Goal: Task Accomplishment & Management: Manage account settings

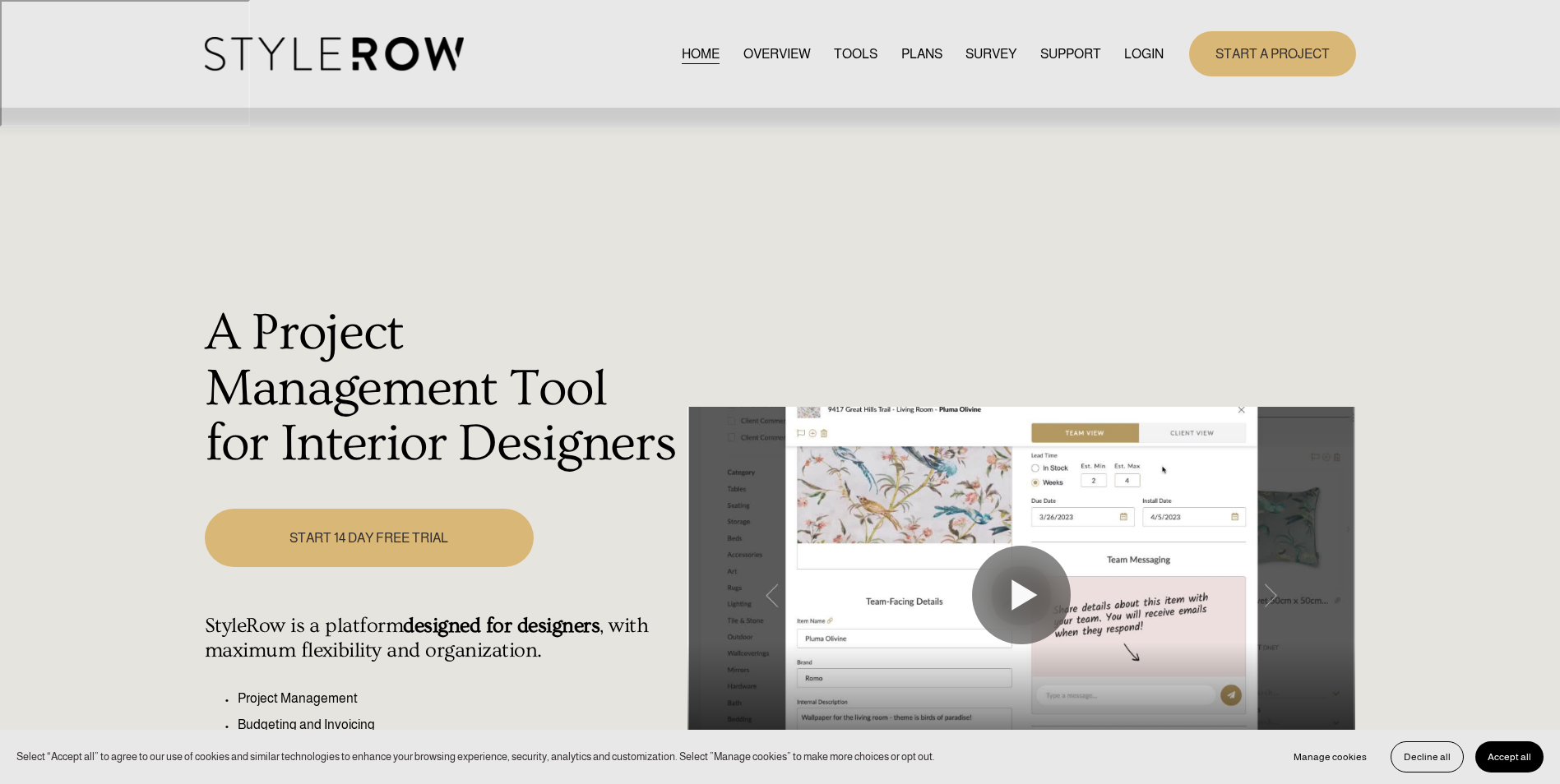
click at [1139, 56] on link "LOGIN" at bounding box center [1144, 54] width 39 height 23
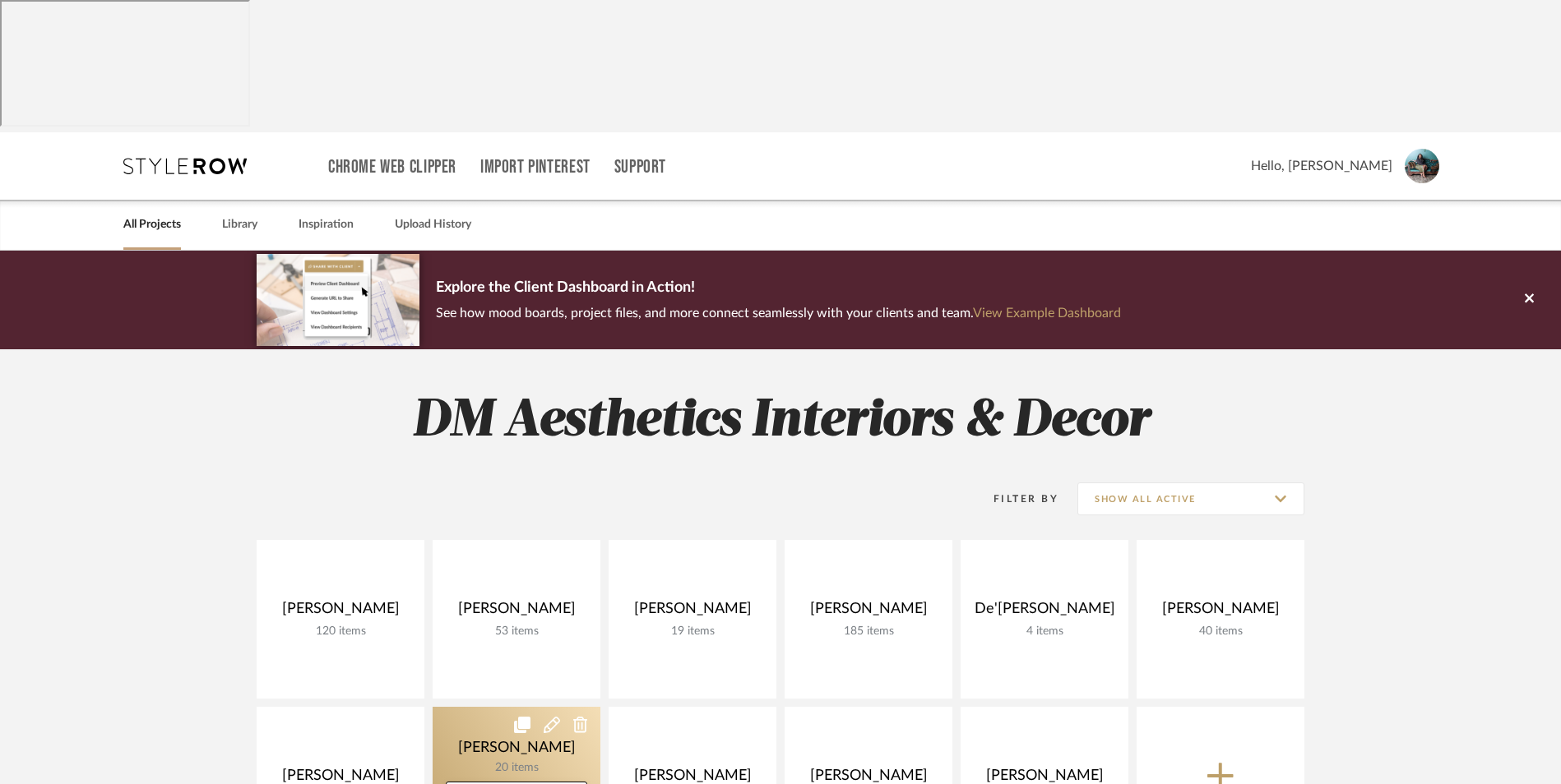
click at [486, 707] on link at bounding box center [516, 786] width 167 height 159
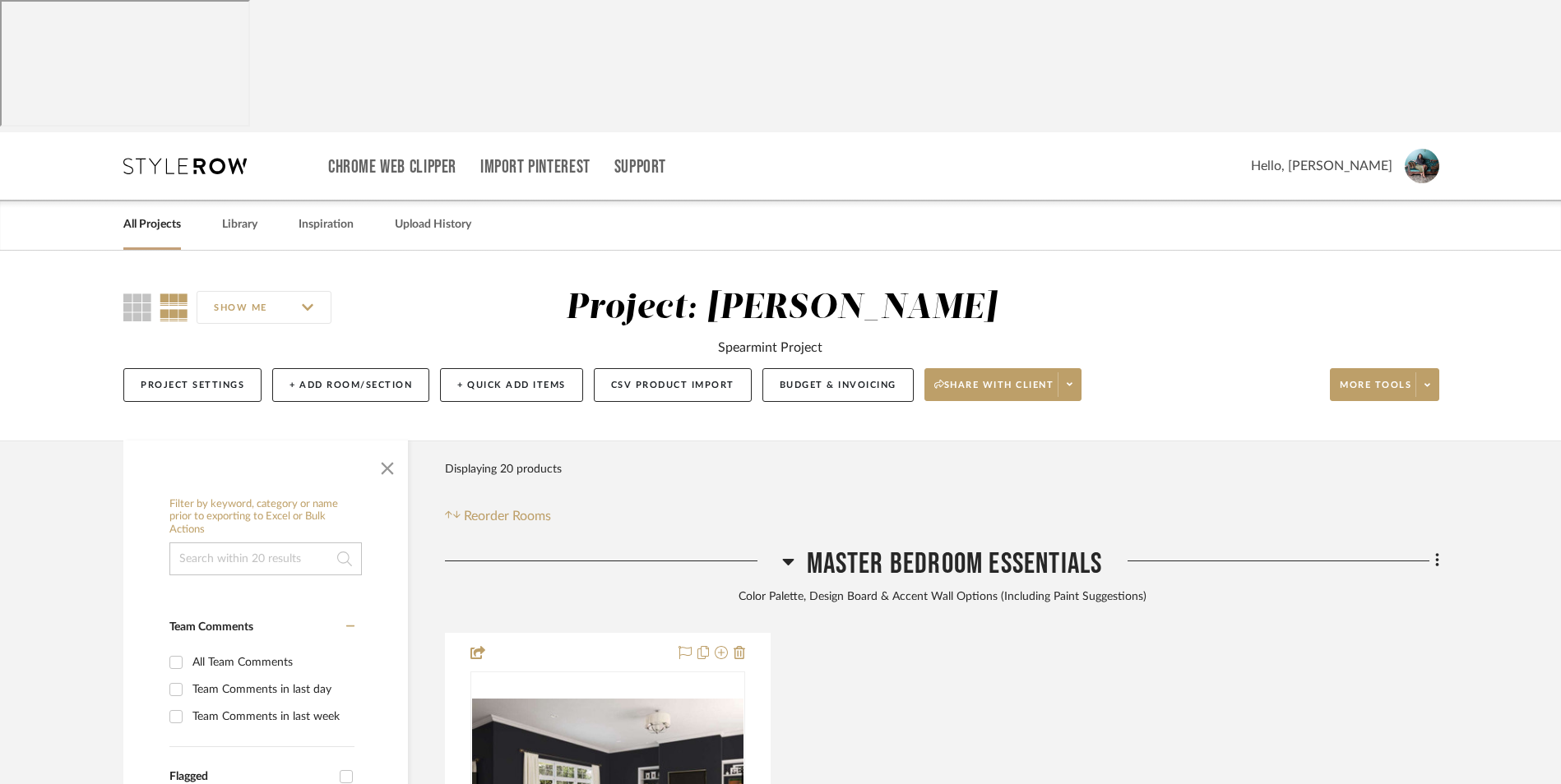
click at [790, 552] on icon at bounding box center [788, 562] width 13 height 20
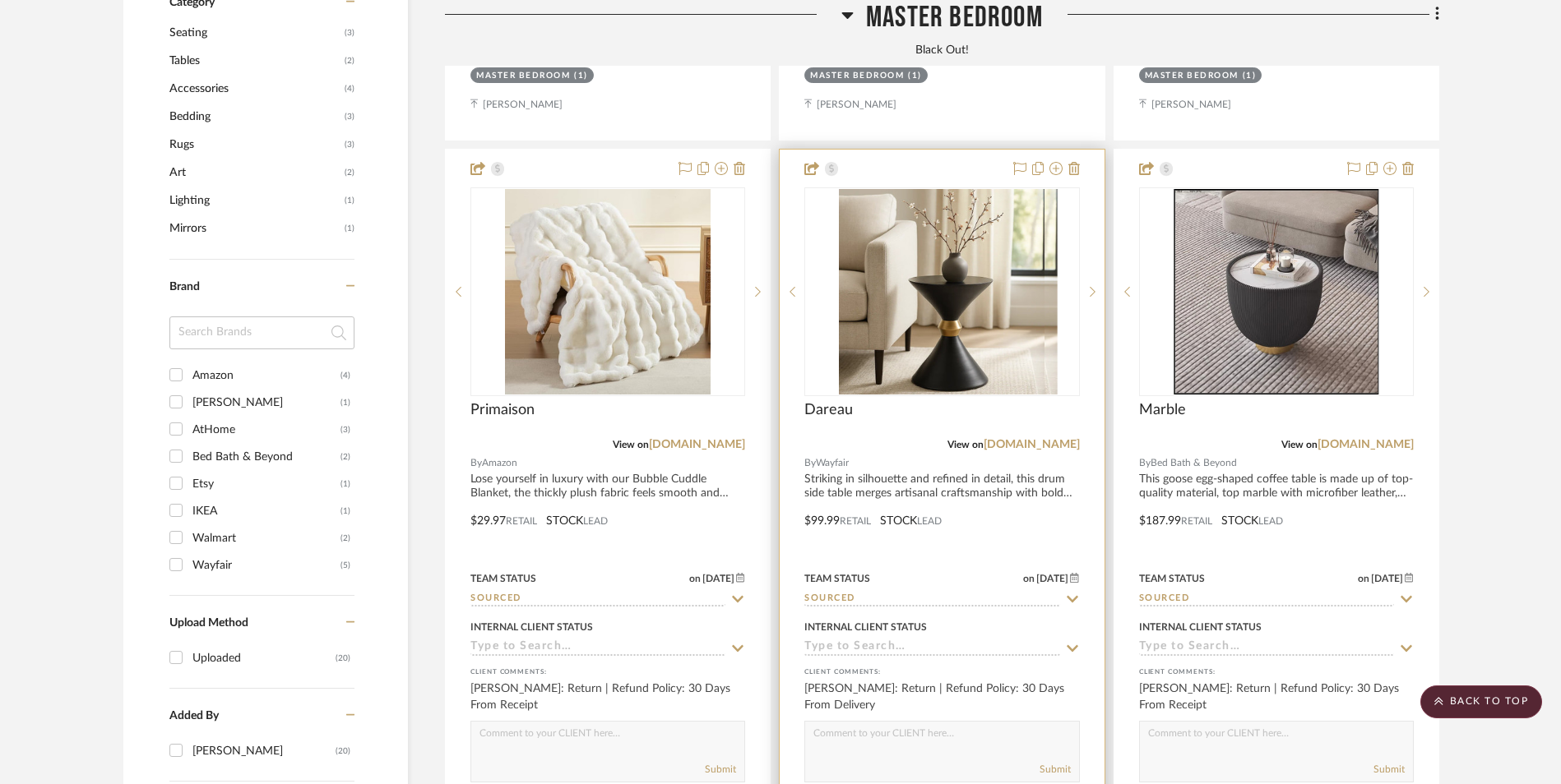
scroll to position [1315, 0]
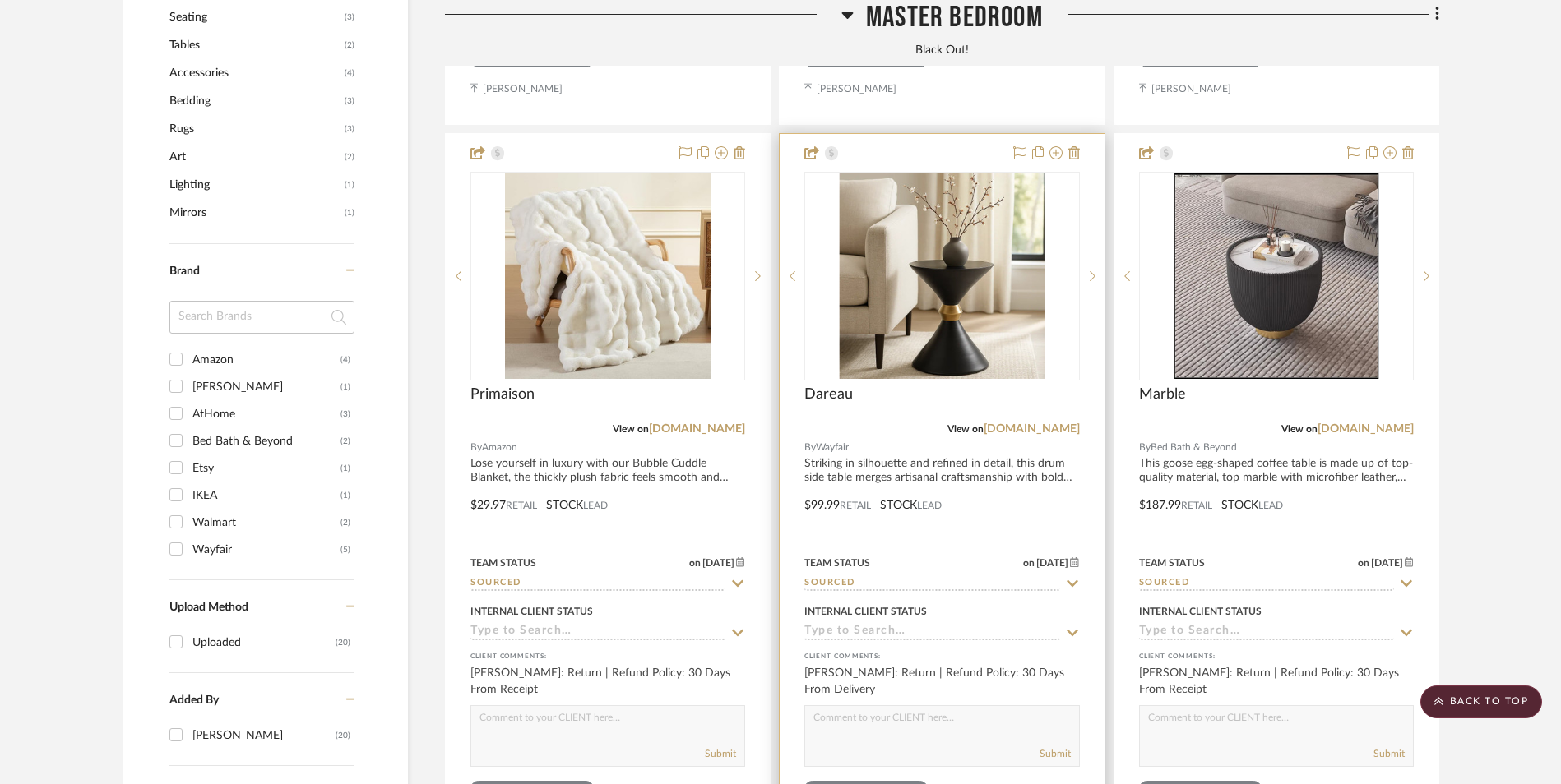
click at [984, 207] on img "0" at bounding box center [942, 276] width 206 height 206
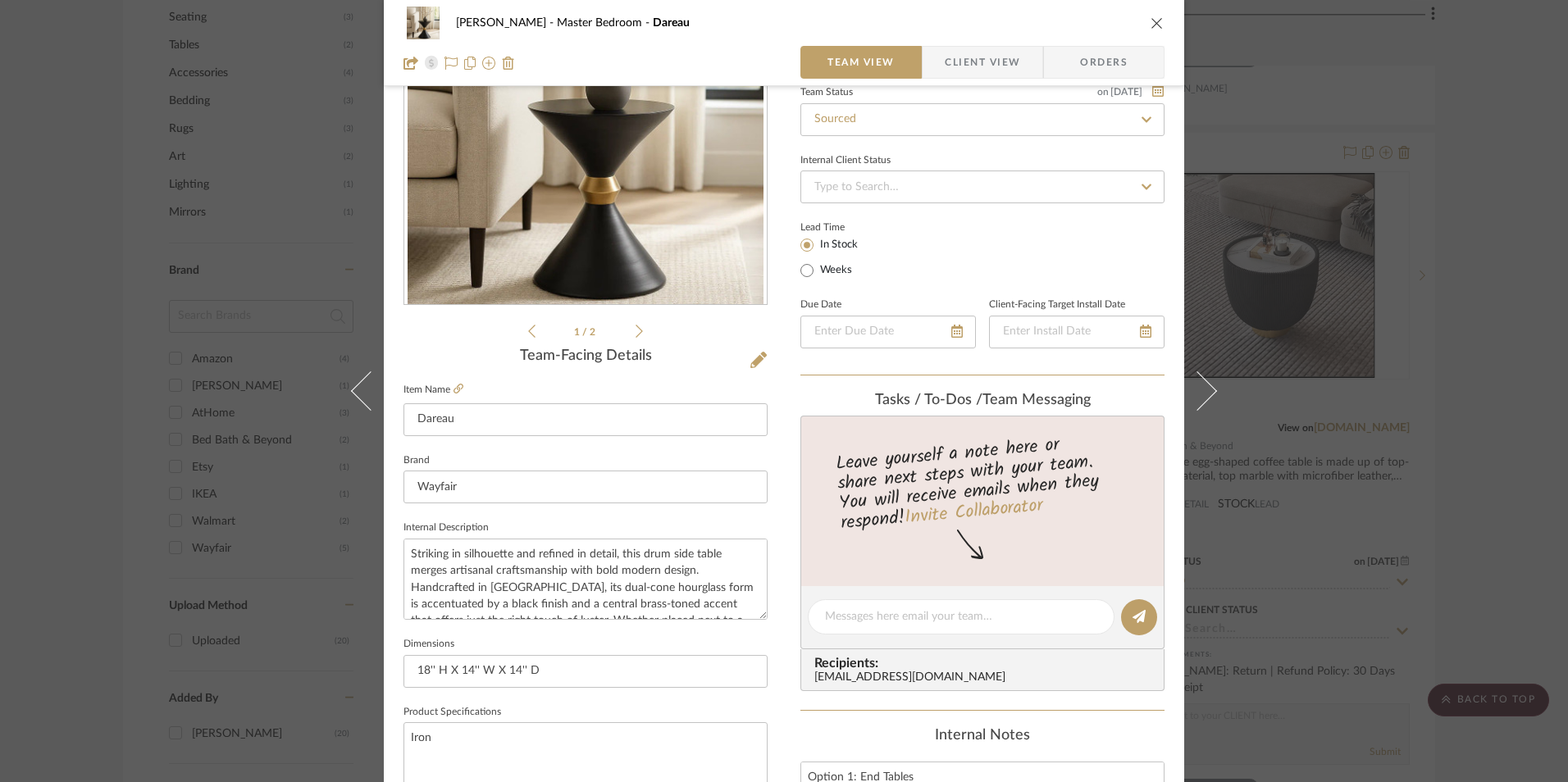
scroll to position [328, 0]
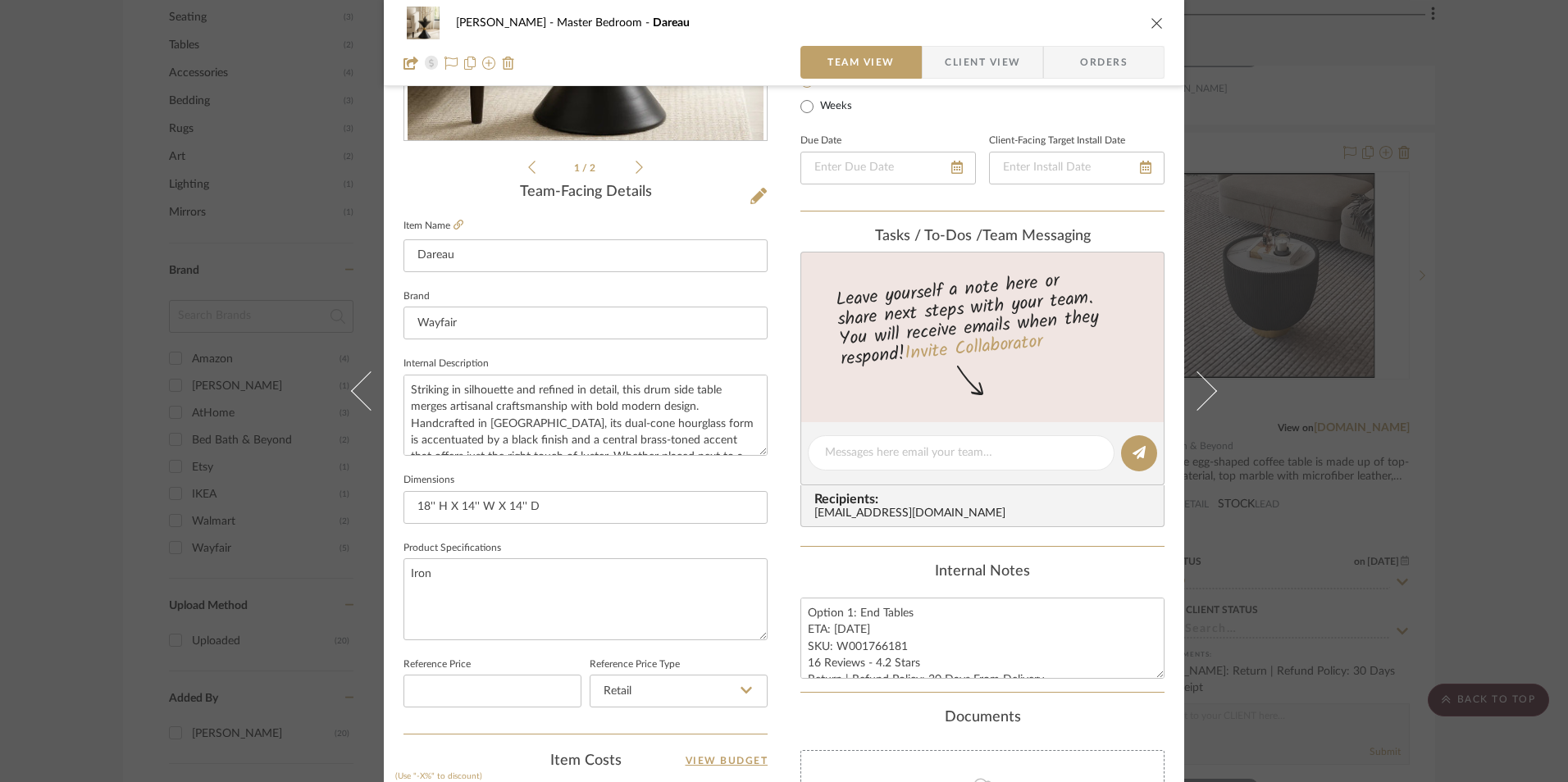
click at [1439, 348] on div "LaMarion Patterson Master Bedroom Dareau Team View Client View Orders 1 / 2 Tea…" at bounding box center [784, 391] width 1568 height 782
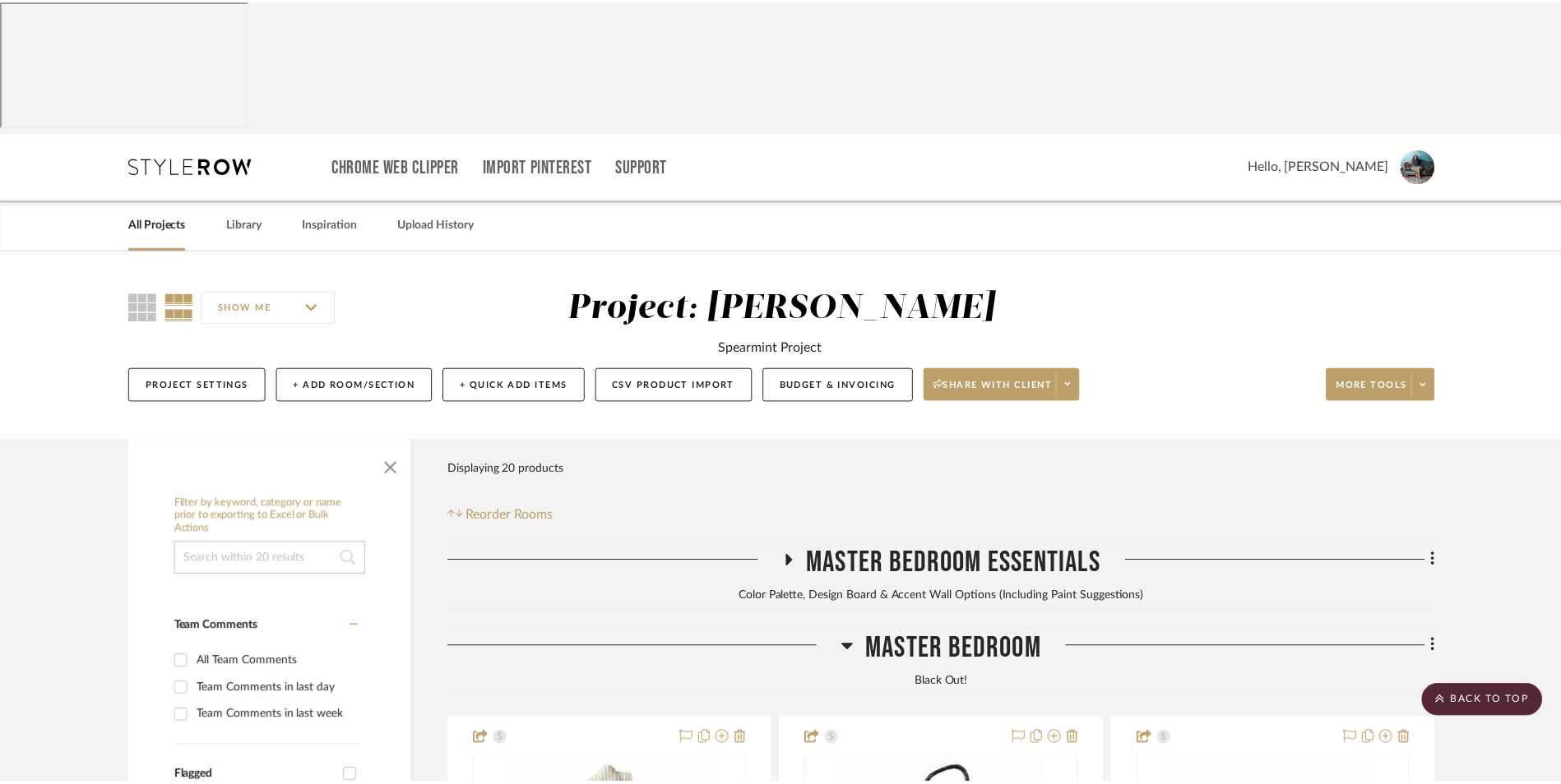
scroll to position [1315, 0]
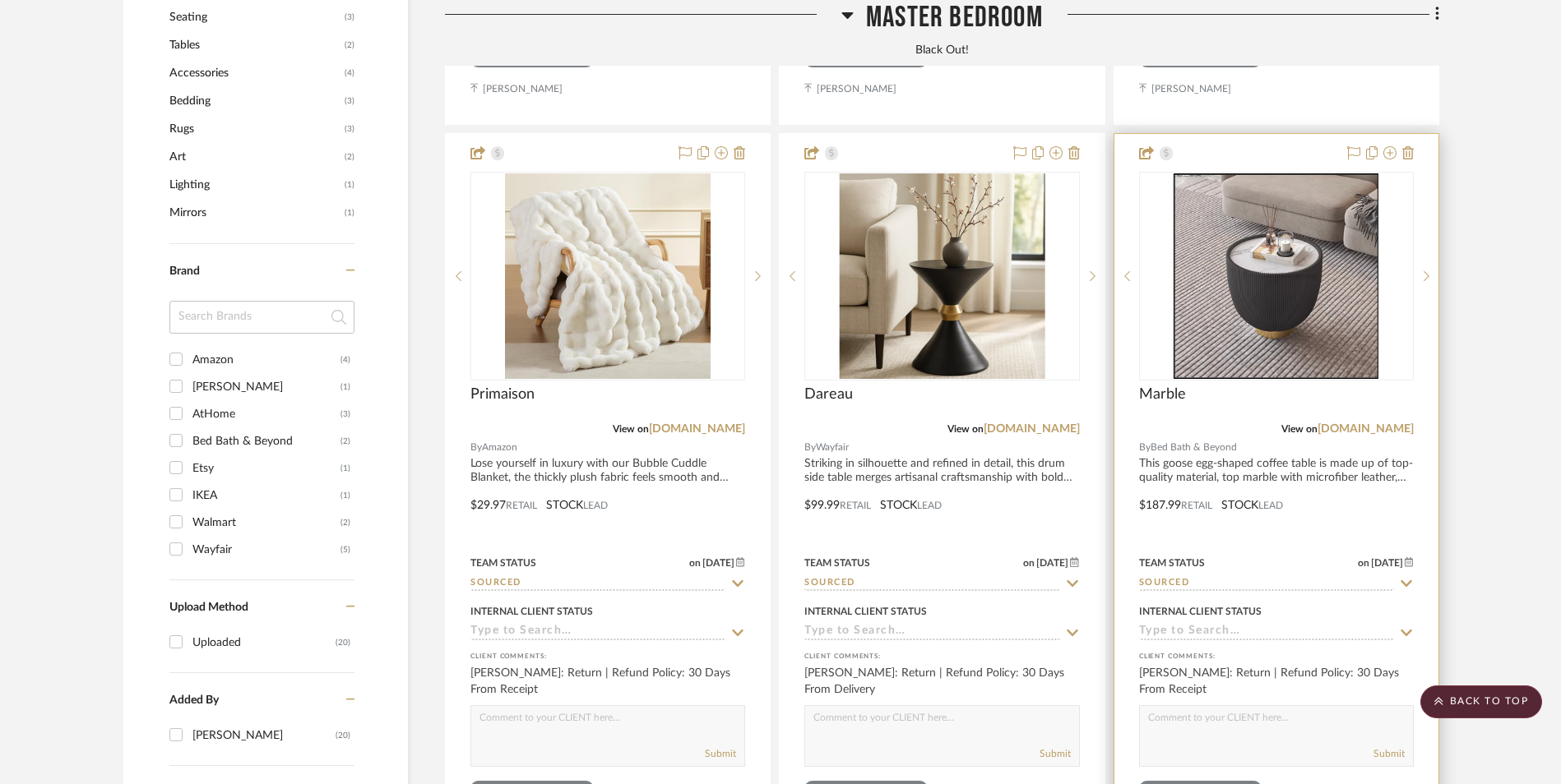
click at [0, 0] on img at bounding box center [0, 0] width 0 height 0
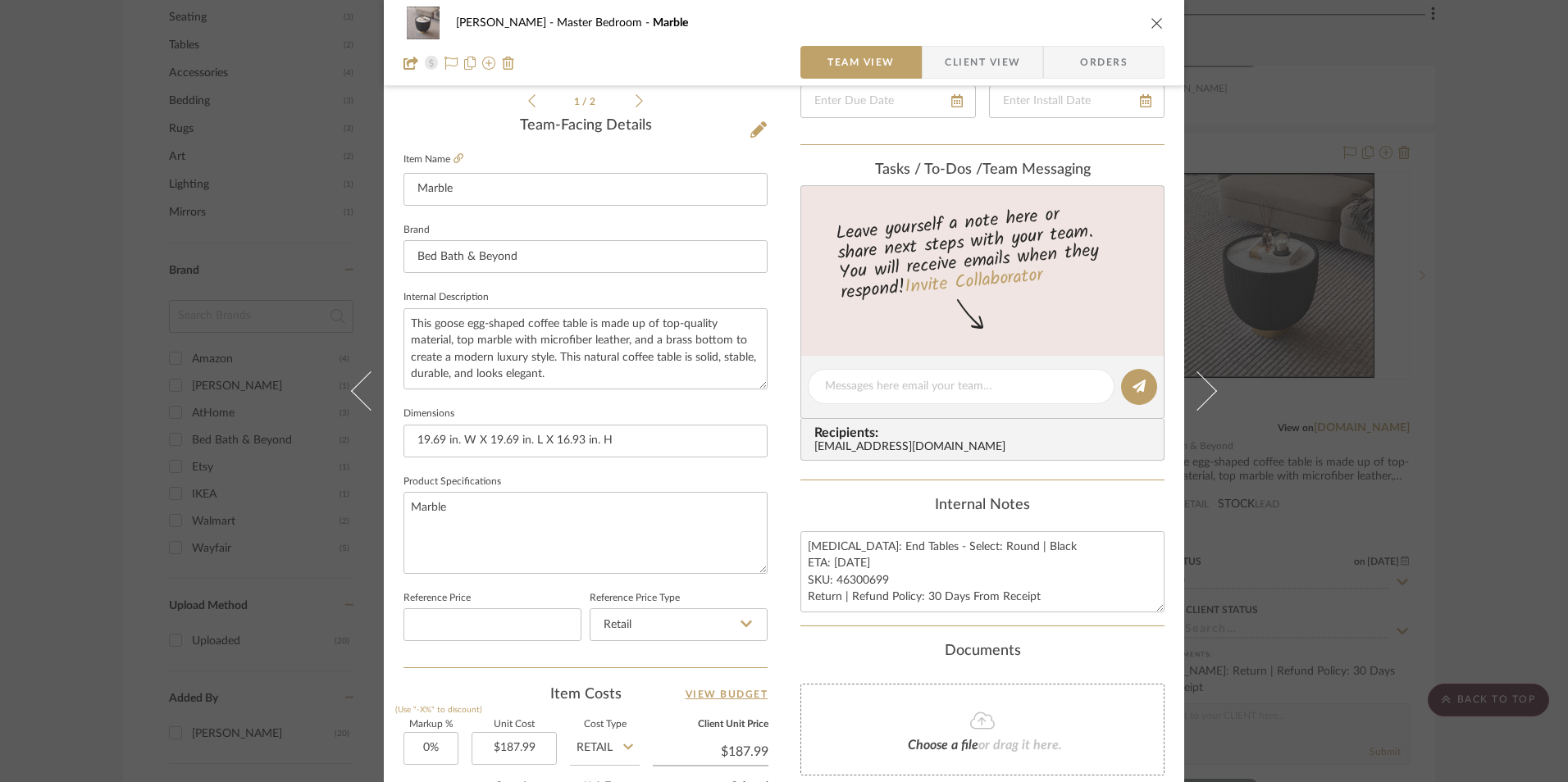
scroll to position [410, 0]
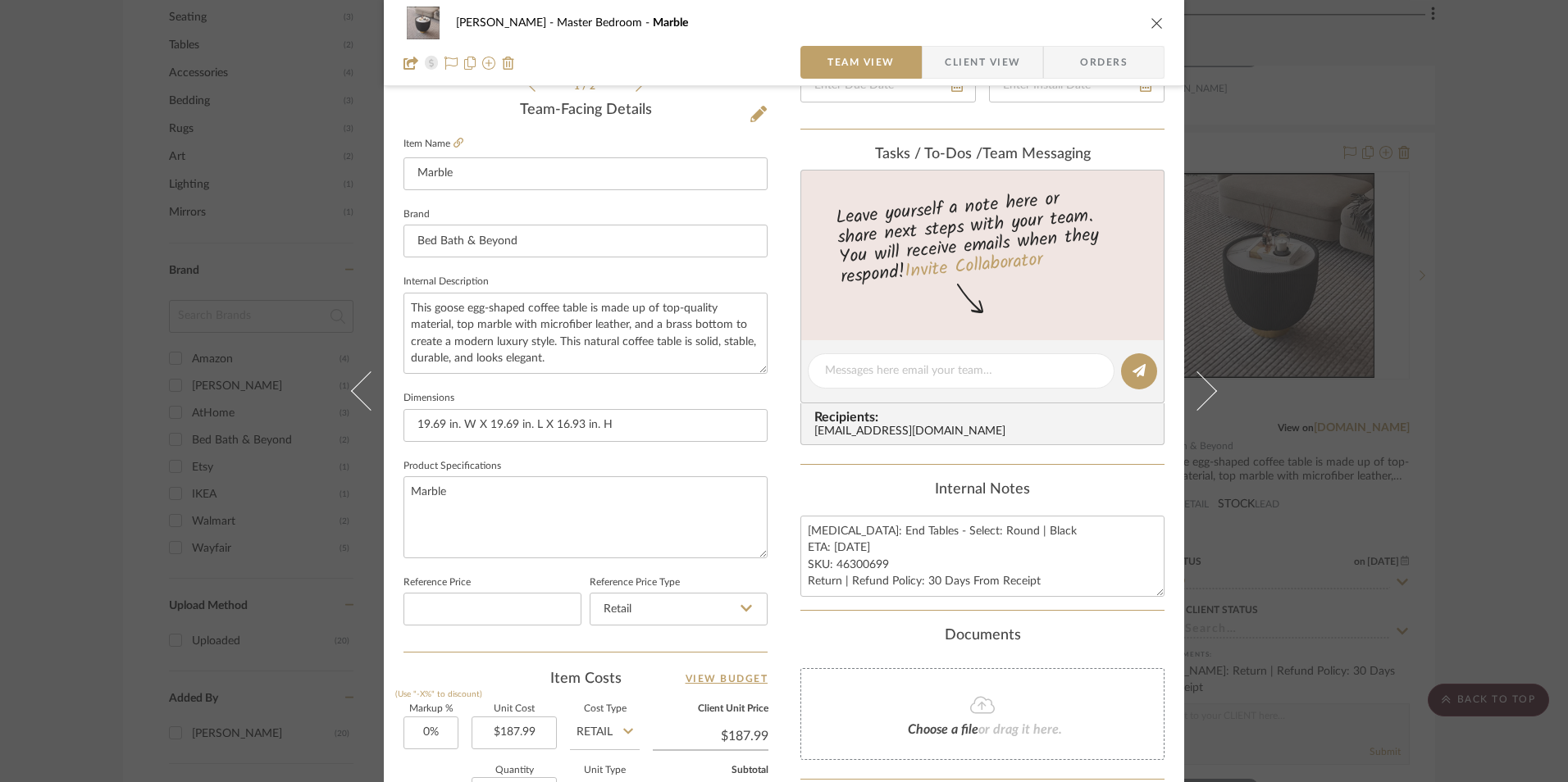
click at [1506, 384] on div "LaMarion Patterson Master Bedroom Marble Team View Client View Orders 1 / 2 Tea…" at bounding box center [784, 391] width 1568 height 782
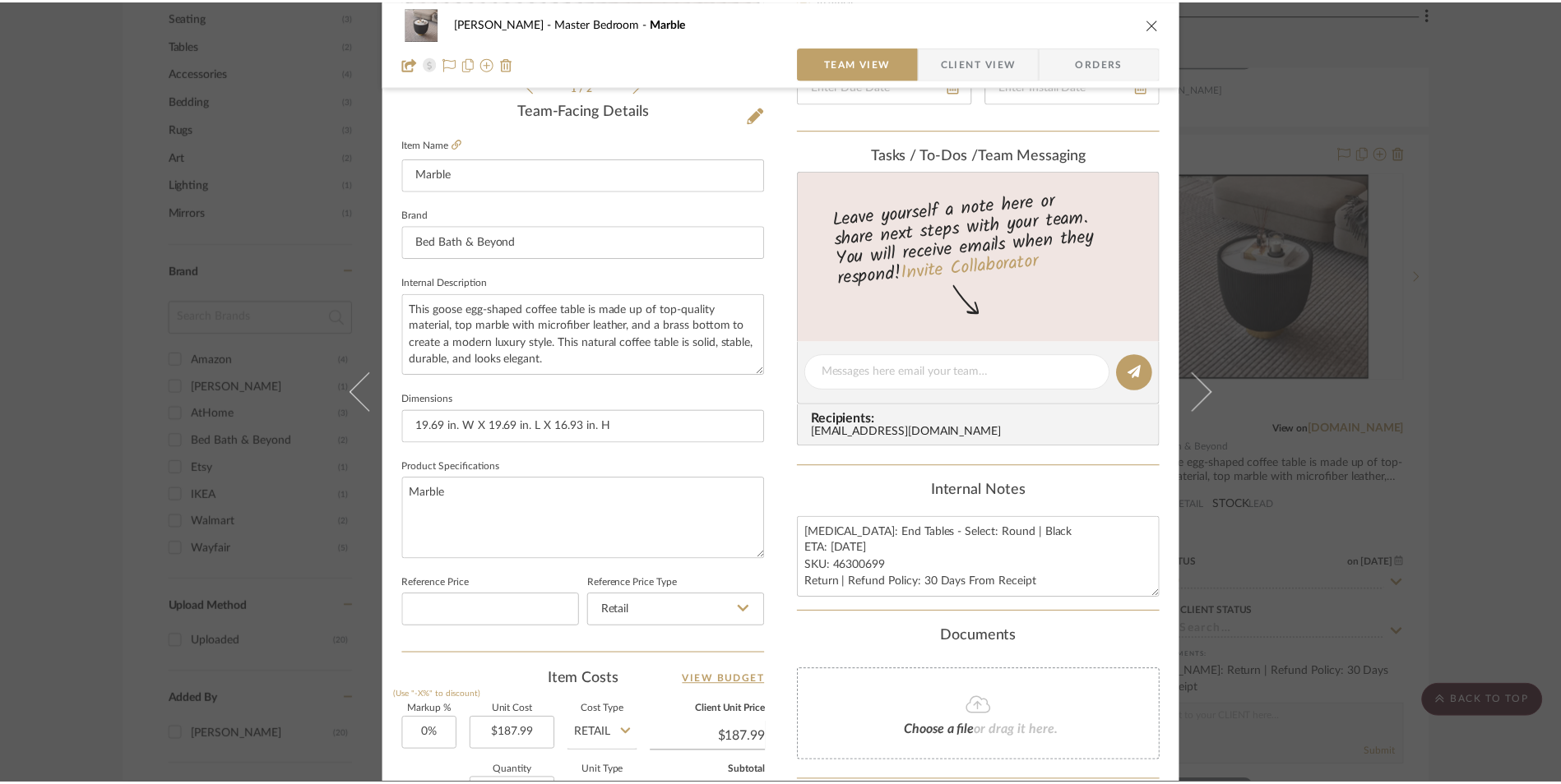
scroll to position [1315, 0]
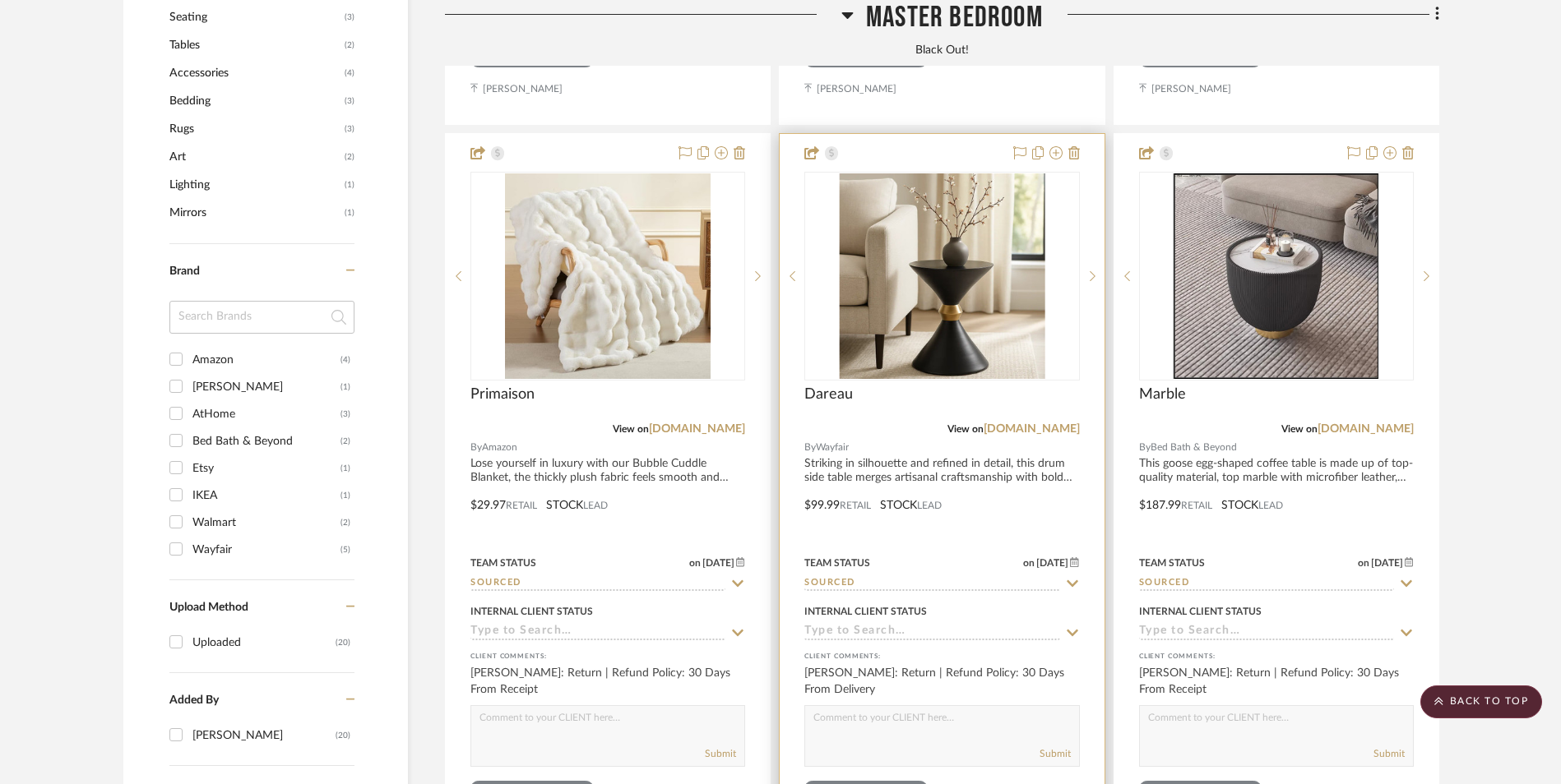
click at [943, 175] on img "0" at bounding box center [942, 276] width 206 height 206
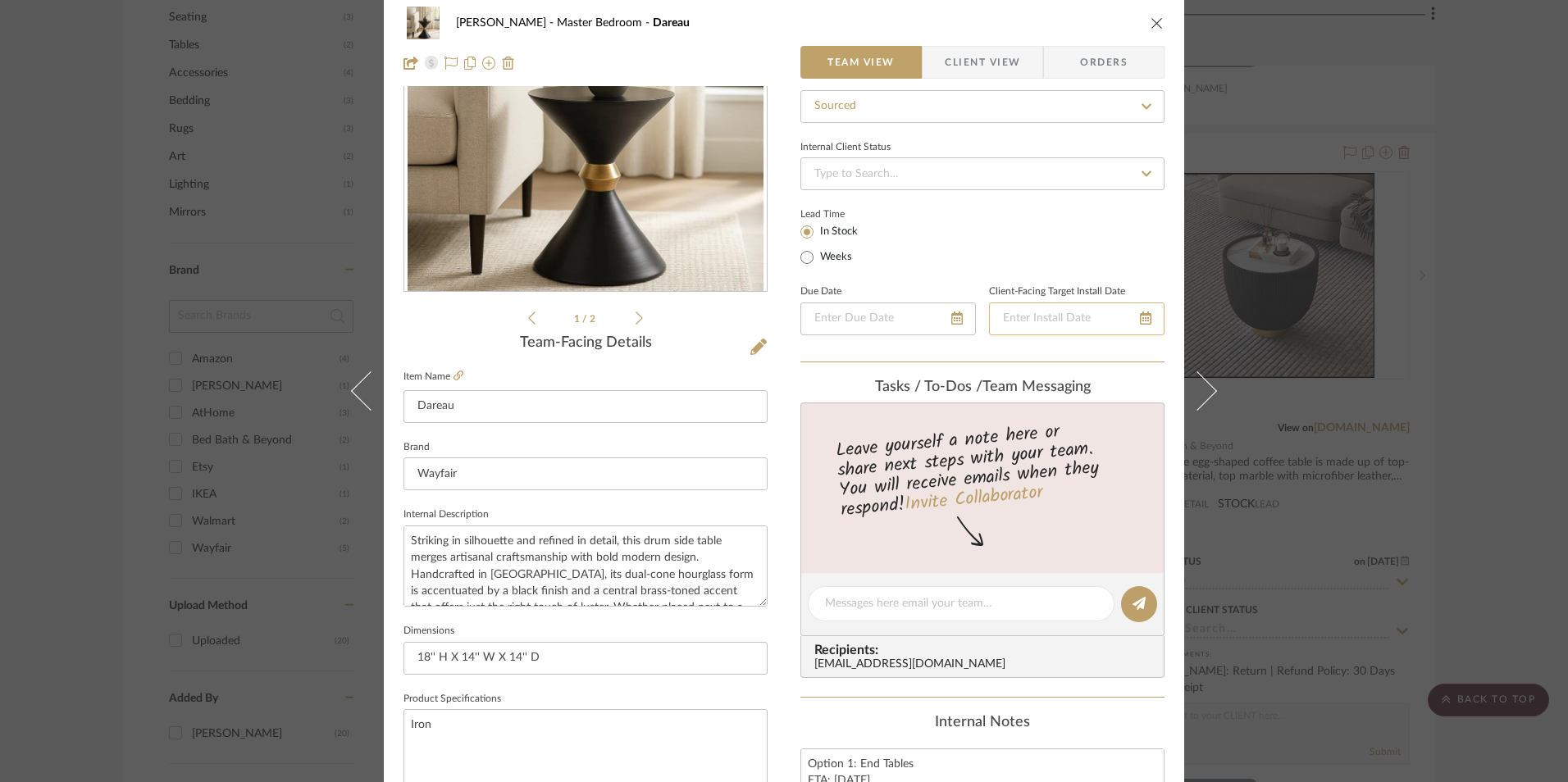
scroll to position [328, 0]
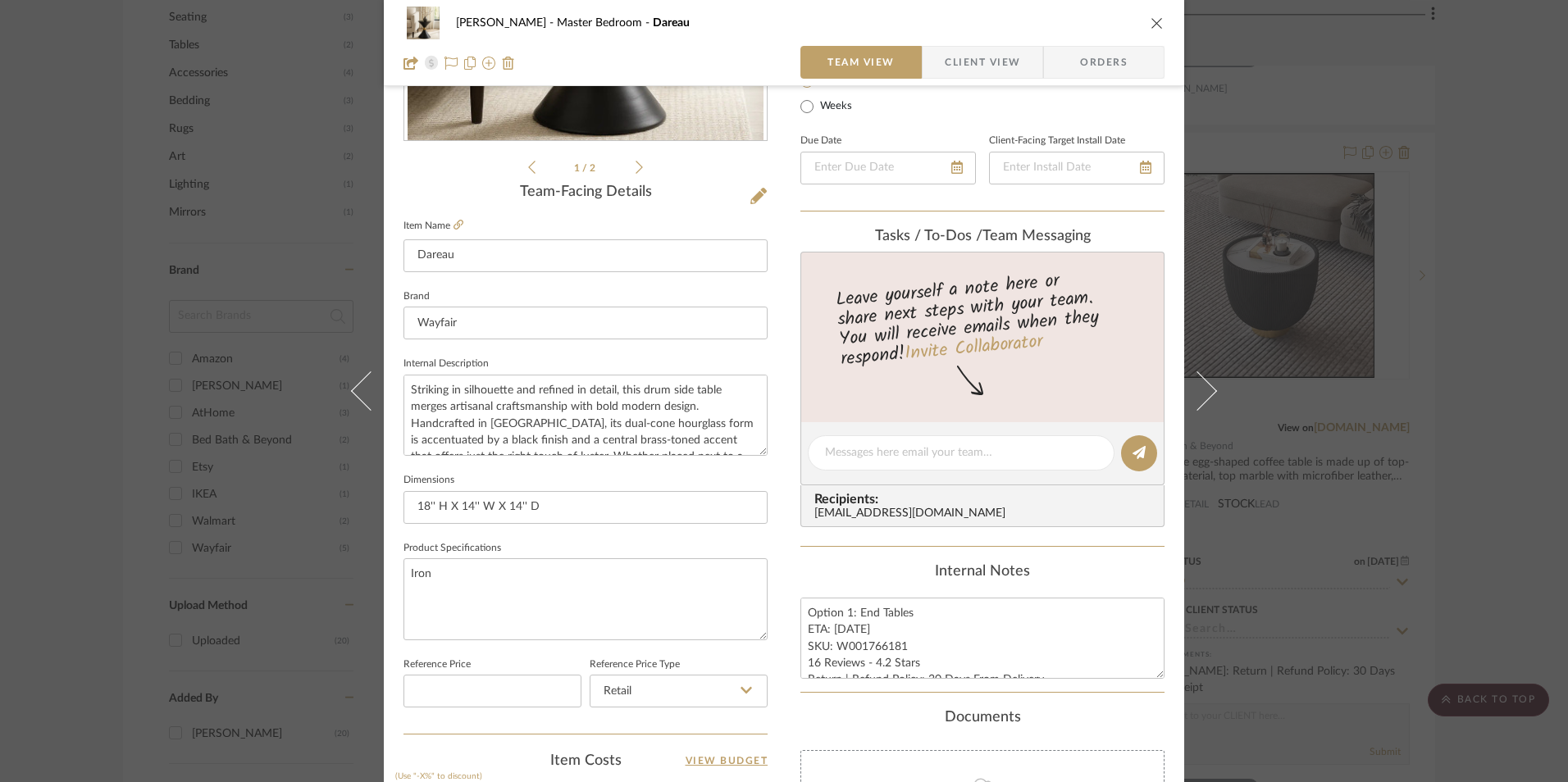
click at [1472, 417] on div "LaMarion Patterson Master Bedroom Dareau Team View Client View Orders 1 / 2 Tea…" at bounding box center [784, 391] width 1568 height 782
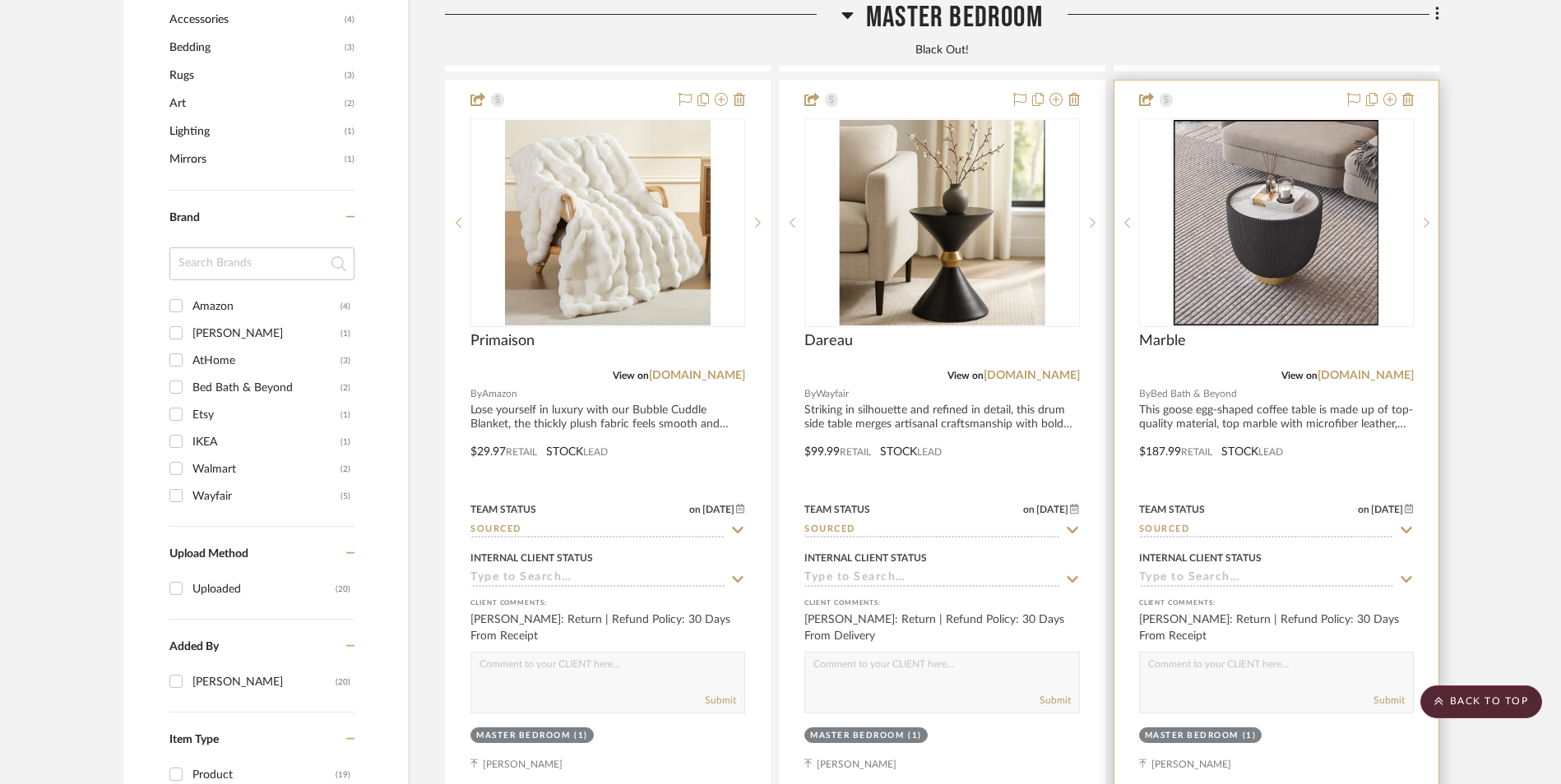
scroll to position [1398, 0]
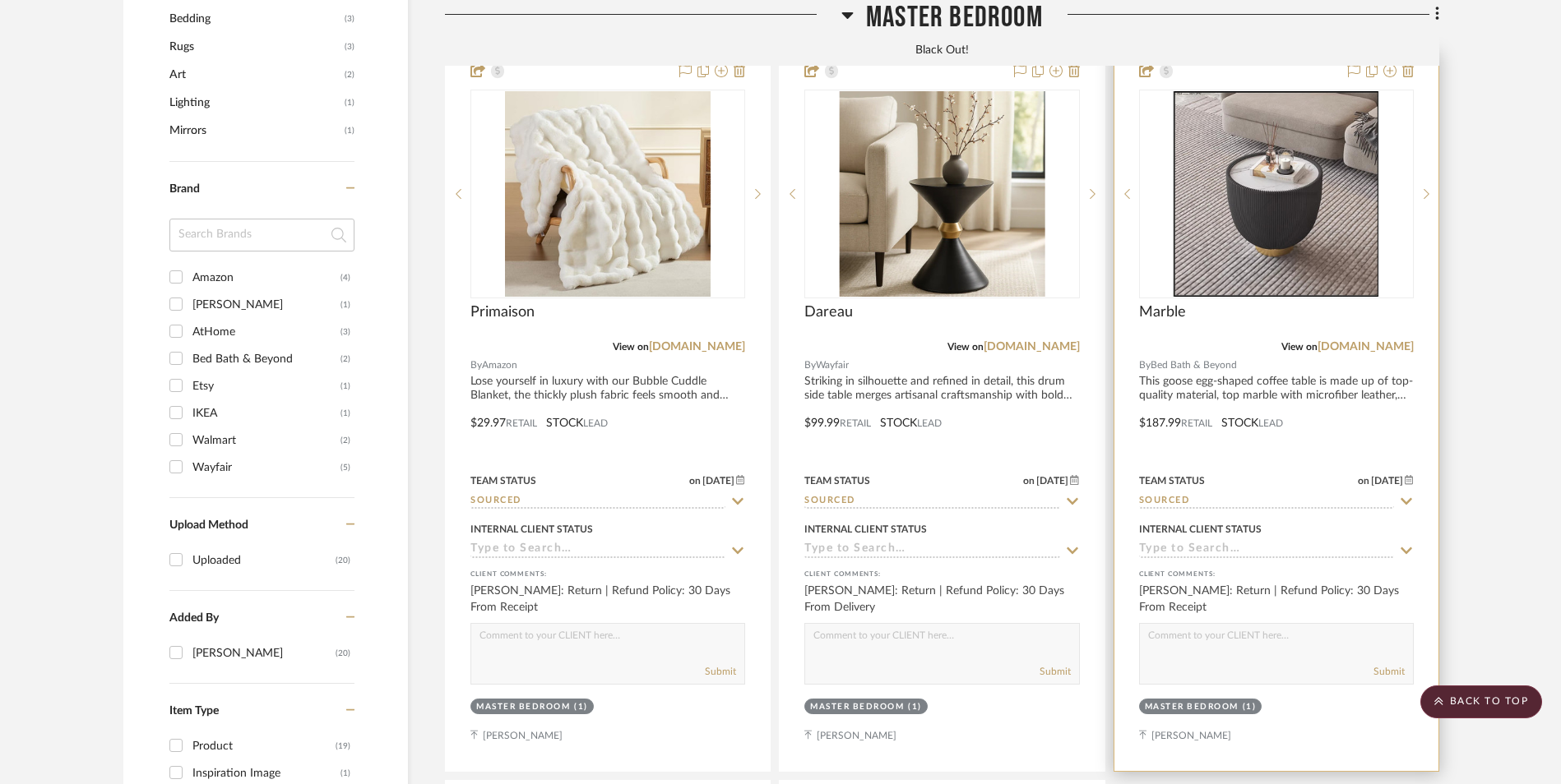
click at [1252, 106] on img "0" at bounding box center [1276, 194] width 206 height 206
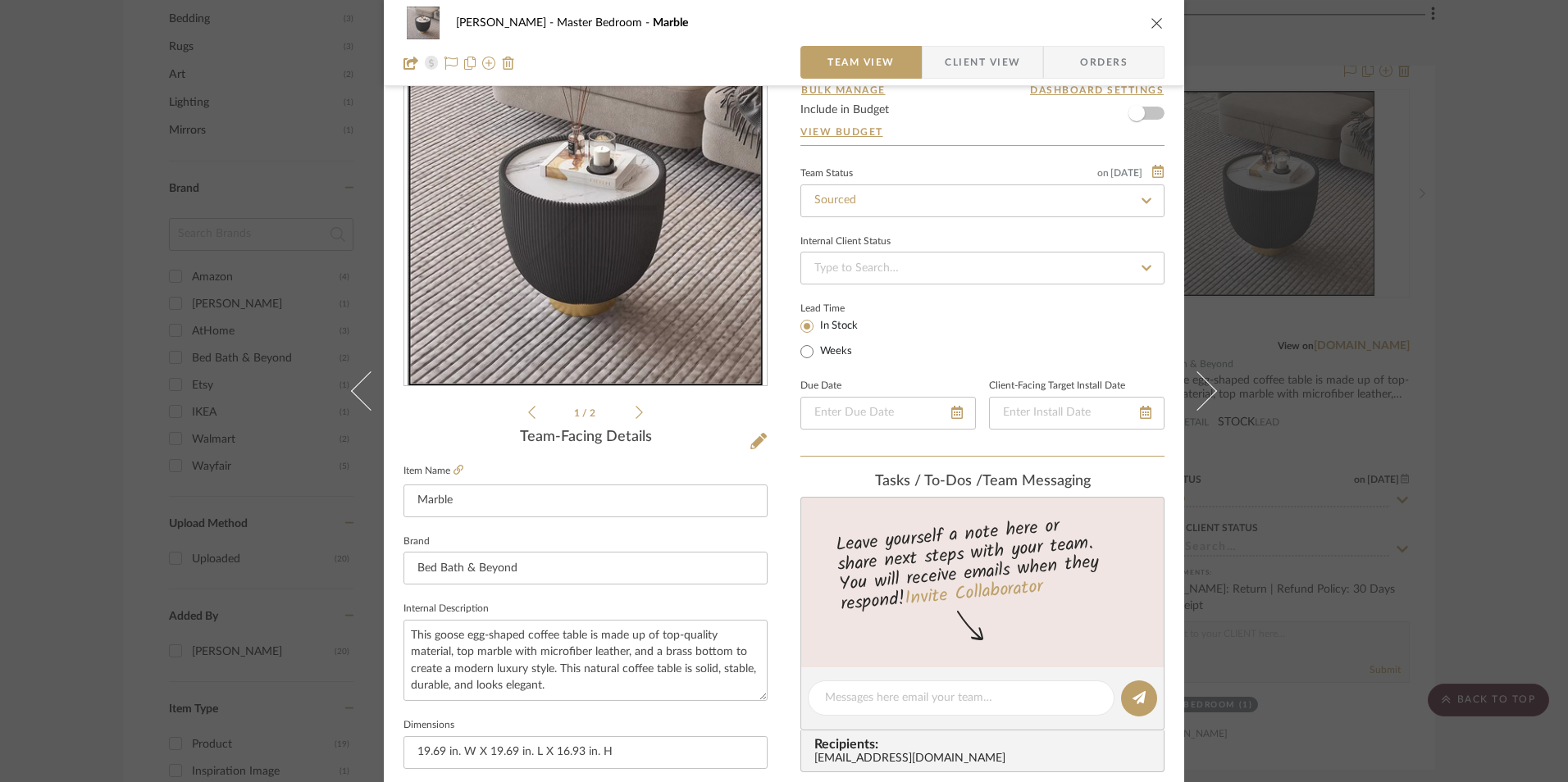
scroll to position [246, 0]
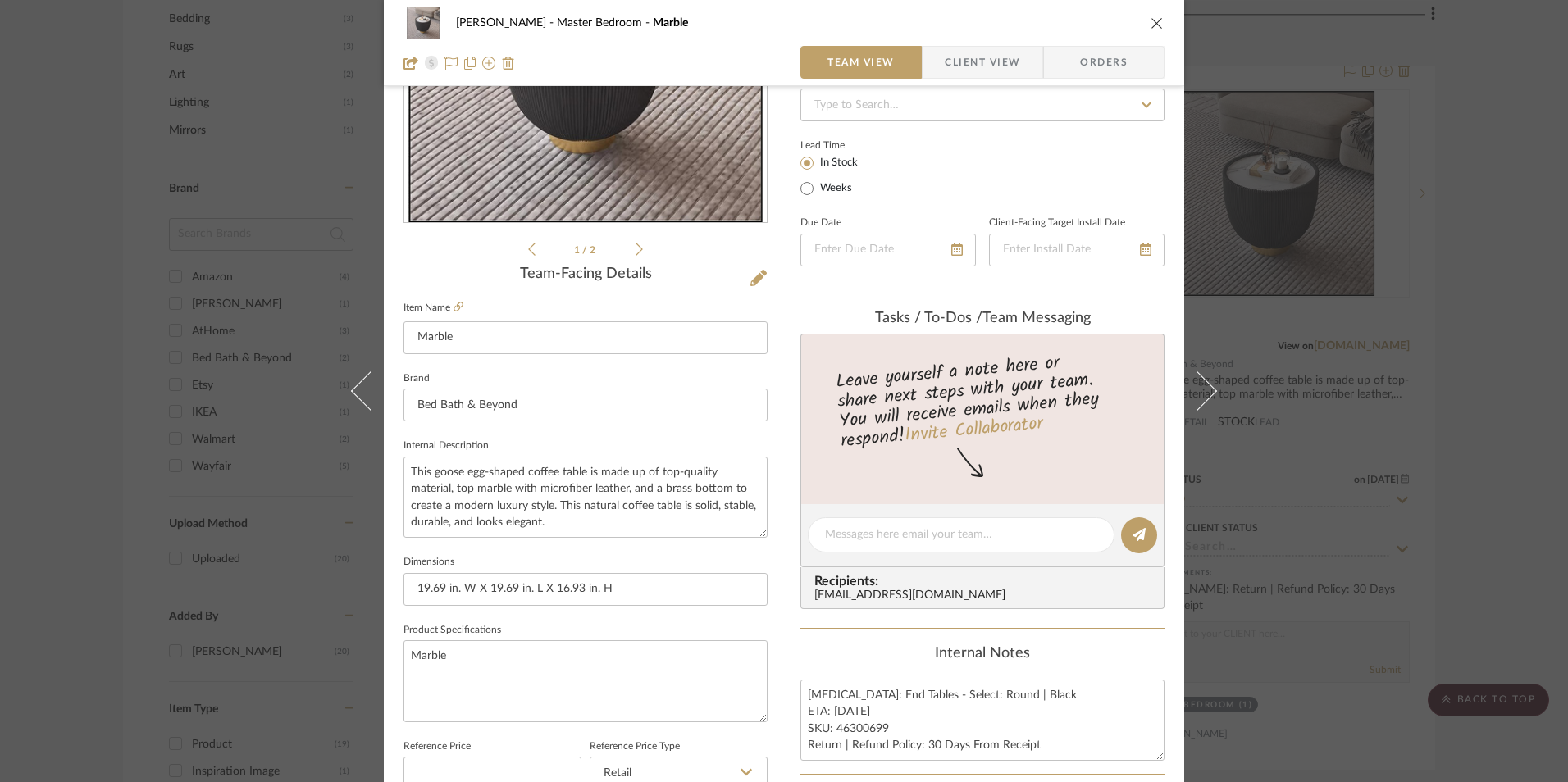
click at [1466, 252] on div "LaMarion Patterson Master Bedroom Marble Team View Client View Orders 1 / 2 Tea…" at bounding box center [784, 391] width 1568 height 782
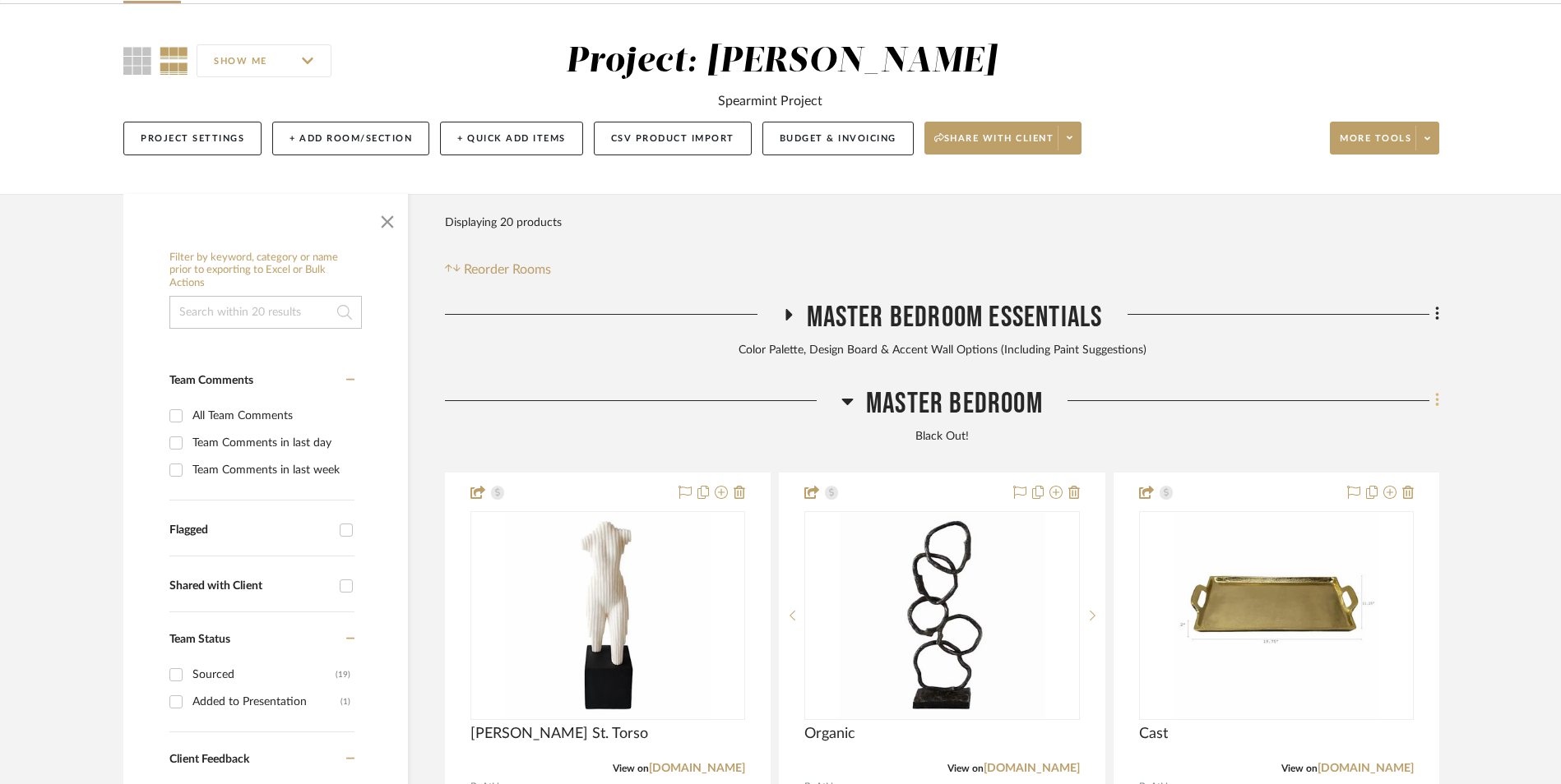
click at [1440, 392] on icon at bounding box center [1438, 400] width 5 height 18
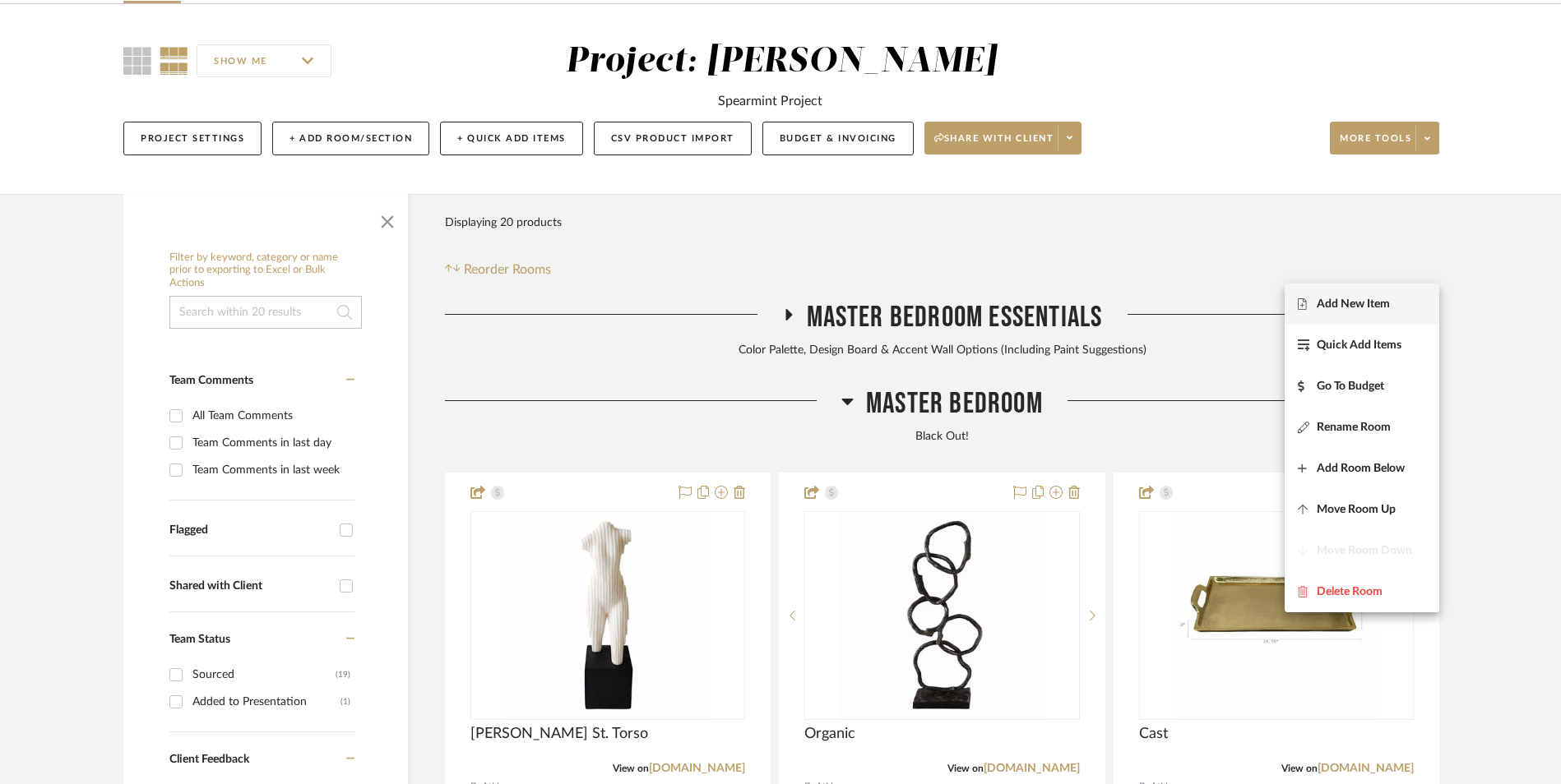
click at [1376, 303] on span "Add New Item" at bounding box center [1353, 303] width 73 height 14
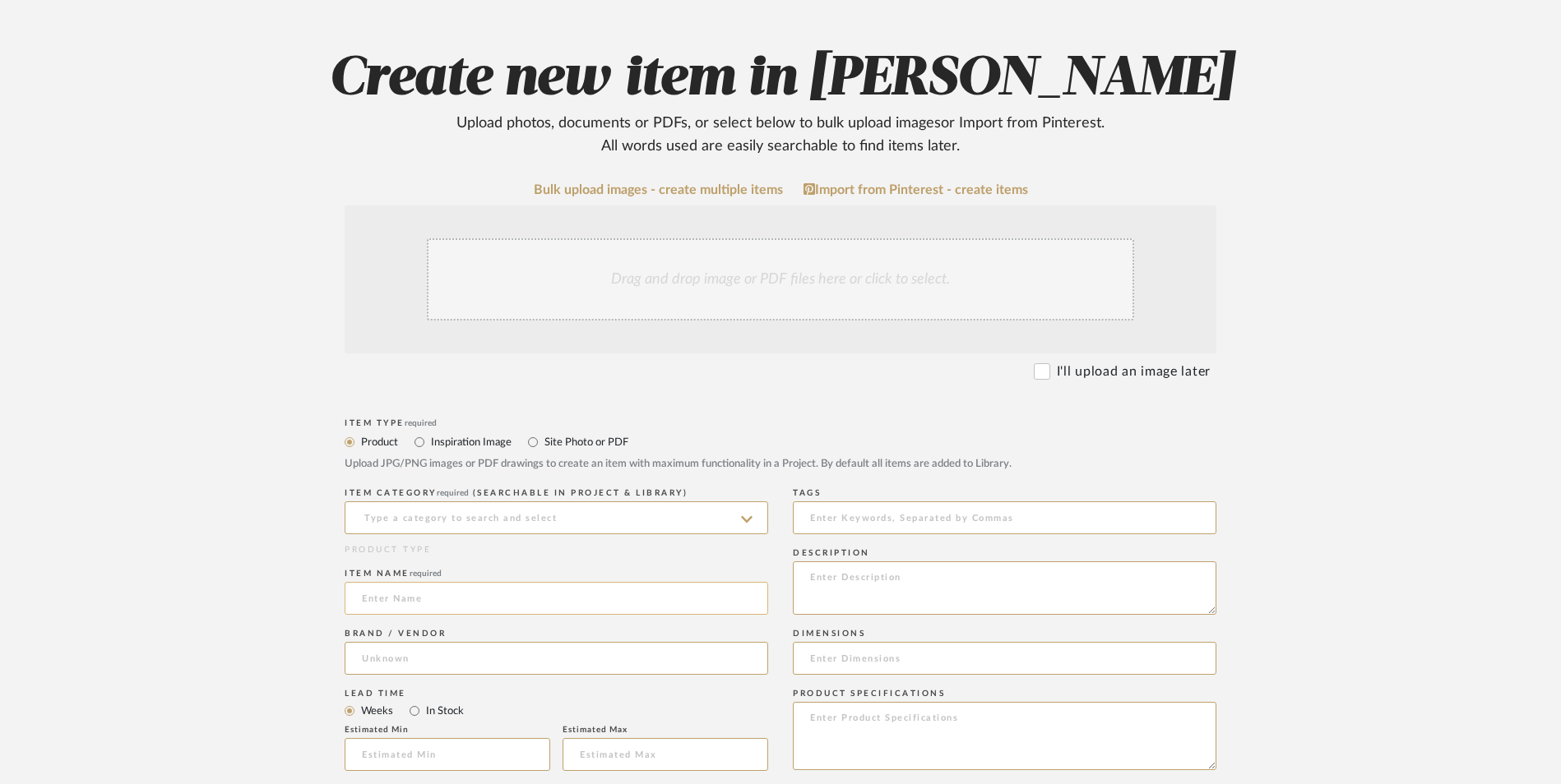
scroll to position [329, 0]
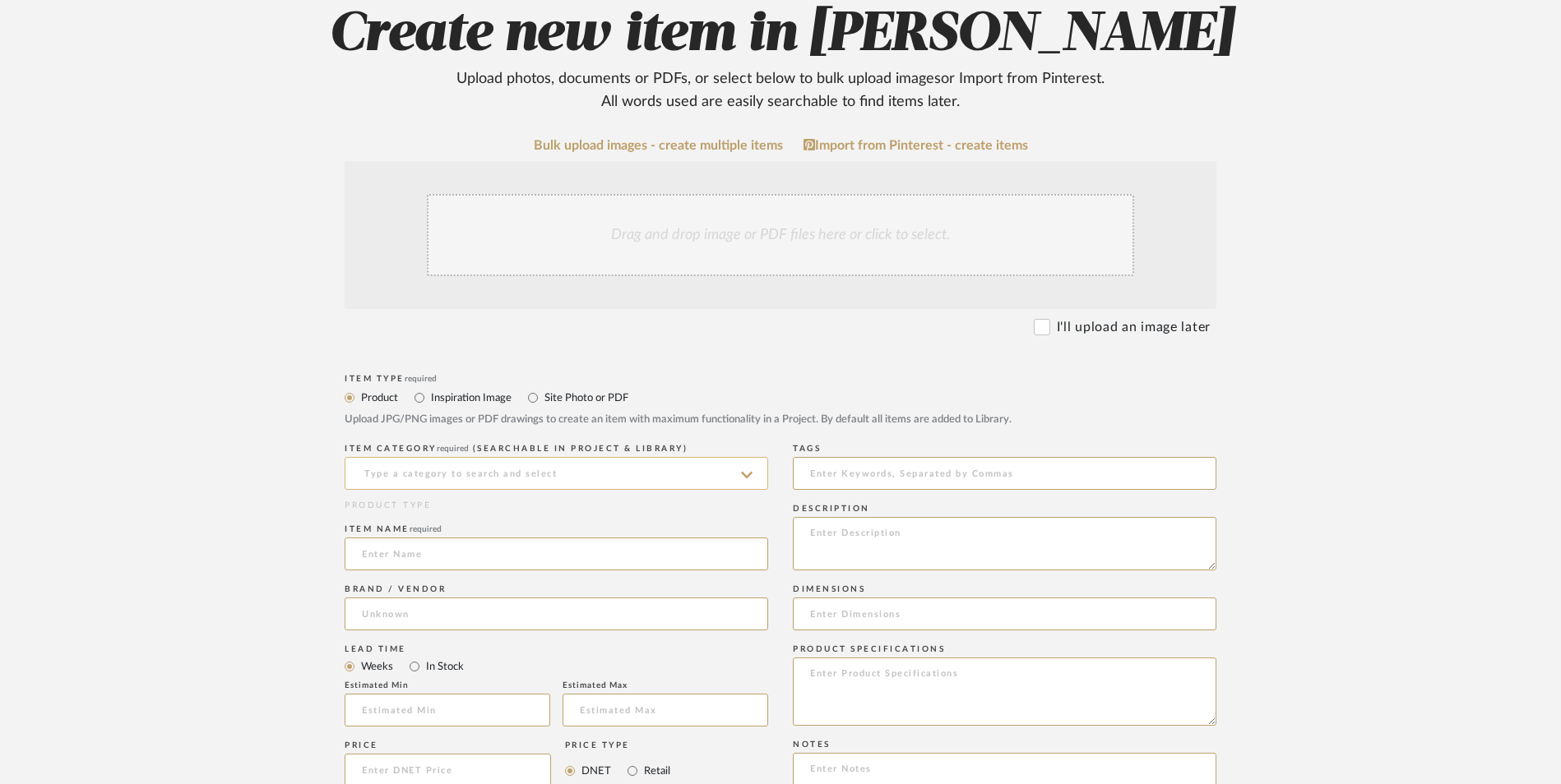
click at [435, 457] on input at bounding box center [556, 474] width 424 height 33
click at [408, 377] on span "Sculptures" at bounding box center [398, 383] width 71 height 12
type input "Sculptures"
click at [413, 537] on input at bounding box center [556, 554] width 424 height 33
type input "Honeybloom"
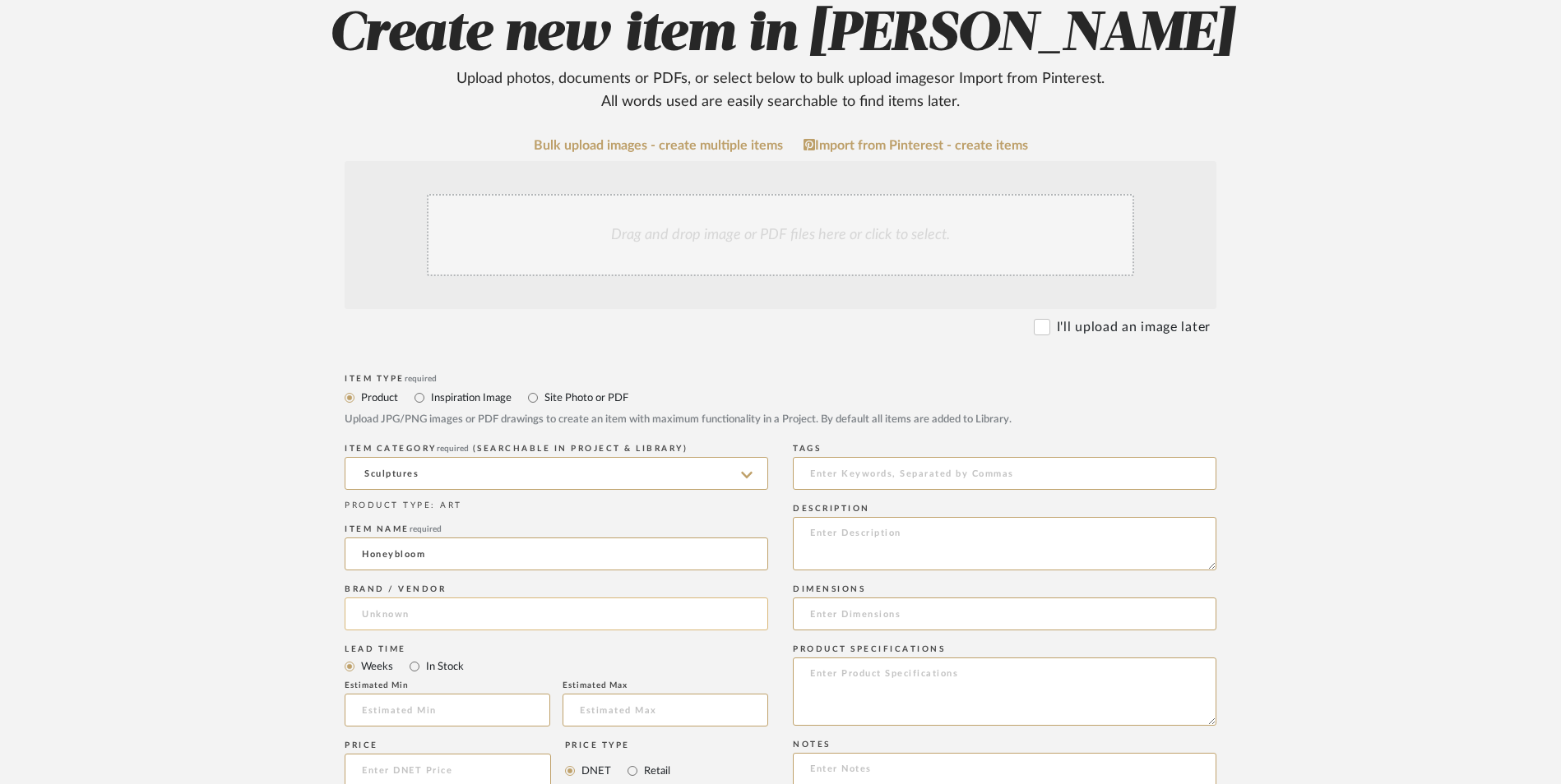
click at [393, 598] on input at bounding box center [556, 615] width 424 height 33
type input "AtHome"
click at [408, 521] on span "AtHome" at bounding box center [399, 524] width 46 height 14
click at [412, 657] on input "In Stock" at bounding box center [414, 667] width 20 height 20
radio input "true"
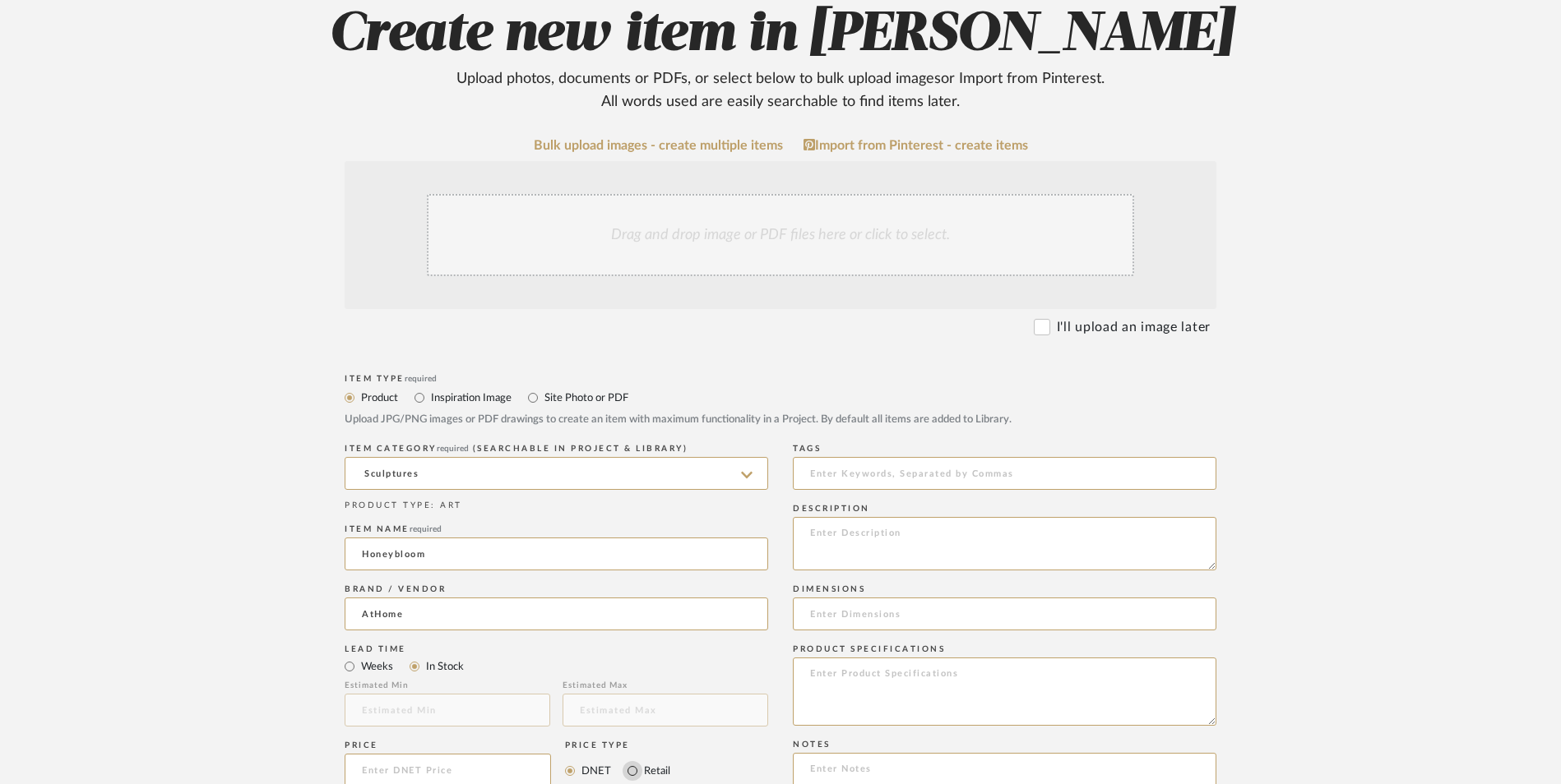
click at [634, 761] on input "Retail" at bounding box center [633, 771] width 20 height 20
radio input "true"
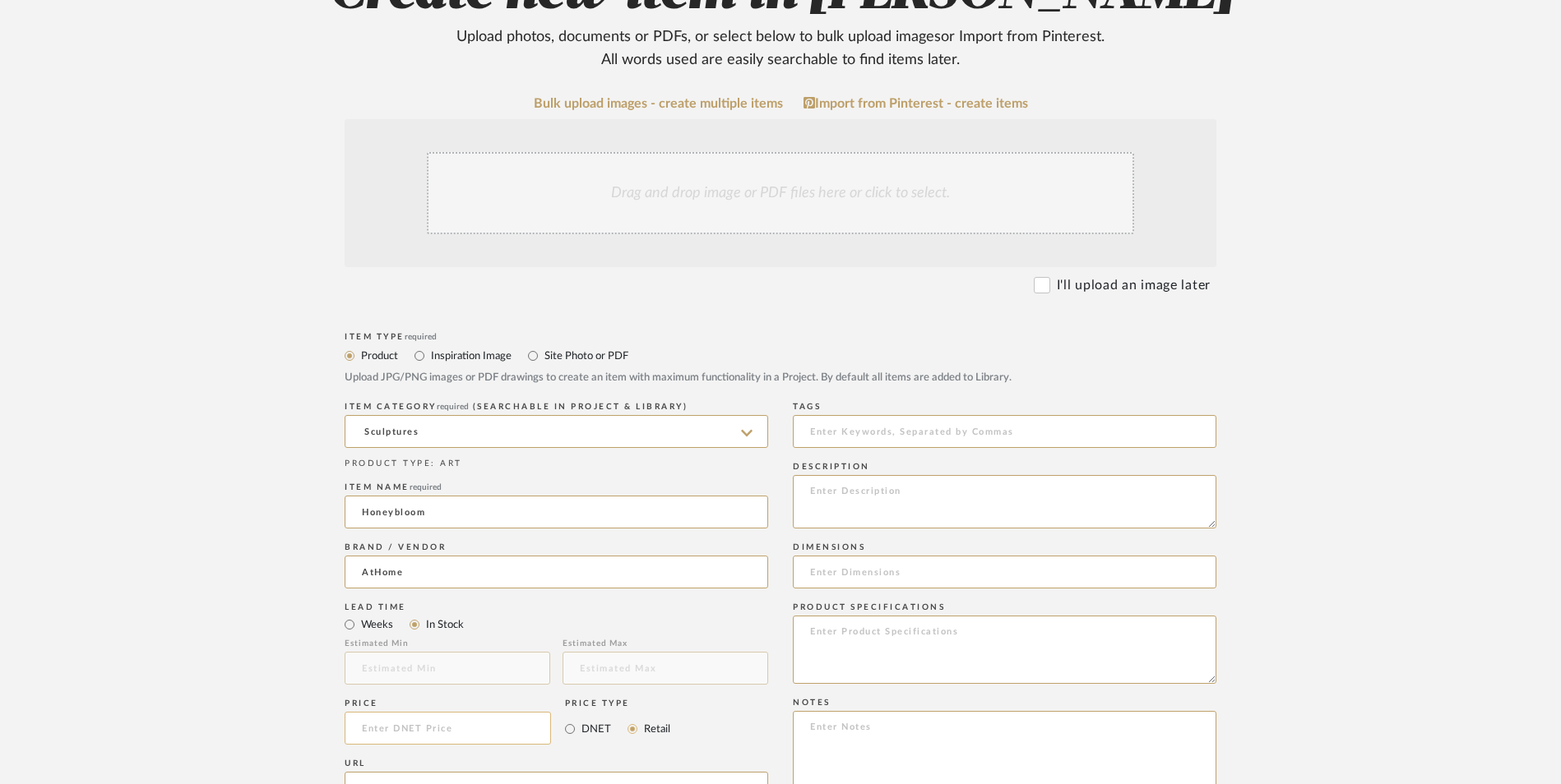
scroll to position [411, 0]
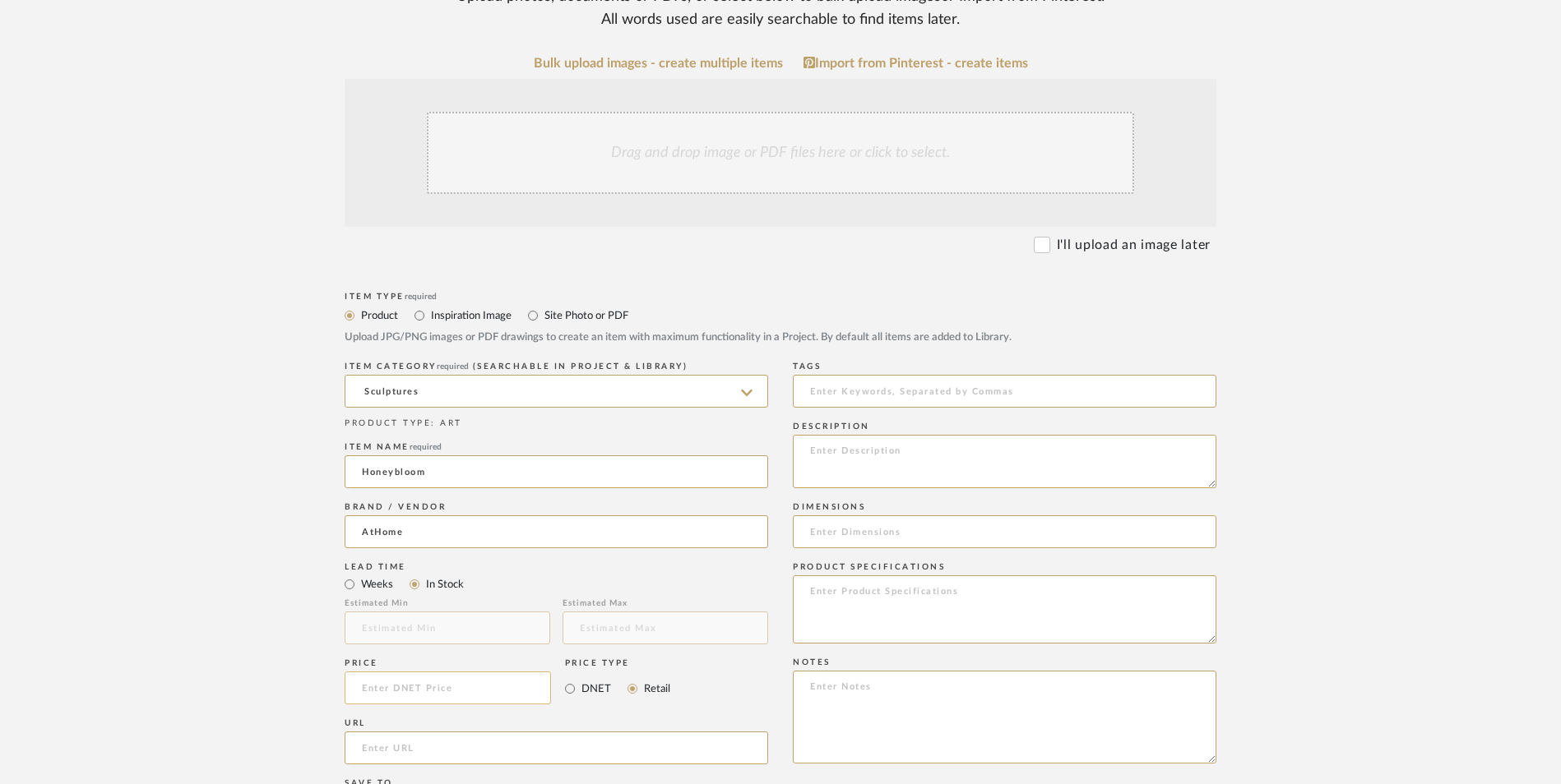
click at [460, 671] on input at bounding box center [448, 688] width 207 height 33
type input "$14.99"
click at [213, 552] on upload-items "Create new item in LaMarion Patterson Upload photos, documents or PDFs, or sele…" at bounding box center [780, 564] width 1561 height 1450
click at [449, 731] on input "url" at bounding box center [556, 748] width 424 height 33
paste input "https://www.athome.com/honeybloom-metal-link-chain-decor-10.8/124357996.html"
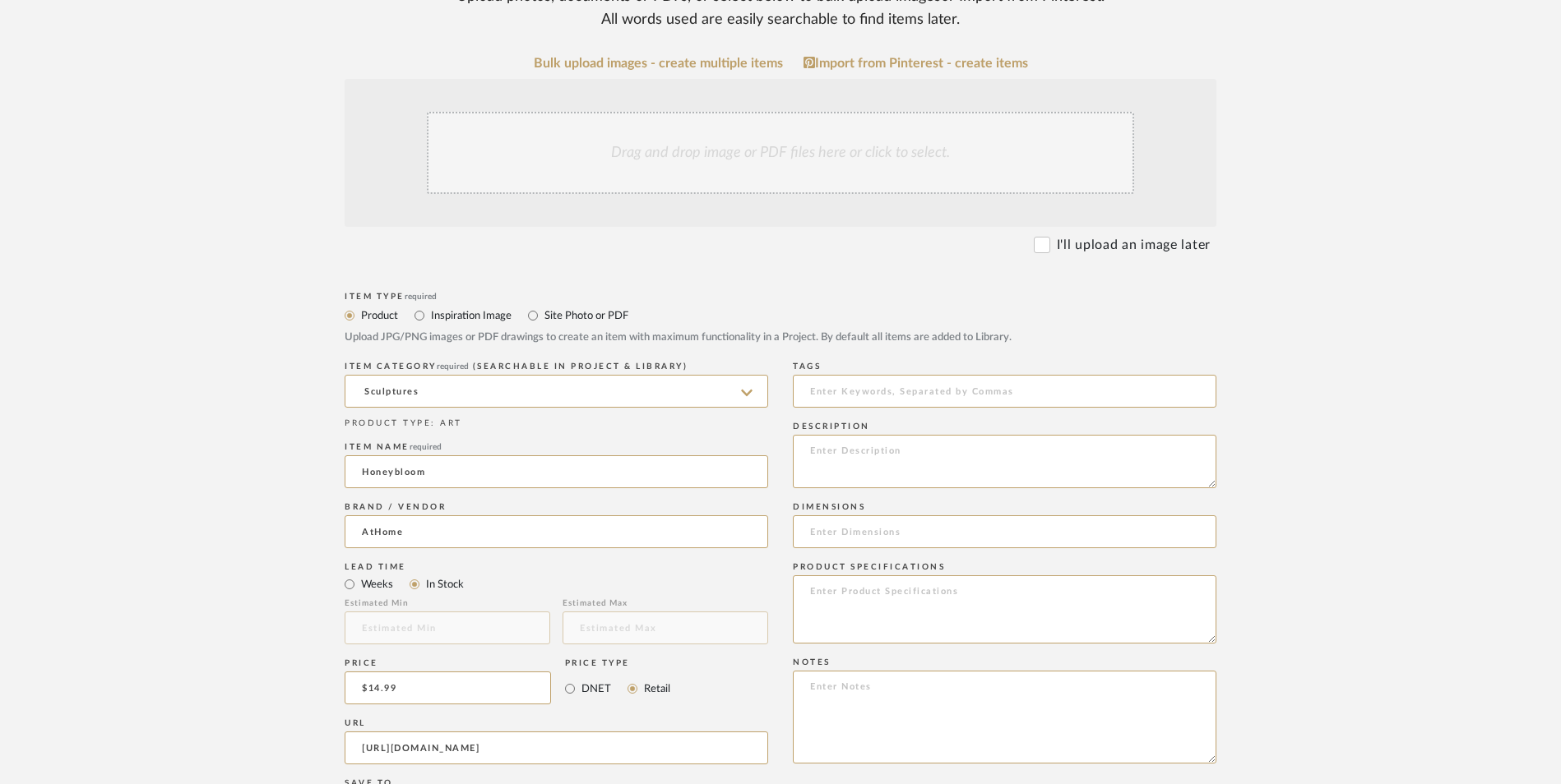
scroll to position [0, 53]
type input "https://www.athome.com/honeybloom-metal-link-chain-decor-10.8/124357996.html"
click at [209, 488] on upload-items "Create new item in LaMarion Patterson Upload photos, documents or PDFs, or sele…" at bounding box center [780, 564] width 1561 height 1450
click at [844, 670] on textarea at bounding box center [1005, 716] width 424 height 93
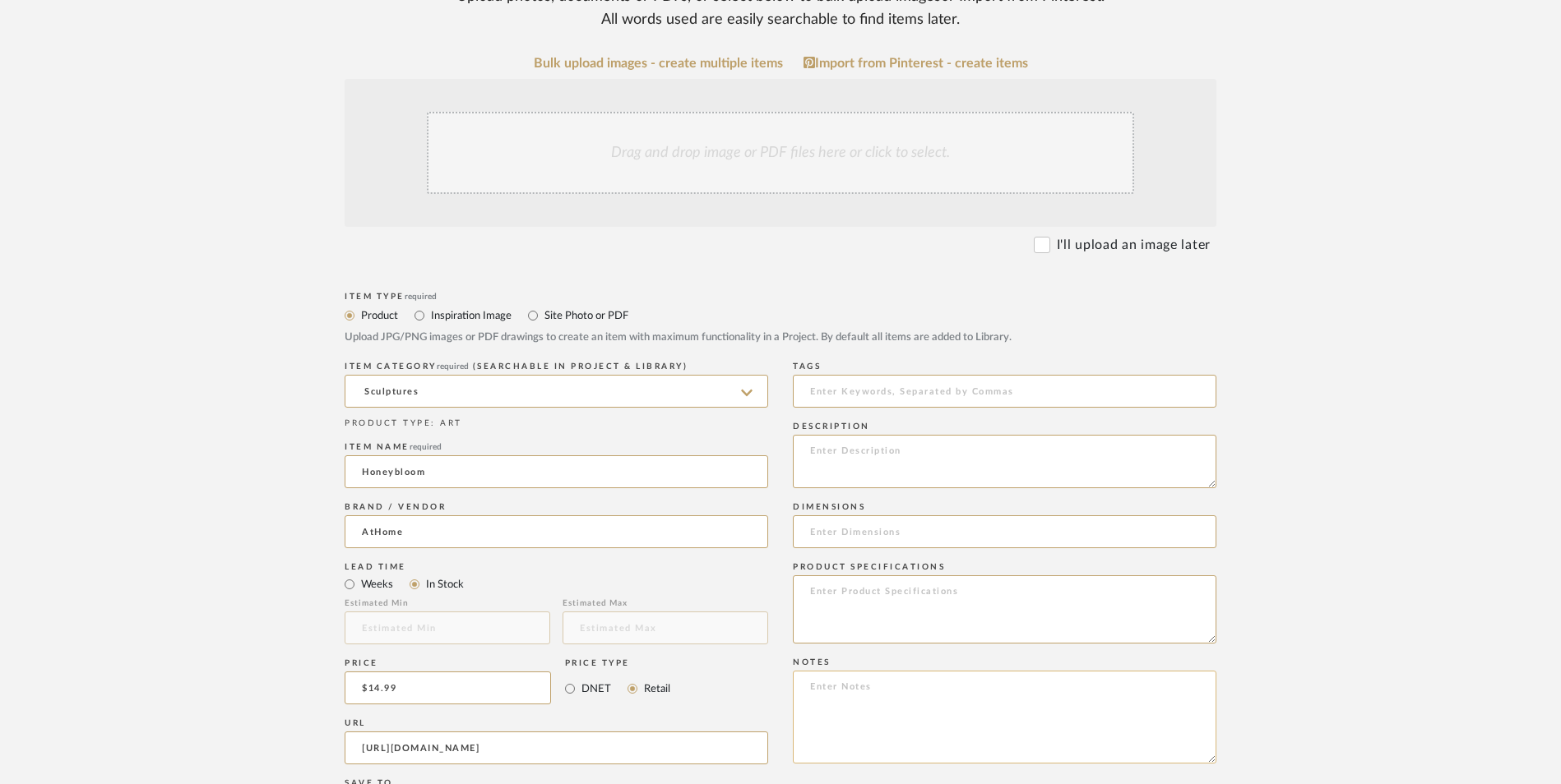
paste textarea "Option 1: ETA: SKU: Reviews - Stars Return | Refund Policy:"
drag, startPoint x: 868, startPoint y: 549, endPoint x: 748, endPoint y: 557, distance: 120.3
click at [748, 557] on div "Item Type required Product Inspiration Image Site Photo or PDF Upload JPG/PNG i…" at bounding box center [780, 767] width 872 height 960
click at [942, 670] on textarea "End Table Decor ETA: SKU: Reviews - Stars Return | Refund Policy:" at bounding box center [1005, 716] width 424 height 93
click at [804, 670] on textarea "End Table Decor ETA: SKU: Reviews - Stars Return | Refund Policy: 60 Days From …" at bounding box center [1005, 716] width 424 height 93
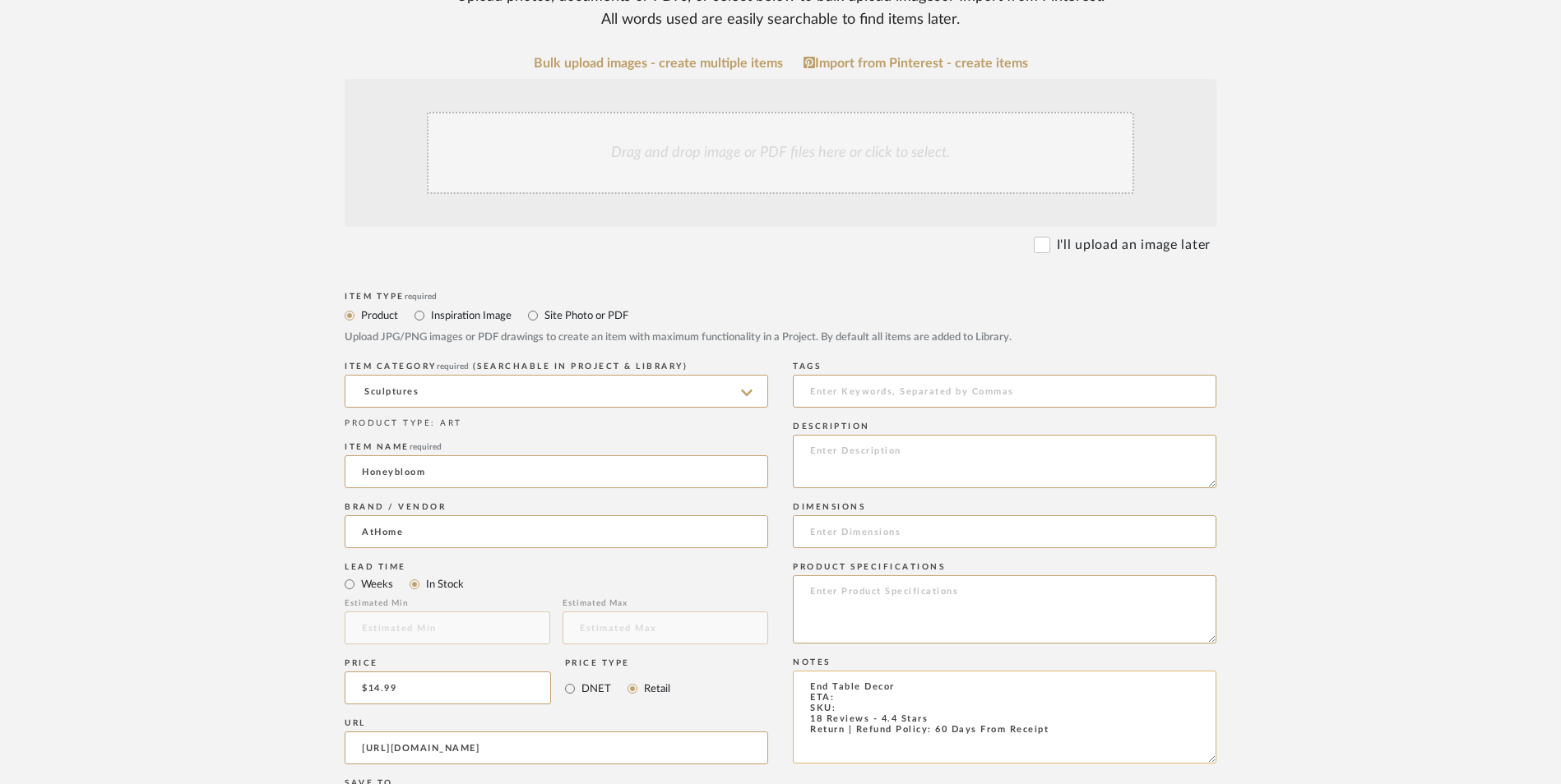
click at [855, 670] on textarea "End Table Decor ETA: SKU: 18 Reviews - 4.4 Stars Return | Refund Policy: 60 Day…" at bounding box center [1005, 716] width 424 height 93
type textarea "End Table Decor ETA: Pick Up Available (Multiple Stores) SKU: 18 Reviews - 4.4 …"
click at [880, 435] on textarea at bounding box center [1005, 461] width 424 height 54
paste textarea "Modern farmhouse meets At Home prices in [GEOGRAPHIC_DATA], our exclusive new b…"
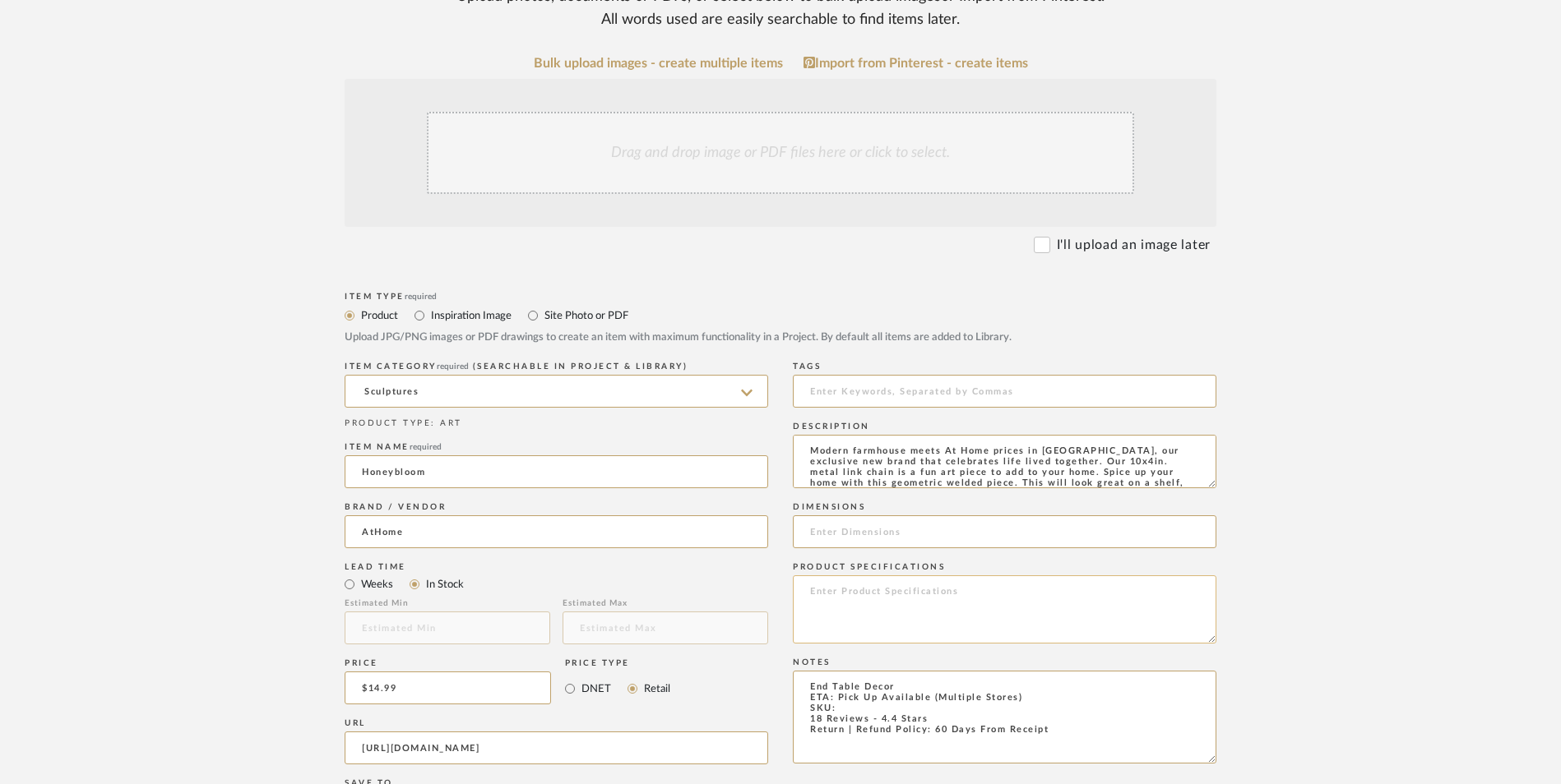
scroll to position [23, 0]
type textarea "Modern farmhouse meets At Home prices in [GEOGRAPHIC_DATA], our exclusive new b…"
click at [875, 576] on textarea at bounding box center [1005, 610] width 424 height 69
type textarea "Metal"
click at [852, 670] on textarea "End Table Decor ETA: Pick Up Available (Multiple Stores) SKU: 18 Reviews - 4.4 …" at bounding box center [1005, 716] width 424 height 93
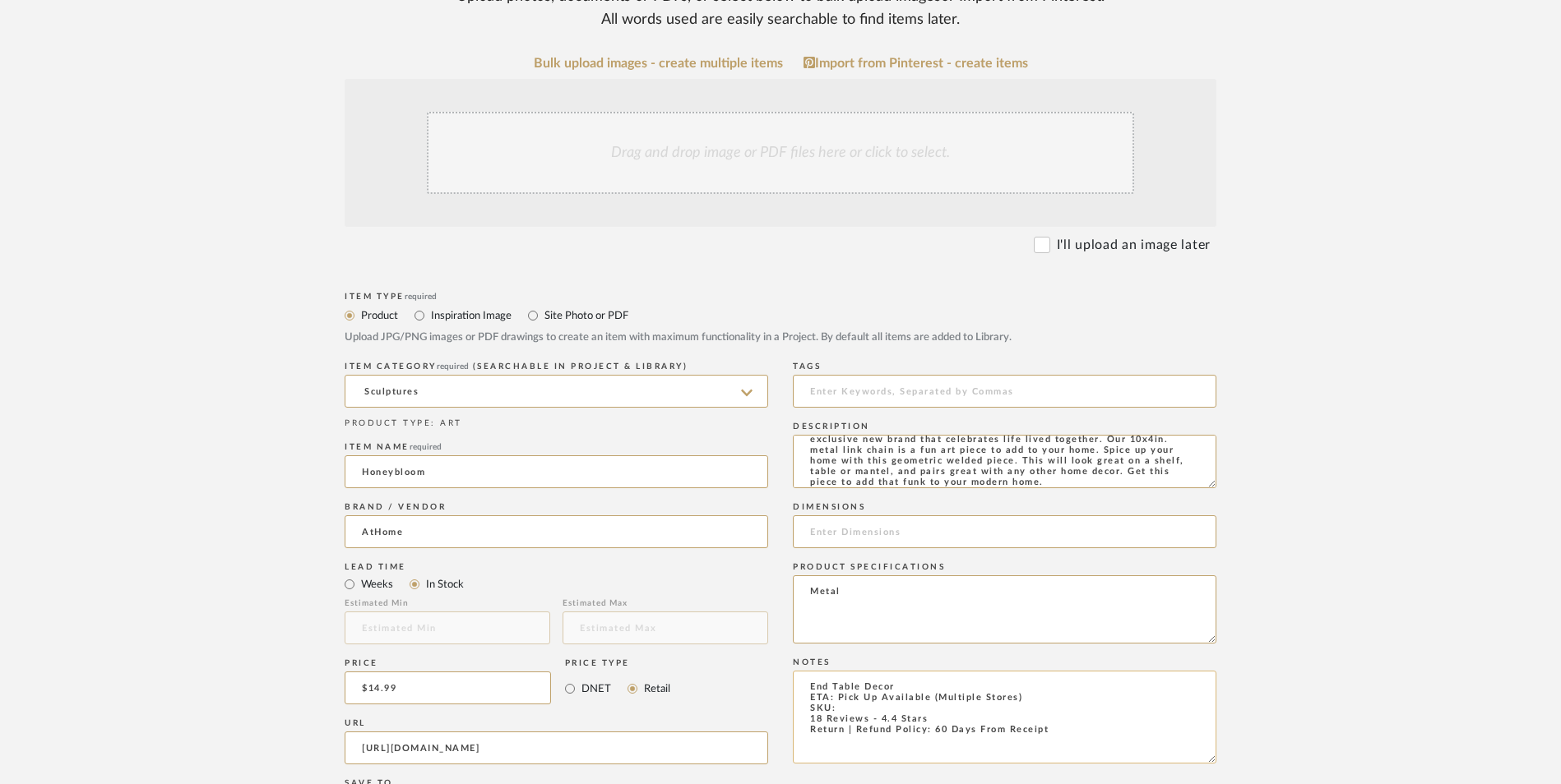
paste textarea "789112702032"
type textarea "End Table Decor ETA: Pick Up Available (Multiple Stores) SKU: 789112702032 18 R…"
click at [861, 516] on input at bounding box center [1005, 532] width 424 height 33
paste input "10.8" L x 4.3" W x 3.3" H"
type input "10.8" L x 4.3" W x 3.3" H"
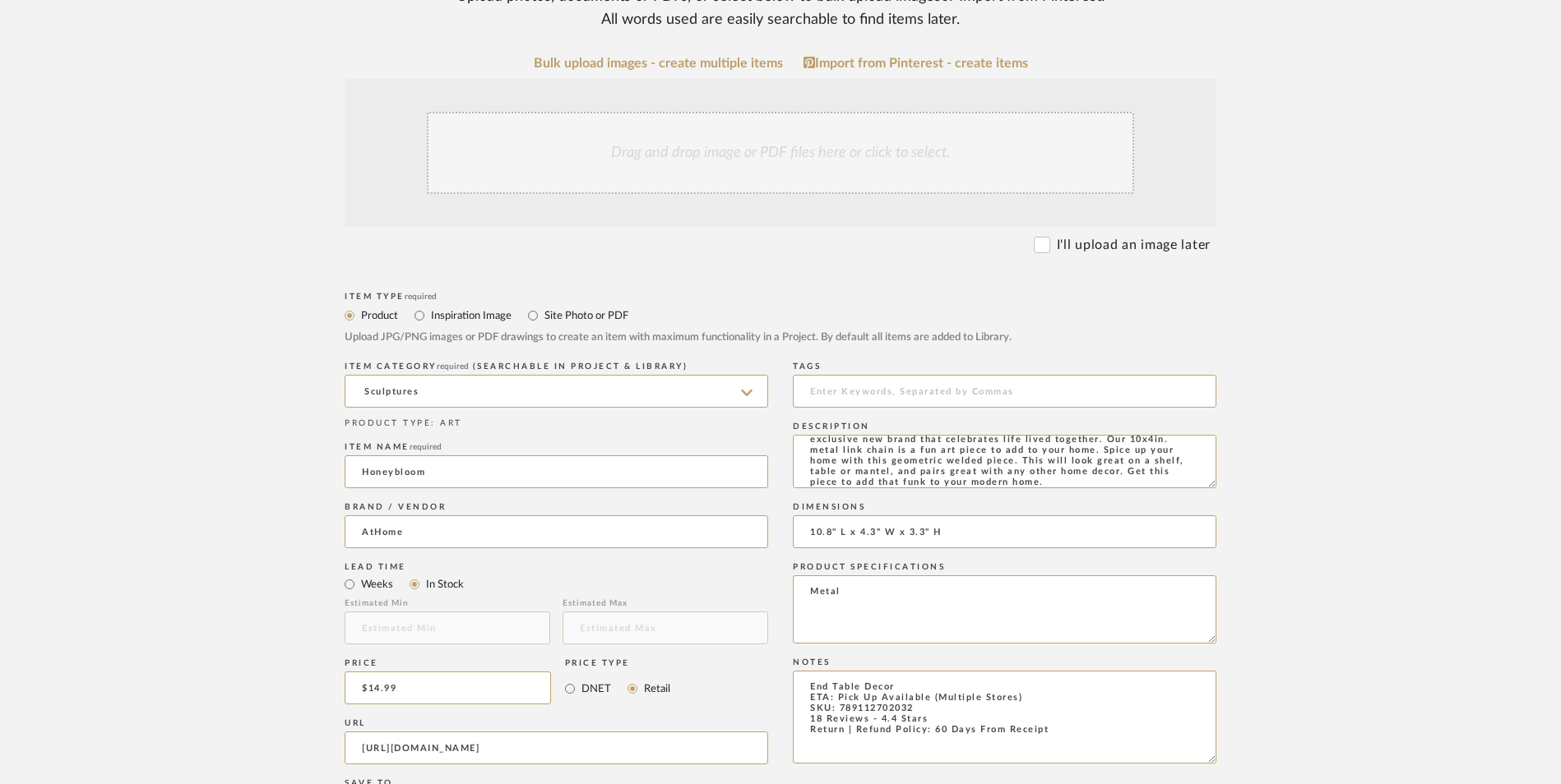
click at [774, 112] on div "Drag and drop image or PDF files here or click to select." at bounding box center [780, 153] width 707 height 82
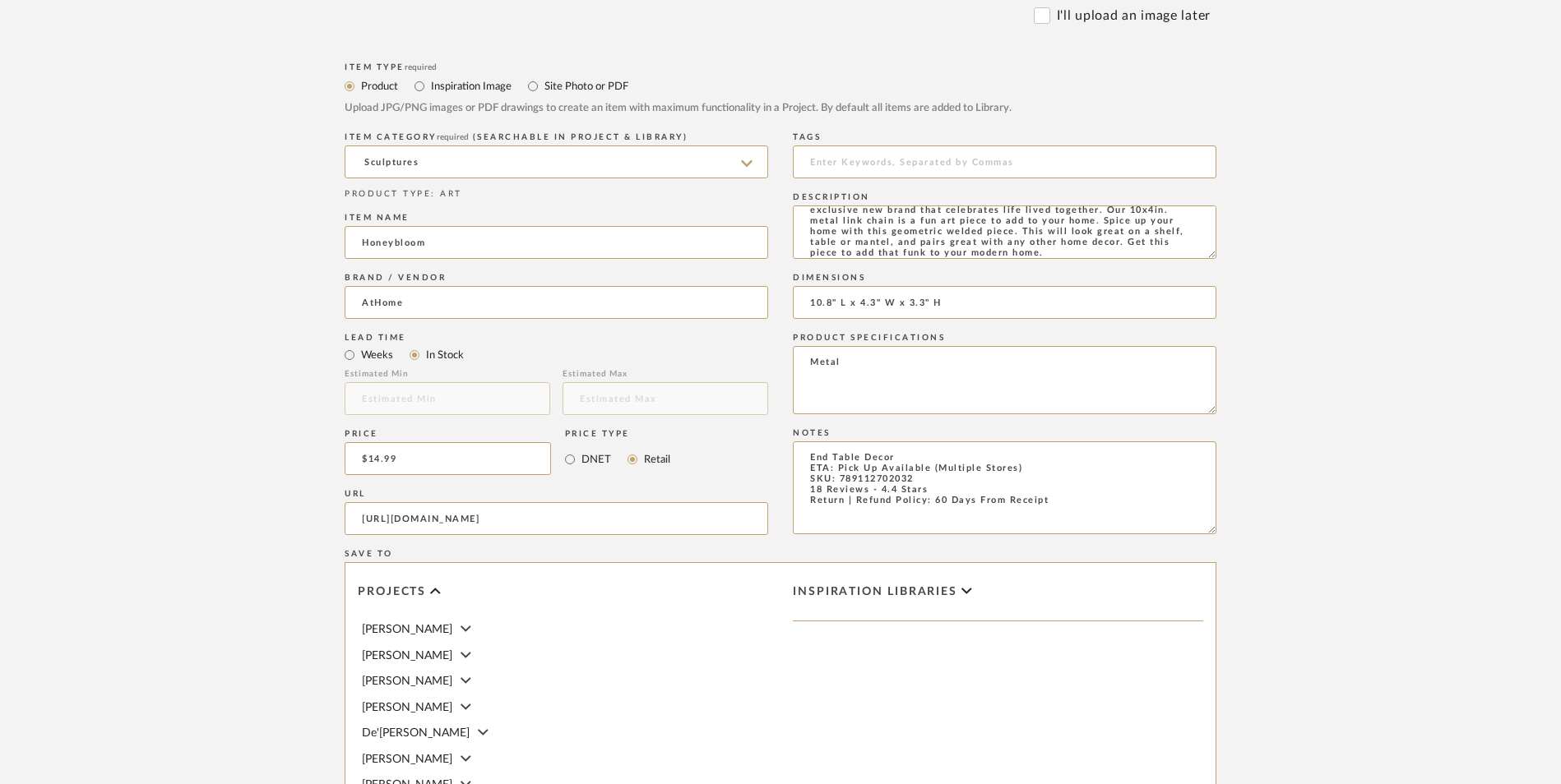
scroll to position [904, 0]
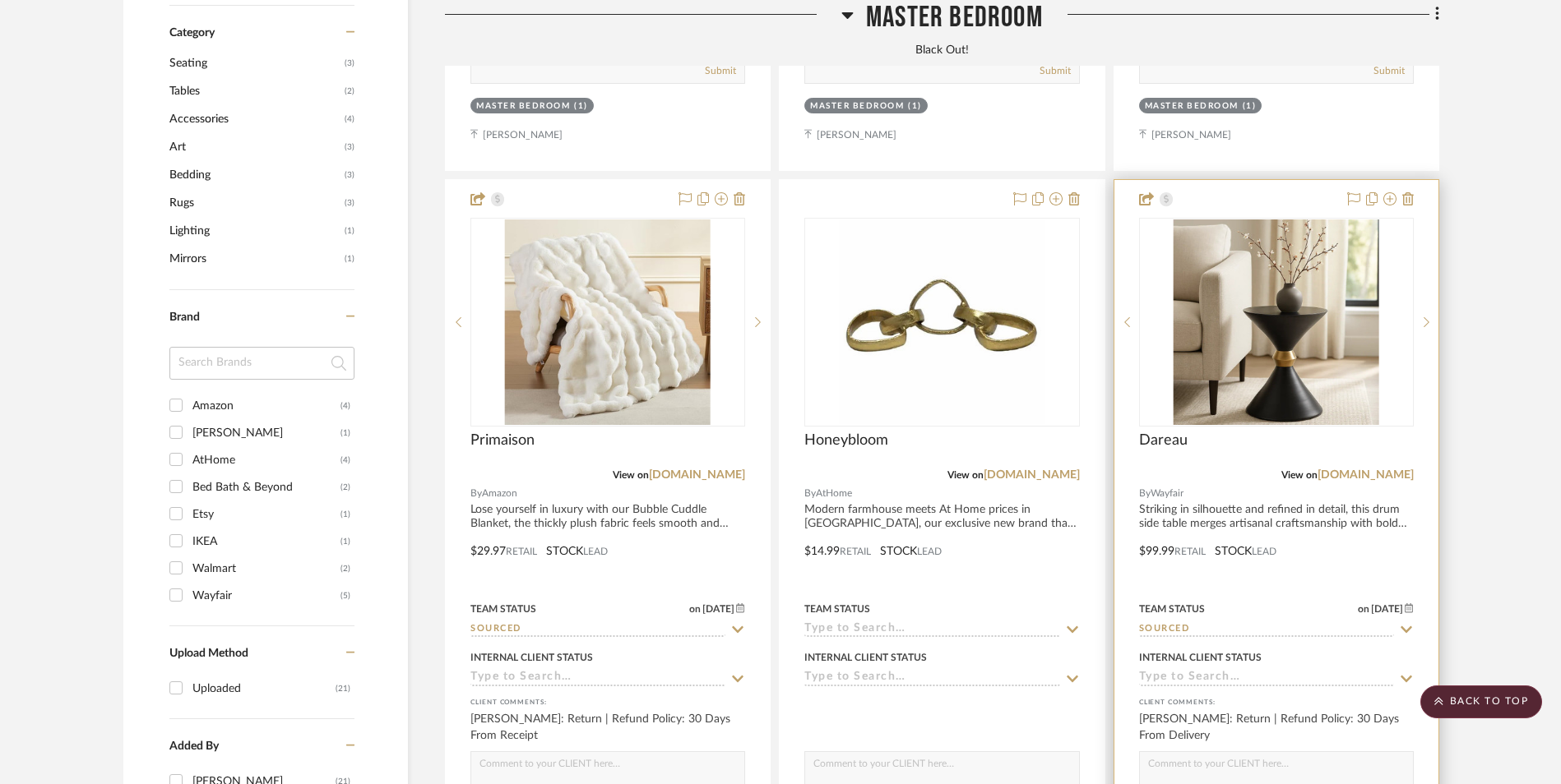
scroll to position [1240, 0]
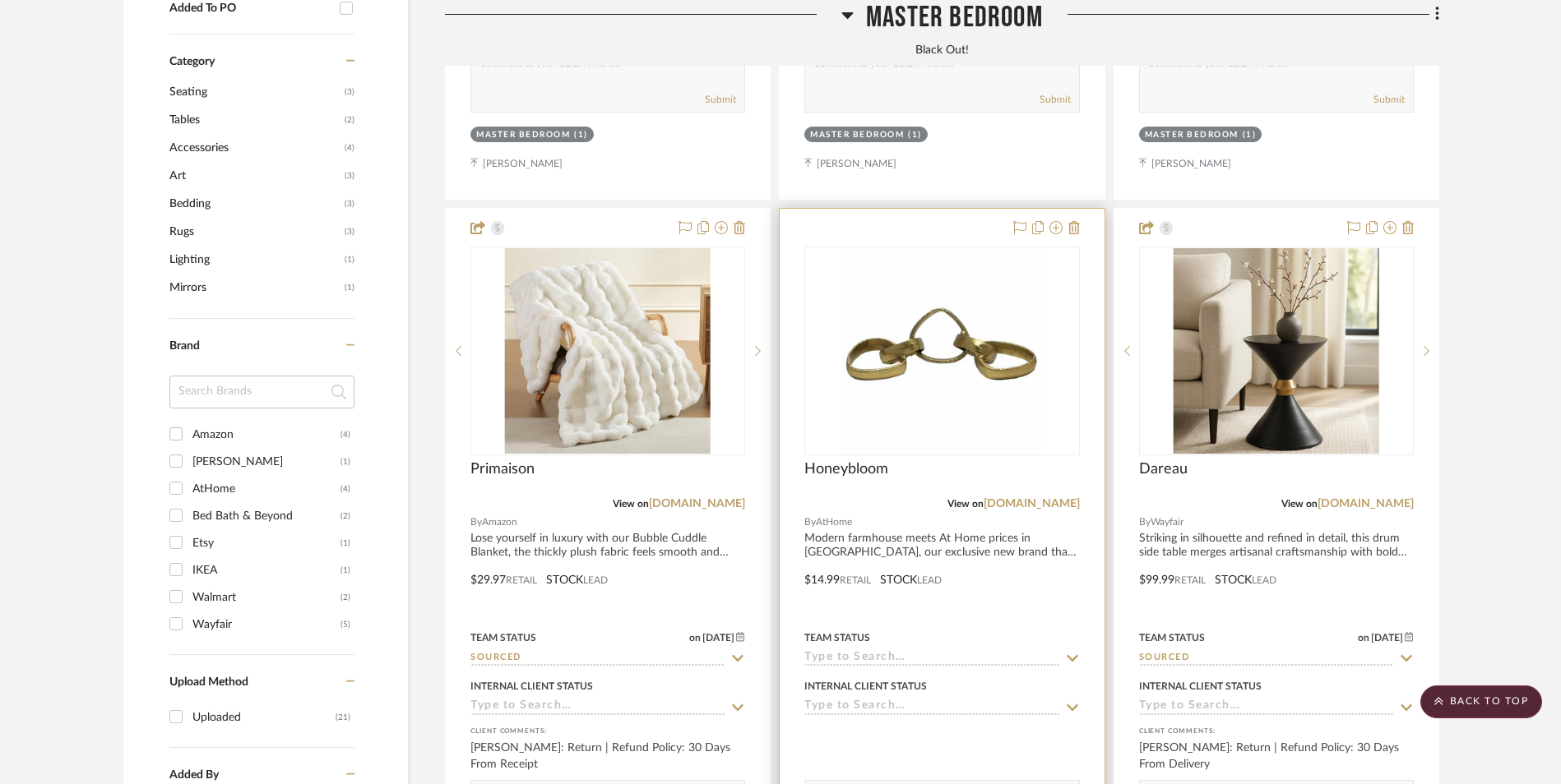
click at [930, 313] on img "0" at bounding box center [942, 351] width 206 height 206
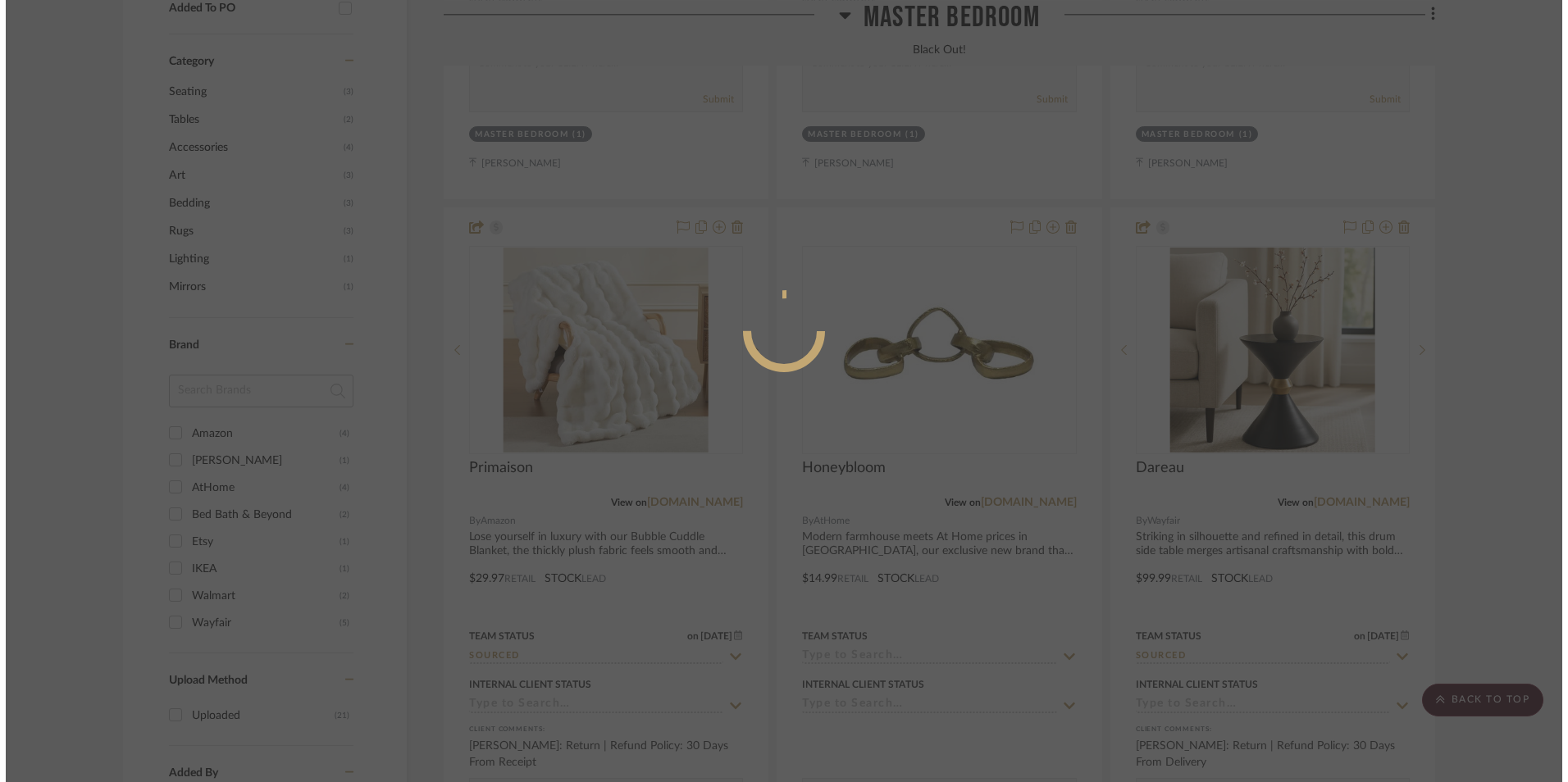
scroll to position [0, 0]
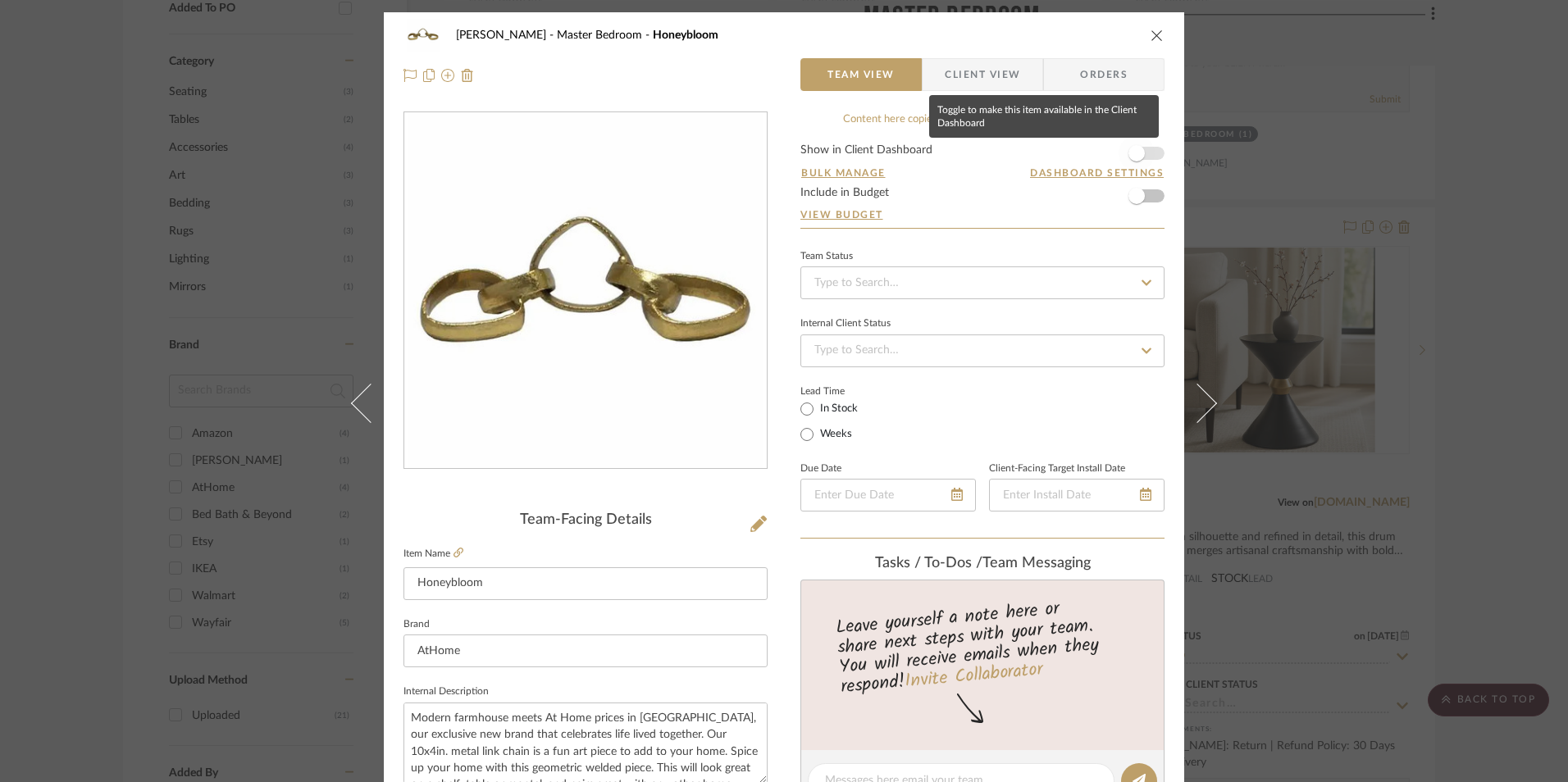
click at [1137, 152] on span "button" at bounding box center [1136, 153] width 17 height 17
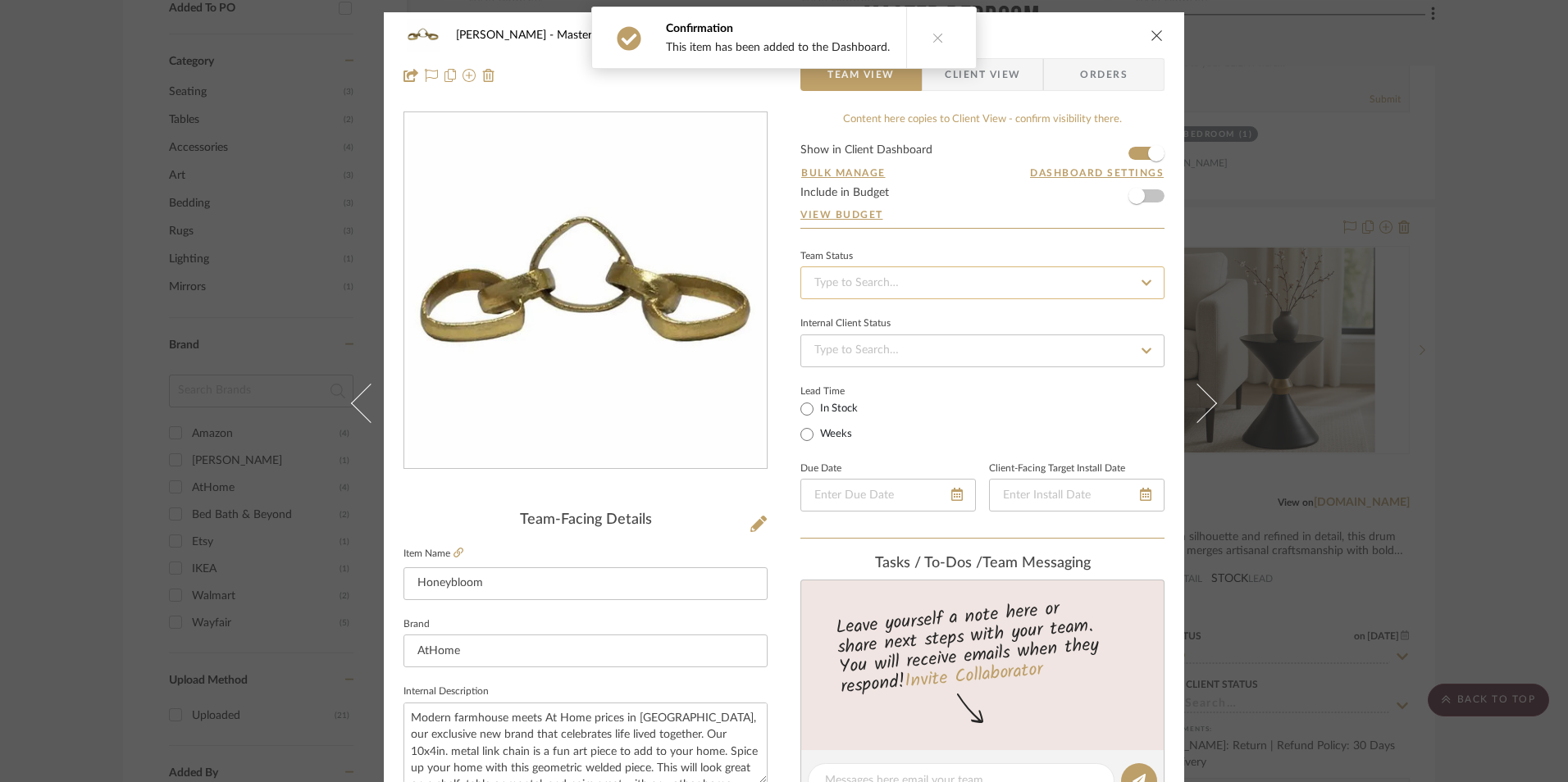
click at [904, 291] on input at bounding box center [982, 283] width 364 height 33
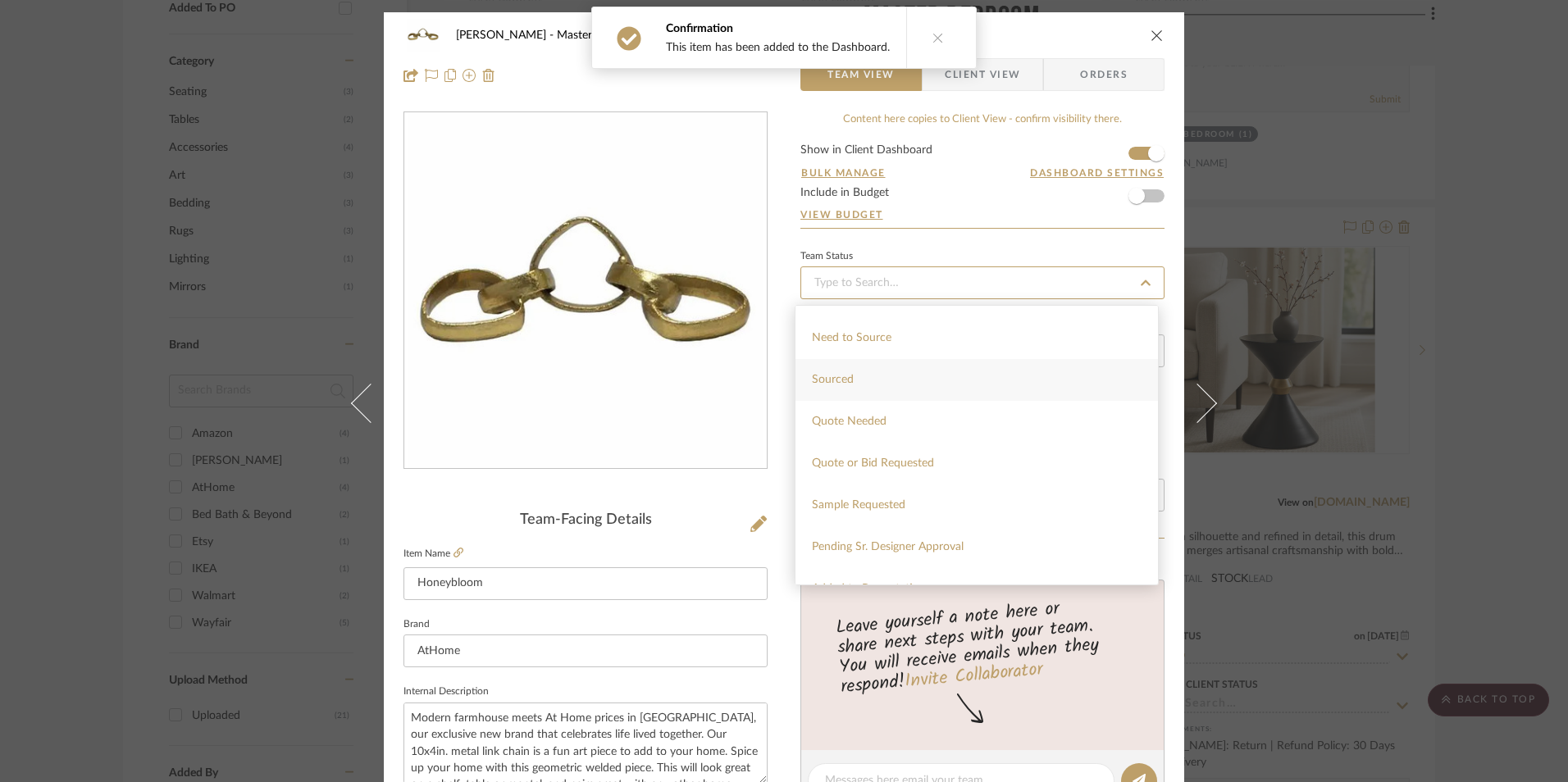
scroll to position [492, 0]
click at [859, 376] on div "Sourced" at bounding box center [976, 378] width 362 height 42
type input "[DATE]"
type input "Sourced"
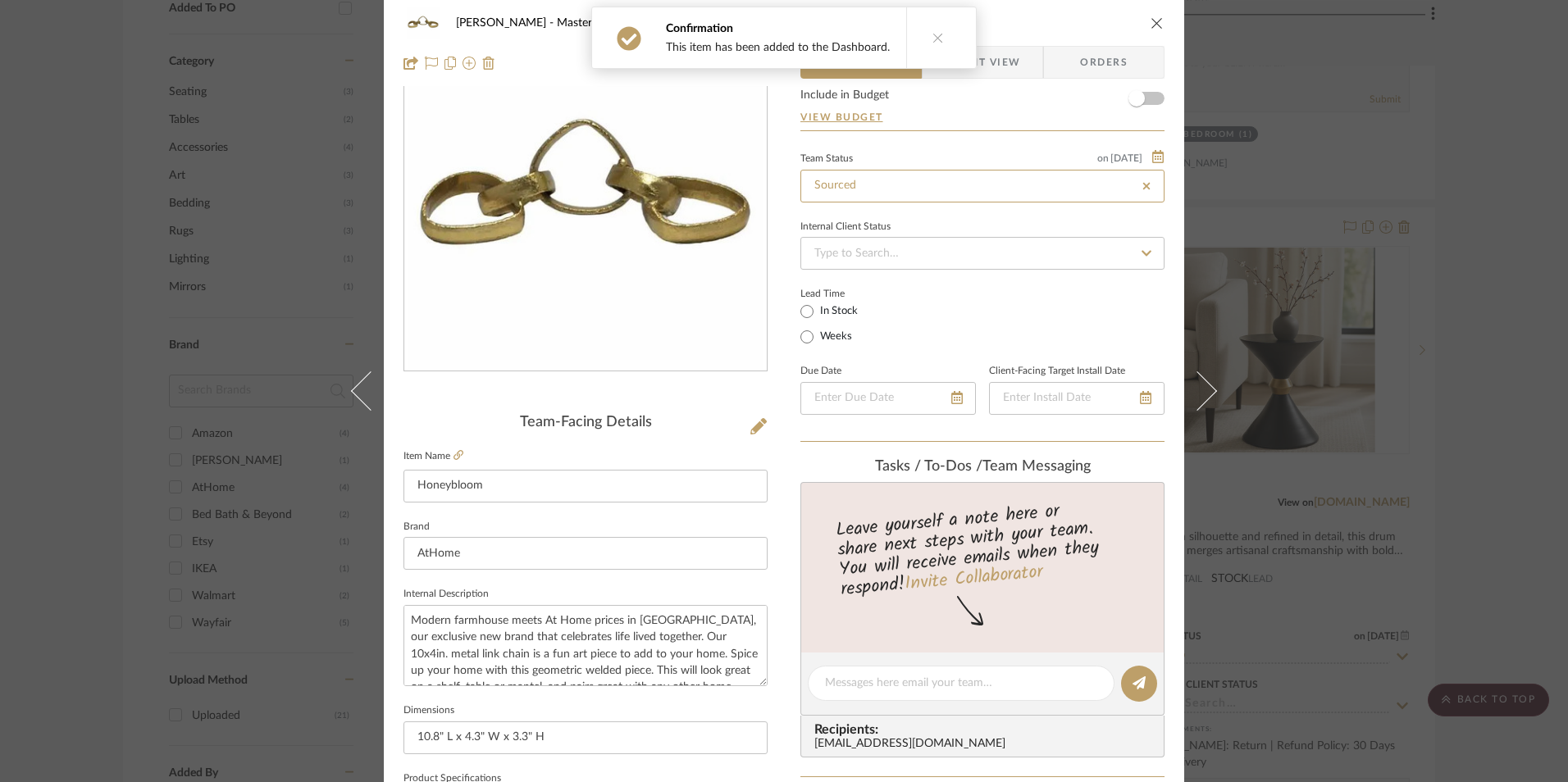
type input "[DATE]"
type input "Sourced"
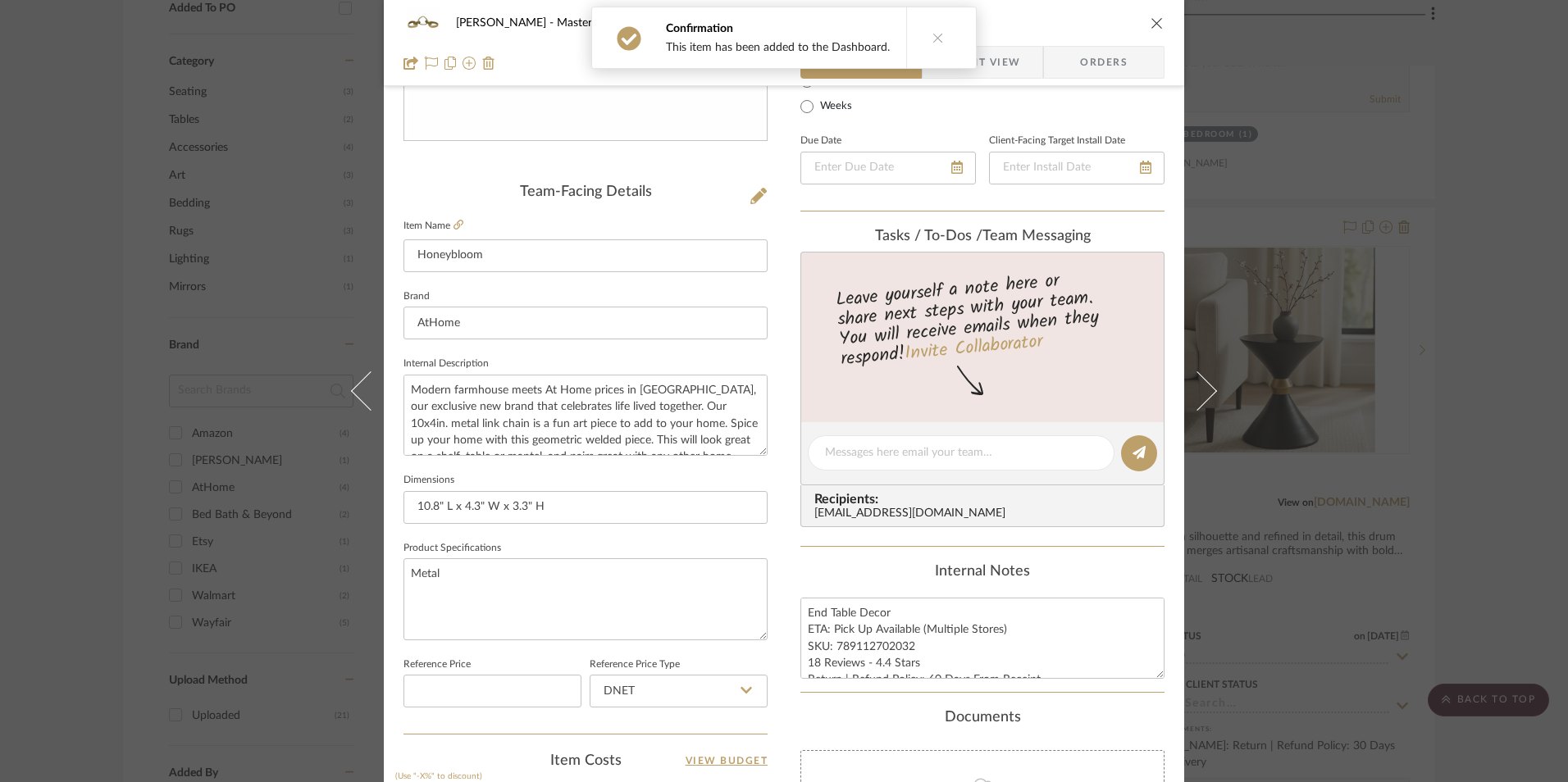
scroll to position [410, 0]
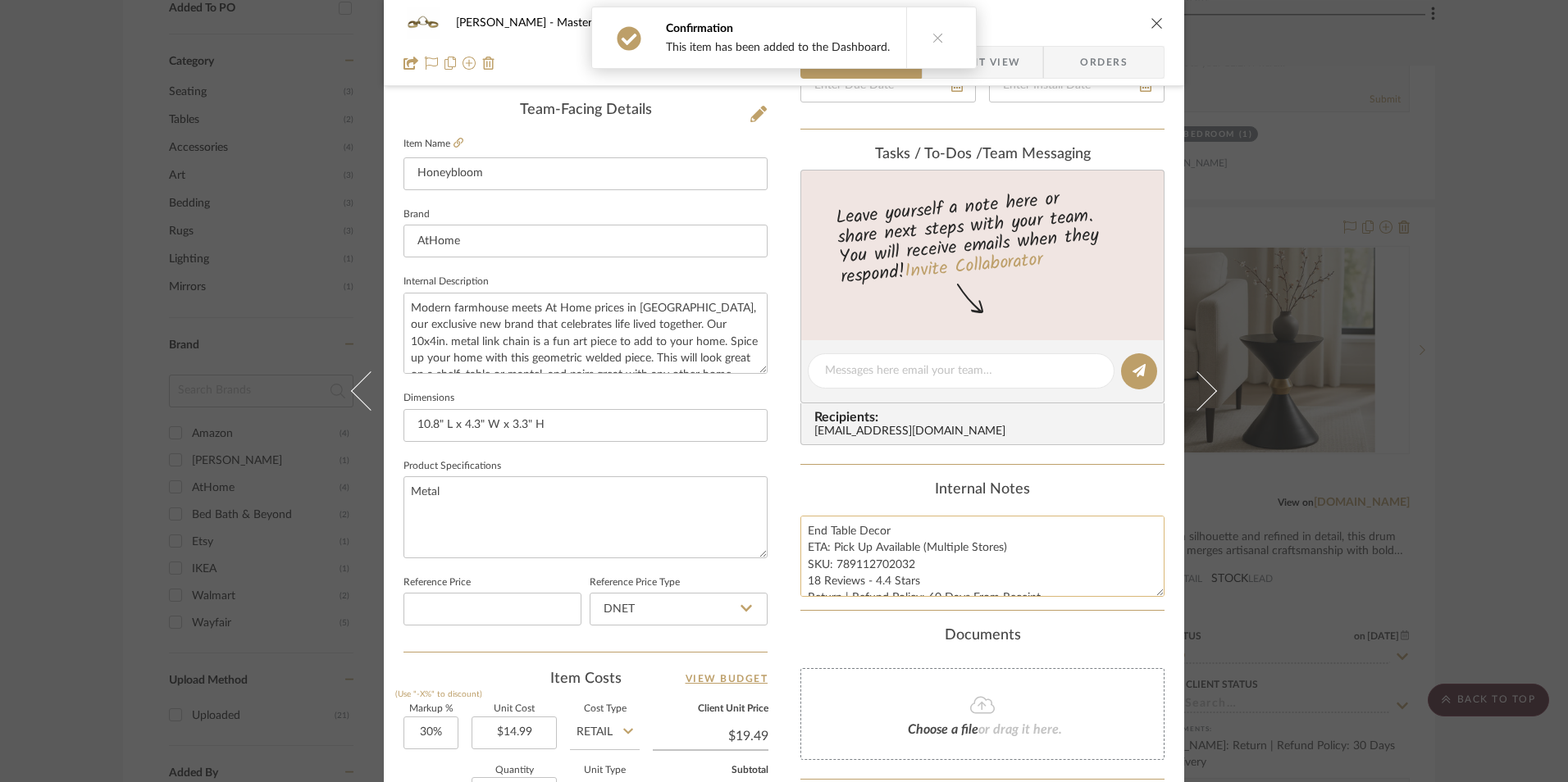
click at [864, 560] on textarea "End Table Decor ETA: Pick Up Available (Multiple Stores) SKU: 789112702032 18 R…" at bounding box center [982, 556] width 364 height 81
drag, startPoint x: 909, startPoint y: 563, endPoint x: 832, endPoint y: 566, distance: 77.1
click at [832, 566] on textarea "End Table Decor ETA: Pick Up Available (Multiple Stores) SKU: 789112702032 18 R…" at bounding box center [982, 556] width 364 height 81
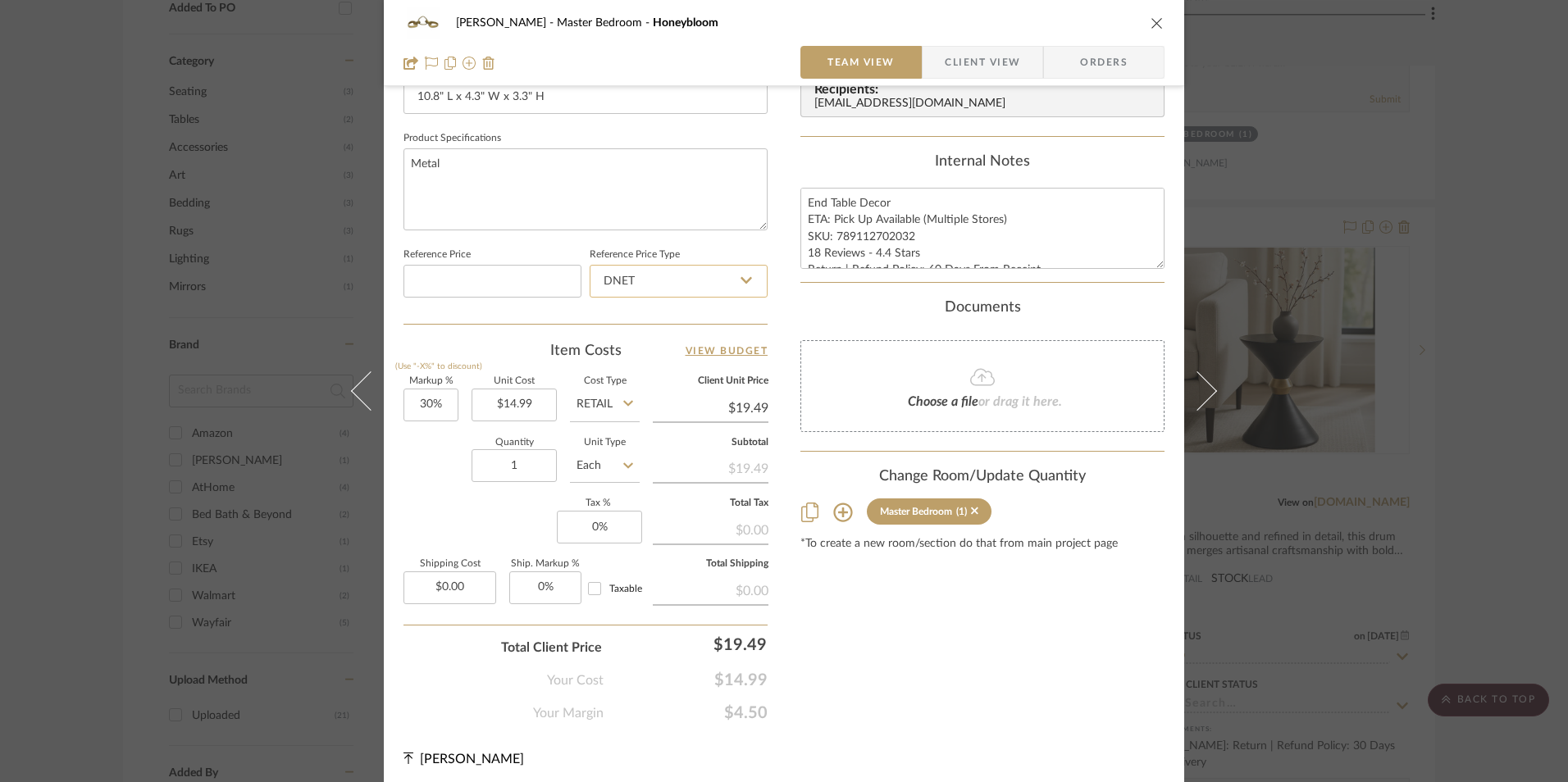
click at [662, 285] on input "DNET" at bounding box center [679, 281] width 178 height 33
click at [658, 367] on div "Retail" at bounding box center [685, 364] width 202 height 42
type input "Retail"
type input "30"
click at [437, 408] on input "30" at bounding box center [431, 405] width 55 height 33
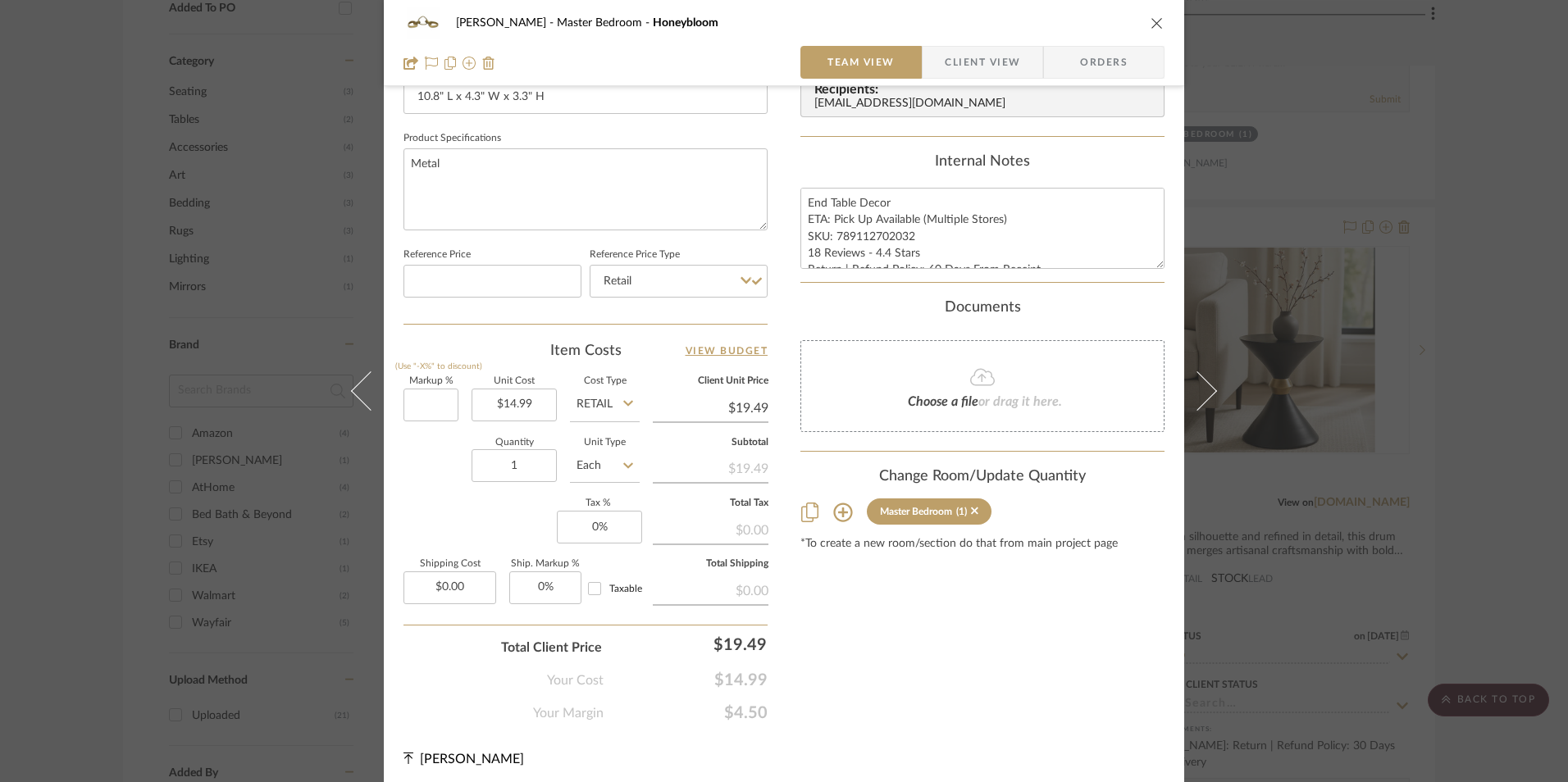
click at [444, 476] on div "Quantity 1 Unit Type Each" at bounding box center [521, 468] width 236 height 59
type input "0%"
type input "$14.99"
click at [601, 527] on input "0" at bounding box center [598, 527] width 85 height 33
type input "8.25%"
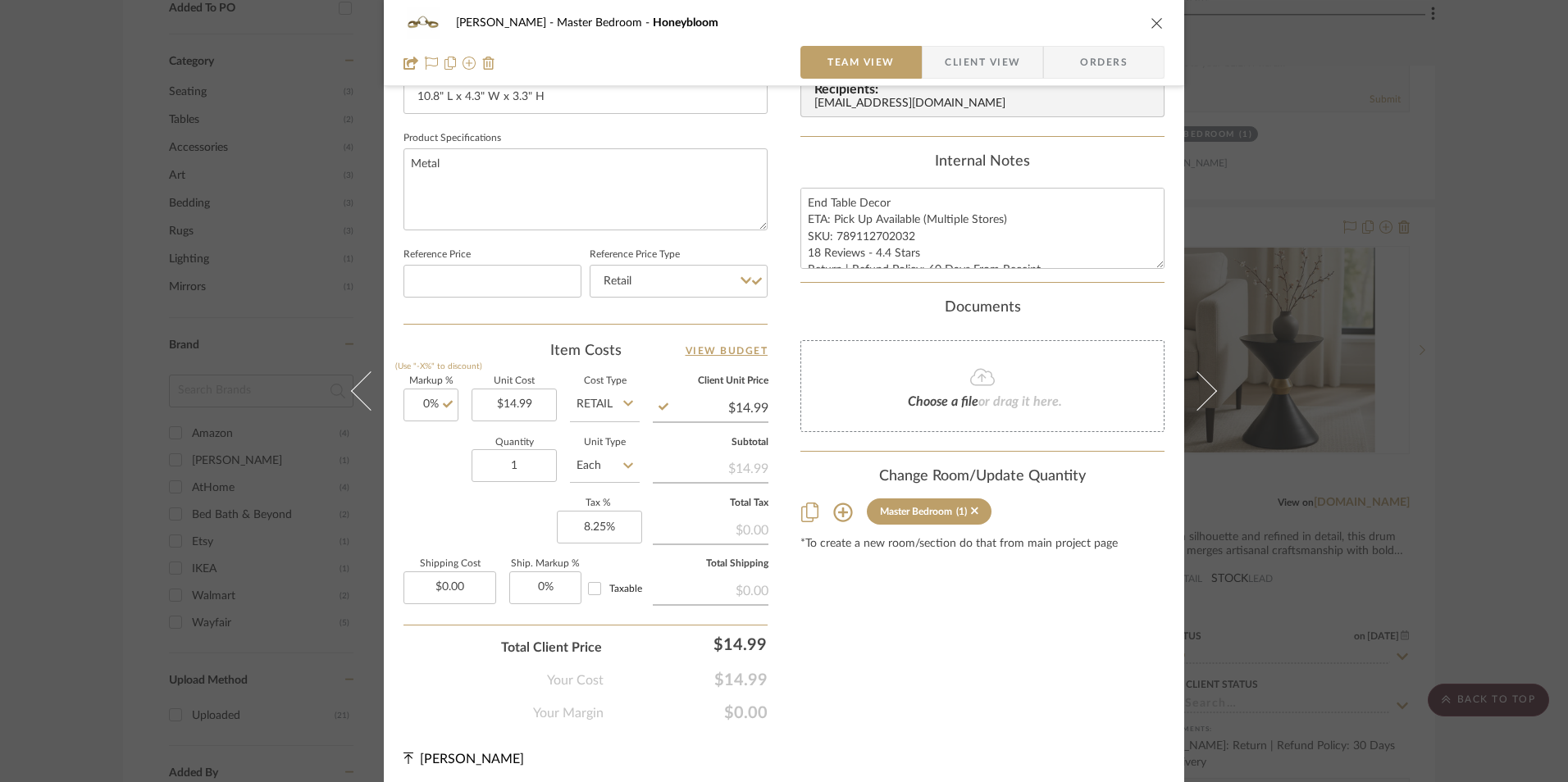
click at [909, 597] on div "Content here copies to Client View - confirm visibility there. Show in Client D…" at bounding box center [982, 48] width 364 height 1349
click at [1074, 69] on span "Orders" at bounding box center [1104, 62] width 84 height 33
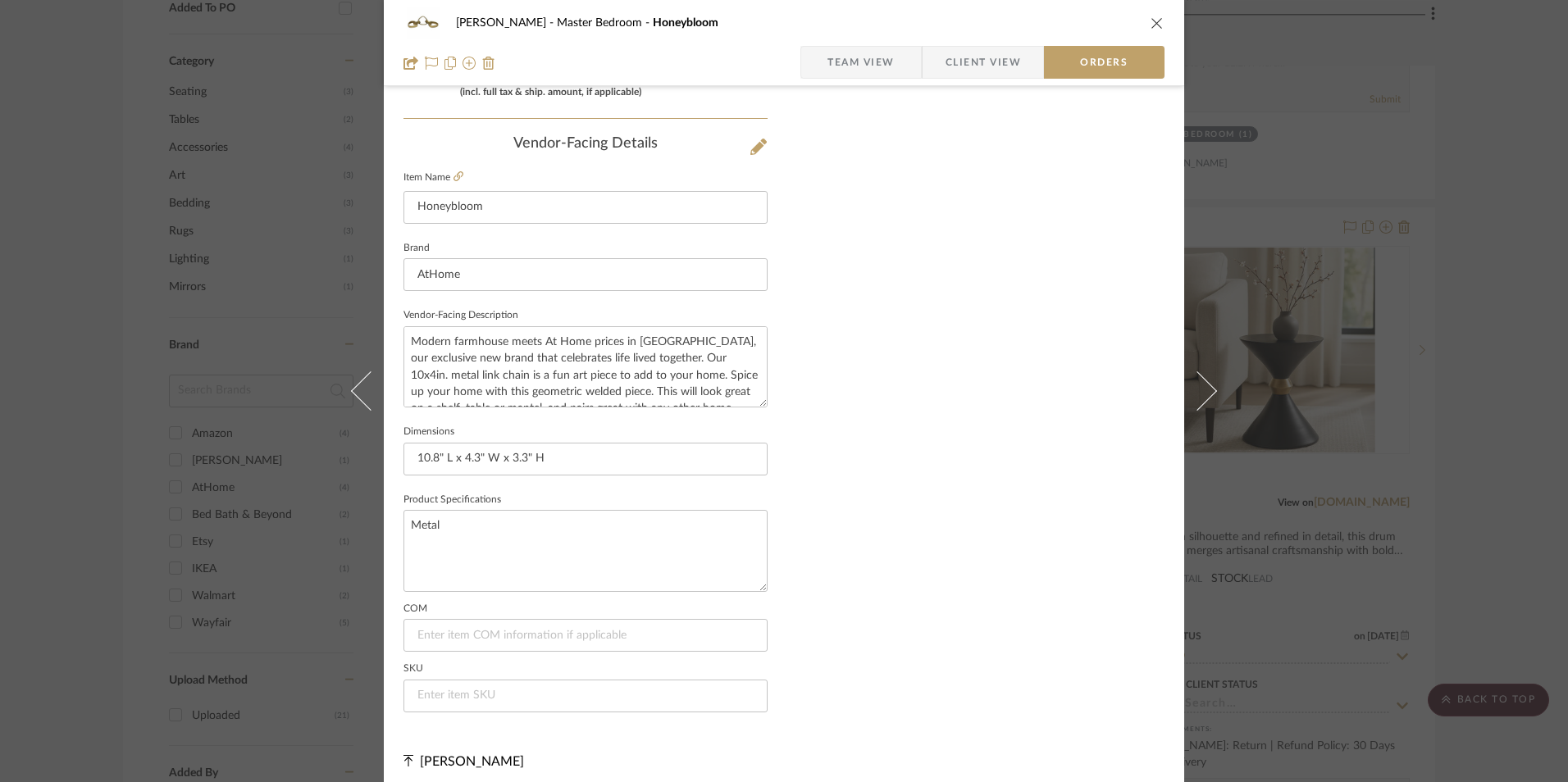
scroll to position [962, 0]
click at [459, 678] on input at bounding box center [585, 687] width 364 height 33
paste input "789112702032"
type input "789112702032"
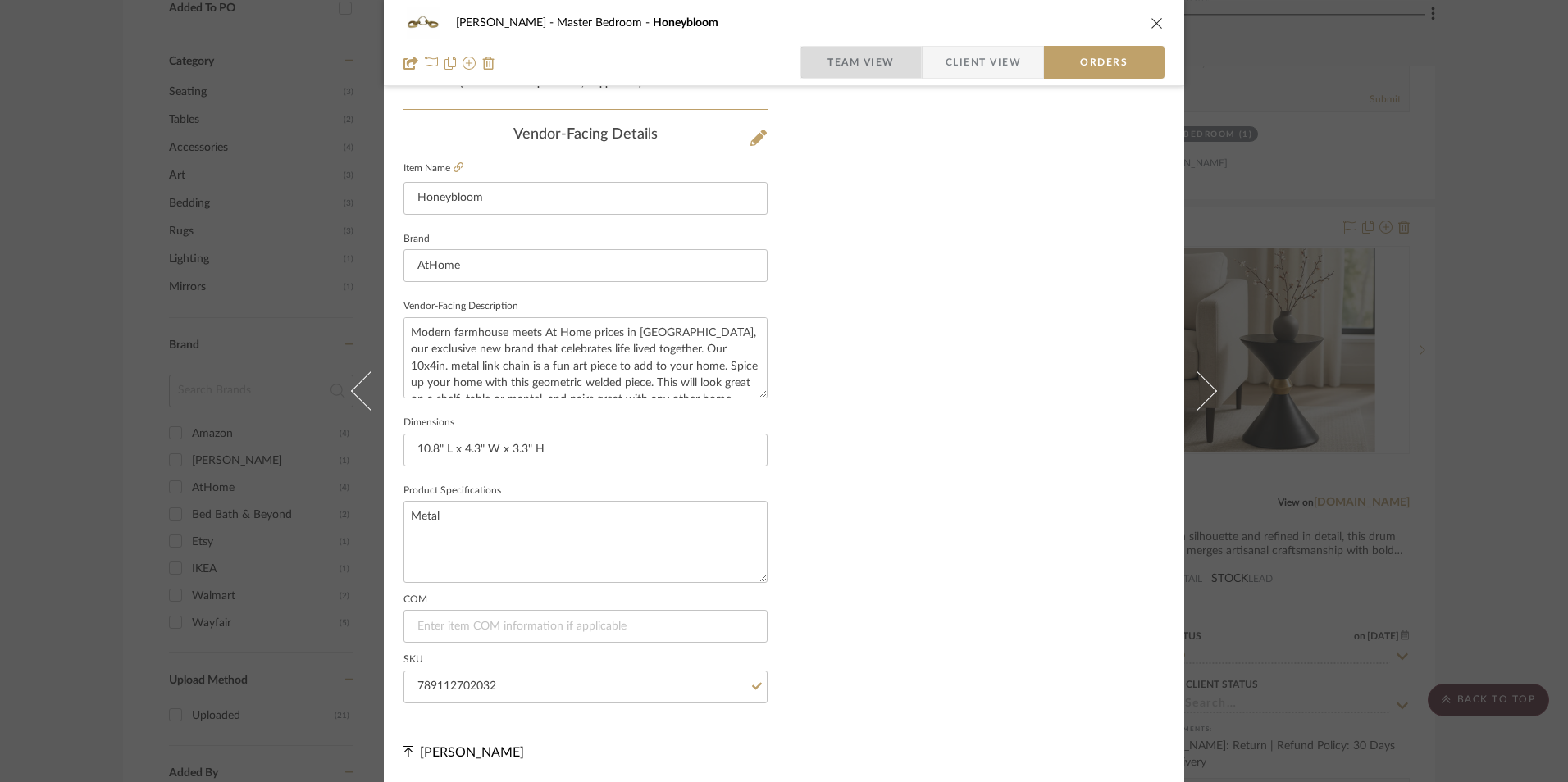
click at [867, 59] on span "Team View" at bounding box center [860, 62] width 67 height 33
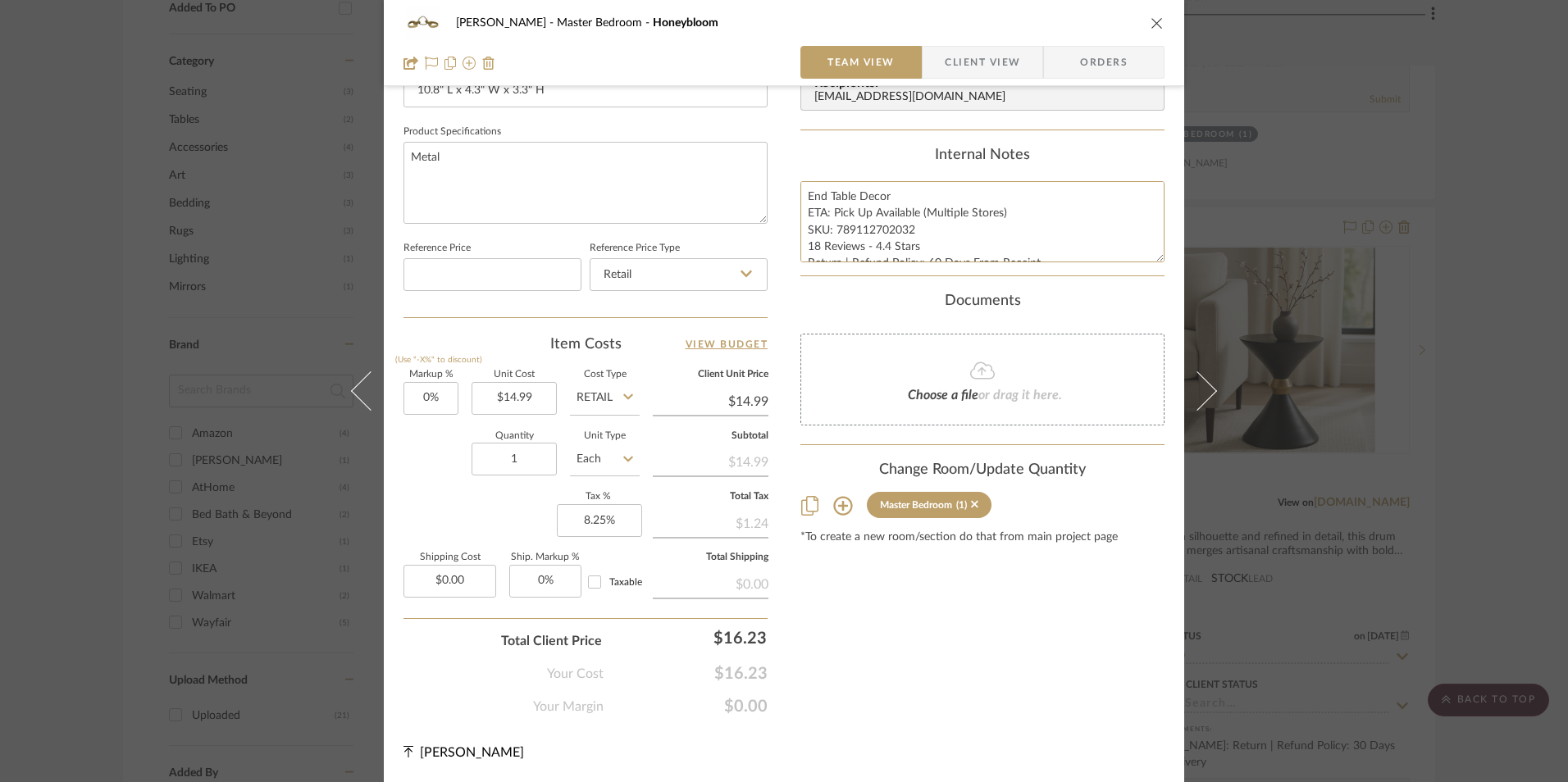
scroll to position [17, 0]
drag, startPoint x: 803, startPoint y: 194, endPoint x: 924, endPoint y: 253, distance: 134.6
click at [1138, 295] on div "Content here copies to Client View - confirm visibility there. Show in Client D…" at bounding box center [982, 42] width 364 height 1349
click at [973, 52] on span "Client View" at bounding box center [982, 62] width 75 height 33
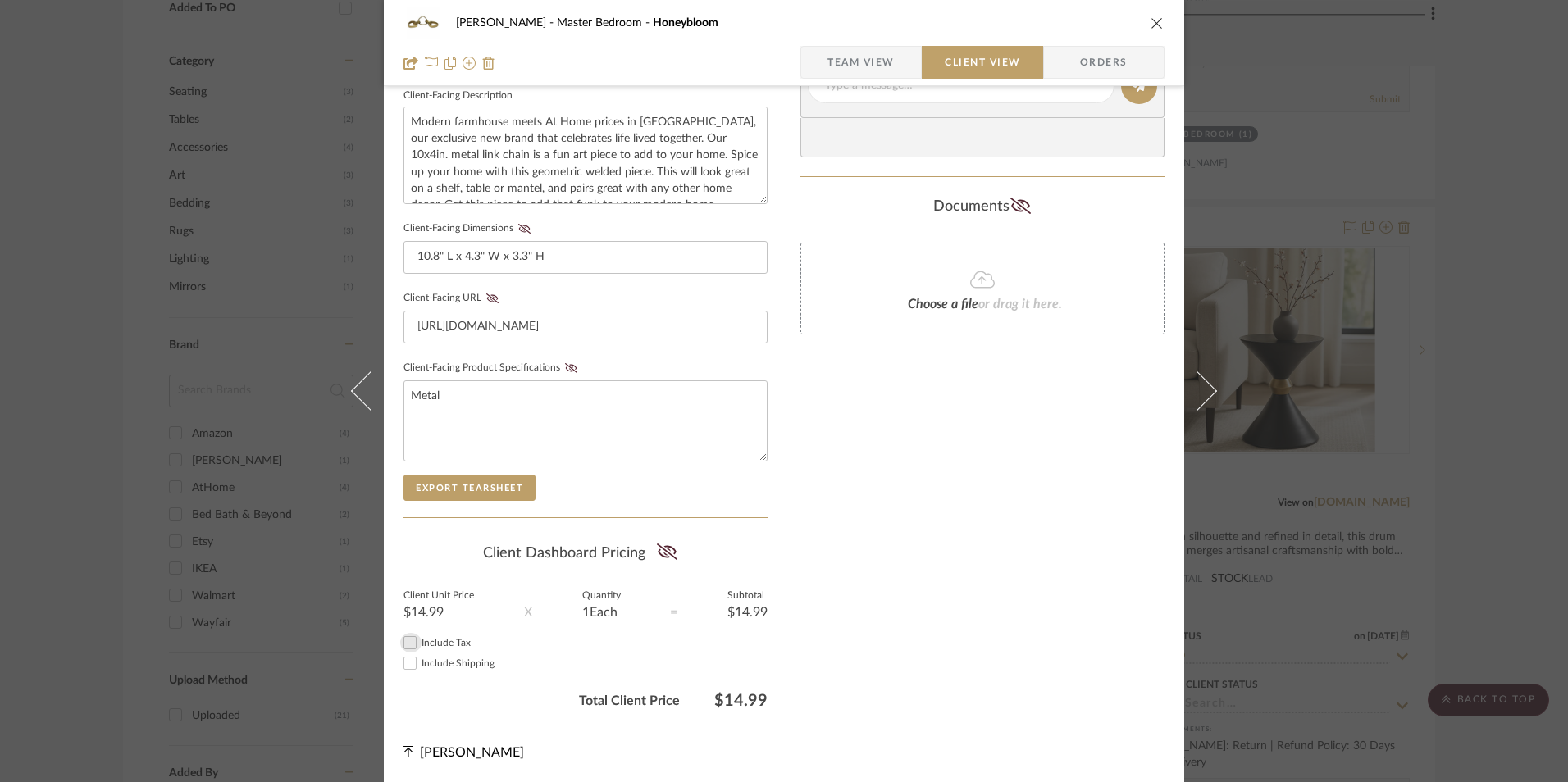
click at [409, 642] on input "Include Tax" at bounding box center [410, 642] width 20 height 20
checkbox input "true"
click at [658, 552] on icon at bounding box center [667, 552] width 21 height 17
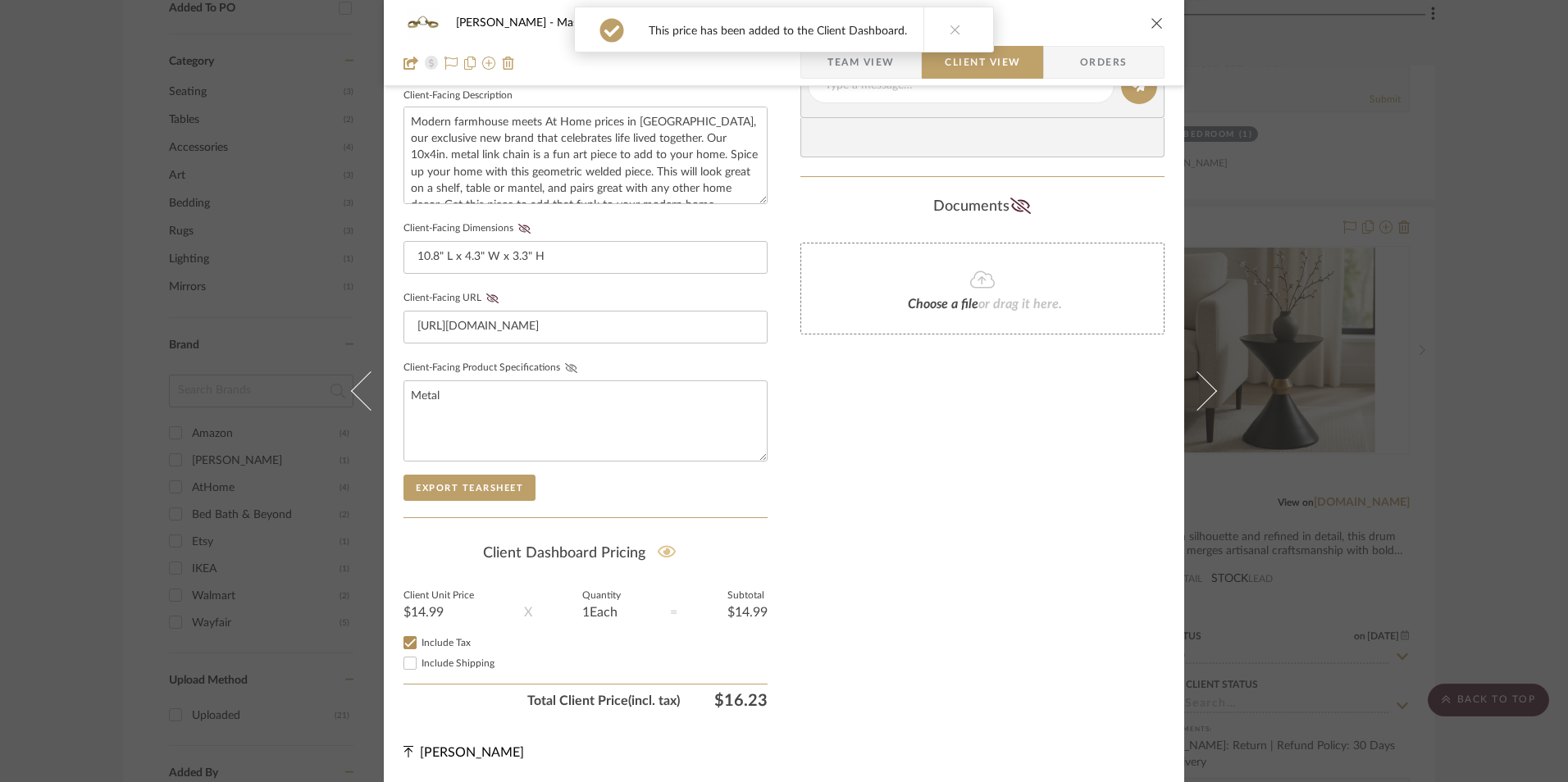
click at [569, 370] on icon at bounding box center [571, 368] width 13 height 10
click at [486, 297] on icon at bounding box center [492, 299] width 13 height 10
click at [519, 237] on fieldset "Client-Facing Dimensions 10.8" L x 4.3" W x 3.3" H" at bounding box center [585, 246] width 364 height 57
click at [519, 228] on icon at bounding box center [524, 228] width 13 height 10
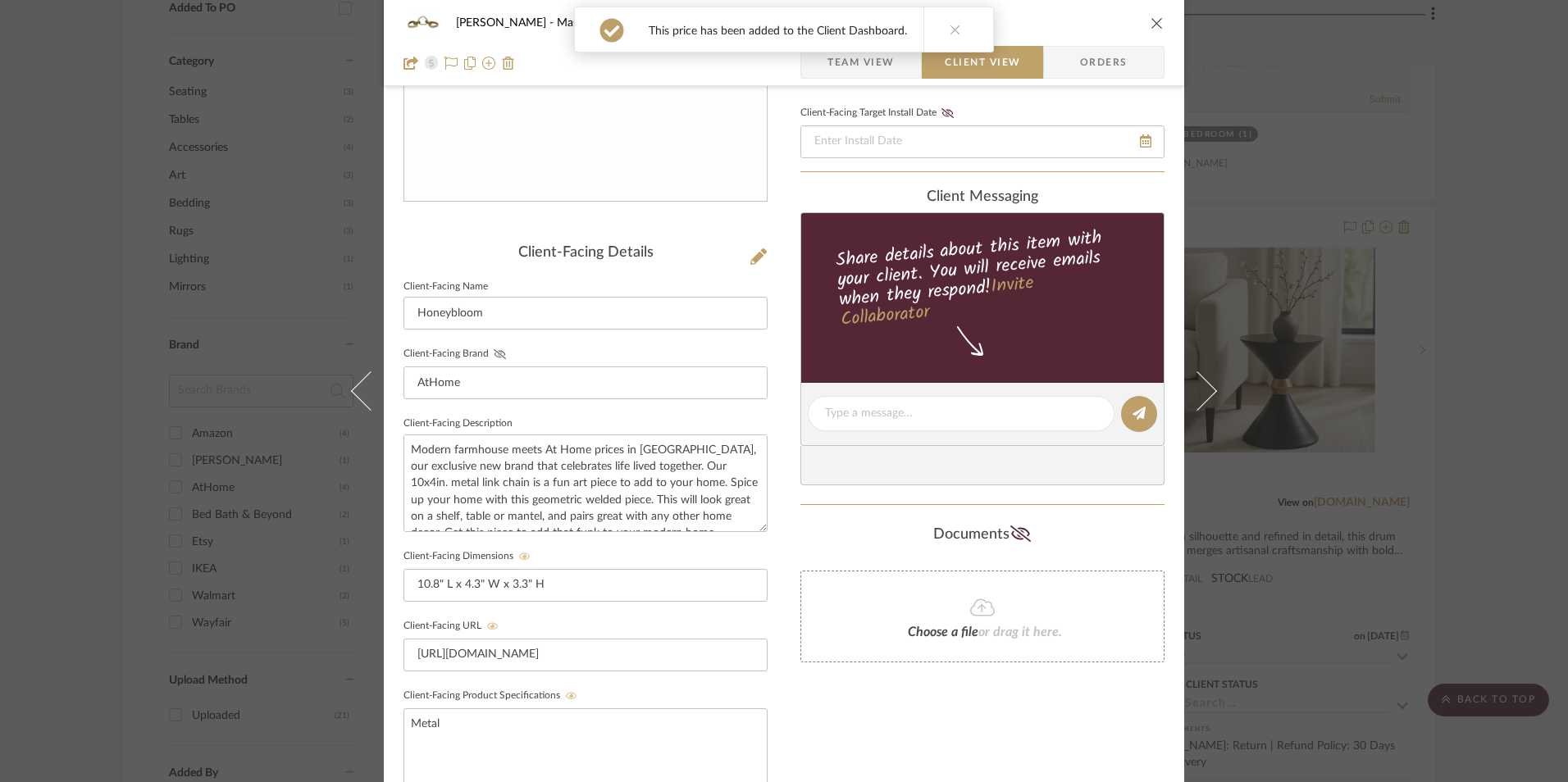
click at [496, 355] on icon at bounding box center [500, 354] width 13 height 10
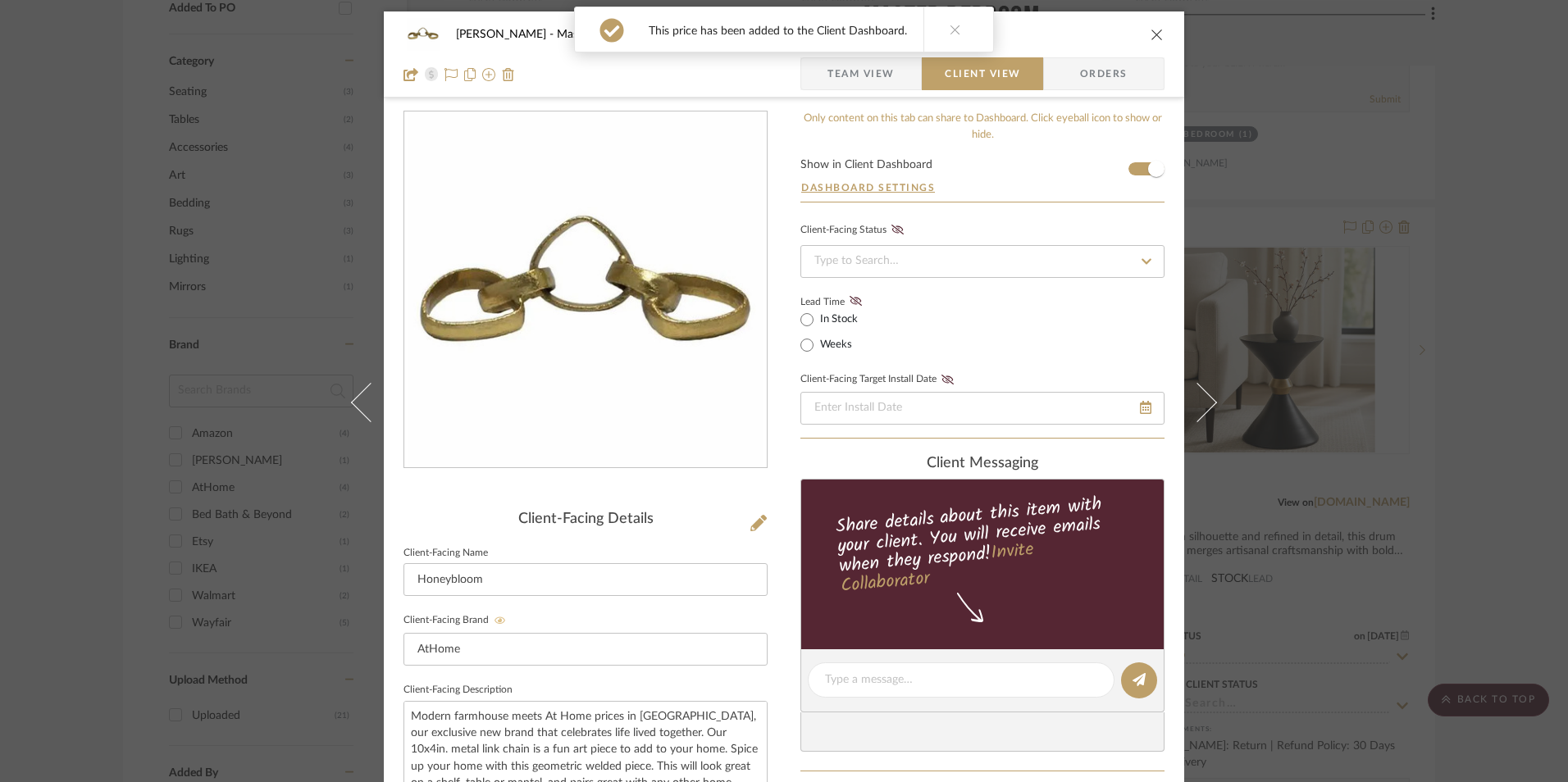
scroll to position [0, 0]
click at [856, 299] on fa-icon at bounding box center [855, 302] width 21 height 15
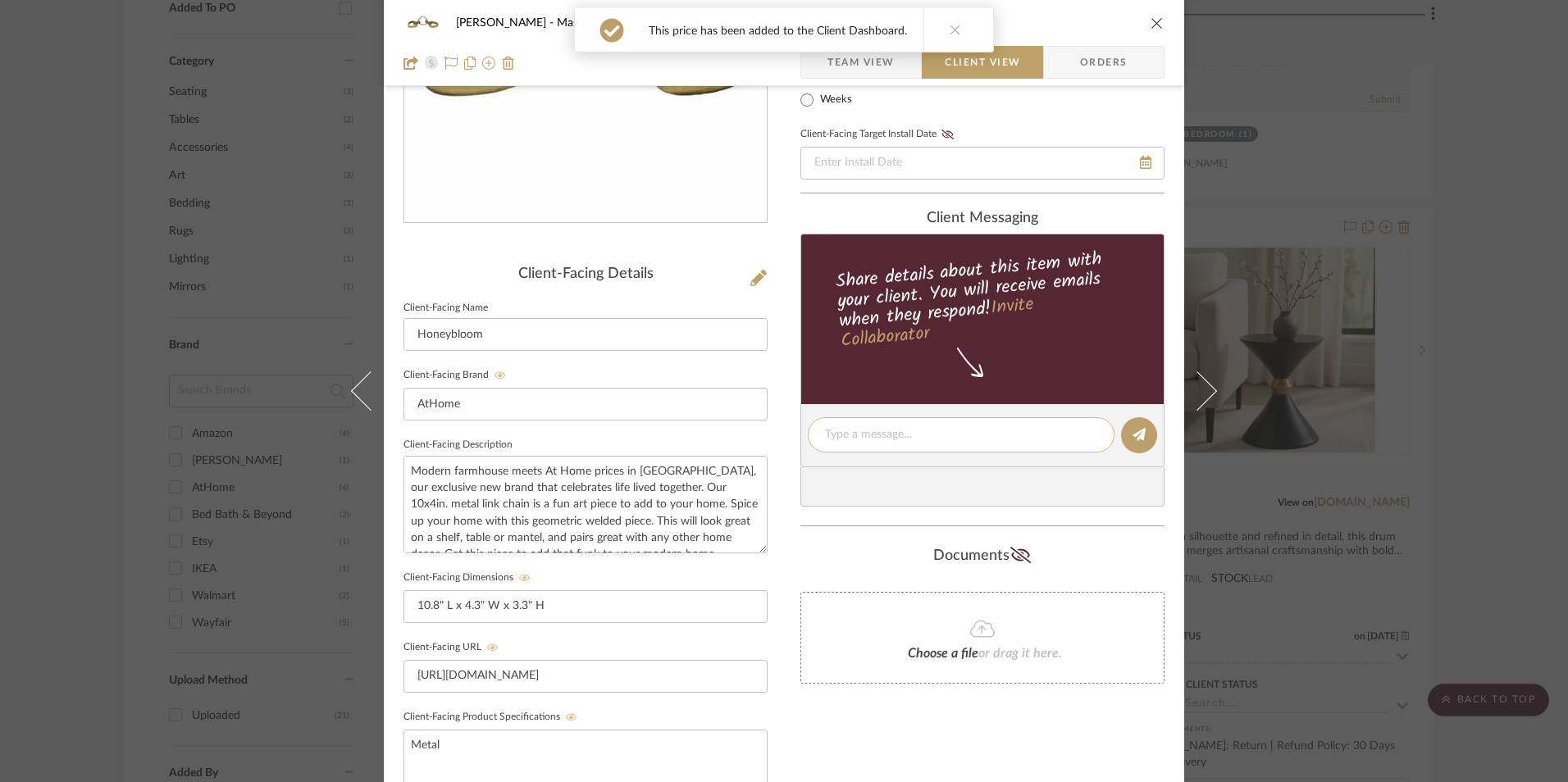
click at [904, 437] on textarea at bounding box center [961, 435] width 272 height 18
paste textarea "End Table Decor ETA: Pick Up Available (Multiple Stores) SKU: 789112702032 18 R…"
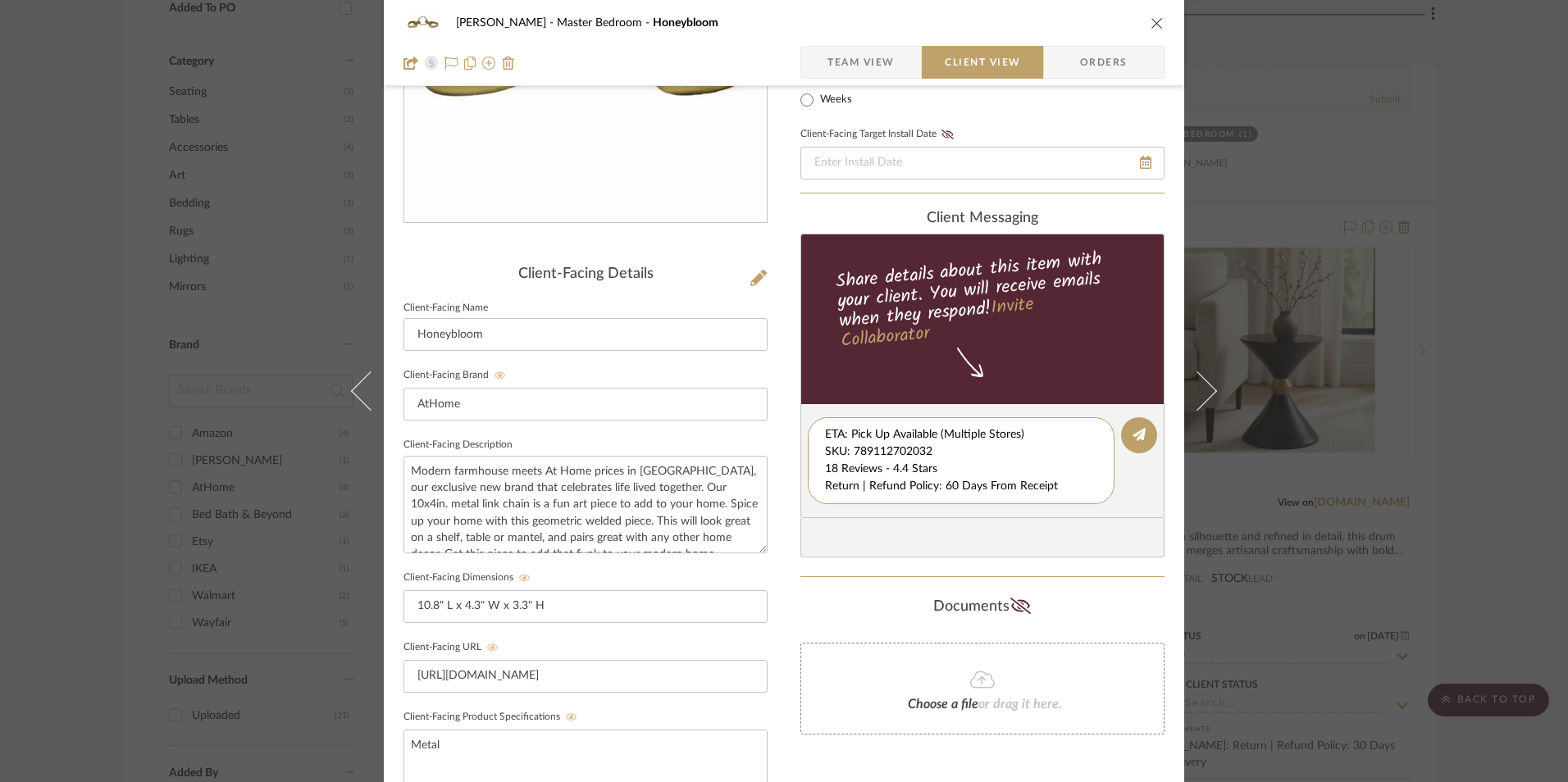
scroll to position [18, 0]
drag, startPoint x: 822, startPoint y: 435, endPoint x: 897, endPoint y: 482, distance: 88.5
click at [1121, 499] on editor-of-message "End Table Decor ETA: Pick Up Available (Multiple Stores) SKU: 789112702032 18 R…" at bounding box center [982, 461] width 364 height 114
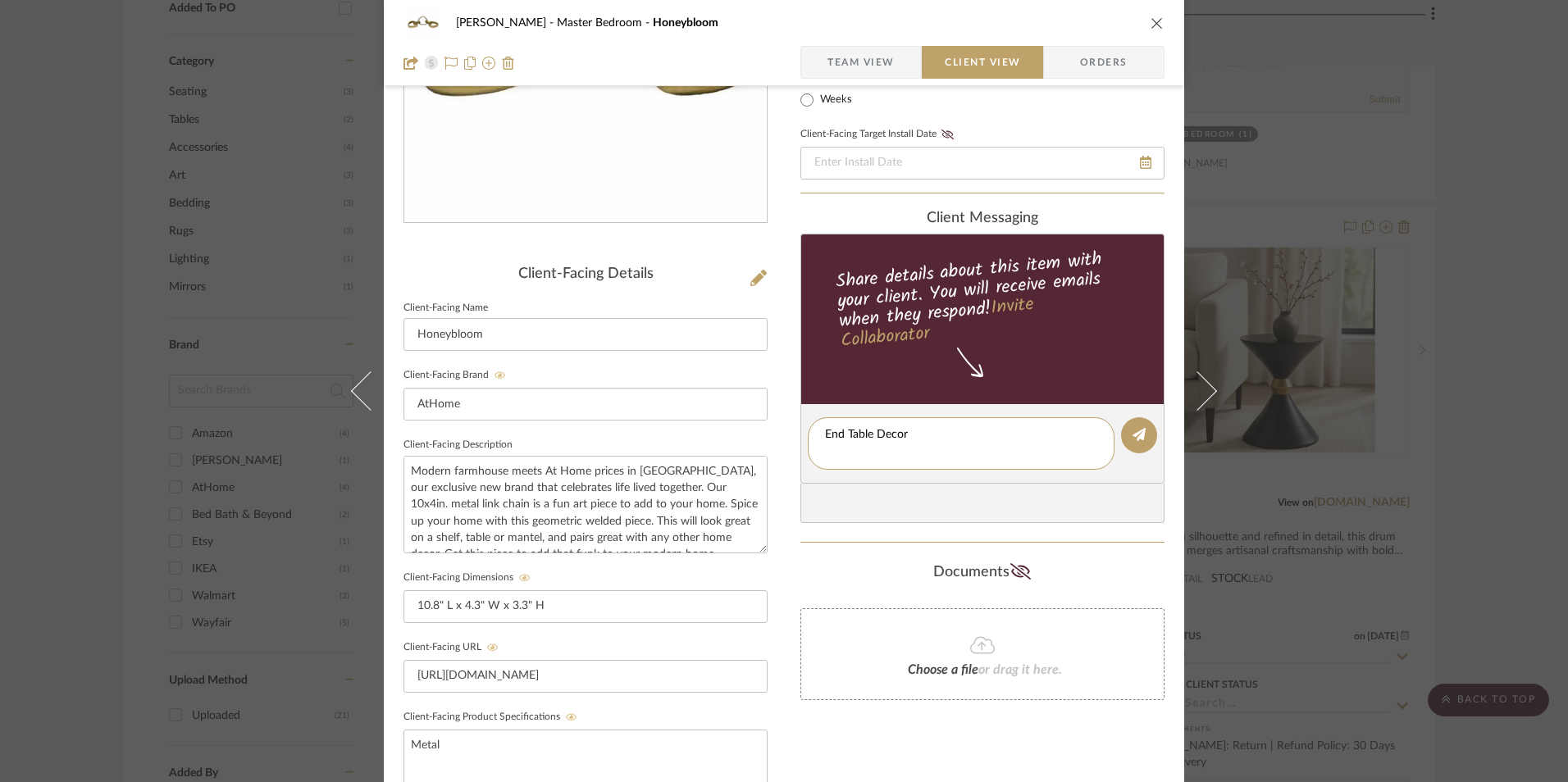
type textarea "End Table Decor"
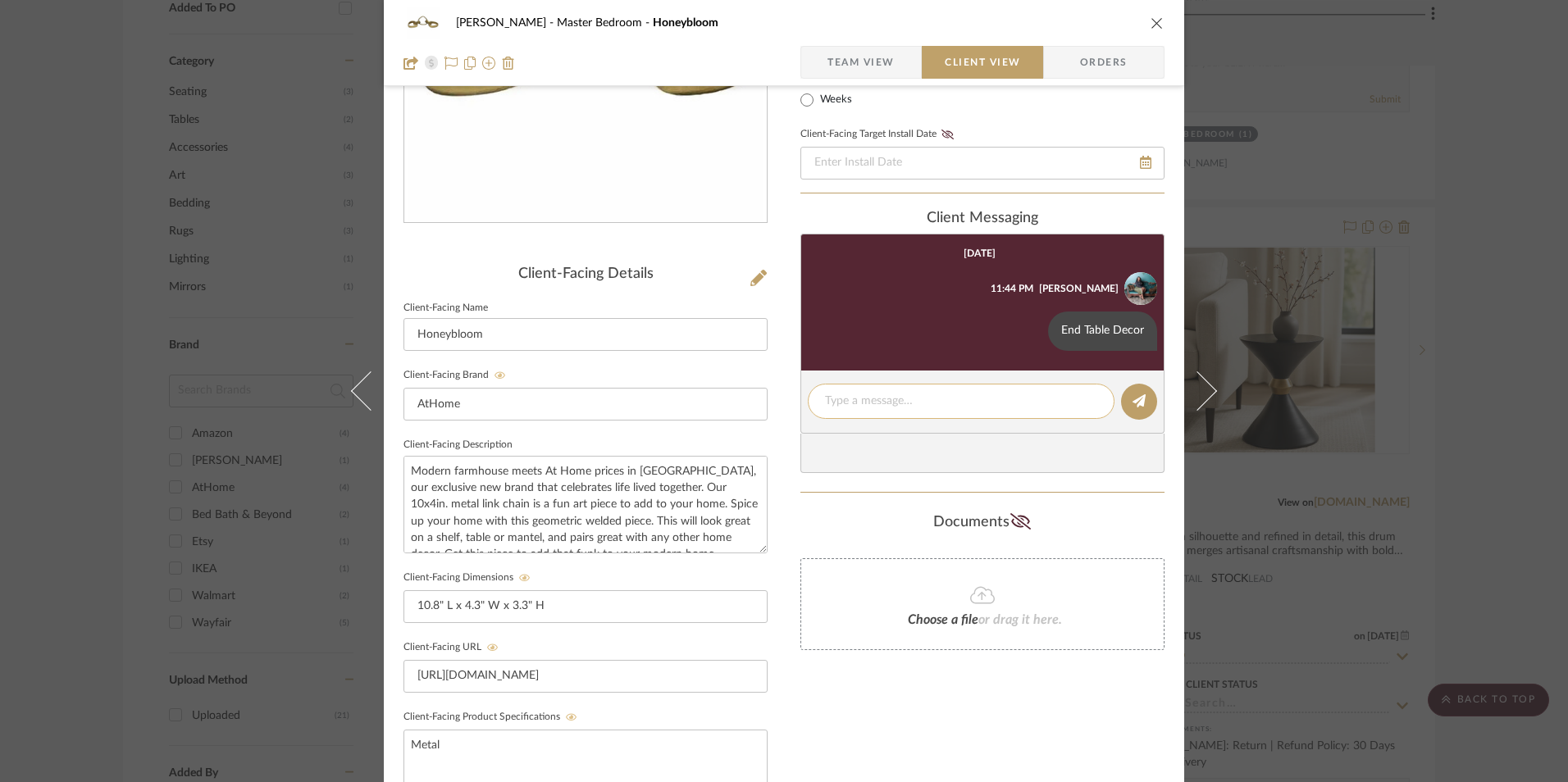
click at [865, 402] on textarea at bounding box center [961, 401] width 272 height 18
paste textarea "ETA: Pick Up Available (Multiple Stores) SKU: 789112702032 18 Reviews - 4.4 Sta…"
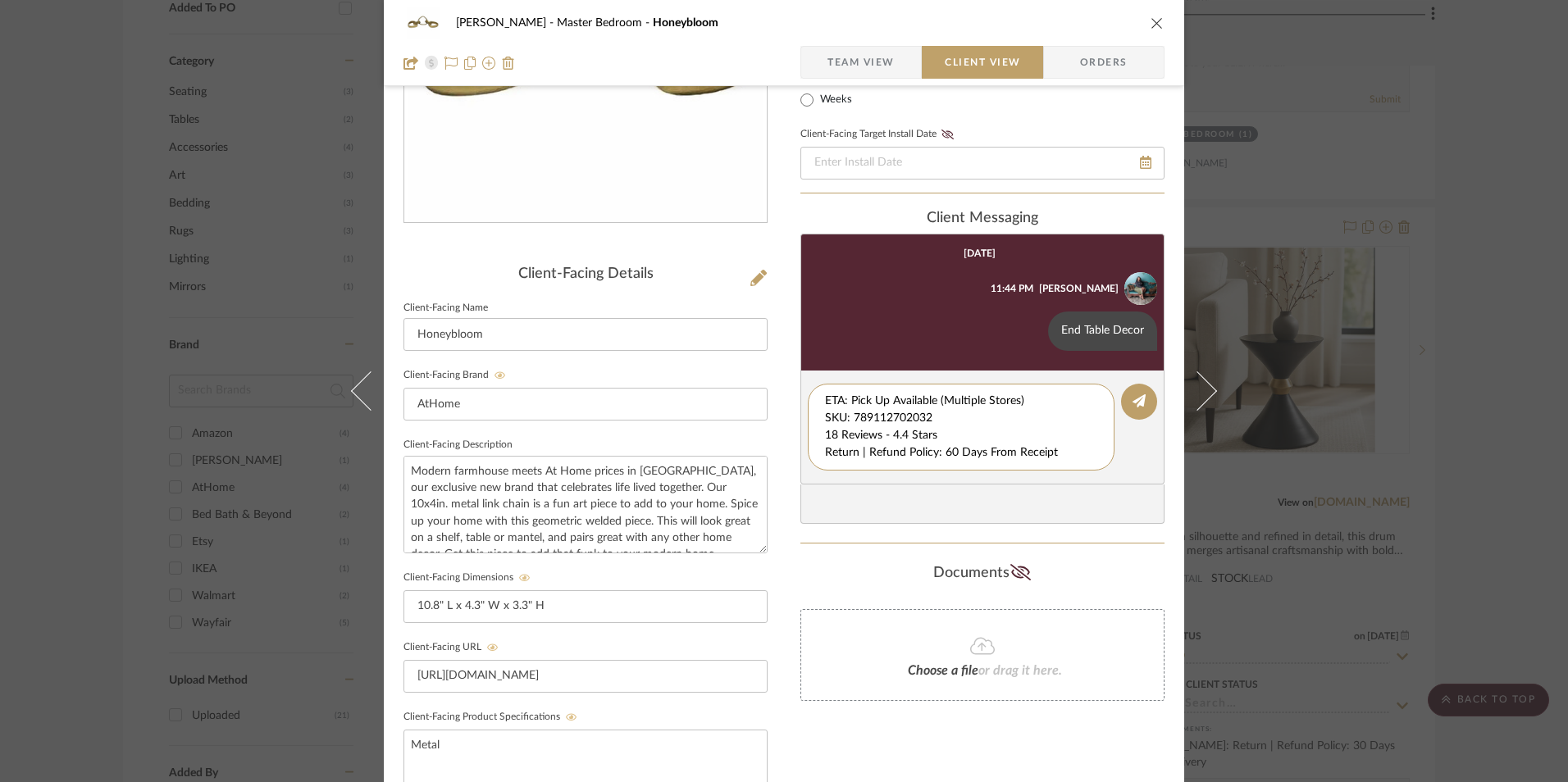
drag, startPoint x: 889, startPoint y: 423, endPoint x: 838, endPoint y: 426, distance: 51.1
click at [786, 373] on div "LaMarion Patterson Master Bedroom Honeybloom Team View Client View Orders Clien…" at bounding box center [784, 449] width 801 height 1365
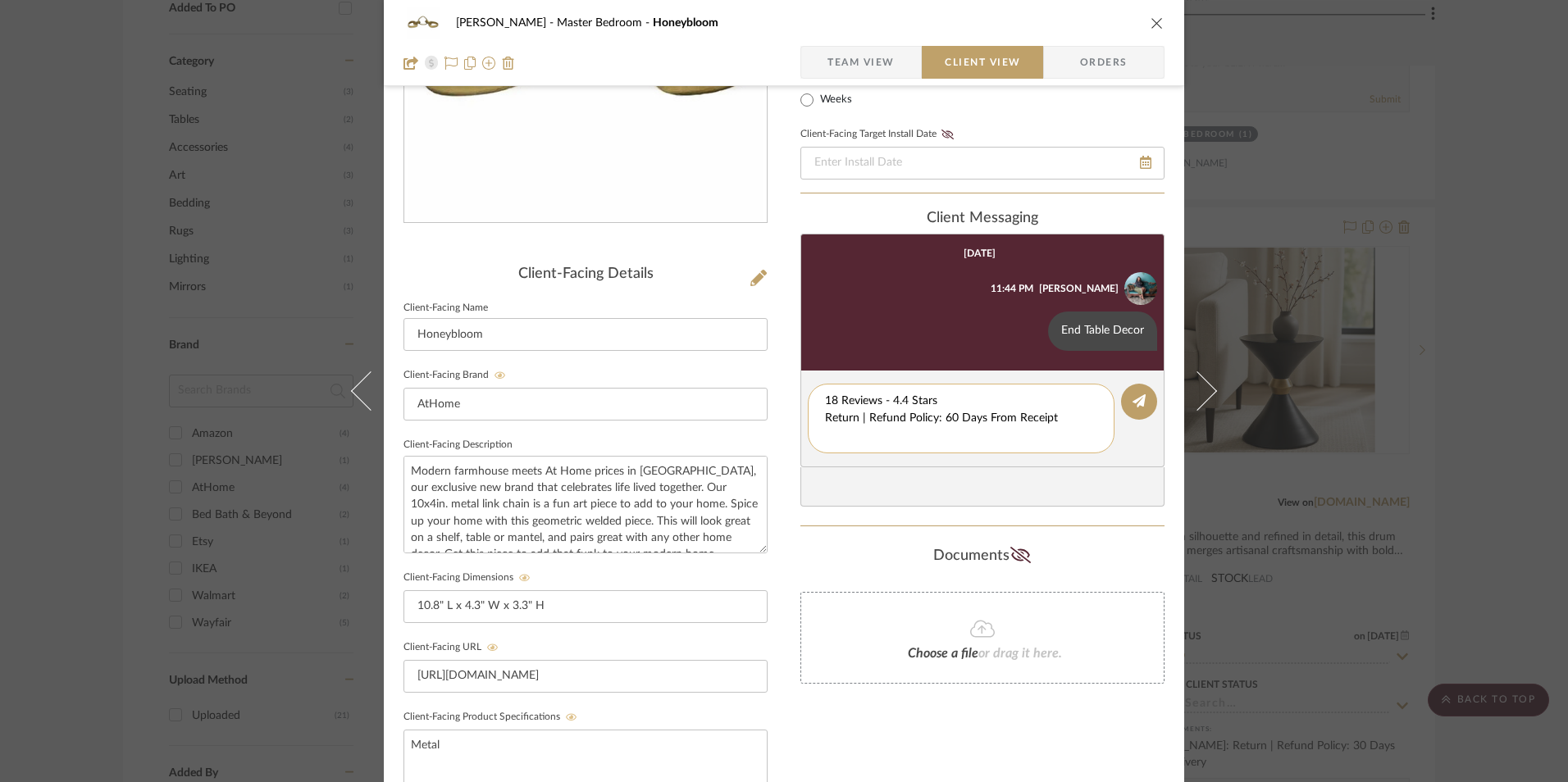
click at [825, 415] on textarea "18 Reviews - 4.4 Stars Return | Refund Policy: 60 Days From Receipt" at bounding box center [961, 418] width 272 height 52
drag, startPoint x: 967, startPoint y: 428, endPoint x: 834, endPoint y: 419, distance: 133.3
click at [792, 420] on div "LaMarion Patterson Master Bedroom Honeybloom Team View Client View Orders Clien…" at bounding box center [784, 449] width 801 height 1365
type textarea "18 Reviews - 4.4 Stars"
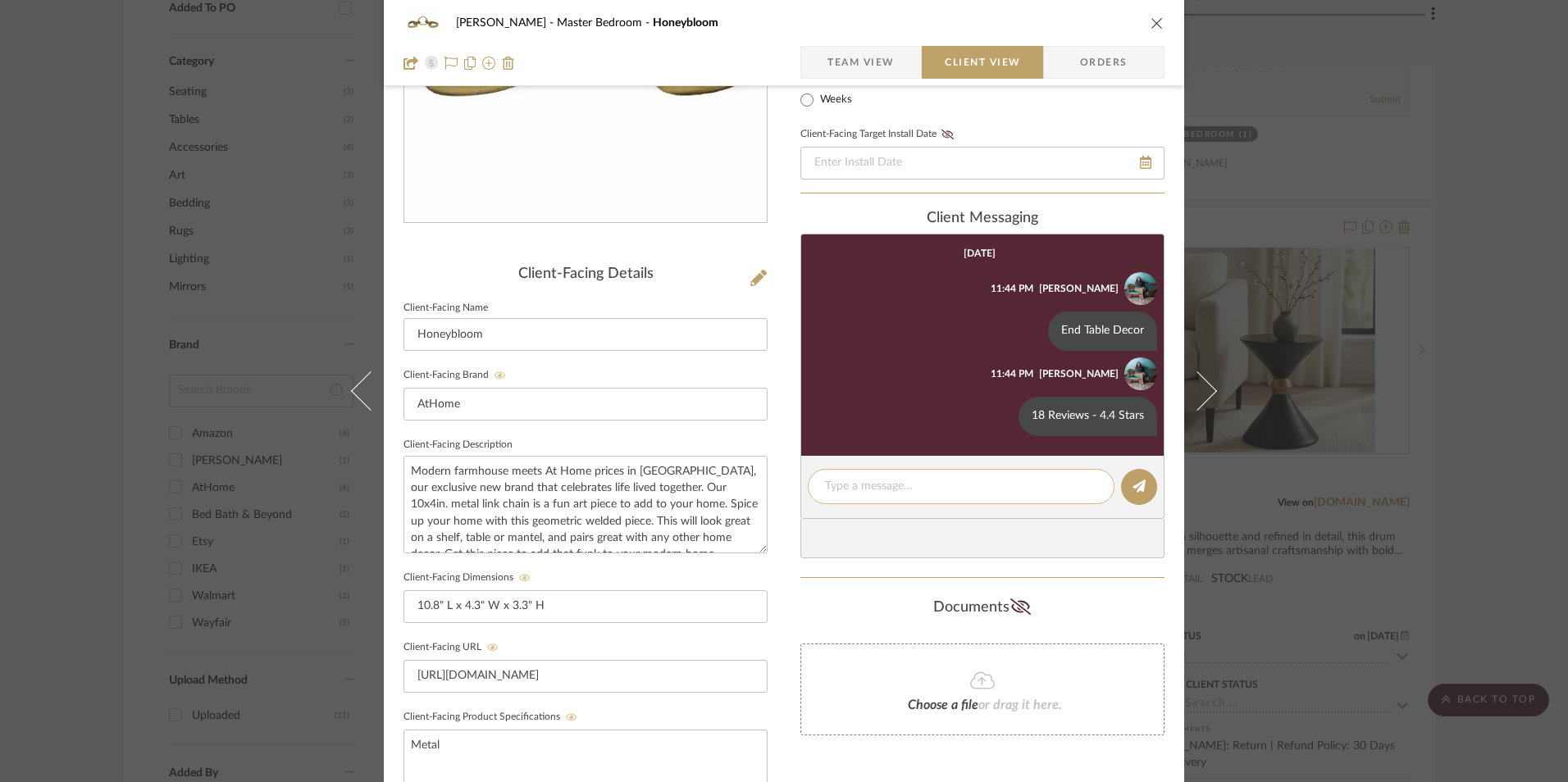
click at [857, 491] on textarea at bounding box center [961, 487] width 272 height 18
paste textarea "Return | Refund Policy: 60 Days From Receipt"
type textarea "Return | Refund Policy: 60 Days From Receipt"
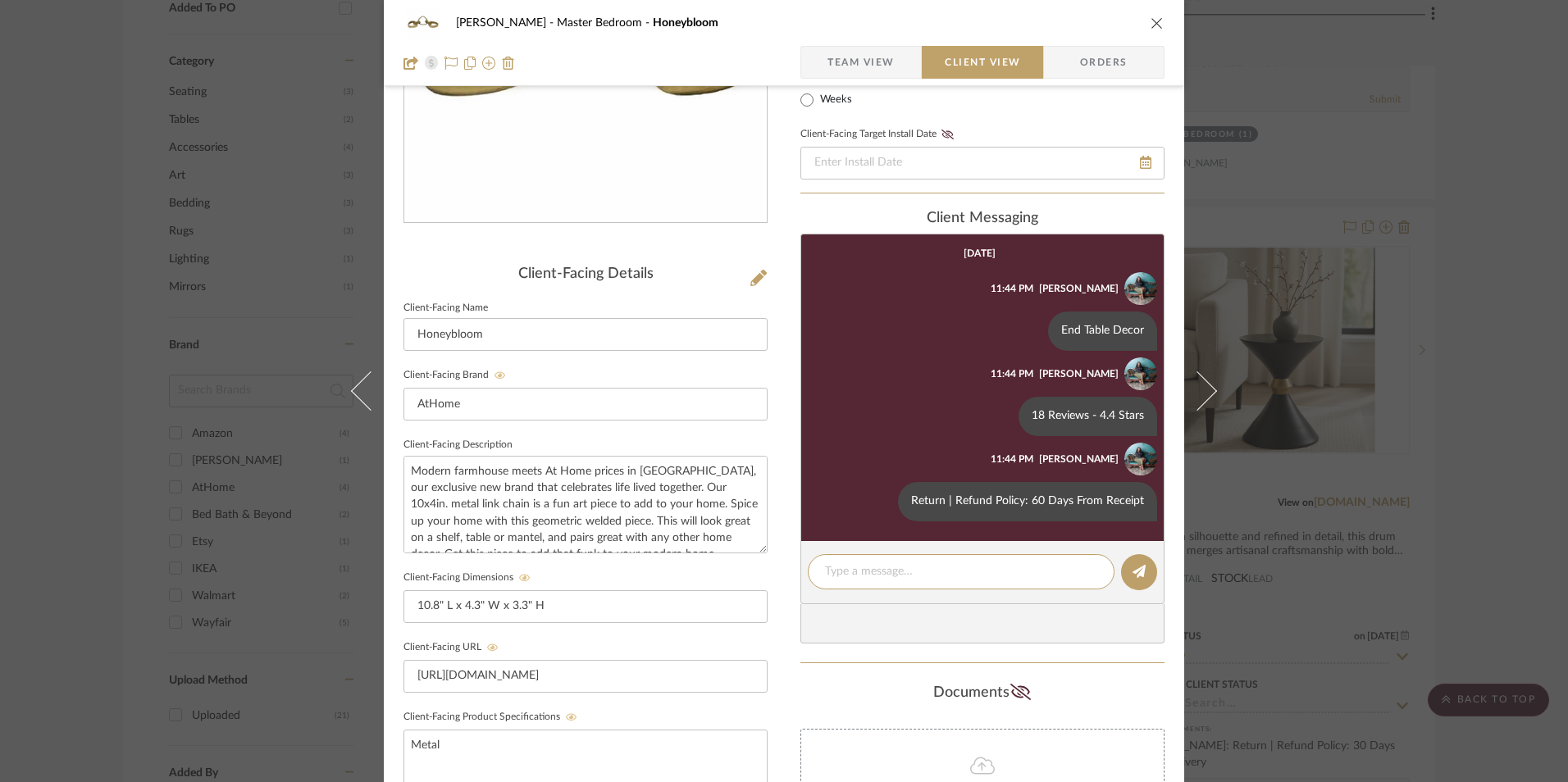
click at [1150, 21] on icon "close" at bounding box center [1156, 22] width 13 height 13
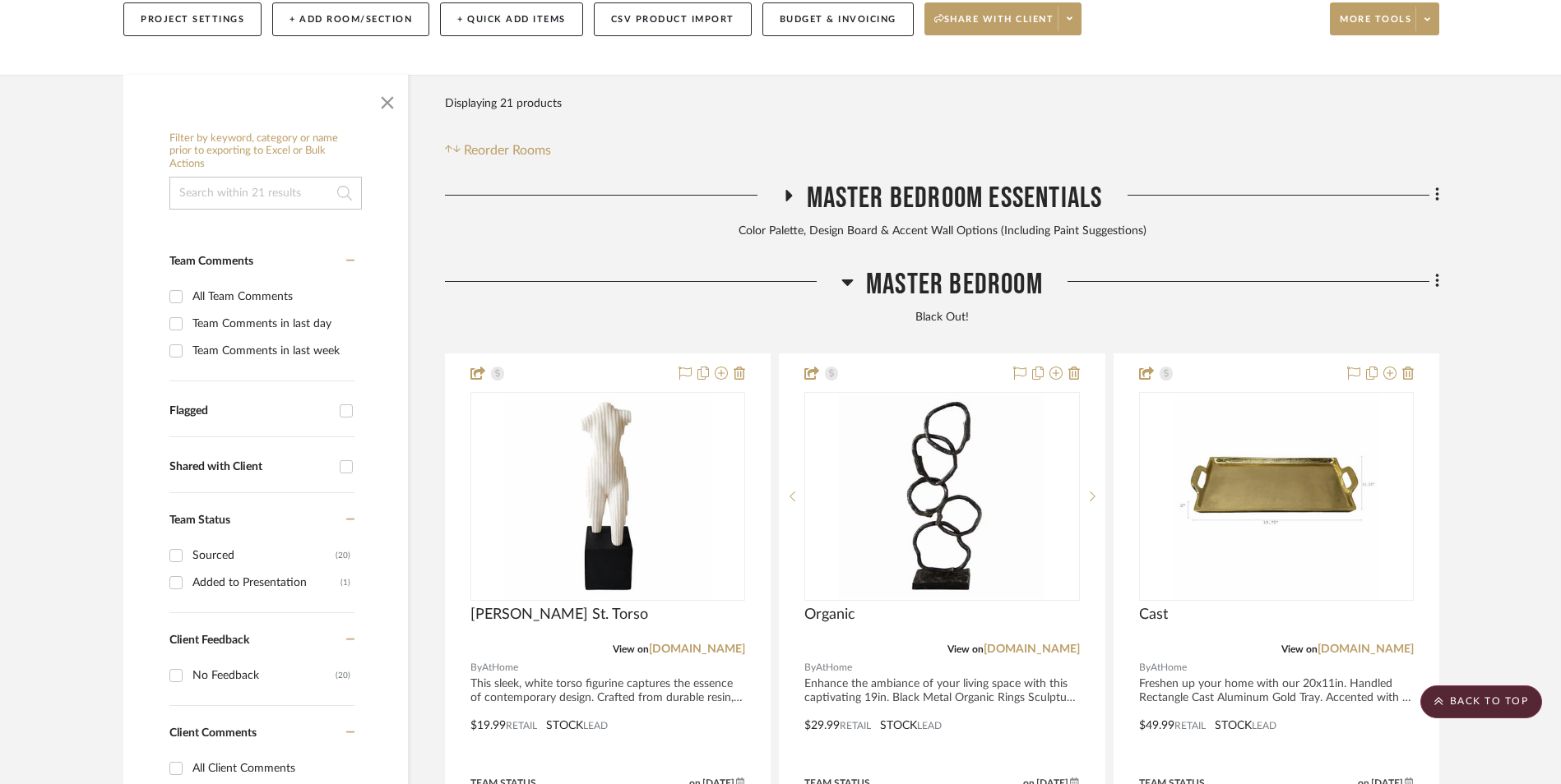
scroll to position [337, 0]
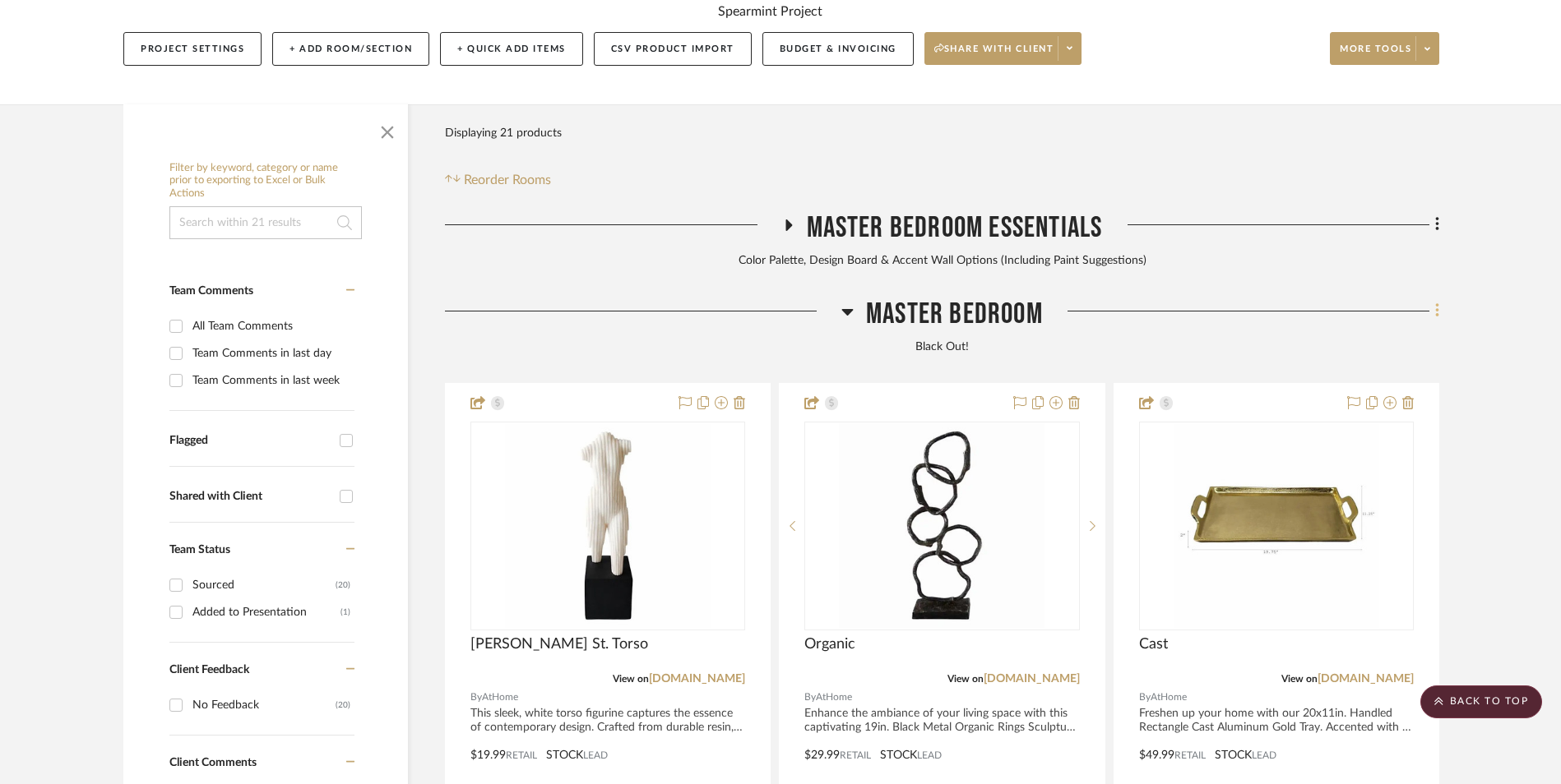
click at [1440, 301] on icon at bounding box center [1438, 310] width 5 height 18
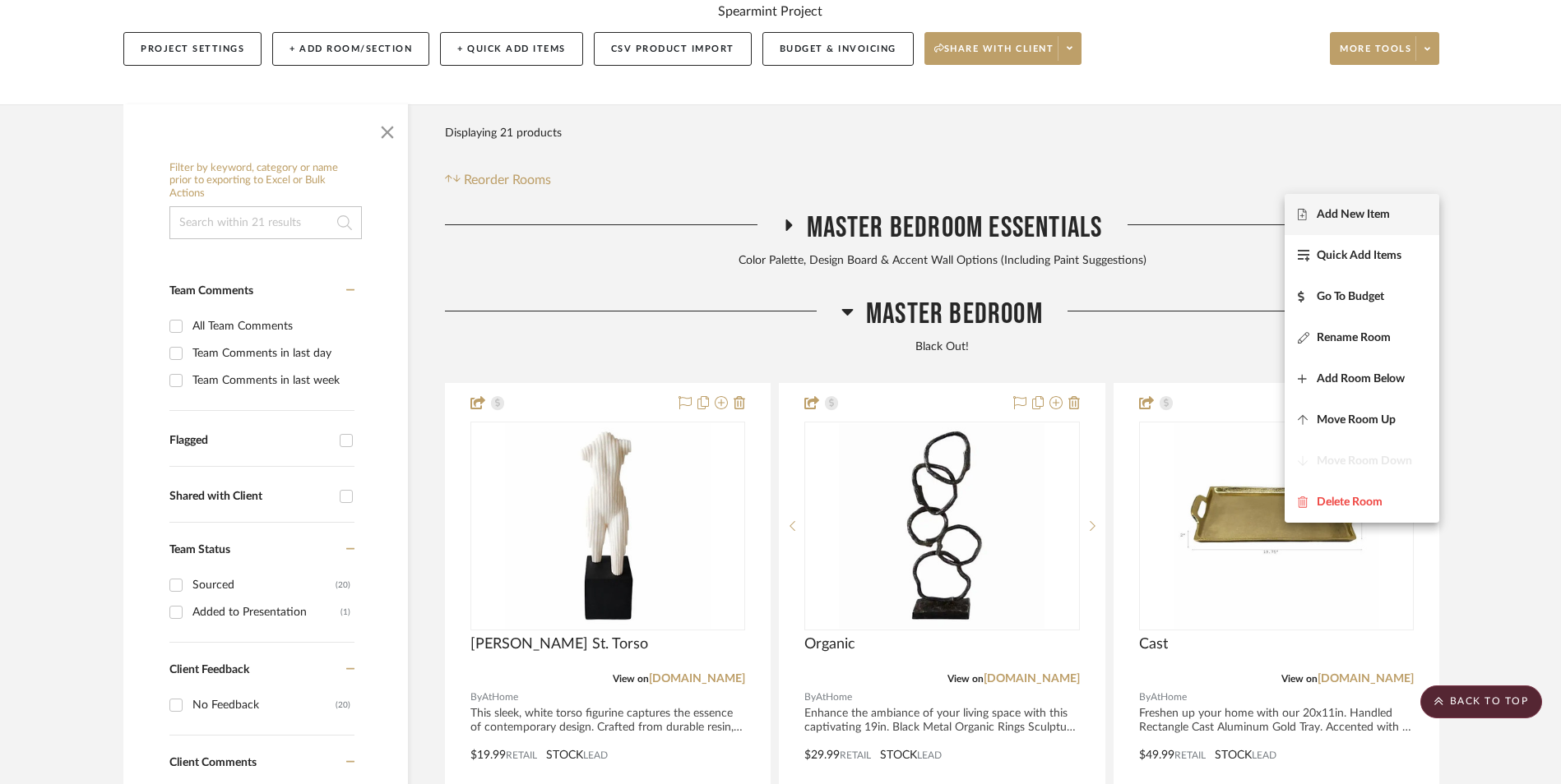
click at [1377, 216] on span "Add New Item" at bounding box center [1353, 214] width 73 height 14
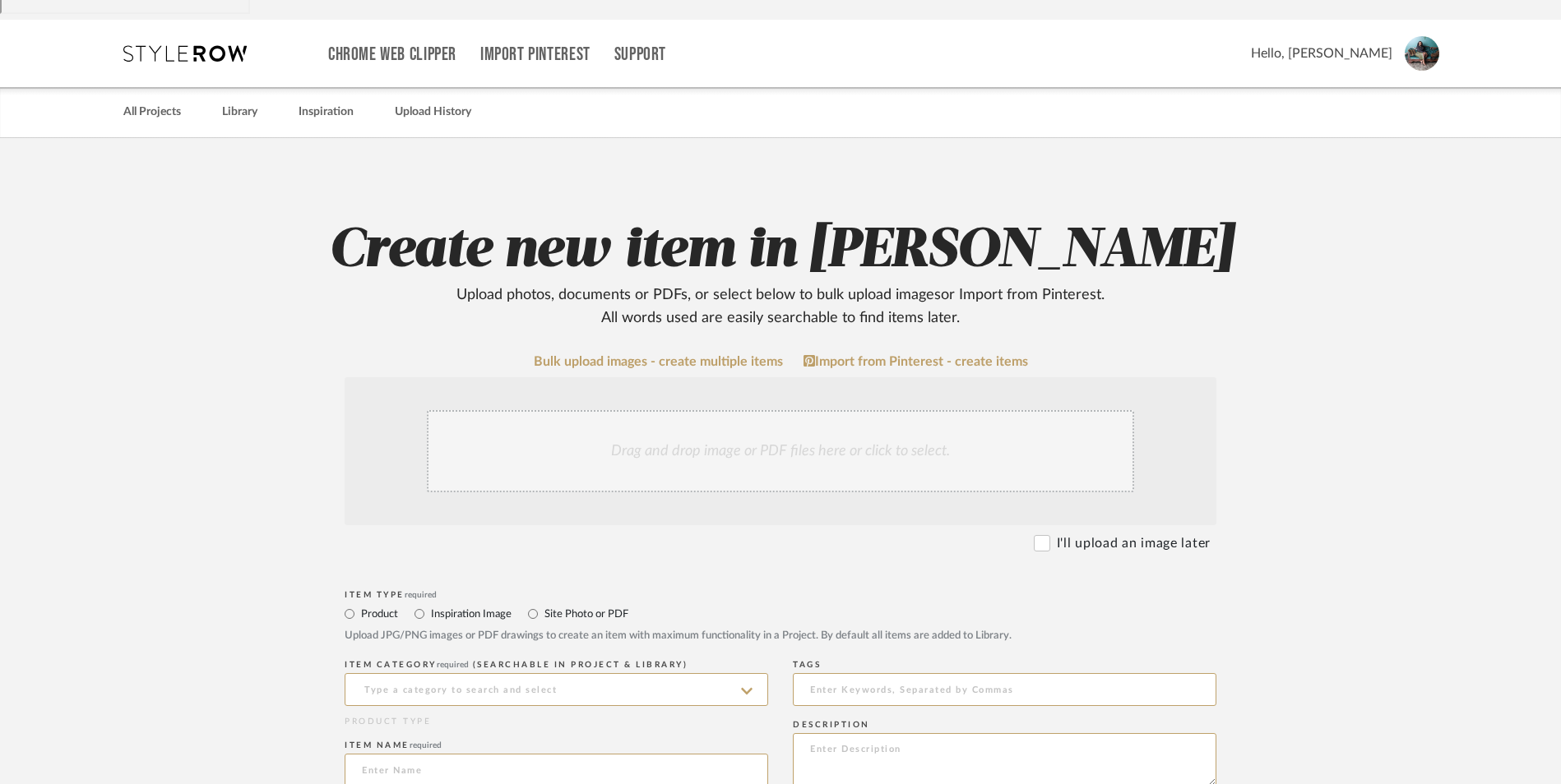
scroll to position [329, 0]
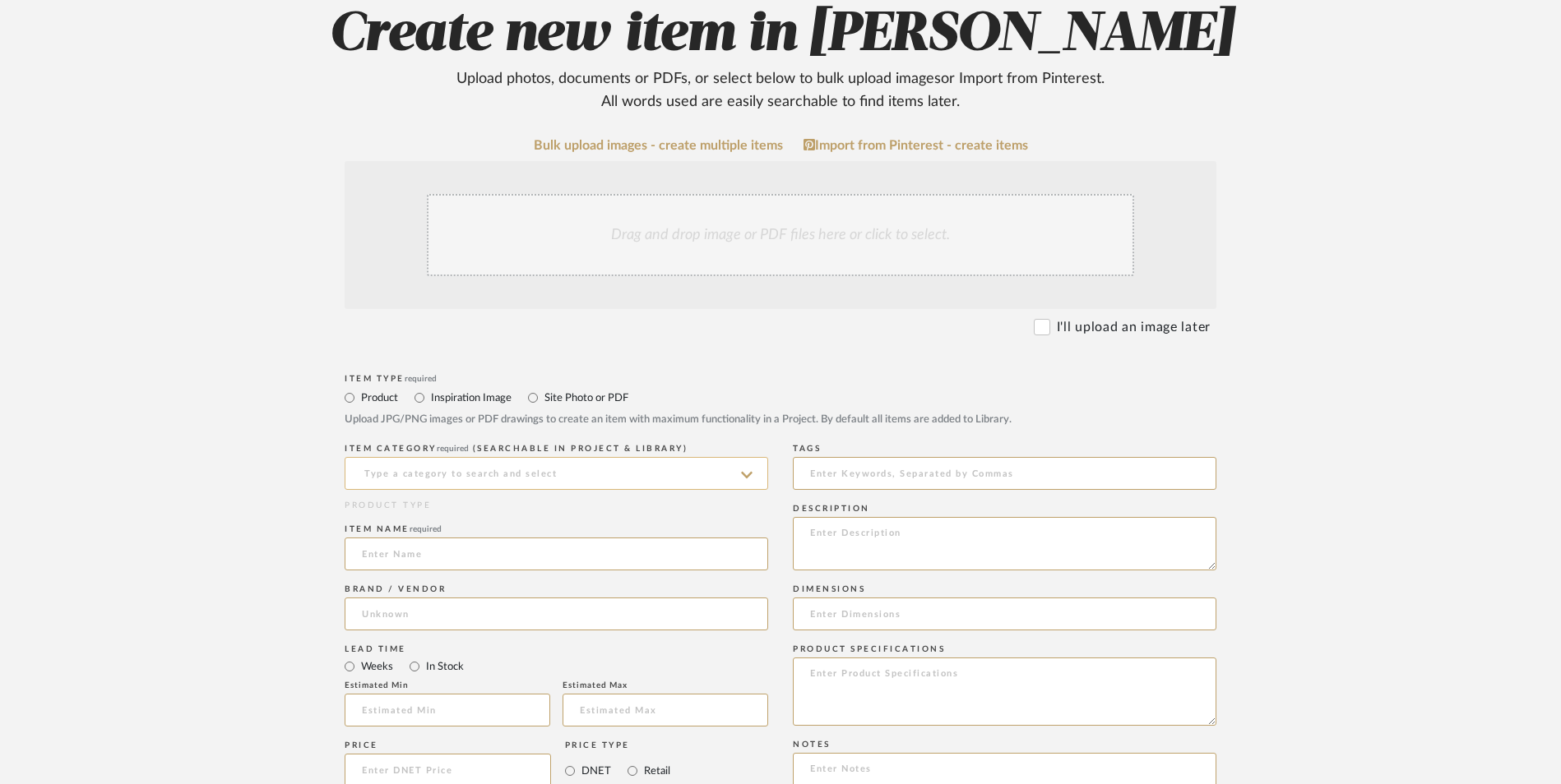
click at [559, 457] on input at bounding box center [556, 474] width 424 height 33
click at [525, 374] on div "Nightstands‎‎‏‏‎ & Bedside Tables" at bounding box center [556, 383] width 422 height 42
type input "Nightstands‎‎‏‏‎ & Bedside Tables"
click at [470, 525] on div "Item name required" at bounding box center [556, 530] width 424 height 10
click at [467, 537] on input at bounding box center [556, 554] width 424 height 33
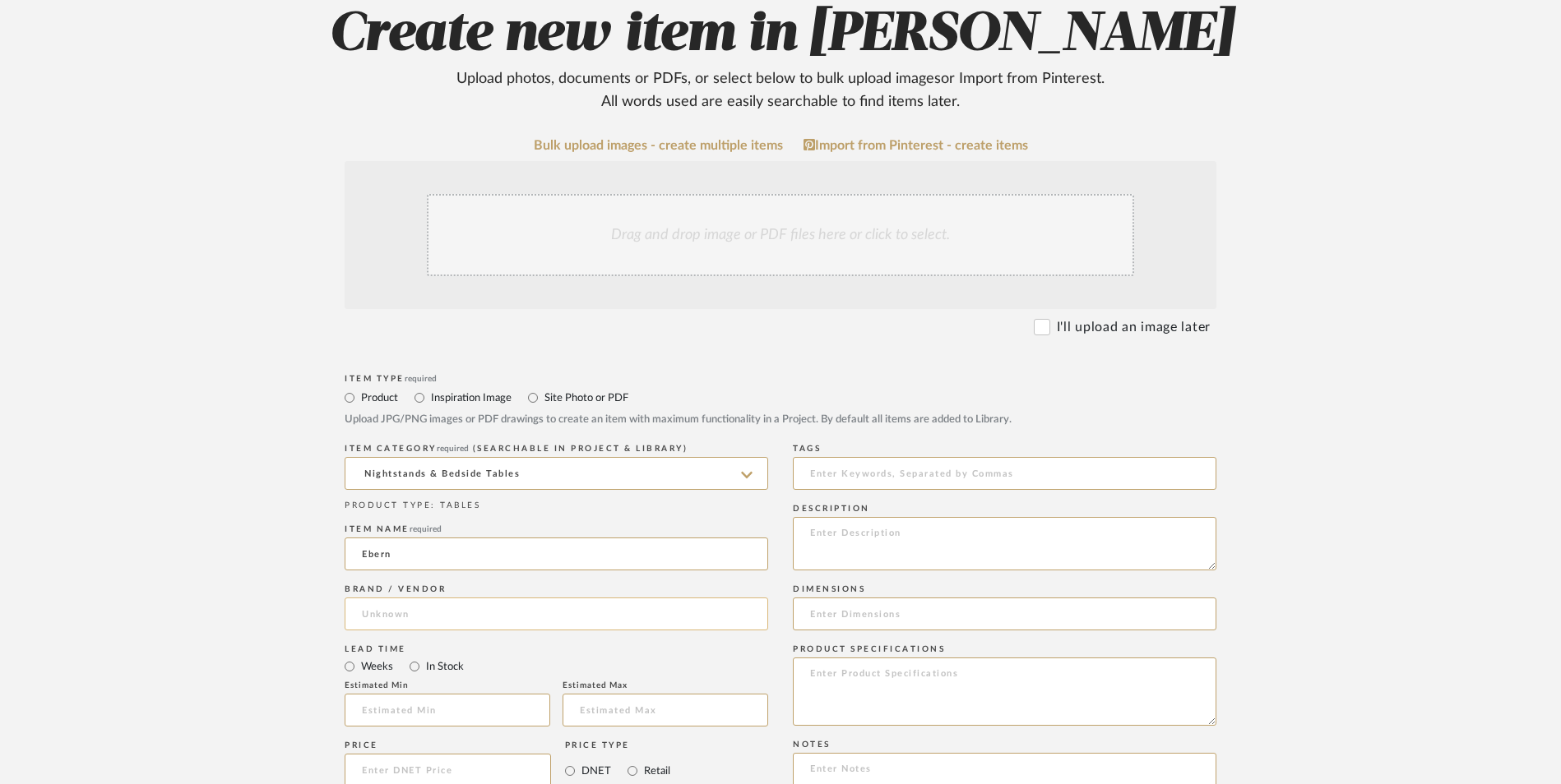
type input "Ebern"
click at [434, 598] on input at bounding box center [556, 615] width 424 height 33
click at [429, 520] on mat-option "Wayfair" at bounding box center [556, 524] width 422 height 42
type input "Wayfair"
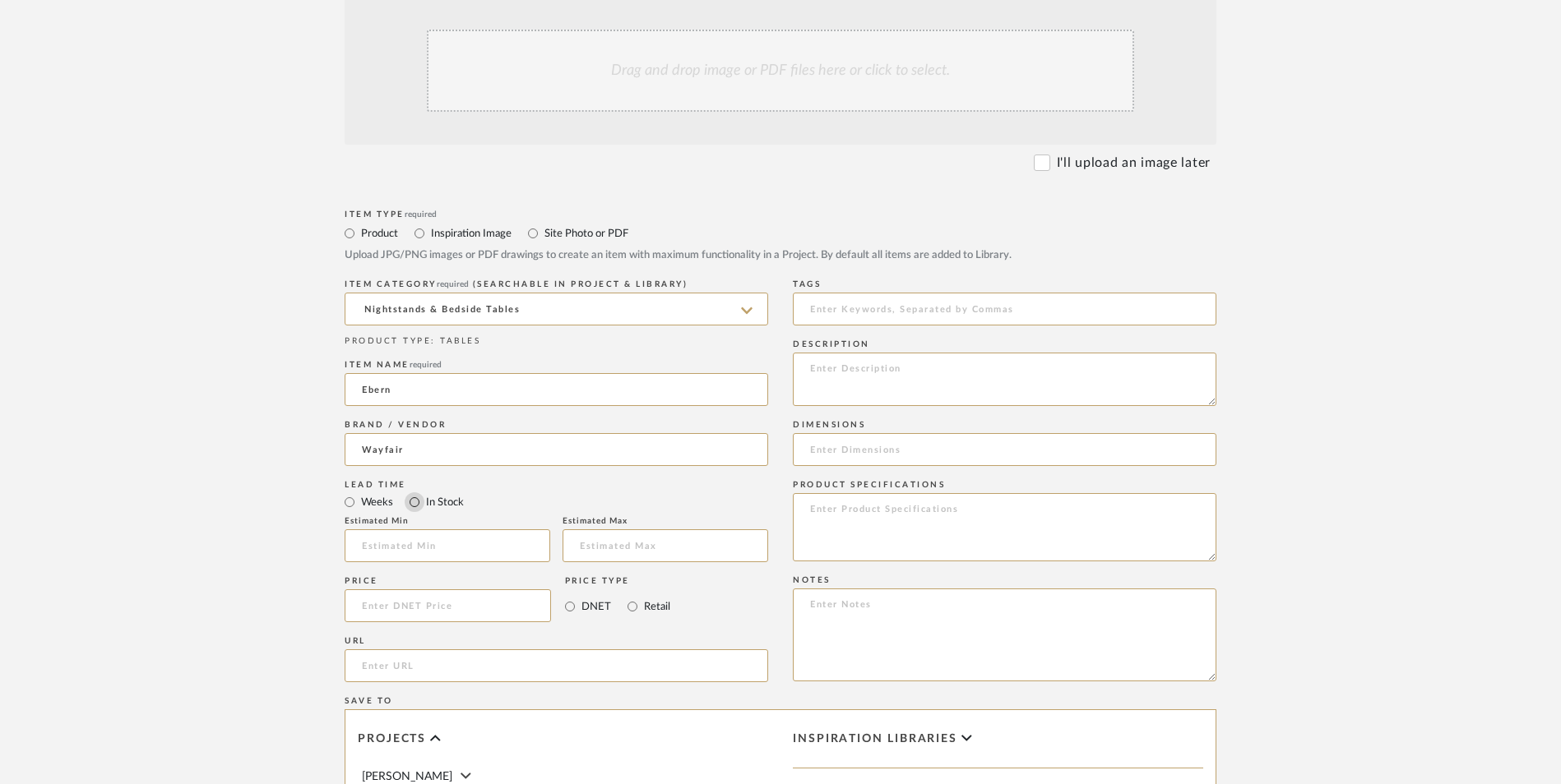
click at [413, 492] on input "In Stock" at bounding box center [414, 502] width 20 height 20
radio input "true"
click at [634, 597] on input "Retail" at bounding box center [633, 607] width 20 height 20
radio input "true"
click at [460, 589] on input at bounding box center [448, 606] width 207 height 33
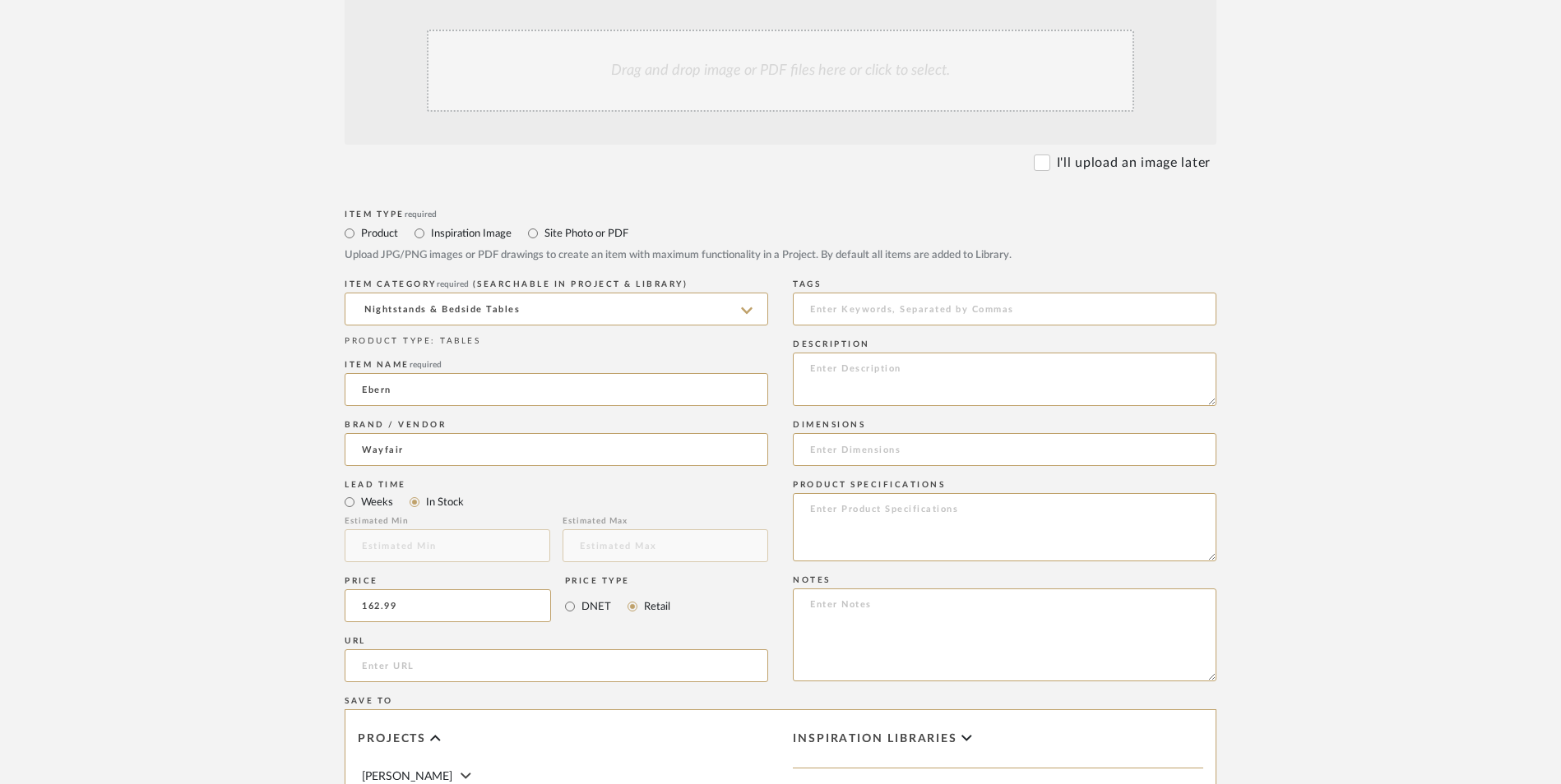
type input "$162.99"
click at [152, 451] on upload-items "Create new item in LaMarion Patterson Upload photos, documents or PDFs, or sele…" at bounding box center [780, 482] width 1561 height 1450
click at [408, 649] on input "url" at bounding box center [556, 666] width 424 height 33
paste input "https://www.wayfair.com/furniture/pdp/ebern-designs-3-drawer-nightstand-with-me…"
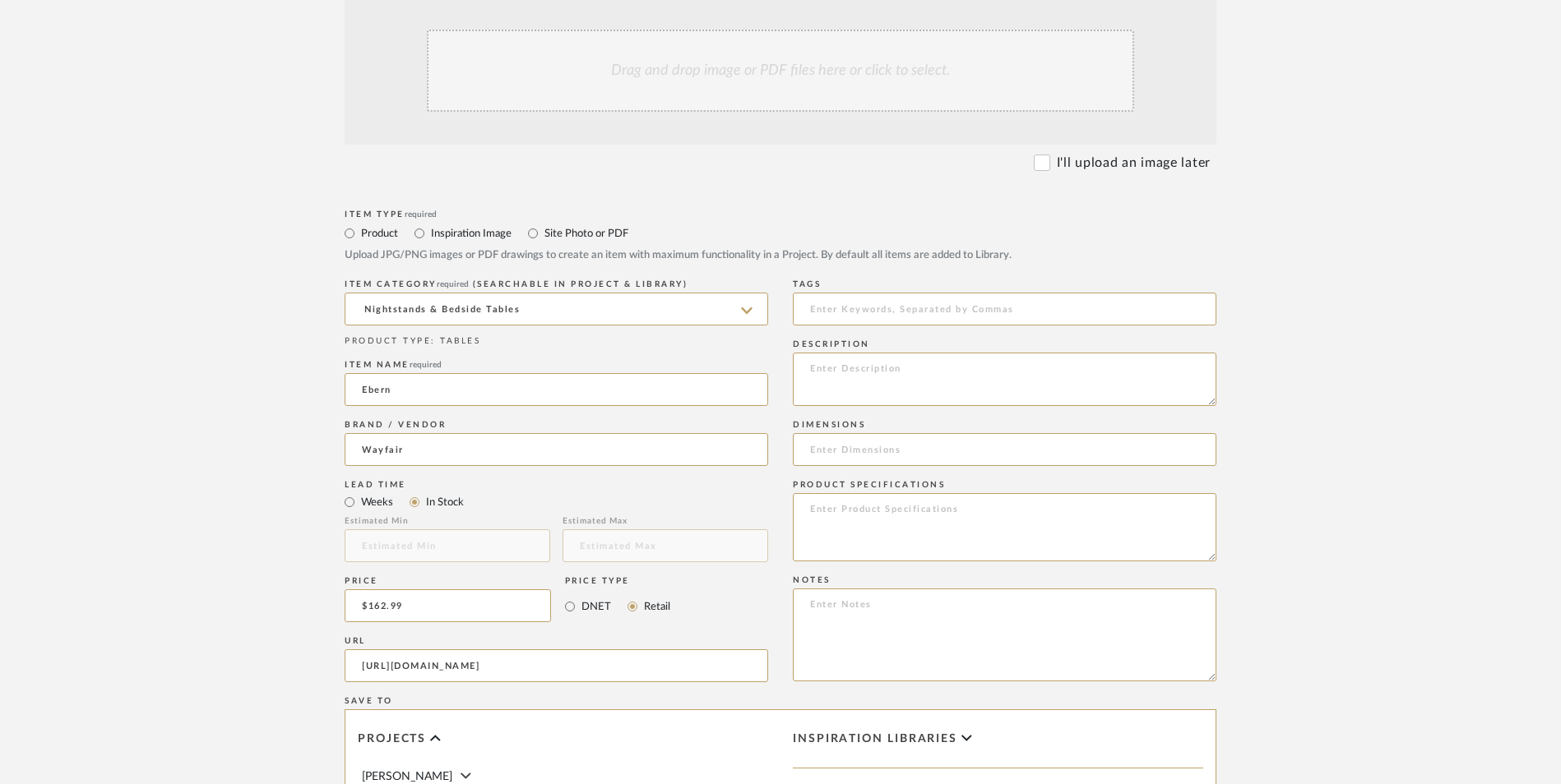
type input "https://www.wayfair.com/furniture/pdp/ebern-designs-3-drawer-nightstand-with-me…"
click at [274, 436] on form "Bulk upload images - create multiple items Import from Pinterest - create items…" at bounding box center [780, 570] width 1048 height 1192
click at [941, 588] on textarea at bounding box center [1005, 634] width 424 height 93
paste textarea "Option 1: ETA: SKU: Reviews - Stars Return | Refund Policy:"
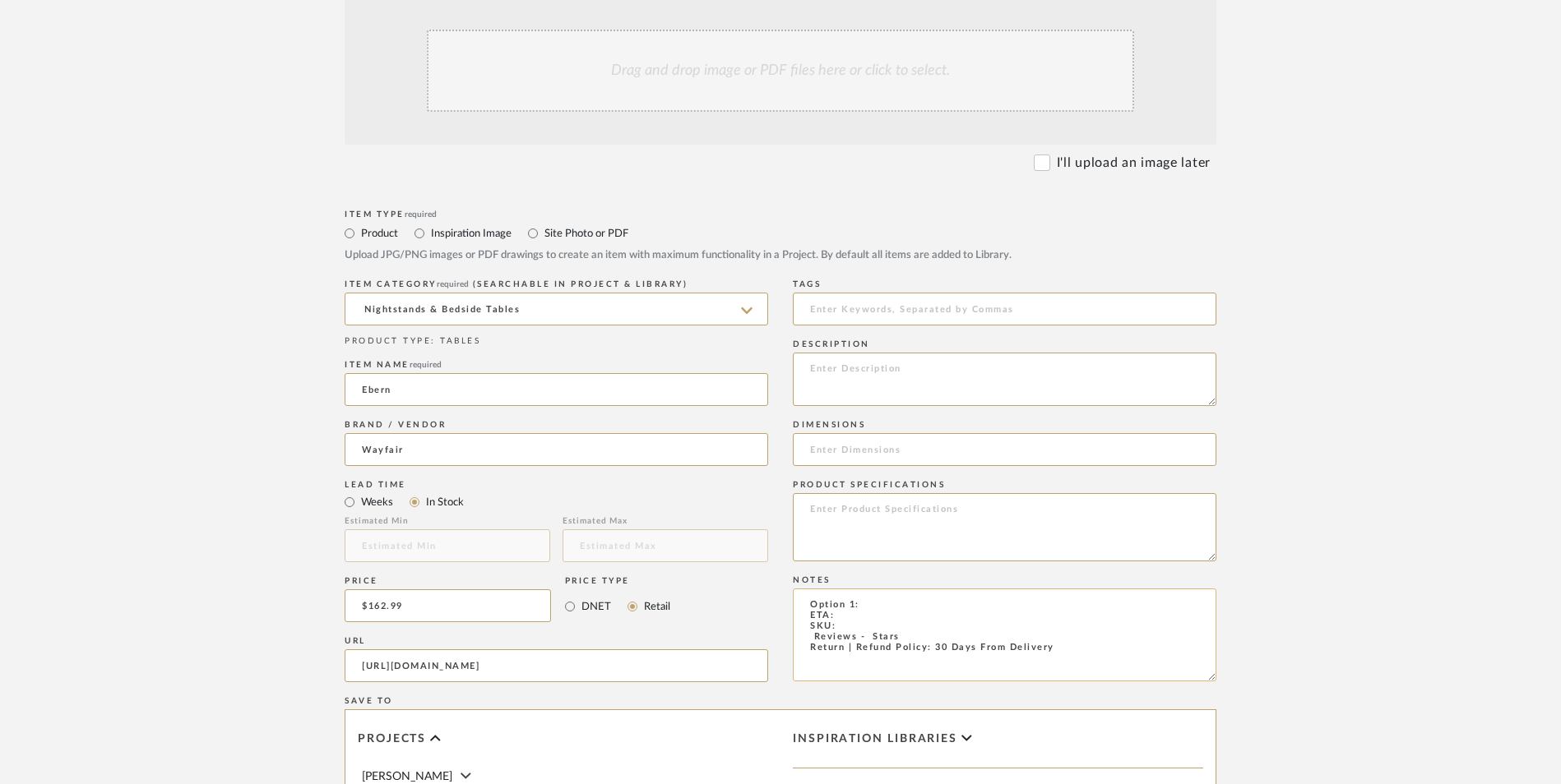
click at [874, 588] on textarea "Option 1: ETA: SKU: Reviews - Stars Return | Refund Policy: 30 Days From Delive…" at bounding box center [1005, 634] width 424 height 93
click at [806, 588] on textarea "Option 1: Nightstands - Select 2 ETA: SKU: Reviews - Stars Return | Refund Poli…" at bounding box center [1005, 634] width 424 height 93
click at [865, 588] on textarea "Option 1: Nightstands - Select 2 ETA: SKU: 11 Reviews - 5.0 Stars Return | Refu…" at bounding box center [1005, 634] width 424 height 93
click at [858, 588] on textarea "Option 1: Nightstands - Select 2 ETA: 9.8.2025 SKU: 11 Reviews - 5.0 Stars Retu…" at bounding box center [1005, 634] width 424 height 93
paste textarea "W112953660"
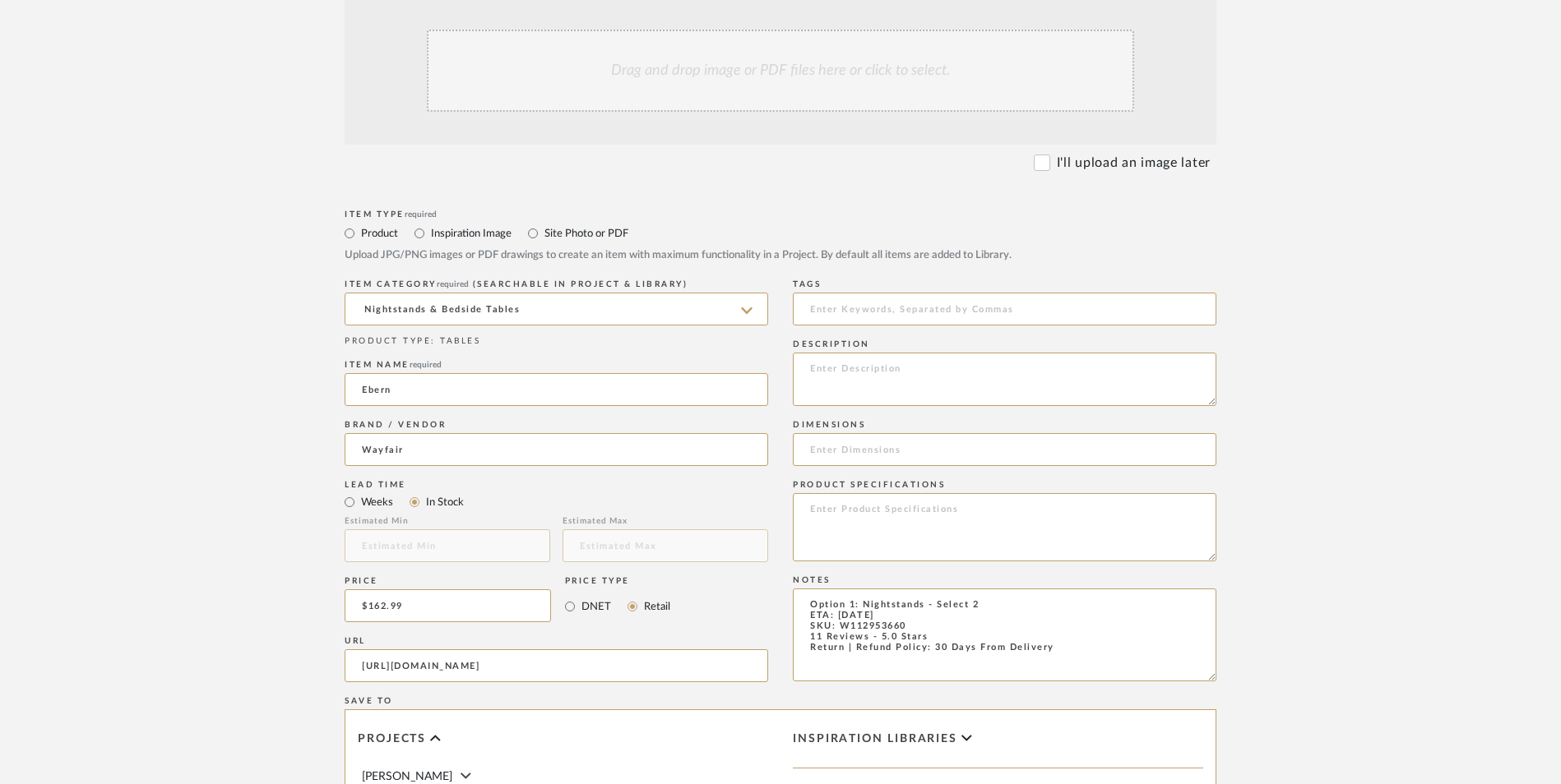
type textarea "Option 1: Nightstands - Select 2 ETA: 9.8.2025 SKU: W112953660 11 Reviews - 5.0…"
click at [922, 352] on textarea at bounding box center [1005, 379] width 424 height 54
paste textarea "Make sure everything is at your bedside before you slip between the sheets. Thi…"
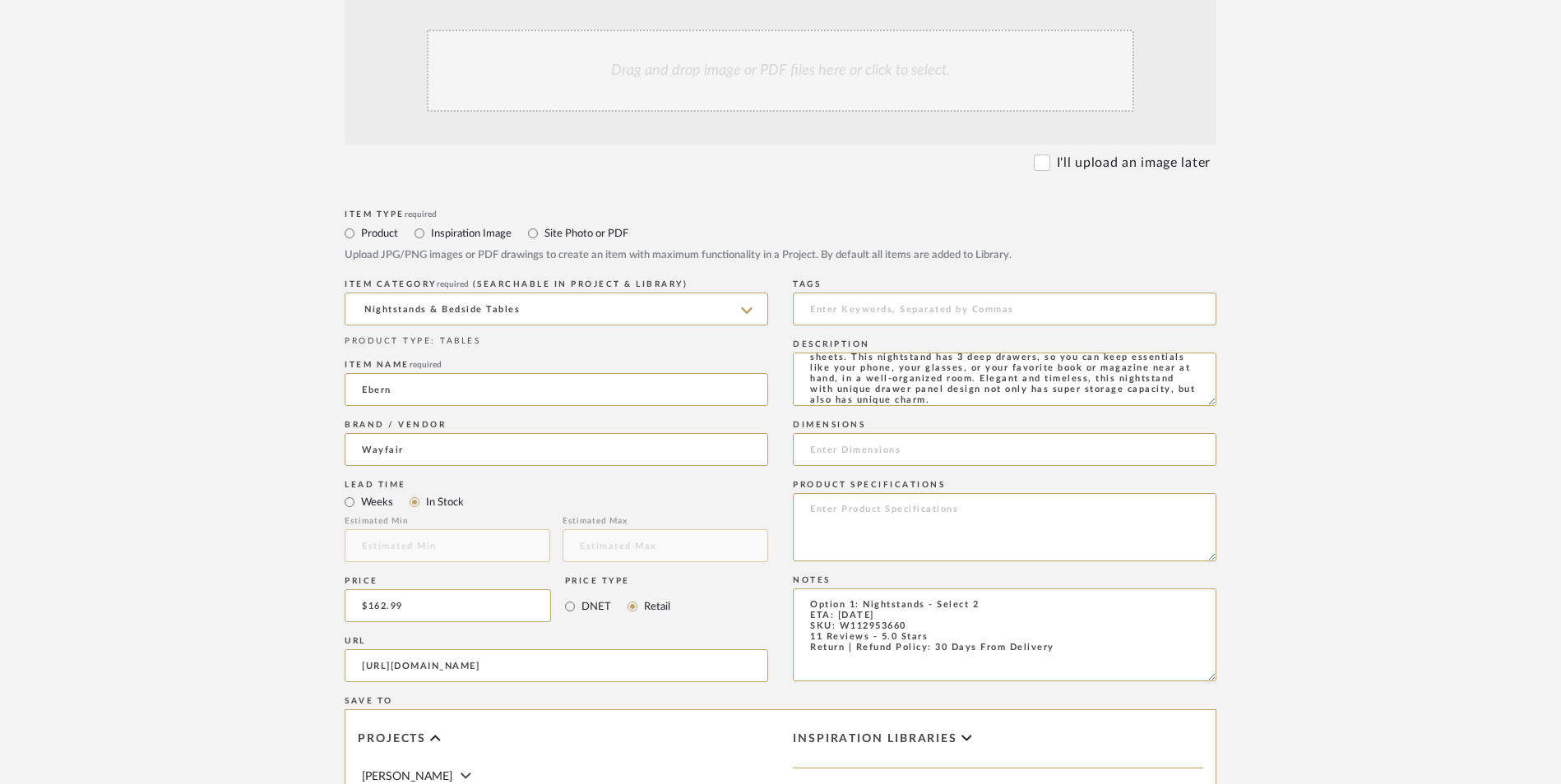
type textarea "Make sure everything is at your bedside before you slip between the sheets. Thi…"
click at [868, 493] on textarea at bounding box center [1005, 528] width 424 height 69
type textarea "Manufactured Wood | Metal"
click at [894, 434] on input at bounding box center [1005, 450] width 424 height 33
paste input "23.6'' H X 31.5'' W X 15.4'' D"
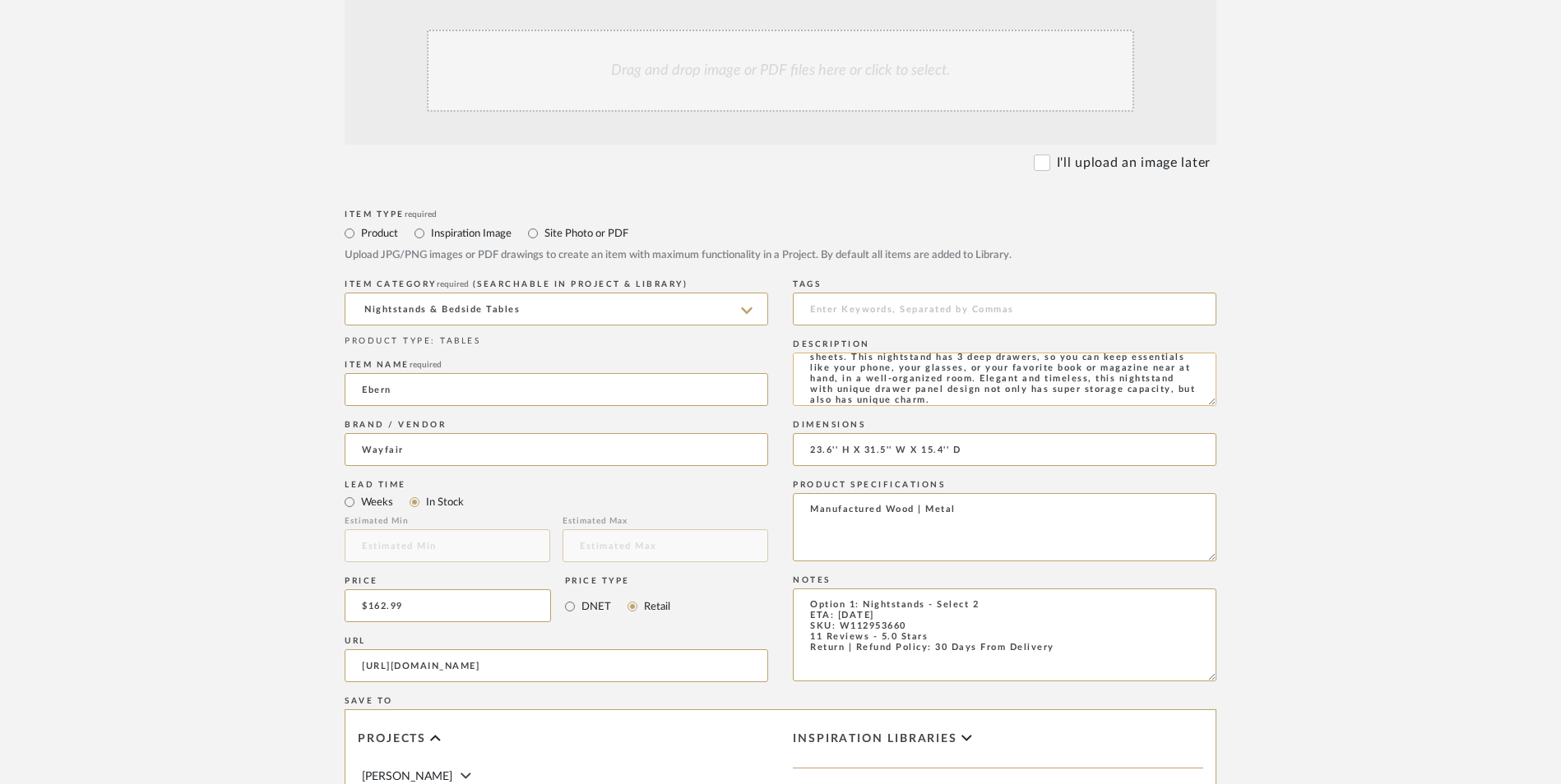
type input "23.6'' H X 31.5'' W X 15.4'' D"
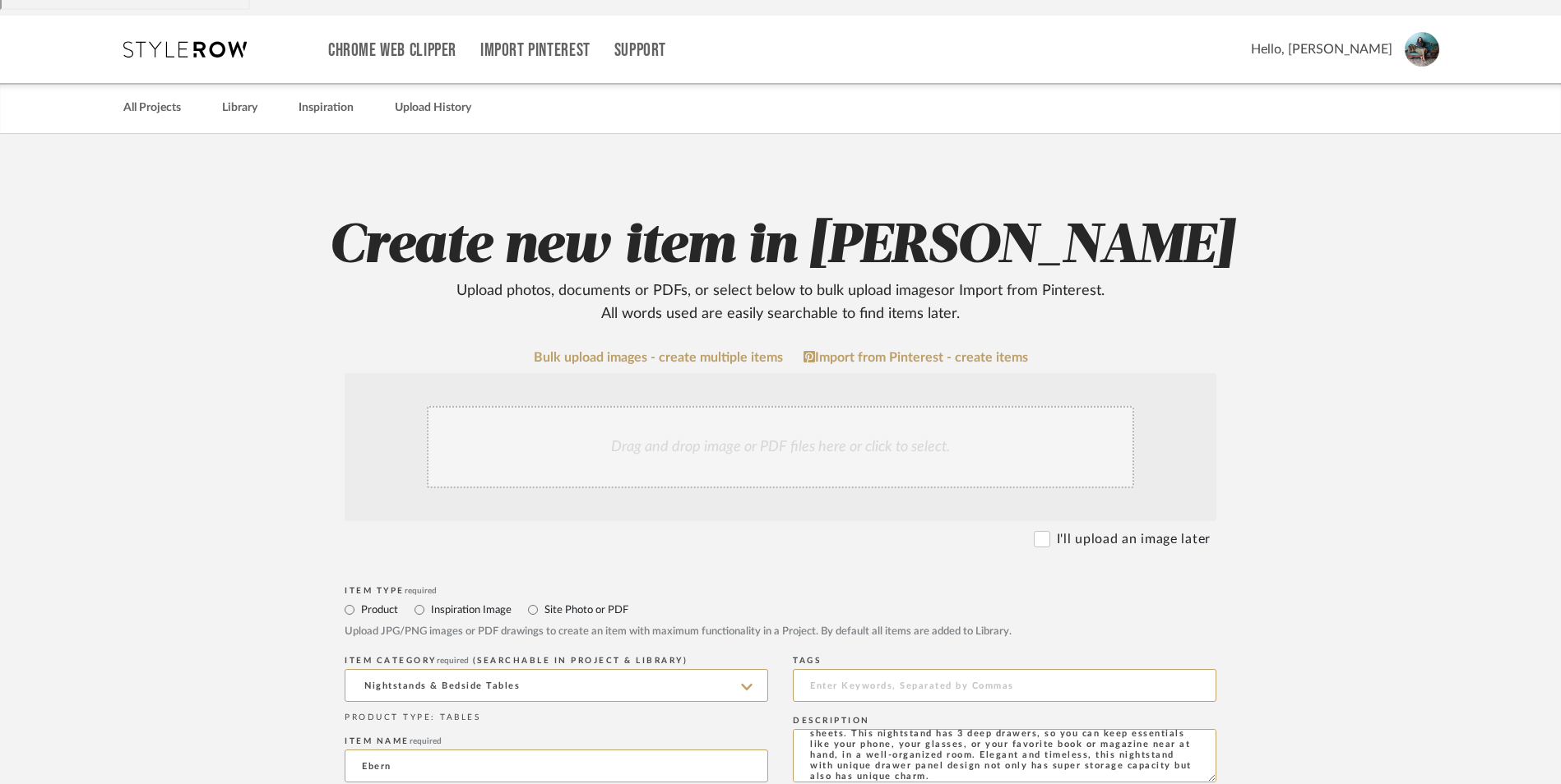
scroll to position [82, 0]
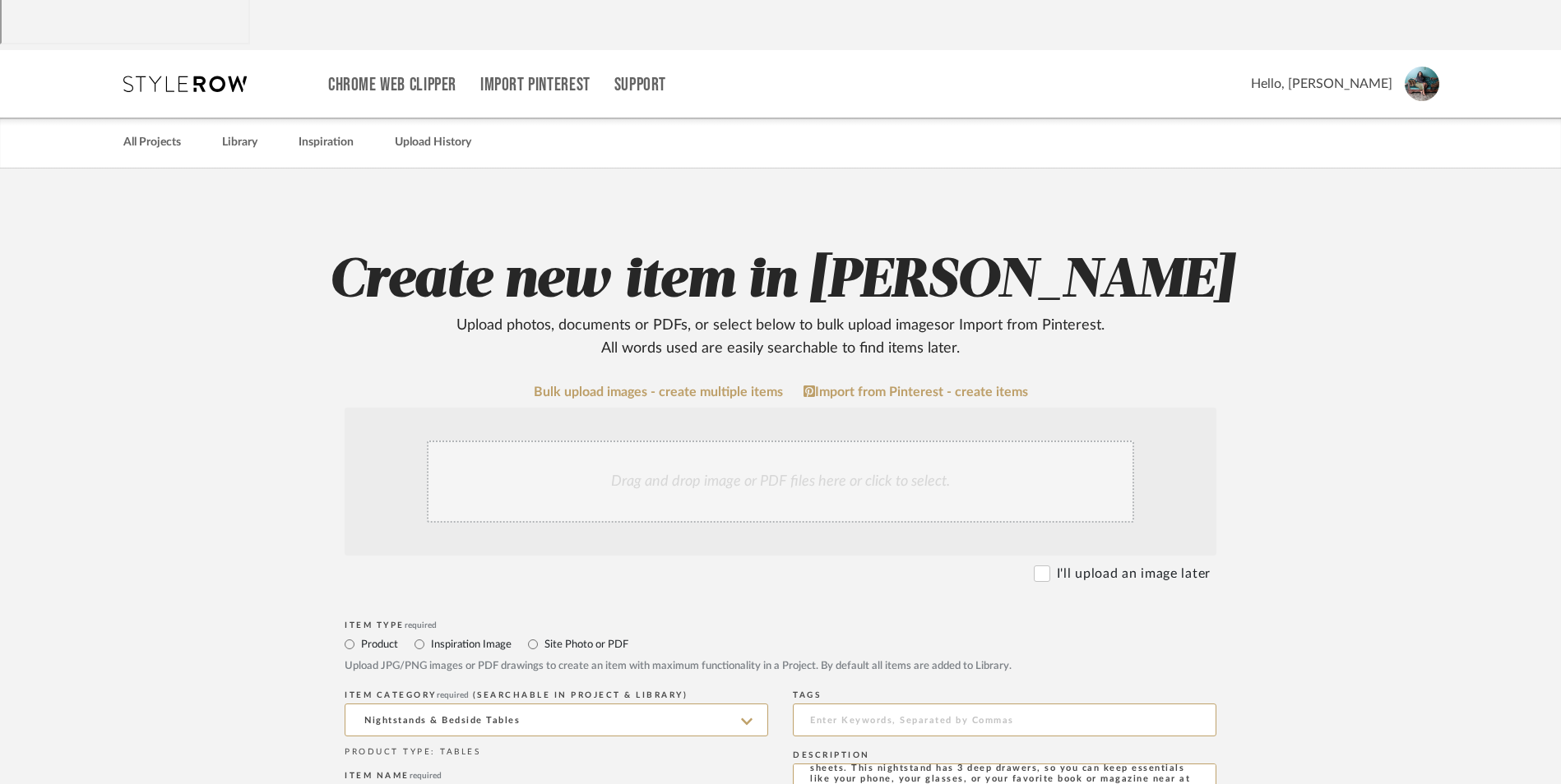
type textarea "Make sure everything is at your bedside before you slip between the sheets. Thi…"
click at [694, 440] on div "Drag and drop image or PDF files here or click to select." at bounding box center [780, 482] width 707 height 82
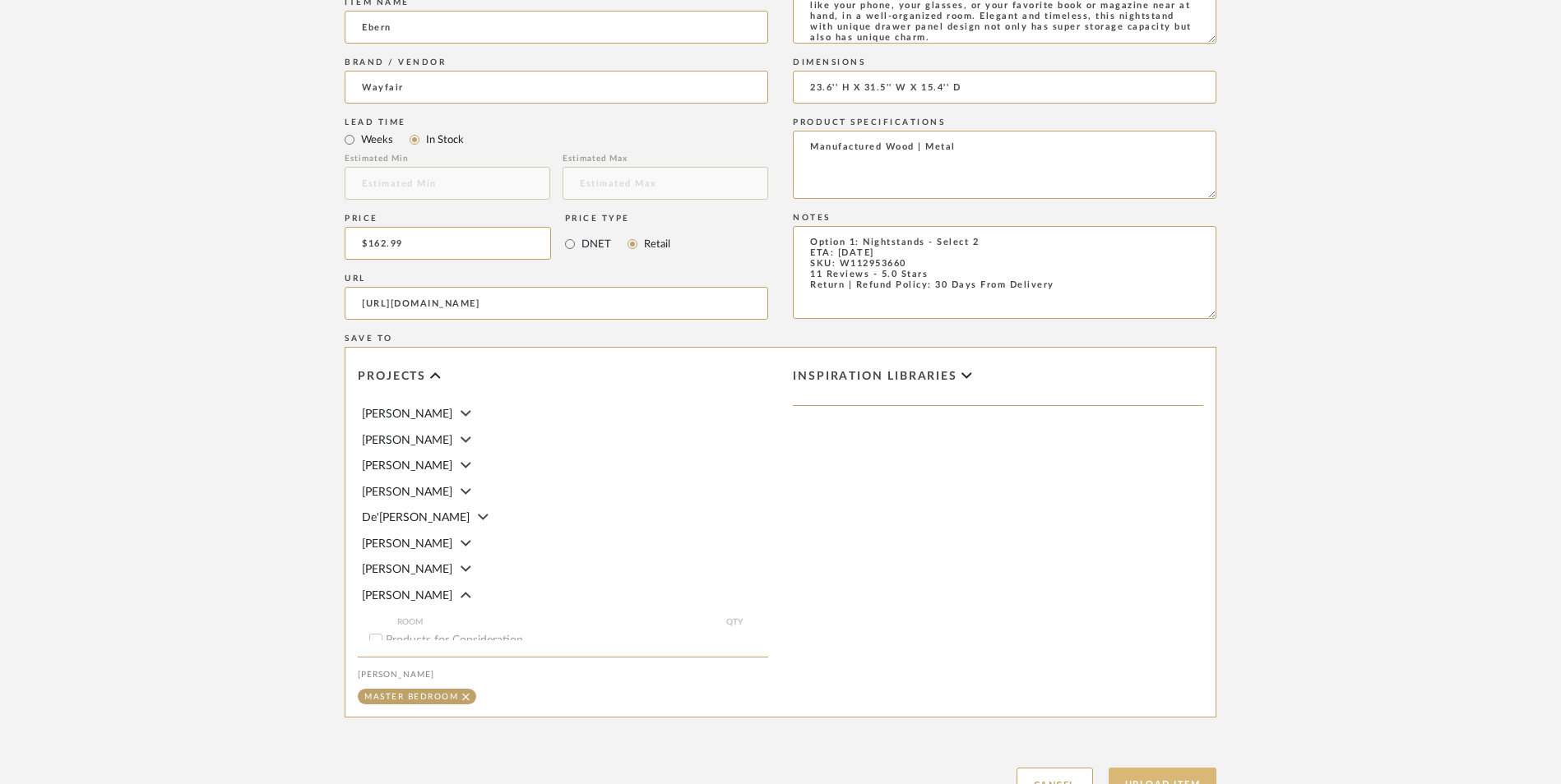
scroll to position [1035, 0]
click at [1141, 764] on button "Upload Item" at bounding box center [1162, 781] width 109 height 33
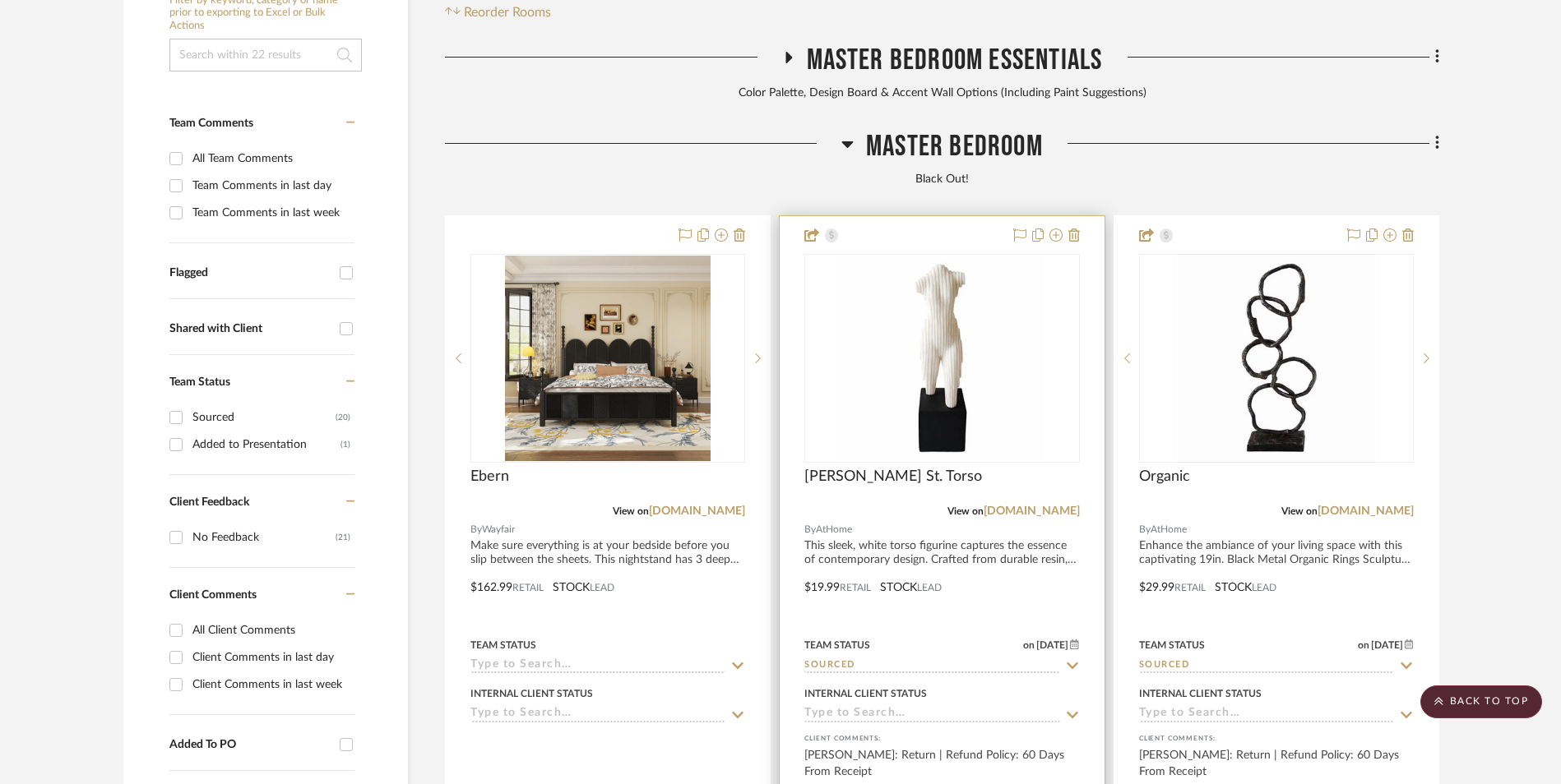
scroll to position [500, 0]
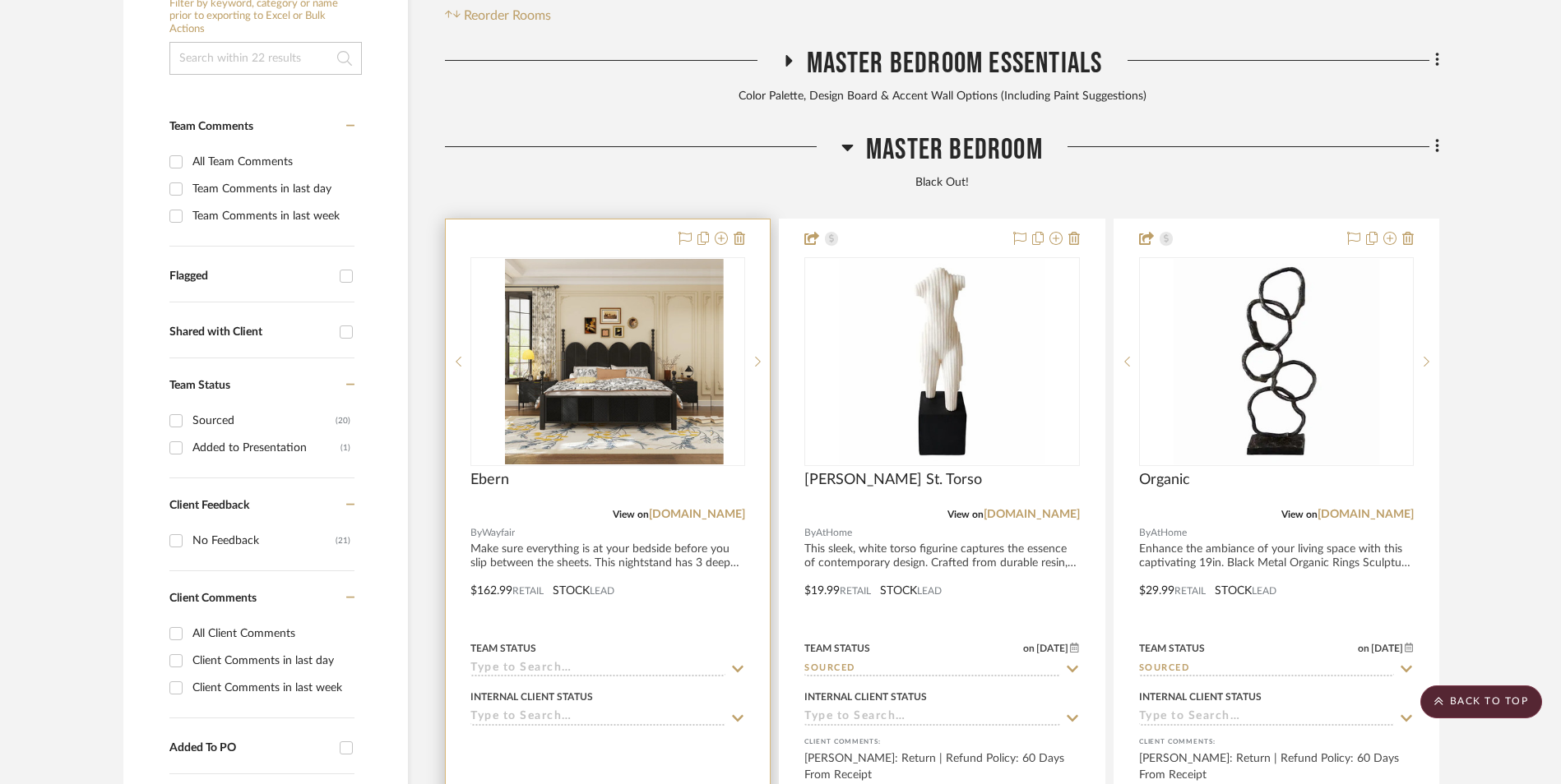
click at [660, 259] on img at bounding box center [608, 362] width 206 height 206
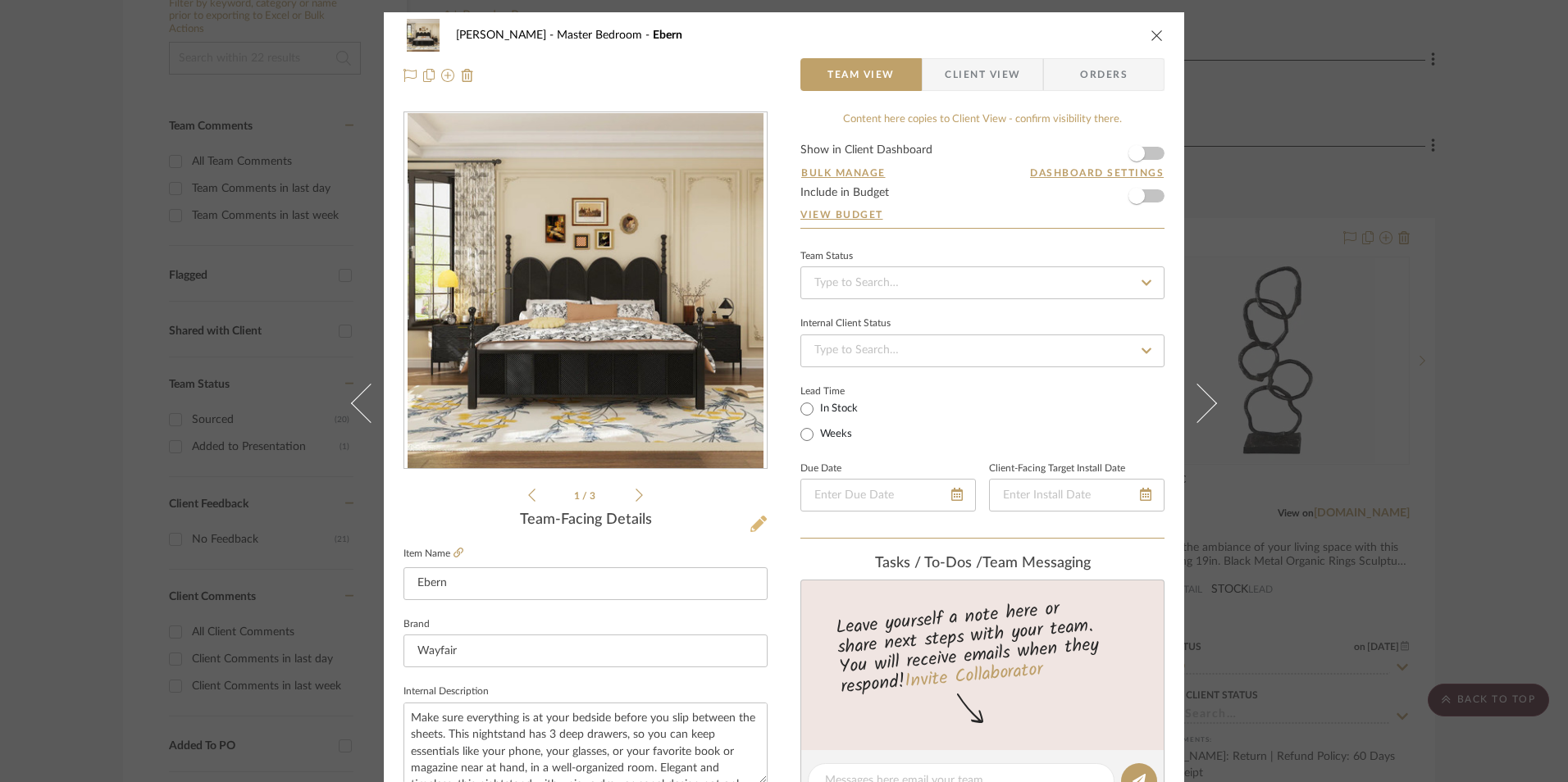
click at [750, 532] on fa-icon at bounding box center [758, 524] width 17 height 17
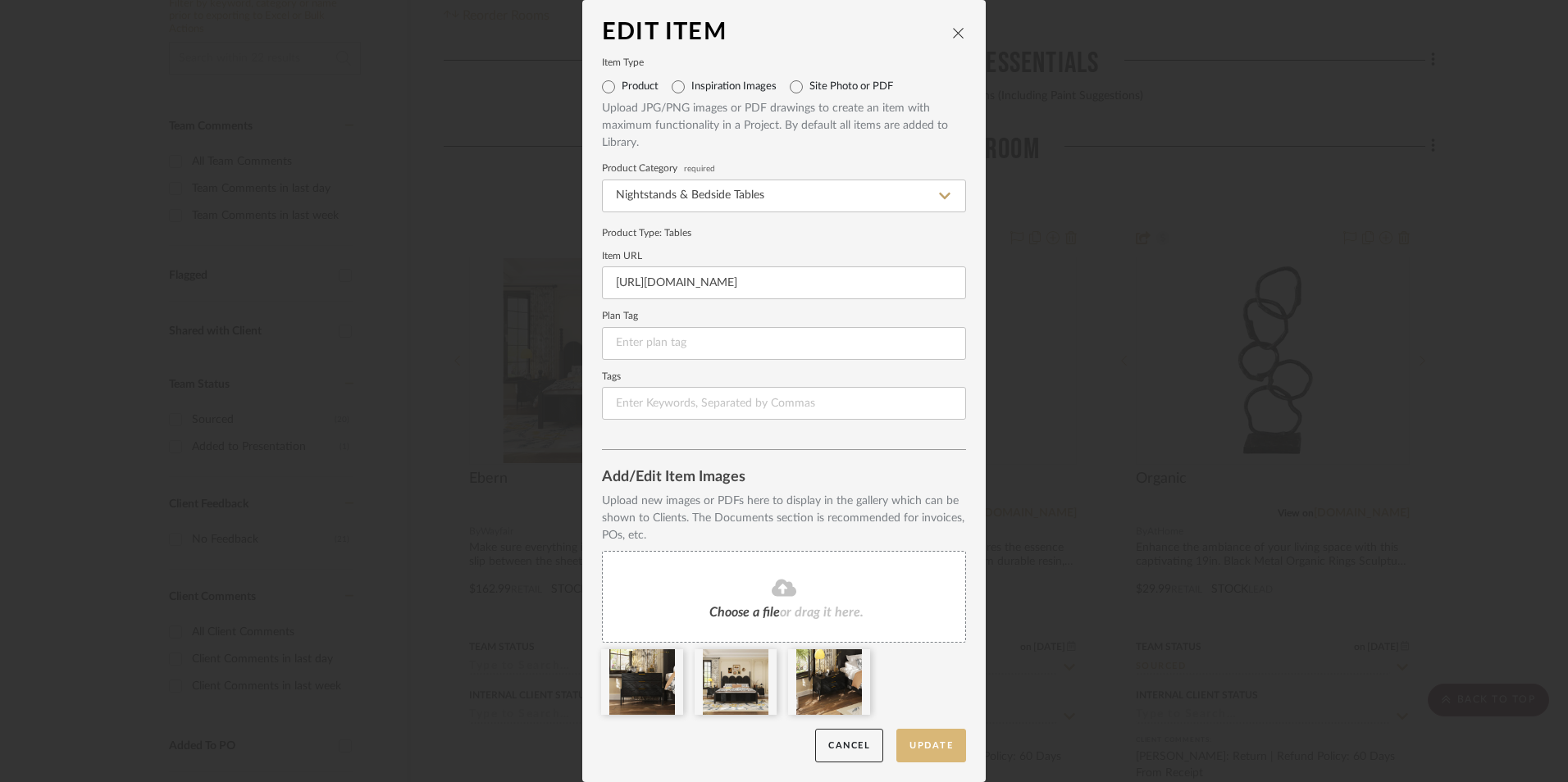
click at [919, 751] on button "Update" at bounding box center [930, 746] width 69 height 33
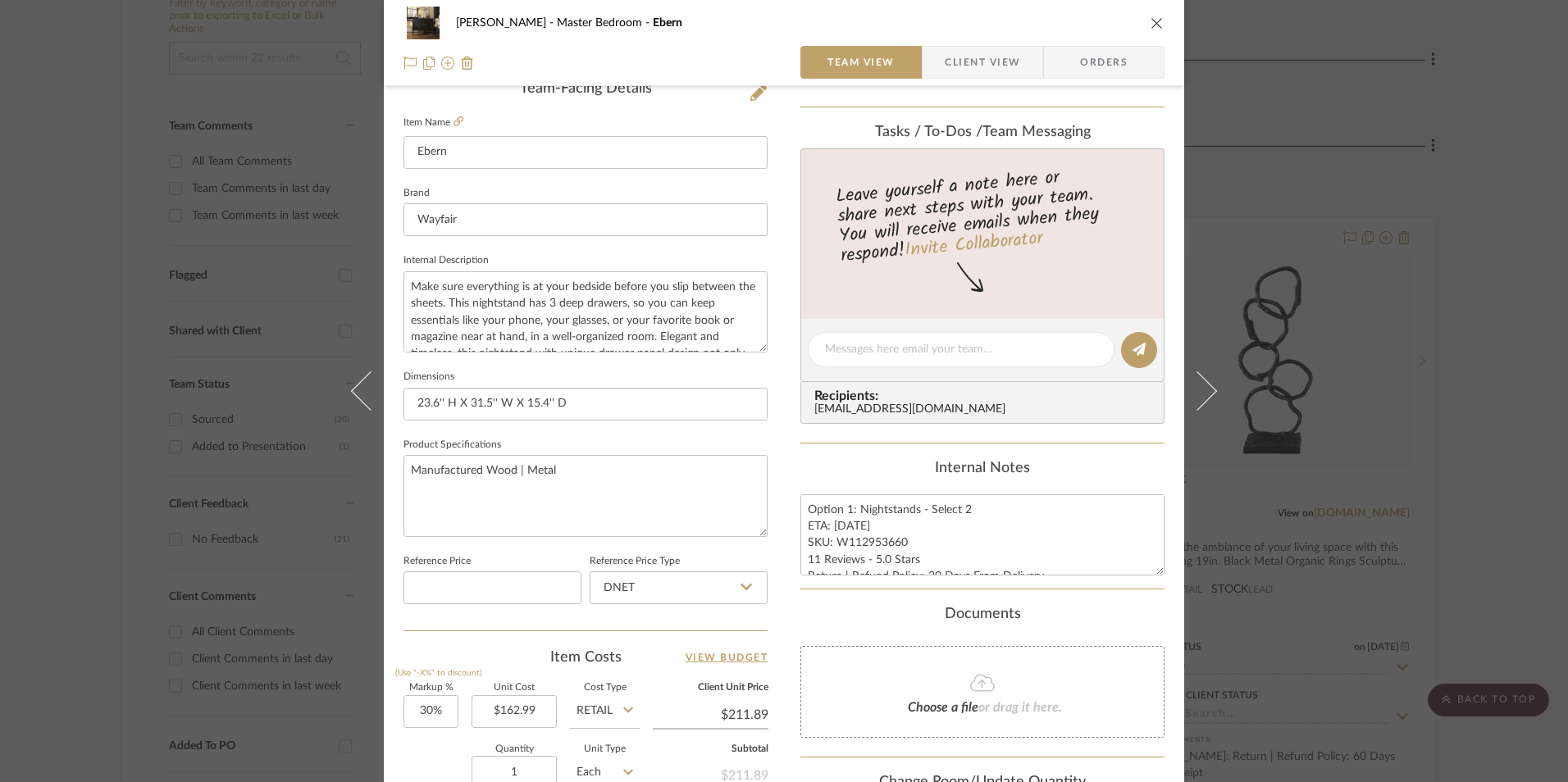
scroll to position [574, 0]
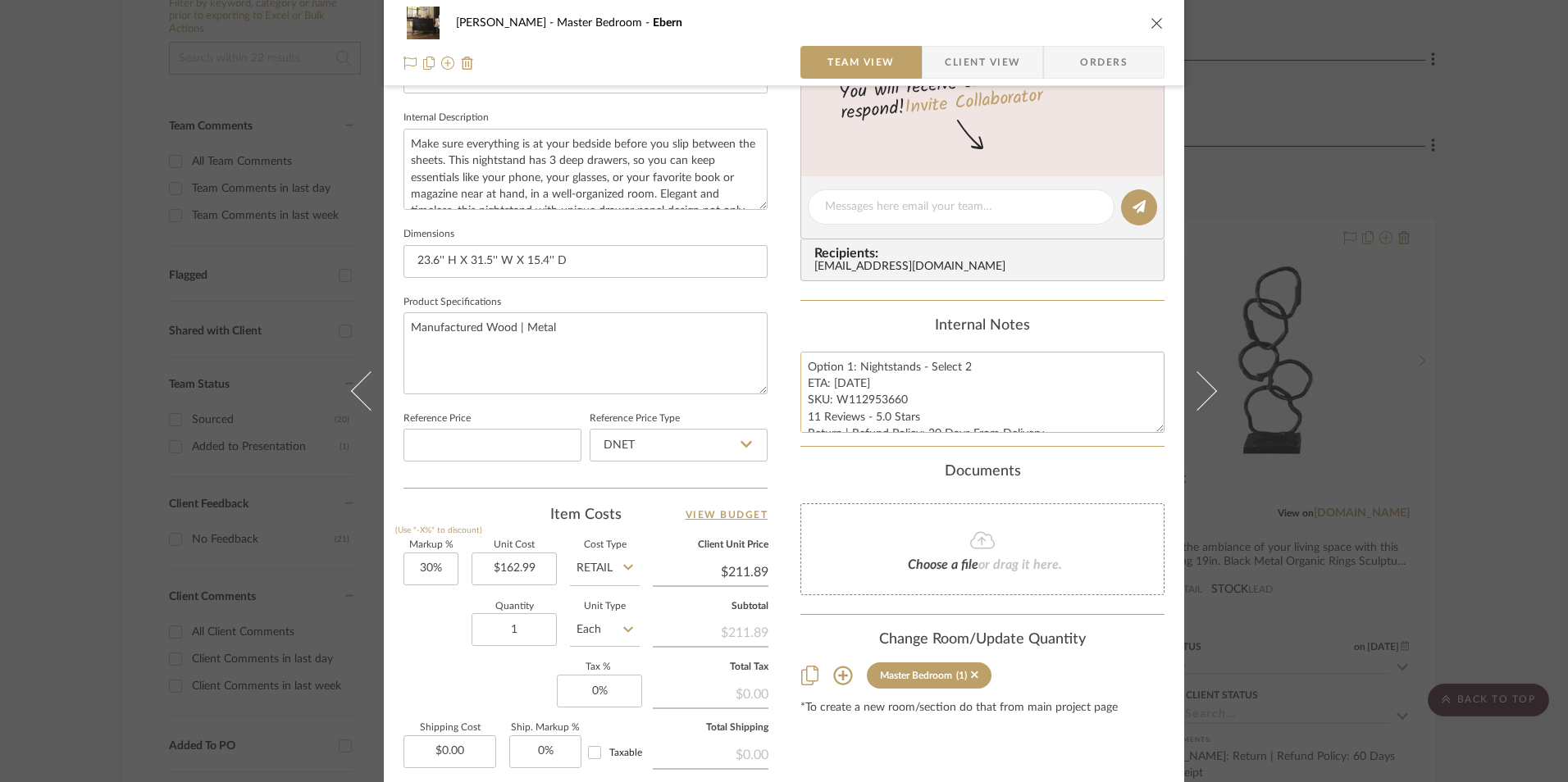
click at [878, 400] on textarea "Option 1: Nightstands - Select 2 ETA: 9.8.2025 SKU: W112953660 11 Reviews - 5.0…" at bounding box center [982, 391] width 364 height 81
drag, startPoint x: 899, startPoint y: 400, endPoint x: 837, endPoint y: 402, distance: 62.0
click at [832, 402] on textarea "Option 1: Nightstands - Select 2 ETA: 9.8.2025 SKU: W112953660 11 Reviews - 5.0…" at bounding box center [982, 391] width 364 height 81
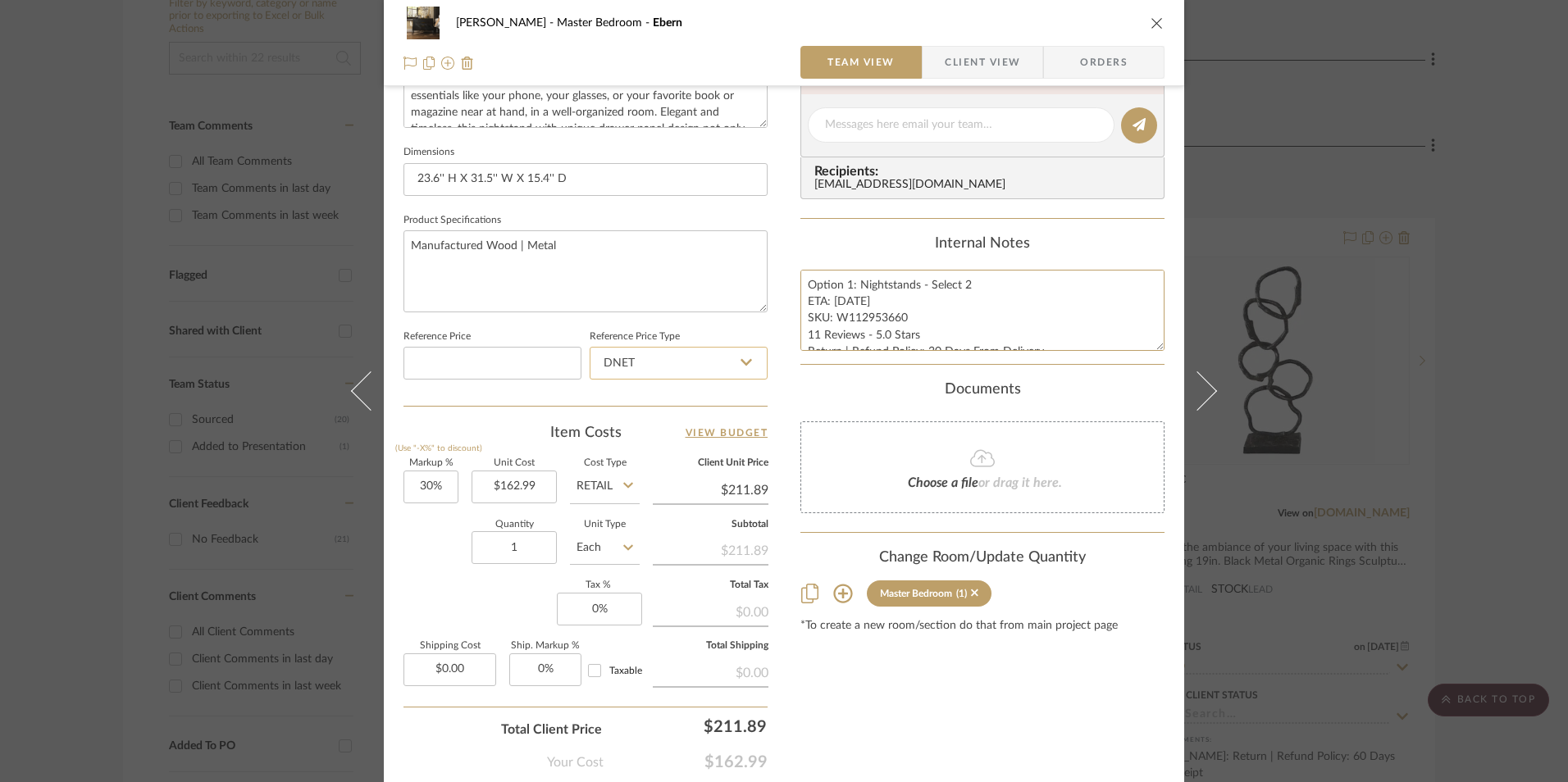
scroll to position [745, 0]
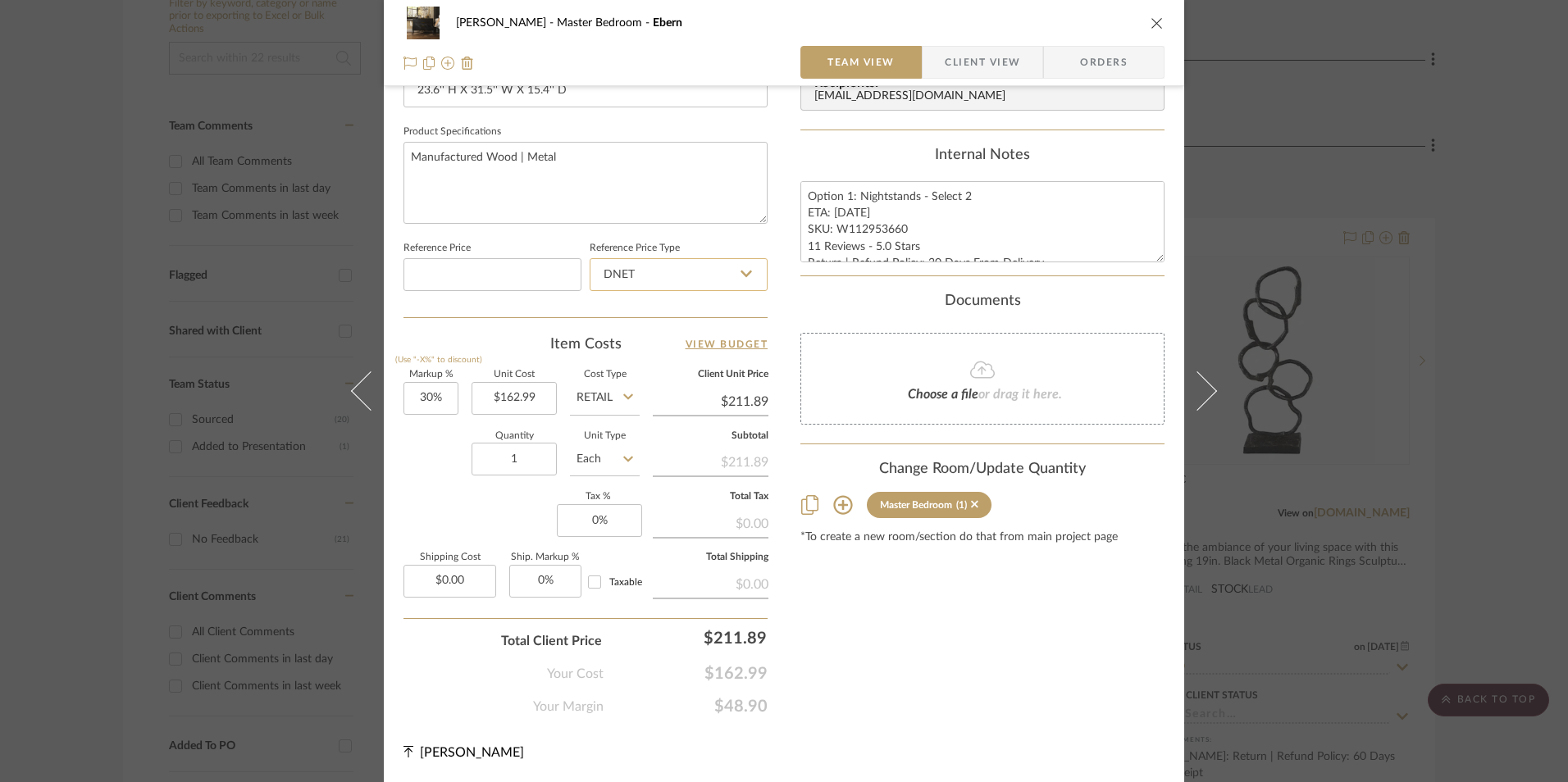
click at [667, 262] on input "DNET" at bounding box center [679, 275] width 178 height 33
click at [659, 361] on div "Retail" at bounding box center [685, 357] width 202 height 42
type input "Retail"
type input "30"
click at [439, 397] on input "30" at bounding box center [431, 398] width 55 height 33
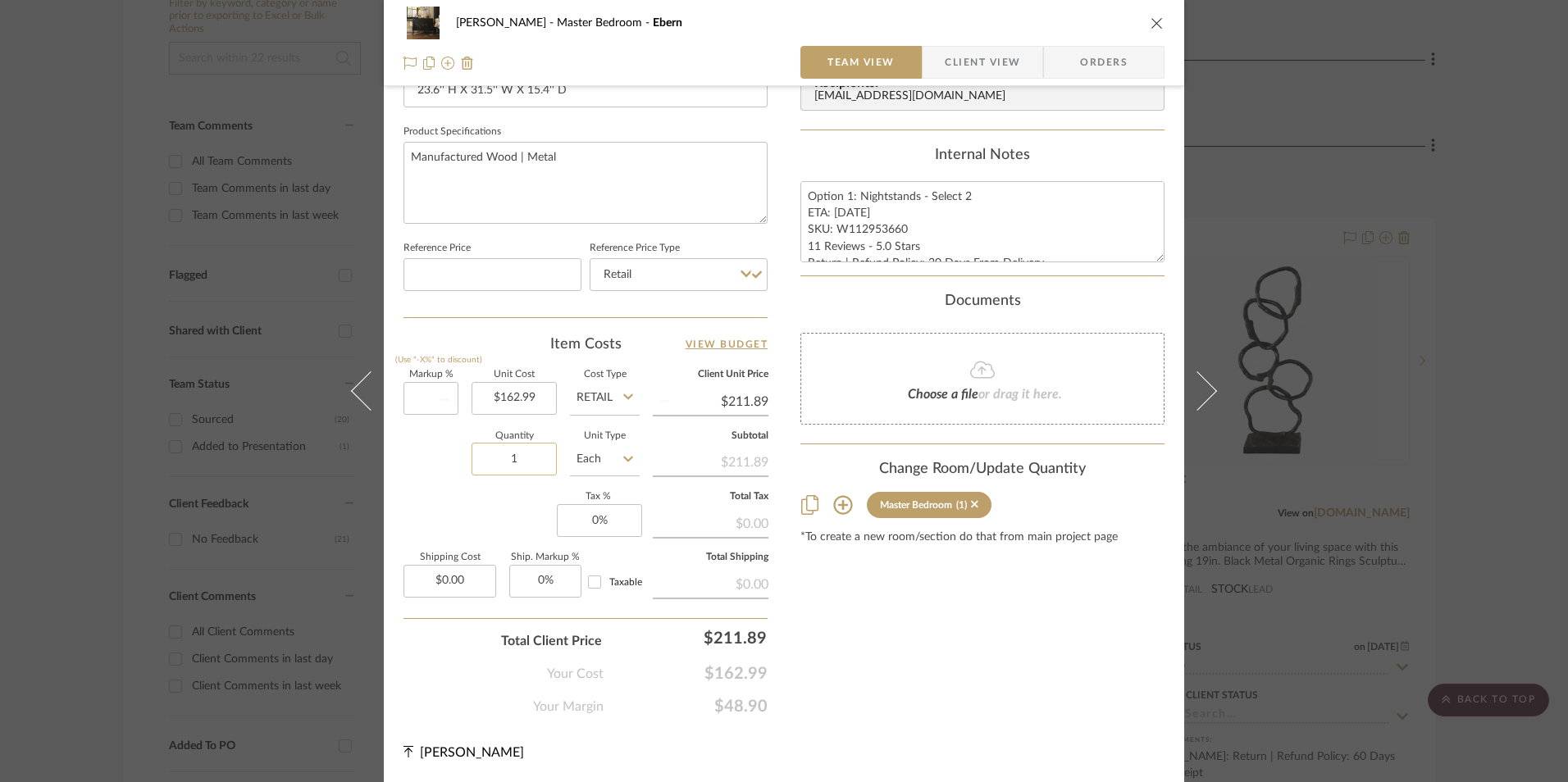
drag, startPoint x: 423, startPoint y: 453, endPoint x: 499, endPoint y: 458, distance: 76.2
click at [424, 454] on div "Quantity 1 Unit Type Each" at bounding box center [521, 462] width 236 height 59
type input "0%"
type input "$162.99"
click at [507, 453] on input "1" at bounding box center [514, 460] width 85 height 33
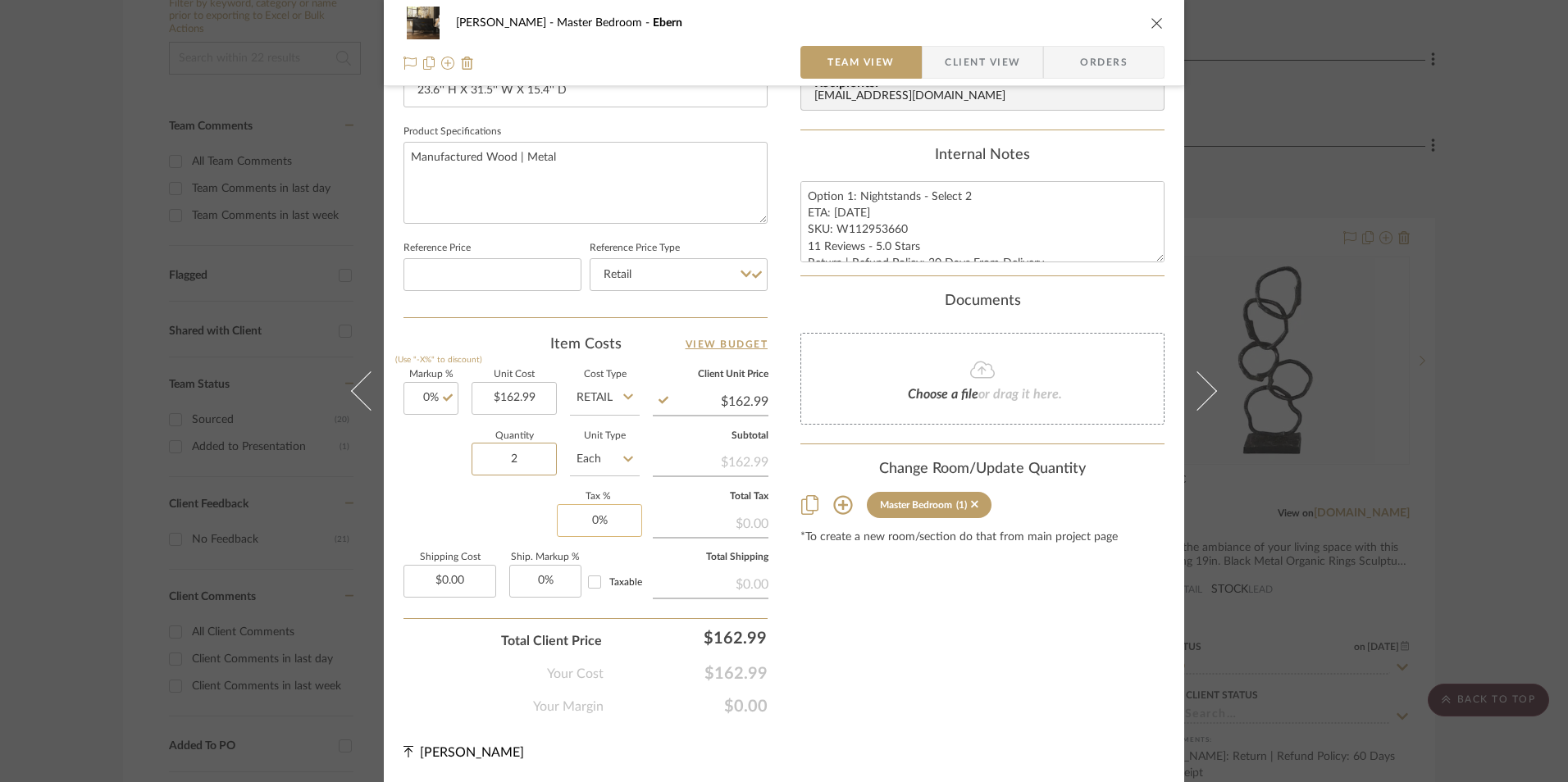
type input "2"
type input "0"
click at [600, 513] on input "0" at bounding box center [598, 521] width 85 height 33
type input "8.25%"
click at [990, 621] on div "Content here copies to Client View - confirm visibility there. Show in Client D…" at bounding box center [982, 42] width 364 height 1349
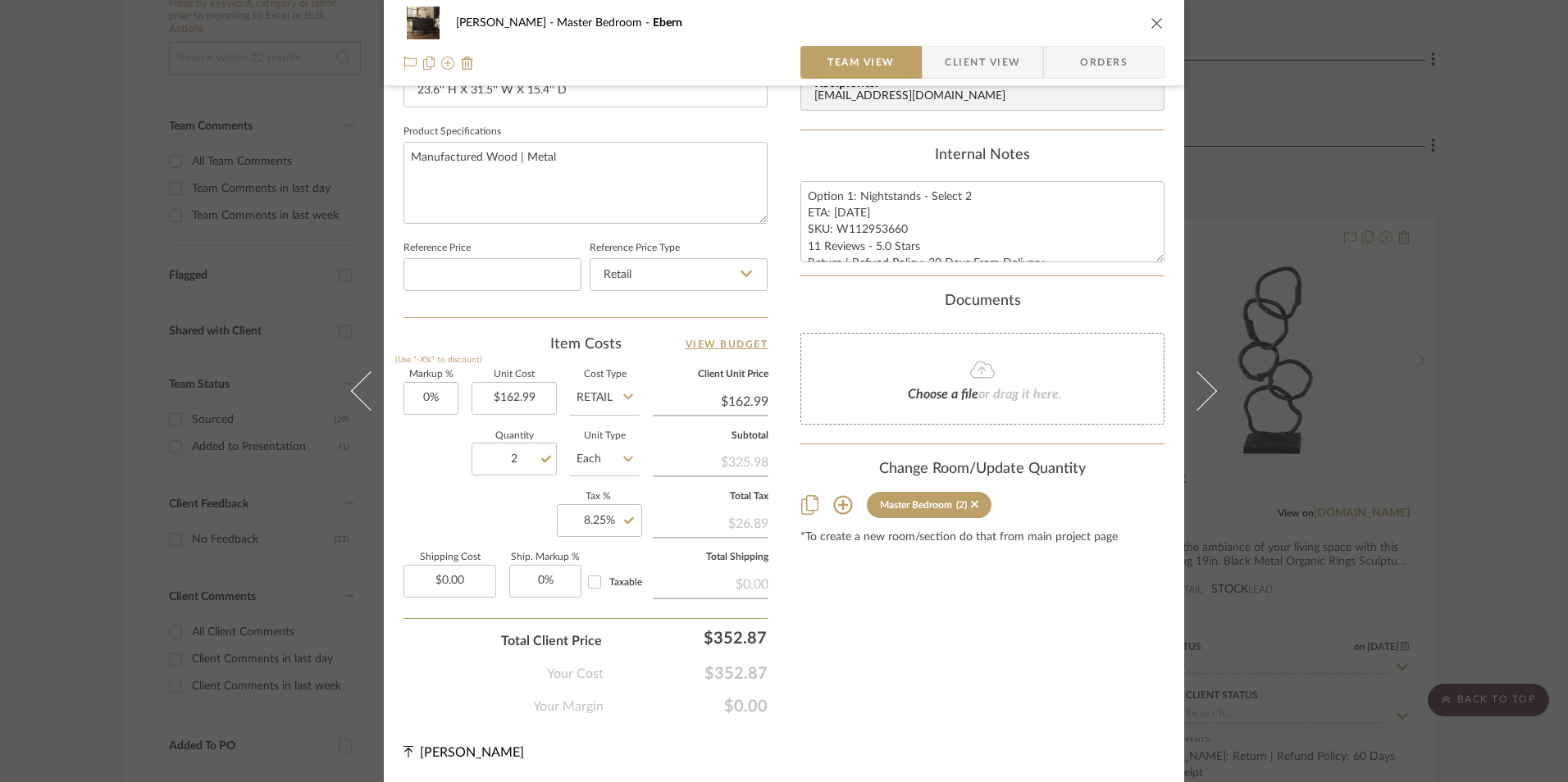
click at [1112, 52] on span "Orders" at bounding box center [1104, 62] width 84 height 33
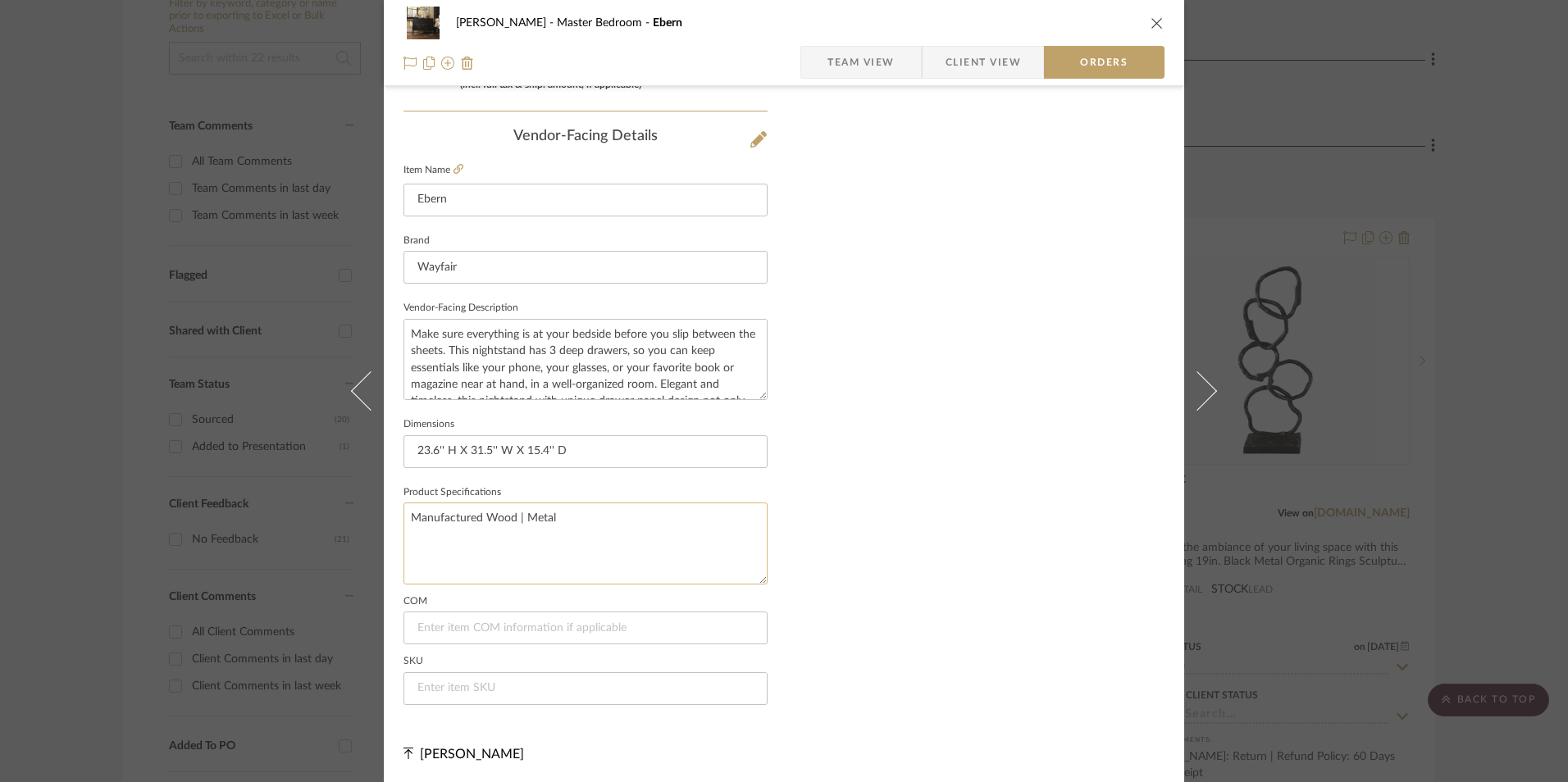
scroll to position [962, 0]
click at [528, 678] on input at bounding box center [585, 687] width 364 height 33
paste input "W112953660"
type input "W112953660"
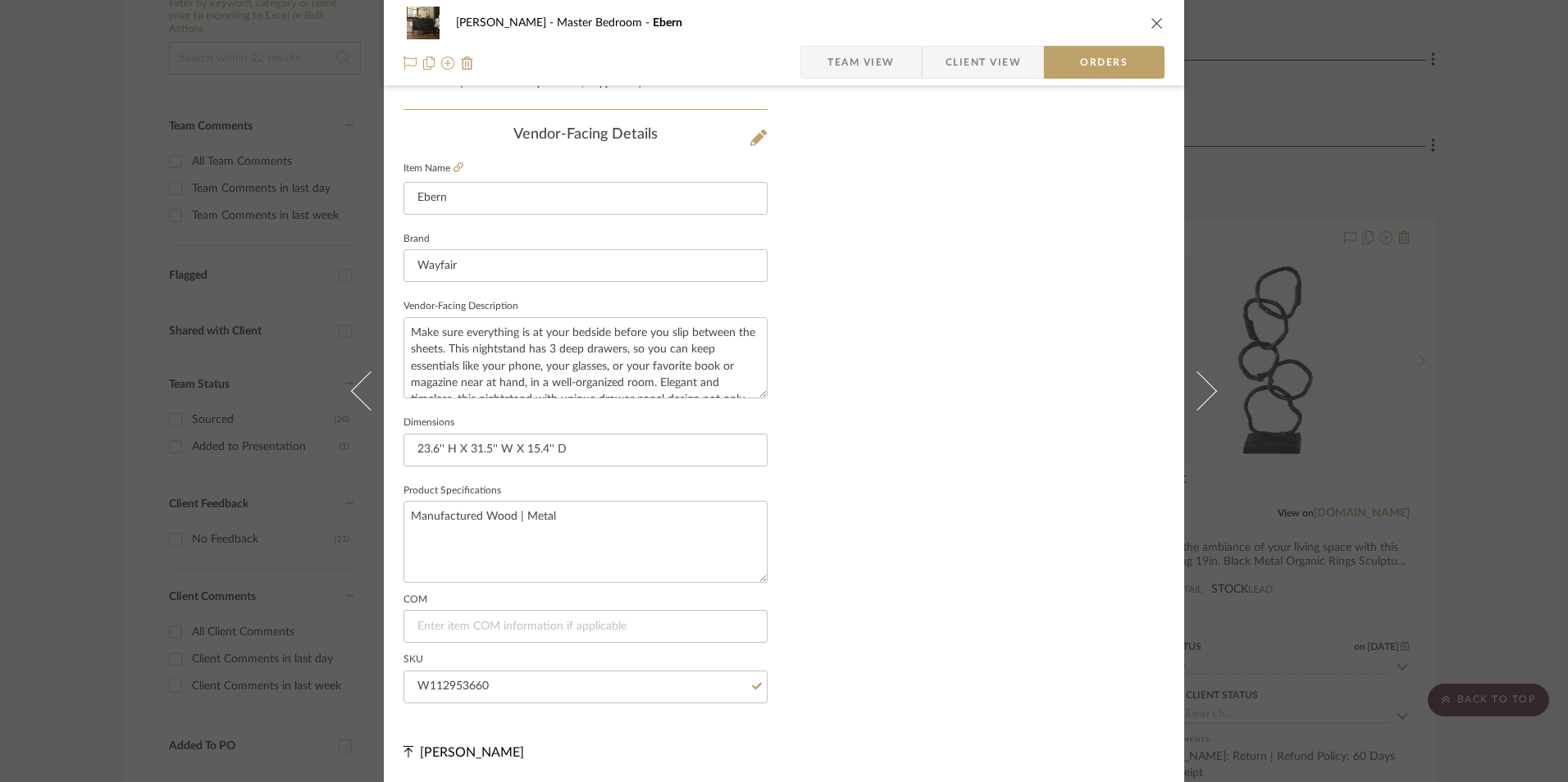
click at [1431, 239] on div "LaMarion Patterson Master Bedroom Ebern Team View Client View Orders 1 / 3 Orde…" at bounding box center [784, 391] width 1568 height 782
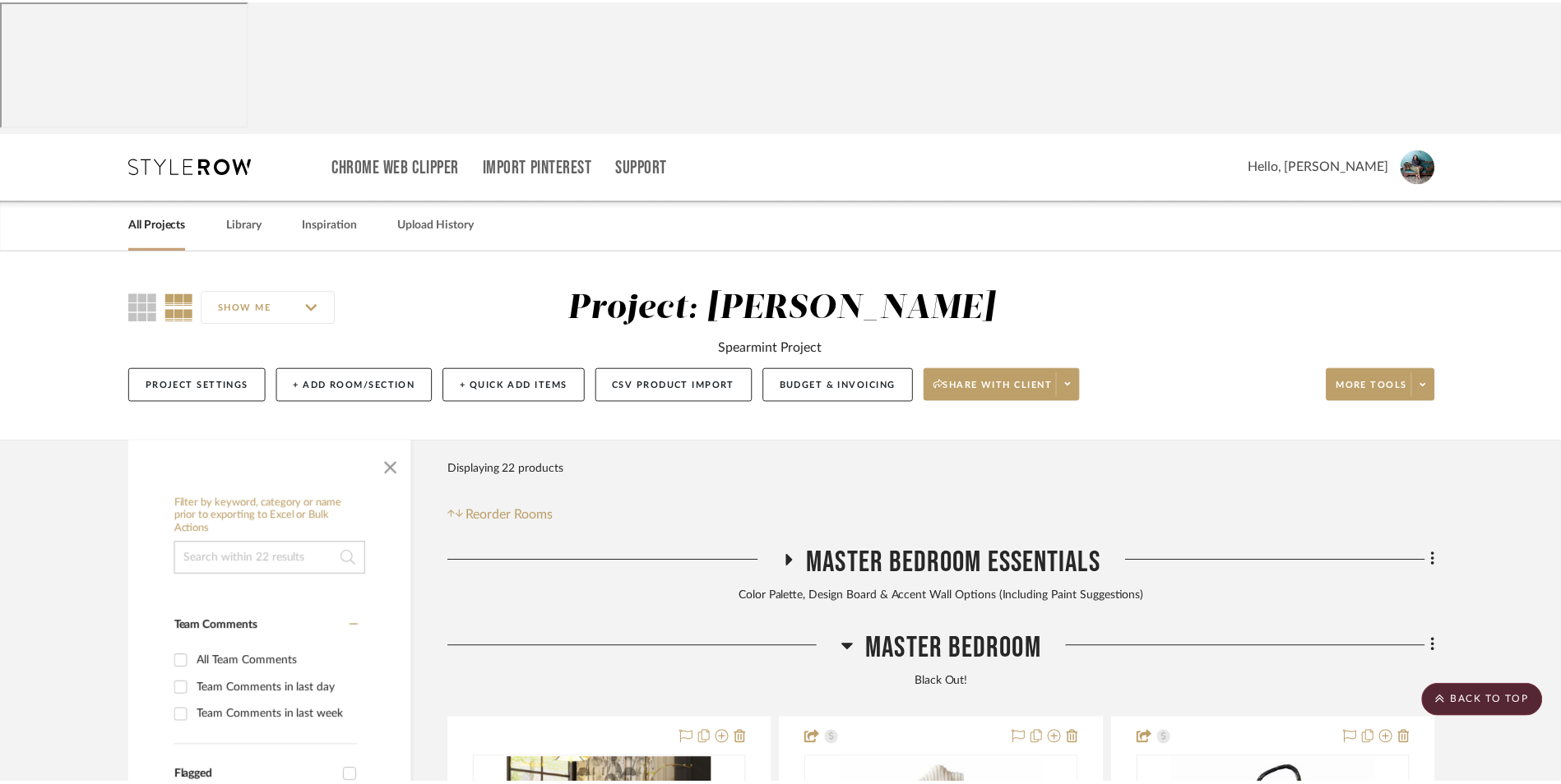
scroll to position [500, 0]
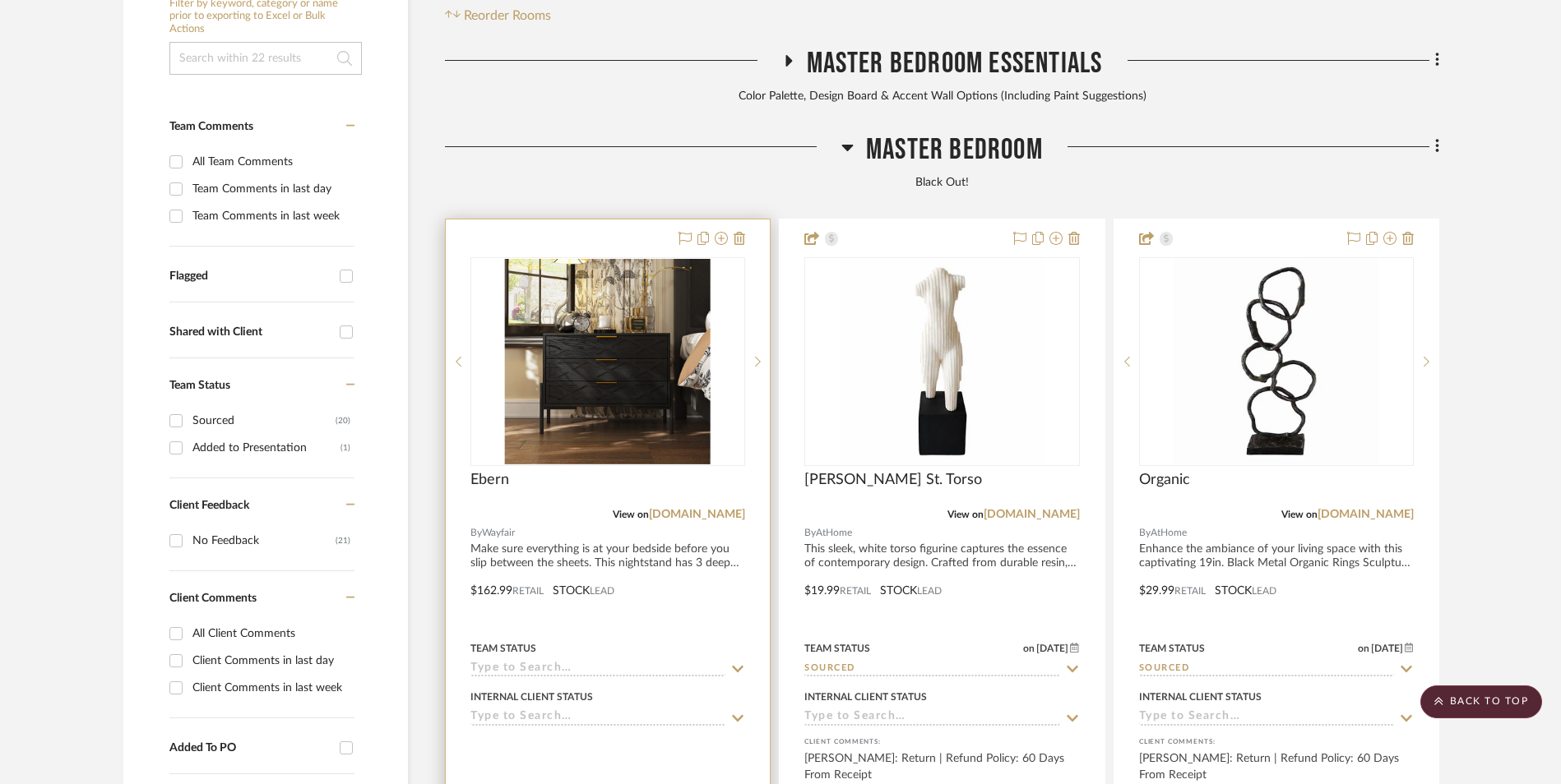
click at [591, 259] on img "0" at bounding box center [608, 362] width 206 height 206
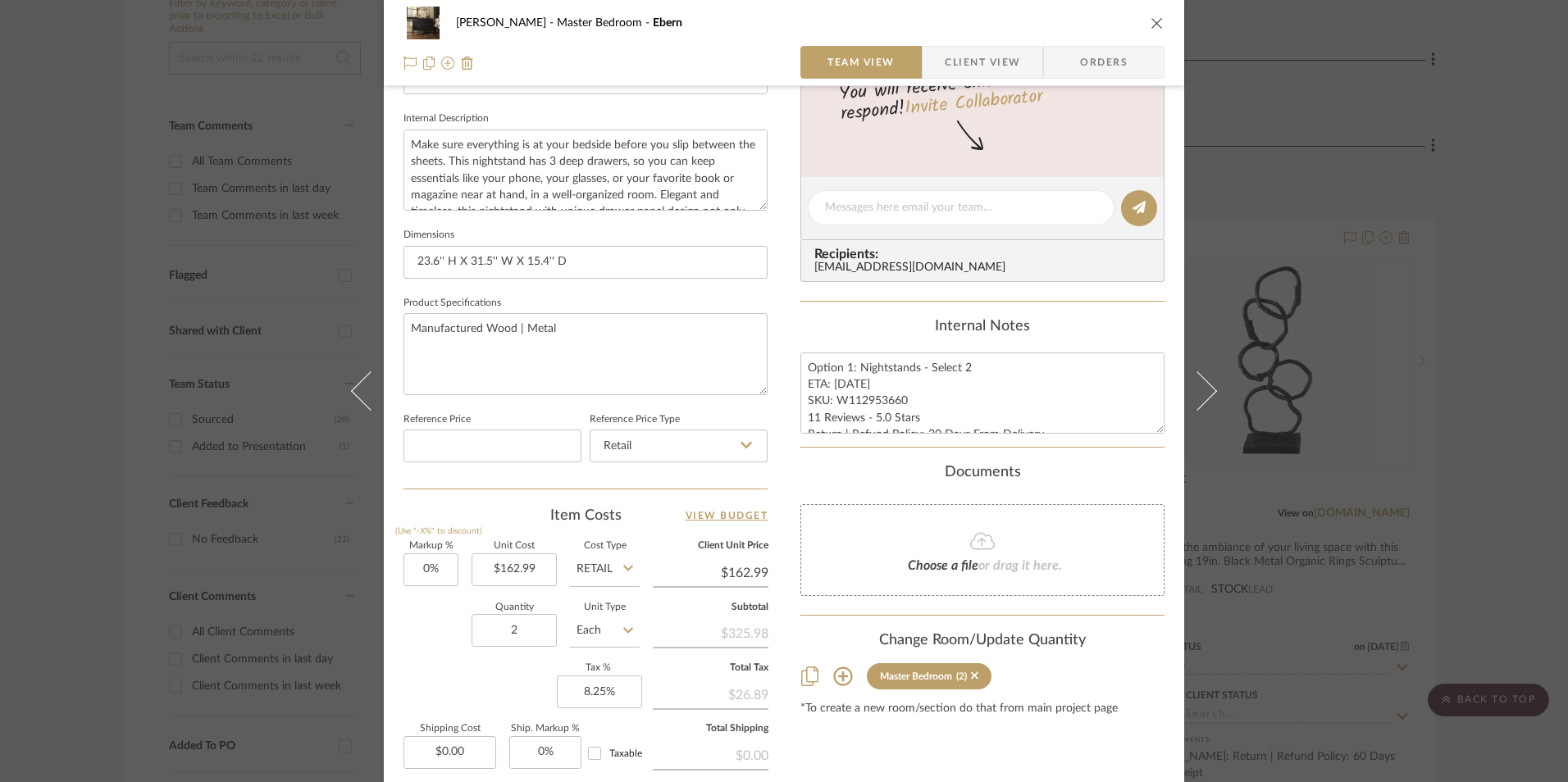
scroll to position [574, 0]
drag, startPoint x: 846, startPoint y: 366, endPoint x: 917, endPoint y: 397, distance: 77.5
click at [846, 366] on textarea "Option 1: Nightstands - Select 2 ETA: 9.8.2025 SKU: W112953660 11 Reviews - 5.0…" at bounding box center [982, 391] width 364 height 81
type textarea "Option 3: Nightstands - Select 2 ETA: 9.8.2025 SKU: W112953660 11 Reviews - 5.0…"
click at [898, 319] on div "Internal Notes" at bounding box center [982, 326] width 364 height 18
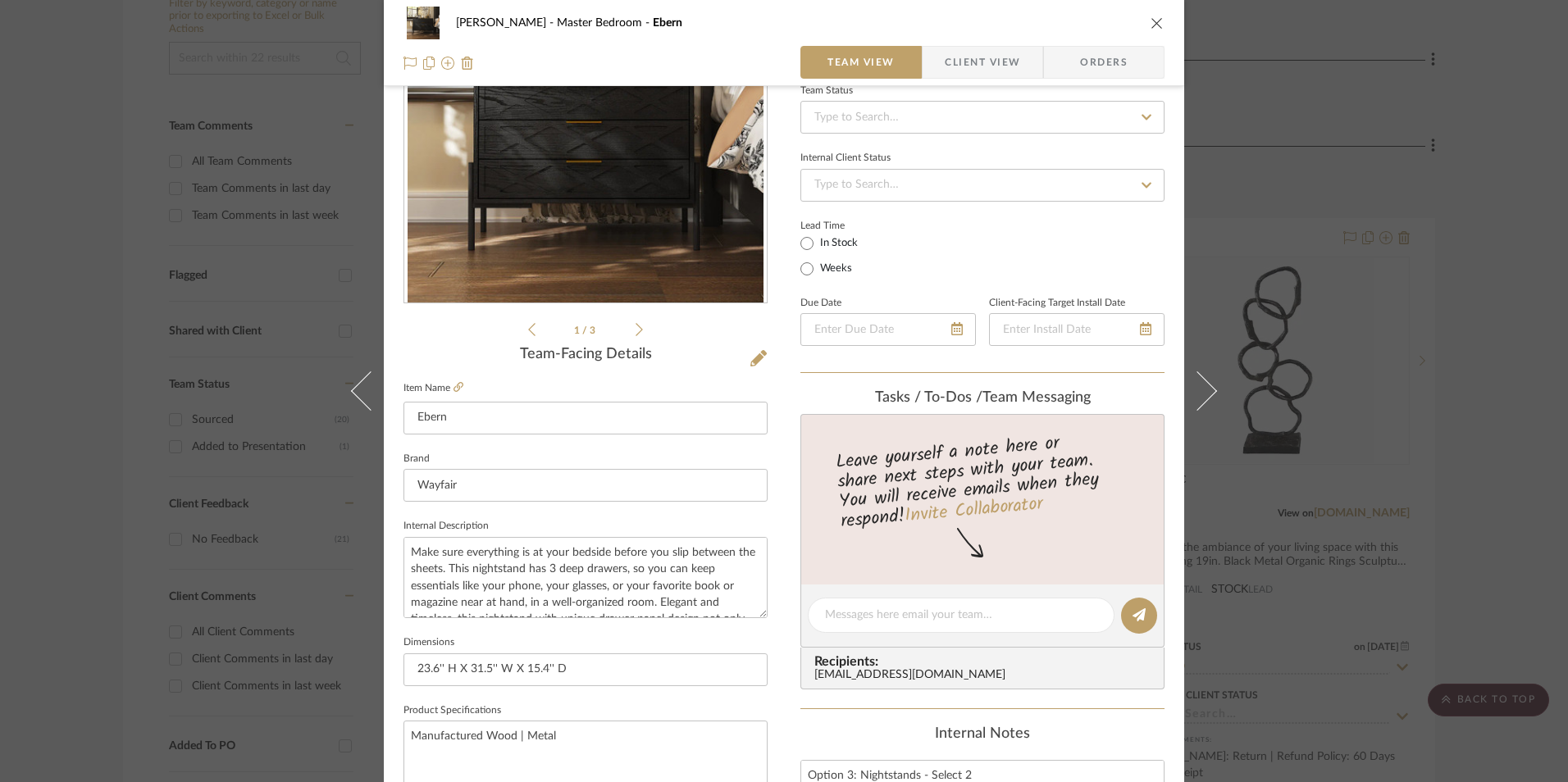
scroll to position [0, 0]
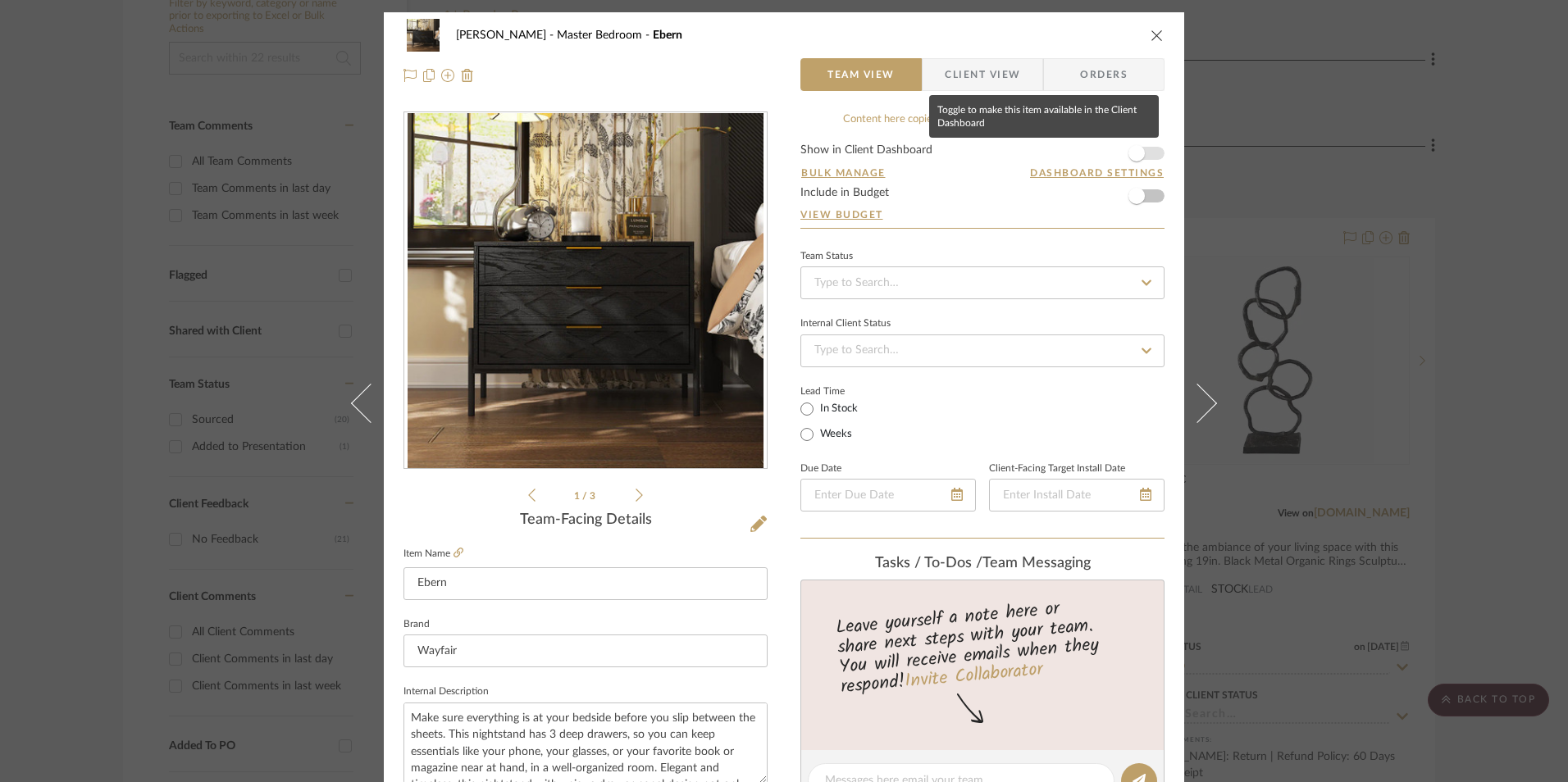
drag, startPoint x: 1141, startPoint y: 156, endPoint x: 957, endPoint y: 239, distance: 201.9
click at [1139, 156] on span "button" at bounding box center [1136, 153] width 36 height 36
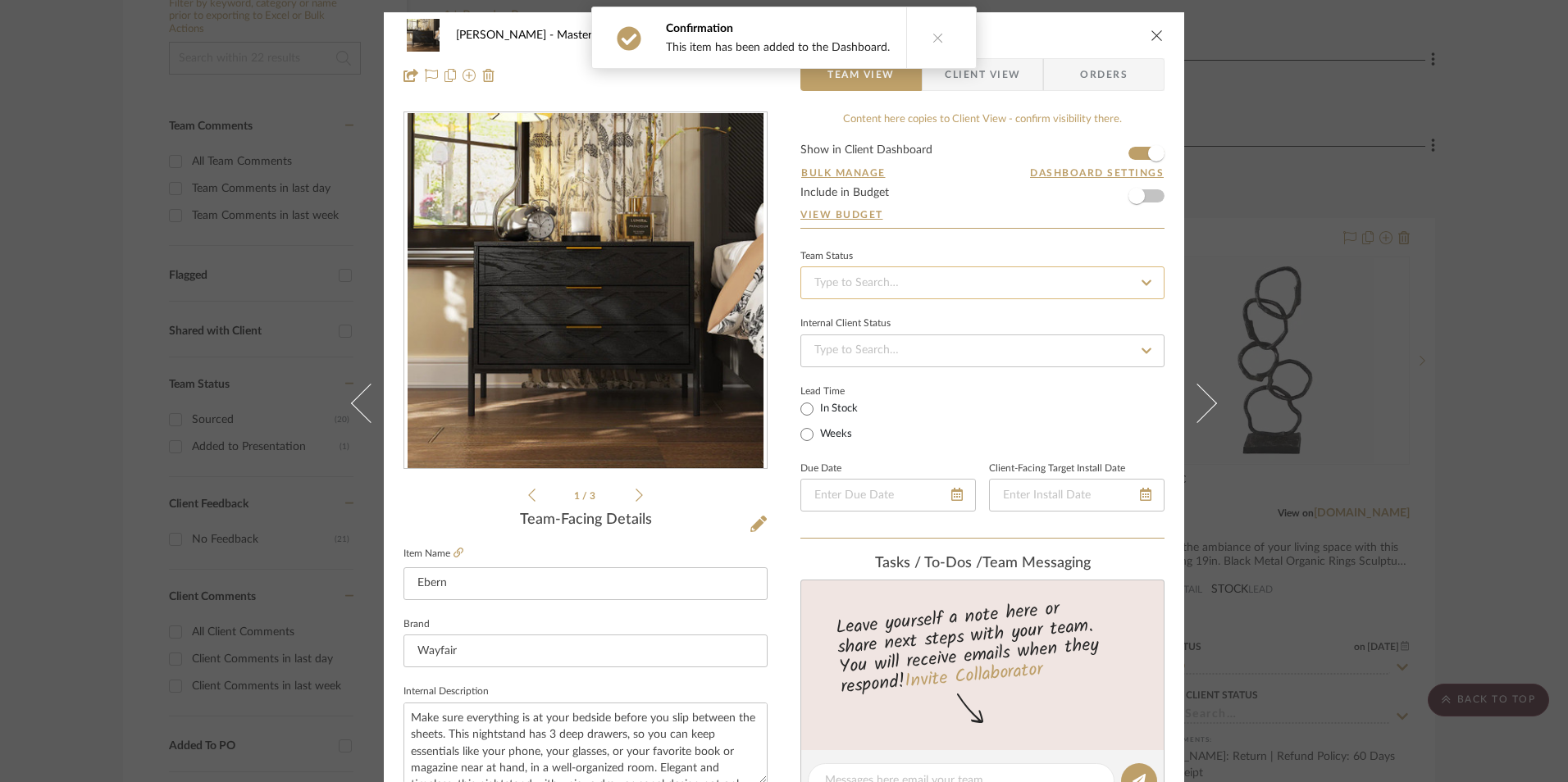
click at [931, 283] on input at bounding box center [982, 283] width 364 height 33
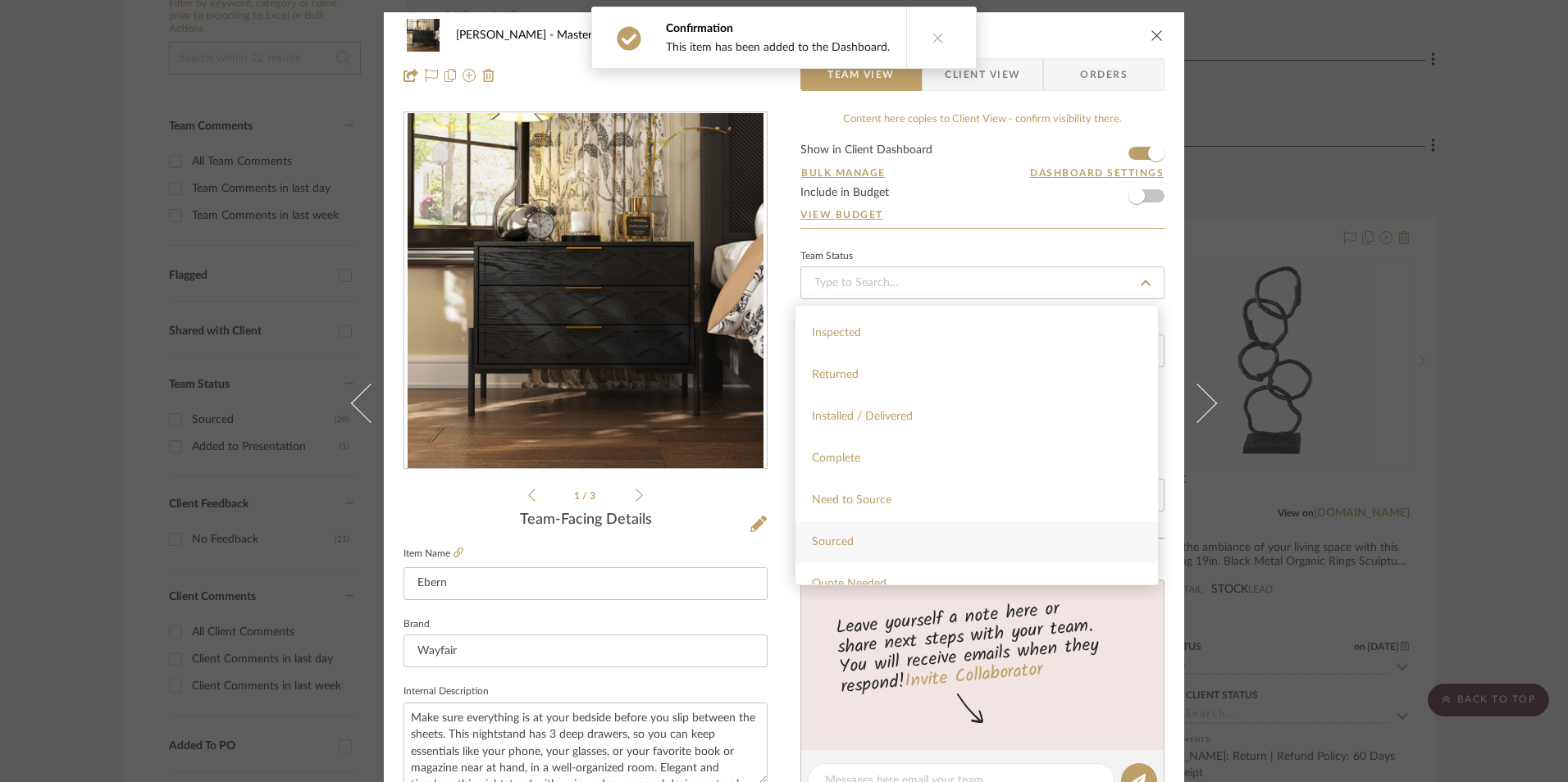
click at [866, 534] on div "Sourced" at bounding box center [976, 542] width 362 height 42
type input "[DATE]"
type input "Sourced"
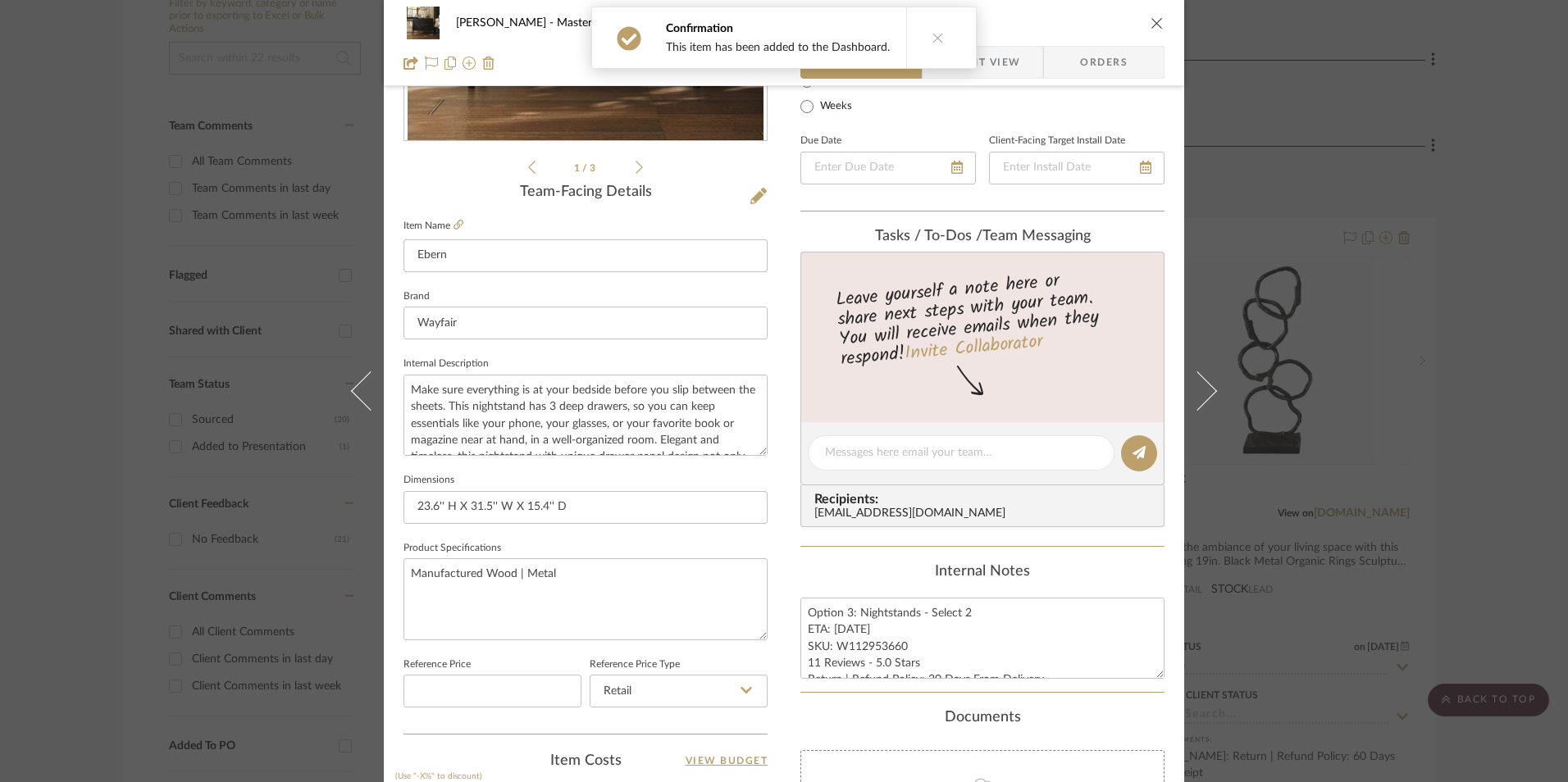
type input "[DATE]"
type input "Sourced"
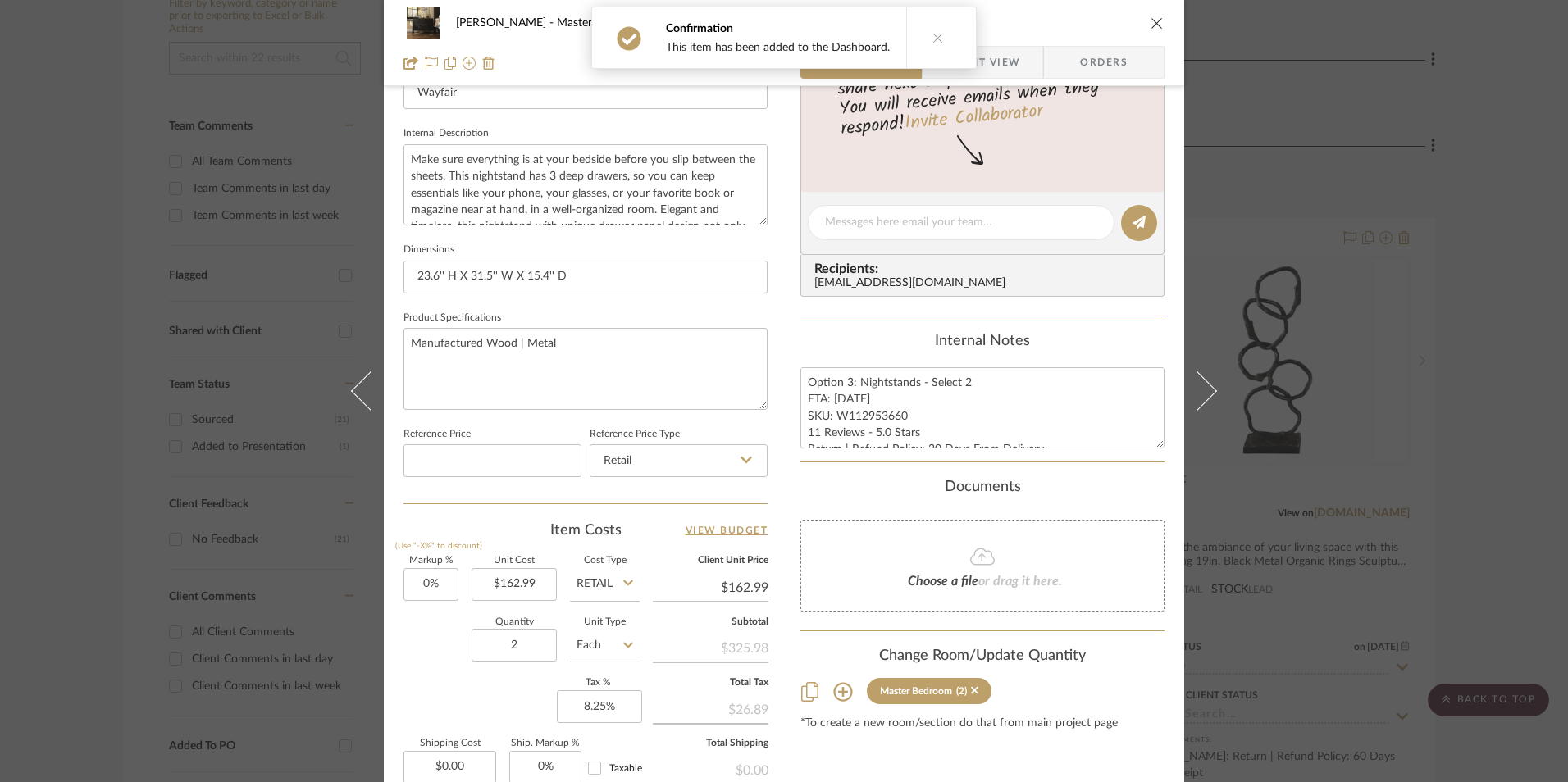
scroll to position [574, 0]
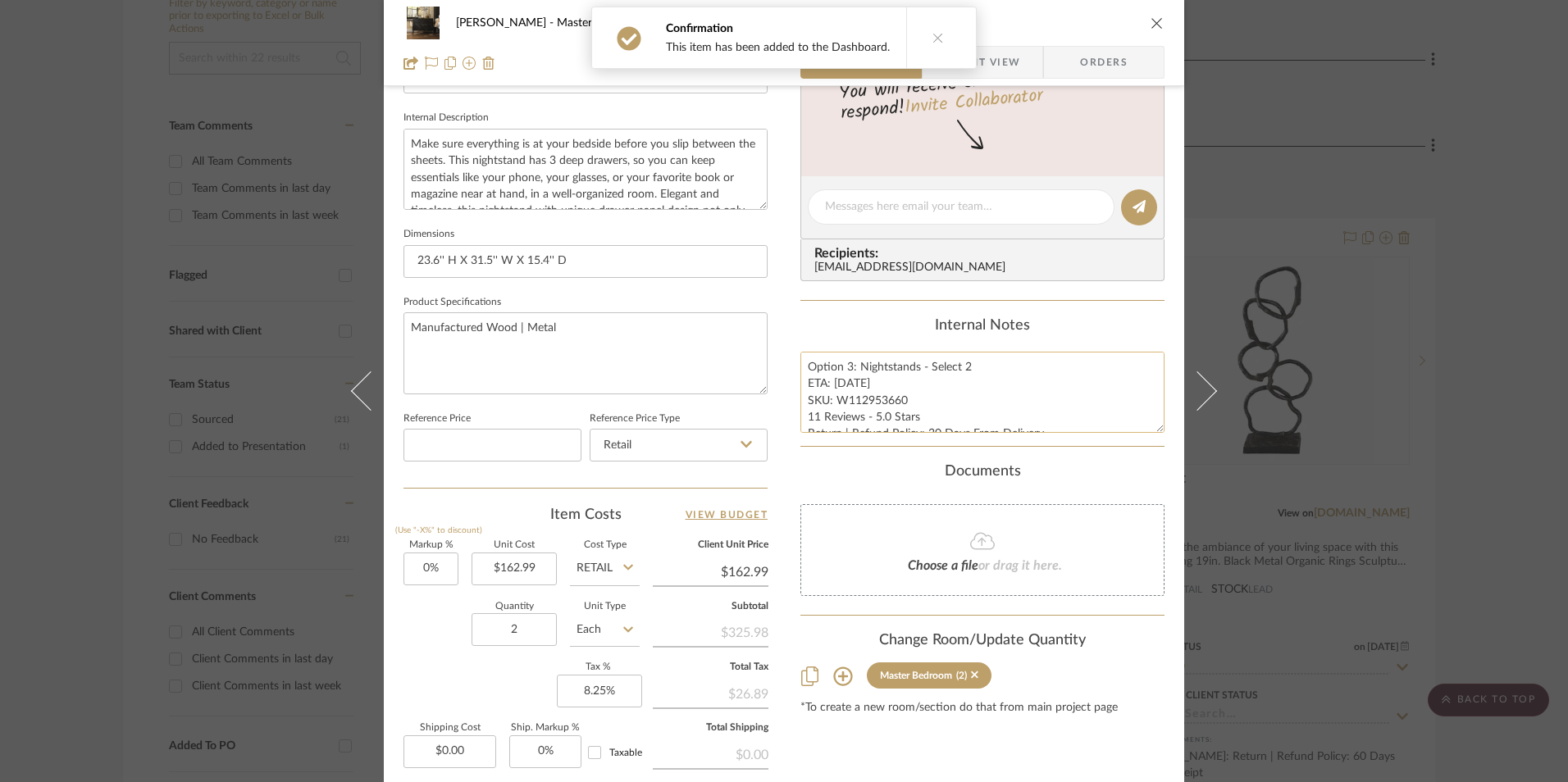
click at [873, 416] on textarea "Option 3: Nightstands - Select 2 ETA: 9.8.2025 SKU: W112953660 11 Reviews - 5.0…" at bounding box center [982, 391] width 364 height 81
drag, startPoint x: 802, startPoint y: 366, endPoint x: 1048, endPoint y: 448, distance: 259.3
click at [1048, 448] on div "Content here copies to Client View - confirm visibility there. Show in Client D…" at bounding box center [982, 212] width 364 height 1349
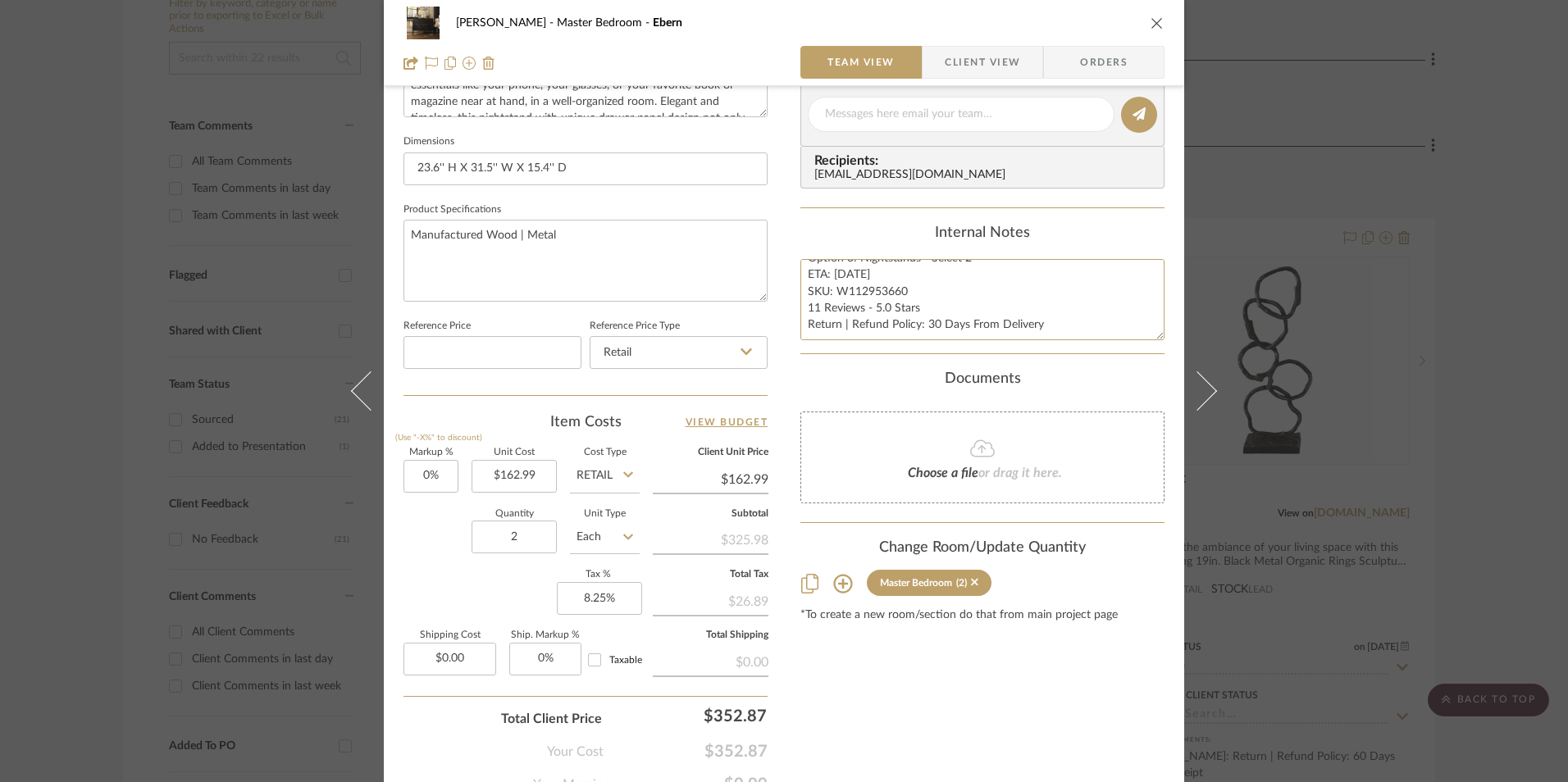
scroll to position [745, 0]
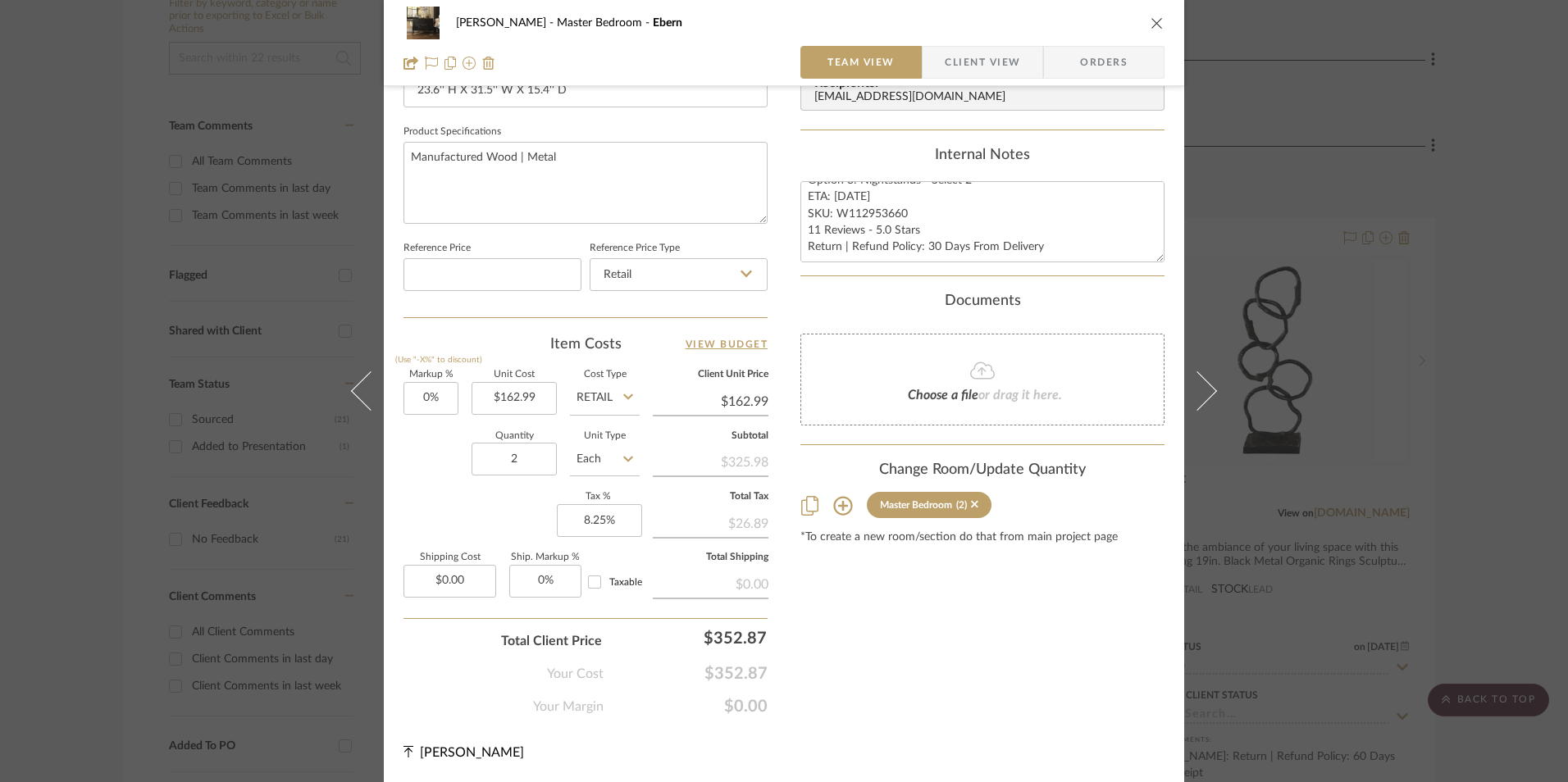
click at [1092, 54] on span "Orders" at bounding box center [1104, 62] width 84 height 33
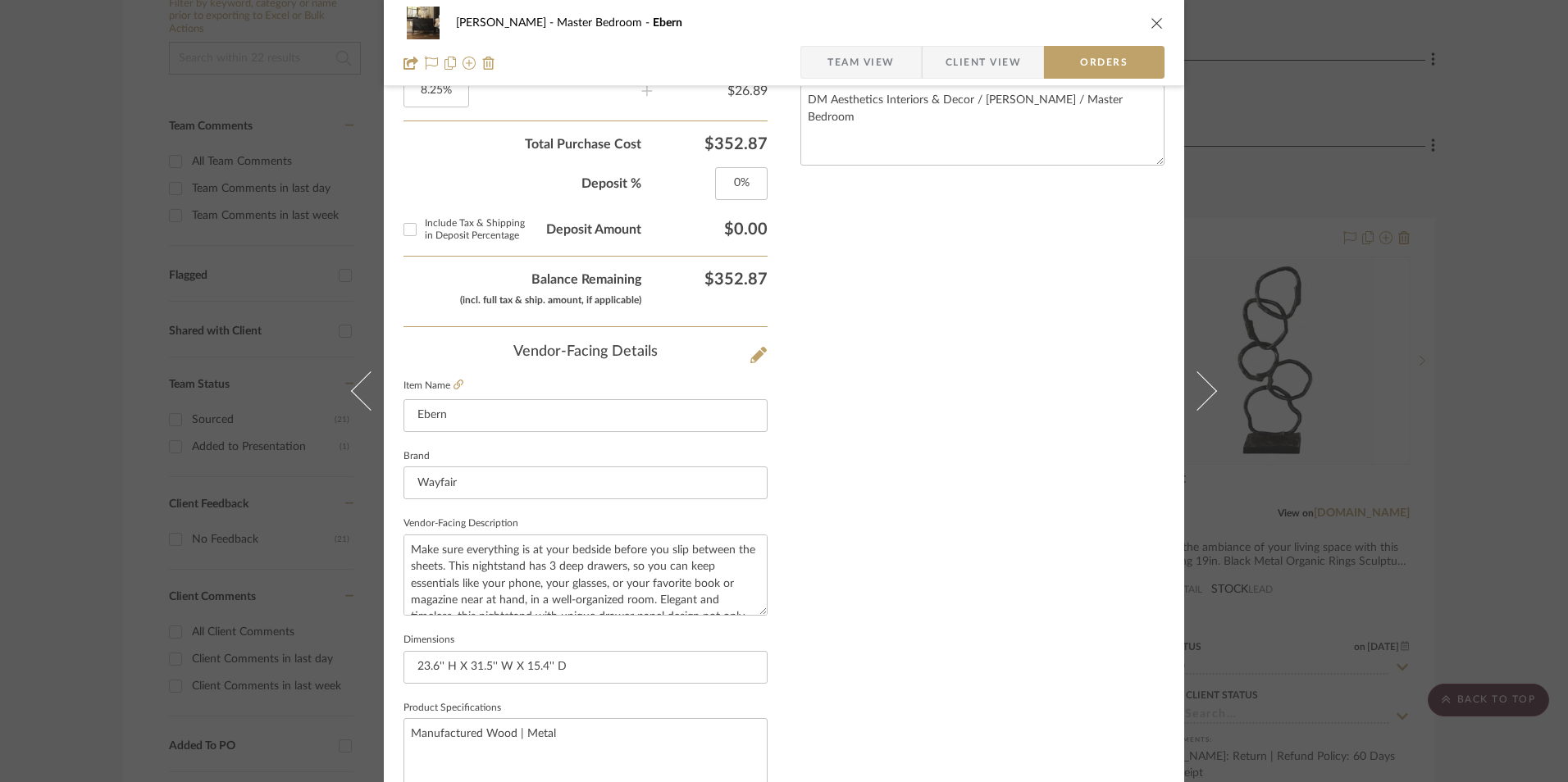
scroll to position [962, 0]
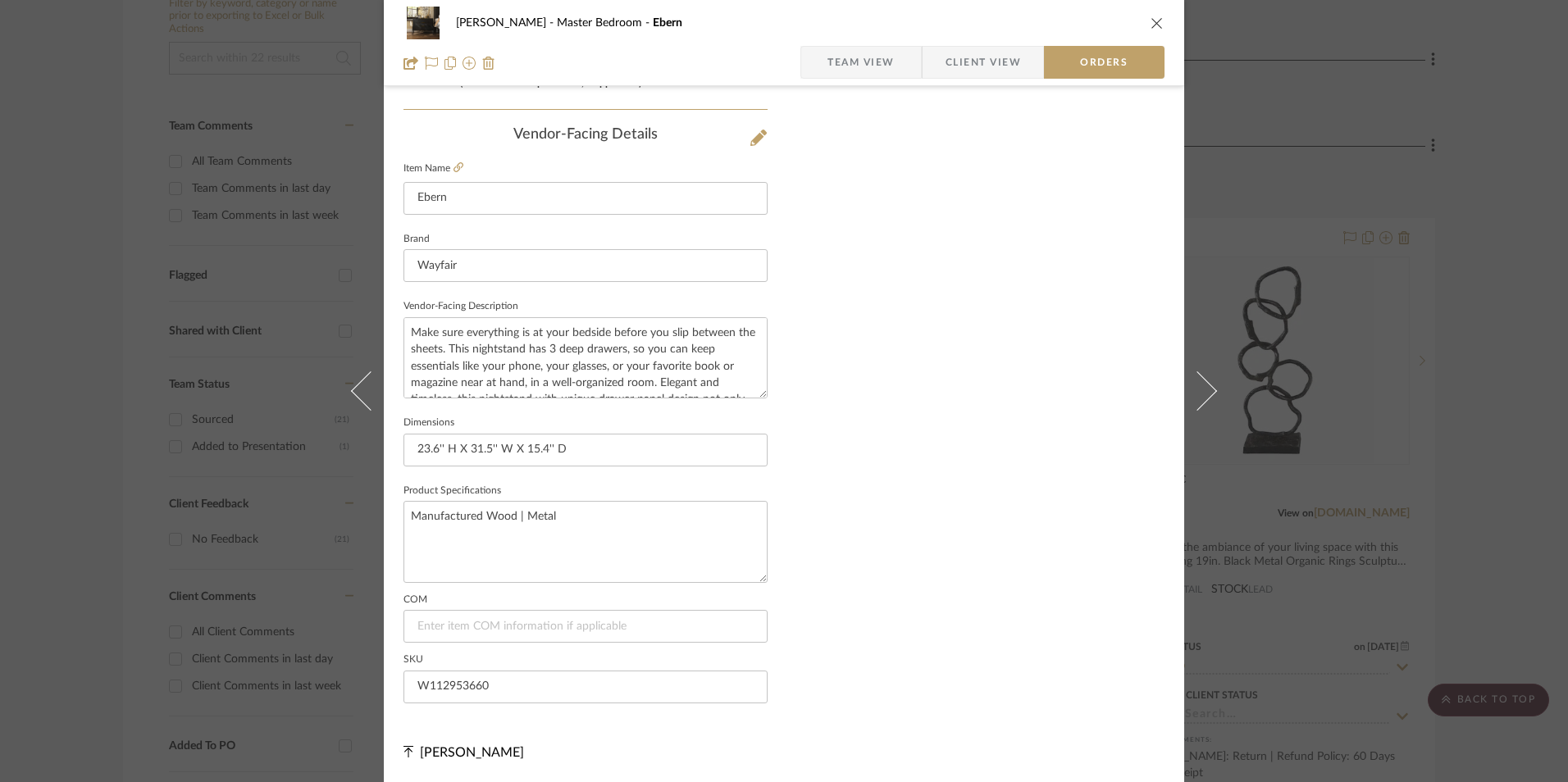
click at [981, 54] on span "Client View" at bounding box center [982, 62] width 75 height 33
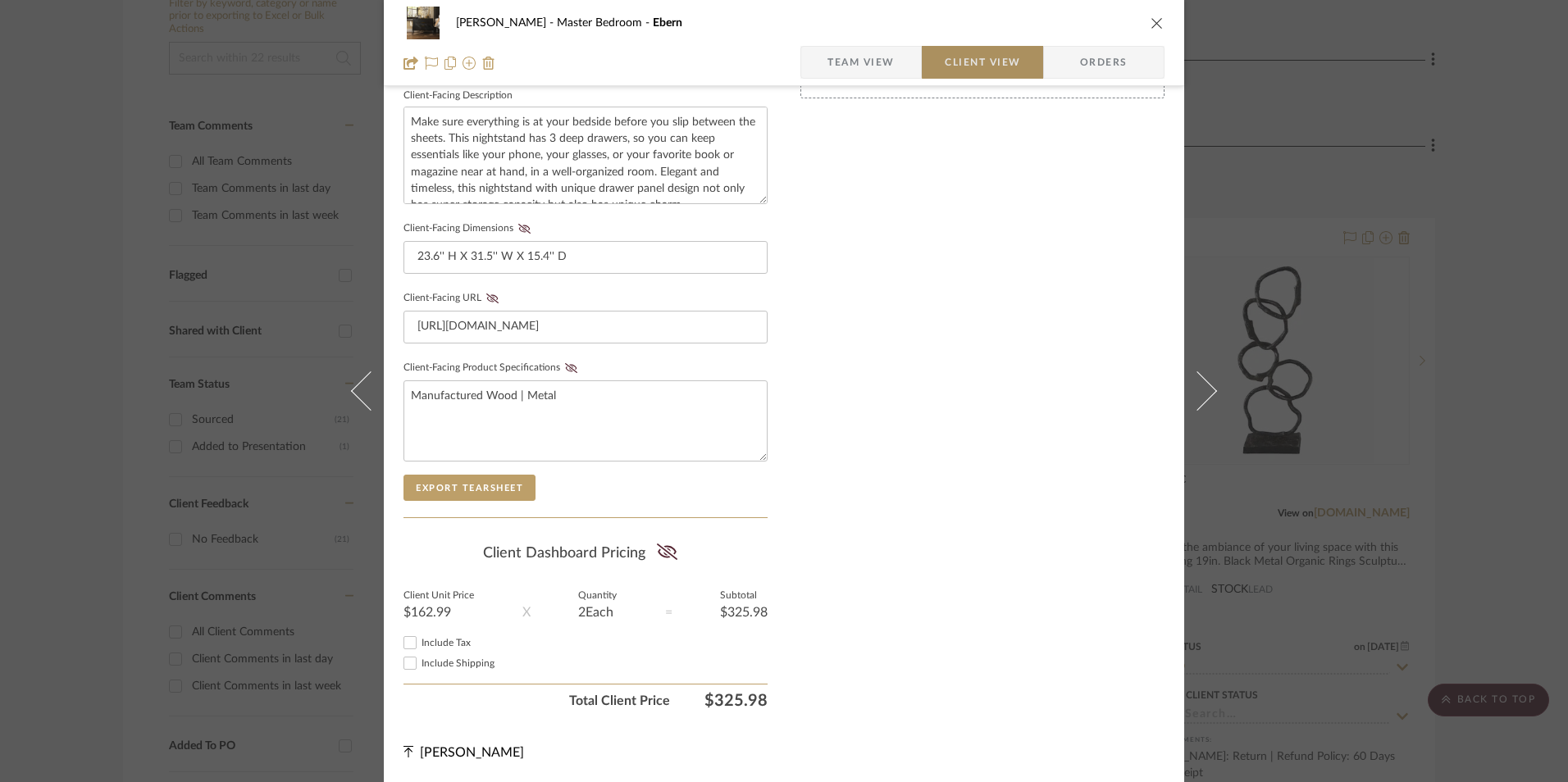
scroll to position [596, 0]
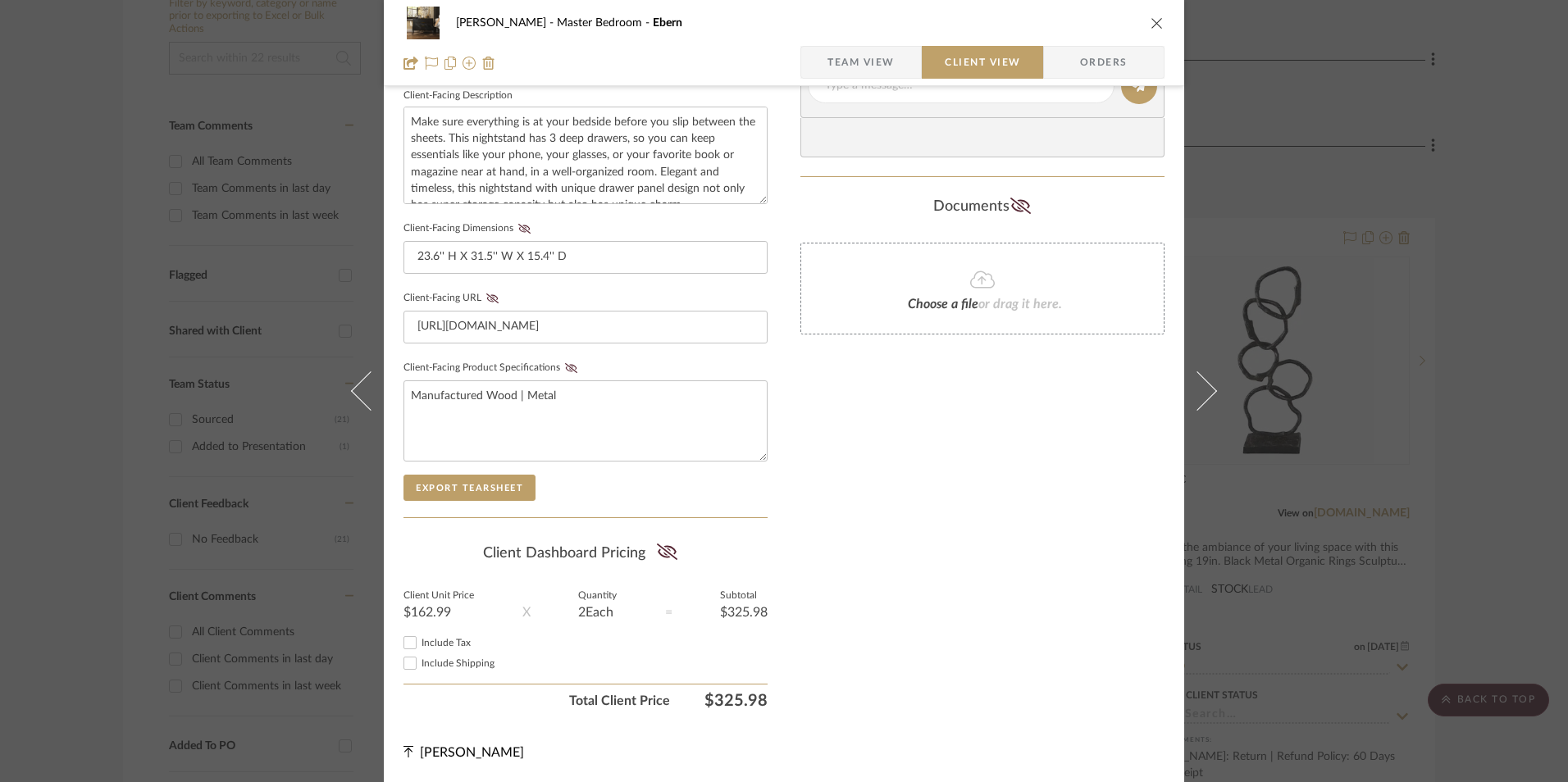
click at [407, 641] on input "Include Tax" at bounding box center [410, 642] width 20 height 20
checkbox input "true"
click at [663, 552] on icon at bounding box center [666, 552] width 21 height 17
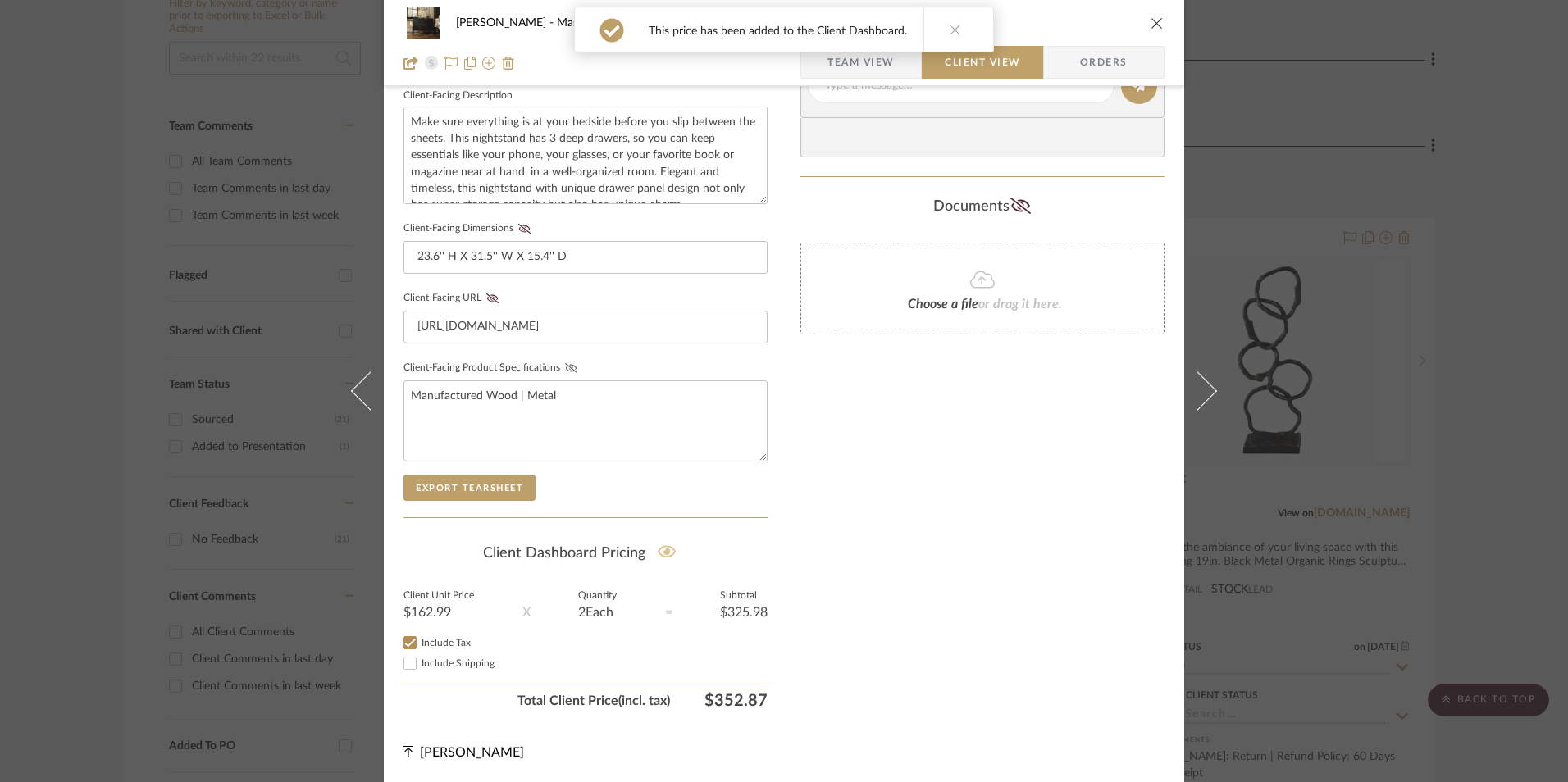
click at [565, 369] on icon at bounding box center [571, 368] width 13 height 10
click at [486, 298] on icon at bounding box center [492, 299] width 13 height 10
click at [518, 226] on icon at bounding box center [524, 228] width 13 height 10
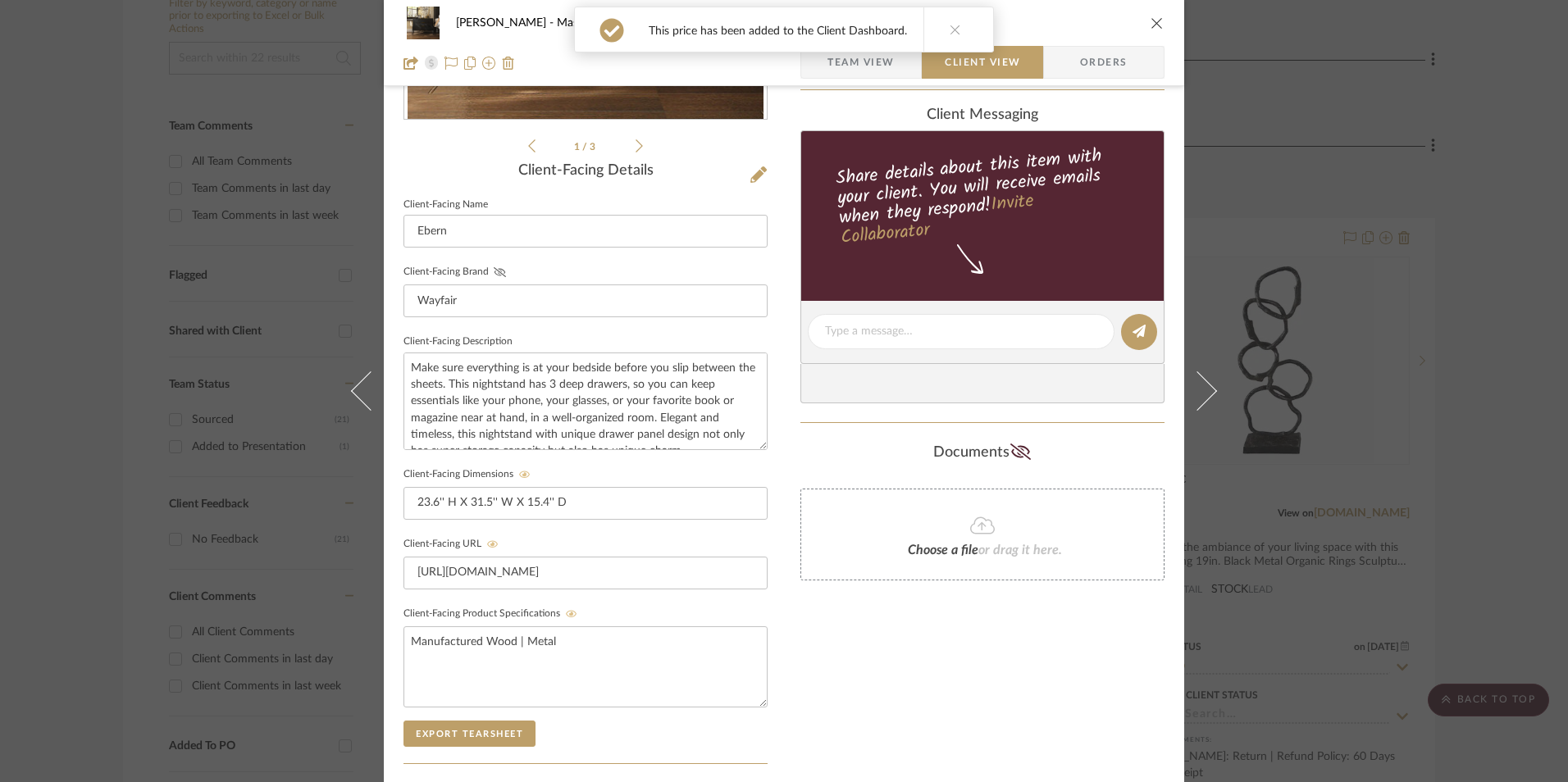
click at [494, 275] on icon at bounding box center [500, 272] width 13 height 10
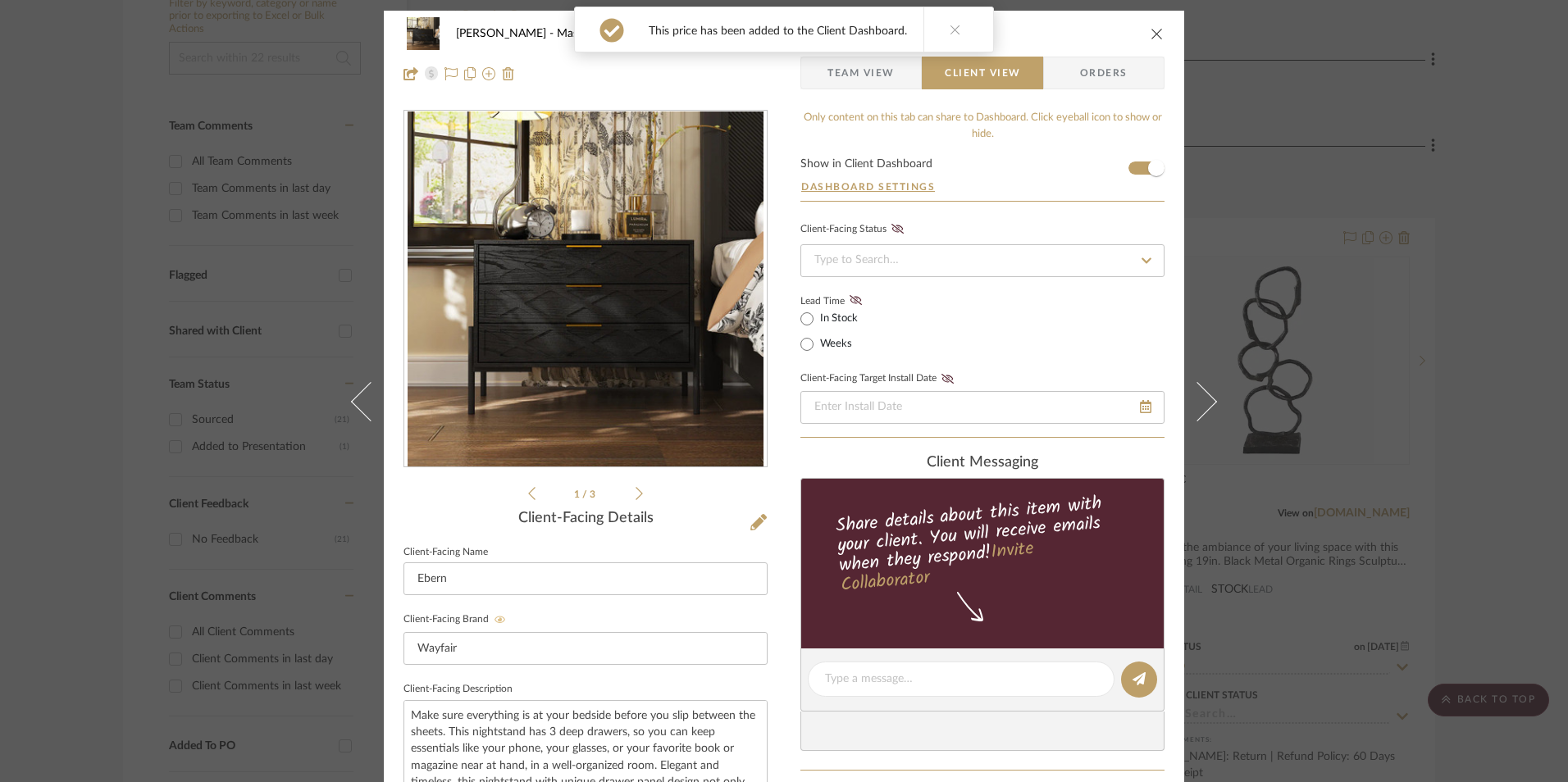
scroll to position [0, 0]
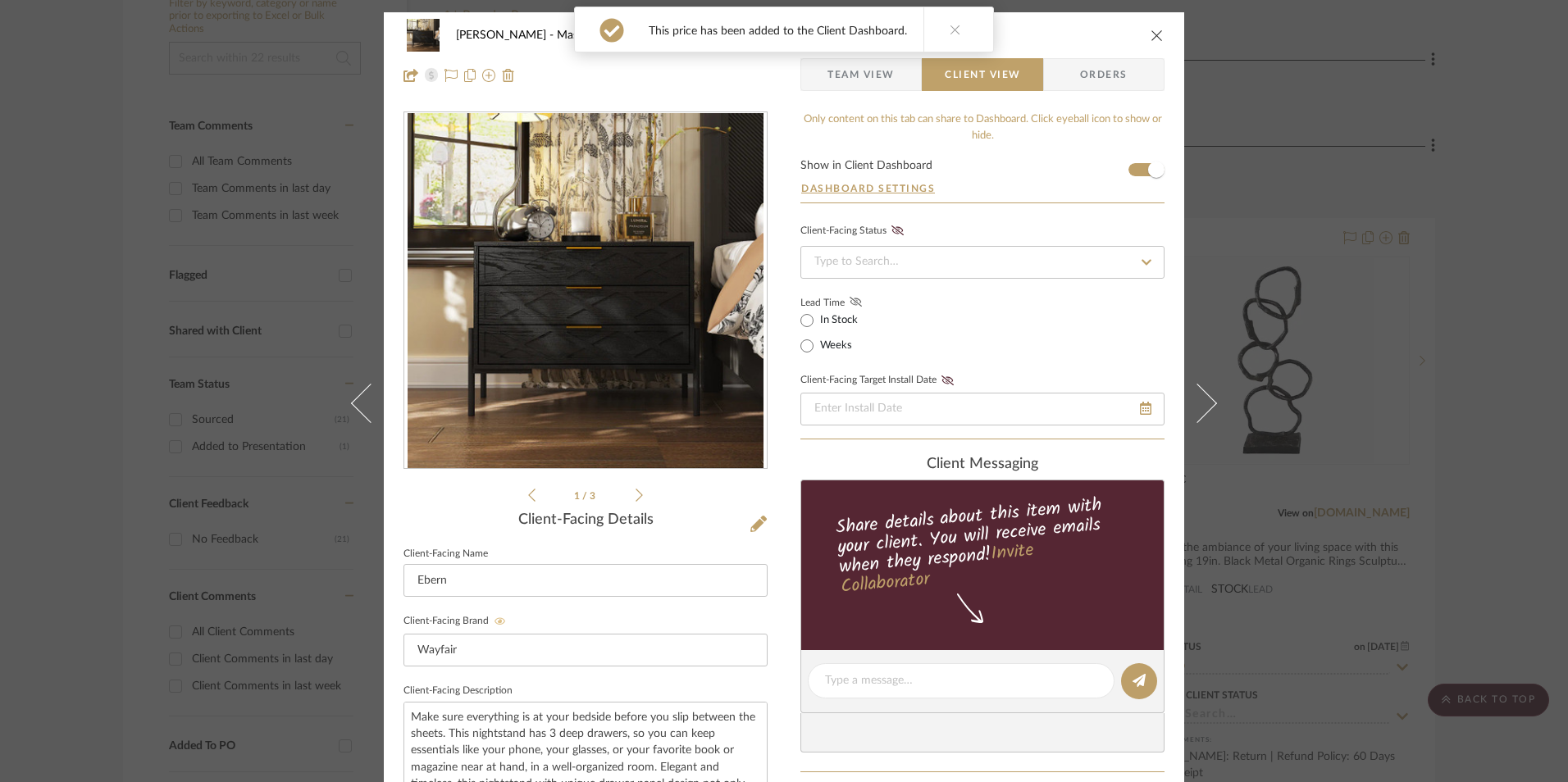
click at [854, 301] on icon at bounding box center [855, 302] width 13 height 10
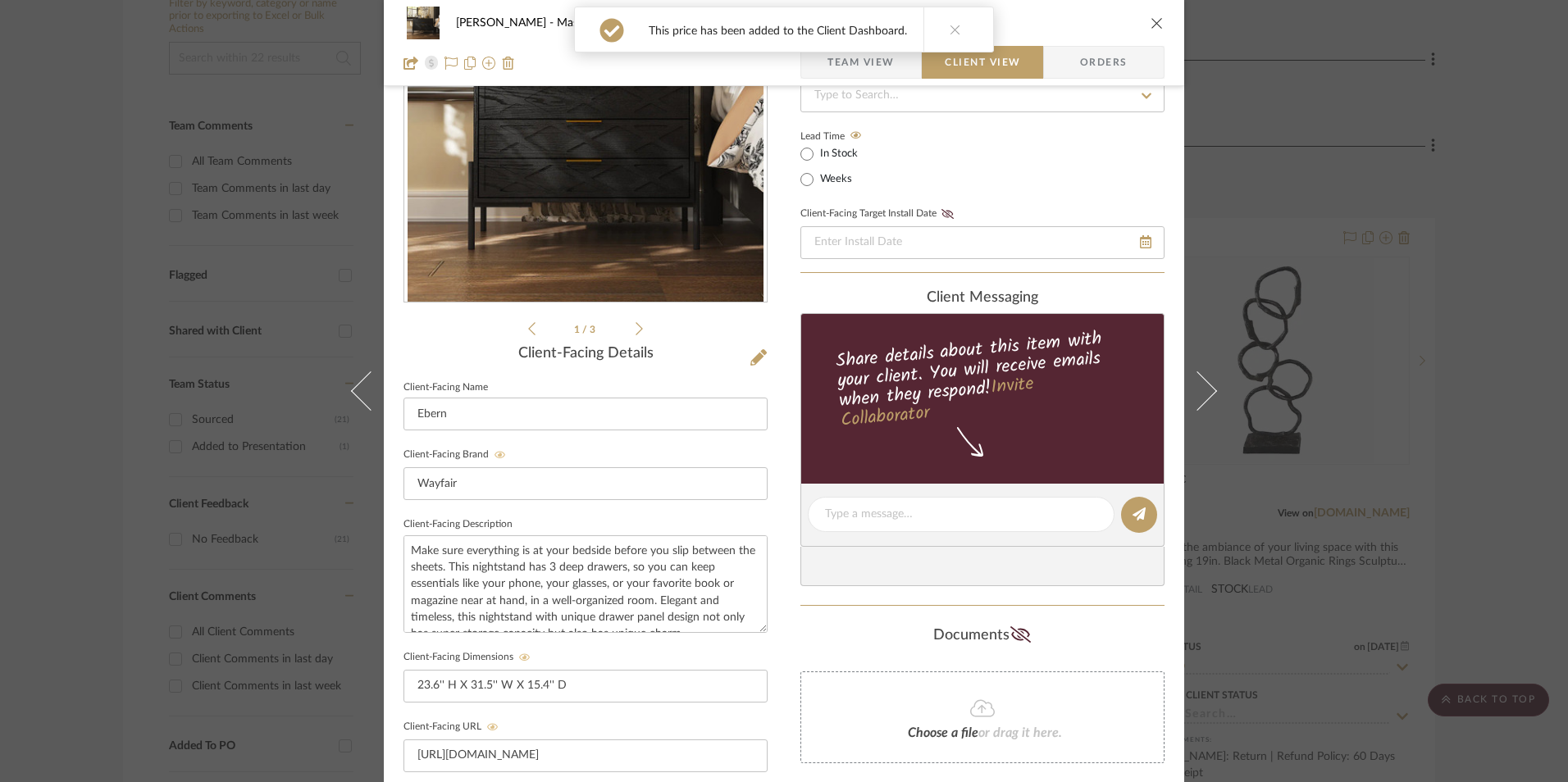
scroll to position [328, 0]
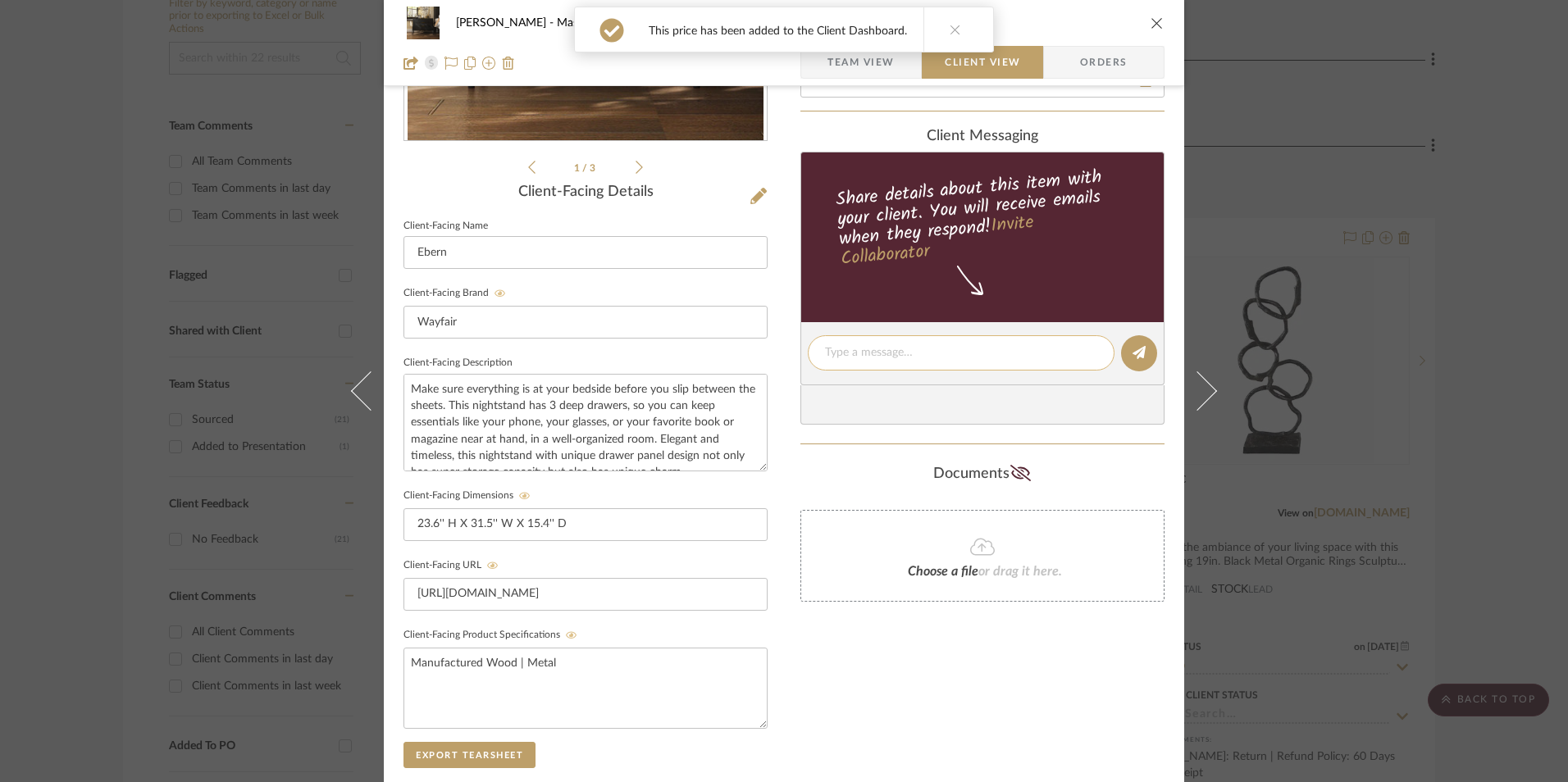
click at [888, 358] on textarea at bounding box center [961, 353] width 272 height 18
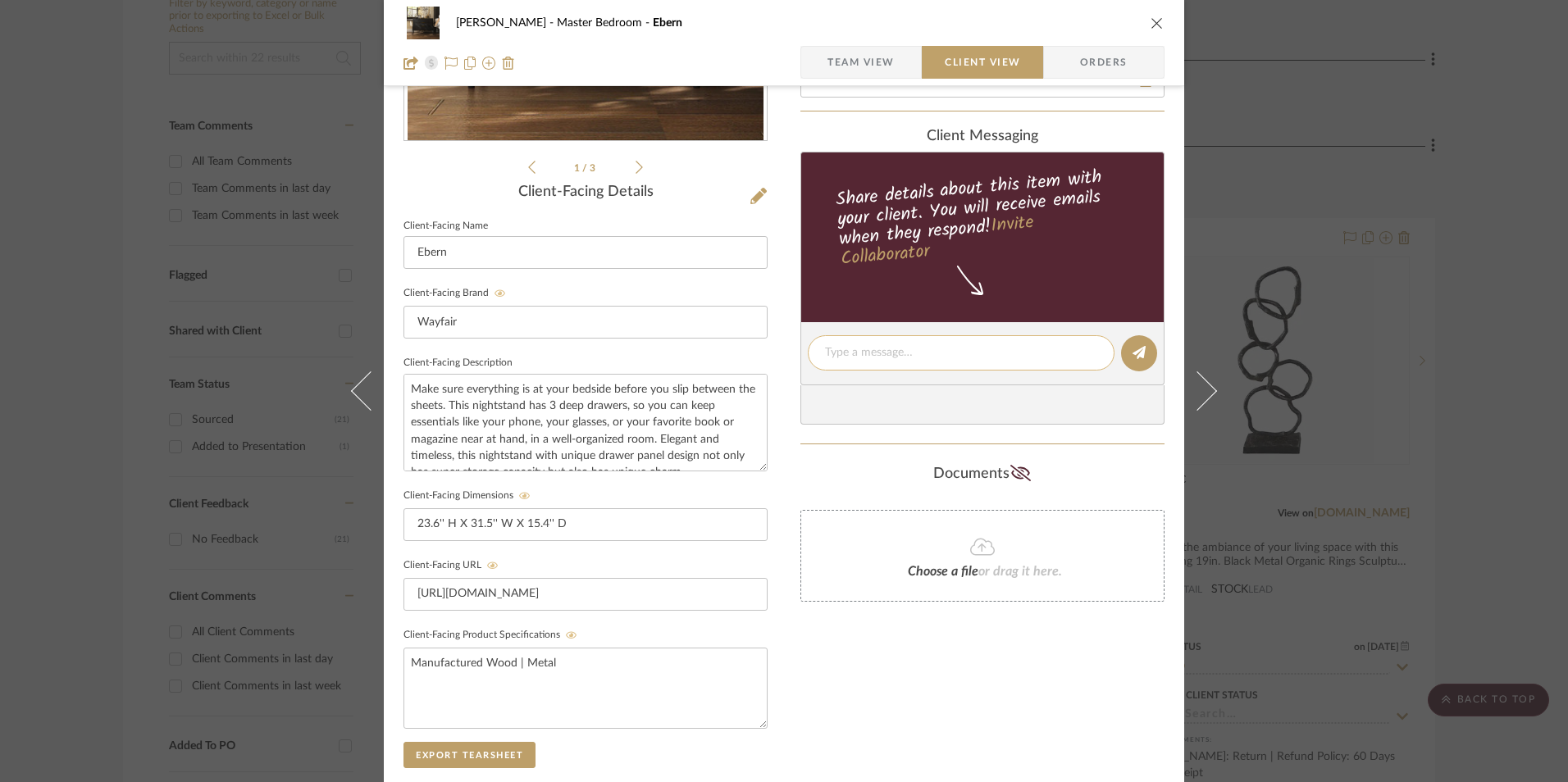
paste textarea "Option 3: Nightstands - Select 2 ETA: 9.8.2025 SKU: W112953660 11 Reviews - 5.0…"
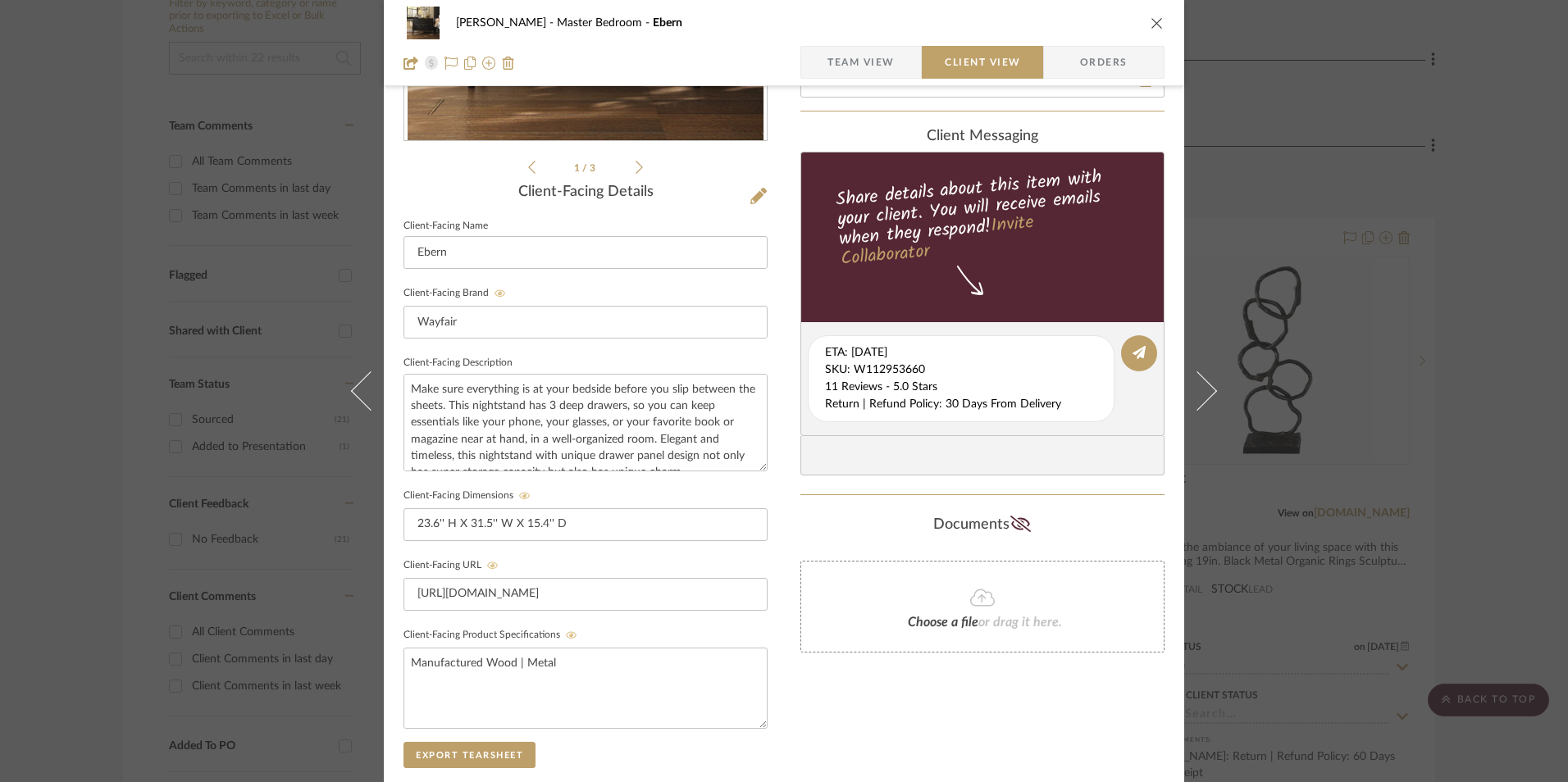
drag, startPoint x: 887, startPoint y: 378, endPoint x: 1075, endPoint y: 436, distance: 196.7
click at [1075, 436] on div "client Messaging Share details about this item with your client. You will recei…" at bounding box center [982, 302] width 364 height 349
copy editor-of-message
click at [863, 377] on textarea "Option 3: Nightstands - Select 2 ETA: 9.8.2025 SKU: W112953660 11 Reviews - 5.0…" at bounding box center [967, 379] width 284 height 69
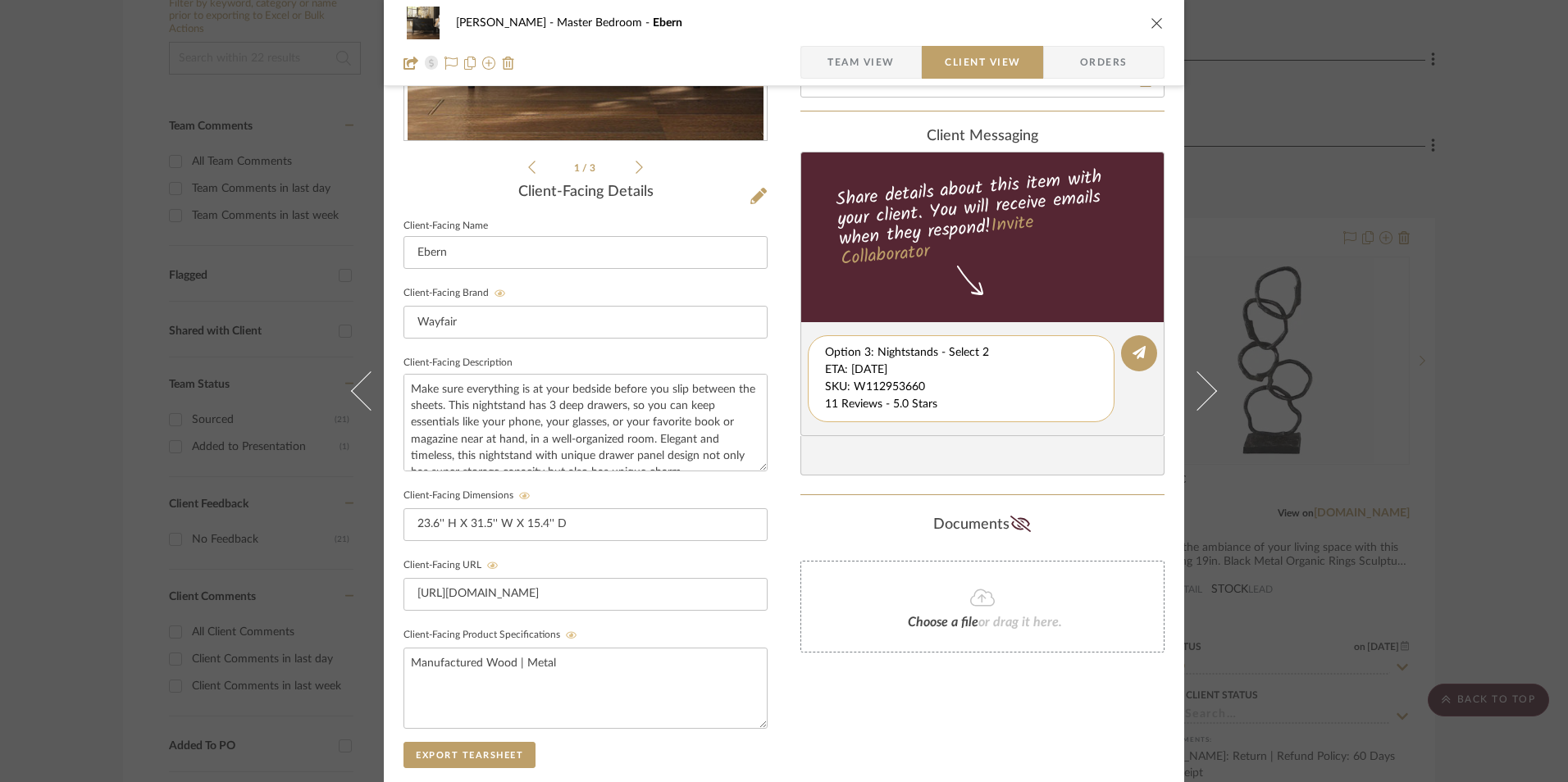
click at [825, 366] on textarea "Option 3: Nightstands - Select 2 ETA: 9.8.2025 SKU: W112953660 11 Reviews - 5.0…" at bounding box center [967, 379] width 284 height 69
drag, startPoint x: 820, startPoint y: 368, endPoint x: 928, endPoint y: 403, distance: 113.5
click at [1057, 422] on div "Option 3: Nightstands - Select 2 ETA: 9.8.2025 SKU: W112953660 11 Reviews - 5.0…" at bounding box center [961, 379] width 307 height 87
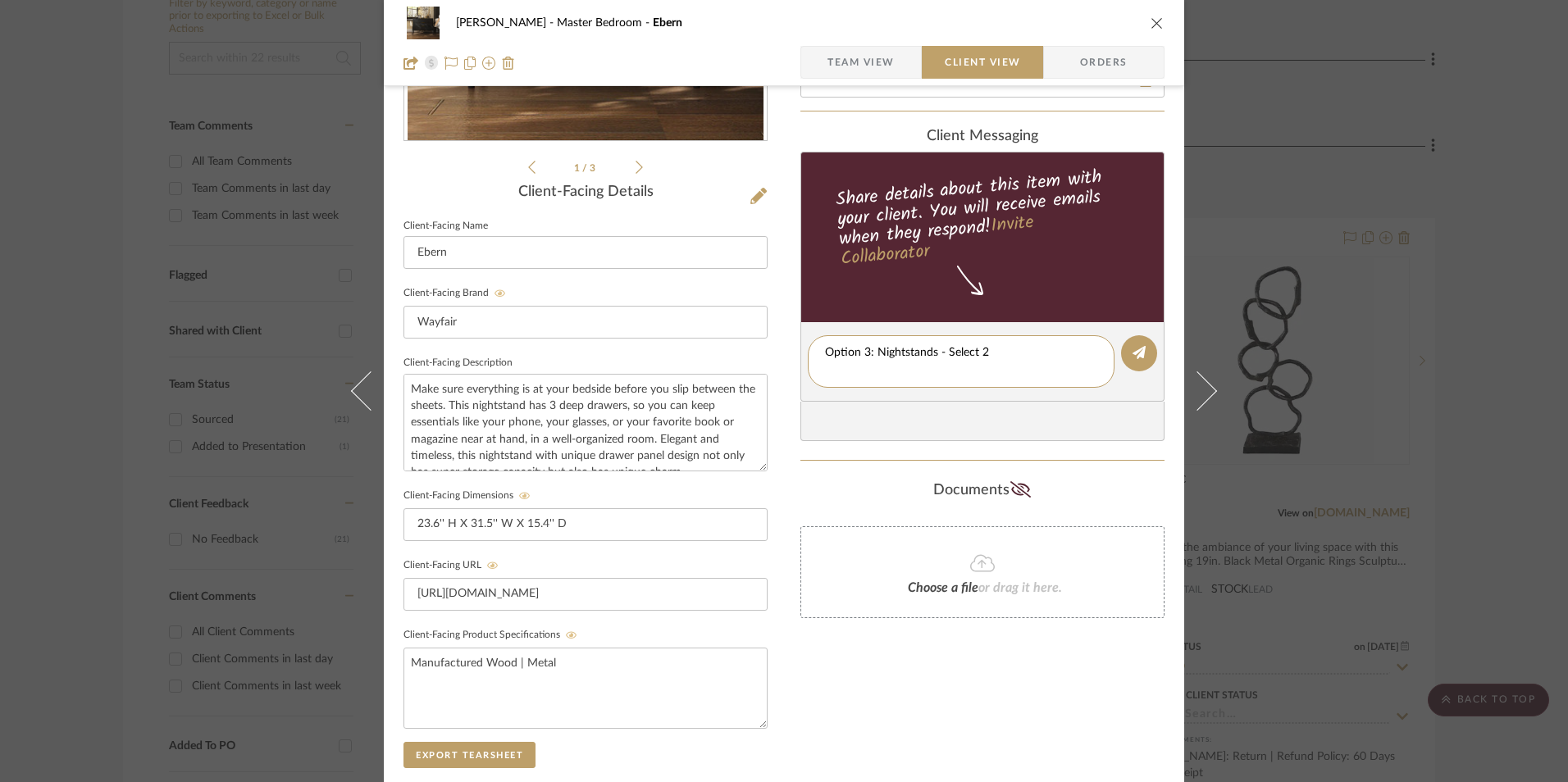
type textarea "Option 3: Nightstands - Select 2"
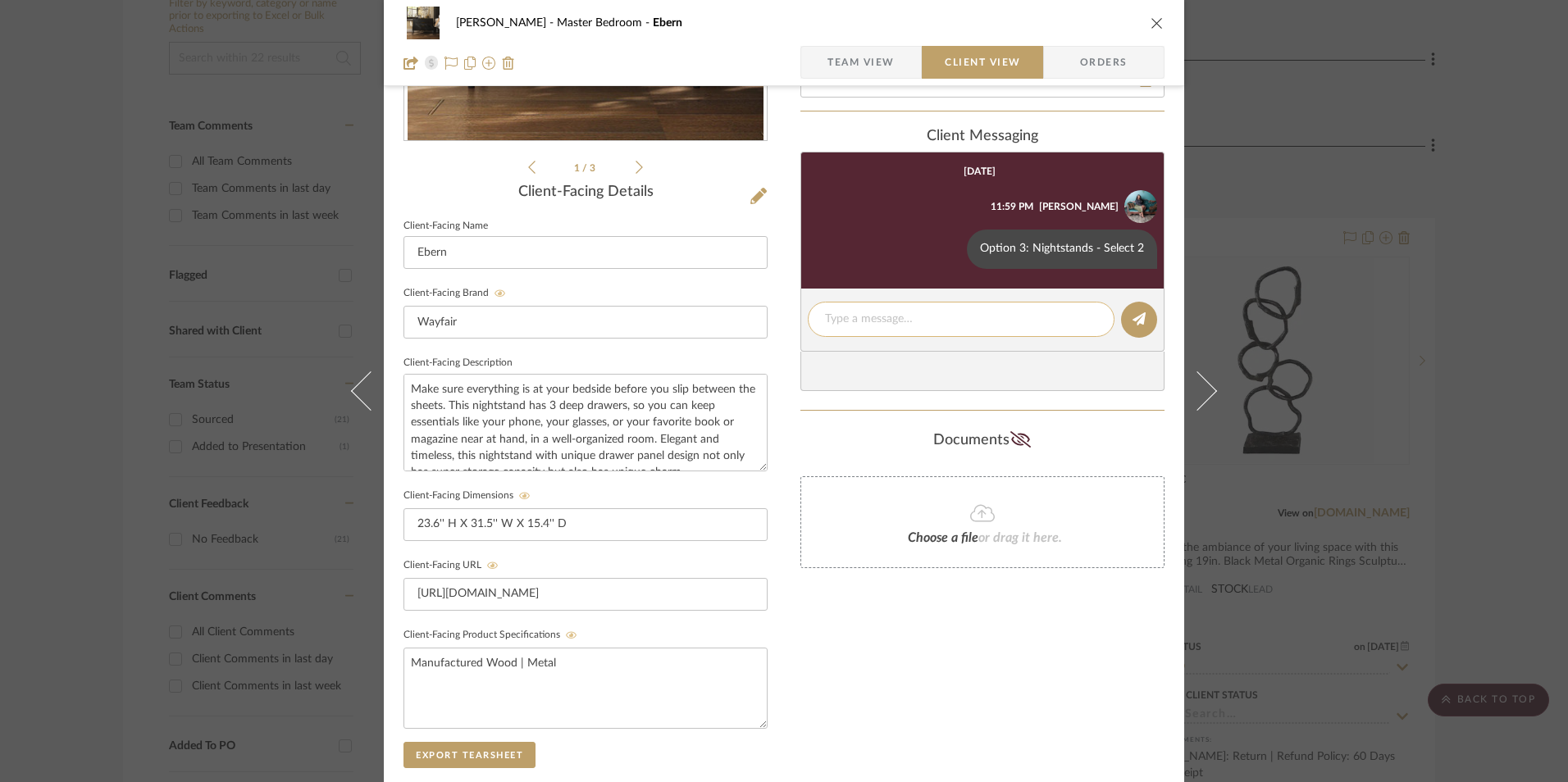
click at [886, 321] on textarea at bounding box center [961, 319] width 272 height 18
paste textarea "ETA: 9.8.2025 SKU: W112953660 11 Reviews - 5.0 Stars Return | Refund Policy: 30…"
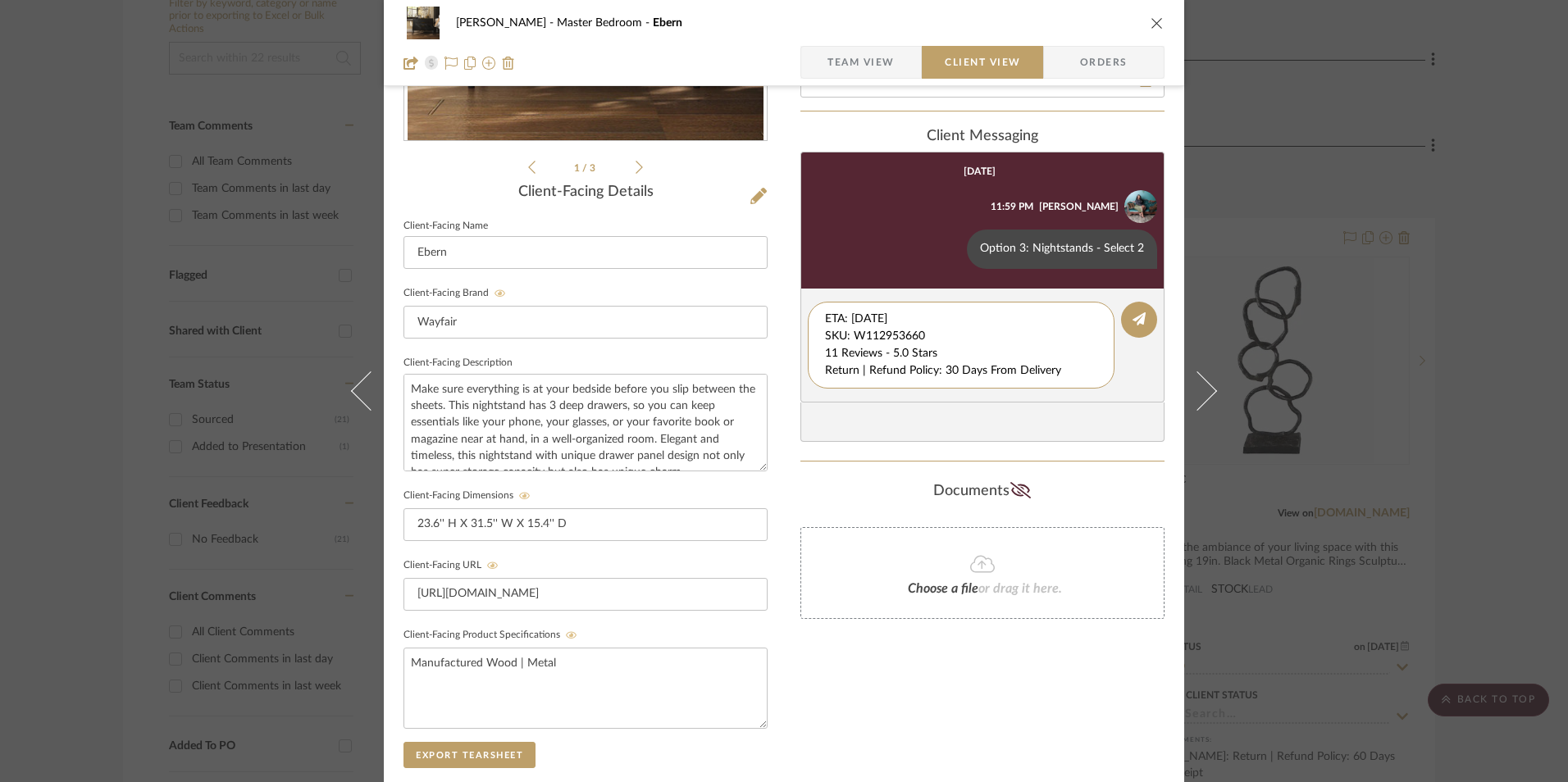
drag, startPoint x: 875, startPoint y: 338, endPoint x: 759, endPoint y: 287, distance: 126.7
click at [750, 293] on div "LaMarion Patterson Master Bedroom Ebern Team View Client View Orders 1 / 3 Clie…" at bounding box center [784, 367] width 801 height 1365
click at [825, 332] on textarea "11 Reviews - 5.0 Stars Return | Refund Policy: 30 Days From Delivery" at bounding box center [961, 336] width 272 height 52
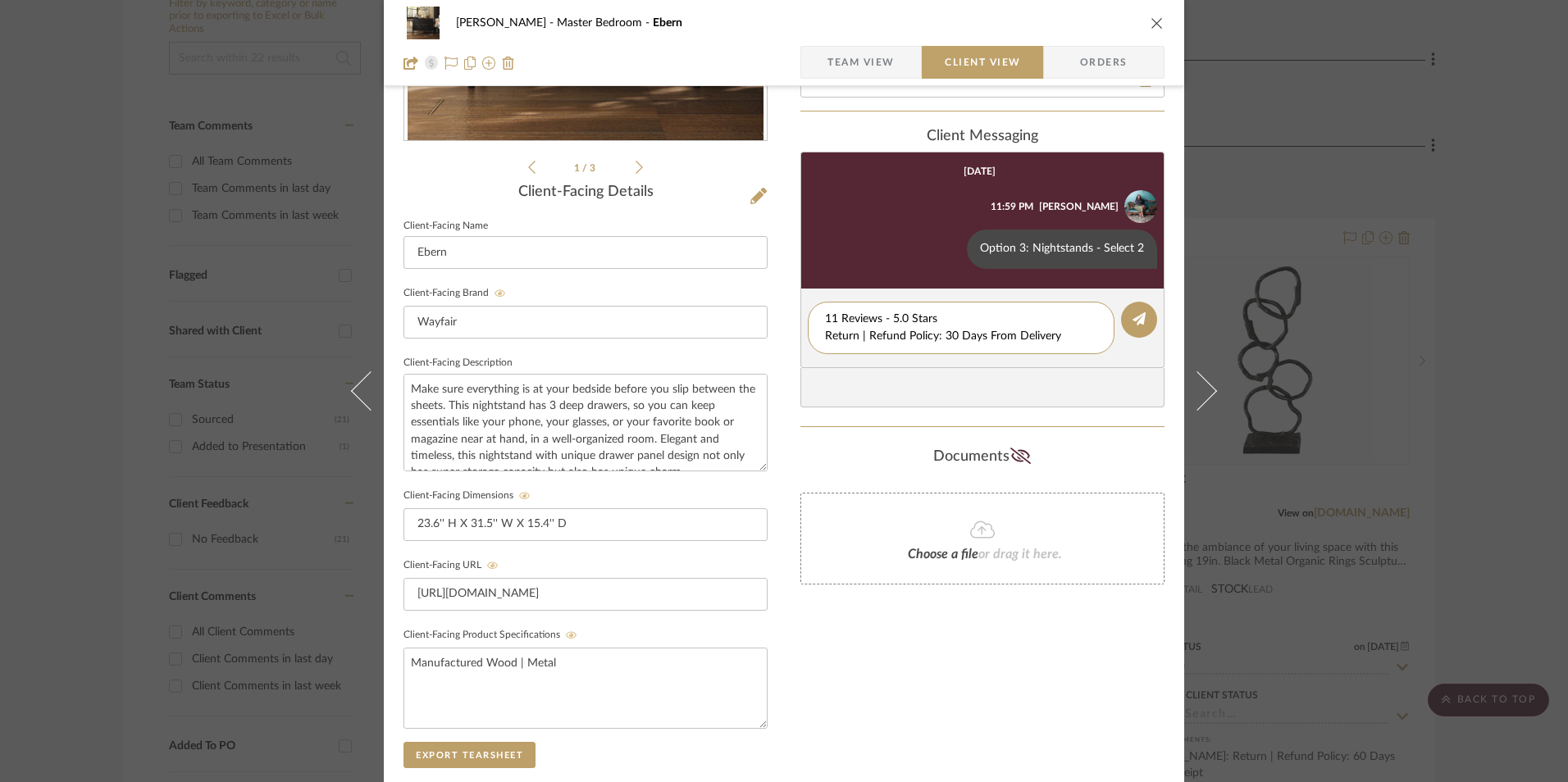
drag, startPoint x: 1056, startPoint y: 339, endPoint x: 777, endPoint y: 331, distance: 279.1
click at [752, 332] on div "LaMarion Patterson Master Bedroom Ebern Team View Client View Orders 1 / 3 Clie…" at bounding box center [784, 367] width 801 height 1365
type textarea "11 Reviews - 5.0 Stars"
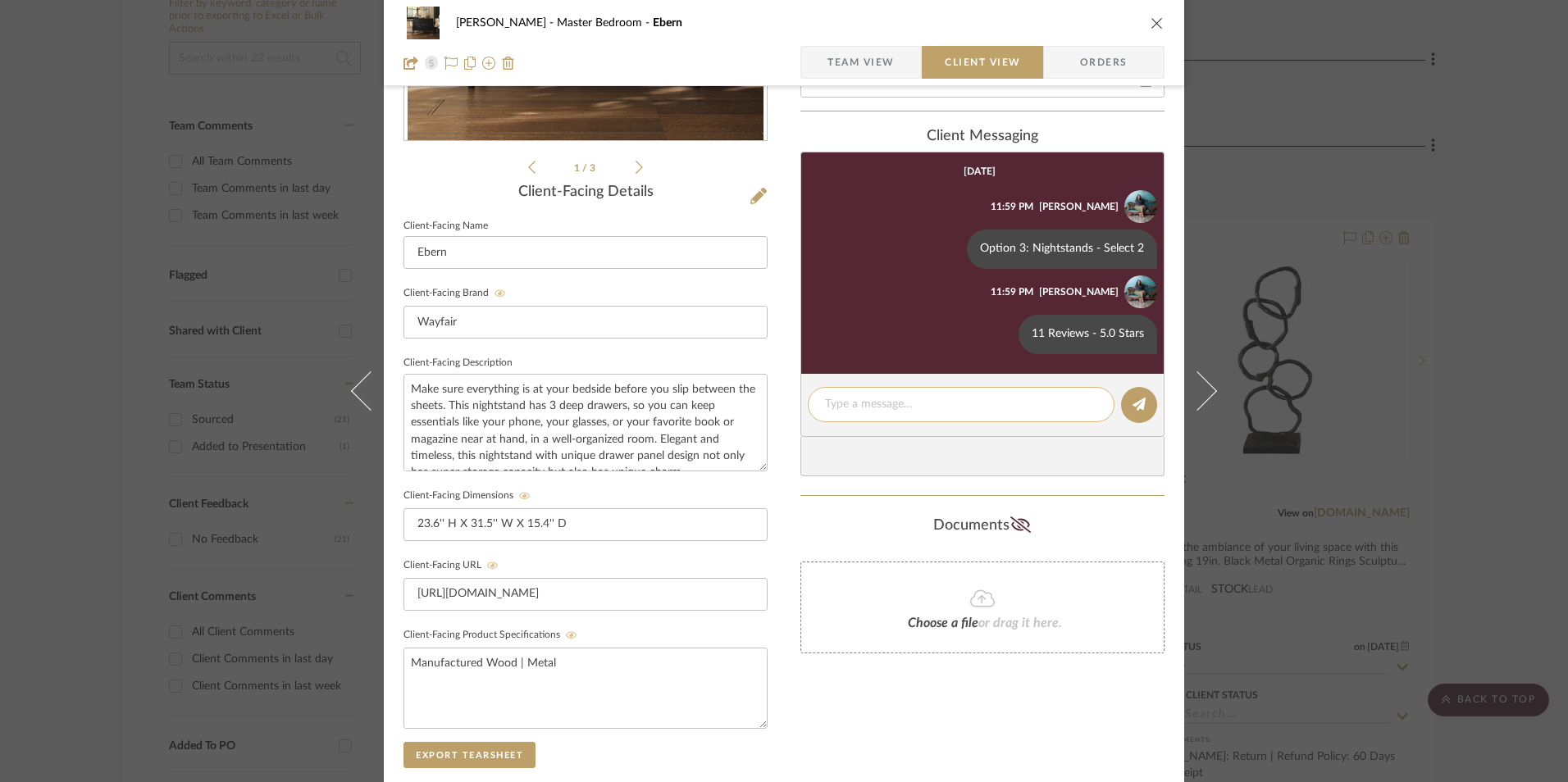
click at [886, 400] on textarea at bounding box center [961, 405] width 272 height 18
paste textarea "Return | Refund Policy: 30 Days From Delivery"
type textarea "Return | Refund Policy: 30 Days From Delivery"
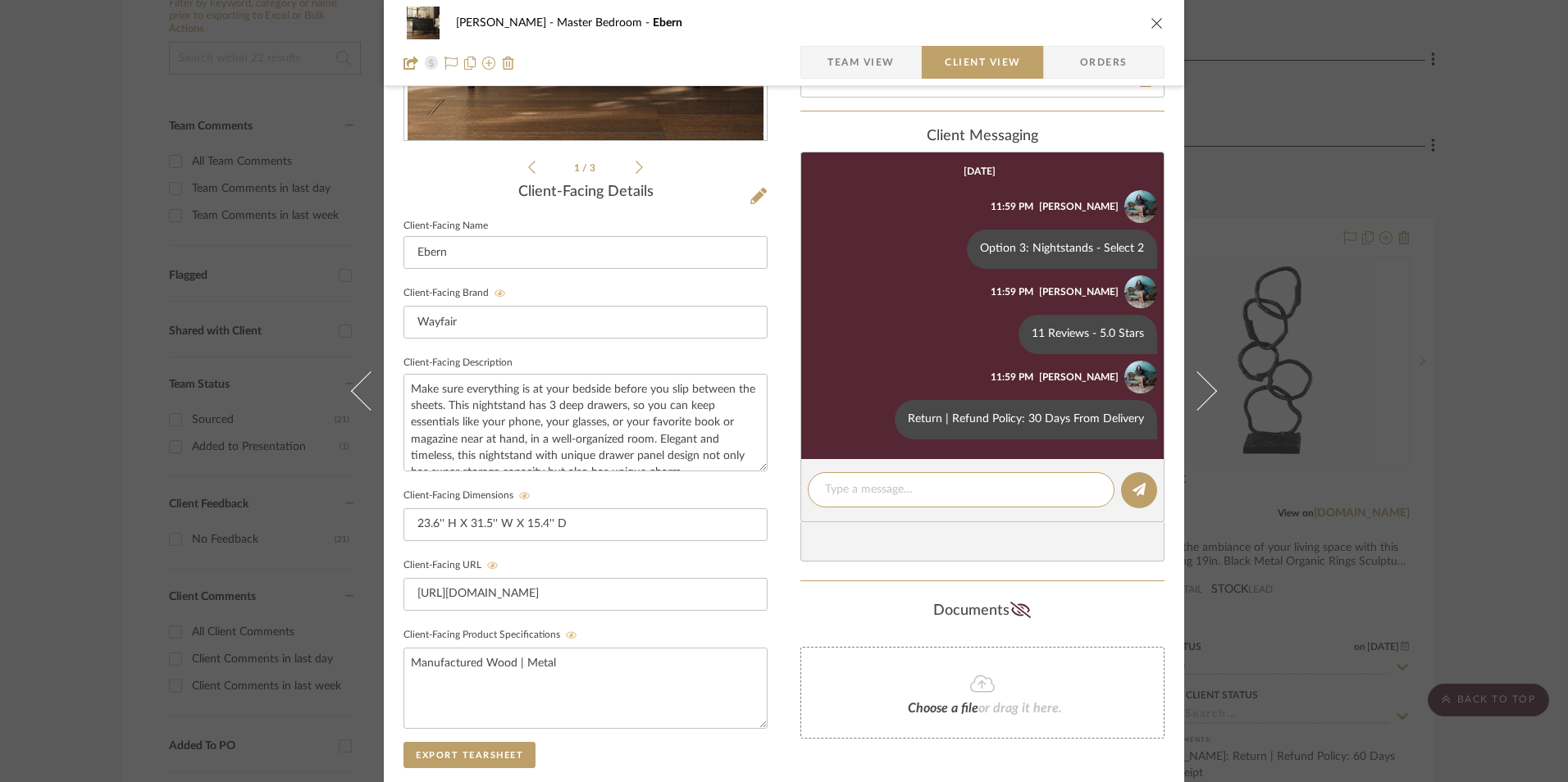
click at [1156, 27] on icon "close" at bounding box center [1156, 22] width 13 height 13
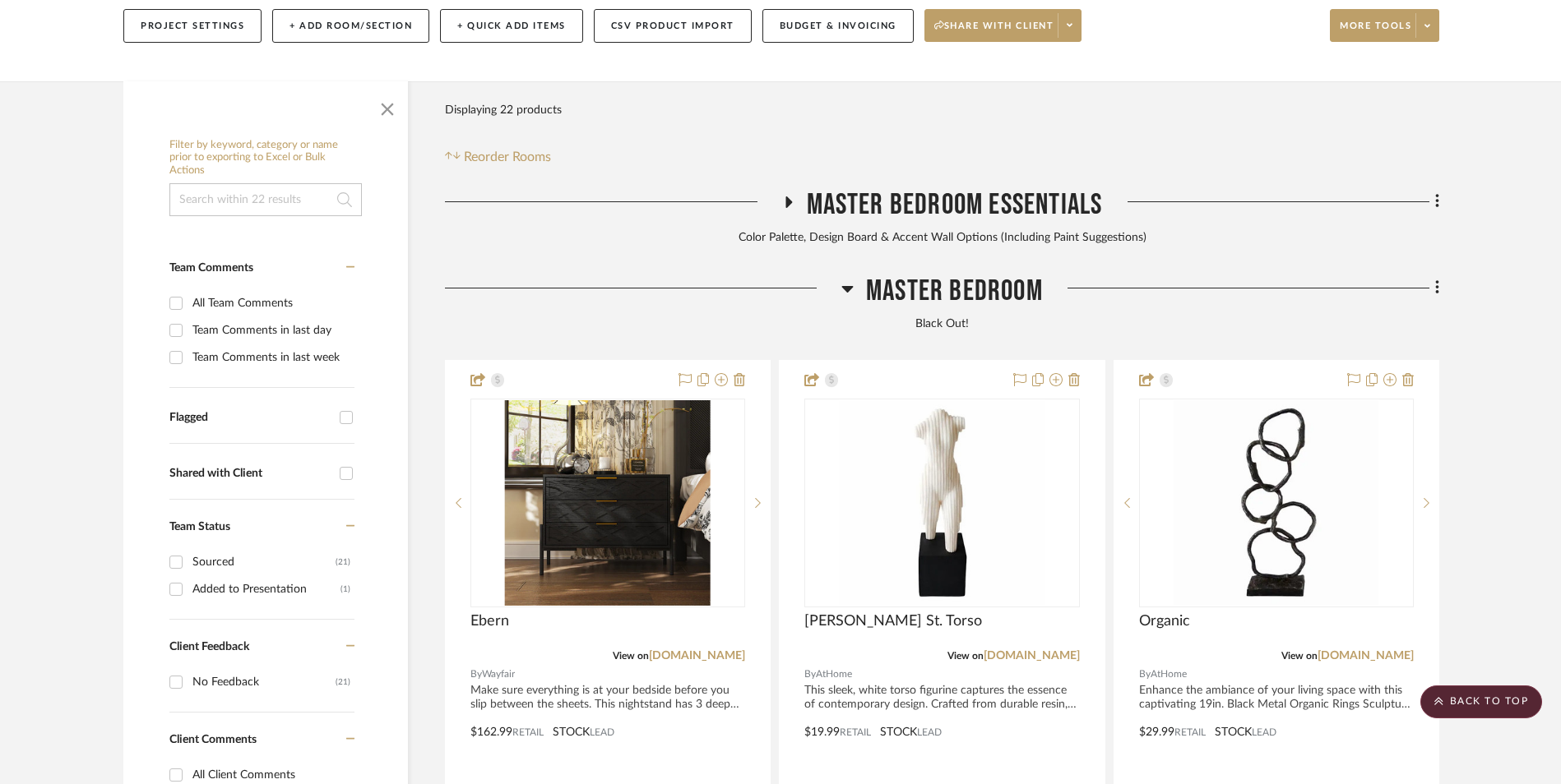
scroll to position [337, 0]
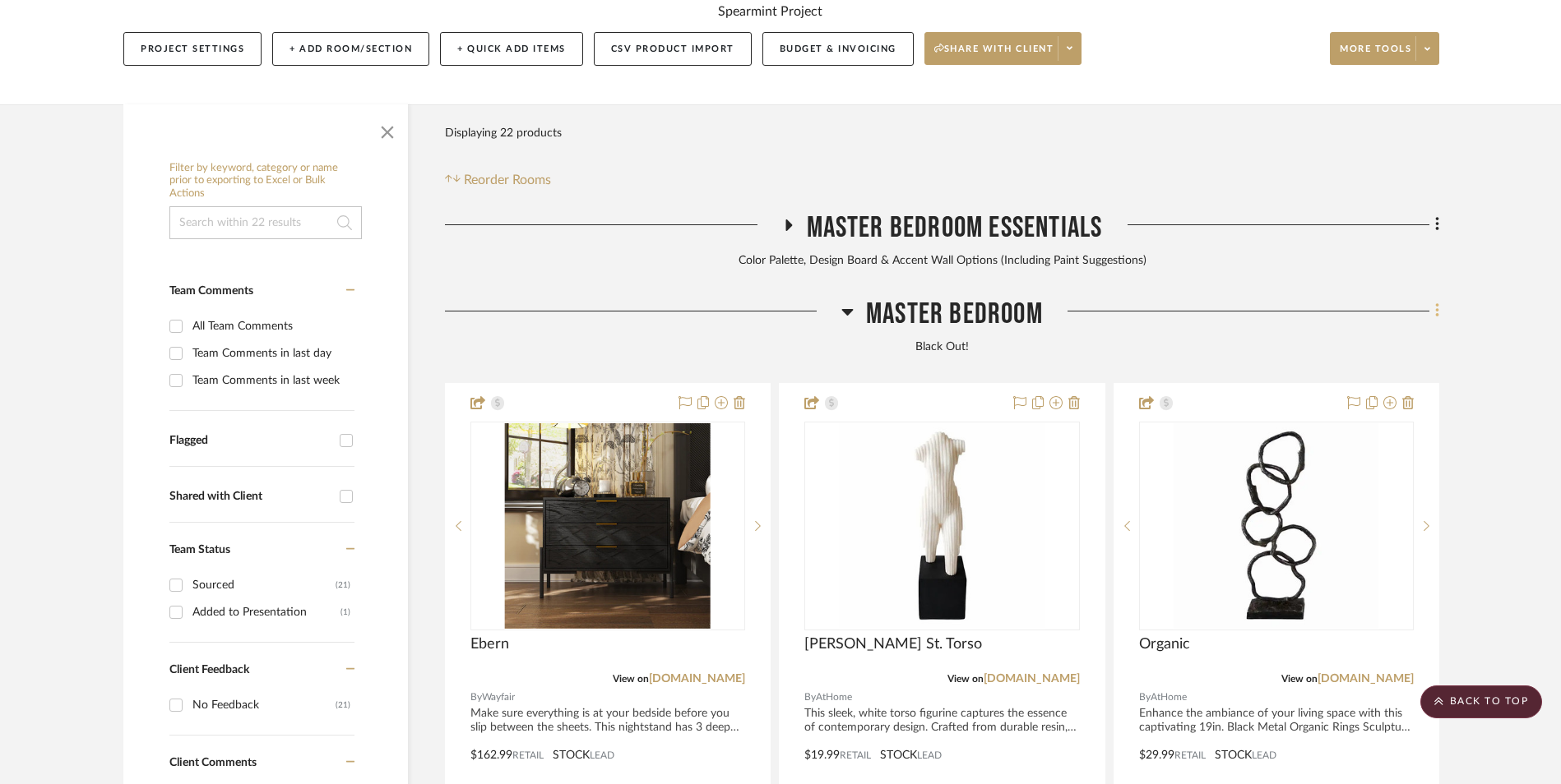
click at [1434, 300] on fa-icon at bounding box center [1435, 313] width 11 height 27
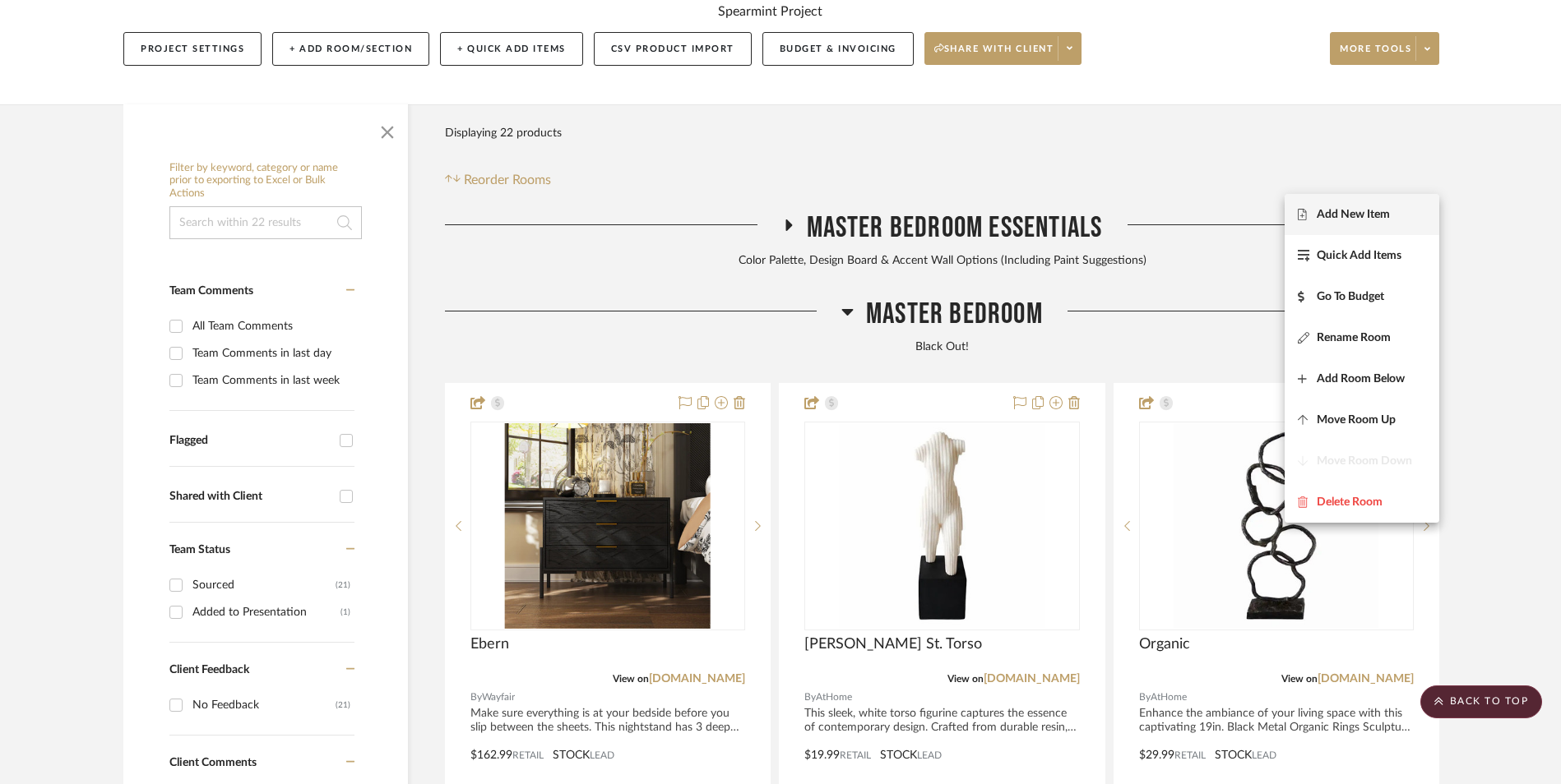
click at [1355, 213] on span "Add New Item" at bounding box center [1353, 214] width 73 height 14
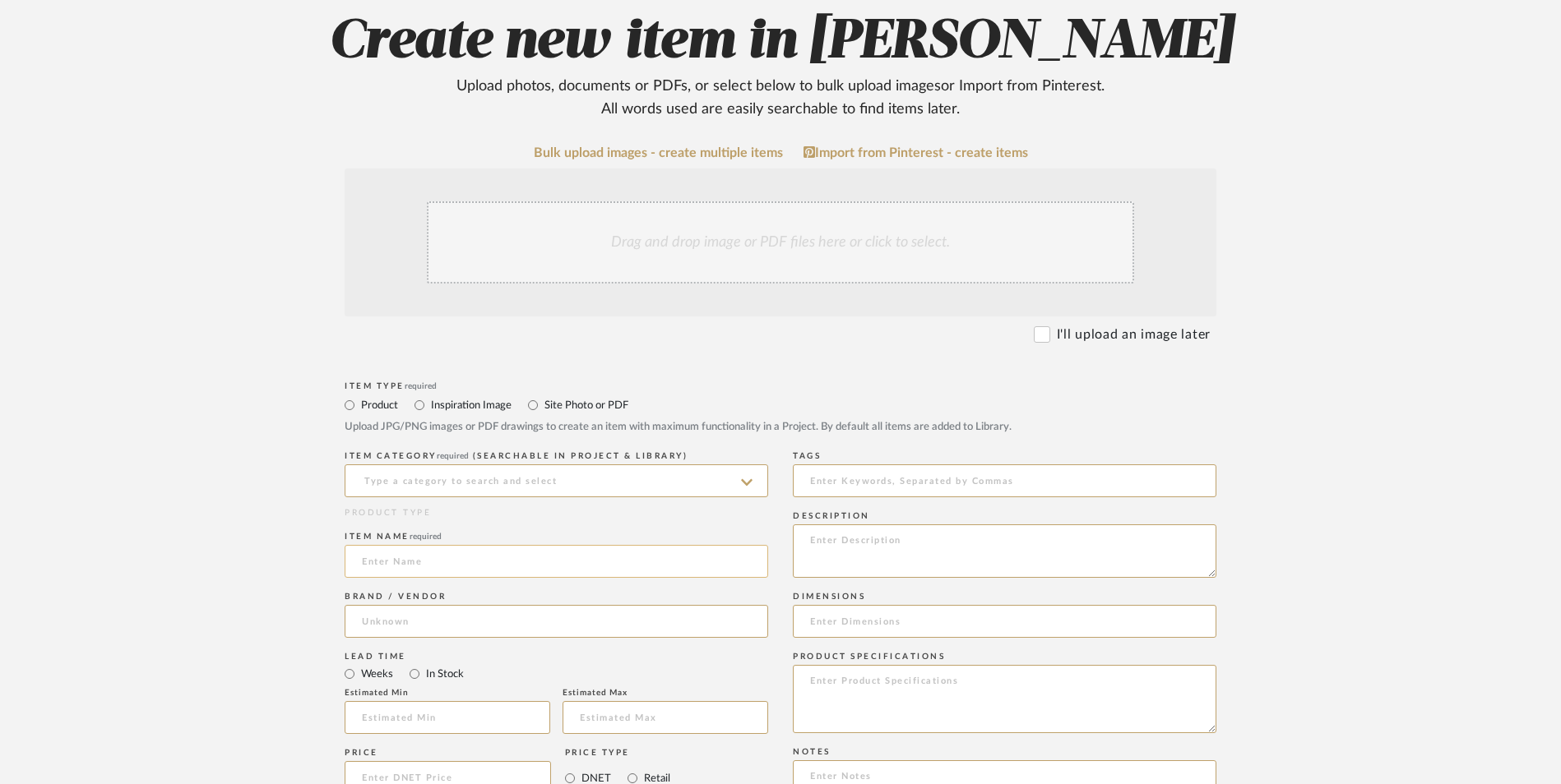
scroll to position [329, 0]
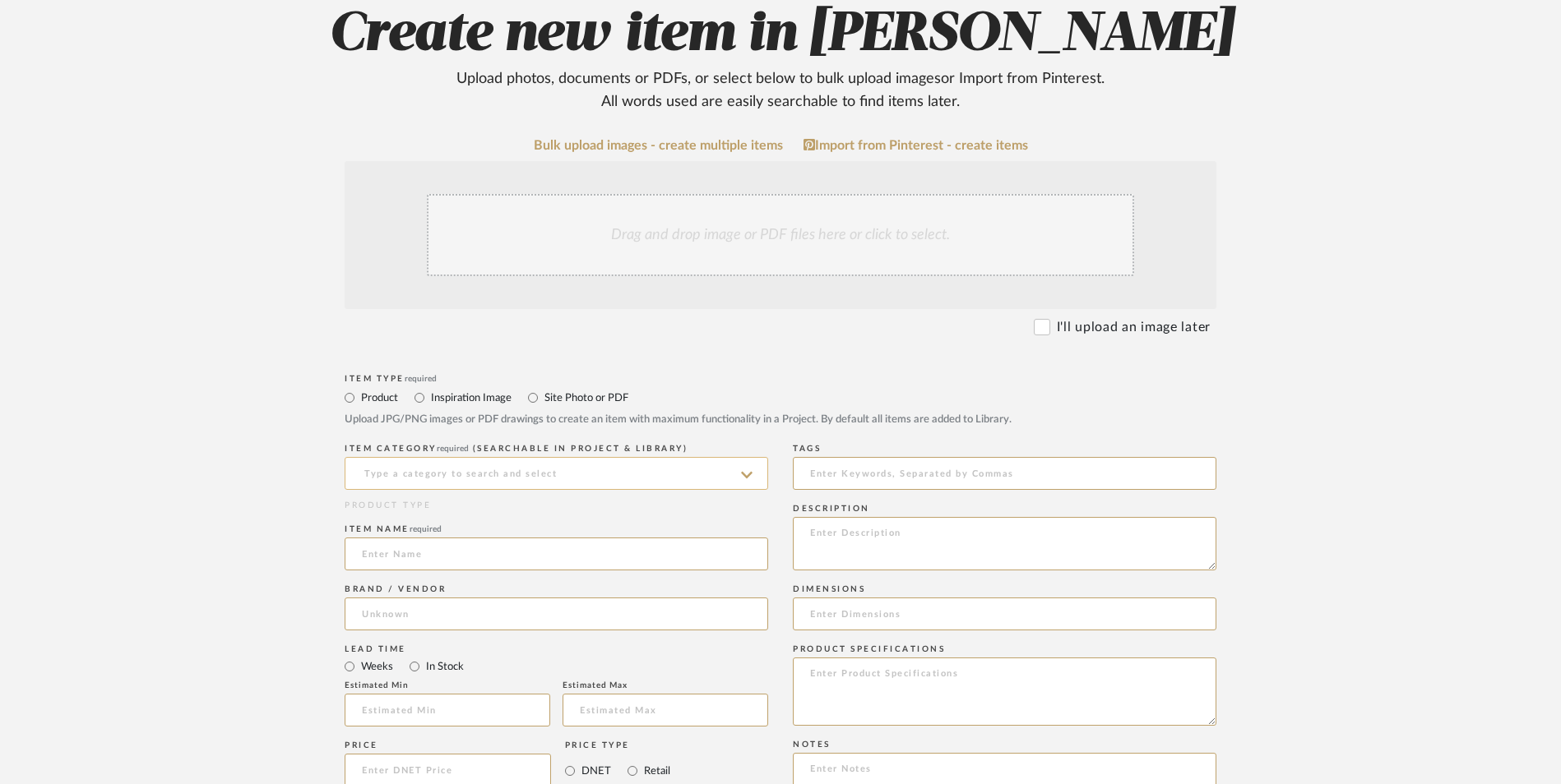
click at [573, 457] on input at bounding box center [556, 474] width 424 height 33
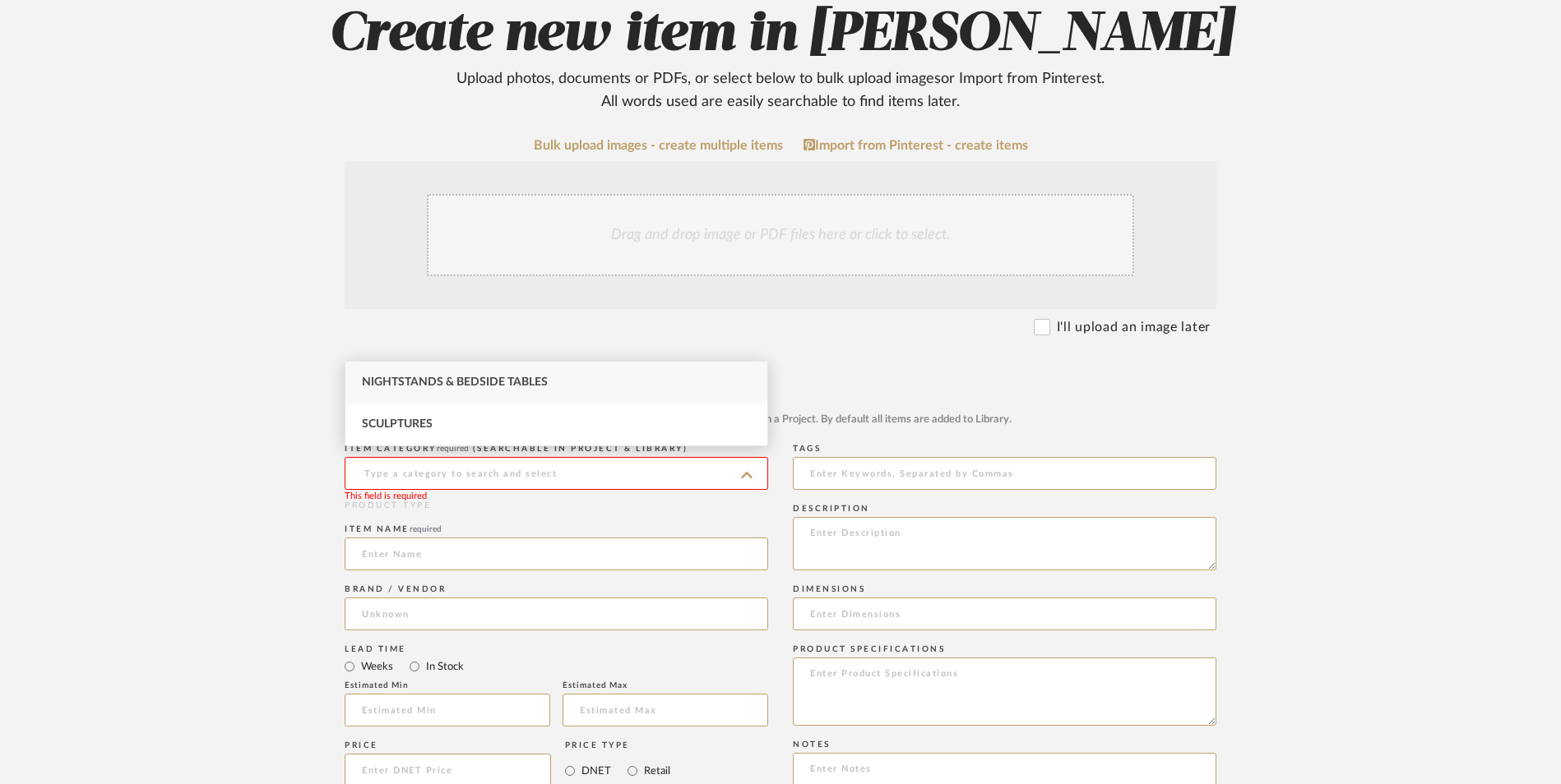
click at [542, 386] on span "Nightstands‎‎‏‏‎ & Bedside Tables" at bounding box center [455, 383] width 186 height 12
type input "Nightstands‎‎‏‏‎ & Bedside Tables"
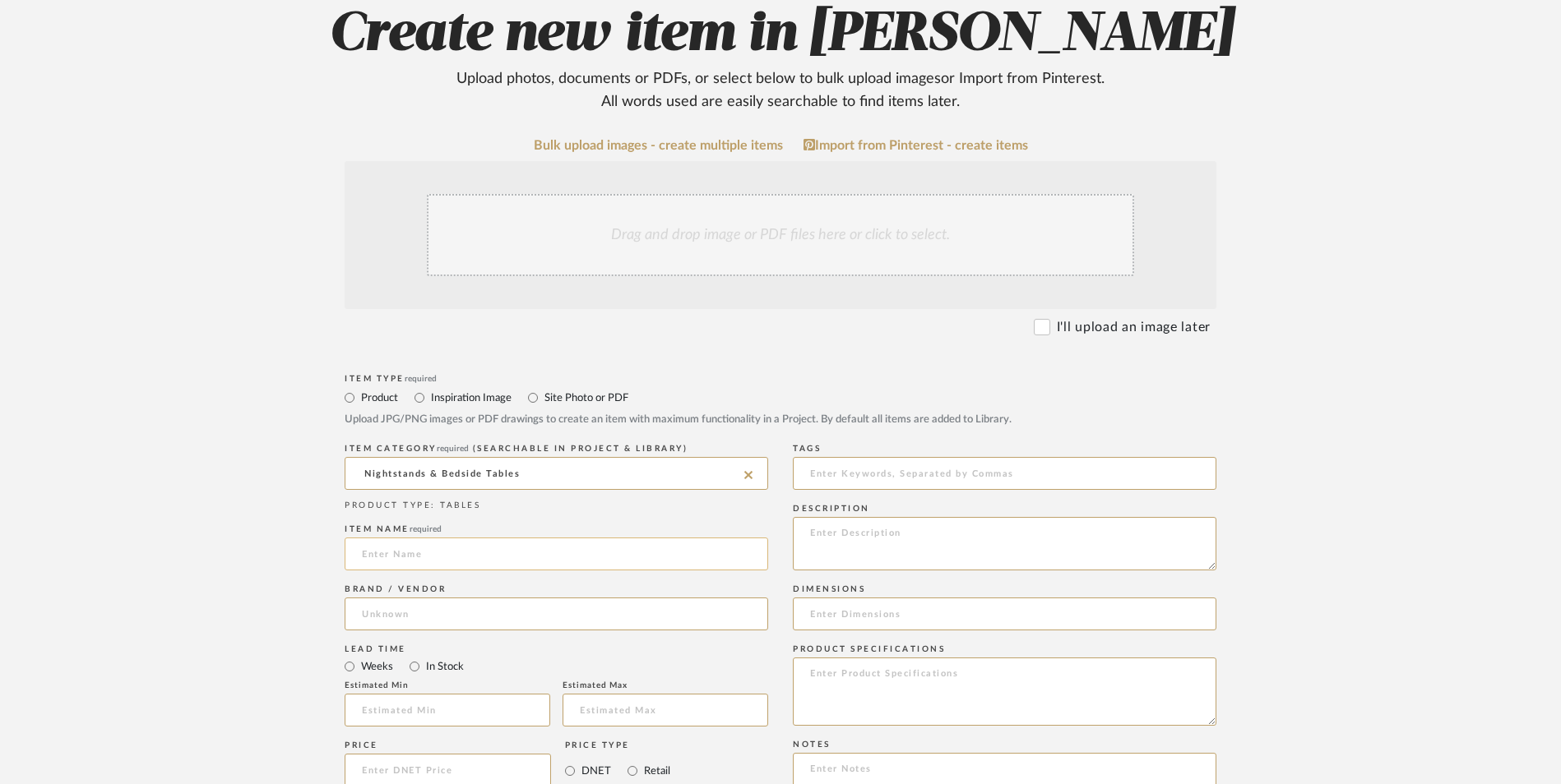
click at [480, 537] on input at bounding box center [556, 554] width 424 height 33
type input "Latitude"
click at [429, 598] on input at bounding box center [556, 615] width 424 height 33
click at [416, 526] on span "Wayfair" at bounding box center [398, 524] width 43 height 14
type input "Wayfair"
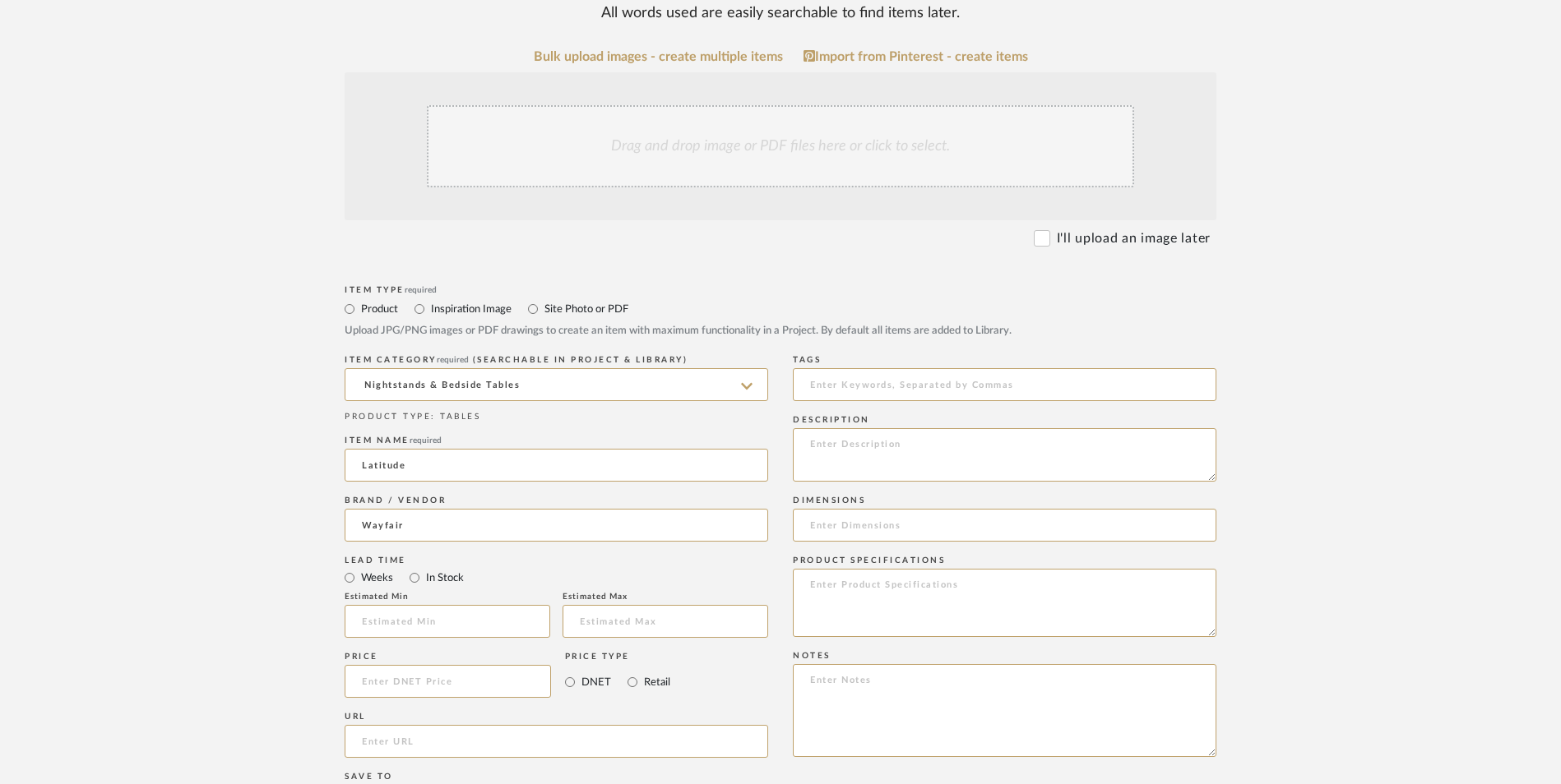
scroll to position [493, 0]
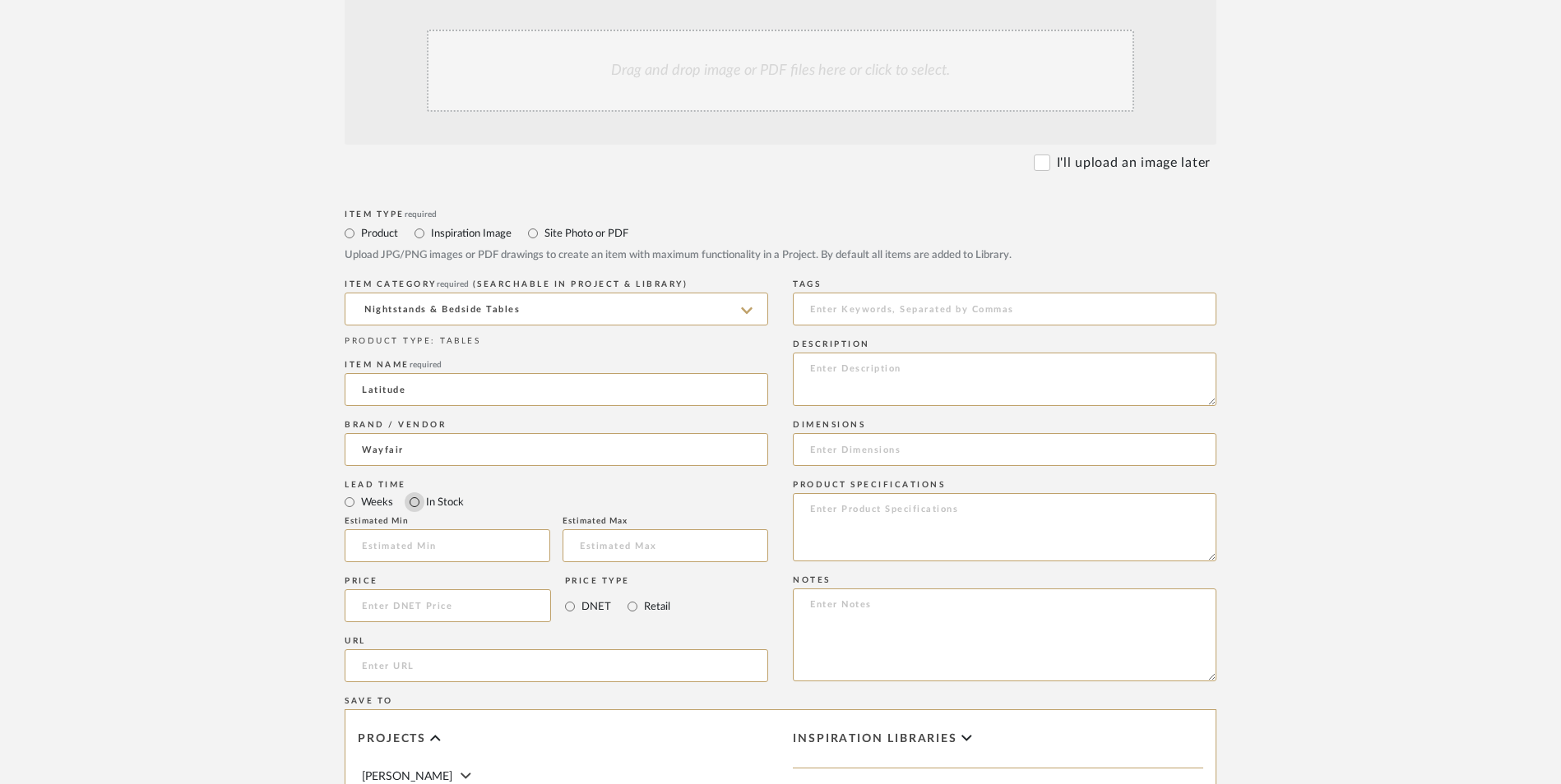
click at [413, 492] on input "In Stock" at bounding box center [414, 502] width 20 height 20
radio input "true"
click at [616, 589] on mat-radio-group "DNET Retail" at bounding box center [618, 606] width 106 height 33
click at [468, 589] on input at bounding box center [448, 606] width 207 height 33
click at [634, 597] on input "Retail" at bounding box center [633, 607] width 20 height 20
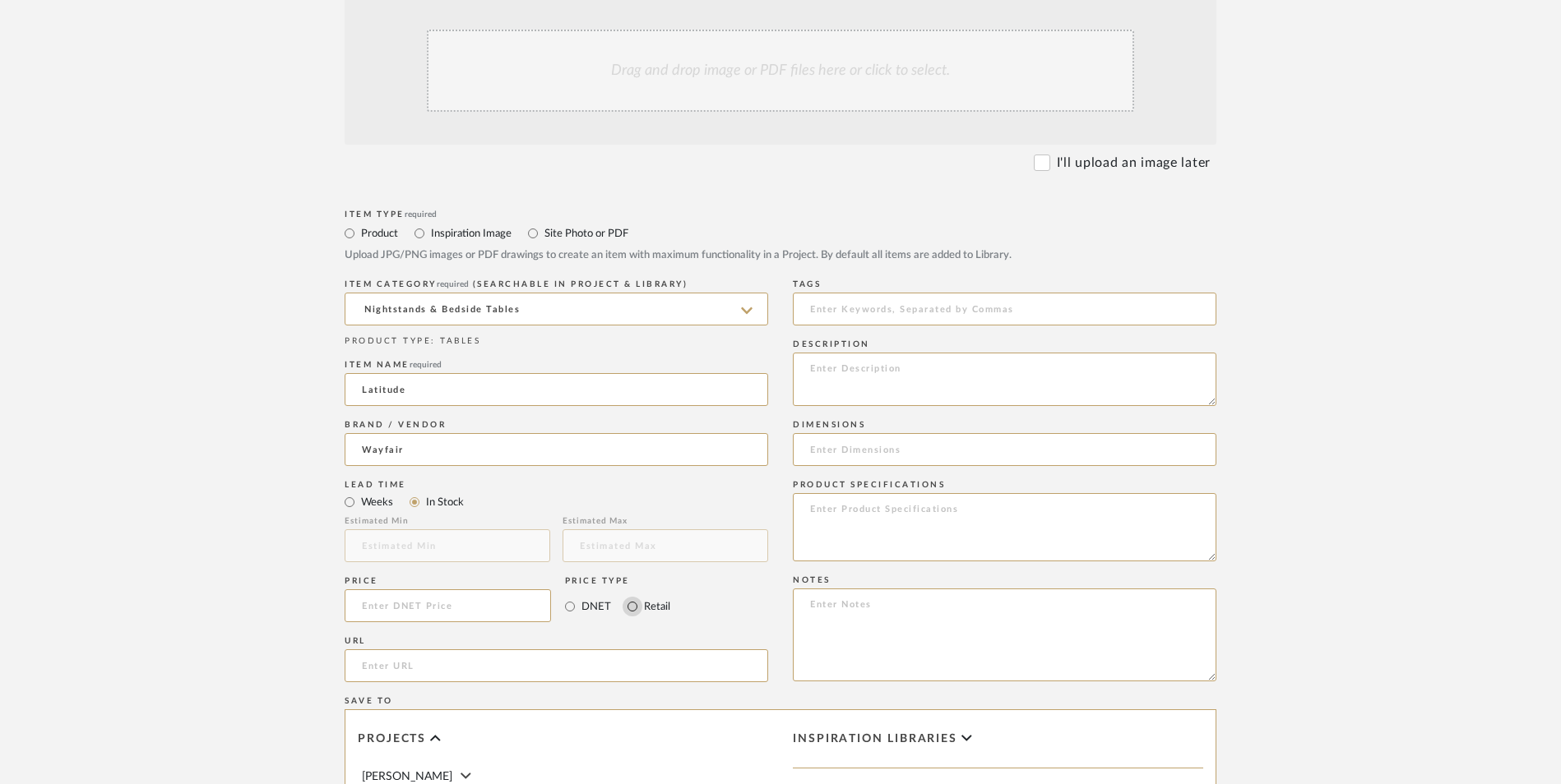
radio input "true"
click at [477, 589] on input at bounding box center [448, 606] width 207 height 33
type input "$189.99"
click at [273, 488] on form "Bulk upload images - create multiple items Import from Pinterest - create items…" at bounding box center [780, 570] width 1048 height 1192
click at [403, 649] on input "url" at bounding box center [556, 666] width 424 height 33
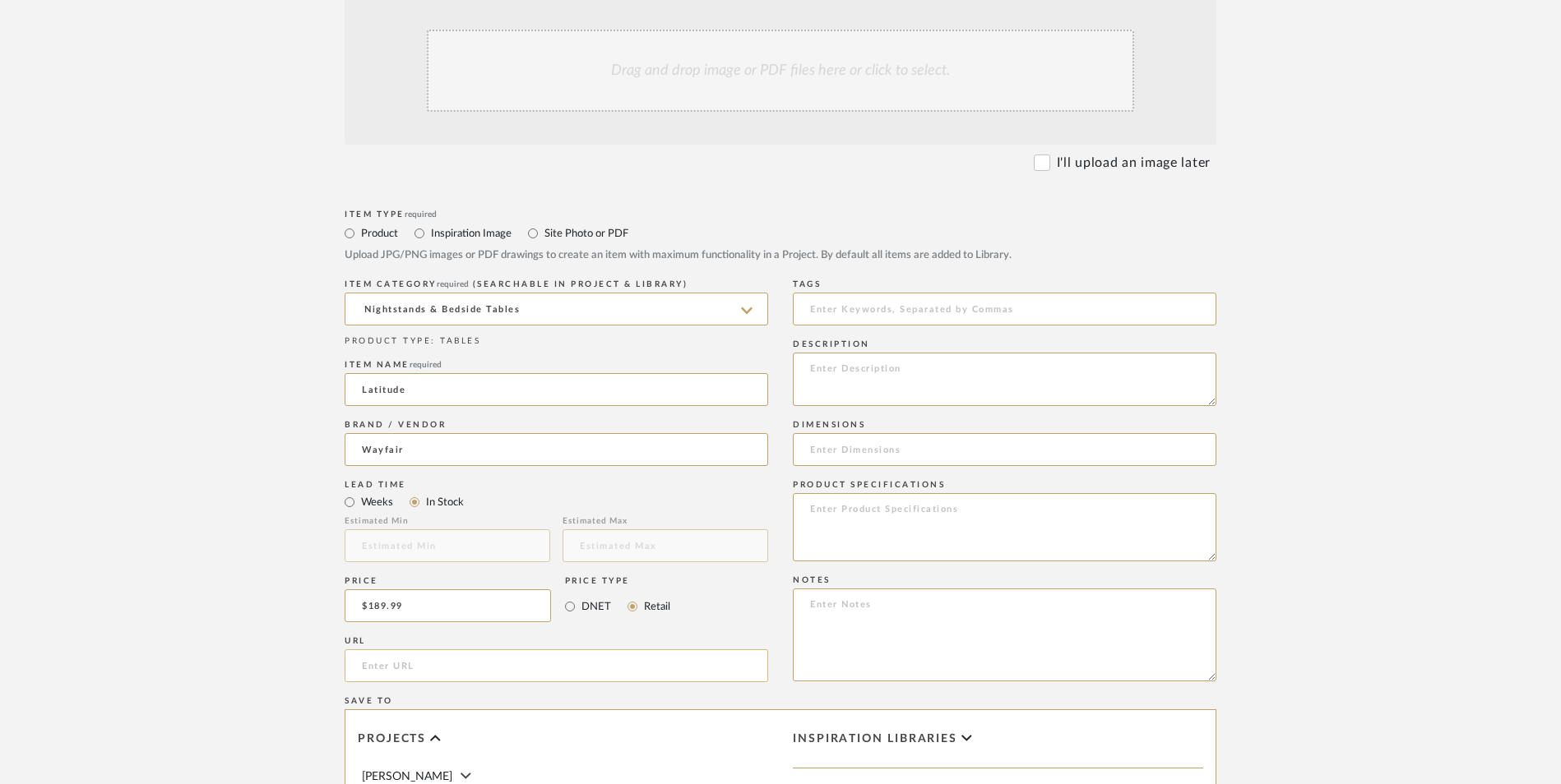
paste input "https://www.wayfair.com/furniture/pdp/latitude-run-set-of-2-nightstand-w1137336…"
type input "https://www.wayfair.com/furniture/pdp/latitude-run-set-of-2-nightstand-w1137336…"
click at [275, 438] on form "Bulk upload images - create multiple items Import from Pinterest - create items…" at bounding box center [780, 570] width 1048 height 1192
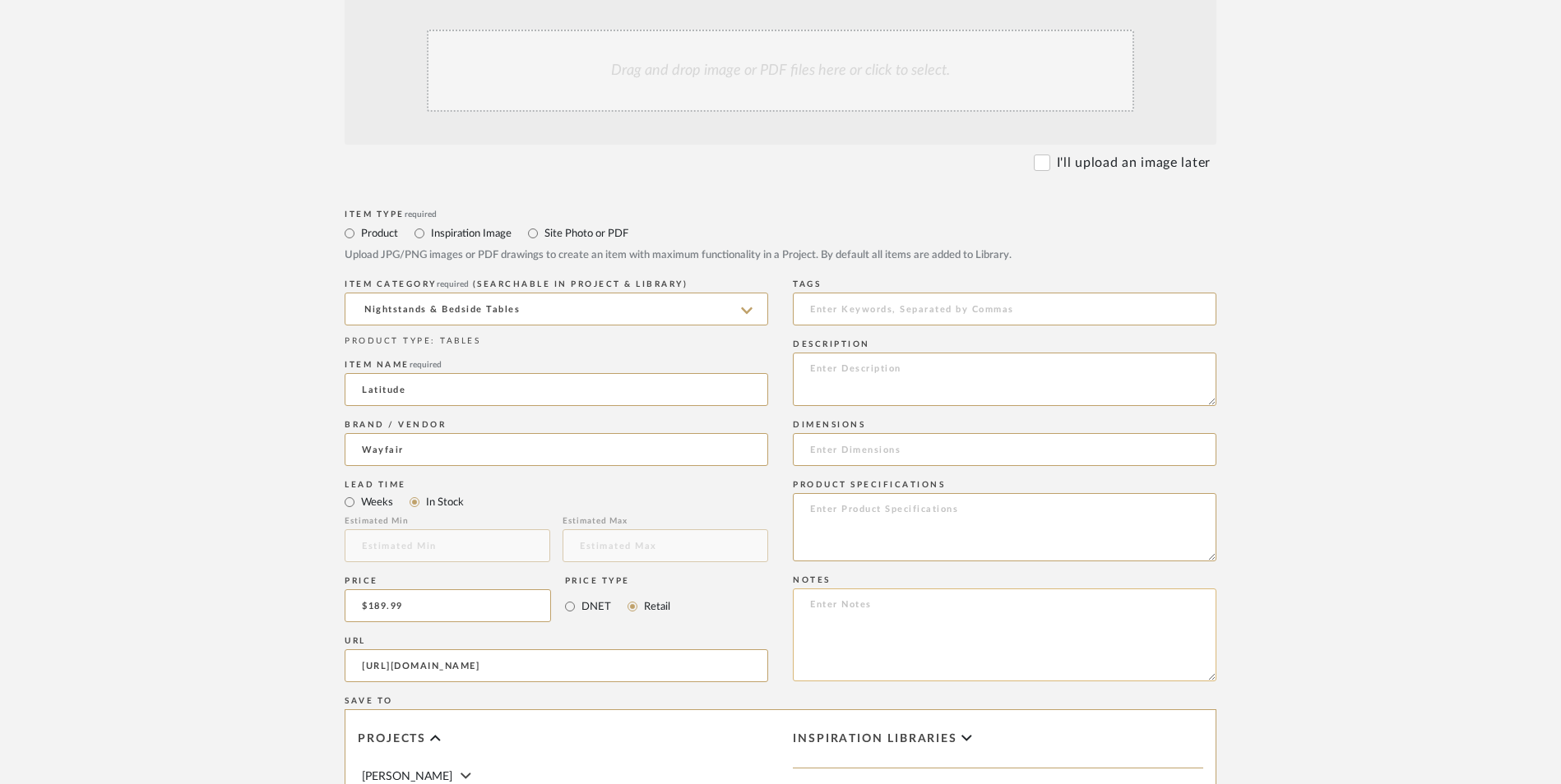
click at [915, 588] on textarea at bounding box center [1005, 634] width 424 height 93
paste textarea "Option 1: ETA: SKU: Reviews - Stars Return | Refund Policy:"
click at [853, 588] on textarea "Option 1: ETA: SKU: Reviews - Stars Return | Refund Policy: 30 Days From Delive…" at bounding box center [1005, 634] width 424 height 93
click at [911, 588] on textarea "Option 2: ETA: SKU: Reviews - Stars Return | Refund Policy: 30 Days From Delive…" at bounding box center [1005, 634] width 424 height 93
click at [845, 588] on textarea "Option 2: Nightstands - Select: ETA: SKU: Reviews - Stars Return | Refund Polic…" at bounding box center [1005, 634] width 424 height 93
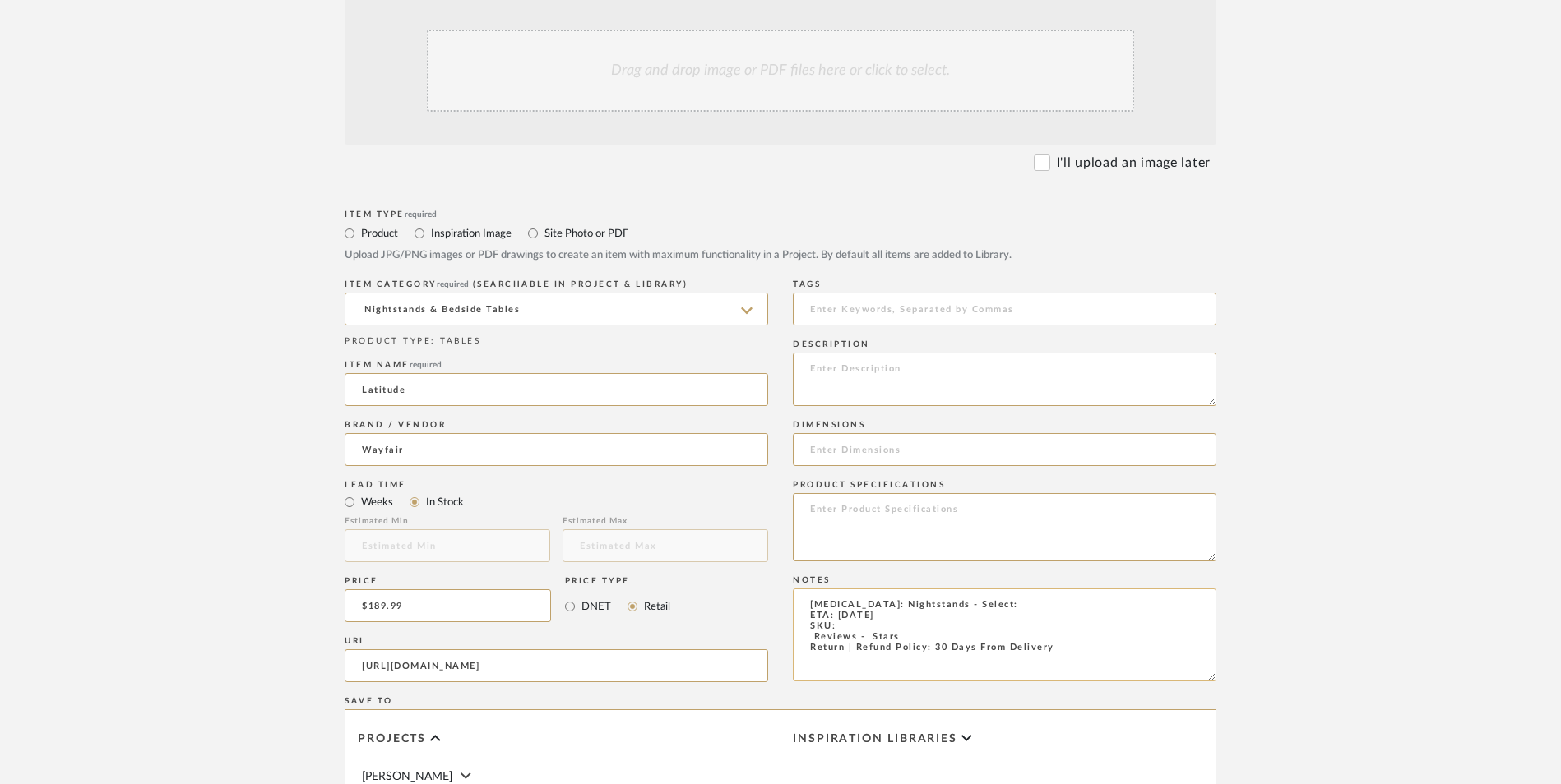
click at [851, 588] on textarea "Option 2: Nightstands - Select: ETA: 9.9.2025 SKU: Reviews - Stars Return | Ref…" at bounding box center [1005, 634] width 424 height 93
paste textarea "W113733633"
drag, startPoint x: 903, startPoint y: 500, endPoint x: 787, endPoint y: 503, distance: 116.0
click at [787, 503] on div "Item Type required Product Inspiration Image Site Photo or PDF Upload JPG/PNG i…" at bounding box center [780, 685] width 872 height 960
click at [986, 588] on textarea "Option 2: Nightstands - Select: ETA: 9.9.2025 SKU: W113733633 Return | Refund P…" at bounding box center [1005, 634] width 424 height 93
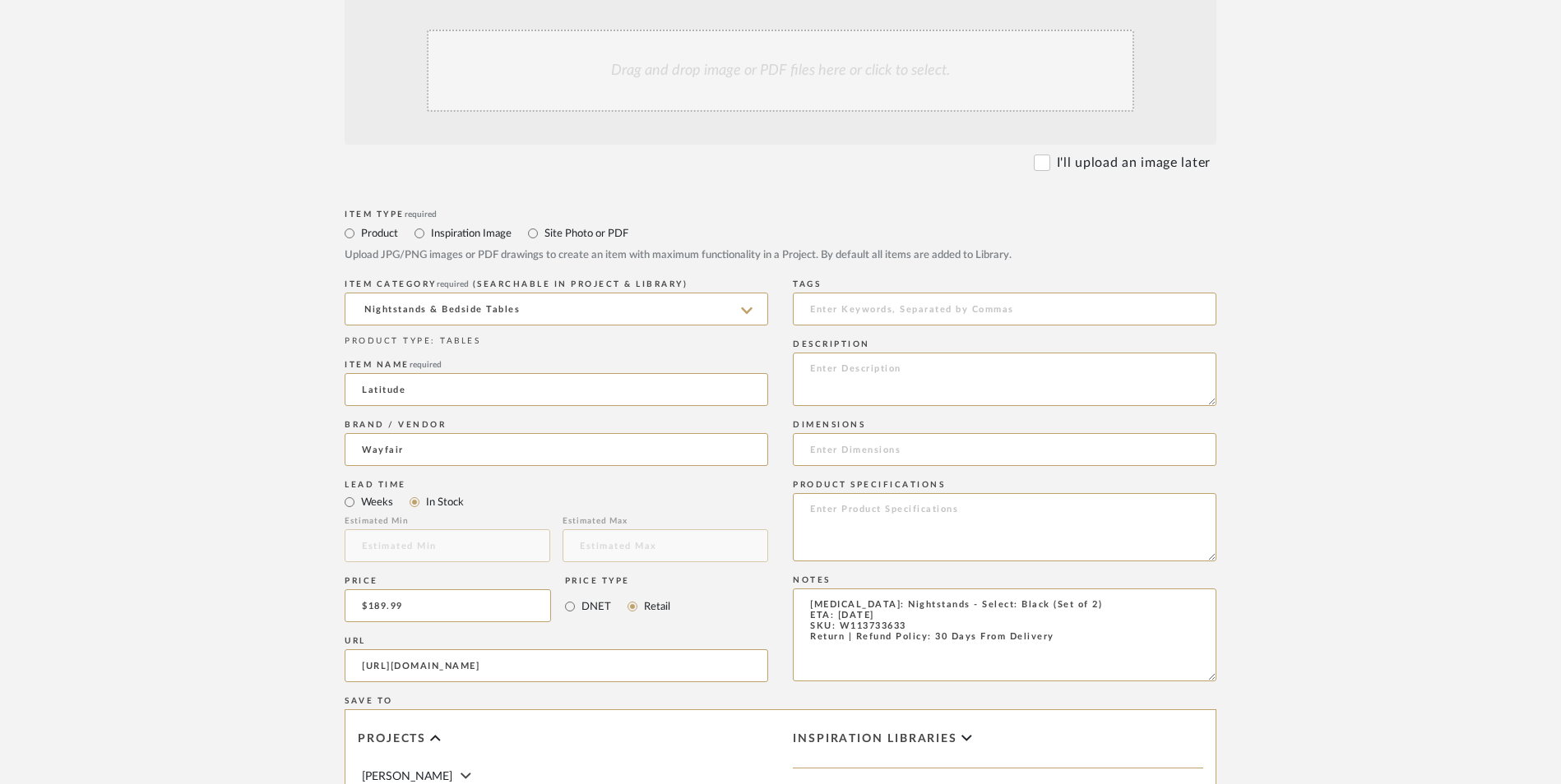
type textarea "Option 2: Nightstands - Select: Black (Set of 2) ETA: 9.9.2025 SKU: W113733633 …"
click at [900, 493] on textarea at bounding box center [1005, 528] width 424 height 69
type textarea "Manufactured Wood"
click at [873, 352] on textarea at bounding box center [1005, 379] width 424 height 54
paste textarea "This farmhouse nightstand features large surface and an open shelf perfect for …"
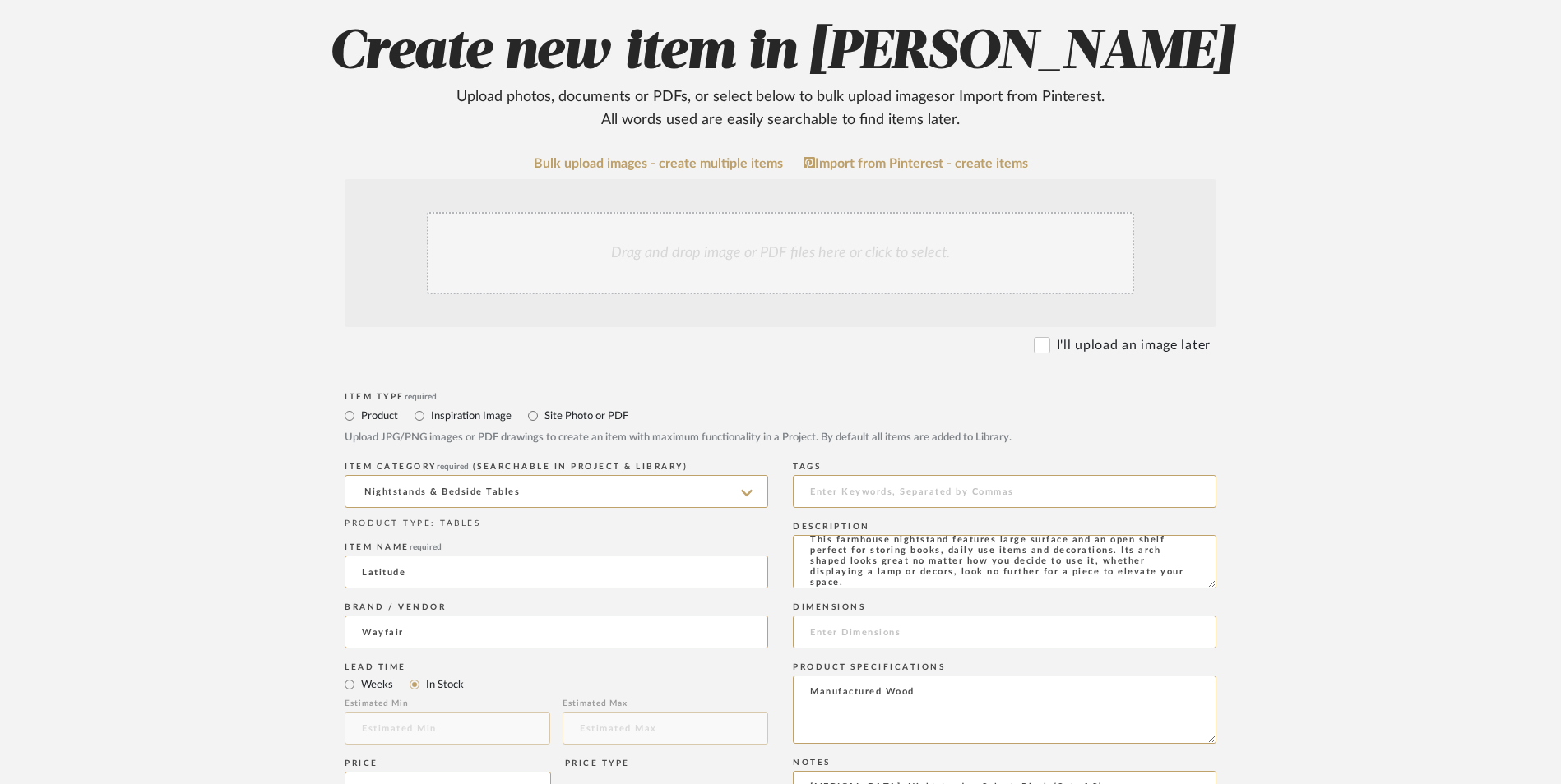
scroll to position [247, 0]
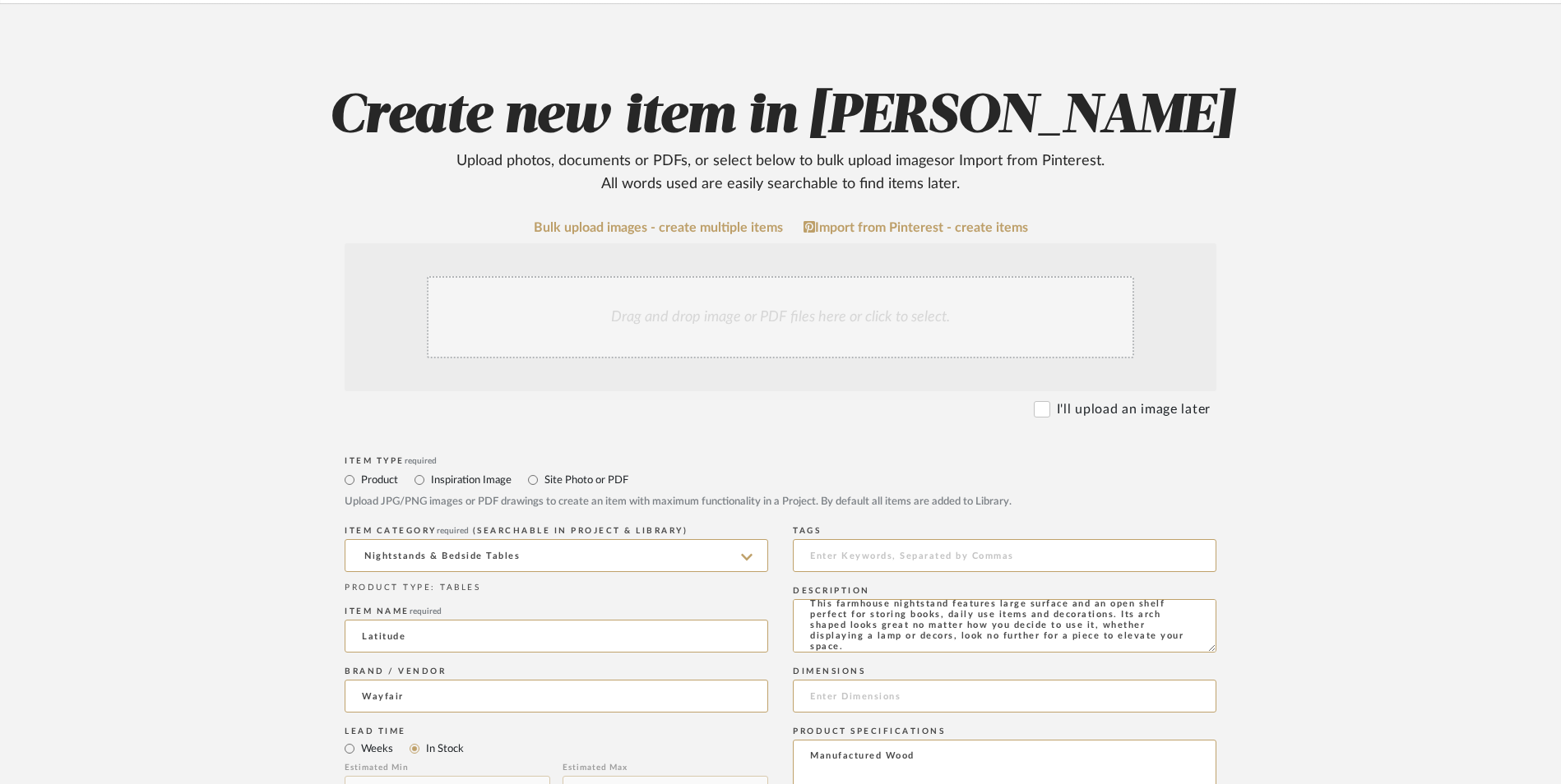
type textarea "This farmhouse nightstand features large surface and an open shelf perfect for …"
click at [719, 276] on div "Drag and drop image or PDF files here or click to select." at bounding box center [780, 317] width 707 height 82
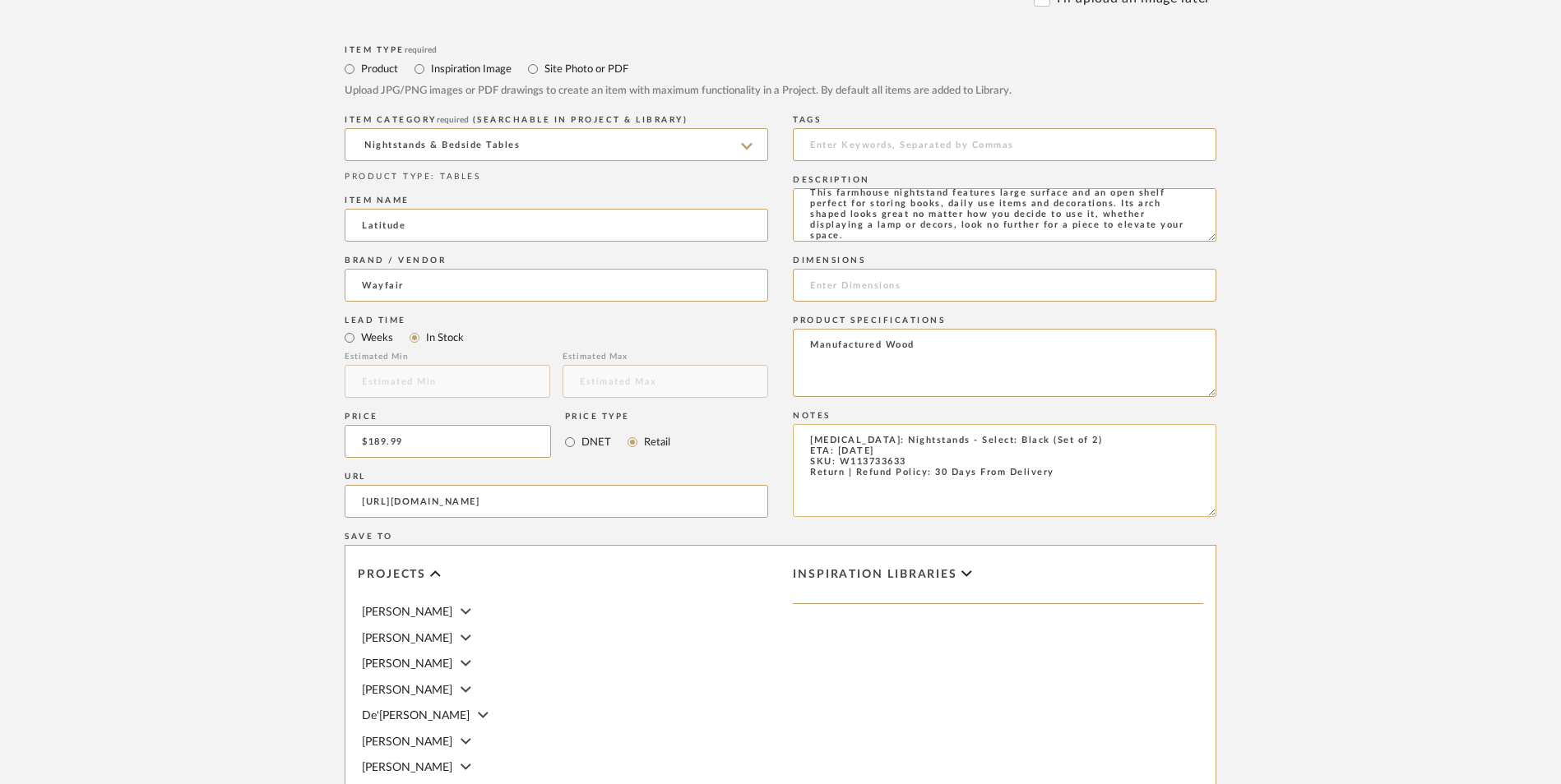
scroll to position [904, 0]
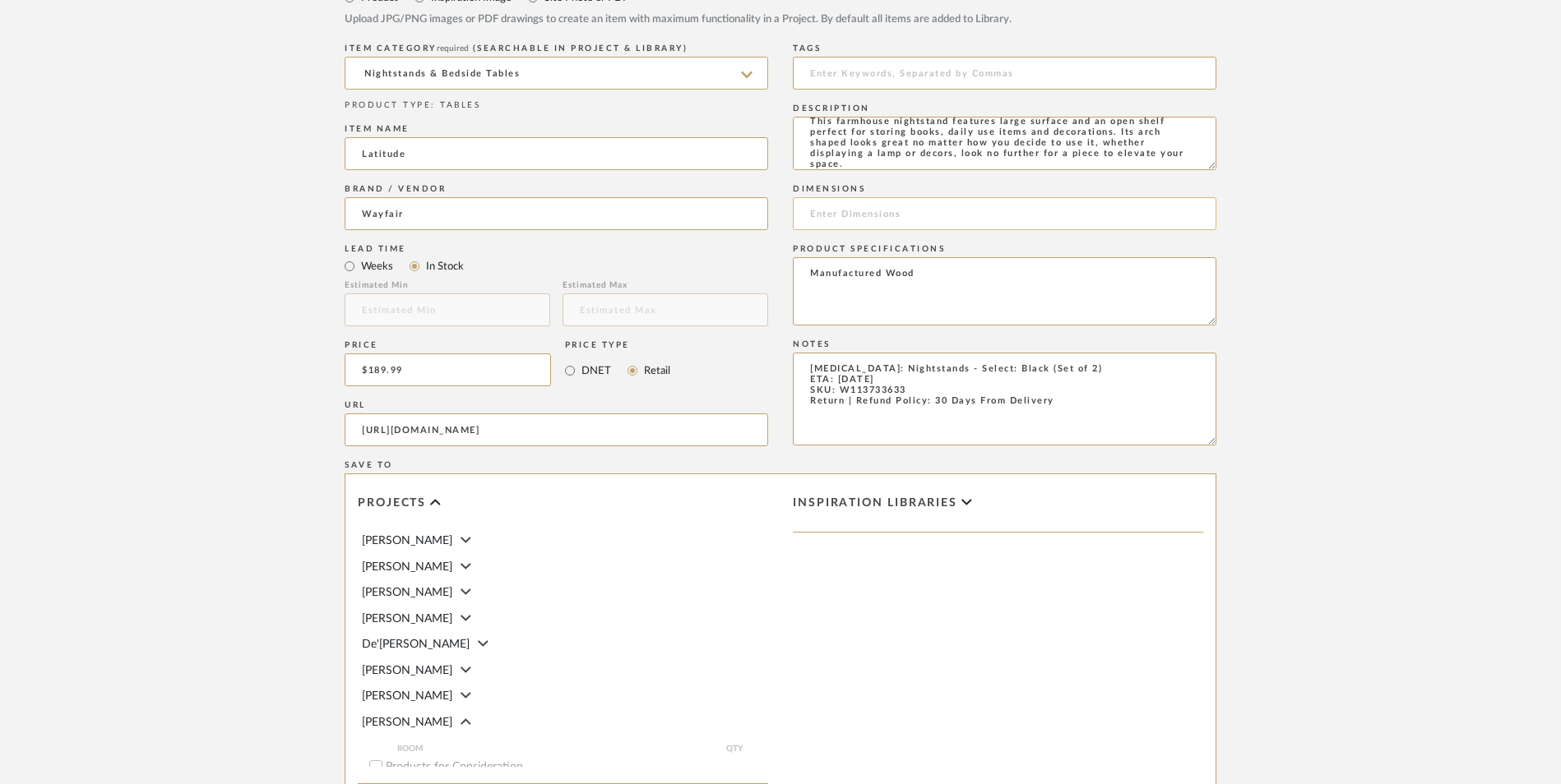
click at [889, 198] on input at bounding box center [1005, 214] width 424 height 33
paste input "25.59'' H X 27.56'' W X 15.75'' D"
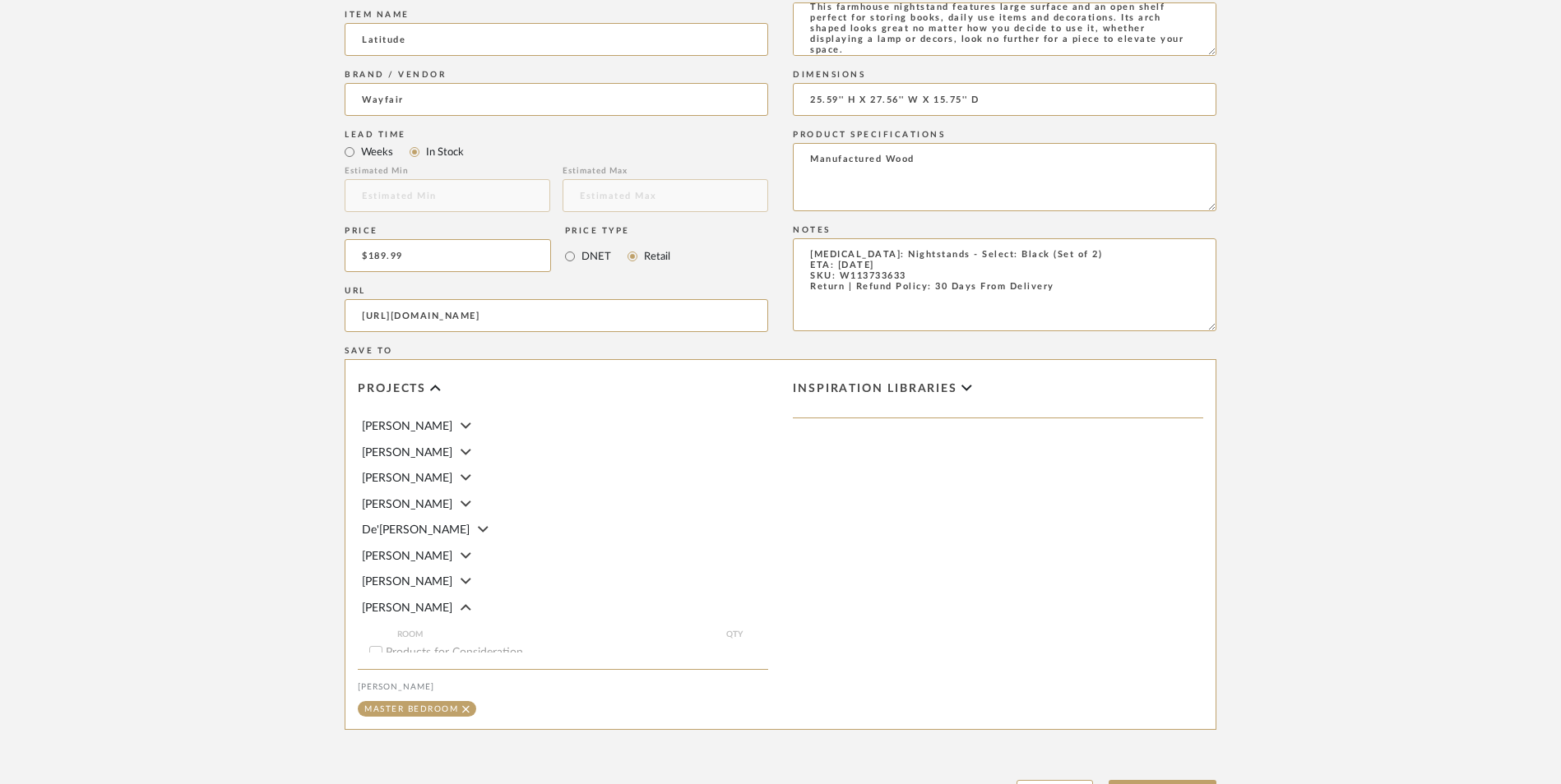
scroll to position [1035, 0]
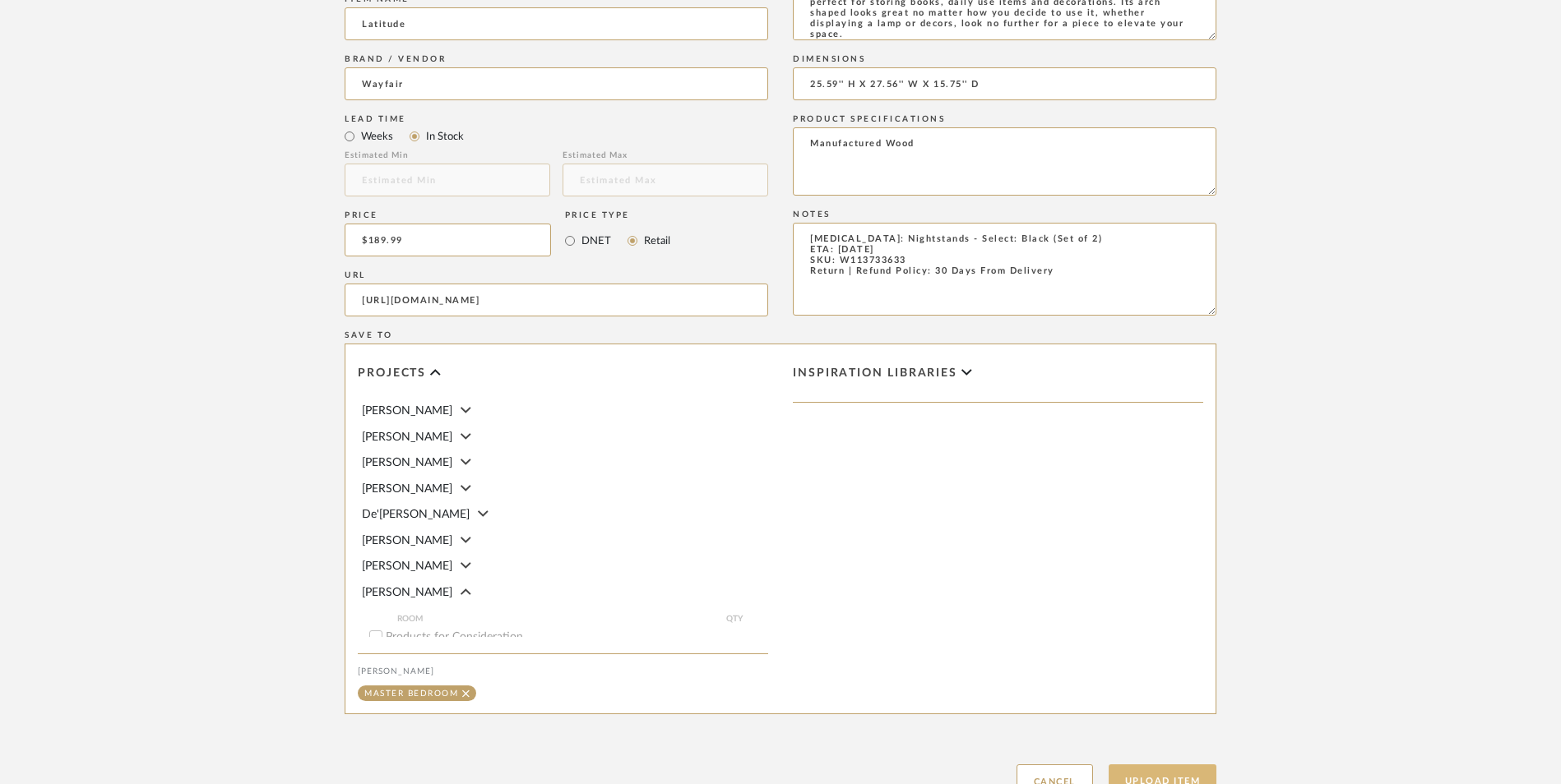
type input "25.59'' H X 27.56'' W X 15.75'' D"
drag, startPoint x: 1178, startPoint y: 640, endPoint x: 1126, endPoint y: 528, distance: 123.5
click at [1178, 764] on button "Upload Item" at bounding box center [1162, 781] width 109 height 33
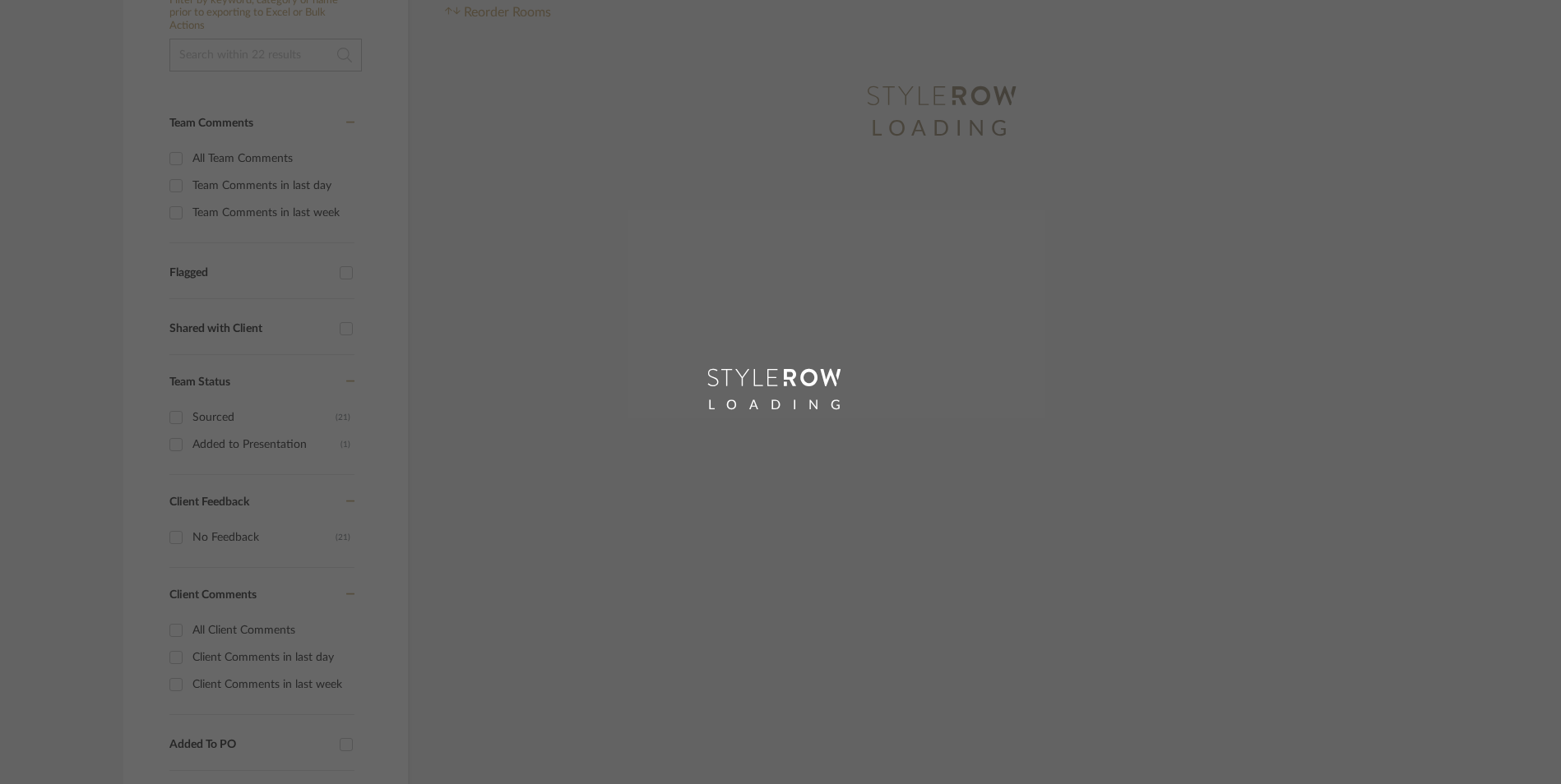
scroll to position [10, 0]
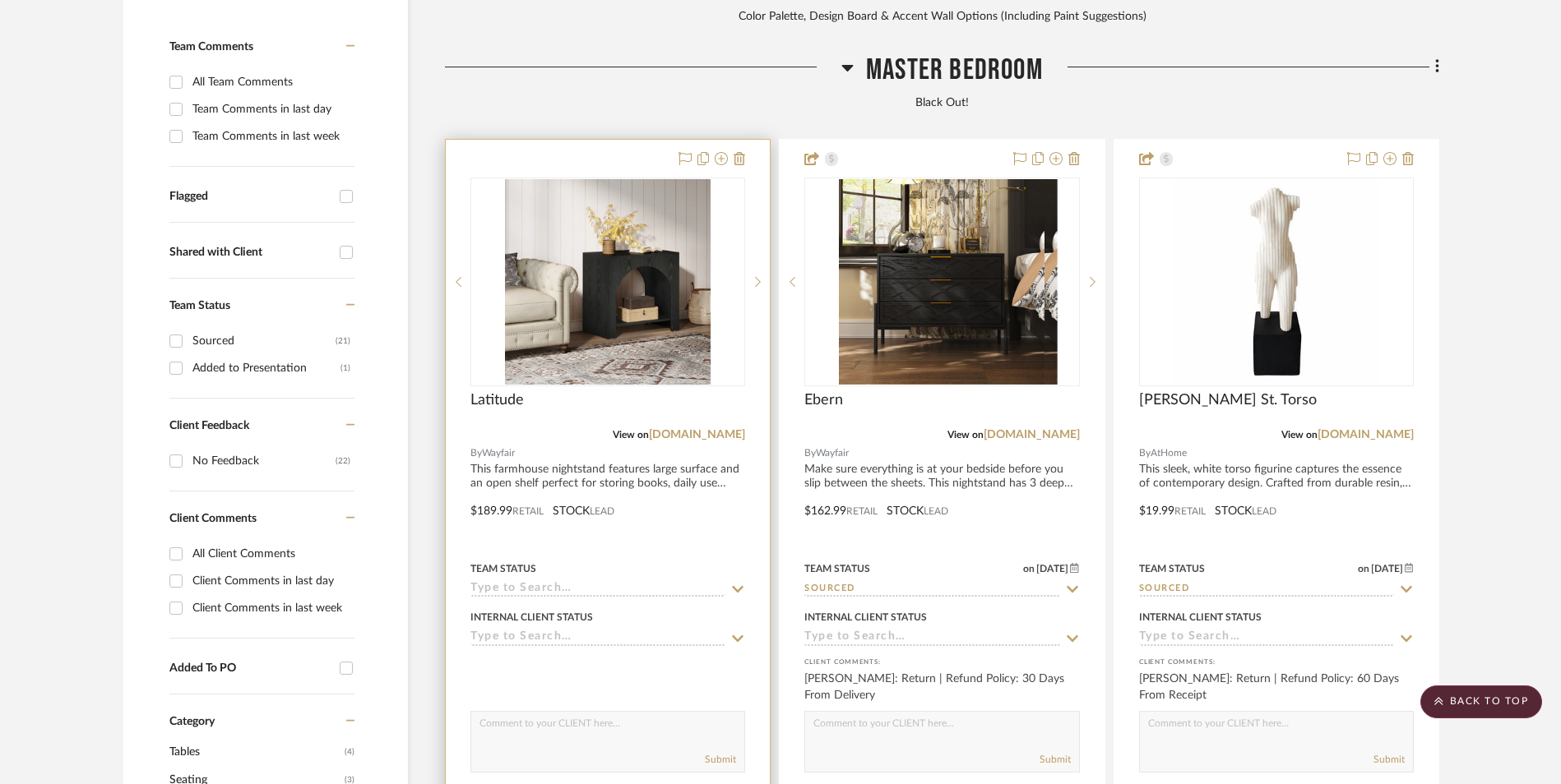
scroll to position [582, 0]
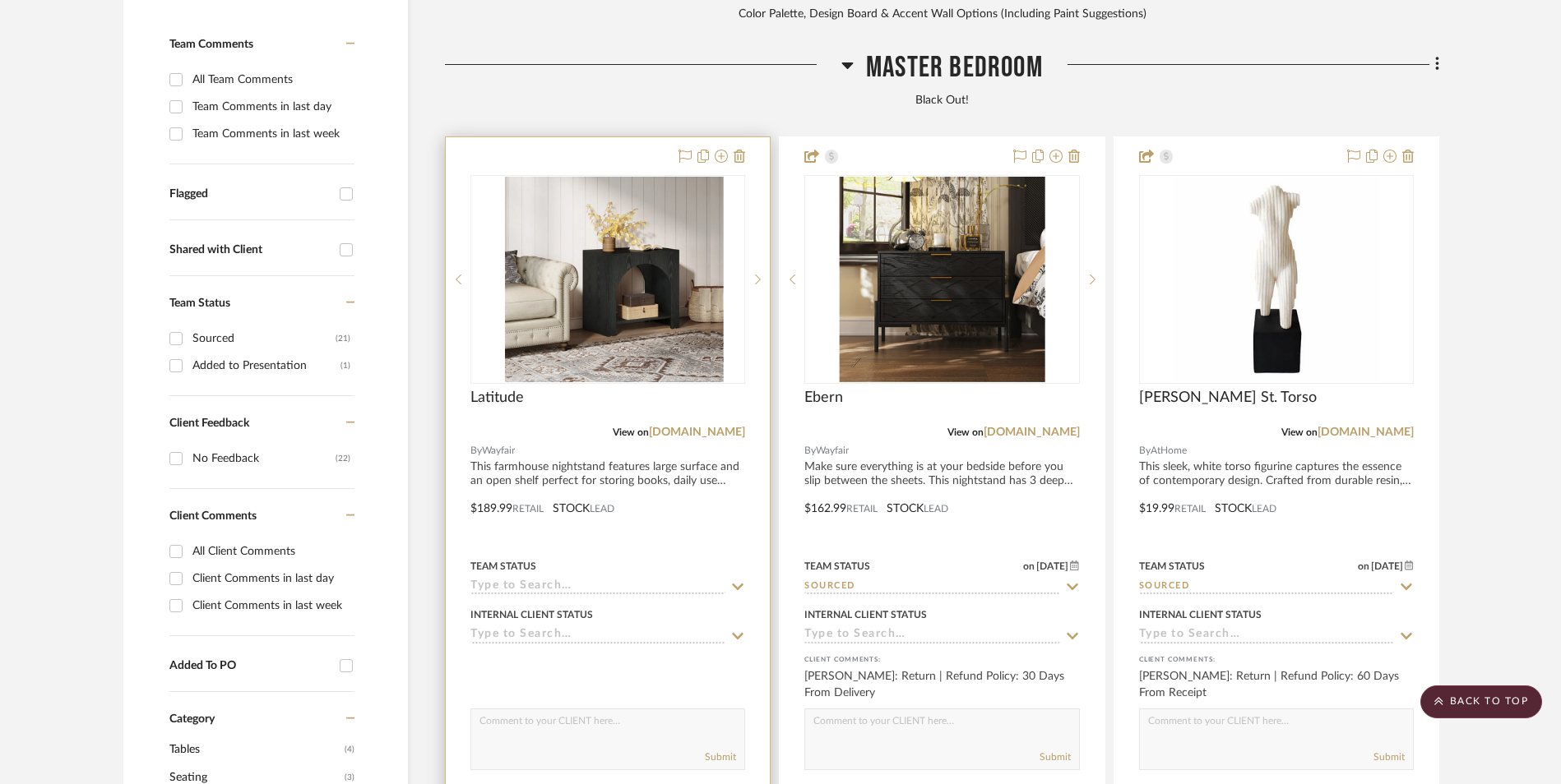
click at [537, 177] on img at bounding box center [608, 280] width 206 height 206
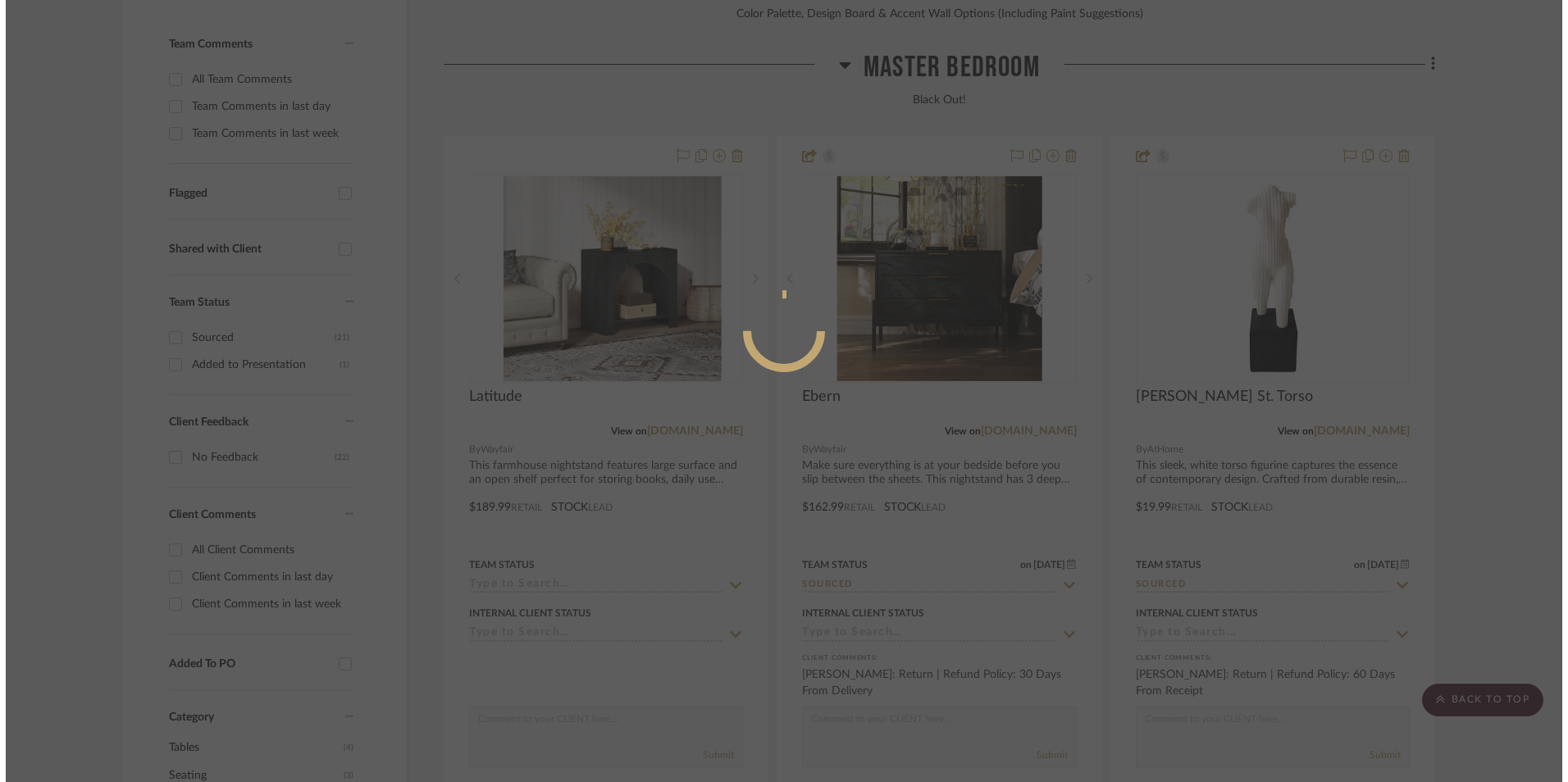
scroll to position [0, 0]
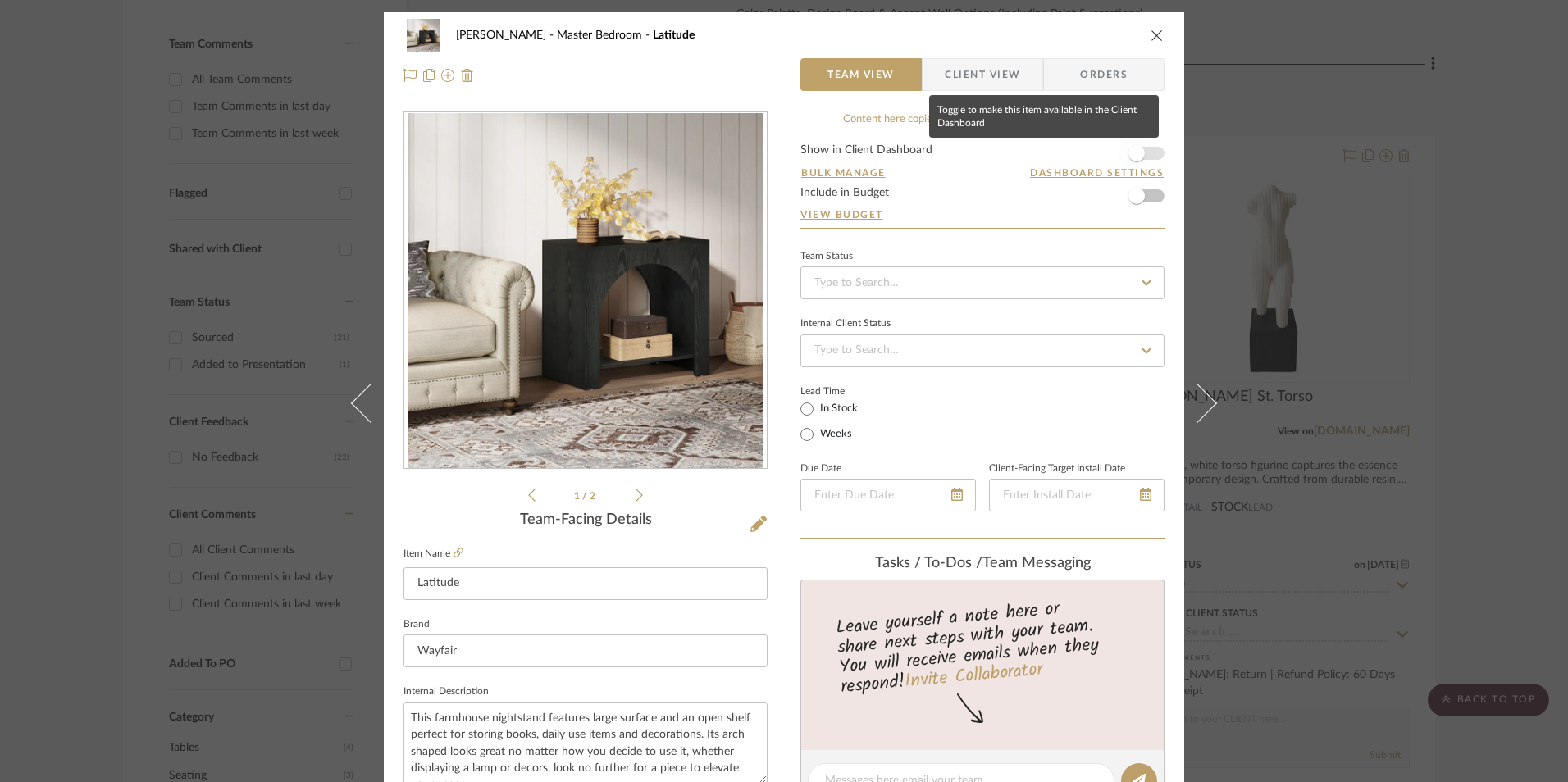
click at [1136, 156] on span "button" at bounding box center [1136, 153] width 17 height 17
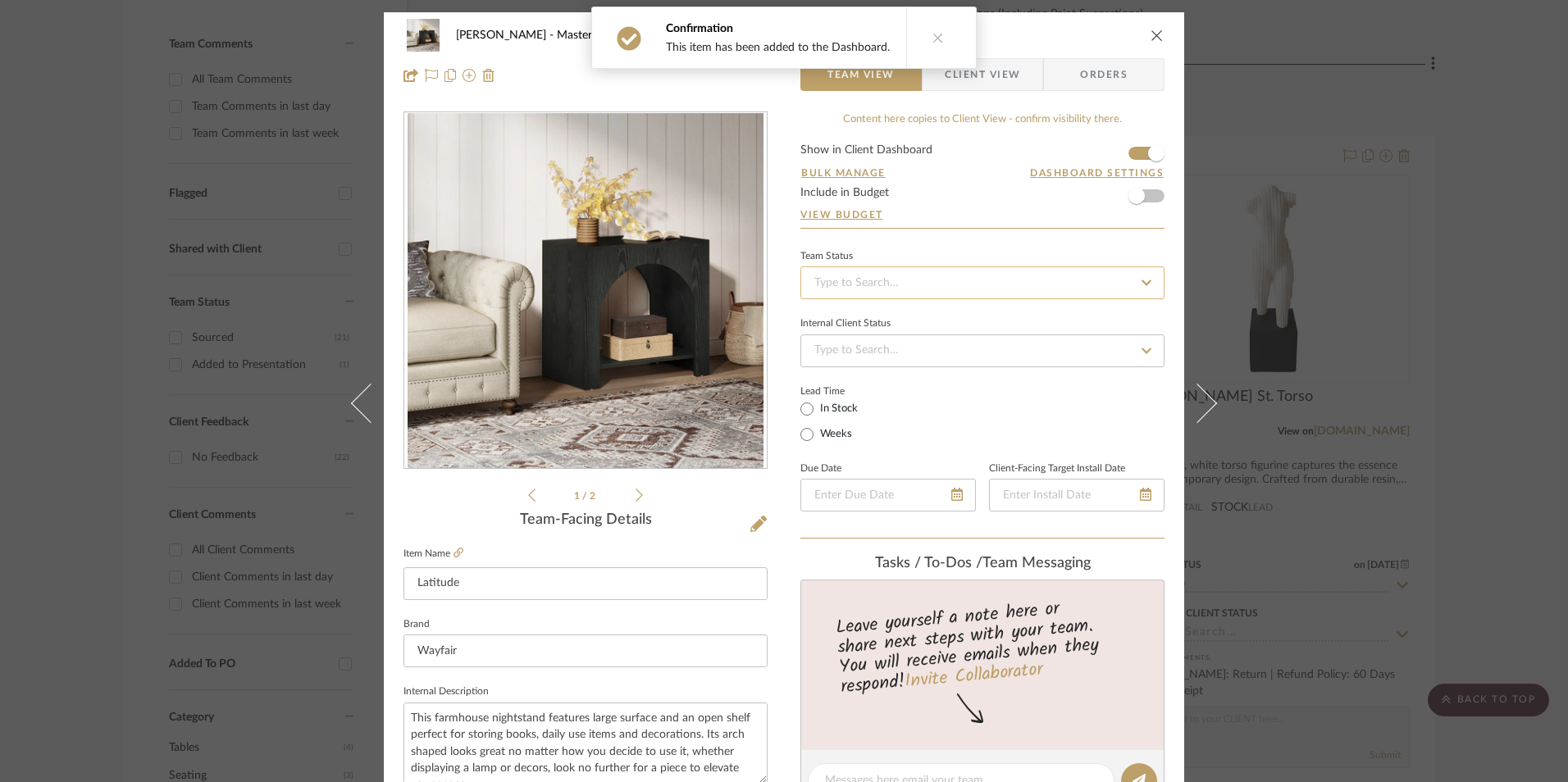
click at [933, 279] on input at bounding box center [982, 283] width 364 height 33
click at [869, 460] on div "Sourced" at bounding box center [976, 460] width 362 height 42
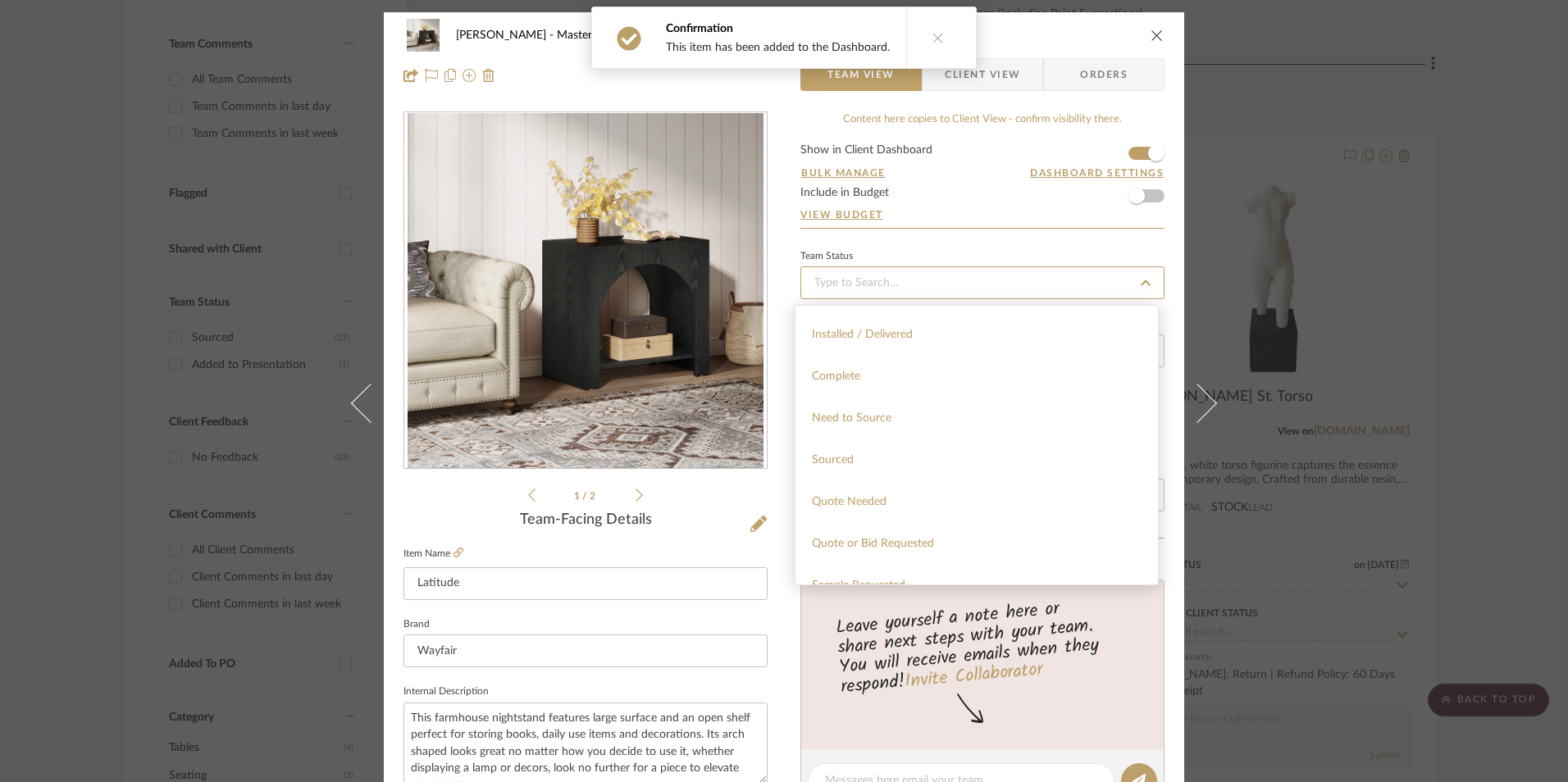
type input "[DATE]"
type input "Sourced"
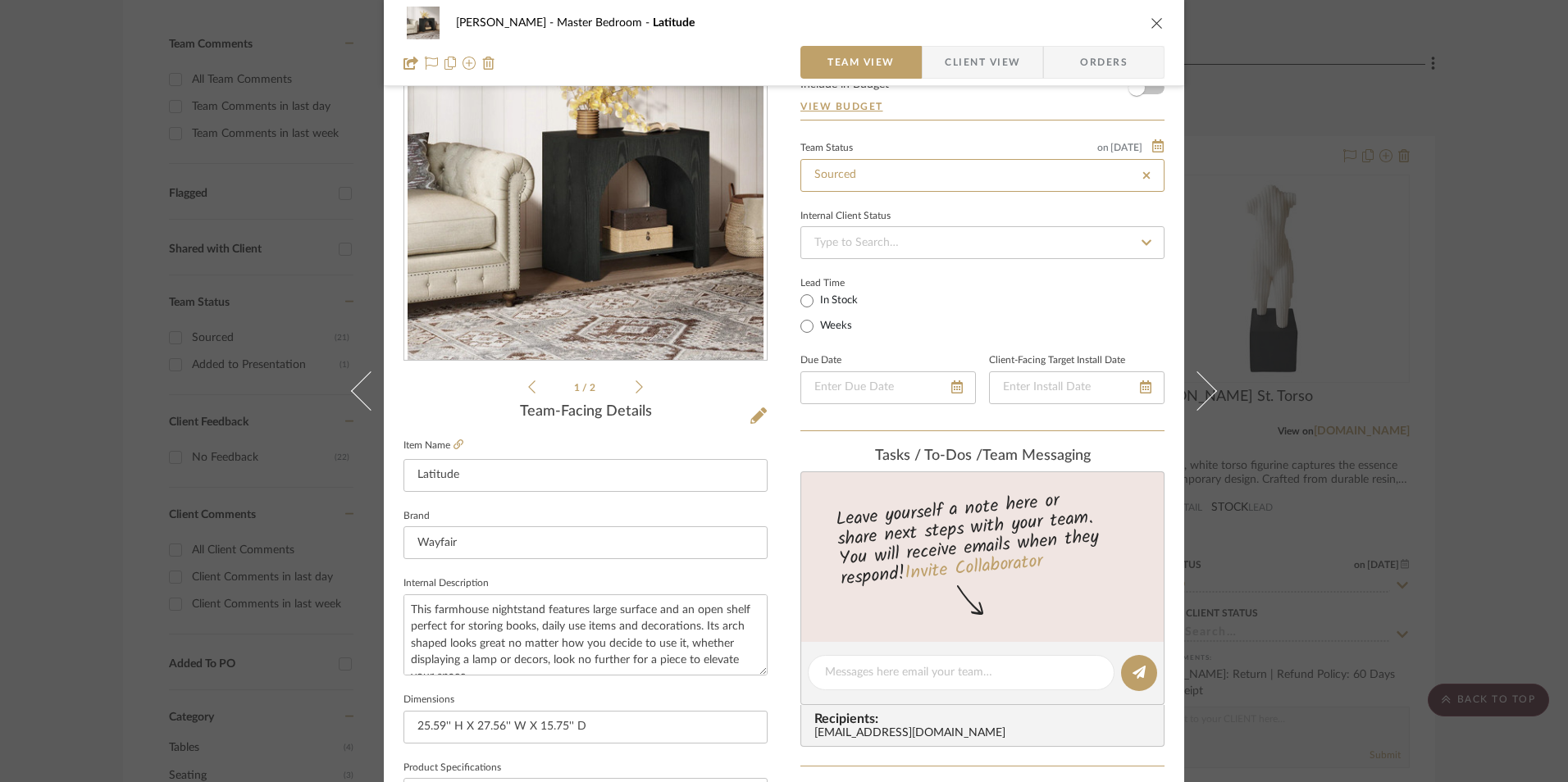
type input "[DATE]"
type input "Sourced"
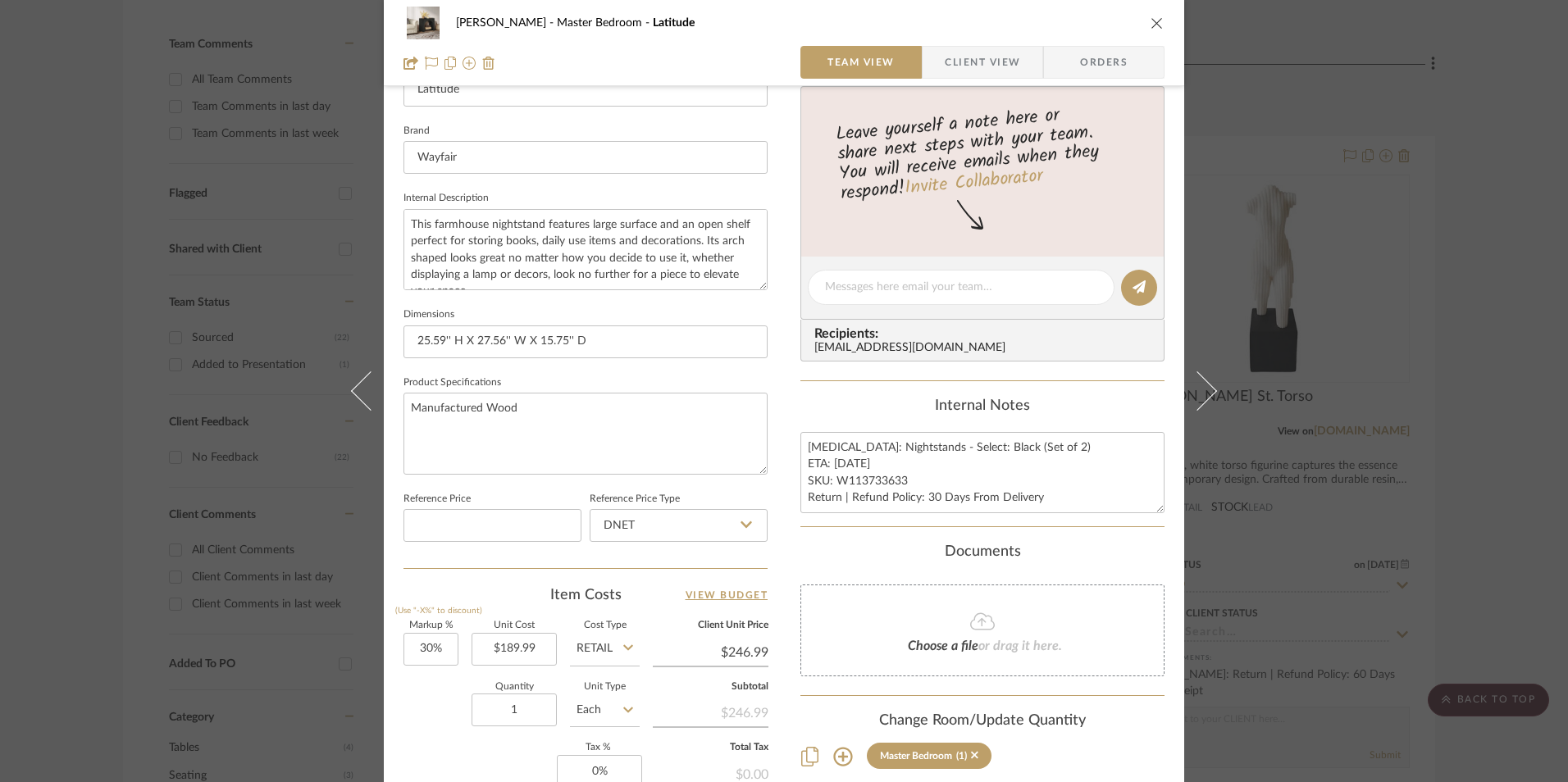
scroll to position [574, 0]
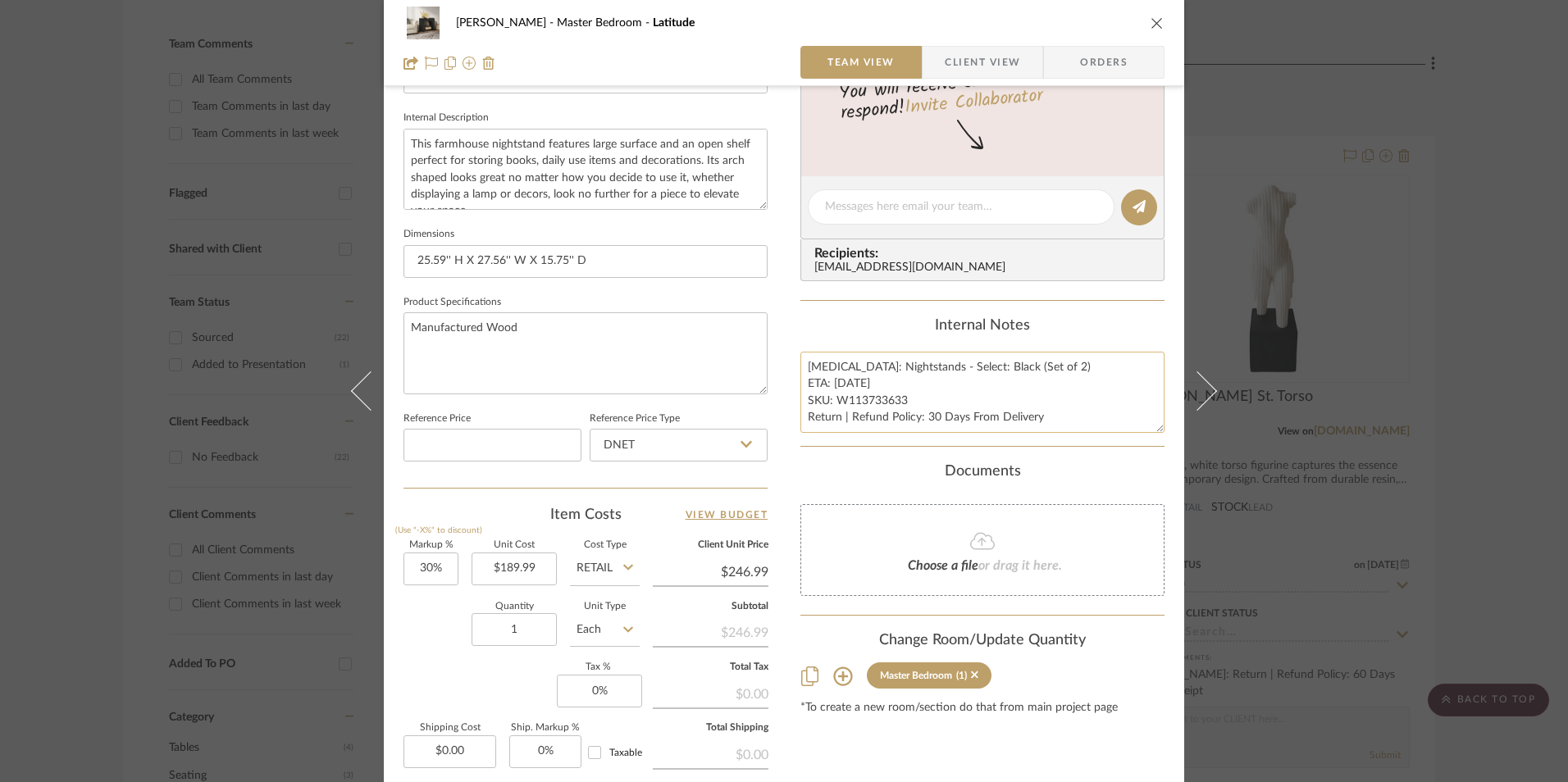
click at [878, 384] on textarea "Option 2: Nightstands - Select: Black (Set of 2) ETA: 9.9.2025 SKU: W113733633 …" at bounding box center [982, 391] width 364 height 81
drag, startPoint x: 903, startPoint y: 399, endPoint x: 832, endPoint y: 402, distance: 71.1
click at [832, 402] on textarea "Option 2: Nightstands - Select: Black (Set of 2) ETA: 9.9.2025 SKU: W113733633 …" at bounding box center [982, 391] width 364 height 81
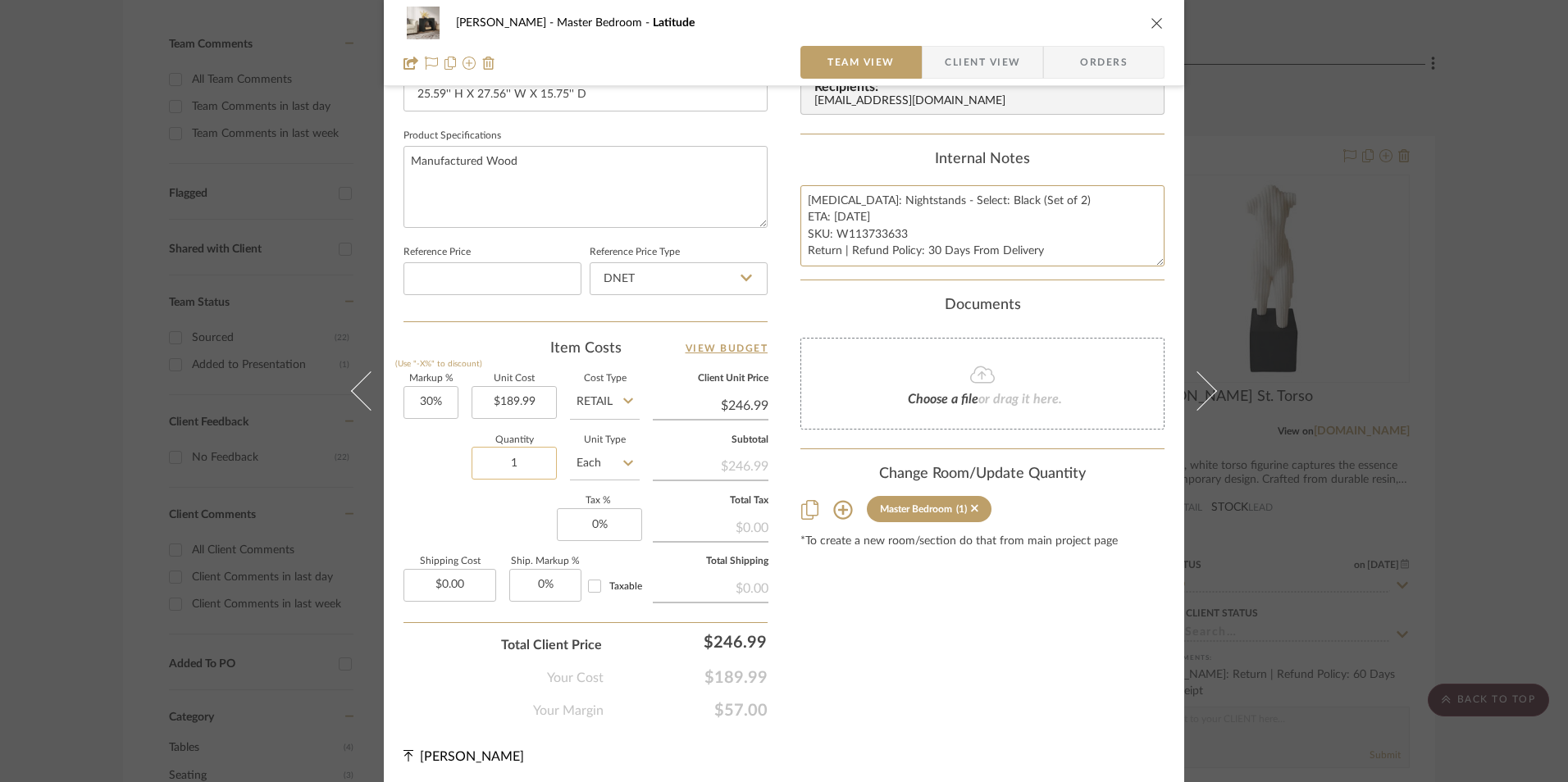
scroll to position [745, 0]
type input "30"
click at [427, 404] on input "30" at bounding box center [431, 398] width 55 height 33
drag, startPoint x: 462, startPoint y: 473, endPoint x: 644, endPoint y: 315, distance: 241.0
click at [472, 463] on div "Quantity 1 Unit Type Each" at bounding box center [521, 462] width 236 height 59
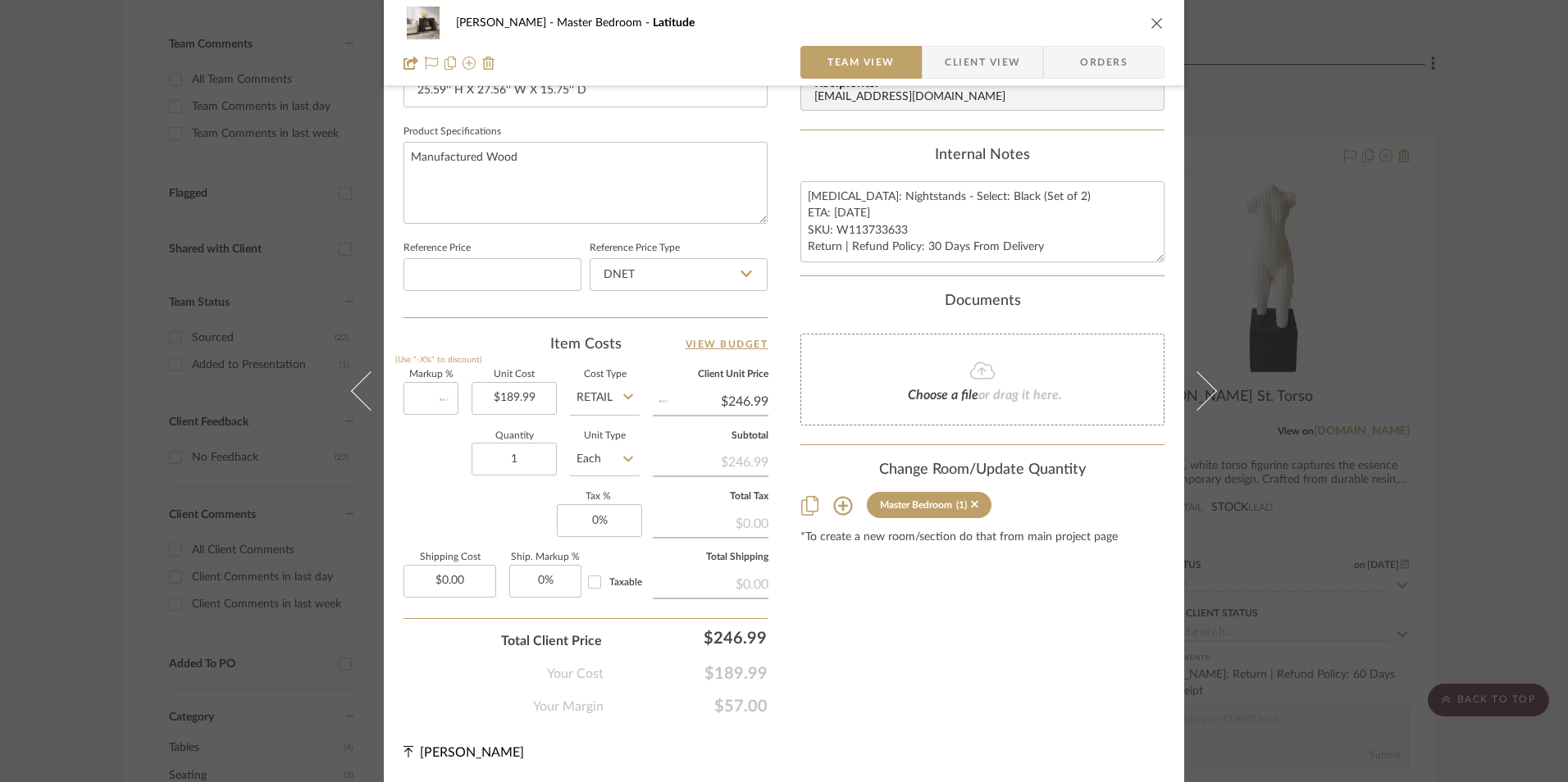
type input "0%"
type input "$189.99"
click at [655, 284] on input "DNET" at bounding box center [679, 275] width 178 height 33
click at [653, 359] on div "Retail" at bounding box center [685, 357] width 202 height 42
type input "Retail"
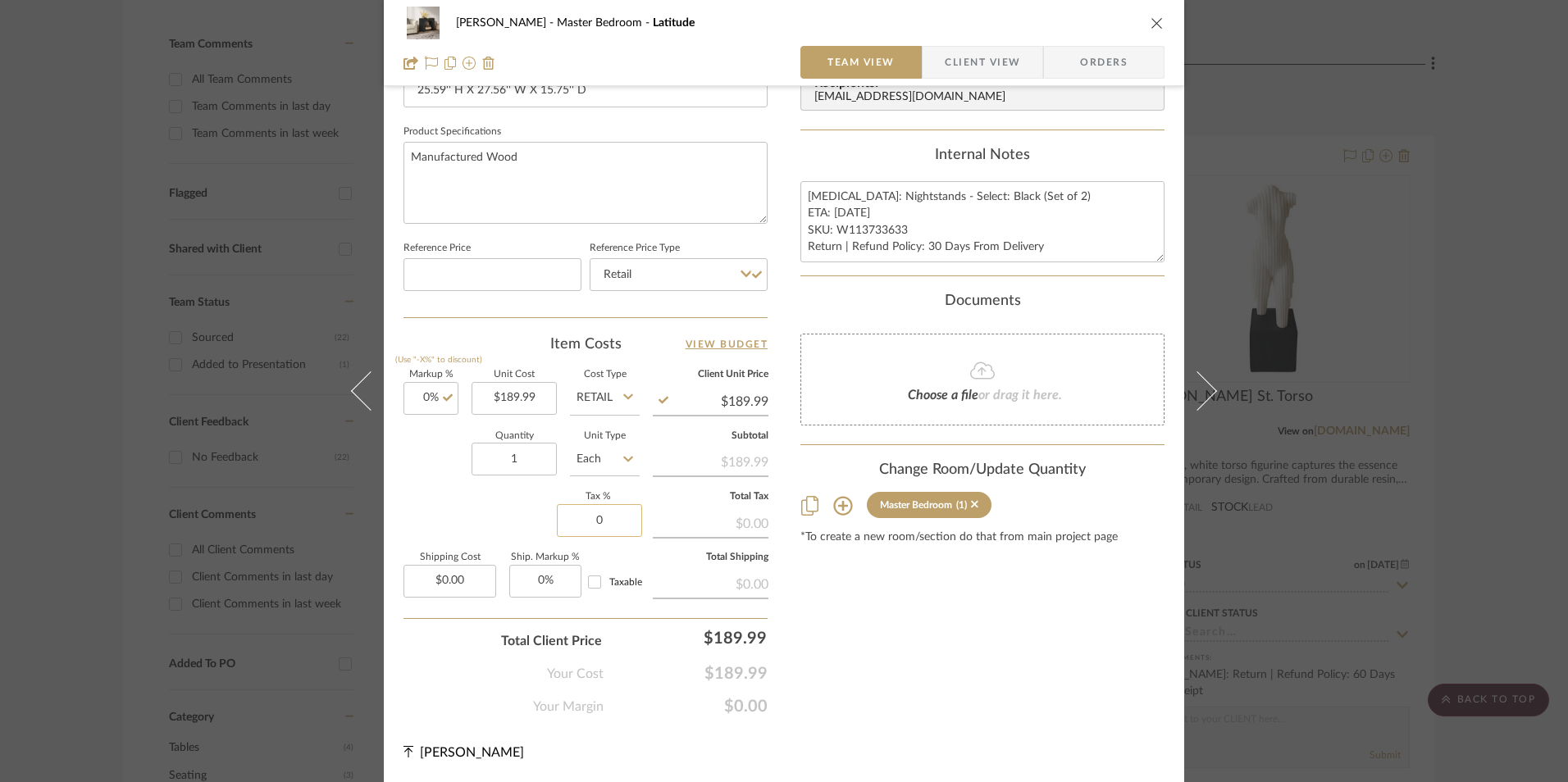
click at [601, 525] on input "0" at bounding box center [598, 521] width 85 height 33
type input "8.25%"
drag, startPoint x: 990, startPoint y: 704, endPoint x: 982, endPoint y: 658, distance: 46.7
click at [990, 704] on div "Content here copies to Client View - confirm visibility there. Show in Client D…" at bounding box center [982, 42] width 364 height 1349
click at [1081, 52] on span "Orders" at bounding box center [1104, 62] width 84 height 33
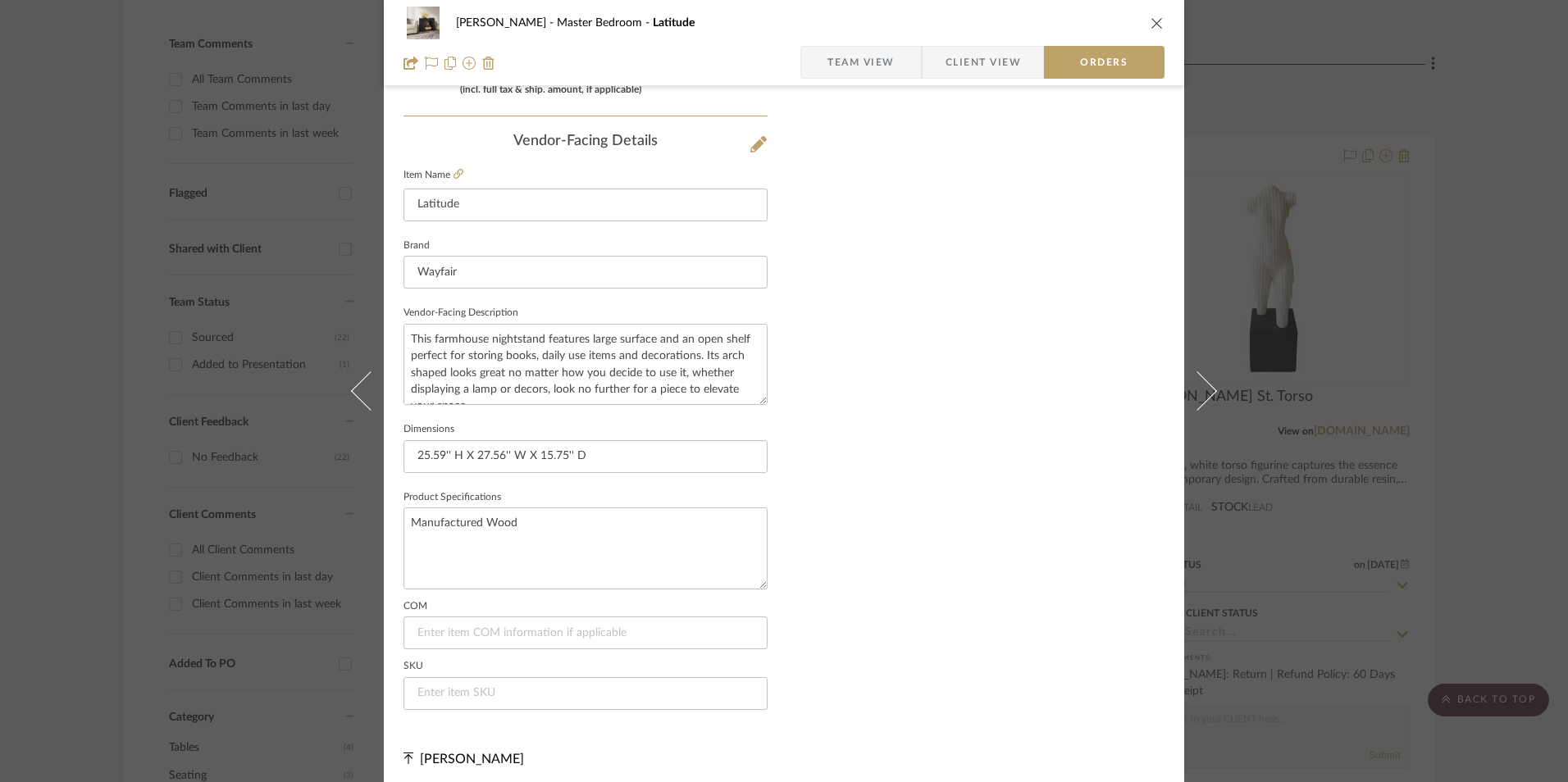
scroll to position [962, 0]
click at [492, 679] on input at bounding box center [585, 687] width 364 height 33
paste input "W113733633"
type input "W113733633"
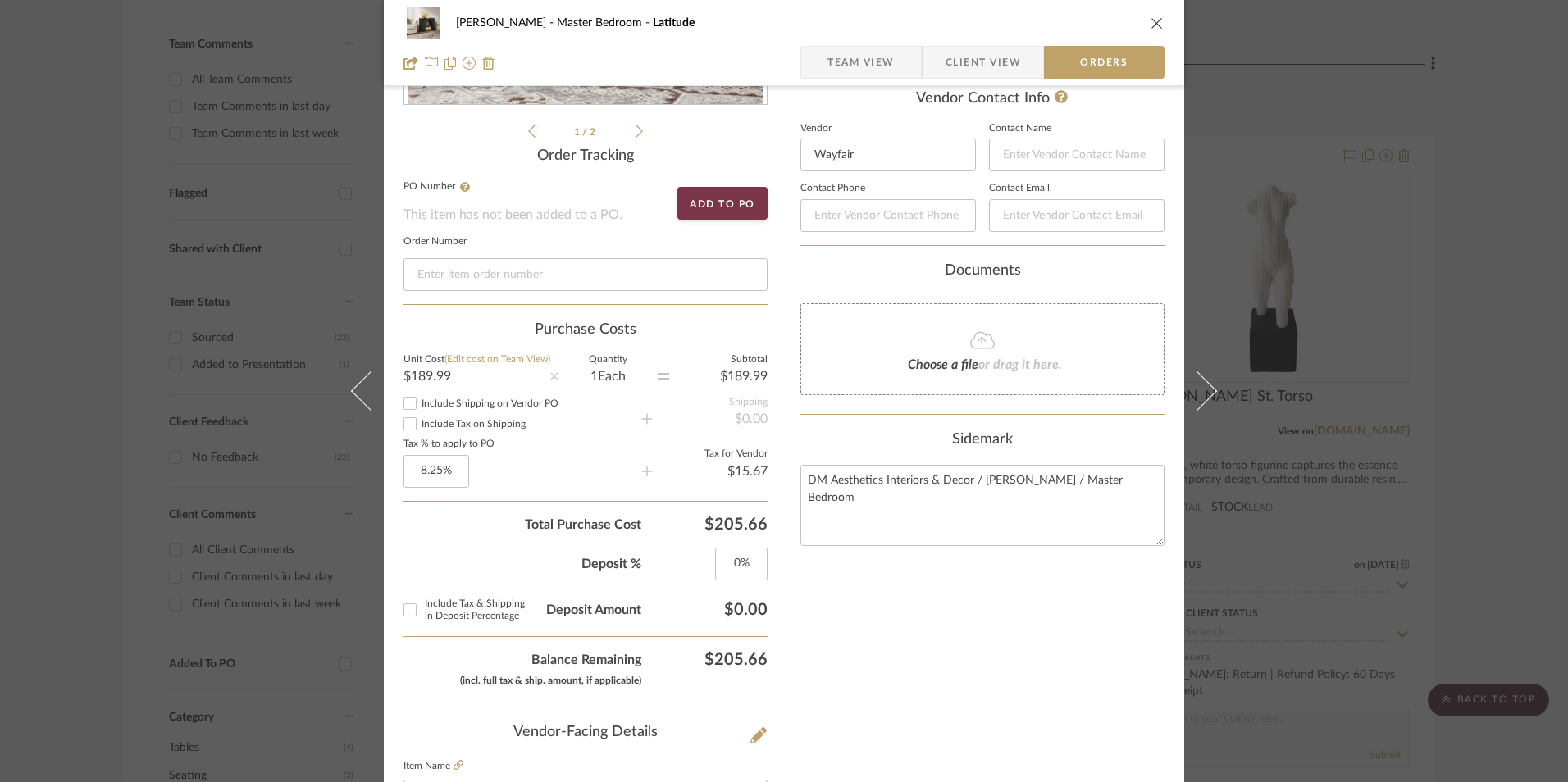
scroll to position [224, 0]
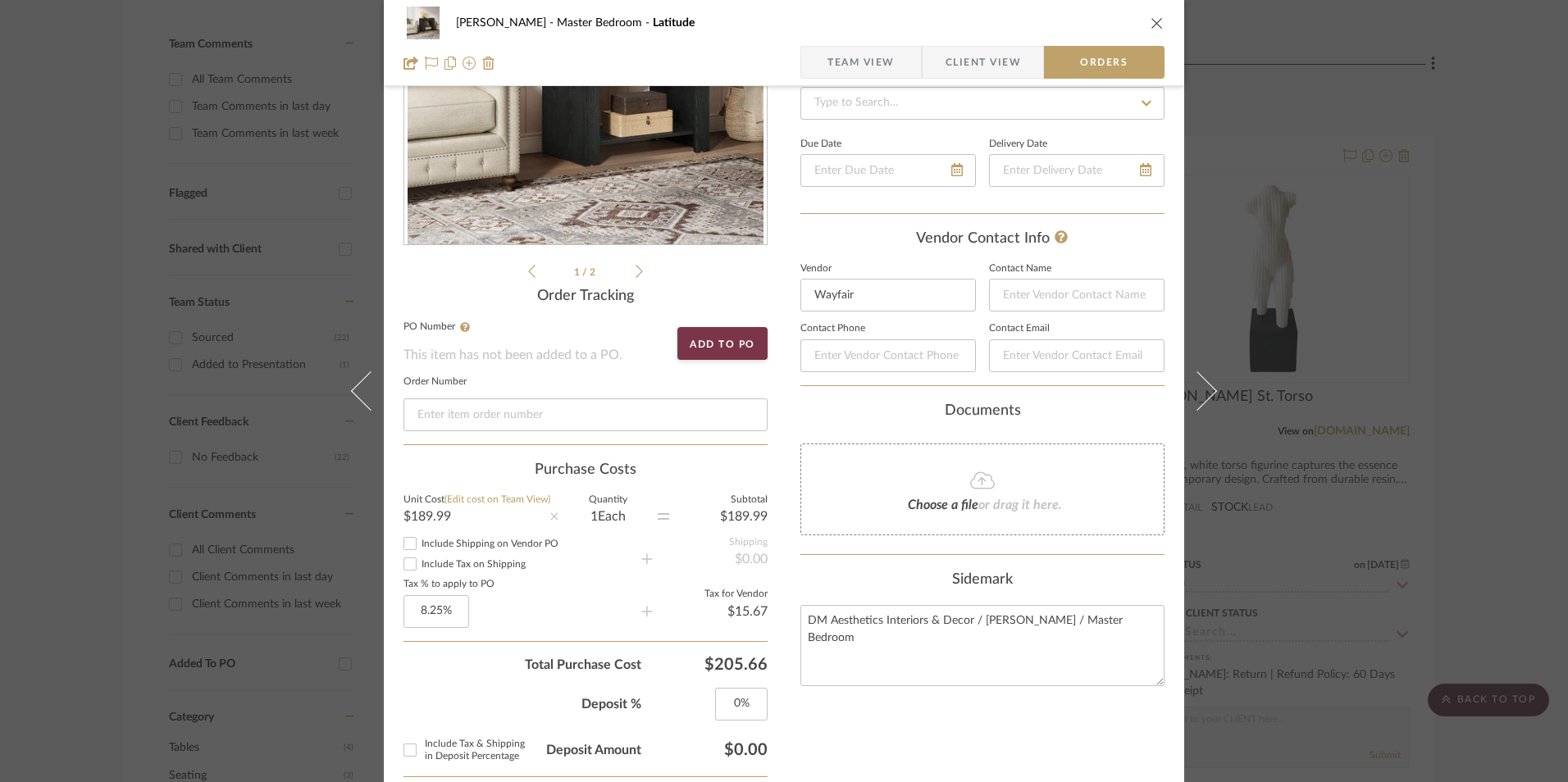
click at [879, 67] on span "Team View" at bounding box center [860, 62] width 67 height 33
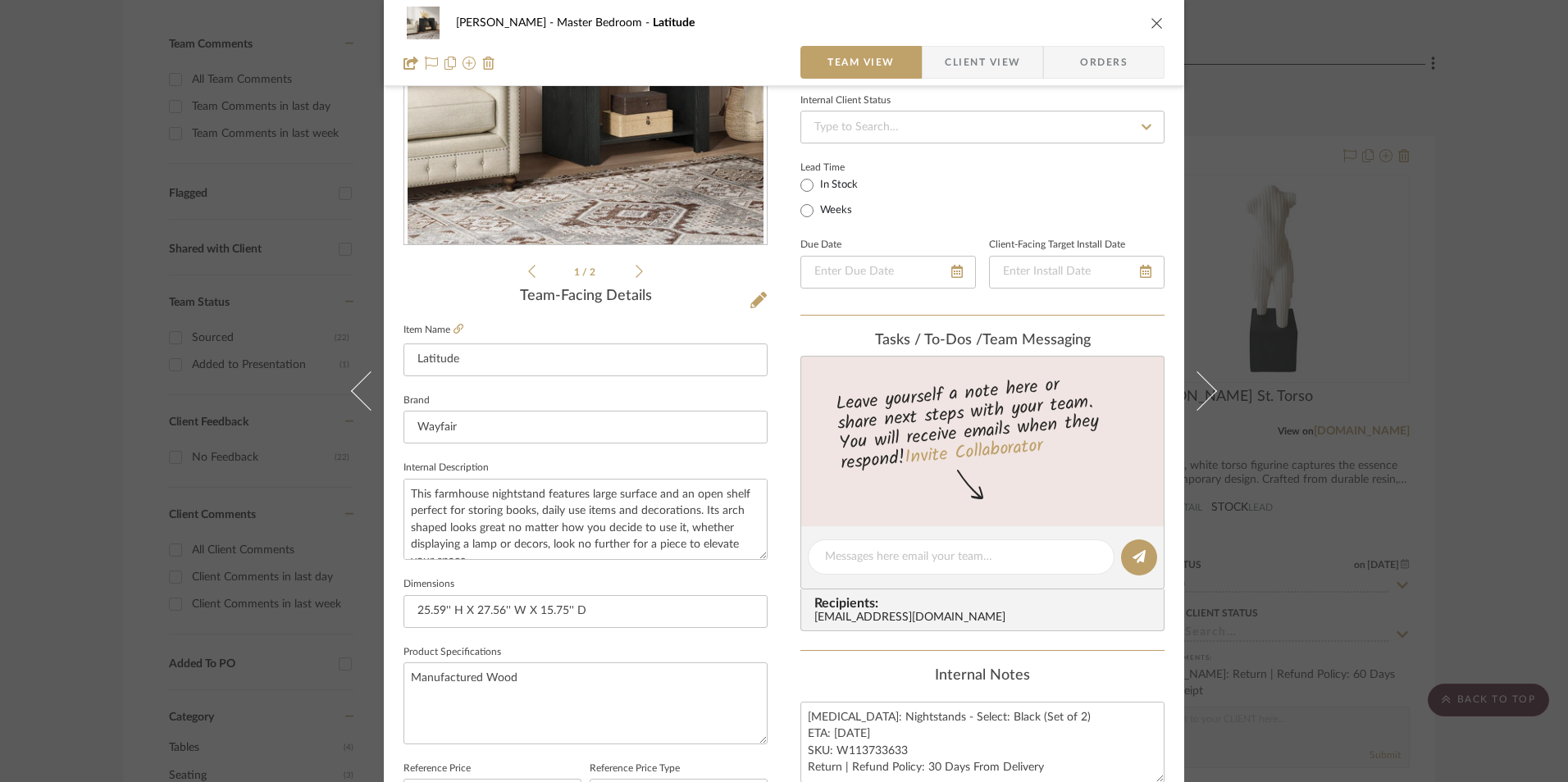
click at [1150, 18] on icon "close" at bounding box center [1156, 22] width 13 height 13
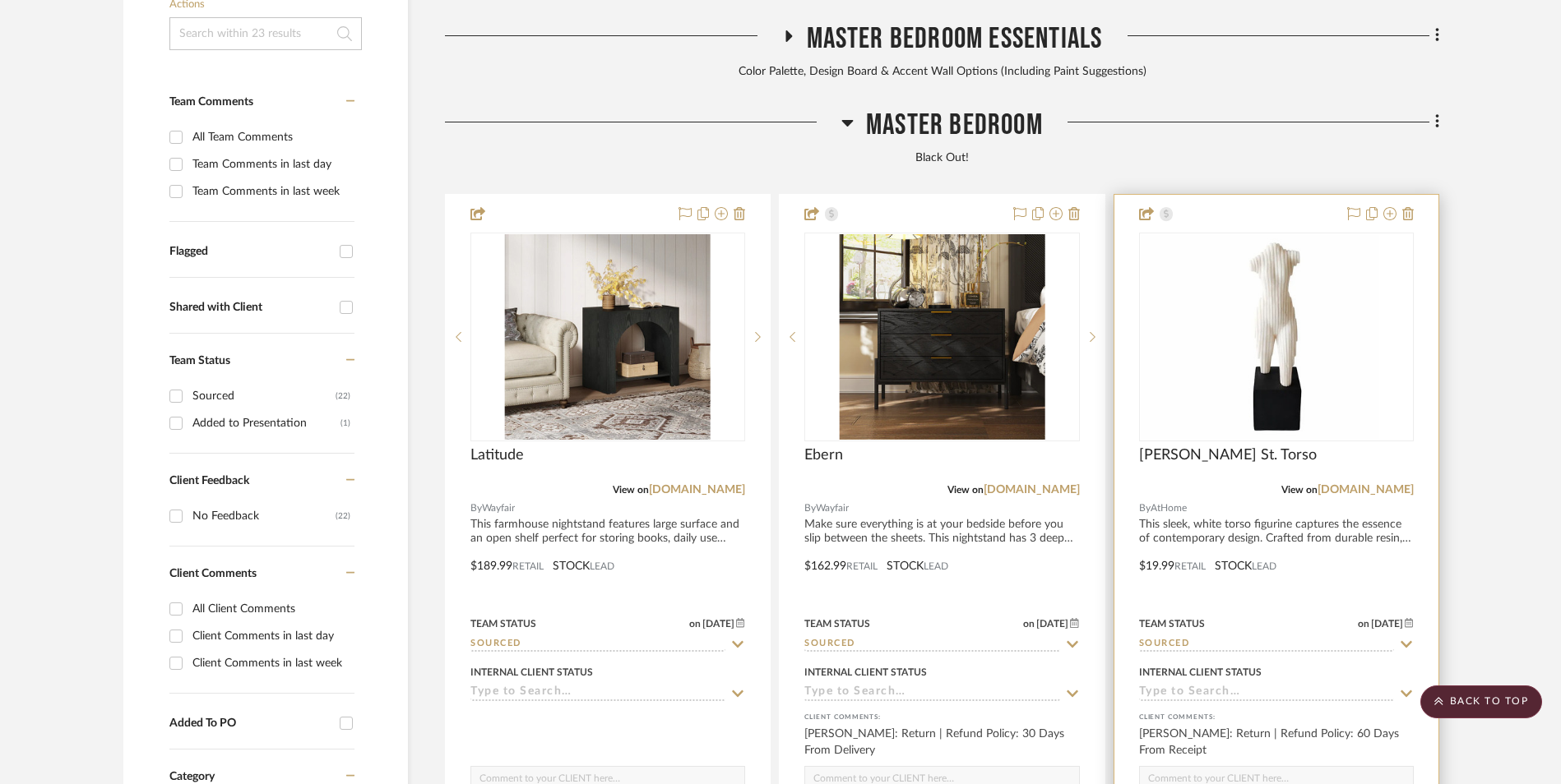
scroll to position [500, 0]
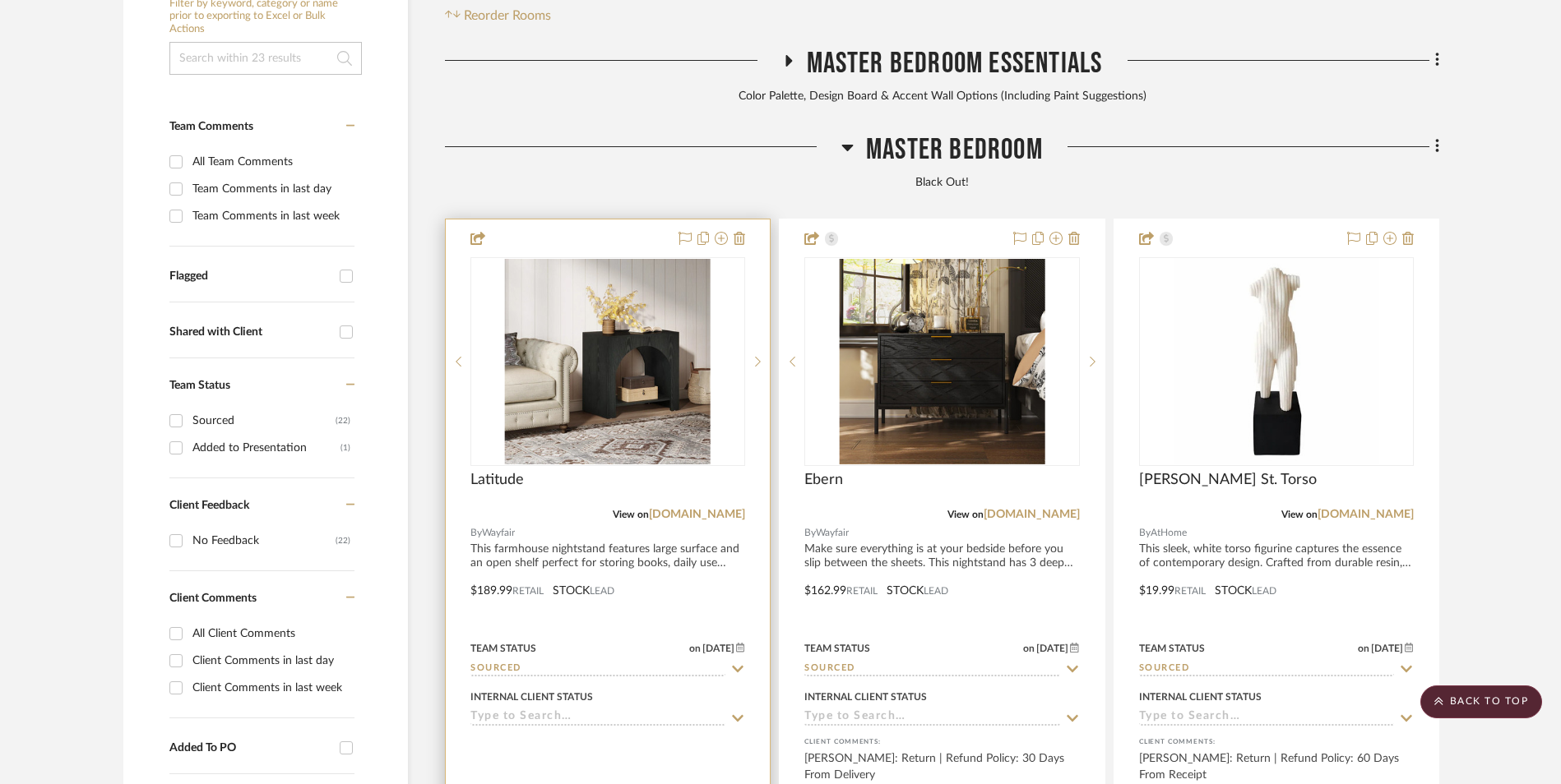
click at [599, 287] on img "0" at bounding box center [608, 362] width 206 height 206
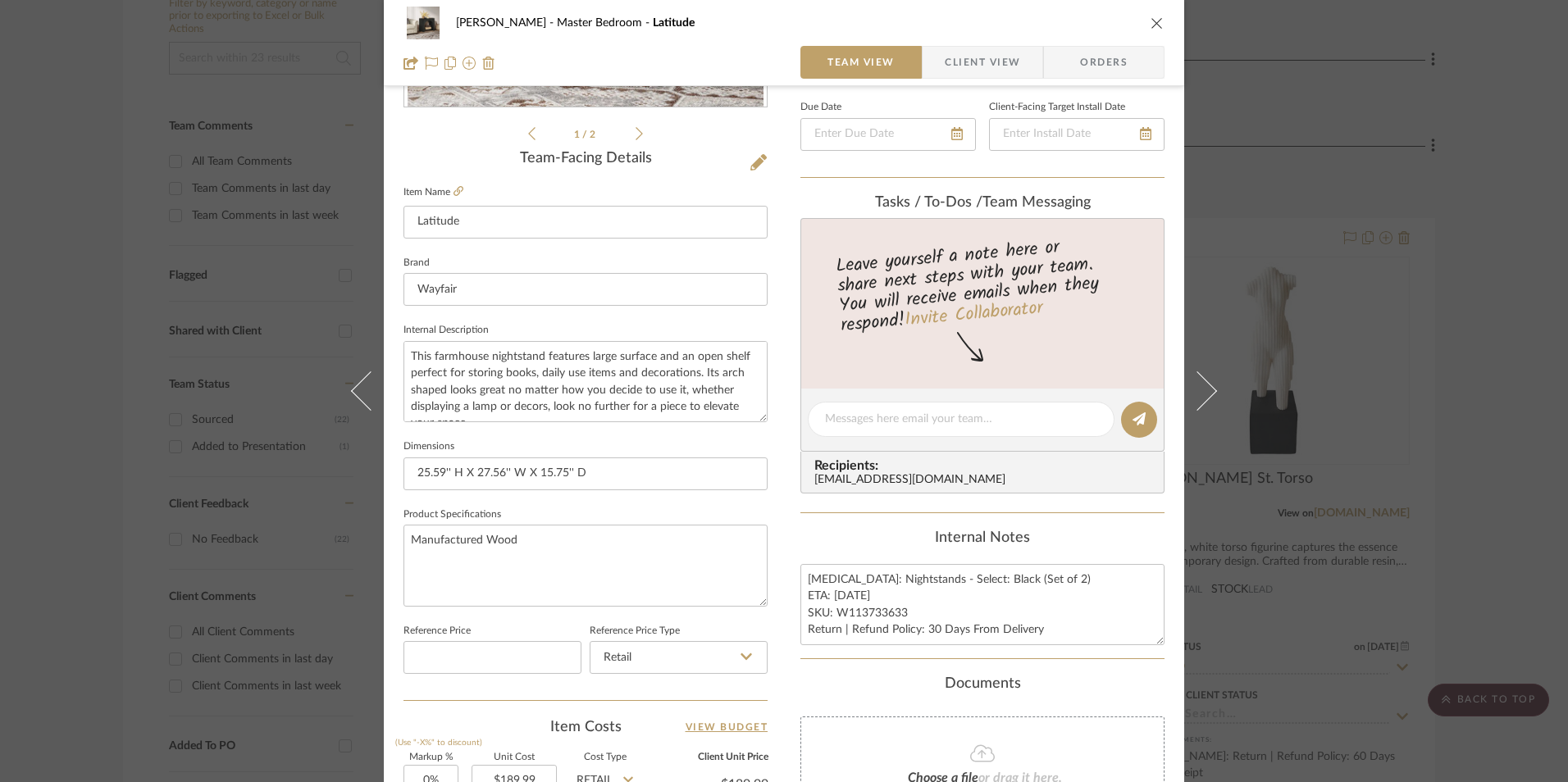
scroll to position [410, 0]
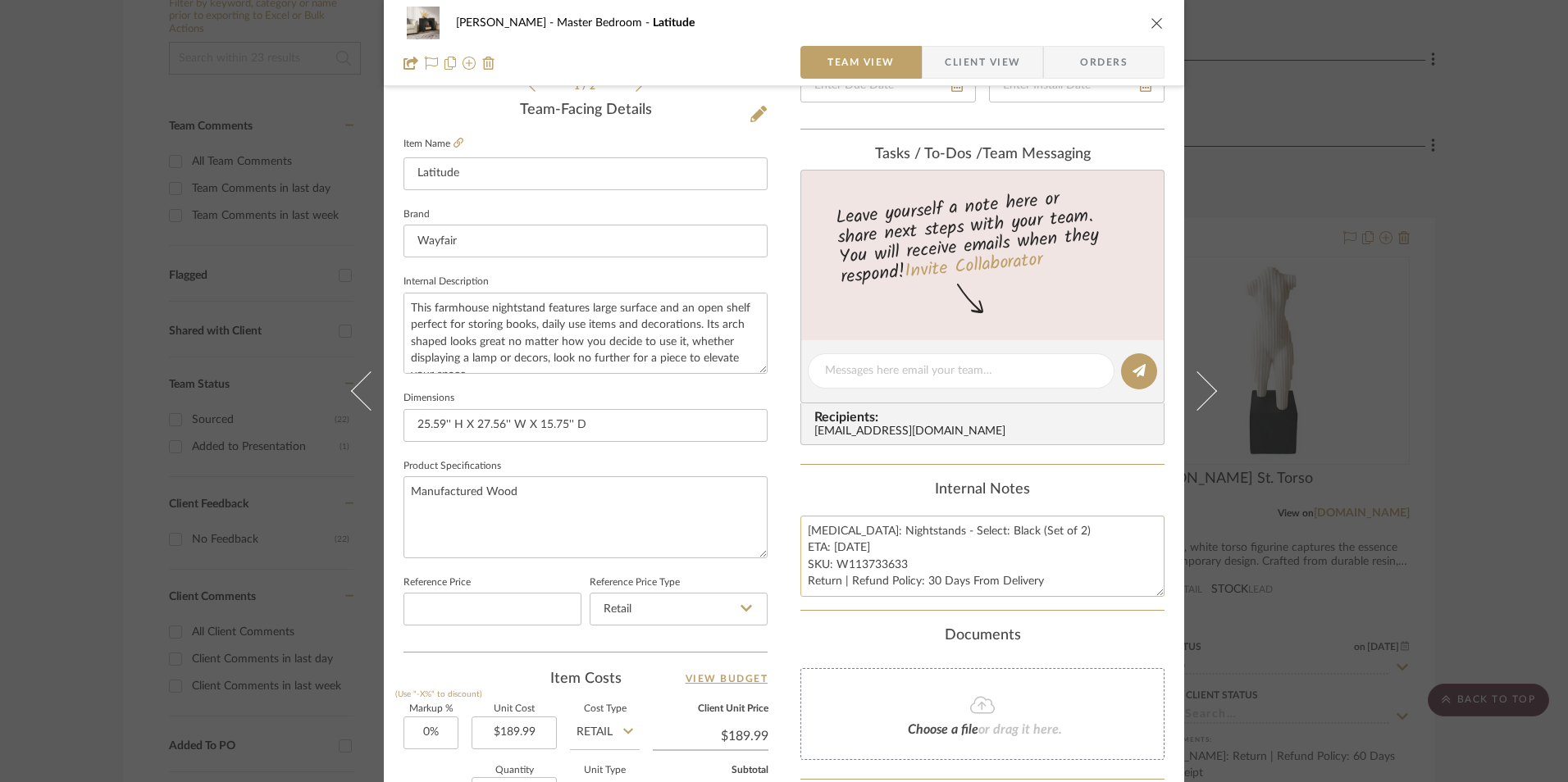
click at [832, 558] on textarea "Option 2: Nightstands - Select: Black (Set of 2) ETA: 9.9.2025 SKU: W113733633 …" at bounding box center [982, 556] width 364 height 81
drag, startPoint x: 802, startPoint y: 529, endPoint x: 840, endPoint y: 570, distance: 55.9
click at [1058, 602] on summary-project-notes "Internal Notes Option 2: Nightstands - Select: Black (Set of 2) ETA: 9.9.2025 S…" at bounding box center [982, 546] width 364 height 130
click at [970, 59] on span "Client View" at bounding box center [982, 62] width 75 height 33
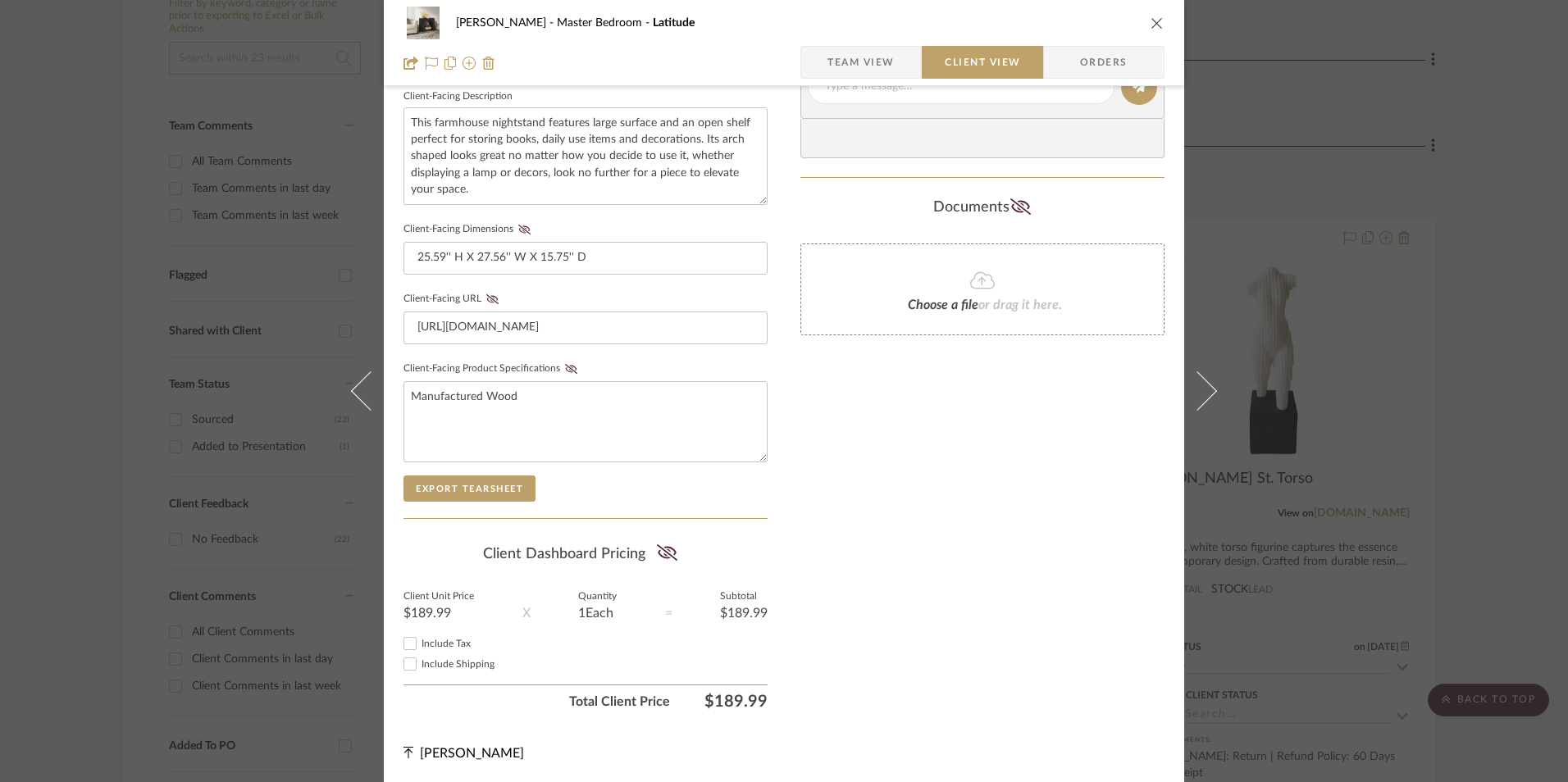
scroll to position [596, 0]
drag, startPoint x: 402, startPoint y: 638, endPoint x: 659, endPoint y: 585, distance: 262.4
click at [401, 638] on input "Include Tax" at bounding box center [410, 642] width 20 height 20
checkbox input "true"
click at [664, 556] on icon at bounding box center [667, 552] width 21 height 17
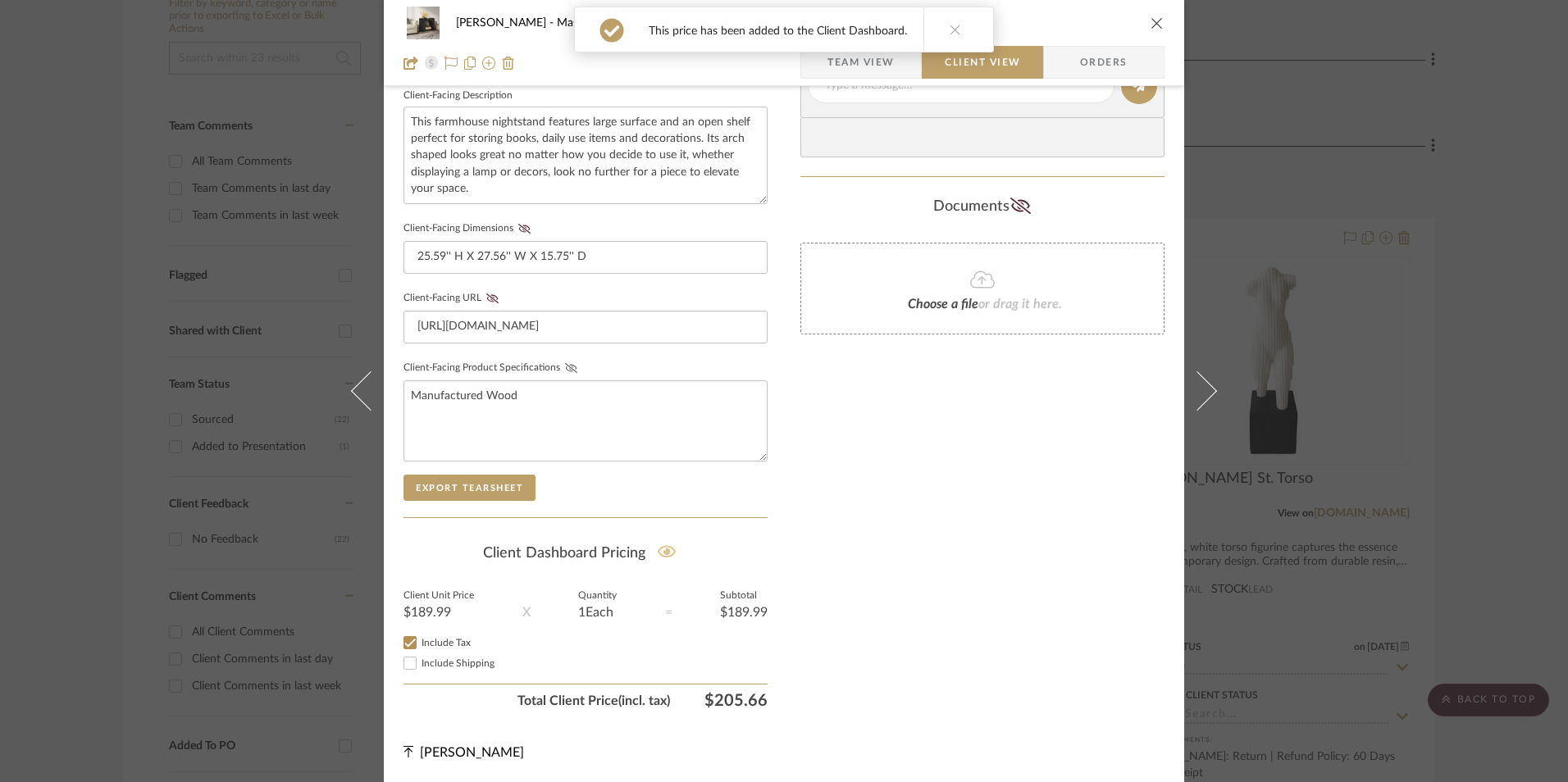
click at [565, 364] on icon at bounding box center [571, 368] width 13 height 10
click at [487, 293] on button "Client-Facing URL" at bounding box center [492, 299] width 22 height 12
click at [523, 230] on icon at bounding box center [524, 228] width 13 height 10
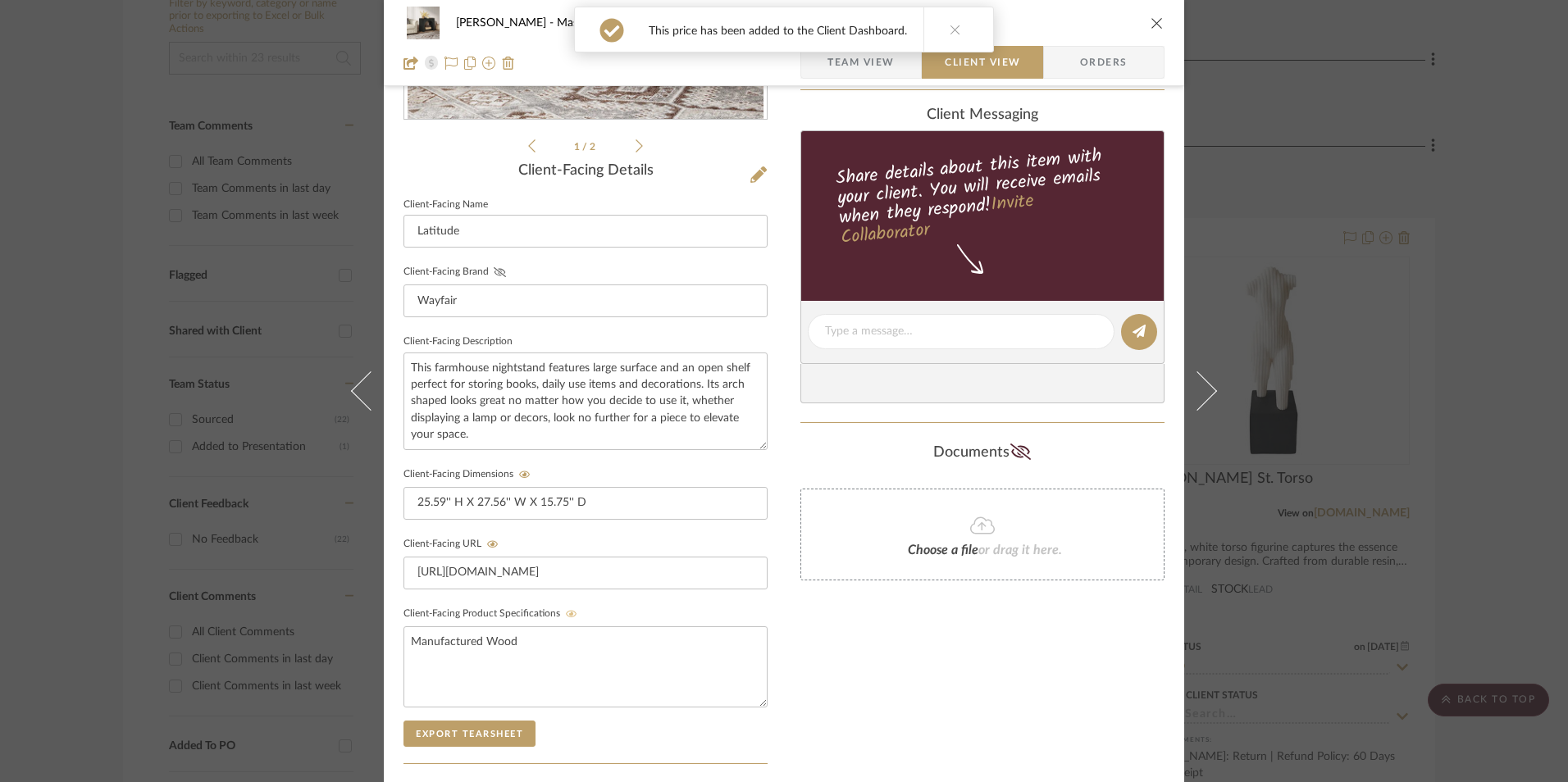
click at [494, 268] on icon at bounding box center [500, 272] width 13 height 10
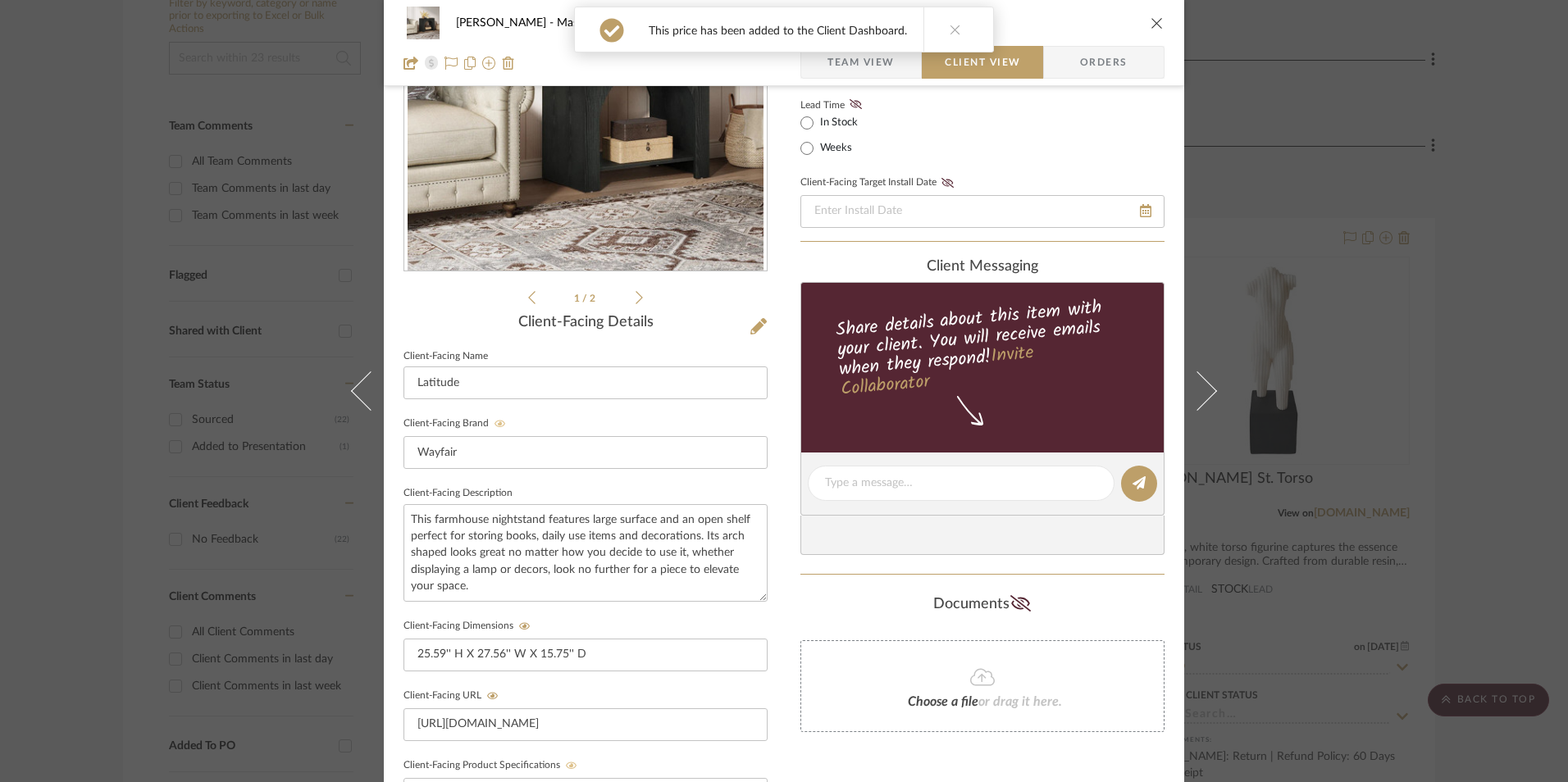
scroll to position [21, 0]
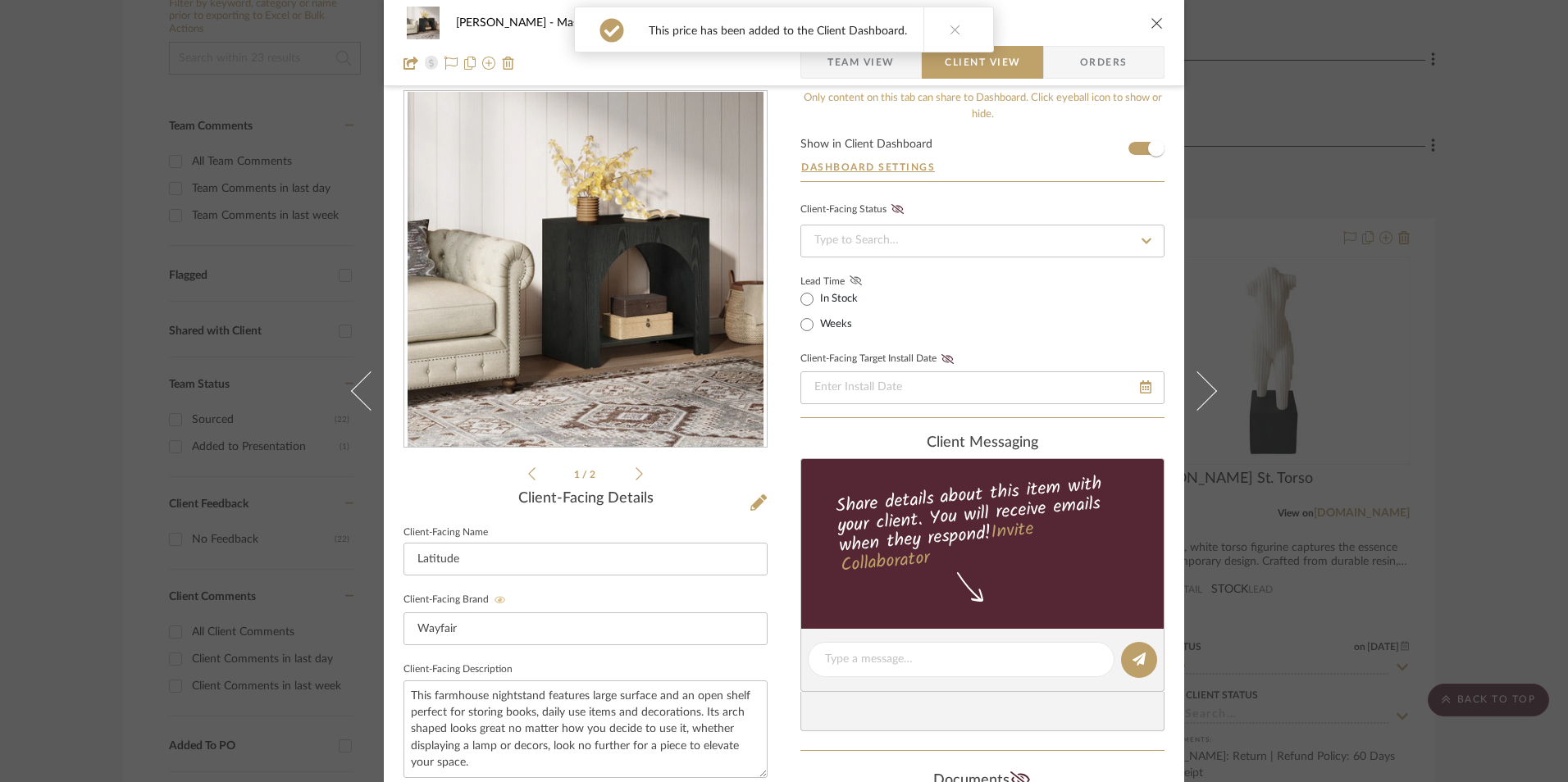
click at [854, 284] on icon at bounding box center [855, 280] width 13 height 10
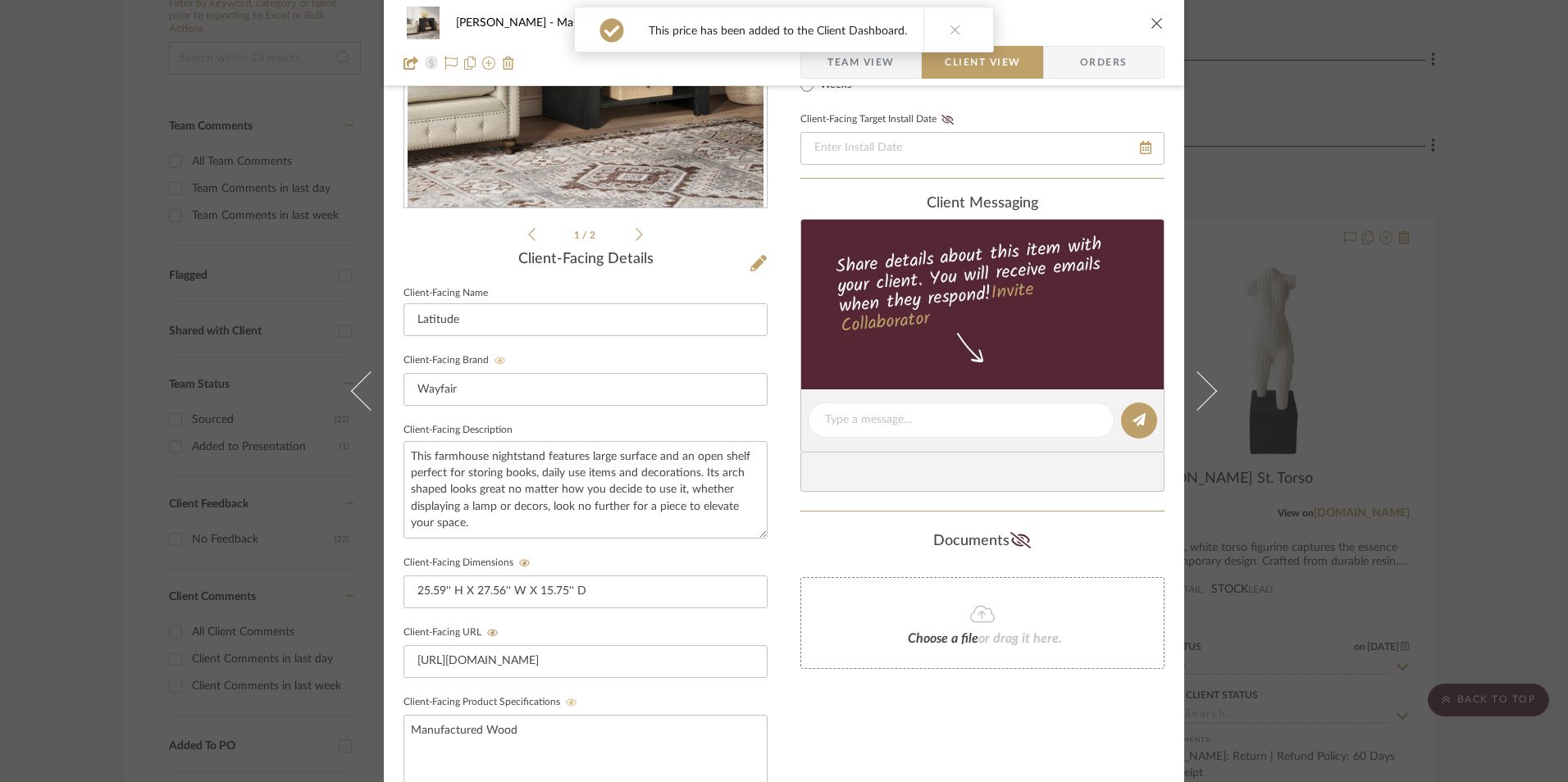
scroll to position [268, 0]
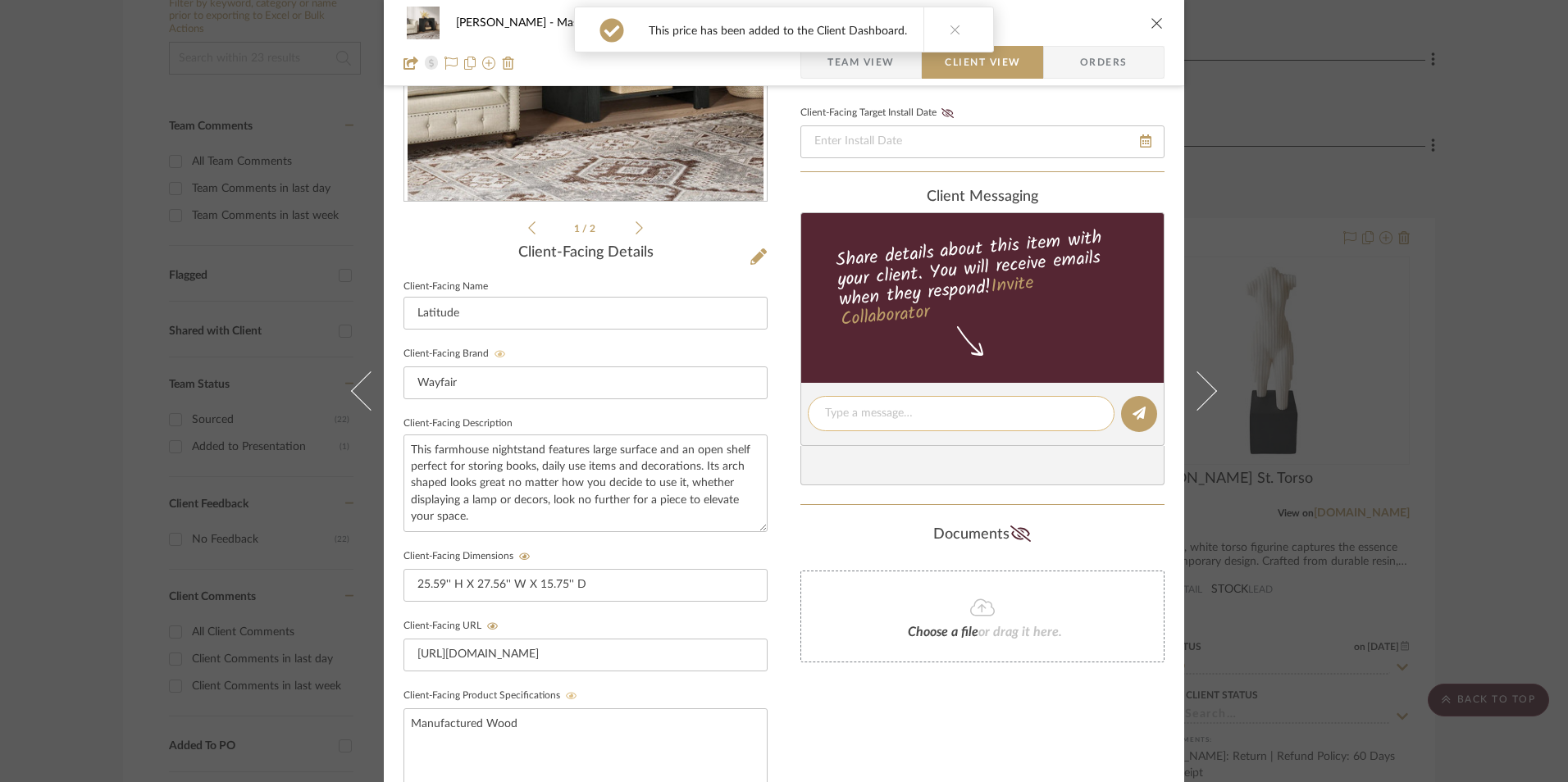
click at [887, 406] on textarea at bounding box center [961, 414] width 272 height 18
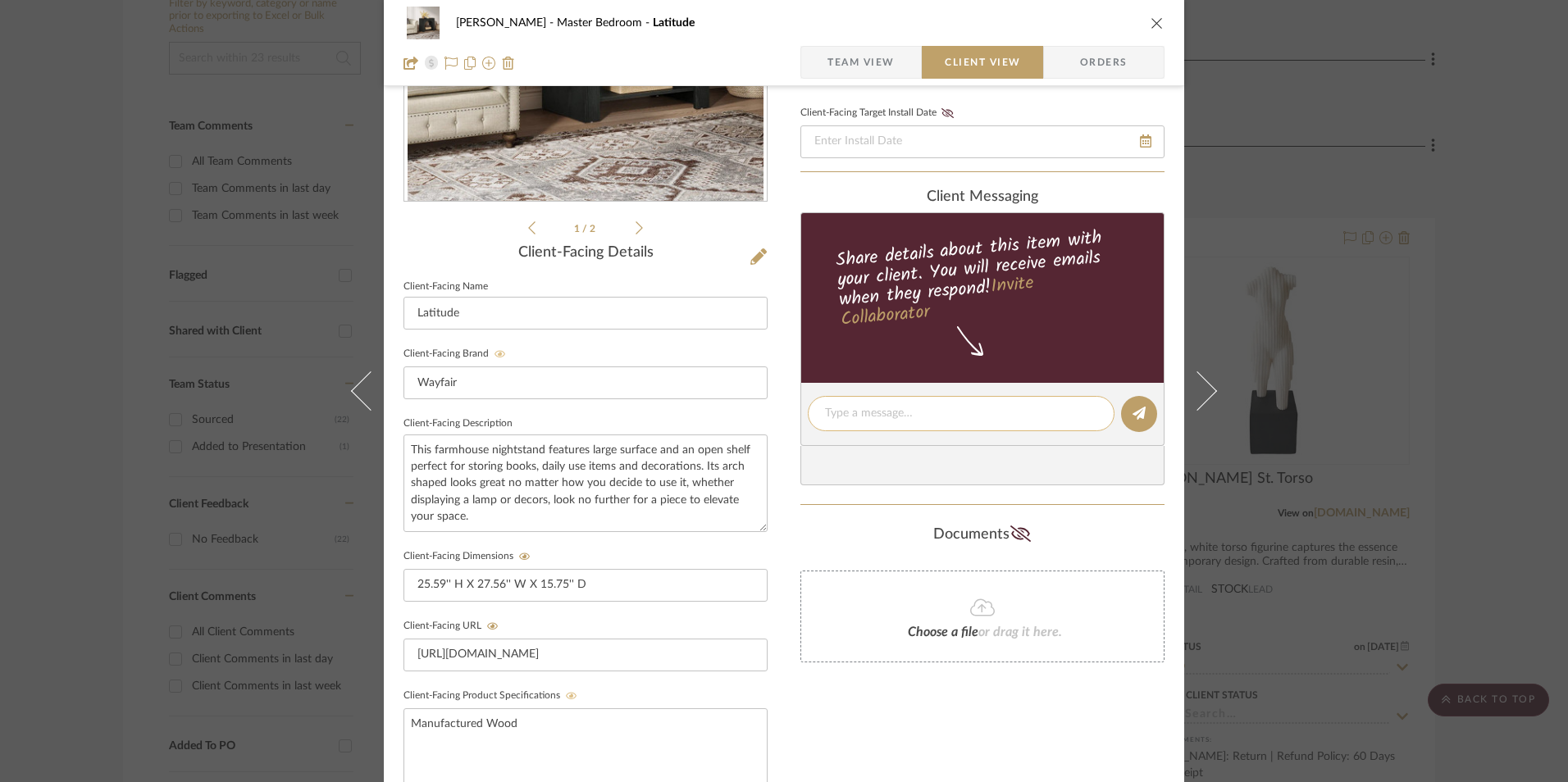
paste textarea "Option 2: Nightstands - Select: Black (Set of 2) ETA: 9.9.2025 SKU: W113733633 …"
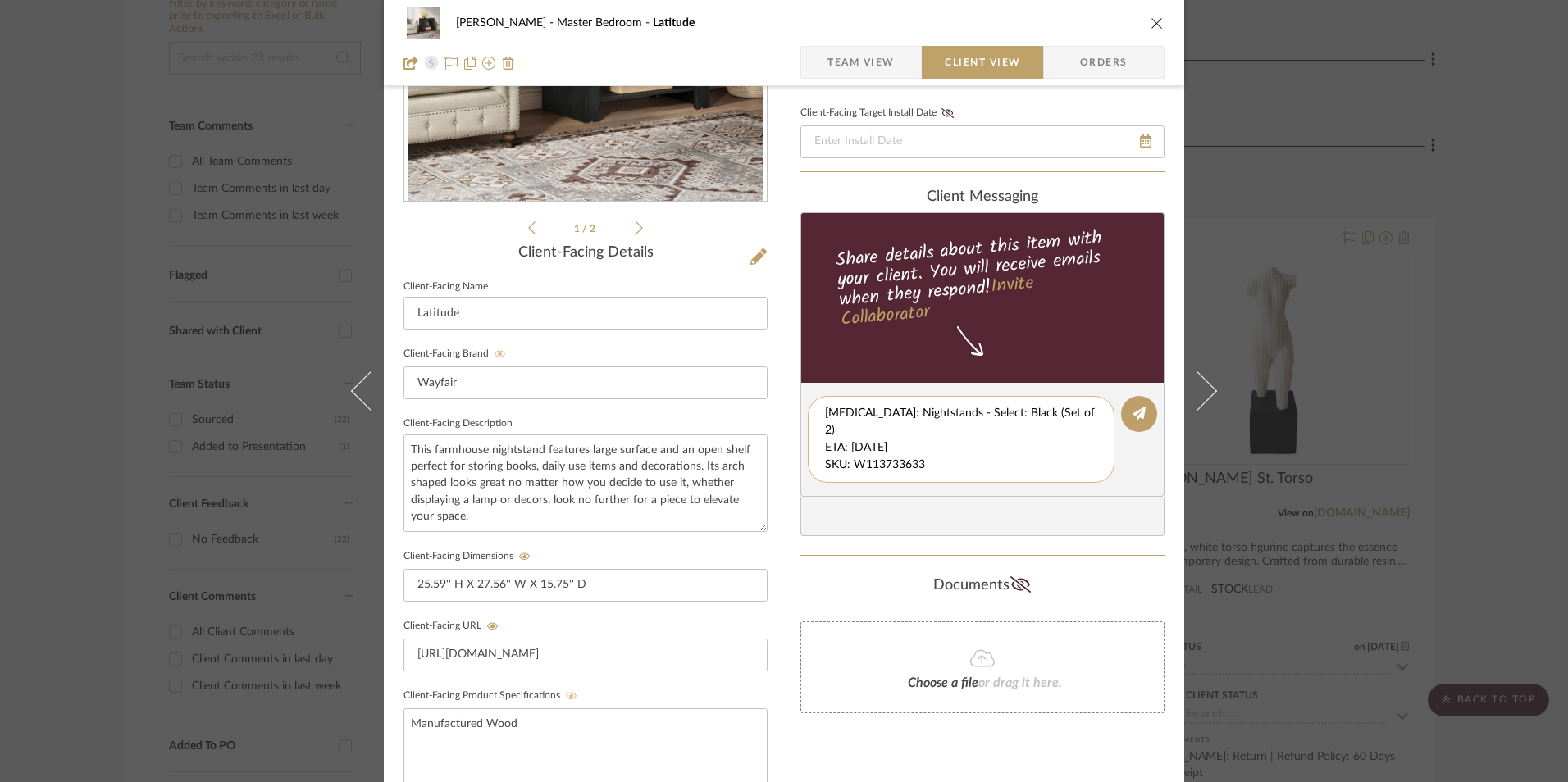
drag, startPoint x: 820, startPoint y: 428, endPoint x: 890, endPoint y: 466, distance: 79.6
click at [1078, 469] on textarea "Option 2: Nightstands - Select: Black (Set of 2) ETA: 9.9.2025 SKU: W113733633 …" at bounding box center [961, 439] width 272 height 69
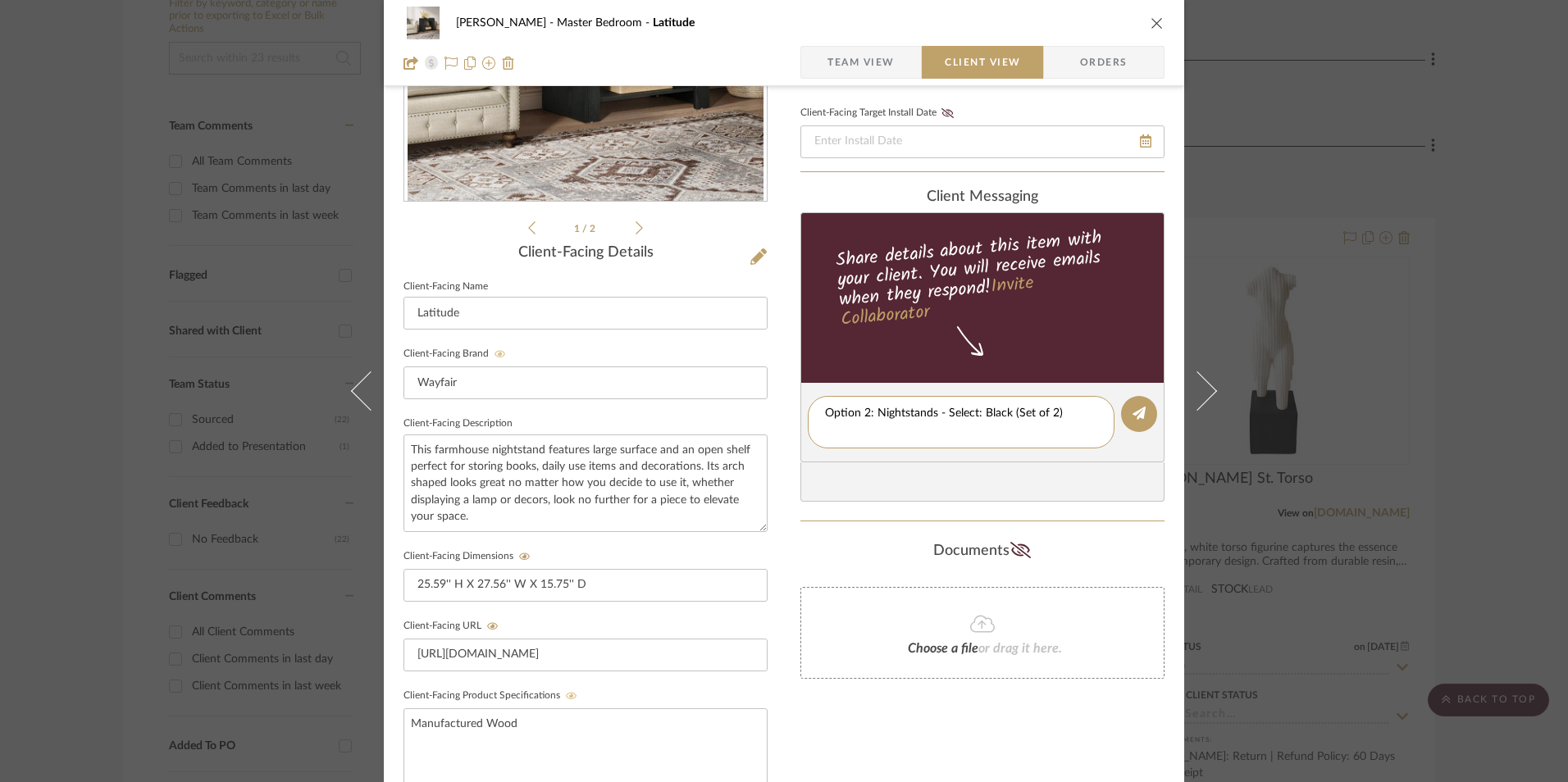
type textarea "Option 2: Nightstands - Select: Black (Set of 2)"
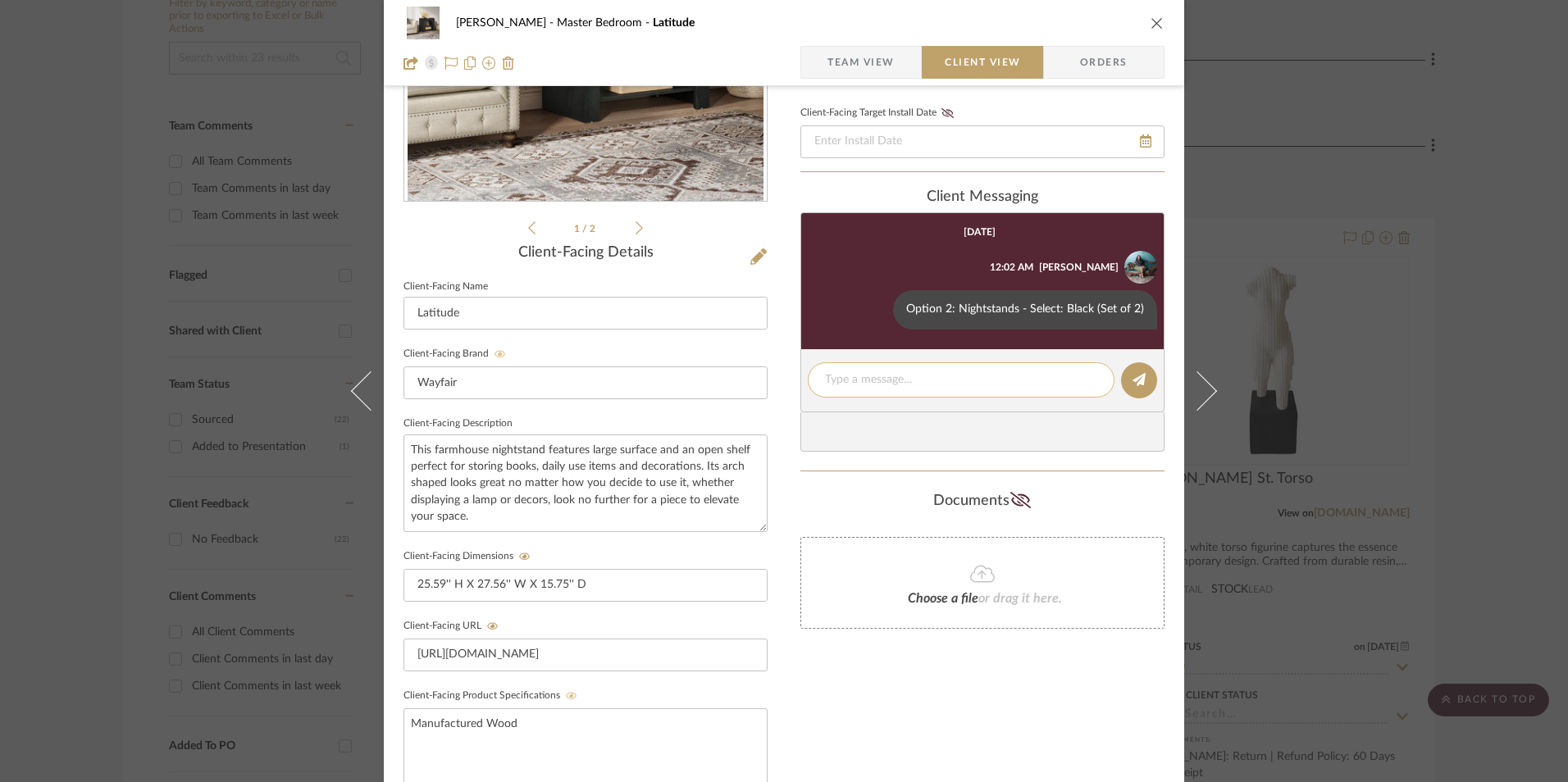
drag, startPoint x: 868, startPoint y: 364, endPoint x: 872, endPoint y: 380, distance: 16.5
click at [869, 366] on div at bounding box center [961, 380] width 307 height 35
click at [872, 382] on textarea at bounding box center [961, 380] width 272 height 18
paste textarea "ETA: 9.9.2025 SKU: W113733633 Return | Refund Policy: 30 Days From Delivery"
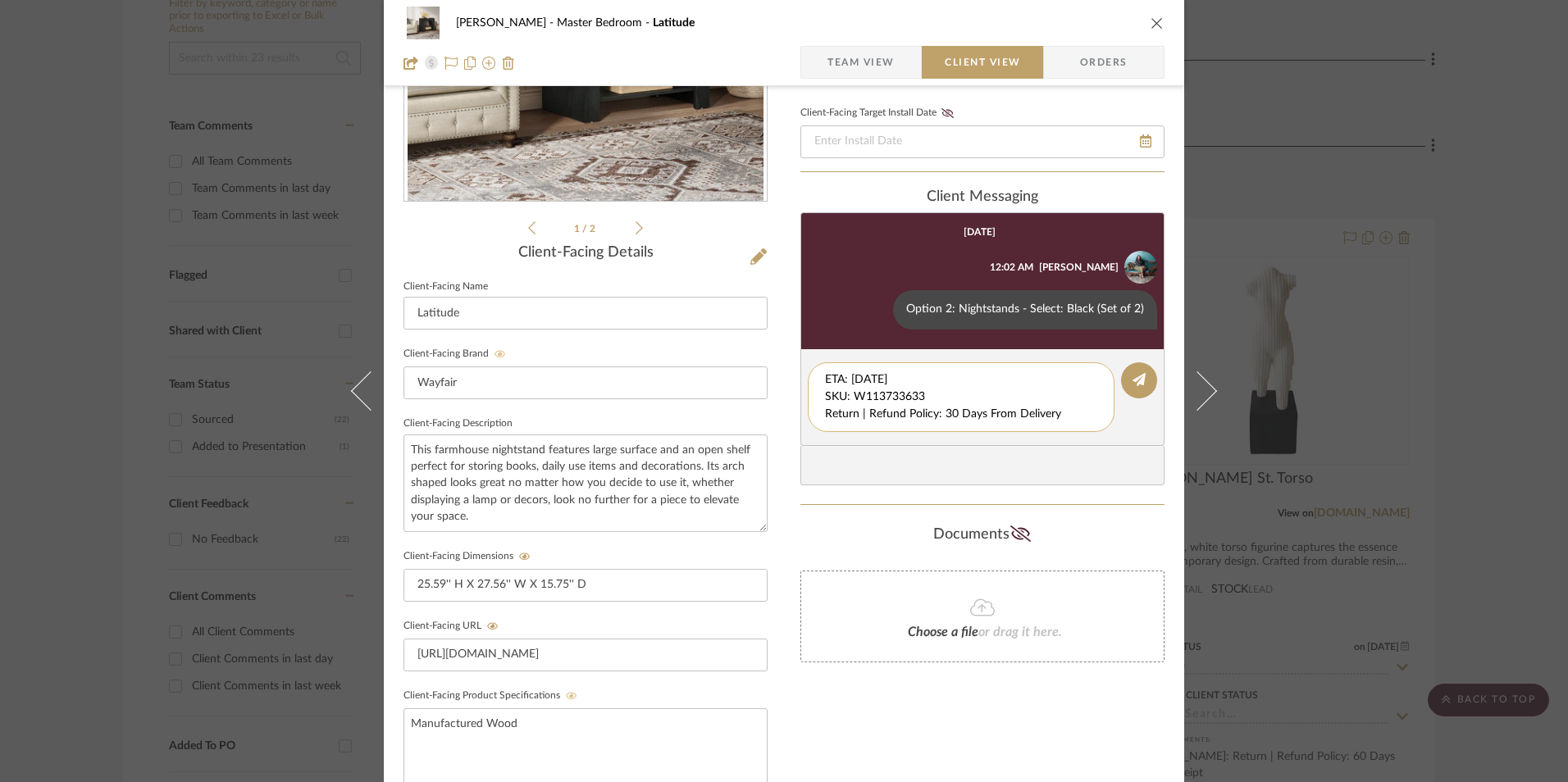
drag, startPoint x: 931, startPoint y: 392, endPoint x: 817, endPoint y: 366, distance: 116.9
click at [801, 359] on editor-of-message "ETA: 9.9.2025 SKU: W113733633 Return | Refund Policy: 30 Days From Delivery" at bounding box center [982, 397] width 364 height 97
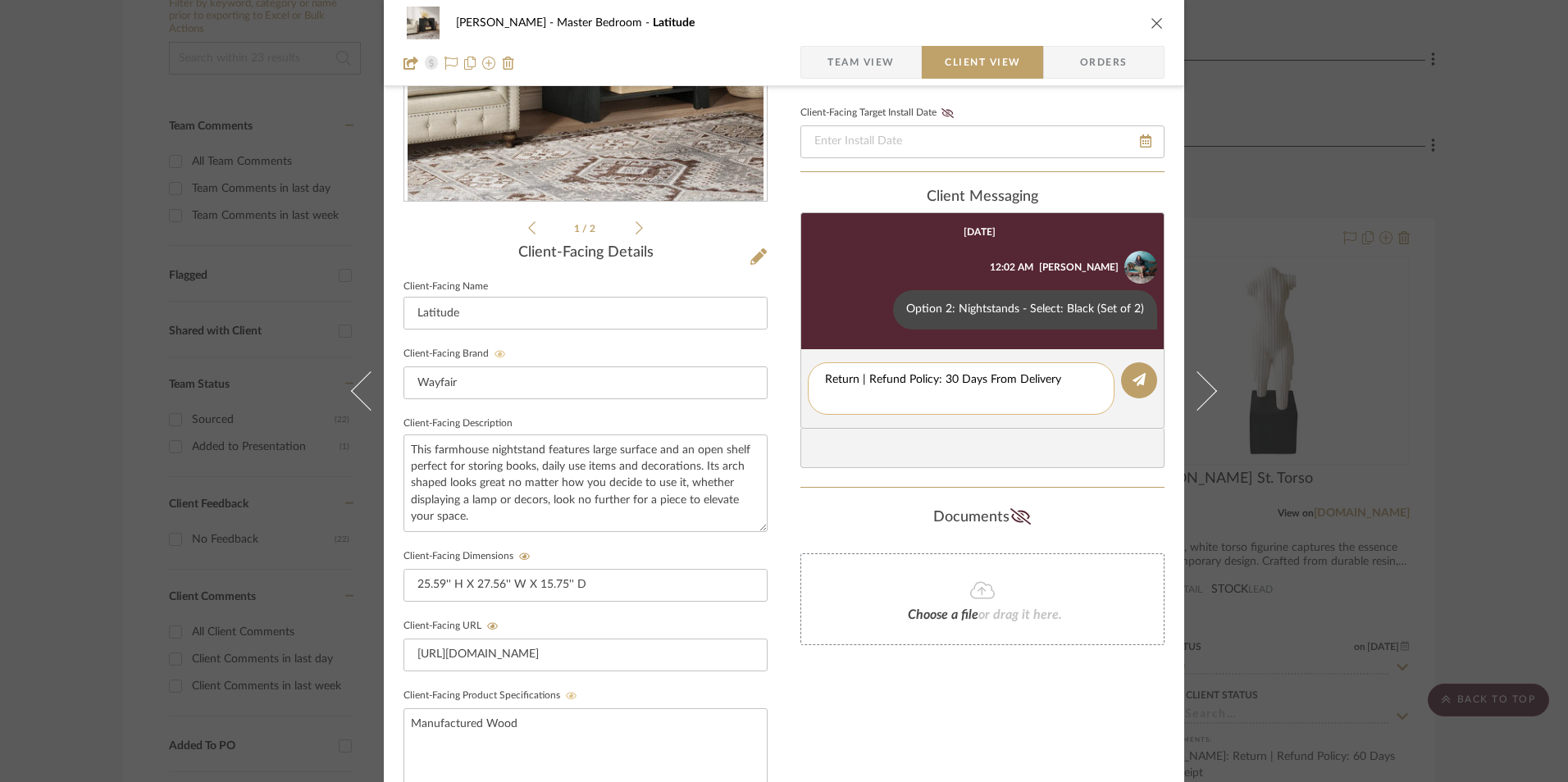
click at [825, 396] on textarea "Return | Refund Policy: 30 Days From Delivery" at bounding box center [961, 388] width 272 height 34
type textarea "Return | Refund Policy: 30 Days From Delivery"
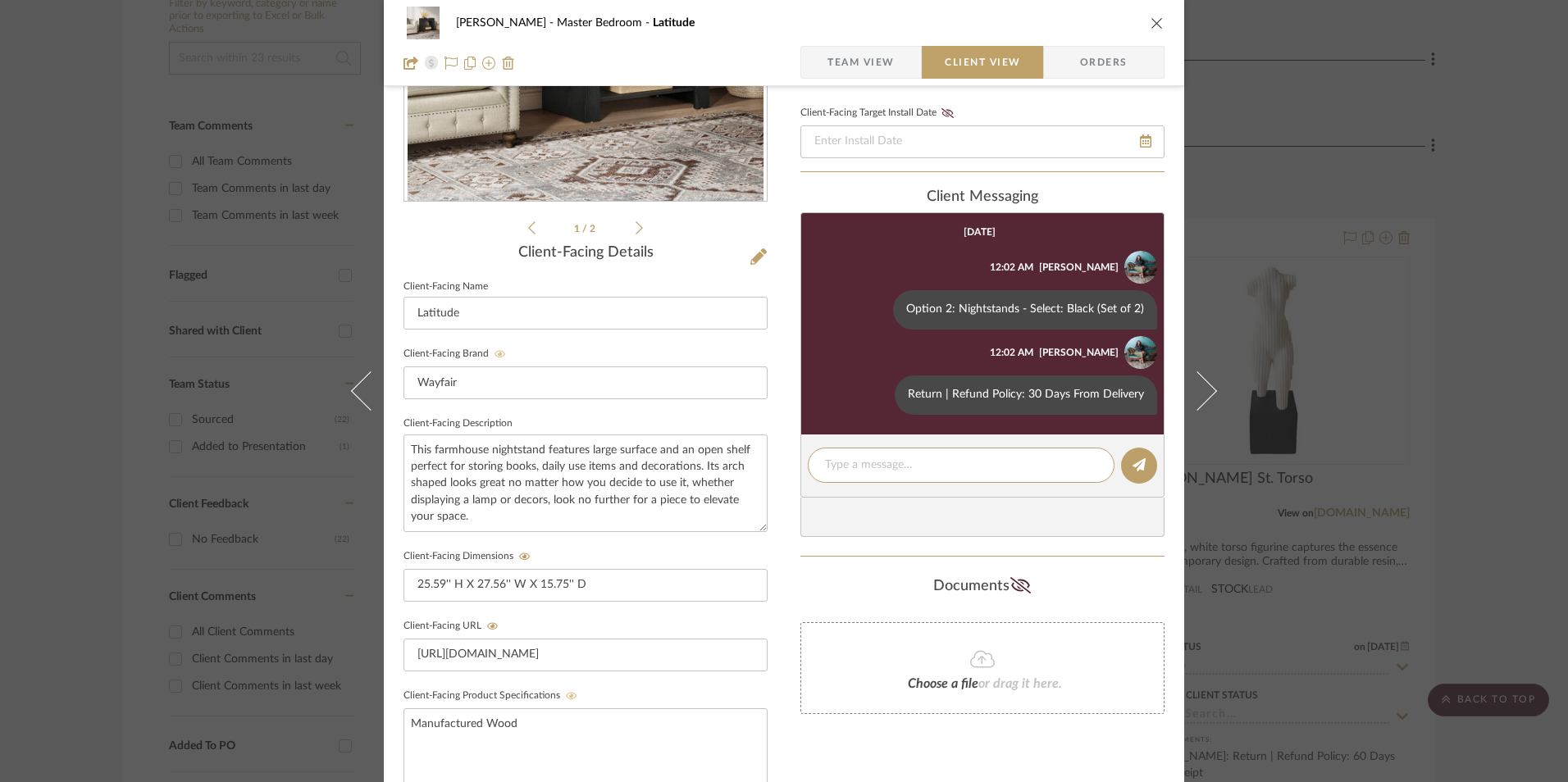
click at [1150, 22] on icon "close" at bounding box center [1156, 22] width 13 height 13
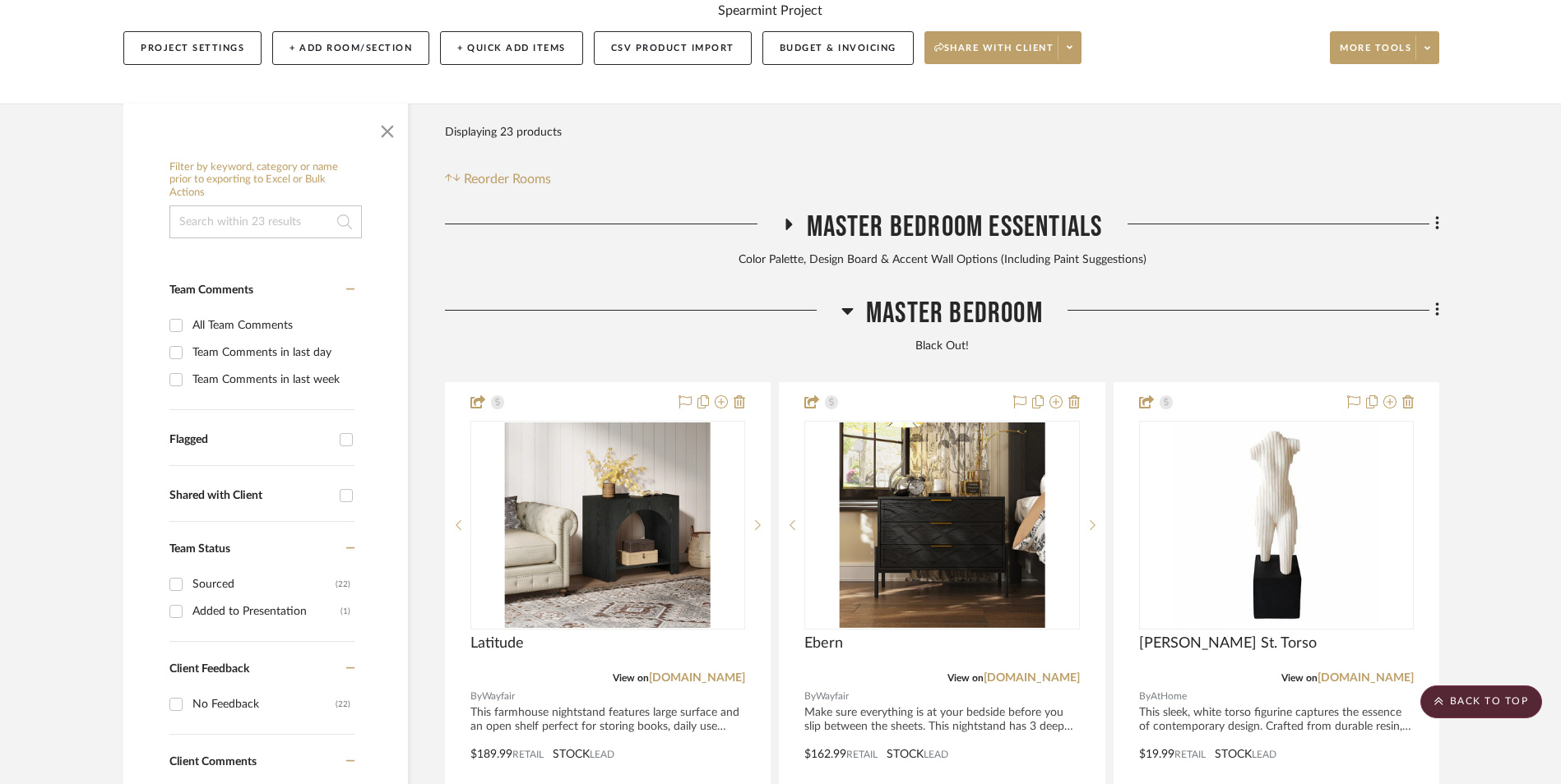
scroll to position [337, 0]
click at [1436, 301] on icon at bounding box center [1438, 310] width 5 height 18
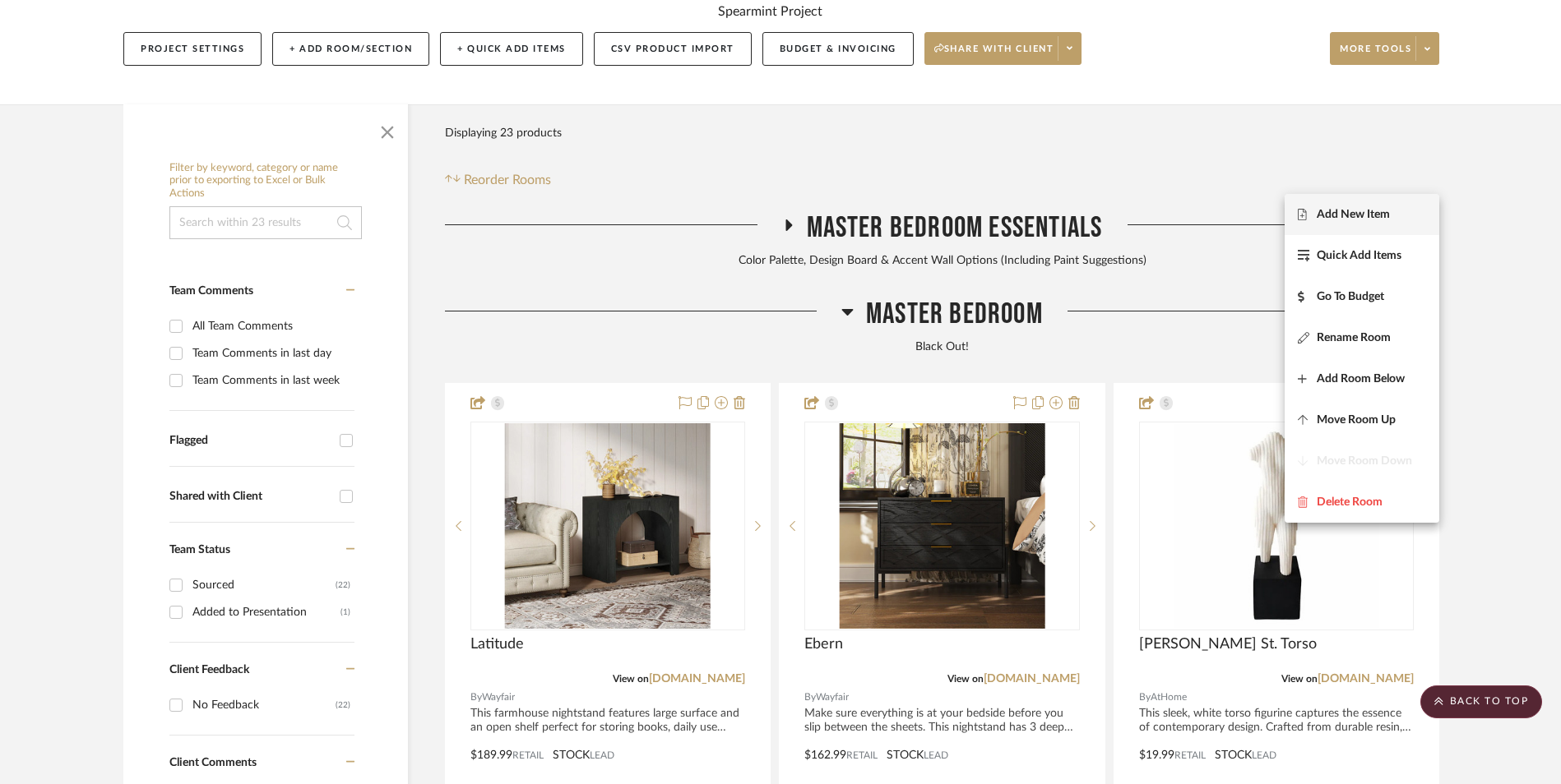
click at [1324, 214] on span "Add New Item" at bounding box center [1353, 214] width 73 height 14
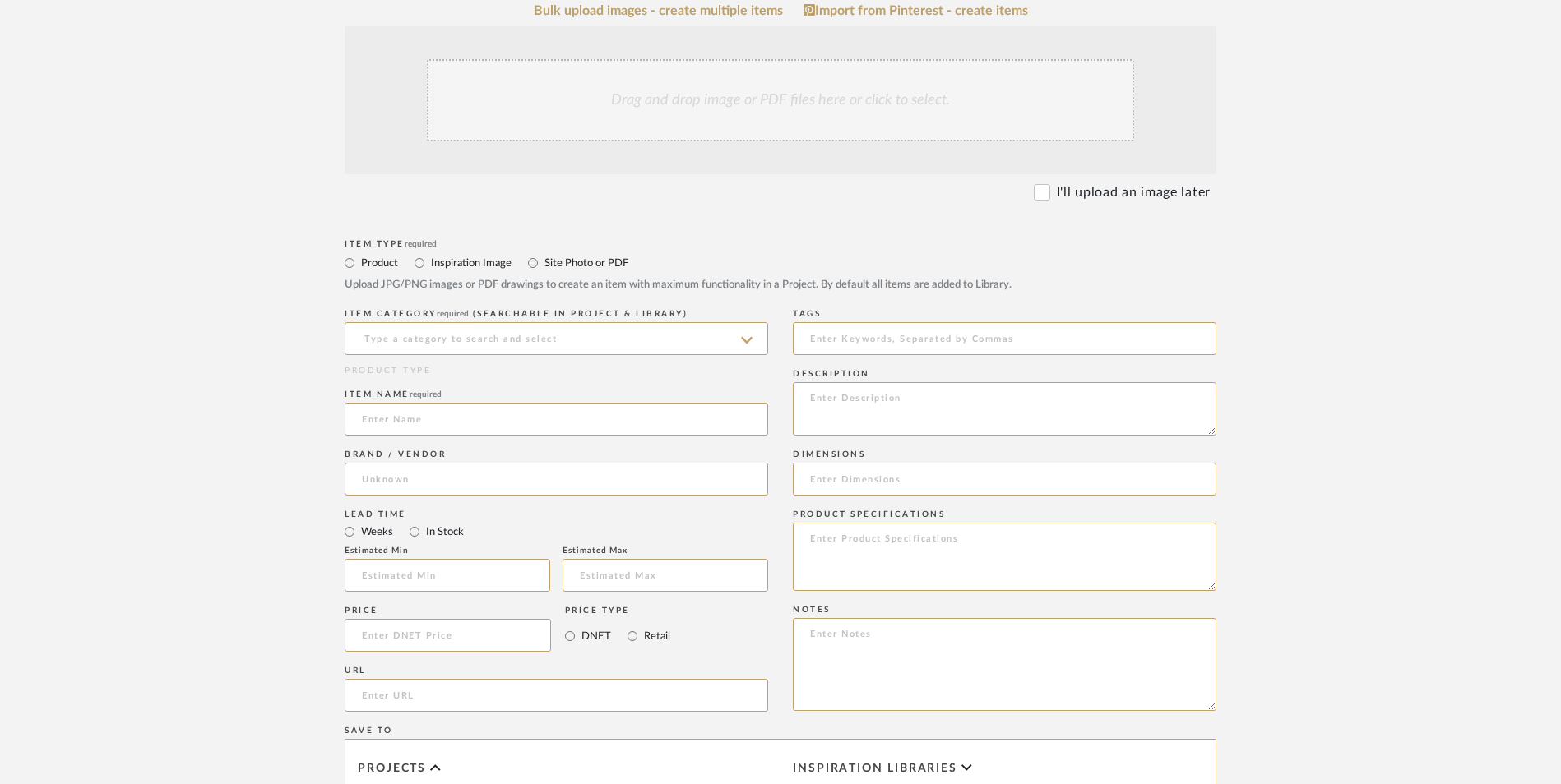
scroll to position [493, 0]
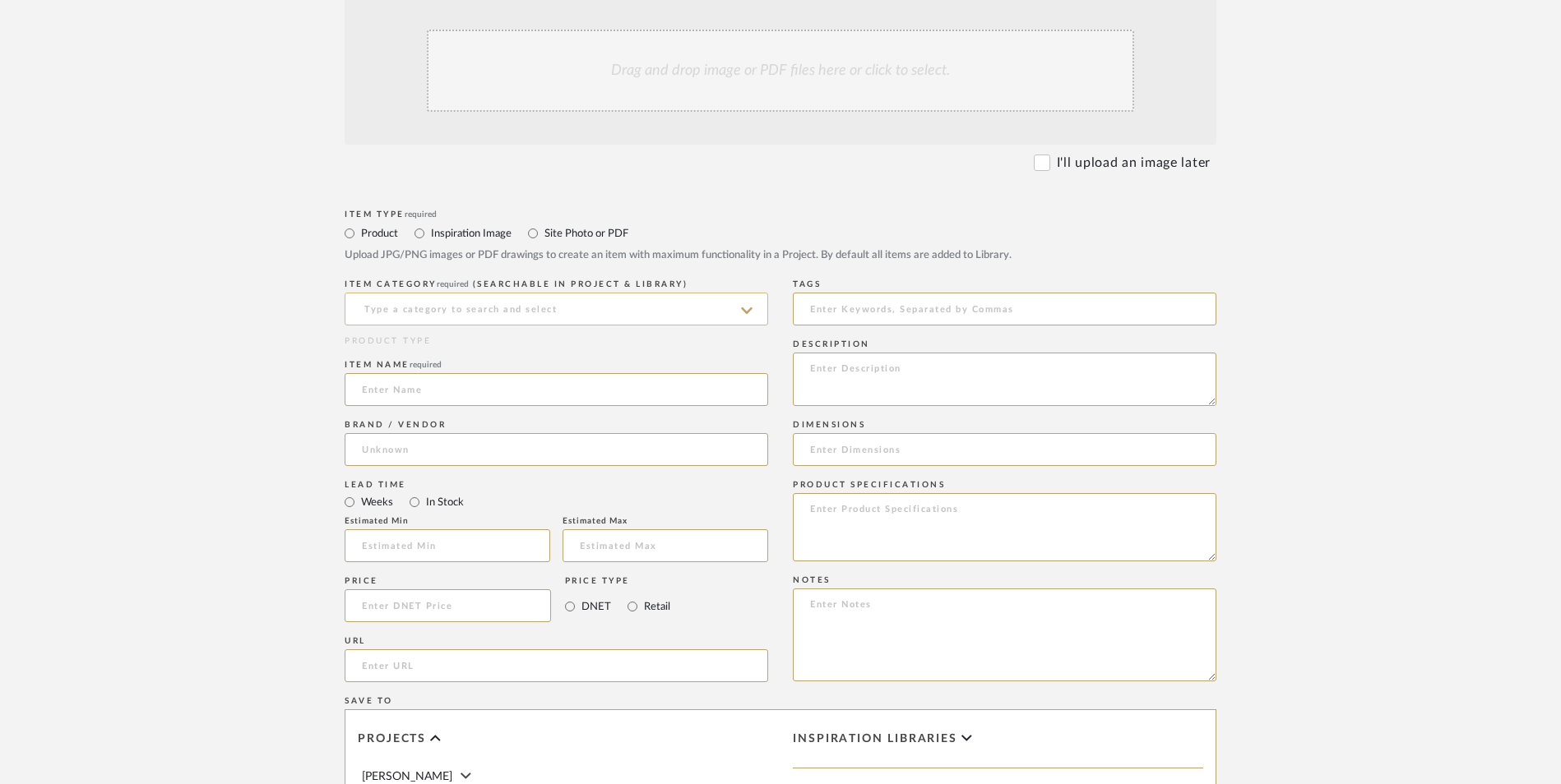
click at [516, 293] on input at bounding box center [556, 309] width 424 height 33
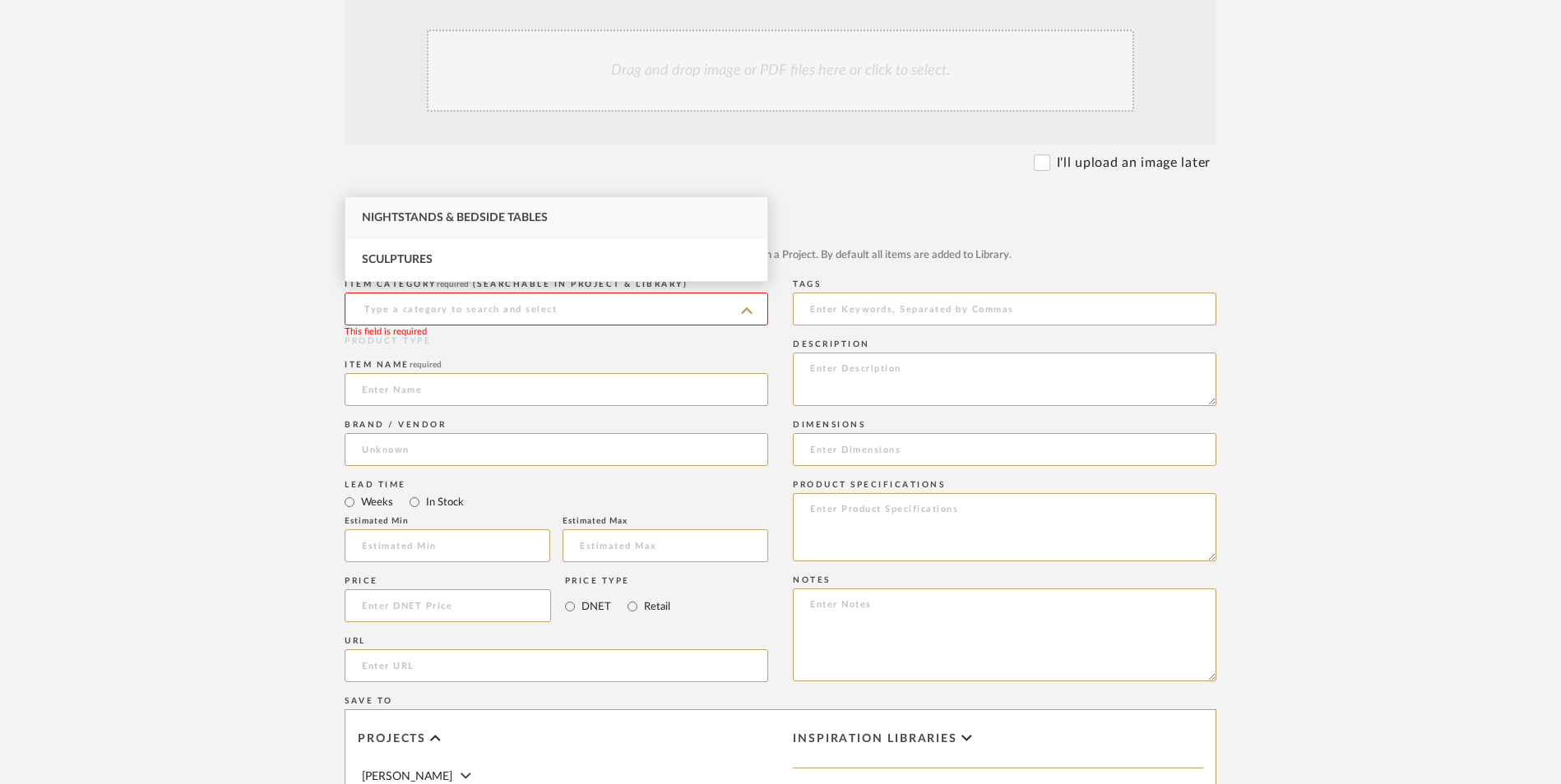
click at [482, 210] on div "Nightstands‎‎‏‏‎ & Bedside Tables" at bounding box center [556, 218] width 422 height 42
type input "Nightstands‎‎‏‏‎ & Bedside Tables"
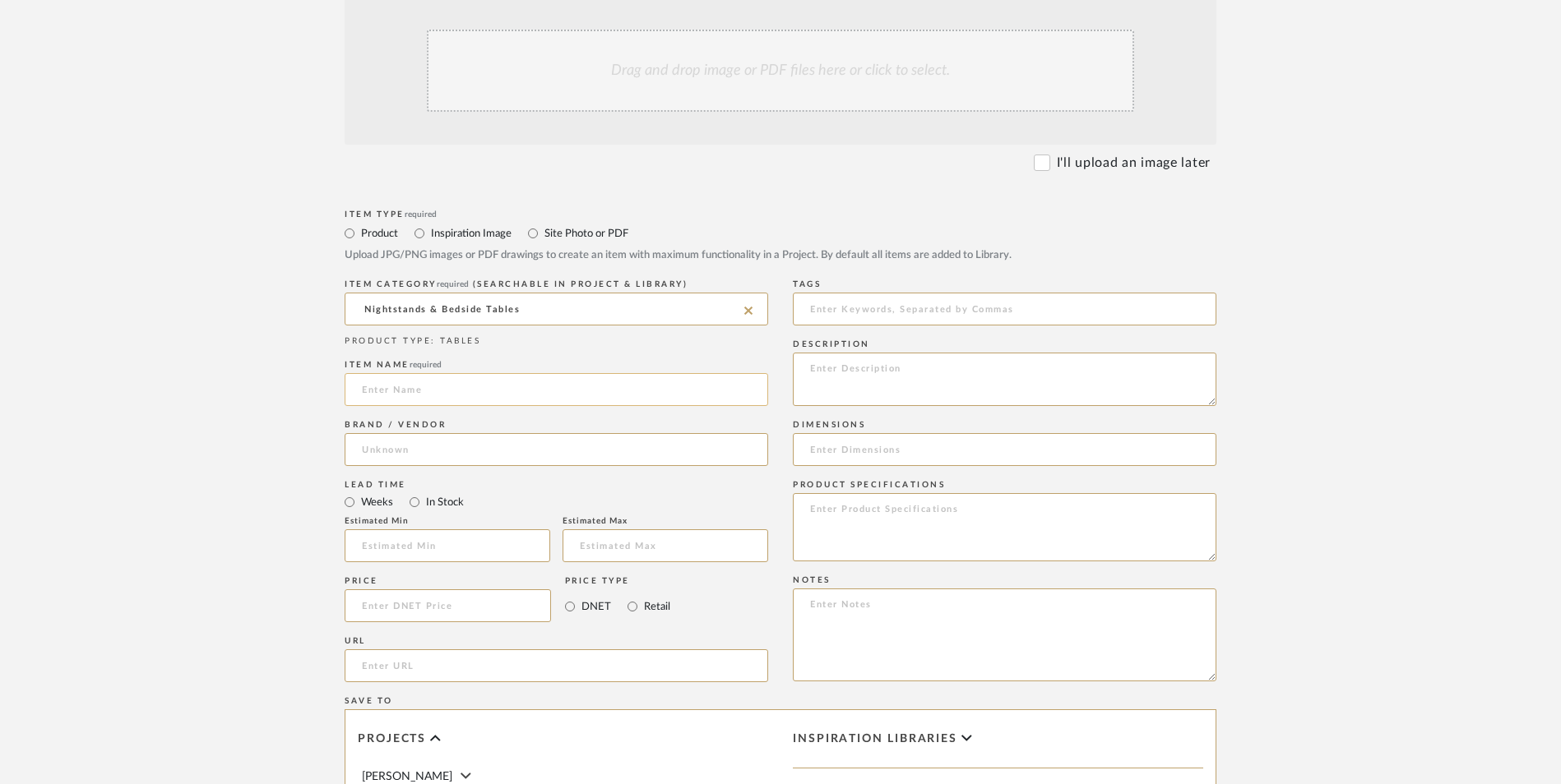
click at [466, 373] on input at bounding box center [556, 390] width 424 height 33
type input "Eclife"
click at [450, 434] on input at bounding box center [556, 450] width 424 height 33
click at [444, 356] on mat-option "Walmart" at bounding box center [556, 359] width 422 height 42
type input "Walmart"
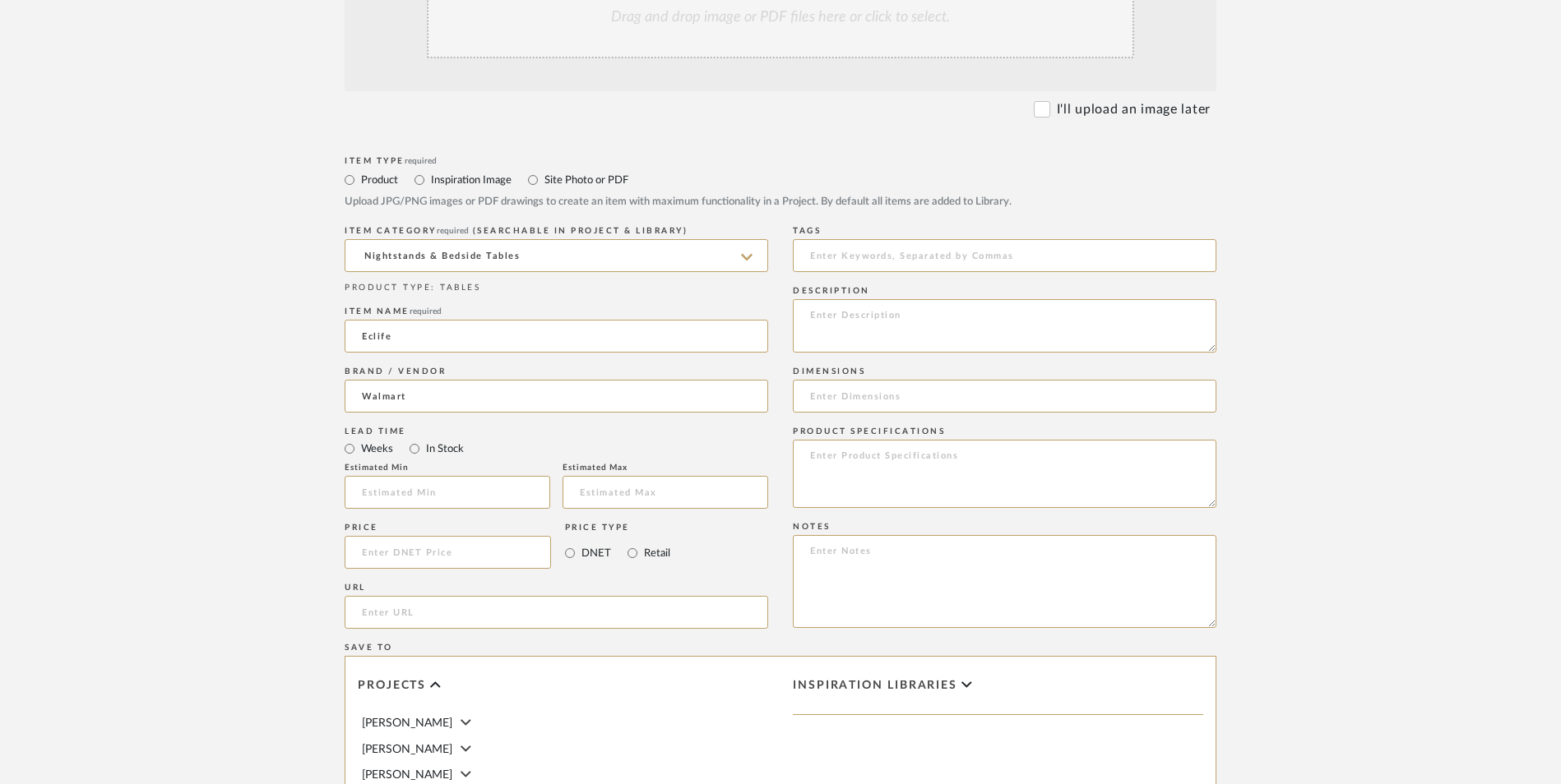
scroll to position [576, 0]
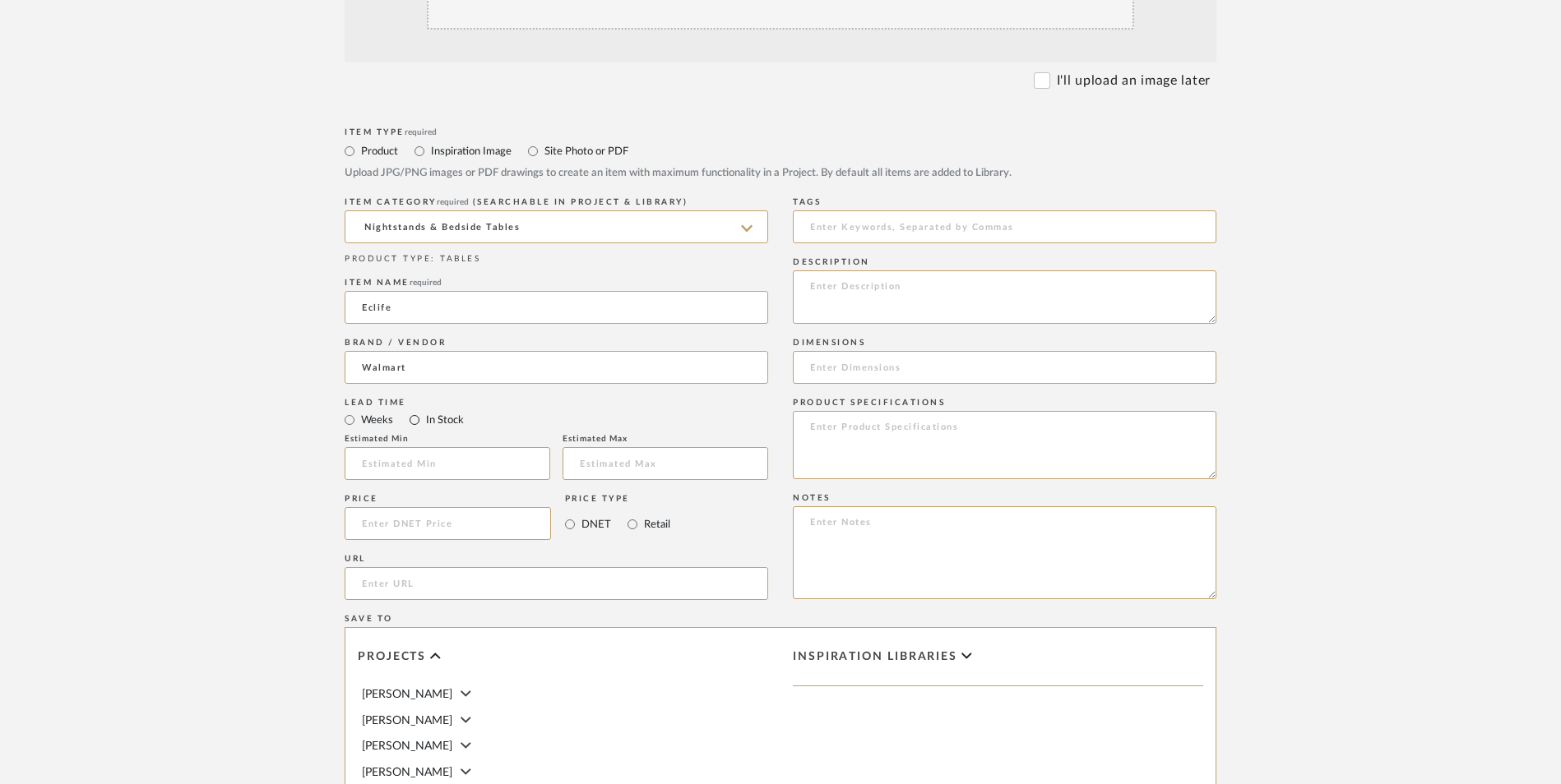
click at [416, 410] on input "In Stock" at bounding box center [414, 420] width 20 height 20
radio input "true"
click at [629, 515] on input "Retail" at bounding box center [633, 525] width 20 height 20
radio input "true"
click at [903, 506] on textarea at bounding box center [1005, 552] width 424 height 93
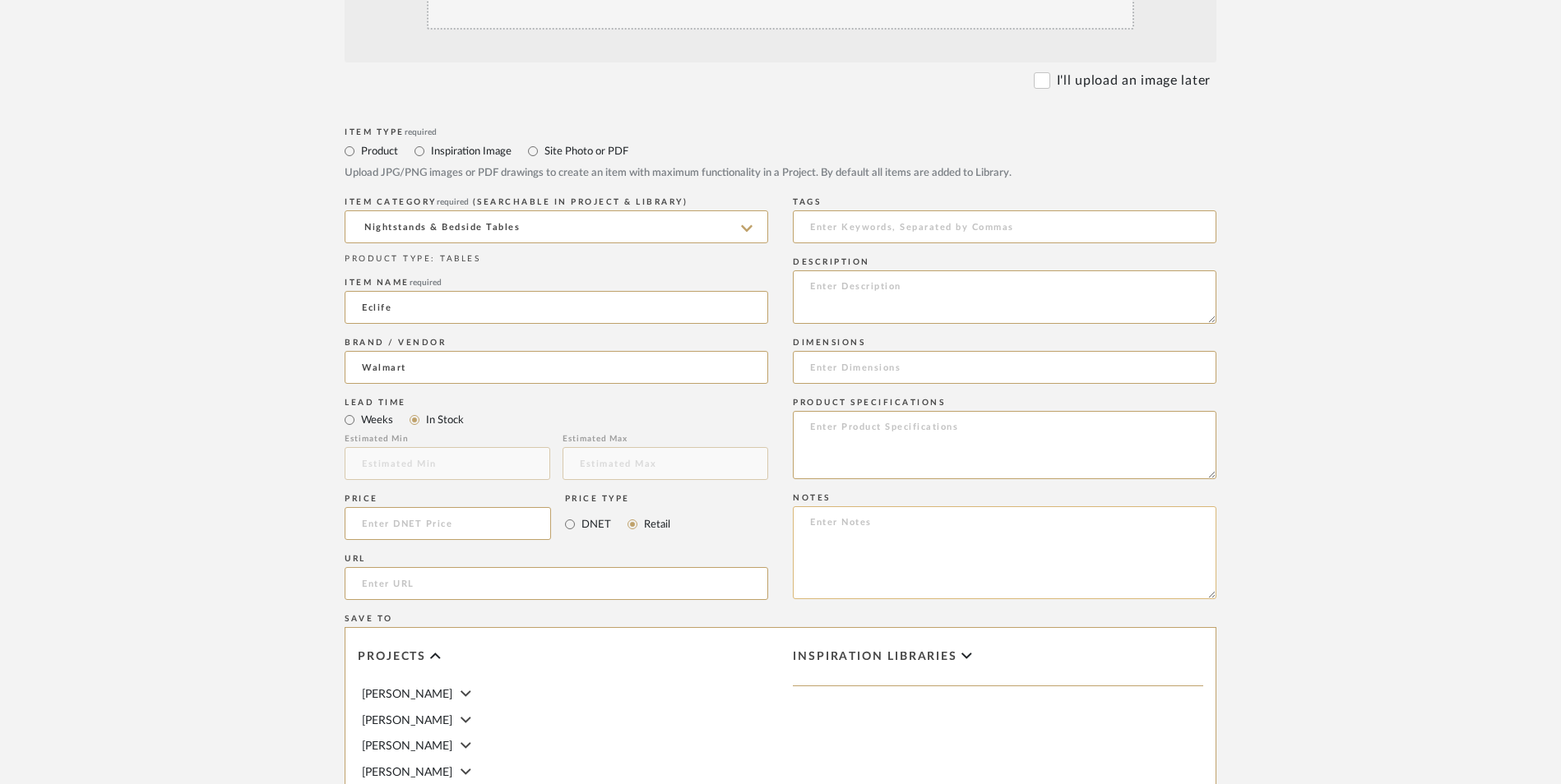
paste textarea "Option 1: ETA: SKU: Reviews - Stars Return | Refund Policy:"
click at [845, 506] on textarea "Option 1: ETA: SKU: Reviews - Stars Return | Refund Policy:" at bounding box center [1005, 552] width 424 height 93
type textarea "Option 1: ETA: 9.10.2025 SKU: Reviews - Stars Return | Refund Policy:"
click at [435, 507] on input at bounding box center [448, 524] width 207 height 33
type input "$148.98"
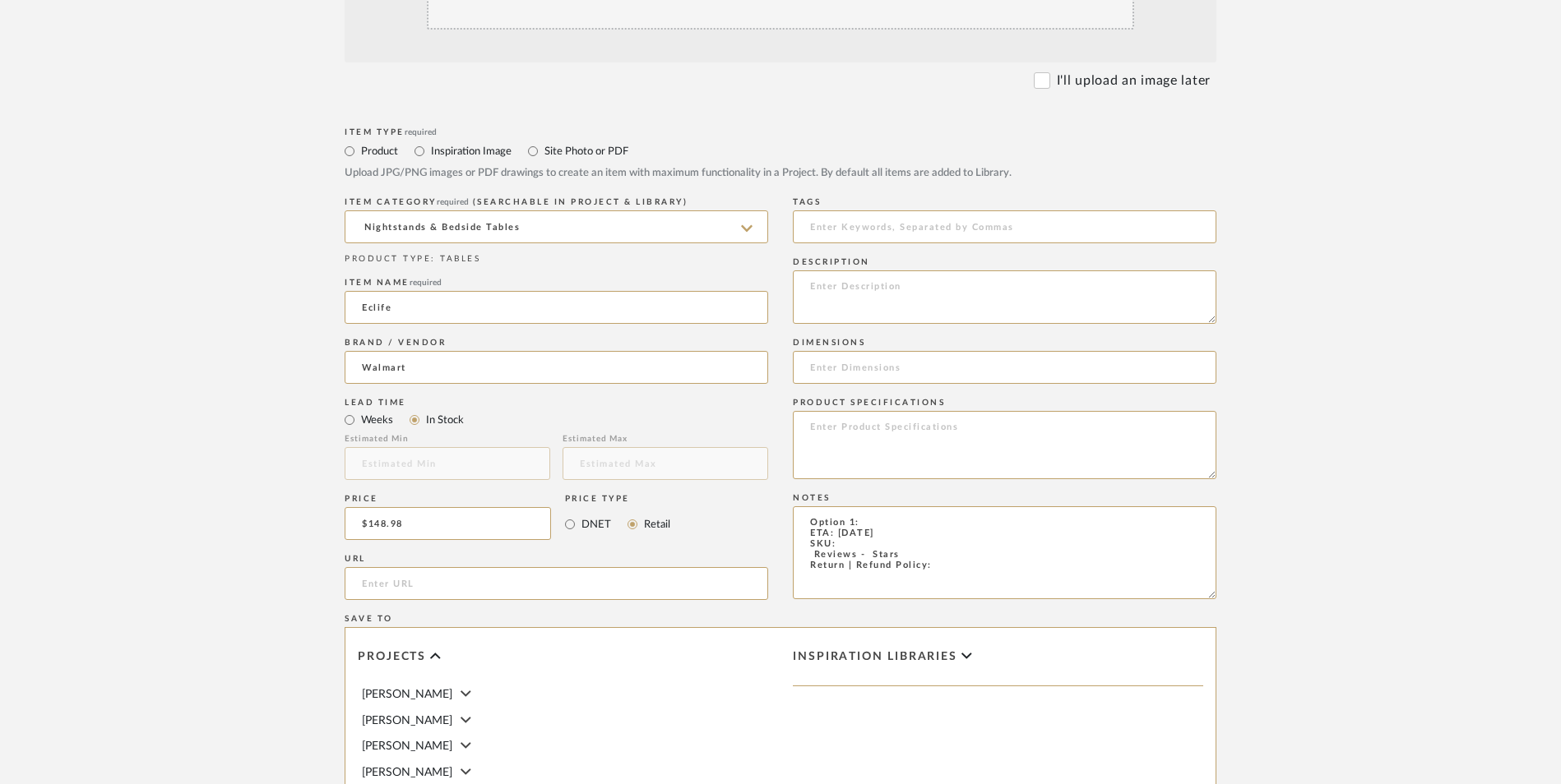
drag, startPoint x: 260, startPoint y: 461, endPoint x: 390, endPoint y: 474, distance: 130.6
click at [266, 457] on form "Bulk upload images - create multiple items Import from Pinterest - create items…" at bounding box center [780, 487] width 1048 height 1192
click at [433, 568] on input "url" at bounding box center [556, 584] width 424 height 33
paste input "https://www.walmart.com/ip/seort/5252527714"
type input "https://www.walmart.com/ip/seort/5252527714"
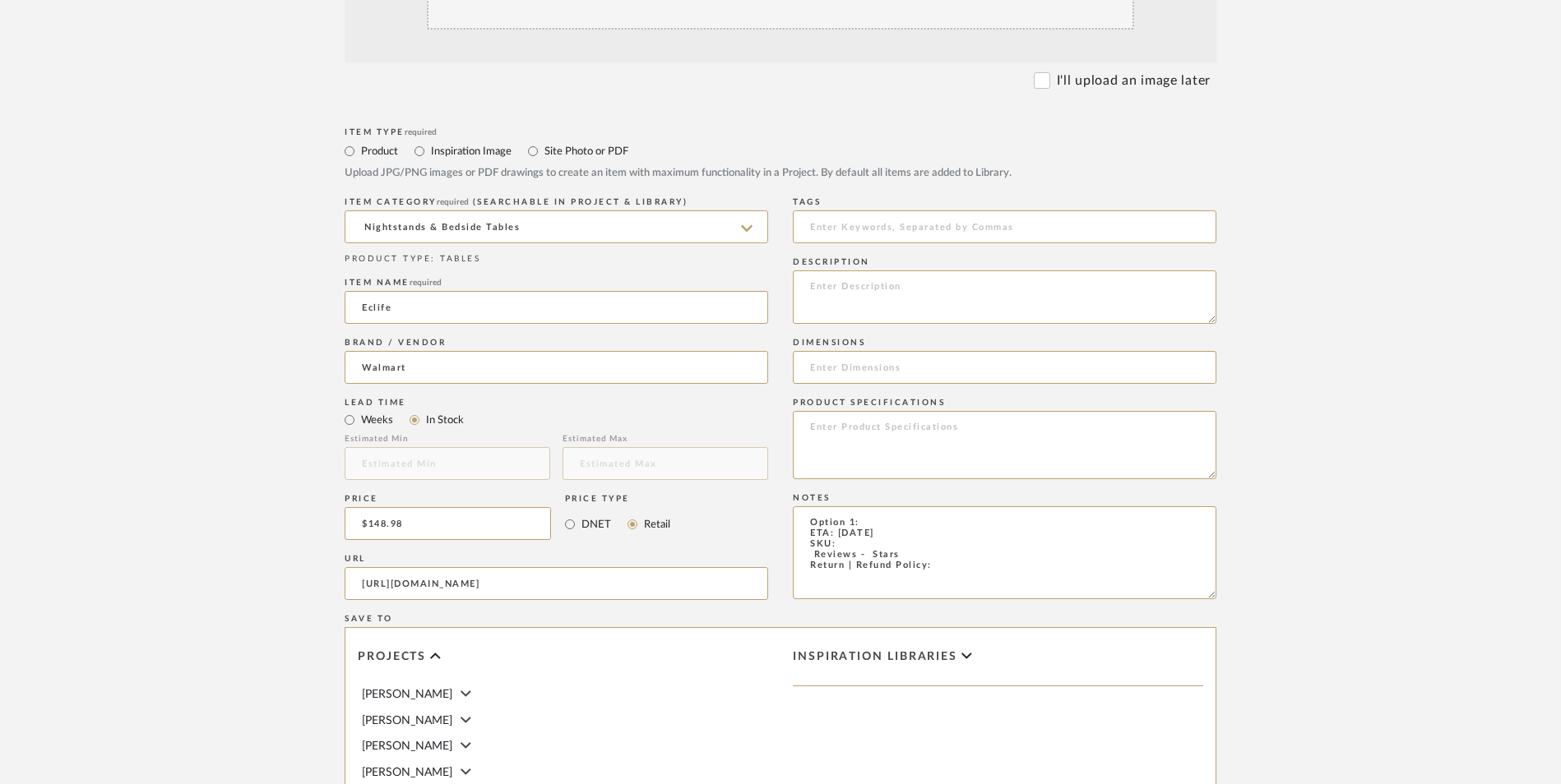
click at [273, 480] on form "Bulk upload images - create multiple items Import from Pinterest - create items…" at bounding box center [780, 487] width 1048 height 1192
click at [853, 506] on textarea "Option 1: ETA: 9.10.2025 SKU: Reviews - Stars Return | Refund Policy:" at bounding box center [1005, 552] width 424 height 93
drag, startPoint x: 908, startPoint y: 420, endPoint x: 806, endPoint y: 426, distance: 102.2
click at [806, 506] on textarea "Option 1: ETA: 9.10.2025 SKU: Reviews - Stars Return | Refund Policy:" at bounding box center [1005, 552] width 424 height 93
click at [875, 506] on textarea "Option 1: ETA: 9.10.2025 SKU: Return | Refund Policy:" at bounding box center [1005, 552] width 424 height 93
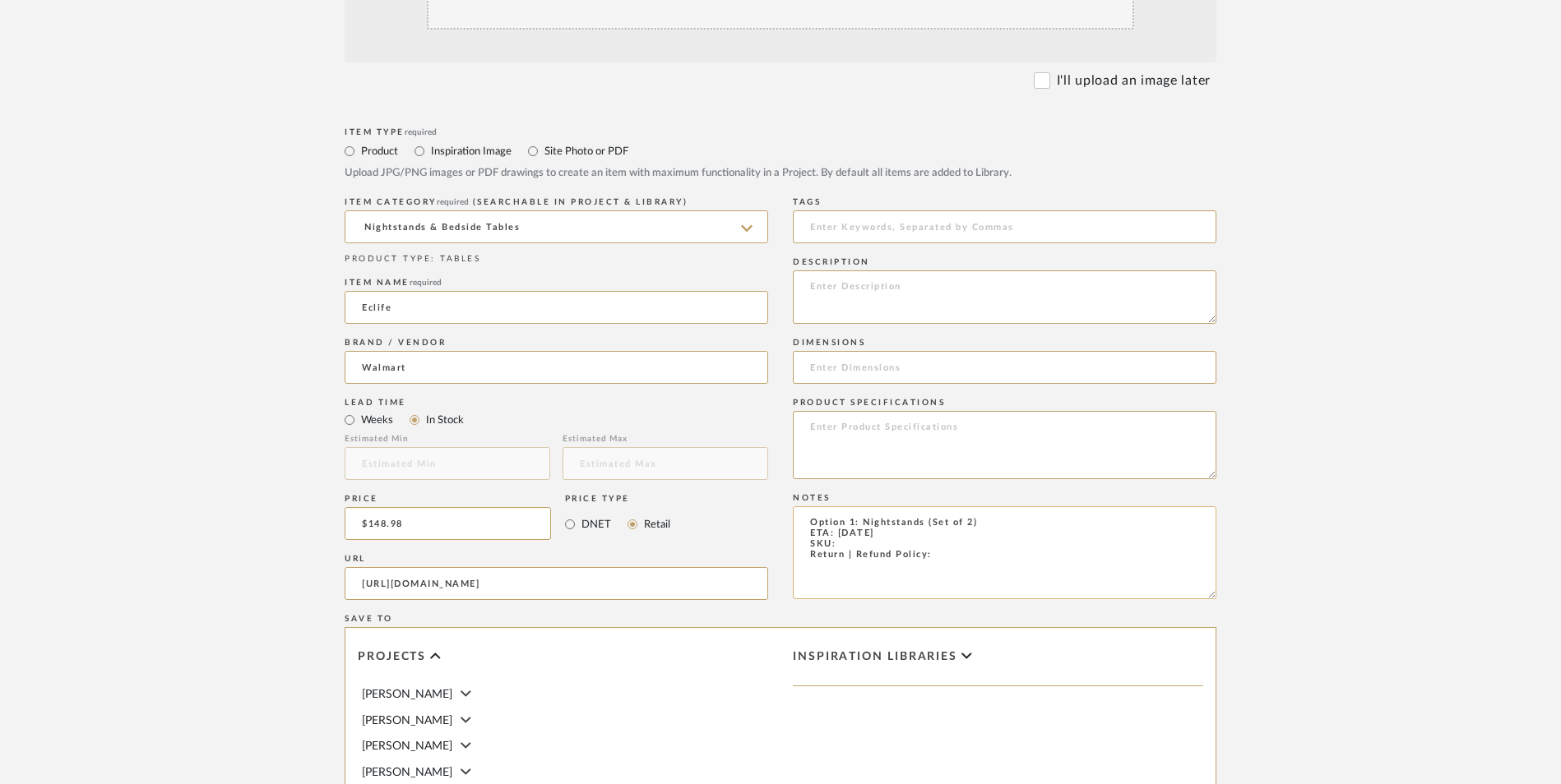
click at [952, 506] on textarea "Option 1: Nightstands (Set of 2) ETA: 9.10.2025 SKU: Return | Refund Policy:" at bounding box center [1005, 552] width 424 height 93
type textarea "Option 1: Nightstands (Set of 2) ETA: 9.10.2025 SKU: Return | Refund Policy: 30…"
click at [943, 270] on textarea at bounding box center [1005, 297] width 424 height 54
paste textarea "Classic, clean-lined nightstand offers casual style, Modern style, black legs g…"
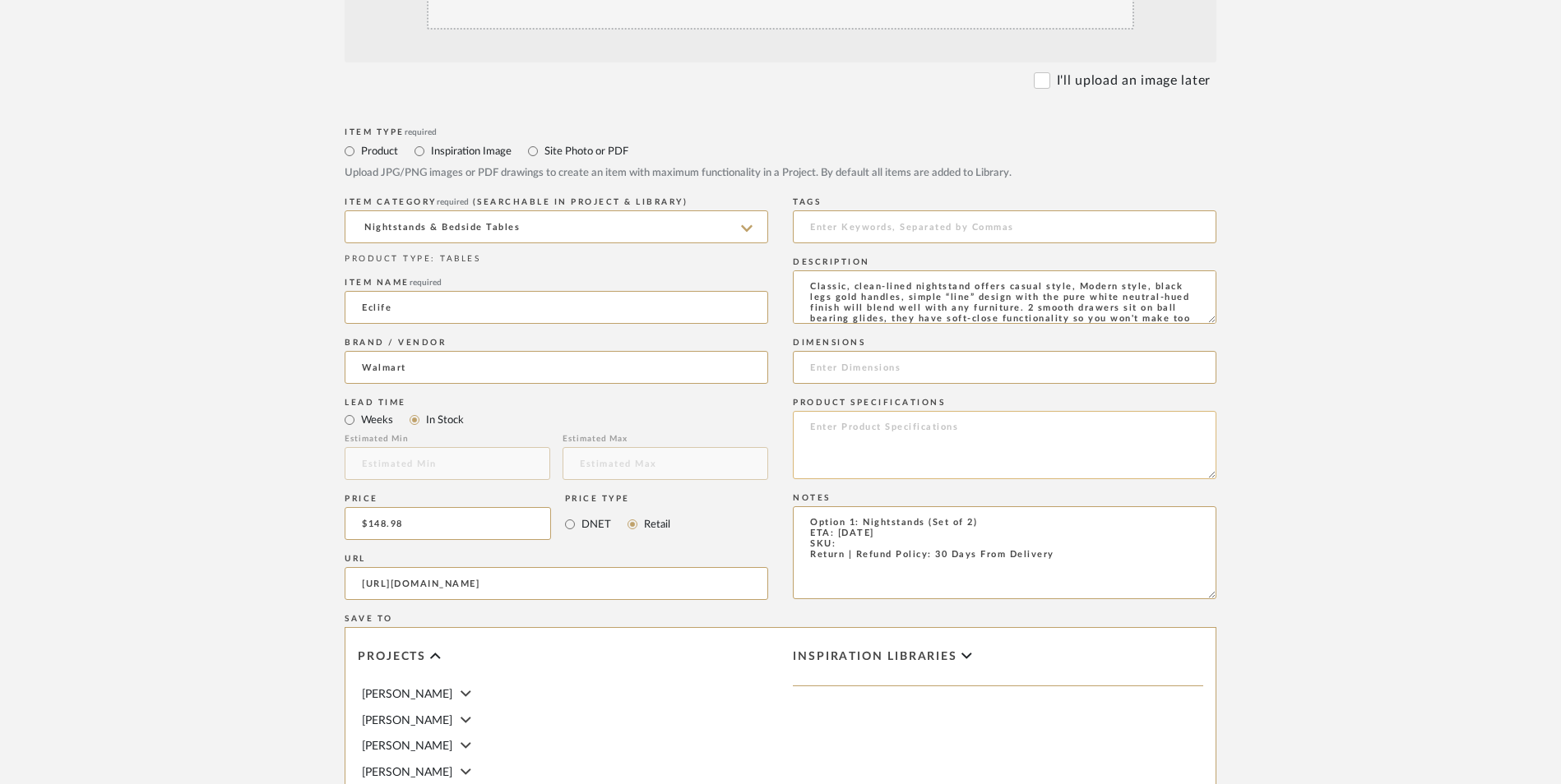
scroll to position [54, 0]
type textarea "Classic, clean-lined nightstand offers casual style, Modern style, black legs g…"
click at [862, 411] on textarea at bounding box center [1005, 445] width 424 height 69
type textarea "Fiberboard | Marble"
click at [856, 506] on textarea "Option 1: Nightstands (Set of 2) ETA: 9.10.2025 SKU: Return | Refund Policy: 30…" at bounding box center [1005, 552] width 424 height 93
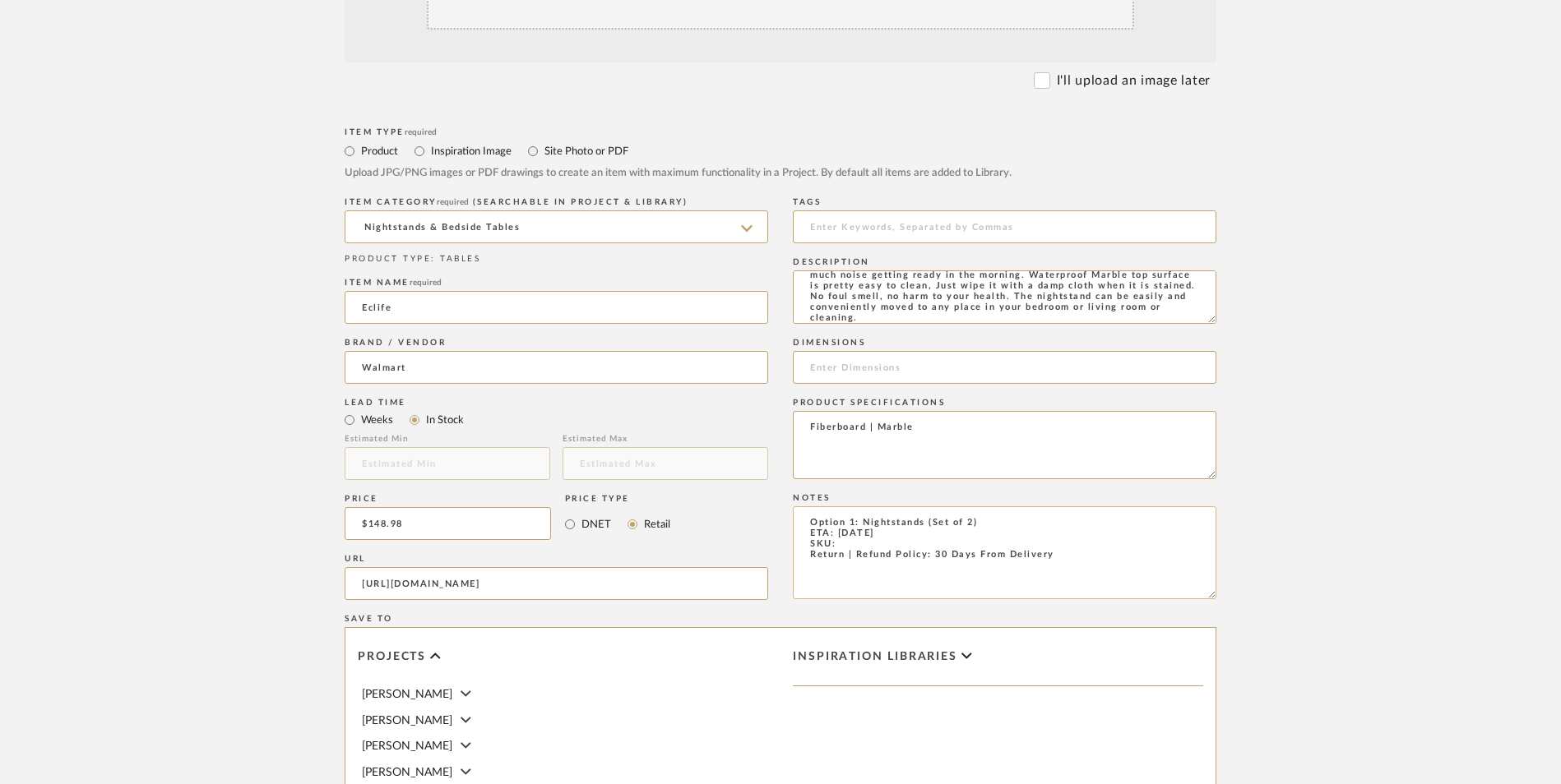
paste textarea "HKBFNS017BK"
type textarea "Option 1: Nightstands (Set of 2) ETA: 9.10.2025 SKU: HKBFNS017BK Return | Refun…"
click at [866, 351] on input at bounding box center [1005, 368] width 424 height 33
paste input "16.70 x 15.70 x 26.80"
click at [835, 351] on input "16.70 x 15.70 x 26.8" H" at bounding box center [1005, 368] width 424 height 33
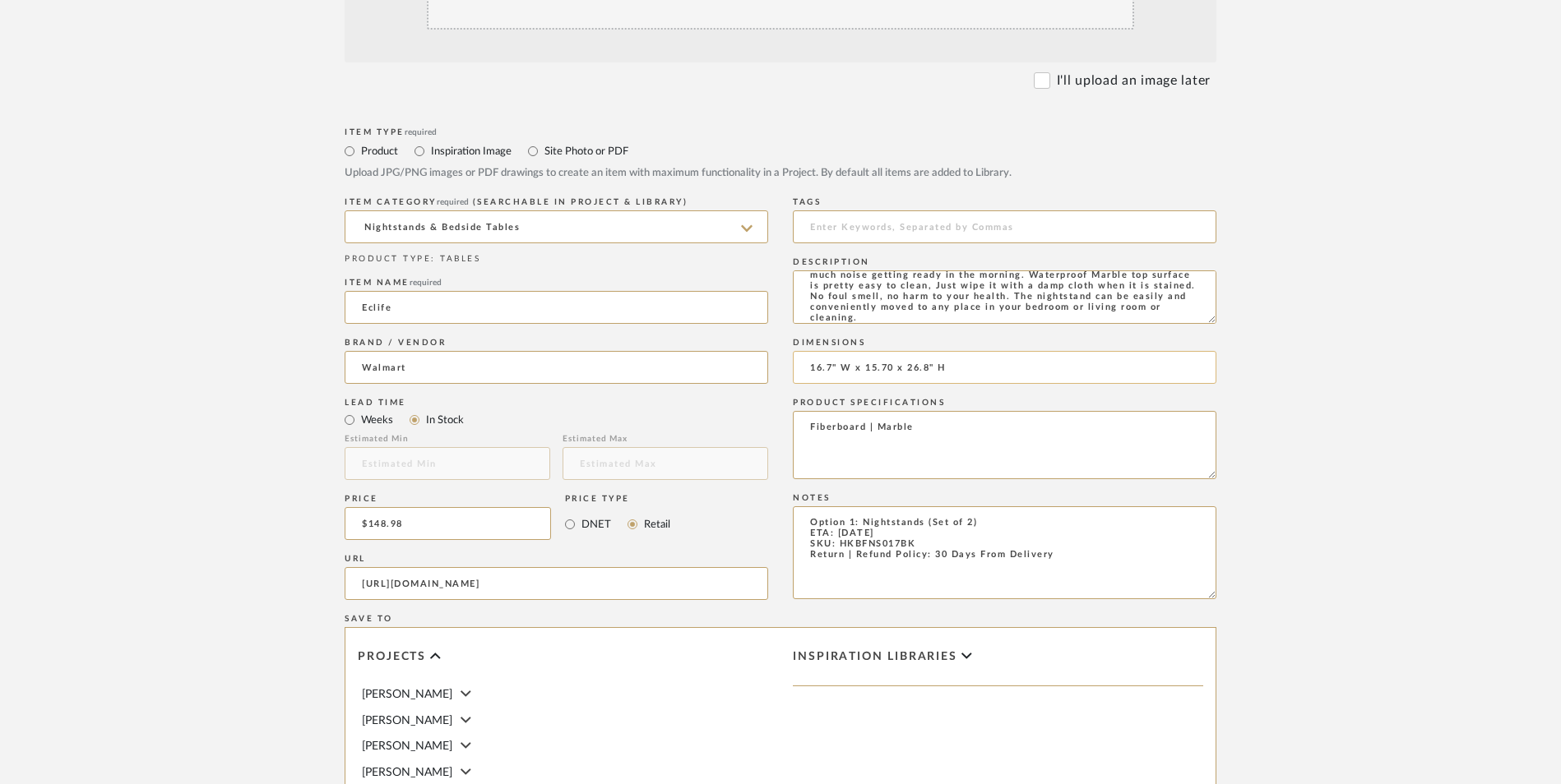
click at [891, 351] on input "16.7" W x 15.70 x 26.8" H" at bounding box center [1005, 368] width 424 height 33
click at [981, 351] on input "16.7" W x 15.7" D x 26.8" H" at bounding box center [1005, 368] width 424 height 33
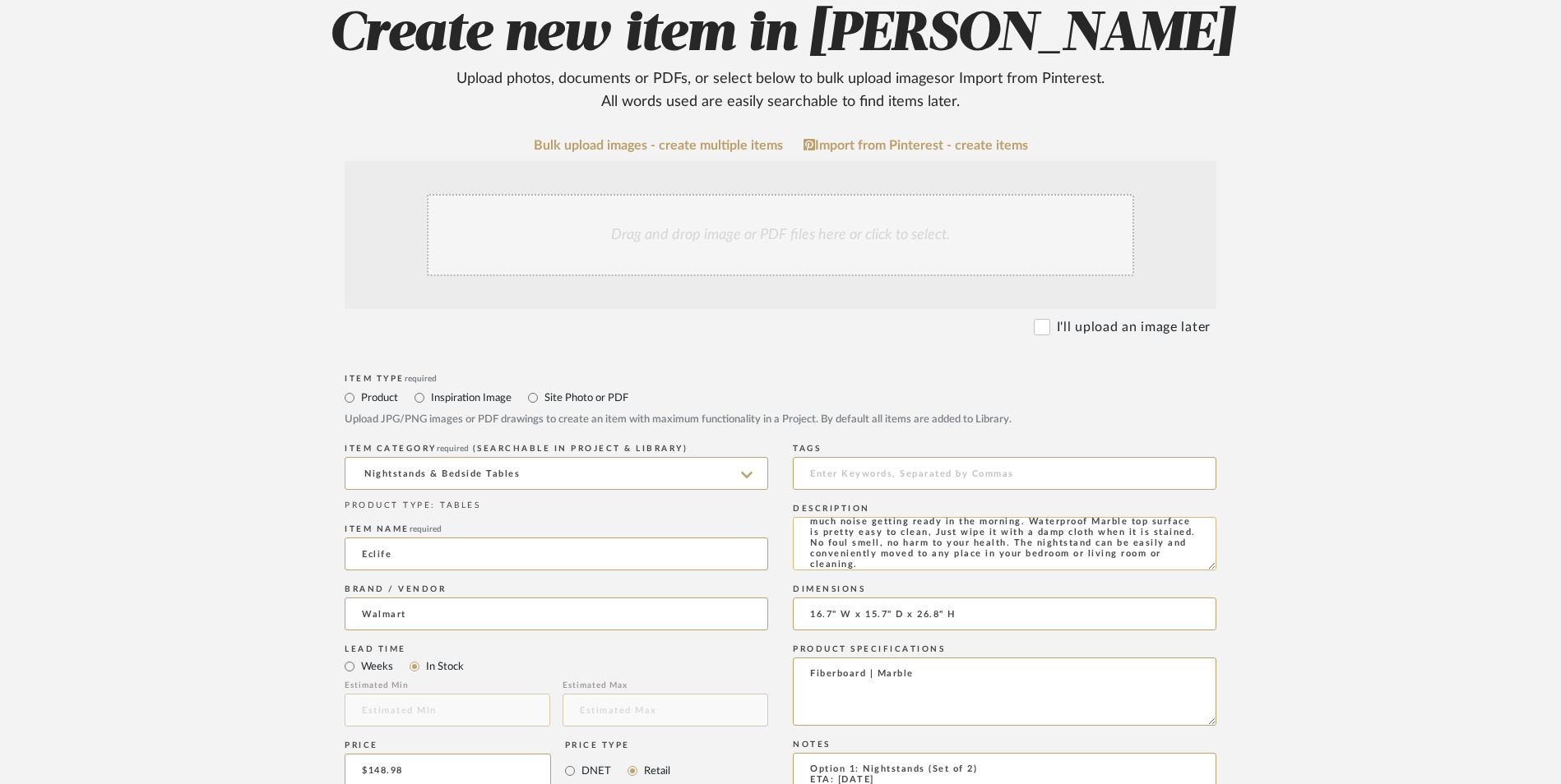
scroll to position [0, 0]
type input "16.7" W x 15.7" D x 26.8" H"
click at [701, 194] on div "Drag and drop image or PDF files here or click to select." at bounding box center [780, 235] width 707 height 82
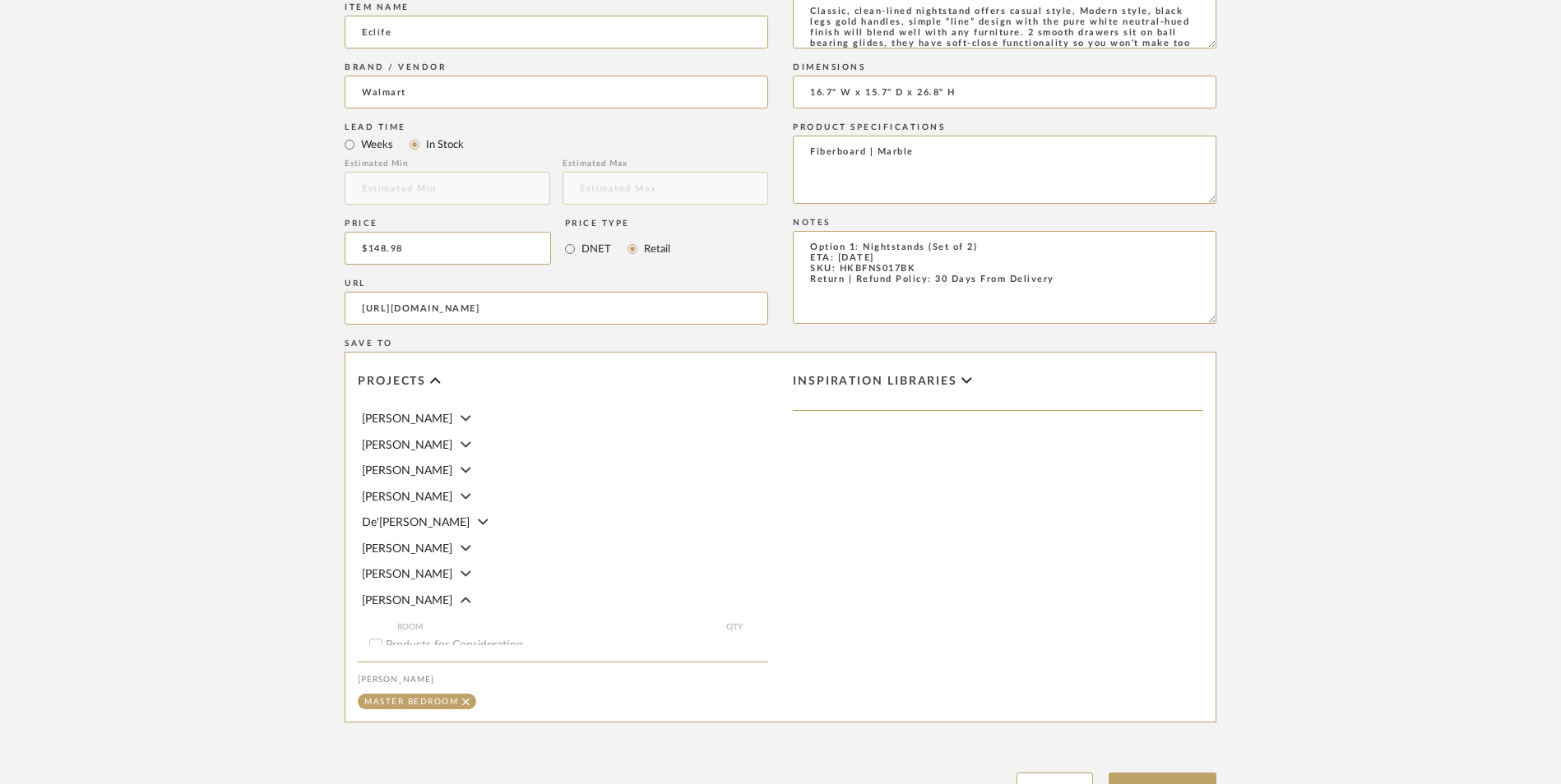
scroll to position [1035, 0]
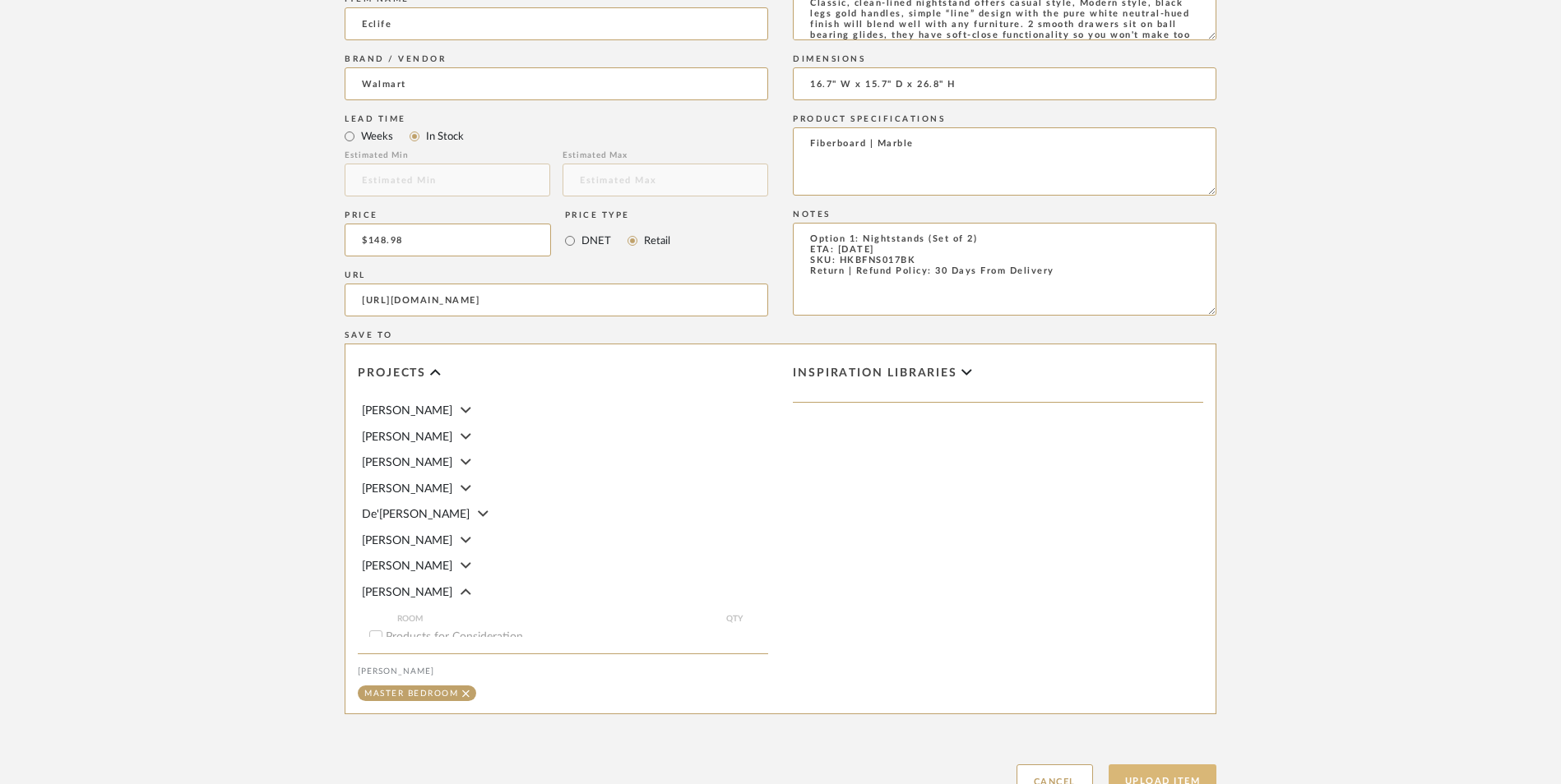
click at [1157, 764] on button "Upload Item" at bounding box center [1162, 781] width 109 height 33
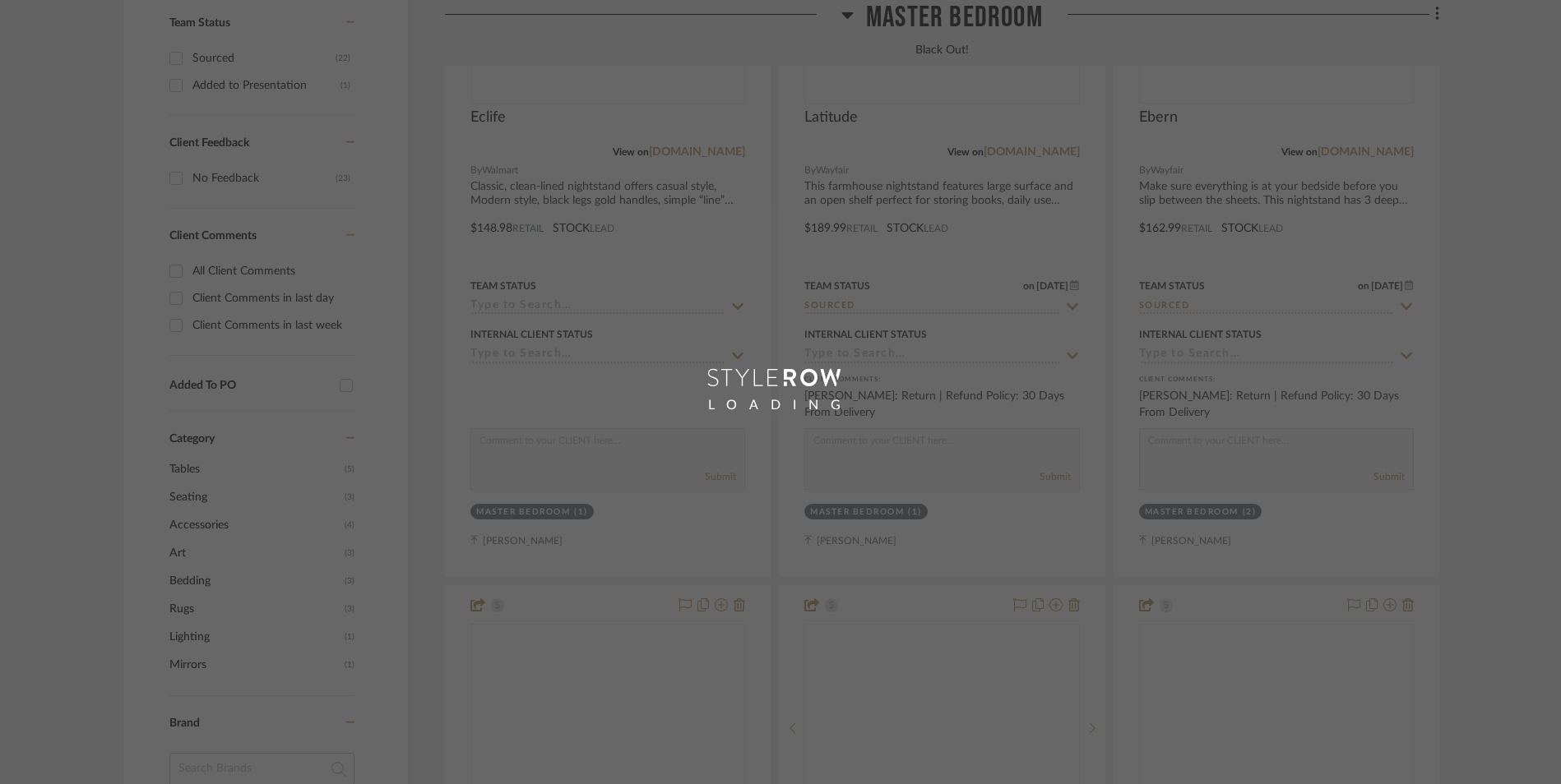
scroll to position [742, 0]
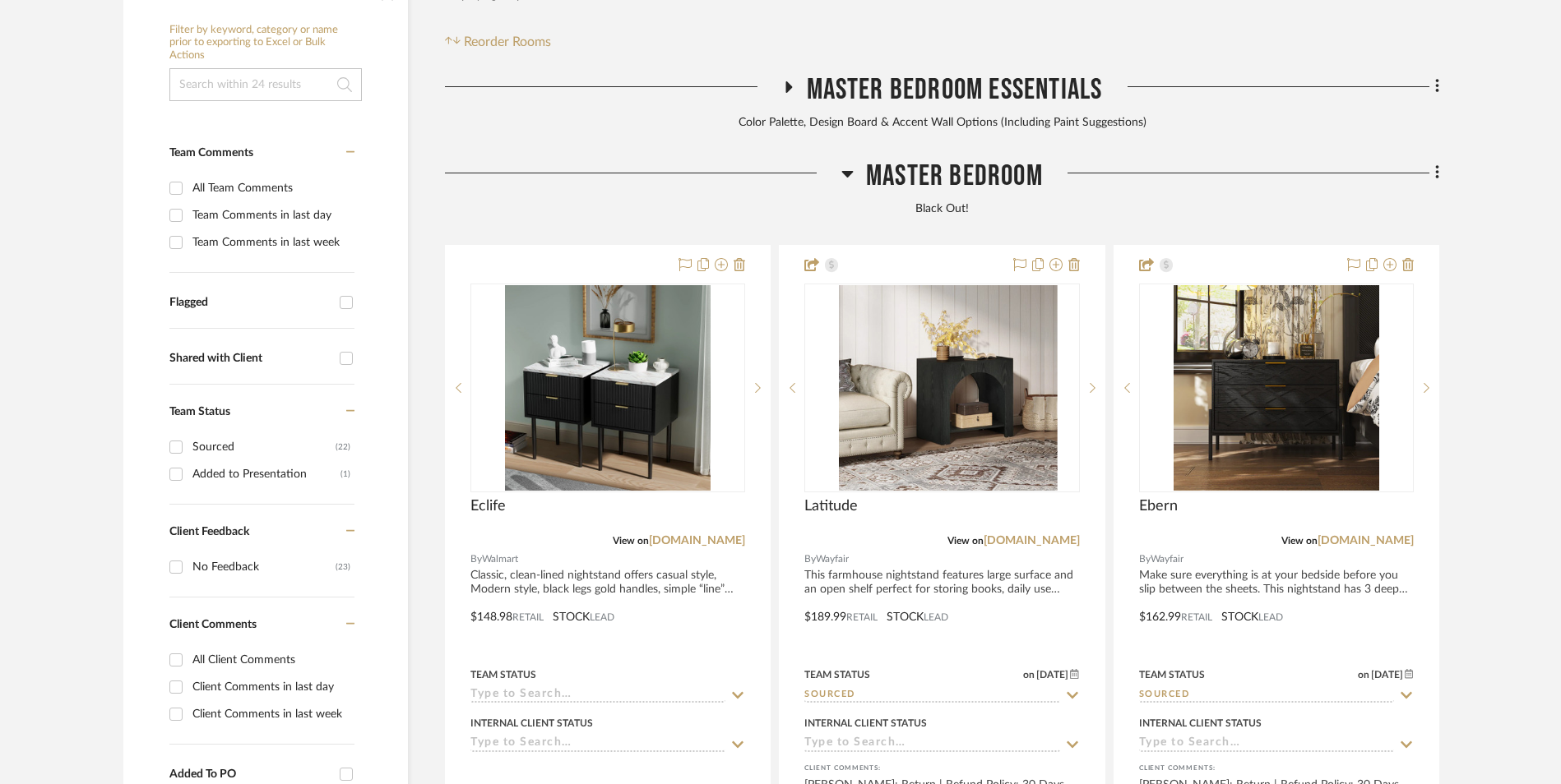
scroll to position [505, 0]
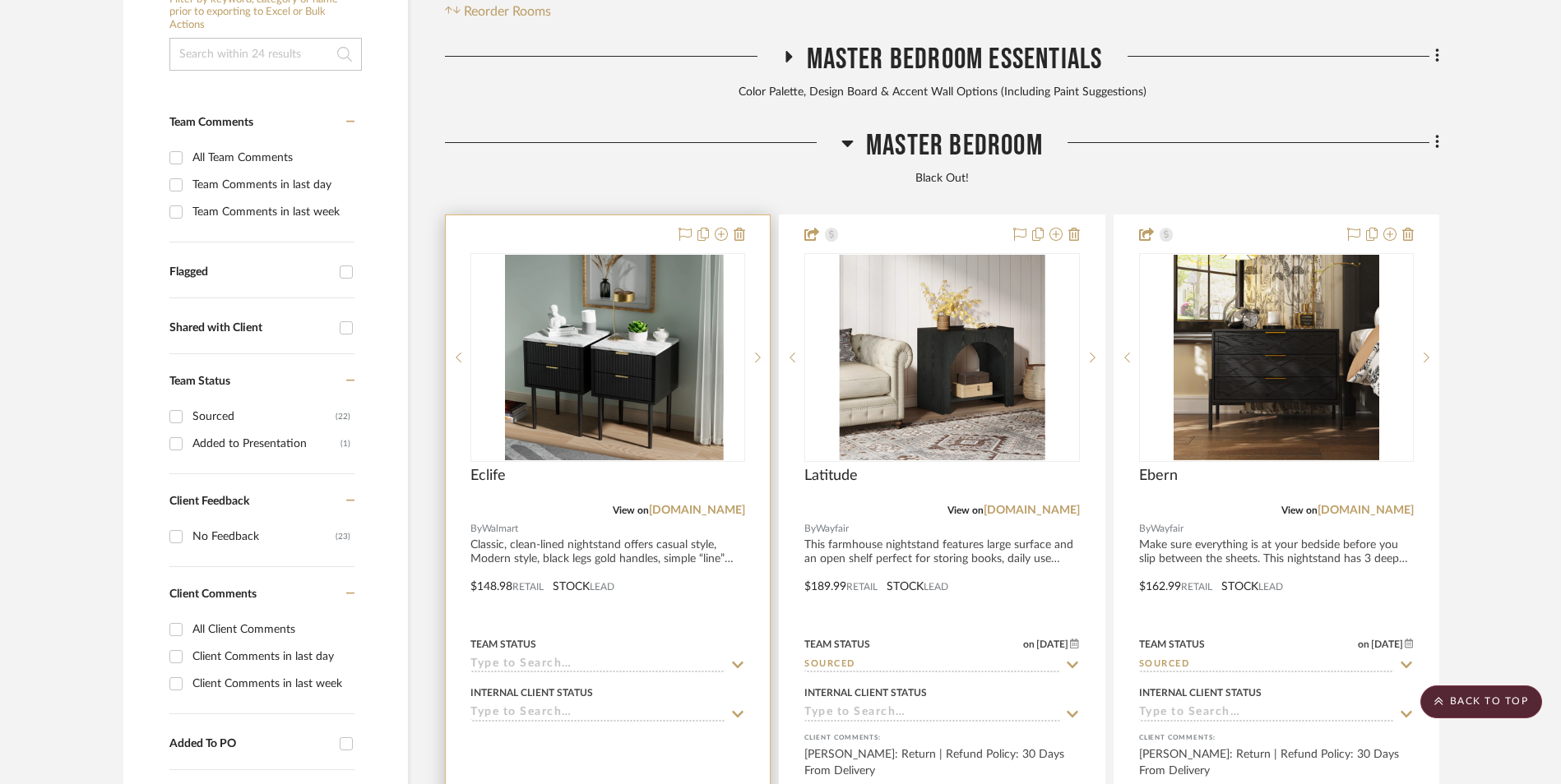
click at [670, 254] on img at bounding box center [608, 357] width 206 height 206
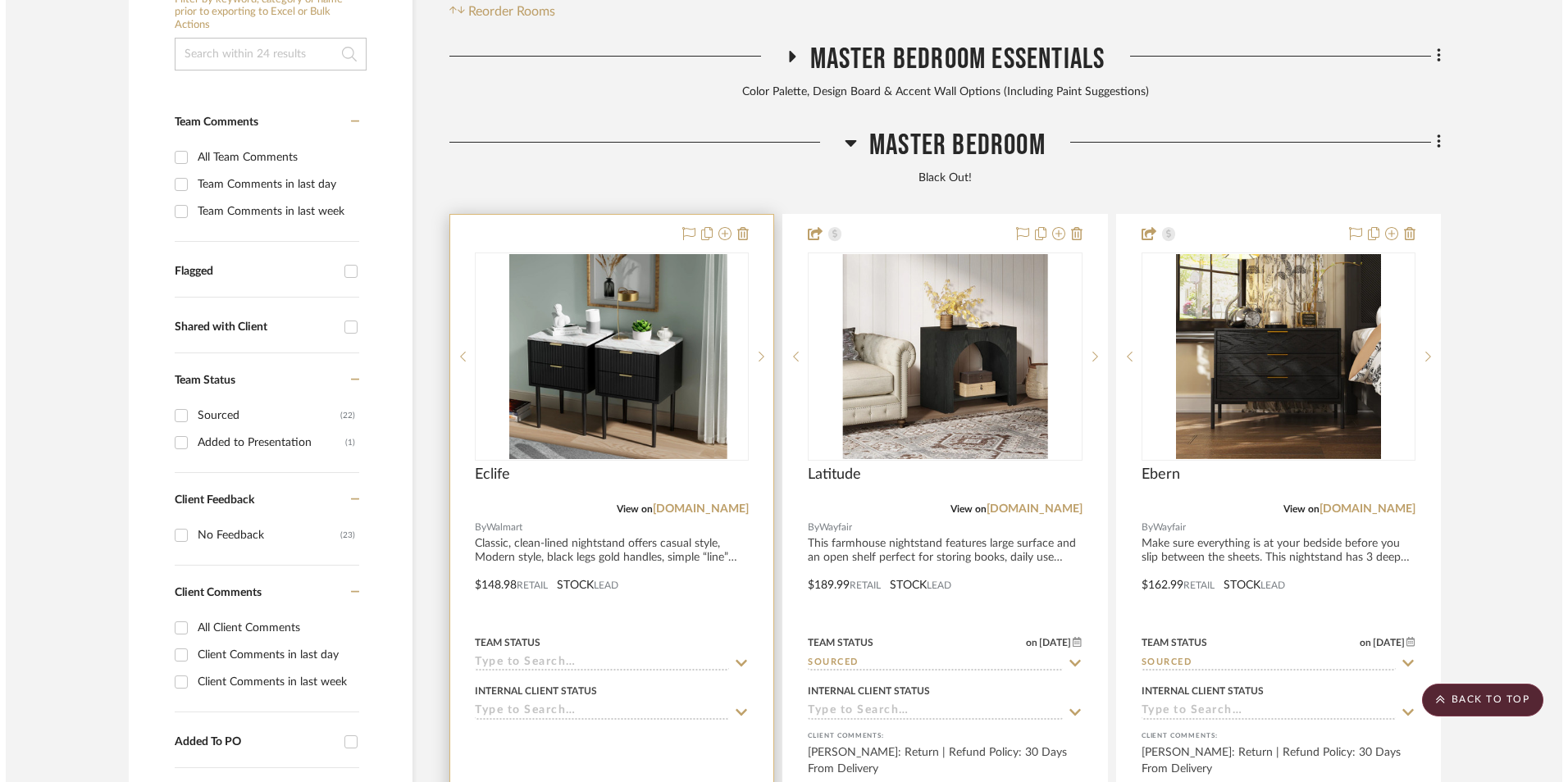
scroll to position [0, 0]
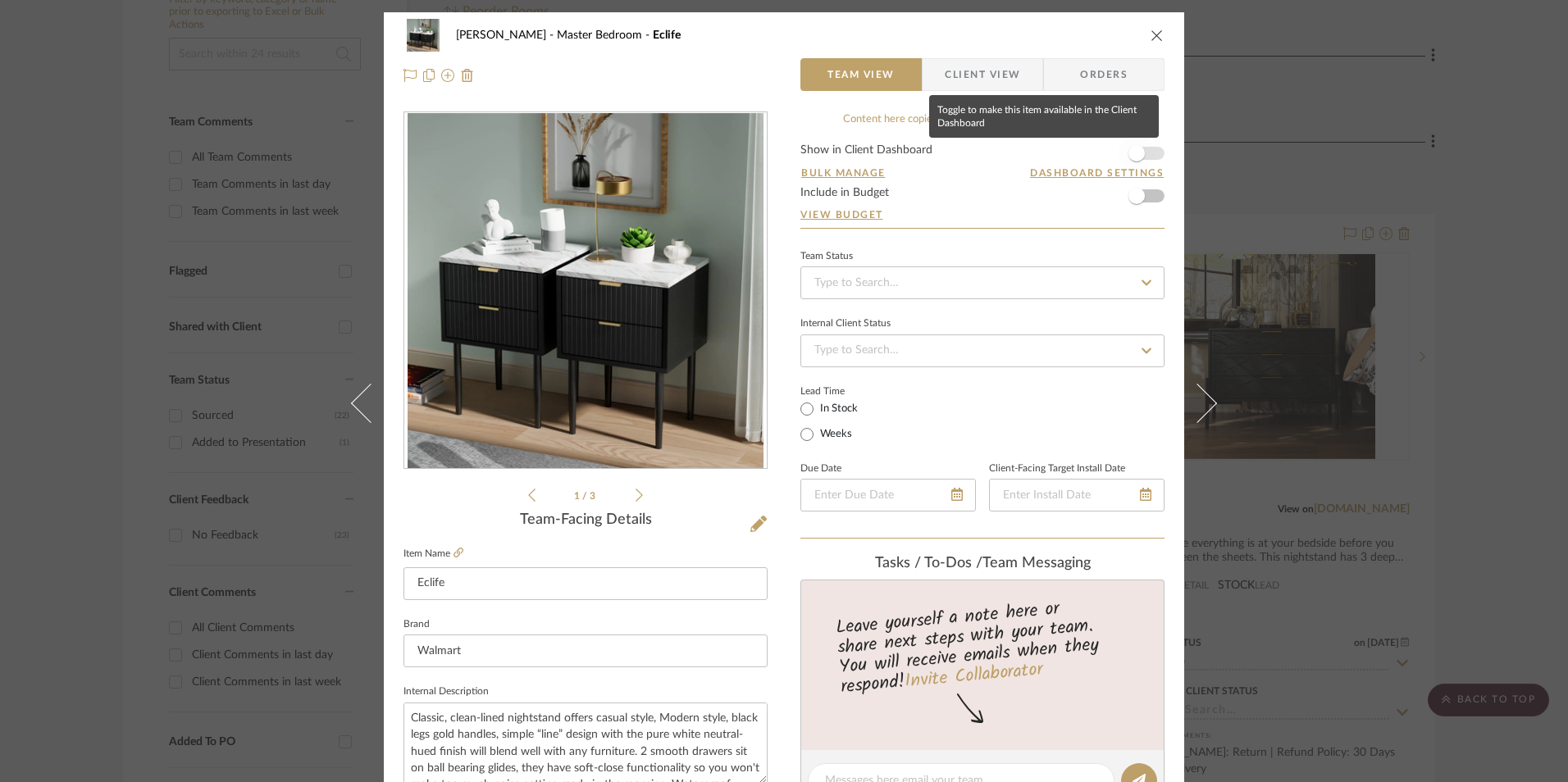
click at [1143, 154] on span "button" at bounding box center [1136, 153] width 36 height 36
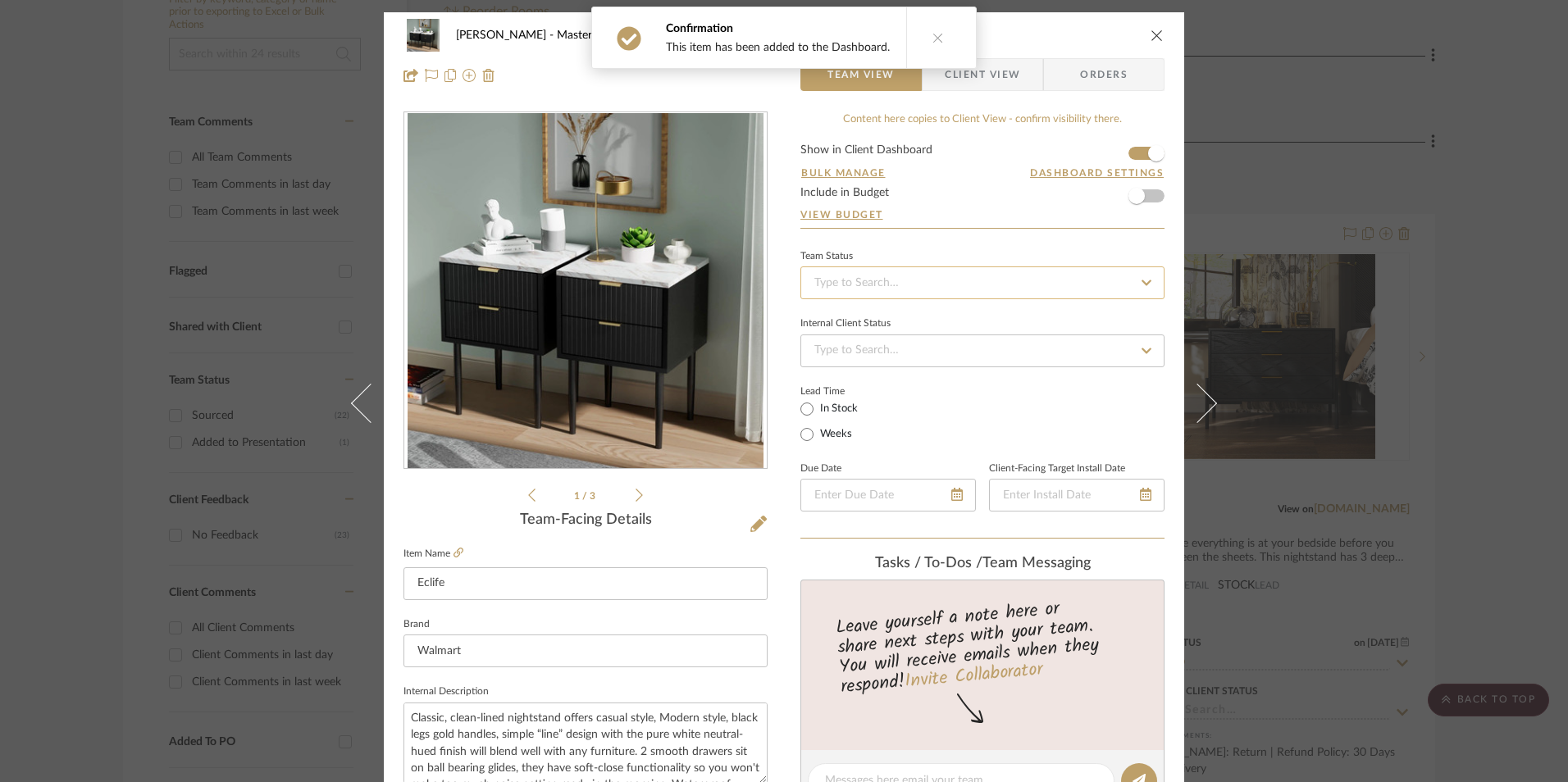
click at [857, 287] on input at bounding box center [982, 283] width 364 height 33
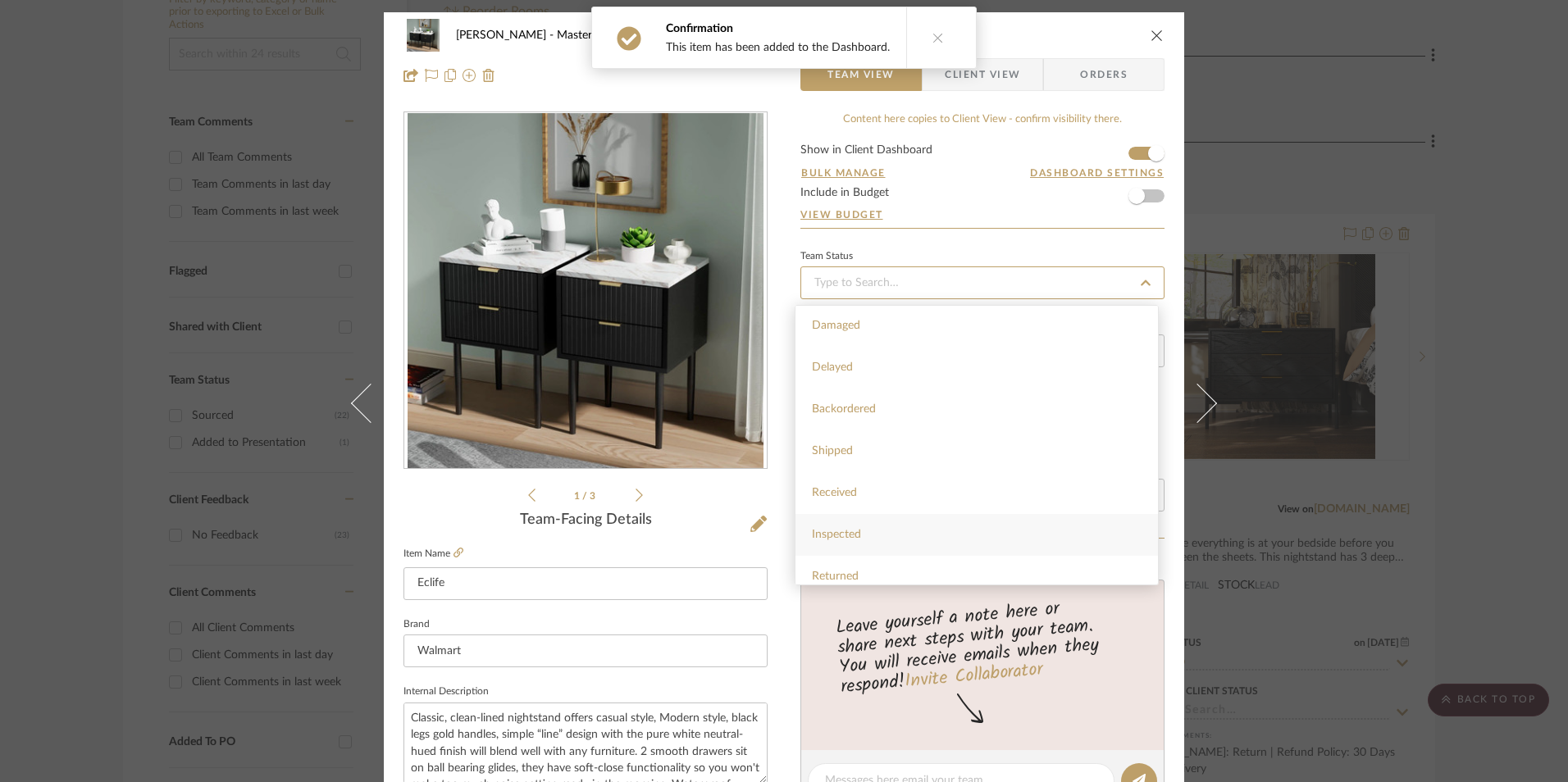
scroll to position [328, 0]
click at [857, 544] on div "Sourced" at bounding box center [976, 542] width 362 height 42
type input "[DATE]"
type input "Sourced"
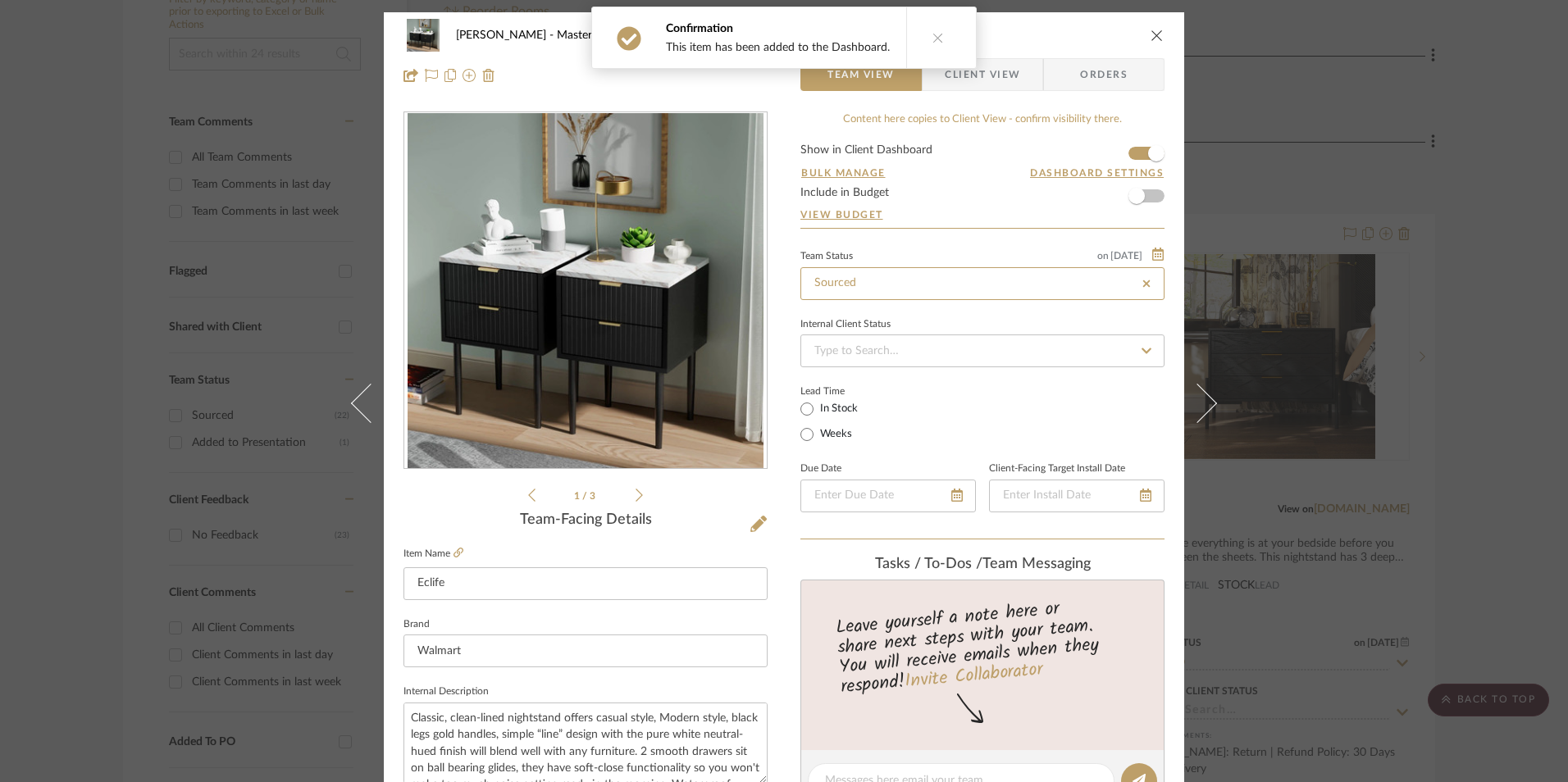
type input "[DATE]"
type input "Sourced"
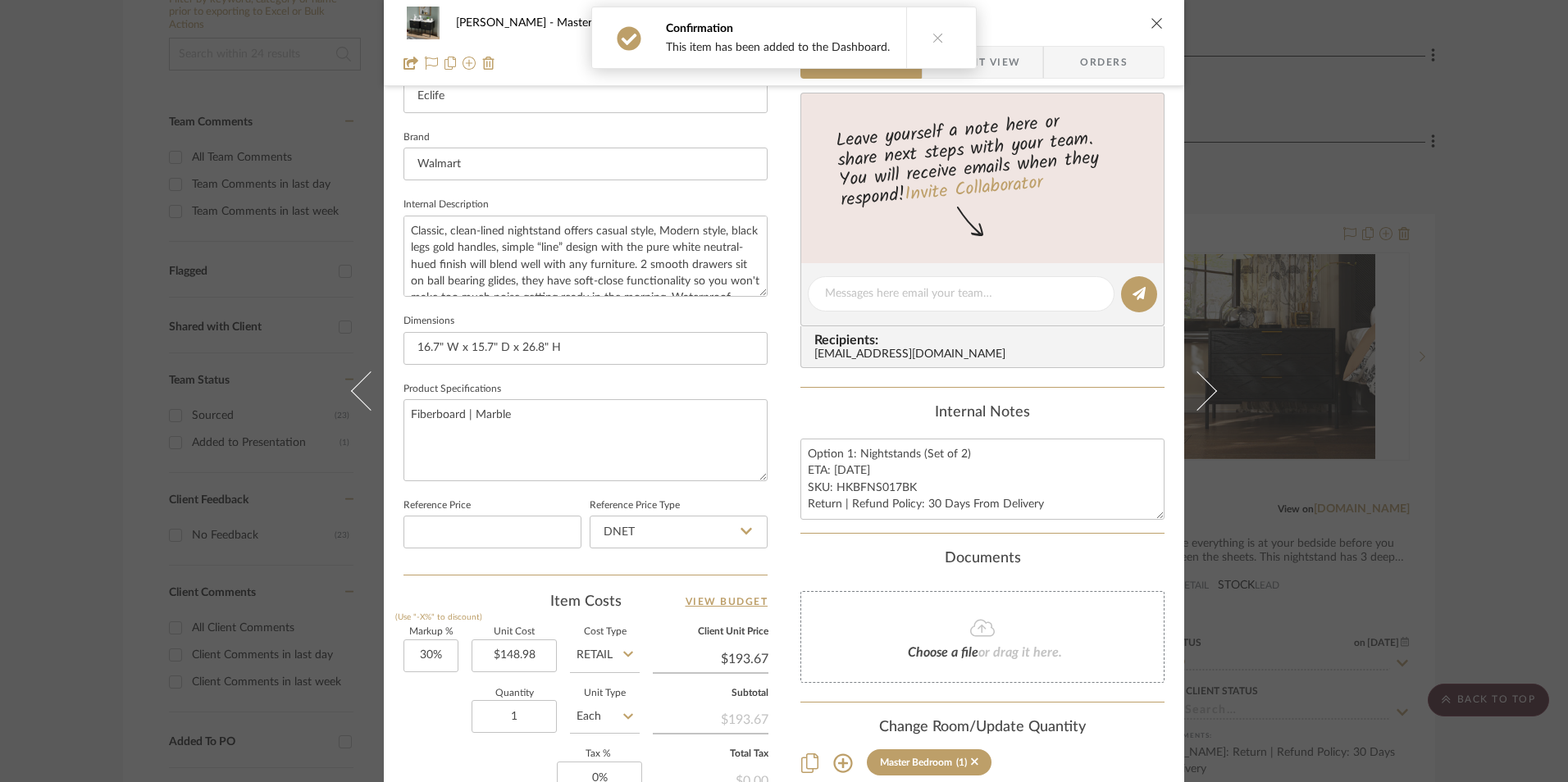
scroll to position [574, 0]
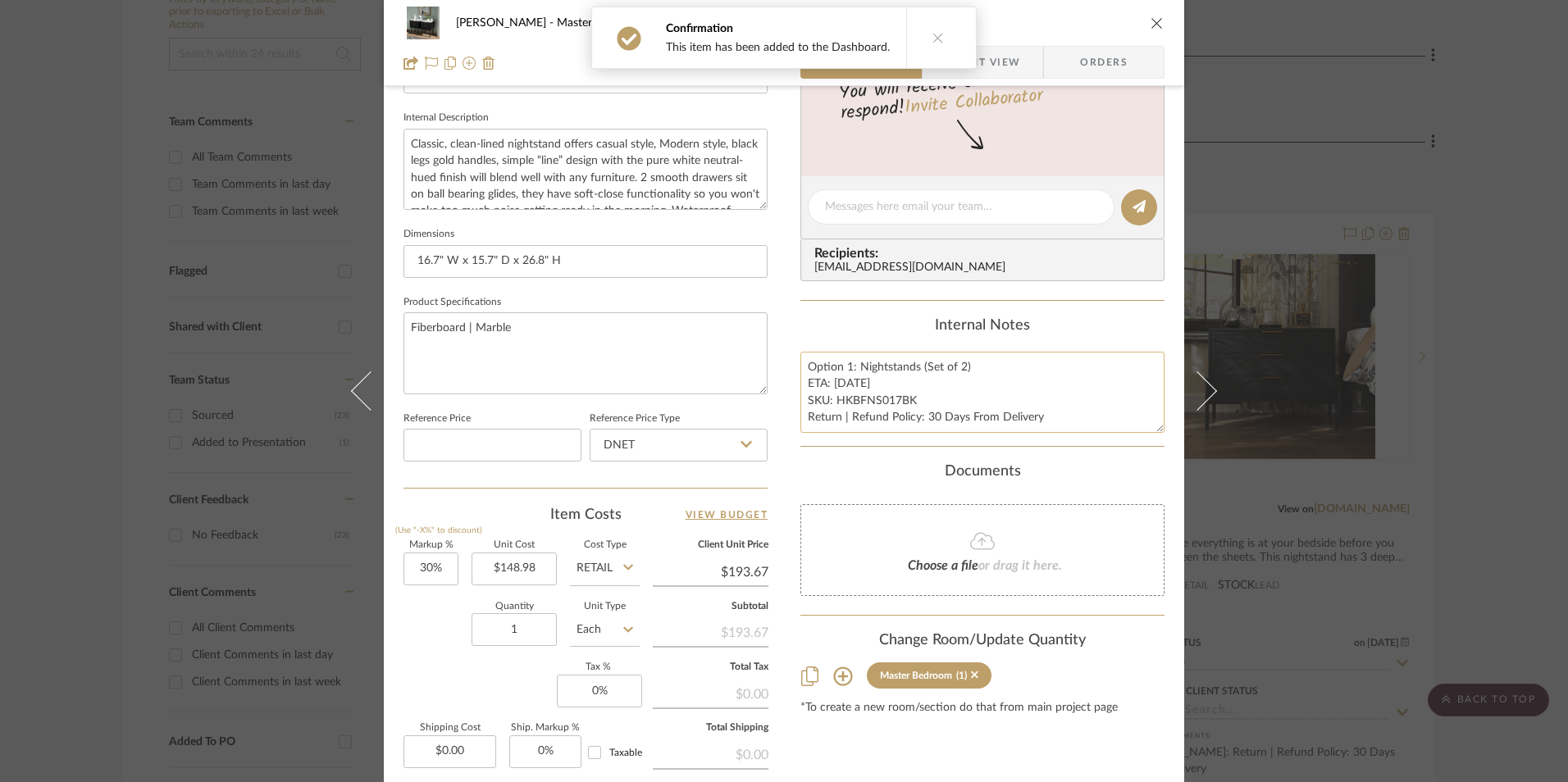
click at [868, 423] on textarea "Option 1: Nightstands (Set of 2) ETA: 9.10.2025 SKU: HKBFNS017BK Return | Refun…" at bounding box center [982, 391] width 364 height 81
drag, startPoint x: 909, startPoint y: 401, endPoint x: 833, endPoint y: 400, distance: 76.0
click at [833, 400] on textarea "Option 1: Nightstands (Set of 2) ETA: 9.10.2025 SKU: HKBFNS017BK Return | Refun…" at bounding box center [982, 391] width 364 height 81
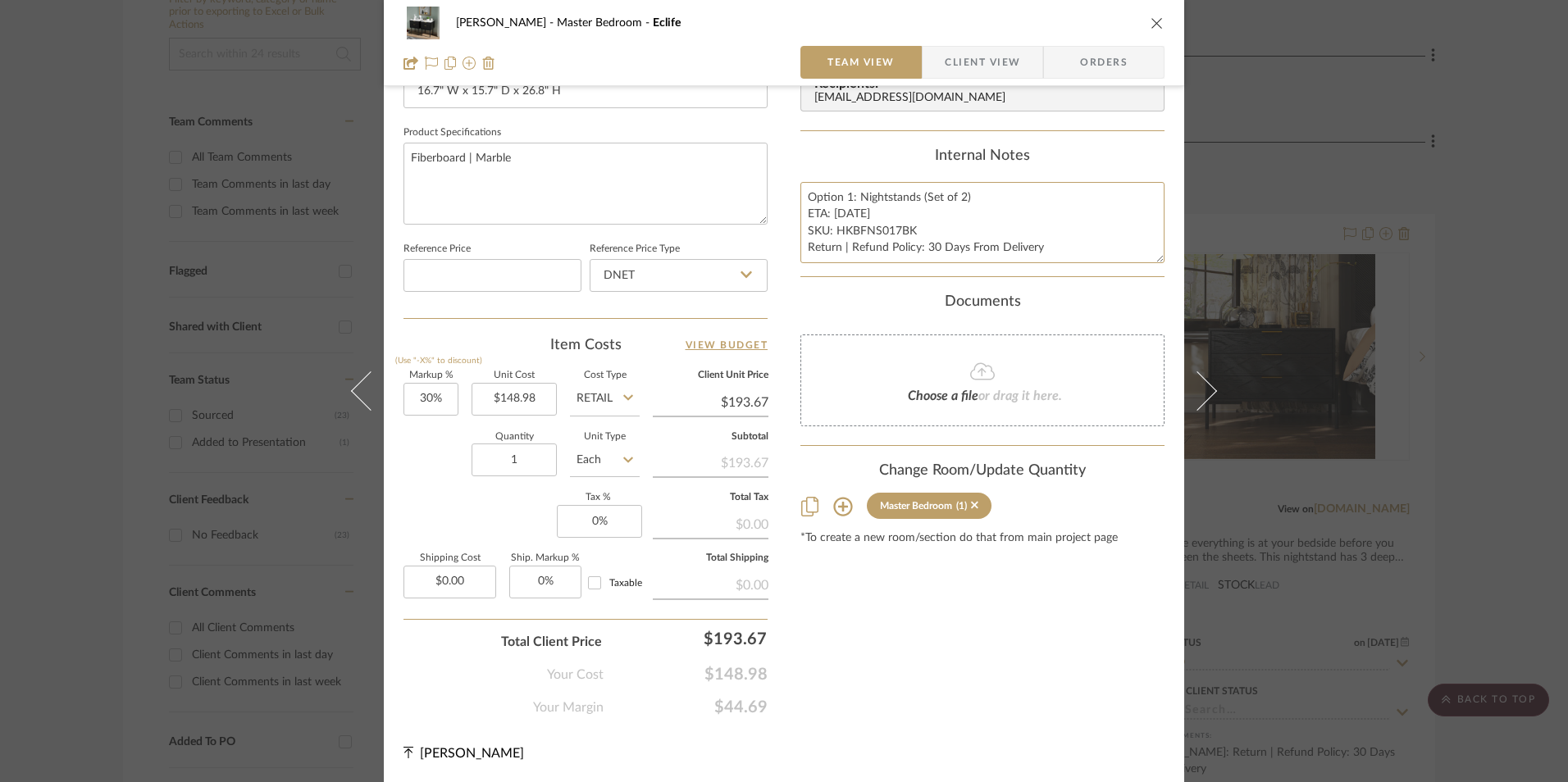
scroll to position [745, 0]
click at [636, 289] on input "DNET" at bounding box center [679, 275] width 178 height 33
drag, startPoint x: 644, startPoint y: 358, endPoint x: 611, endPoint y: 364, distance: 33.5
click at [638, 360] on div "Retail" at bounding box center [685, 357] width 202 height 42
type input "Retail"
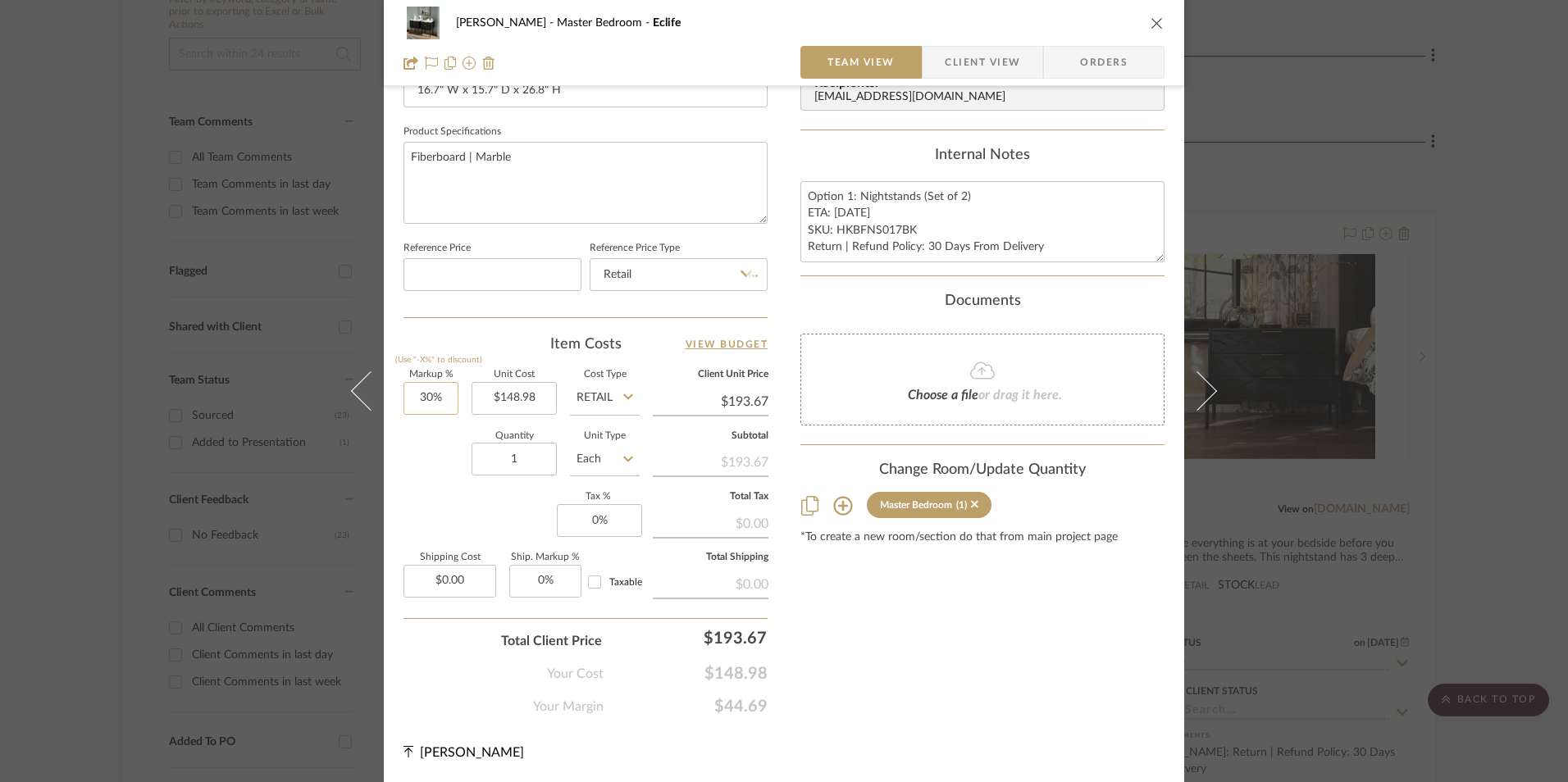
type input "30"
click at [435, 407] on input "30" at bounding box center [431, 398] width 55 height 33
drag, startPoint x: 436, startPoint y: 480, endPoint x: 562, endPoint y: 514, distance: 130.5
click at [437, 481] on div "Quantity 1 Unit Type Each" at bounding box center [521, 462] width 236 height 59
type input "0%"
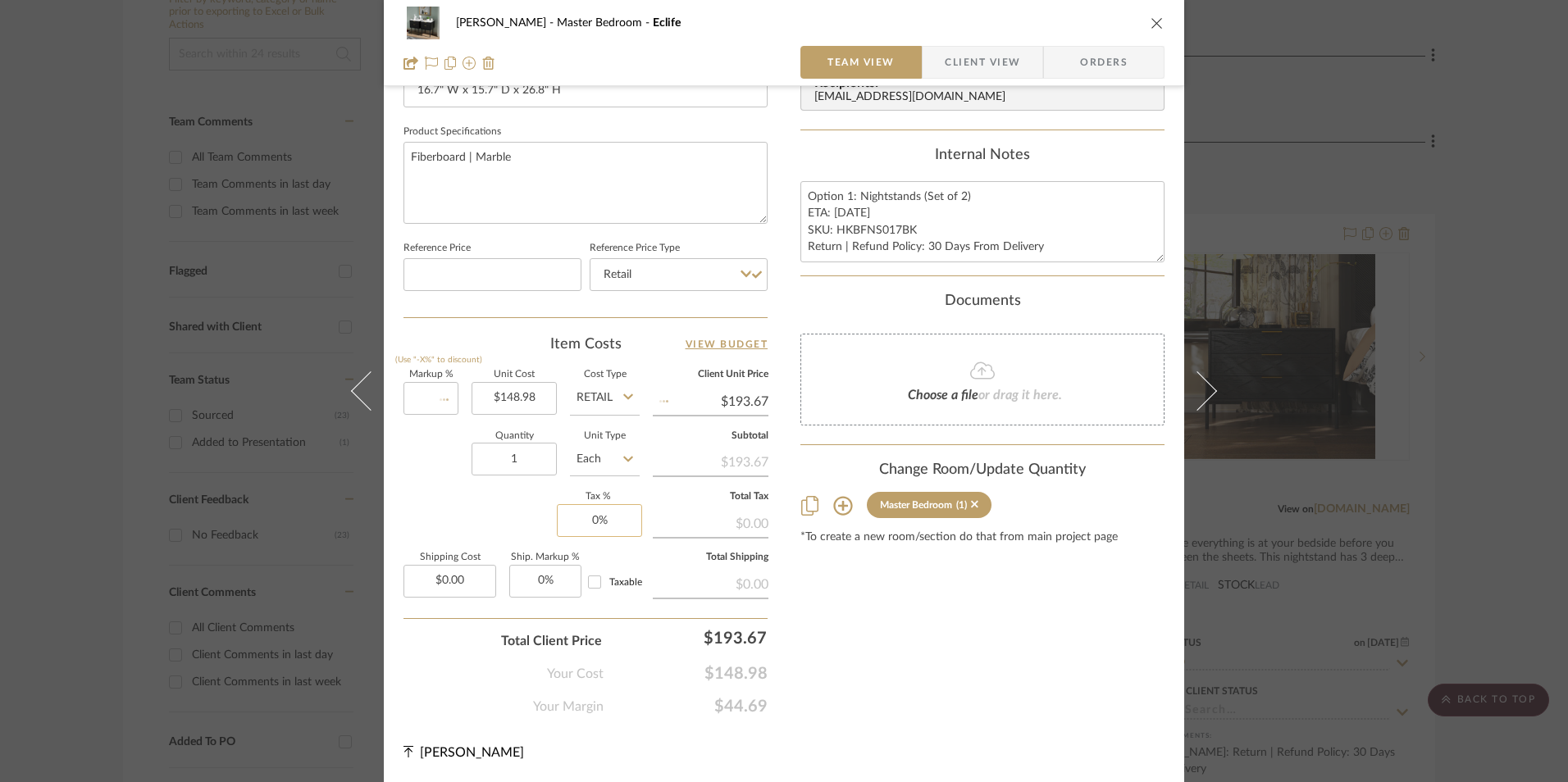
type input "$148.98"
click at [586, 512] on input "0" at bounding box center [598, 521] width 85 height 33
type input "8.25%"
click at [886, 621] on div "Content here copies to Client View - confirm visibility there. Show in Client D…" at bounding box center [982, 42] width 364 height 1349
click at [1119, 63] on span "Orders" at bounding box center [1104, 62] width 84 height 33
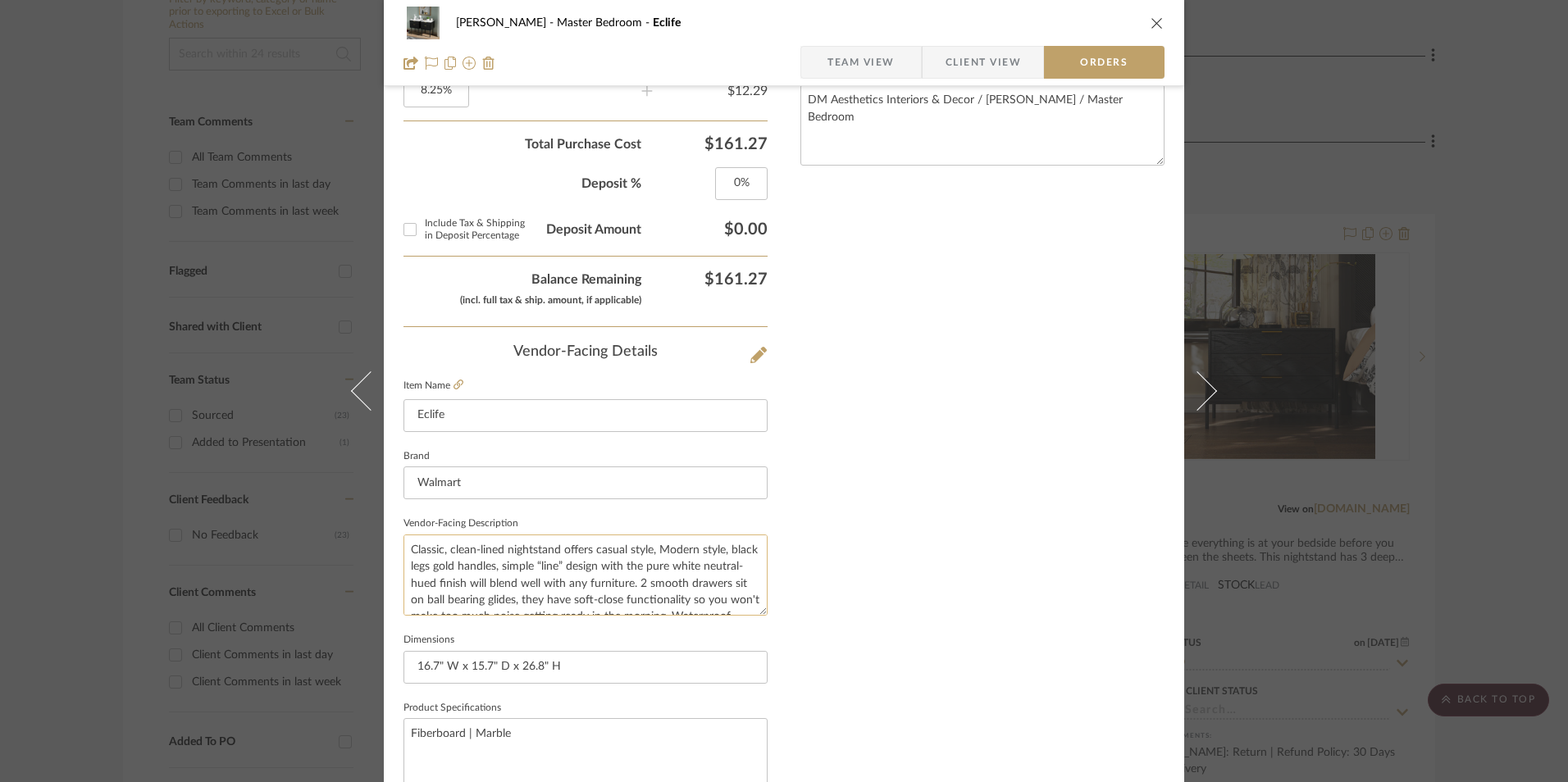
scroll to position [962, 0]
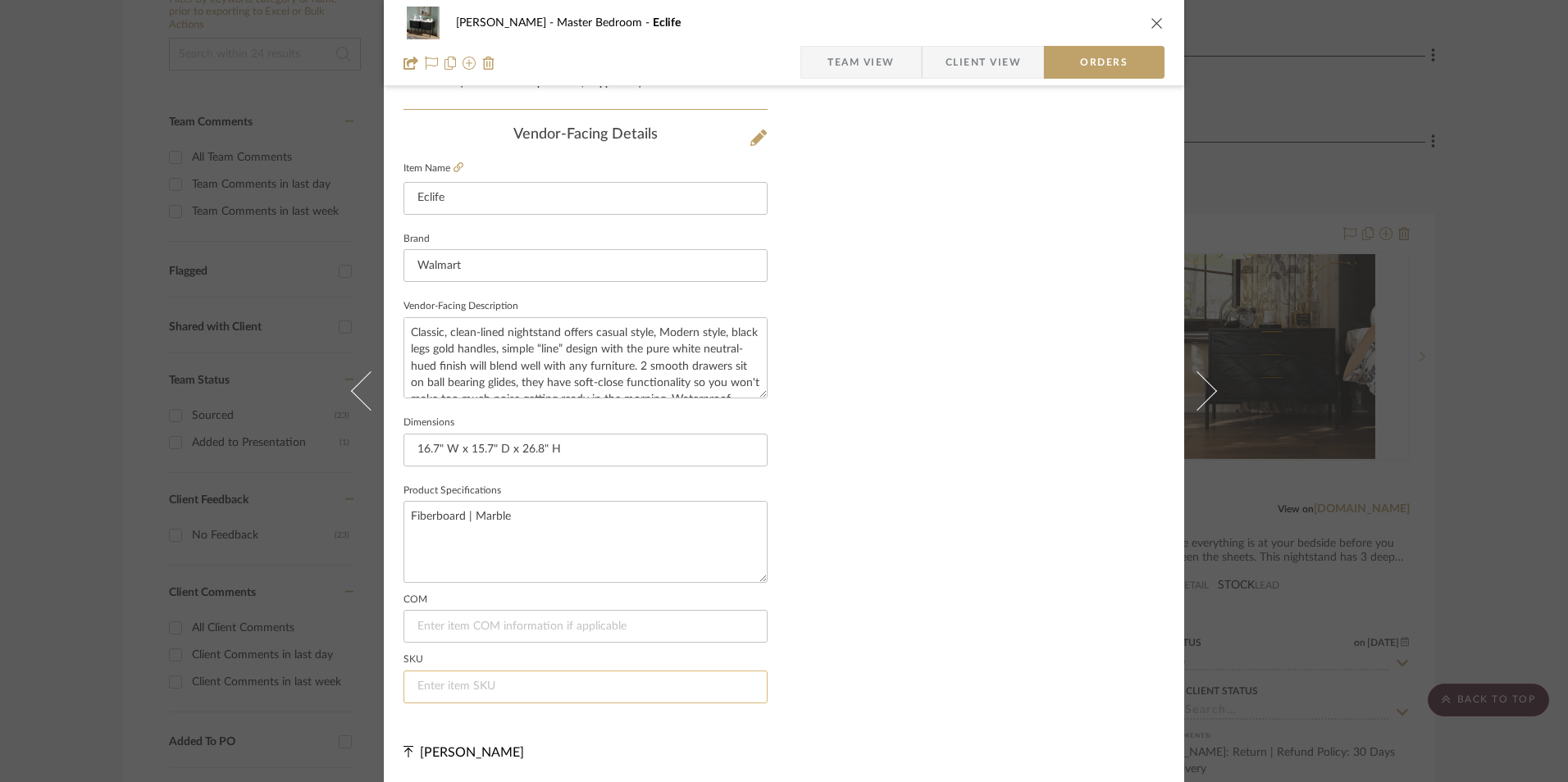
click at [543, 690] on input at bounding box center [585, 687] width 364 height 33
paste input "HKBFNS017BK"
type input "HKBFNS017BK"
click at [869, 48] on span "Team View" at bounding box center [860, 62] width 67 height 33
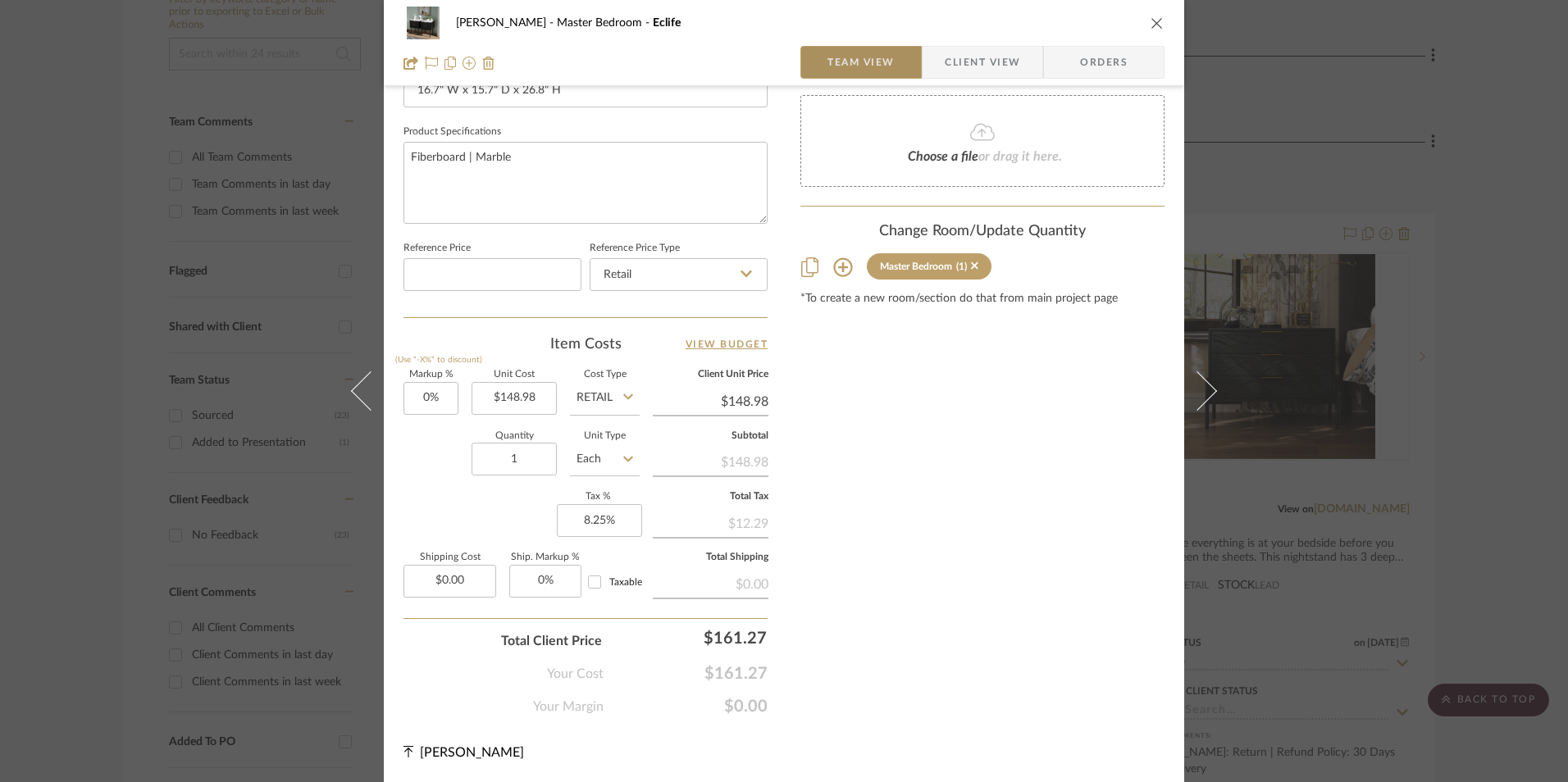
scroll to position [745, 0]
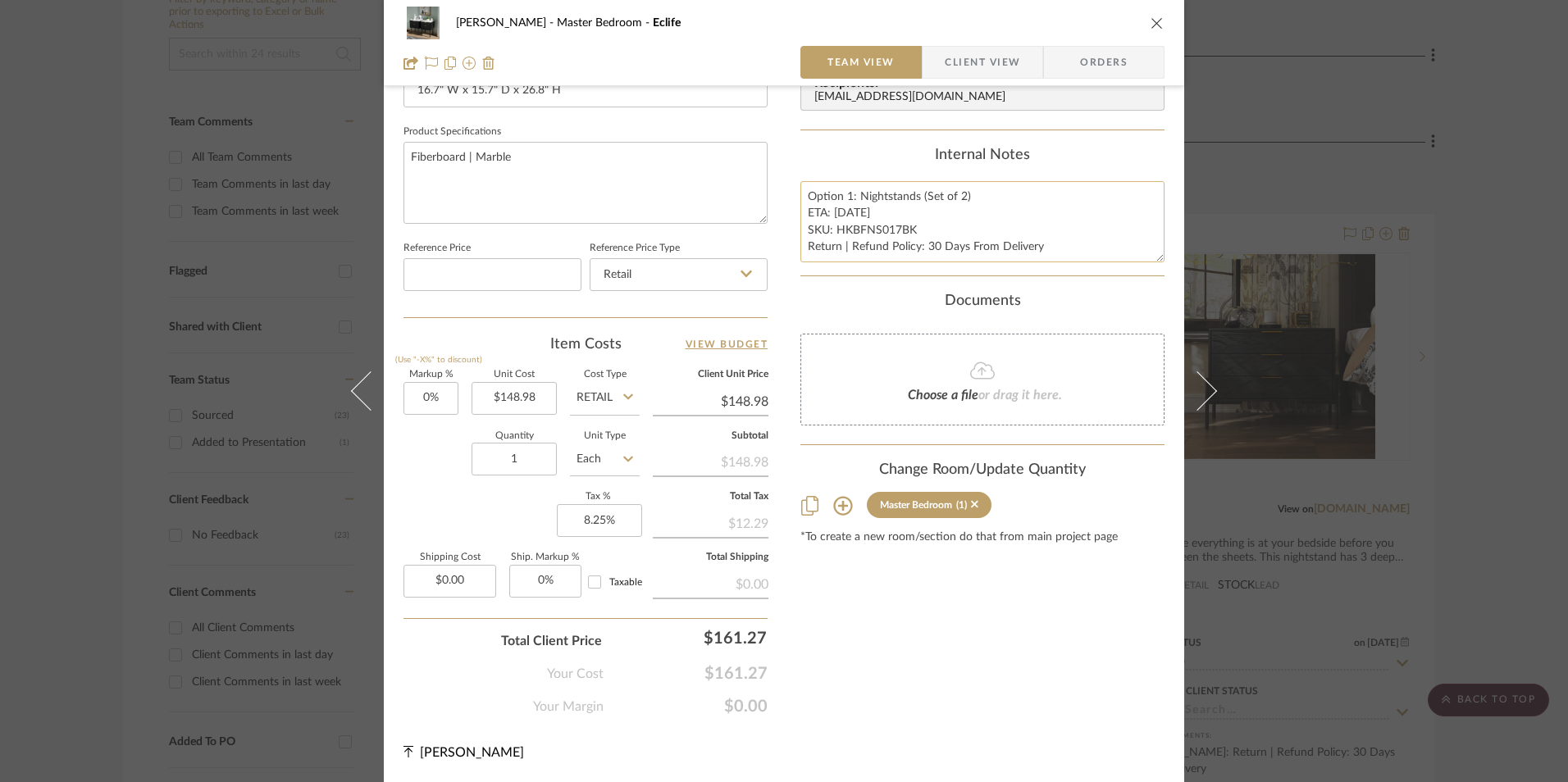
drag, startPoint x: 1121, startPoint y: 273, endPoint x: 907, endPoint y: 244, distance: 216.0
click at [1119, 270] on summary-project-notes "Internal Notes Option 1: Nightstands (Set of 2) ETA: 9.10.2025 SKU: HKBFNS017BK…" at bounding box center [982, 211] width 364 height 130
drag, startPoint x: 980, startPoint y: 69, endPoint x: 824, endPoint y: 314, distance: 290.4
click at [980, 68] on span "Client View" at bounding box center [982, 62] width 75 height 33
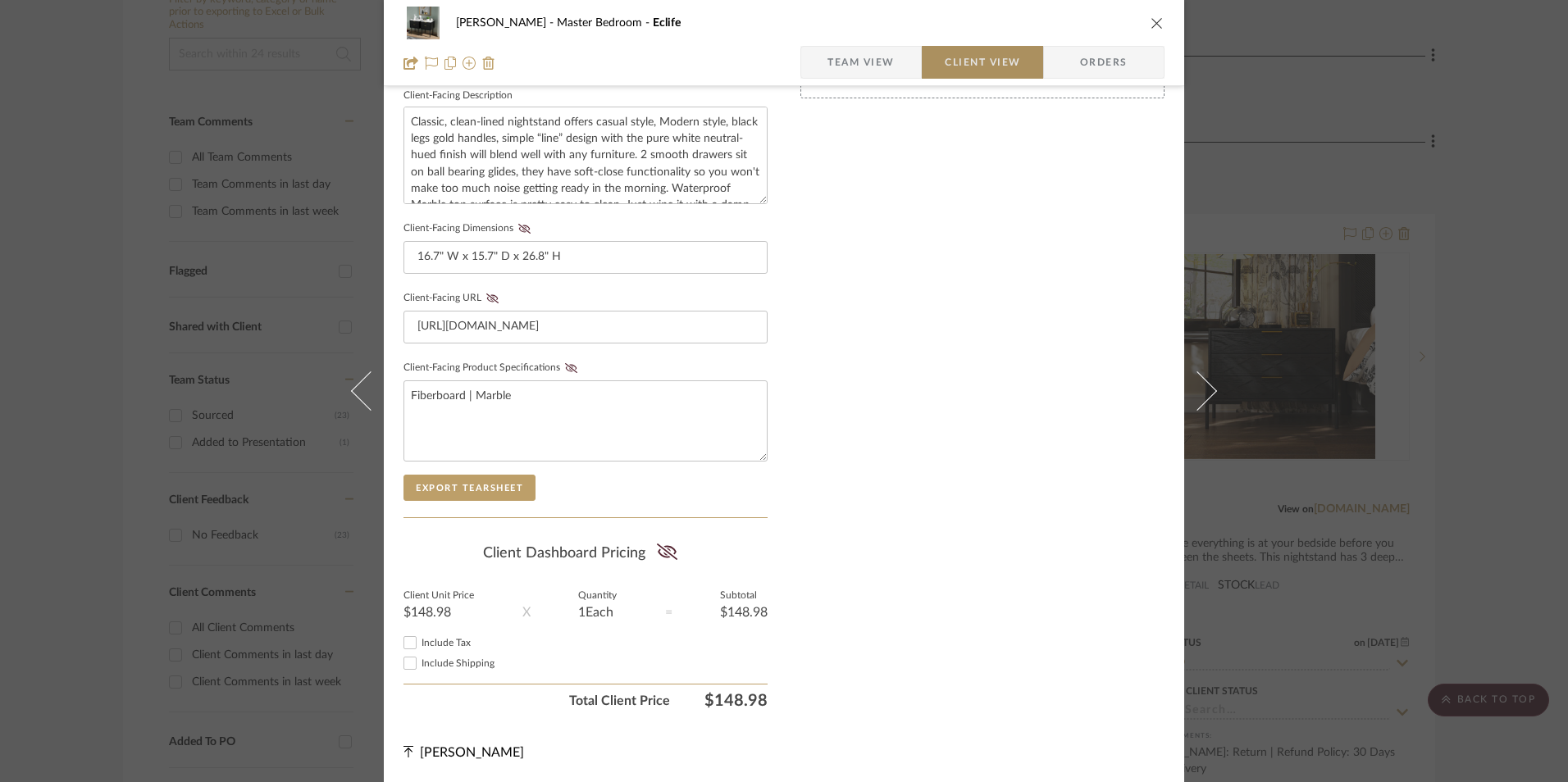
scroll to position [596, 0]
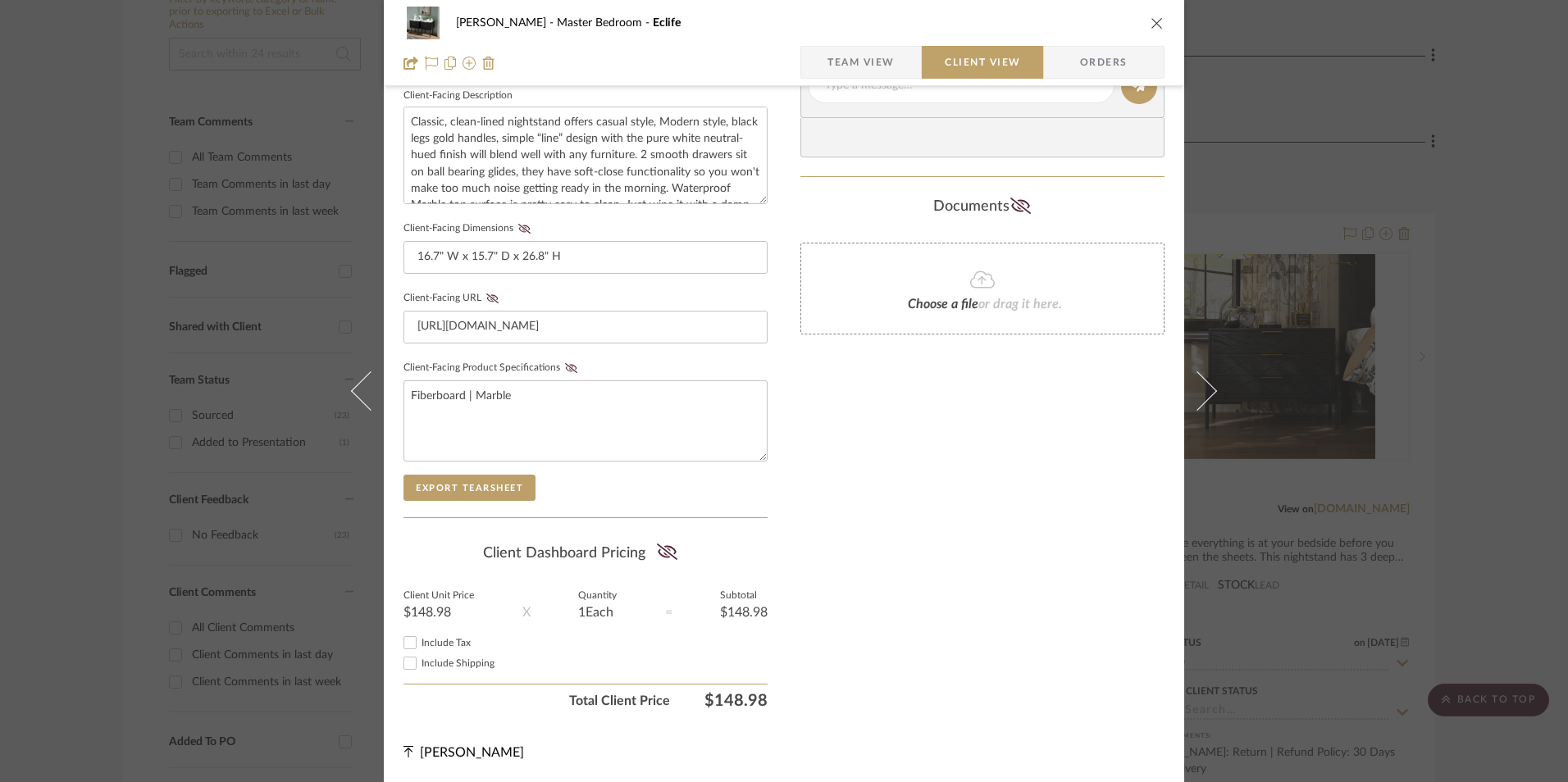
click at [406, 643] on input "Include Tax" at bounding box center [410, 642] width 20 height 20
checkbox input "true"
drag, startPoint x: 663, startPoint y: 554, endPoint x: 673, endPoint y: 553, distance: 10.0
click at [663, 554] on icon at bounding box center [666, 552] width 21 height 17
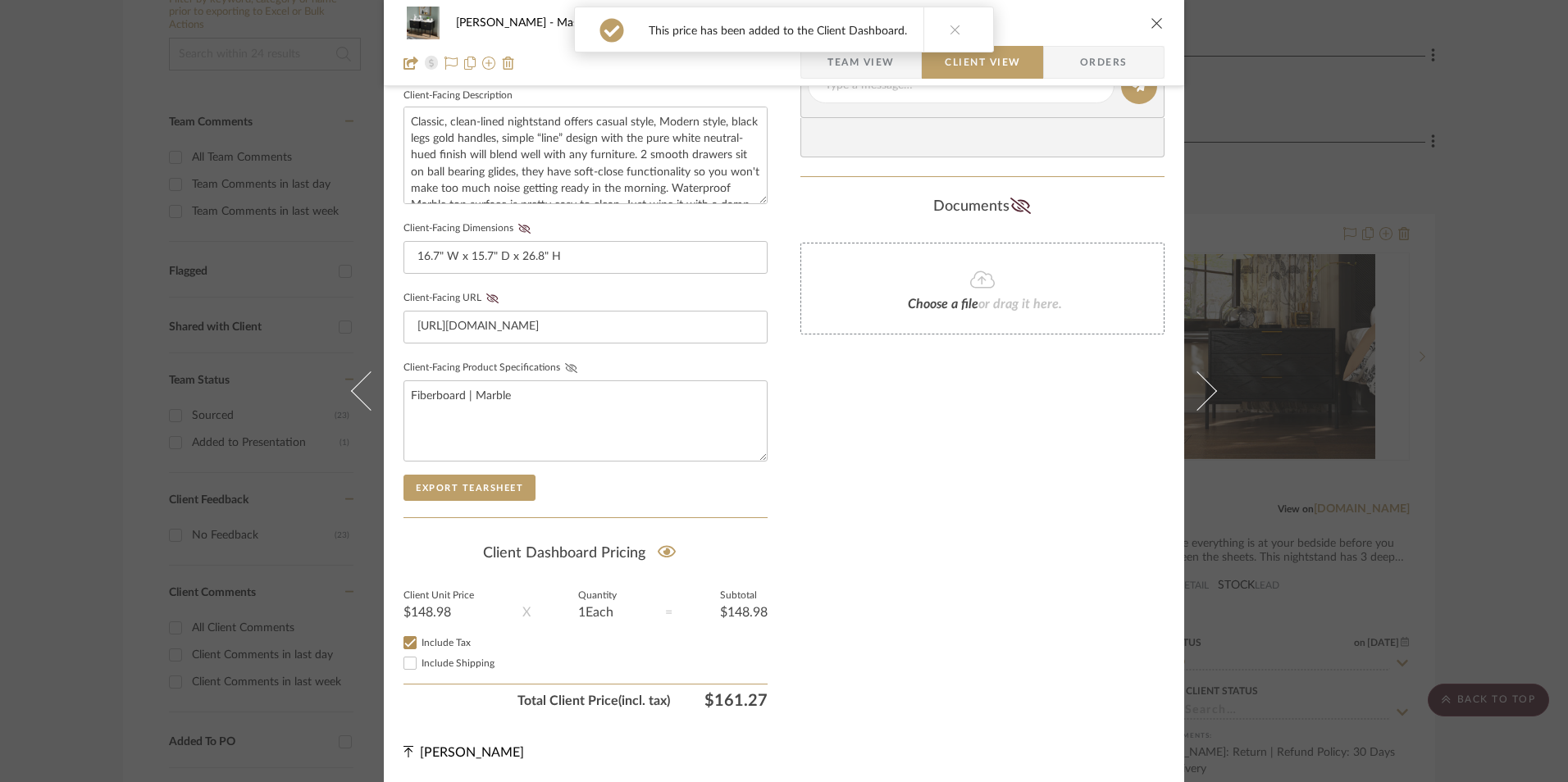
click at [565, 364] on icon at bounding box center [571, 368] width 13 height 10
click at [486, 295] on icon at bounding box center [492, 299] width 13 height 10
click at [518, 231] on icon at bounding box center [524, 228] width 13 height 10
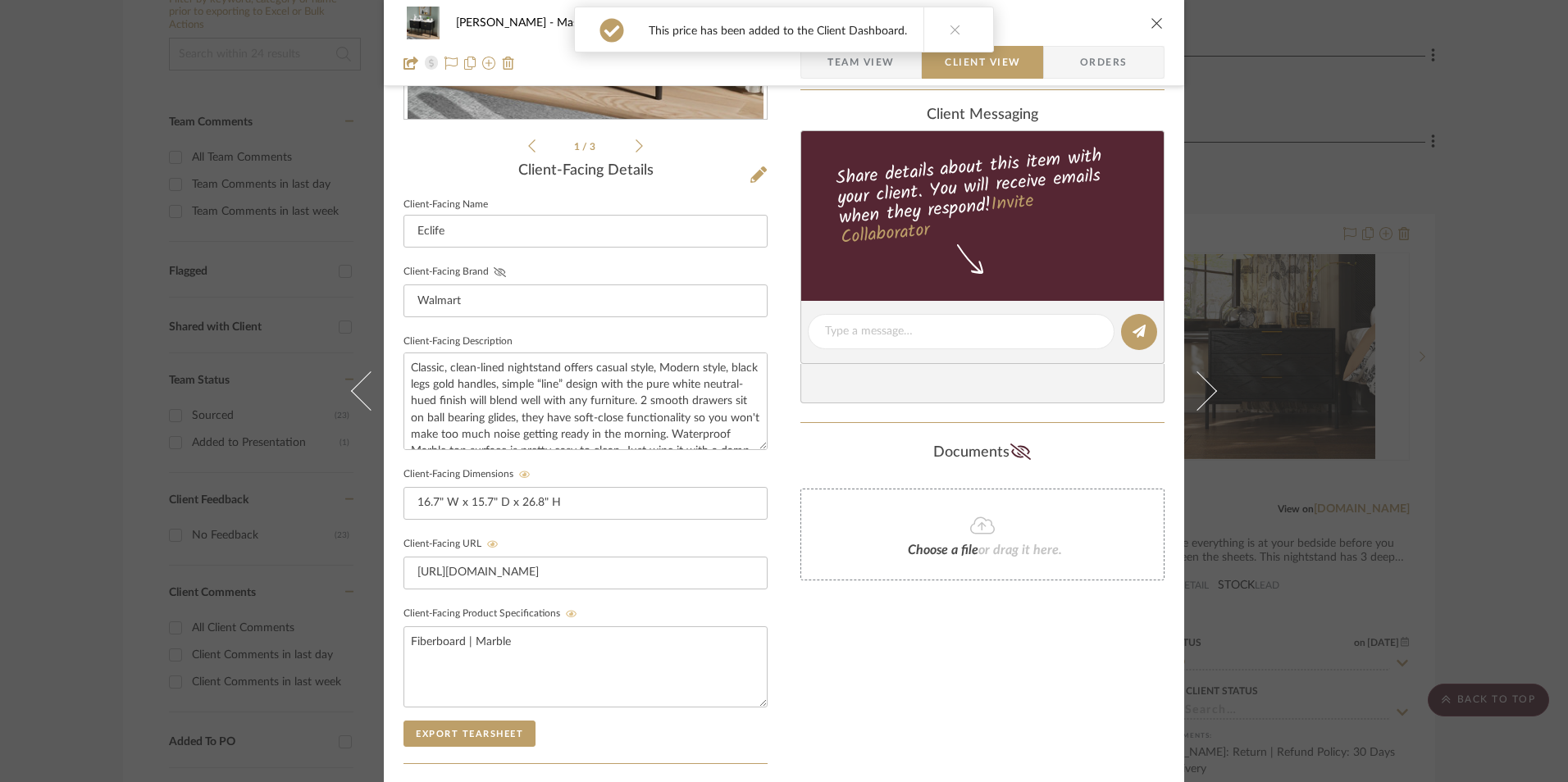
click at [495, 268] on icon at bounding box center [500, 272] width 13 height 10
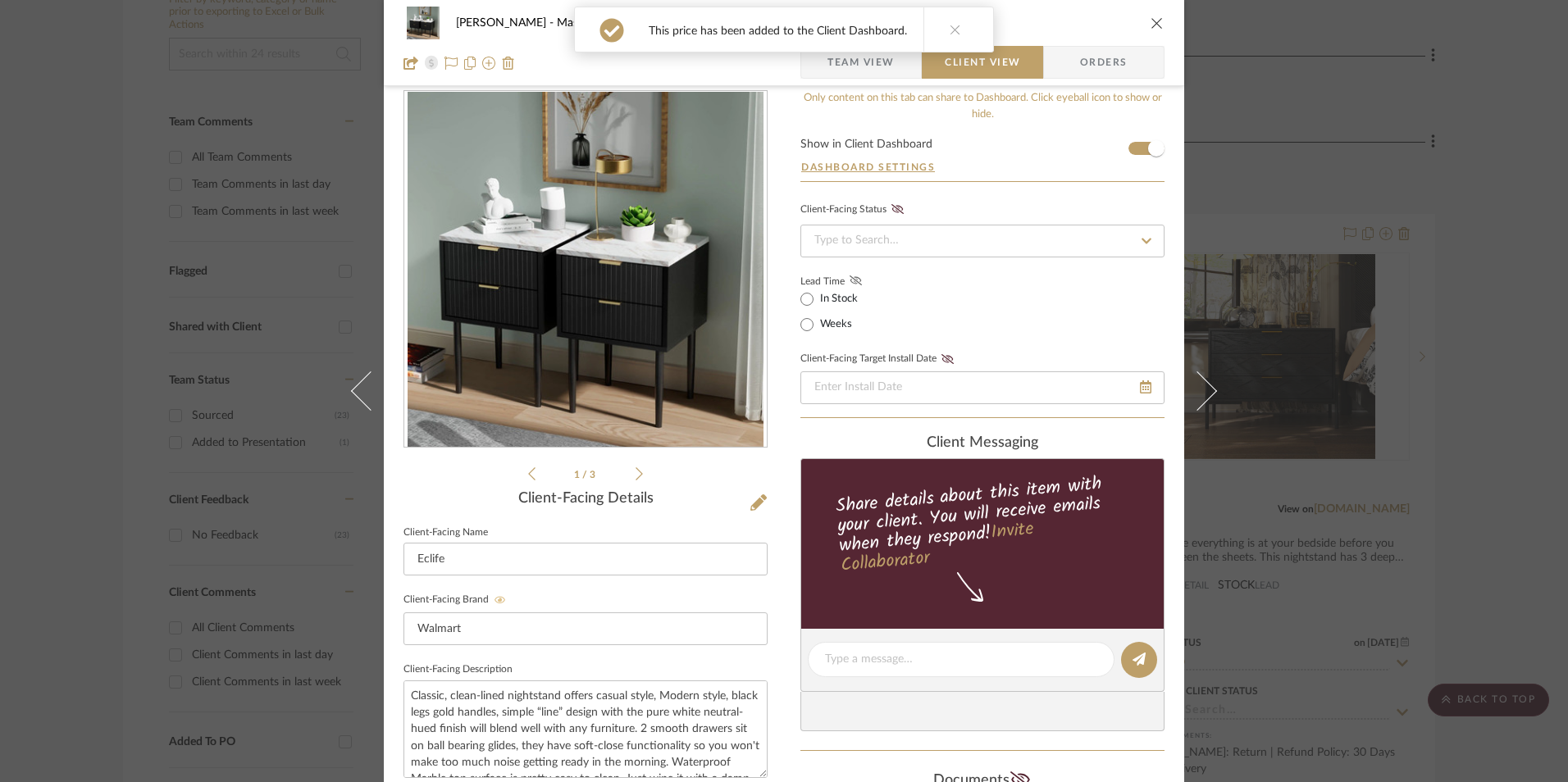
click at [846, 274] on fa-icon at bounding box center [855, 281] width 21 height 15
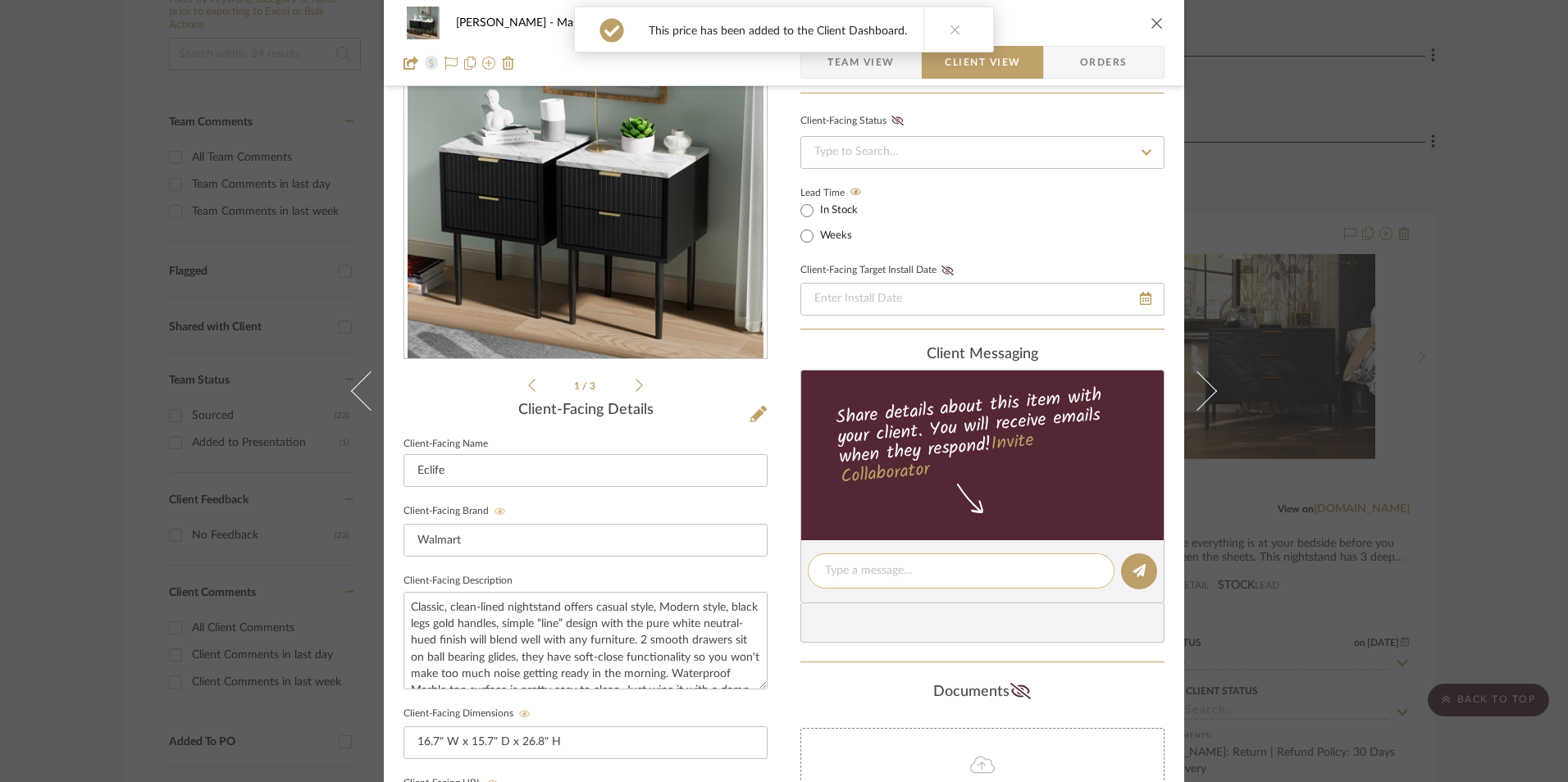
scroll to position [268, 0]
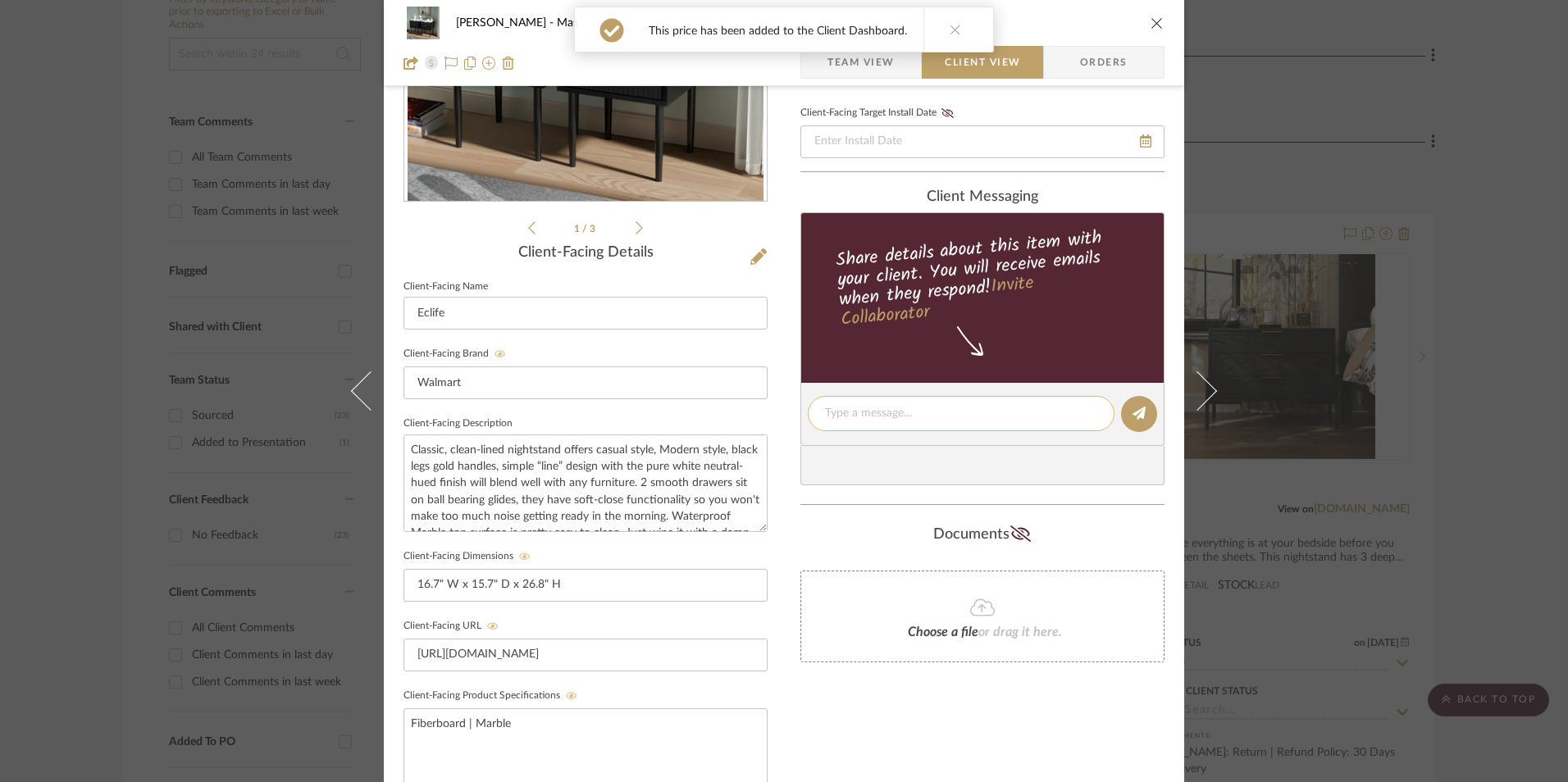
click at [882, 418] on textarea at bounding box center [961, 414] width 272 height 18
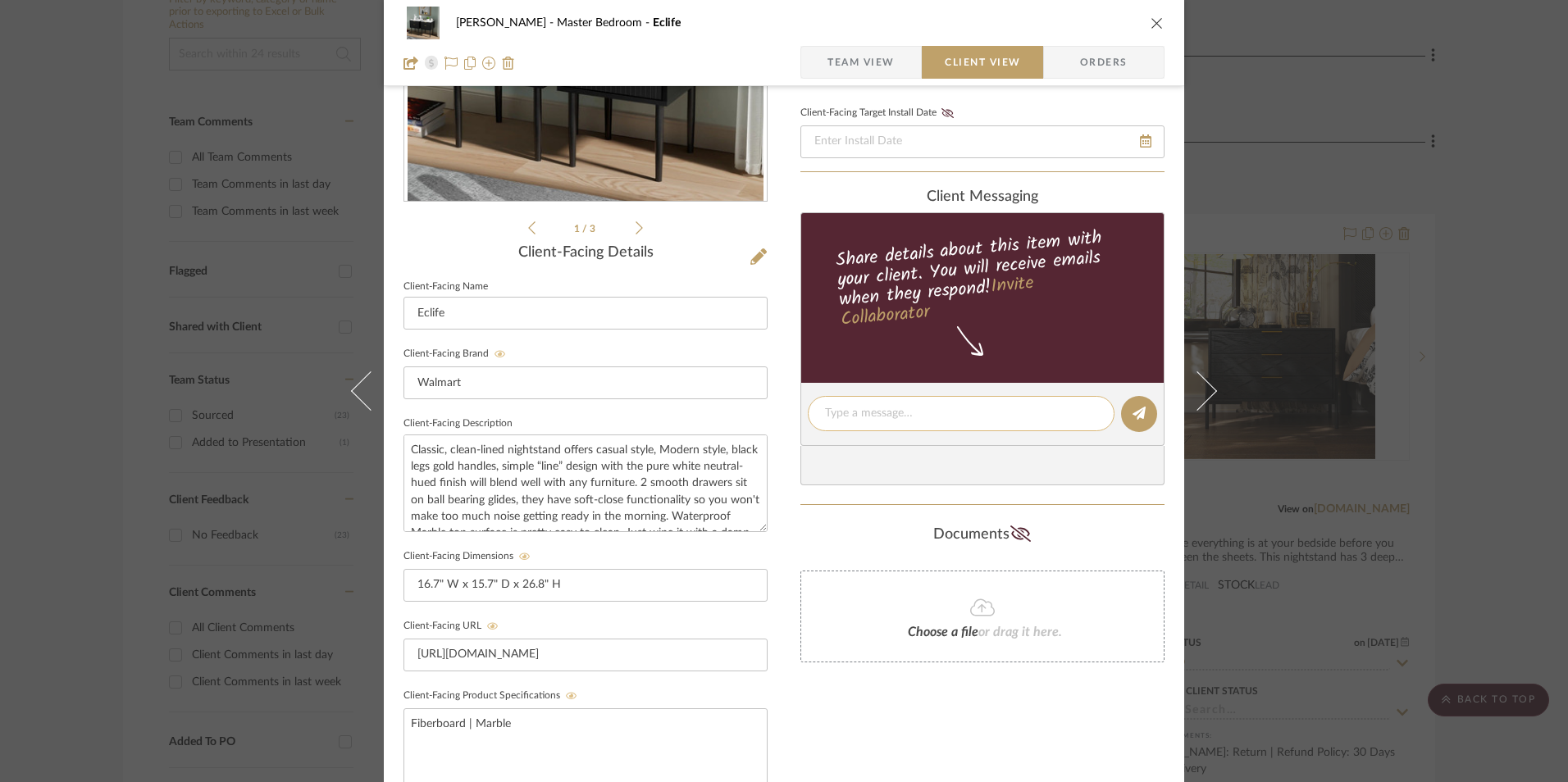
paste textarea "Option 1: Nightstands (Set of 2) ETA: 9.10.2025 SKU: HKBFNS017BK Return | Refun…"
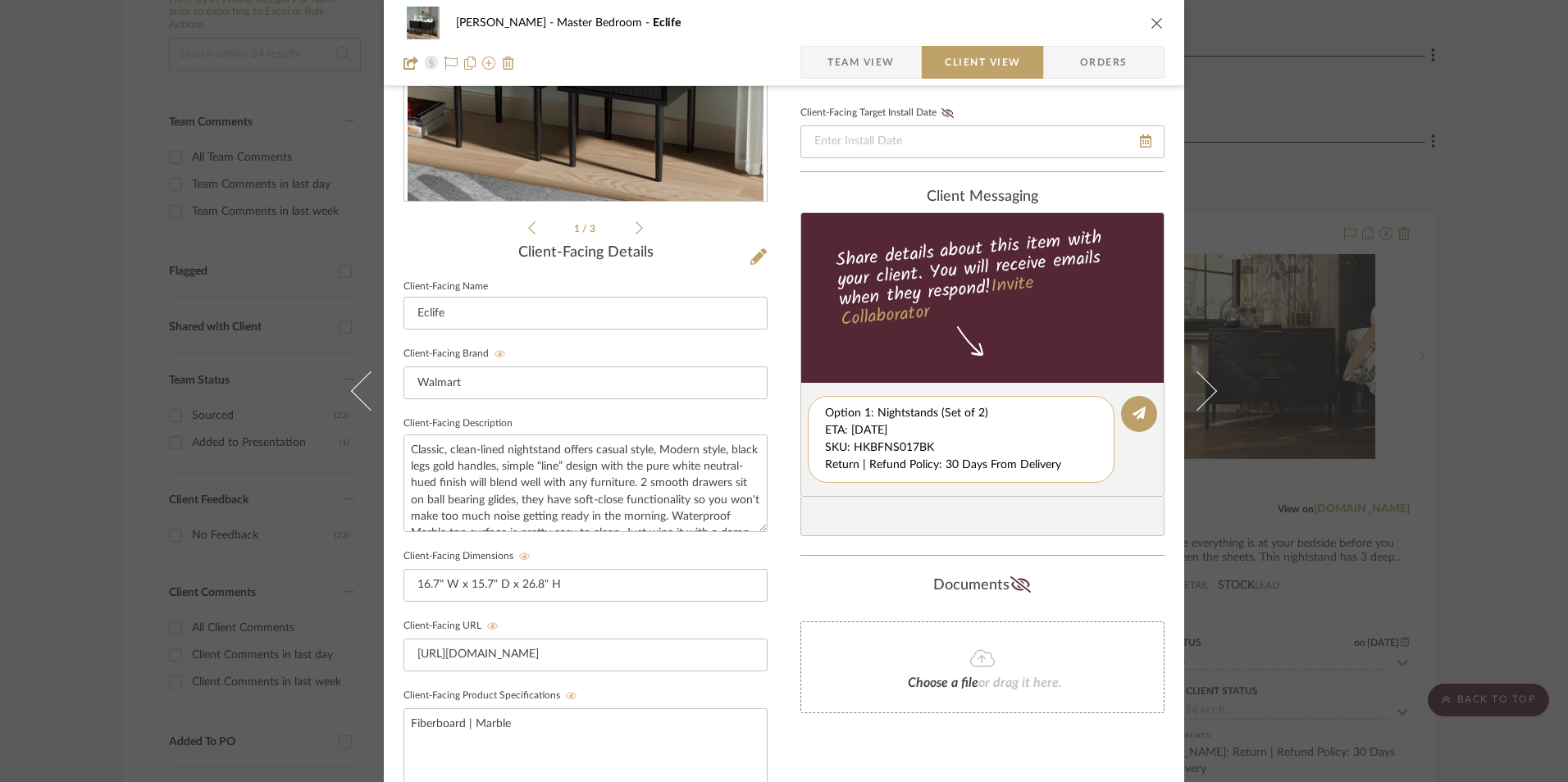
drag, startPoint x: 822, startPoint y: 432, endPoint x: 871, endPoint y: 459, distance: 55.9
click at [1060, 475] on div "Option 1: Nightstands (Set of 2) ETA: 9.10.2025 SKU: HKBFNS017BK Return | Refun…" at bounding box center [961, 439] width 307 height 87
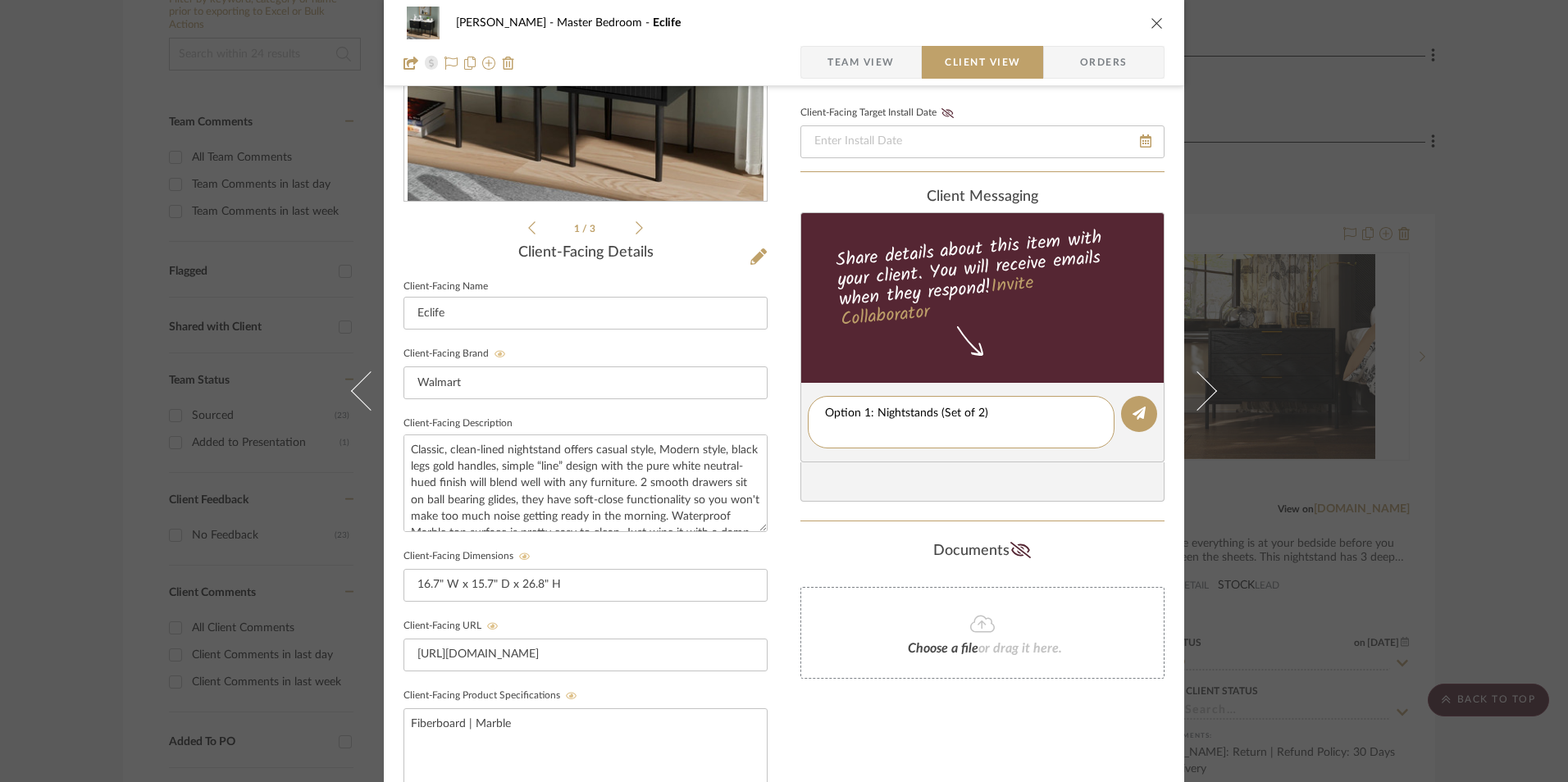
type textarea "Option 1: Nightstands (Set of 2)"
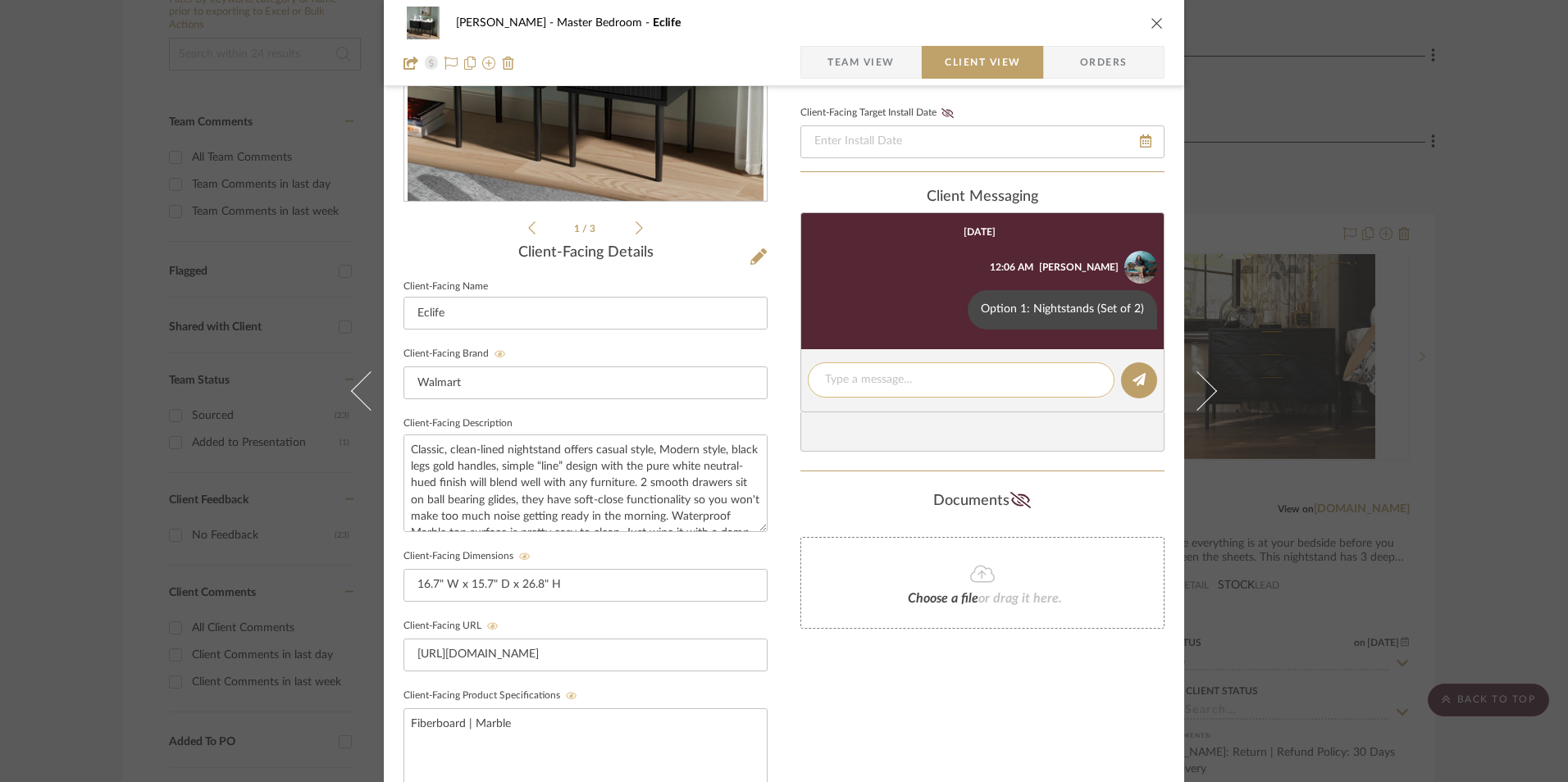
click at [885, 383] on textarea at bounding box center [961, 380] width 272 height 18
paste textarea "ETA: 9.10.2025 SKU: HKBFNS017BK Return | Refund Policy: 30 Days From Delivery"
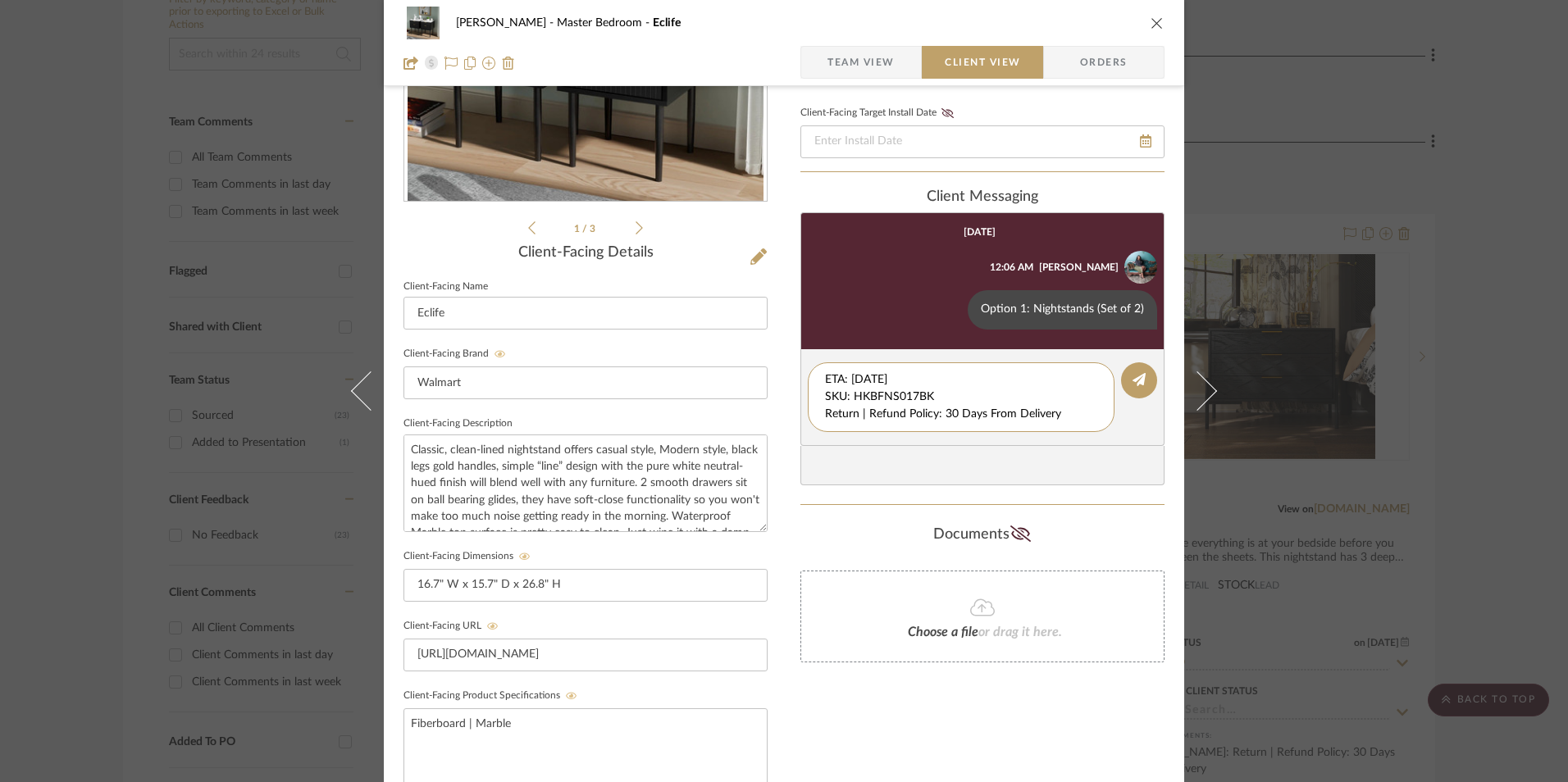
drag, startPoint x: 939, startPoint y: 396, endPoint x: 784, endPoint y: 358, distance: 159.6
click at [784, 358] on div "LaMarion Patterson Master Bedroom Eclife Team View Client View Orders 1 / 3 Cli…" at bounding box center [784, 428] width 801 height 1365
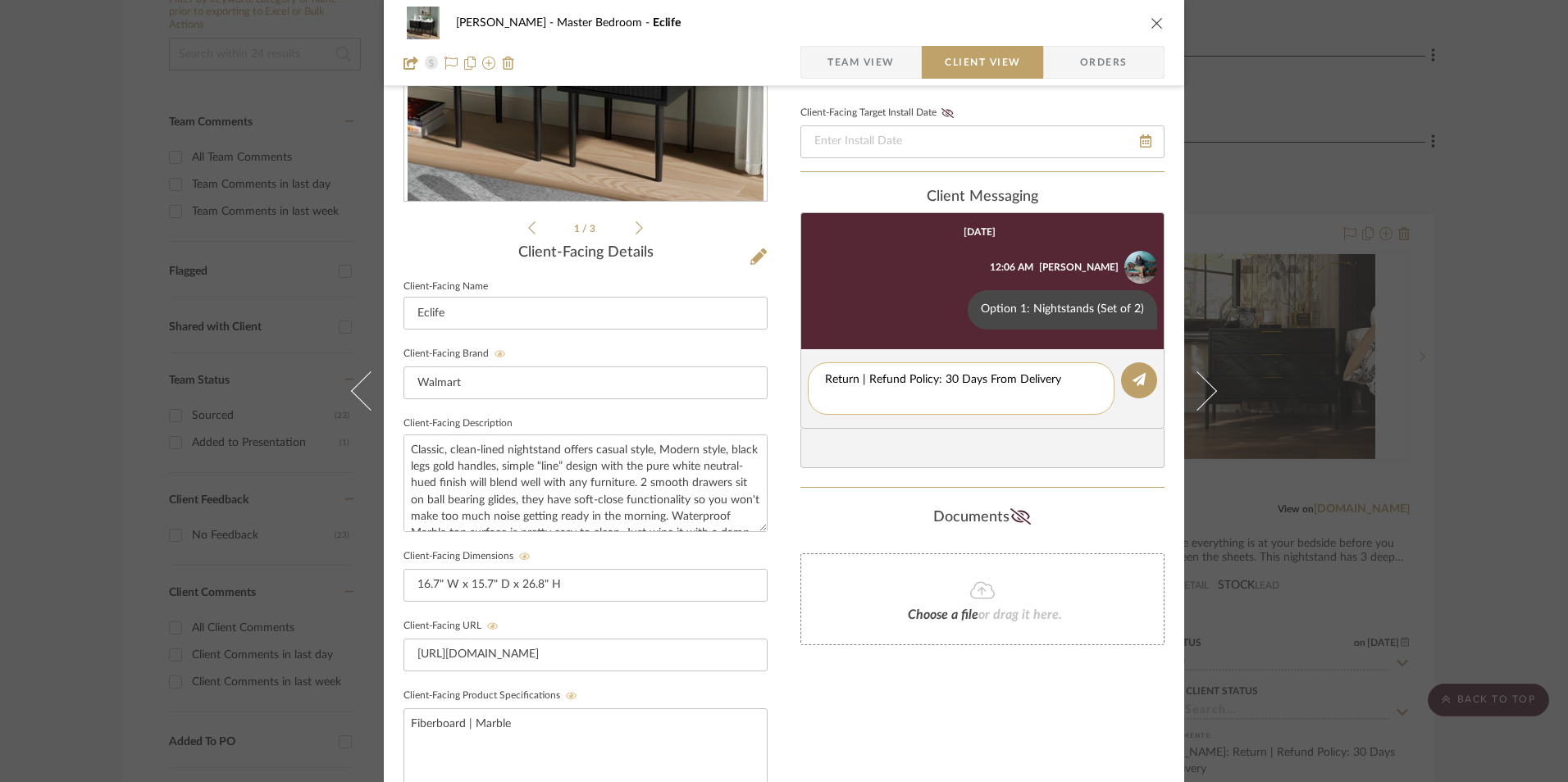
click at [825, 394] on textarea "Return | Refund Policy: 30 Days From Delivery" at bounding box center [961, 388] width 272 height 34
type textarea "Return | Refund Policy: 30 Days From Delivery"
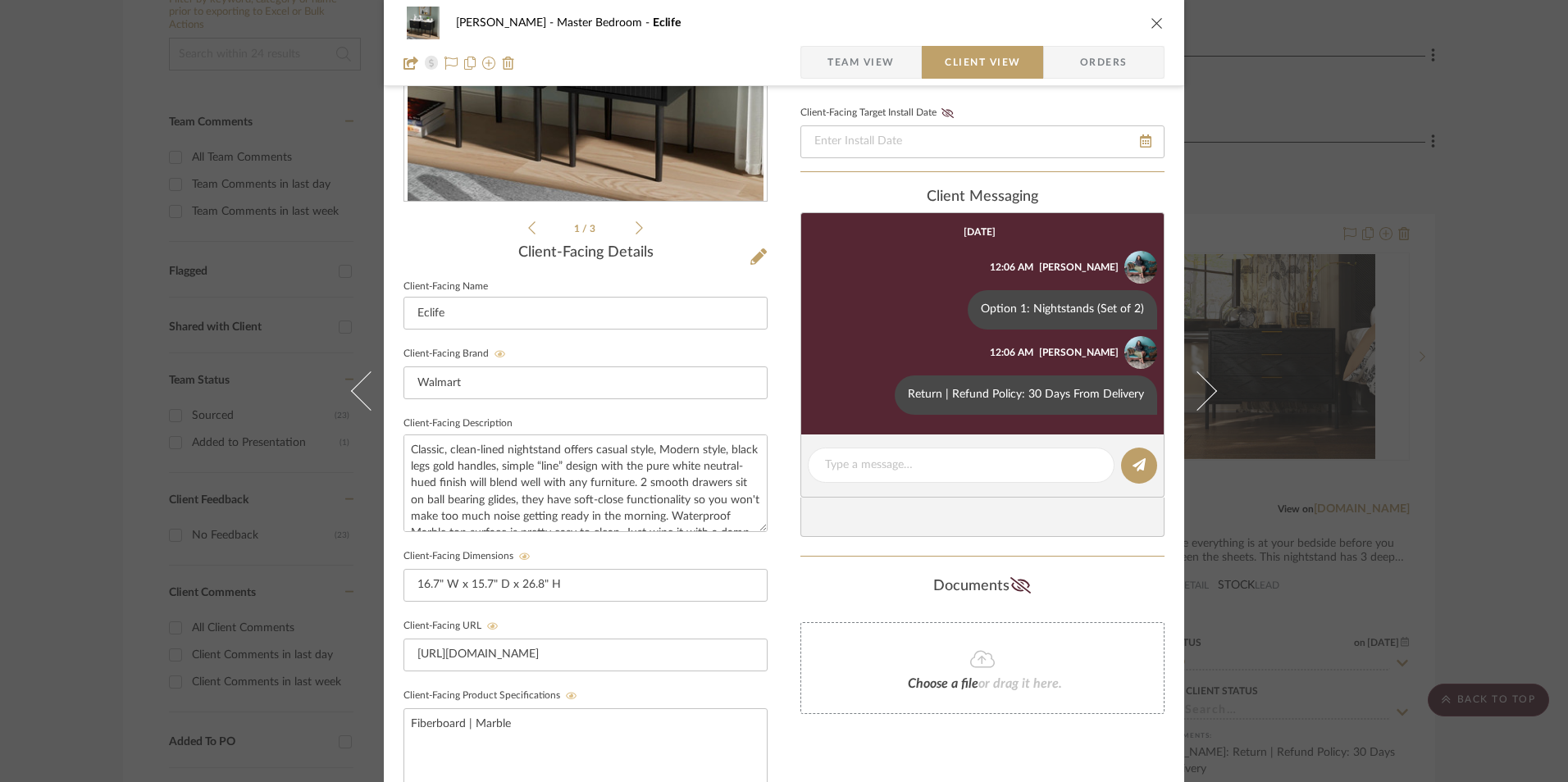
click at [1150, 26] on icon "close" at bounding box center [1156, 22] width 13 height 13
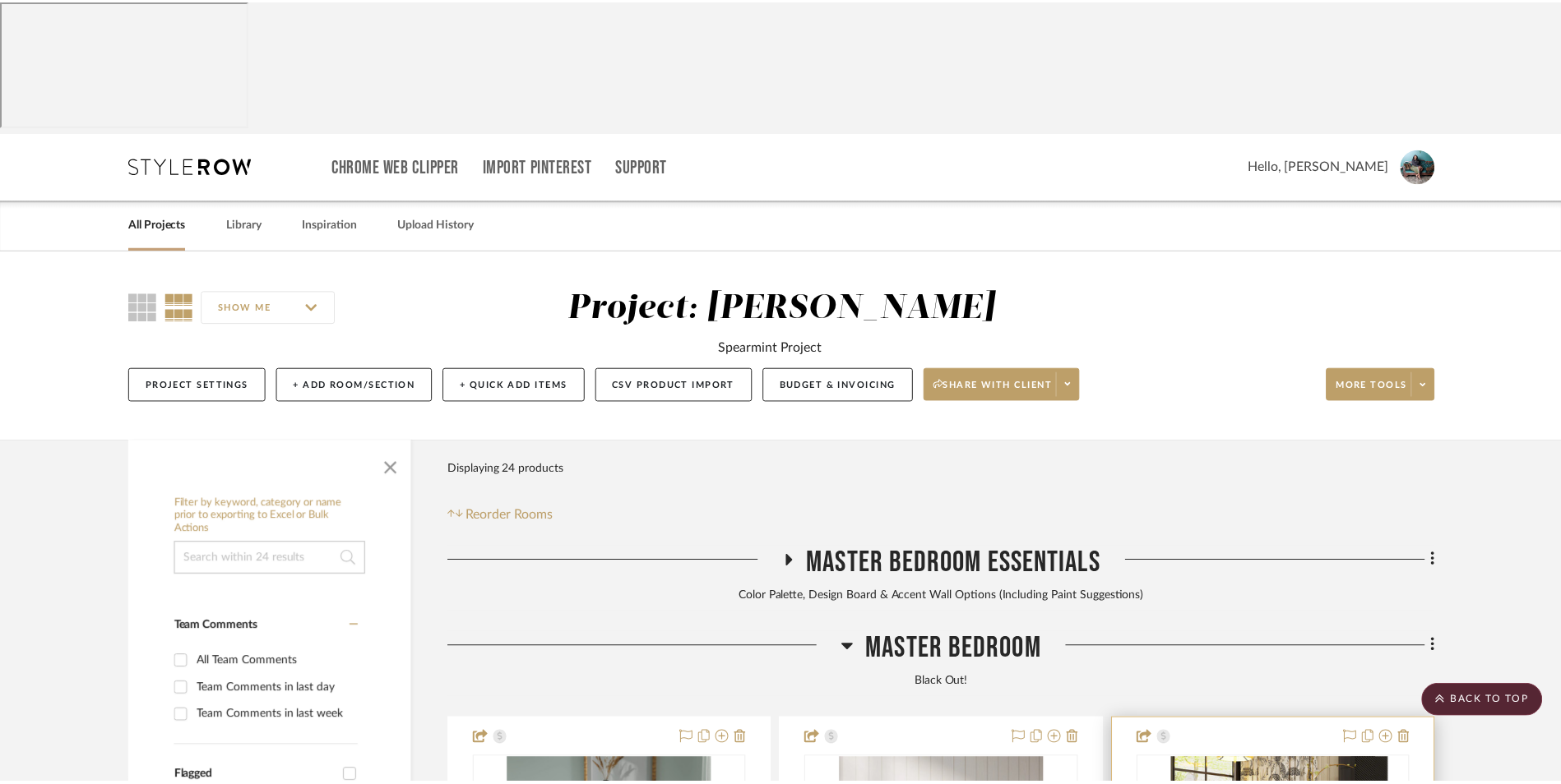
scroll to position [505, 0]
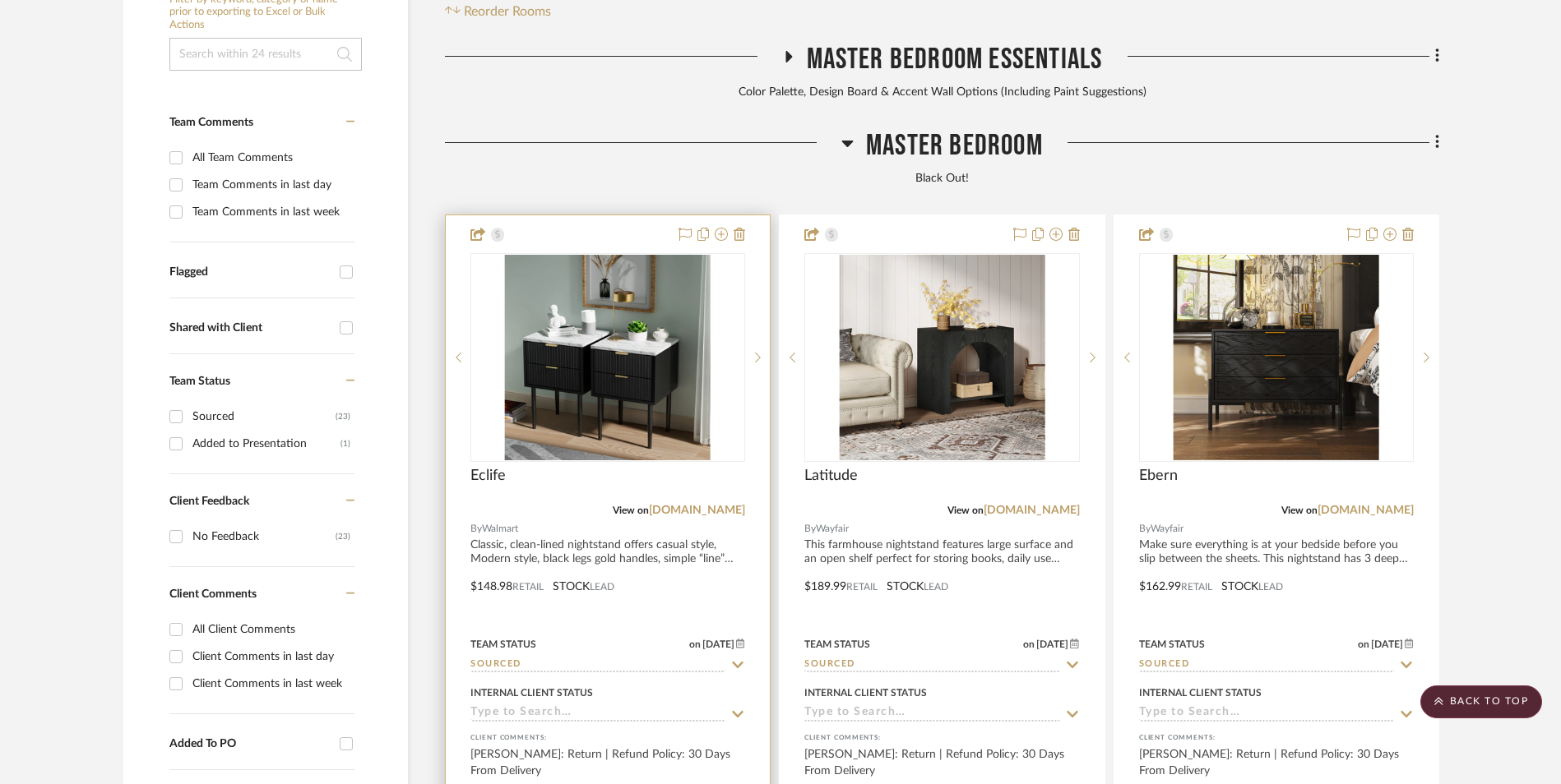
click at [584, 254] on img "0" at bounding box center [608, 357] width 206 height 206
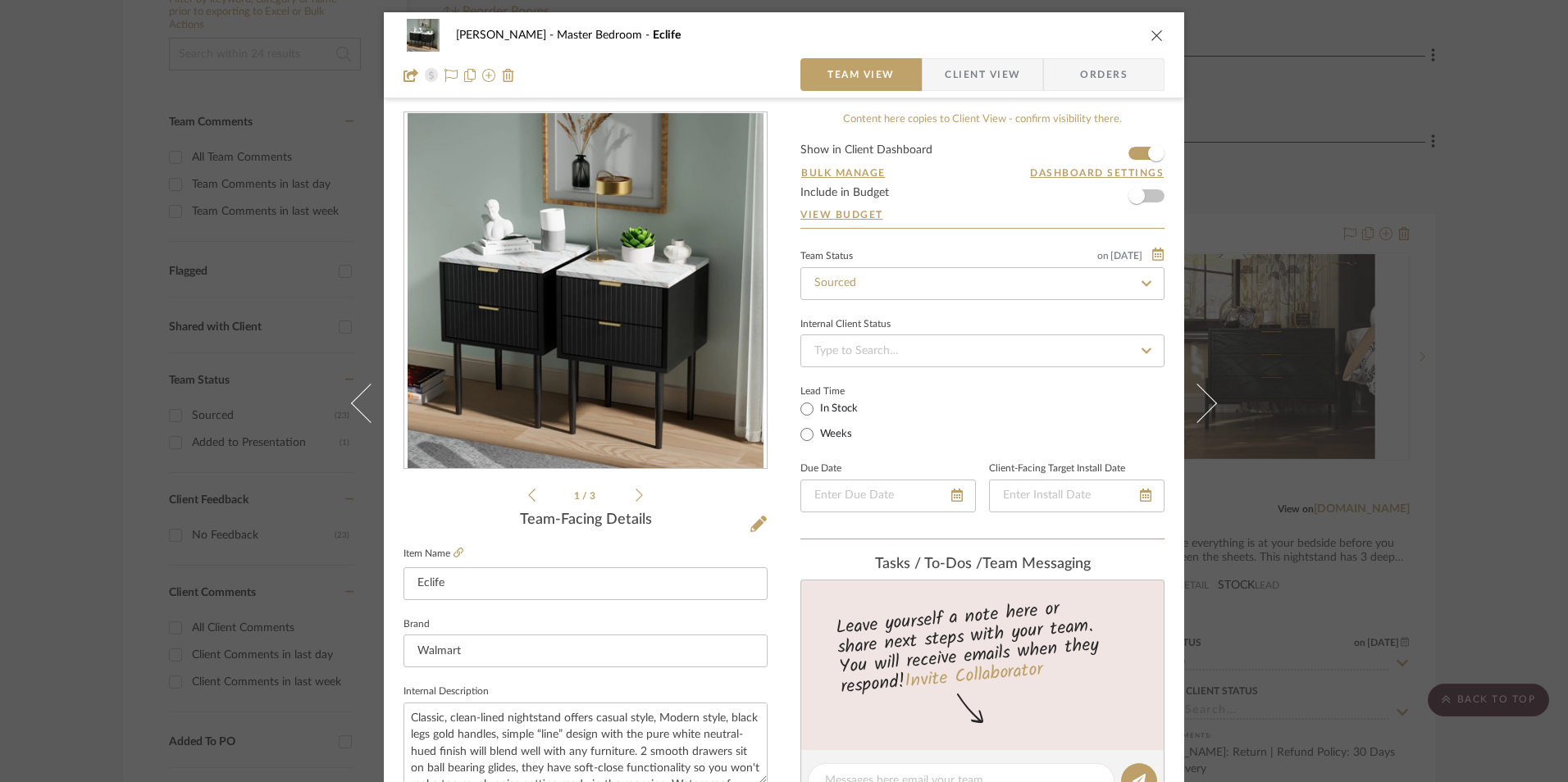
scroll to position [492, 0]
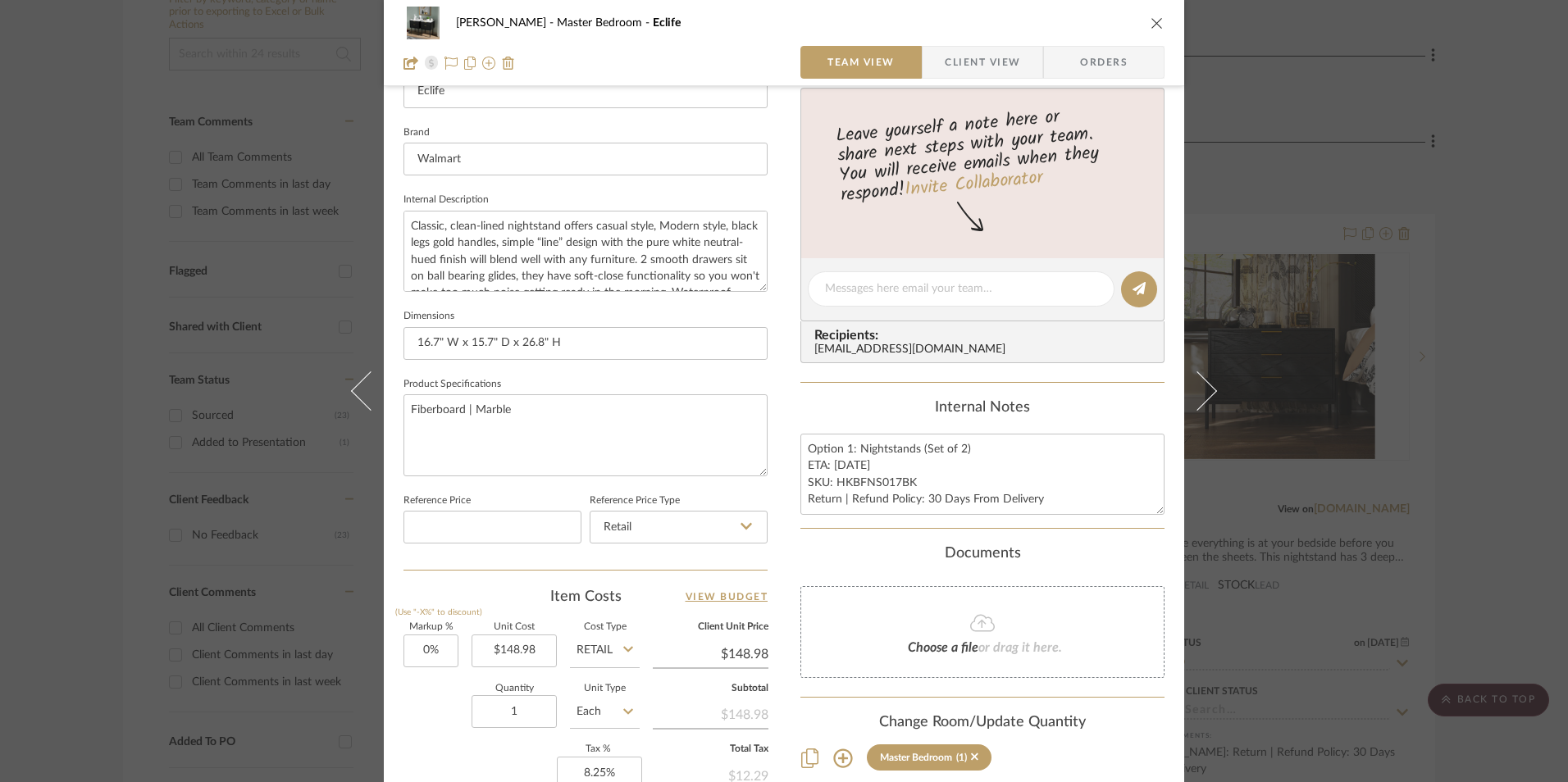
click at [1461, 325] on div "LaMarion Patterson Master Bedroom Eclife Team View Client View Orders 1 / 3 Tea…" at bounding box center [784, 391] width 1568 height 782
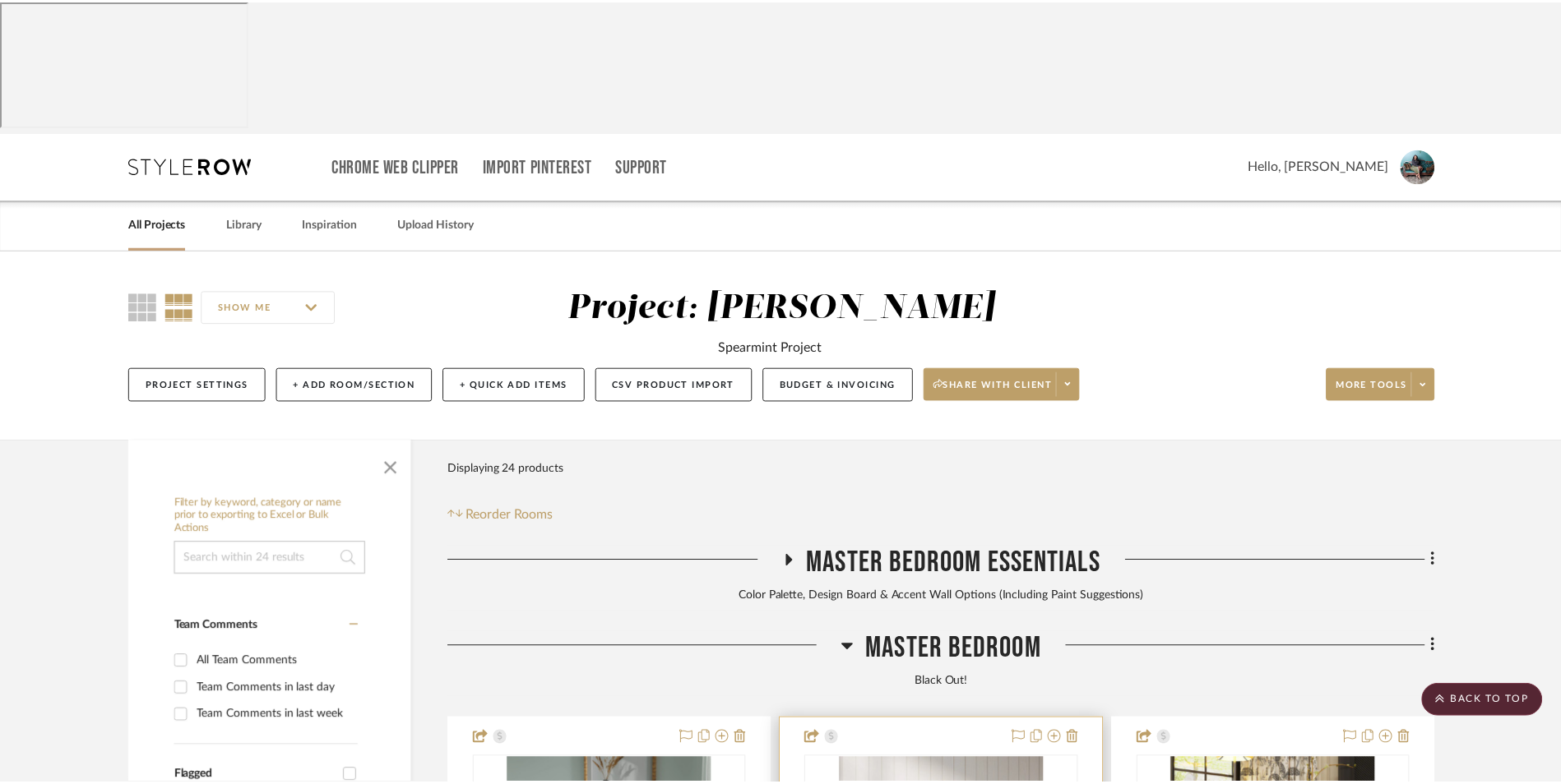
scroll to position [505, 0]
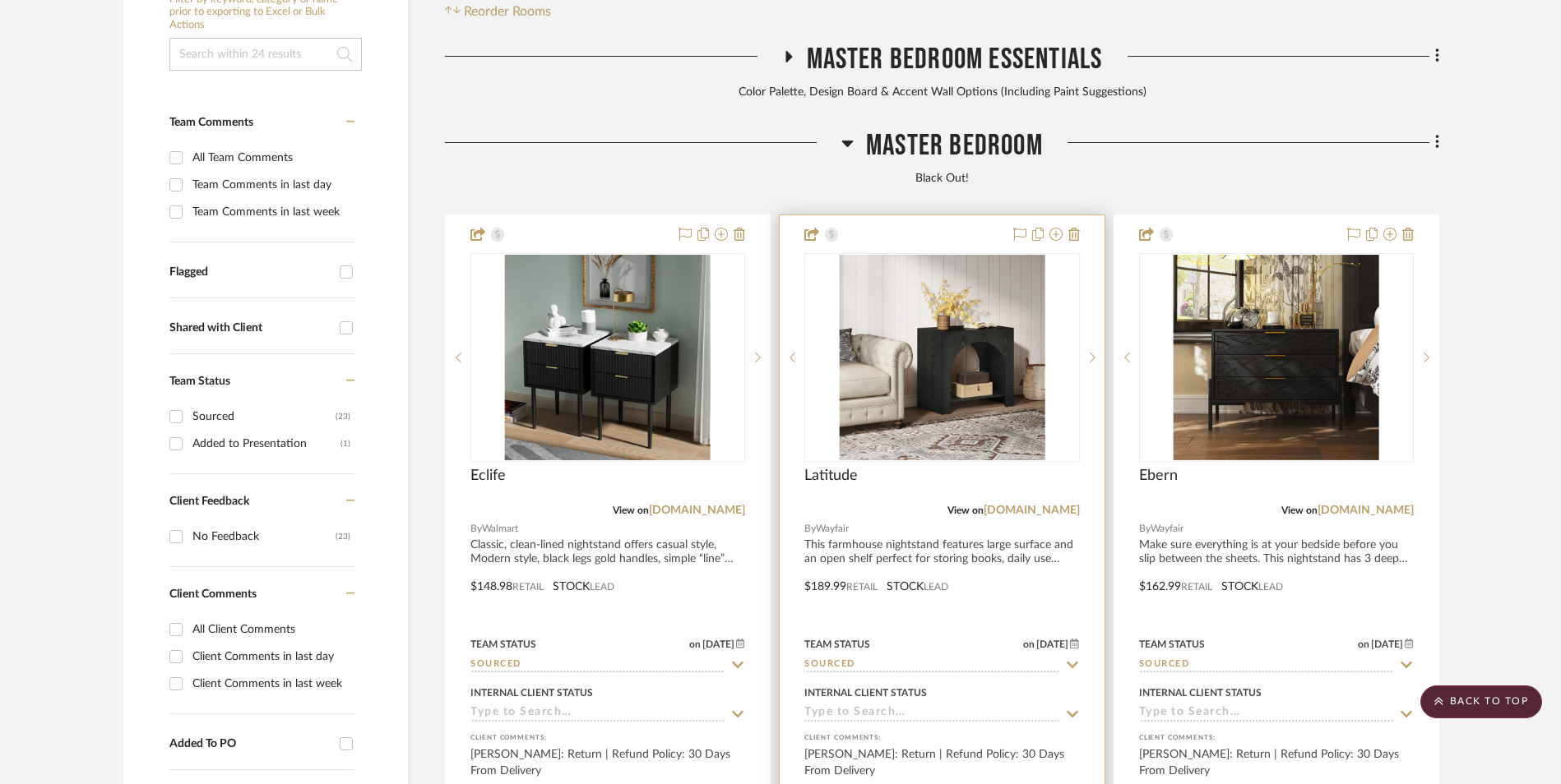
click at [986, 254] on img "0" at bounding box center [942, 357] width 206 height 206
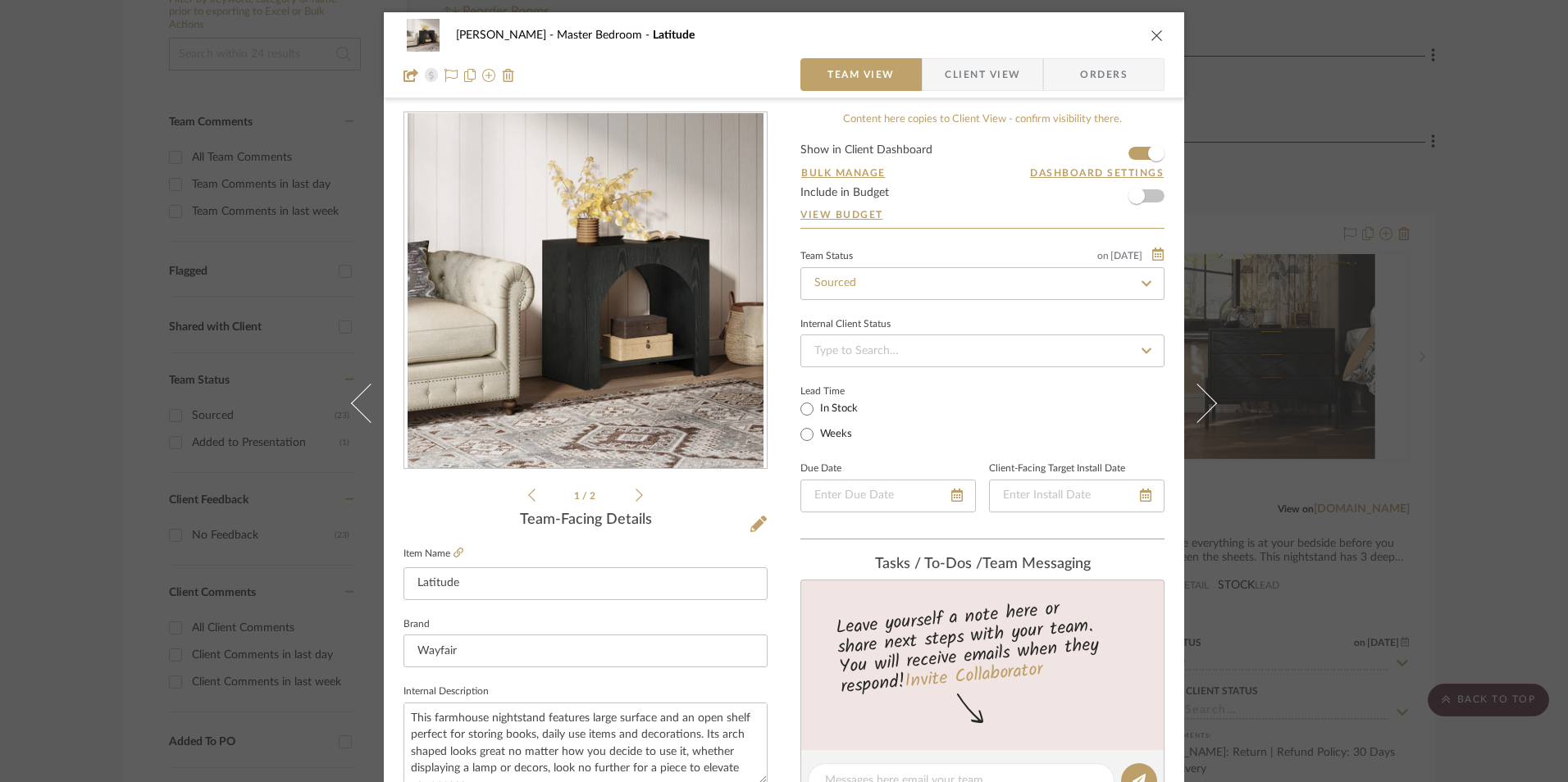
scroll to position [410, 0]
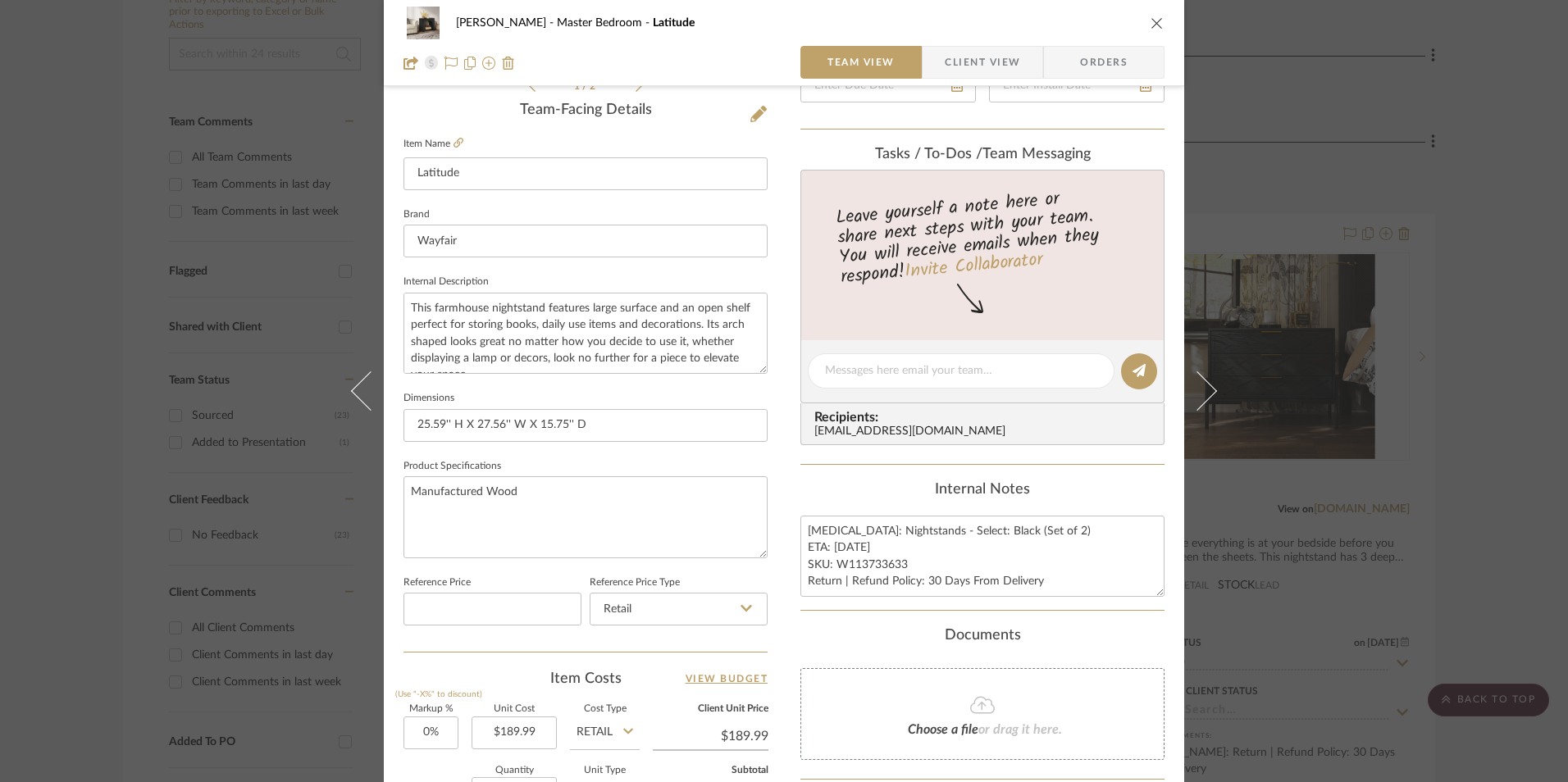
drag, startPoint x: 1464, startPoint y: 428, endPoint x: 1333, endPoint y: 373, distance: 142.1
click at [1459, 428] on div "LaMarion Patterson Master Bedroom Latitude Team View Client View Orders 1 / 2 T…" at bounding box center [784, 391] width 1568 height 782
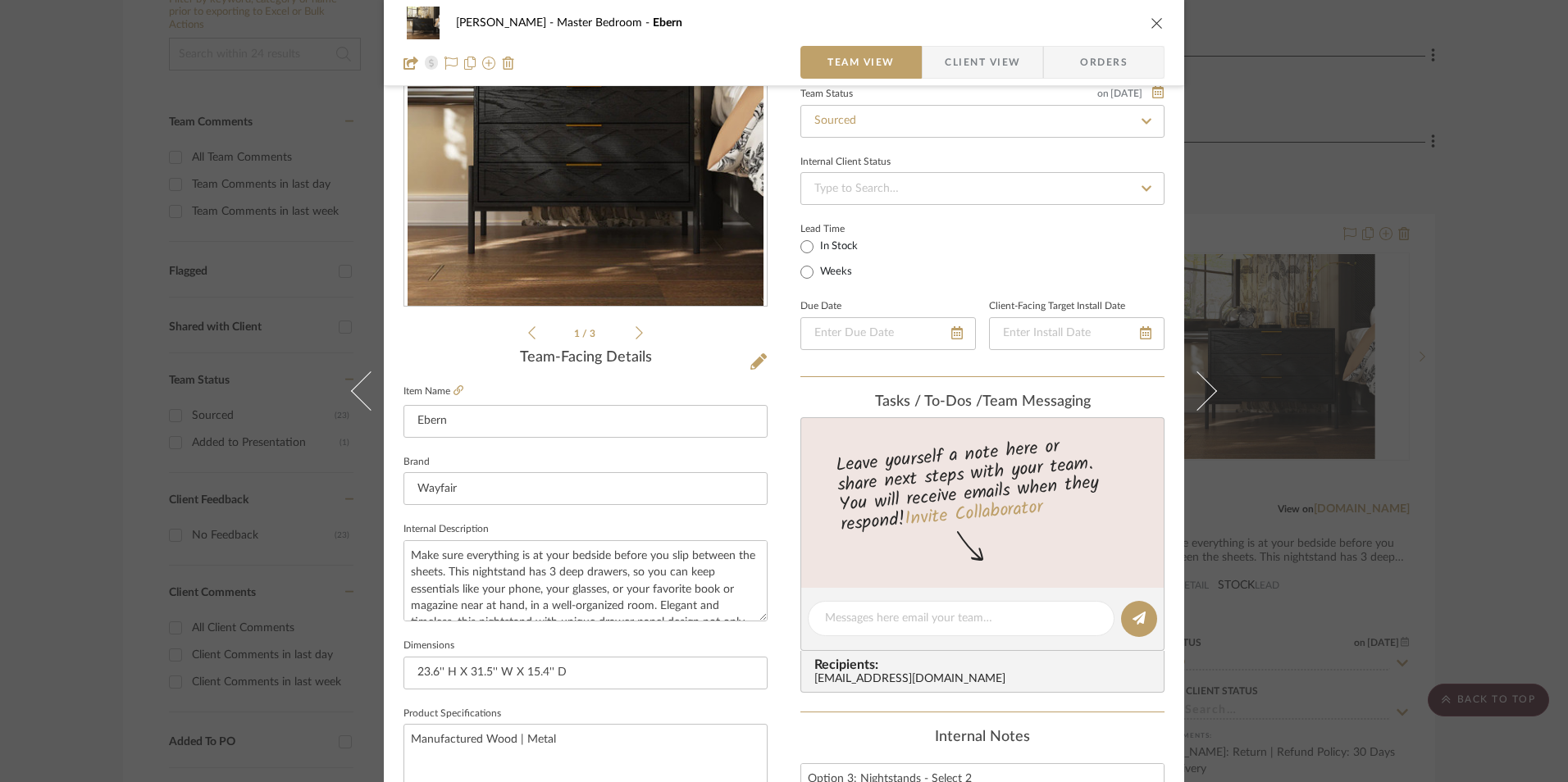
scroll to position [164, 0]
click at [1152, 23] on icon "close" at bounding box center [1156, 22] width 13 height 13
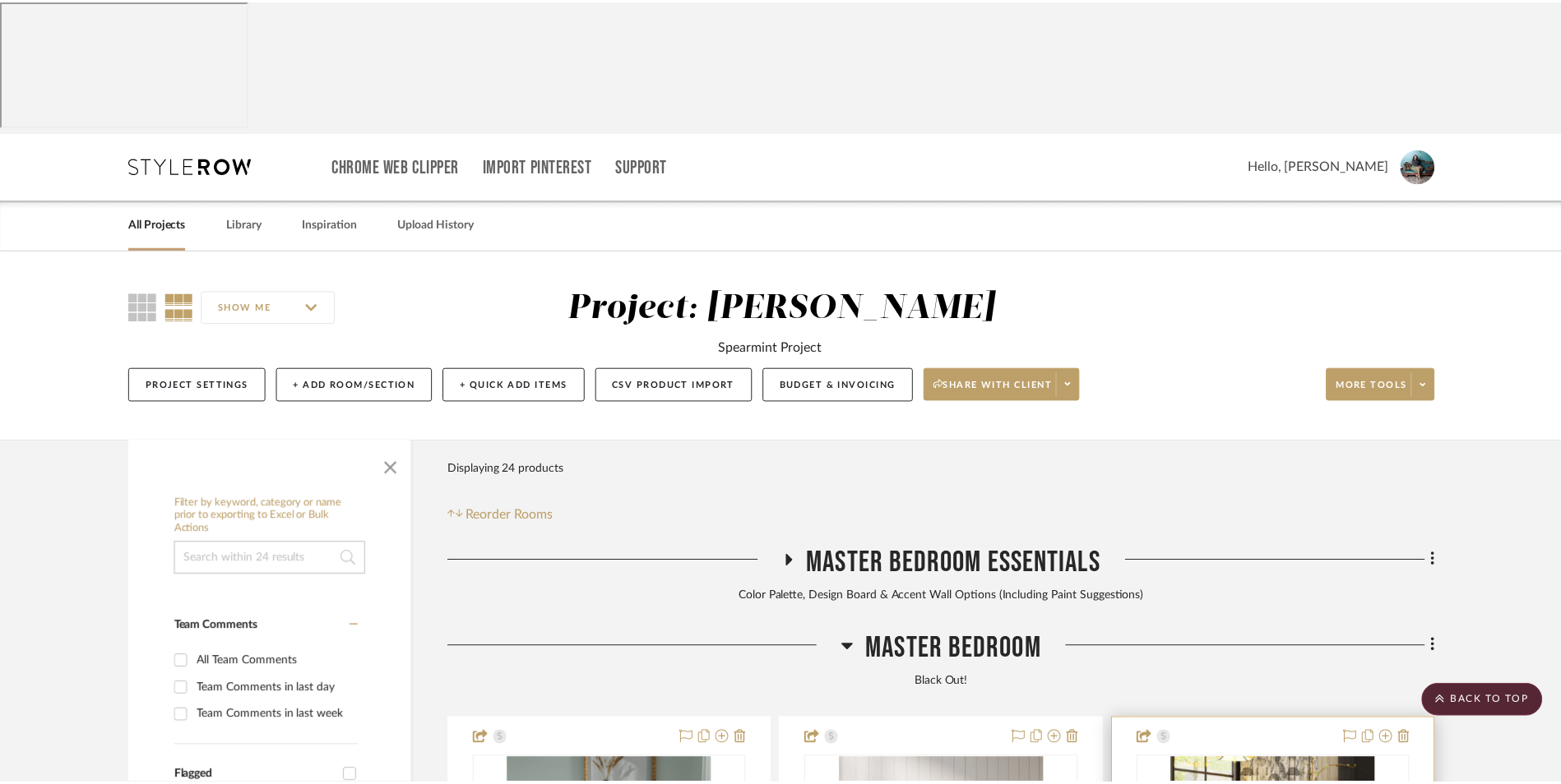
scroll to position [505, 0]
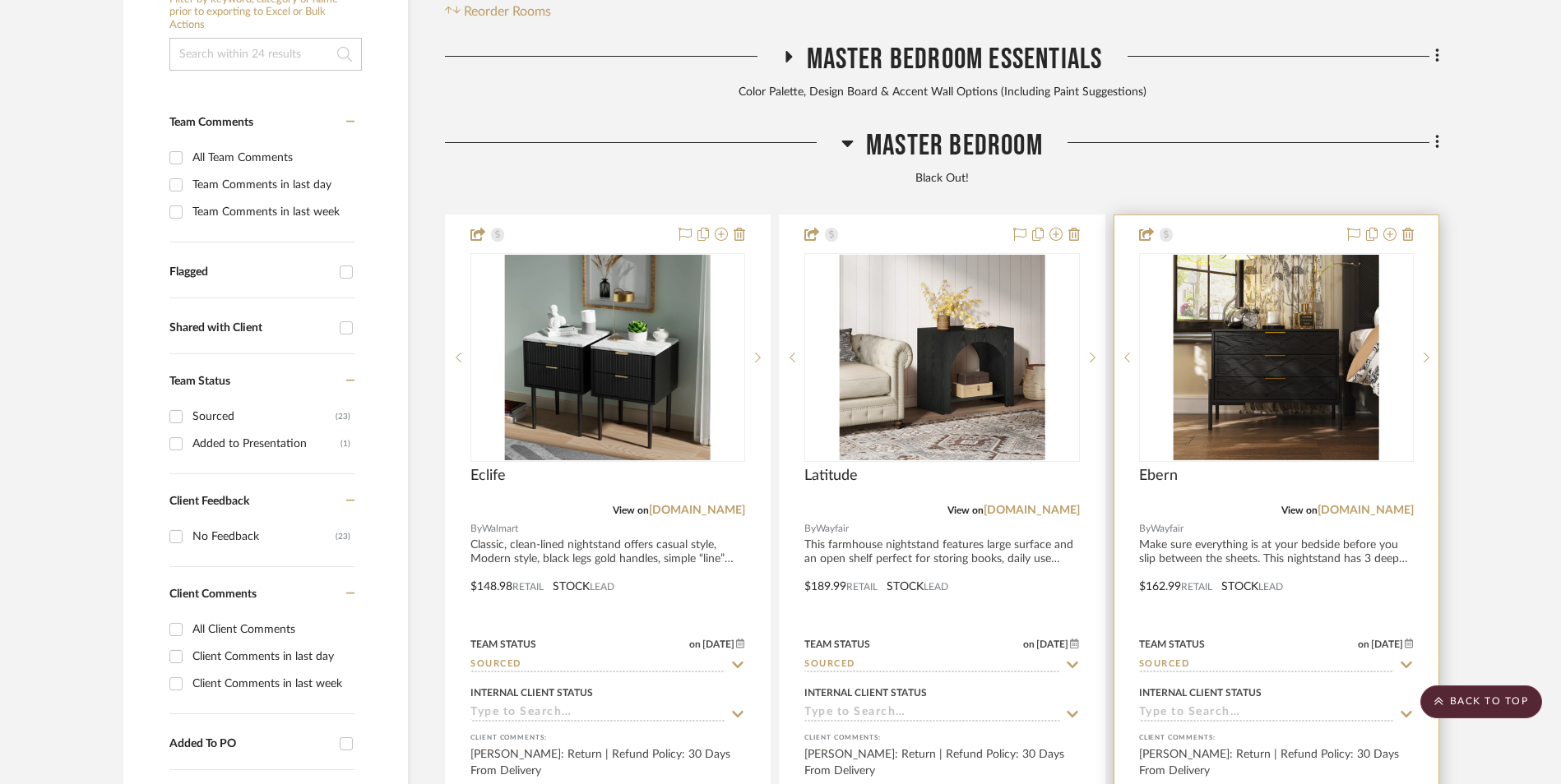
drag, startPoint x: 1414, startPoint y: 100, endPoint x: 1436, endPoint y: 110, distance: 24.2
click at [1413, 214] on project-item-tile "Ebern View on wayfair.com By Wayfair Make sure everything is at your bedside be…" at bounding box center [1276, 575] width 326 height 721
click at [1409, 228] on icon at bounding box center [1408, 234] width 12 height 13
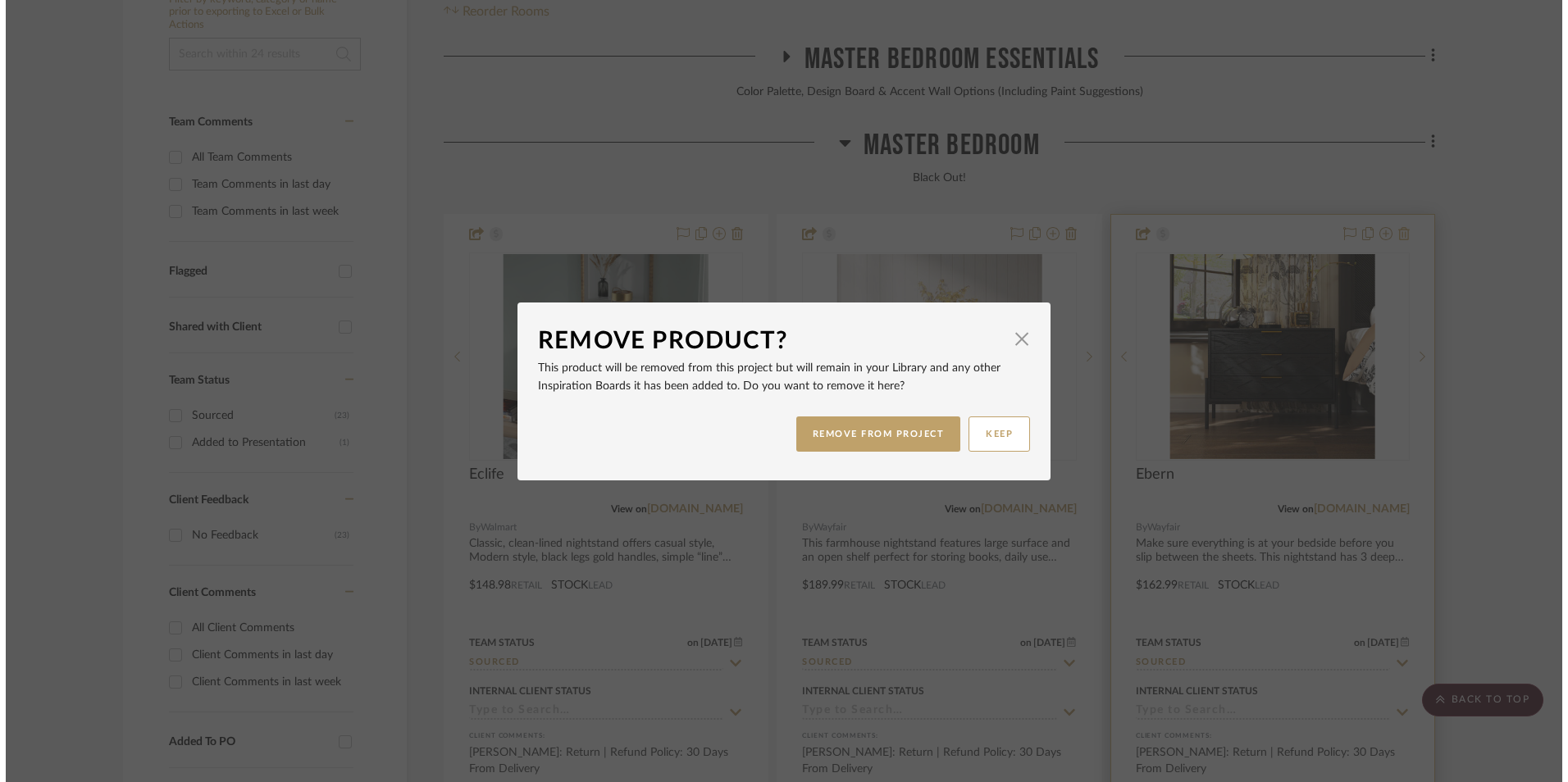
scroll to position [0, 0]
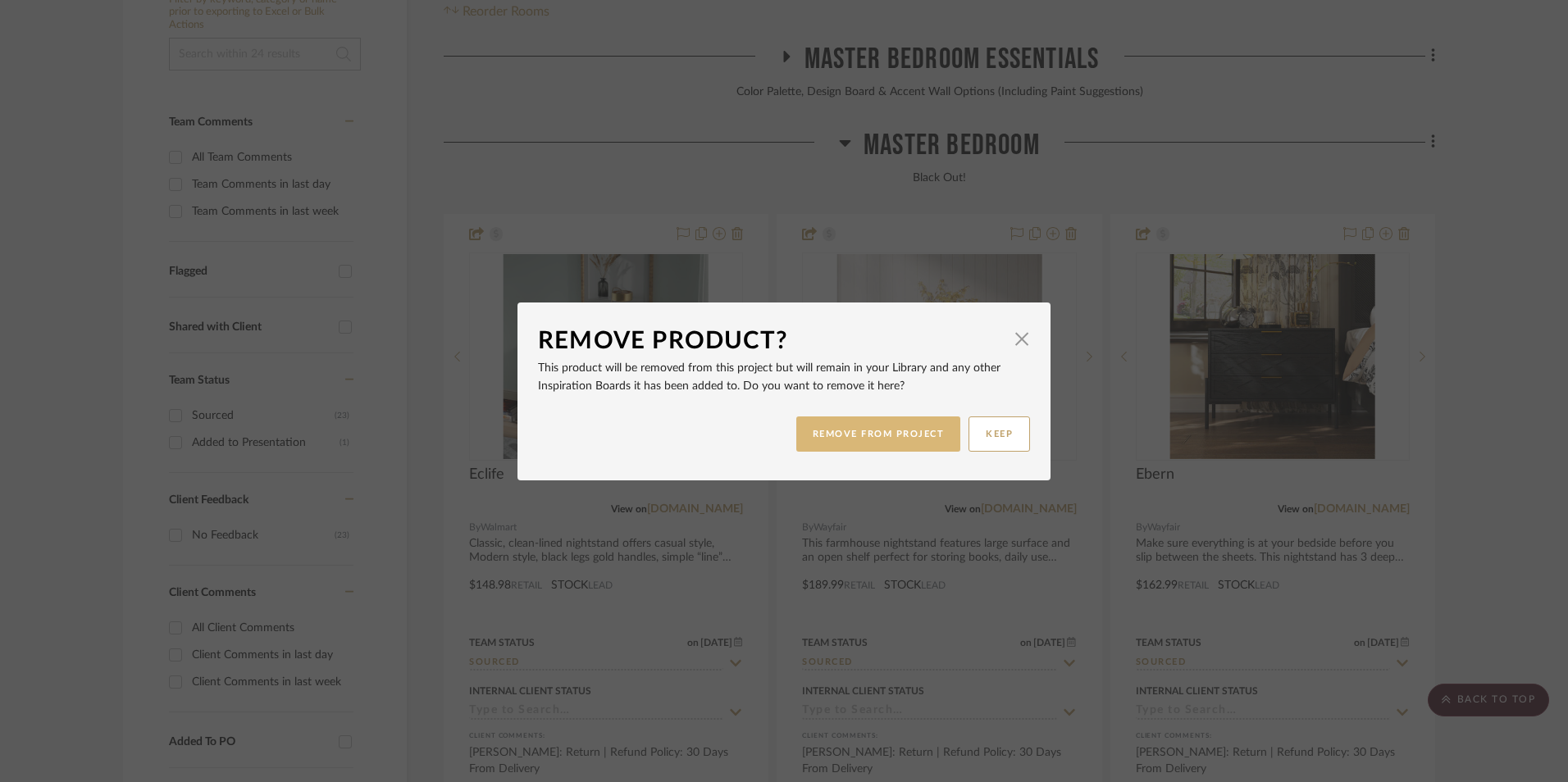
drag, startPoint x: 915, startPoint y: 439, endPoint x: 1113, endPoint y: 465, distance: 199.7
click at [915, 438] on button "REMOVE FROM PROJECT" at bounding box center [879, 434] width 165 height 35
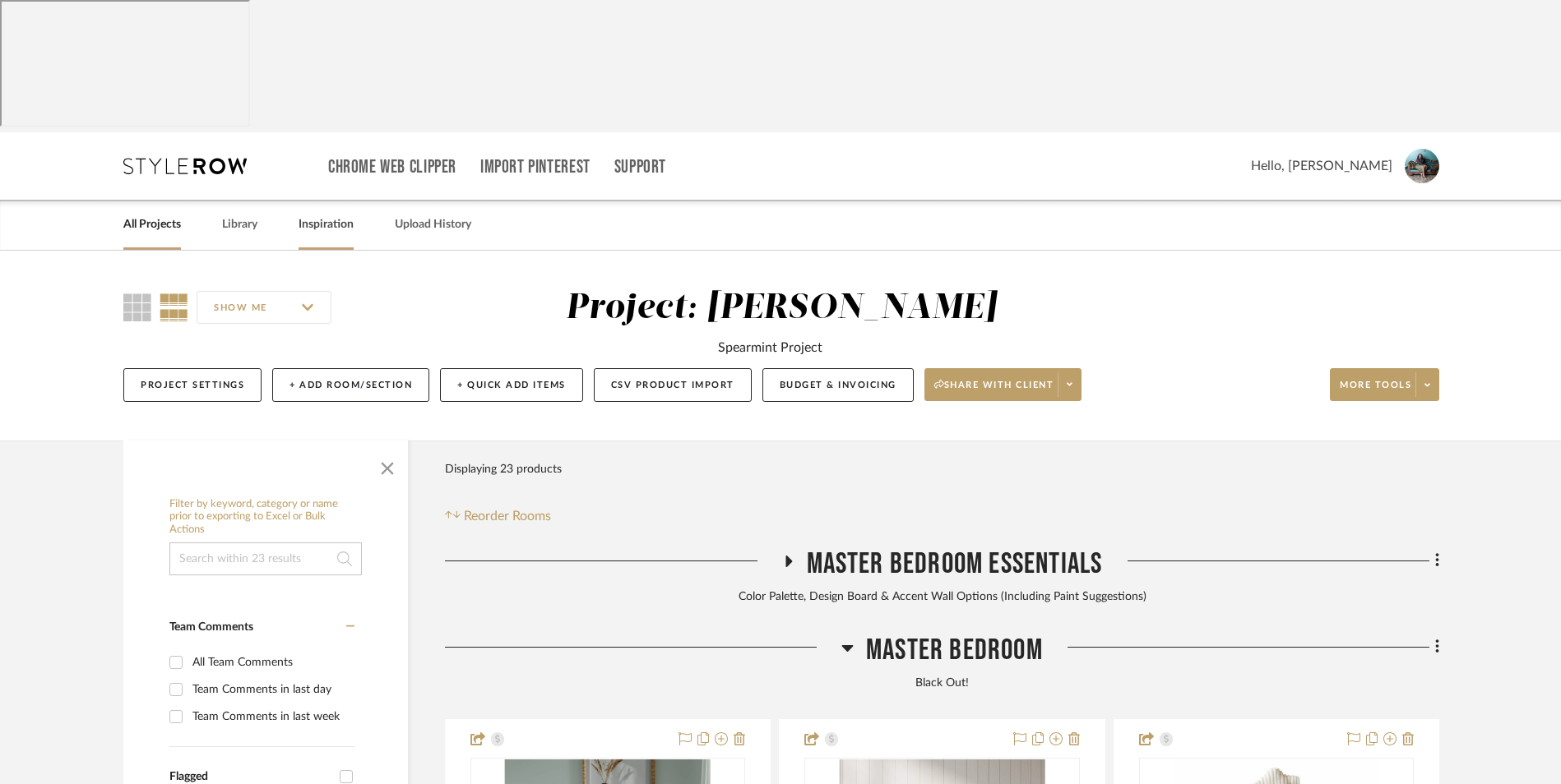
click at [314, 213] on link "Inspiration" at bounding box center [326, 224] width 55 height 23
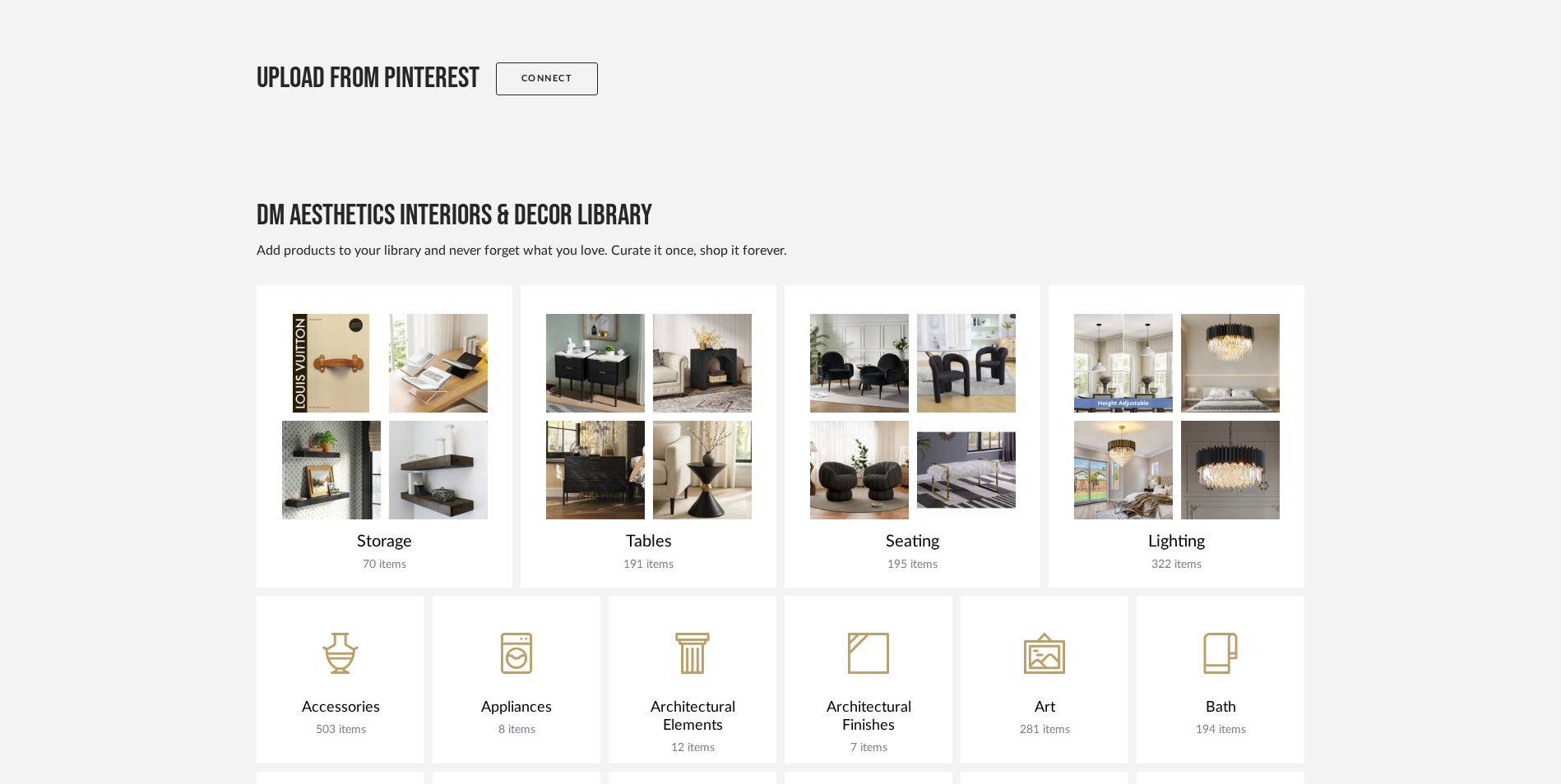
scroll to position [576, 0]
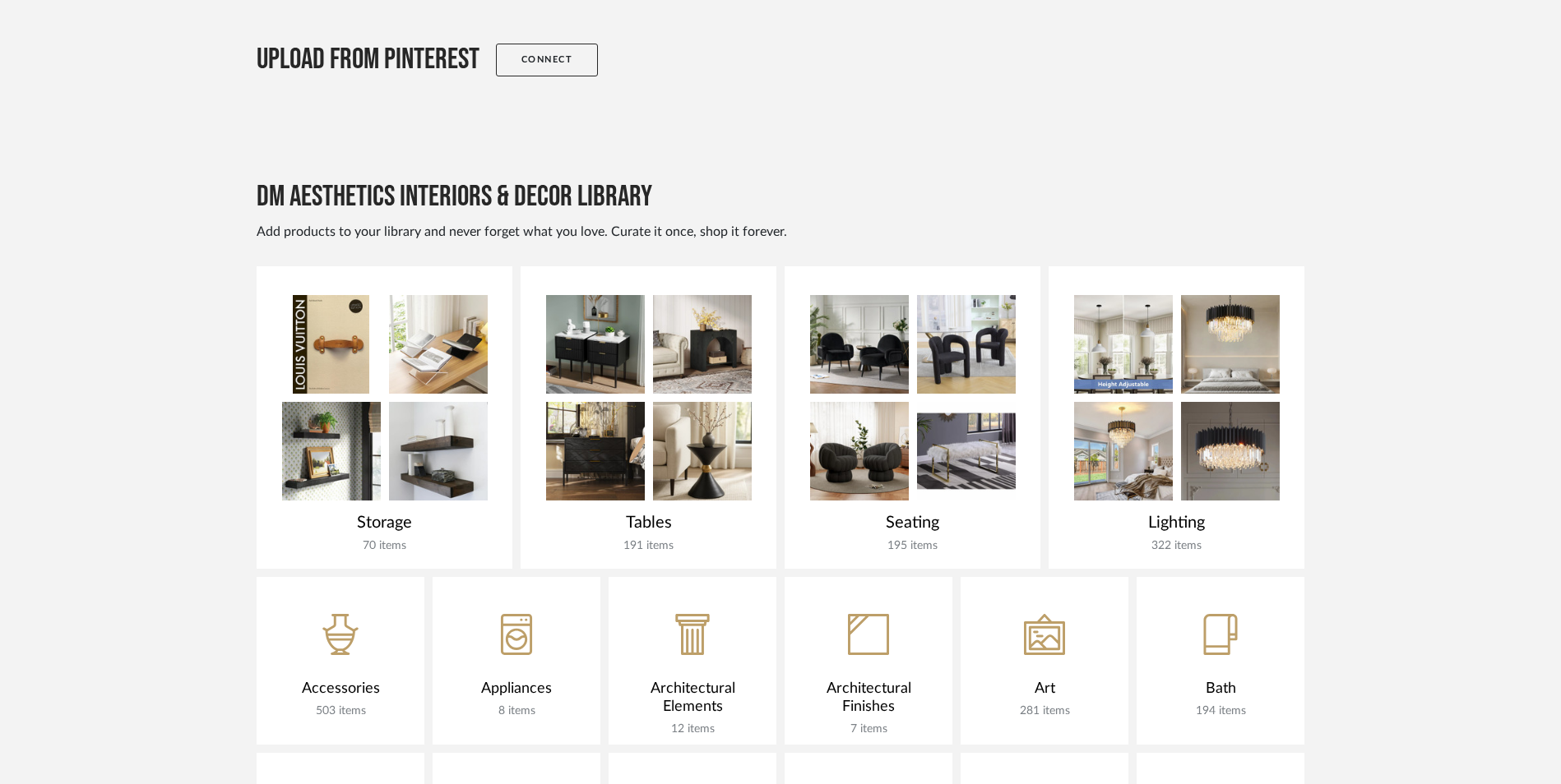
click at [1222, 402] on img at bounding box center [1230, 451] width 99 height 99
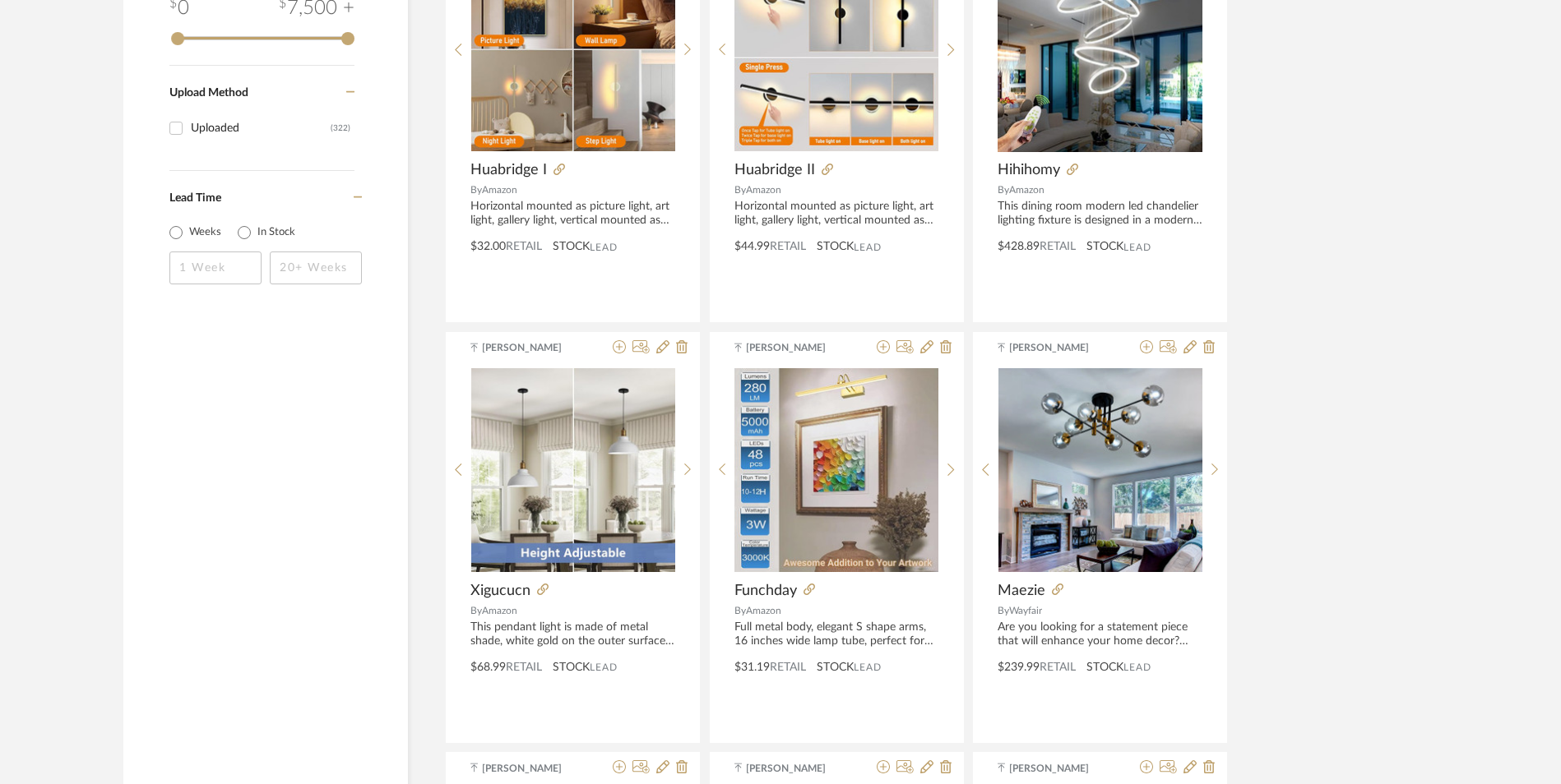
scroll to position [2302, 0]
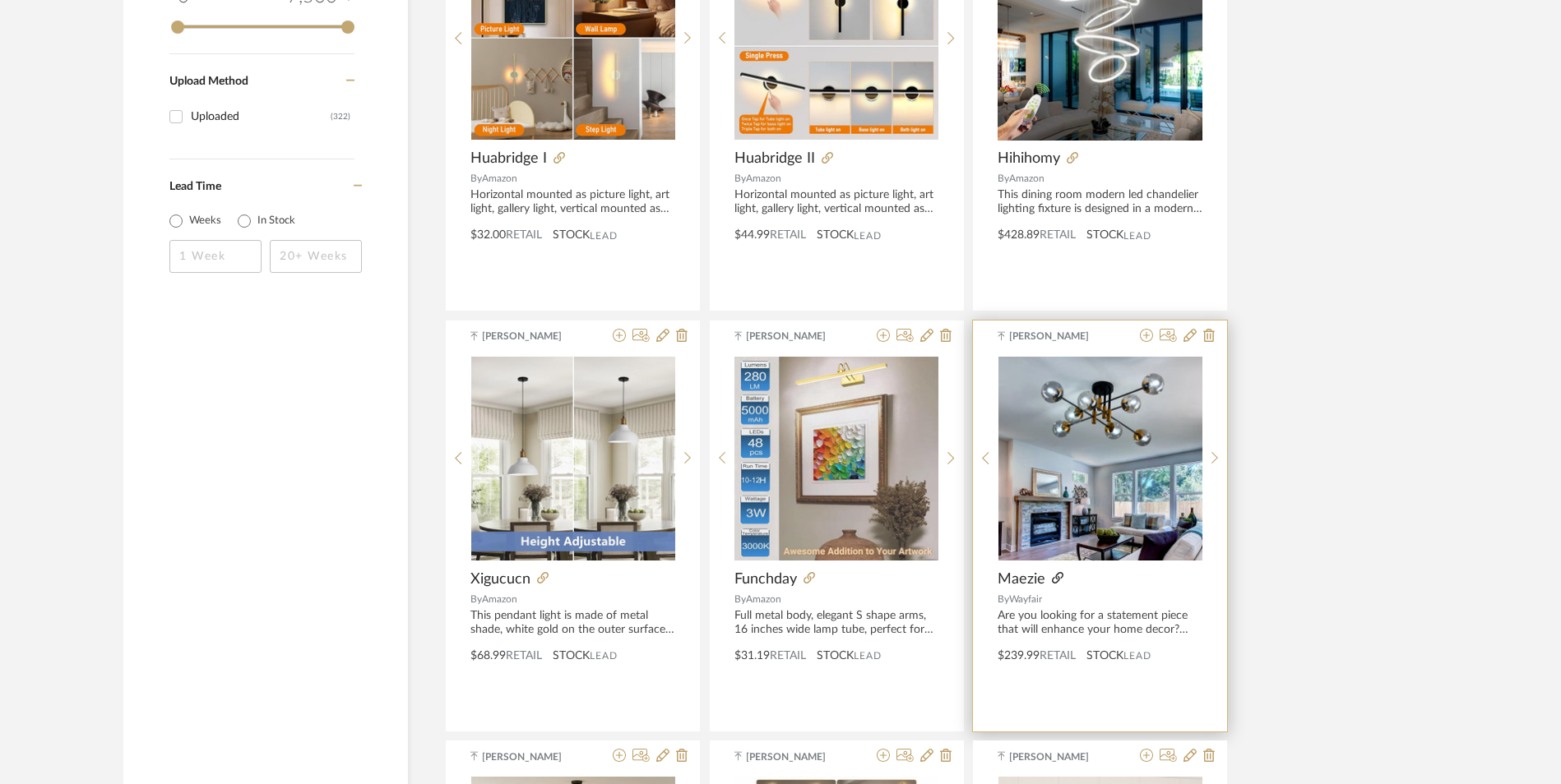
click at [1057, 573] on icon at bounding box center [1058, 578] width 12 height 12
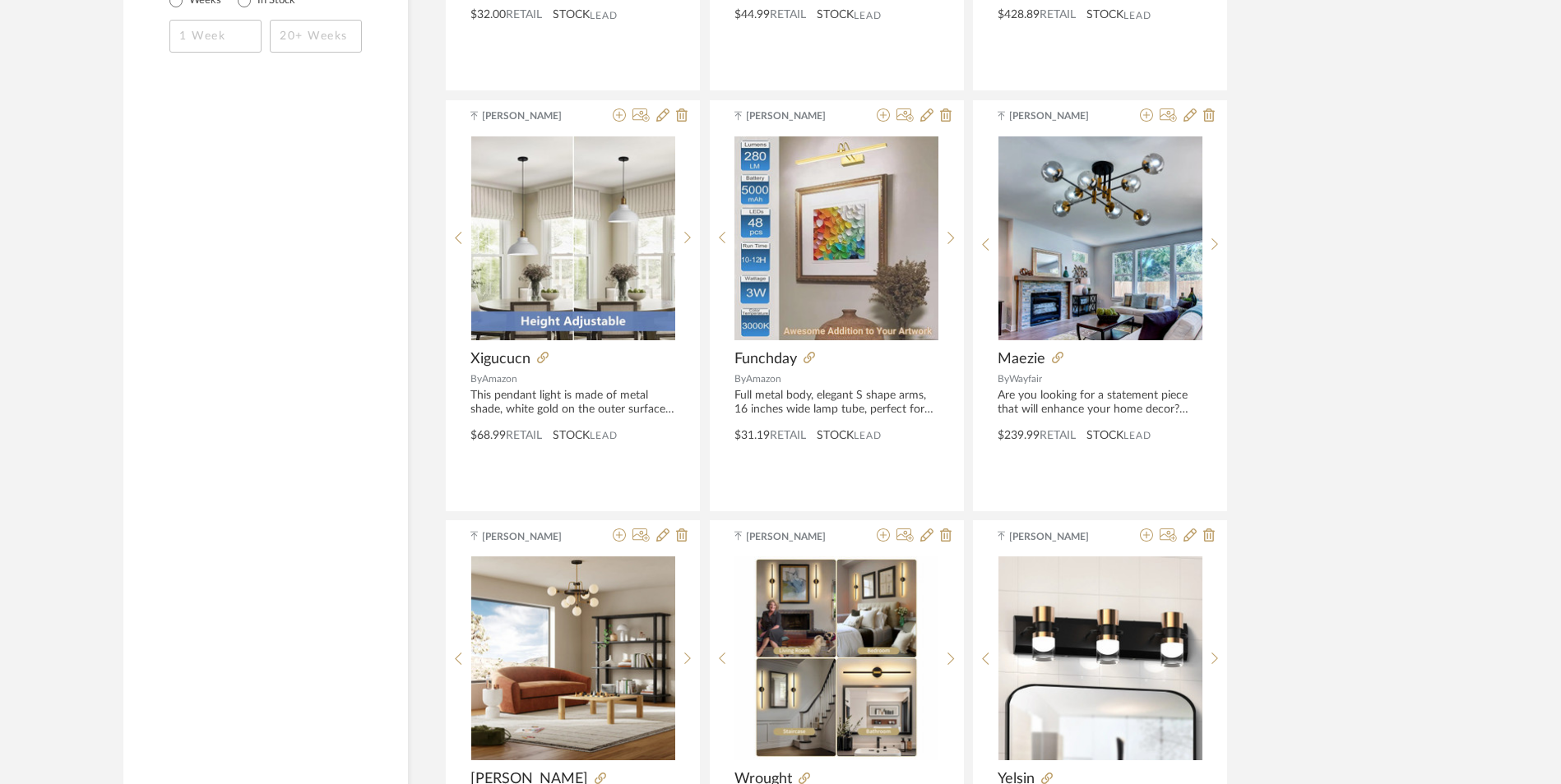
scroll to position [2549, 0]
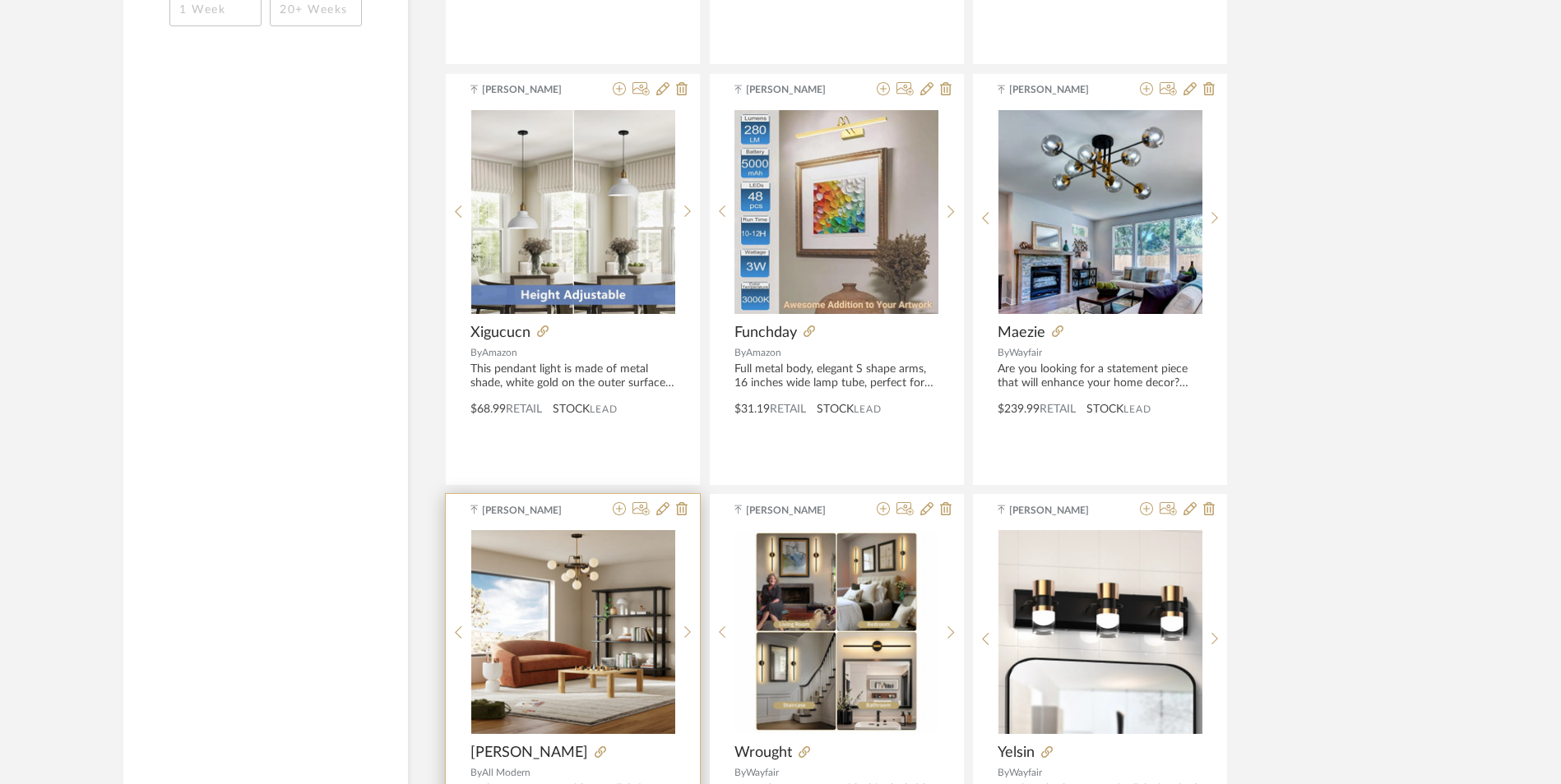
click at [589, 744] on div at bounding box center [632, 753] width 87 height 18
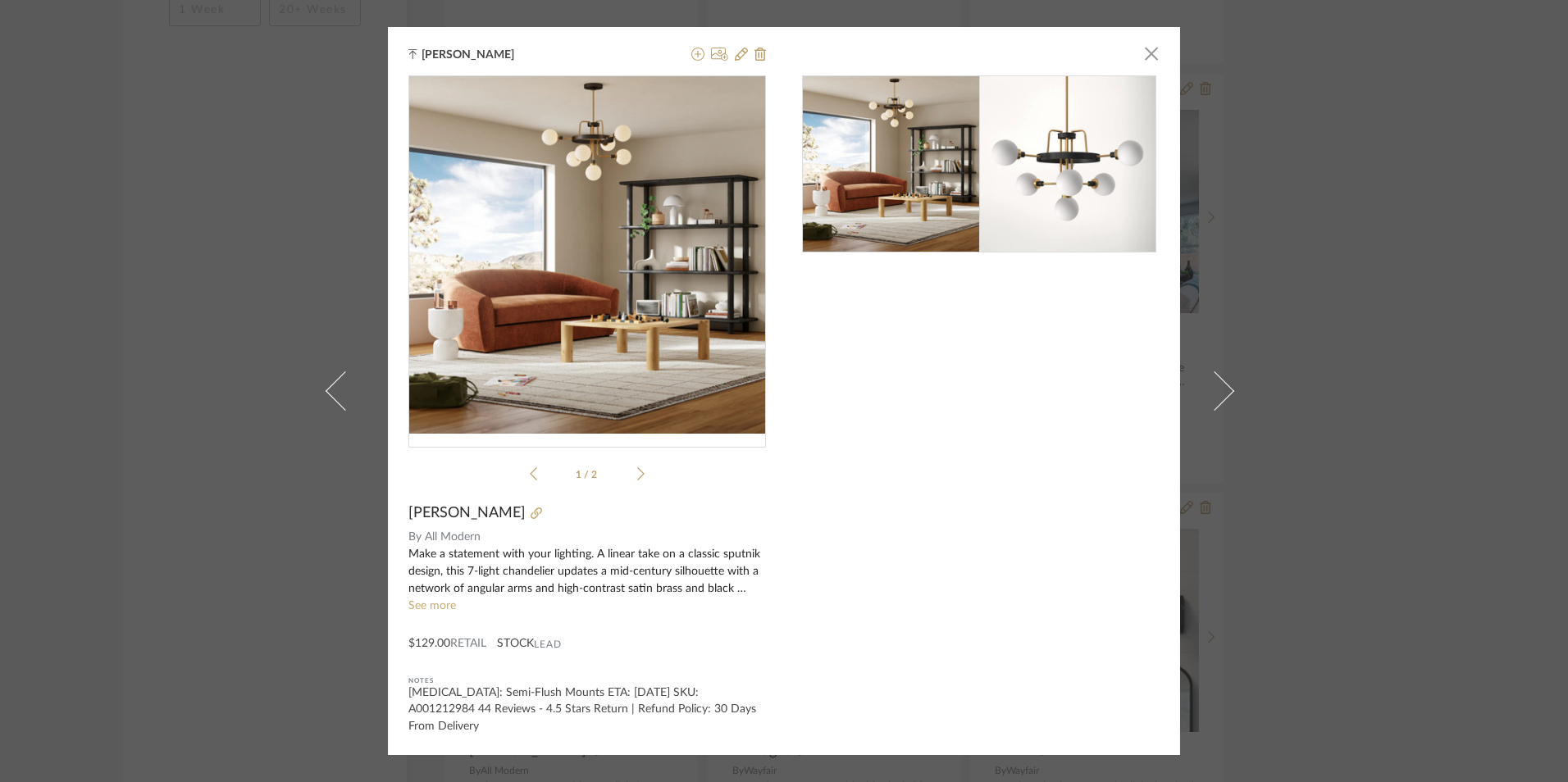
click at [1298, 351] on div "Danyela M. Alexander × 1 / 2 Andrea By All Modern Make a statement with your li…" at bounding box center [784, 391] width 1568 height 782
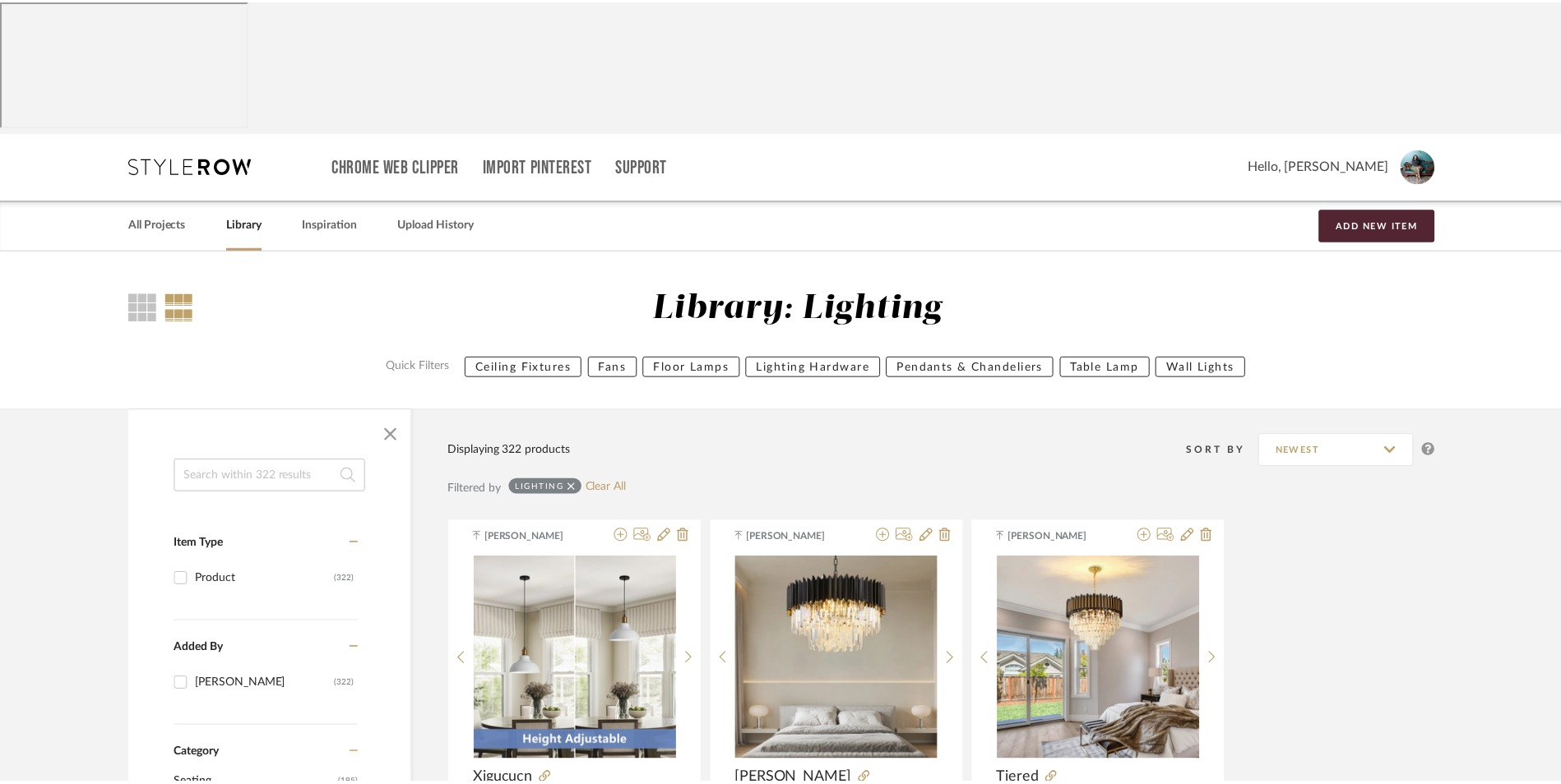
scroll to position [2549, 0]
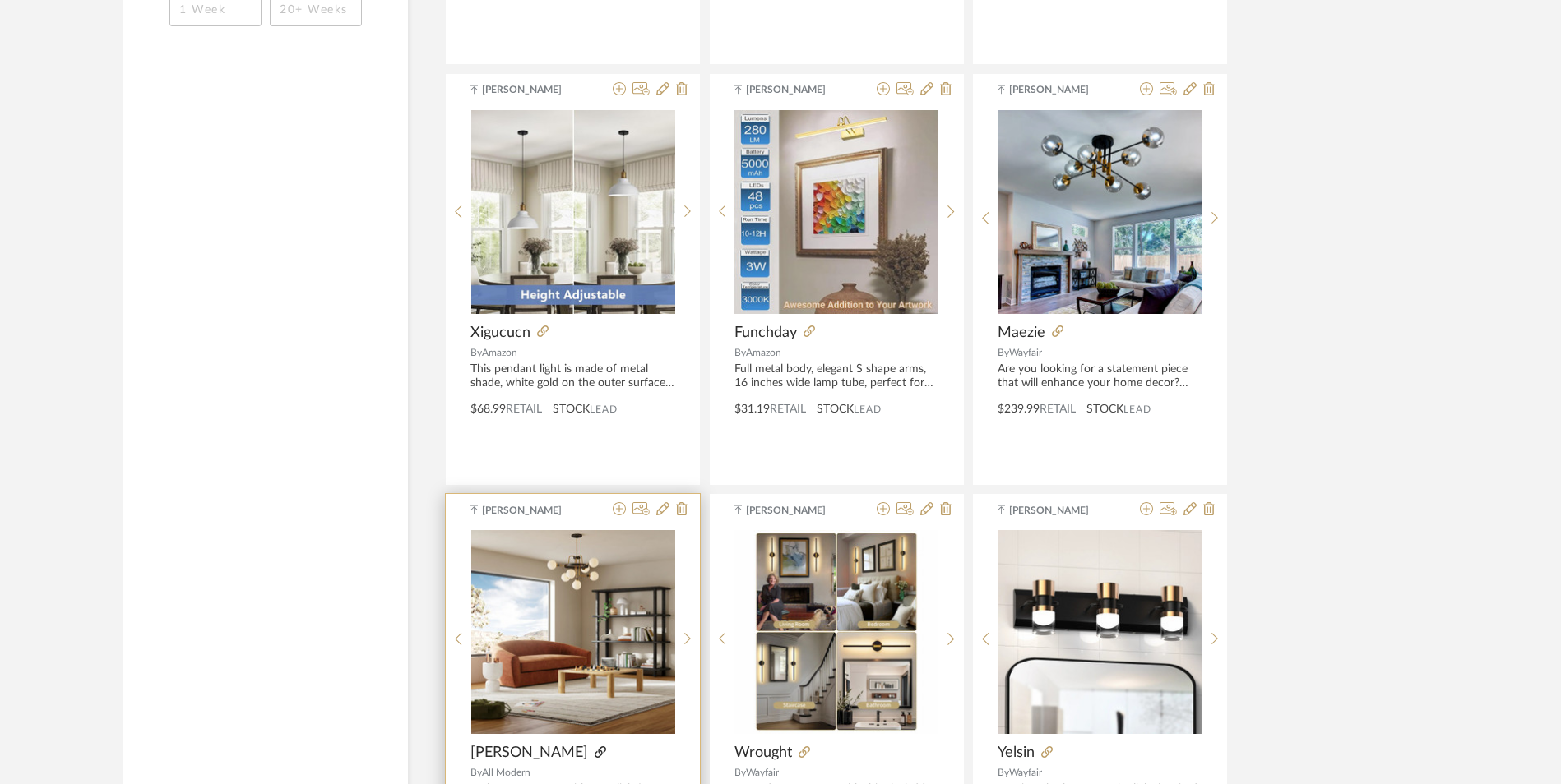
click at [594, 747] on icon at bounding box center [600, 753] width 12 height 12
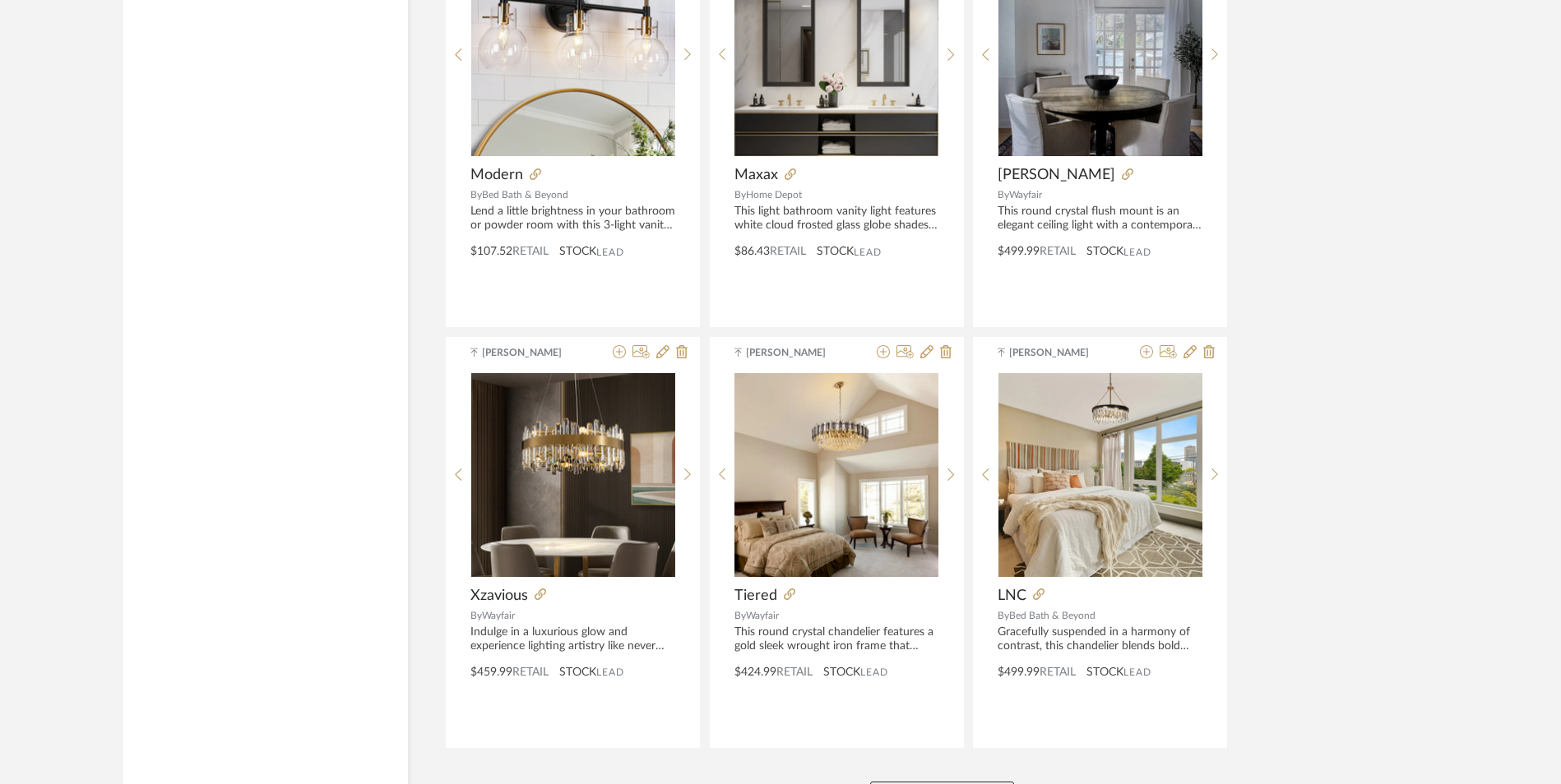
scroll to position [3974, 0]
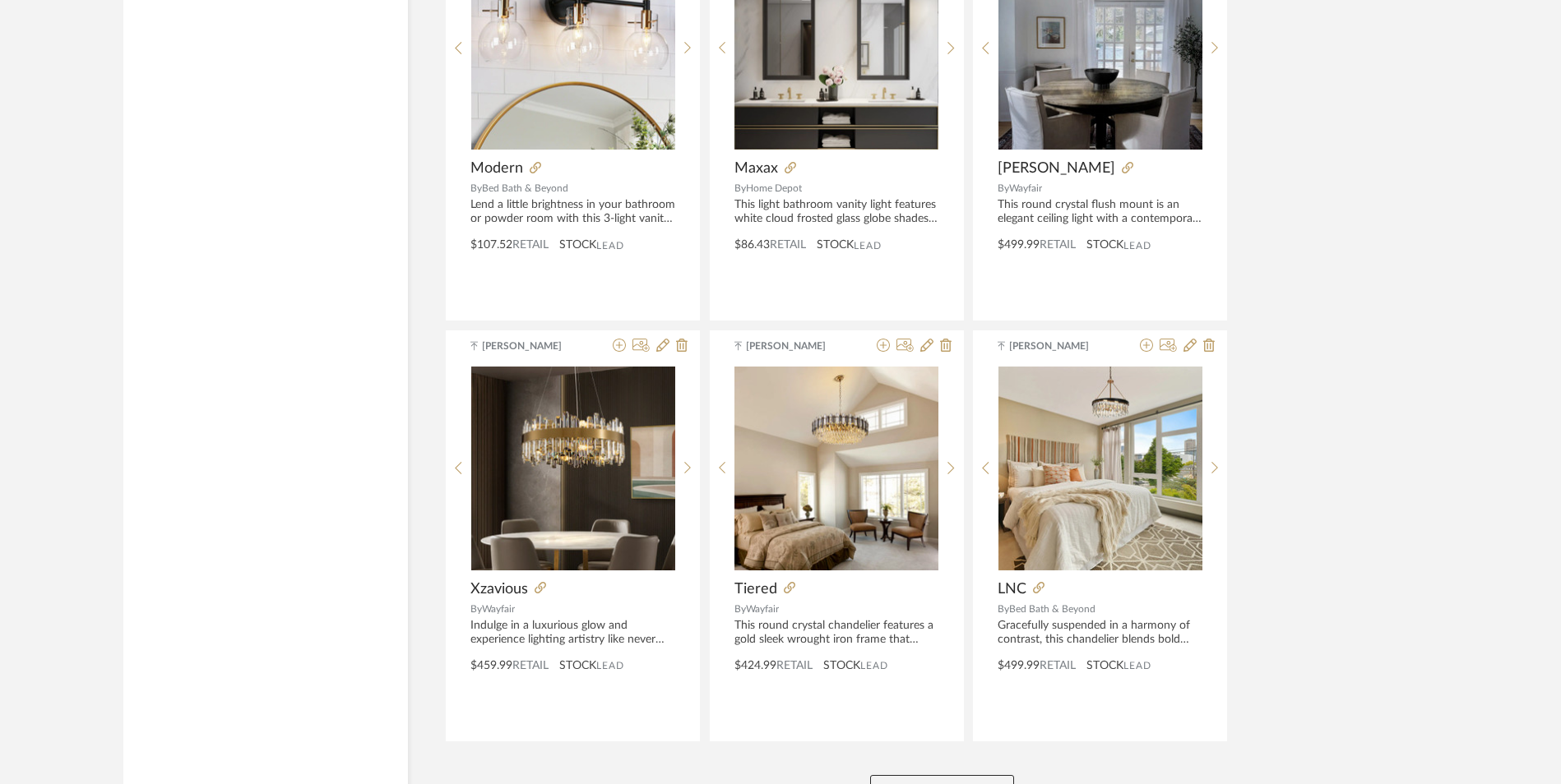
click at [963, 775] on button "View More" at bounding box center [942, 792] width 144 height 33
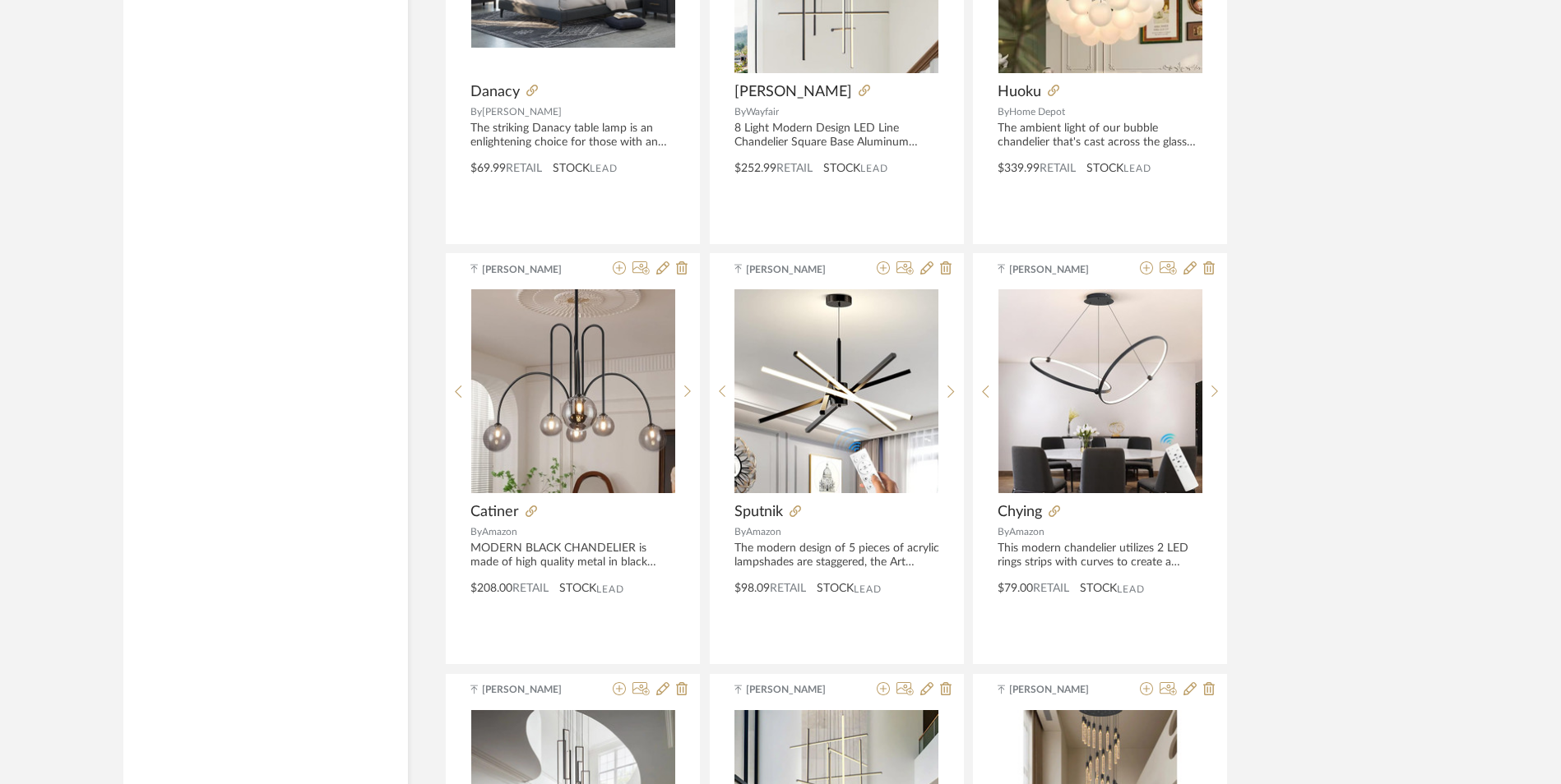
scroll to position [7015, 0]
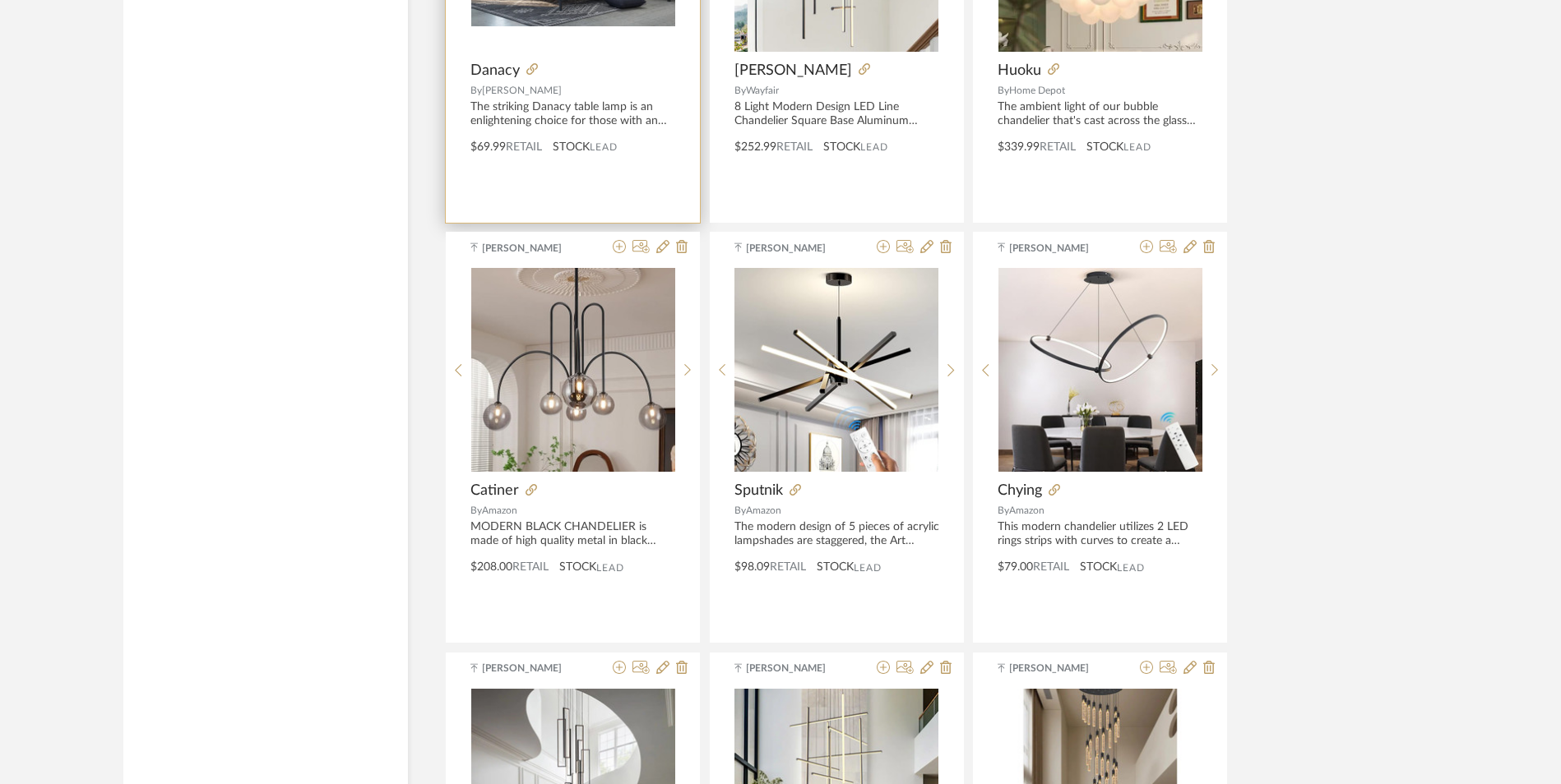
click at [1054, 484] on icon at bounding box center [1055, 490] width 12 height 12
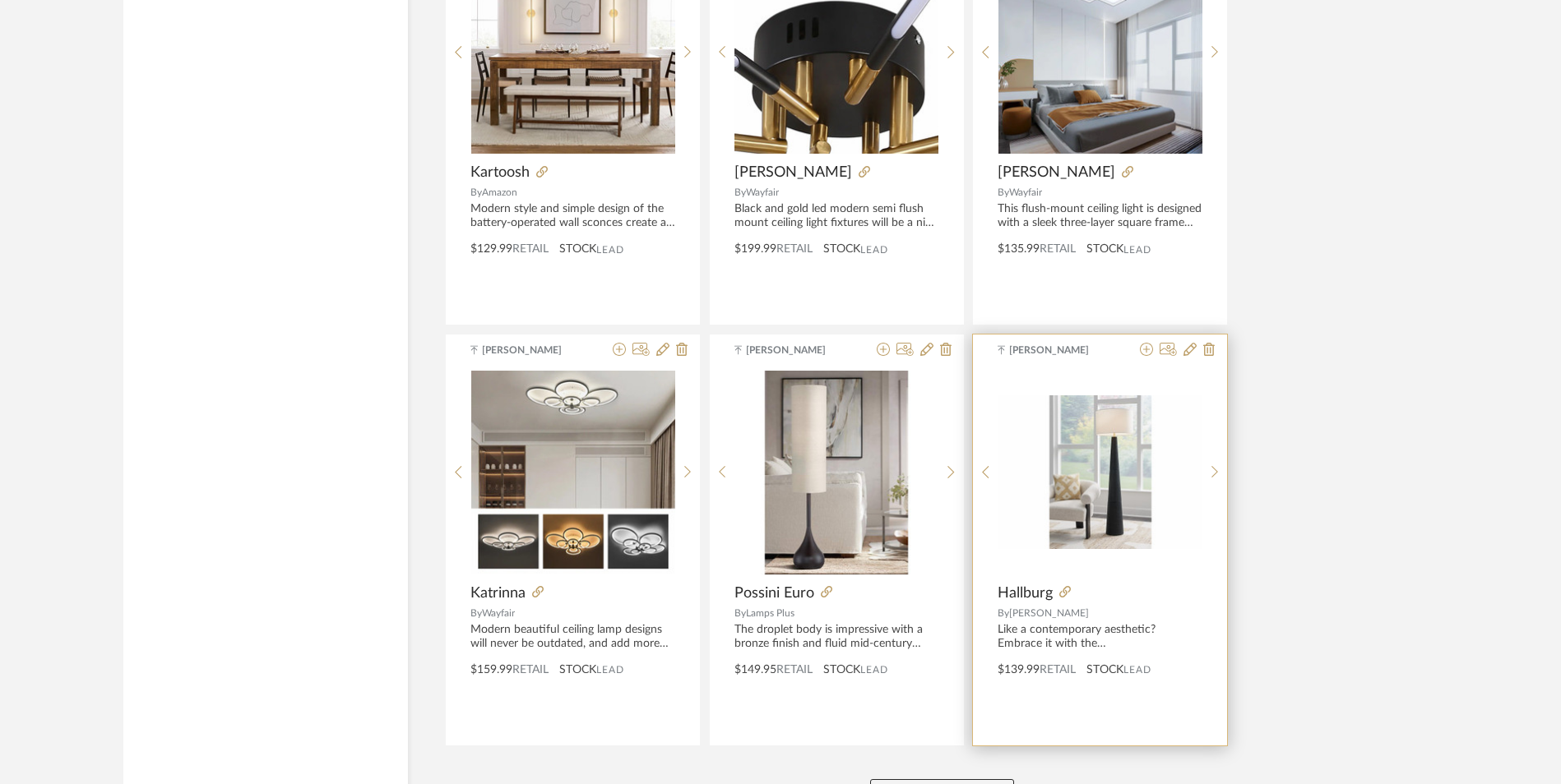
scroll to position [8179, 0]
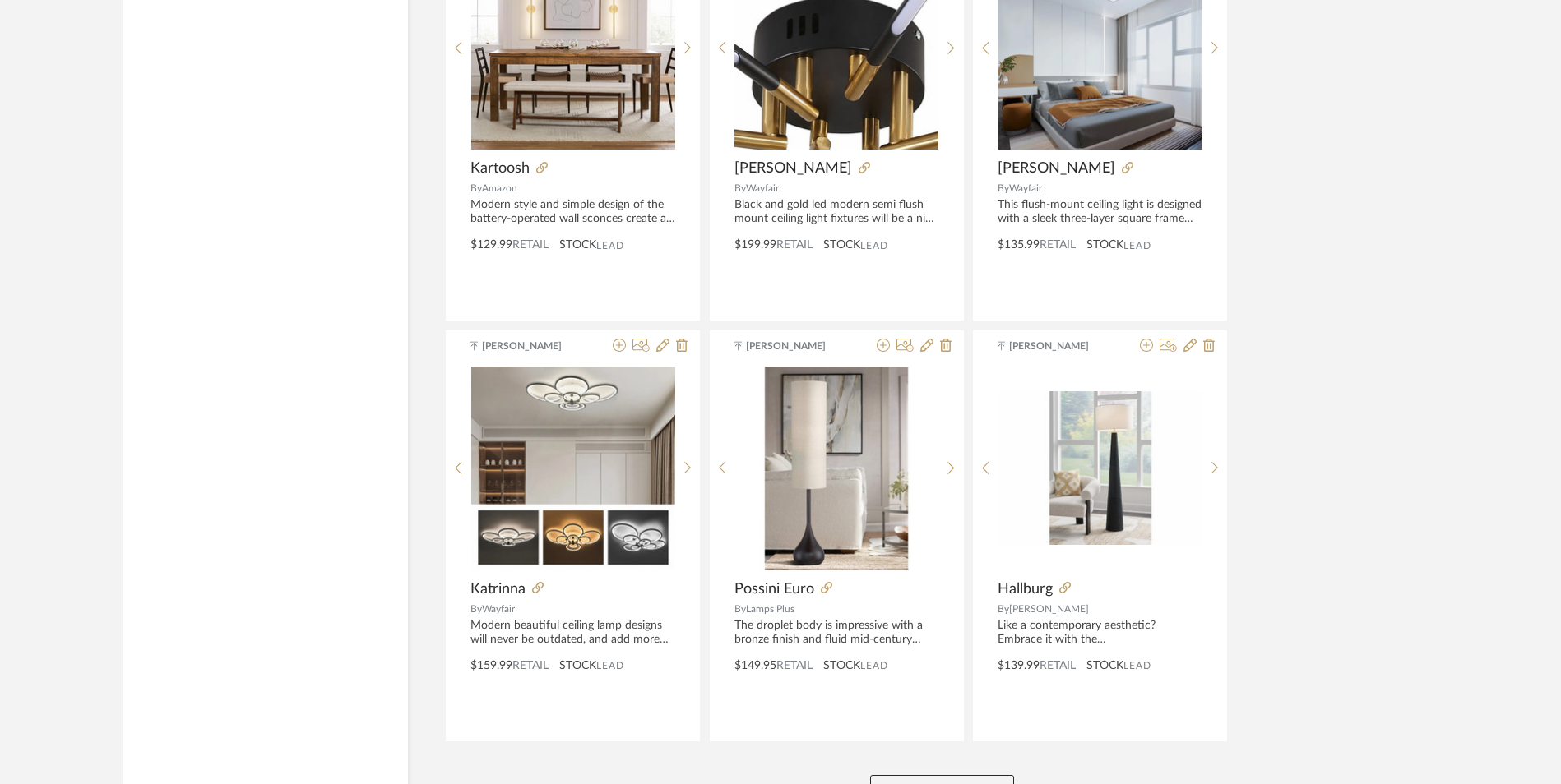
click at [977, 775] on button "View More" at bounding box center [942, 792] width 144 height 33
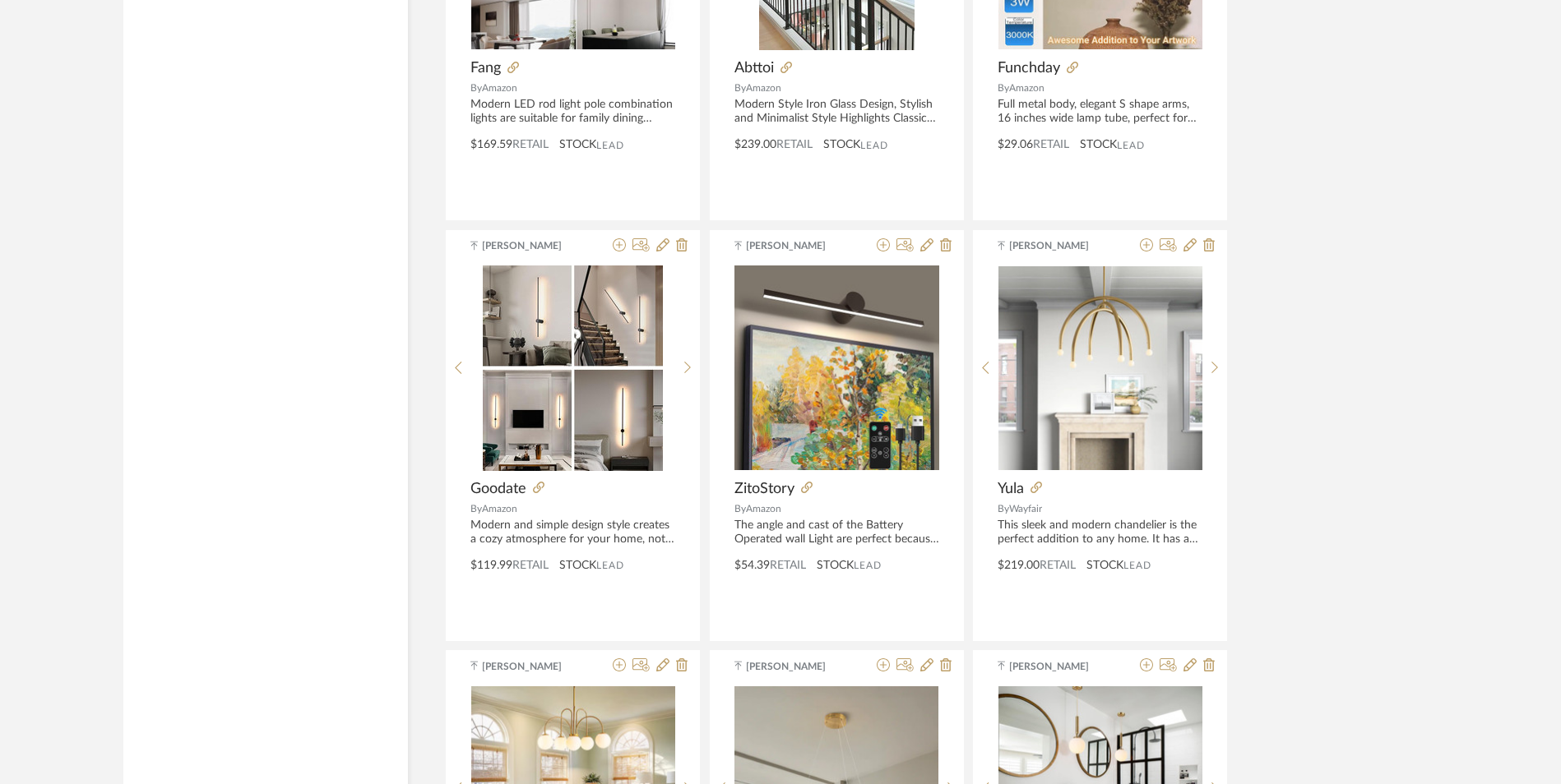
scroll to position [9986, 0]
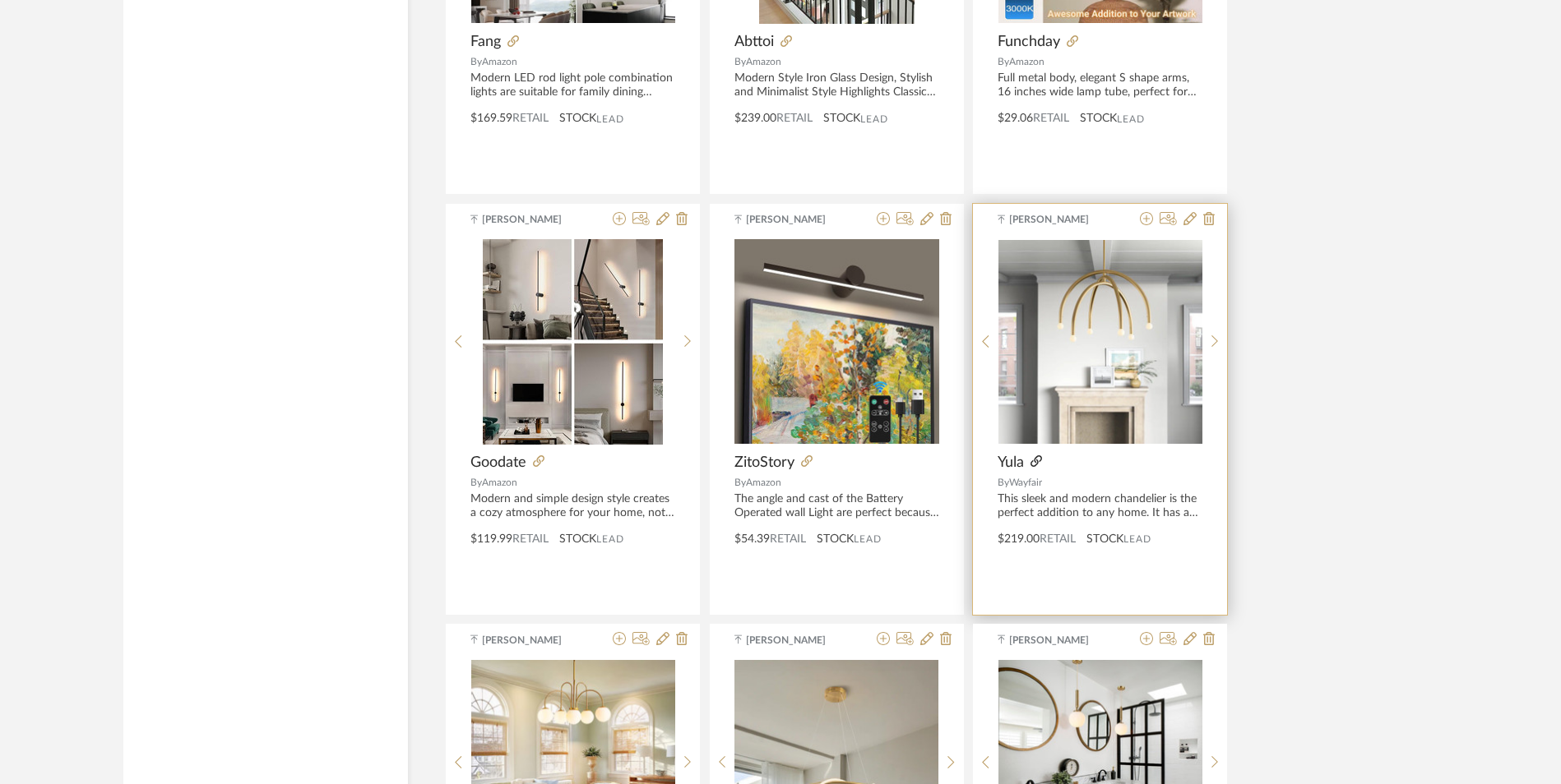
click at [1035, 455] on icon at bounding box center [1036, 461] width 12 height 12
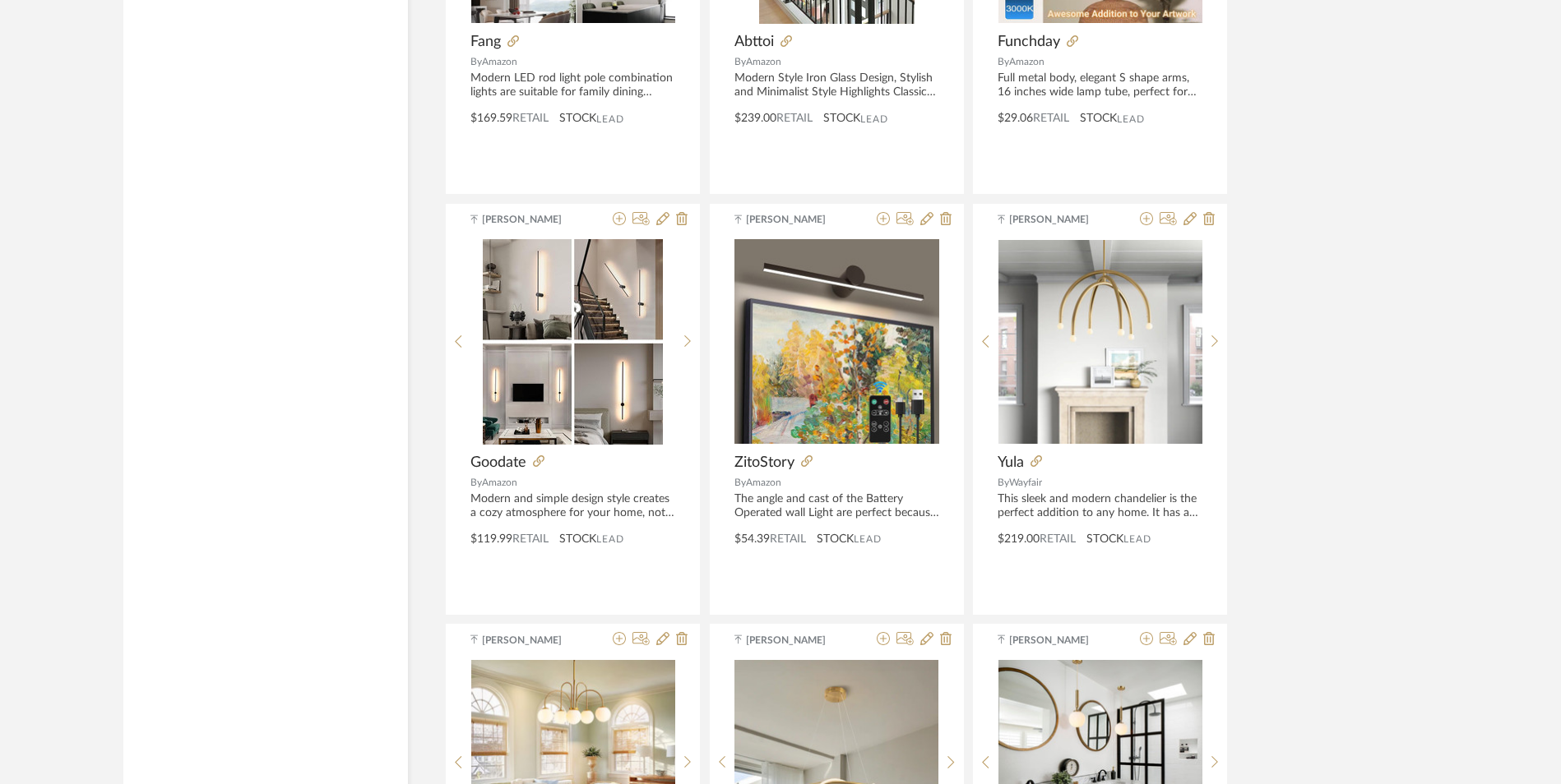
scroll to position [10069, 0]
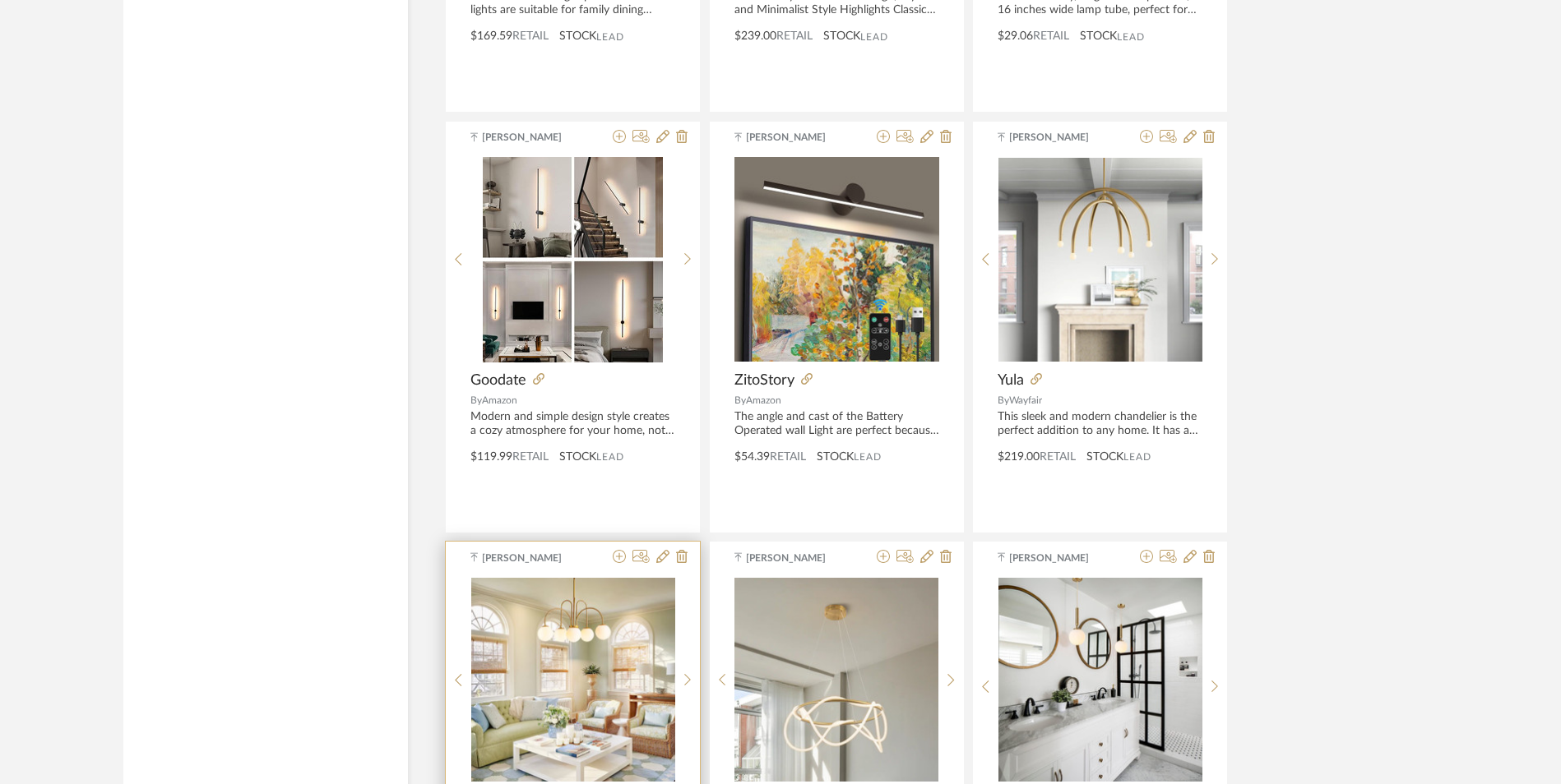
click at [526, 783] on icon at bounding box center [525, 800] width 12 height 12
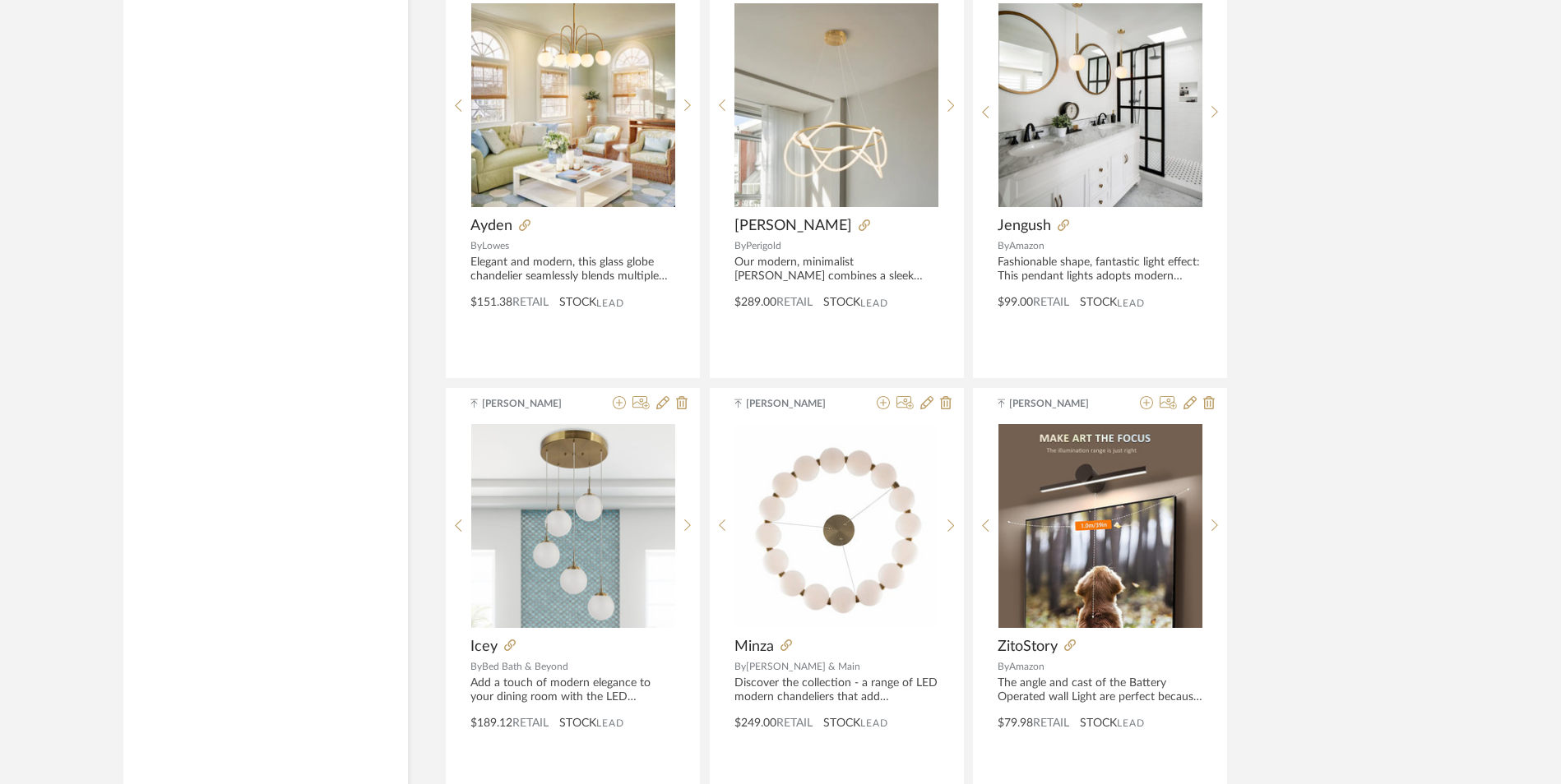
scroll to position [10644, 0]
click at [508, 639] on icon at bounding box center [510, 645] width 12 height 12
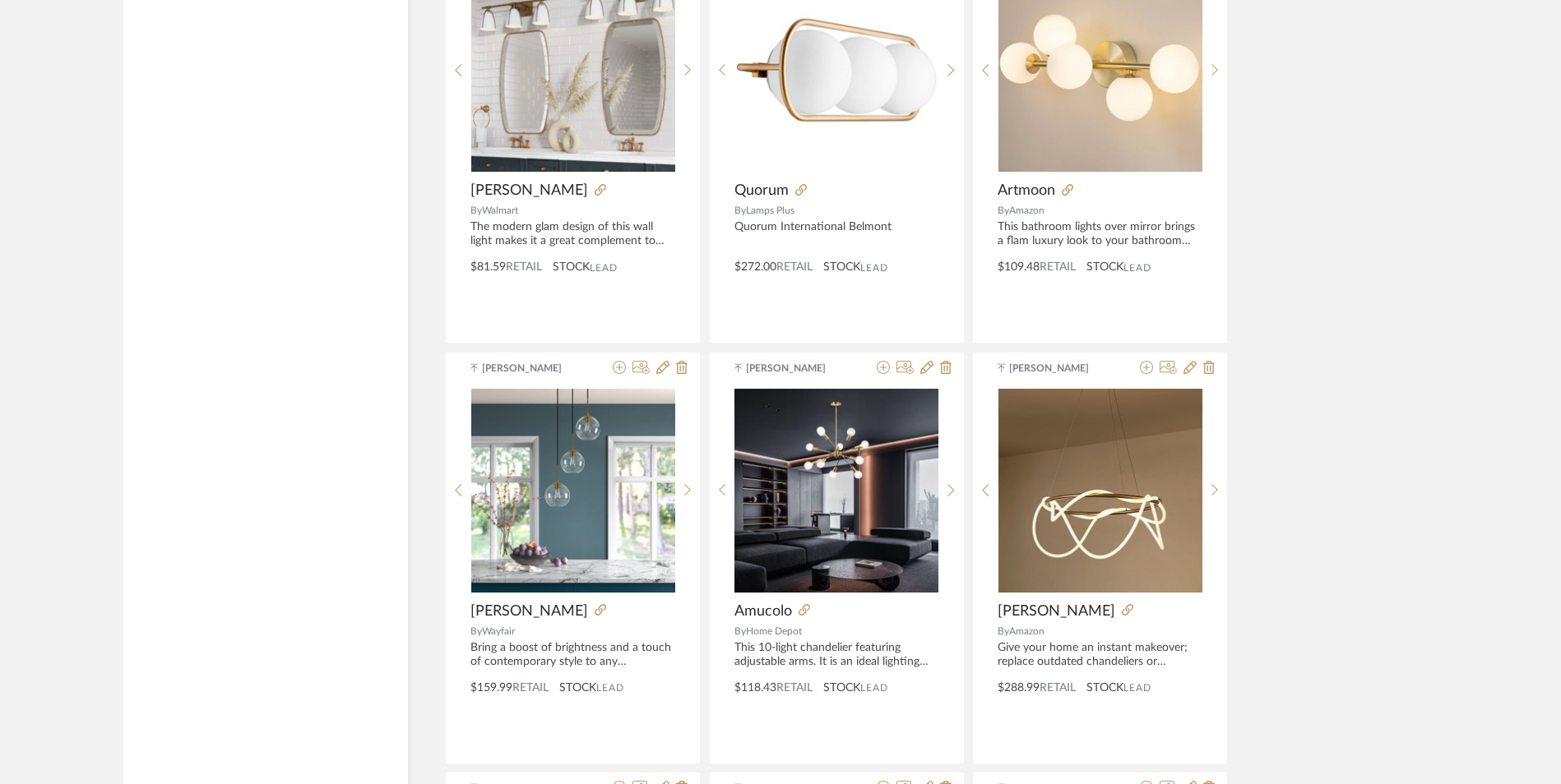
scroll to position [11549, 0]
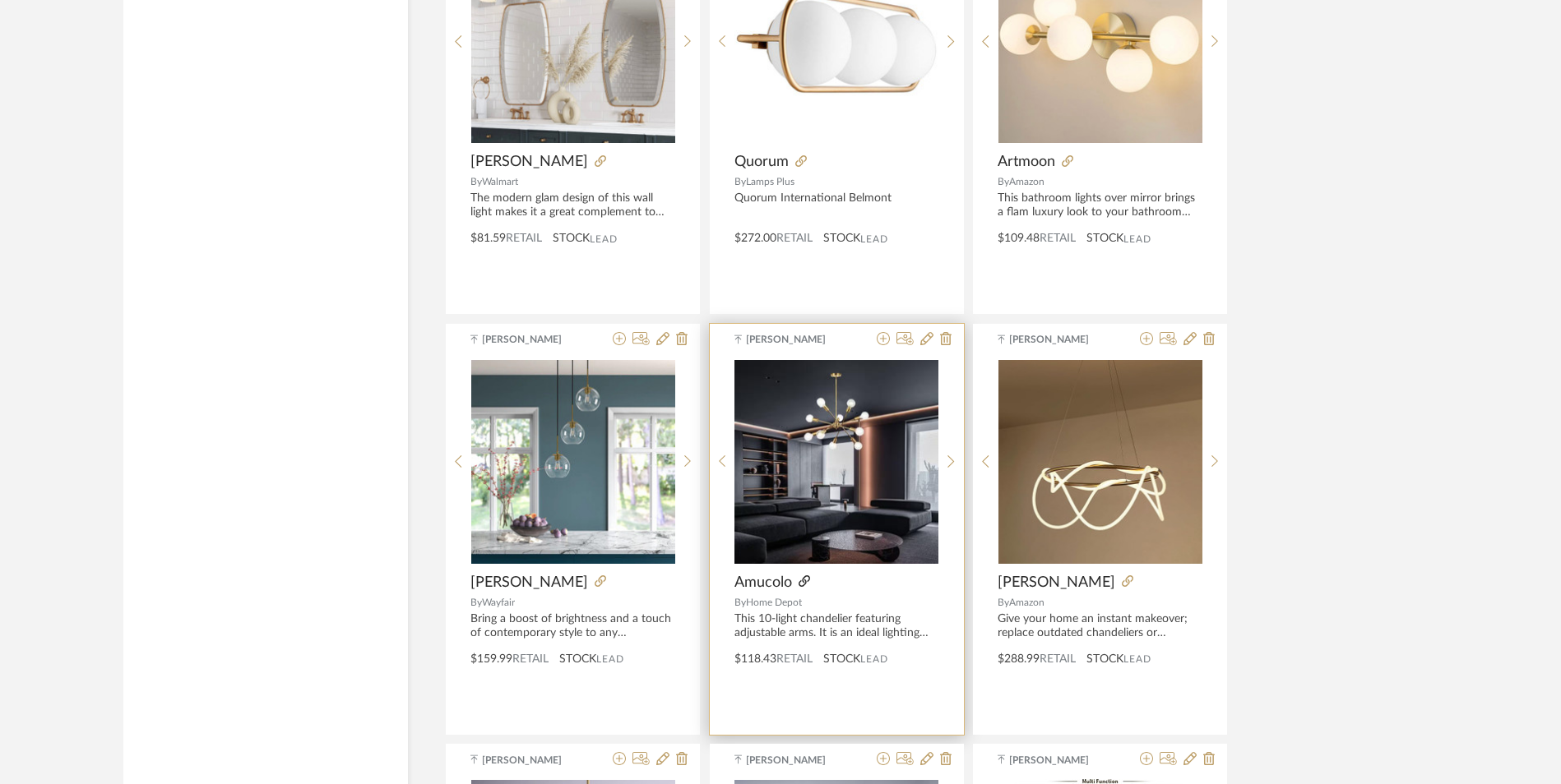
click at [803, 576] on icon at bounding box center [805, 581] width 12 height 12
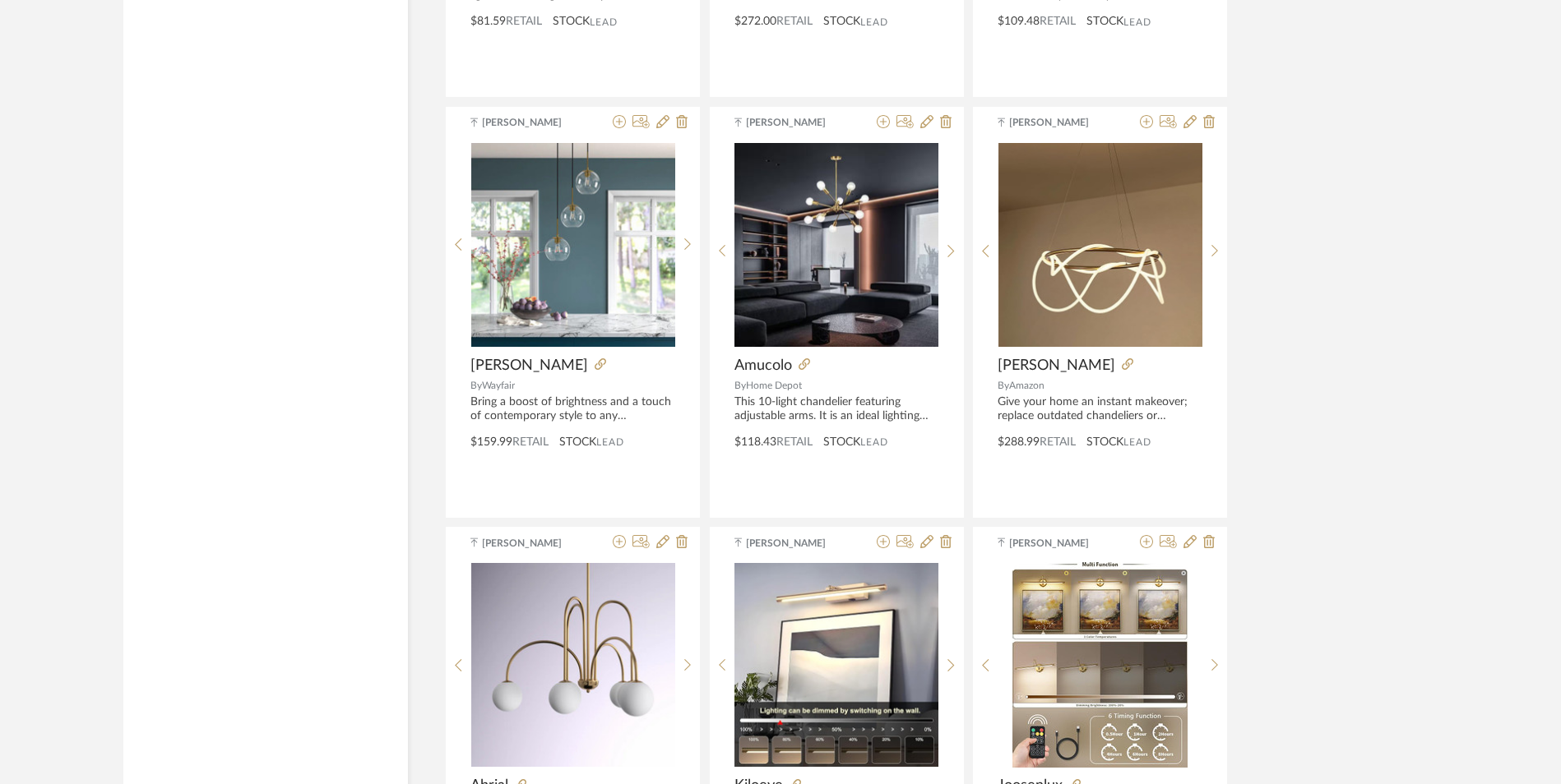
scroll to position [11795, 0]
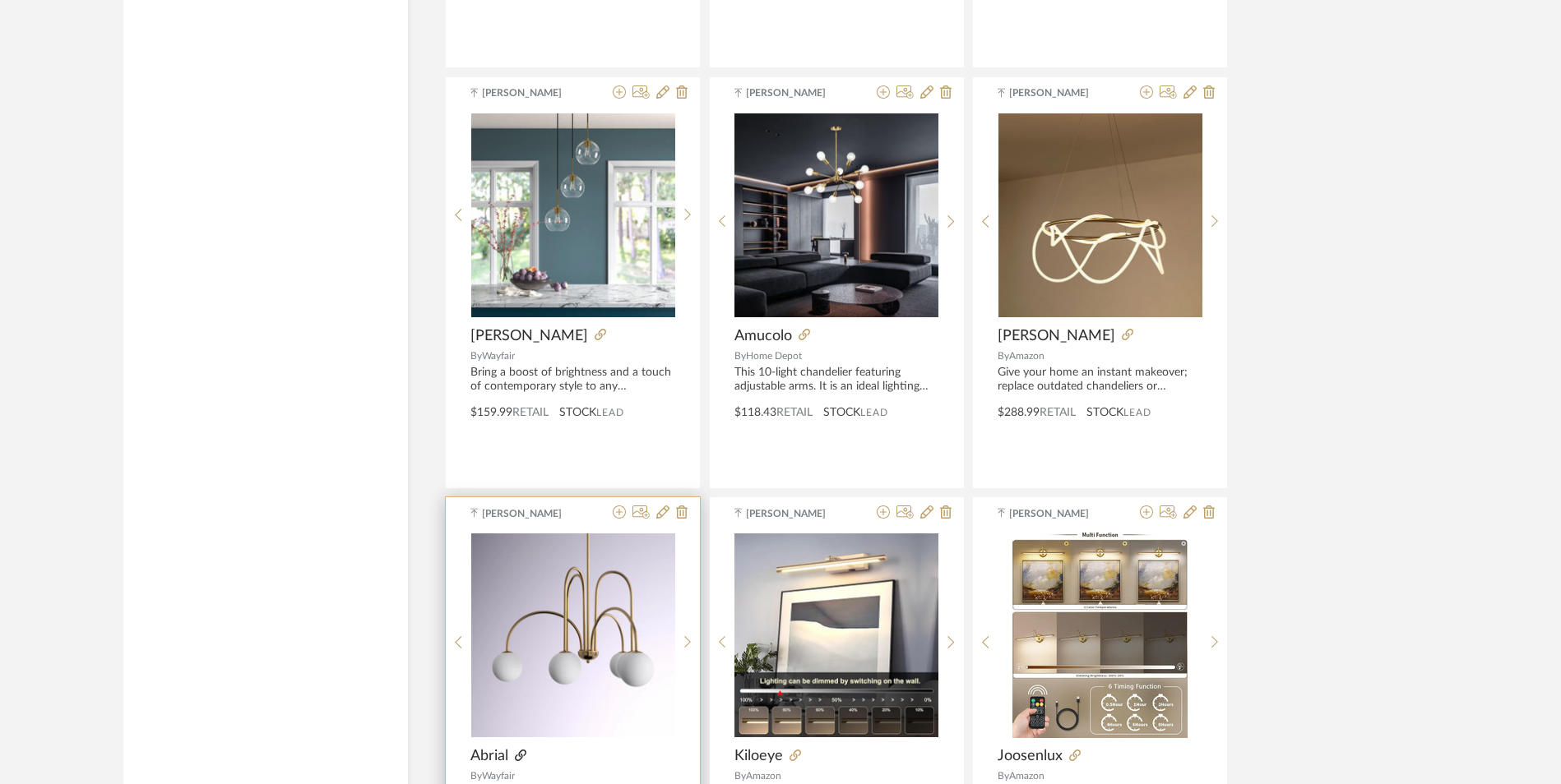
click at [519, 750] on icon at bounding box center [521, 756] width 12 height 12
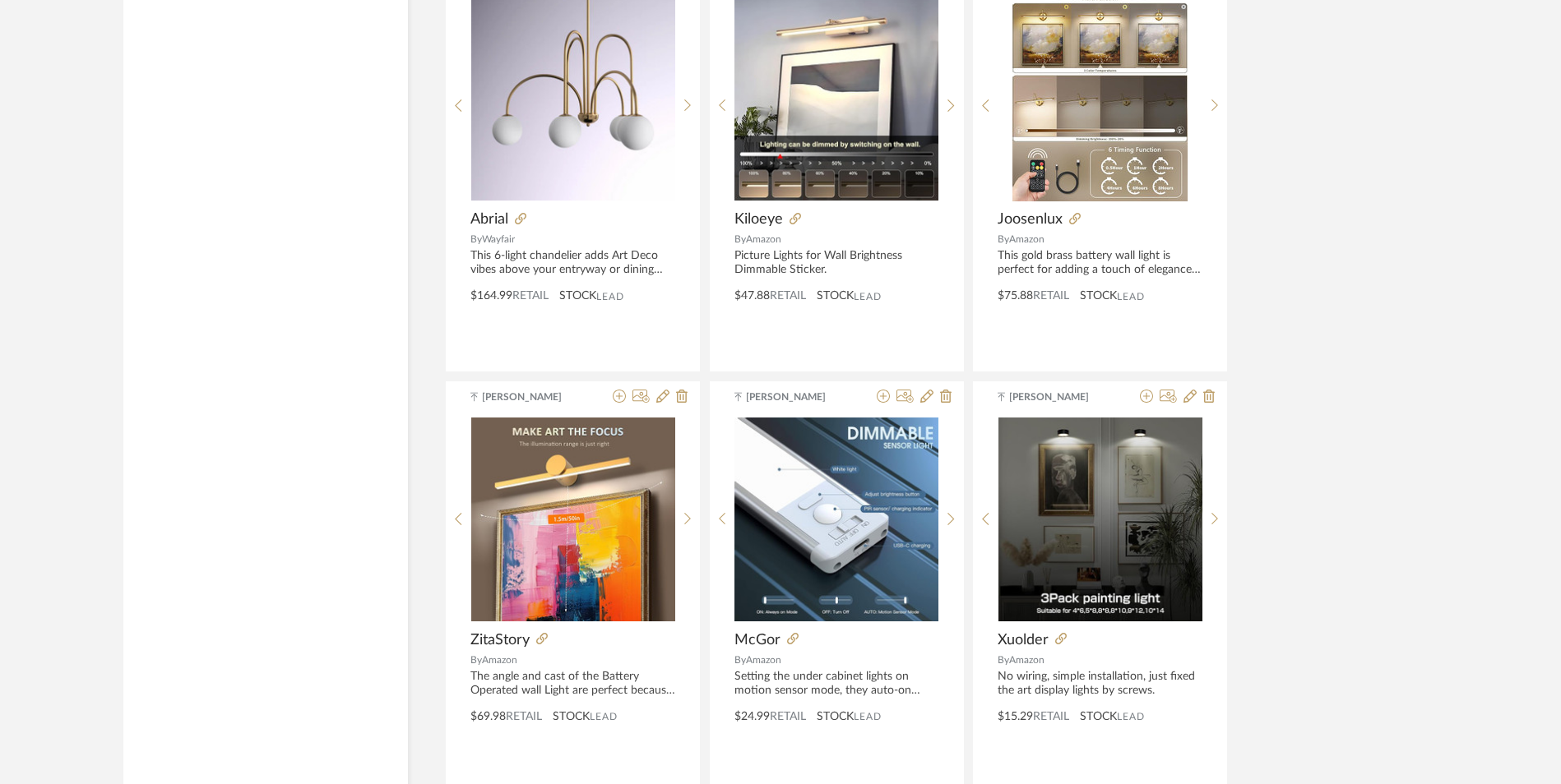
scroll to position [12383, 0]
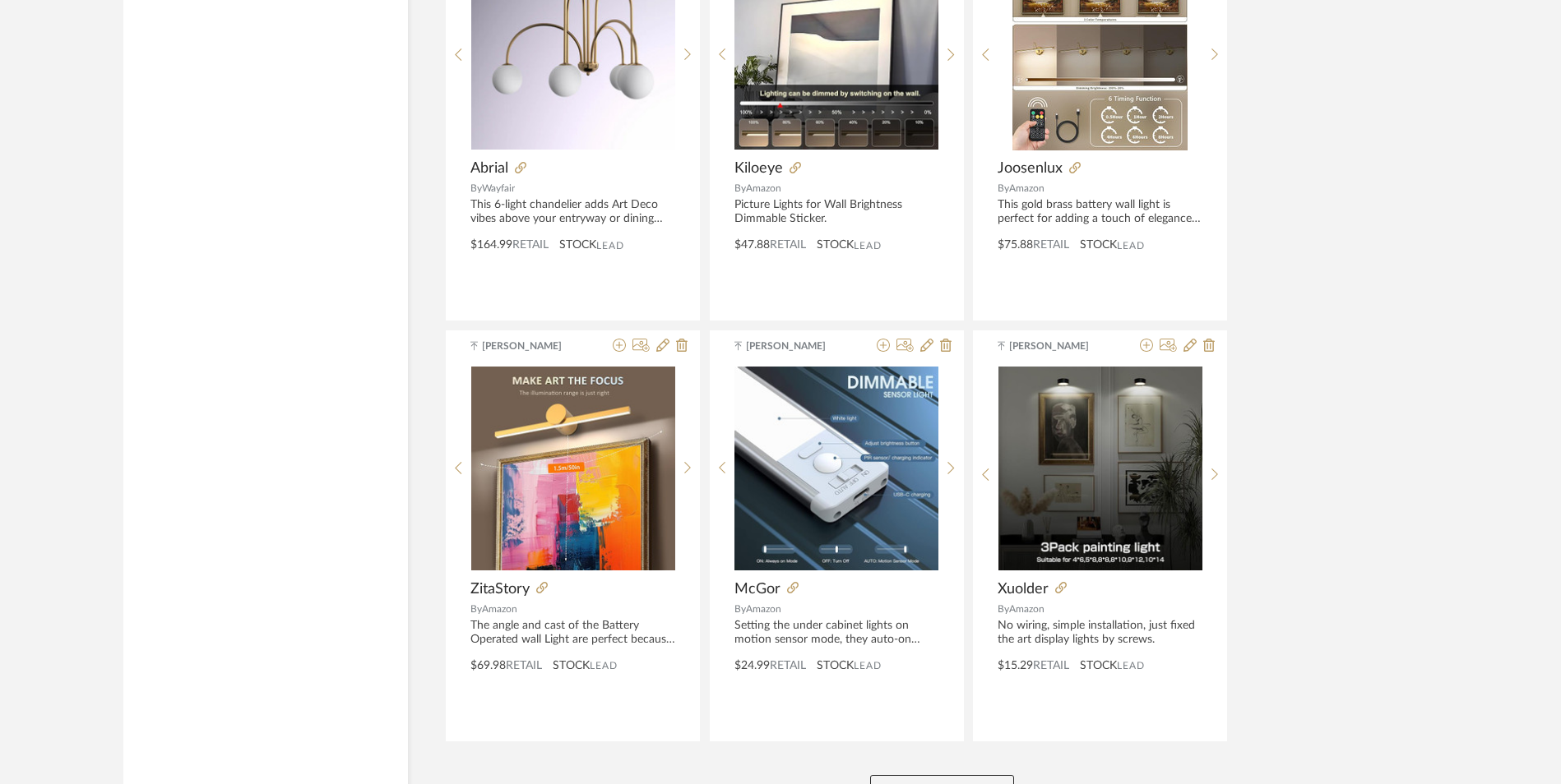
click at [949, 775] on button "View More" at bounding box center [942, 792] width 144 height 33
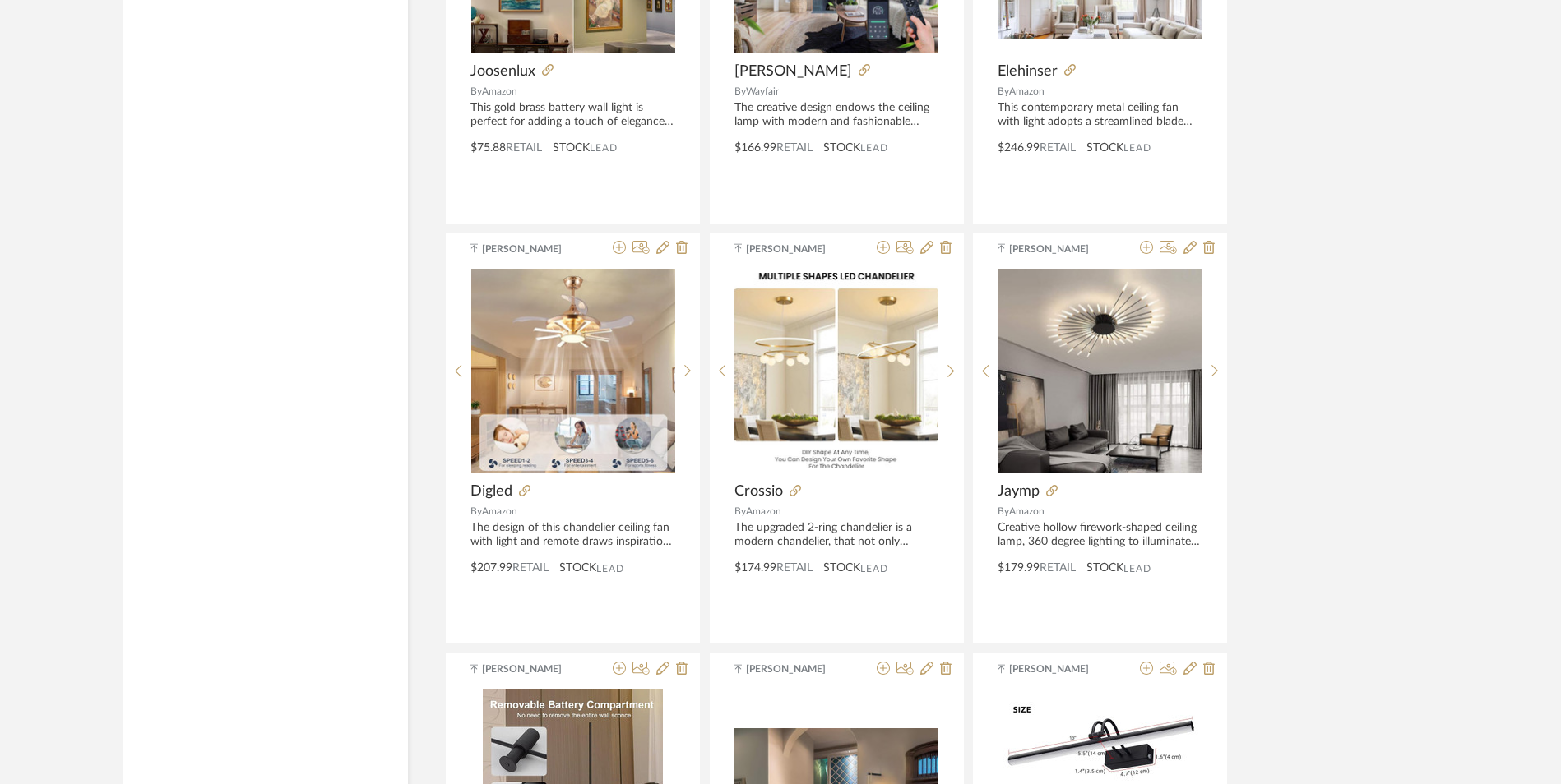
scroll to position [14685, 0]
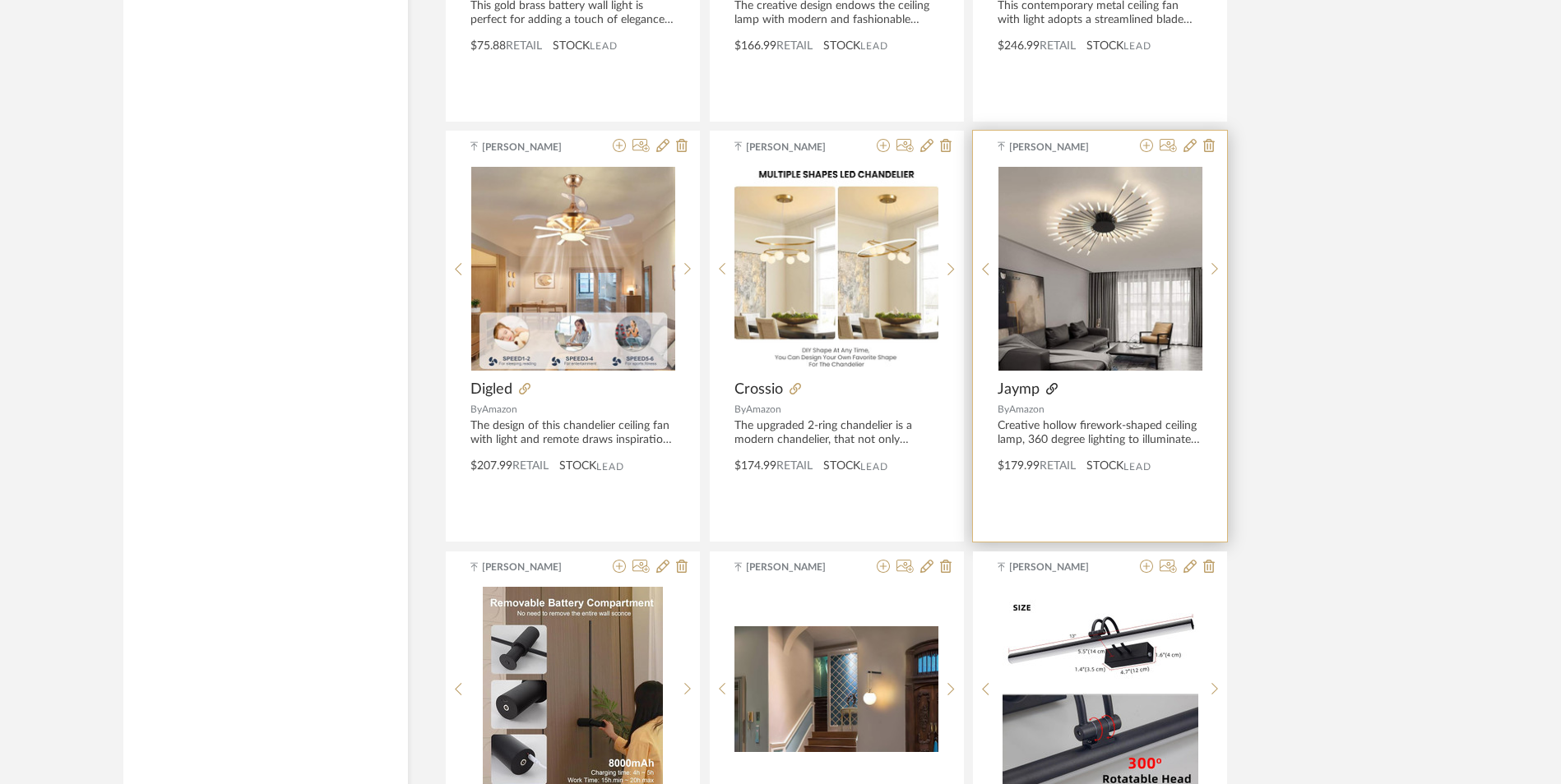
click at [1052, 383] on icon at bounding box center [1052, 389] width 12 height 12
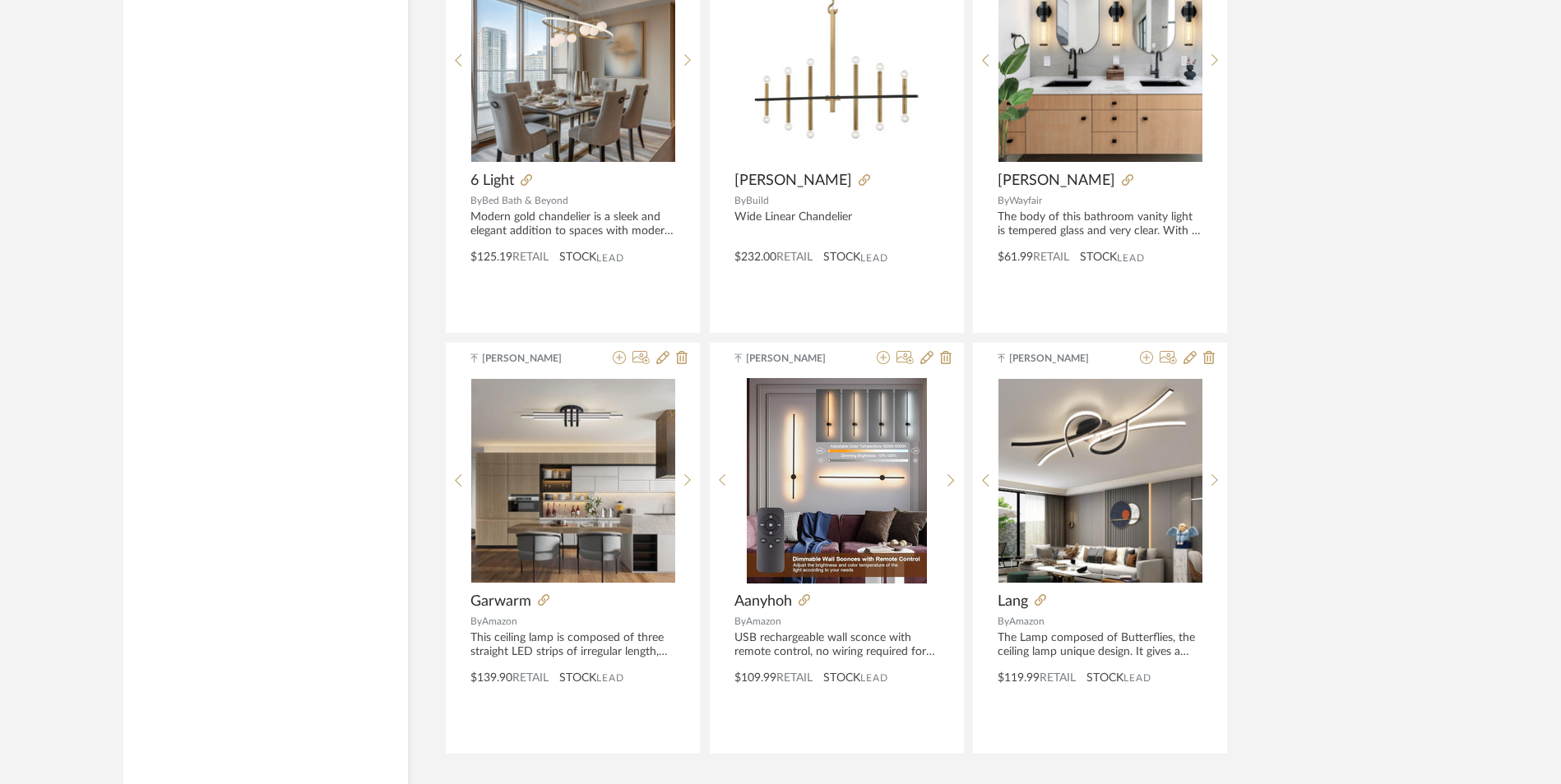
scroll to position [16588, 0]
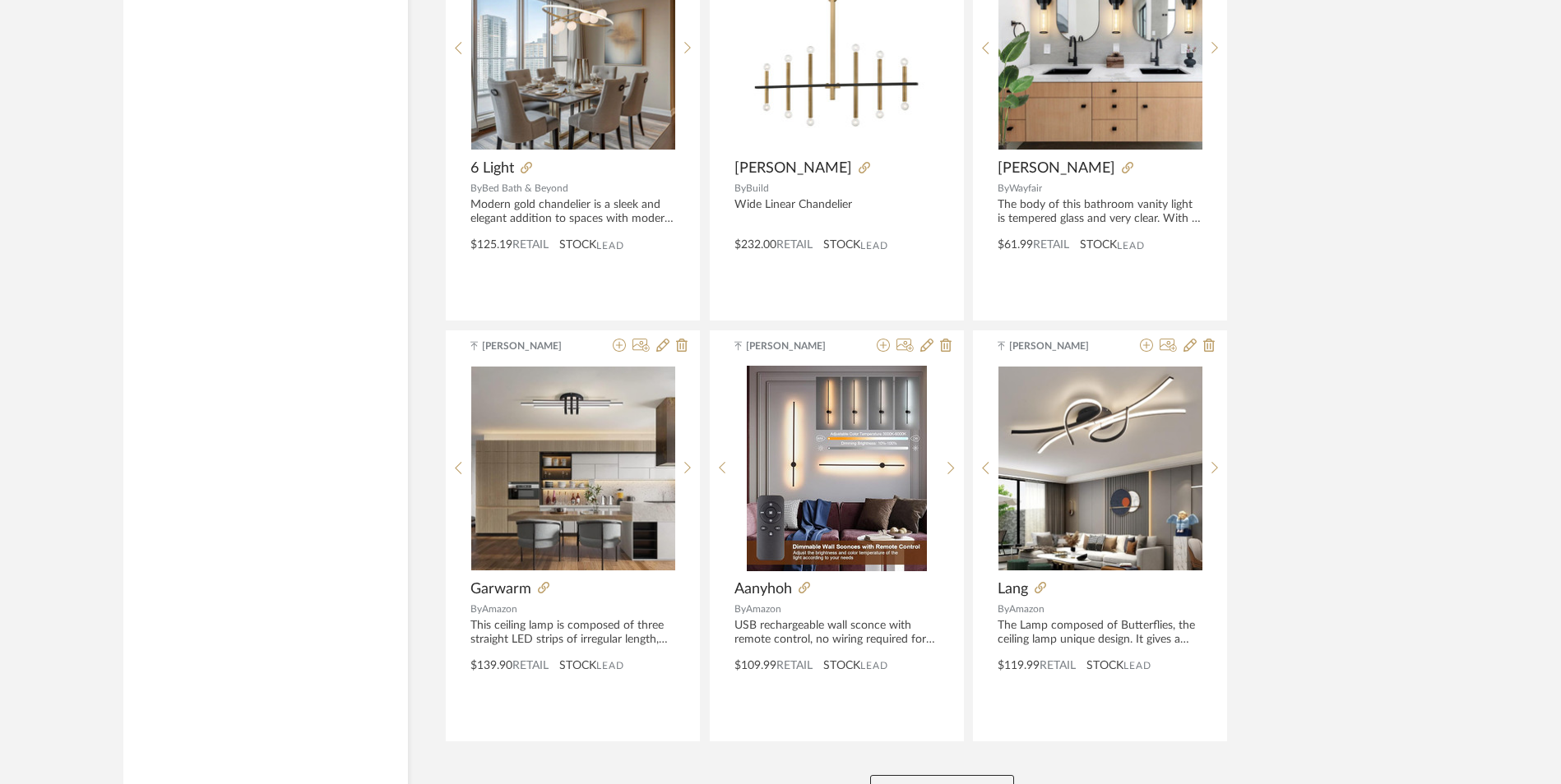
click at [980, 775] on button "View More" at bounding box center [942, 792] width 144 height 33
click at [962, 775] on button "View More" at bounding box center [942, 792] width 144 height 33
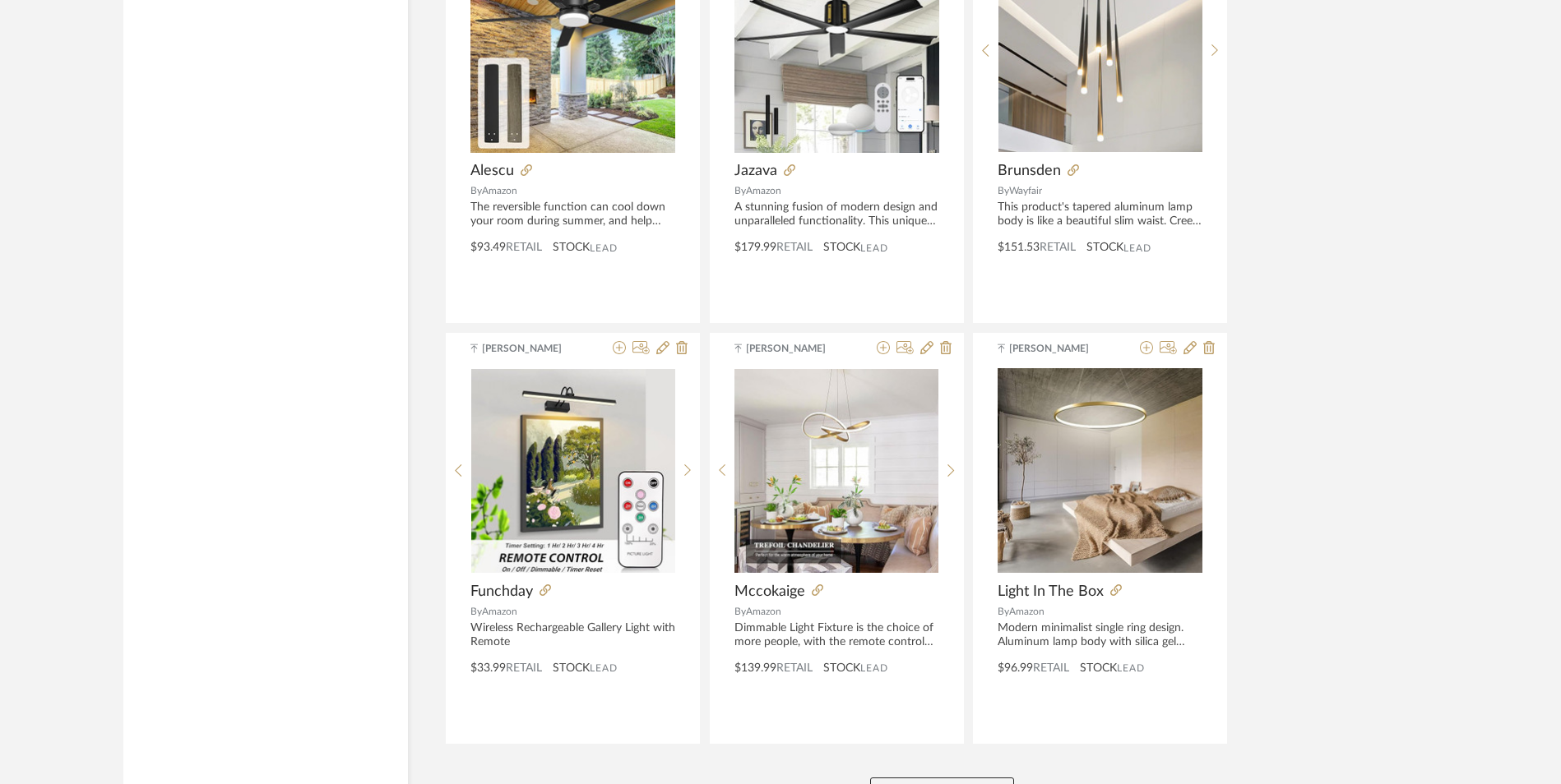
scroll to position [20792, 0]
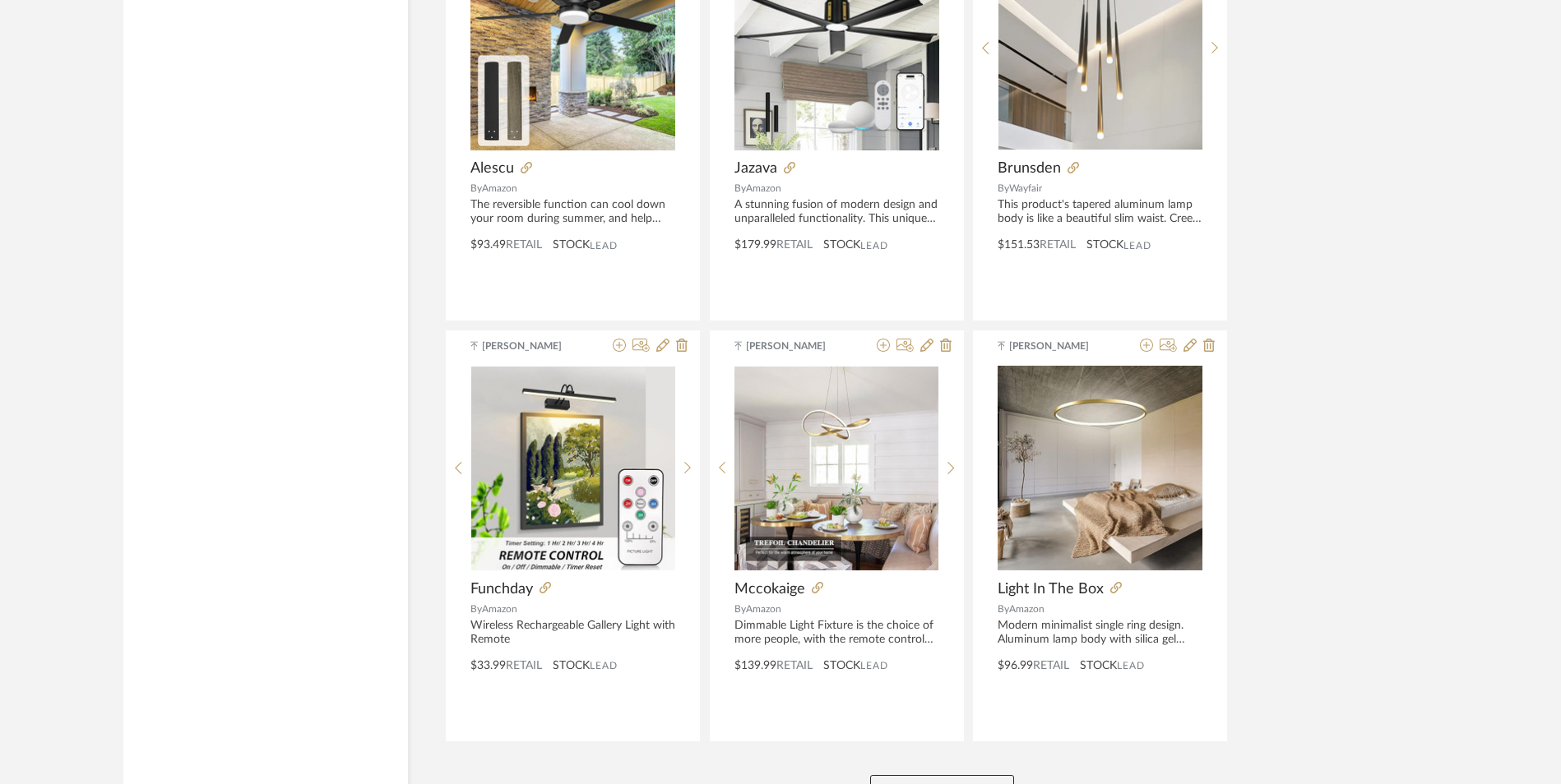
click at [939, 775] on button "View More" at bounding box center [942, 792] width 144 height 33
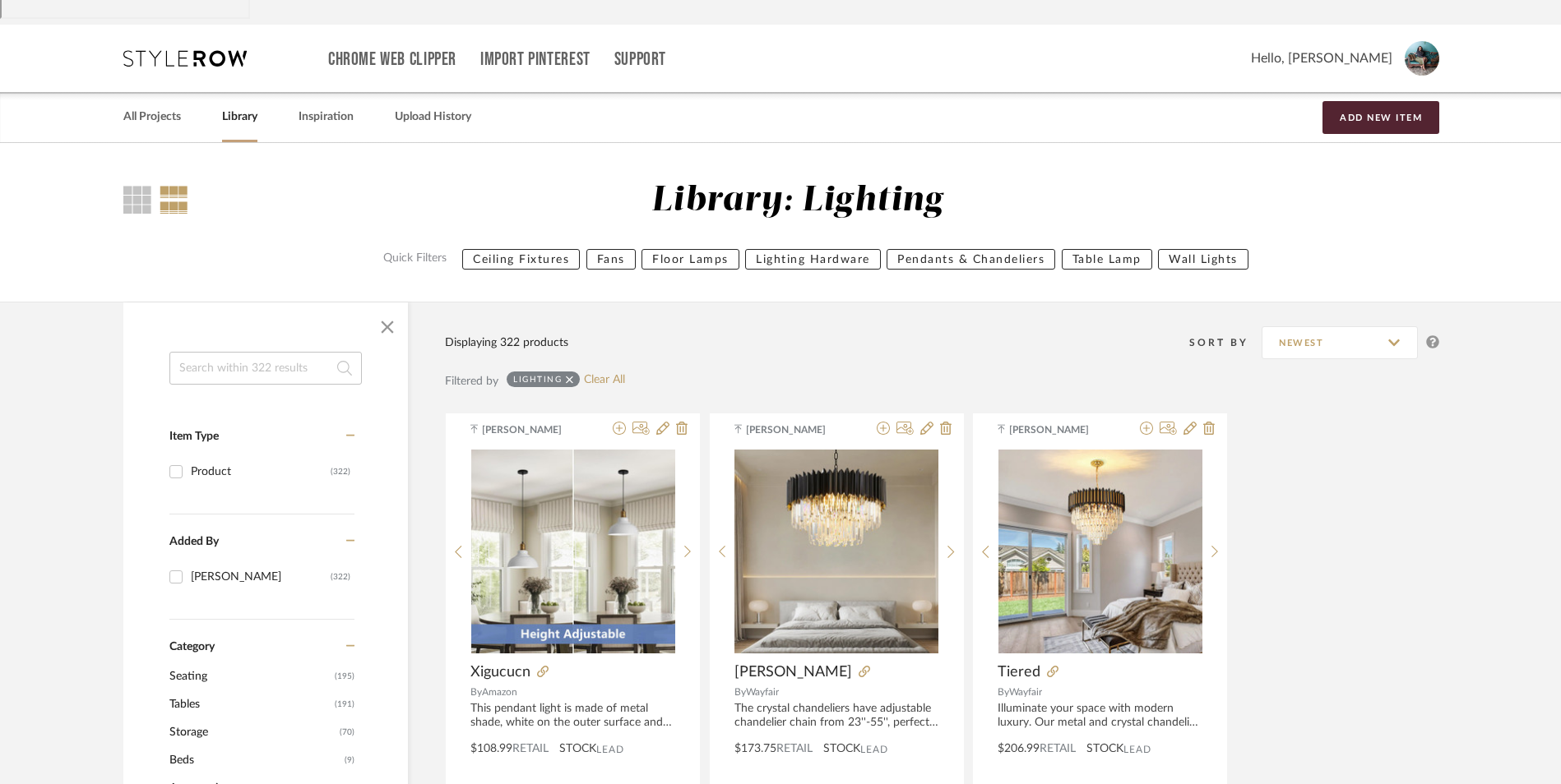
scroll to position [0, 0]
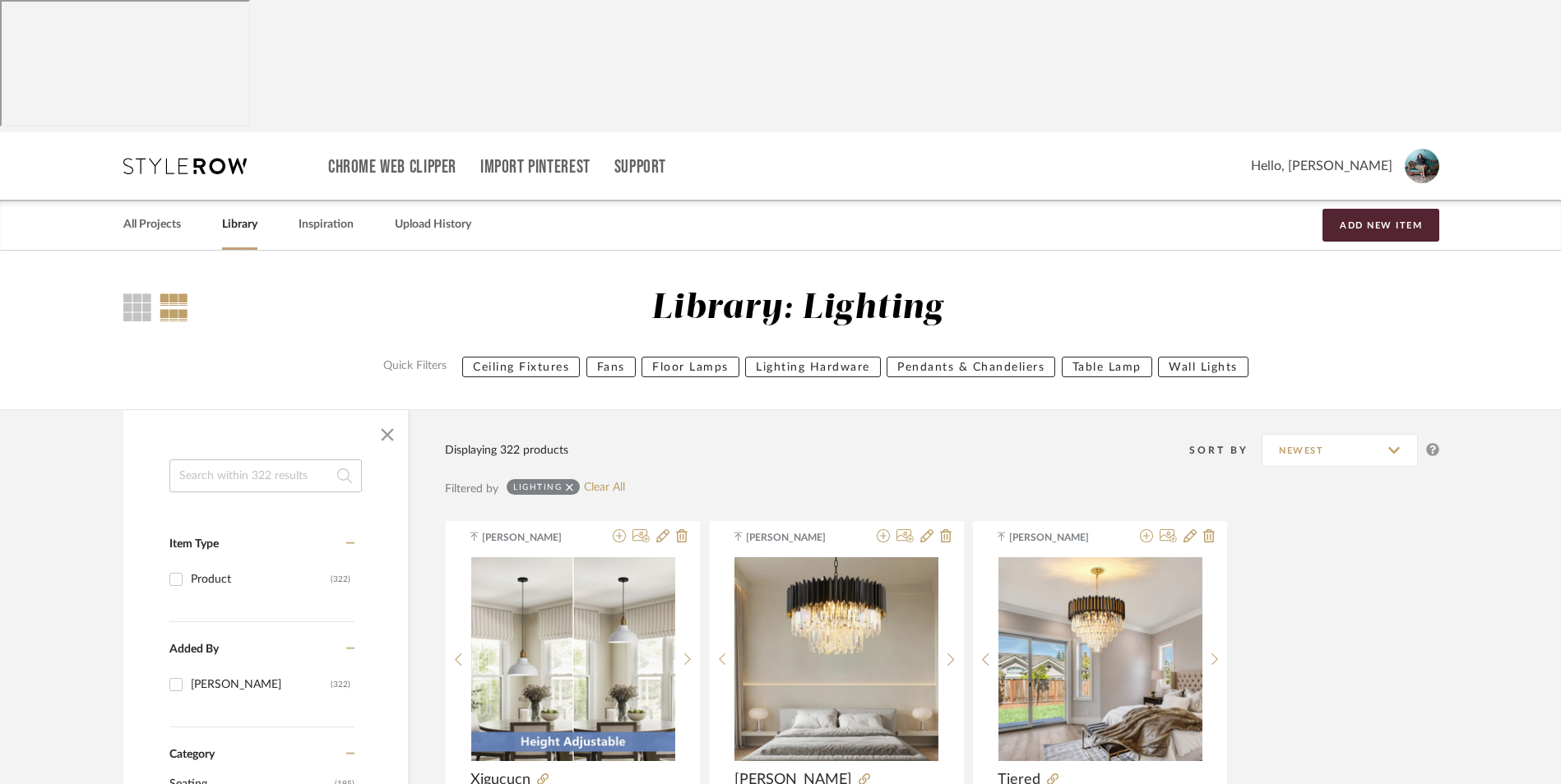
drag, startPoint x: 157, startPoint y: 88, endPoint x: 383, endPoint y: 161, distance: 237.5
click at [157, 213] on link "All Projects" at bounding box center [152, 224] width 58 height 23
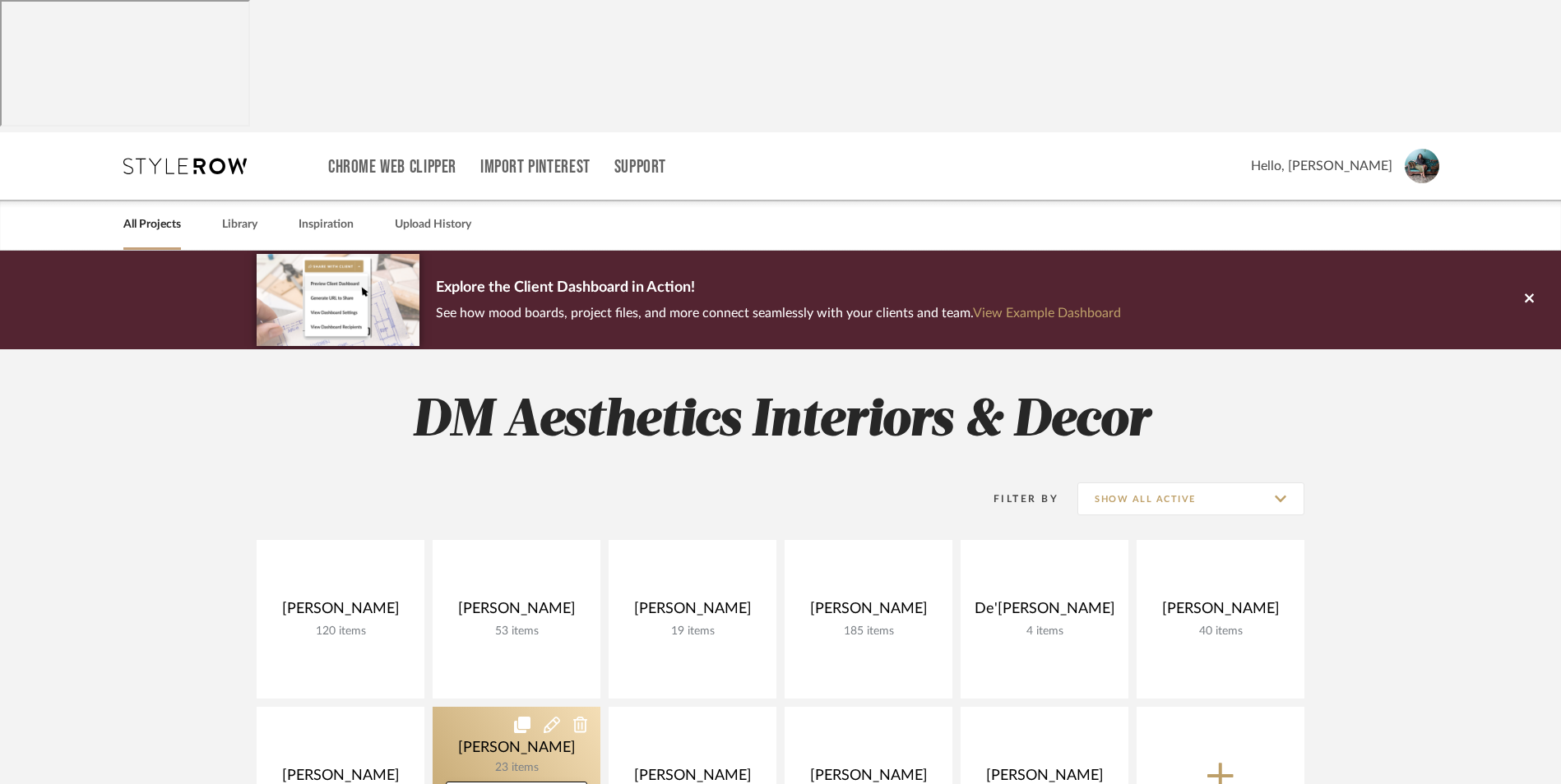
click at [526, 707] on link at bounding box center [516, 786] width 167 height 159
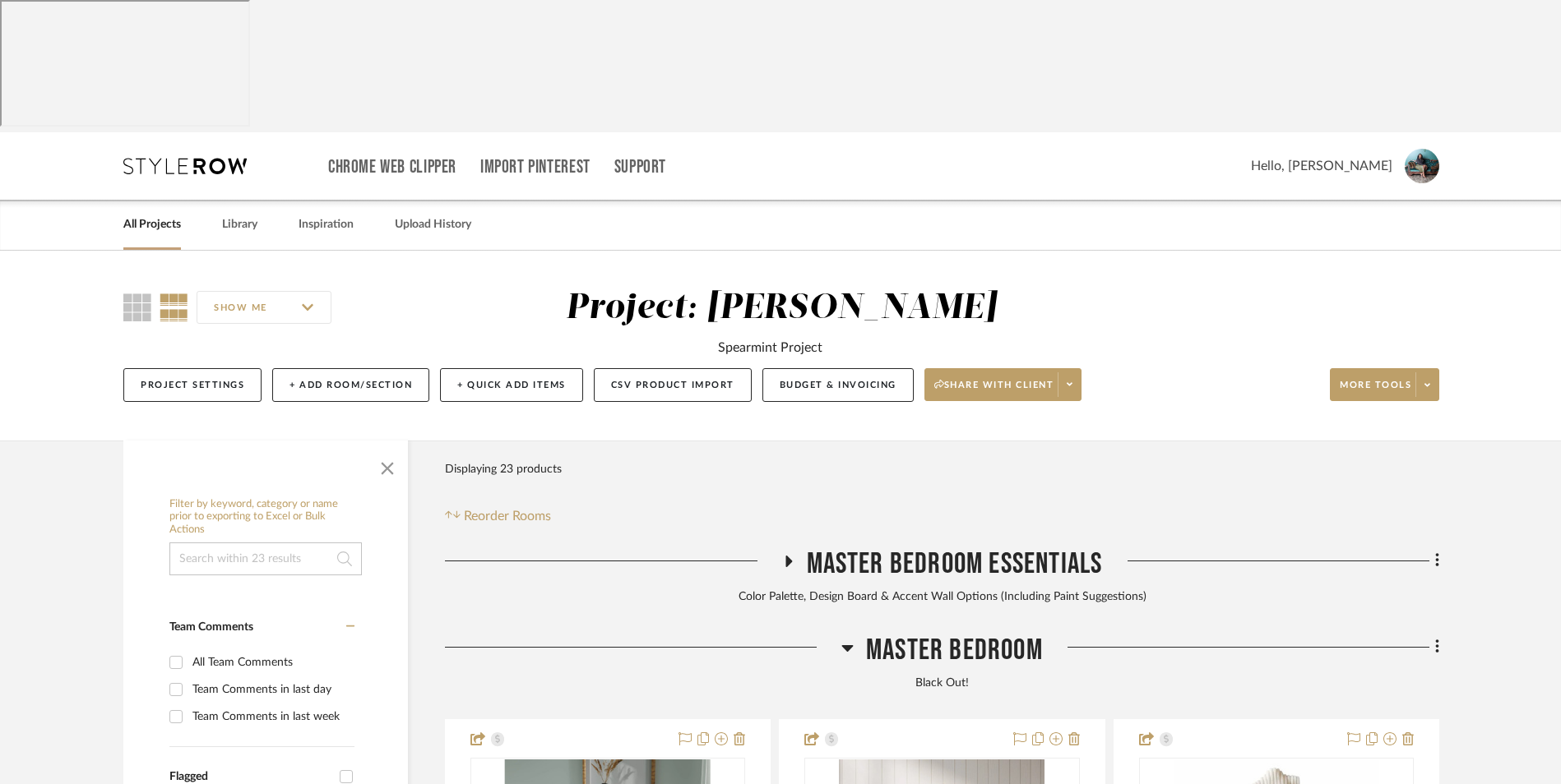
scroll to position [247, 0]
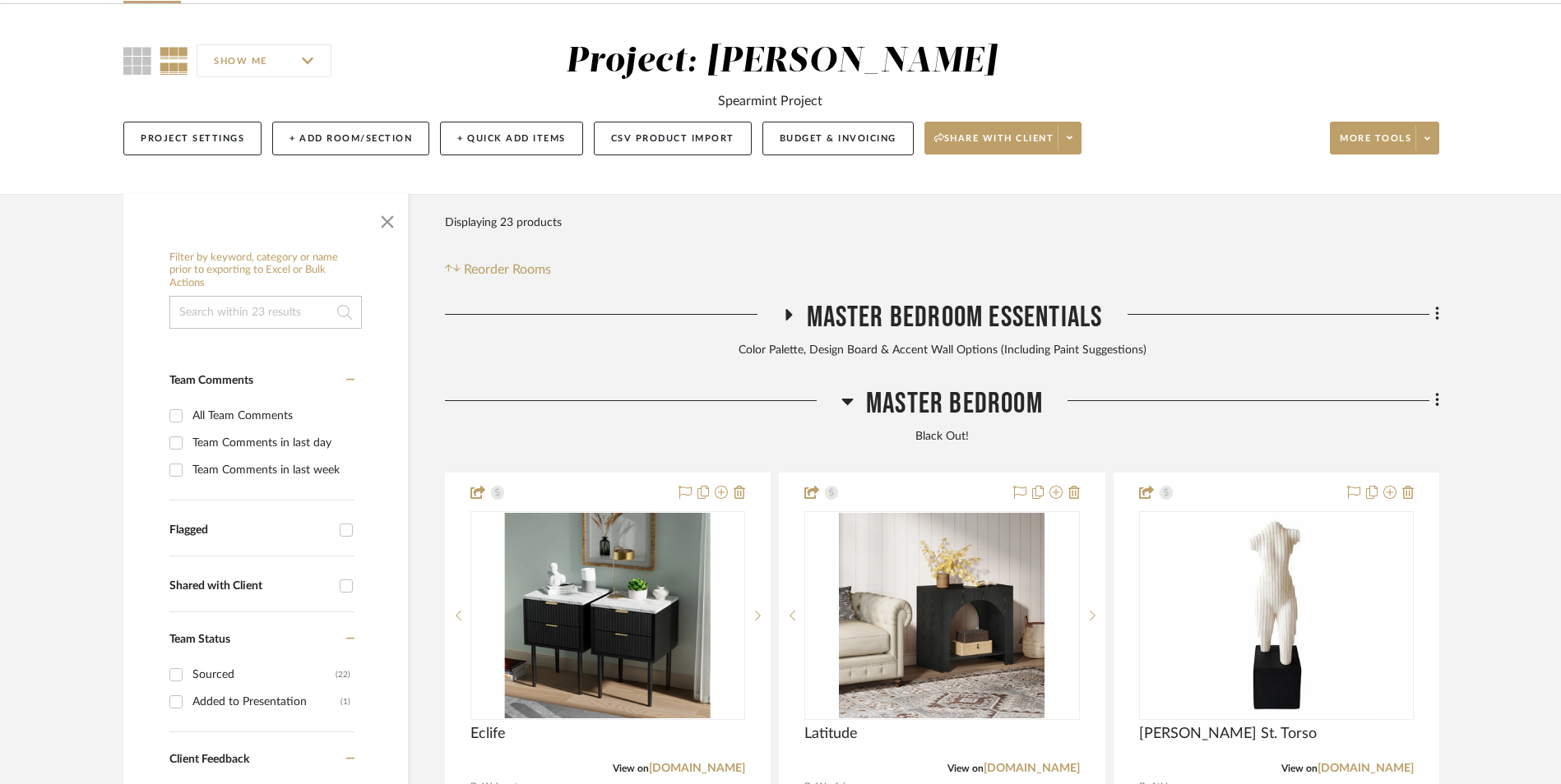
click at [1436, 392] on icon at bounding box center [1438, 400] width 5 height 18
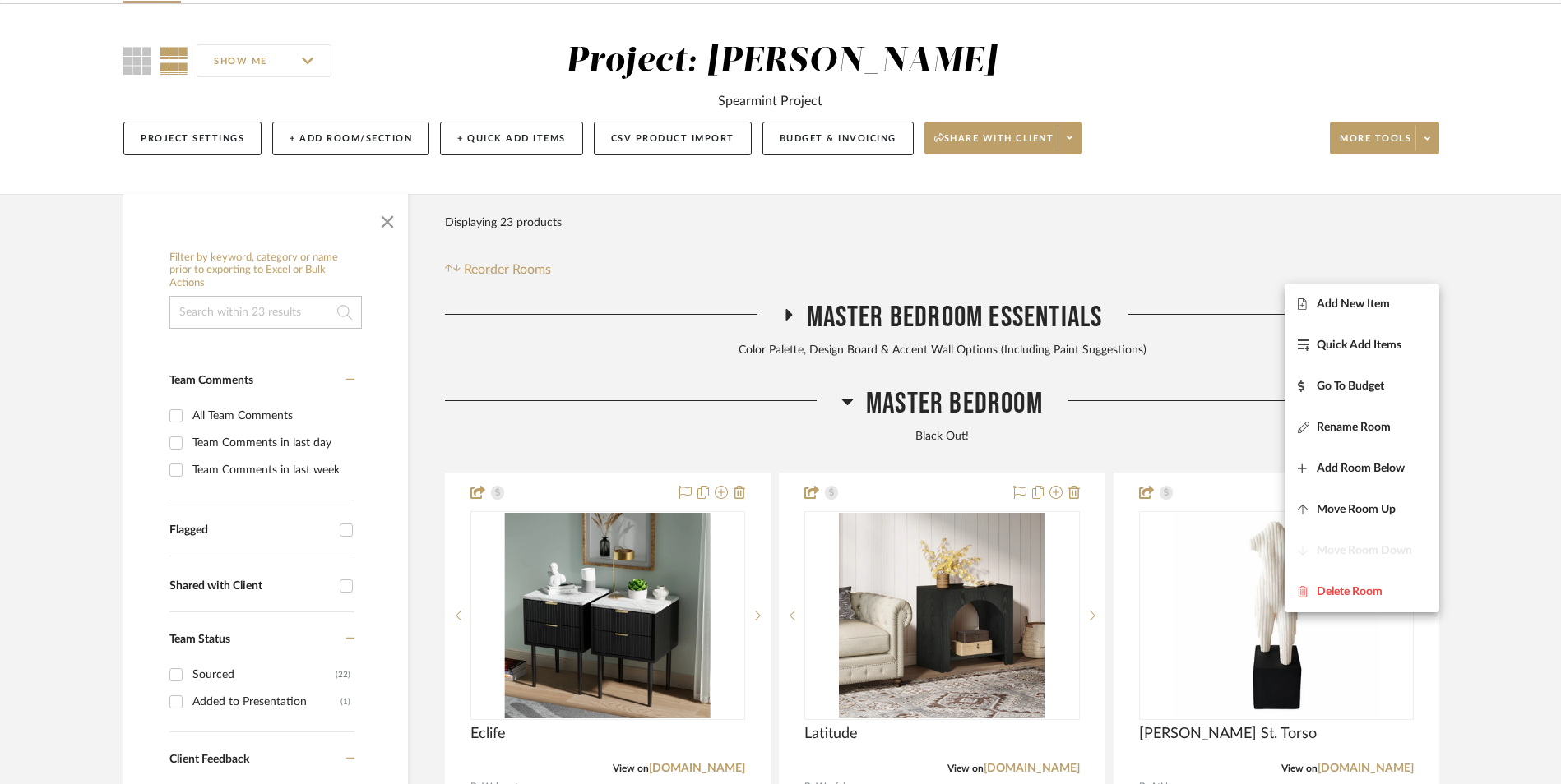
click at [1353, 301] on span "Add New Item" at bounding box center [1353, 303] width 73 height 14
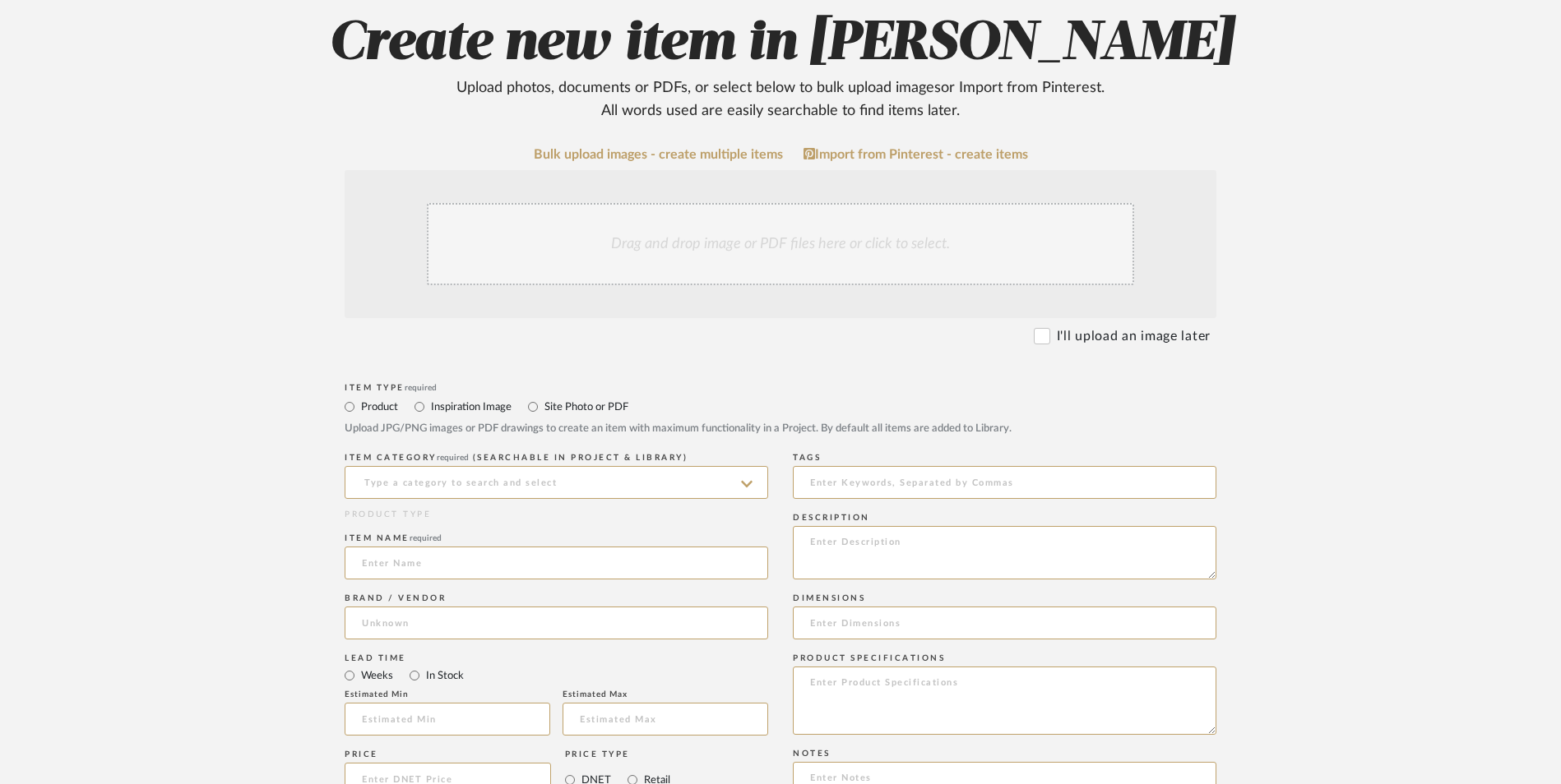
scroll to position [329, 0]
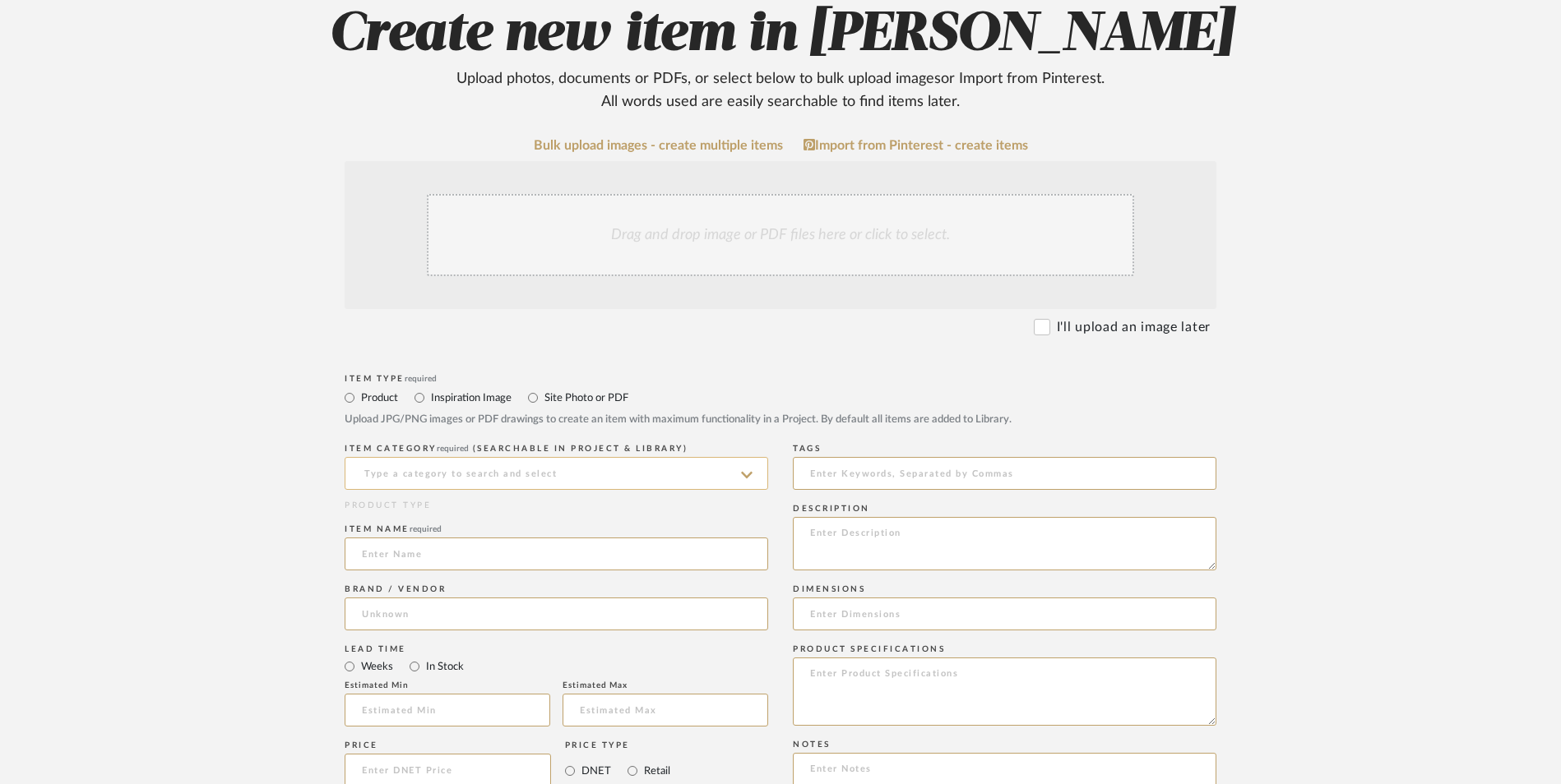
click at [531, 457] on input at bounding box center [556, 474] width 424 height 33
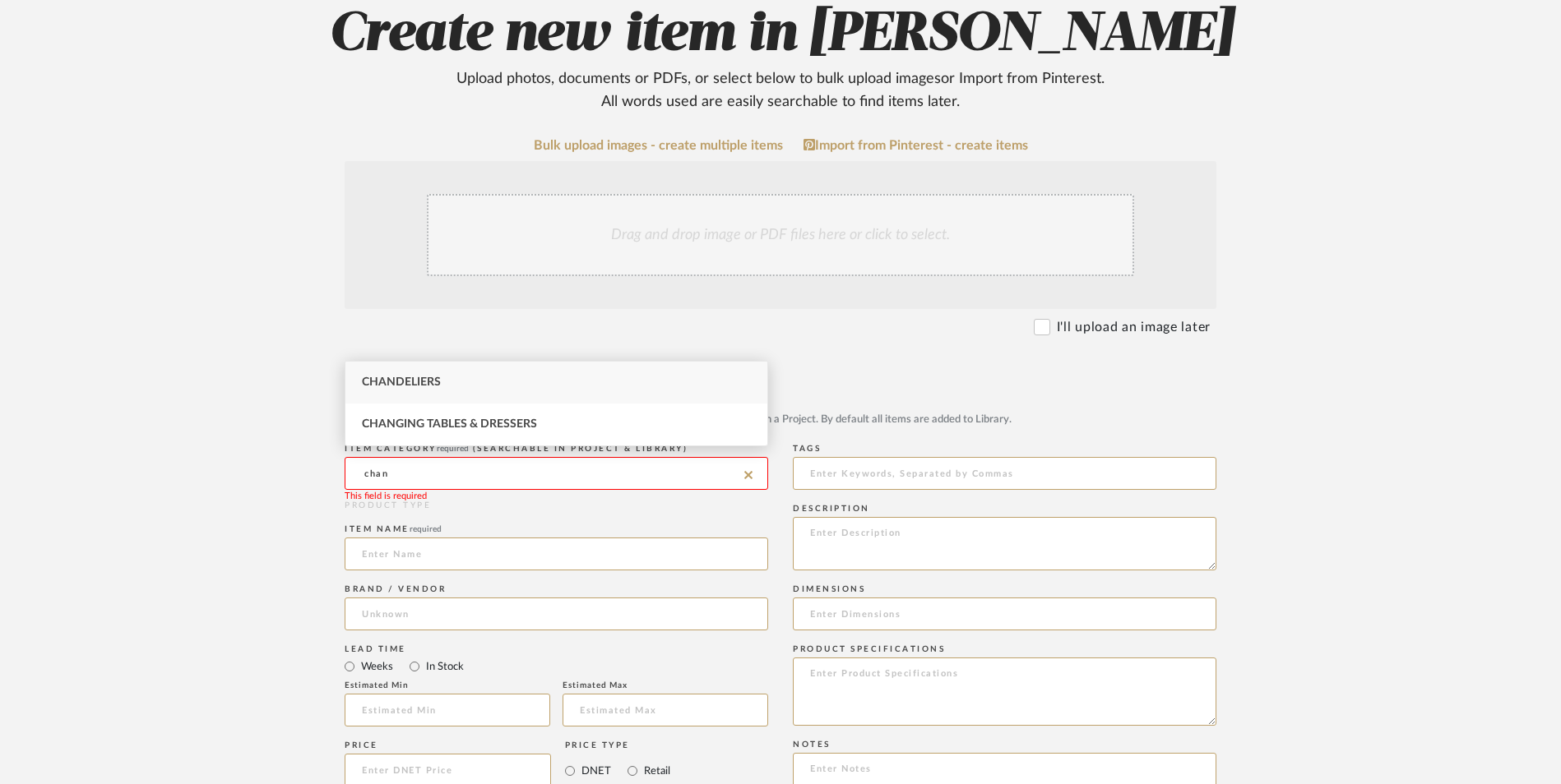
click at [526, 386] on div "Chandeliers" at bounding box center [556, 383] width 422 height 42
type input "Chandeliers"
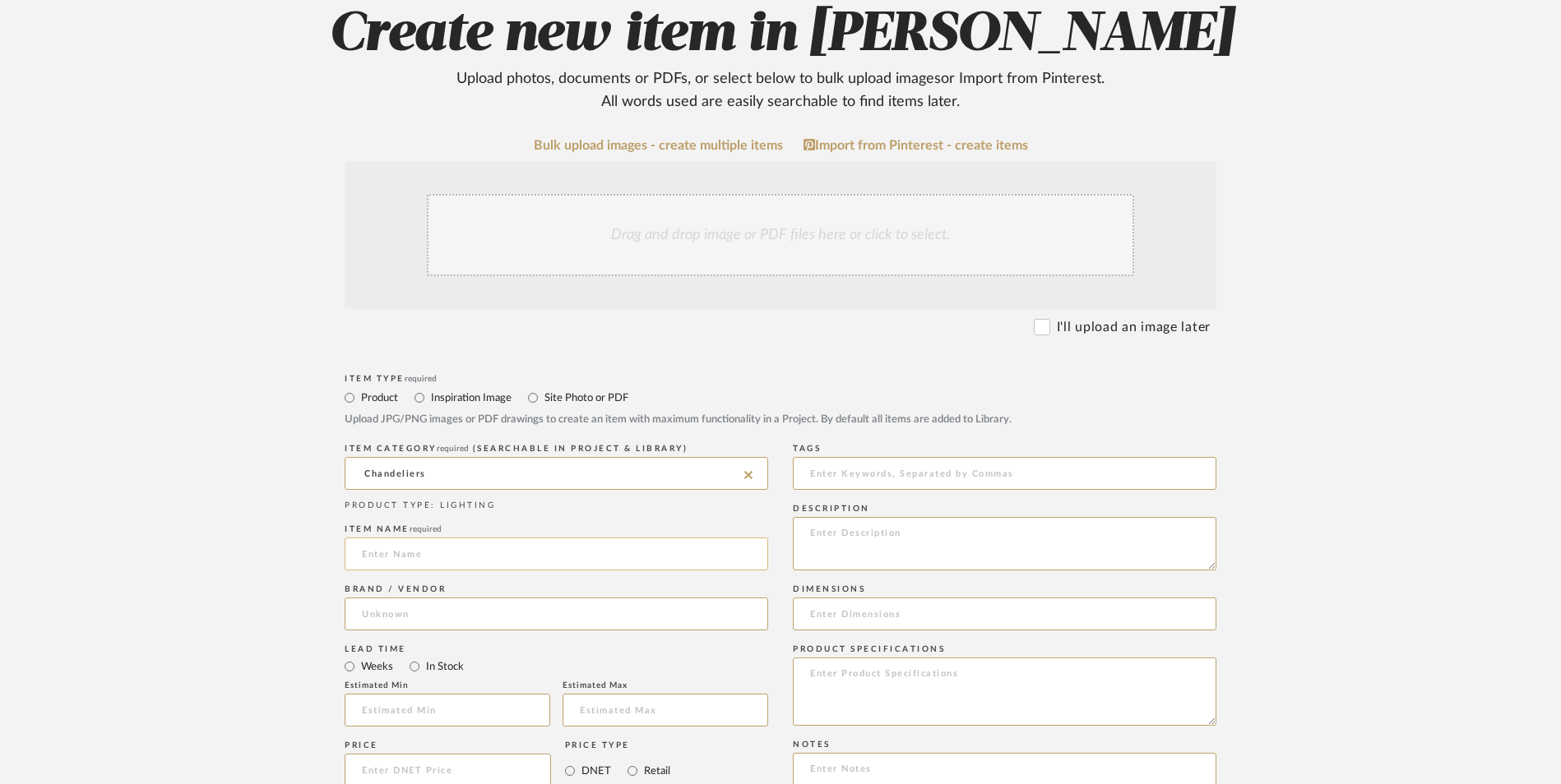
click at [439, 537] on input at bounding box center [556, 554] width 424 height 33
type input "Abrial"
click at [398, 598] on input at bounding box center [556, 615] width 424 height 33
click at [413, 561] on span "Wayfair" at bounding box center [398, 566] width 43 height 14
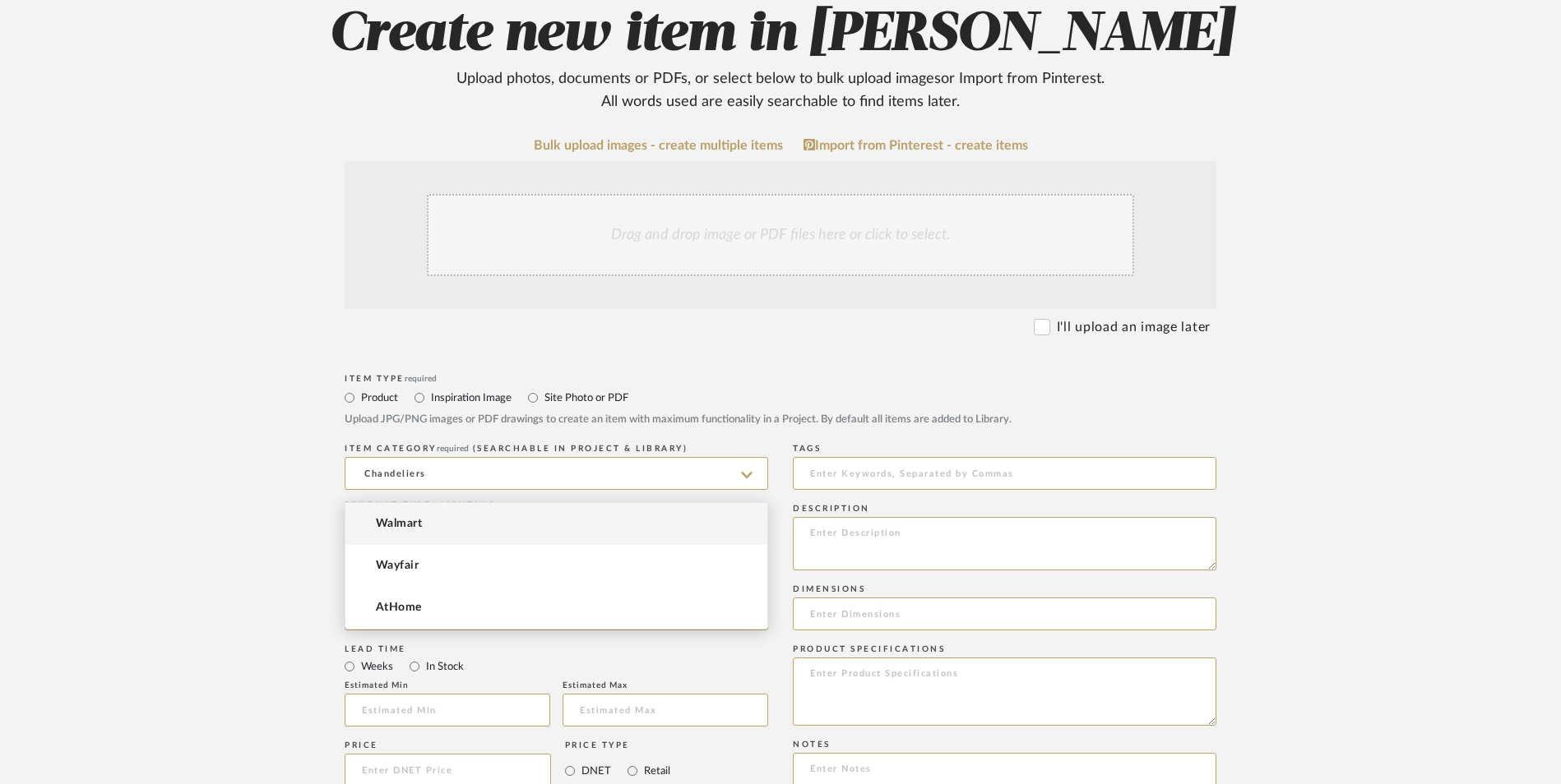
type input "Wayfair"
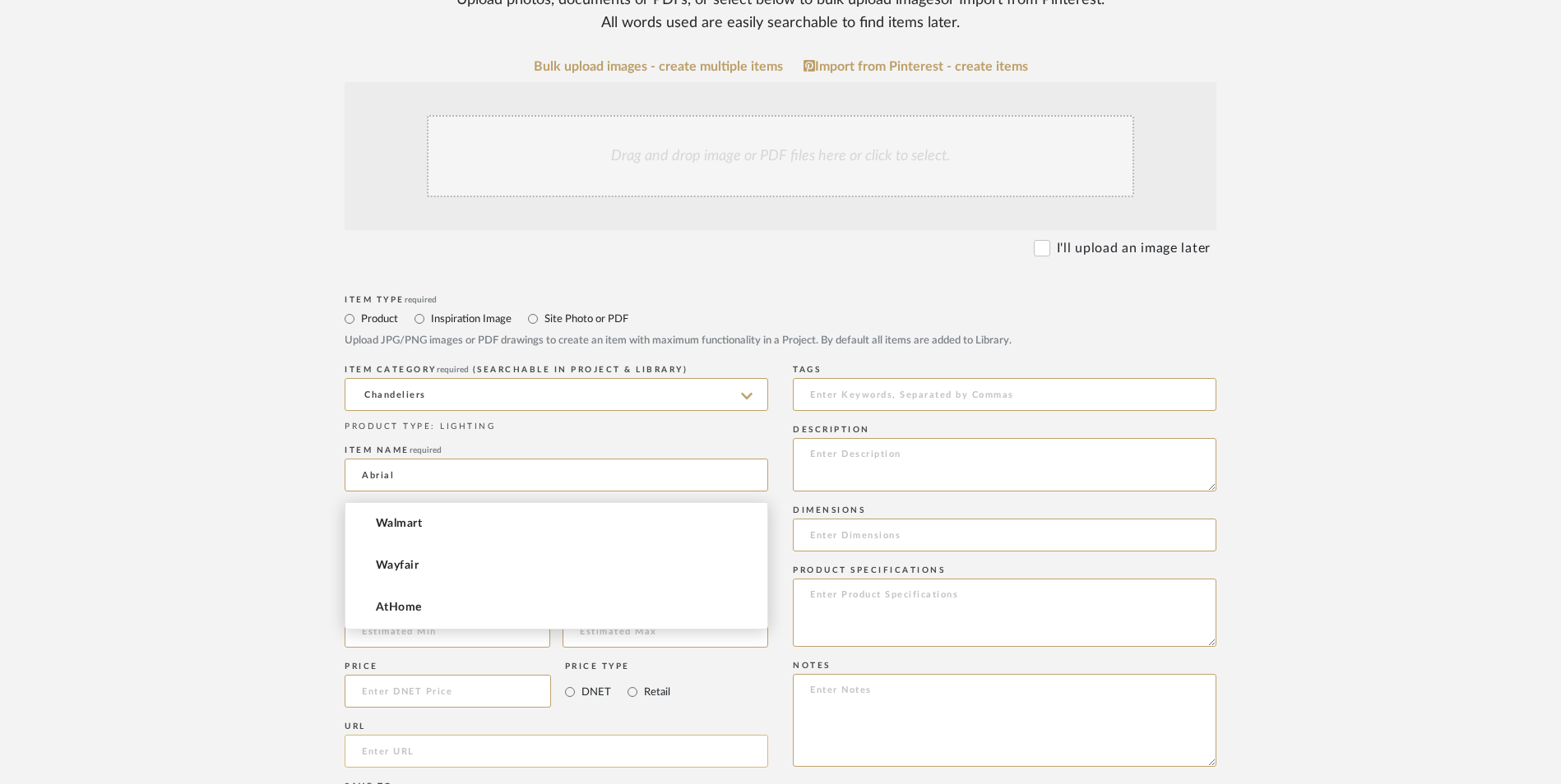
scroll to position [576, 0]
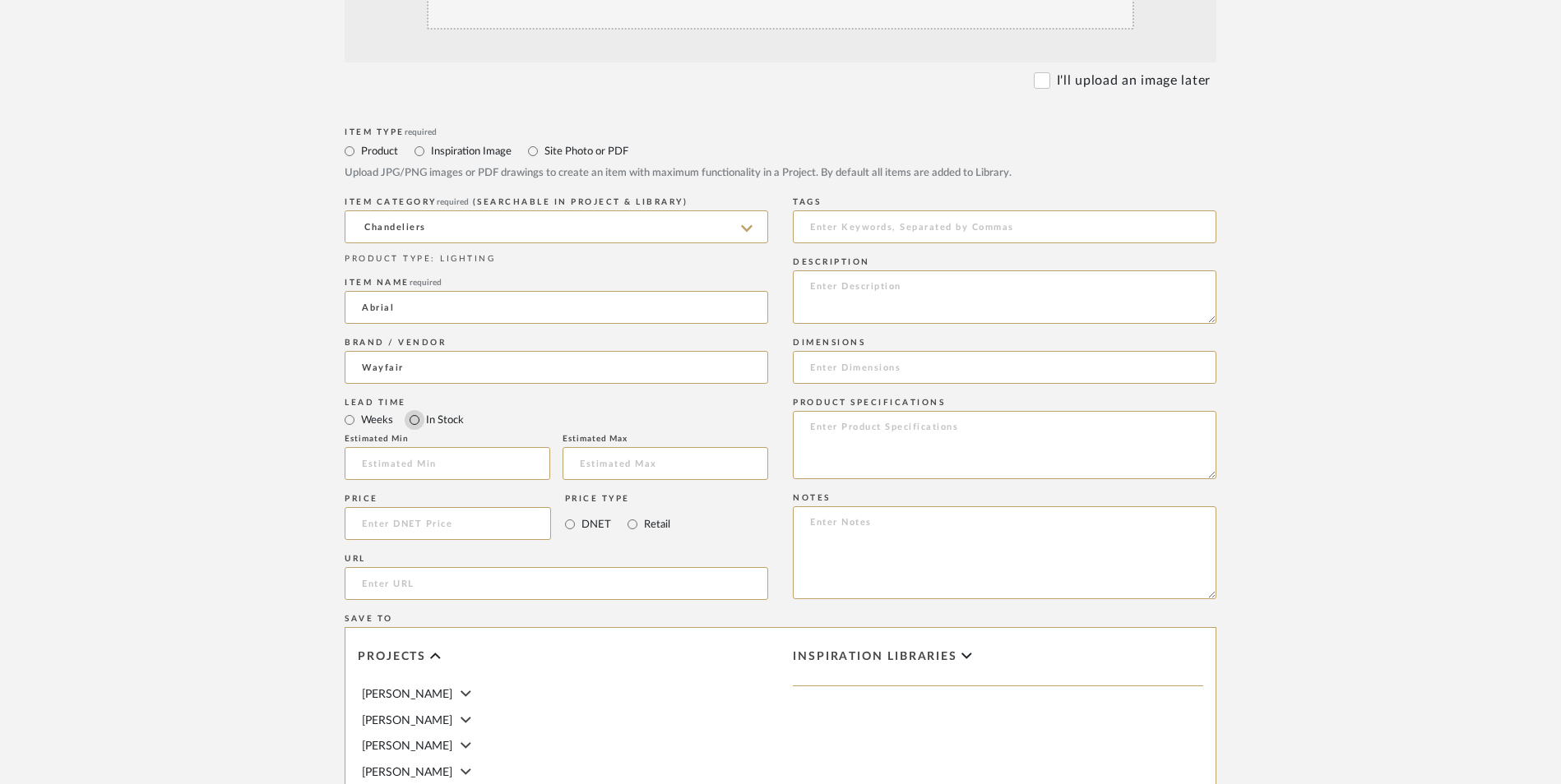
drag, startPoint x: 415, startPoint y: 281, endPoint x: 568, endPoint y: 385, distance: 185.0
click at [415, 410] on input "In Stock" at bounding box center [414, 420] width 20 height 20
radio input "true"
click at [634, 515] on input "Retail" at bounding box center [633, 525] width 20 height 20
radio input "true"
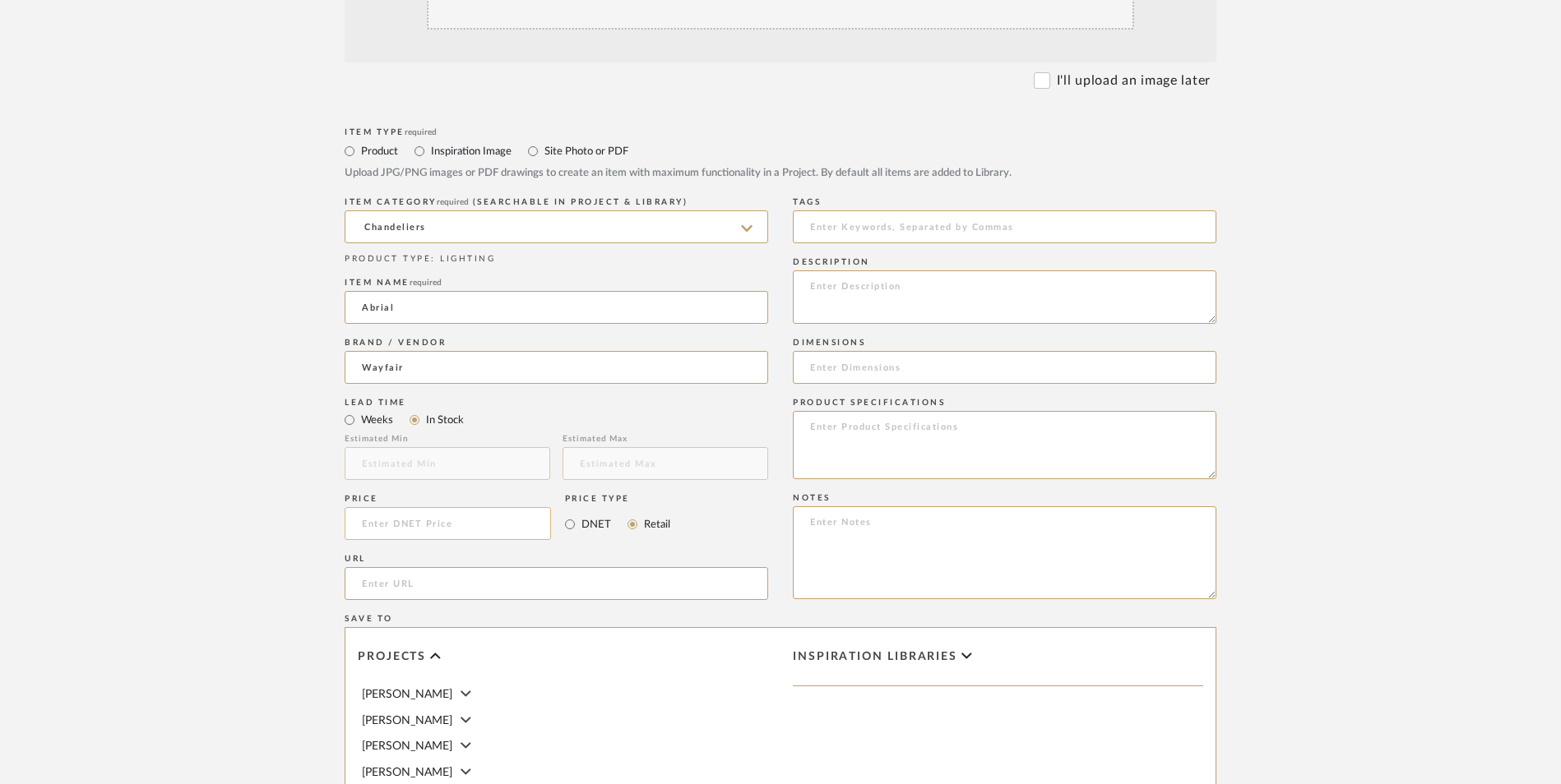
click at [451, 507] on input at bounding box center [448, 524] width 207 height 33
type input "$139.99"
drag, startPoint x: 247, startPoint y: 438, endPoint x: 454, endPoint y: 457, distance: 207.9
click at [251, 438] on upload-items "Create new item in LaMarion Patterson Upload photos, documents or PDFs, or sele…" at bounding box center [780, 399] width 1561 height 1450
click at [452, 568] on input "url" at bounding box center [556, 584] width 424 height 33
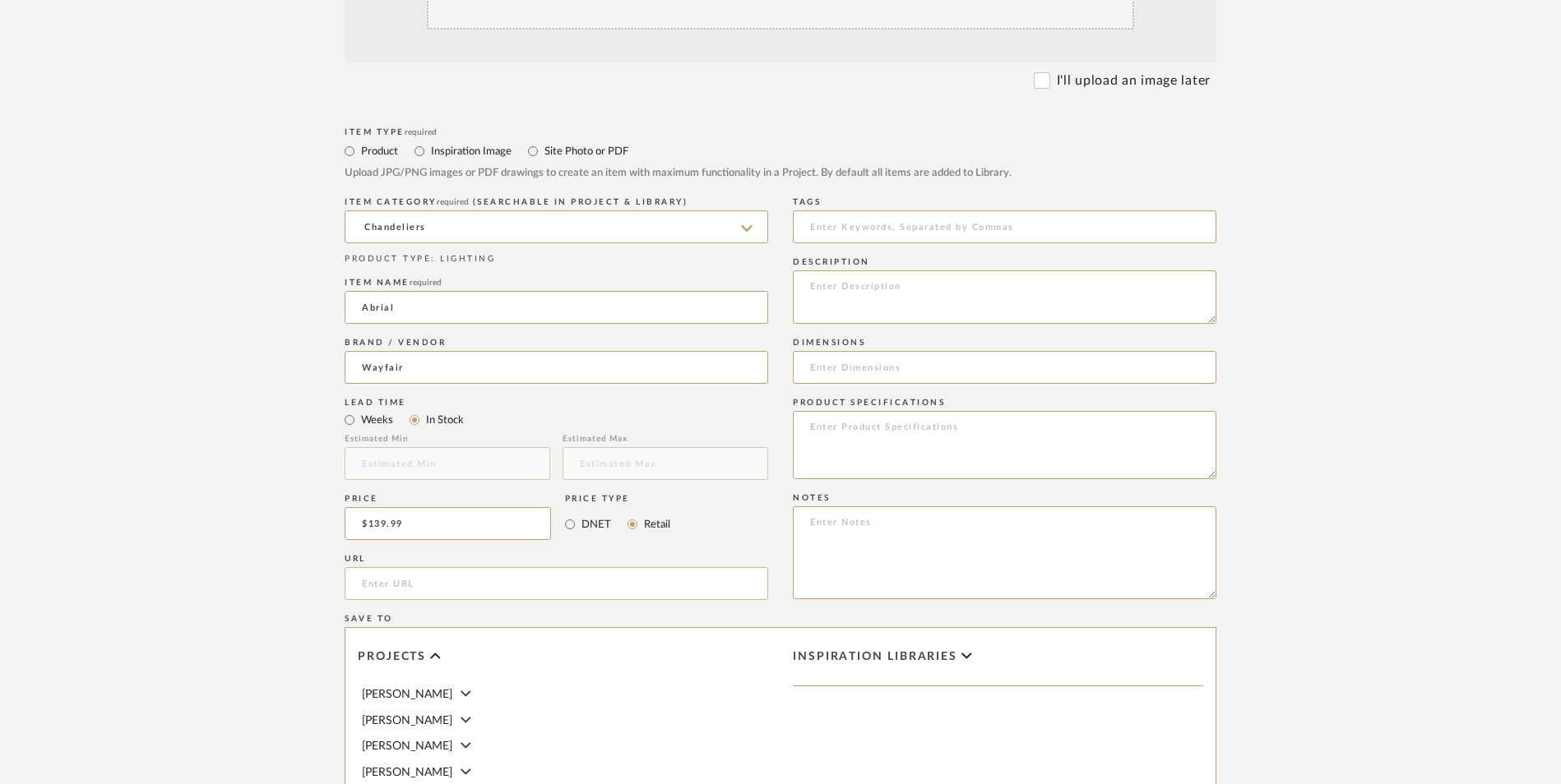
paste input "https://www.wayfair.com/lighting/pdp/etta-avenue-abrial-6-light-2598-inch-sputn…"
type input "https://www.wayfair.com/lighting/pdp/etta-avenue-abrial-6-light-2598-inch-sputn…"
click at [206, 520] on upload-items "Create new item in LaMarion Patterson Upload photos, documents or PDFs, or sele…" at bounding box center [780, 399] width 1561 height 1450
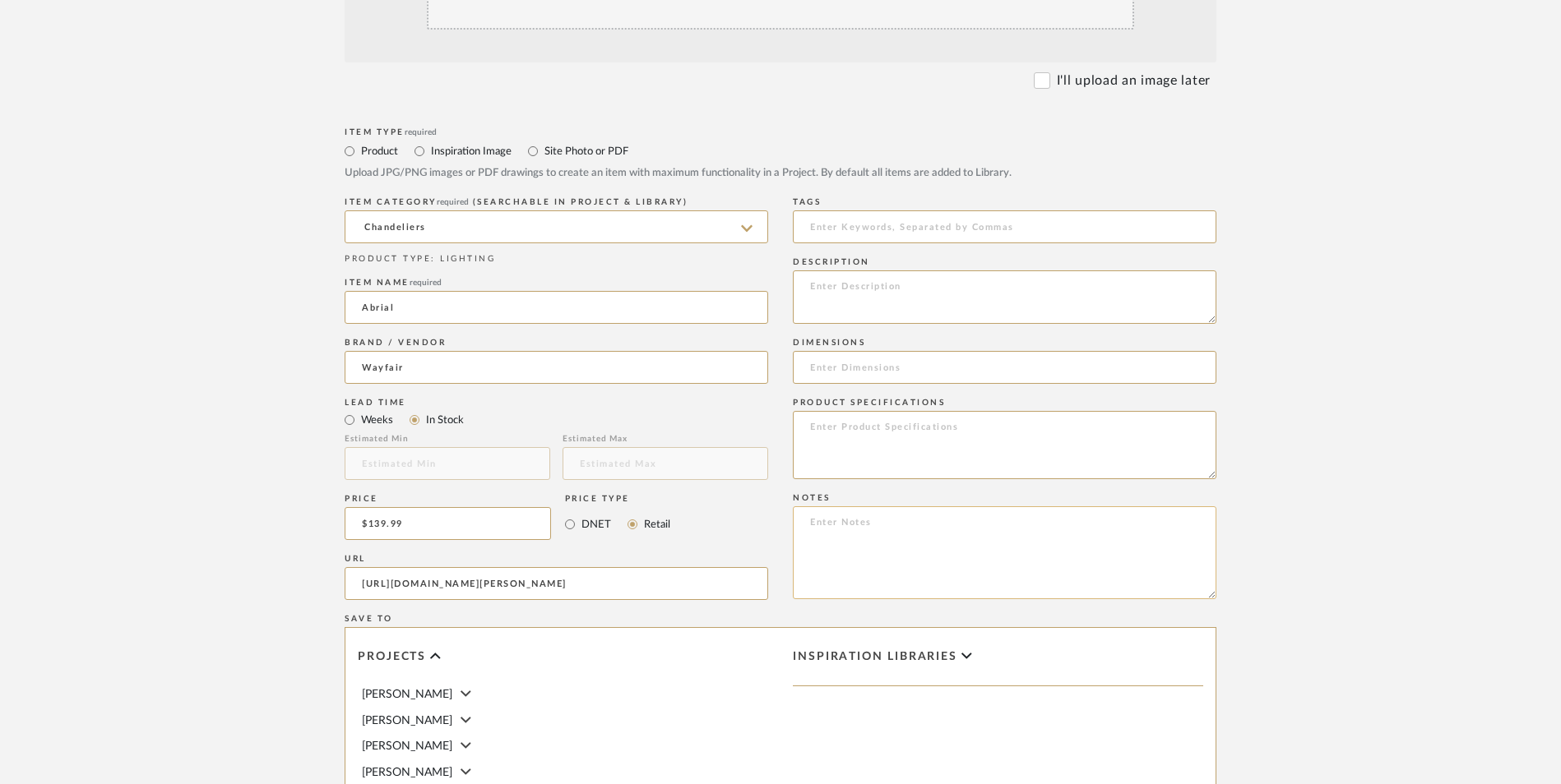
drag, startPoint x: 814, startPoint y: 412, endPoint x: 857, endPoint y: 444, distance: 53.6
click at [814, 506] on textarea at bounding box center [1005, 552] width 424 height 93
paste textarea "Option 1: ETA: SKU: Reviews - Stars Return | Refund Policy:"
click at [855, 506] on textarea "Option 1: ETA: SKU: Reviews - Stars Return | Refund Policy: 30 Days From Delive…" at bounding box center [1005, 552] width 424 height 93
click at [867, 506] on textarea "Option 2: ETA: SKU: Reviews - Stars Return | Refund Policy: 30 Days From Delive…" at bounding box center [1005, 552] width 424 height 93
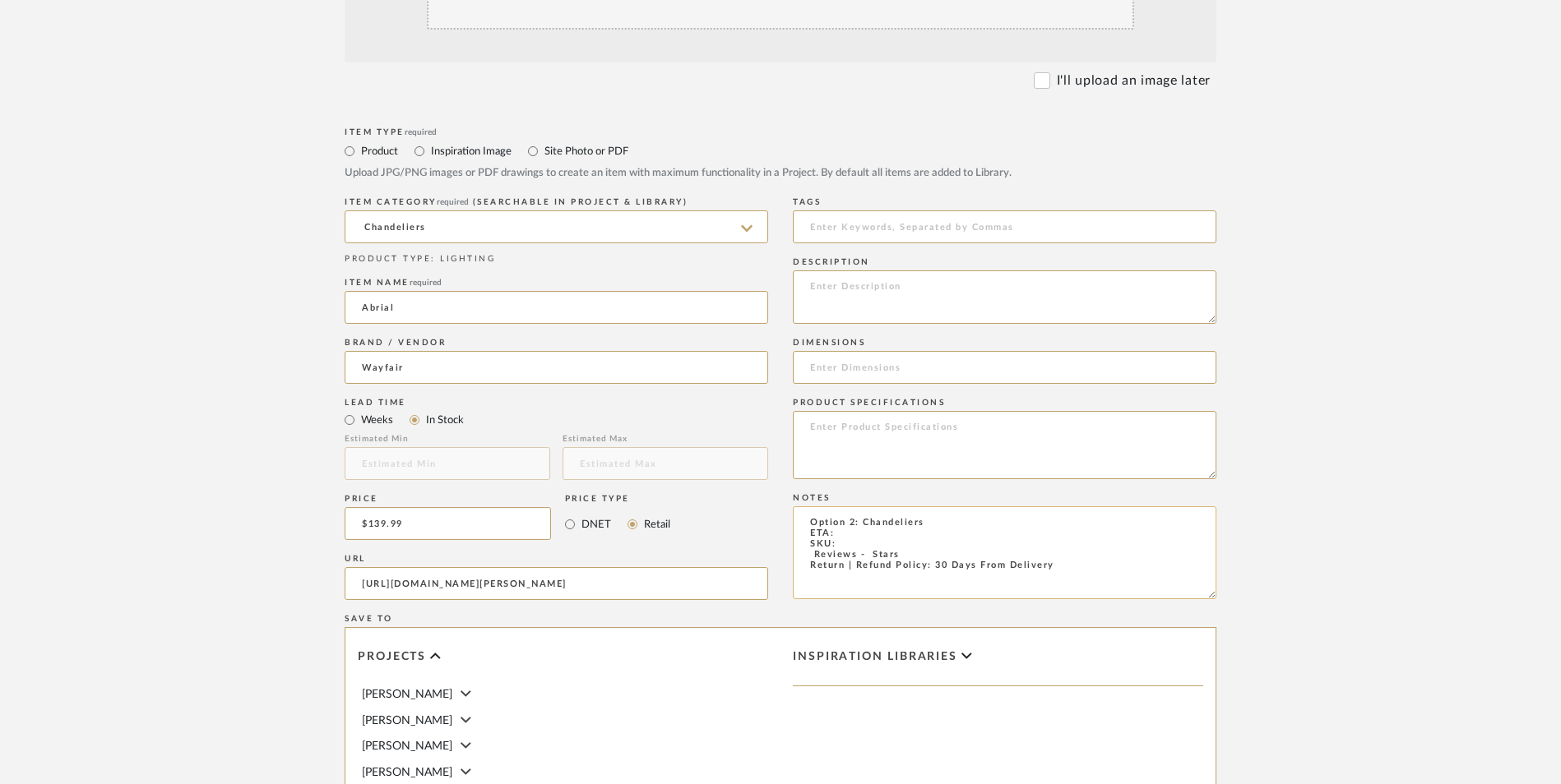
click at [804, 506] on textarea "Option 2: Chandeliers ETA: SKU: Reviews - Stars Return | Refund Policy: 30 Days…" at bounding box center [1005, 552] width 424 height 93
click at [874, 506] on textarea "Option 2: Chandeliers ETA: SKU: 177 Reviews - 4.4 Stars Return | Refund Policy:…" at bounding box center [1005, 552] width 424 height 93
paste textarea "W009951646"
click at [869, 506] on textarea "Option 2: Chandeliers ETA: SKU: W009951646 177 Reviews - 4.4 Stars Return | Ref…" at bounding box center [1005, 552] width 424 height 93
type textarea "Option 2: Chandeliers ETA: 9.7.2025 SKU: W009951646 177 Reviews - 4.4 Stars Ret…"
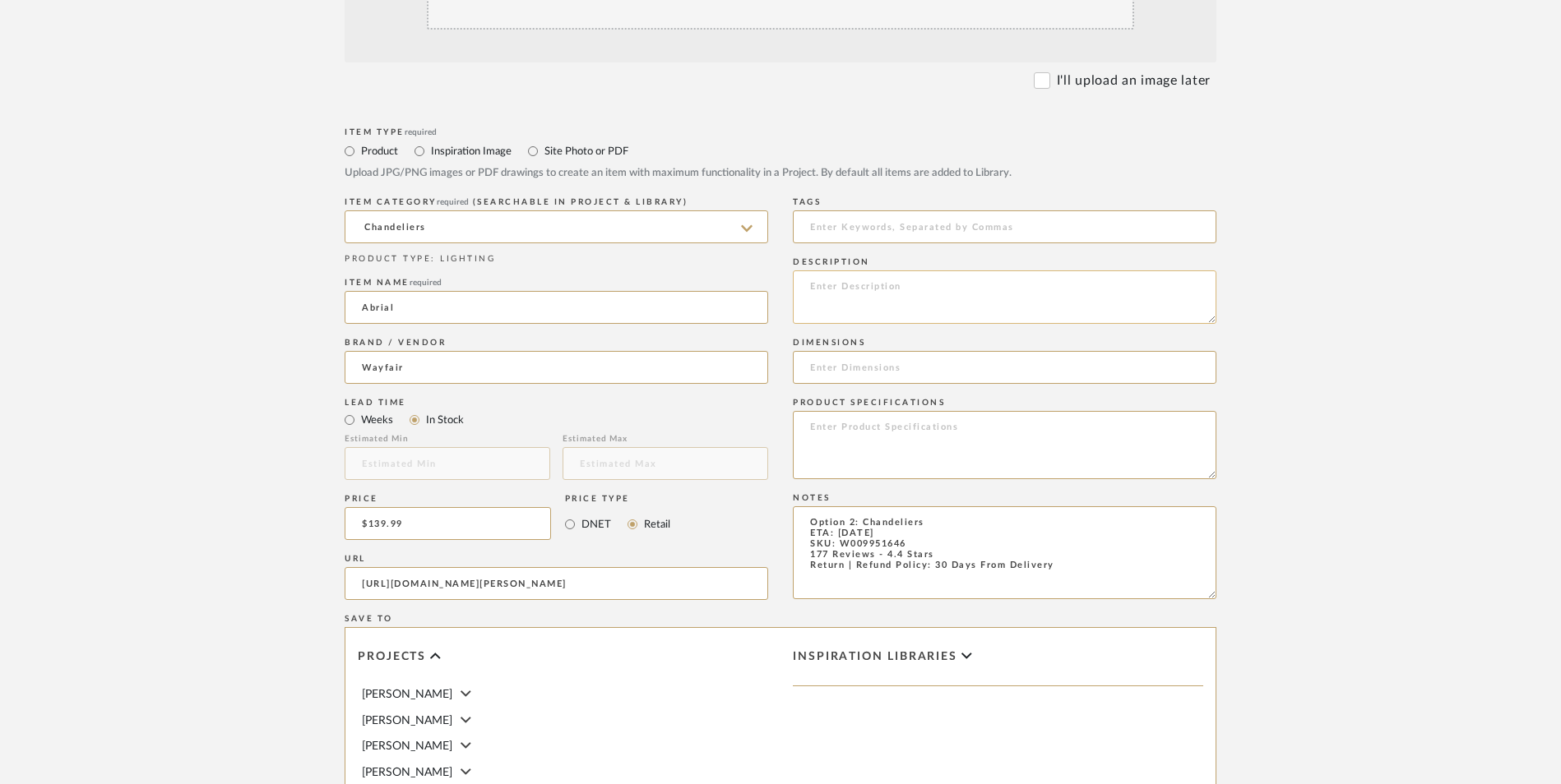
click at [925, 270] on textarea at bounding box center [1005, 297] width 424 height 54
paste textarea "This 6-light chandelier adds Art Deco vibes above your entryway or dining room …"
type textarea "This 6-light chandelier adds Art Deco vibes above your entryway or dining room …"
click at [896, 411] on textarea at bounding box center [1005, 445] width 424 height 69
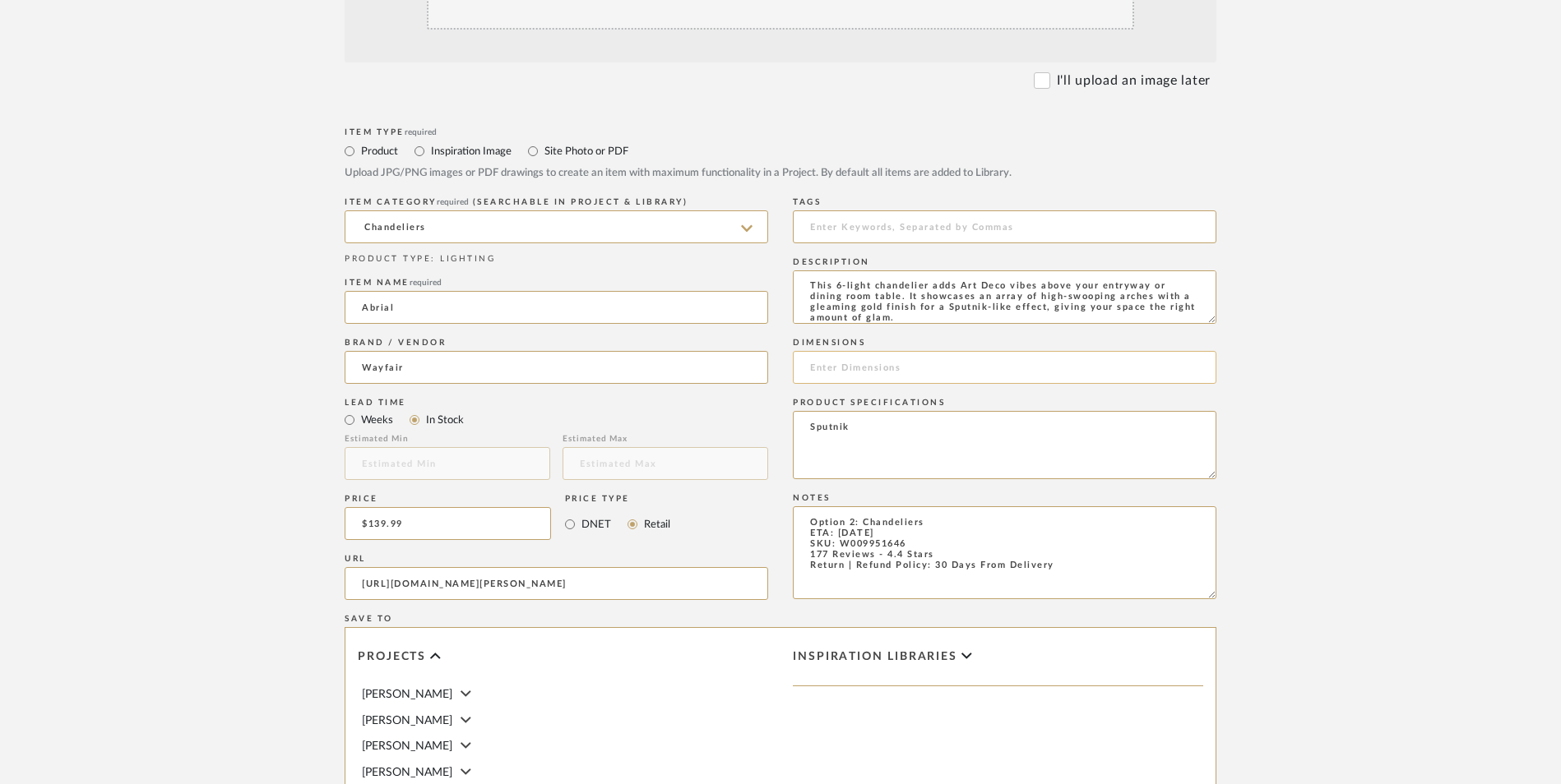
type textarea "Sputnik"
click at [886, 351] on input at bounding box center [1005, 368] width 424 height 33
paste input "17.71'' H X 25.98'' W X 25.98'' D"
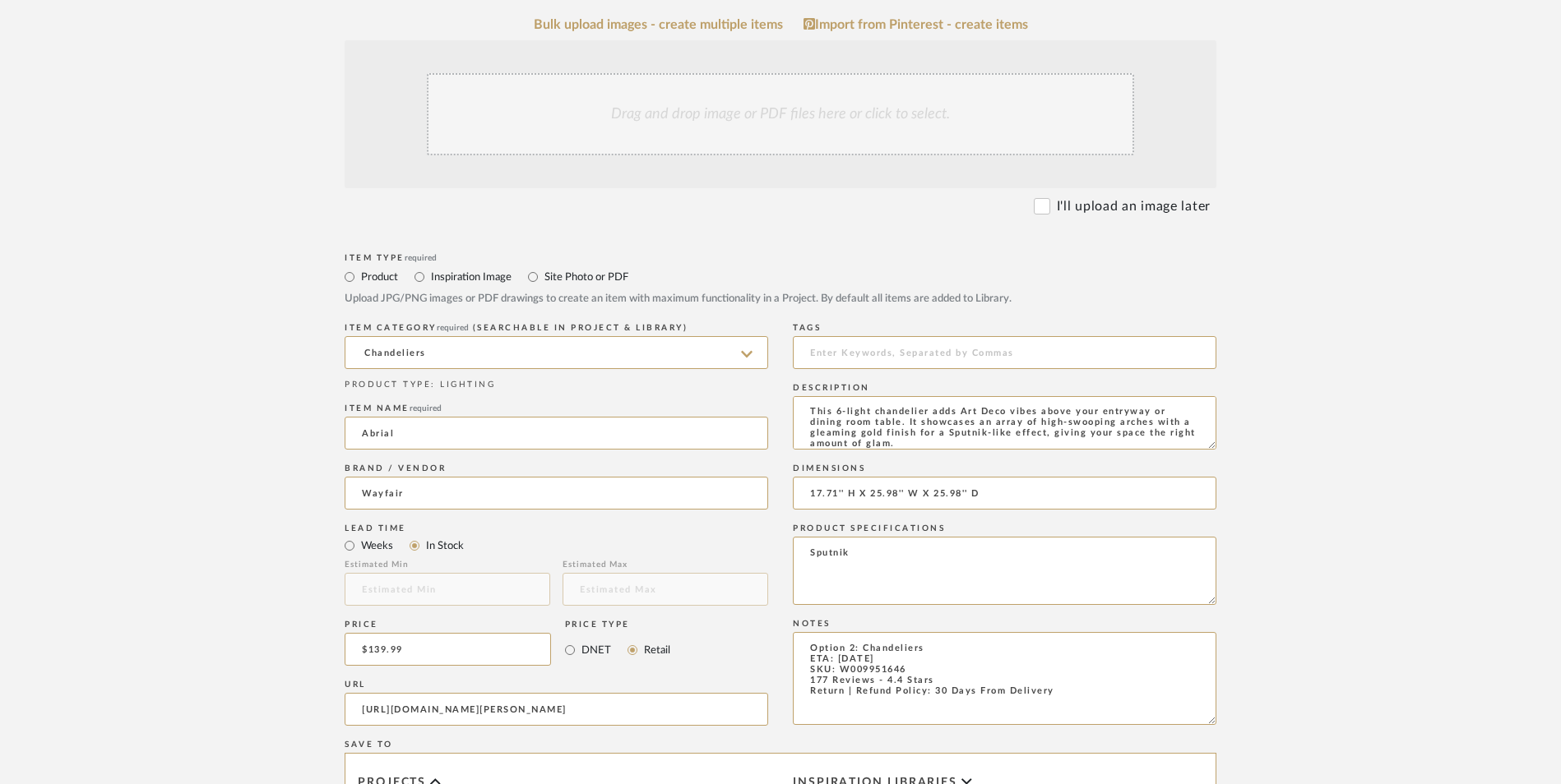
scroll to position [247, 0]
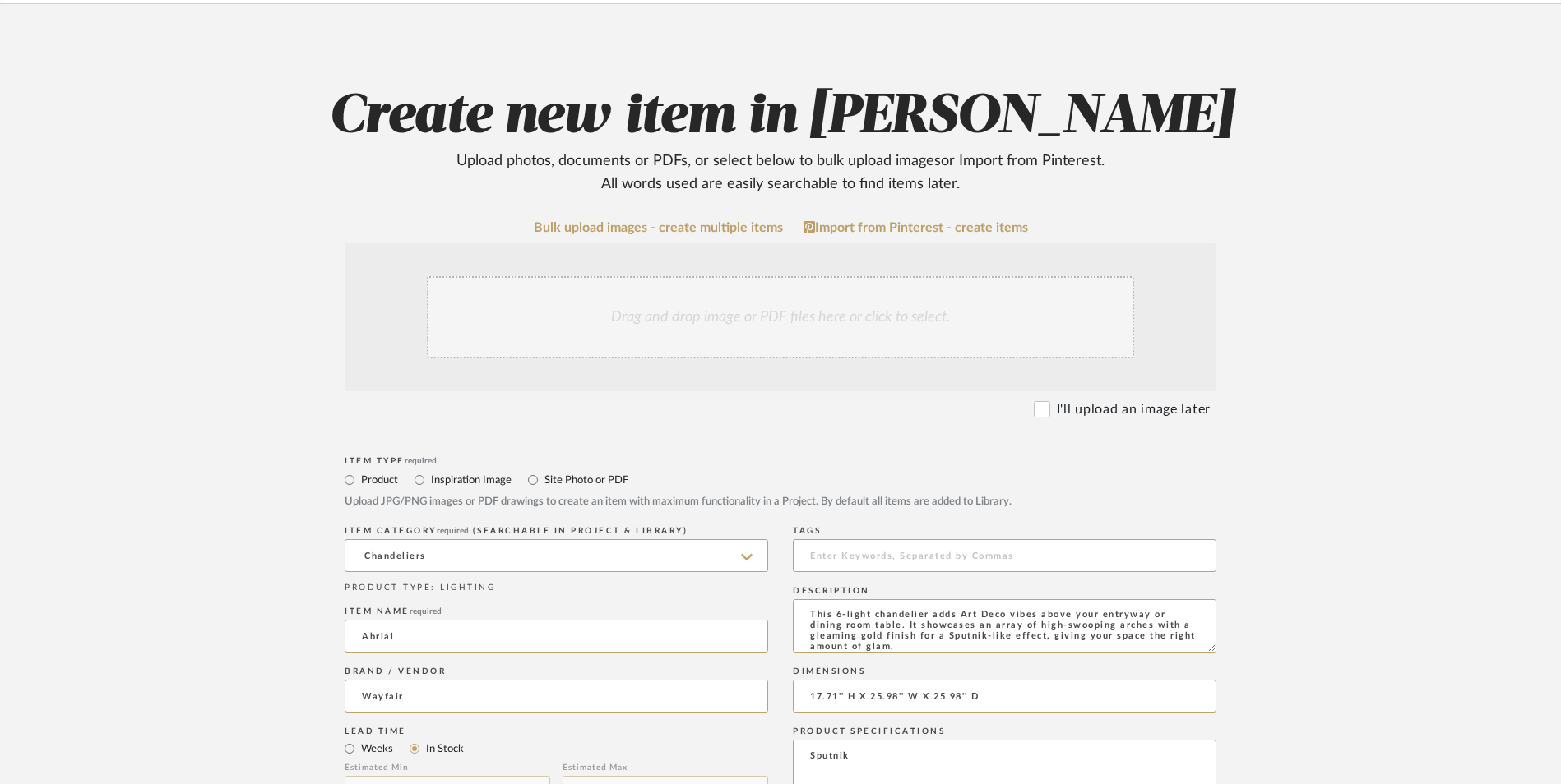
type input "17.71'' H X 25.98'' W X 25.98'' D"
click at [822, 276] on div "Drag and drop image or PDF files here or click to select." at bounding box center [780, 317] width 707 height 82
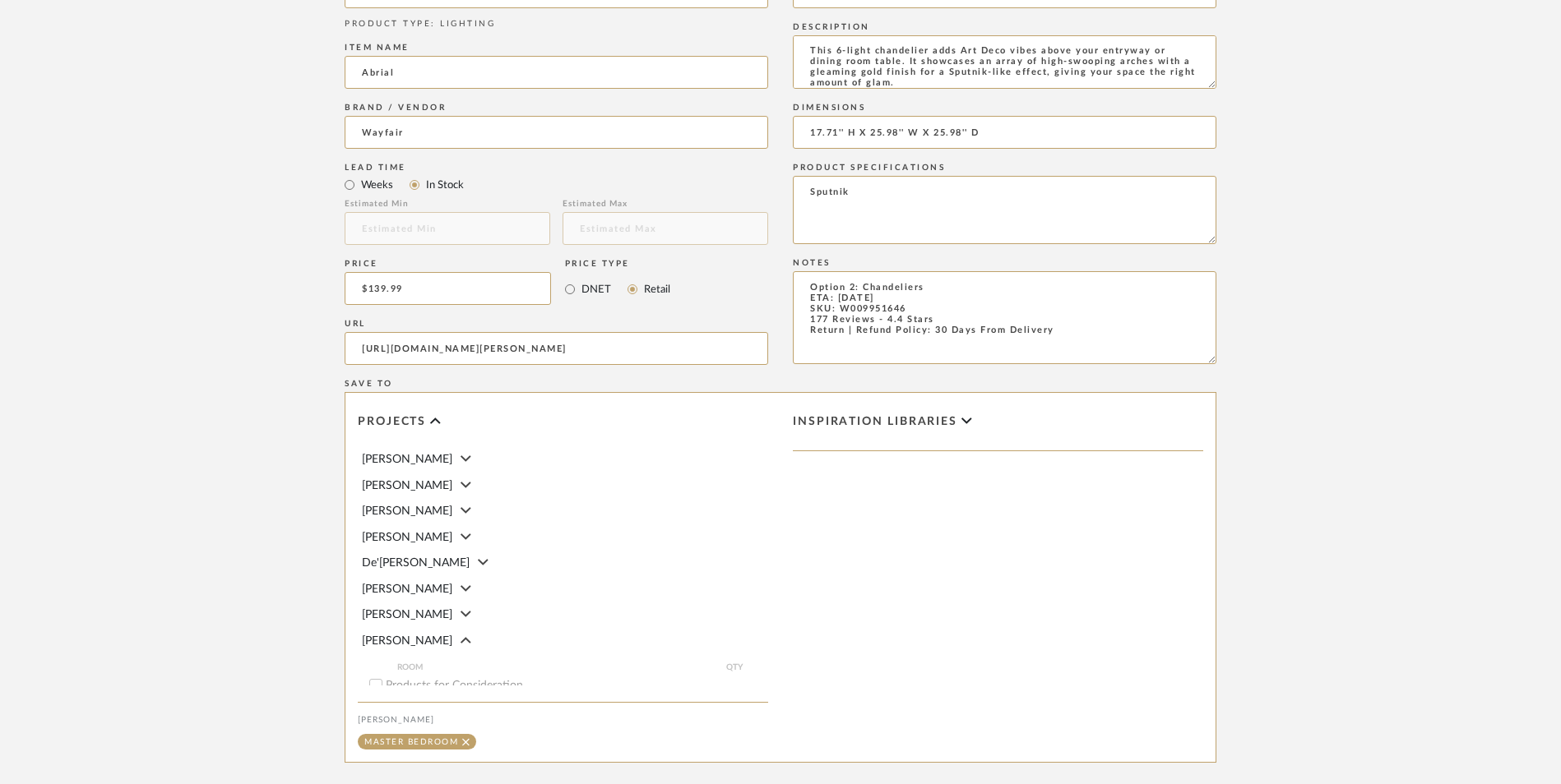
scroll to position [1035, 0]
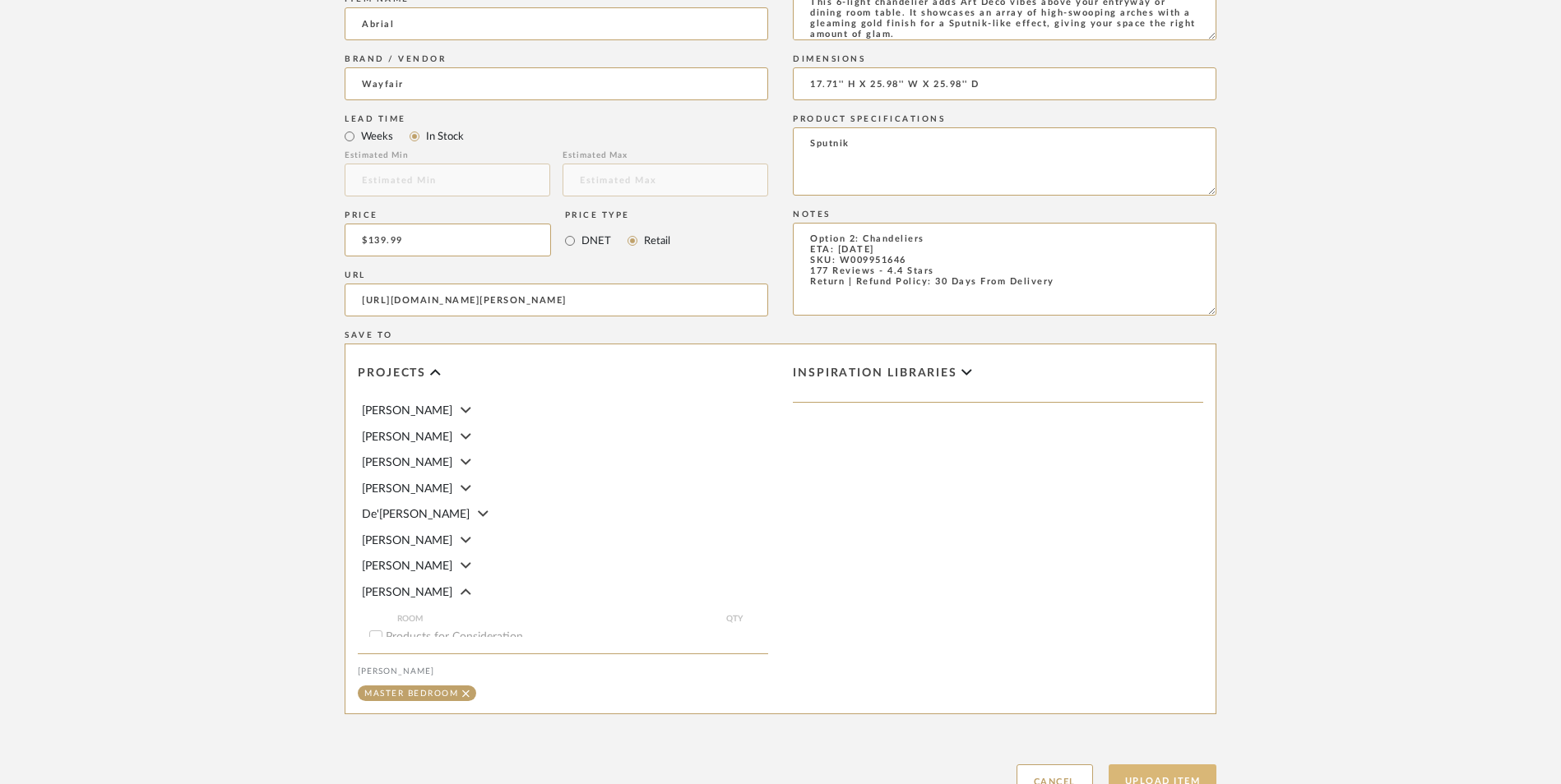
click at [1166, 764] on button "Upload Item" at bounding box center [1162, 781] width 109 height 33
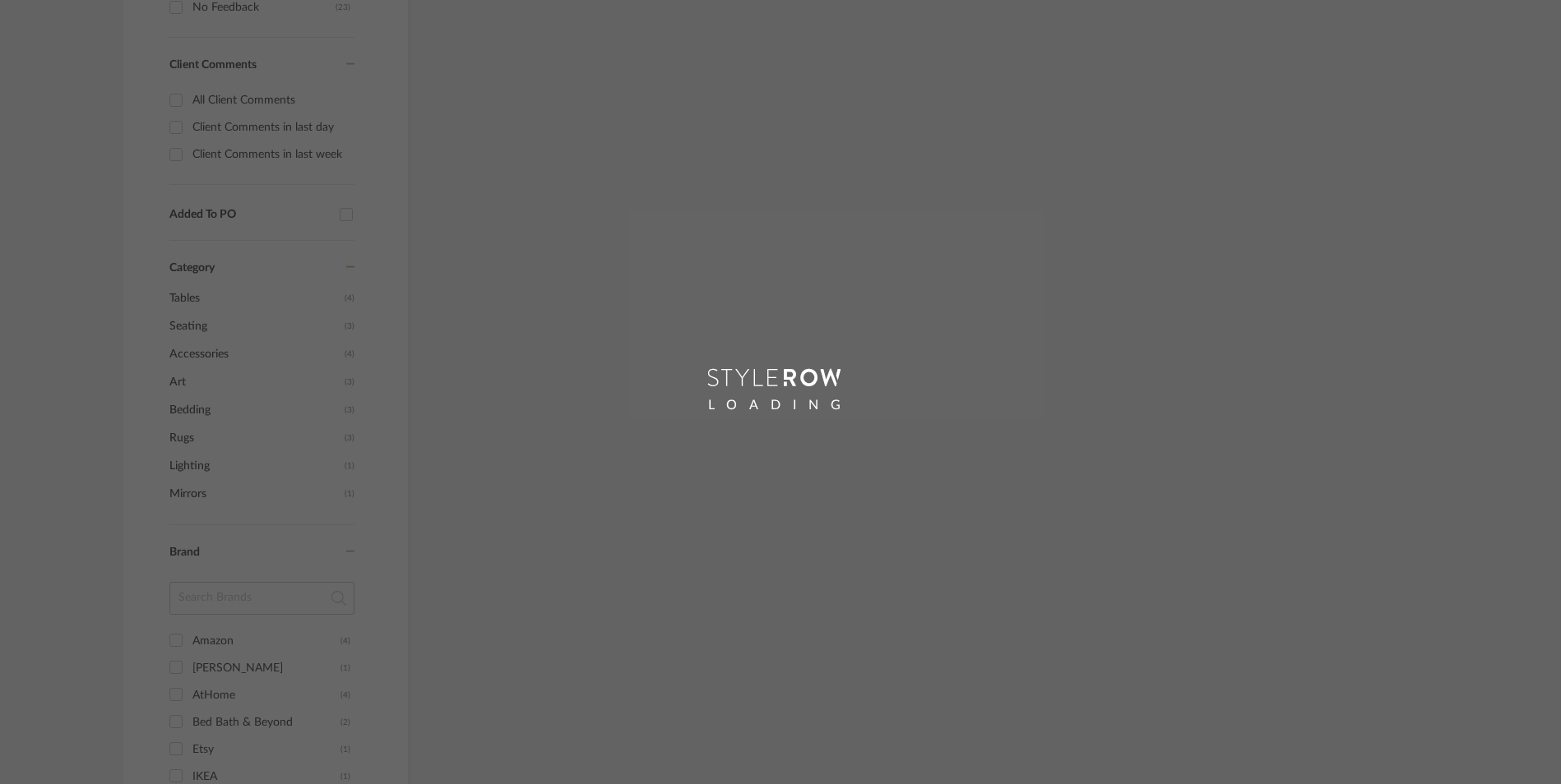
scroll to position [1007, 0]
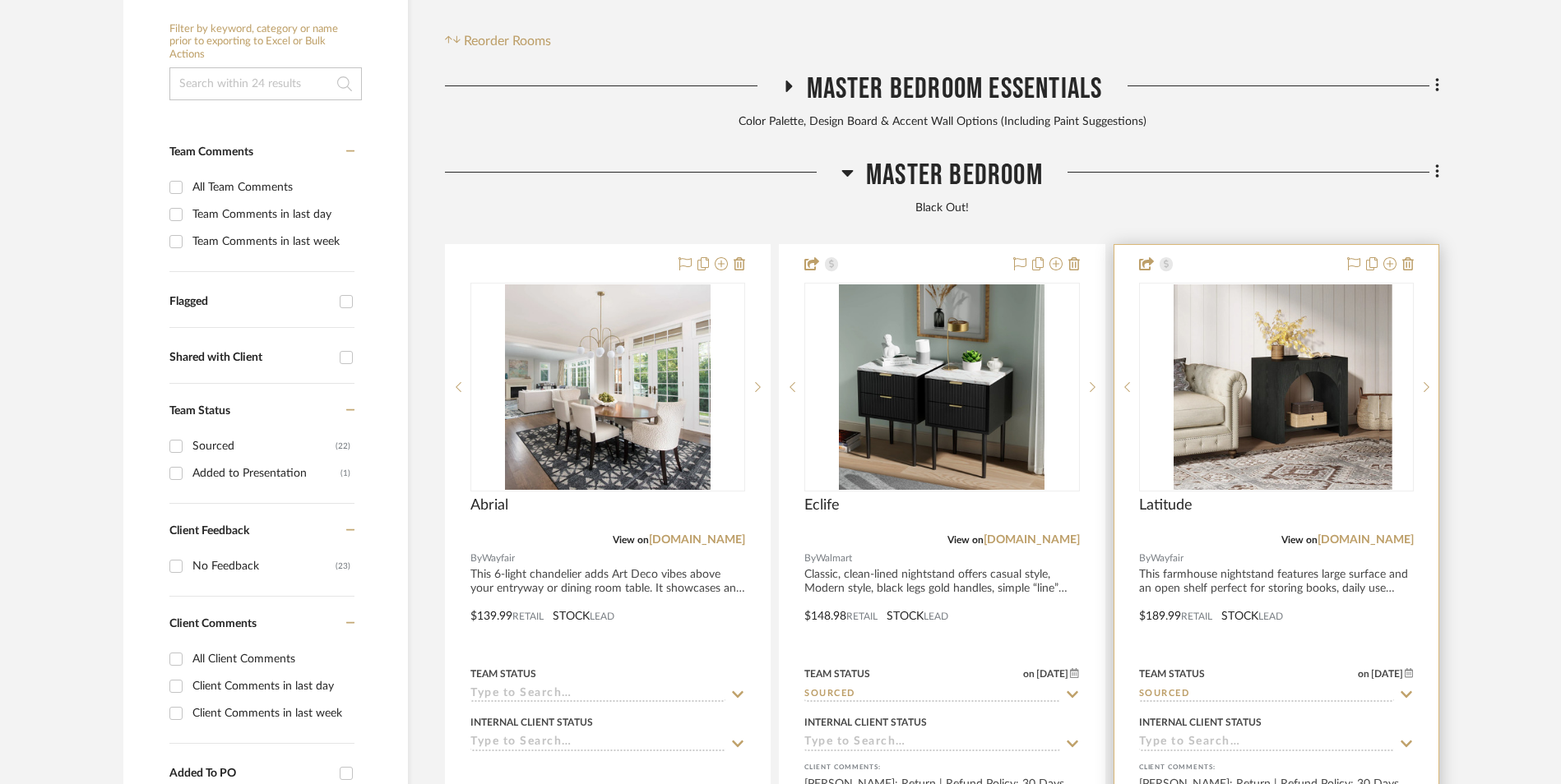
scroll to position [543, 0]
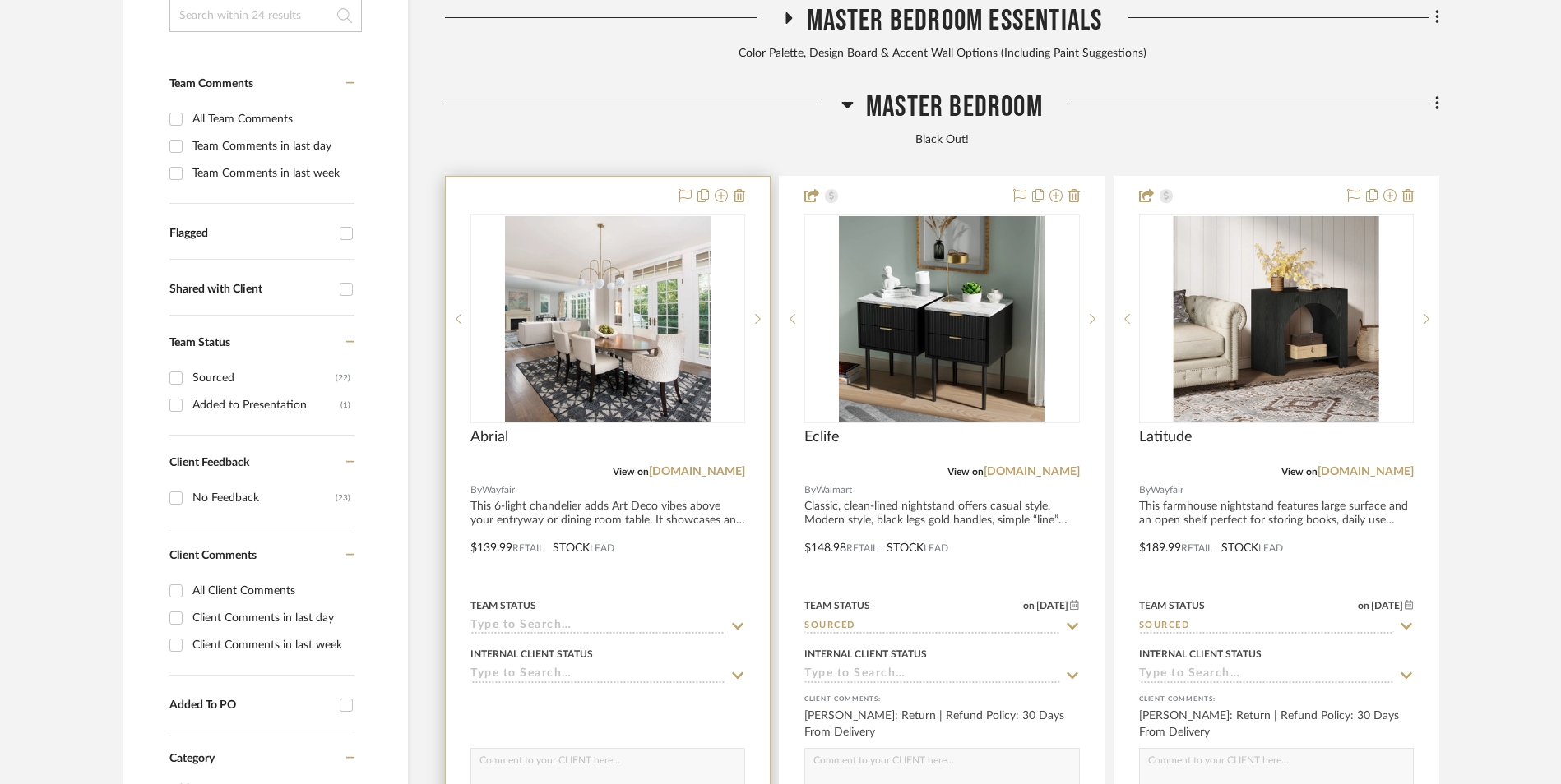
click at [641, 257] on img at bounding box center [608, 319] width 206 height 206
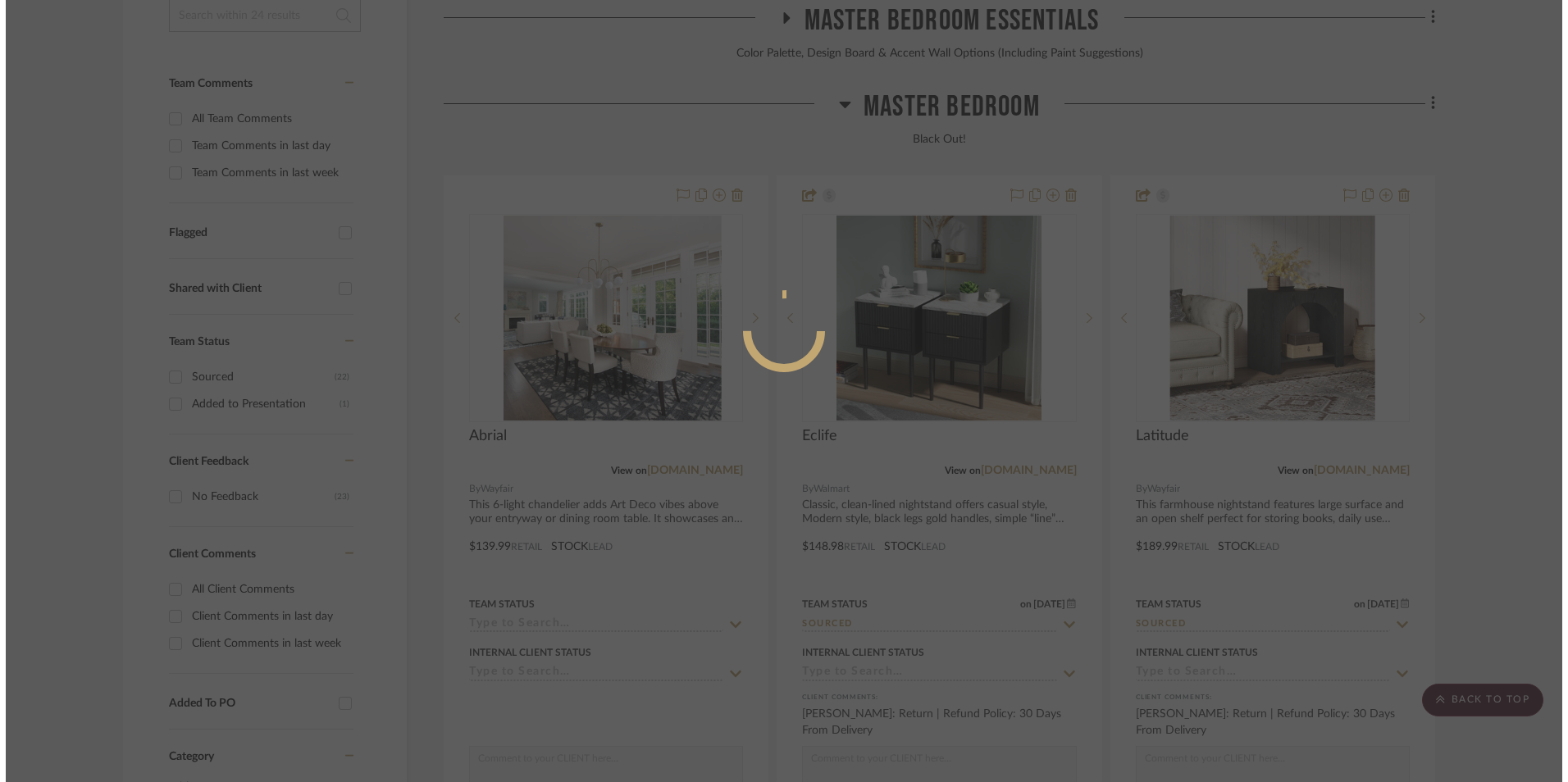
scroll to position [0, 0]
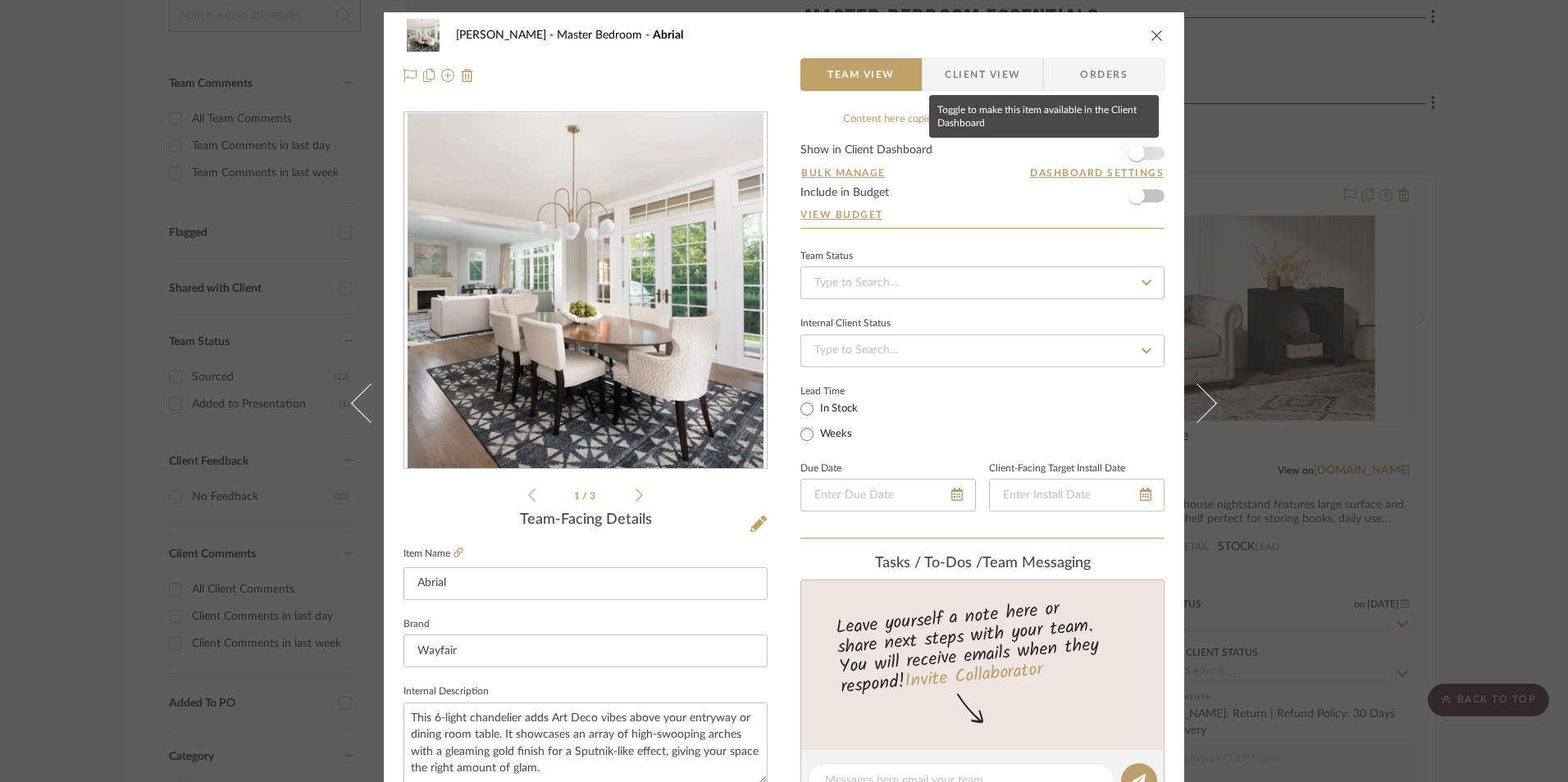
click at [1141, 149] on span "button" at bounding box center [1136, 153] width 36 height 36
click at [928, 291] on input at bounding box center [982, 283] width 364 height 33
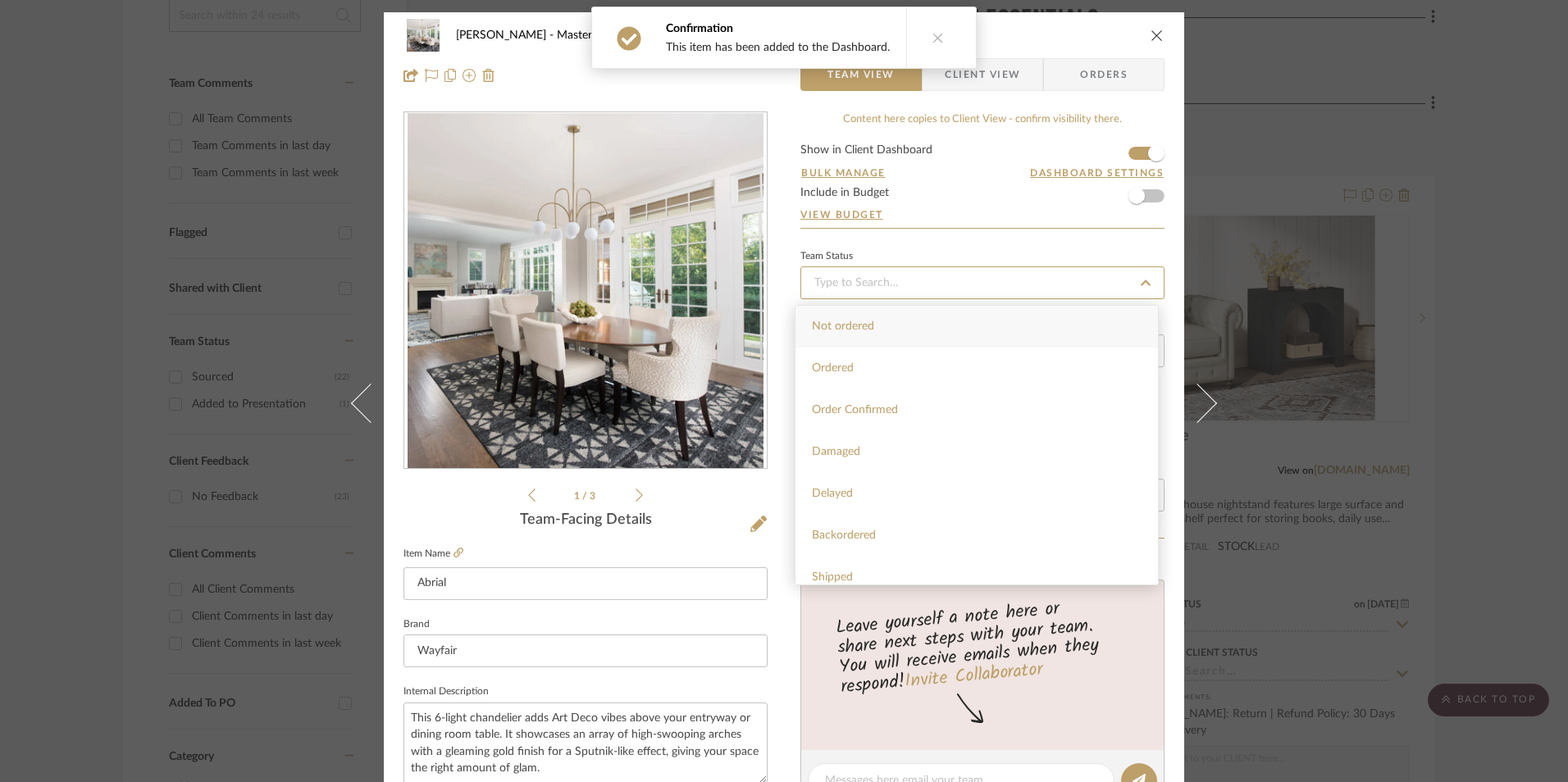
scroll to position [410, 0]
click at [873, 462] on div "Sourced" at bounding box center [976, 460] width 362 height 42
type input "[DATE]"
type input "Sourced"
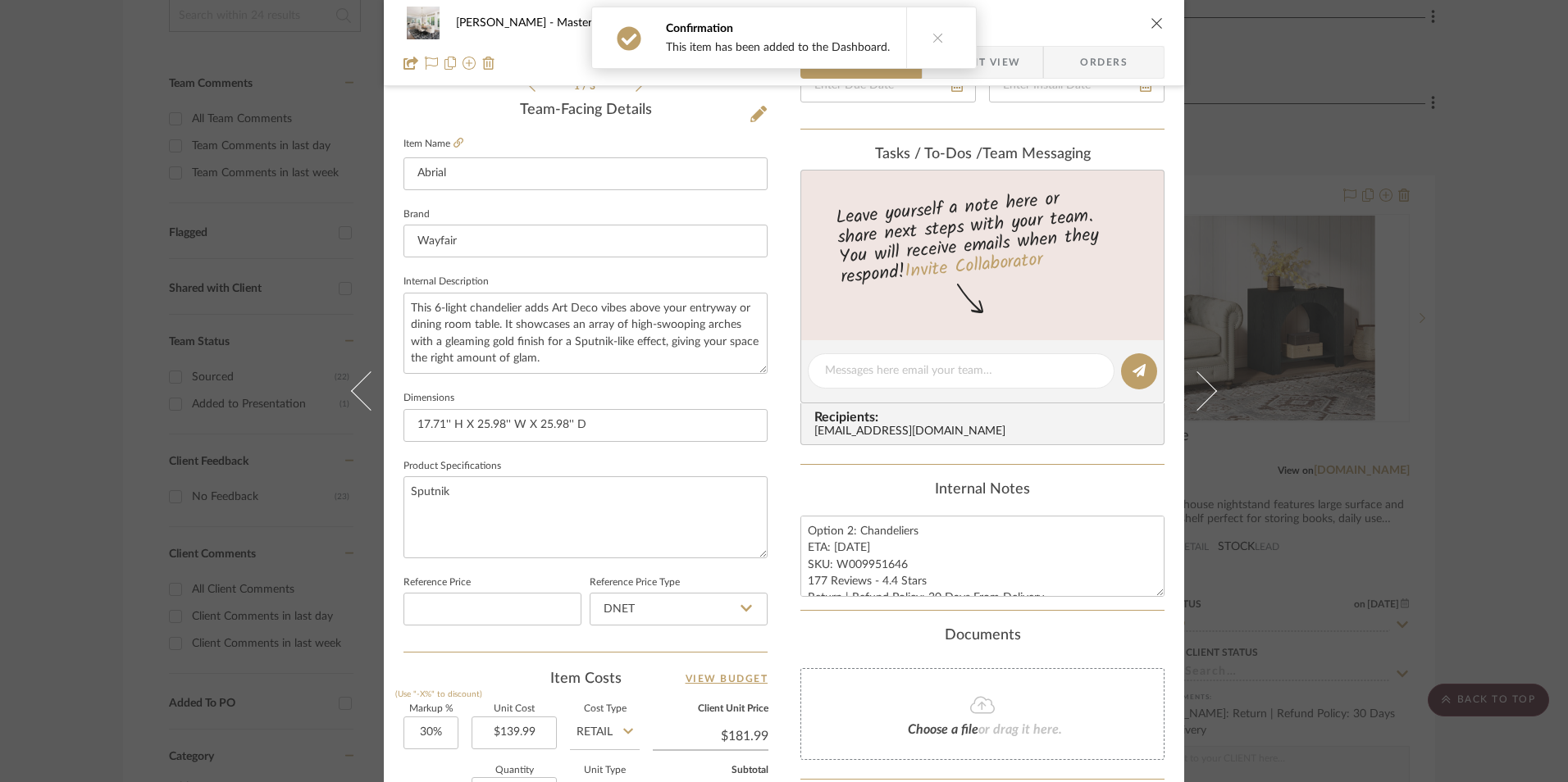
type input "[DATE]"
type input "Sourced"
click at [901, 584] on textarea "Option 2: Chandeliers ETA: 9.7.2025 SKU: W009951646 177 Reviews - 4.4 Stars Ret…" at bounding box center [982, 556] width 364 height 81
drag, startPoint x: 895, startPoint y: 564, endPoint x: 832, endPoint y: 565, distance: 63.0
click at [832, 565] on textarea "Option 2: Chandeliers ETA: 9.7.2025 SKU: W009951646 177 Reviews - 4.4 Stars Ret…" at bounding box center [982, 556] width 364 height 81
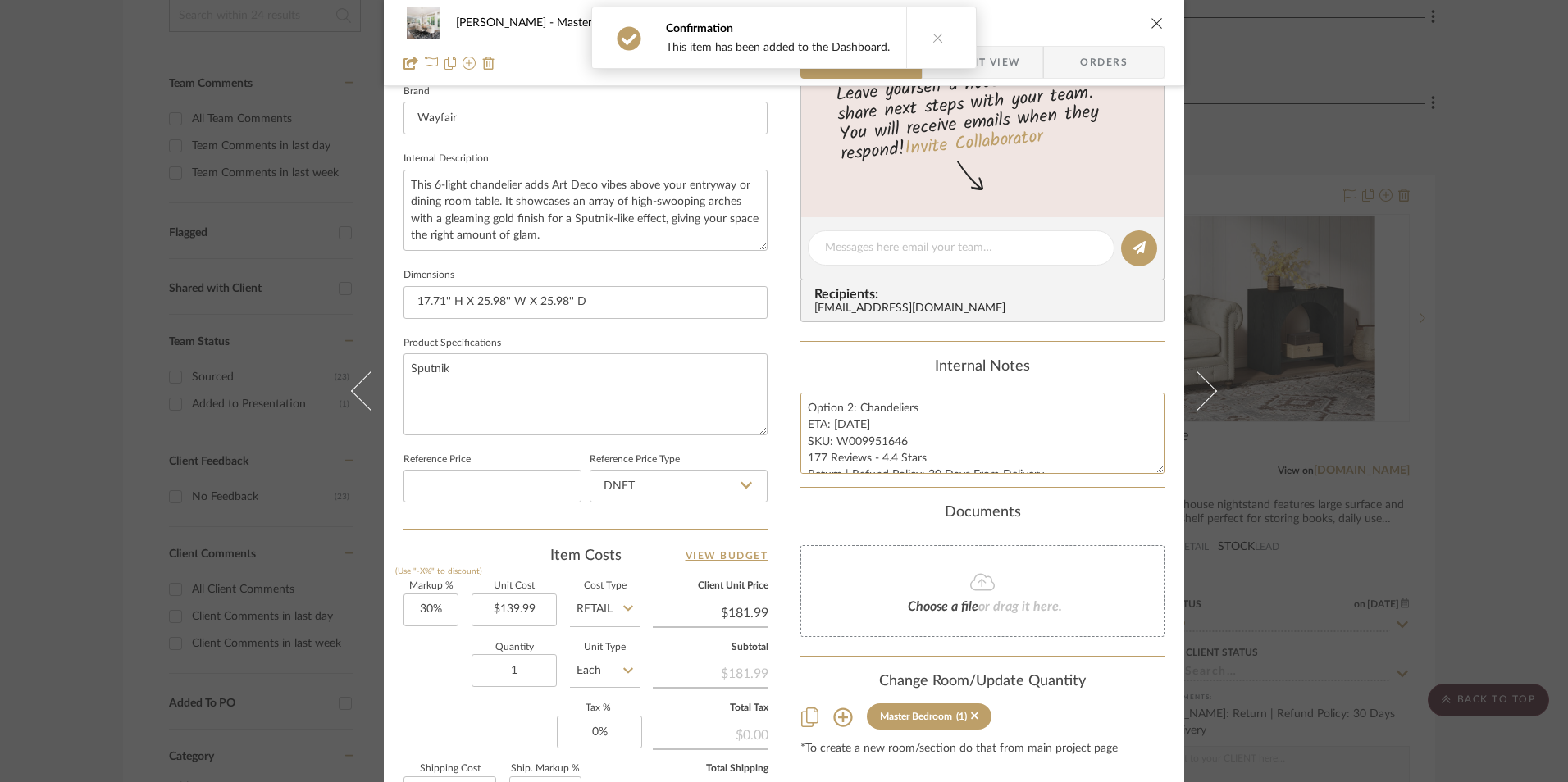
scroll to position [738, 0]
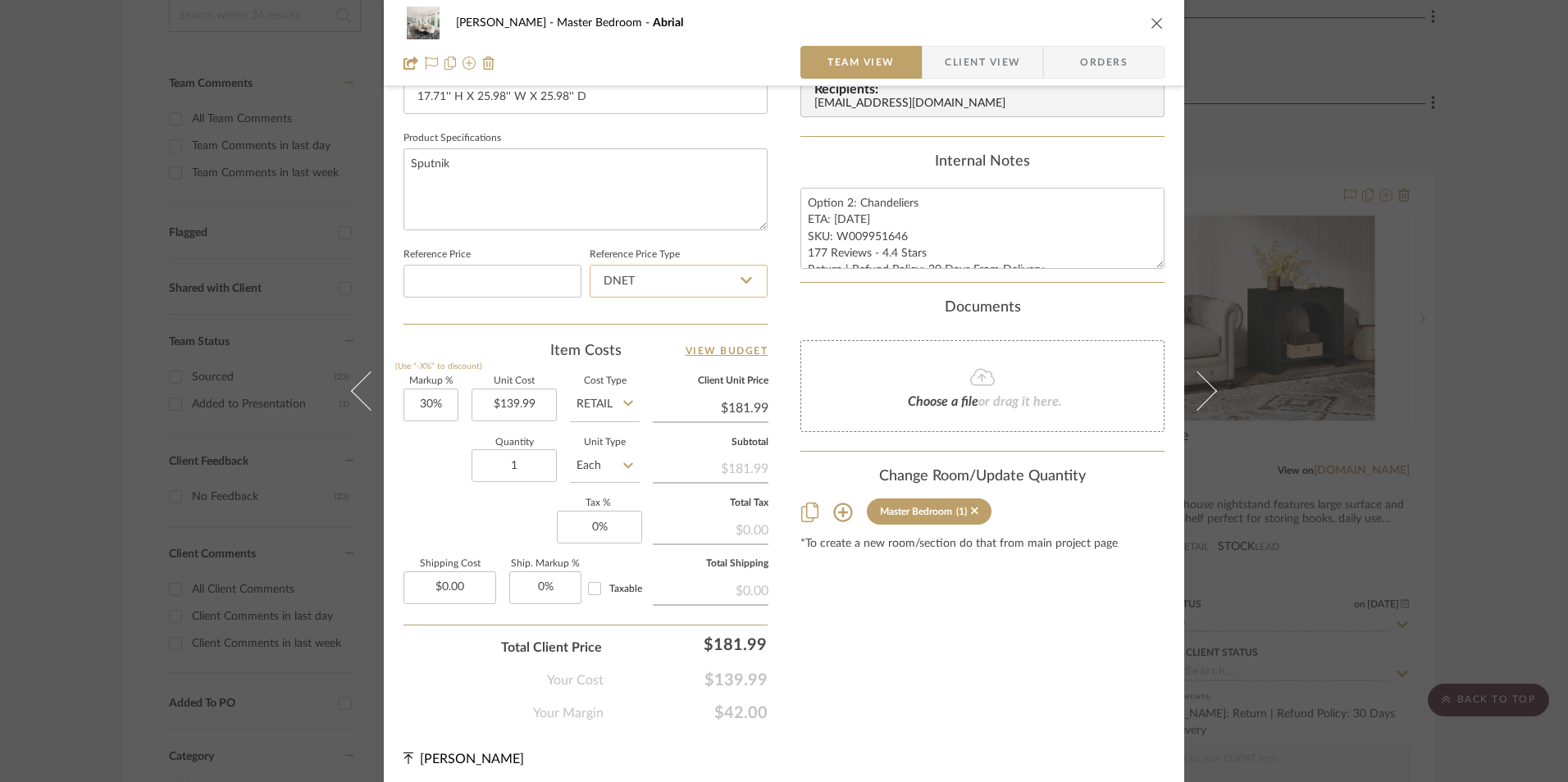
click at [652, 283] on input "DNET" at bounding box center [679, 281] width 178 height 33
drag, startPoint x: 658, startPoint y: 352, endPoint x: 533, endPoint y: 392, distance: 131.2
click at [657, 353] on div "Retail" at bounding box center [685, 364] width 202 height 42
type input "Retail"
type input "30"
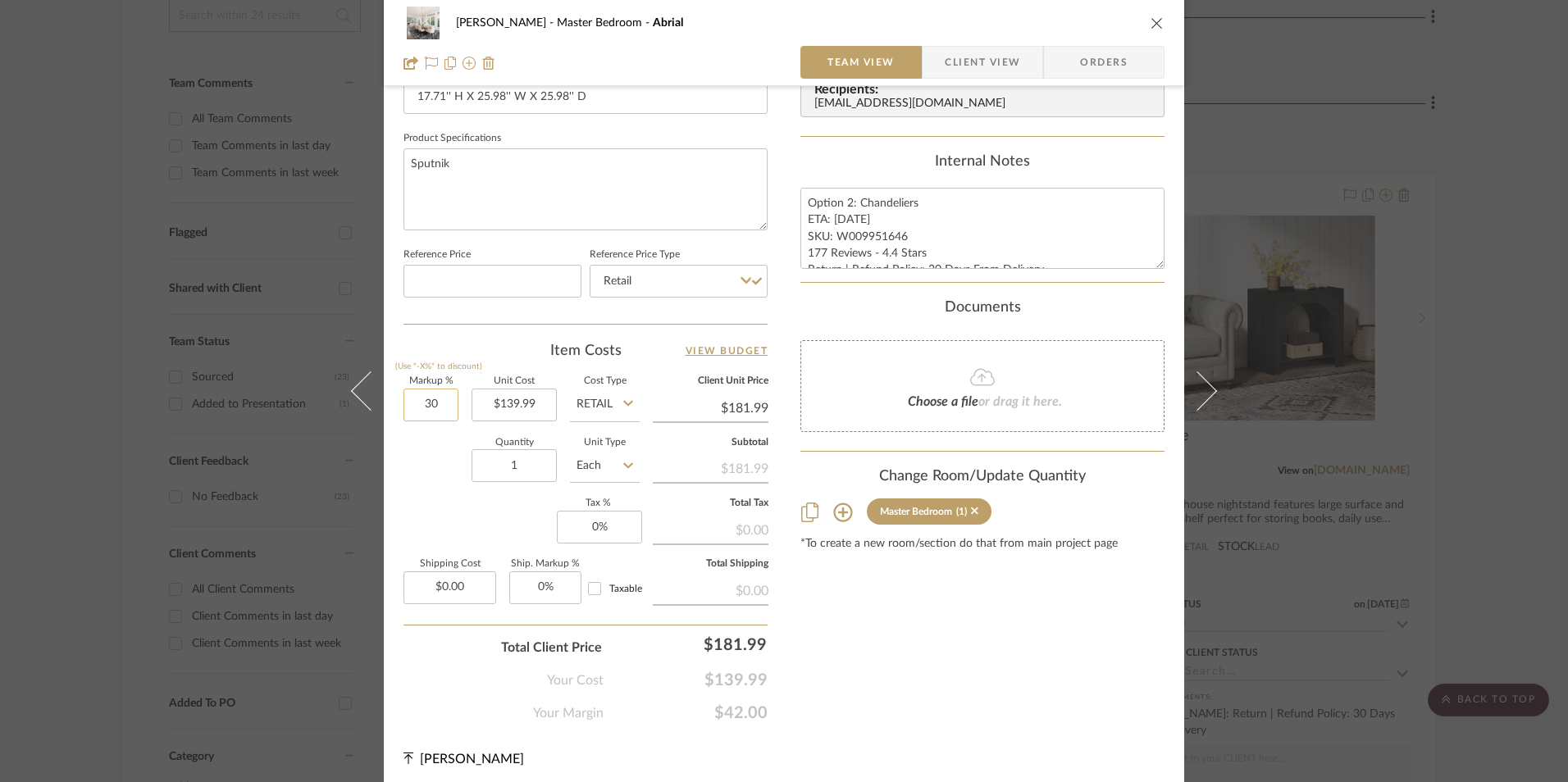
click at [419, 397] on input "30" at bounding box center [431, 405] width 55 height 33
click at [431, 472] on div "Quantity 1 Unit Type Each" at bounding box center [521, 468] width 236 height 59
type input "0%"
type input "$139.99"
click at [584, 524] on input "0" at bounding box center [598, 527] width 85 height 33
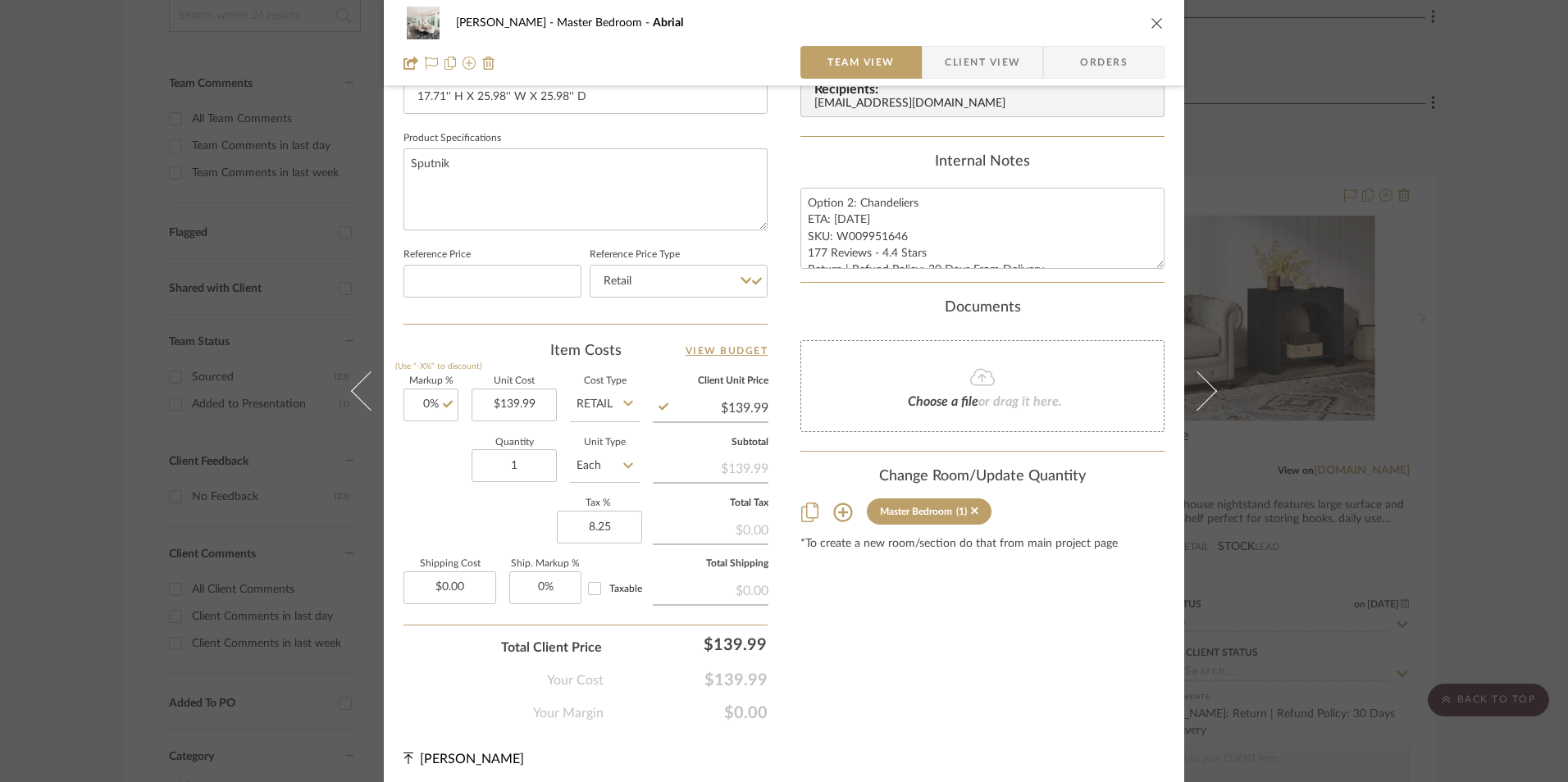
type input "8.25%"
click at [902, 607] on div "Content here copies to Client View - confirm visibility there. Show in Client D…" at bounding box center [982, 48] width 364 height 1349
click at [1104, 67] on span "Orders" at bounding box center [1104, 62] width 84 height 33
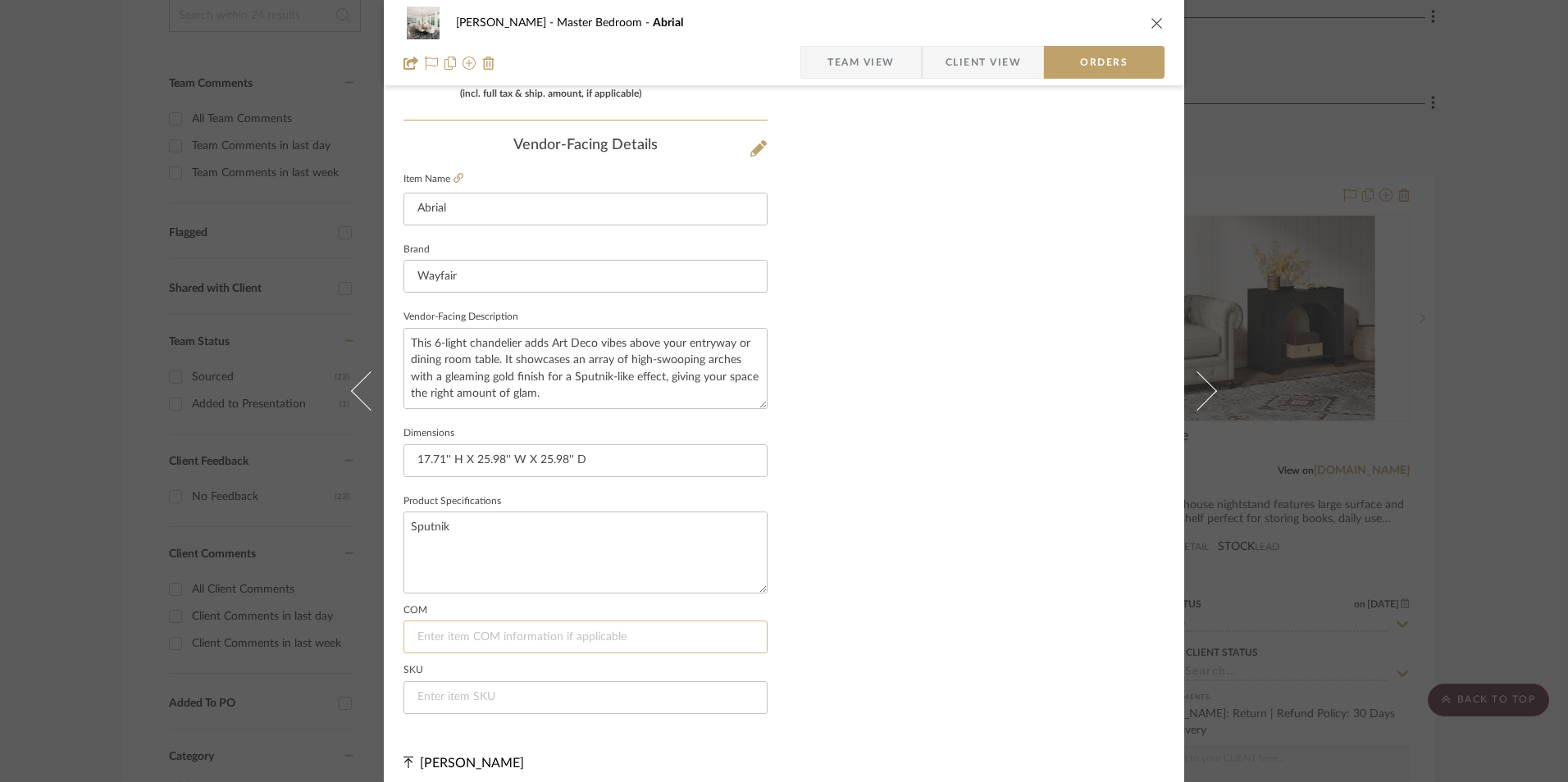
scroll to position [962, 0]
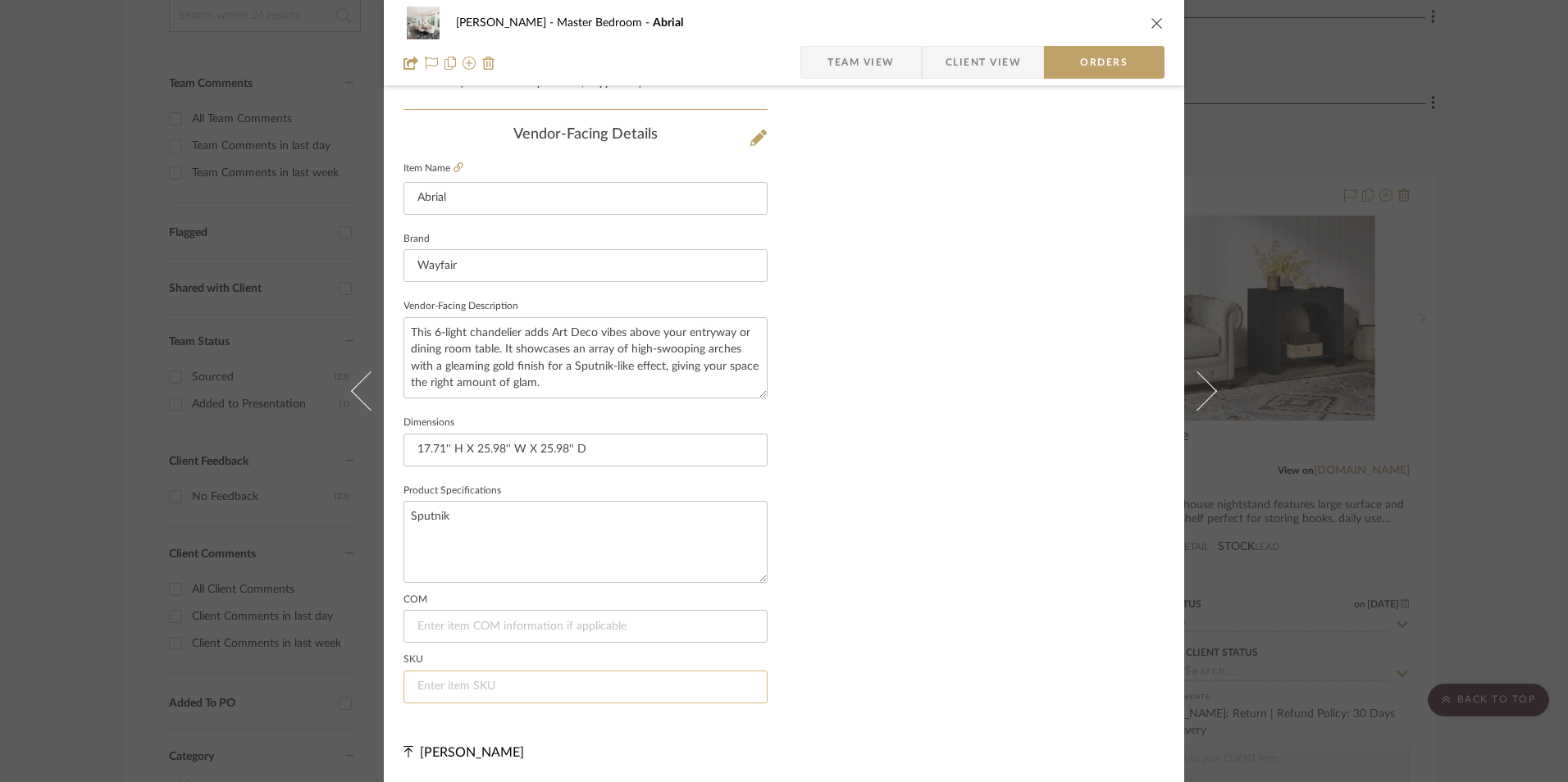
click at [464, 680] on input at bounding box center [585, 687] width 364 height 33
paste input "W009951646"
type input "W009951646"
click at [845, 45] on div "LaMarion Patterson Master Bedroom Abrial Team View Client View Orders" at bounding box center [784, 43] width 801 height 86
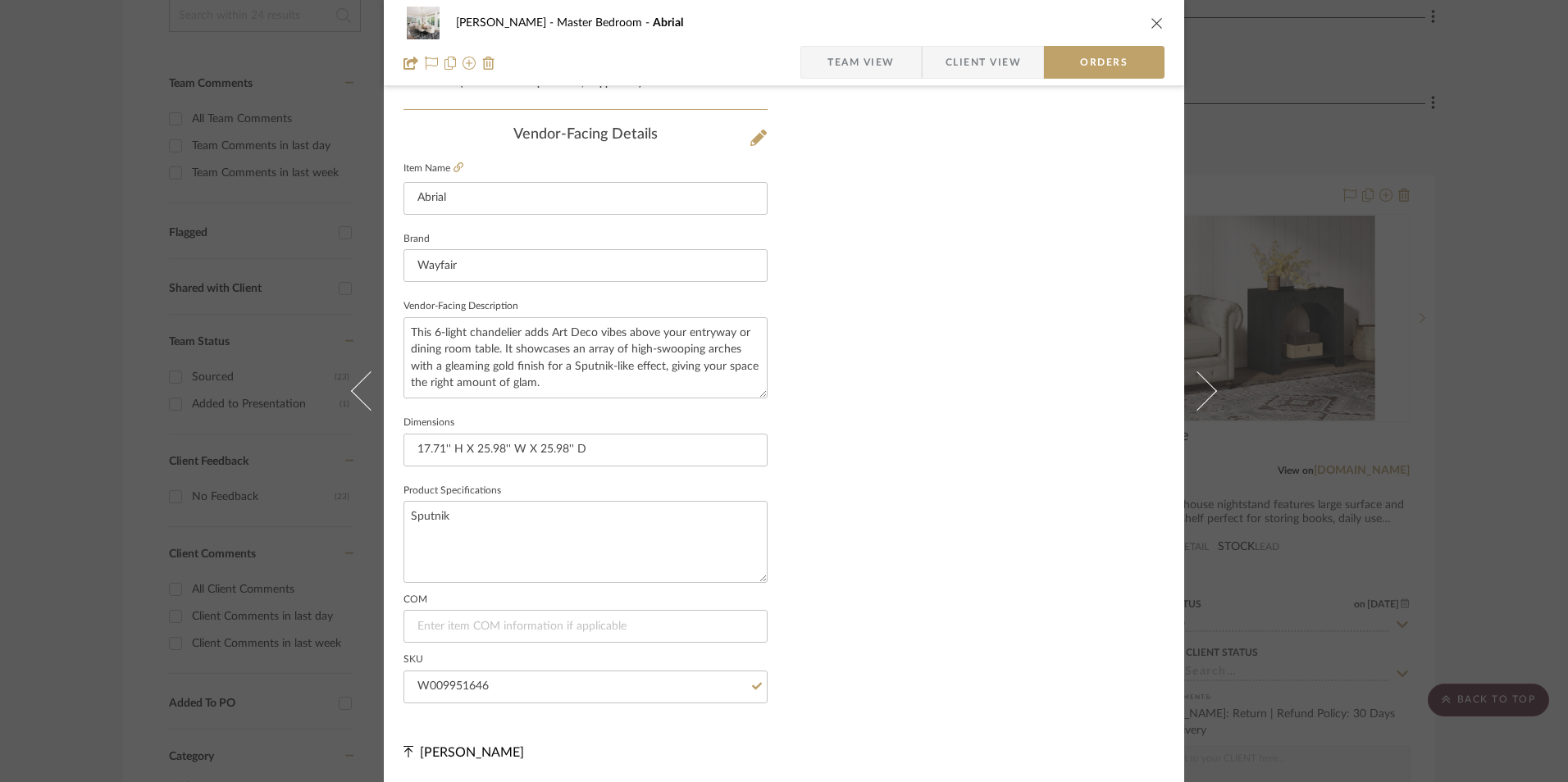
click at [839, 49] on span "Team View" at bounding box center [860, 62] width 67 height 33
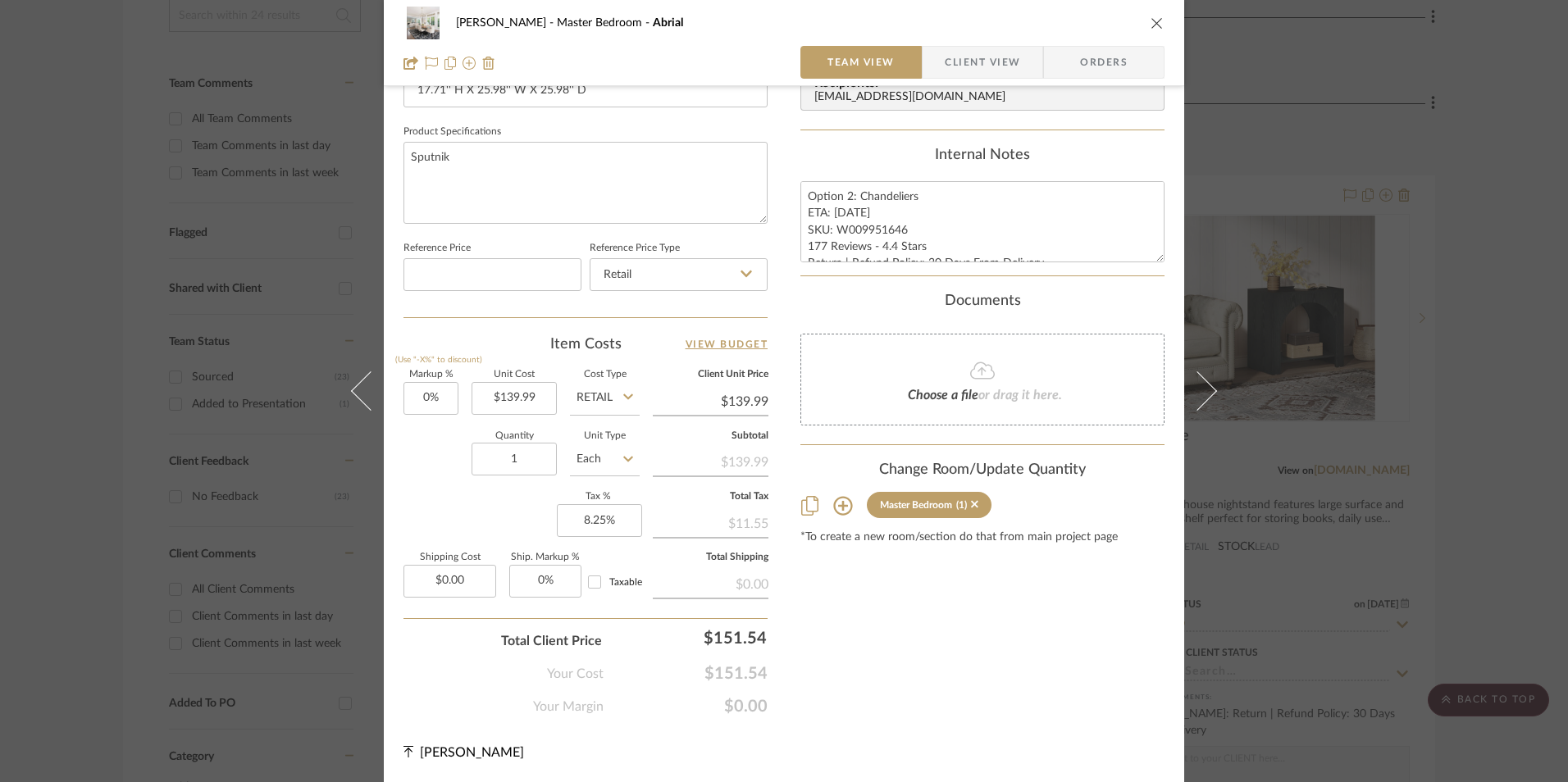
scroll to position [745, 0]
click at [832, 214] on textarea "Option 2: Chandeliers ETA: 9.7.2025 SKU: W009951646 177 Reviews - 4.4 Stars Ret…" at bounding box center [982, 222] width 364 height 81
drag, startPoint x: 894, startPoint y: 224, endPoint x: 1055, endPoint y: 254, distance: 163.8
click at [1063, 254] on textarea "Option 2: Chandeliers ETA: 9.7.2025 SKU: W009951646 177 Reviews - 4.4 Stars Ret…" at bounding box center [982, 222] width 364 height 81
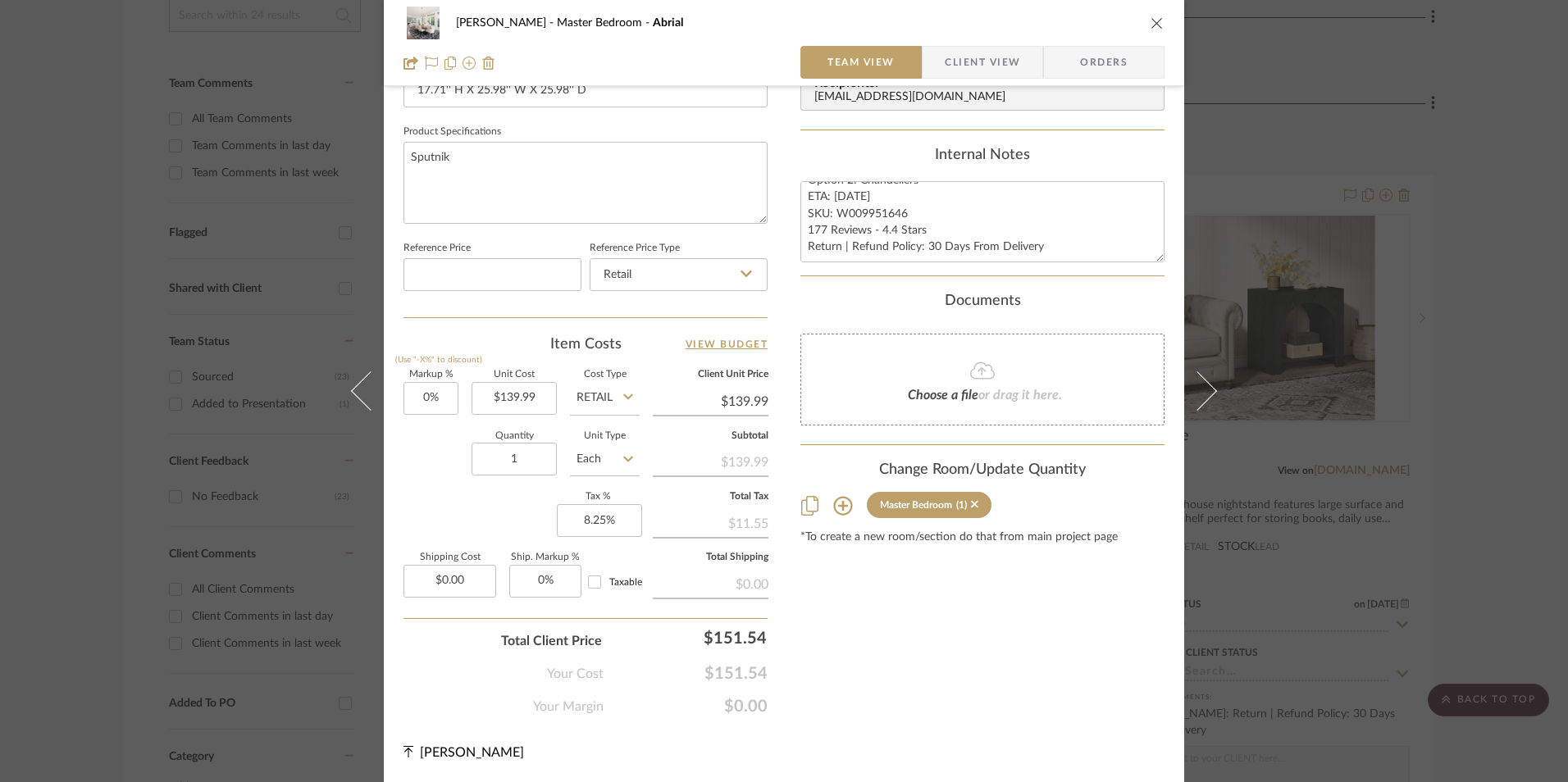
click at [987, 70] on span "Client View" at bounding box center [982, 62] width 75 height 33
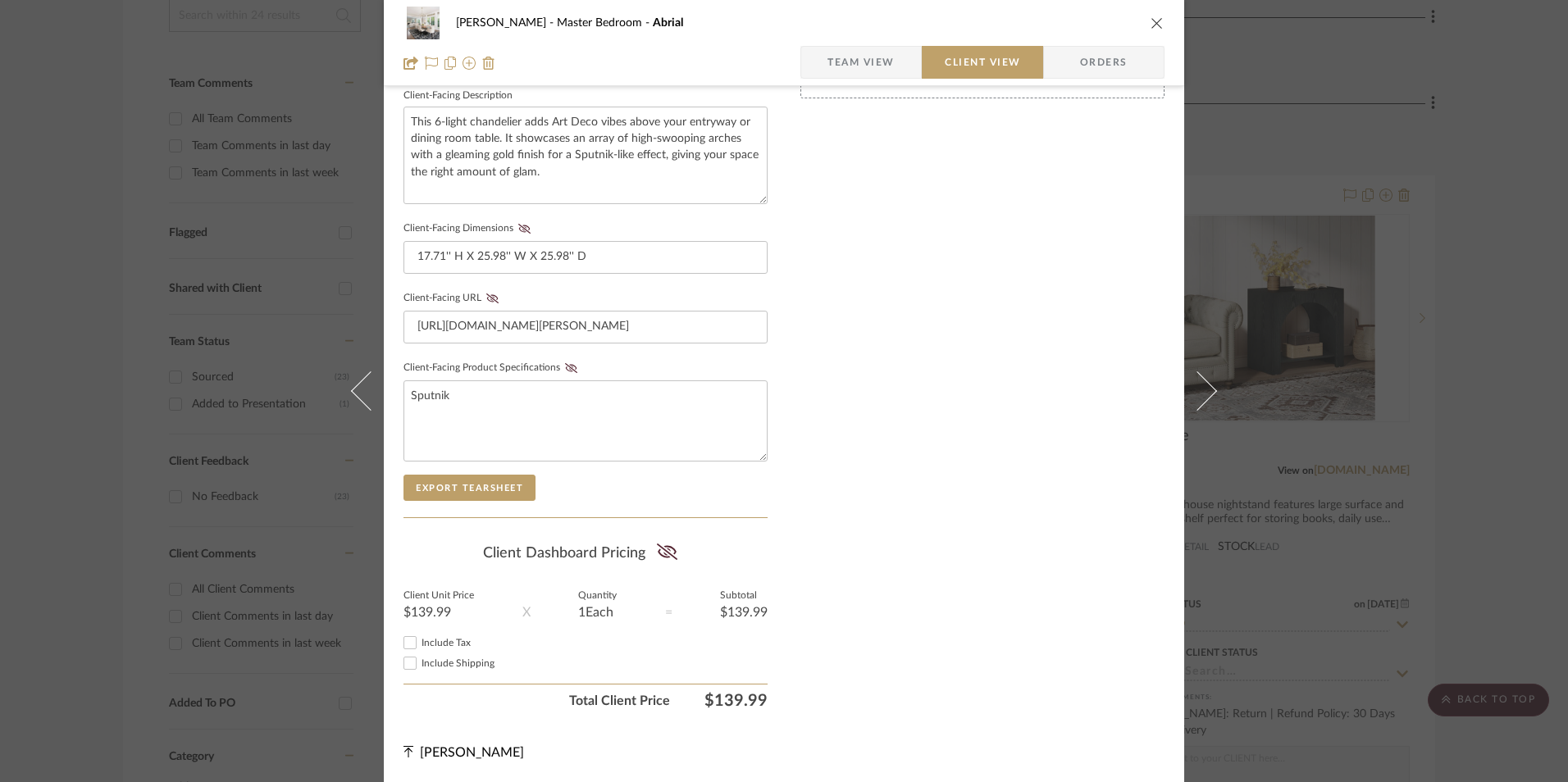
scroll to position [596, 0]
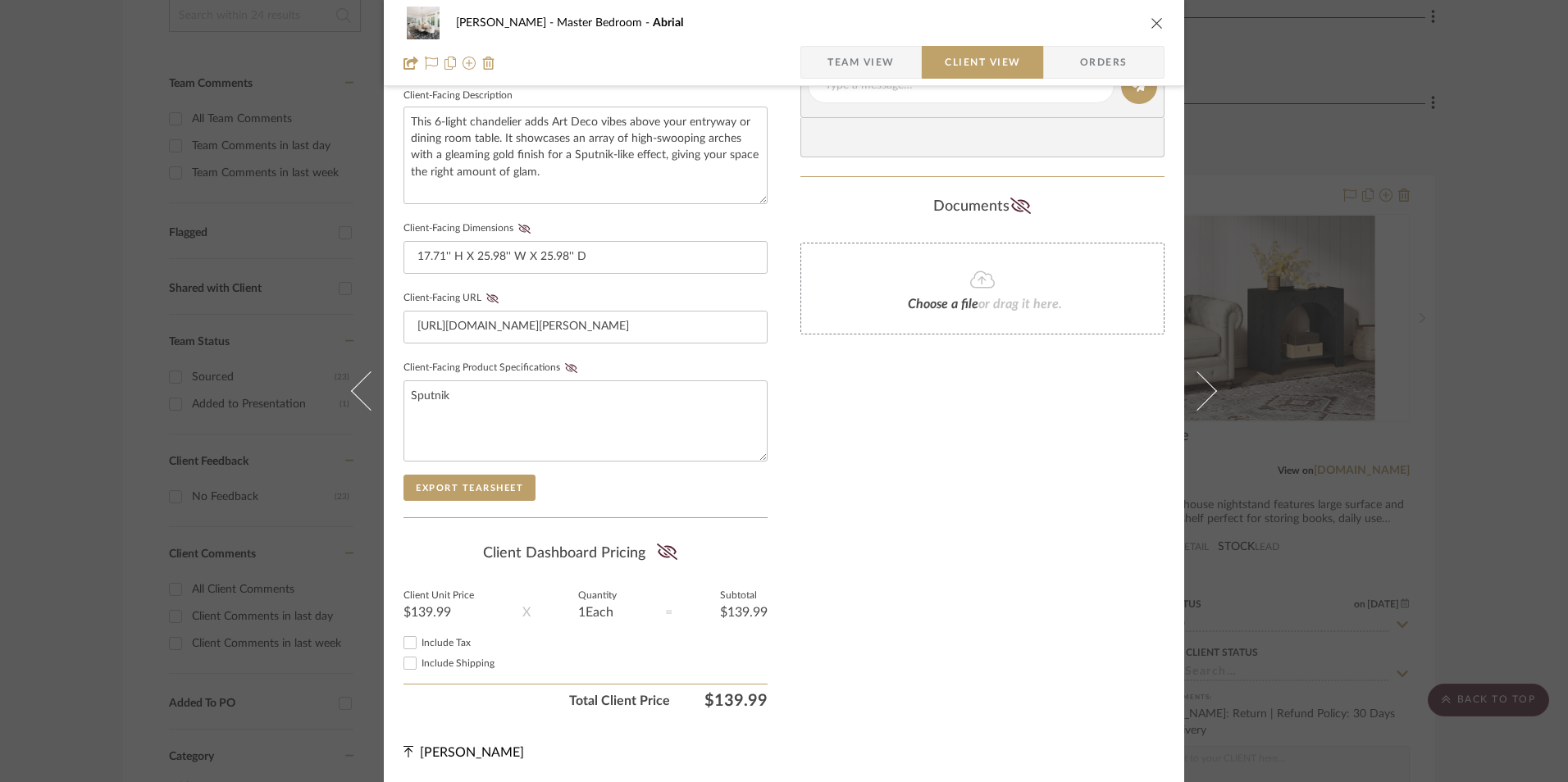
drag, startPoint x: 407, startPoint y: 639, endPoint x: 692, endPoint y: 561, distance: 295.5
click at [407, 639] on input "Include Tax" at bounding box center [410, 642] width 20 height 20
checkbox input "true"
click at [658, 546] on icon at bounding box center [667, 552] width 21 height 17
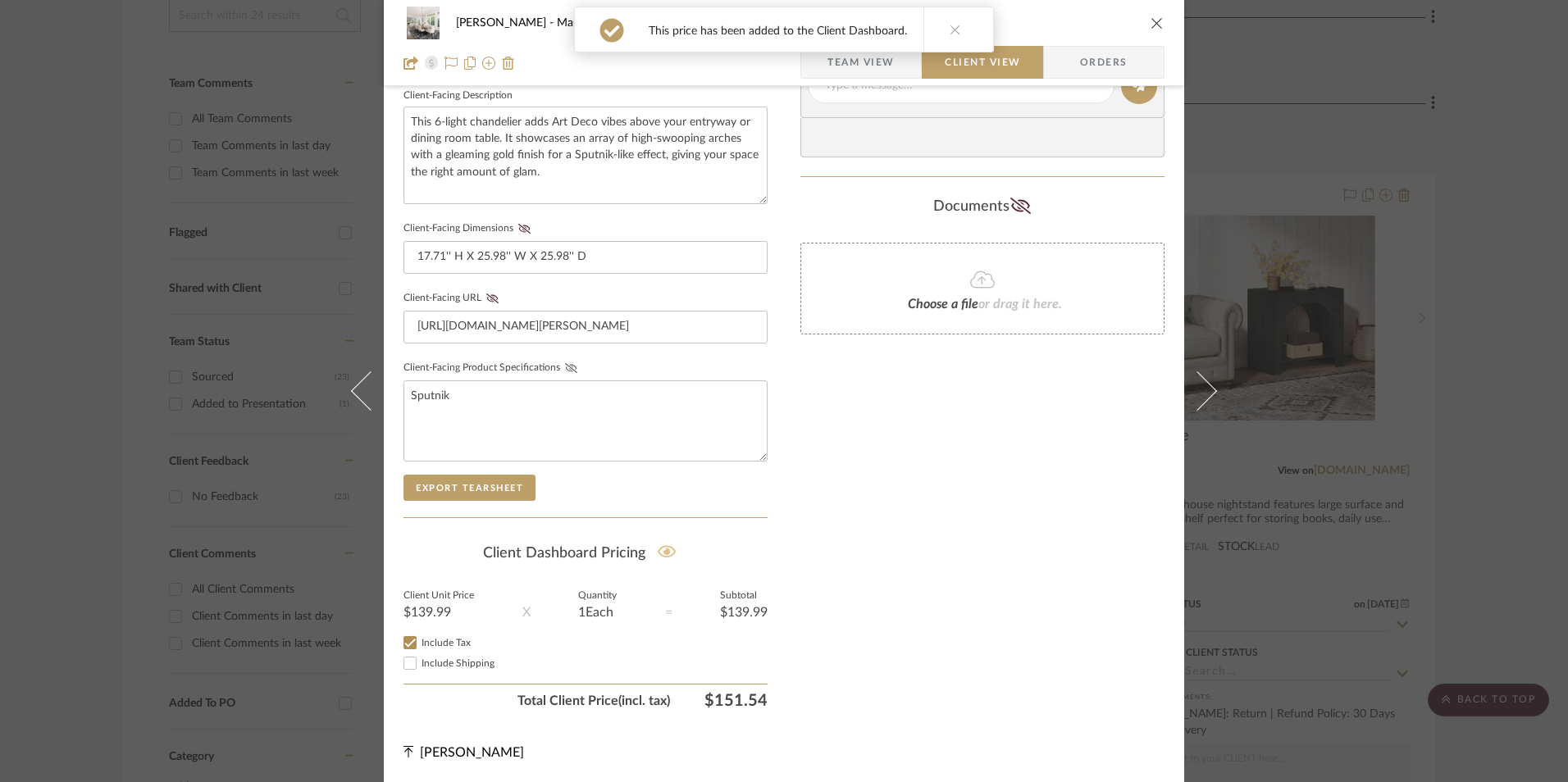
click at [570, 369] on icon at bounding box center [571, 368] width 13 height 10
click at [486, 294] on icon at bounding box center [492, 299] width 13 height 10
click at [519, 232] on icon at bounding box center [524, 228] width 13 height 10
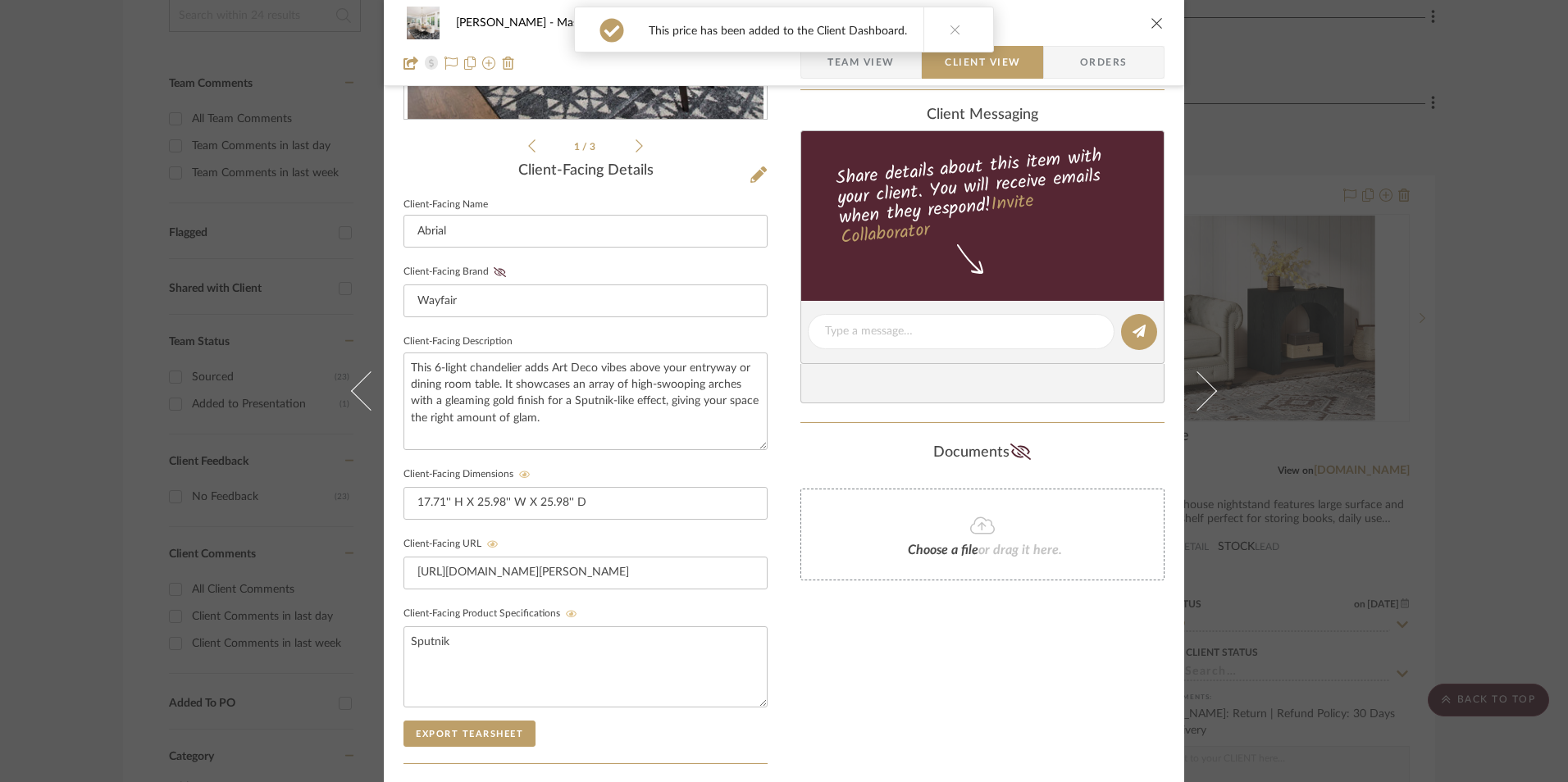
drag, startPoint x: 489, startPoint y: 268, endPoint x: 606, endPoint y: 339, distance: 136.9
click at [494, 268] on icon at bounding box center [500, 272] width 13 height 10
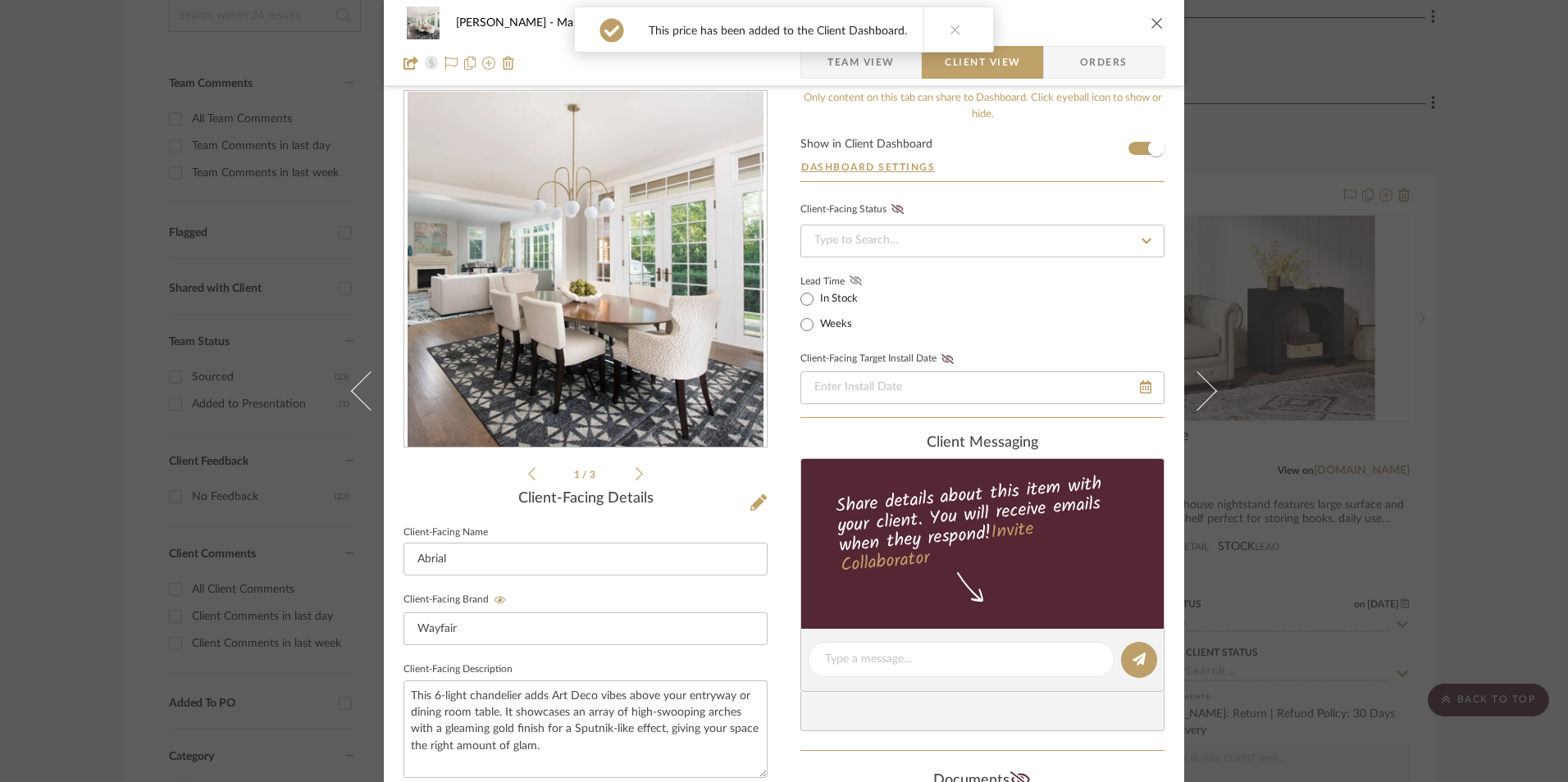
click at [849, 280] on icon at bounding box center [855, 280] width 13 height 10
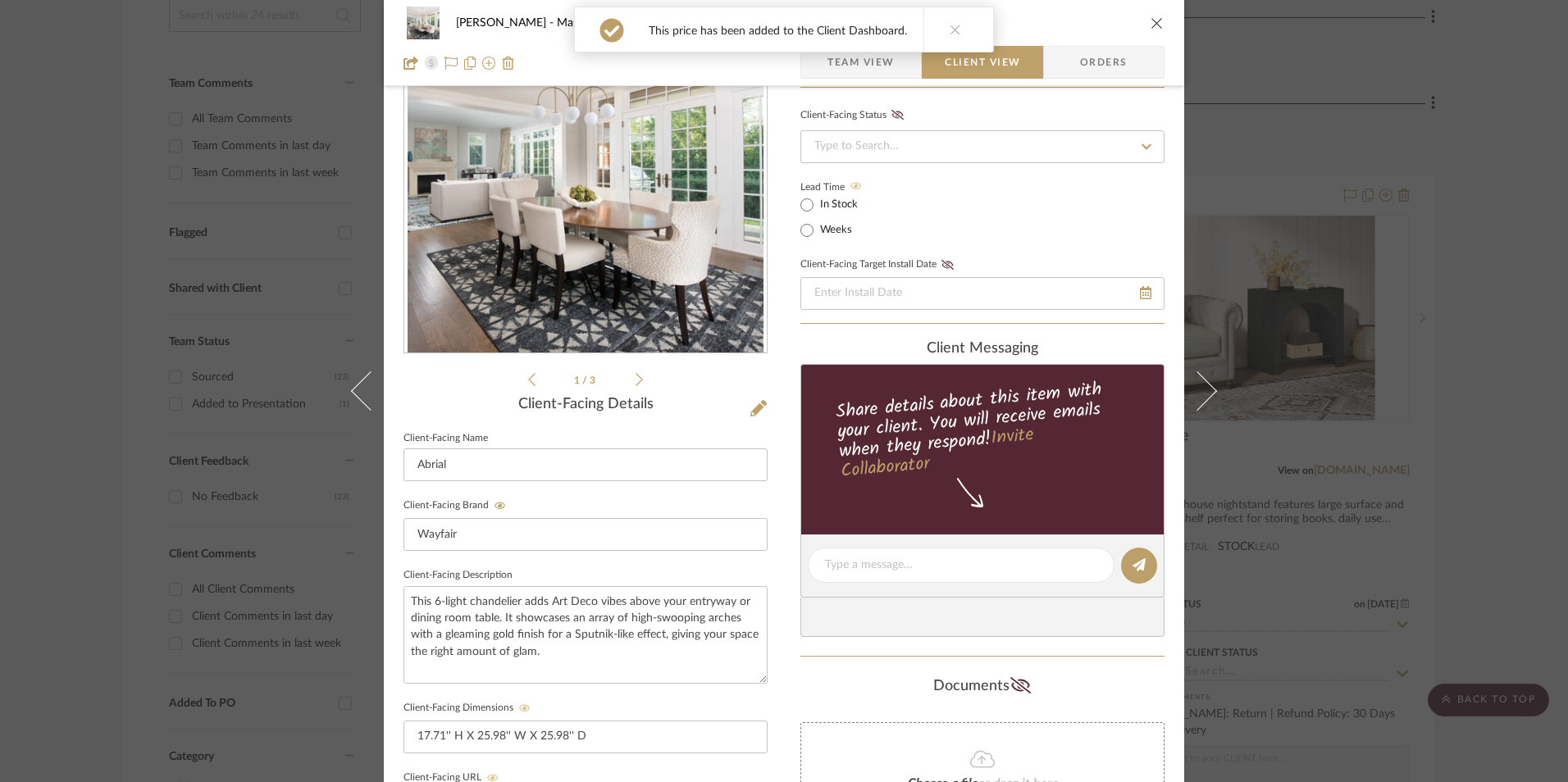
scroll to position [350, 0]
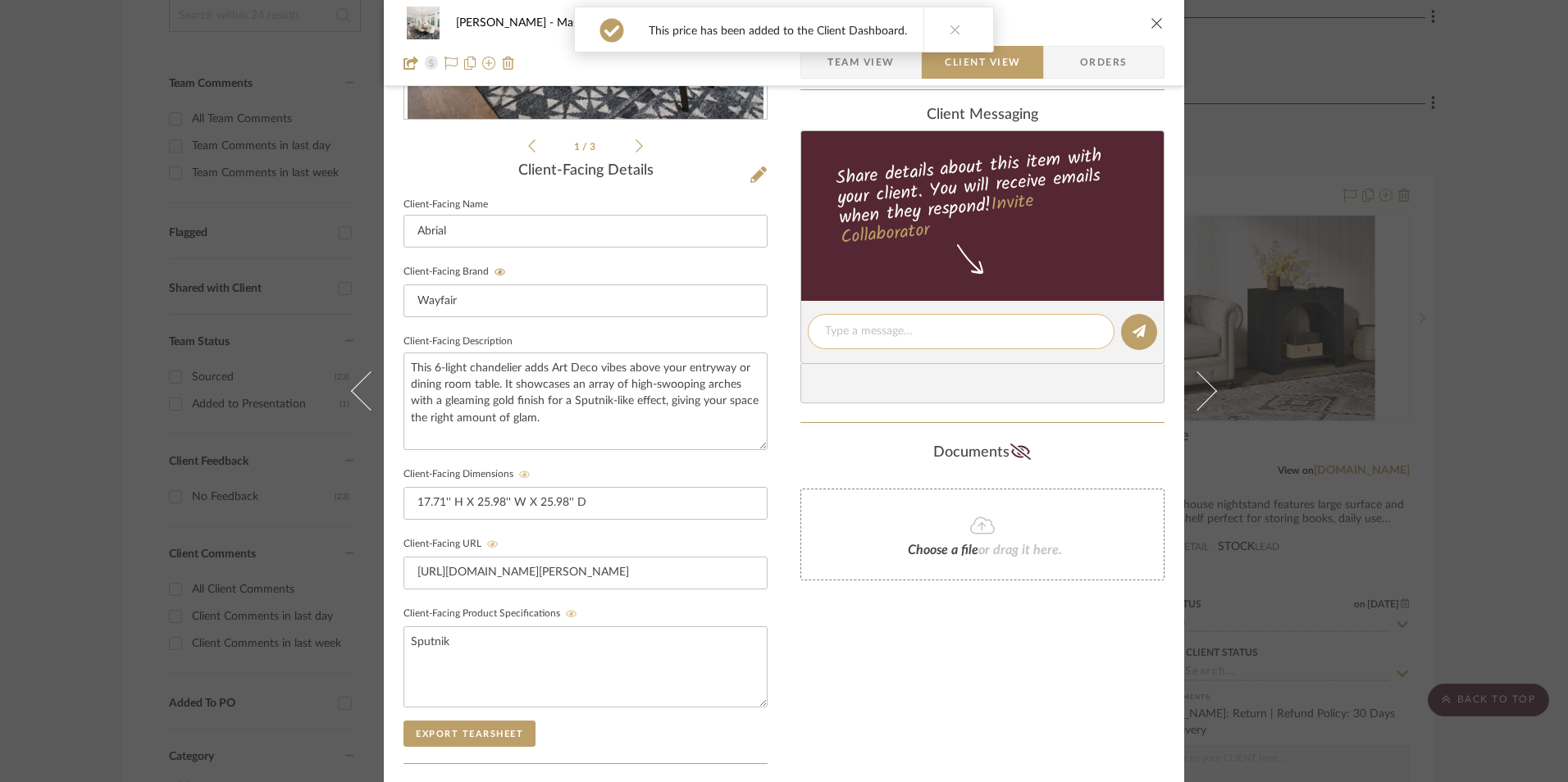
click at [887, 339] on textarea at bounding box center [961, 332] width 272 height 18
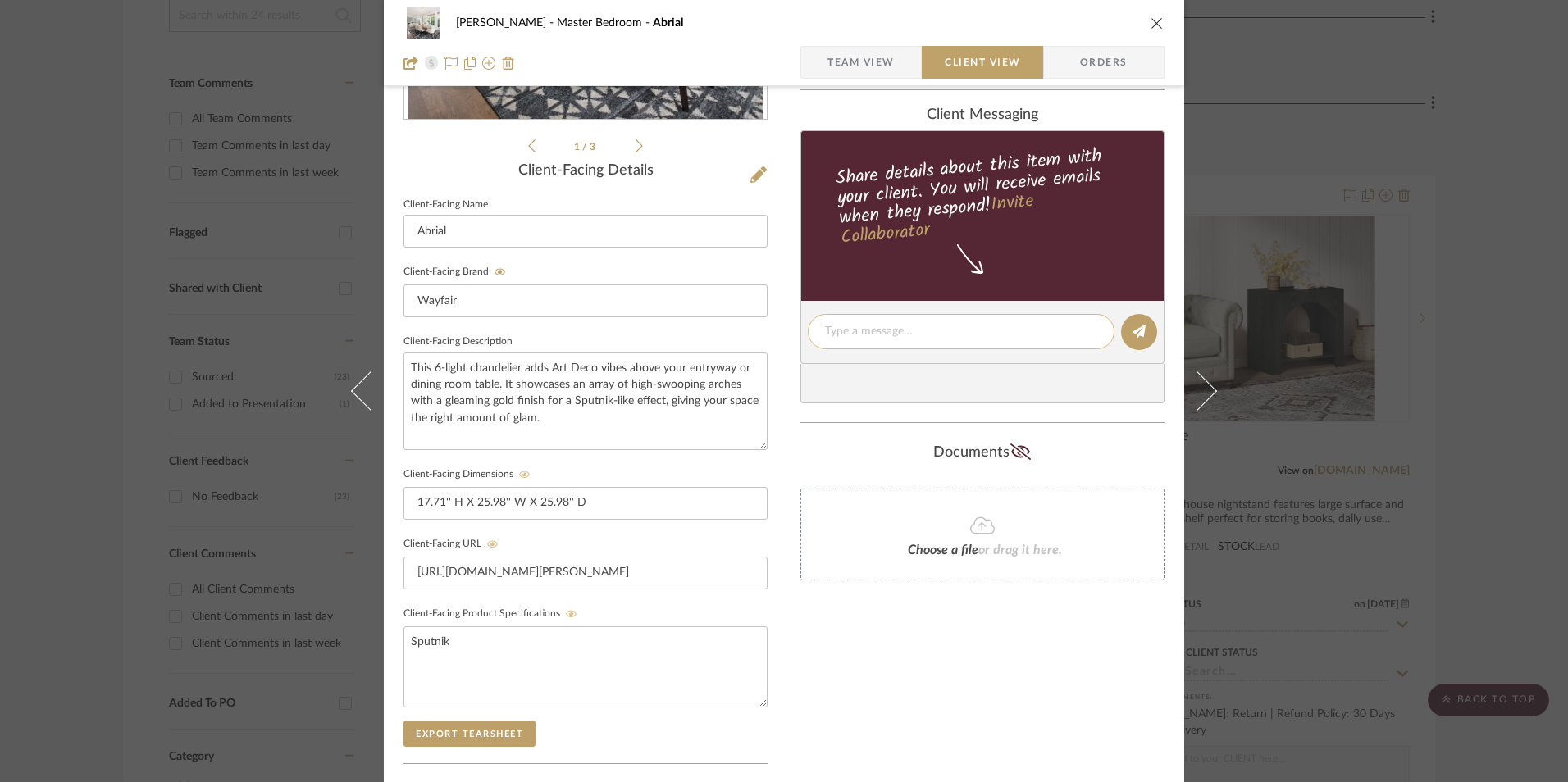
paste textarea "Option 2: Chandeliers ETA: 9.7.2025 SKU: W009951646 177 Reviews - 4.4 Stars Ret…"
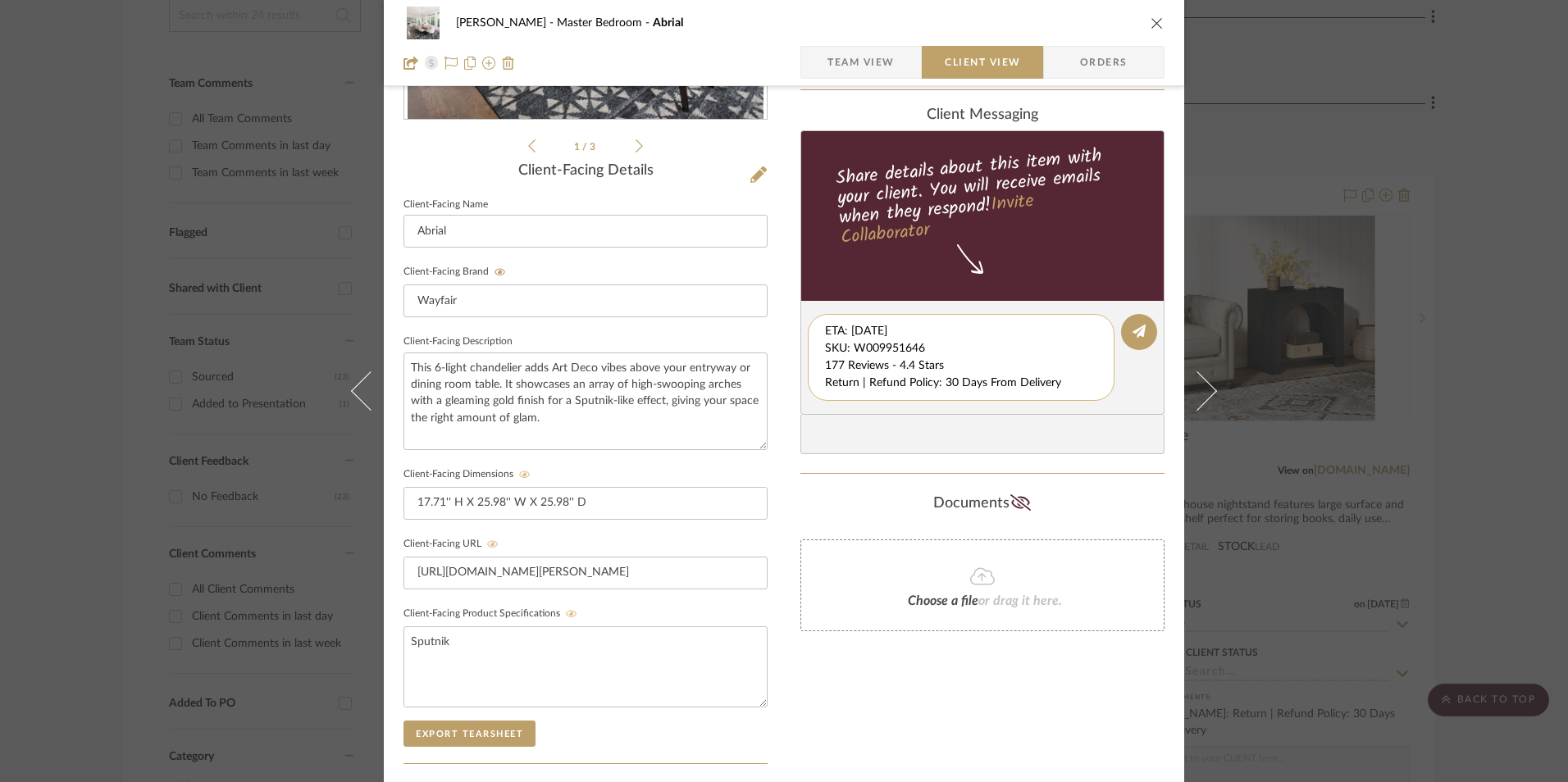
scroll to position [18, 0]
drag, startPoint x: 821, startPoint y: 332, endPoint x: 861, endPoint y: 357, distance: 47.2
click at [1085, 395] on div "Option 2: Chandeliers ETA: 9.7.2025 SKU: W009951646 177 Reviews - 4.4 Stars Ret…" at bounding box center [961, 357] width 307 height 87
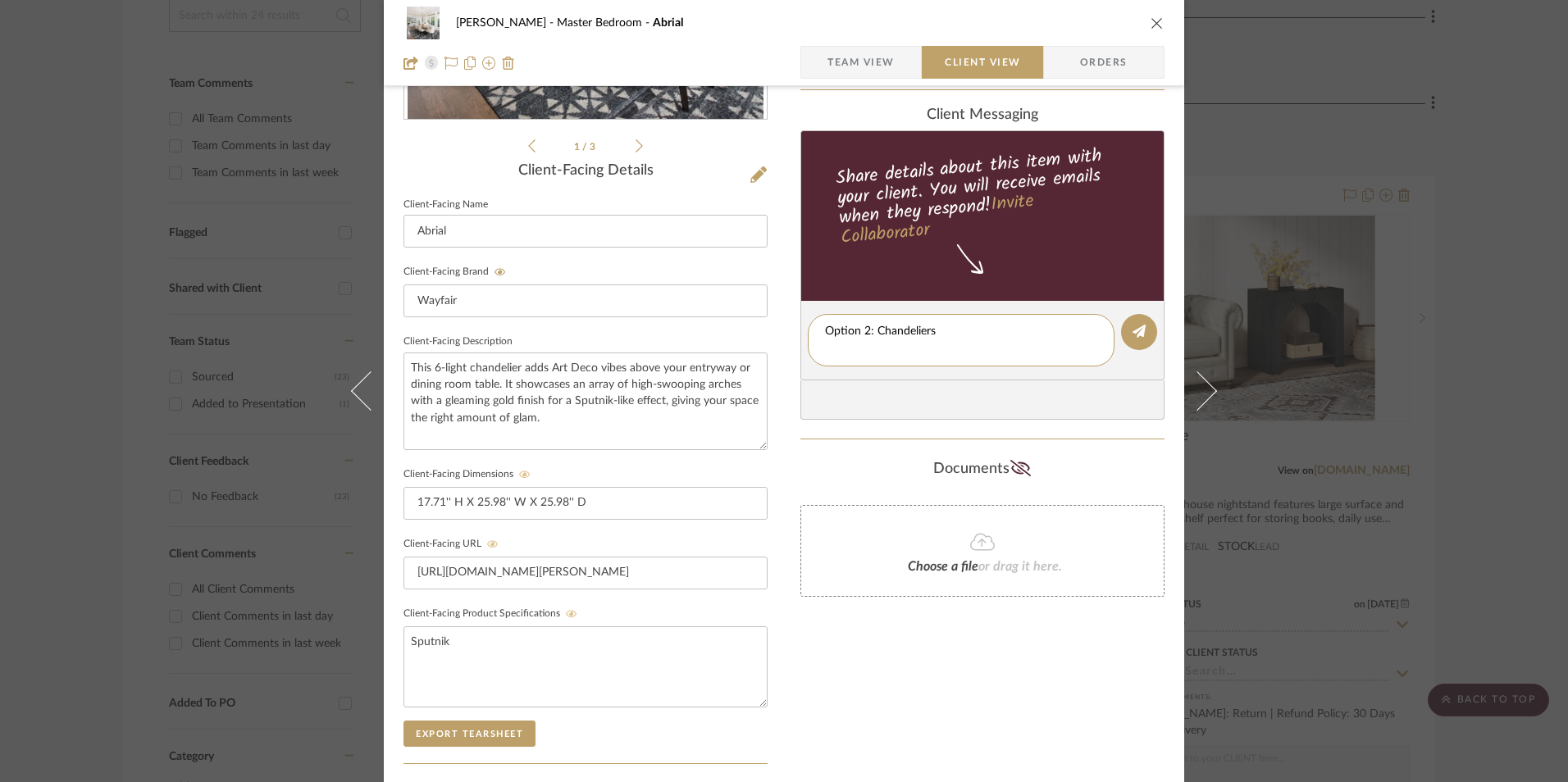
scroll to position [0, 0]
type textarea "Option 2: Chandeliers"
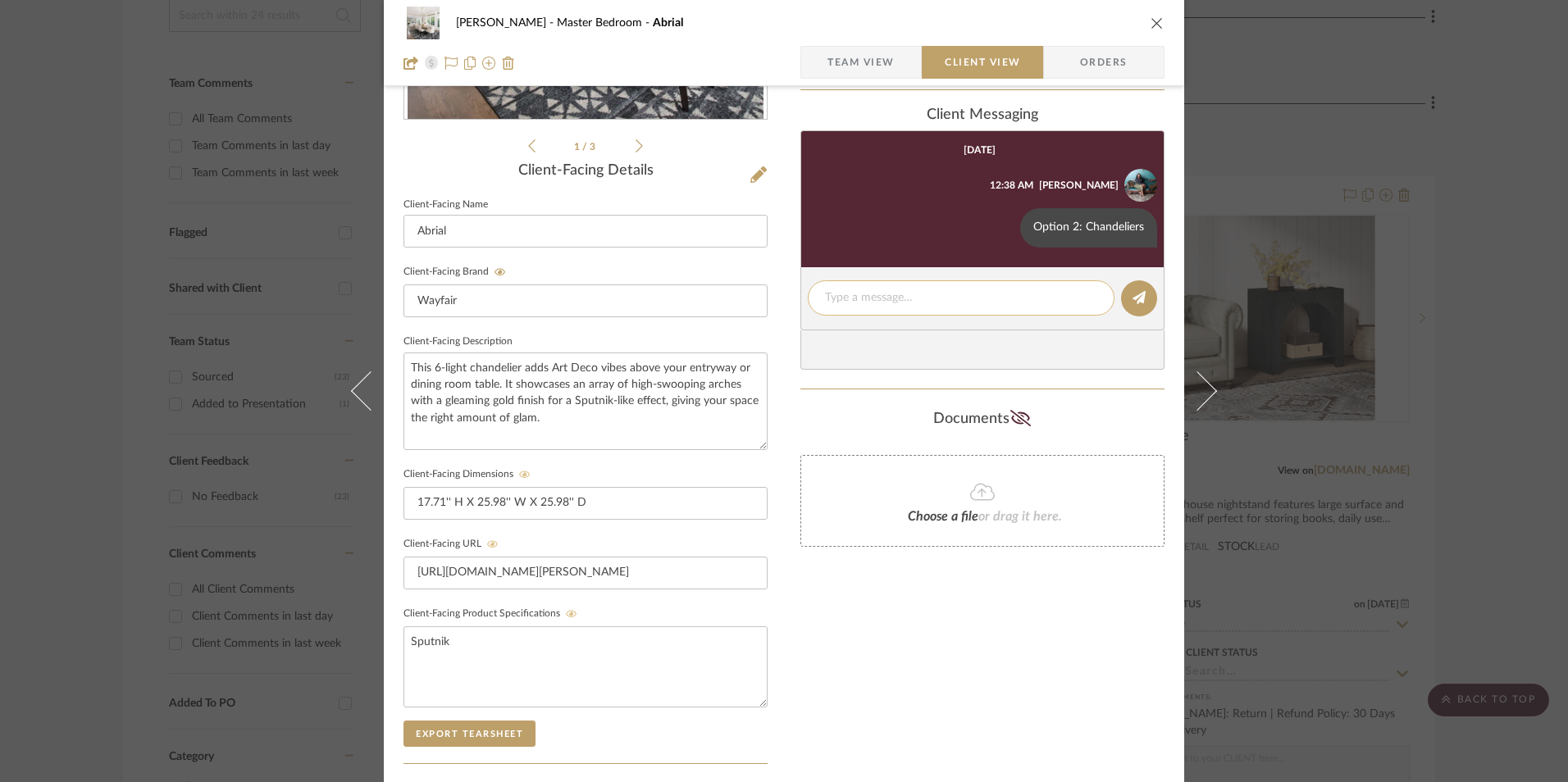
click at [873, 299] on textarea at bounding box center [961, 298] width 272 height 18
paste textarea "ETA: 9.7.2025 SKU: W009951646 177 Reviews - 4.4 Stars Return | Refund Policy: 3…"
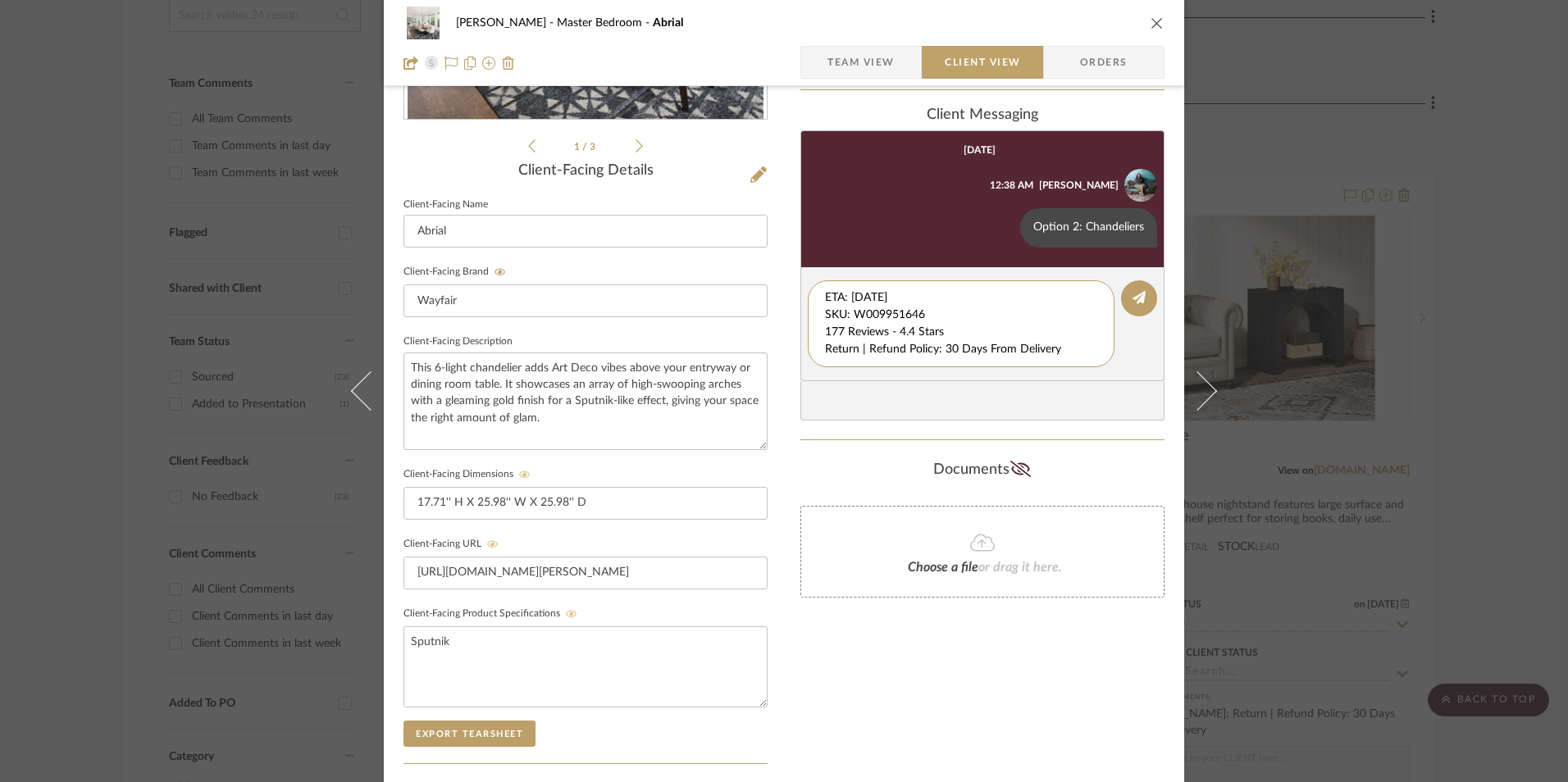
drag, startPoint x: 905, startPoint y: 312, endPoint x: 775, endPoint y: 258, distance: 140.8
click at [771, 261] on div "LaMarion Patterson Master Bedroom Abrial Team View Client View Orders 1 / 3 Cli…" at bounding box center [784, 346] width 801 height 1365
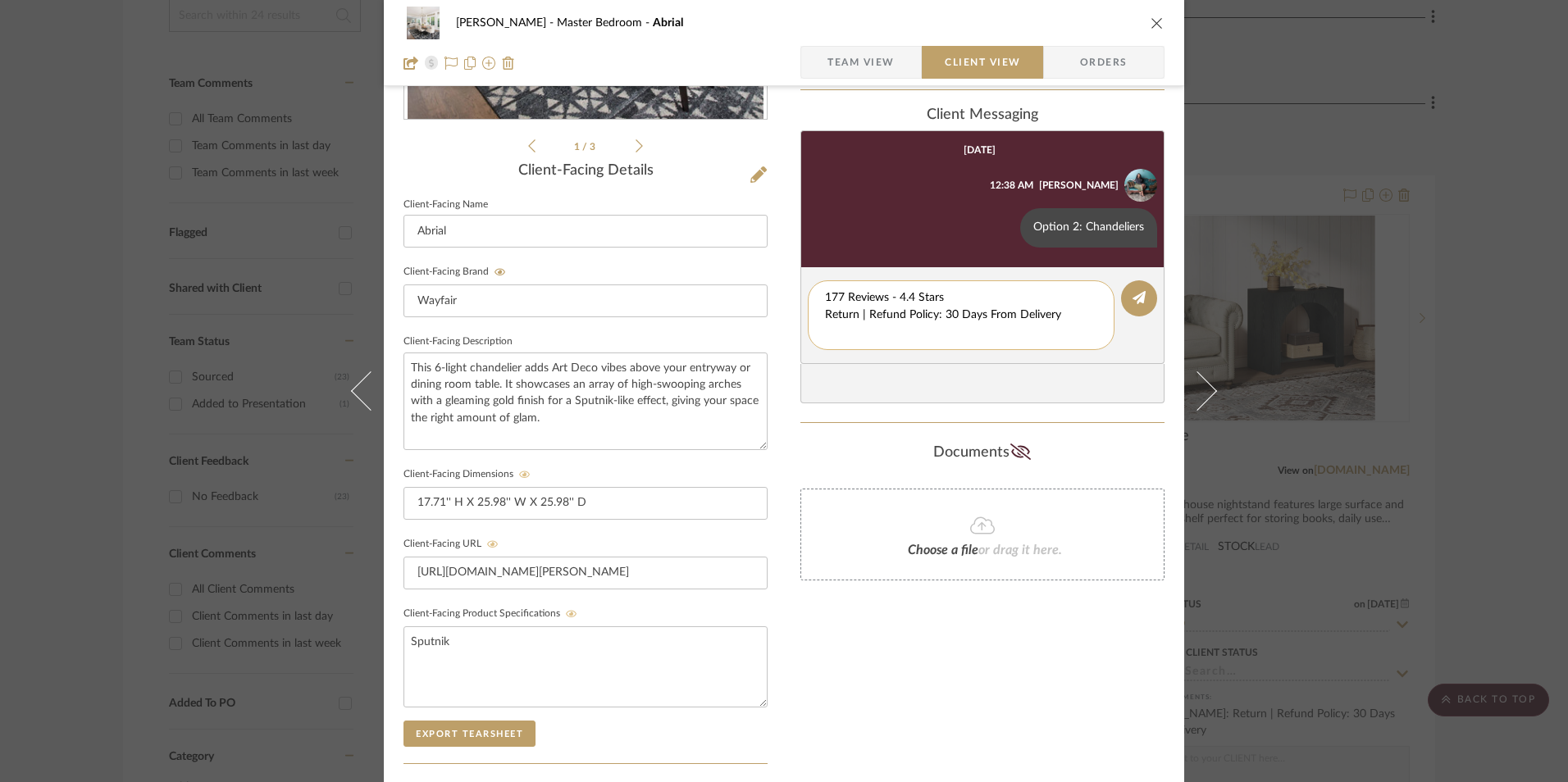
click at [825, 313] on textarea "177 Reviews - 4.4 Stars Return | Refund Policy: 30 Days From Delivery" at bounding box center [961, 314] width 272 height 52
drag, startPoint x: 1062, startPoint y: 318, endPoint x: 800, endPoint y: 314, distance: 262.0
click at [788, 315] on div "LaMarion Patterson Master Bedroom Abrial Team View Client View Orders 1 / 3 Cli…" at bounding box center [784, 346] width 801 height 1365
type textarea "177 Reviews - 4.4 Stars"
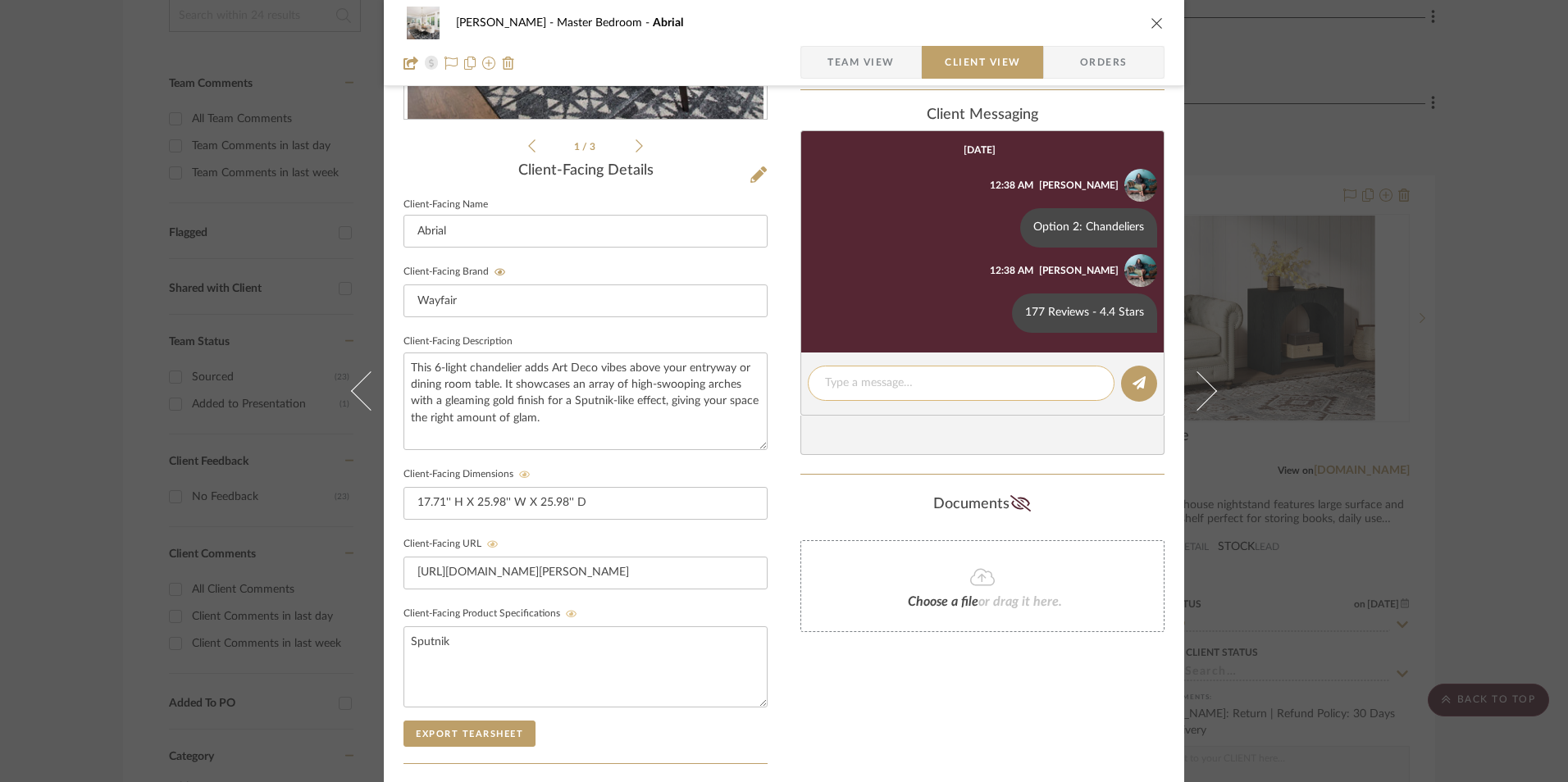
click at [876, 385] on textarea at bounding box center [961, 384] width 272 height 18
paste textarea "Return | Refund Policy: 30 Days From Delivery"
type textarea "Return | Refund Policy: 30 Days From Delivery"
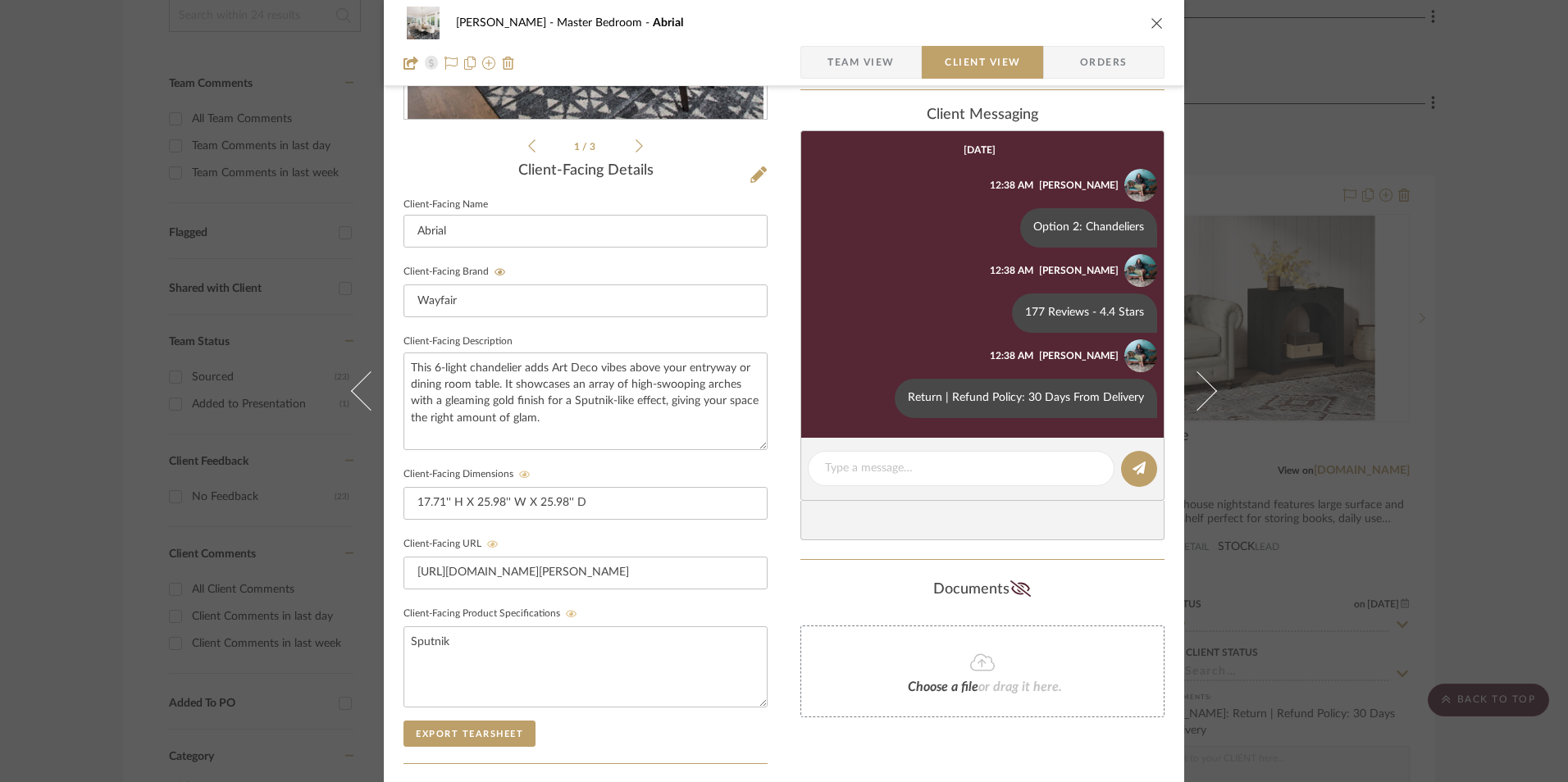
click at [1150, 28] on icon "close" at bounding box center [1156, 22] width 13 height 13
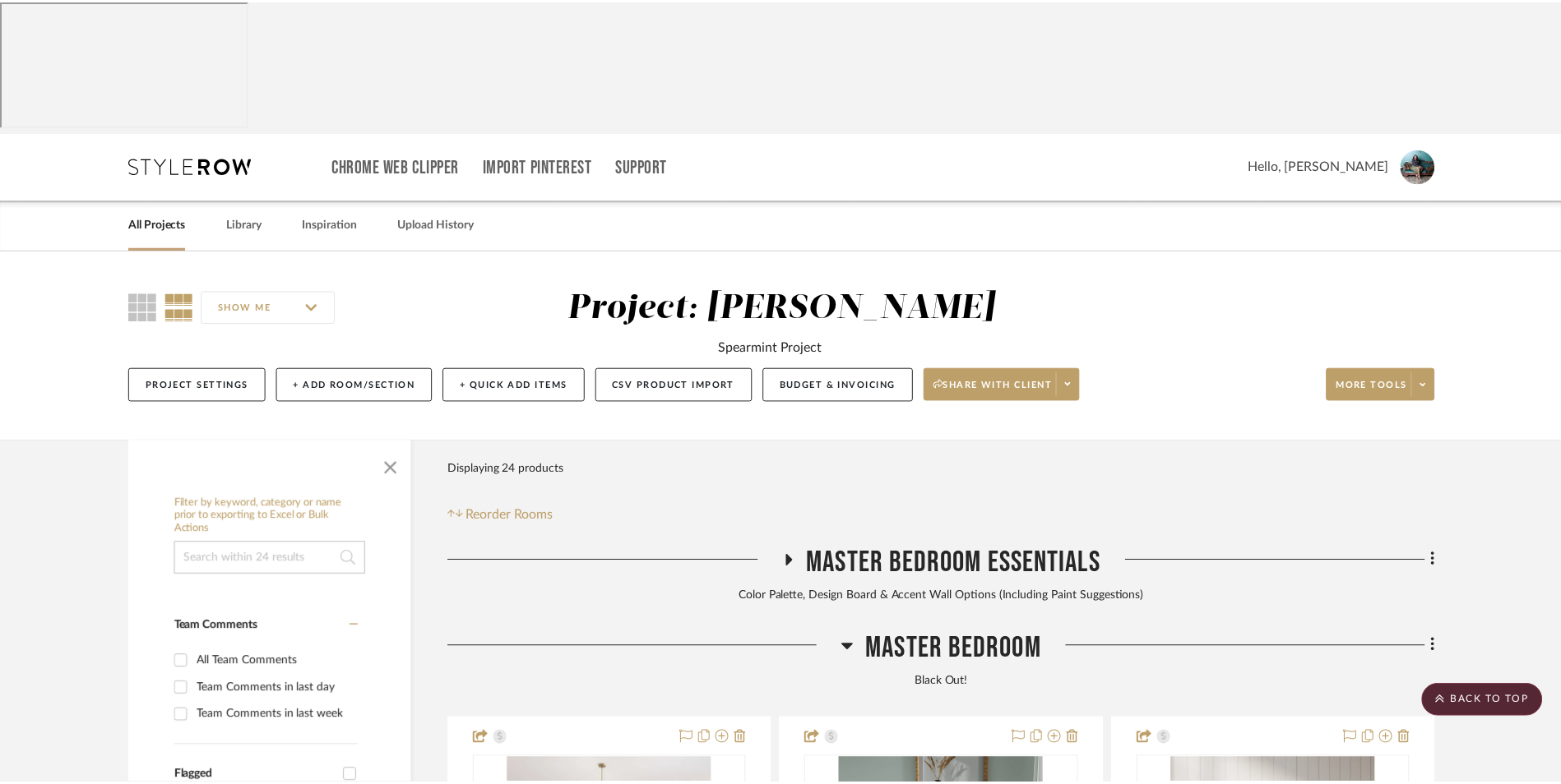
scroll to position [543, 0]
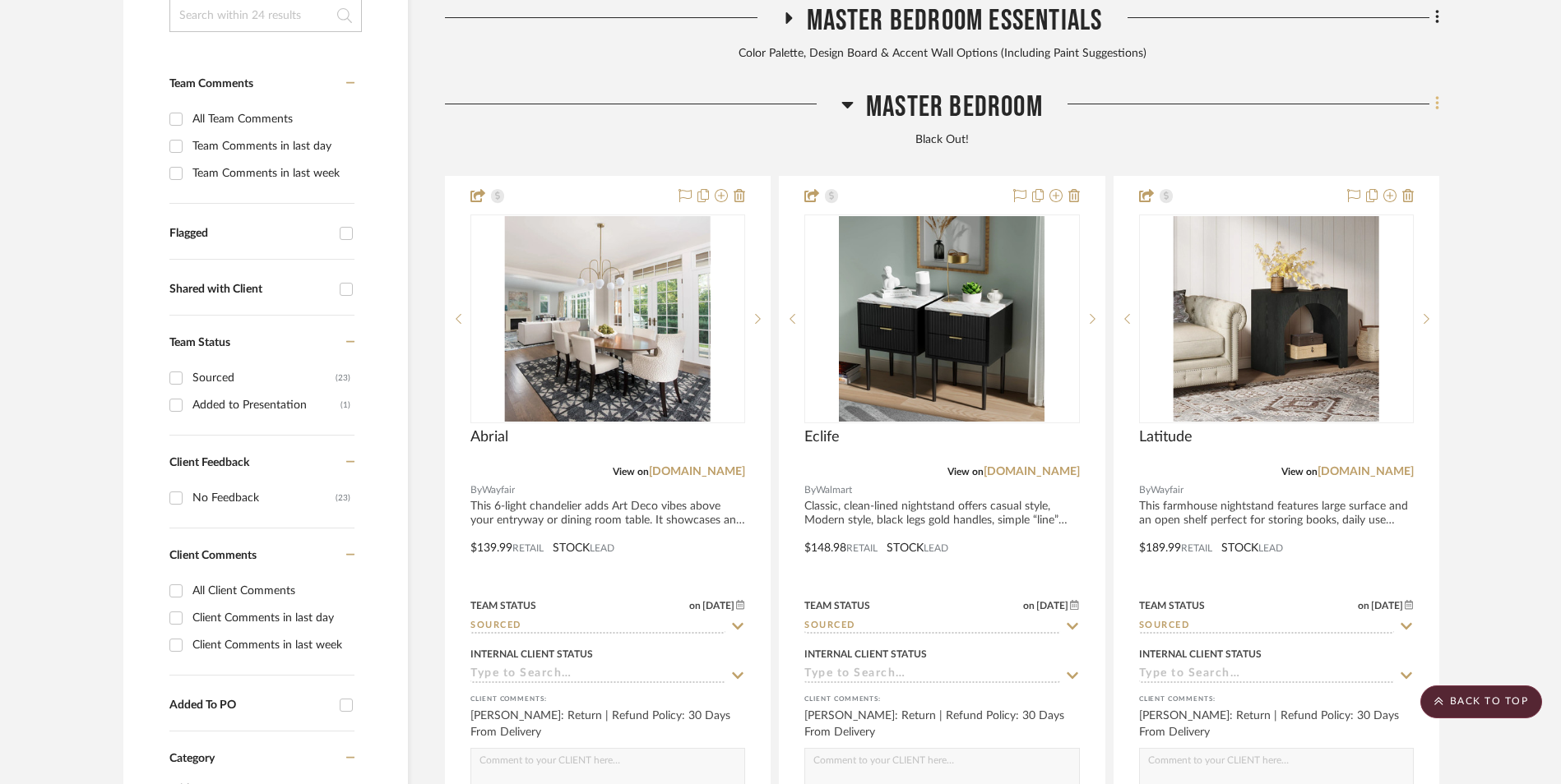
click at [1433, 92] on fa-icon at bounding box center [1435, 106] width 11 height 27
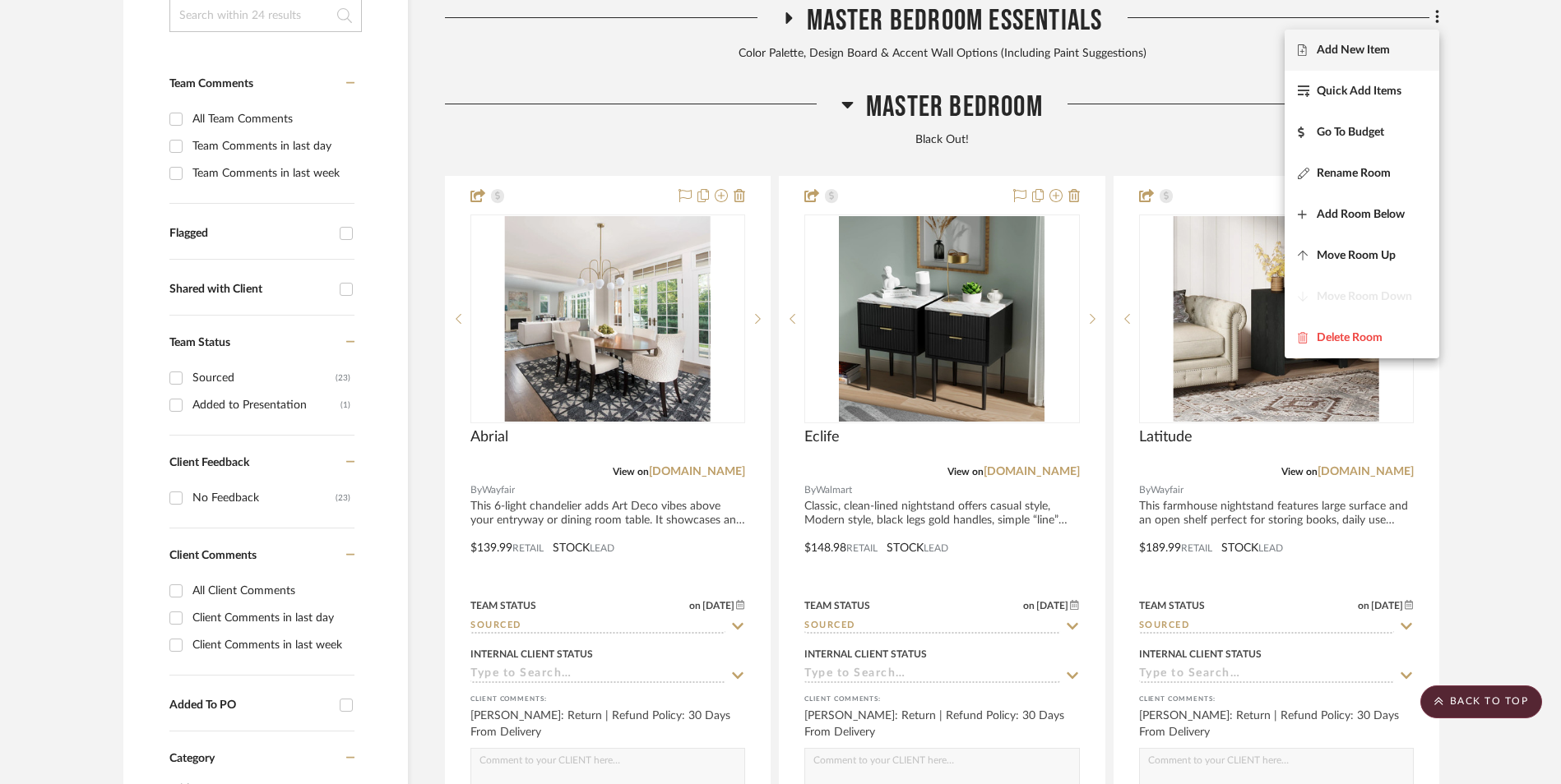
click at [1369, 48] on span "Add New Item" at bounding box center [1353, 51] width 73 height 14
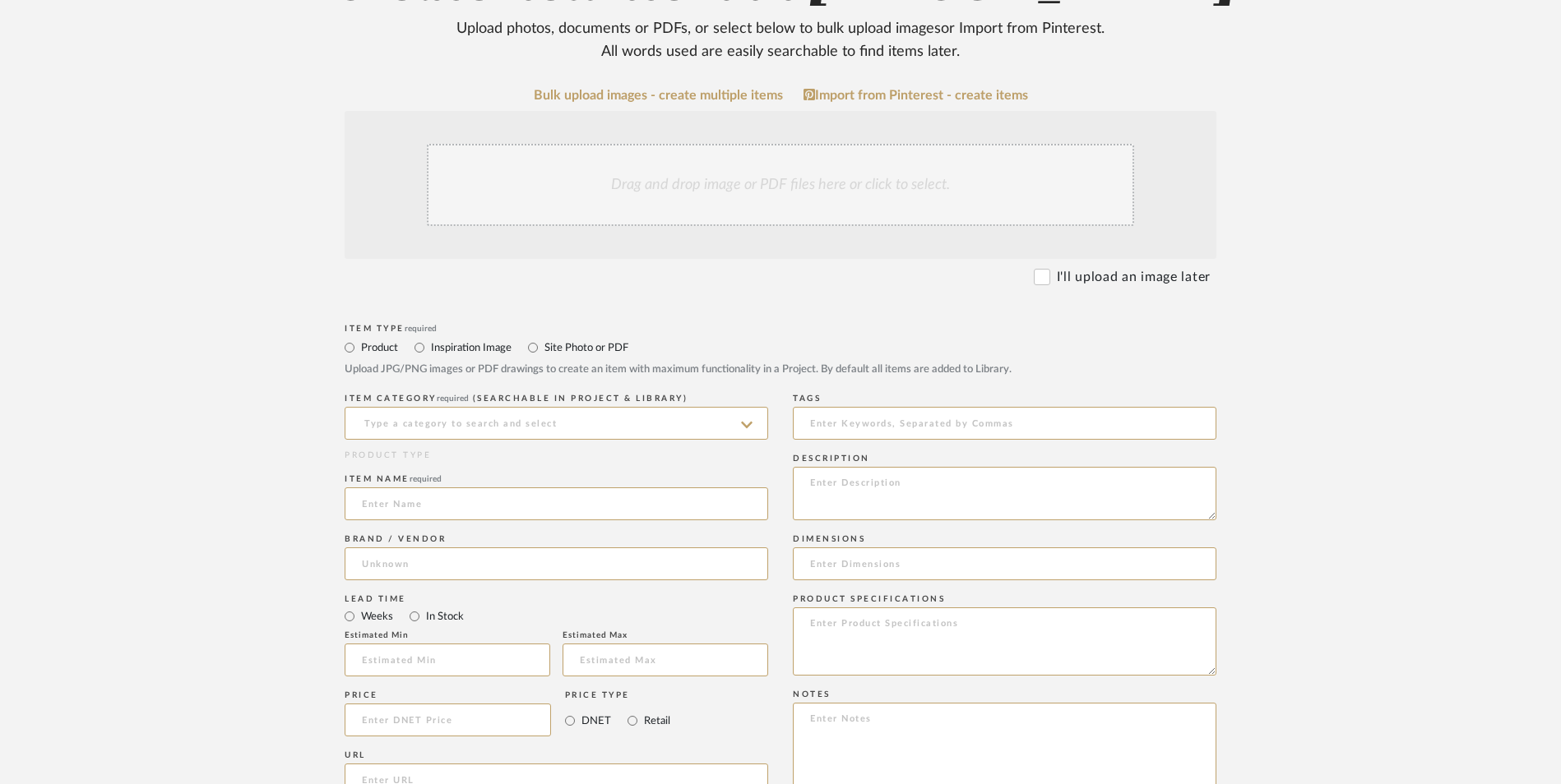
scroll to position [411, 0]
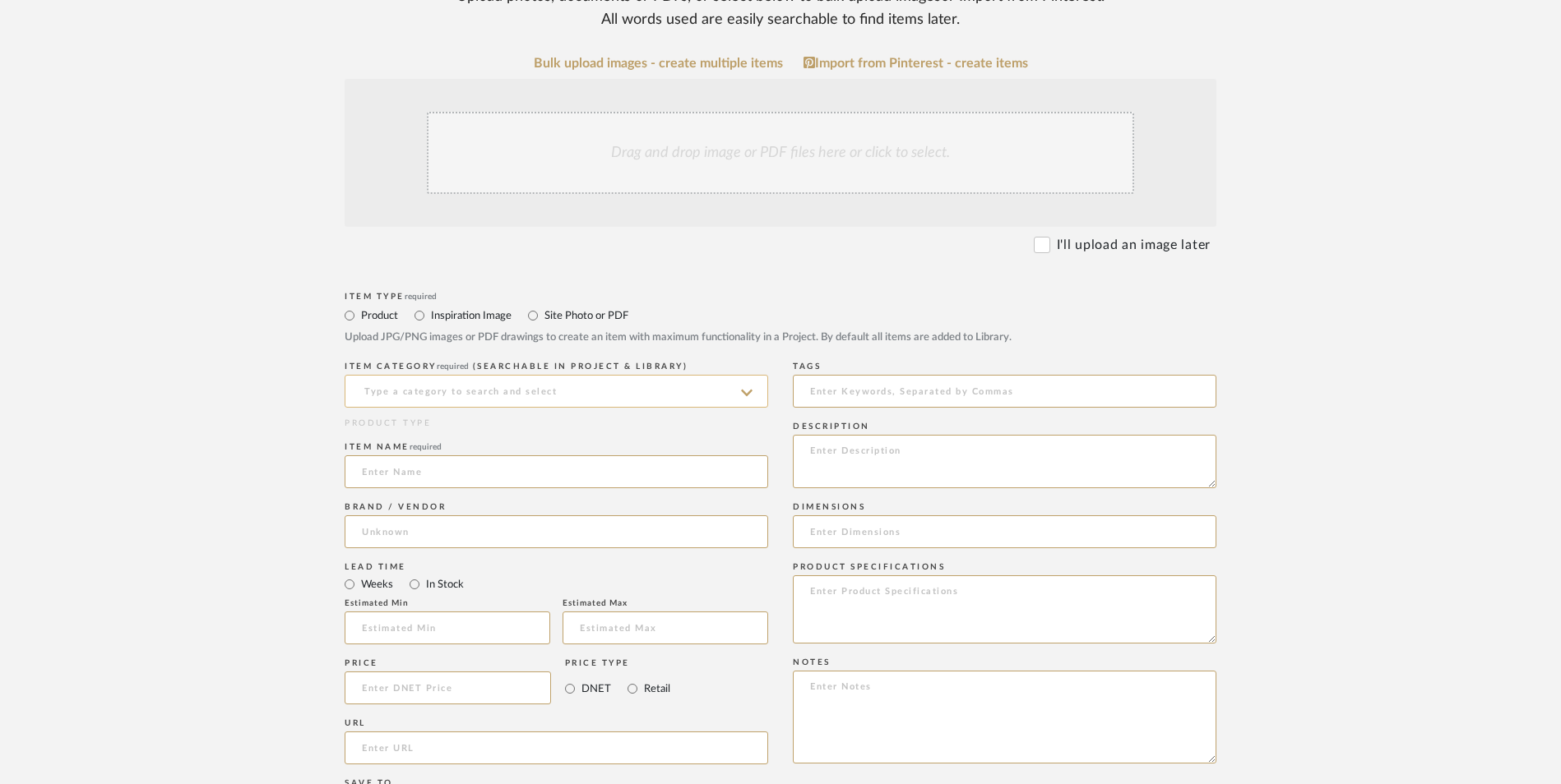
click at [521, 375] on input at bounding box center [556, 392] width 424 height 33
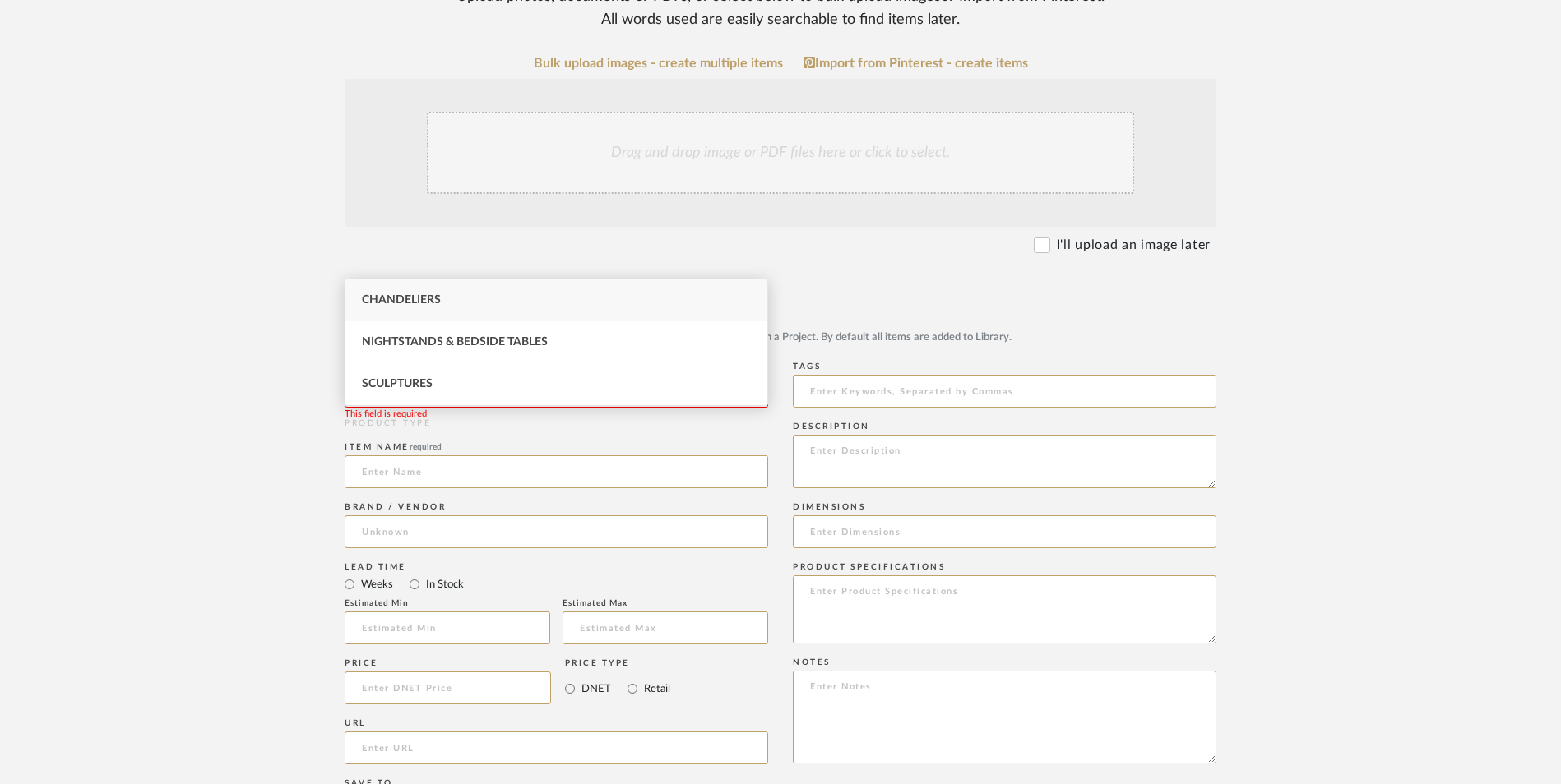
click at [480, 300] on div "Chandeliers" at bounding box center [556, 300] width 422 height 42
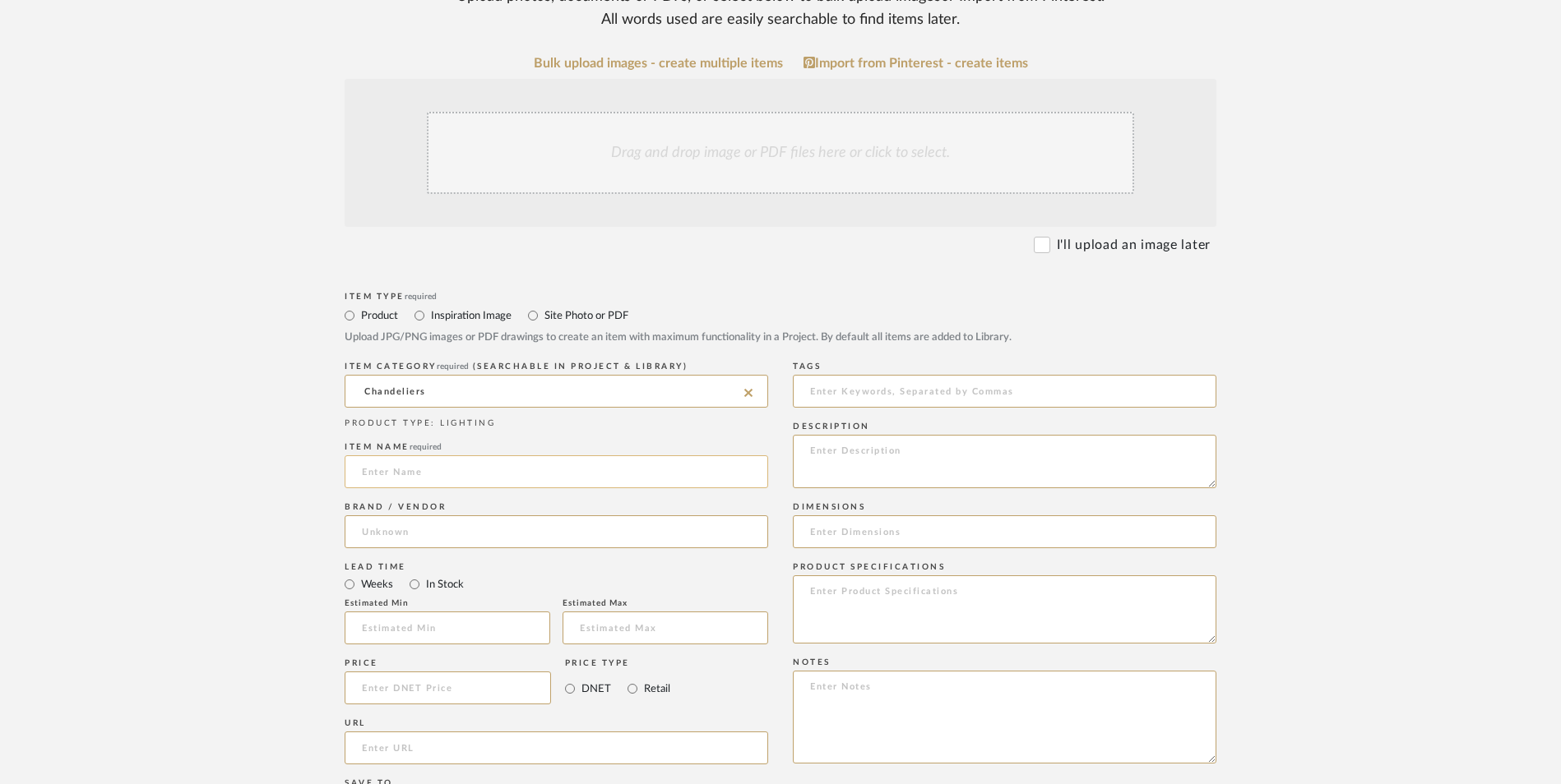
click at [433, 455] on input at bounding box center [556, 472] width 424 height 33
click at [456, 516] on input at bounding box center [556, 532] width 424 height 33
click at [446, 454] on mat-option "All Modern" at bounding box center [556, 441] width 422 height 42
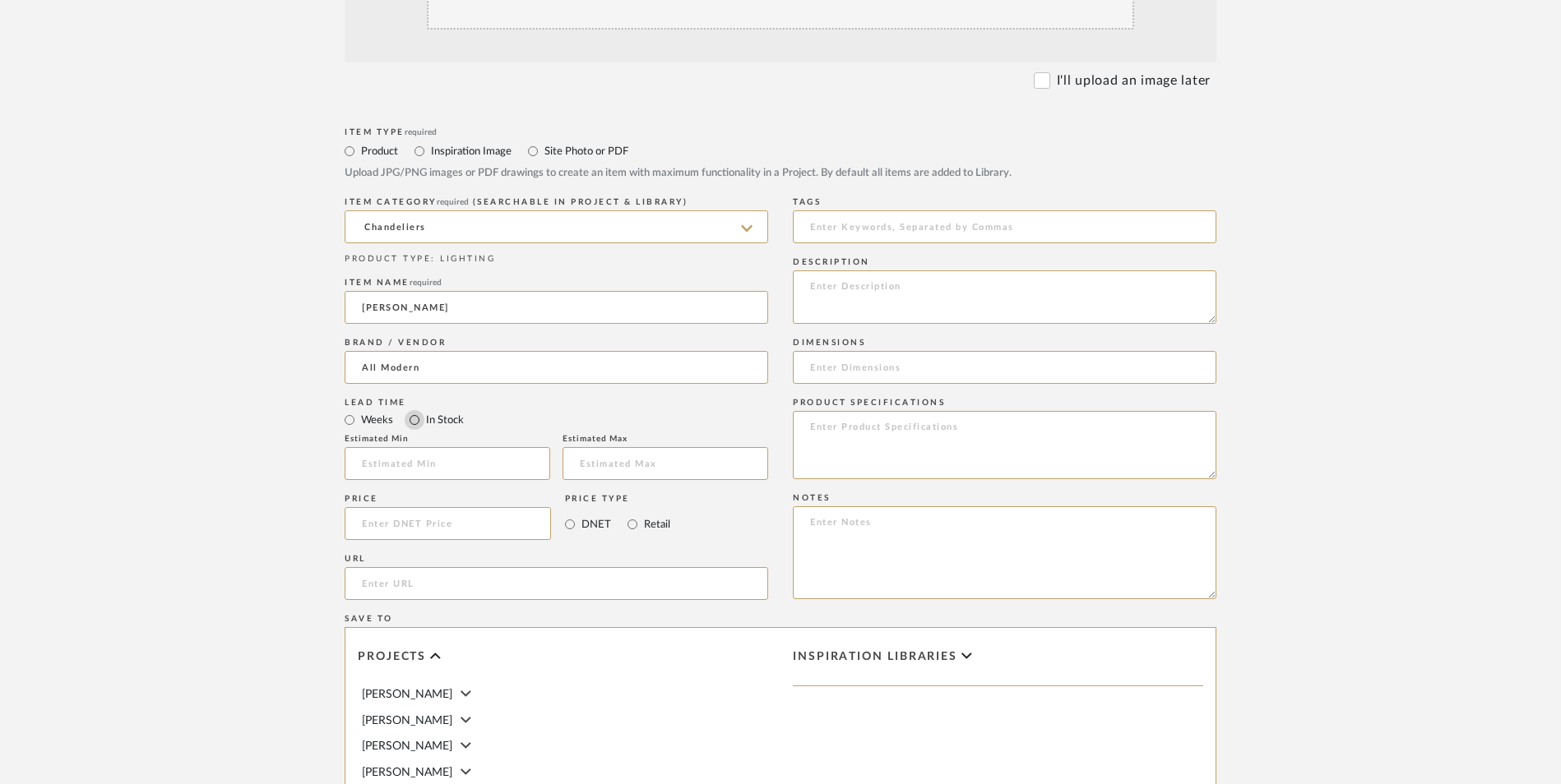
click at [414, 410] on input "In Stock" at bounding box center [414, 420] width 20 height 20
click at [633, 515] on input "Retail" at bounding box center [633, 525] width 20 height 20
click at [885, 506] on textarea at bounding box center [1005, 552] width 424 height 93
paste textarea "Option 1: ETA: SKU: Reviews - Stars Return | Refund Policy:"
click at [886, 506] on textarea "Option 1: ETA: SKU: Reviews - Stars Return | Refund Policy: 30 Days From Delive…" at bounding box center [1005, 552] width 424 height 93
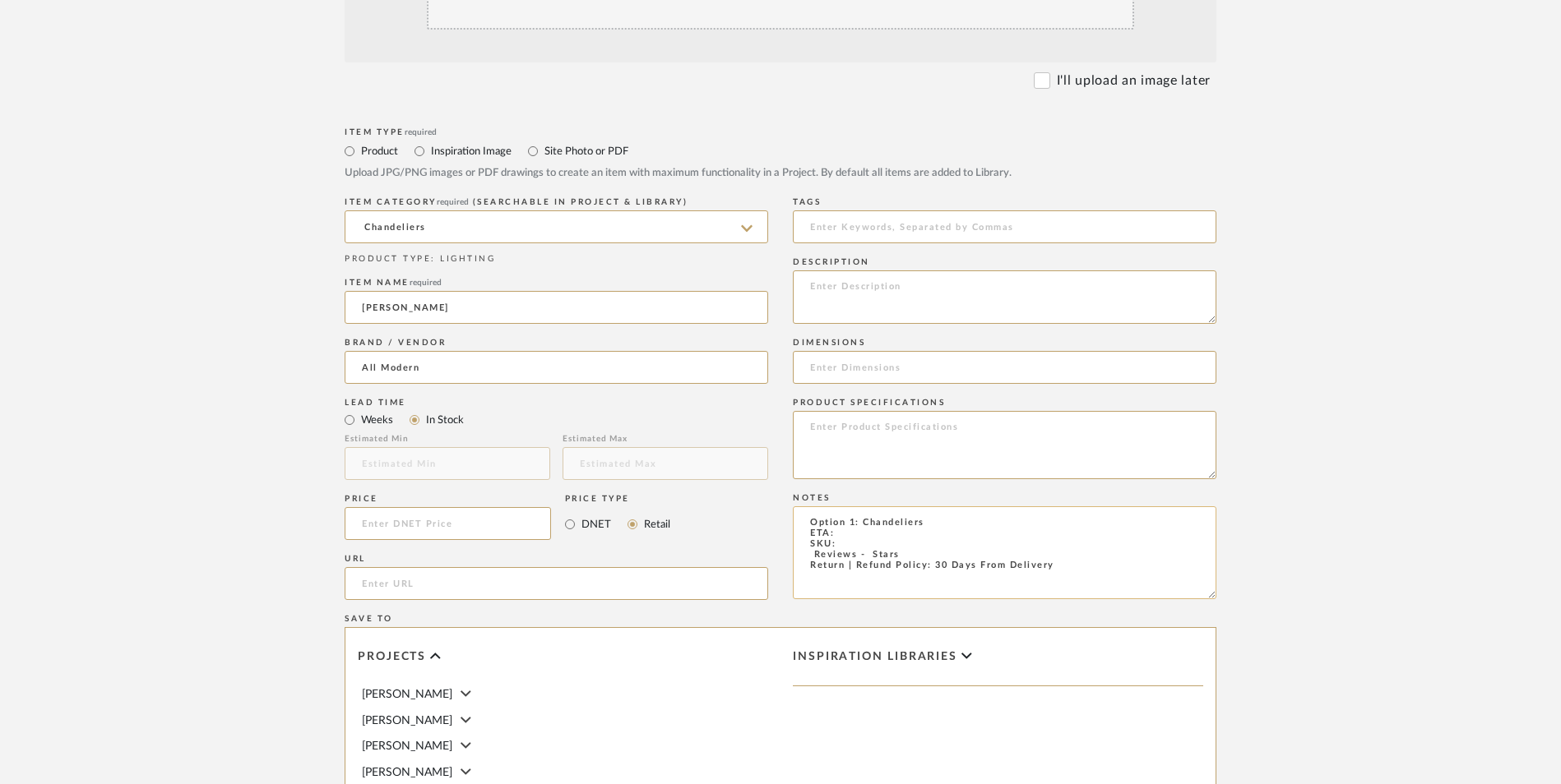
click at [844, 506] on textarea "Option 1: Chandeliers ETA: SKU: Reviews - Stars Return | Refund Policy: 30 Days…" at bounding box center [1005, 552] width 424 height 93
click at [848, 506] on textarea "Option 1: Chandeliers ETA: 9.8.2025 SKU: Reviews - Stars Return | Refund Policy…" at bounding box center [1005, 552] width 424 height 93
paste textarea "A000468832"
click at [417, 507] on input at bounding box center [448, 524] width 207 height 33
drag, startPoint x: 275, startPoint y: 464, endPoint x: 342, endPoint y: 456, distance: 67.5
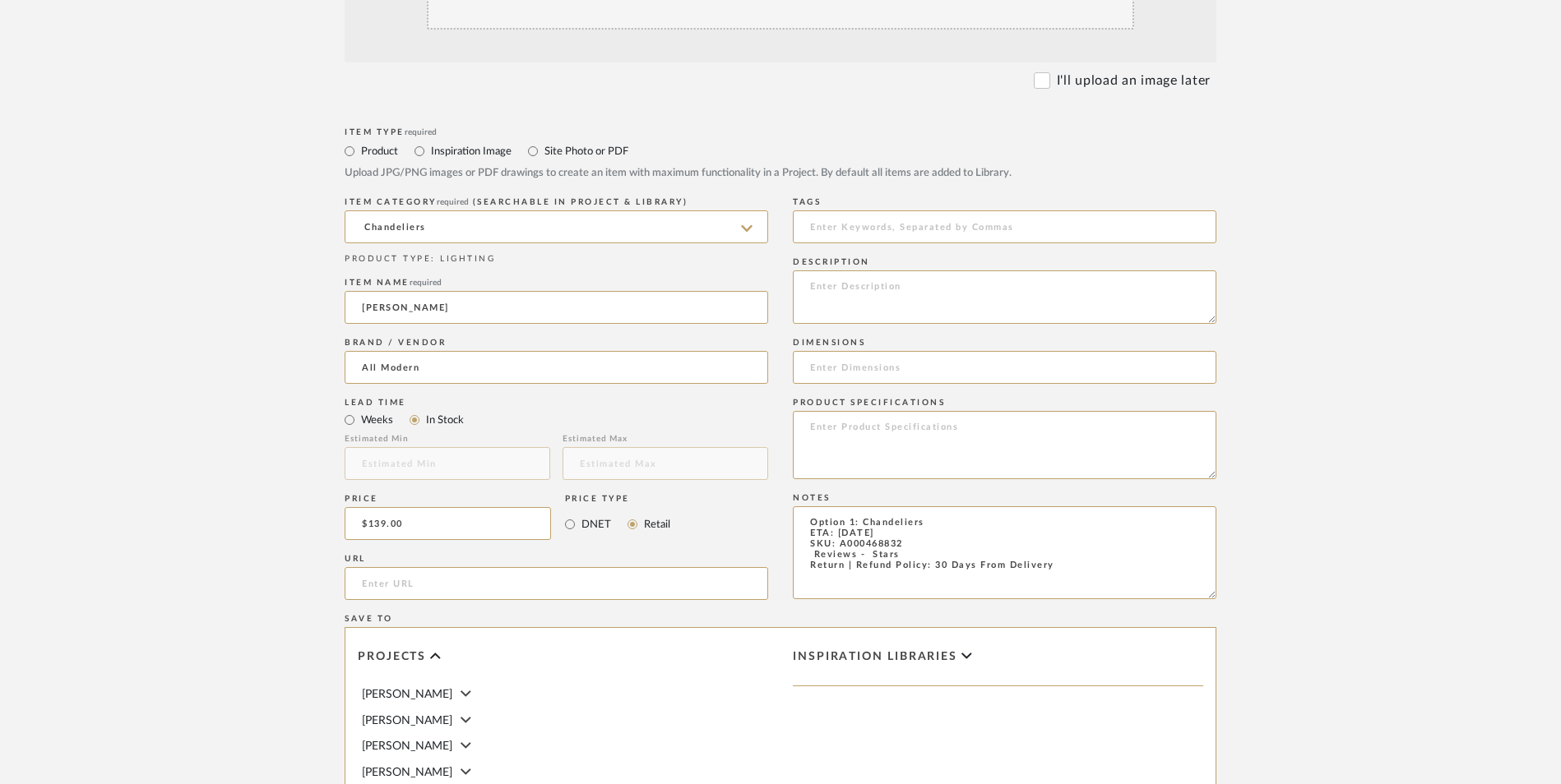
click at [276, 461] on form "Bulk upload images - create multiple items Import from Pinterest - create items…" at bounding box center [780, 487] width 1048 height 1192
click at [381, 568] on input "url" at bounding box center [556, 584] width 424 height 33
paste input "https://www.allmodern.com/lighting/pdp/allmodern-andrea-5-light-sputnik-modern-…"
click at [111, 470] on upload-items "Create new item in LaMarion Patterson Upload photos, documents or PDFs, or sele…" at bounding box center [780, 399] width 1561 height 1450
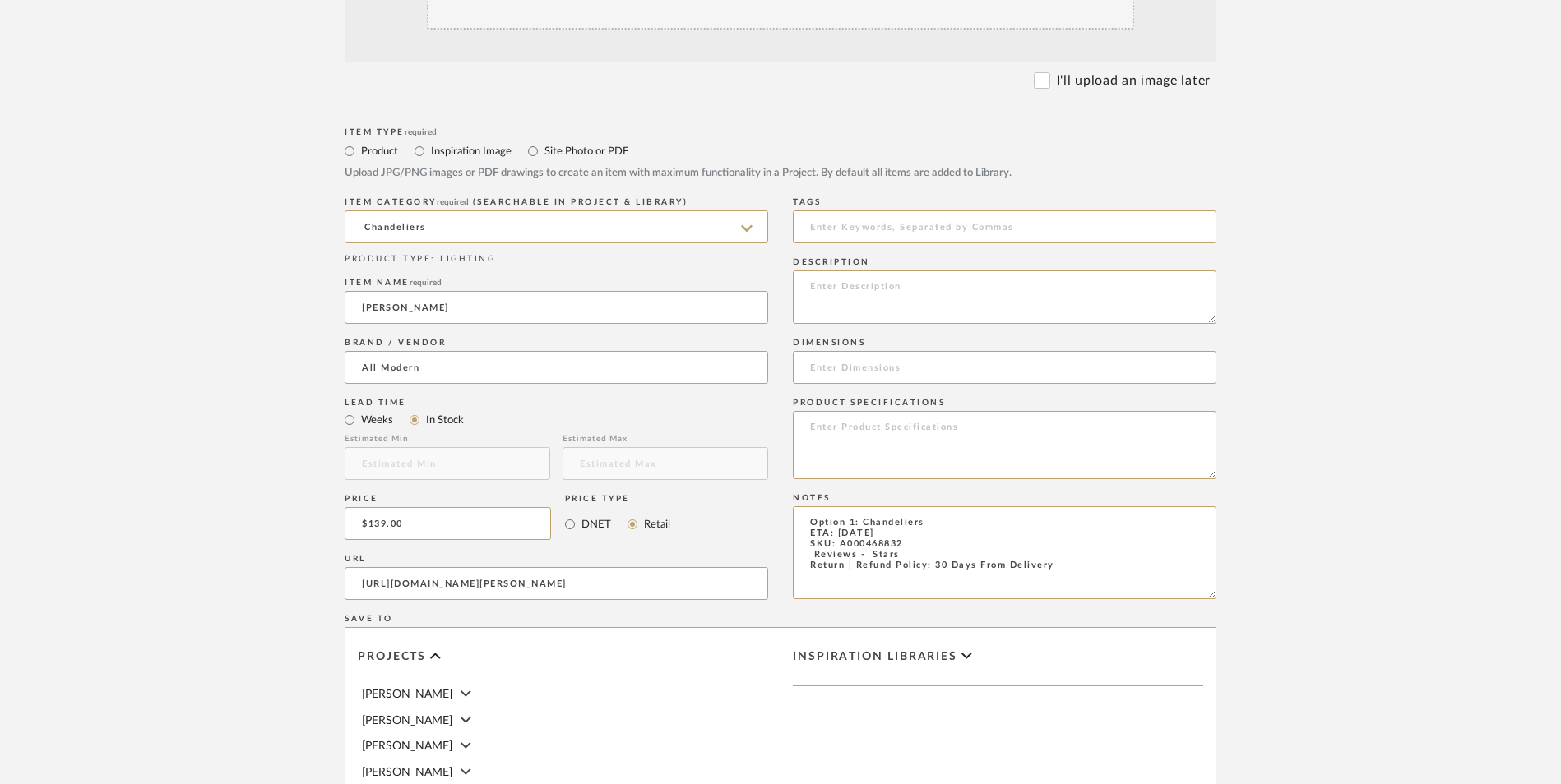
scroll to position [0, 0]
click at [801, 506] on textarea "Option 1: Chandeliers ETA: 9.8.2025 SKU: A000468832 Reviews - Stars Return | Re…" at bounding box center [1005, 552] width 424 height 93
click at [903, 270] on textarea at bounding box center [1005, 297] width 424 height 54
paste textarea "Sputnik chandelier dynamism, simplified. This reimagined version of the classic…"
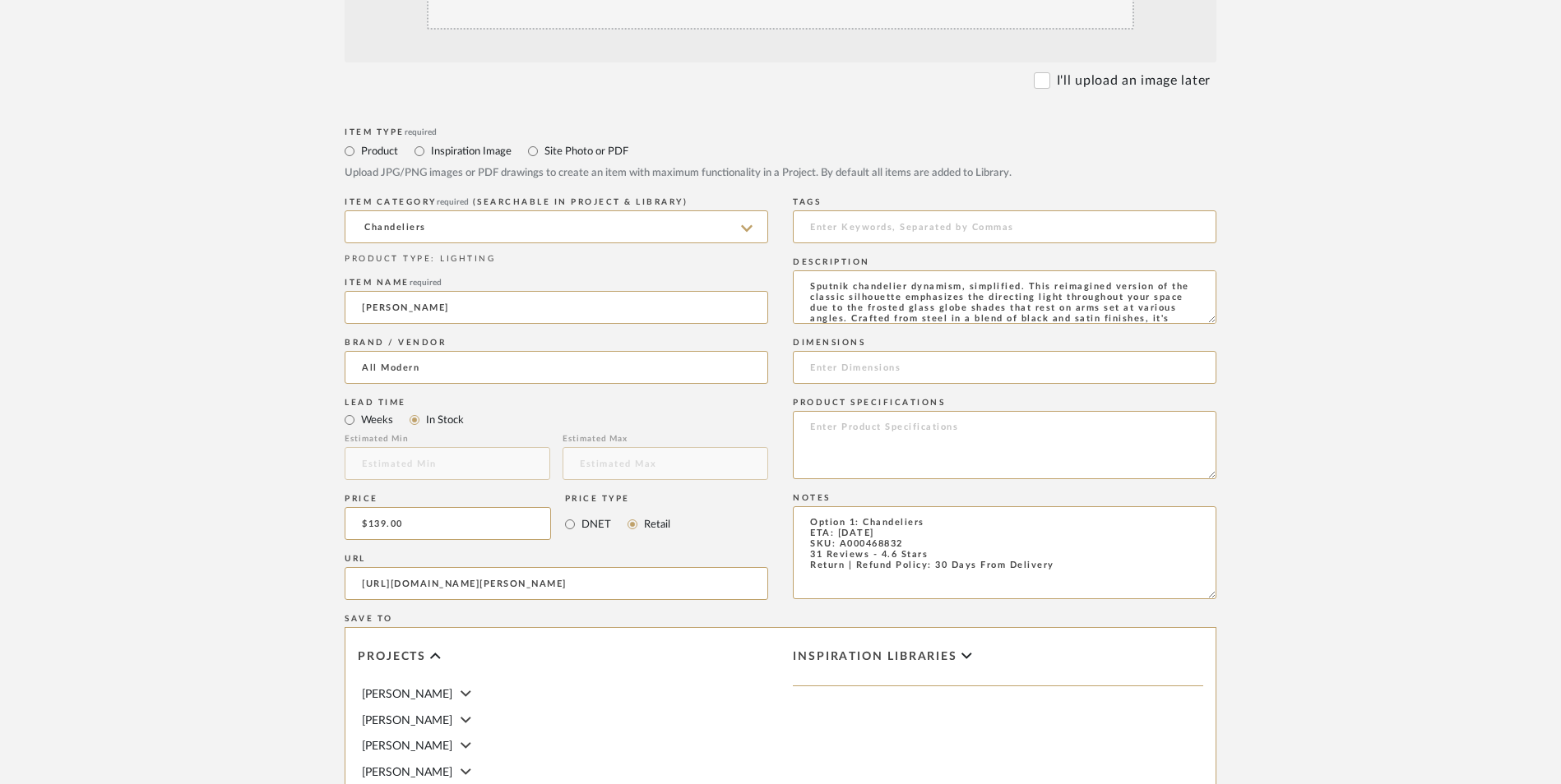
scroll to position [23, 0]
click at [873, 351] on input at bounding box center [1005, 368] width 424 height 33
paste input "18.38'' H X 32'' W X 32'' D"
click at [904, 411] on textarea at bounding box center [1005, 445] width 424 height 69
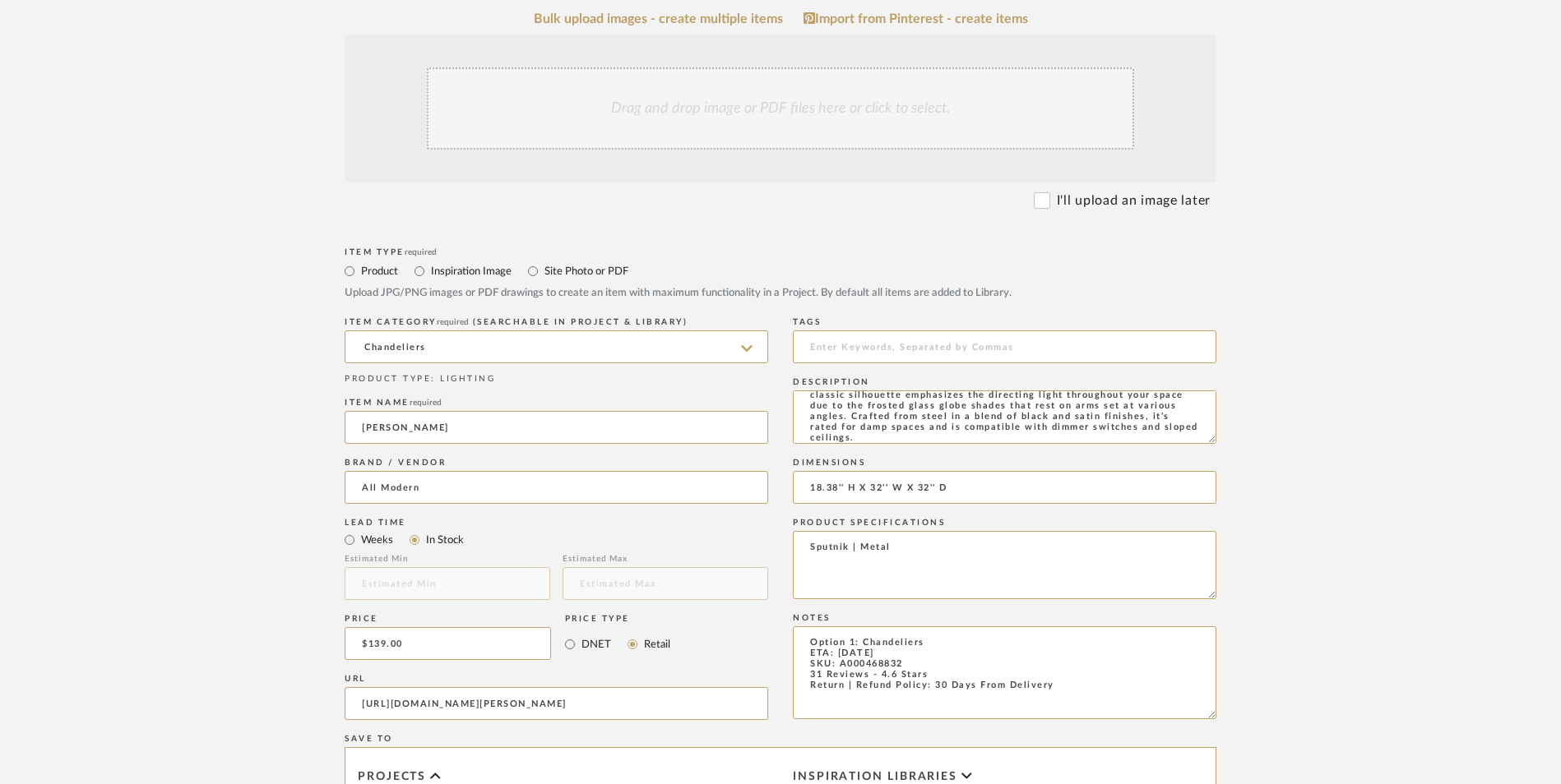
scroll to position [247, 0]
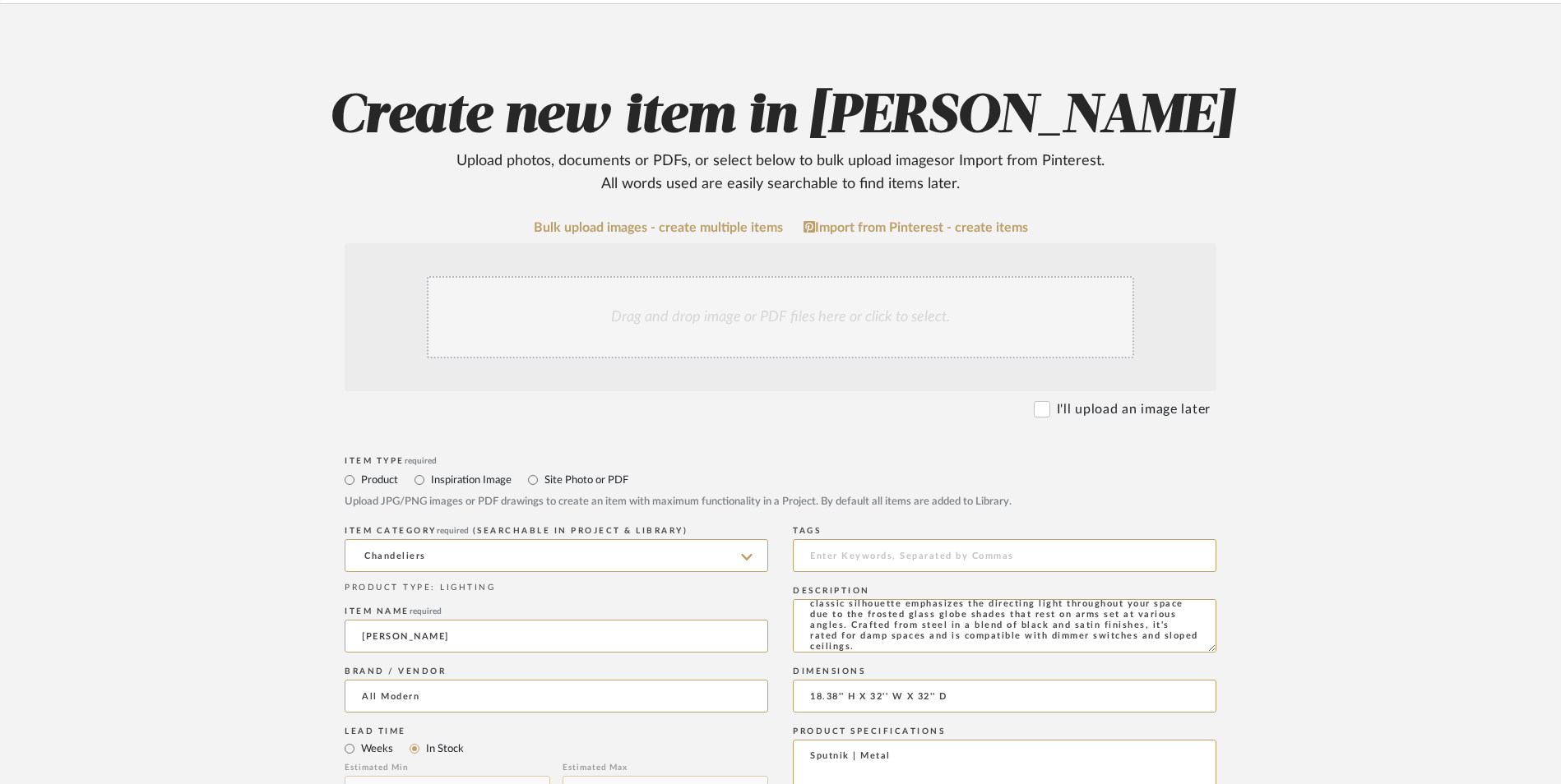
click at [752, 276] on div "Drag and drop image or PDF files here or click to select." at bounding box center [780, 317] width 707 height 82
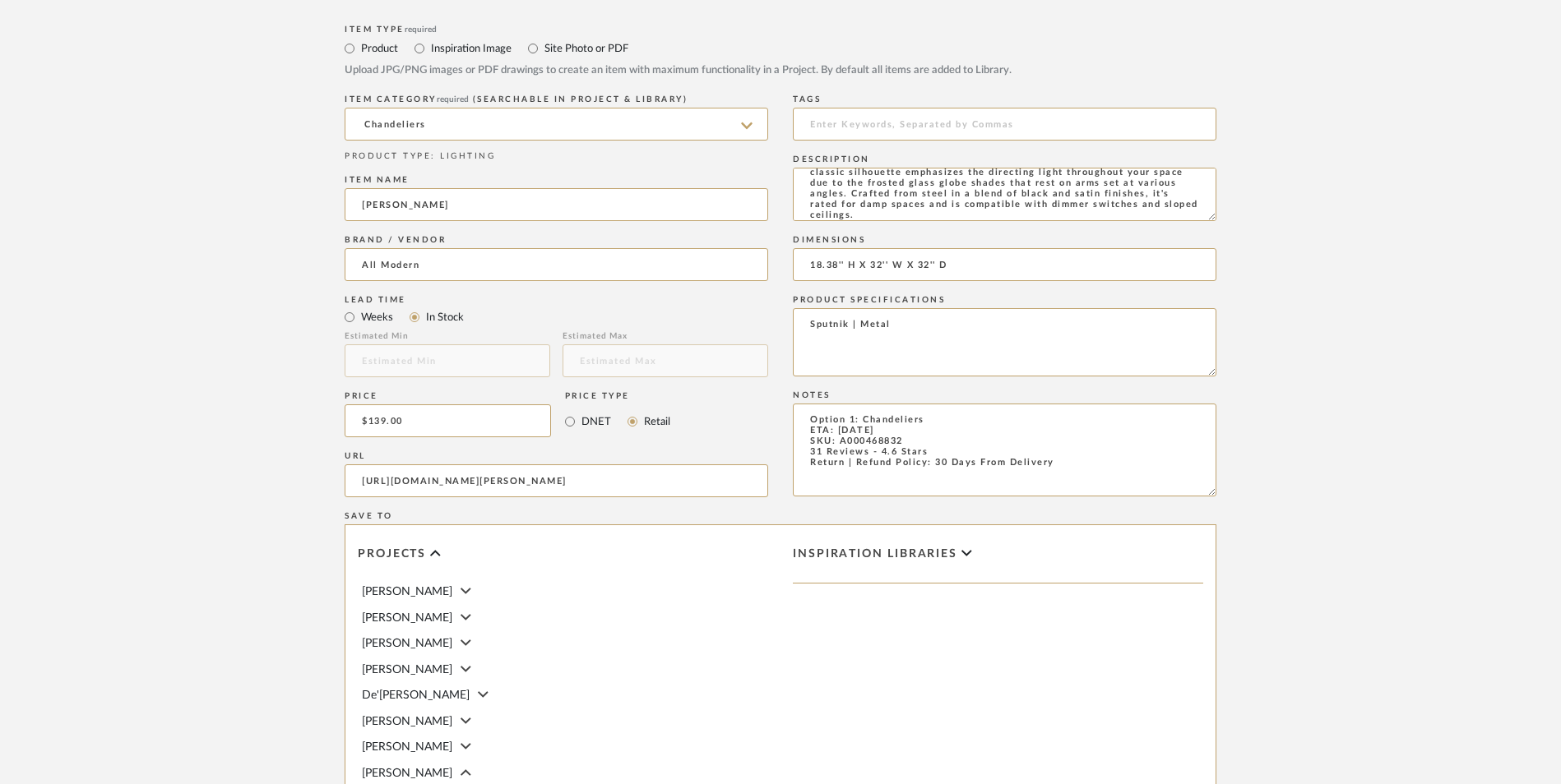
scroll to position [1035, 0]
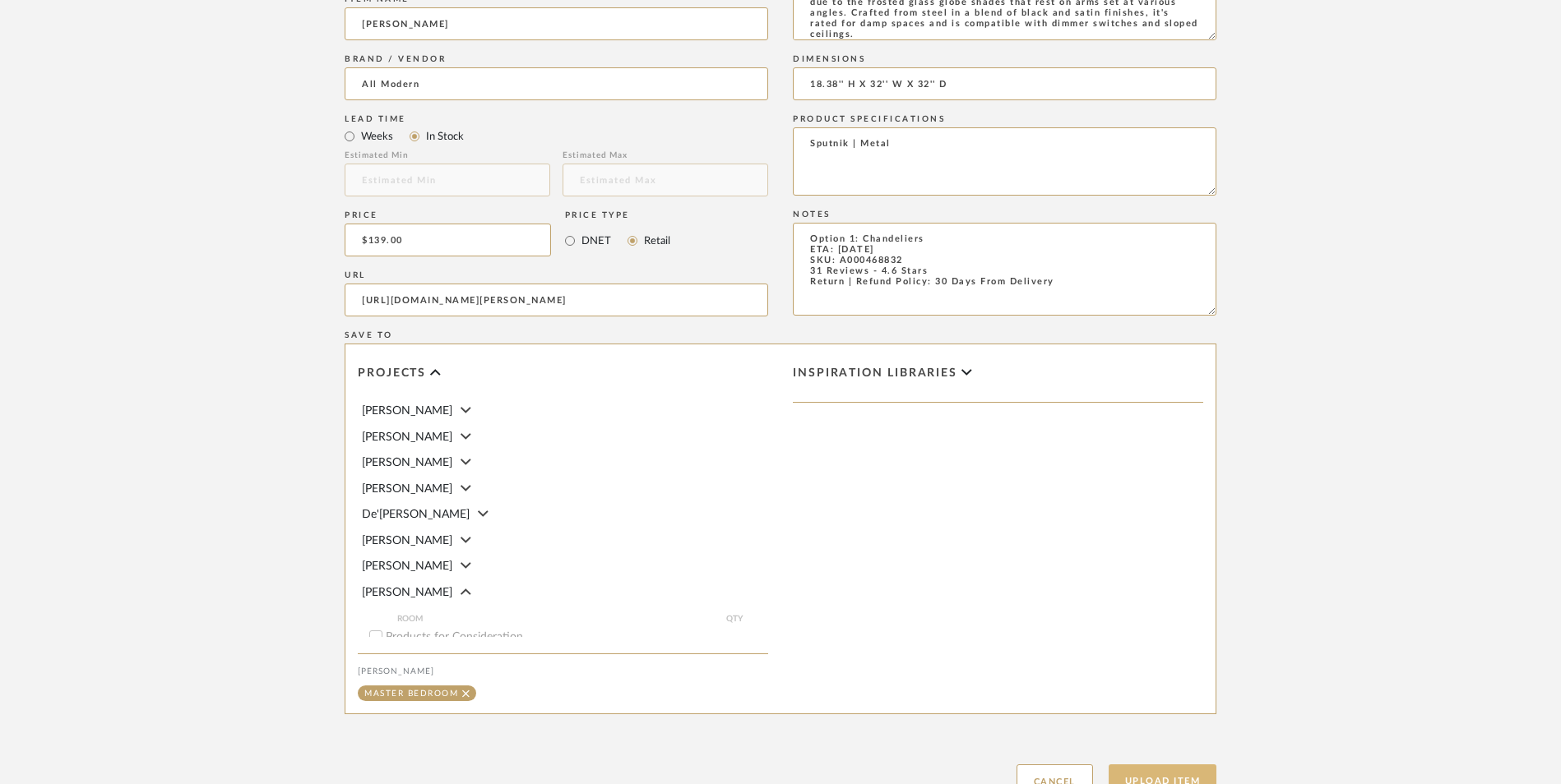
click at [1179, 764] on button "Upload Item" at bounding box center [1162, 781] width 109 height 33
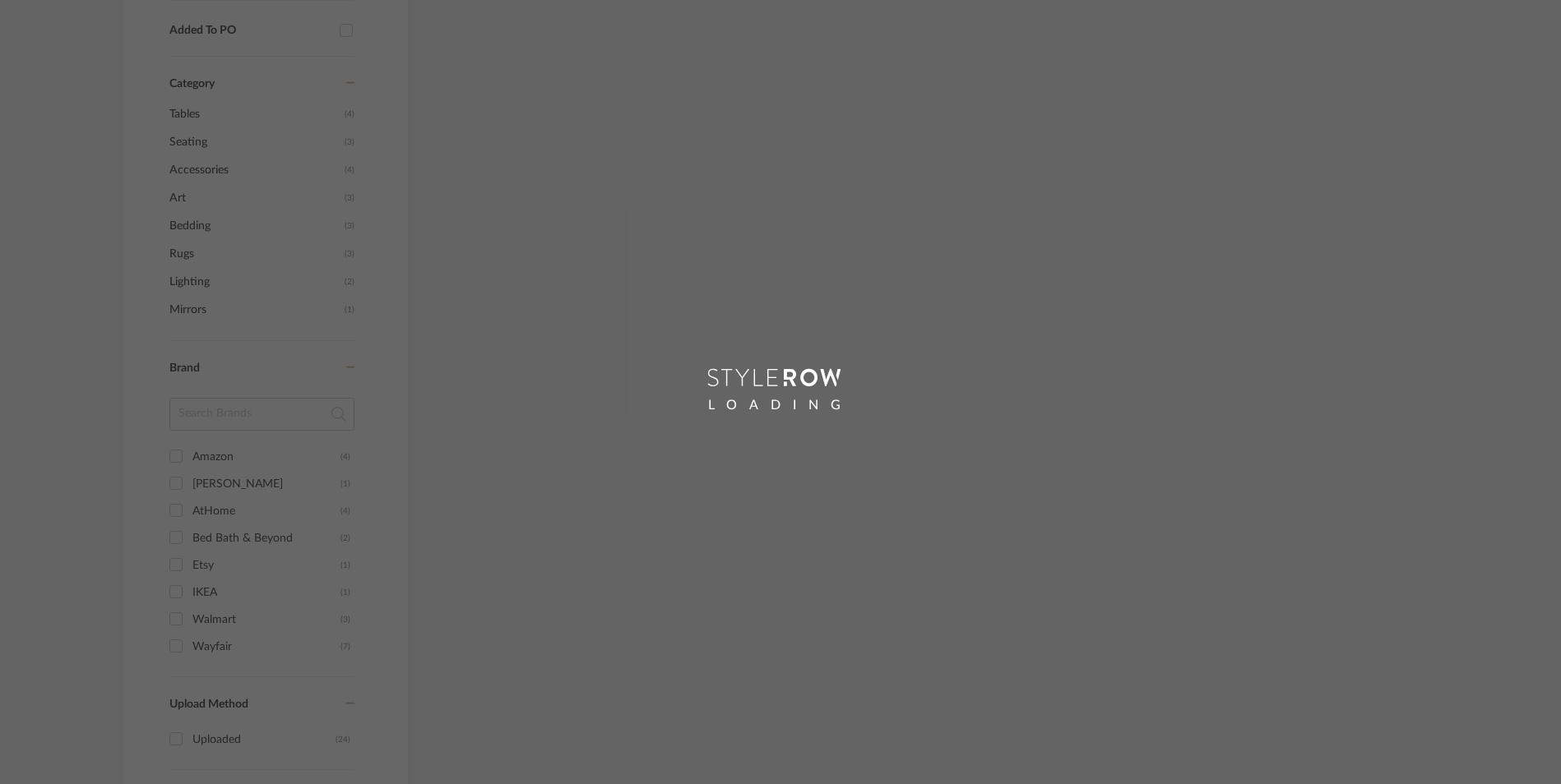
scroll to position [788, 0]
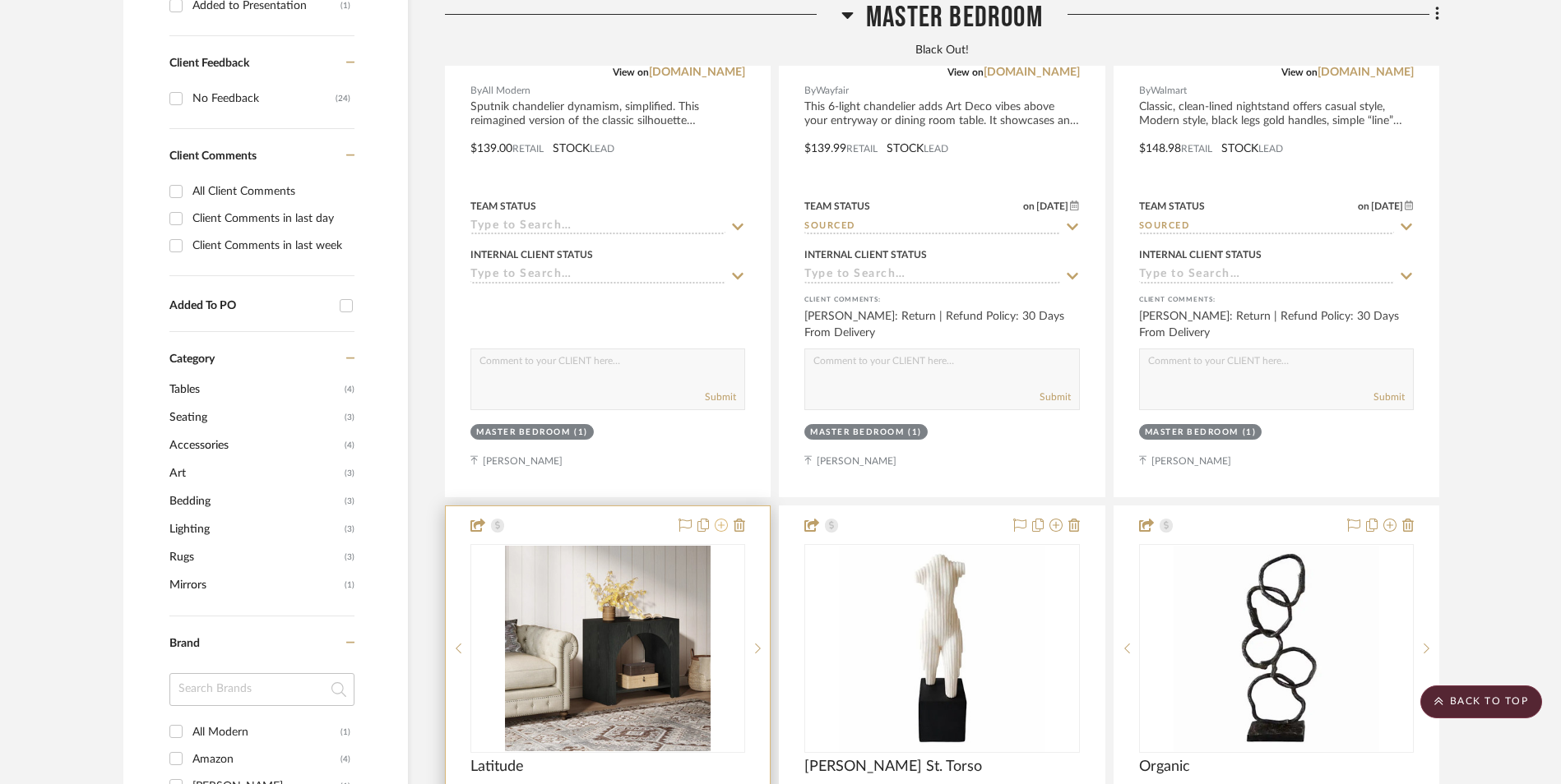
scroll to position [993, 0]
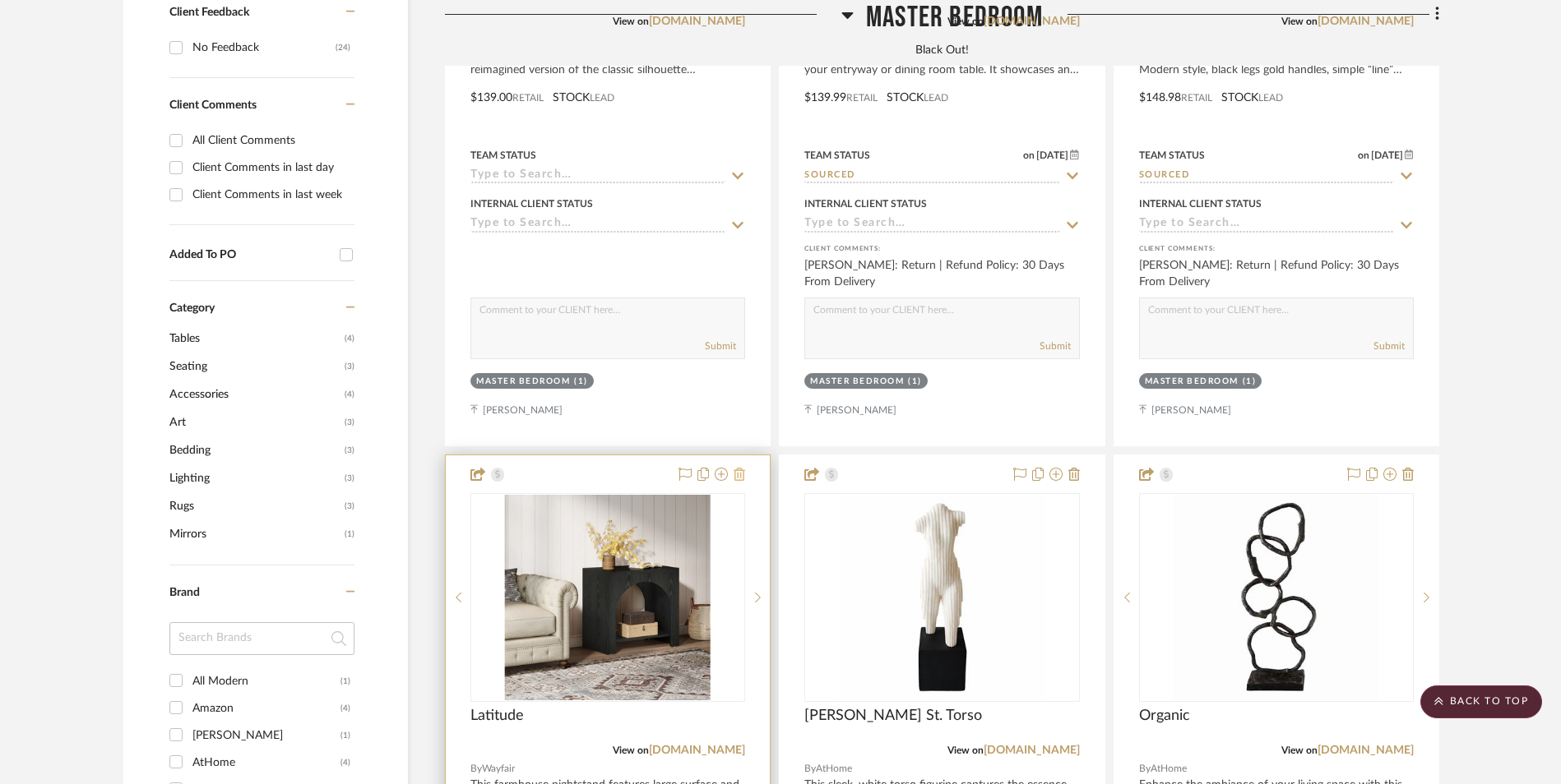
click at [742, 468] on icon at bounding box center [739, 474] width 12 height 13
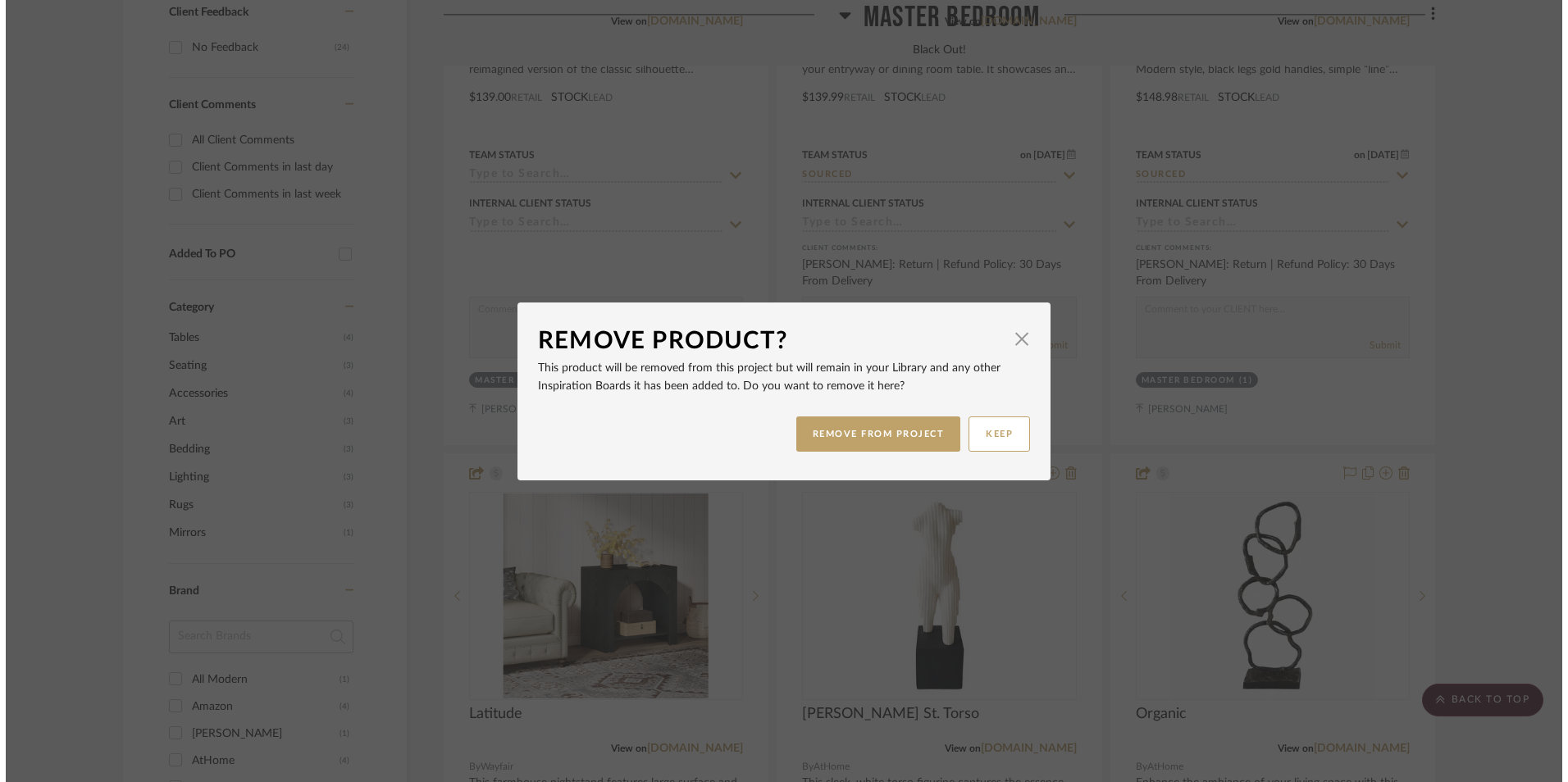
scroll to position [0, 0]
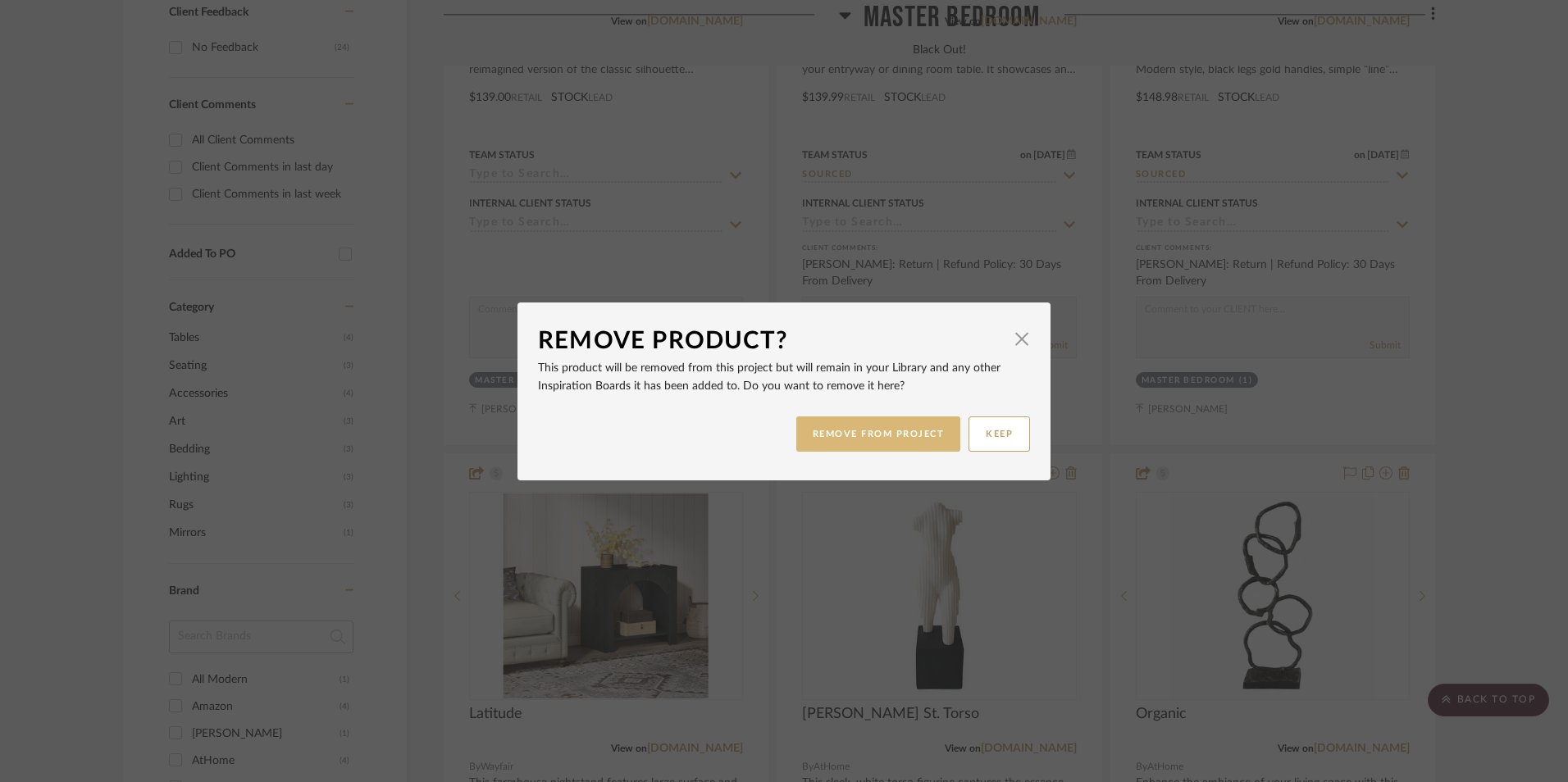
click at [905, 437] on button "REMOVE FROM PROJECT" at bounding box center [879, 434] width 165 height 35
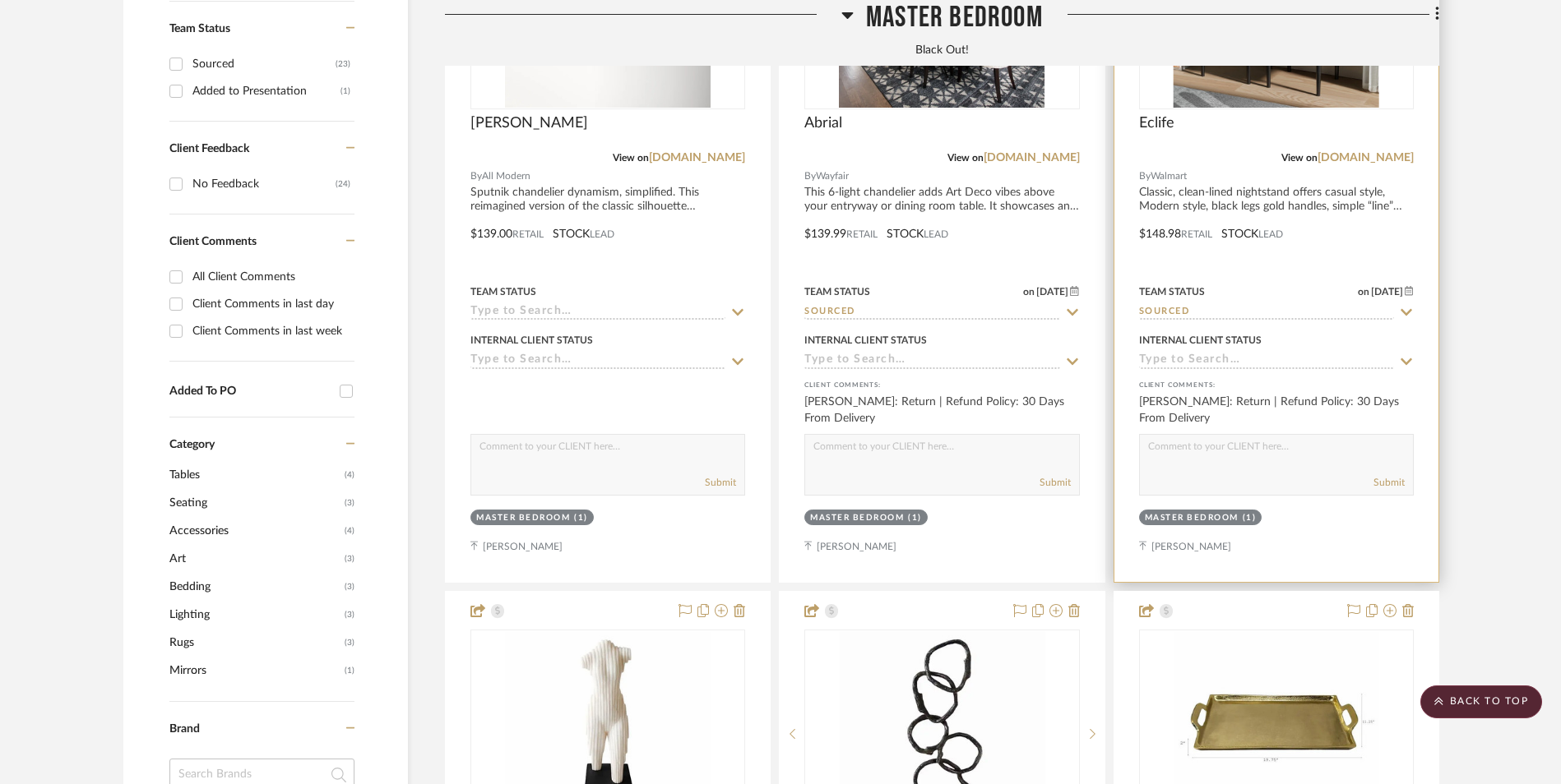
scroll to position [665, 0]
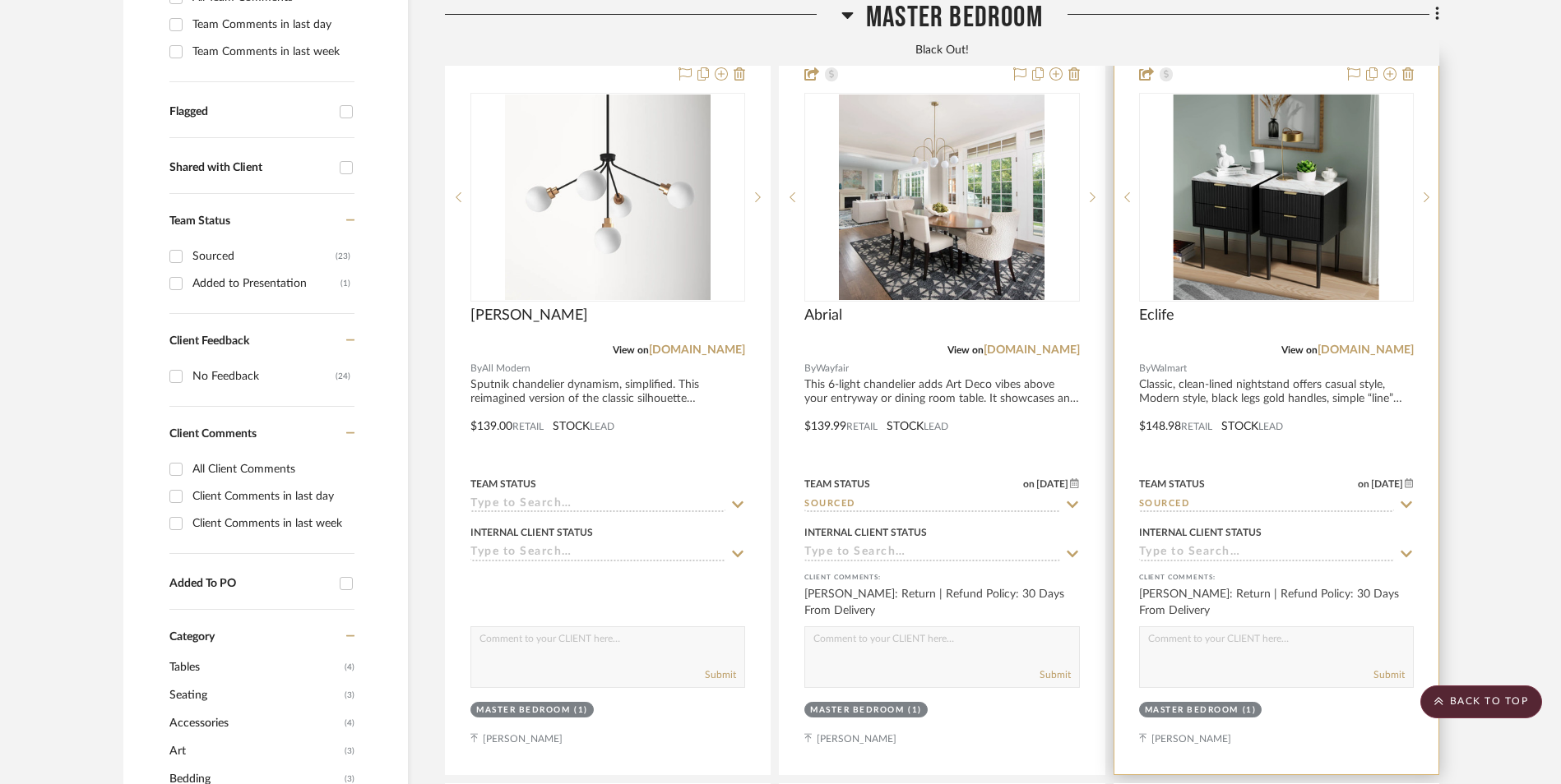
click at [1276, 148] on img "0" at bounding box center [1276, 198] width 206 height 206
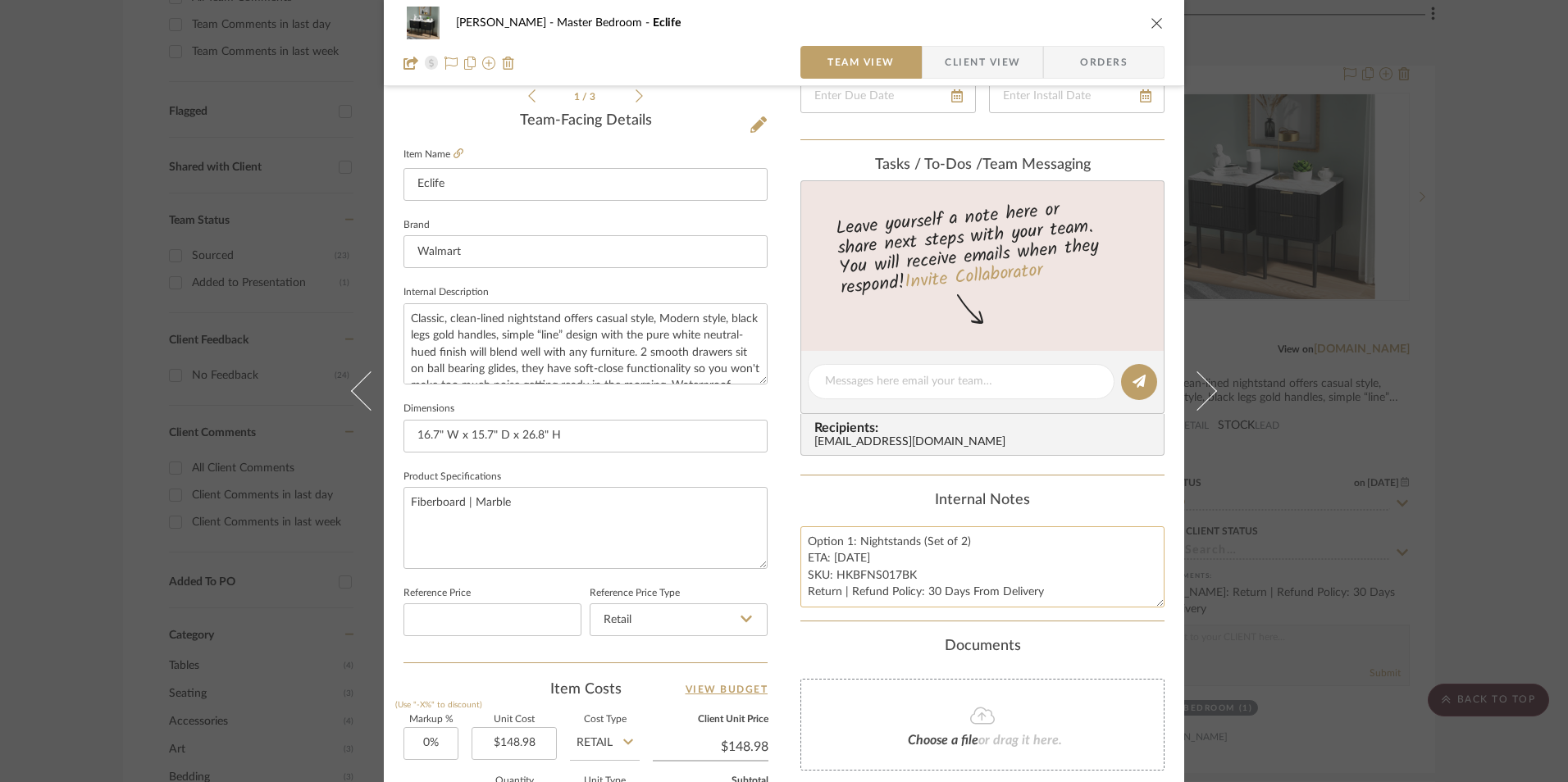
scroll to position [410, 0]
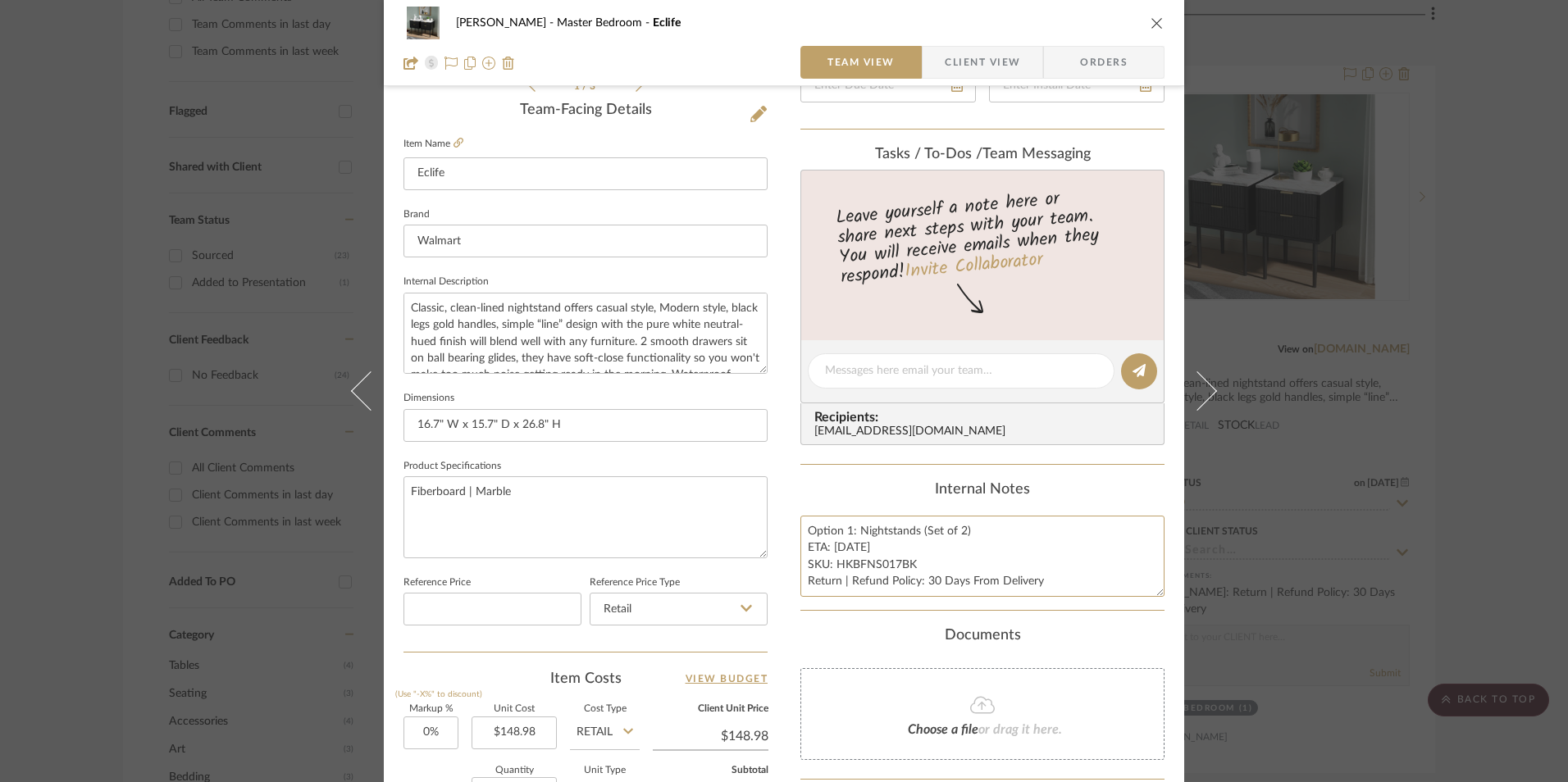
drag, startPoint x: 856, startPoint y: 531, endPoint x: 775, endPoint y: 528, distance: 81.1
click at [775, 529] on div "LaMarion Patterson Master Bedroom Eclife Team View Client View Orders 1 / 3 Tea…" at bounding box center [784, 359] width 801 height 1514
click at [848, 493] on div "Internal Notes" at bounding box center [982, 490] width 364 height 18
click at [950, 61] on span "Client View" at bounding box center [982, 62] width 75 height 33
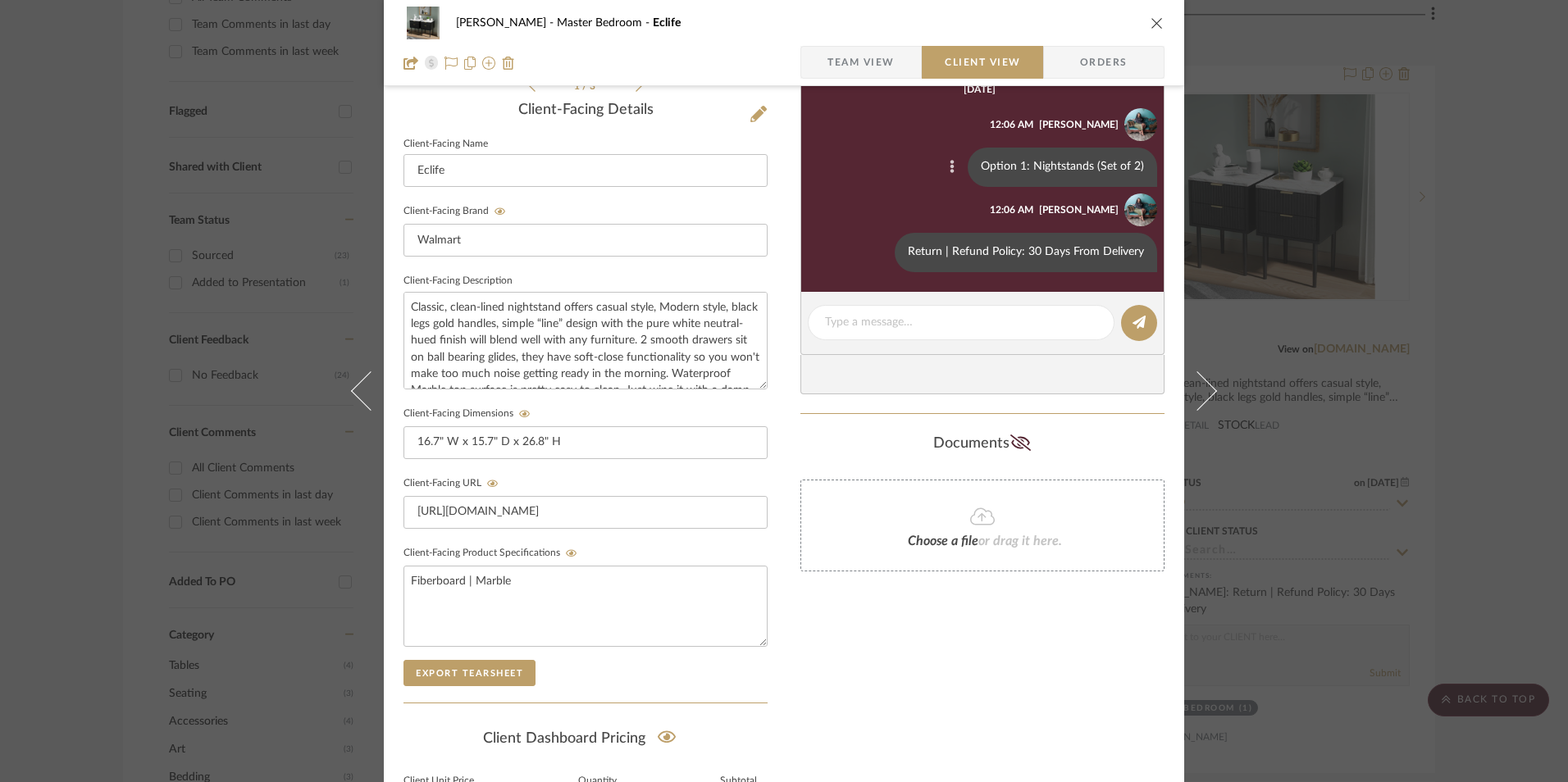
click at [953, 167] on button at bounding box center [952, 167] width 20 height 20
click at [858, 145] on span "Edit Message" at bounding box center [874, 147] width 67 height 14
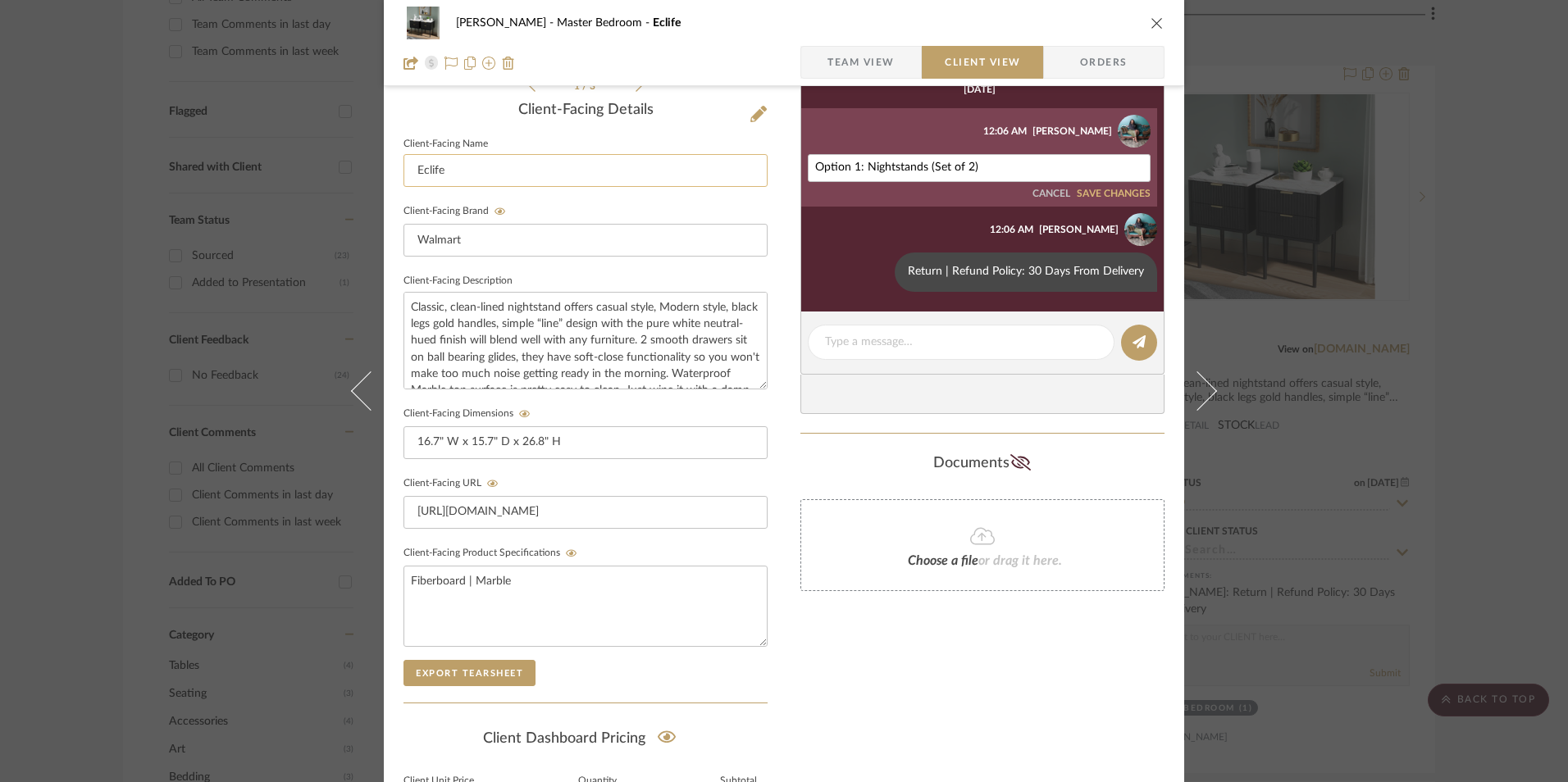
drag, startPoint x: 862, startPoint y: 166, endPoint x: 717, endPoint y: 156, distance: 145.3
click at [718, 156] on div "LaMarion Patterson Master Bedroom Eclife Team View Client View Orders 1 / 3 Cli…" at bounding box center [784, 285] width 801 height 1365
click at [1098, 194] on button "SAVE CHANGES" at bounding box center [1114, 194] width 74 height 12
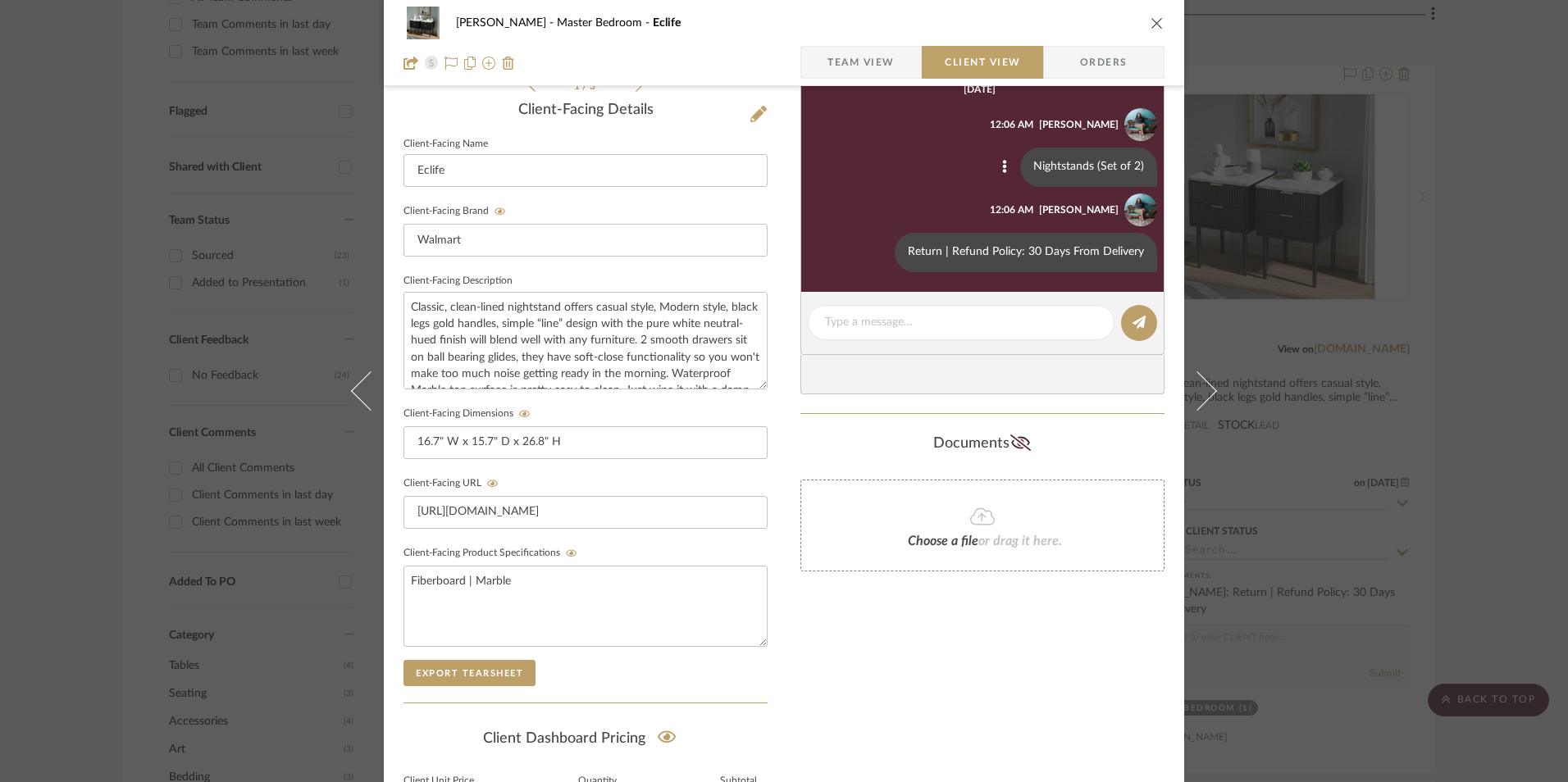
click at [871, 69] on span "Team View" at bounding box center [860, 62] width 67 height 33
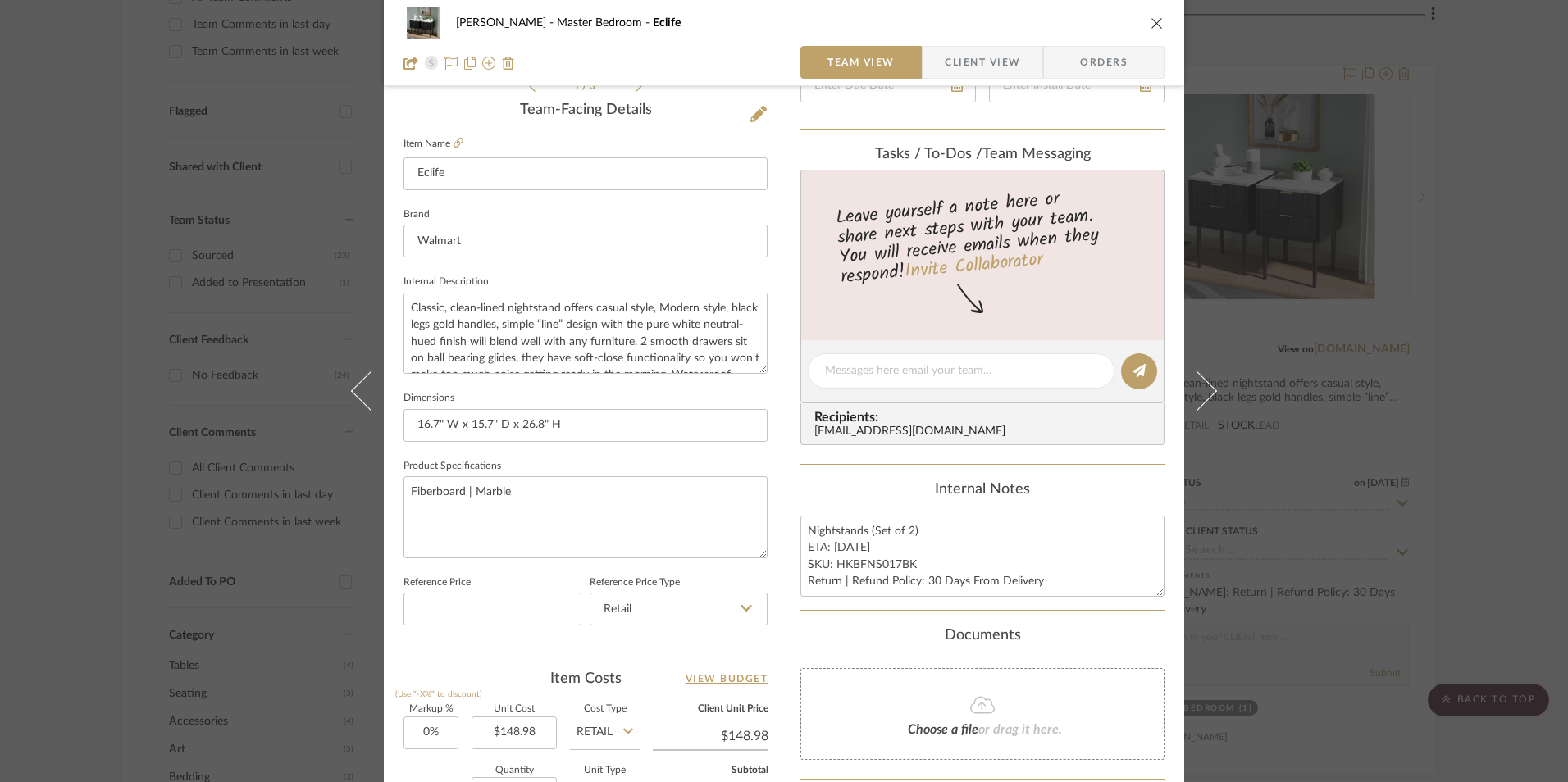
click at [1151, 26] on icon "close" at bounding box center [1156, 22] width 13 height 13
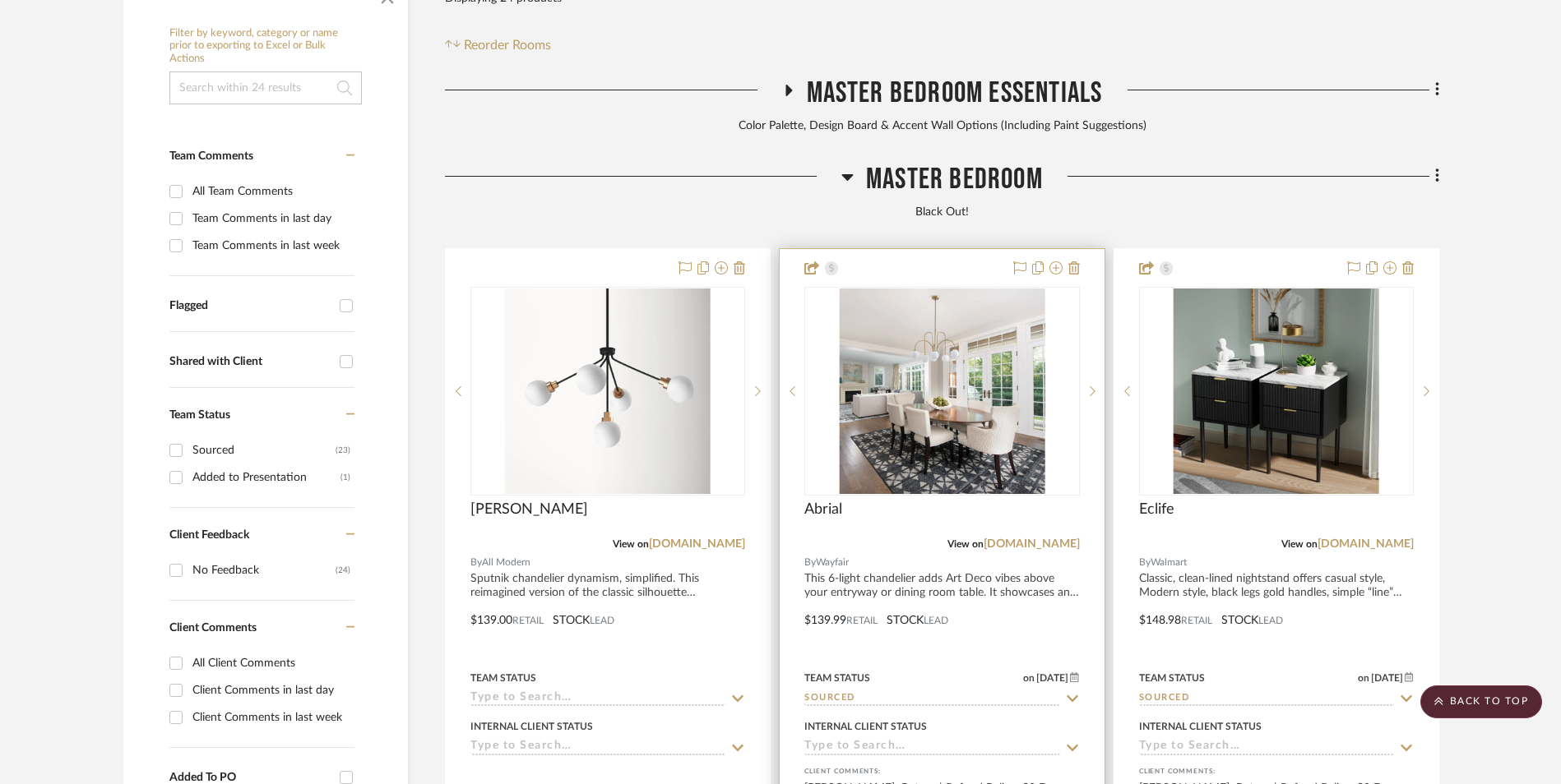
scroll to position [500, 0]
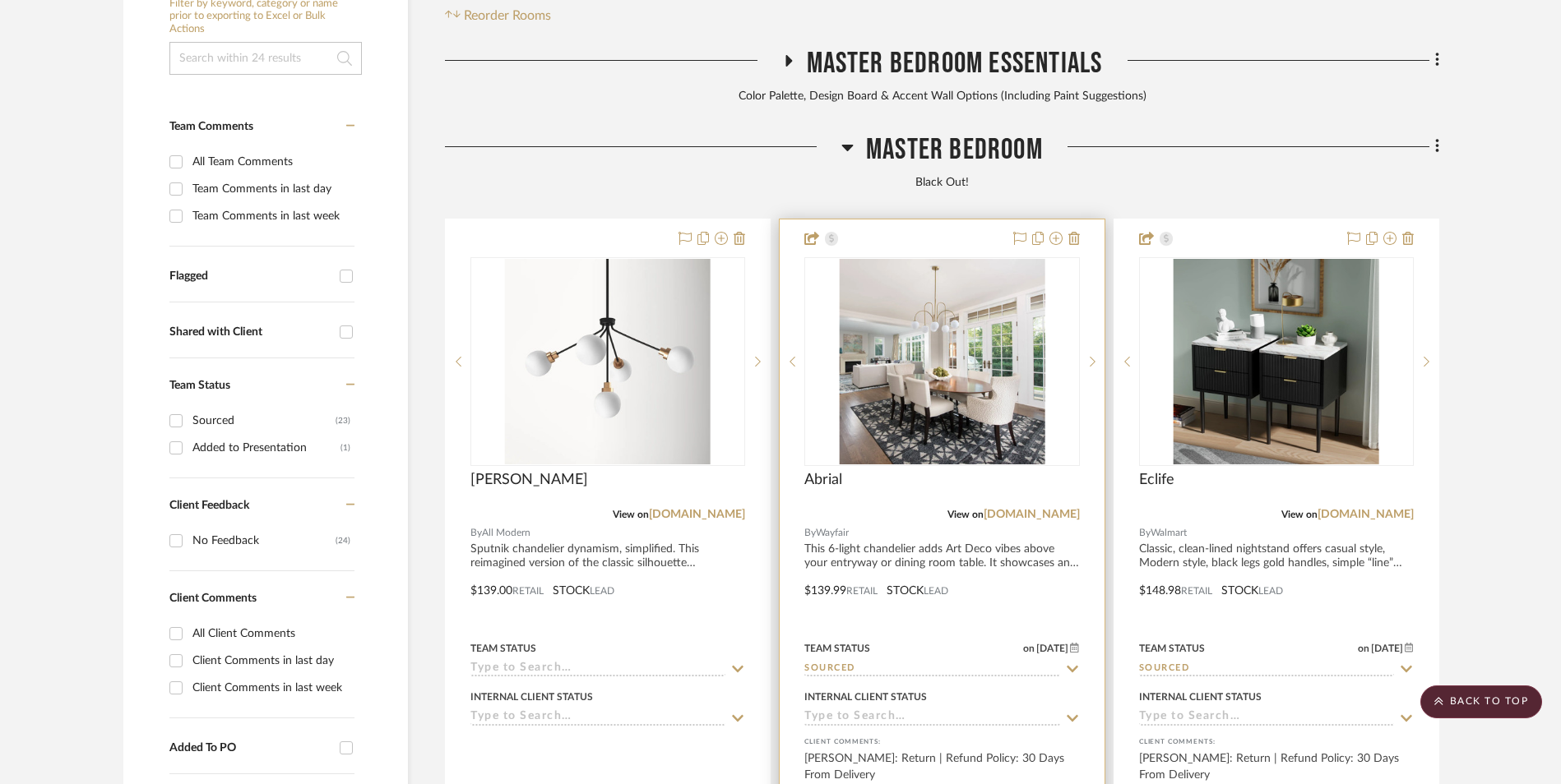
click at [952, 278] on img "0" at bounding box center [942, 362] width 206 height 206
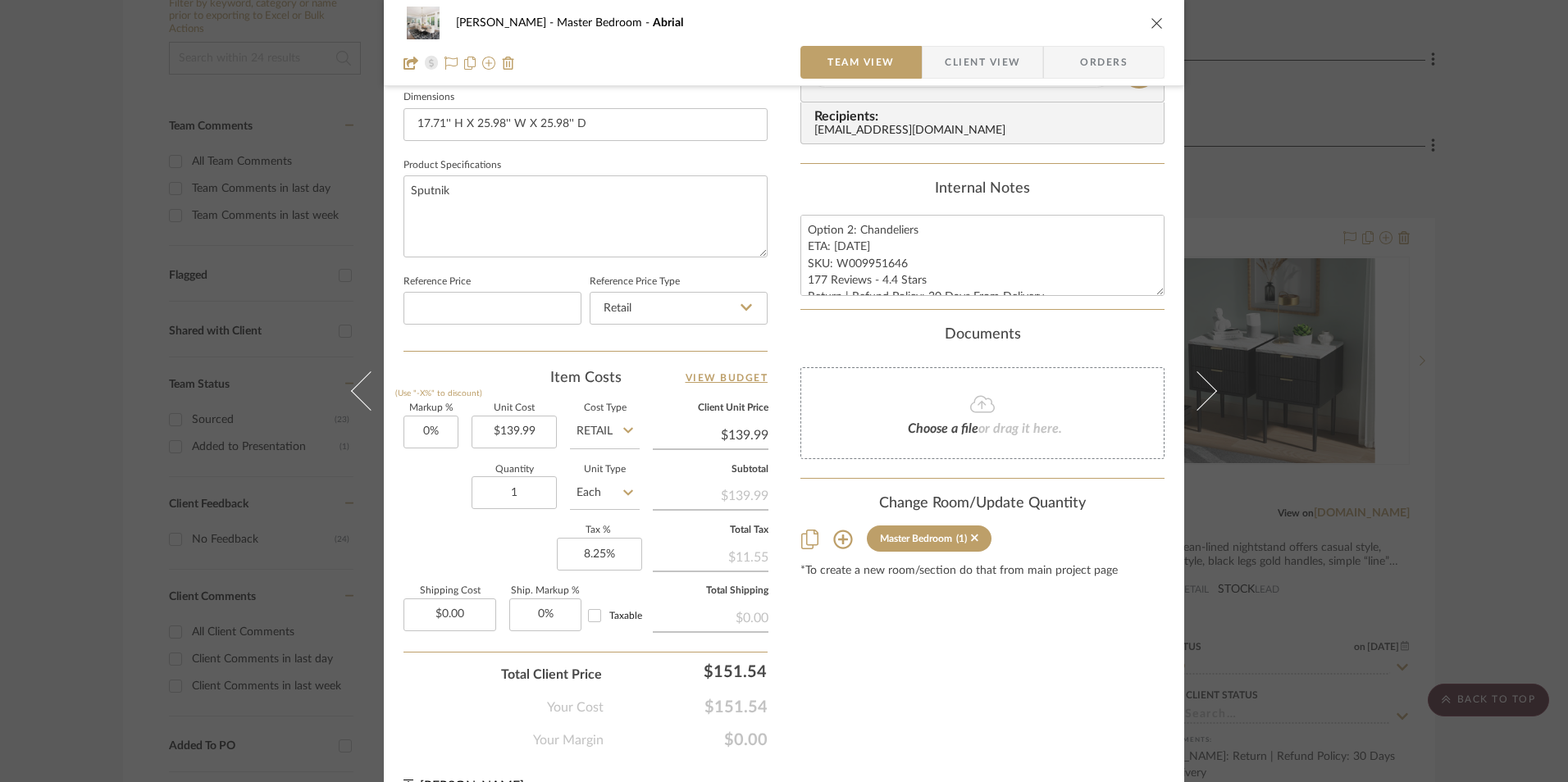
scroll to position [738, 0]
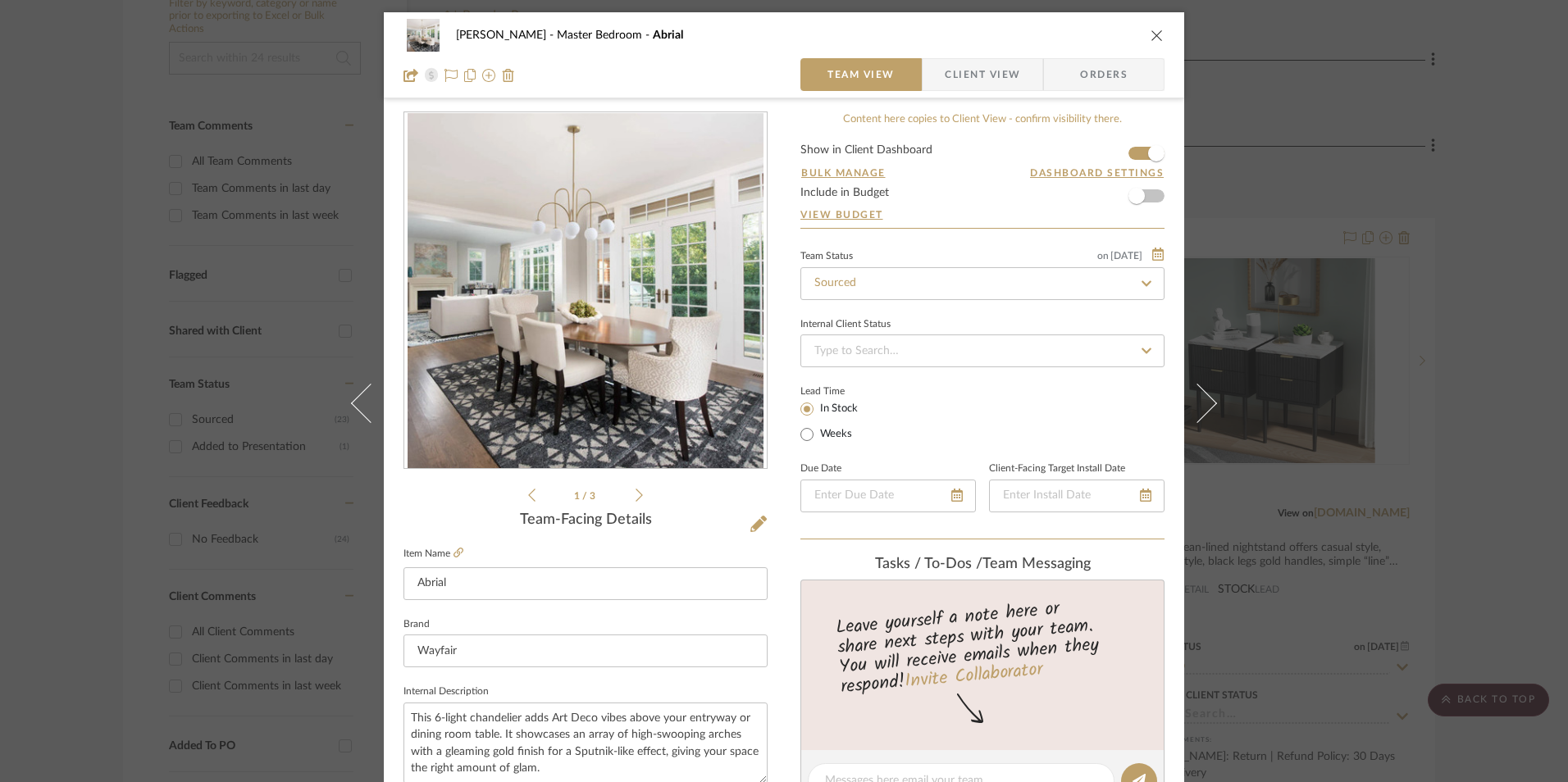
drag, startPoint x: 0, startPoint y: 0, endPoint x: 685, endPoint y: 298, distance: 747.0
click at [1463, 418] on div "LaMarion Patterson Master Bedroom Abrial Team View Client View Orders 1 / 3 Tea…" at bounding box center [784, 391] width 1568 height 782
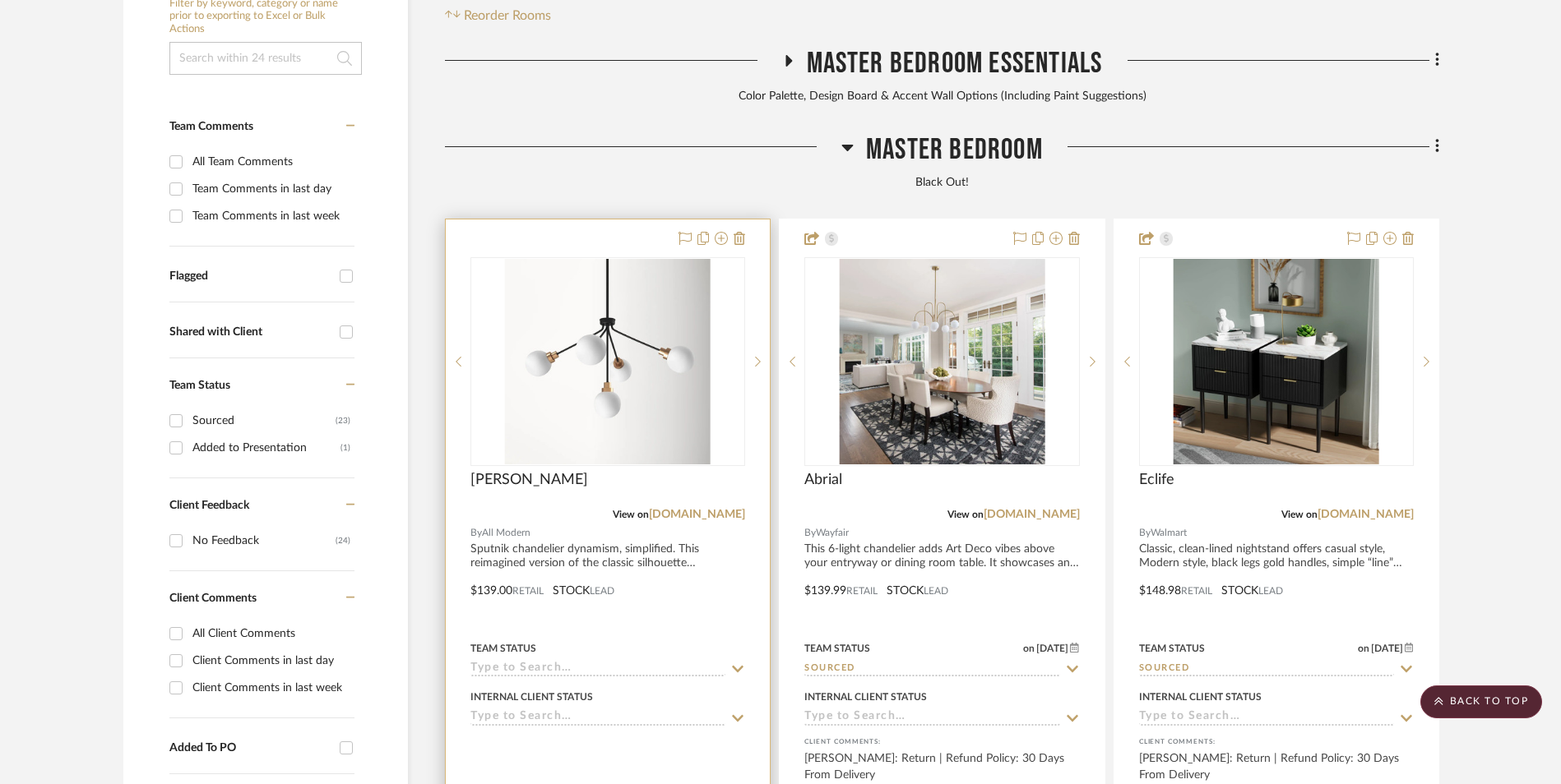
click at [624, 259] on img "0" at bounding box center [608, 362] width 206 height 206
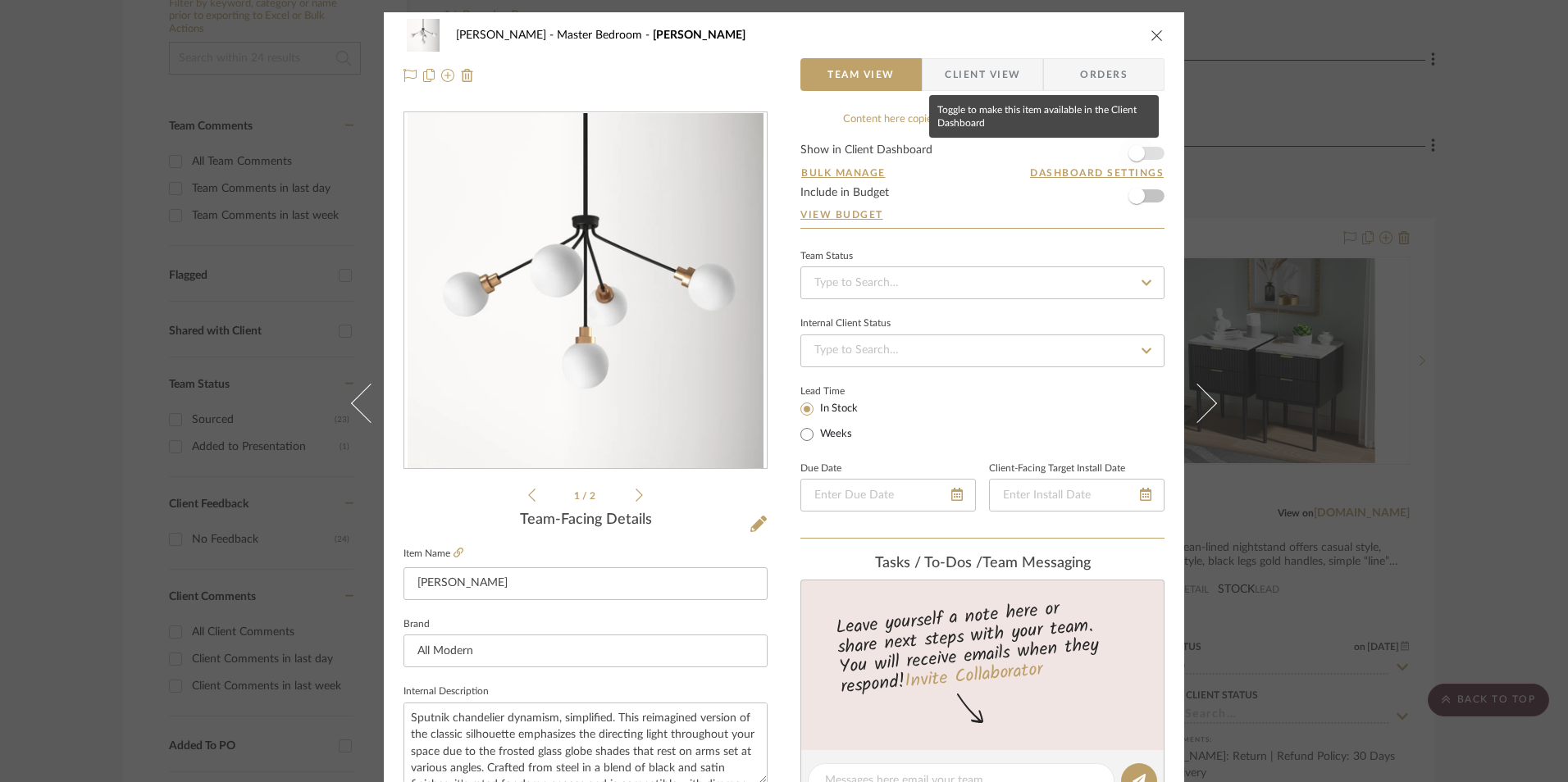
click at [1141, 154] on span "button" at bounding box center [1136, 153] width 36 height 36
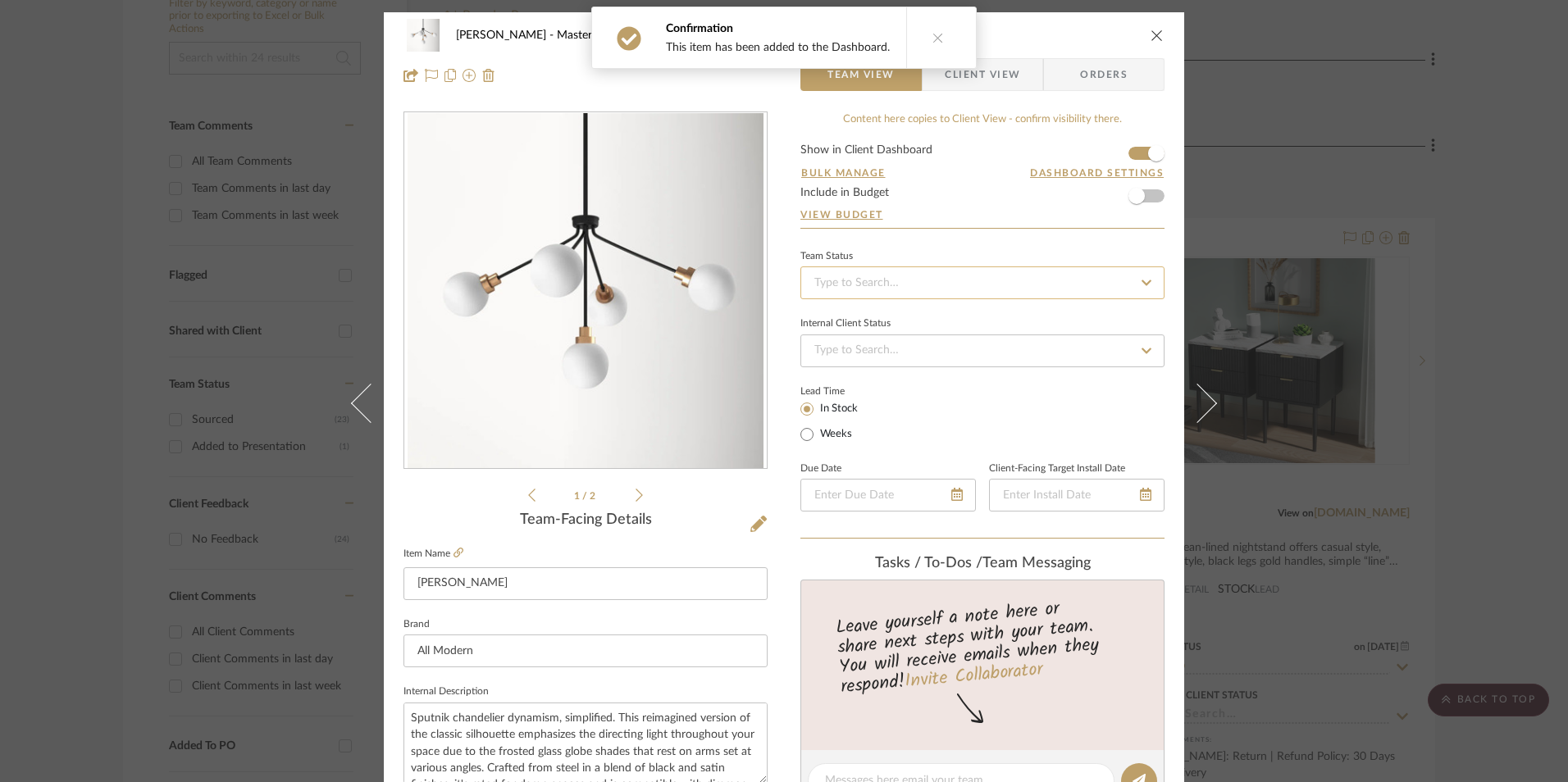
click at [933, 284] on input at bounding box center [982, 283] width 364 height 33
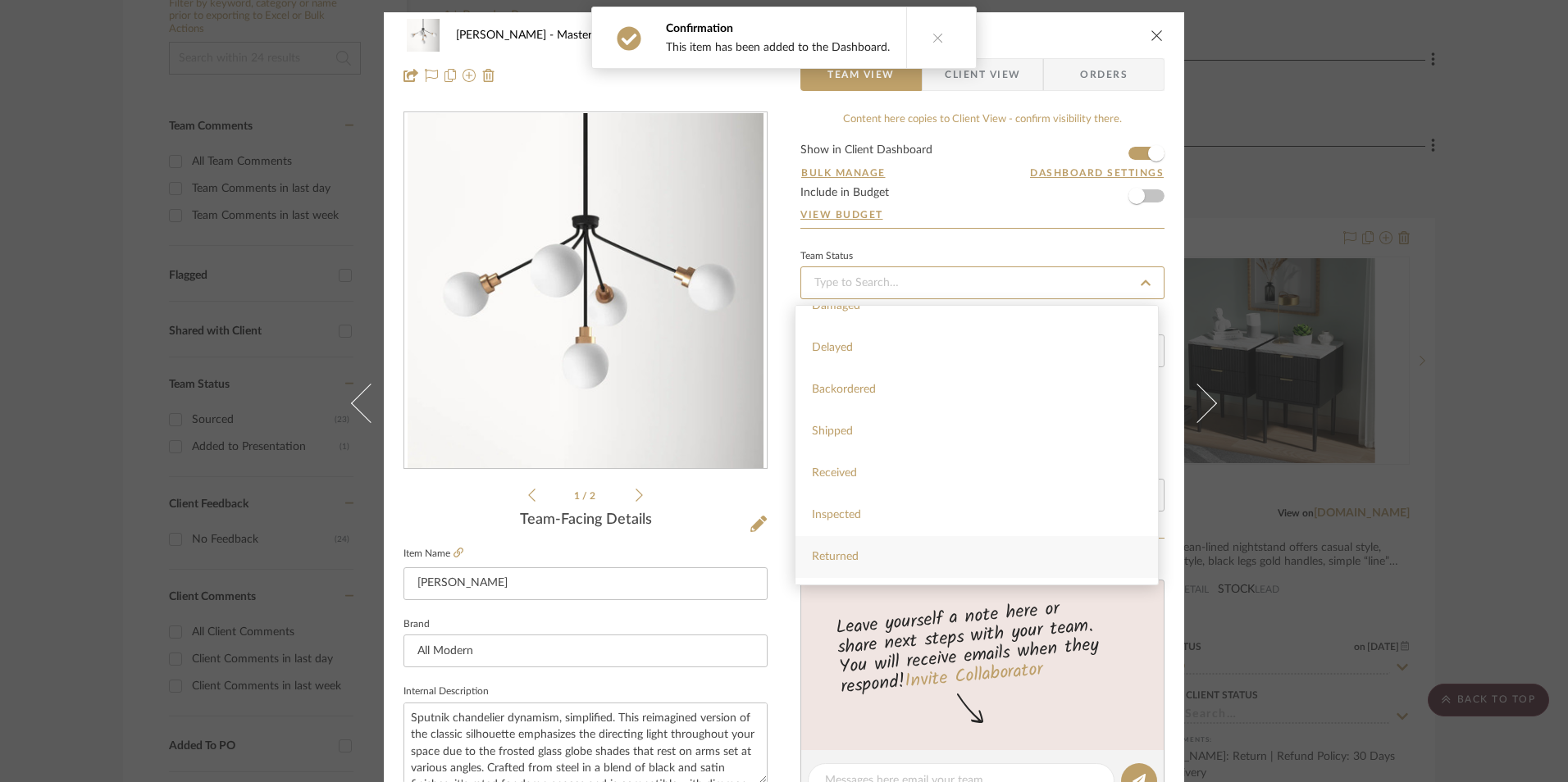
scroll to position [410, 0]
click at [868, 461] on div "Sourced" at bounding box center [976, 460] width 362 height 42
type input "[DATE]"
type input "Sourced"
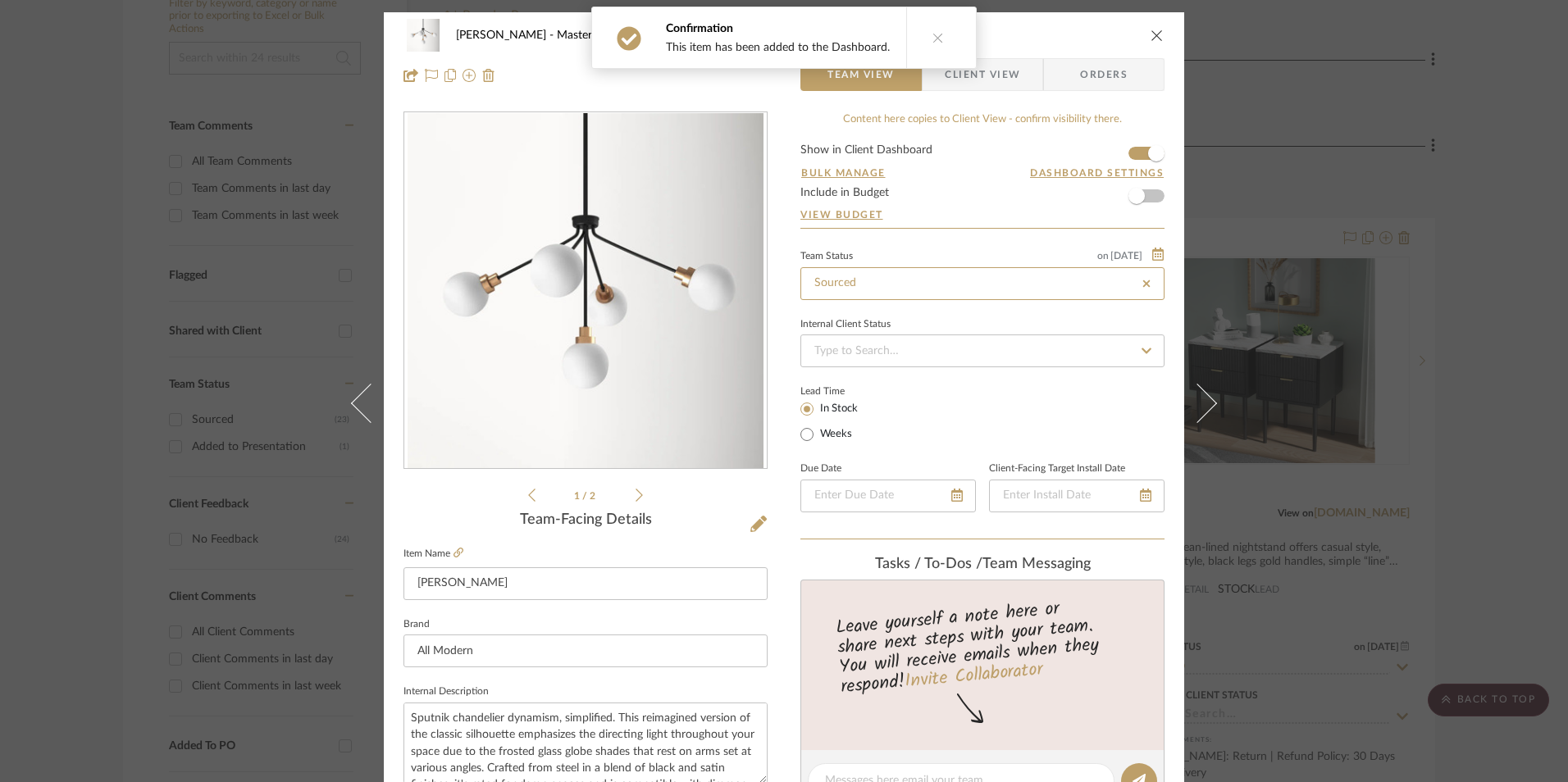
type input "[DATE]"
type input "Sourced"
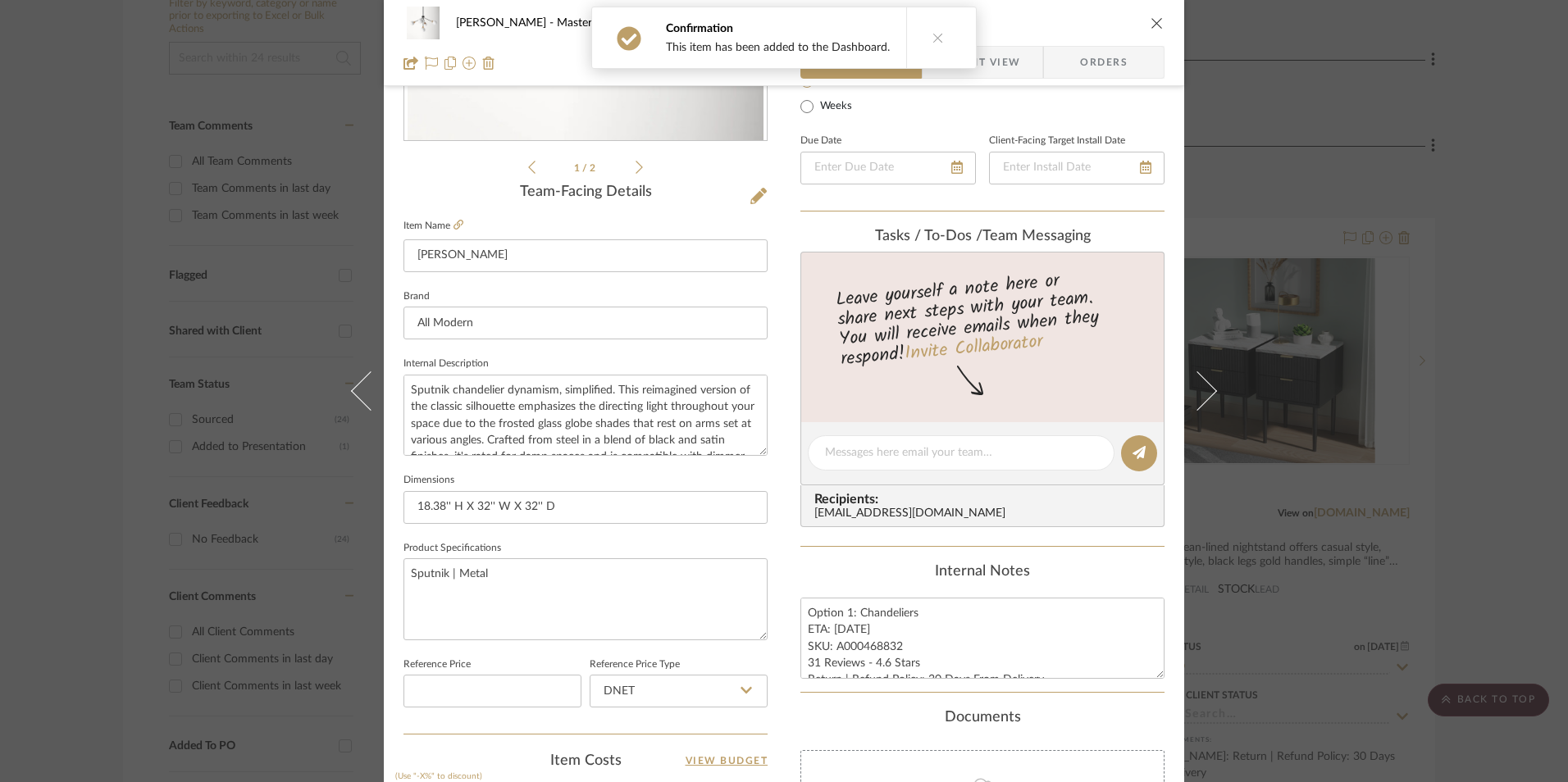
scroll to position [574, 0]
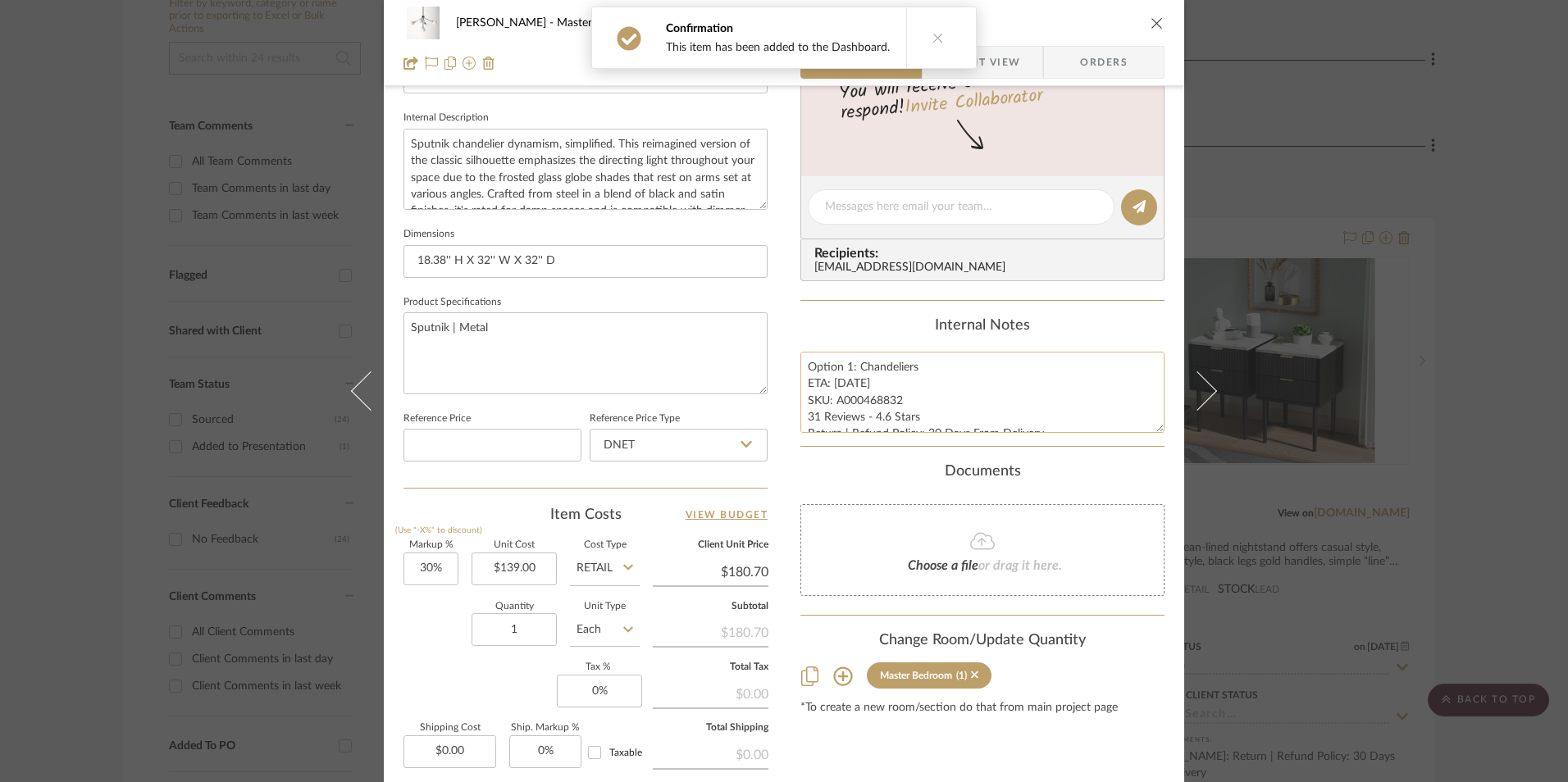
click at [869, 407] on textarea "Option 1: Chandeliers ETA: 9.8.2025 SKU: A000468832 31 Reviews - 4.6 Stars Retu…" at bounding box center [982, 391] width 364 height 81
drag, startPoint x: 894, startPoint y: 401, endPoint x: 832, endPoint y: 402, distance: 62.0
click at [832, 402] on textarea "Option 1: Chandeliers ETA: 9.8.2025 SKU: A000468832 31 Reviews - 4.6 Stars Retu…" at bounding box center [982, 391] width 364 height 81
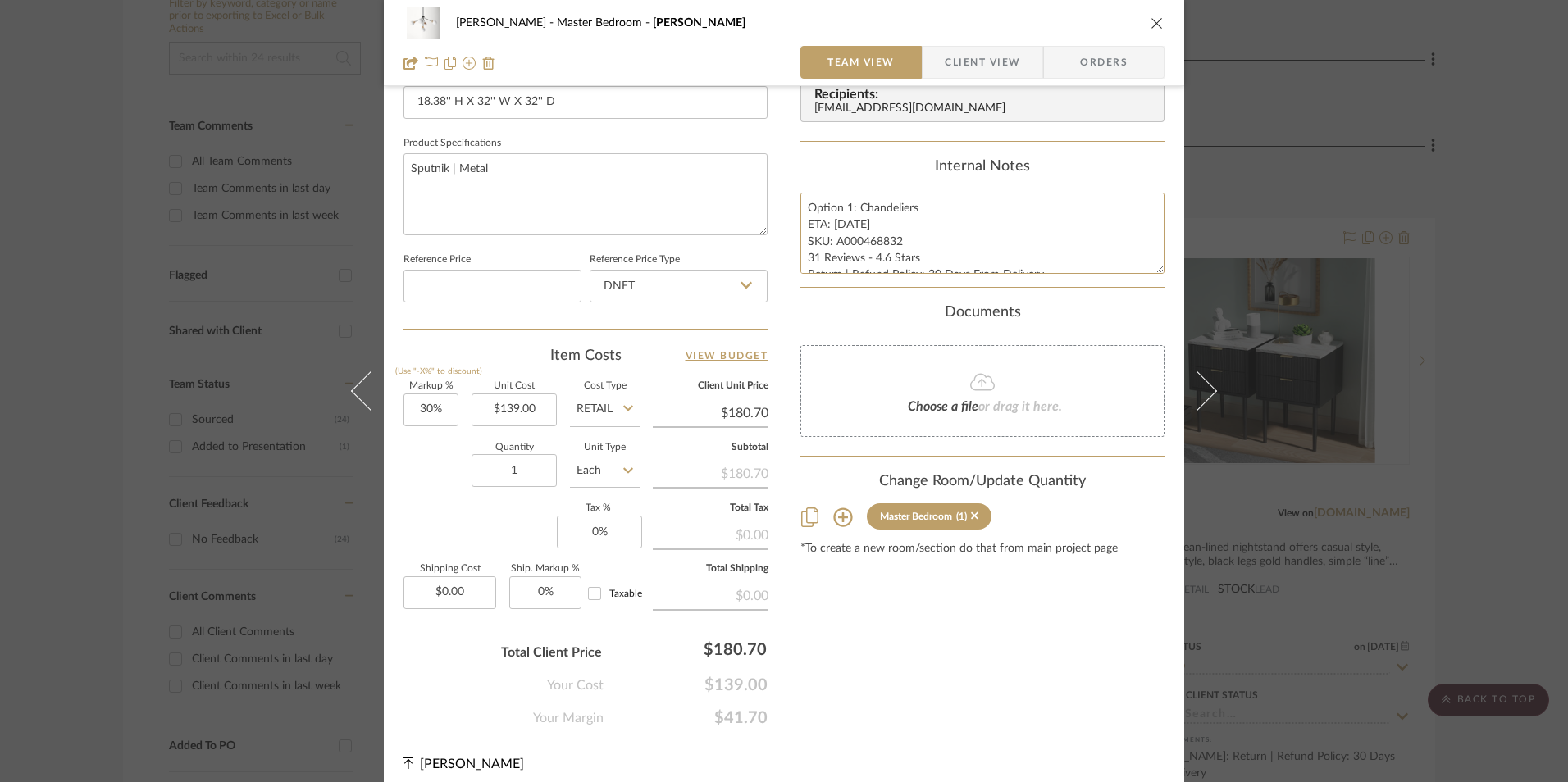
scroll to position [738, 0]
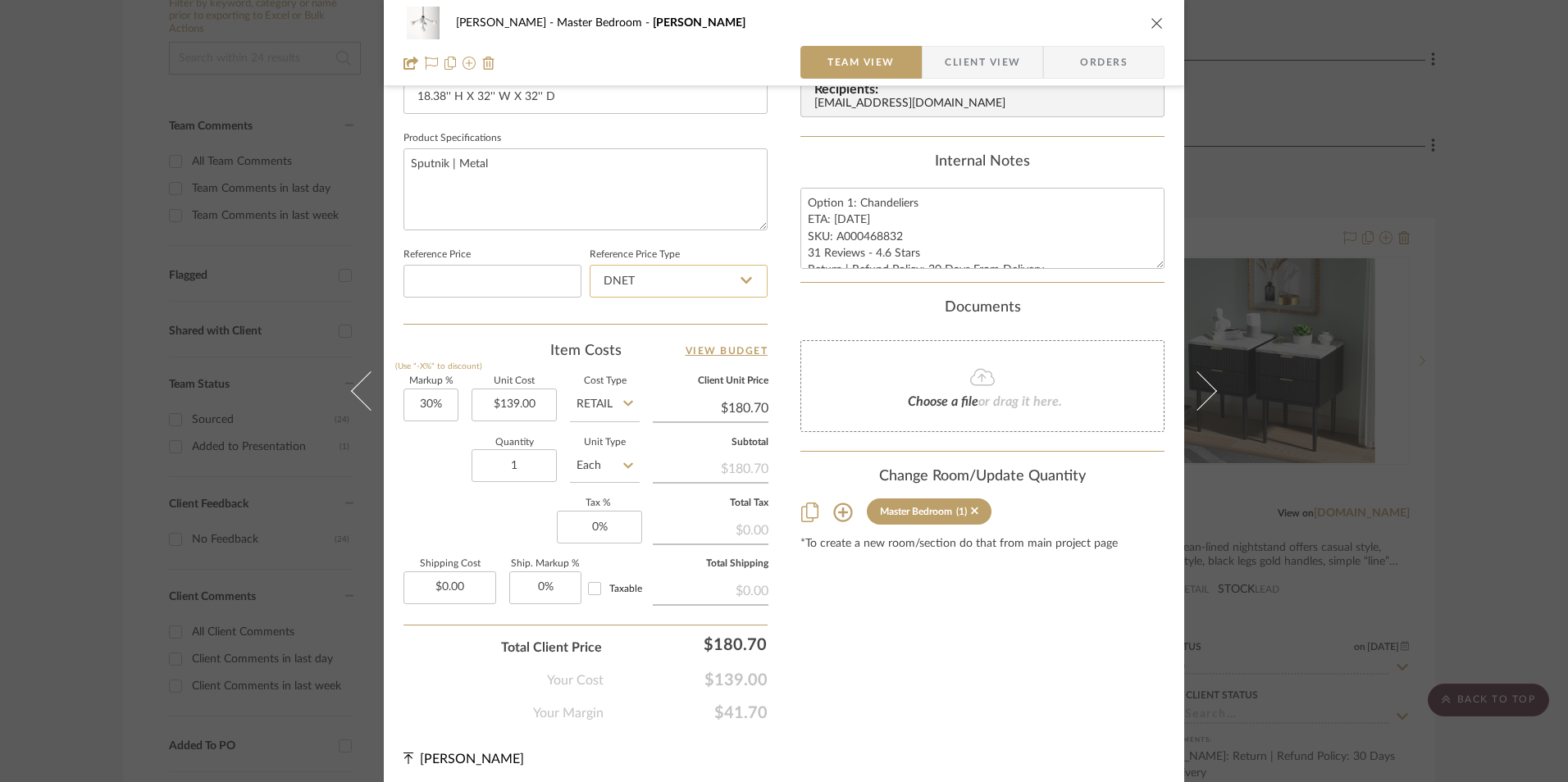
click at [679, 284] on input "DNET" at bounding box center [679, 281] width 178 height 33
click at [668, 372] on div "Retail" at bounding box center [685, 364] width 202 height 42
type input "Retail"
type input "30"
click at [413, 405] on input "30" at bounding box center [431, 405] width 55 height 33
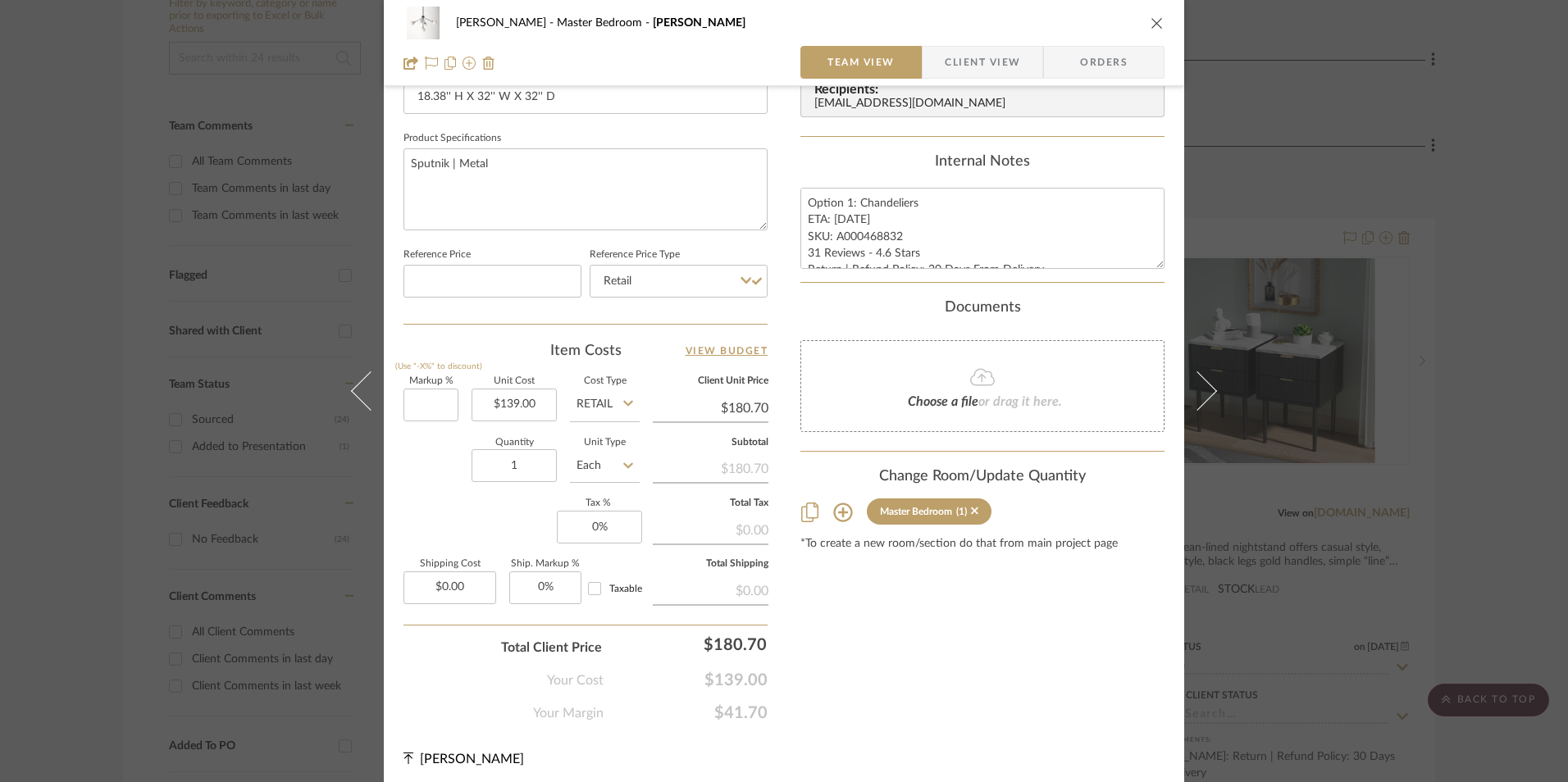
click at [449, 492] on div "Quantity 1 Unit Type Each" at bounding box center [521, 468] width 236 height 59
type input "0%"
type input "$139.00"
click at [666, 537] on div "$0.00" at bounding box center [711, 529] width 115 height 29
click at [606, 539] on input "0" at bounding box center [598, 527] width 85 height 33
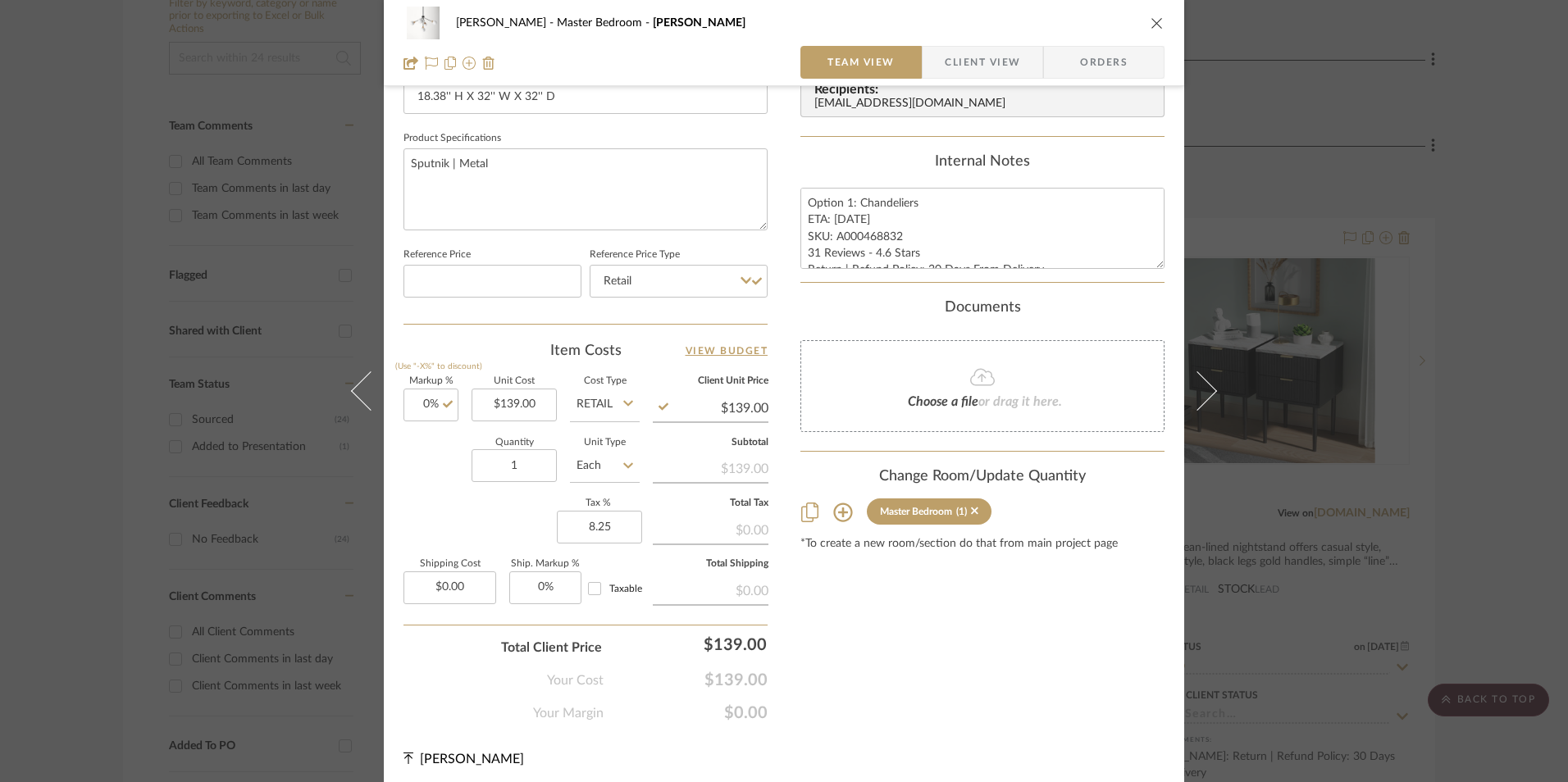
type input "8.25%"
drag, startPoint x: 978, startPoint y: 633, endPoint x: 966, endPoint y: 630, distance: 12.4
click at [978, 633] on div "Content here copies to Client View - confirm visibility there. Show in Client D…" at bounding box center [982, 48] width 364 height 1349
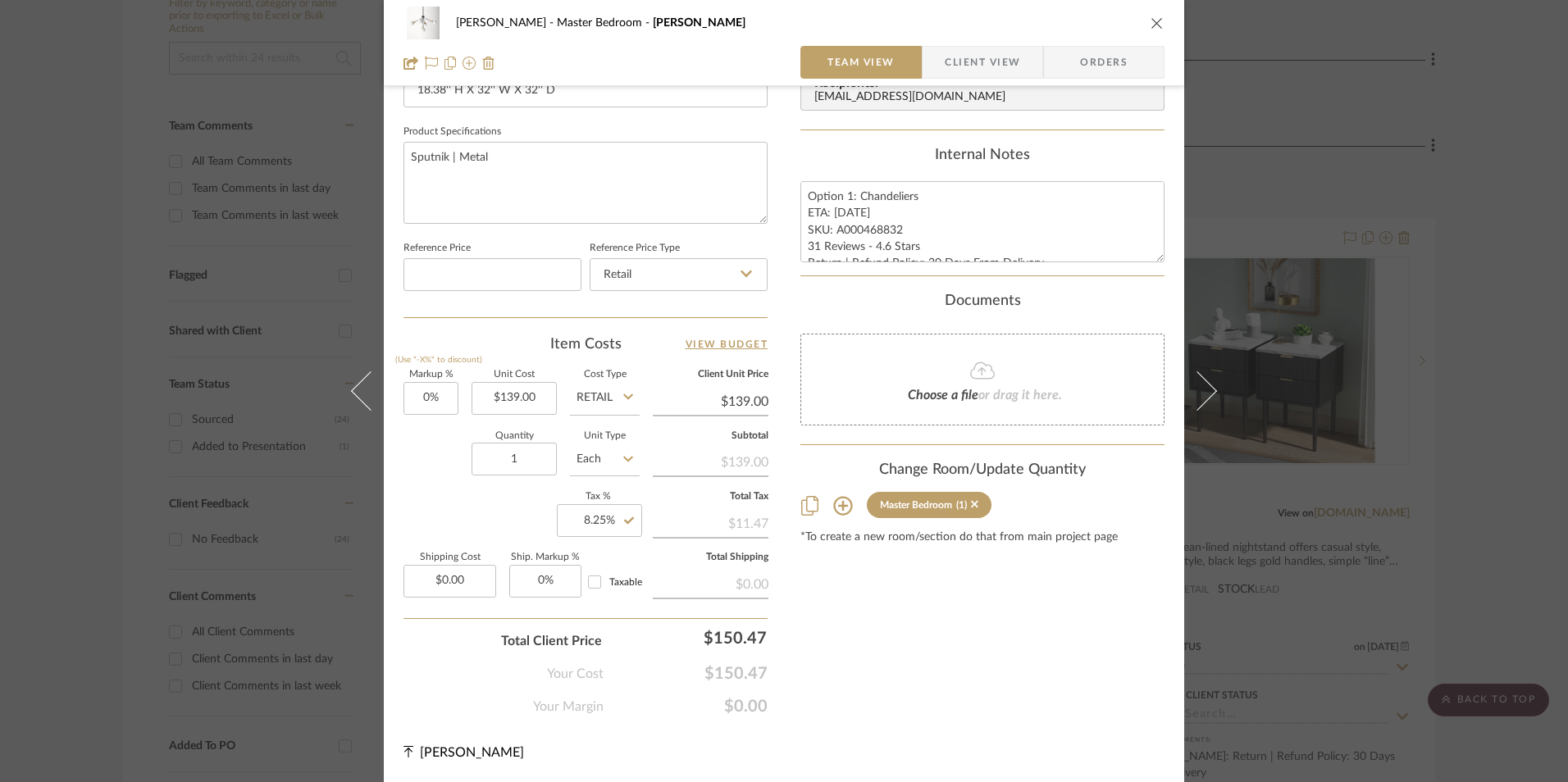
click at [1094, 54] on span "Orders" at bounding box center [1104, 62] width 84 height 33
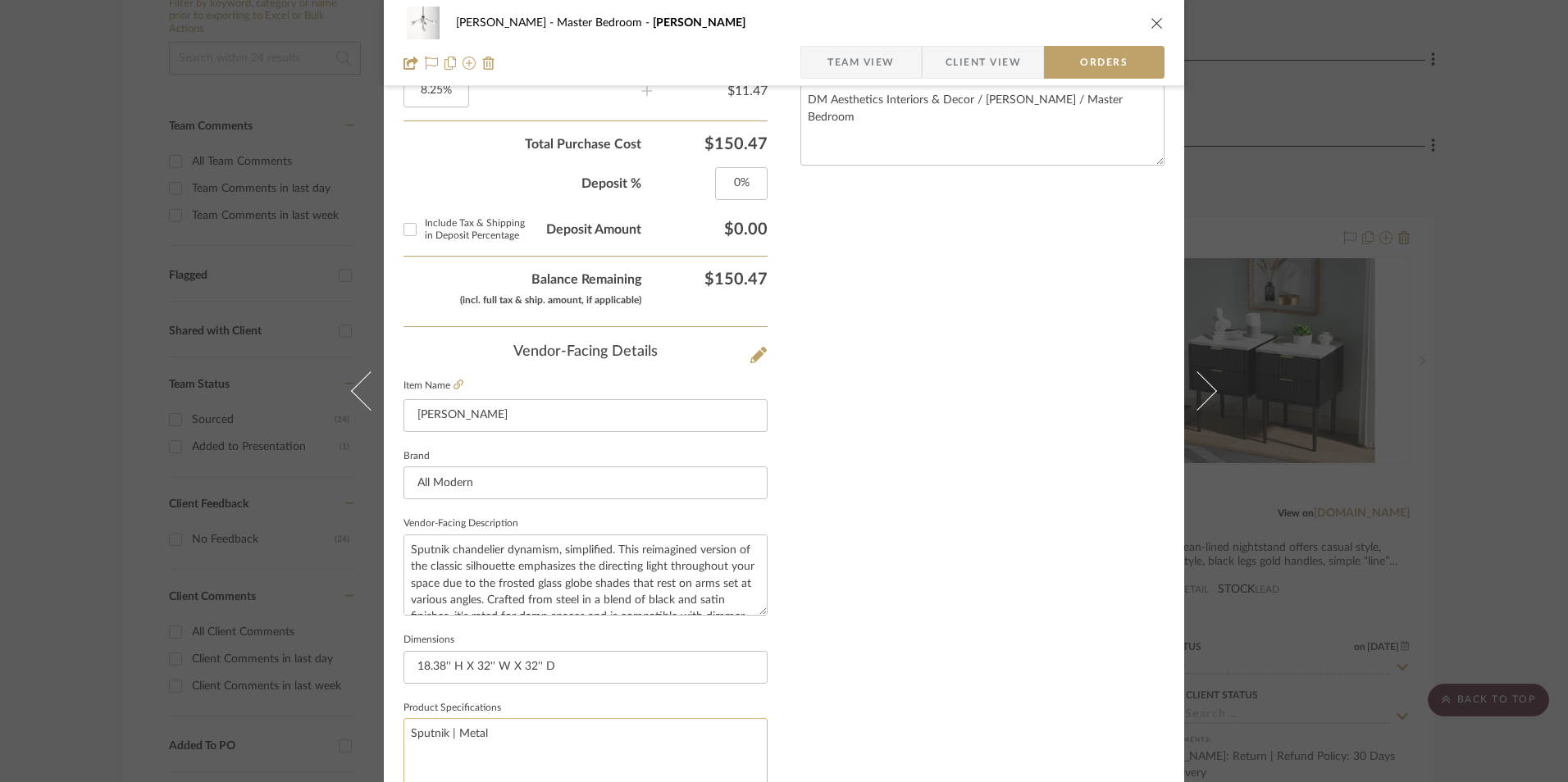
scroll to position [962, 0]
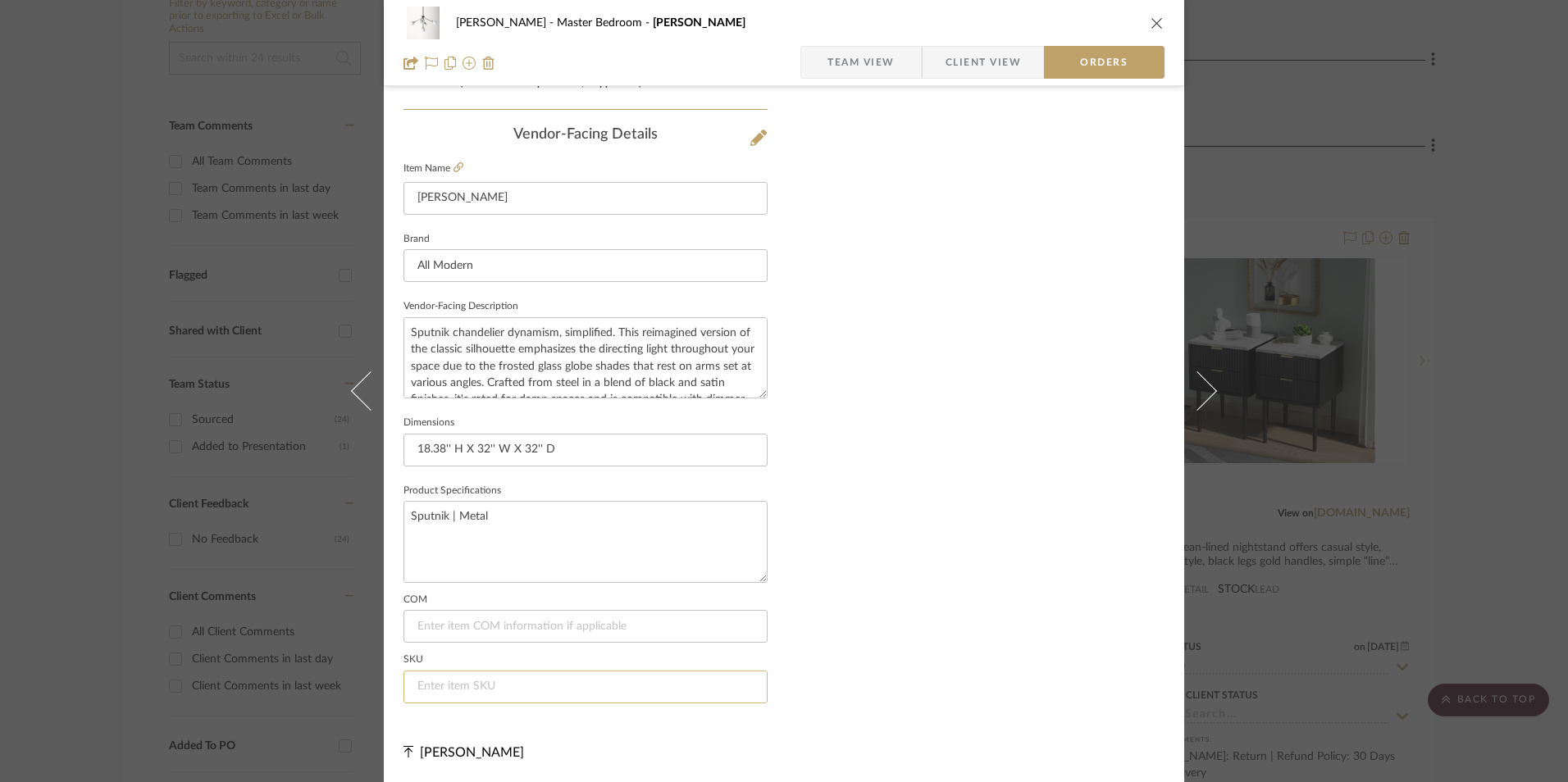
click at [554, 682] on input at bounding box center [585, 687] width 364 height 33
paste input "A000468832"
type input "A000468832"
click at [883, 59] on span "Team View" at bounding box center [860, 62] width 67 height 33
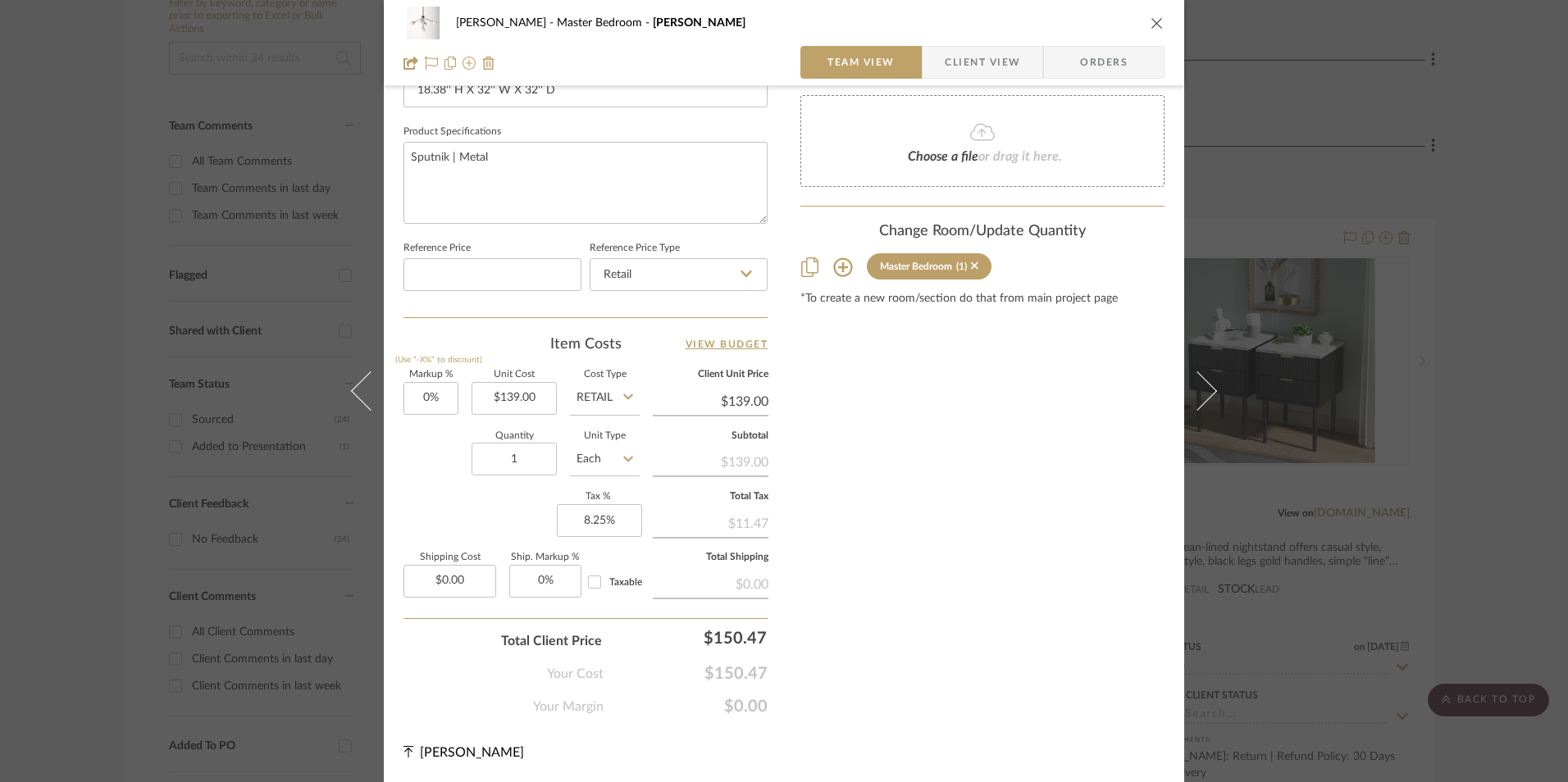
scroll to position [745, 0]
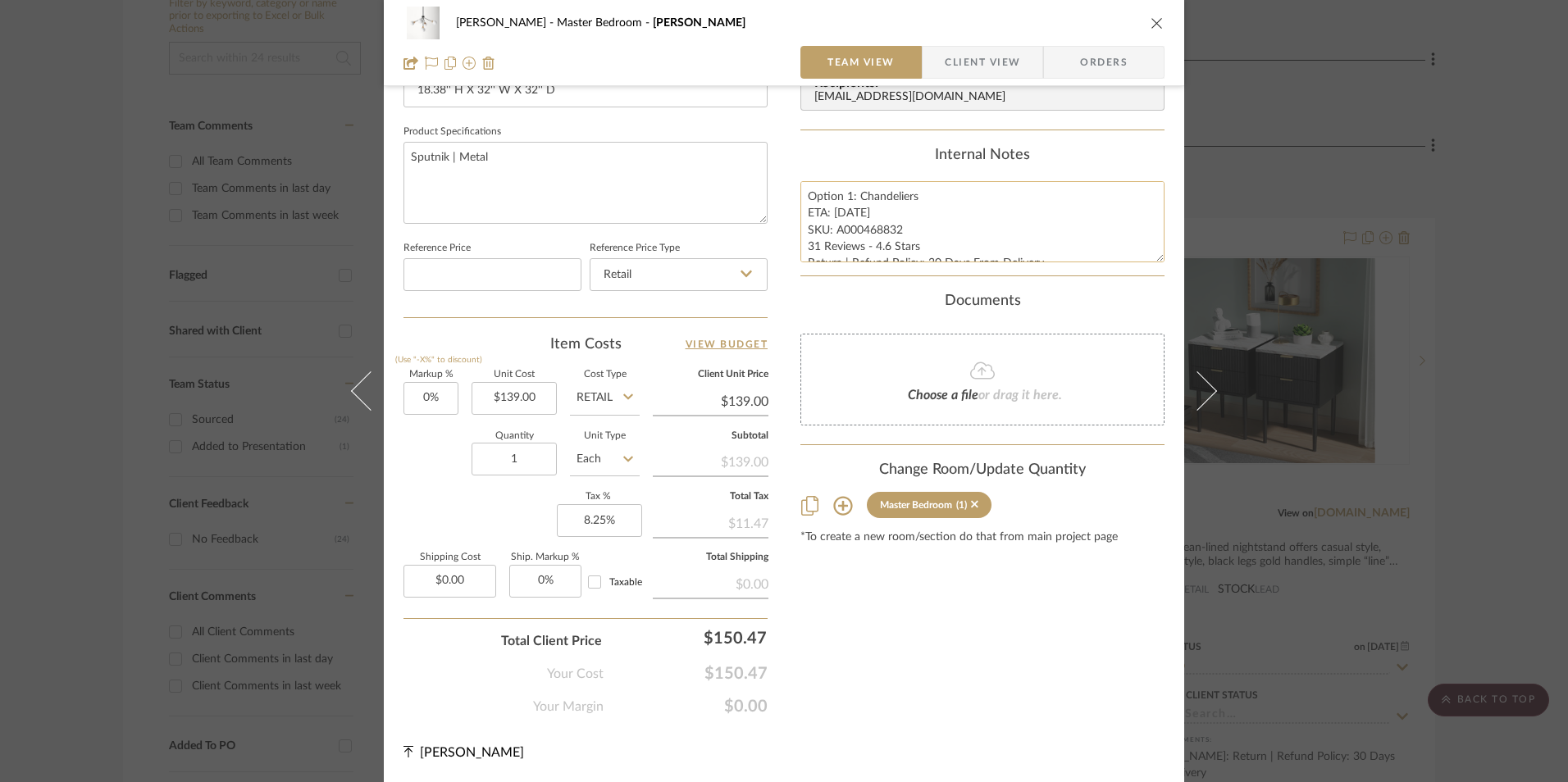
click at [839, 230] on textarea "Option 1: Chandeliers ETA: 9.8.2025 SKU: A000468832 31 Reviews - 4.6 Stars Retu…" at bounding box center [982, 222] width 364 height 81
drag, startPoint x: 802, startPoint y: 195, endPoint x: 1114, endPoint y: 264, distance: 319.5
click at [1114, 264] on summary-project-notes "Internal Notes Option 1: Chandeliers ETA: 9.8.2025 SKU: A000468832 31 Reviews -…" at bounding box center [982, 211] width 364 height 130
click at [954, 67] on span "Client View" at bounding box center [982, 62] width 75 height 33
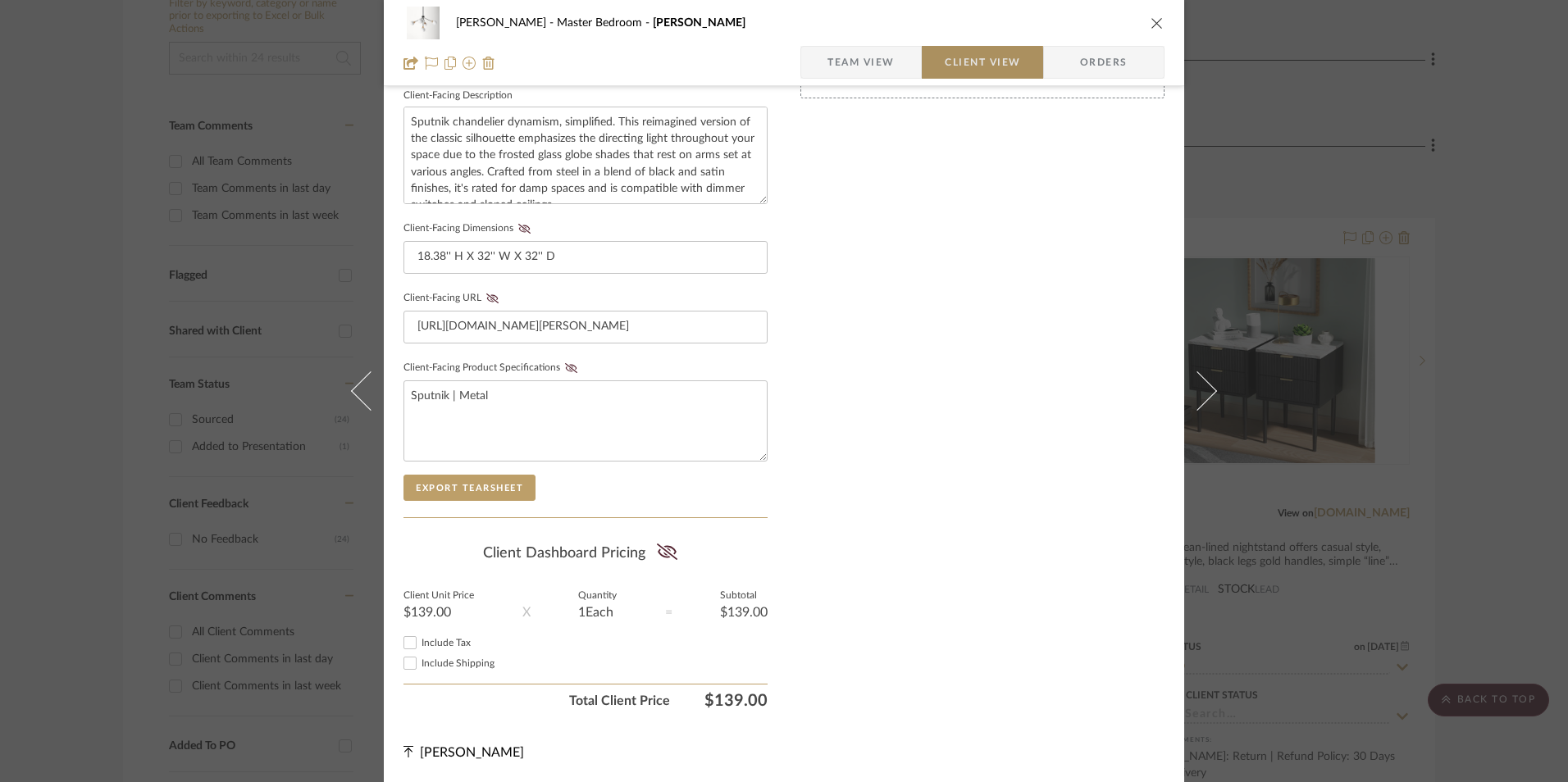
scroll to position [596, 0]
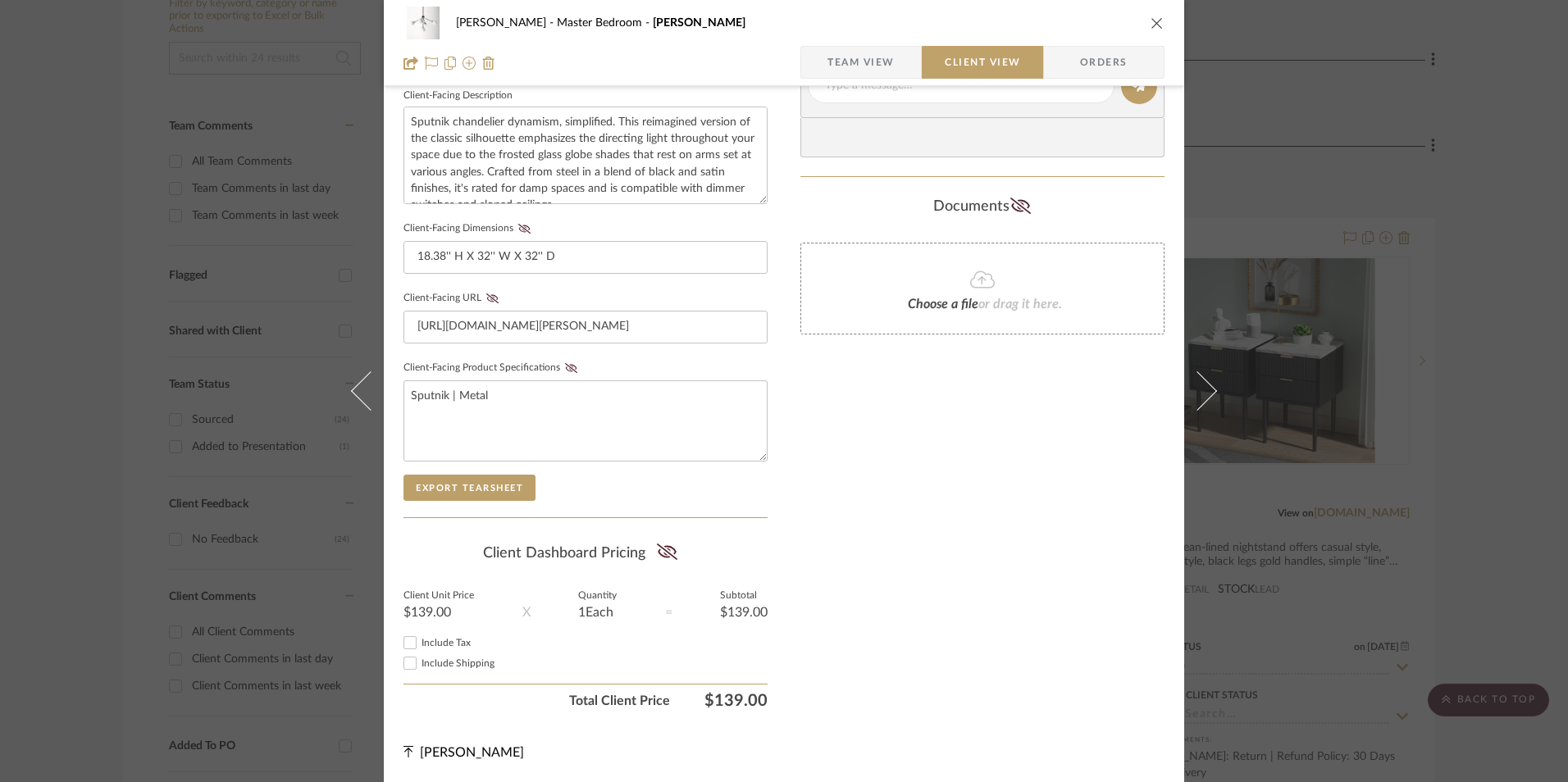
click at [400, 644] on input "Include Tax" at bounding box center [410, 642] width 20 height 20
checkbox input "true"
click at [662, 548] on icon at bounding box center [667, 552] width 21 height 17
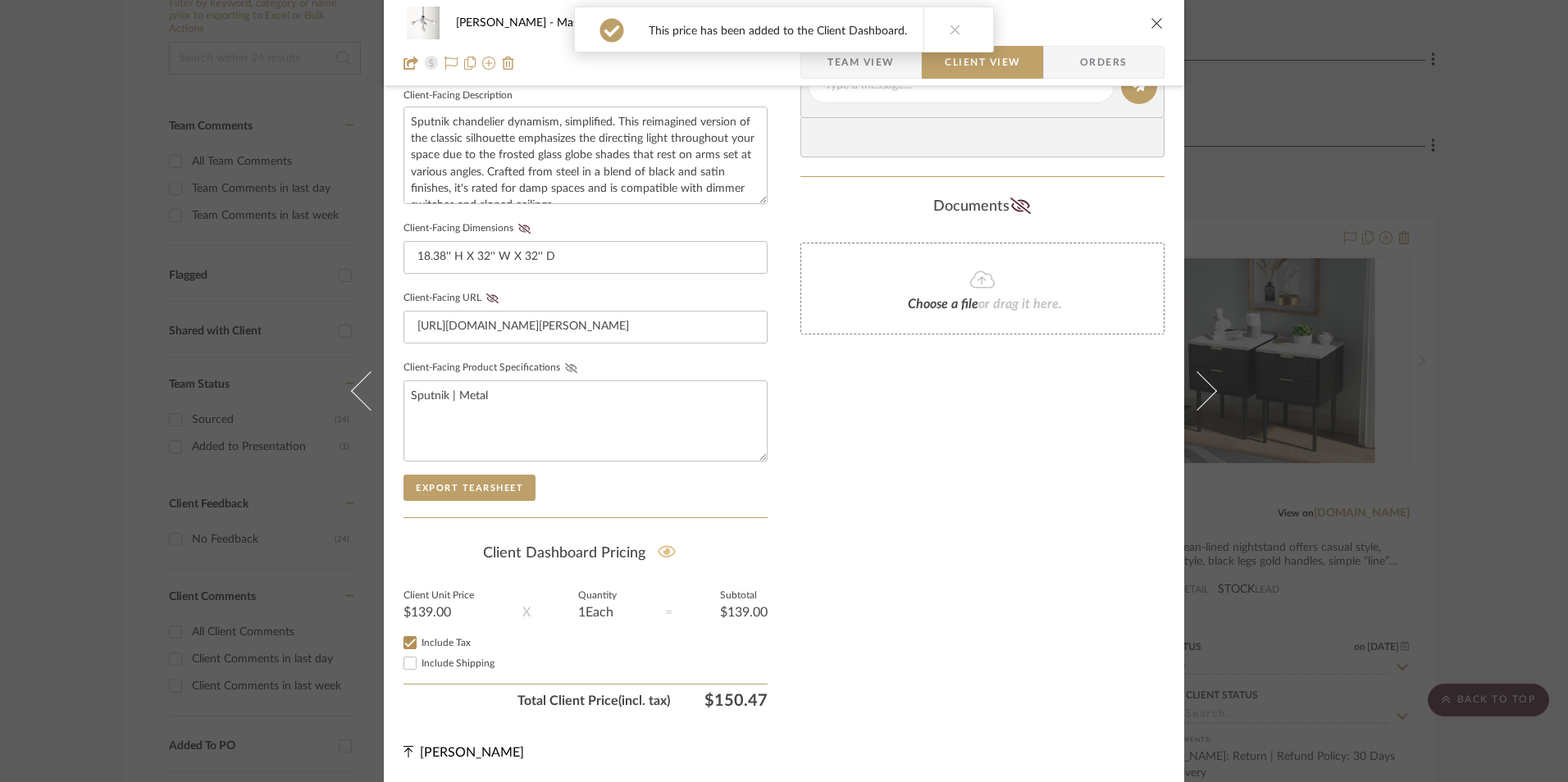
click at [565, 367] on icon at bounding box center [571, 368] width 13 height 10
click at [482, 297] on fa-icon at bounding box center [492, 299] width 21 height 10
click at [519, 227] on icon at bounding box center [524, 228] width 13 height 10
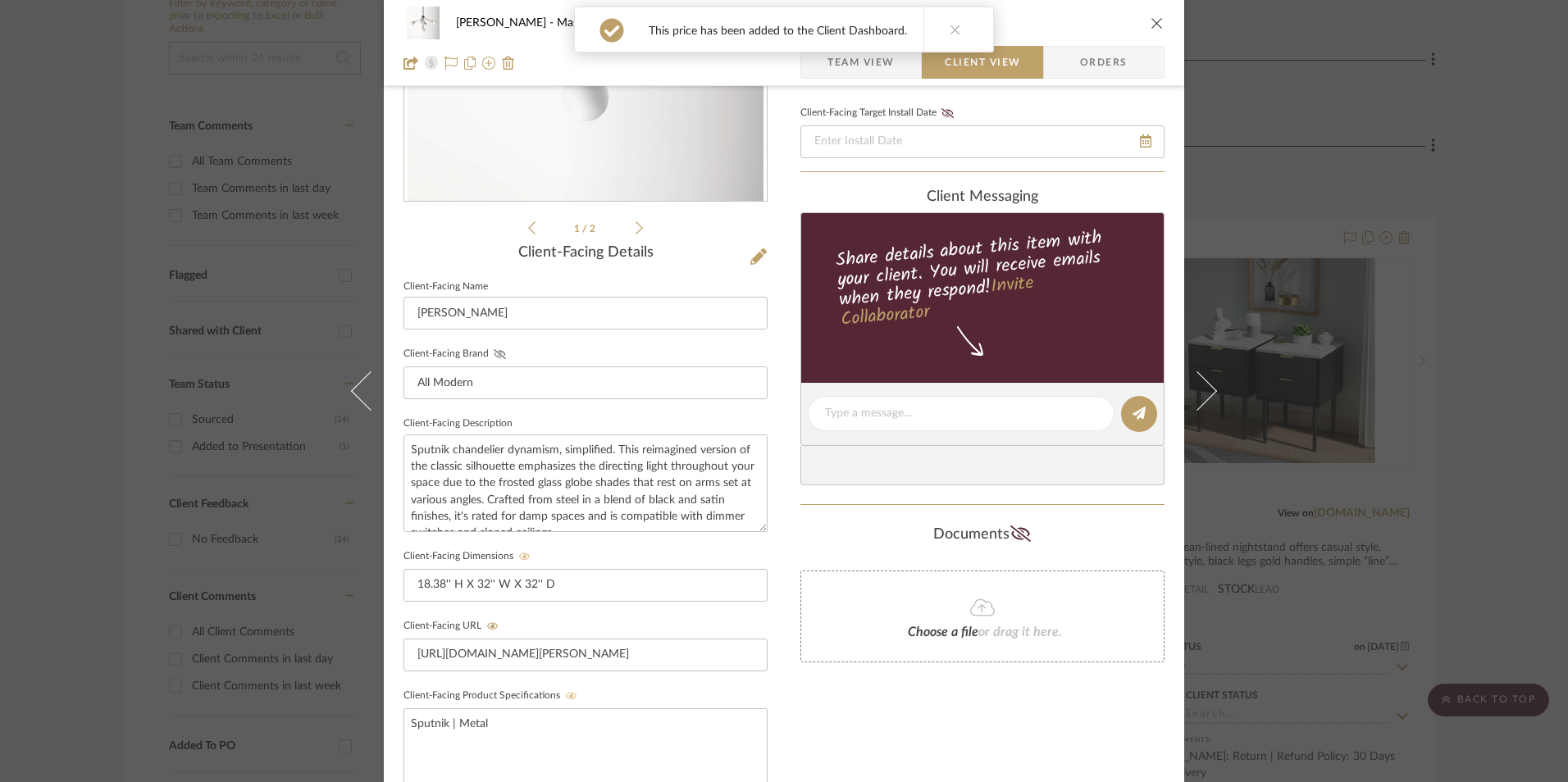
click at [499, 359] on fa-icon at bounding box center [499, 354] width 21 height 10
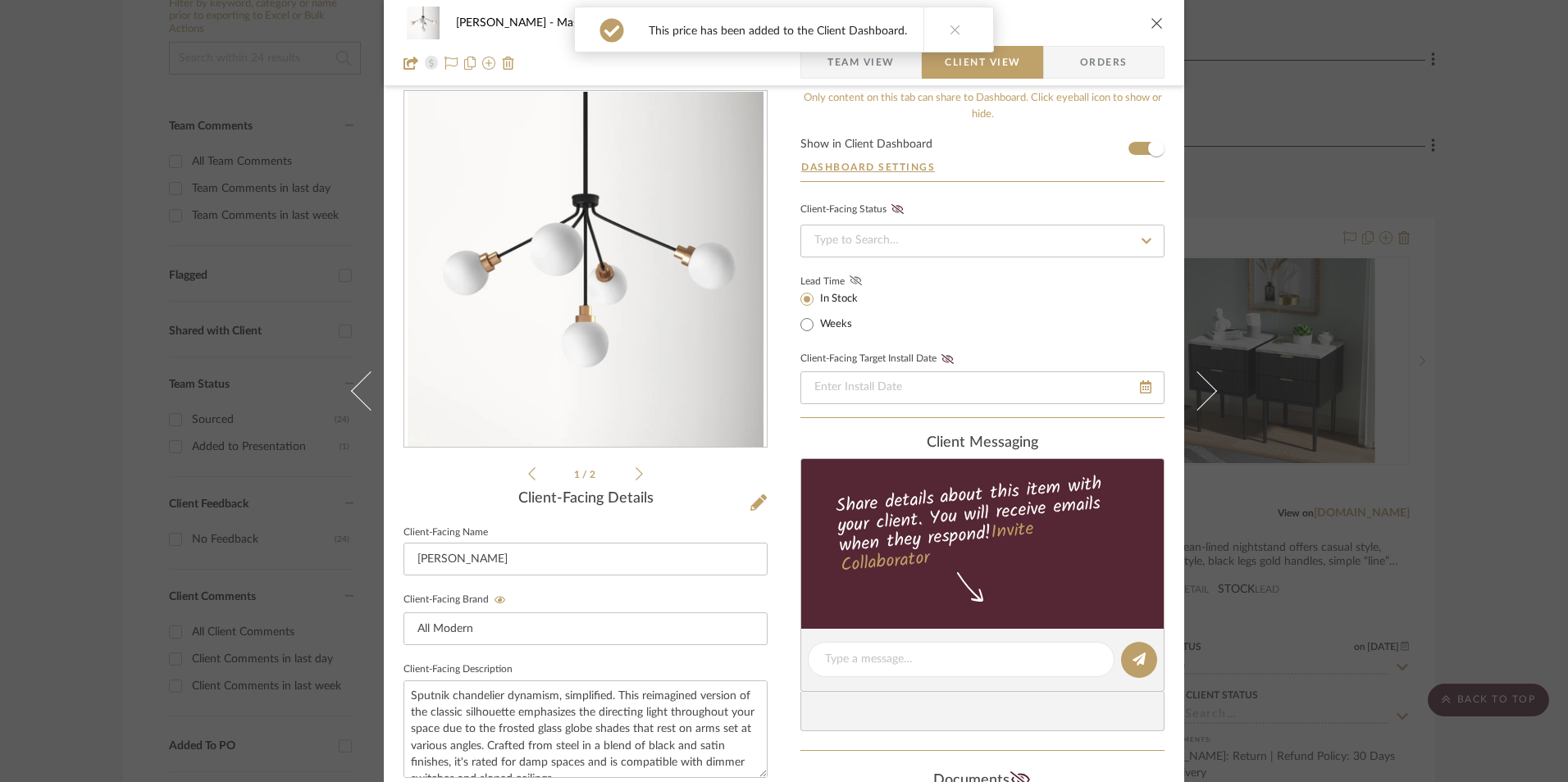
click at [854, 279] on icon at bounding box center [855, 280] width 13 height 10
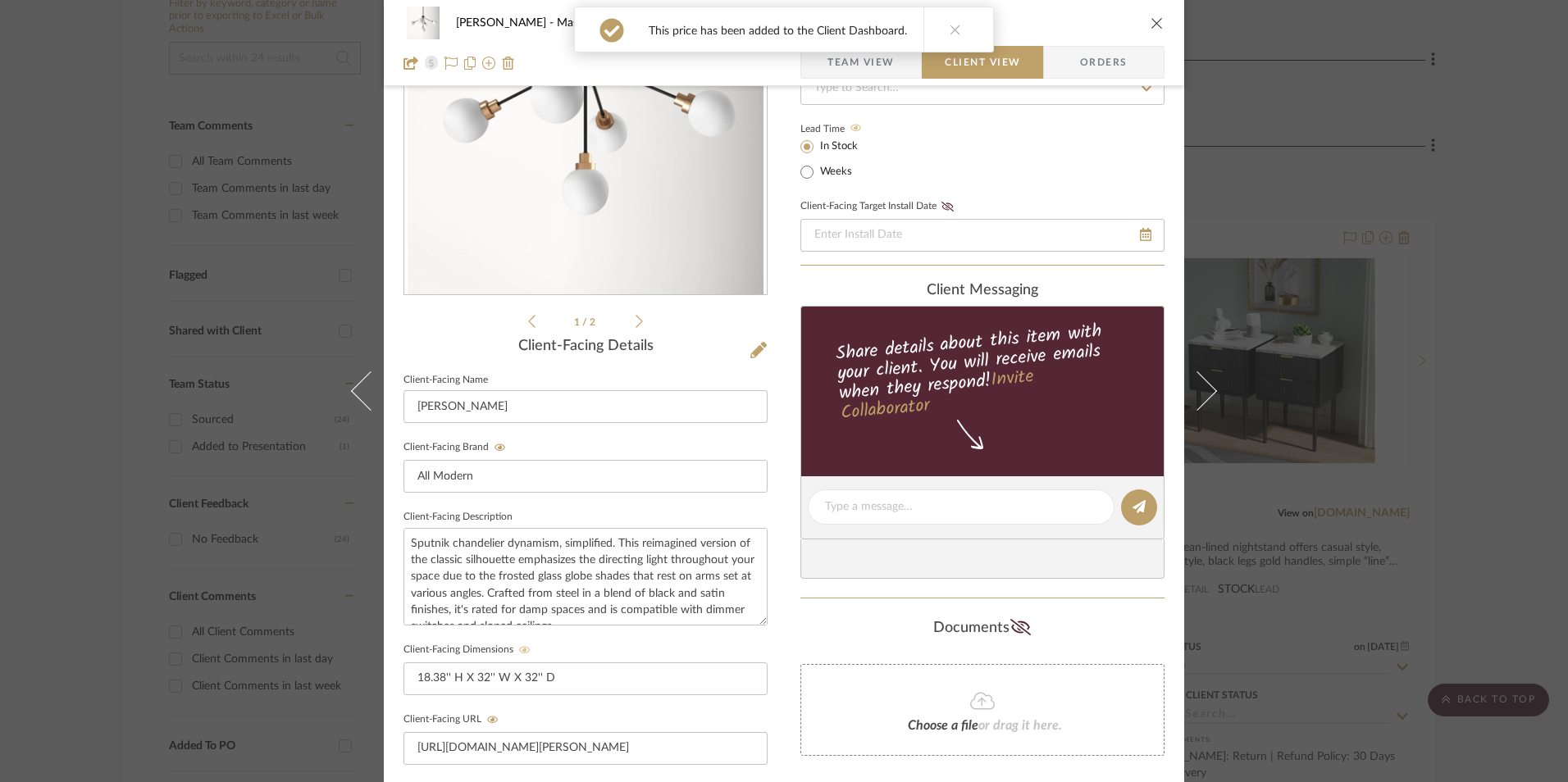
scroll to position [350, 0]
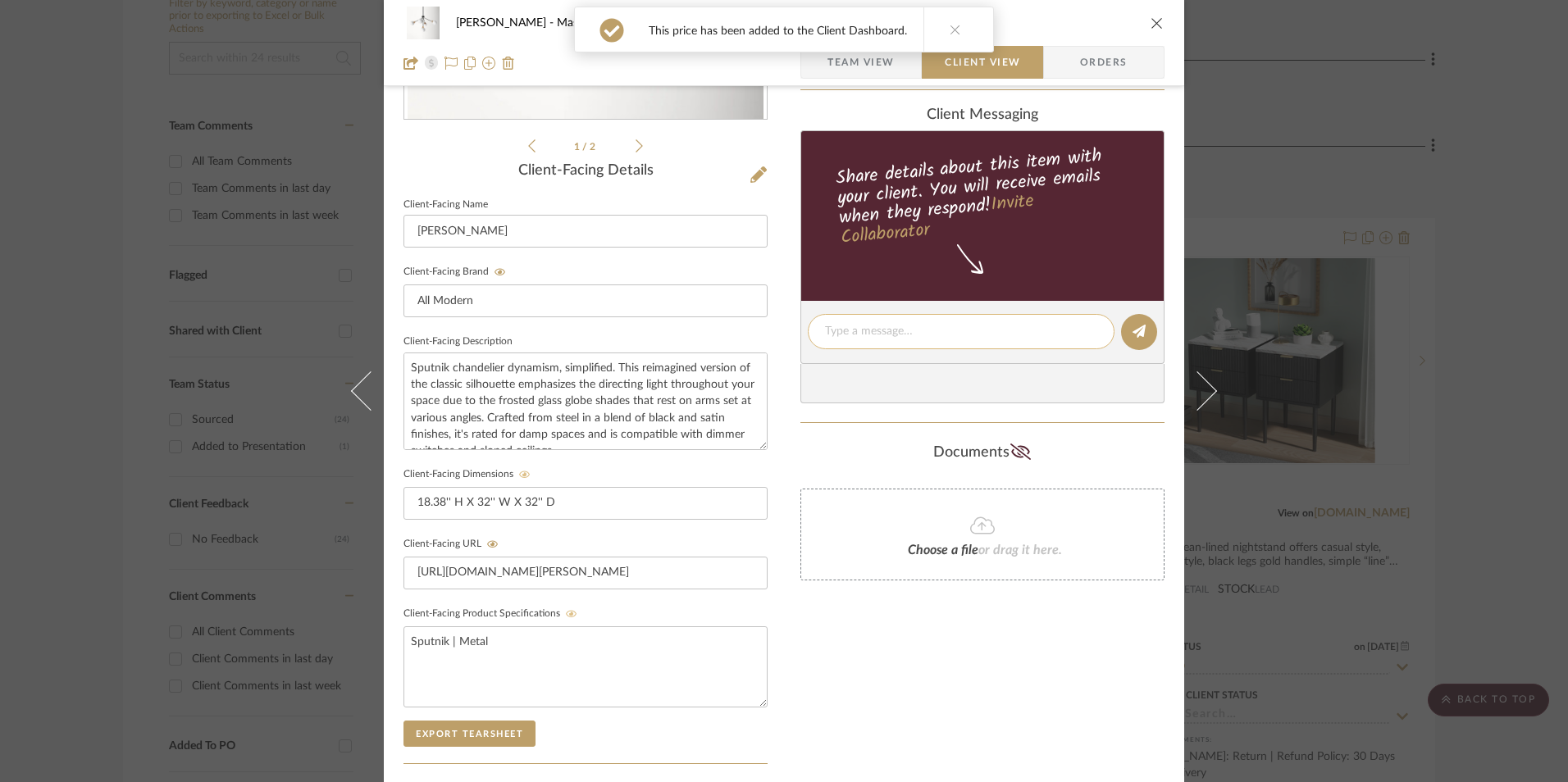
click at [909, 337] on textarea at bounding box center [961, 332] width 272 height 18
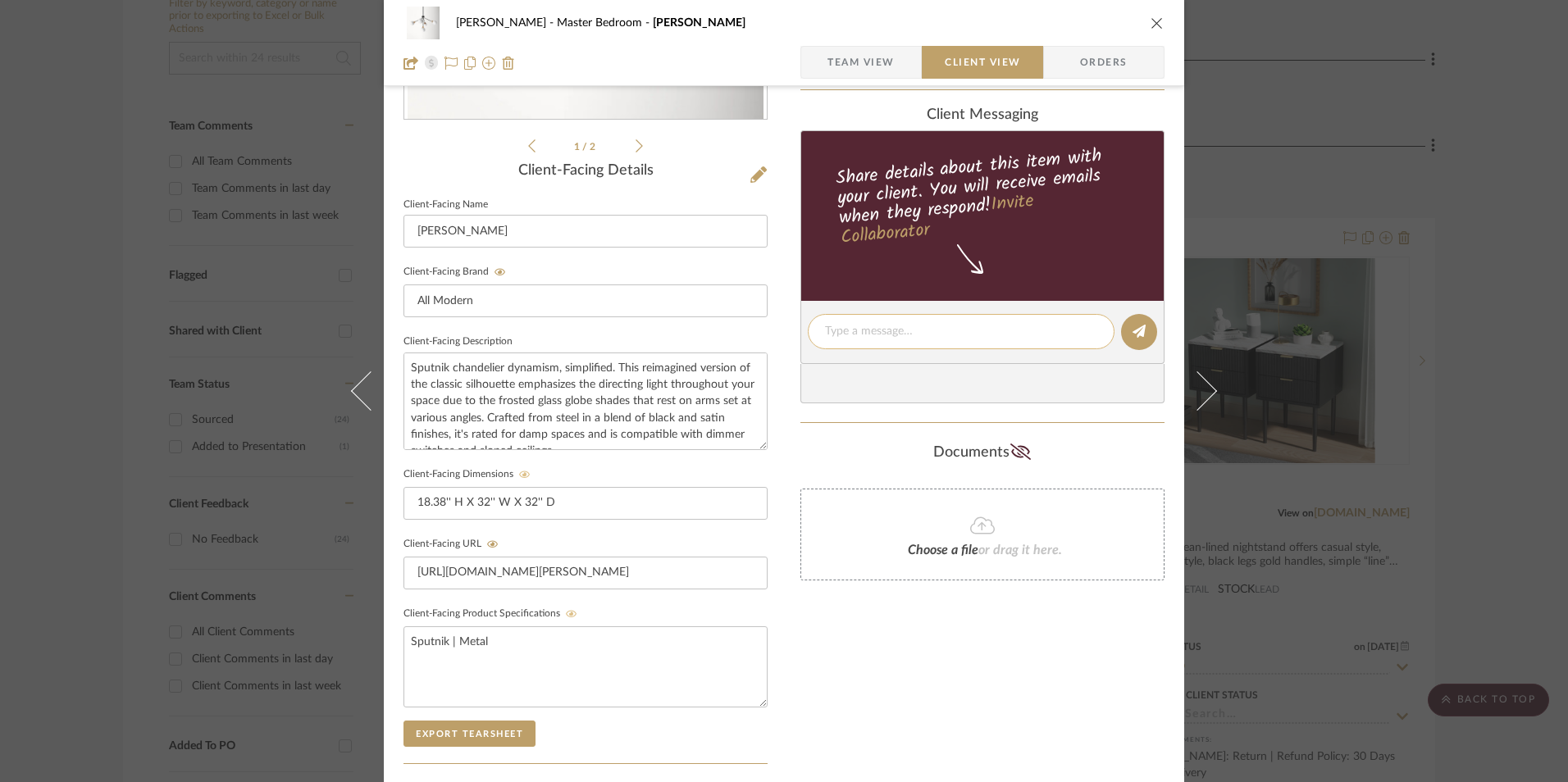
paste textarea "Option 1: Chandeliers ETA: 9.8.2025 SKU: A000468832 31 Reviews - 4.6 Stars Retu…"
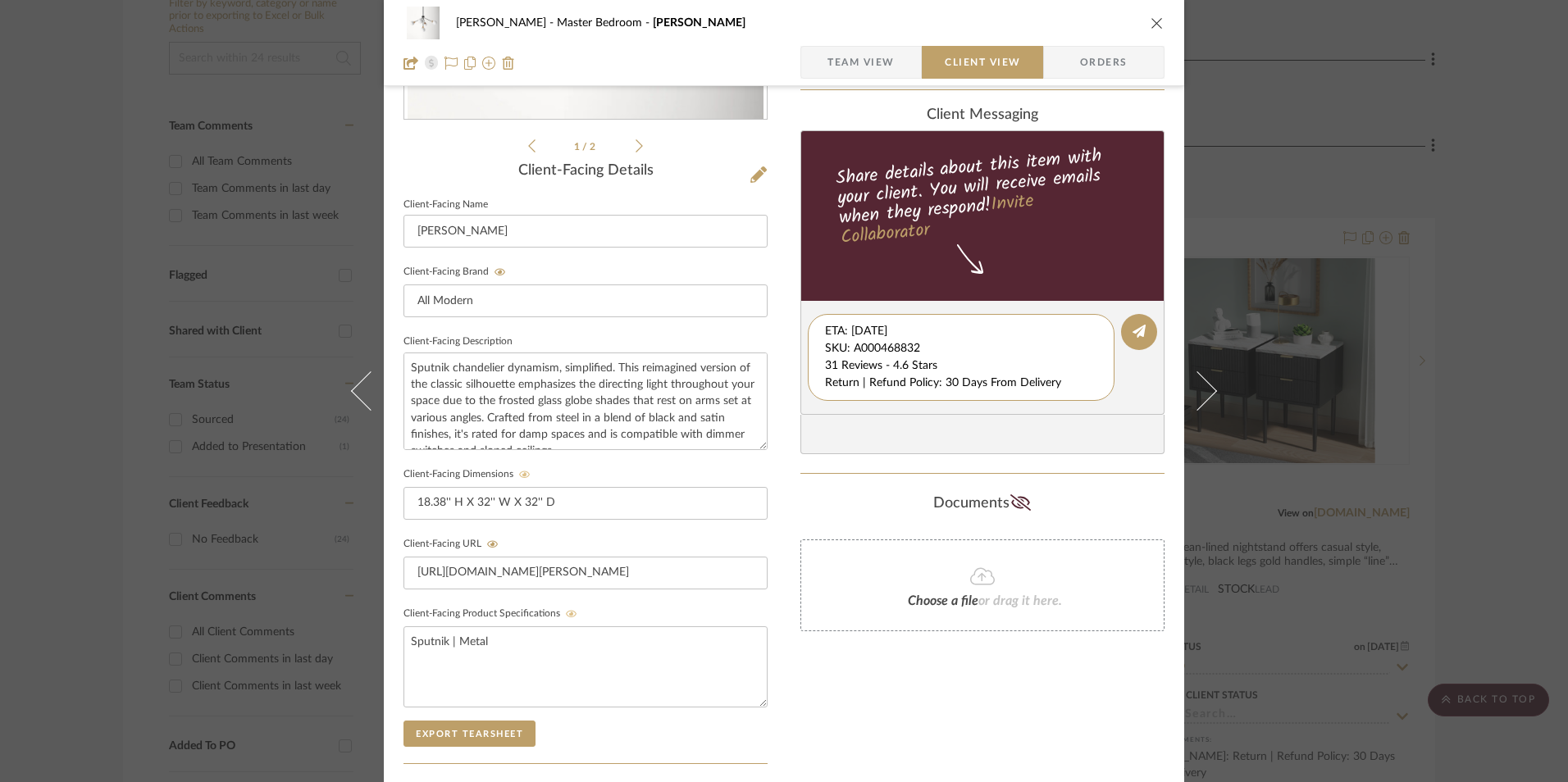
scroll to position [18, 0]
drag, startPoint x: 821, startPoint y: 334, endPoint x: 874, endPoint y: 368, distance: 63.0
click at [1078, 402] on editor-of-message "Option 1: Chandeliers ETA: 9.8.2025 SKU: A000468832 31 Reviews - 4.6 Stars Retu…" at bounding box center [982, 357] width 364 height 114
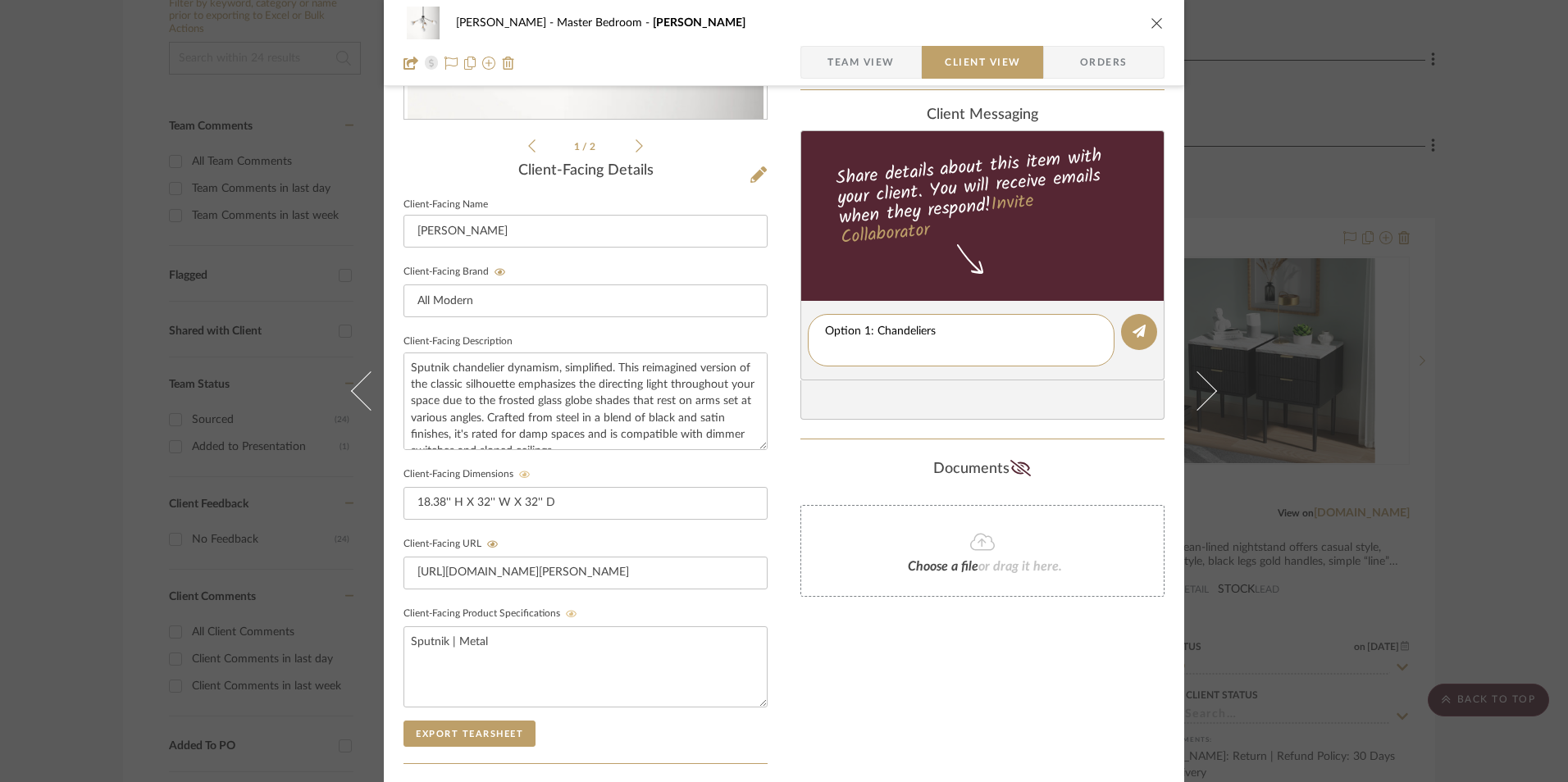
scroll to position [0, 0]
type textarea "Option 1: Chandeliers"
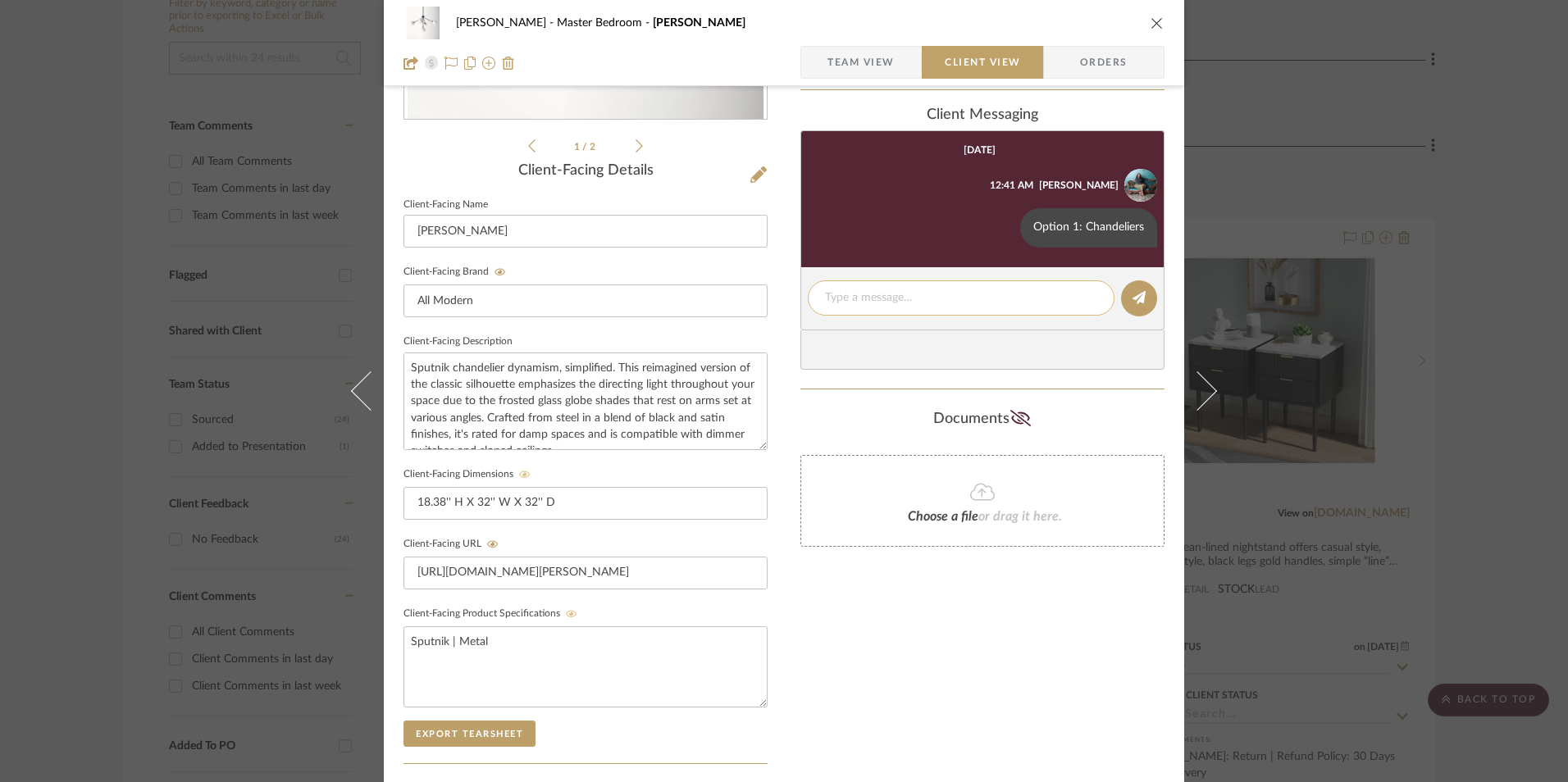
click at [863, 302] on textarea at bounding box center [961, 298] width 272 height 18
paste textarea "ETA: 9.8.2025 SKU: A000468832 31 Reviews - 4.6 Stars Return | Refund Policy: 30…"
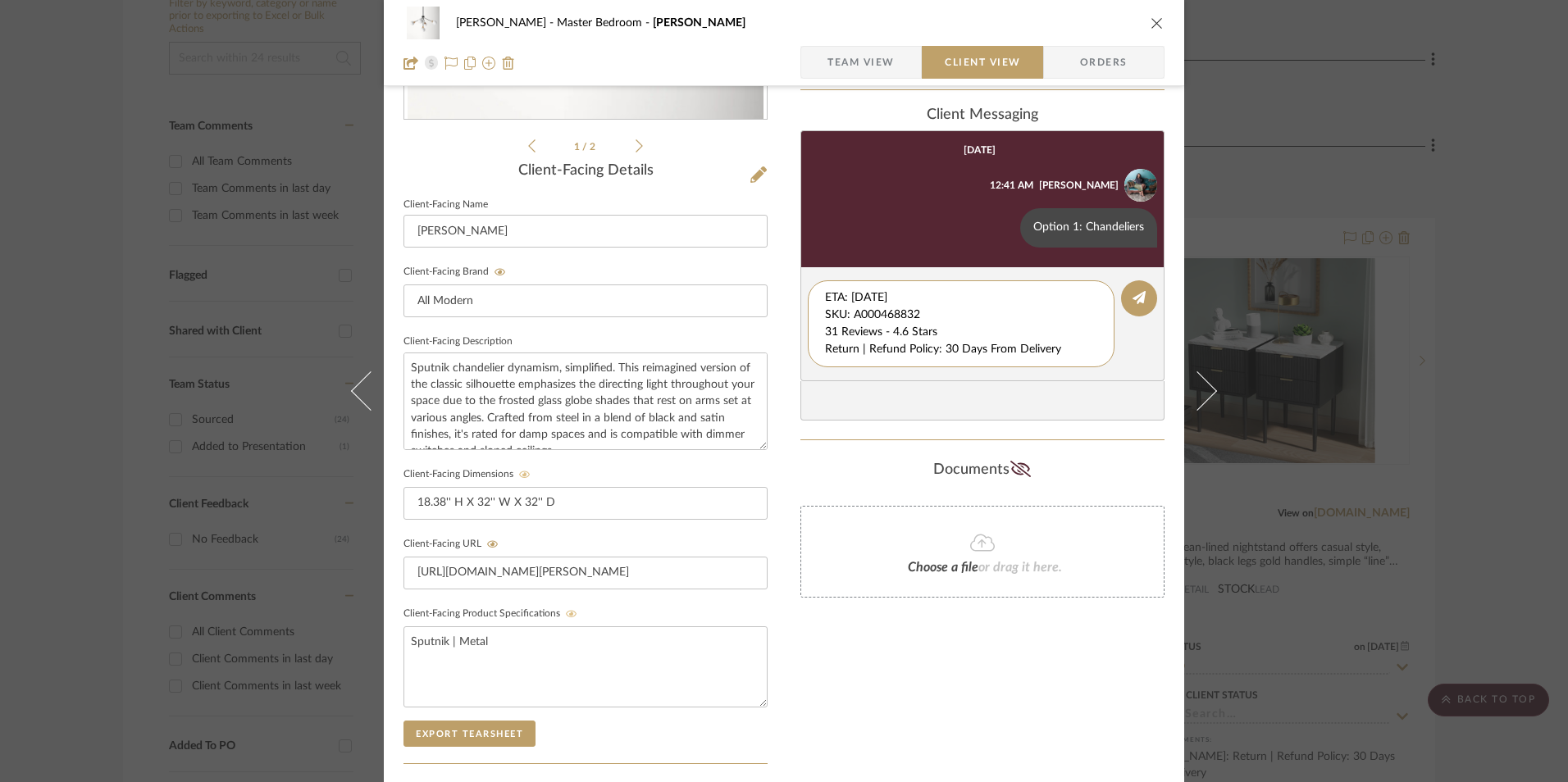
drag, startPoint x: 767, startPoint y: 302, endPoint x: 761, endPoint y: 262, distance: 40.4
click at [745, 274] on div "LaMarion Patterson Master Bedroom Andrea Team View Client View Orders 1 / 2 Cli…" at bounding box center [784, 346] width 801 height 1365
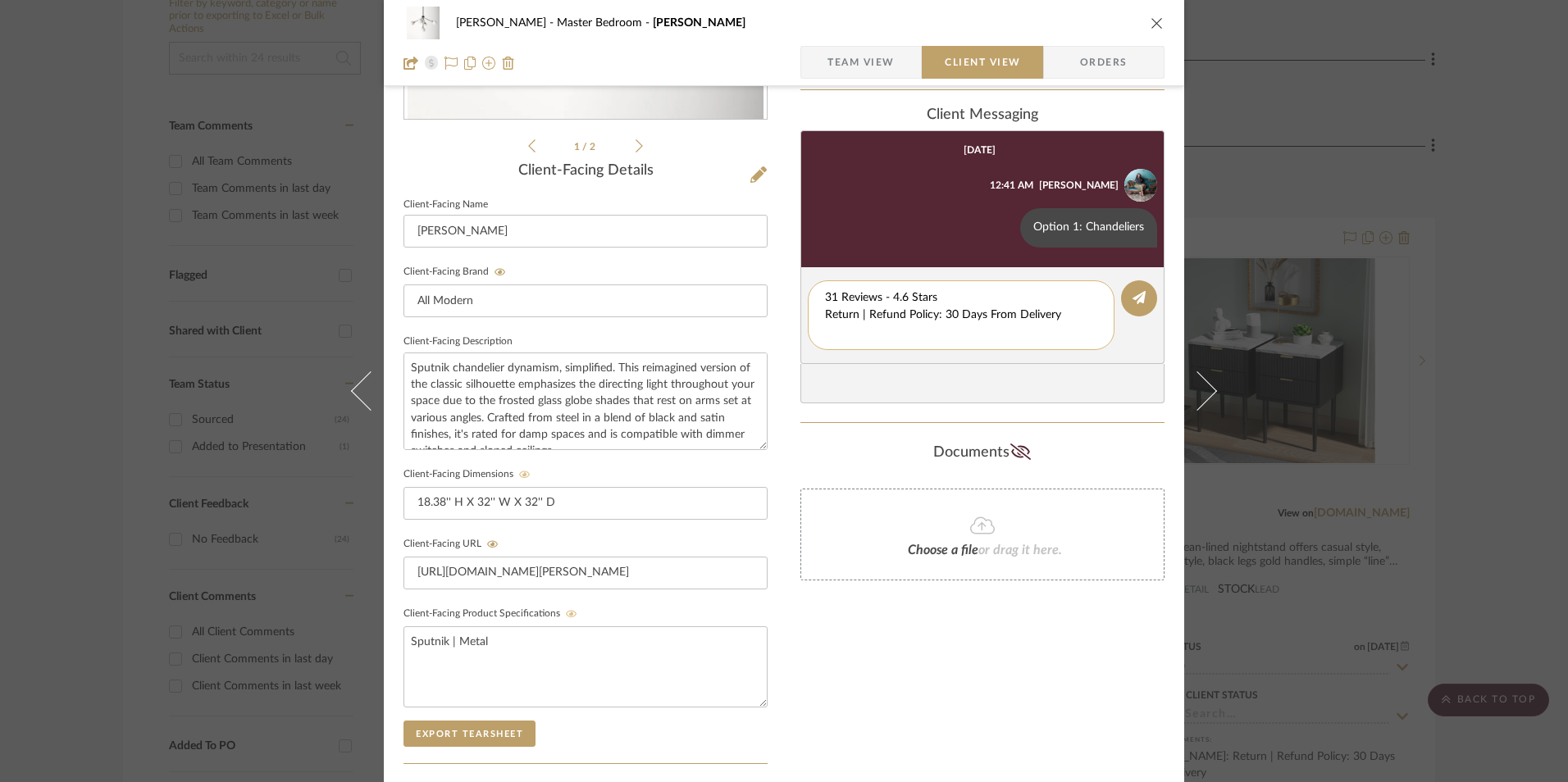
click at [818, 309] on div "31 Reviews - 4.6 Stars Return | Refund Policy: 30 Days From Delivery" at bounding box center [961, 314] width 307 height 69
click at [825, 310] on textarea "31 Reviews - 4.6 Stars Return | Refund Policy: 30 Days From Delivery" at bounding box center [961, 314] width 272 height 52
drag, startPoint x: 838, startPoint y: 311, endPoint x: 801, endPoint y: 309, distance: 37.1
click at [801, 309] on editor-of-message "31 Reviews - 4.6 Stars Return | Refund Policy: 30 Days From Delivery" at bounding box center [982, 307] width 364 height 79
type textarea "31 Reviews - 4.6 Stars"
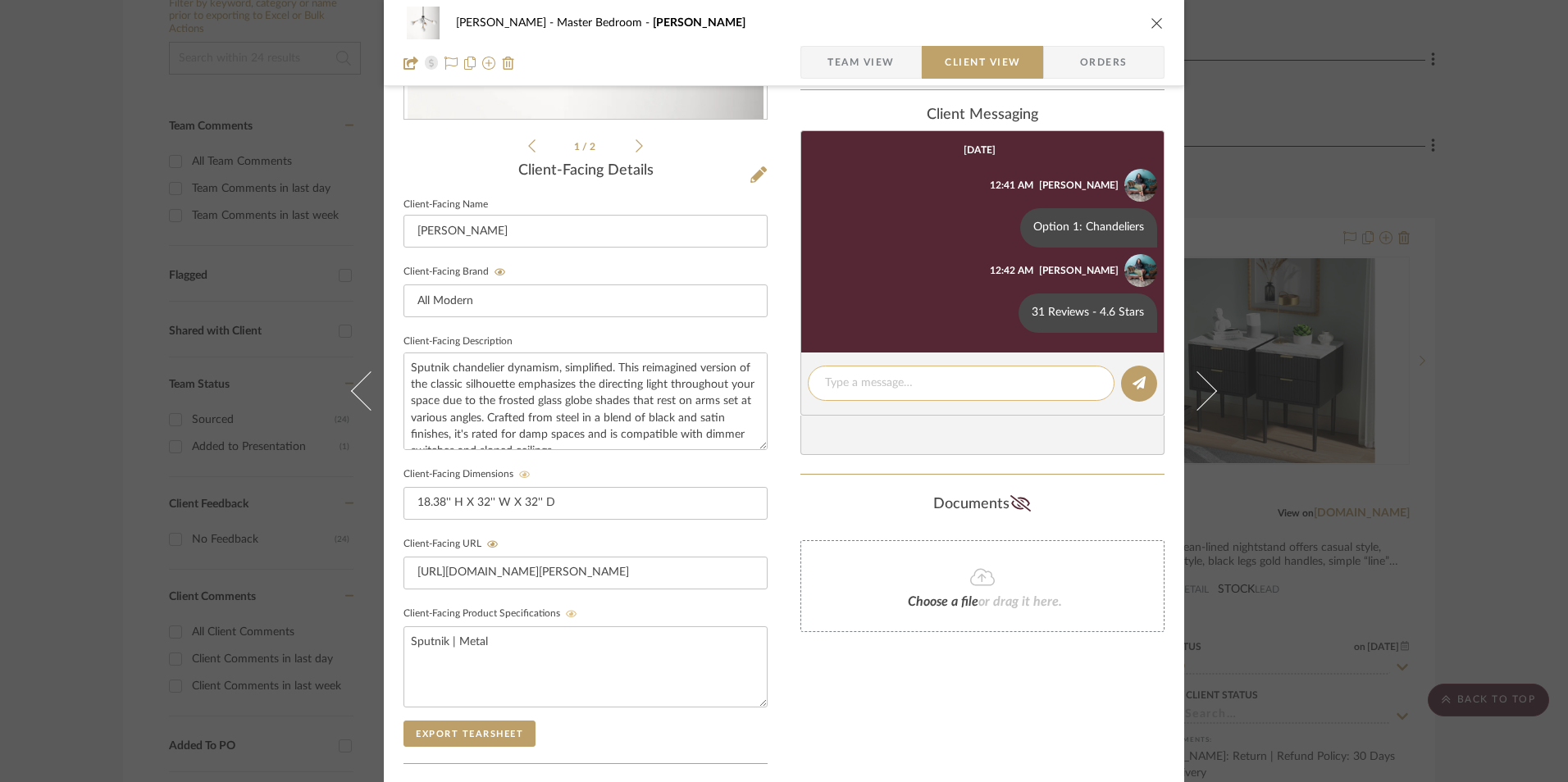
click at [898, 387] on textarea at bounding box center [961, 384] width 272 height 18
paste textarea "Return | Refund Policy: 30 Days From Delivery"
type textarea "Return | Refund Policy: 30 Days From Delivery"
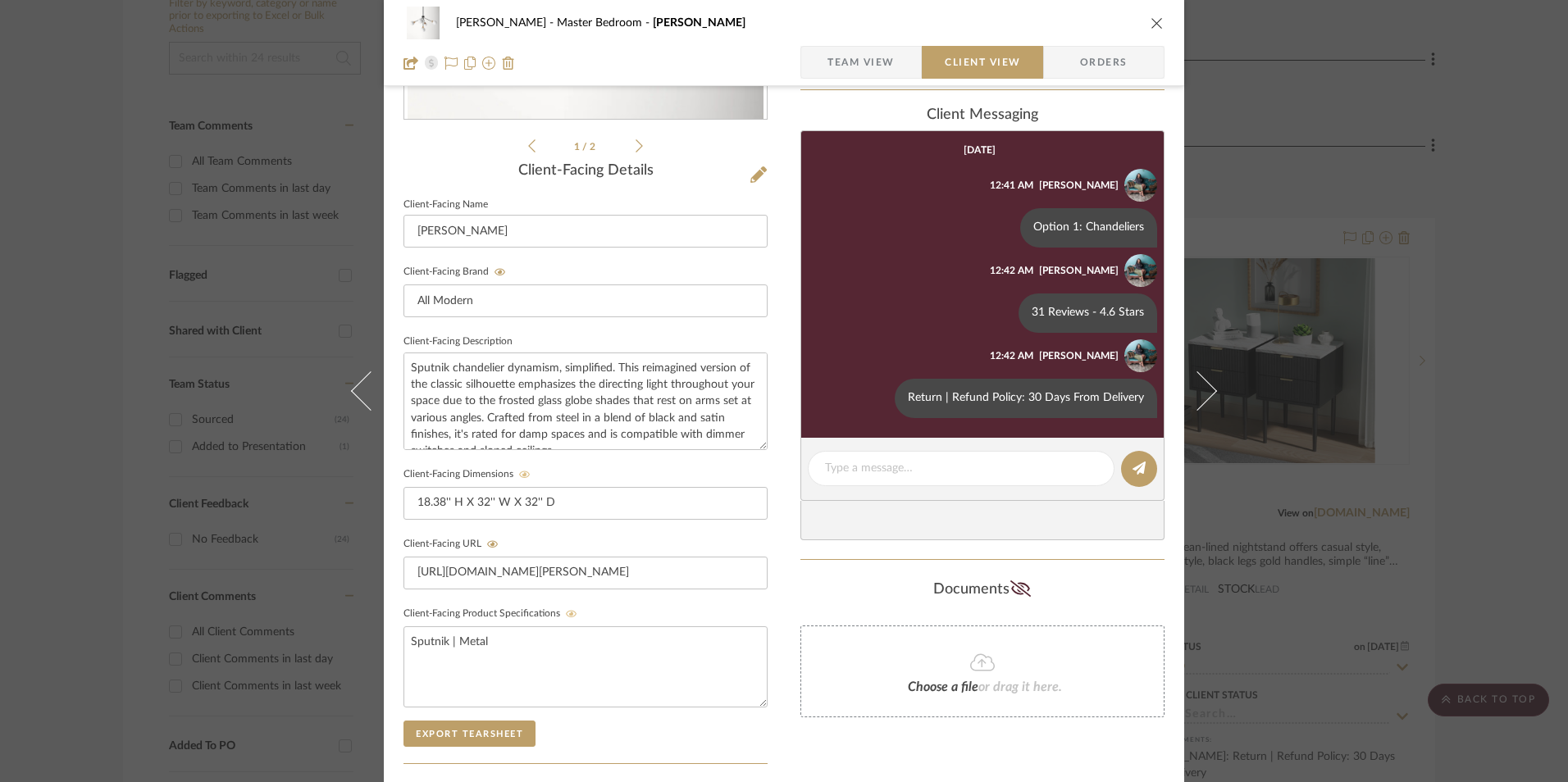
click at [1152, 26] on icon "close" at bounding box center [1156, 22] width 13 height 13
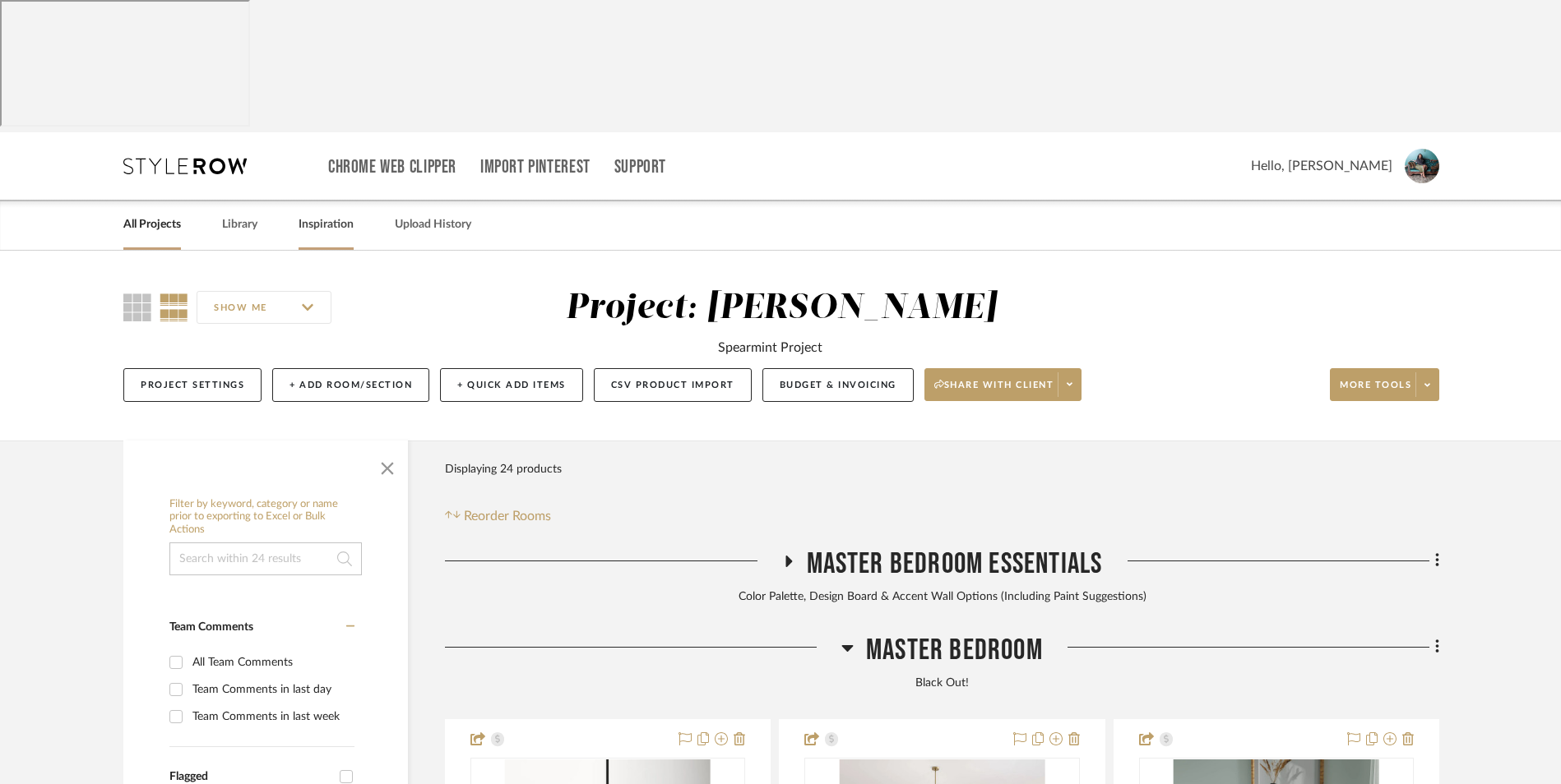
click at [326, 213] on link "Inspiration" at bounding box center [326, 224] width 55 height 23
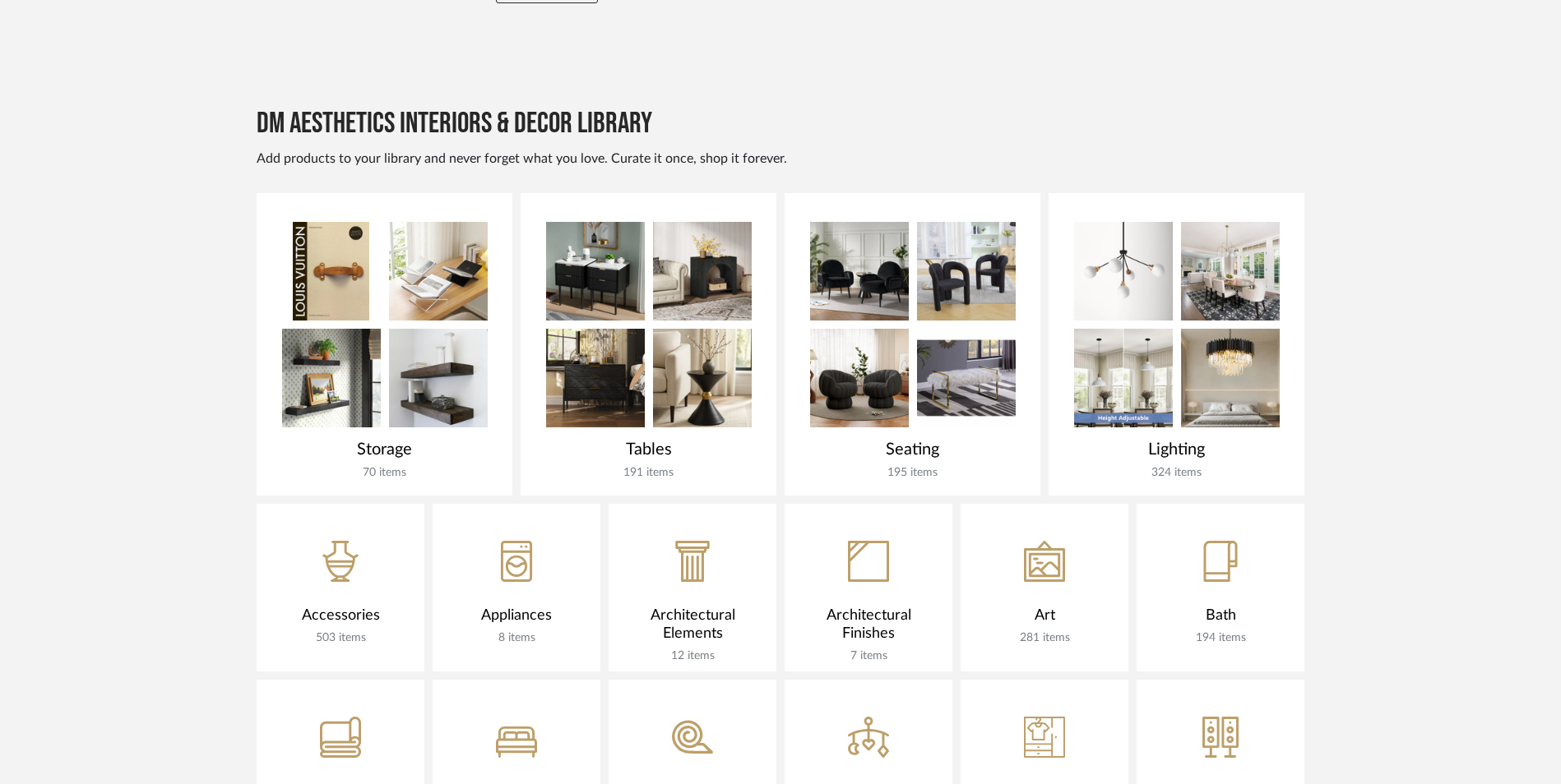
scroll to position [731, 0]
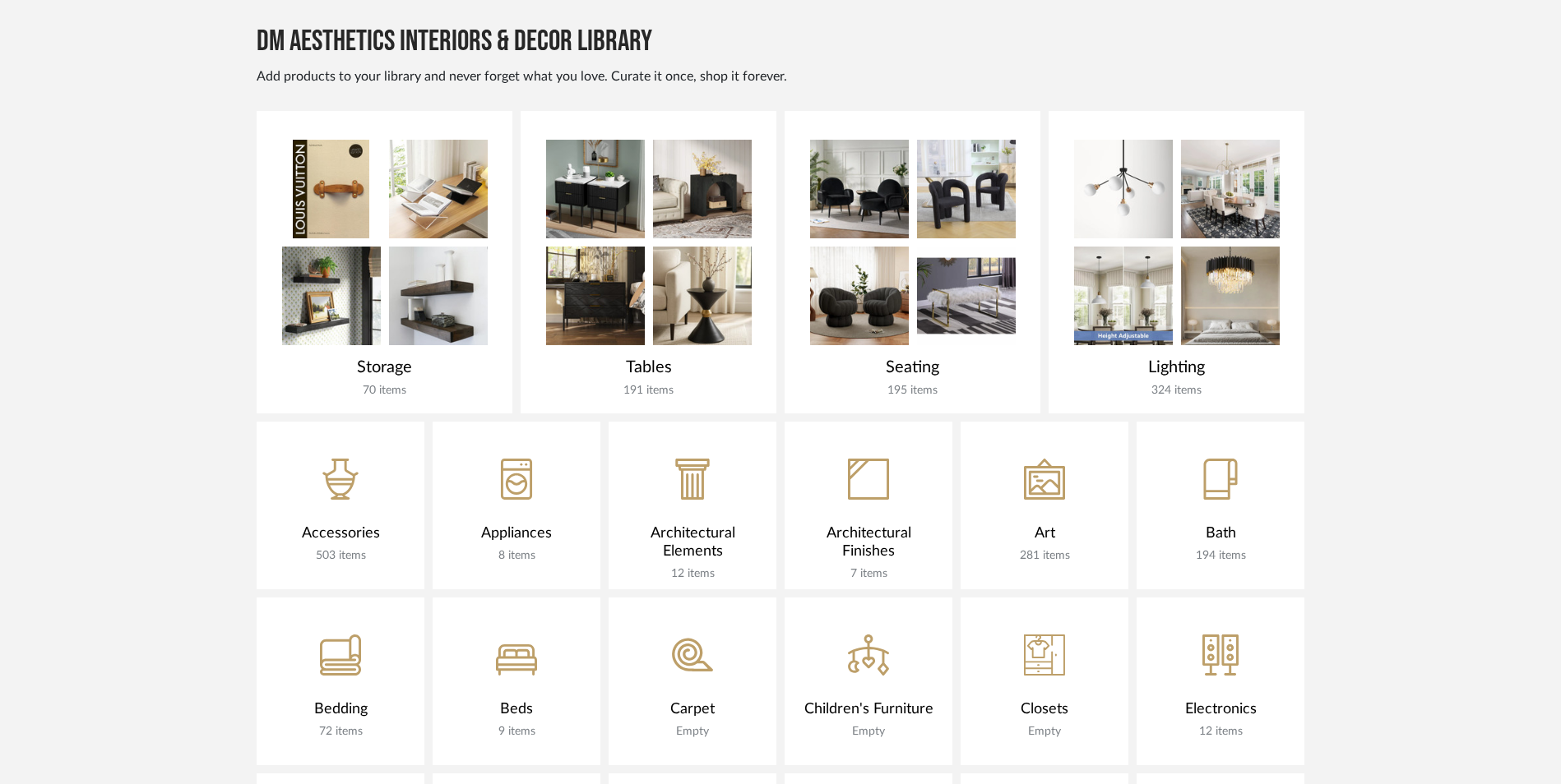
click at [711, 598] on div "CategoryIconCarpet@2x" at bounding box center [691, 645] width 167 height 95
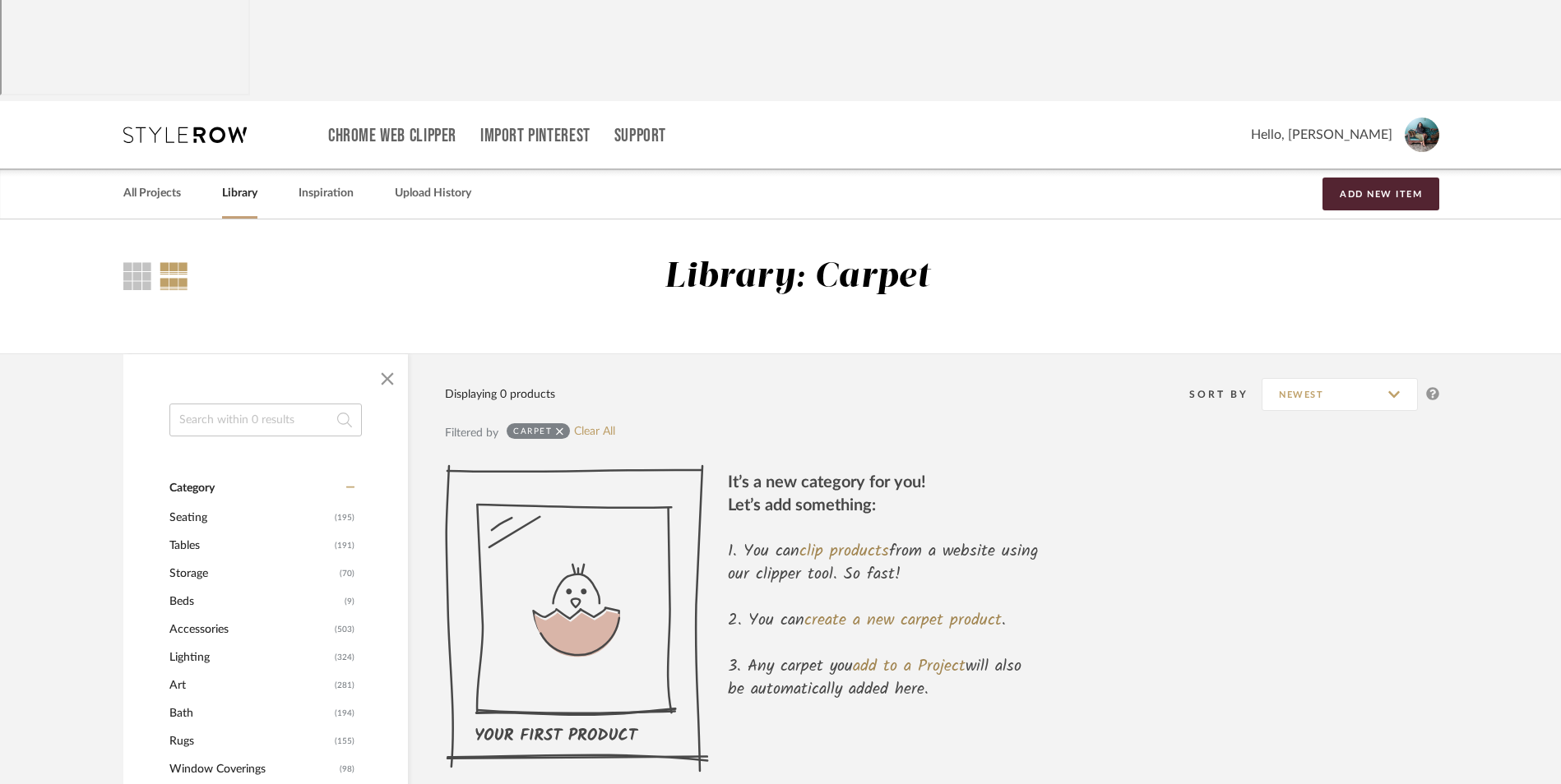
scroll to position [29, 0]
click at [287, 405] on input at bounding box center [265, 422] width 193 height 33
type input "drapery"
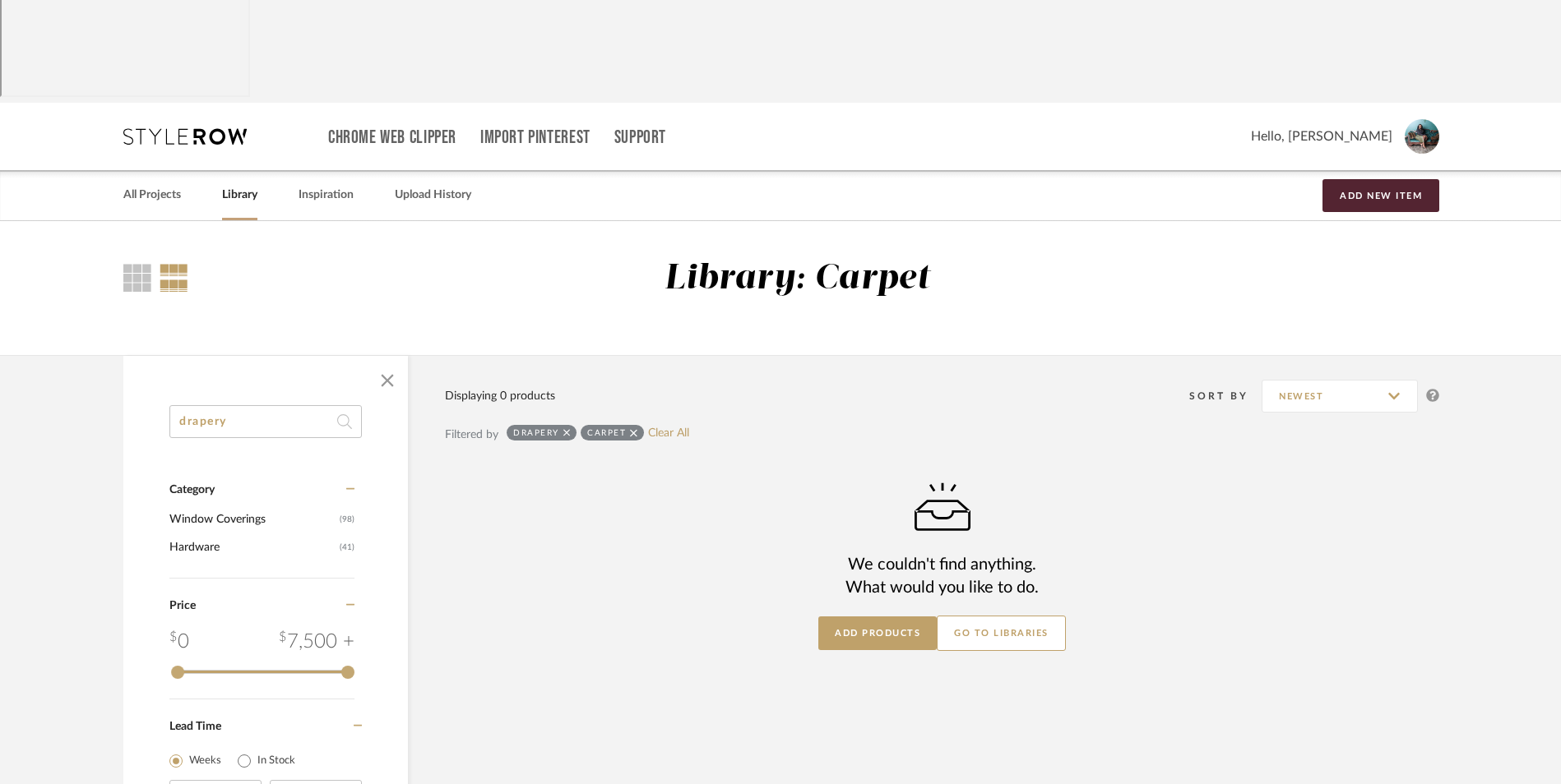
click at [632, 429] on icon at bounding box center [634, 433] width 8 height 8
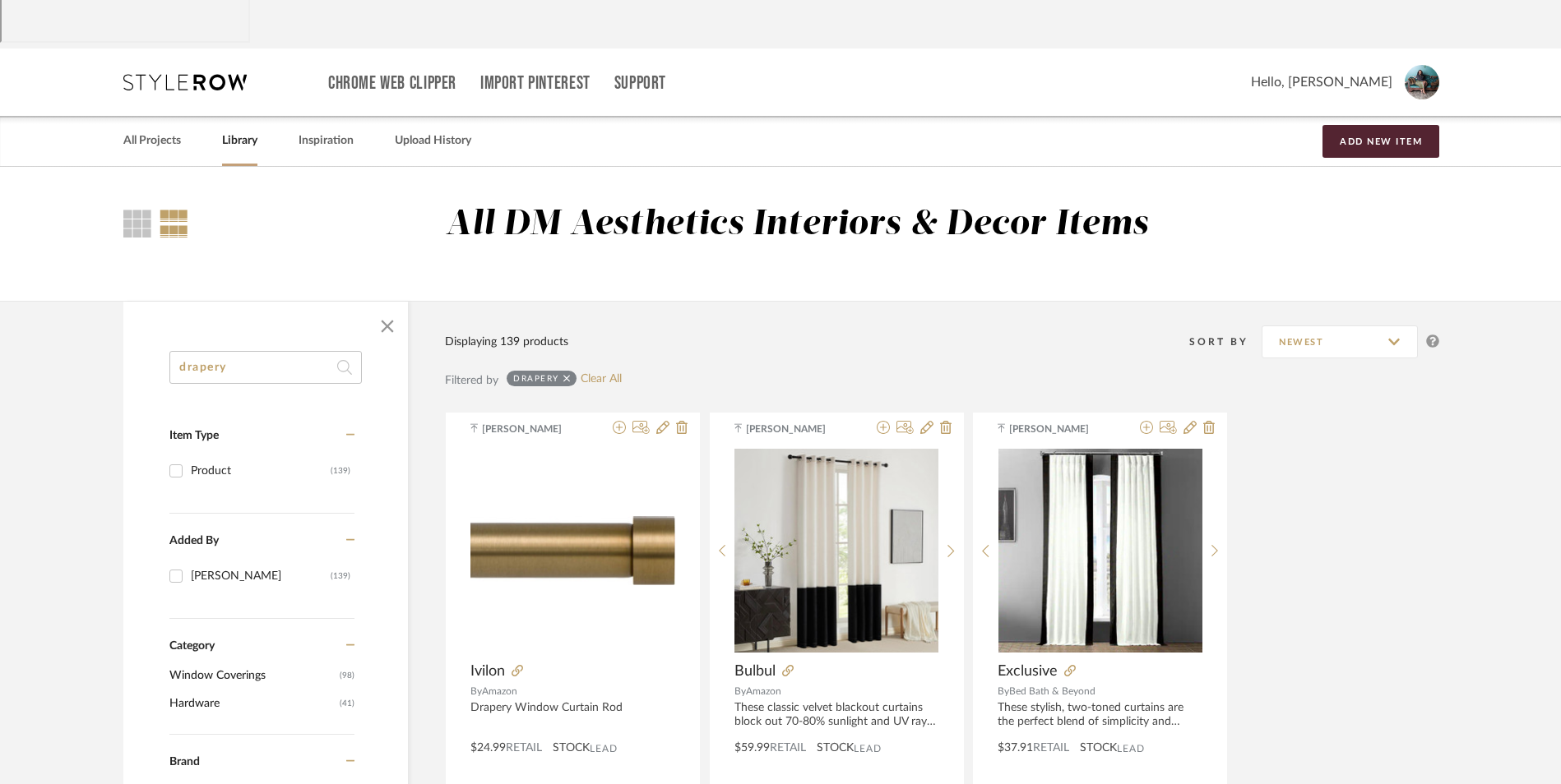
scroll to position [112, 0]
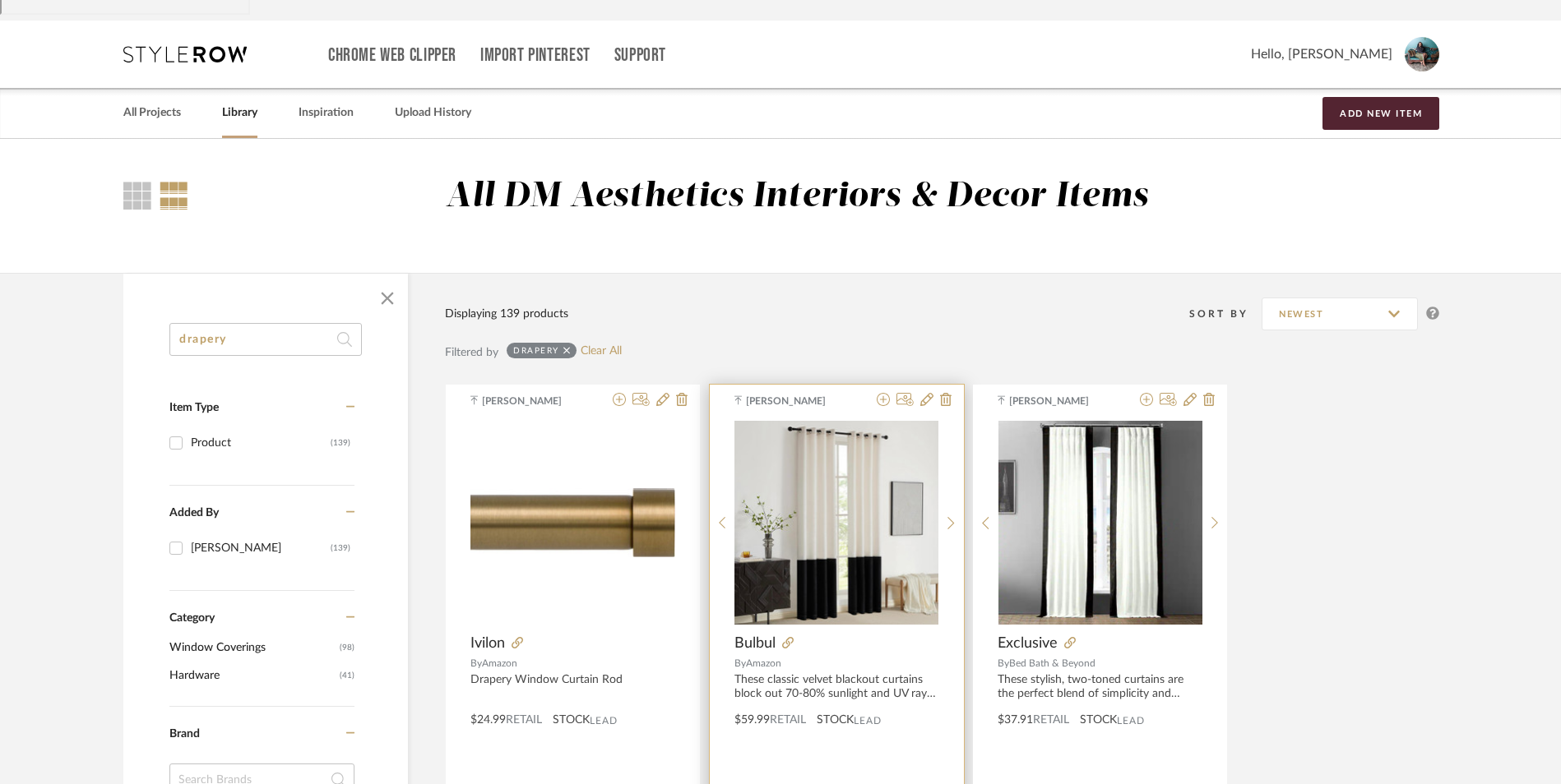
click at [780, 634] on div at bounding box center [857, 643] width 164 height 18
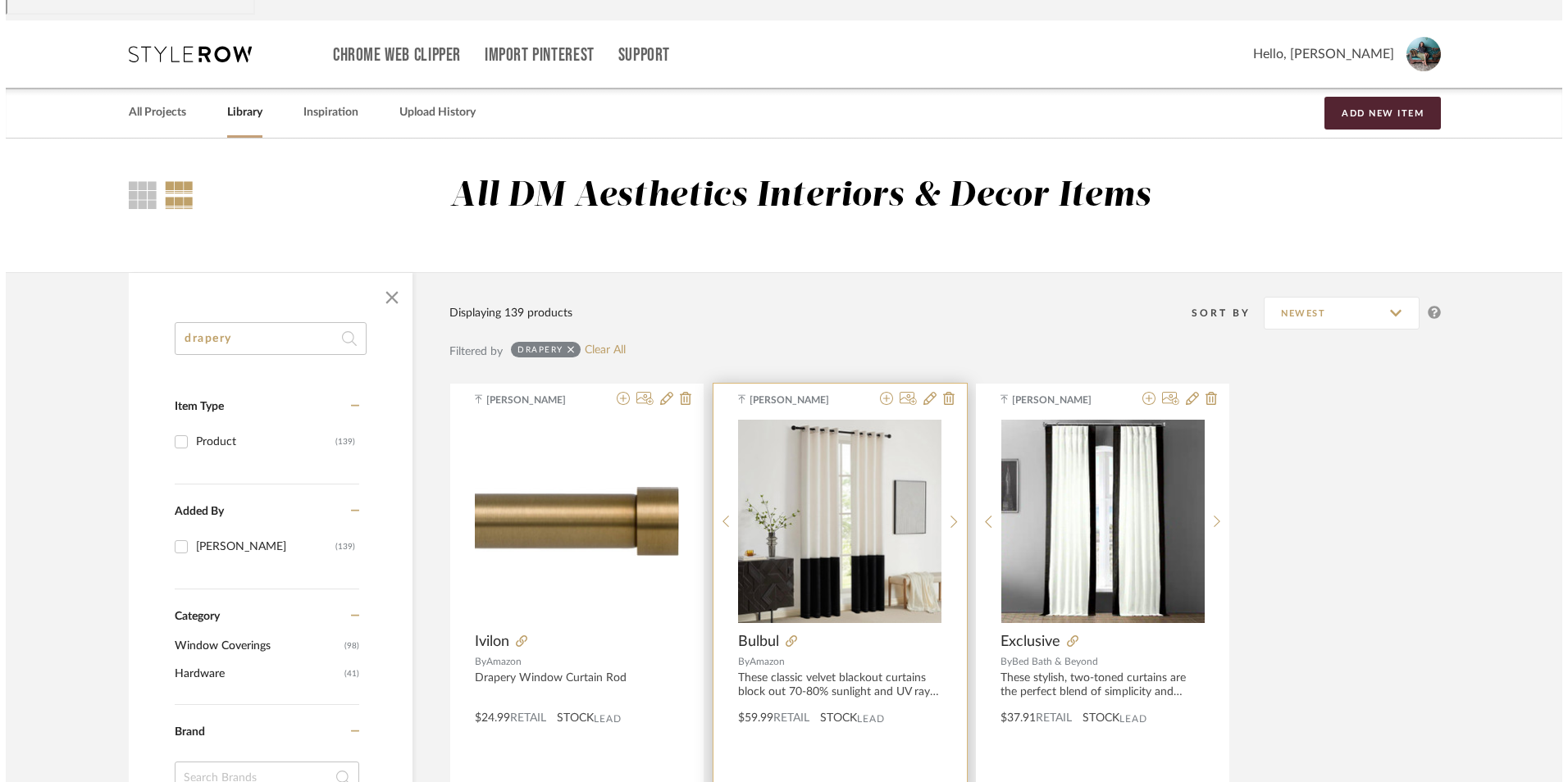
scroll to position [0, 0]
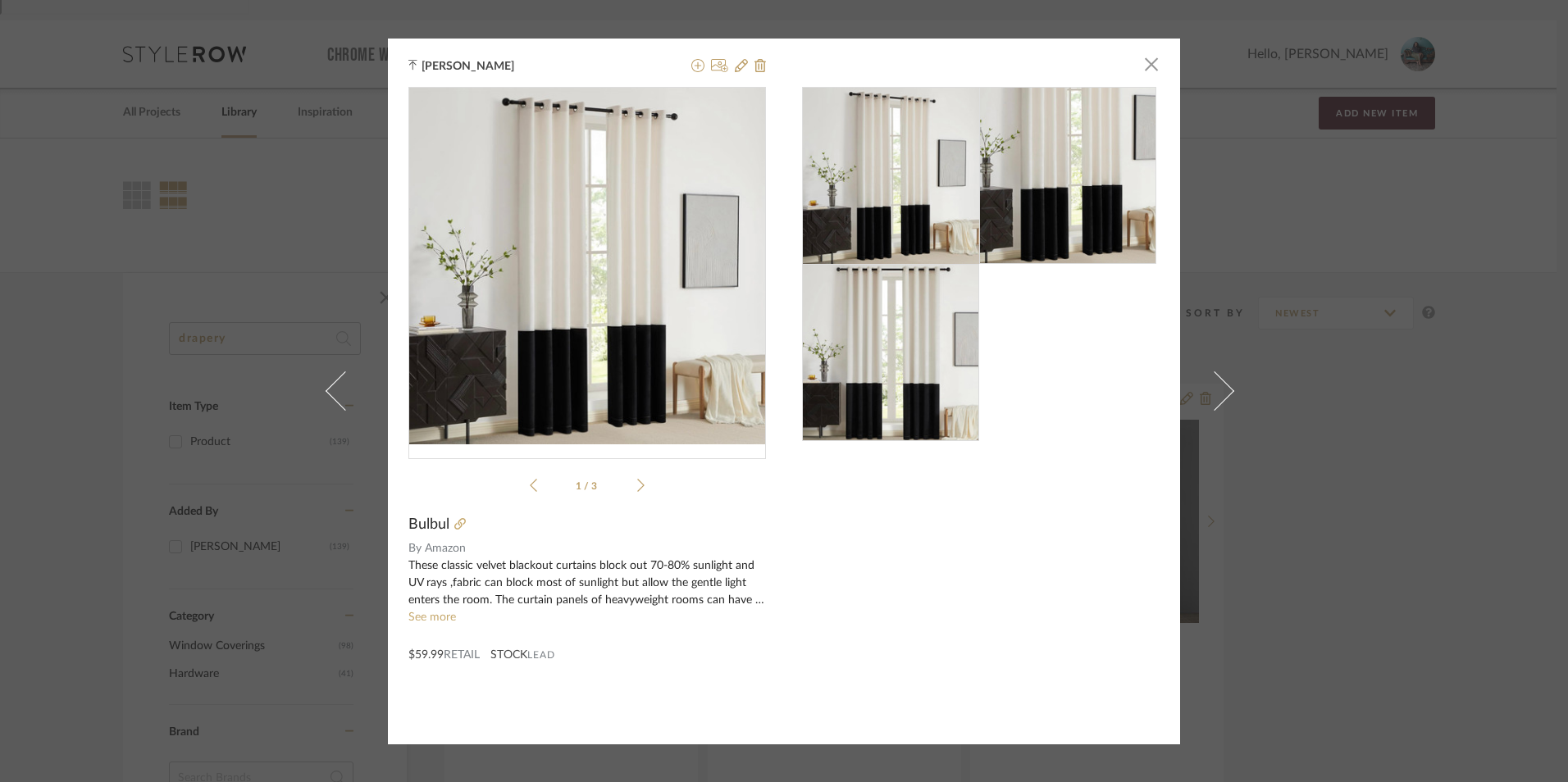
click at [1363, 480] on div "Danyela M. Alexander × 1 / 3 Bulbul By Amazon These classic velvet blackout cur…" at bounding box center [784, 391] width 1568 height 782
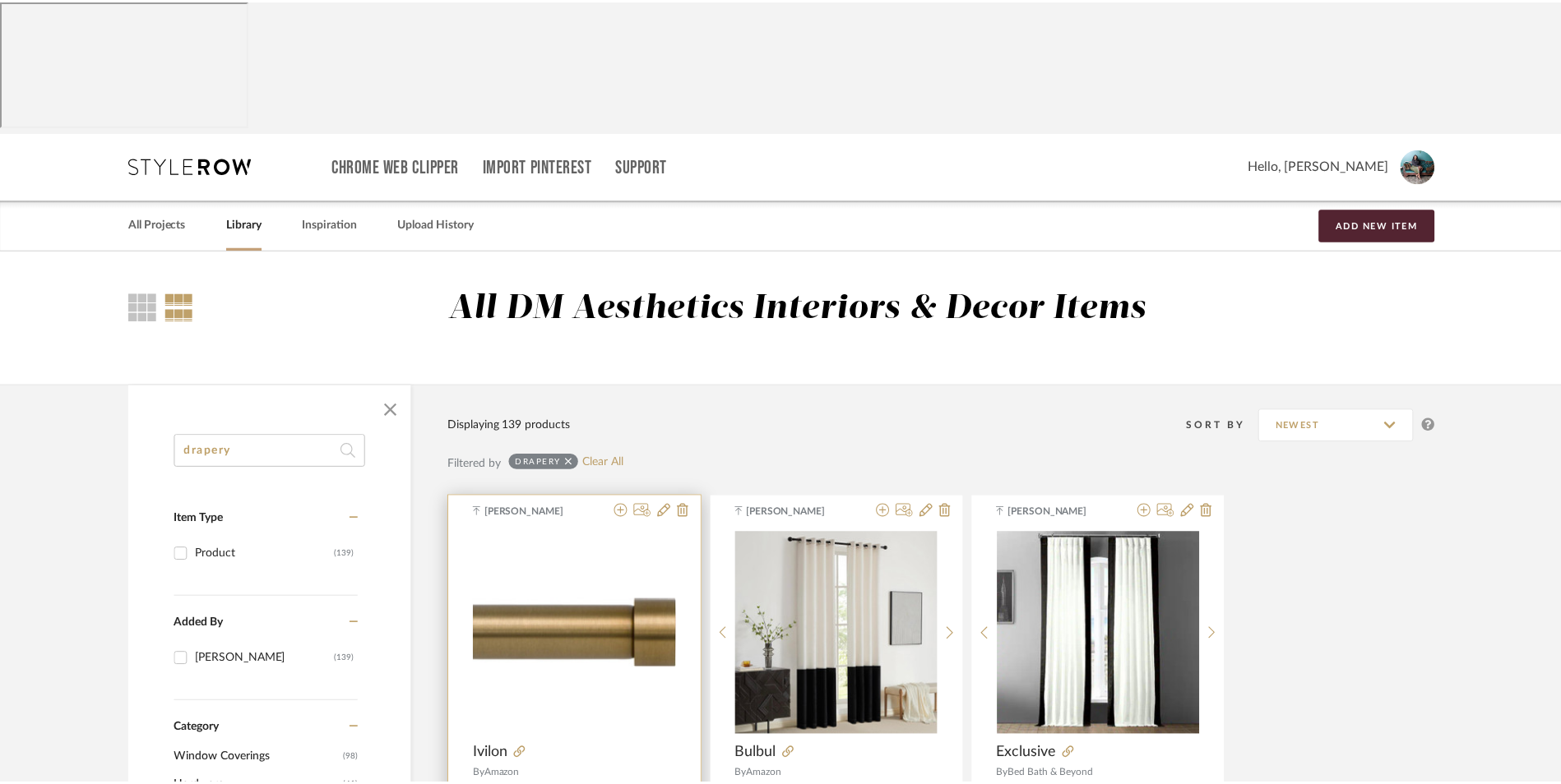
scroll to position [112, 0]
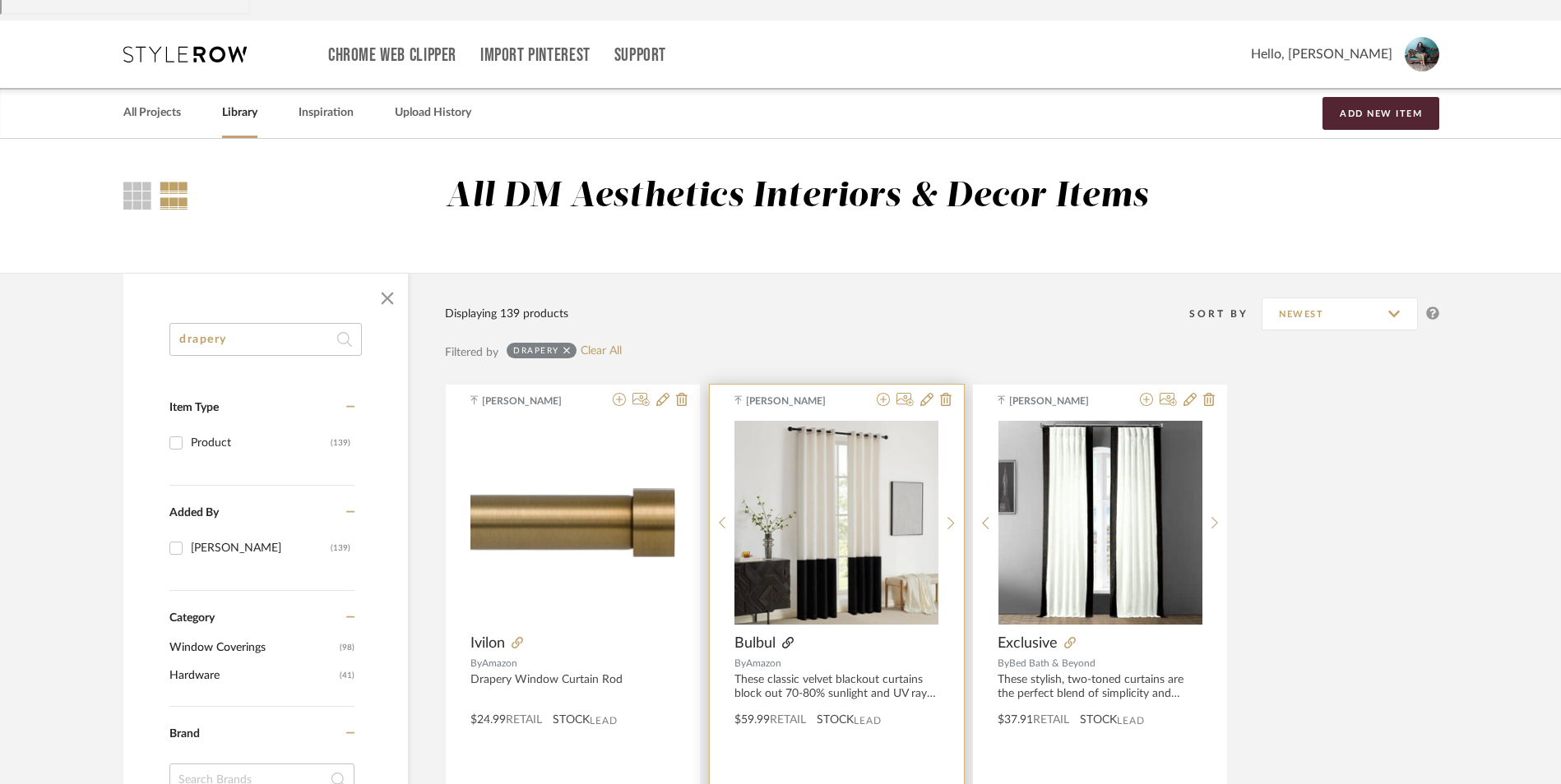
click at [786, 637] on icon at bounding box center [788, 643] width 12 height 12
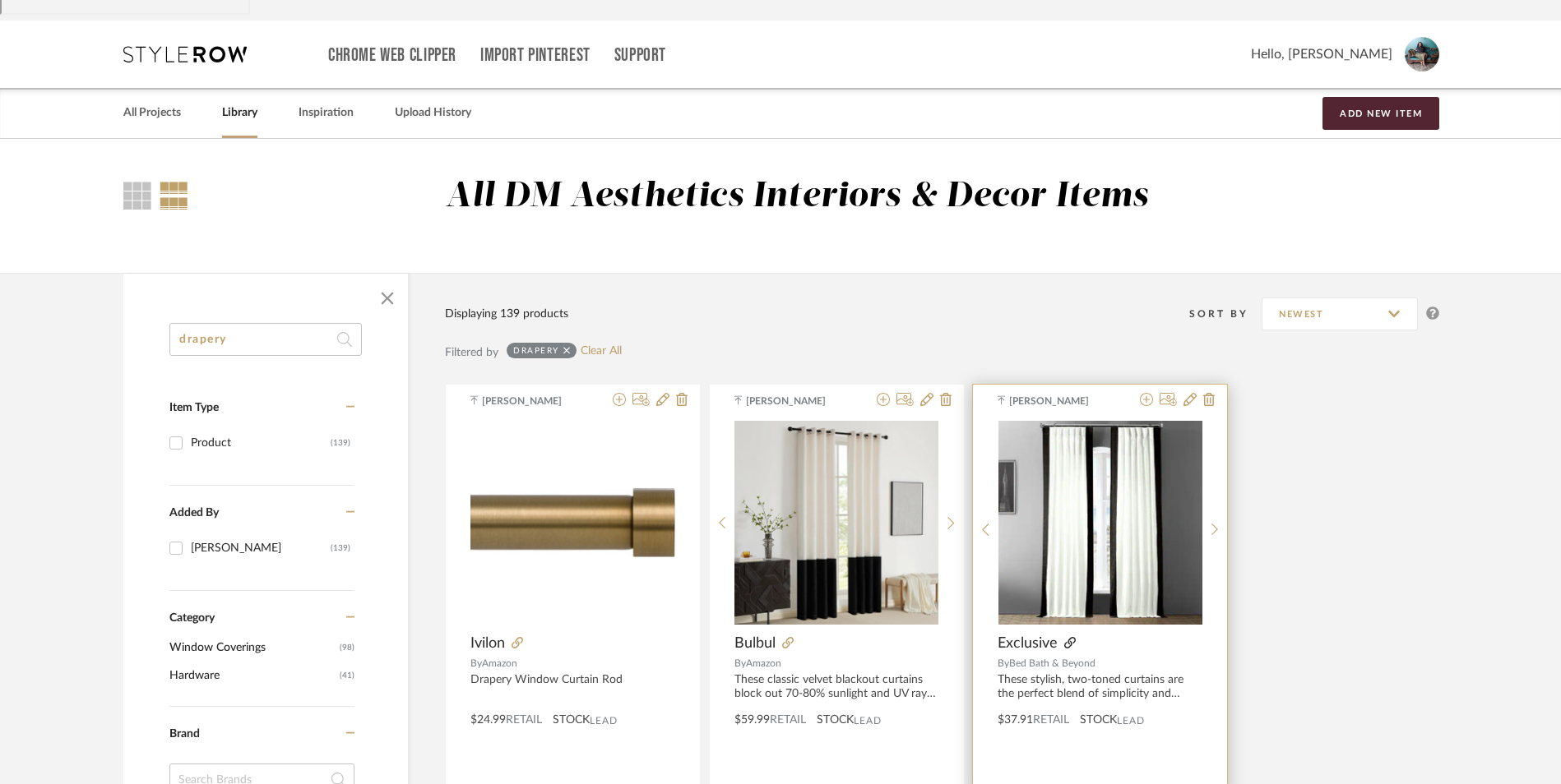
click at [1069, 637] on icon at bounding box center [1070, 643] width 12 height 12
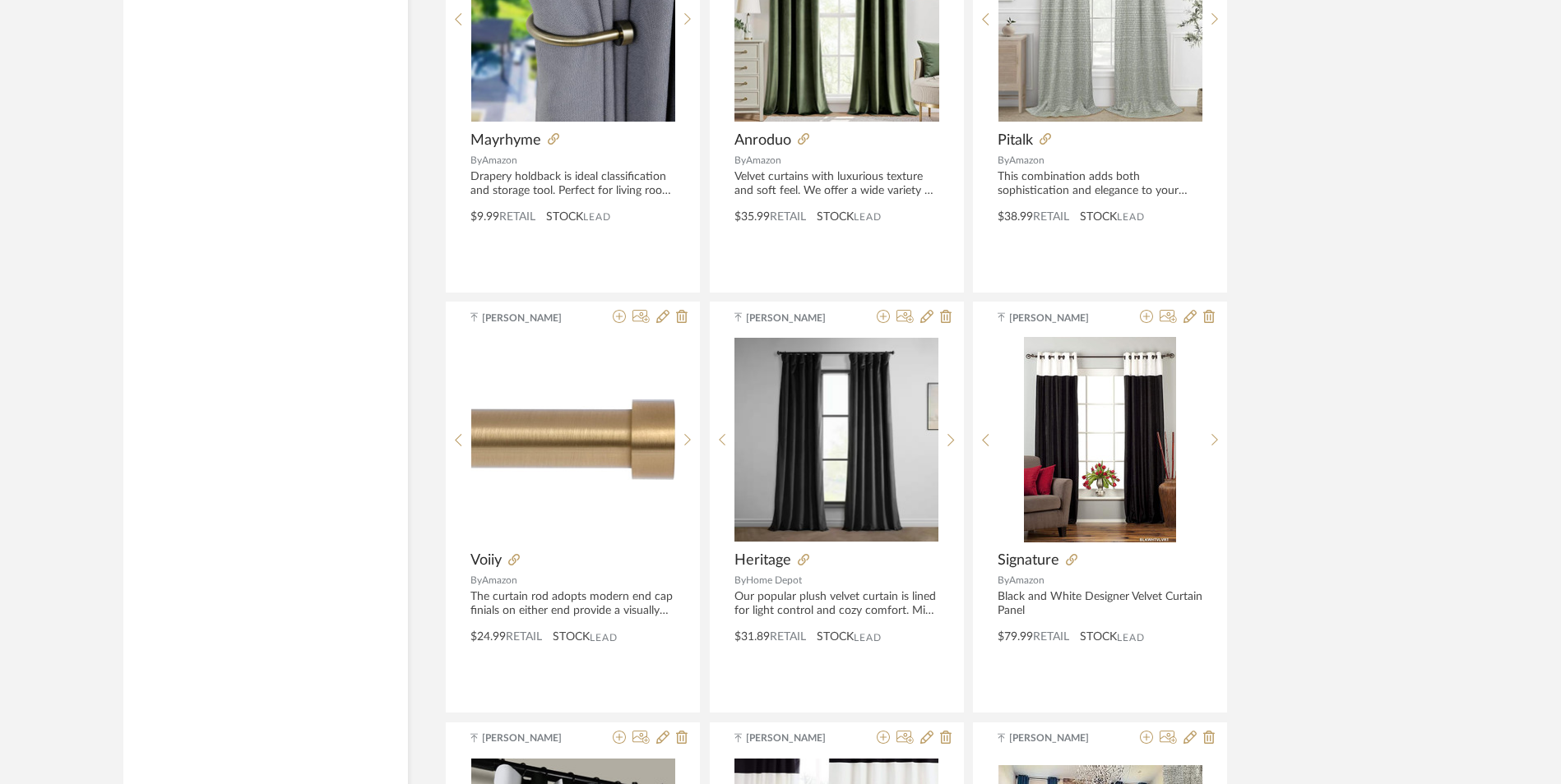
scroll to position [3565, 0]
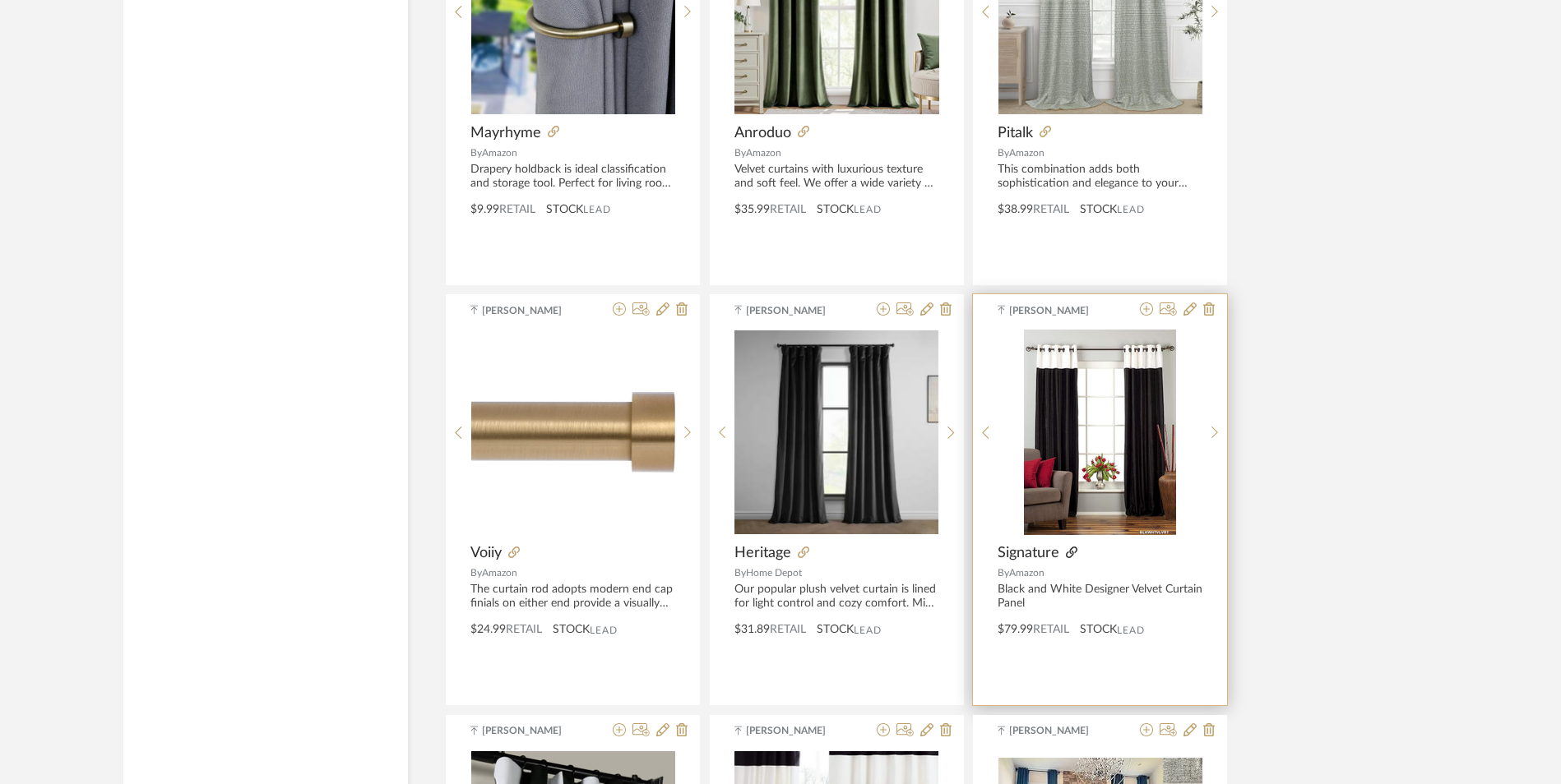
click at [1069, 547] on icon at bounding box center [1071, 553] width 12 height 12
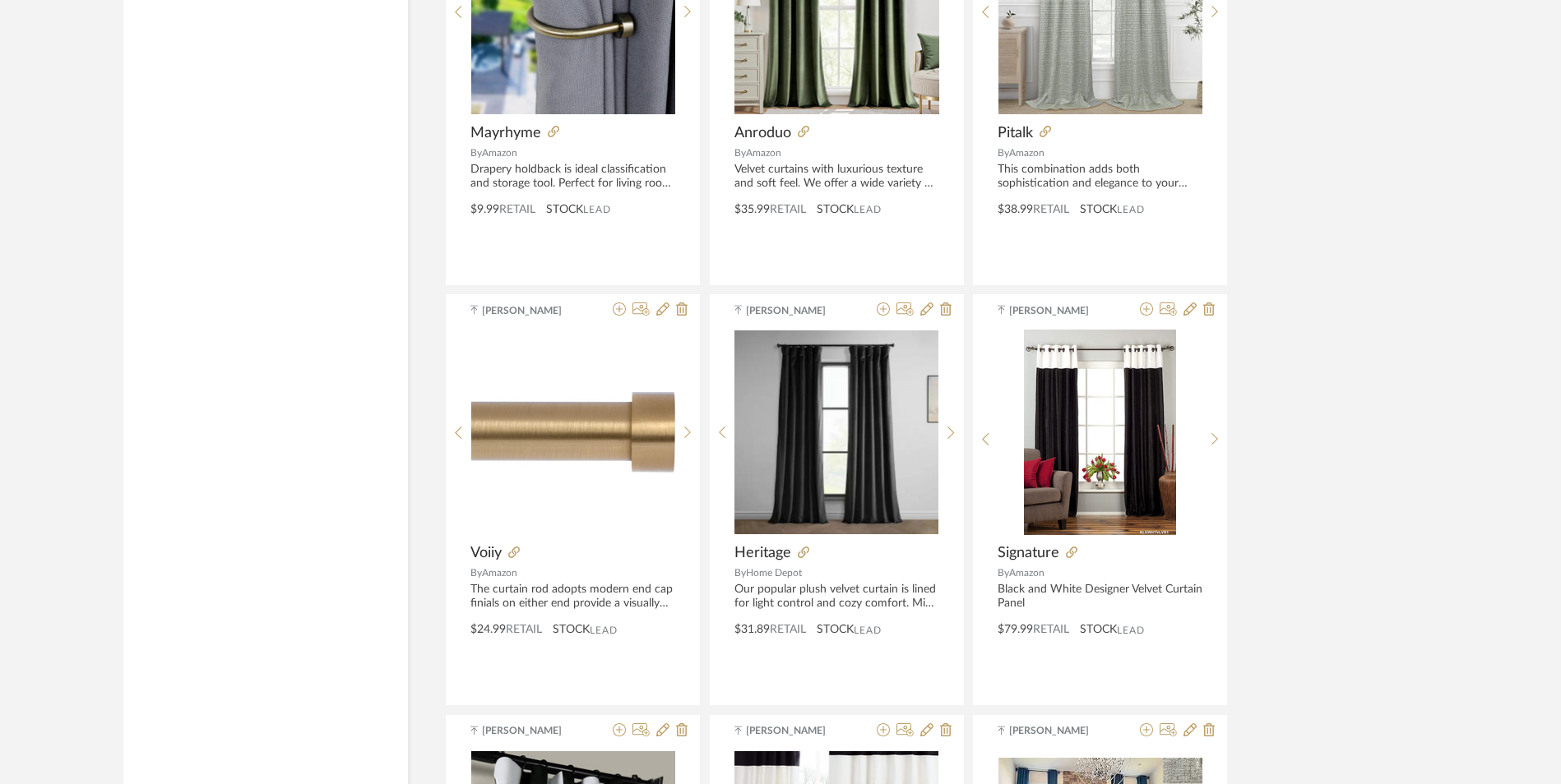
scroll to position [3894, 0]
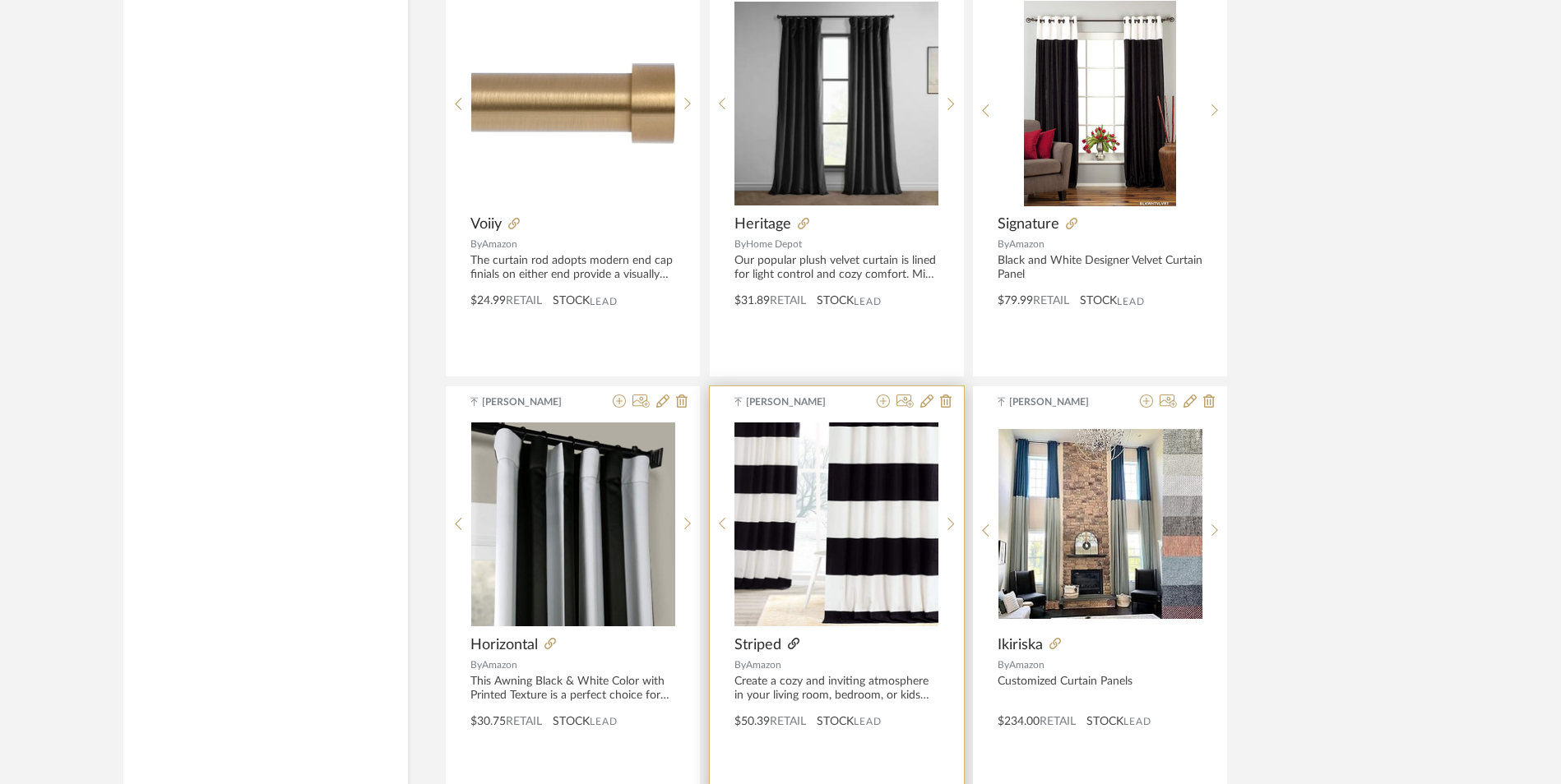
click at [795, 638] on icon at bounding box center [794, 644] width 12 height 12
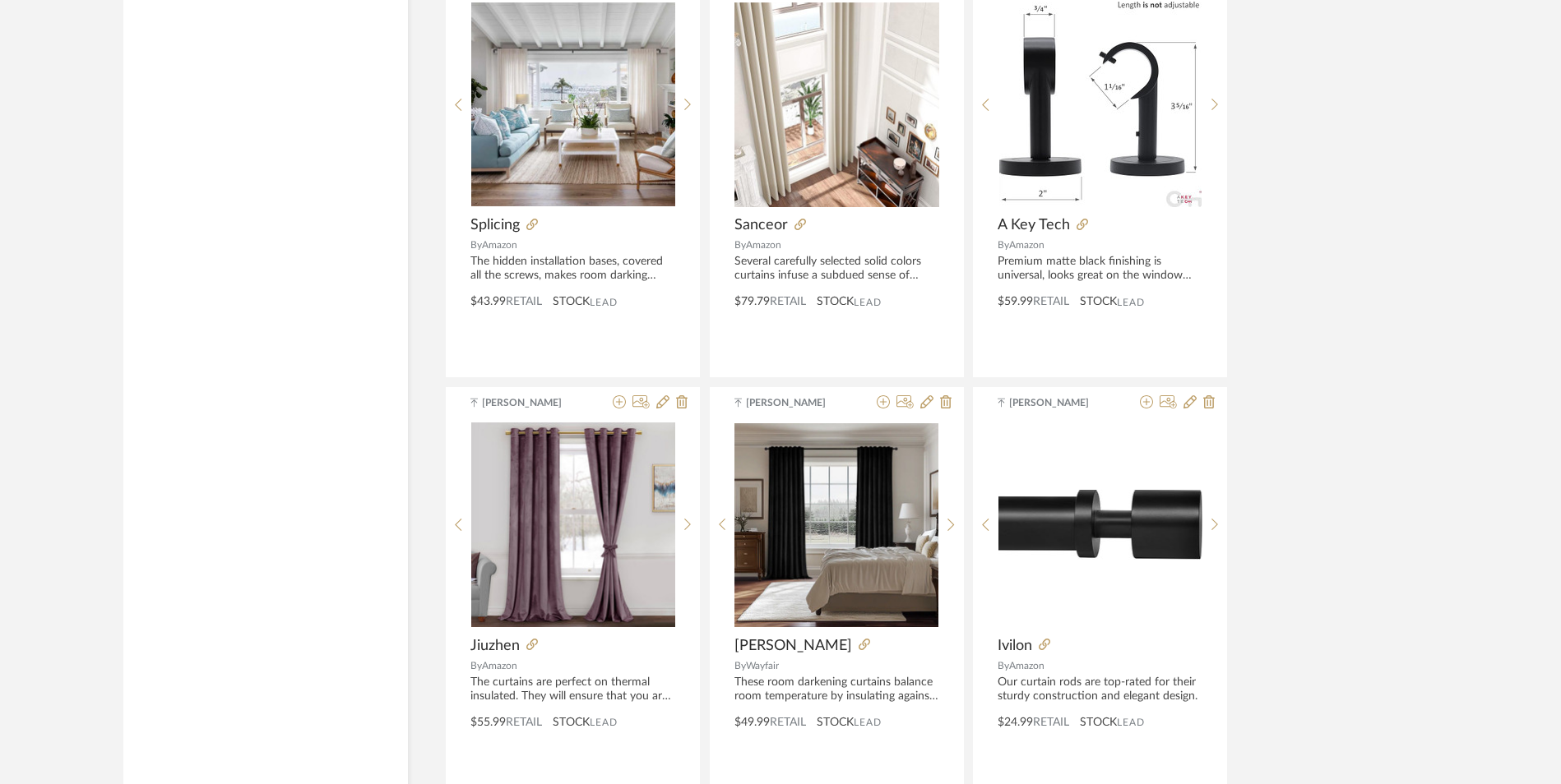
scroll to position [4790, 0]
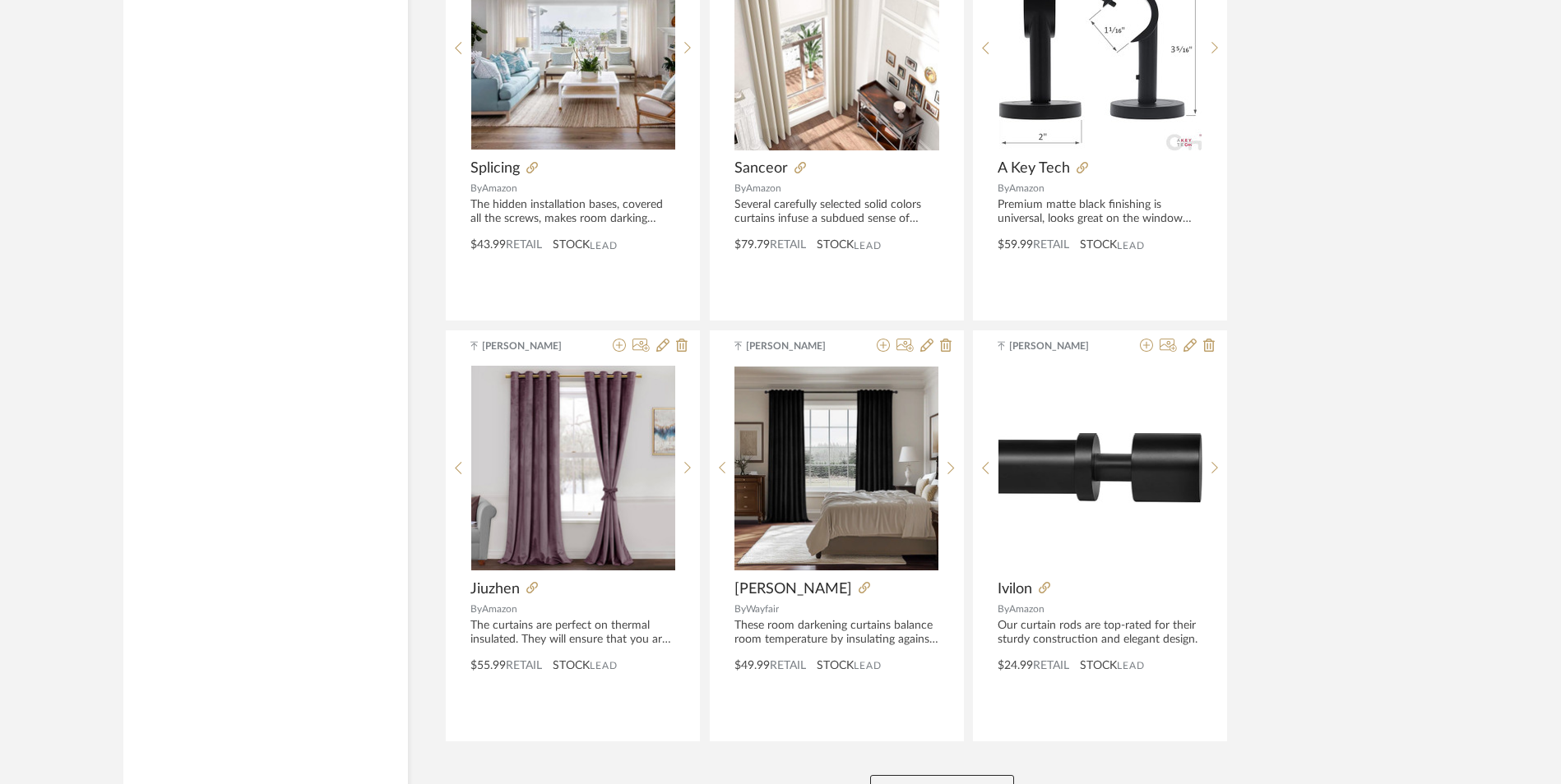
click at [969, 775] on button "View More" at bounding box center [942, 792] width 144 height 33
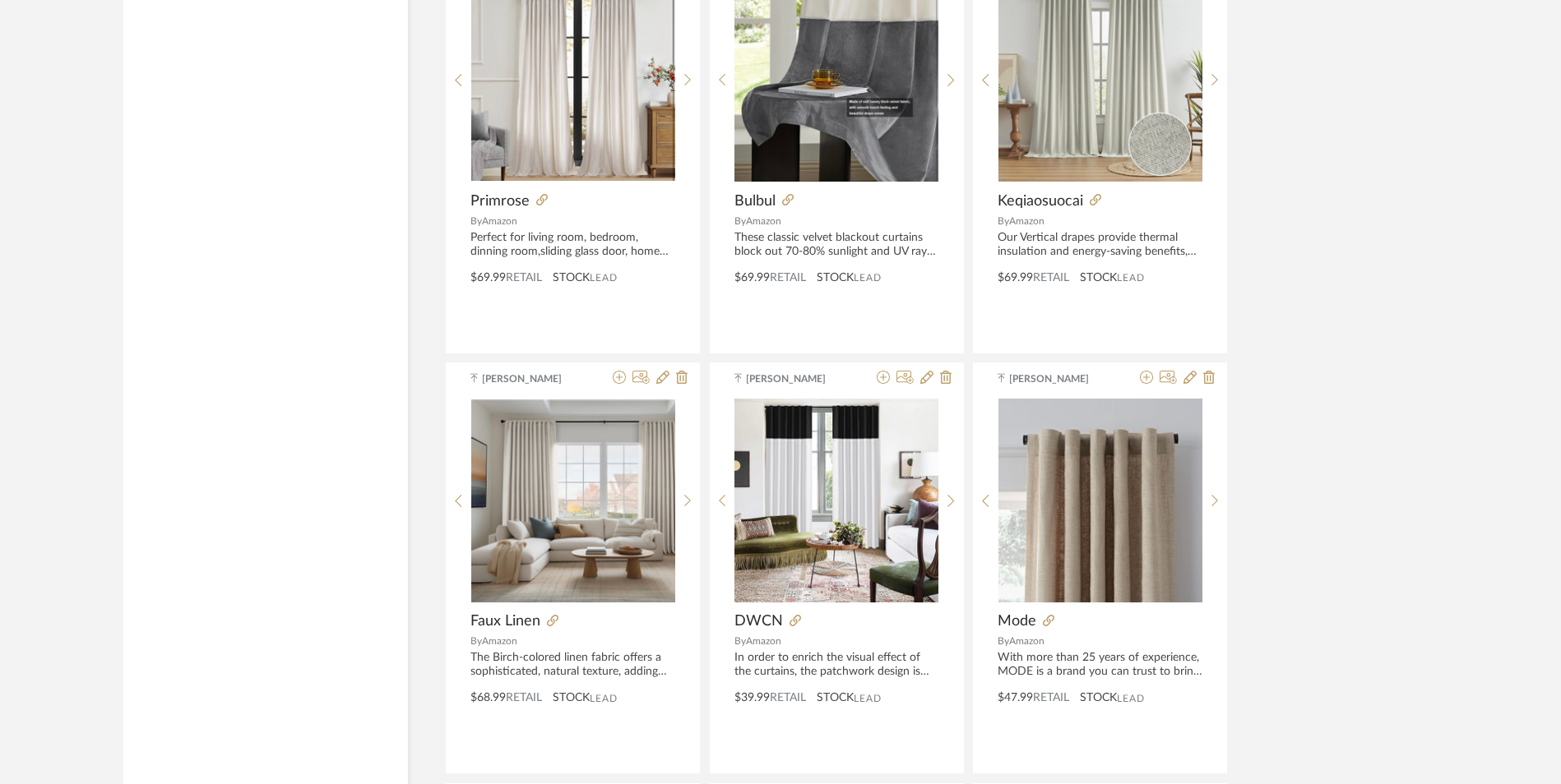
scroll to position [6023, 0]
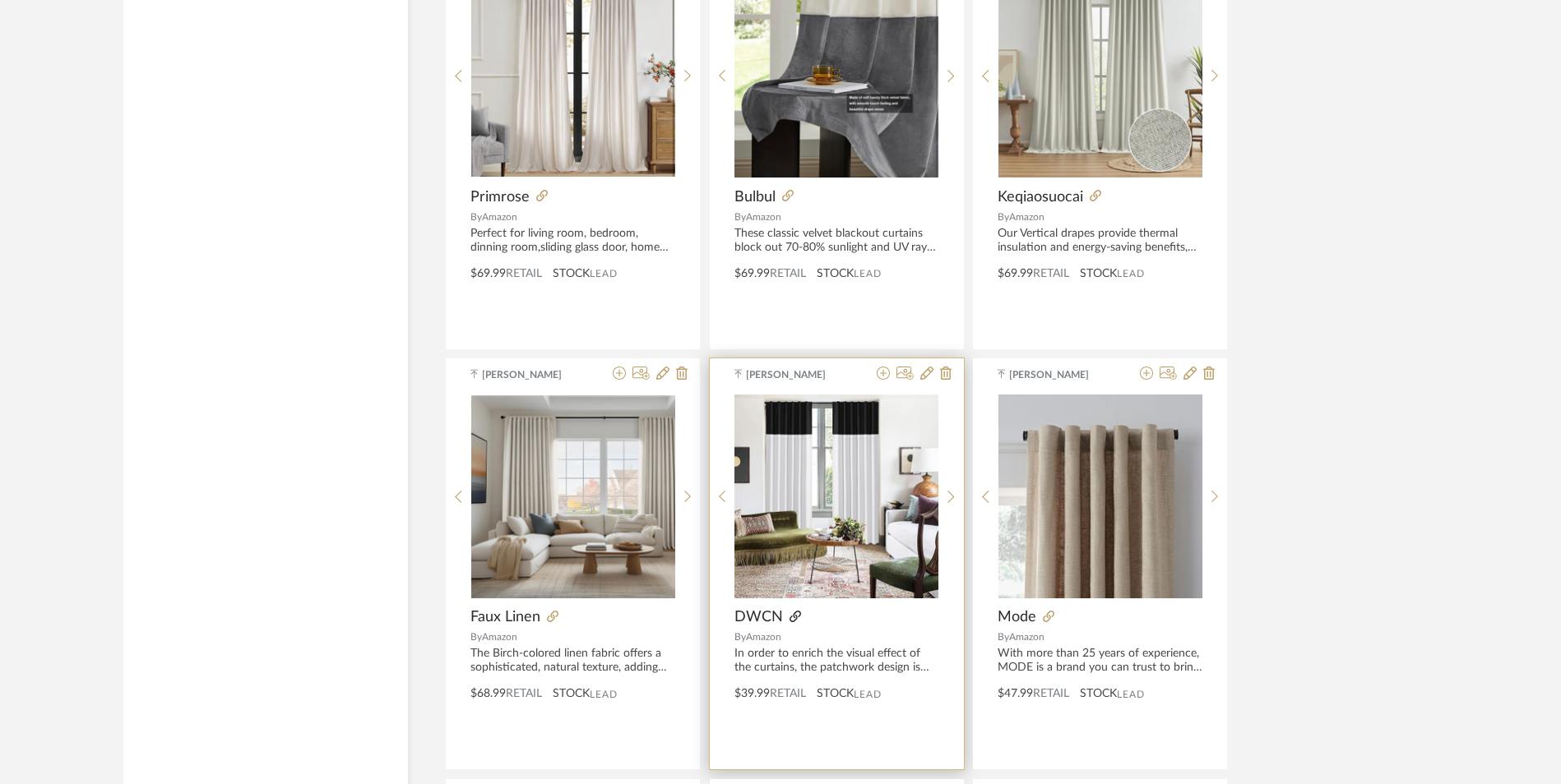
click at [793, 611] on icon at bounding box center [795, 617] width 12 height 12
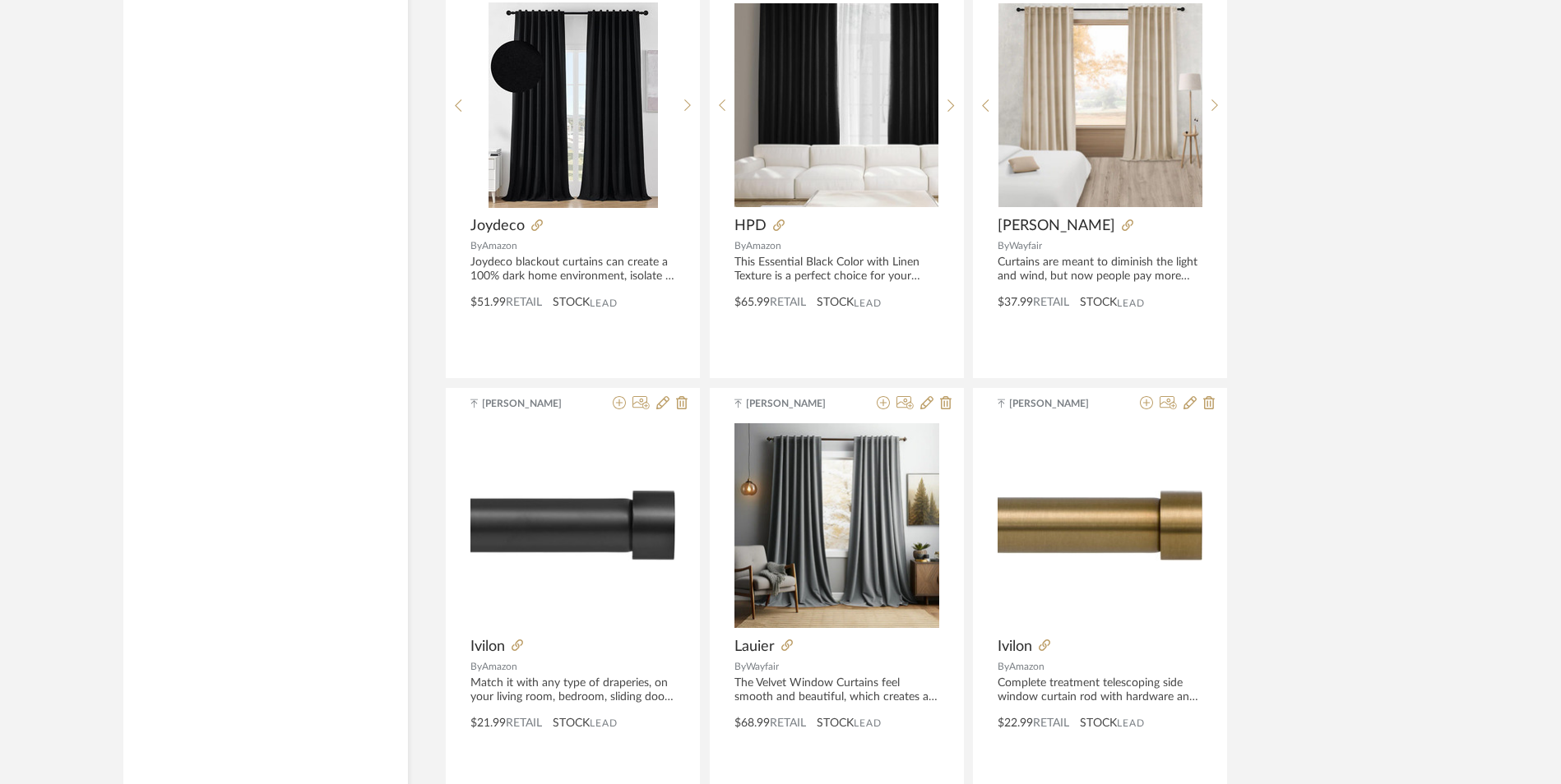
scroll to position [9836, 0]
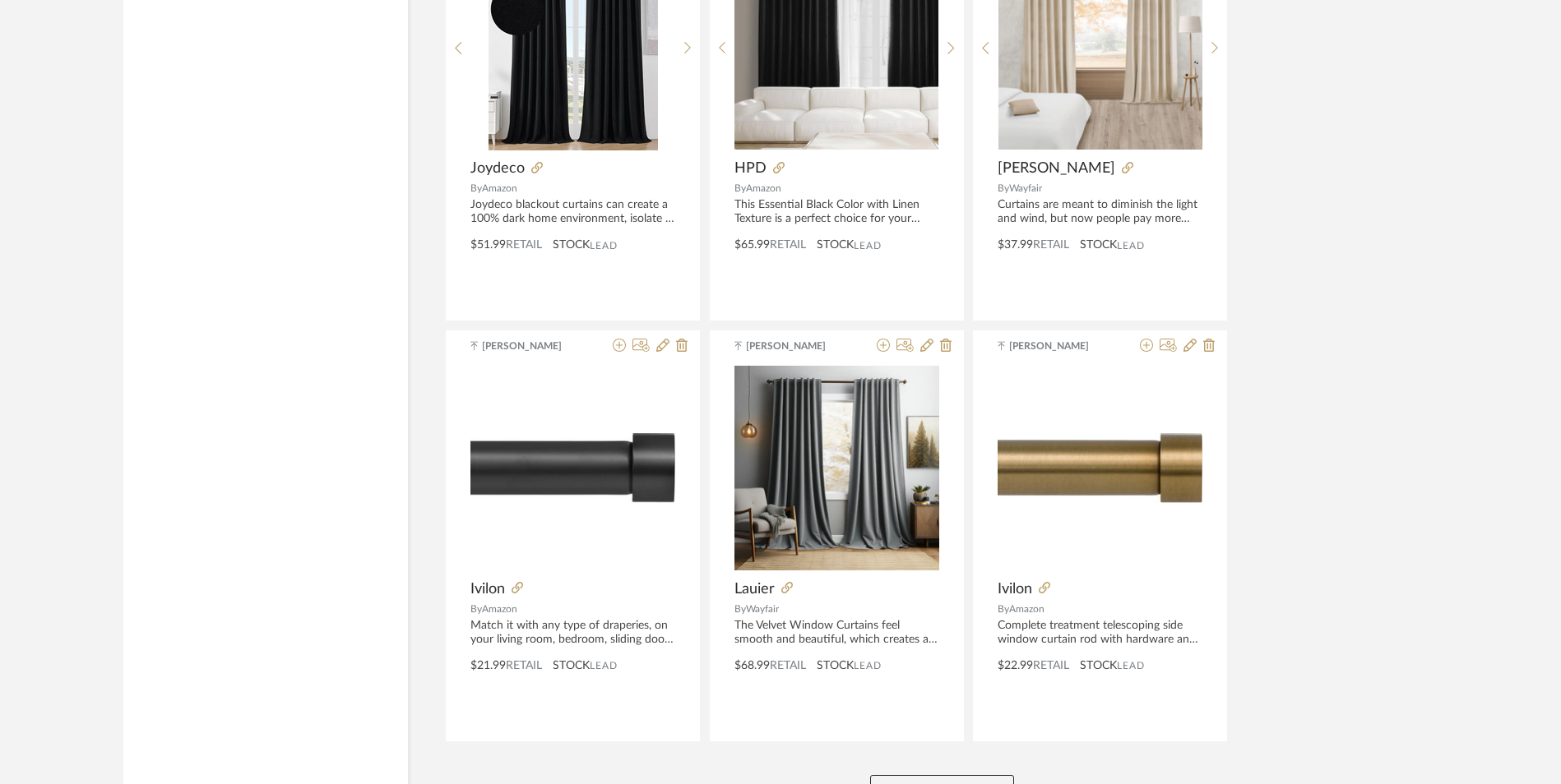
click at [969, 775] on button "View More" at bounding box center [942, 792] width 144 height 33
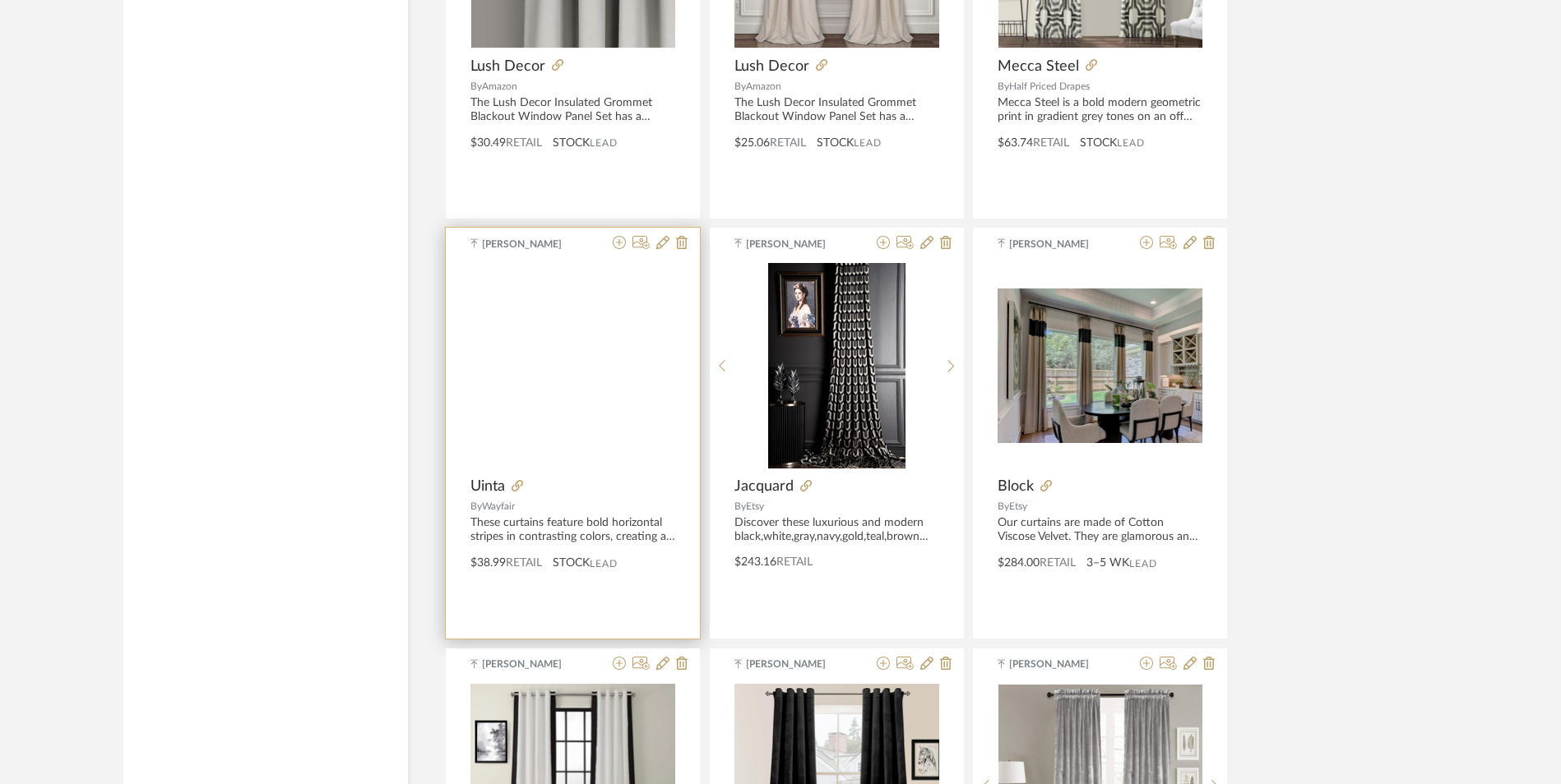
scroll to position [12877, 0]
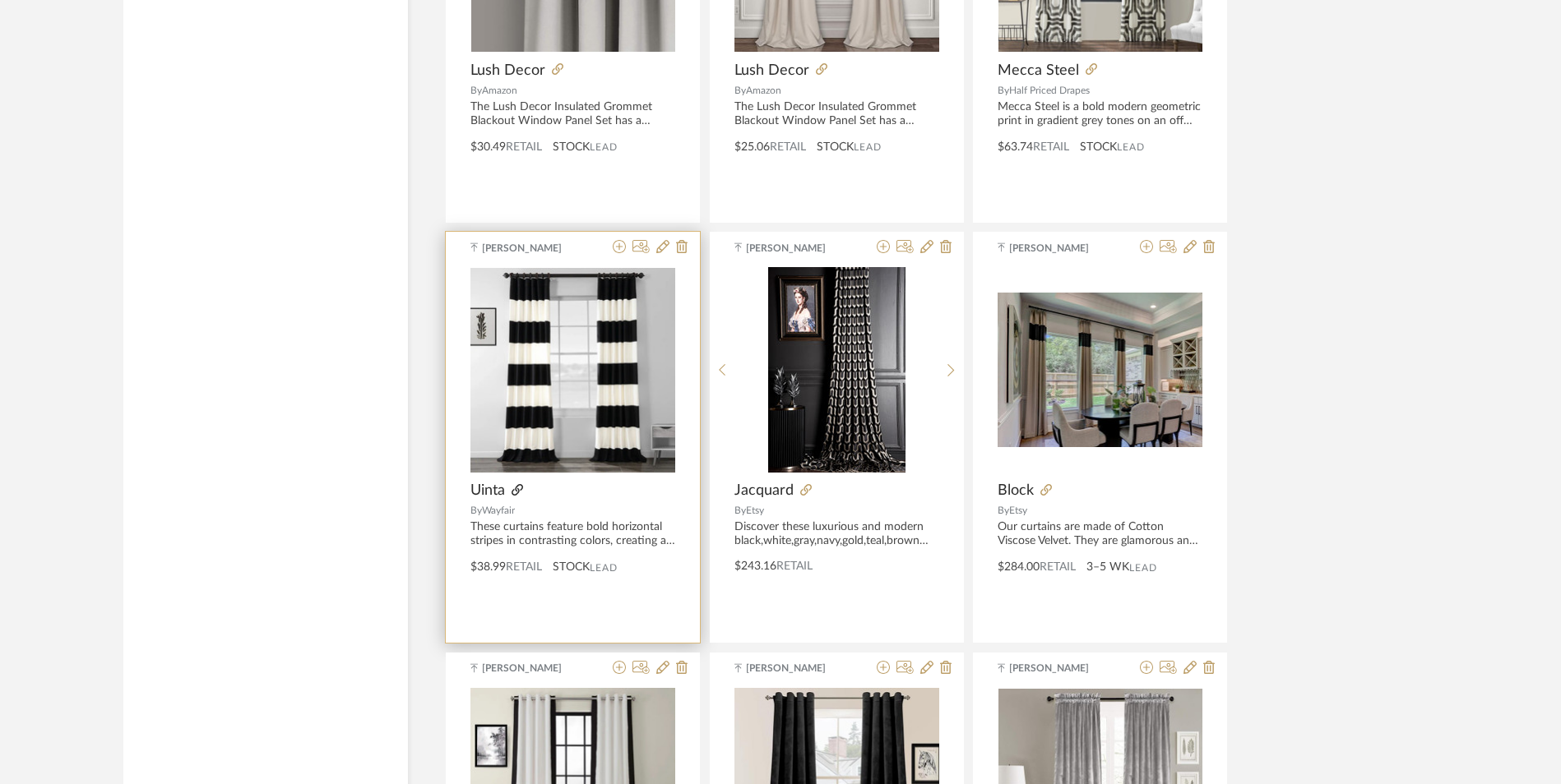
click at [519, 484] on icon at bounding box center [517, 490] width 12 height 12
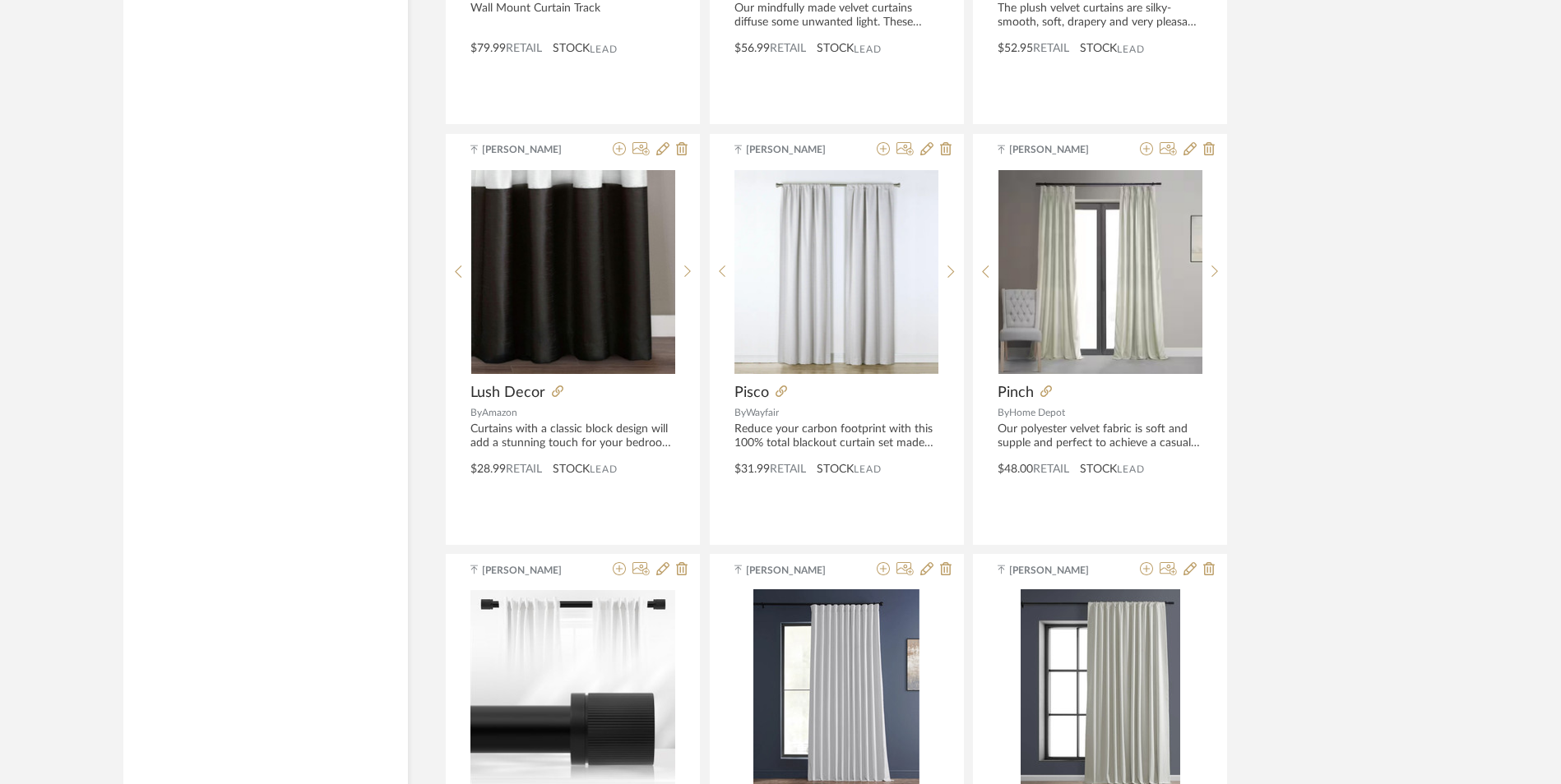
scroll to position [14274, 0]
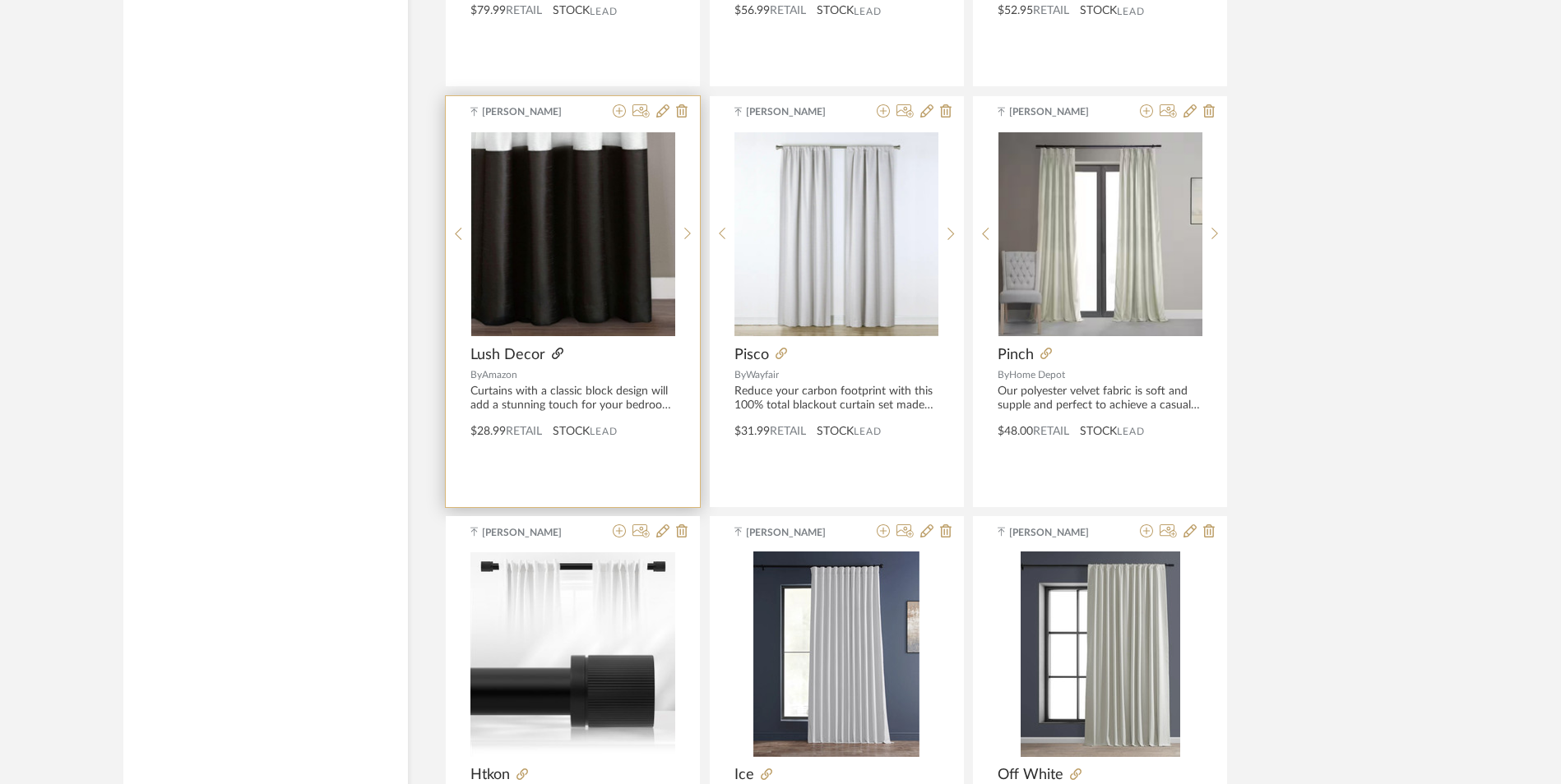
click at [557, 347] on icon at bounding box center [558, 353] width 12 height 12
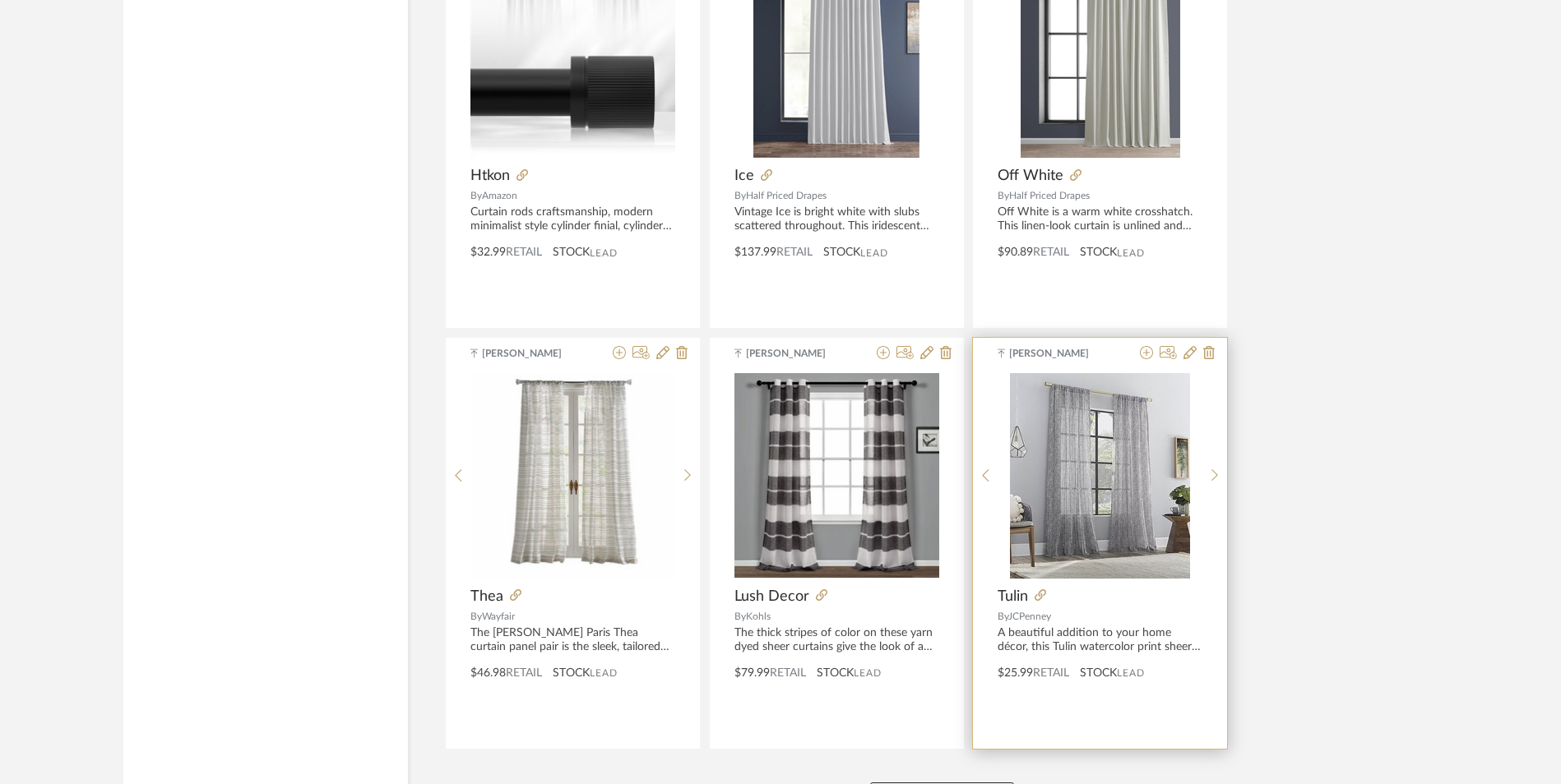
scroll to position [14881, 0]
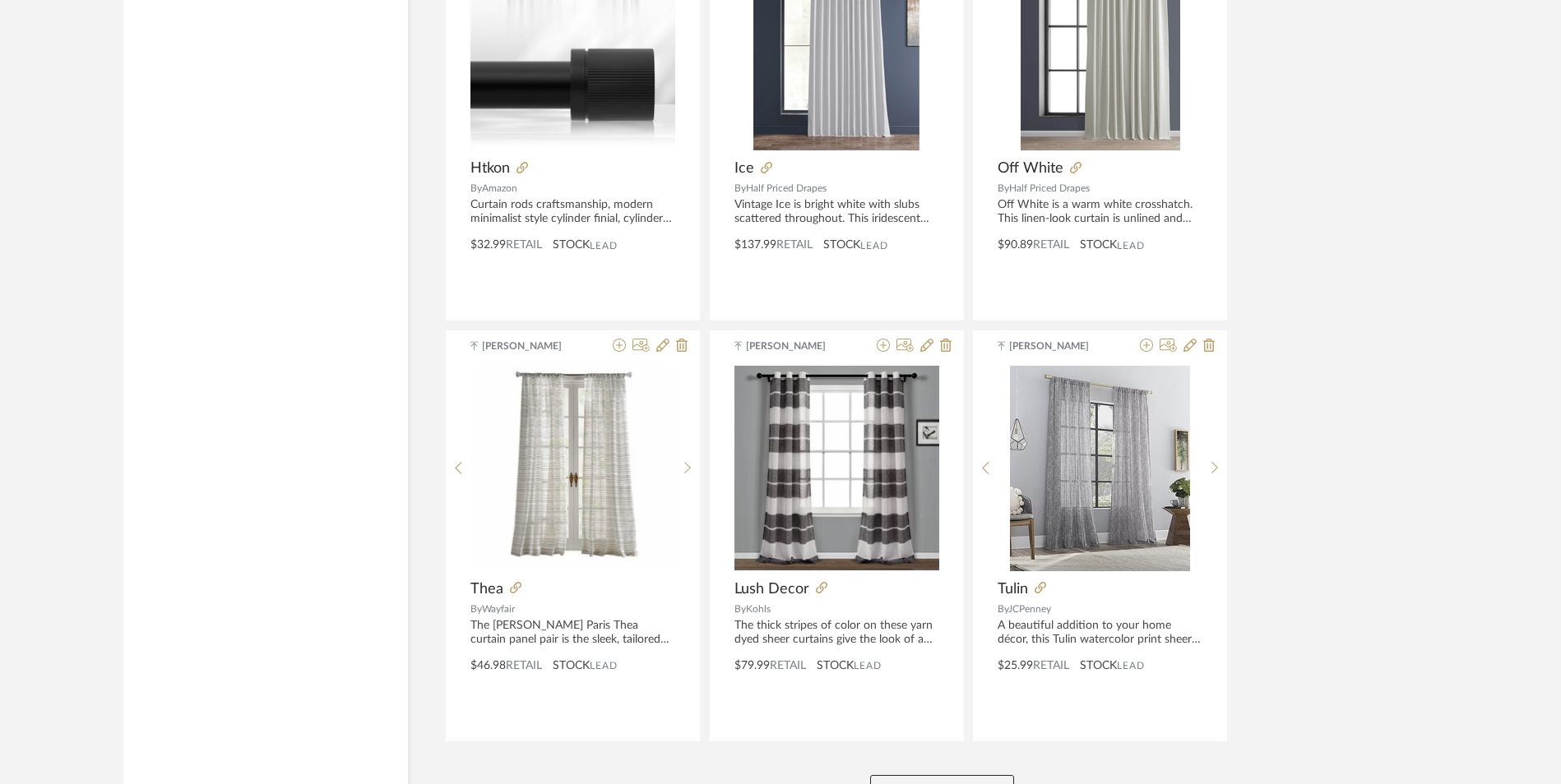
drag, startPoint x: 984, startPoint y: 656, endPoint x: 1264, endPoint y: 531, distance: 306.6
click at [985, 775] on button "View More" at bounding box center [942, 792] width 144 height 33
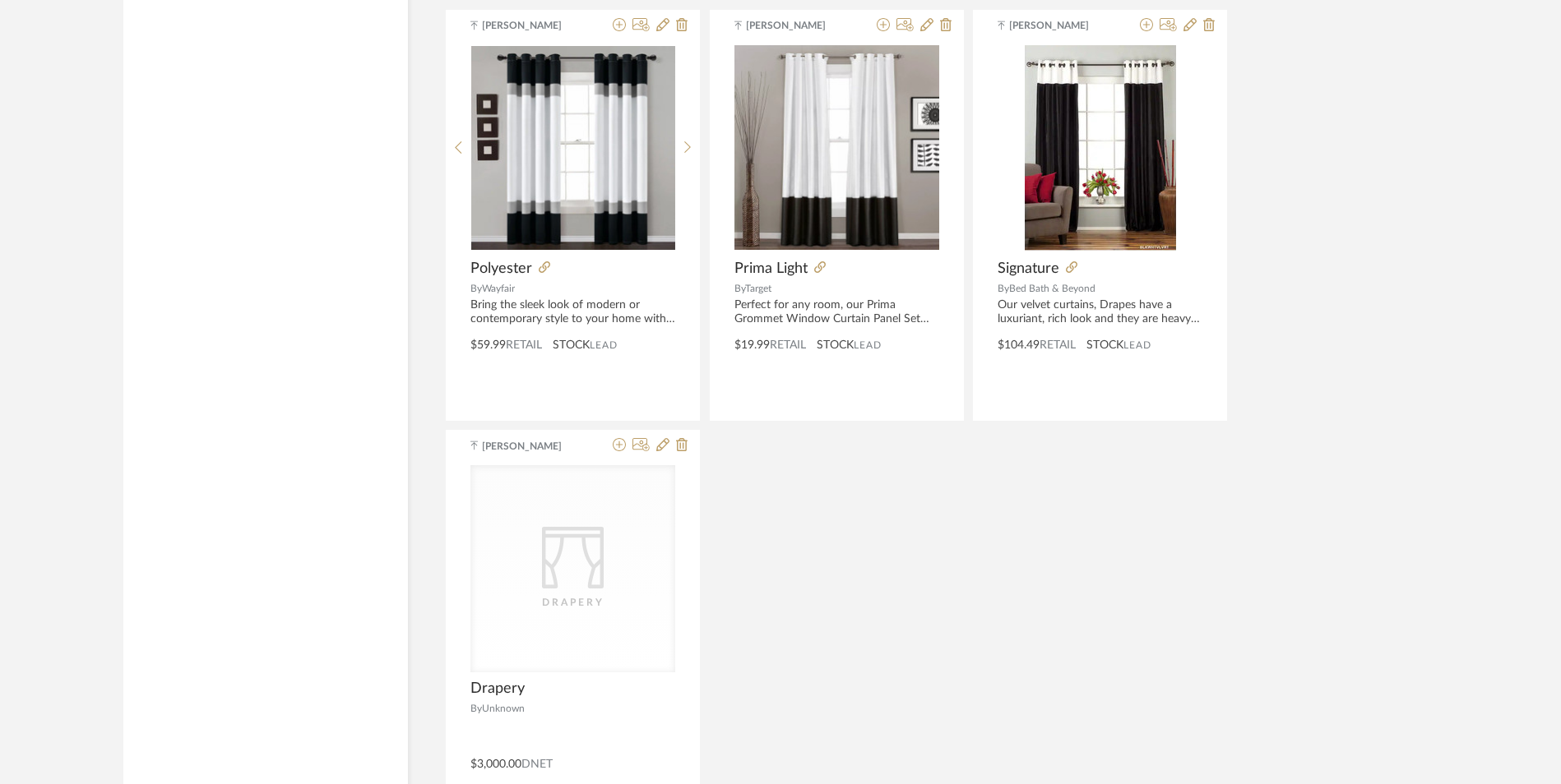
scroll to position [19440, 0]
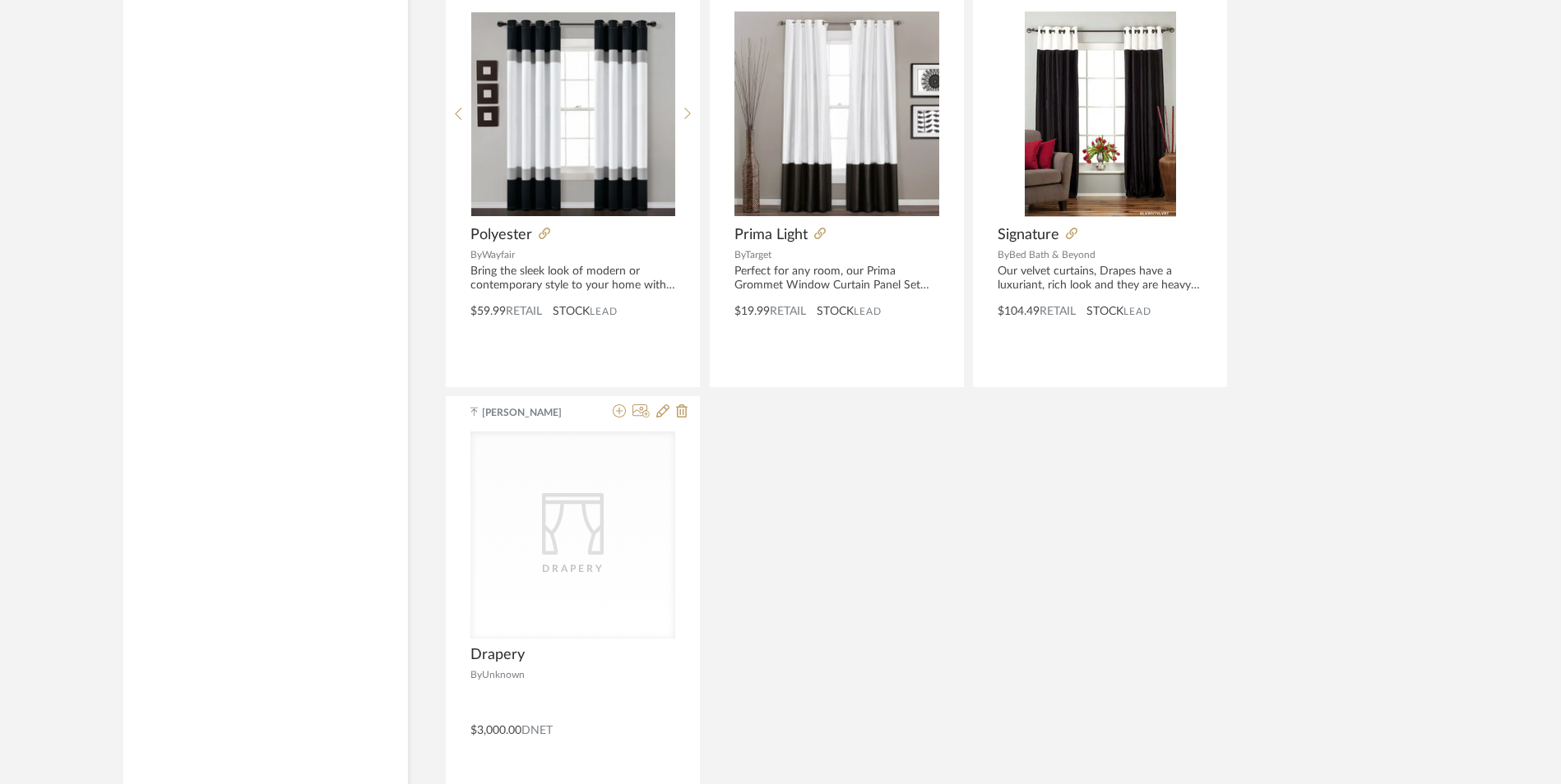
click at [685, 404] on icon at bounding box center [682, 410] width 12 height 13
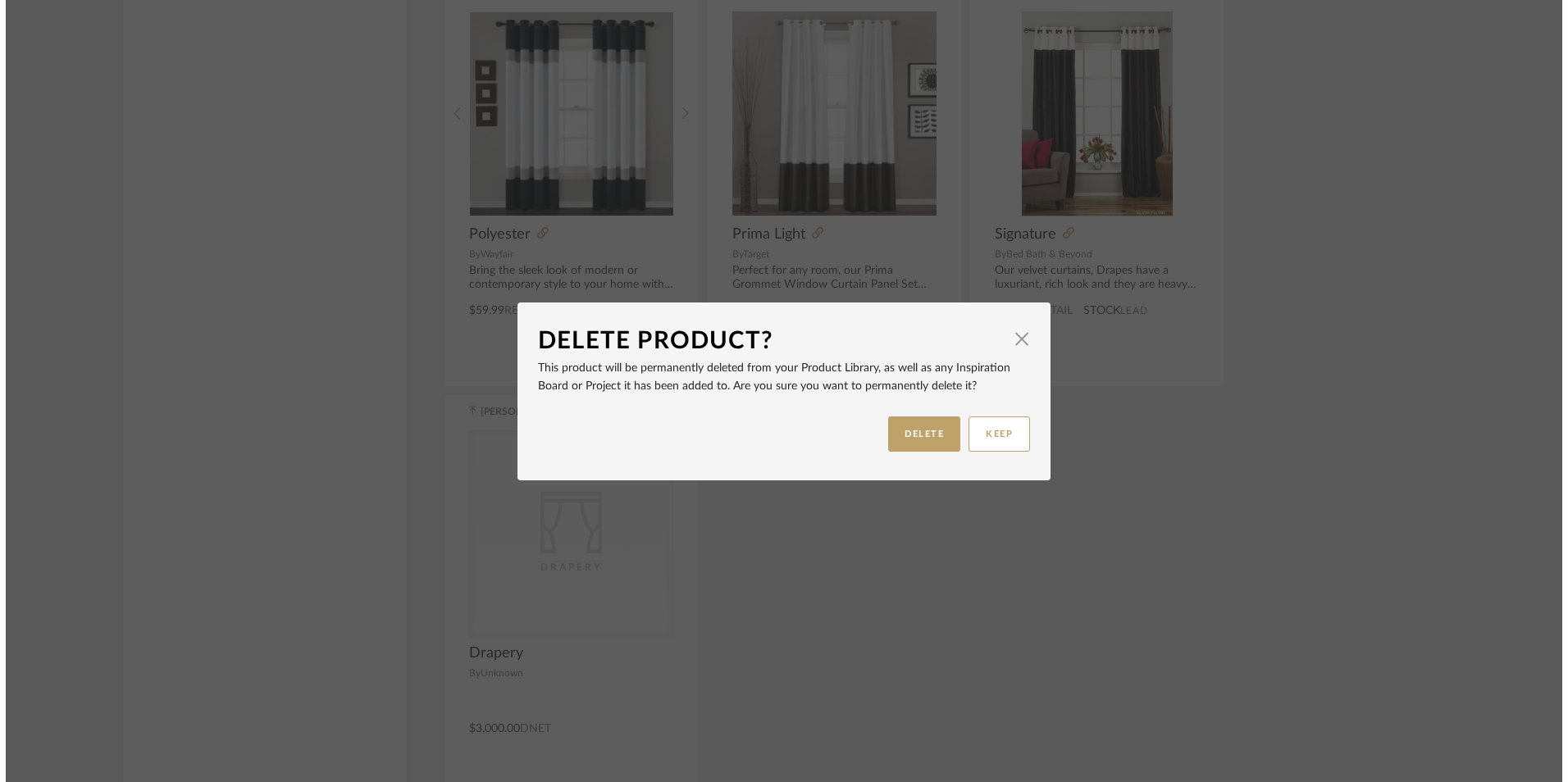
scroll to position [0, 0]
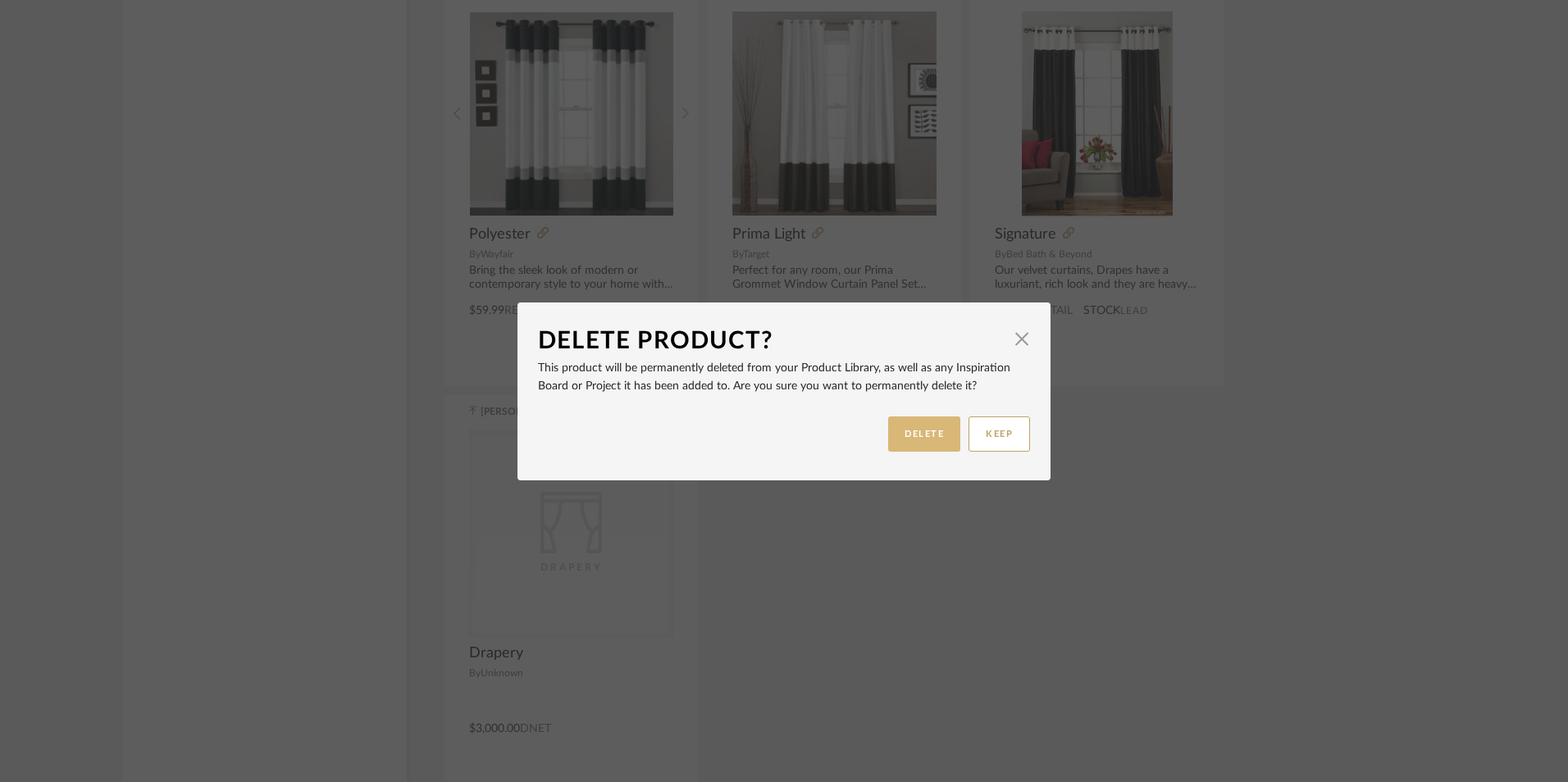
click at [942, 437] on button "DELETE" at bounding box center [925, 434] width 72 height 35
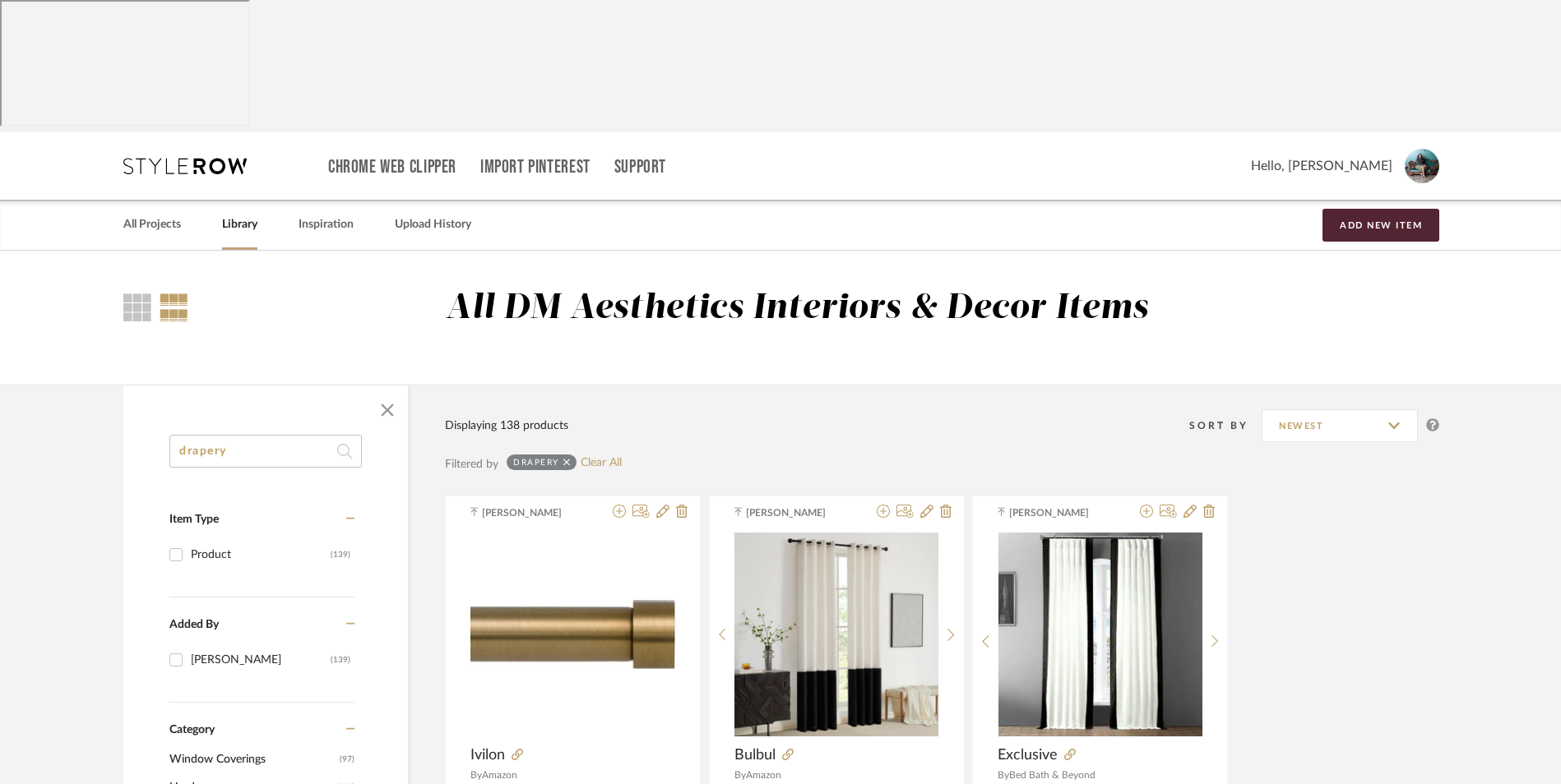
drag, startPoint x: 237, startPoint y: 94, endPoint x: 373, endPoint y: 171, distance: 156.3
click at [237, 213] on link "Library" at bounding box center [240, 224] width 35 height 23
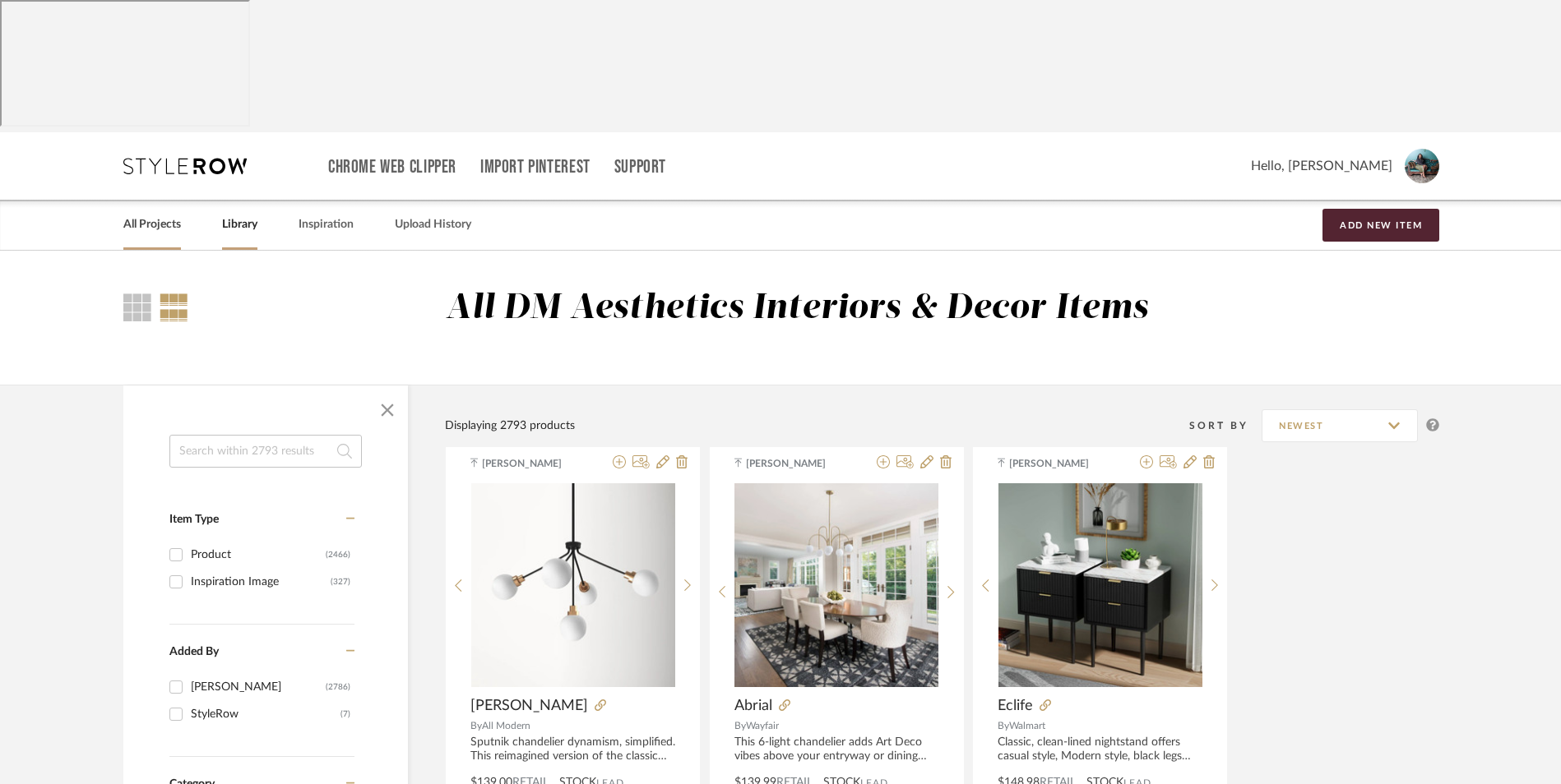
click at [175, 213] on link "All Projects" at bounding box center [152, 224] width 58 height 23
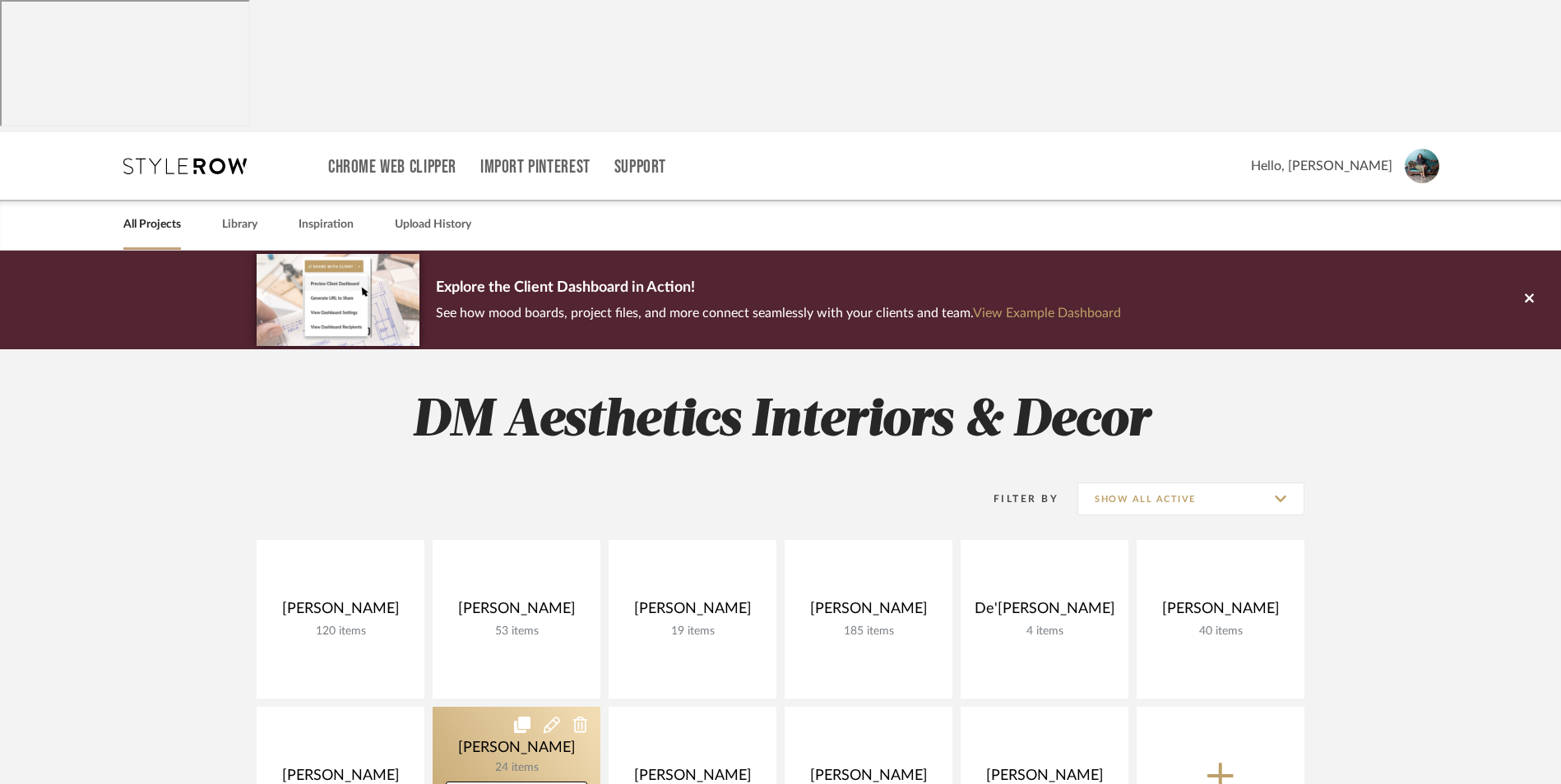
click at [502, 707] on link at bounding box center [516, 786] width 167 height 159
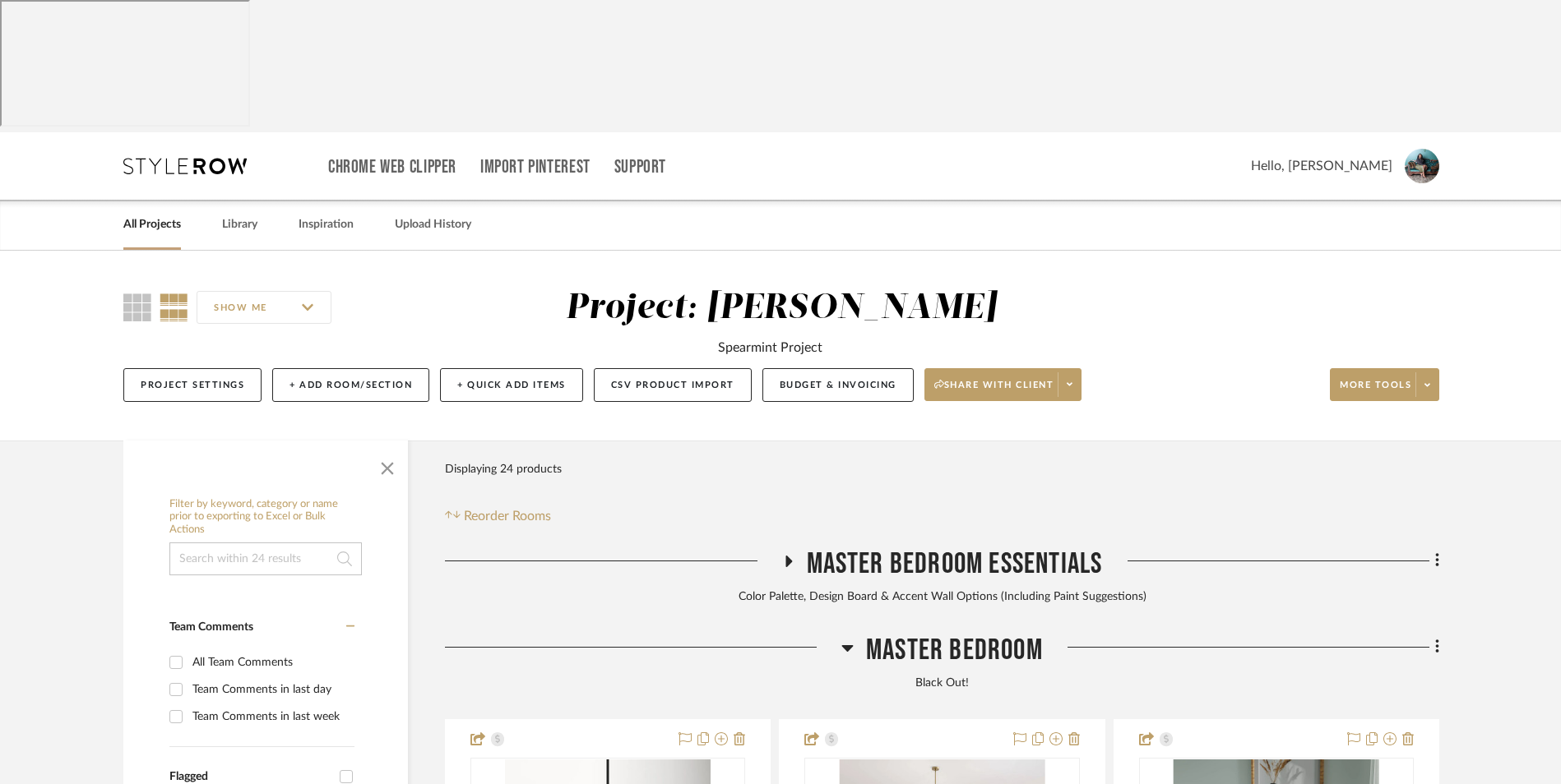
click at [162, 213] on link "All Projects" at bounding box center [152, 224] width 58 height 23
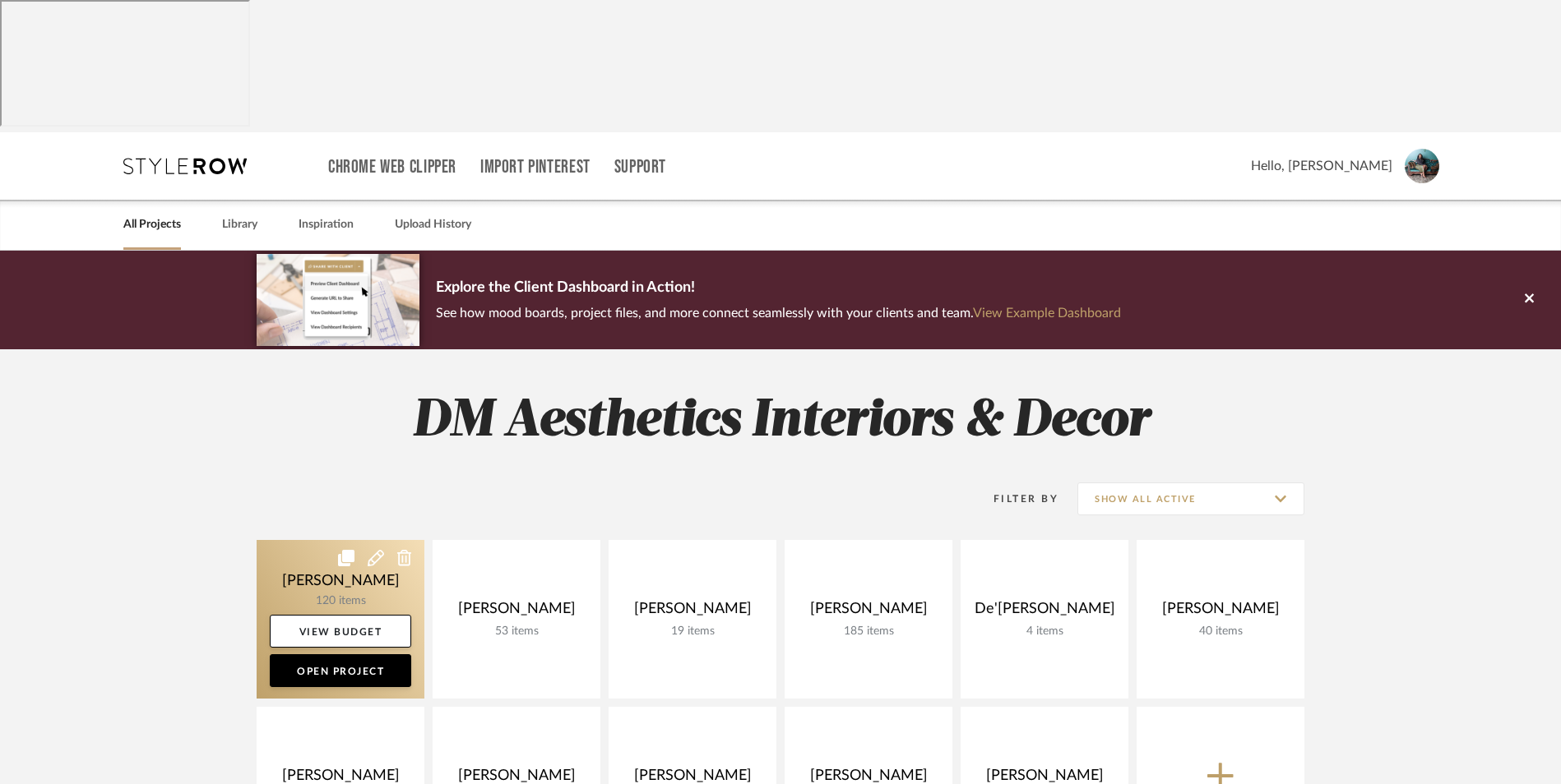
click at [354, 540] on link at bounding box center [340, 620] width 167 height 159
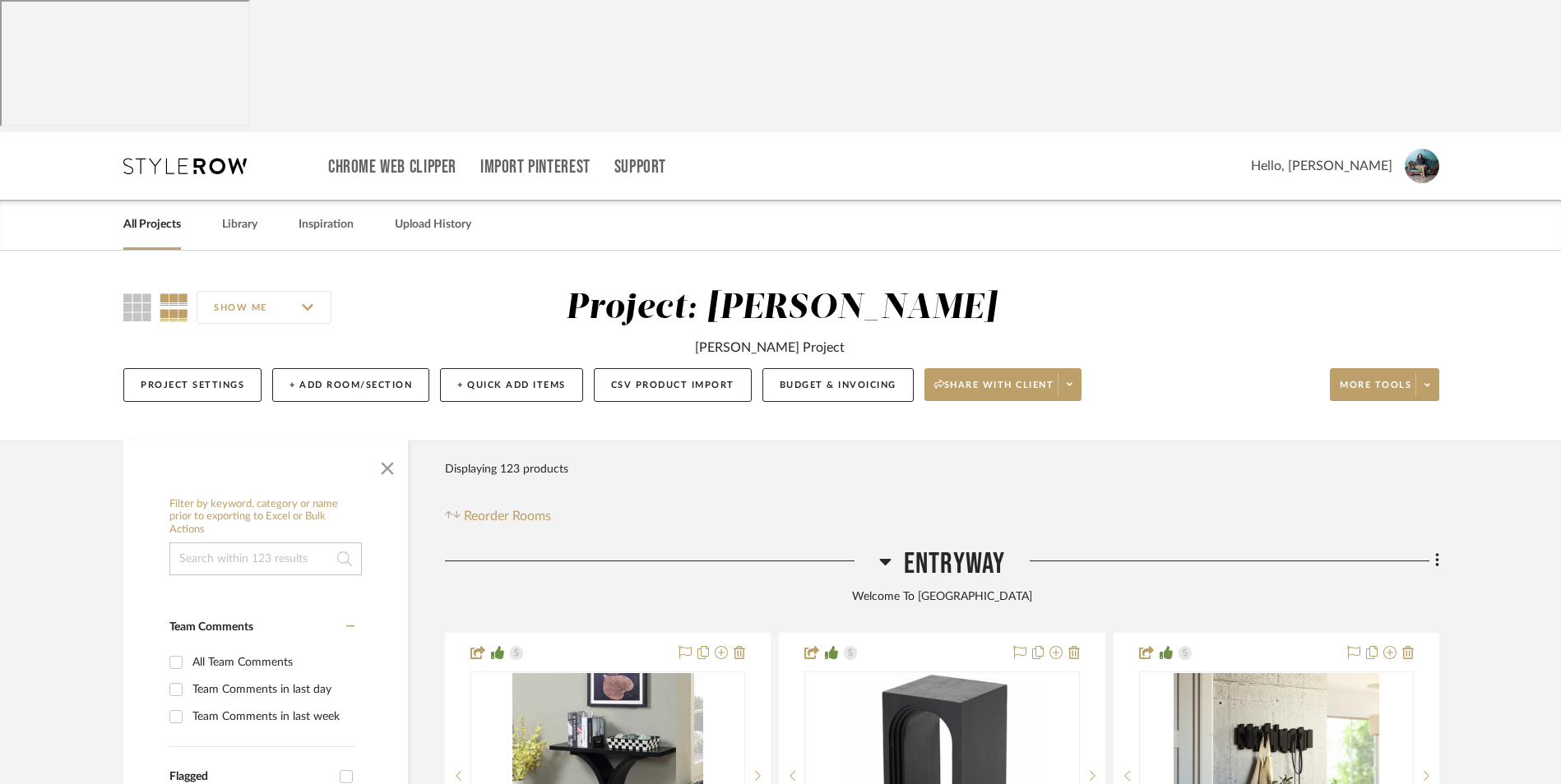
click at [883, 559] on icon at bounding box center [885, 562] width 12 height 7
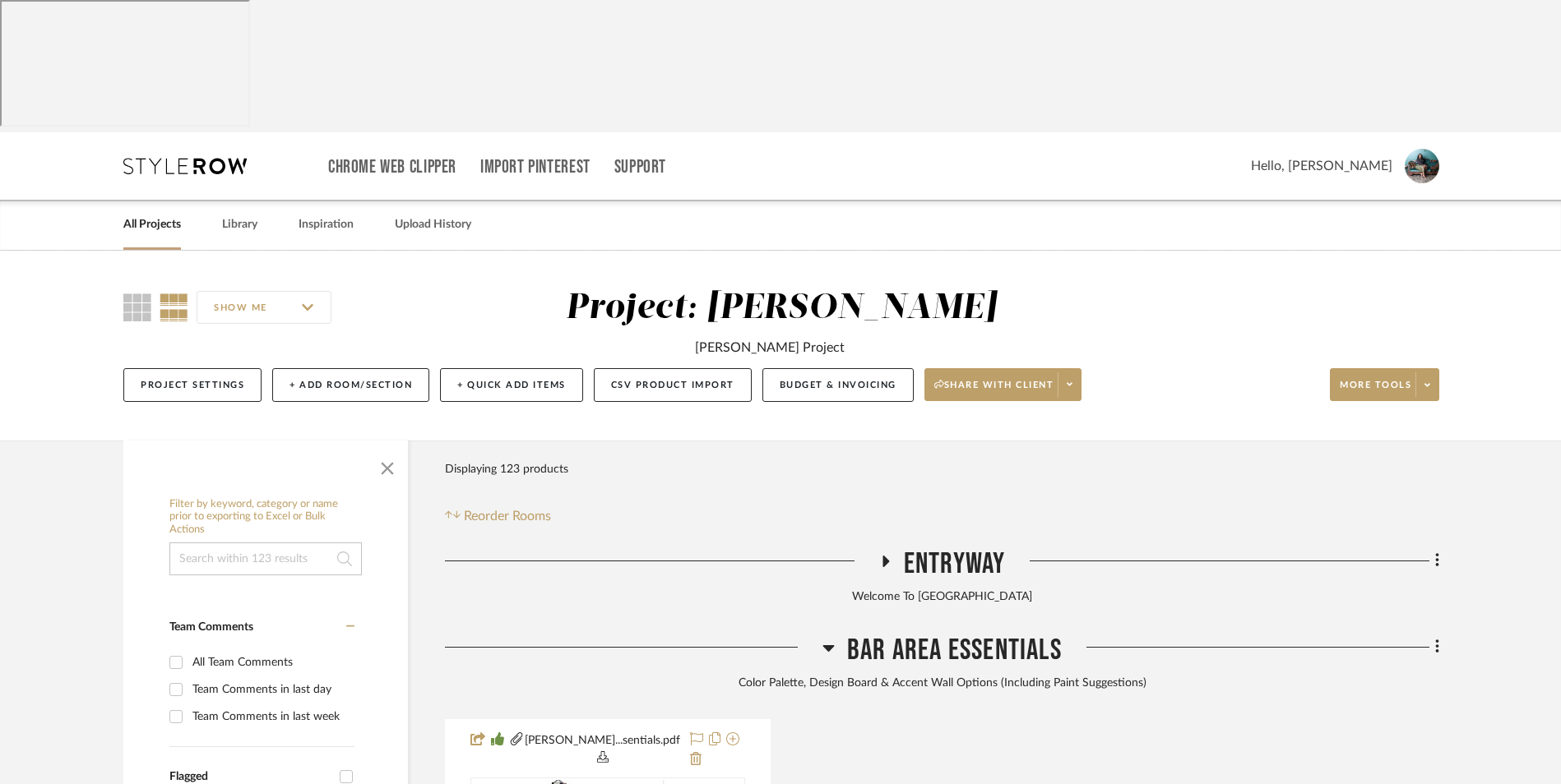
click at [827, 645] on icon at bounding box center [829, 648] width 12 height 7
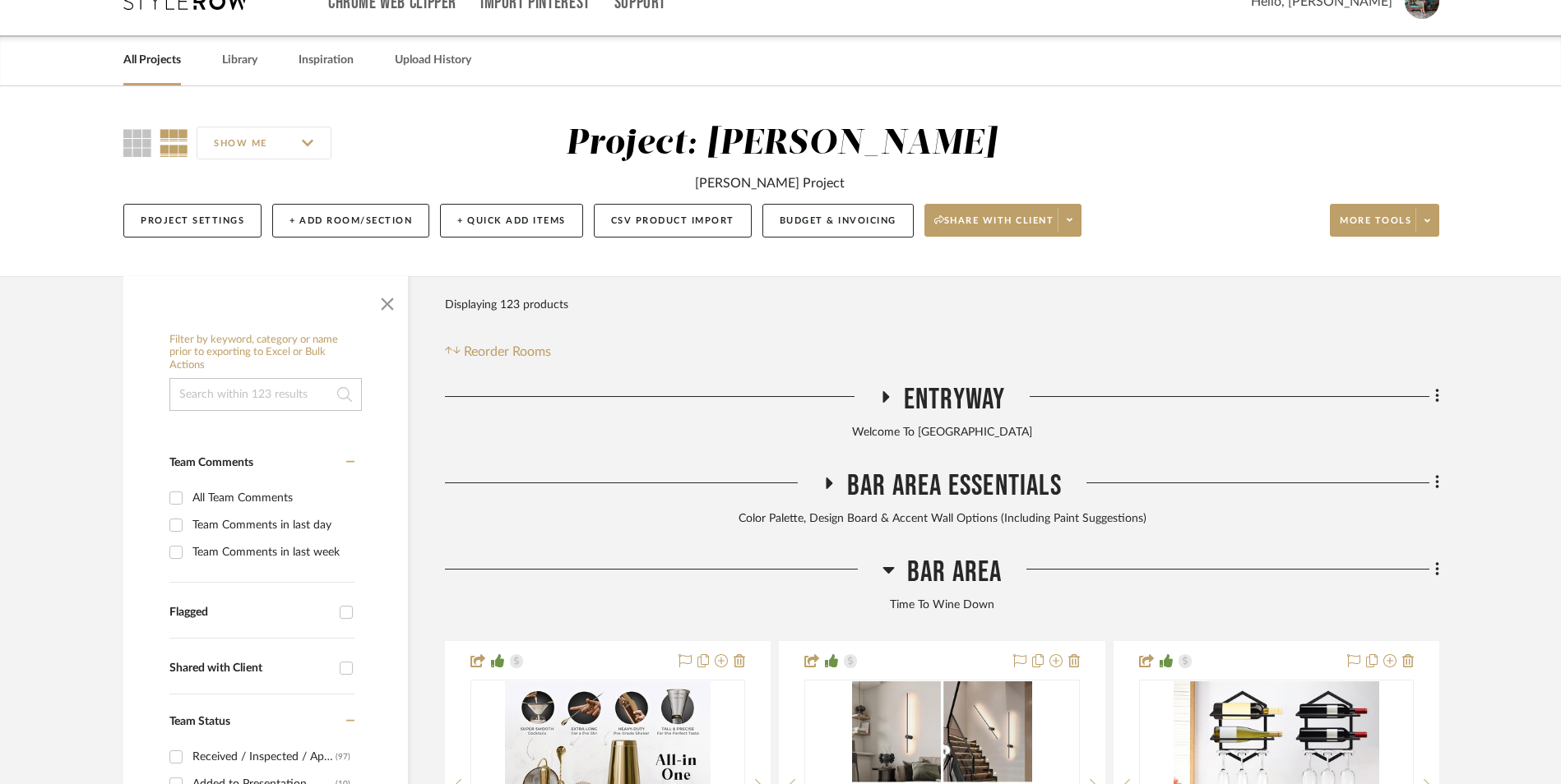
click at [887, 560] on icon at bounding box center [888, 570] width 13 height 20
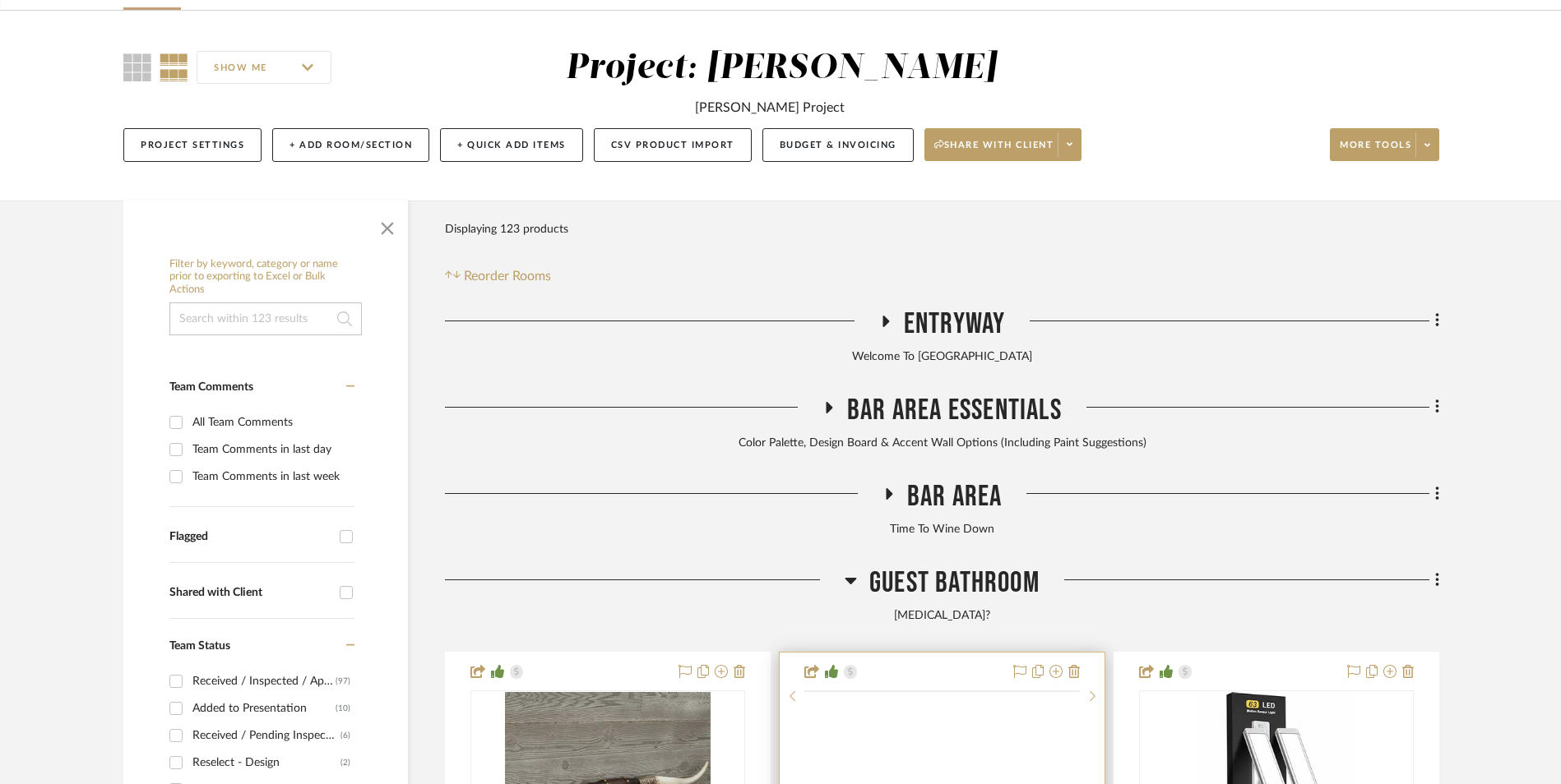
scroll to position [329, 0]
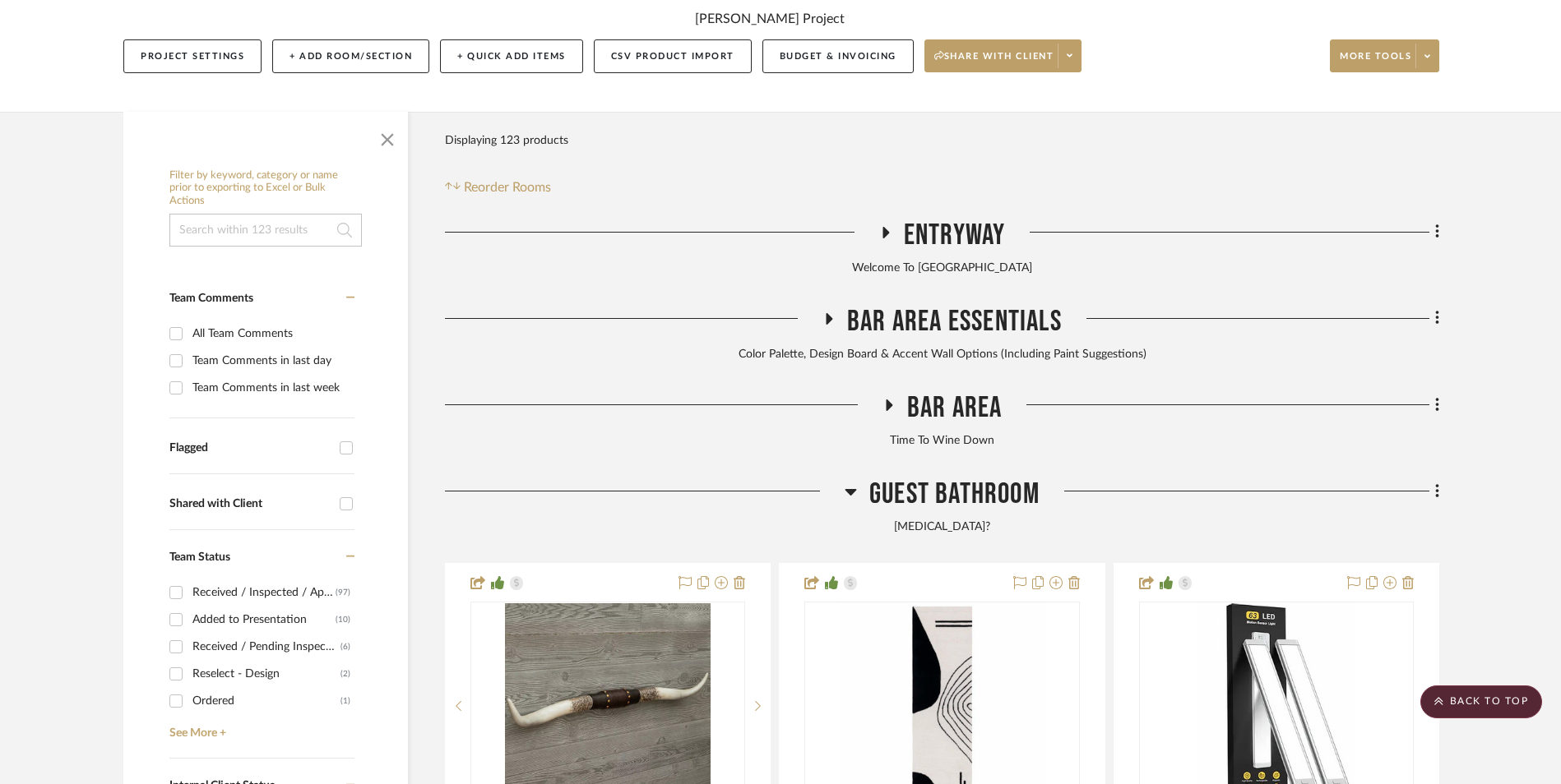
click at [851, 489] on icon at bounding box center [851, 492] width 12 height 7
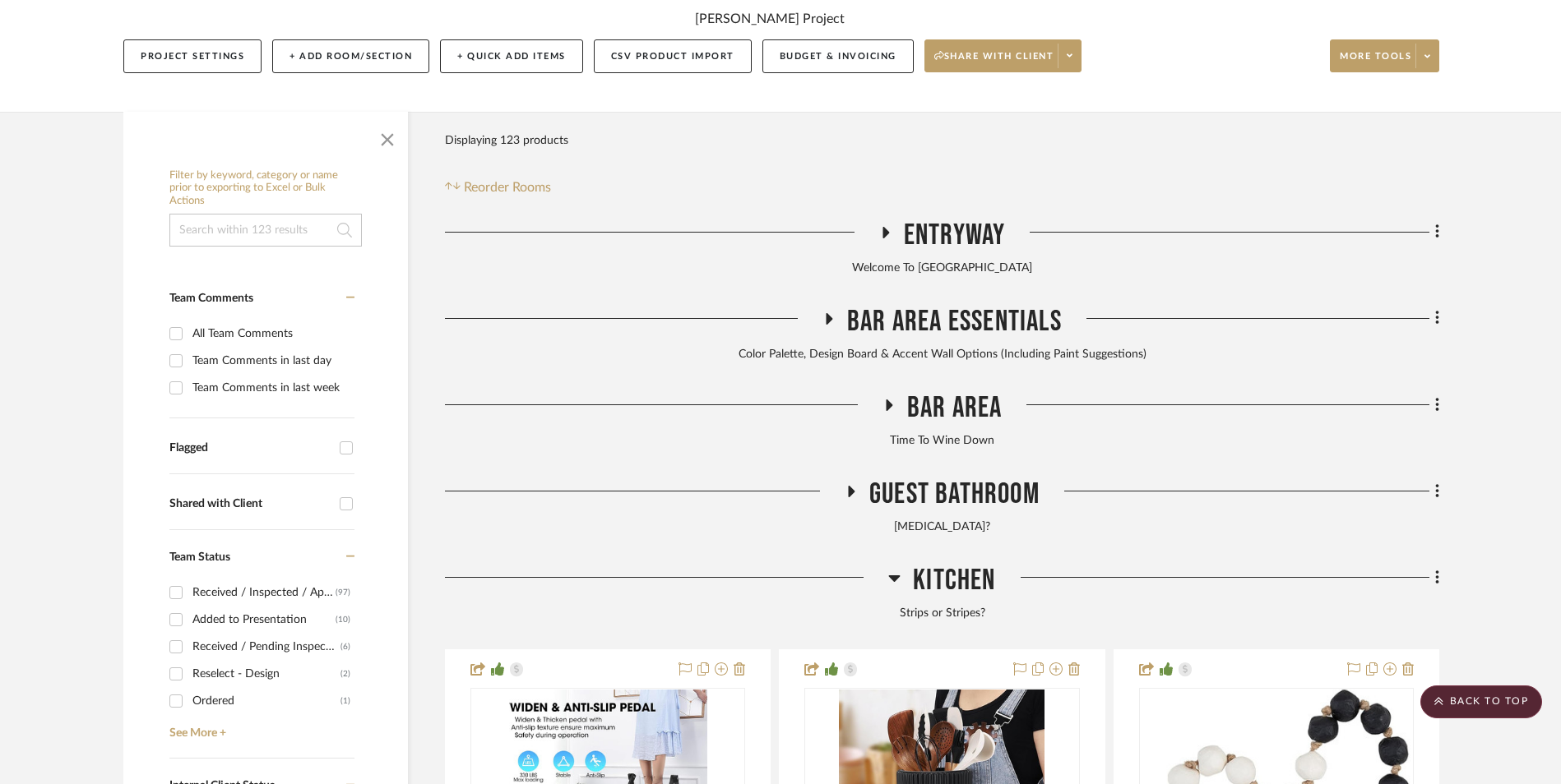
click at [896, 576] on icon at bounding box center [895, 578] width 12 height 7
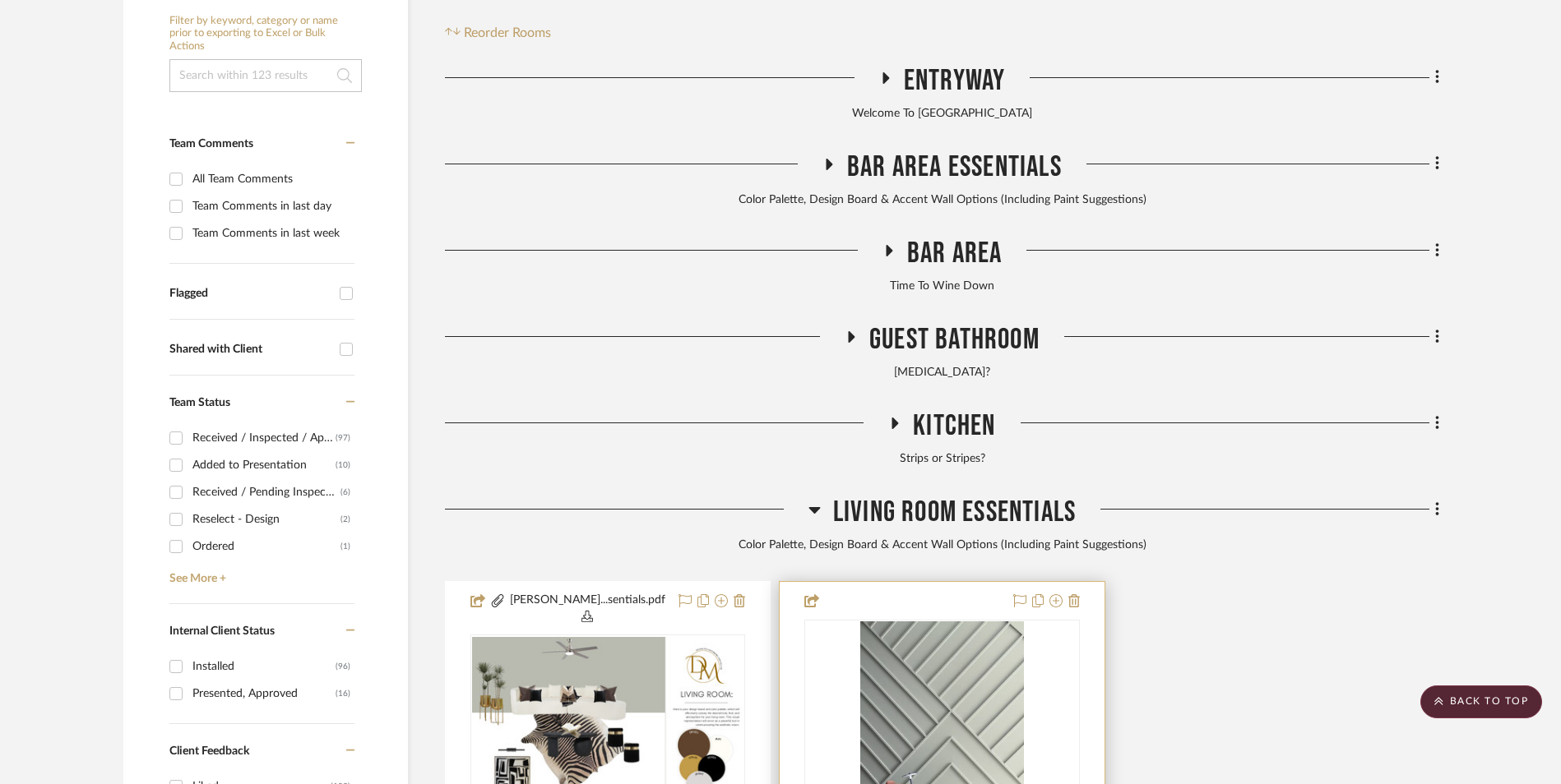
scroll to position [493, 0]
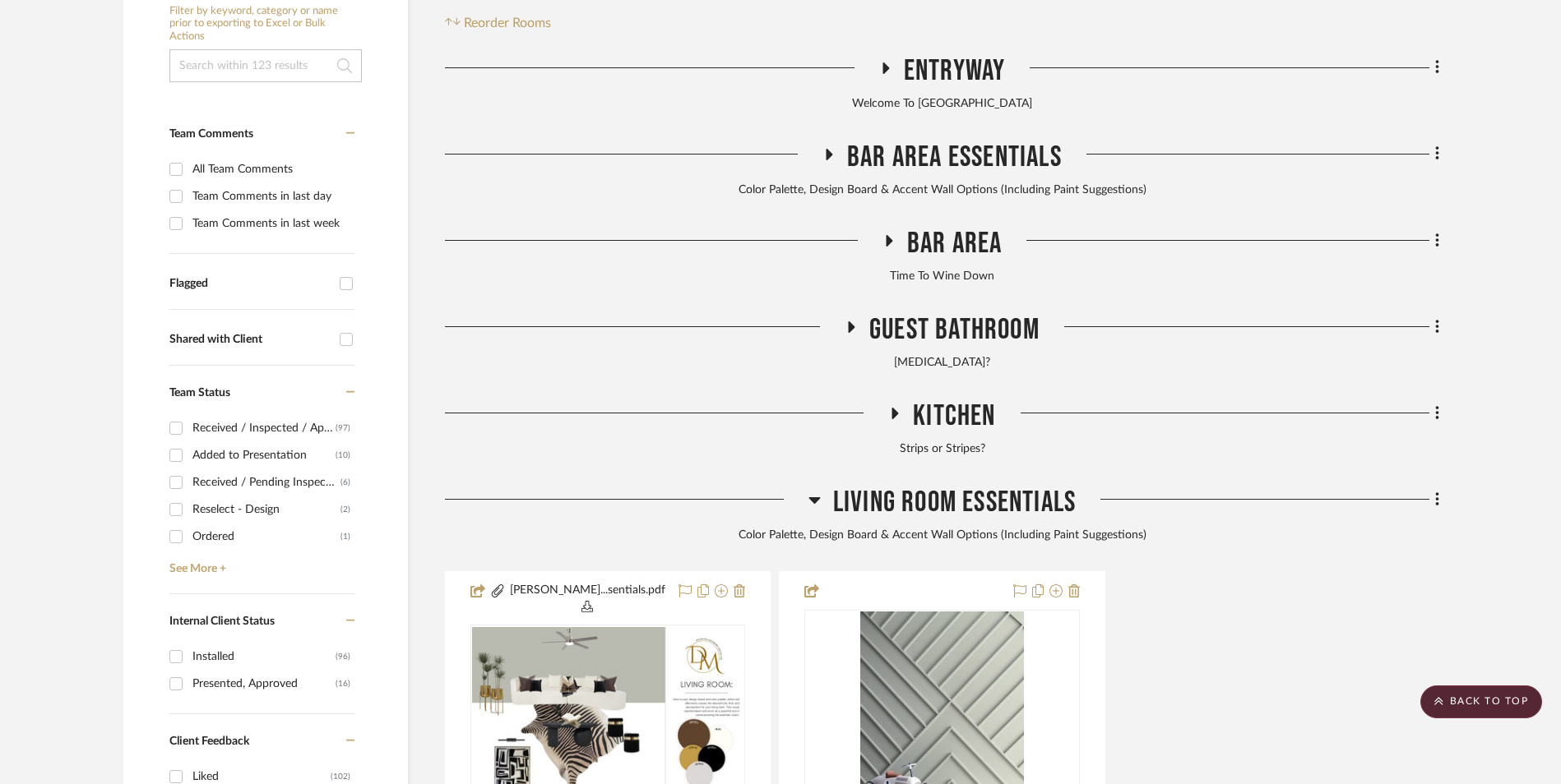
click at [815, 497] on icon at bounding box center [815, 500] width 12 height 7
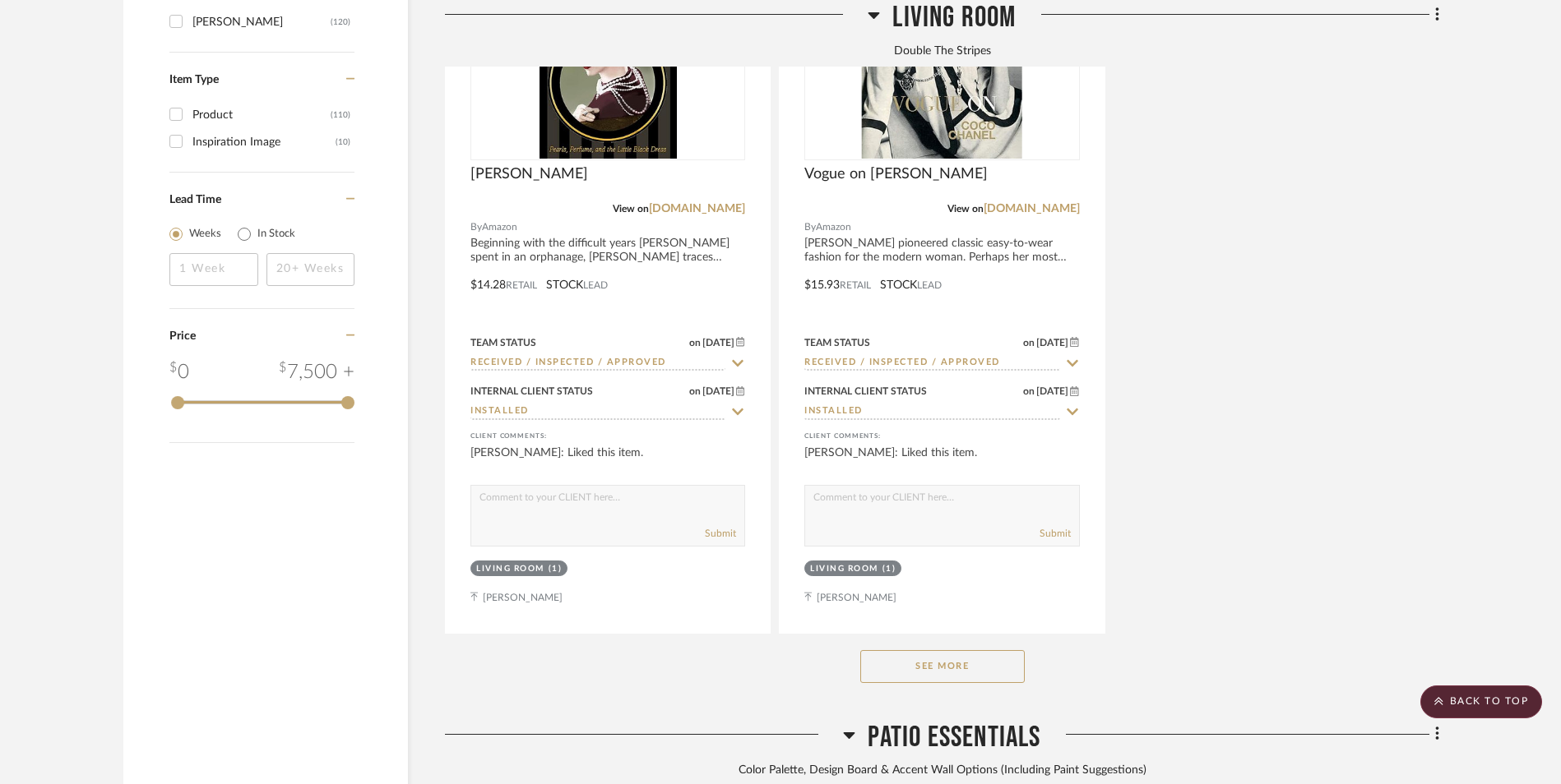
scroll to position [2713, 0]
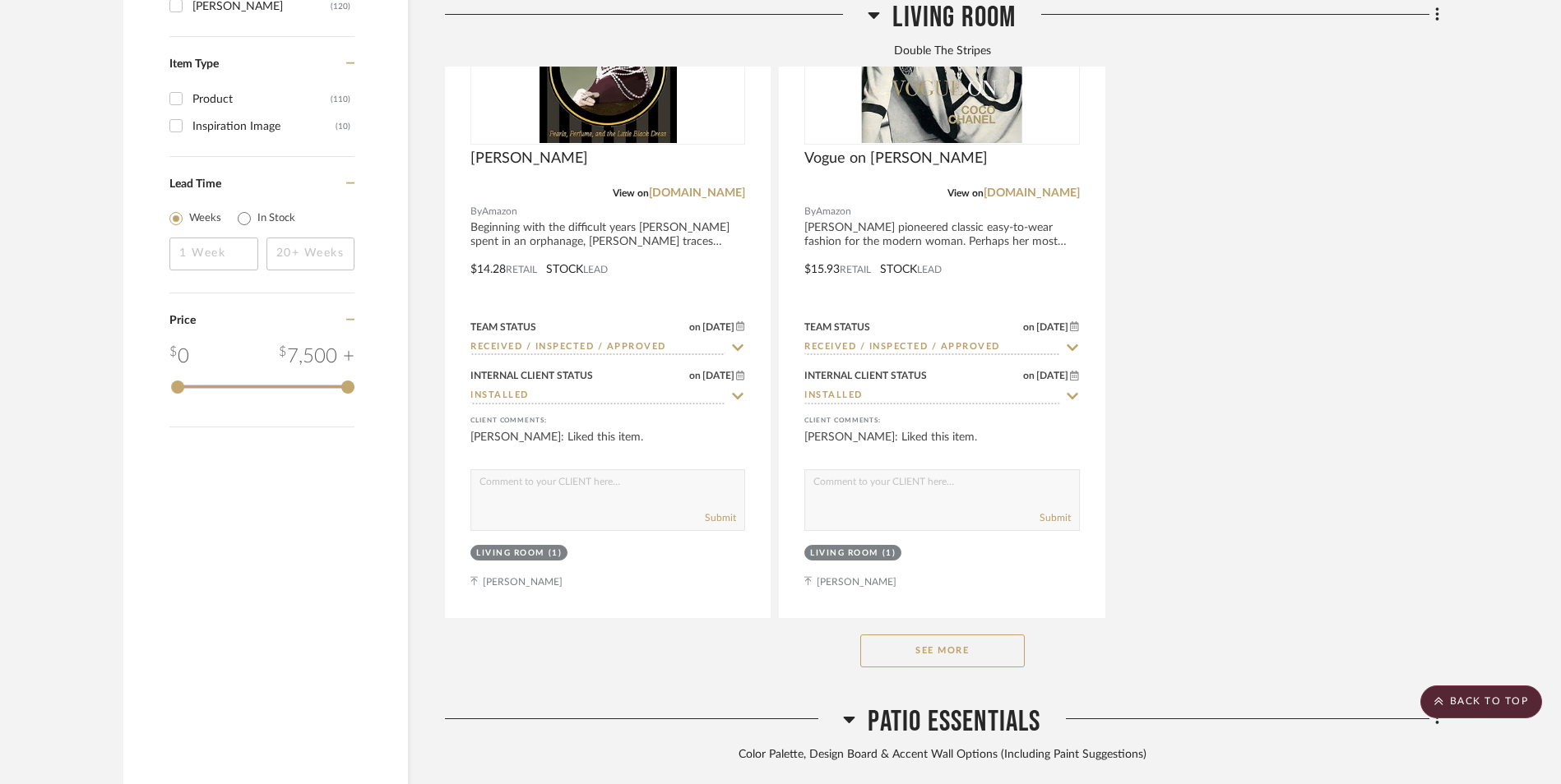
click at [958, 634] on button "See More" at bounding box center [942, 651] width 165 height 33
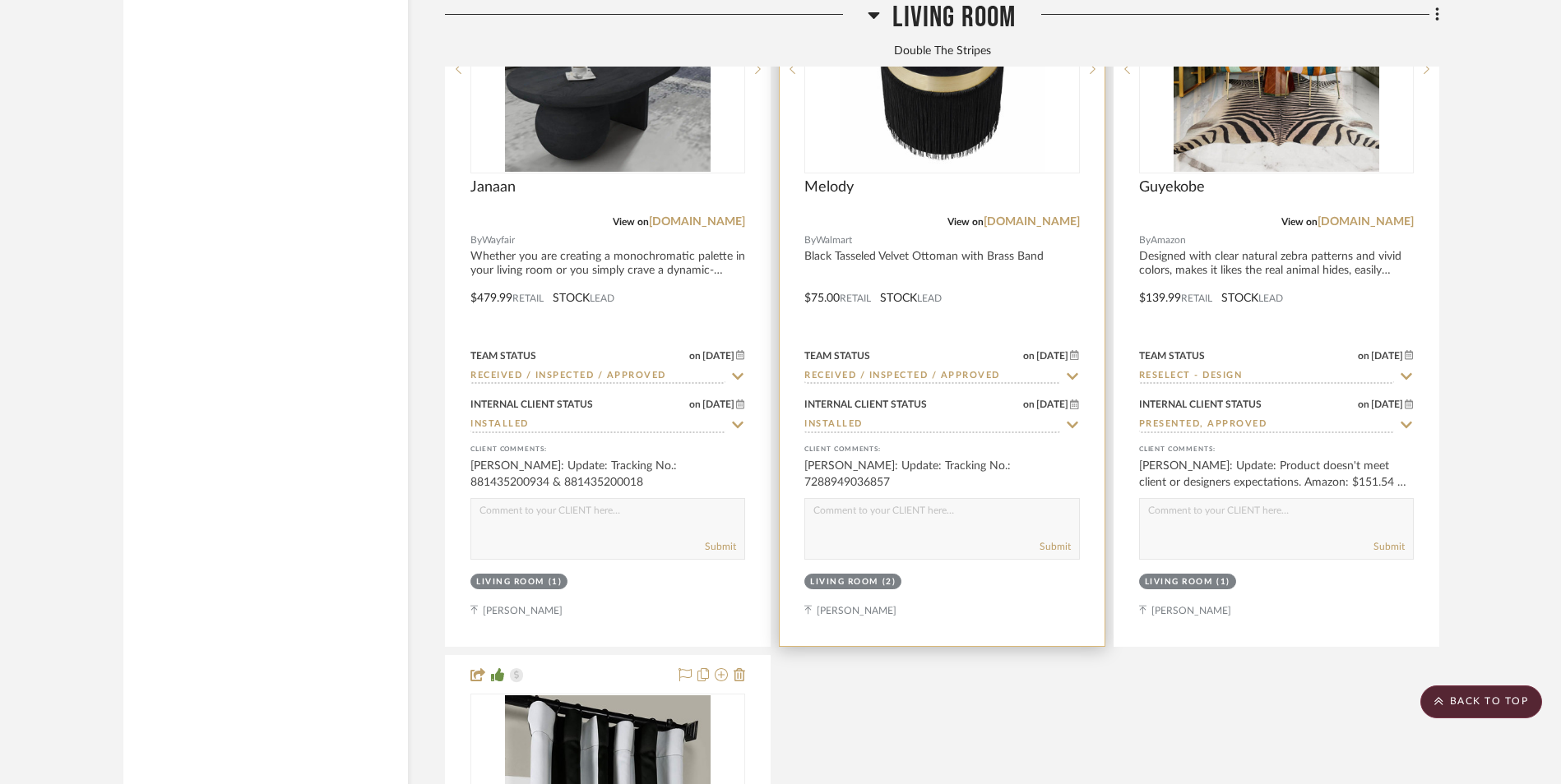
scroll to position [6576, 0]
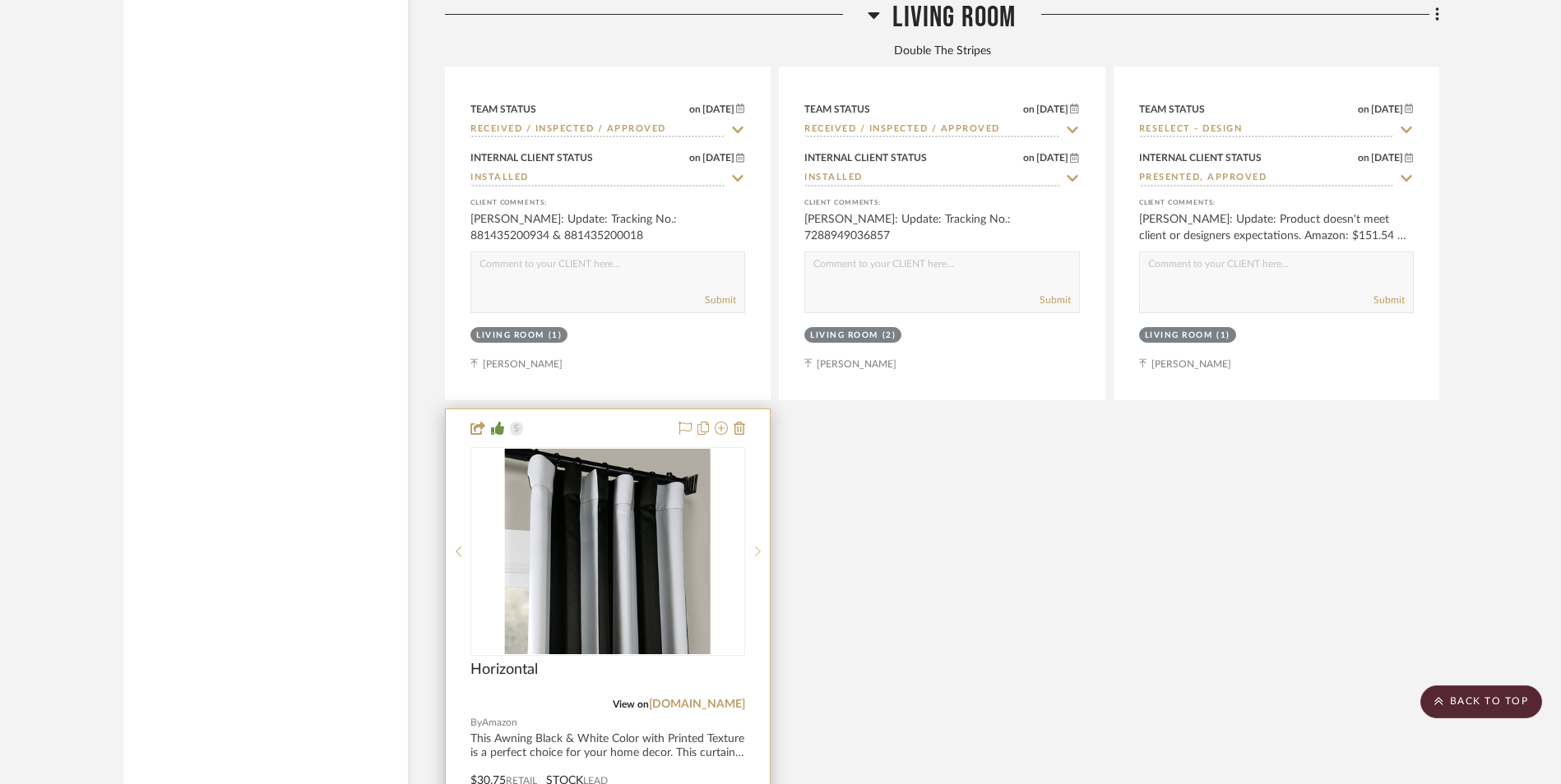
click at [757, 546] on icon at bounding box center [758, 552] width 6 height 12
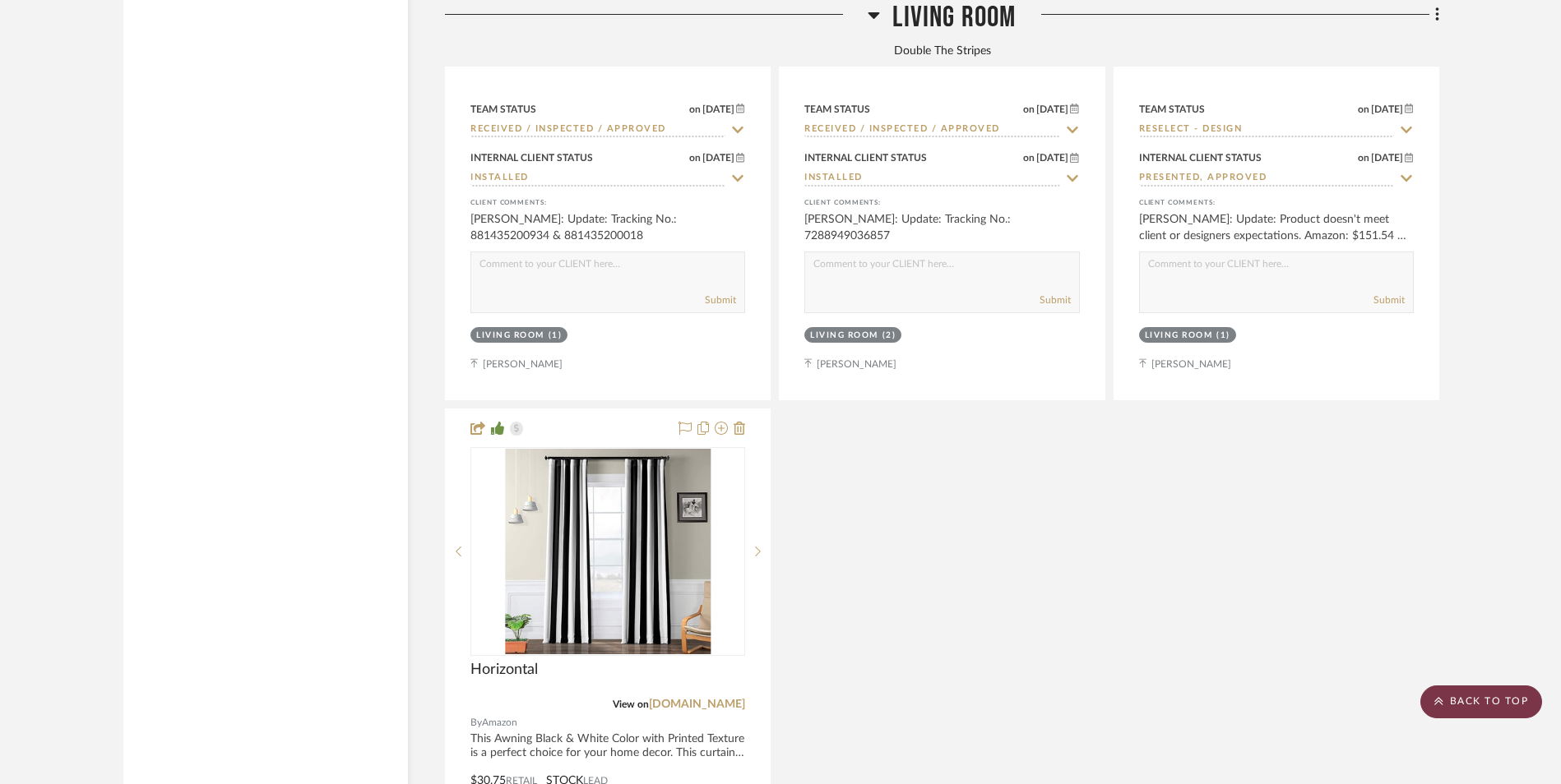
click at [1477, 708] on scroll-to-top-button "BACK TO TOP" at bounding box center [1481, 702] width 121 height 33
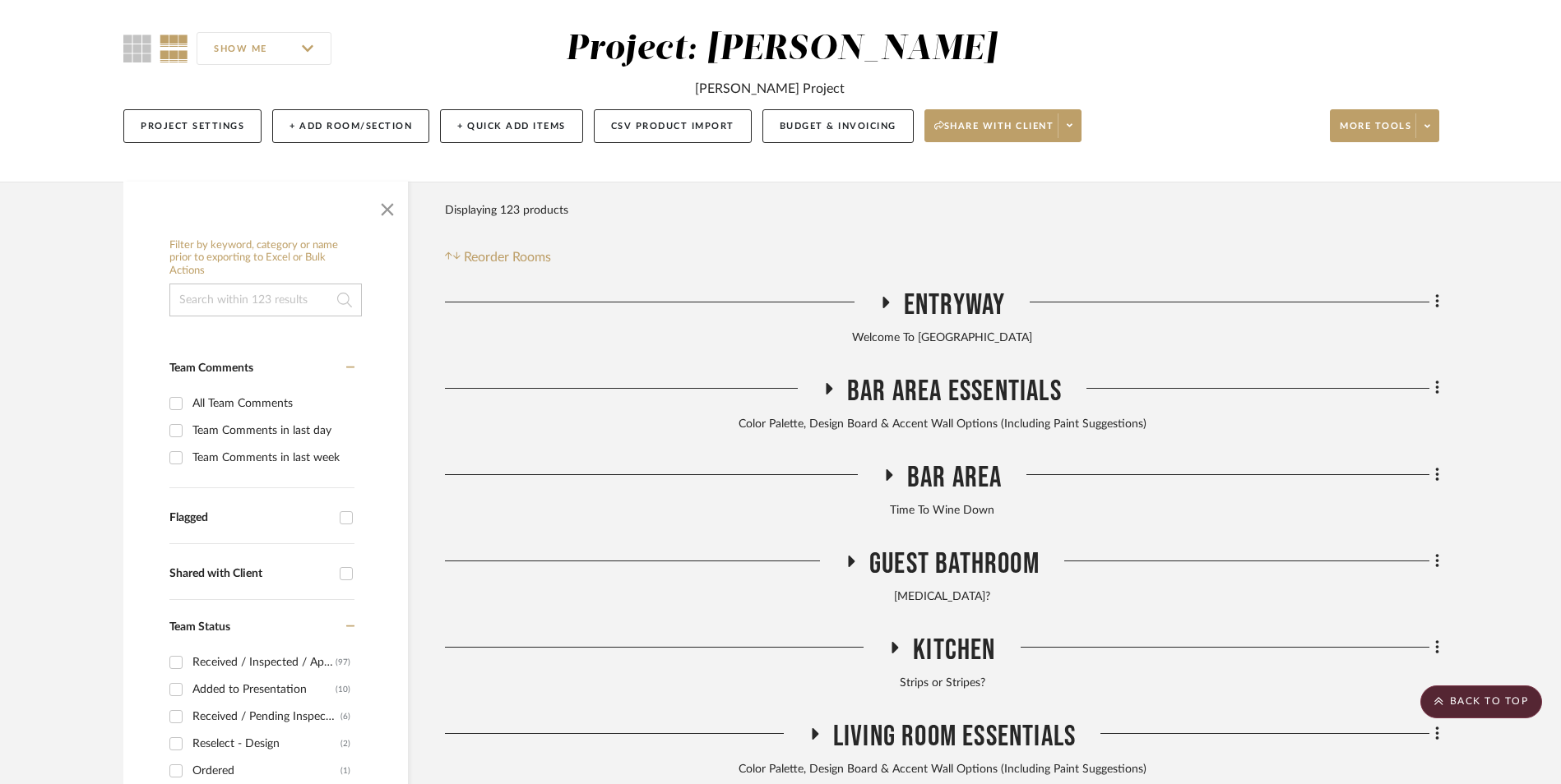
scroll to position [0, 0]
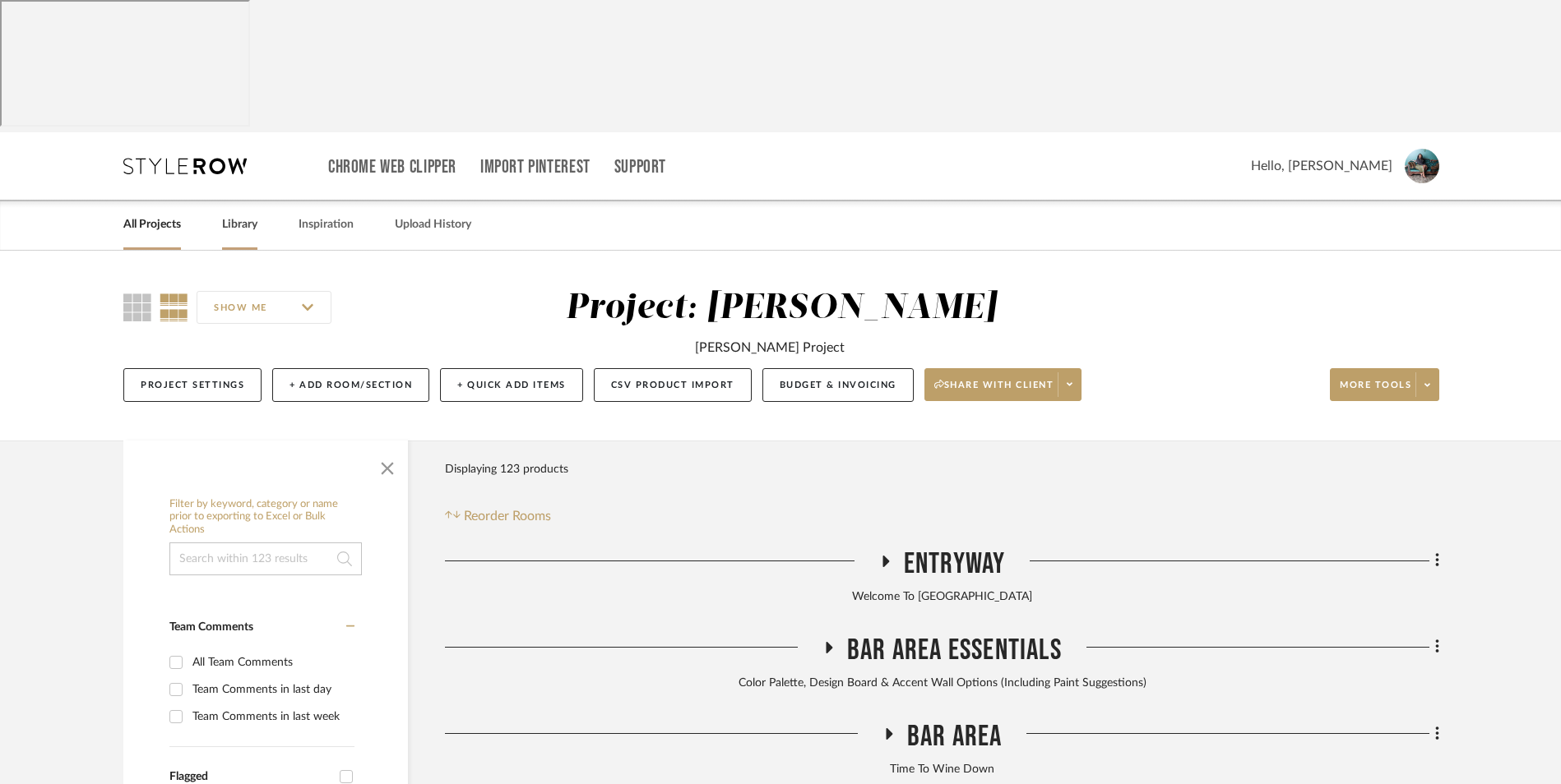
click at [171, 213] on link "All Projects" at bounding box center [152, 224] width 58 height 23
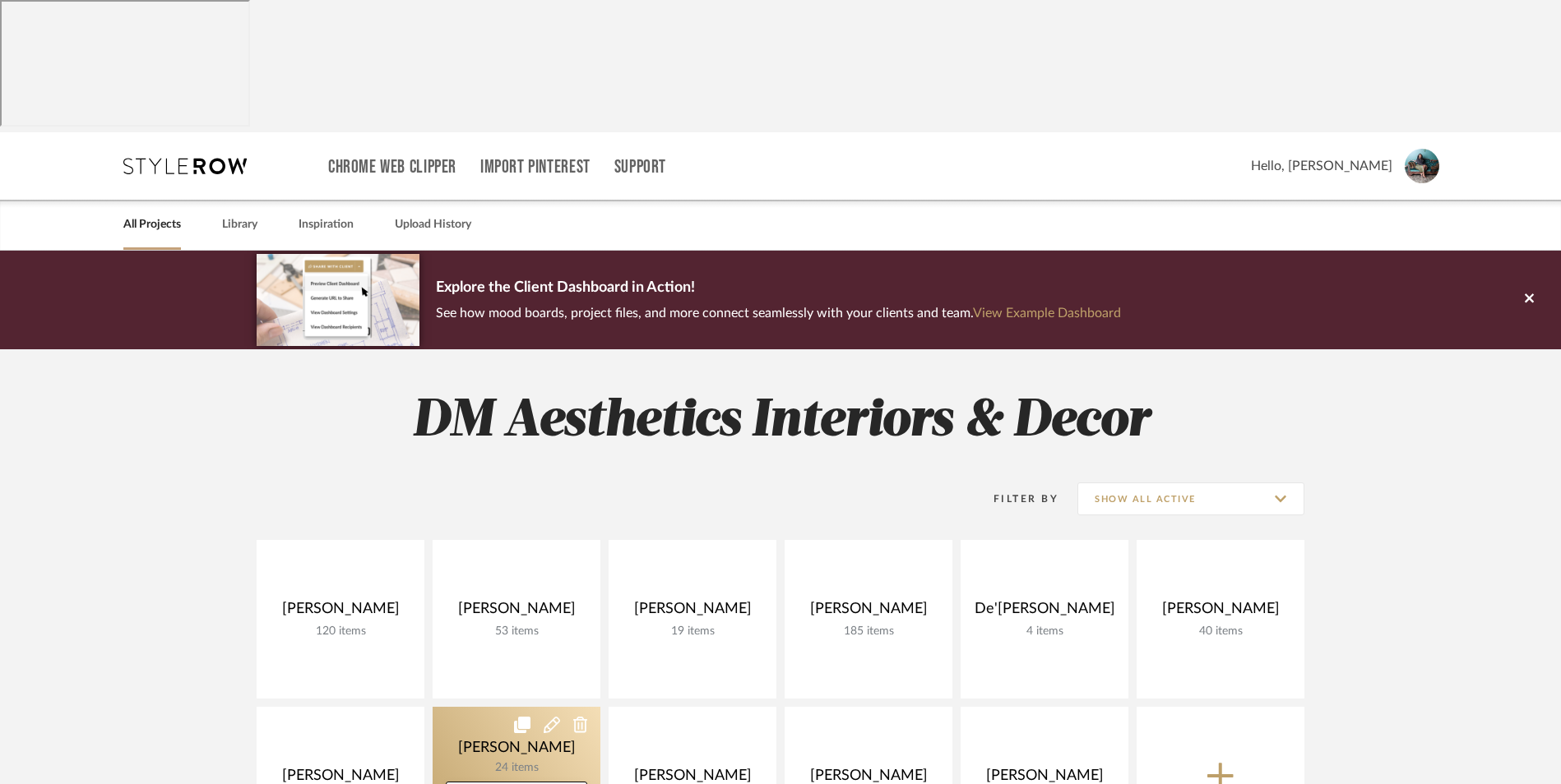
click at [526, 707] on link at bounding box center [516, 786] width 167 height 159
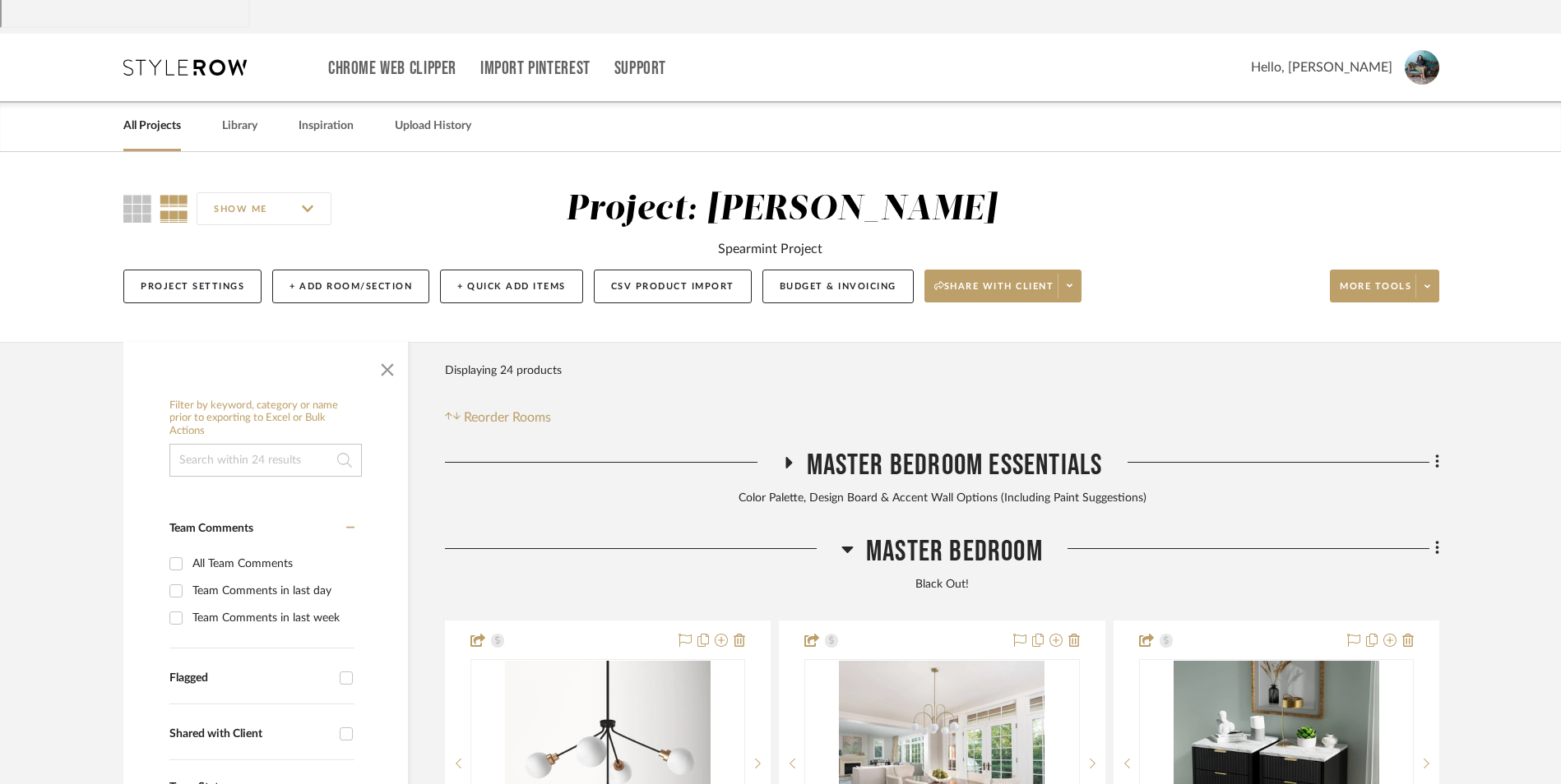
scroll to position [164, 0]
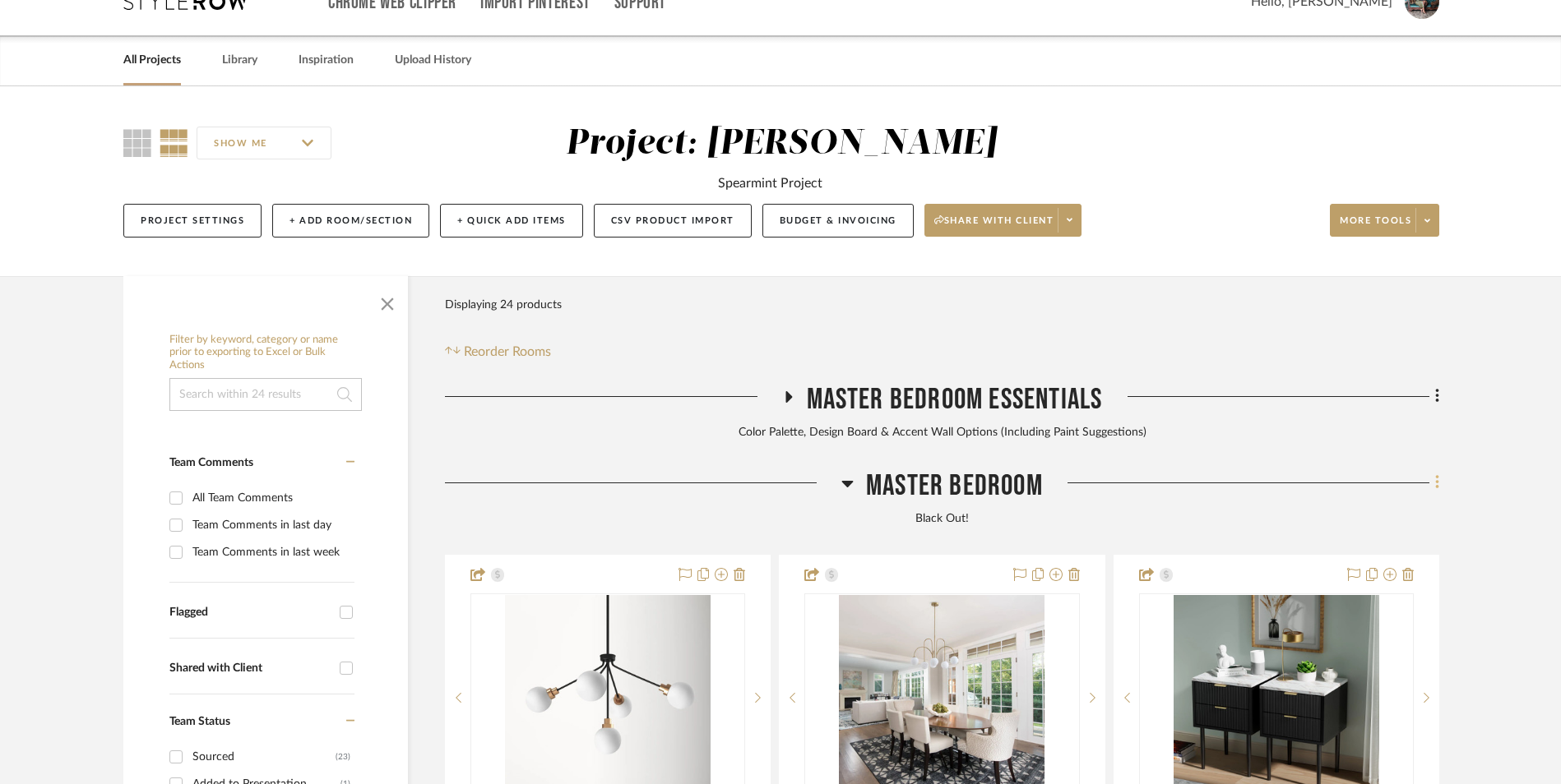
click at [1436, 474] on icon at bounding box center [1438, 483] width 5 height 18
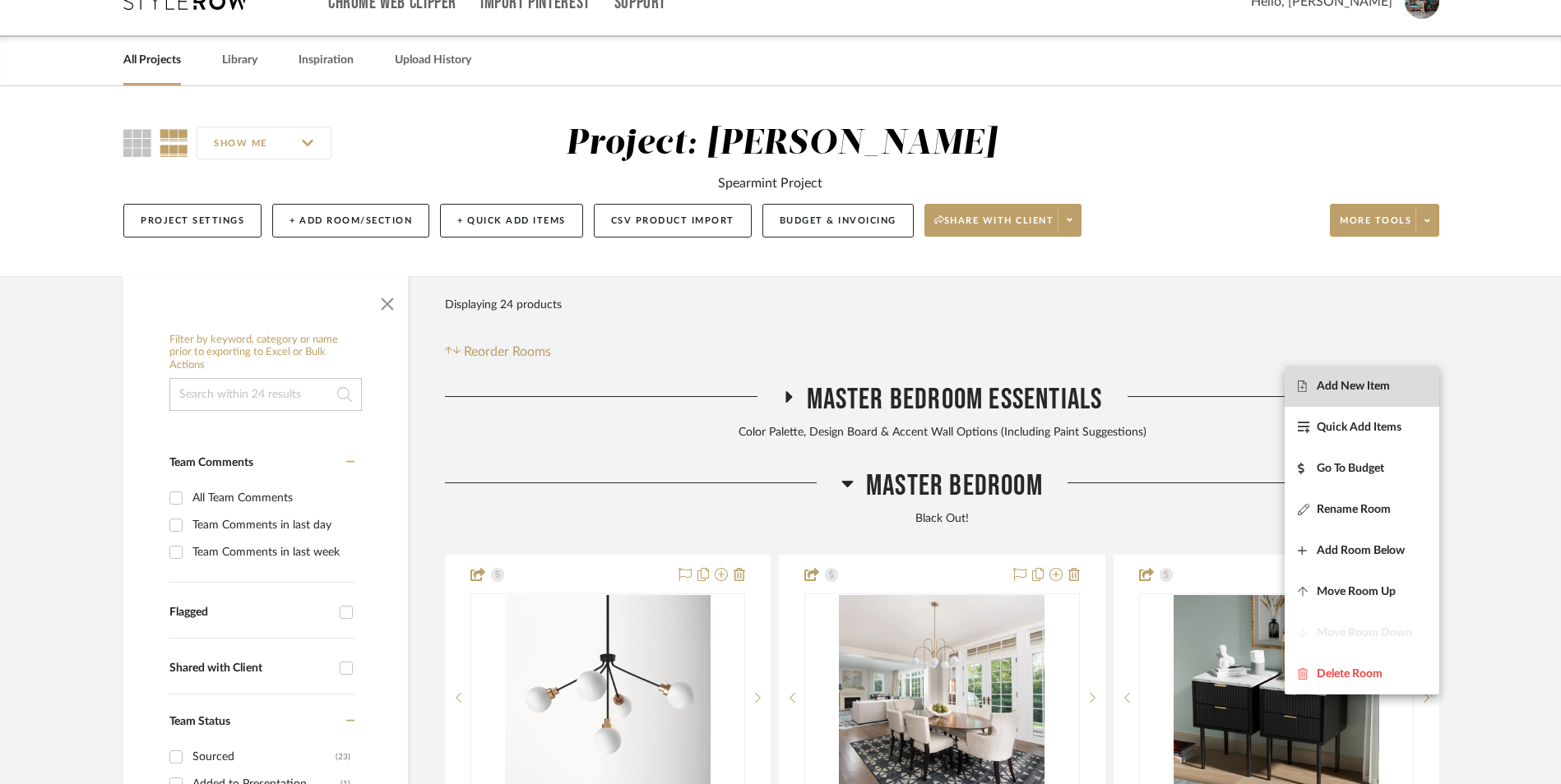
click at [1414, 379] on span "Add New Item" at bounding box center [1361, 386] width 128 height 14
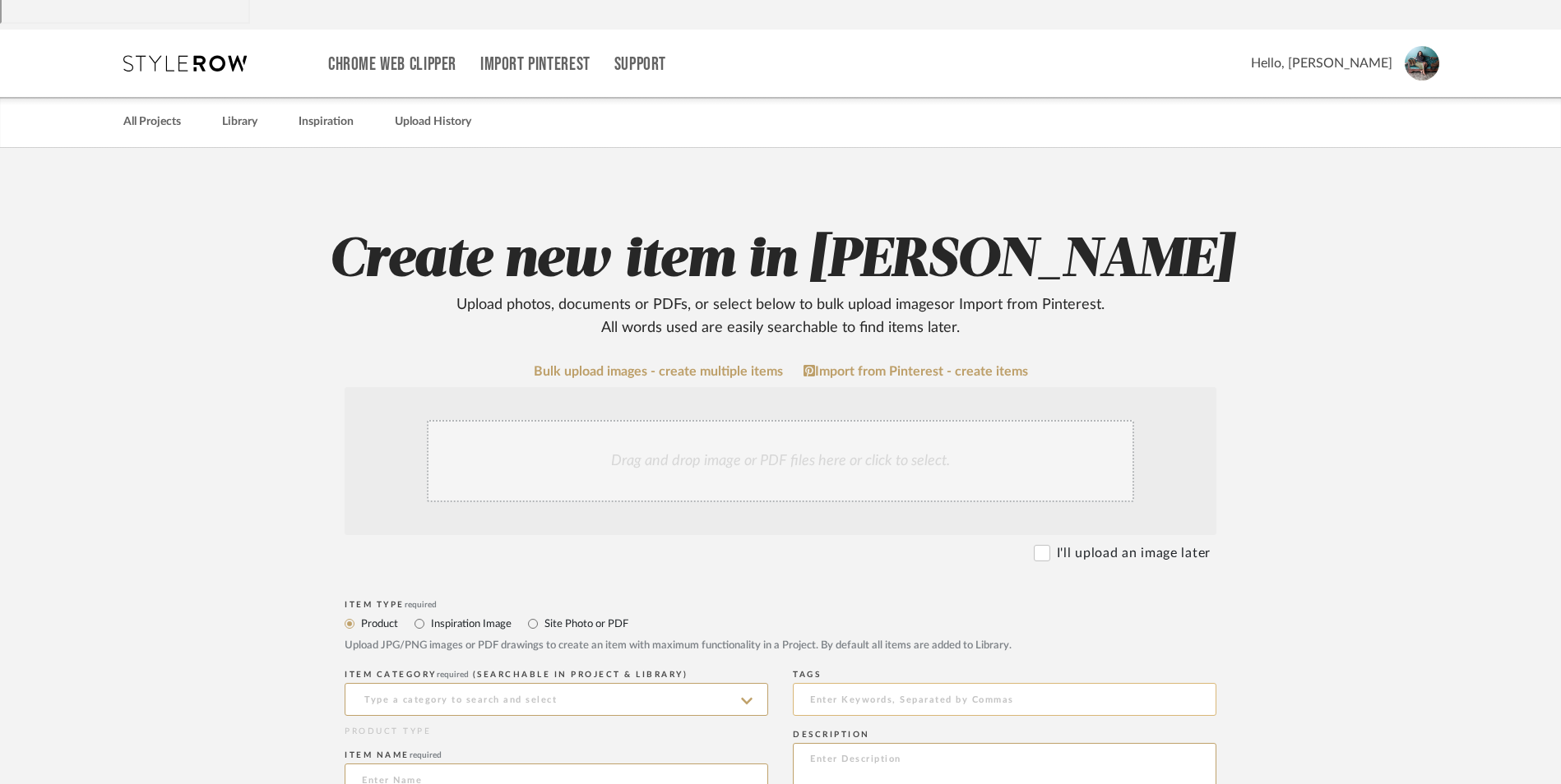
scroll to position [247, 0]
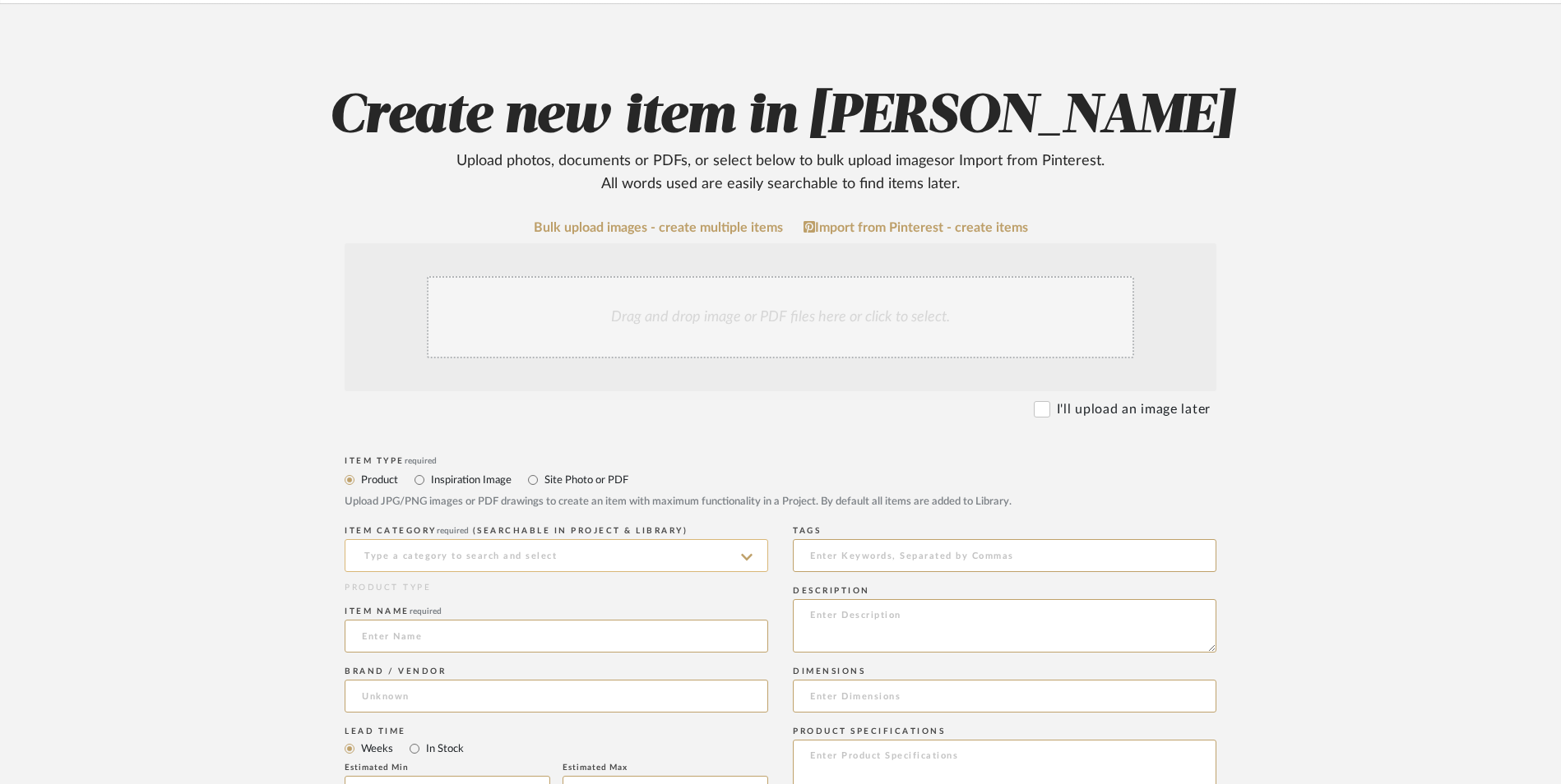
click at [518, 539] on input at bounding box center [556, 556] width 424 height 33
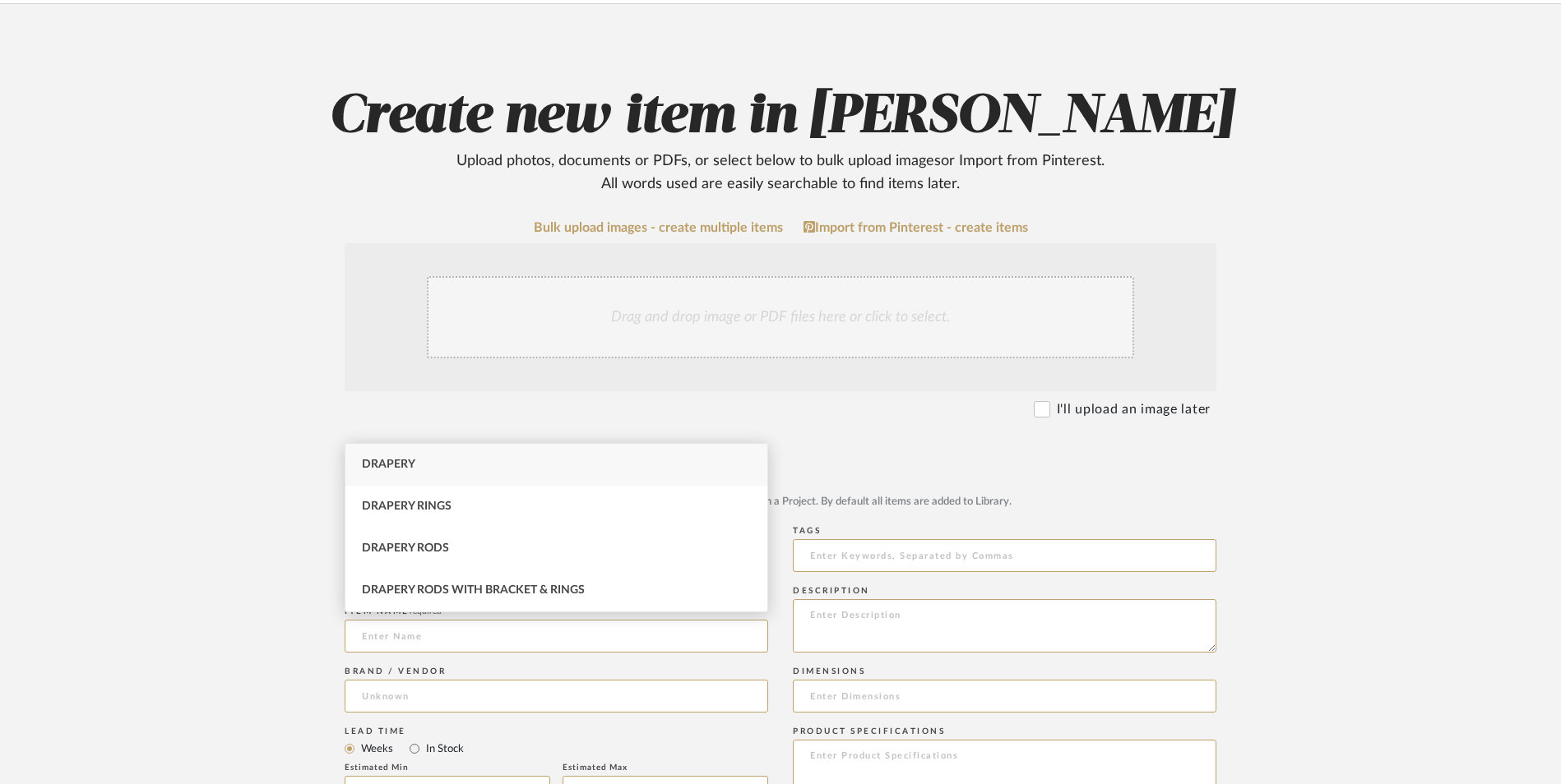
click at [470, 472] on div "Drapery" at bounding box center [556, 465] width 422 height 42
type input "Drapery"
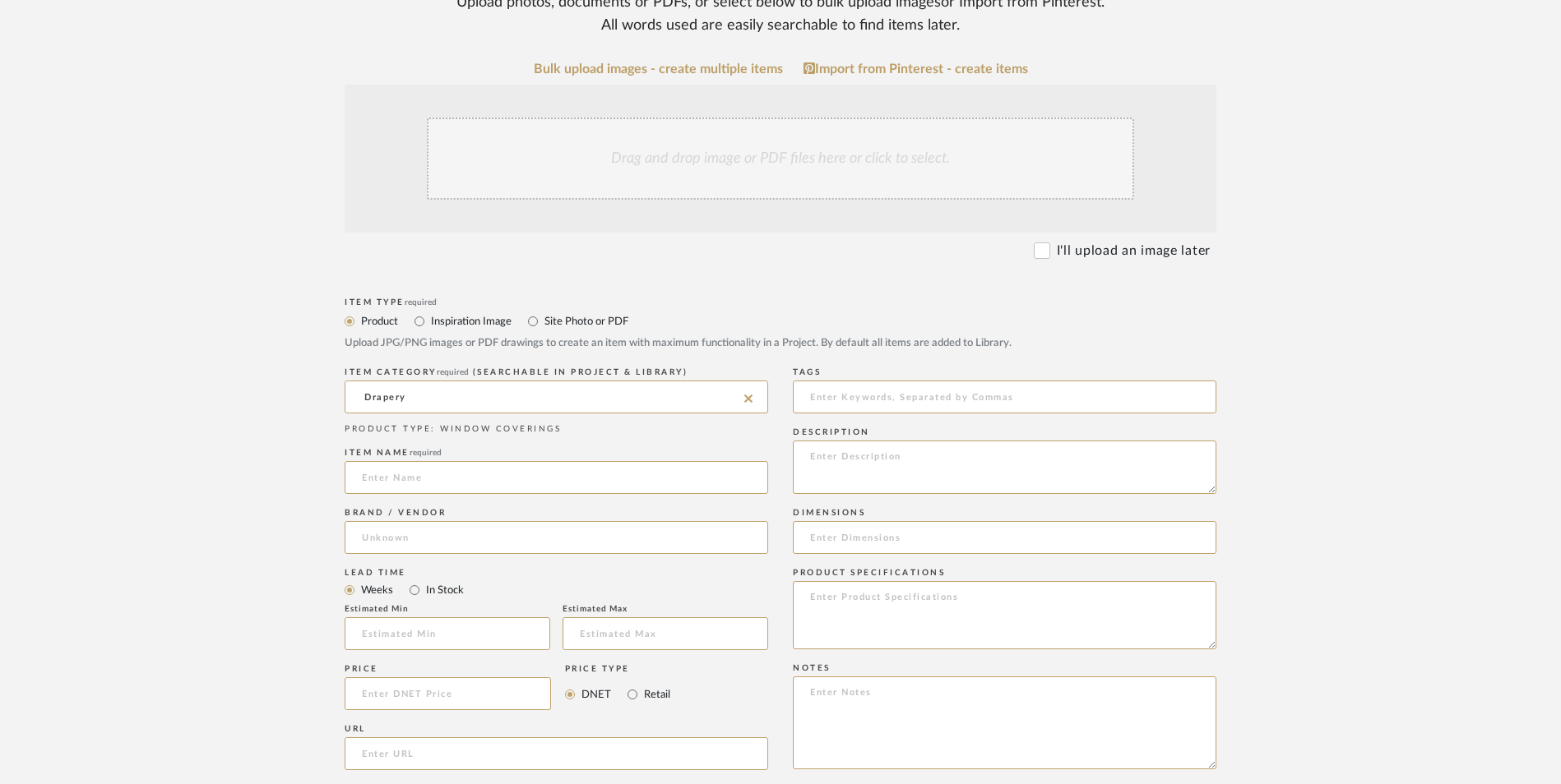
scroll to position [411, 0]
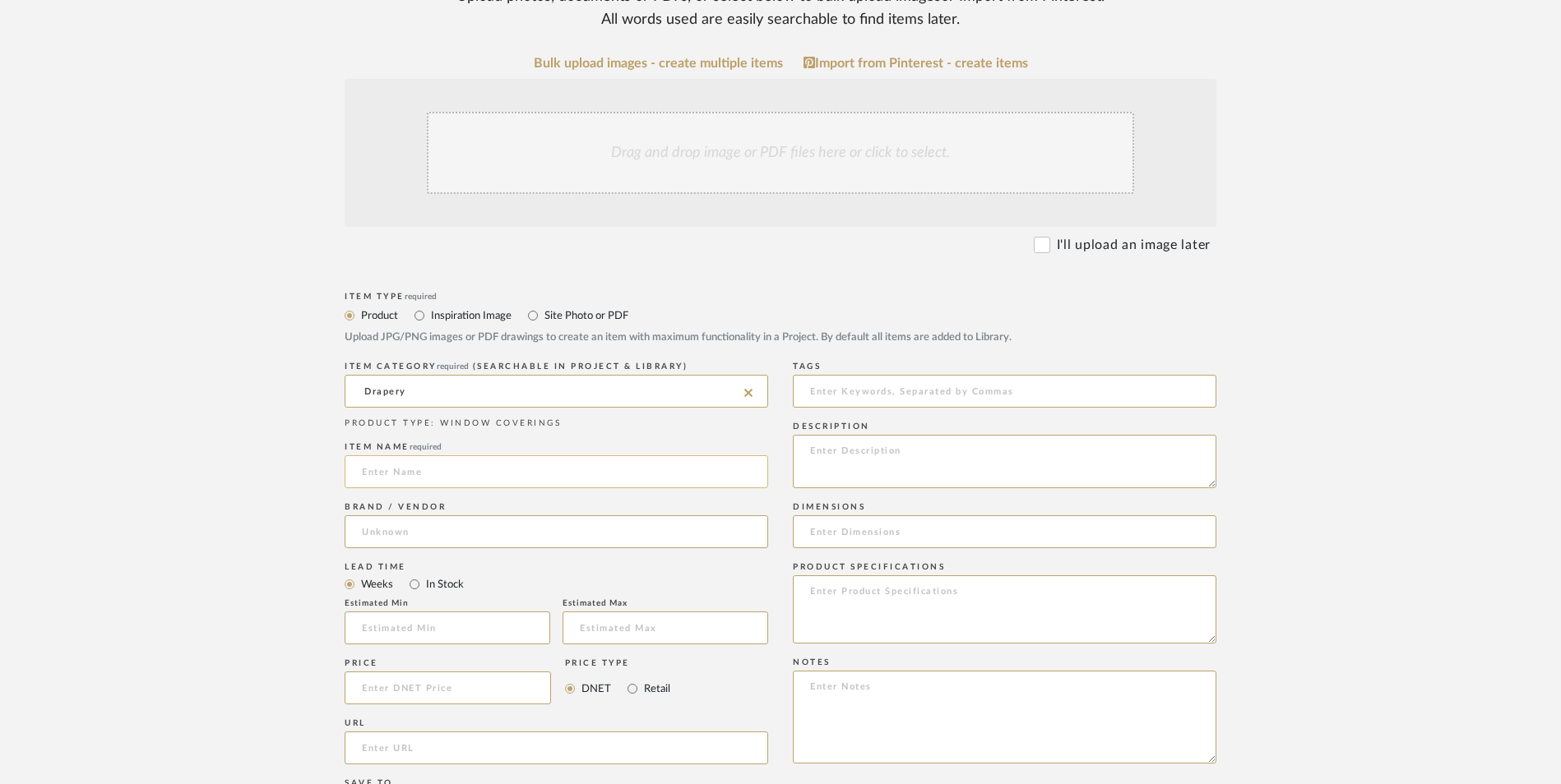
click at [407, 455] on input at bounding box center [556, 472] width 424 height 33
type input "Exclusive"
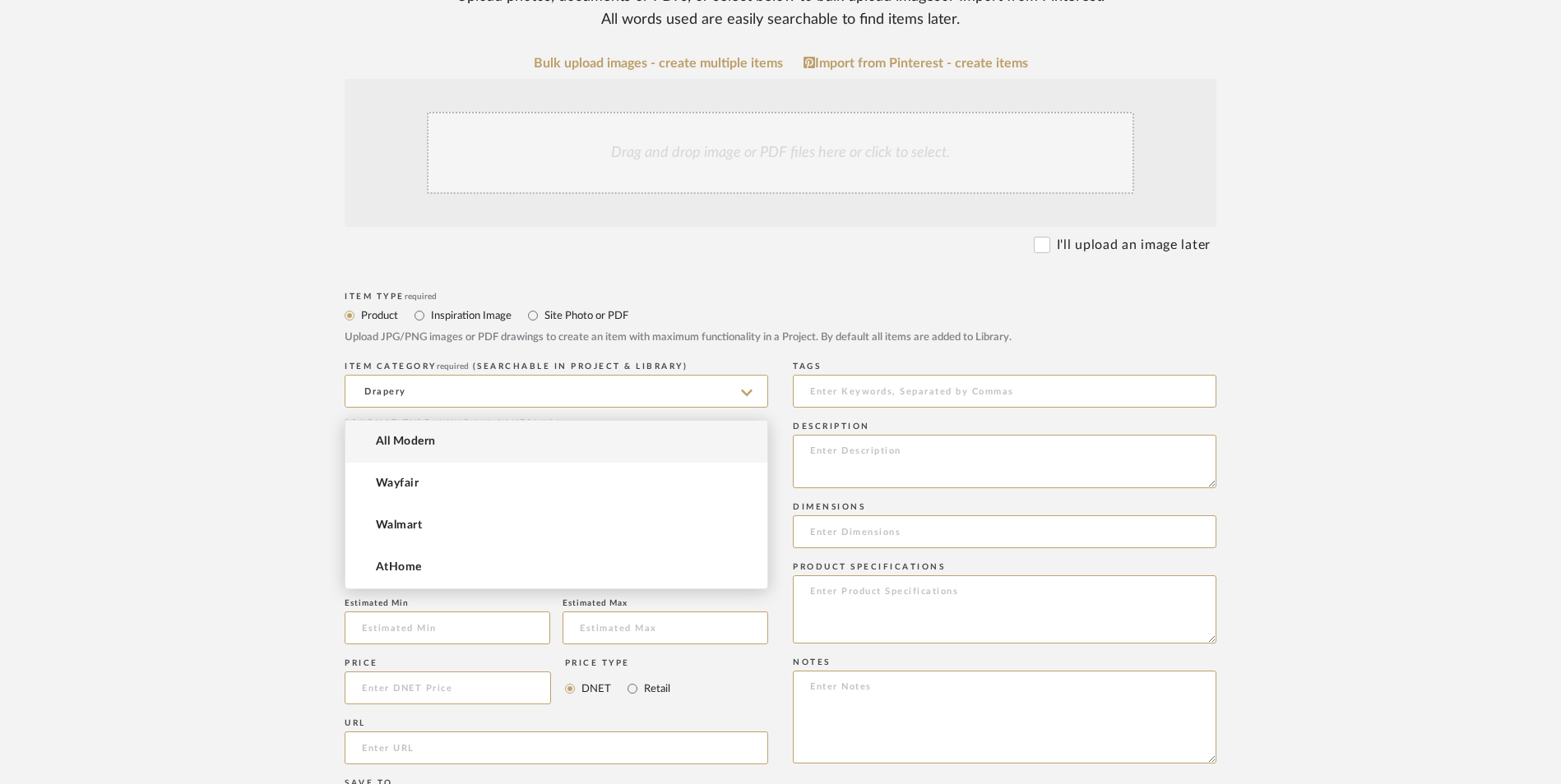
click at [465, 516] on input at bounding box center [556, 532] width 424 height 33
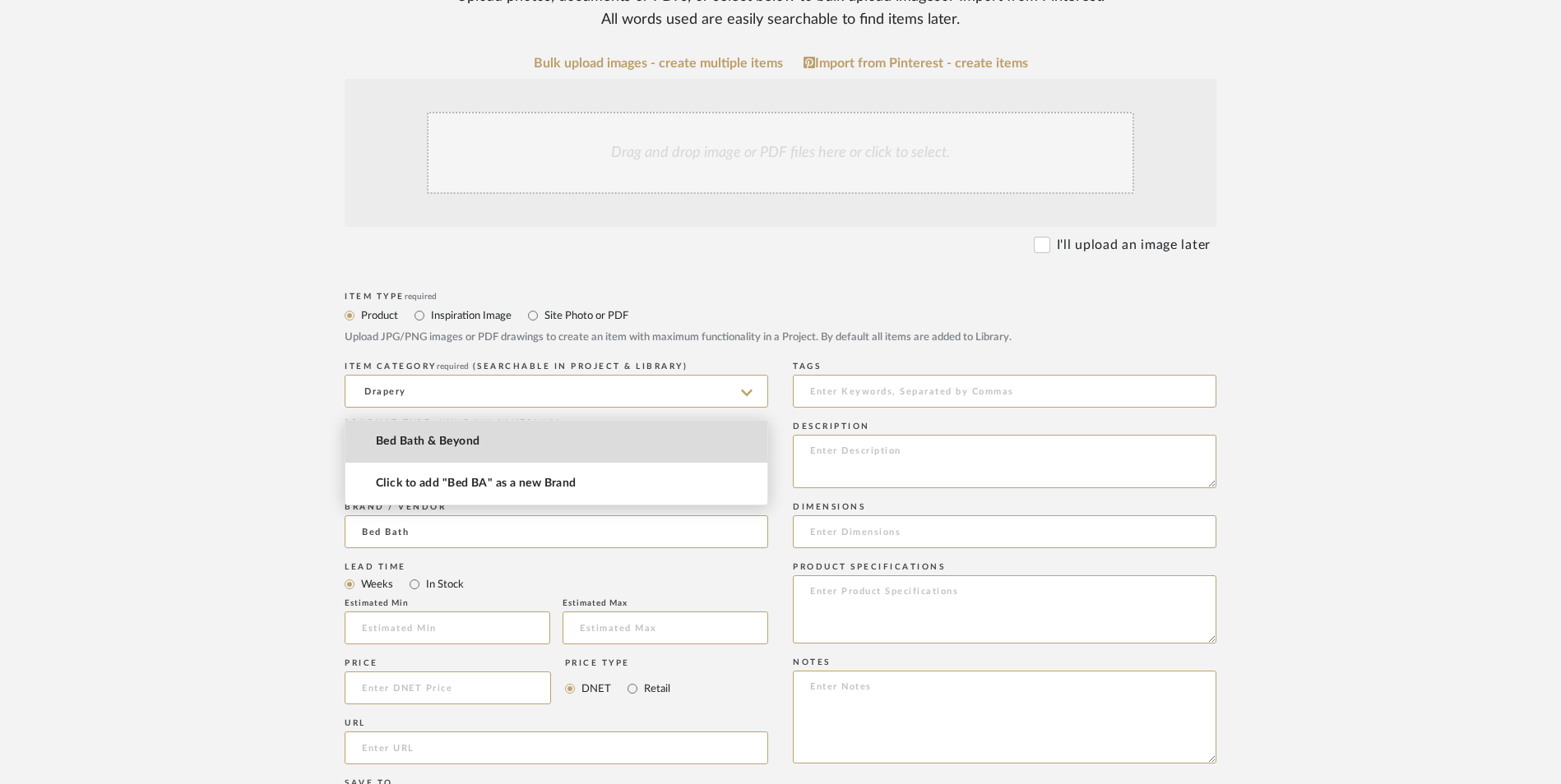
drag, startPoint x: 461, startPoint y: 434, endPoint x: 421, endPoint y: 444, distance: 41.2
click at [460, 434] on mat-option "Bed Bath & Beyond" at bounding box center [556, 441] width 422 height 42
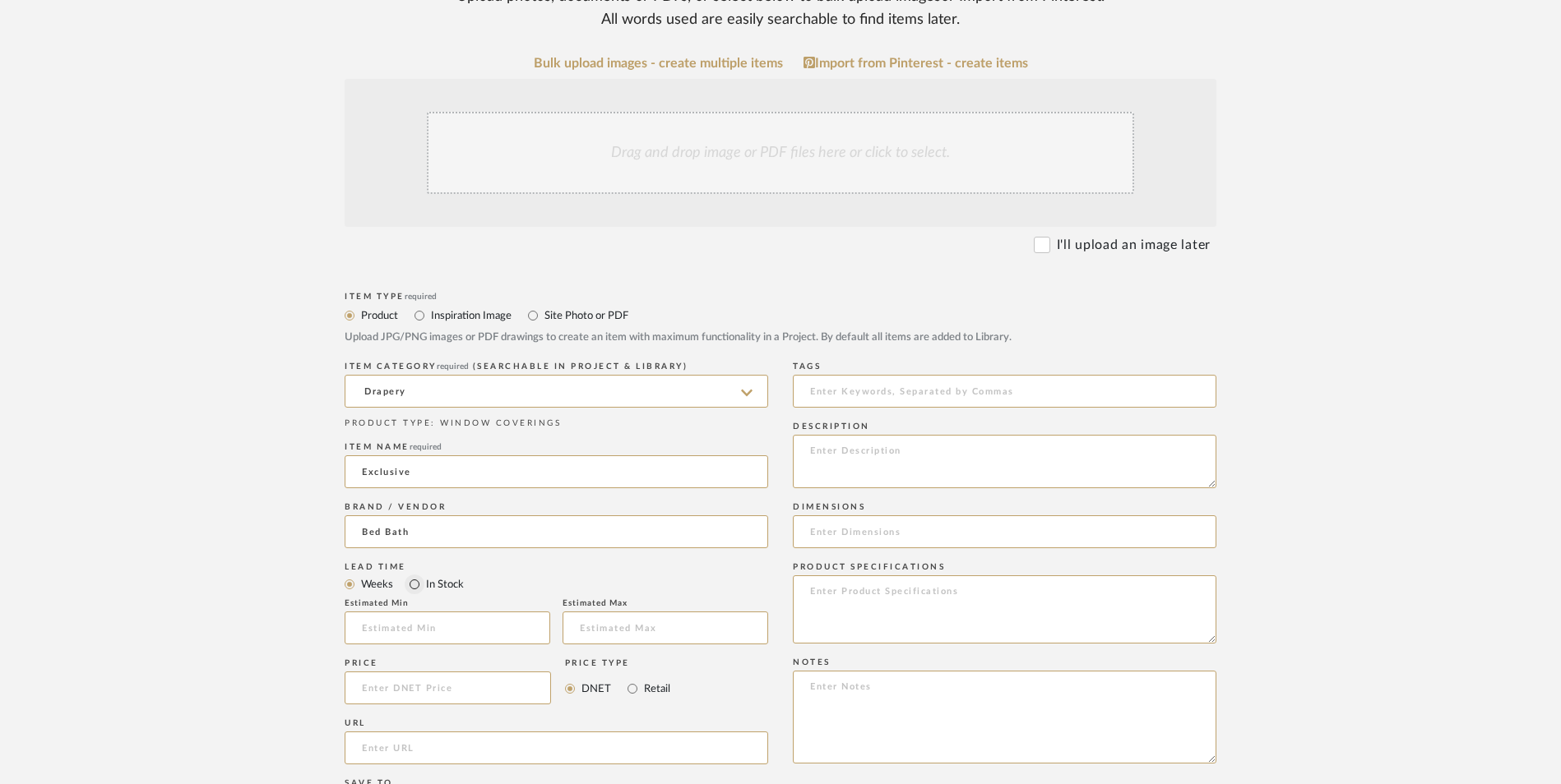
type input "Bed Bath & Beyond"
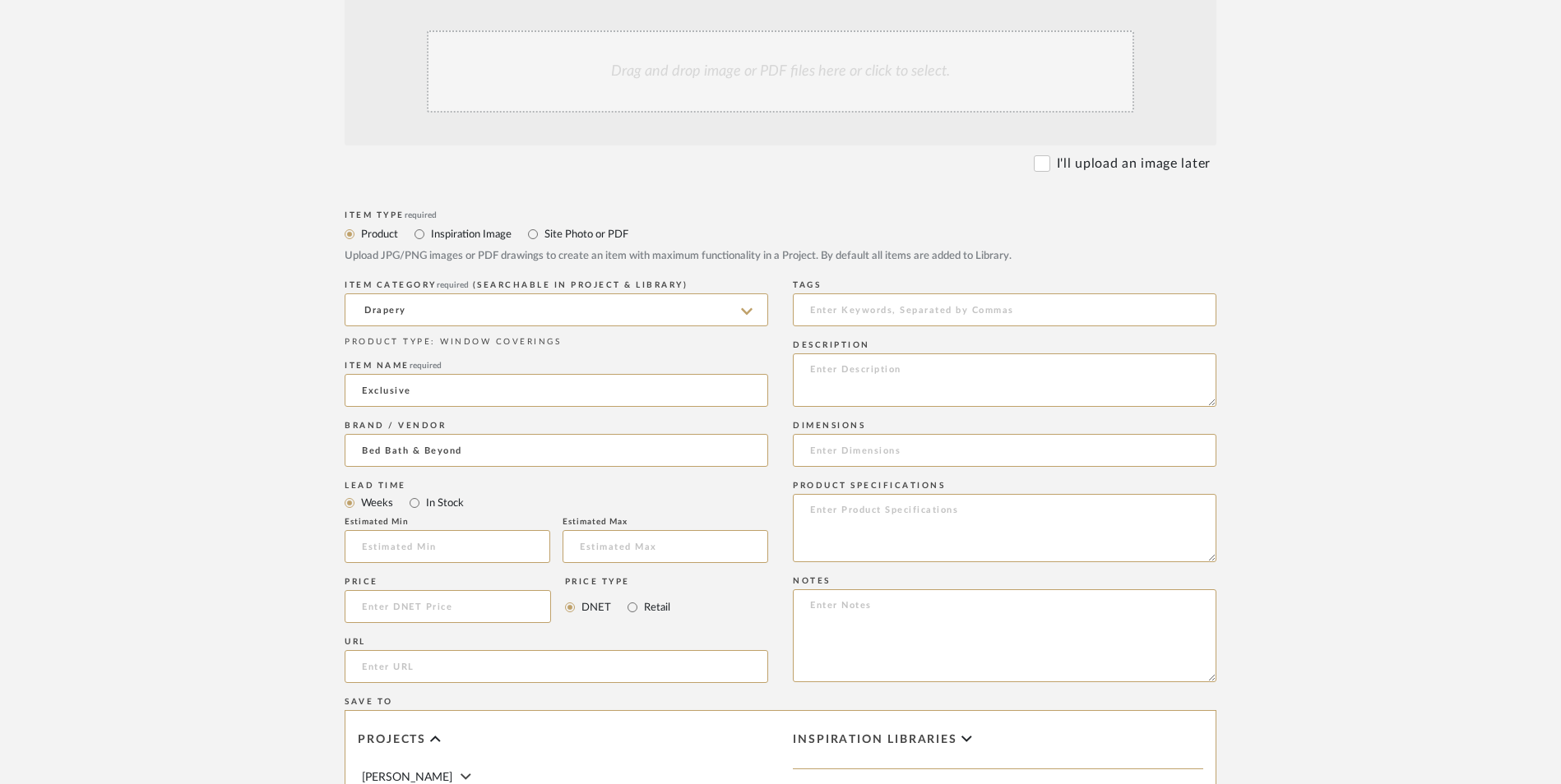
scroll to position [493, 0]
click at [413, 492] on input "In Stock" at bounding box center [414, 502] width 20 height 20
radio input "true"
click at [639, 597] on input "Retail" at bounding box center [633, 607] width 20 height 20
radio input "true"
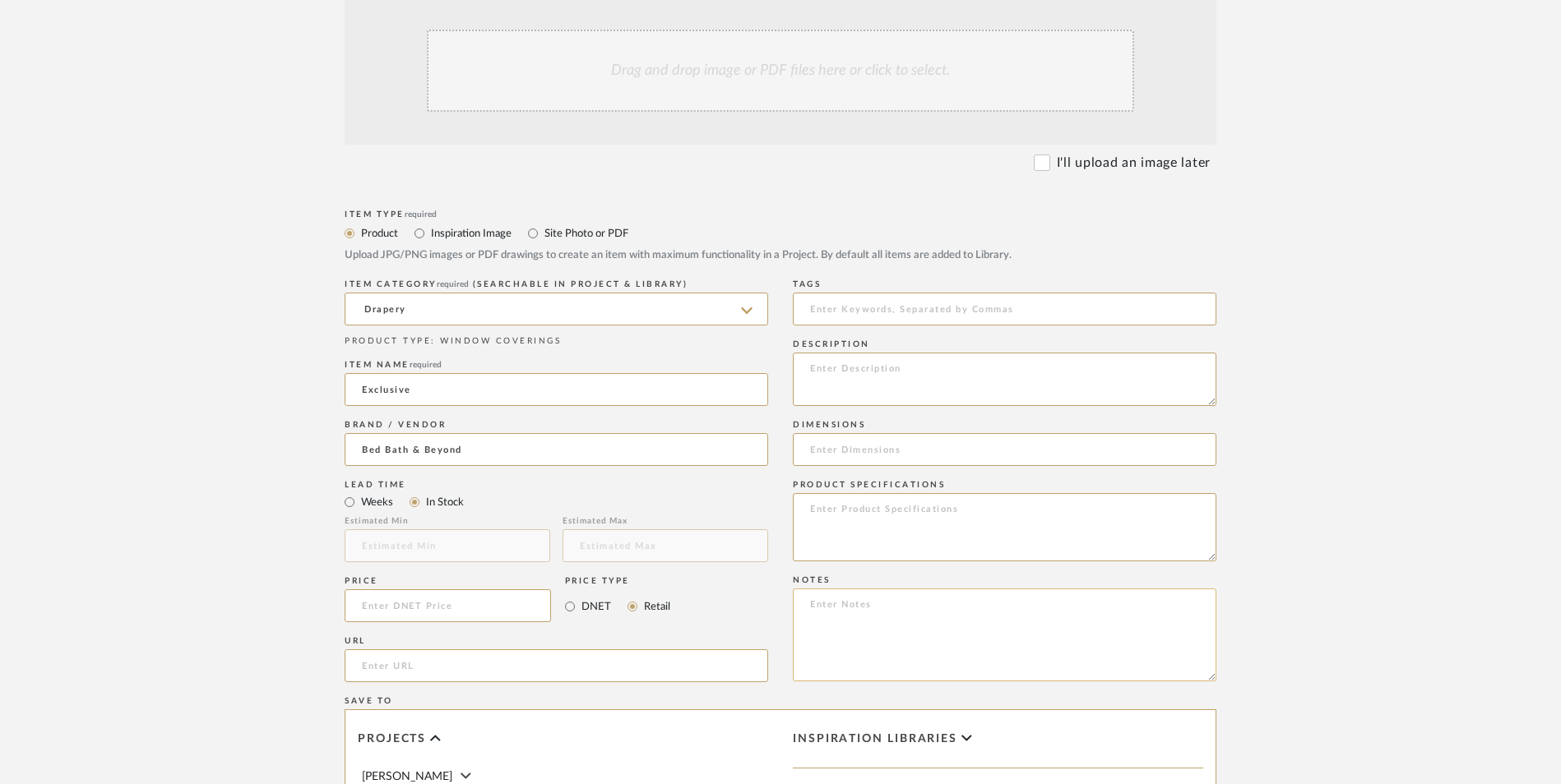
click at [866, 588] on textarea at bounding box center [1005, 634] width 424 height 93
paste textarea "Option 1: ETA: SKU: Reviews - Stars Return | Refund Policy:"
drag, startPoint x: 869, startPoint y: 474, endPoint x: 753, endPoint y: 470, distance: 116.1
click at [749, 472] on div "Item Type required Product Inspiration Image Site Photo or PDF Upload JPG/PNG i…" at bounding box center [780, 685] width 872 height 960
click at [855, 588] on textarea "Curtains - Select 4 ETA: SKU: Reviews - Stars Return | Refund Policy: 30 Days F…" at bounding box center [1005, 634] width 424 height 93
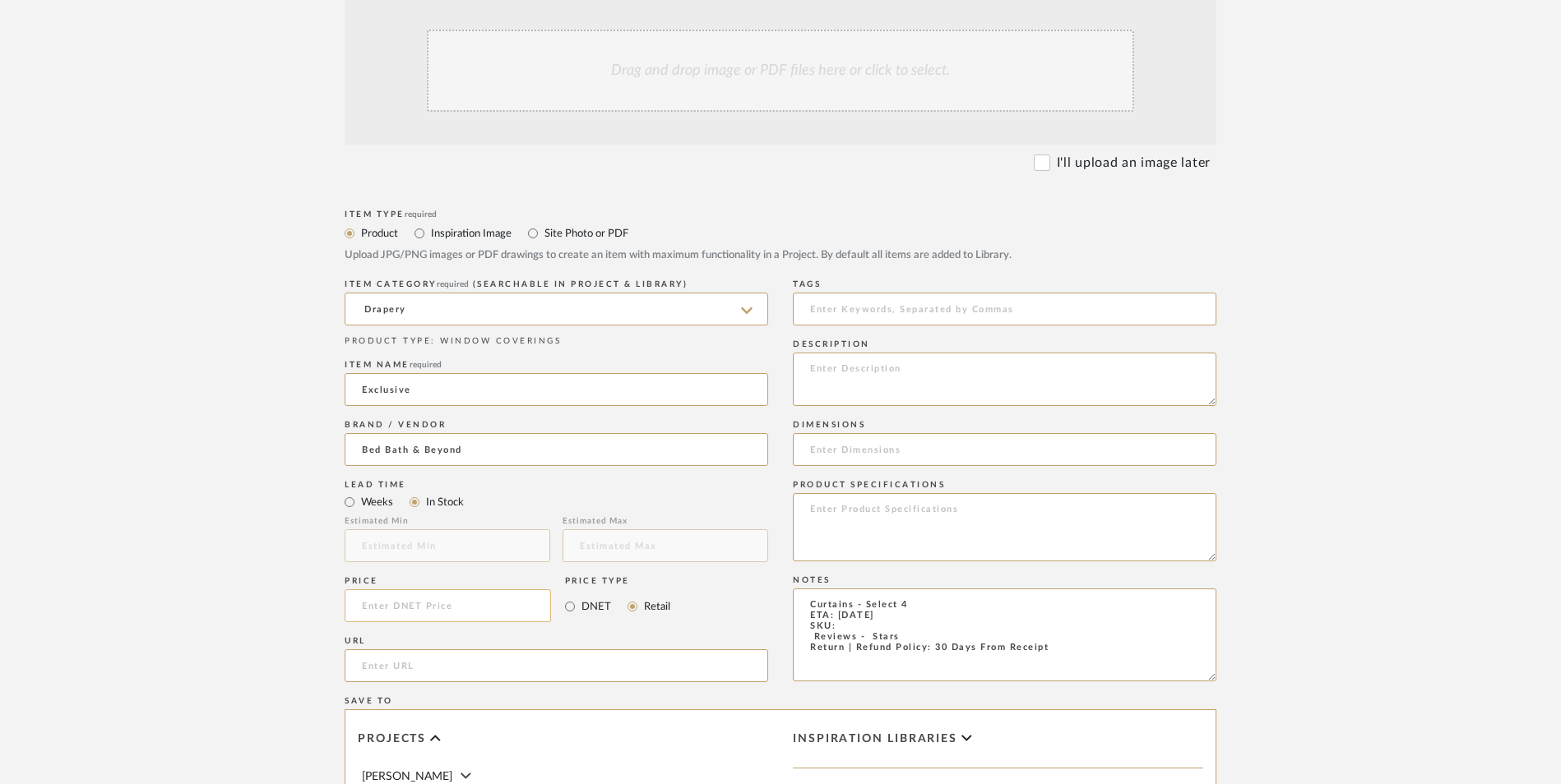
type textarea "Curtains - Select 4 ETA: 9.5.2025 SKU: Reviews - Stars Return | Refund Policy: …"
click at [449, 589] on input at bounding box center [448, 606] width 207 height 33
type input "$37.91"
click at [458, 649] on input "url" at bounding box center [556, 666] width 424 height 33
paste input "https://www.bedbathandbeyond.com/Home-Garden/Exclusive-Fabrics-Vertical-Colorbl…"
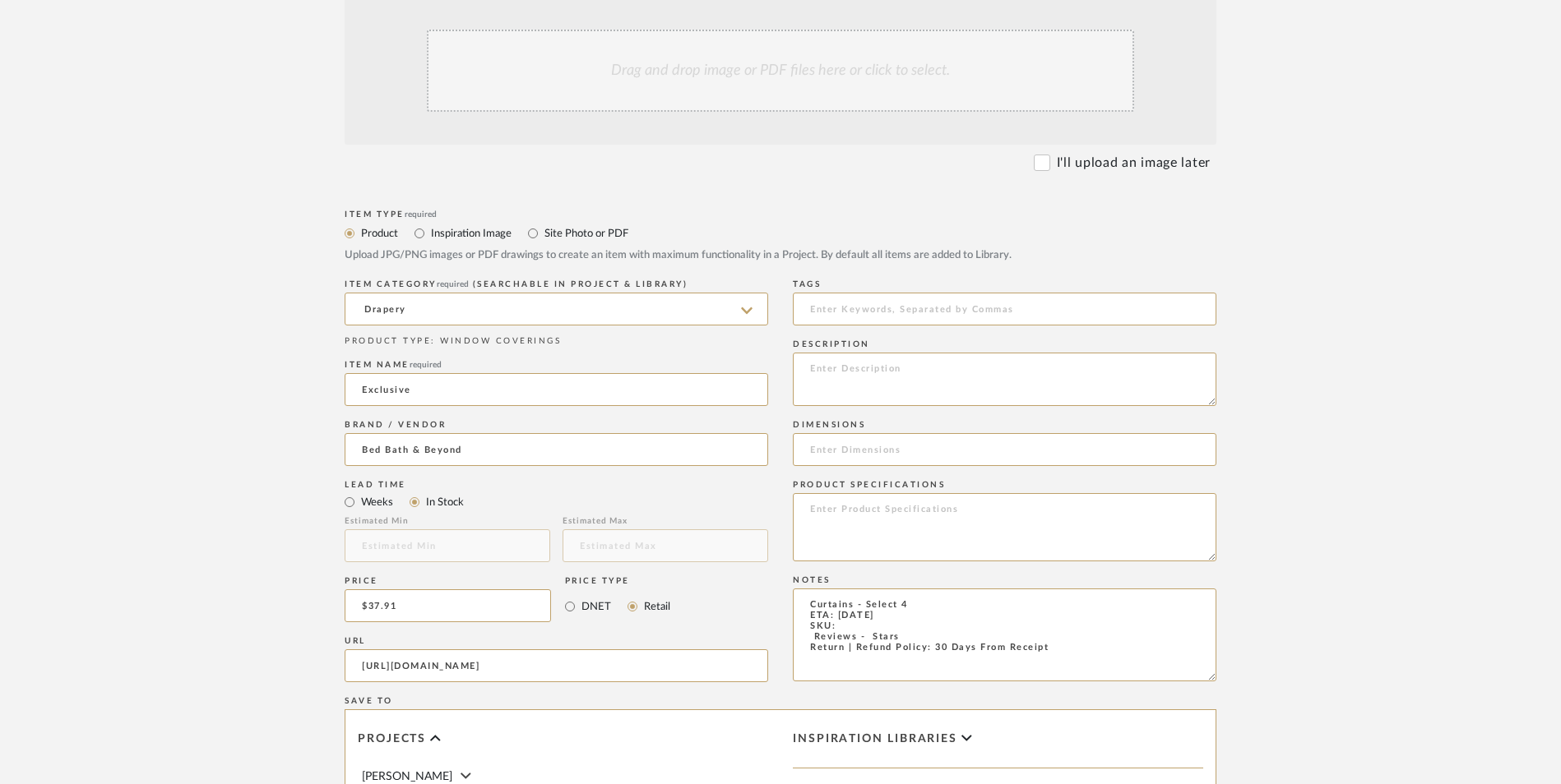
scroll to position [0, 496]
type input "https://www.bedbathandbeyond.com/Home-Garden/Exclusive-Fabrics-Vertical-Colorbl…"
drag, startPoint x: 146, startPoint y: 397, endPoint x: 158, endPoint y: 395, distance: 12.2
click at [148, 397] on upload-items "Create new item in LaMarion Patterson Upload photos, documents or PDFs, or sele…" at bounding box center [780, 482] width 1561 height 1450
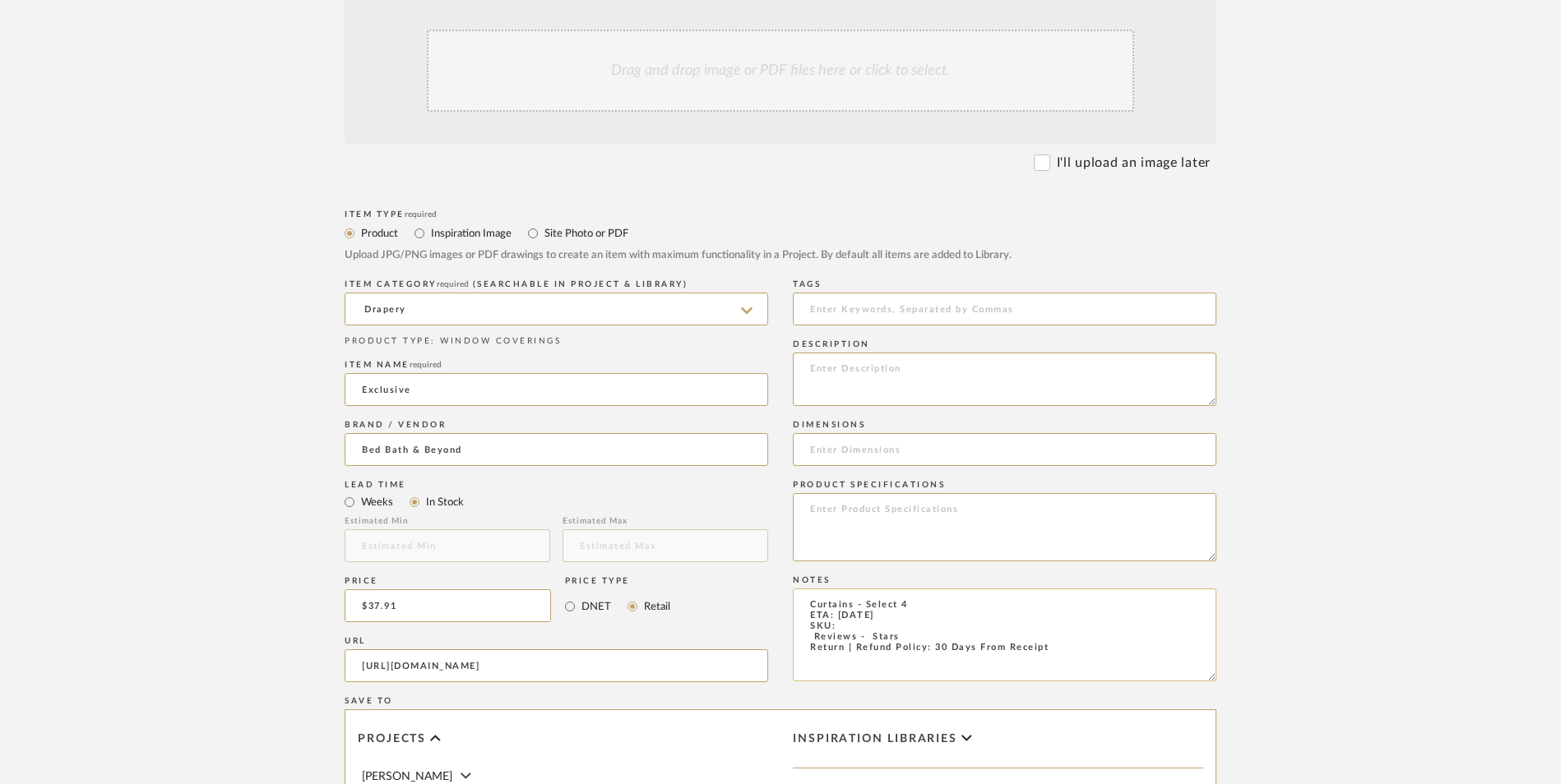
click at [800, 588] on textarea "Curtains - Select 4 ETA: 9.5.2025 SKU: Reviews - Stars Return | Refund Policy: …" at bounding box center [1005, 634] width 424 height 93
click at [880, 434] on input at bounding box center [1005, 450] width 424 height 33
drag, startPoint x: 880, startPoint y: 315, endPoint x: 852, endPoint y: 492, distance: 179.2
click at [843, 588] on textarea "Curtains - Select 4 ETA: 9.5.2025 SKU: 289 Reviews - 4.5 Stars Return | Refund …" at bounding box center [1005, 634] width 424 height 93
click at [852, 588] on textarea "Curtains - Select 4 ETA: 9.5.2025 SKU: 289 Reviews - 4.5 Stars Return | Refund …" at bounding box center [1005, 634] width 424 height 93
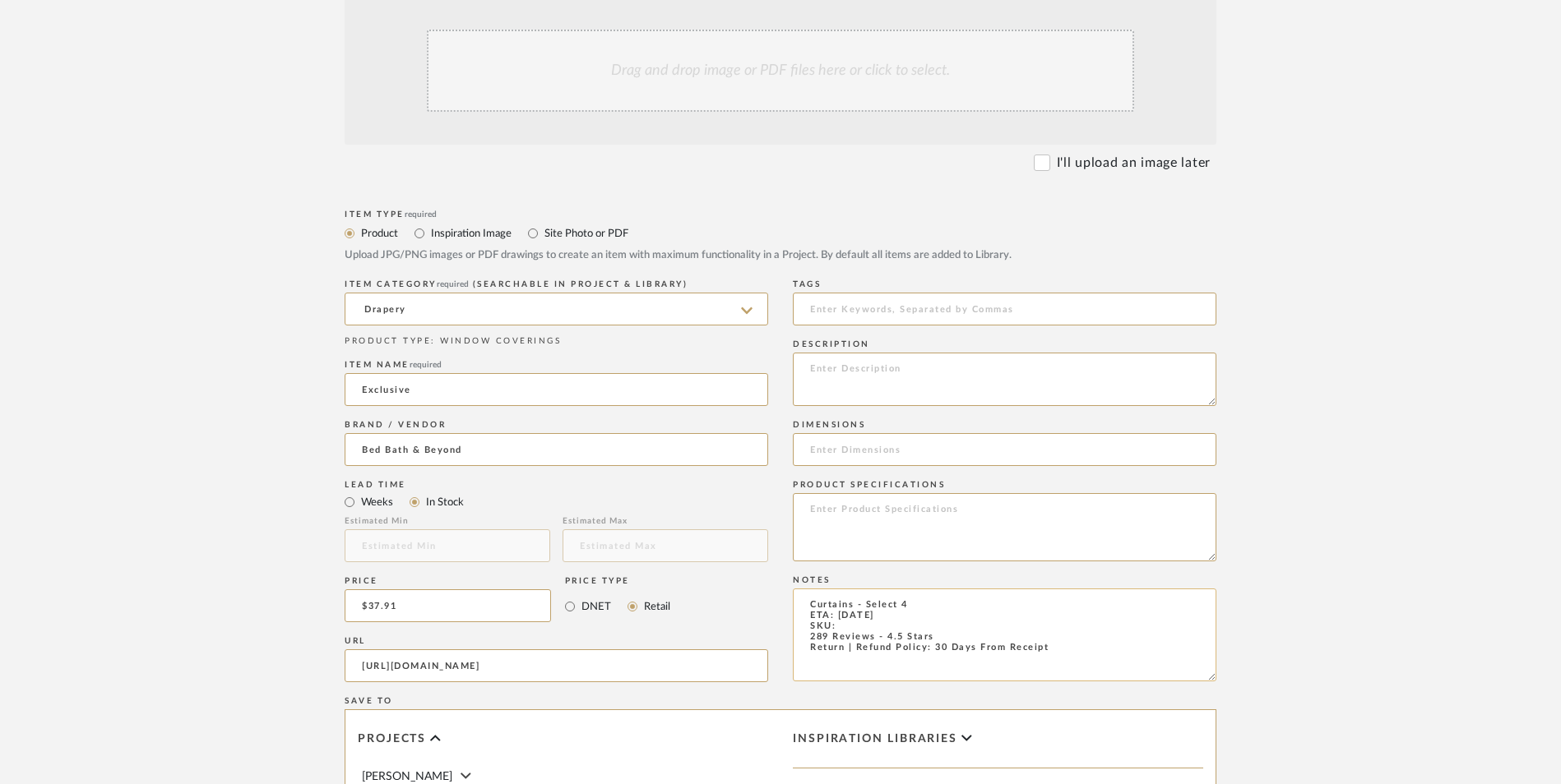
paste textarea "23246481"
type textarea "Curtains - Select 4 ETA: 9.5.2025 SKU: 23246481 289 Reviews - 4.5 Stars Return …"
click at [844, 493] on textarea at bounding box center [1005, 528] width 424 height 69
type textarea "Cotton"
click at [866, 434] on input at bounding box center [1005, 450] width 424 height 33
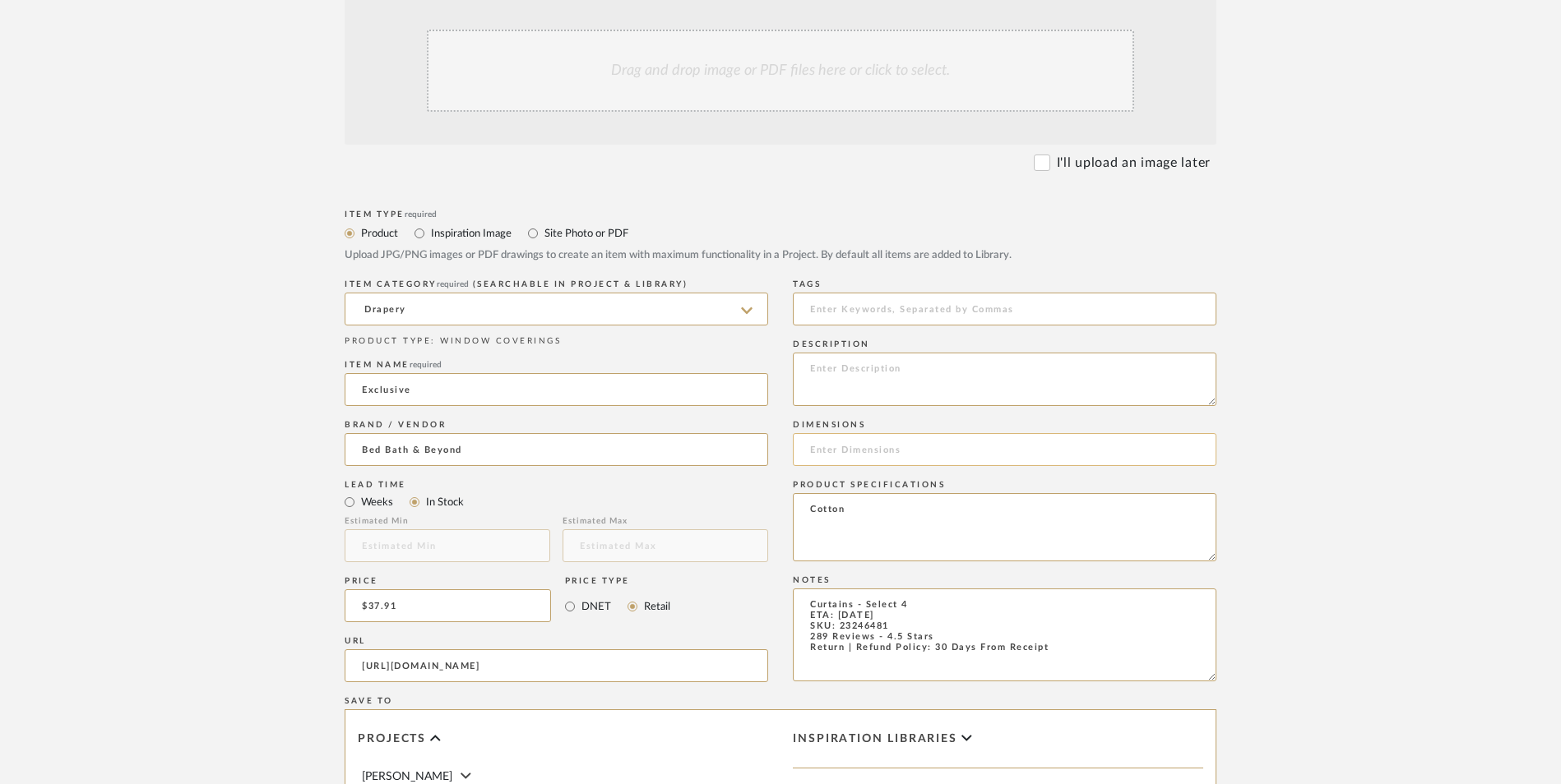
paste input "50 in. W X 108"
click at [844, 434] on input "50 in. W X 108" L" at bounding box center [1005, 450] width 424 height 33
type input "50" W X 108" L"
click at [958, 352] on textarea at bounding box center [1005, 379] width 424 height 54
paste textarea "These stylish, two-toned curtains are the perfect blend of simplicity and elega…"
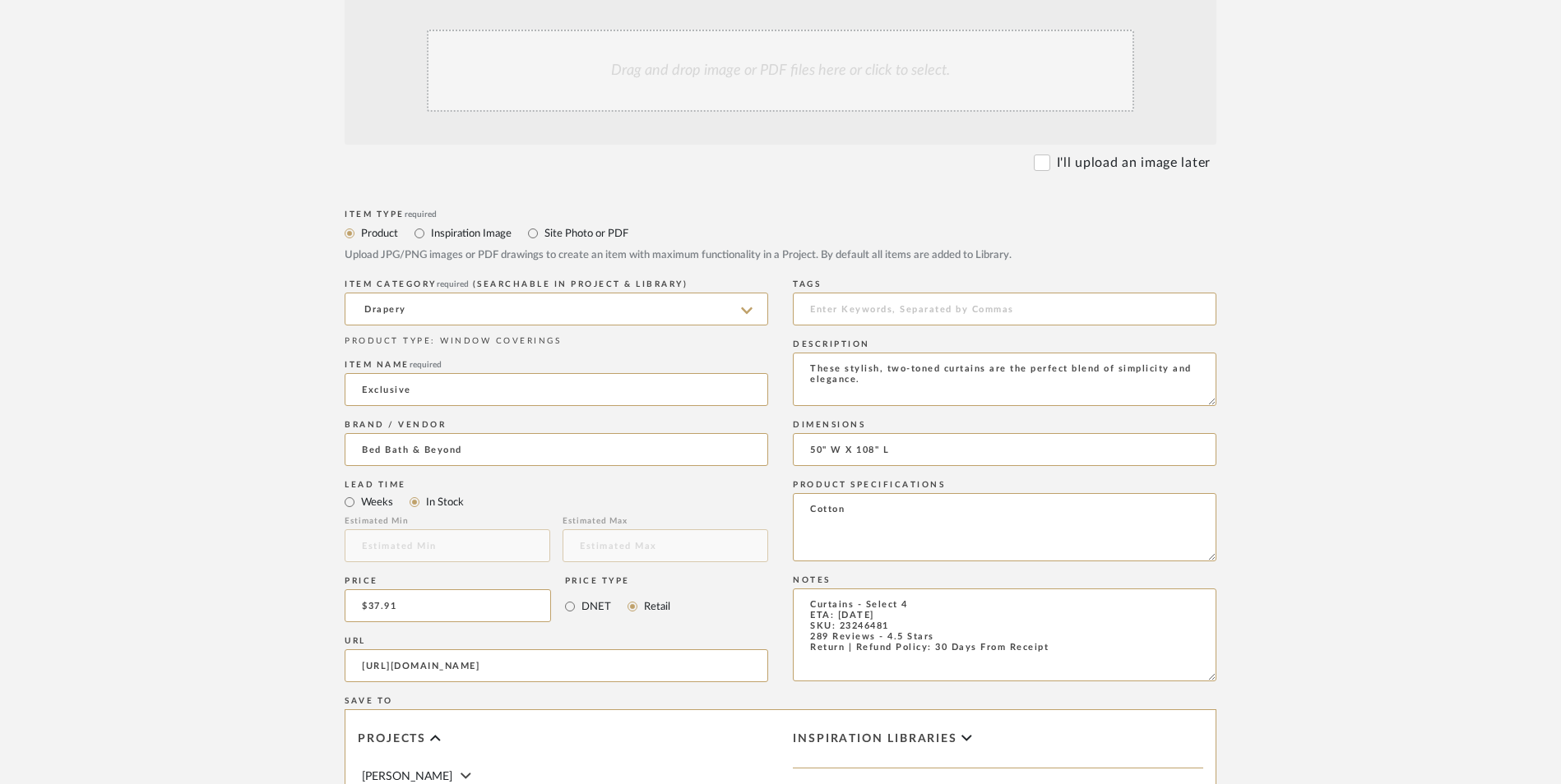
type textarea "These stylish, two-toned curtains are the perfect blend of simplicity and elega…"
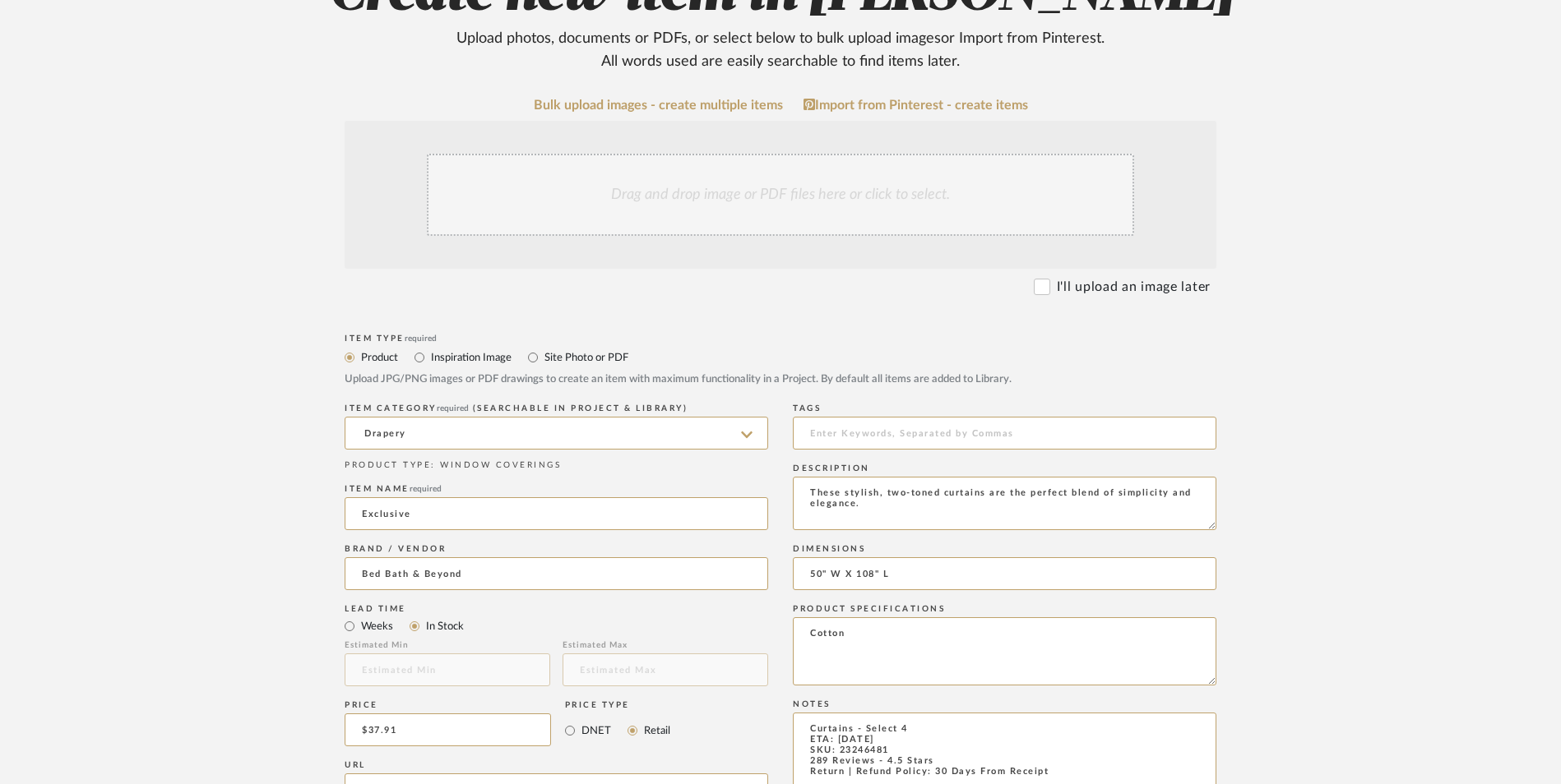
scroll to position [329, 0]
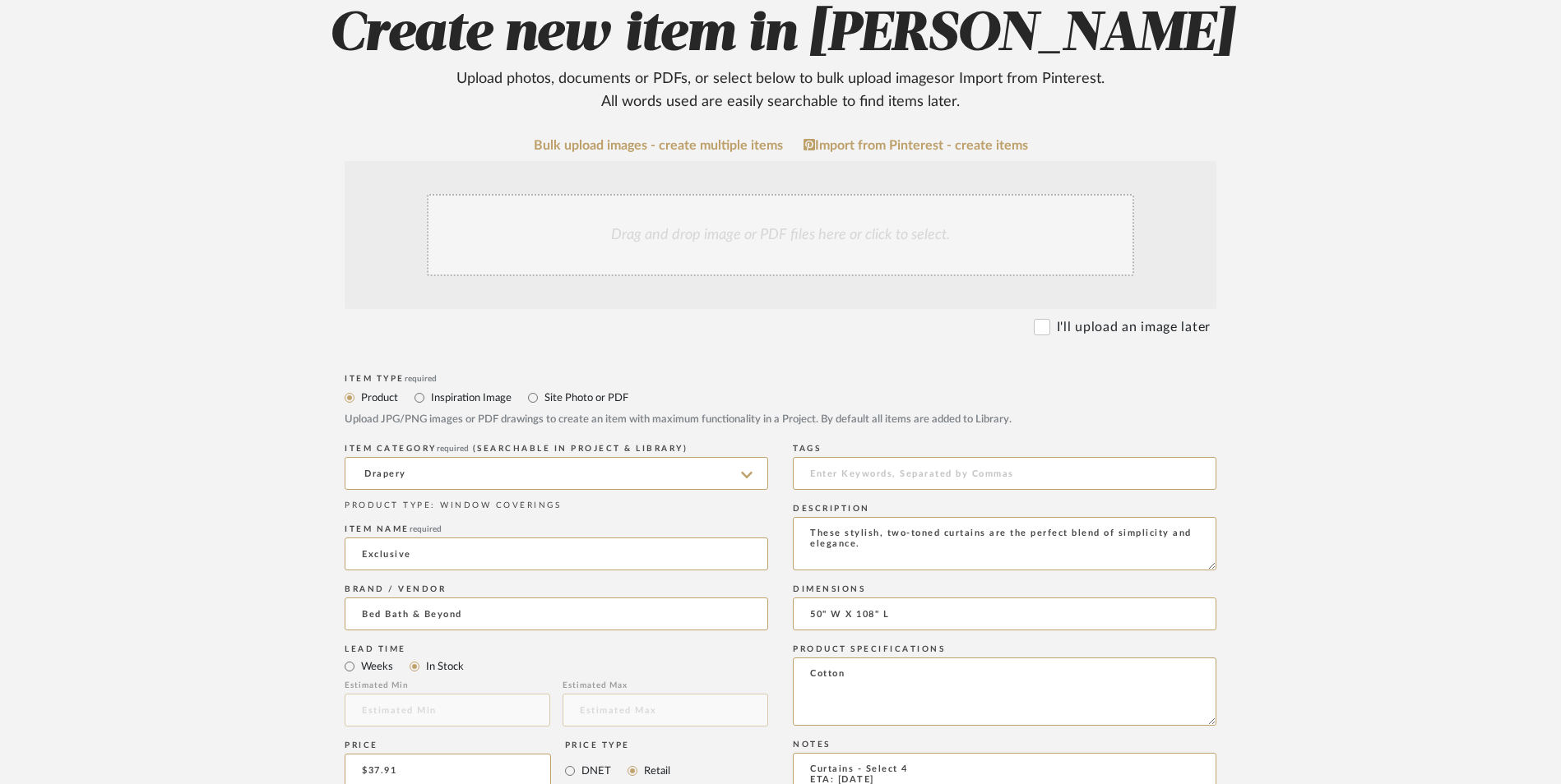
click at [707, 194] on div "Drag and drop image or PDF files here or click to select." at bounding box center [780, 235] width 707 height 82
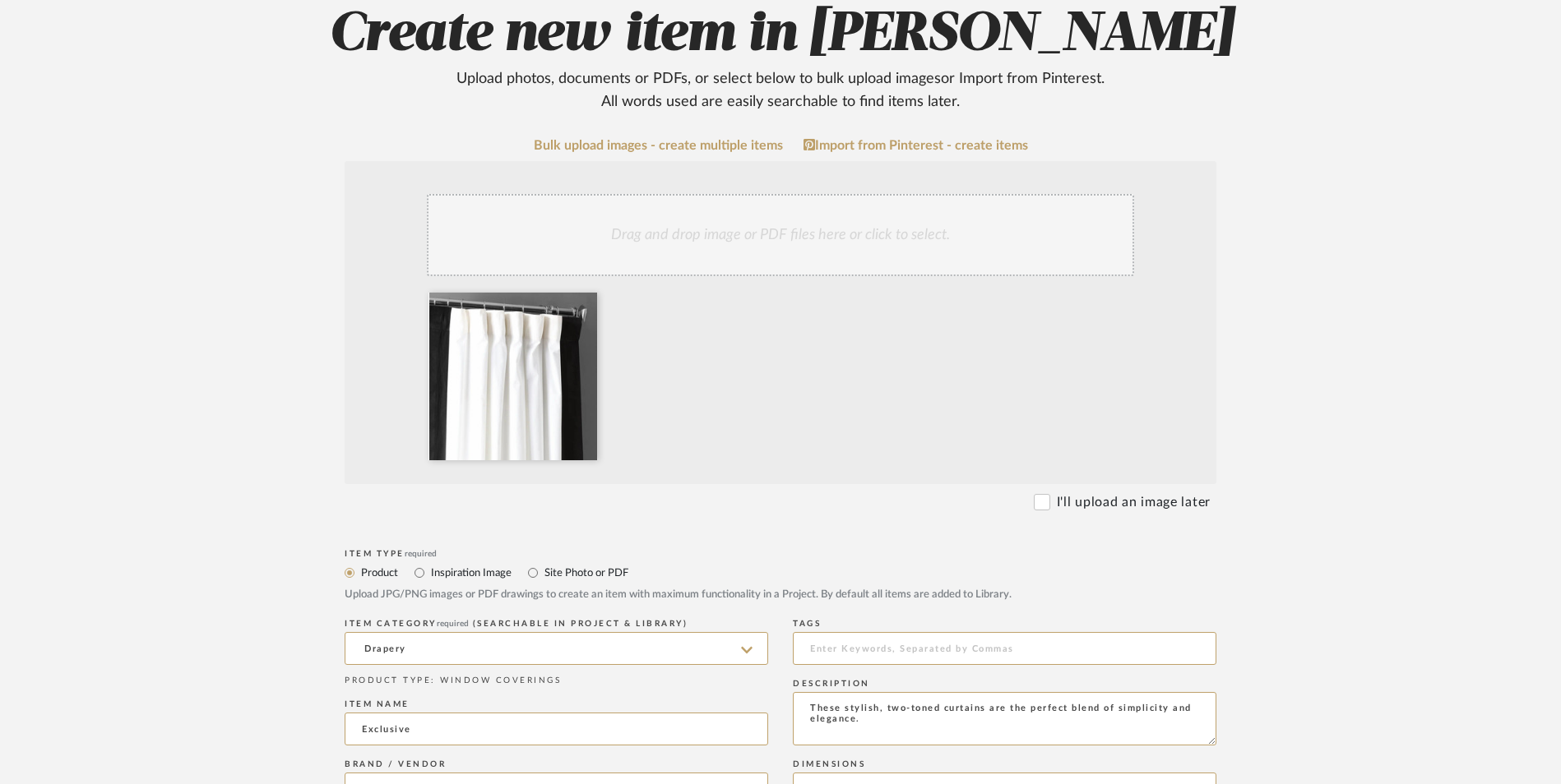
click at [796, 194] on div "Drag and drop image or PDF files here or click to select." at bounding box center [780, 235] width 707 height 82
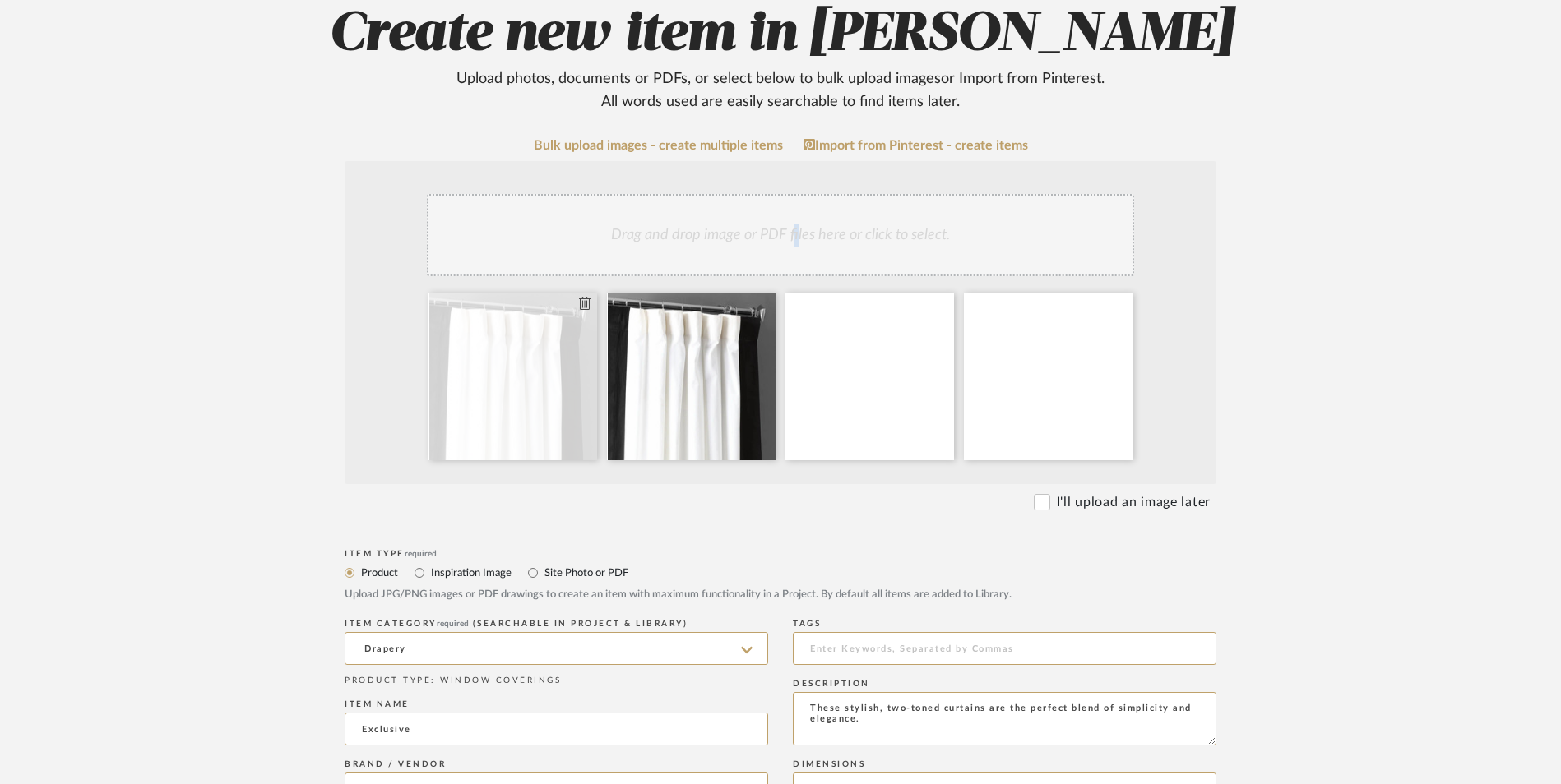
click at [585, 297] on icon at bounding box center [585, 302] width 12 height 13
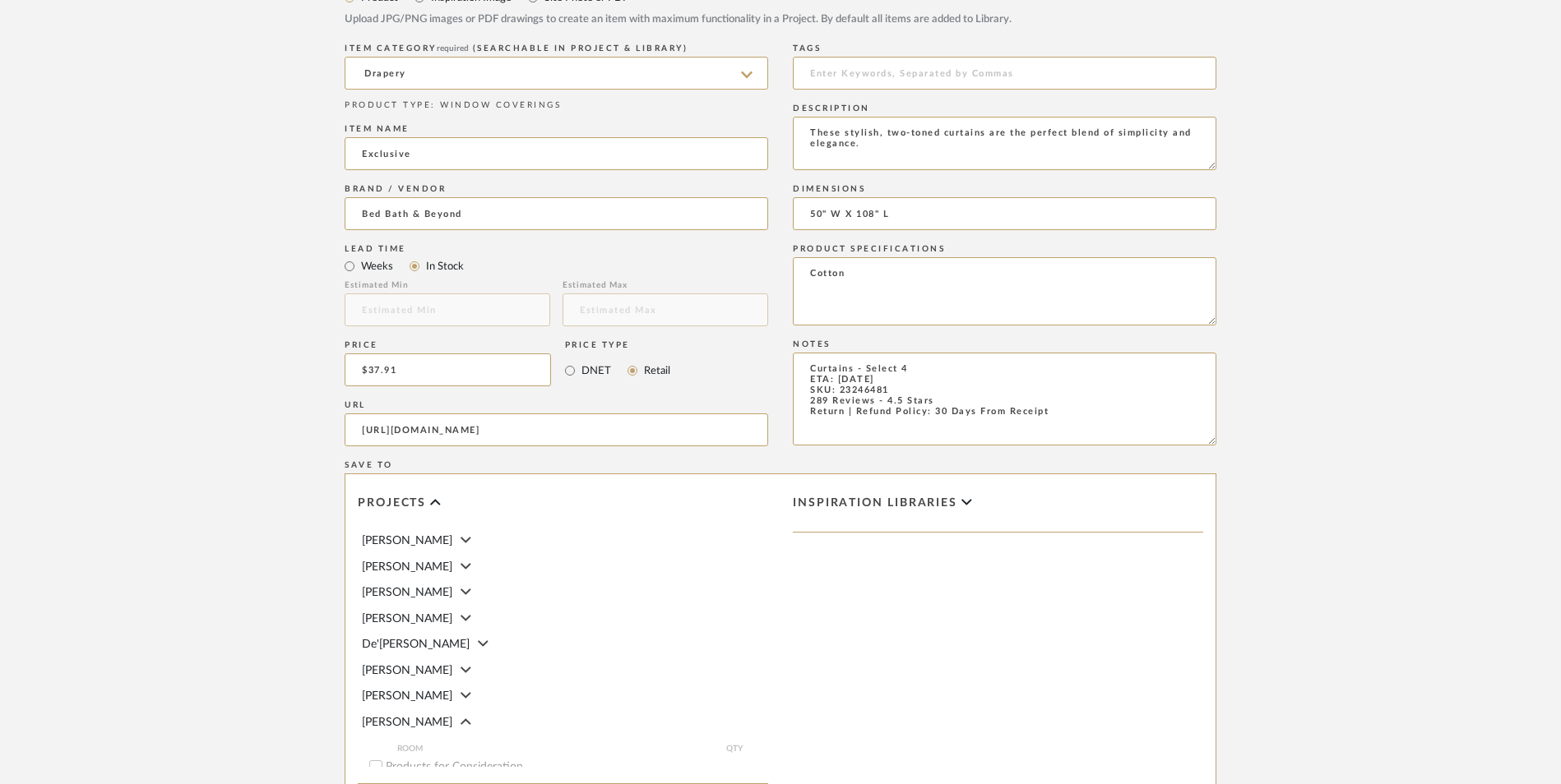
scroll to position [1035, 0]
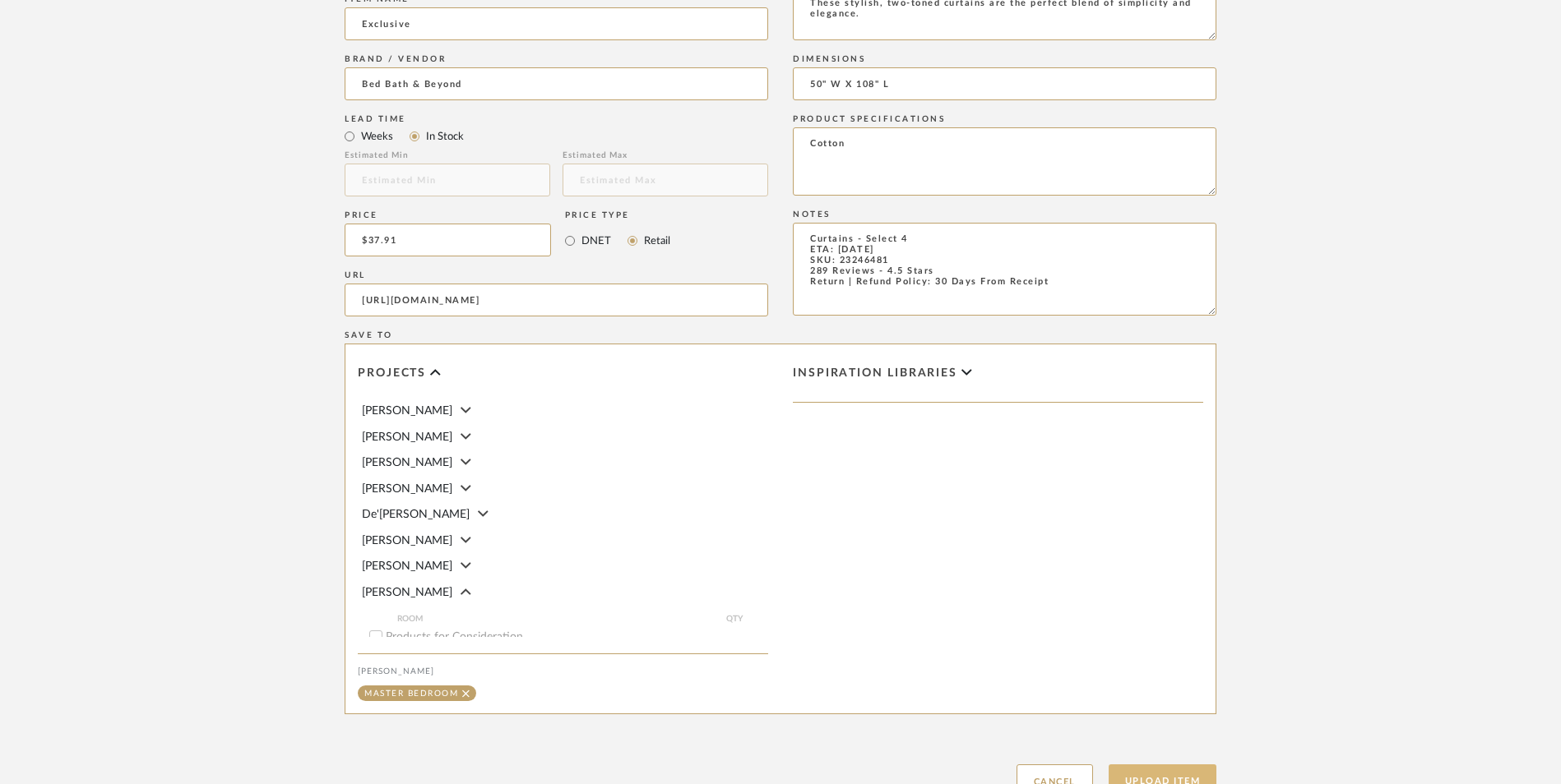
click at [1191, 764] on button "Upload Item" at bounding box center [1162, 781] width 109 height 33
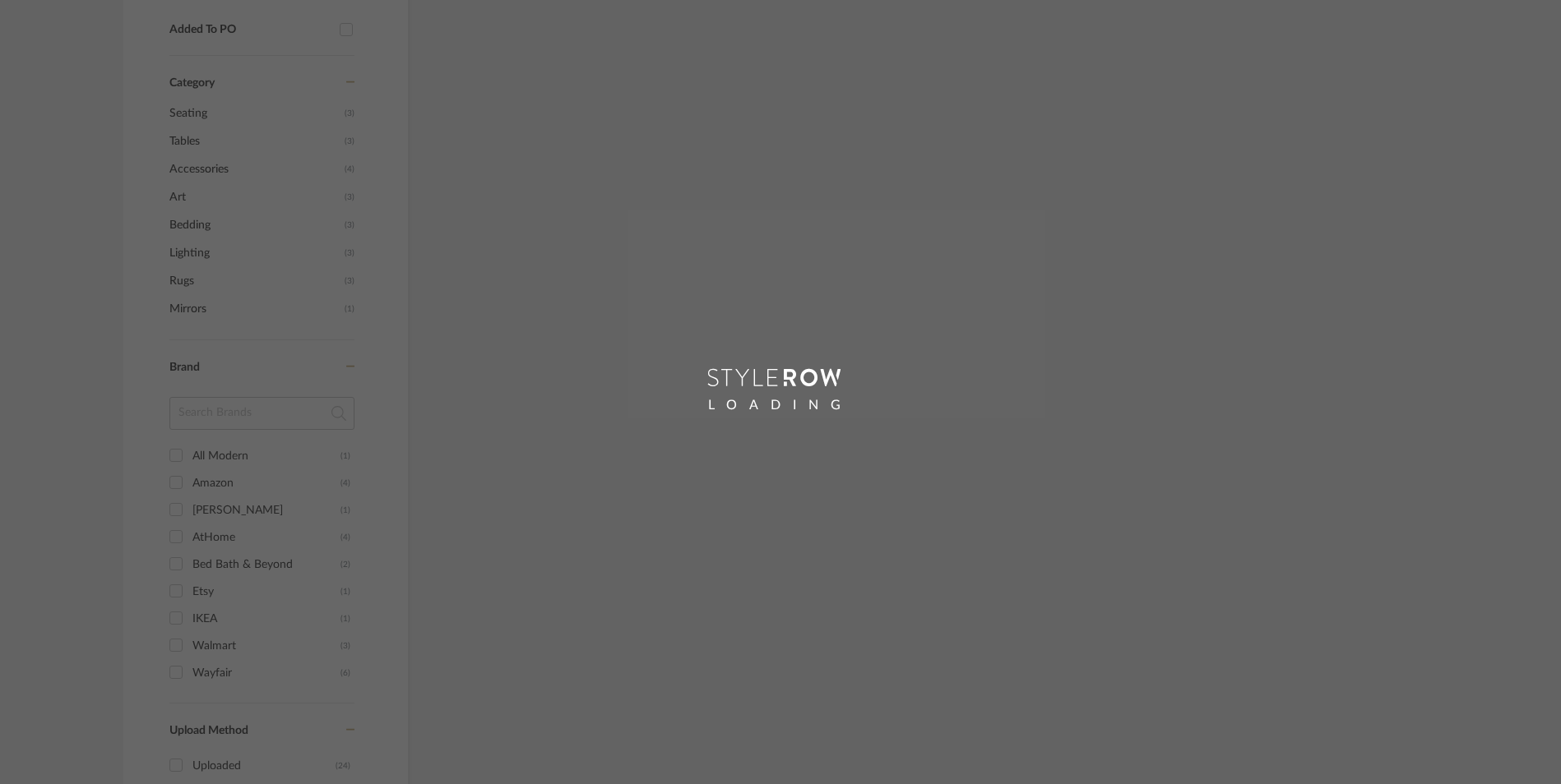
scroll to position [826, 0]
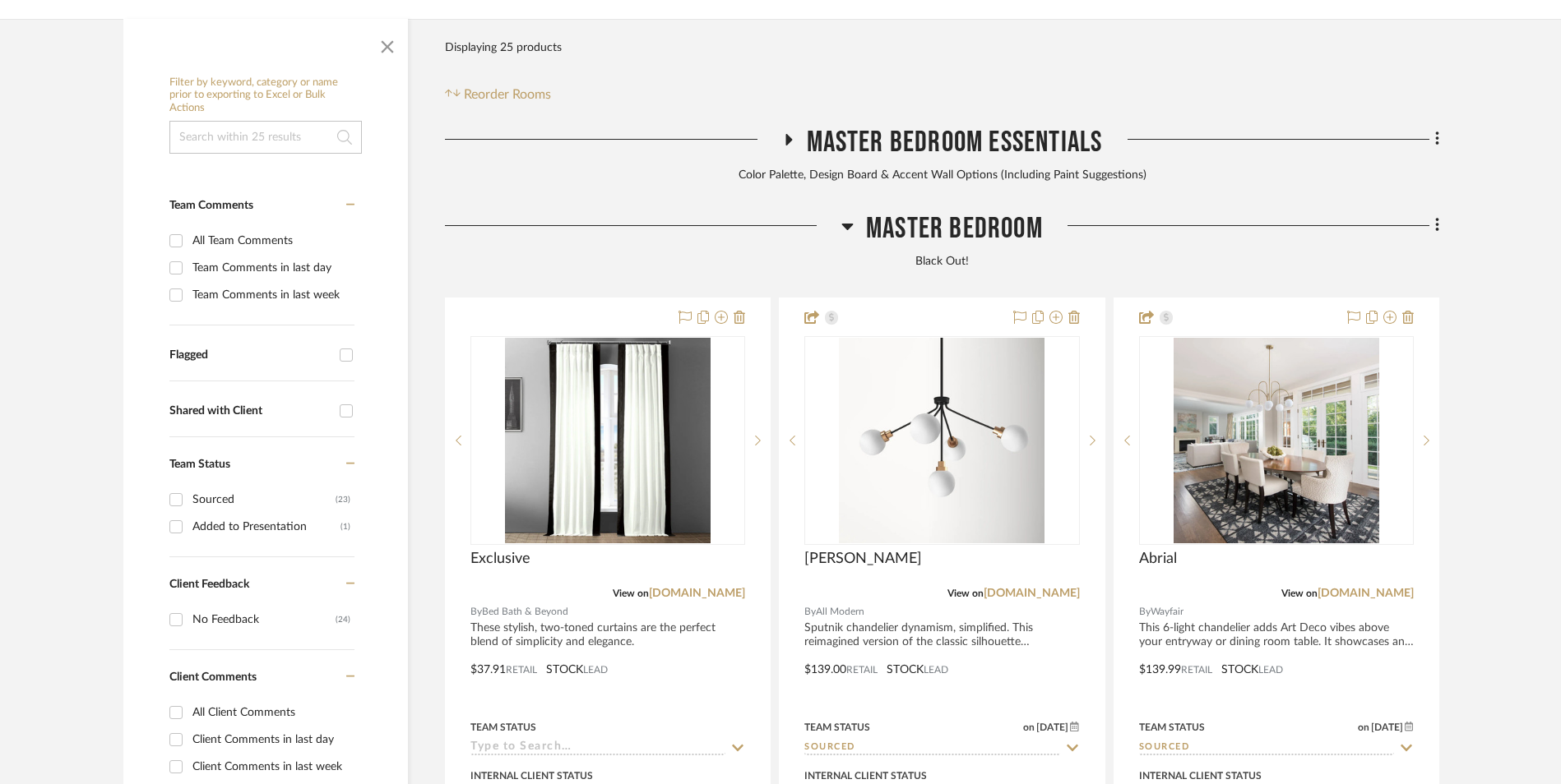
scroll to position [500, 0]
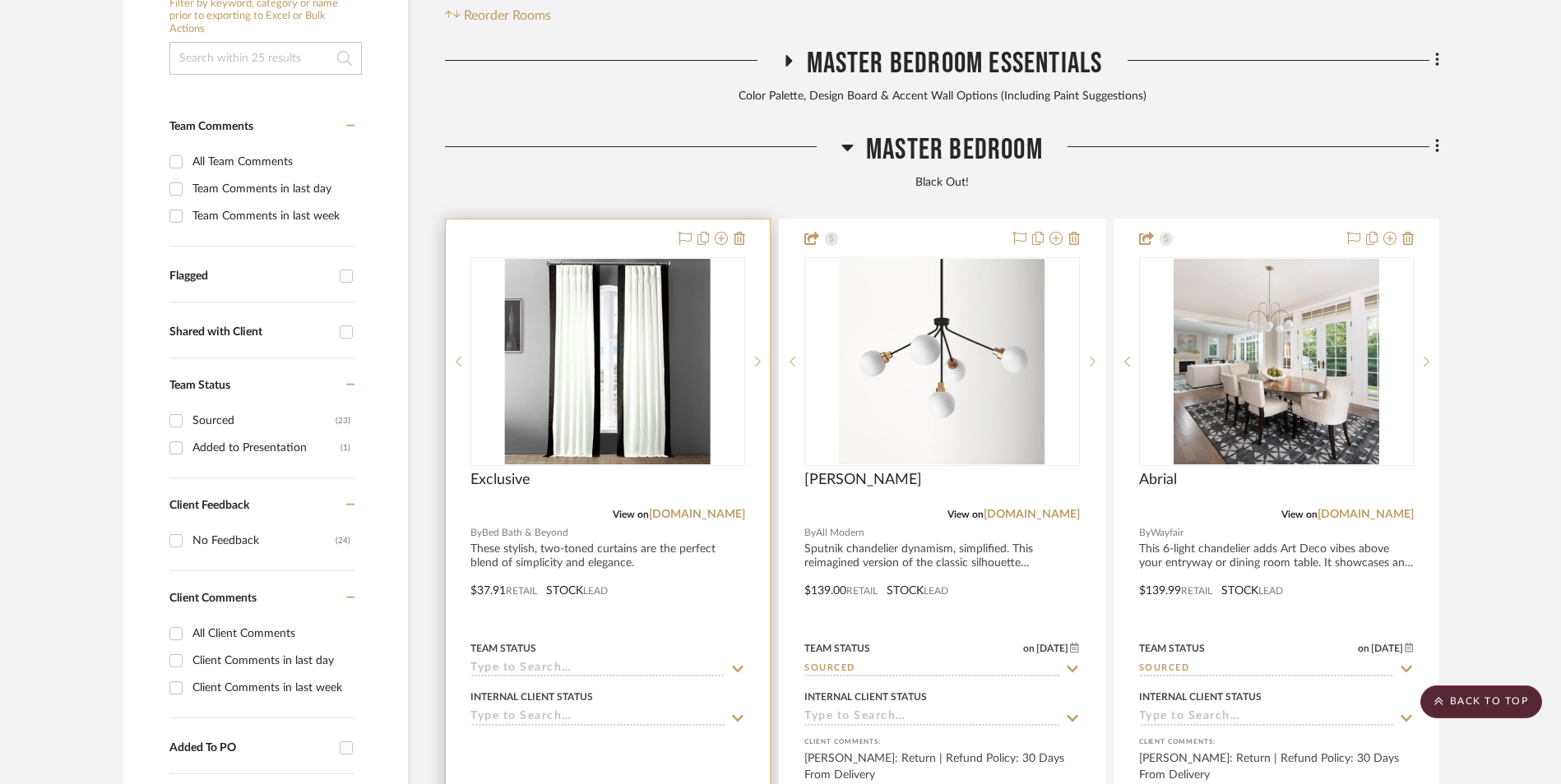
click at [0, 0] on img at bounding box center [0, 0] width 0 height 0
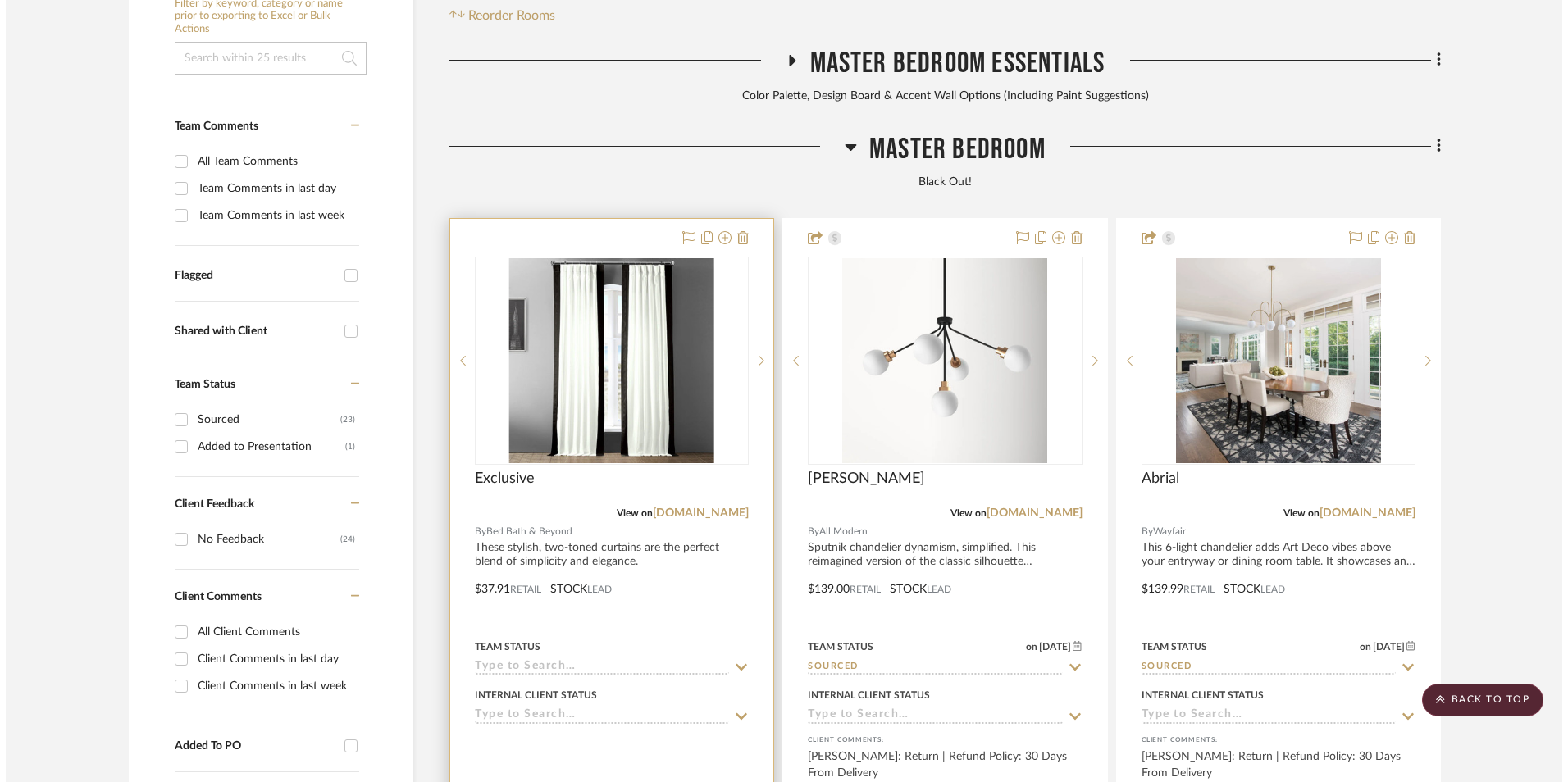
scroll to position [0, 0]
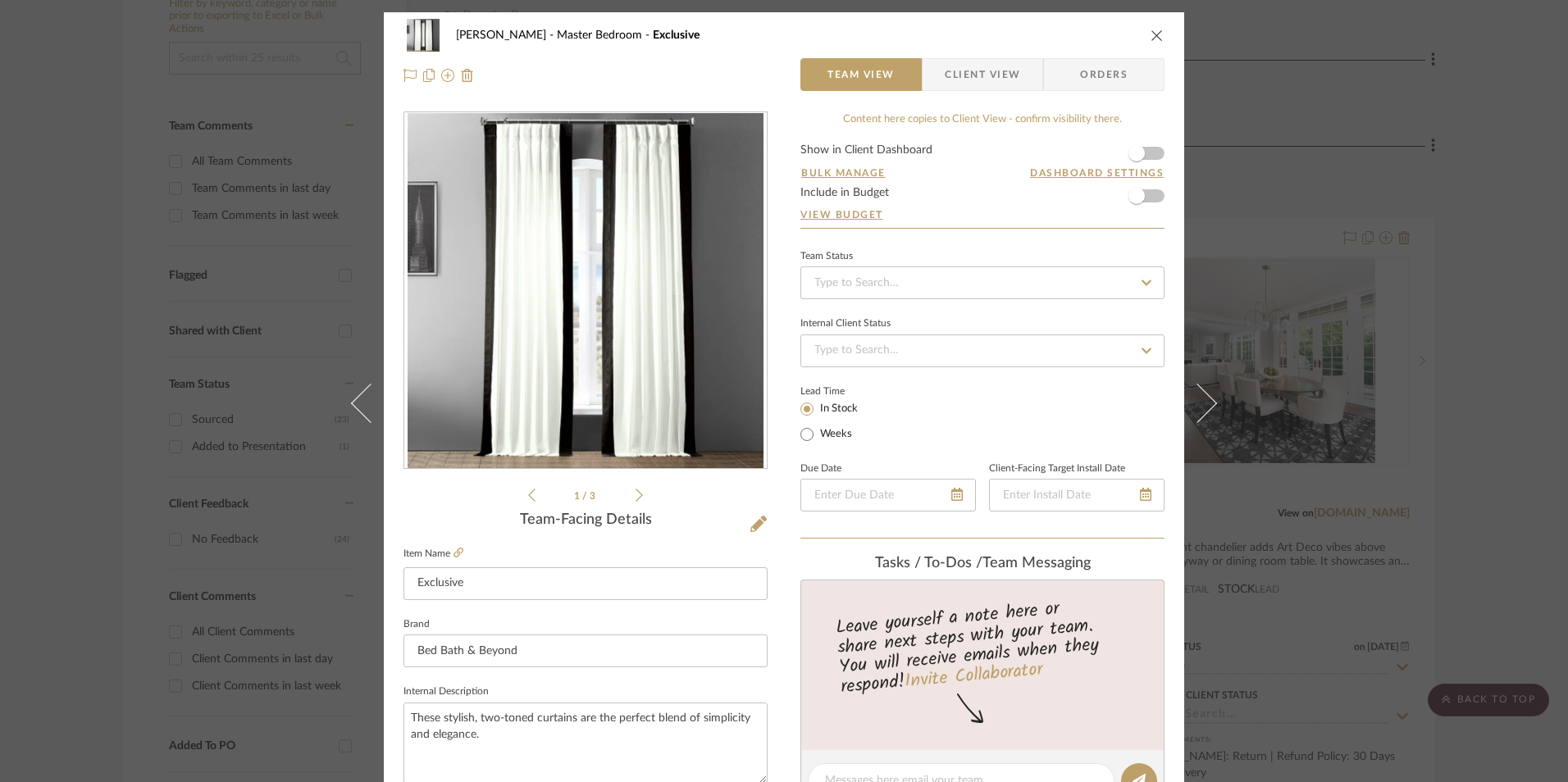
click at [1149, 157] on form "Show in Client Dashboard Bulk Manage Dashboard Settings Include in Budget View …" at bounding box center [982, 186] width 364 height 84
click at [1144, 155] on span "button" at bounding box center [1136, 153] width 36 height 36
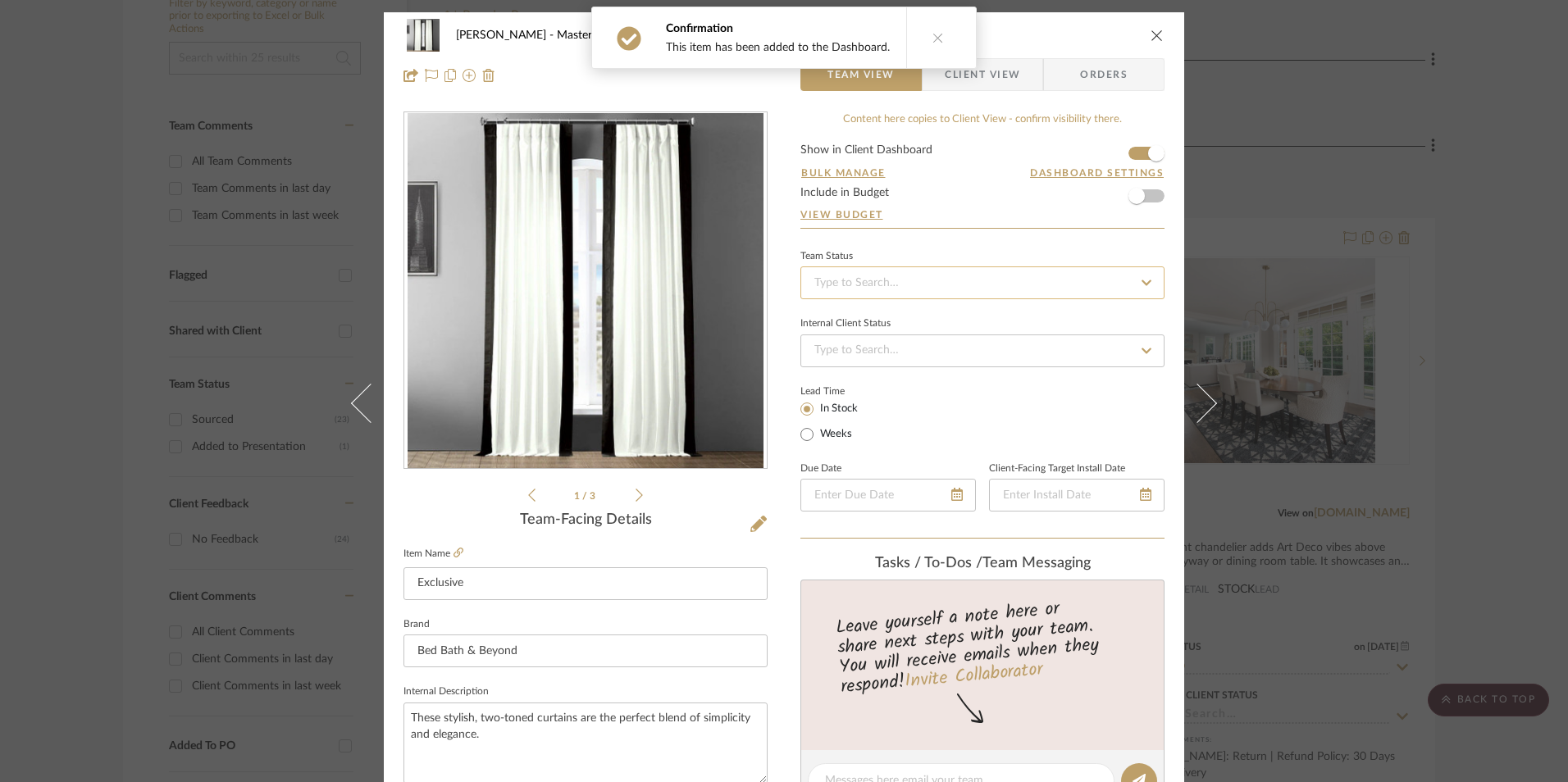
click at [916, 288] on input at bounding box center [982, 283] width 364 height 33
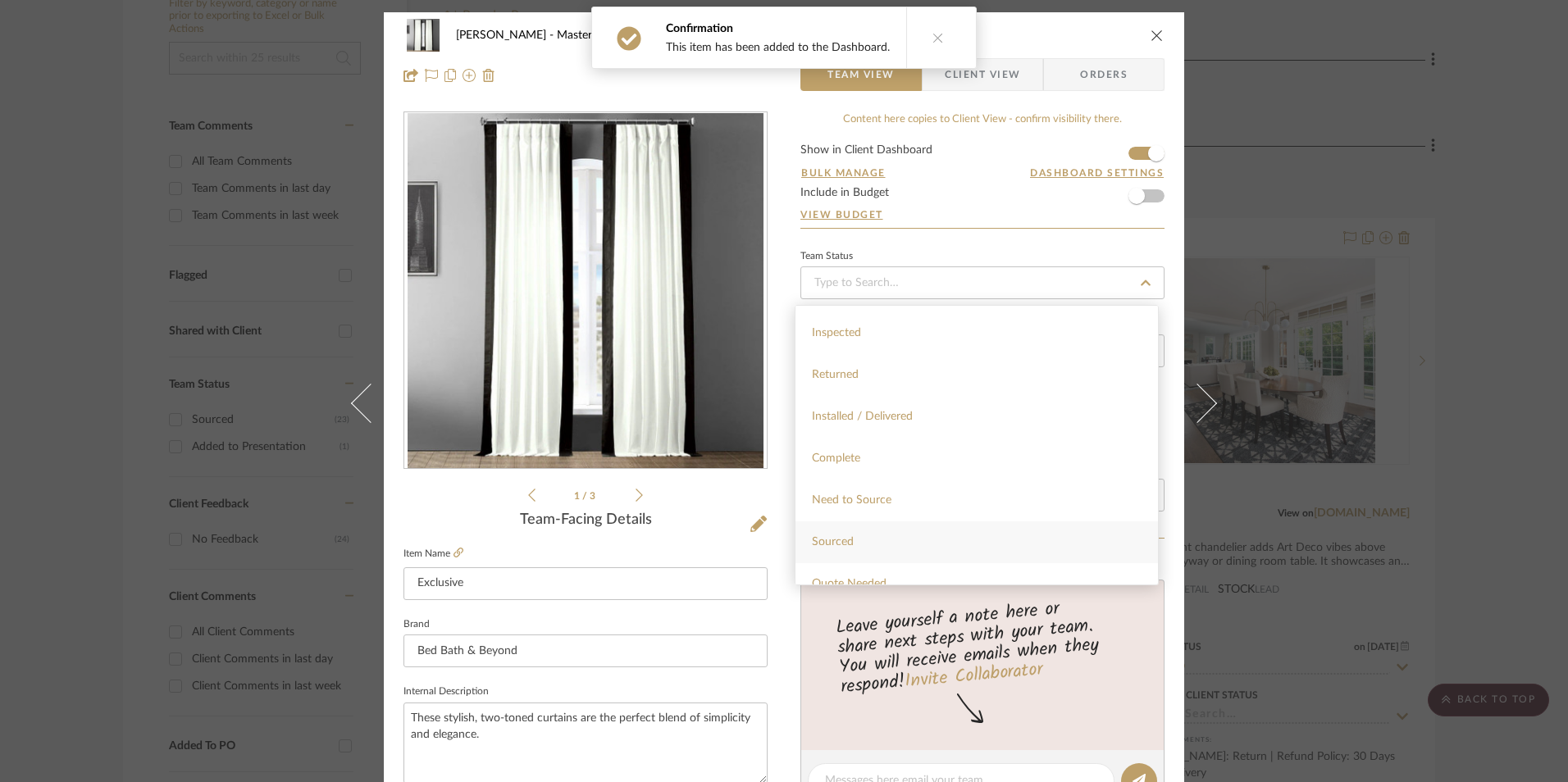
click at [848, 541] on span "Sourced" at bounding box center [832, 542] width 42 height 12
type input "[DATE]"
type input "Sourced"
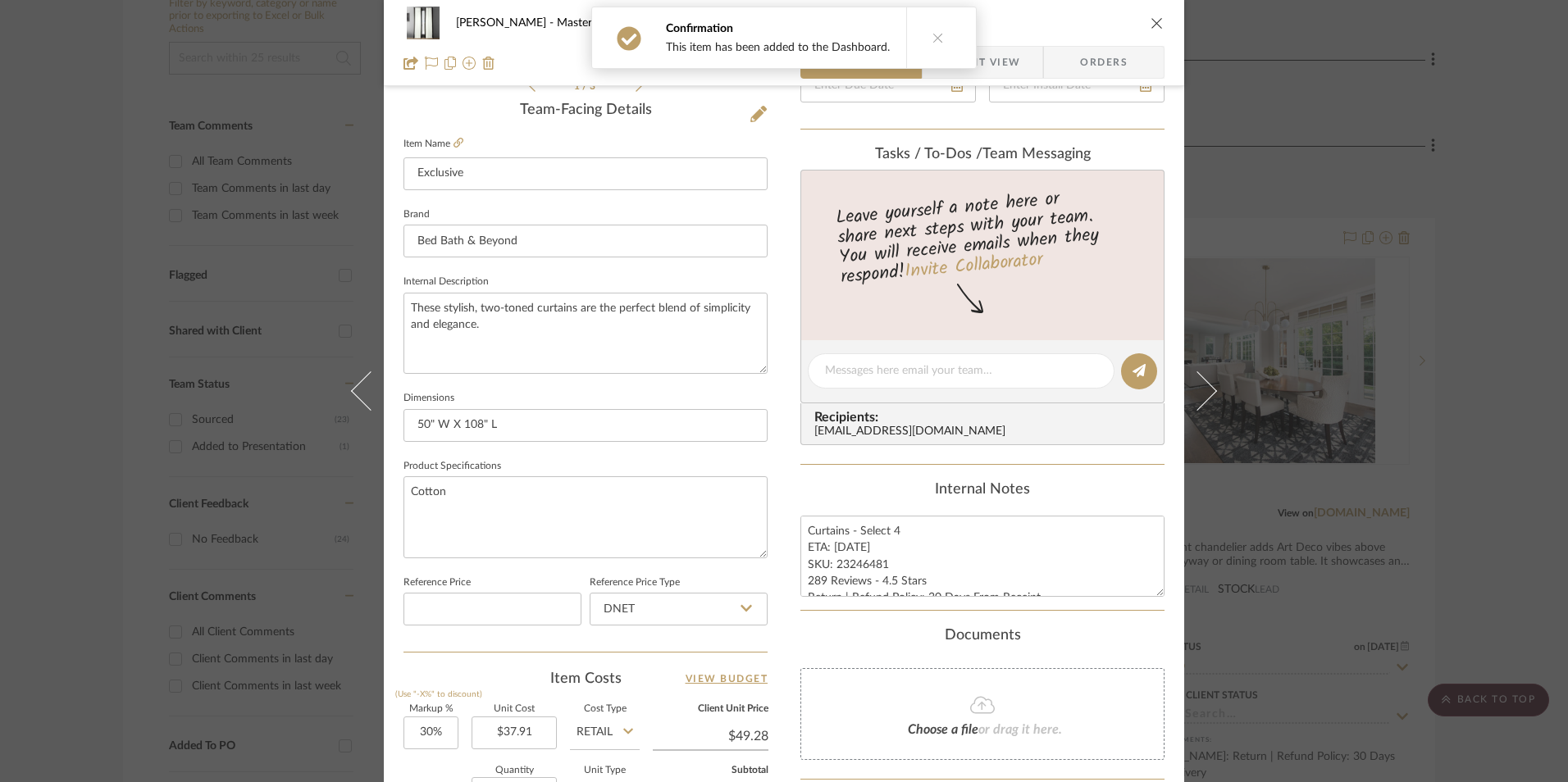
type input "[DATE]"
type input "Sourced"
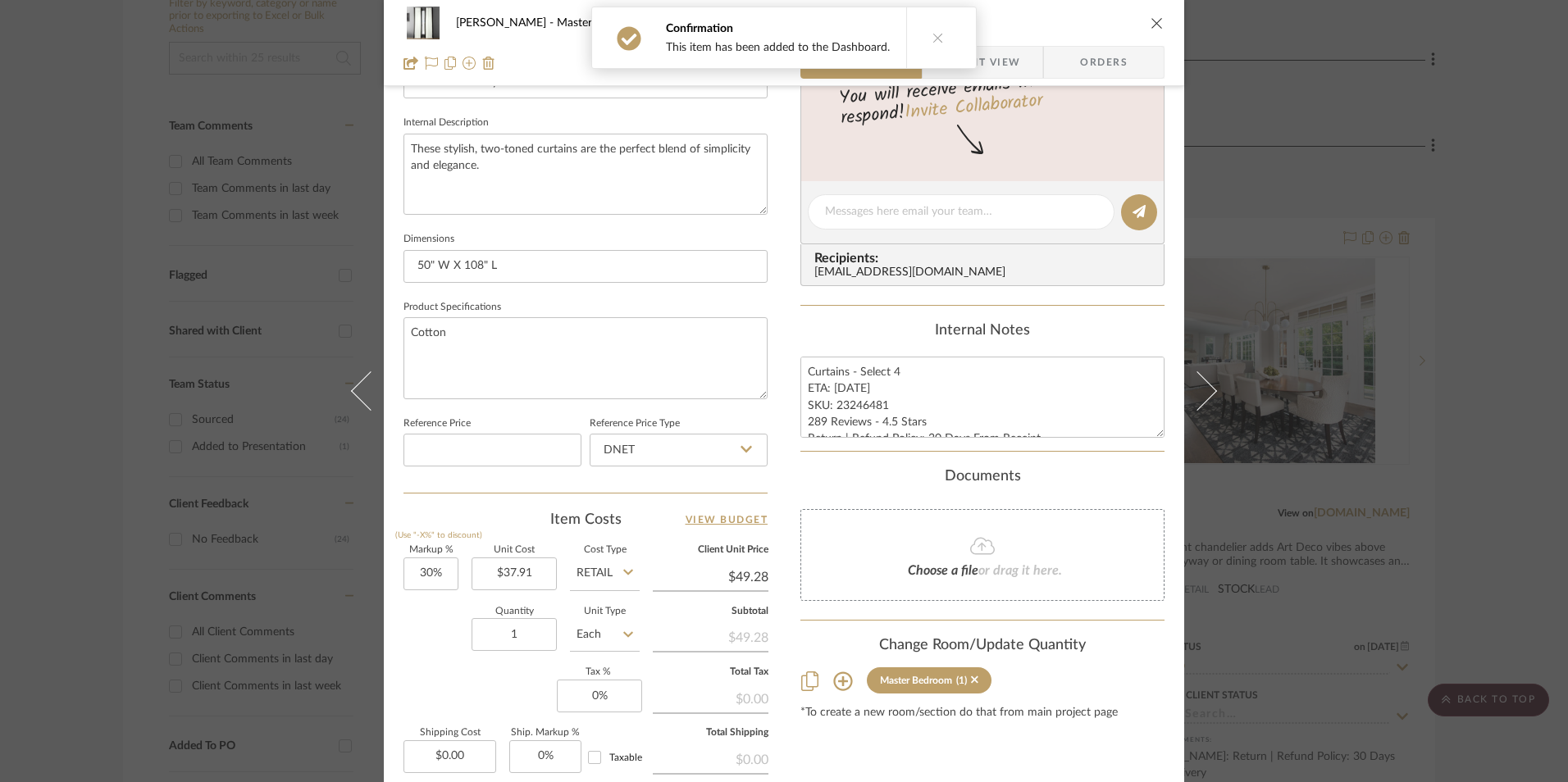
scroll to position [574, 0]
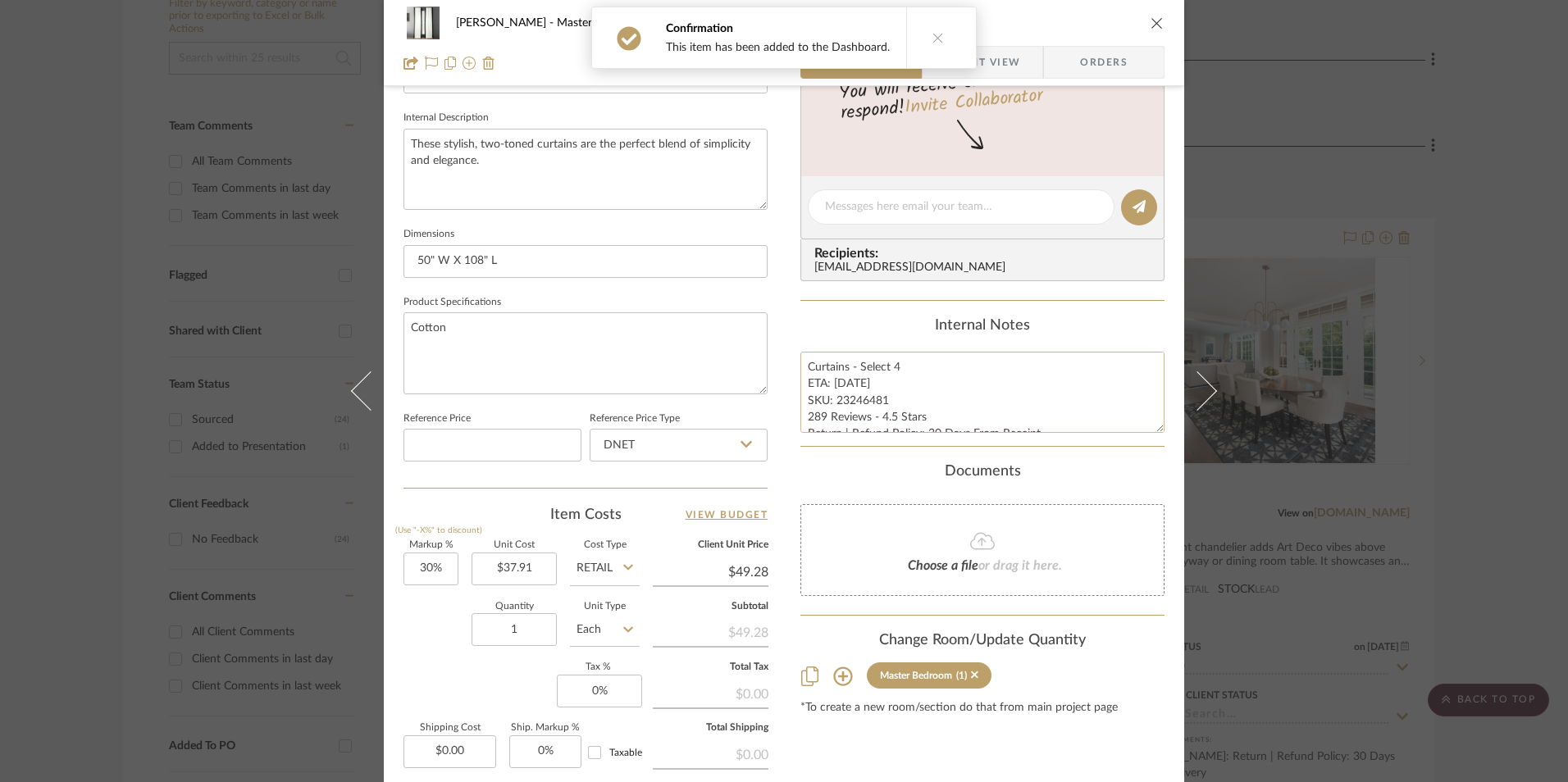
click at [869, 406] on textarea "Curtains - Select 4 ETA: 9.5.2025 SKU: 23246481 289 Reviews - 4.5 Stars Return …" at bounding box center [982, 391] width 364 height 81
drag, startPoint x: 880, startPoint y: 401, endPoint x: 872, endPoint y: 410, distance: 12.0
click at [854, 401] on textarea "Curtains - Select 4 ETA: 9.5.2025 SKU: 23246481 289 Reviews - 4.5 Stars Return …" at bounding box center [982, 391] width 364 height 81
drag, startPoint x: 872, startPoint y: 411, endPoint x: 882, endPoint y: 404, distance: 12.2
click at [873, 411] on textarea "Curtains - Select 4 ETA: 9.5.2025 SKU: 23246481 289 Reviews - 4.5 Stars Return …" at bounding box center [982, 391] width 364 height 81
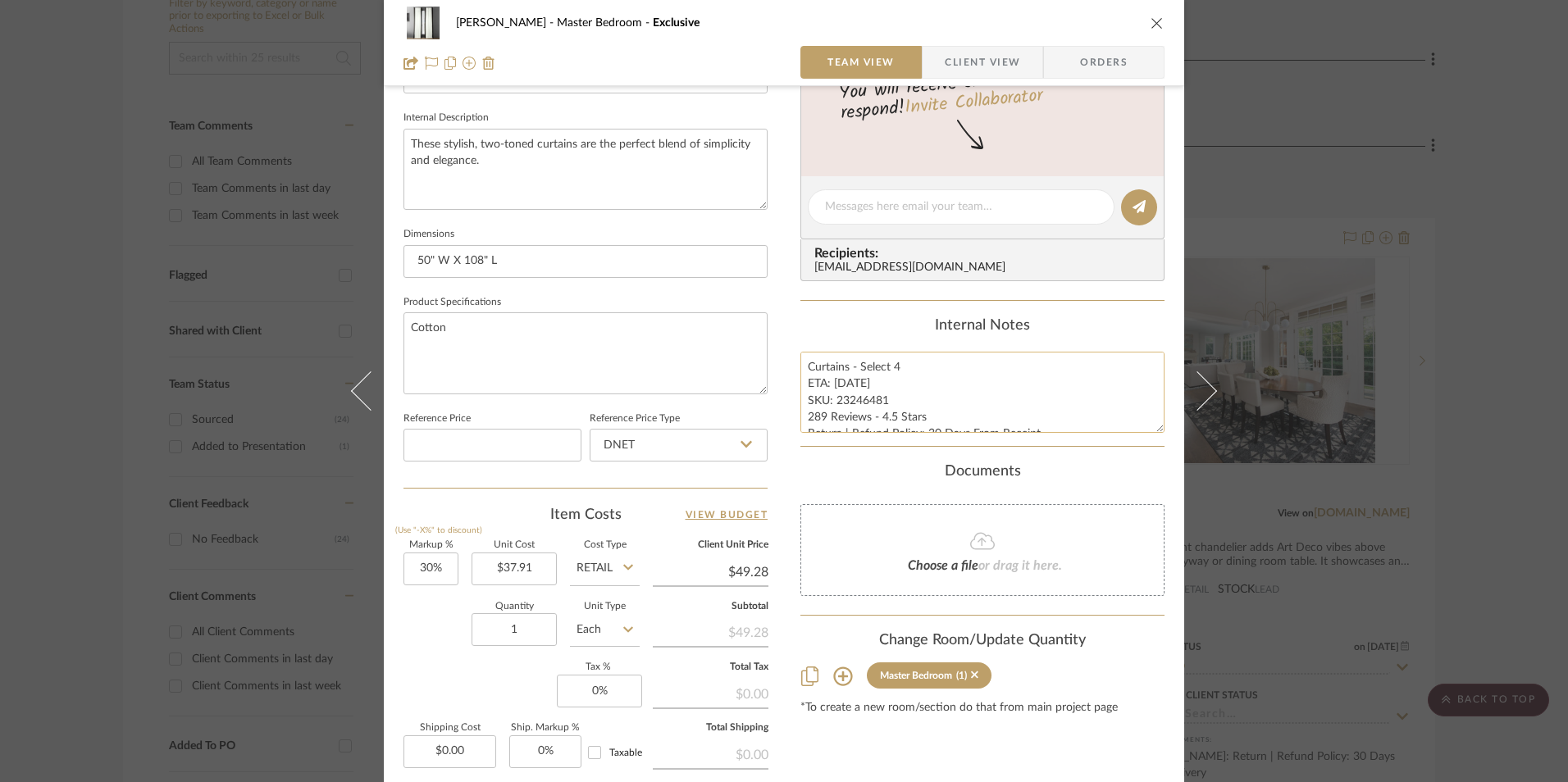
drag, startPoint x: 880, startPoint y: 397, endPoint x: 834, endPoint y: 400, distance: 46.1
click at [834, 400] on textarea "Curtains - Select 4 ETA: 9.5.2025 SKU: 23246481 289 Reviews - 4.5 Stars Return …" at bounding box center [982, 391] width 364 height 81
click at [872, 406] on textarea "Curtains - Select 4 ETA: 9.5.2025 SKU: 23246481 289 Reviews - 4.5 Stars Return …" at bounding box center [982, 391] width 364 height 81
drag, startPoint x: 883, startPoint y: 397, endPoint x: 833, endPoint y: 402, distance: 50.2
click at [833, 402] on textarea "Curtains - Select 4 ETA: 9.5.2025 SKU: 23246481 289 Reviews - 4.5 Stars Return …" at bounding box center [982, 391] width 364 height 81
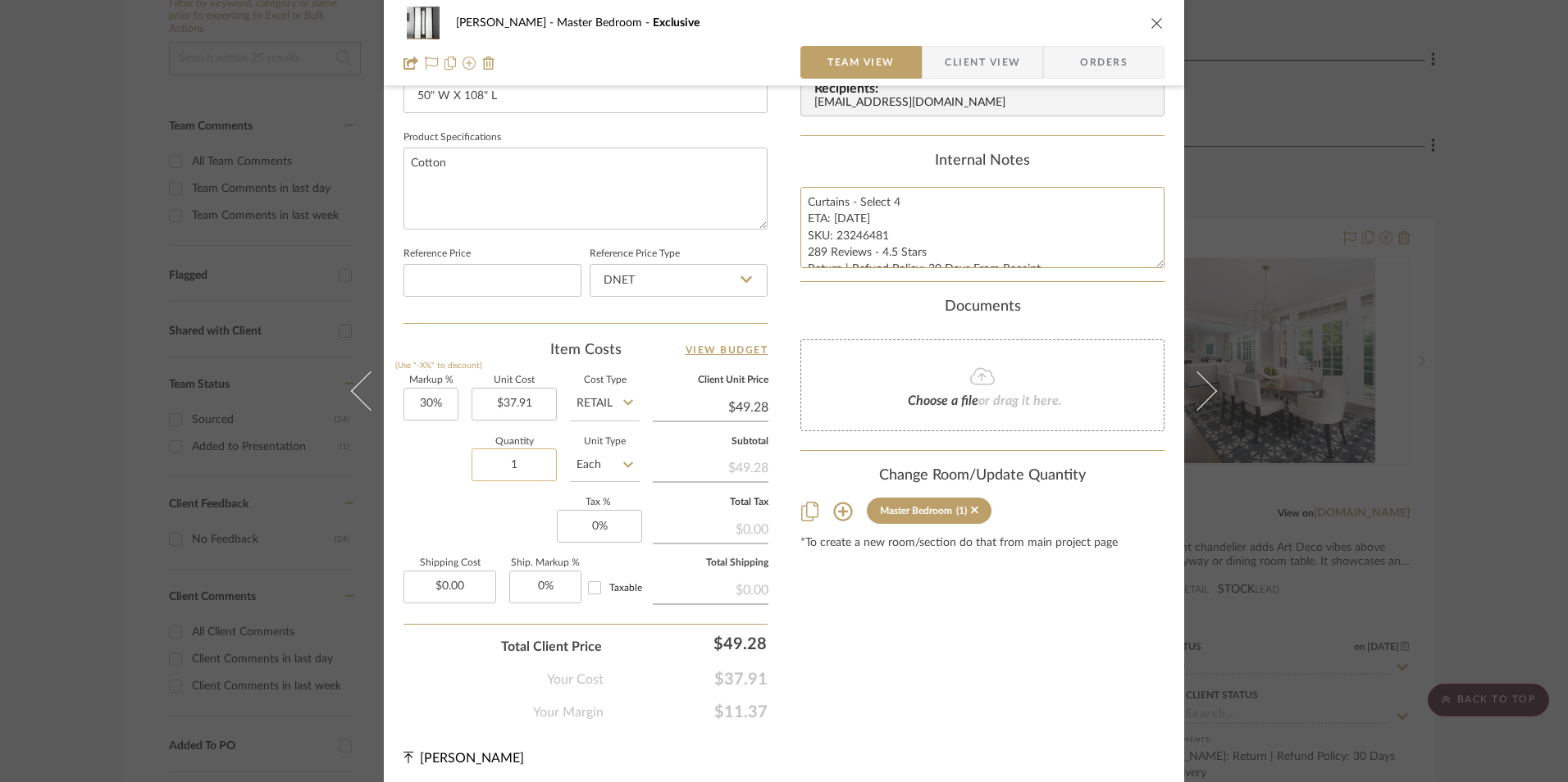
scroll to position [745, 0]
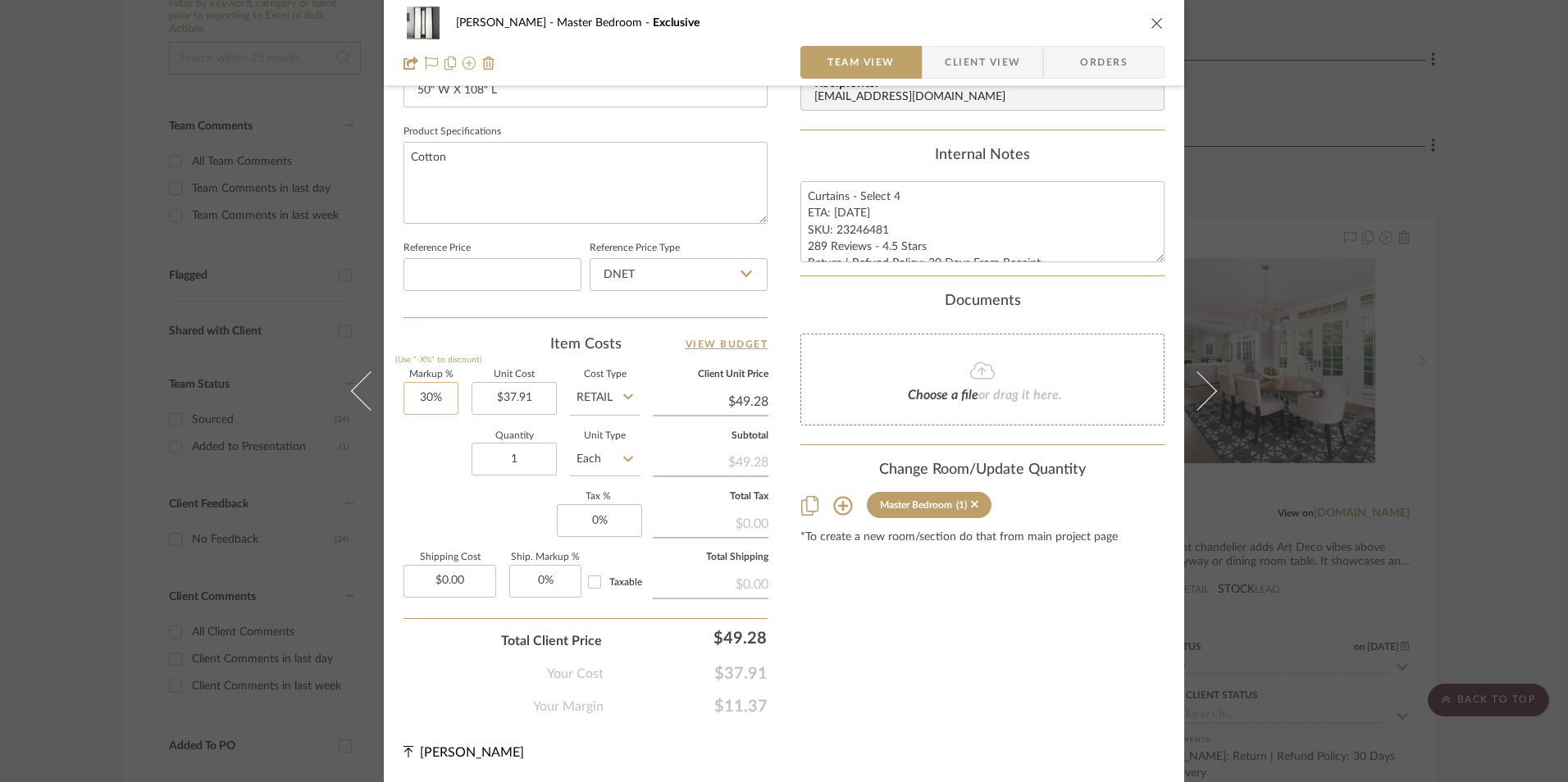
type input "30"
drag, startPoint x: 433, startPoint y: 401, endPoint x: 435, endPoint y: 411, distance: 10.2
click at [433, 402] on input "30" at bounding box center [431, 398] width 55 height 33
click at [444, 470] on div "Quantity 1 Unit Type Each" at bounding box center [521, 462] width 236 height 59
type input "0%"
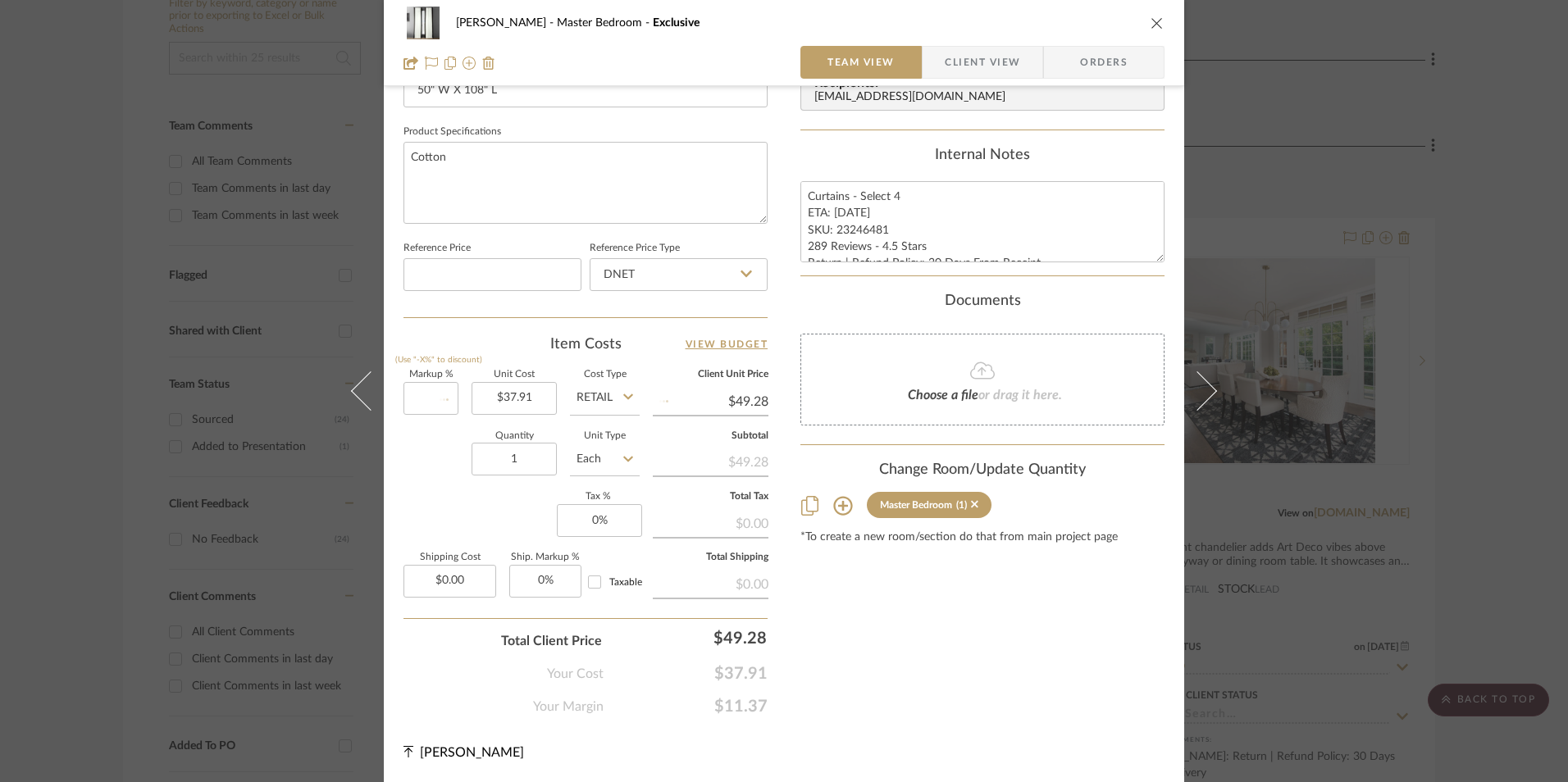
type input "$37.91"
click at [643, 260] on input "DNET" at bounding box center [679, 275] width 178 height 33
drag, startPoint x: 641, startPoint y: 361, endPoint x: 549, endPoint y: 446, distance: 125.3
click at [640, 361] on div "Retail" at bounding box center [685, 357] width 202 height 42
type input "Retail"
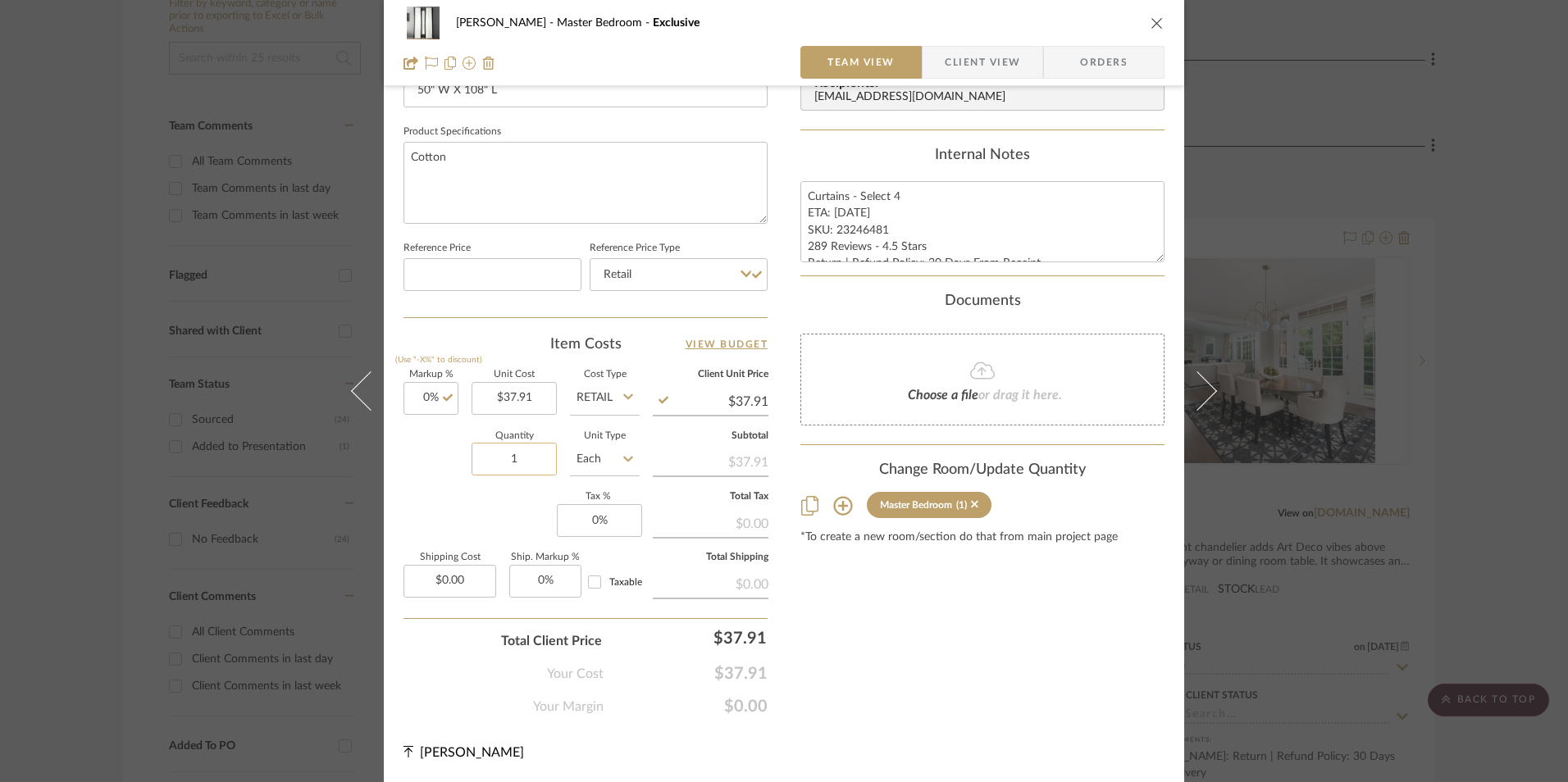
click at [534, 465] on input "1" at bounding box center [514, 460] width 85 height 33
type input "4"
drag, startPoint x: 465, startPoint y: 484, endPoint x: 571, endPoint y: 515, distance: 110.4
click at [465, 484] on div "Quantity 4 Unit Type Each" at bounding box center [521, 462] width 236 height 59
click at [611, 511] on input "0" at bounding box center [598, 521] width 85 height 33
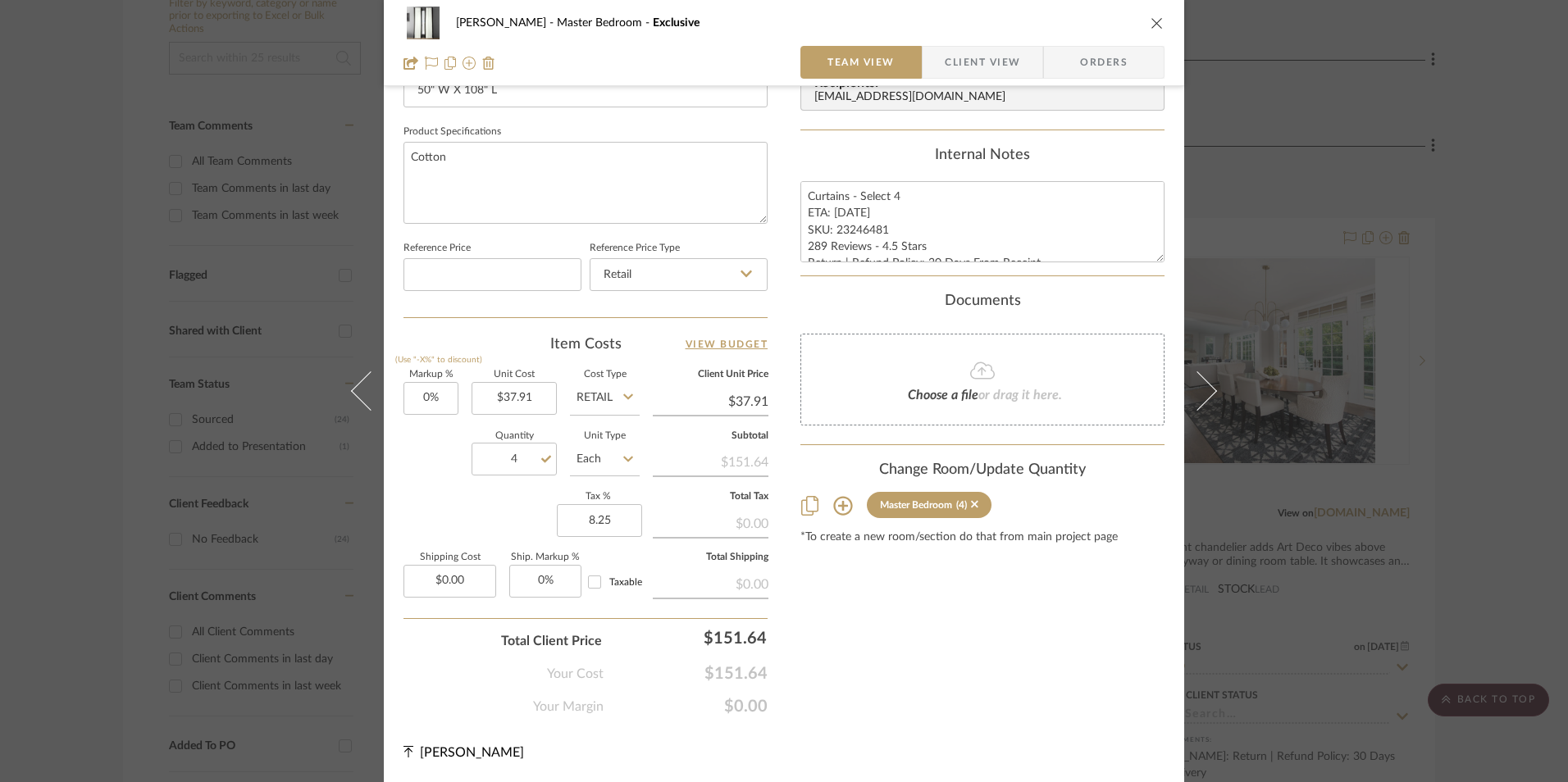
type input "8.25%"
drag, startPoint x: 1052, startPoint y: 685, endPoint x: 1021, endPoint y: 668, distance: 35.4
click at [1052, 685] on div "Content here copies to Client View - confirm visibility there. Show in Client D…" at bounding box center [982, 42] width 364 height 1349
click at [1089, 60] on span "Orders" at bounding box center [1104, 62] width 84 height 33
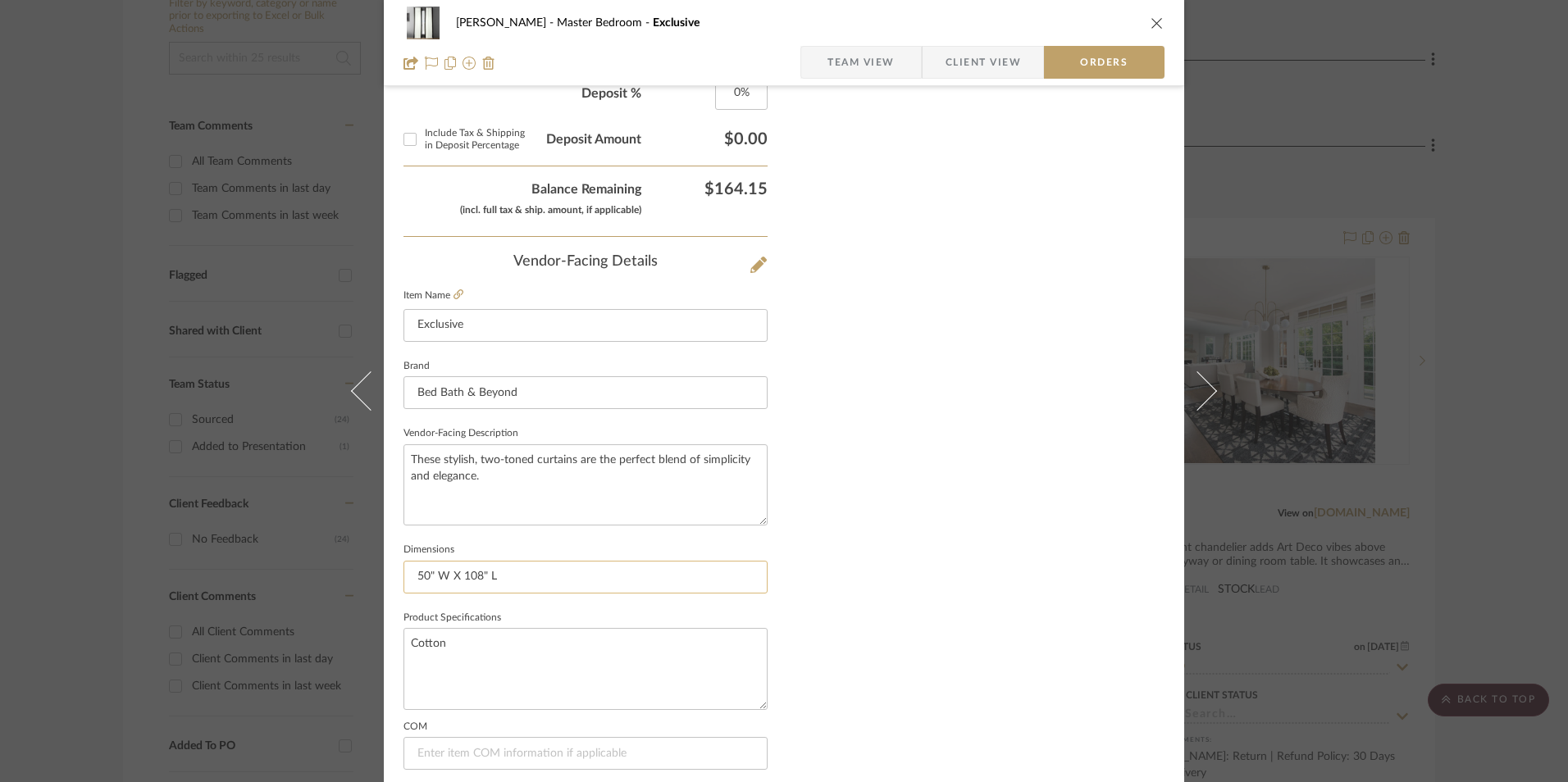
scroll to position [962, 0]
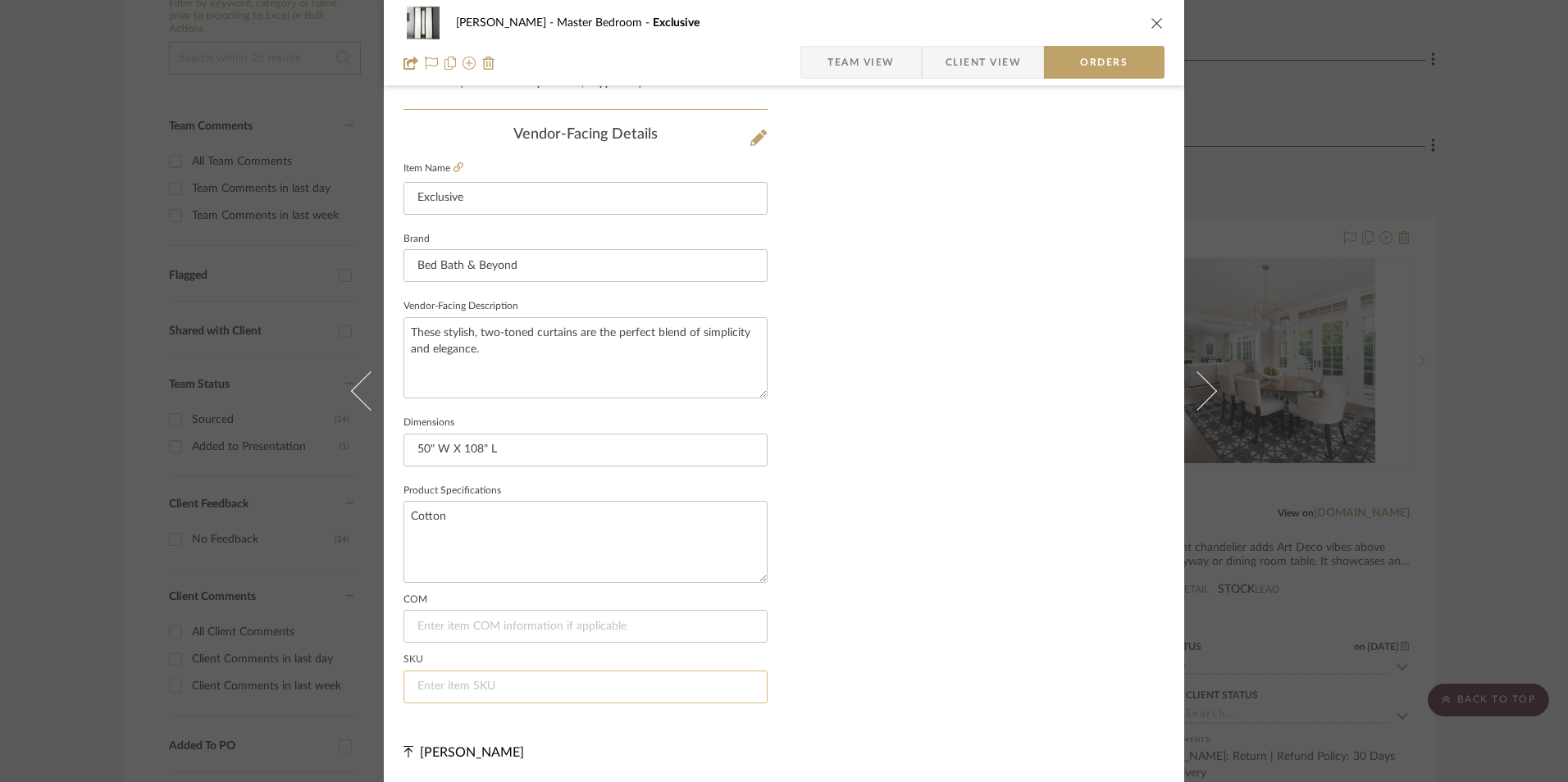
click at [429, 679] on input at bounding box center [585, 687] width 364 height 33
paste input "23246481"
type input "23246481"
click at [880, 54] on span "Team View" at bounding box center [860, 62] width 67 height 33
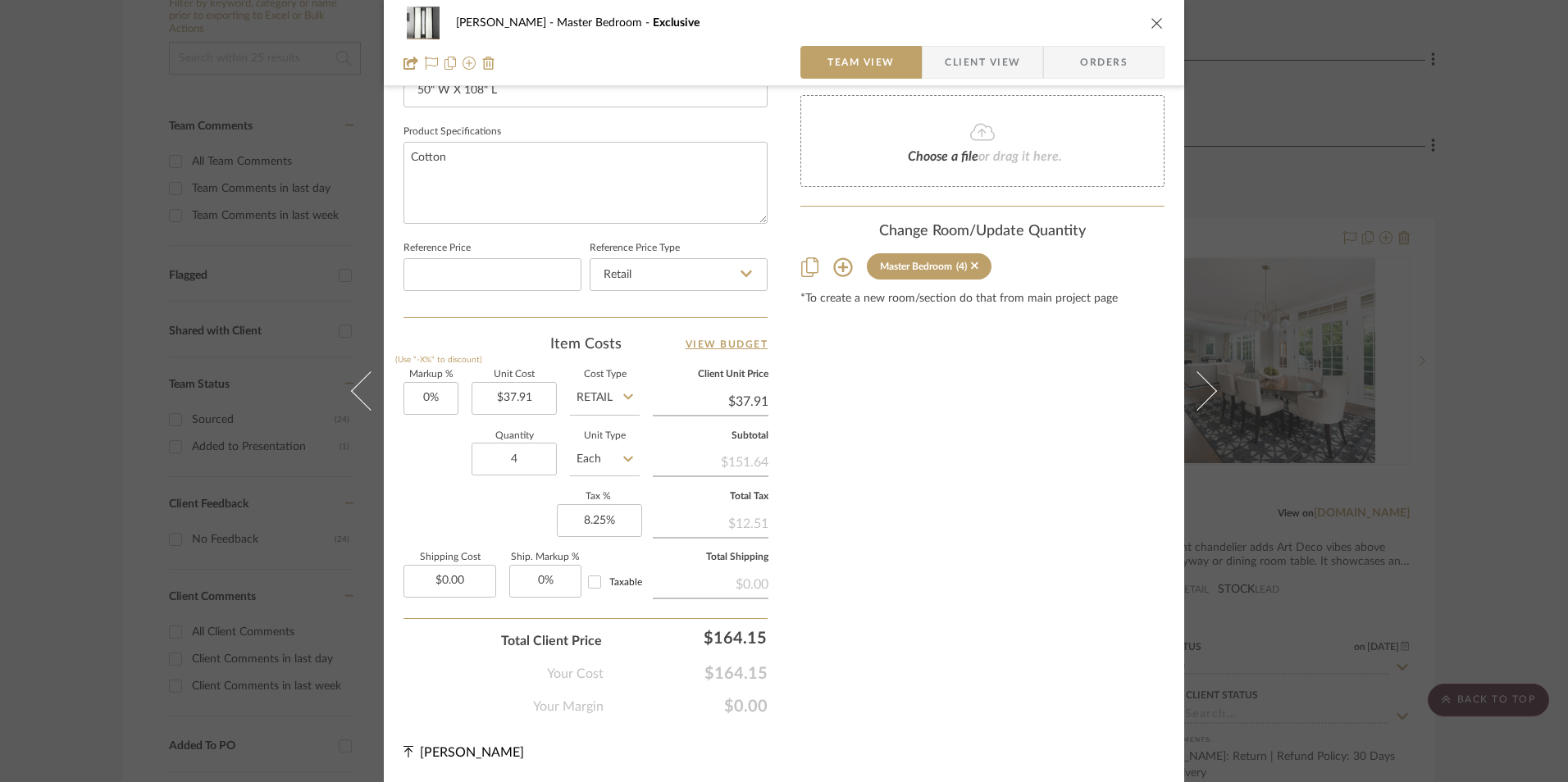
scroll to position [745, 0]
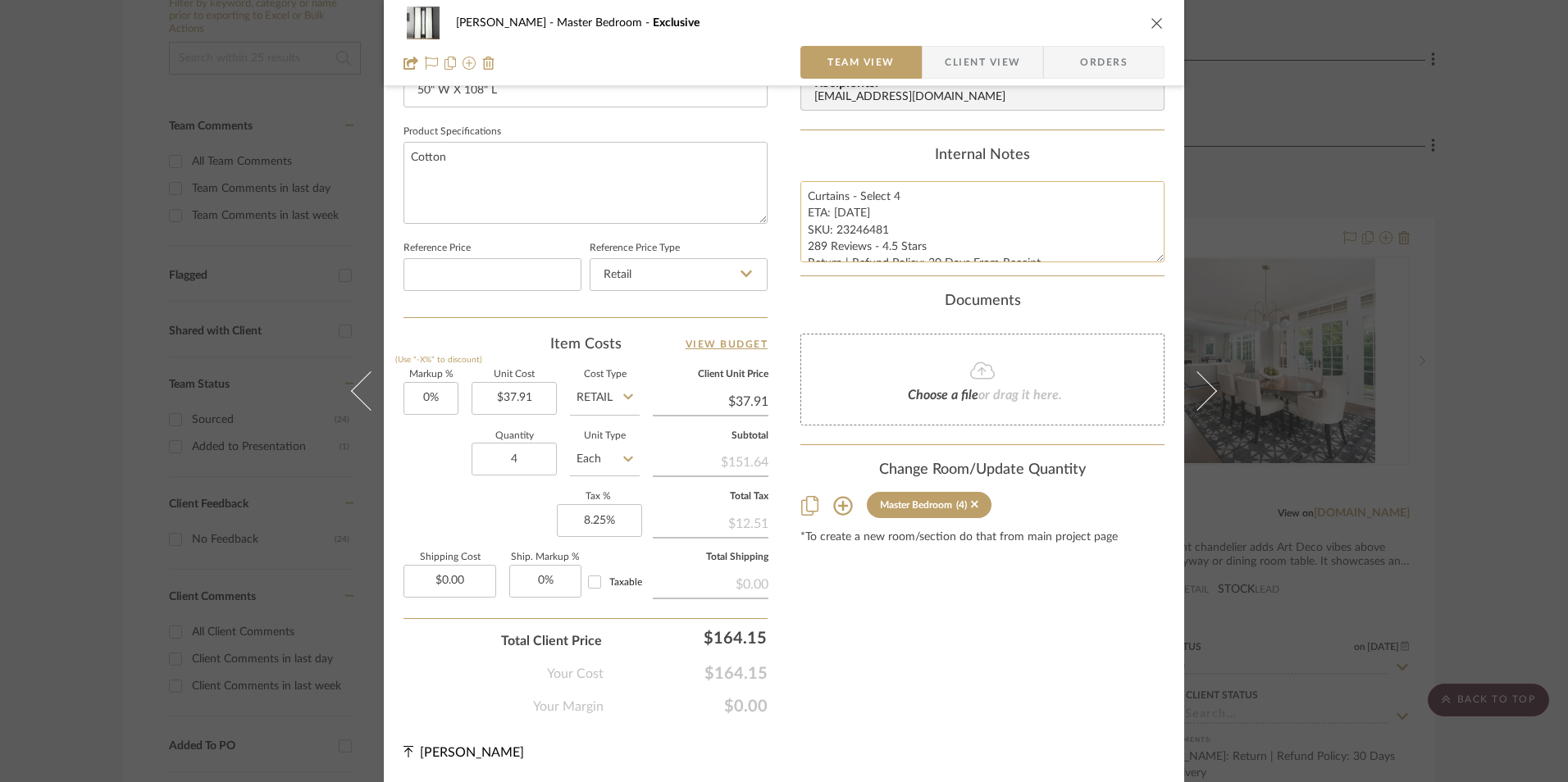
click at [838, 215] on textarea "Curtains - Select 4 ETA: 9.5.2025 SKU: 23246481 289 Reviews - 4.5 Stars Return …" at bounding box center [982, 222] width 364 height 81
drag, startPoint x: 806, startPoint y: 196, endPoint x: 1037, endPoint y: 271, distance: 242.9
click at [1059, 274] on summary-project-notes "Internal Notes Curtains - Select 4 ETA: 9.5.2025 SKU: 23246481 289 Reviews - 4.…" at bounding box center [982, 211] width 364 height 130
click at [975, 58] on span "Client View" at bounding box center [982, 62] width 75 height 33
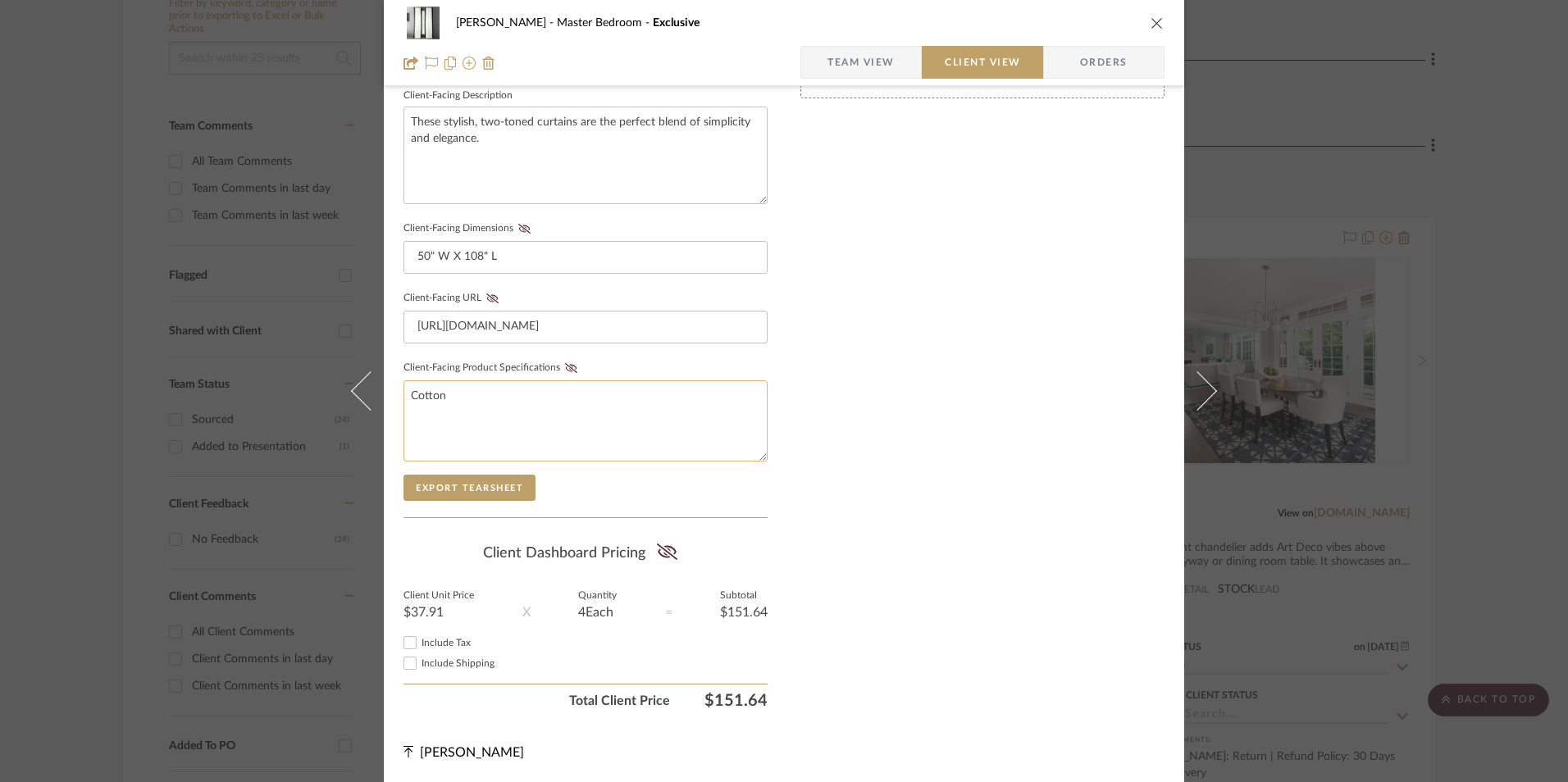
scroll to position [596, 0]
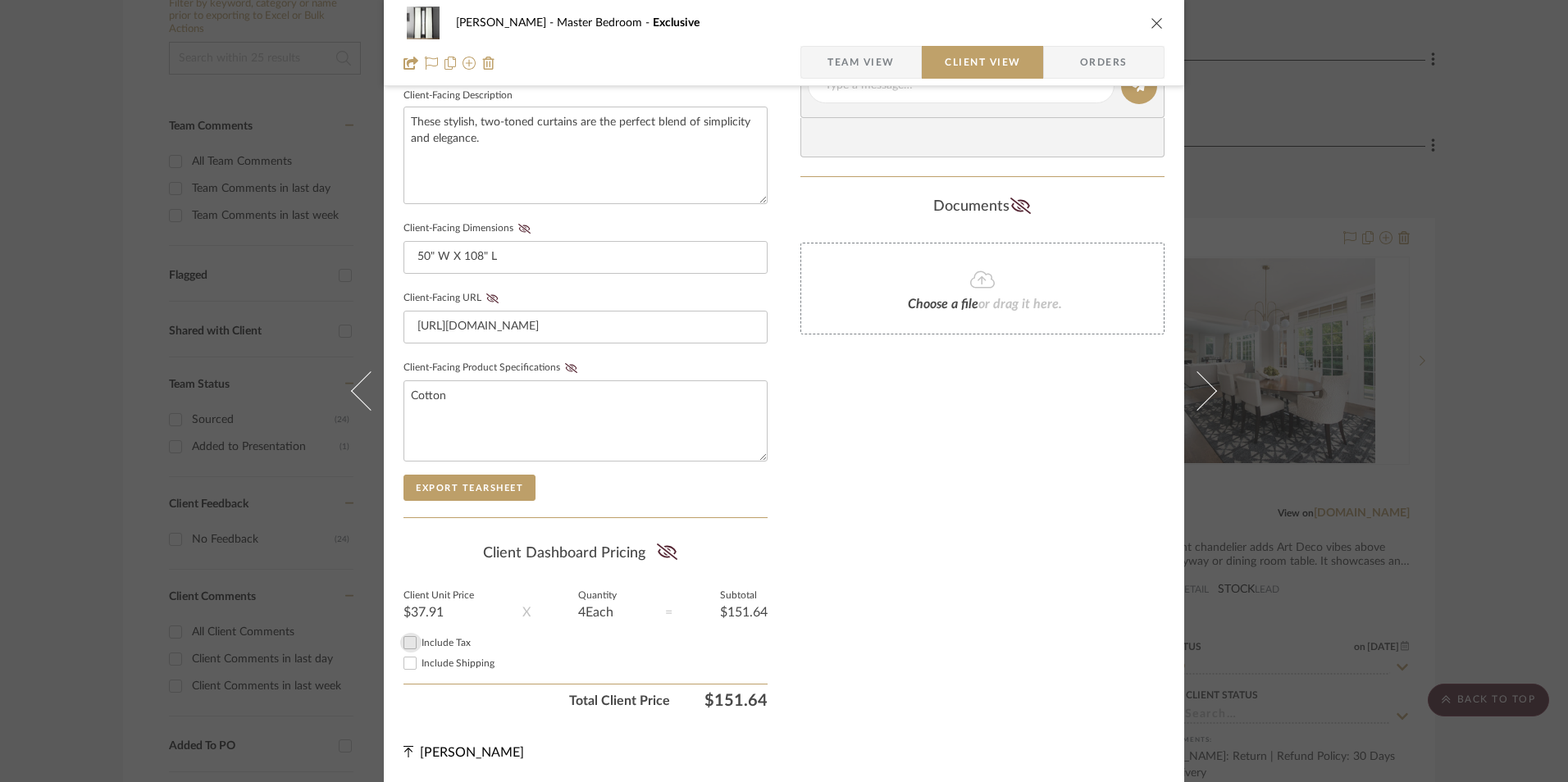
drag, startPoint x: 411, startPoint y: 642, endPoint x: 559, endPoint y: 604, distance: 152.8
click at [412, 640] on input "Include Tax" at bounding box center [410, 642] width 20 height 20
checkbox input "true"
click at [662, 547] on icon at bounding box center [666, 552] width 21 height 17
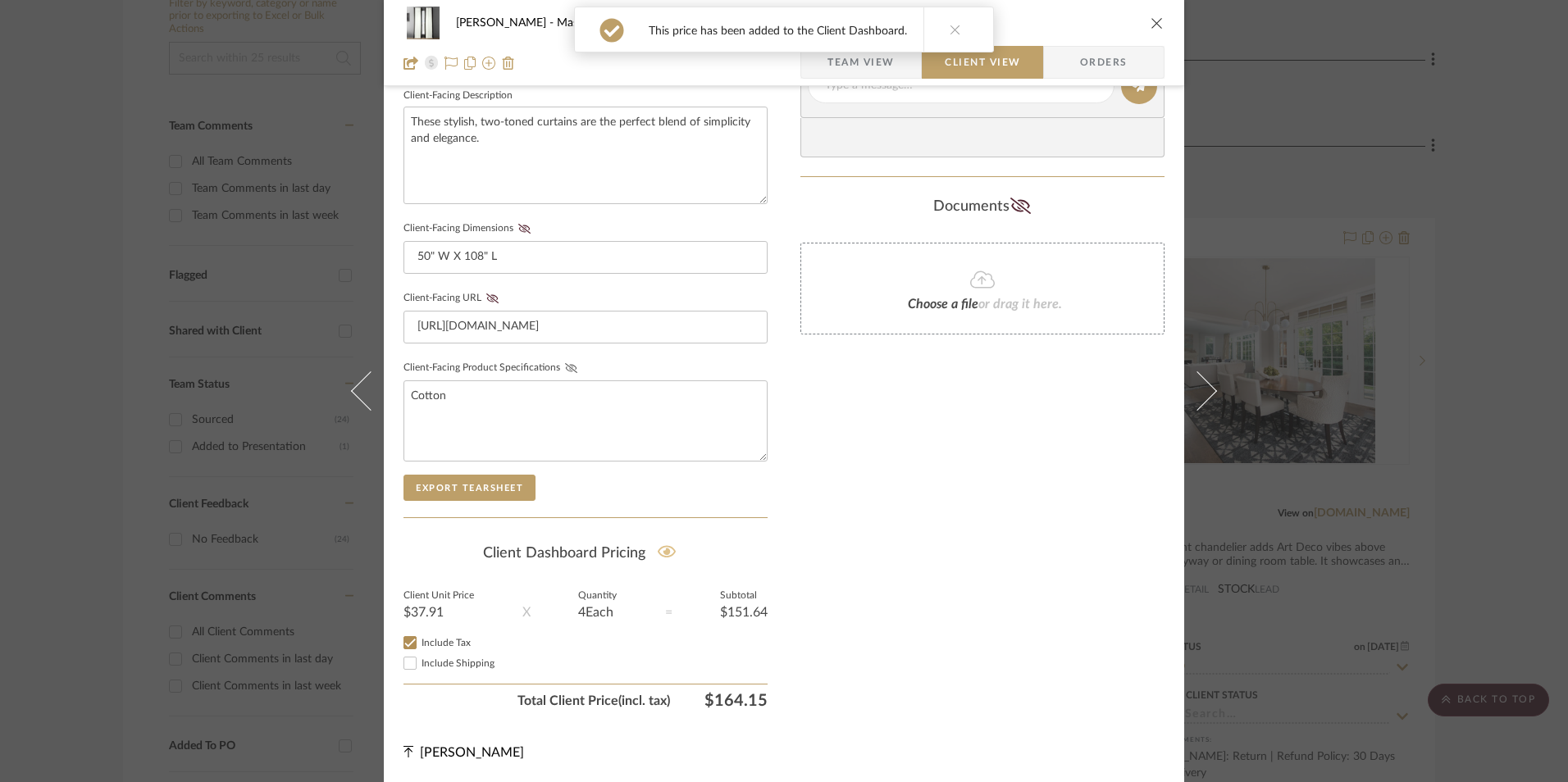
click at [565, 364] on icon at bounding box center [571, 368] width 13 height 10
click at [486, 298] on icon at bounding box center [492, 299] width 13 height 10
click at [518, 228] on icon at bounding box center [524, 228] width 13 height 10
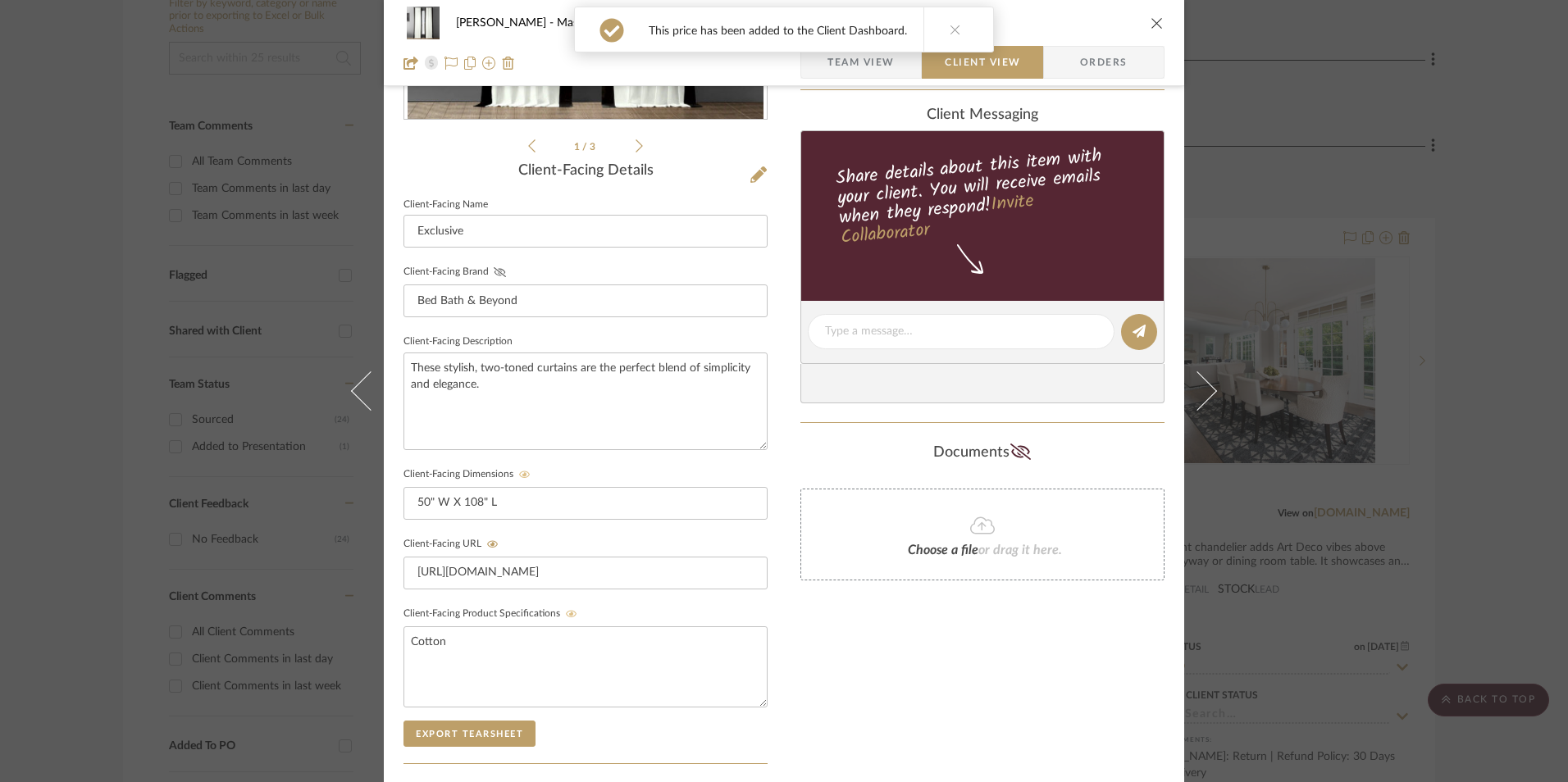
click at [494, 271] on icon at bounding box center [500, 272] width 13 height 10
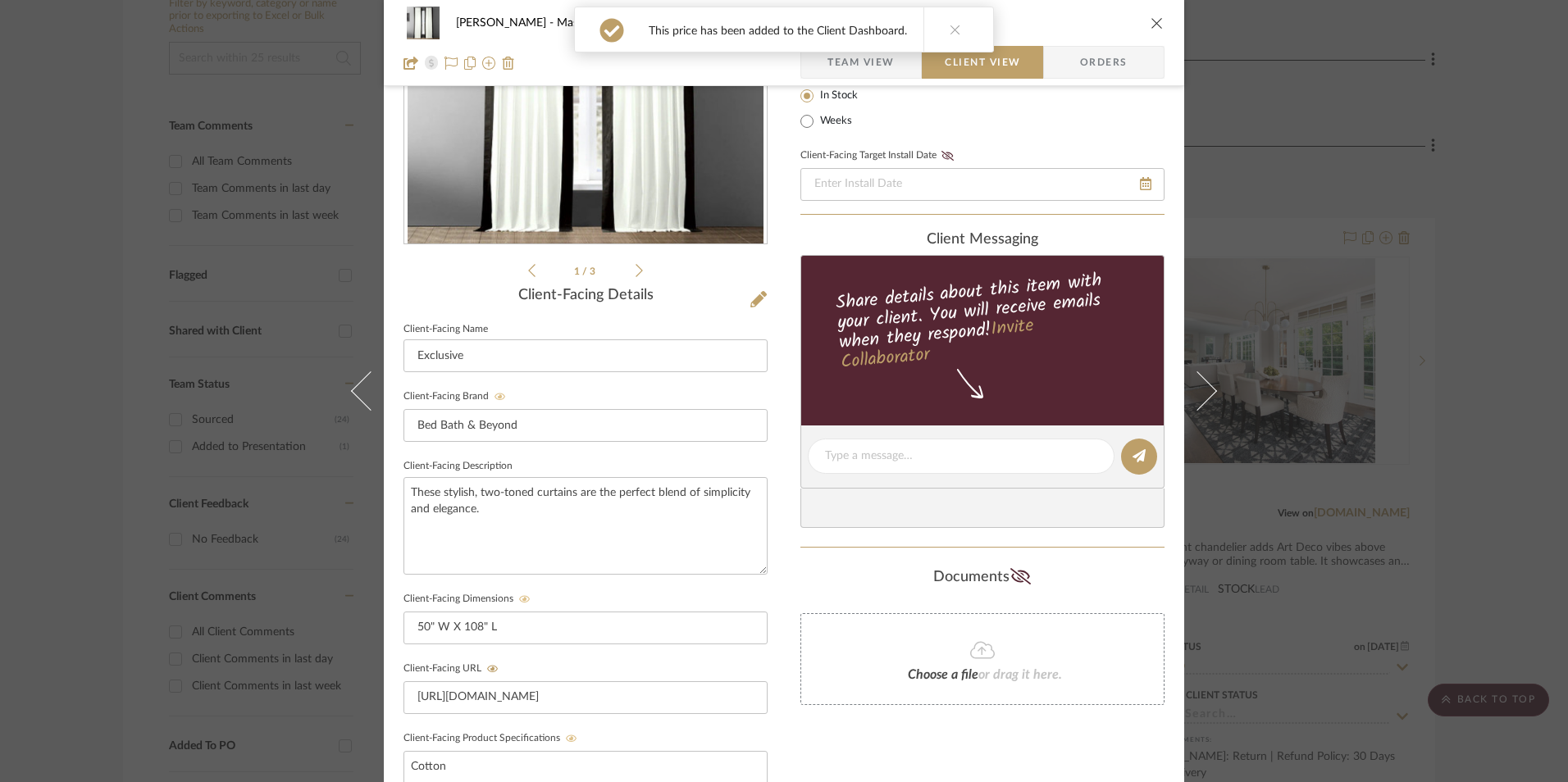
scroll to position [21, 0]
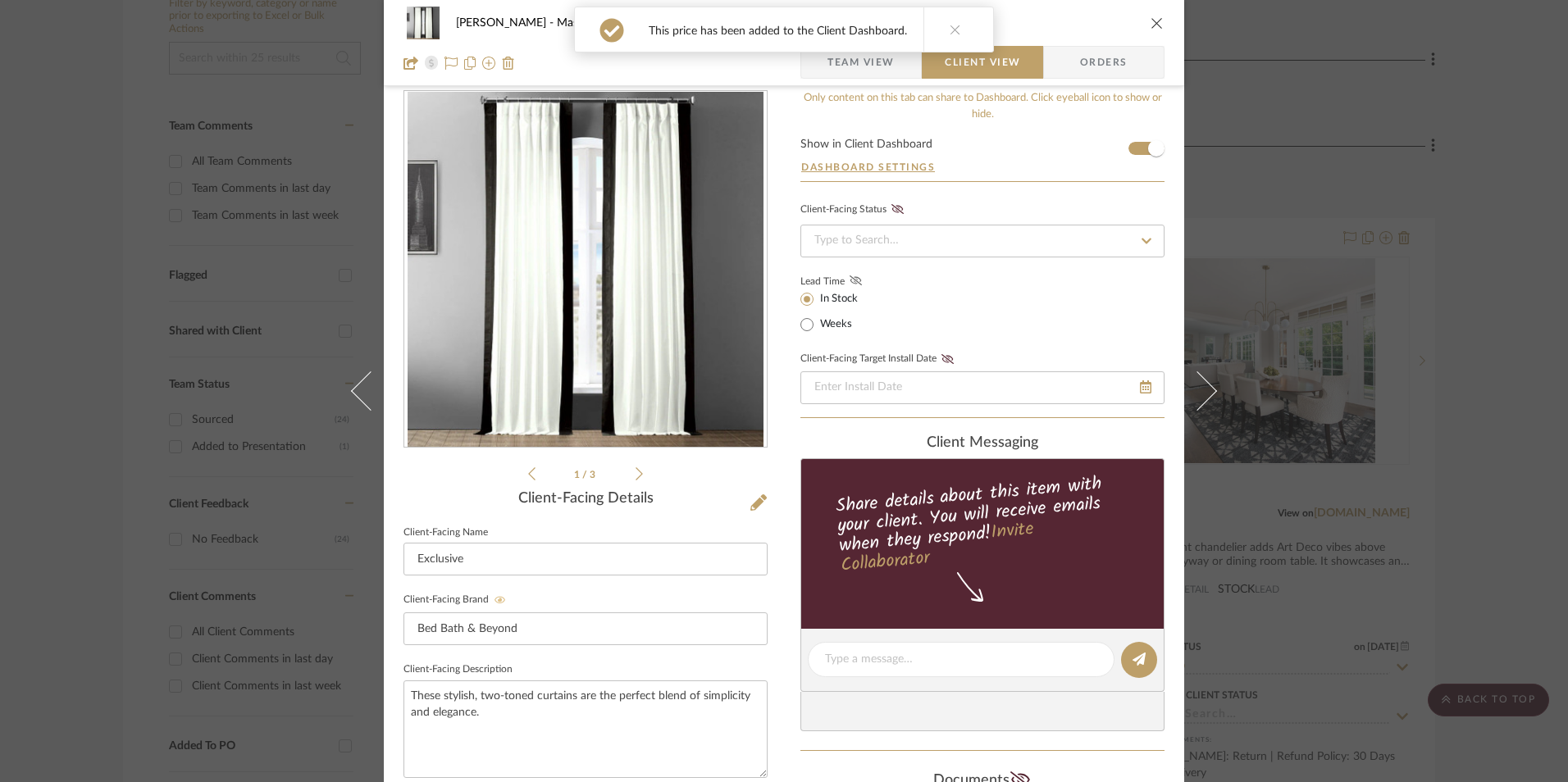
click at [849, 281] on icon at bounding box center [855, 280] width 13 height 10
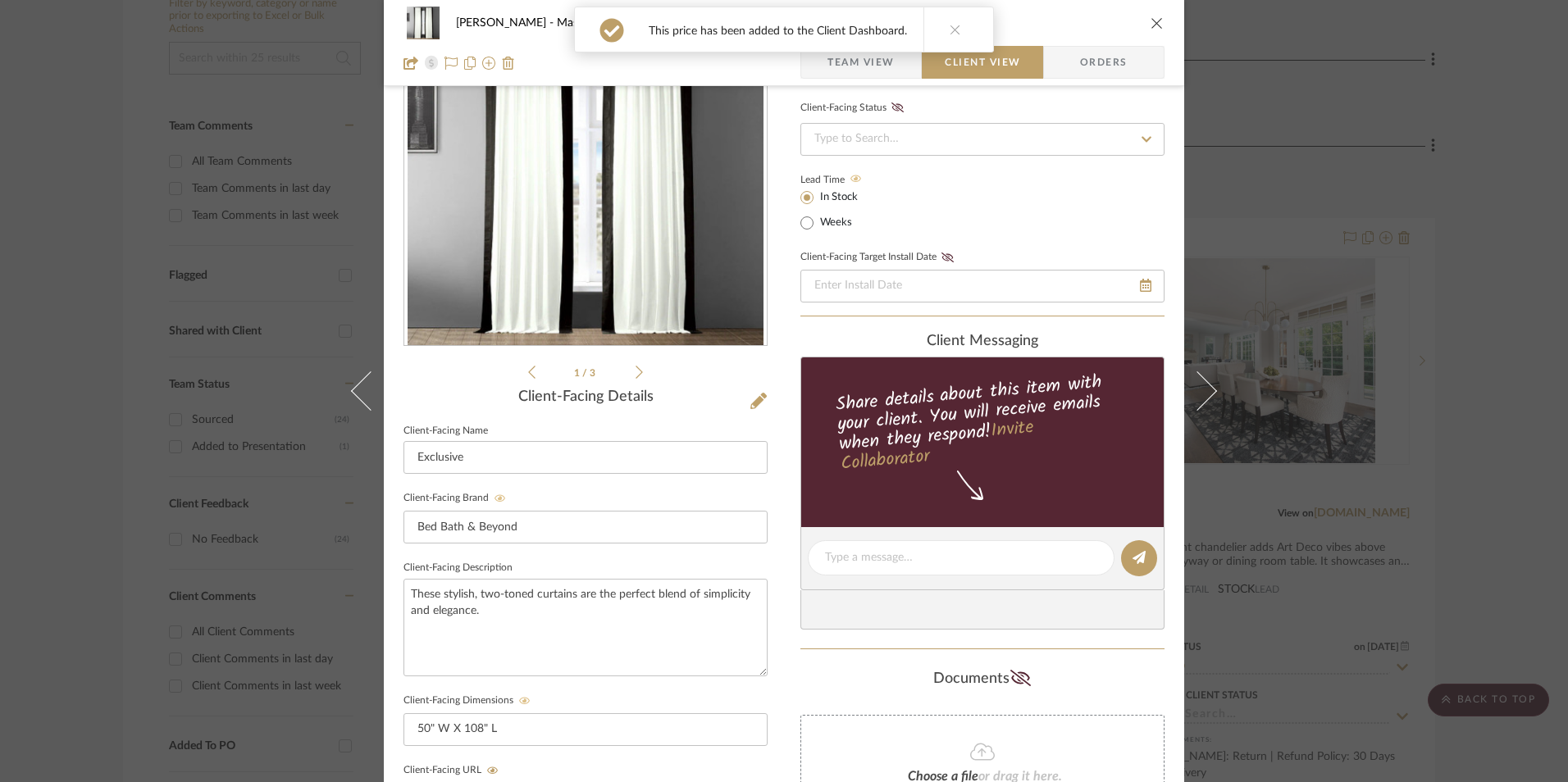
scroll to position [268, 0]
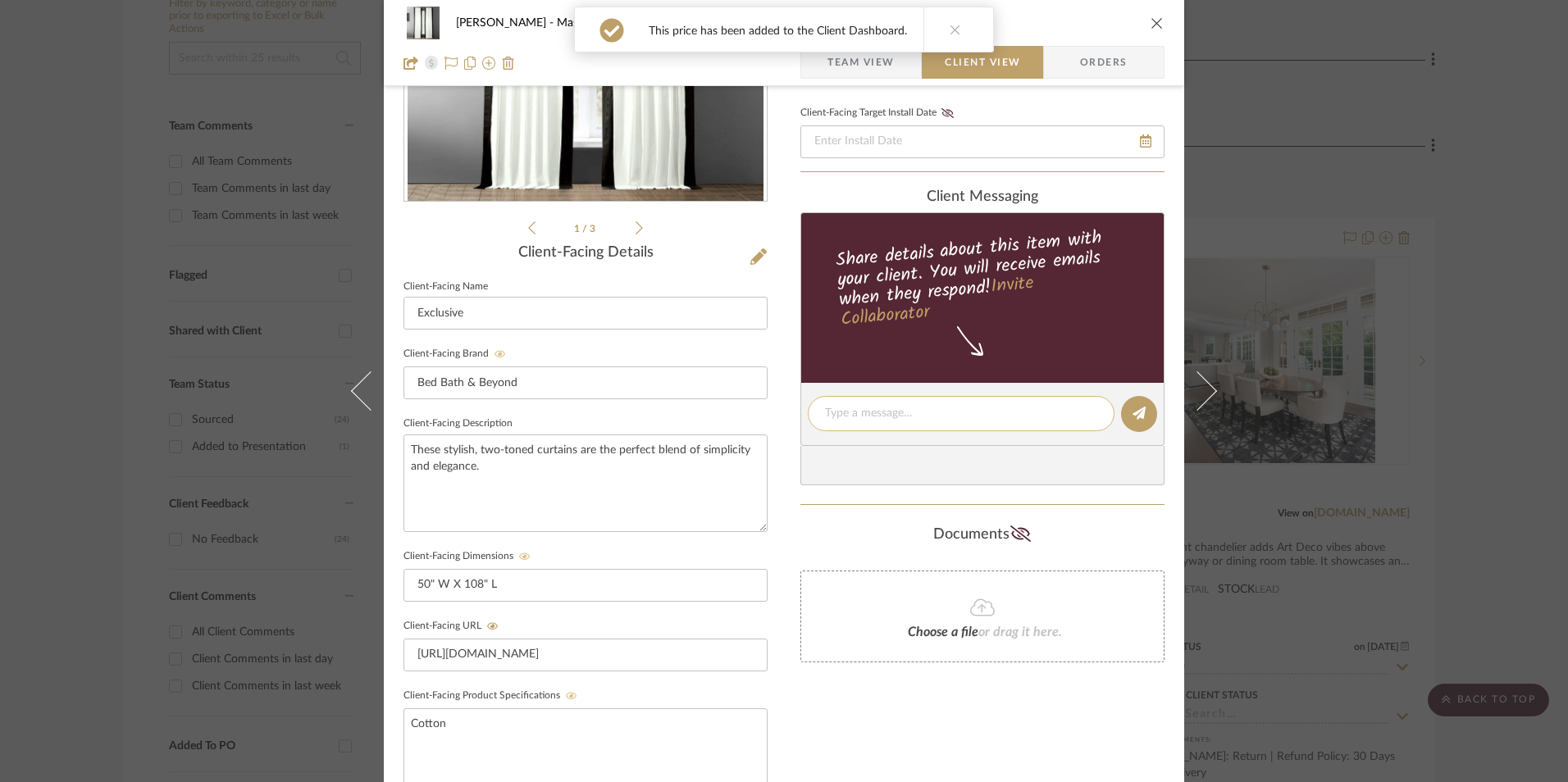
click at [887, 414] on textarea at bounding box center [961, 414] width 272 height 18
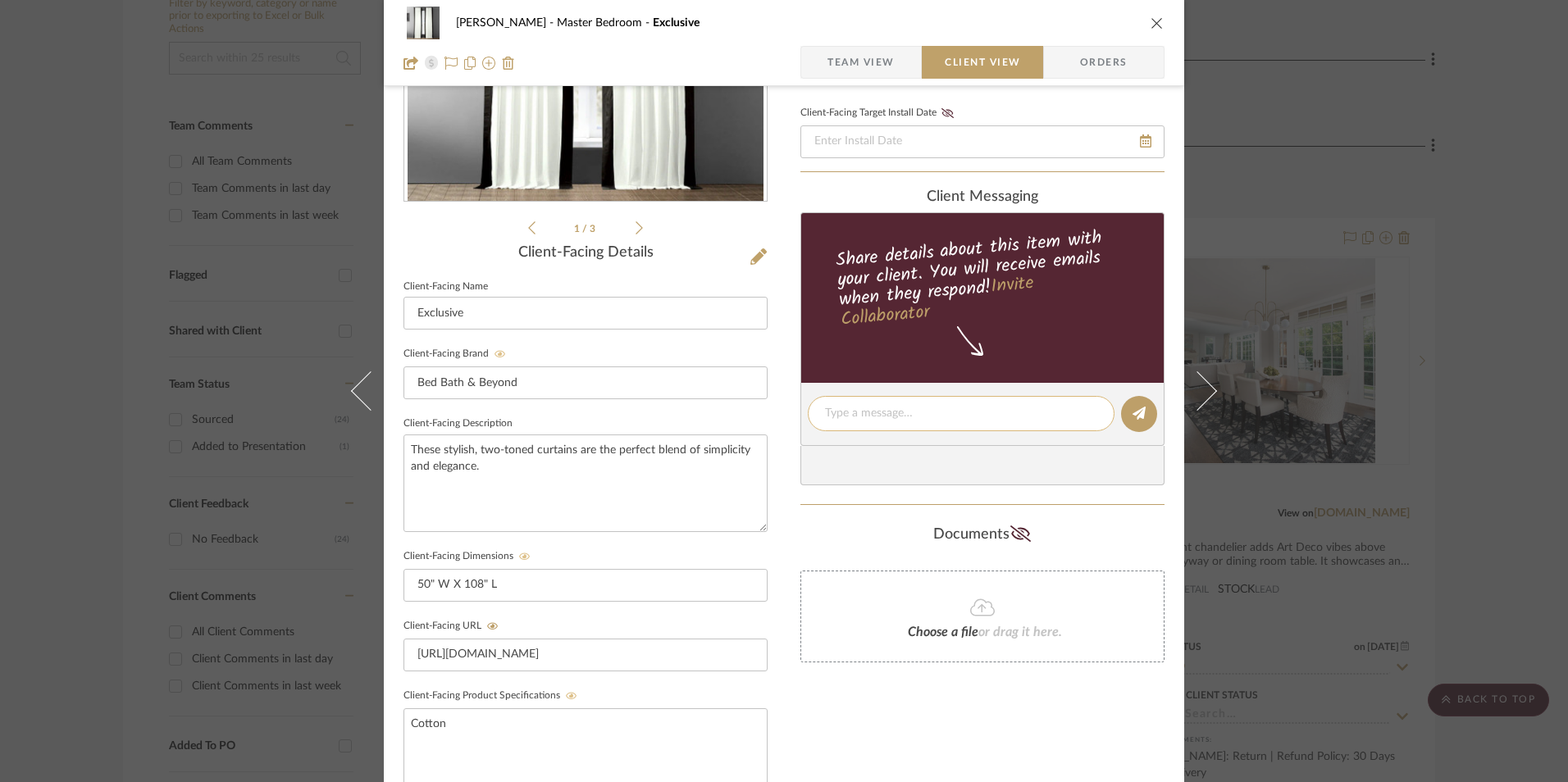
paste textarea "Curtains - Select 4 ETA: 9.5.2025 SKU: 23246481 289 Reviews - 4.5 Stars Return …"
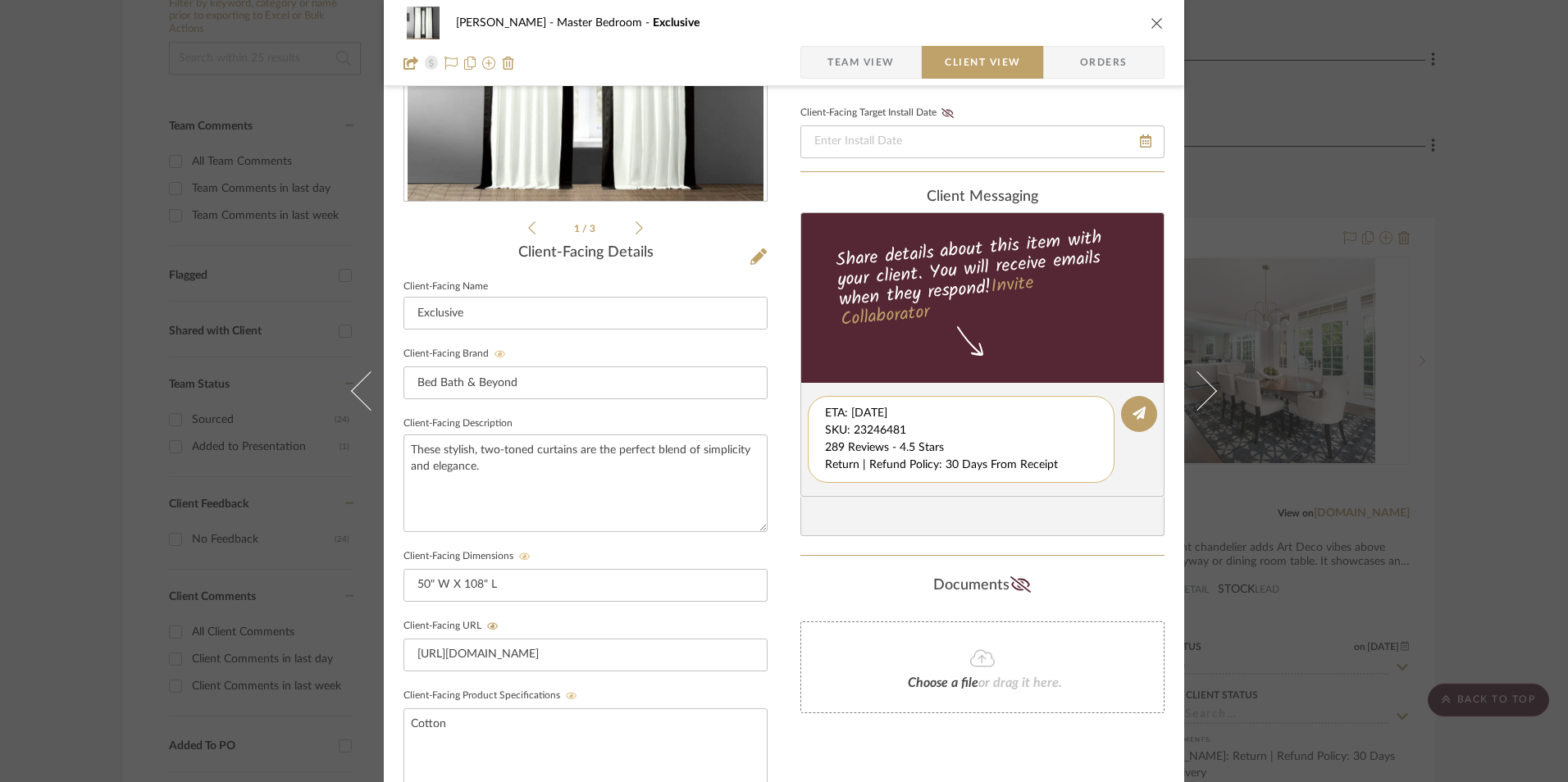
scroll to position [18, 0]
drag, startPoint x: 820, startPoint y: 417, endPoint x: 894, endPoint y: 453, distance: 82.3
click at [1061, 471] on textarea "Curtains - Select 4 ETA: 9.5.2025 SKU: 23246481 289 Reviews - 4.5 Stars Return …" at bounding box center [967, 439] width 284 height 69
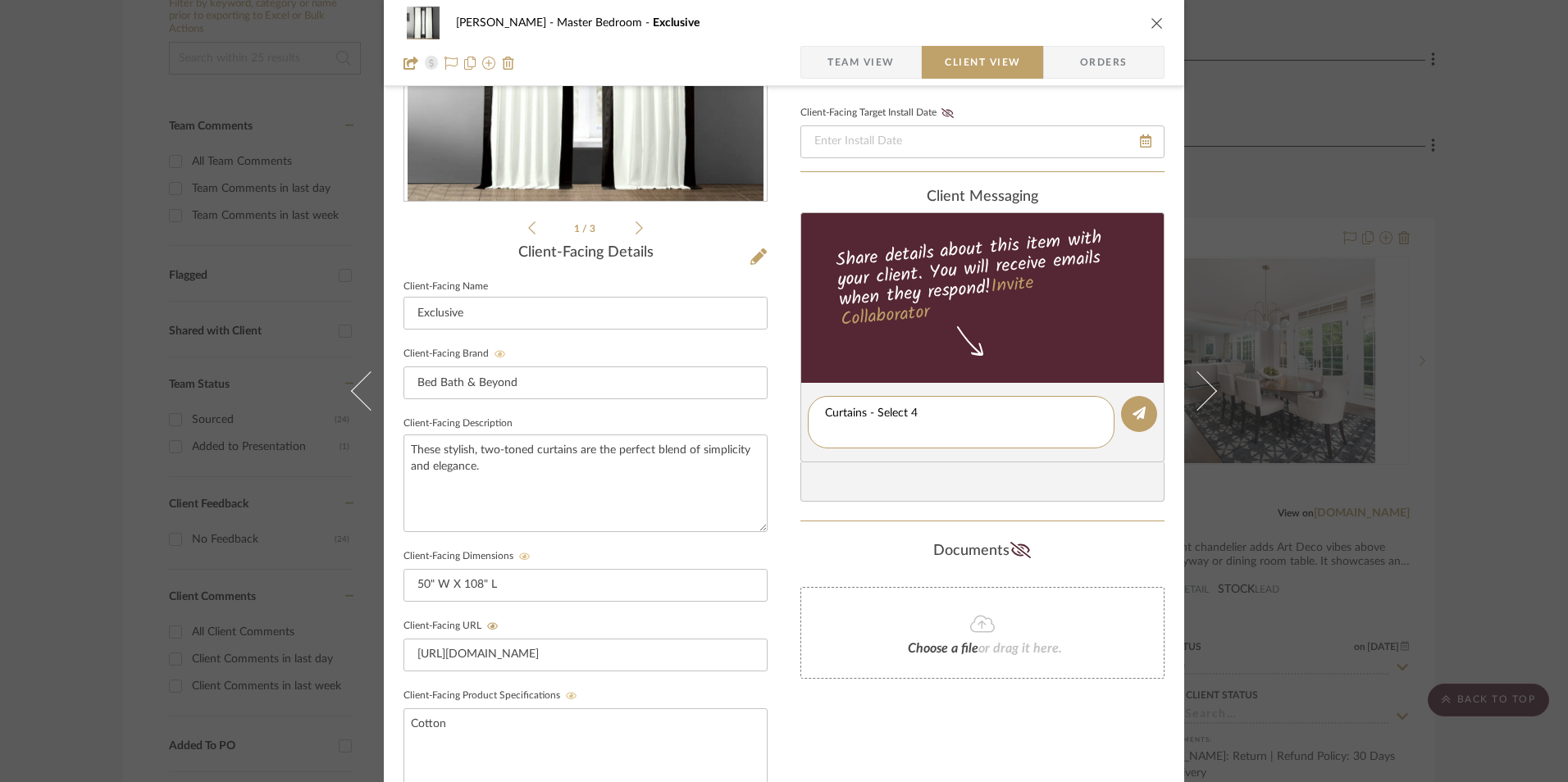
scroll to position [0, 0]
type textarea "Curtains - Select 4"
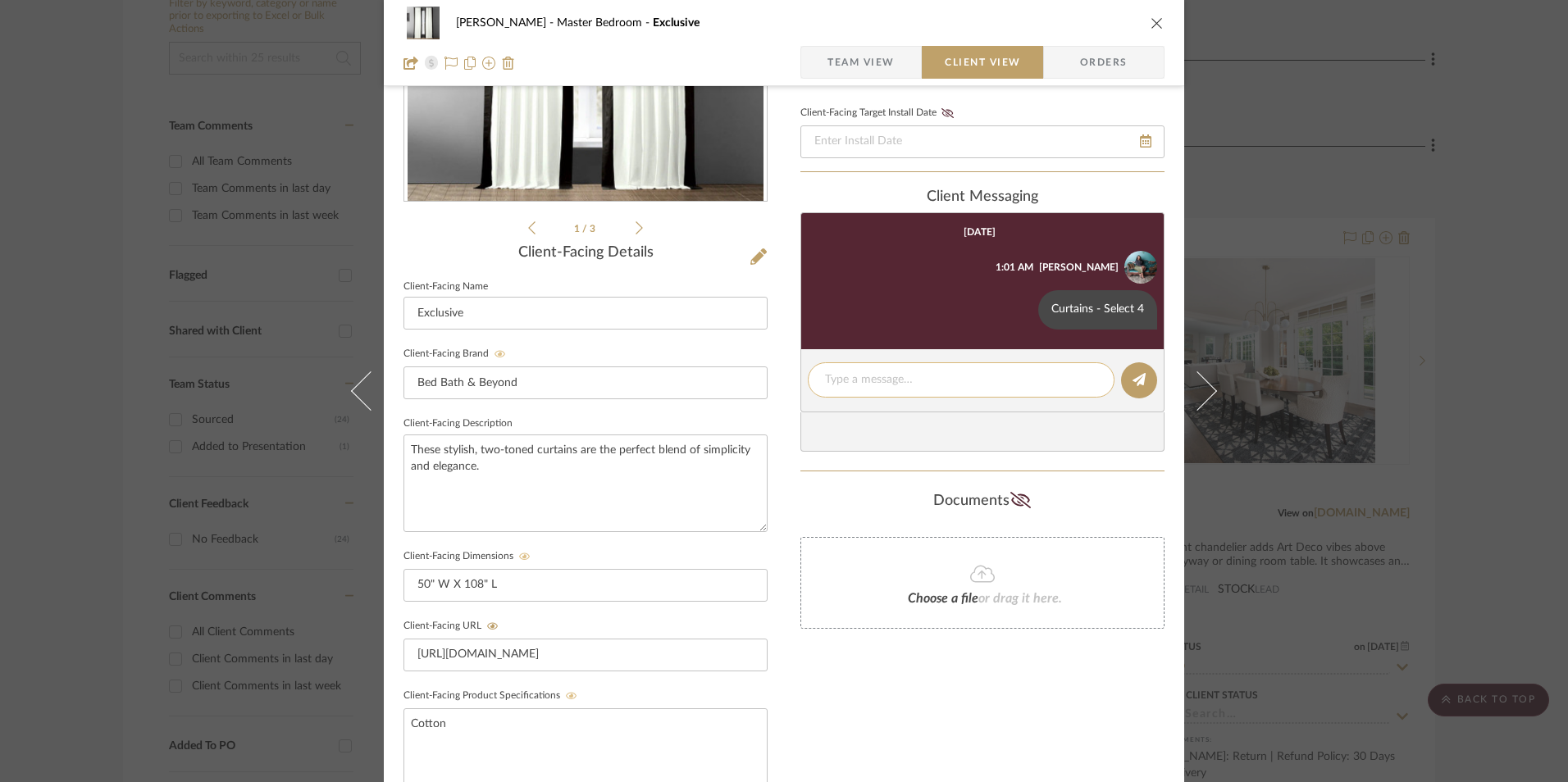
click at [865, 380] on textarea at bounding box center [961, 380] width 272 height 18
paste textarea "ETA: 9.5.2025 SKU: 23246481 289 Reviews - 4.5 Stars Return | Refund Policy: 30 …"
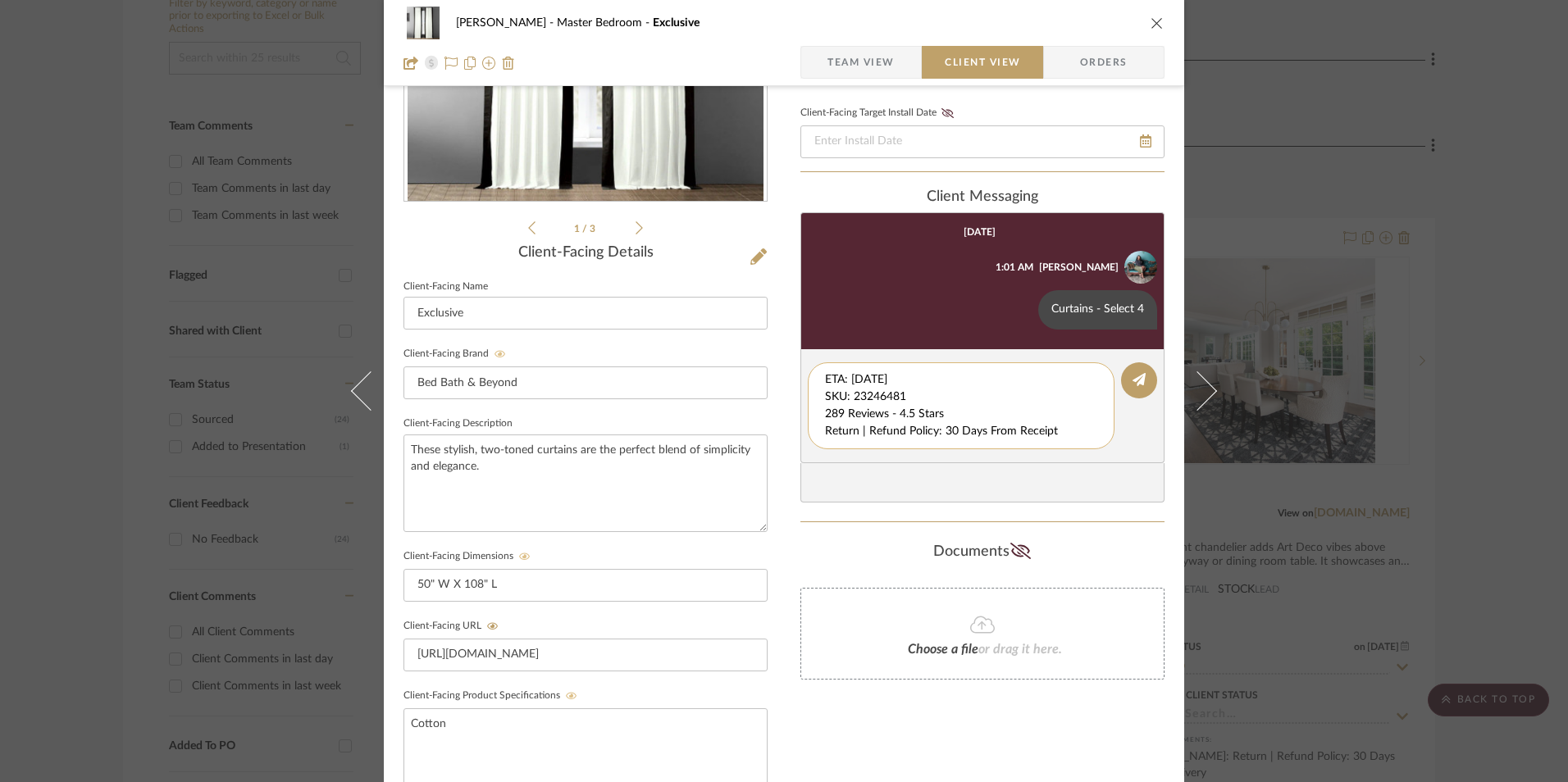
drag, startPoint x: 914, startPoint y: 395, endPoint x: 827, endPoint y: 382, distance: 88.0
click at [781, 348] on div "LaMarion Patterson Master Bedroom Exclusive Team View Client View Orders 1 / 3 …" at bounding box center [784, 428] width 801 height 1365
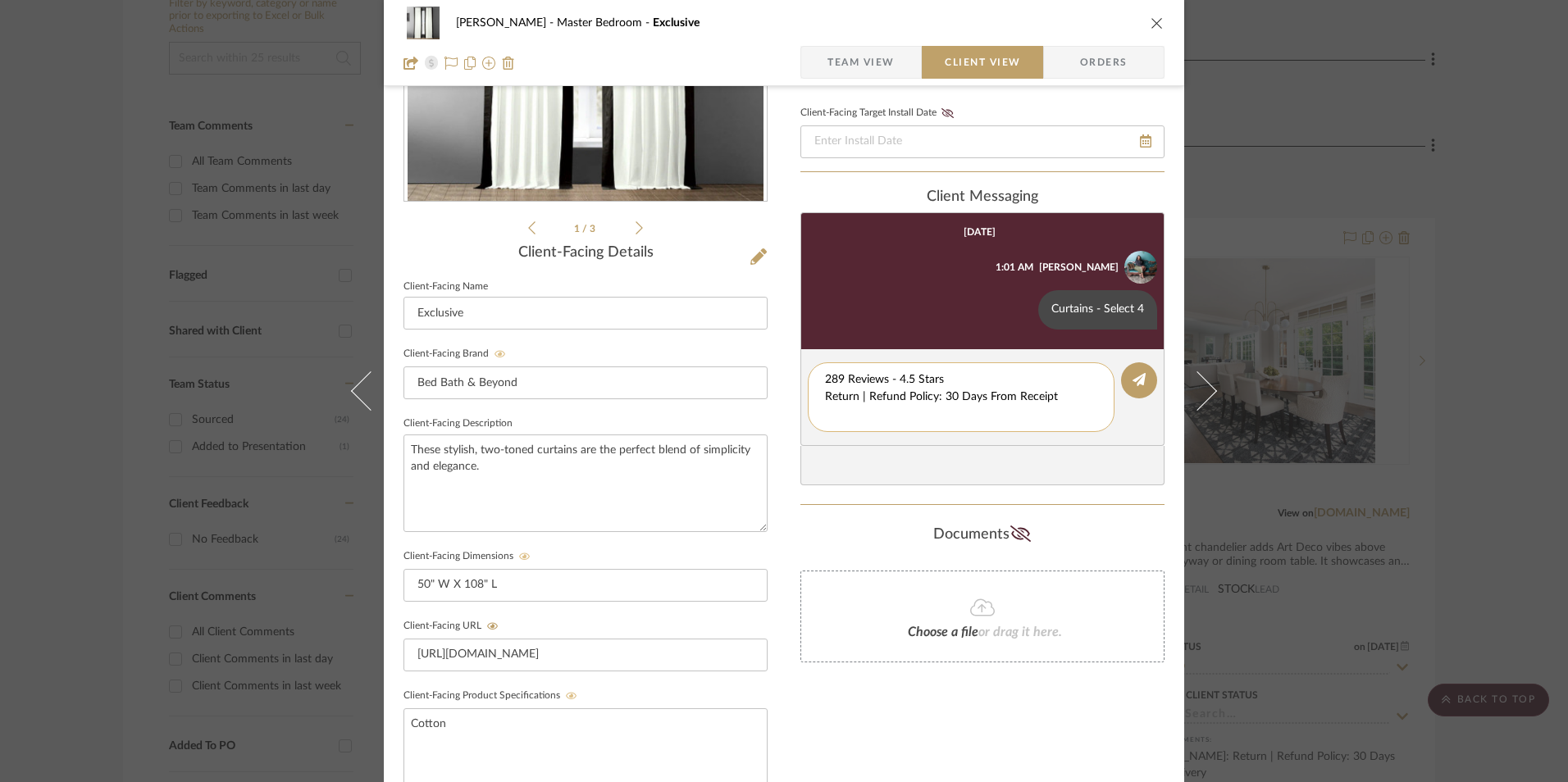
click at [825, 394] on textarea "289 Reviews - 4.5 Stars Return | Refund Policy: 30 Days From Receipt" at bounding box center [961, 396] width 272 height 52
type textarea "289 Reviews - 4.5 Stars Return | Refund Policy: 30 Days From Receipt"
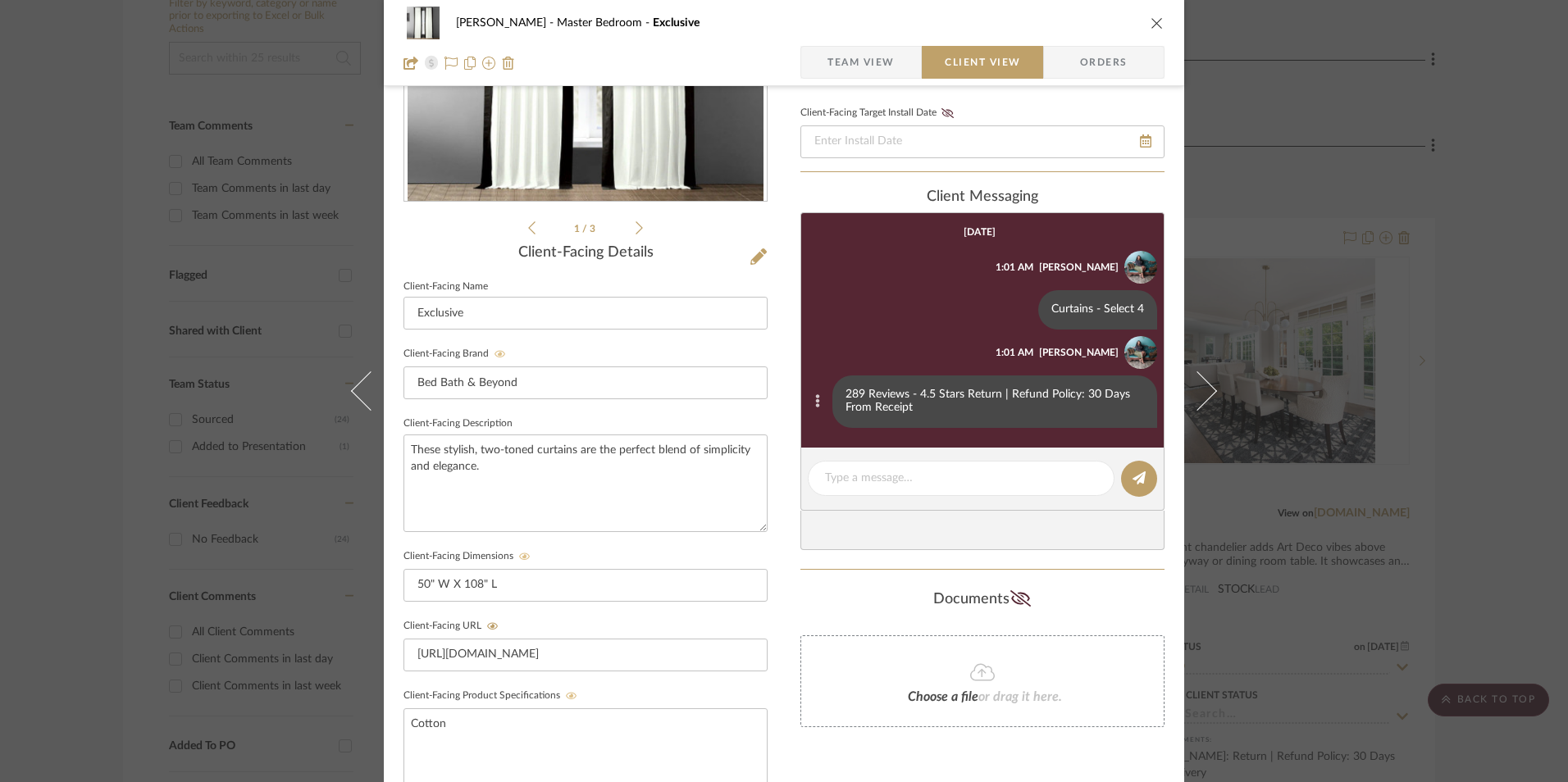
click at [816, 400] on button at bounding box center [816, 401] width 19 height 20
click at [756, 382] on span "Edit Message" at bounding box center [734, 383] width 67 height 14
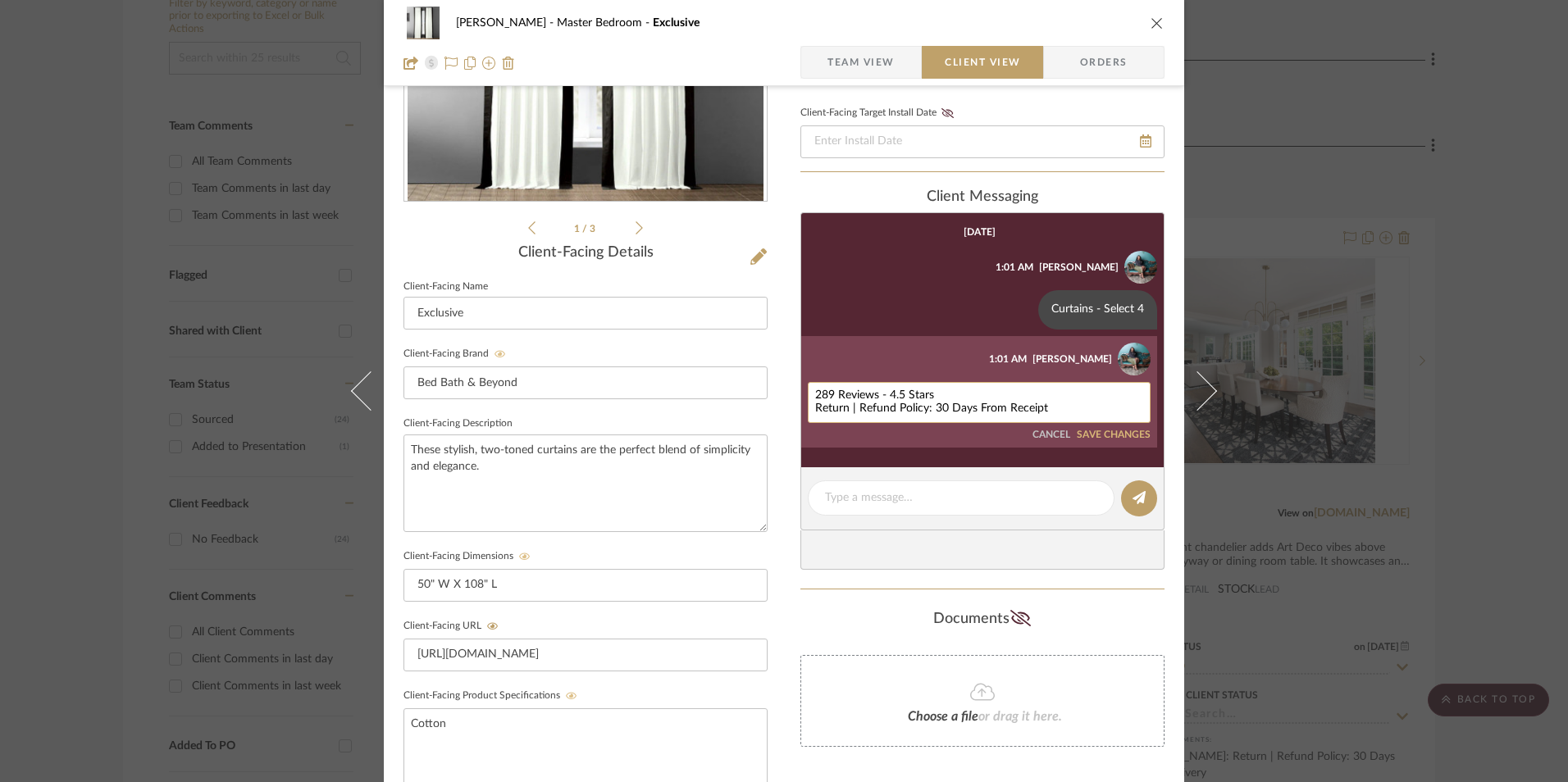
drag, startPoint x: 1060, startPoint y: 411, endPoint x: 809, endPoint y: 407, distance: 251.0
click at [815, 407] on textarea "289 Reviews - 4.5 Stars Return | Refund Policy: 30 Days From Receipt" at bounding box center [979, 402] width 328 height 26
type textarea "289 Reviews - 4.5 Stars"
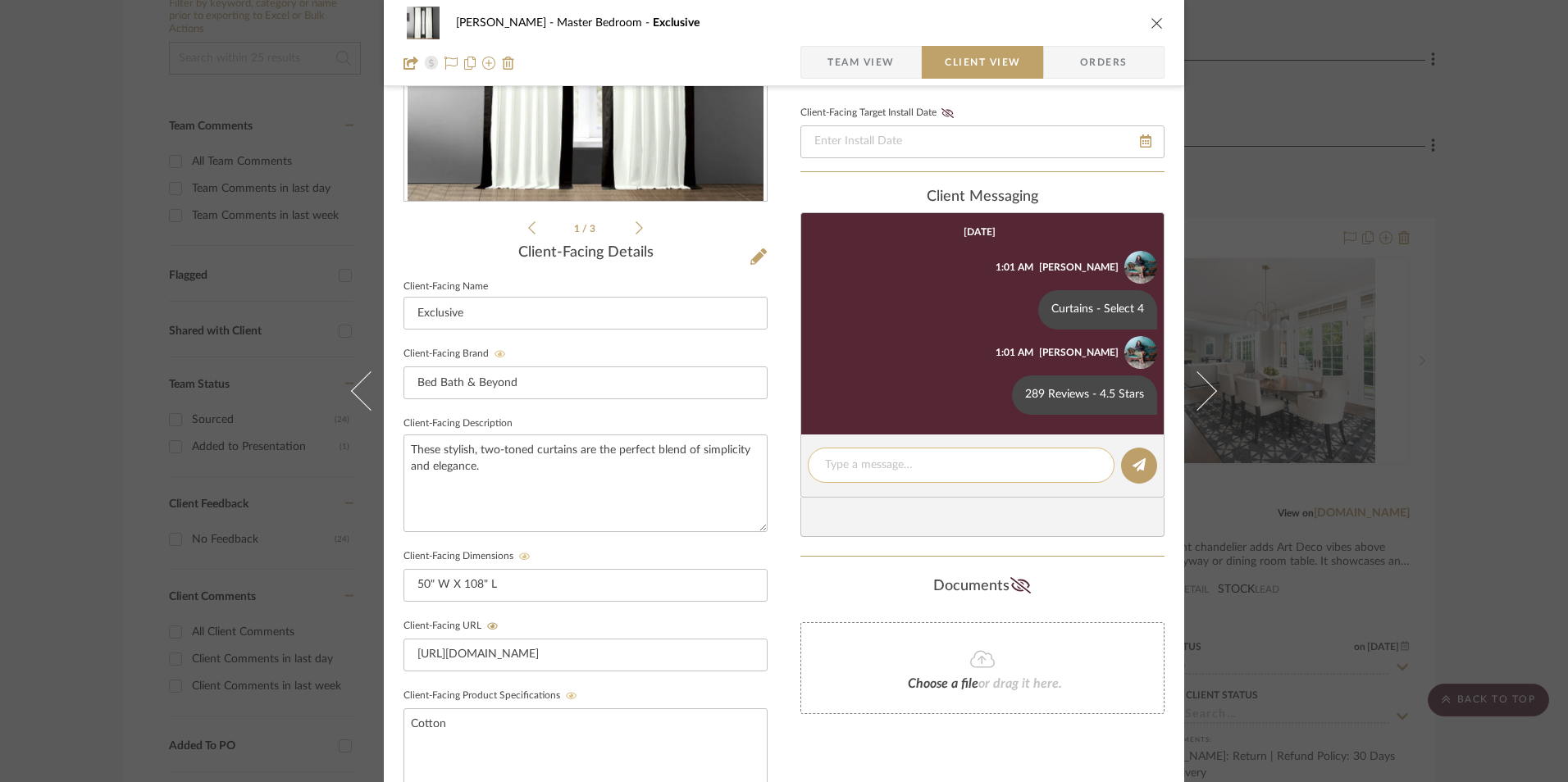
click at [934, 469] on textarea at bounding box center [961, 466] width 272 height 18
paste textarea "Return | Refund Policy: 30 Days From Receipt"
type textarea "Return | Refund Policy: 30 Days From Receipt"
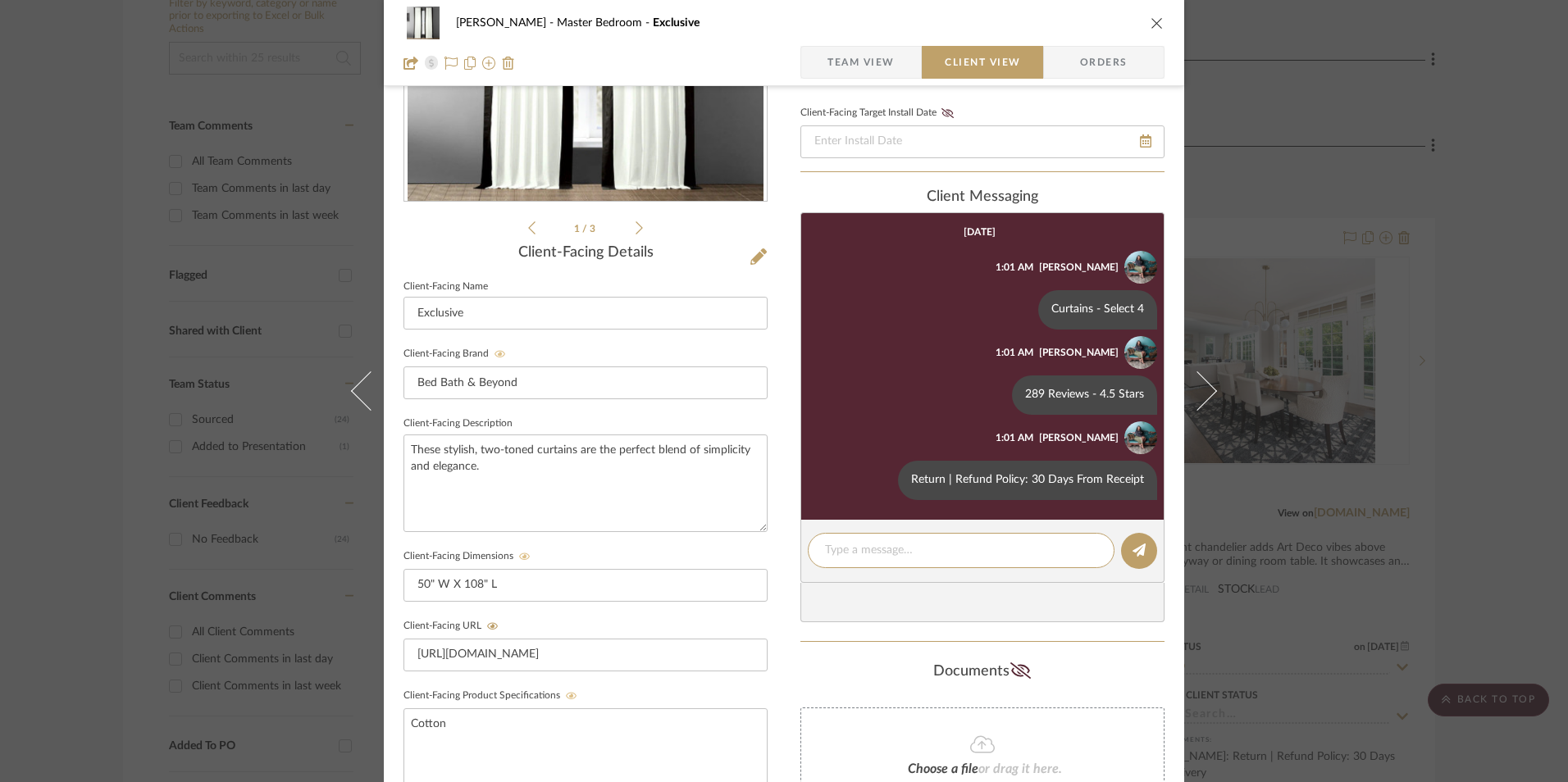
click at [1151, 26] on icon "close" at bounding box center [1156, 22] width 13 height 13
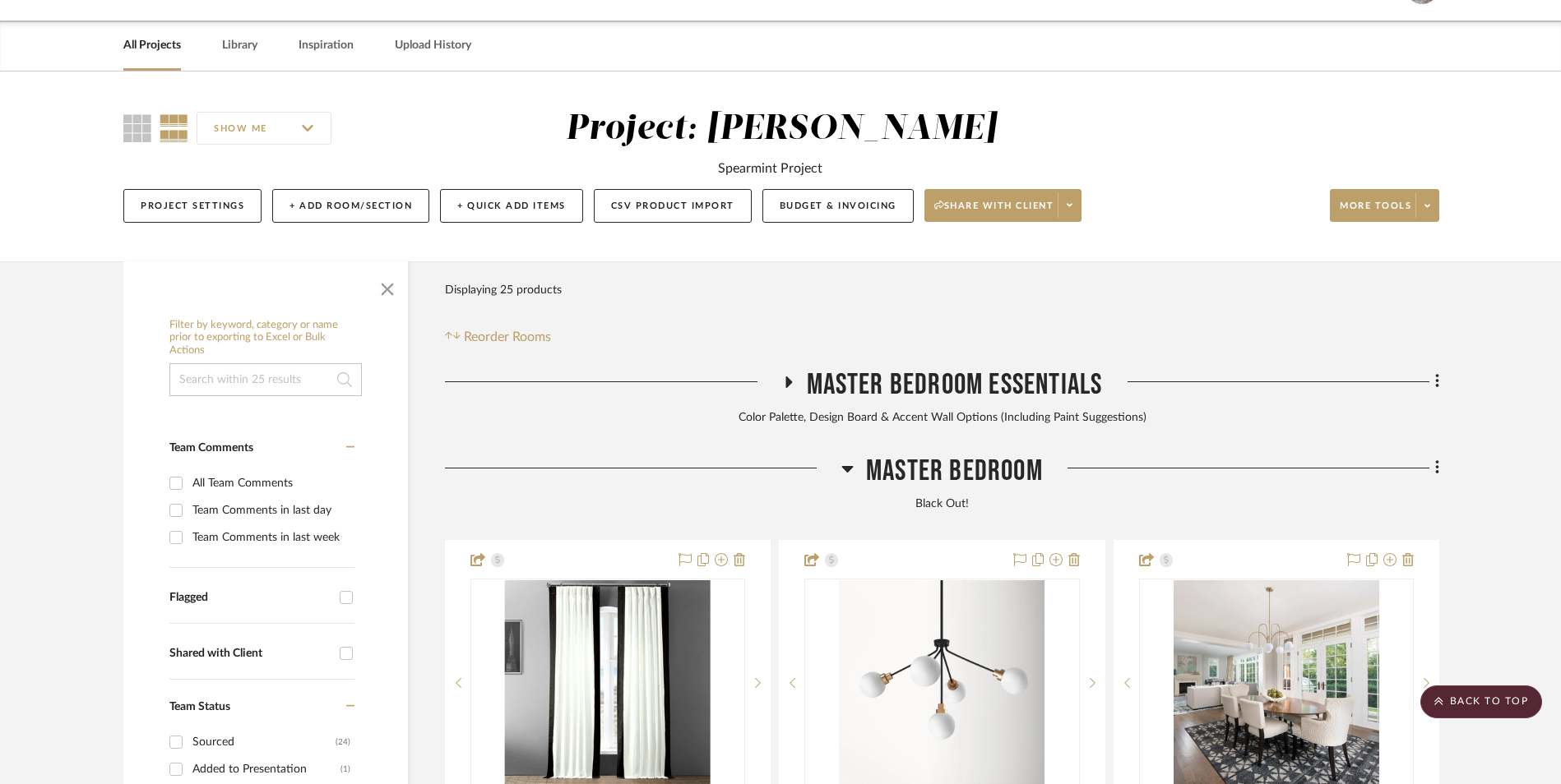
scroll to position [90, 0]
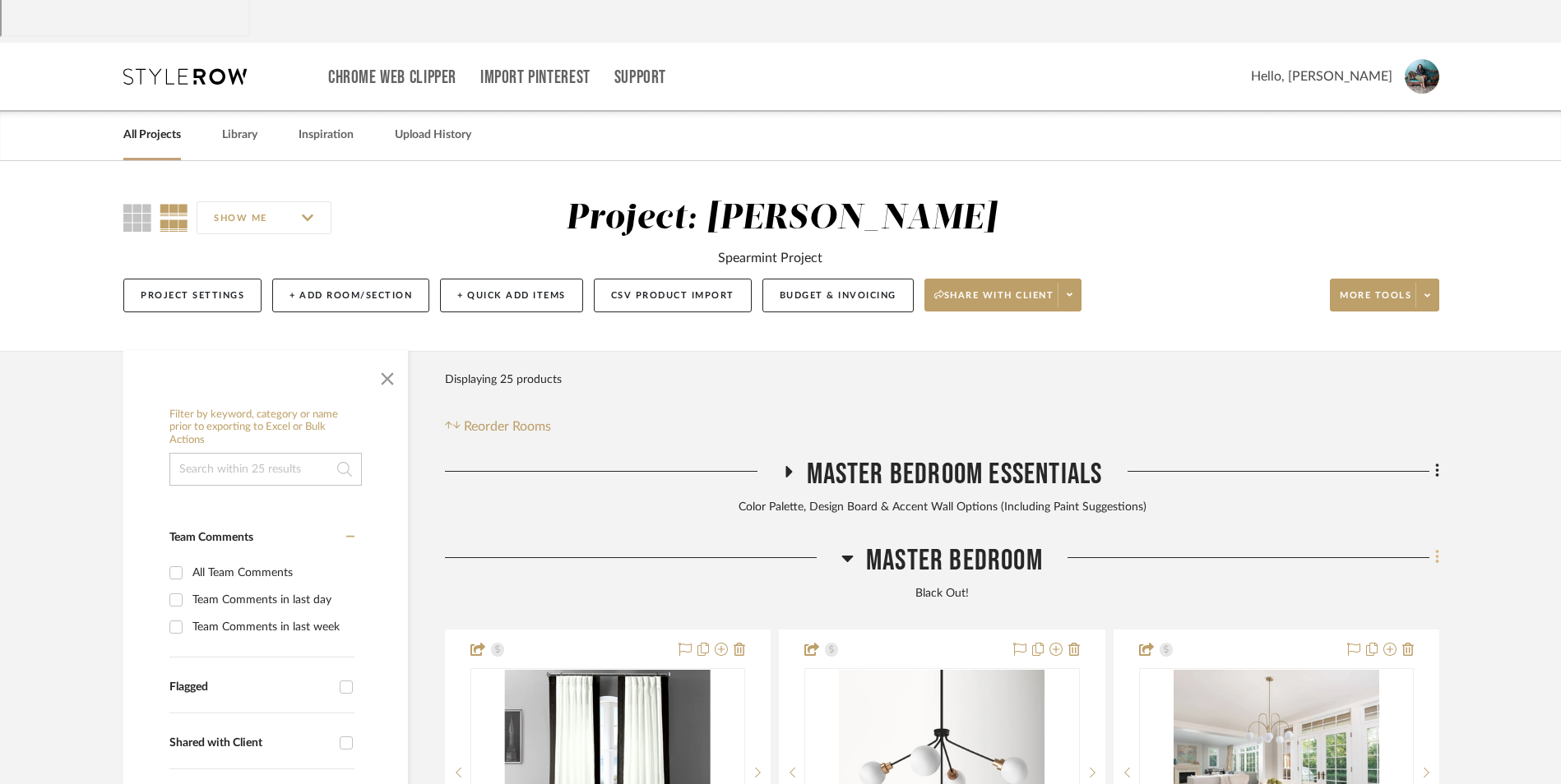
click at [1437, 551] on icon at bounding box center [1437, 558] width 3 height 14
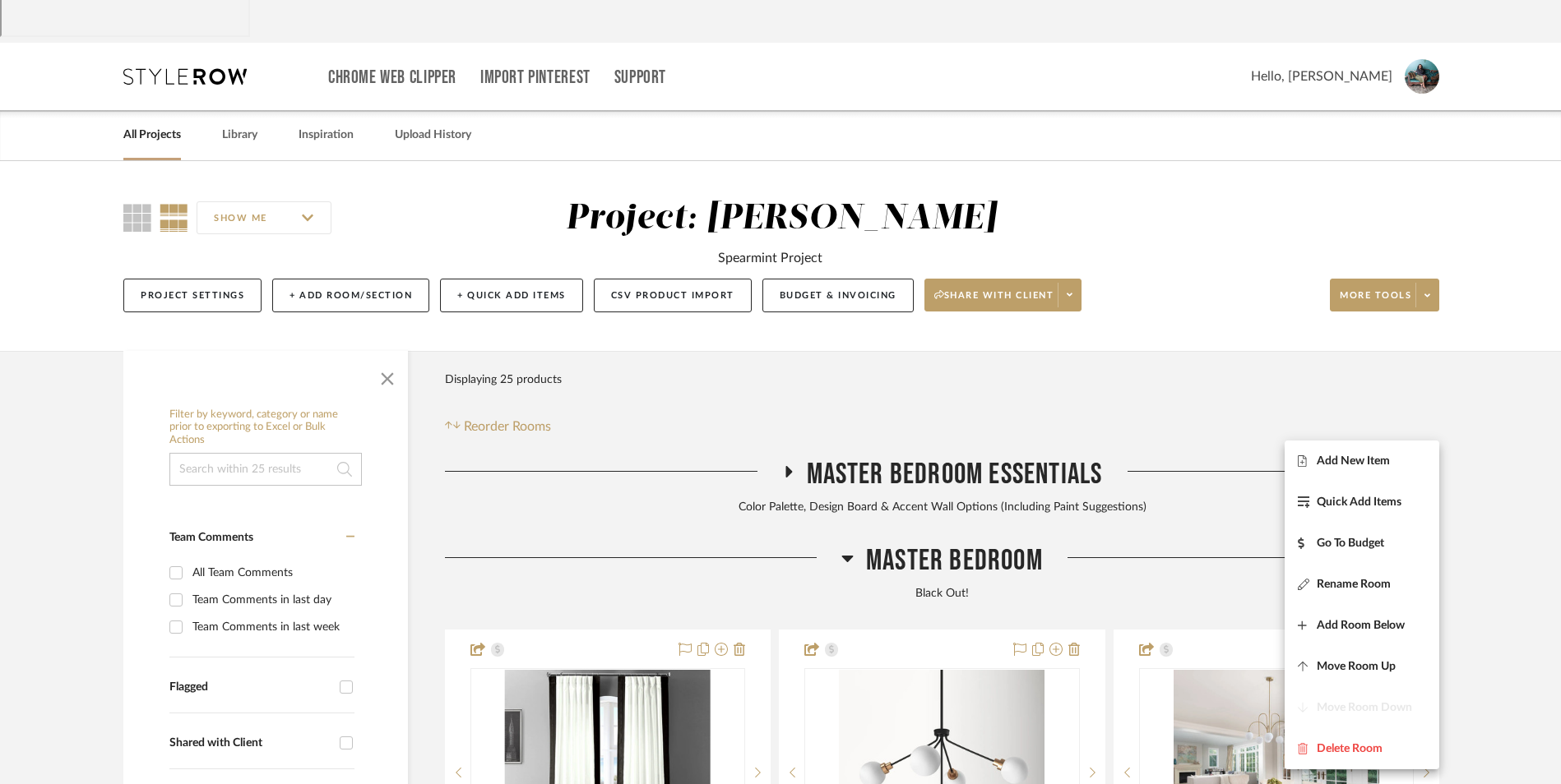
click at [1376, 459] on span "Add New Item" at bounding box center [1353, 461] width 73 height 14
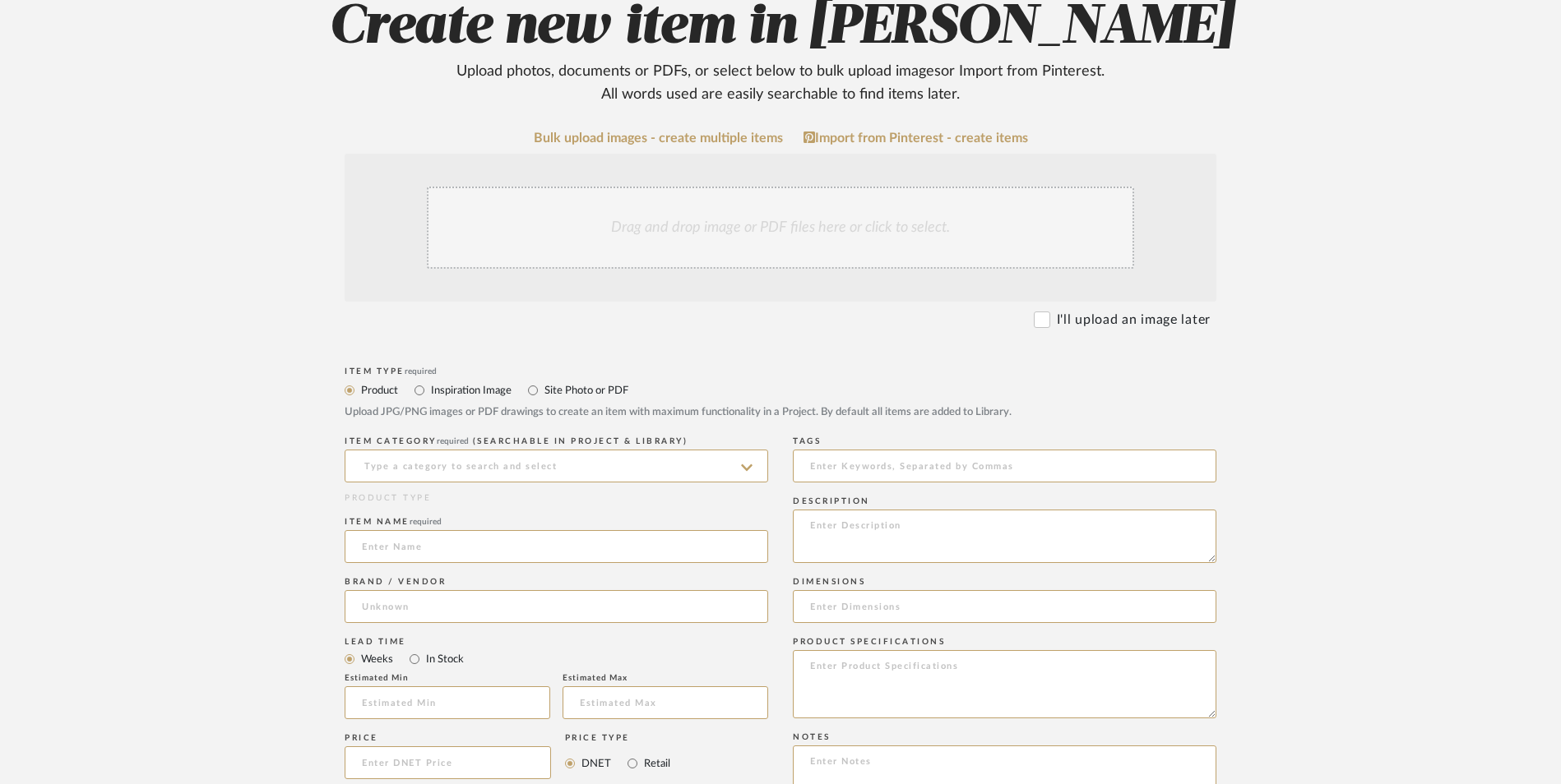
scroll to position [500, 0]
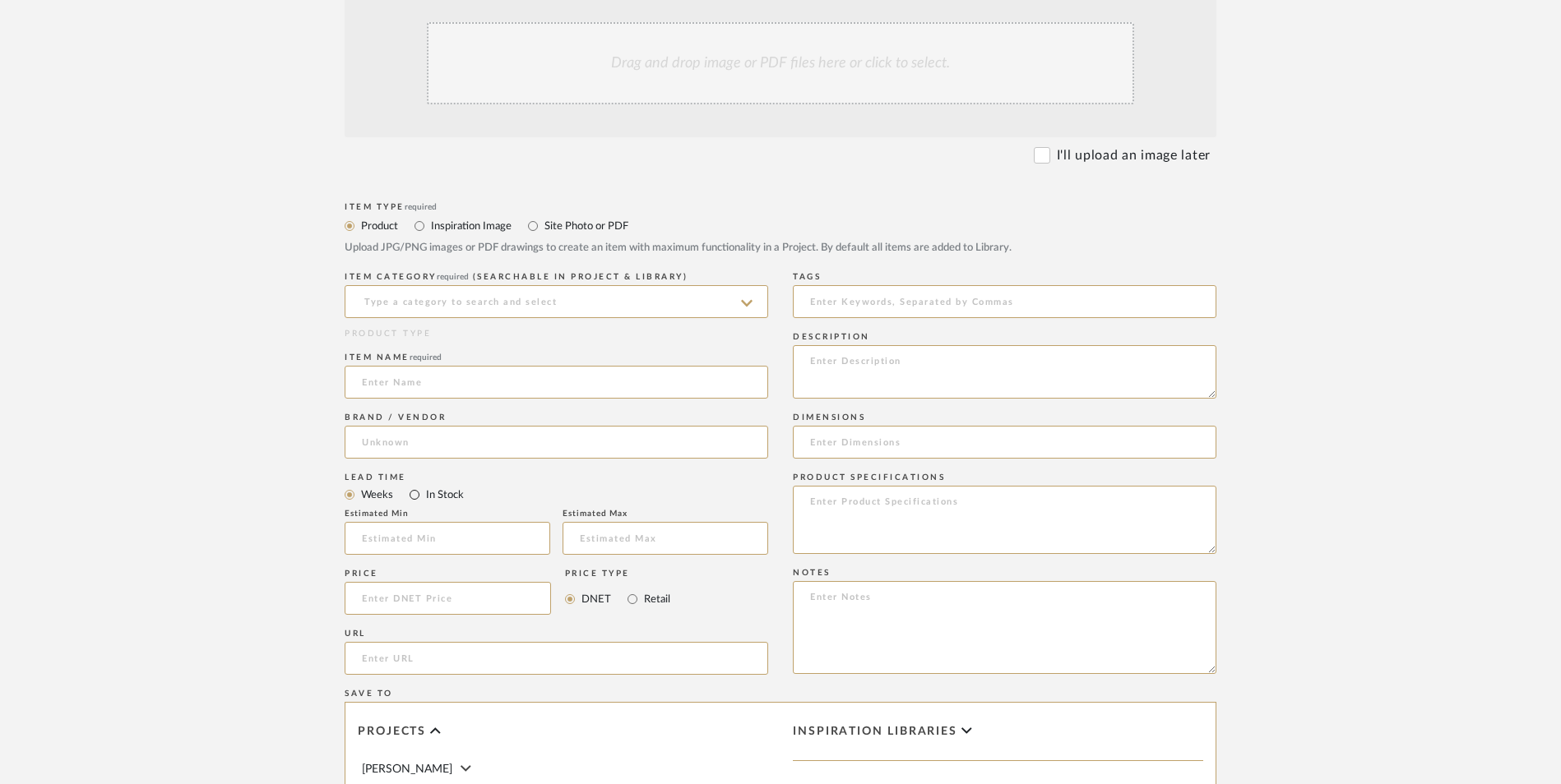
drag, startPoint x: 416, startPoint y: 364, endPoint x: 619, endPoint y: 467, distance: 227.6
click at [418, 485] on input "In Stock" at bounding box center [414, 495] width 20 height 20
radio input "true"
click at [636, 589] on input "Retail" at bounding box center [633, 599] width 20 height 20
radio input "true"
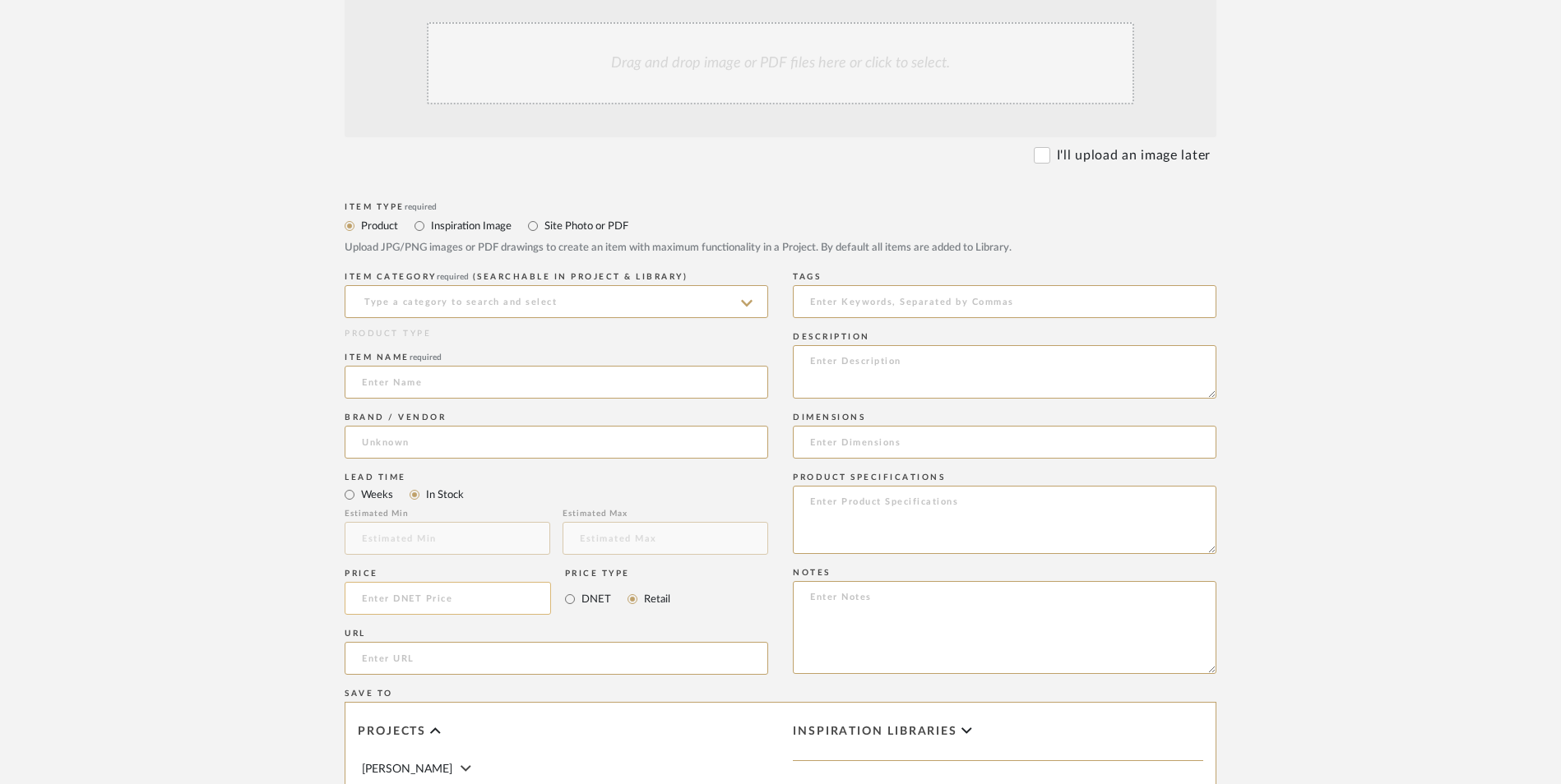
click at [498, 582] on input at bounding box center [448, 599] width 207 height 33
type input "$324.99"
drag, startPoint x: 213, startPoint y: 479, endPoint x: 342, endPoint y: 506, distance: 131.8
click at [221, 480] on upload-items "Create new item in LaMarion Patterson Upload photos, documents or PDFs, or sele…" at bounding box center [780, 475] width 1561 height 1450
click at [358, 642] on input "url" at bounding box center [556, 659] width 424 height 33
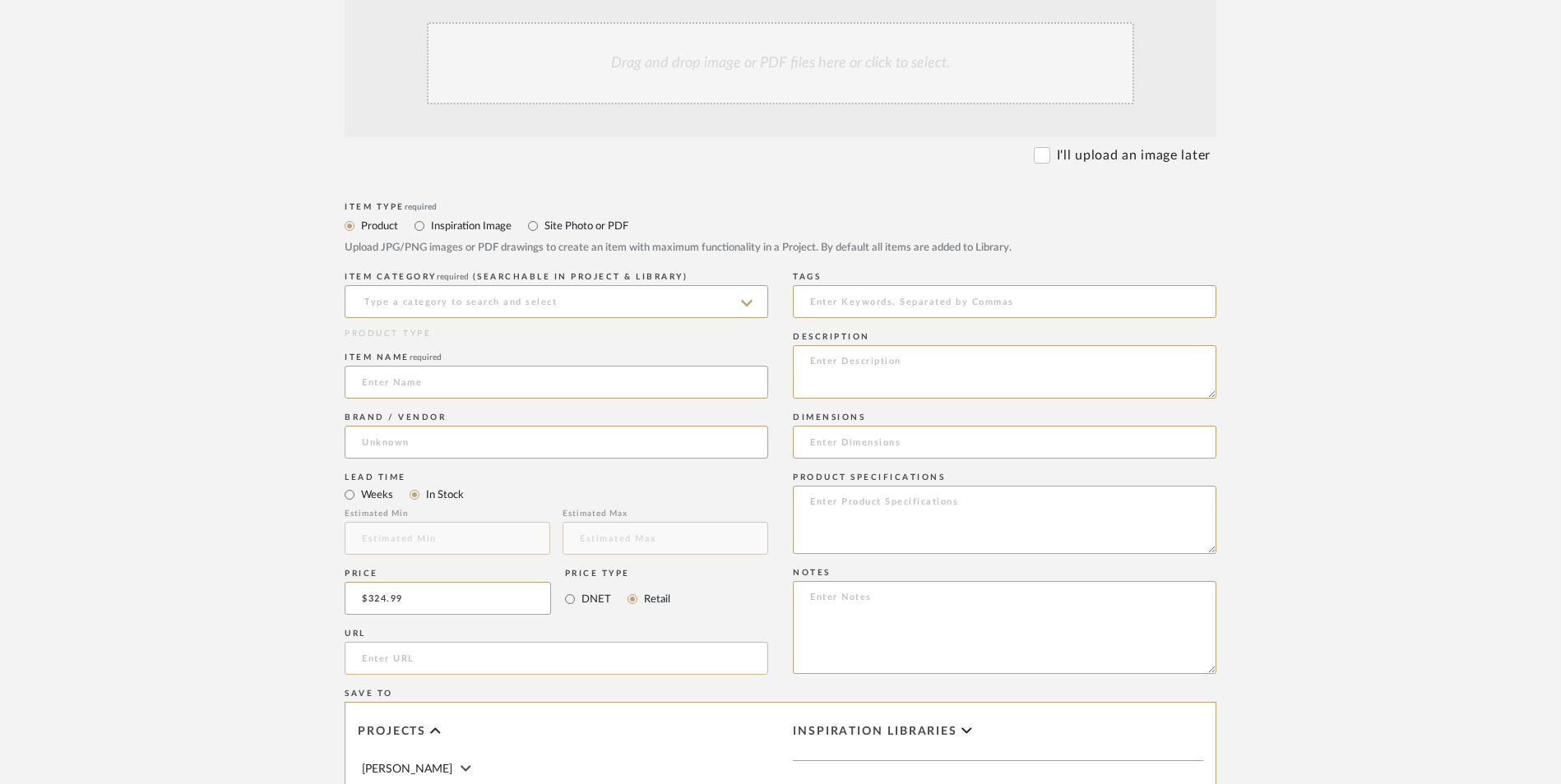
paste input "https://www.wayfair.com/furniture/pdp/ebern-designs-fluted-6-drawer-dresser-org…"
type input "https://www.wayfair.com/furniture/pdp/ebern-designs-fluted-6-drawer-dresser-org…"
click at [218, 411] on upload-items "Create new item in LaMarion Patterson Upload photos, documents or PDFs, or sele…" at bounding box center [780, 475] width 1561 height 1450
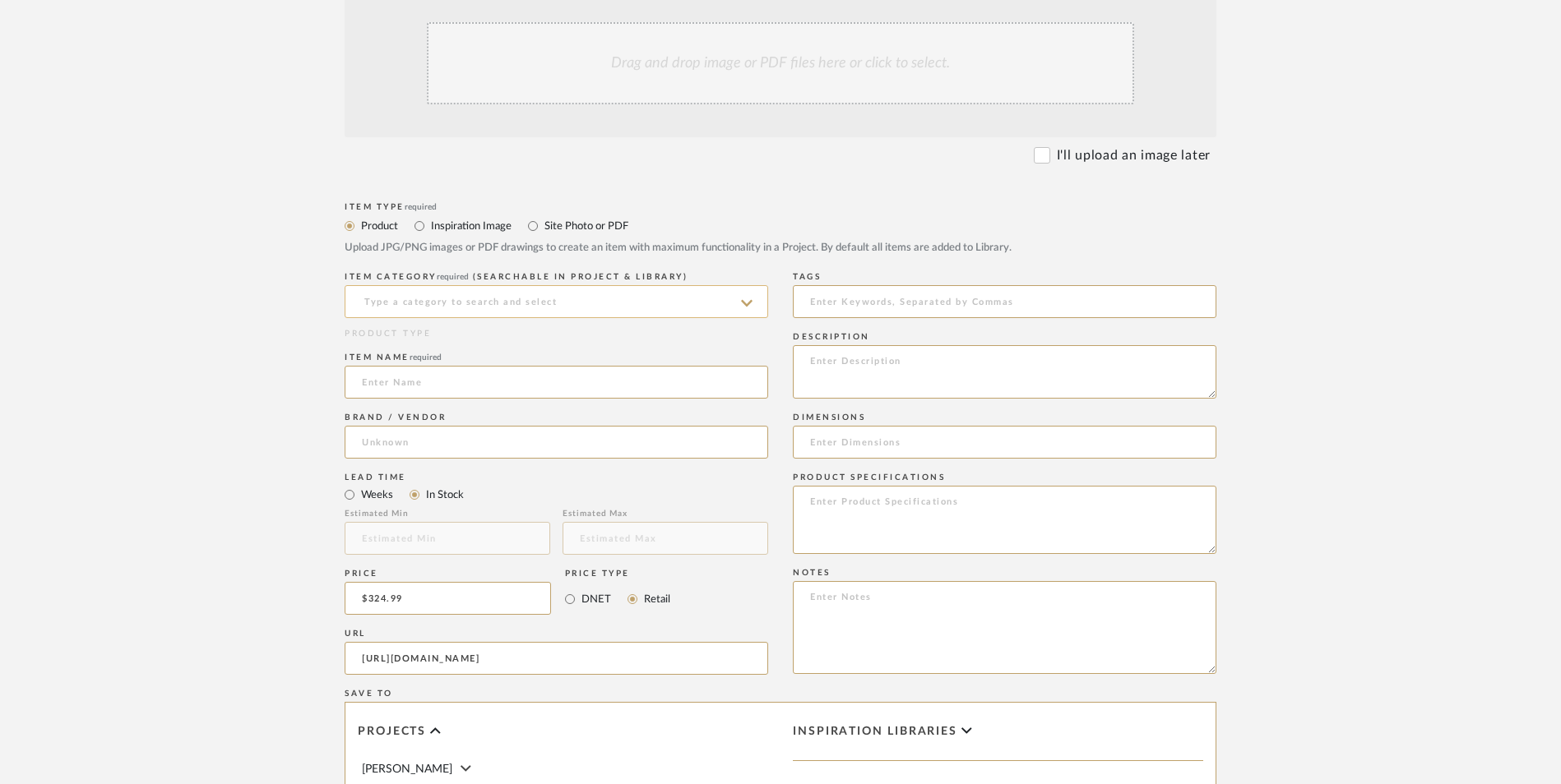
click at [447, 285] on input at bounding box center [556, 301] width 424 height 33
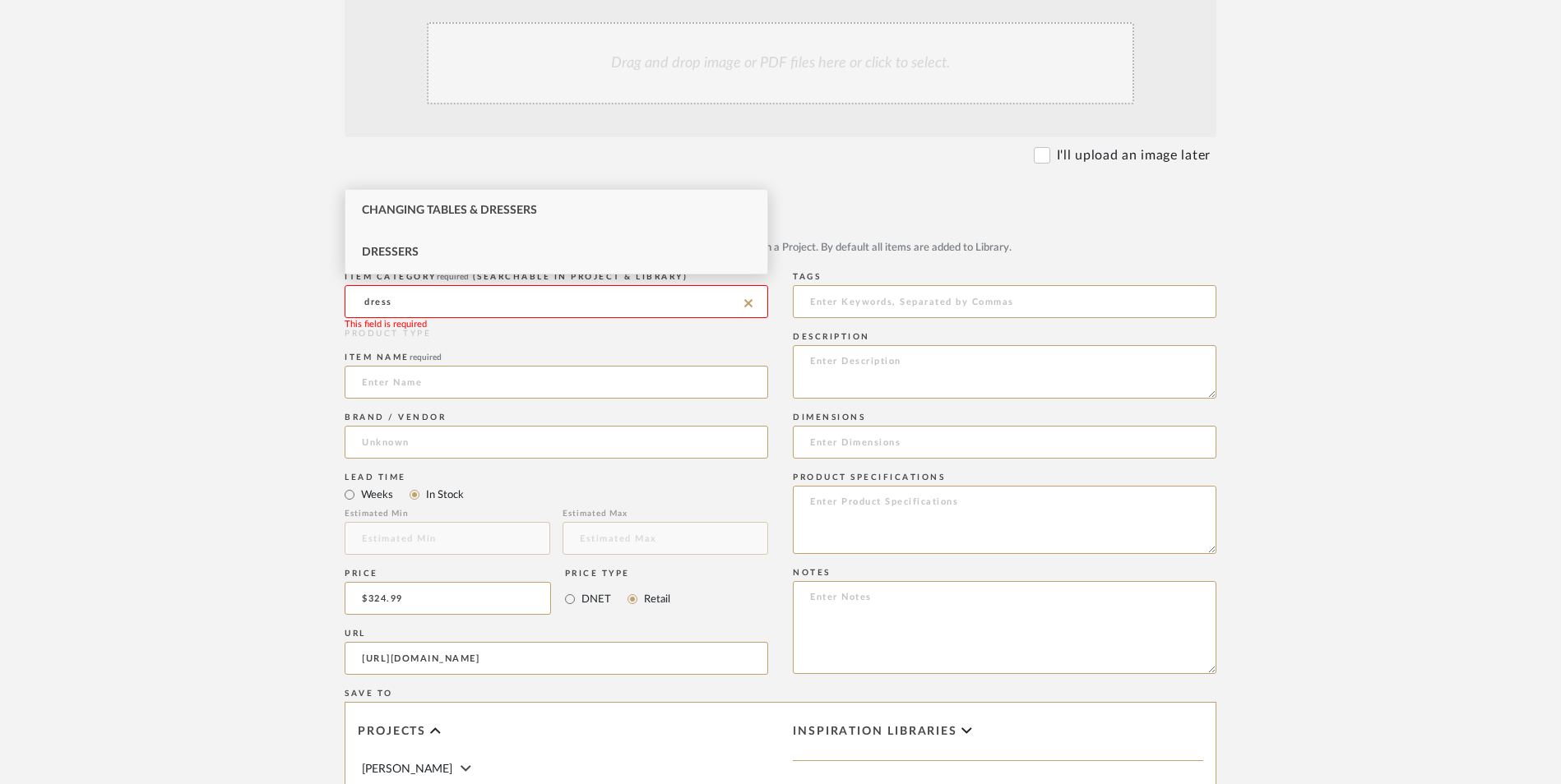
click at [446, 253] on div "Dressers" at bounding box center [556, 253] width 422 height 42
type input "Dressers"
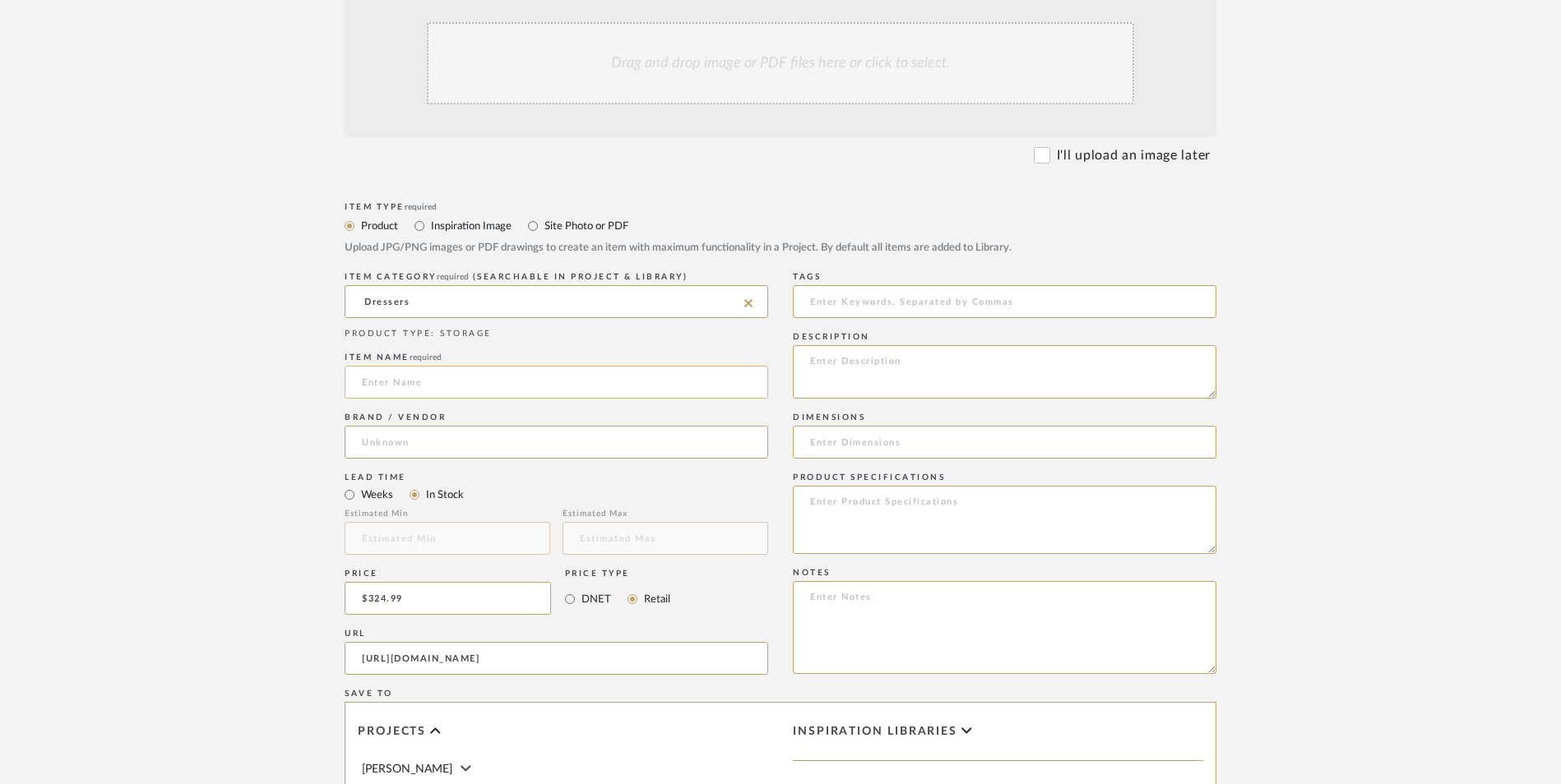
click at [443, 366] on input at bounding box center [556, 383] width 424 height 33
type input "Fluted"
click at [474, 426] on input at bounding box center [556, 442] width 424 height 33
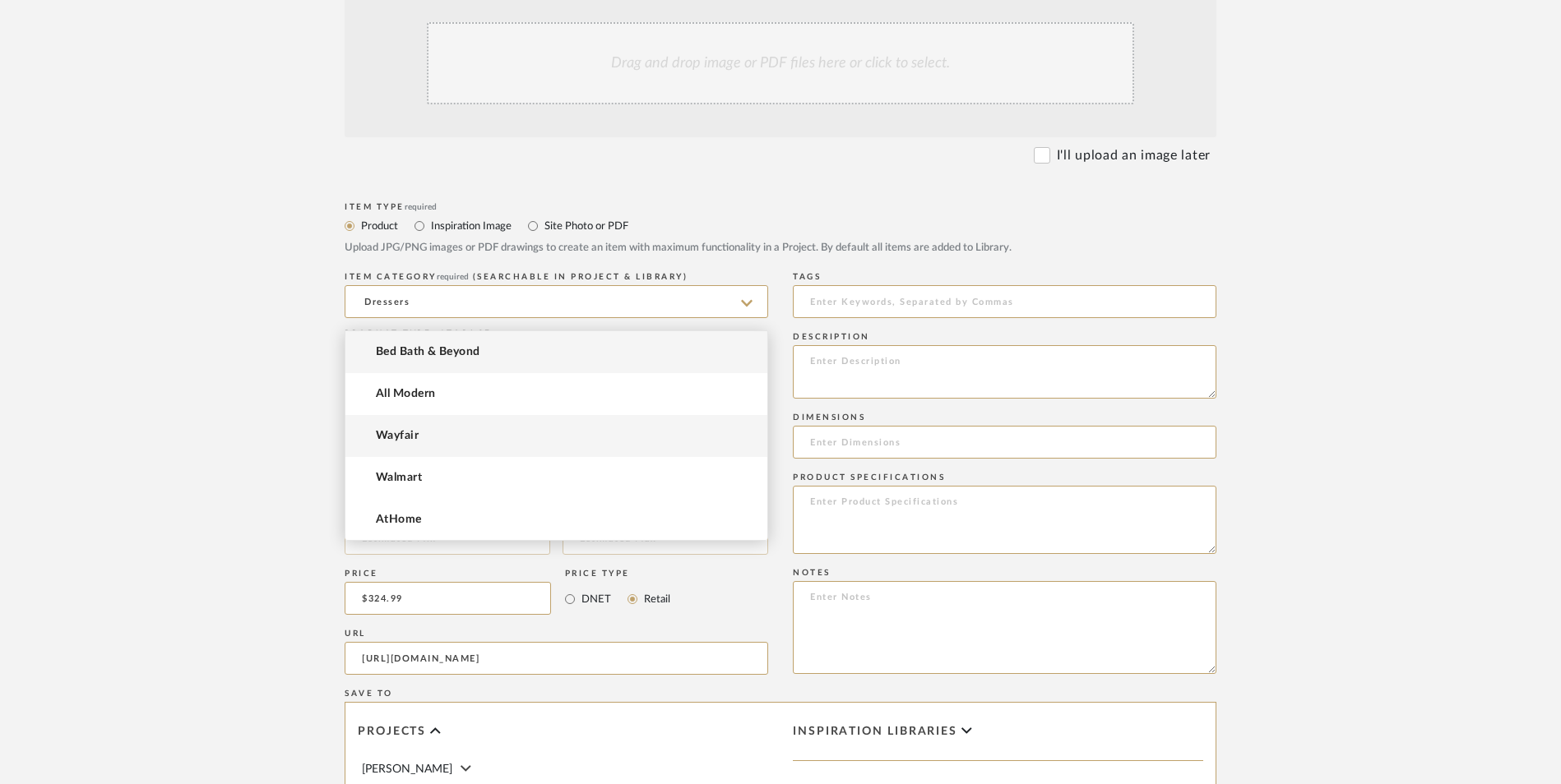
click at [463, 435] on mat-option "Wayfair" at bounding box center [556, 436] width 422 height 42
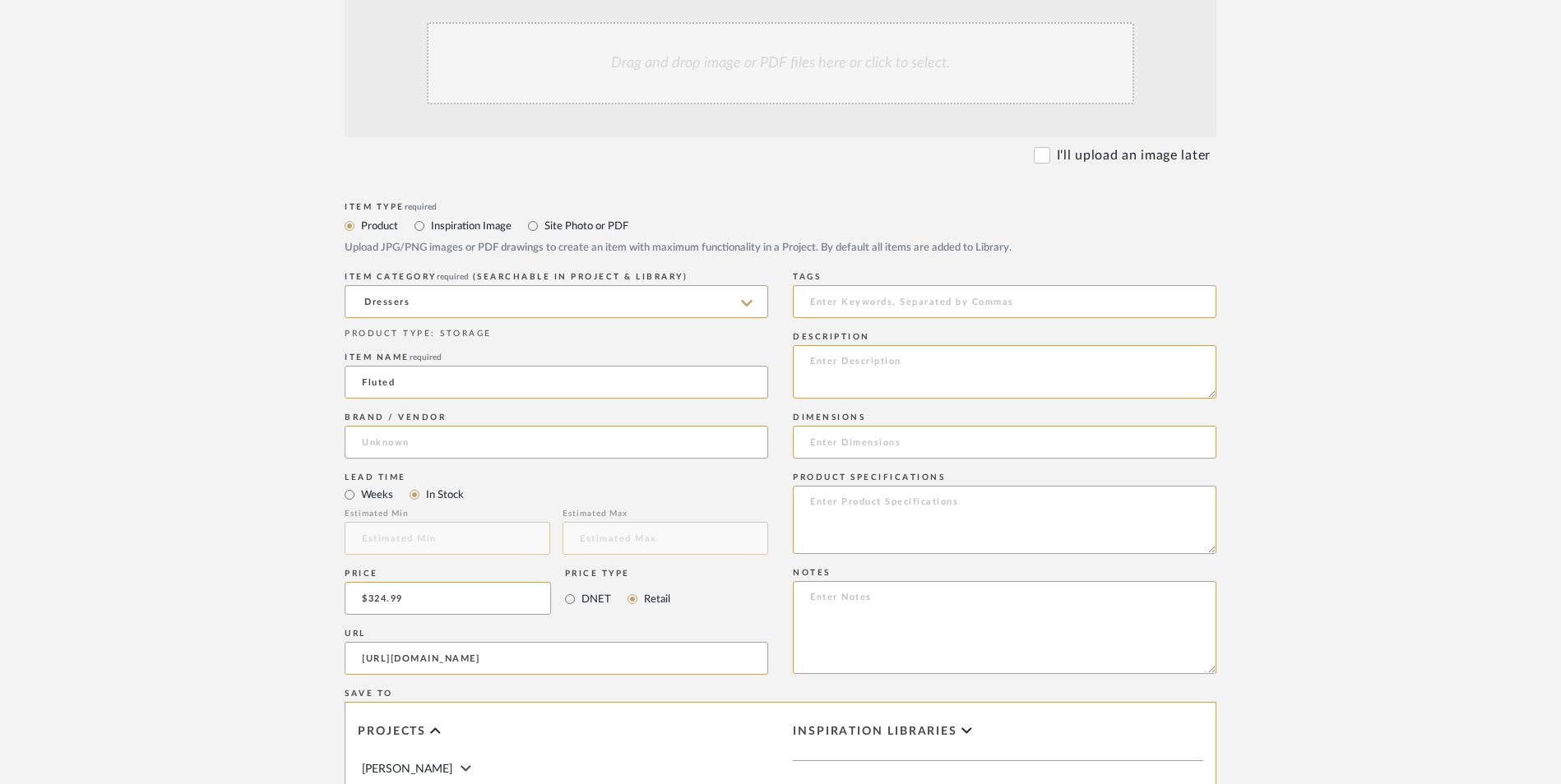
type input "Wayfair"
click at [880, 581] on textarea at bounding box center [1005, 627] width 424 height 93
paste textarea "Option 1: ETA: SKU: Reviews - Stars Return | Refund Policy:"
click at [855, 581] on textarea "Option 1: ETA: SKU: Reviews - Stars Return | Refund Policy: 30 Days From Delive…" at bounding box center [1005, 627] width 424 height 93
click at [866, 581] on textarea "Option 3: ETA: SKU: Reviews - Stars Return | Refund Policy: 30 Days From Delive…" at bounding box center [1005, 627] width 424 height 93
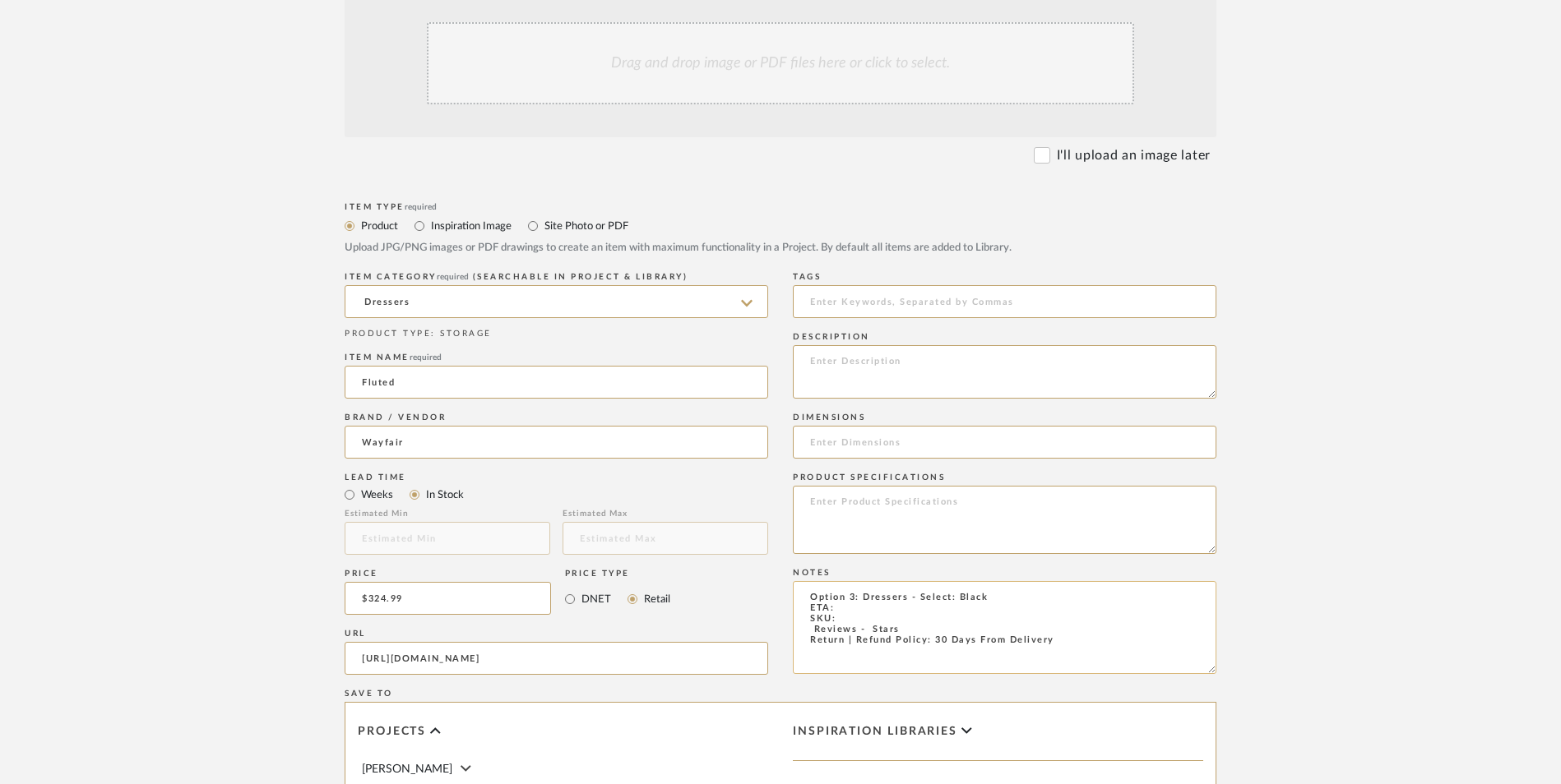
click at [844, 581] on textarea "Option 3: Dressers - Select: Black ETA: SKU: Reviews - Stars Return | Refund Po…" at bounding box center [1005, 627] width 424 height 93
paste textarea "W114433373"
drag, startPoint x: 906, startPoint y: 492, endPoint x: 777, endPoint y: 495, distance: 129.0
click at [777, 495] on div "Item Type required Product Inspiration Image Site Photo or PDF Upload JPG/PNG i…" at bounding box center [780, 677] width 872 height 960
click at [842, 581] on textarea "Option 3: Dressers - Select: Black ETA: SKU: W114433373 Return | Refund Policy:…" at bounding box center [1005, 627] width 424 height 93
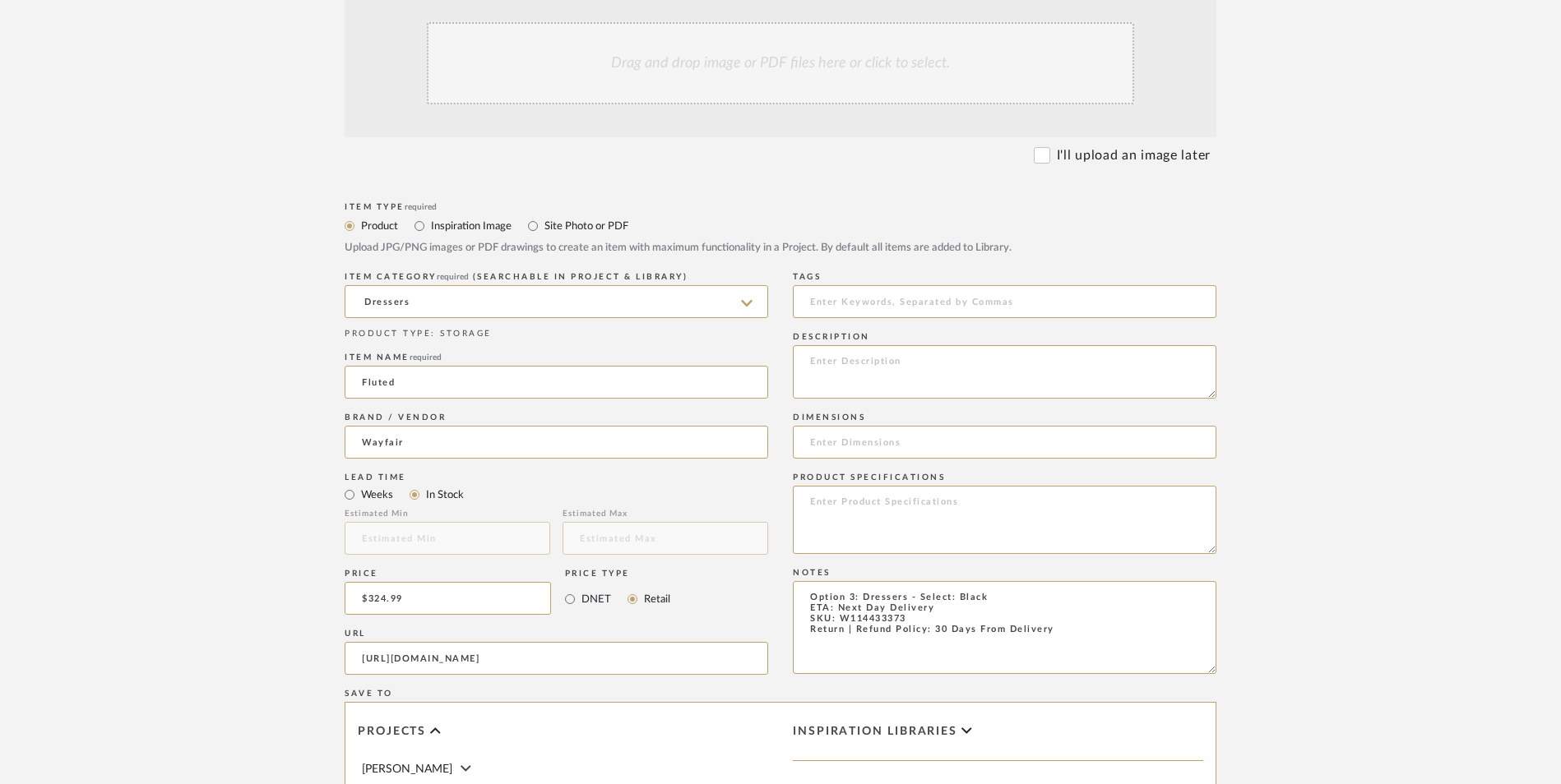
type textarea "Option 3: Dressers - Select: Black ETA: Next Day Delivery SKU: W114433373 Retur…"
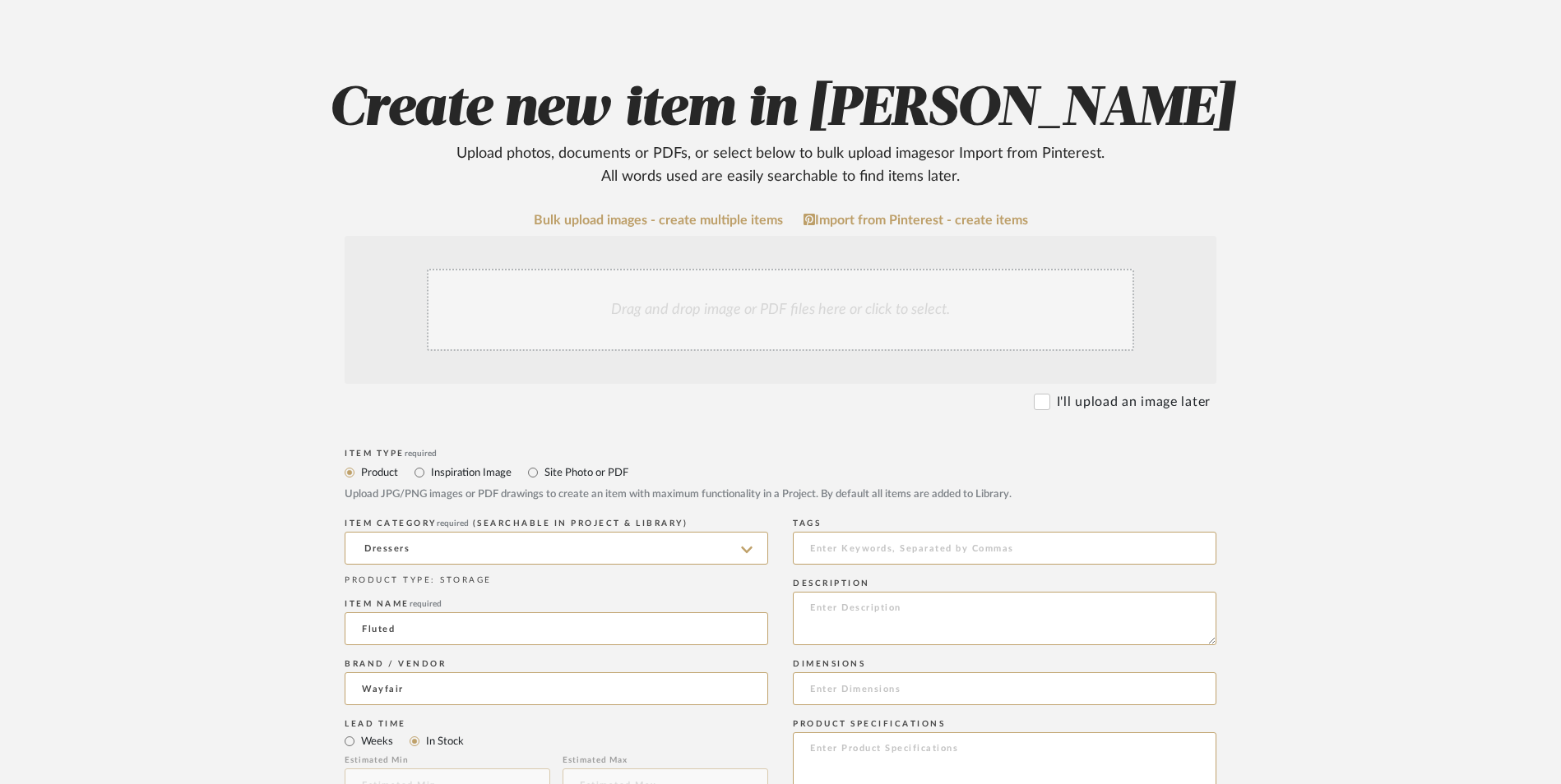
click at [729, 269] on div "Drag and drop image or PDF files here or click to select." at bounding box center [780, 310] width 707 height 82
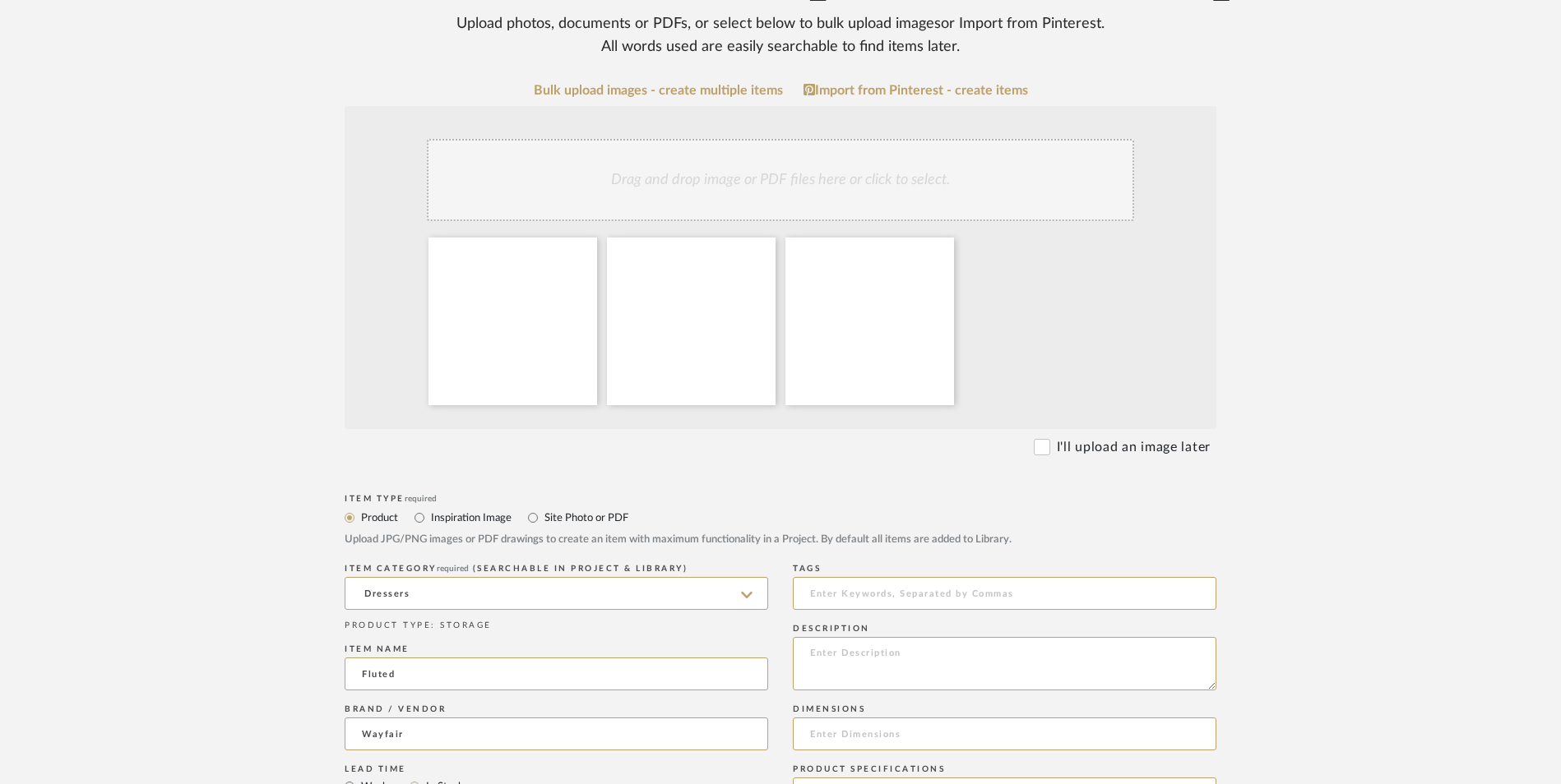
scroll to position [747, 0]
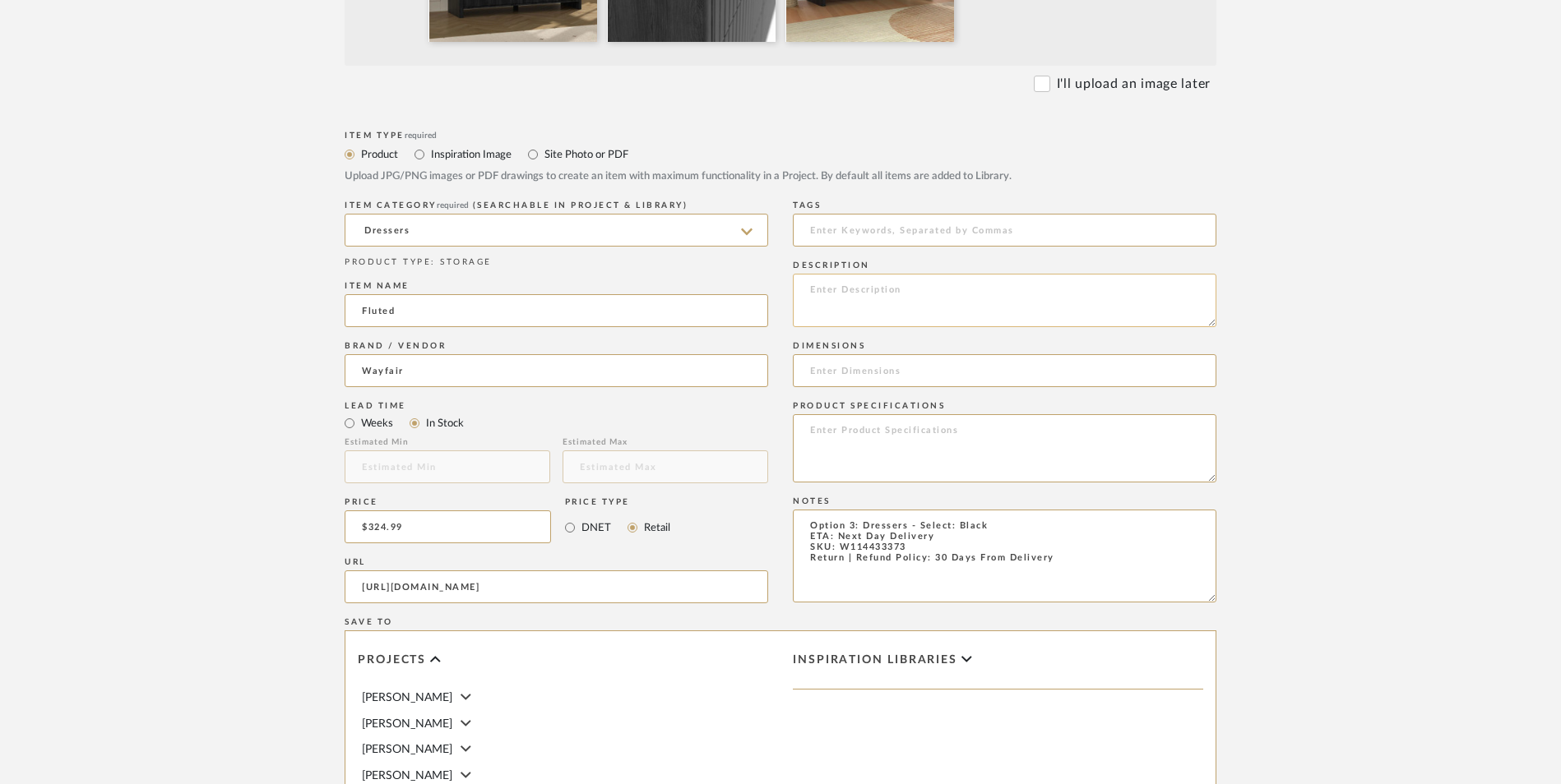
click at [939, 274] on textarea at bounding box center [1005, 300] width 424 height 54
paste textarea "Elevate your space with this uniquely crafted storage cabinet! Sleek rounded ed…"
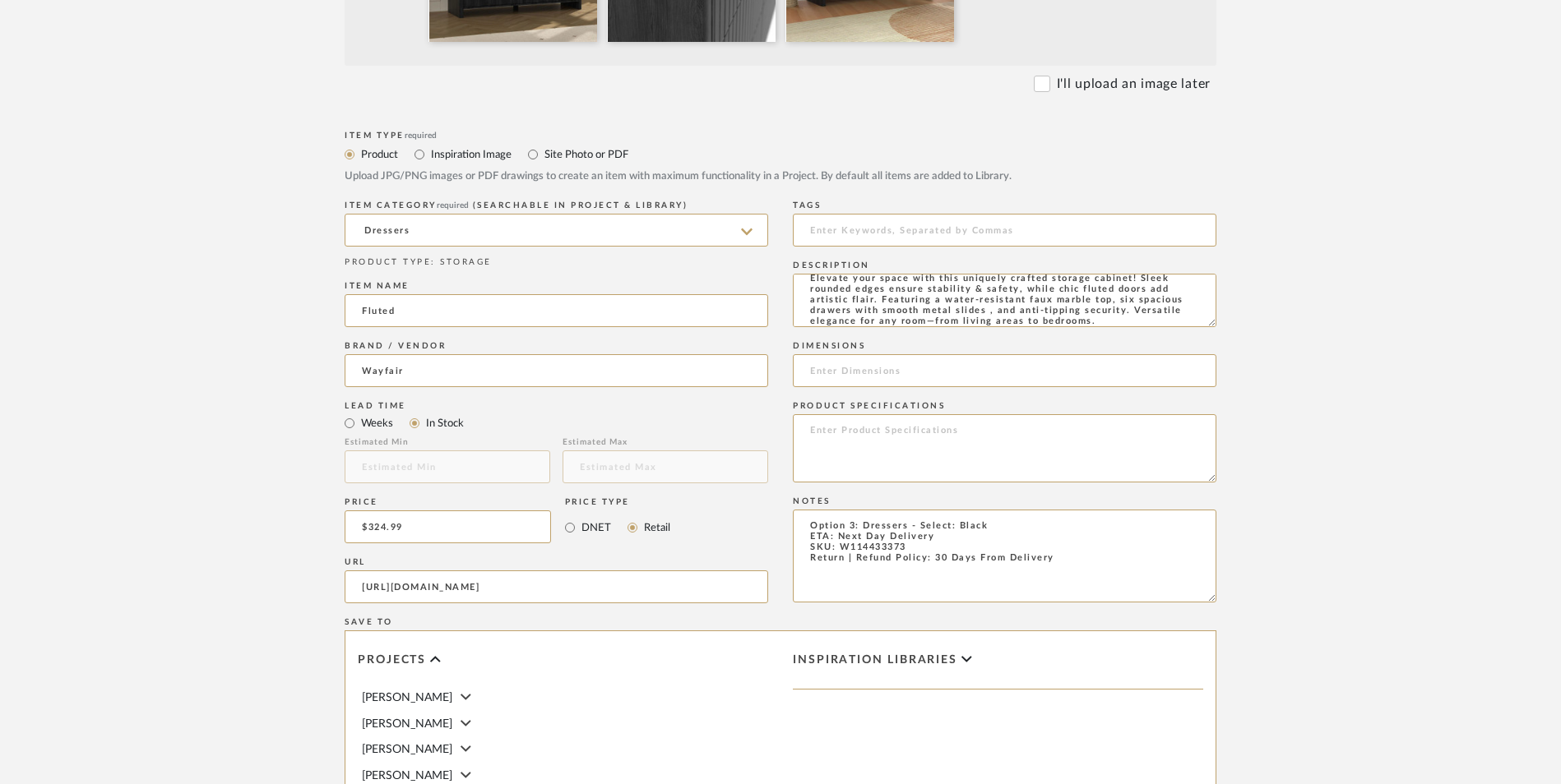
type textarea "Elevate your space with this uniquely crafted storage cabinet! Sleek rounded ed…"
click at [918, 354] on input at bounding box center [1005, 371] width 424 height 33
paste input "32.5'' H X 50.6'' W X 15.6'' D"
type input "32.5'' H X 50.6'' W X 15.6'' D"
click at [899, 414] on textarea at bounding box center [1005, 448] width 424 height 69
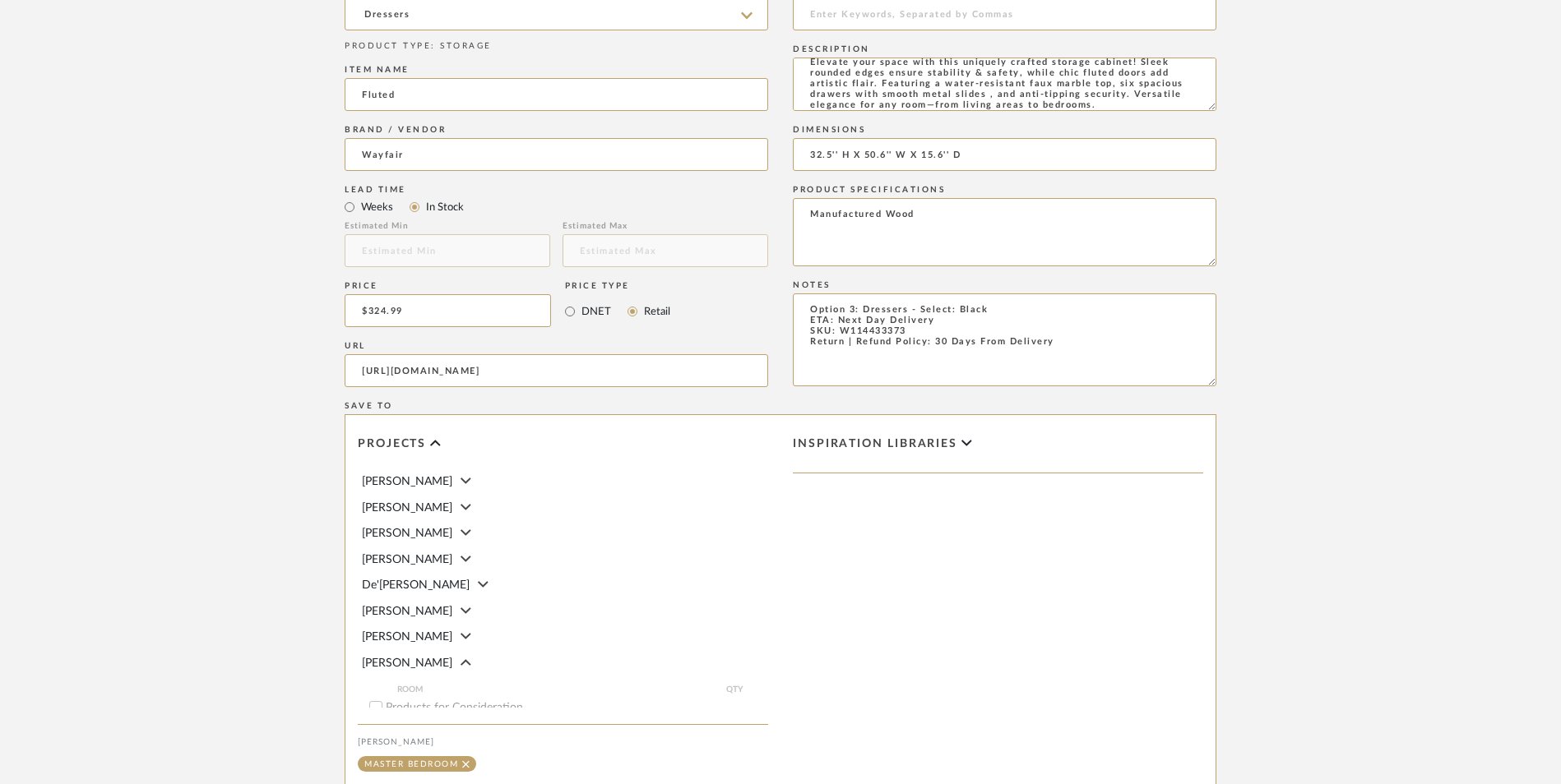
scroll to position [993, 0]
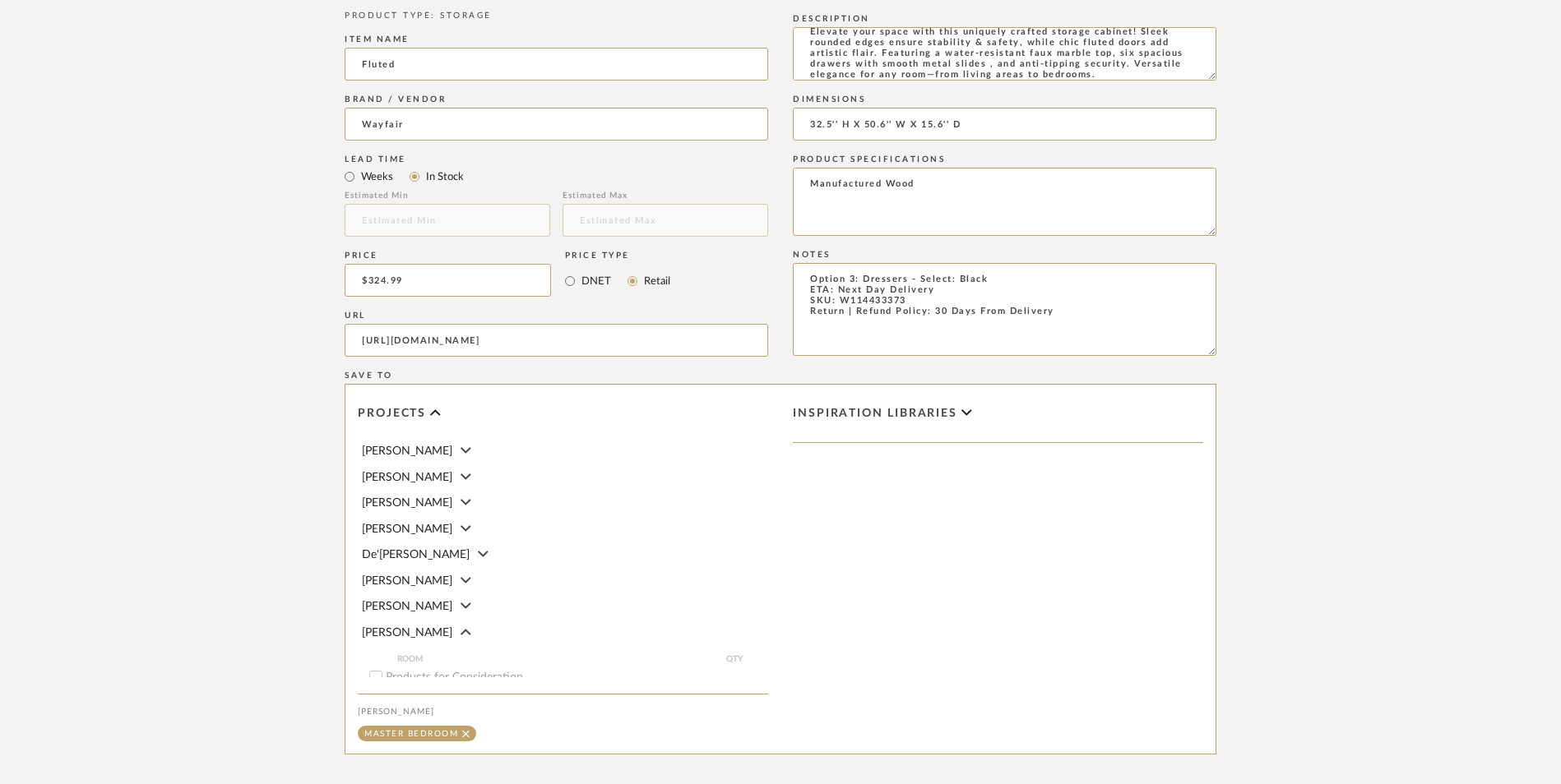
type textarea "Manufactured Wood"
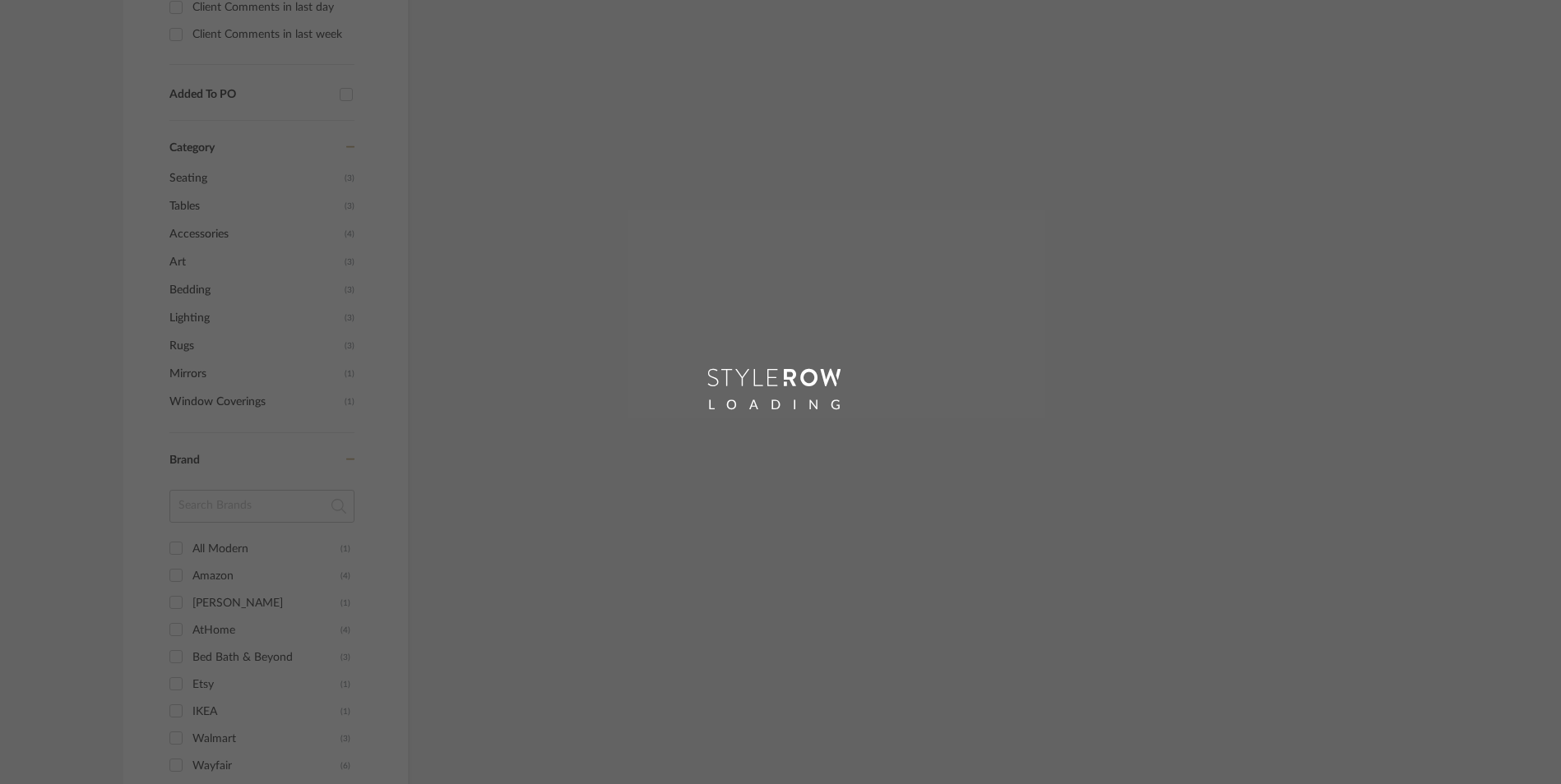
scroll to position [785, 0]
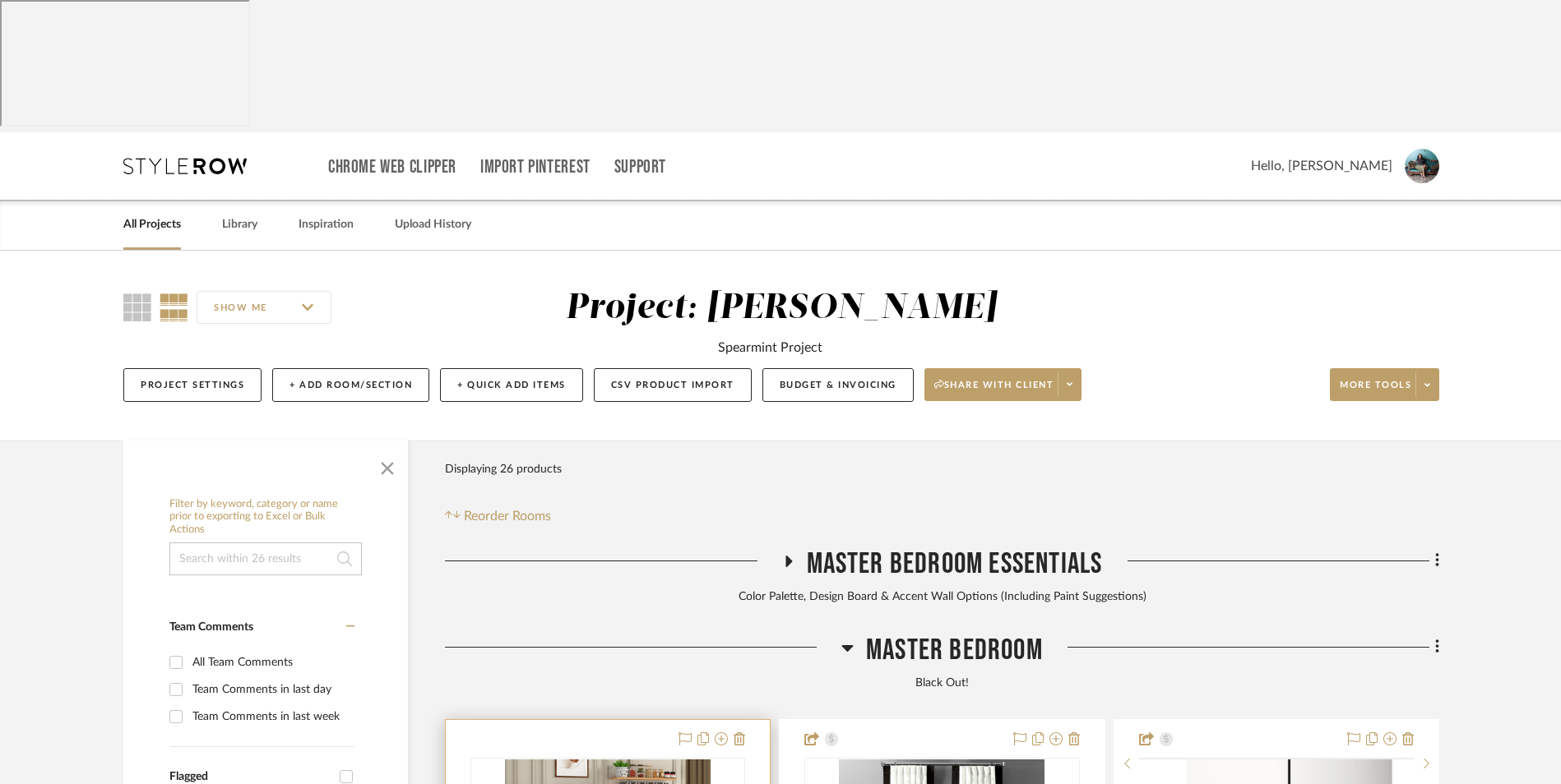
scroll to position [561, 0]
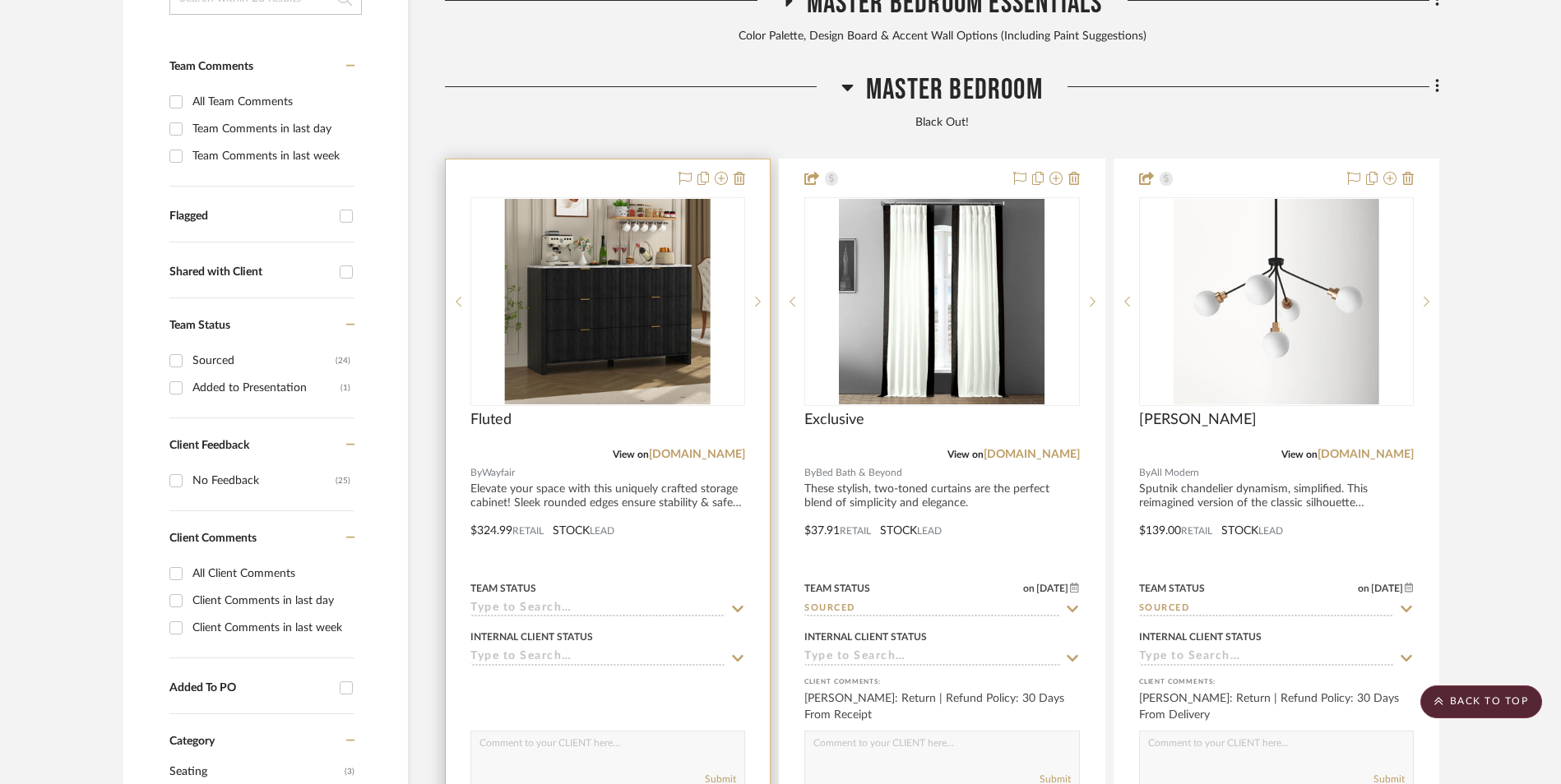
click at [0, 0] on img at bounding box center [0, 0] width 0 height 0
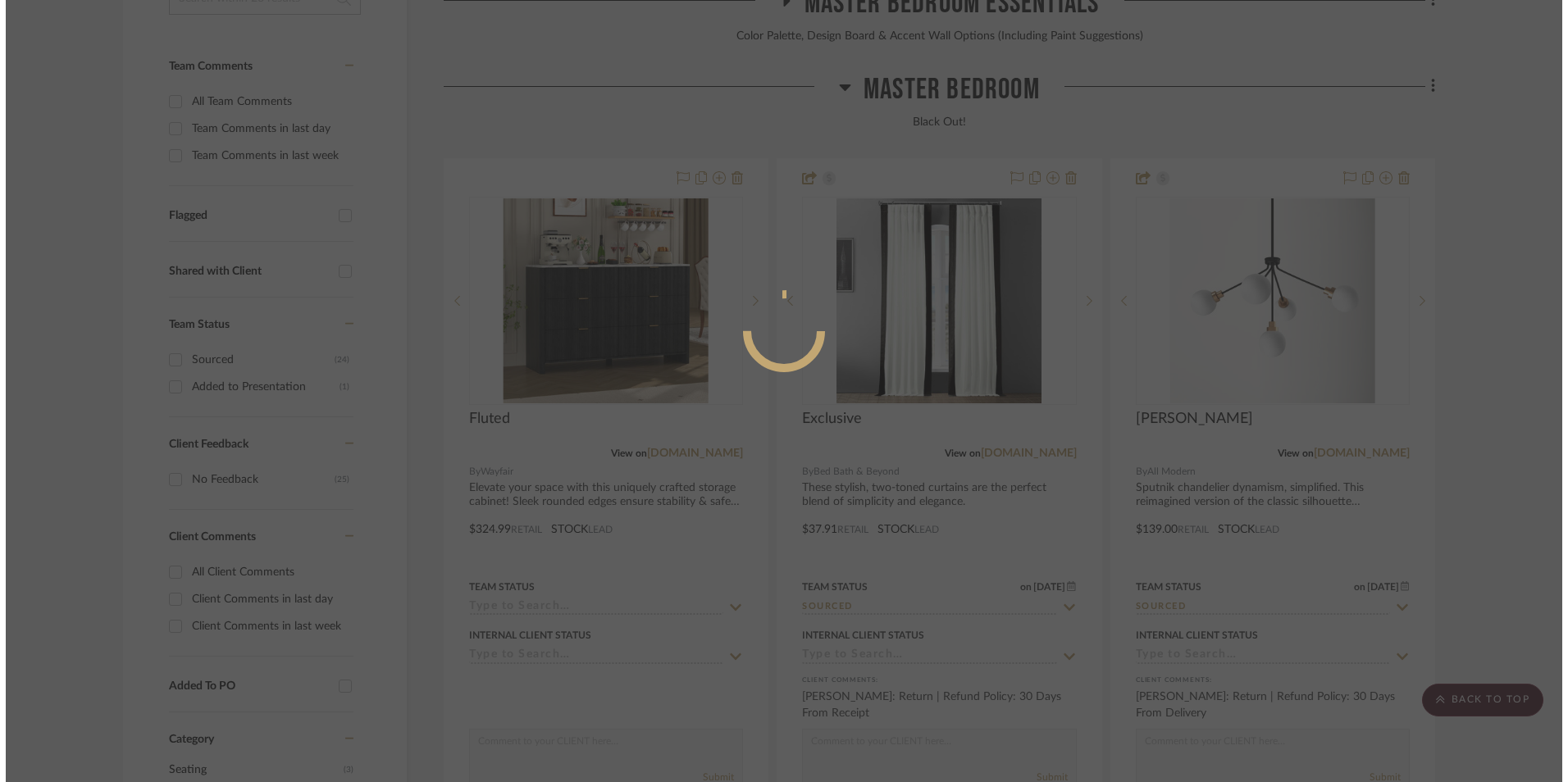
scroll to position [0, 0]
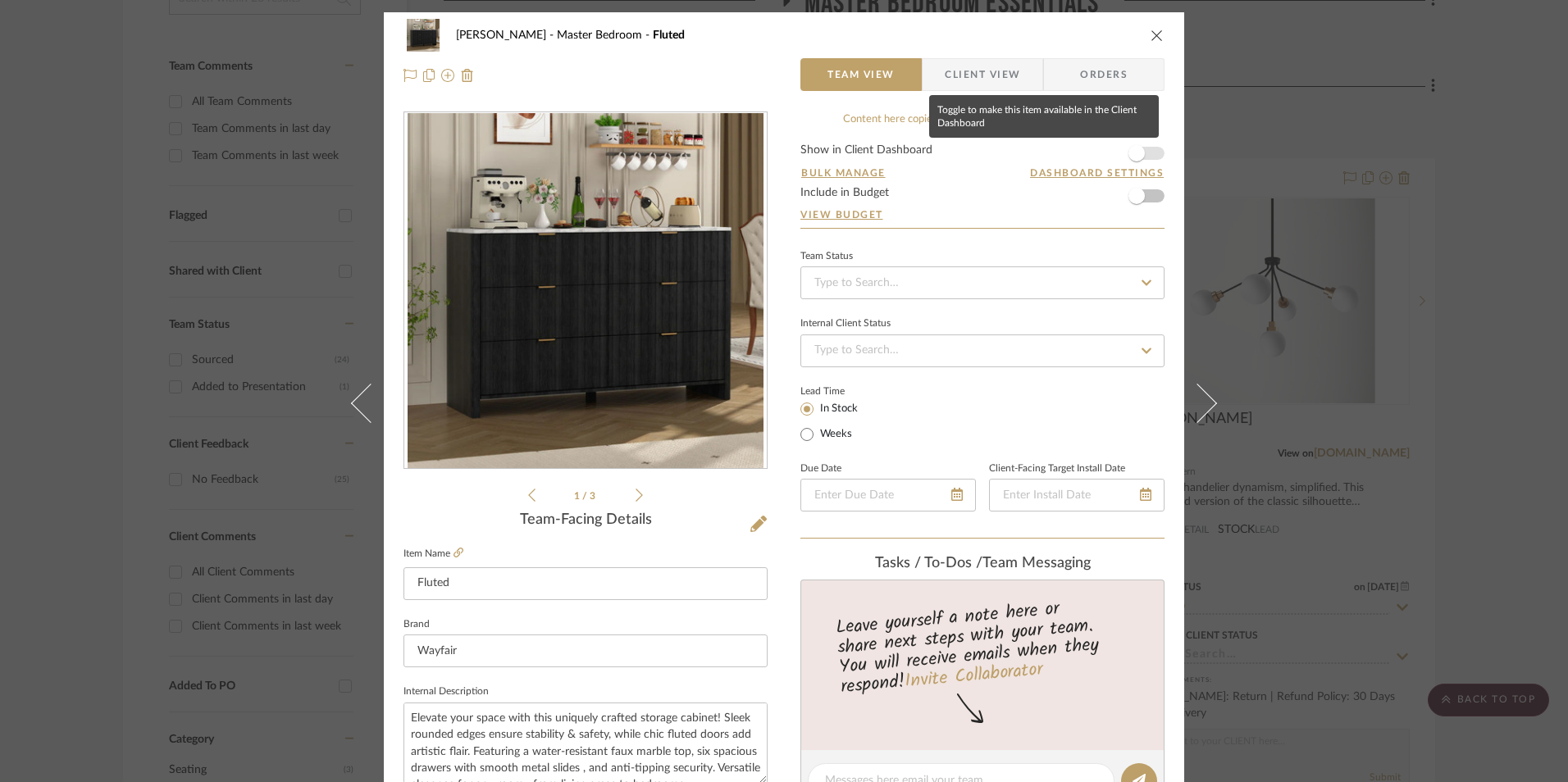
drag, startPoint x: 1138, startPoint y: 158, endPoint x: 1086, endPoint y: 182, distance: 57.3
click at [1138, 158] on span "button" at bounding box center [1136, 153] width 36 height 36
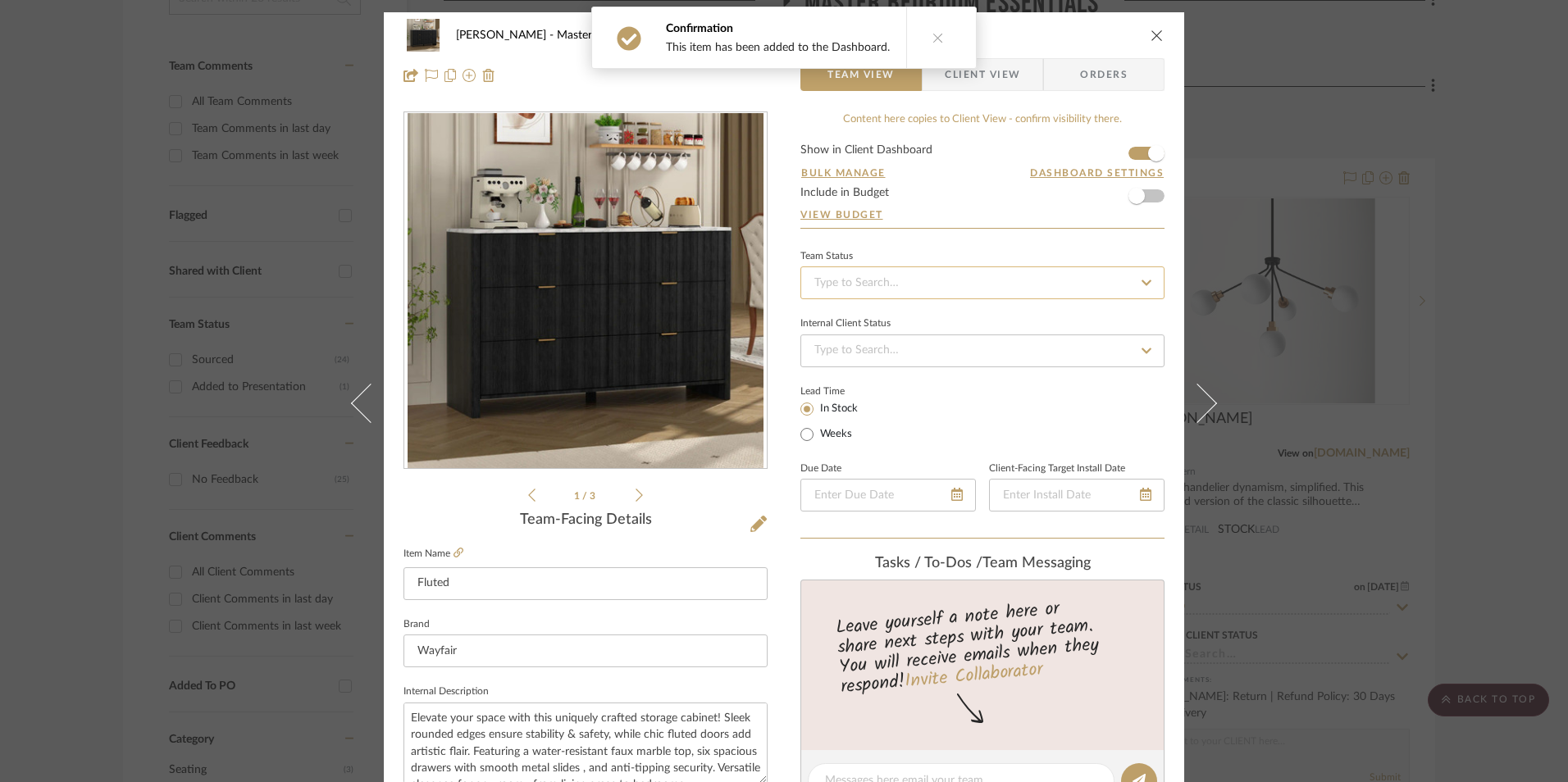
click at [937, 277] on input at bounding box center [982, 283] width 364 height 33
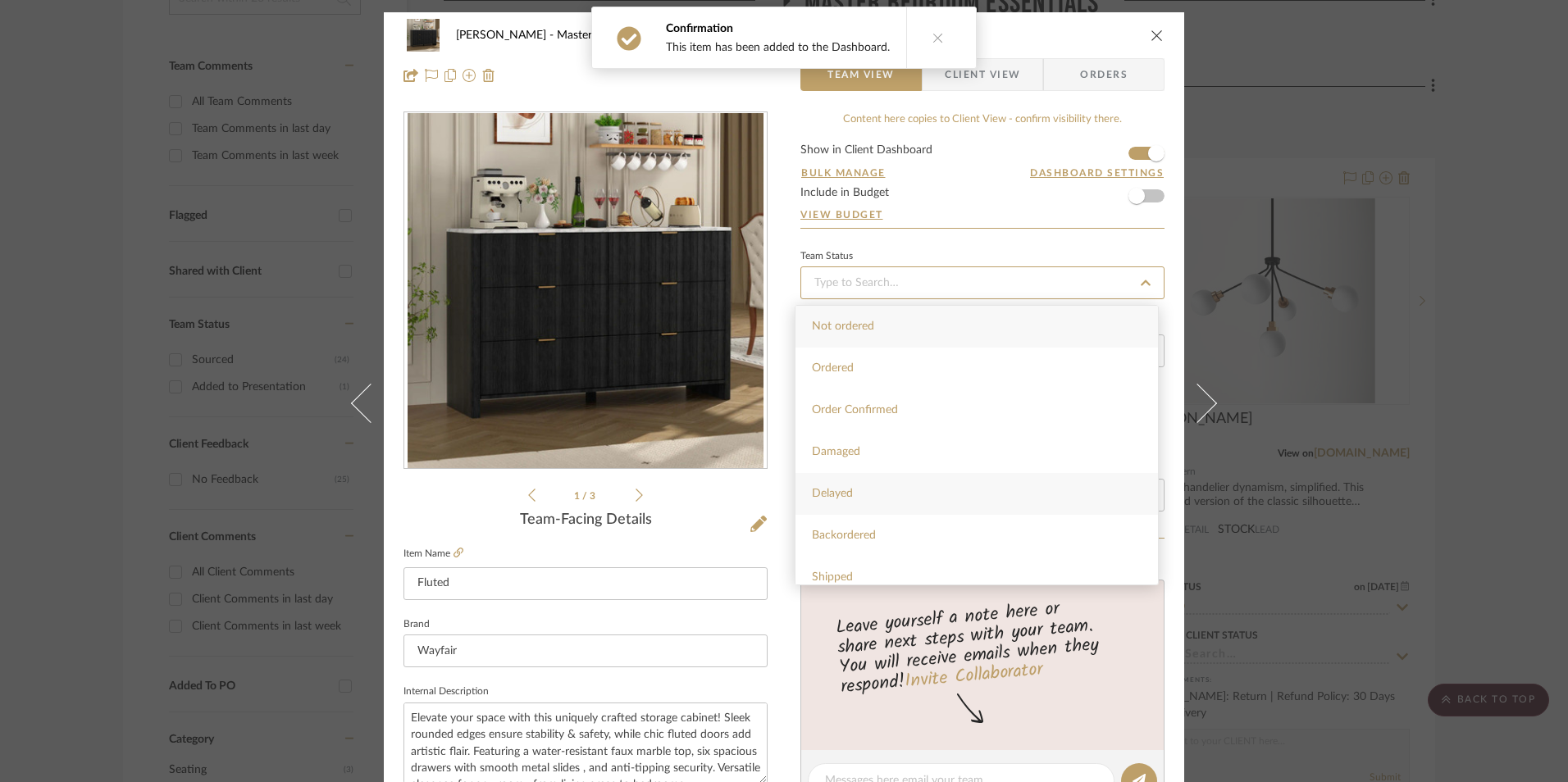
scroll to position [410, 0]
click at [885, 466] on div "Sourced" at bounding box center [976, 460] width 362 height 42
type input "[DATE]"
type input "Sourced"
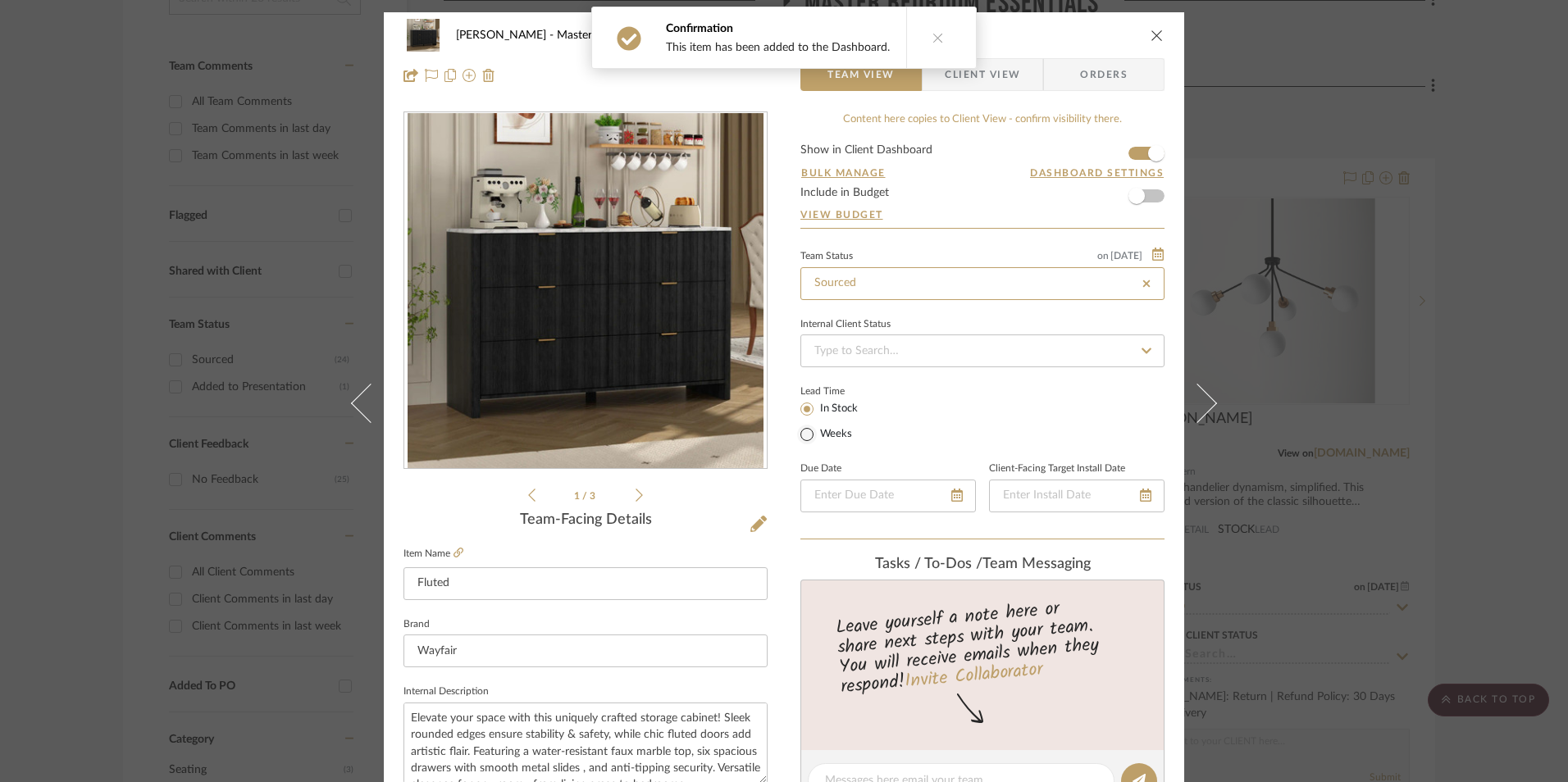
type input "[DATE]"
type input "Sourced"
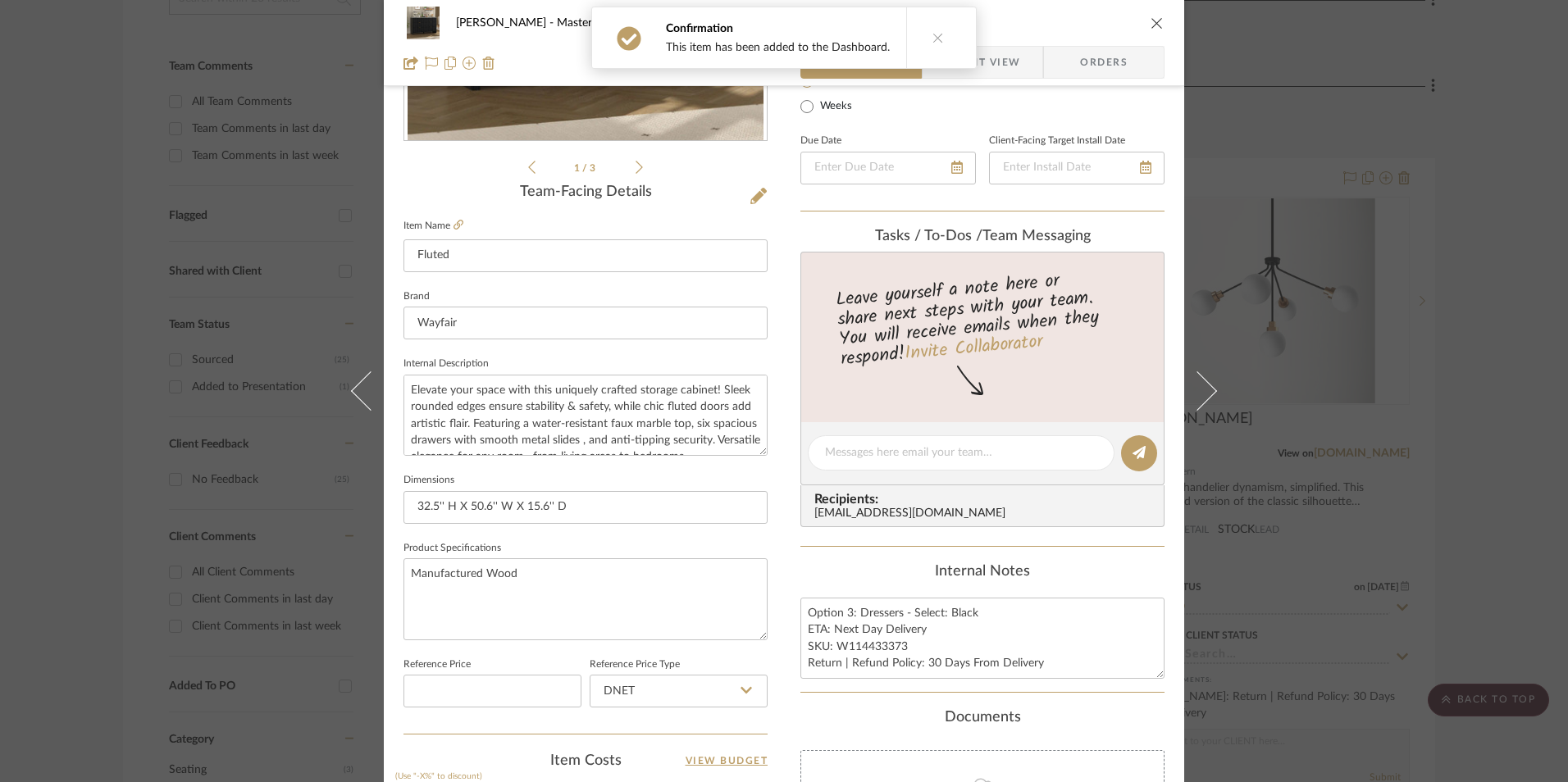
scroll to position [492, 0]
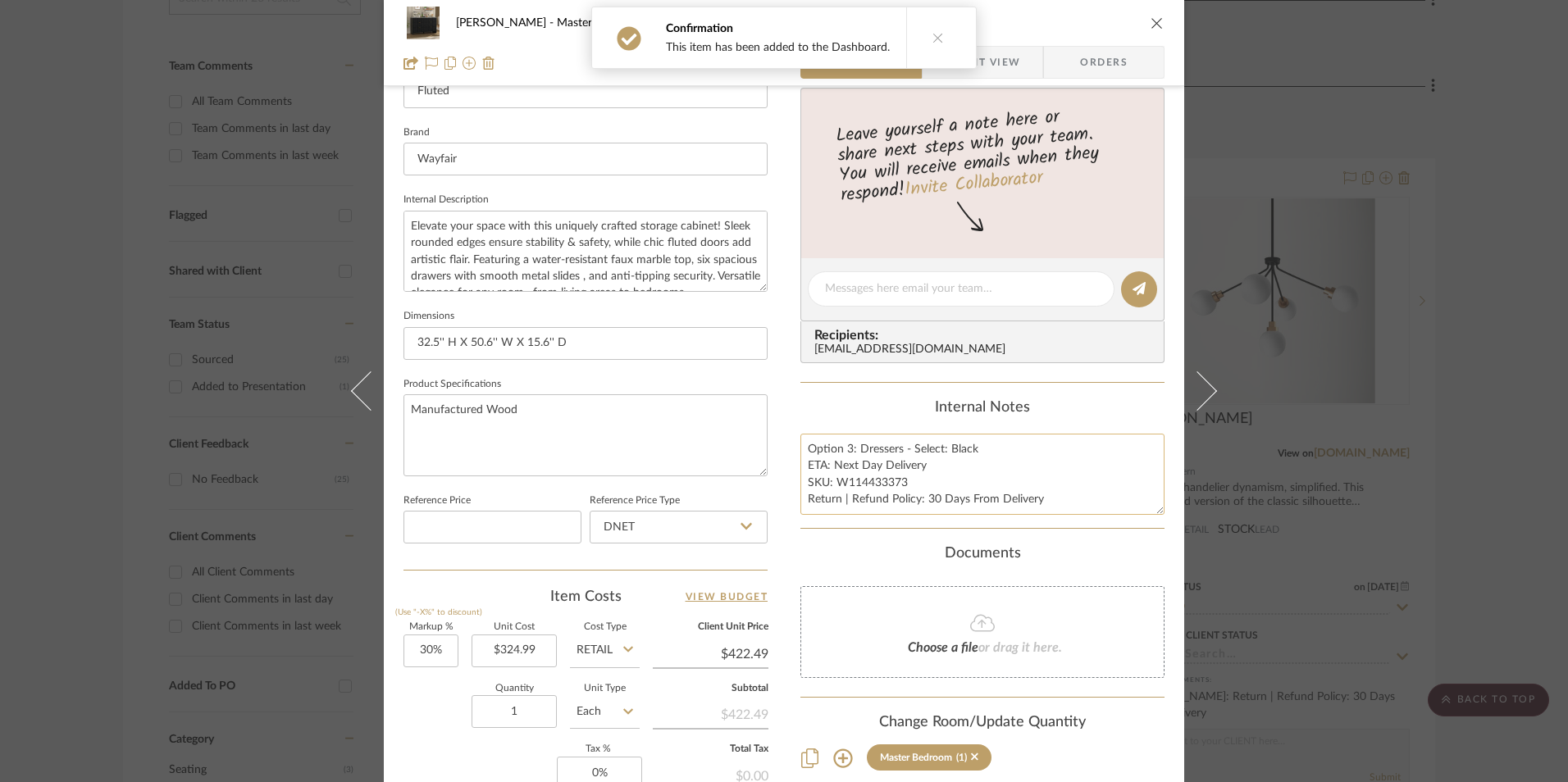
click at [866, 478] on textarea "Option 3: Dressers - Select: Black ETA: Next Day Delivery SKU: W114433373 Retur…" at bounding box center [982, 473] width 364 height 81
drag, startPoint x: 899, startPoint y: 482, endPoint x: 835, endPoint y: 485, distance: 64.1
click at [835, 485] on textarea "Option 3: Dressers - Select: Black ETA: Next Day Delivery SKU: W114433373 Retur…" at bounding box center [982, 473] width 364 height 81
click at [639, 540] on input "DNET" at bounding box center [679, 527] width 178 height 33
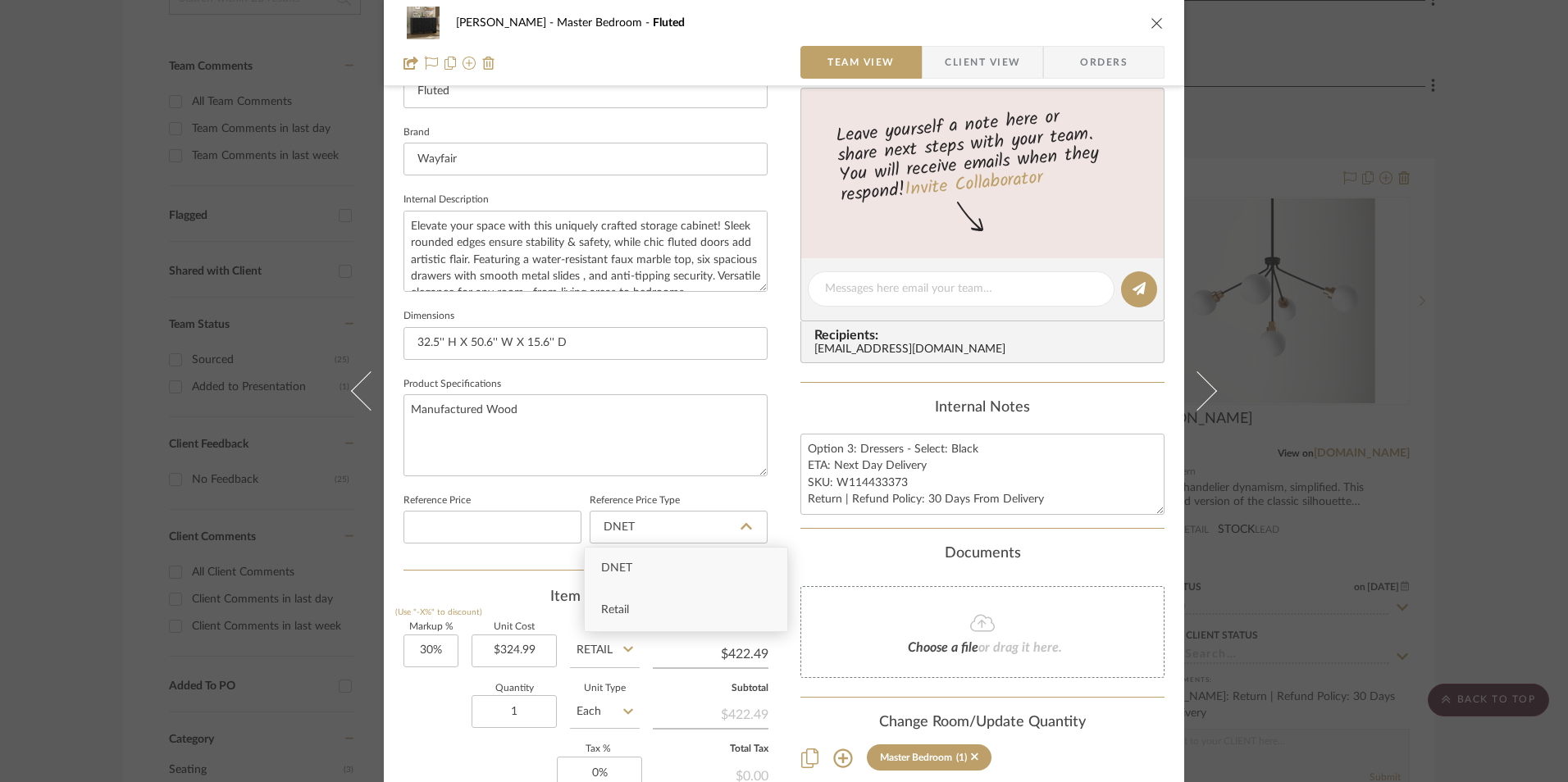
click at [639, 608] on div "Retail" at bounding box center [685, 610] width 202 height 42
type input "Retail"
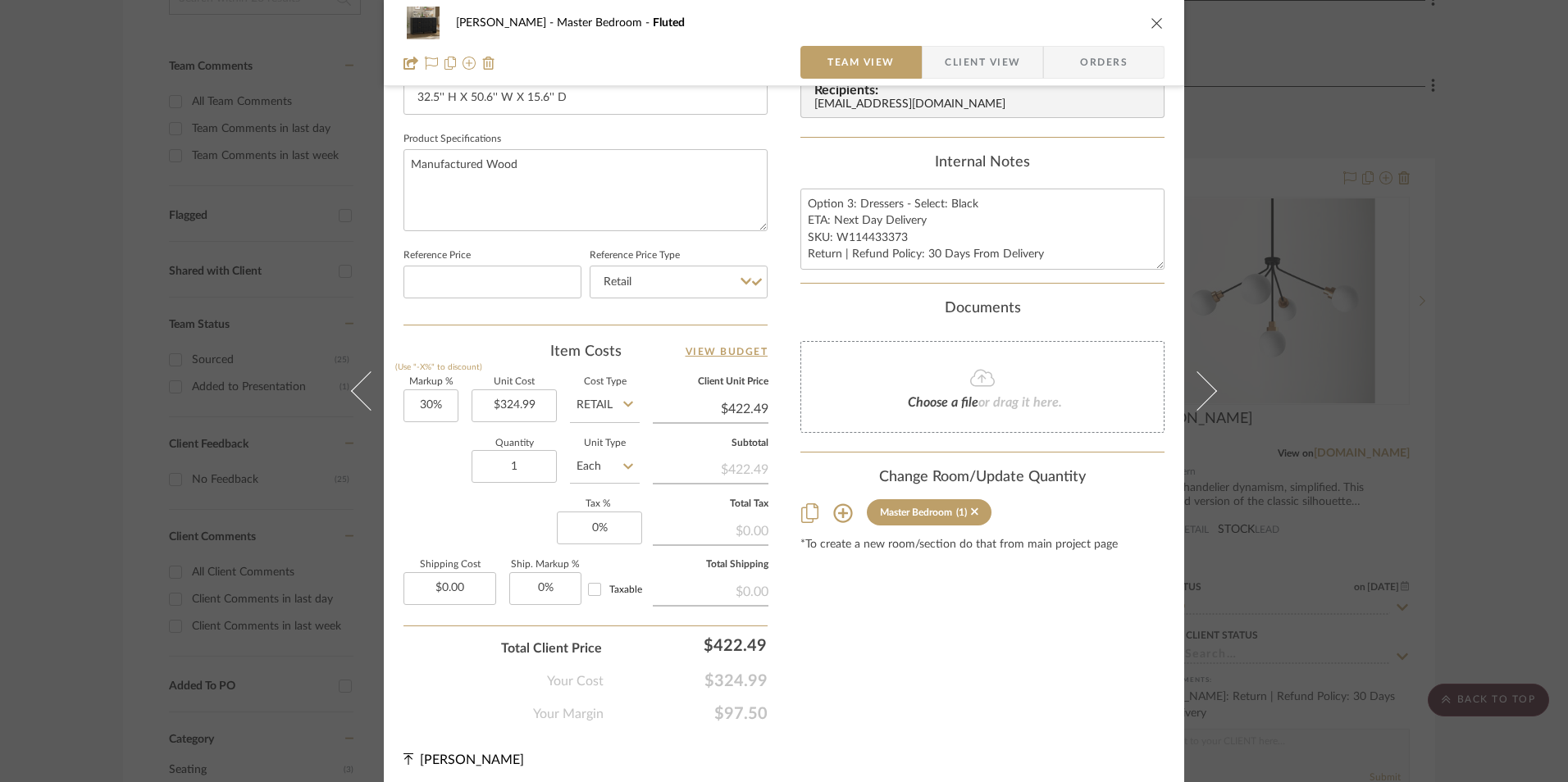
scroll to position [745, 0]
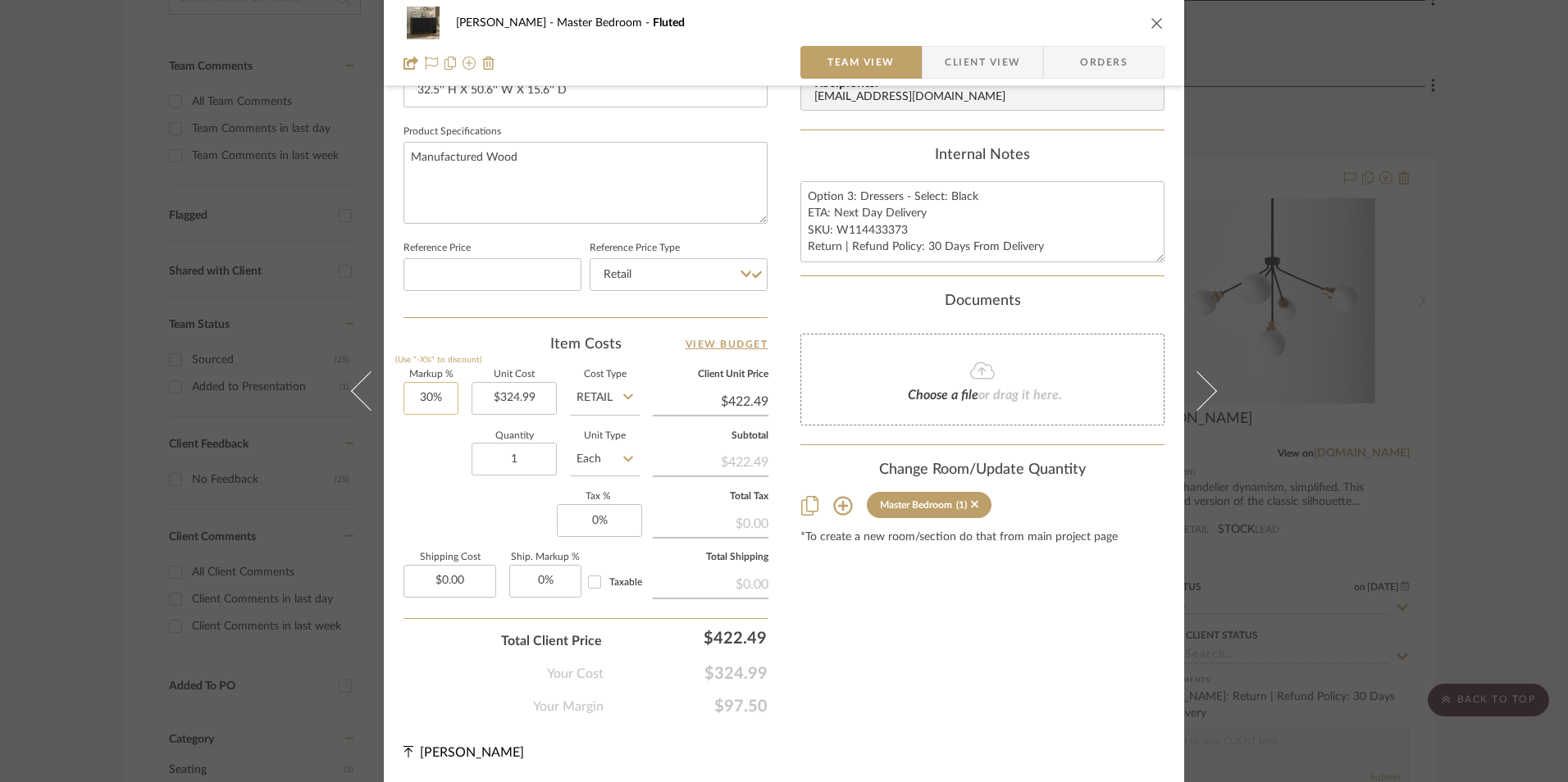
type input "30"
click at [429, 396] on input "30" at bounding box center [431, 398] width 55 height 33
drag, startPoint x: 422, startPoint y: 500, endPoint x: 634, endPoint y: 521, distance: 213.0
click at [422, 499] on div "Markup % (Use "-X%" to discount) Unit Cost $324.99 Cost Type Retail Client Unit…" at bounding box center [585, 490] width 364 height 239
type input "0%"
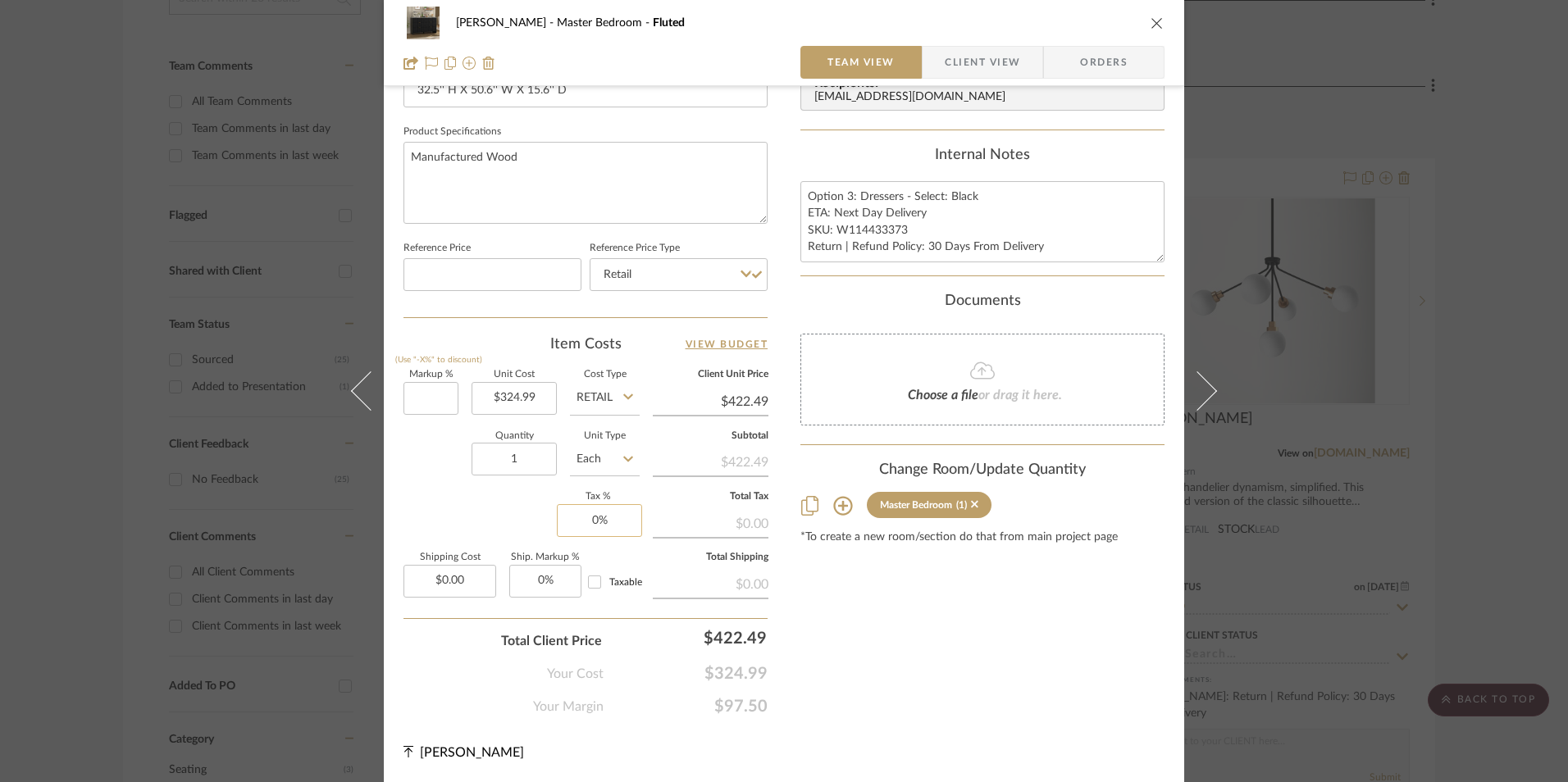
type input "$324.99"
click at [635, 533] on input "0" at bounding box center [598, 521] width 85 height 33
type input "8.25%"
click at [905, 642] on div "Content here copies to Client View - confirm visibility there. Show in Client D…" at bounding box center [982, 42] width 364 height 1349
click at [1080, 63] on span "Orders" at bounding box center [1104, 62] width 84 height 33
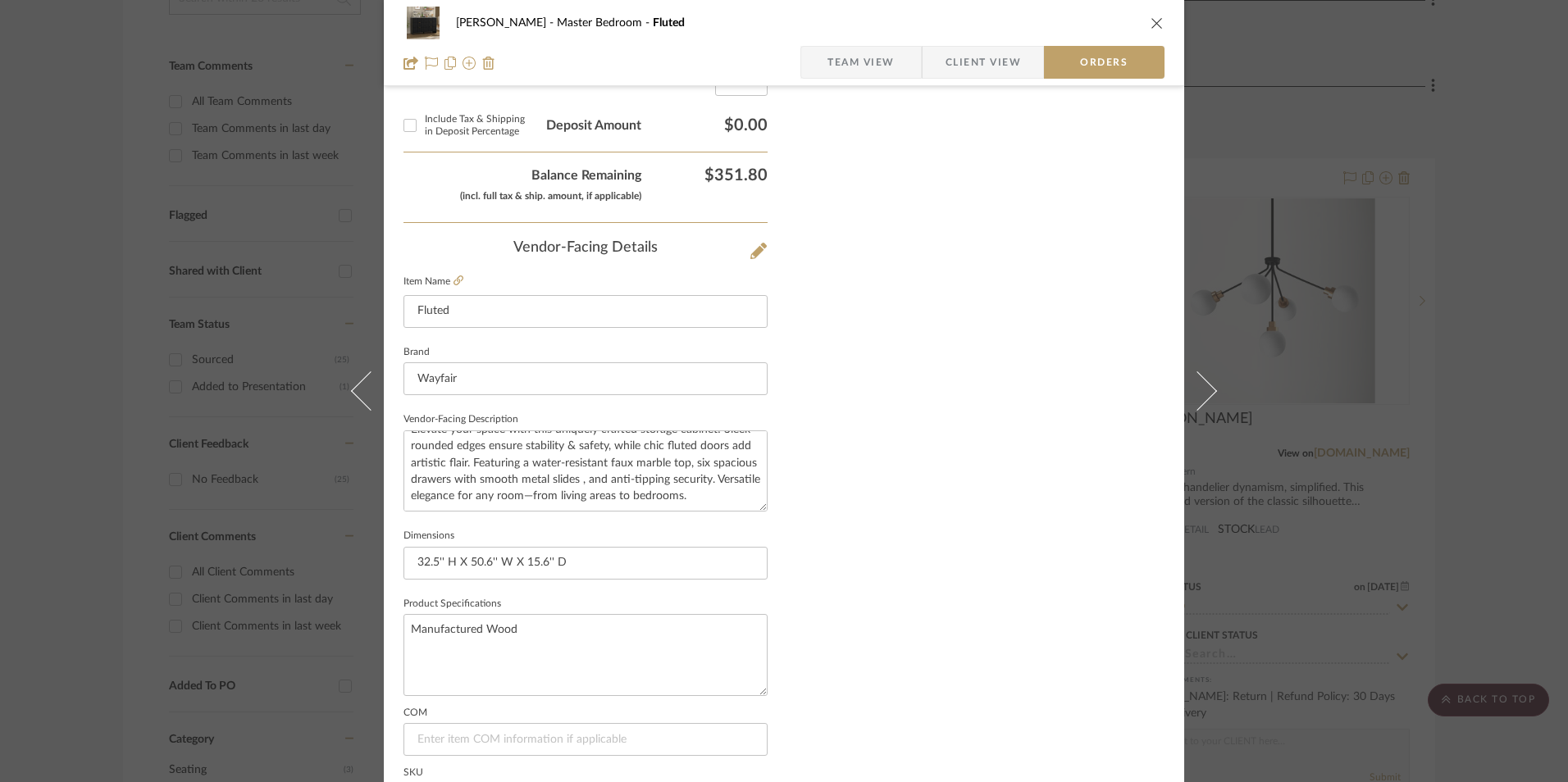
scroll to position [962, 0]
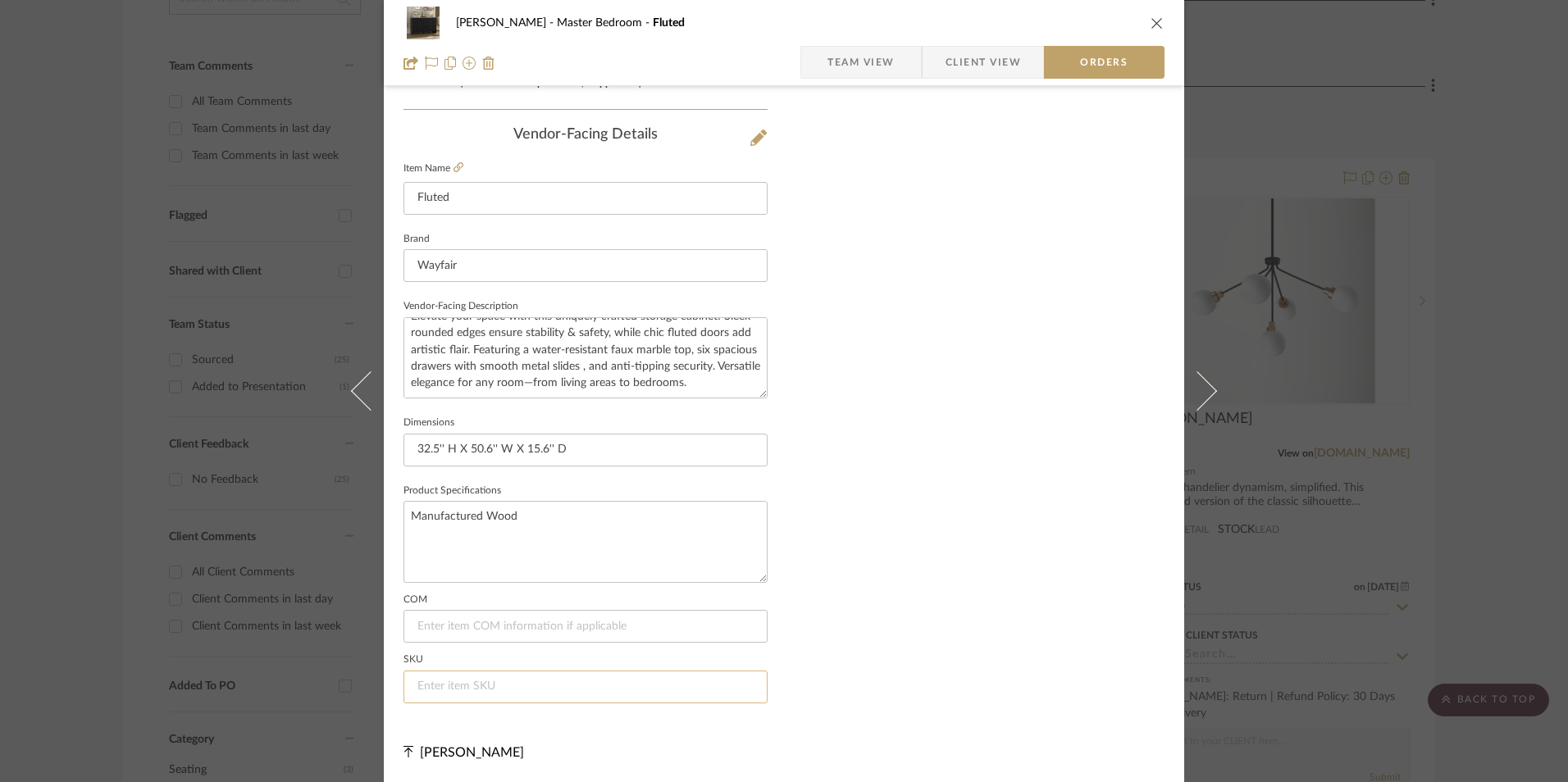
click at [477, 681] on input at bounding box center [585, 687] width 364 height 33
paste input "W114433373"
type input "W114433373"
click at [889, 76] on div "LaMarion Patterson Master Bedroom Fluted Team View Client View Orders" at bounding box center [784, 43] width 801 height 86
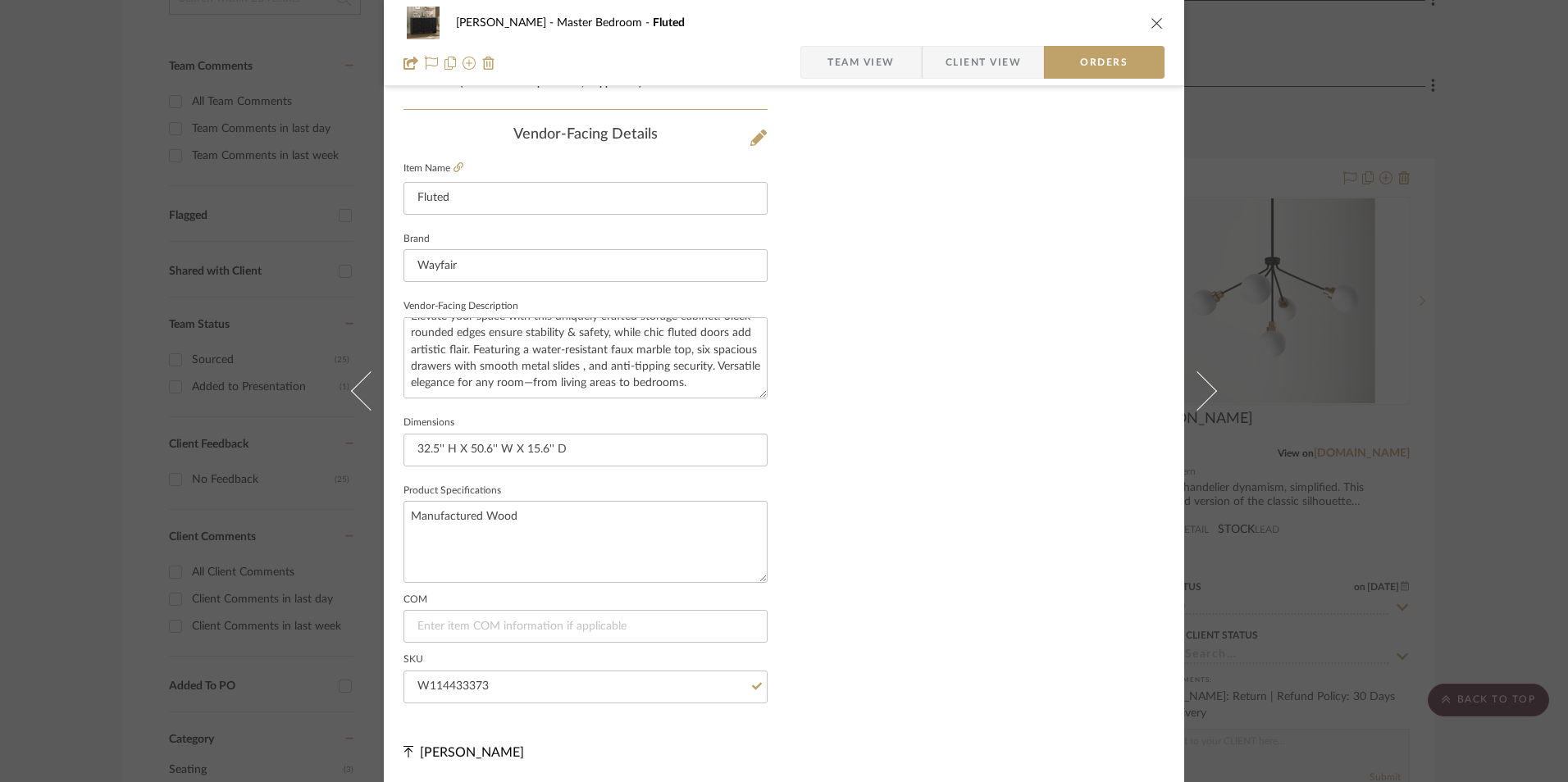
click at [832, 65] on span "Team View" at bounding box center [860, 62] width 67 height 33
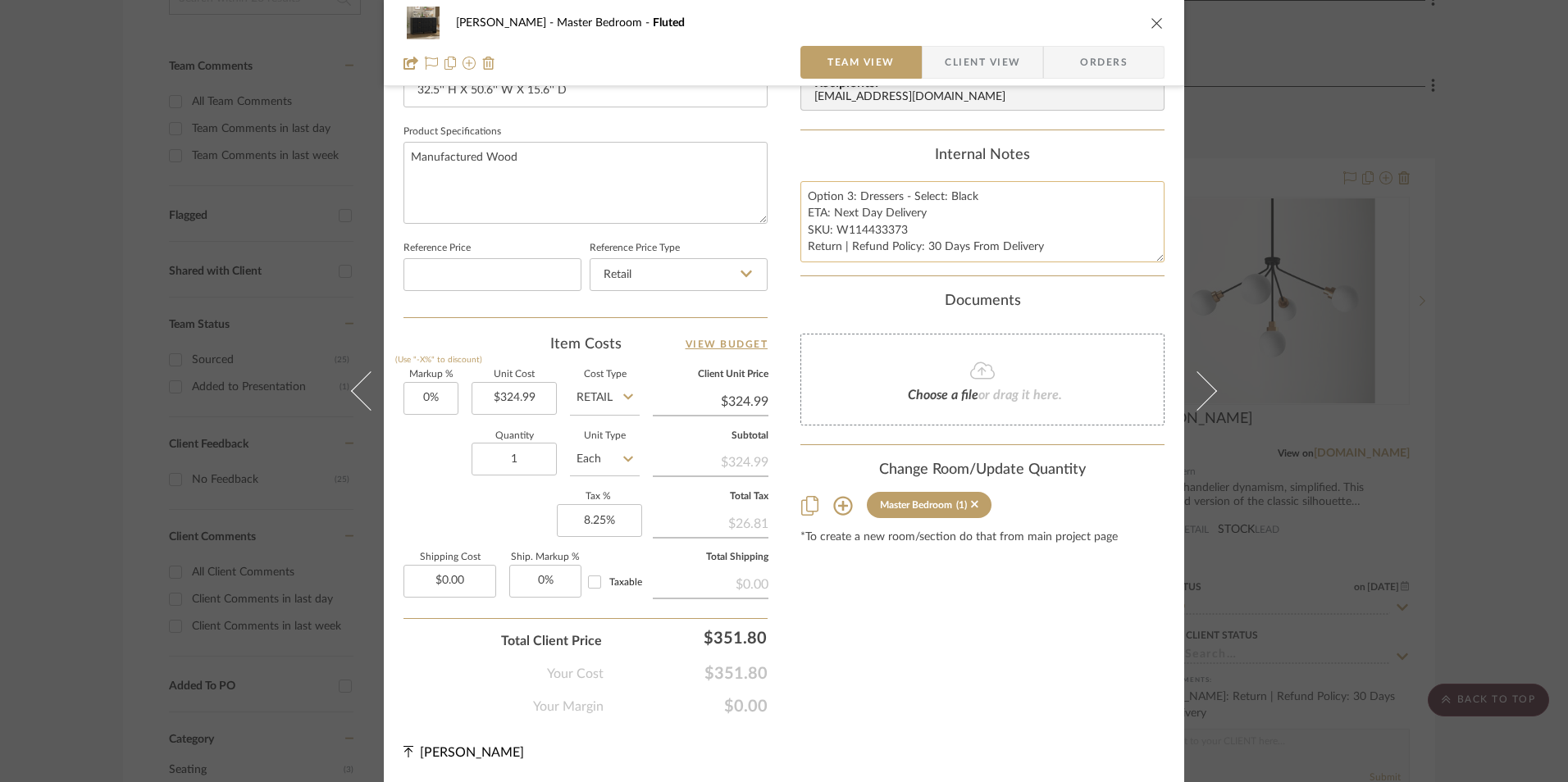
scroll to position [745, 0]
click at [874, 208] on textarea "Option 3: Dressers - Select: Black ETA: Next Day Delivery SKU: W114433373 Retur…" at bounding box center [982, 222] width 364 height 81
drag, startPoint x: 804, startPoint y: 192, endPoint x: 893, endPoint y: 243, distance: 102.6
click at [1129, 251] on textarea "Option 3: Dressers - Select: Black ETA: Next Day Delivery SKU: W114433373 Retur…" at bounding box center [982, 222] width 364 height 81
click at [990, 57] on span "Client View" at bounding box center [982, 62] width 75 height 33
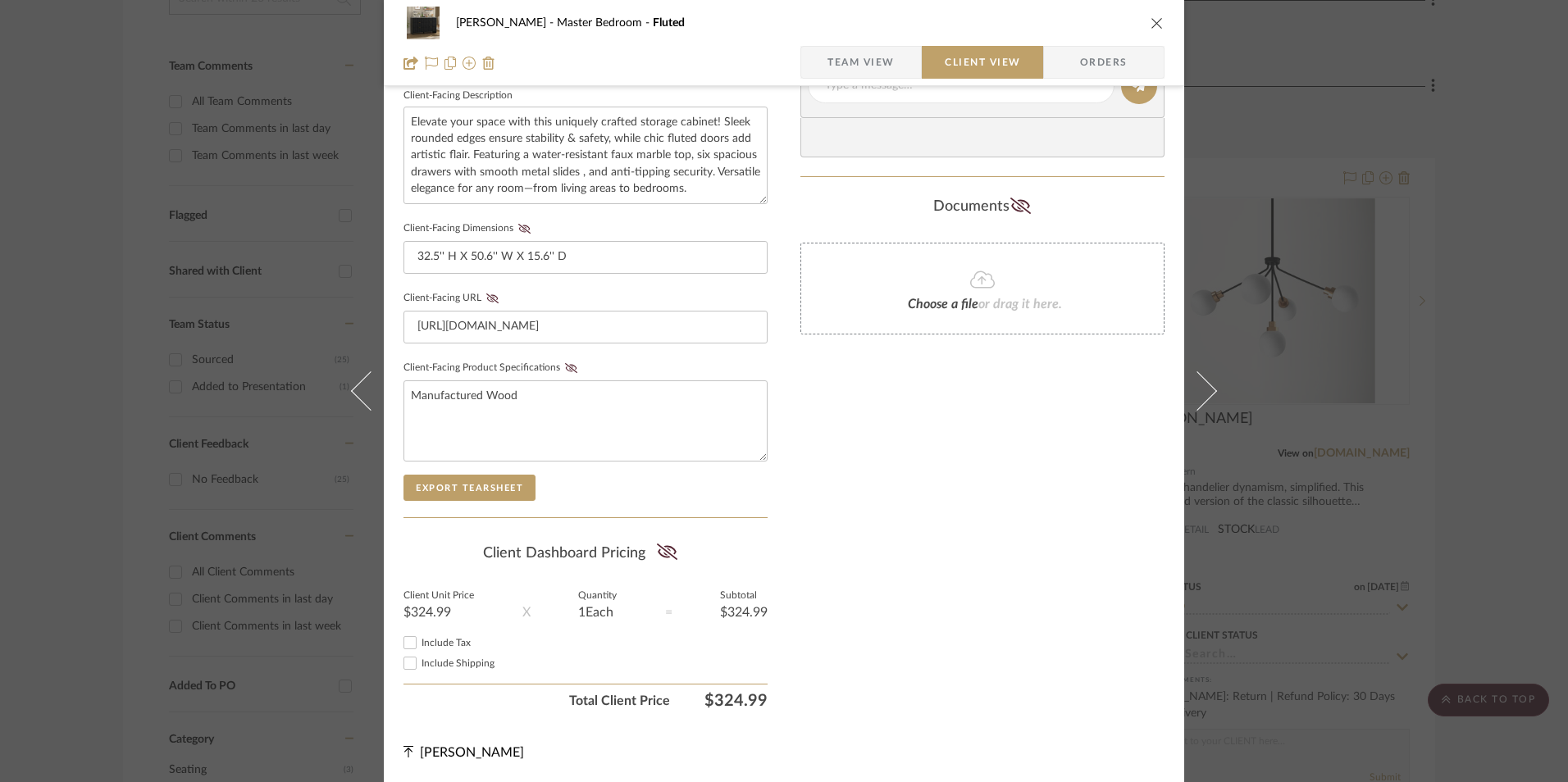
scroll to position [596, 0]
drag, startPoint x: 405, startPoint y: 641, endPoint x: 597, endPoint y: 575, distance: 203.0
click at [404, 641] on input "Include Tax" at bounding box center [410, 642] width 20 height 20
checkbox input "true"
click at [660, 542] on fa-icon at bounding box center [667, 553] width 21 height 24
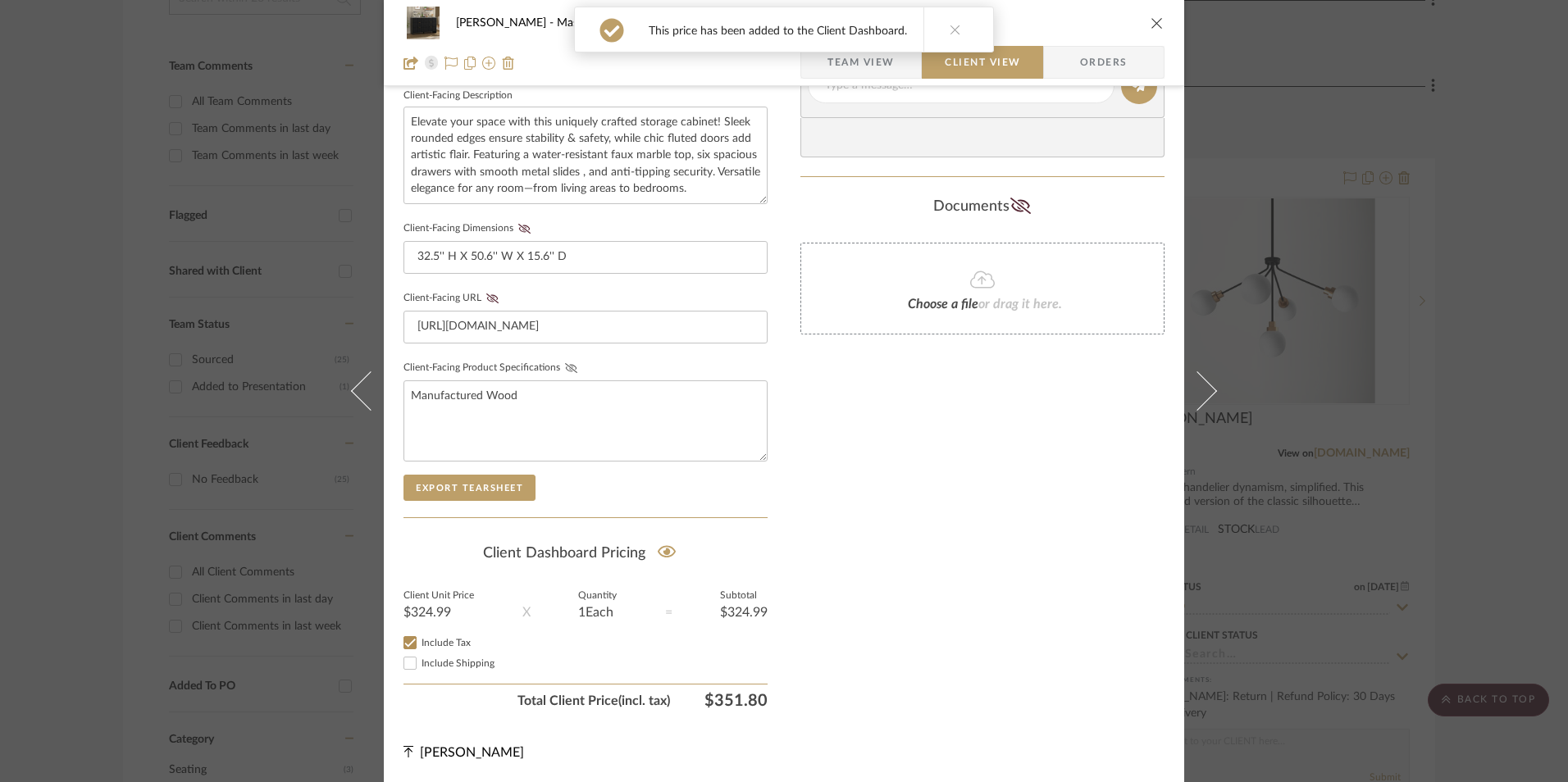
click at [565, 371] on icon at bounding box center [571, 368] width 13 height 10
click at [489, 298] on icon at bounding box center [492, 299] width 13 height 10
click at [518, 233] on icon at bounding box center [524, 228] width 13 height 10
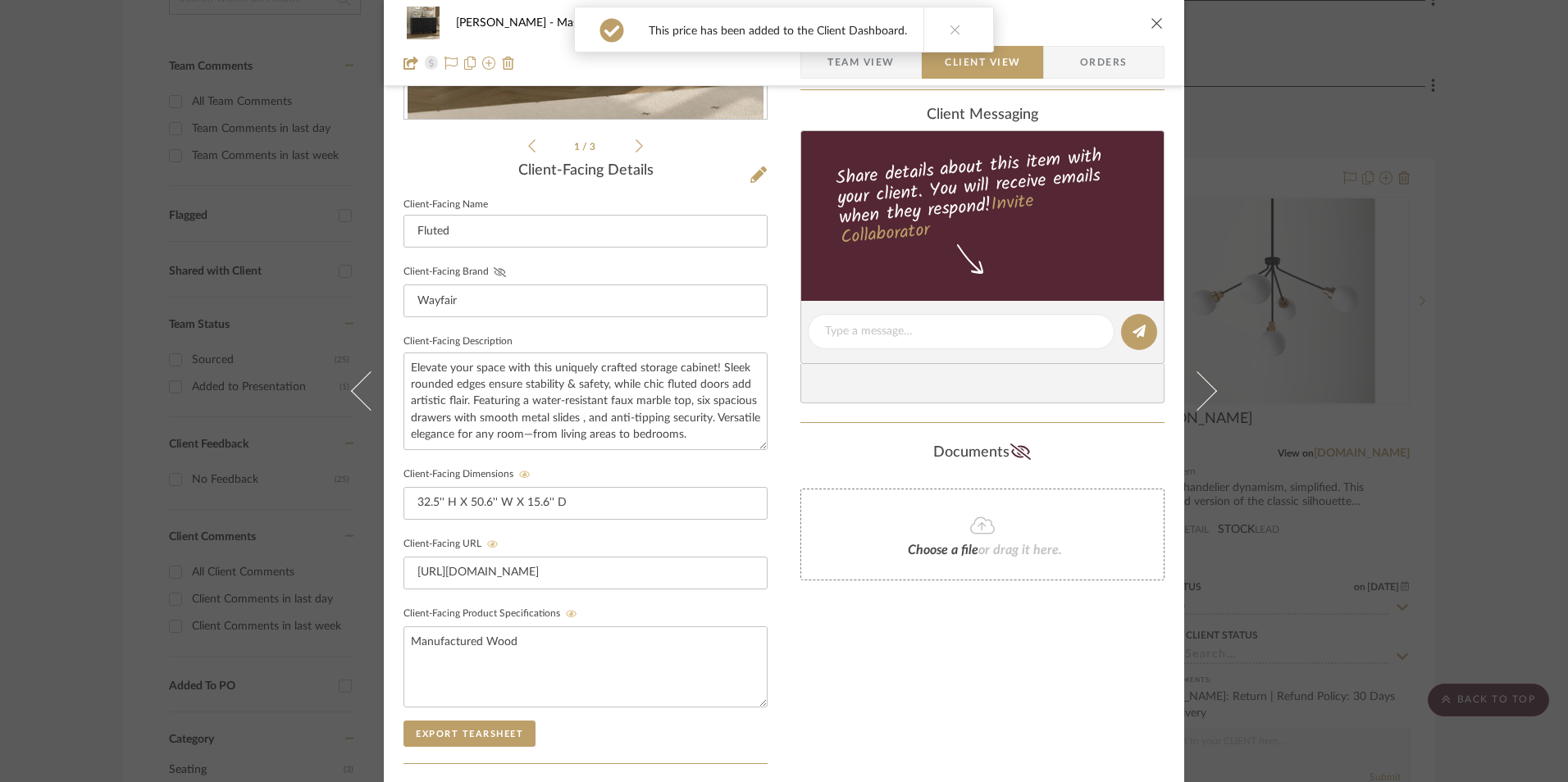
click at [494, 275] on icon at bounding box center [500, 272] width 13 height 10
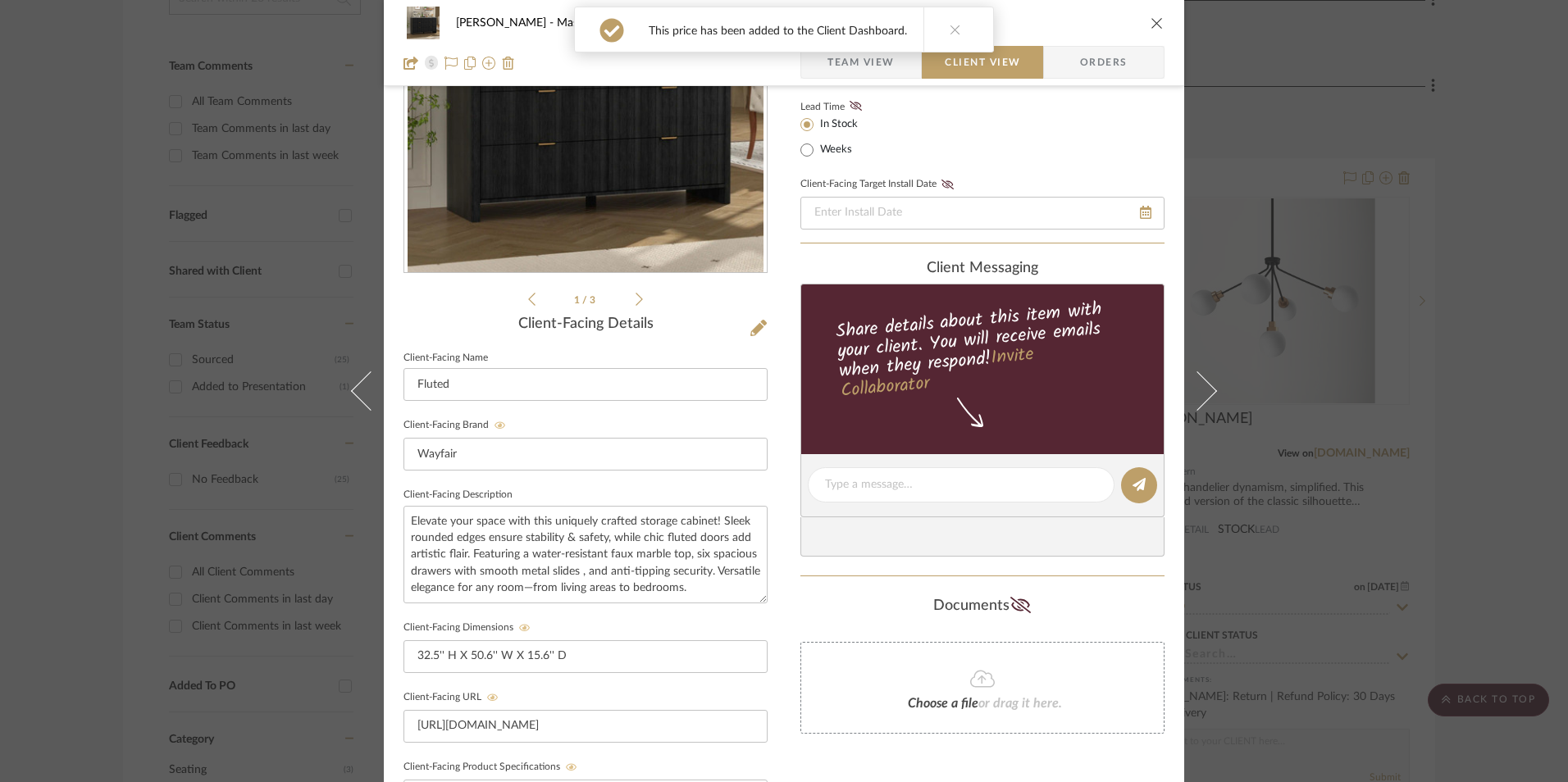
scroll to position [21, 0]
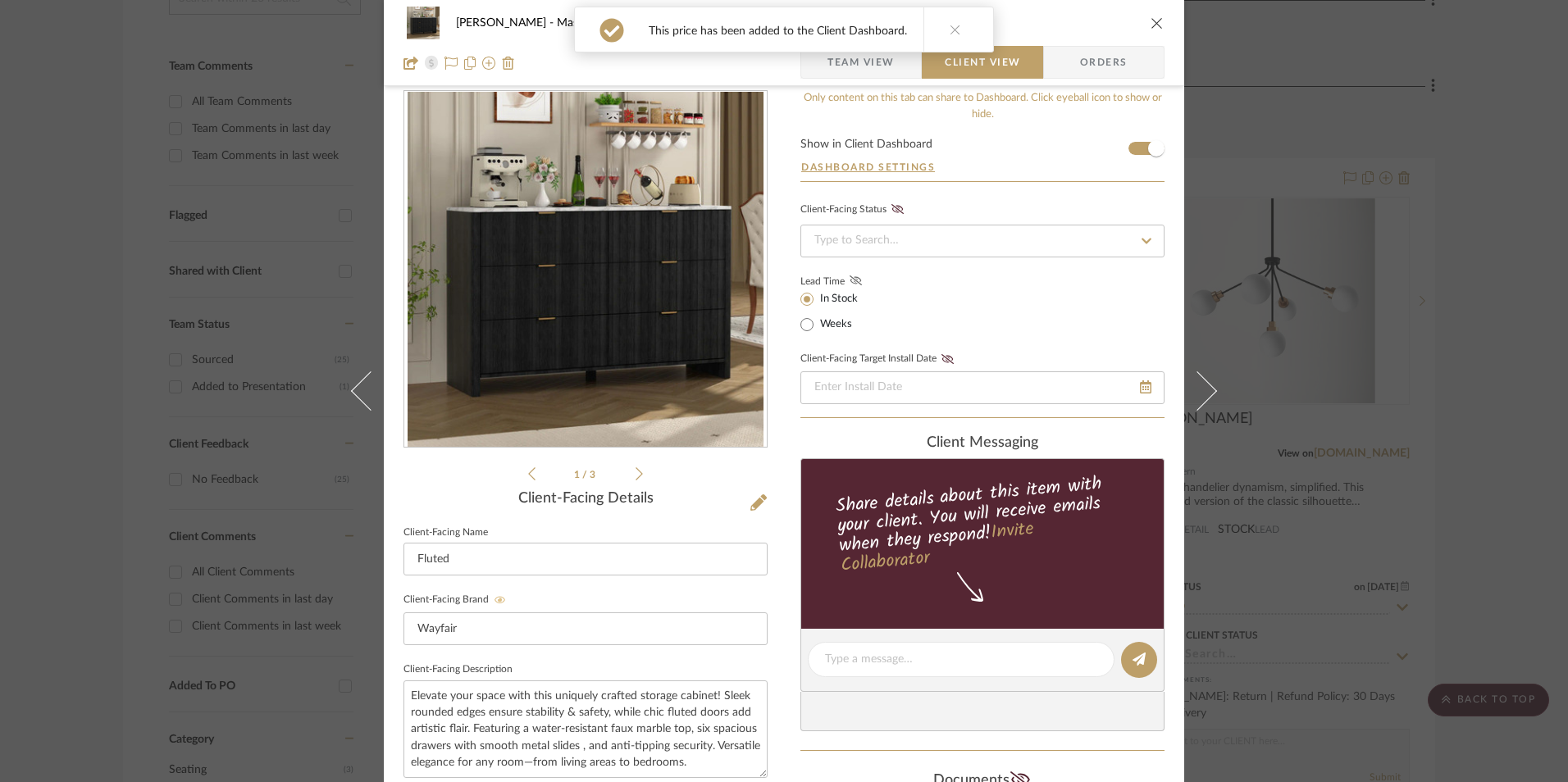
click at [853, 281] on icon at bounding box center [855, 280] width 13 height 10
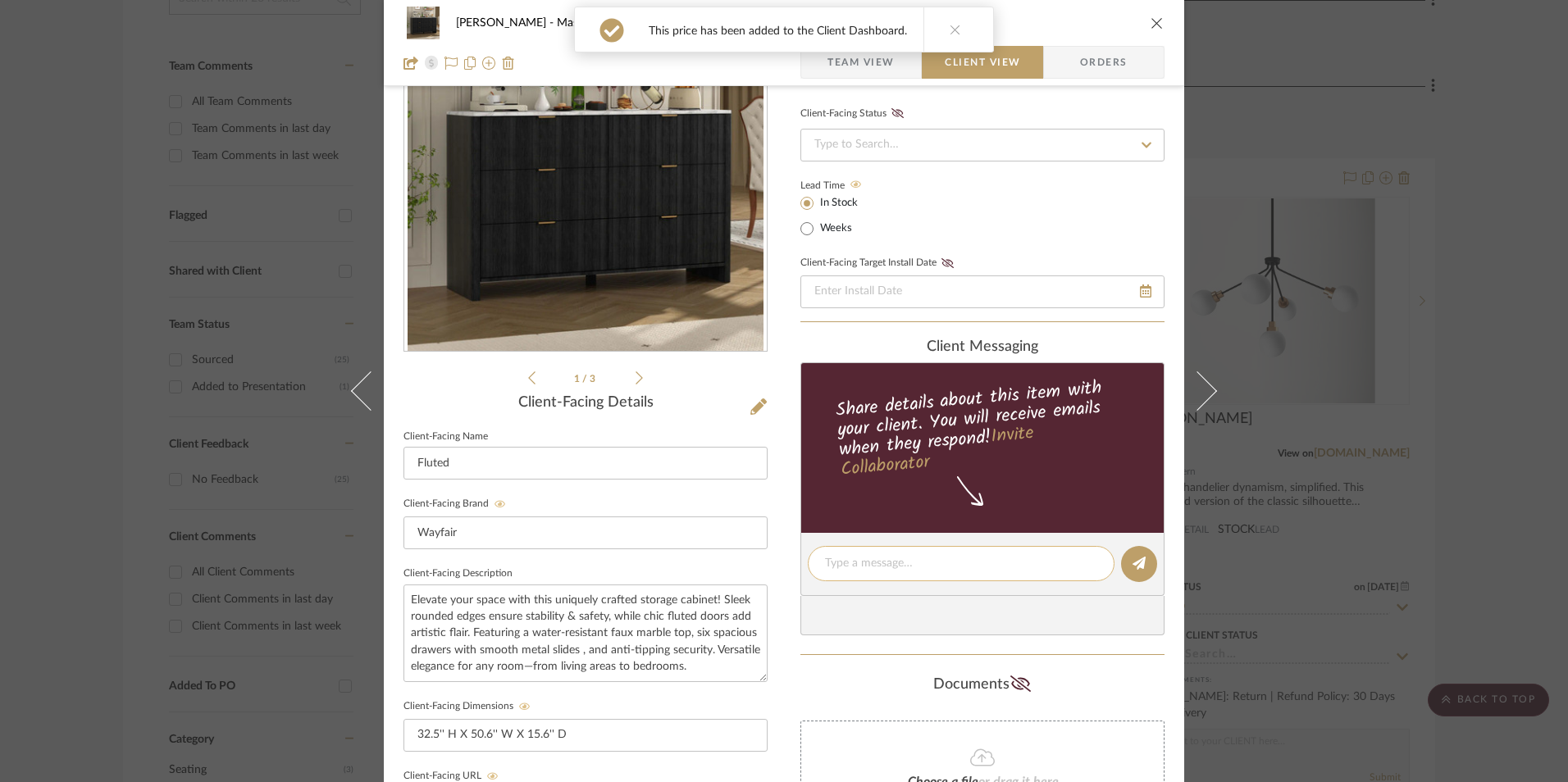
scroll to position [268, 0]
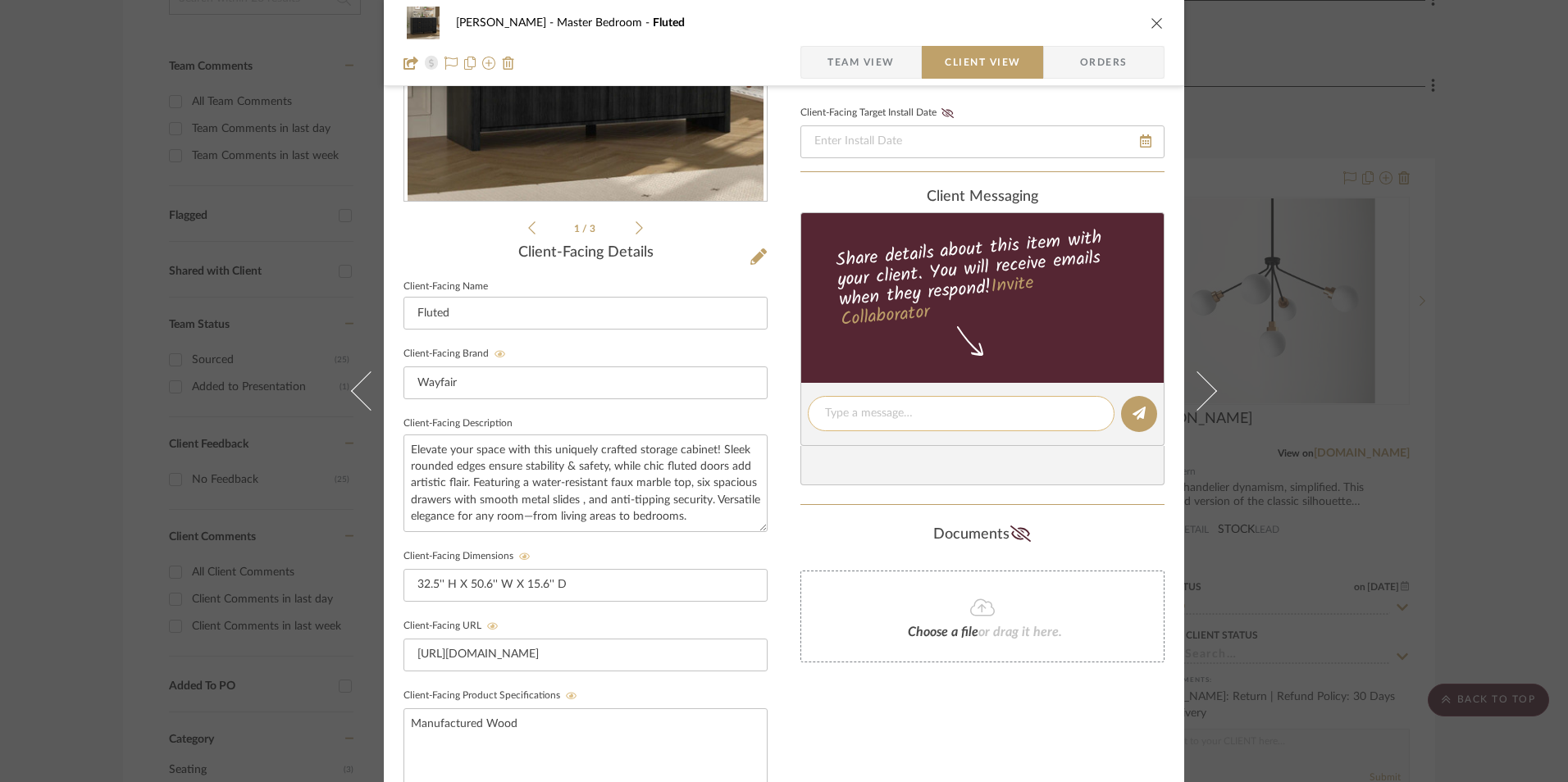
click at [910, 418] on textarea at bounding box center [961, 414] width 272 height 18
paste textarea "Option 3: Dressers - Select: Black ETA: Next Day Delivery SKU: W114433373 Retur…"
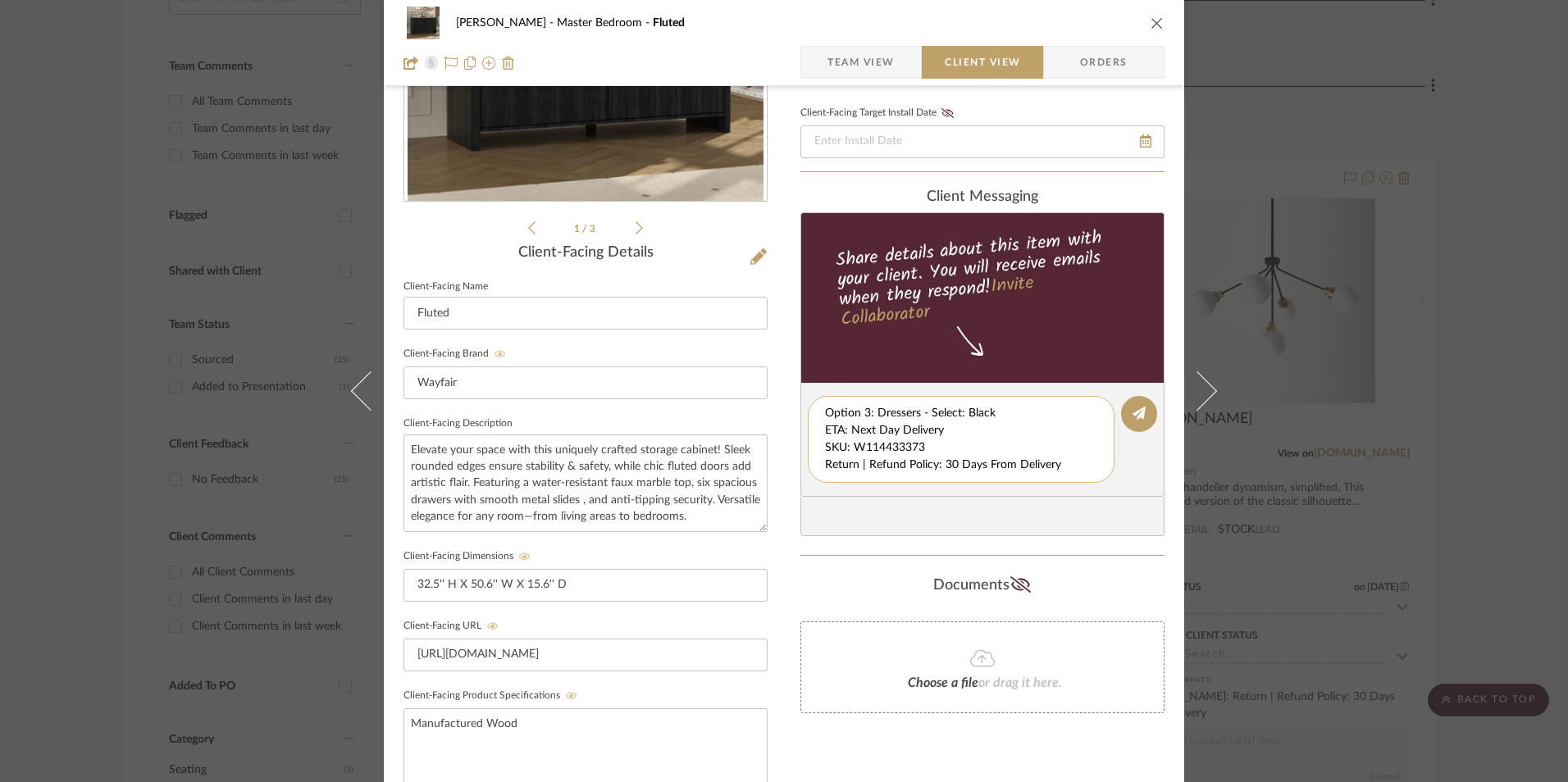
drag, startPoint x: 821, startPoint y: 430, endPoint x: 949, endPoint y: 462, distance: 131.9
click at [1080, 467] on textarea "Option 3: Dressers - Select: Black ETA: Next Day Delivery SKU: W114433373 Retur…" at bounding box center [961, 439] width 272 height 69
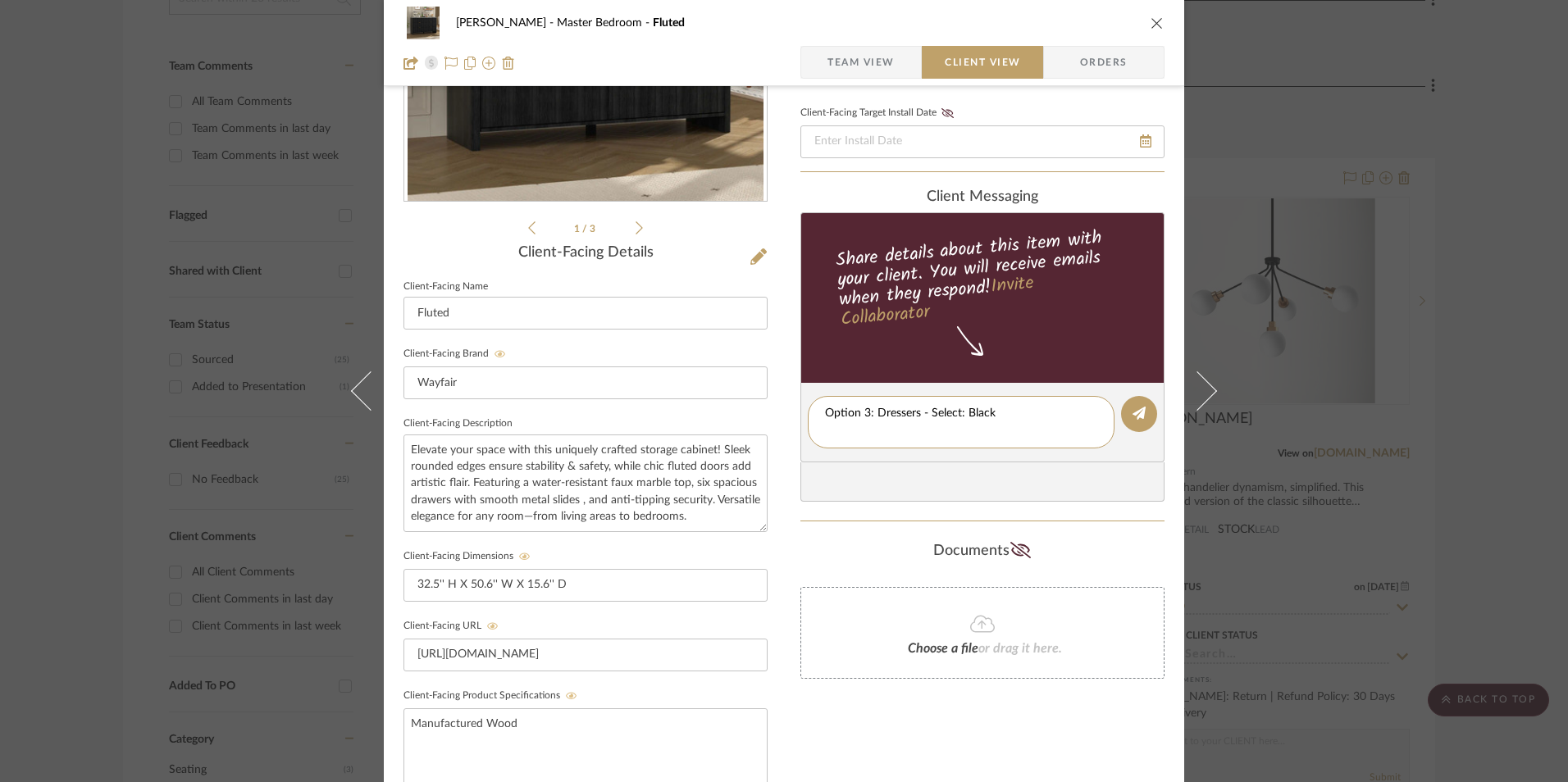
type textarea "Option 3: Dressers - Select: Black"
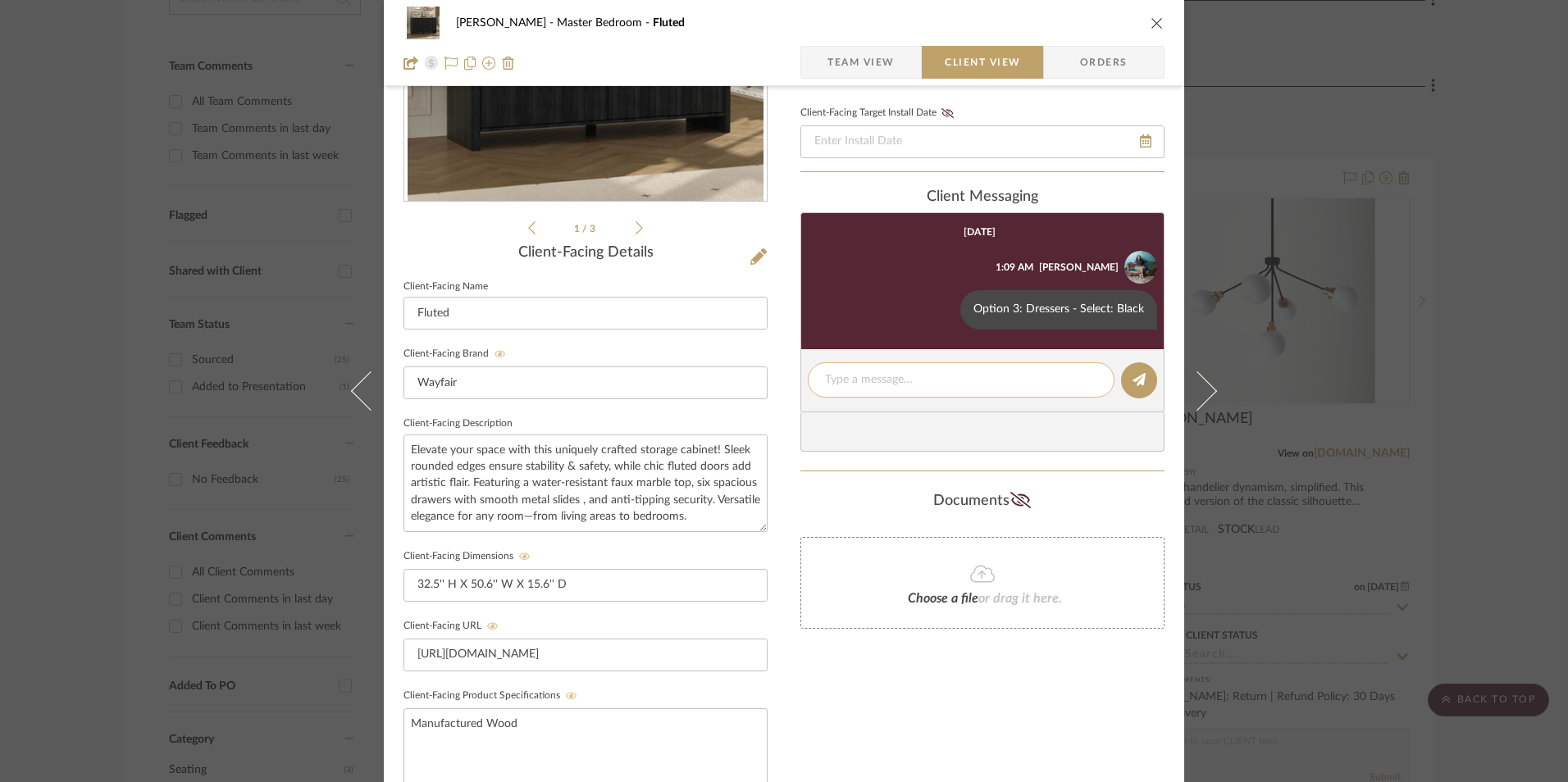
click at [877, 371] on div at bounding box center [961, 380] width 307 height 35
drag, startPoint x: 877, startPoint y: 371, endPoint x: 868, endPoint y: 379, distance: 12.0
click at [868, 379] on textarea at bounding box center [961, 380] width 272 height 18
paste textarea "ETA: Next Day Delivery SKU: W114433373 Return | Refund Policy: 30 Days From Del…"
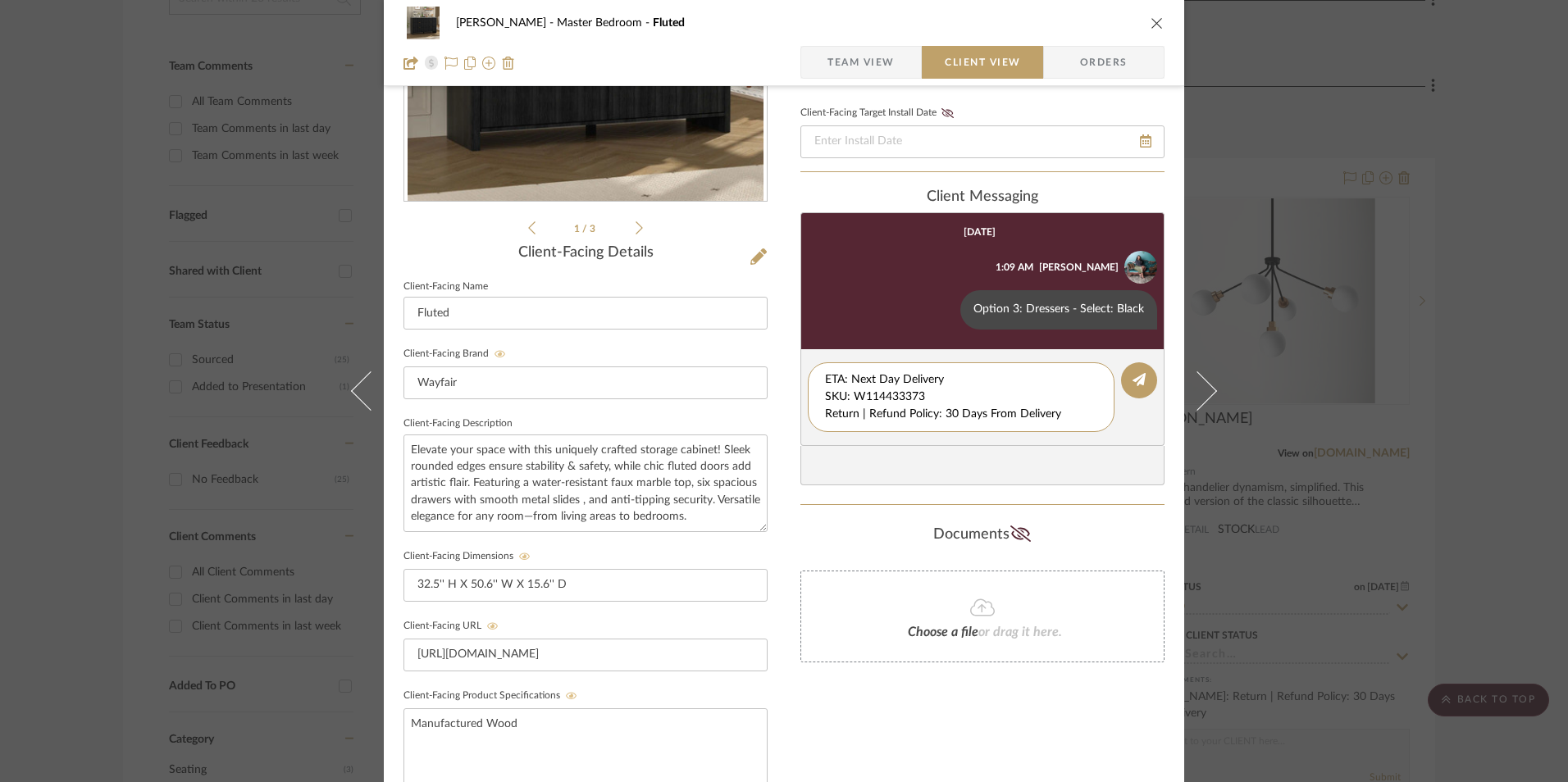
drag, startPoint x: 937, startPoint y: 390, endPoint x: 771, endPoint y: 354, distance: 169.9
click at [770, 355] on div "LaMarion Patterson Master Bedroom Fluted Team View Client View Orders 1 / 3 Cli…" at bounding box center [784, 428] width 801 height 1365
click at [825, 396] on textarea "Return | Refund Policy: 30 Days From Delivery" at bounding box center [961, 388] width 272 height 34
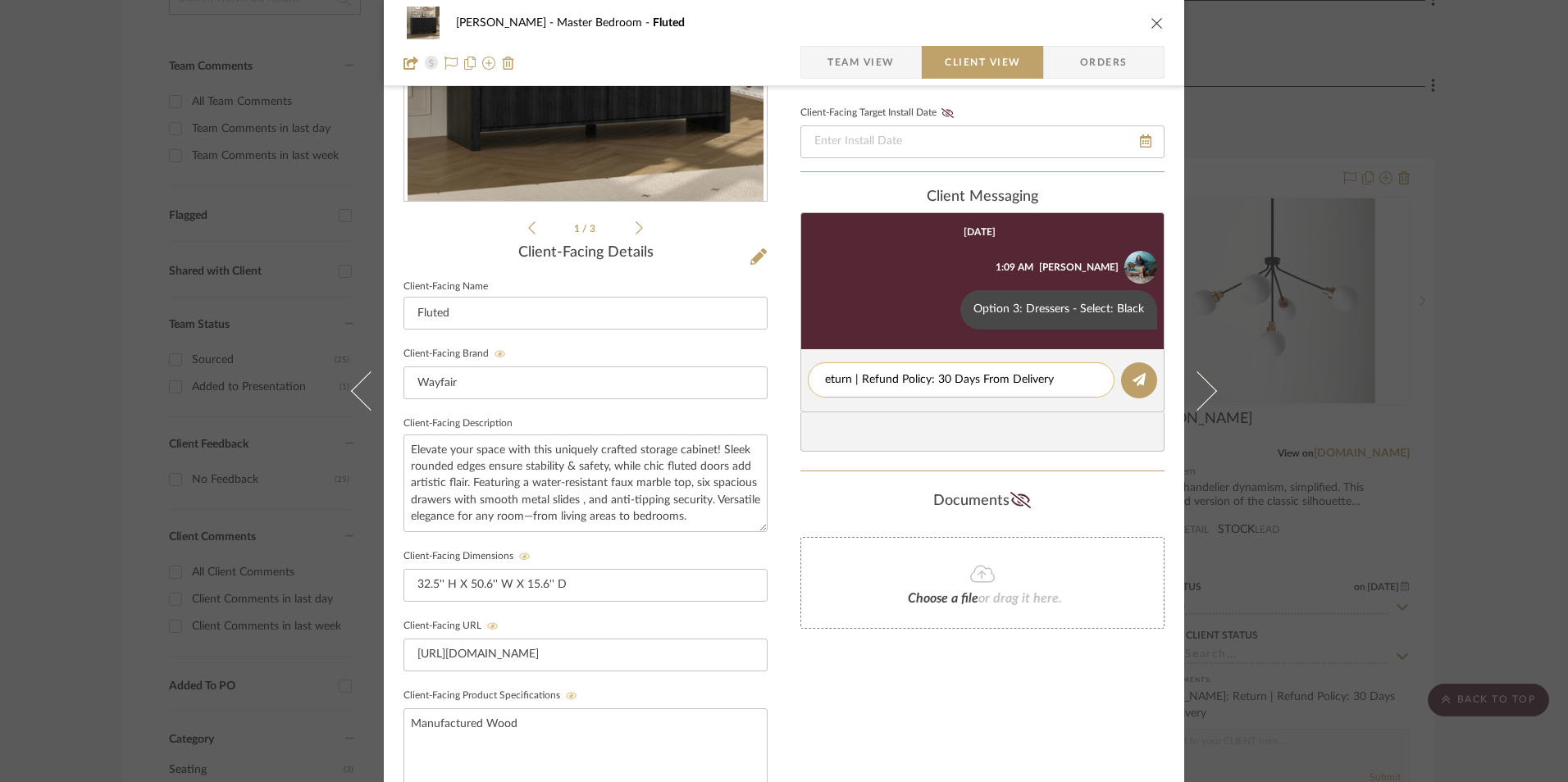
type textarea "Return | Refund Policy: 30 Days From Delivery"
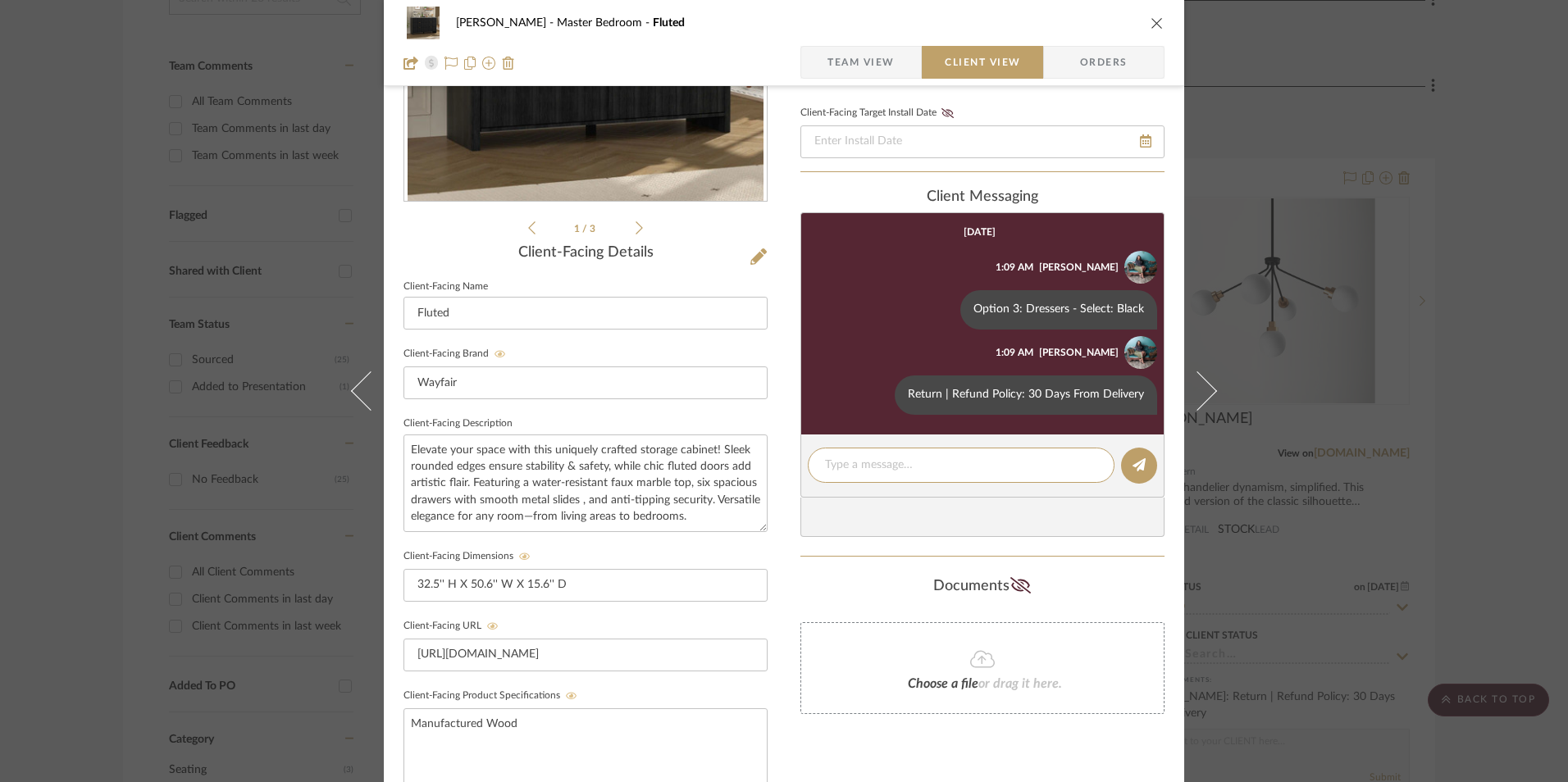
click at [1151, 23] on icon "close" at bounding box center [1156, 22] width 13 height 13
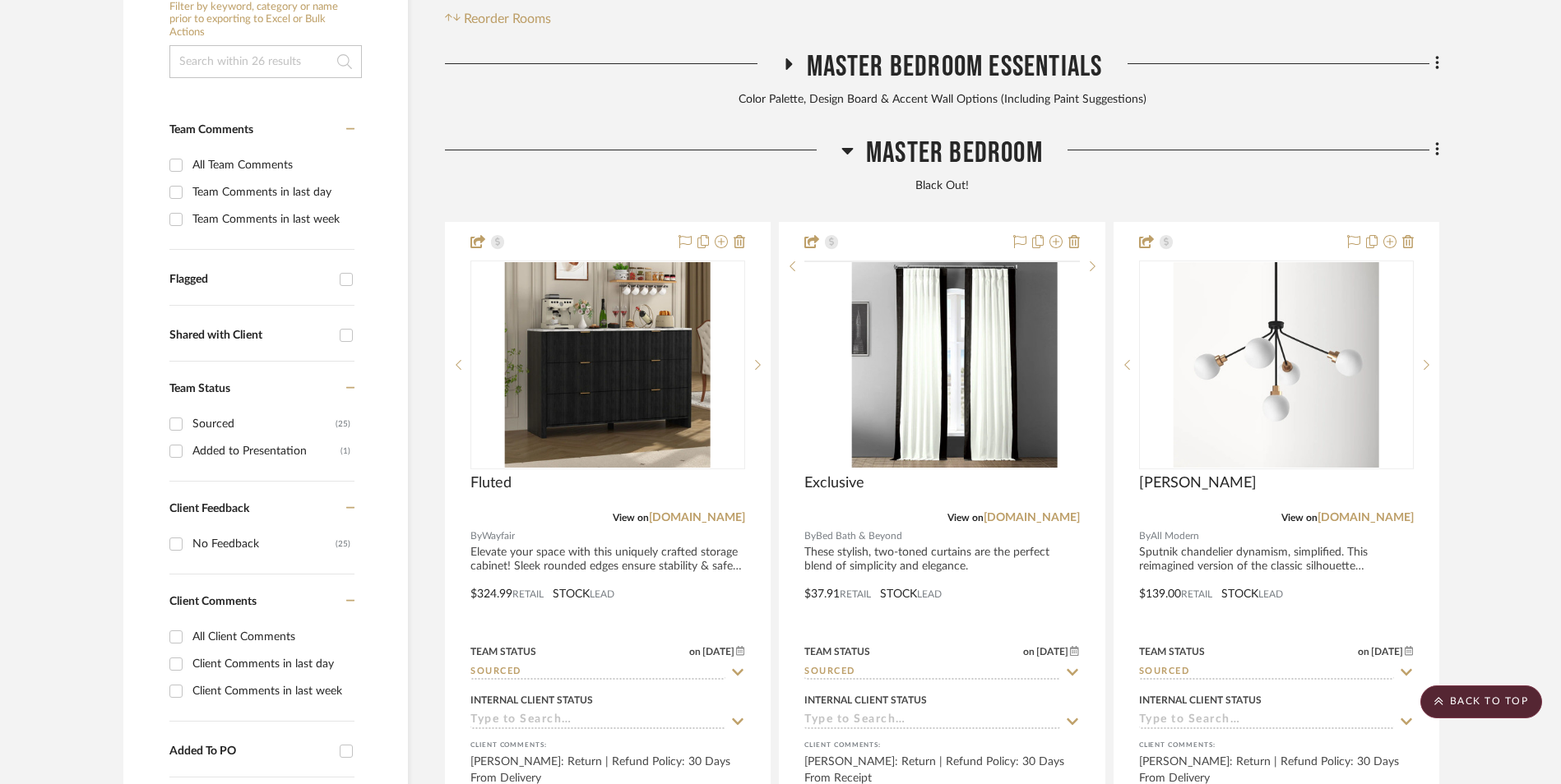
scroll to position [396, 0]
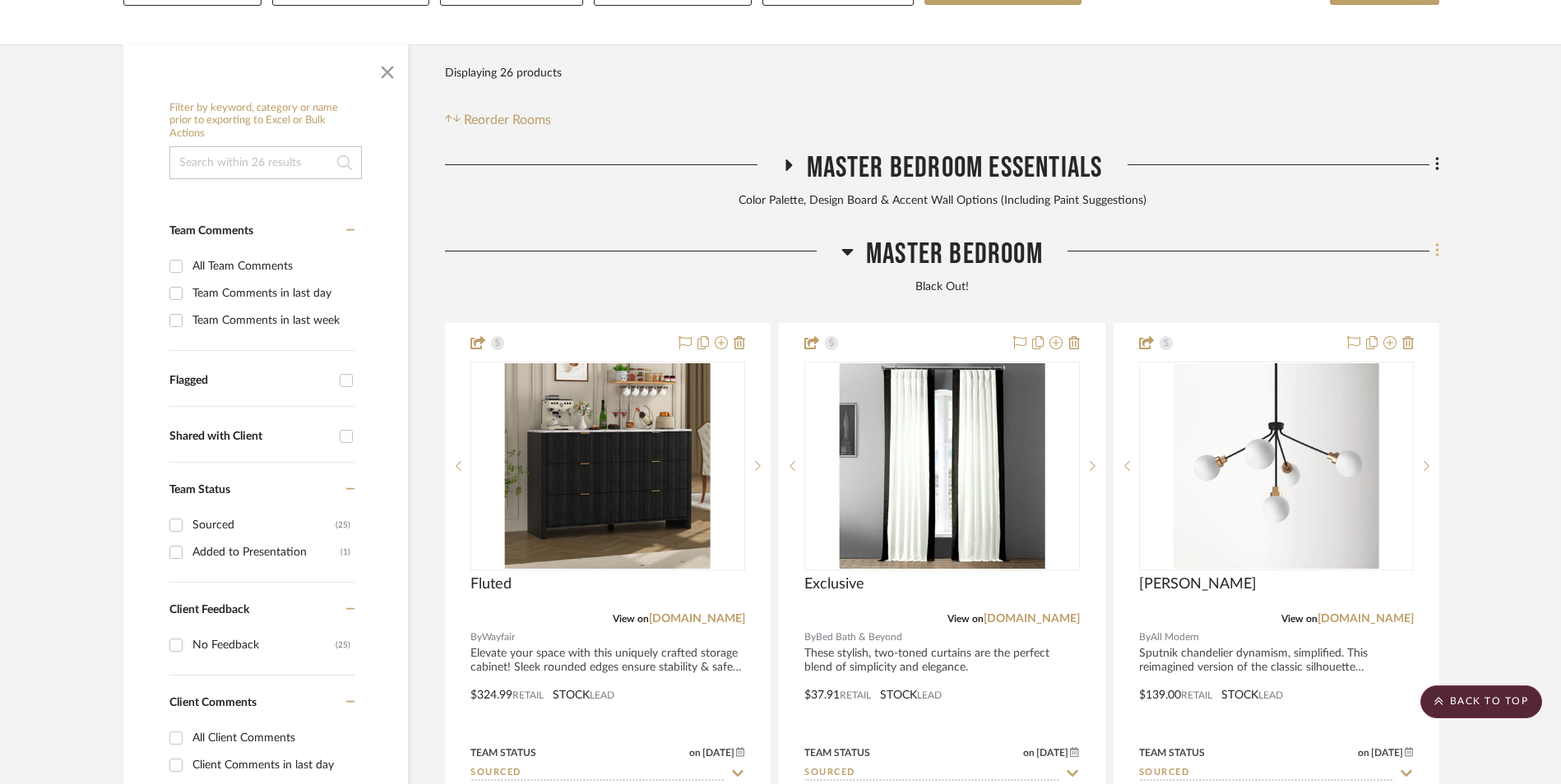
click at [1434, 239] on fa-icon at bounding box center [1435, 253] width 11 height 27
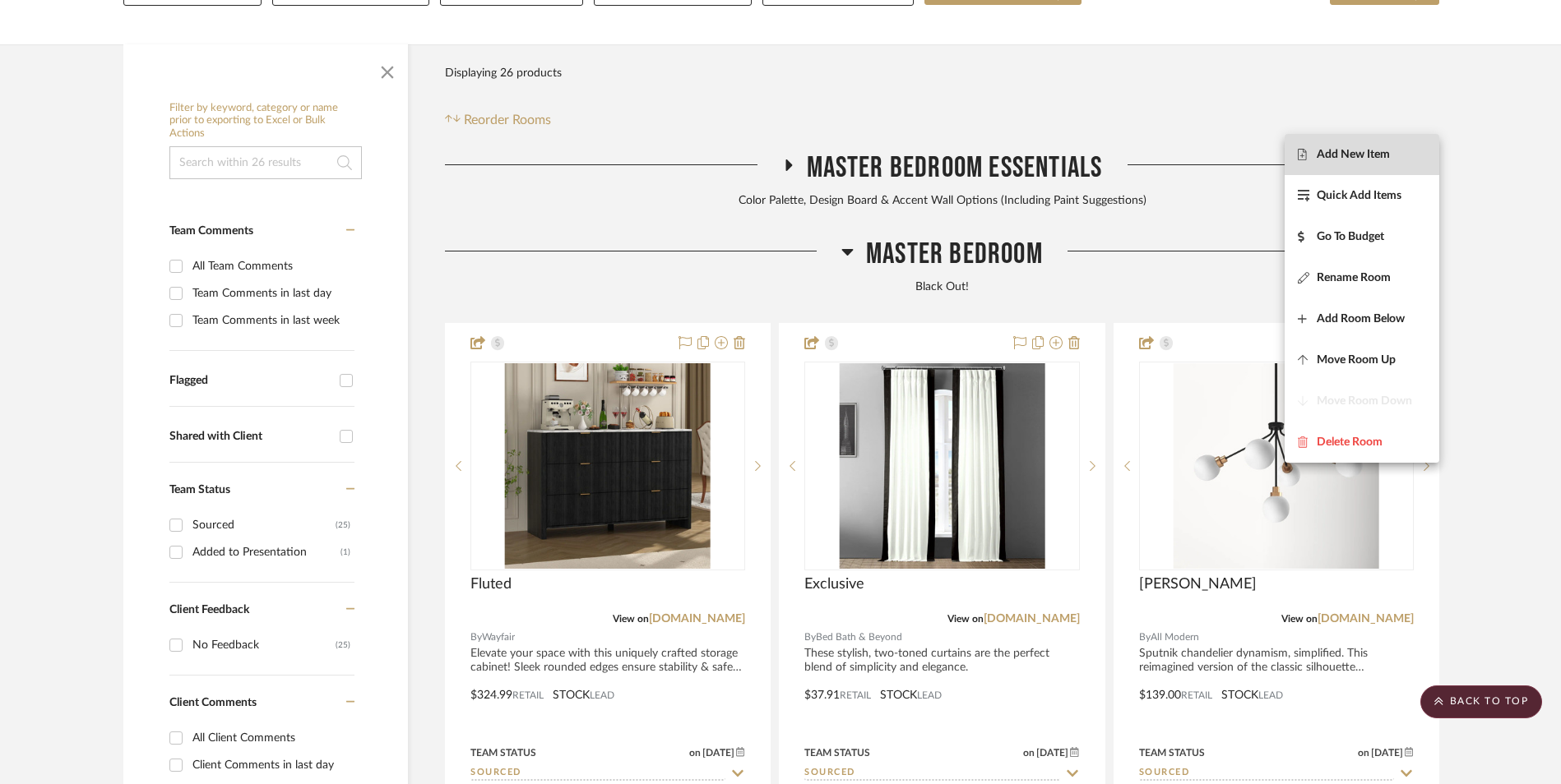
click at [1370, 157] on span "Add New Item" at bounding box center [1353, 154] width 73 height 14
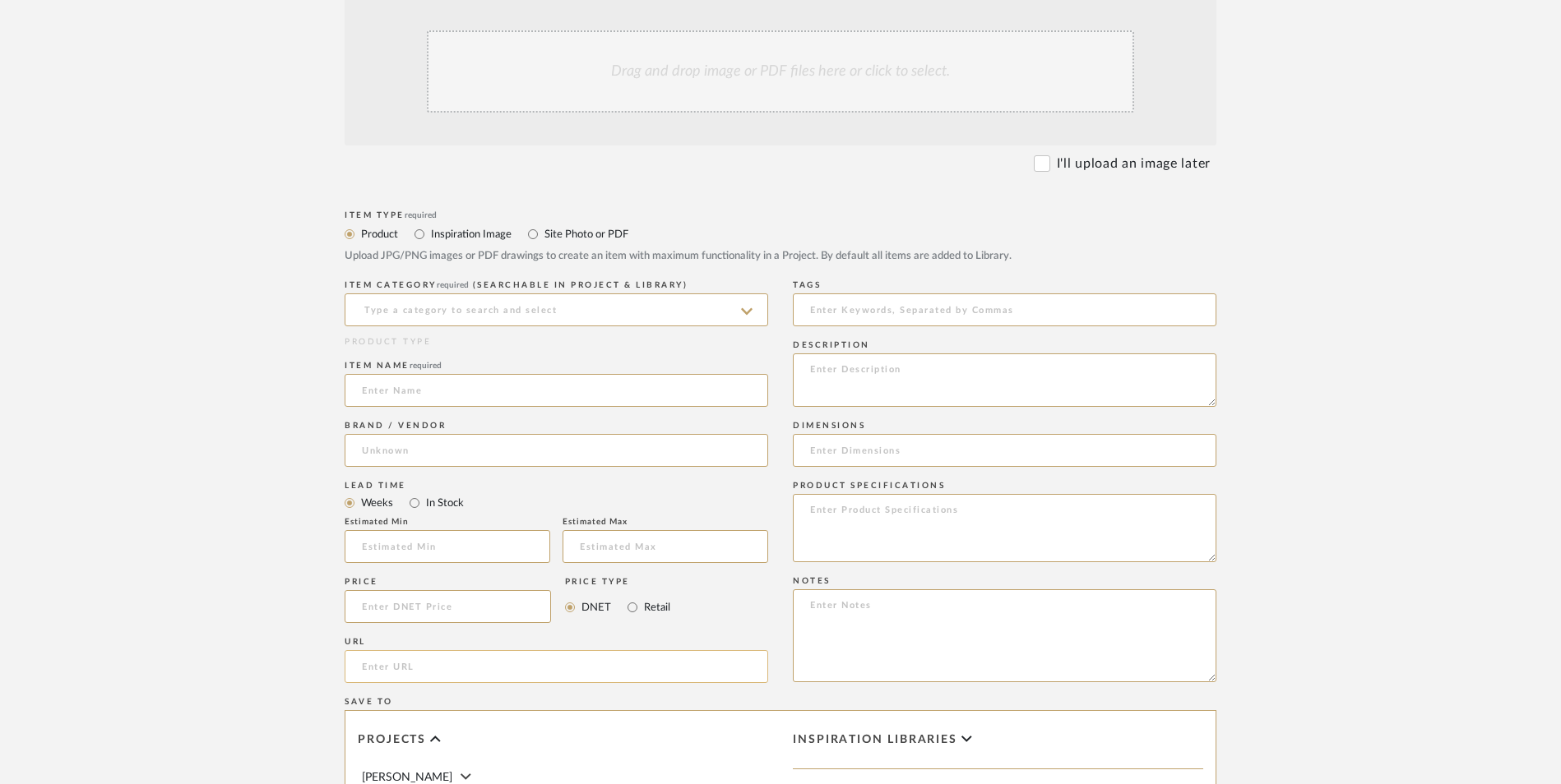
scroll to position [576, 0]
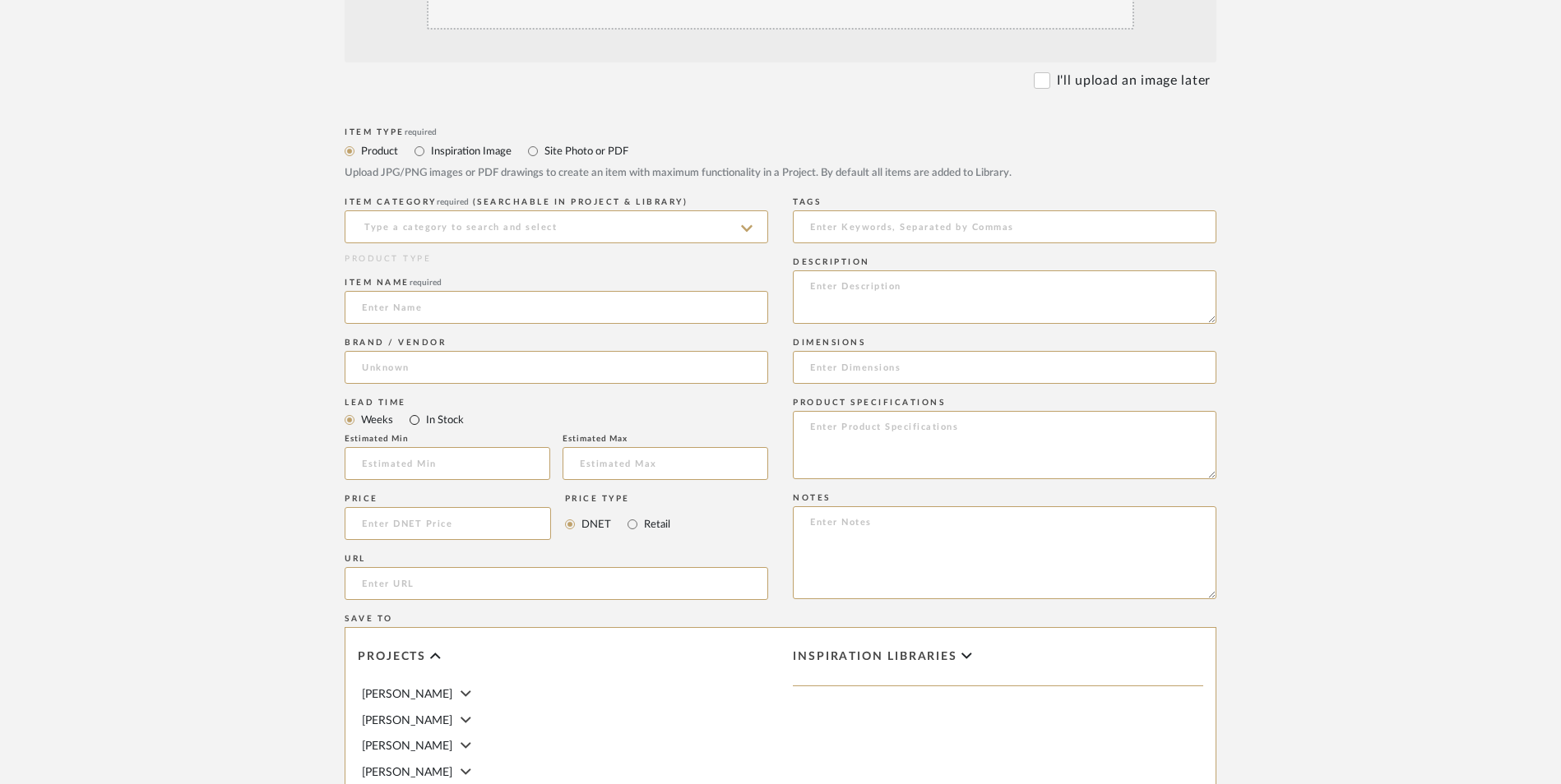
drag, startPoint x: 417, startPoint y: 296, endPoint x: 442, endPoint y: 304, distance: 26.2
click at [417, 410] on input "In Stock" at bounding box center [414, 420] width 20 height 20
radio input "true"
click at [634, 515] on input "Retail" at bounding box center [633, 525] width 20 height 20
radio input "true"
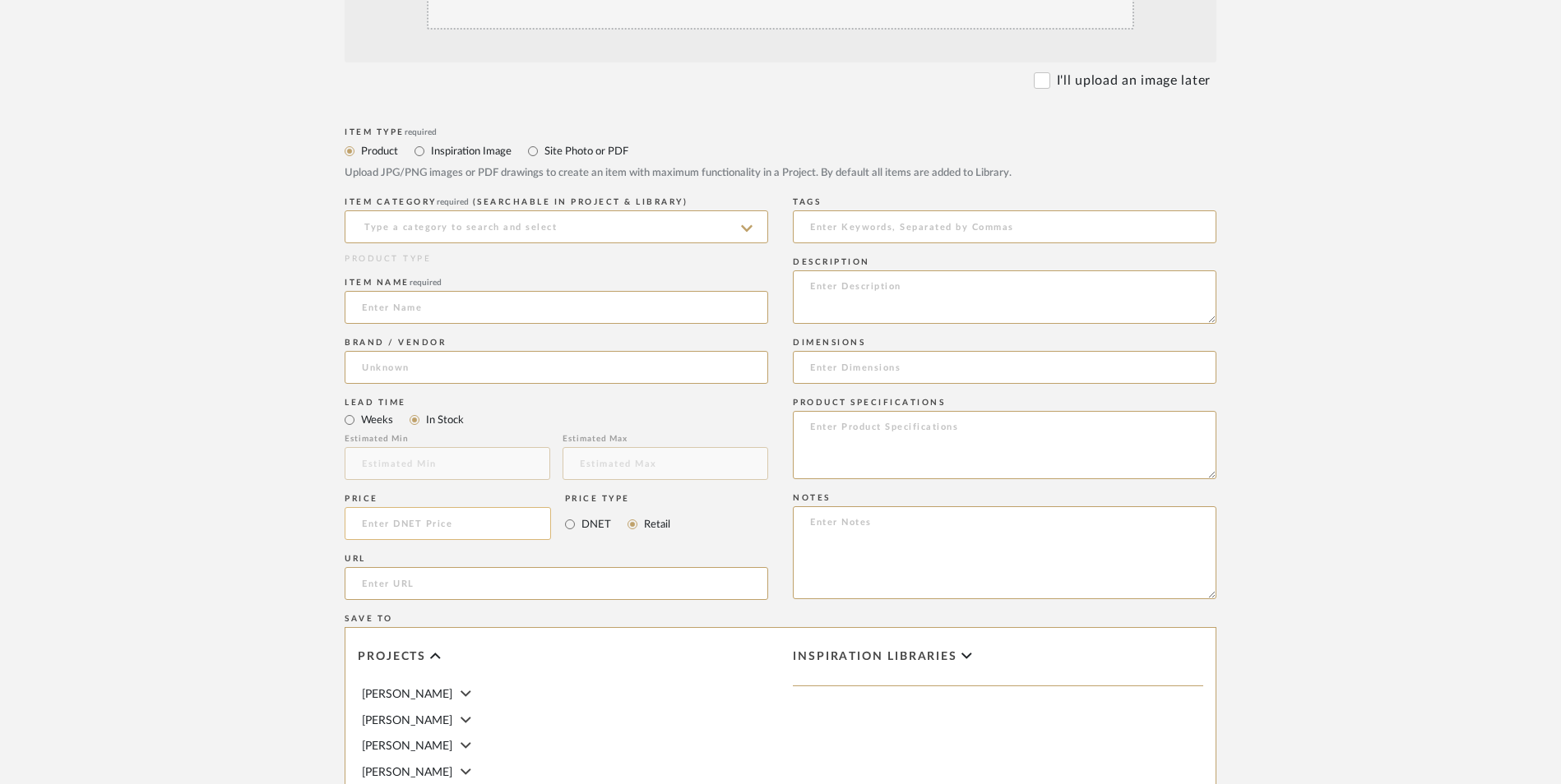
click at [480, 507] on input at bounding box center [448, 524] width 207 height 33
type input "$279.99"
drag, startPoint x: 335, startPoint y: 454, endPoint x: 398, endPoint y: 470, distance: 65.0
click at [336, 456] on form "Bulk upload images - create multiple items Import from Pinterest - create items…" at bounding box center [780, 487] width 1048 height 1192
click at [423, 568] on input "url" at bounding box center [556, 584] width 424 height 33
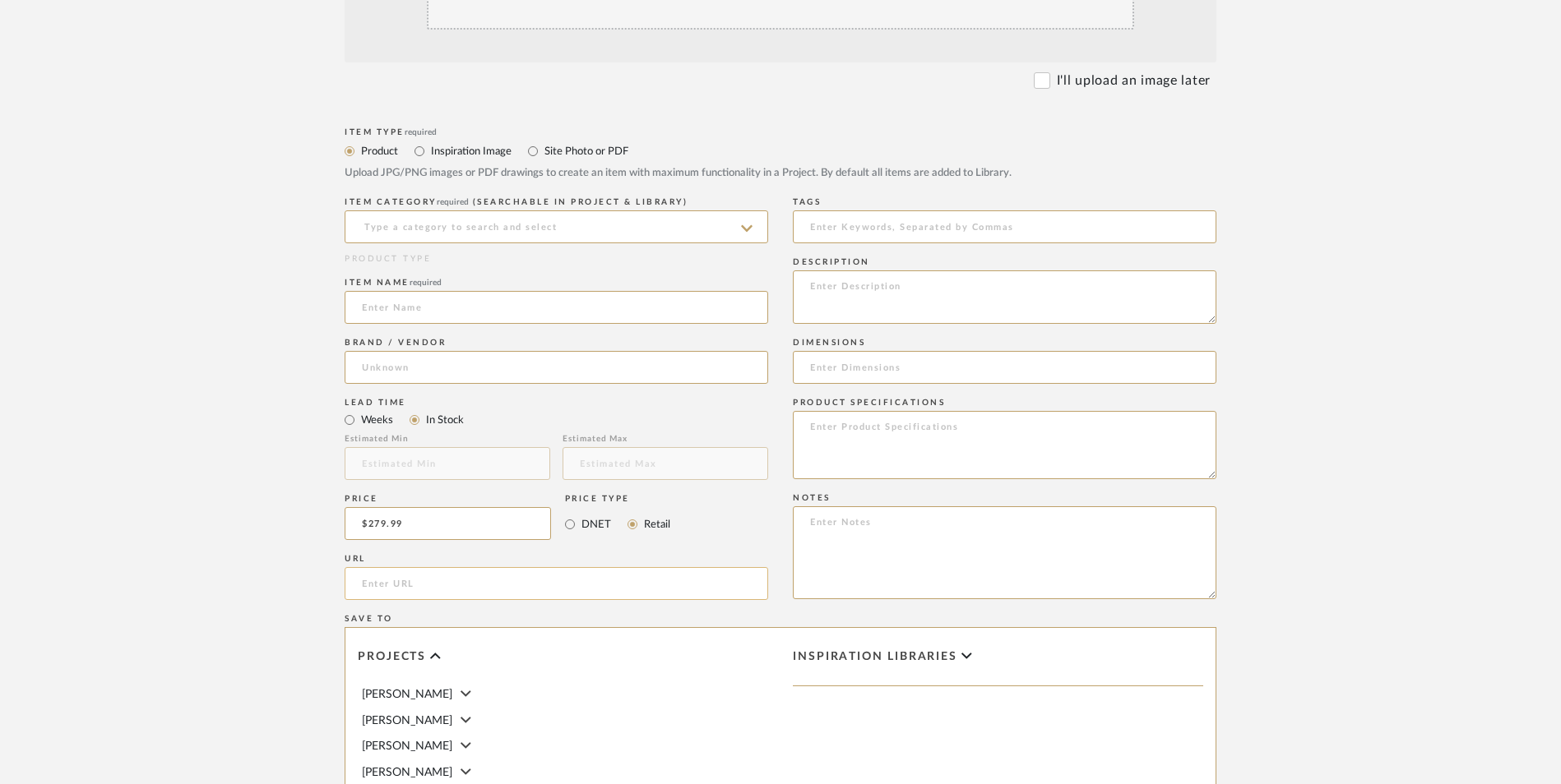
paste input "https://www.wayfair.com/furniture/pdp/mercer41-fluted-rounded-corner-6-drawer-d…"
type input "https://www.wayfair.com/furniture/pdp/mercer41-fluted-rounded-corner-6-drawer-d…"
drag, startPoint x: 234, startPoint y: 535, endPoint x: 365, endPoint y: 389, distance: 196.2
click at [237, 532] on upload-items "Create new item in LaMarion Patterson Upload photos, documents or PDFs, or sele…" at bounding box center [780, 399] width 1561 height 1450
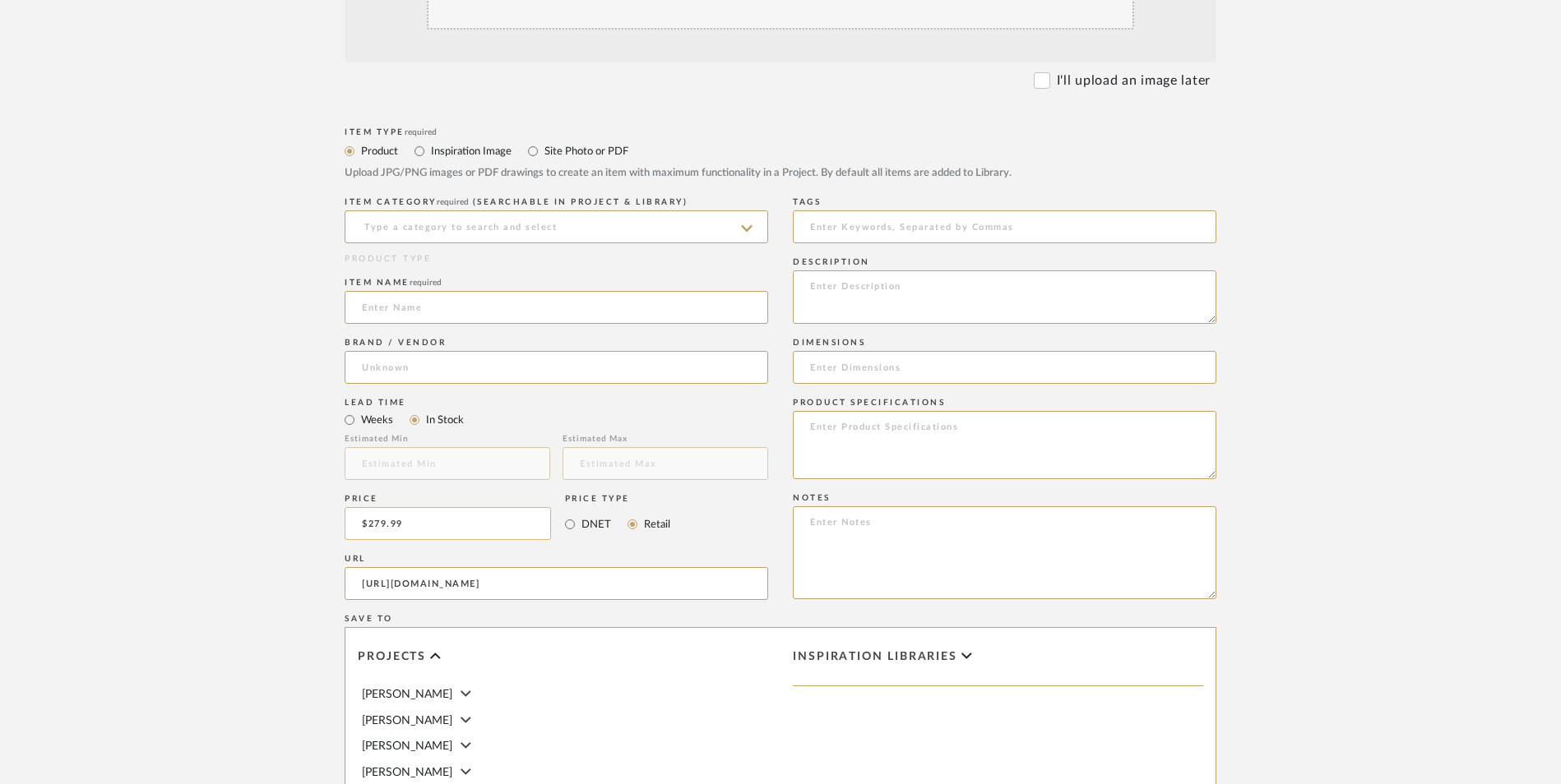
scroll to position [0, 0]
click at [425, 210] on input at bounding box center [556, 227] width 424 height 33
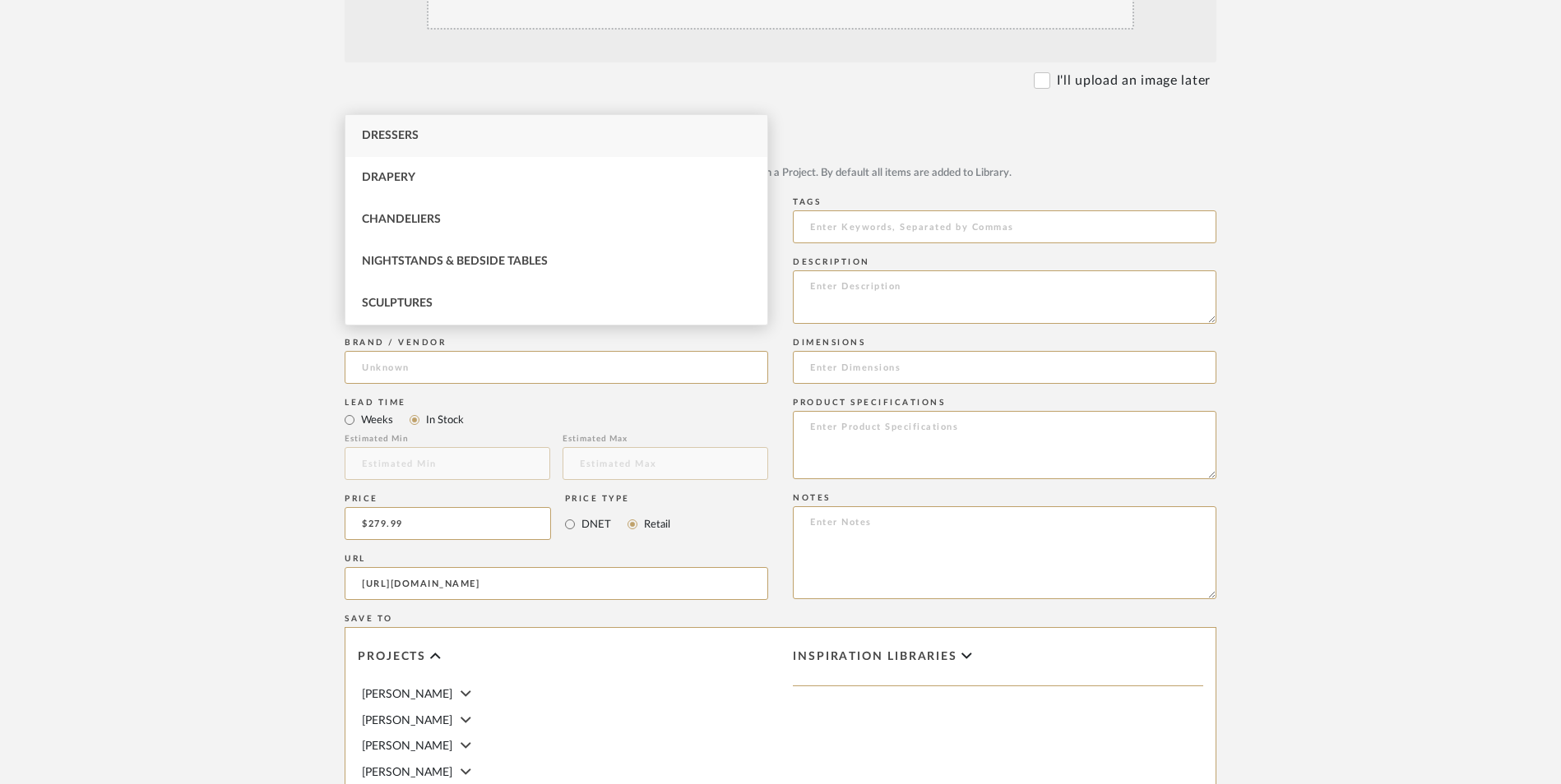
click at [449, 142] on div "Dressers" at bounding box center [556, 136] width 422 height 42
type input "Dressers"
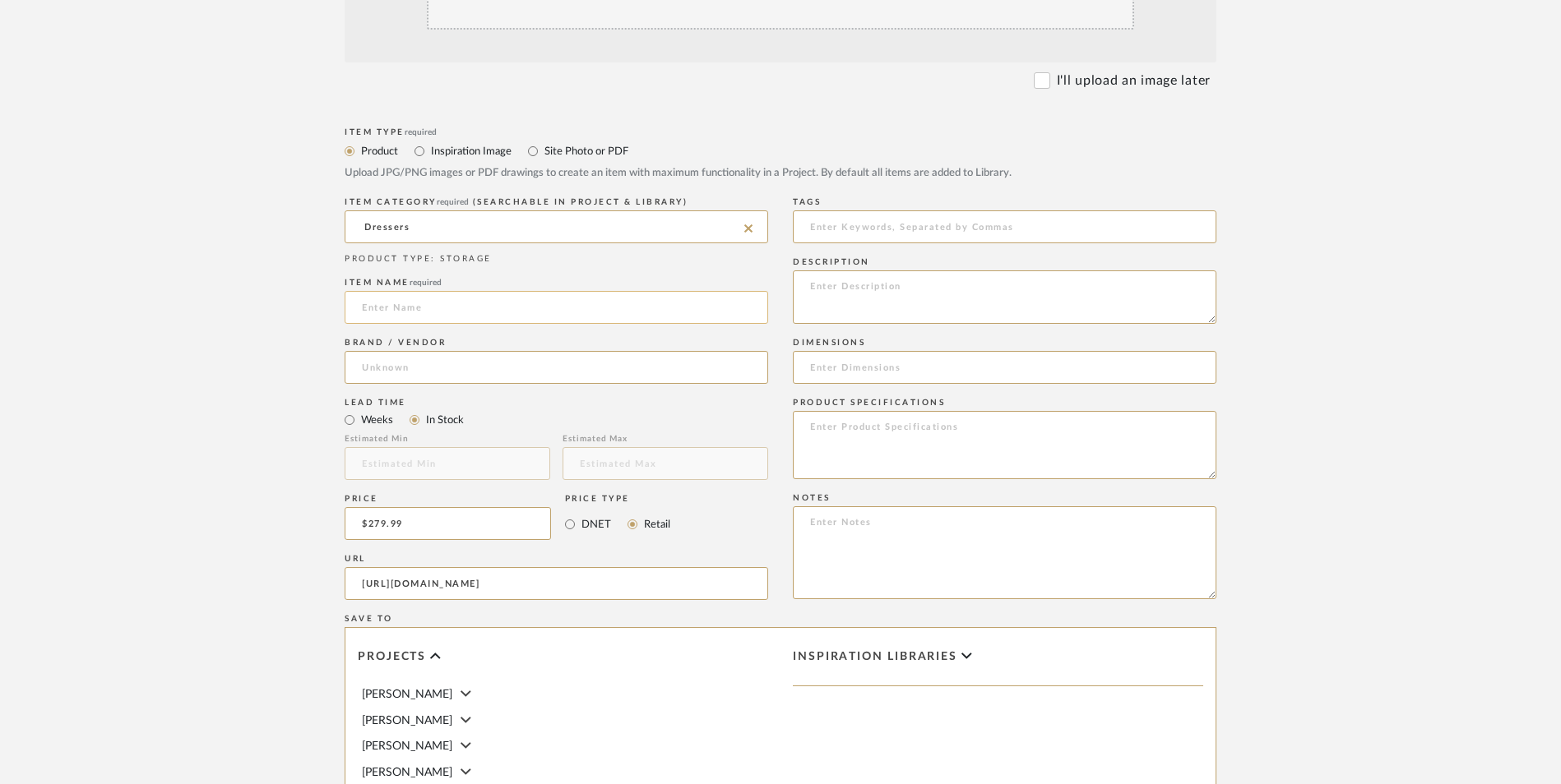
click at [439, 291] on input at bounding box center [556, 307] width 424 height 33
type input "[PERSON_NAME]"
click at [479, 351] on input at bounding box center [556, 368] width 424 height 33
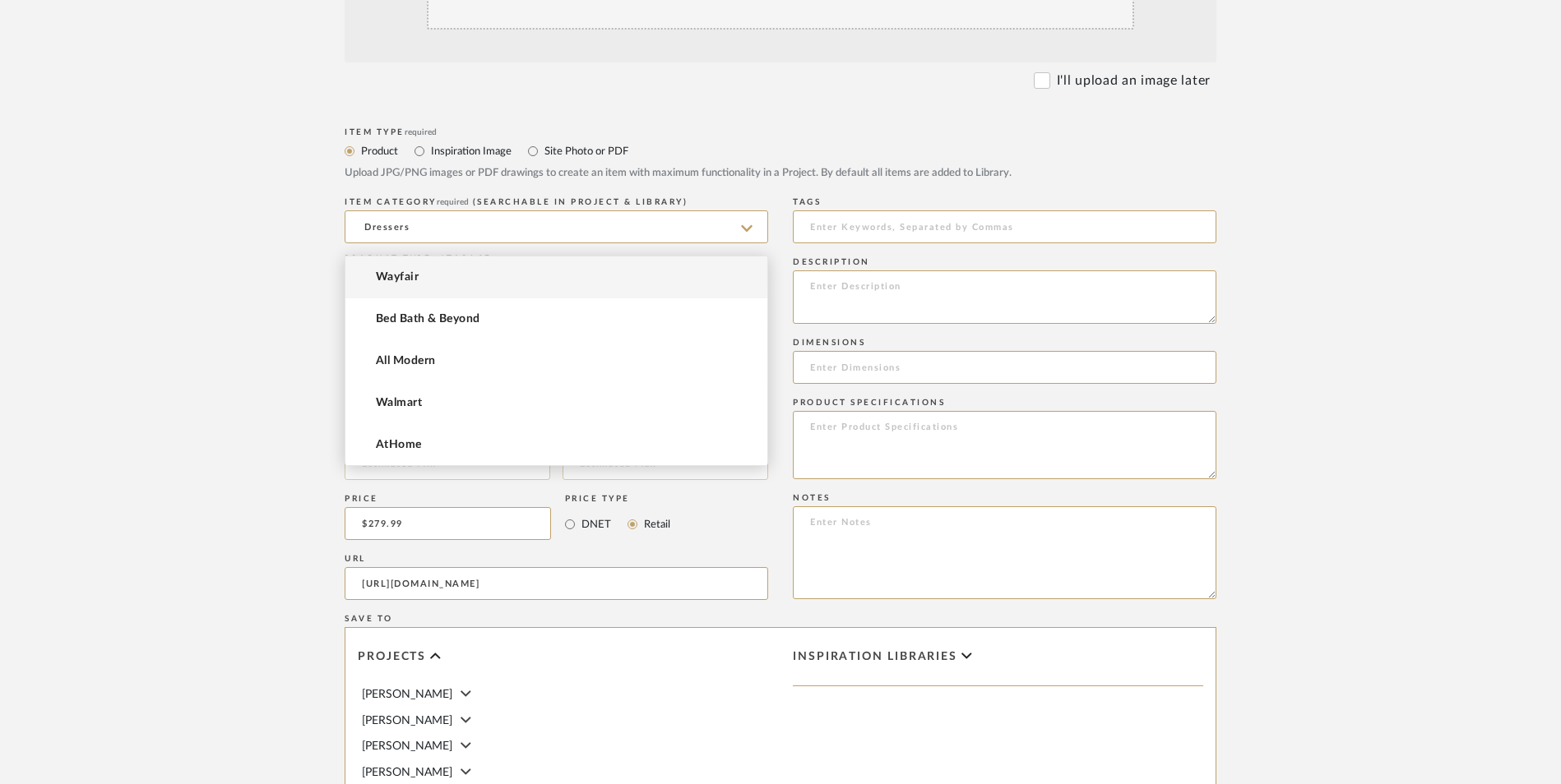
click at [457, 285] on mat-option "Wayfair" at bounding box center [556, 277] width 422 height 42
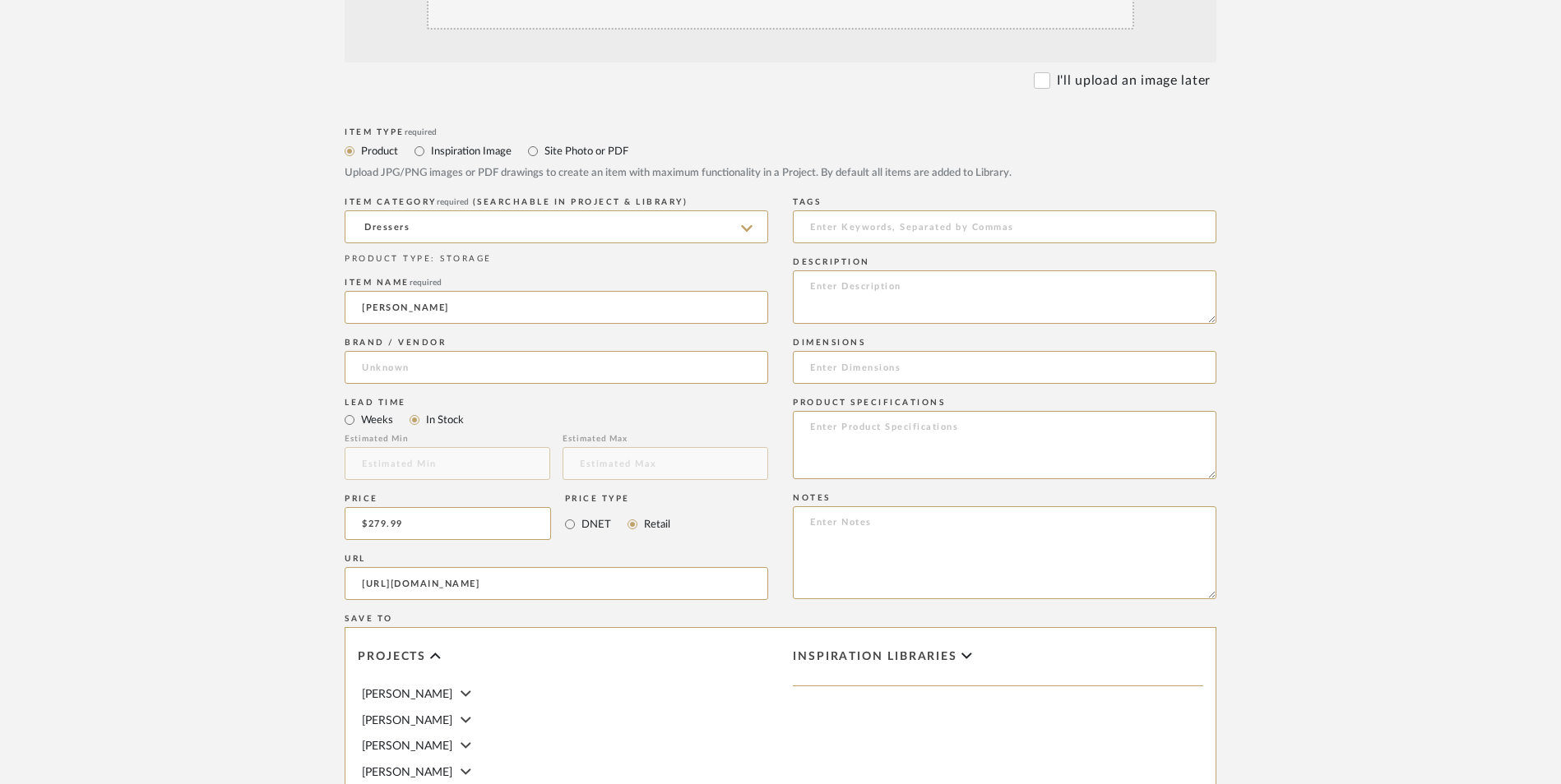
type input "Wayfair"
click at [995, 506] on textarea at bounding box center [1005, 552] width 424 height 93
paste textarea "Option 1: ETA: SKU: Reviews - Stars Return | Refund Policy:"
click at [853, 506] on textarea "Option 1: ETA: SKU: Reviews - Stars Return | Refund Policy: 30 Days From Delive…" at bounding box center [1005, 552] width 424 height 93
click at [875, 506] on textarea "Option 2: ETA: SKU: Reviews - Stars Return | Refund Policy: 30 Days From Delive…" at bounding box center [1005, 552] width 424 height 93
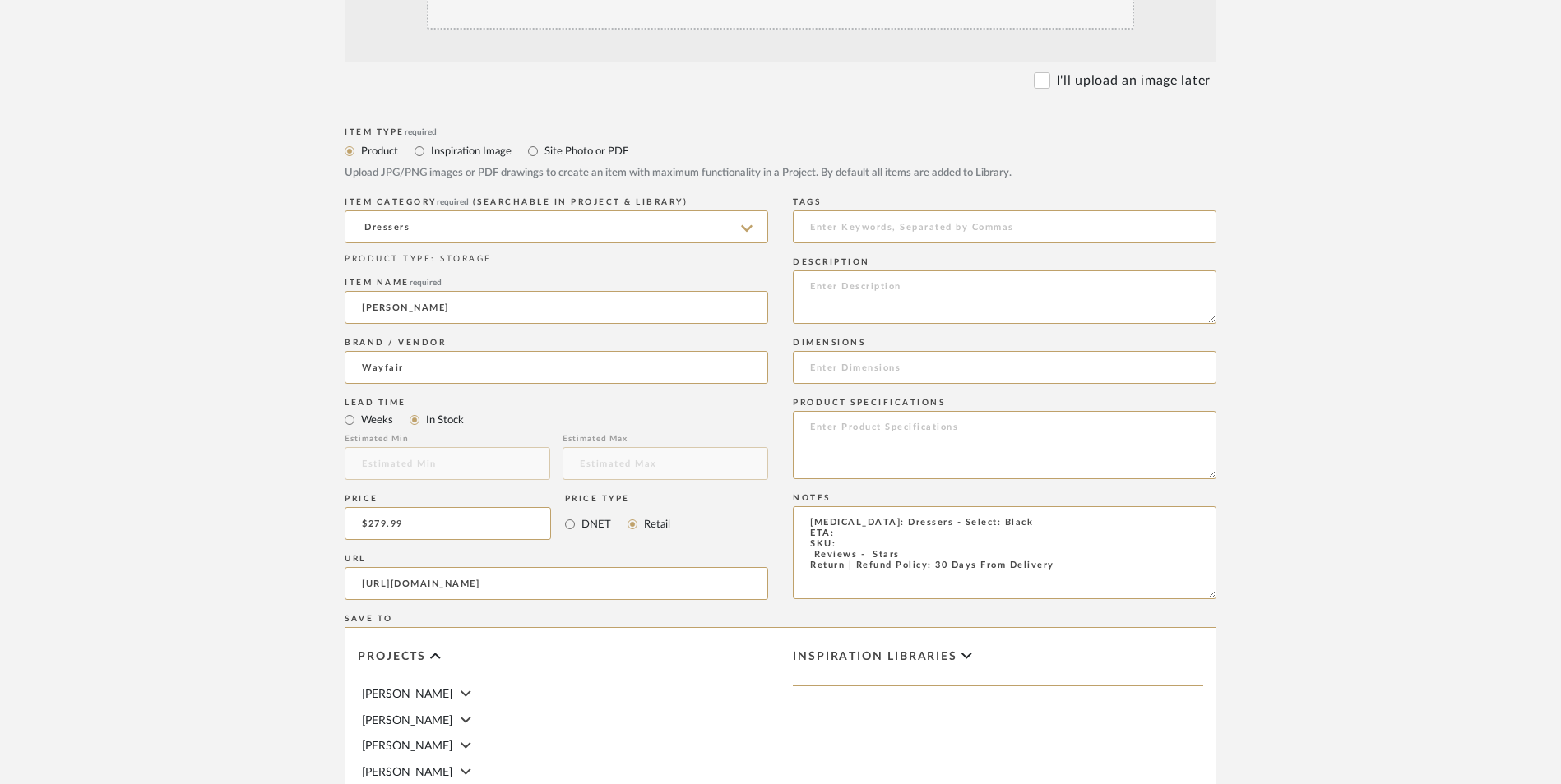
drag, startPoint x: 877, startPoint y: 424, endPoint x: 784, endPoint y: 422, distance: 93.0
click at [784, 422] on div "Item Type required Product Inspiration Image Site Photo or PDF Upload JPG/PNG i…" at bounding box center [780, 603] width 872 height 960
paste textarea "W114432355"
click at [876, 506] on textarea "Option 2: Dressers - Select: Black ETA: SKU: W114432355 Return | Refund Policy:…" at bounding box center [1005, 552] width 424 height 93
type textarea "Option 2: Dressers - Select: Black ETA: Next Day Delivery SKU: W114432355 Retur…"
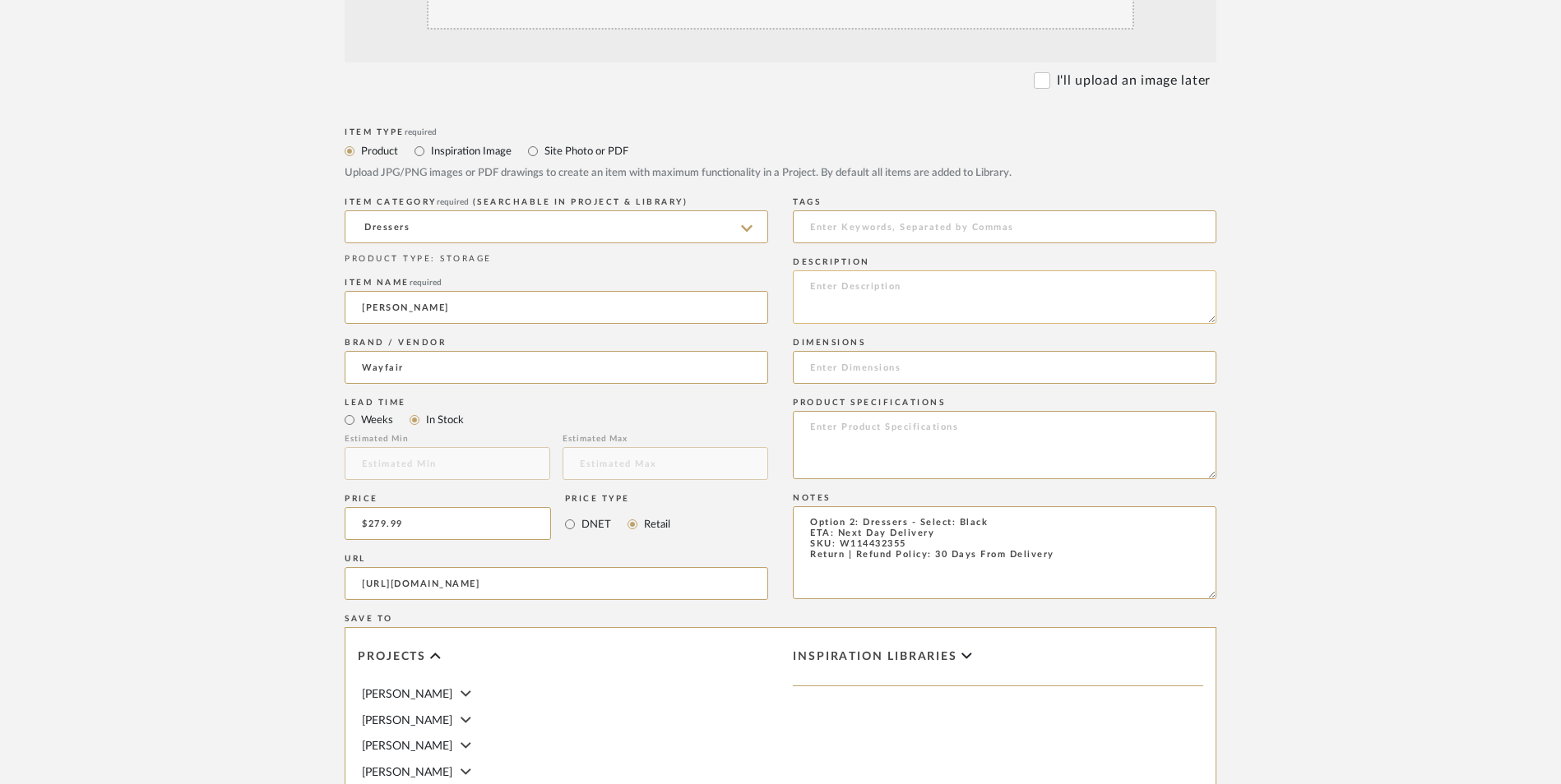
click at [898, 270] on textarea at bounding box center [1005, 297] width 424 height 54
paste textarea "Elevate your home with the Storage Cabinet—featuring a UNIQUE DESIGN of curved …"
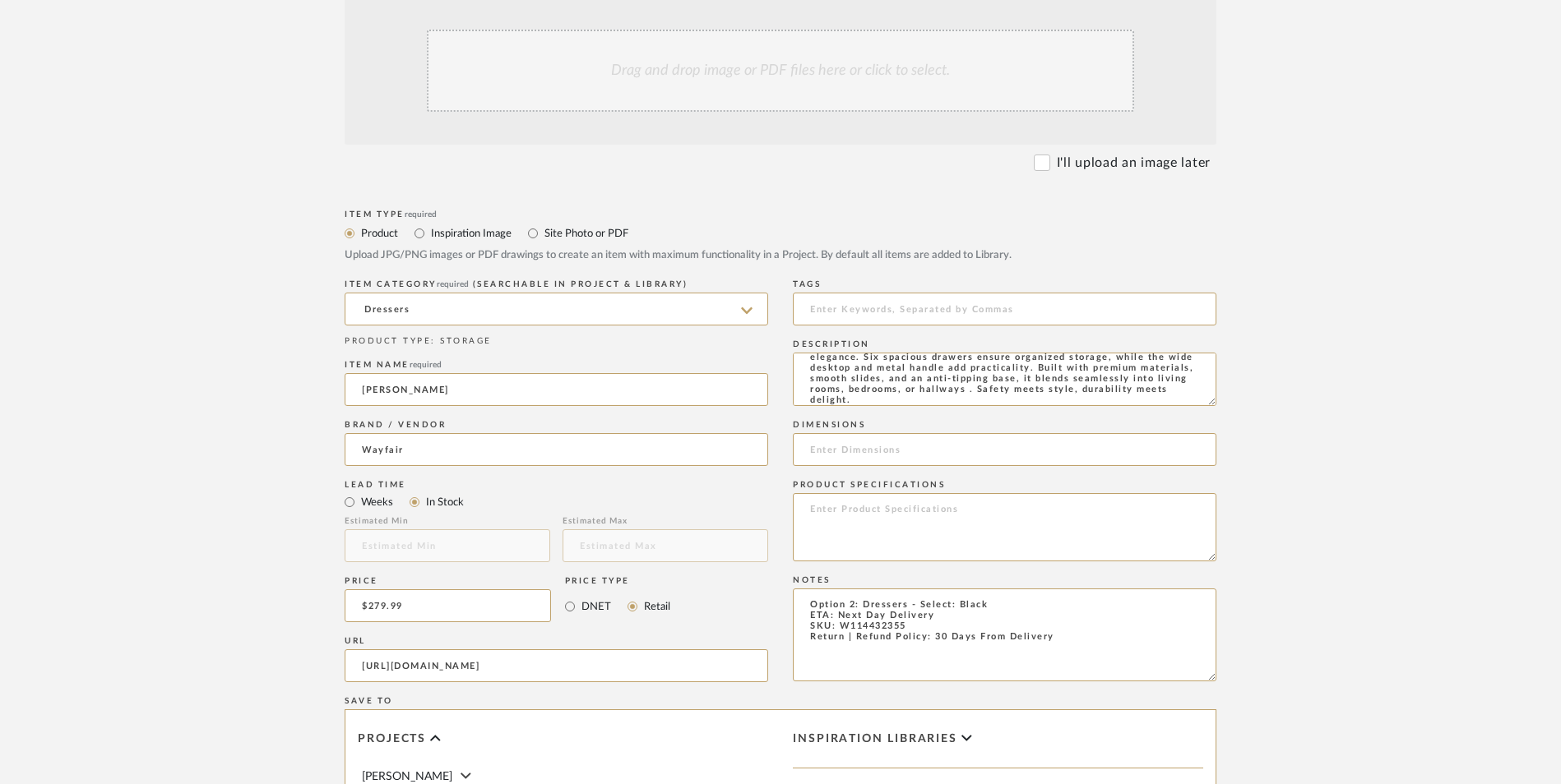
scroll to position [329, 0]
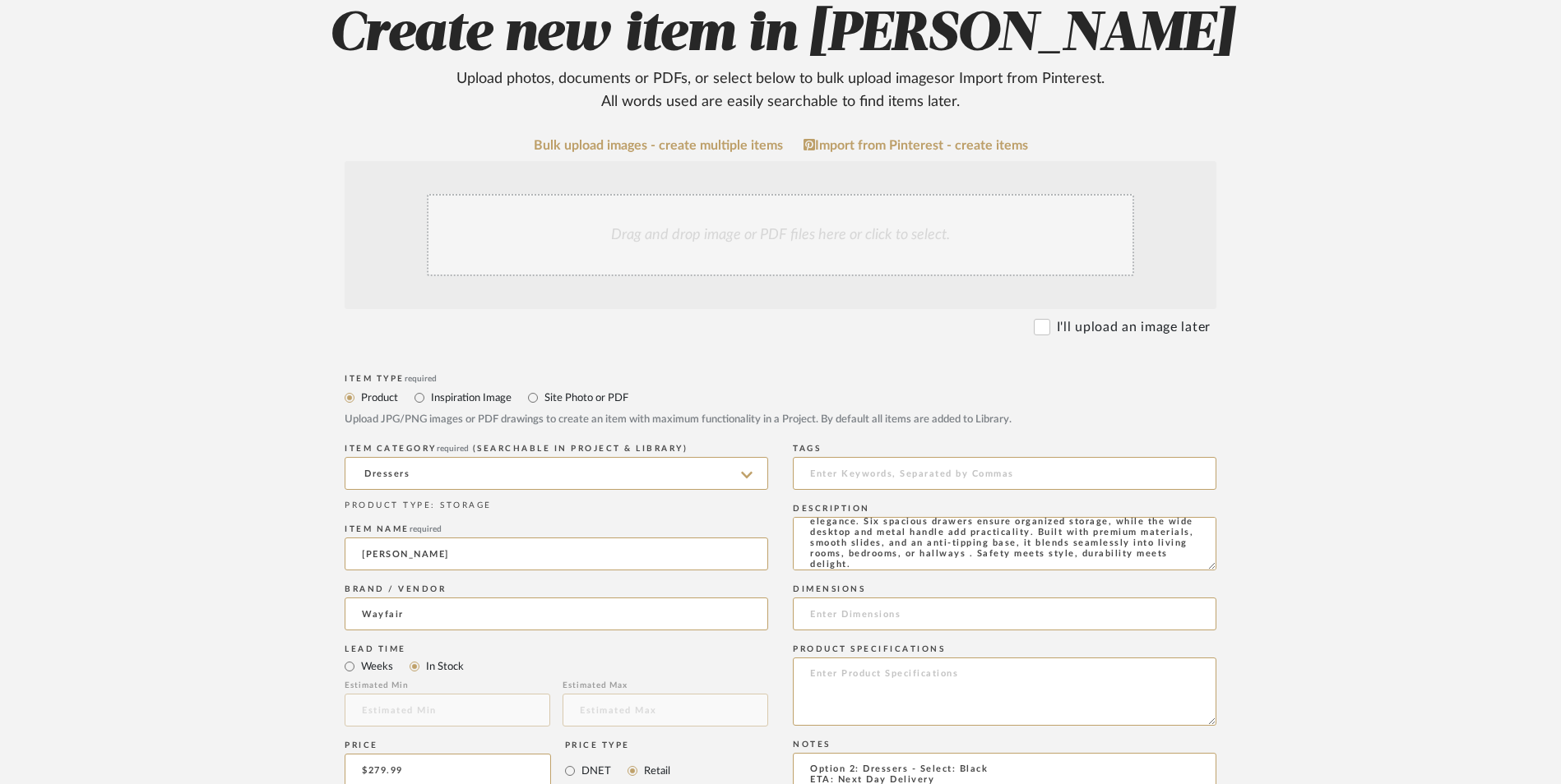
type textarea "Elevate your home with the Storage Cabinet—featuring a UNIQUE DESIGN of curved …"
click at [797, 194] on div "Drag and drop image or PDF files here or click to select." at bounding box center [780, 235] width 707 height 82
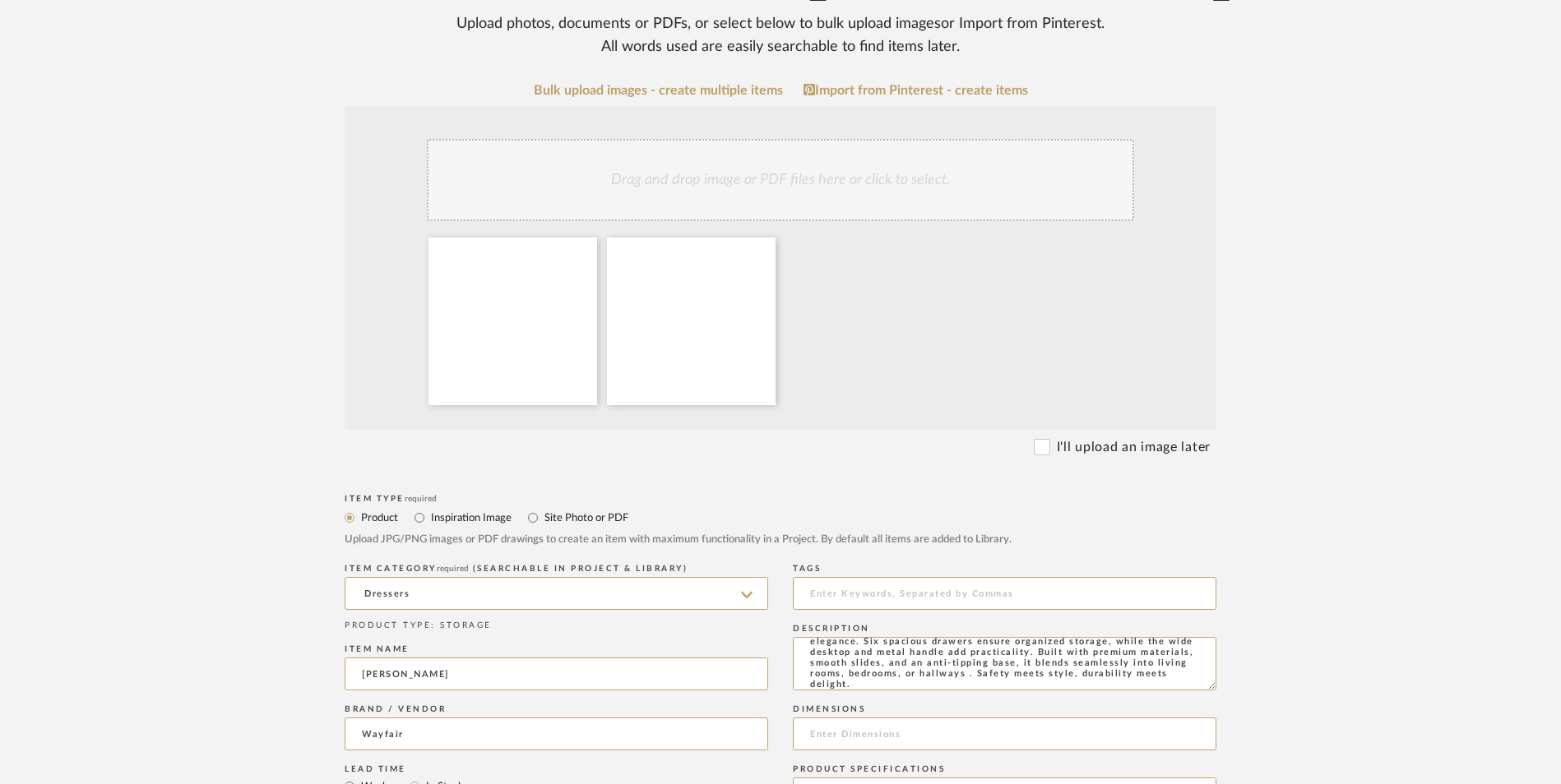
scroll to position [411, 0]
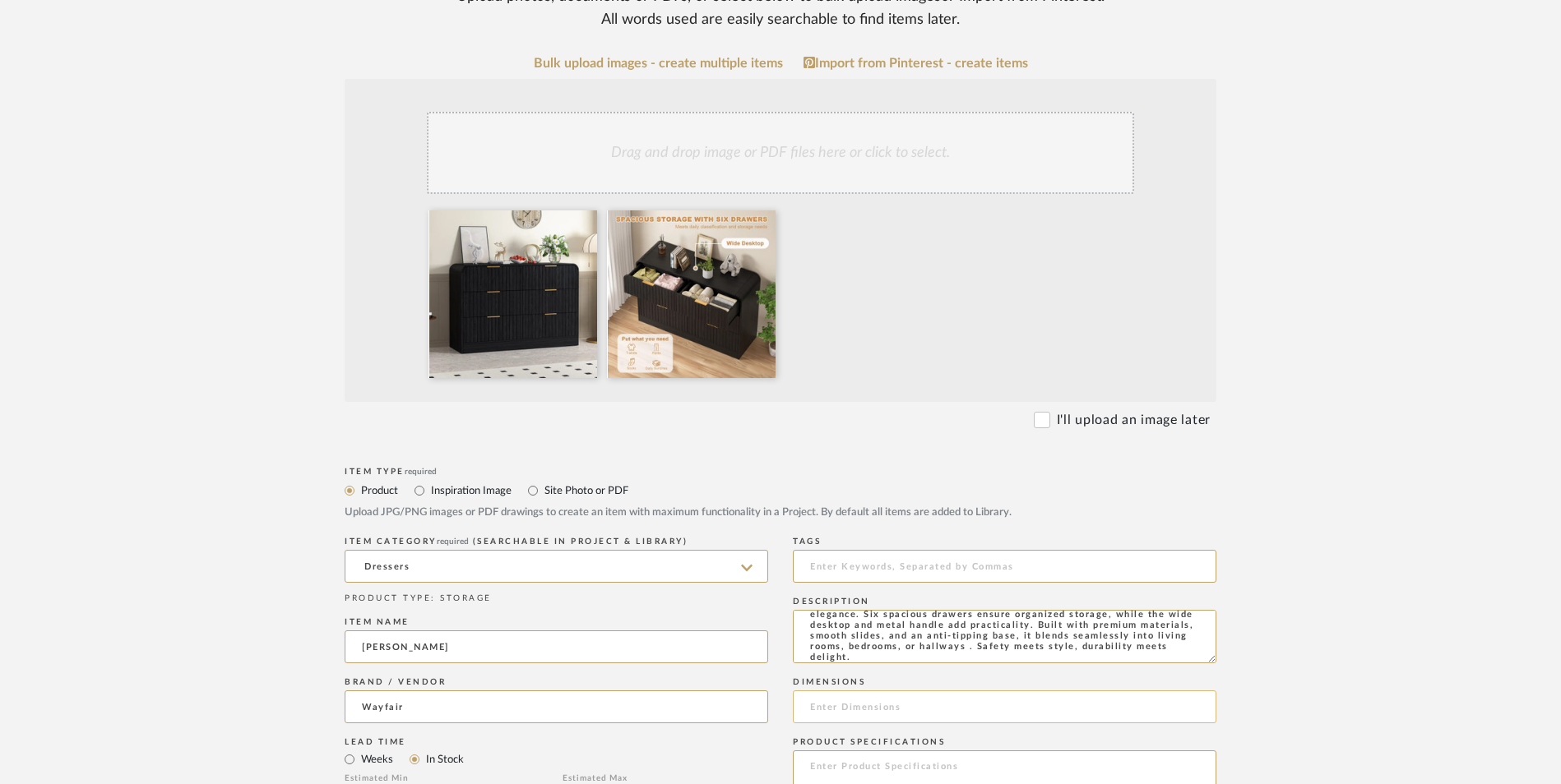
click at [894, 690] on input at bounding box center [1005, 707] width 424 height 33
paste input "32.3'' H X 47.3'' W X 15.6'' D"
type input "32.3'' H X 47.3'' W X 15.6'' D"
click at [941, 751] on textarea at bounding box center [1005, 785] width 424 height 69
type textarea "Manufactured Wood"
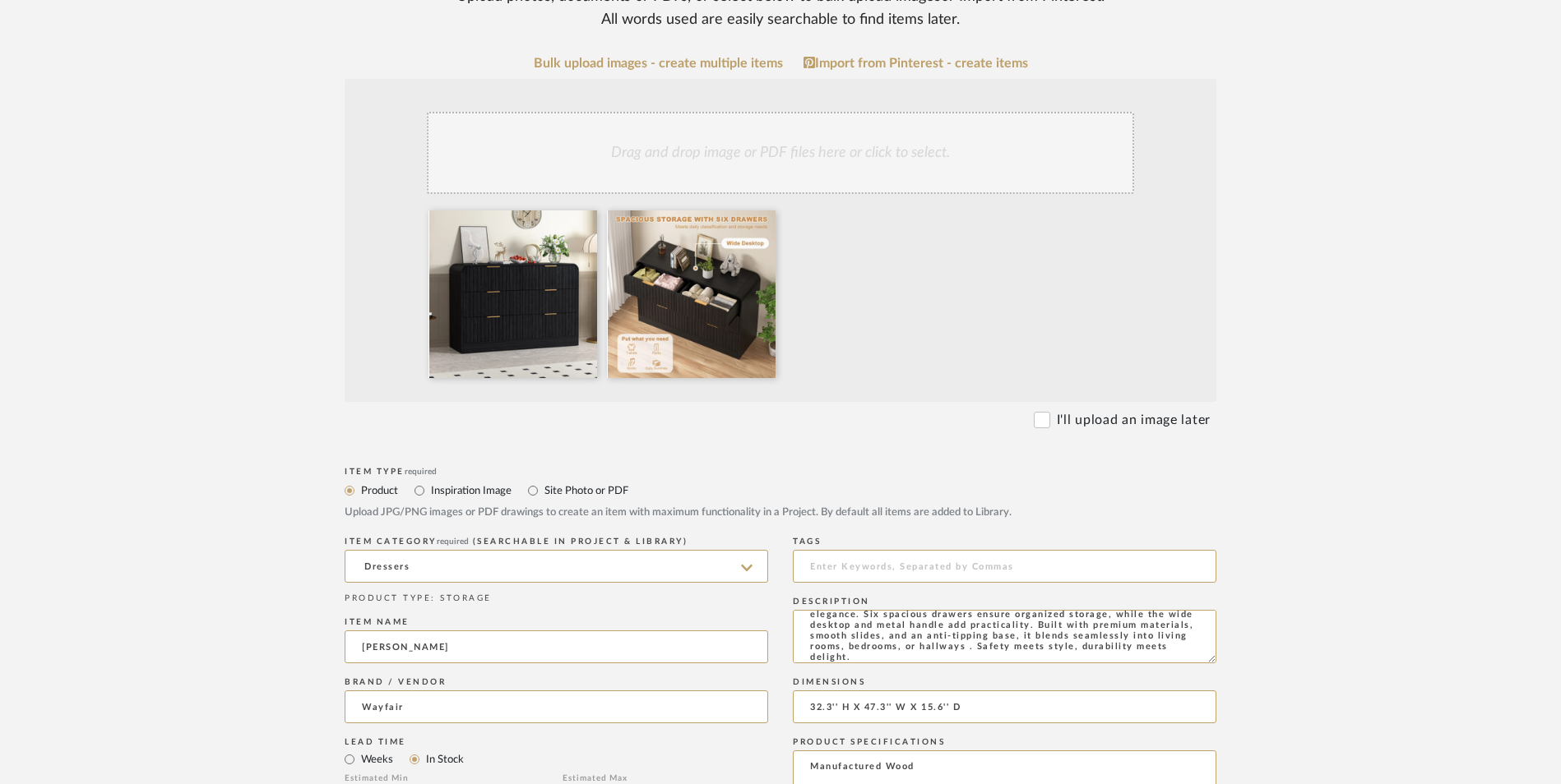
click at [1316, 556] on upload-items "Create new item in LaMarion Patterson Upload photos, documents or PDFs, or sele…" at bounding box center [780, 652] width 1561 height 1625
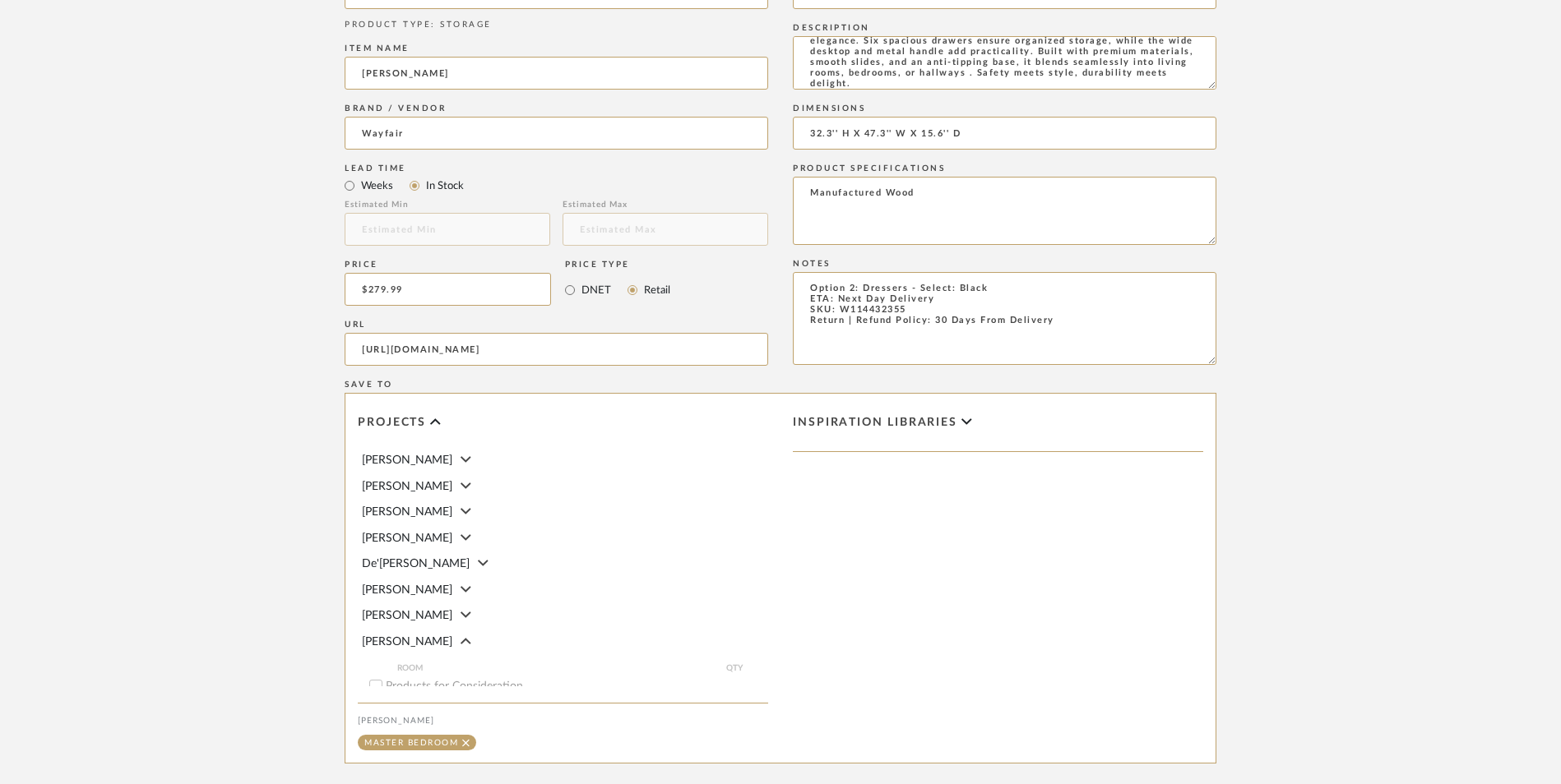
scroll to position [987, 0]
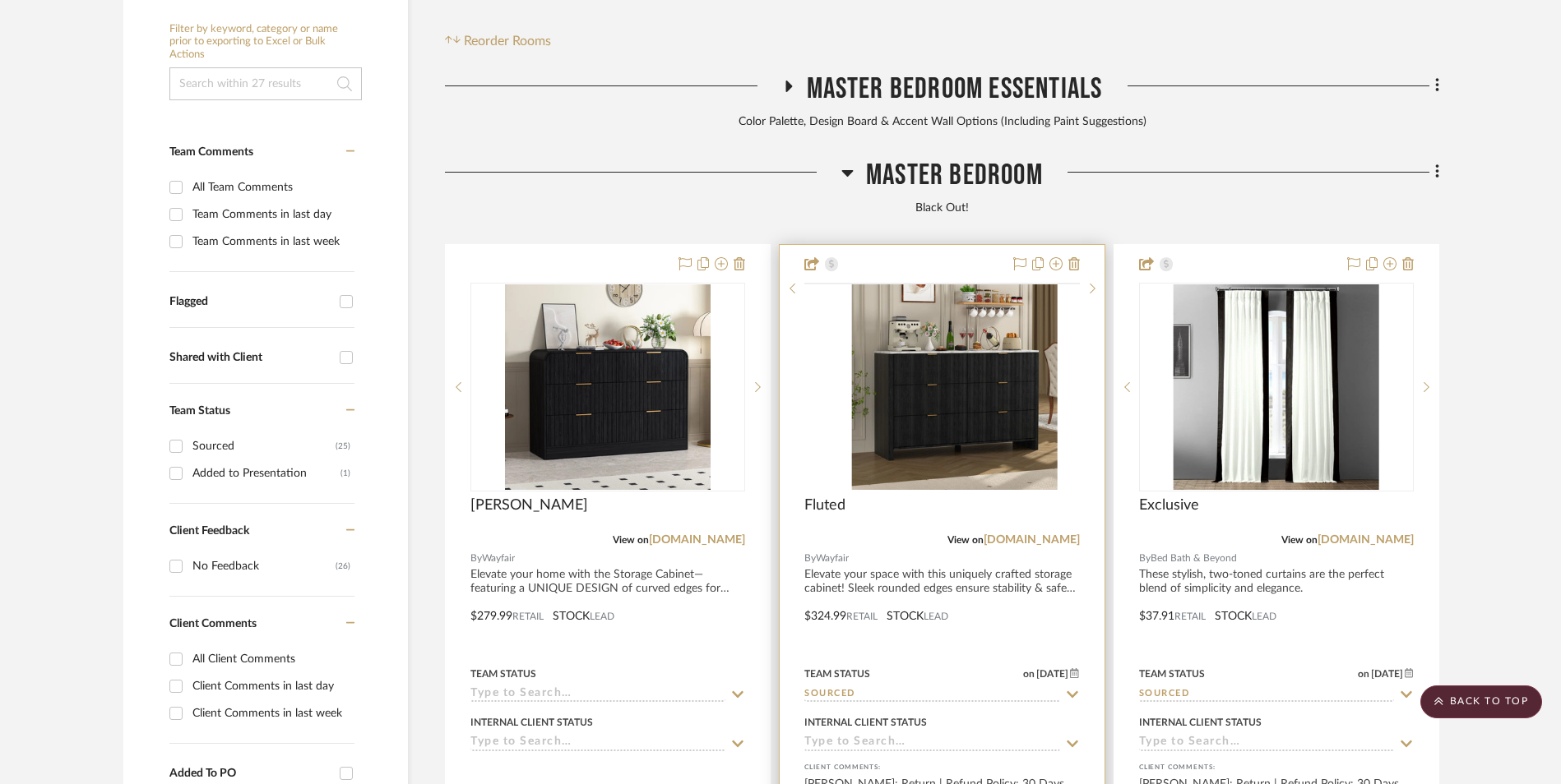
scroll to position [500, 0]
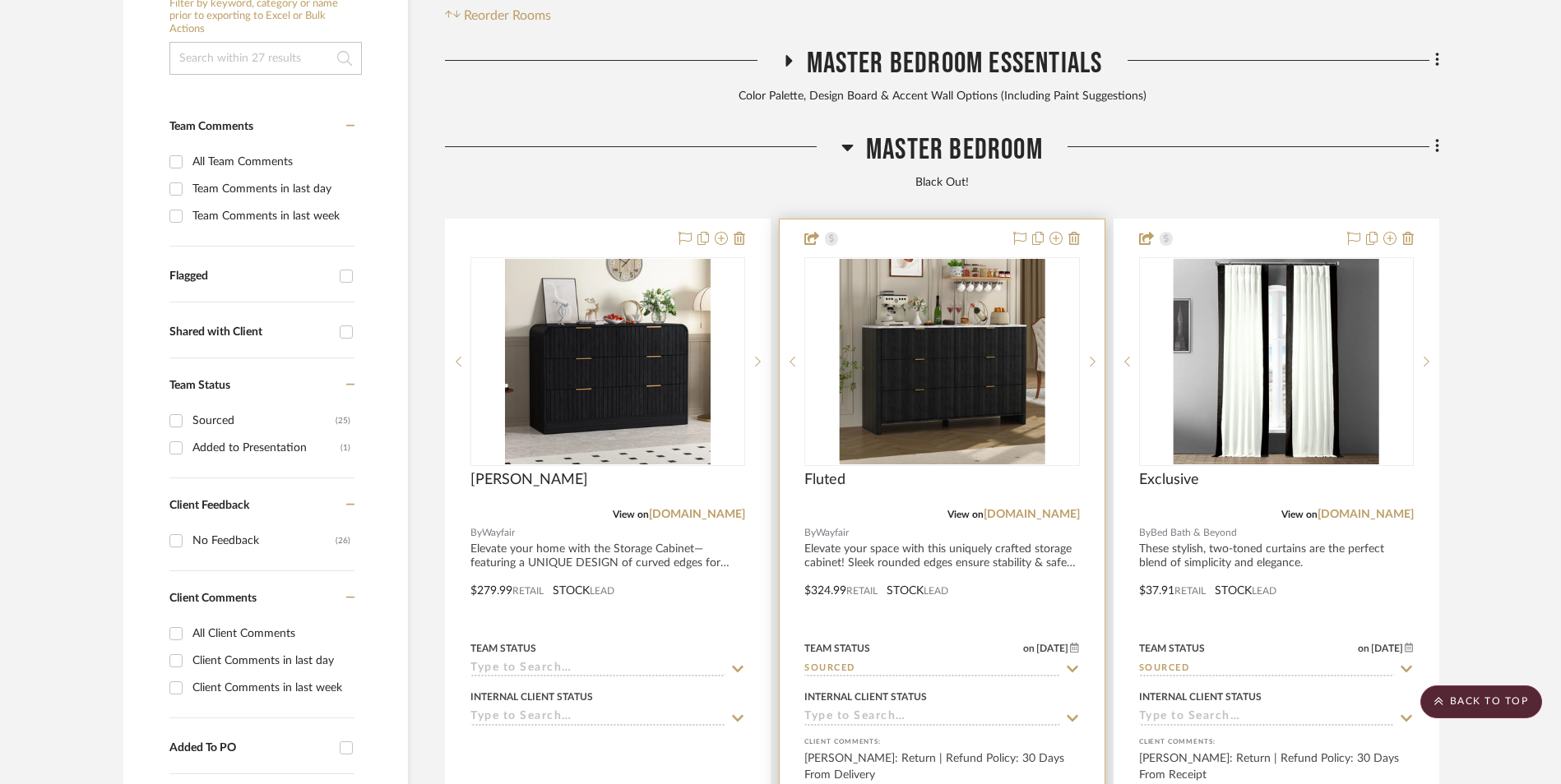
click at [0, 0] on img at bounding box center [0, 0] width 0 height 0
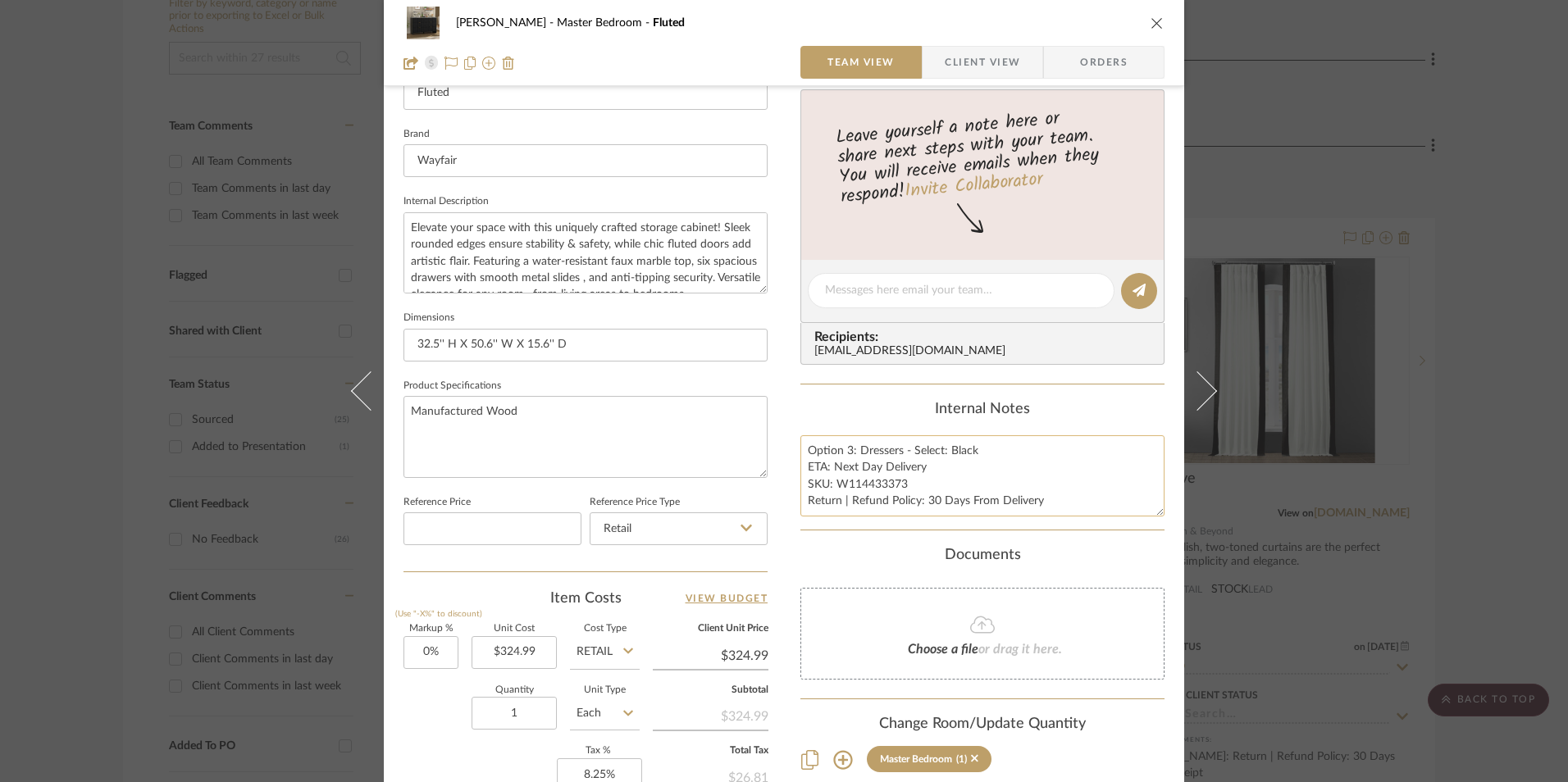
scroll to position [492, 0]
click at [1153, 24] on icon "close" at bounding box center [1156, 22] width 13 height 13
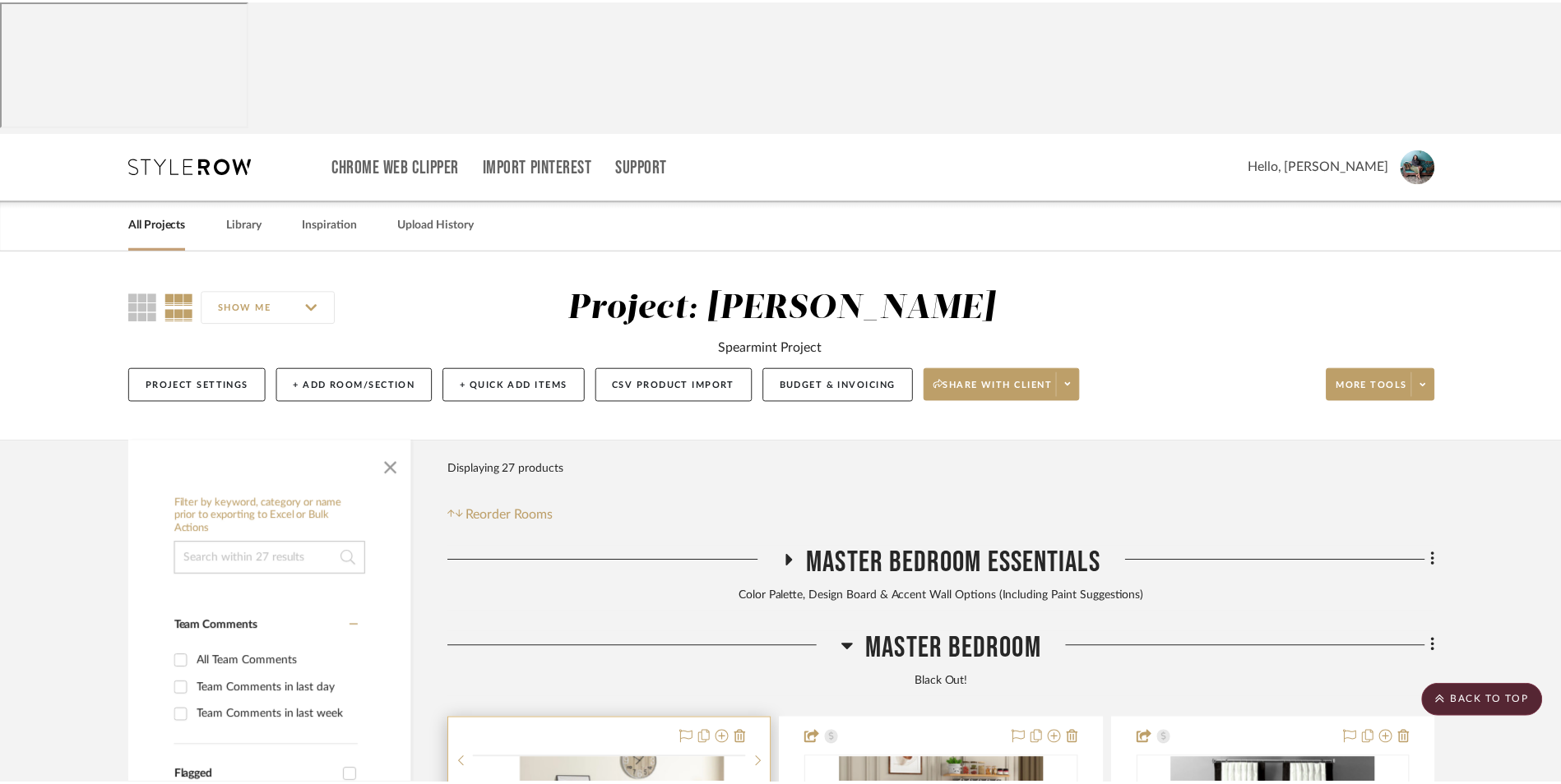
scroll to position [500, 0]
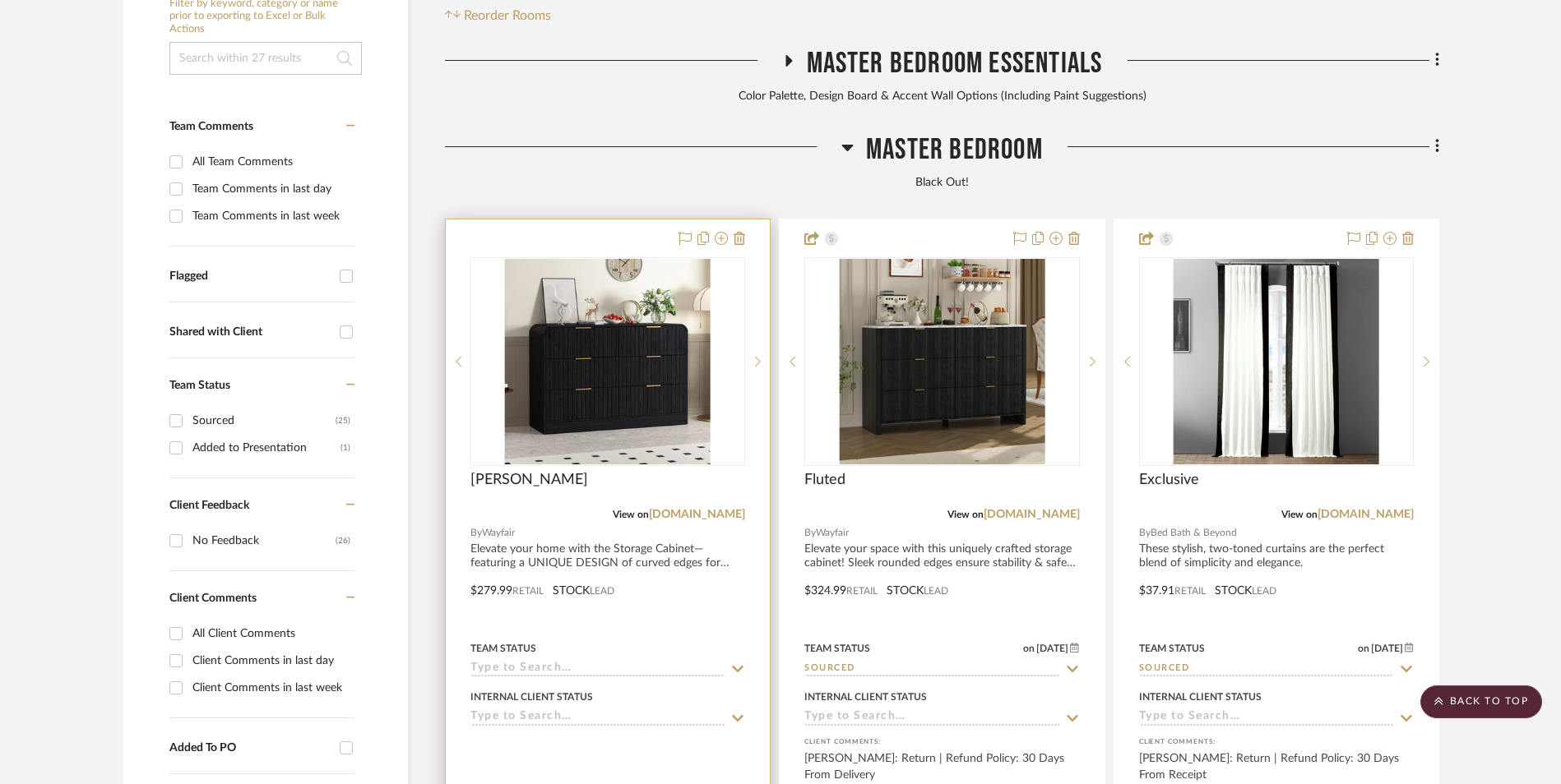
click at [618, 259] on img "0" at bounding box center [608, 362] width 206 height 206
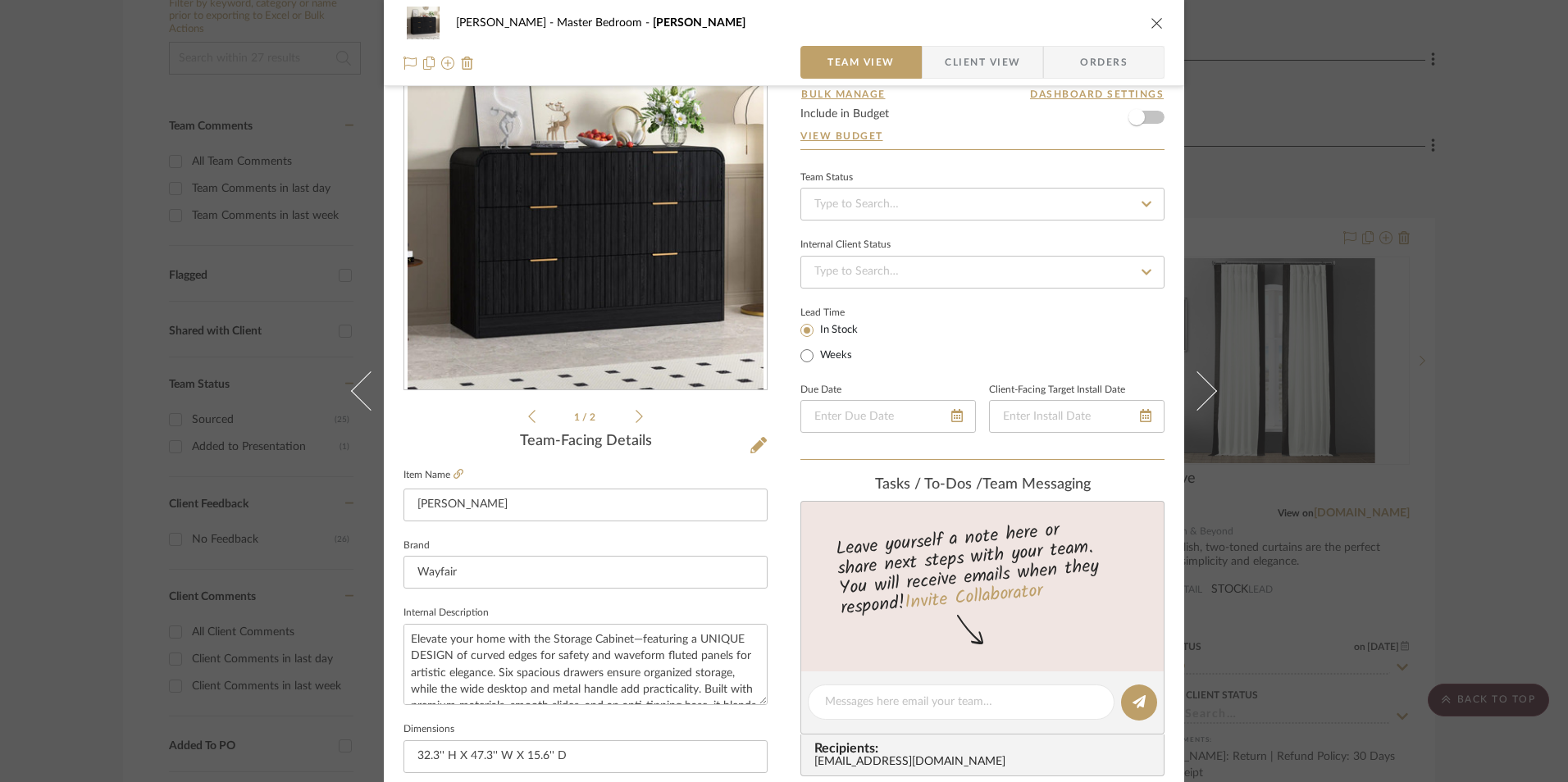
scroll to position [0, 0]
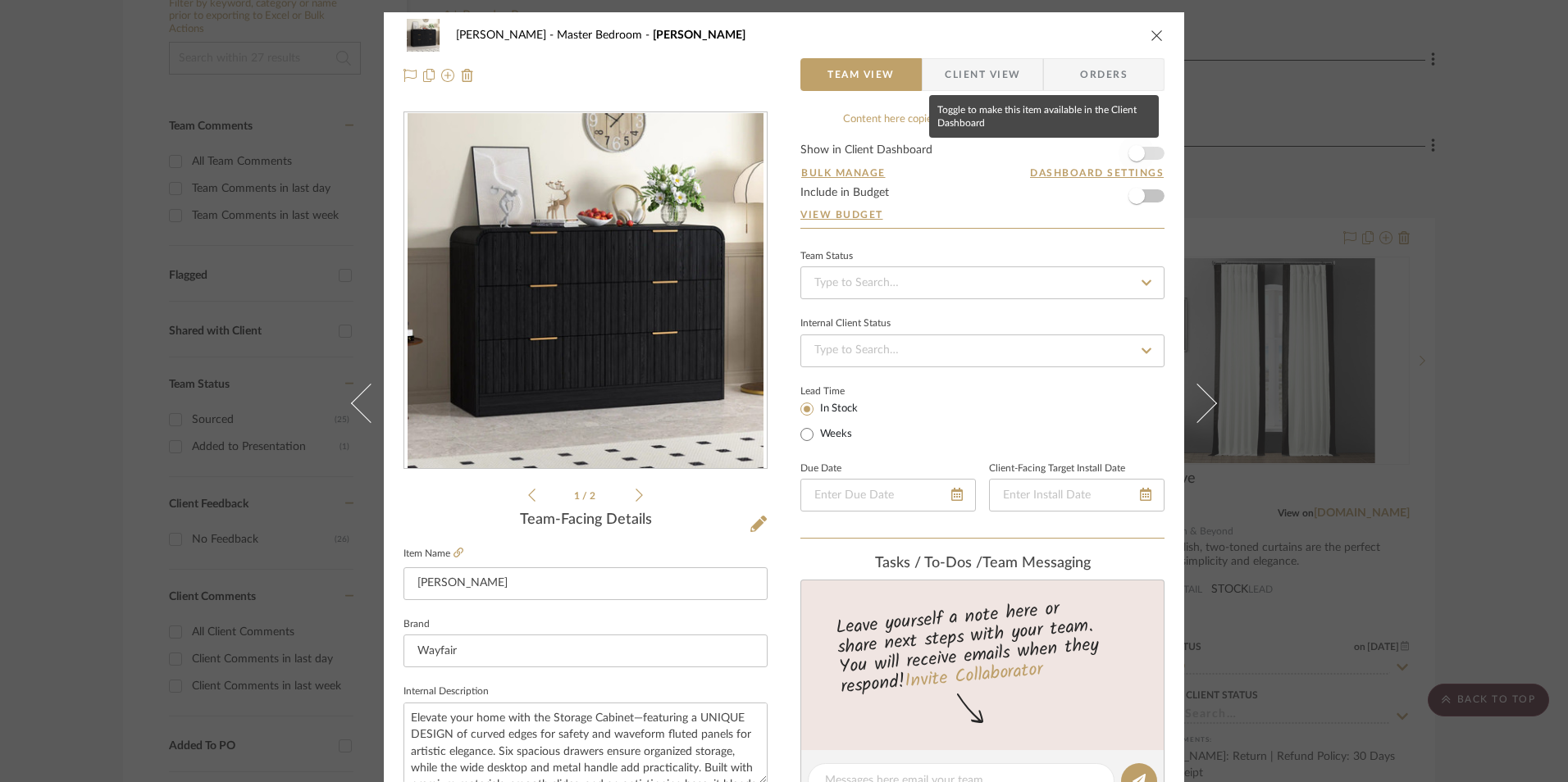
click at [1143, 150] on span "button" at bounding box center [1136, 153] width 36 height 36
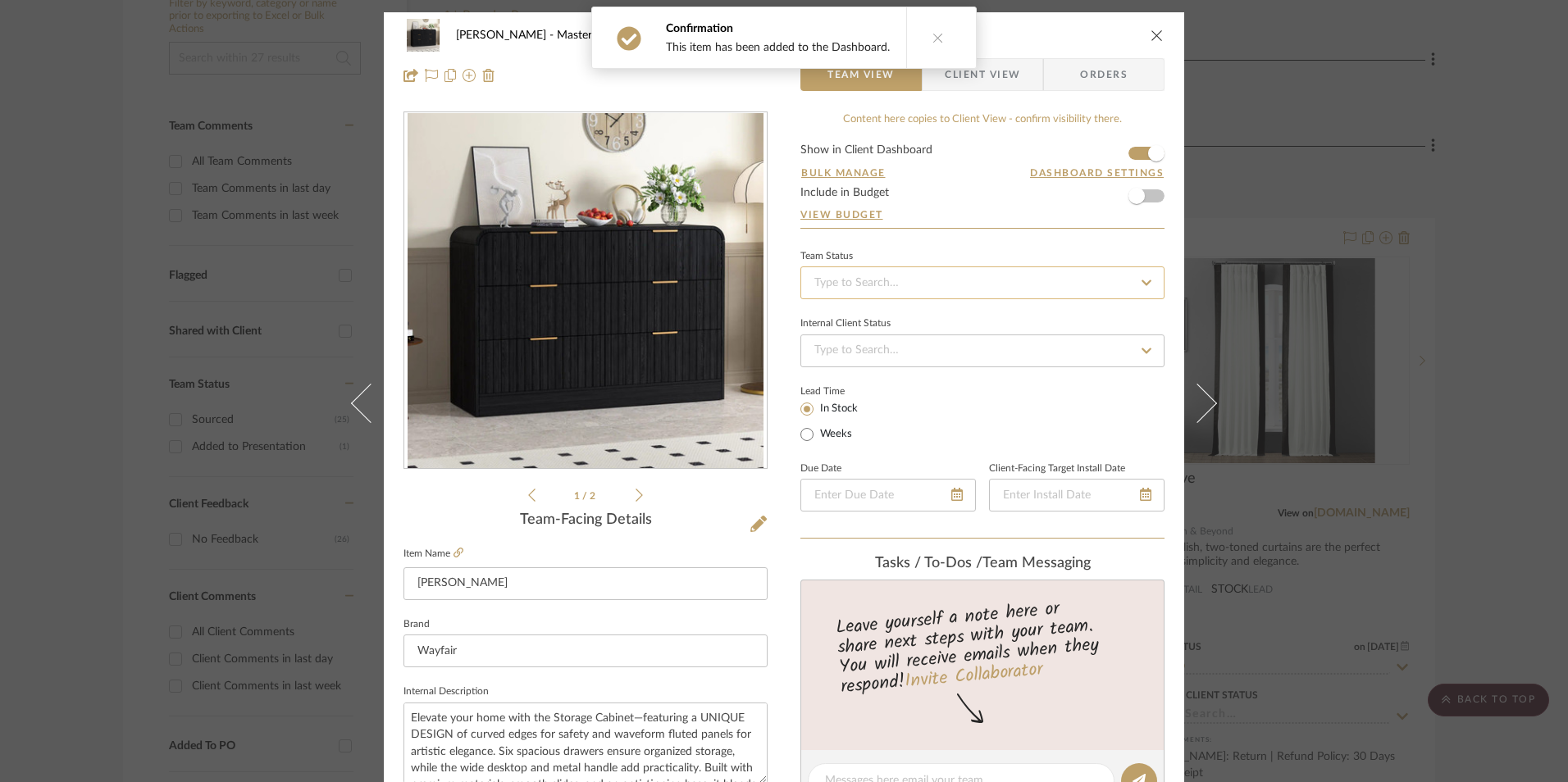
click at [935, 284] on input at bounding box center [982, 283] width 364 height 33
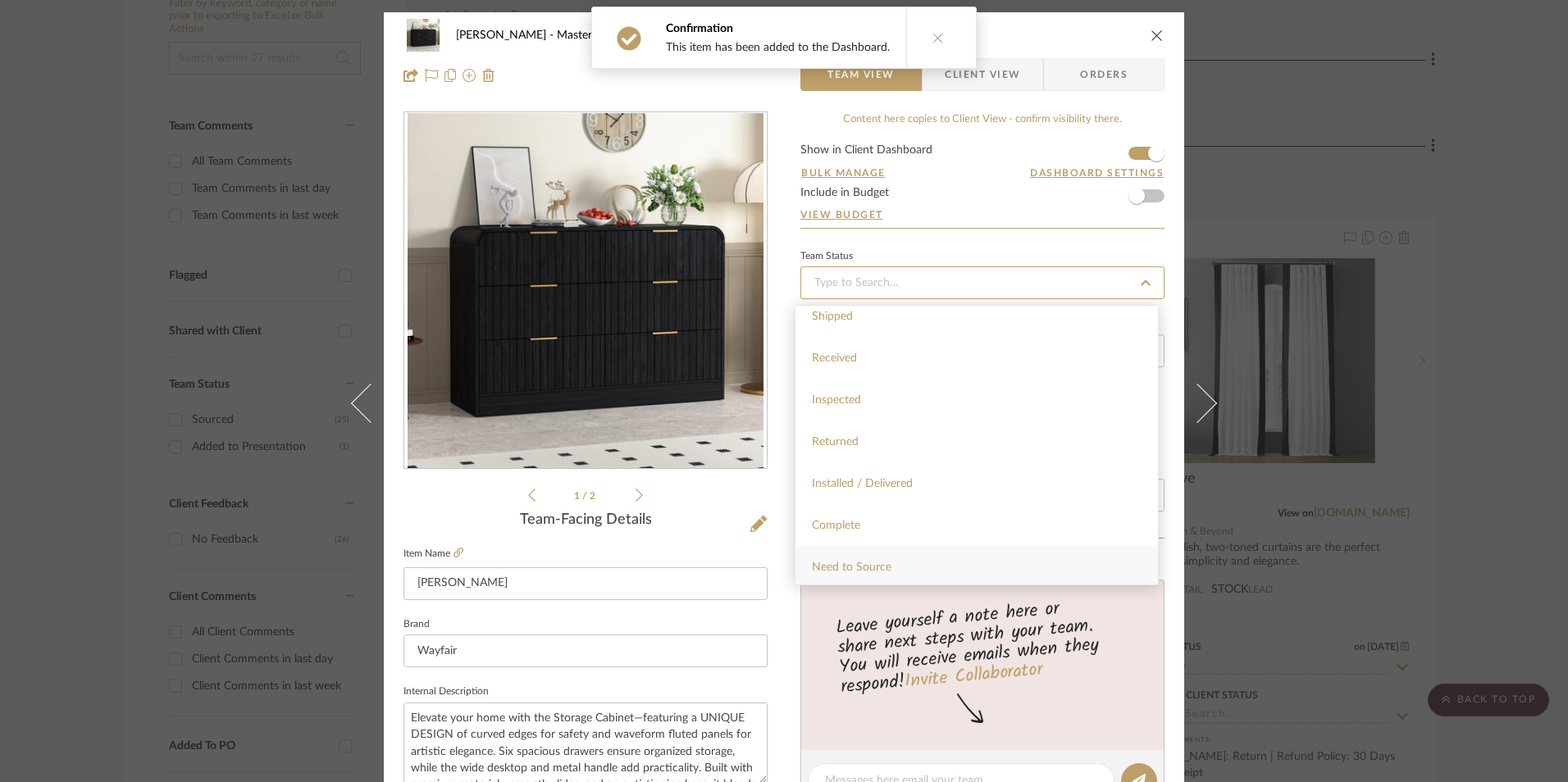
scroll to position [328, 0]
click at [850, 537] on span "Sourced" at bounding box center [832, 542] width 42 height 12
type input "[DATE]"
type input "Sourced"
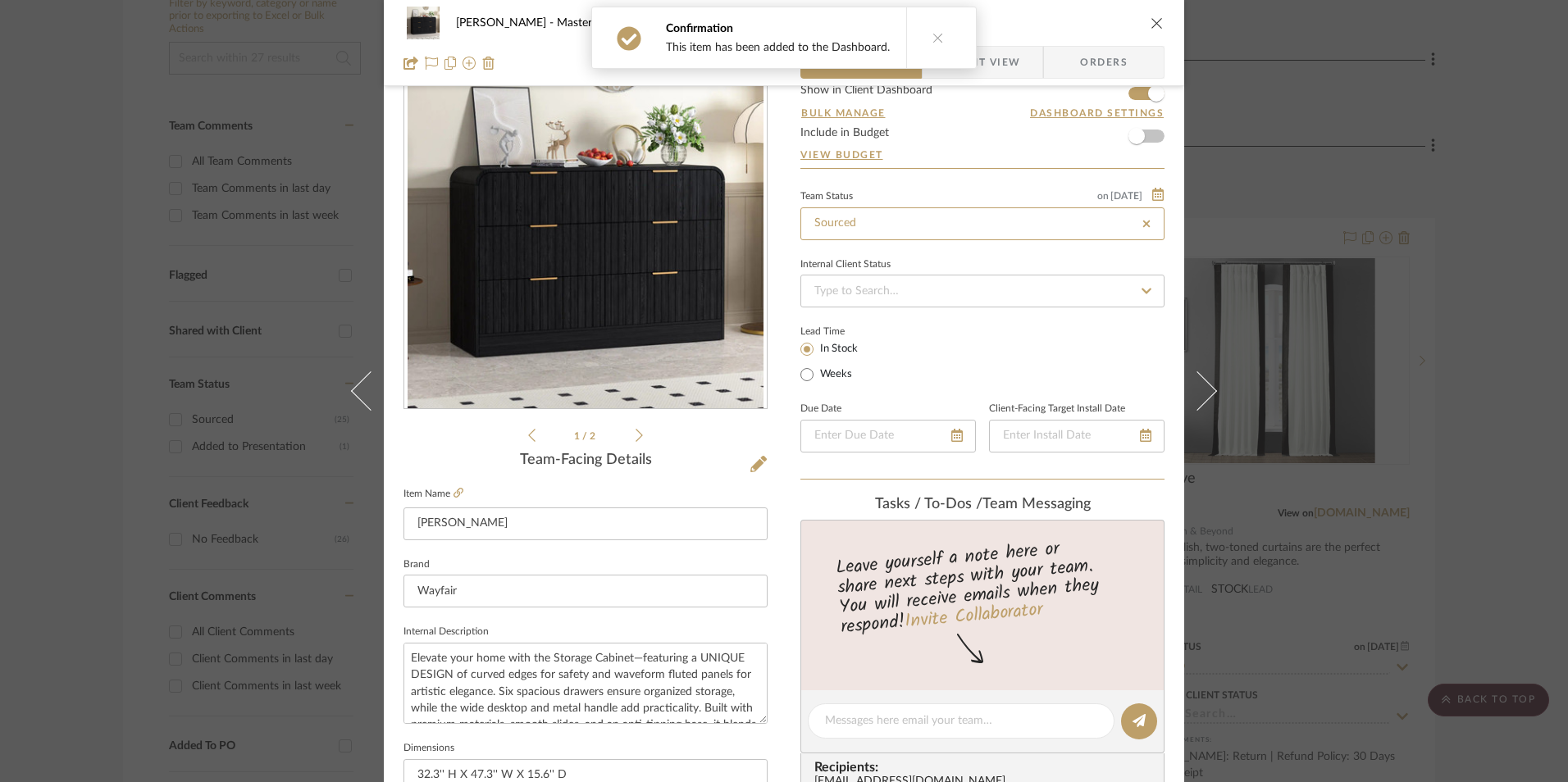
type input "[DATE]"
type input "Sourced"
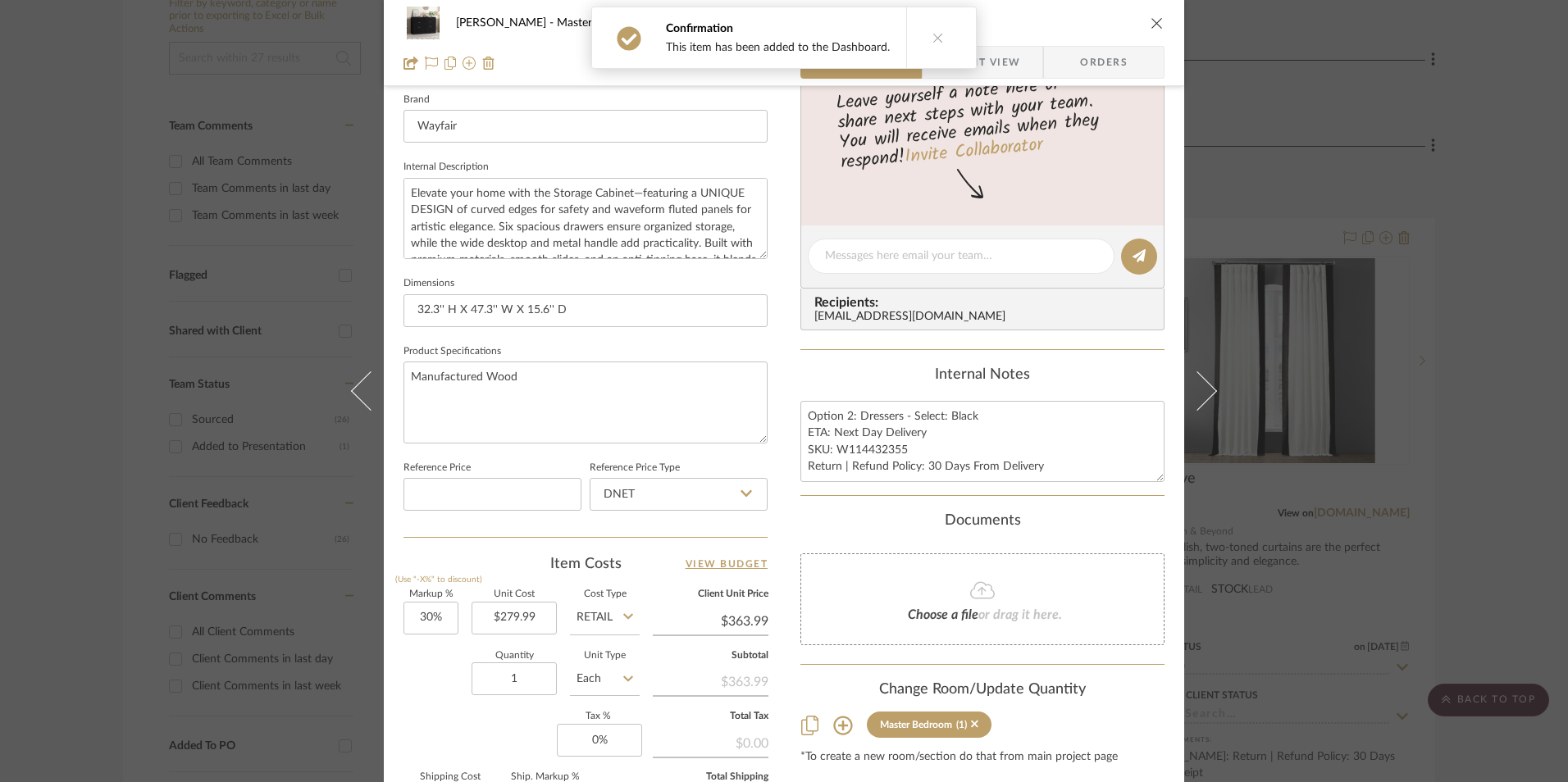
scroll to position [574, 0]
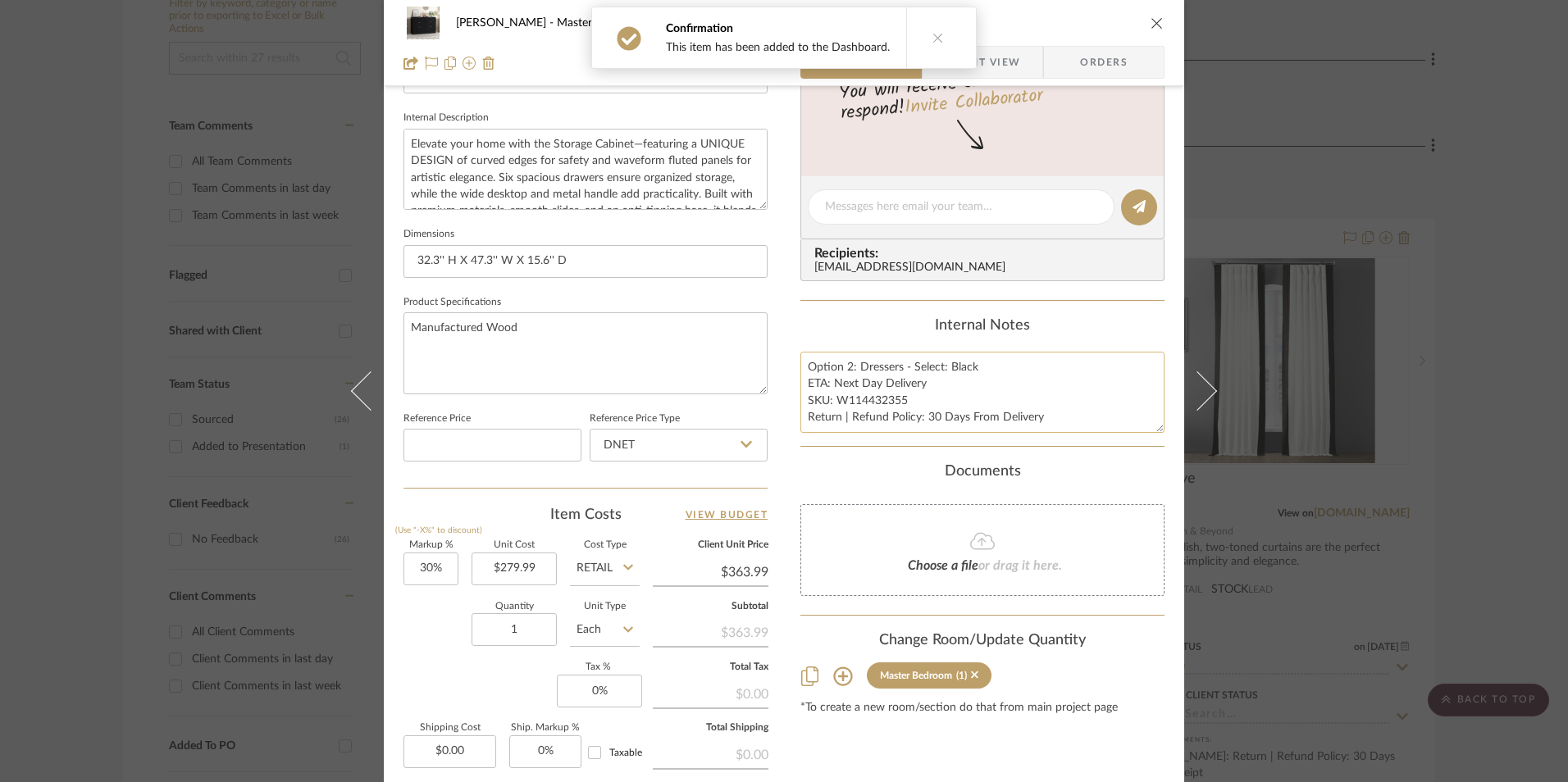
click at [887, 417] on textarea "Option 2: Dressers - Select: Black ETA: Next Day Delivery SKU: W114432355 Retur…" at bounding box center [982, 391] width 364 height 81
drag, startPoint x: 901, startPoint y: 397, endPoint x: 835, endPoint y: 400, distance: 66.1
click at [835, 400] on textarea "Option 2: Dressers - Select: Black ETA: Next Day Delivery SKU: W114432355 Retur…" at bounding box center [982, 391] width 364 height 81
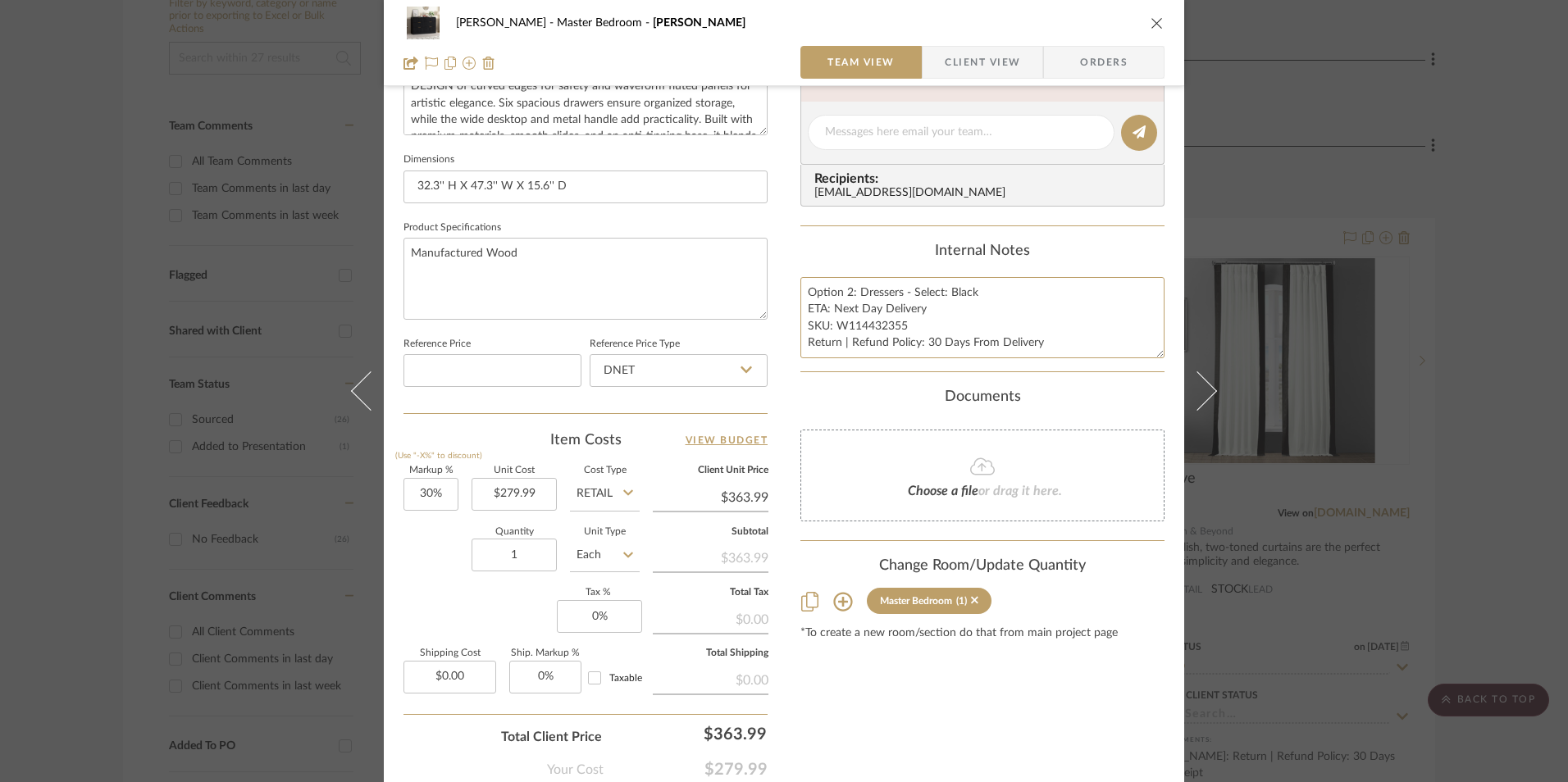
scroll to position [745, 0]
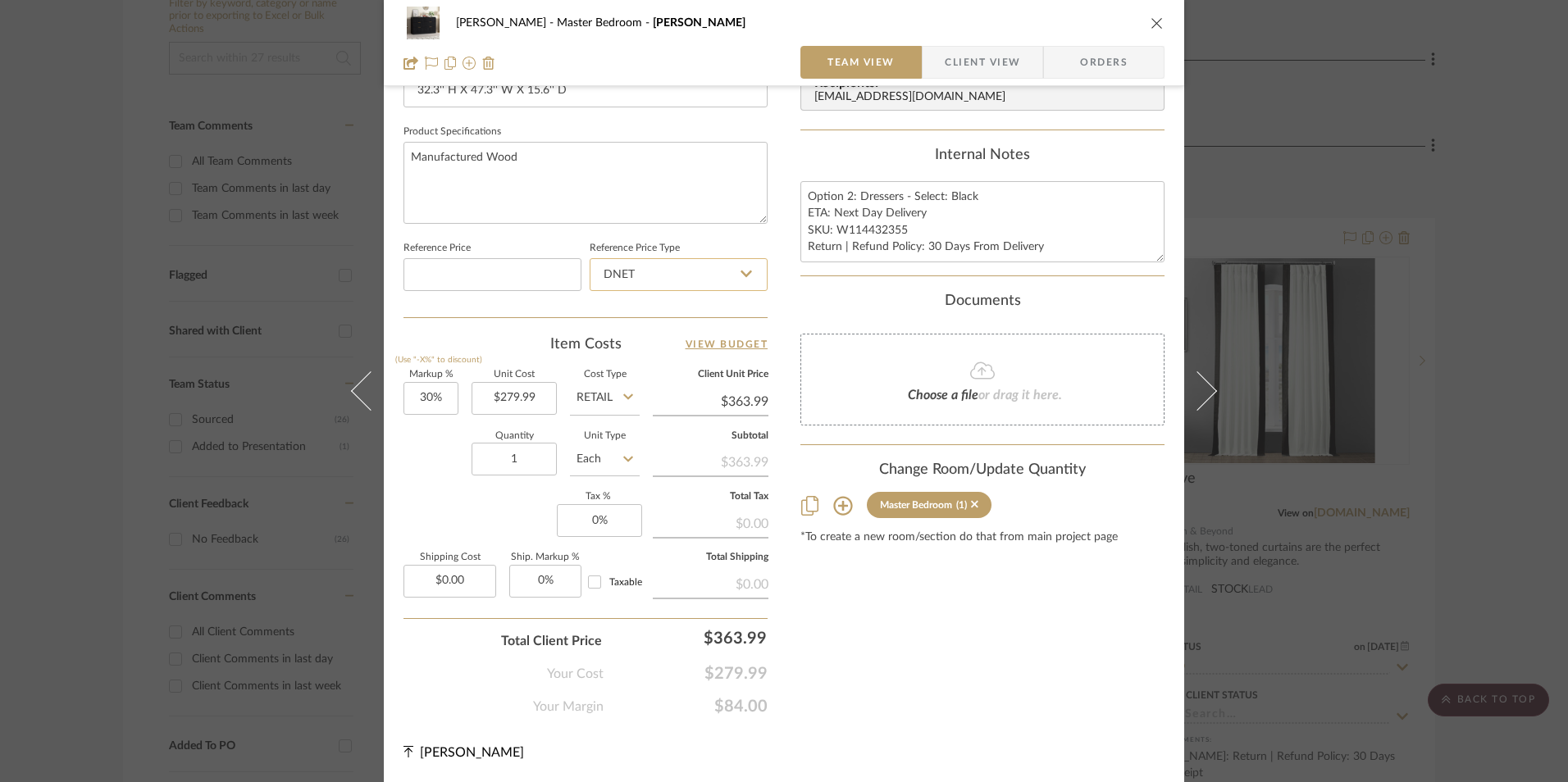
click at [618, 270] on input "DNET" at bounding box center [679, 275] width 178 height 33
click at [638, 355] on div "Retail" at bounding box center [685, 357] width 202 height 42
type input "Retail"
type input "30"
click at [438, 479] on div "Quantity 1 Unit Type Each" at bounding box center [521, 462] width 236 height 59
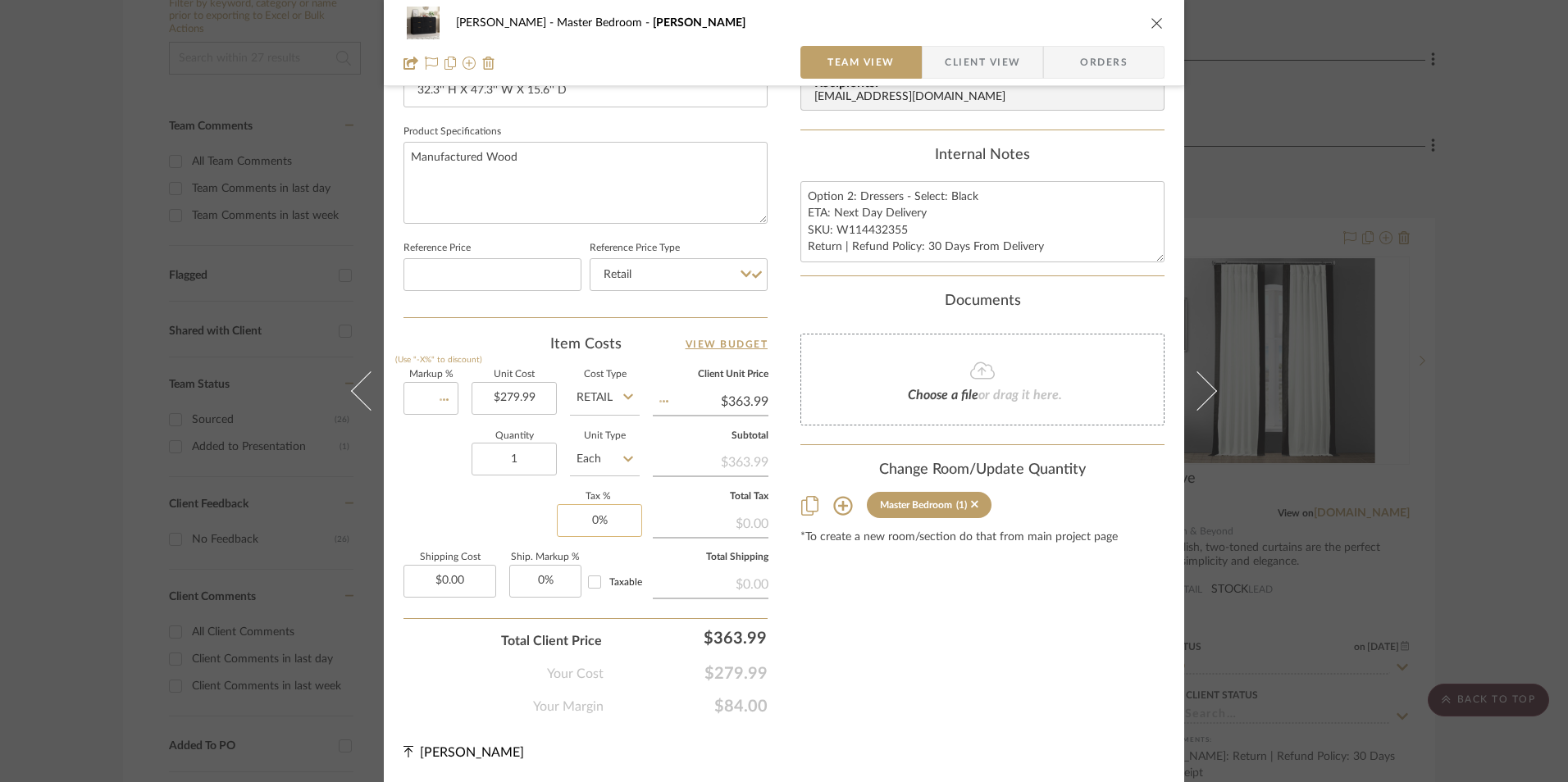
type input "0%"
type input "$279.99"
click at [599, 514] on input "0" at bounding box center [598, 521] width 85 height 33
type input "8.25%"
click at [852, 597] on div "Content here copies to Client View - confirm visibility there. Show in Client D…" at bounding box center [982, 42] width 364 height 1349
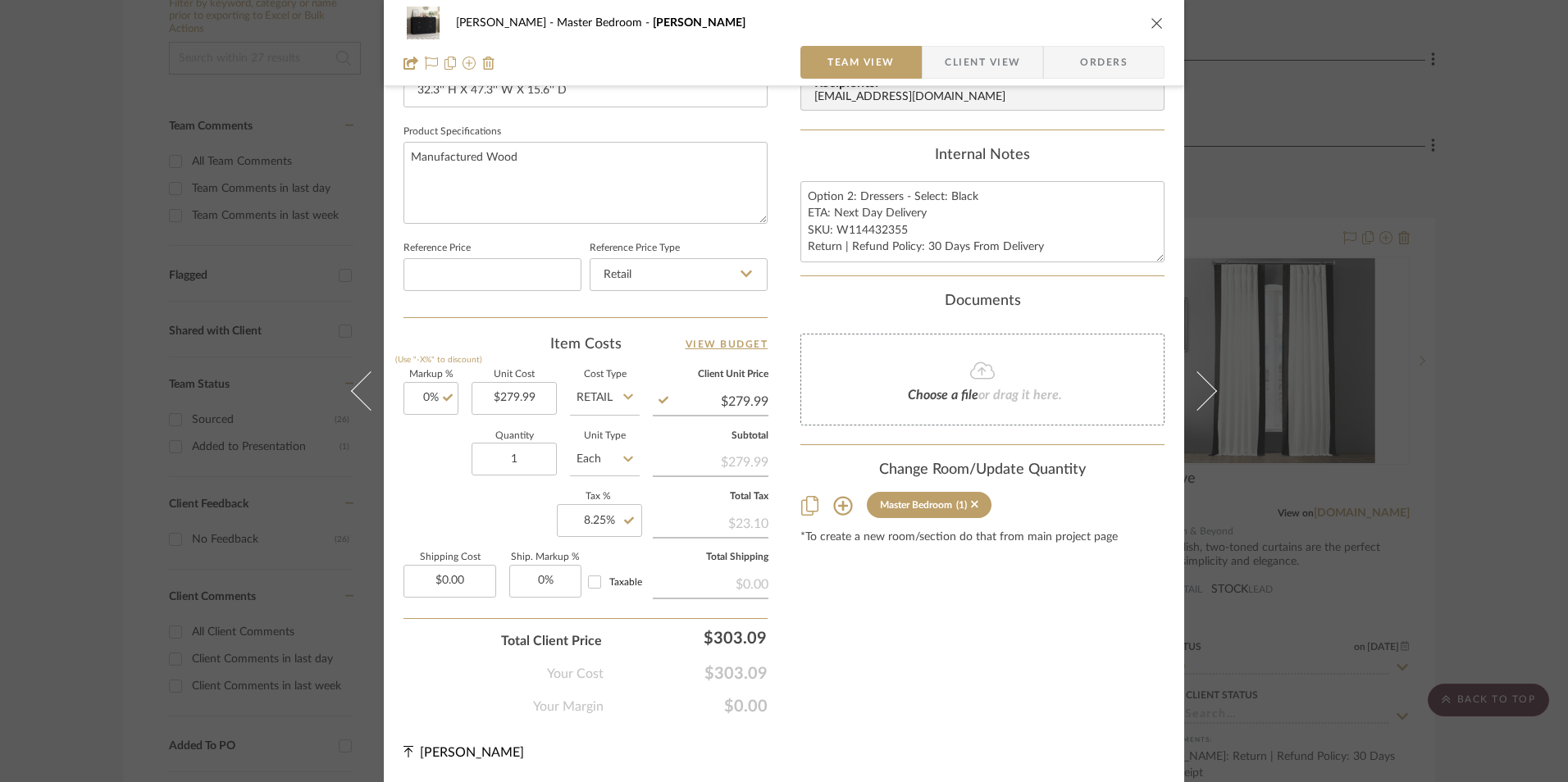
click at [1062, 69] on span "Orders" at bounding box center [1104, 62] width 84 height 33
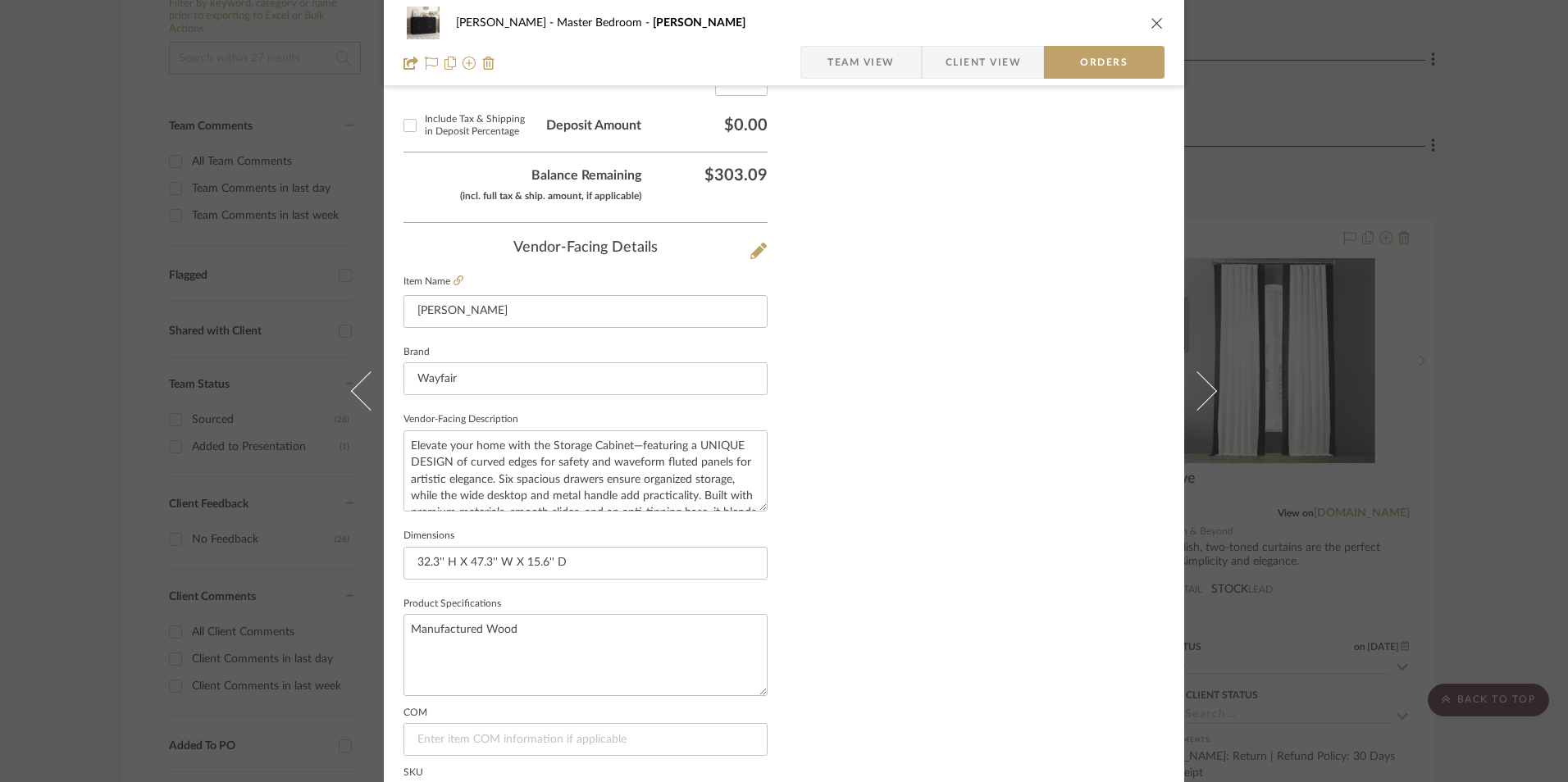
scroll to position [962, 0]
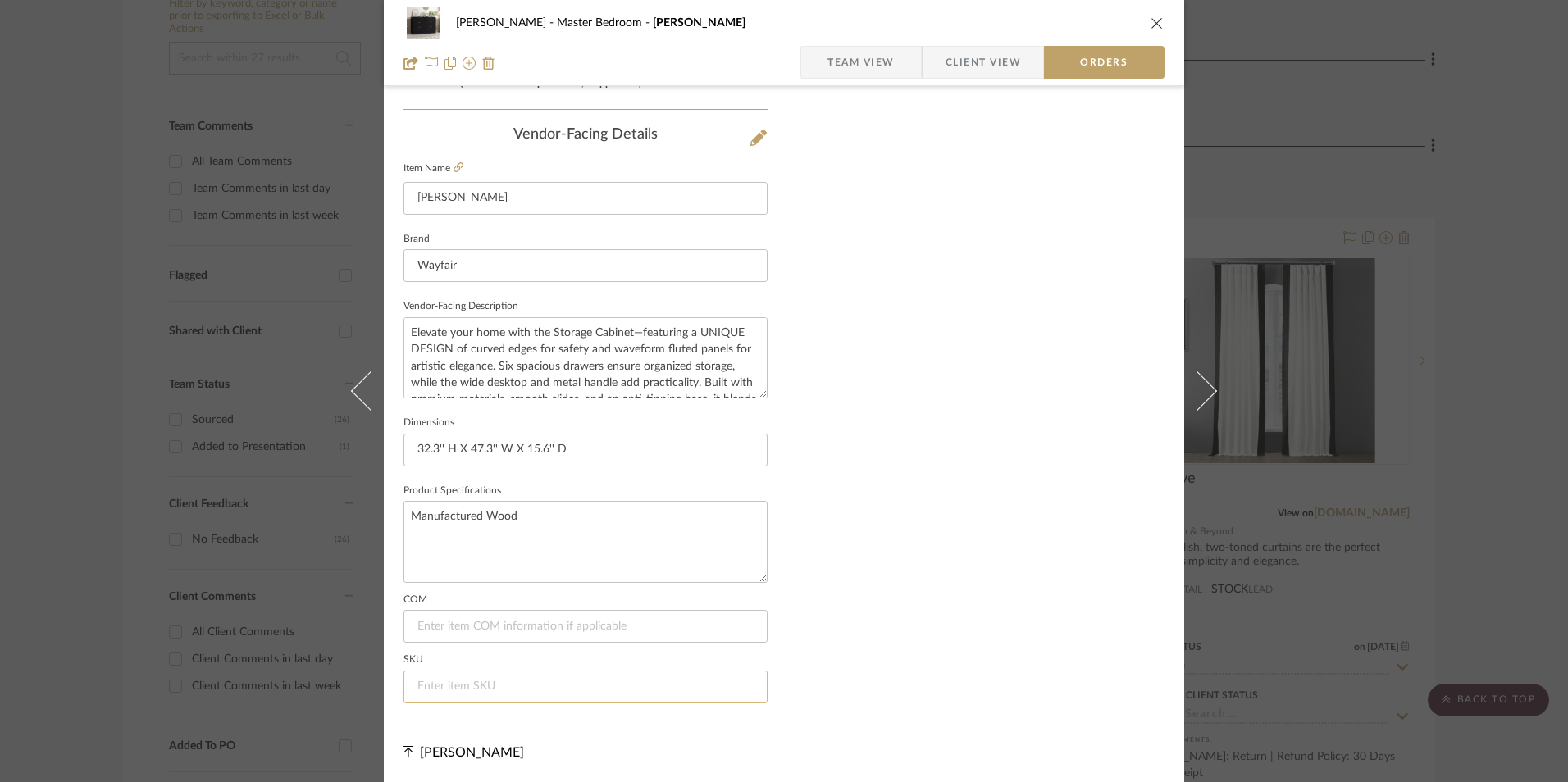
click at [481, 683] on input at bounding box center [585, 687] width 364 height 33
paste input "W114432355"
type input "W114432355"
click at [892, 48] on span "Team View" at bounding box center [861, 62] width 120 height 33
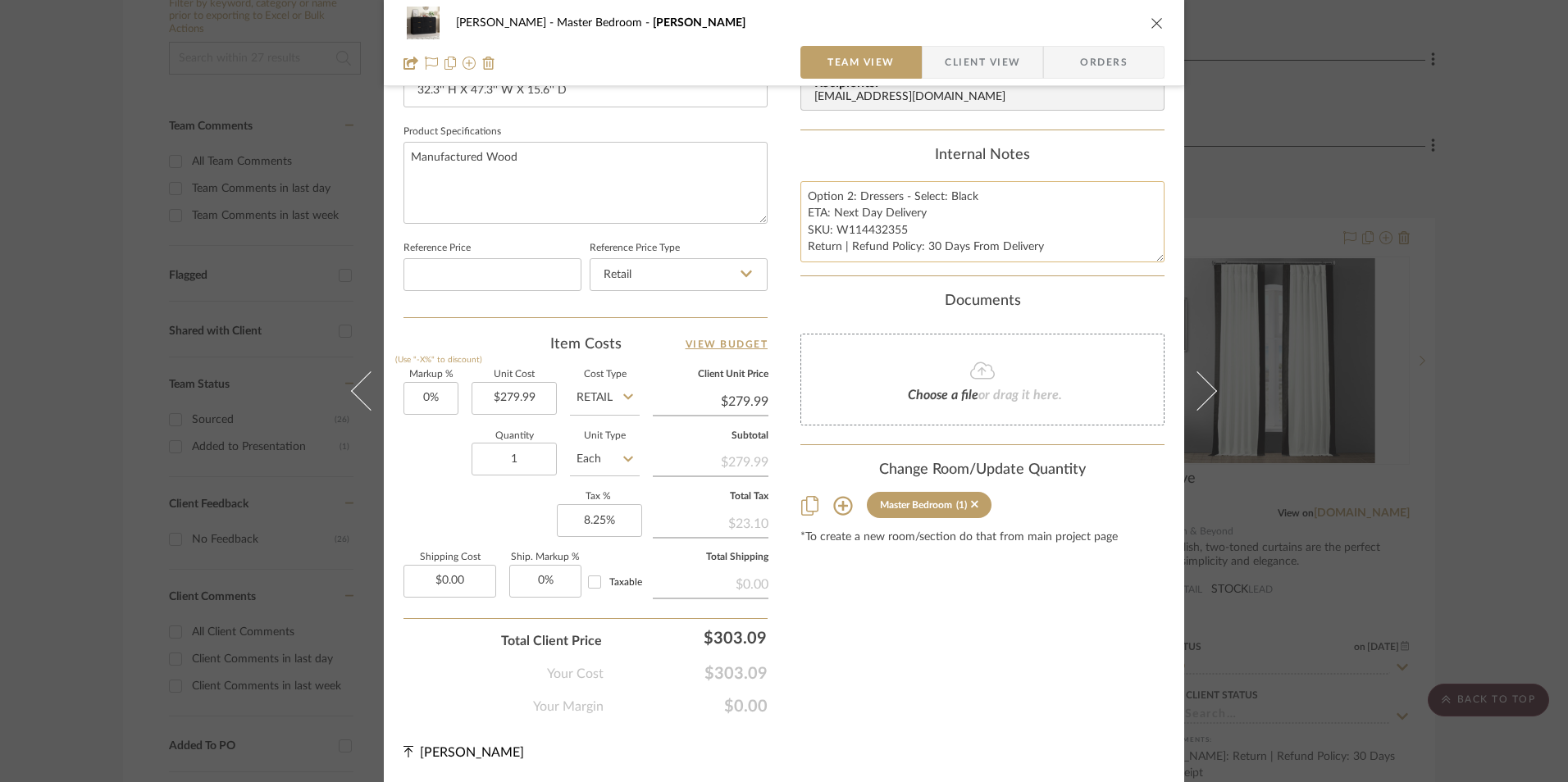
scroll to position [745, 0]
click at [831, 232] on textarea "Option 2: Dressers - Select: Black ETA: Next Day Delivery SKU: W114432355 Retur…" at bounding box center [982, 222] width 364 height 81
drag, startPoint x: 803, startPoint y: 194, endPoint x: 1045, endPoint y: 250, distance: 248.4
click at [1045, 250] on textarea "Option 2: Dressers - Select: Black ETA: Next Day Delivery SKU: W114432355 Retur…" at bounding box center [982, 222] width 364 height 81
click at [996, 64] on span "Client View" at bounding box center [982, 62] width 75 height 33
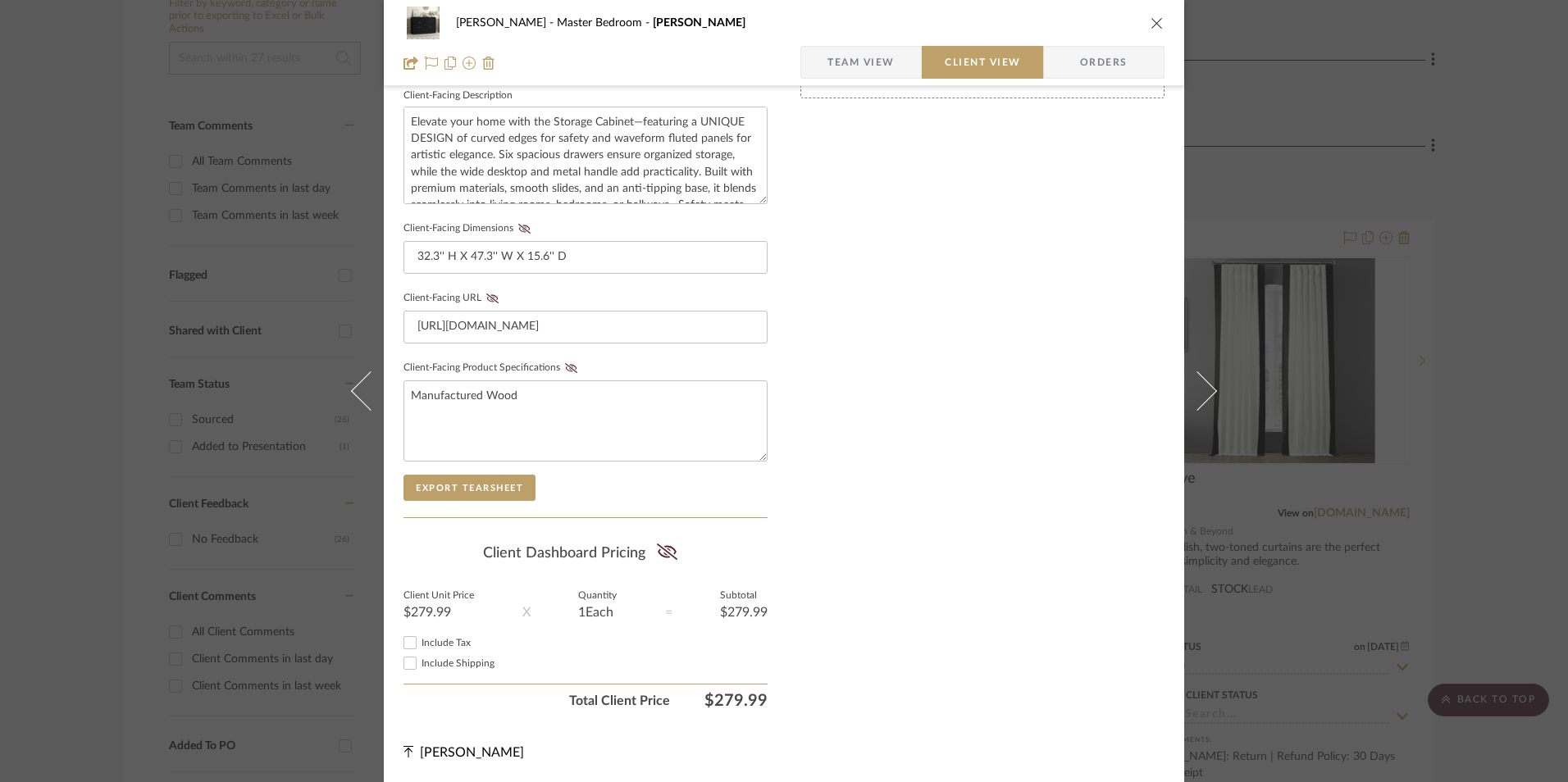
scroll to position [596, 0]
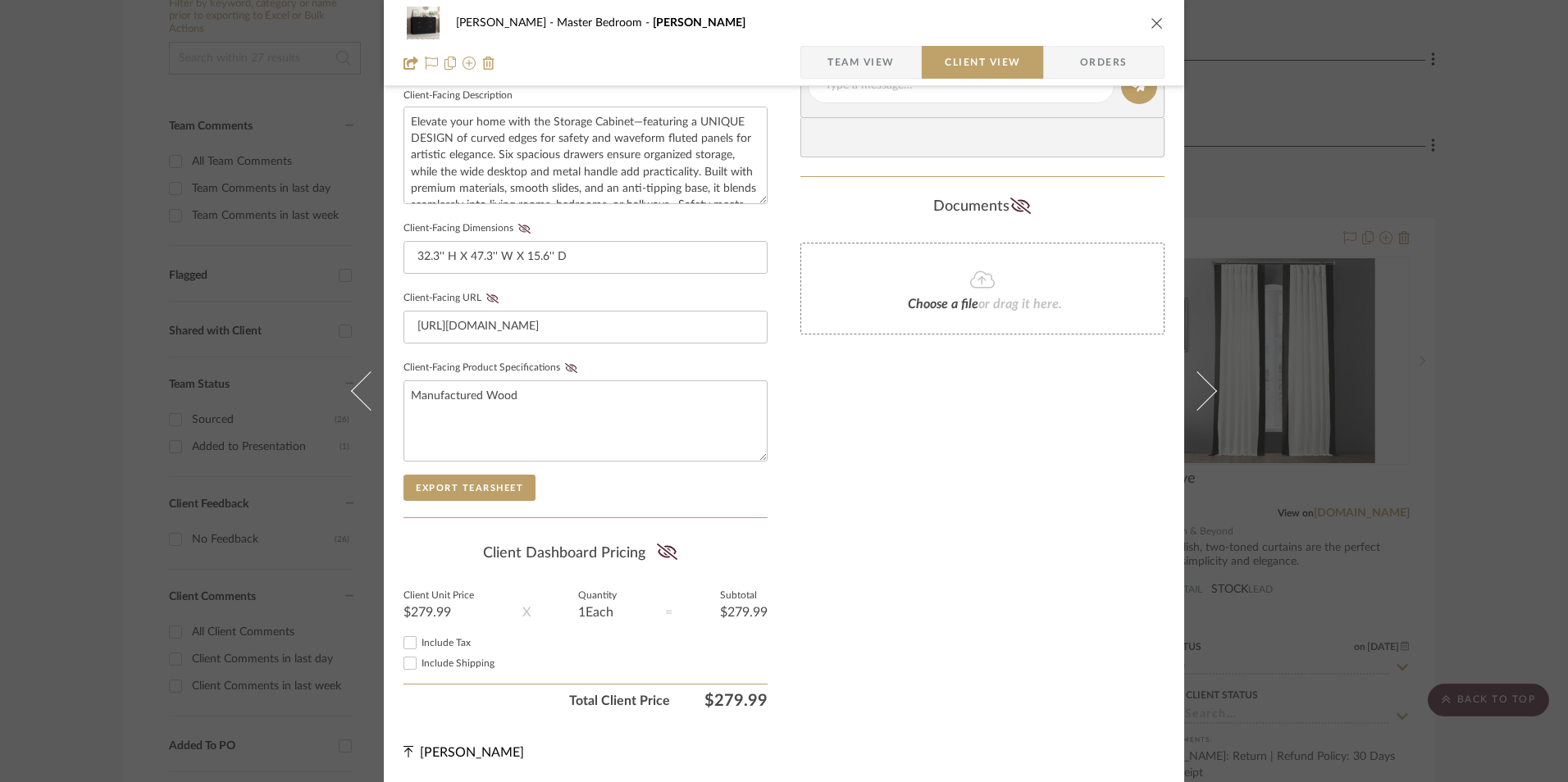
click at [422, 644] on span "Include Tax" at bounding box center [446, 642] width 49 height 10
click at [416, 644] on input "Include Tax" at bounding box center [410, 642] width 20 height 20
checkbox input "true"
click at [665, 554] on icon at bounding box center [667, 552] width 21 height 17
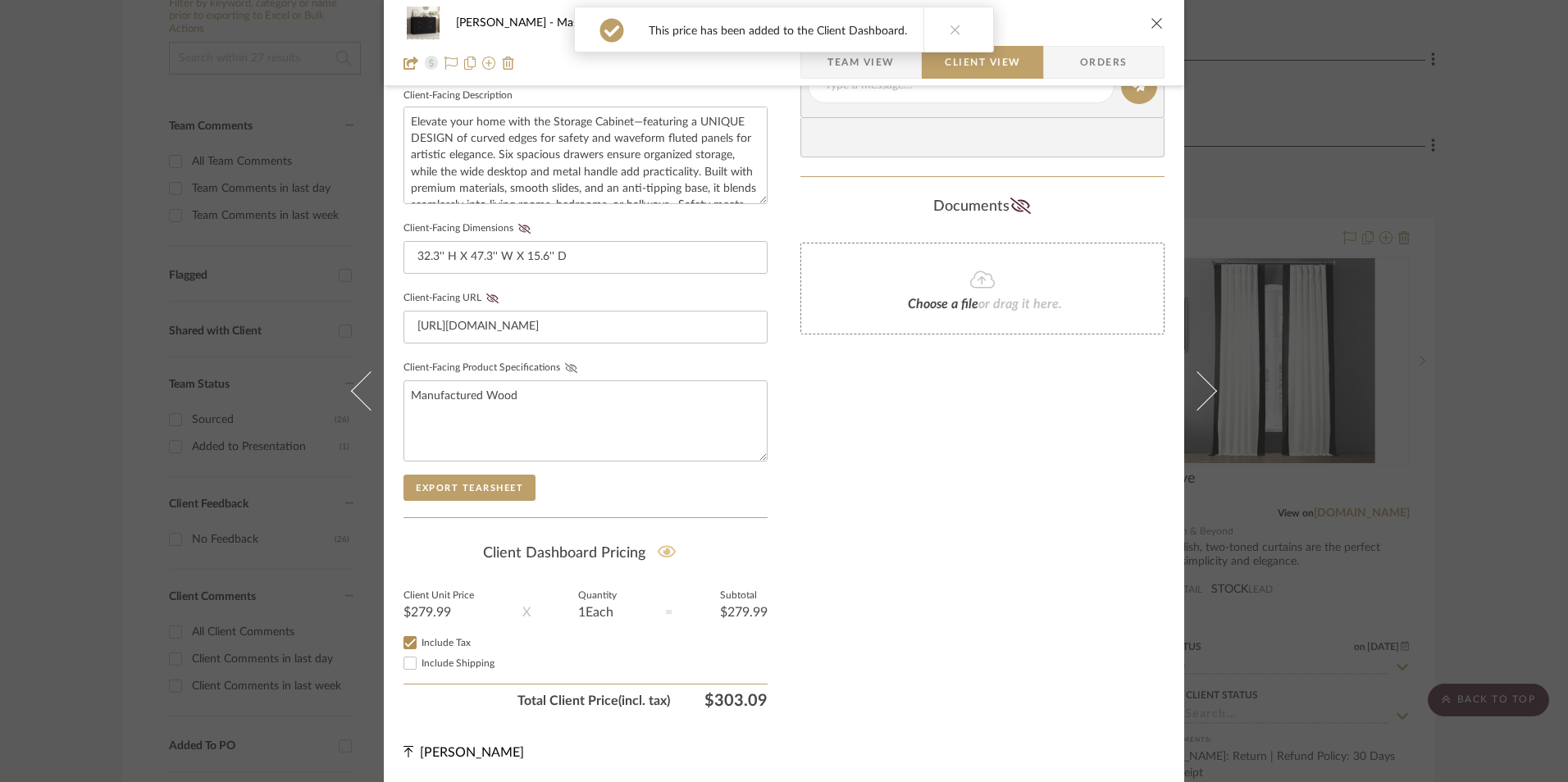
click at [569, 365] on icon at bounding box center [571, 368] width 13 height 10
click at [488, 295] on icon at bounding box center [492, 299] width 13 height 10
click at [520, 232] on icon at bounding box center [524, 228] width 13 height 10
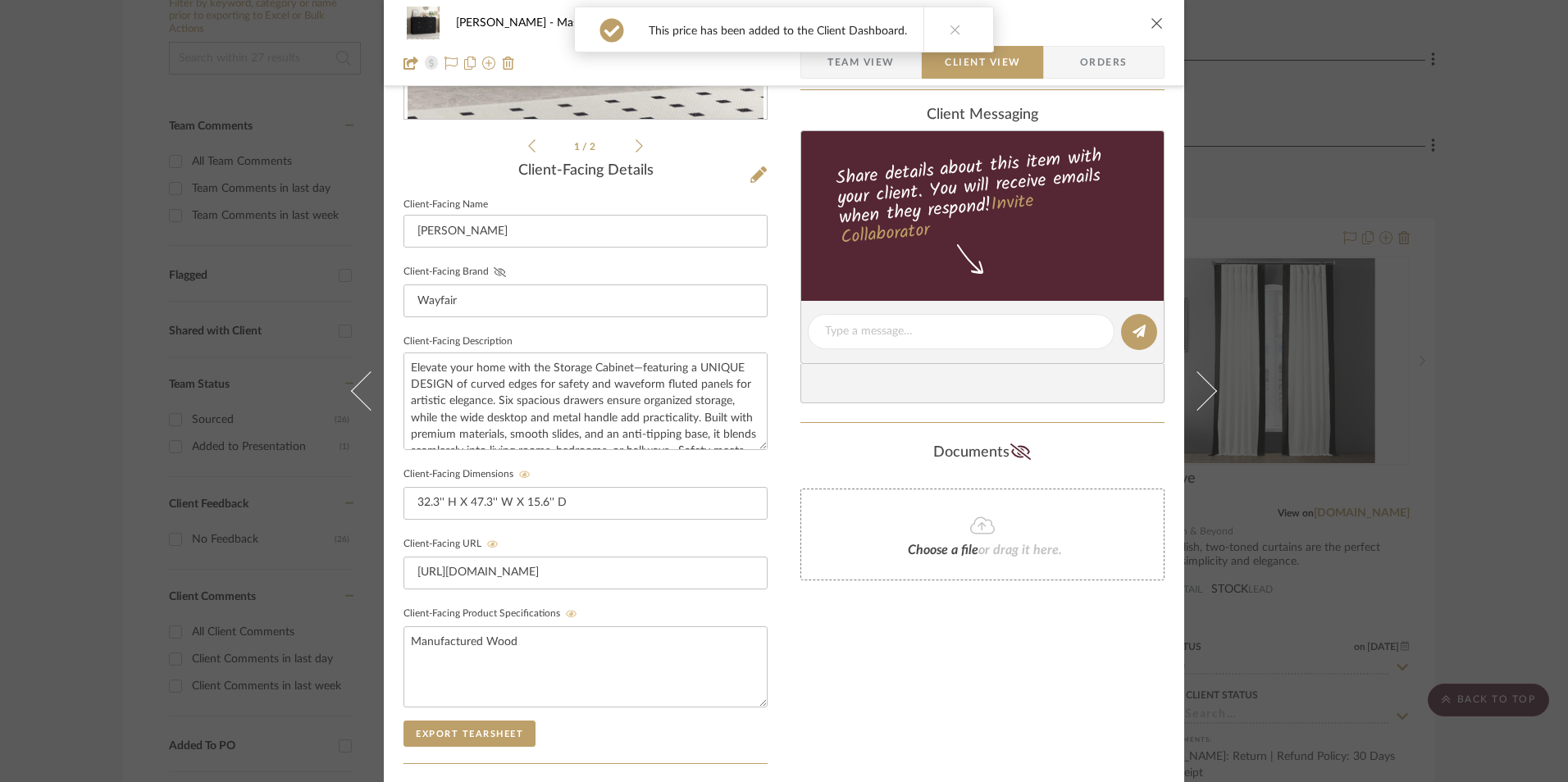
click at [498, 268] on icon at bounding box center [500, 272] width 13 height 10
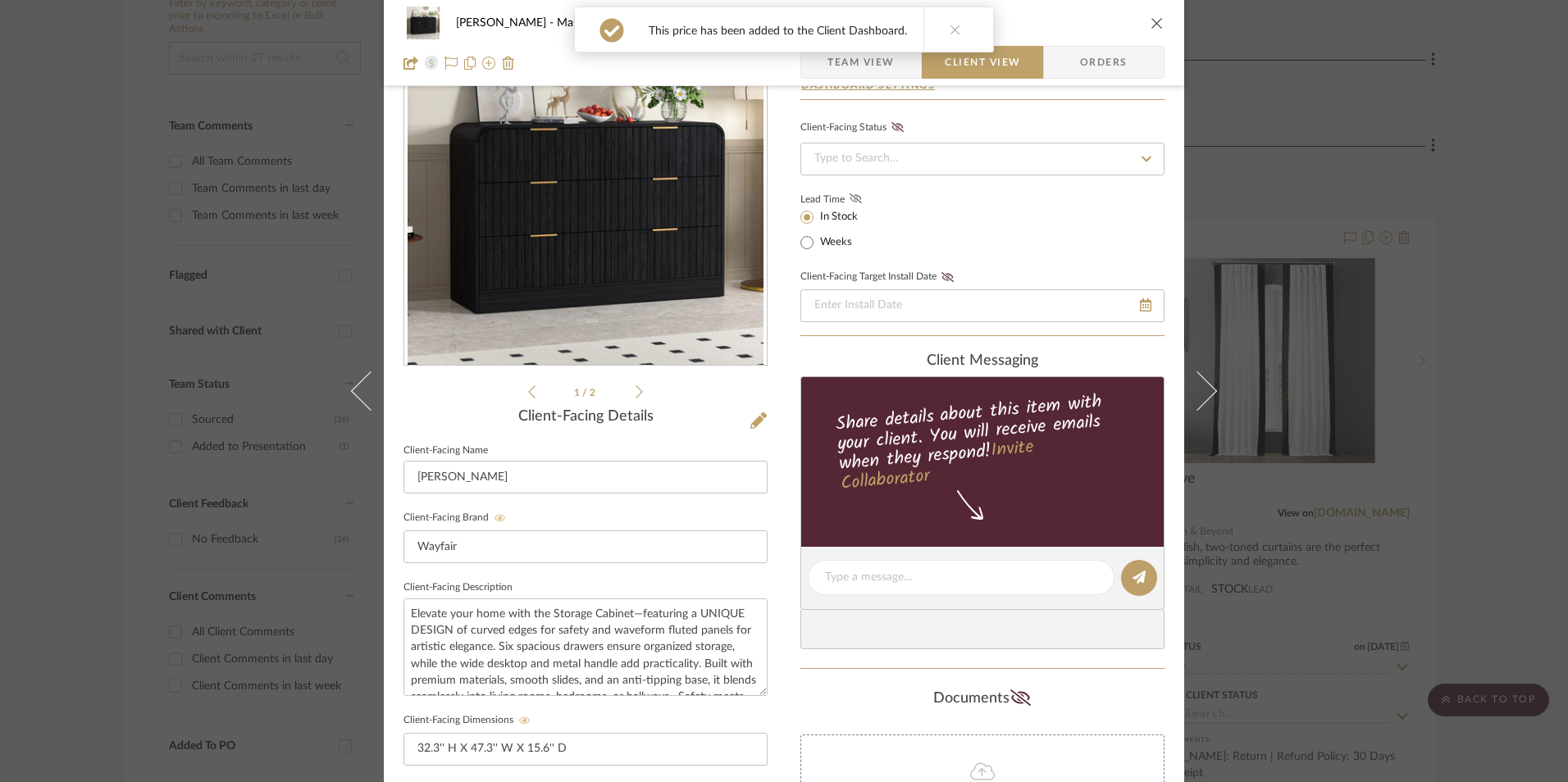
click at [854, 199] on icon at bounding box center [855, 198] width 13 height 10
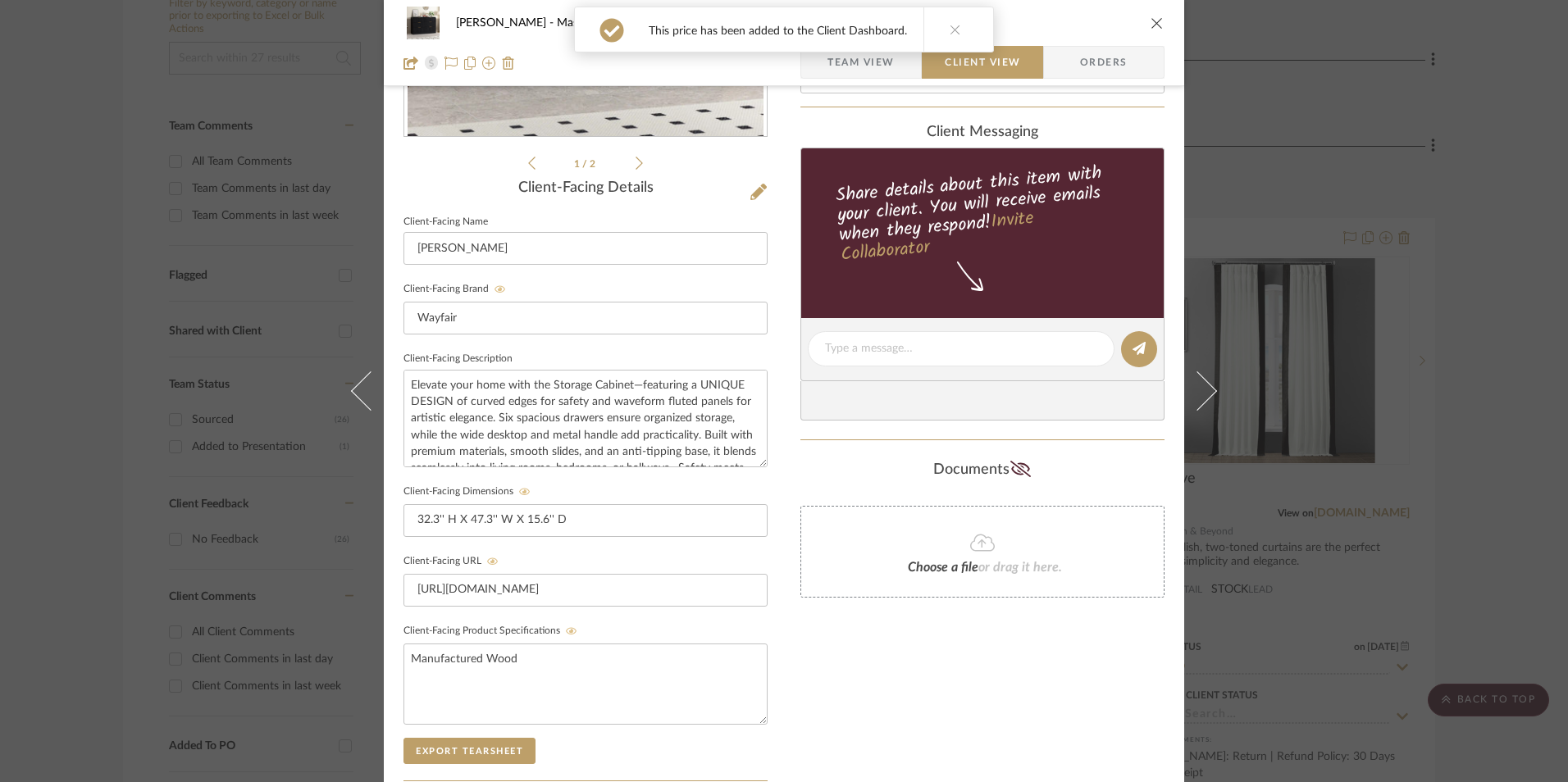
scroll to position [350, 0]
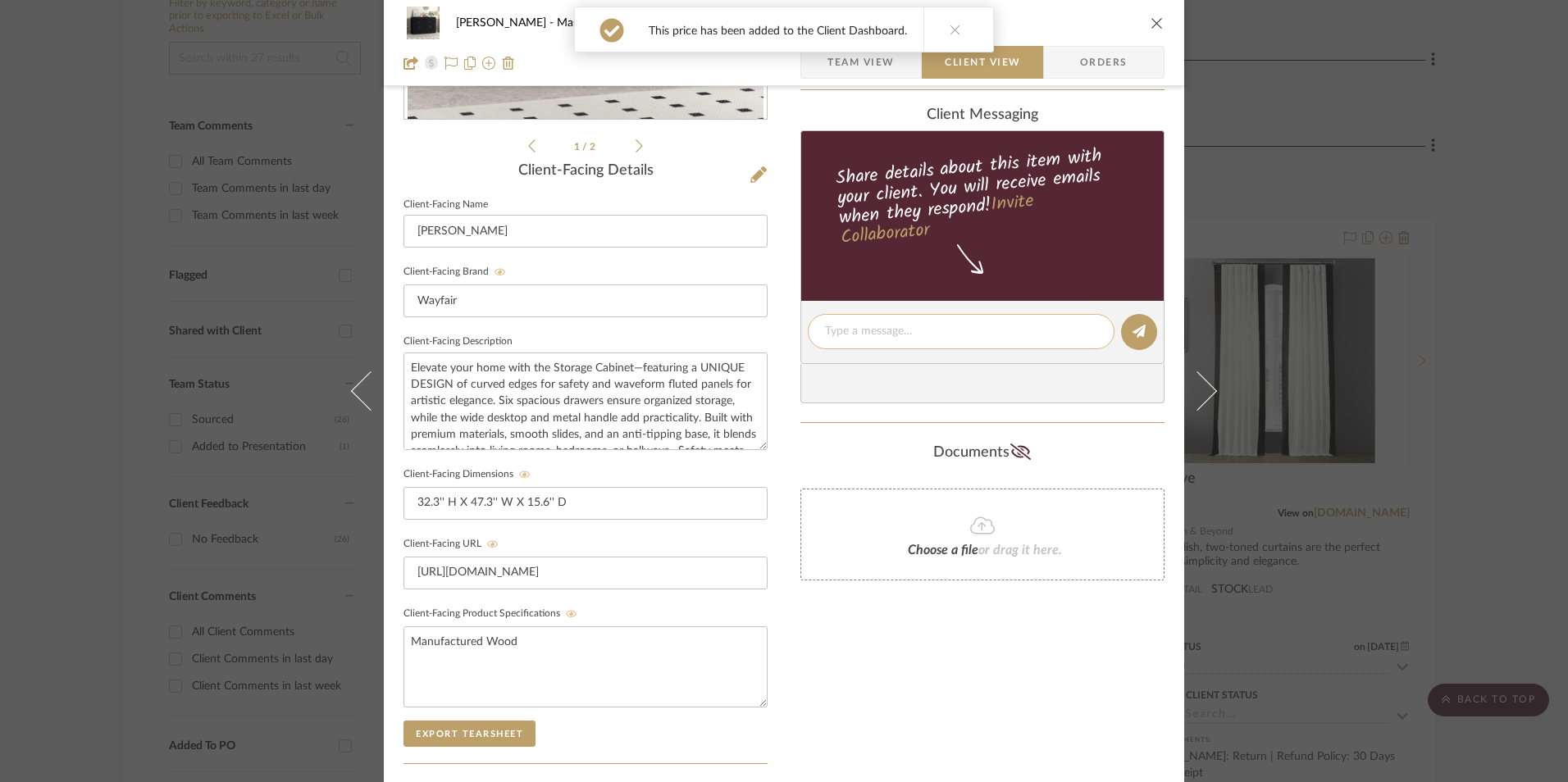
click at [893, 330] on textarea at bounding box center [961, 332] width 272 height 18
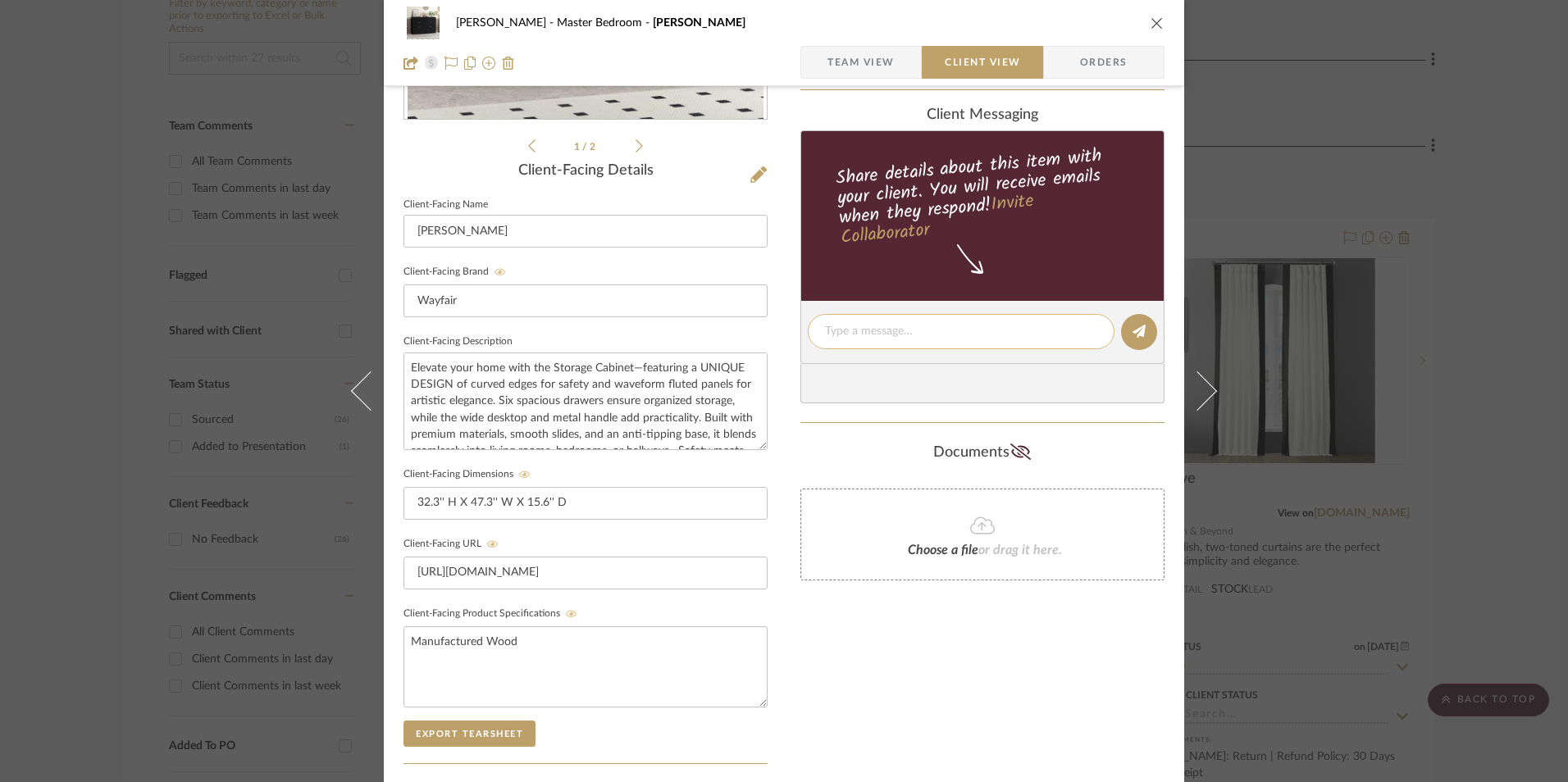
paste textarea "Option 2: Dressers - Select: Black ETA: Next Day Delivery SKU: W114432355 Retur…"
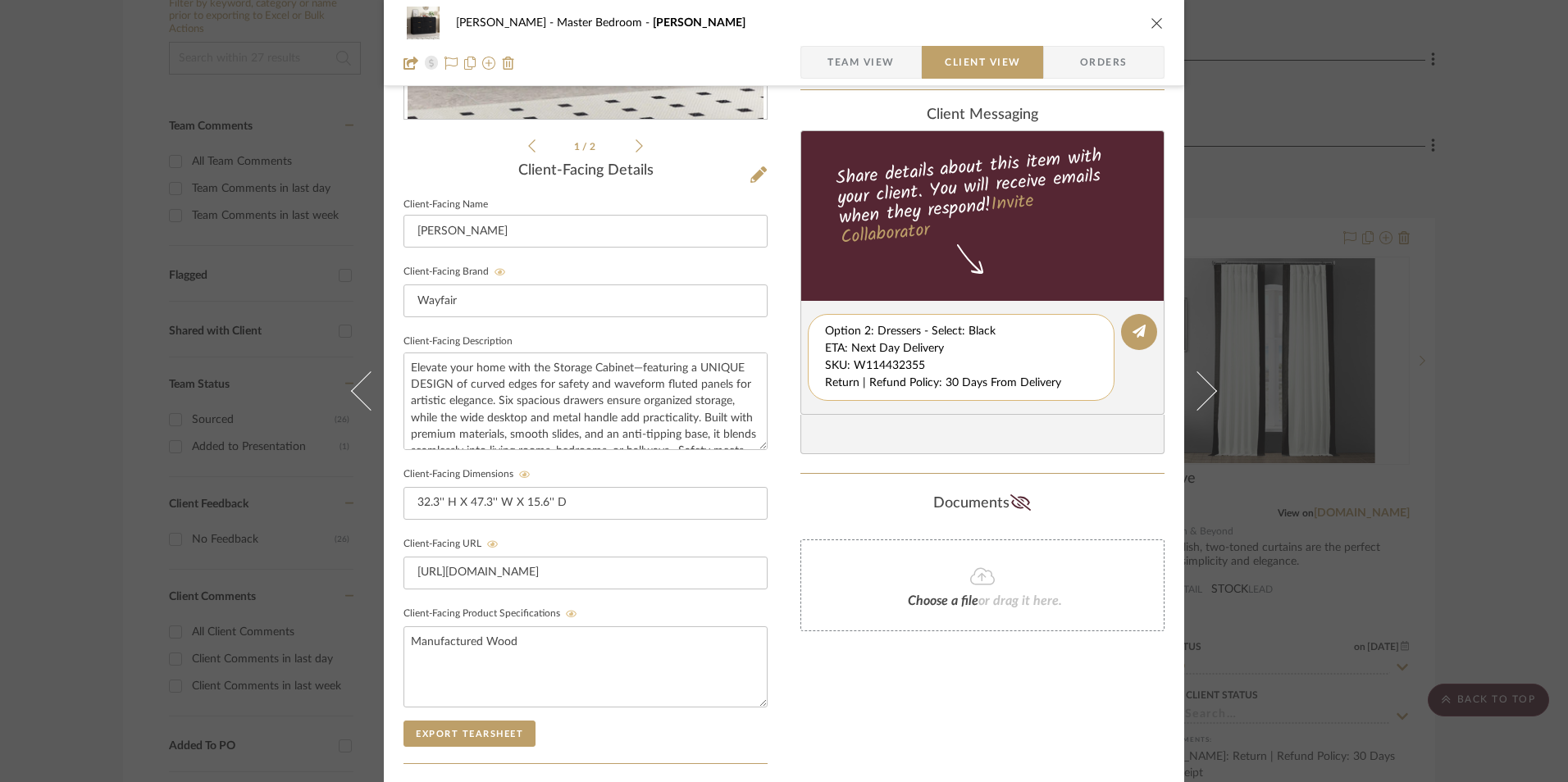
scroll to position [0, 0]
drag, startPoint x: 822, startPoint y: 349, endPoint x: 1100, endPoint y: 400, distance: 282.6
click at [1100, 400] on editor-of-message "Option 2: Dressers - Select: Black ETA: Next Day Delivery SKU: W114432355 Retur…" at bounding box center [982, 357] width 364 height 114
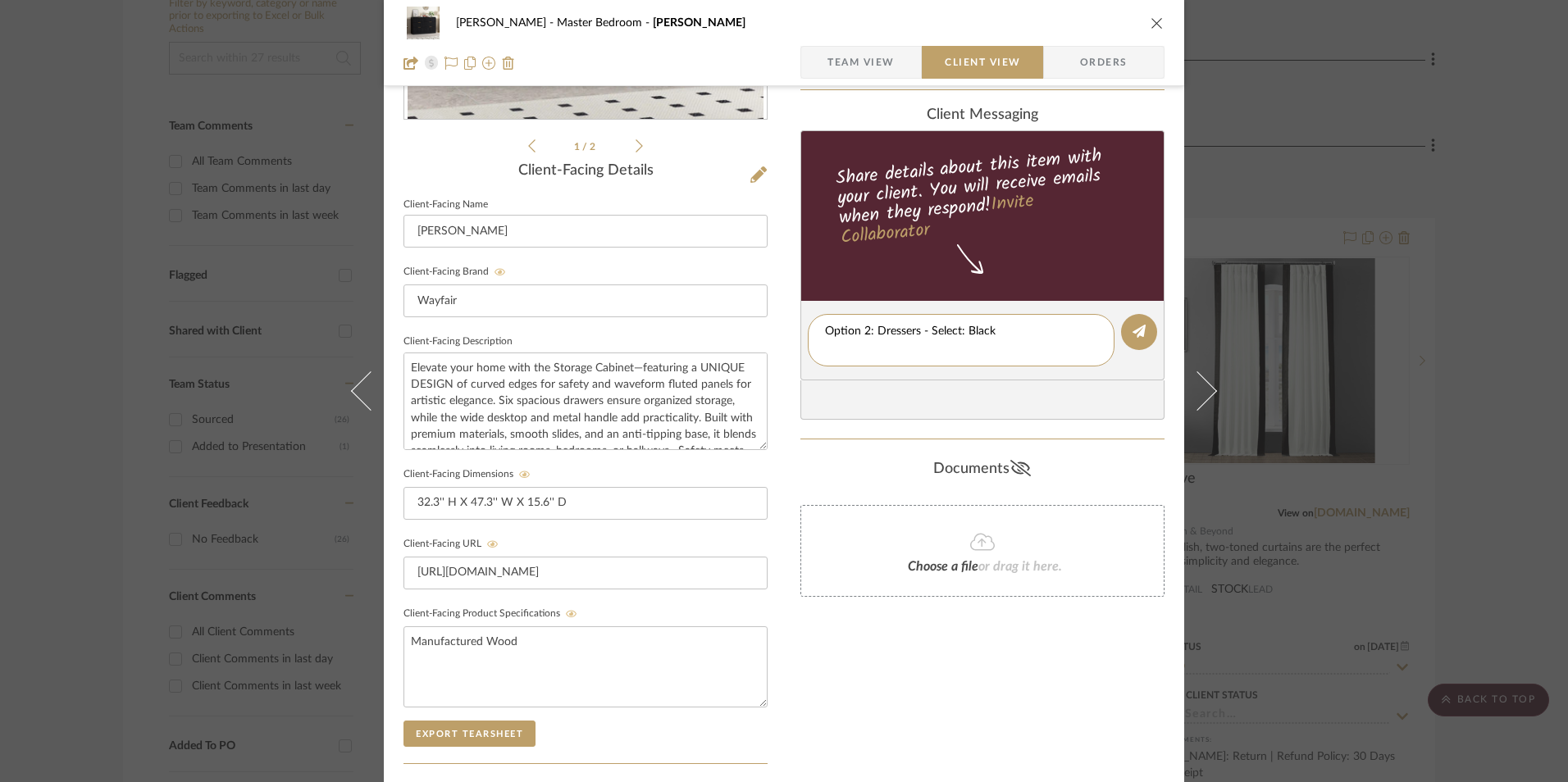
type textarea "Option 2: Dressers - Select: Black"
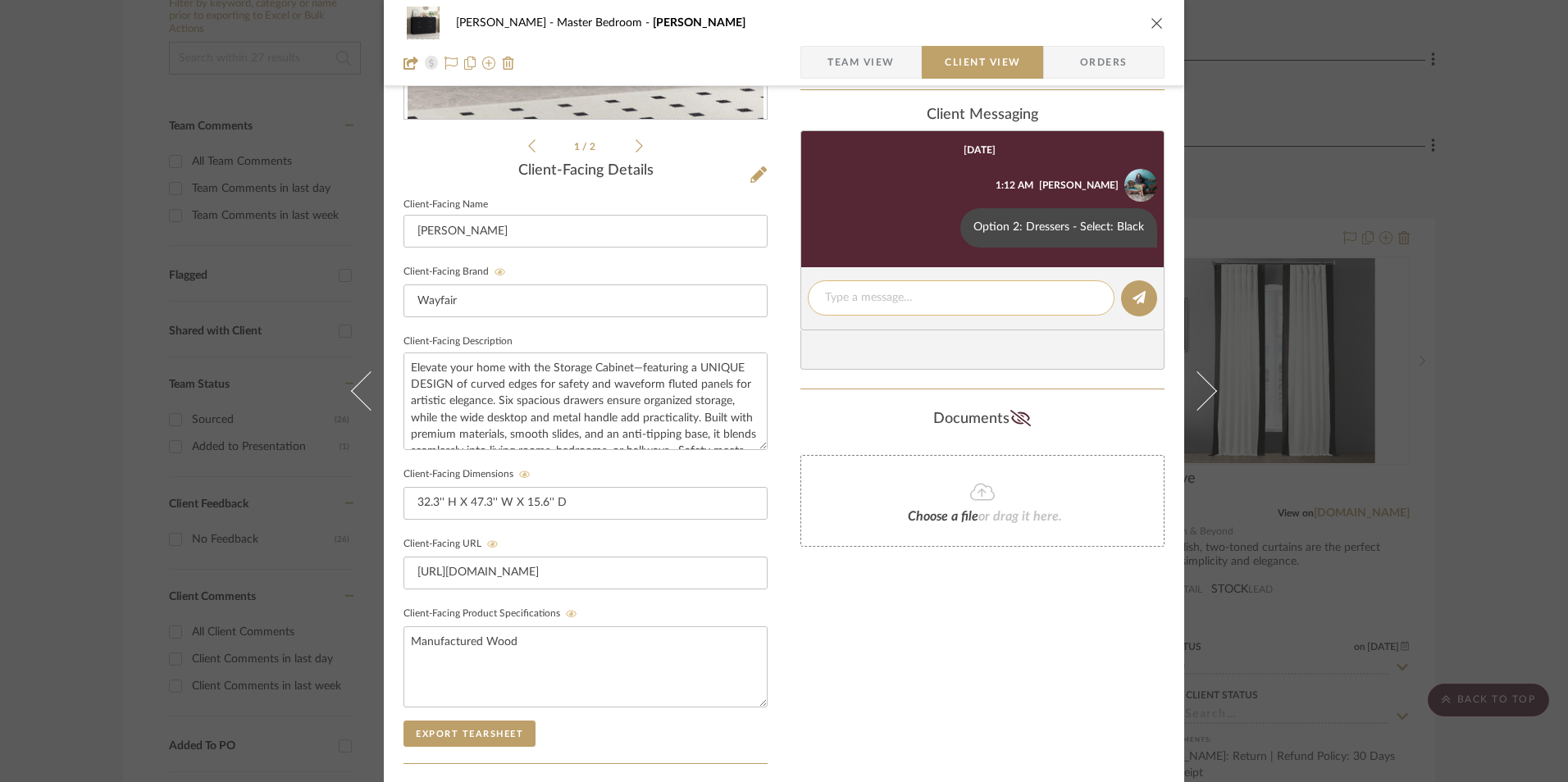
click at [860, 304] on textarea at bounding box center [961, 298] width 272 height 18
paste textarea "ETA: Next Day Delivery SKU: W114432355 Return | Refund Policy: 30 Days From Del…"
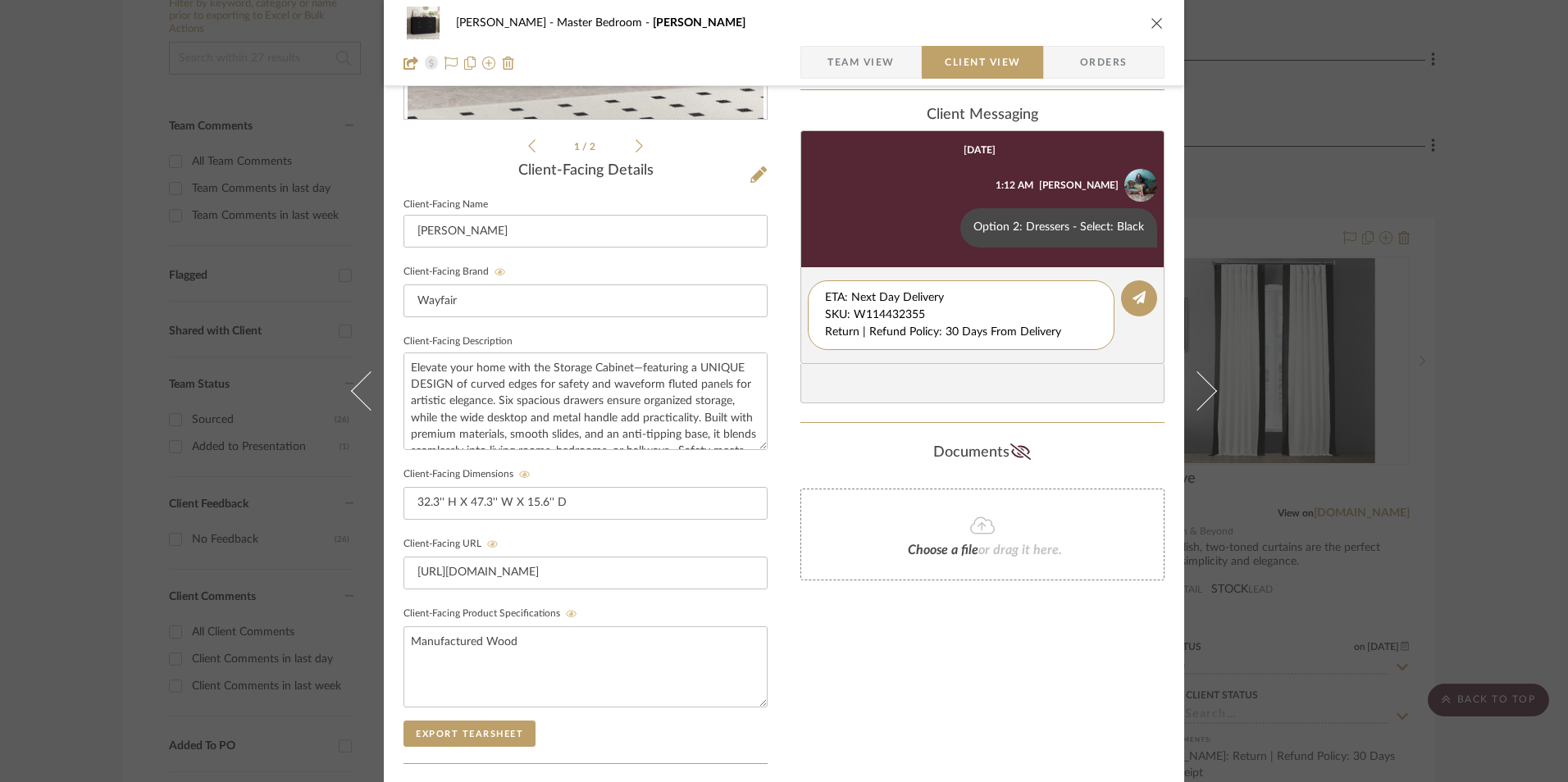
drag, startPoint x: 888, startPoint y: 319, endPoint x: 793, endPoint y: 281, distance: 102.3
click at [785, 284] on div "LaMarion Patterson Master Bedroom Mercer Team View Client View Orders 1 / 2 Cli…" at bounding box center [784, 346] width 801 height 1365
click at [825, 309] on textarea "Return | Refund Policy: 30 Days From Delivery" at bounding box center [961, 306] width 272 height 34
type textarea "Return | Refund Policy: 30 Days From Delivery"
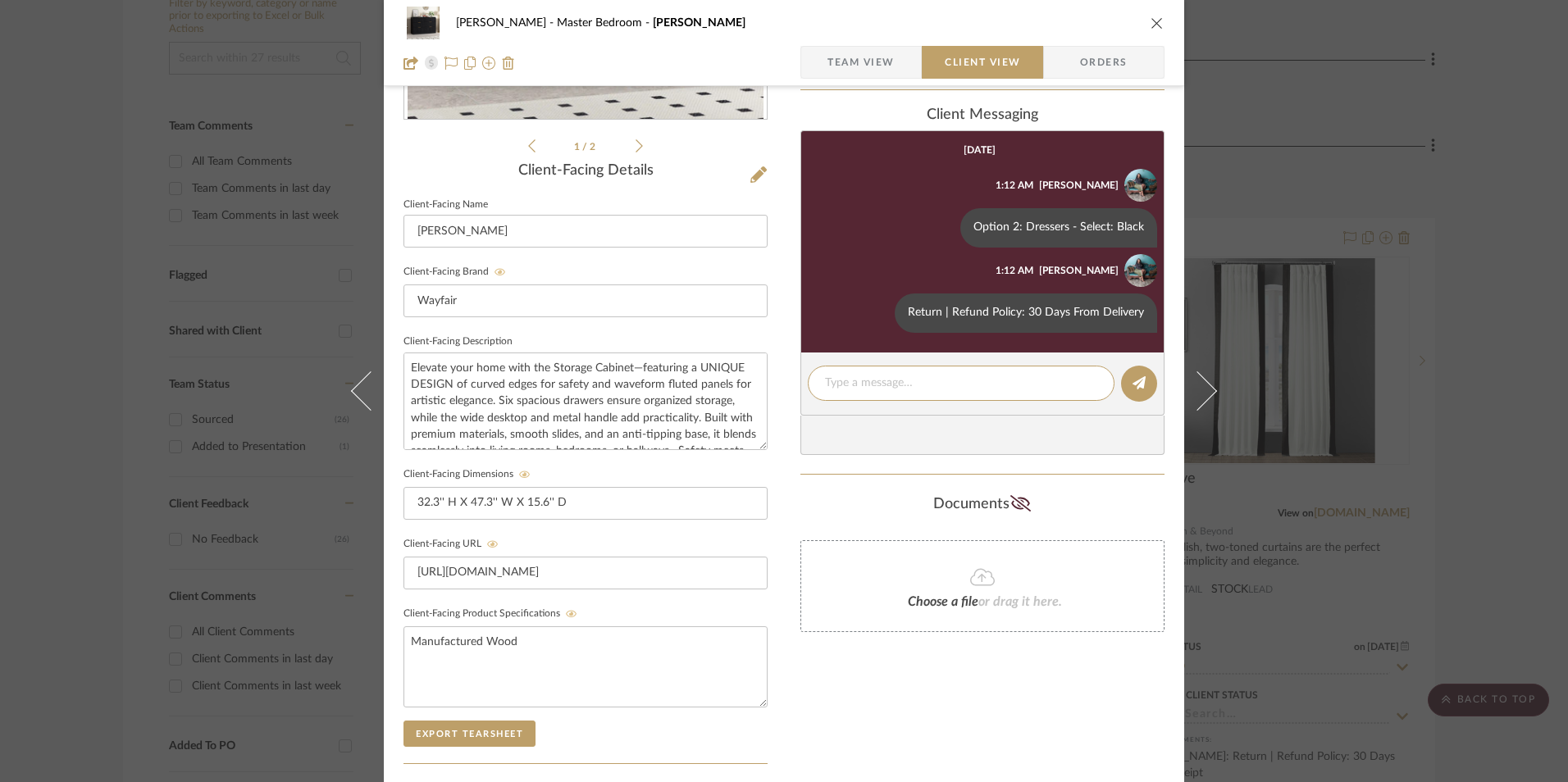
click at [1152, 23] on icon "close" at bounding box center [1156, 22] width 13 height 13
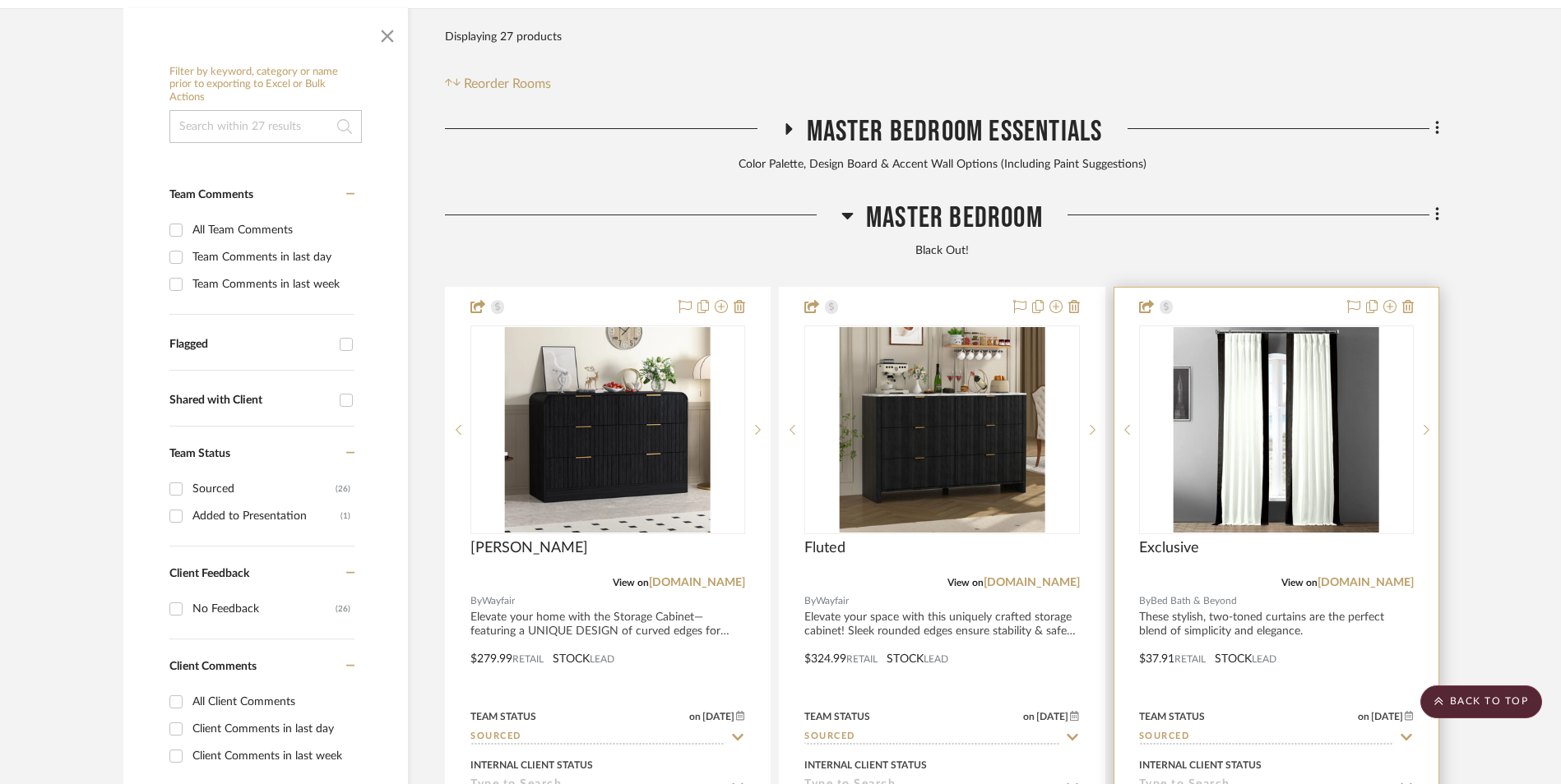
scroll to position [418, 0]
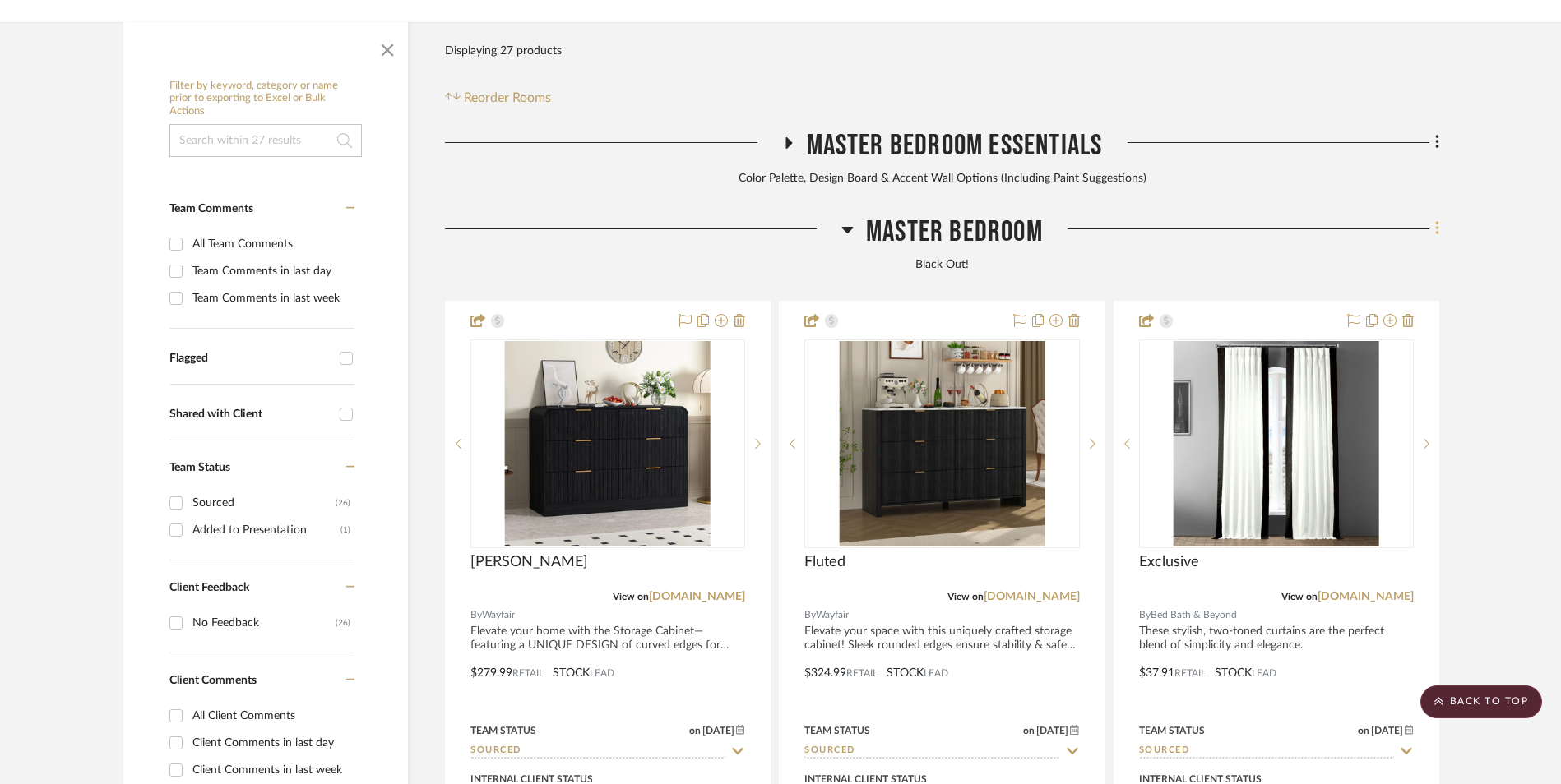
click at [1439, 222] on icon at bounding box center [1437, 229] width 3 height 14
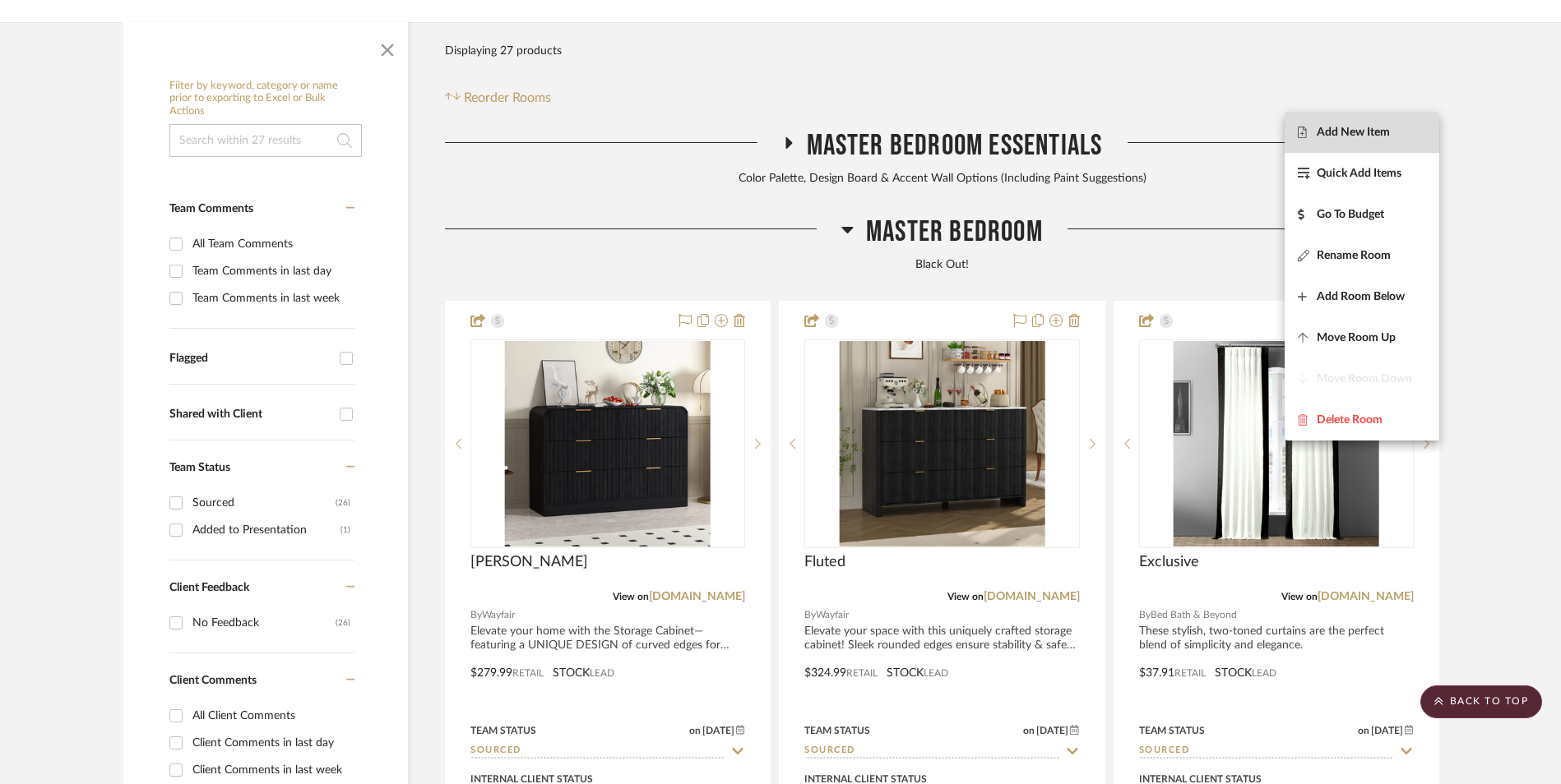
click at [1381, 134] on span "Add New Item" at bounding box center [1353, 132] width 73 height 14
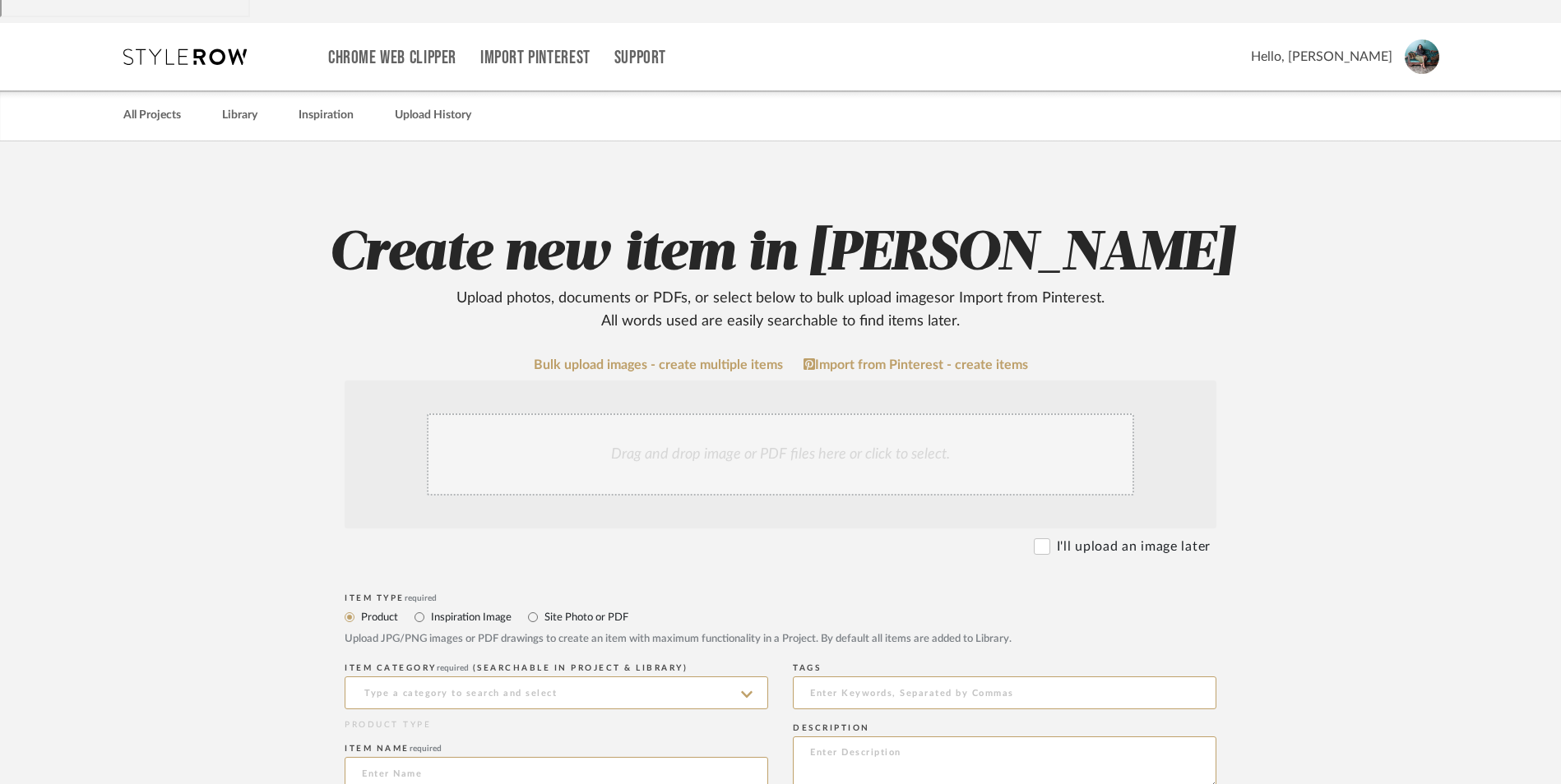
scroll to position [411, 0]
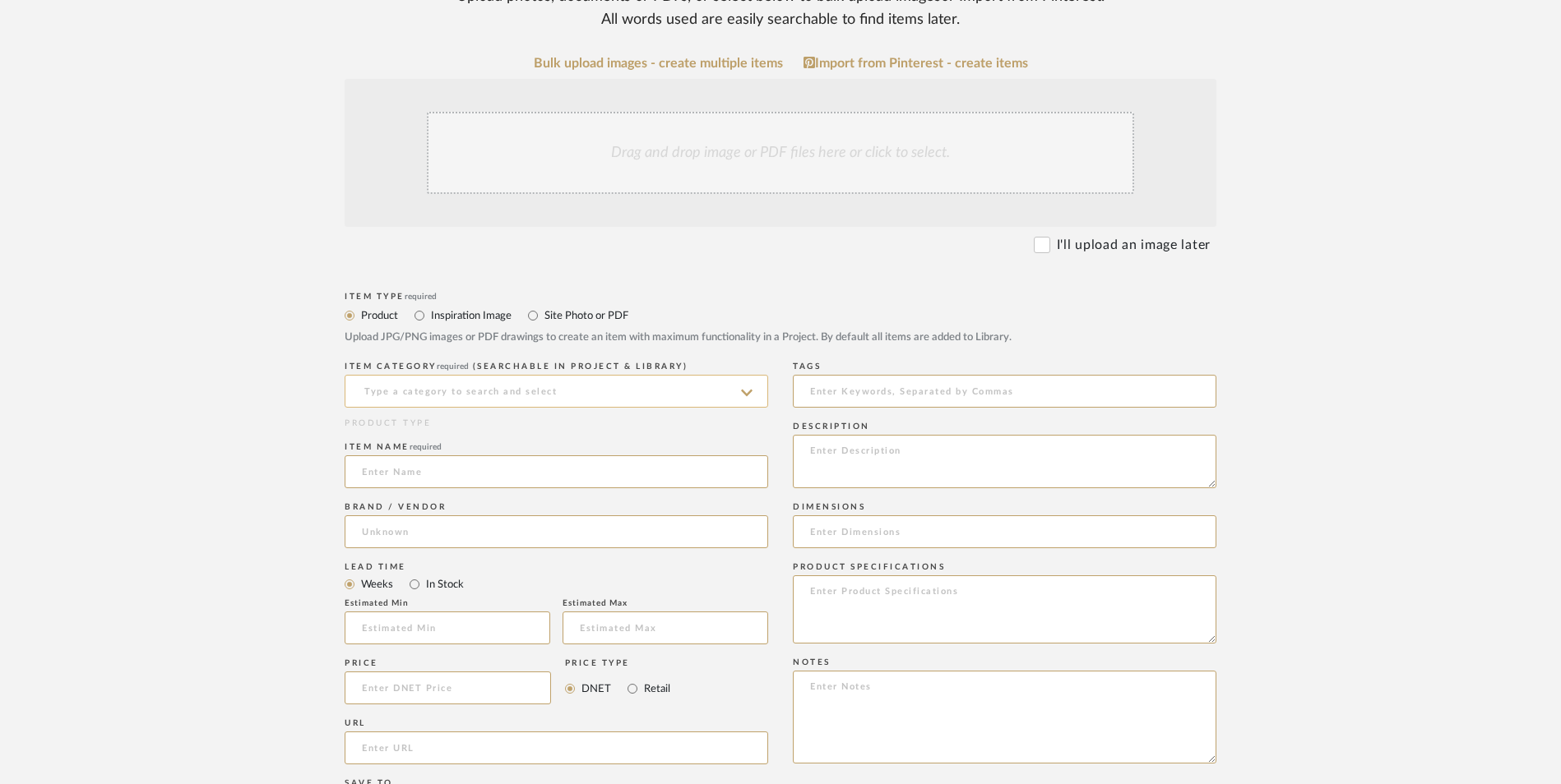
click at [504, 375] on input at bounding box center [556, 392] width 424 height 33
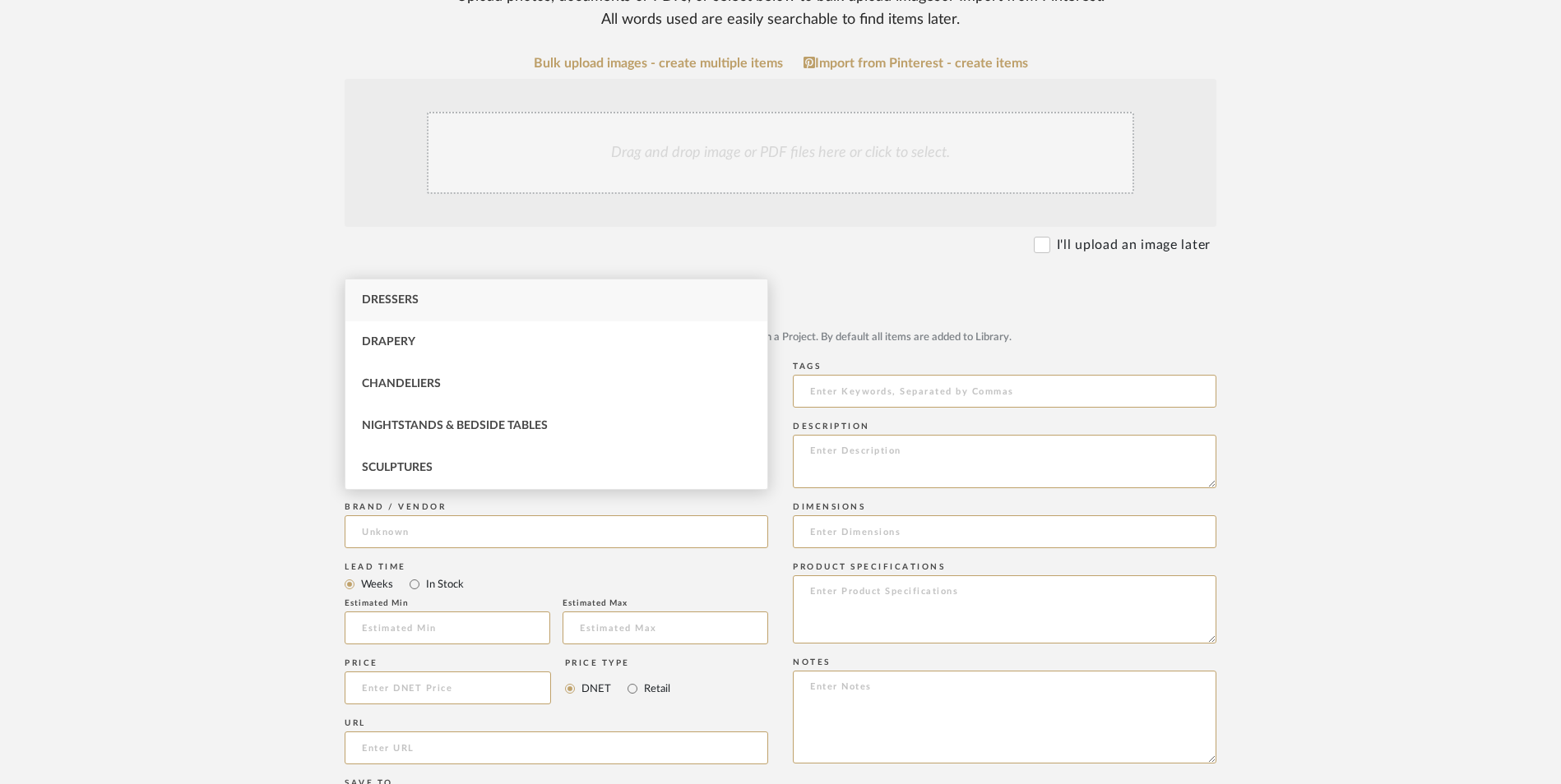
click at [459, 303] on div "Dressers" at bounding box center [556, 300] width 422 height 42
type input "Dressers"
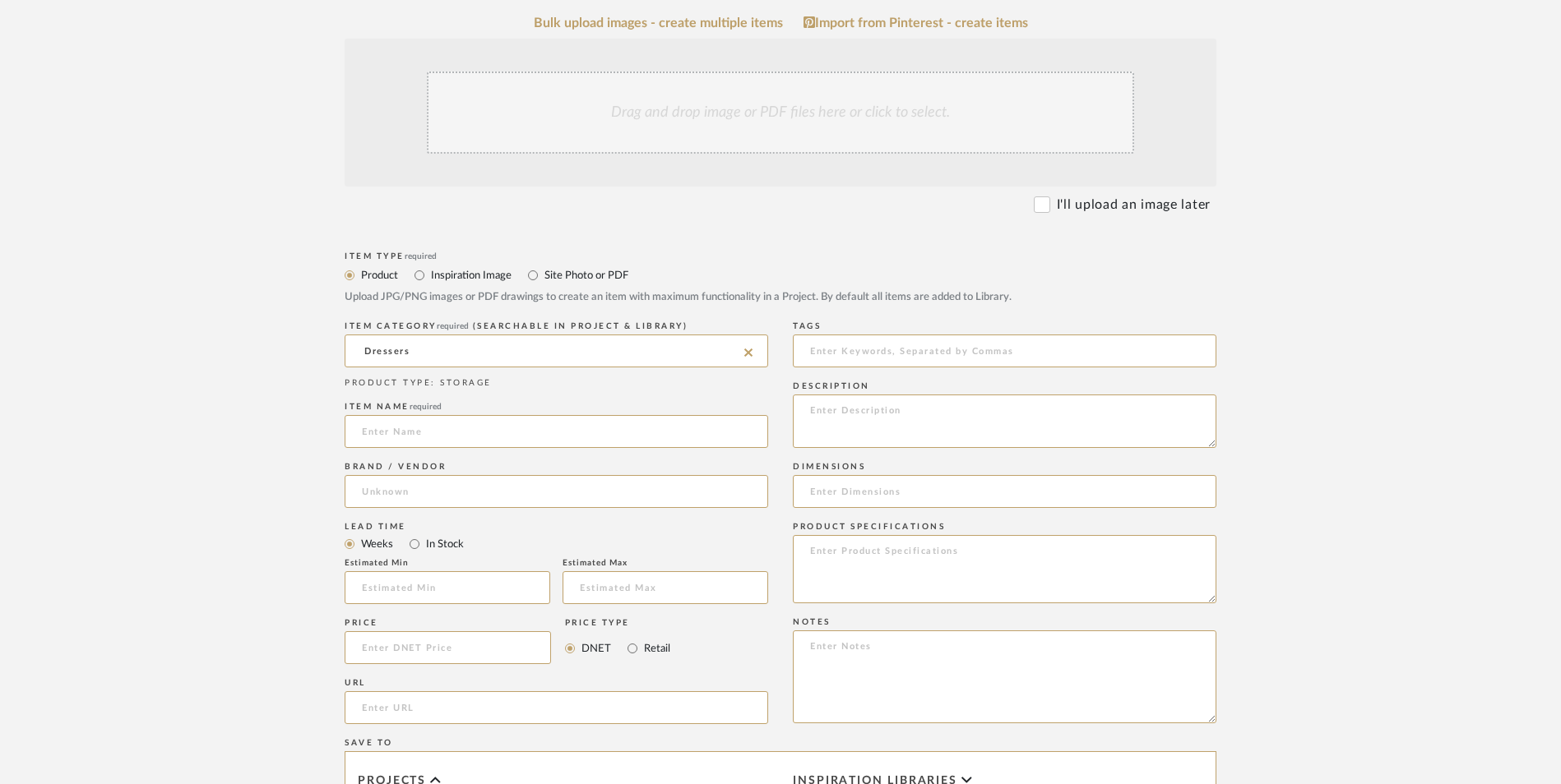
scroll to position [658, 0]
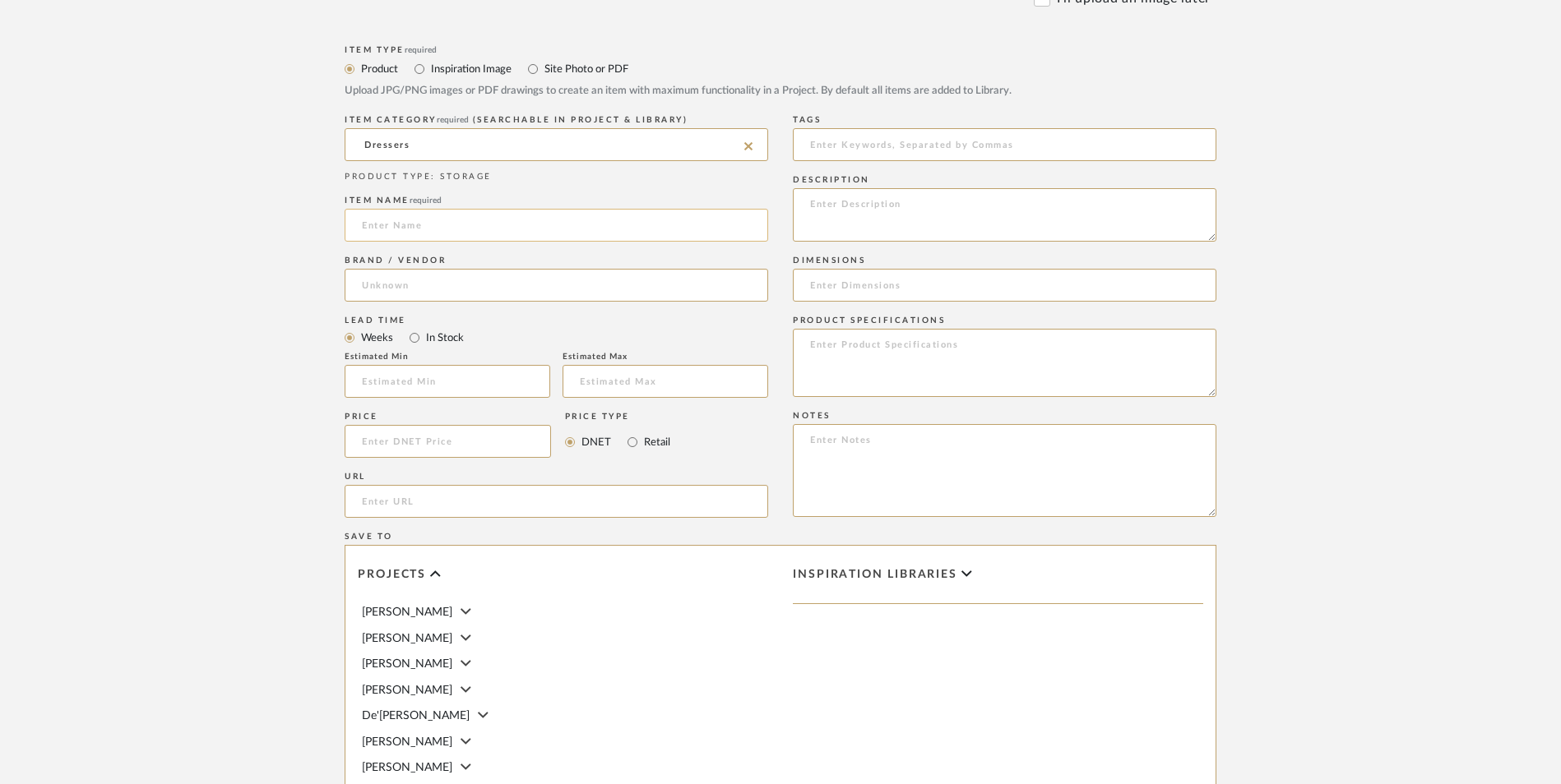
click at [428, 208] on input at bounding box center [556, 225] width 424 height 33
click at [412, 269] on input at bounding box center [556, 286] width 424 height 33
type input "Designs"
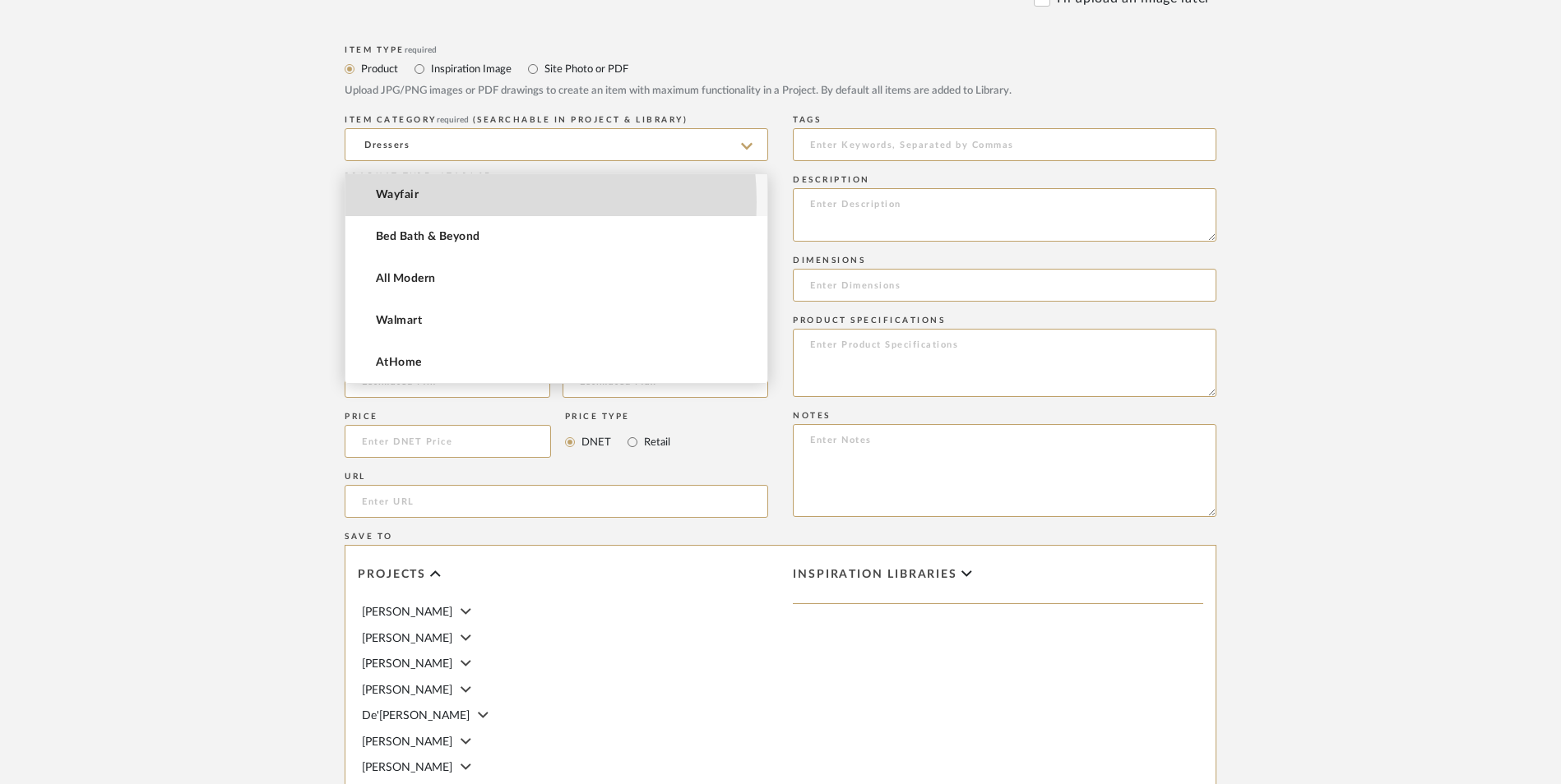
click at [440, 203] on mat-option "Wayfair" at bounding box center [556, 195] width 422 height 42
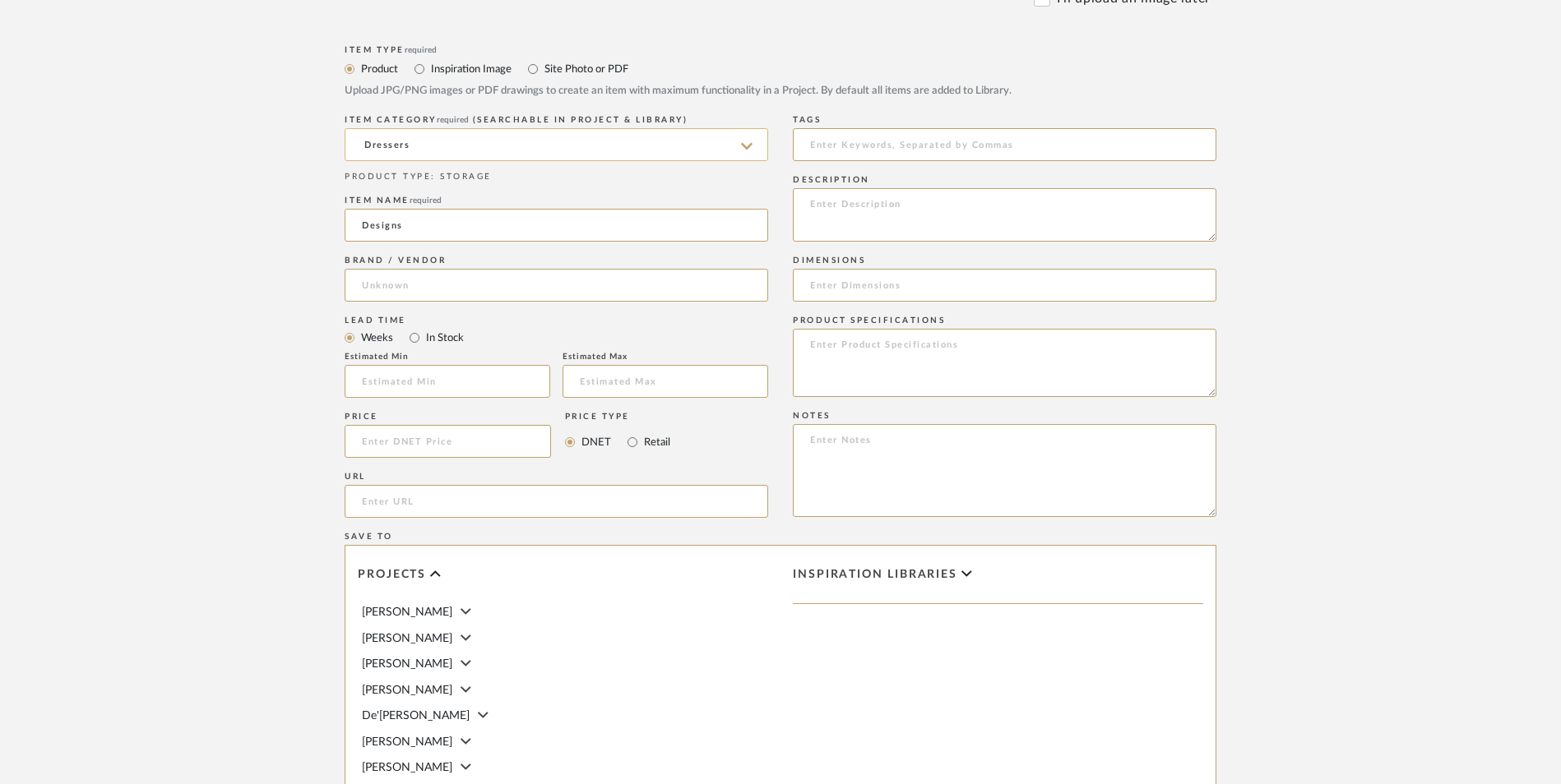
type input "Wayfair"
click at [415, 328] on input "In Stock" at bounding box center [414, 338] width 20 height 20
radio input "true"
drag, startPoint x: 638, startPoint y: 310, endPoint x: 475, endPoint y: 301, distance: 163.2
click at [635, 433] on input "Retail" at bounding box center [633, 442] width 20 height 20
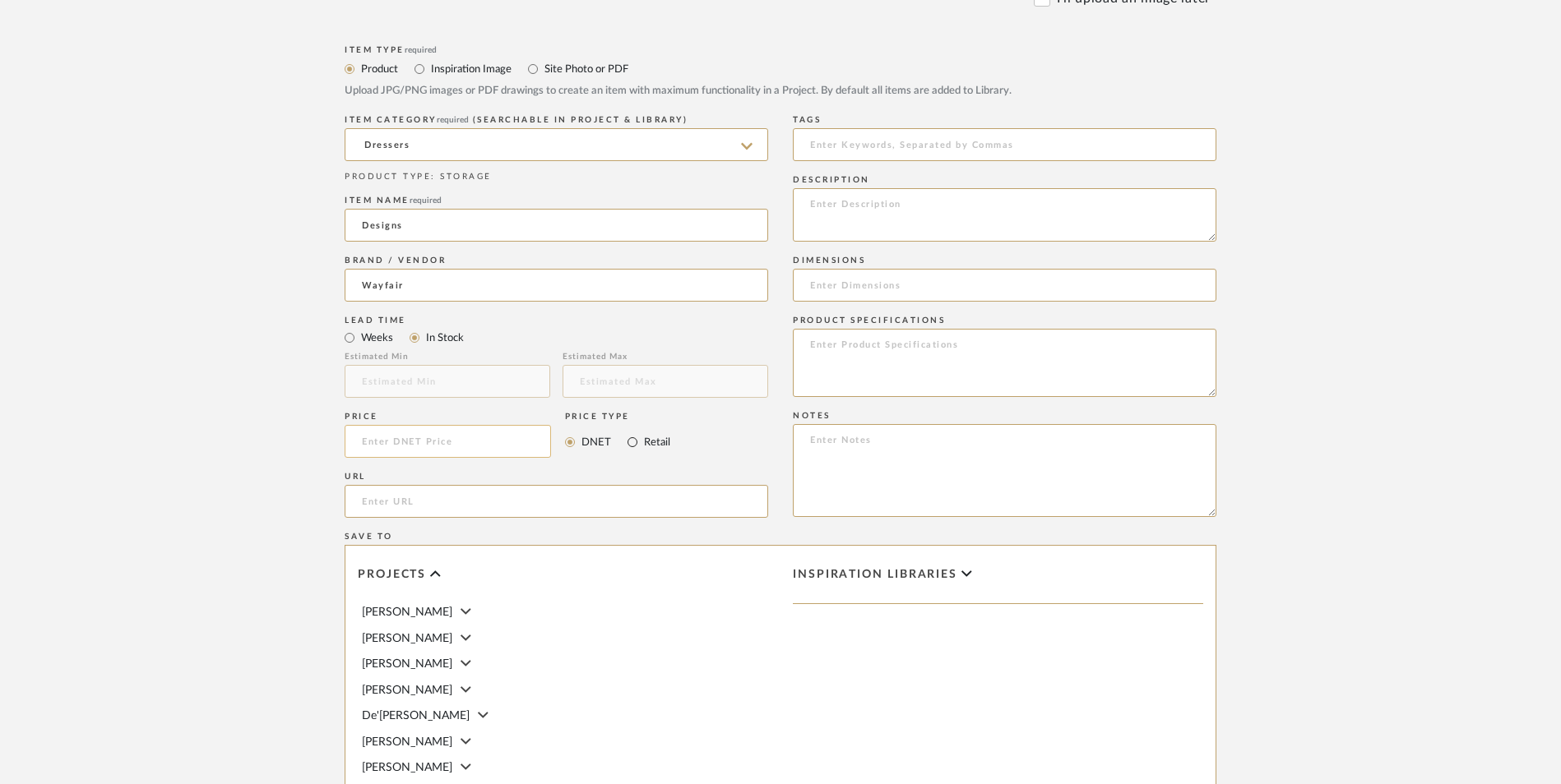
radio input "true"
click at [475, 425] on input at bounding box center [448, 441] width 207 height 33
type input "$229.99"
drag, startPoint x: 208, startPoint y: 350, endPoint x: 283, endPoint y: 335, distance: 76.5
click at [234, 340] on upload-items "Create new item in LaMarion Patterson Upload photos, documents or PDFs, or sele…" at bounding box center [780, 317] width 1561 height 1450
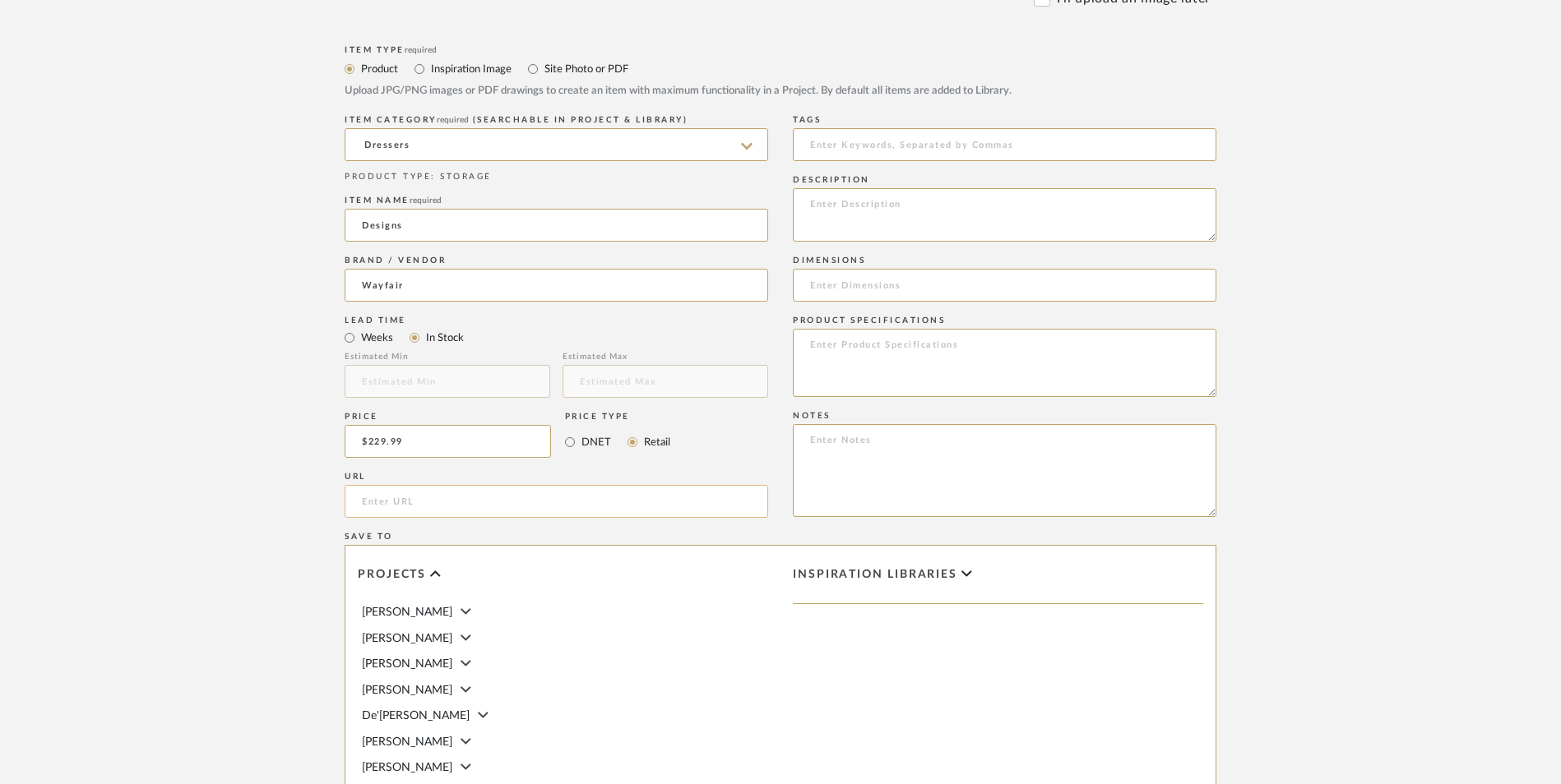
click at [426, 485] on input "url" at bounding box center [556, 502] width 424 height 33
paste input "https://www.wayfair.com/furniture/pdp/ebern-designs-7-drawer-dresser-551-w-w114…"
type input "https://www.wayfair.com/furniture/pdp/ebern-designs-7-drawer-dresser-551-w-w114…"
drag, startPoint x: 278, startPoint y: 433, endPoint x: 648, endPoint y: 535, distance: 383.8
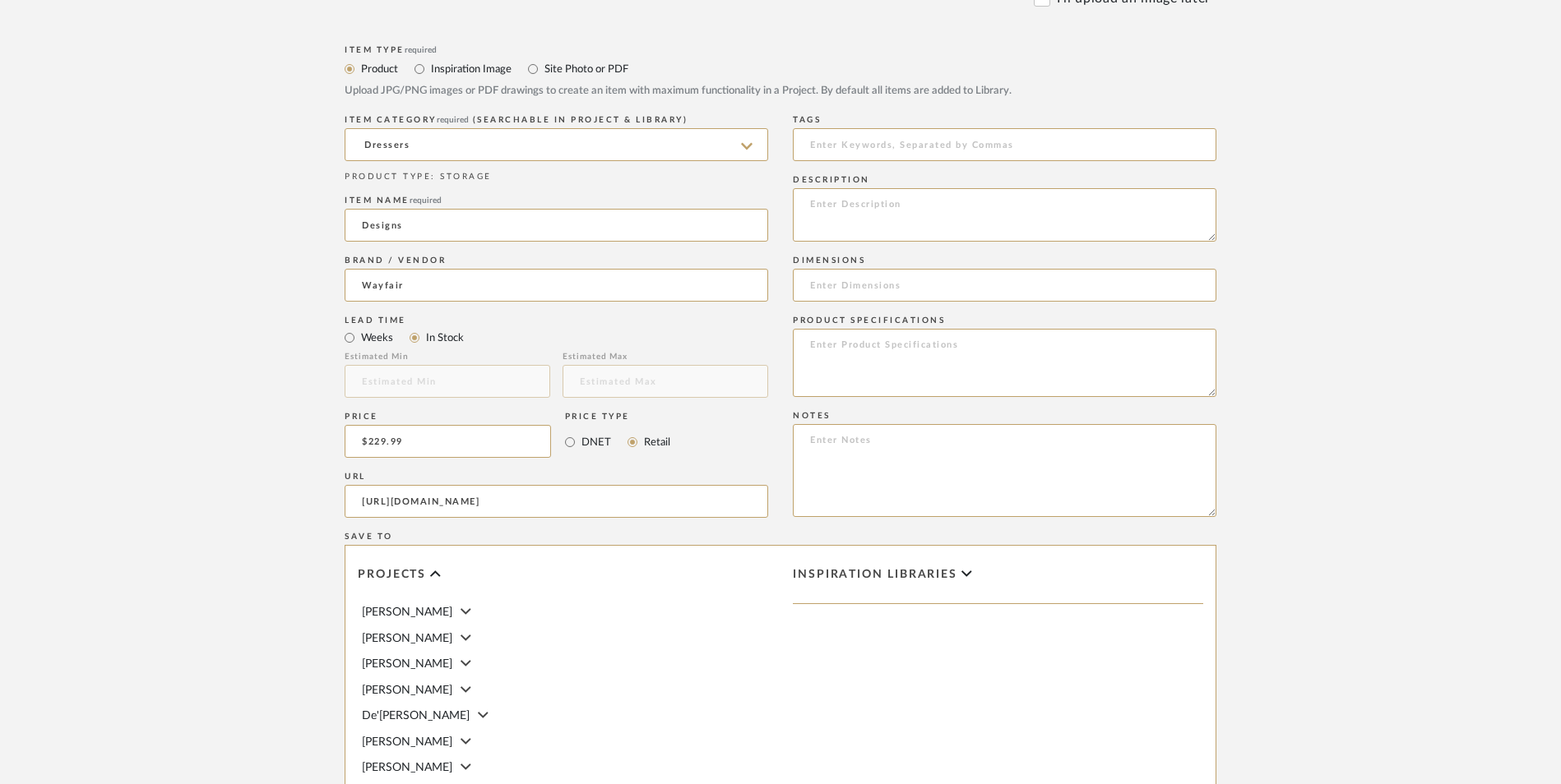
click at [281, 433] on form "Bulk upload images - create multiple items Import from Pinterest - create items…" at bounding box center [780, 405] width 1048 height 1192
click at [919, 424] on textarea at bounding box center [1005, 470] width 424 height 93
paste textarea "Option 1: ETA: SKU: Reviews - Stars Return | Refund Policy:"
click at [909, 424] on textarea "Option 1: ETA: SKU: Reviews - Stars Return | Refund Policy: 30 Days From Delive…" at bounding box center [1005, 470] width 424 height 93
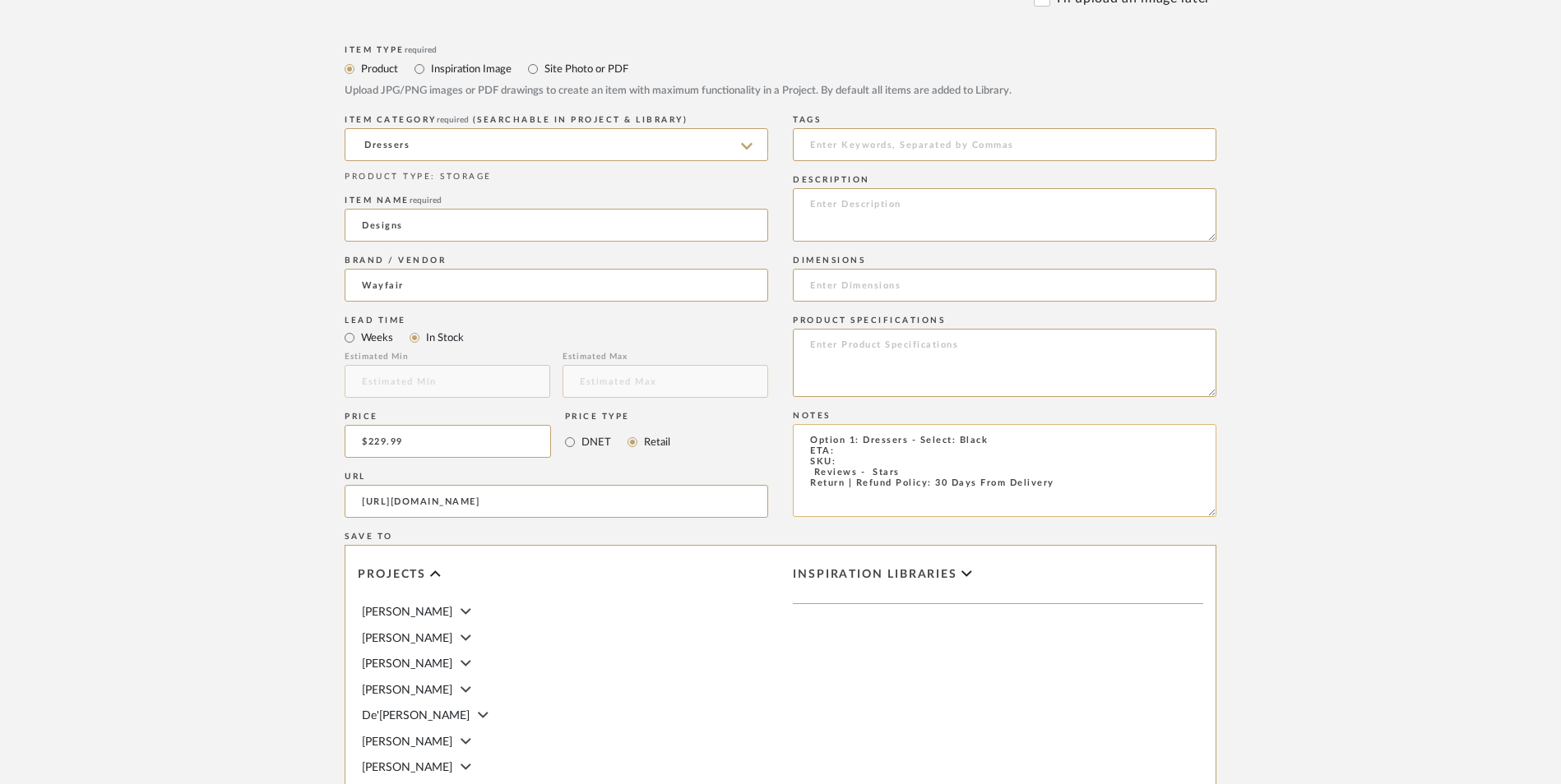
click at [802, 424] on textarea "Option 1: Dressers - Select: Black ETA: SKU: Reviews - Stars Return | Refund Po…" at bounding box center [1005, 470] width 424 height 93
click at [853, 424] on textarea "Option 1: Dressers - Select: Black ETA: SKU: 16 Reviews - 4.3 Stars Return | Re…" at bounding box center [1005, 470] width 424 height 93
click at [842, 424] on textarea "Option 1: Dressers - Select: Black ETA: 9.9.2025 SKU: 16 Reviews - 4.3 Stars Re…" at bounding box center [1005, 470] width 424 height 93
paste textarea "W114347088"
type textarea "Option 1: Dressers - Select: Black ETA: 9.9.2025 SKU: W114347088 16 Reviews - 4…"
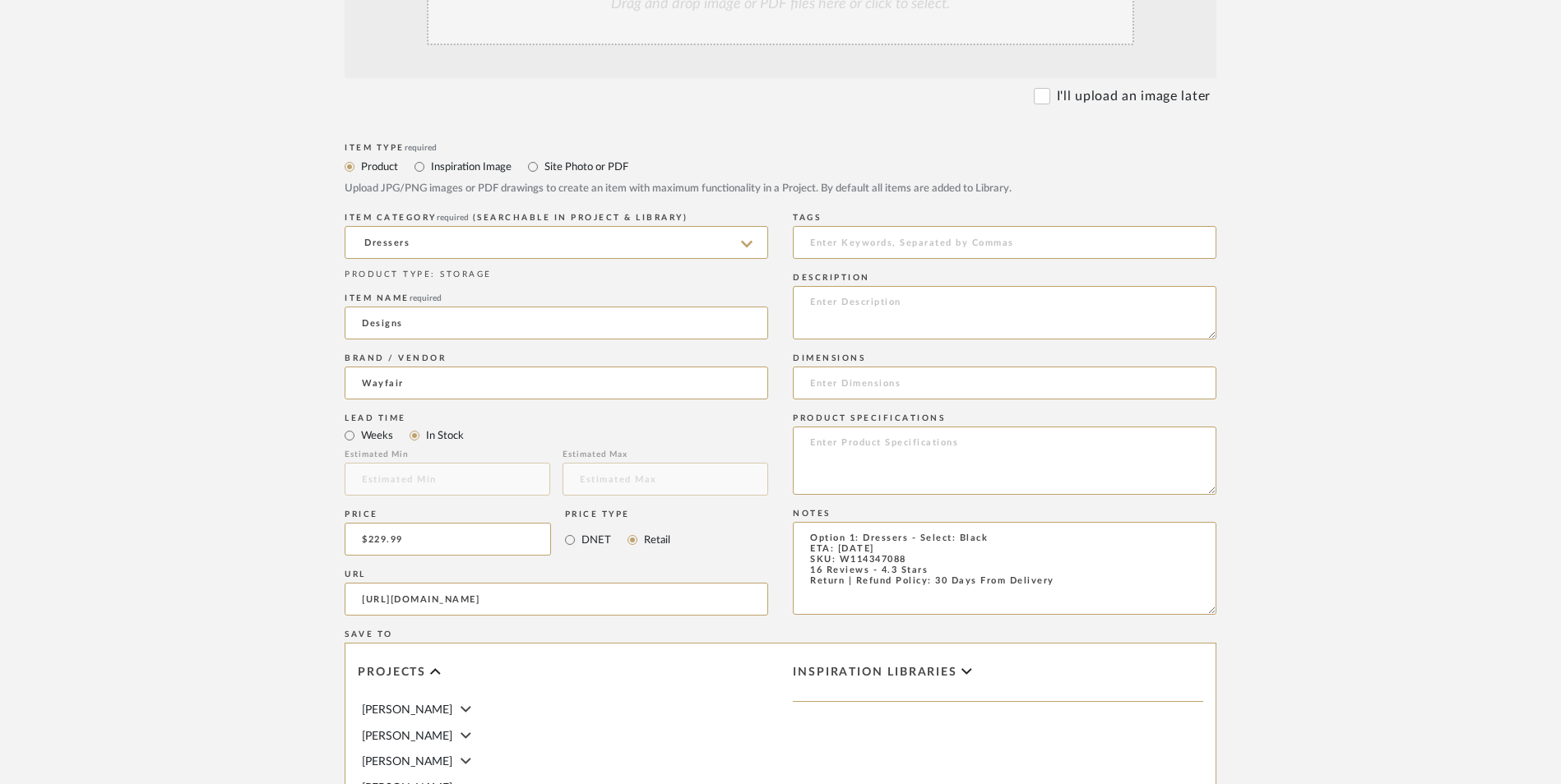
scroll to position [329, 0]
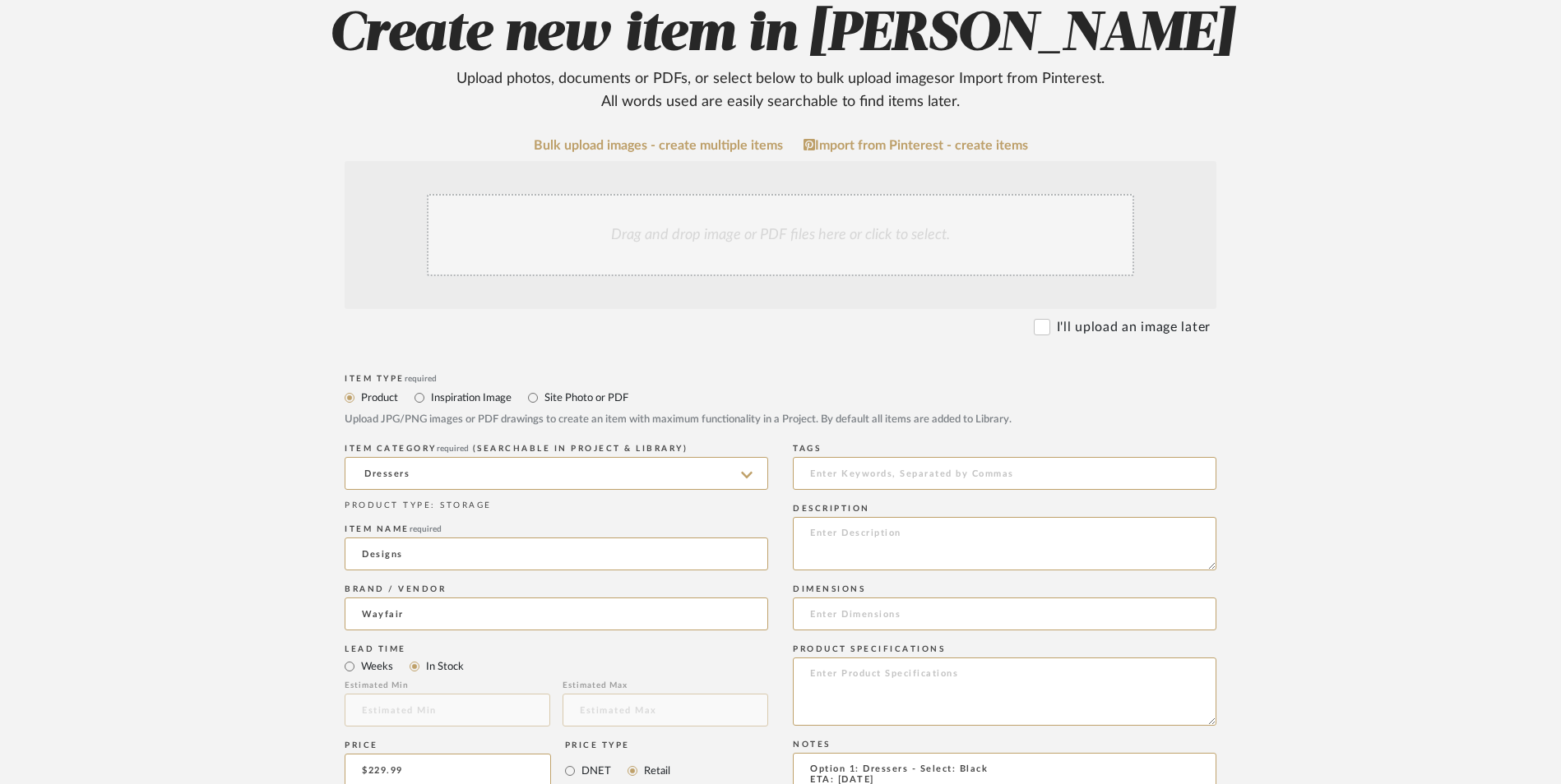
click at [749, 194] on div "Drag and drop image or PDF files here or click to select." at bounding box center [780, 235] width 707 height 82
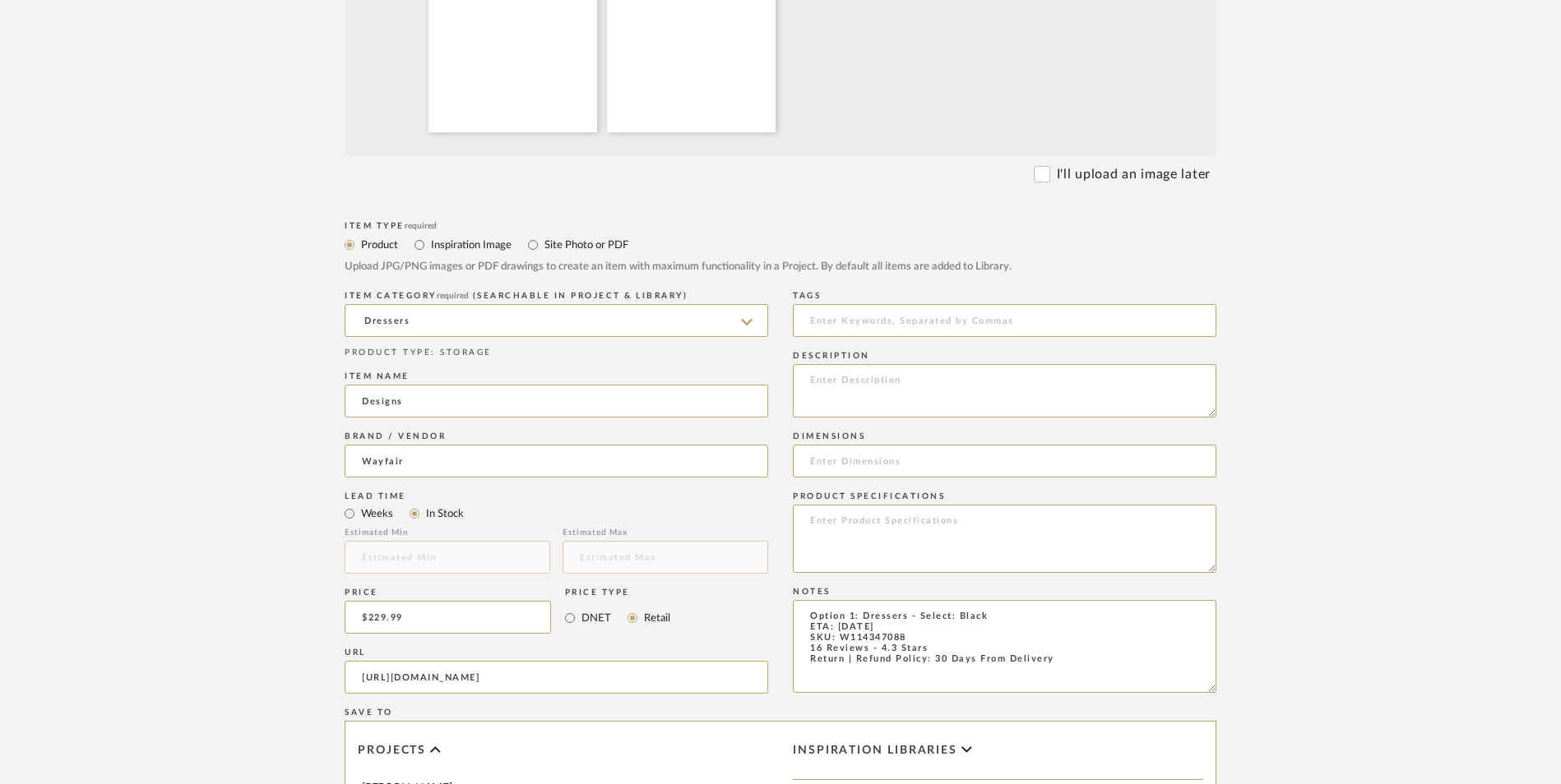
scroll to position [658, 0]
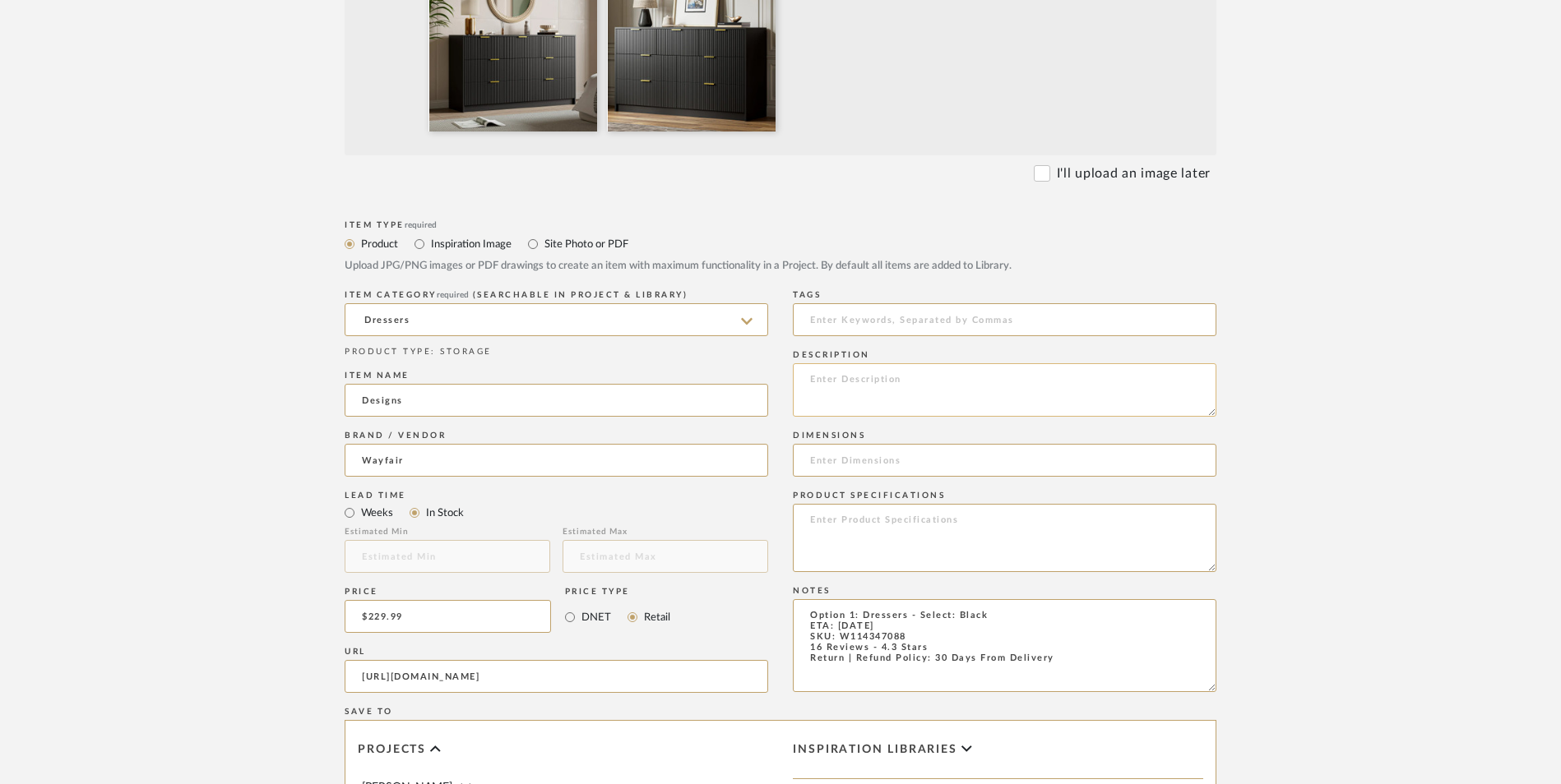
click at [928, 363] on textarea at bounding box center [1005, 390] width 424 height 54
paste textarea "This 7 drawer dresser helps you keep your bedroom organized and clutter-free. C…"
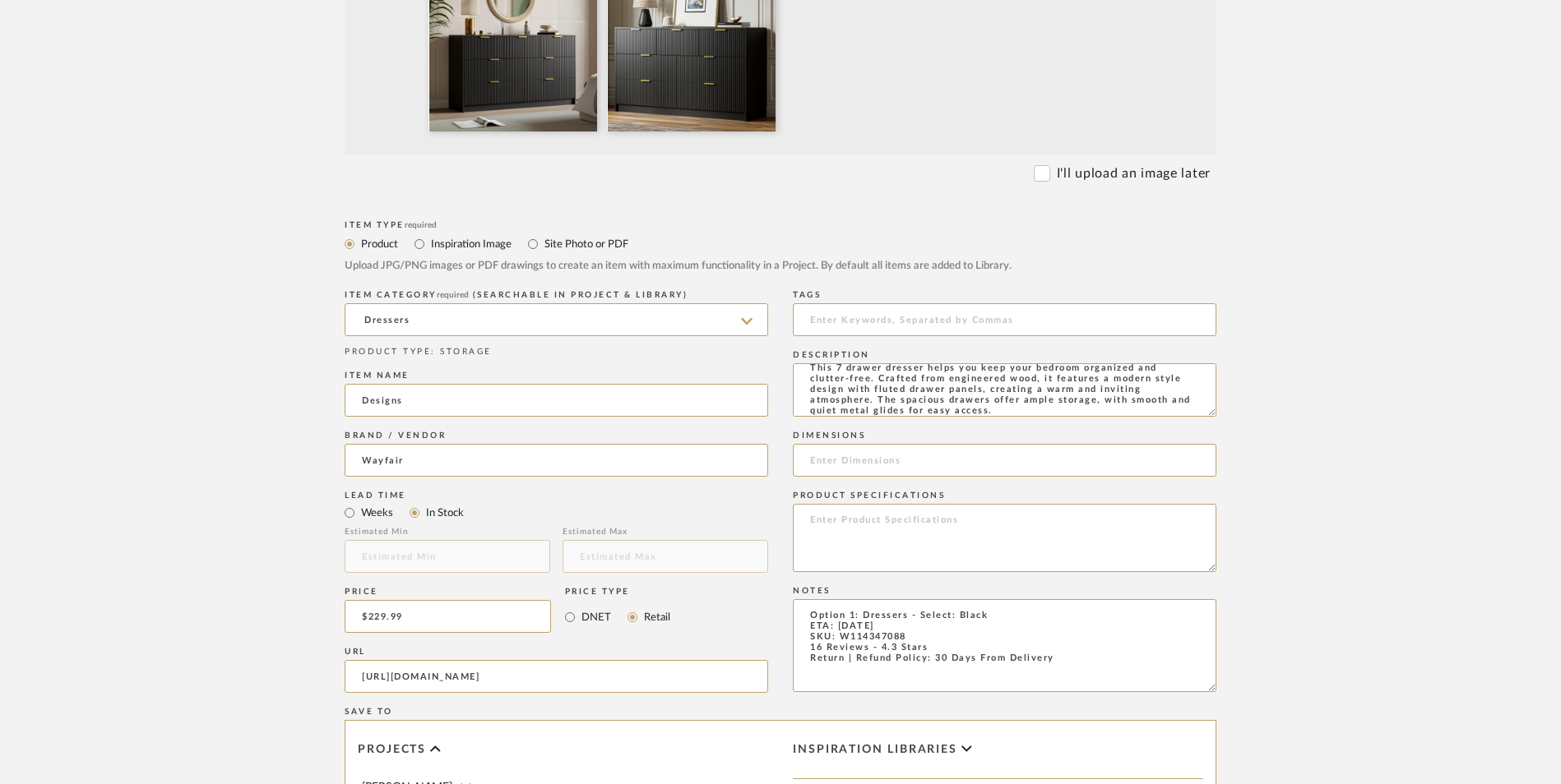
type textarea "This 7 drawer dresser helps you keep your bedroom organized and clutter-free. C…"
click at [940, 444] on input at bounding box center [1005, 461] width 424 height 33
paste input "31.5'' H X 55.1'' W X 15.7'' D"
type input "31.5'' H X 55.1'' W X 15.7'' D"
click at [890, 504] on textarea at bounding box center [1005, 538] width 424 height 69
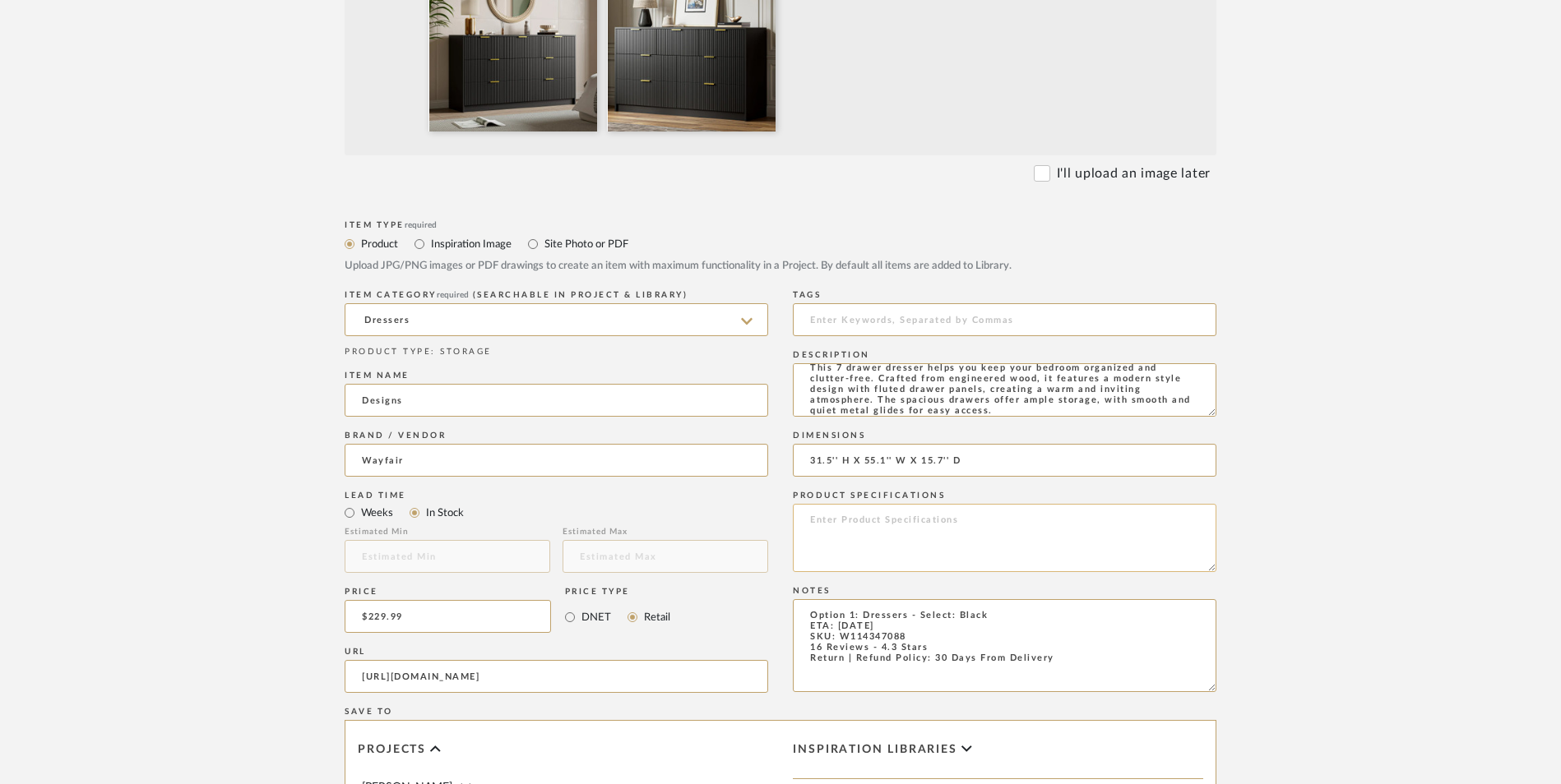
click at [978, 504] on textarea at bounding box center [1005, 538] width 424 height 69
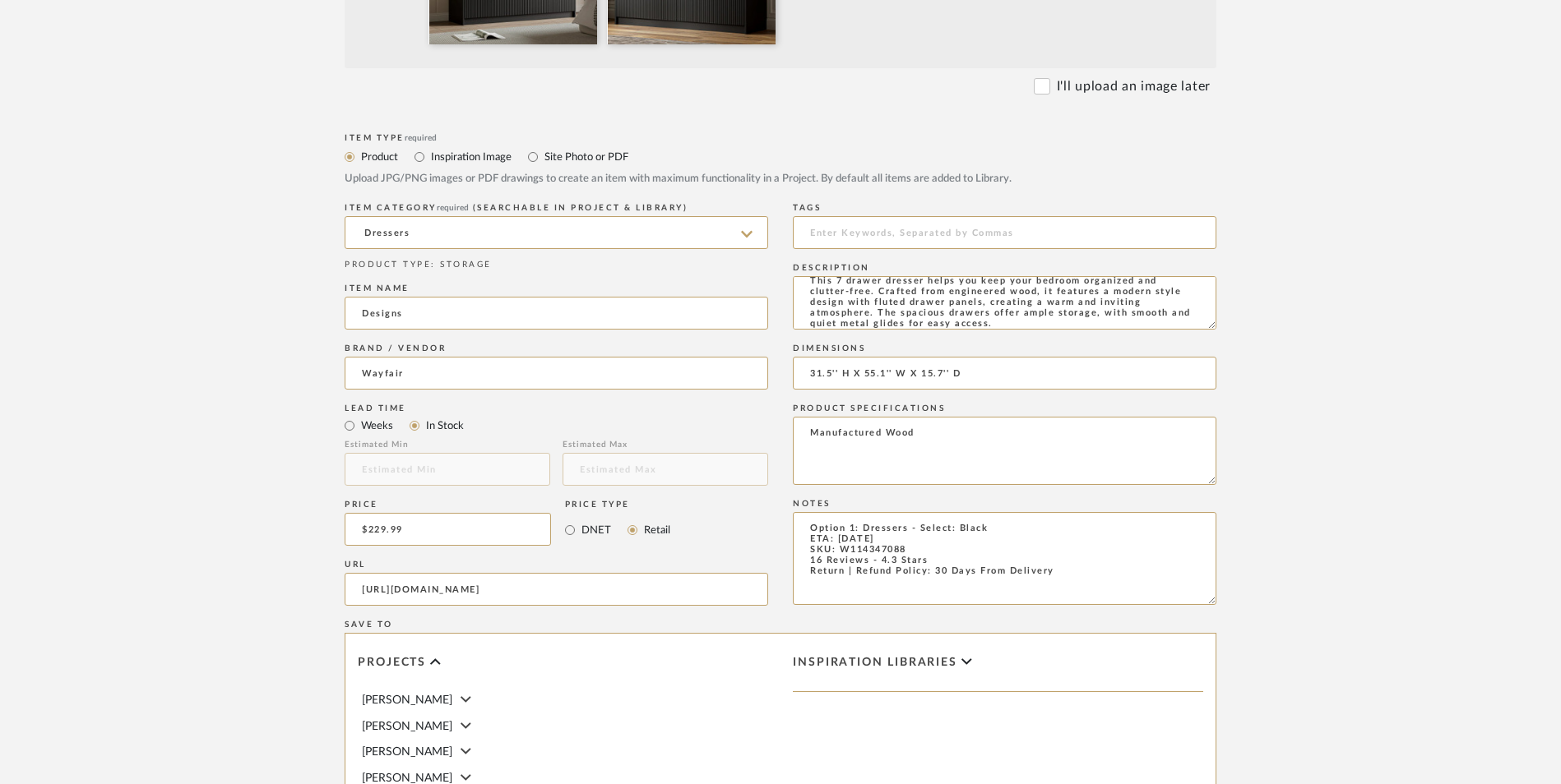
scroll to position [1035, 0]
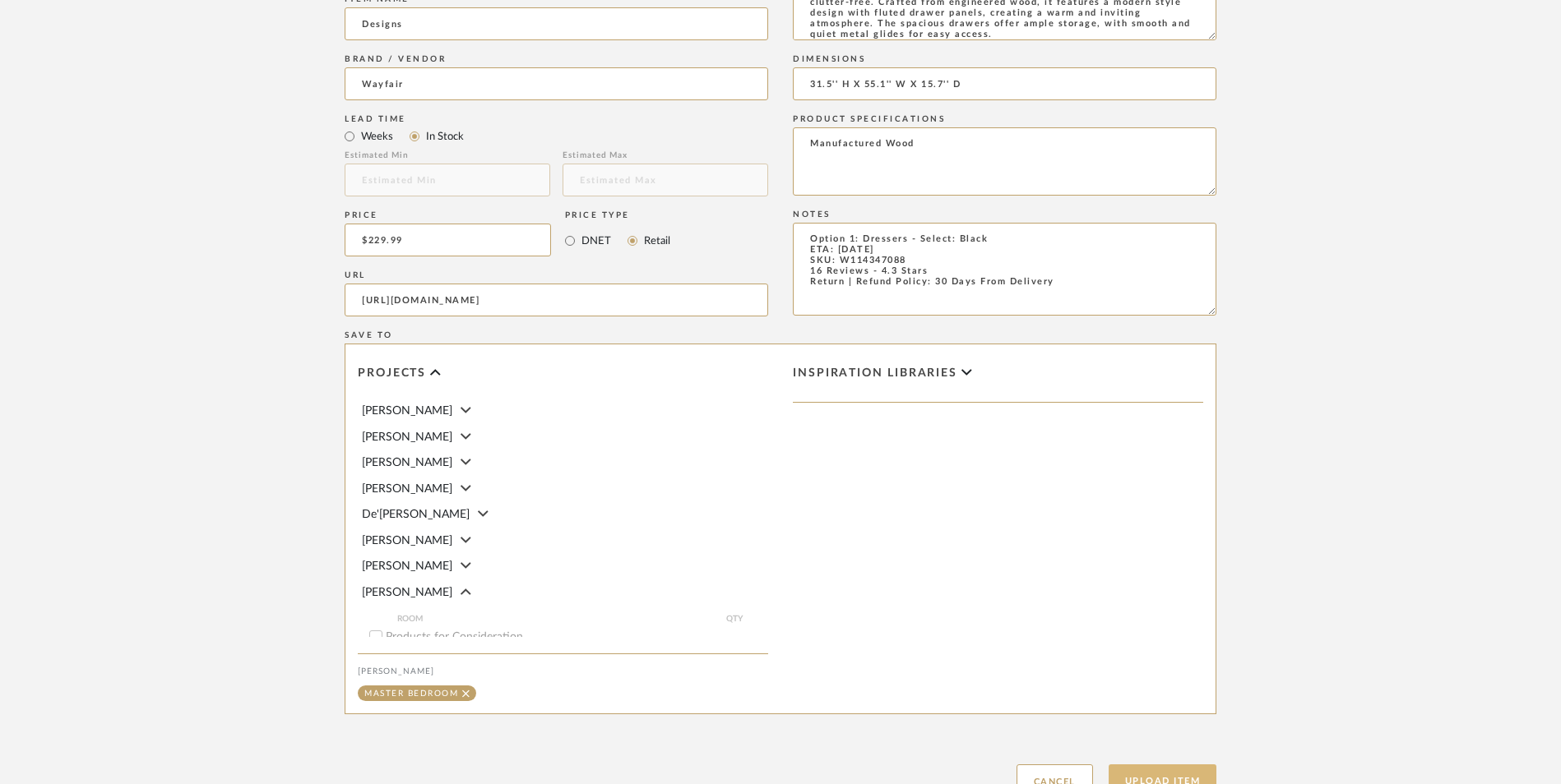
type textarea "Manufactured Wood"
click at [1165, 764] on button "Upload Item" at bounding box center [1162, 781] width 109 height 33
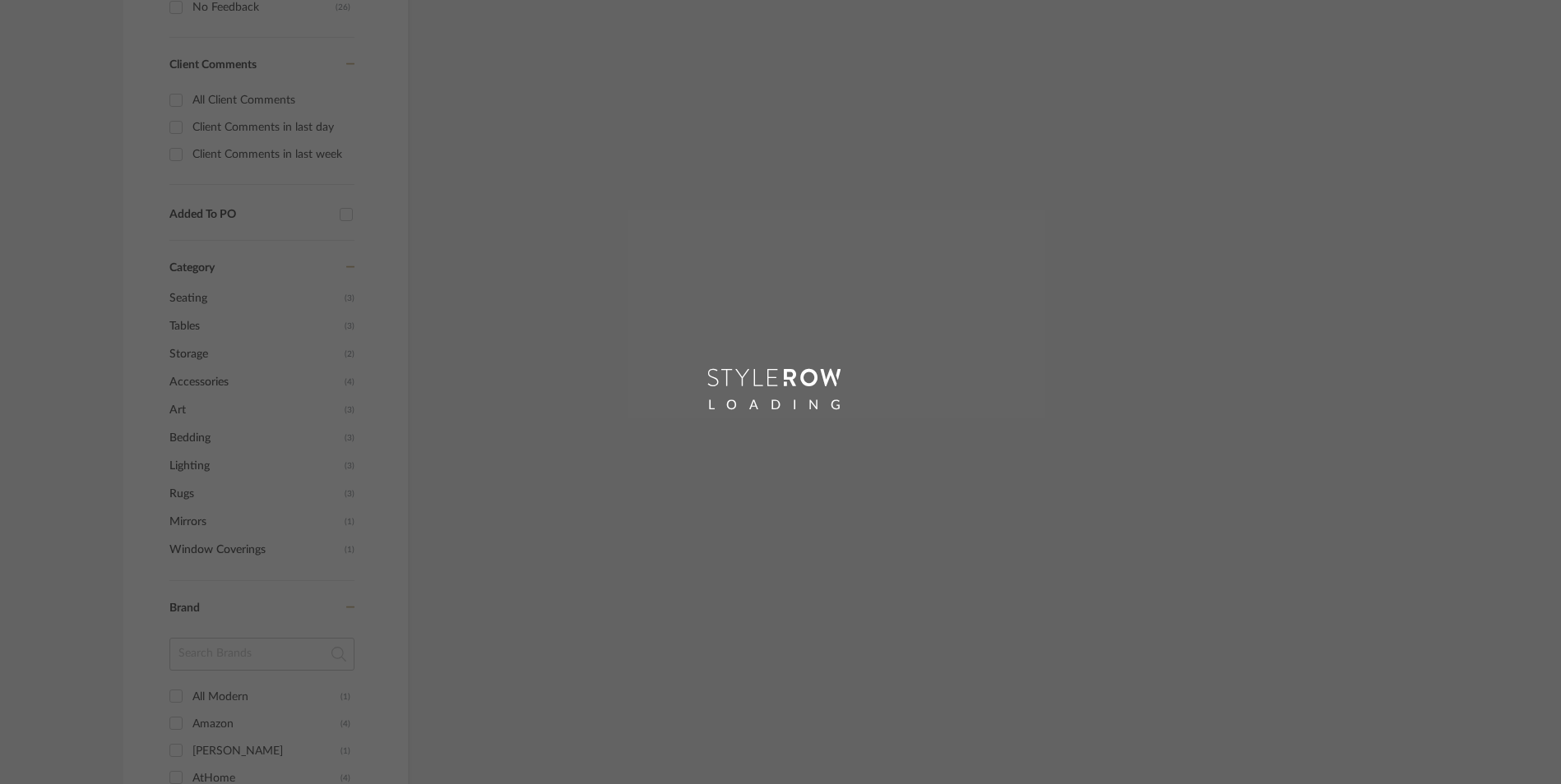
scroll to position [744, 0]
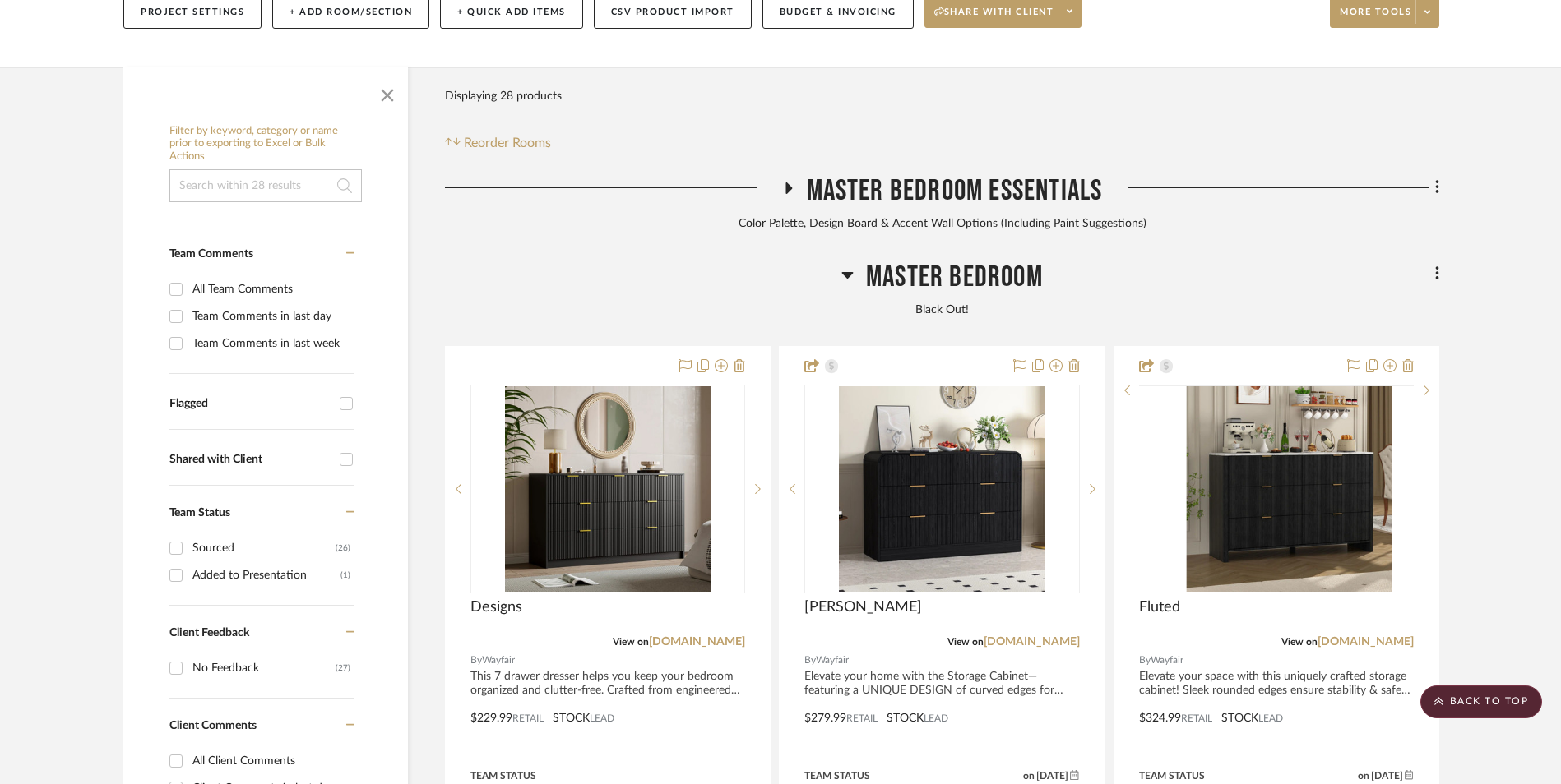
scroll to position [500, 0]
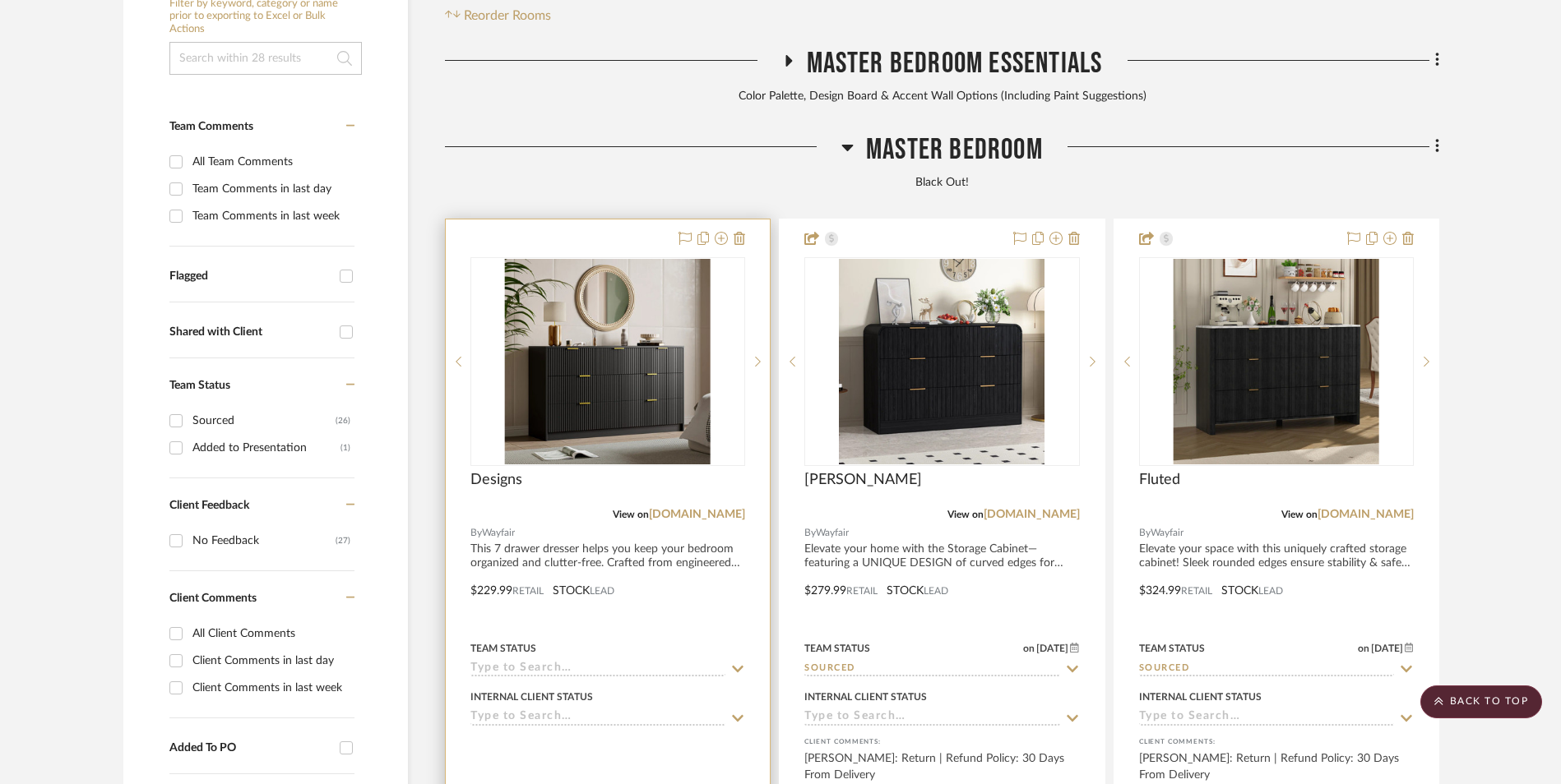
click at [608, 259] on img "0" at bounding box center [608, 362] width 206 height 206
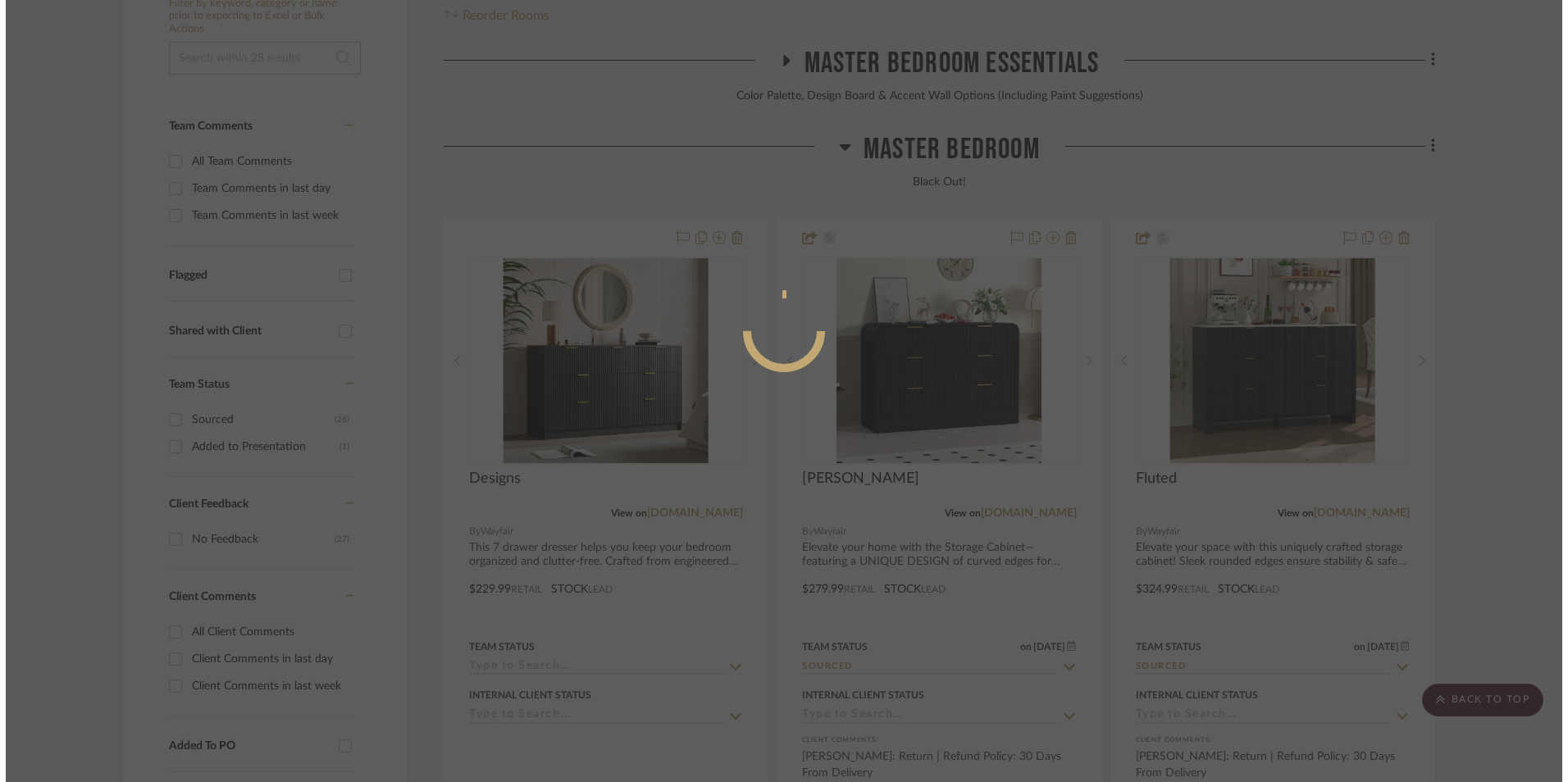
scroll to position [0, 0]
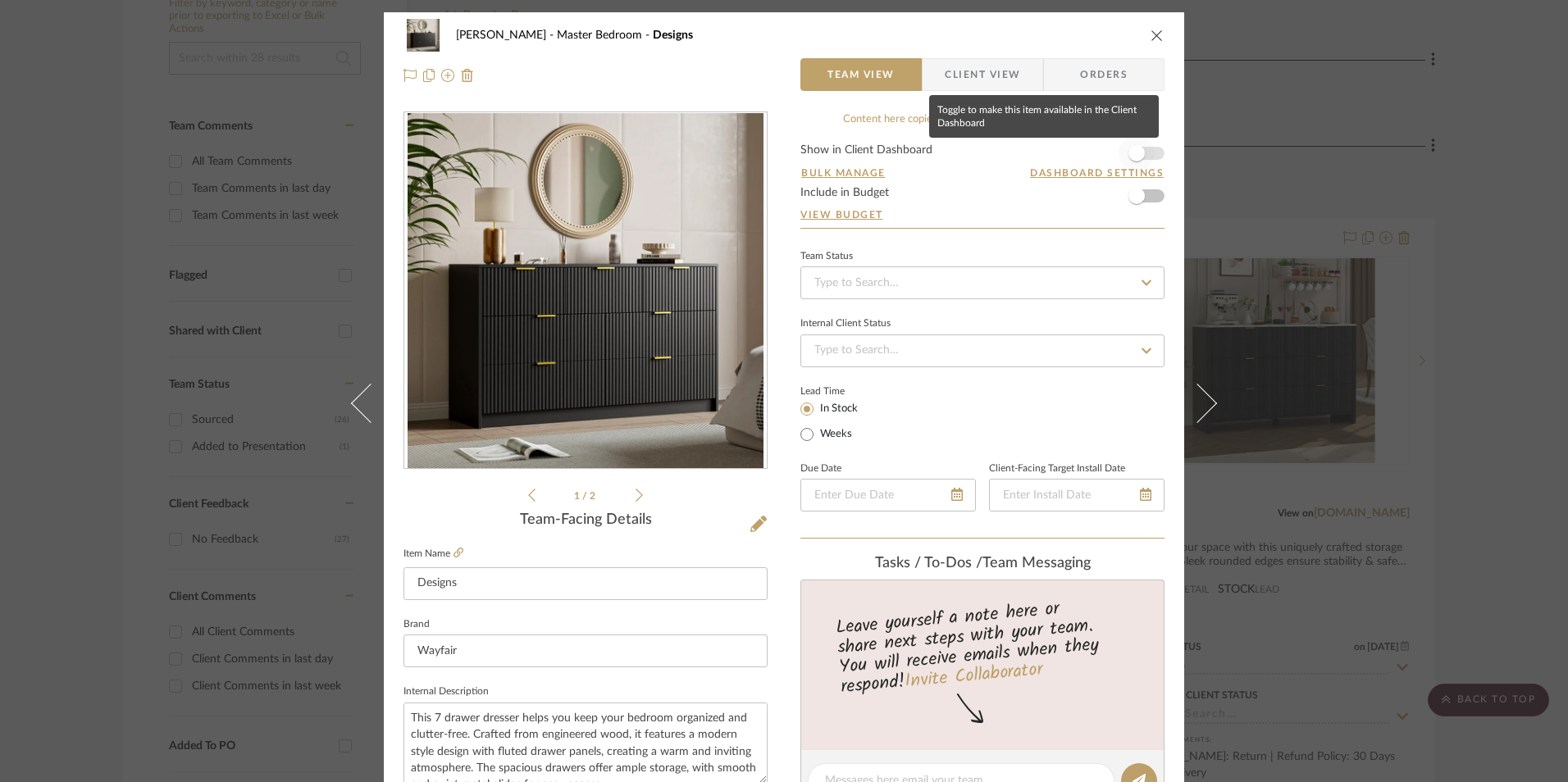
click at [1139, 148] on span "button" at bounding box center [1136, 153] width 36 height 36
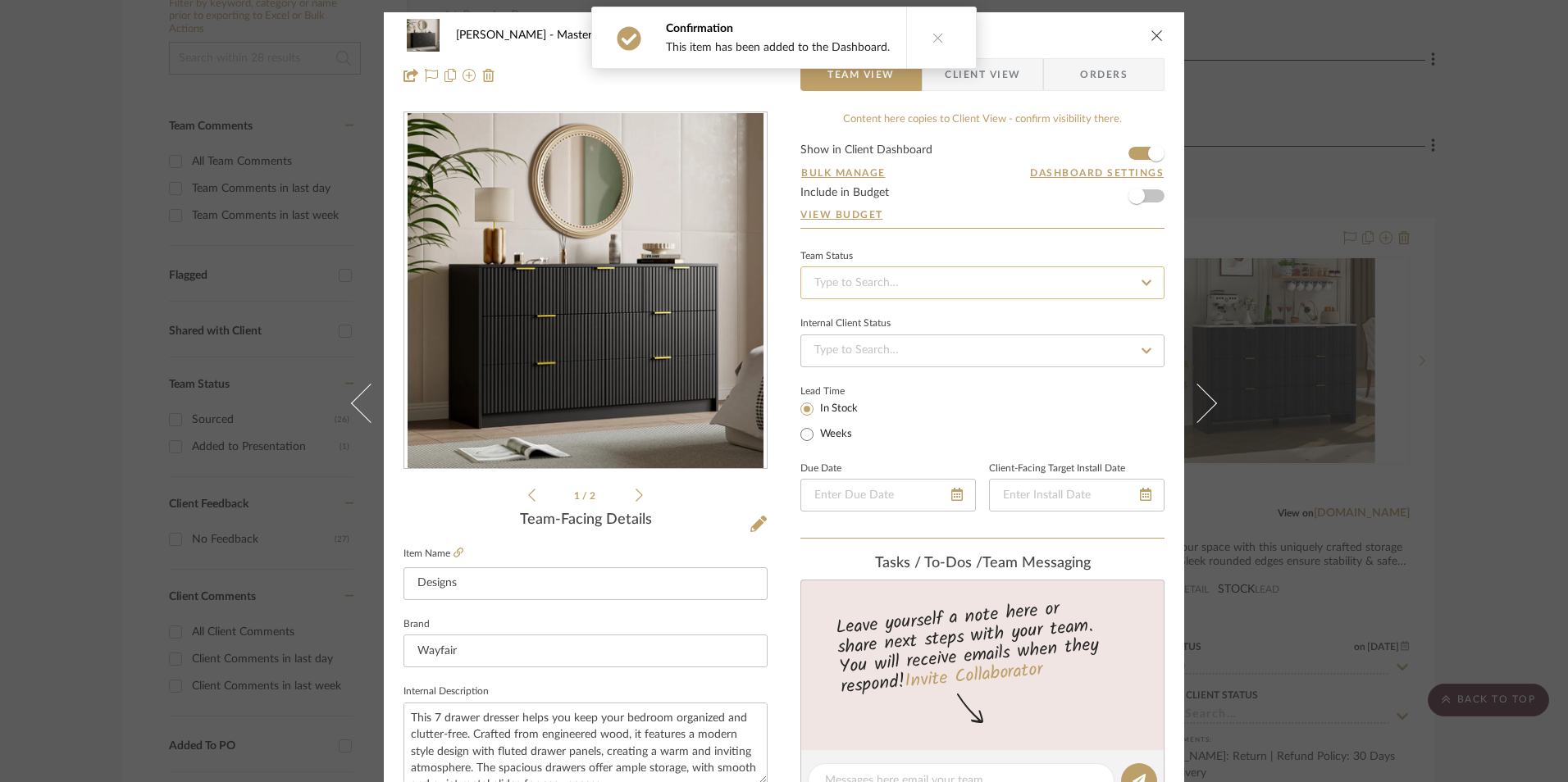
click at [929, 282] on input at bounding box center [982, 283] width 364 height 33
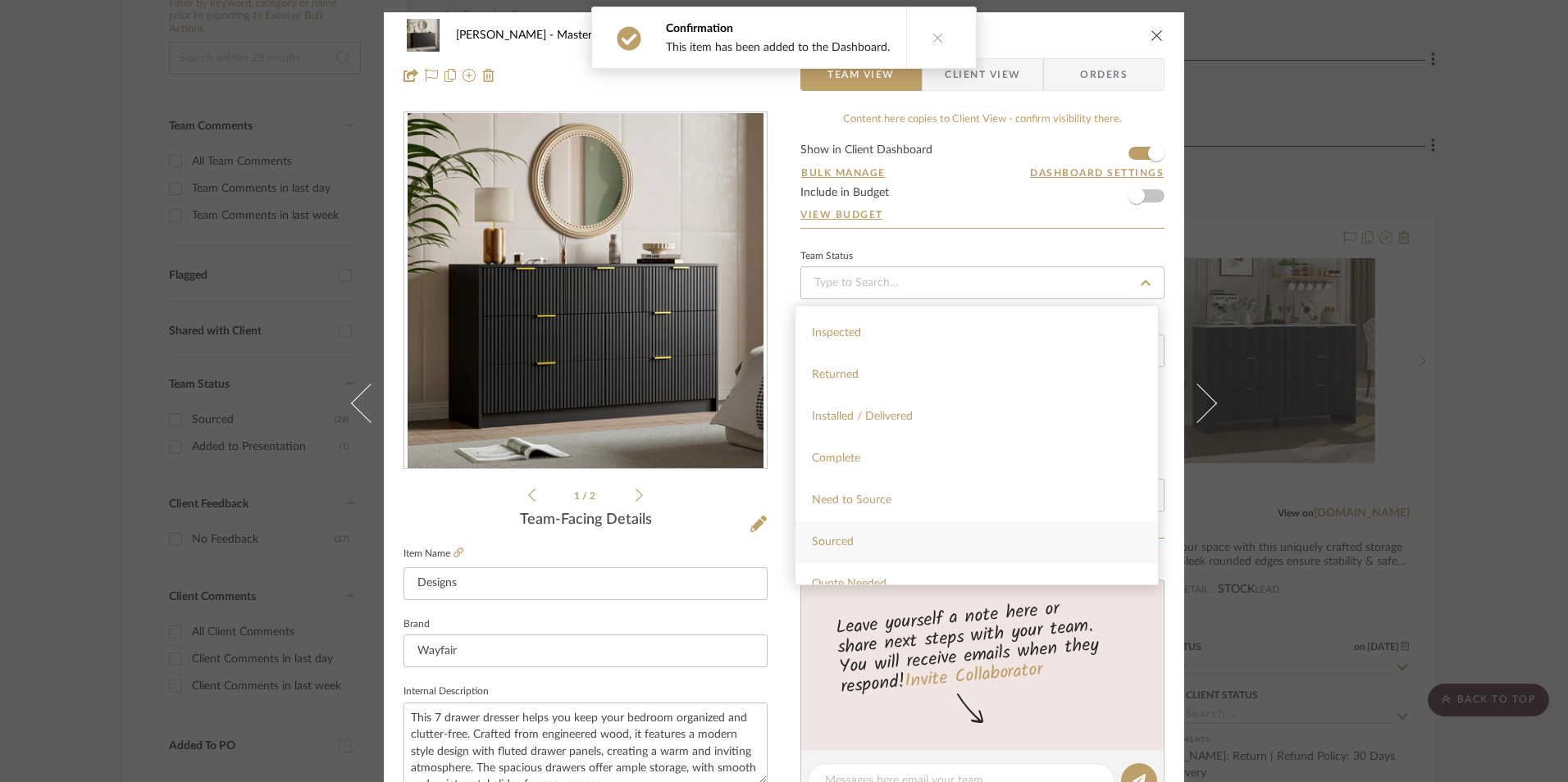
click at [885, 537] on div "Sourced" at bounding box center [976, 542] width 362 height 42
type input "[DATE]"
type input "Sourced"
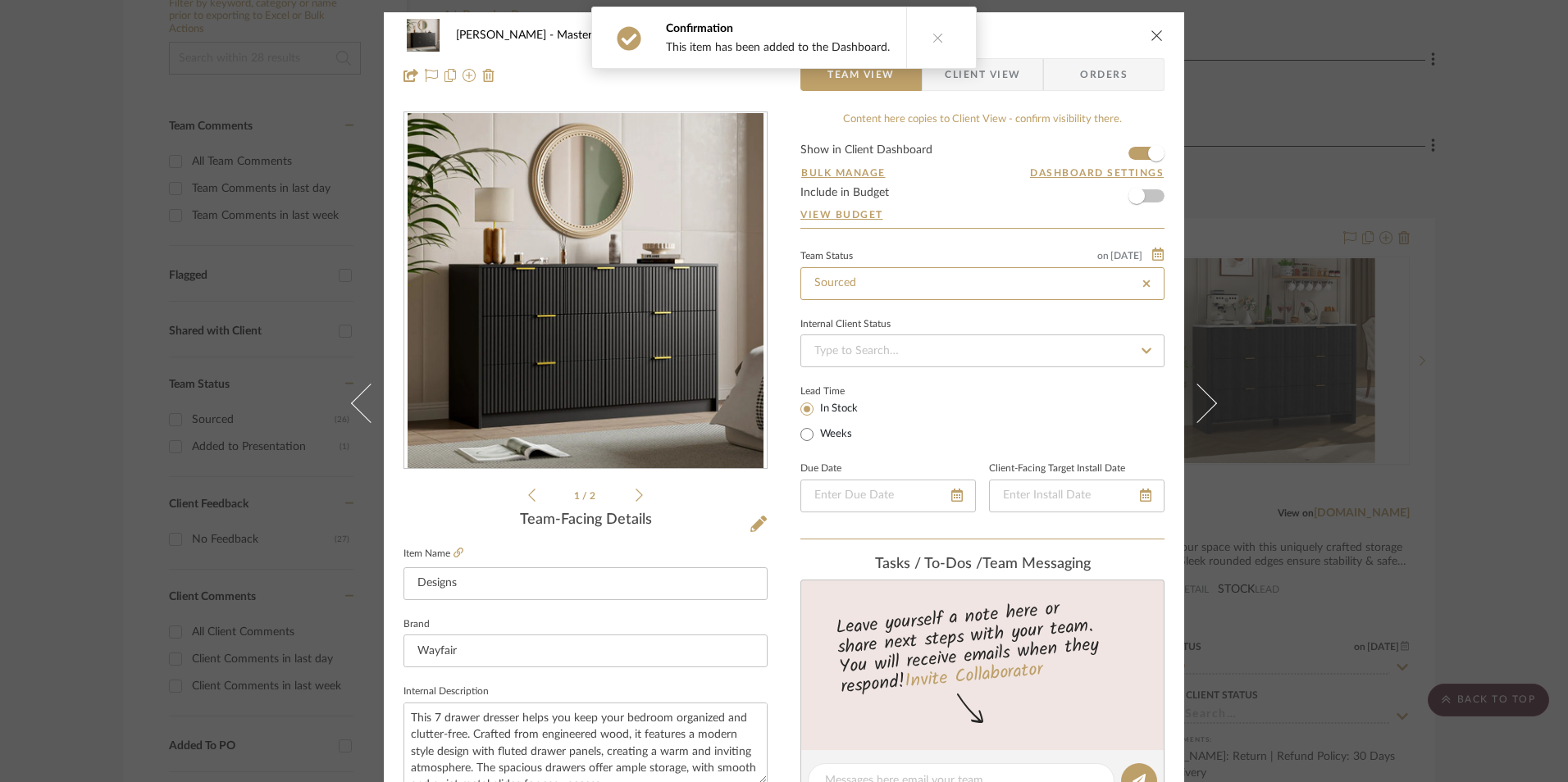
type input "[DATE]"
type input "Sourced"
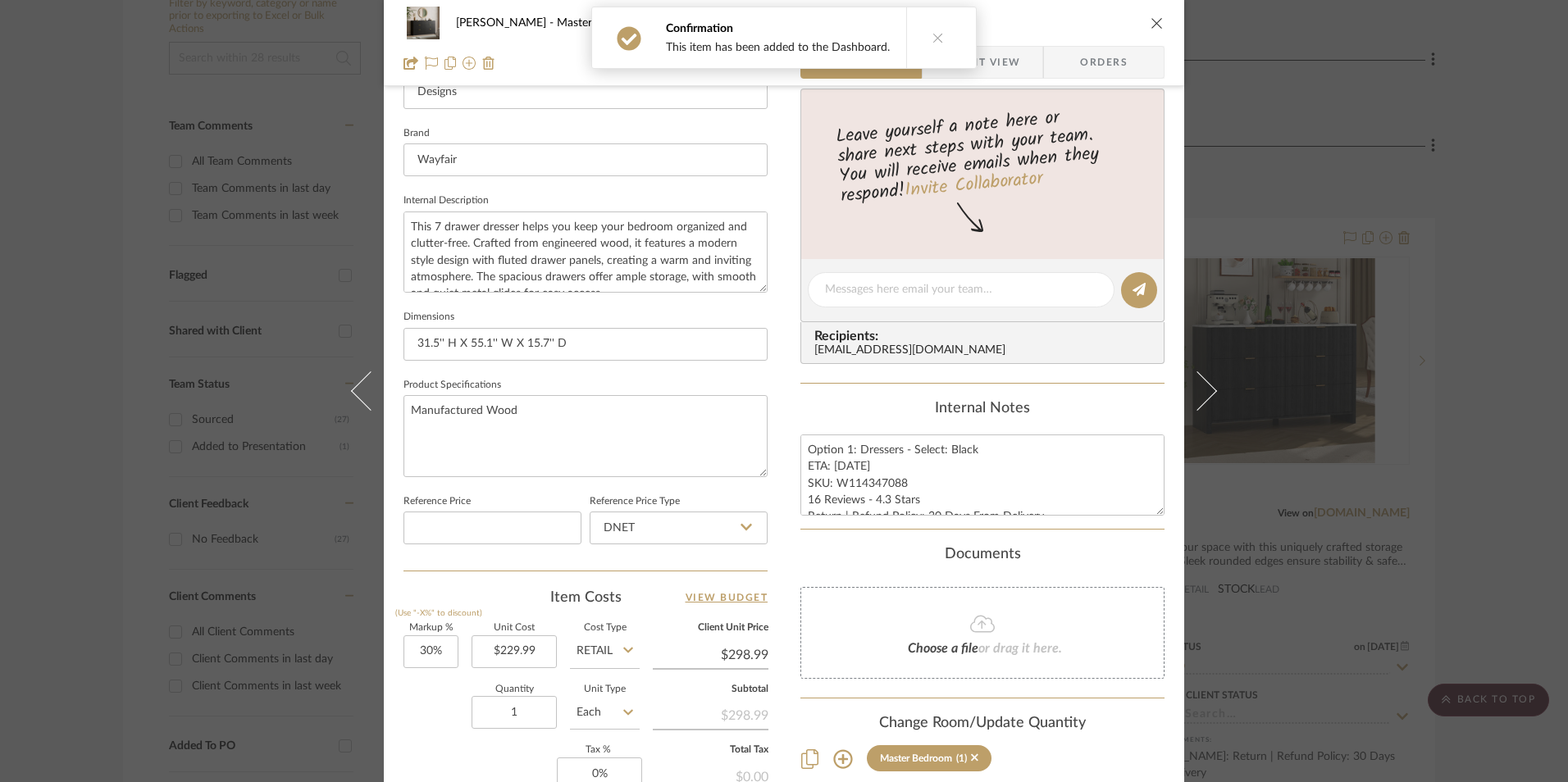
scroll to position [492, 0]
click at [873, 490] on textarea "Option 1: Dressers - Select: Black ETA: 9.9.2025 SKU: W114347088 16 Reviews - 4…" at bounding box center [982, 473] width 364 height 81
drag, startPoint x: 901, startPoint y: 485, endPoint x: 832, endPoint y: 486, distance: 69.0
click at [832, 486] on textarea "Option 1: Dressers - Select: Black ETA: 9.9.2025 SKU: W114347088 16 Reviews - 4…" at bounding box center [982, 473] width 364 height 81
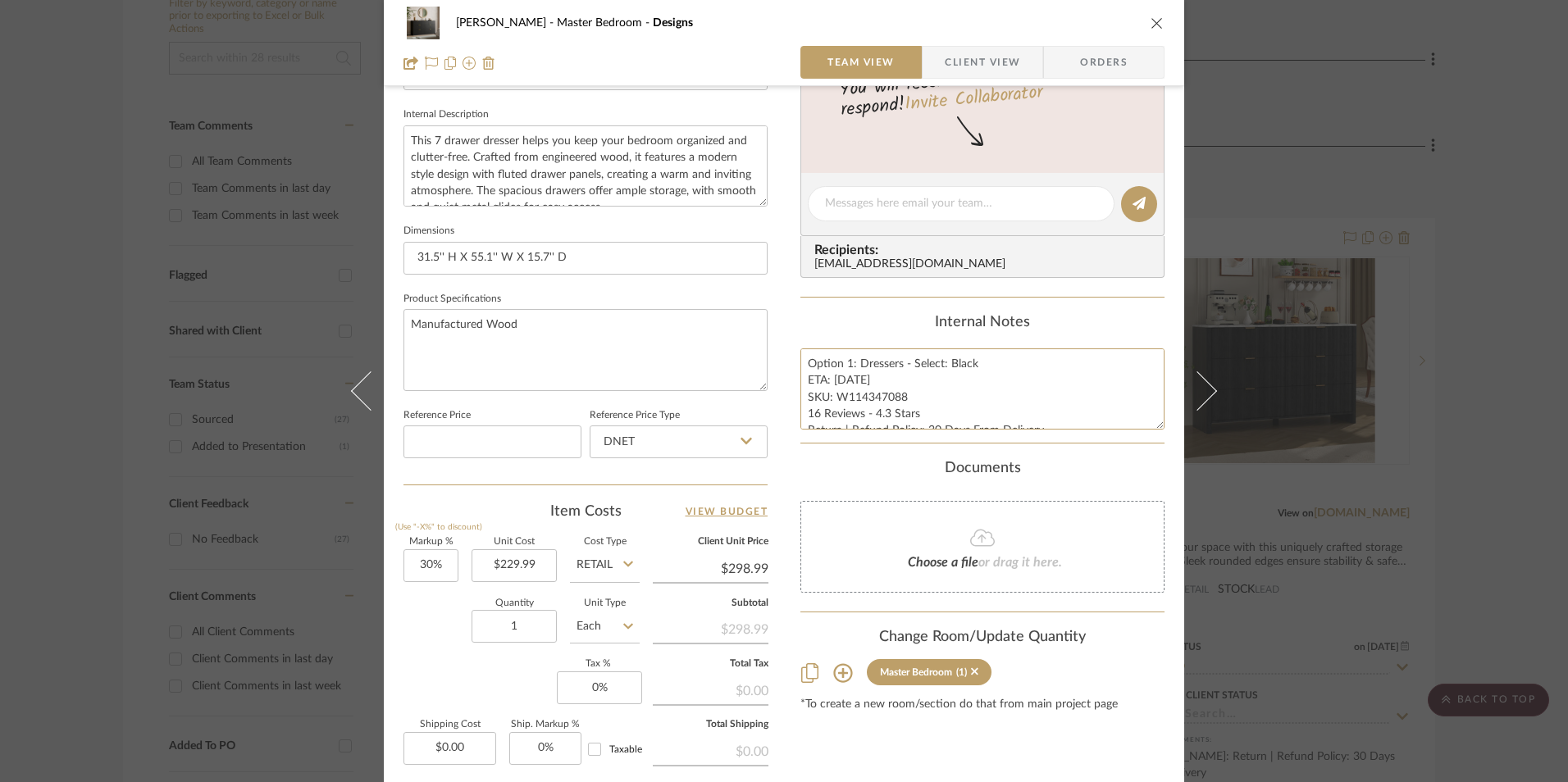
scroll to position [745, 0]
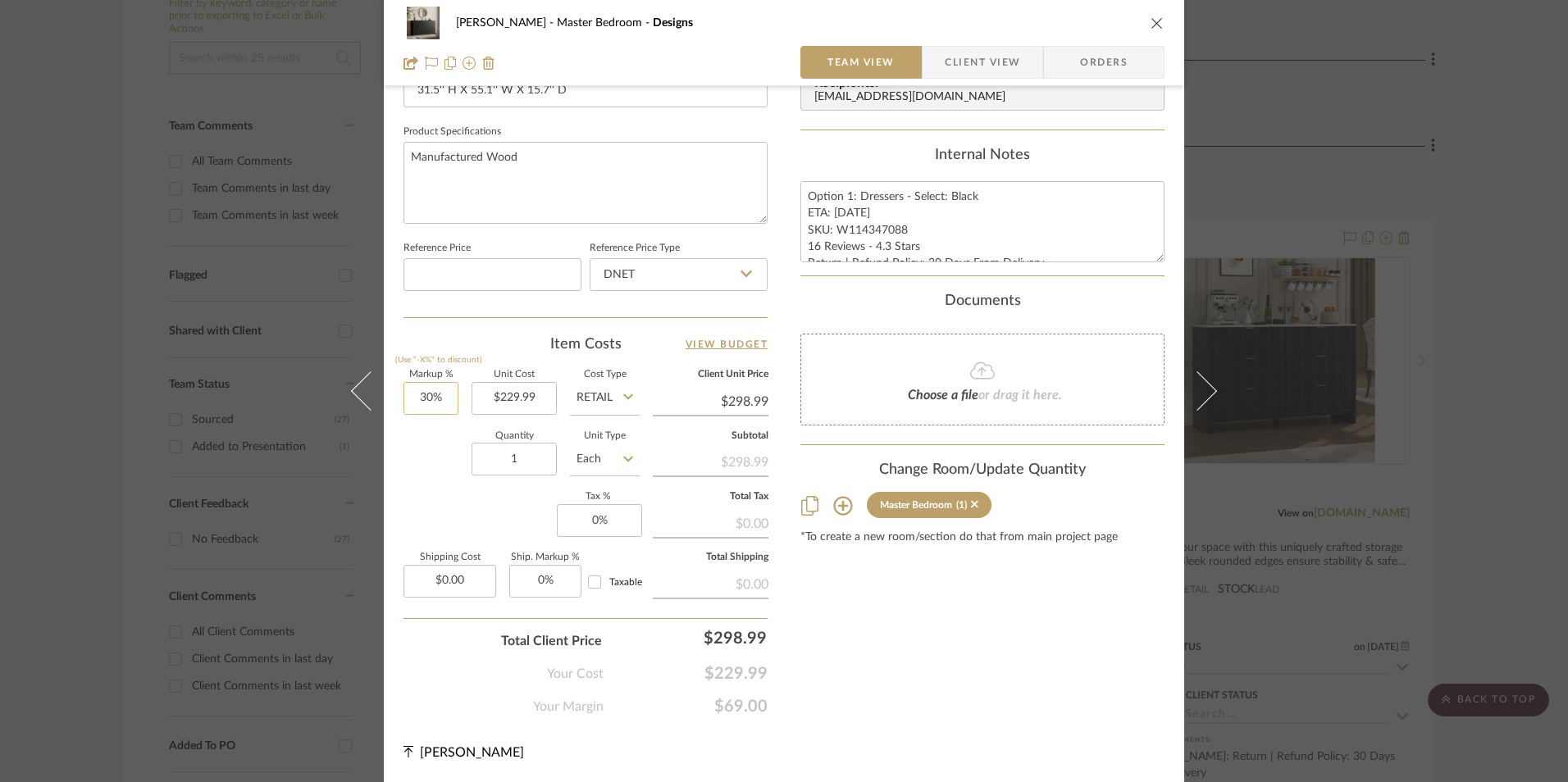
type input "30"
click at [429, 404] on input "30" at bounding box center [431, 398] width 55 height 33
click at [616, 286] on input "DNET" at bounding box center [679, 275] width 178 height 33
type input "0%"
type input "$229.99"
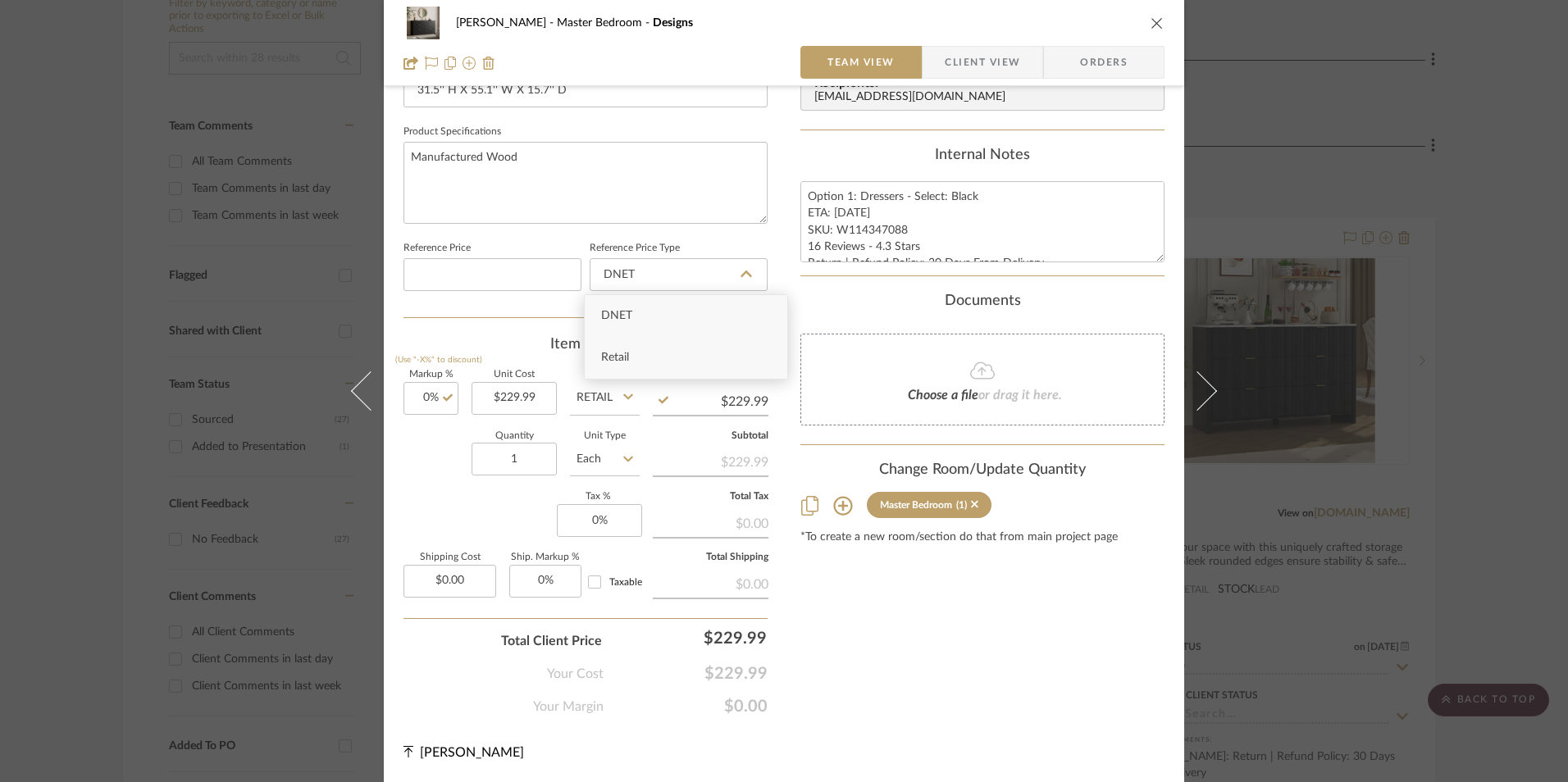
click at [631, 360] on div "Retail" at bounding box center [685, 357] width 202 height 42
type input "Retail"
click at [585, 513] on input "0" at bounding box center [598, 521] width 85 height 33
type input "8.25%"
click at [951, 638] on div "Content here copies to Client View - confirm visibility there. Show in Client D…" at bounding box center [982, 42] width 364 height 1349
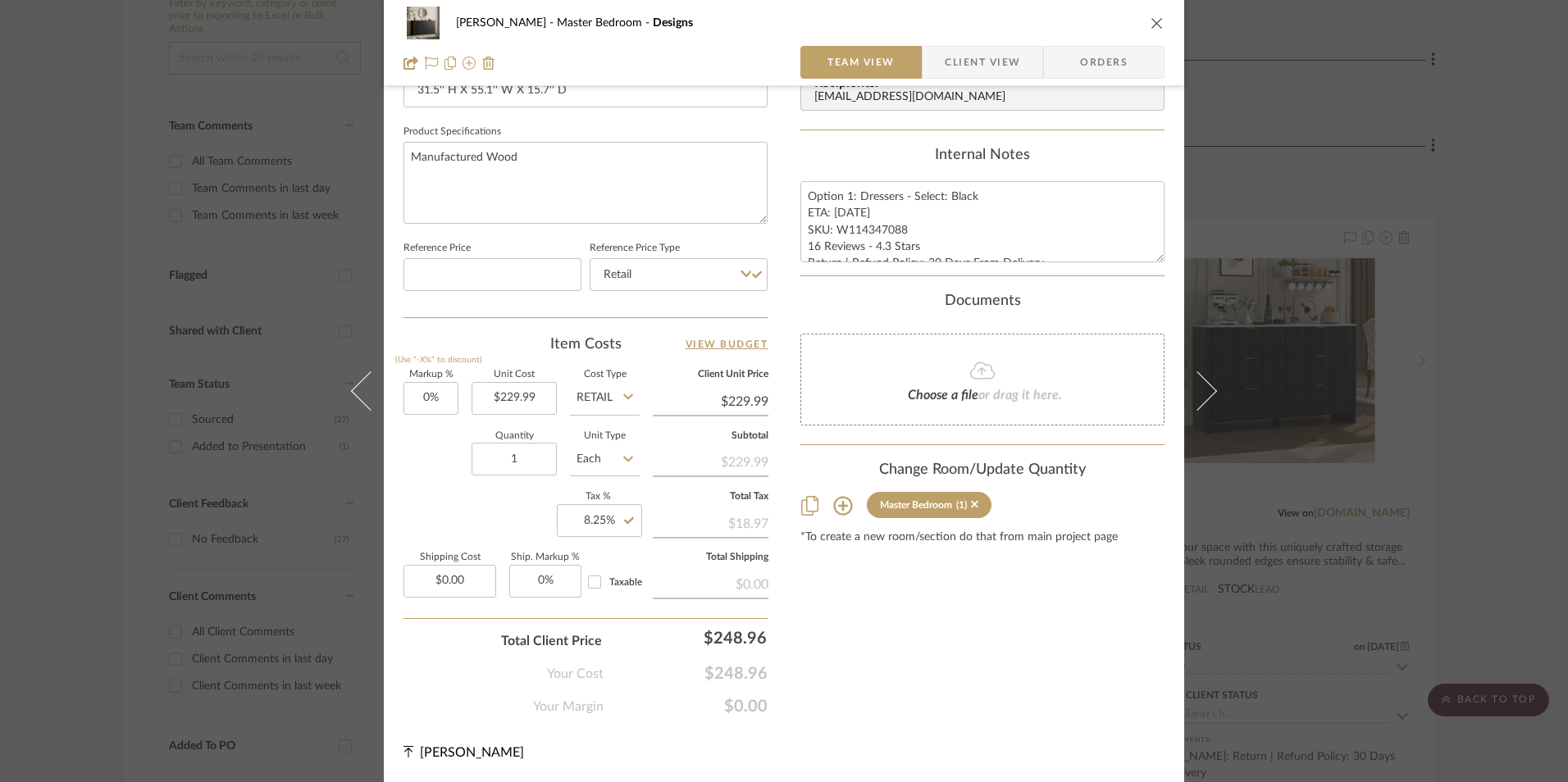
click at [1083, 51] on span "Orders" at bounding box center [1104, 62] width 84 height 33
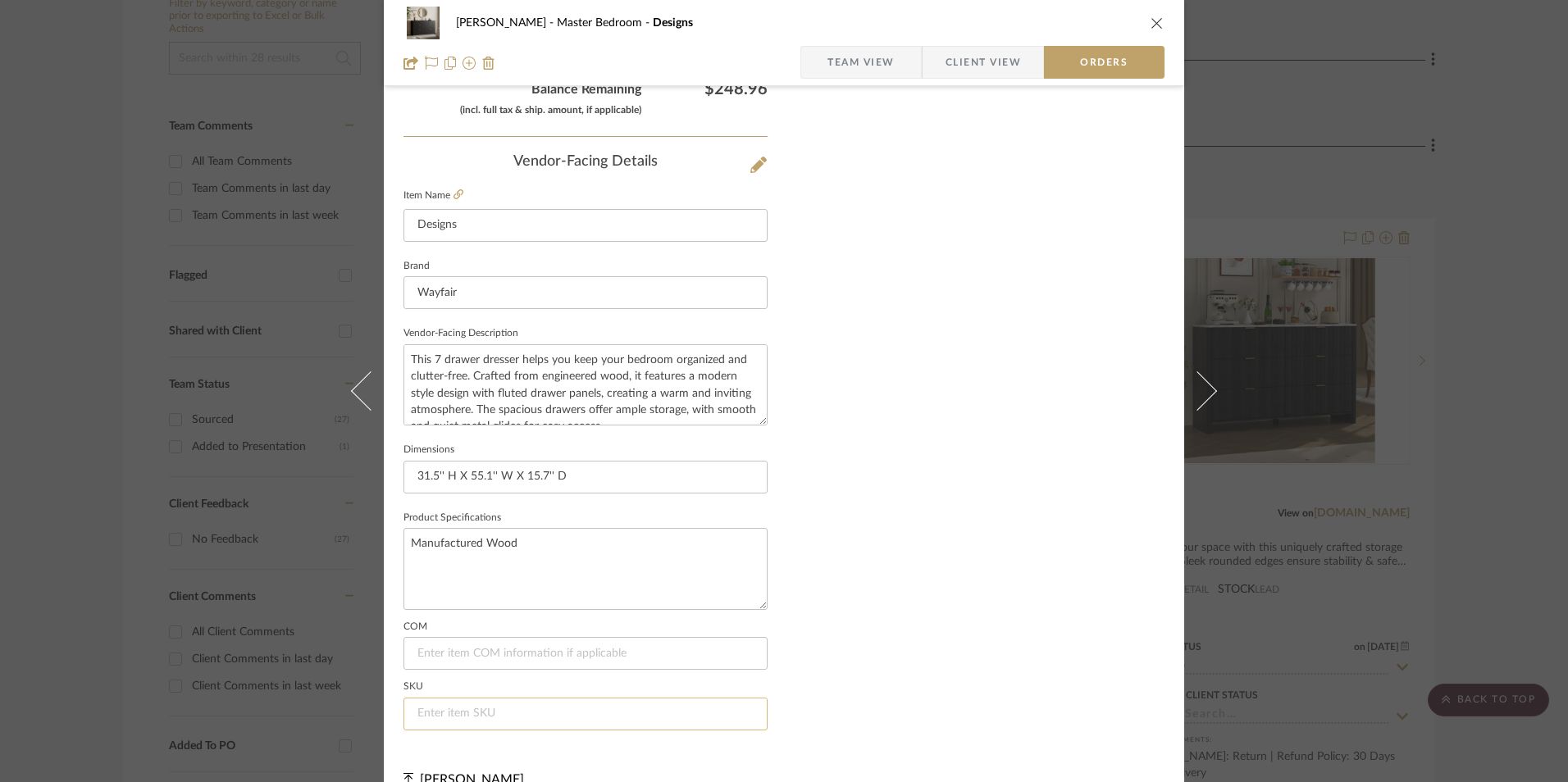
scroll to position [962, 0]
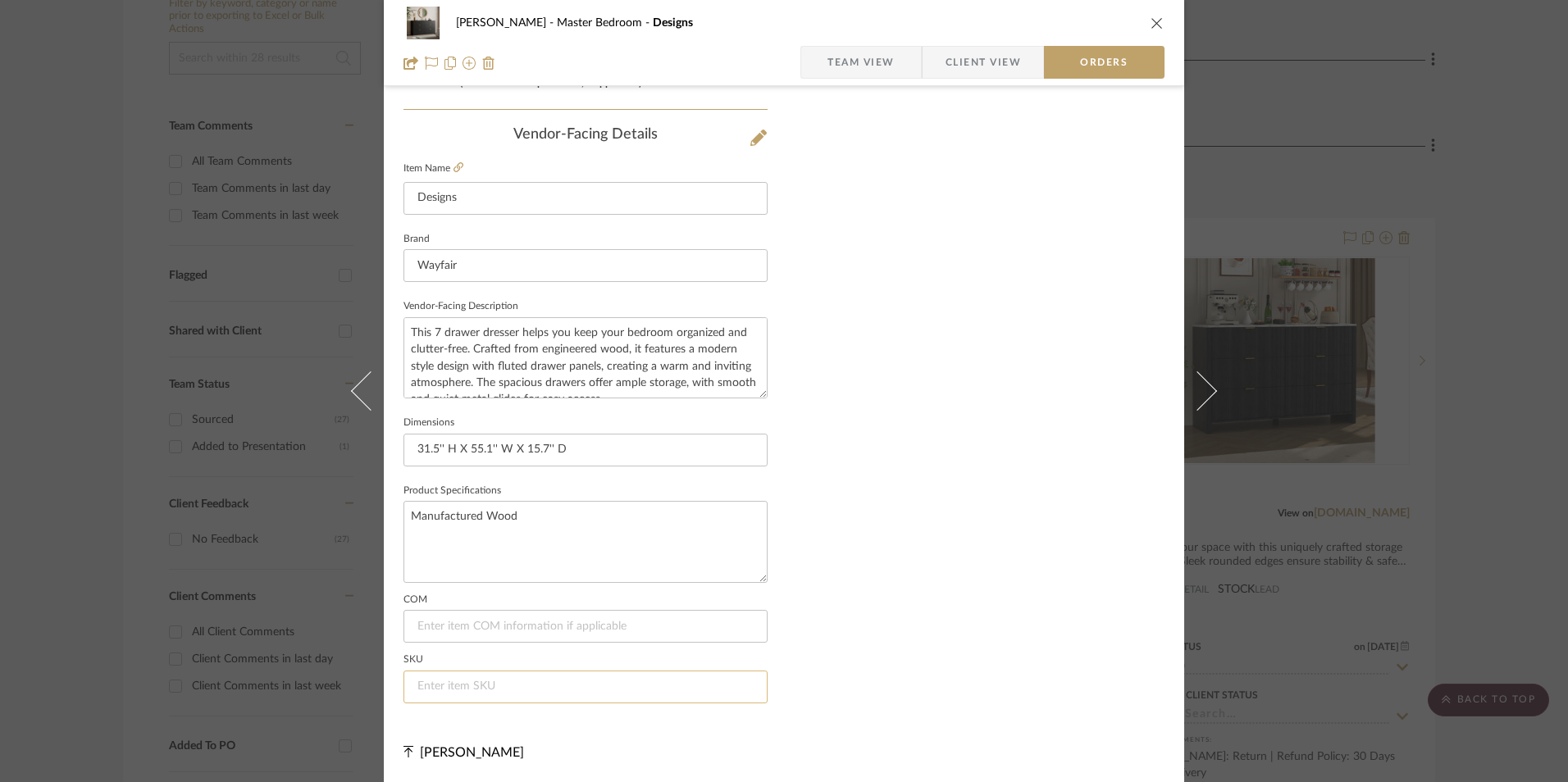
click at [478, 684] on input at bounding box center [585, 687] width 364 height 33
paste input "W114347088"
type input "W114347088"
click at [868, 60] on span "Team View" at bounding box center [860, 62] width 67 height 33
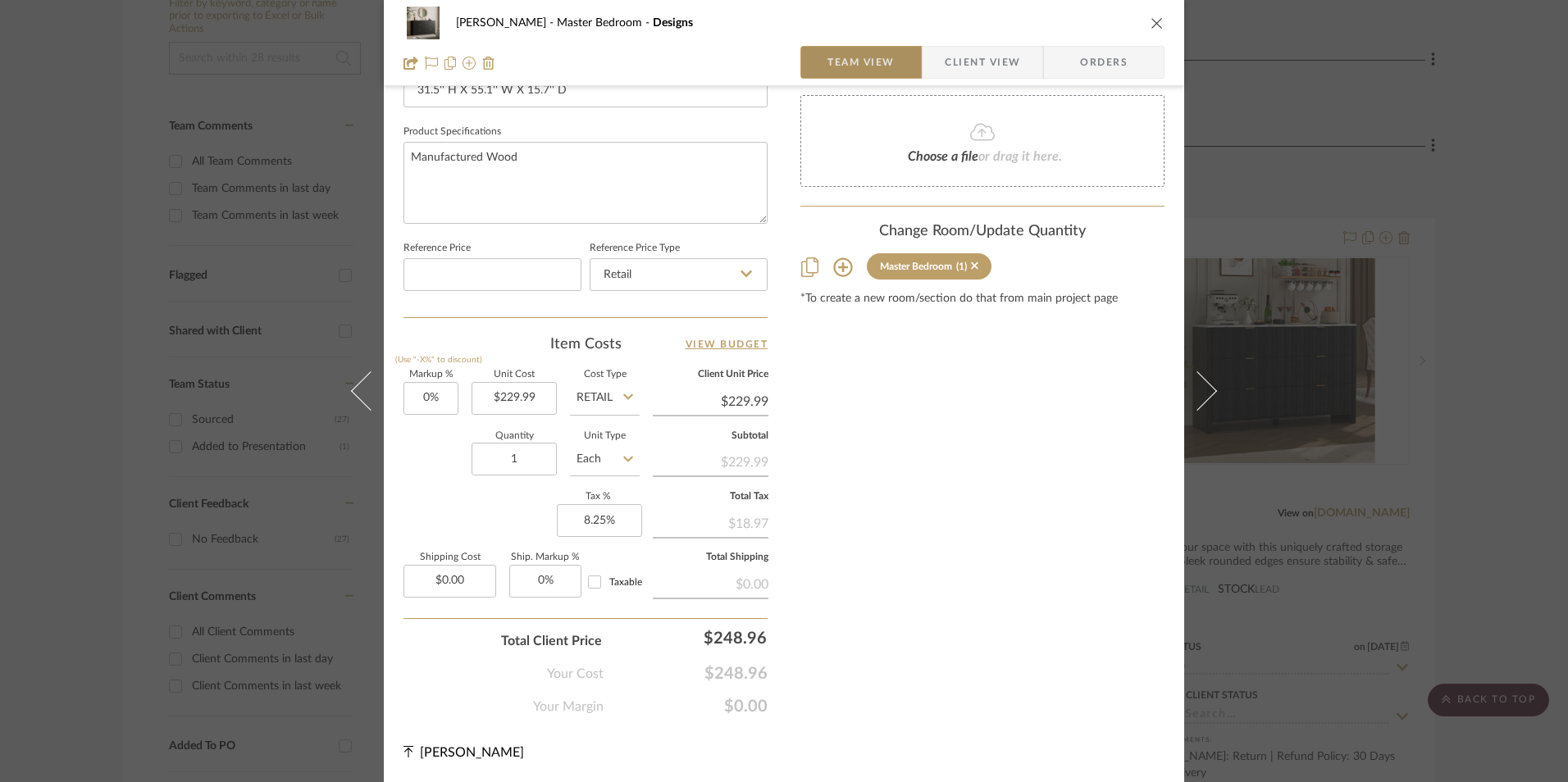
scroll to position [745, 0]
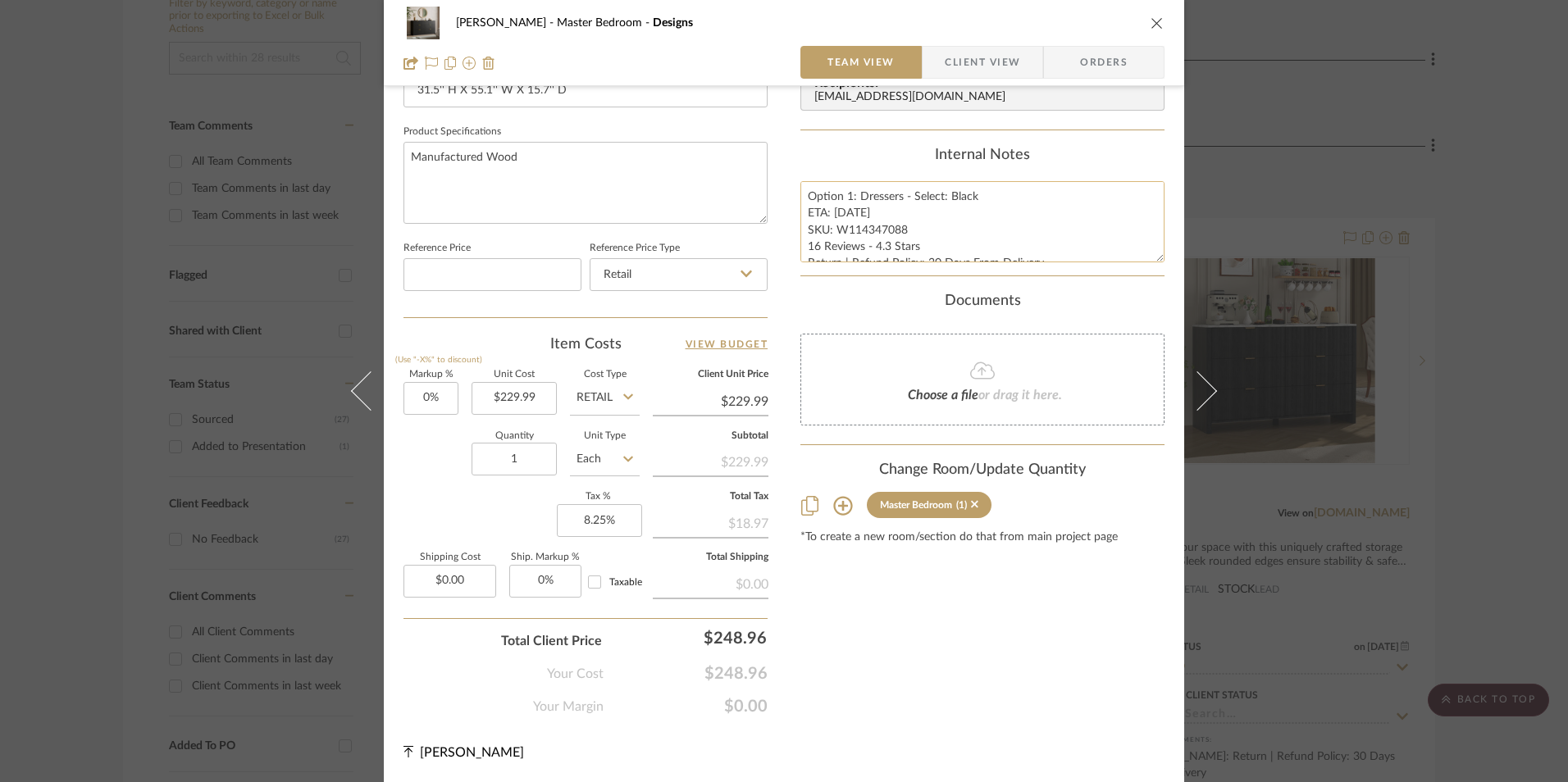
click at [821, 233] on textarea "Option 1: Dressers - Select: Black ETA: 9.9.2025 SKU: W114347088 16 Reviews - 4…" at bounding box center [982, 222] width 364 height 81
drag, startPoint x: 802, startPoint y: 192, endPoint x: 1070, endPoint y: 259, distance: 276.2
click at [1070, 259] on textarea "Option 1: Dressers - Select: Black ETA: 9.9.2025 SKU: W114347088 16 Reviews - 4…" at bounding box center [982, 222] width 364 height 81
click at [979, 63] on span "Client View" at bounding box center [982, 62] width 75 height 33
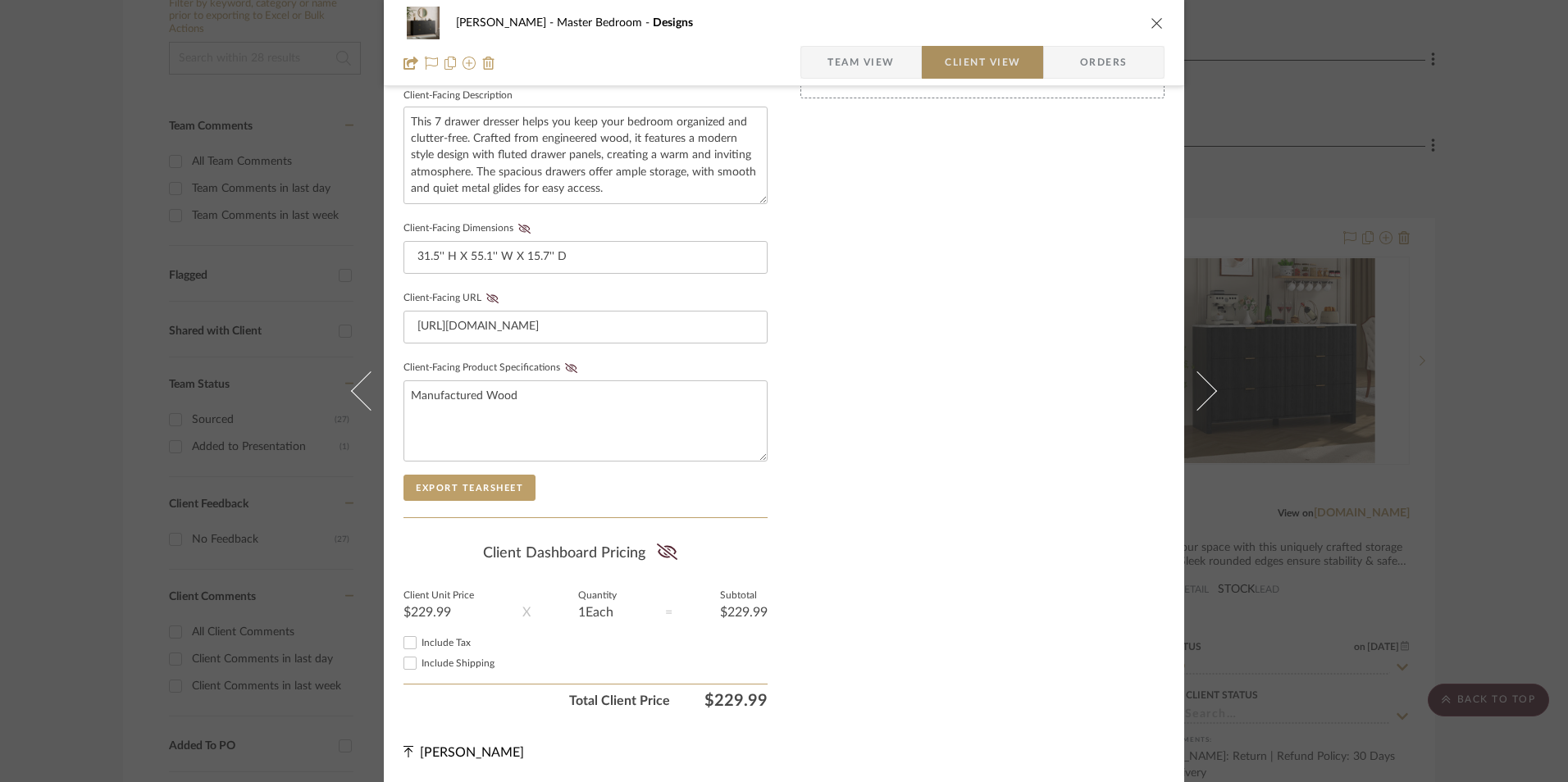
scroll to position [596, 0]
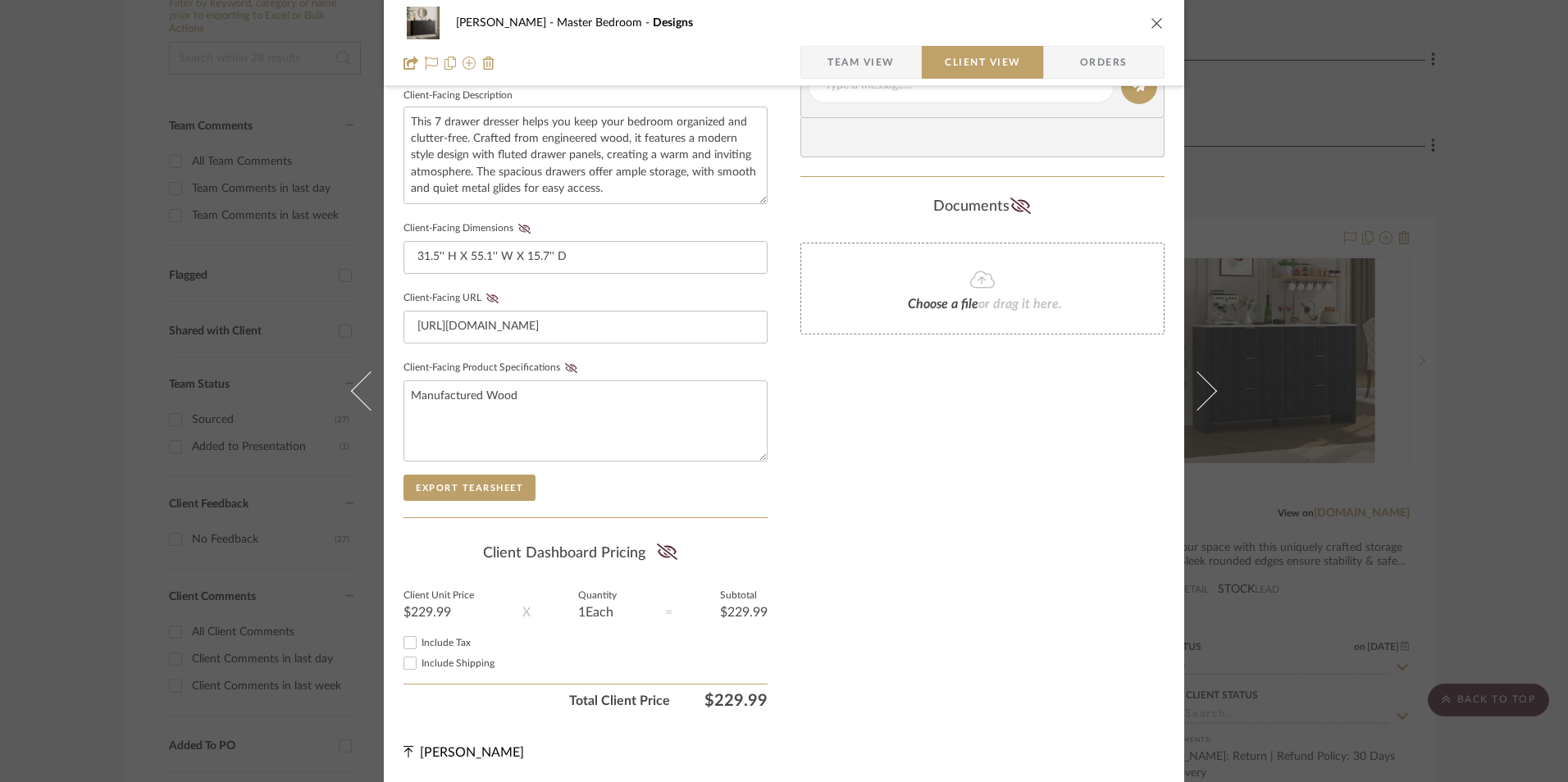
click at [402, 640] on input "Include Tax" at bounding box center [410, 642] width 20 height 20
checkbox input "true"
click at [656, 548] on icon at bounding box center [666, 552] width 21 height 17
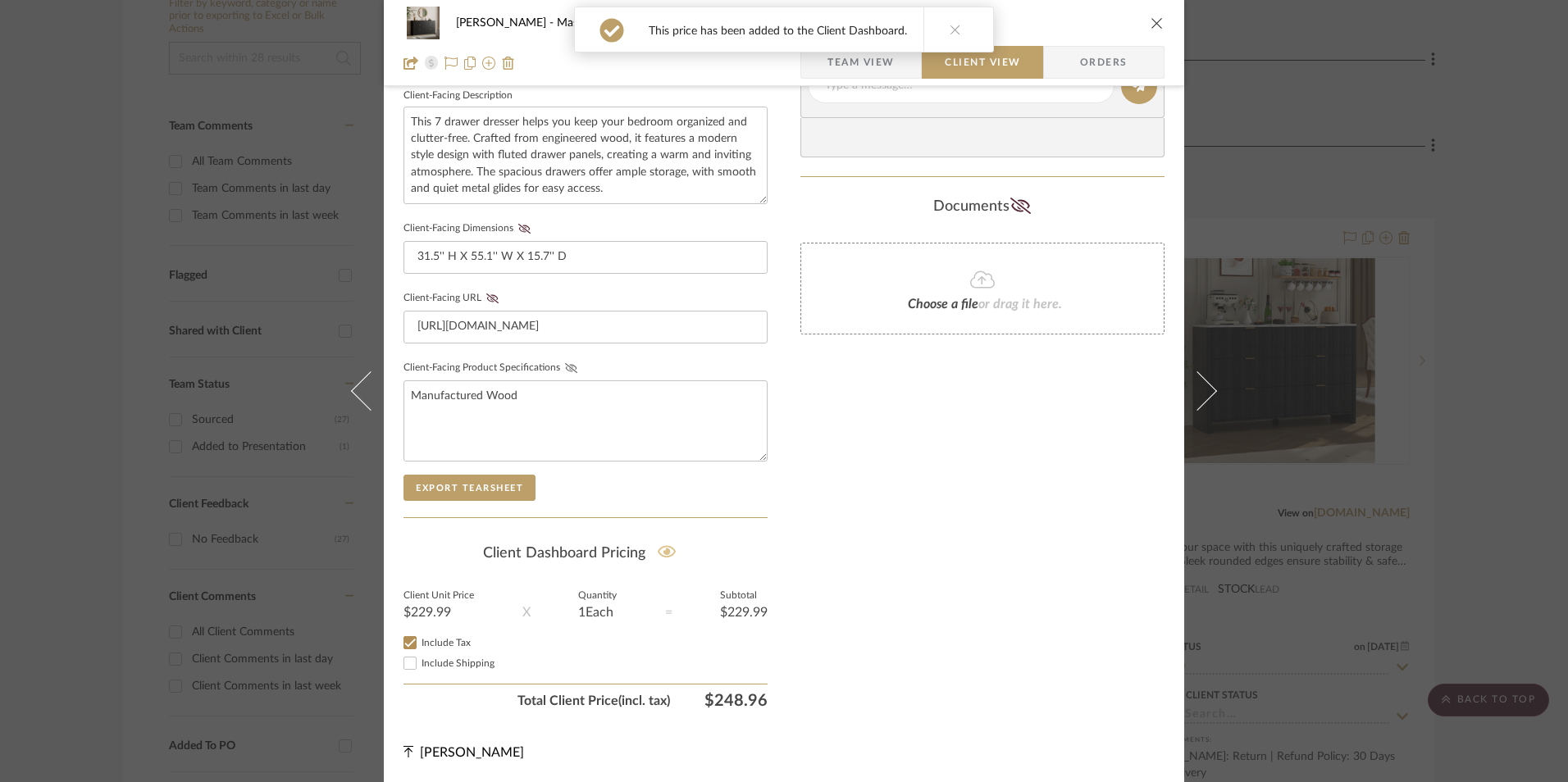
click at [565, 366] on icon at bounding box center [571, 368] width 13 height 10
click at [486, 297] on icon at bounding box center [492, 299] width 13 height 10
click at [520, 233] on button "Client-Facing Dimensions" at bounding box center [524, 228] width 22 height 12
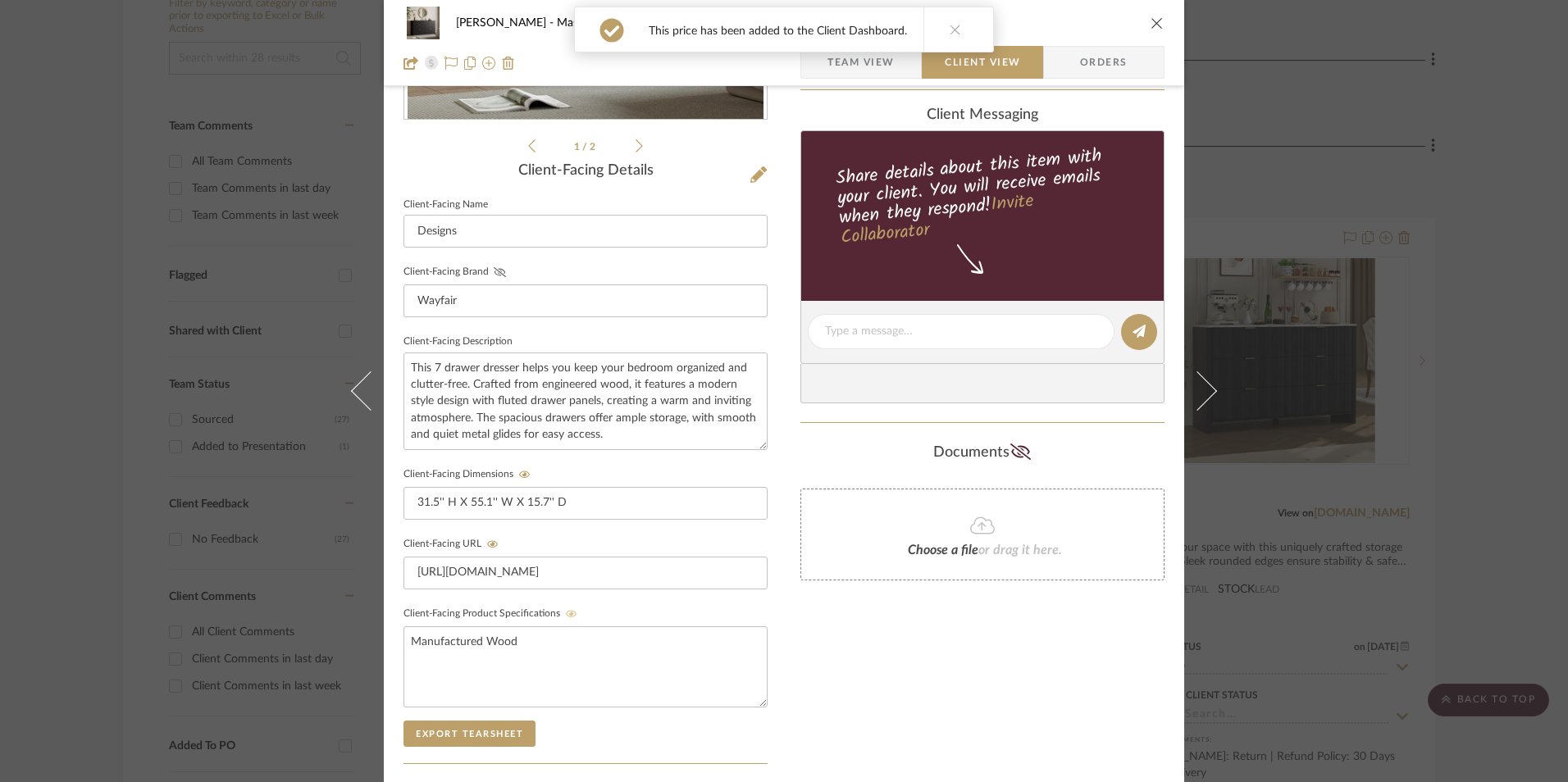
click at [498, 268] on icon at bounding box center [500, 272] width 13 height 10
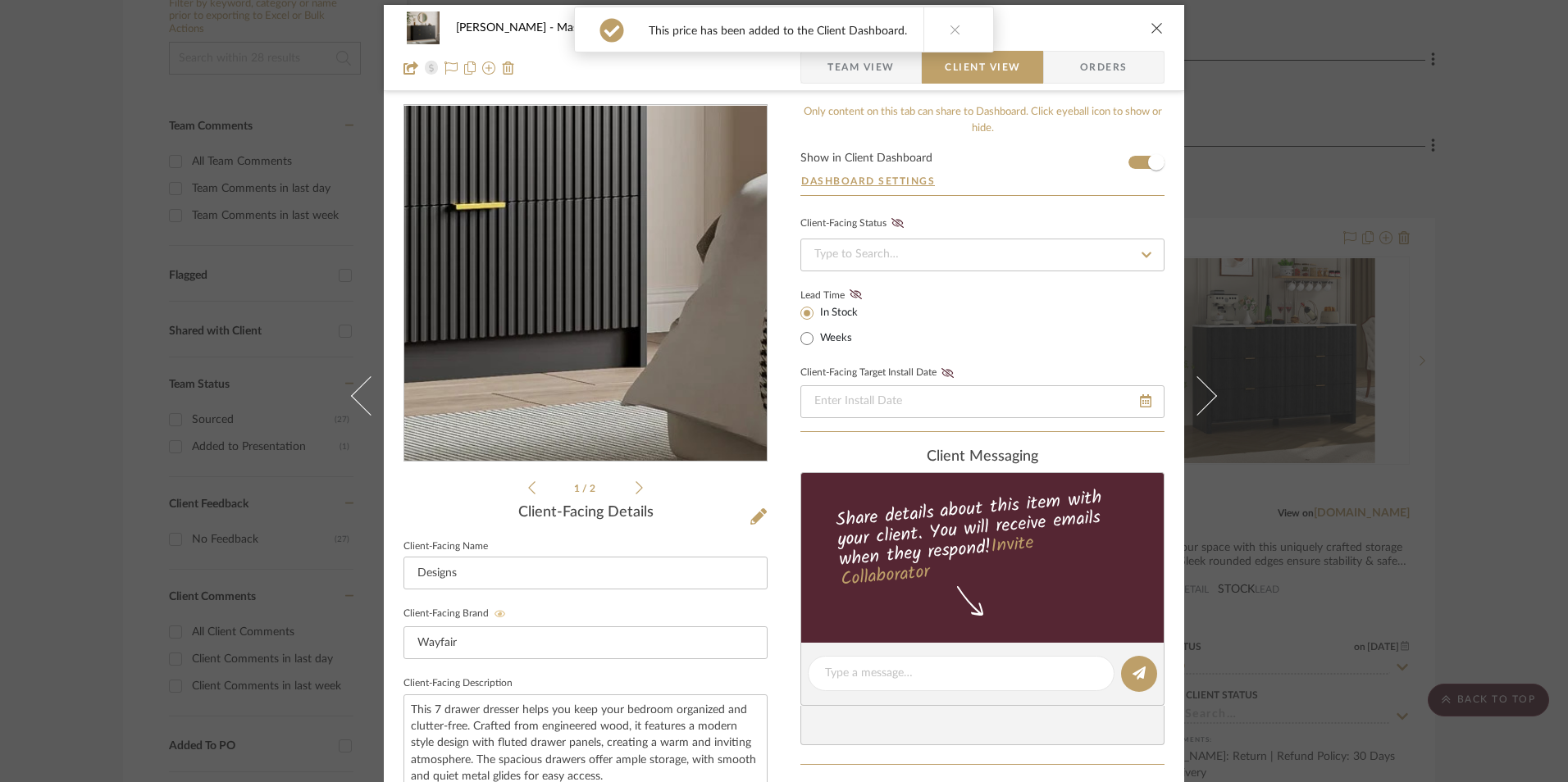
scroll to position [0, 0]
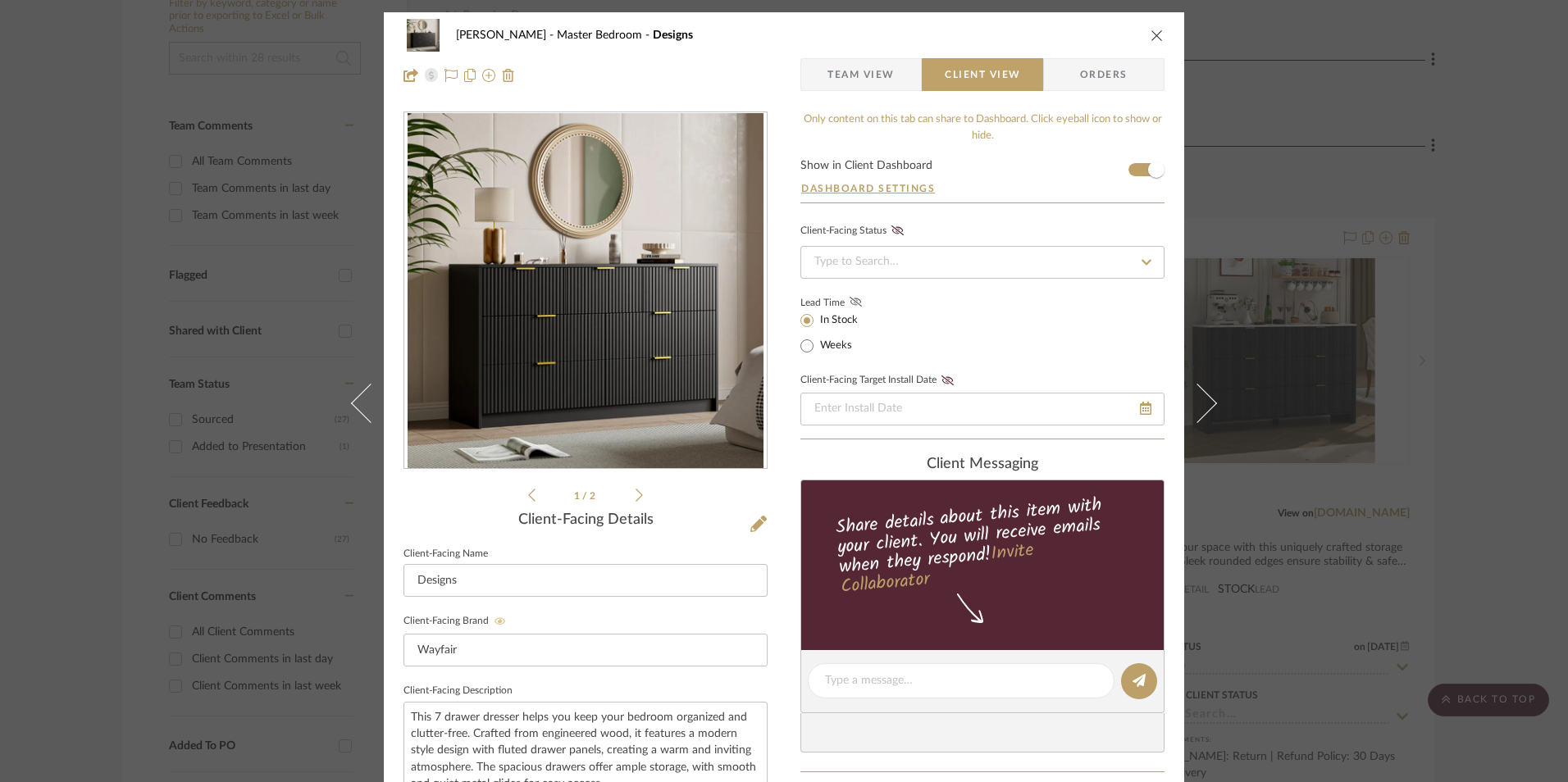
click at [851, 304] on icon at bounding box center [855, 302] width 13 height 10
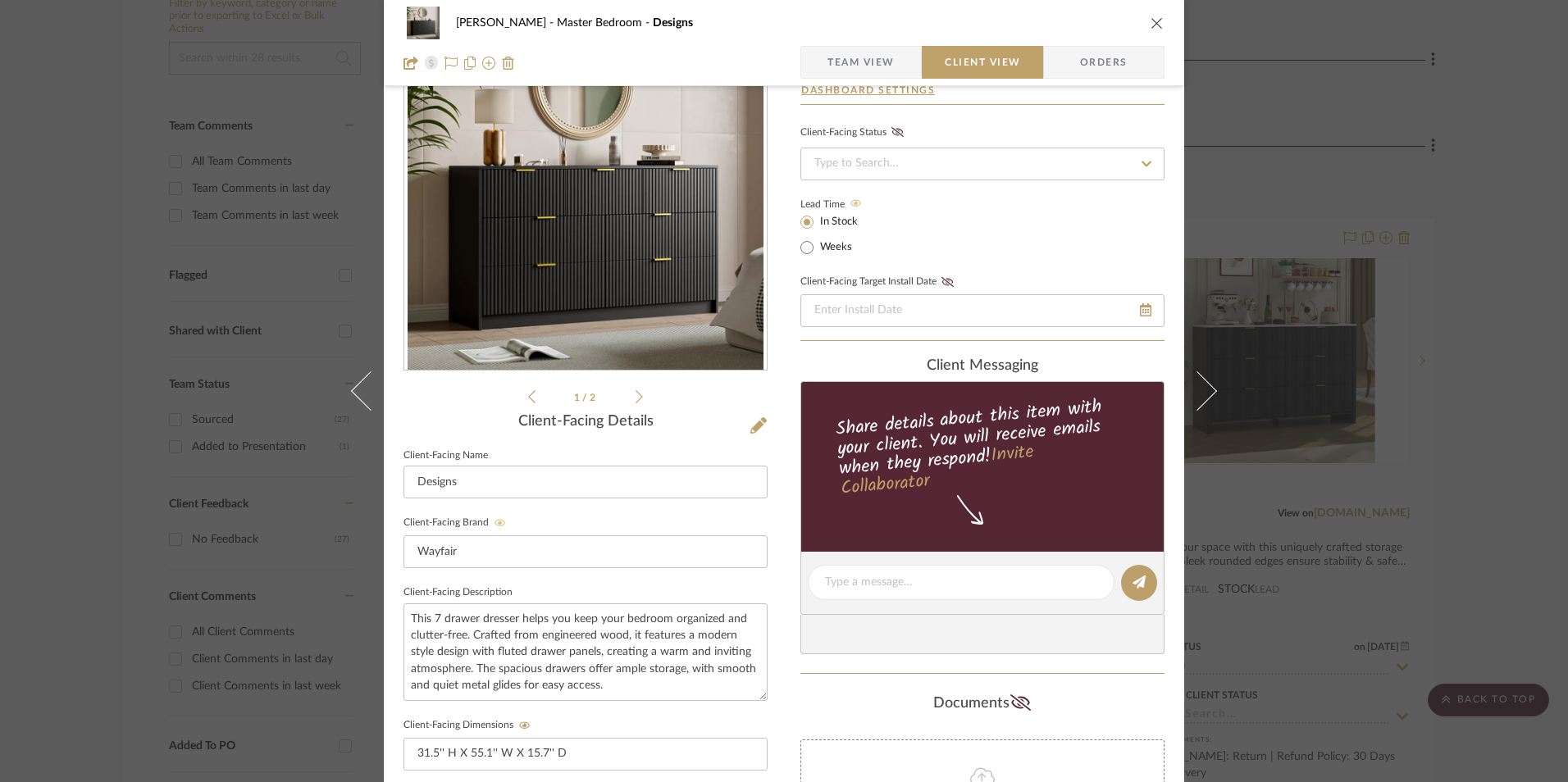
scroll to position [328, 0]
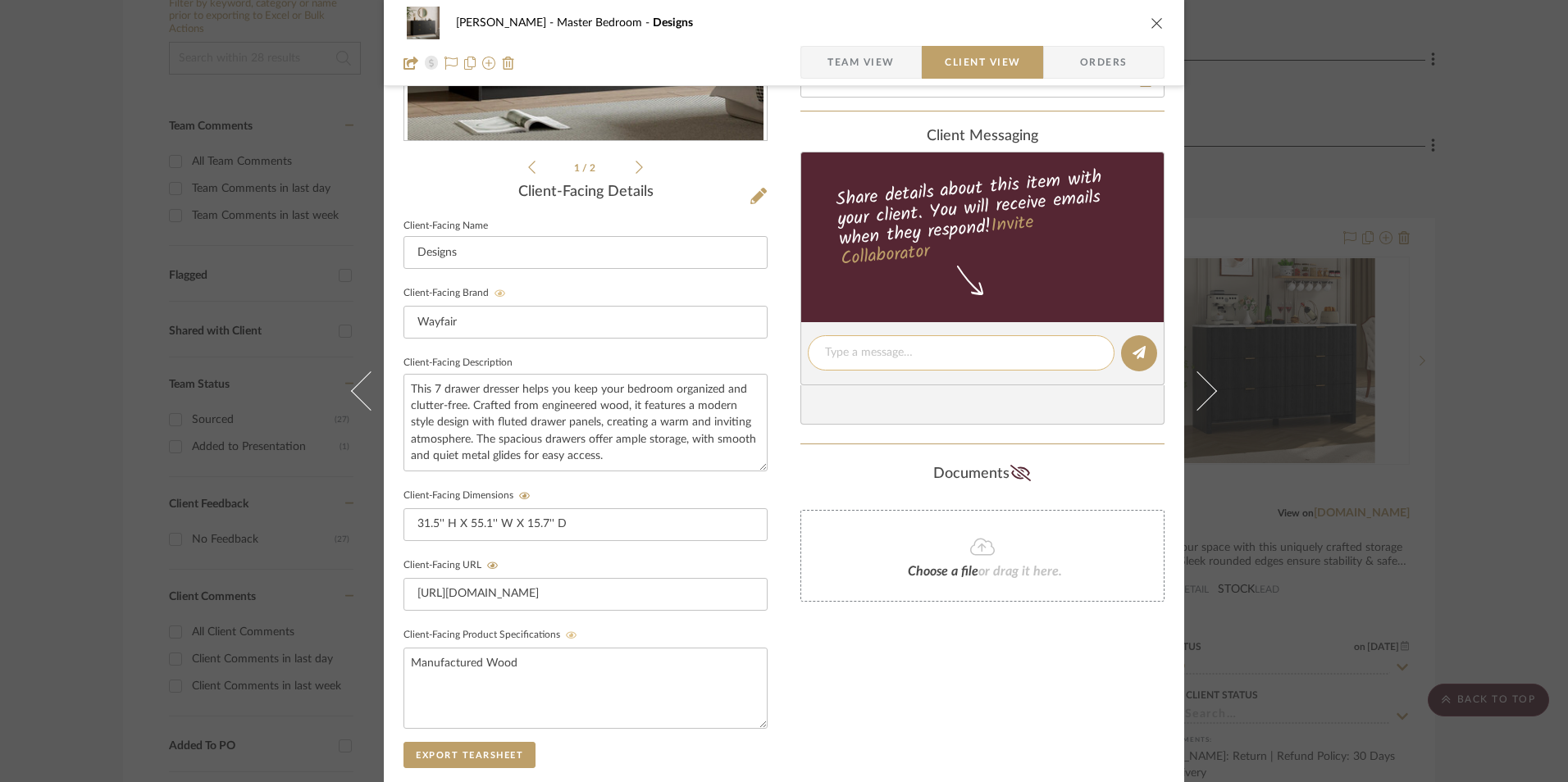
click at [940, 351] on textarea at bounding box center [961, 353] width 272 height 18
paste textarea "Option 1: Dressers - Select: Black ETA: 9.9.2025 SKU: W114347088 16 Reviews - 4…"
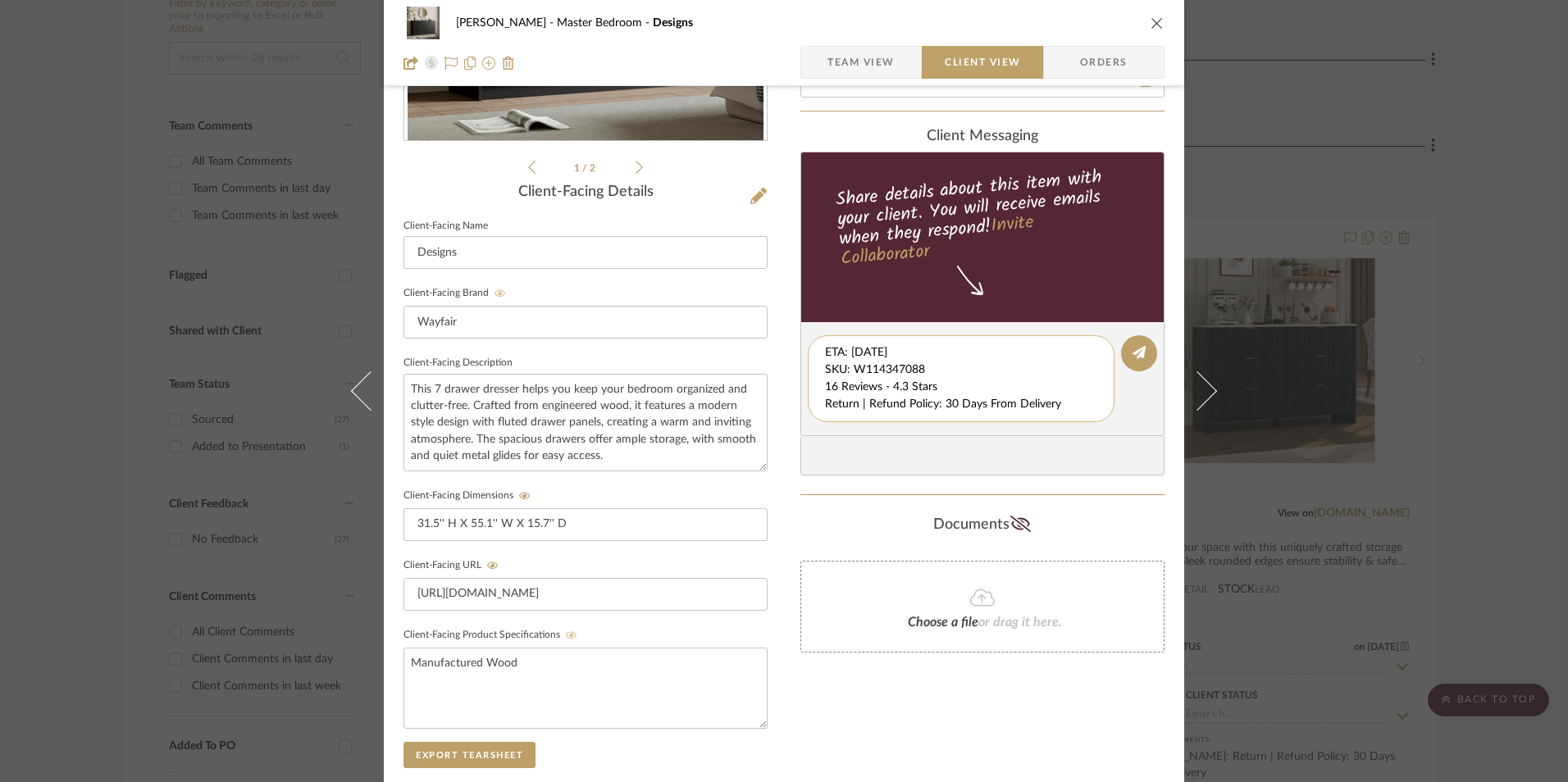
drag, startPoint x: 818, startPoint y: 353, endPoint x: 831, endPoint y: 356, distance: 13.3
click at [831, 356] on div "Option 1: Dressers - Select: Black ETA: 9.9.2025 SKU: W114347088 16 Reviews - 4…" at bounding box center [961, 379] width 307 height 87
drag, startPoint x: 819, startPoint y: 352, endPoint x: 990, endPoint y: 402, distance: 178.2
click at [1082, 412] on textarea "Option 1: Dressers - Select: Black ETA: 9.9.2025 SKU: W114347088 16 Reviews - 4…" at bounding box center [967, 379] width 284 height 69
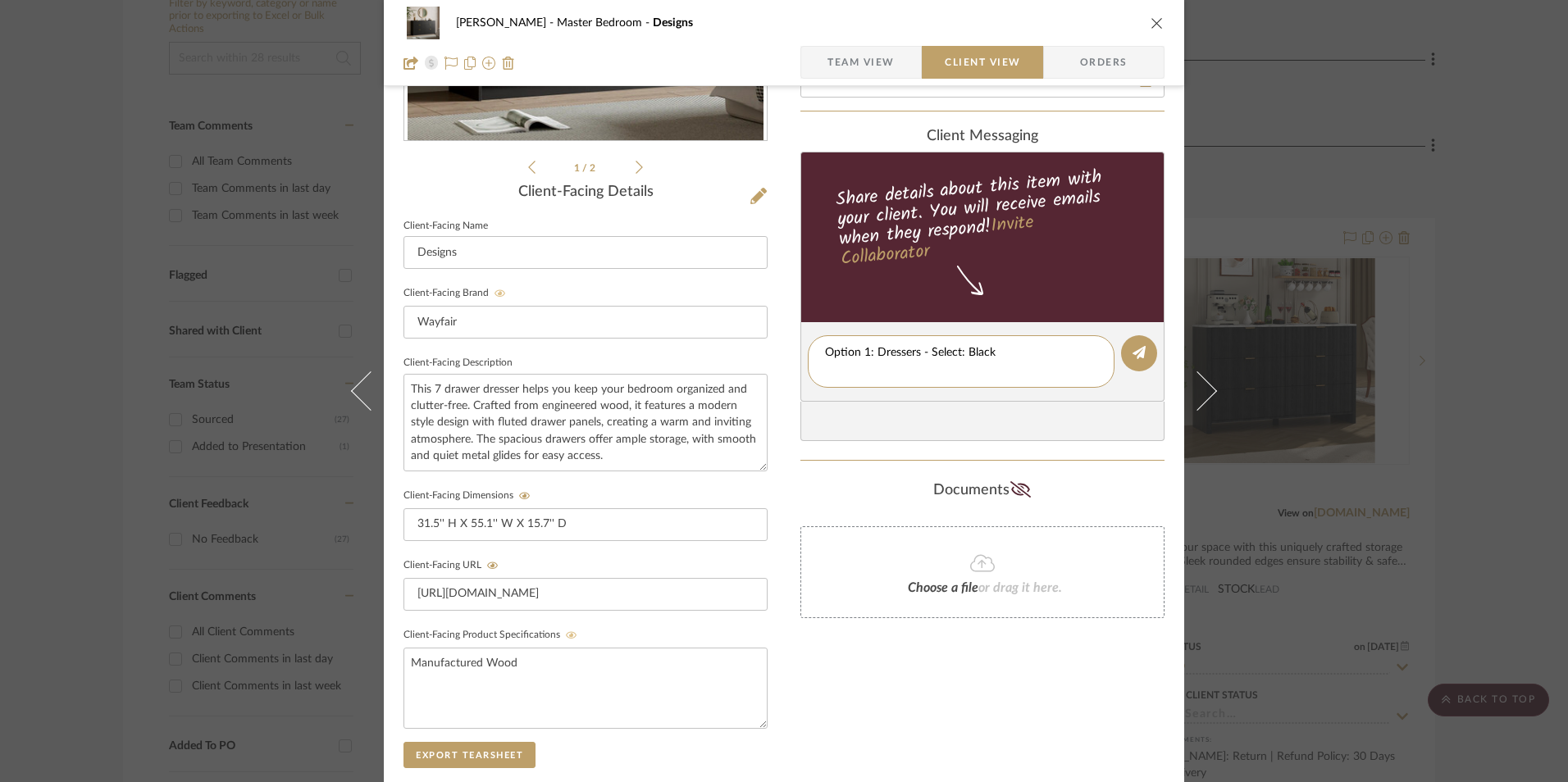
type textarea "Option 1: Dressers - Select: Black"
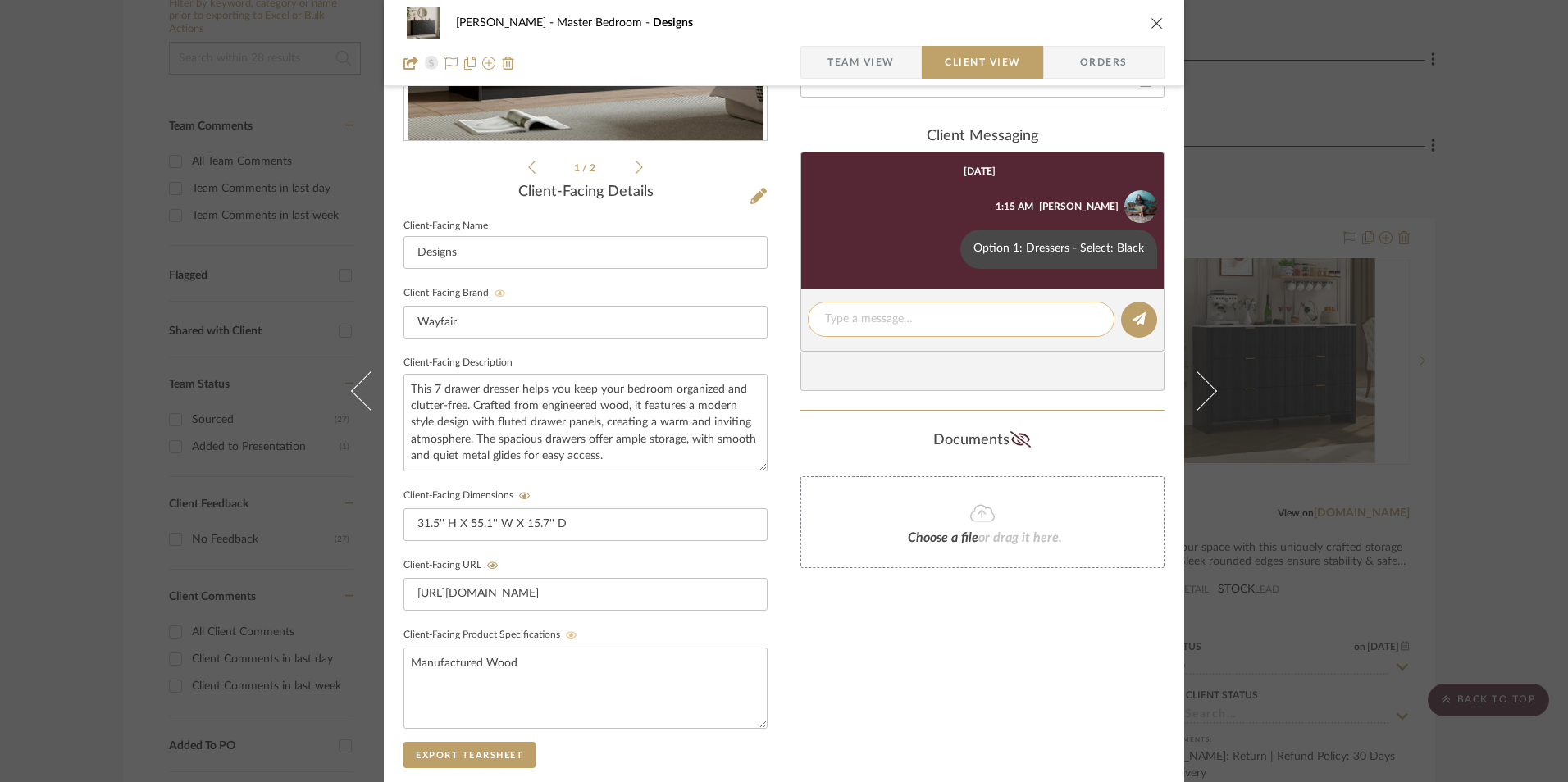
click at [906, 320] on textarea at bounding box center [961, 319] width 272 height 18
paste textarea "ETA: 9.9.2025 SKU: W114347088 16 Reviews - 4.3 Stars Return | Refund Policy: 30…"
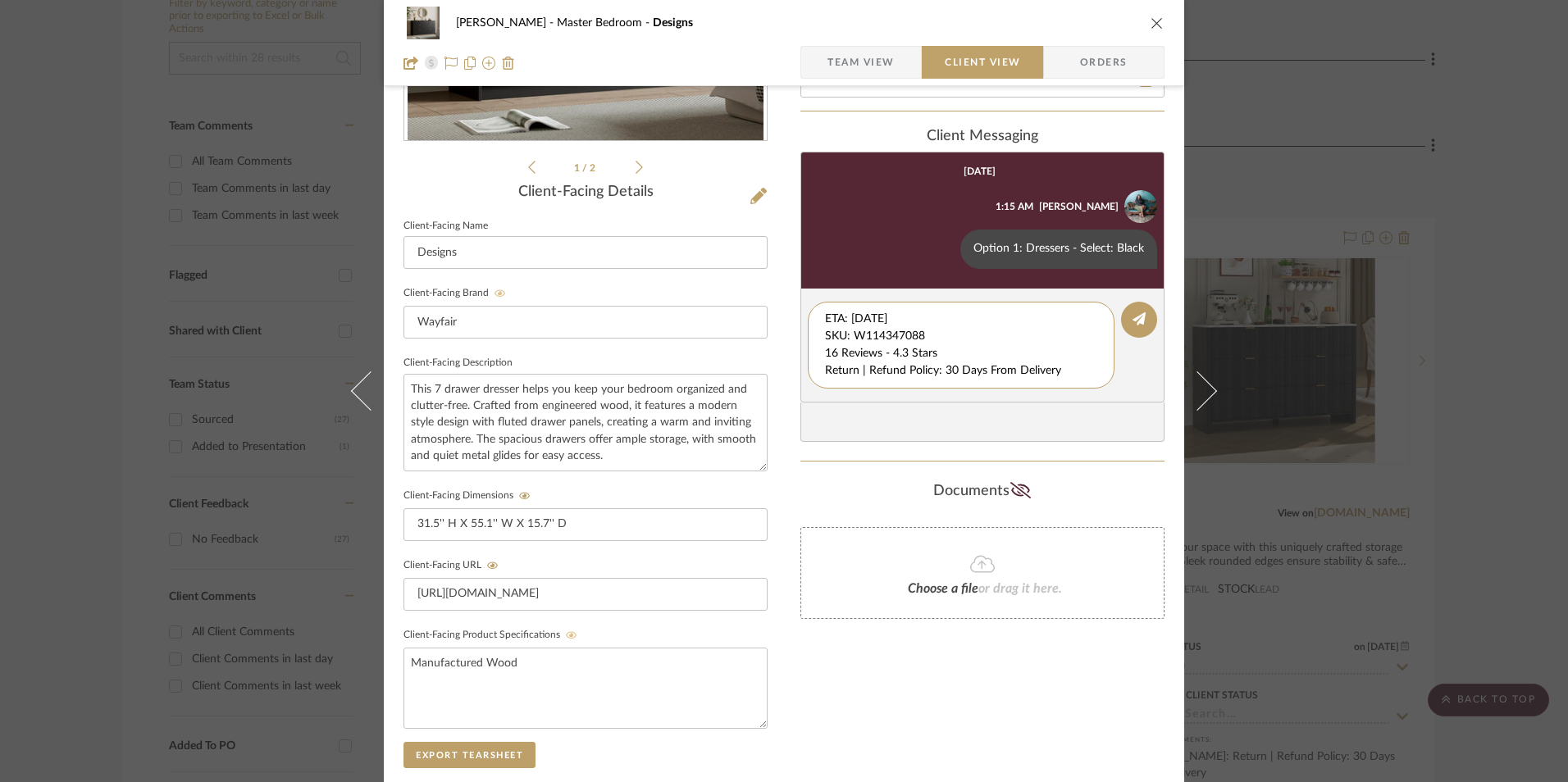
drag, startPoint x: 935, startPoint y: 330, endPoint x: 764, endPoint y: 290, distance: 175.6
click at [764, 290] on div "LaMarion Patterson Master Bedroom Designs Team View Client View Orders 1 / 2 Cl…" at bounding box center [784, 367] width 801 height 1365
click at [825, 333] on textarea "16 Reviews - 4.3 Stars Return | Refund Policy: 30 Days From Delivery" at bounding box center [961, 336] width 272 height 52
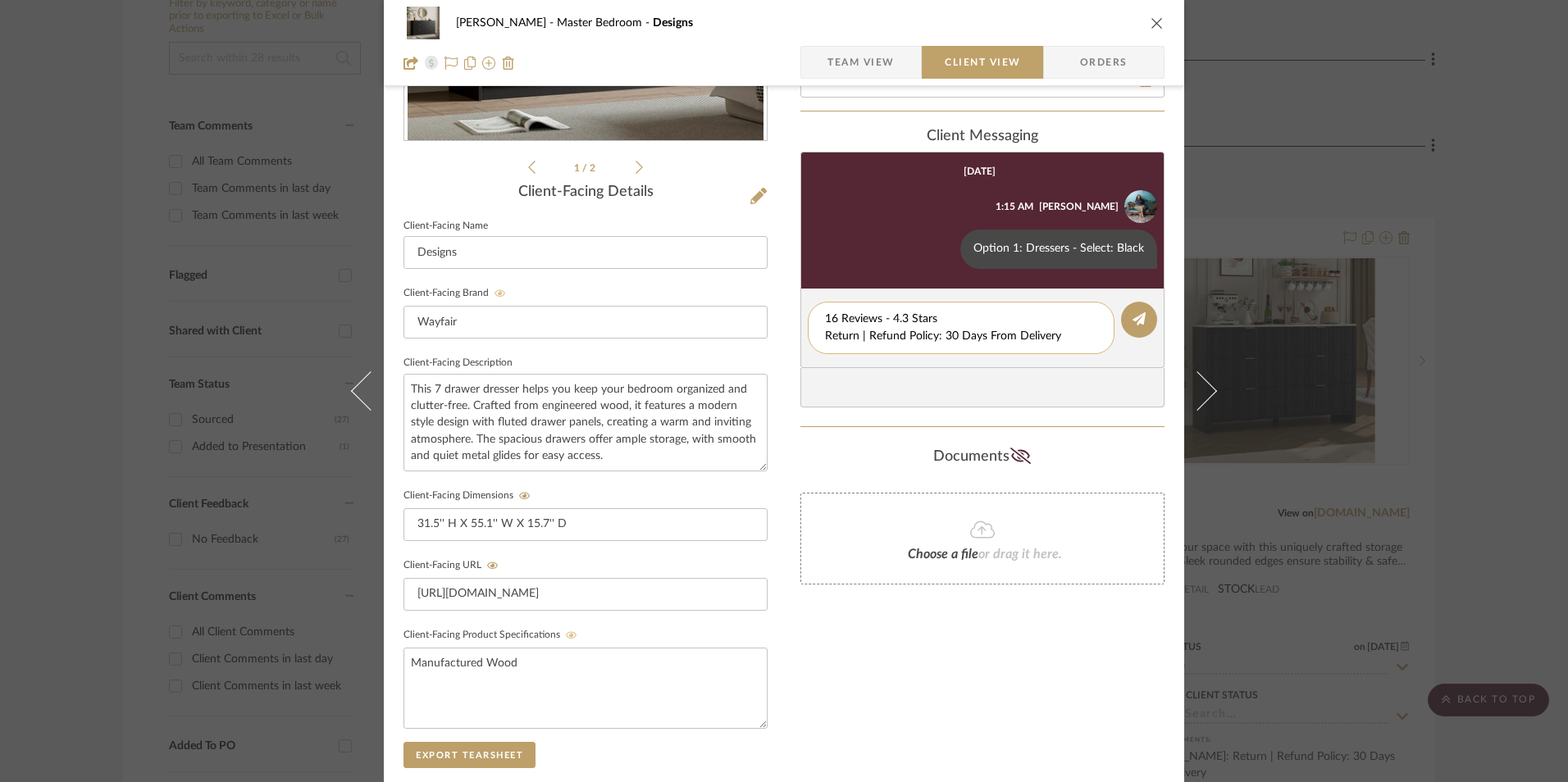
drag, startPoint x: 1067, startPoint y: 338, endPoint x: 809, endPoint y: 340, distance: 258.0
click at [809, 340] on div "16 Reviews - 4.3 Stars Return | Refund Policy: 30 Days From Delivery" at bounding box center [961, 328] width 307 height 53
type textarea "16 Reviews - 4.3 Stars"
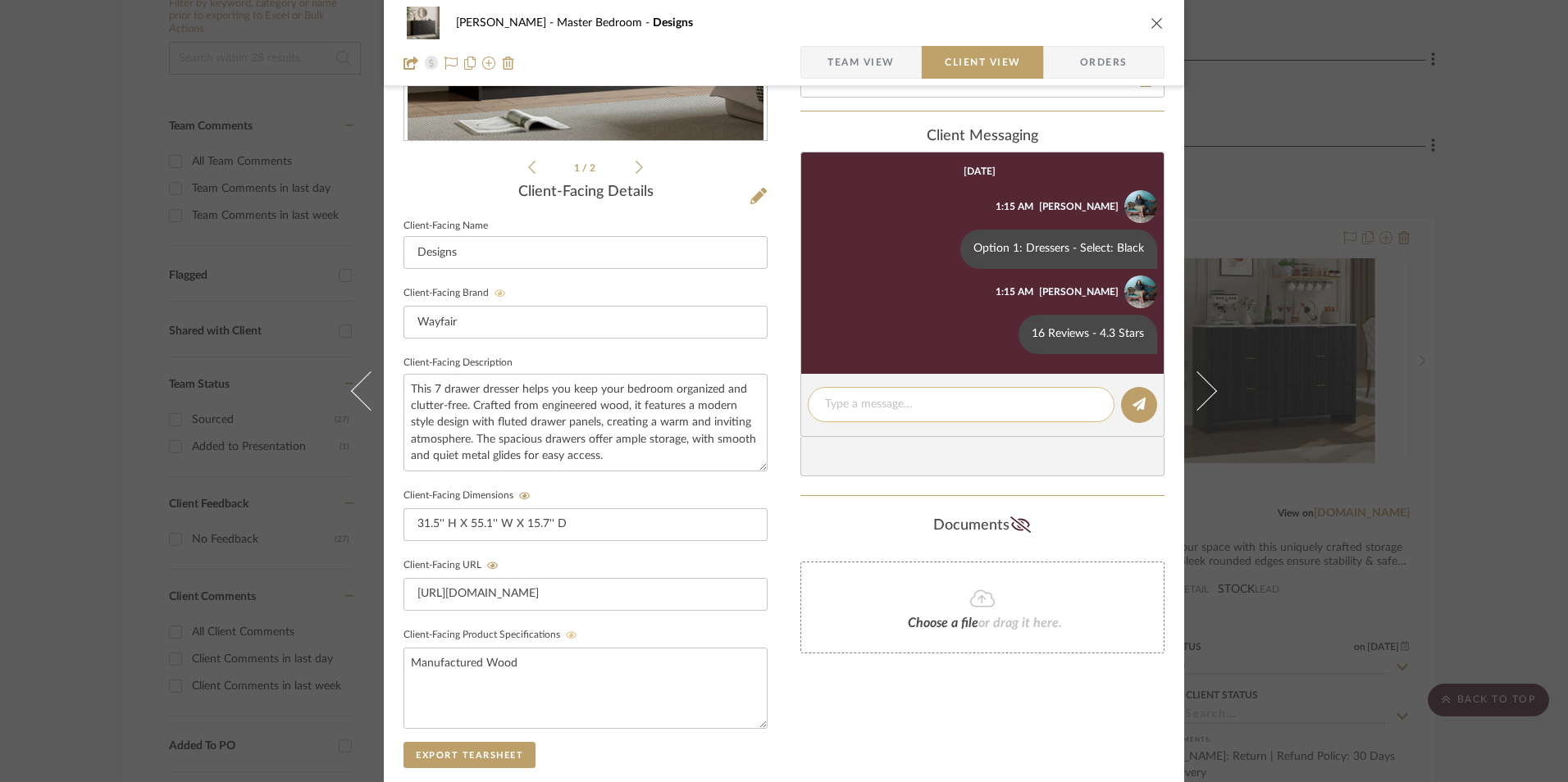
click at [895, 396] on textarea at bounding box center [961, 405] width 272 height 18
paste textarea "Return | Refund Policy: 30 Days From Delivery"
type textarea "Return | Refund Policy: 30 Days From Delivery"
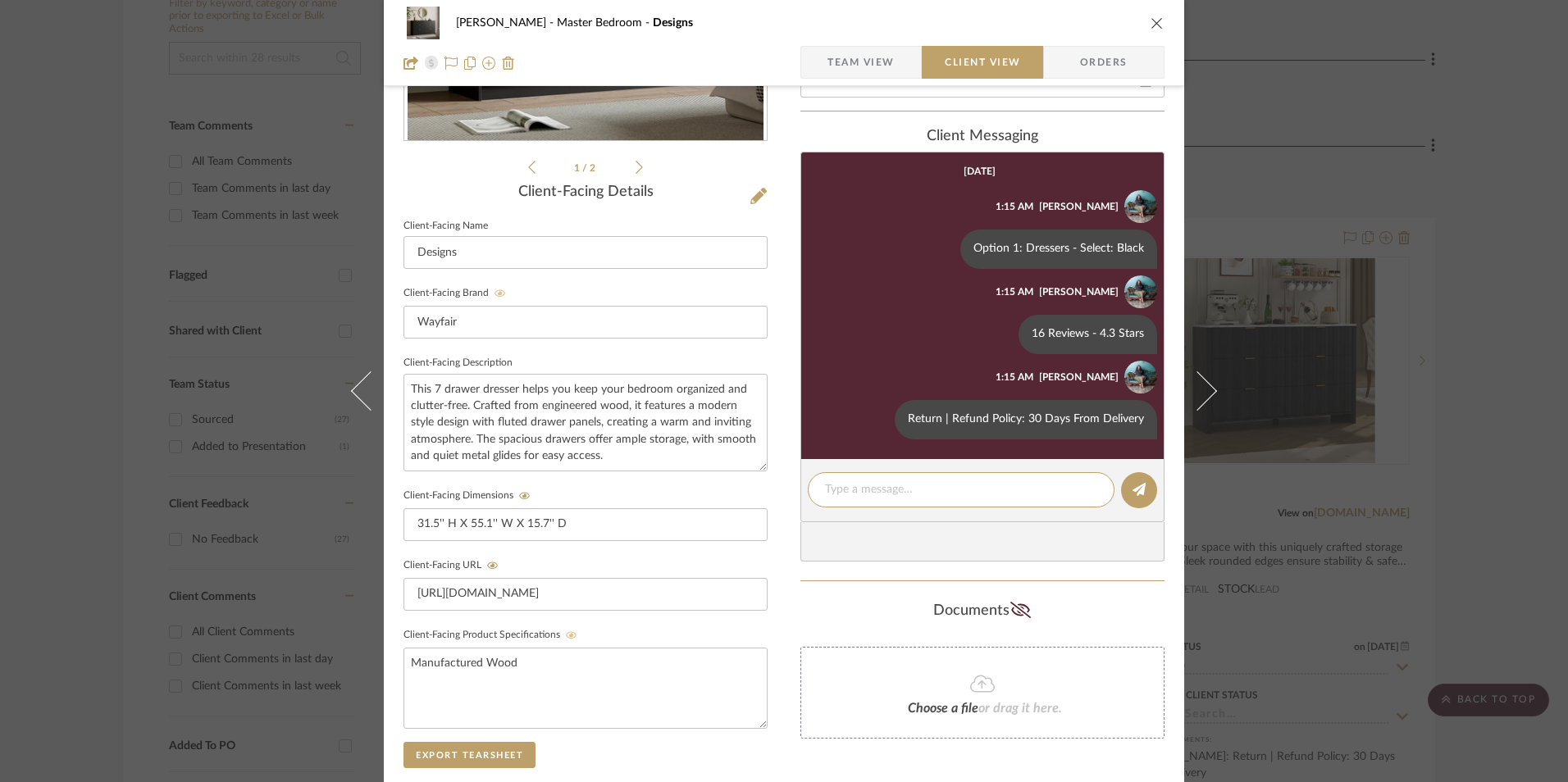
click at [1150, 23] on icon "close" at bounding box center [1156, 22] width 13 height 13
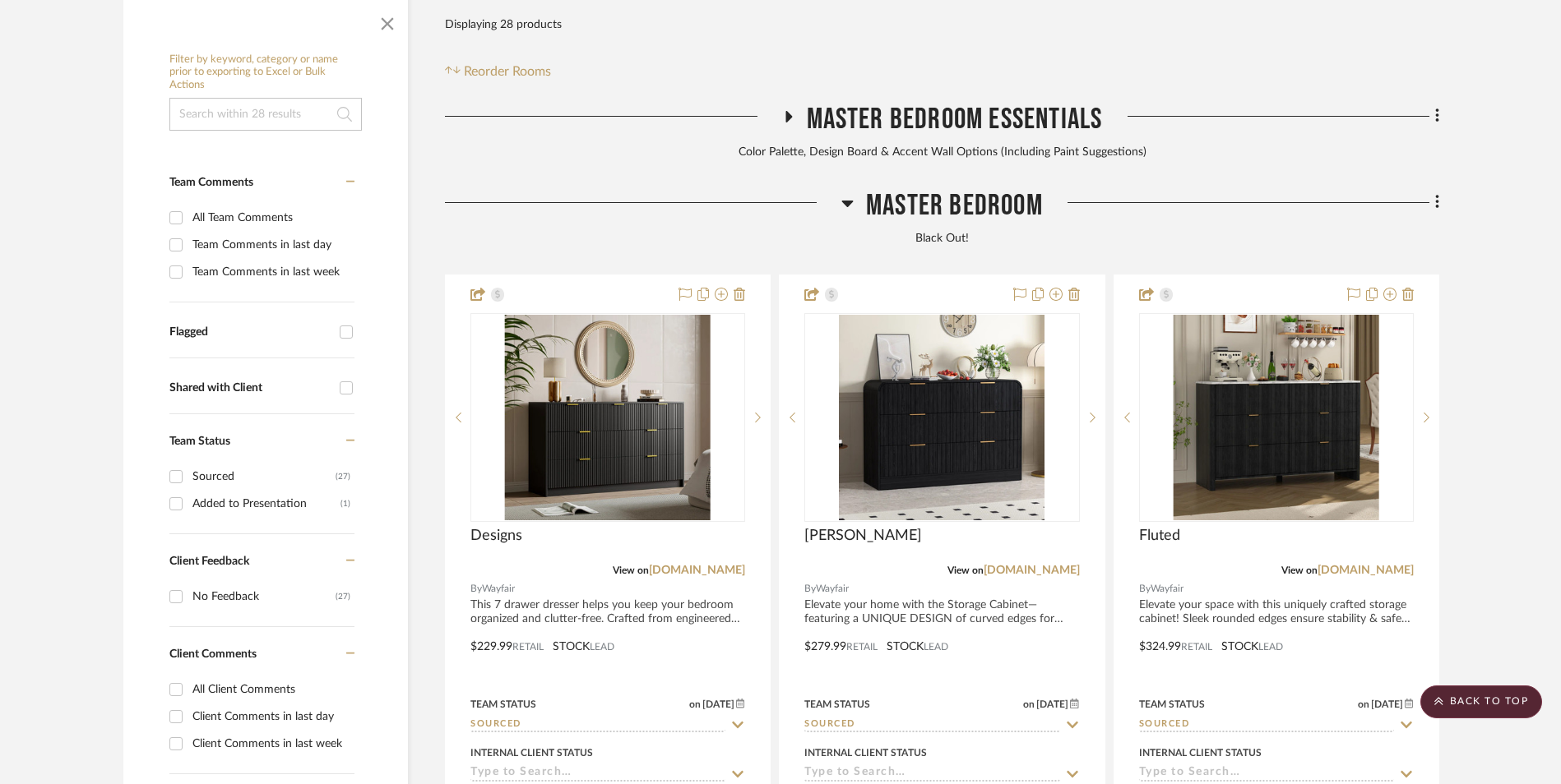
scroll to position [418, 0]
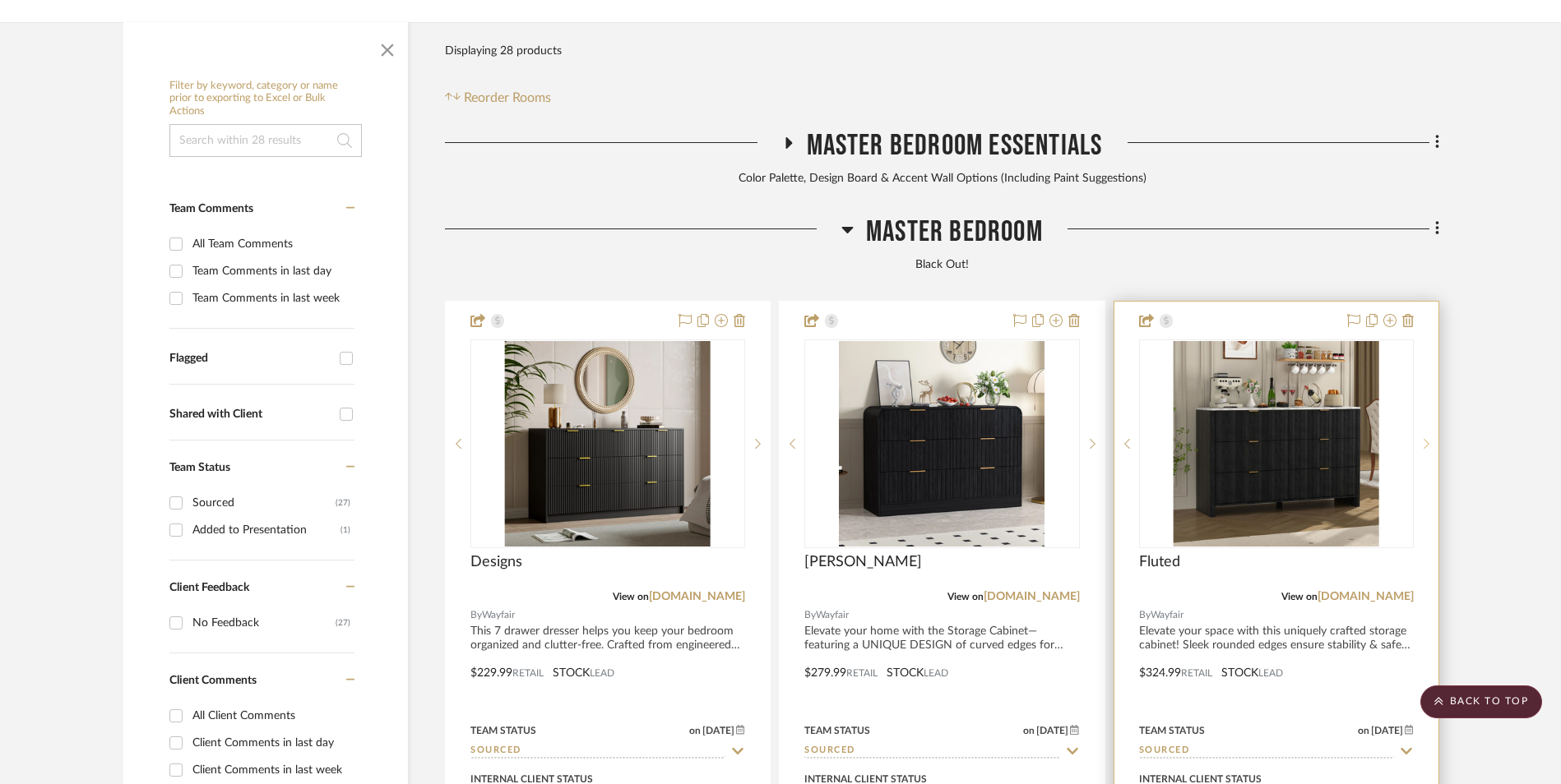
click at [1423, 340] on div at bounding box center [1426, 443] width 24 height 208
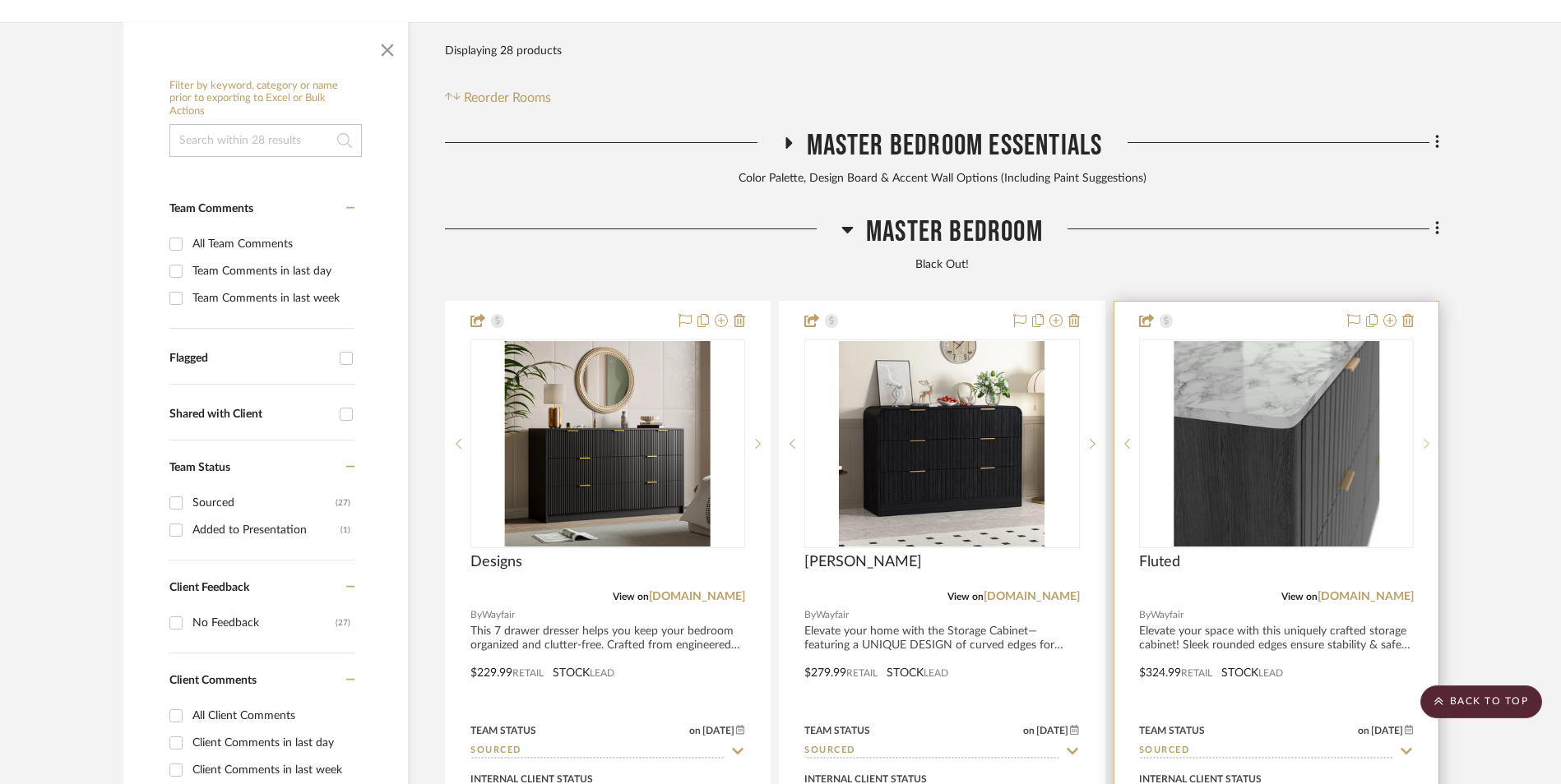
click at [1423, 340] on div at bounding box center [1426, 443] width 24 height 208
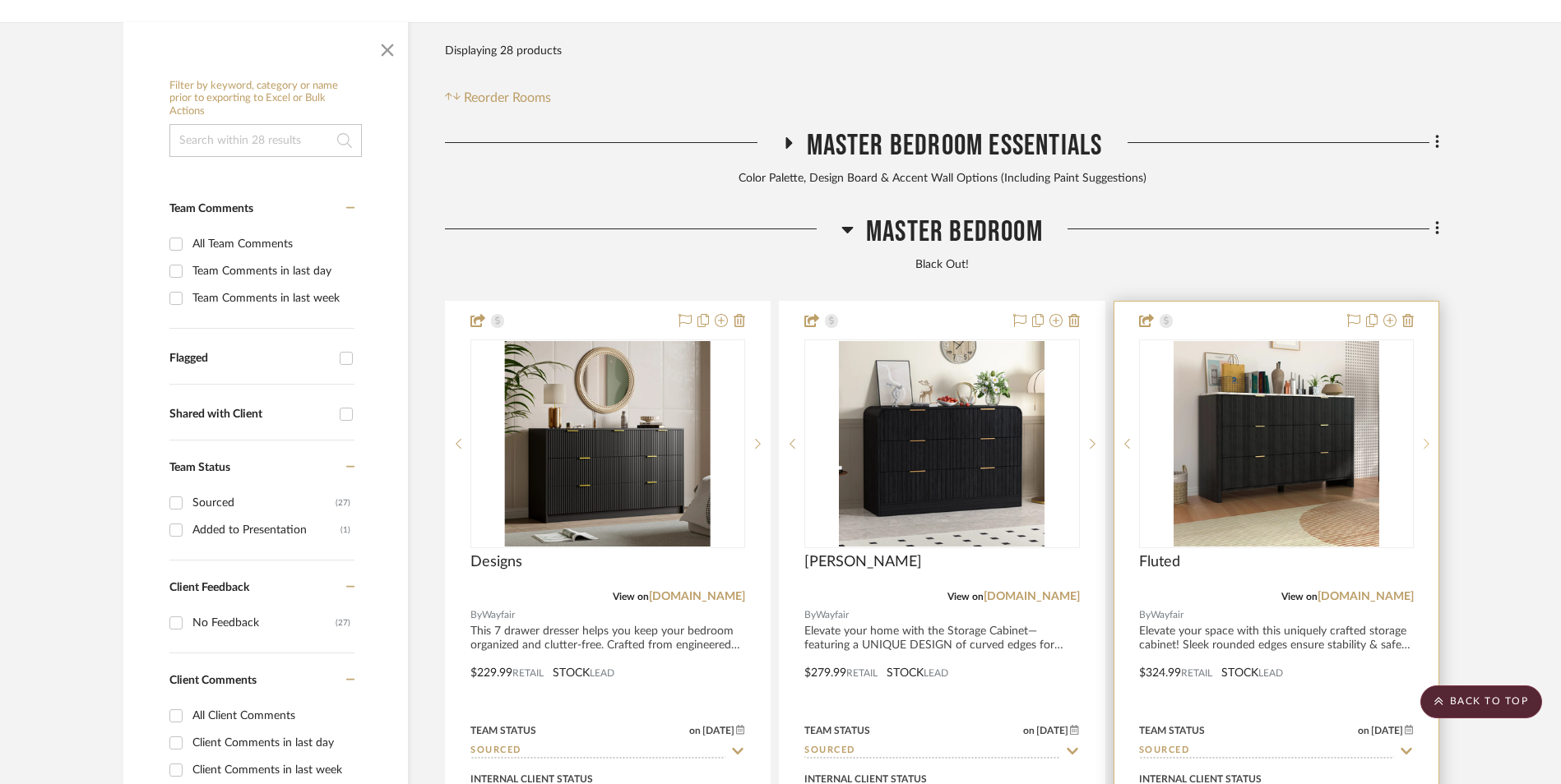
click at [1423, 340] on div at bounding box center [1426, 443] width 24 height 208
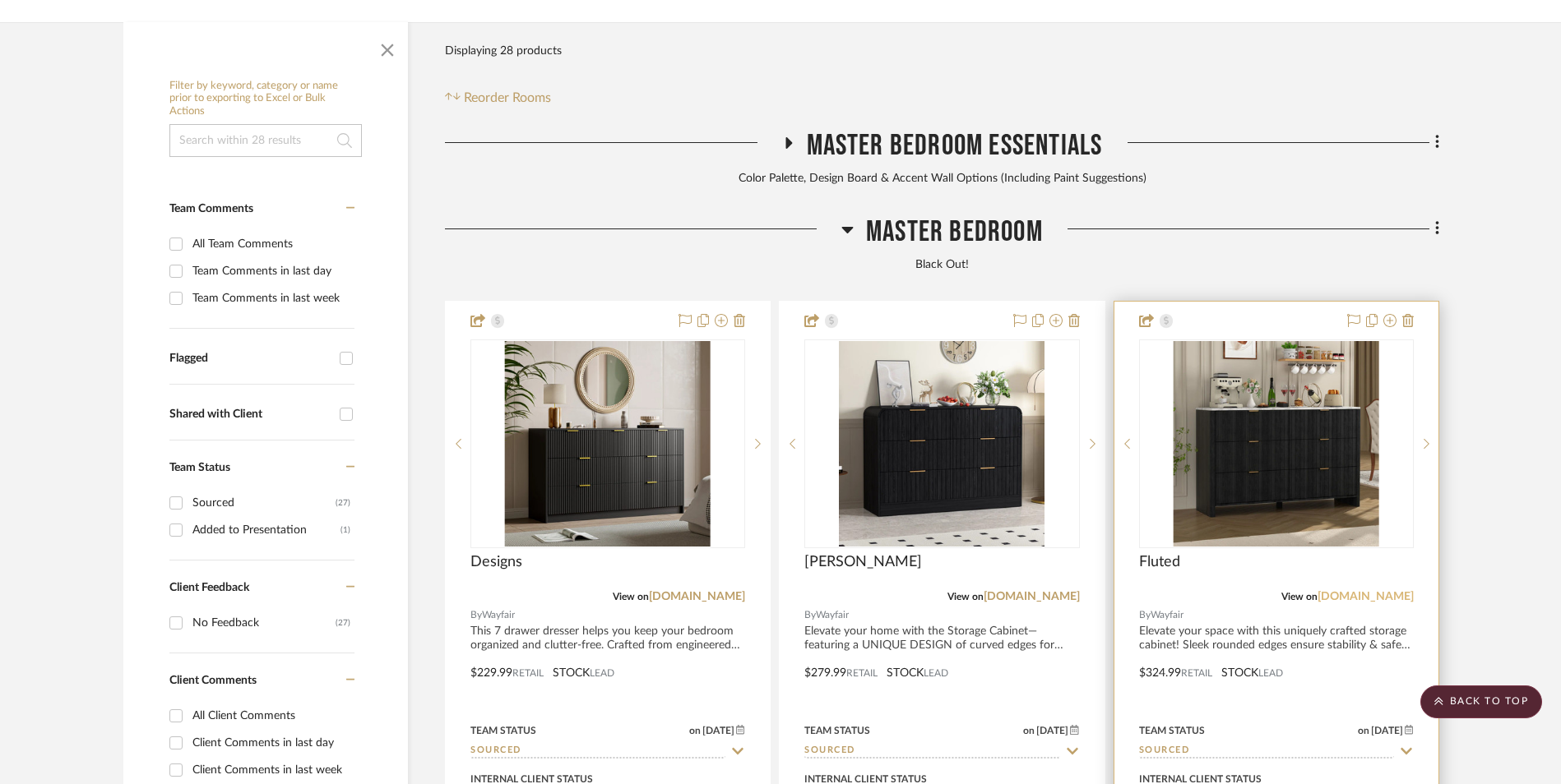
click at [1384, 591] on link "[DOMAIN_NAME]" at bounding box center [1365, 597] width 96 height 12
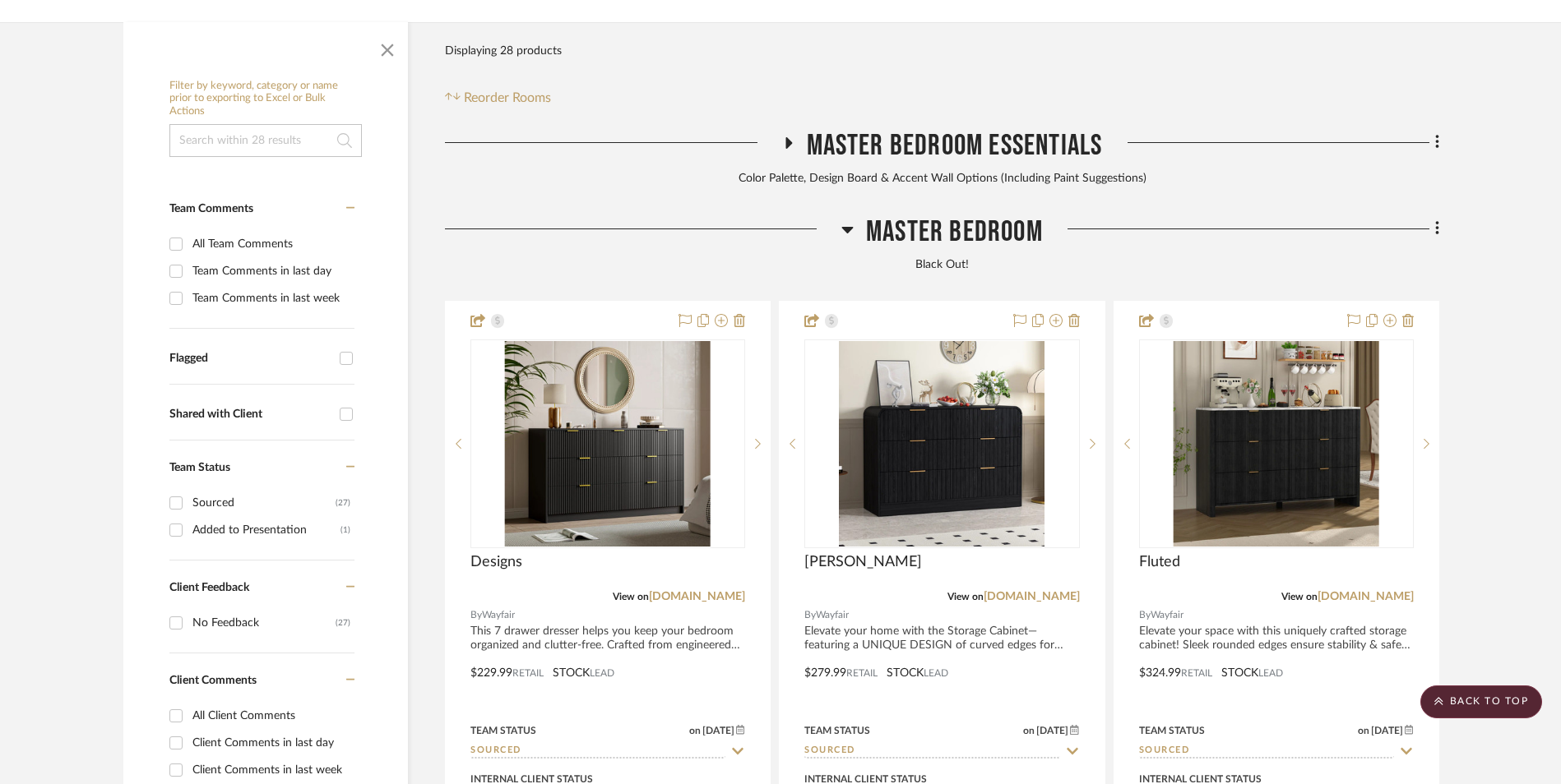
scroll to position [0, 0]
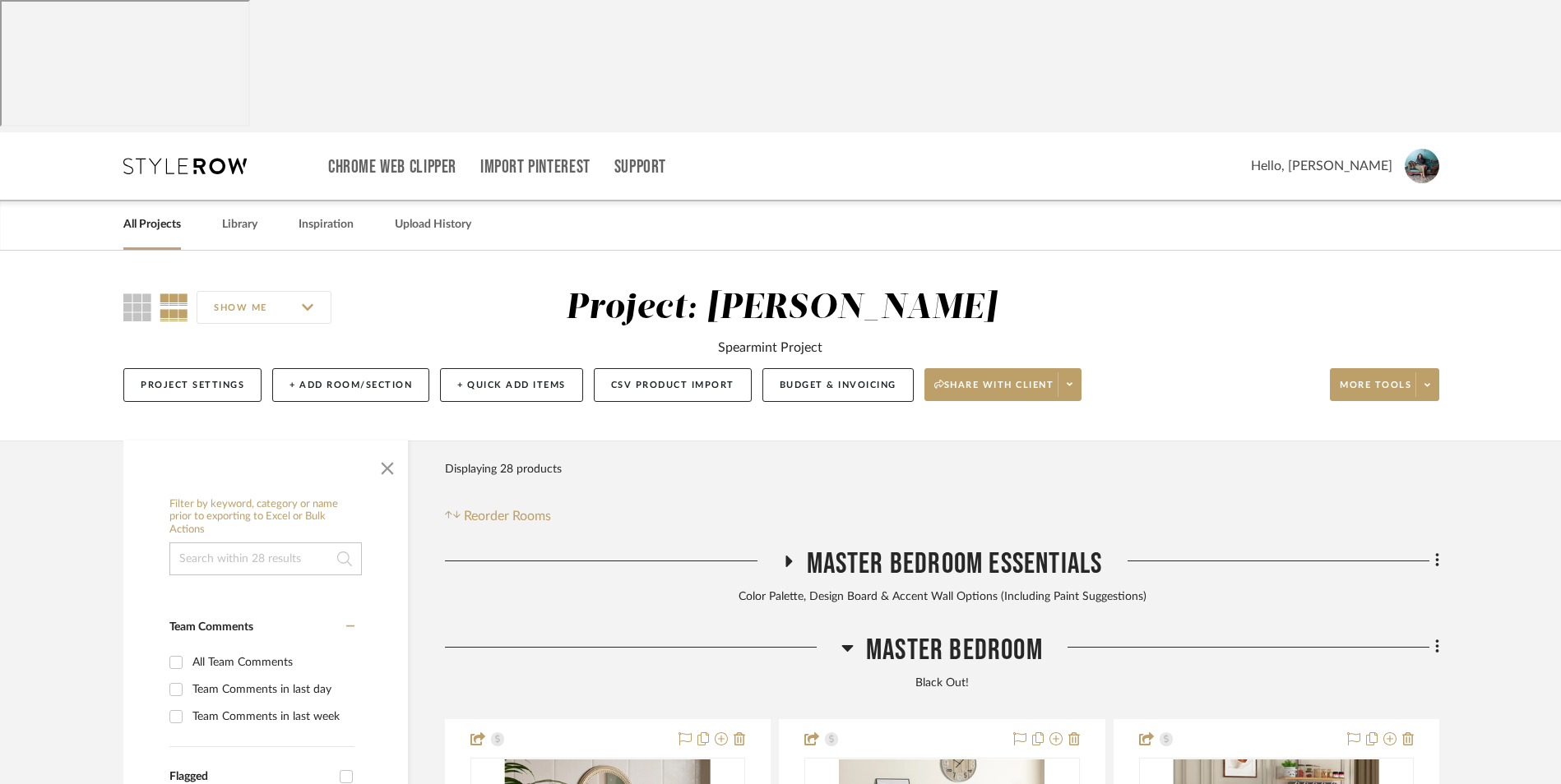
click at [166, 213] on link "All Projects" at bounding box center [152, 224] width 58 height 23
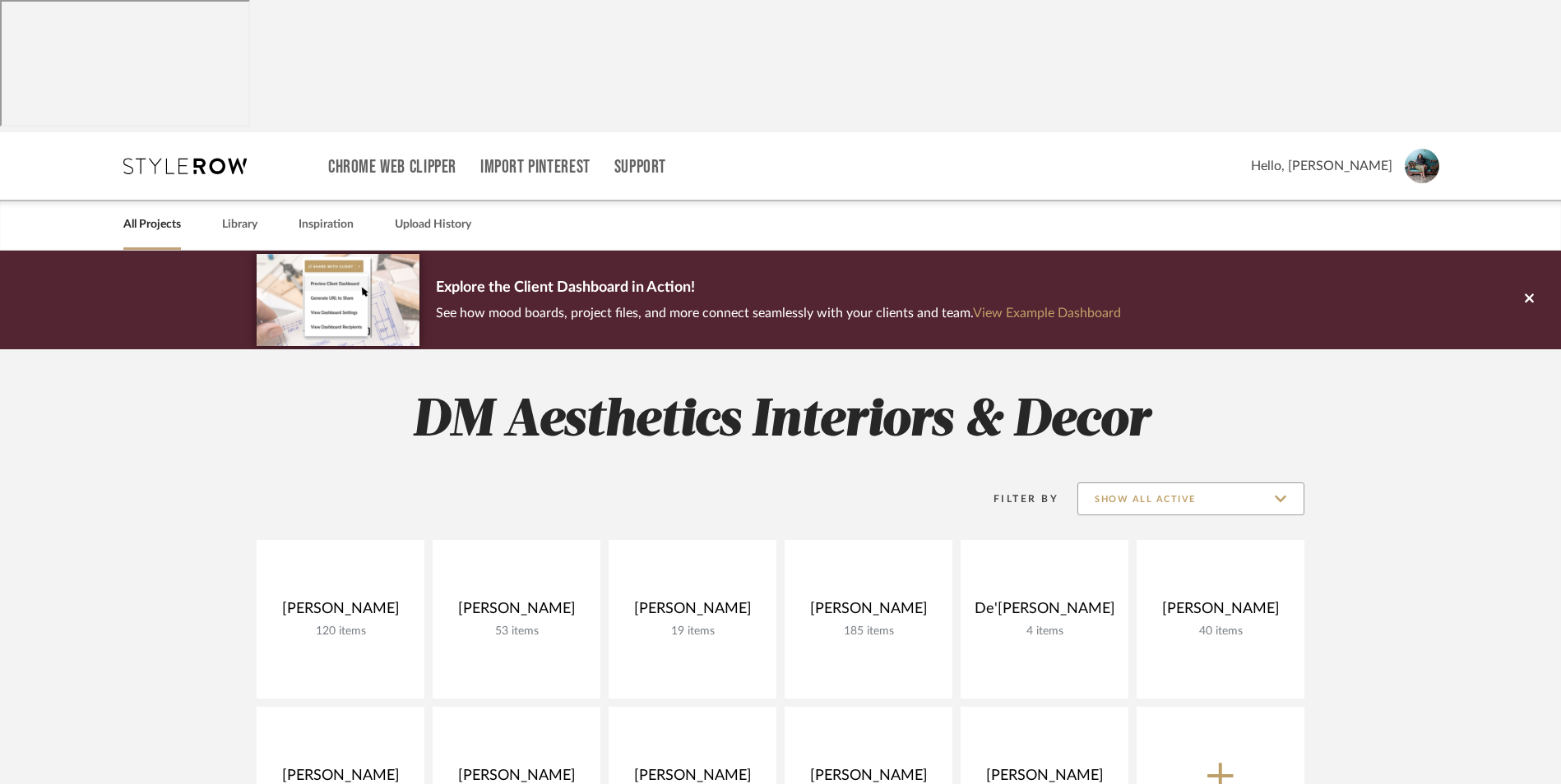
click at [1159, 483] on input "Show All Active" at bounding box center [1191, 499] width 227 height 33
click at [1155, 484] on span "Archived" at bounding box center [1193, 486] width 195 height 14
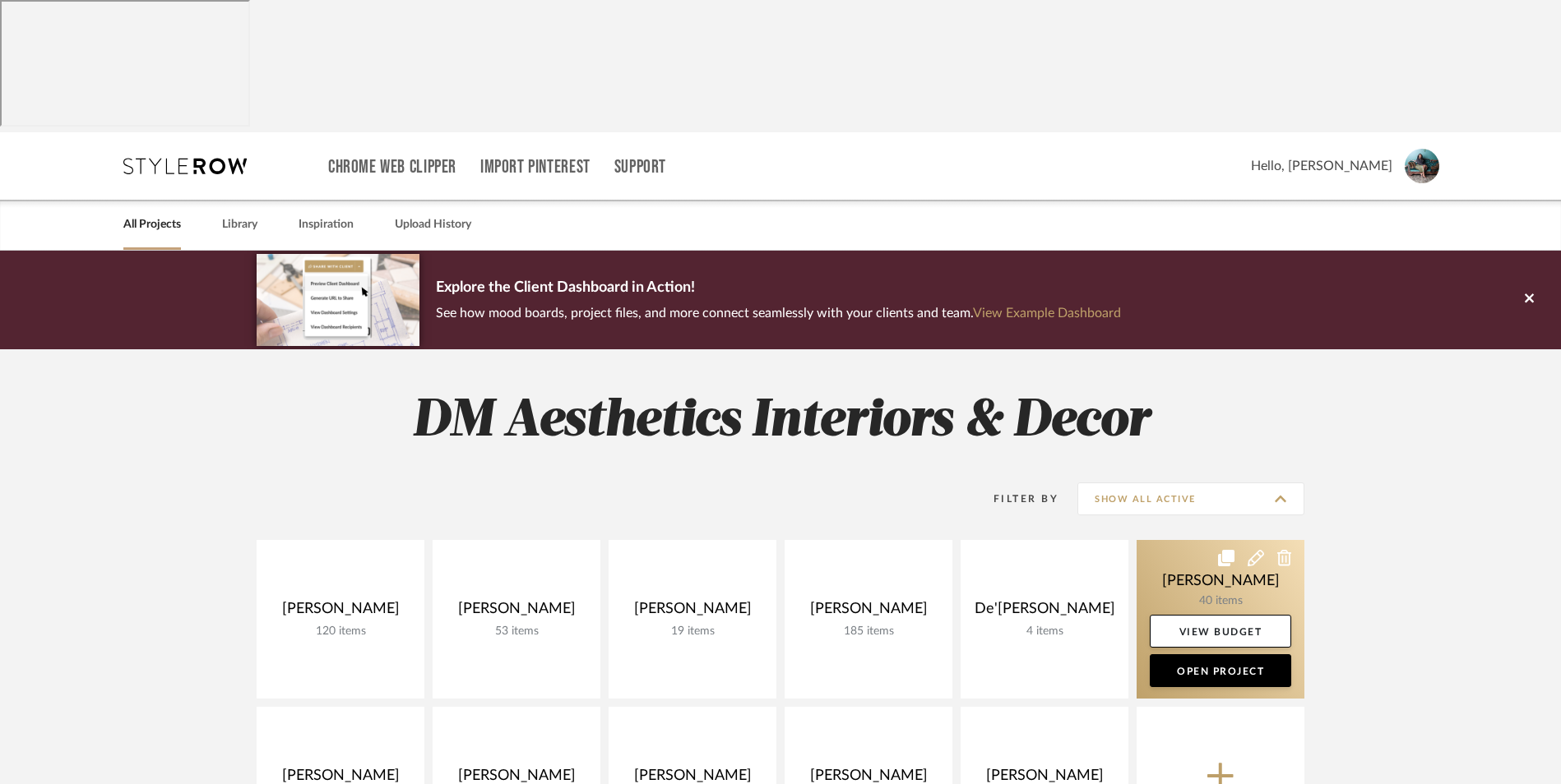
type input "Archived"
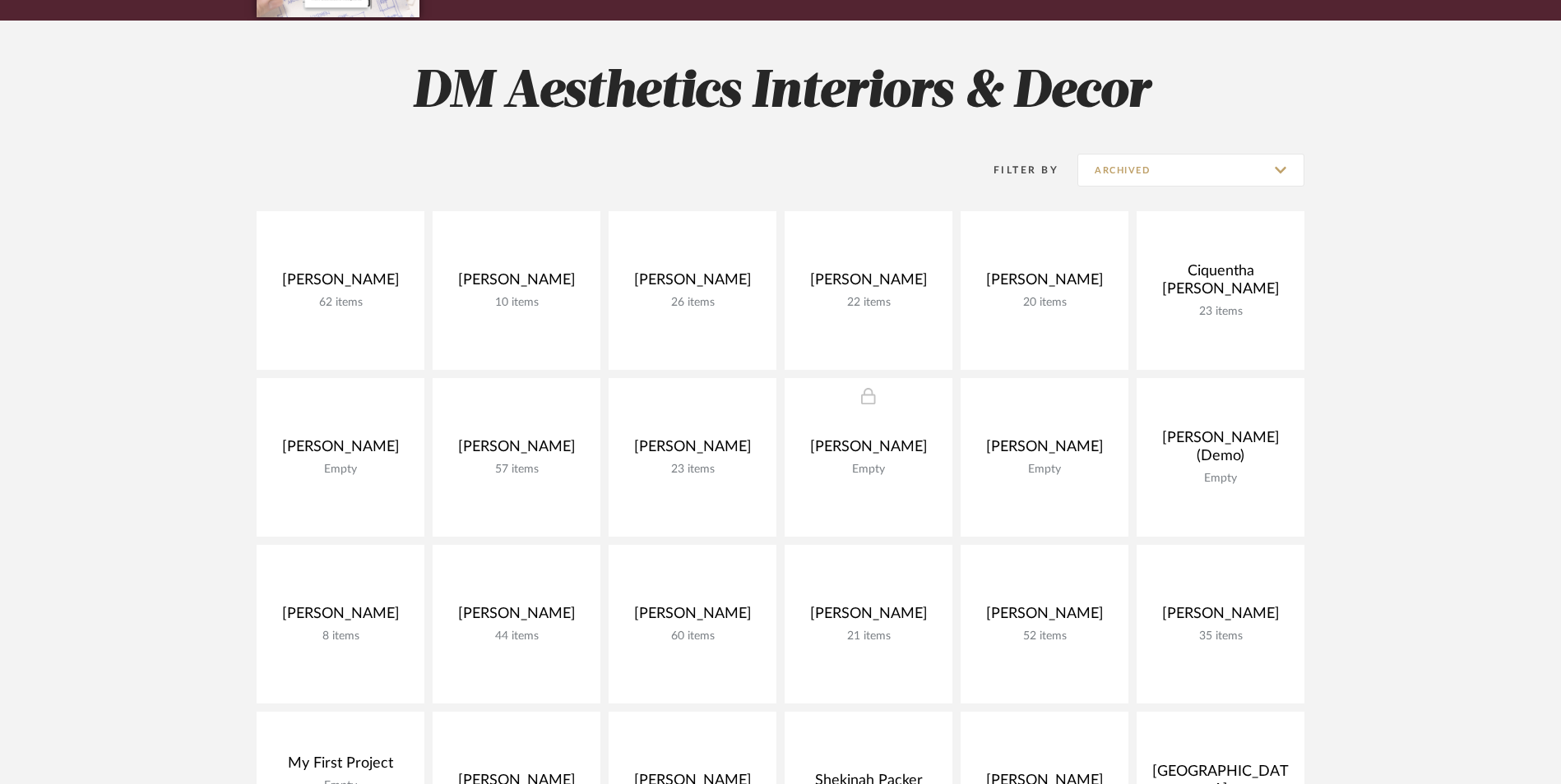
scroll to position [411, 0]
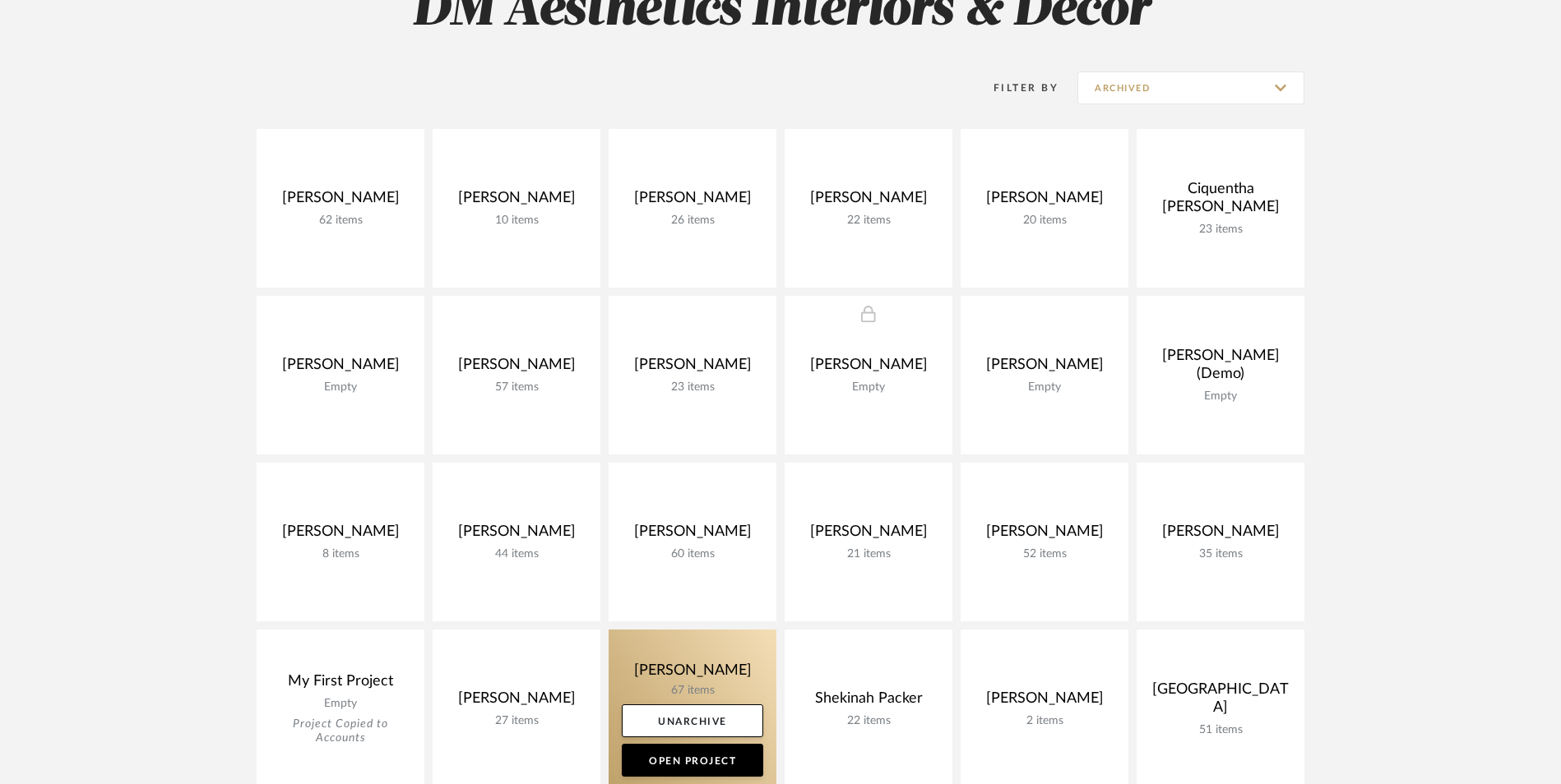
click at [712, 629] on link at bounding box center [691, 709] width 167 height 159
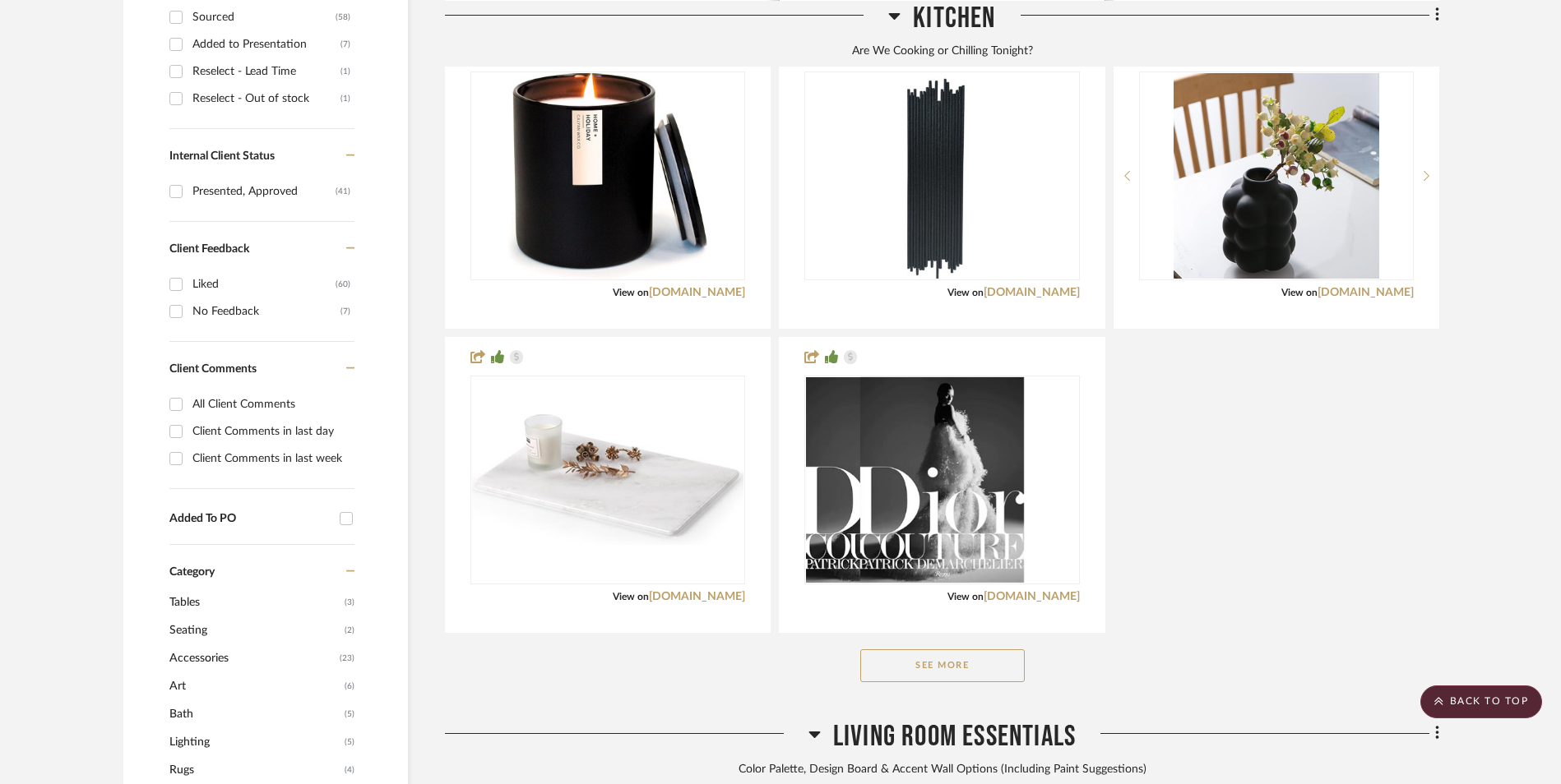
scroll to position [987, 0]
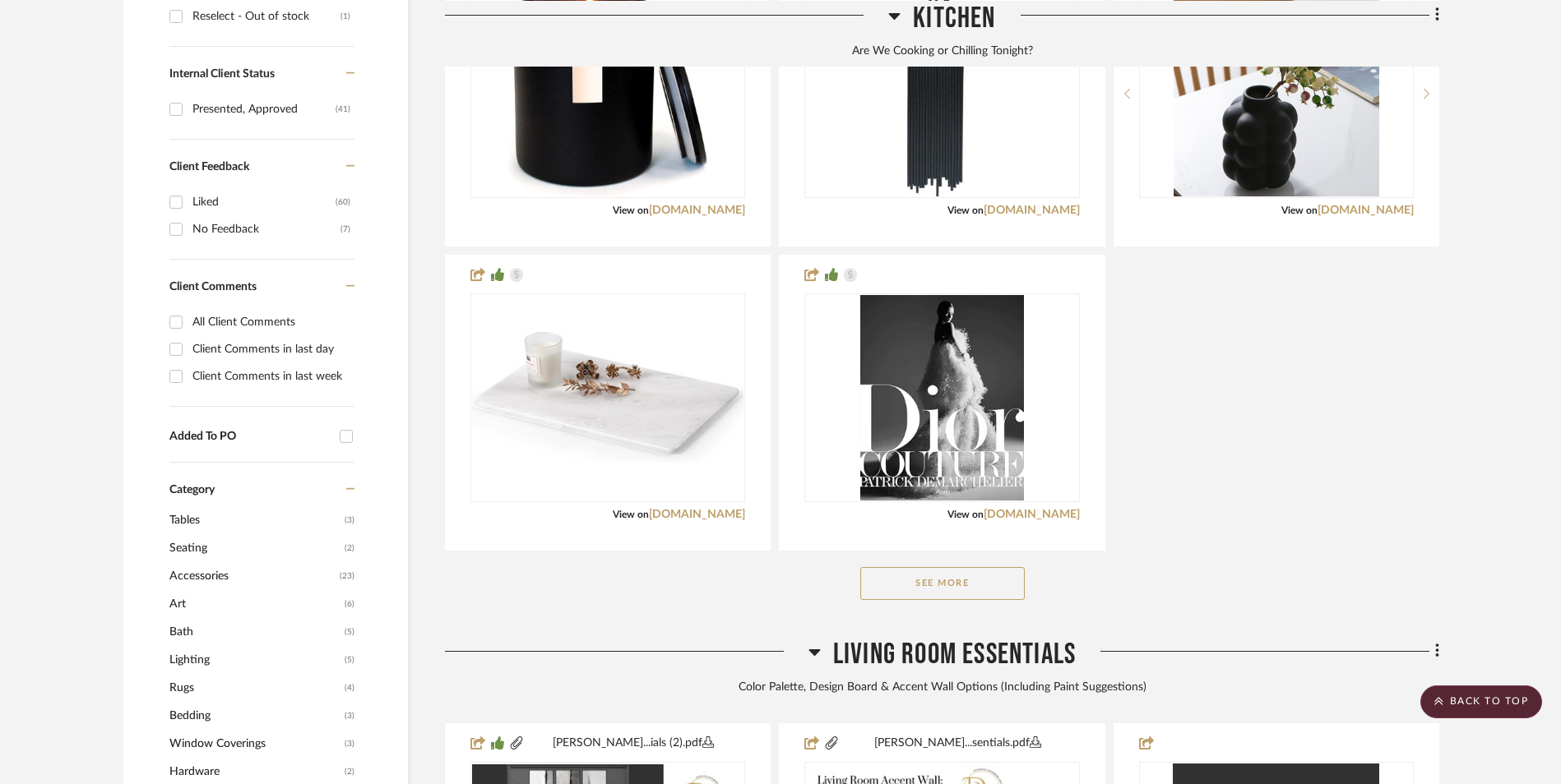
click at [935, 568] on button "See More" at bounding box center [942, 584] width 165 height 33
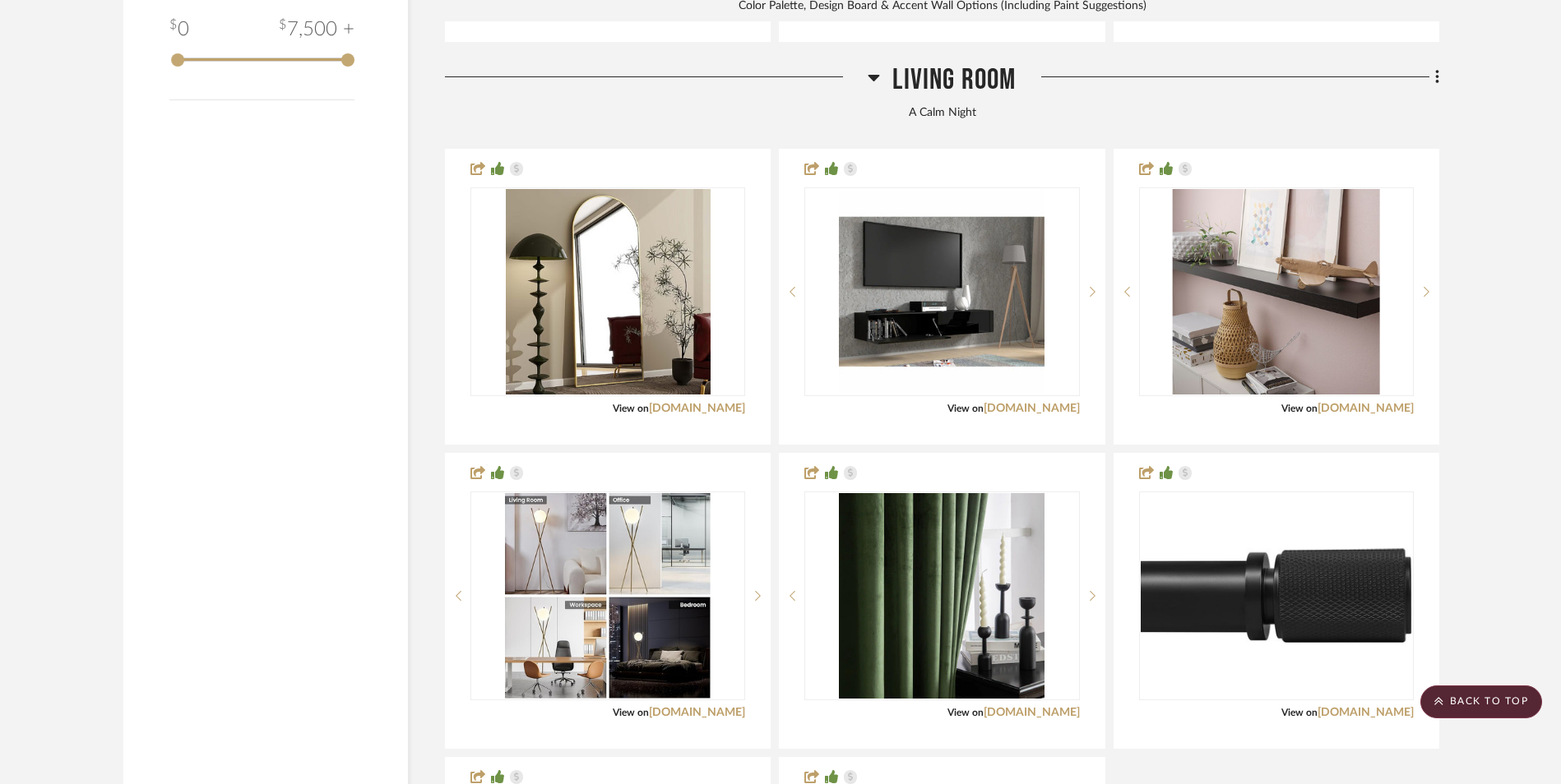
scroll to position [2878, 0]
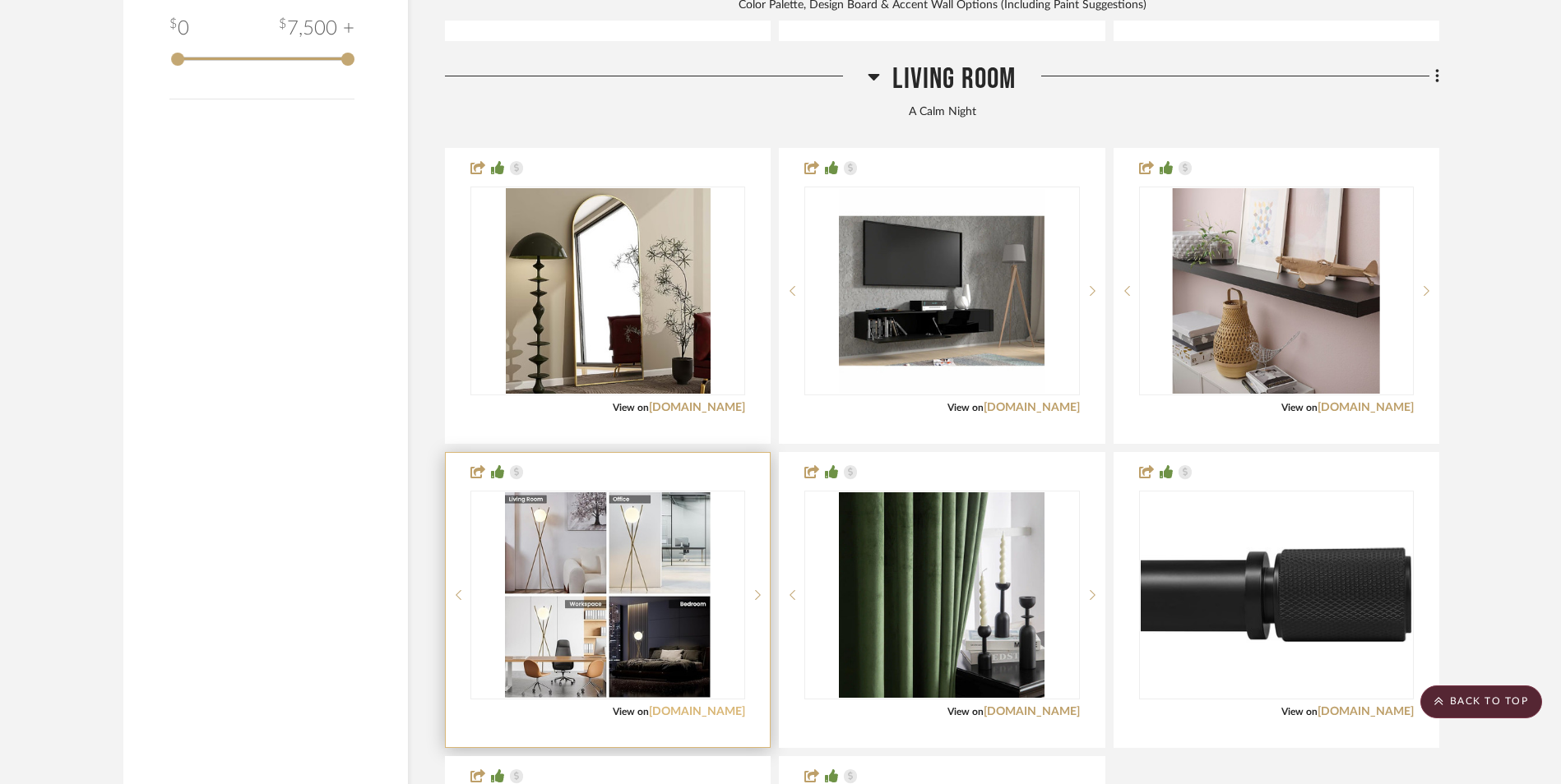
click at [719, 706] on link "[DOMAIN_NAME]" at bounding box center [697, 712] width 96 height 12
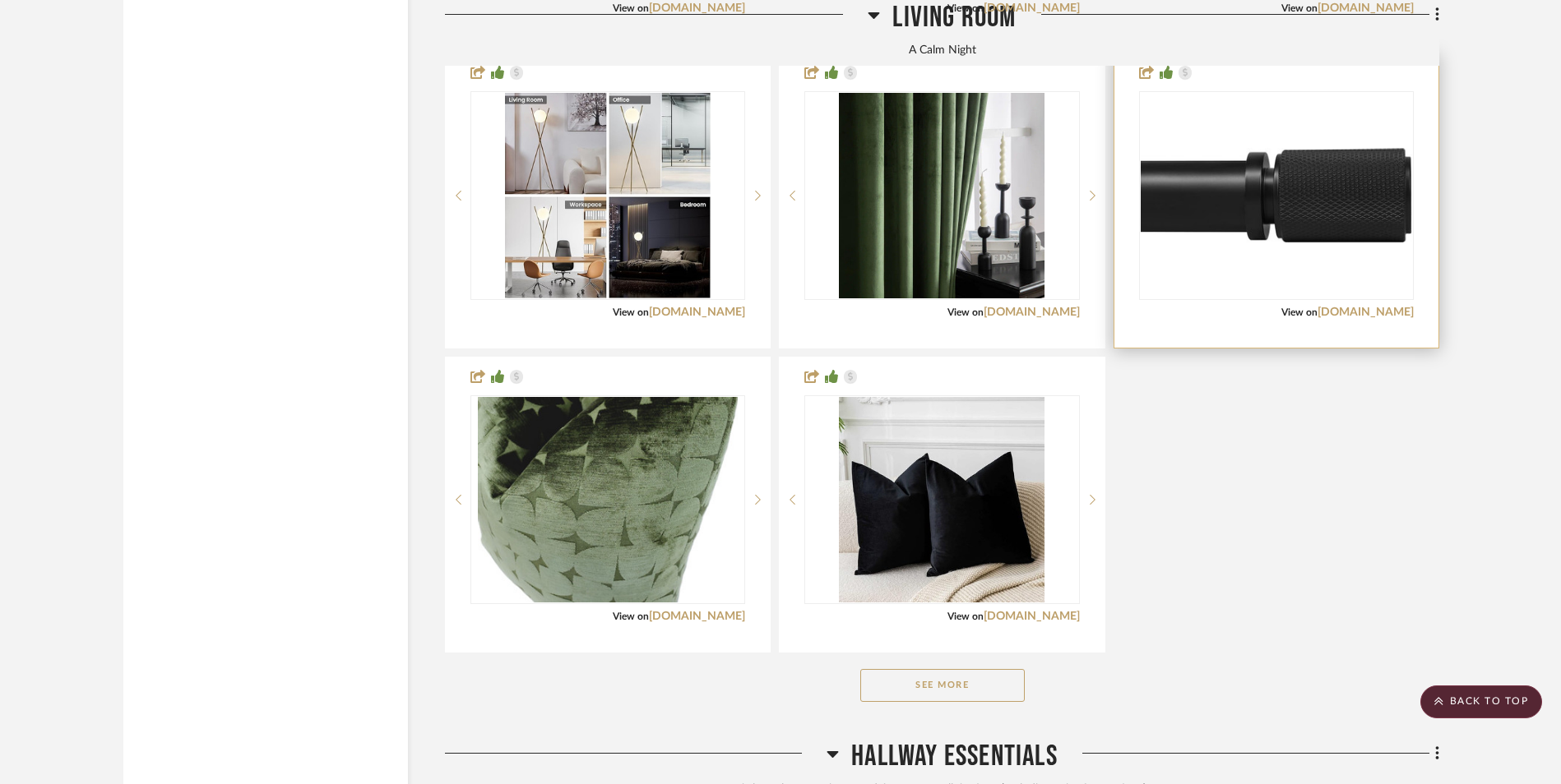
scroll to position [3288, 0]
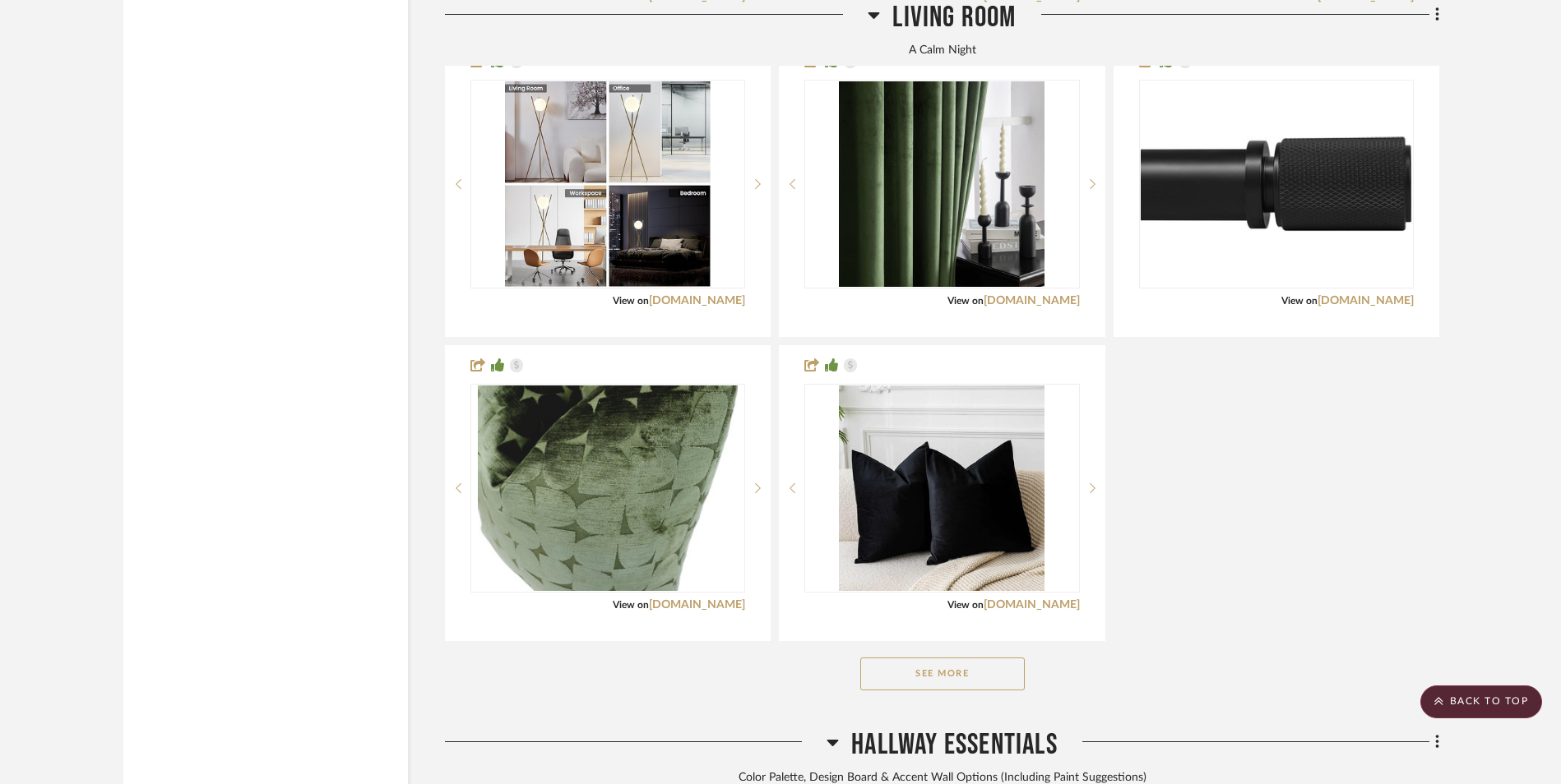
click at [972, 658] on button "See More" at bounding box center [942, 674] width 165 height 33
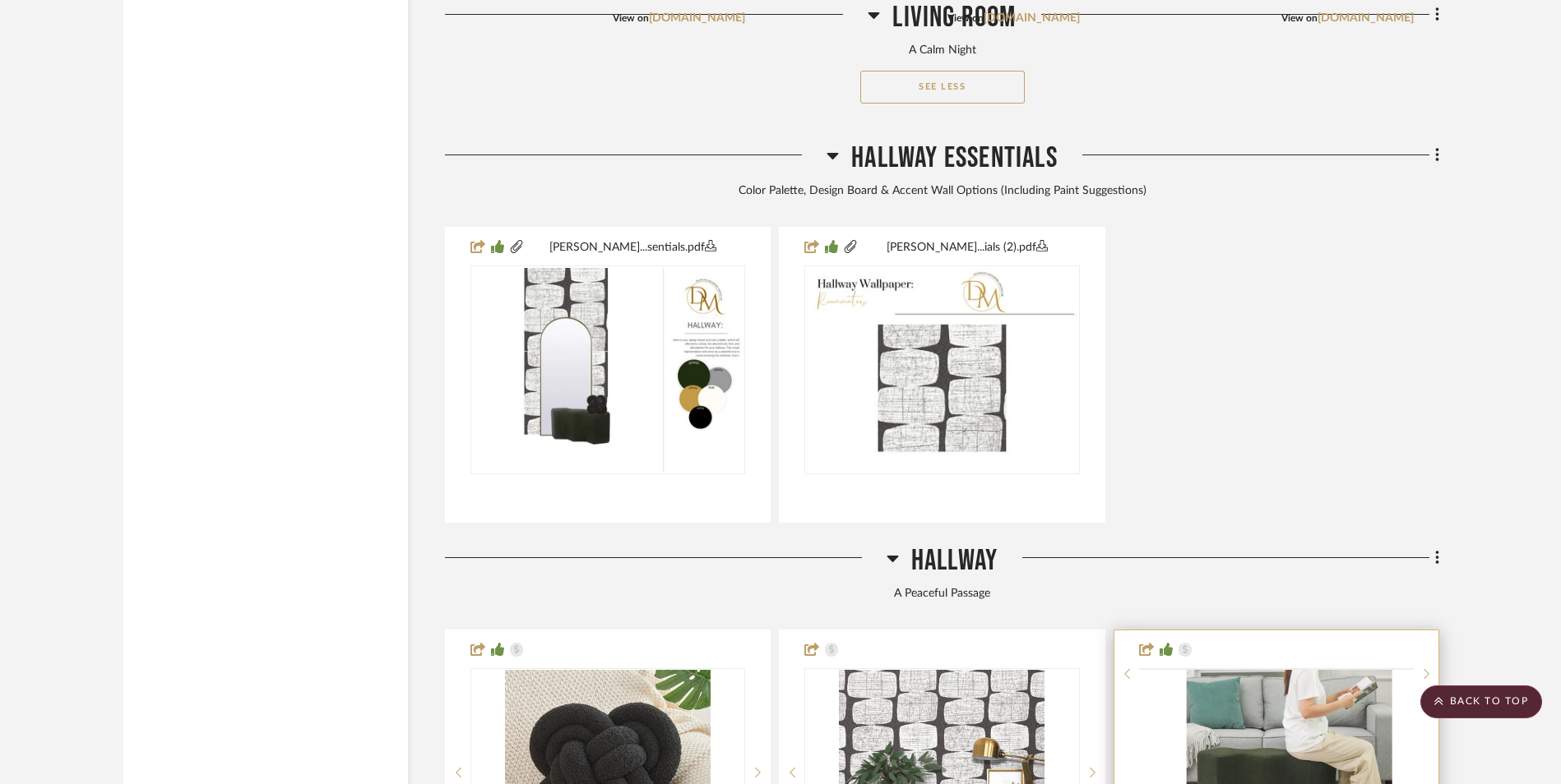
scroll to position [4685, 0]
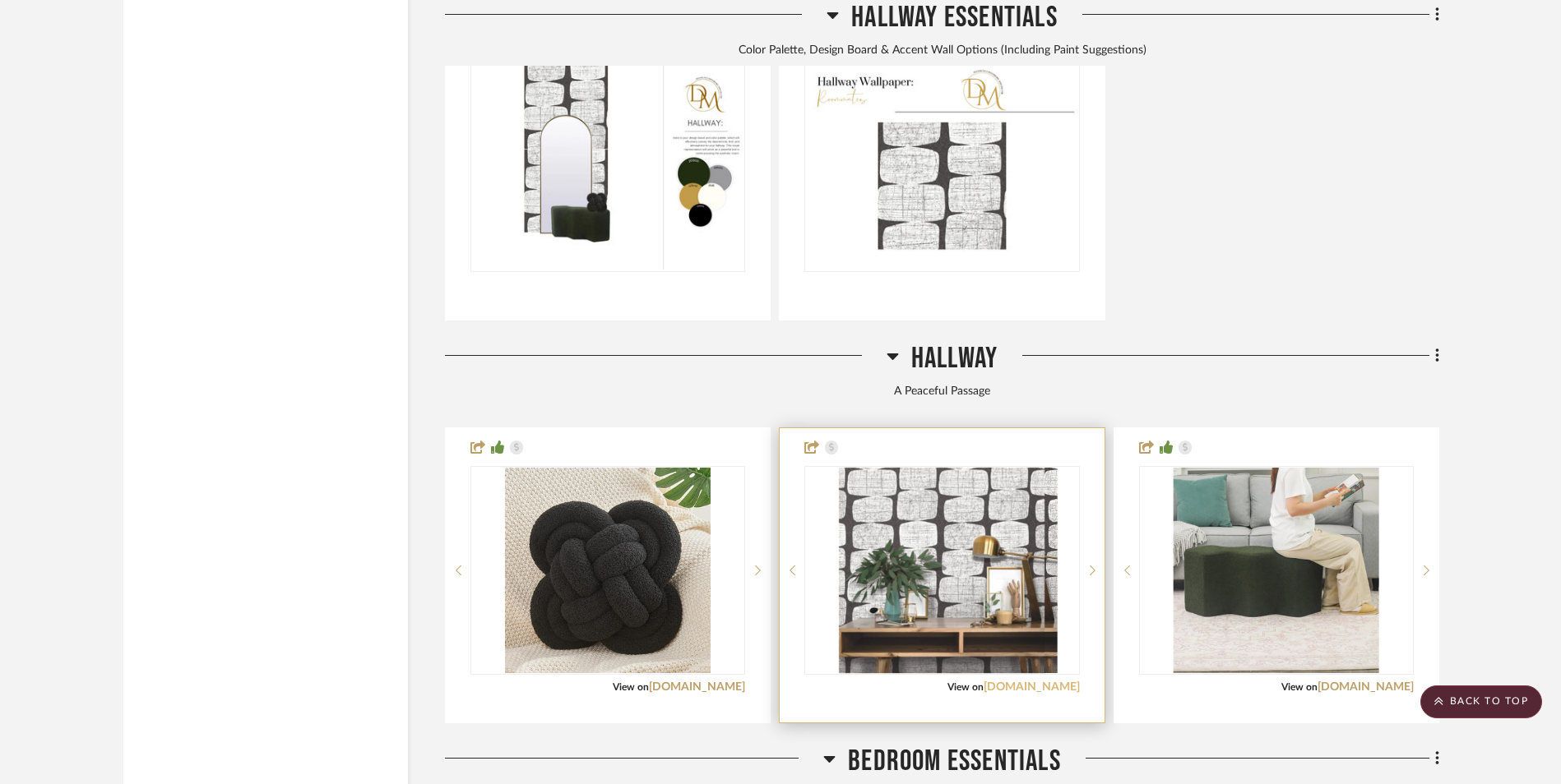
click at [1045, 681] on link "[DOMAIN_NAME]" at bounding box center [1031, 687] width 96 height 12
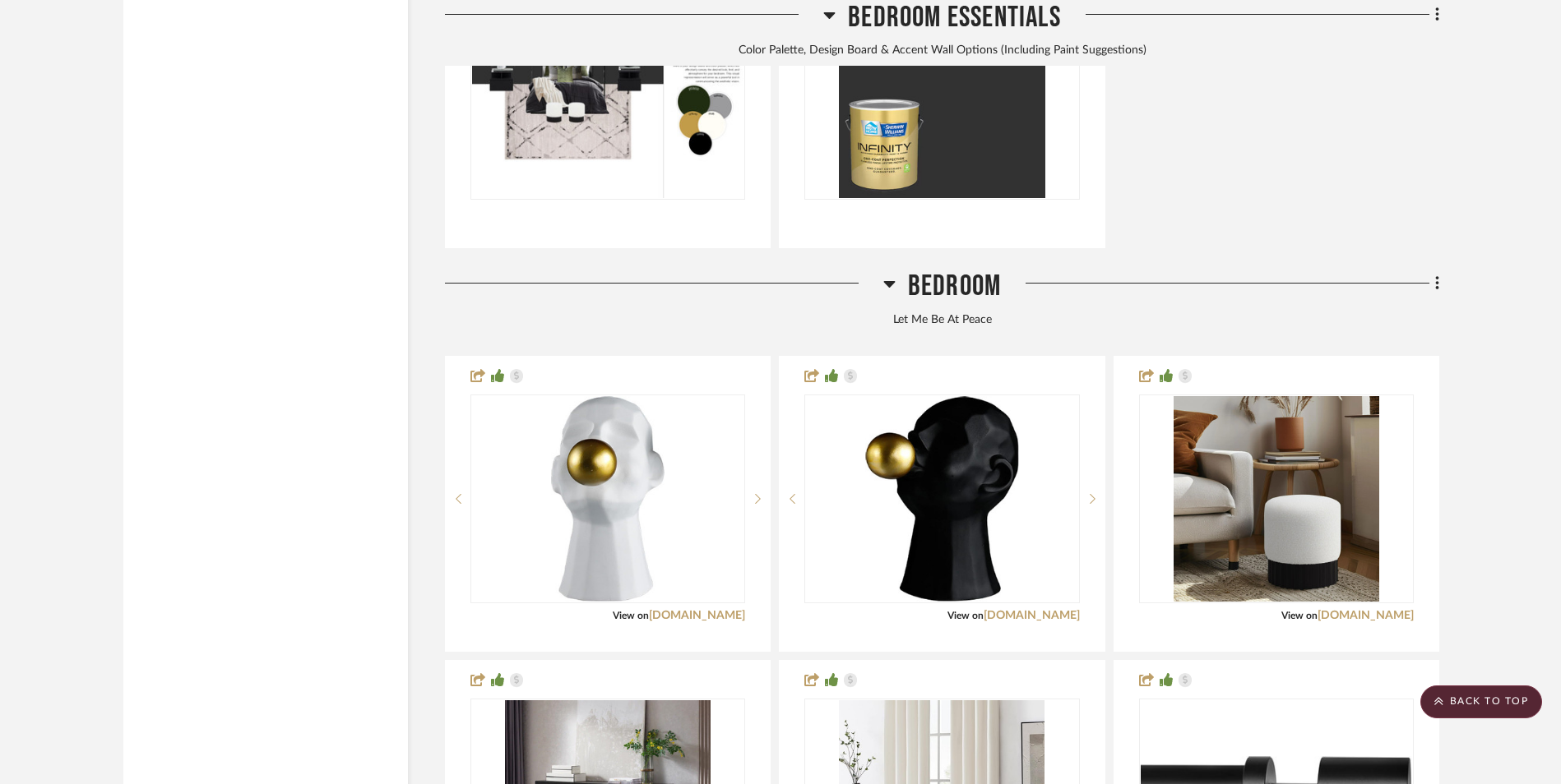
scroll to position [5590, 0]
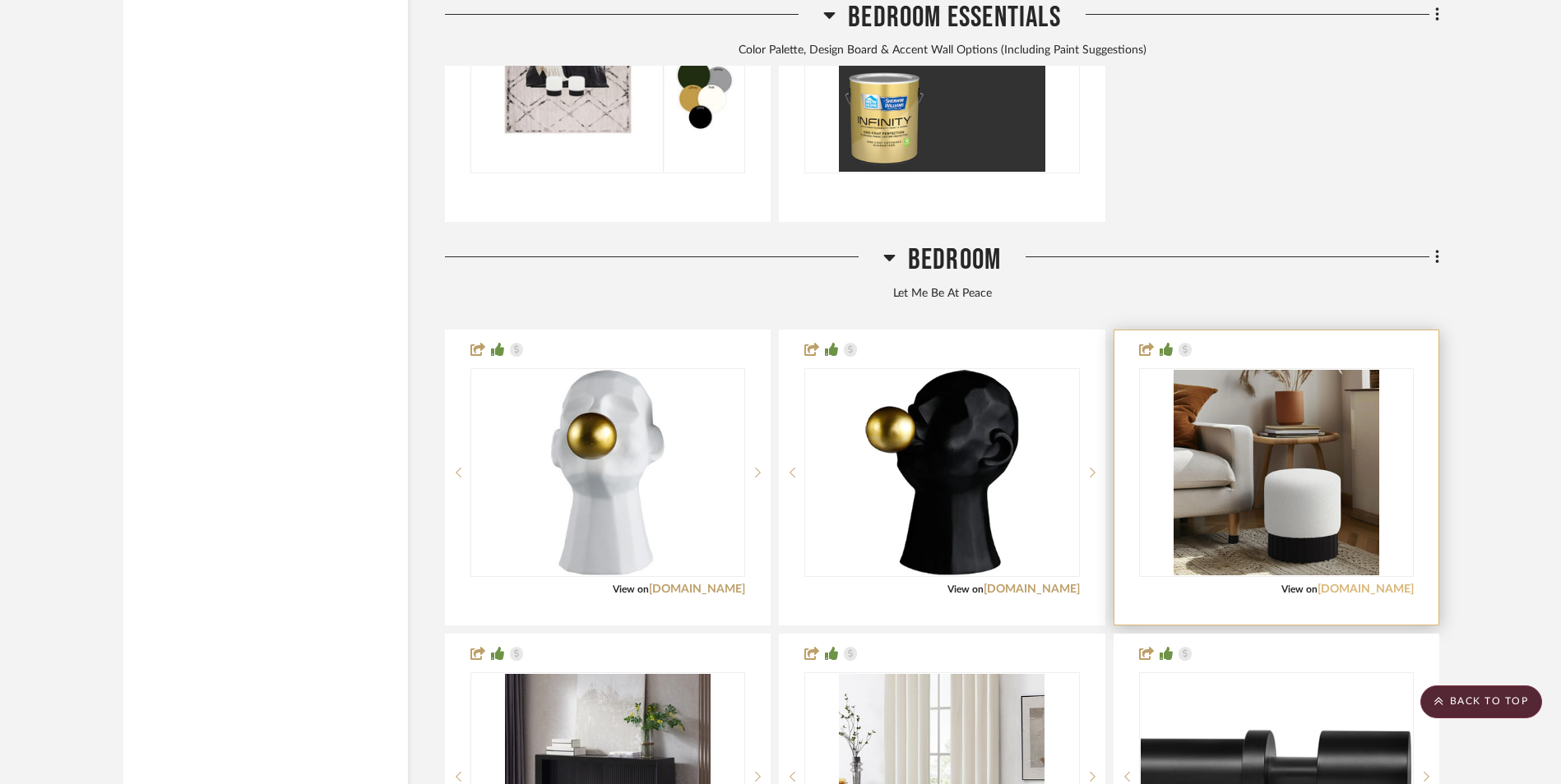
click at [1354, 583] on link "[DOMAIN_NAME]" at bounding box center [1365, 589] width 96 height 12
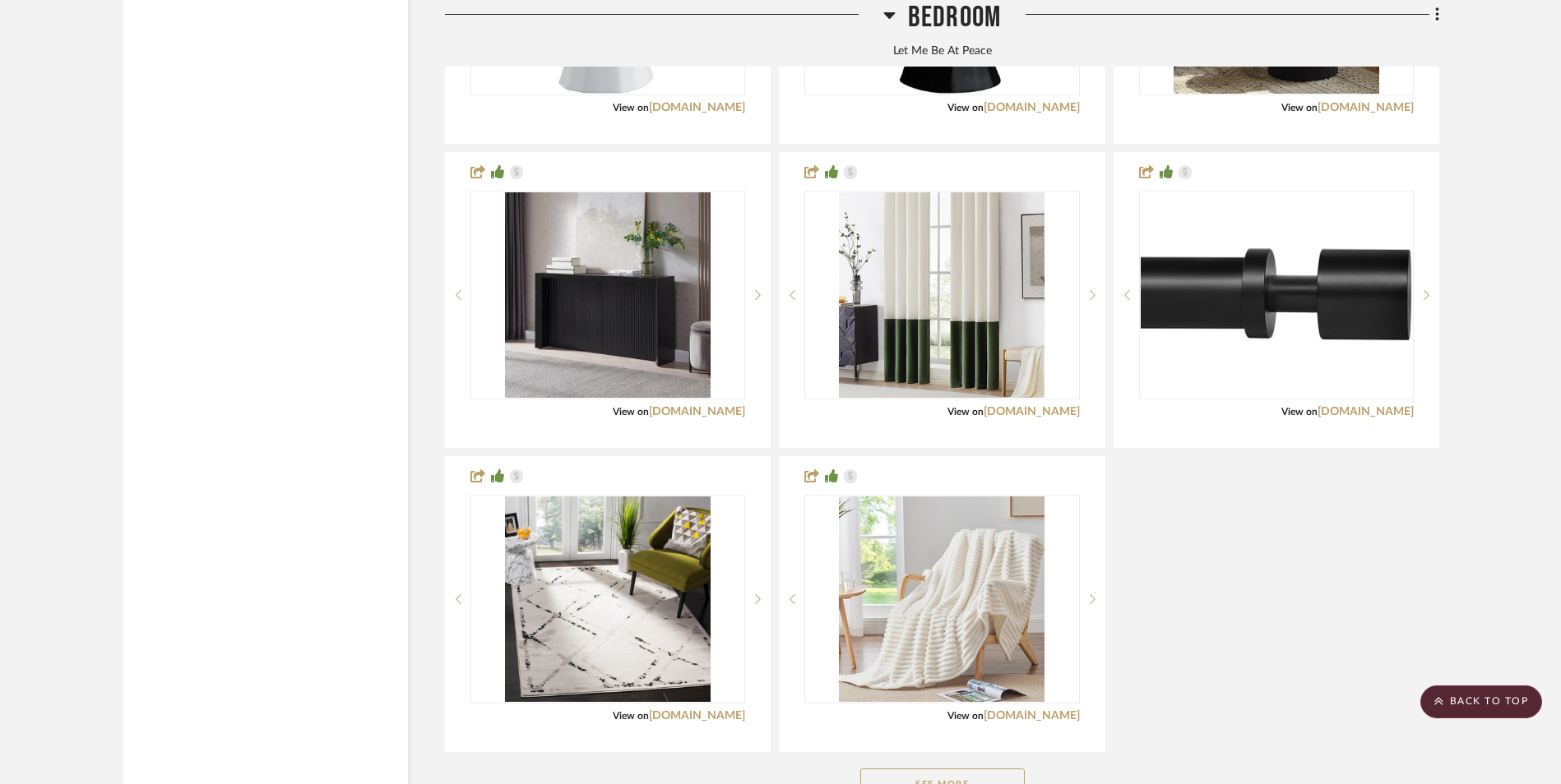
scroll to position [6165, 0]
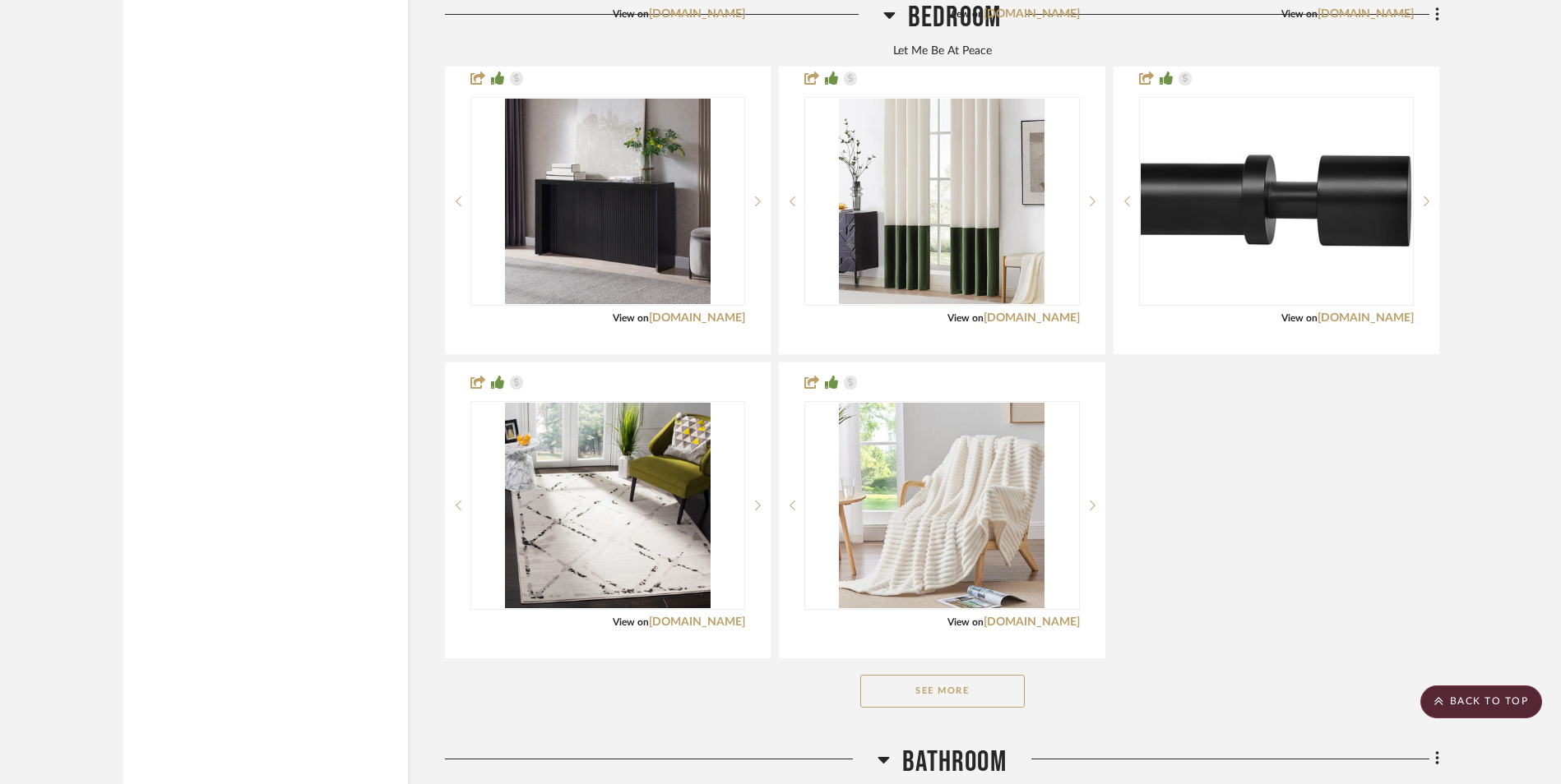
click at [946, 675] on button "See More" at bounding box center [942, 692] width 165 height 33
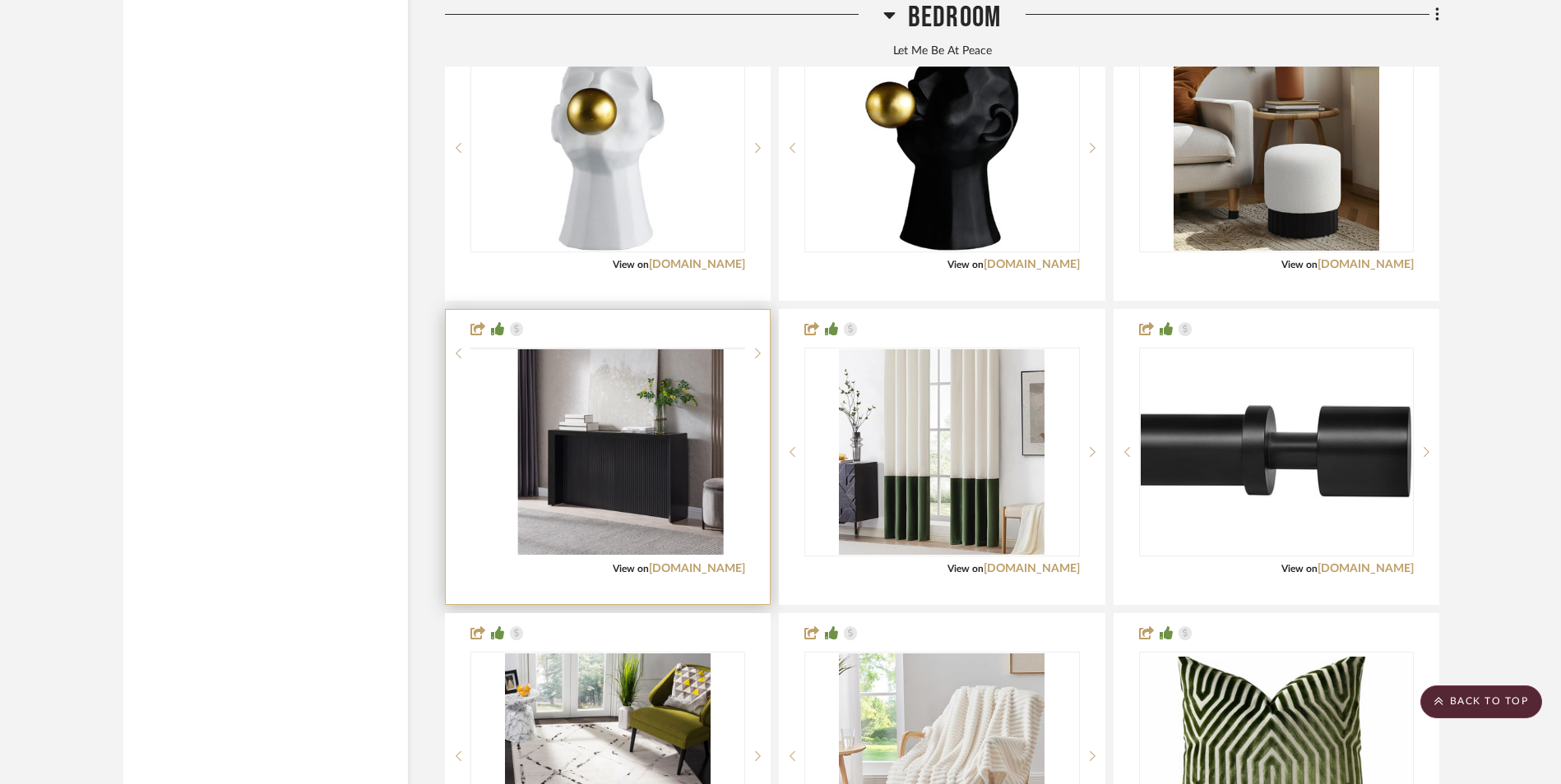
scroll to position [5754, 0]
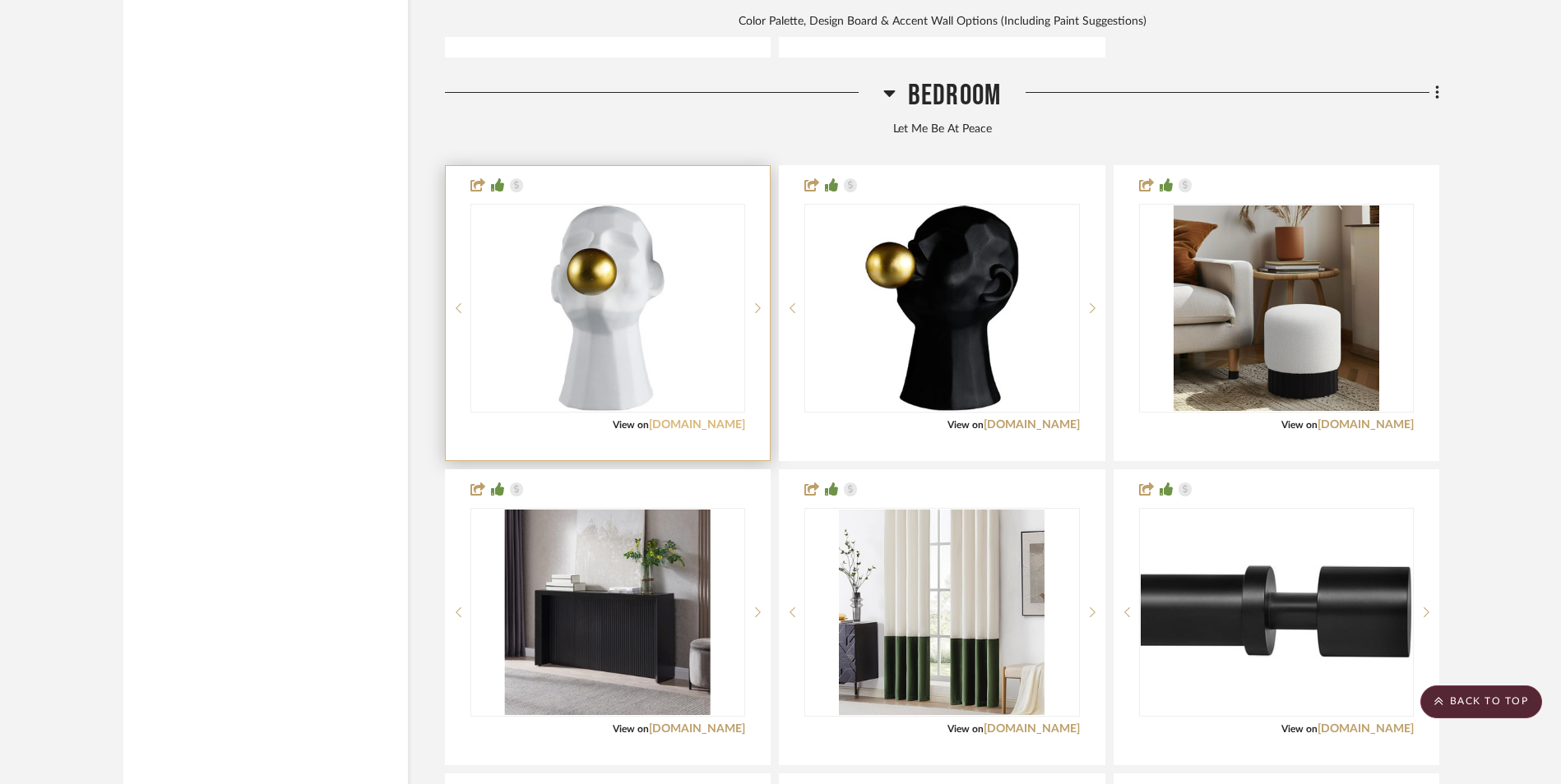
click at [699, 419] on link "[DOMAIN_NAME]" at bounding box center [697, 425] width 96 height 12
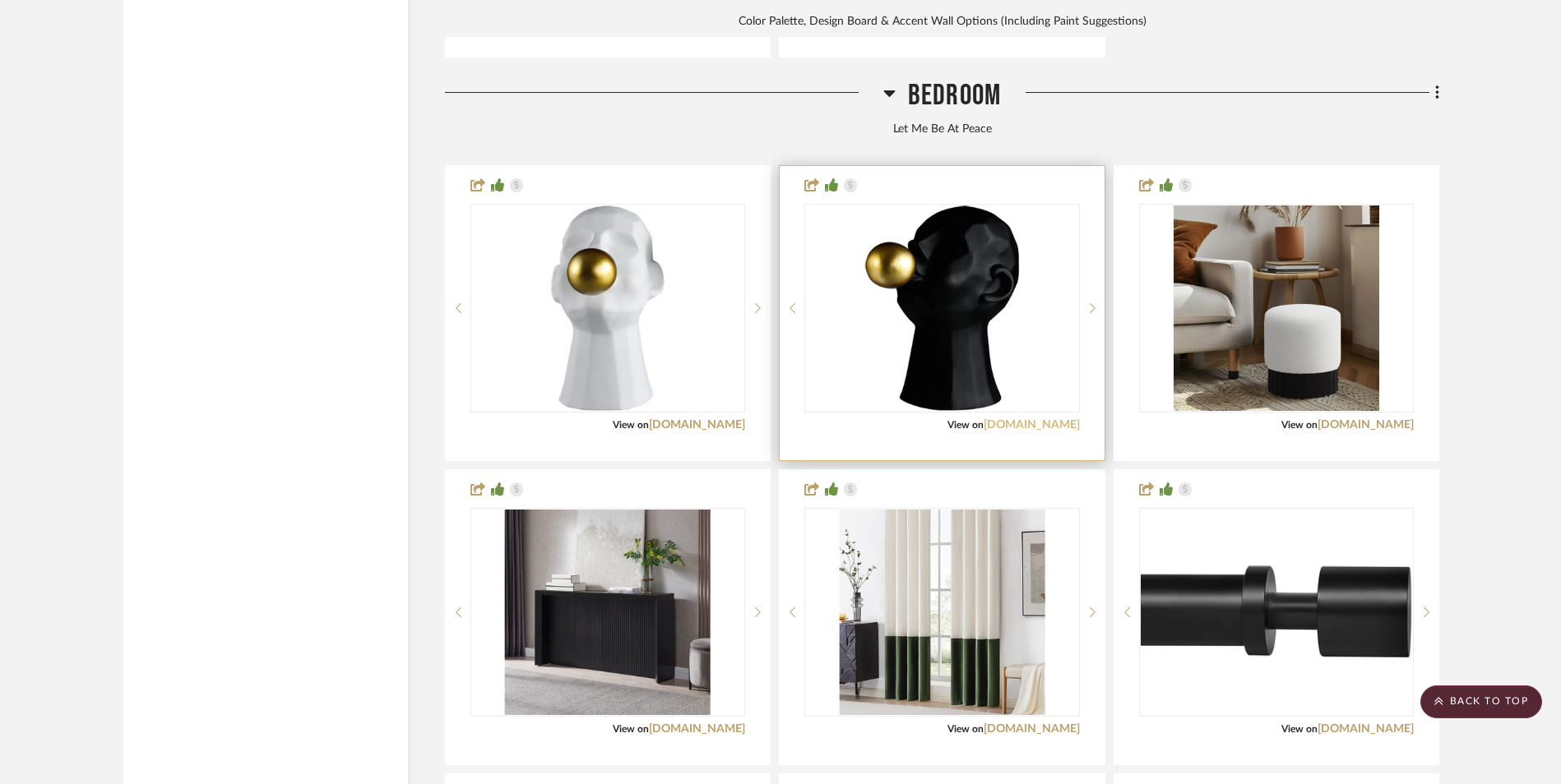
click at [1030, 419] on link "[DOMAIN_NAME]" at bounding box center [1031, 425] width 96 height 12
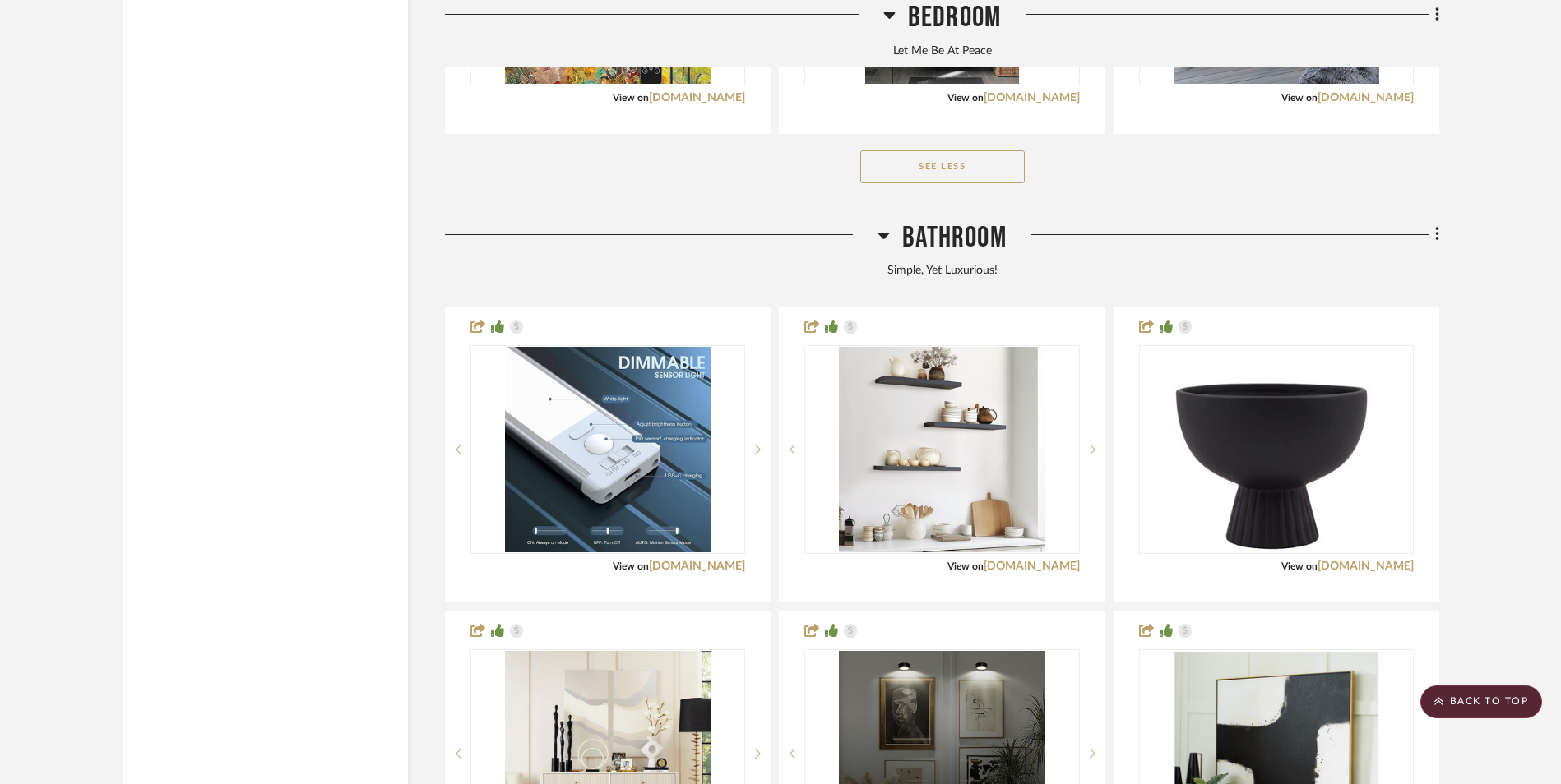
scroll to position [7316, 0]
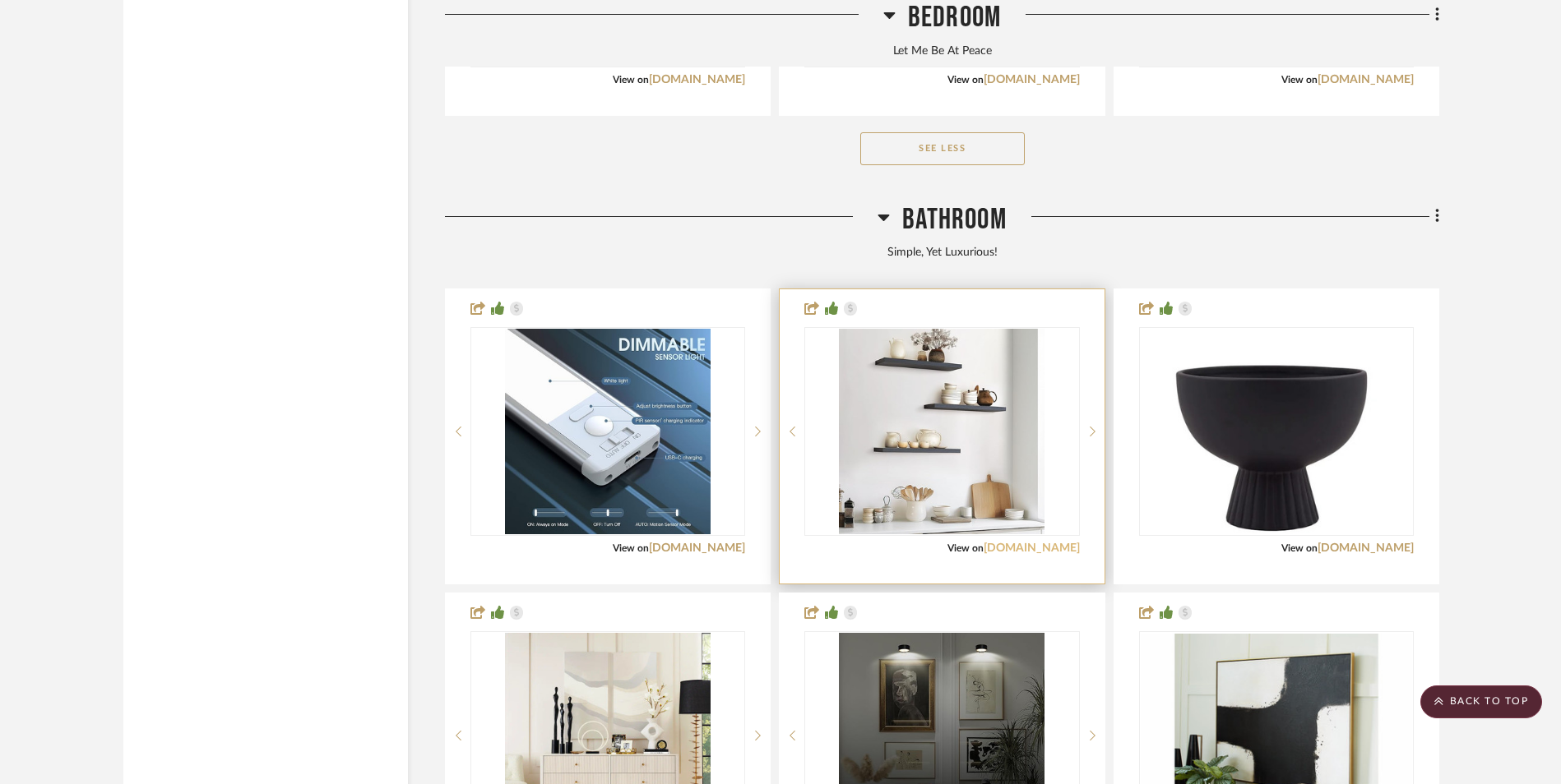
click at [1053, 542] on link "[DOMAIN_NAME]" at bounding box center [1031, 548] width 96 height 12
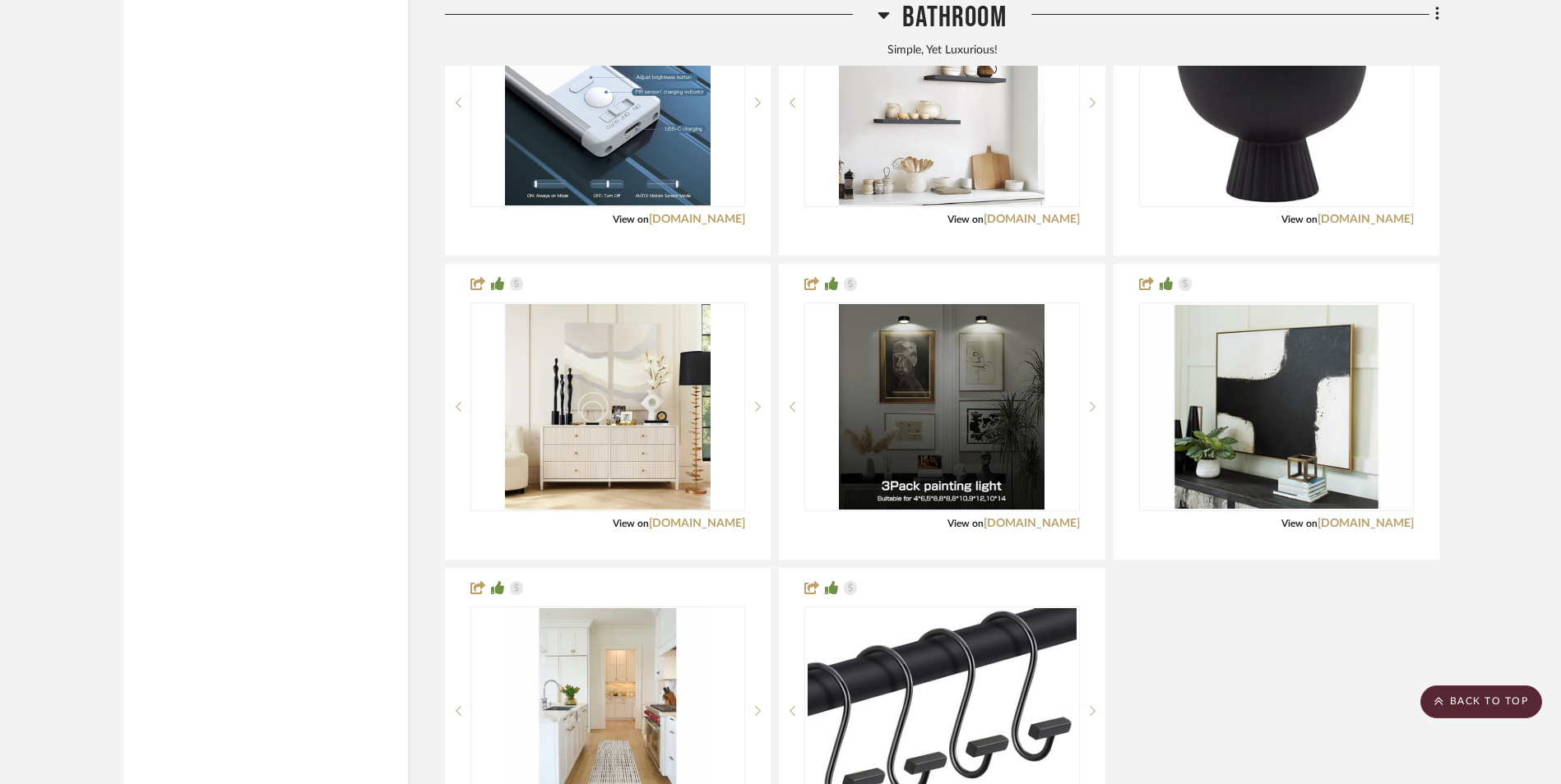
scroll to position [7727, 0]
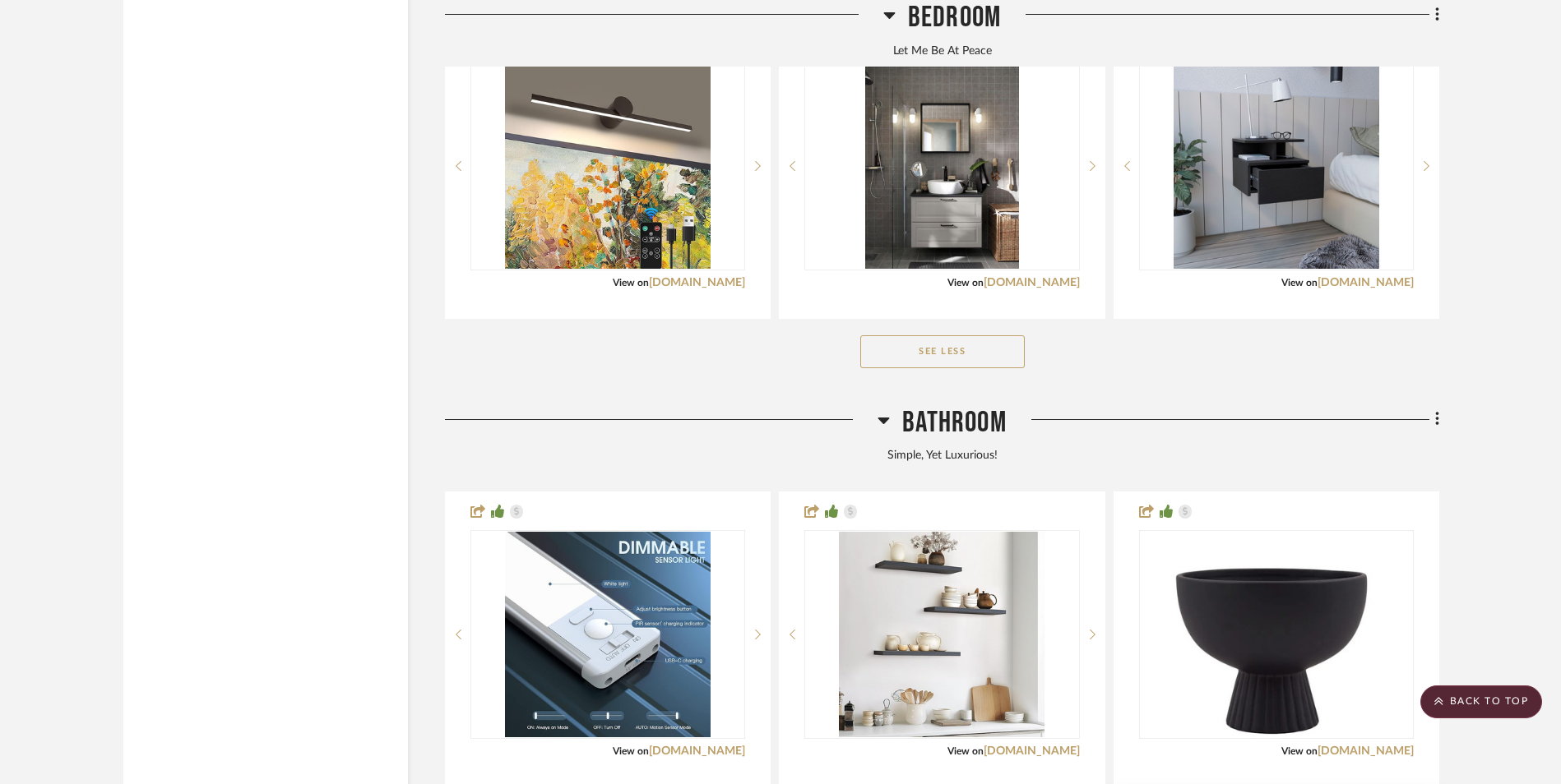
scroll to position [7084, 0]
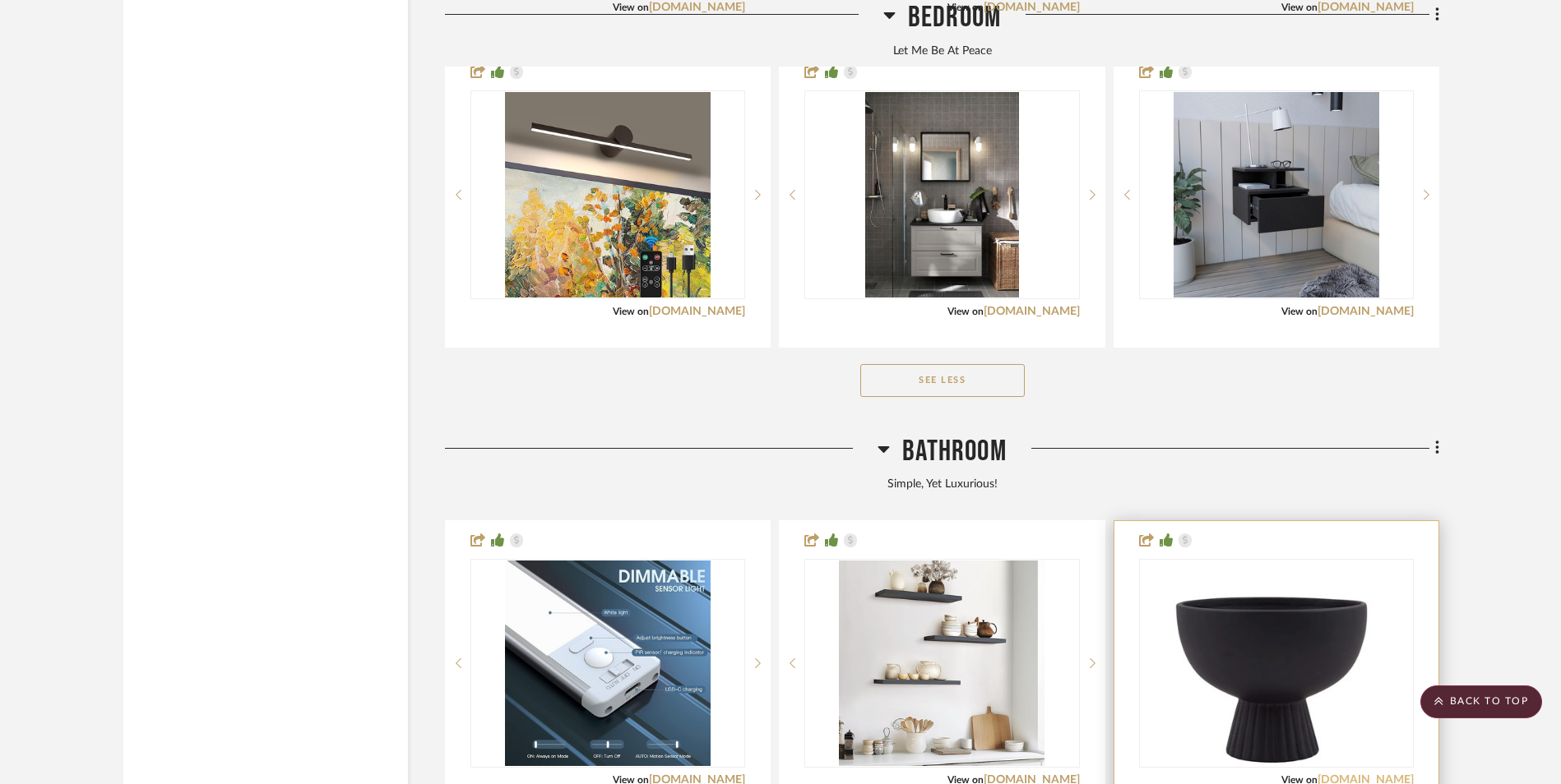
click at [1393, 774] on link "[DOMAIN_NAME]" at bounding box center [1365, 780] width 96 height 12
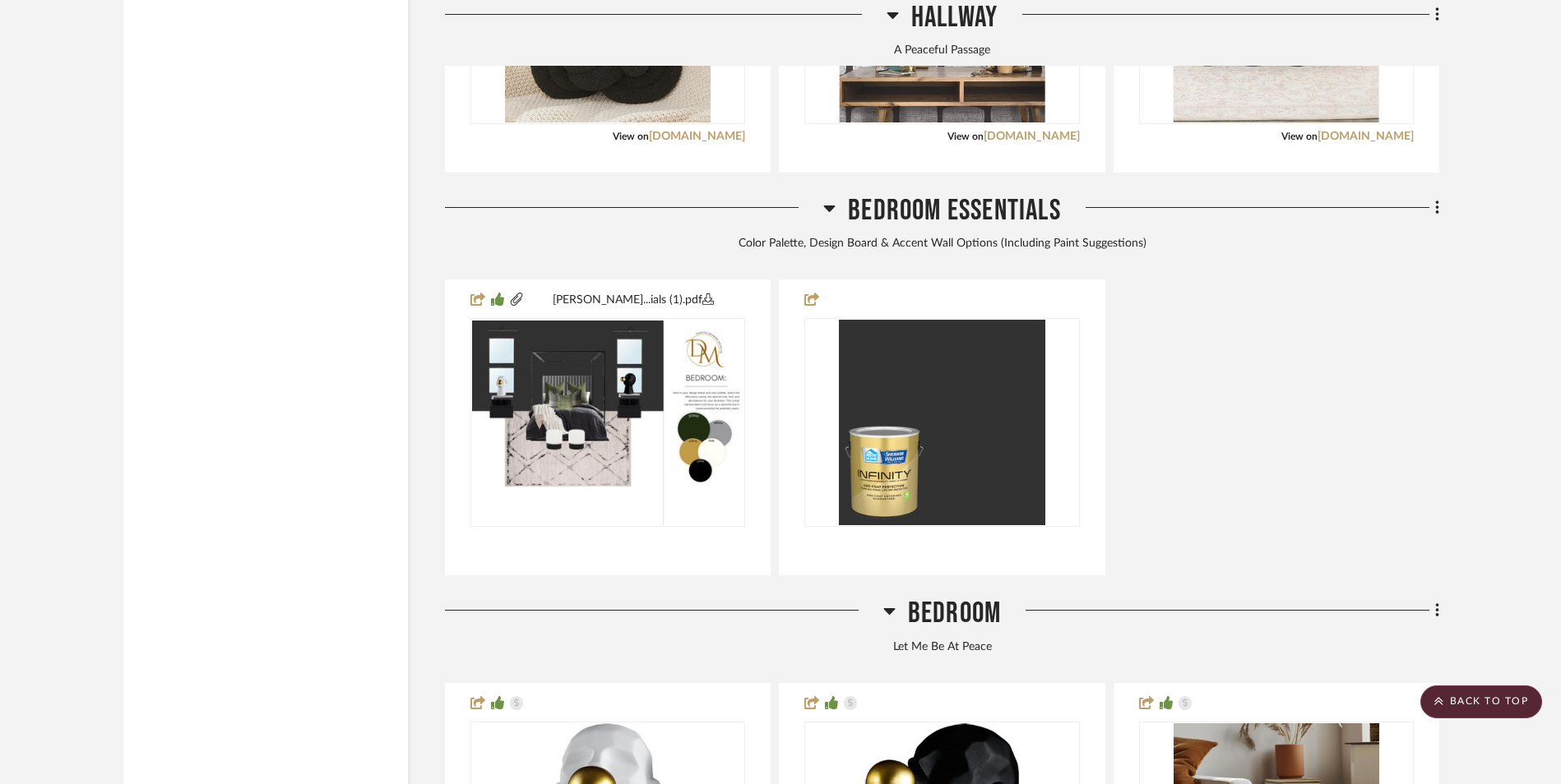
scroll to position [5193, 0]
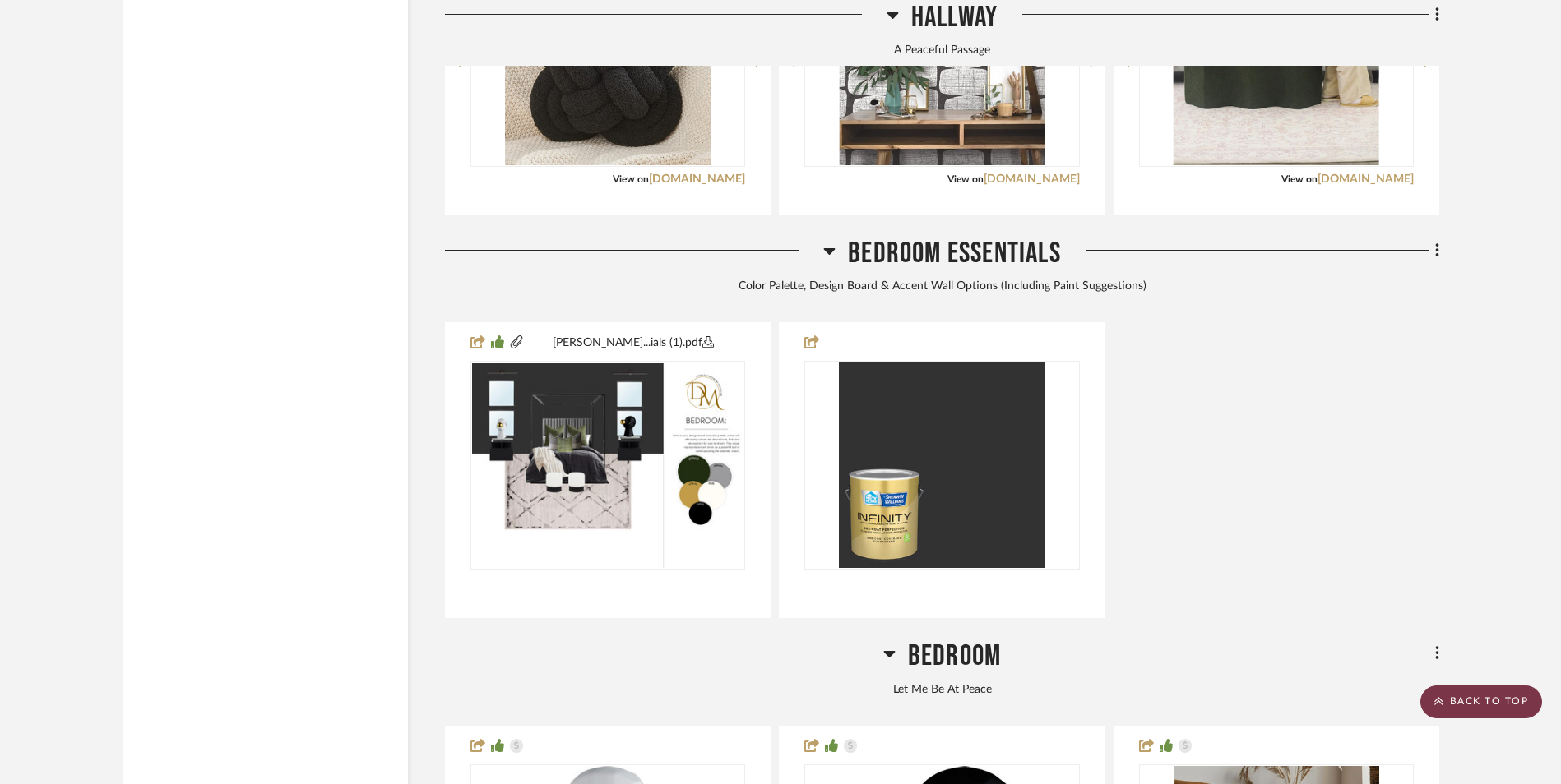
click at [1488, 698] on scroll-to-top-button "BACK TO TOP" at bounding box center [1481, 702] width 121 height 33
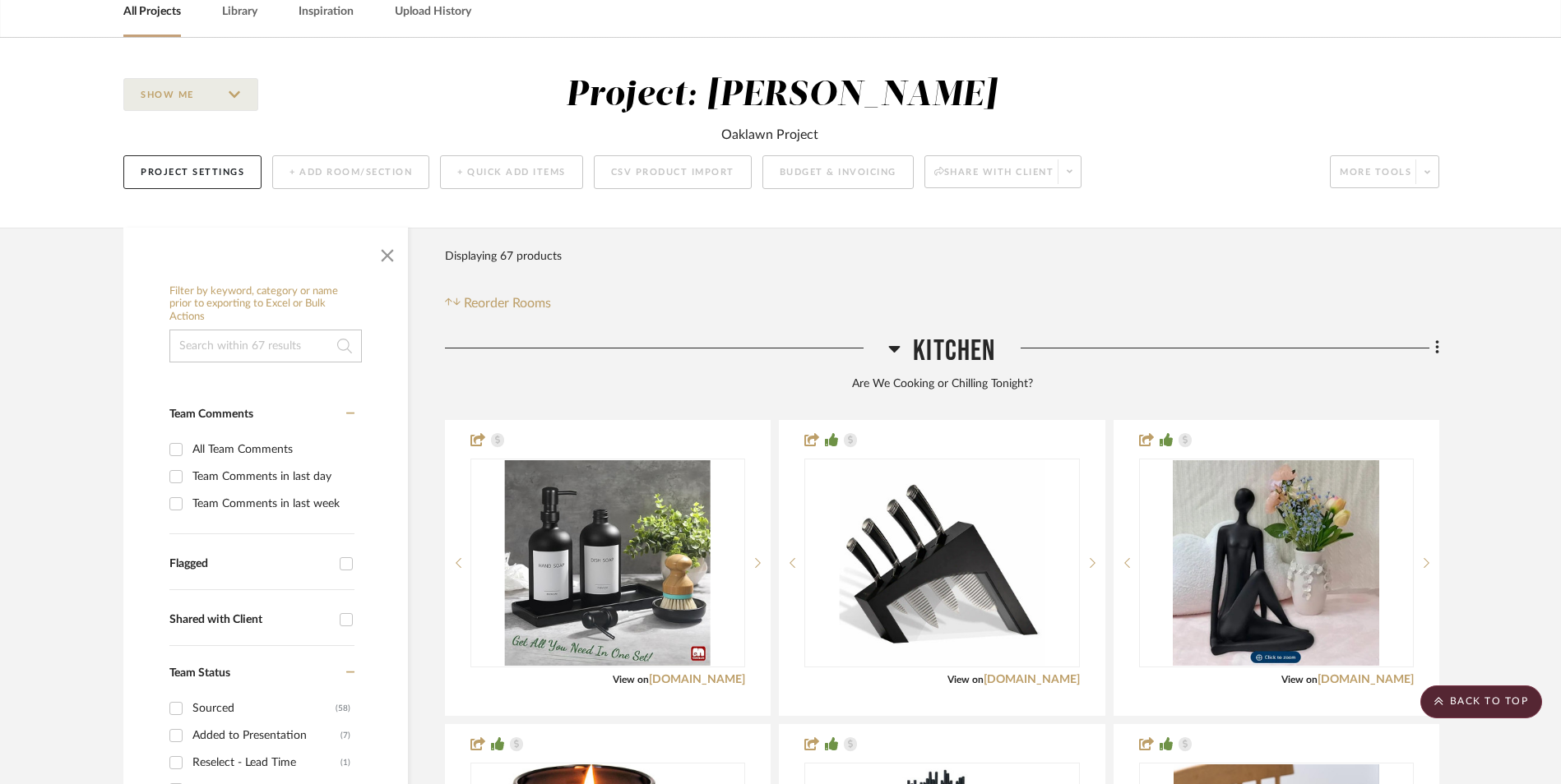
scroll to position [0, 0]
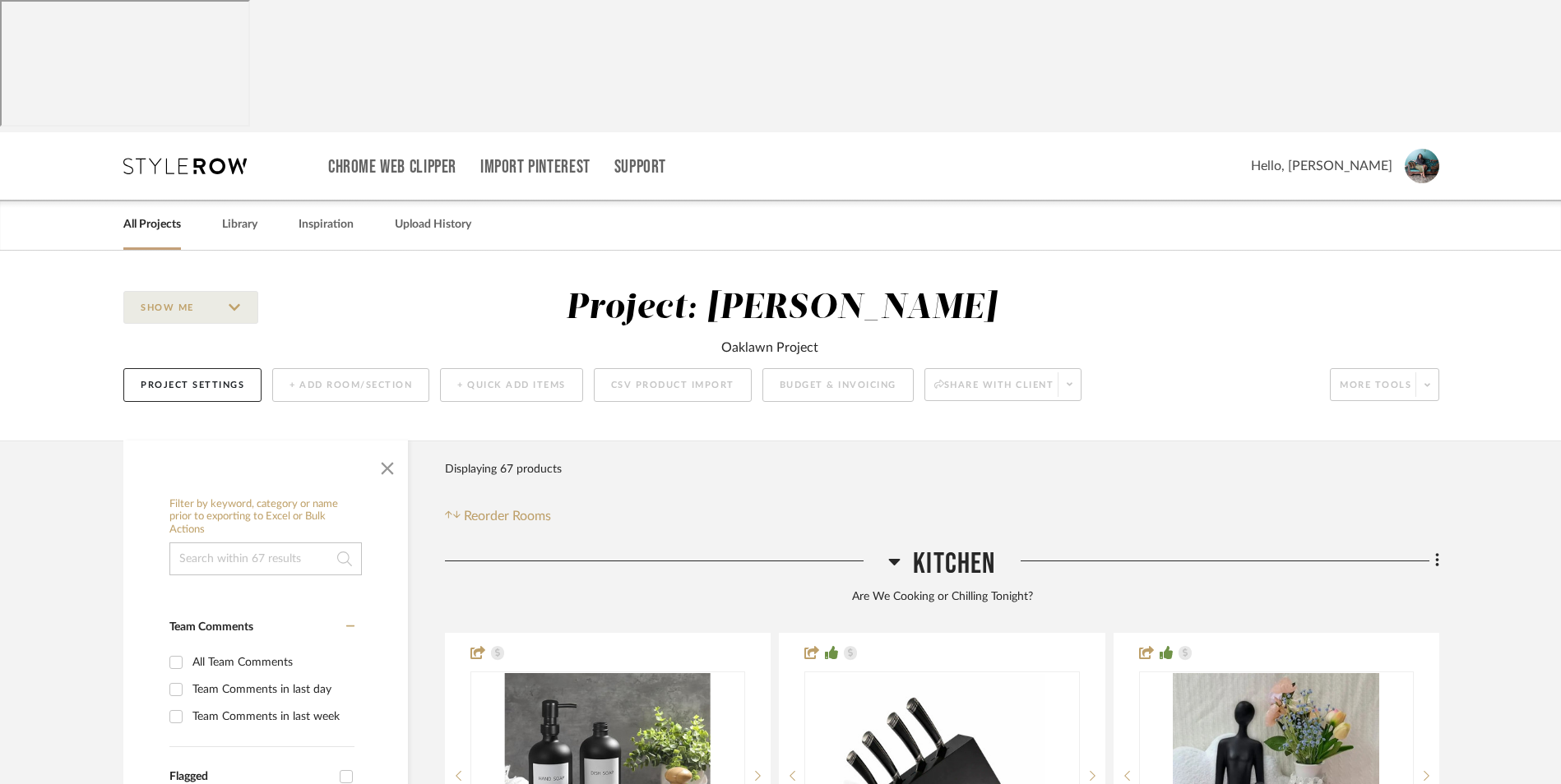
click at [165, 213] on link "All Projects" at bounding box center [152, 224] width 58 height 23
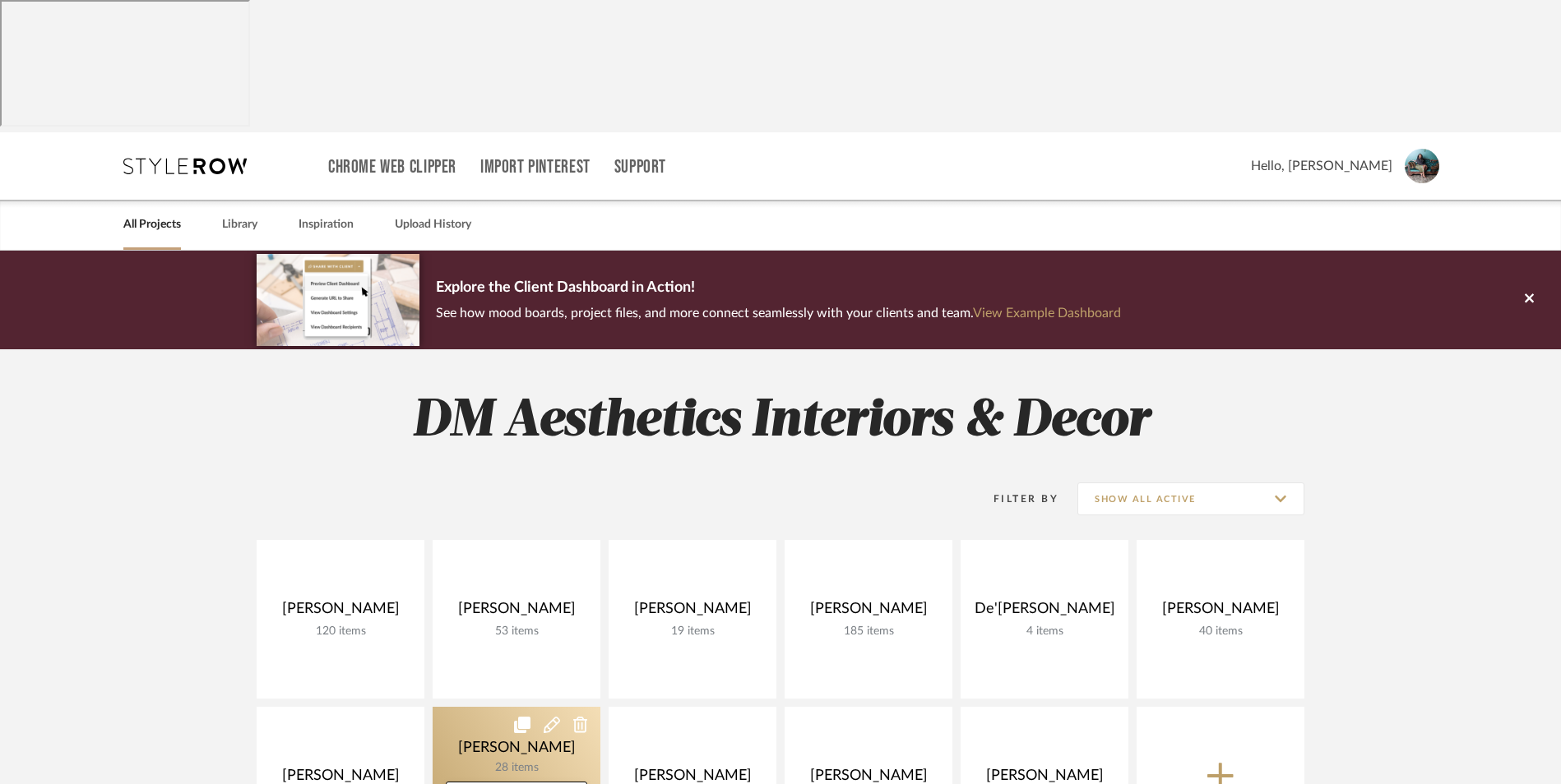
click at [523, 707] on link at bounding box center [516, 786] width 167 height 159
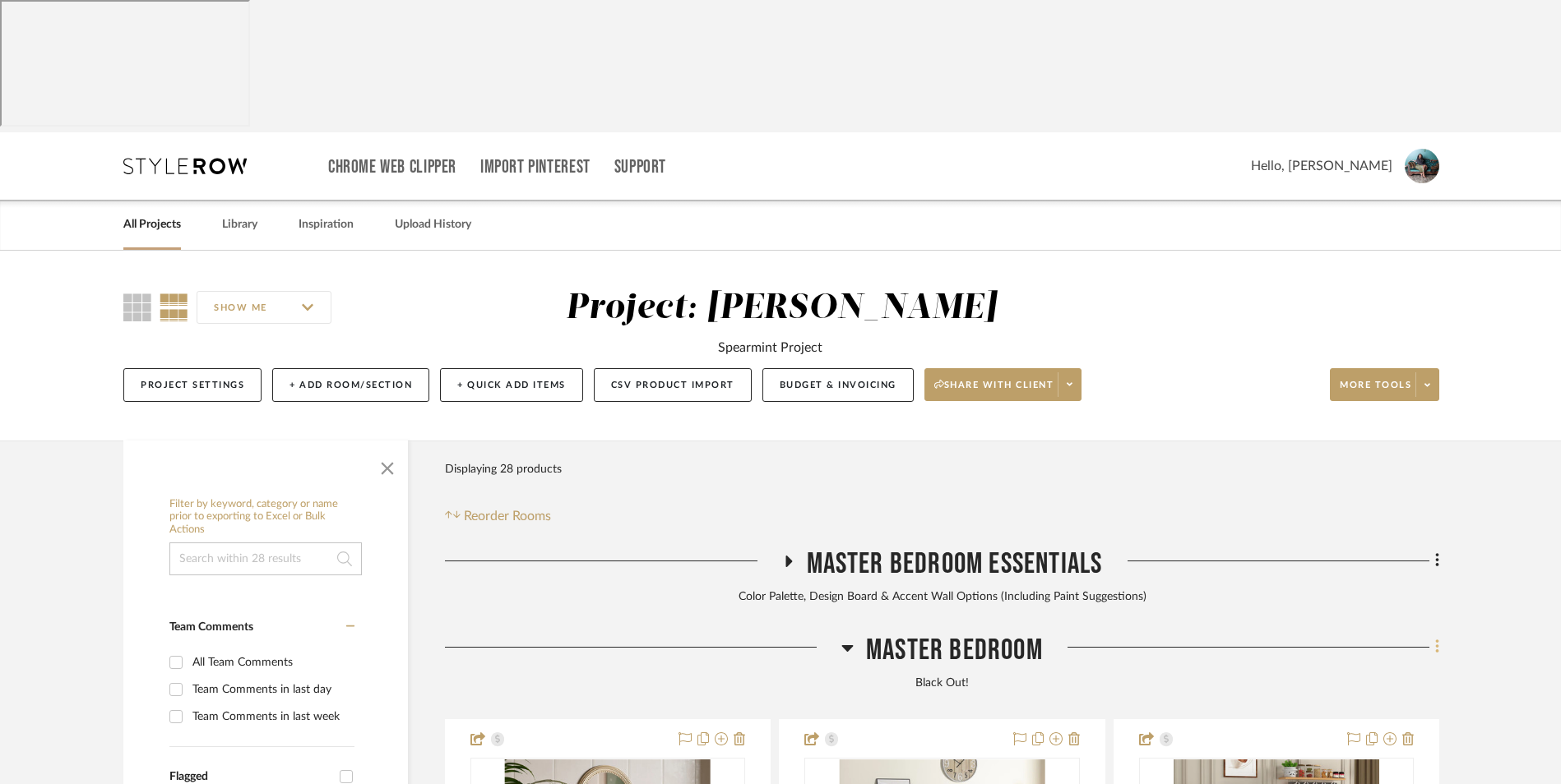
click at [1436, 638] on icon at bounding box center [1438, 647] width 5 height 18
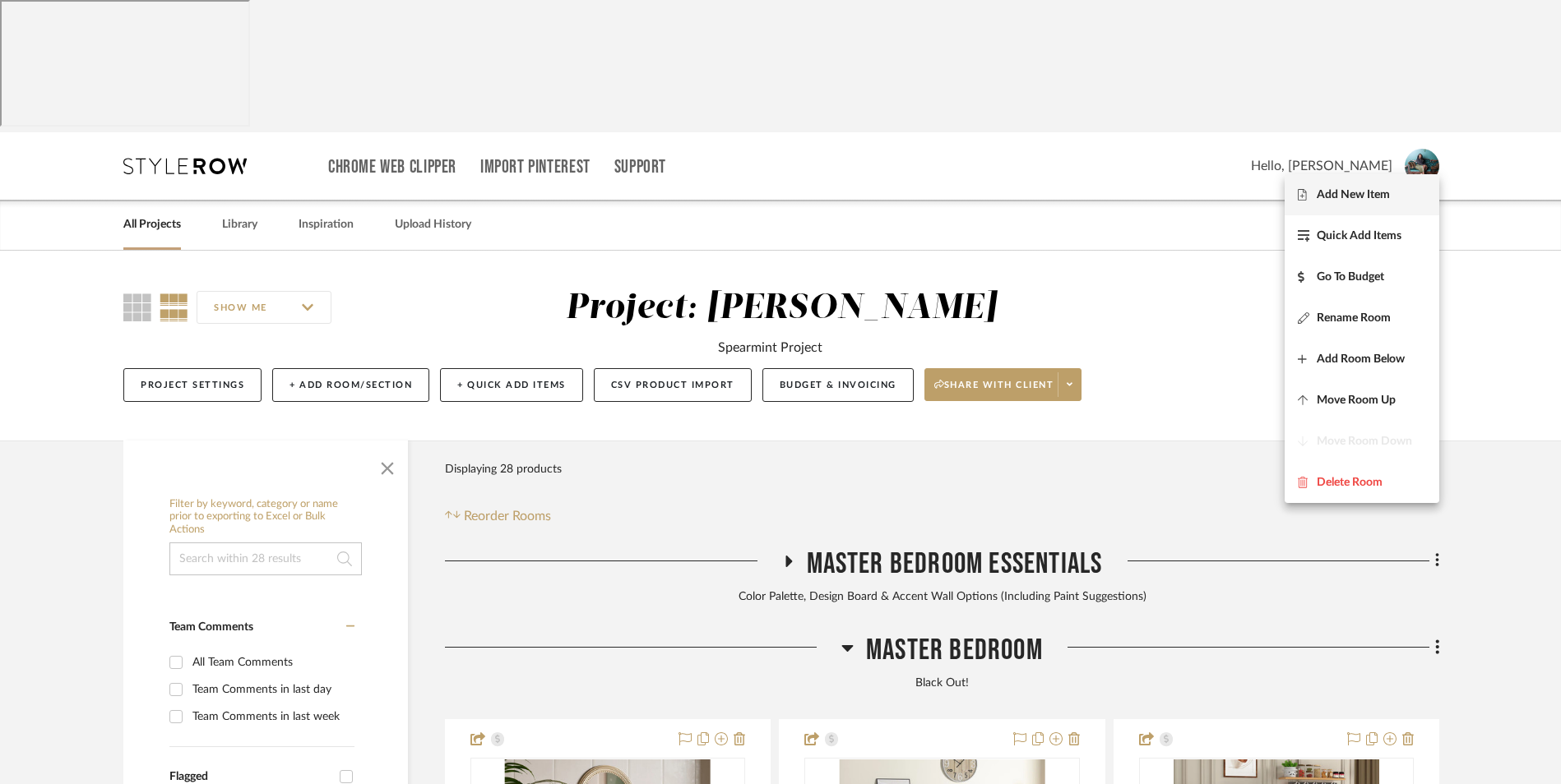
click at [1367, 198] on span "Add New Item" at bounding box center [1353, 194] width 73 height 14
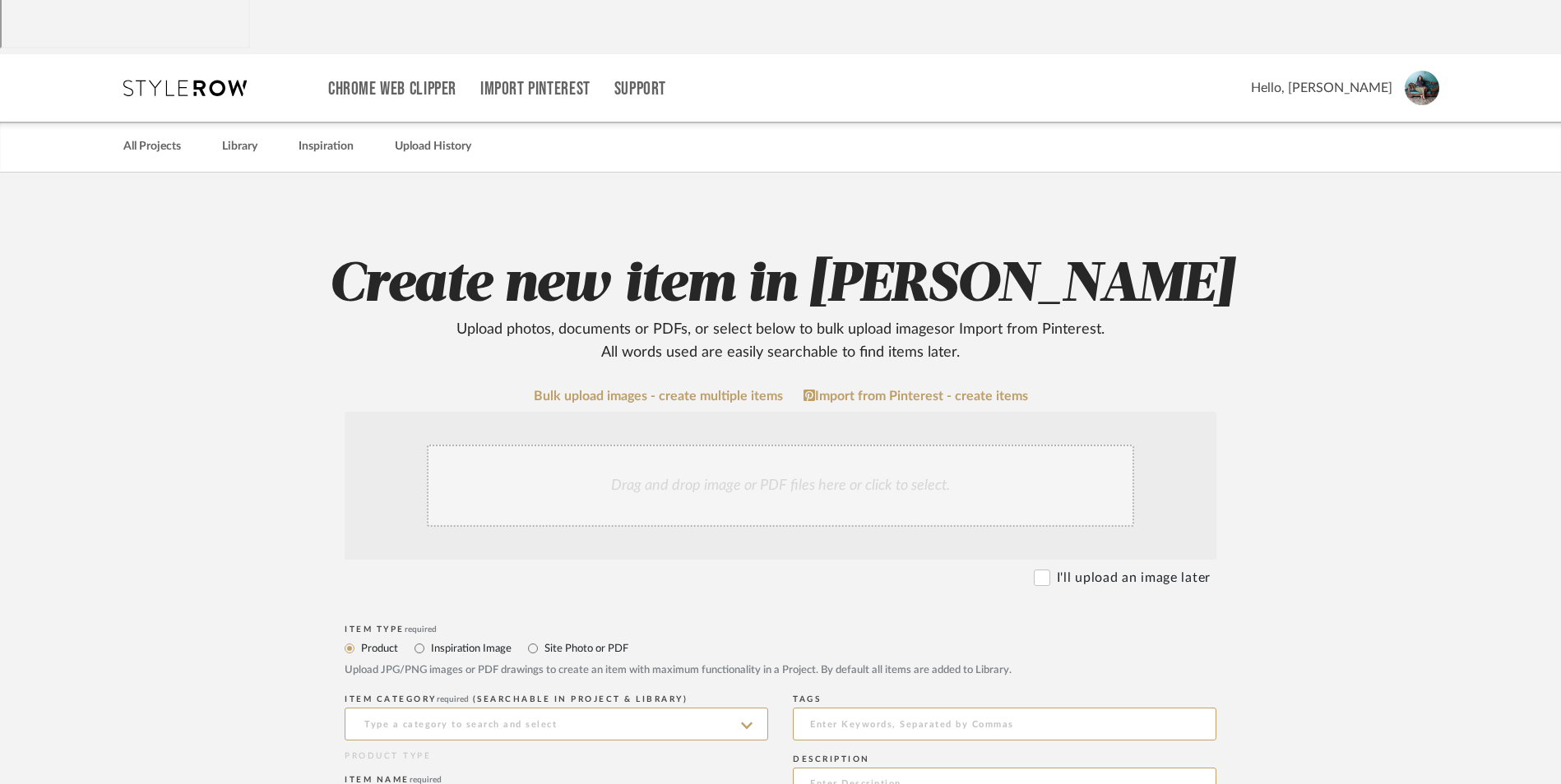
scroll to position [247, 0]
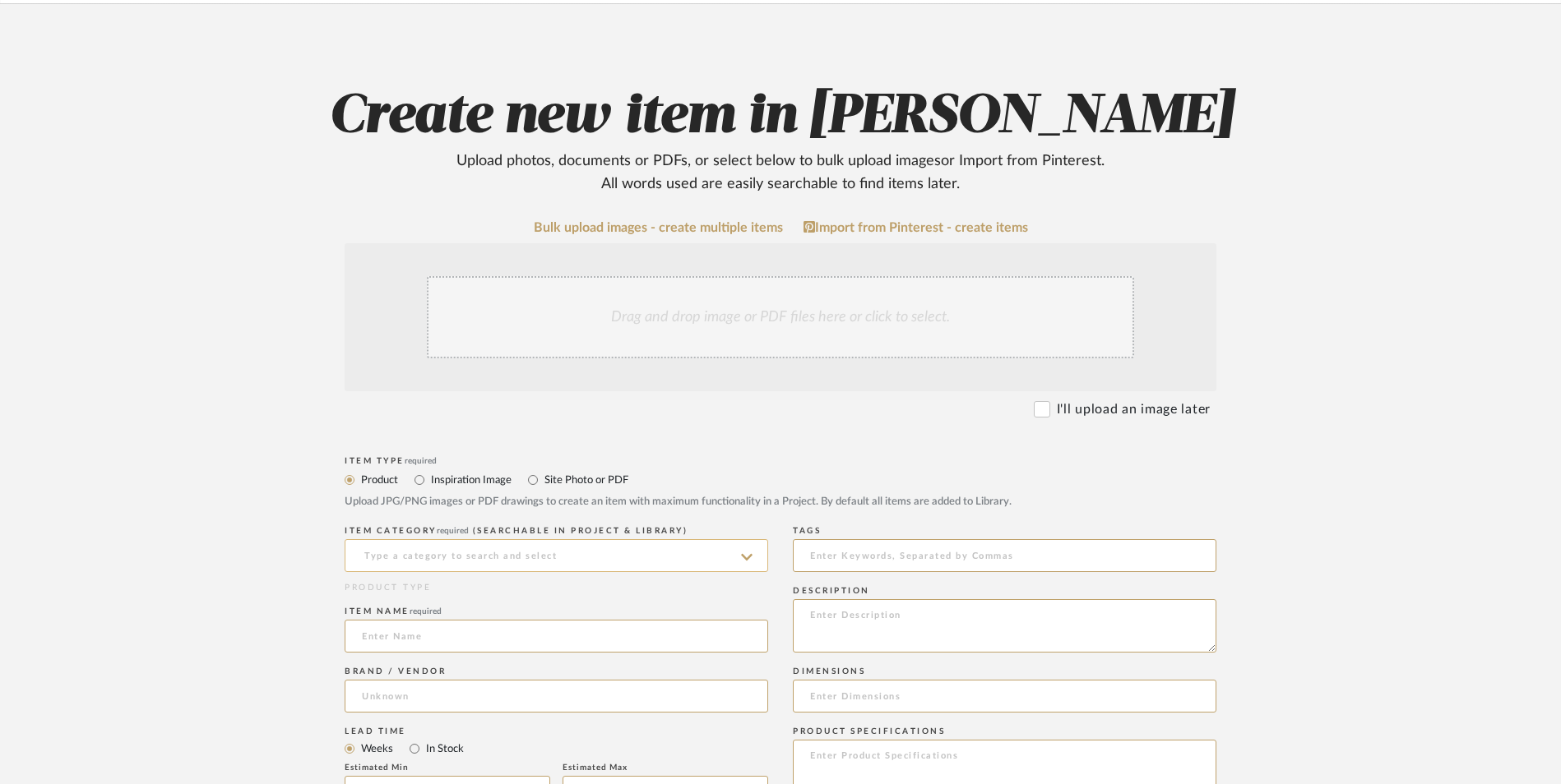
click at [550, 539] on input at bounding box center [556, 556] width 424 height 33
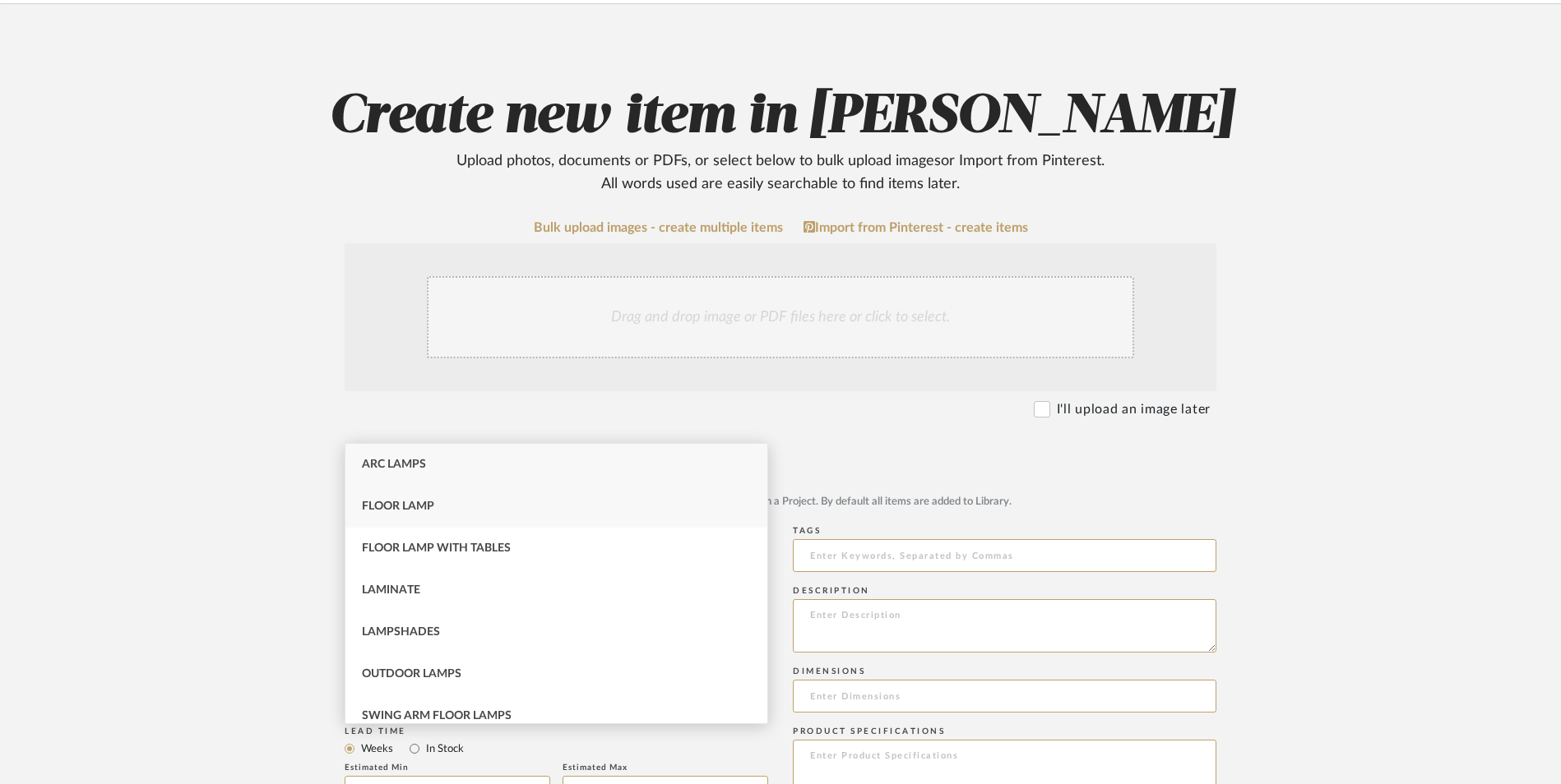
click at [484, 509] on div "Floor Lamp" at bounding box center [556, 506] width 422 height 42
type input "Floor Lamp"
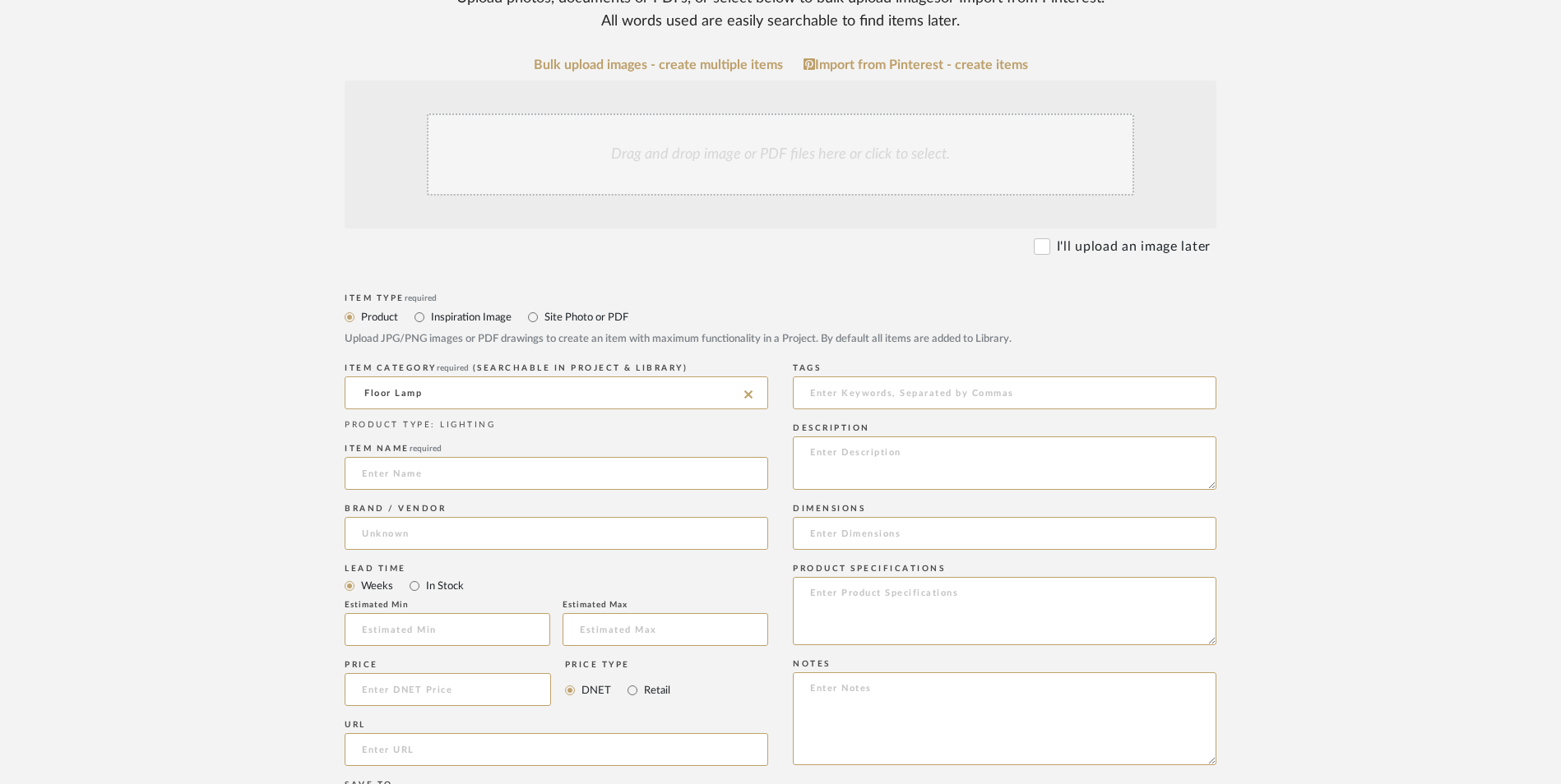
scroll to position [411, 0]
click at [457, 455] on input at bounding box center [556, 472] width 424 height 33
click at [432, 516] on input at bounding box center [556, 532] width 424 height 33
type input "Ozarke"
click at [426, 427] on mat-option "Amazon" at bounding box center [556, 441] width 422 height 42
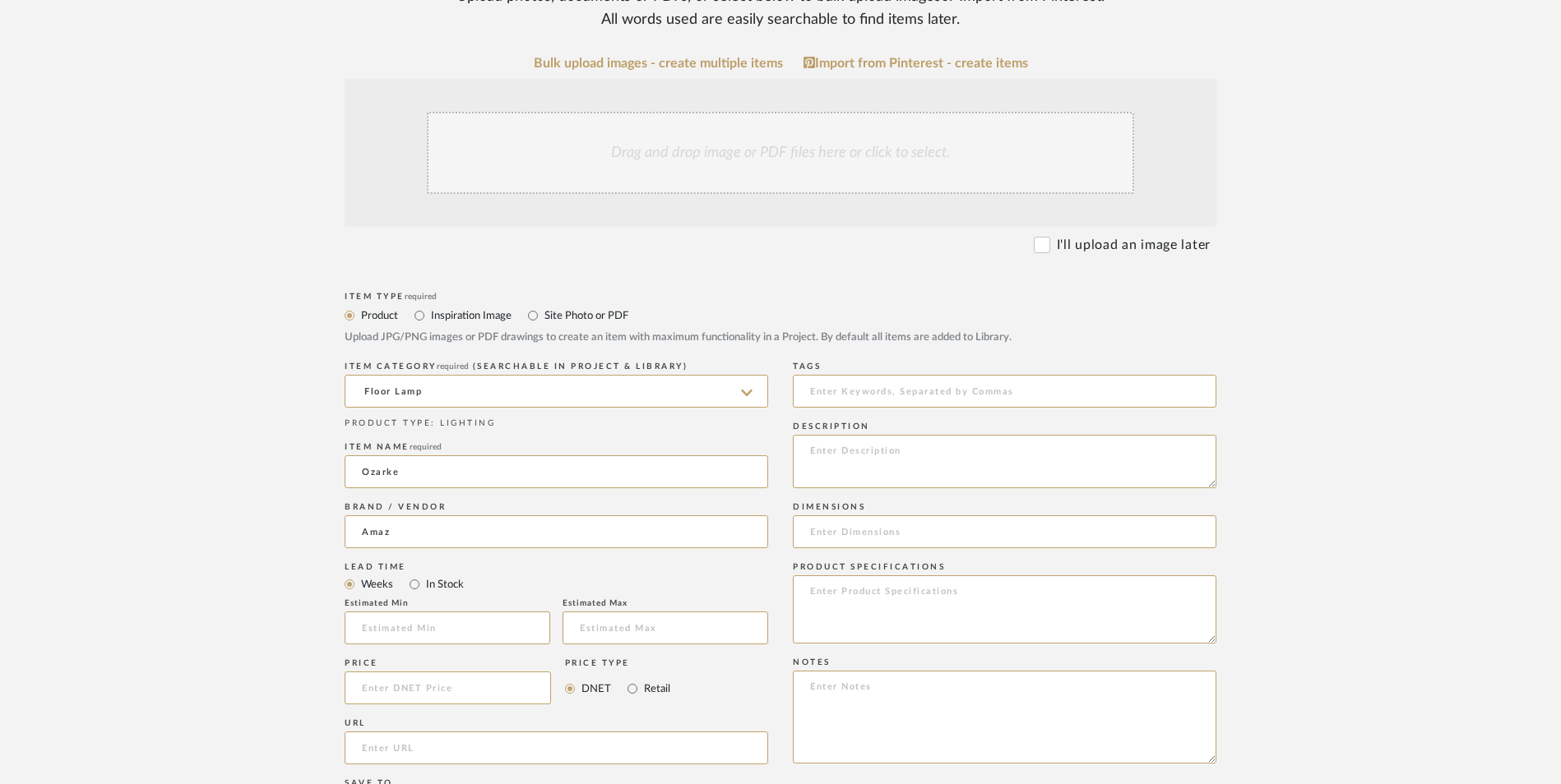
type input "Amazon"
click at [417, 575] on input "In Stock" at bounding box center [414, 584] width 20 height 20
radio input "true"
drag, startPoint x: 635, startPoint y: 559, endPoint x: 1215, endPoint y: 127, distance: 723.2
click at [638, 679] on input "Retail" at bounding box center [633, 689] width 20 height 20
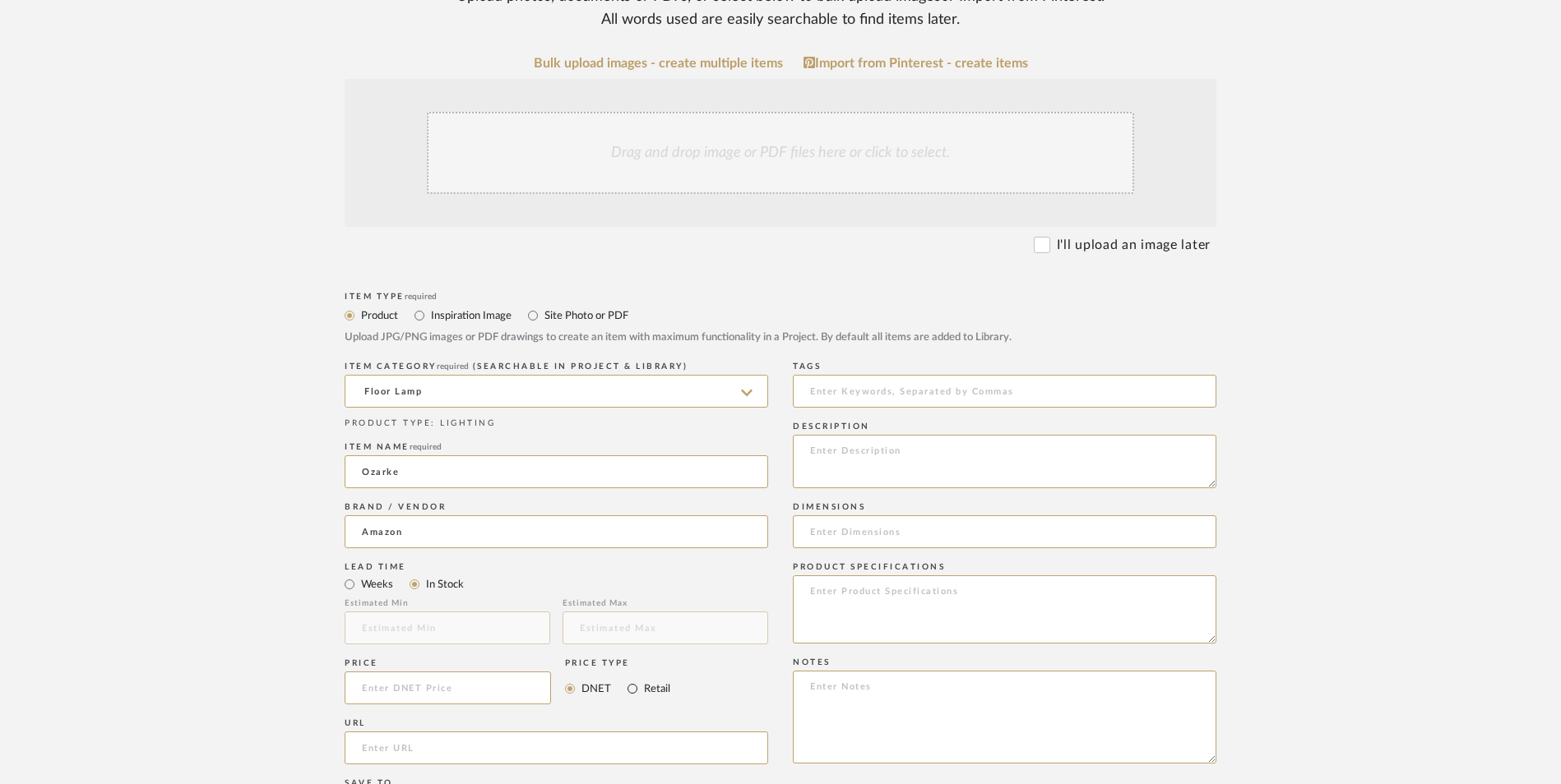
radio input "true"
click at [408, 671] on input at bounding box center [448, 688] width 207 height 33
type input "$149.99"
drag, startPoint x: 209, startPoint y: 529, endPoint x: 447, endPoint y: 606, distance: 250.1
click at [213, 527] on upload-items "Create new item in [PERSON_NAME] Upload photos, documents or PDFs, or select be…" at bounding box center [780, 564] width 1561 height 1450
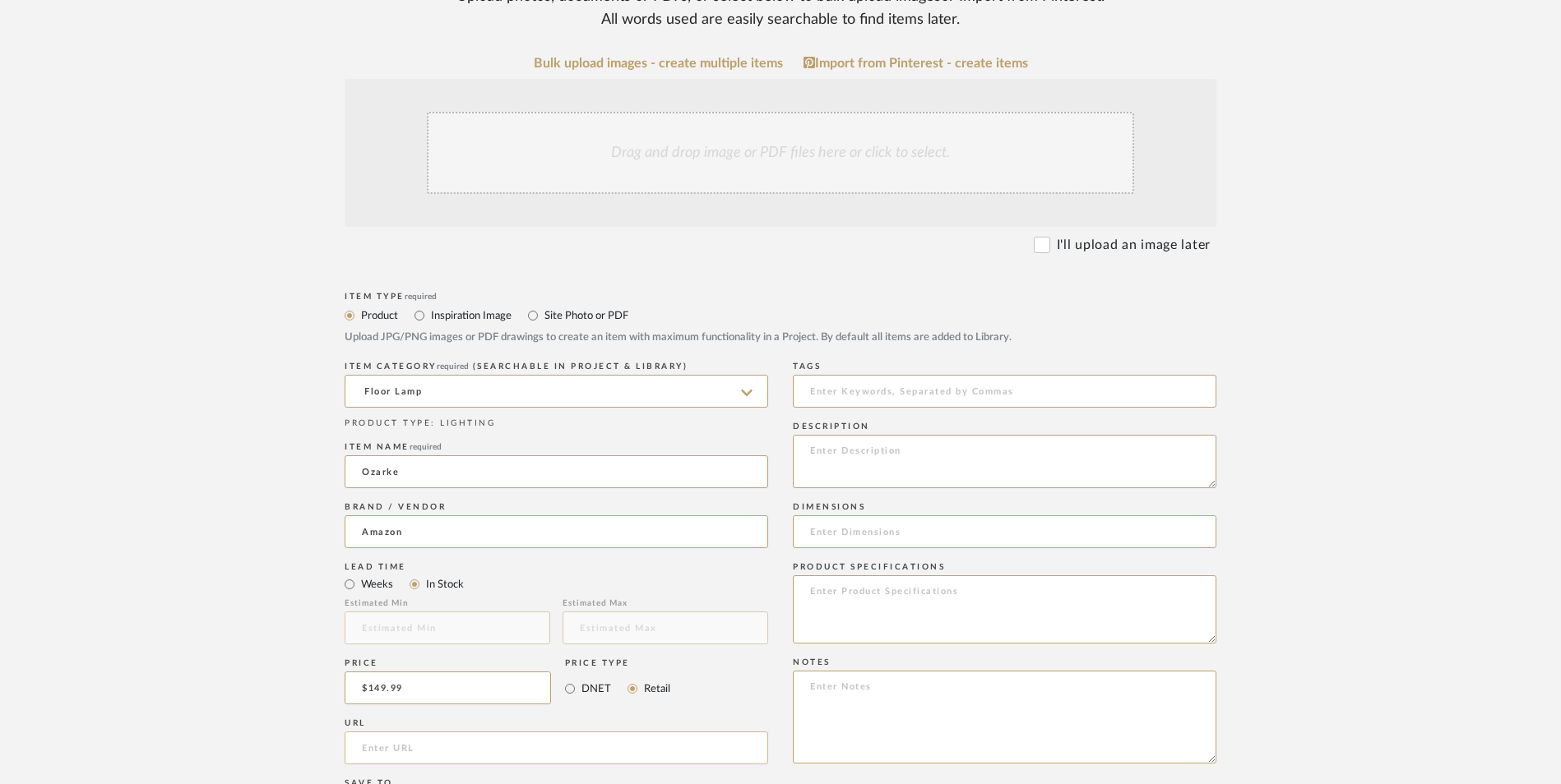
click at [445, 731] on input "url" at bounding box center [556, 748] width 424 height 33
paste input "[URL][DOMAIN_NAME][PERSON_NAME]"
type input "[URL][DOMAIN_NAME][PERSON_NAME]"
click at [249, 493] on upload-items "Create new item in [PERSON_NAME] Upload photos, documents or PDFs, or select be…" at bounding box center [780, 564] width 1561 height 1450
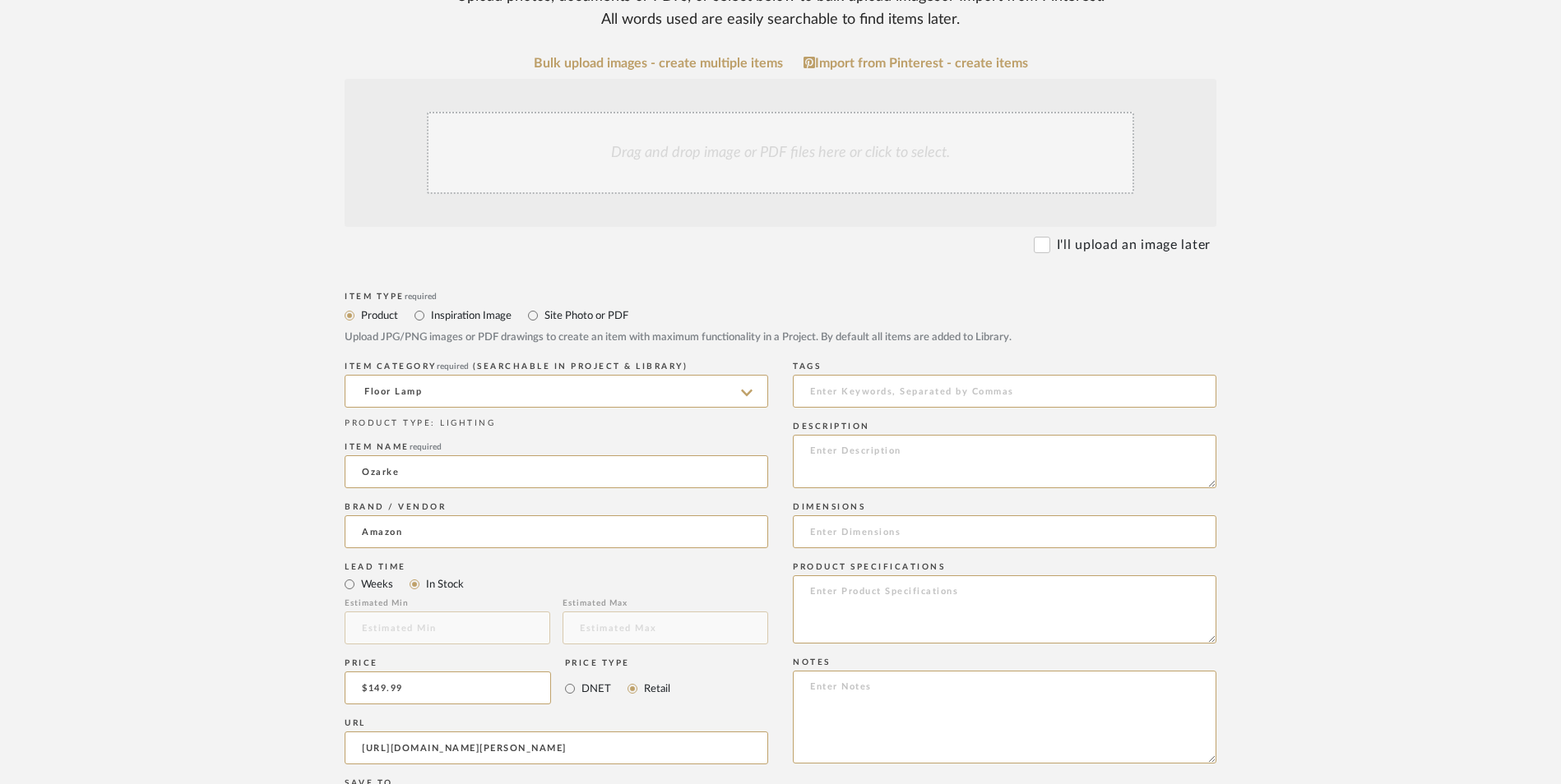
scroll to position [0, 0]
click at [950, 670] on textarea at bounding box center [1005, 716] width 424 height 93
paste textarea "Option 1: ETA: SKU: Reviews - Stars Return | Refund Policy:"
drag, startPoint x: 860, startPoint y: 550, endPoint x: 701, endPoint y: 550, distance: 159.0
click at [701, 550] on div "Item Type required Product Inspiration Image Site Photo or PDF Upload JPG/PNG i…" at bounding box center [780, 767] width 872 height 960
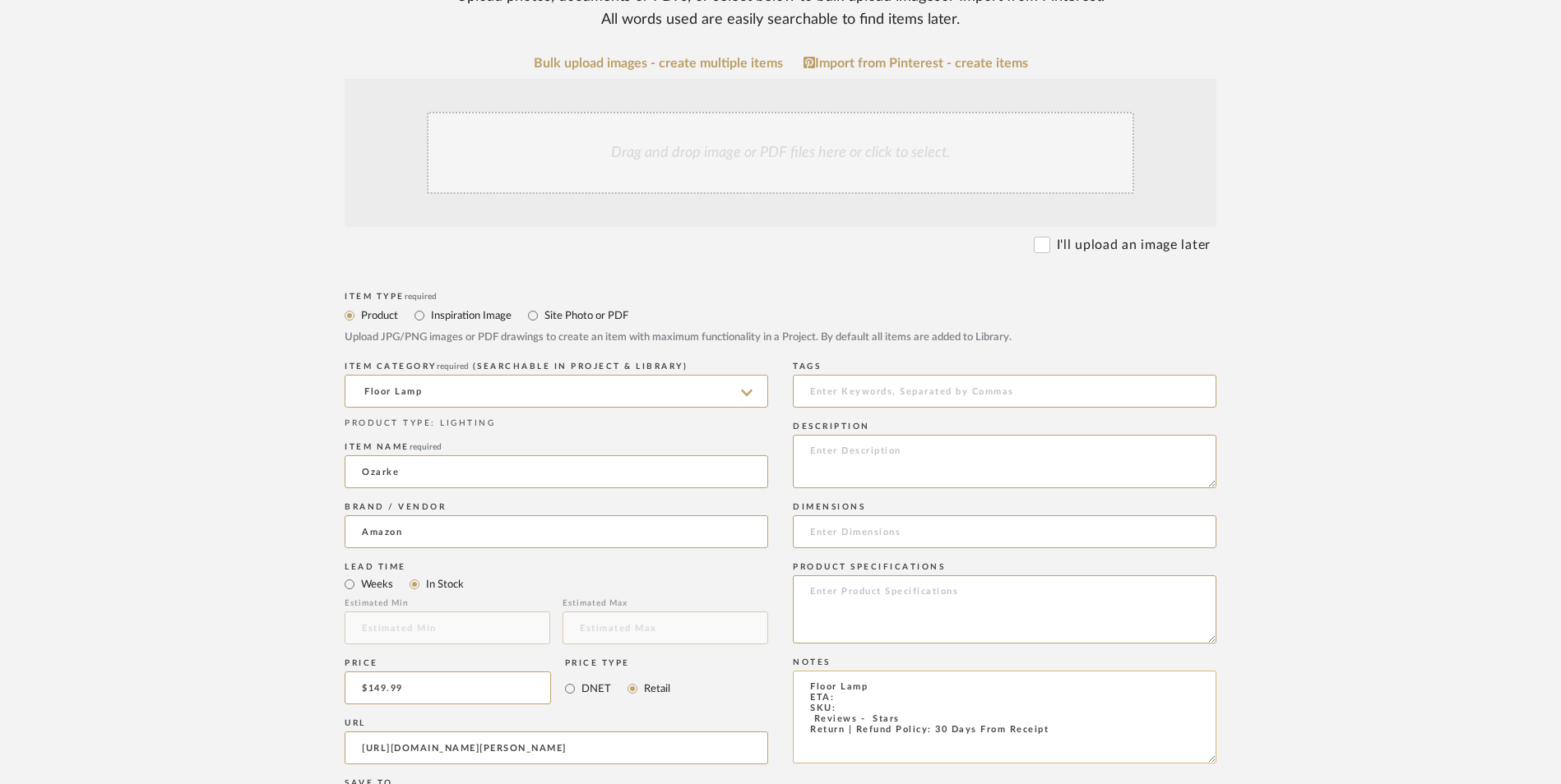
click at [804, 670] on textarea "Floor Lamp ETA: SKU: Reviews - Stars Return | Refund Policy: 30 Days From Recei…" at bounding box center [1005, 716] width 424 height 93
click at [927, 670] on textarea "Floor Lamp ETA: SKU: 39 Reviews - 4.6 Stars Return | Refund Policy: 30 Days Fro…" at bounding box center [1005, 716] width 424 height 93
type textarea "Floor Lamp ETA: SKU: 39 Reviews - 4.6 Stars Only 4 Available Return | Refund Po…"
click at [910, 516] on input at bounding box center [1005, 532] width 424 height 33
paste input "10"D x 22"W x 65"H"
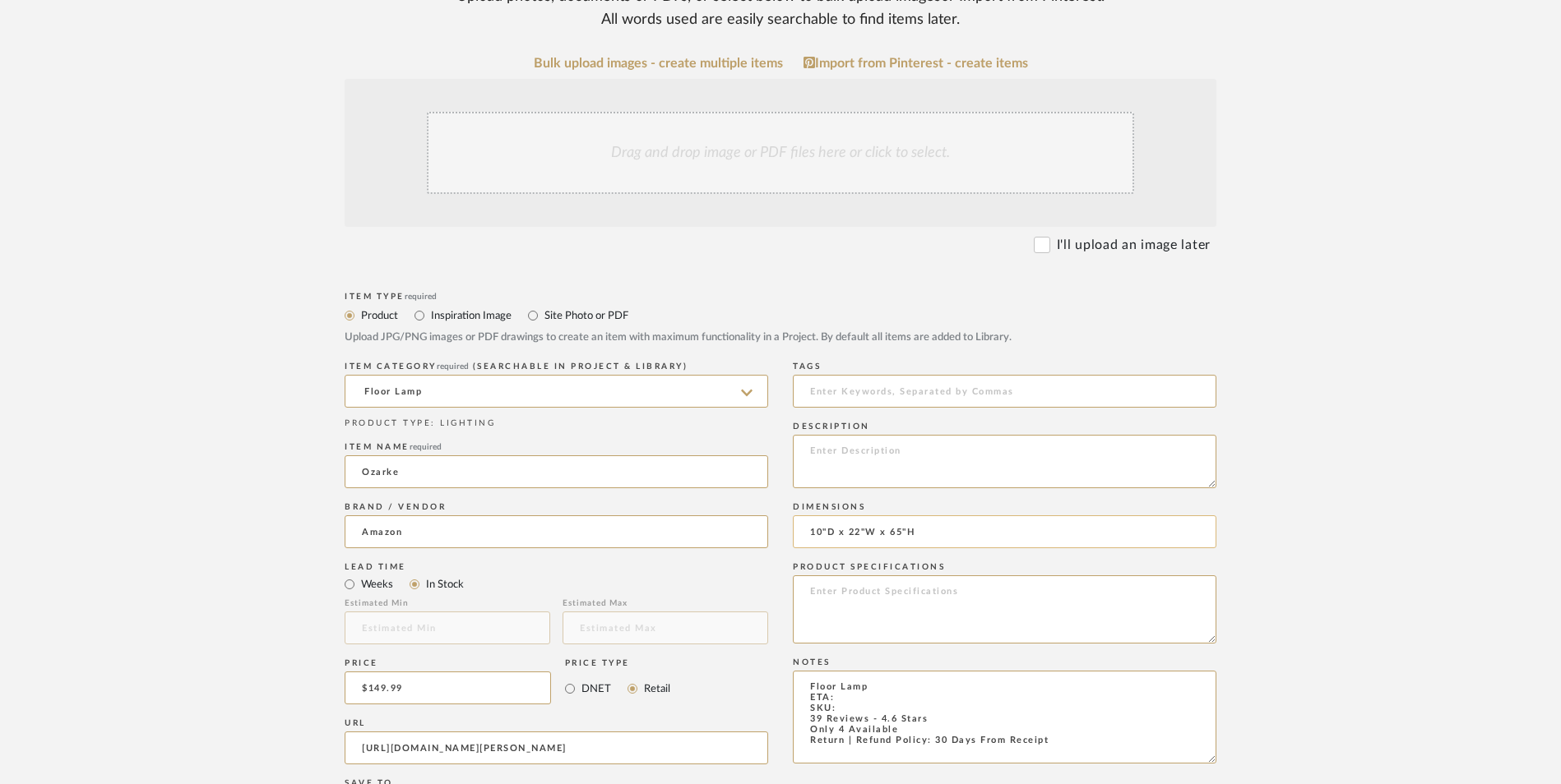
click at [829, 516] on input "10"D x 22"W x 65"H" at bounding box center [1005, 532] width 424 height 33
click at [874, 516] on input "10" D x 22"W x 65"H" at bounding box center [1005, 532] width 424 height 33
click at [916, 516] on input "10" D x 22" W x 65"H" at bounding box center [1005, 532] width 424 height 33
type input "10" D x 22" W x 65" H"
click at [857, 576] on textarea at bounding box center [1005, 610] width 424 height 69
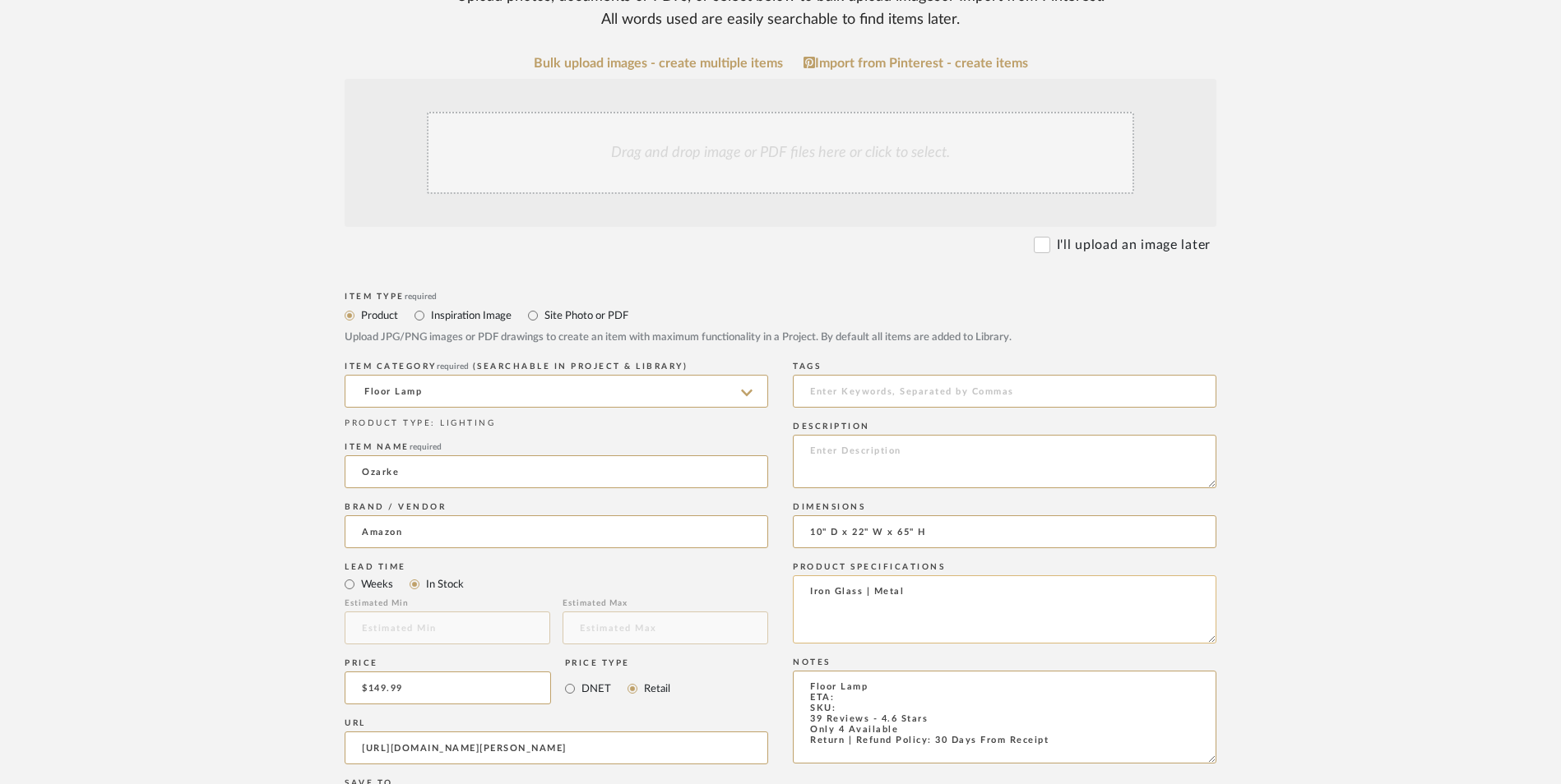
drag, startPoint x: 908, startPoint y: 460, endPoint x: 875, endPoint y: 459, distance: 33.0
click at [875, 576] on textarea "Iron Glass | Metal" at bounding box center [1005, 610] width 424 height 69
type textarea "Iron Glass | Brass"
click at [850, 670] on textarea "Floor Lamp ETA: SKU: 39 Reviews - 4.6 Stars Only 4 Available Return | Refund Po…" at bounding box center [1005, 716] width 424 height 93
click at [875, 670] on textarea "Floor Lamp ETA: [DATE] SKU: 39 Reviews - 4.6 Stars Only 4 Available Return | Re…" at bounding box center [1005, 716] width 424 height 93
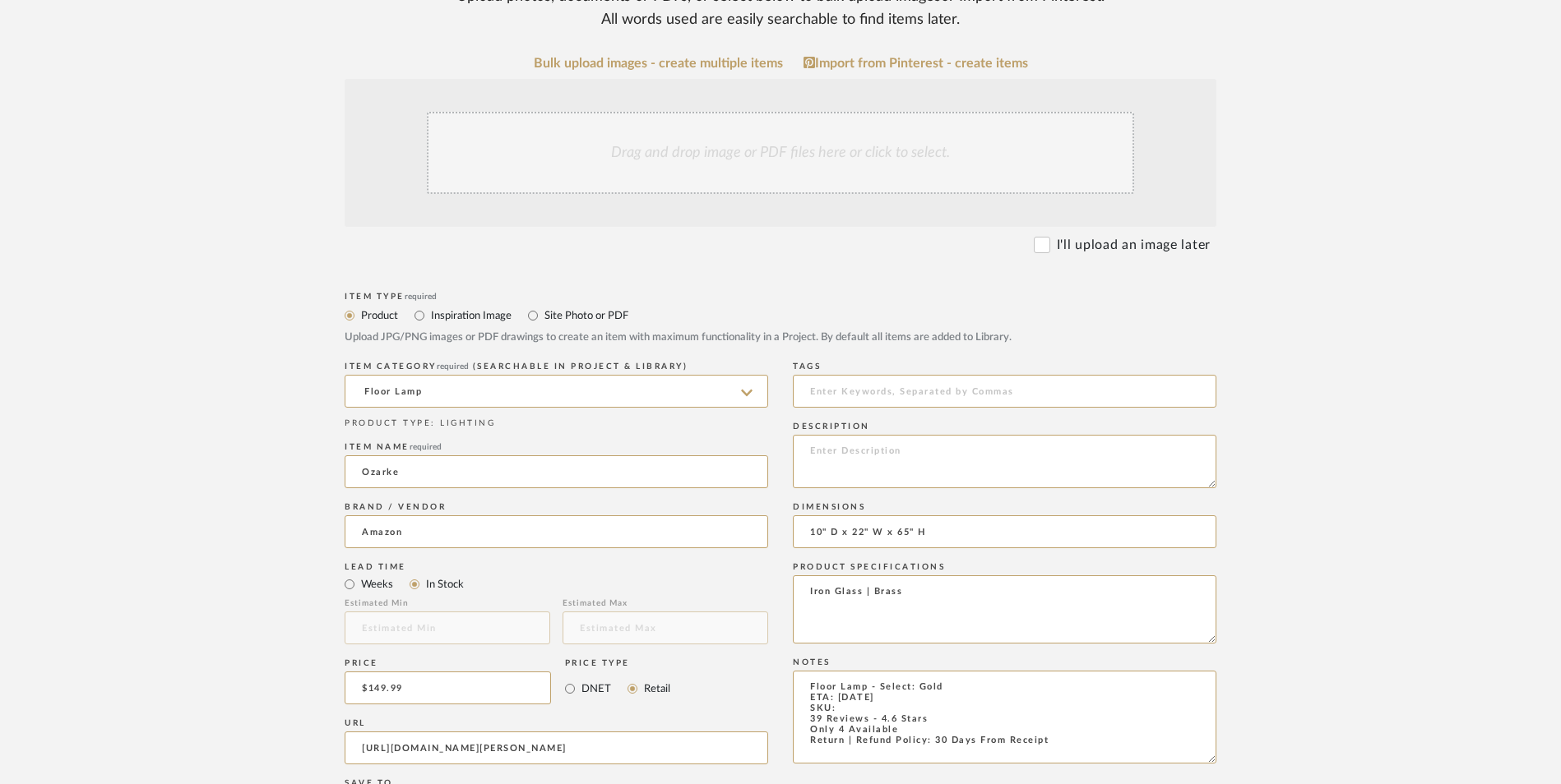
type textarea "Floor Lamp - Select: Gold ETA: [DATE] SKU: 39 Reviews - 4.6 Stars Only 4 Availa…"
click at [758, 112] on div "Drag and drop image or PDF files here or click to select." at bounding box center [780, 153] width 707 height 82
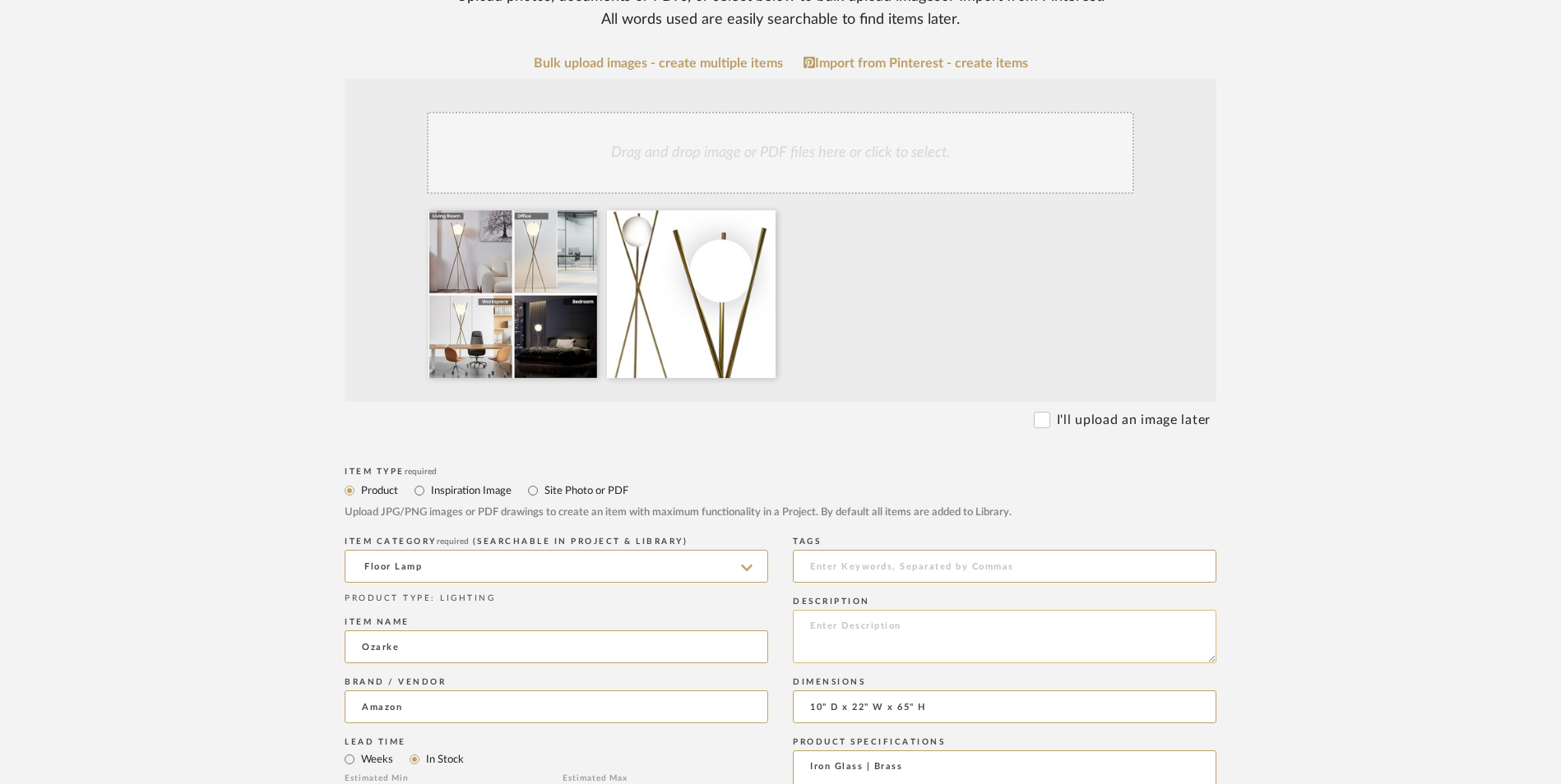
click at [880, 610] on textarea at bounding box center [1005, 636] width 424 height 54
paste textarea "The Ozarke Solstice Glass Globe Floor Lamp enhances any room with its sleek, co…"
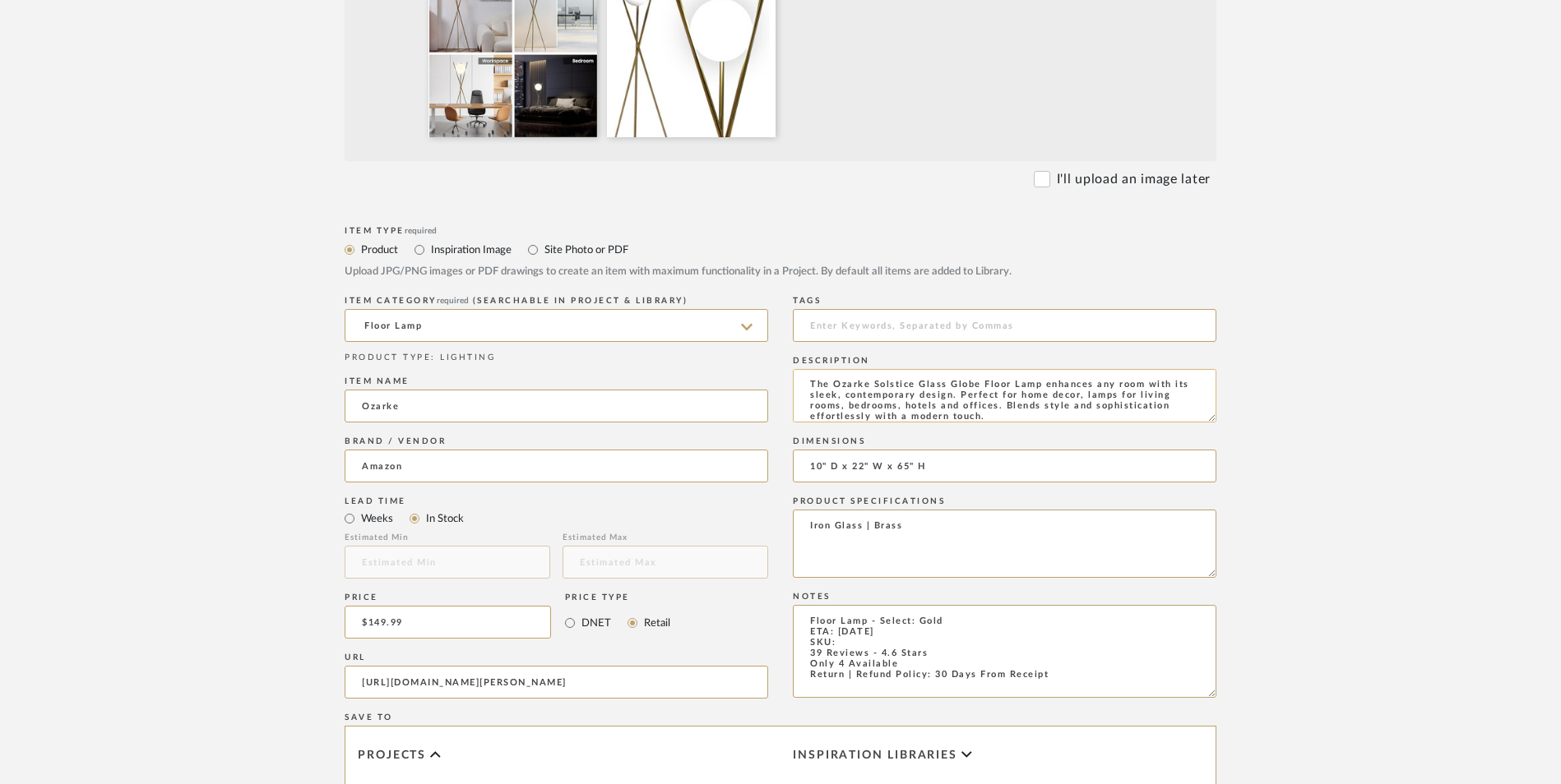
scroll to position [658, 0]
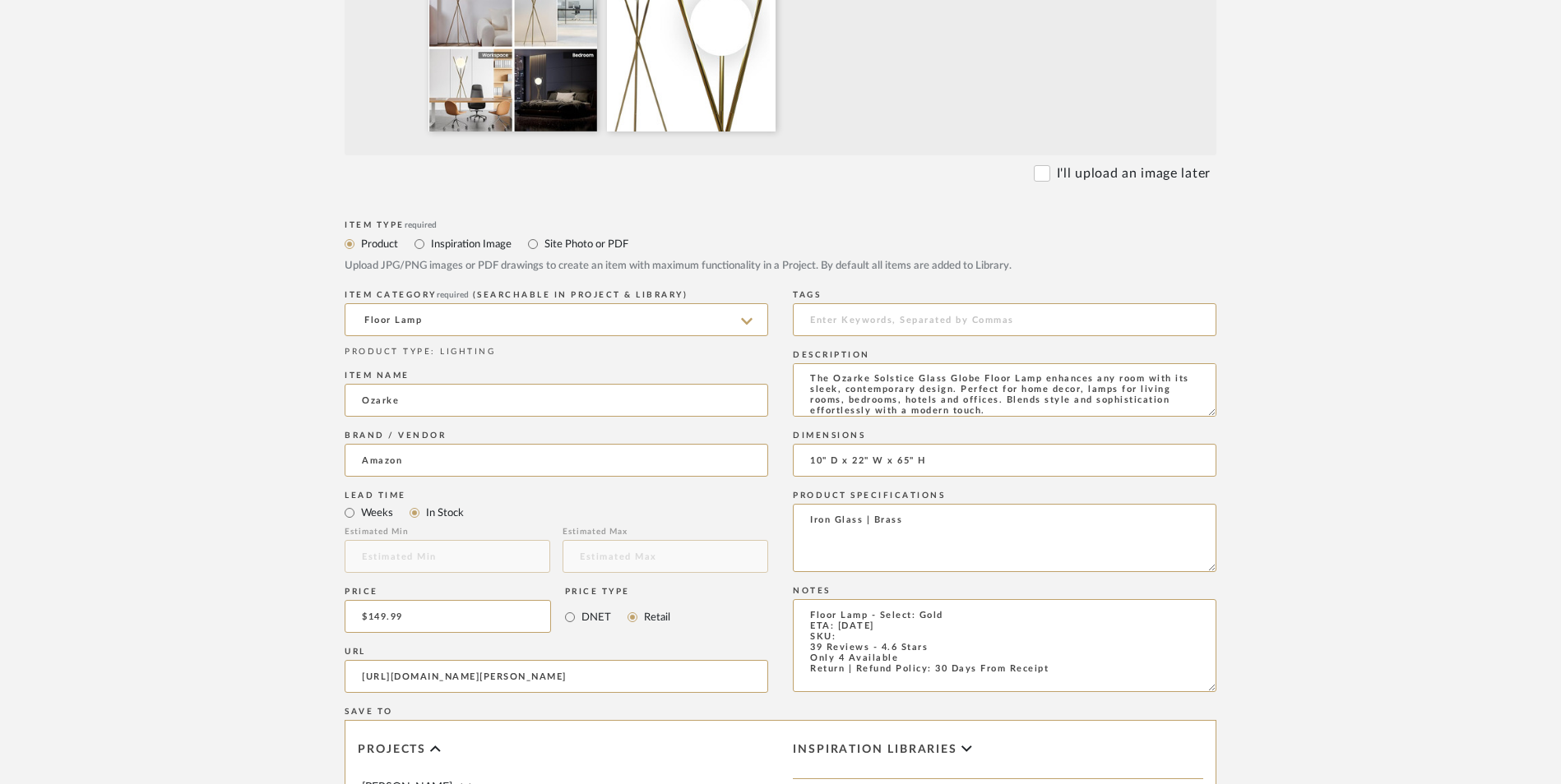
type textarea "The Ozarke Solstice Glass Globe Floor Lamp enhances any room with its sleek, co…"
click at [857, 599] on textarea "Floor Lamp - Select: Gold ETA: [DATE] SKU: 39 Reviews - 4.6 Stars Only 4 Availa…" at bounding box center [1005, 645] width 424 height 93
paste textarea "B0CJMNM27Q"
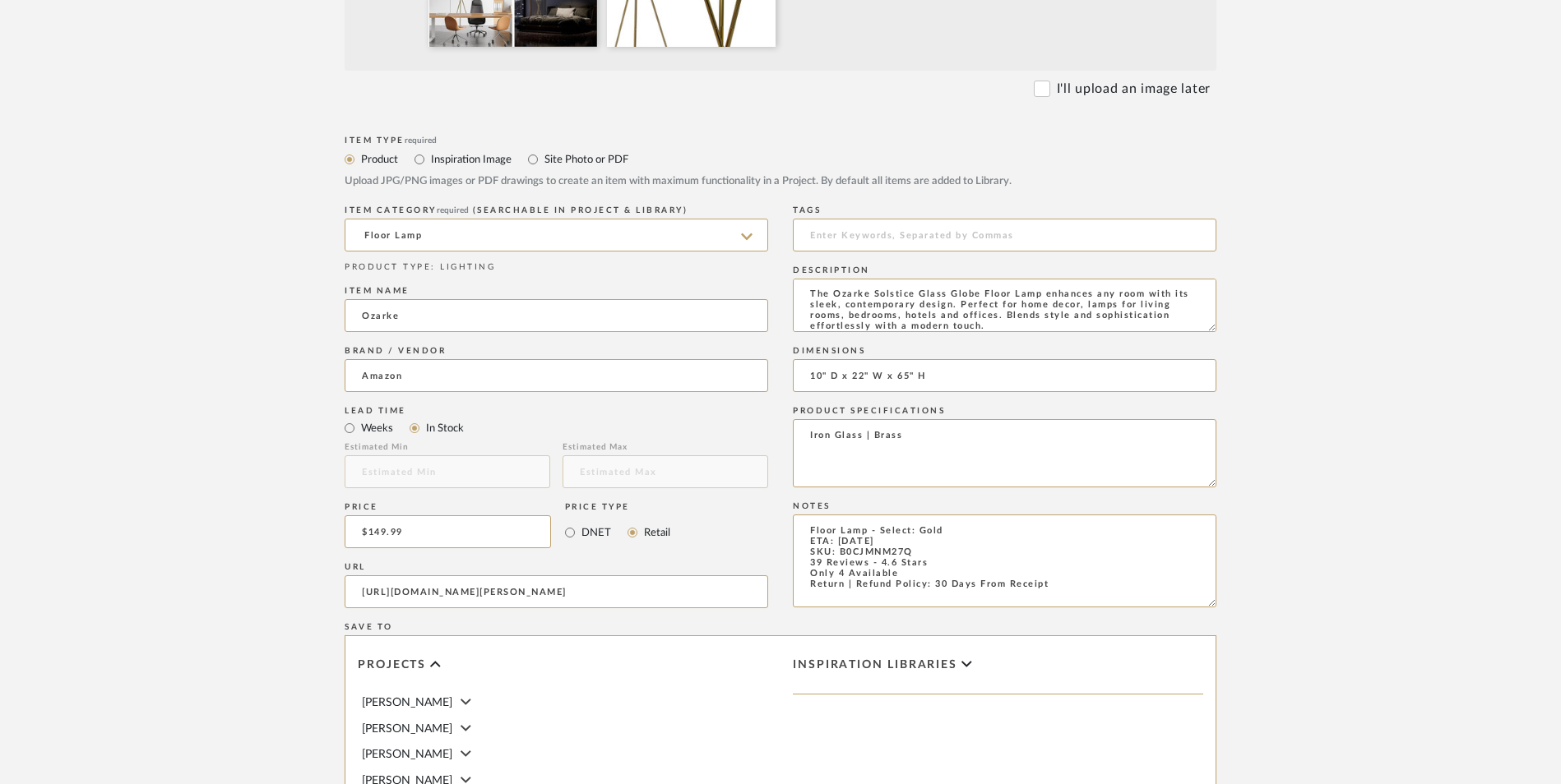
scroll to position [1035, 0]
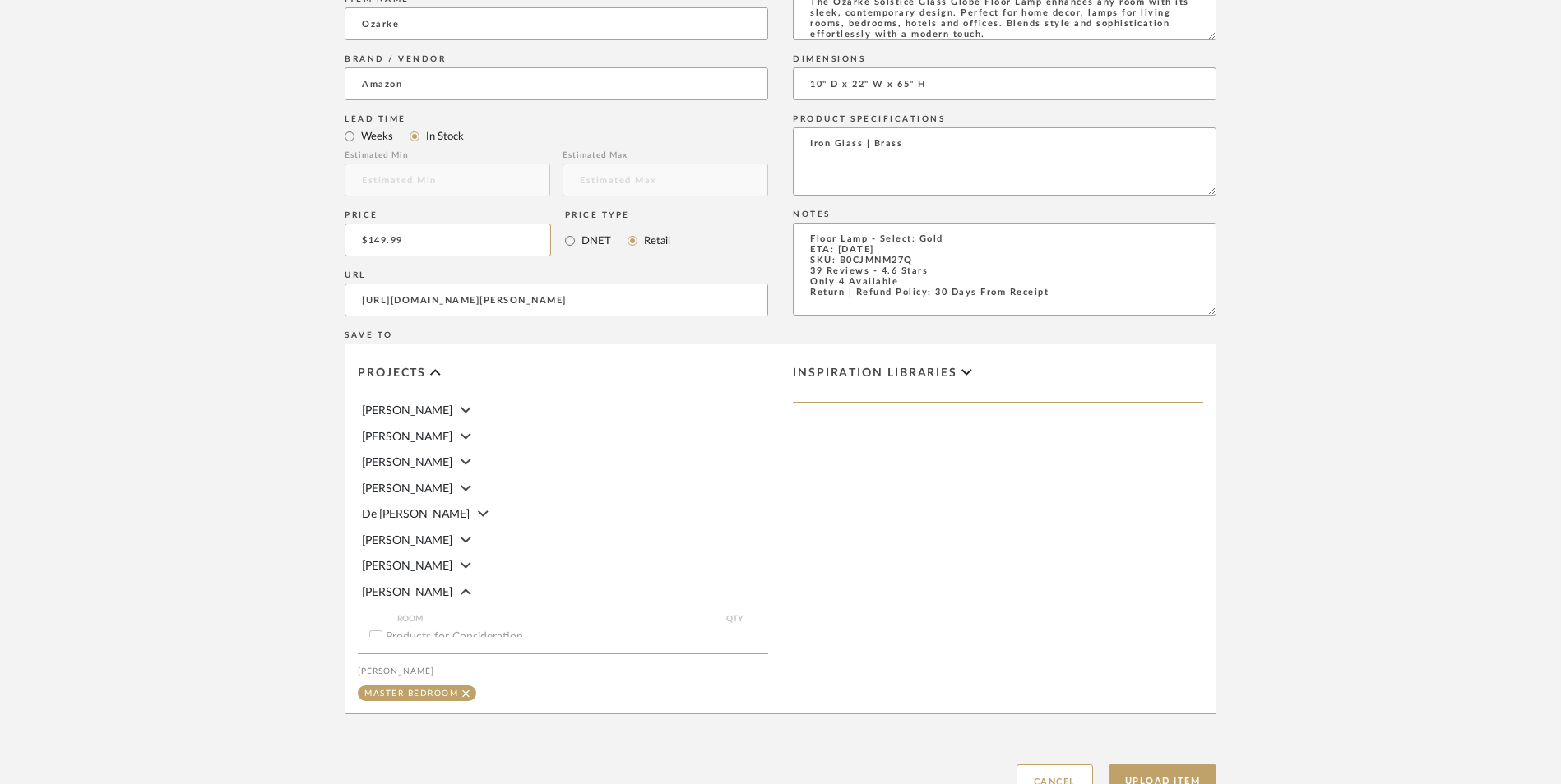
type textarea "Floor Lamp - Select: Gold ETA: [DATE] SKU: B0CJMNM27Q 39 Reviews - 4.6 Stars On…"
click at [1173, 764] on button "Upload Item" at bounding box center [1162, 781] width 109 height 33
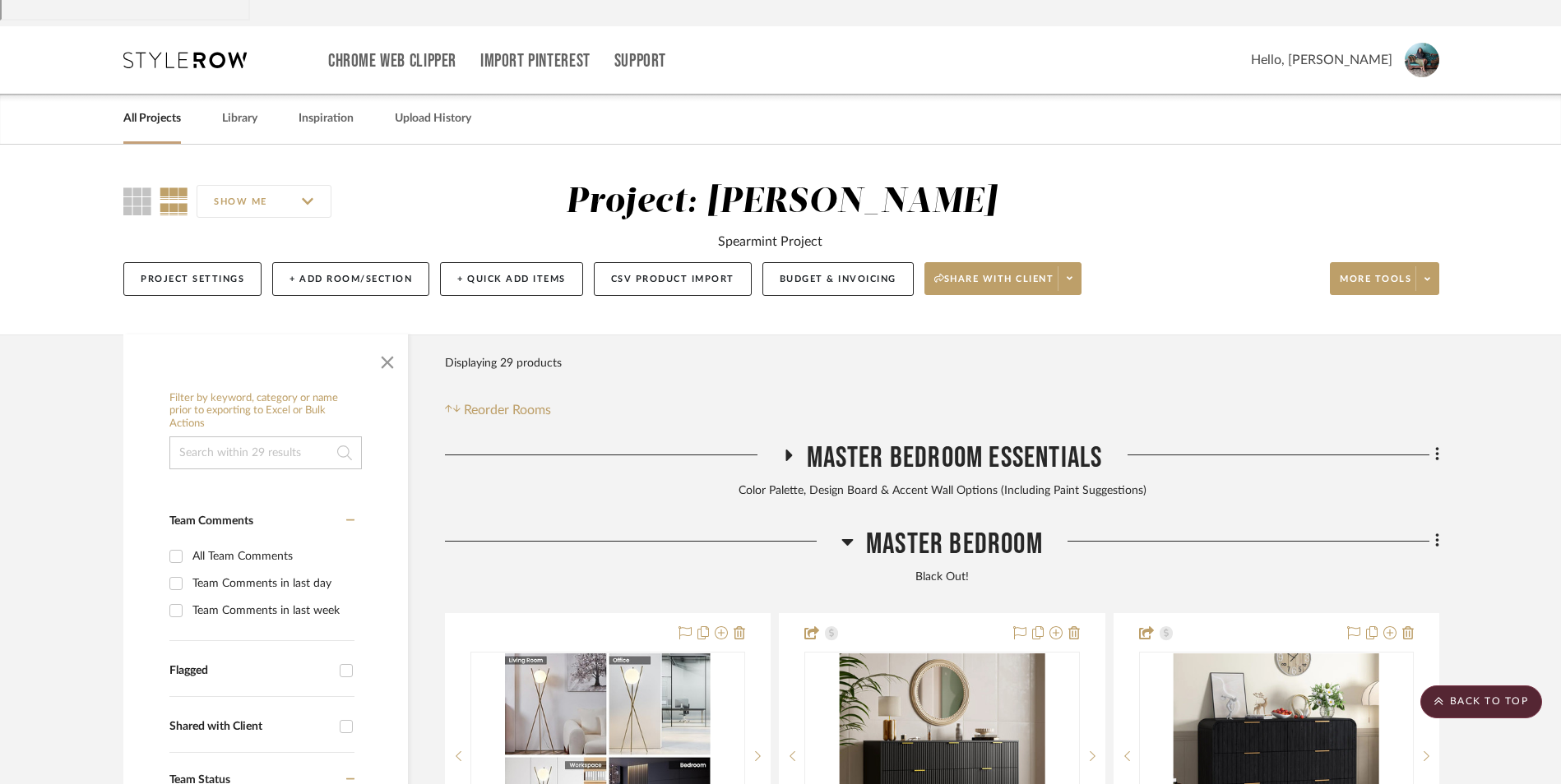
scroll to position [8, 0]
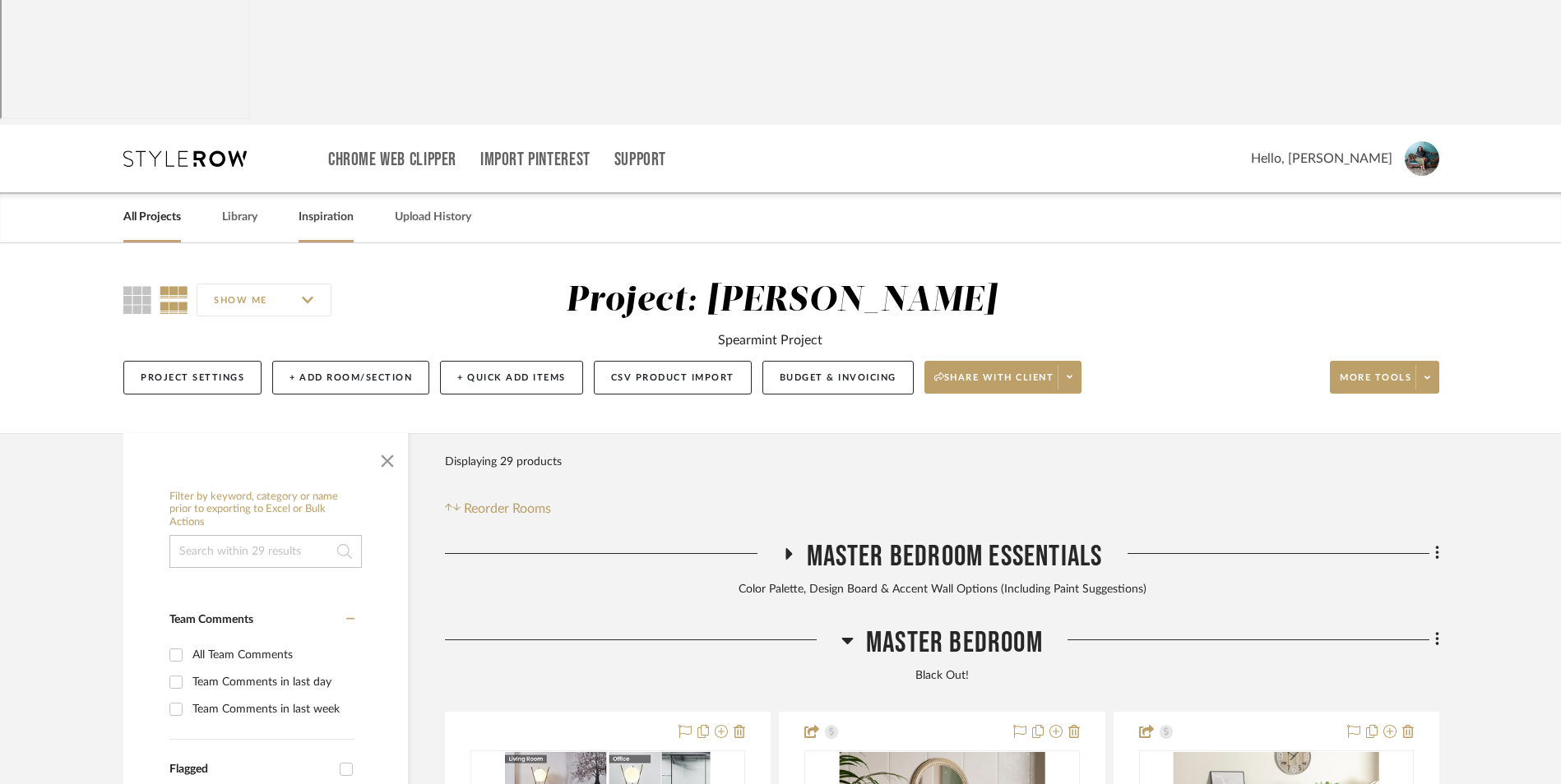
click at [354, 207] on link "Inspiration" at bounding box center [326, 217] width 55 height 23
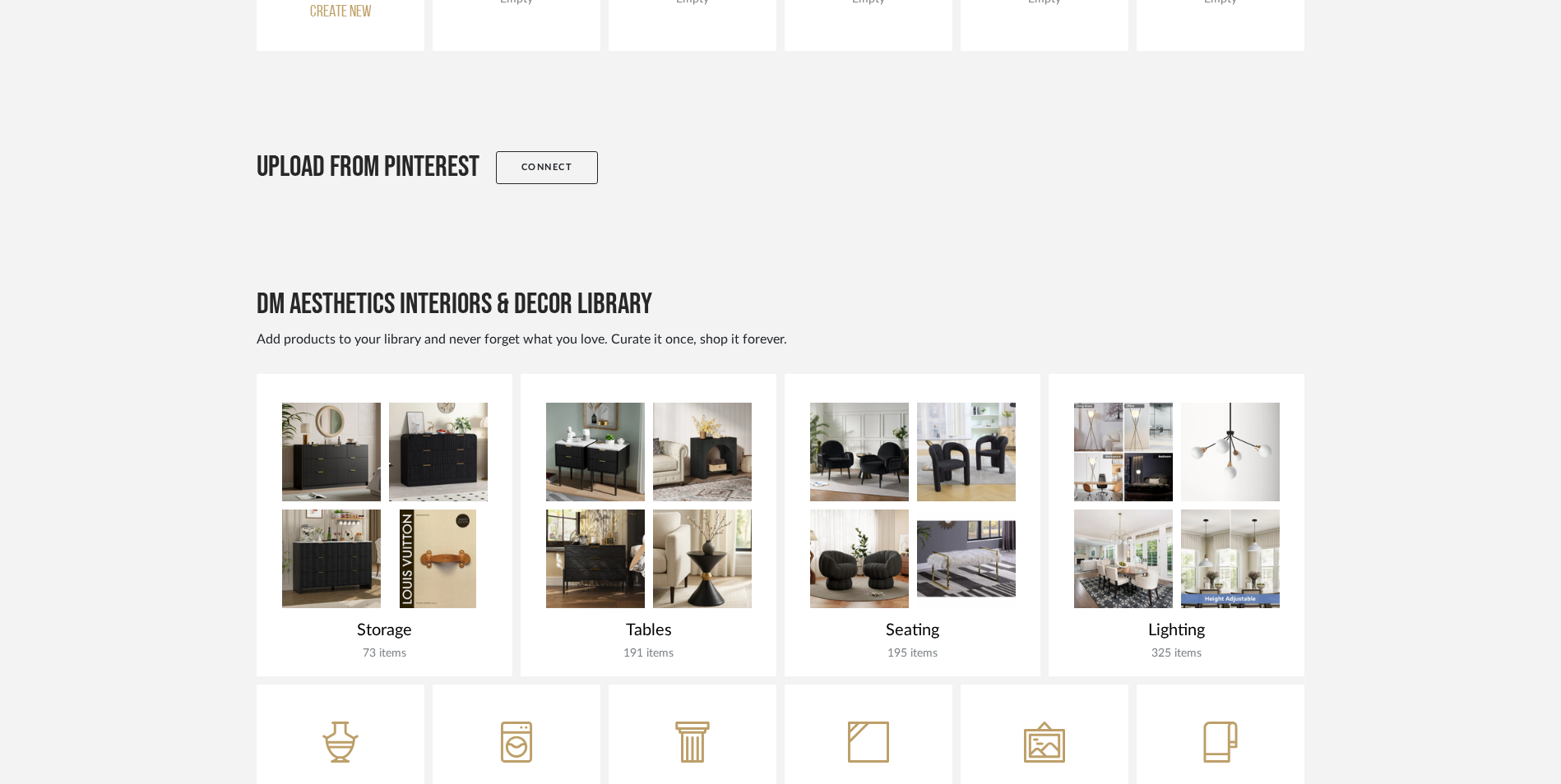
scroll to position [493, 0]
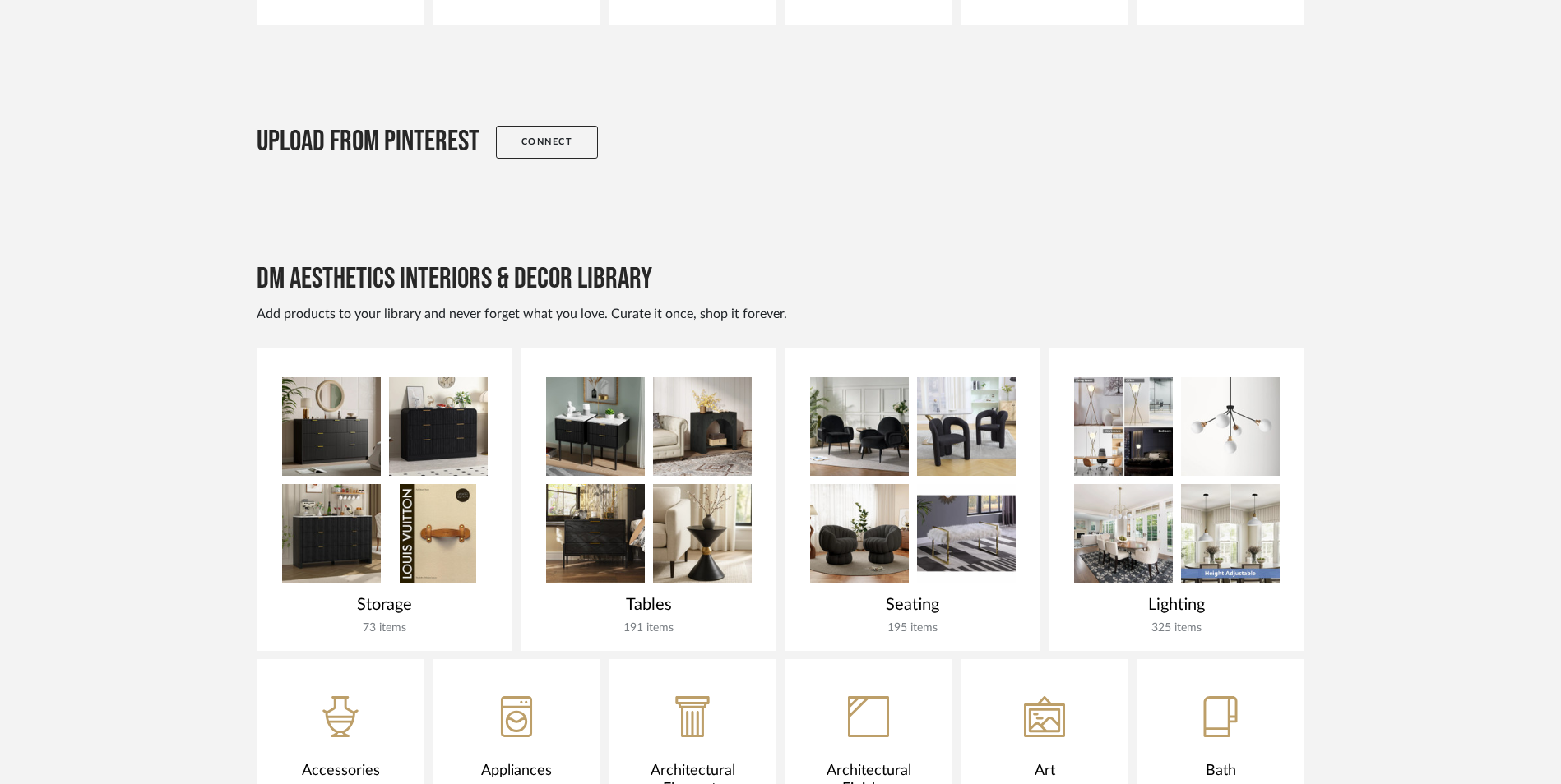
click at [1179, 348] on div at bounding box center [1176, 476] width 256 height 254
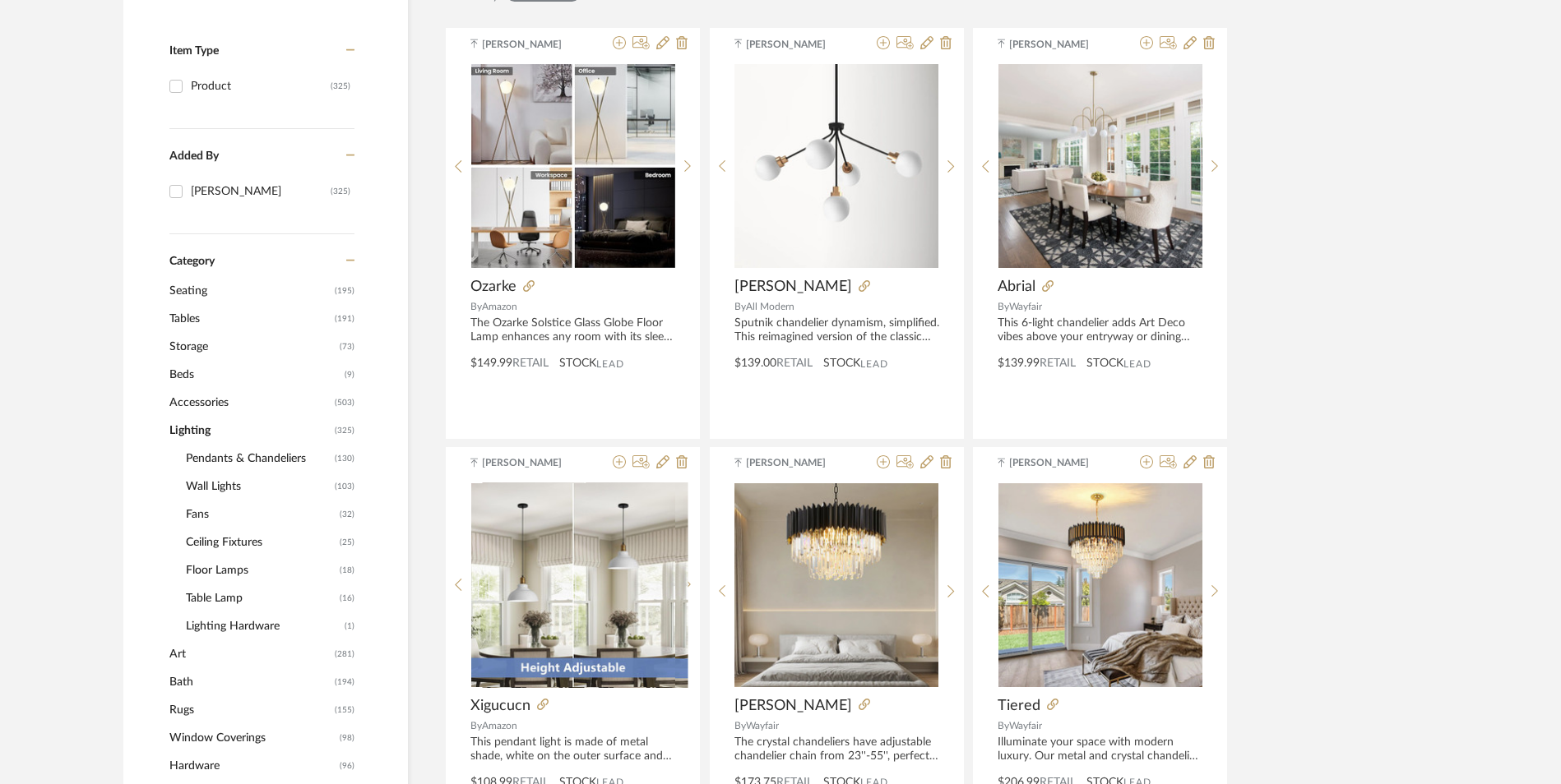
click at [214, 557] on span "Floor Lamps" at bounding box center [260, 571] width 150 height 28
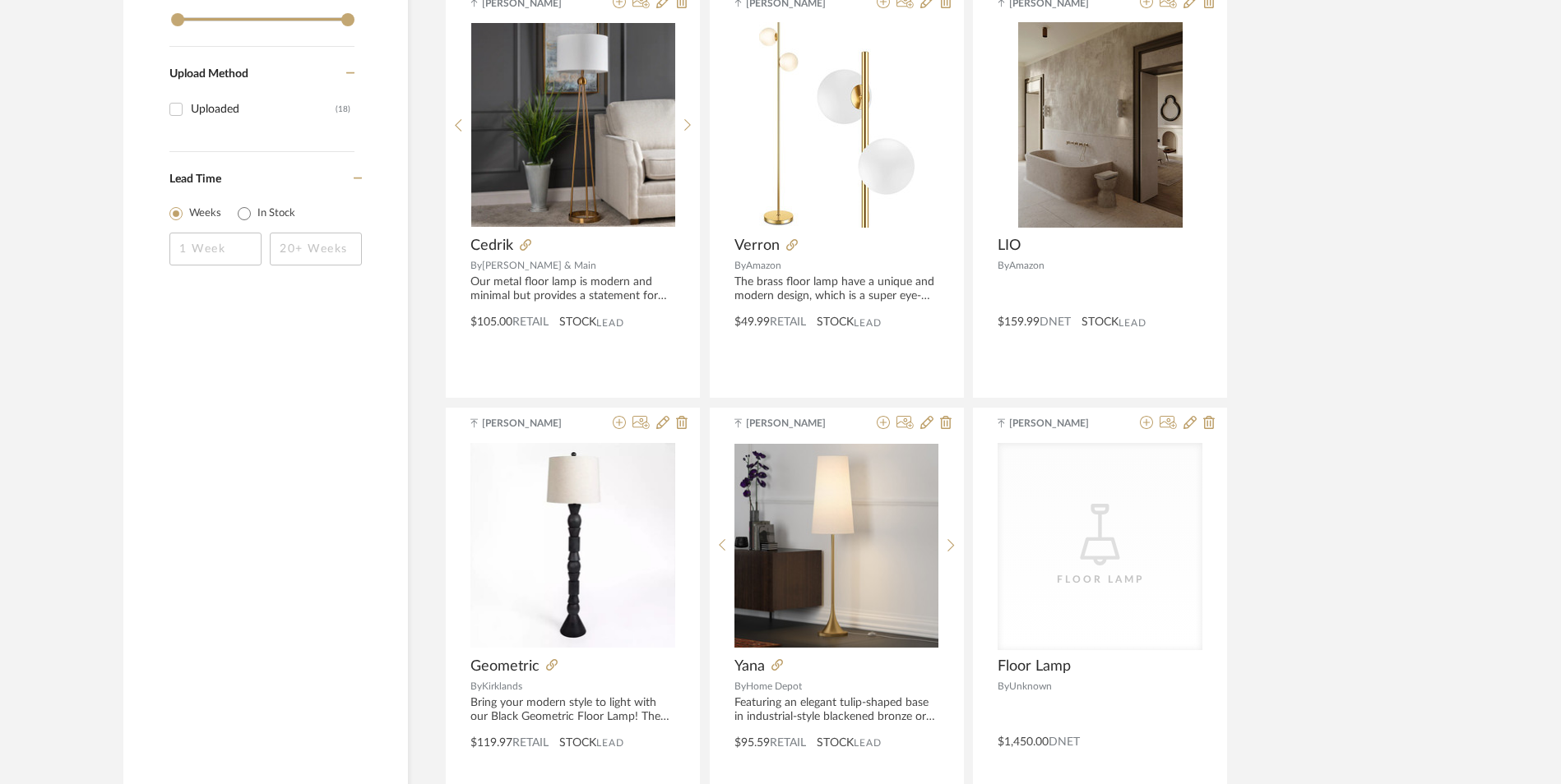
scroll to position [2220, 0]
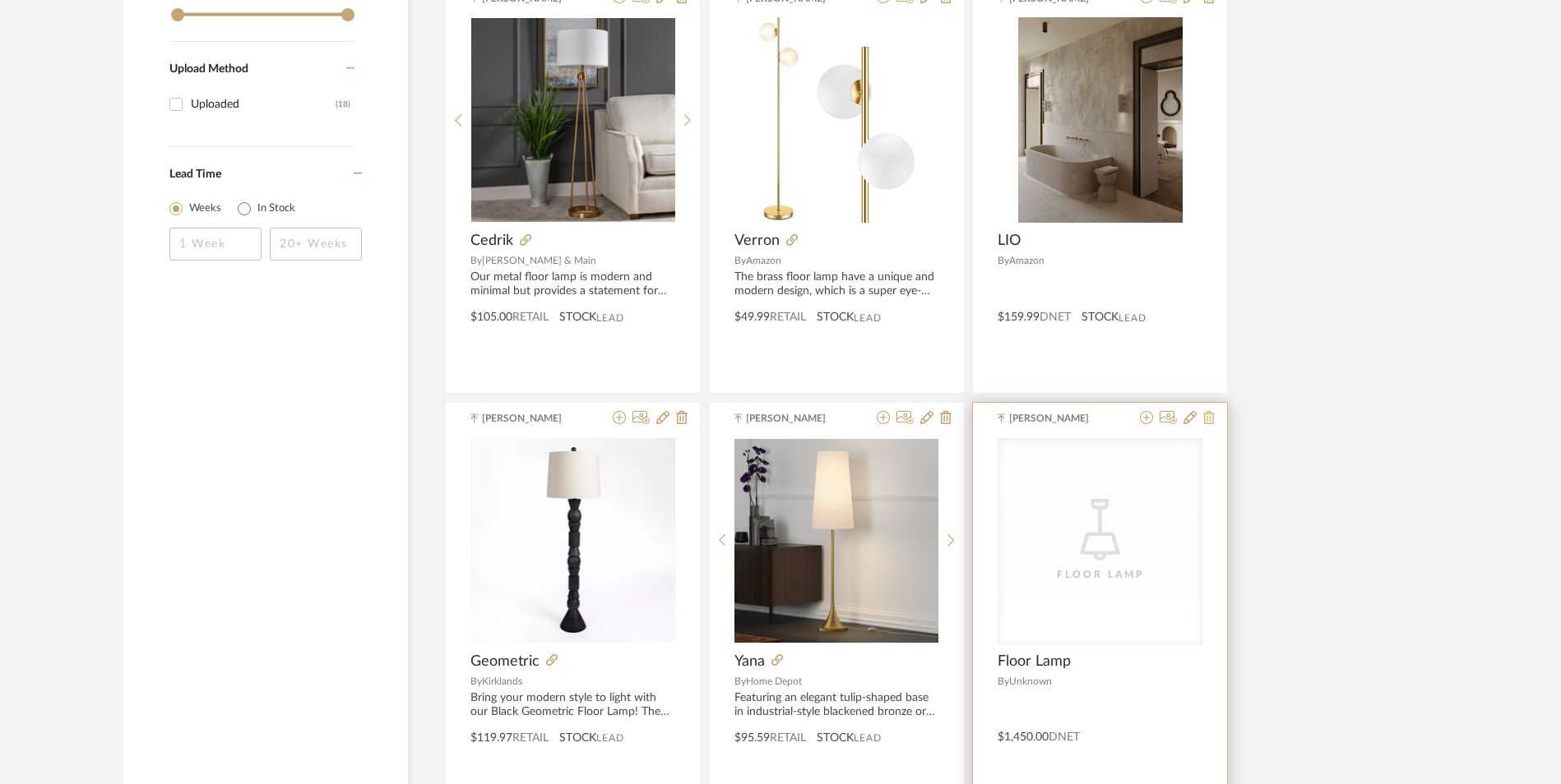
click at [1205, 411] on icon at bounding box center [1209, 417] width 12 height 13
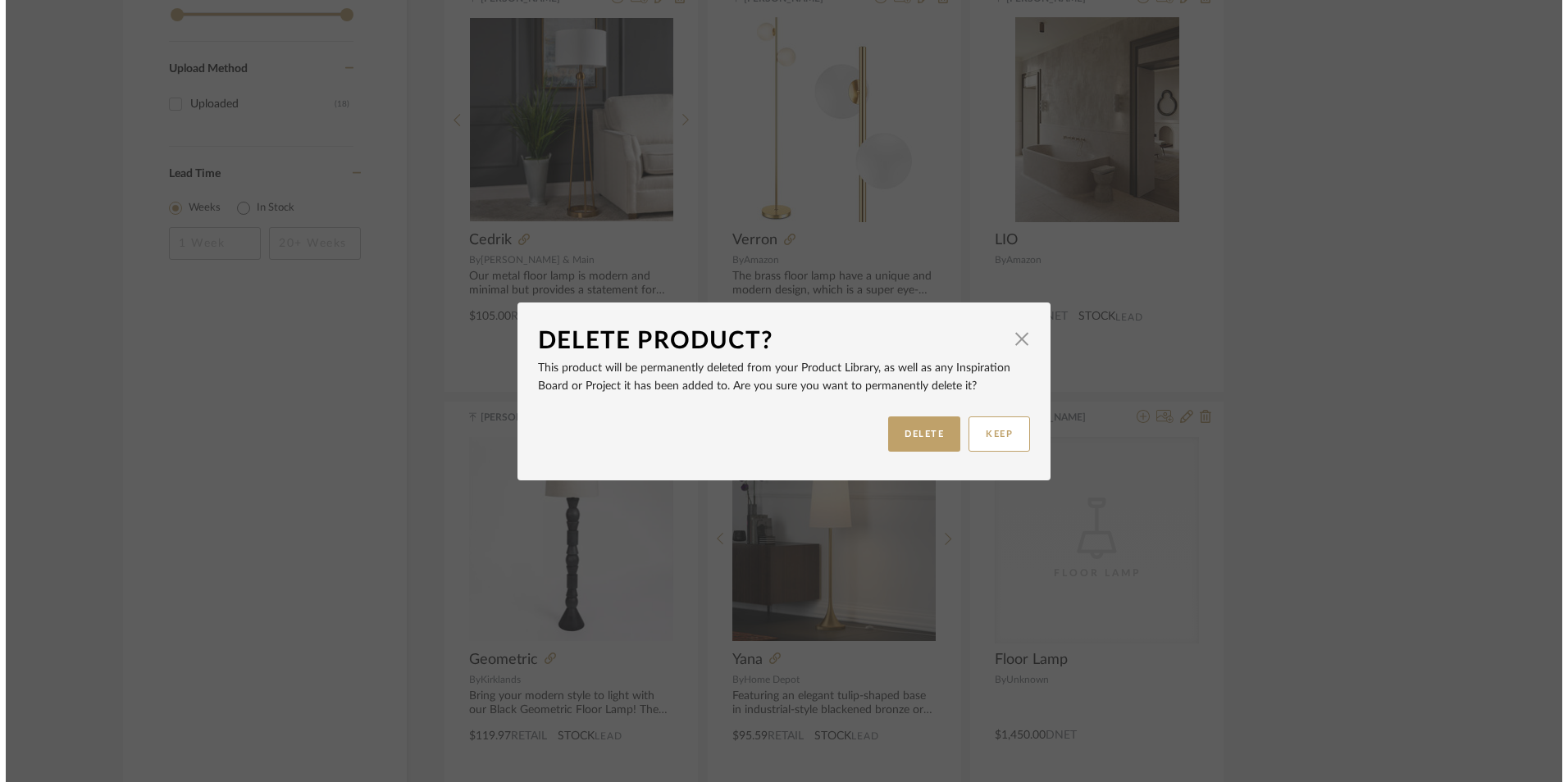
scroll to position [0, 0]
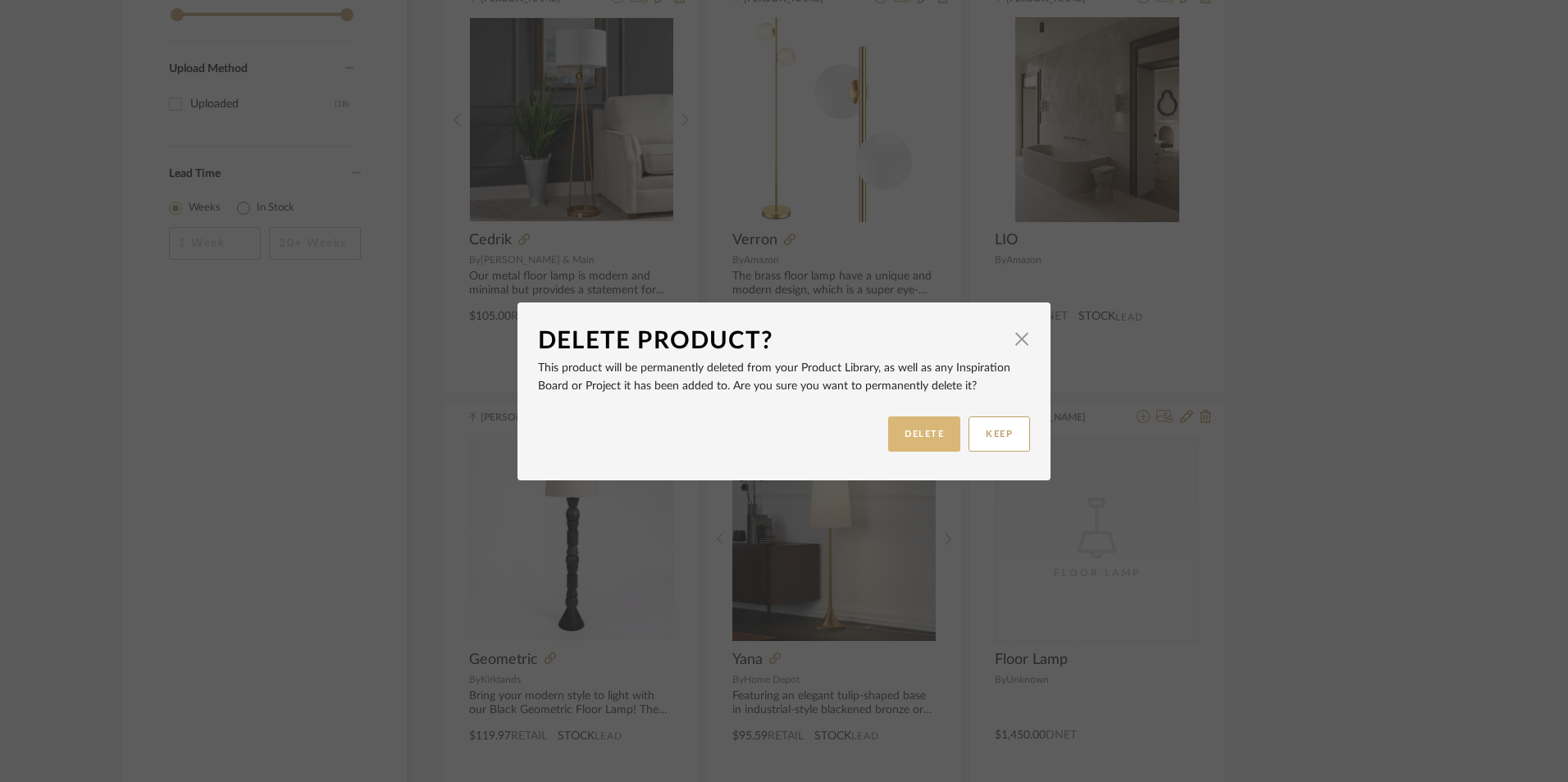
click at [920, 440] on button "DELETE" at bounding box center [925, 434] width 72 height 35
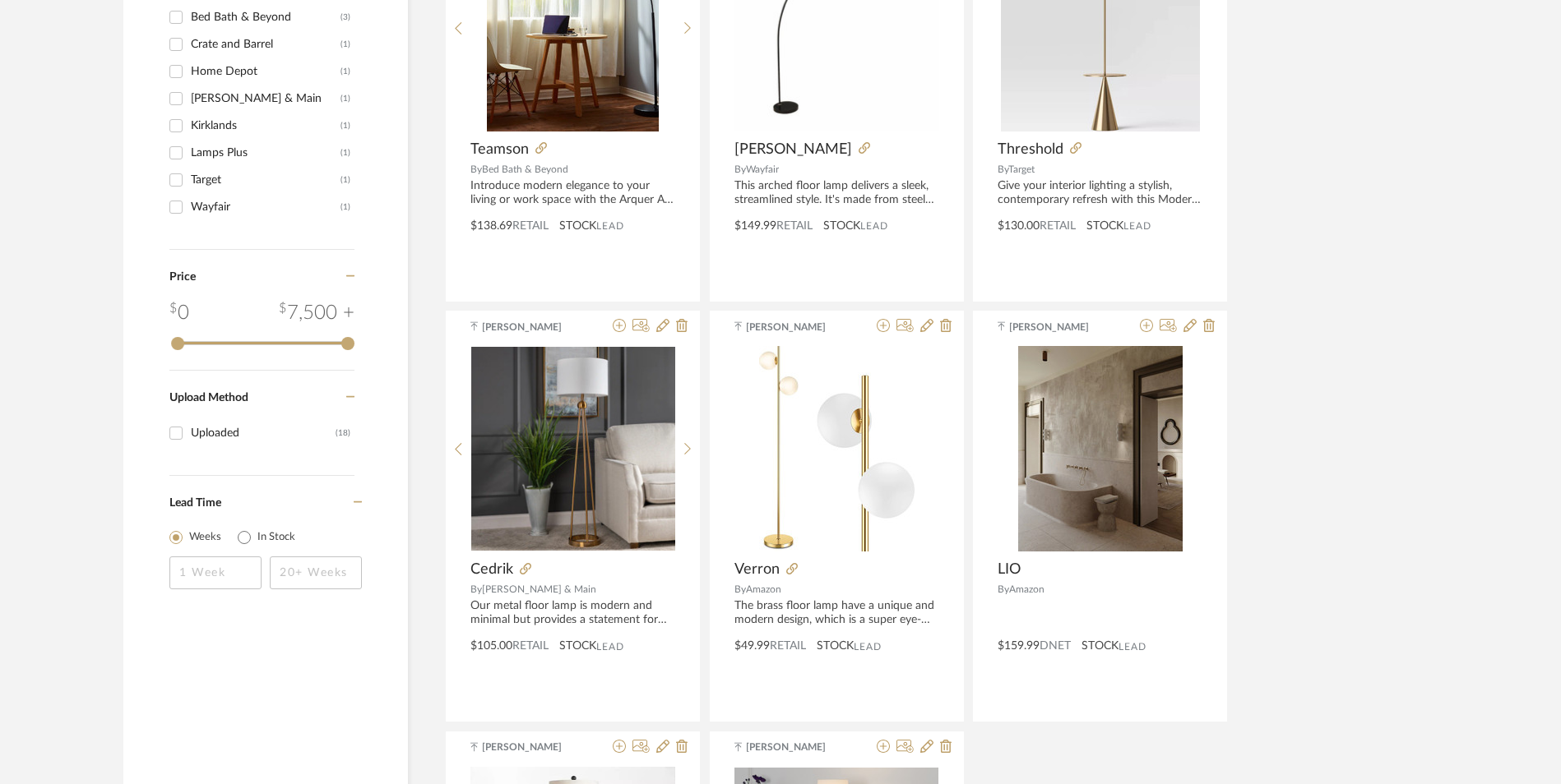
scroll to position [1809, 0]
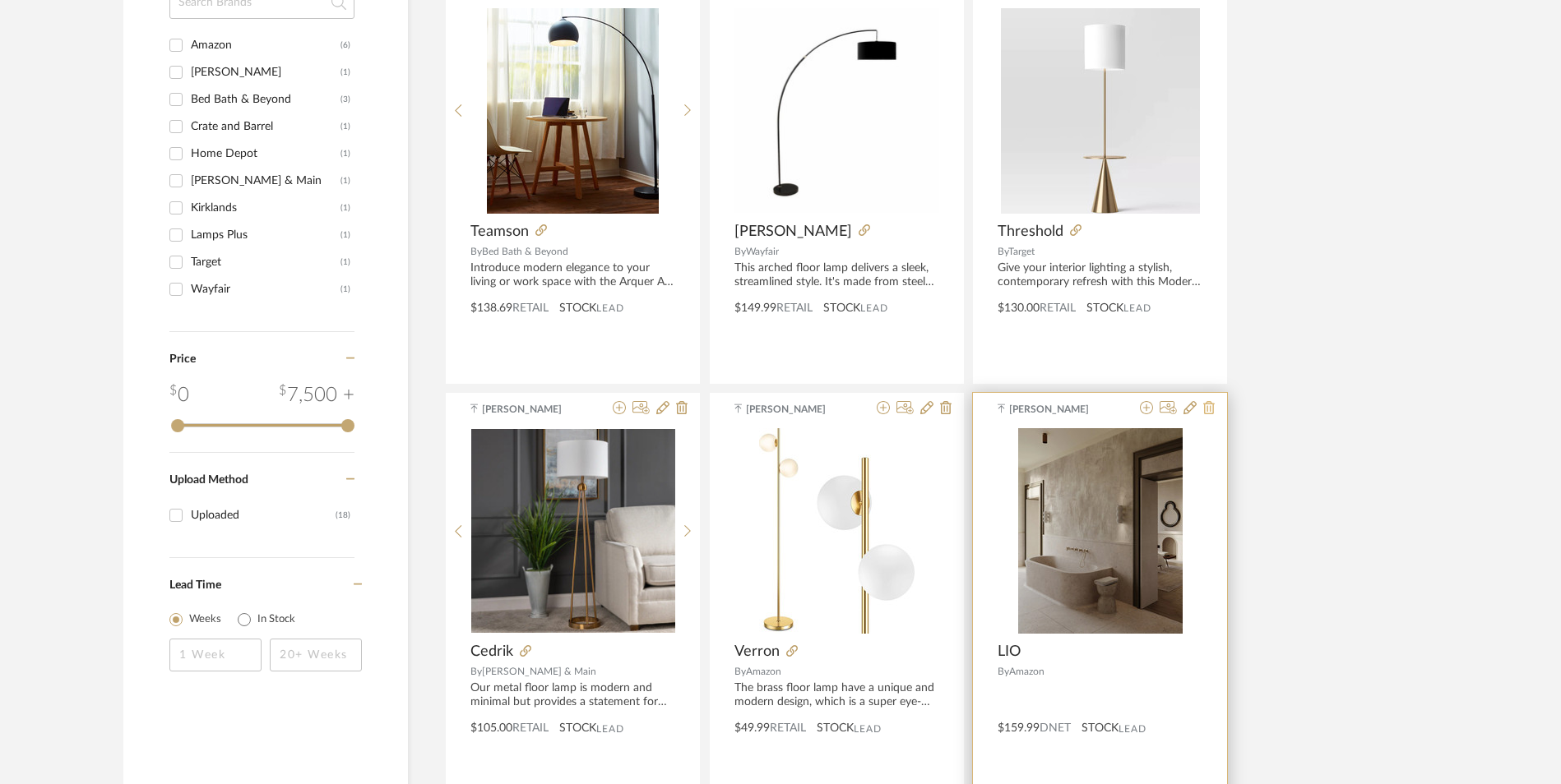
click at [1209, 401] on icon at bounding box center [1209, 407] width 12 height 13
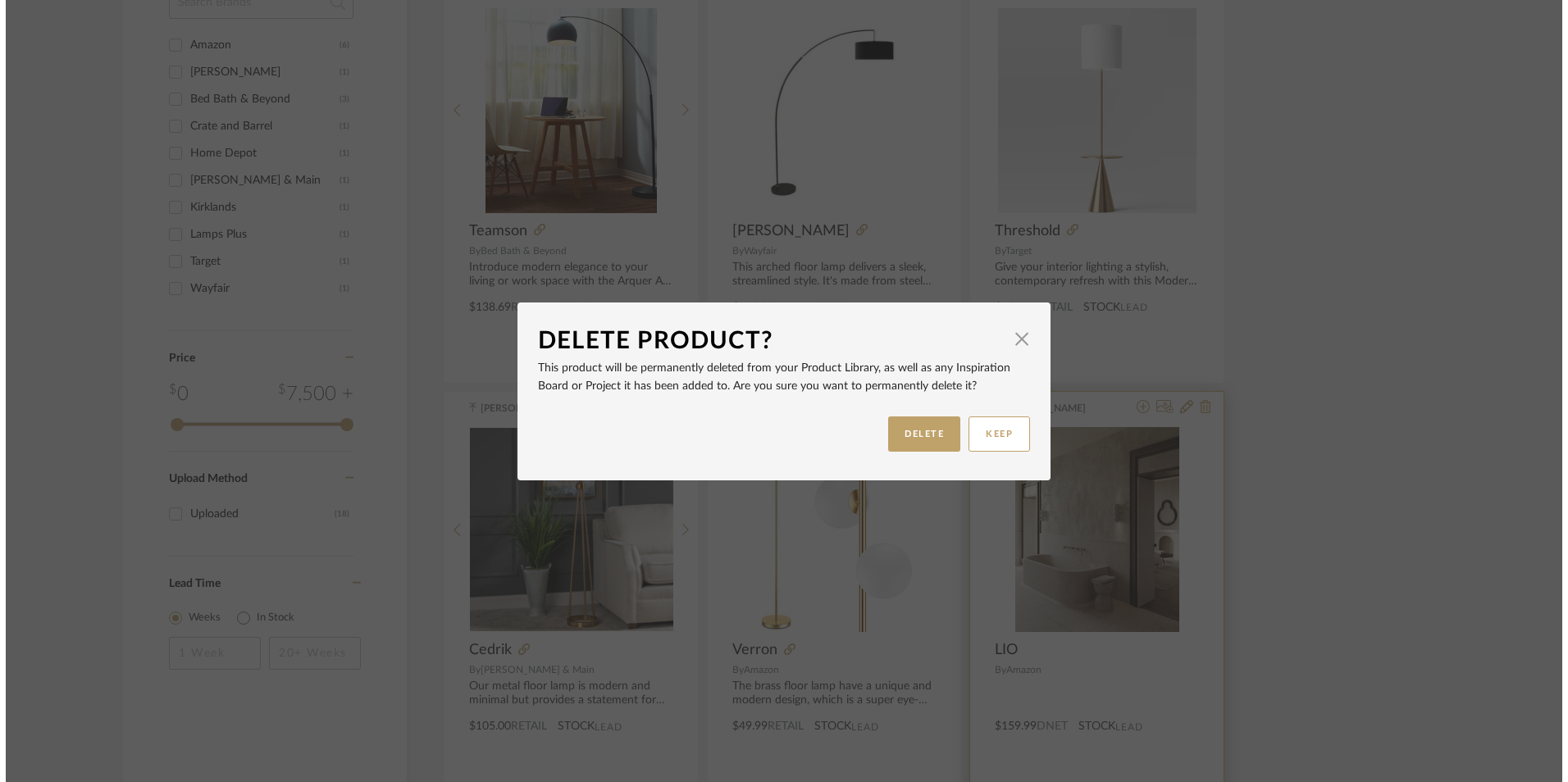
scroll to position [0, 0]
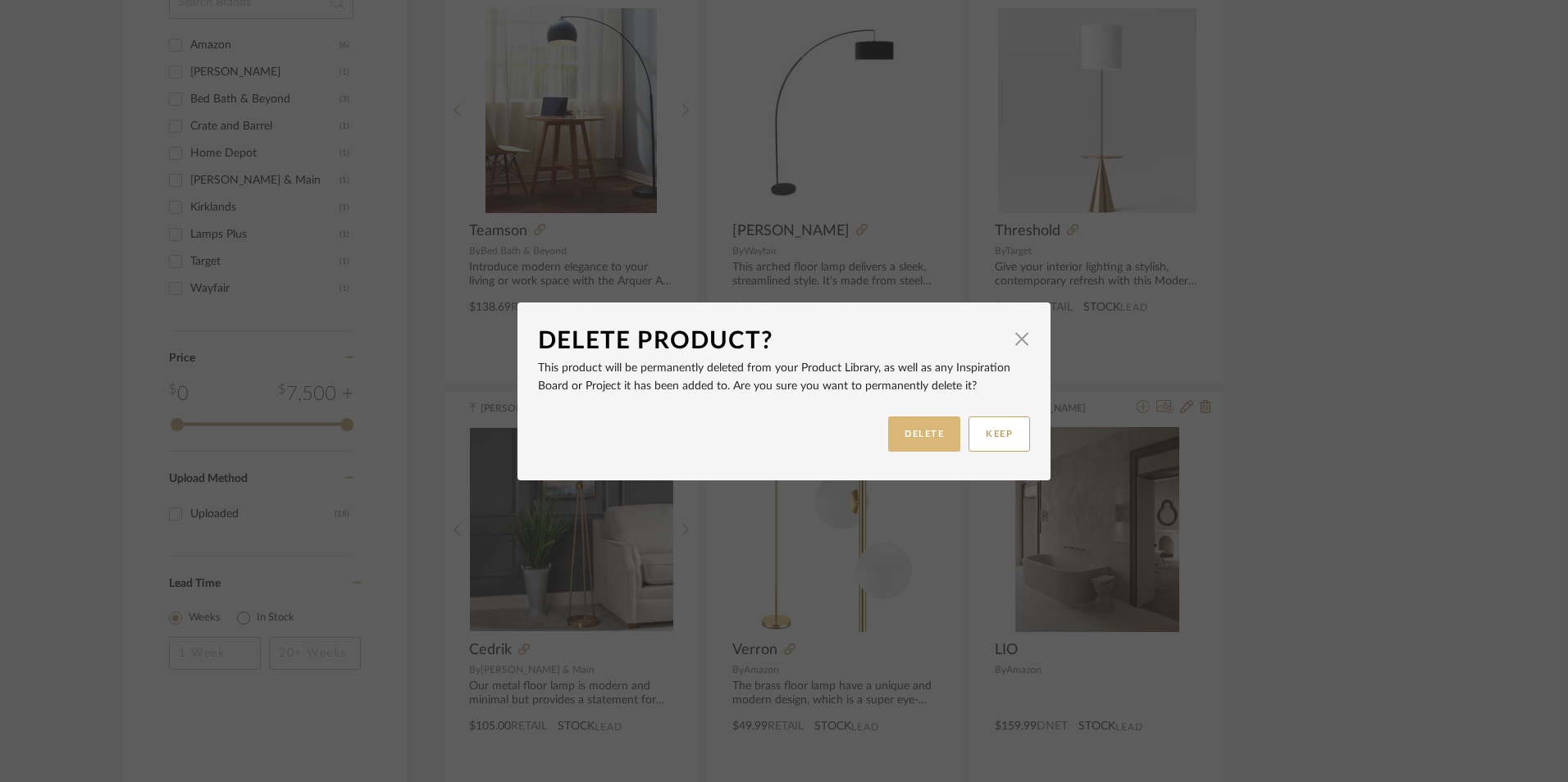
click at [921, 432] on button "DELETE" at bounding box center [925, 434] width 72 height 35
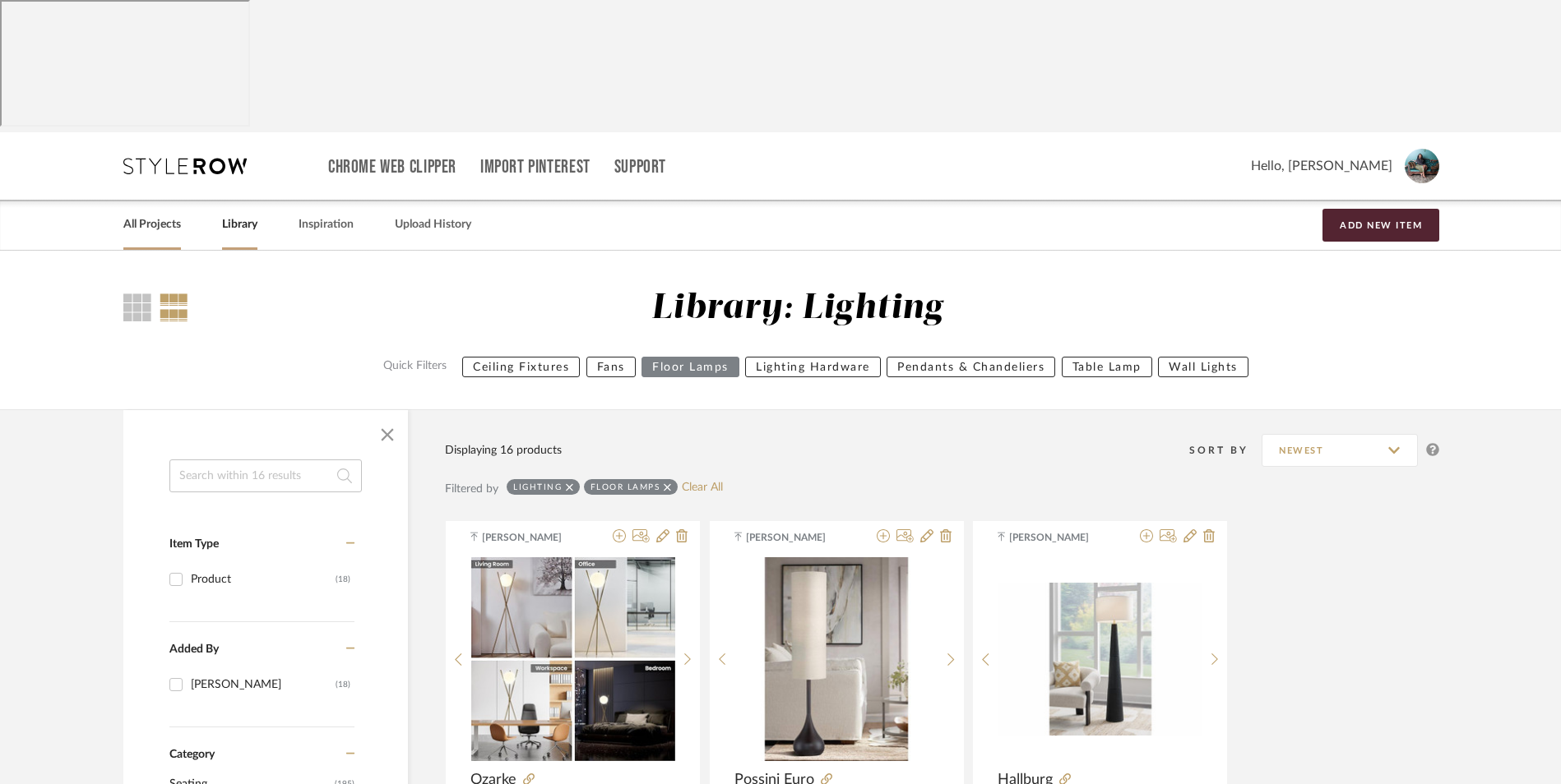
drag, startPoint x: 153, startPoint y: 99, endPoint x: 177, endPoint y: 109, distance: 26.0
click at [153, 213] on link "All Projects" at bounding box center [152, 224] width 58 height 23
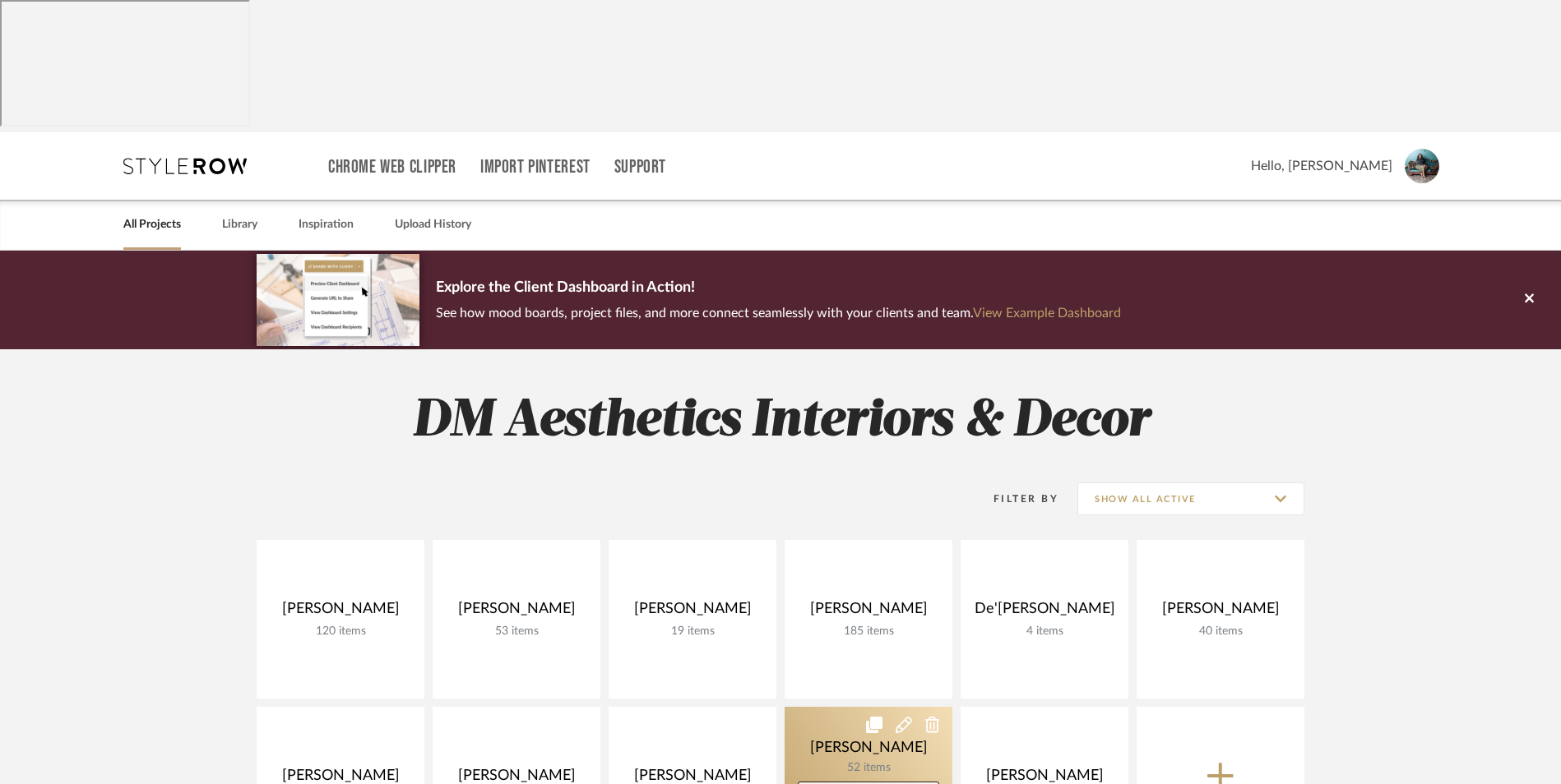
click at [0, 0] on link at bounding box center [0, 0] width 0 height 0
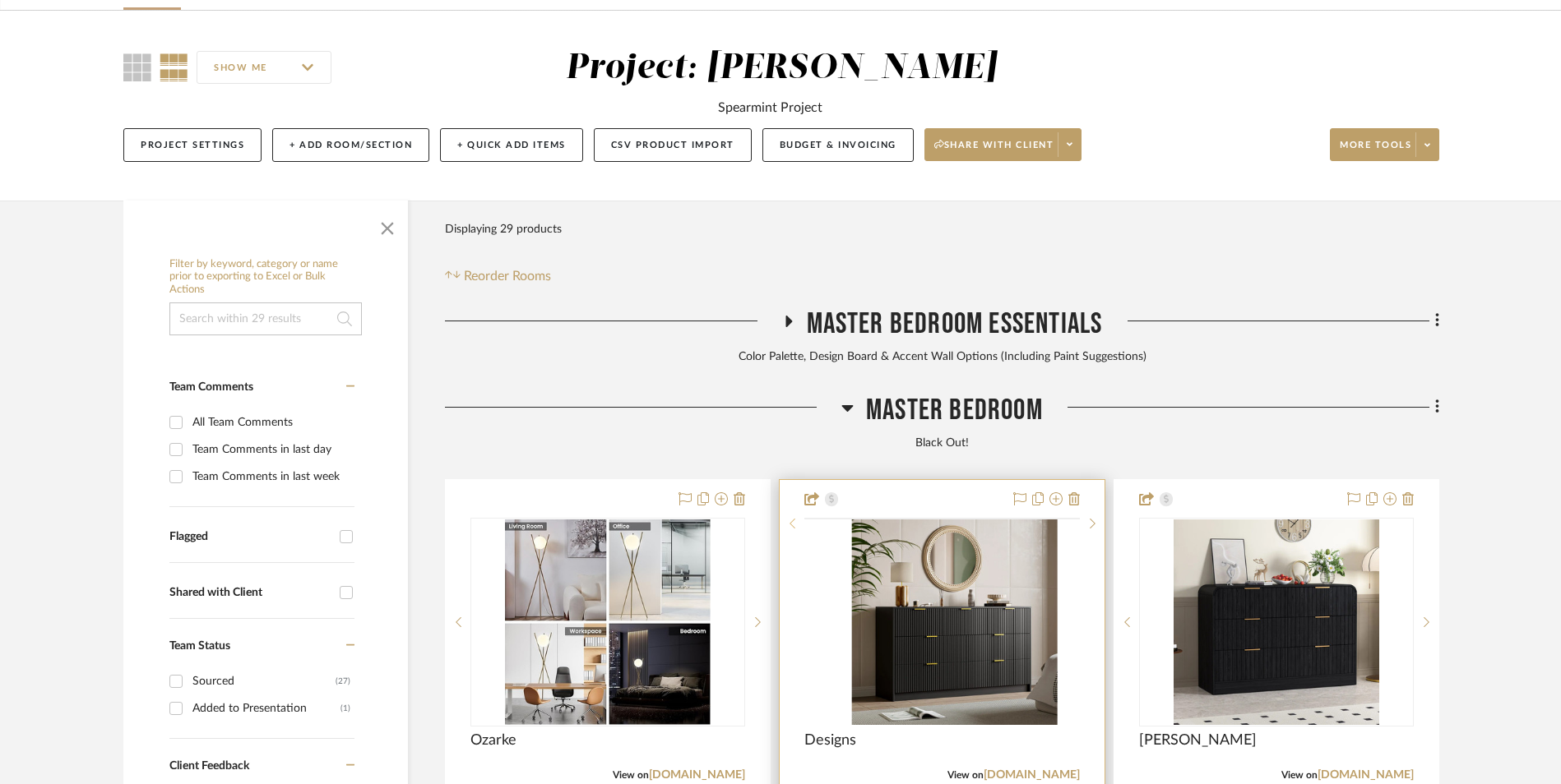
scroll to position [247, 0]
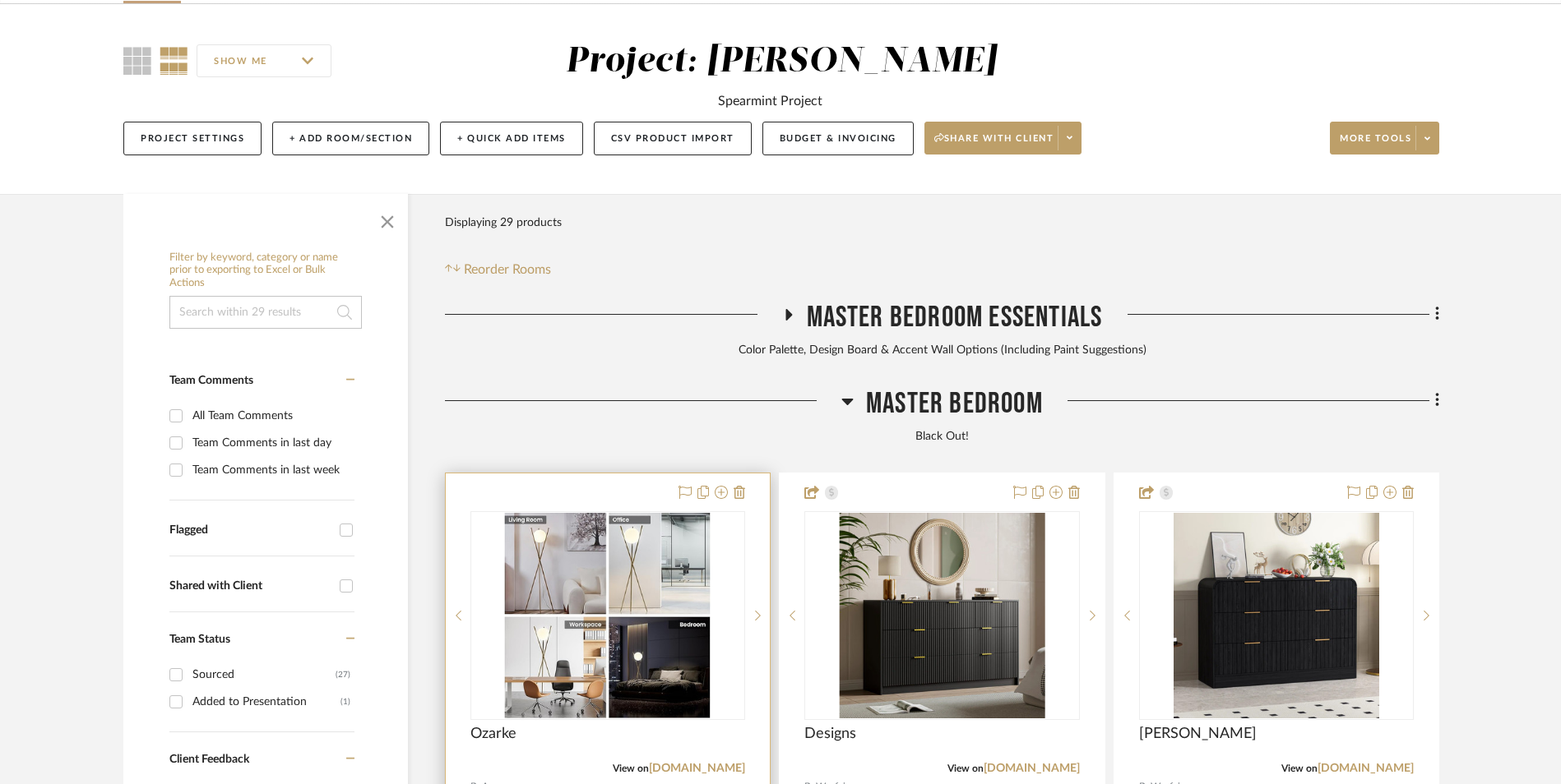
click at [0, 0] on img at bounding box center [0, 0] width 0 height 0
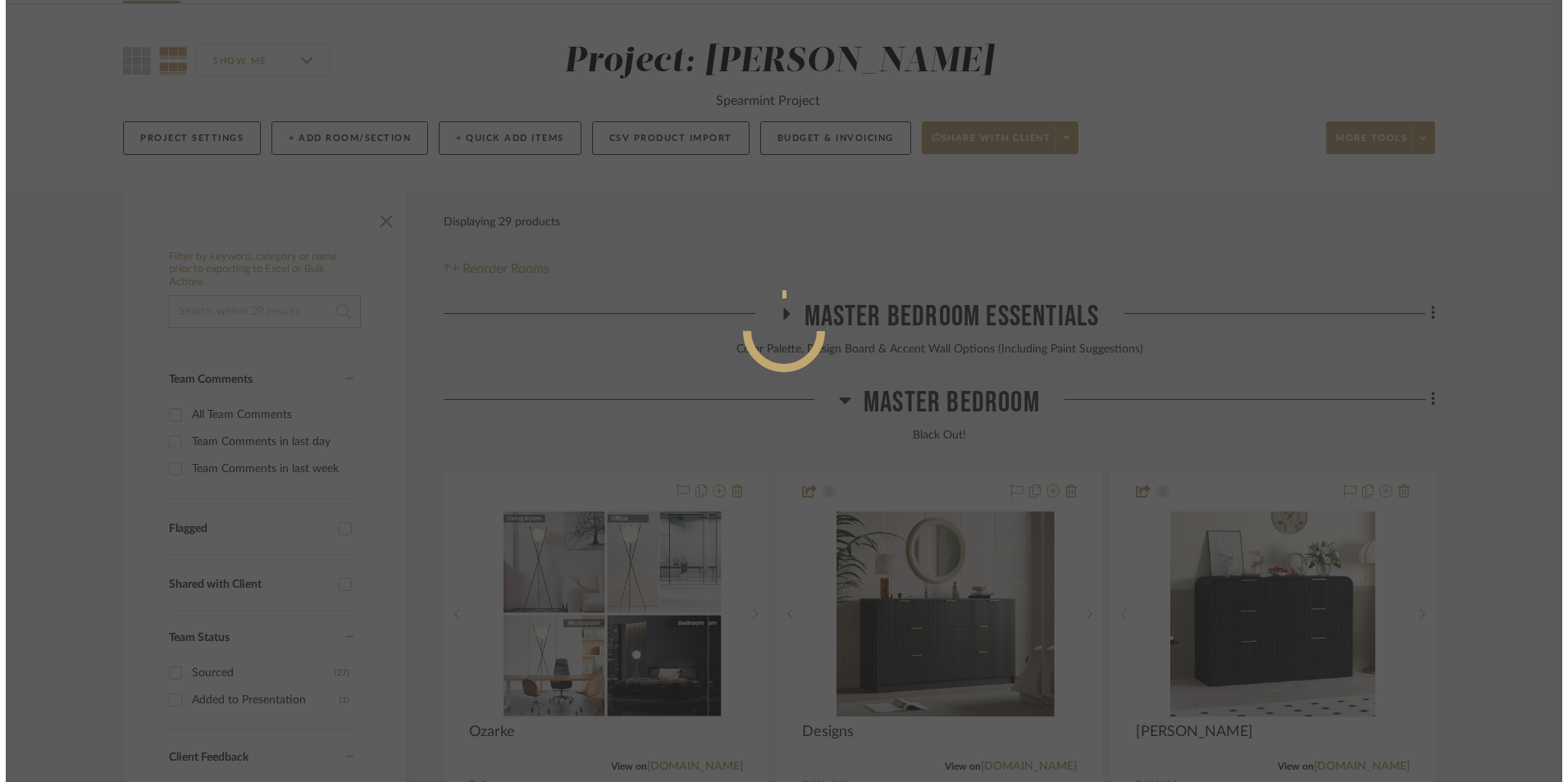
scroll to position [0, 0]
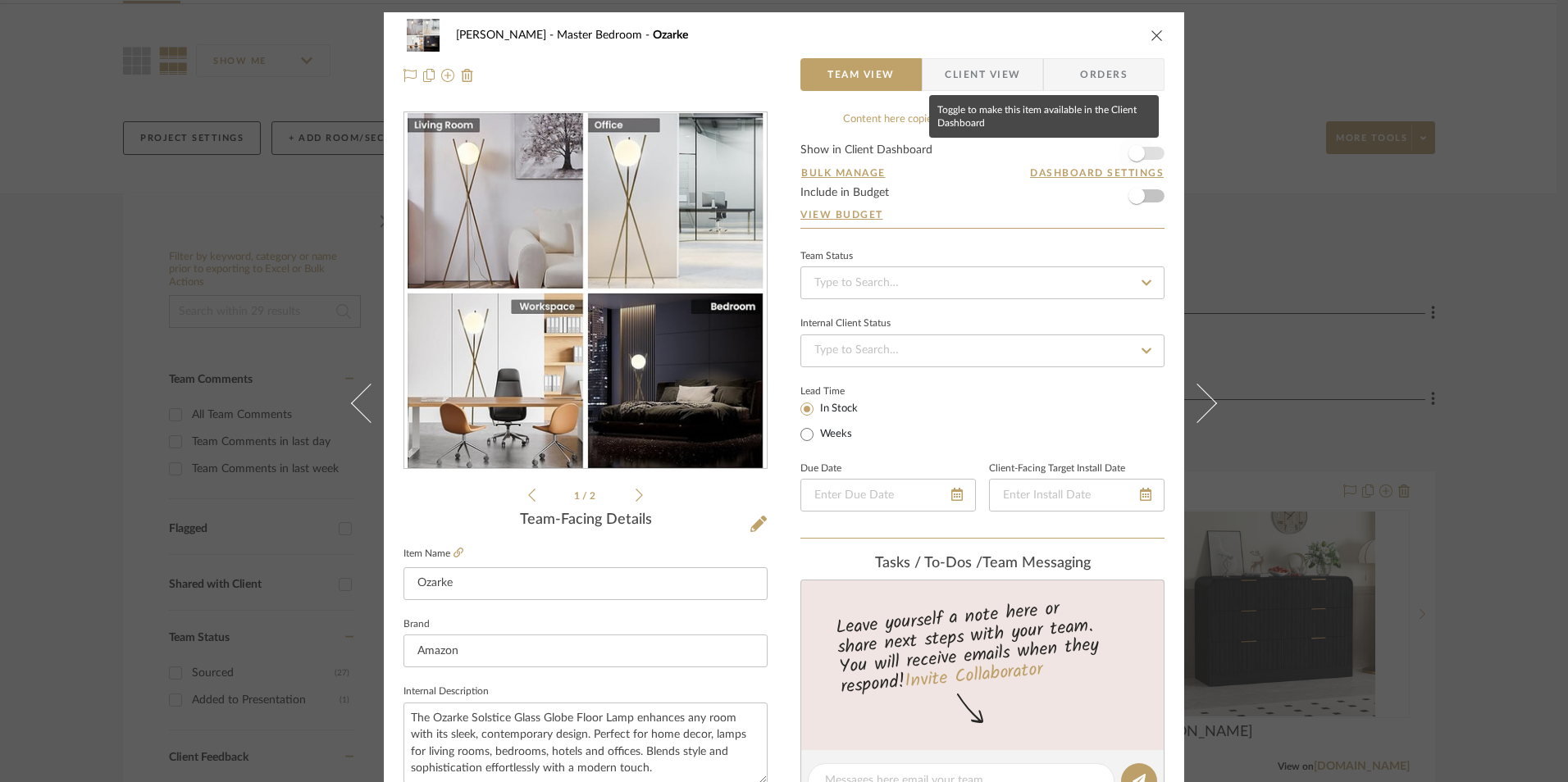
click at [1144, 148] on span "button" at bounding box center [1136, 153] width 36 height 36
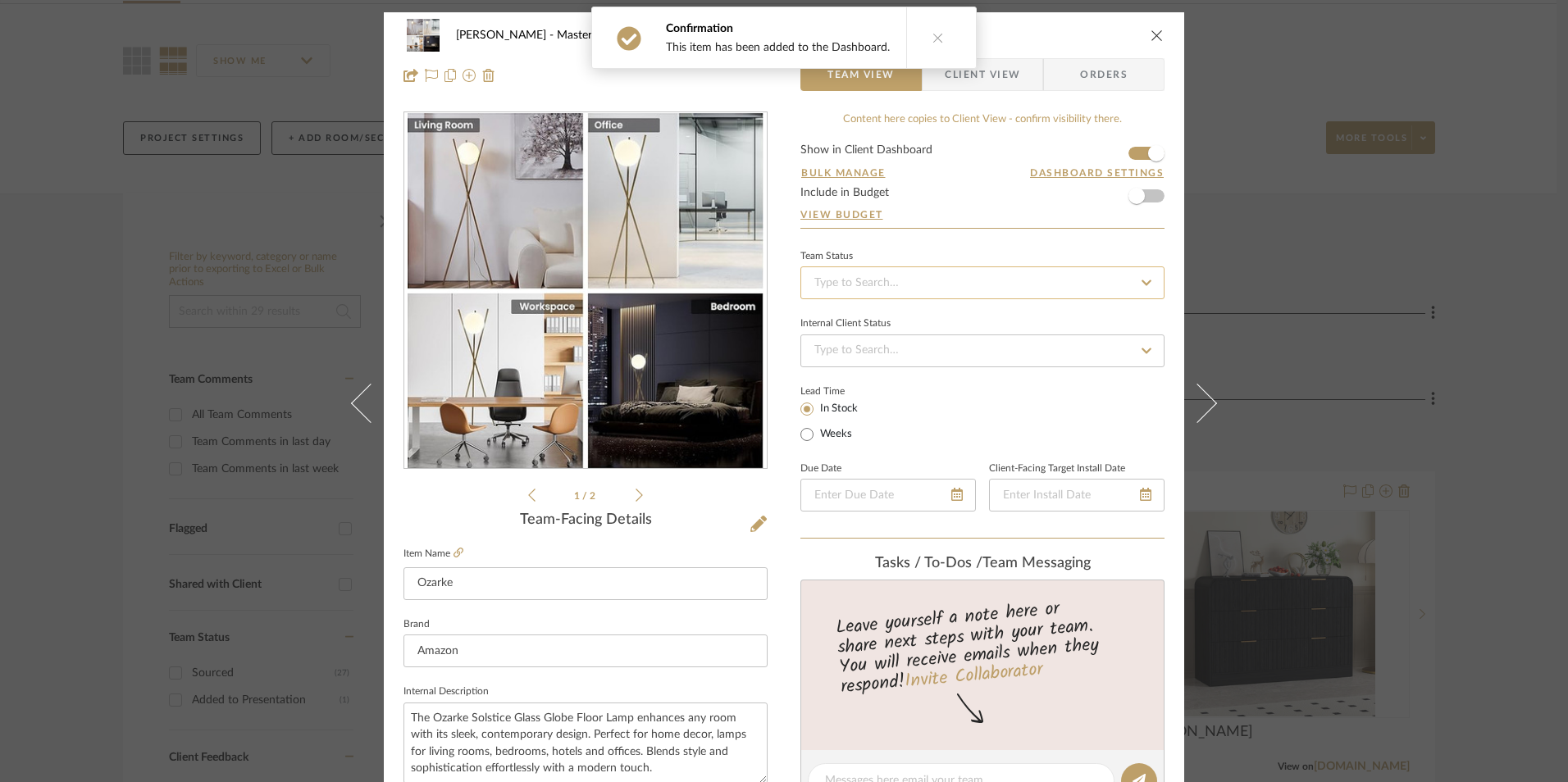
click at [955, 280] on input at bounding box center [982, 283] width 364 height 33
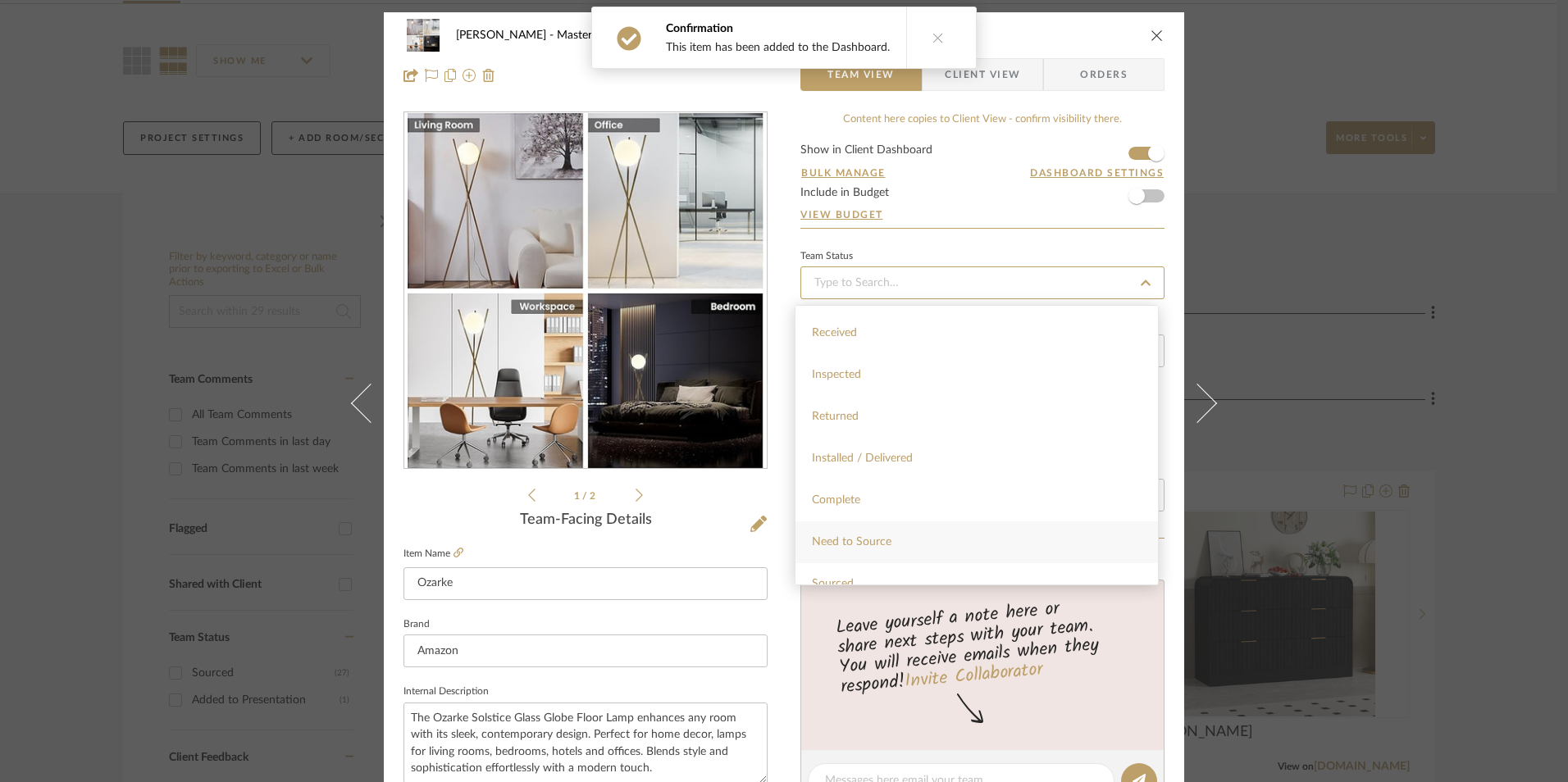
scroll to position [328, 0]
click at [845, 543] on span "Sourced" at bounding box center [832, 542] width 42 height 12
type input "[DATE]"
type input "Sourced"
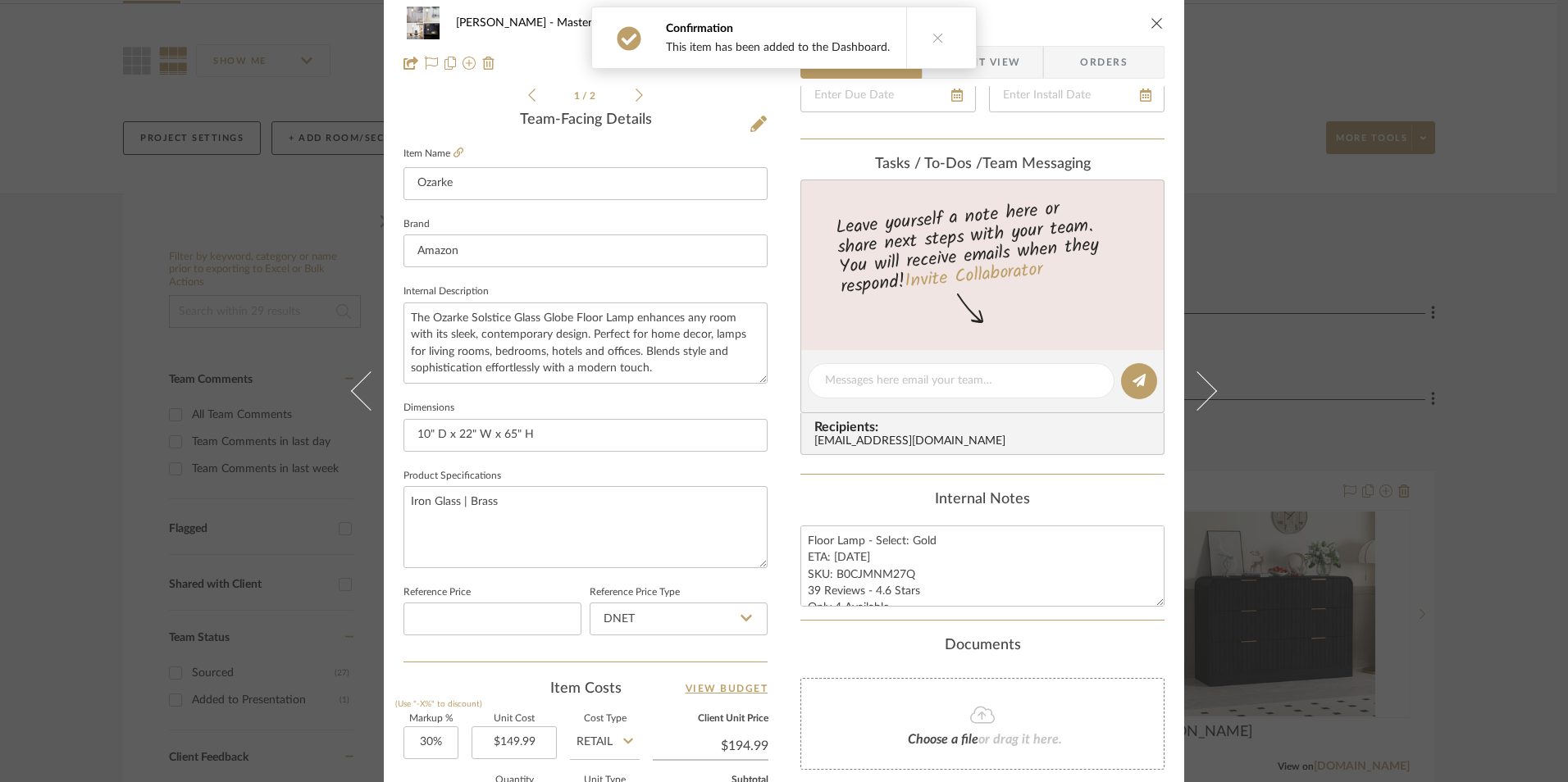
type input "[DATE]"
type input "Sourced"
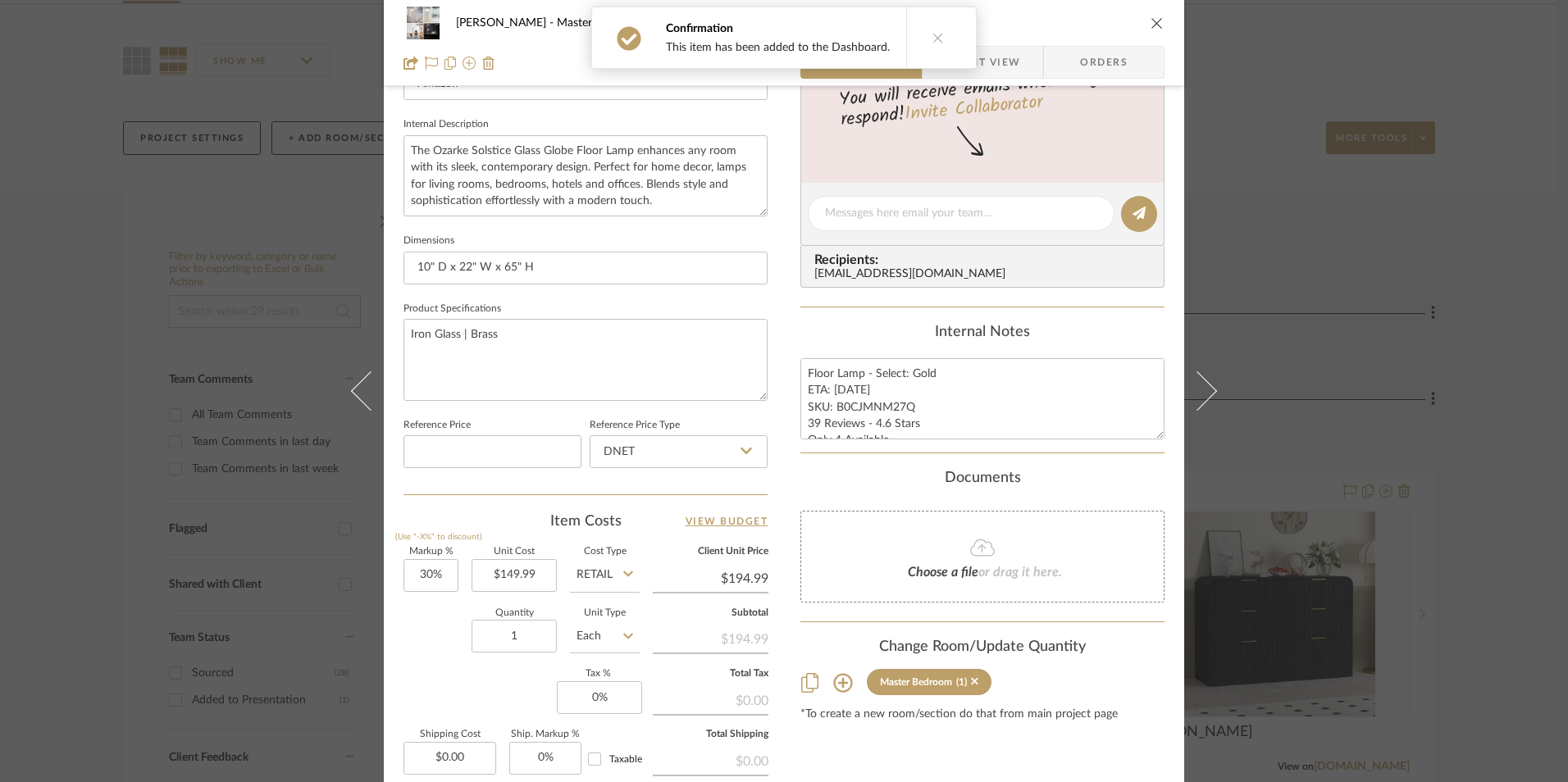
scroll to position [574, 0]
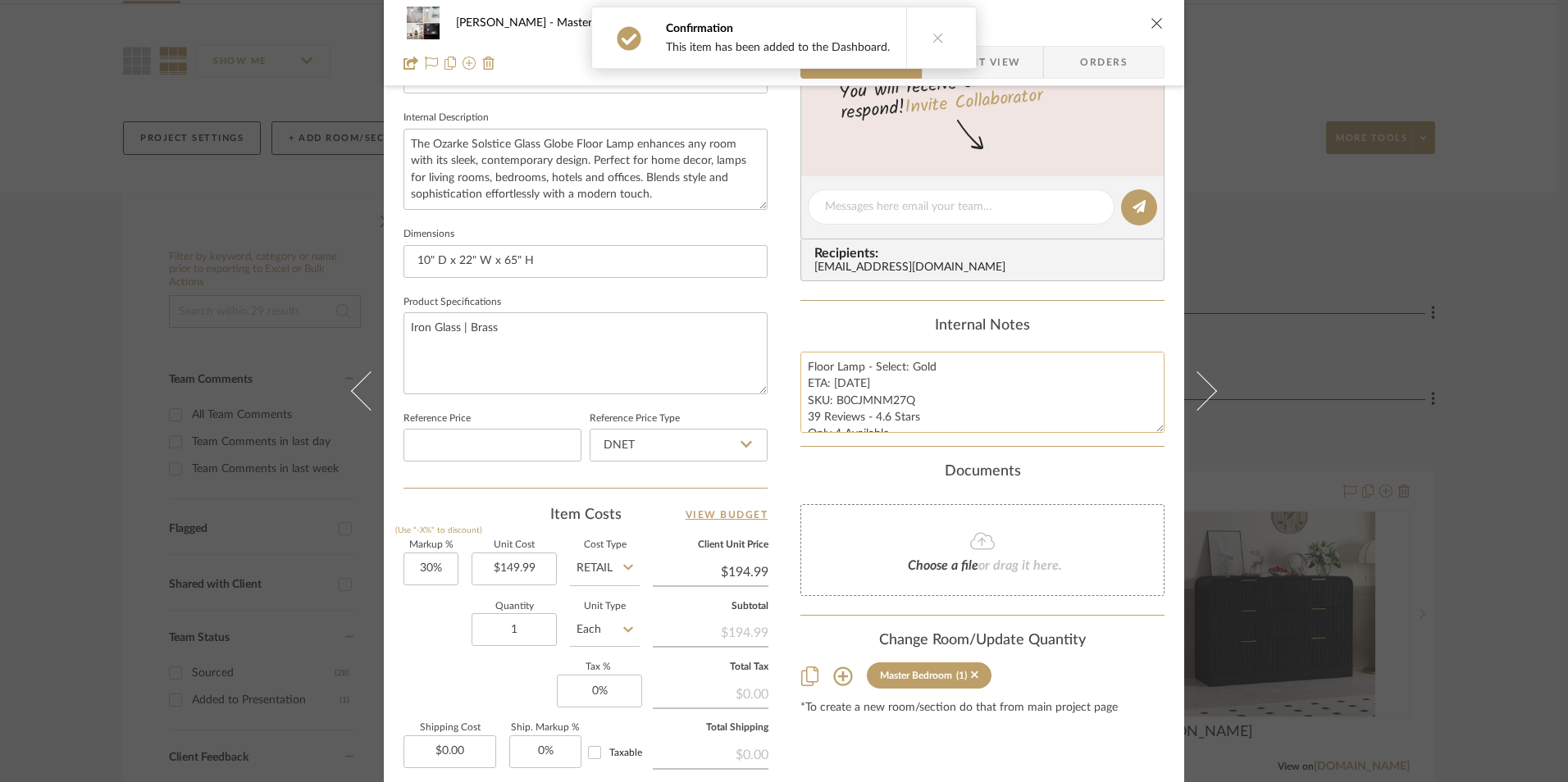
click at [868, 398] on textarea "Floor Lamp - Select: Gold ETA: [DATE] SKU: B0CJMNM27Q 39 Reviews - 4.6 Stars On…" at bounding box center [982, 391] width 364 height 81
drag, startPoint x: 907, startPoint y: 399, endPoint x: 832, endPoint y: 402, distance: 75.1
click at [832, 402] on textarea "Floor Lamp - Select: Gold ETA: [DATE] SKU: B0CJMNM27Q 39 Reviews - 4.6 Stars On…" at bounding box center [982, 391] width 364 height 81
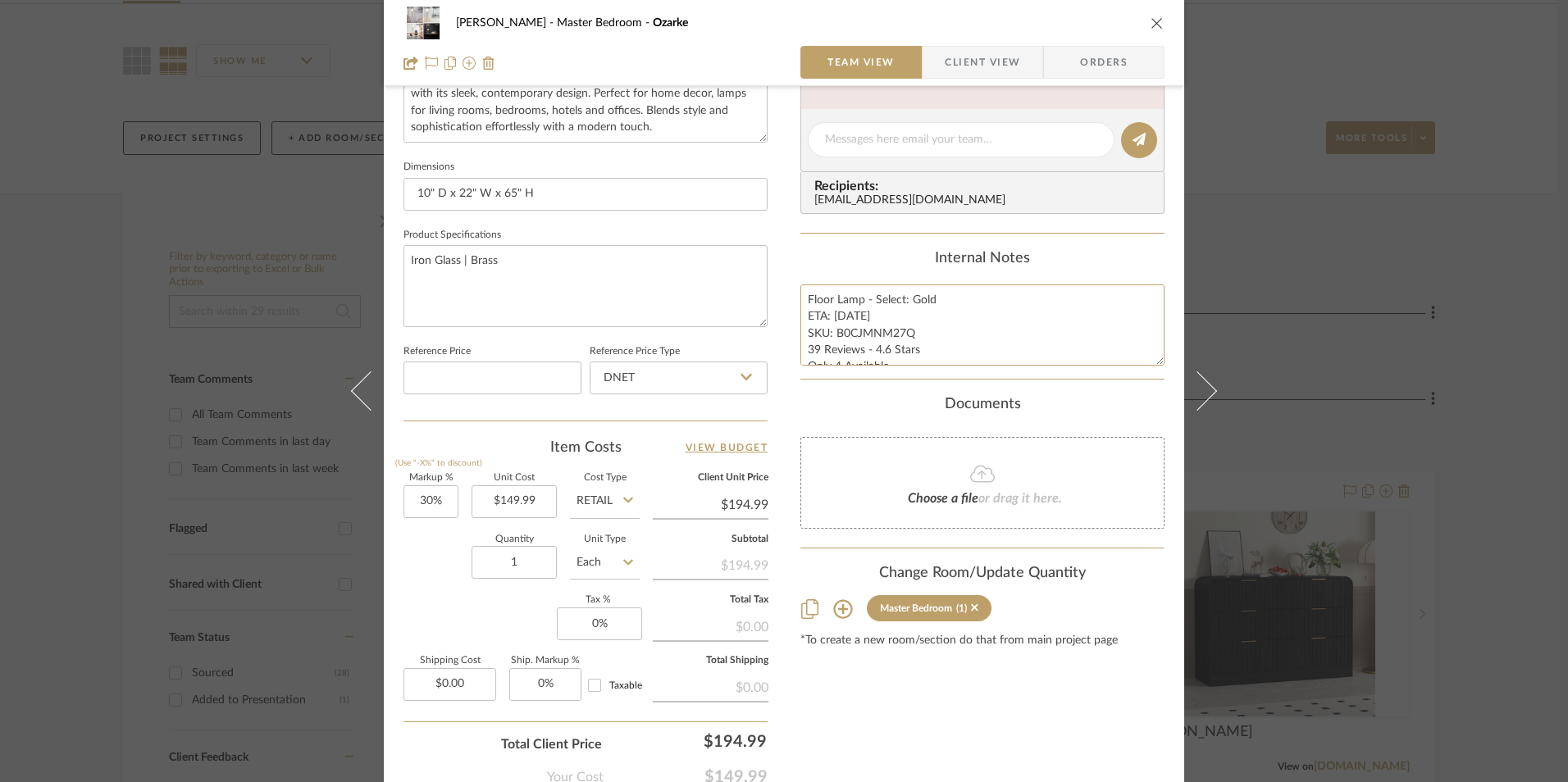
scroll to position [745, 0]
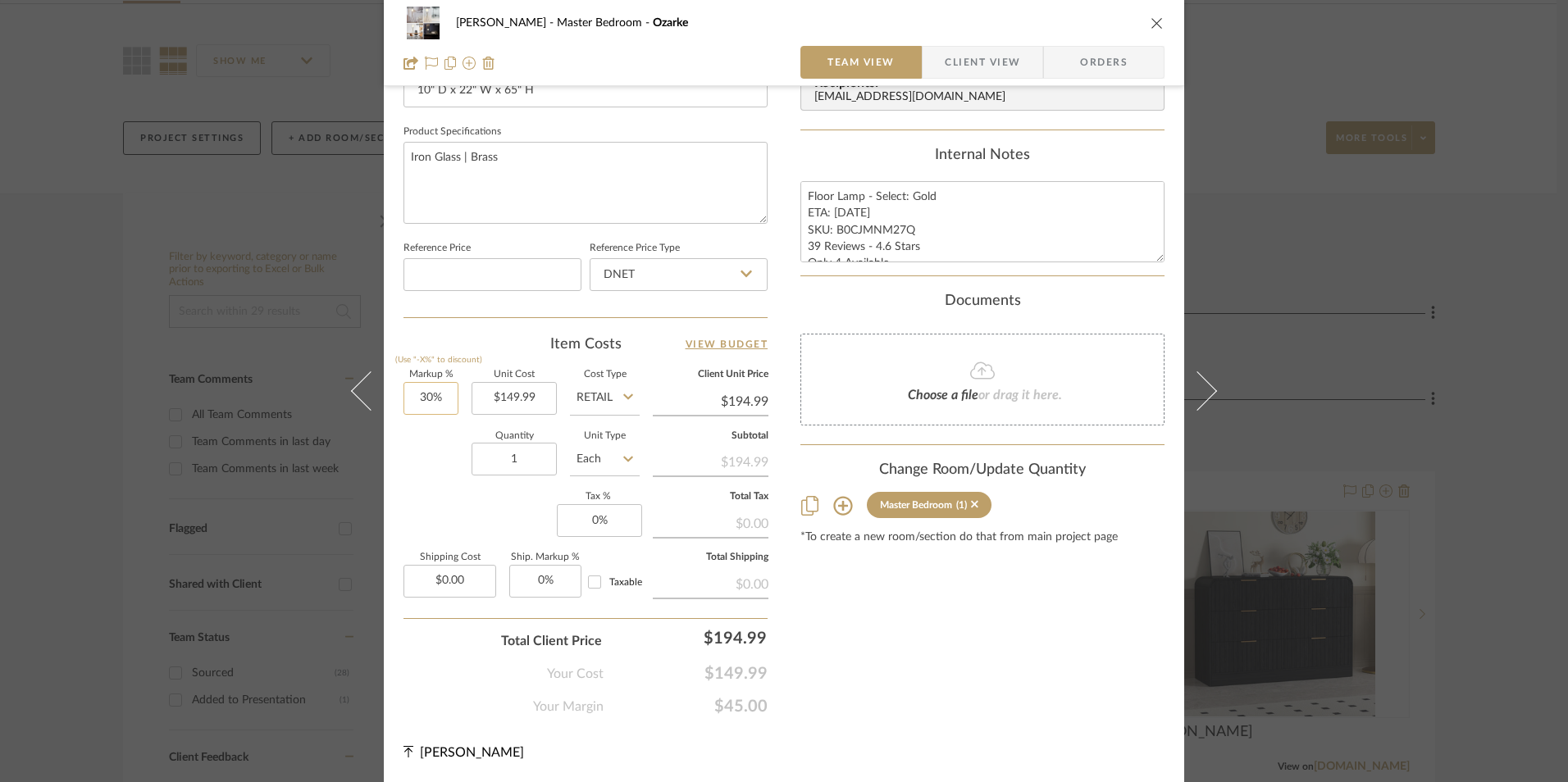
type input "30"
click at [435, 407] on input "30" at bounding box center [431, 398] width 55 height 33
type input "0"
click at [598, 524] on input "0" at bounding box center [598, 521] width 85 height 33
type input "0%"
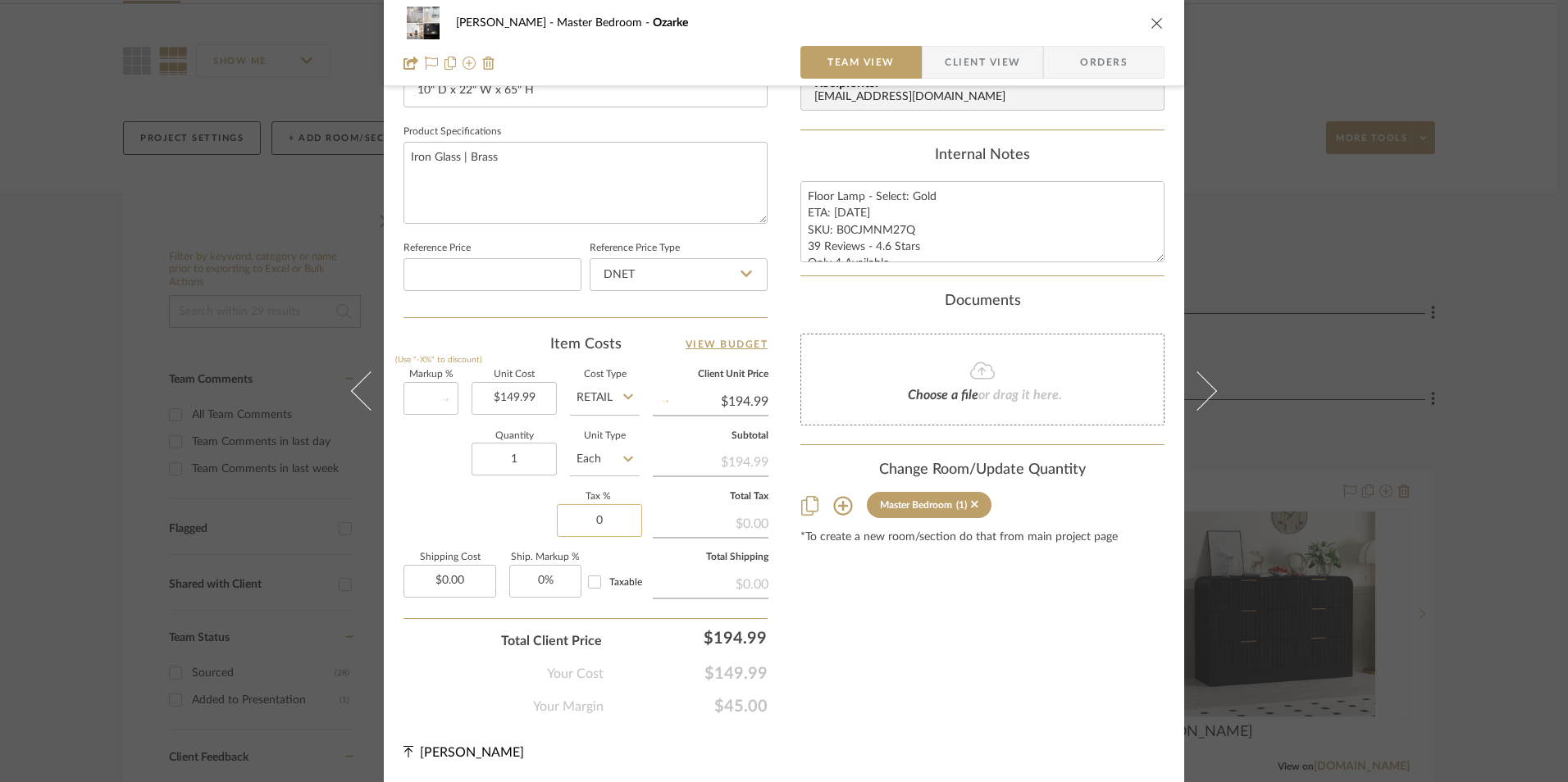
type input "$149.99"
type input "8.25%"
drag, startPoint x: 959, startPoint y: 629, endPoint x: 955, endPoint y: 583, distance: 46.2
click at [959, 629] on div "Content here copies to Client View - confirm visibility there. Show in Client D…" at bounding box center [982, 42] width 364 height 1349
click at [1122, 62] on span "Orders" at bounding box center [1104, 62] width 84 height 33
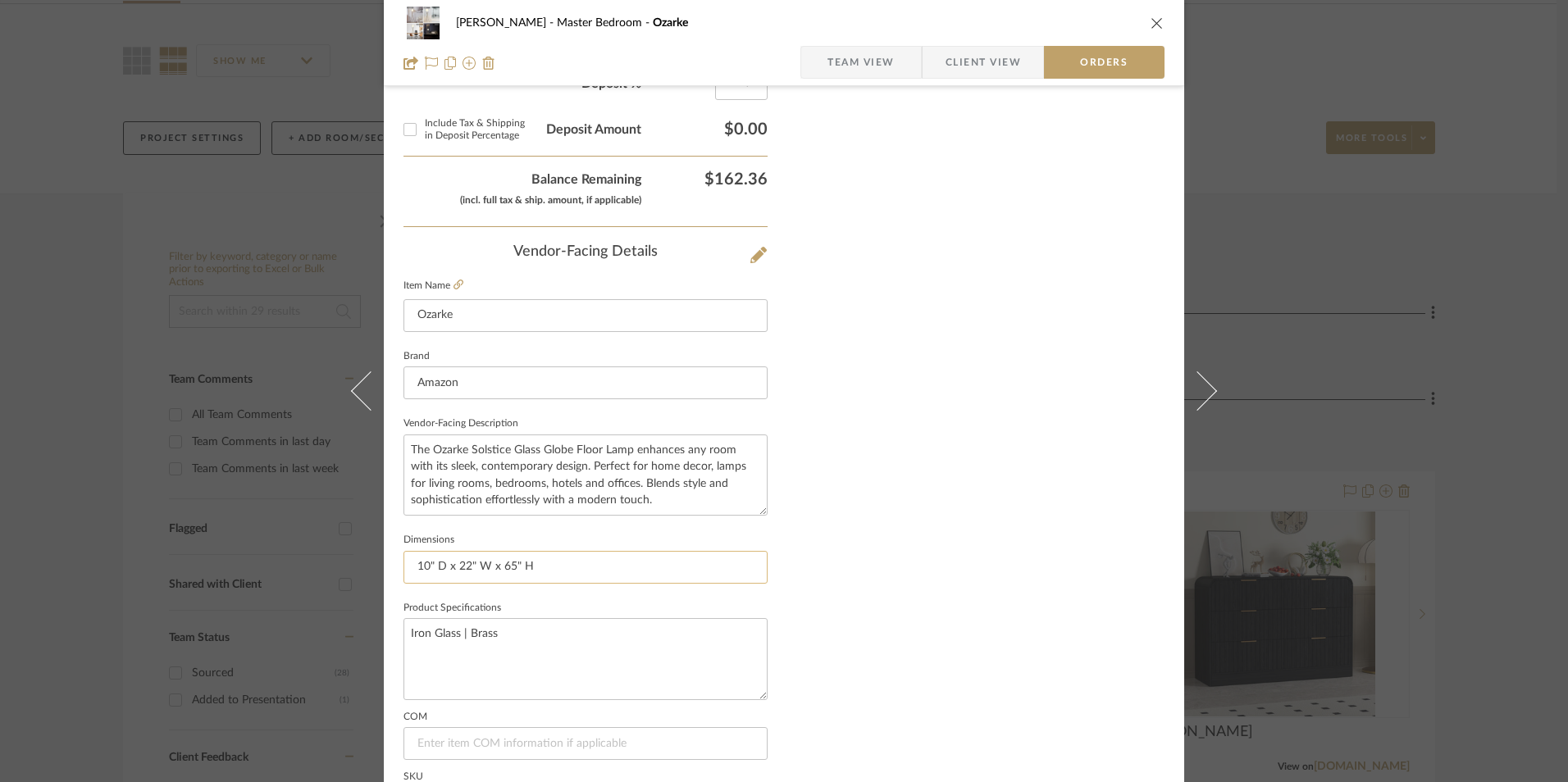
scroll to position [962, 0]
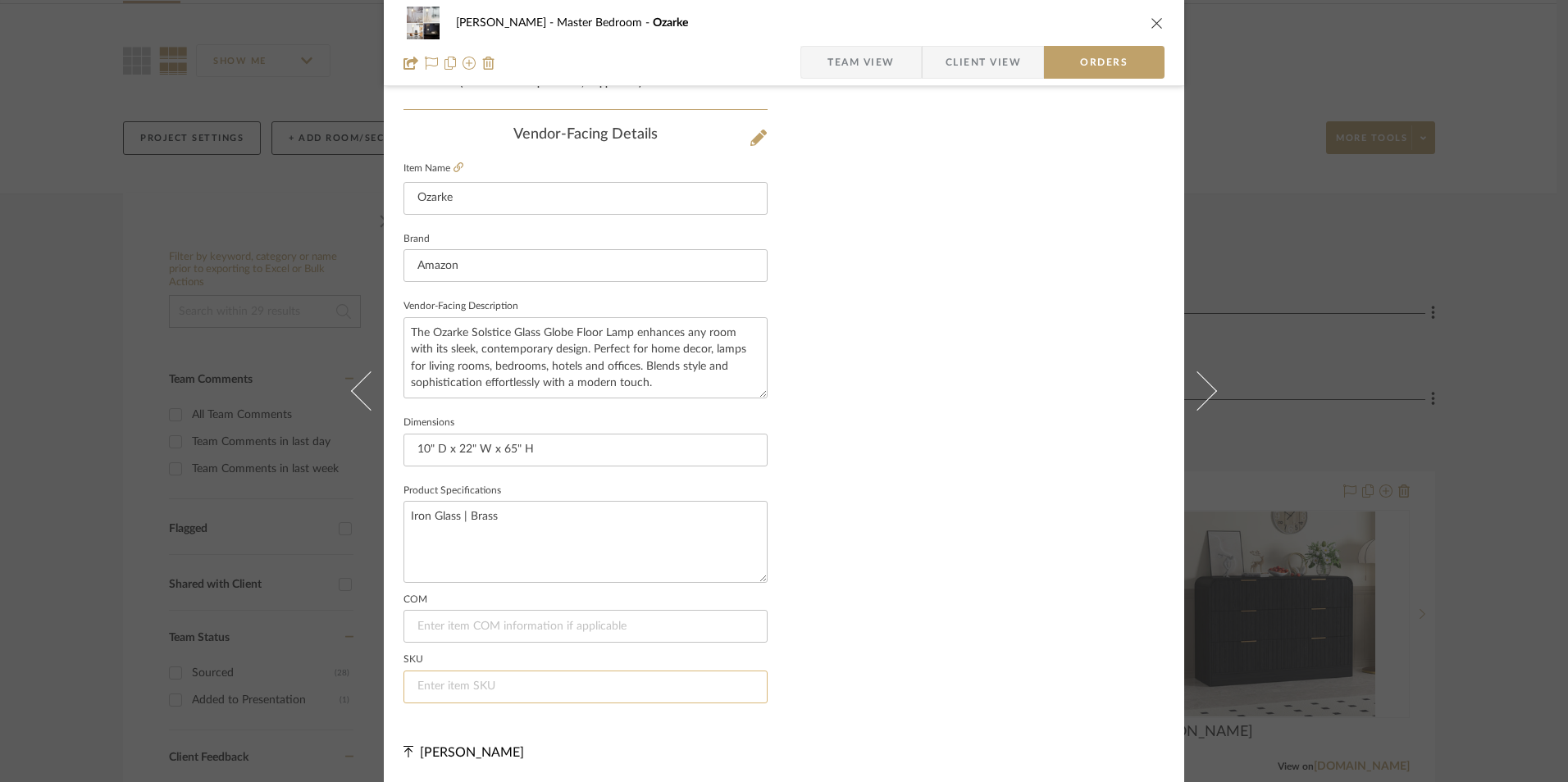
drag, startPoint x: 468, startPoint y: 699, endPoint x: 475, endPoint y: 694, distance: 8.6
click at [472, 697] on input at bounding box center [585, 687] width 364 height 33
paste input "B0CJMNM27Q"
type input "B0CJMNM27Q"
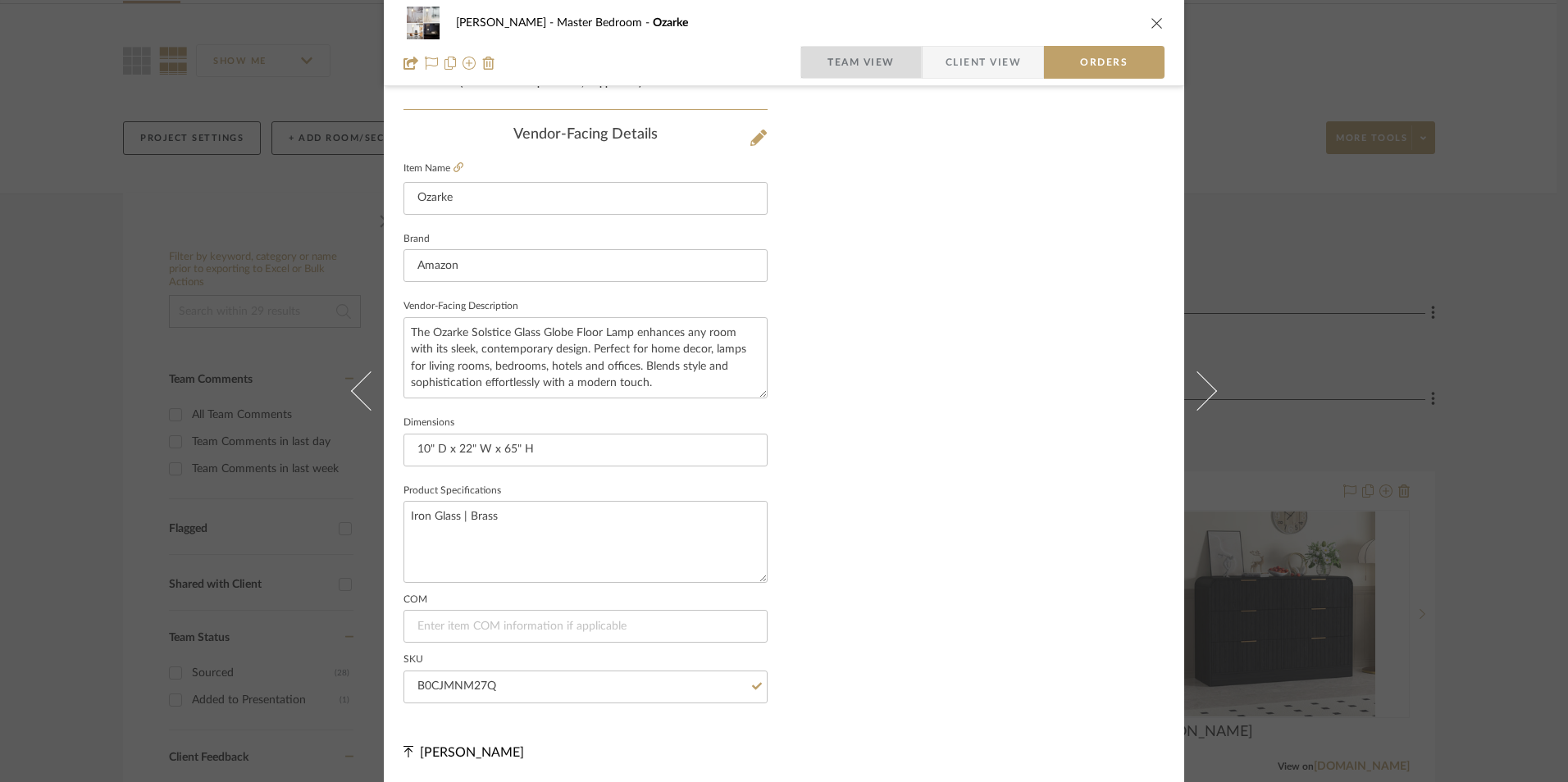
click at [850, 59] on span "Team View" at bounding box center [860, 62] width 67 height 33
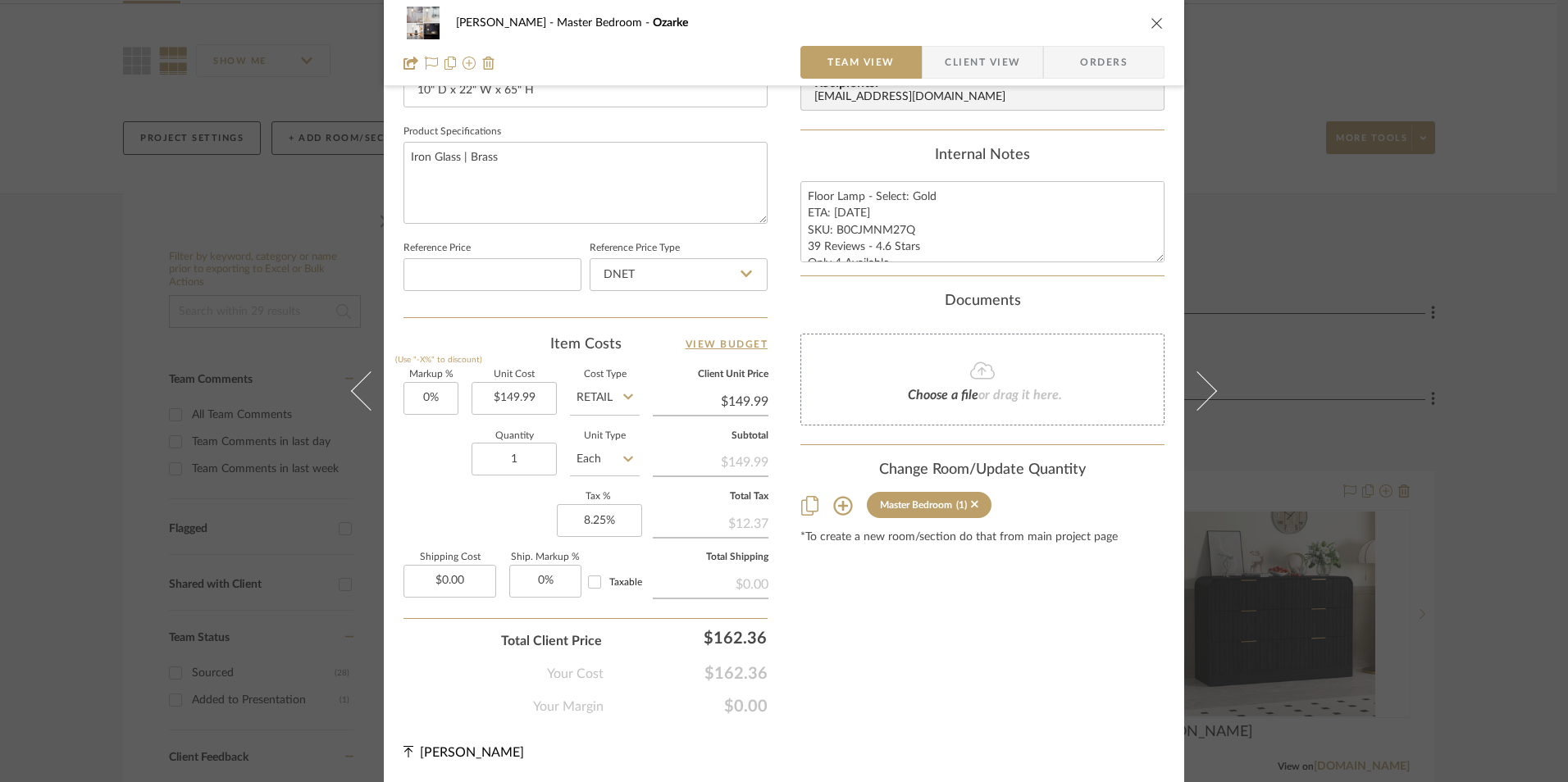
scroll to position [745, 0]
drag, startPoint x: 831, startPoint y: 236, endPoint x: 805, endPoint y: 207, distance: 38.9
click at [830, 235] on textarea "Floor Lamp - Select: Gold ETA: [DATE] SKU: B0CJMNM27Q 39 Reviews - 4.6 Stars On…" at bounding box center [982, 222] width 364 height 81
drag, startPoint x: 803, startPoint y: 195, endPoint x: 1054, endPoint y: 284, distance: 266.3
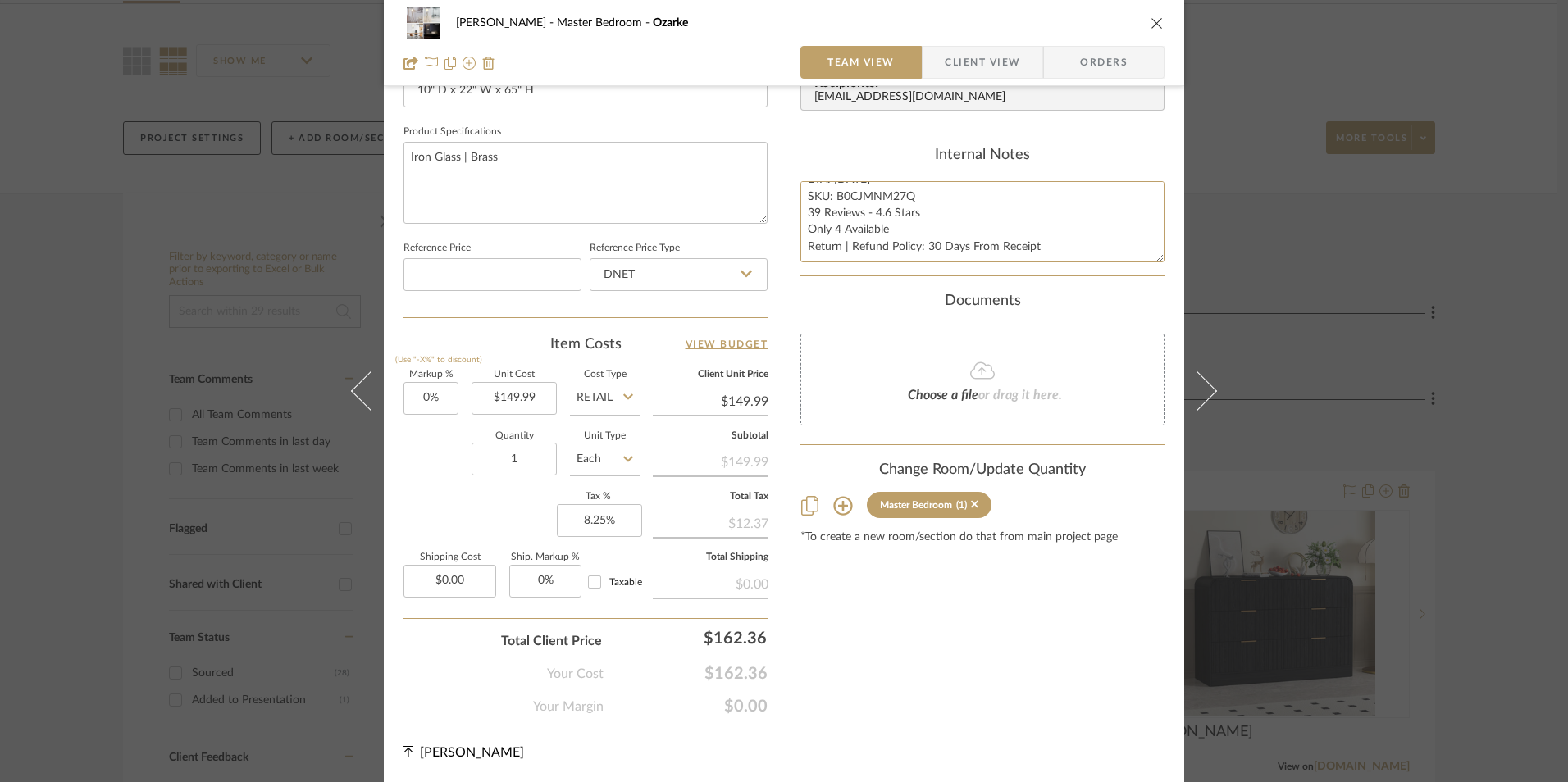
click at [1054, 284] on div "Content here copies to Client View - confirm visibility there. Show in Client D…" at bounding box center [982, 42] width 364 height 1349
click at [986, 67] on span "Client View" at bounding box center [982, 62] width 75 height 33
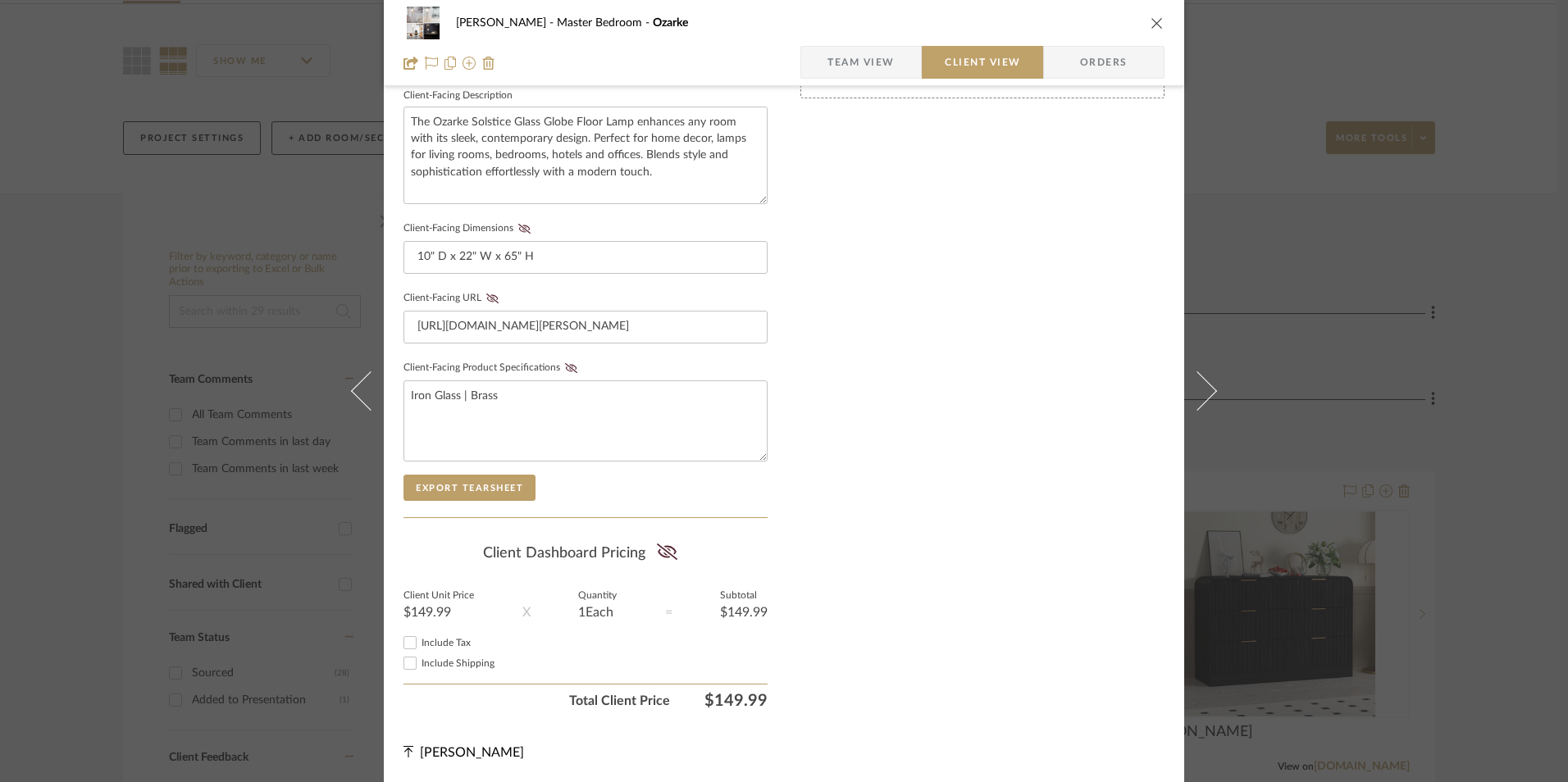
scroll to position [596, 0]
click at [410, 642] on input "Include Tax" at bounding box center [410, 642] width 20 height 20
checkbox input "true"
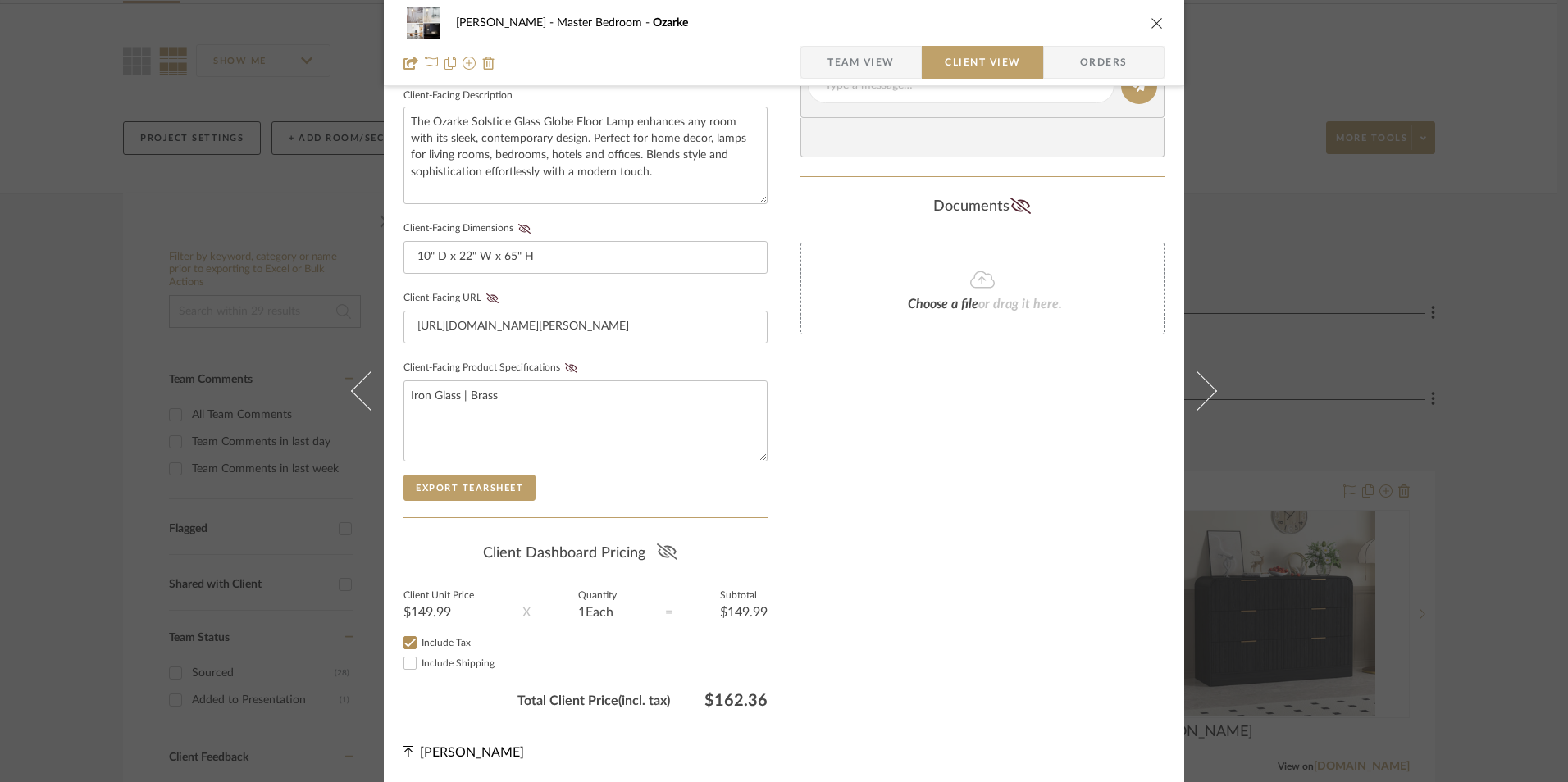
click at [661, 550] on icon at bounding box center [667, 552] width 21 height 17
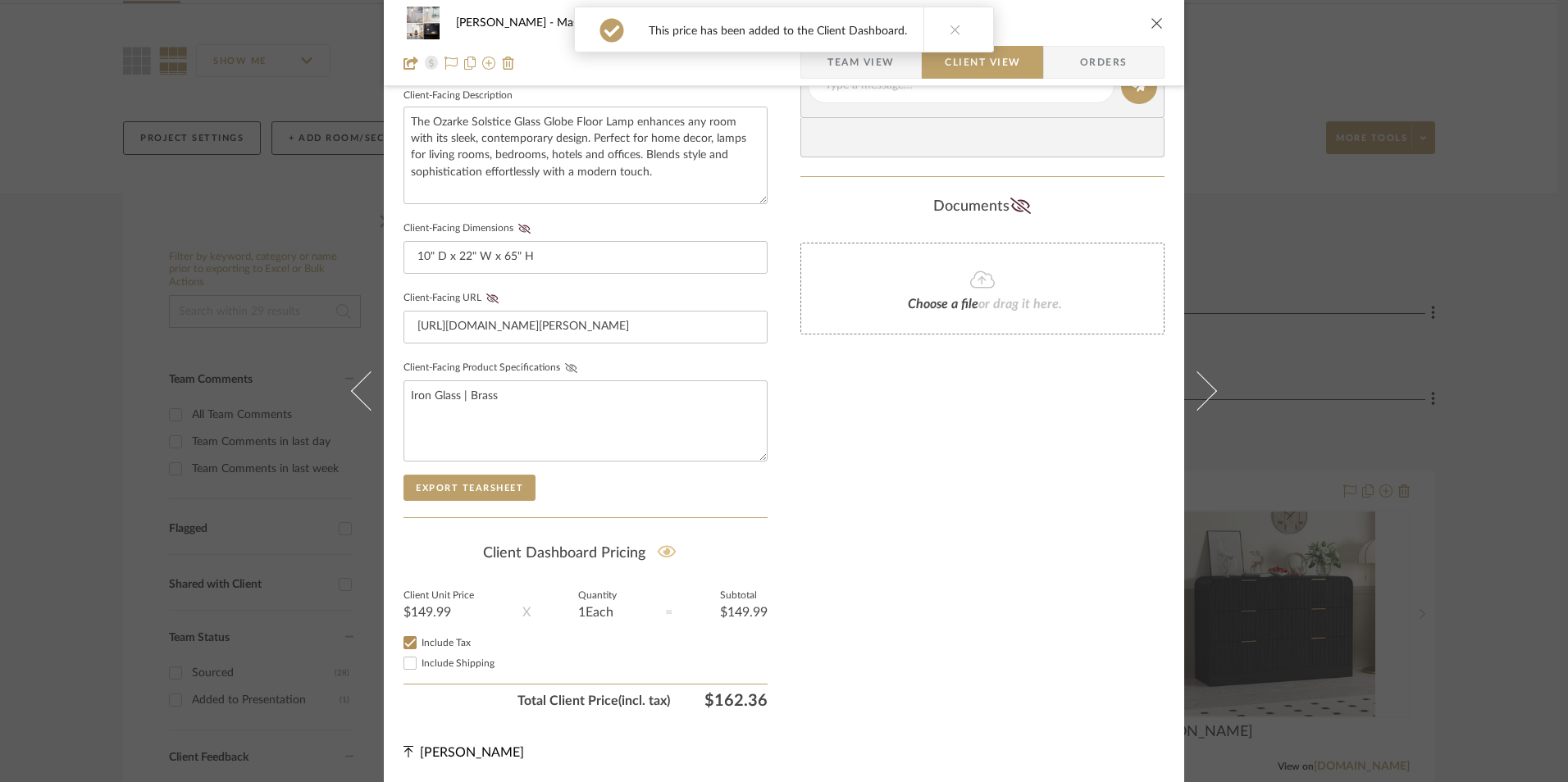
click at [565, 369] on icon at bounding box center [571, 368] width 13 height 10
click at [486, 294] on icon at bounding box center [492, 299] width 13 height 10
click at [518, 227] on icon at bounding box center [524, 228] width 13 height 10
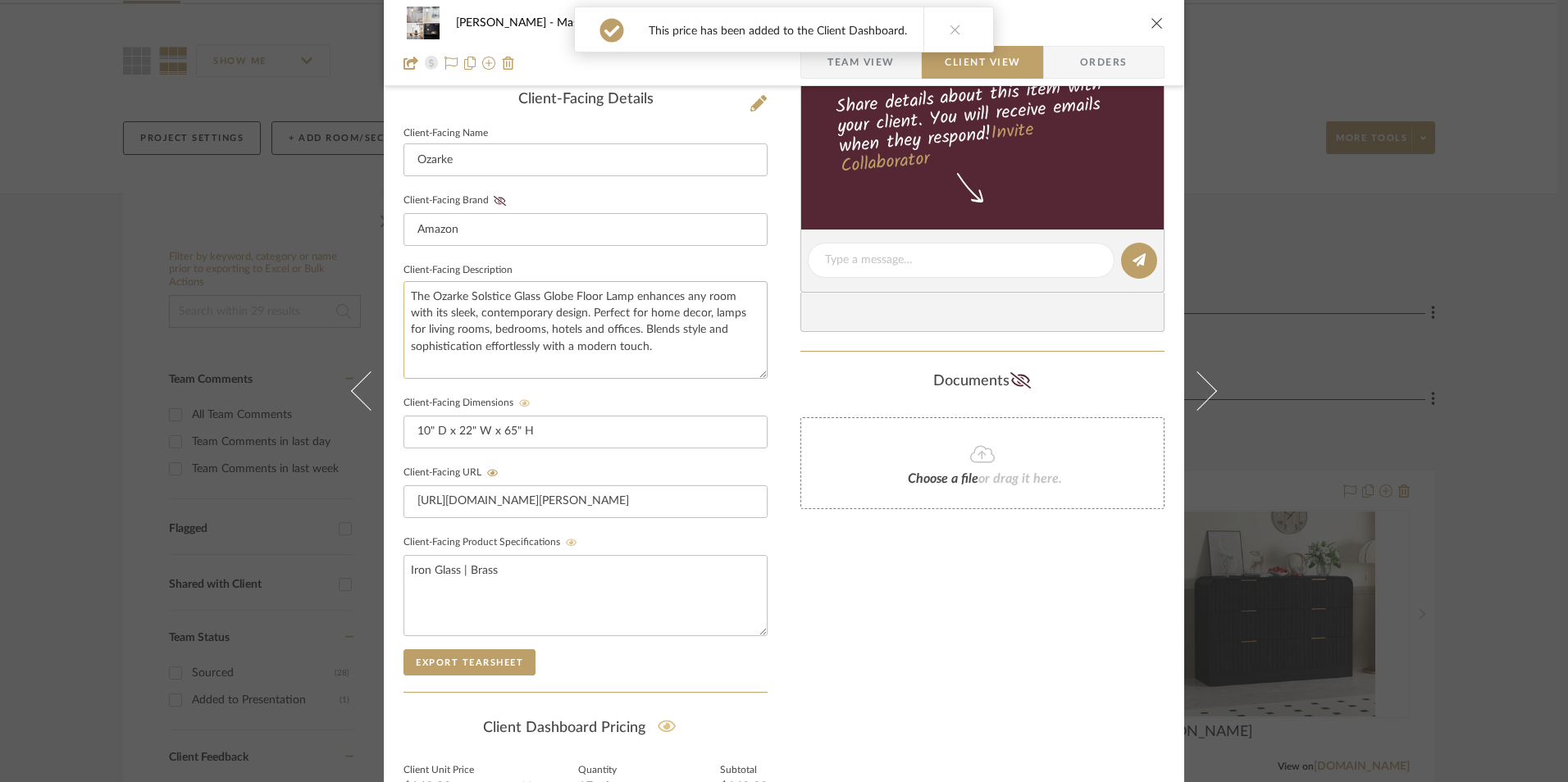
scroll to position [350, 0]
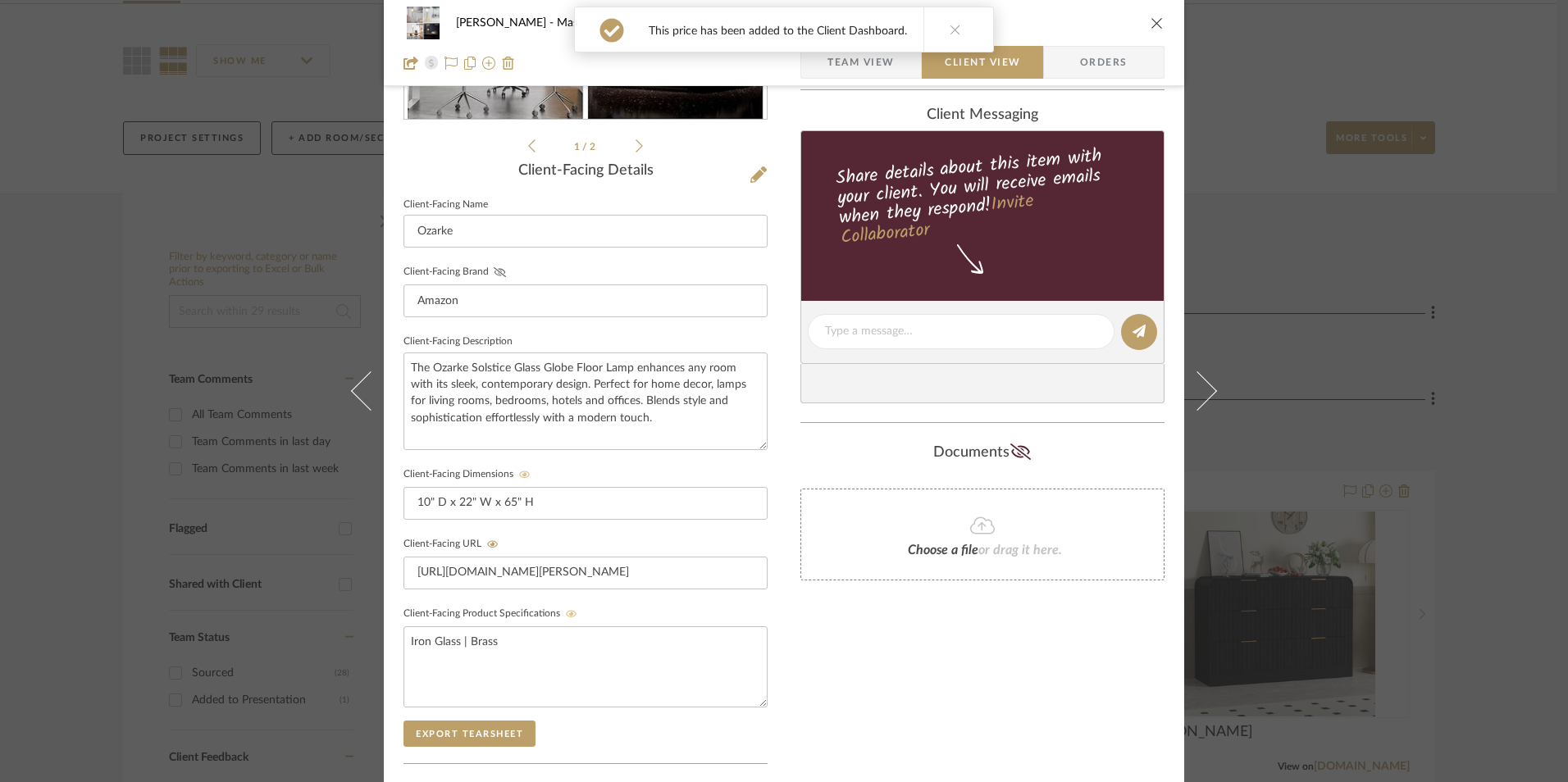
click at [494, 272] on icon at bounding box center [500, 272] width 13 height 10
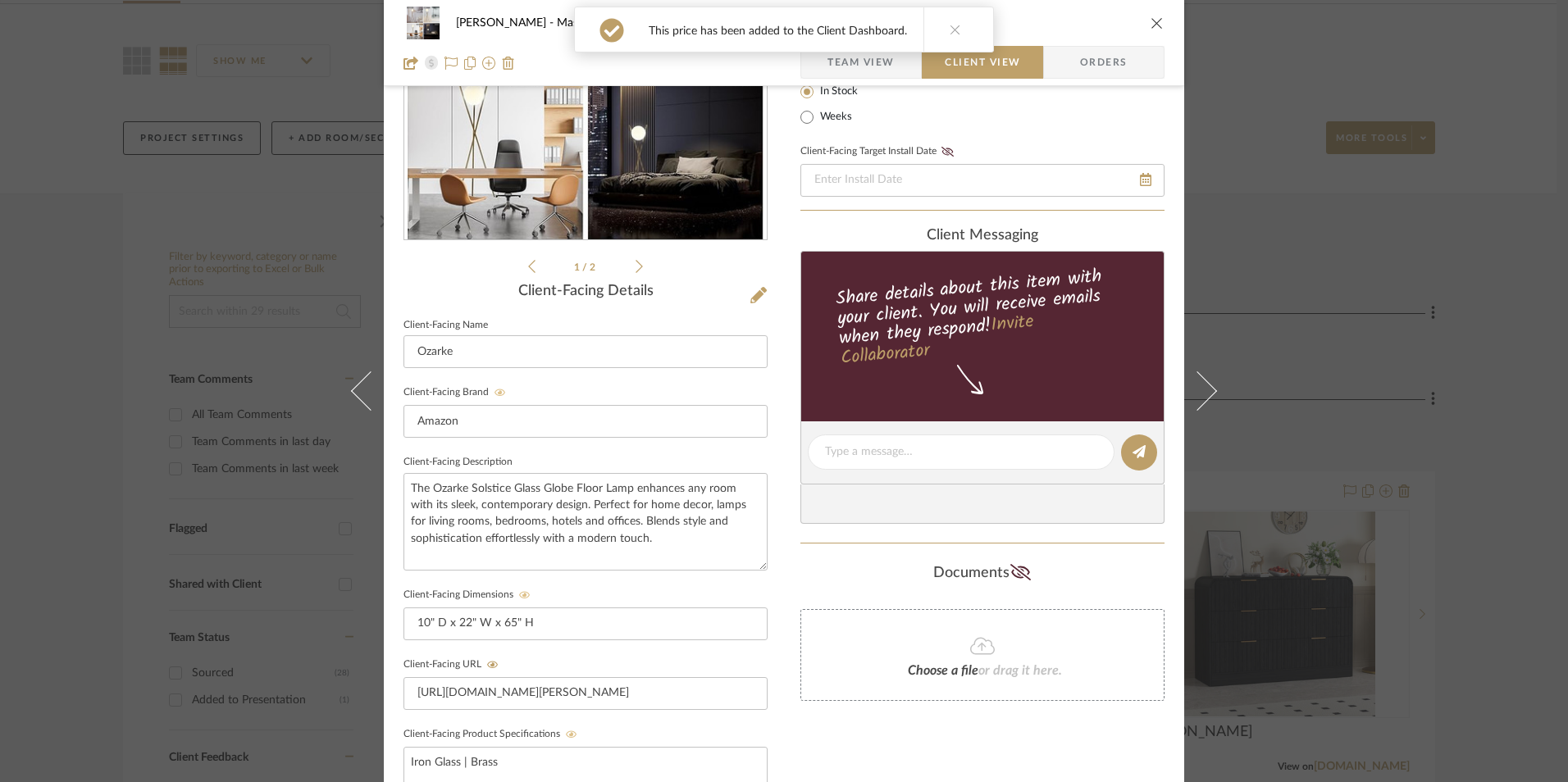
scroll to position [21, 0]
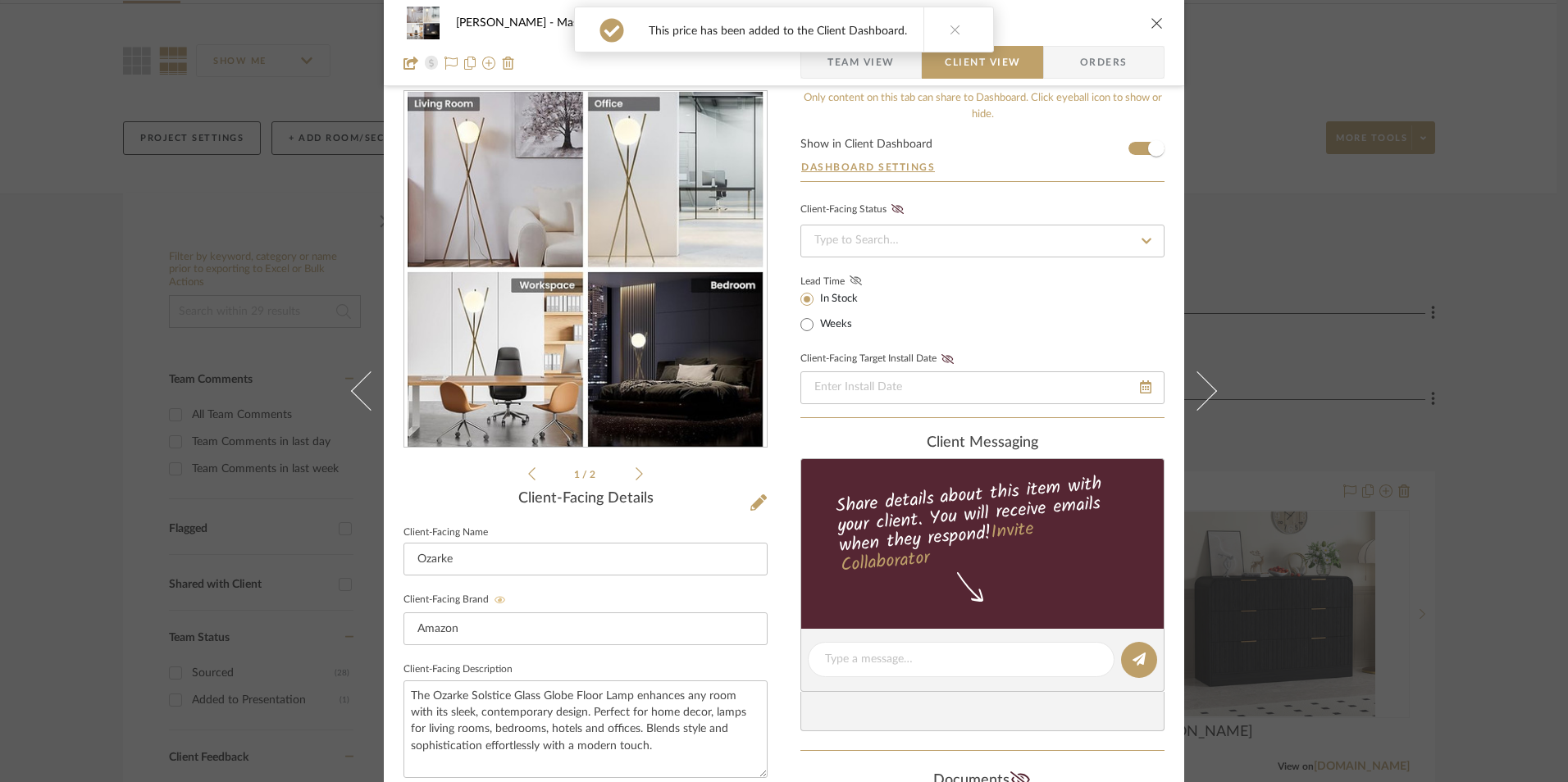
click at [851, 279] on icon at bounding box center [855, 280] width 13 height 10
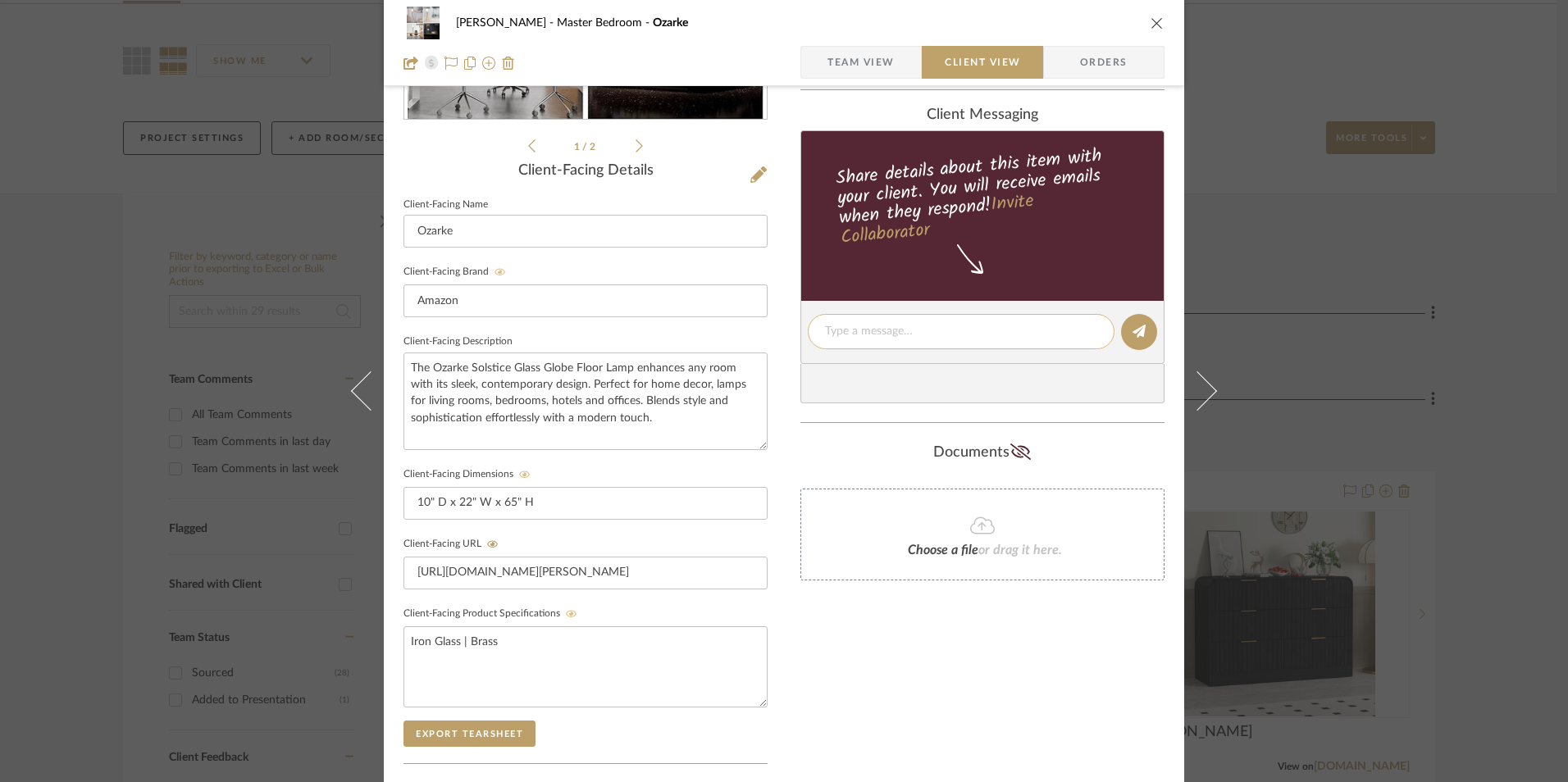
click at [886, 329] on textarea at bounding box center [961, 332] width 272 height 18
paste textarea "Floor Lamp - Select: Gold ETA: [DATE] SKU: B0CJMNM27Q 39 Reviews - 4.6 Stars On…"
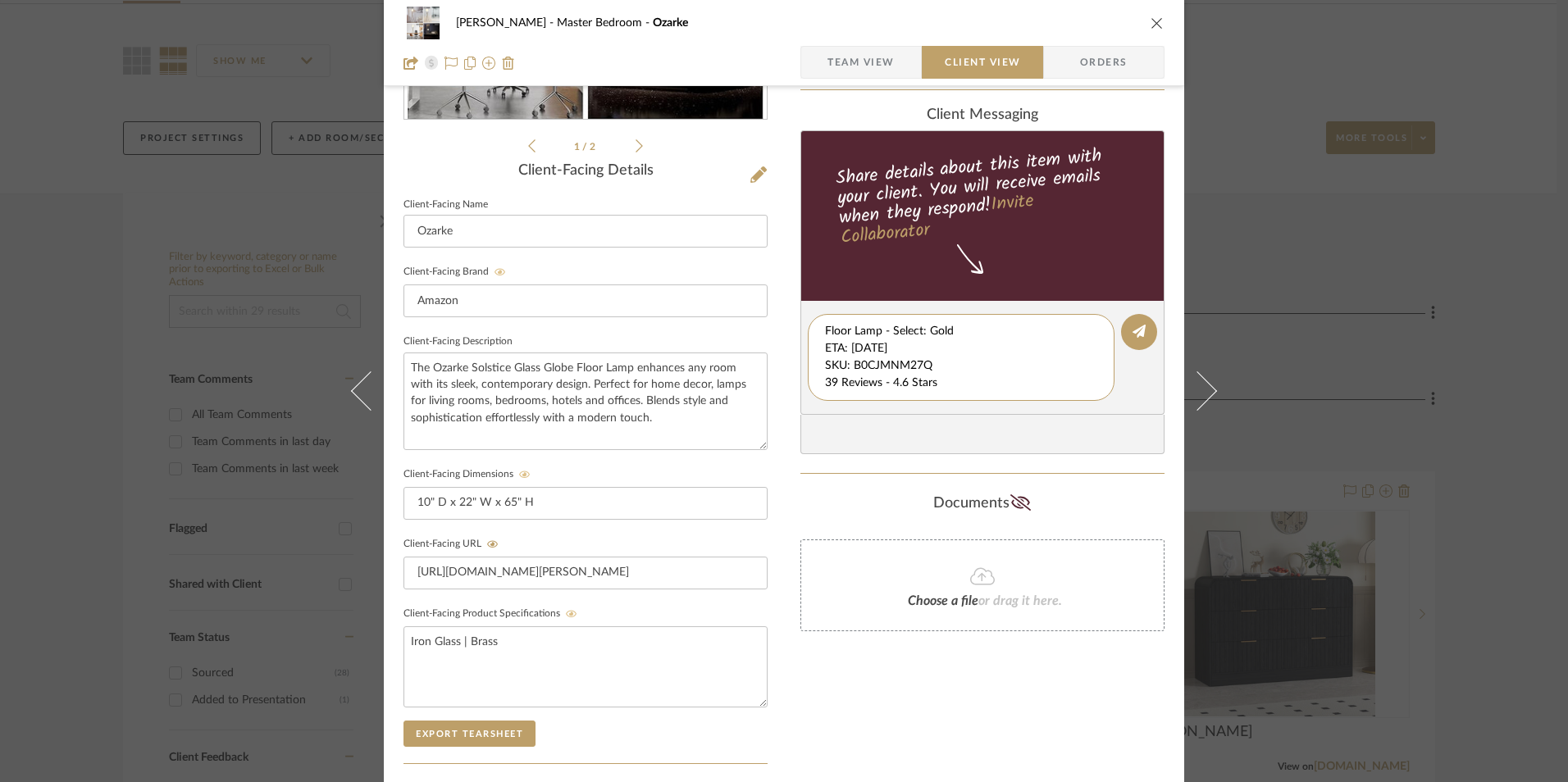
scroll to position [34, 0]
drag, startPoint x: 821, startPoint y: 345, endPoint x: 1073, endPoint y: 391, distance: 256.2
click at [1085, 391] on textarea "Floor Lamp - Select: Gold ETA: [DATE] SKU: B0CJMNM27Q 39 Reviews - 4.6 Stars On…" at bounding box center [967, 357] width 284 height 69
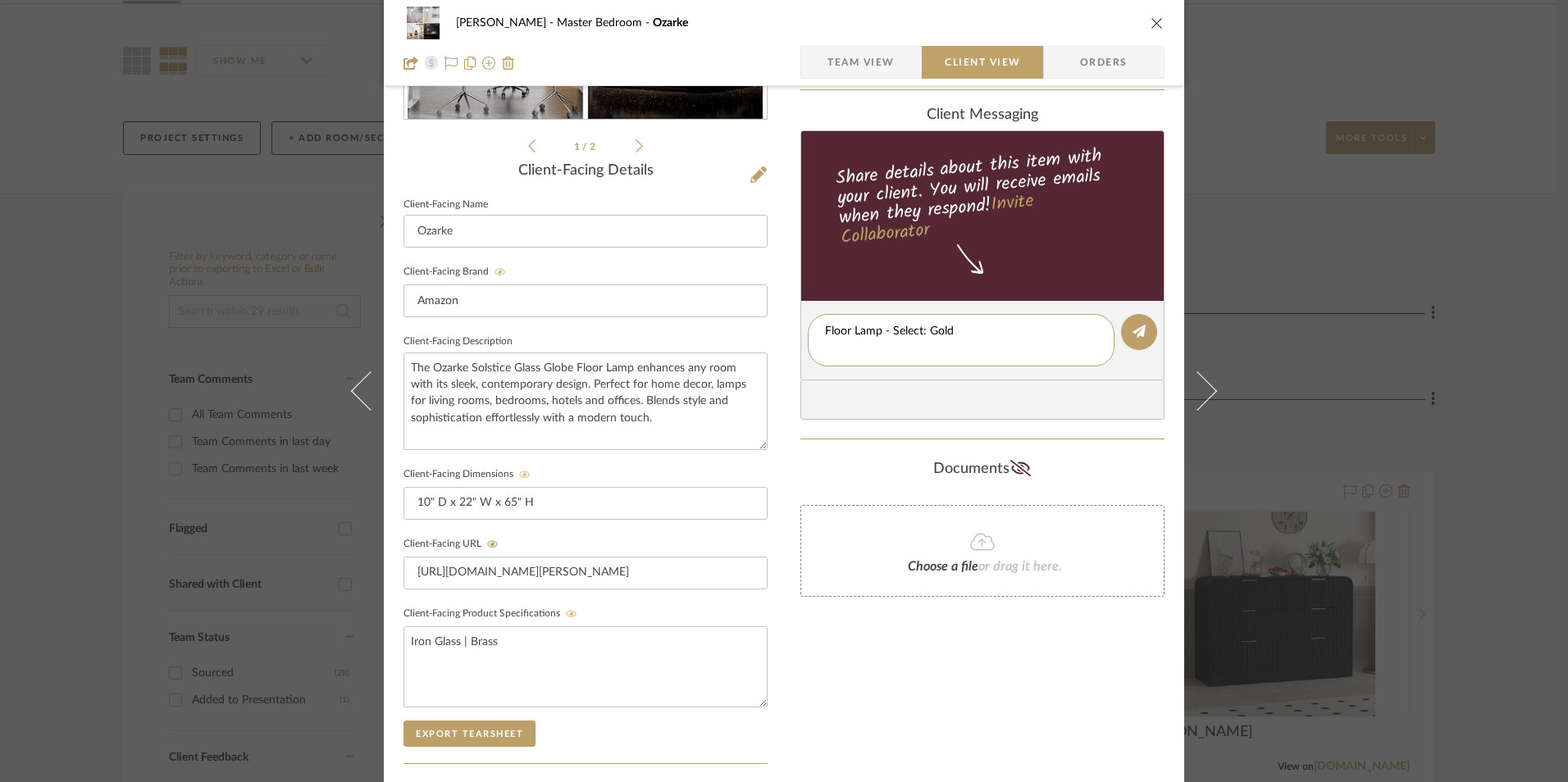
scroll to position [0, 0]
type textarea "Floor Lamp - Select: Gold"
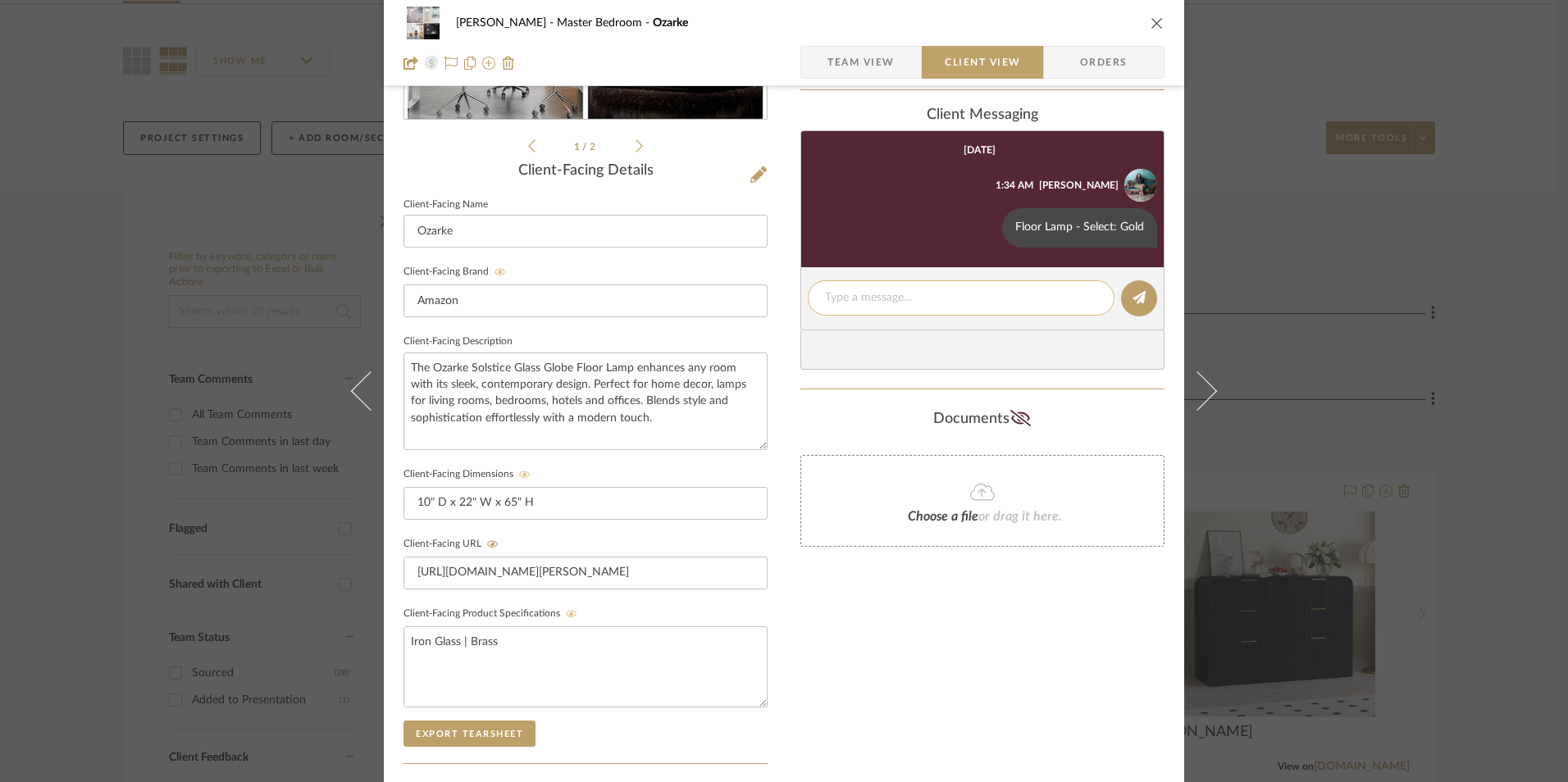
click at [862, 300] on textarea at bounding box center [961, 298] width 272 height 18
paste textarea "ETA: [DATE] SKU: B0CJMNM27Q 39 Reviews - 4.6 Stars Only 4 Available Return | Re…"
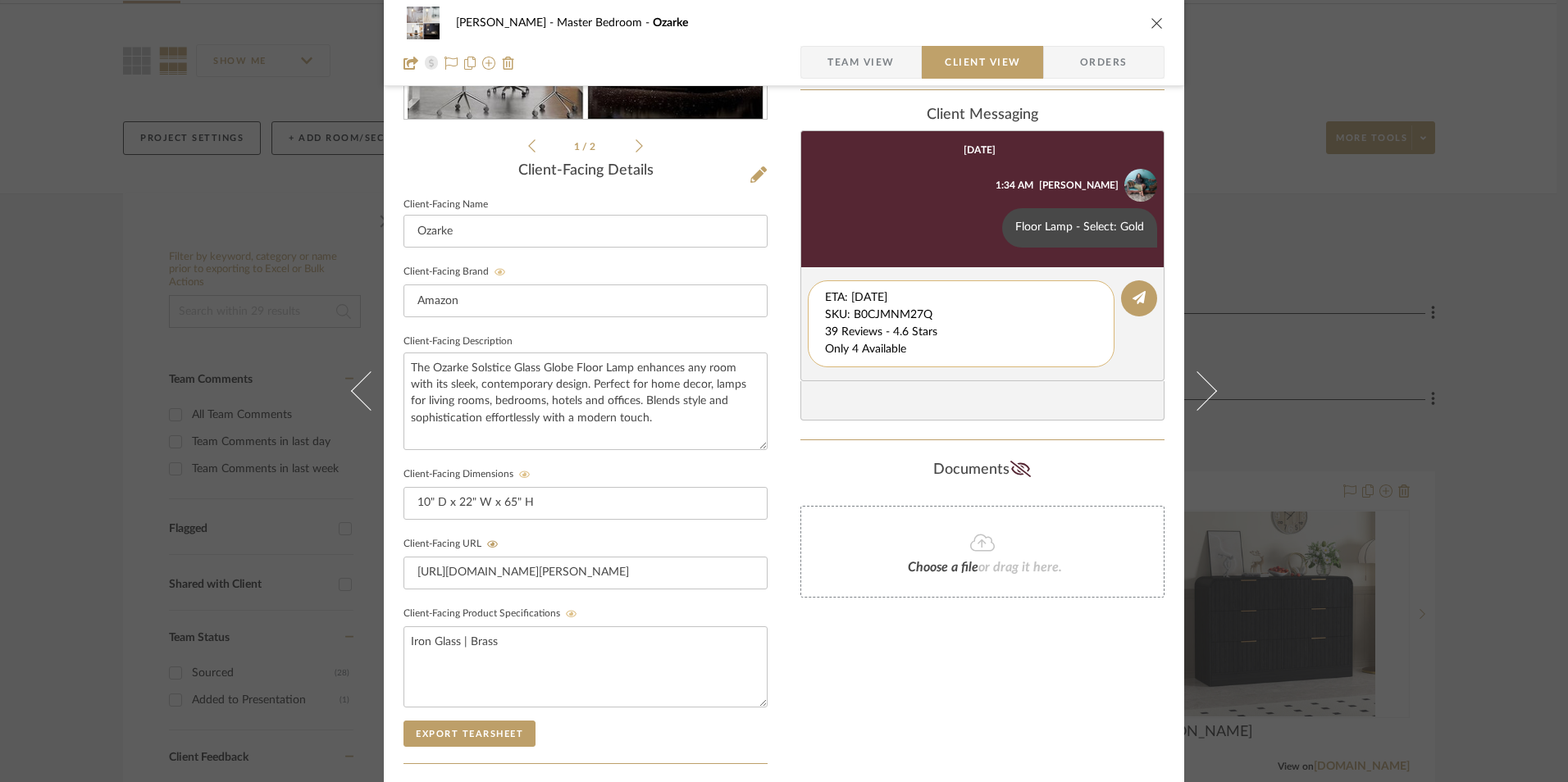
drag, startPoint x: 936, startPoint y: 300, endPoint x: 838, endPoint y: 312, distance: 98.7
click at [801, 270] on editor-of-message "ETA: [DATE] SKU: B0CJMNM27Q 39 Reviews - 4.6 Stars Only 4 Available Return | Re…" at bounding box center [982, 324] width 364 height 114
click at [825, 309] on textarea "39 Reviews - 4.6 Stars Only 4 Available Return | Refund Policy: 30 Days From Re…" at bounding box center [961, 323] width 272 height 69
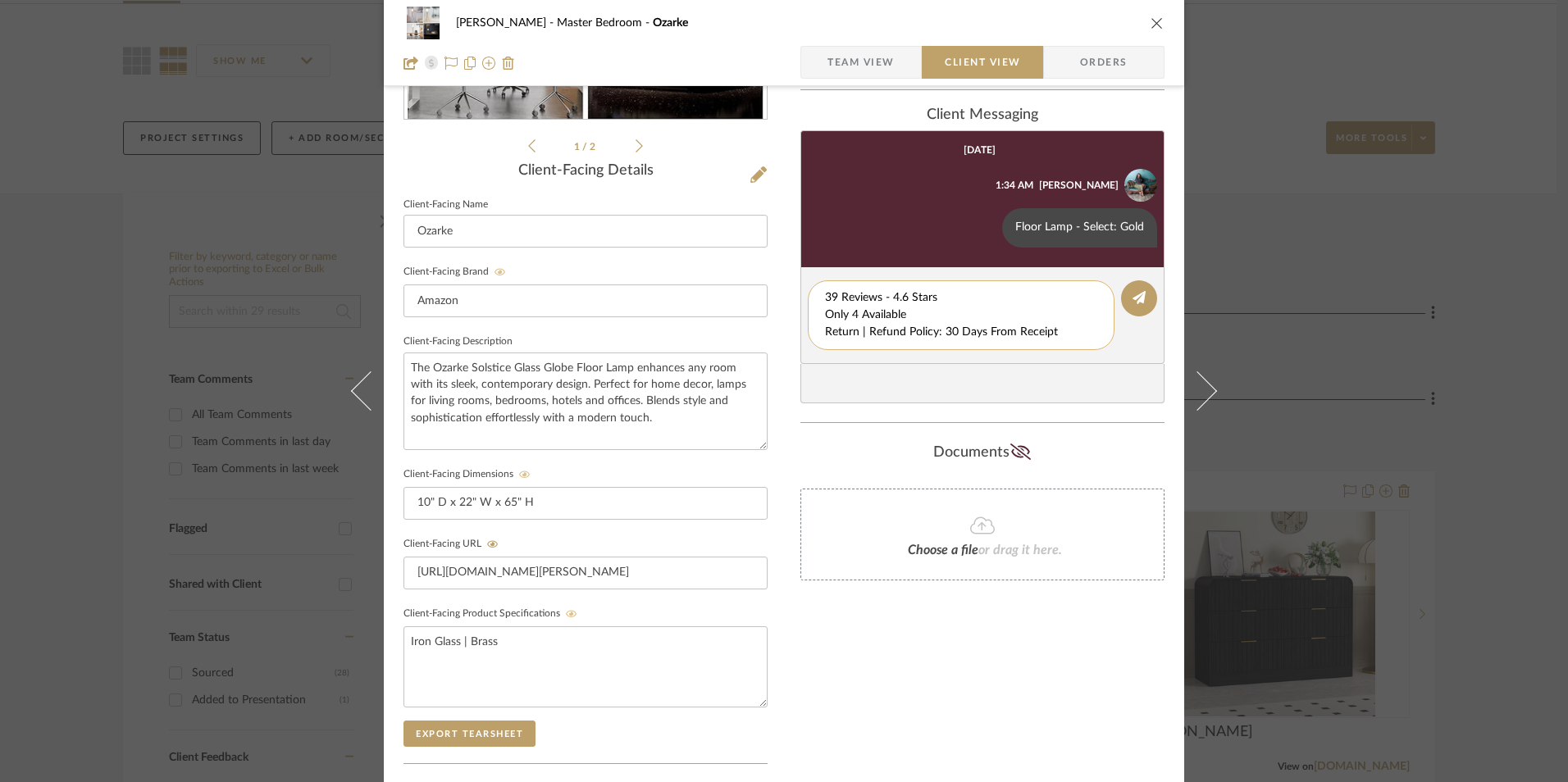
drag, startPoint x: 819, startPoint y: 313, endPoint x: 1080, endPoint y: 334, distance: 261.8
click at [1080, 334] on textarea "39 Reviews - 4.6 Stars Only 4 Available Return | Refund Policy: 30 Days From Re…" at bounding box center [961, 314] width 272 height 52
type textarea "39 Reviews - 4.6 Stars"
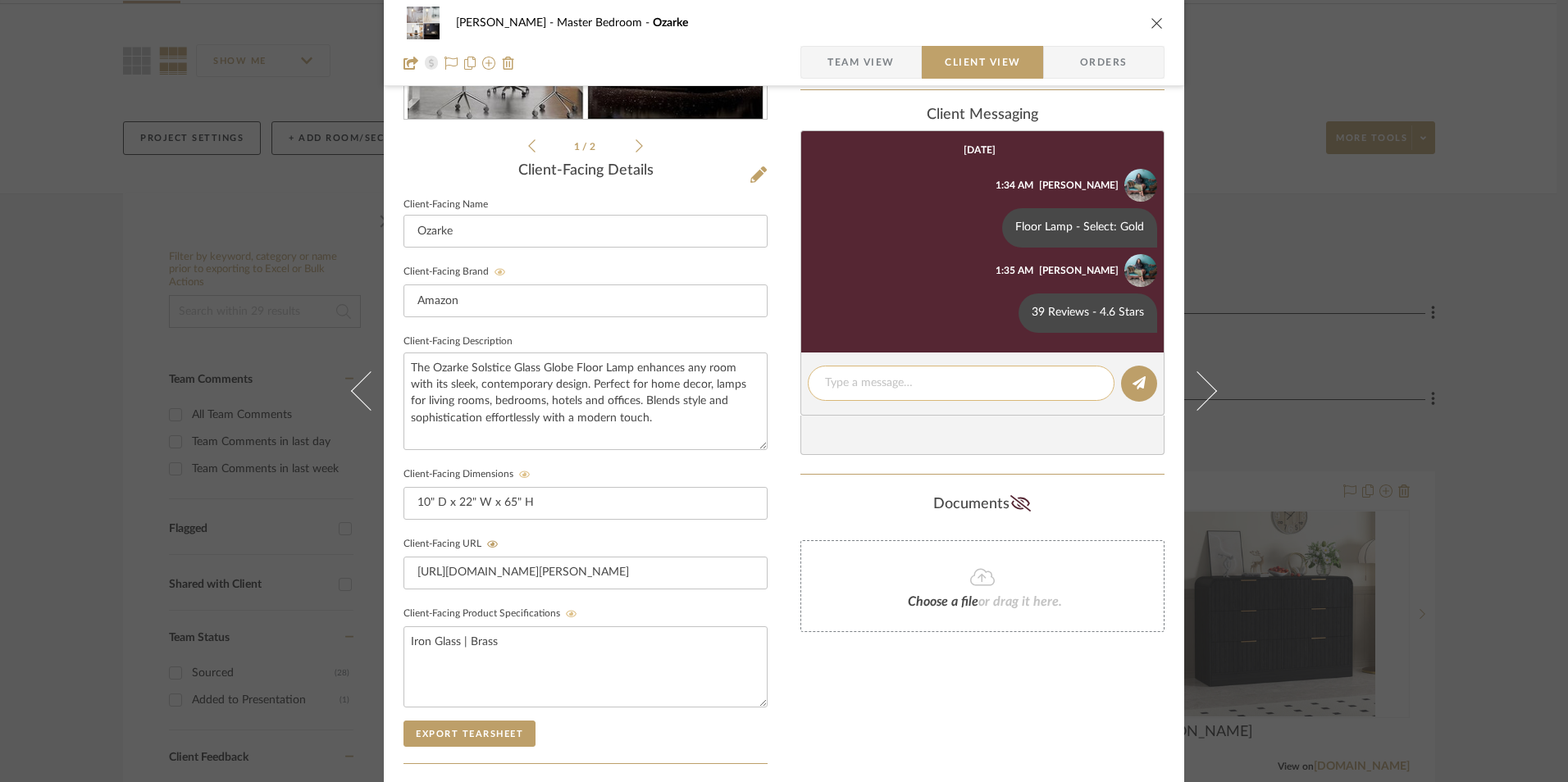
click at [875, 376] on textarea at bounding box center [961, 384] width 272 height 18
paste textarea "Only 4 Available Return | Refund Policy: 30 Days From Receipt"
drag, startPoint x: 1057, startPoint y: 399, endPoint x: 835, endPoint y: 396, distance: 222.0
click at [779, 399] on div "[PERSON_NAME] Master Bedroom Ozarke Team View Client View Orders 1 / 2 Client-F…" at bounding box center [784, 346] width 801 height 1365
type textarea "Only 4 Available"
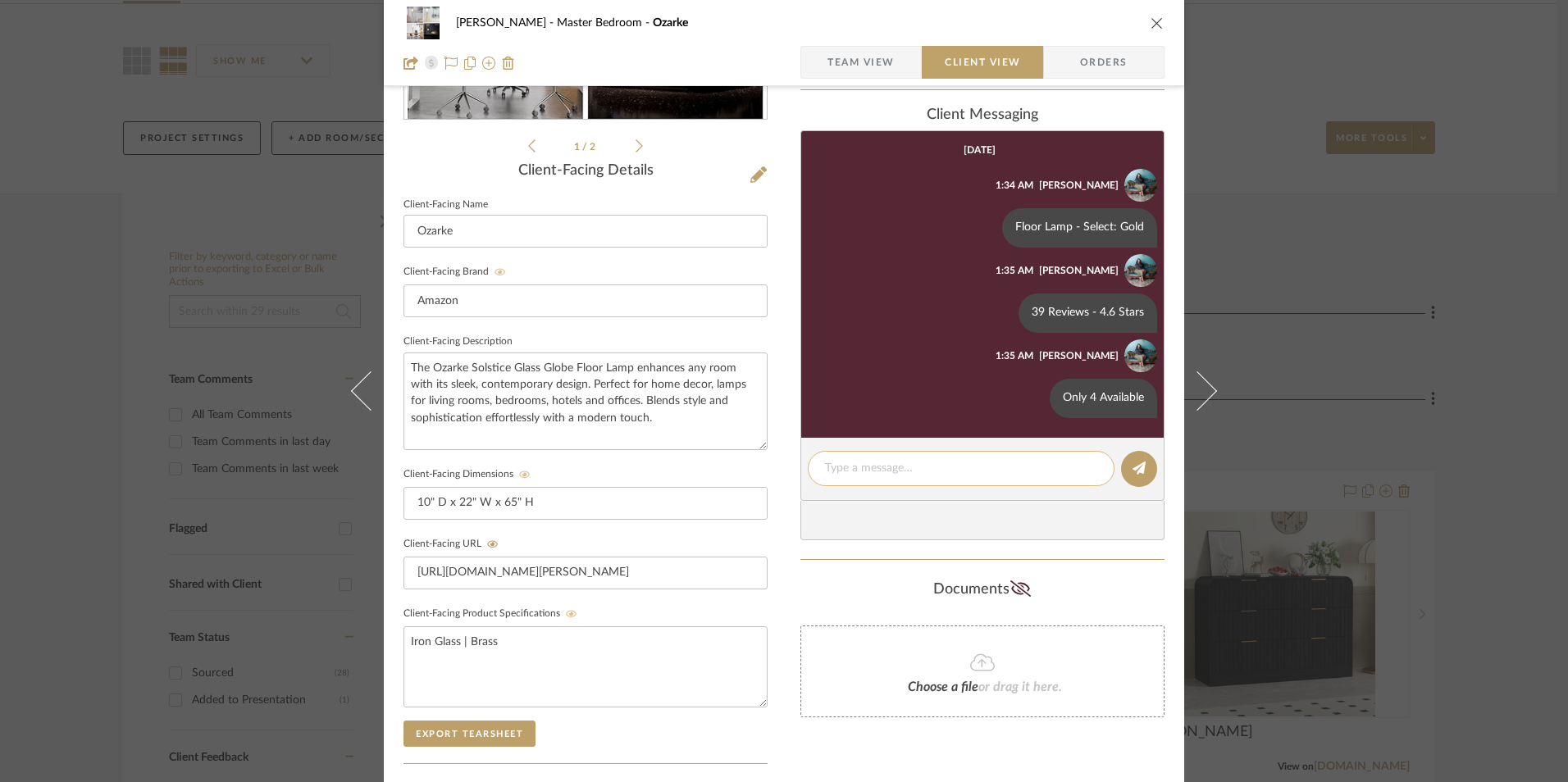
click at [873, 464] on textarea at bounding box center [961, 469] width 272 height 18
paste textarea "Return | Refund Policy: 30 Days From Receipt"
type textarea "Return | Refund Policy: 30 Days From Receipt"
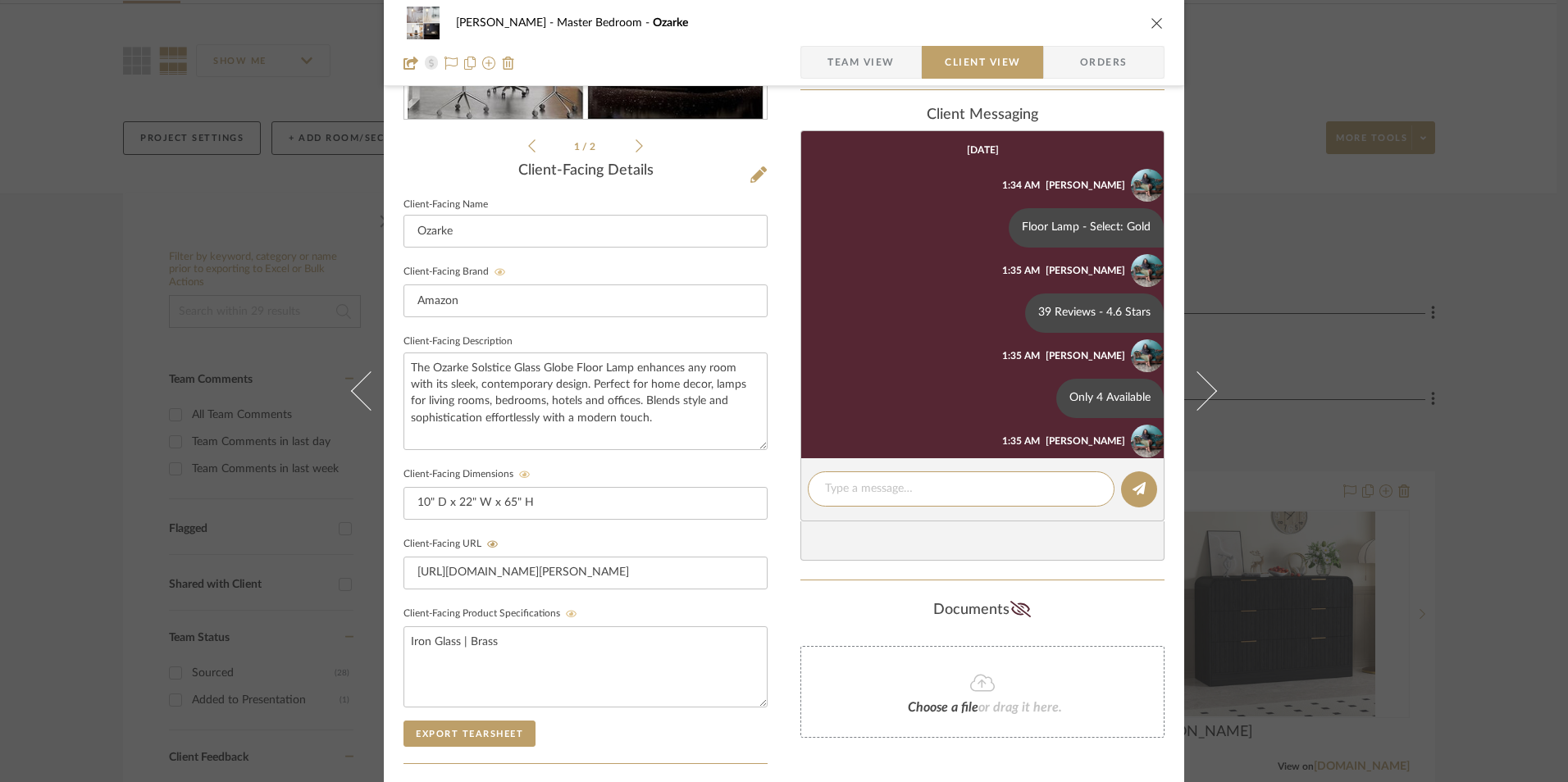
scroll to position [64, 0]
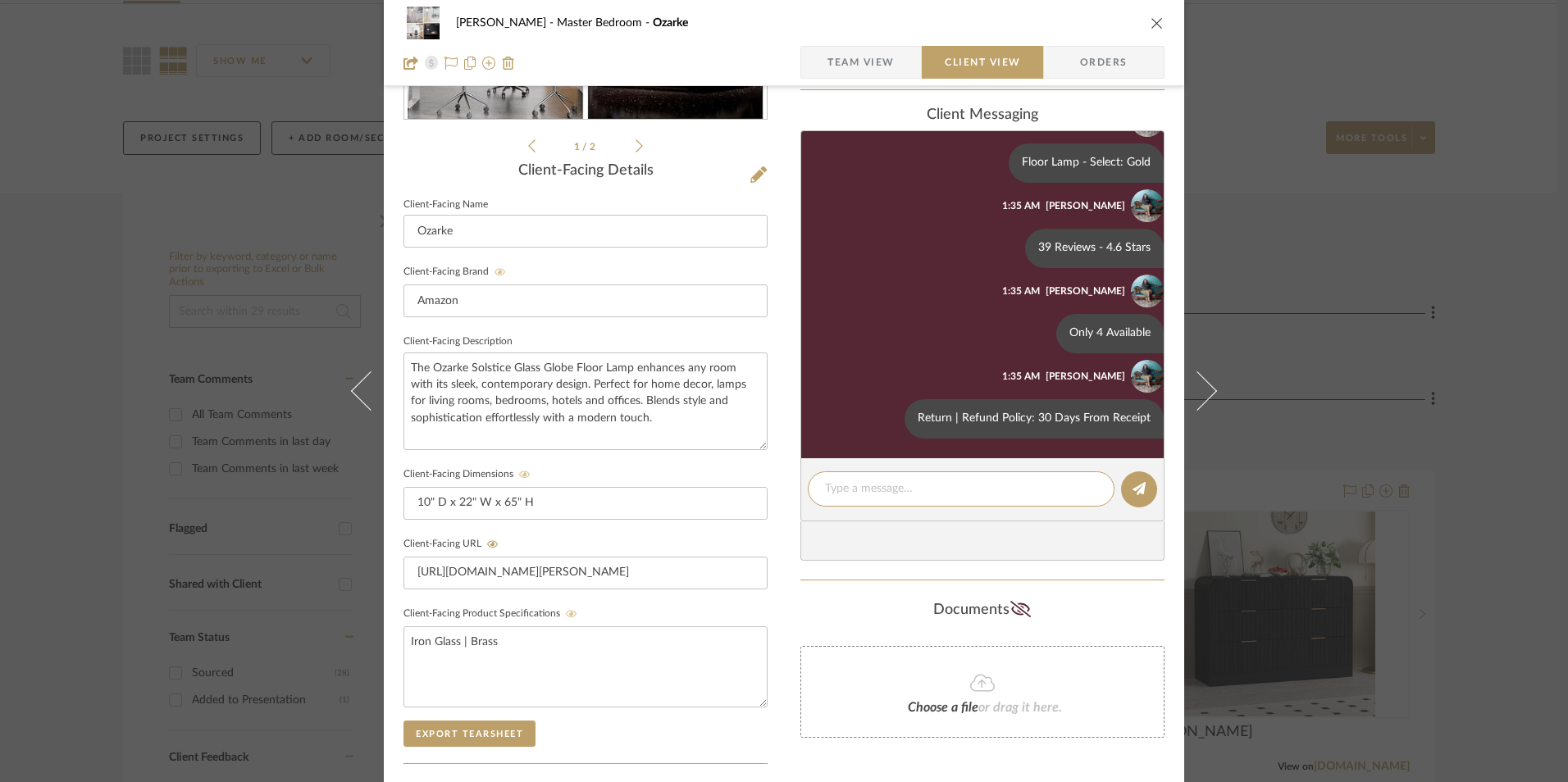
click at [1155, 22] on icon "close" at bounding box center [1156, 22] width 13 height 13
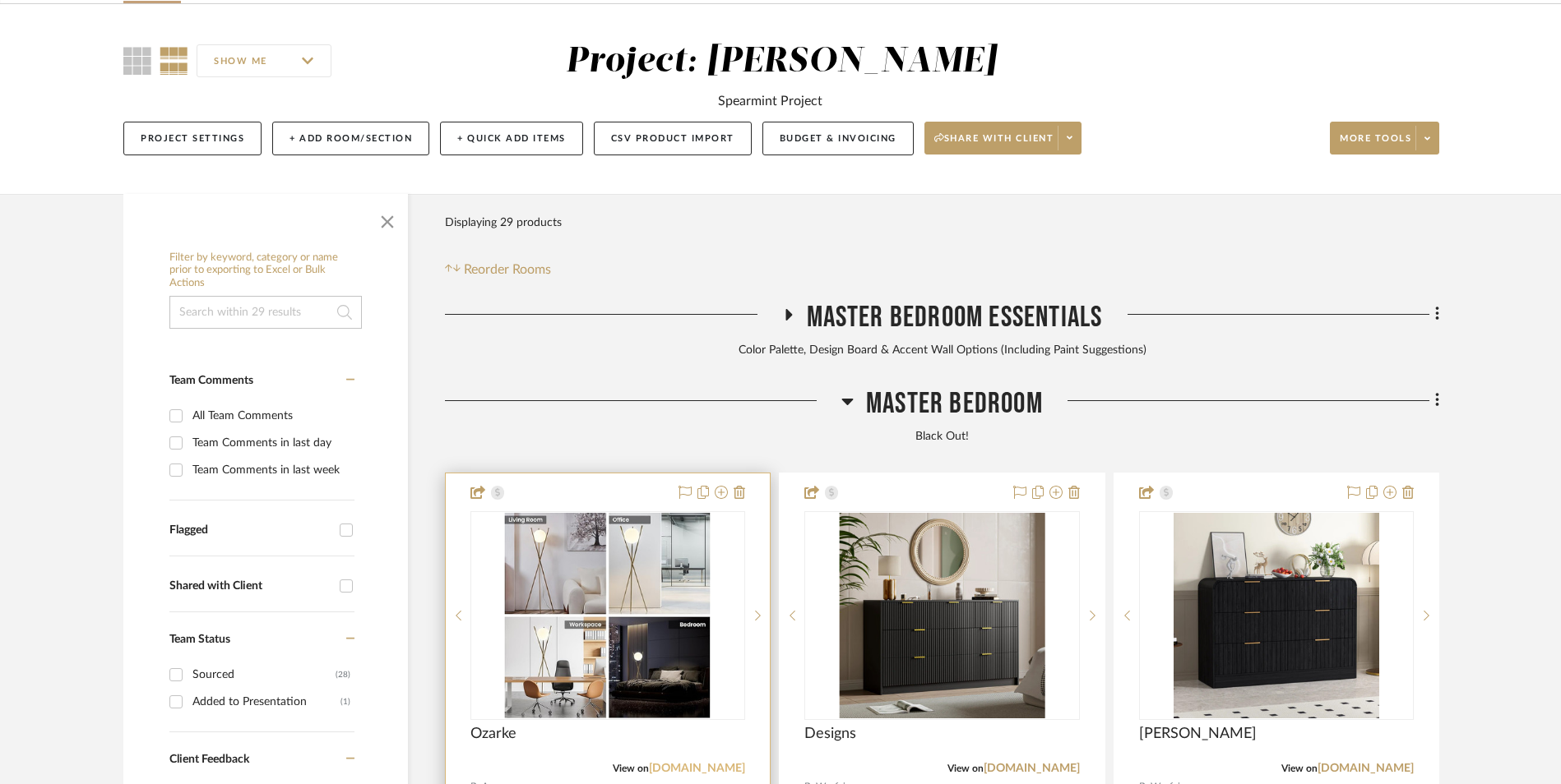
scroll to position [411, 0]
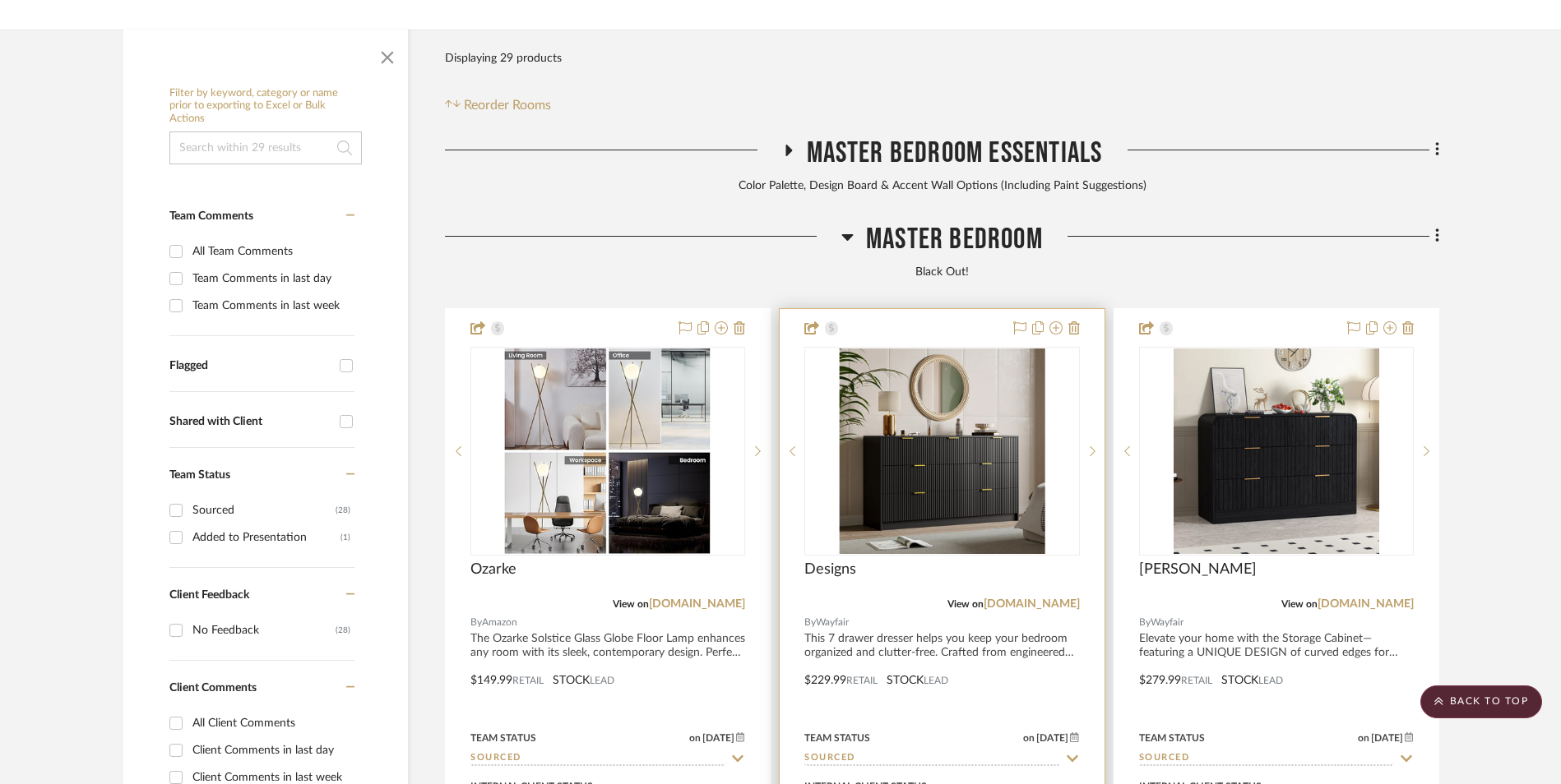
click at [715, 598] on link "[DOMAIN_NAME]" at bounding box center [697, 604] width 96 height 12
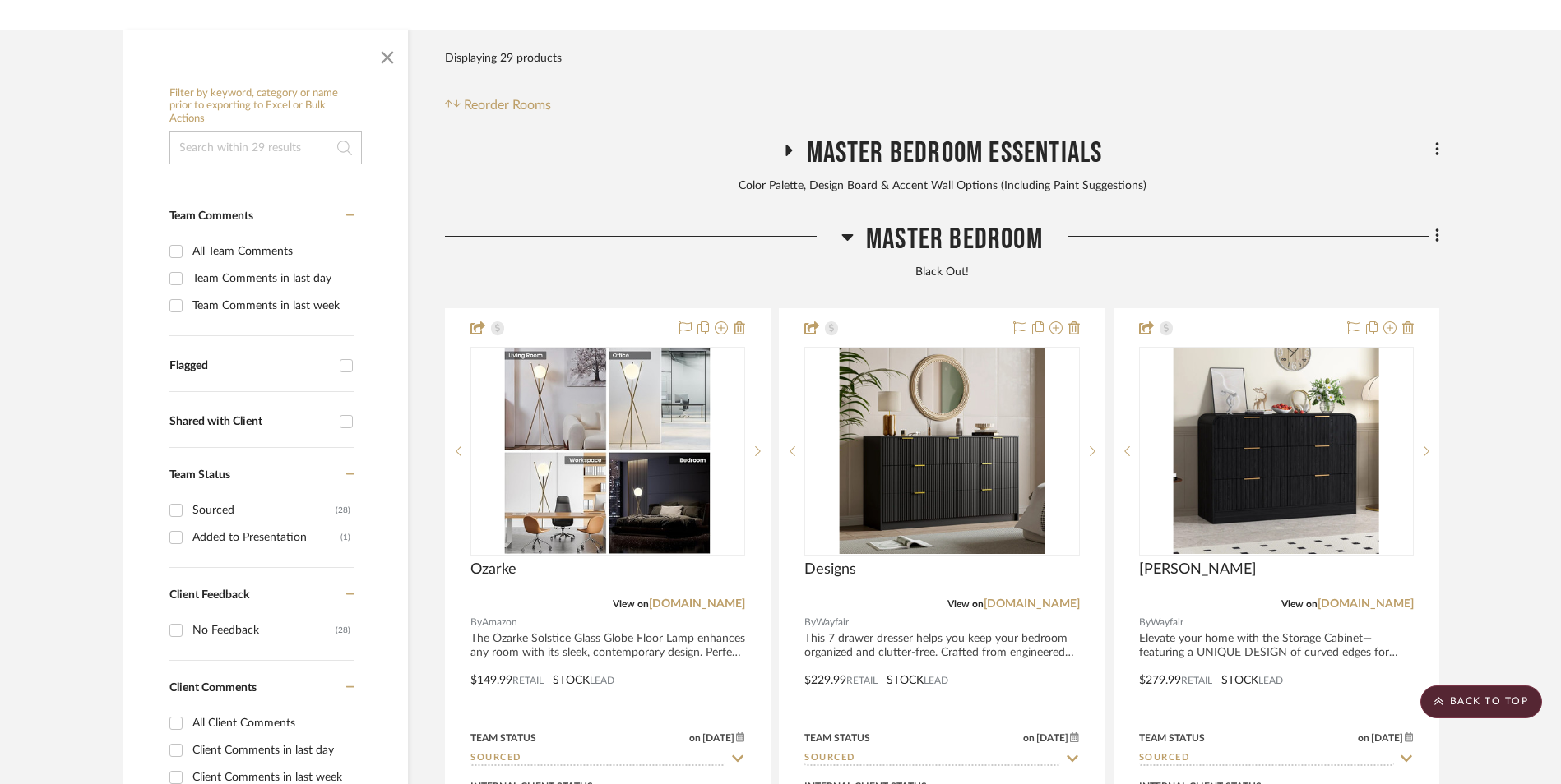
click at [1436, 227] on icon at bounding box center [1438, 236] width 5 height 18
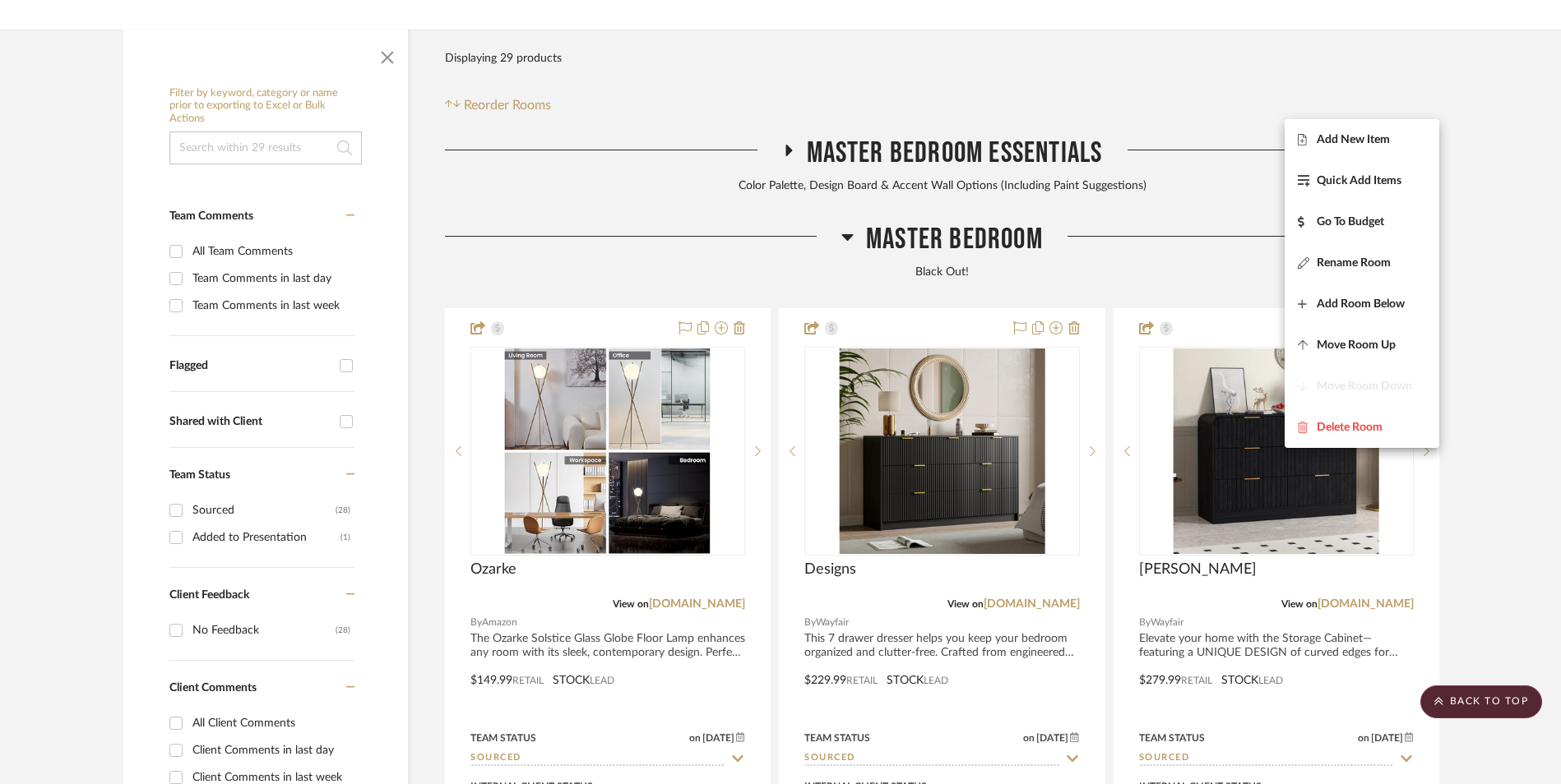
click at [1369, 138] on span "Add New Item" at bounding box center [1353, 139] width 73 height 14
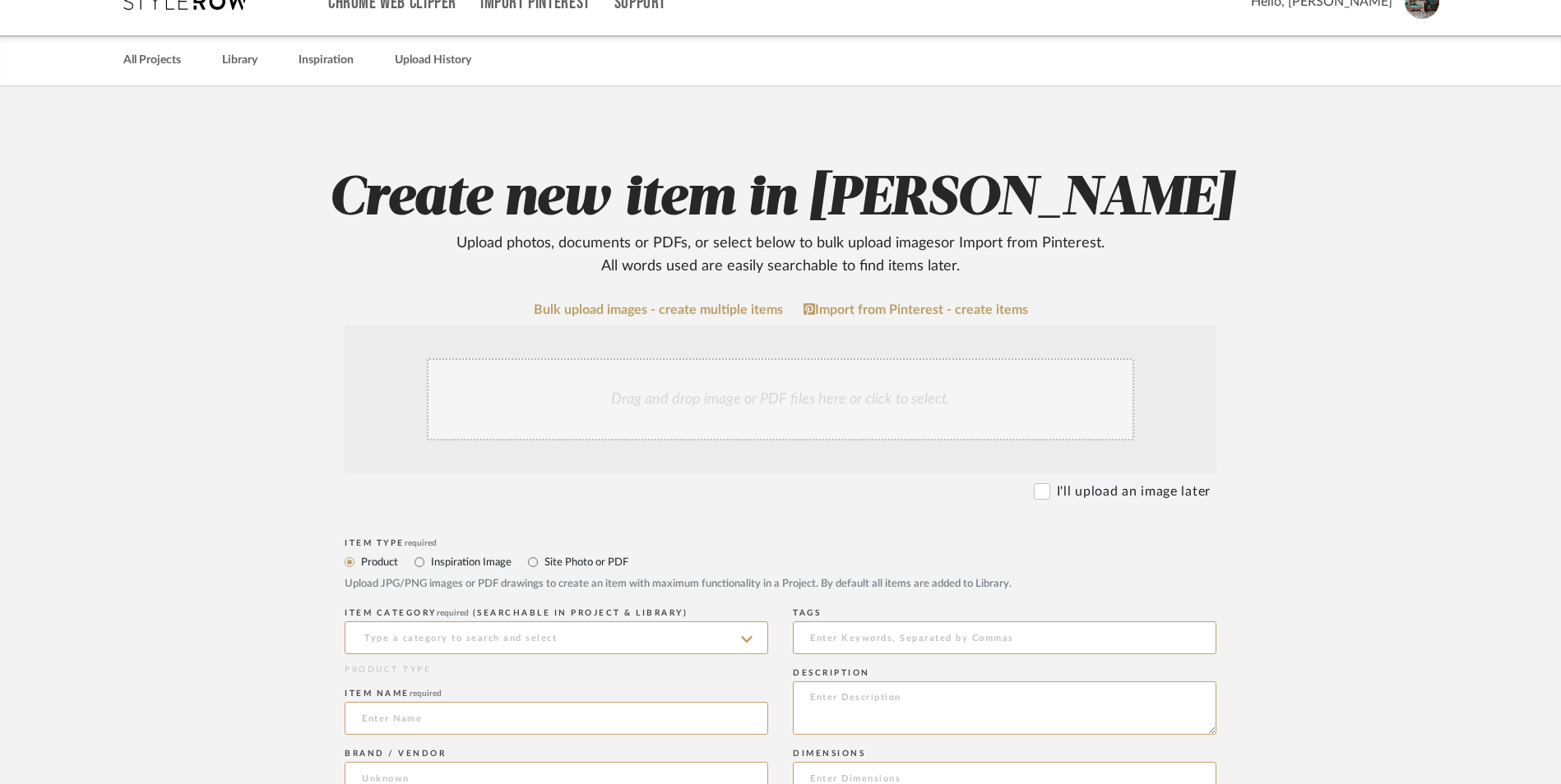
scroll to position [247, 0]
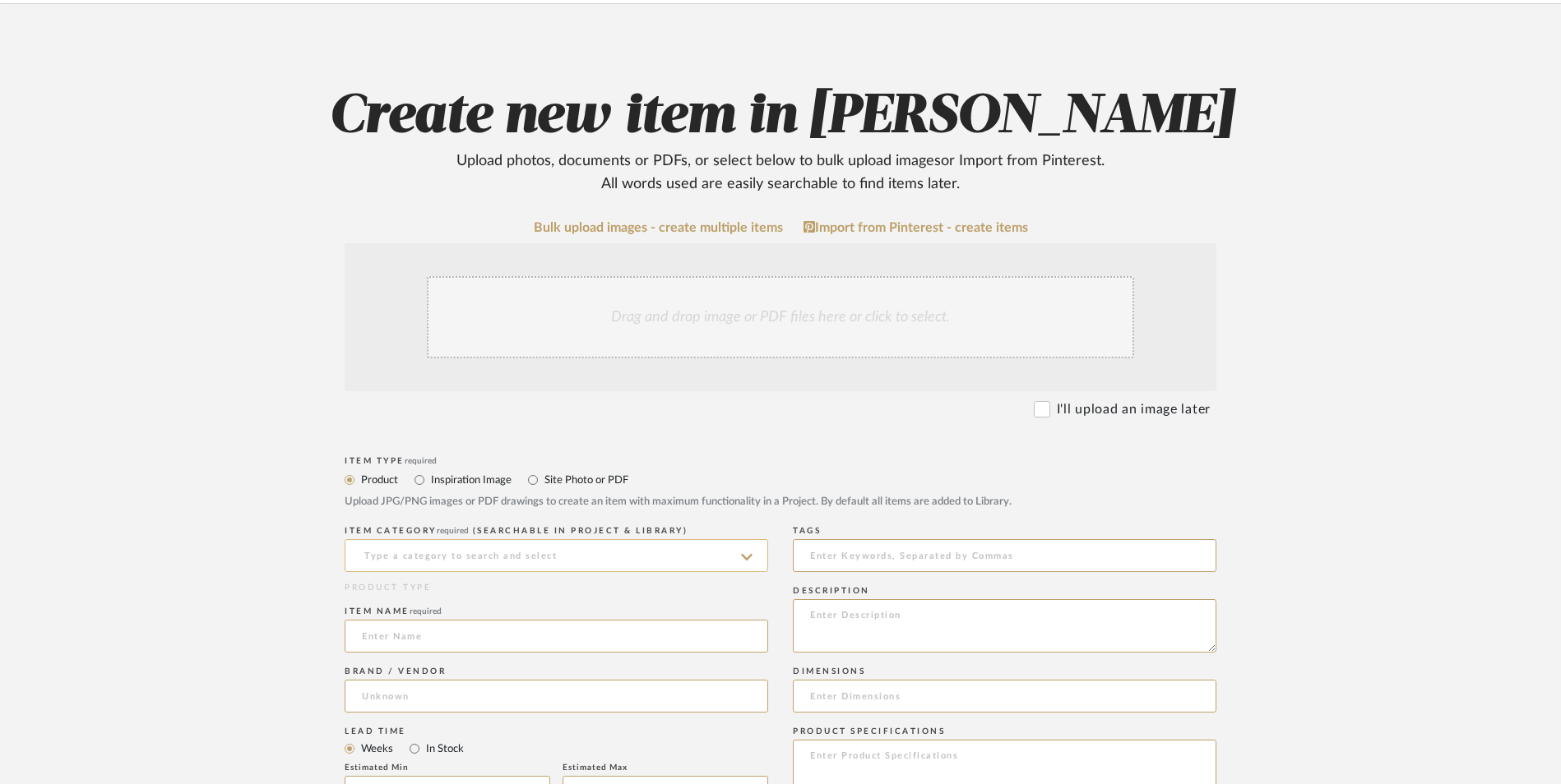
click at [595, 539] on input at bounding box center [556, 556] width 424 height 33
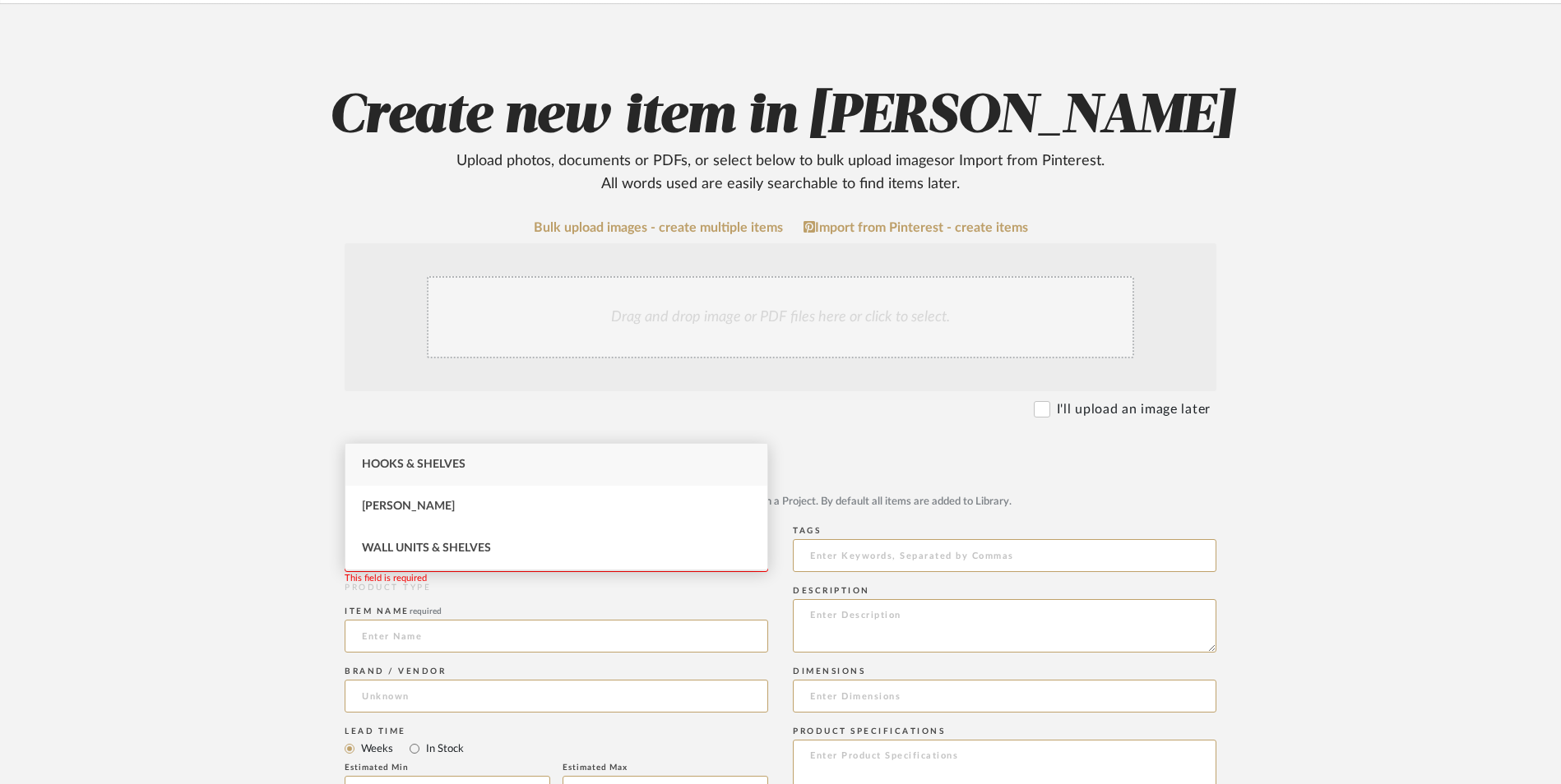
click at [398, 460] on span "Hooks & Shelves" at bounding box center [414, 465] width 104 height 12
type input "Hooks & Shelves"
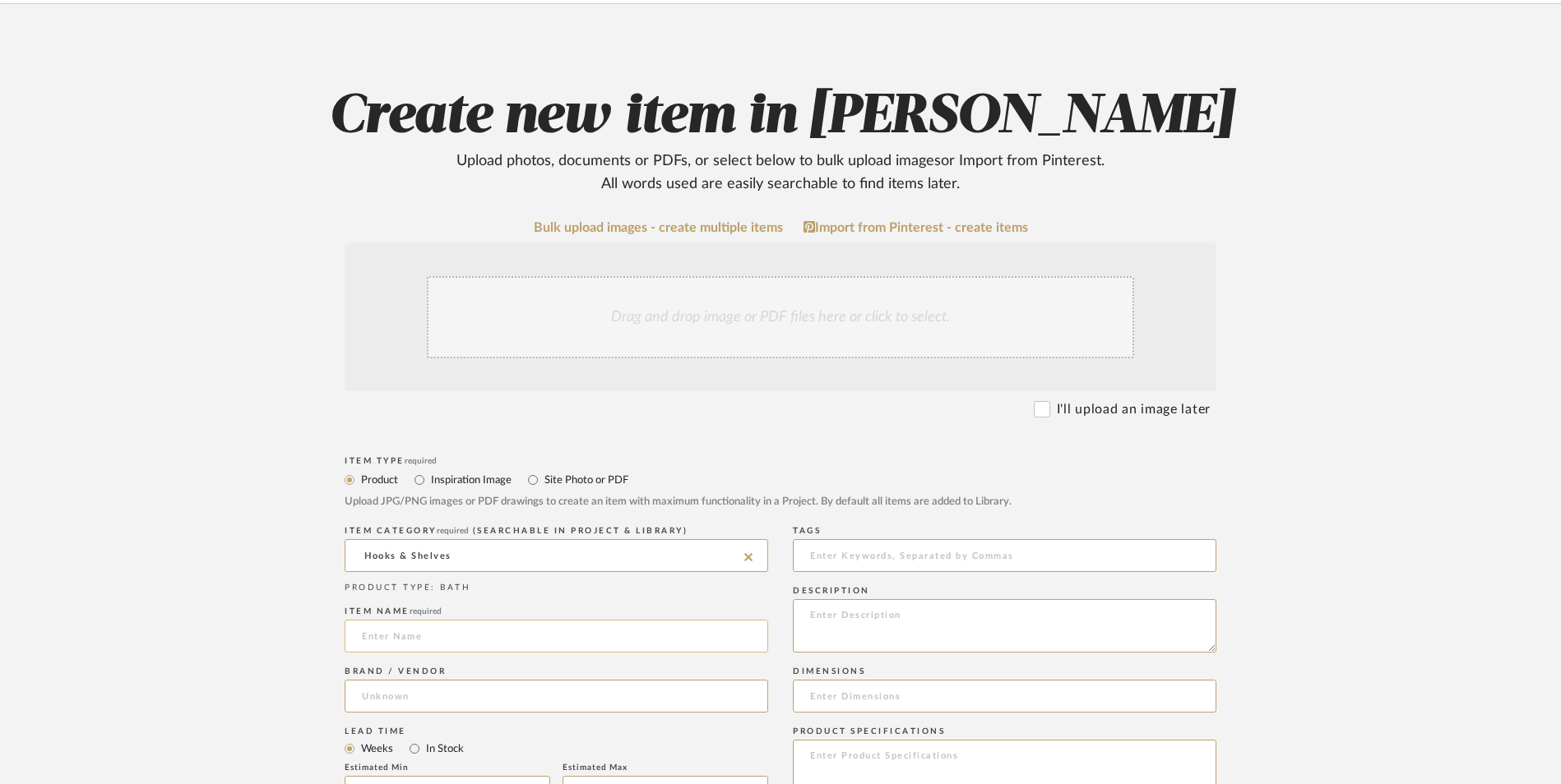
scroll to position [411, 0]
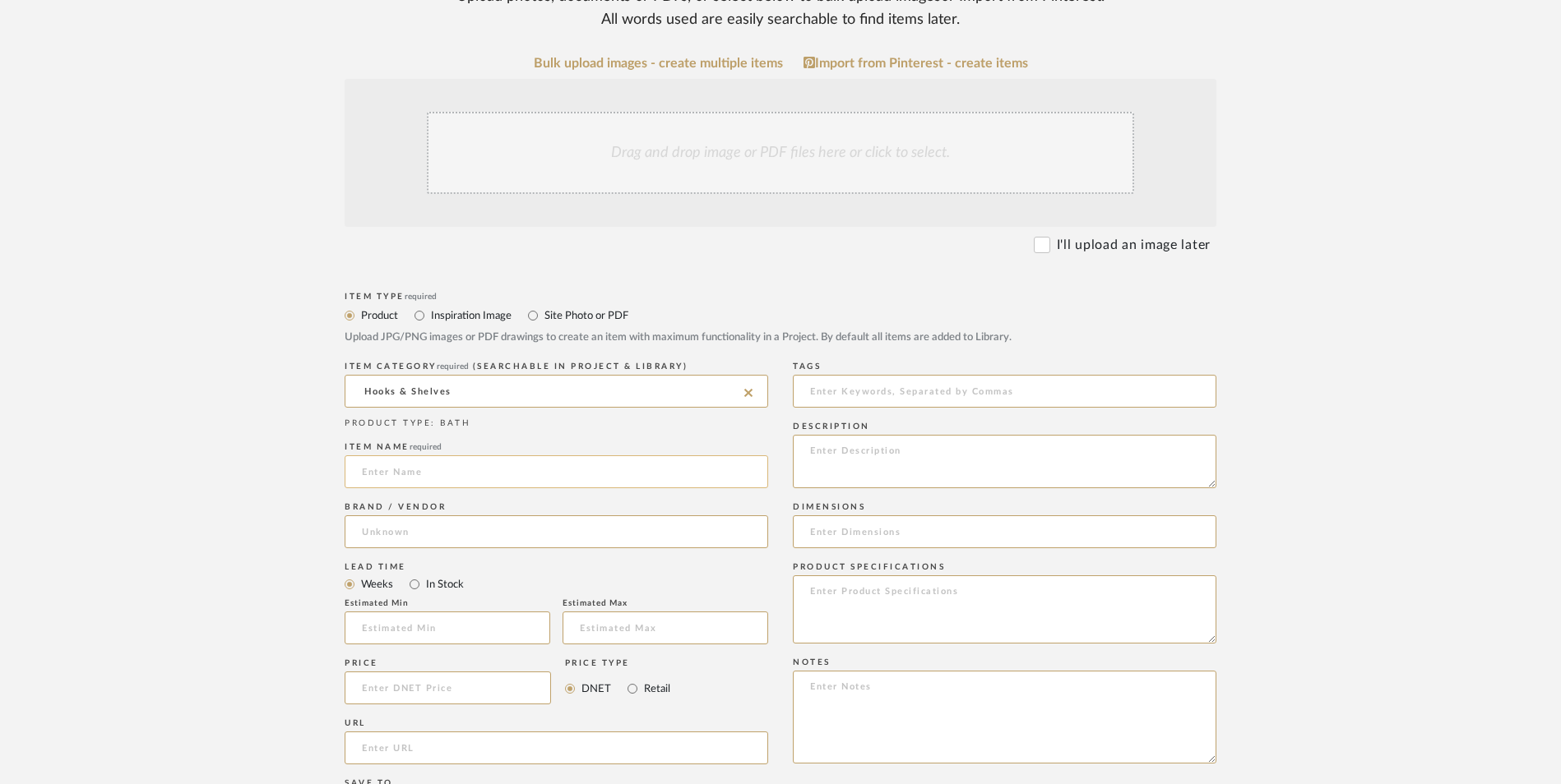
click at [438, 455] on input at bounding box center [556, 472] width 424 height 33
type input "Bayka"
click at [428, 516] on input at bounding box center [556, 532] width 424 height 33
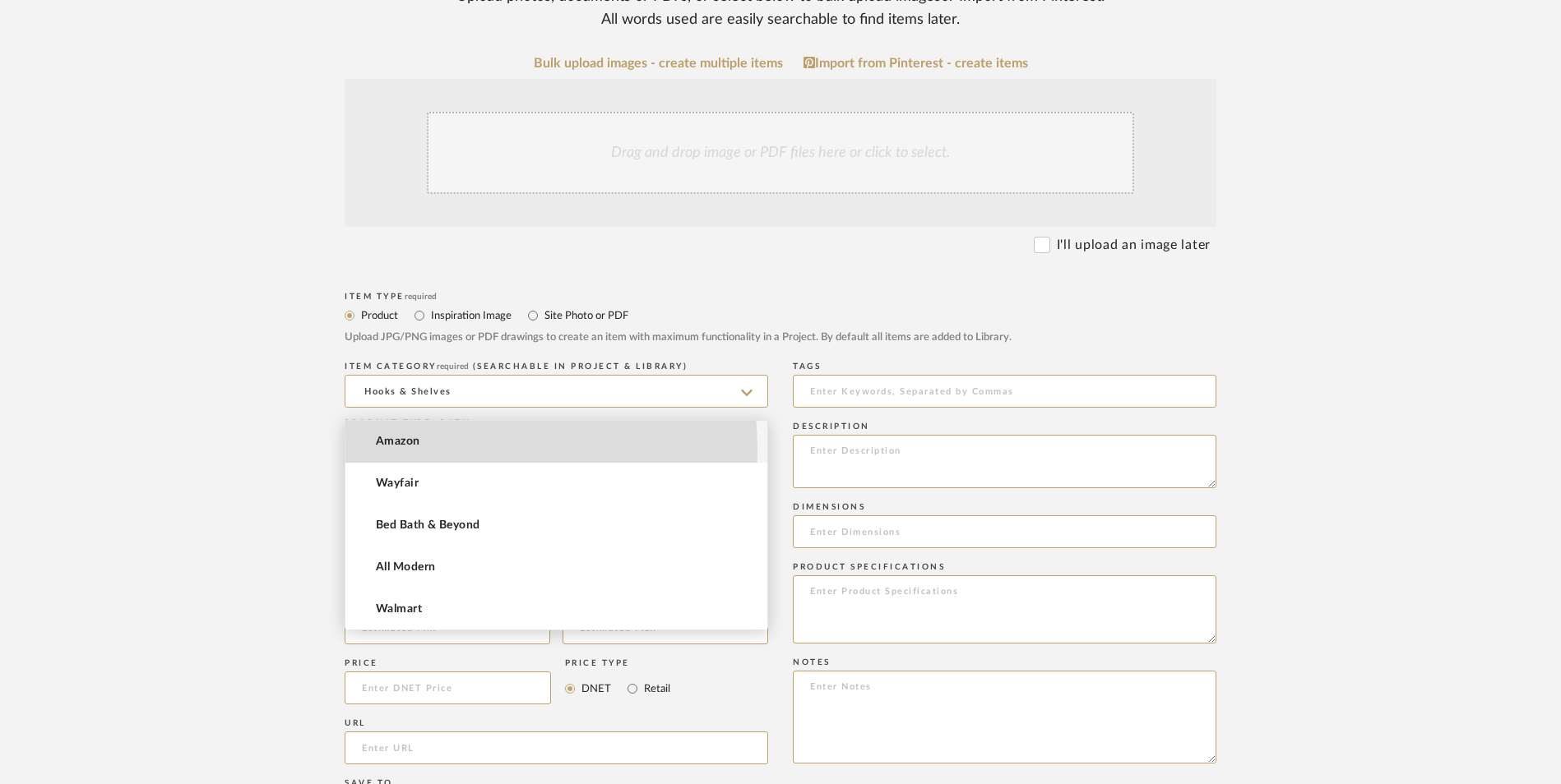
click at [422, 450] on mat-option "Amazon" at bounding box center [556, 441] width 422 height 42
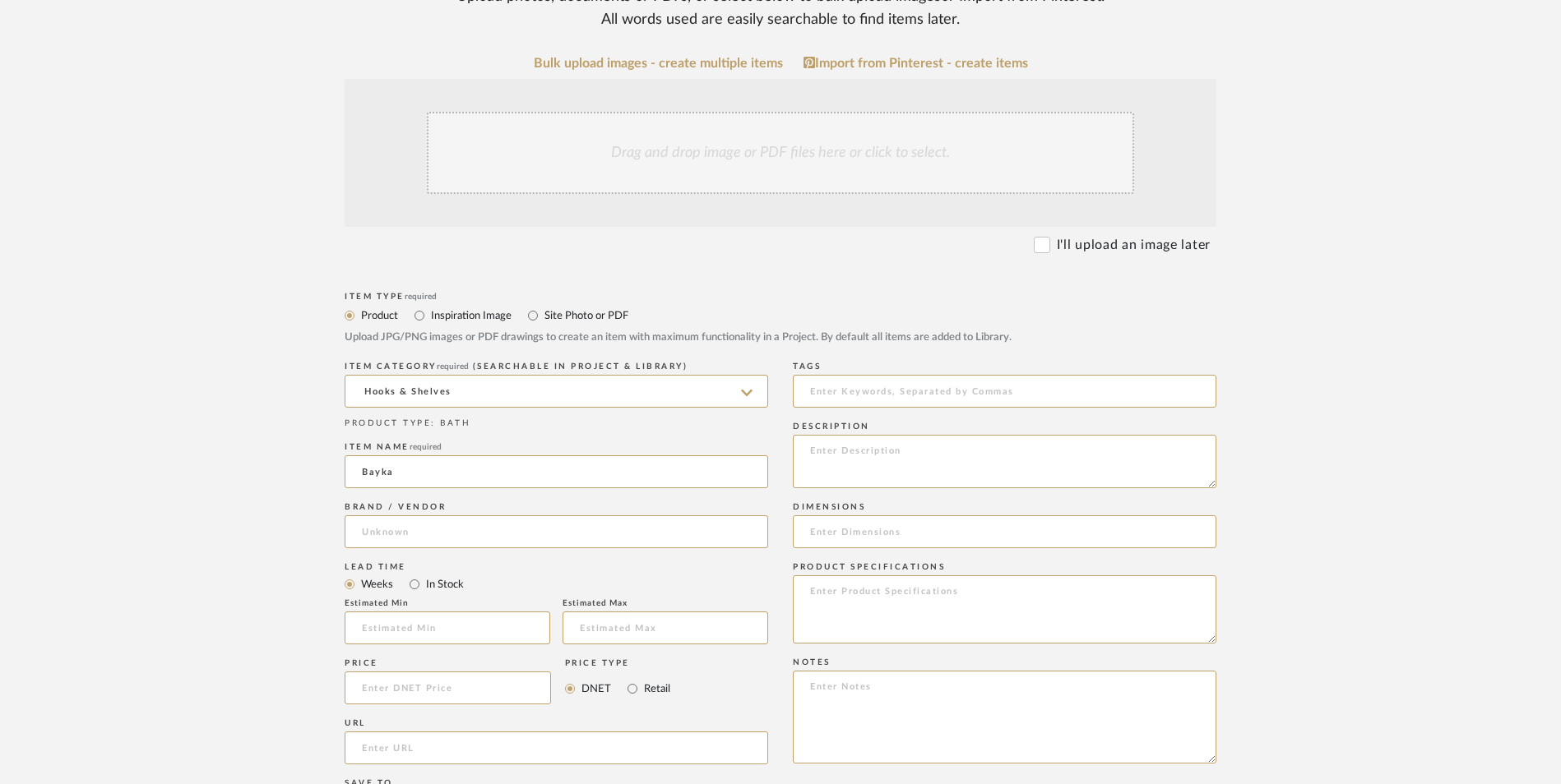
type input "Amazon"
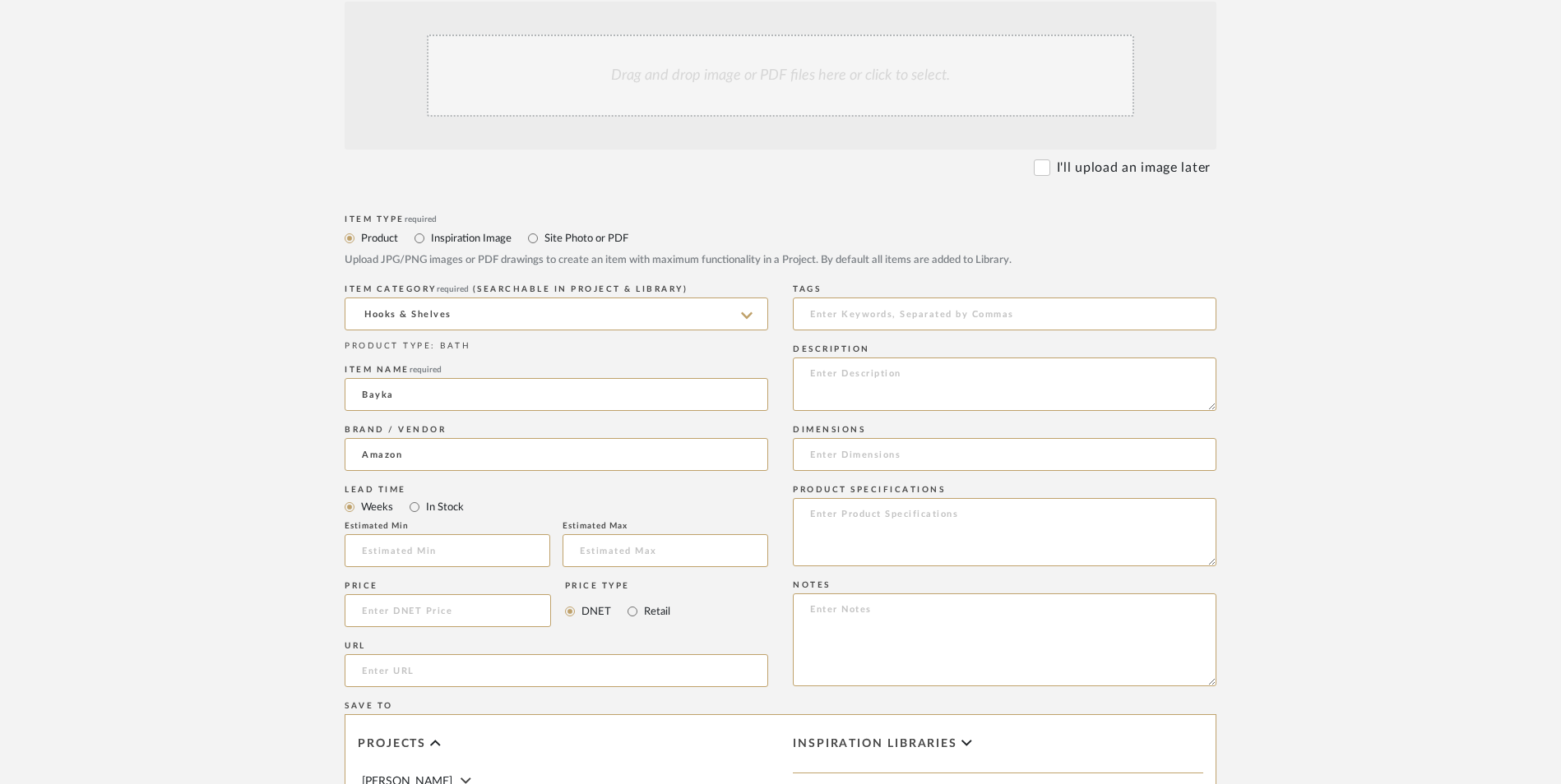
scroll to position [576, 0]
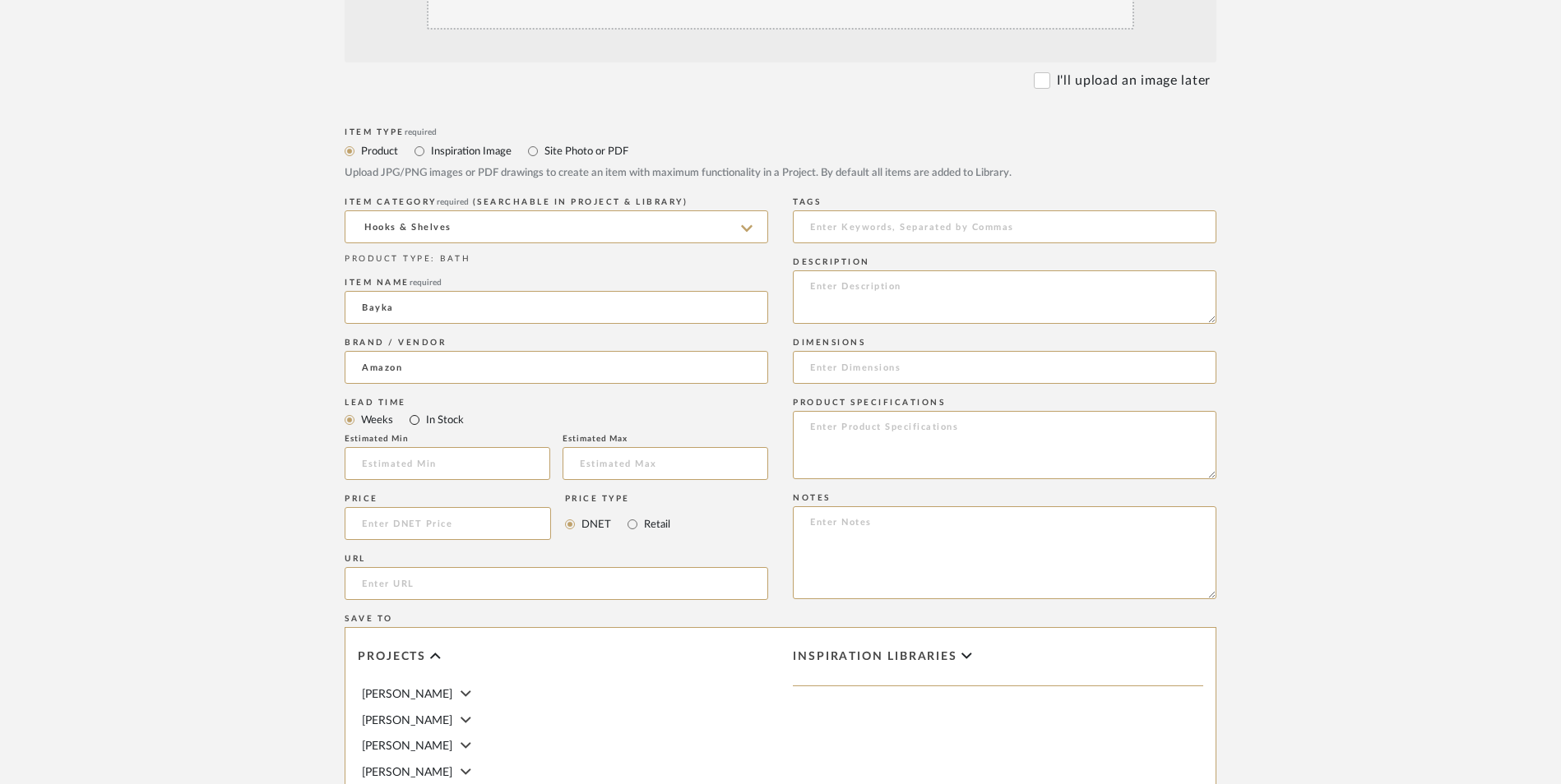
drag, startPoint x: 420, startPoint y: 285, endPoint x: 591, endPoint y: 403, distance: 207.8
click at [420, 410] on input "In Stock" at bounding box center [414, 420] width 20 height 20
radio input "true"
click at [629, 515] on input "Retail" at bounding box center [633, 525] width 20 height 20
radio input "true"
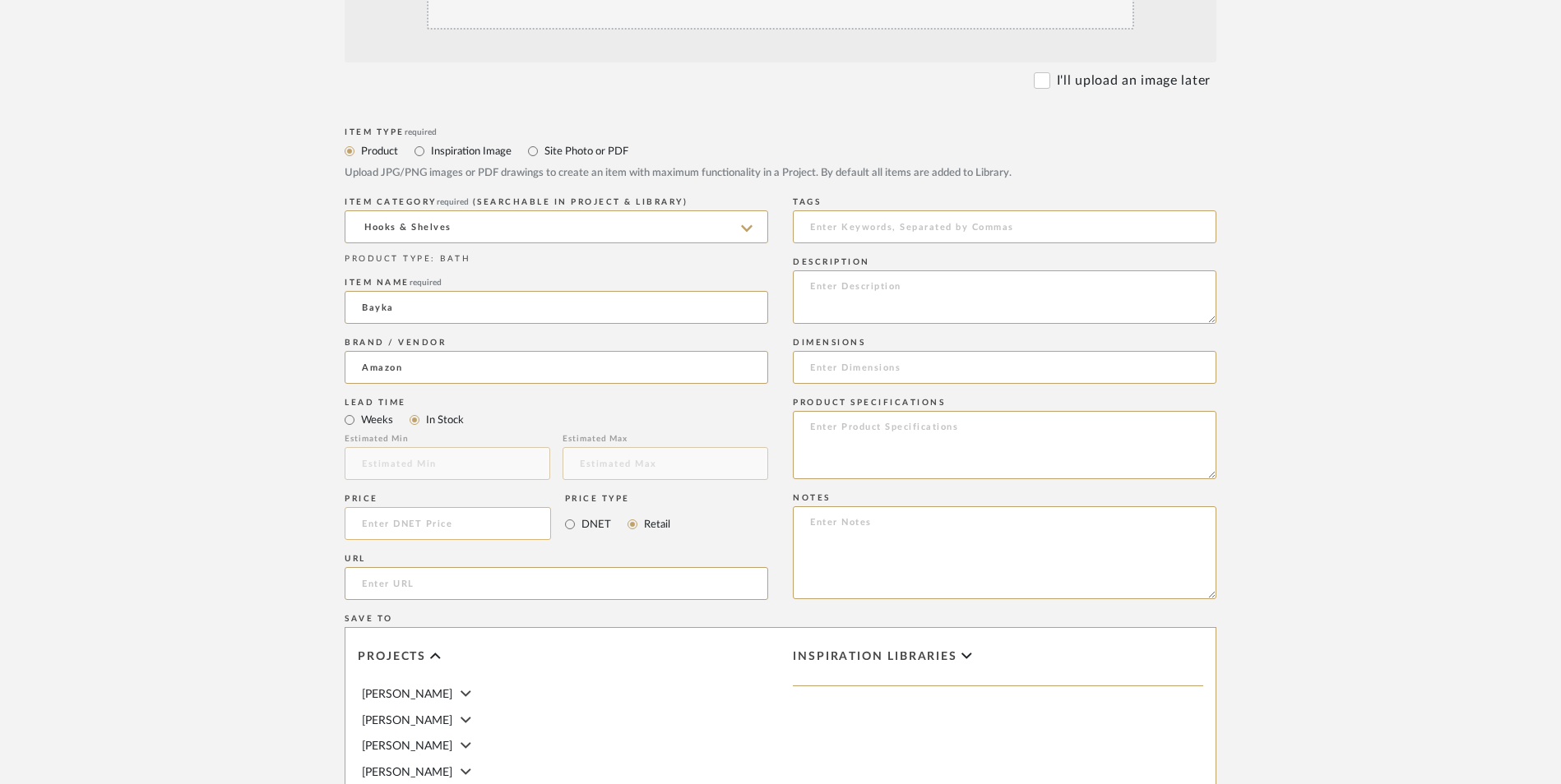
click at [473, 507] on input at bounding box center [448, 524] width 207 height 33
click at [238, 377] on upload-items "Create new item in [PERSON_NAME] Upload photos, documents or PDFs, or select be…" at bounding box center [780, 399] width 1561 height 1450
type input "$59.99"
click at [422, 568] on input "url" at bounding box center [556, 584] width 424 height 33
paste input "[URL][DOMAIN_NAME][PERSON_NAME]"
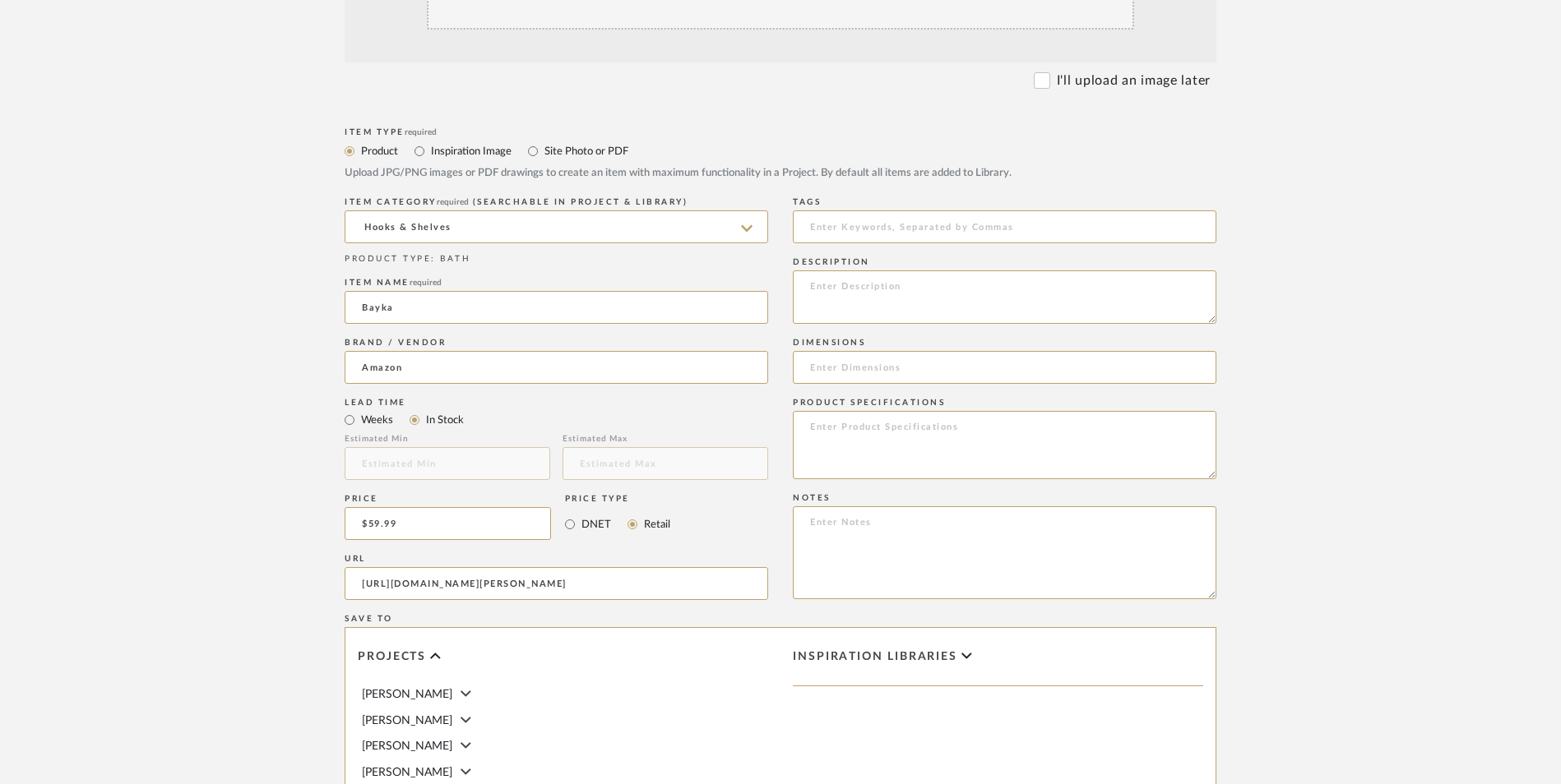
scroll to position [0, 125]
type input "[URL][DOMAIN_NAME][PERSON_NAME]"
click at [280, 525] on form "Bulk upload images - create multiple items Import from Pinterest - create items…" at bounding box center [780, 487] width 1048 height 1192
click at [919, 506] on textarea at bounding box center [1005, 552] width 424 height 93
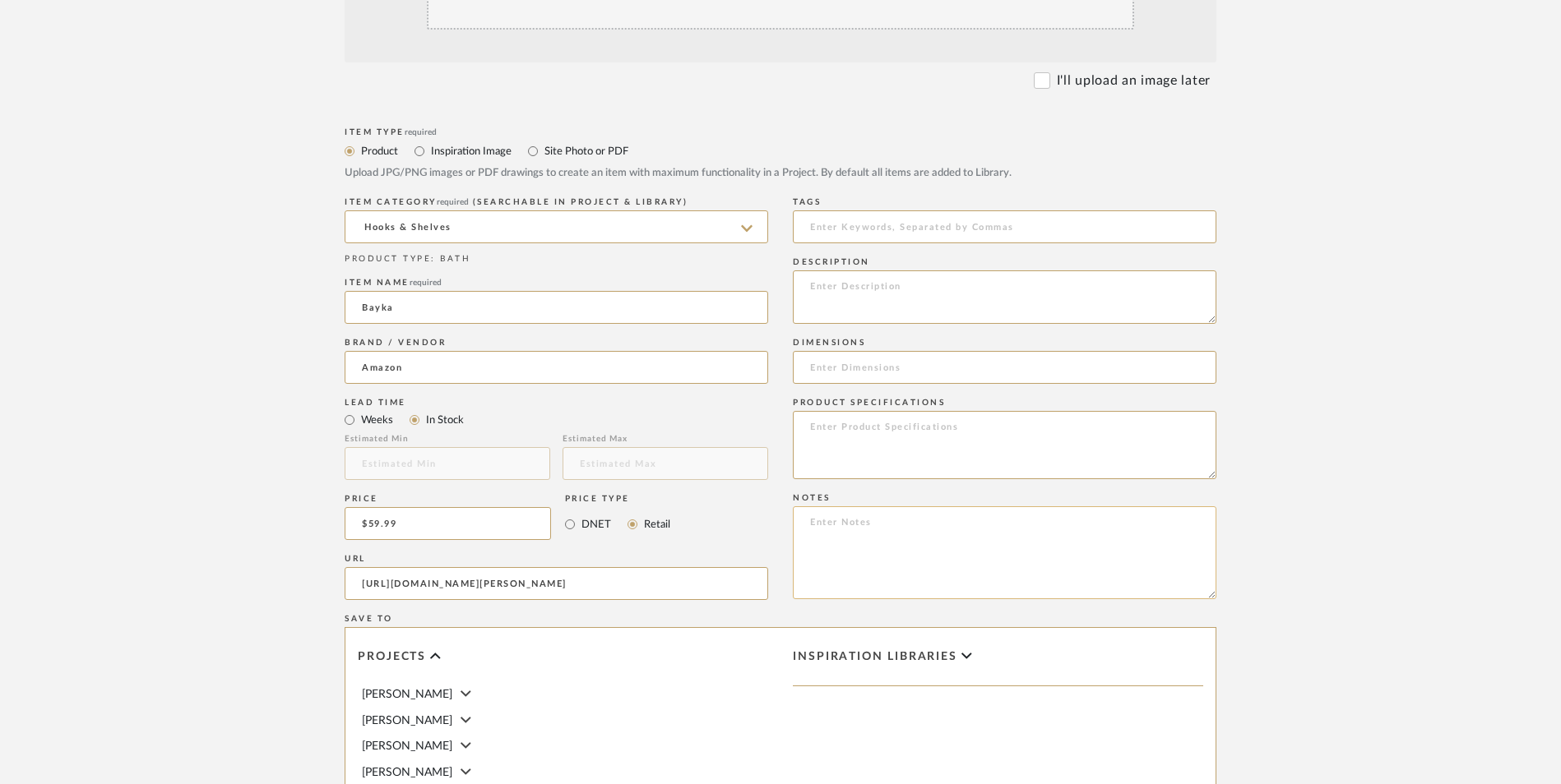
paste textarea "Option 1: ETA: SKU: Reviews - Stars Return | Refund Policy:"
drag, startPoint x: 860, startPoint y: 388, endPoint x: 748, endPoint y: 388, distance: 112.0
click at [748, 388] on div "Item Type required Product Inspiration Image Site Photo or PDF Upload JPG/PNG i…" at bounding box center [780, 603] width 872 height 960
click at [799, 506] on textarea "Floating Shelves (Set of 3) ETA: SKU: Reviews - Stars Return | Refund Policy: 3…" at bounding box center [1005, 552] width 424 height 93
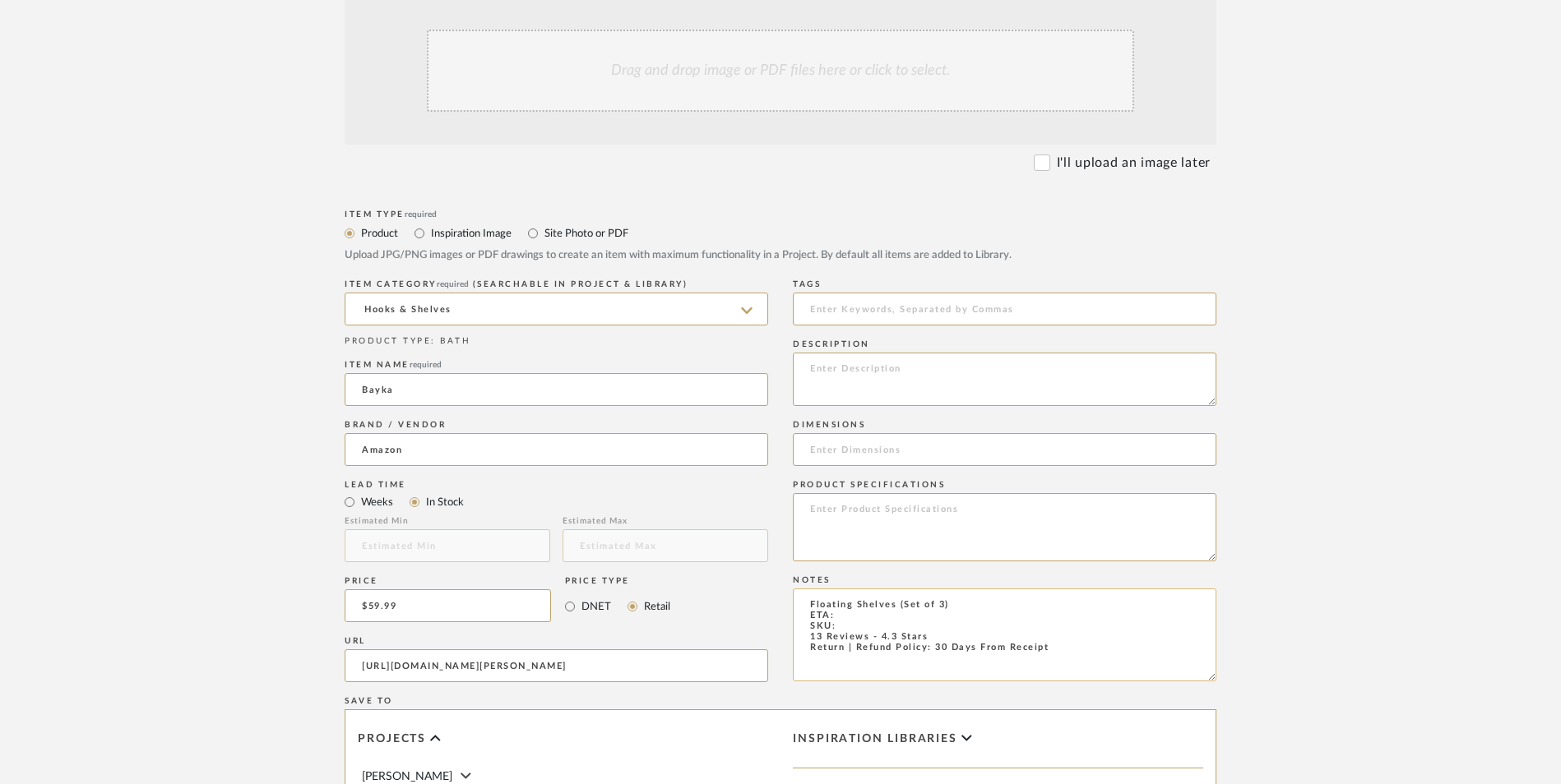
click at [844, 588] on textarea "Floating Shelves (Set of 3) ETA: SKU: 13 Reviews - 4.3 Stars Return | Refund Po…" at bounding box center [1005, 634] width 424 height 93
click at [895, 588] on textarea "Floating Shelves (Set of 3) ETA: [DATE] SKU: 13 Reviews - 4.3 Stars Return | Re…" at bounding box center [1005, 634] width 424 height 93
paste textarea "Satin Black - Universal Classic Style"
click at [1014, 588] on textarea "Floating Shelves - Select: Satin Black - Universal Classic Style (Set of 3) ETA…" at bounding box center [1005, 634] width 424 height 93
type textarea "Floating Shelves - Select: Satin Black | Universal Classic Style (Set of 3) ETA…"
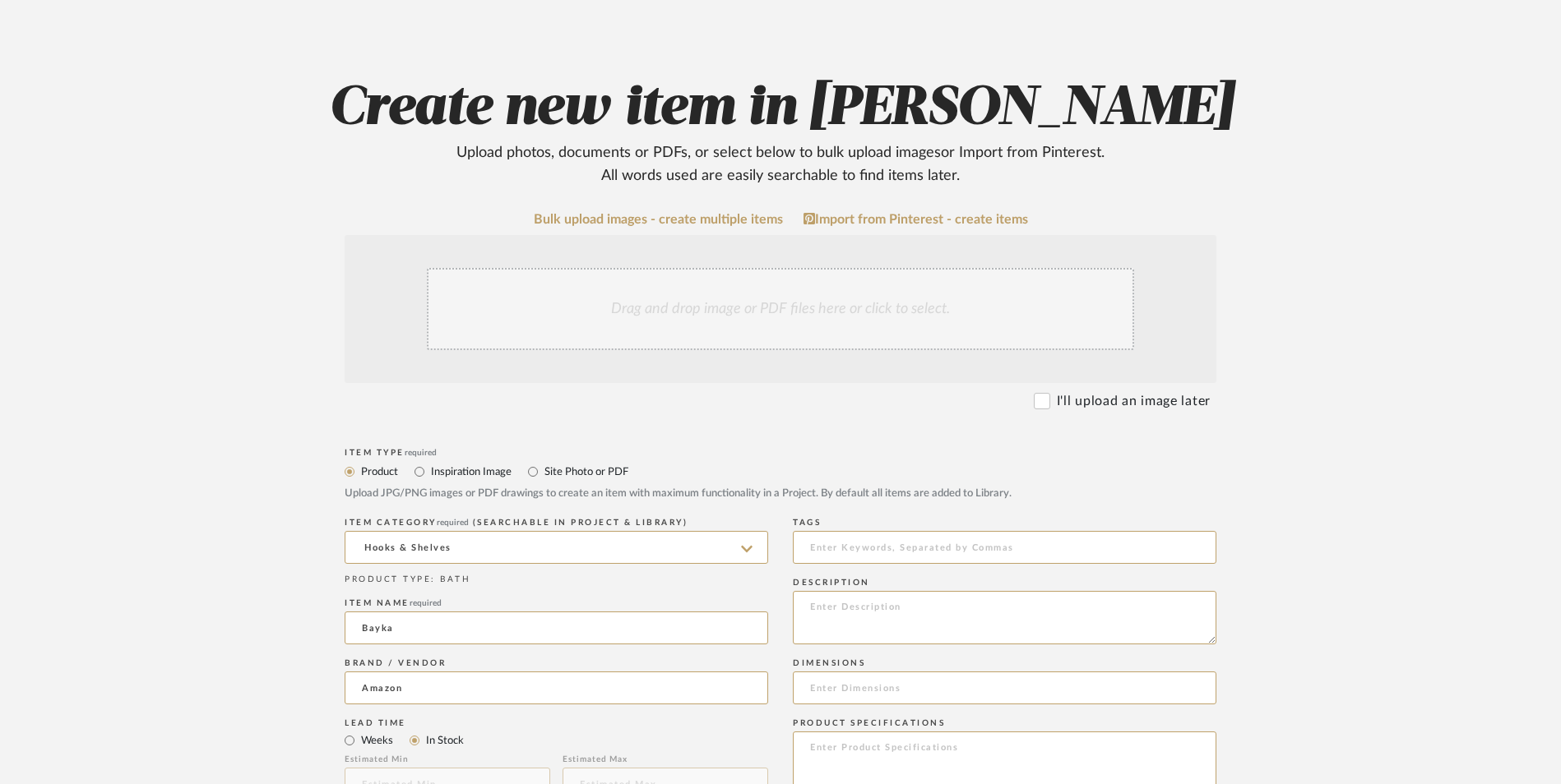
scroll to position [247, 0]
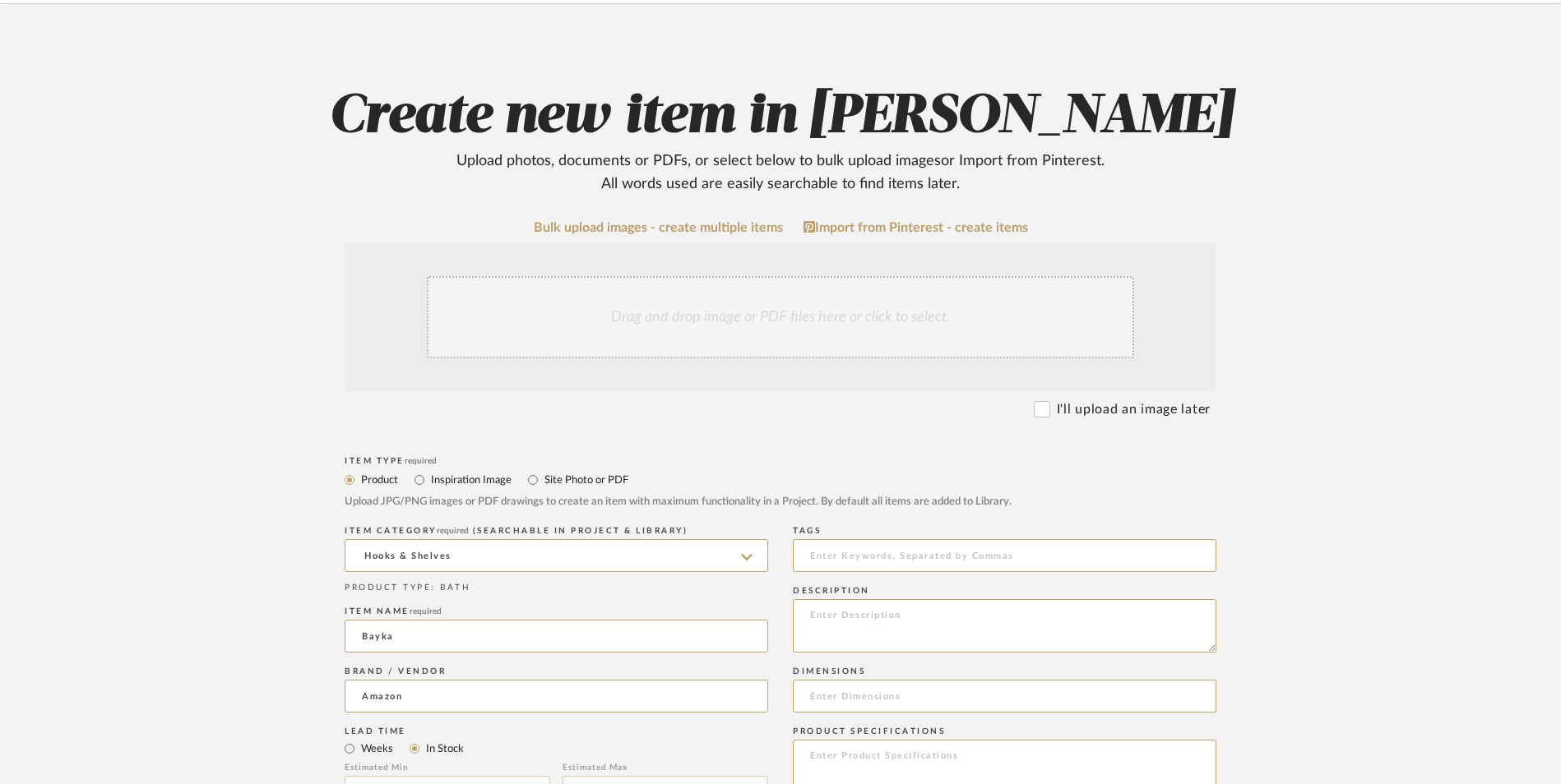
click at [824, 276] on div "Drag and drop image or PDF files here or click to select." at bounding box center [780, 317] width 707 height 82
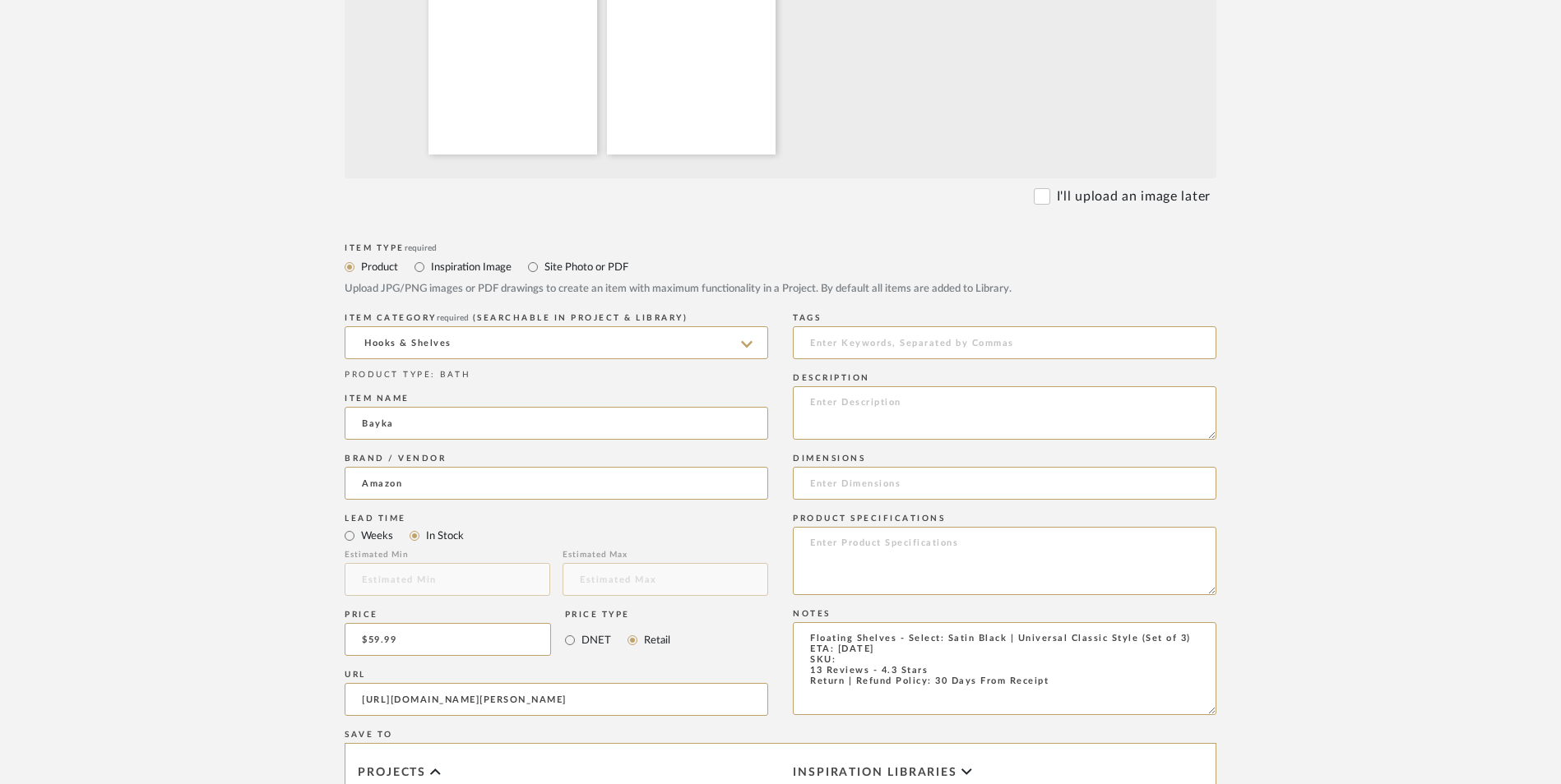
scroll to position [658, 0]
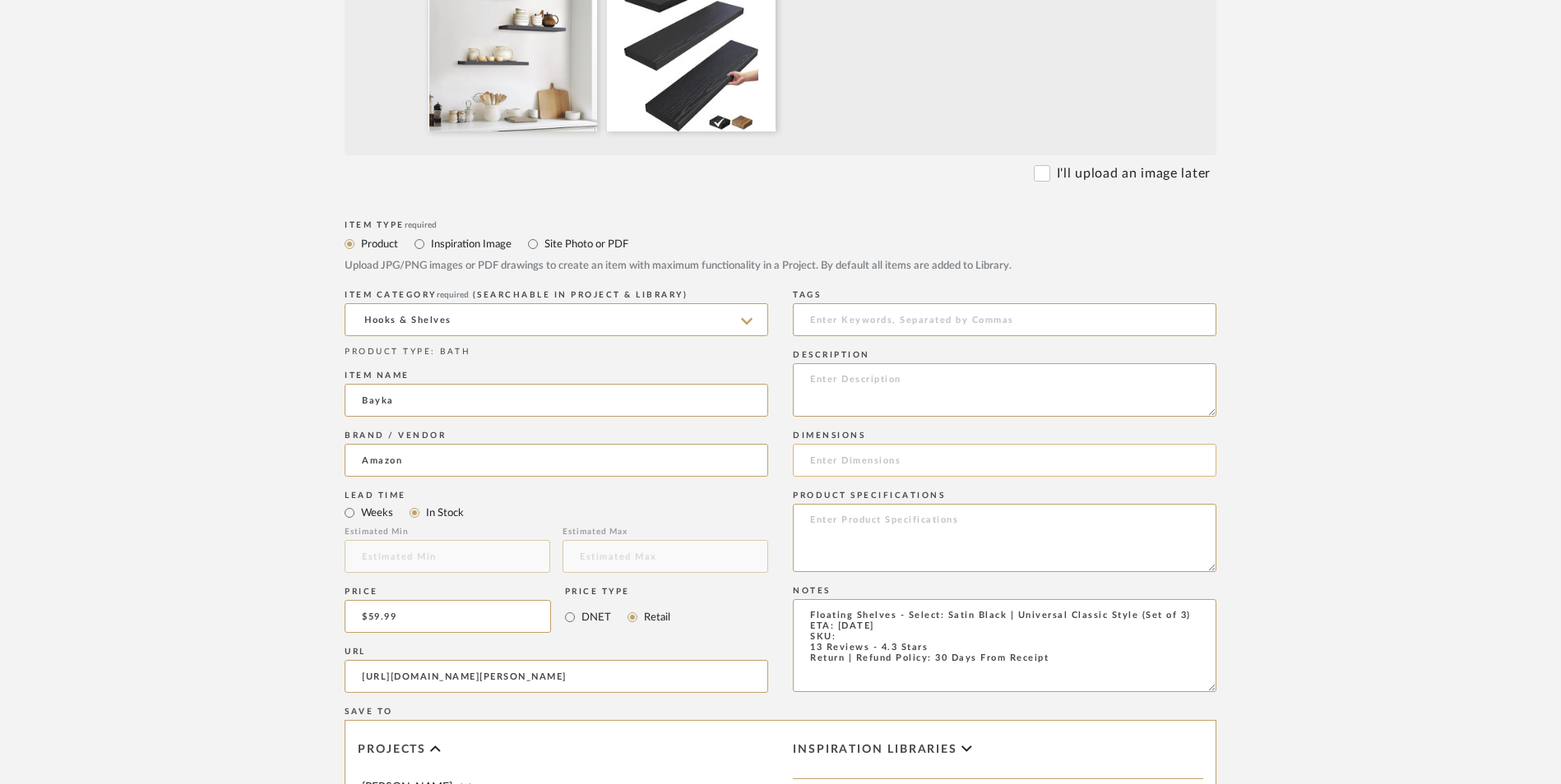
click at [901, 444] on input at bounding box center [1005, 461] width 424 height 33
paste input "6.7"D x 22.53"W x 1.1"H"
click at [832, 444] on input "6.7"D x 22.53"W x 1.1"H" at bounding box center [1005, 461] width 424 height 33
click at [891, 444] on input "6.7" D x 22.53"W x 1.1"H" at bounding box center [1005, 461] width 424 height 33
click at [939, 444] on input "6.7" D x 22.53" W x 1.1"H" at bounding box center [1005, 461] width 424 height 33
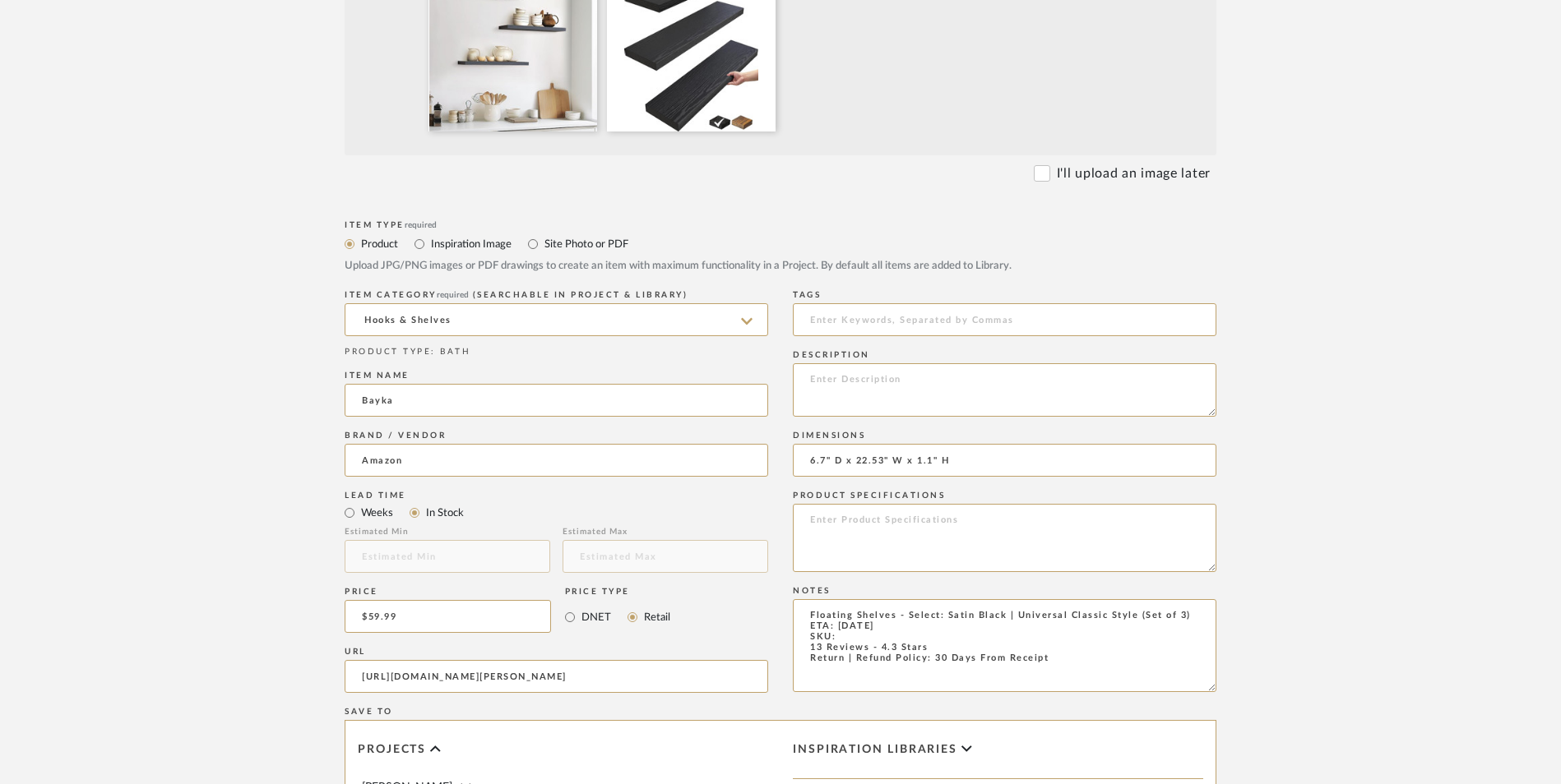
type input "6.7" D x 22.53" W x 1.1" H"
click at [917, 363] on textarea at bounding box center [1005, 390] width 424 height 54
paste textarea "Create a personalized display with our sleek wooden floating shelves that offer…"
type textarea "Create a personalized display with our sleek wooden floating shelves that offer…"
click at [862, 599] on textarea "Floating Shelves - Select: Satin Black | Universal Classic Style (Set of 3) ETA…" at bounding box center [1005, 645] width 424 height 93
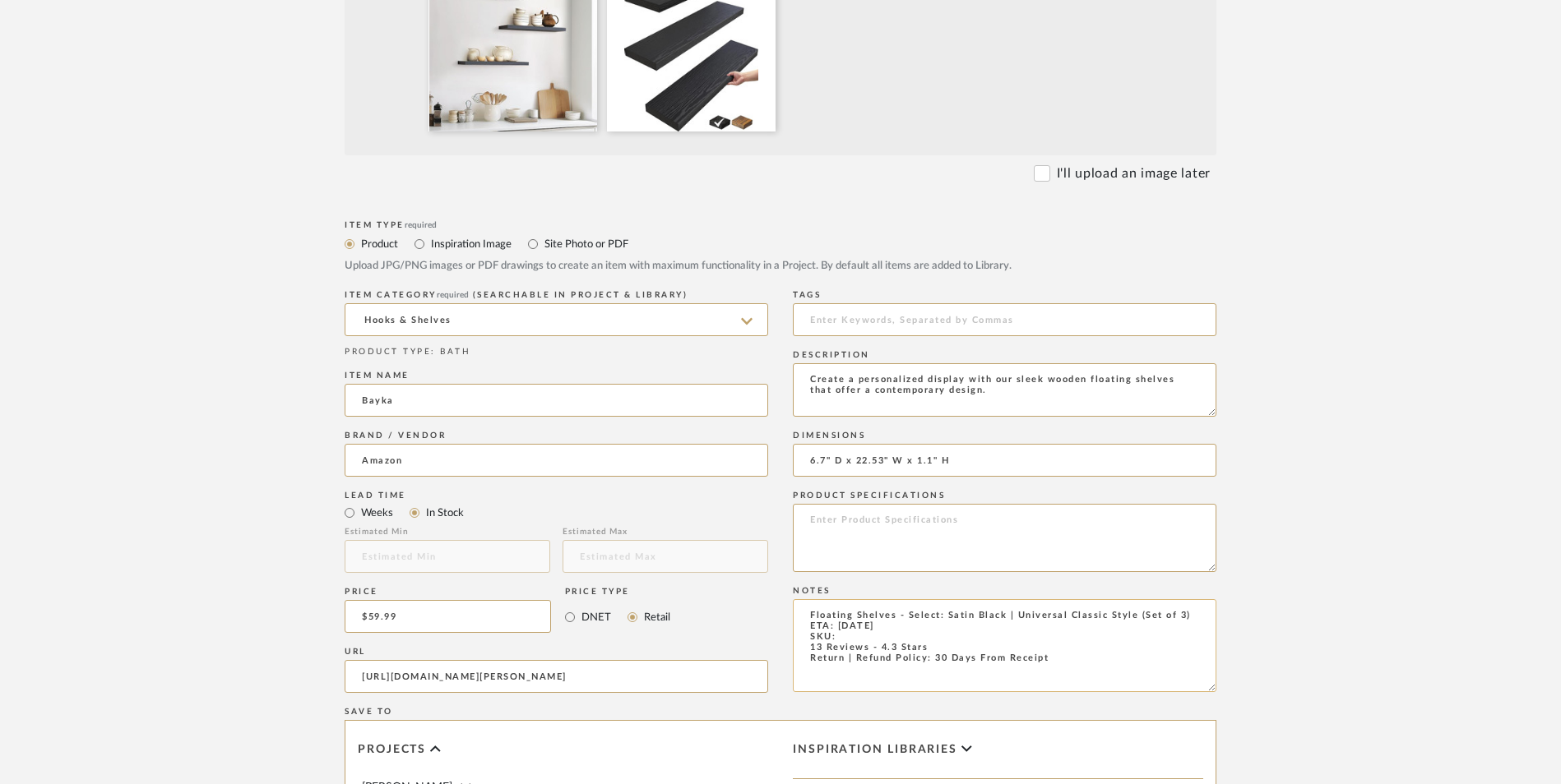
paste textarea "B0D3DRBN92"
type textarea "Floating Shelves - Select: Satin Black | Universal Classic Style (Set of 3) ETA…"
click at [996, 504] on textarea at bounding box center [1005, 538] width 424 height 69
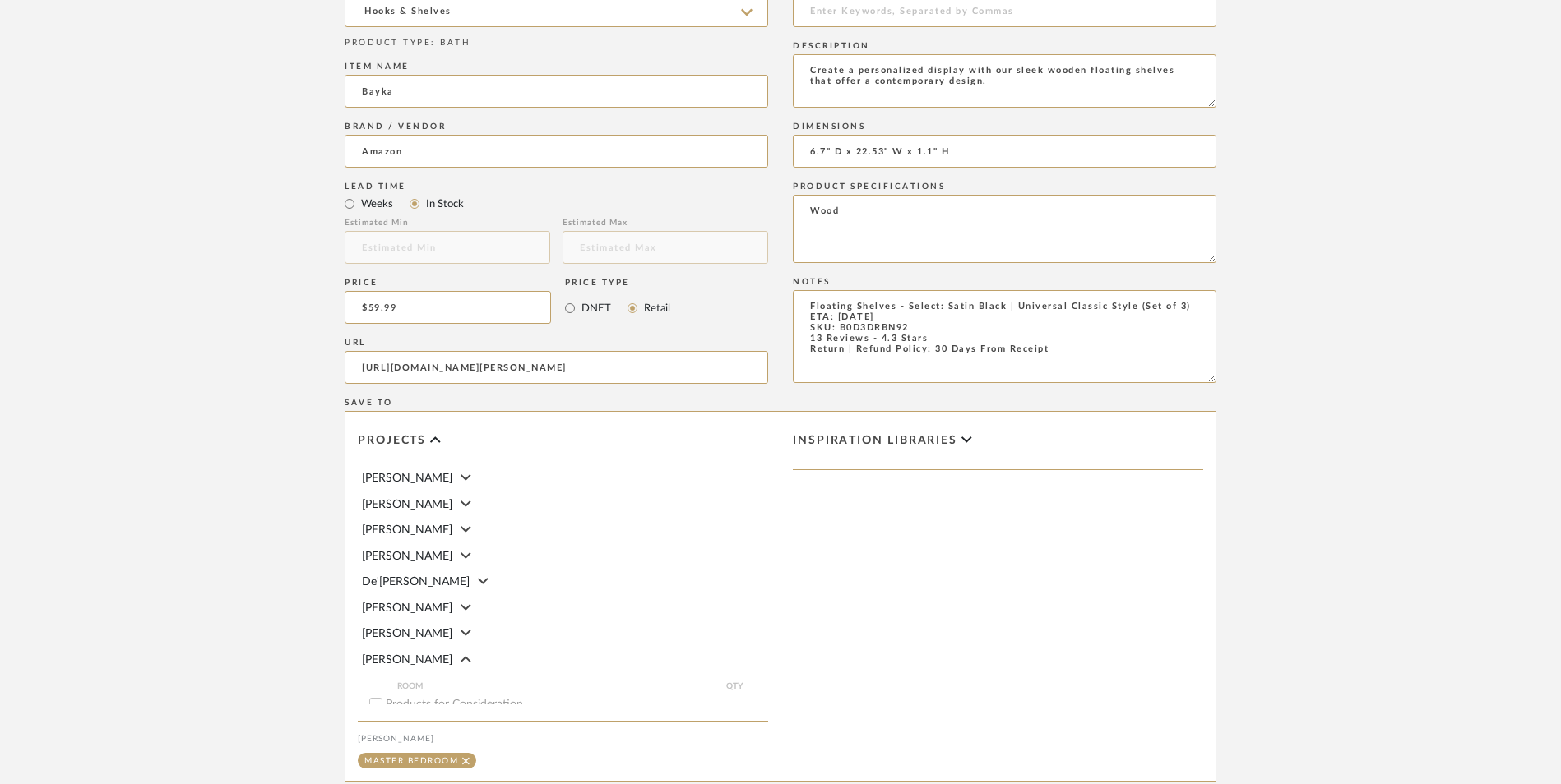
scroll to position [1035, 0]
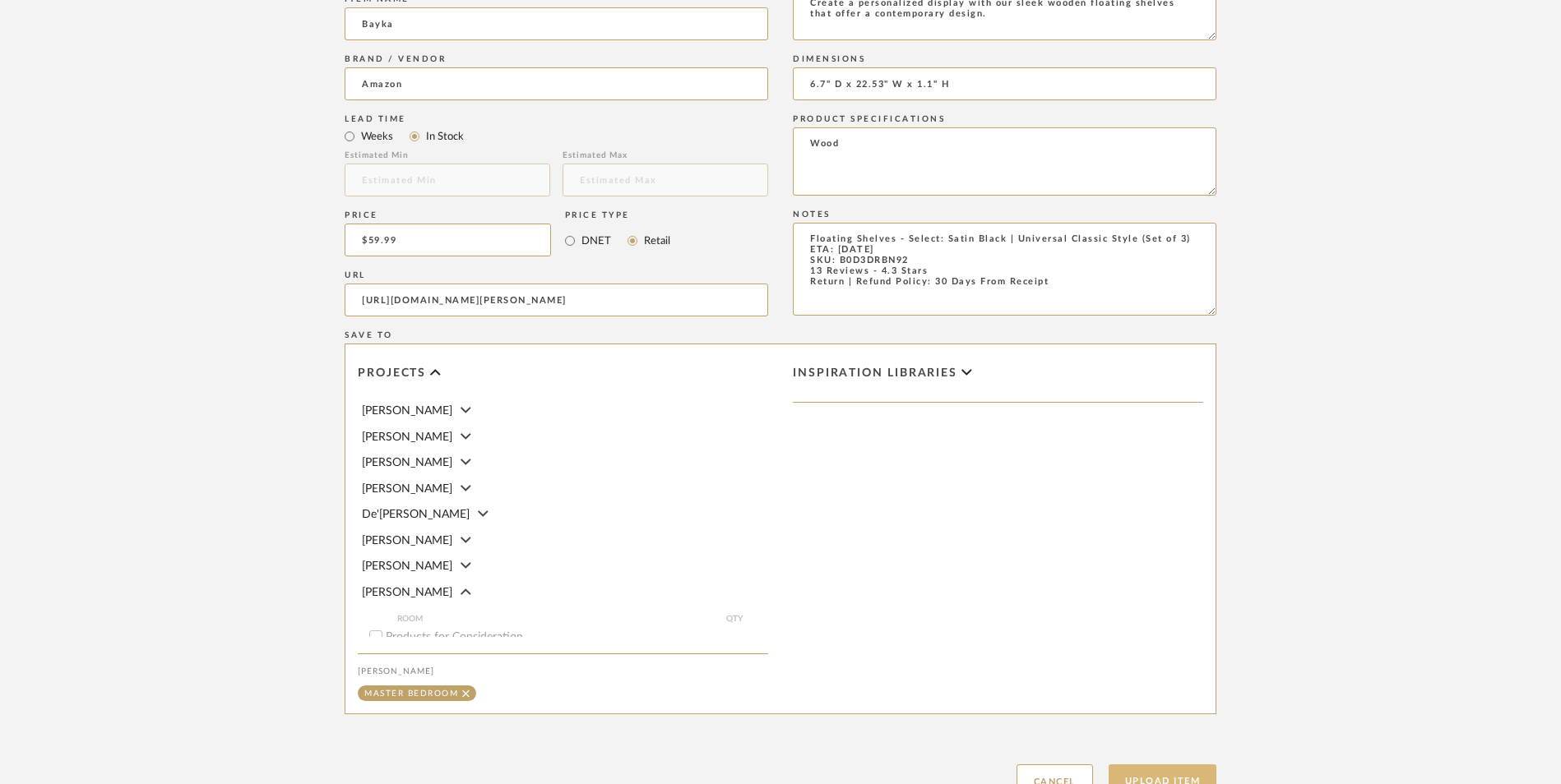
click at [1181, 764] on button "Upload Item" at bounding box center [1162, 781] width 109 height 33
type textarea "Wood"
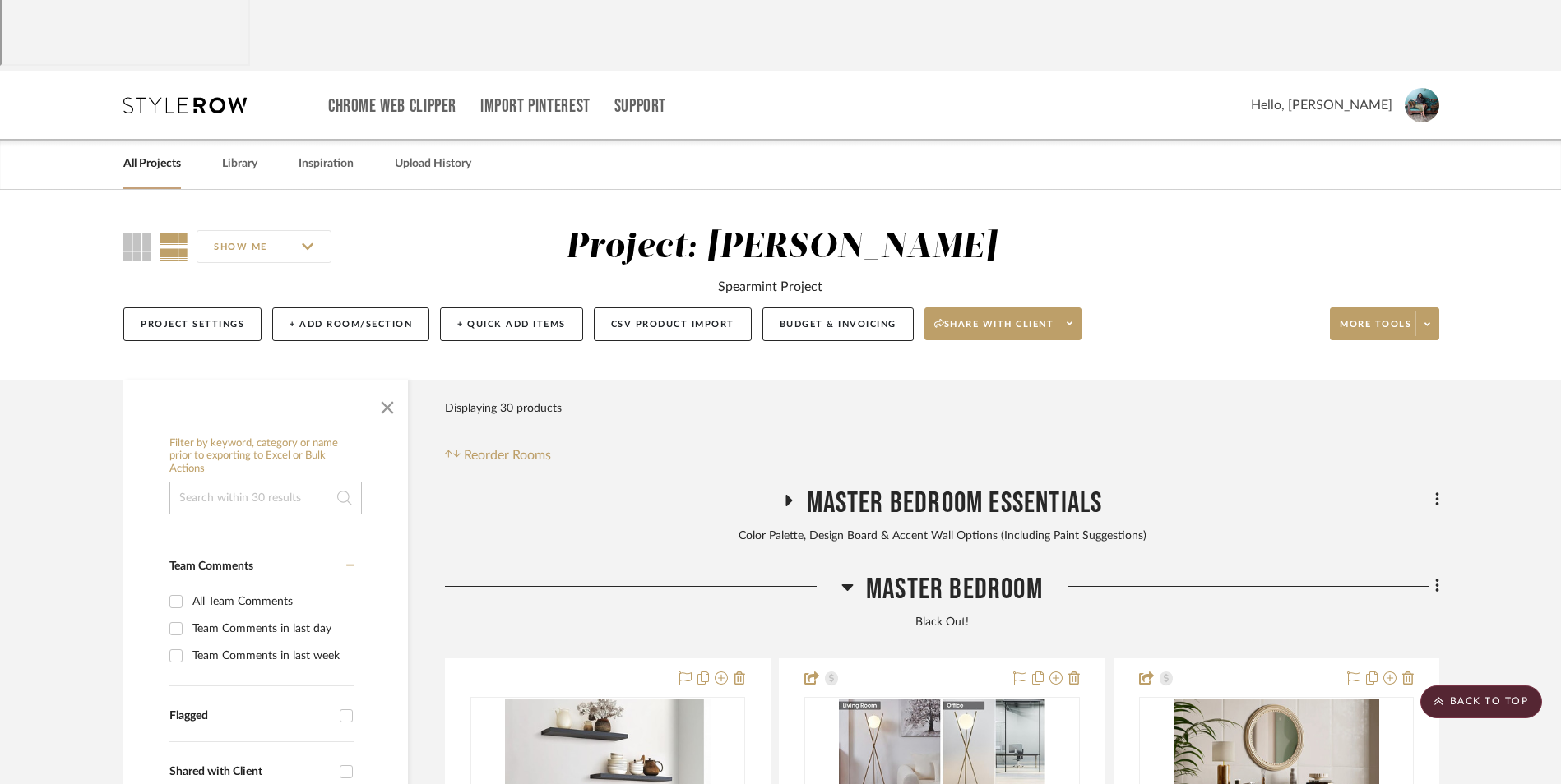
scroll to position [500, 0]
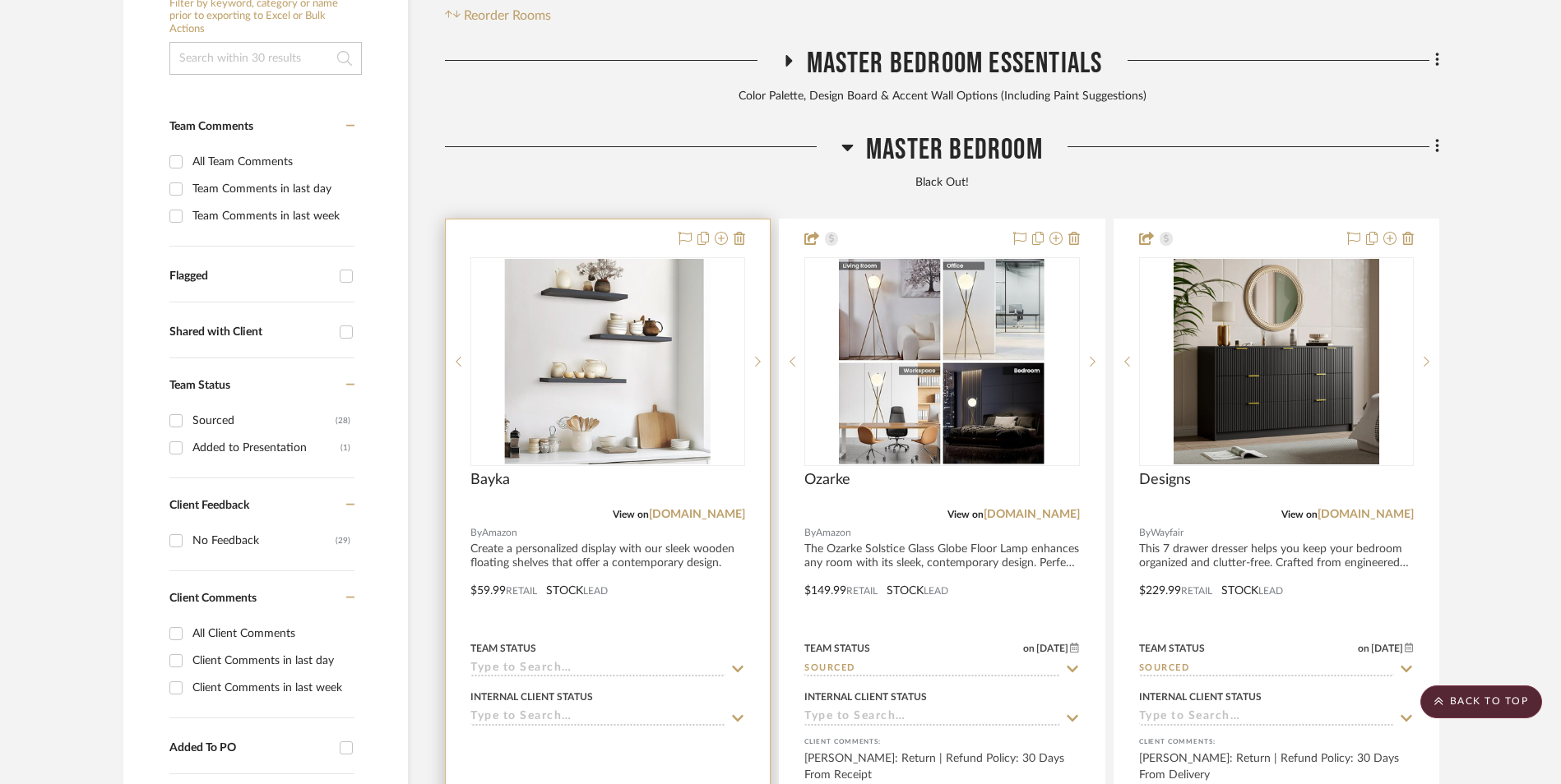
click at [0, 0] on img at bounding box center [0, 0] width 0 height 0
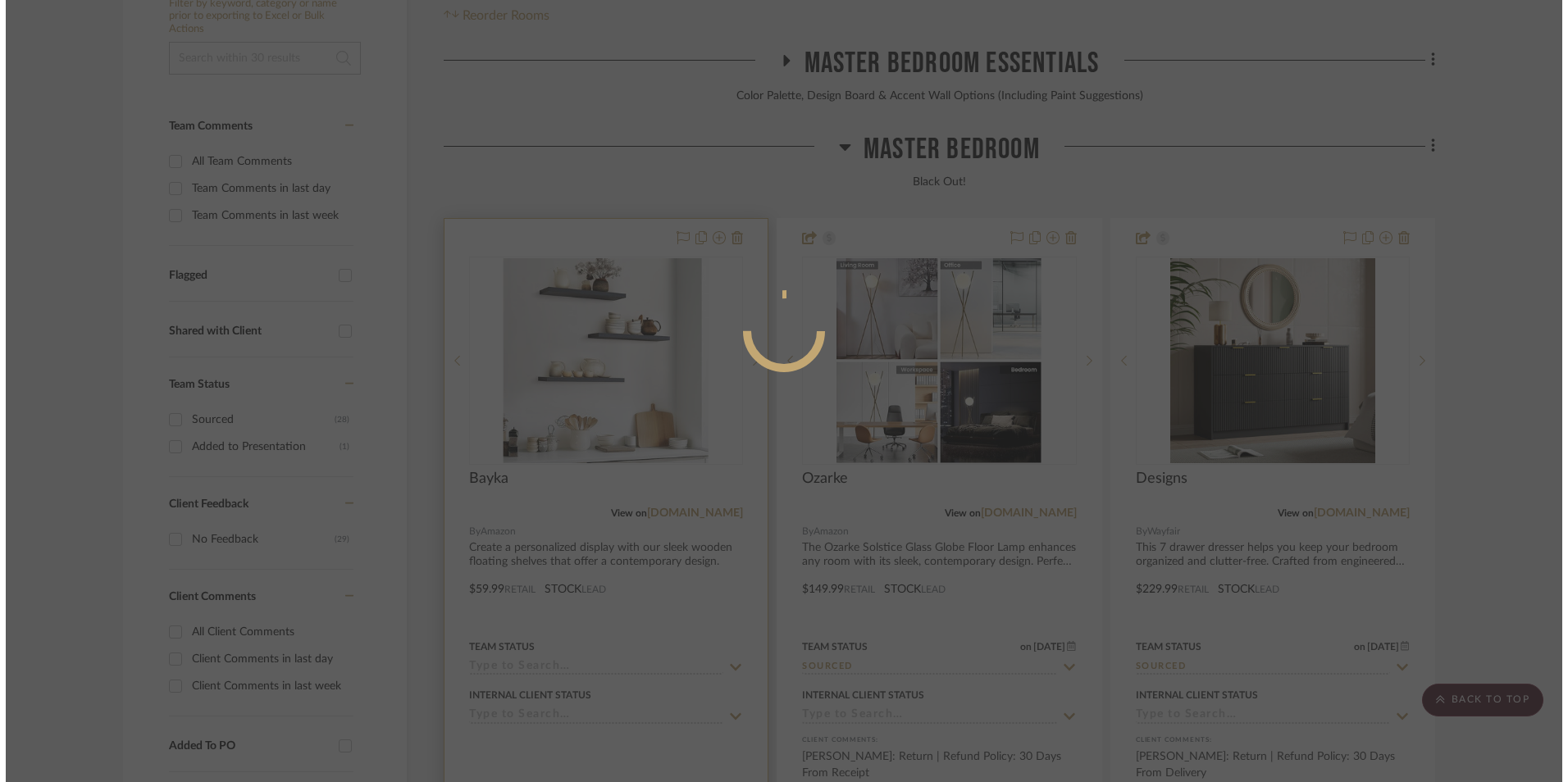
scroll to position [0, 0]
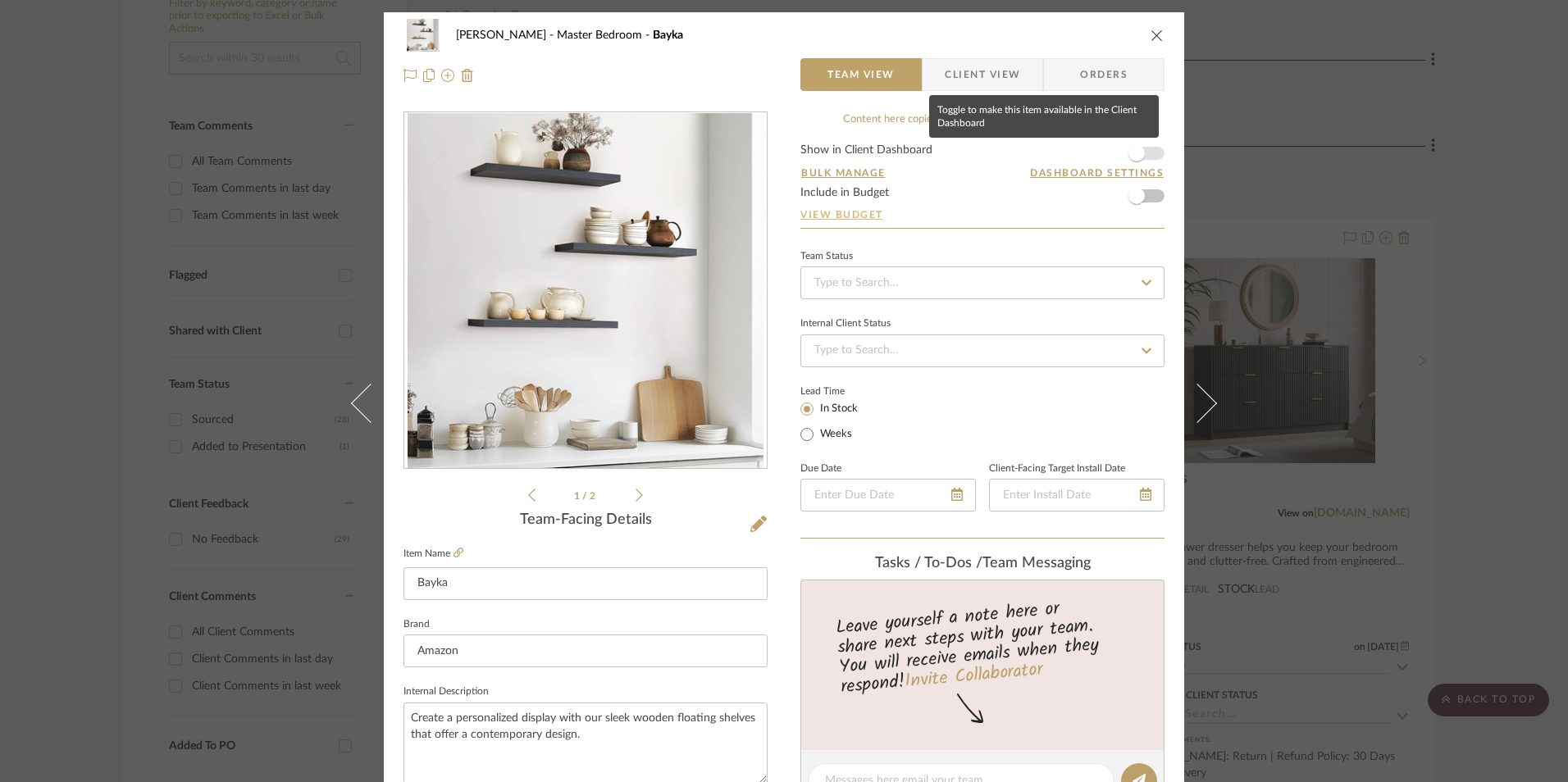
drag, startPoint x: 1138, startPoint y: 155, endPoint x: 1084, endPoint y: 208, distance: 75.7
click at [1138, 155] on span "button" at bounding box center [1136, 153] width 17 height 17
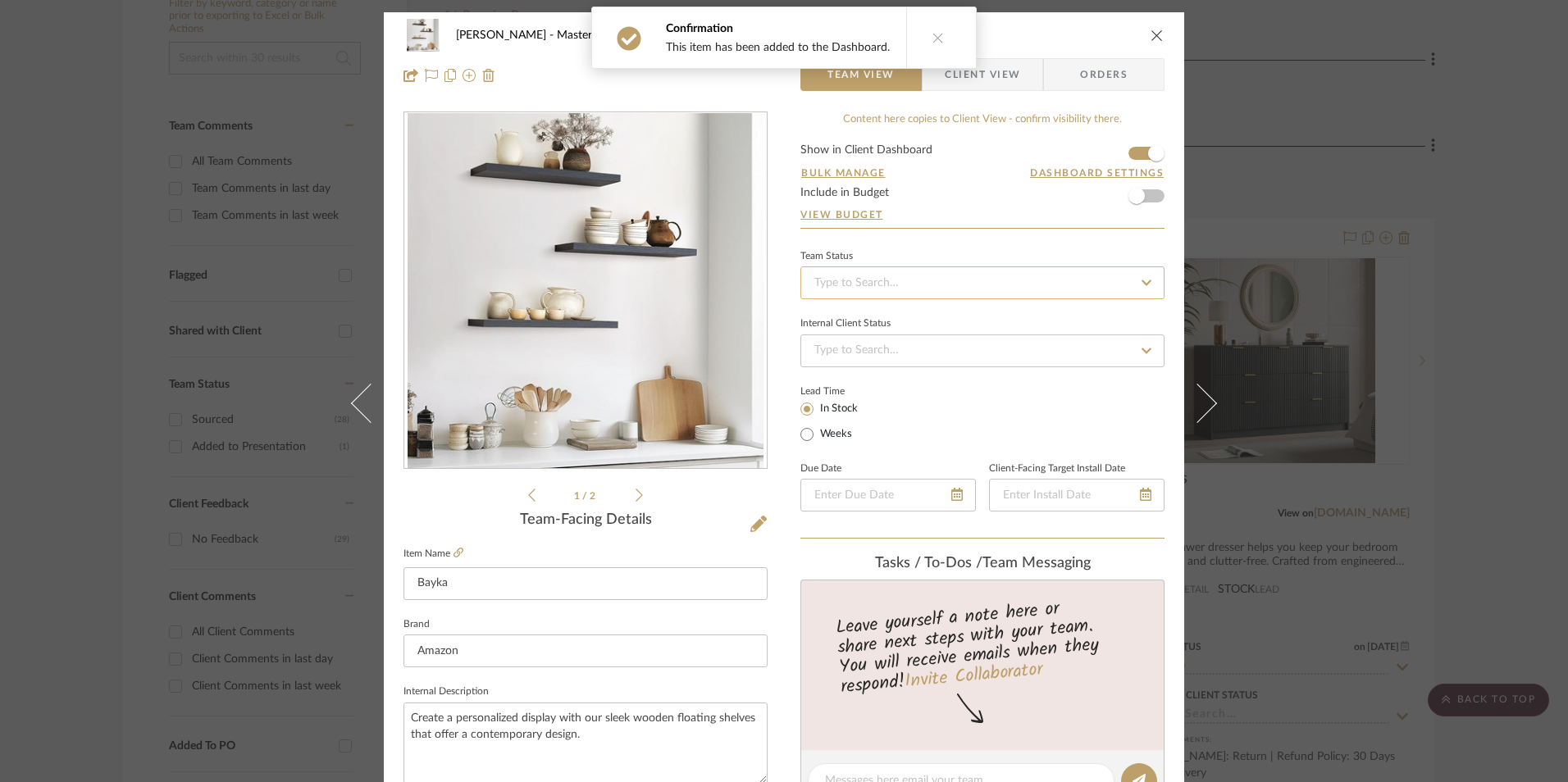
click at [1011, 282] on input at bounding box center [982, 283] width 364 height 33
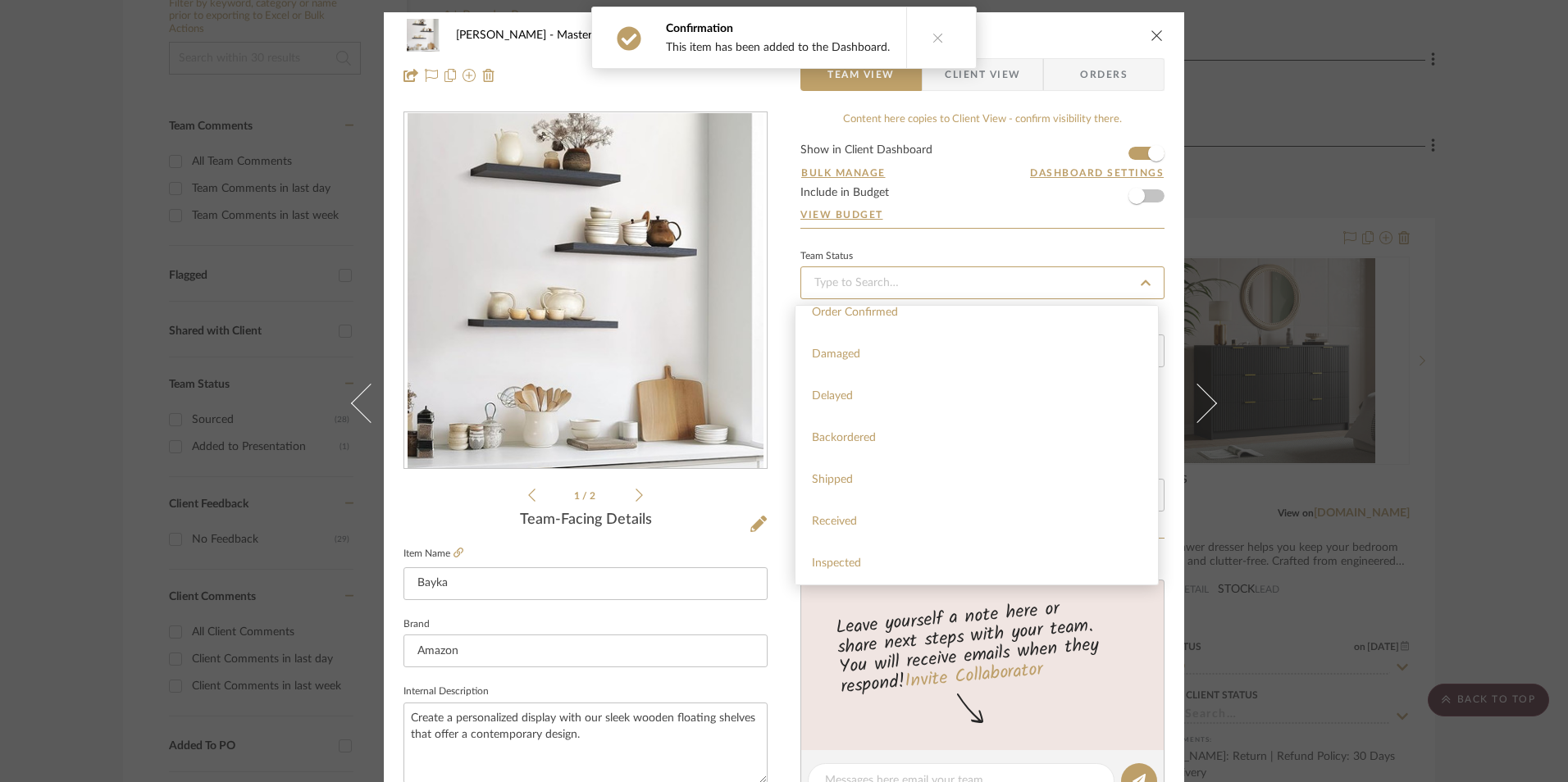
scroll to position [410, 0]
click at [878, 459] on div "Sourced" at bounding box center [976, 460] width 362 height 42
type input "[DATE]"
type input "Sourced"
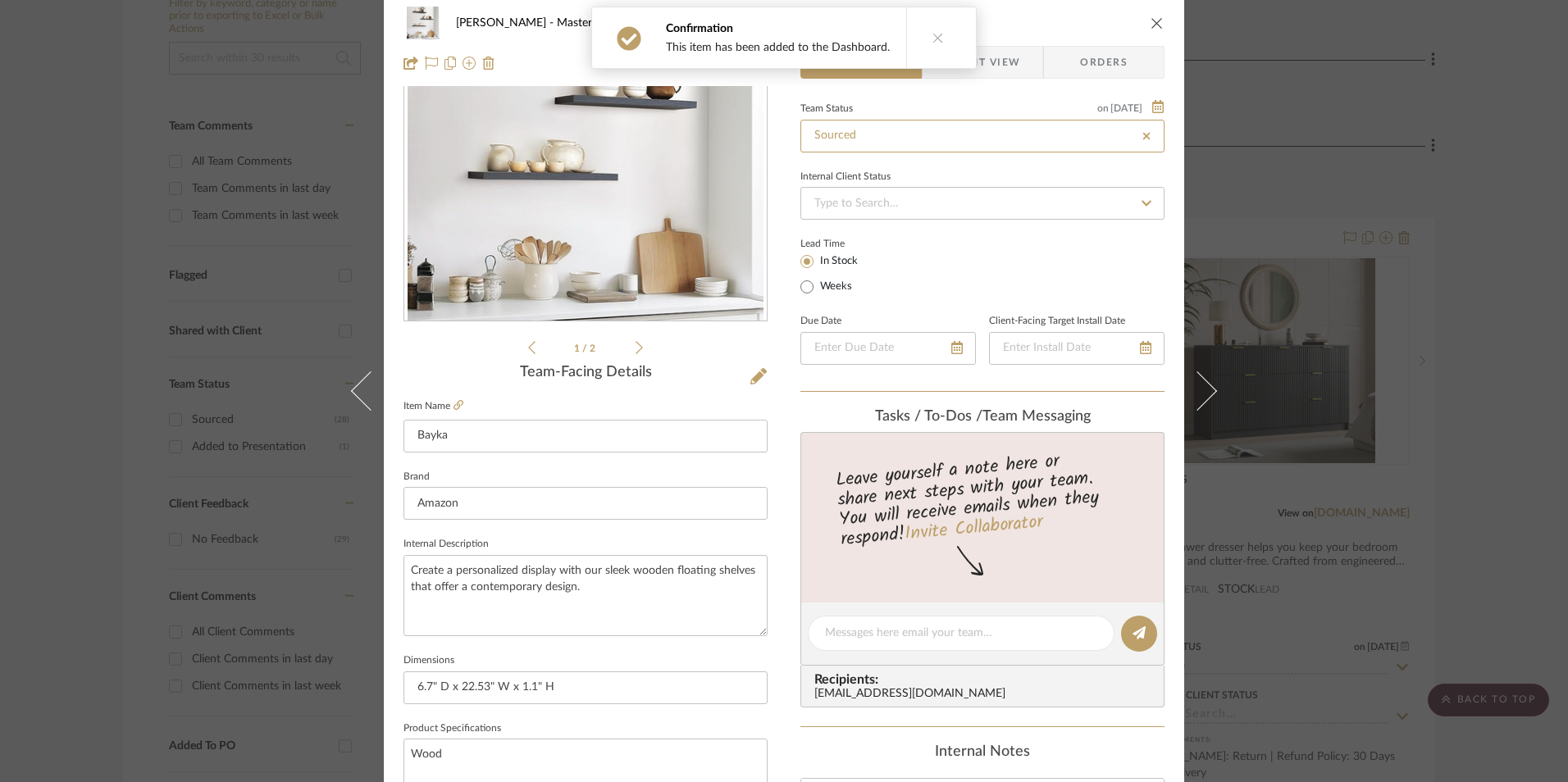
type input "[DATE]"
type input "Sourced"
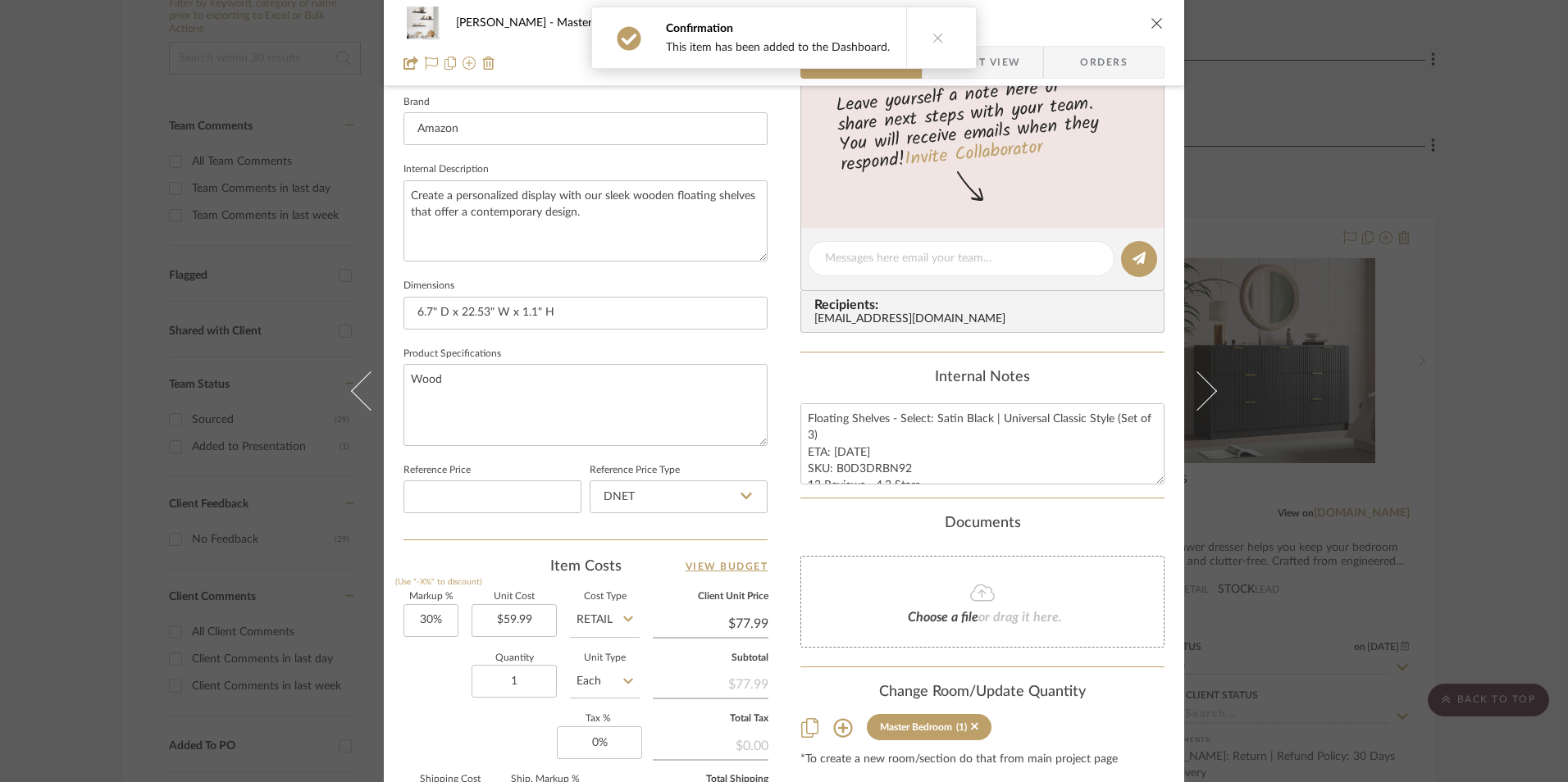
scroll to position [656, 0]
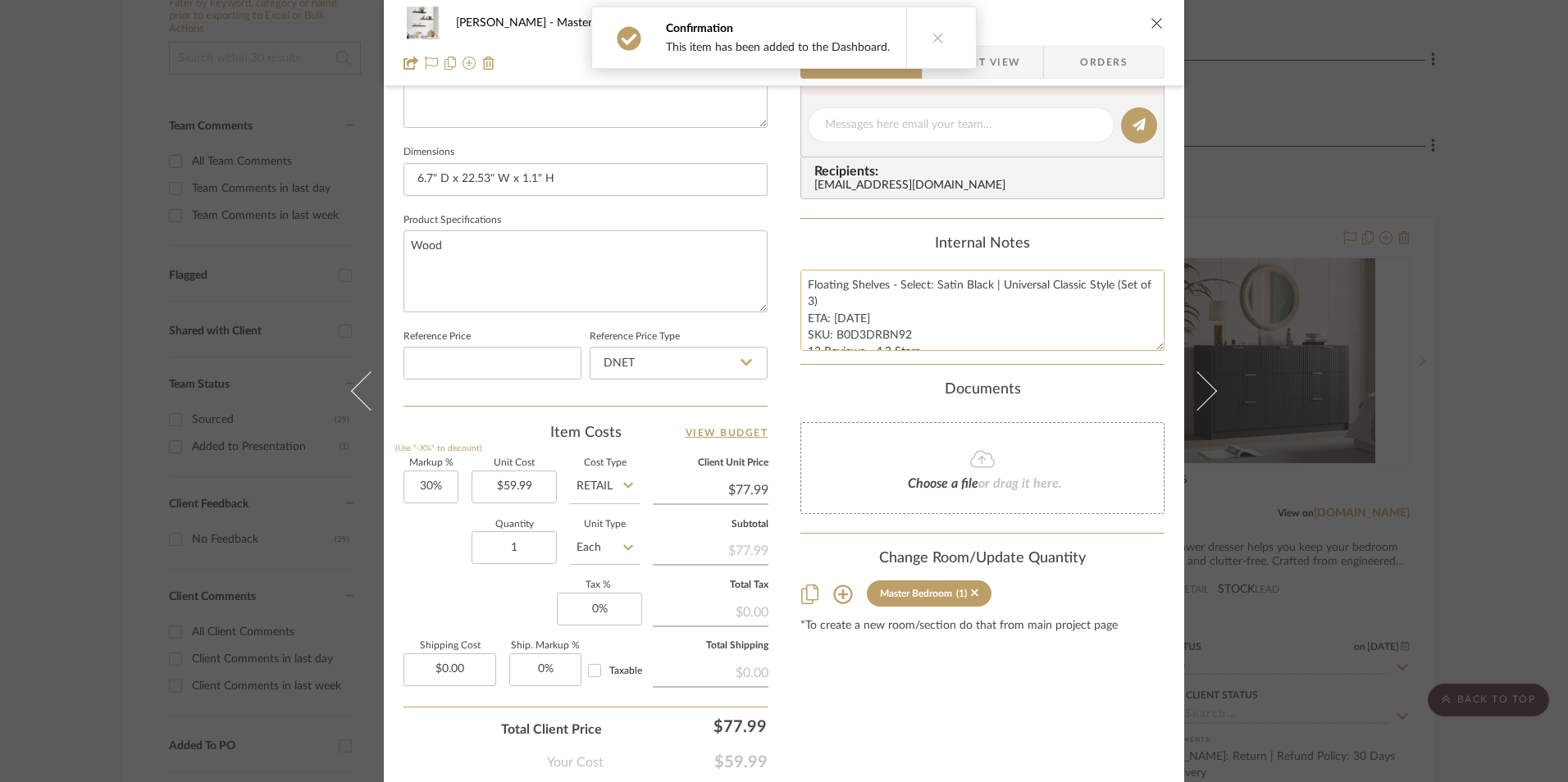
click at [857, 325] on textarea "Floating Shelves - Select: Satin Black | Universal Classic Style (Set of 3) ETA…" at bounding box center [982, 309] width 364 height 81
drag, startPoint x: 904, startPoint y: 333, endPoint x: 832, endPoint y: 335, distance: 72.0
click at [832, 335] on textarea "Floating Shelves - Select: Satin Black | Universal Classic Style (Set of 3) ETA…" at bounding box center [982, 309] width 364 height 81
click at [689, 373] on input "DNET" at bounding box center [679, 363] width 178 height 33
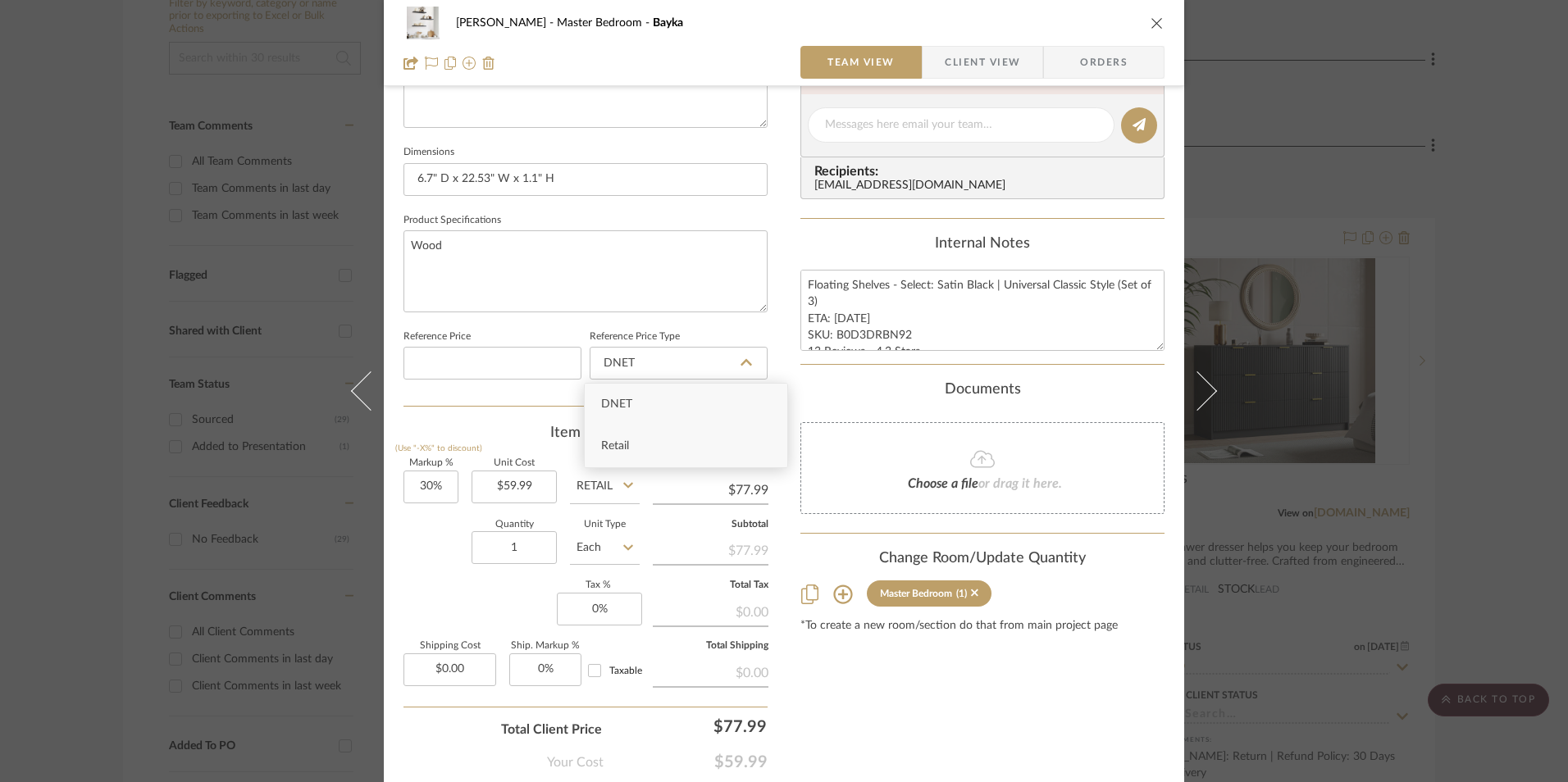
click at [659, 467] on div "Retail" at bounding box center [685, 446] width 202 height 42
type input "Retail"
type input "30"
click at [426, 489] on input "30" at bounding box center [431, 487] width 55 height 33
click at [456, 542] on div "Quantity 1 Unit Type Each" at bounding box center [521, 550] width 236 height 59
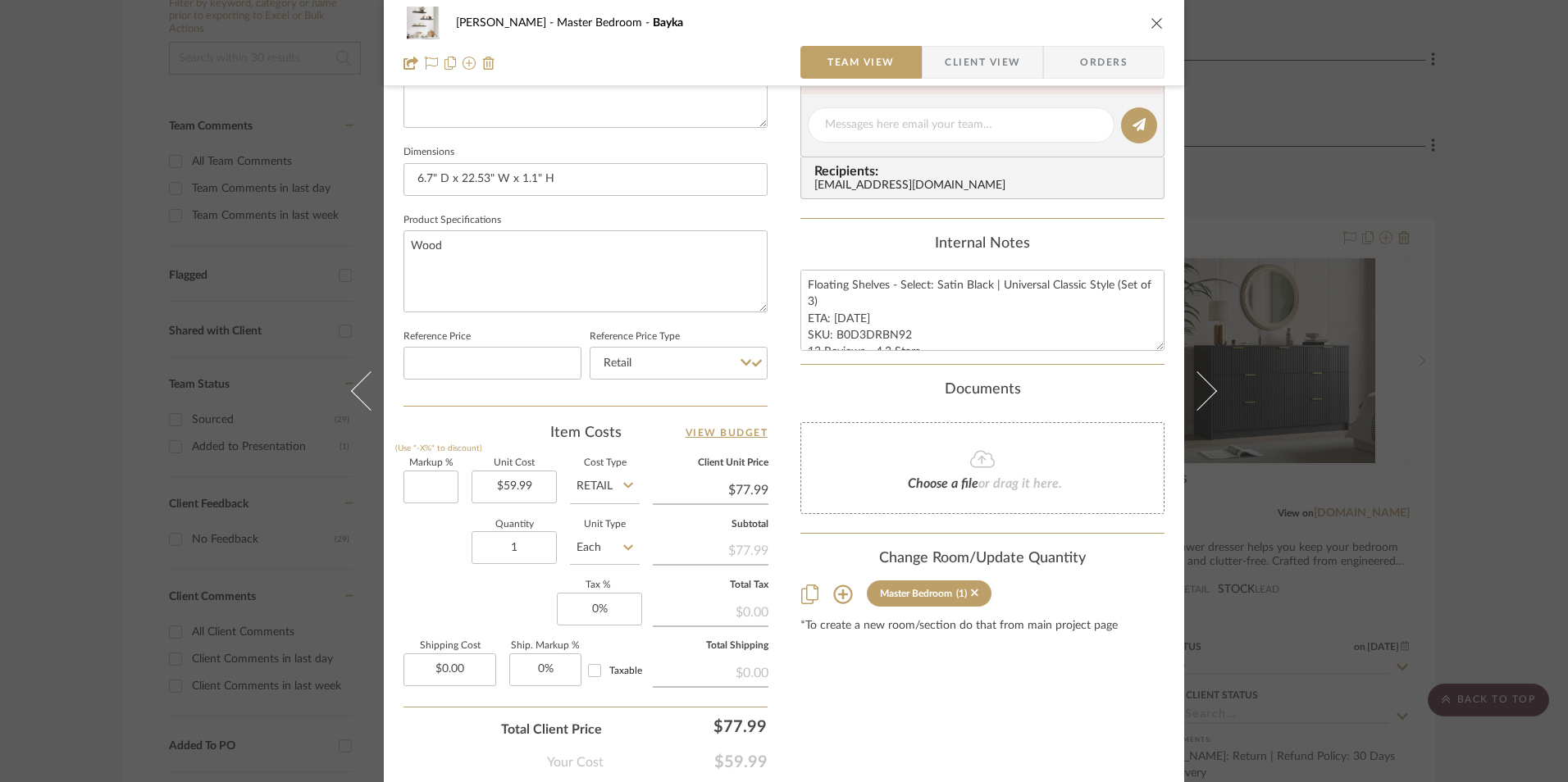
type input "0%"
type input "$59.99"
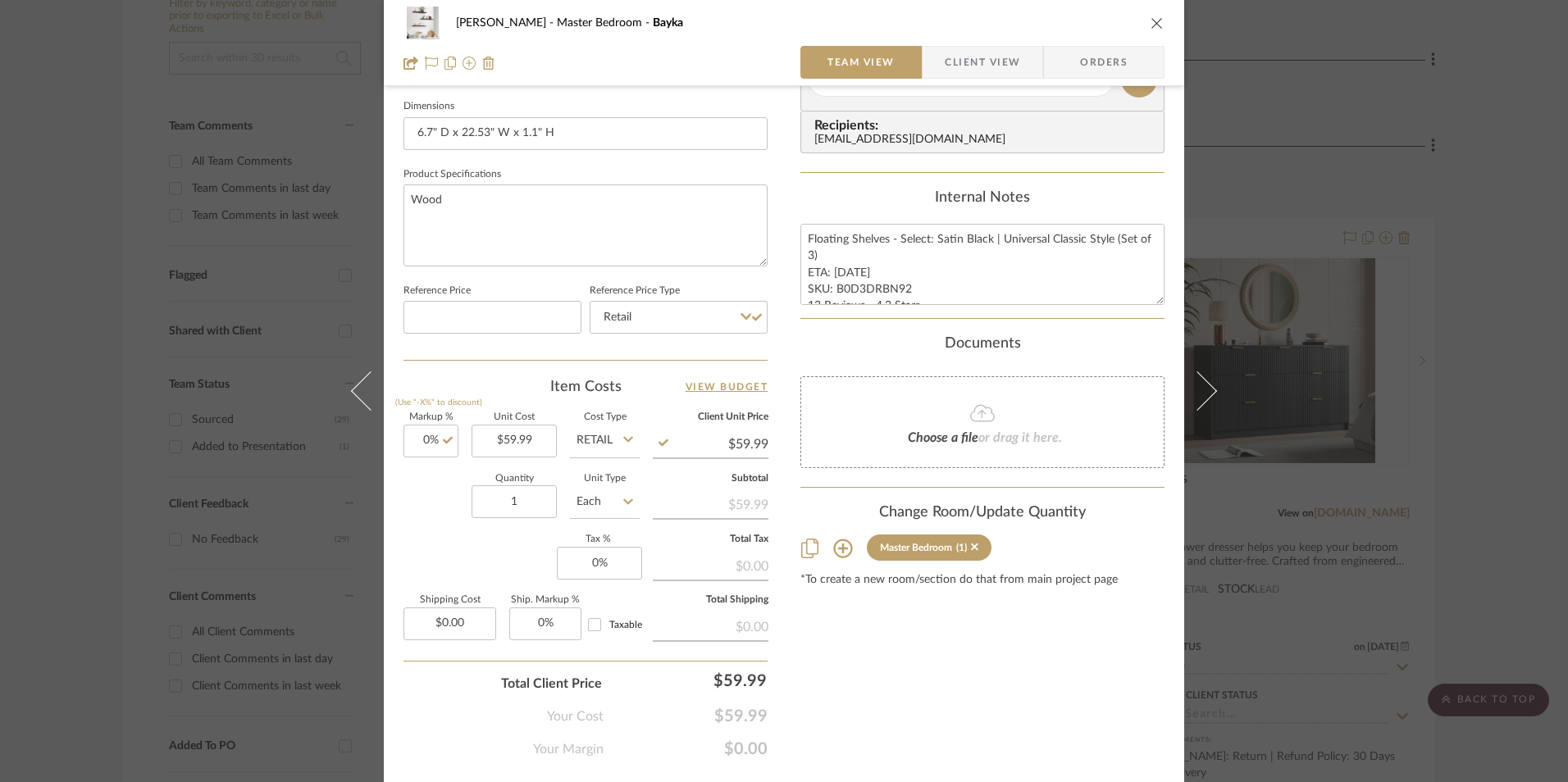
scroll to position [745, 0]
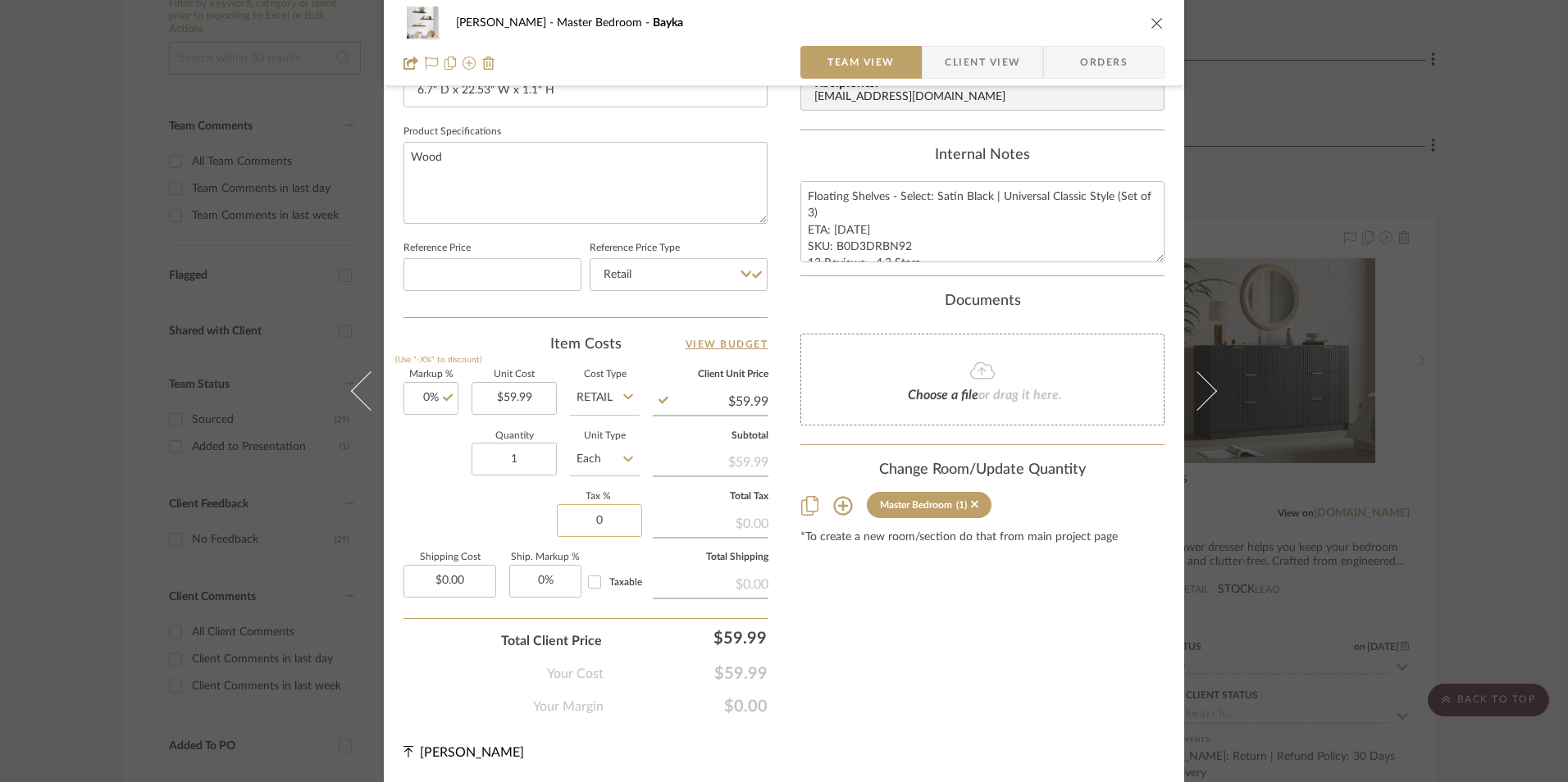
click at [616, 527] on input "0" at bounding box center [598, 521] width 85 height 33
type input "8.25%"
click at [1011, 655] on div "Content here copies to Client View - confirm visibility there. Show in Client D…" at bounding box center [982, 42] width 364 height 1349
click at [1114, 63] on span "Orders" at bounding box center [1104, 62] width 84 height 33
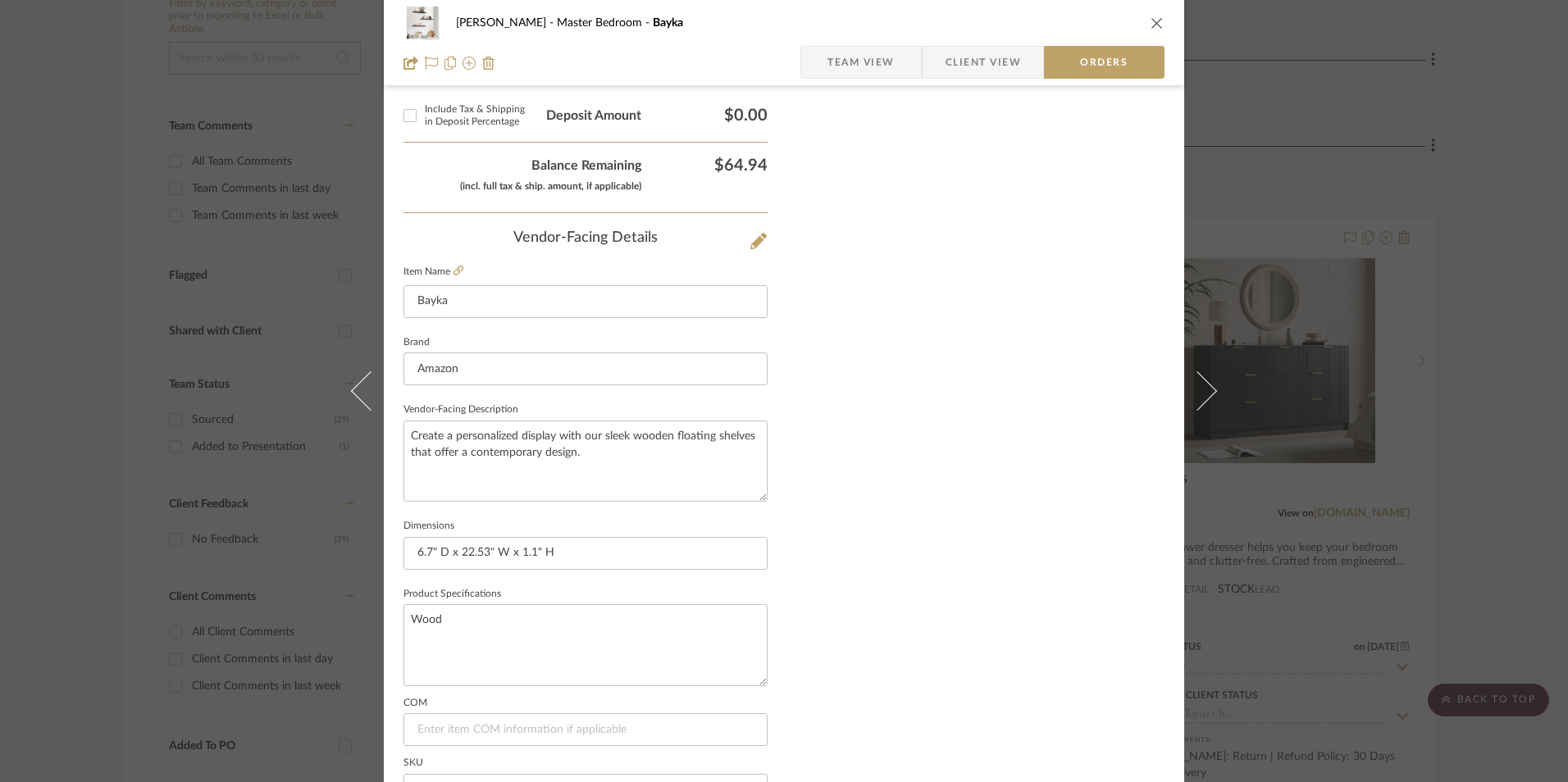
scroll to position [962, 0]
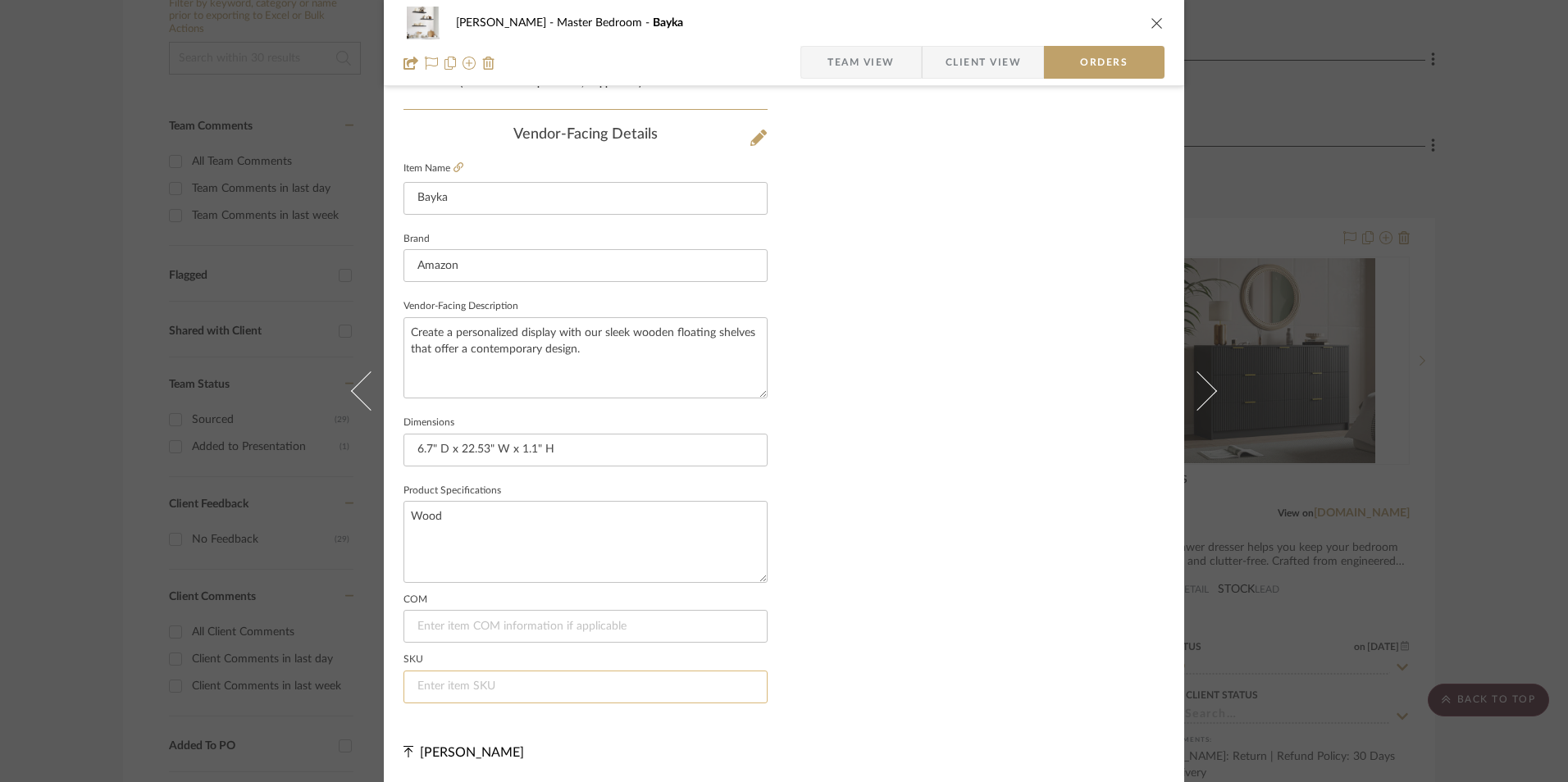
click at [476, 680] on input at bounding box center [585, 687] width 364 height 33
paste input "B0D3DRBN92"
type input "B0D3DRBN92"
click at [864, 41] on div "[PERSON_NAME] Master Bedroom Bayka Team View Client View Orders" at bounding box center [784, 43] width 801 height 86
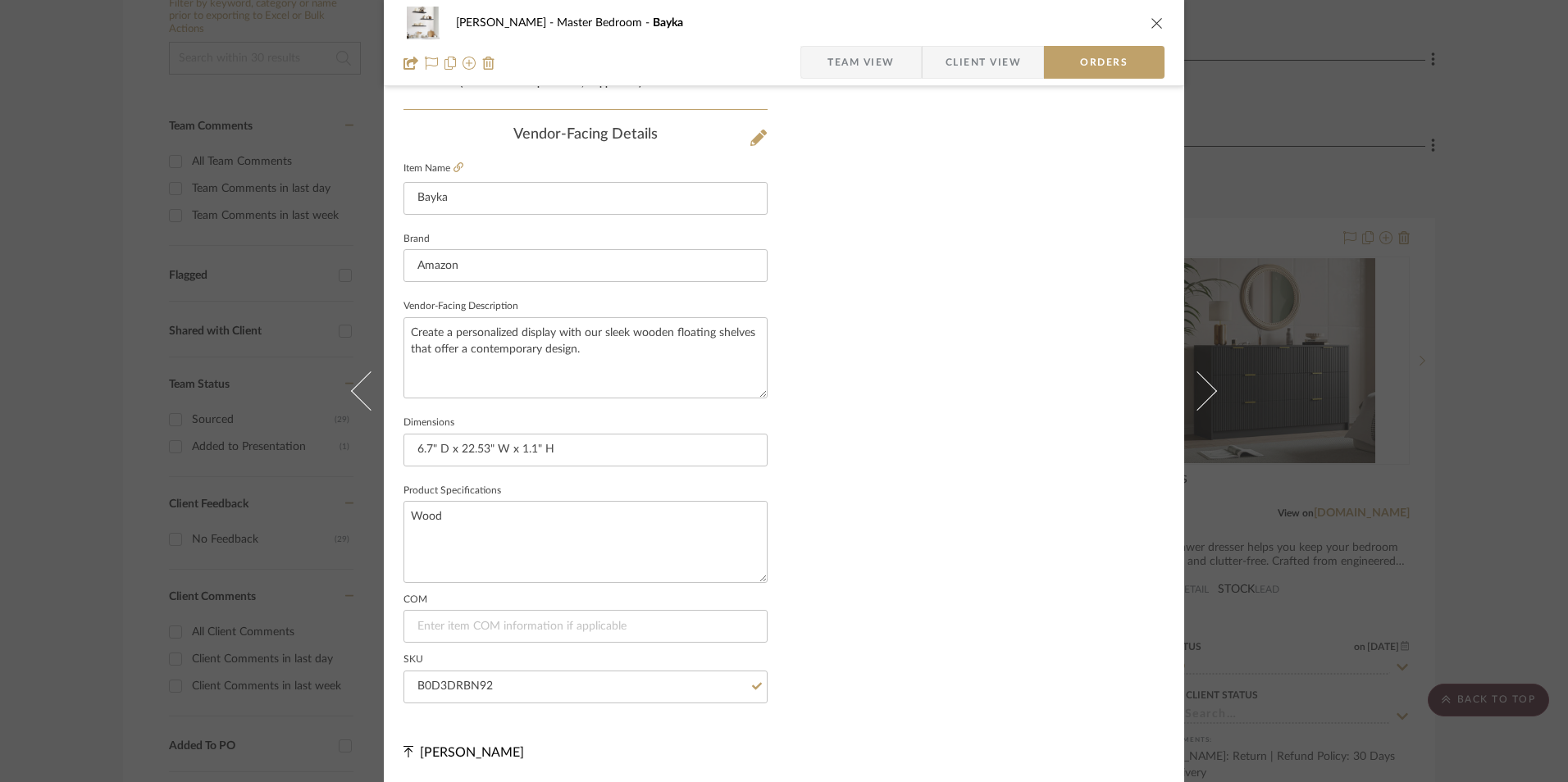
click at [862, 61] on span "Team View" at bounding box center [860, 62] width 67 height 33
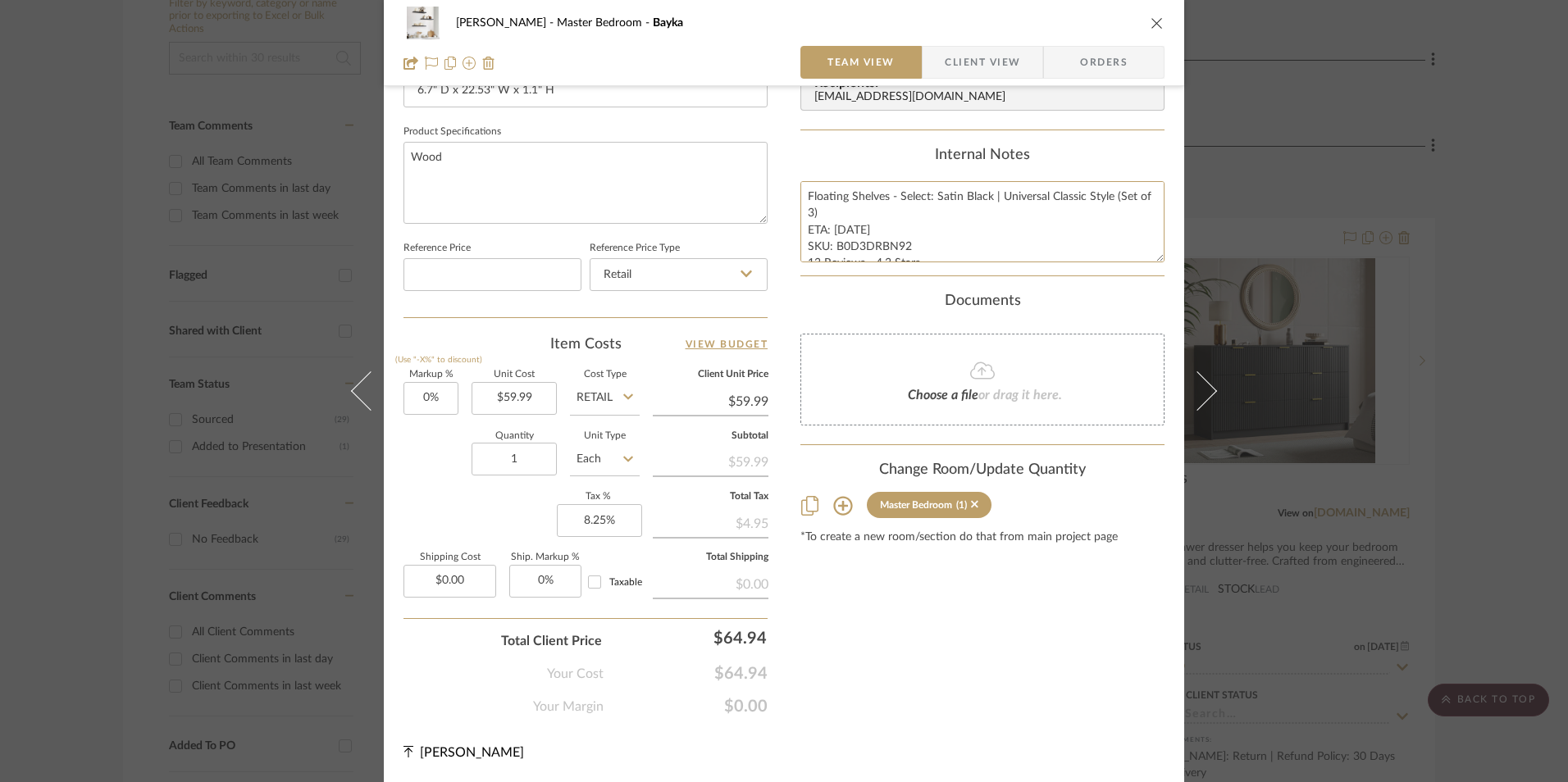
scroll to position [33, 0]
drag, startPoint x: 802, startPoint y: 191, endPoint x: 862, endPoint y: 238, distance: 76.2
click at [1115, 309] on div "Content here copies to Client View - confirm visibility there. Show in Client D…" at bounding box center [982, 42] width 364 height 1349
click at [952, 55] on span "Client View" at bounding box center [982, 62] width 75 height 33
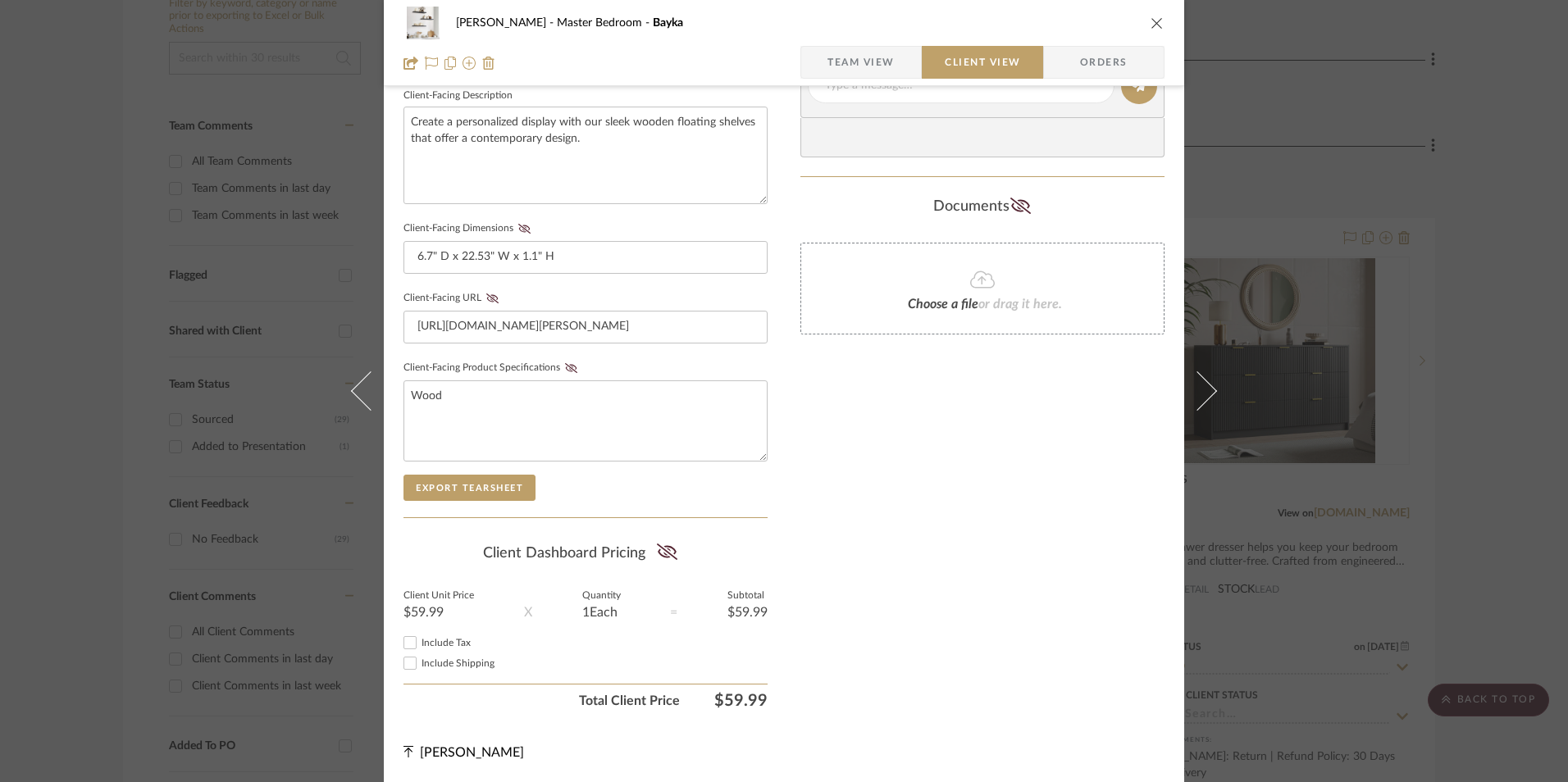
scroll to position [596, 0]
click at [411, 642] on input "Include Tax" at bounding box center [410, 642] width 20 height 20
checkbox input "true"
click at [662, 551] on icon at bounding box center [667, 552] width 21 height 17
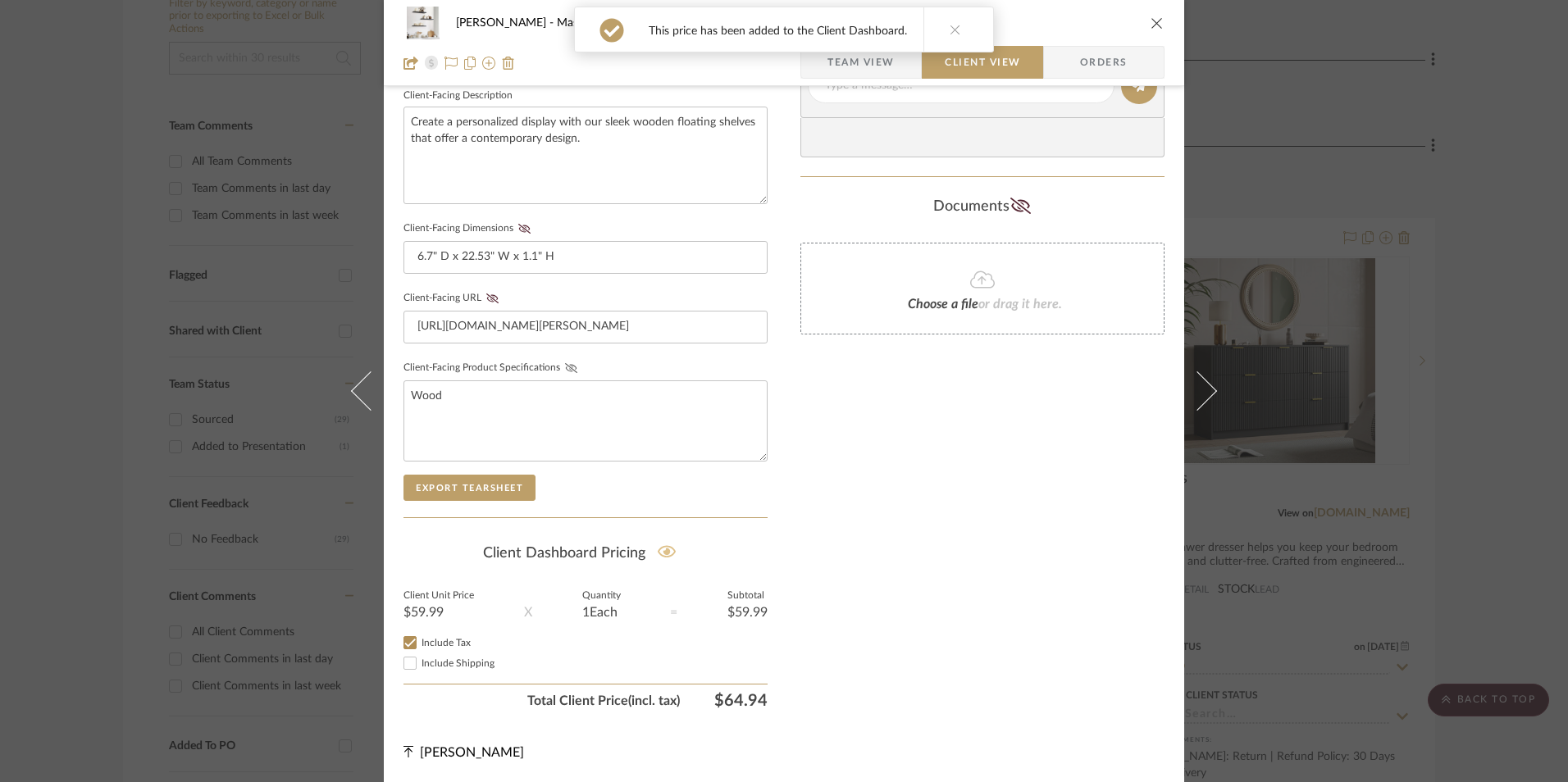
click at [565, 365] on icon at bounding box center [571, 368] width 13 height 10
click at [484, 293] on button "Client-Facing URL" at bounding box center [492, 299] width 22 height 12
click at [524, 227] on icon at bounding box center [524, 228] width 13 height 10
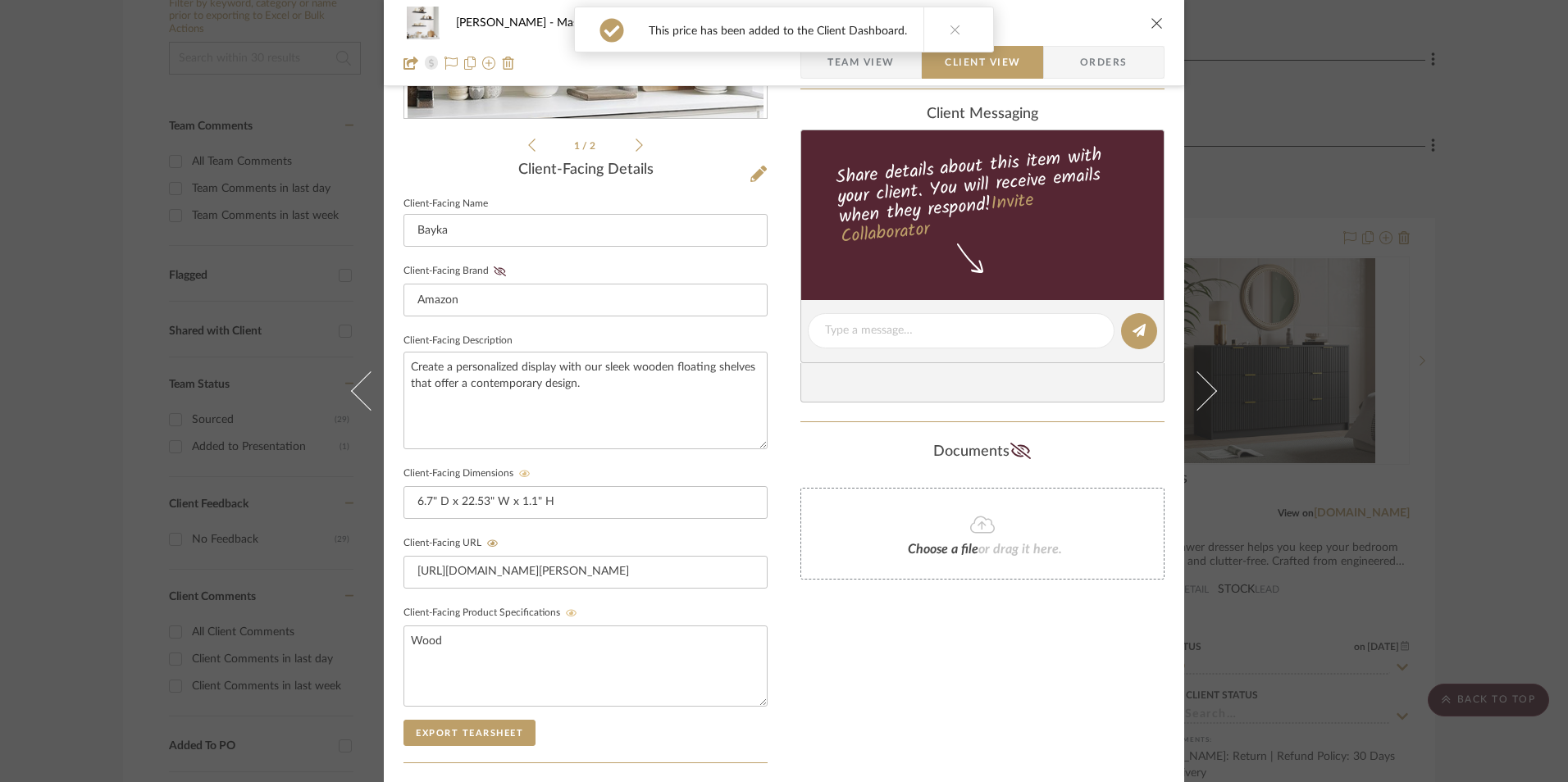
scroll to position [350, 0]
click at [497, 279] on fieldset "Client-Facing Brand Amazon" at bounding box center [585, 289] width 364 height 57
click at [494, 274] on icon at bounding box center [500, 272] width 13 height 10
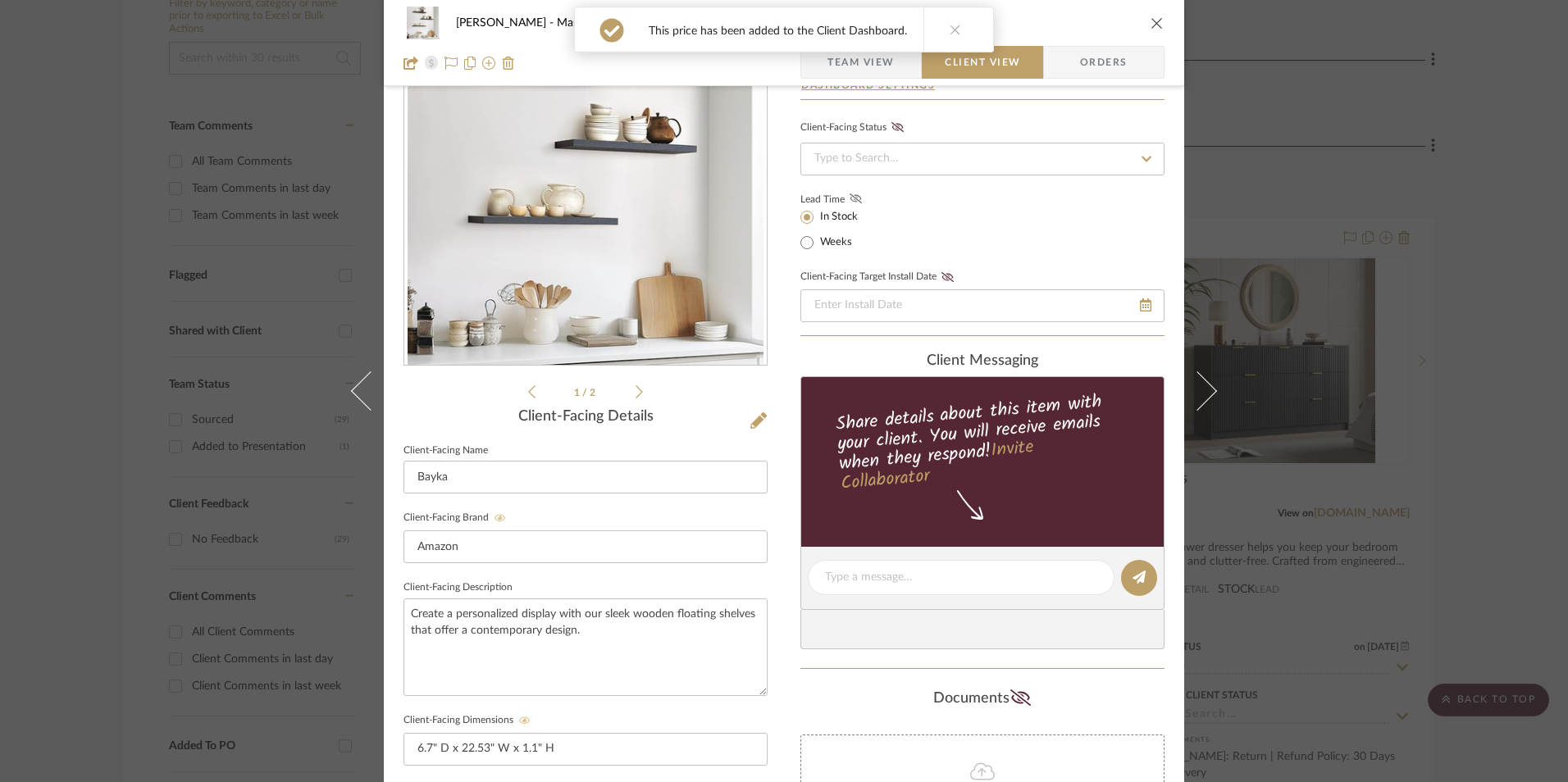
click at [849, 202] on icon at bounding box center [855, 198] width 13 height 10
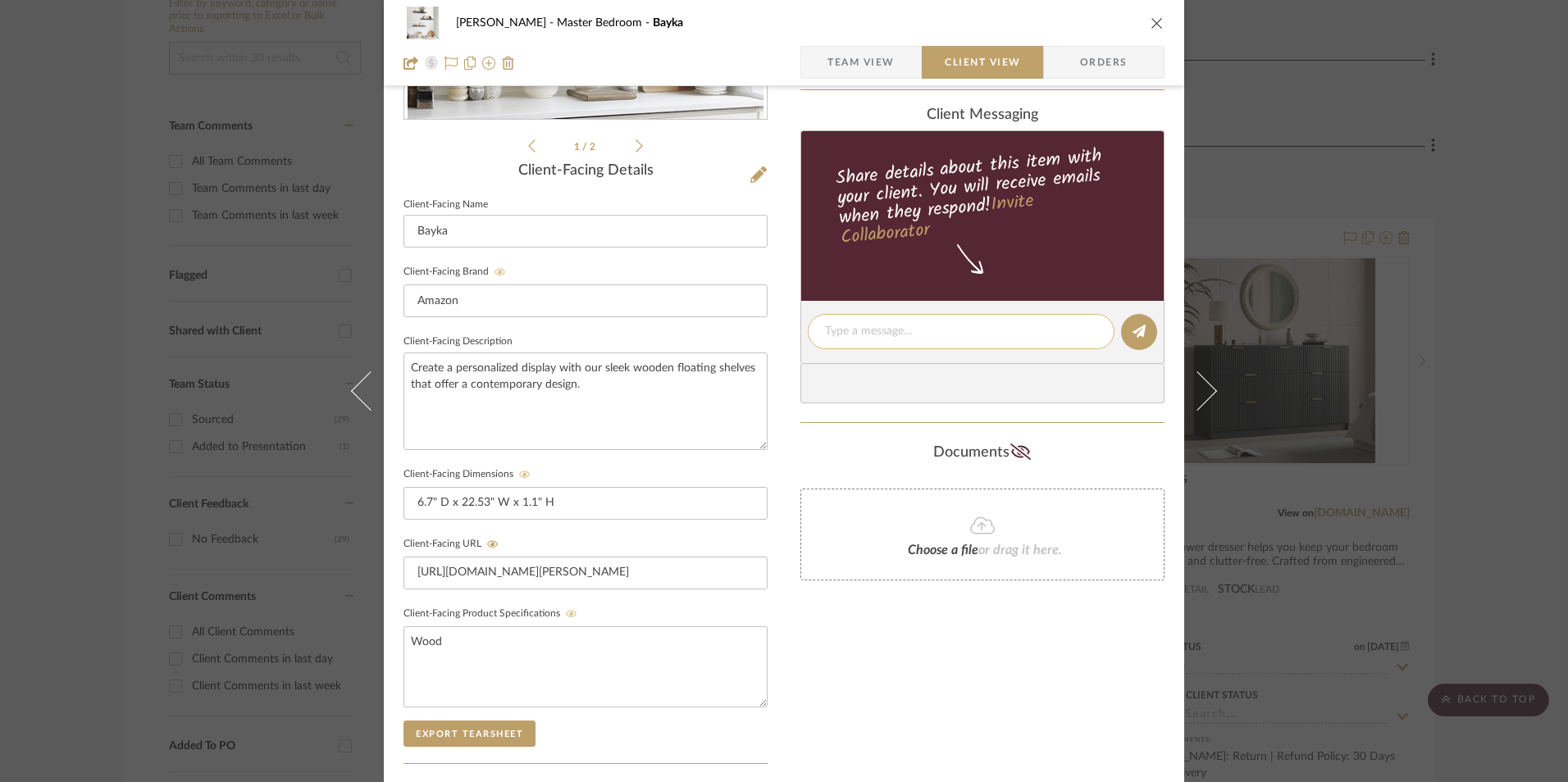
click at [868, 341] on div at bounding box center [961, 332] width 307 height 35
paste textarea "Floating Shelves - Select: Satin Black | Universal Classic Style (Set of 3) ETA…"
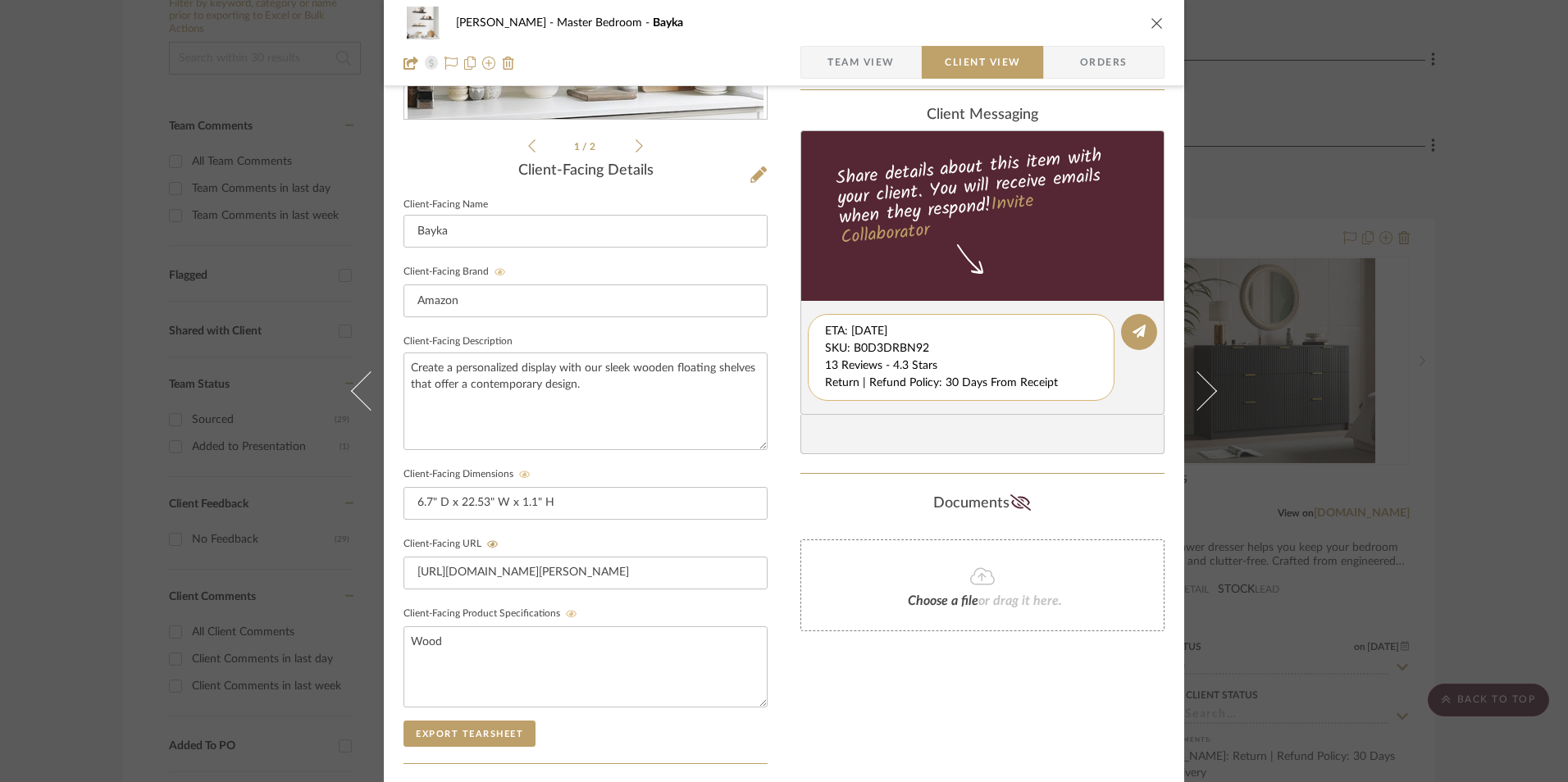
scroll to position [34, 0]
drag, startPoint x: 822, startPoint y: 333, endPoint x: 967, endPoint y: 377, distance: 151.5
click at [1095, 402] on editor-of-message "Floating Shelves - Select: Satin Black | Universal Classic Style (Set of 3) ETA…" at bounding box center [982, 357] width 364 height 114
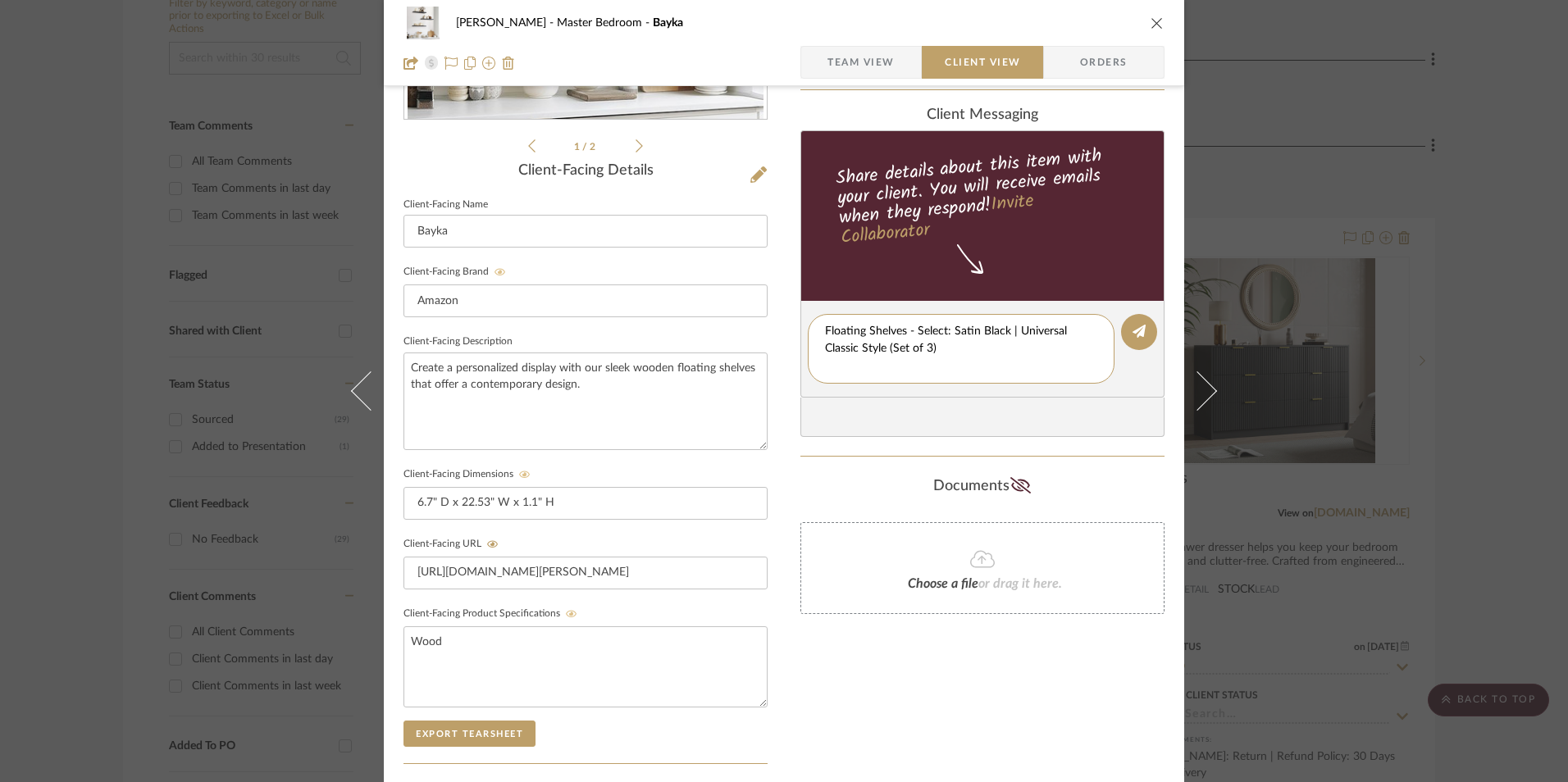
type textarea "Floating Shelves - Select: Satin Black | Universal Classic Style (Set of 3)"
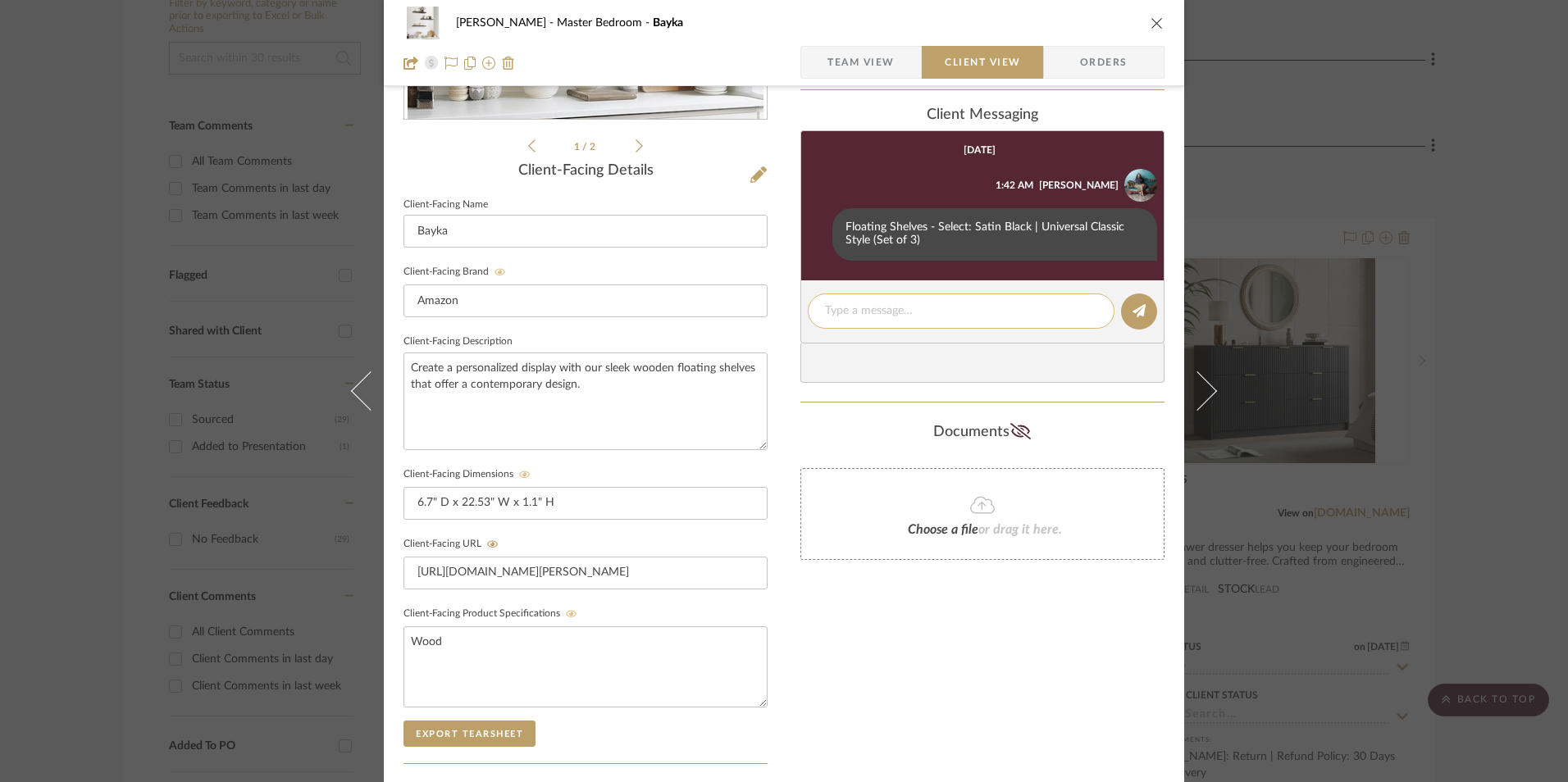
click at [863, 309] on textarea at bounding box center [961, 311] width 272 height 18
paste textarea "ETA: [DATE] SKU: B0D3DRBN92 13 Reviews - 4.3 Stars Return | Refund Policy: 30 D…"
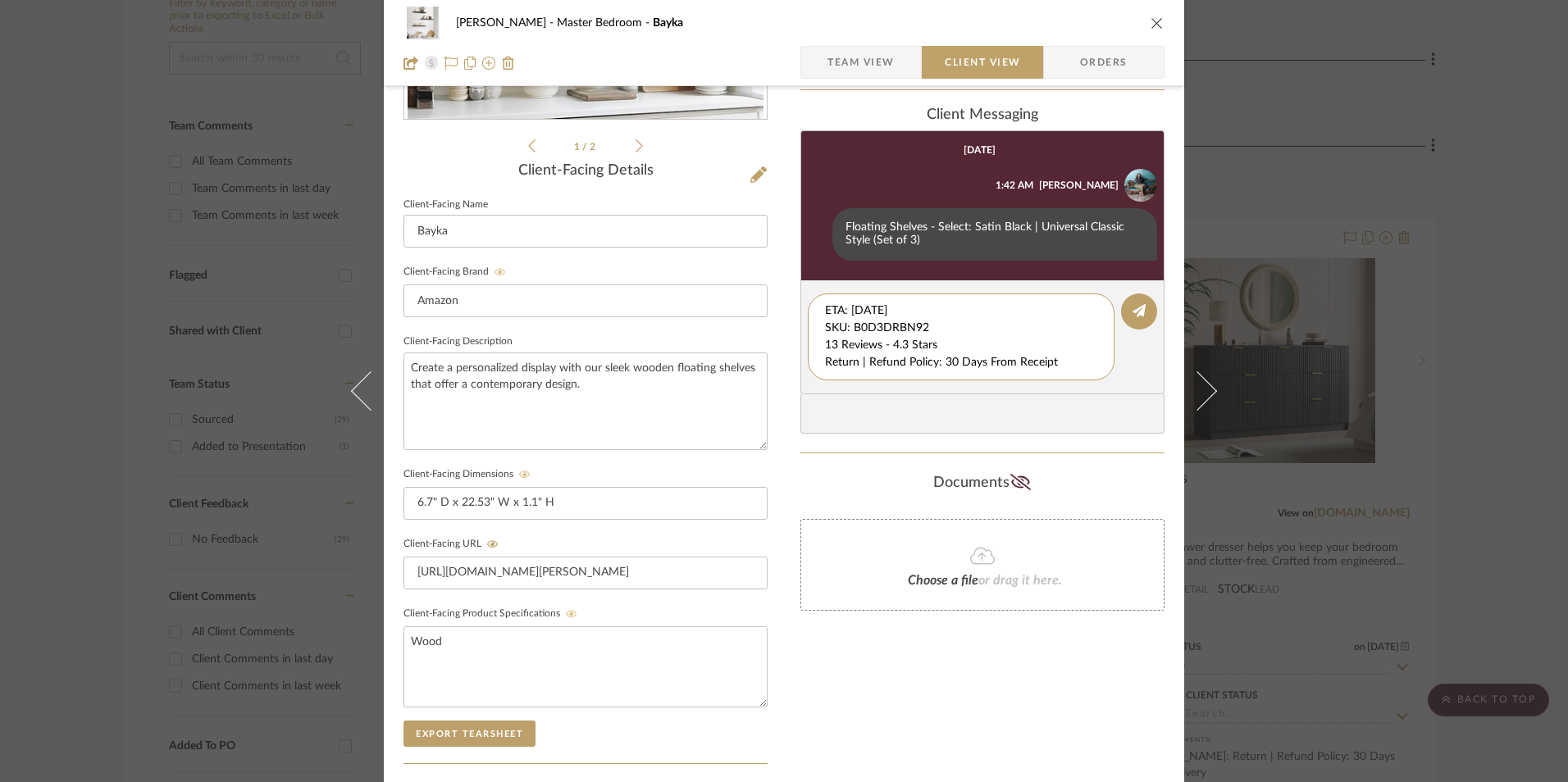
drag, startPoint x: 930, startPoint y: 329, endPoint x: 784, endPoint y: 288, distance: 151.6
click at [781, 291] on div "[PERSON_NAME] Master Bedroom Bayka Team View Client View Orders 1 / 2 Client-Fa…" at bounding box center [784, 346] width 801 height 1365
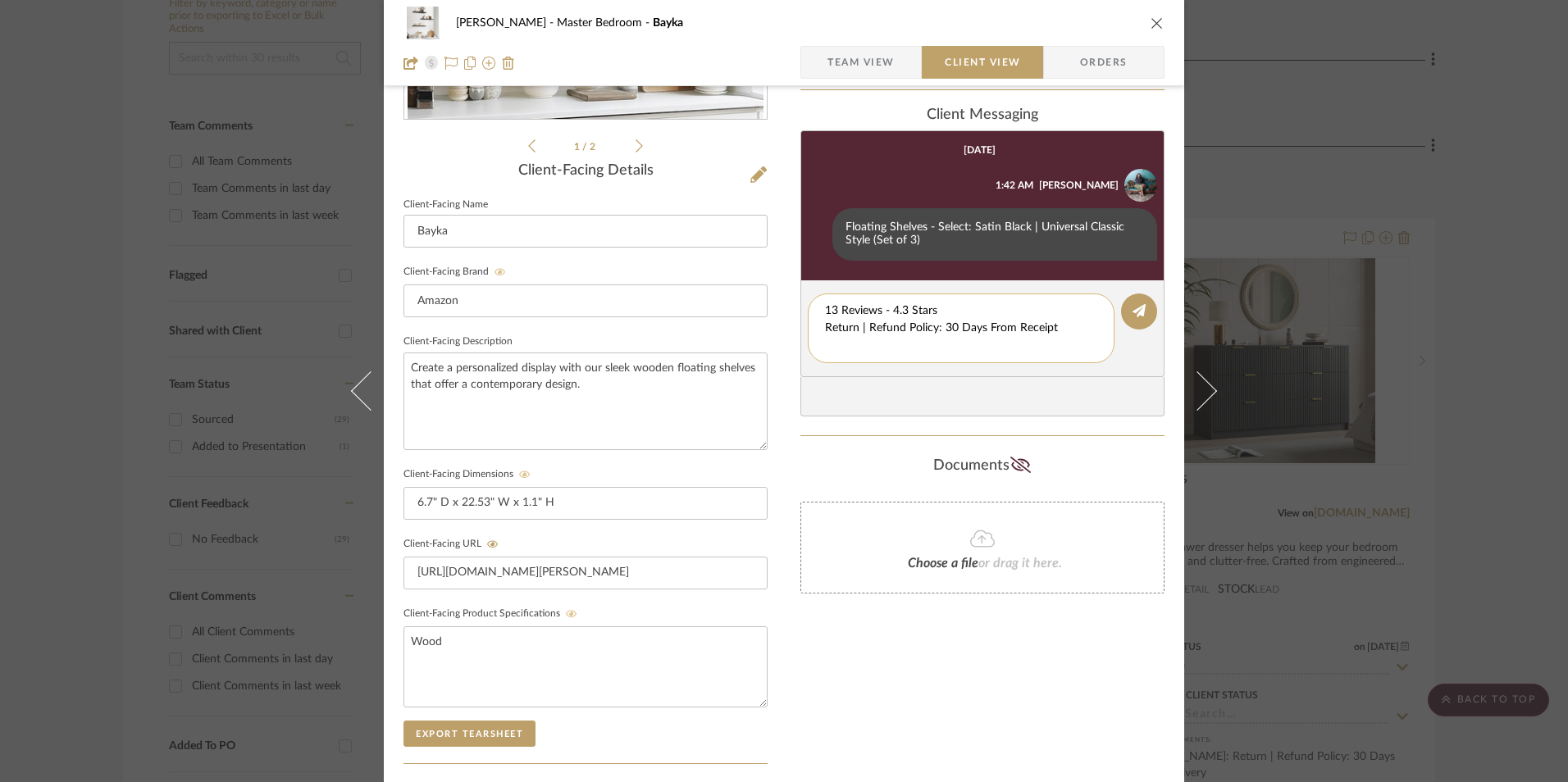
click at [825, 325] on textarea "13 Reviews - 4.3 Stars Return | Refund Policy: 30 Days From Receipt" at bounding box center [961, 328] width 272 height 52
drag, startPoint x: 1024, startPoint y: 331, endPoint x: 755, endPoint y: 322, distance: 269.2
click at [745, 324] on div "[PERSON_NAME] Master Bedroom Bayka Team View Client View Orders 1 / 2 Client-Fa…" at bounding box center [784, 346] width 801 height 1365
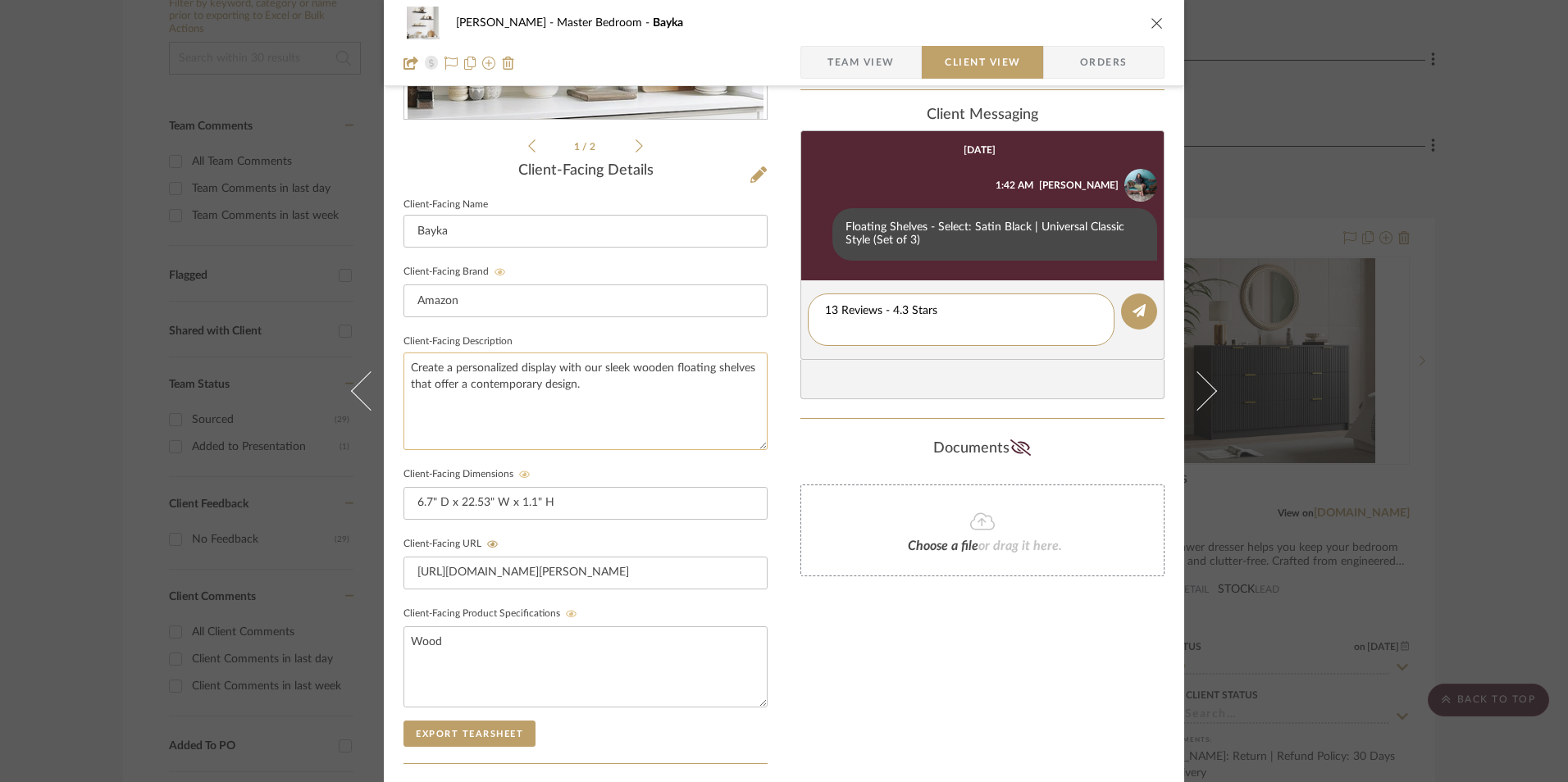
type textarea "13 Reviews - 4.3 Stars"
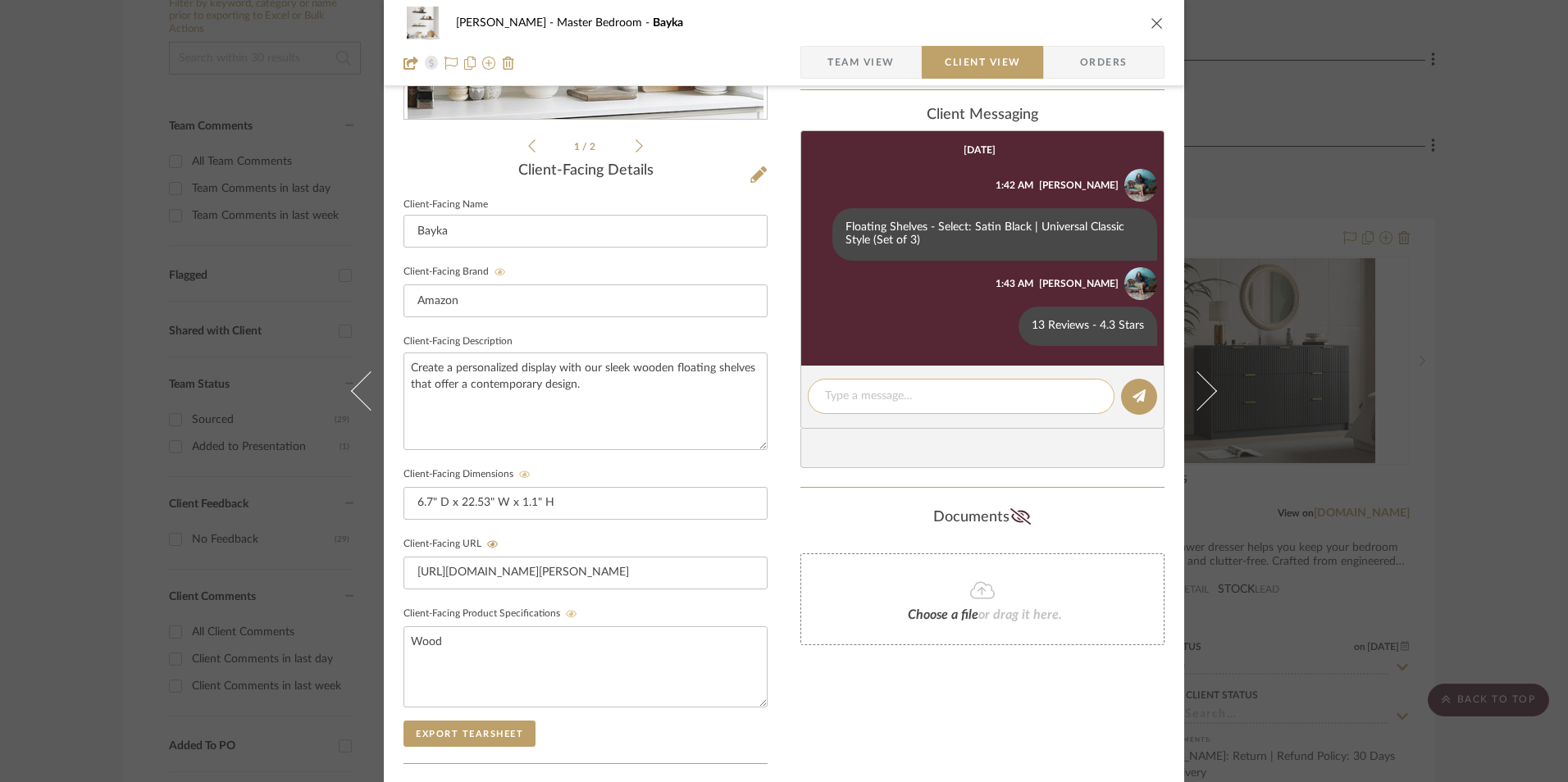
click at [847, 402] on textarea at bounding box center [961, 396] width 272 height 18
paste textarea "Return | Refund Policy: 30 Days From Receipt"
type textarea "Return | Refund Policy: 30 Days From Receipt"
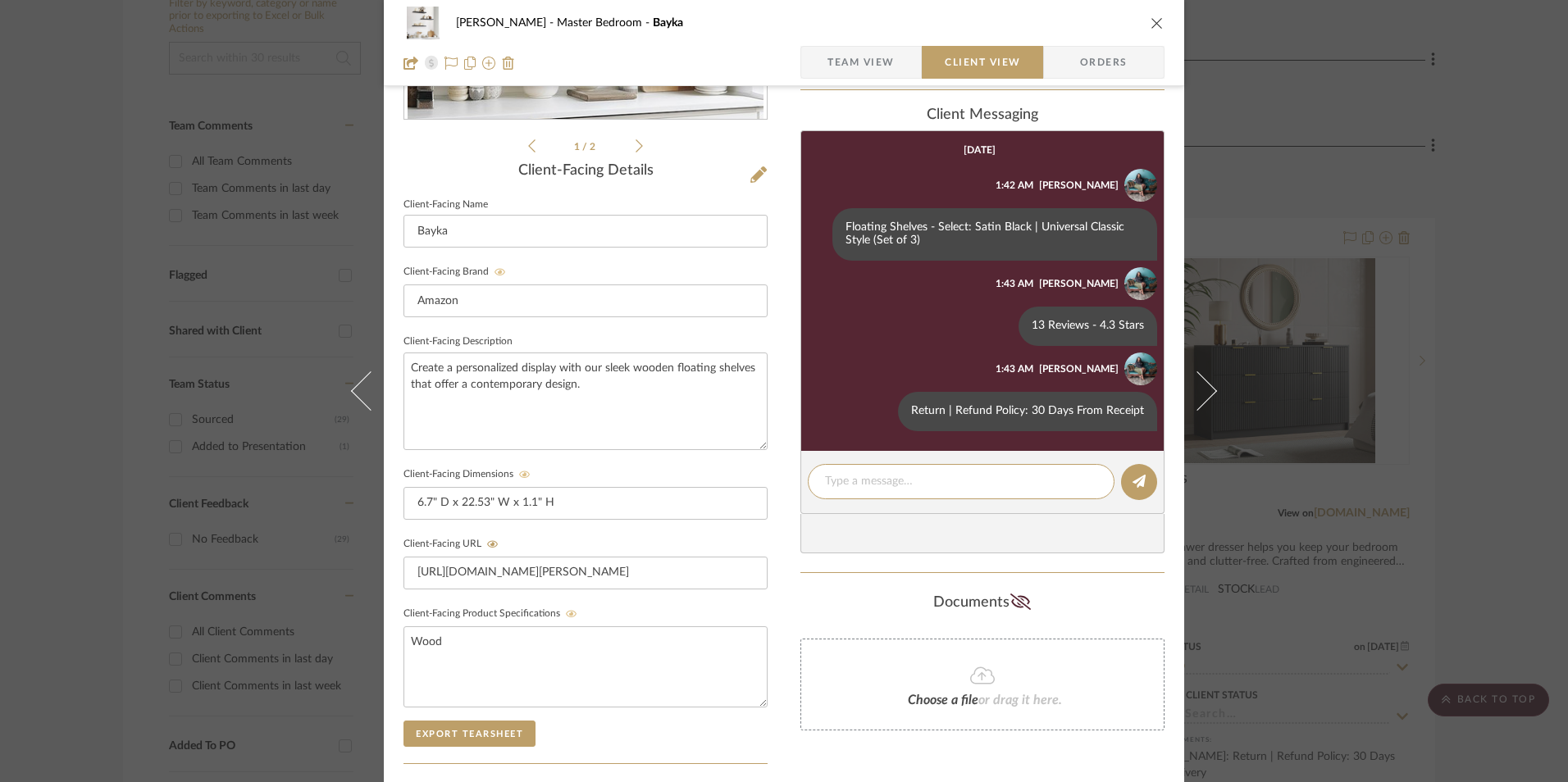
click at [1149, 26] on button "close" at bounding box center [1156, 22] width 15 height 15
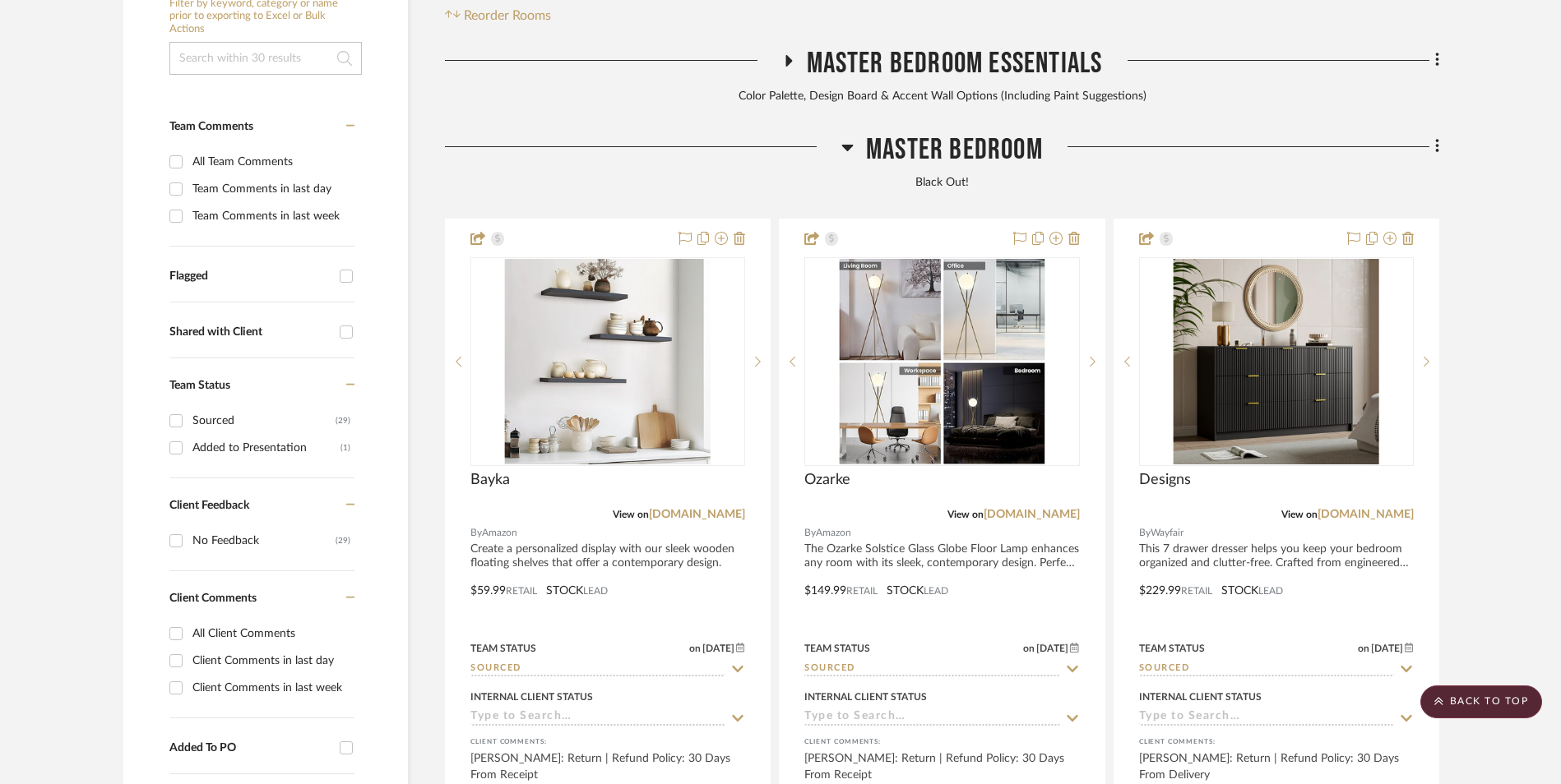
scroll to position [418, 0]
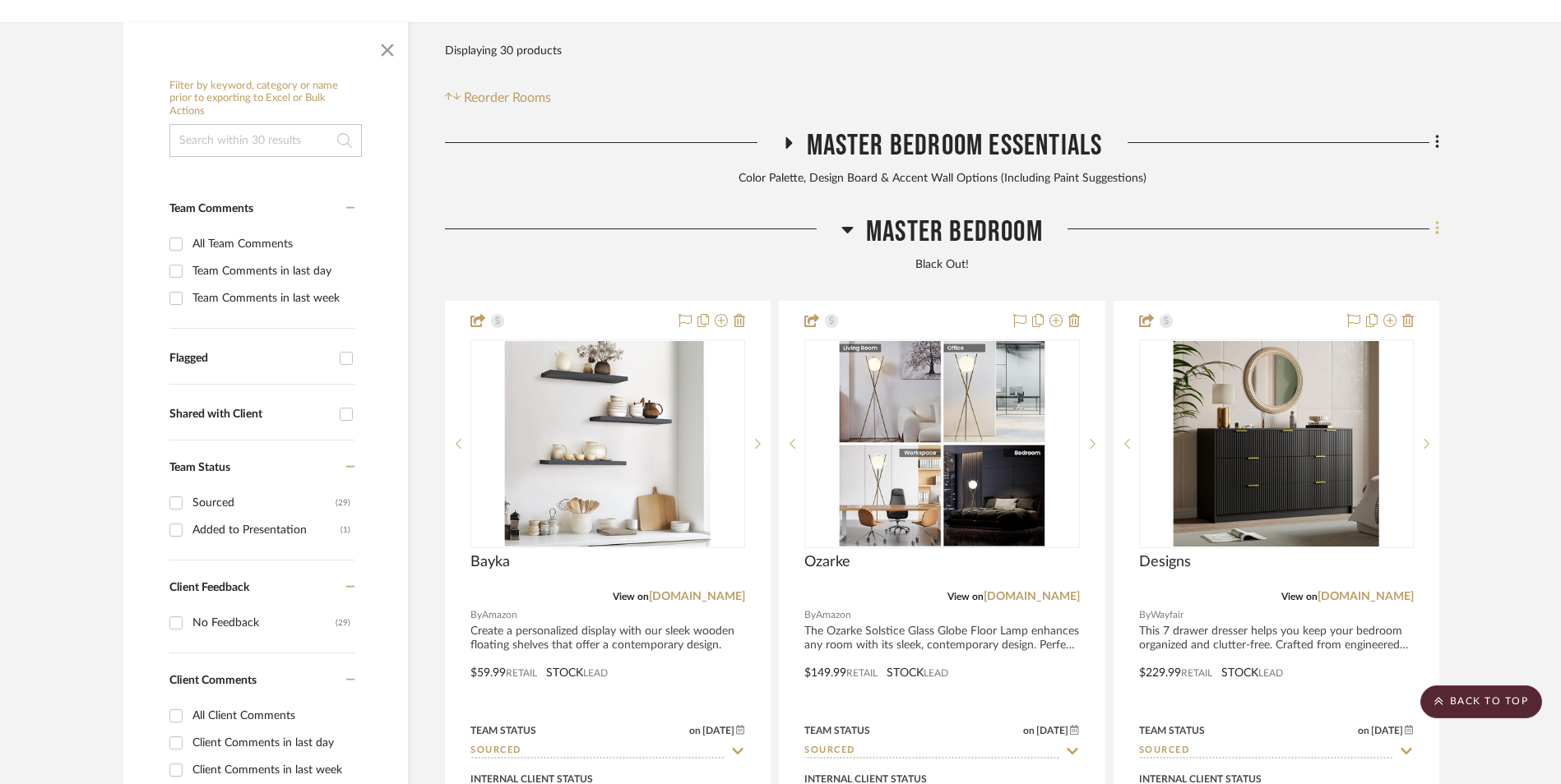
click at [1436, 222] on icon at bounding box center [1437, 229] width 3 height 14
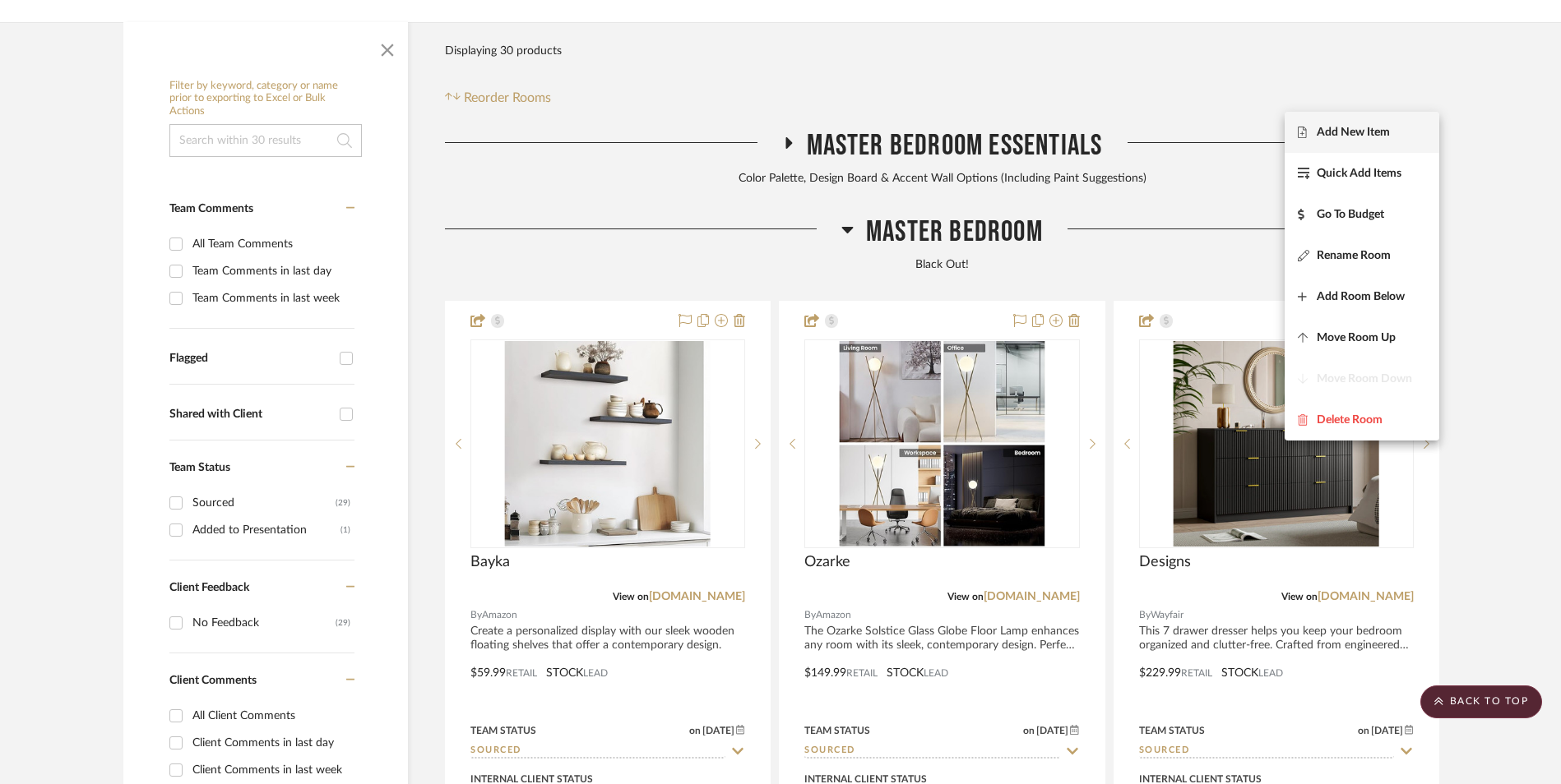
click at [1392, 140] on button "Add New Item" at bounding box center [1362, 132] width 155 height 41
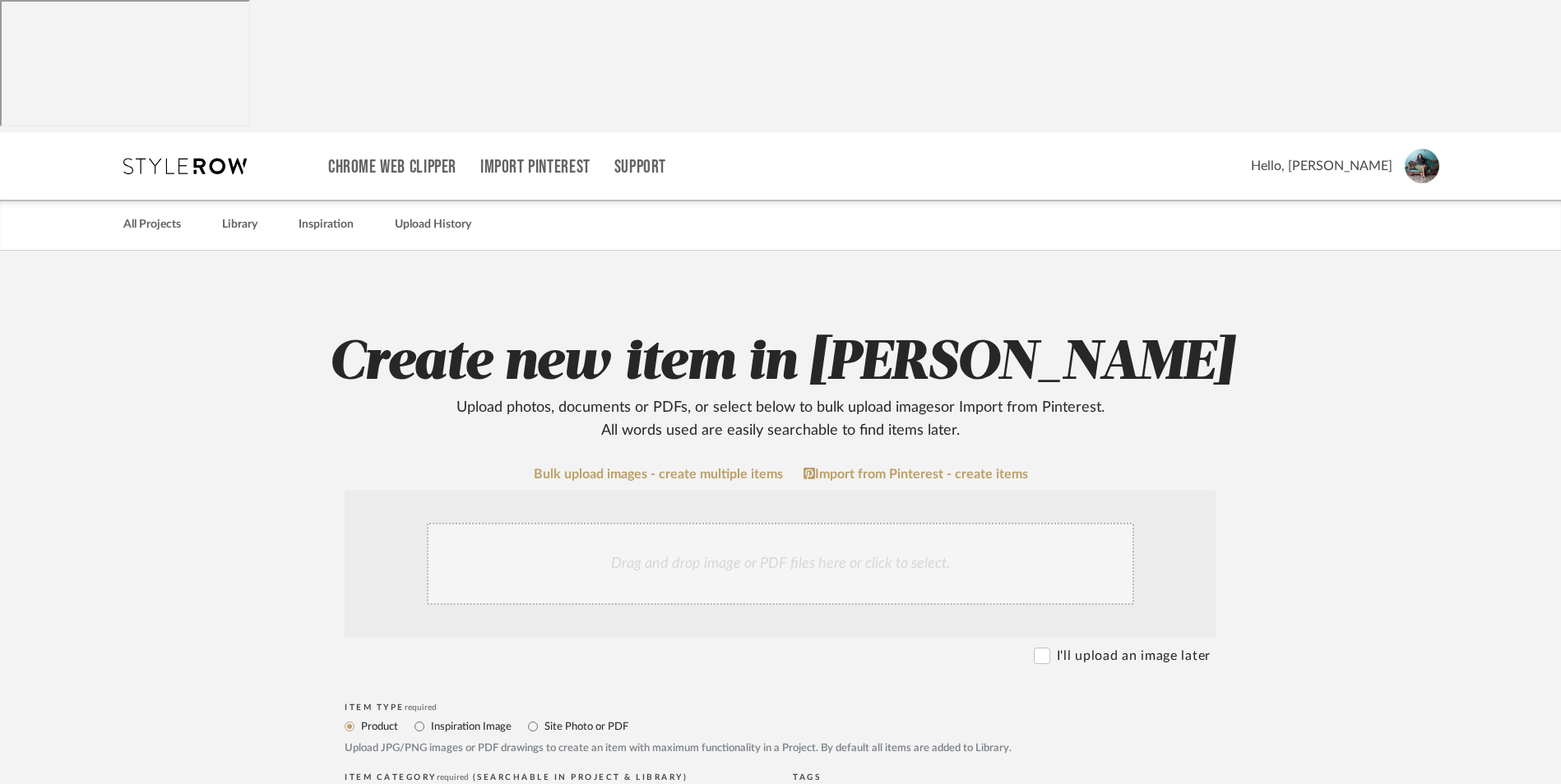
scroll to position [329, 0]
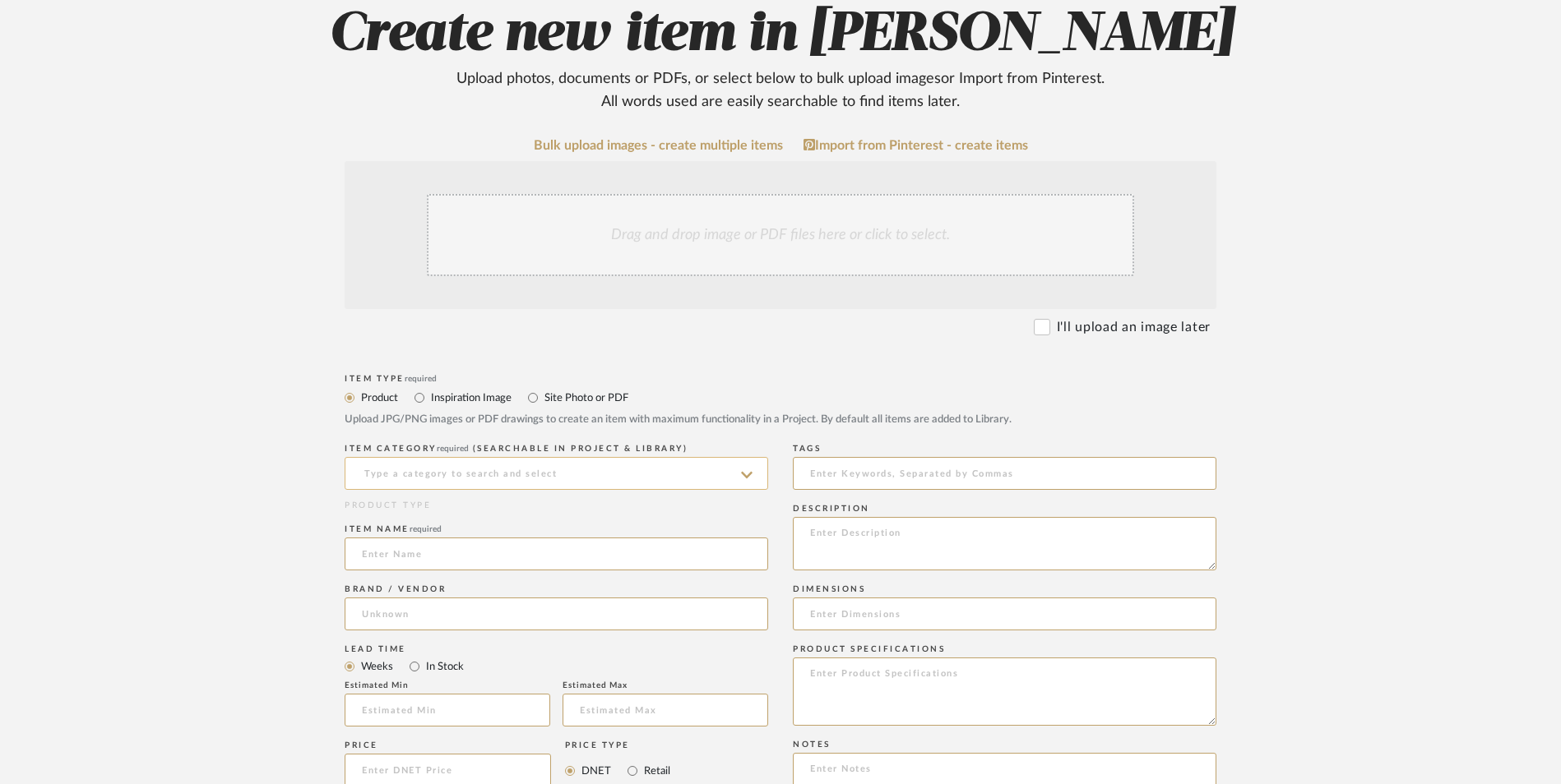
click at [540, 457] on input at bounding box center [556, 474] width 424 height 33
click at [516, 377] on div "Sculptures" at bounding box center [556, 383] width 422 height 42
type input "Sculptures"
click at [486, 537] on input at bounding box center [556, 554] width 424 height 33
type input "Aopplsot I"
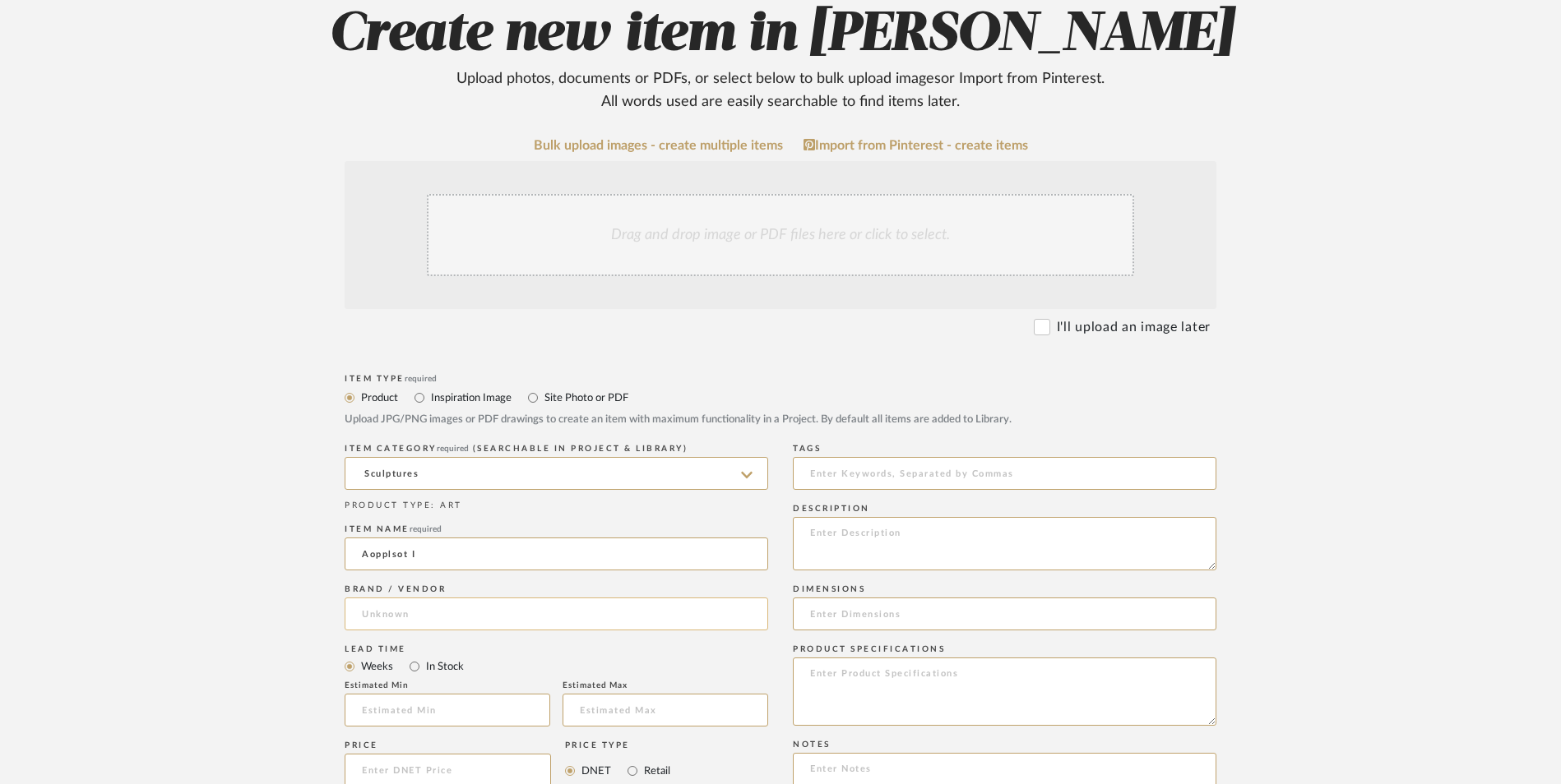
click at [478, 598] on input at bounding box center [556, 615] width 424 height 33
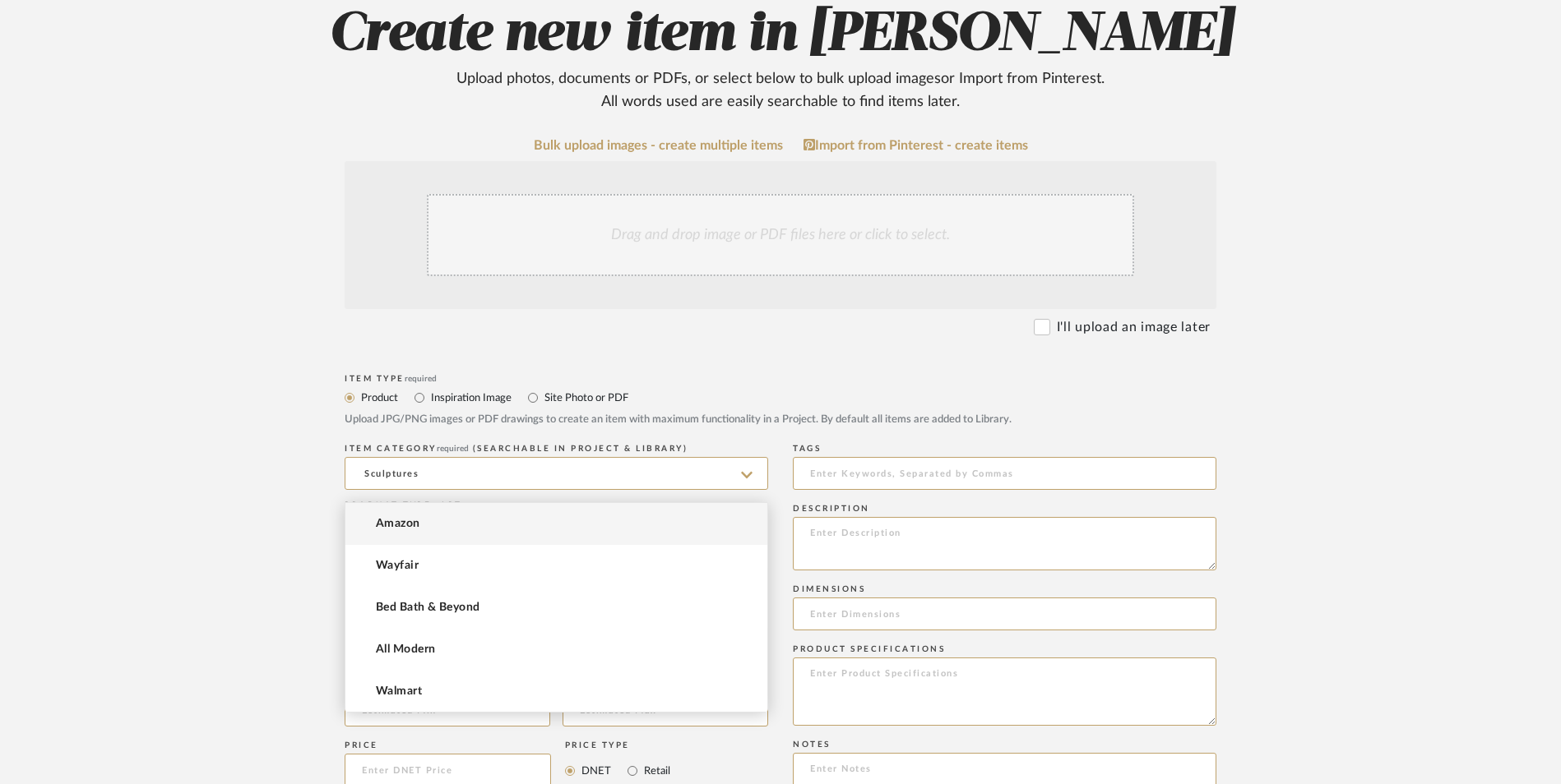
click at [448, 530] on mat-option "Amazon" at bounding box center [556, 524] width 422 height 42
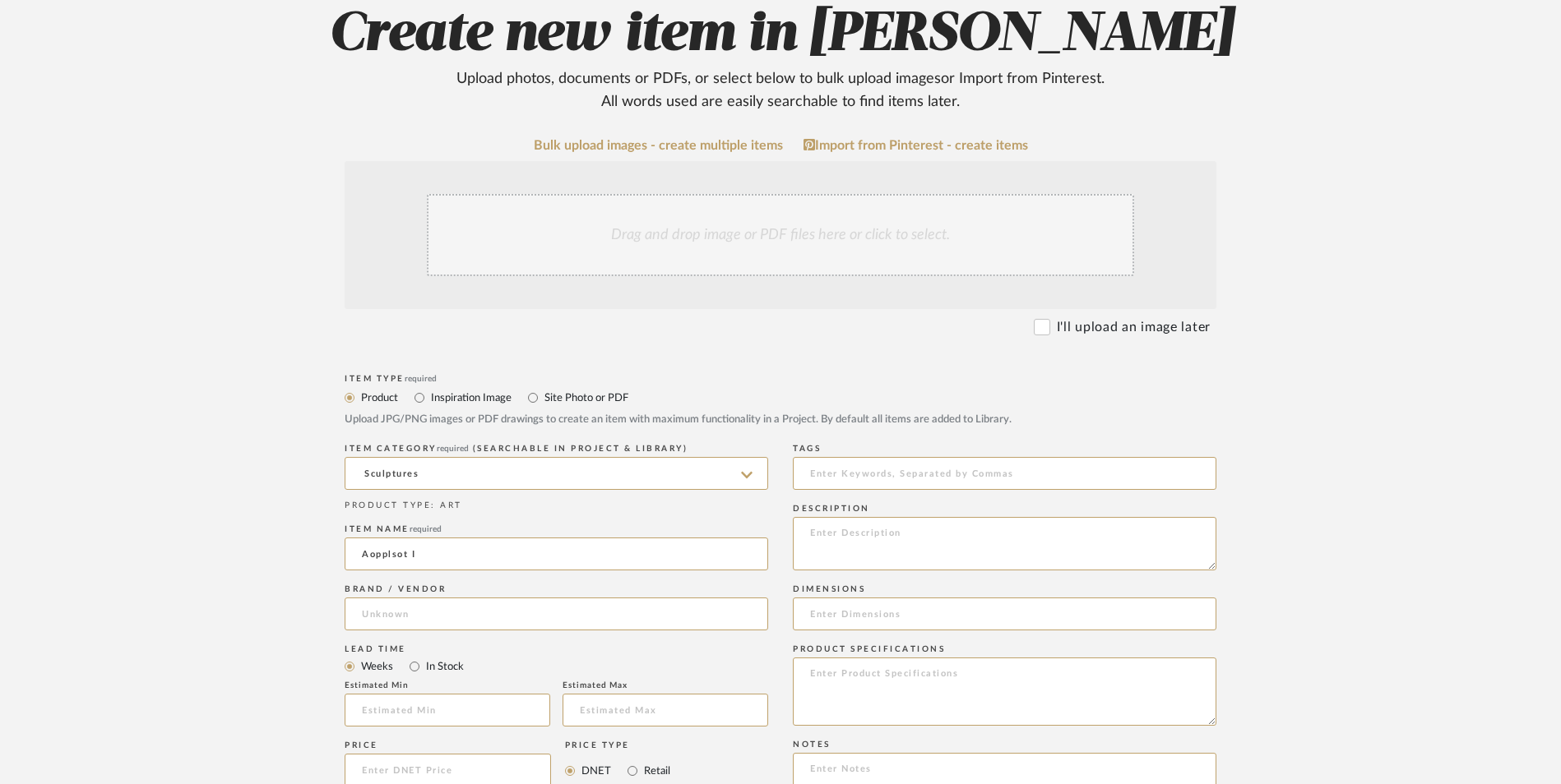
type input "Amazon"
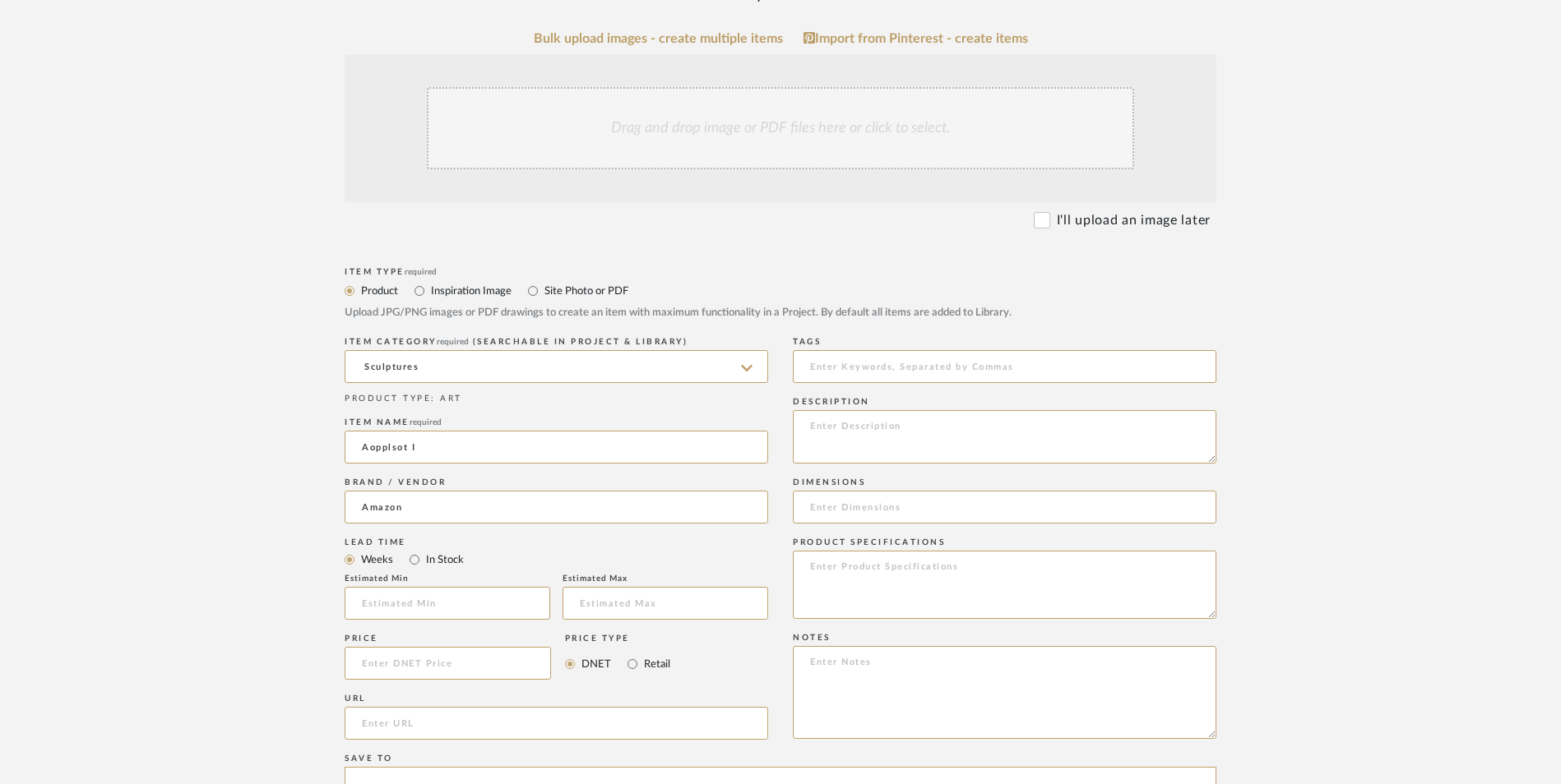
scroll to position [658, 0]
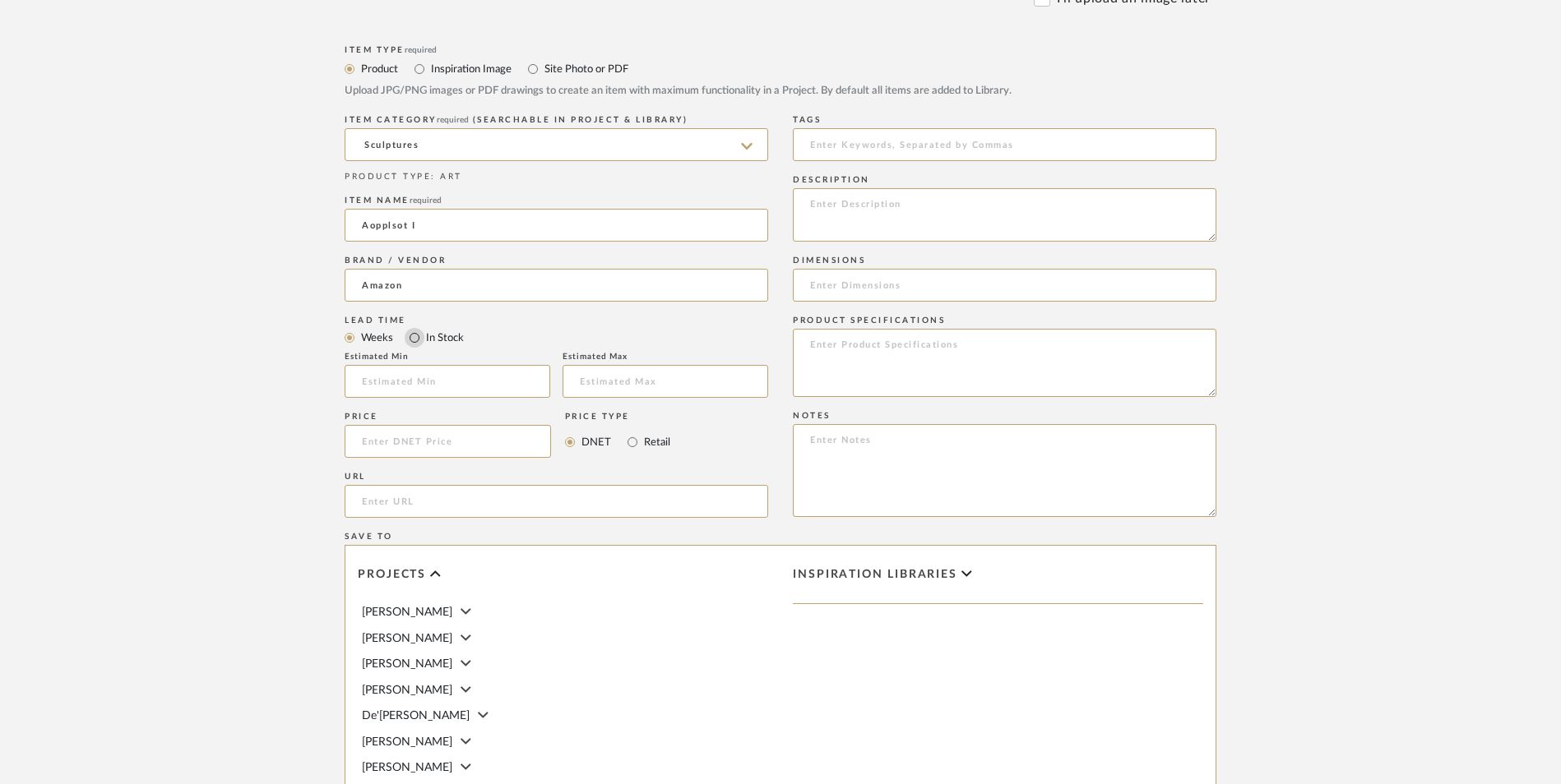
click at [415, 328] on input "In Stock" at bounding box center [414, 338] width 20 height 20
radio input "true"
click at [627, 433] on input "Retail" at bounding box center [633, 442] width 20 height 20
radio input "true"
click at [456, 425] on input at bounding box center [448, 441] width 207 height 33
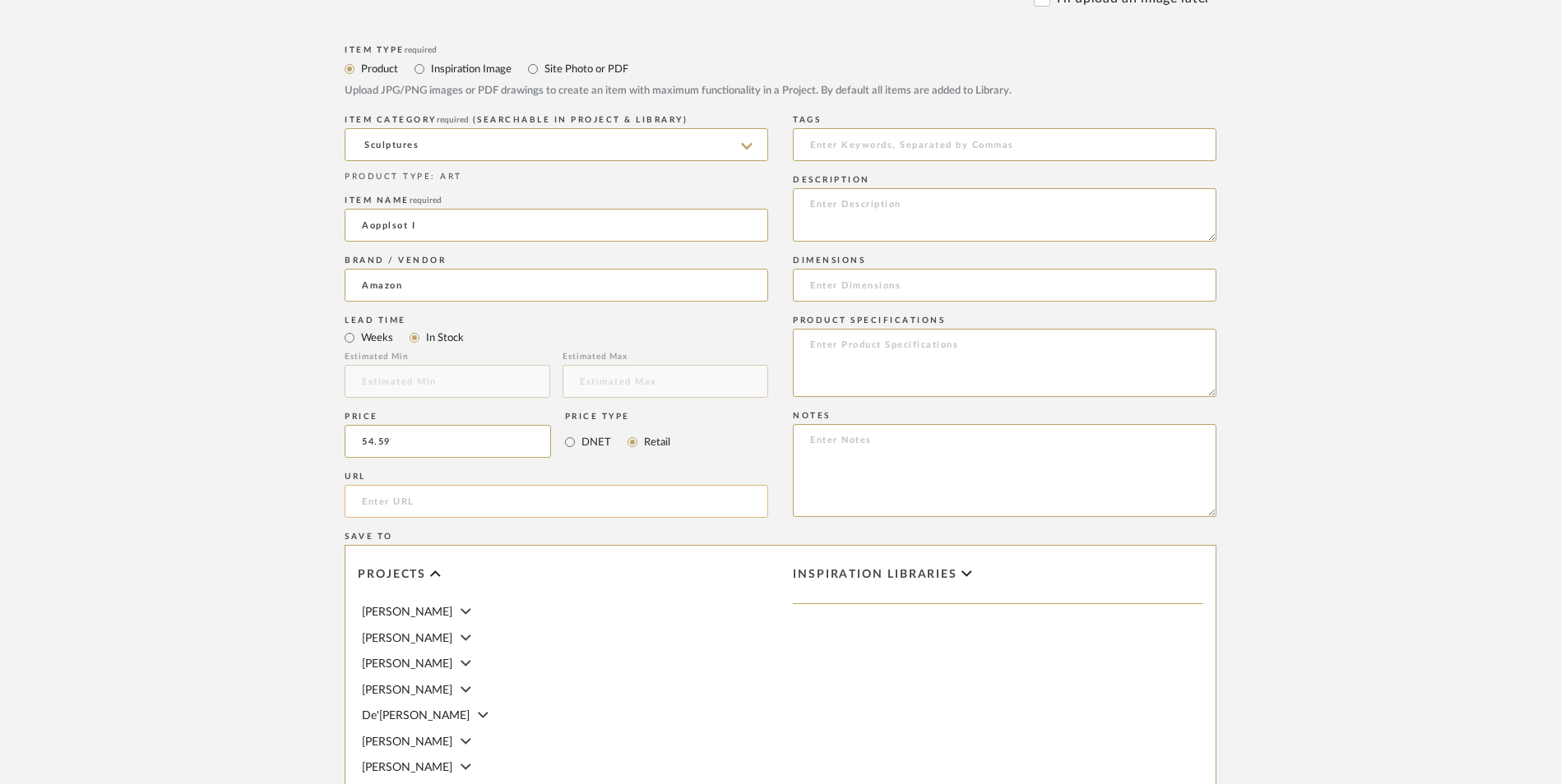
type input "$54.59"
click at [457, 485] on input "url" at bounding box center [556, 502] width 424 height 33
paste input "[URL][DOMAIN_NAME][PERSON_NAME]"
type input "[URL][DOMAIN_NAME][PERSON_NAME]"
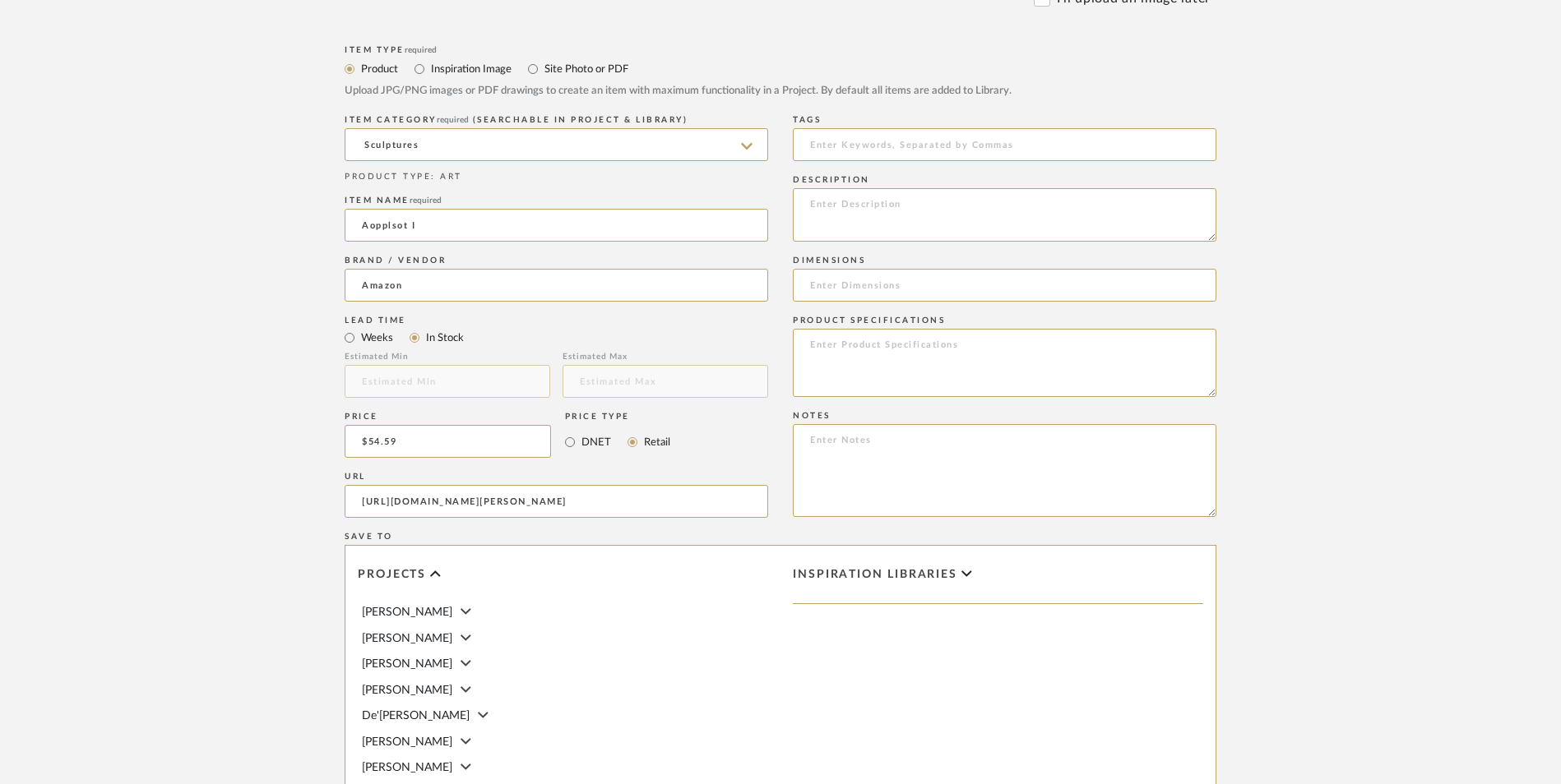
drag, startPoint x: 272, startPoint y: 436, endPoint x: 280, endPoint y: 434, distance: 8.2
click at [271, 436] on form "Bulk upload images - create multiple items Import from Pinterest - create items…" at bounding box center [780, 405] width 1048 height 1192
click at [860, 424] on textarea at bounding box center [1005, 470] width 424 height 93
paste textarea "Option 1: ETA: SKU: Reviews - Stars Return | Refund Policy:"
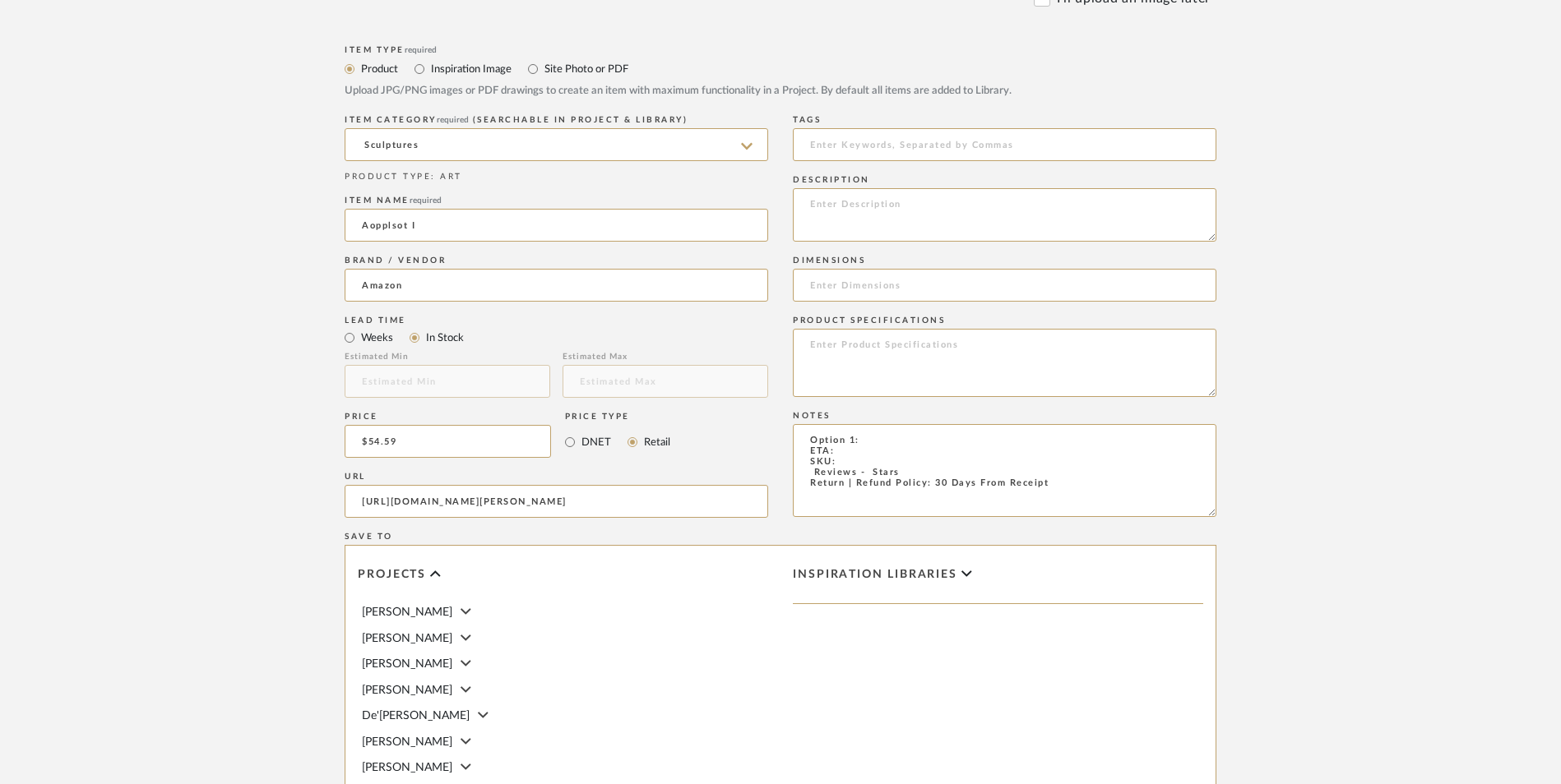
drag, startPoint x: 871, startPoint y: 307, endPoint x: 718, endPoint y: 311, distance: 153.1
click at [719, 310] on div "Item Type required Product Inspiration Image Site Photo or PDF Upload JPG/PNG i…" at bounding box center [780, 521] width 872 height 960
click at [854, 424] on textarea "Floating Shelf Decor - Select: ETA: SKU: Reviews - Stars Return | Refund Policy…" at bounding box center [1005, 470] width 424 height 93
click at [804, 424] on textarea "Floating Shelf Decor - Select: ETA: [DATE] SKU: Reviews - Stars Return | Refund…" at bounding box center [1005, 470] width 424 height 93
click at [861, 424] on textarea "Floating Shelf Decor - Select: ETA: [DATE] SKU: 1 Reviews - Stars Return | Refu…" at bounding box center [1005, 470] width 424 height 93
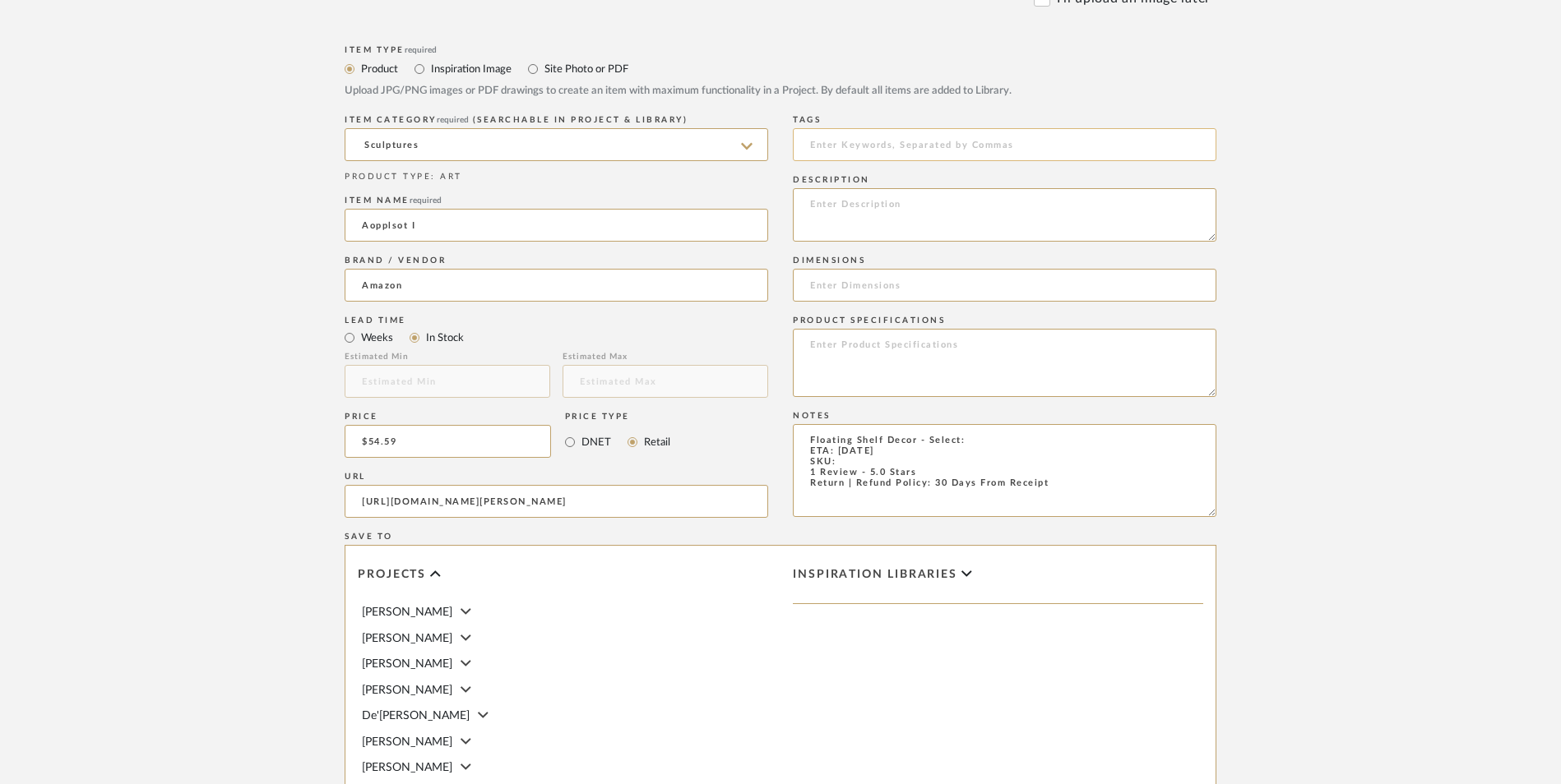
type textarea "Floating Shelf Decor - Select: ETA: [DATE] SKU: 1 Review - 5.0 Stars Return | R…"
click at [935, 329] on textarea at bounding box center [1005, 363] width 424 height 69
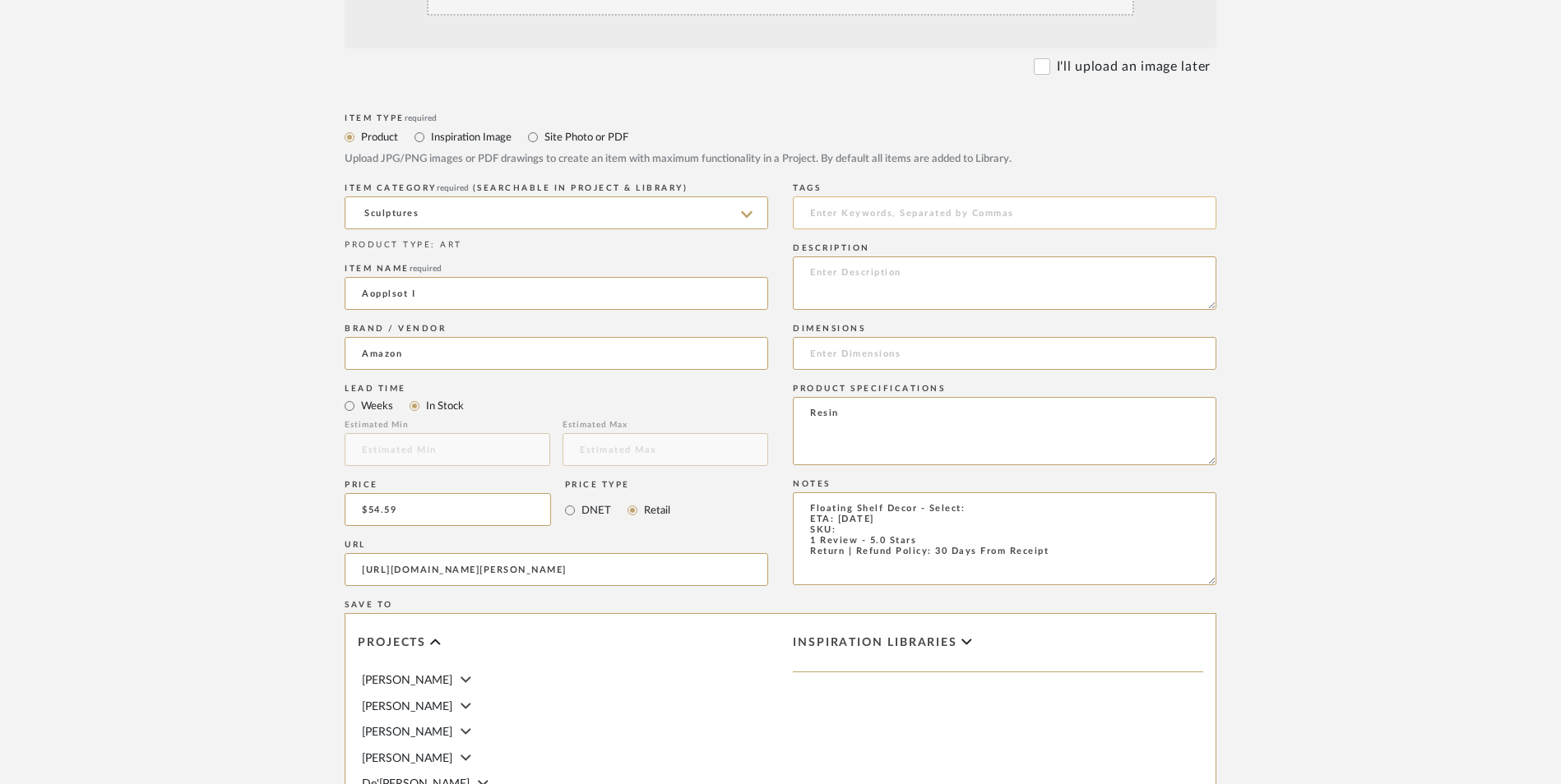
scroll to position [493, 0]
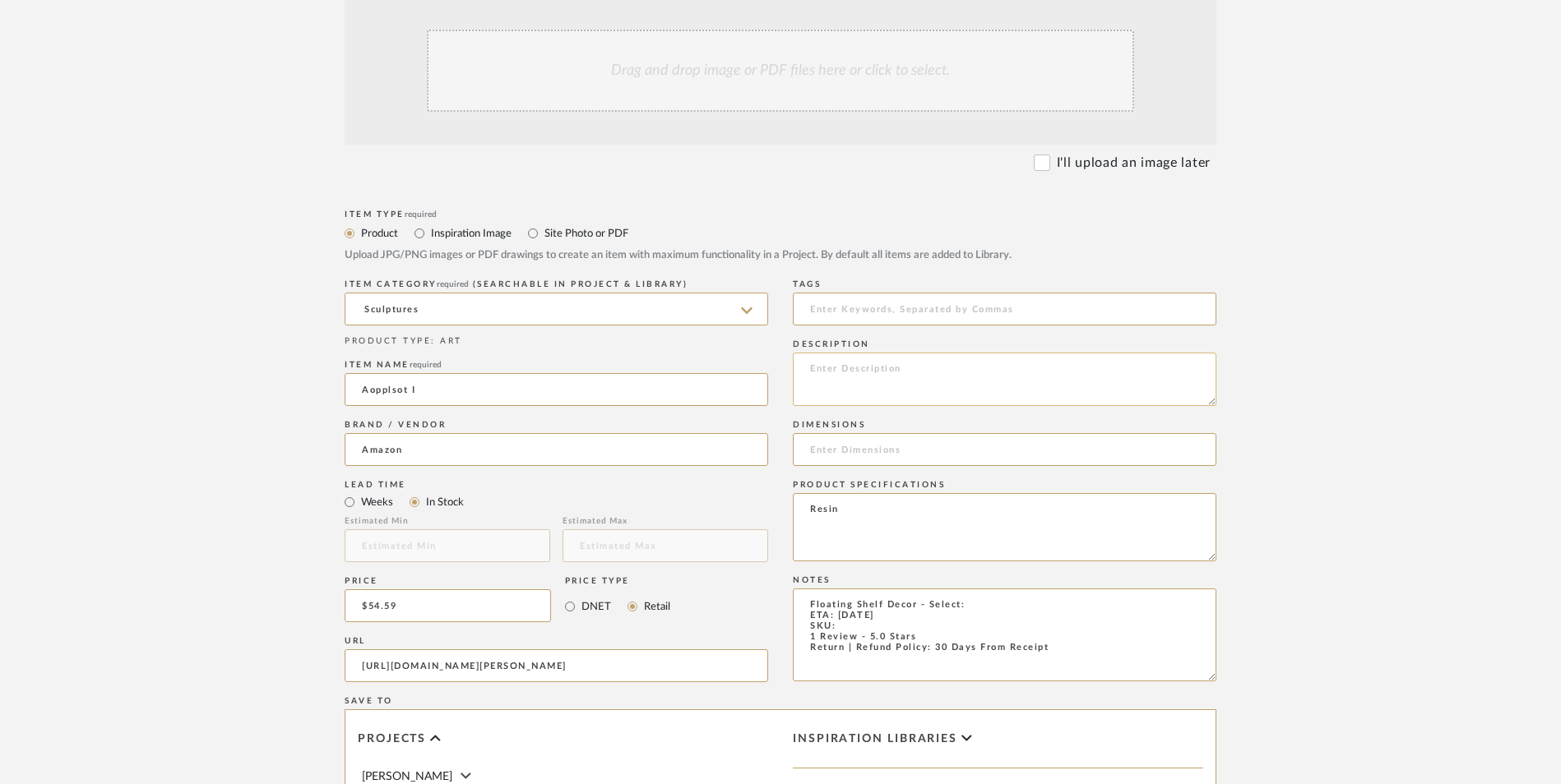
type textarea "Resin"
click at [894, 352] on textarea at bounding box center [1005, 379] width 424 height 54
paste textarea "With protective knobs, beautiful and stylish home decoration, these protect you…"
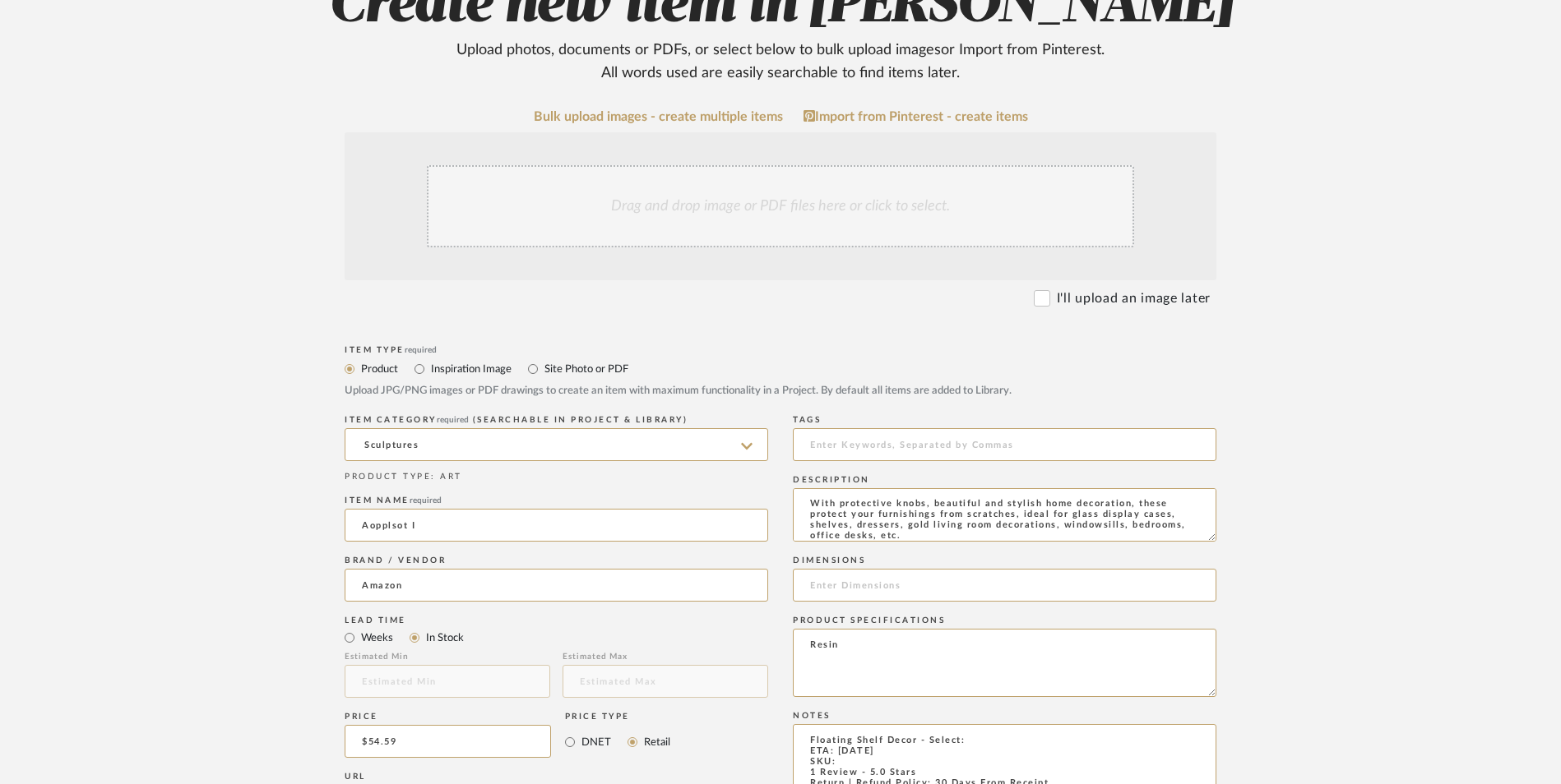
scroll to position [329, 0]
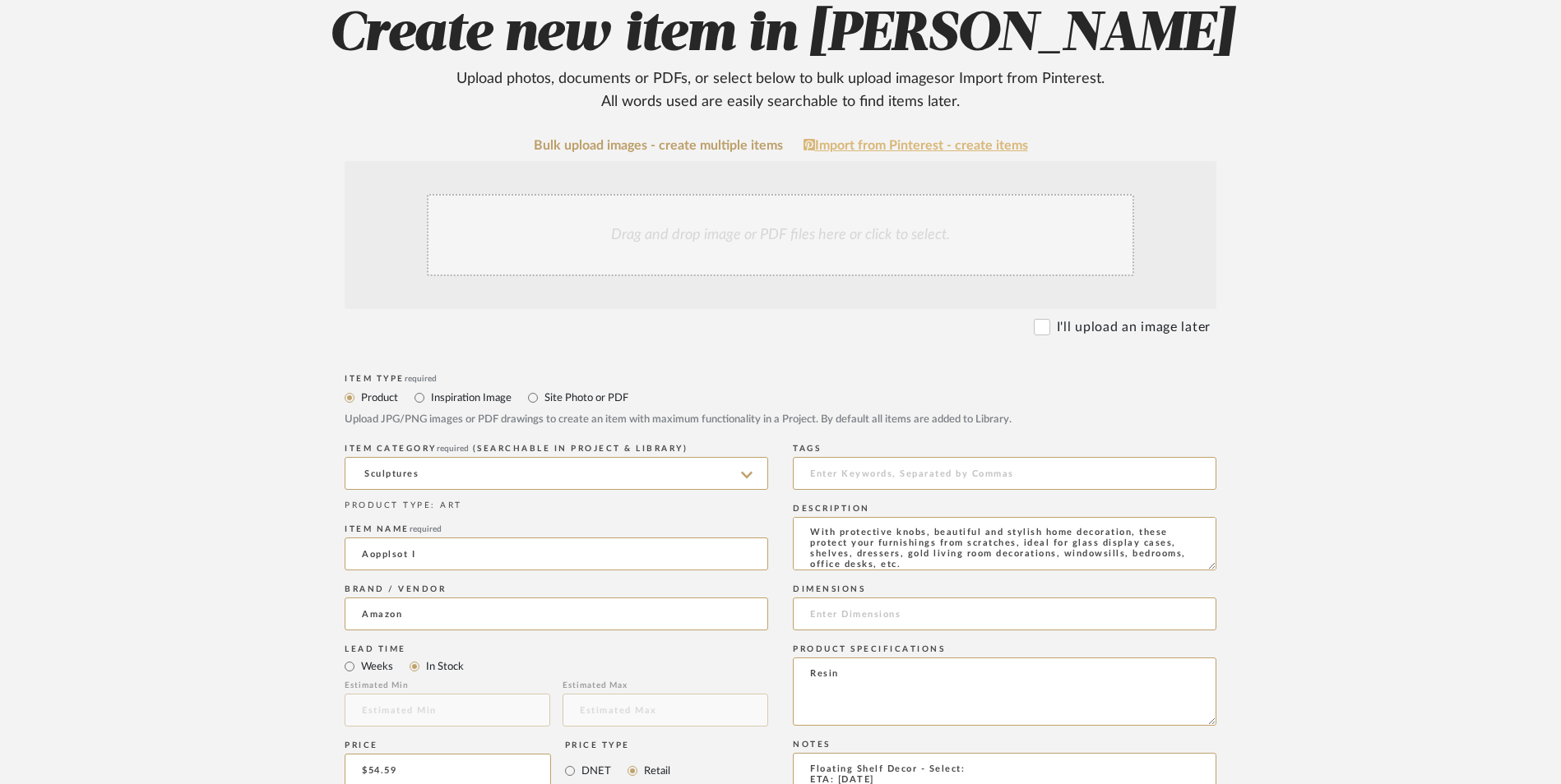
type textarea "With protective knobs, beautiful and stylish home decoration, these protect you…"
click at [789, 194] on div "Drag and drop image or PDF files here or click to select." at bounding box center [780, 235] width 707 height 82
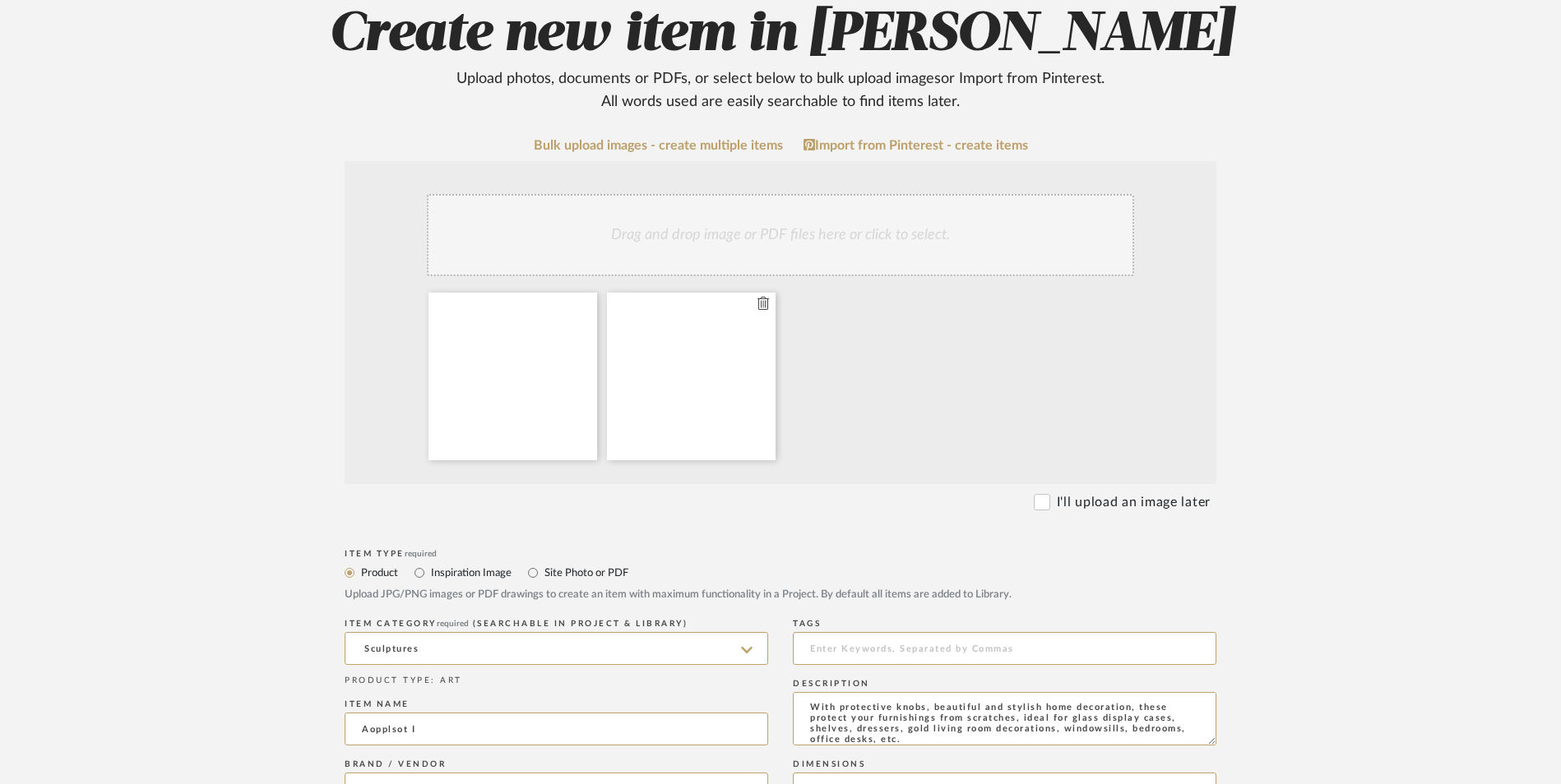
click at [763, 297] on icon at bounding box center [764, 302] width 12 height 13
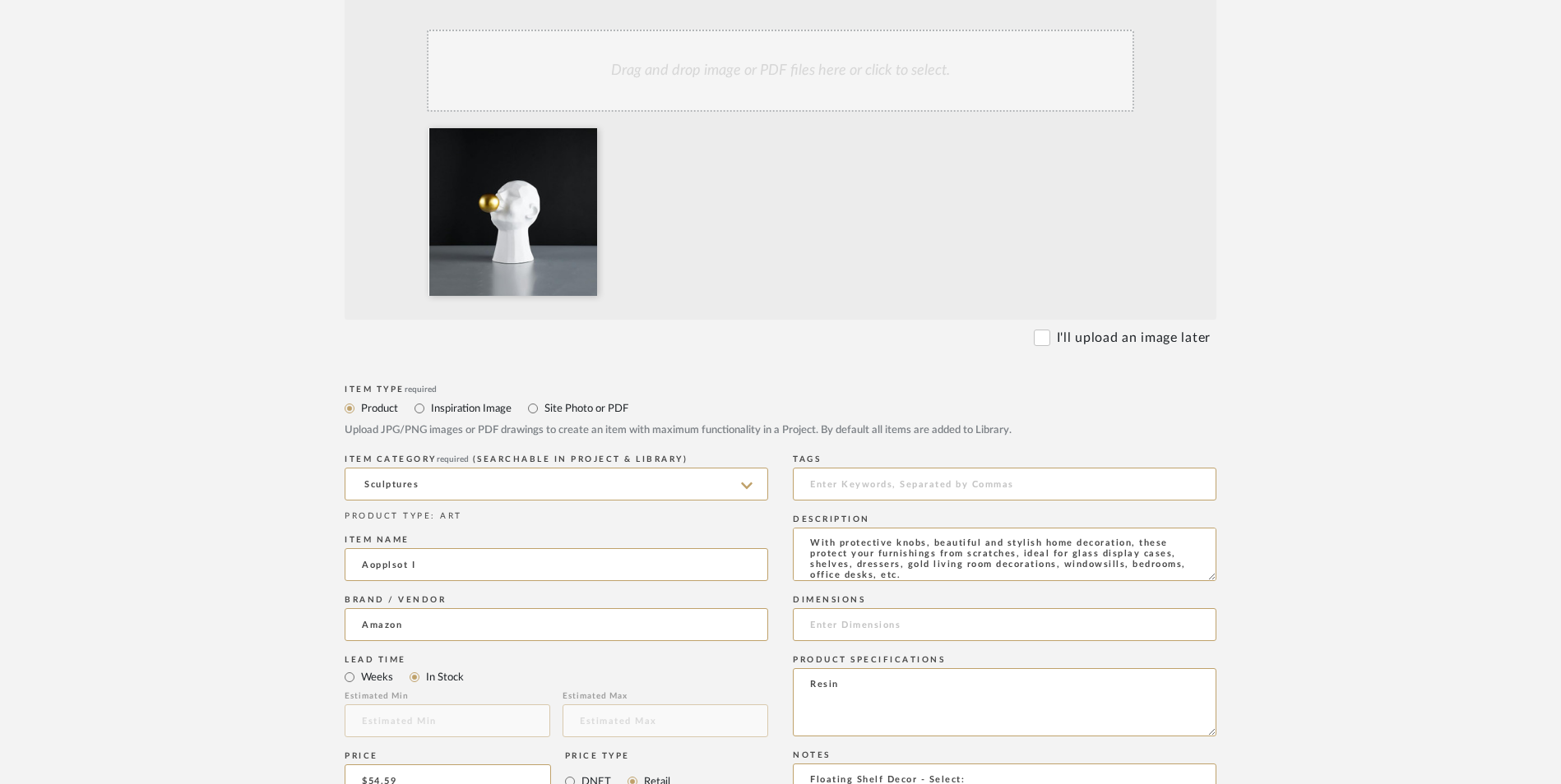
scroll to position [576, 0]
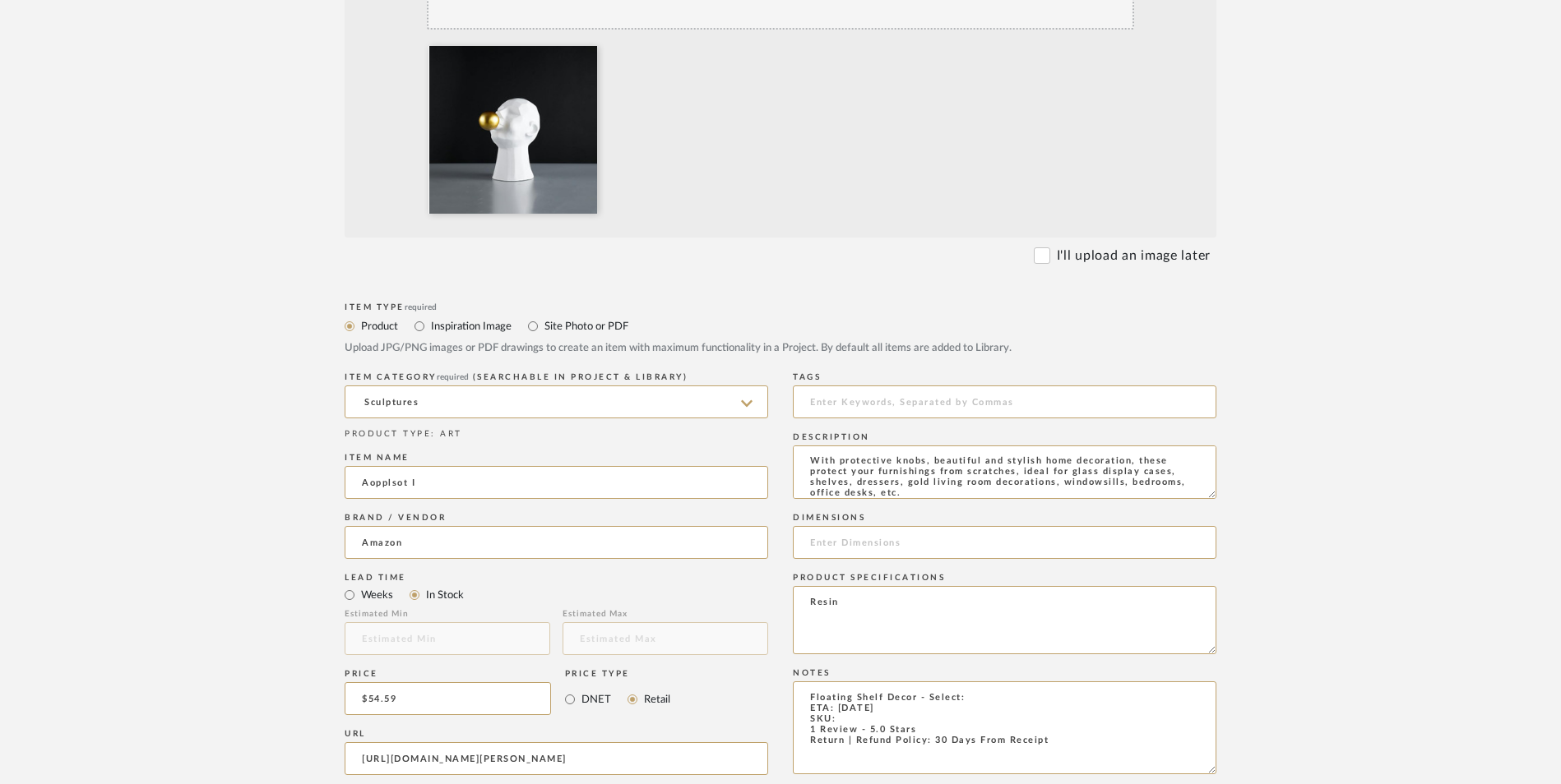
drag, startPoint x: 885, startPoint y: 564, endPoint x: 790, endPoint y: 565, distance: 95.0
click at [790, 565] on div "Item Type required Product Inspiration Image Site Photo or PDF Upload JPG/PNG i…" at bounding box center [780, 778] width 872 height 960
click at [890, 681] on textarea "Floating Shelf Decor - Select: ETA: [DATE] SKU: 1 Review - 5.0 Stars Return | R…" at bounding box center [1005, 727] width 424 height 93
drag, startPoint x: 884, startPoint y: 565, endPoint x: 792, endPoint y: 566, distance: 92.0
click at [792, 566] on div "Item Type required Product Inspiration Image Site Photo or PDF Upload JPG/PNG i…" at bounding box center [780, 778] width 872 height 960
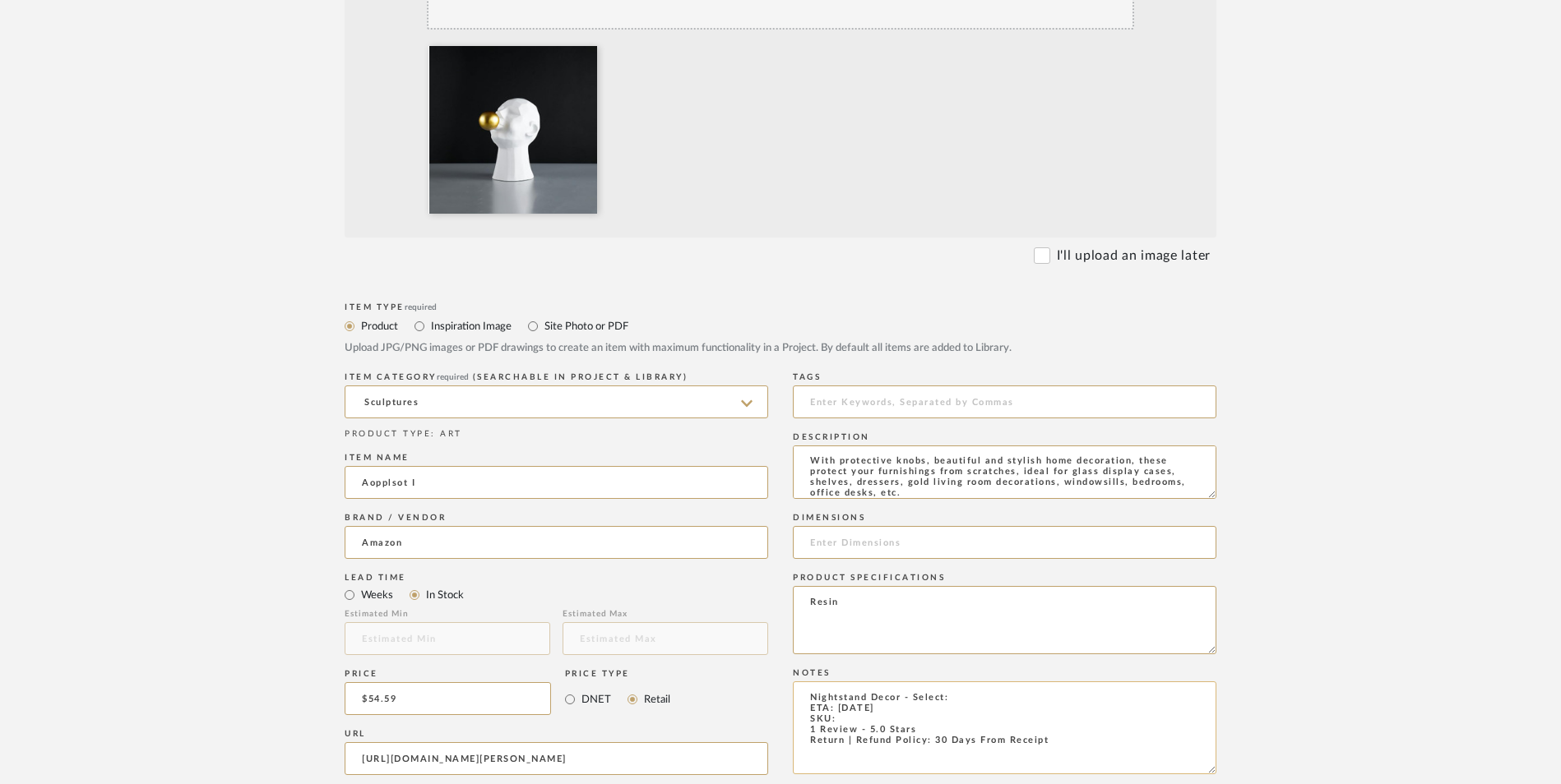
click at [958, 681] on textarea "Nightstand Decor - Select: ETA: [DATE] SKU: 1 Review - 5.0 Stars Return | Refun…" at bounding box center [1005, 727] width 424 height 93
click at [861, 681] on textarea "Nightstand Decor - Select: White D ETA: [DATE] SKU: 1 Review - 5.0 Stars Return…" at bounding box center [1005, 727] width 424 height 93
paste textarea "B0D2HDQ9BN"
type textarea "Nightstand Decor - Select: White D ETA: [DATE] SKU: B0D2HDQ9BN 1 Review - 5.0 S…"
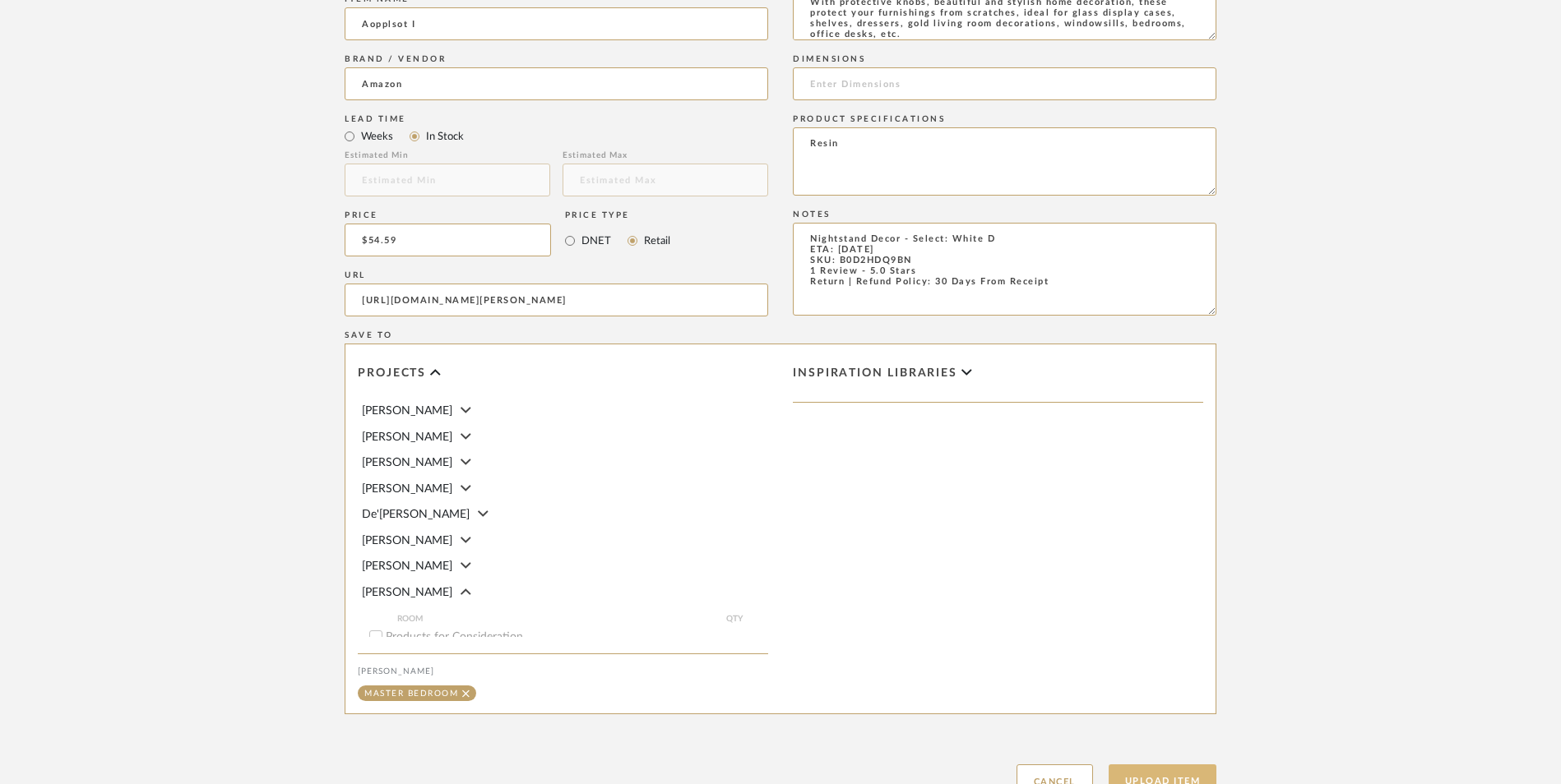
click at [1177, 764] on button "Upload Item" at bounding box center [1162, 781] width 109 height 33
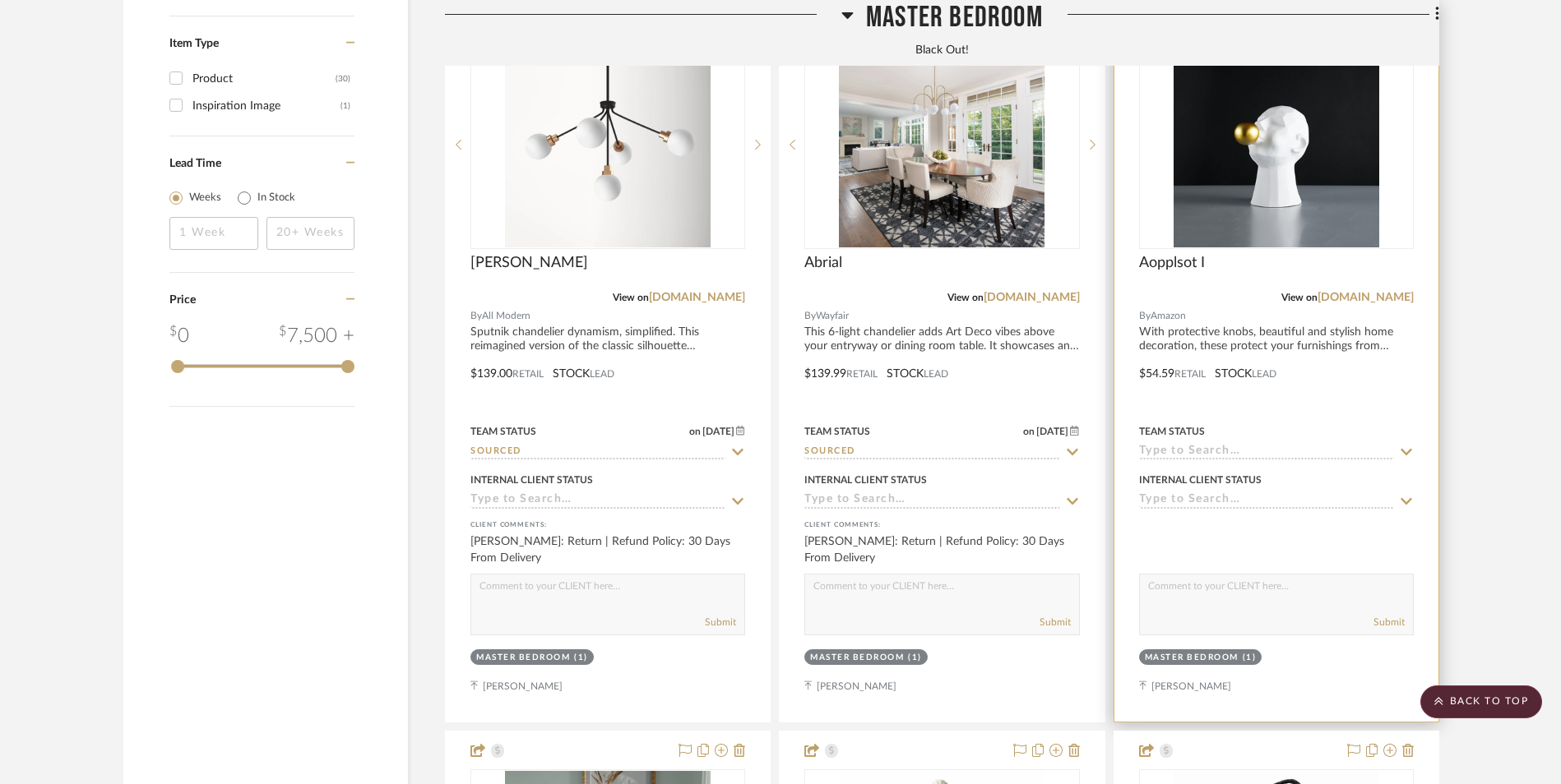
scroll to position [2083, 0]
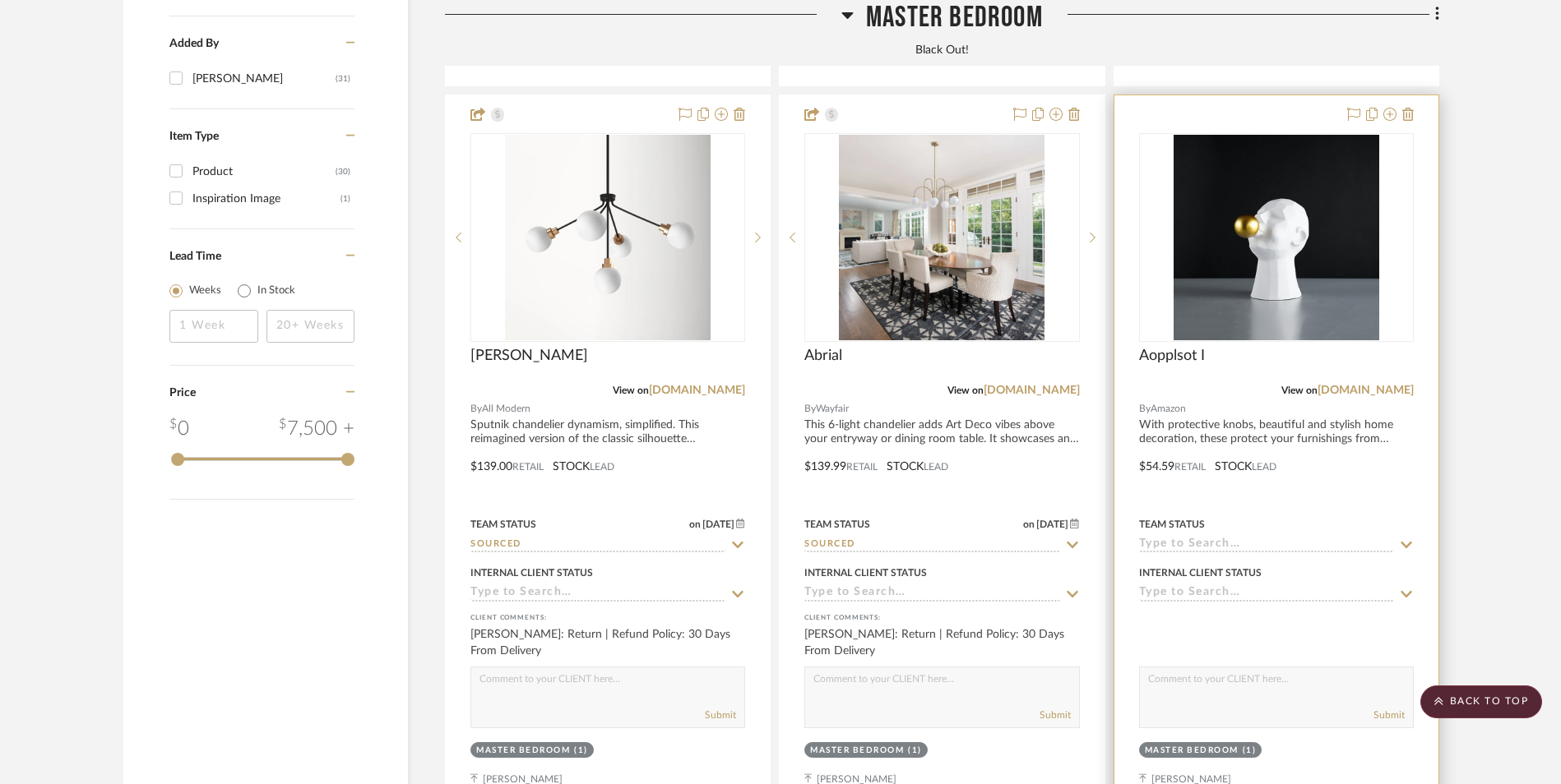
click at [1254, 147] on img "0" at bounding box center [1276, 238] width 206 height 206
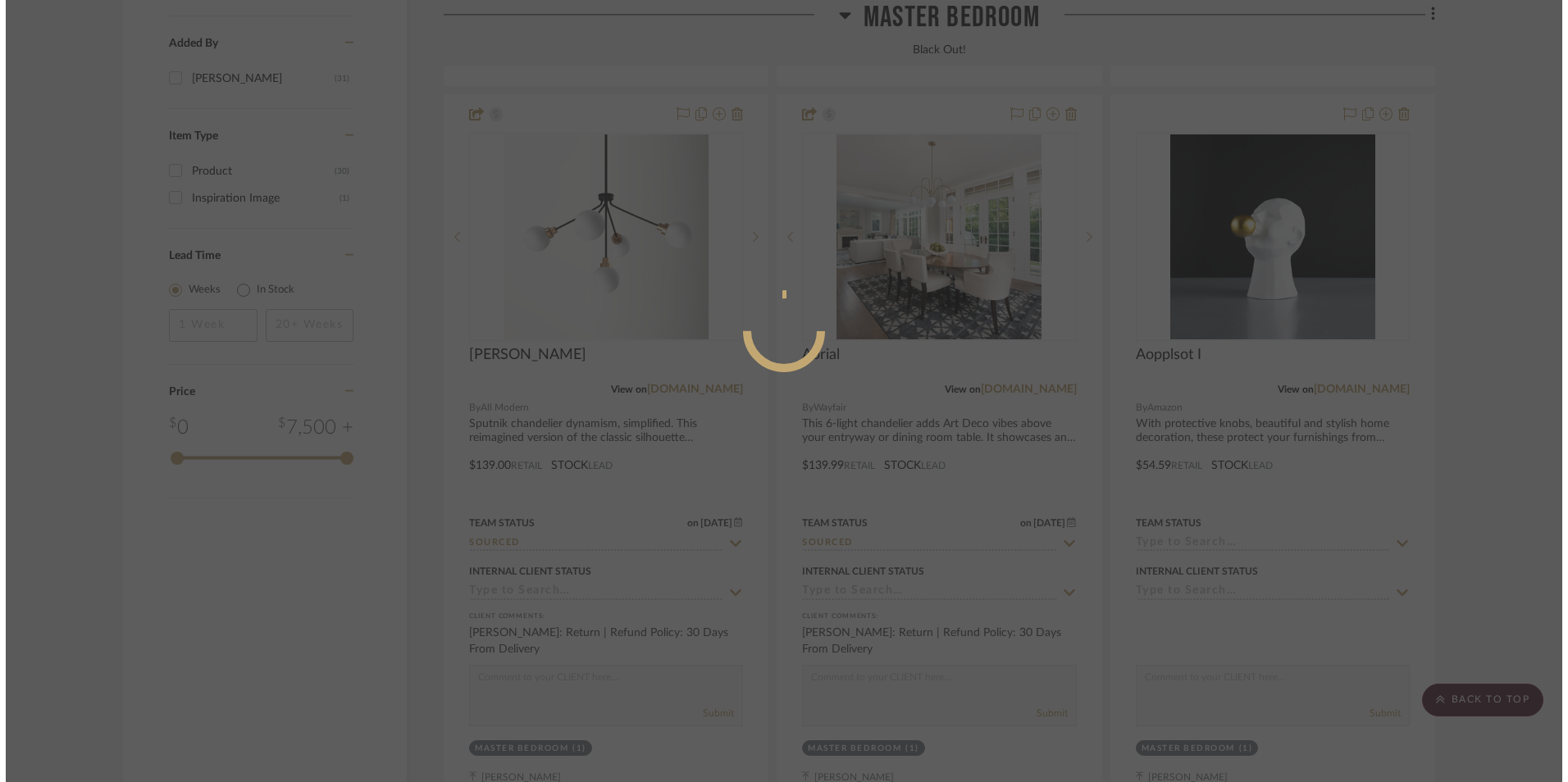
scroll to position [0, 0]
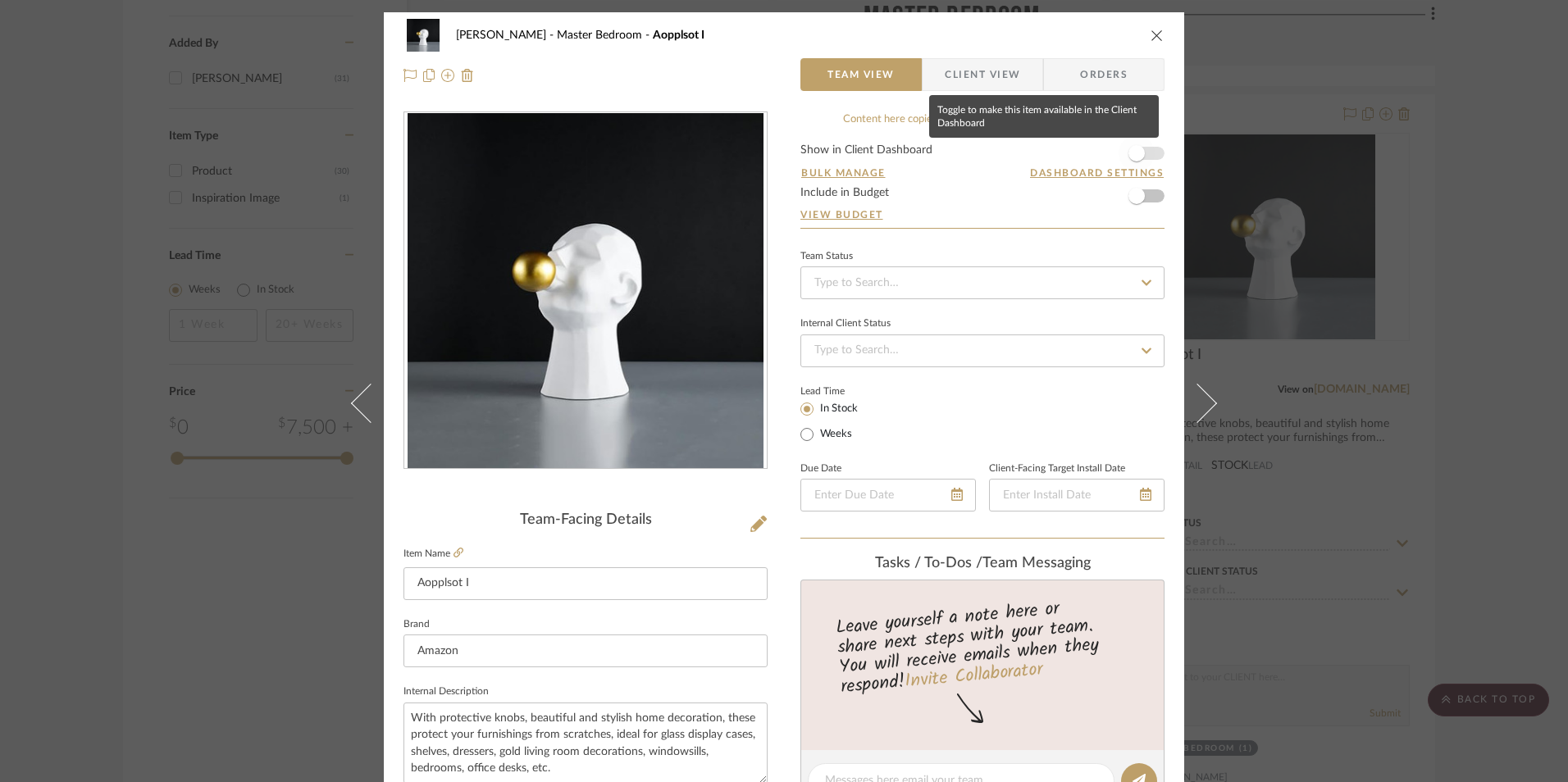
click at [1135, 153] on span "button" at bounding box center [1136, 153] width 17 height 17
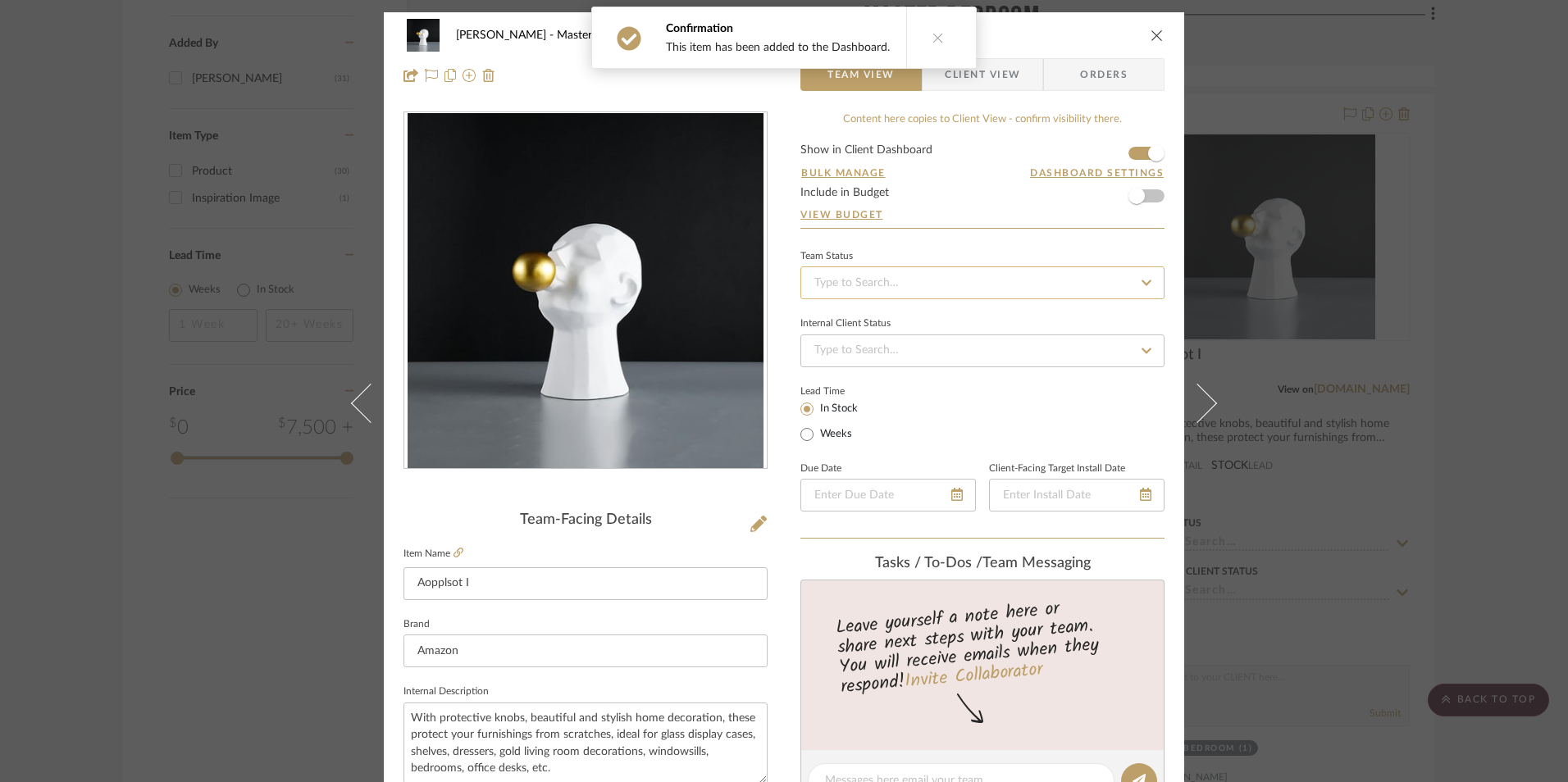
click at [967, 283] on input at bounding box center [982, 283] width 364 height 33
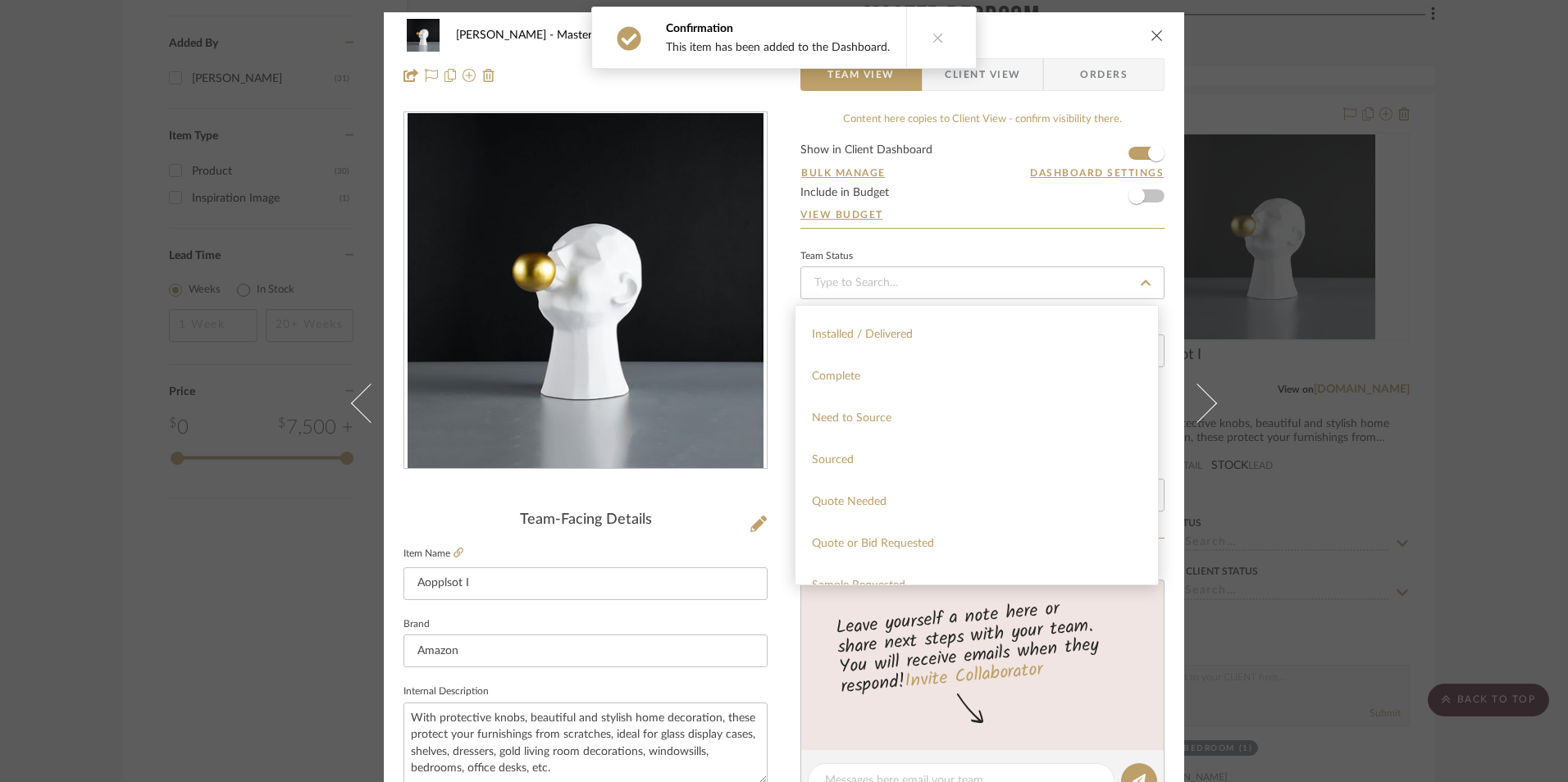
drag, startPoint x: 863, startPoint y: 463, endPoint x: 819, endPoint y: 473, distance: 45.1
click at [863, 463] on div "Sourced" at bounding box center [976, 460] width 362 height 42
type input "[DATE]"
type input "Sourced"
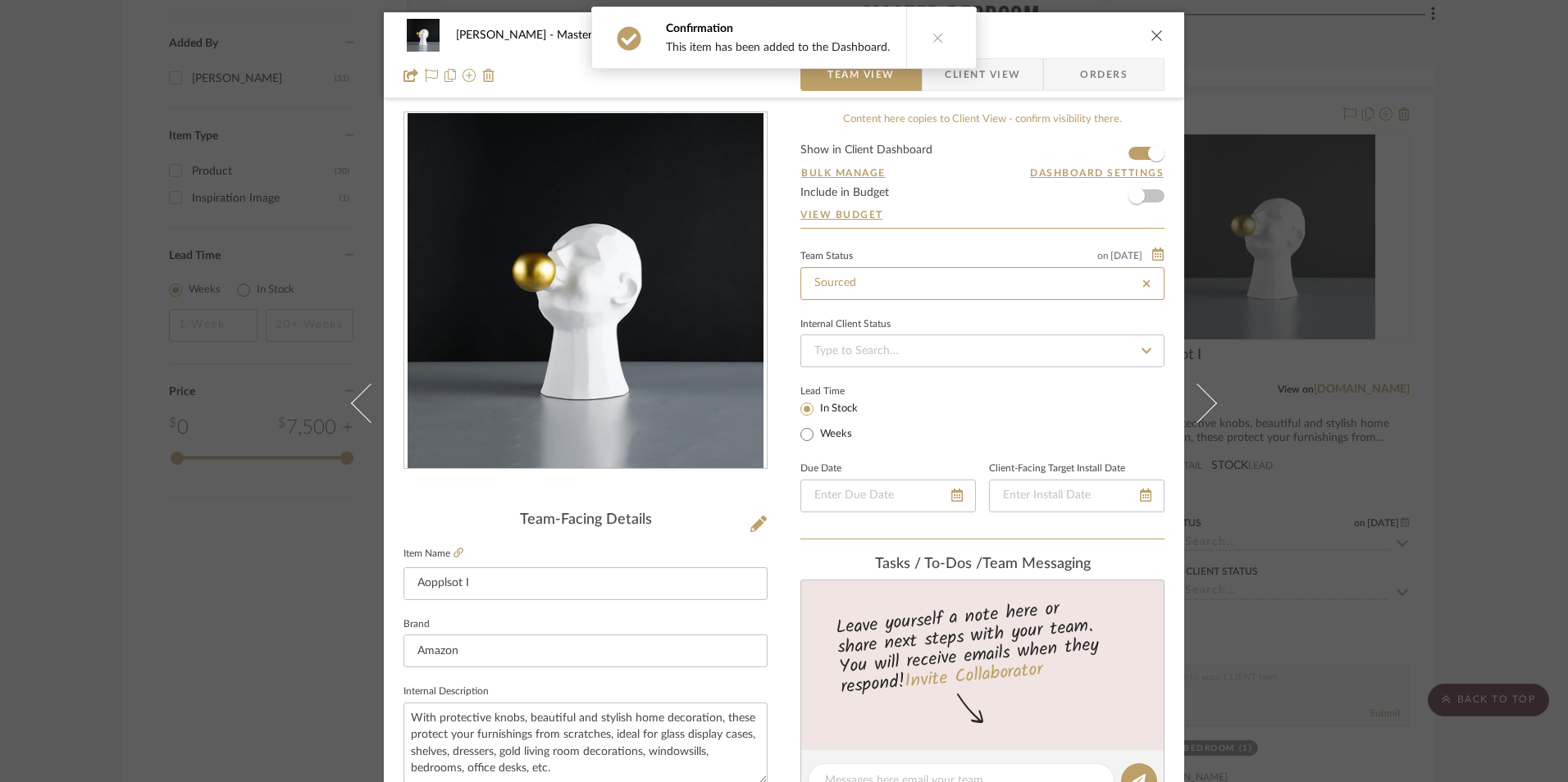
type input "[DATE]"
type input "Sourced"
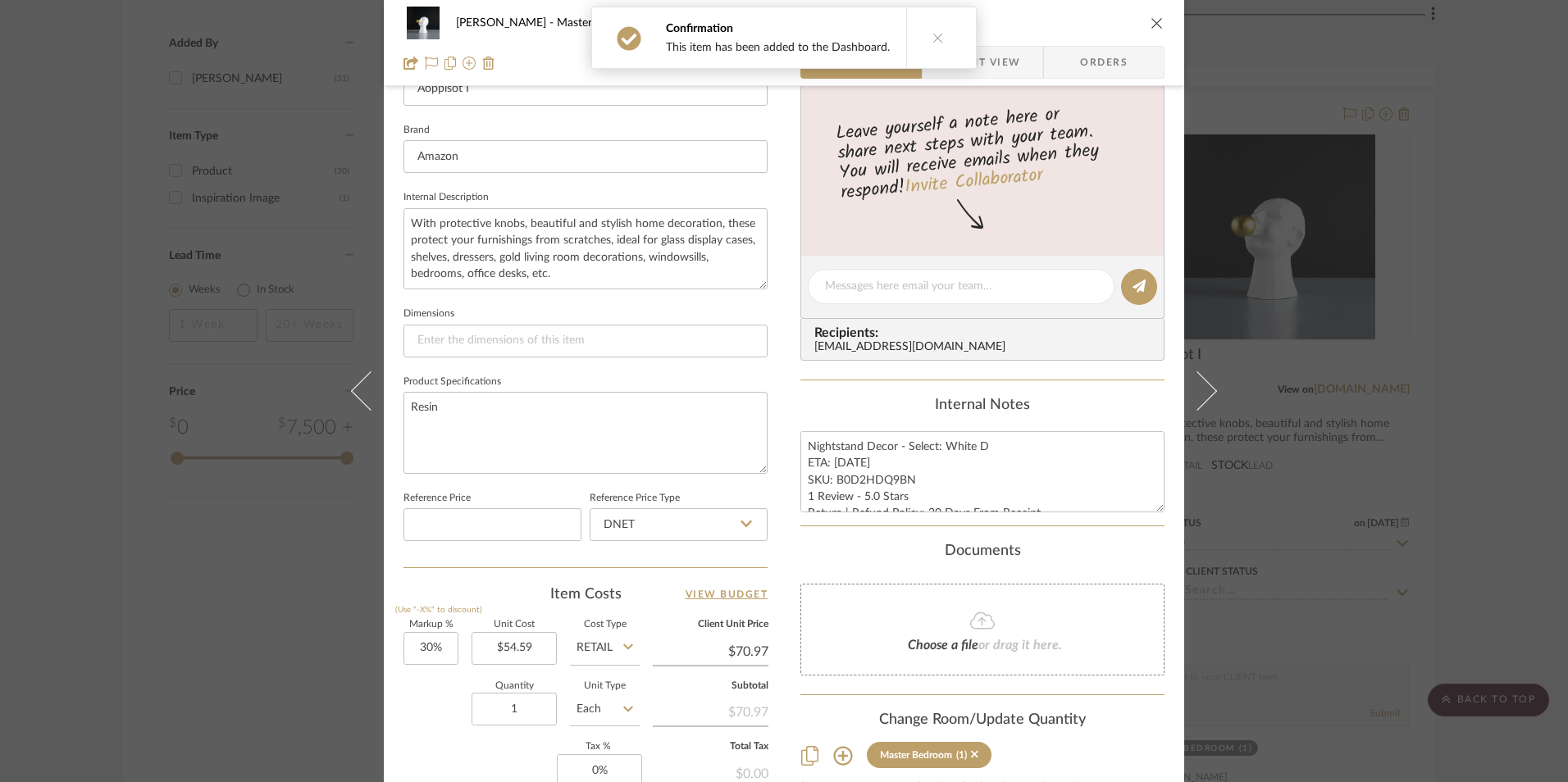
scroll to position [574, 0]
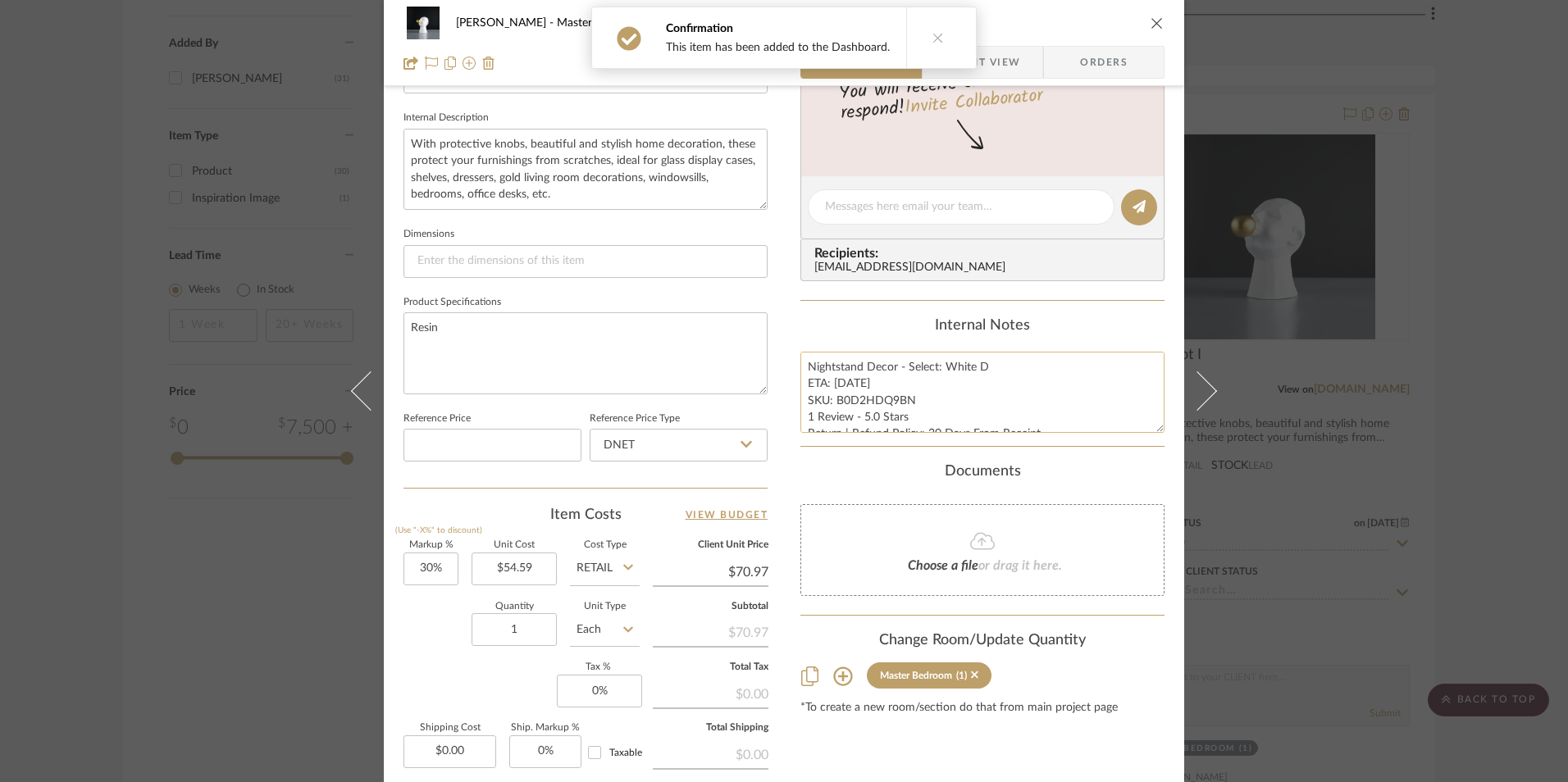
click at [872, 412] on textarea "Nightstand Decor - Select: White D ETA: [DATE] SKU: B0D2HDQ9BN 1 Review - 5.0 S…" at bounding box center [982, 391] width 364 height 81
drag, startPoint x: 905, startPoint y: 397, endPoint x: 833, endPoint y: 398, distance: 72.0
click at [833, 398] on textarea "Nightstand Decor - Select: White D ETA: [DATE] SKU: B0D2HDQ9BN 1 Review - 5.0 S…" at bounding box center [982, 391] width 364 height 81
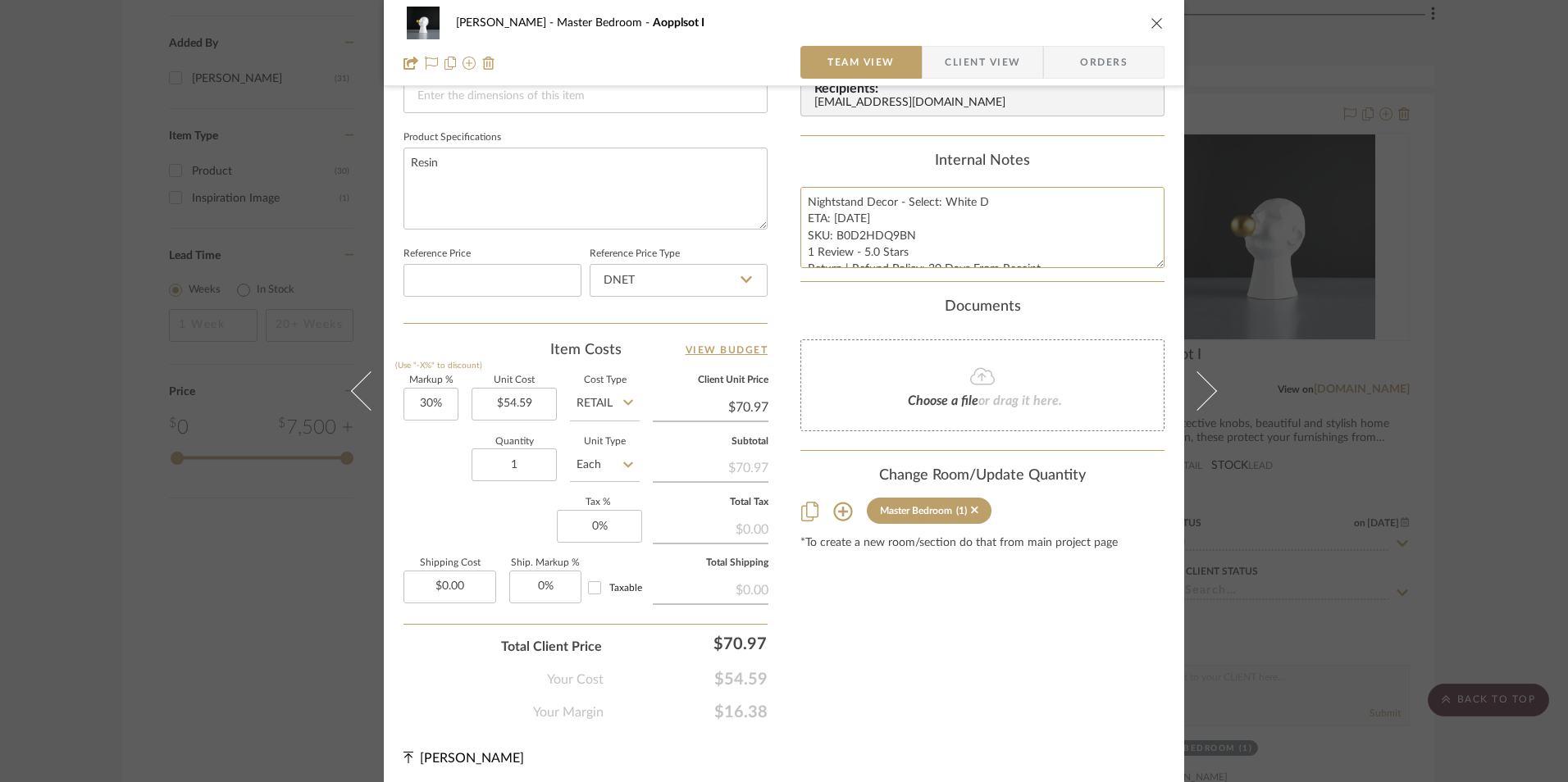
scroll to position [745, 0]
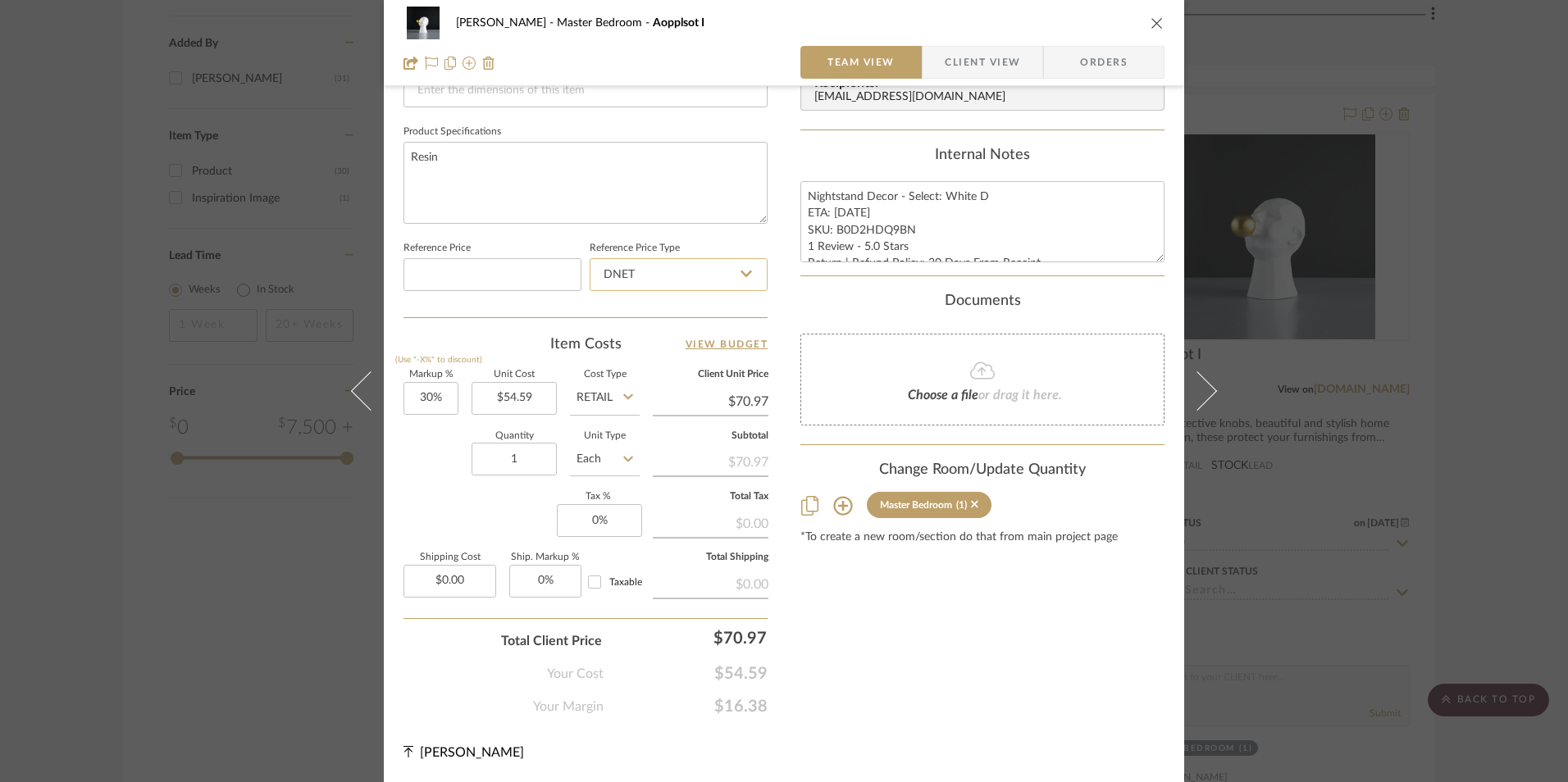
click at [677, 282] on input "DNET" at bounding box center [679, 275] width 178 height 33
click at [661, 346] on div "Retail" at bounding box center [685, 357] width 202 height 42
type input "Retail"
type input "30"
click at [428, 393] on input "30" at bounding box center [431, 398] width 55 height 33
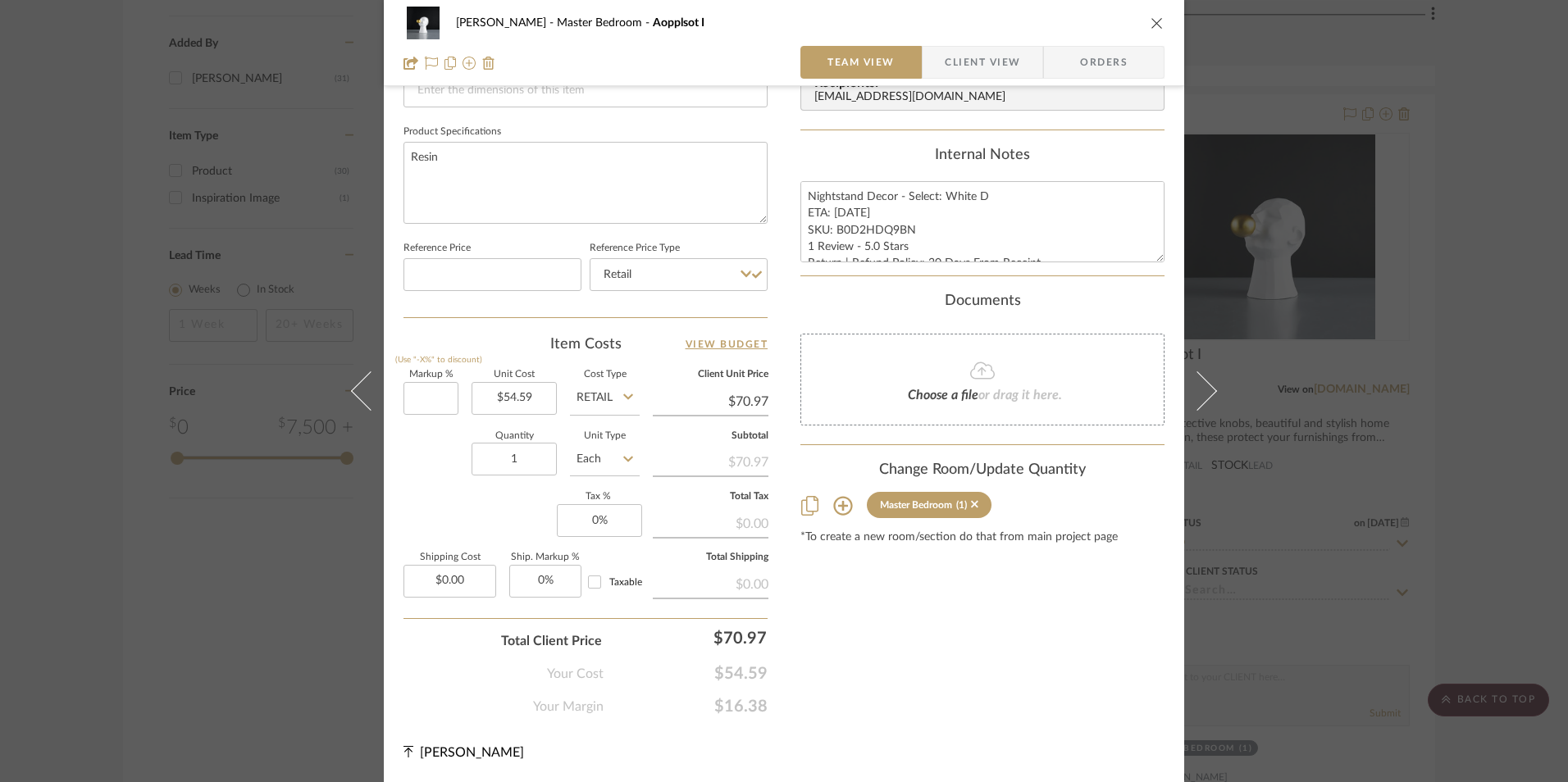
drag, startPoint x: 454, startPoint y: 473, endPoint x: 621, endPoint y: 541, distance: 180.3
click at [458, 474] on div "Quantity 1 Unit Type Each" at bounding box center [521, 462] width 236 height 59
type input "0%"
type input "$54.59"
click at [442, 575] on input "0.00" at bounding box center [449, 582] width 93 height 33
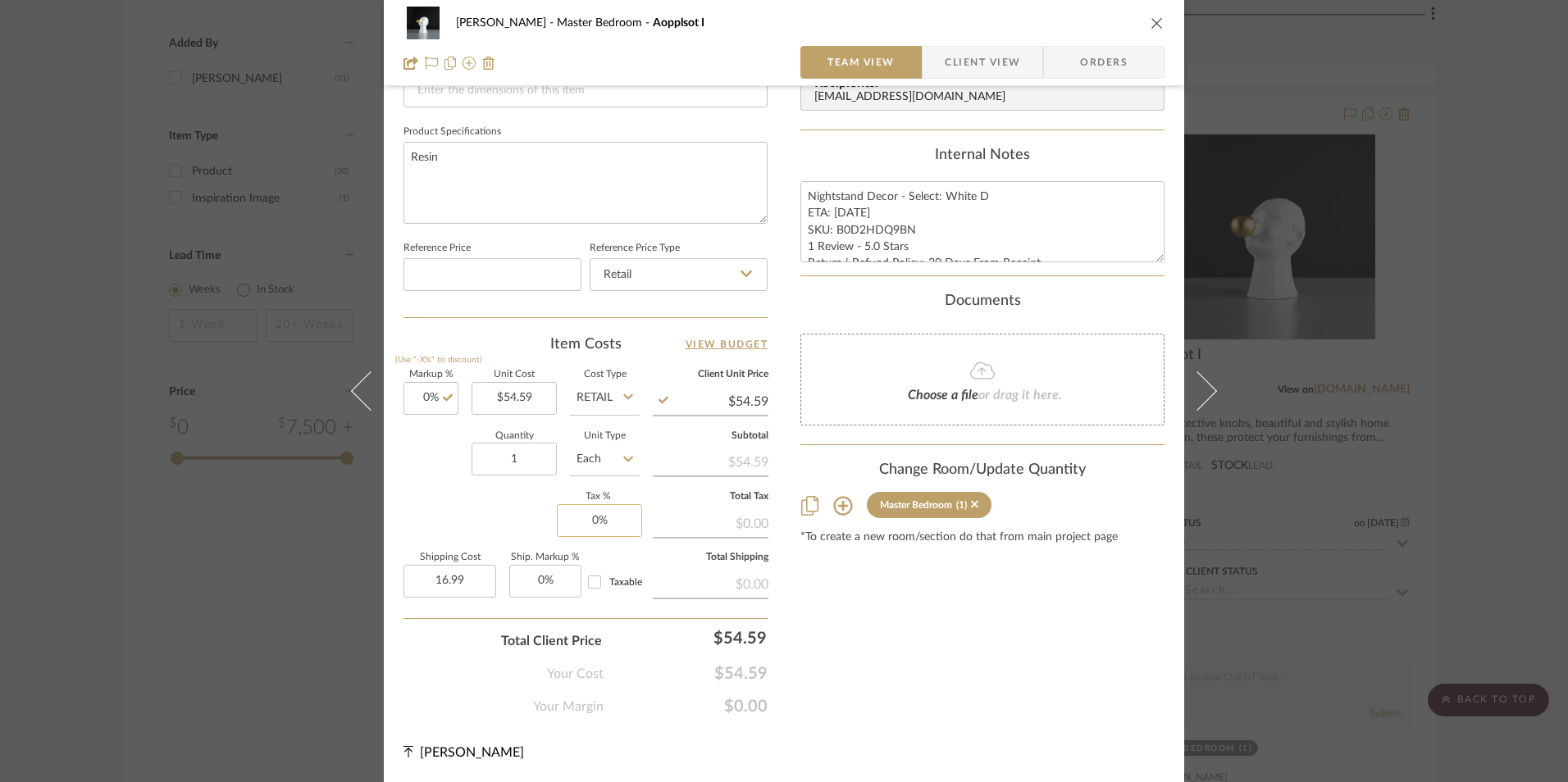
type input "$16.99"
click at [481, 519] on div "Markup % (Use "-X%" to discount) 0% Unit Cost $54.59 Cost Type Retail Client Un…" at bounding box center [585, 490] width 364 height 239
click at [611, 514] on input "0" at bounding box center [598, 521] width 85 height 33
type input "8.25%"
click at [988, 586] on div "Content here copies to Client View - confirm visibility there. Show in Client D…" at bounding box center [982, 42] width 364 height 1349
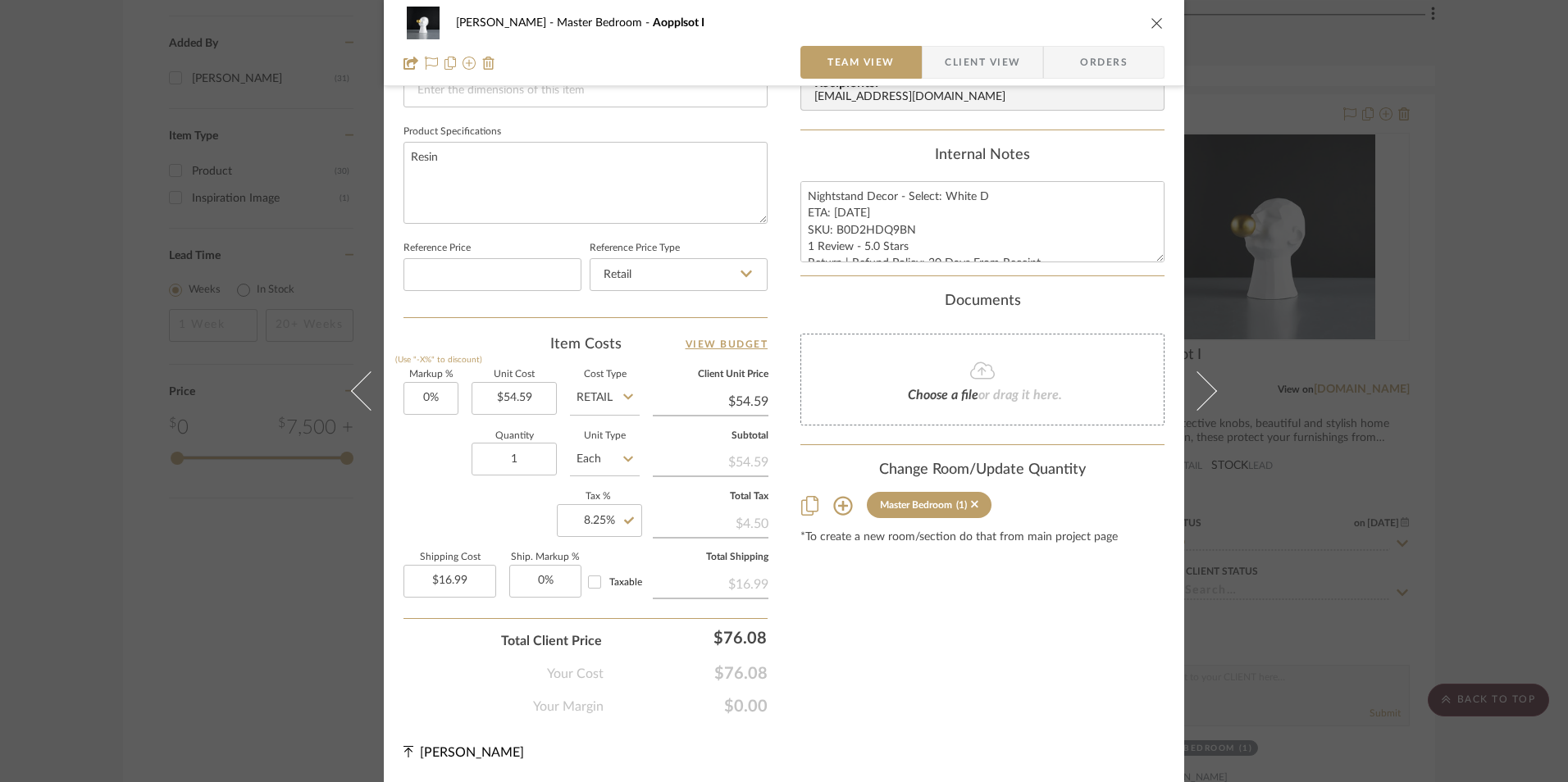
click at [1090, 58] on span "Orders" at bounding box center [1104, 62] width 84 height 33
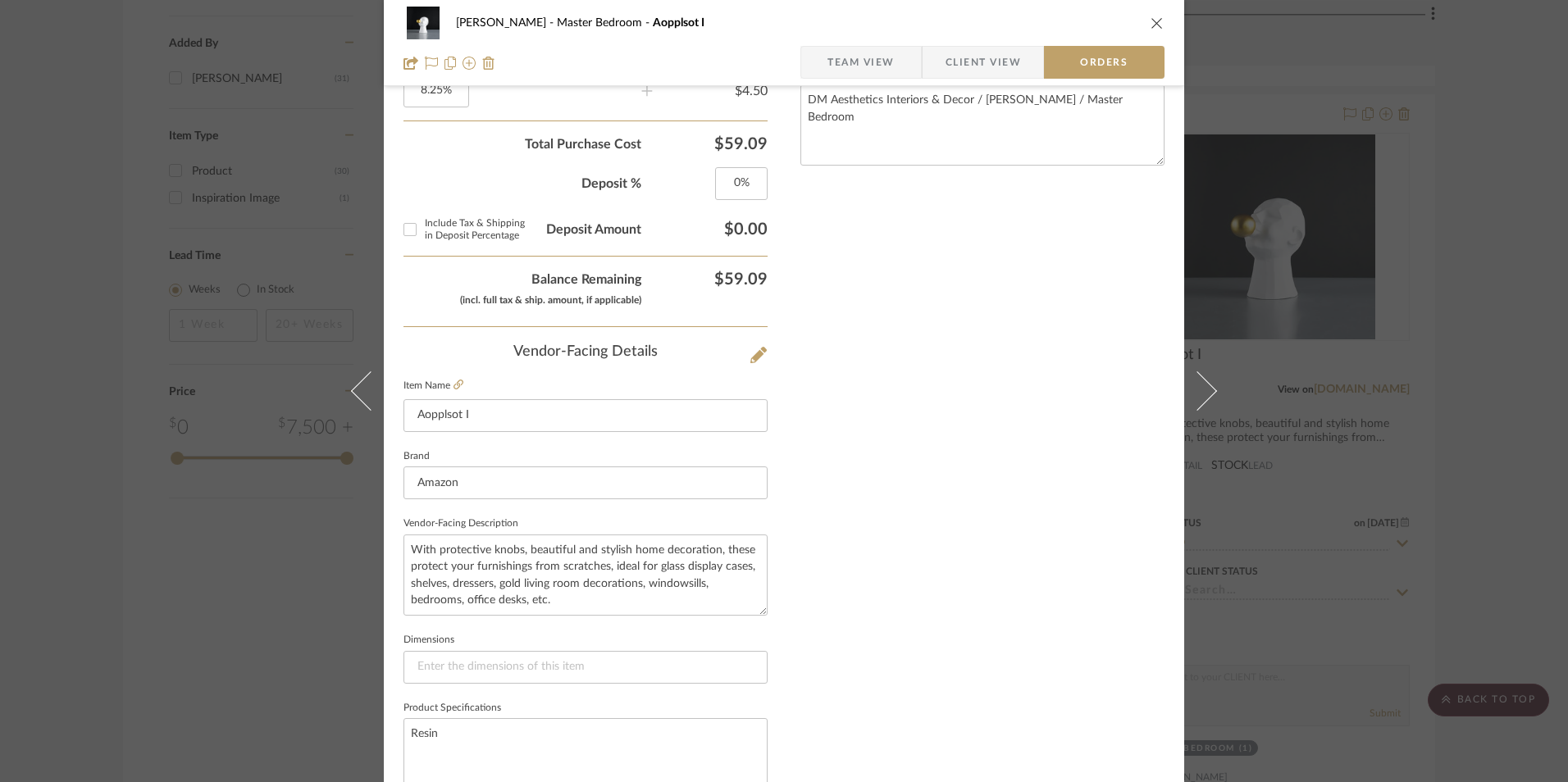
scroll to position [962, 0]
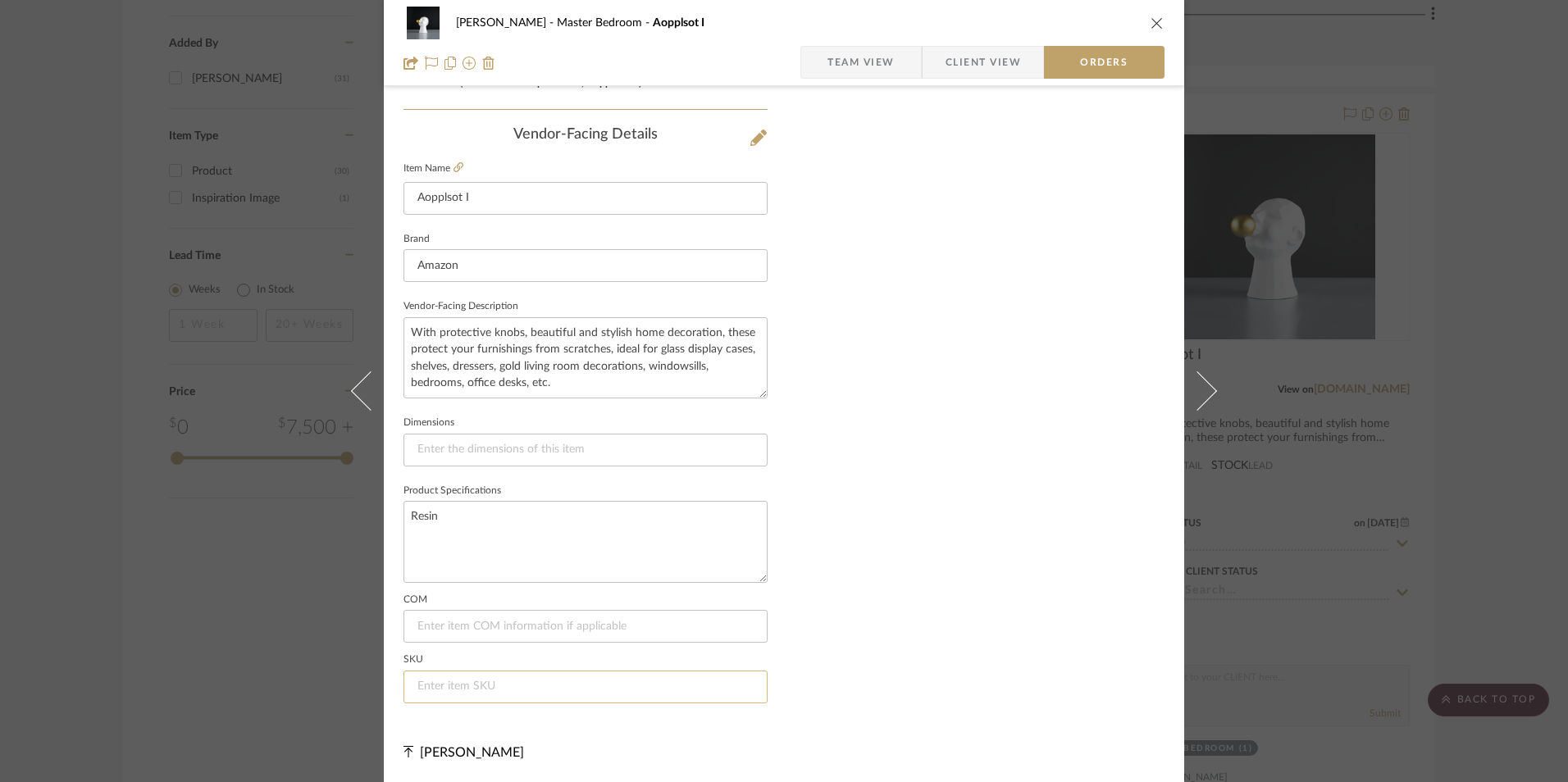
click at [494, 688] on input at bounding box center [585, 687] width 364 height 33
paste input "B0D2HDQ9BN"
type input "B0D2HDQ9BN"
click at [852, 62] on span "Team View" at bounding box center [860, 62] width 67 height 33
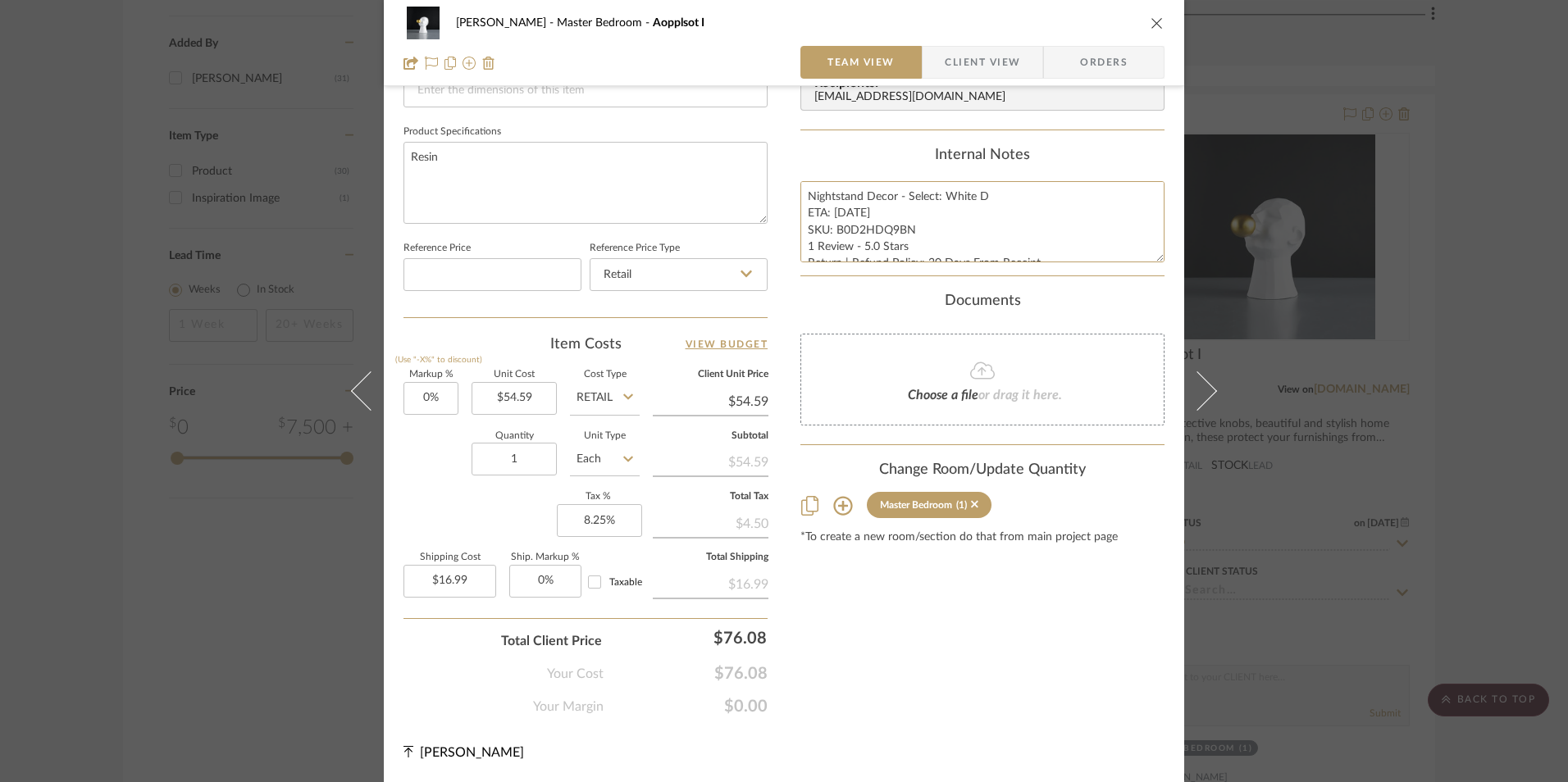
scroll to position [17, 0]
drag, startPoint x: 803, startPoint y: 193, endPoint x: 822, endPoint y: 227, distance: 38.9
click at [1095, 270] on summary-project-notes "Internal Notes Nightstand Decor - Select: White D ETA: [DATE] SKU: B0D2HDQ9BN 1…" at bounding box center [982, 211] width 364 height 130
click at [953, 64] on span "Client View" at bounding box center [982, 62] width 75 height 33
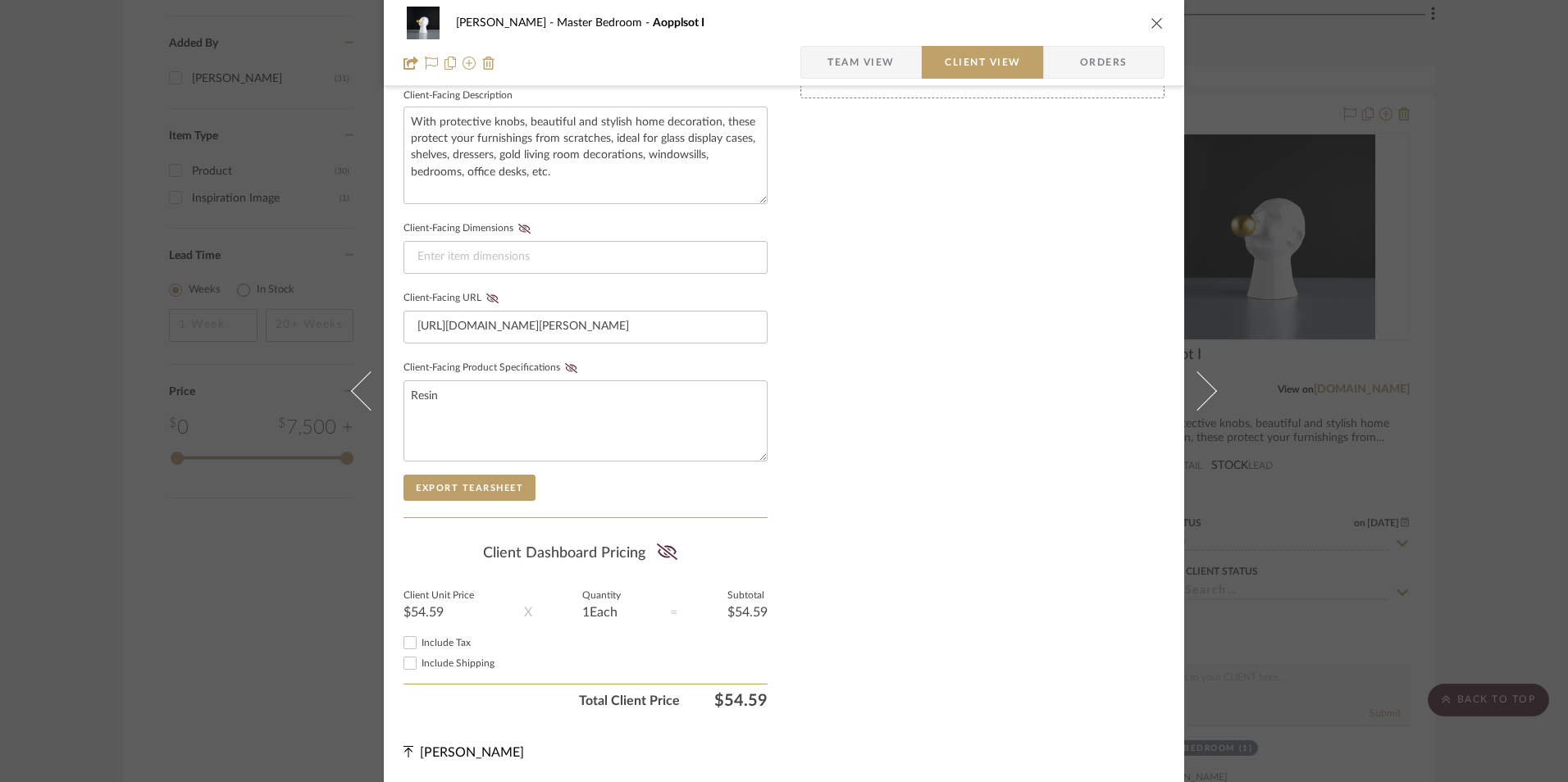
scroll to position [596, 0]
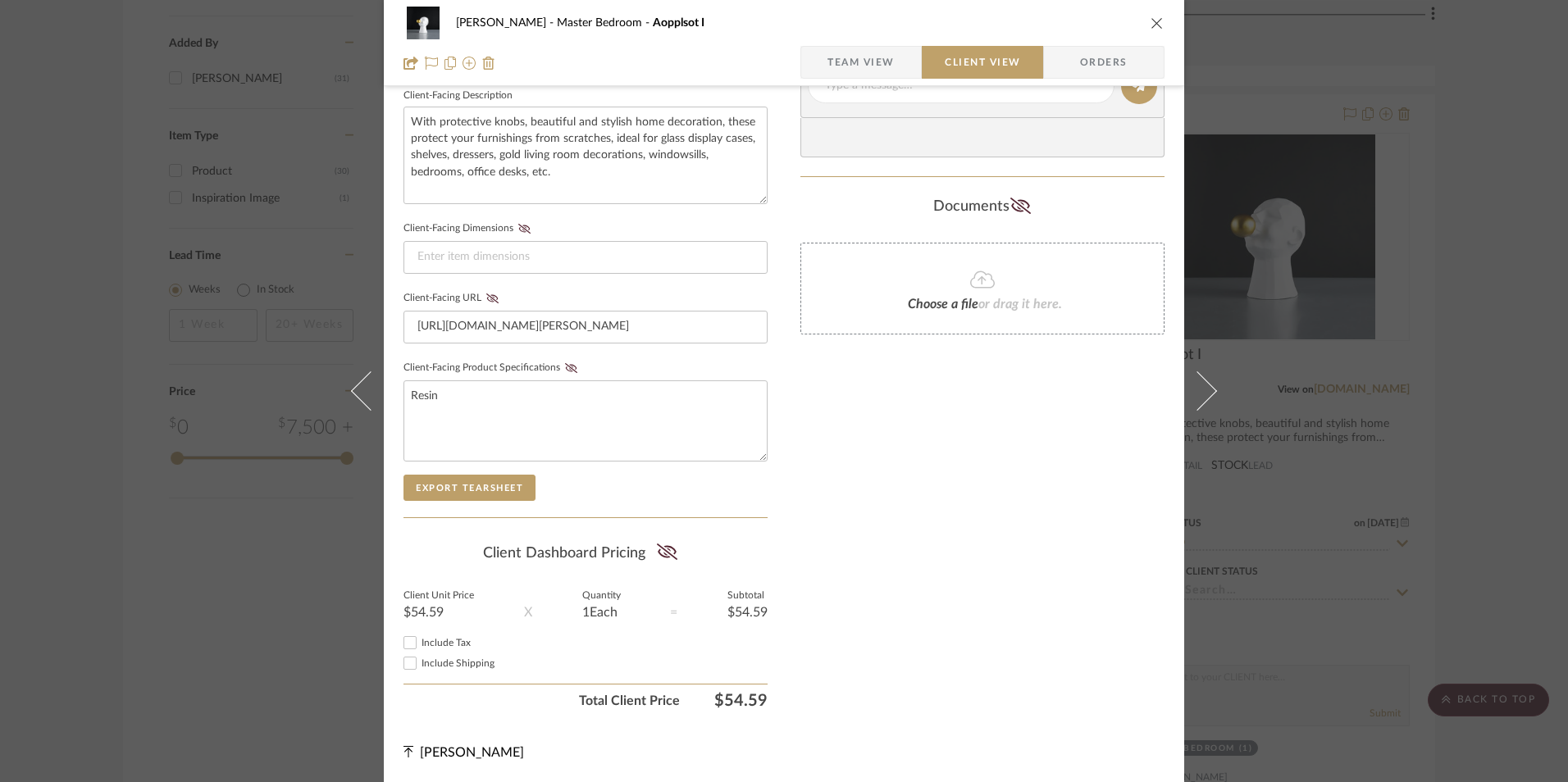
drag, startPoint x: 412, startPoint y: 642, endPoint x: 564, endPoint y: 609, distance: 155.5
click at [409, 642] on input "Include Tax" at bounding box center [410, 642] width 20 height 20
checkbox input "true"
click at [661, 552] on icon at bounding box center [666, 552] width 21 height 17
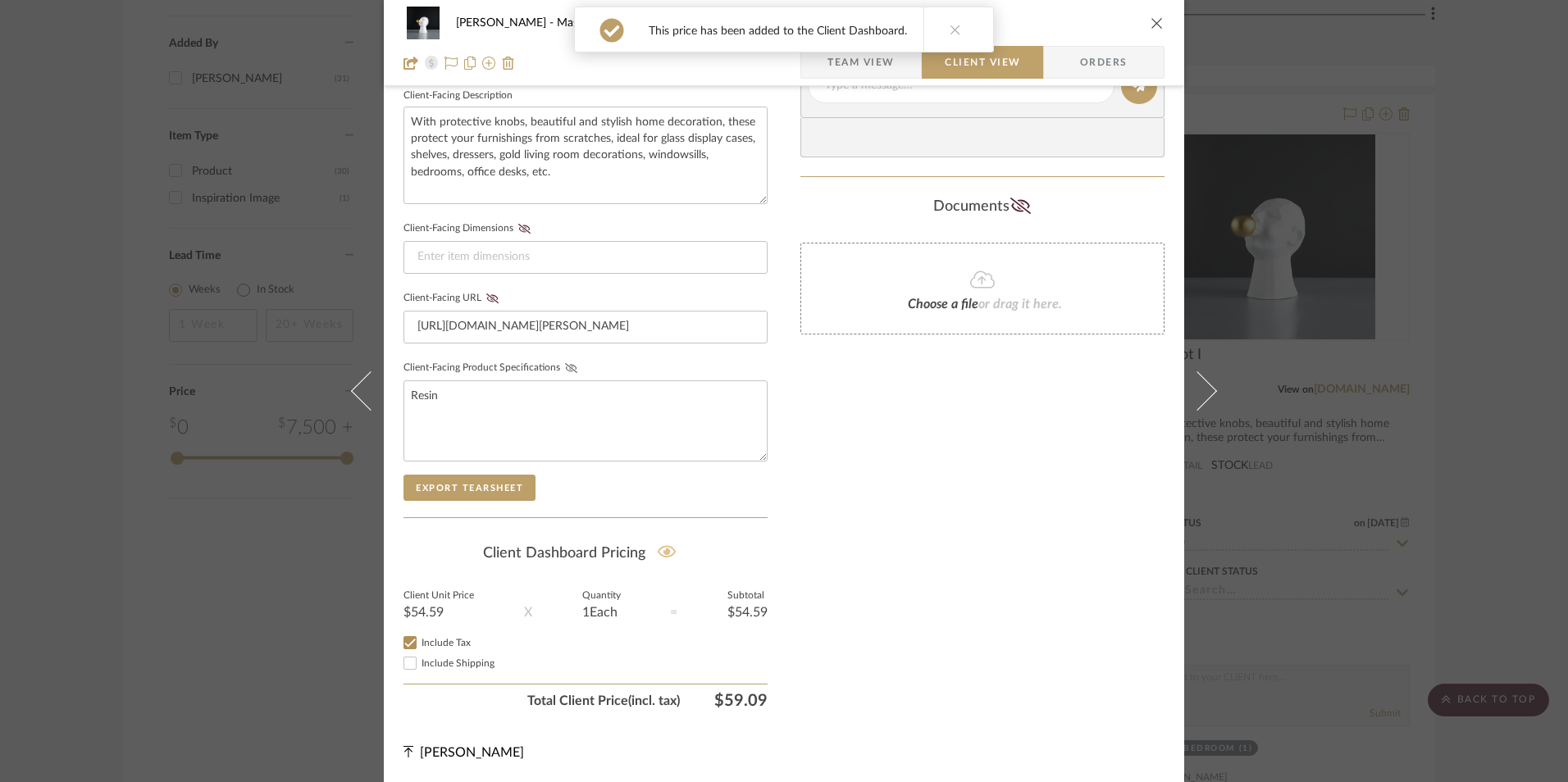
click at [566, 367] on icon at bounding box center [571, 368] width 13 height 10
drag, startPoint x: 484, startPoint y: 300, endPoint x: 516, endPoint y: 260, distance: 51.2
click at [486, 300] on icon at bounding box center [492, 299] width 13 height 10
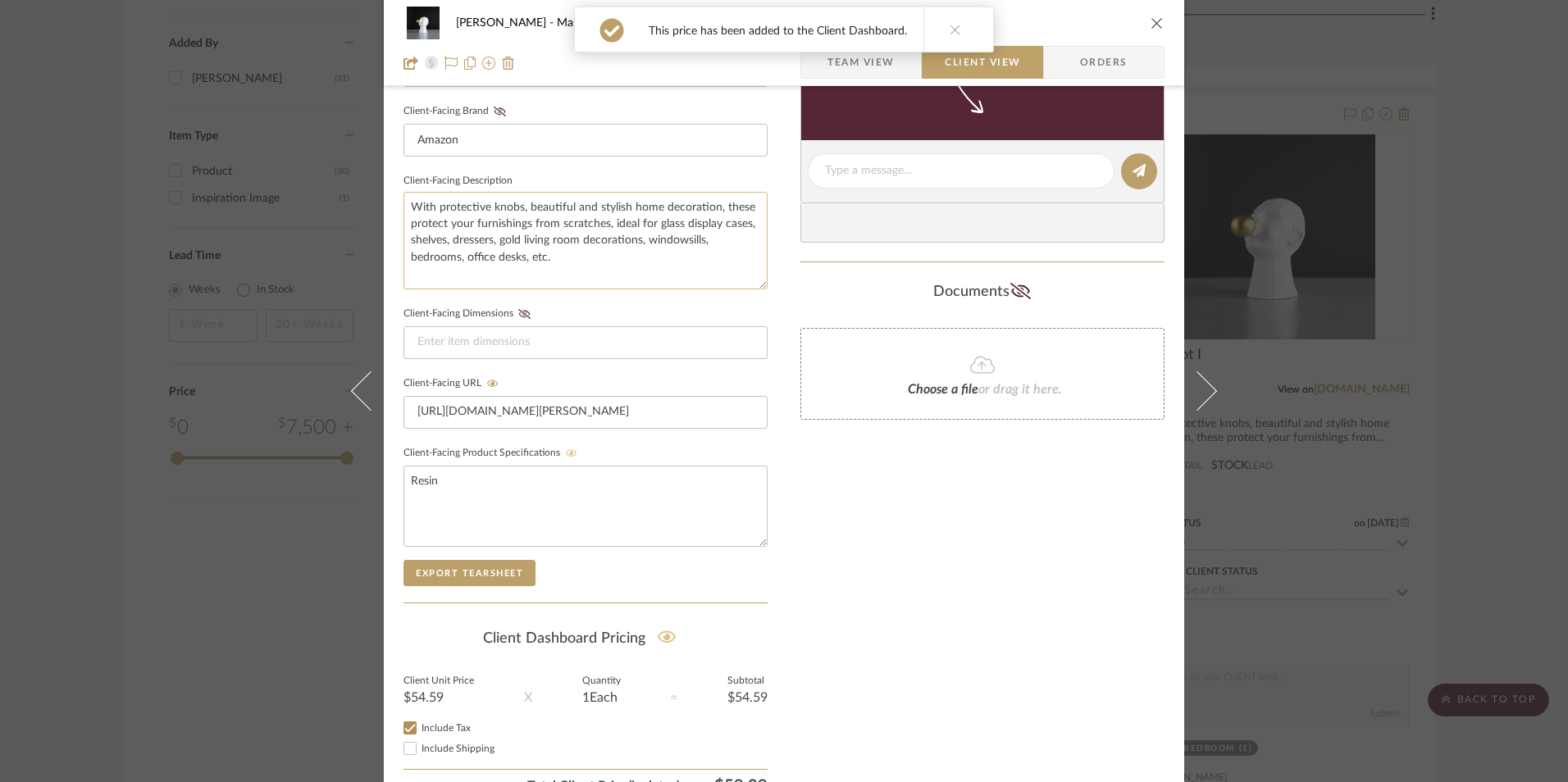
scroll to position [432, 0]
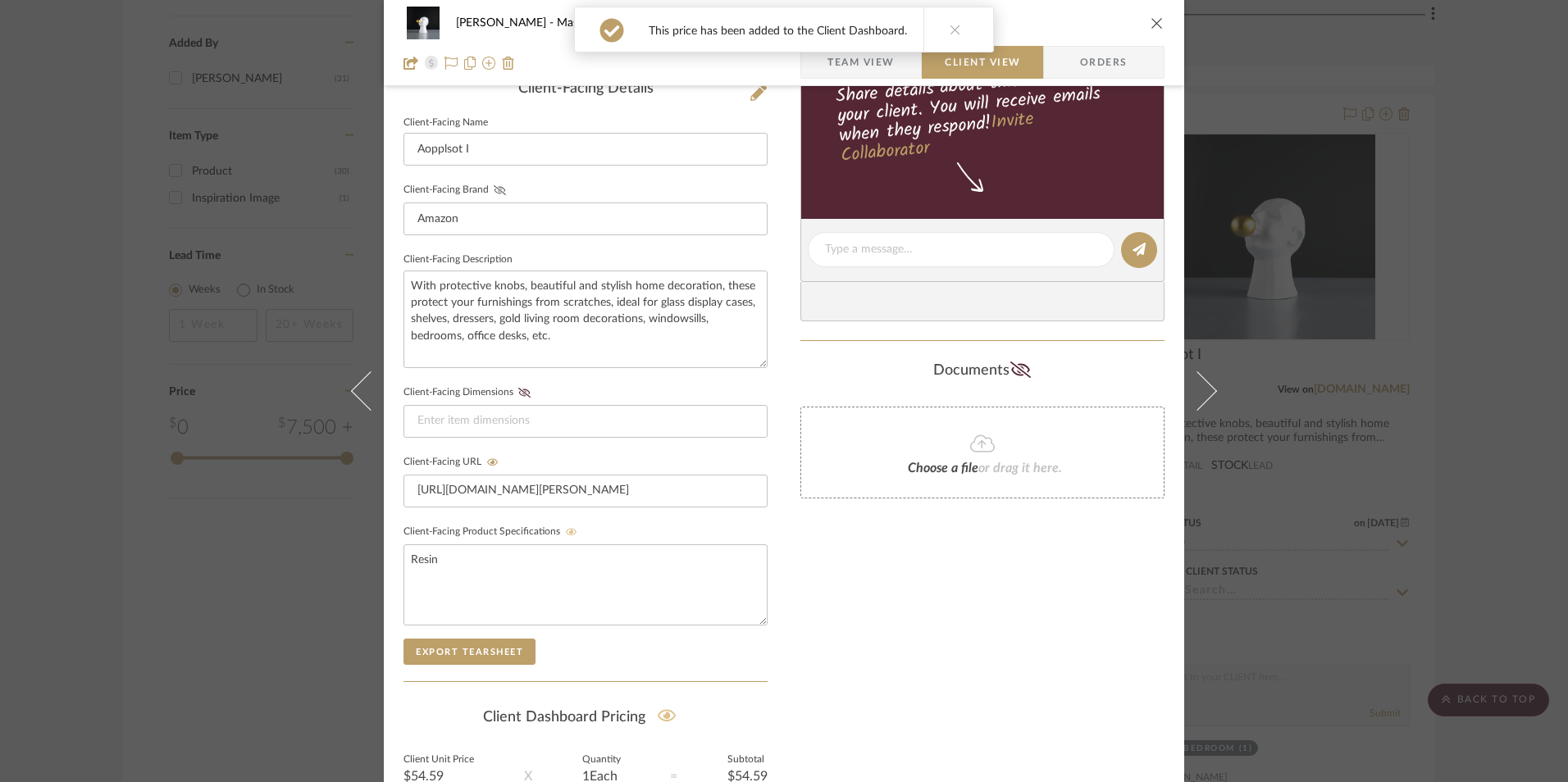
click at [493, 183] on fieldset "Client-Facing Brand Amazon" at bounding box center [585, 207] width 364 height 57
click at [489, 186] on fa-icon at bounding box center [499, 190] width 21 height 10
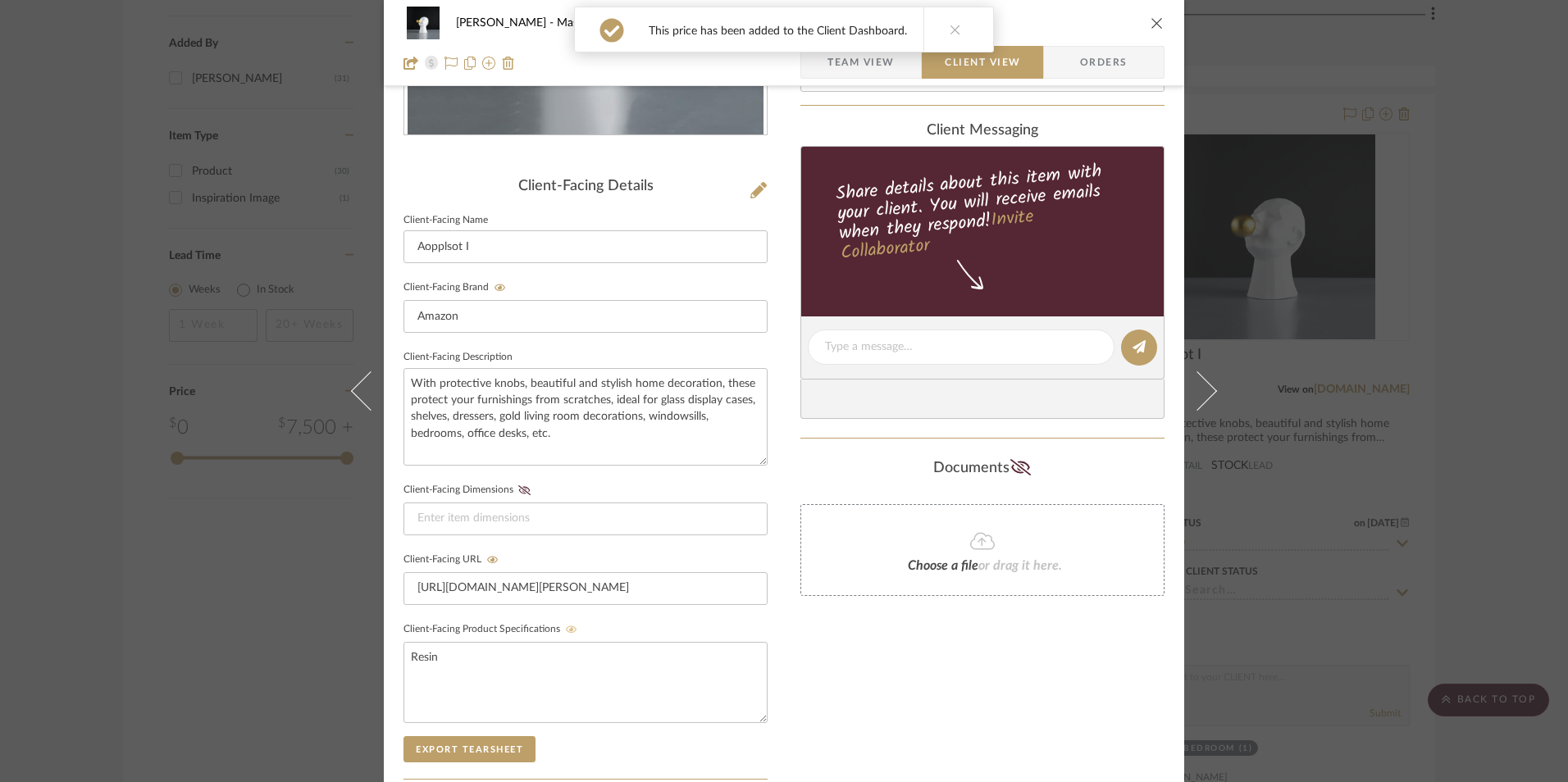
scroll to position [21, 0]
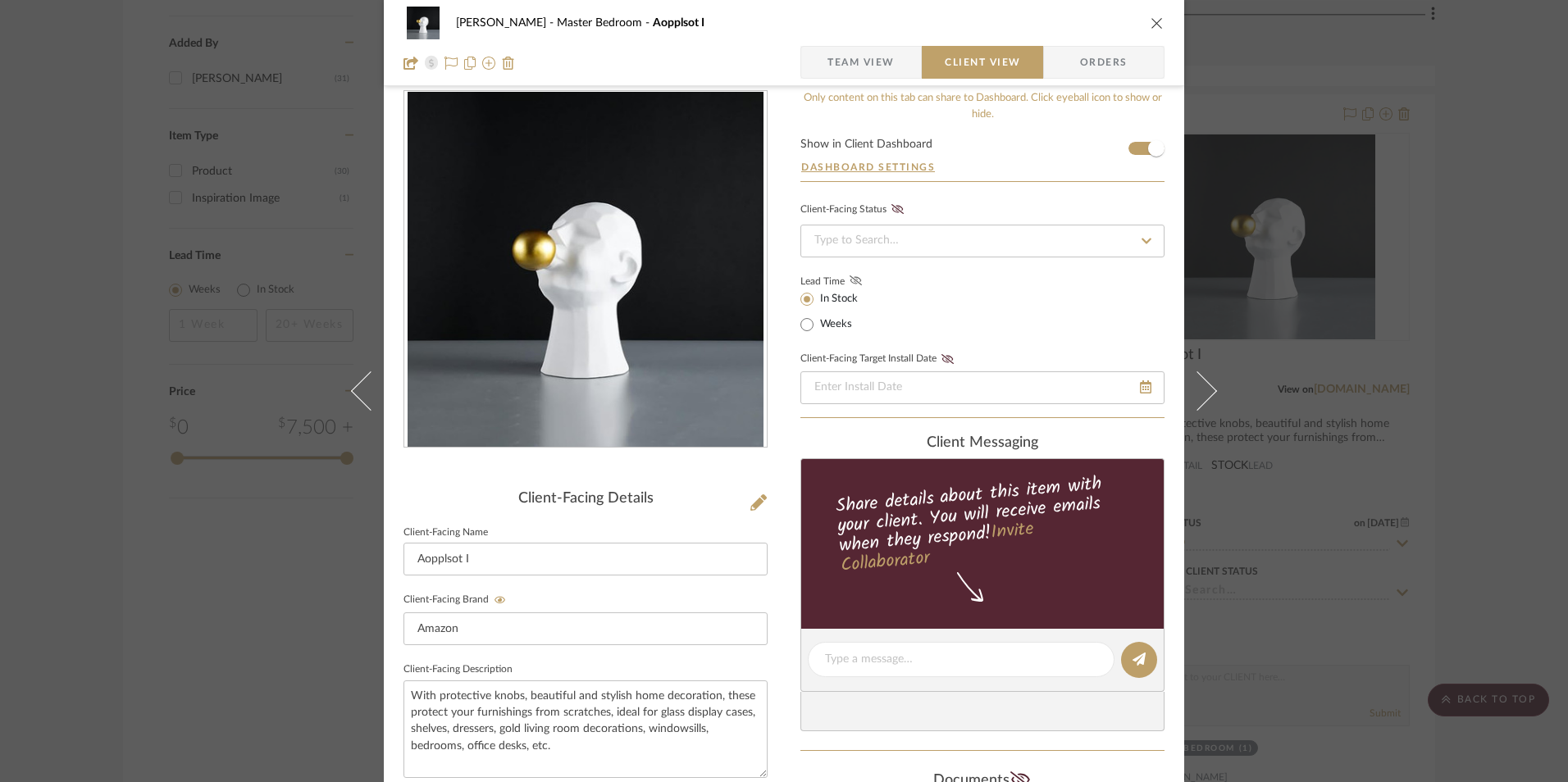
click at [849, 279] on icon at bounding box center [855, 280] width 13 height 10
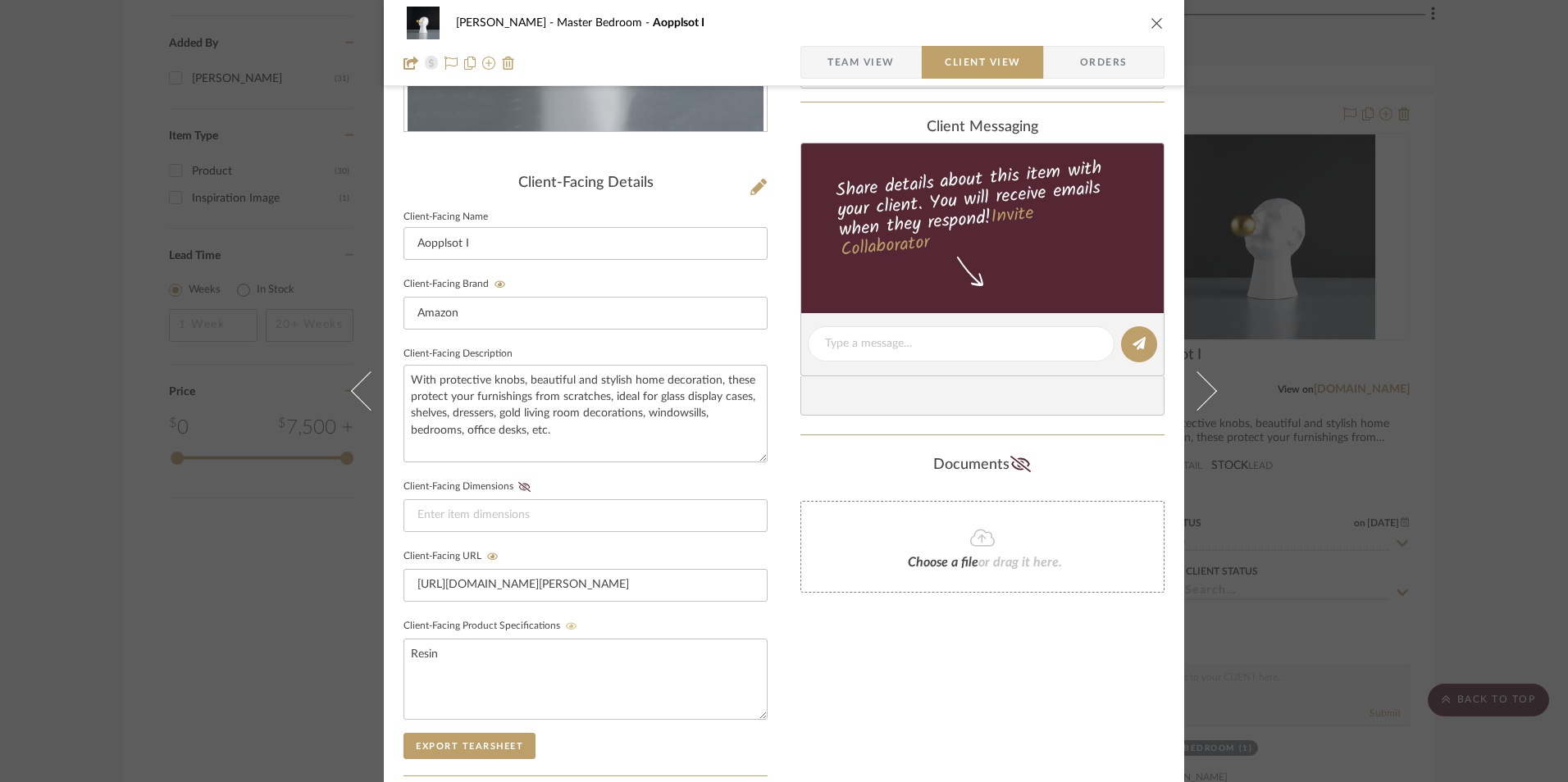
scroll to position [350, 0]
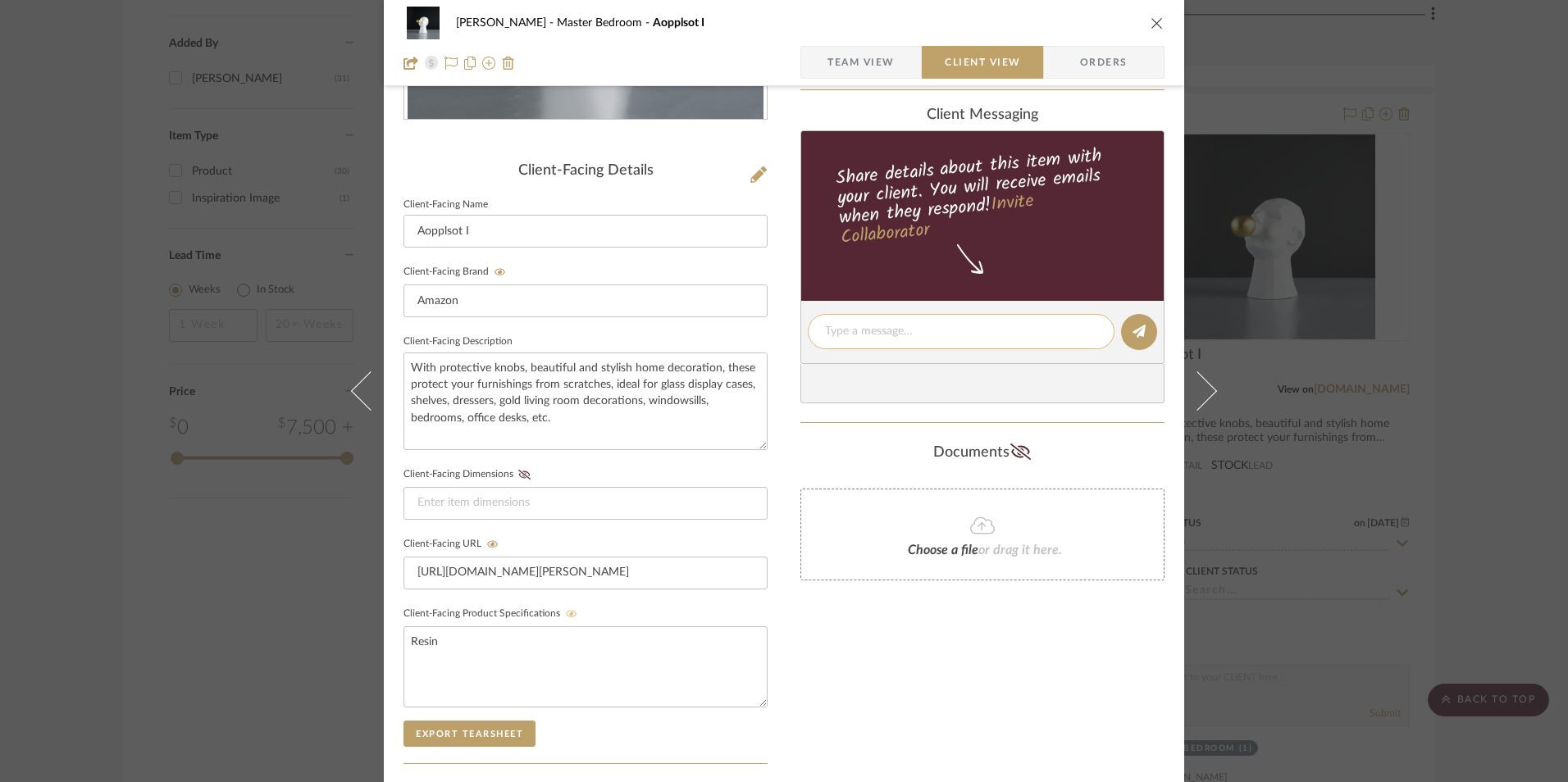
click at [888, 326] on textarea at bounding box center [961, 332] width 272 height 18
paste textarea "Nightstand Decor - Select: White D ETA: [DATE] SKU: B0D2HDQ9BN 1 Review - 5.0 S…"
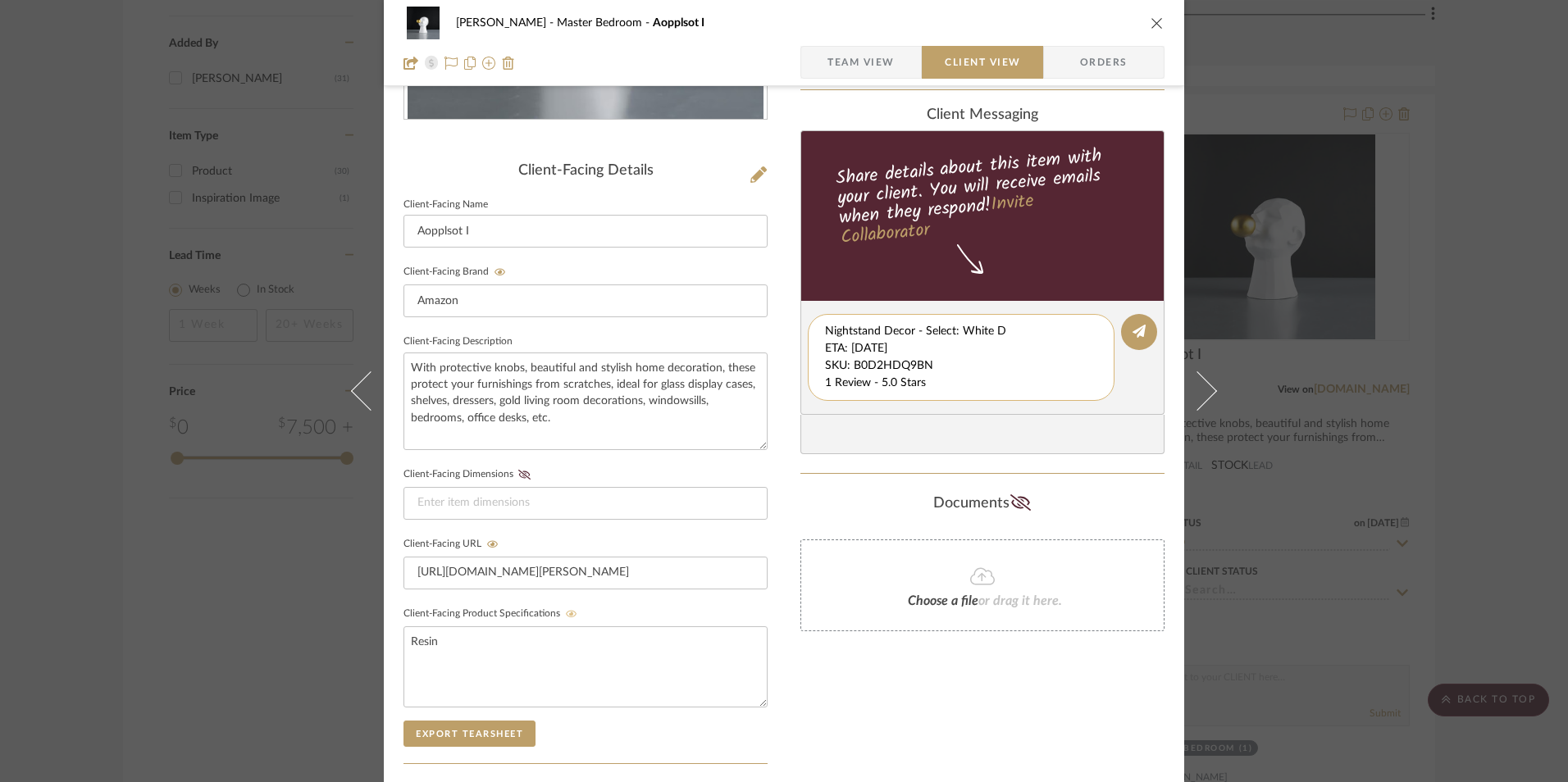
scroll to position [18, 0]
drag, startPoint x: 821, startPoint y: 329, endPoint x: 969, endPoint y: 383, distance: 157.5
click at [1068, 391] on textarea "Nightstand Decor - Select: White D ETA: [DATE] SKU: B0D2HDQ9BN 1 Review - 5.0 S…" at bounding box center [967, 357] width 284 height 69
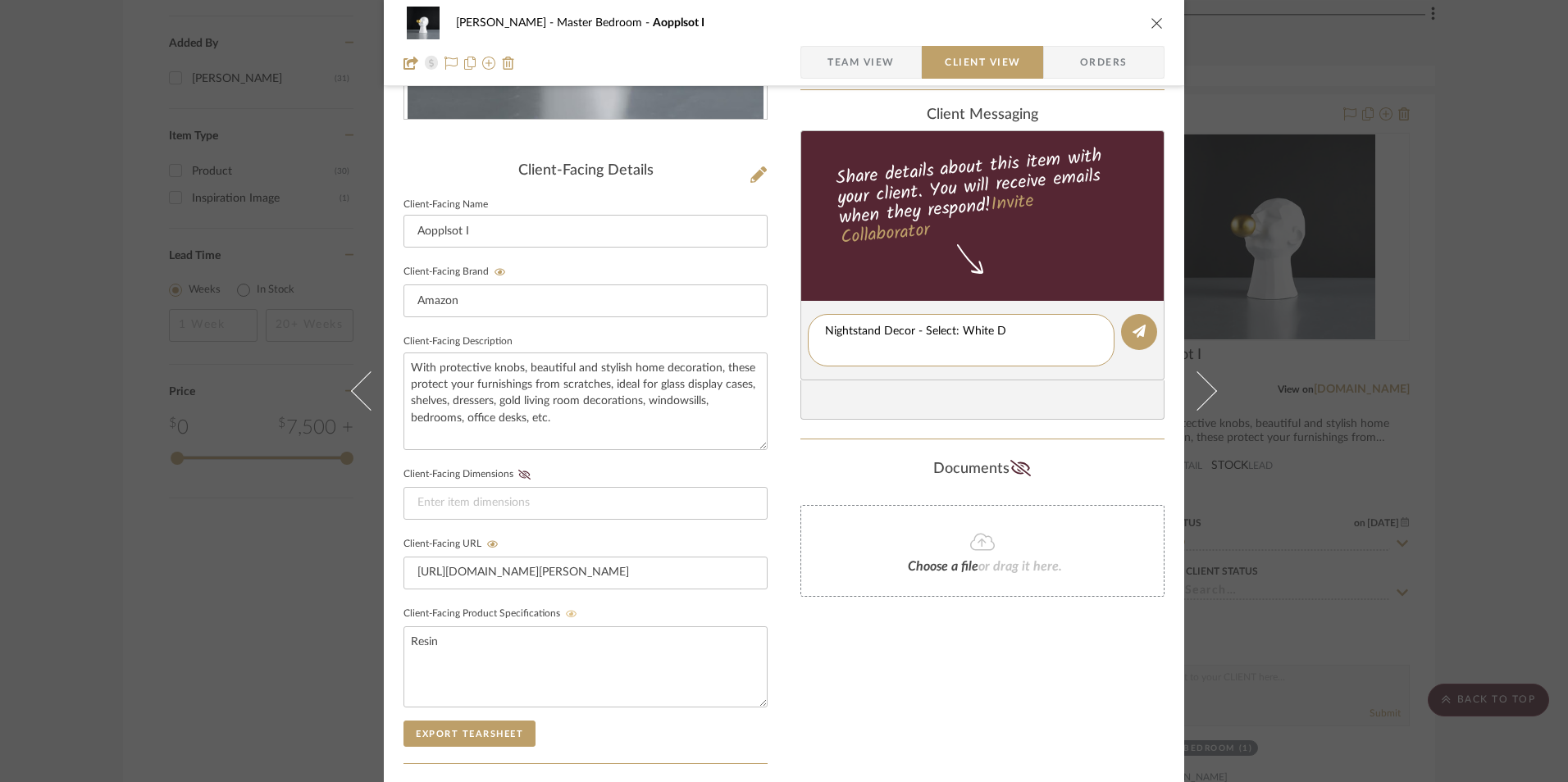
type textarea "Nightstand Decor - Select: White D"
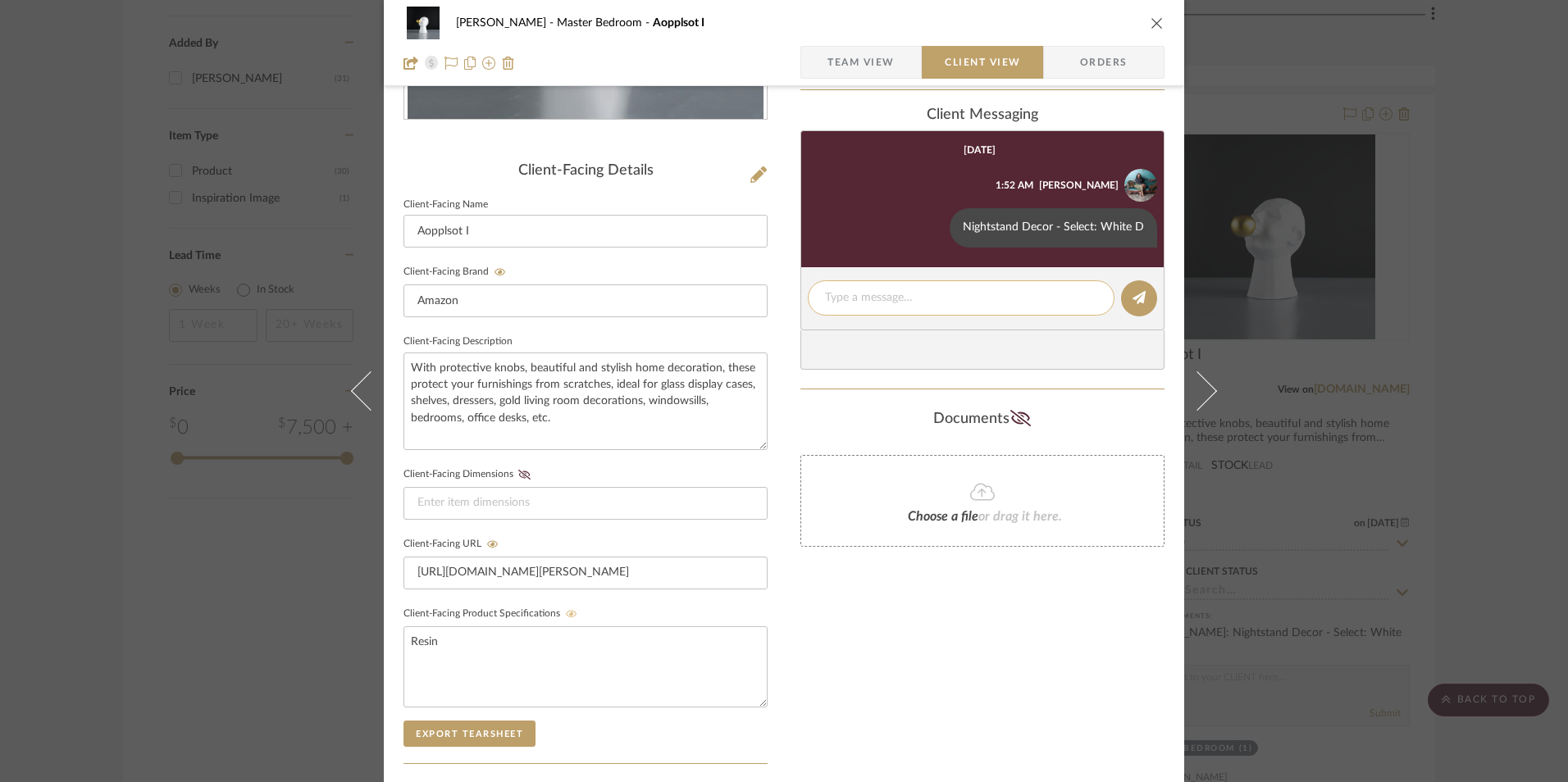
click at [868, 297] on textarea at bounding box center [961, 298] width 272 height 18
paste textarea "ETA: [DATE] SKU: B0D2HDQ9BN 1 Review - 5.0 Stars Return | Refund Policy: 30 Day…"
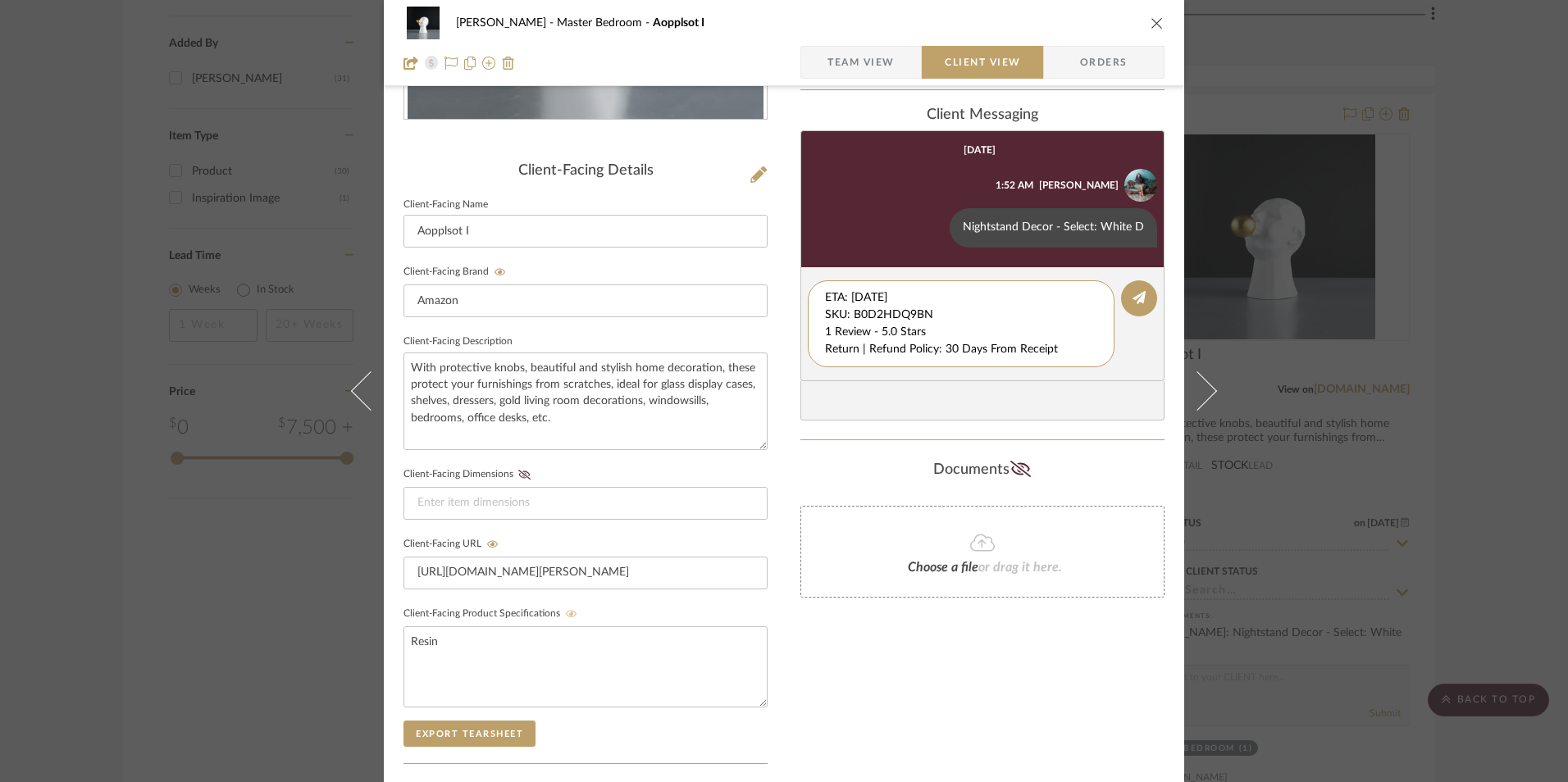
drag, startPoint x: 933, startPoint y: 313, endPoint x: 817, endPoint y: 275, distance: 122.1
click at [811, 279] on editor-of-message "ETA: [DATE] SKU: B0D2HDQ9BN 1 Review - 5.0 Stars Return | Refund Policy: 30 Day…" at bounding box center [982, 324] width 364 height 114
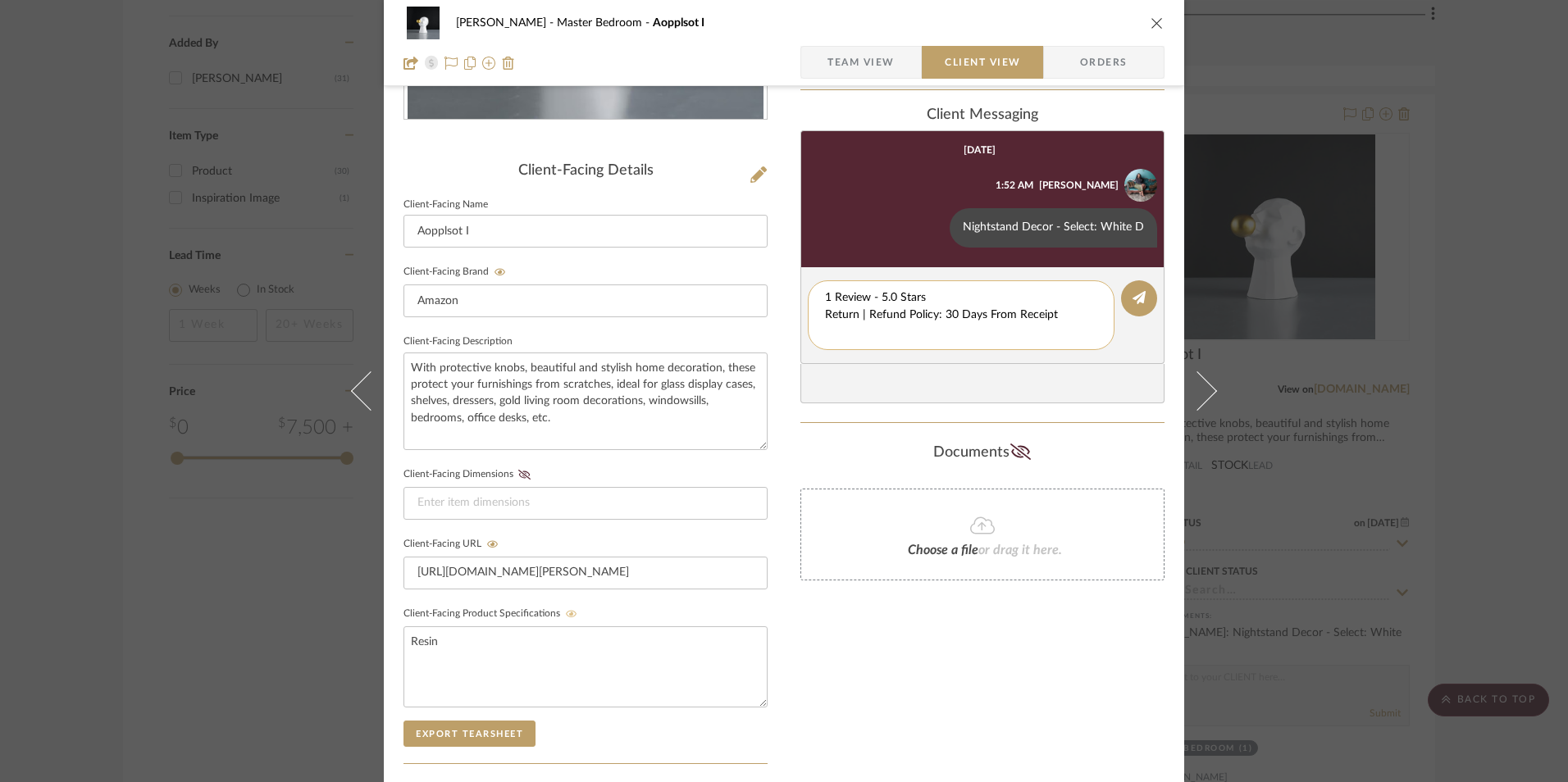
click at [825, 315] on textarea "1 Review - 5.0 Stars Return | Refund Policy: 30 Days From Receipt" at bounding box center [961, 314] width 272 height 52
drag, startPoint x: 1052, startPoint y: 315, endPoint x: 822, endPoint y: 320, distance: 230.1
click at [825, 320] on textarea "1 Review - 5.0 Stars Return | Refund Policy: 30 Days From Receipt" at bounding box center [961, 306] width 272 height 34
type textarea "1 Review - 5.0 Stars"
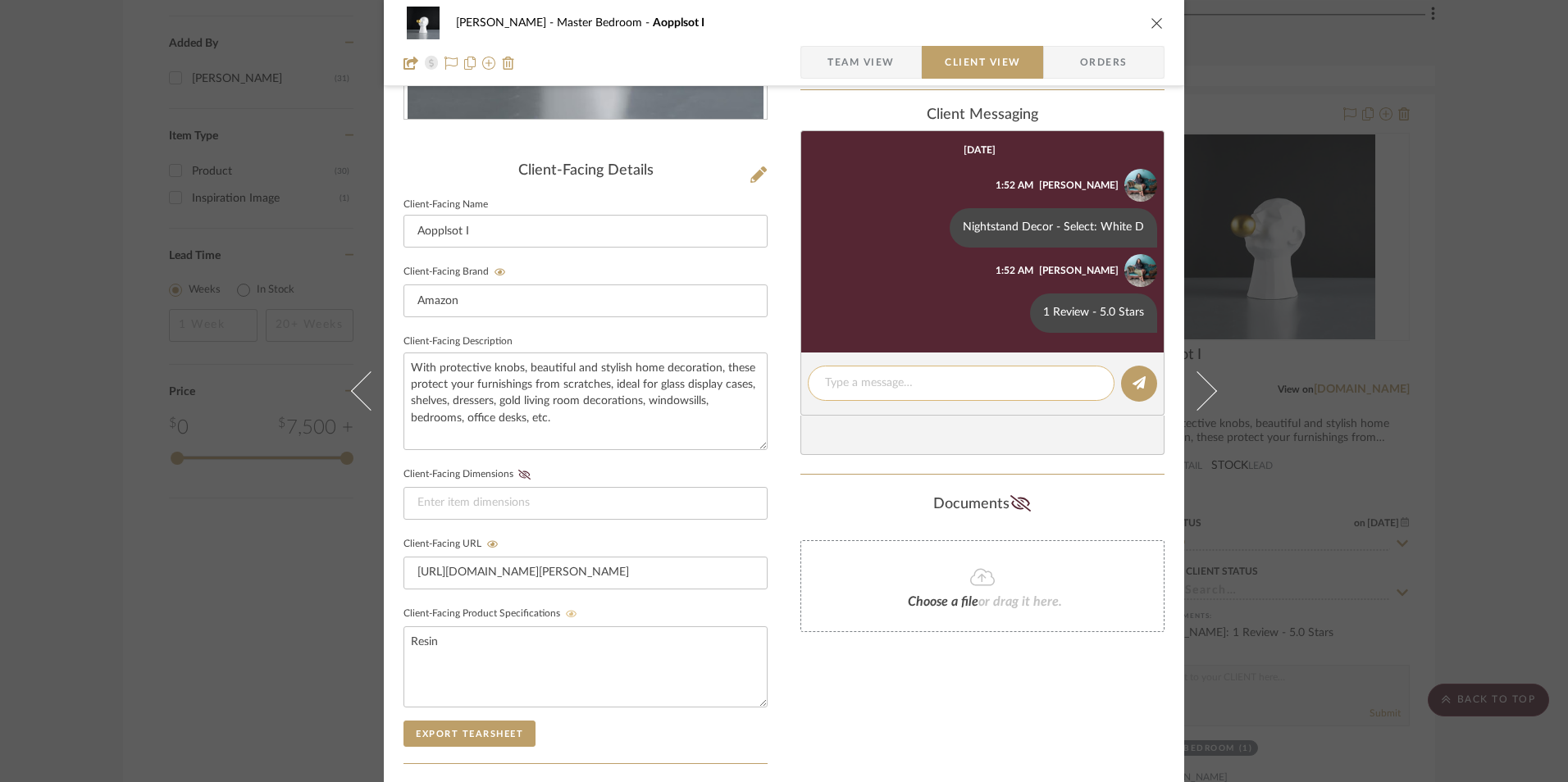
click at [857, 388] on textarea at bounding box center [961, 384] width 272 height 18
paste textarea "Return | Refund Policy: 30 Days From Receipt"
type textarea "Return | Refund Policy: 30 Days From Receipt"
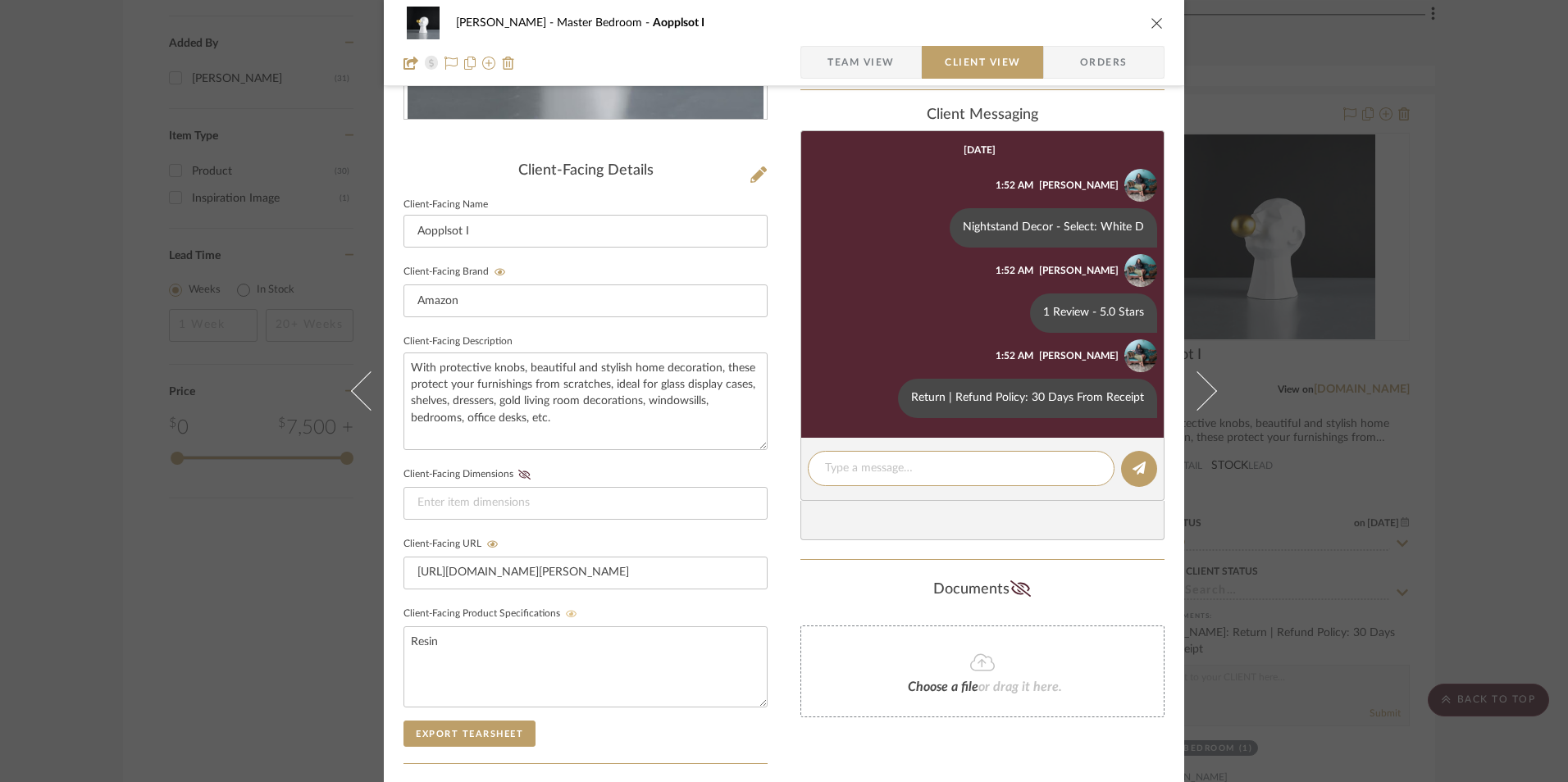
click at [863, 64] on span "Team View" at bounding box center [860, 62] width 67 height 33
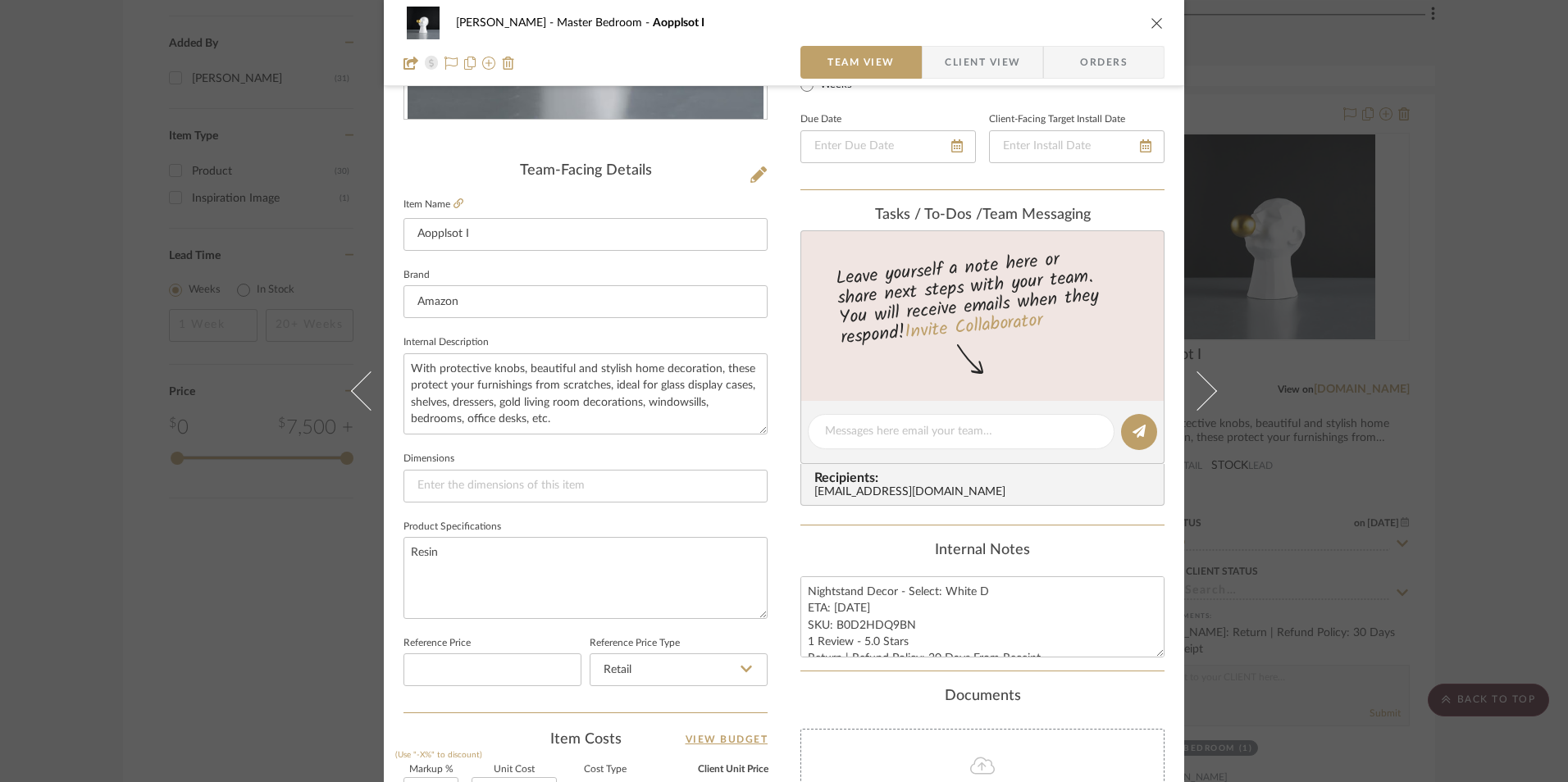
scroll to position [596, 0]
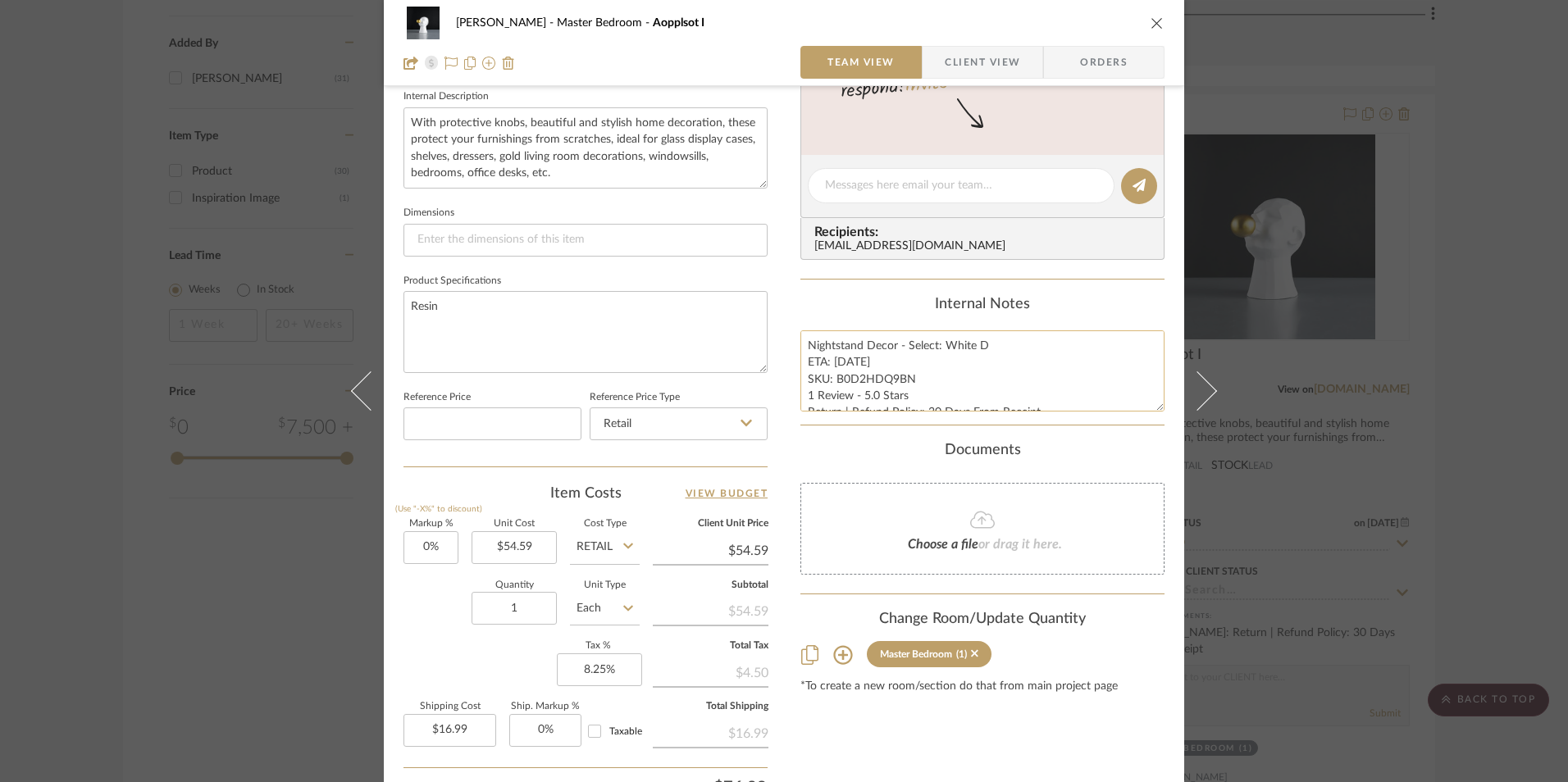
click at [816, 350] on textarea "Nightstand Decor - Select: White D ETA: [DATE] SKU: B0D2HDQ9BN 1 Review - 5.0 S…" at bounding box center [982, 370] width 364 height 81
drag, startPoint x: 803, startPoint y: 346, endPoint x: 1044, endPoint y: 423, distance: 253.0
click at [1044, 423] on summary-project-notes "Internal Notes Nightstand Decor - Select: White D ETA: [DATE] SKU: B0D2HDQ9BN 1…" at bounding box center [982, 360] width 364 height 130
click at [1152, 25] on icon "close" at bounding box center [1156, 22] width 13 height 13
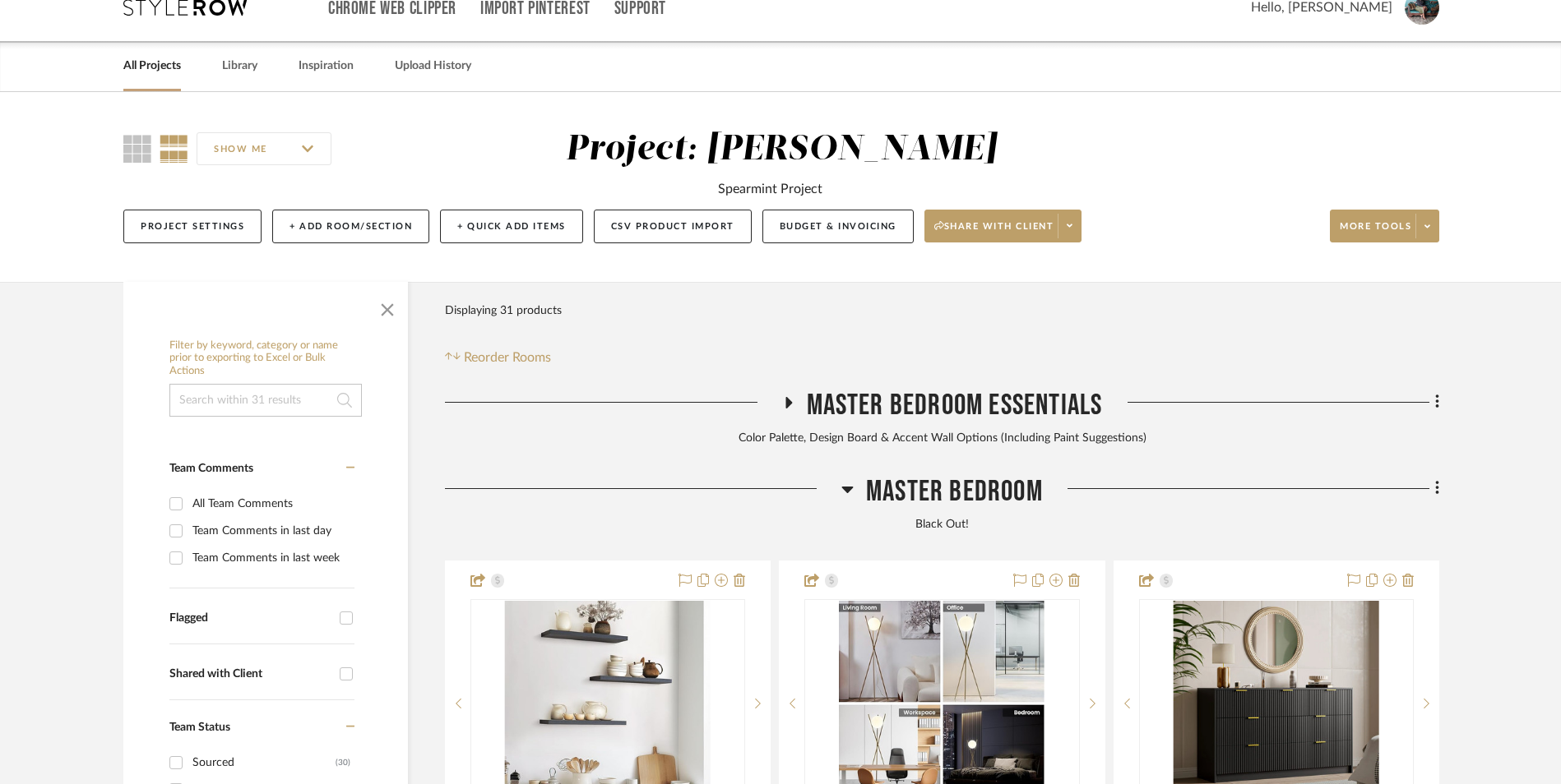
scroll to position [329, 0]
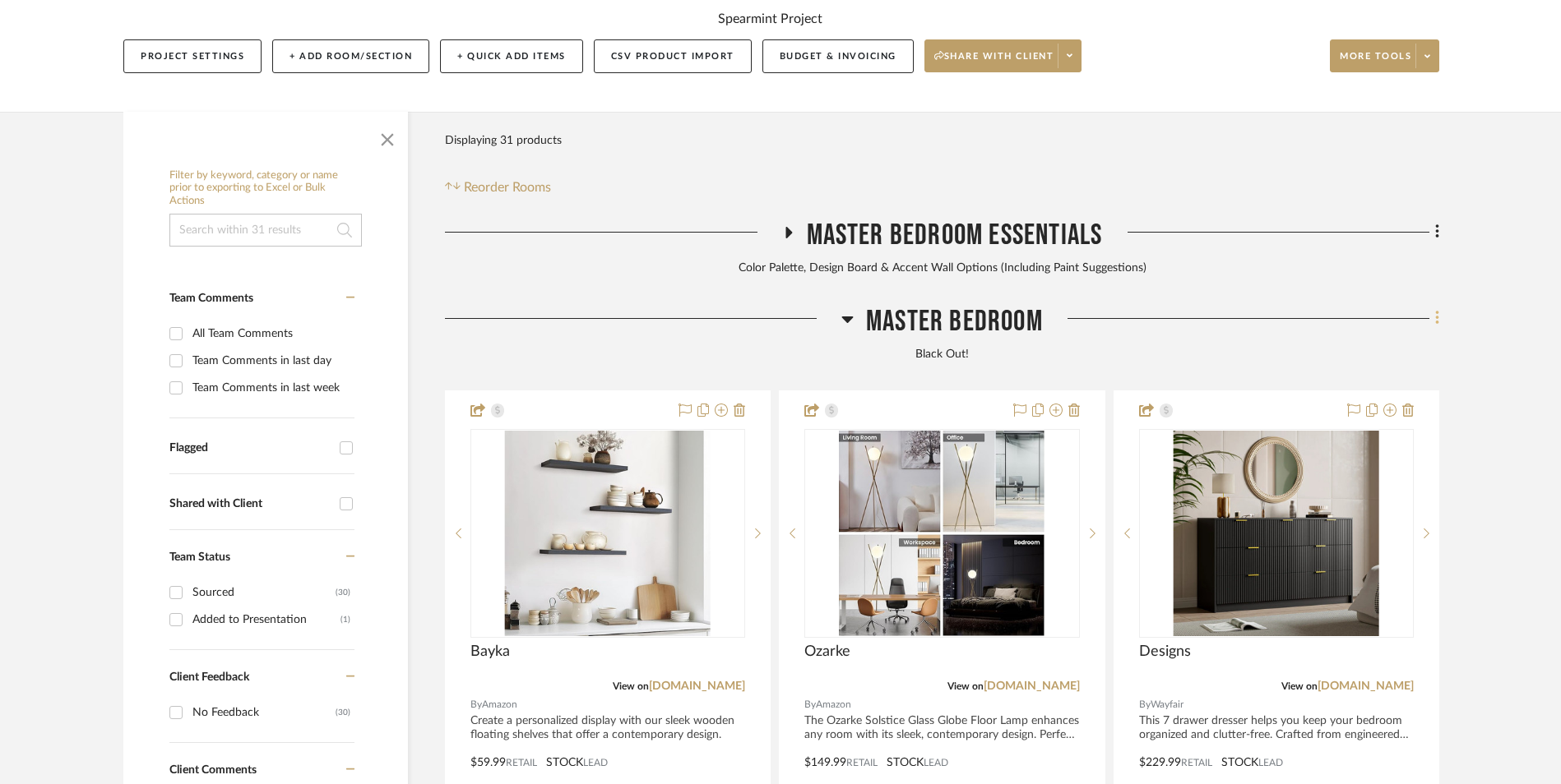
click at [1436, 309] on icon at bounding box center [1438, 318] width 5 height 18
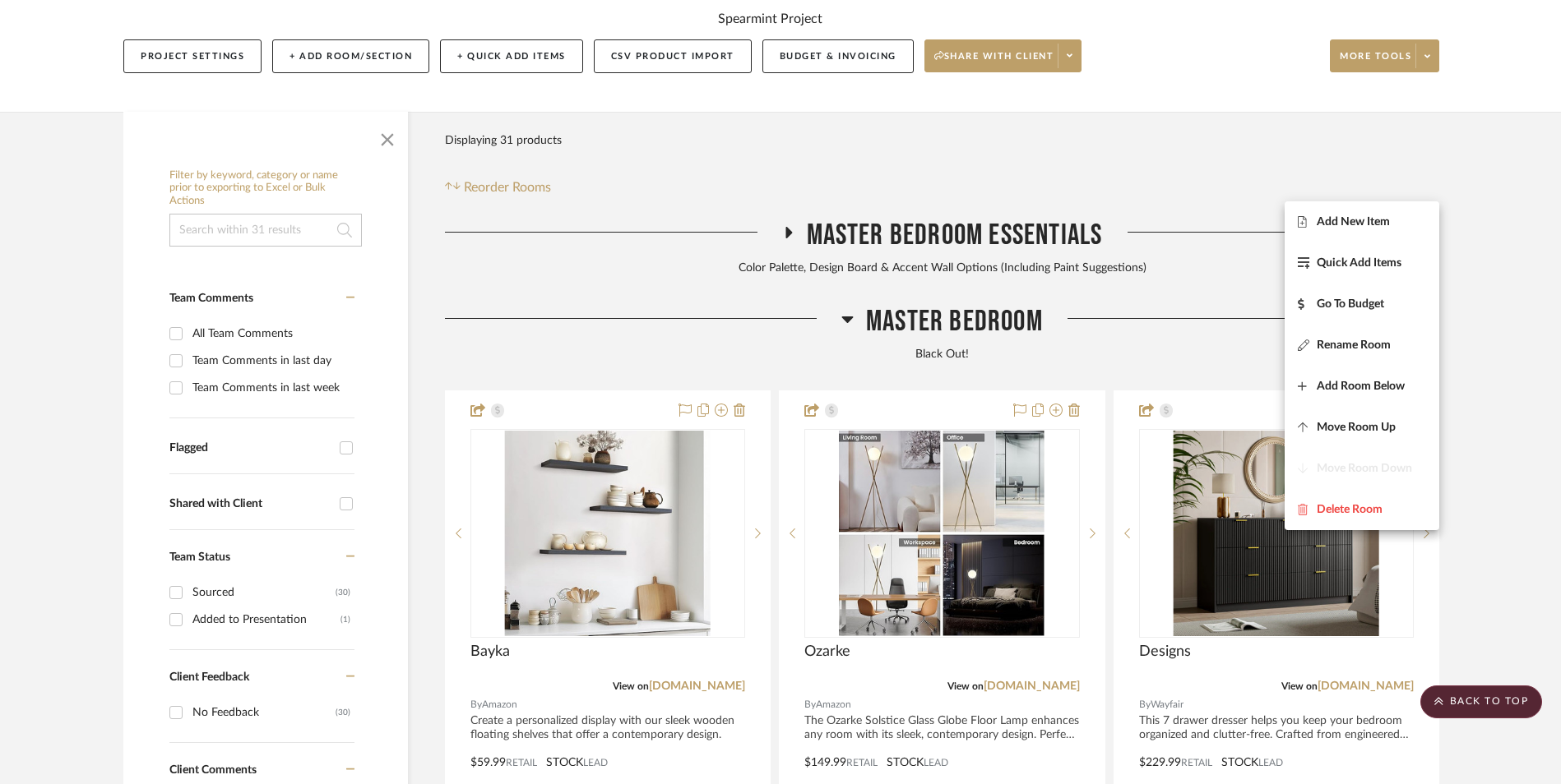
click at [1373, 226] on span "Add New Item" at bounding box center [1353, 221] width 73 height 14
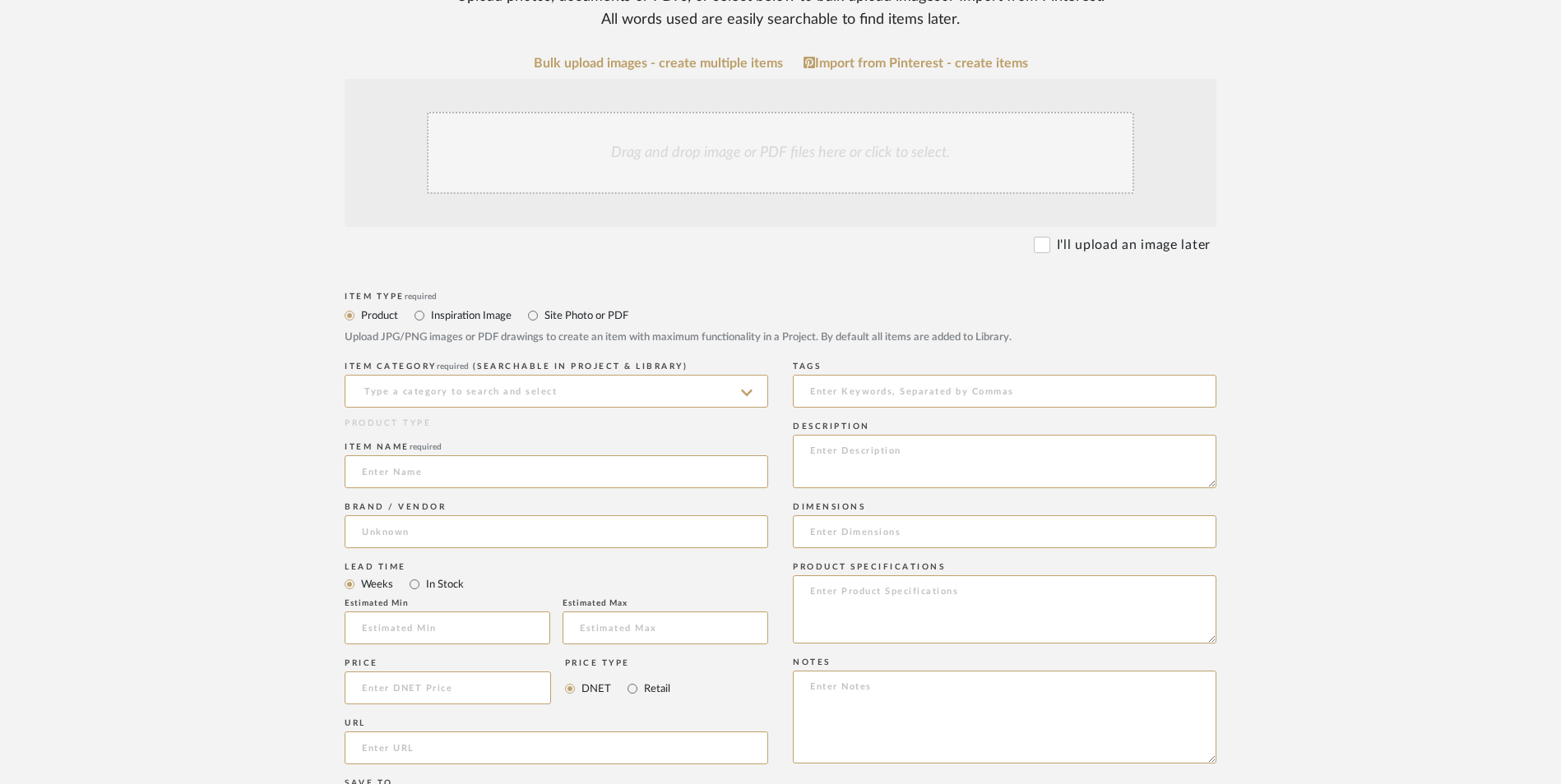
scroll to position [740, 0]
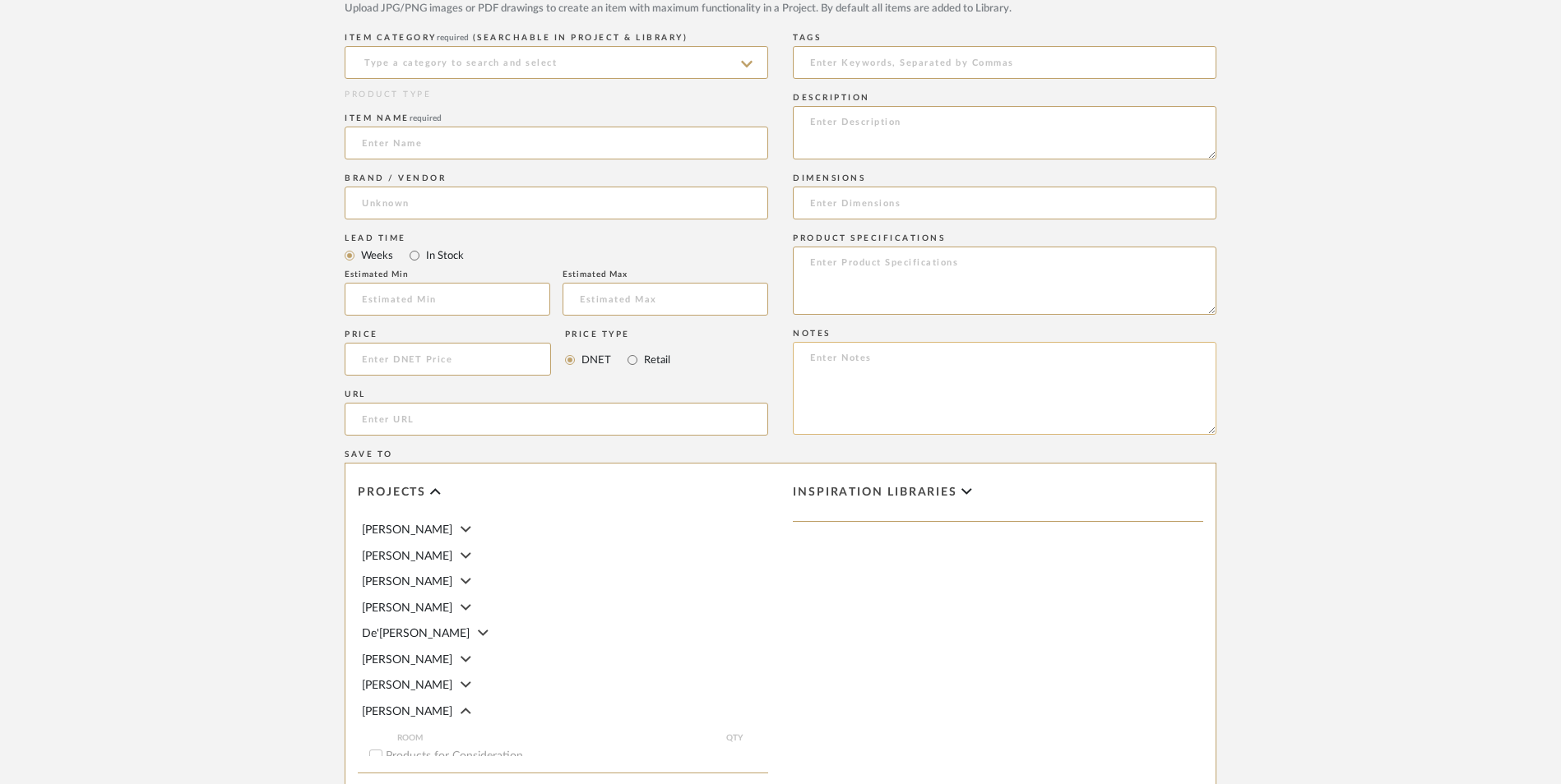
click at [872, 342] on textarea at bounding box center [1005, 388] width 424 height 93
paste textarea "Nightstand Decor - Select: White D ETA: [DATE] SKU: B0D2HDQ9BN 1 Review - 5.0 S…"
type textarea "Nightstand Decor - Select: White D ETA: [DATE] SKU: B0D2HDQ9BN 1 Review - 5.0 S…"
click at [639, 350] on input "Retail" at bounding box center [633, 360] width 20 height 20
radio input "true"
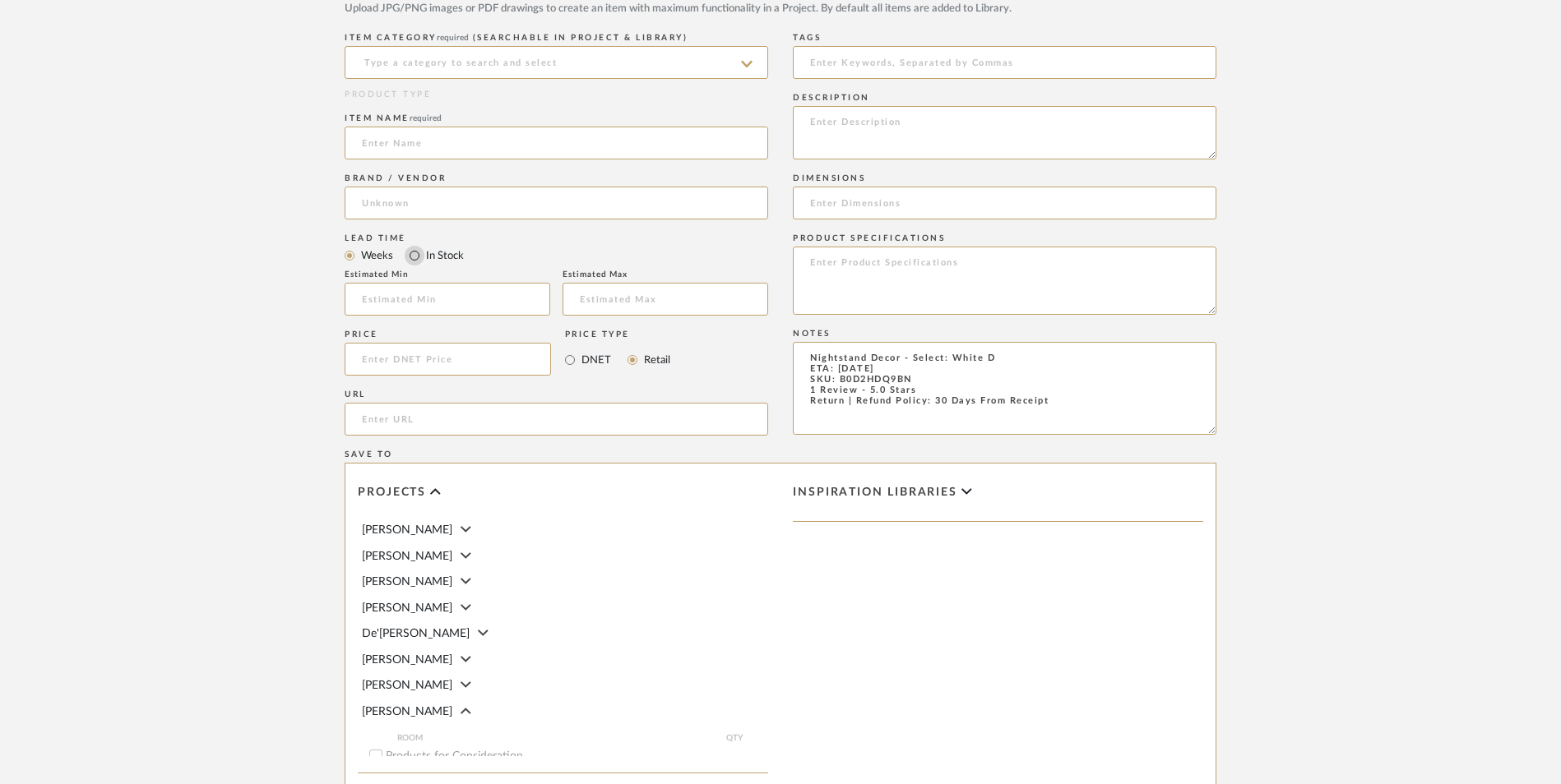
click at [418, 246] on input "In Stock" at bounding box center [414, 255] width 20 height 20
radio input "true"
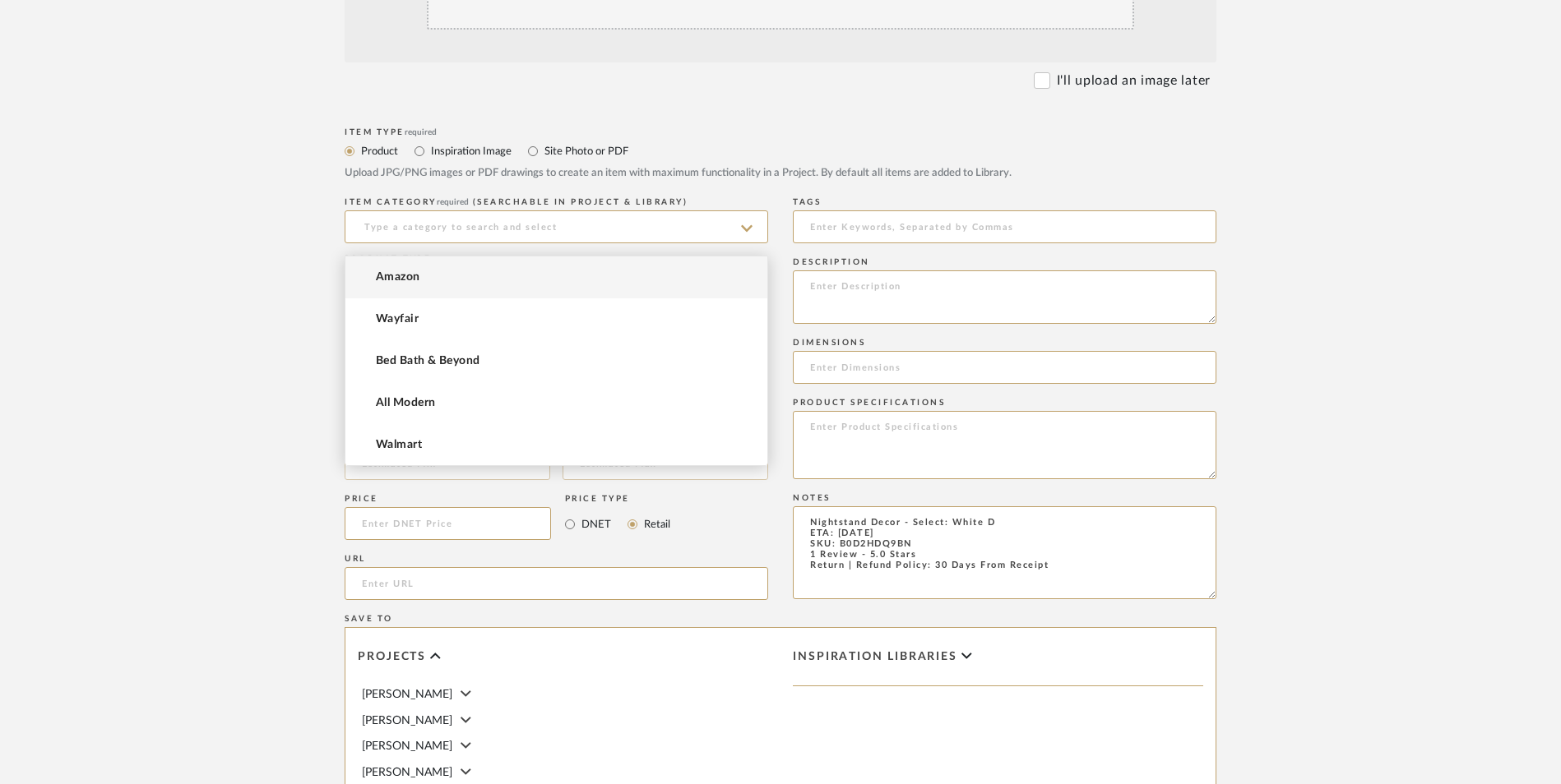
click at [471, 351] on input at bounding box center [556, 368] width 424 height 33
click at [470, 284] on mat-option "Amazon" at bounding box center [556, 277] width 422 height 42
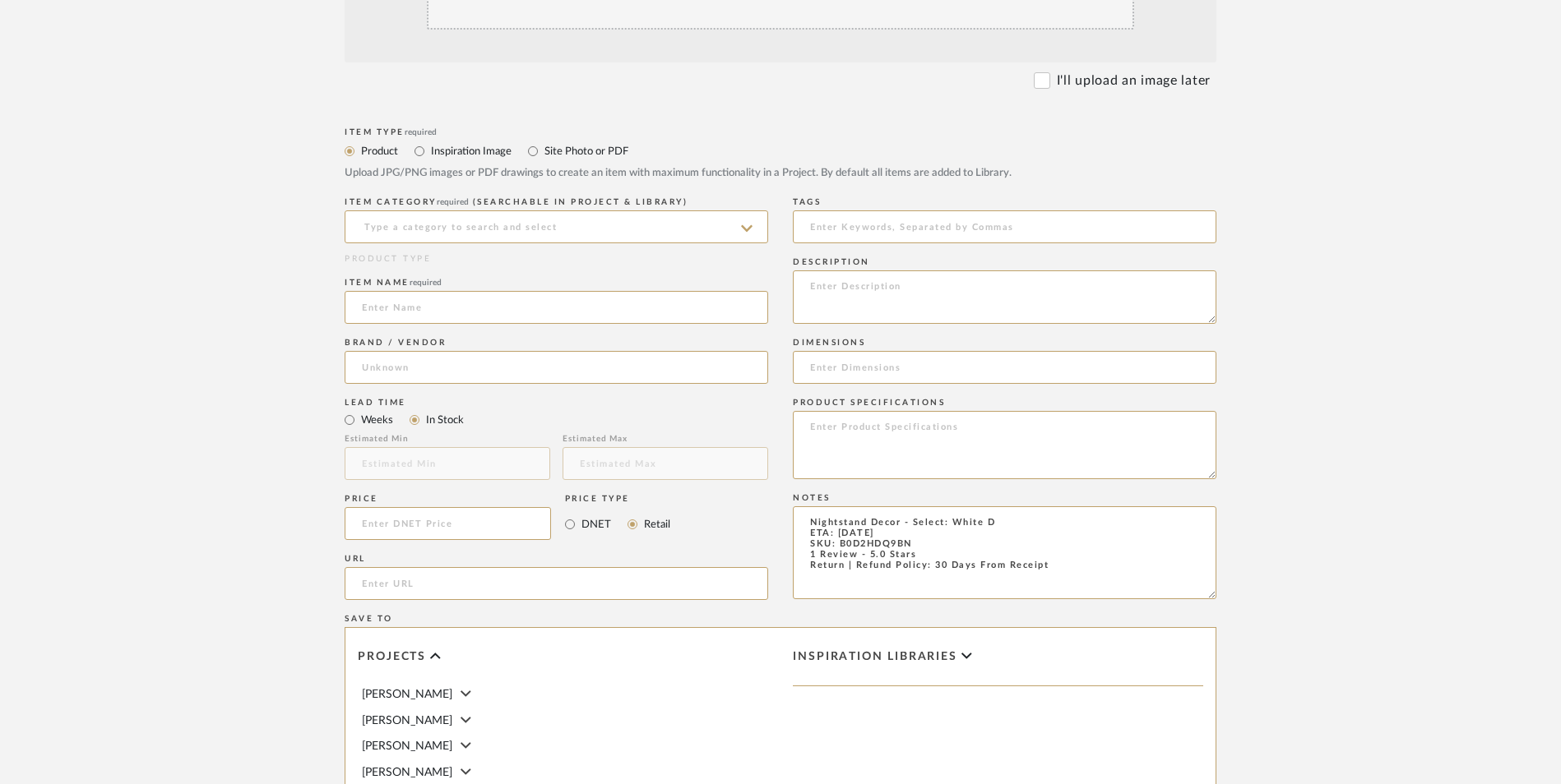
type input "Amazon"
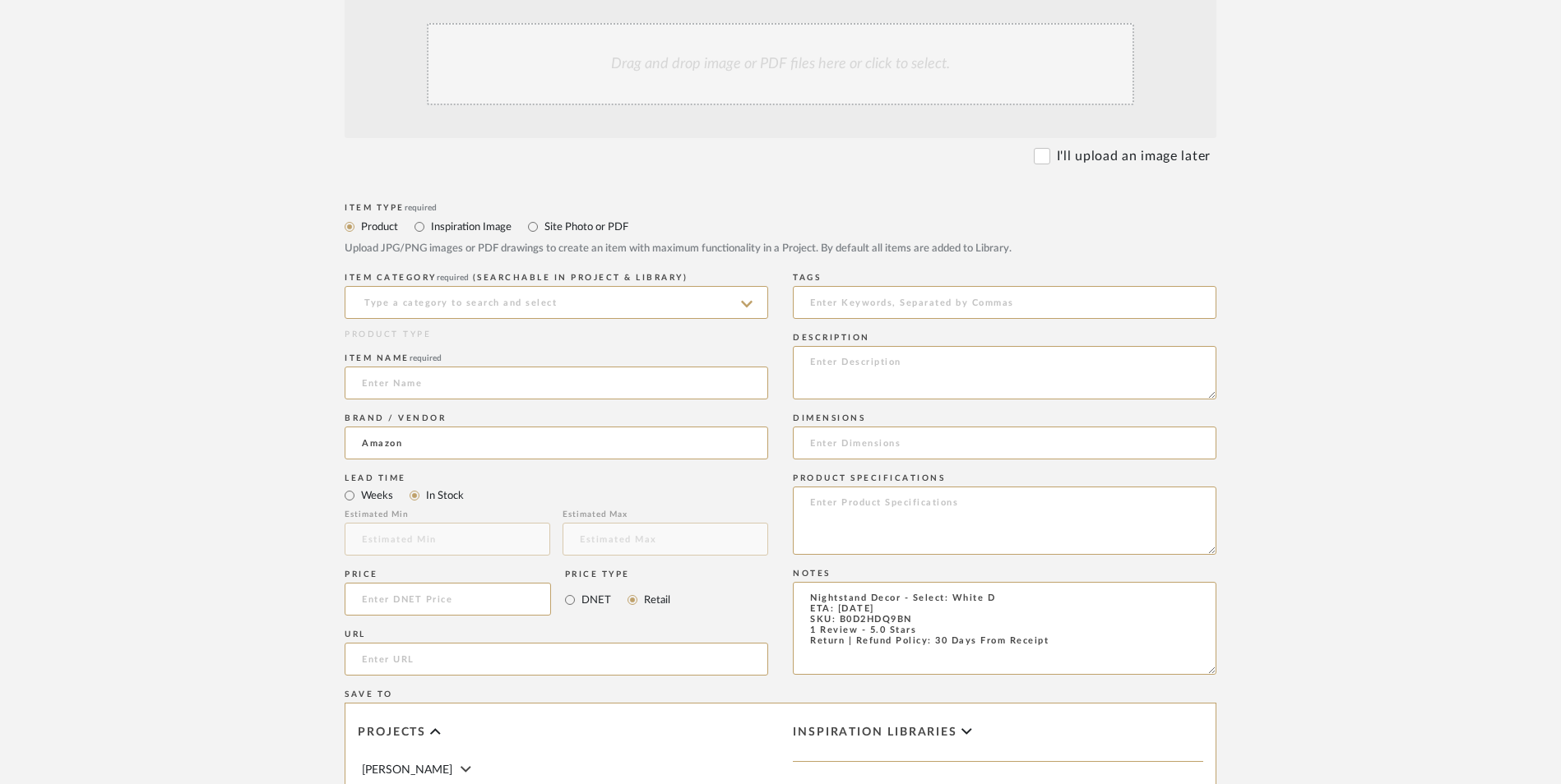
scroll to position [411, 0]
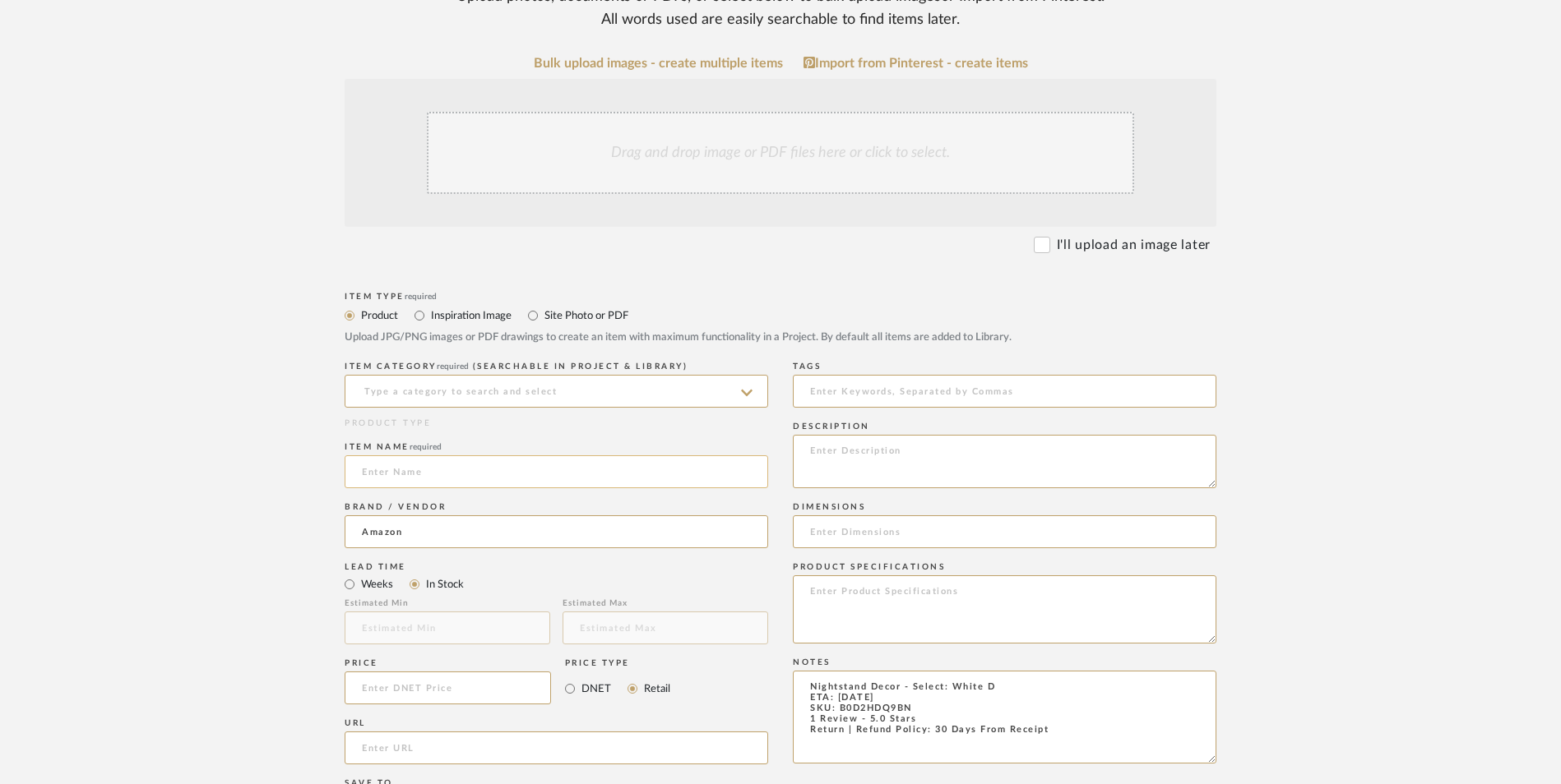
click at [505, 455] on input at bounding box center [556, 472] width 424 height 33
type input "Aopplsot II"
click at [495, 375] on input at bounding box center [556, 392] width 424 height 33
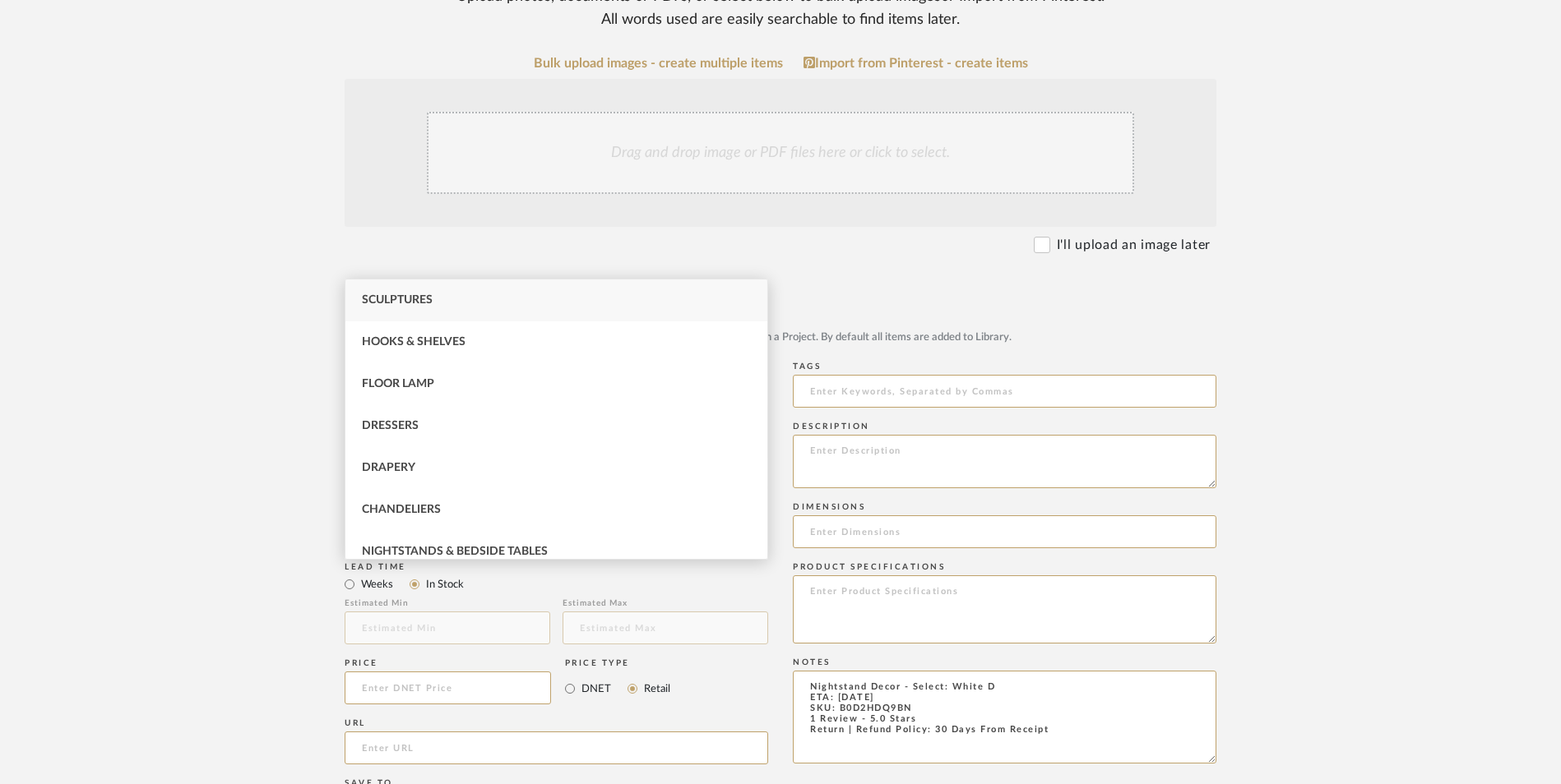
click at [481, 305] on div "Sculptures" at bounding box center [556, 300] width 422 height 42
type input "Sculptures"
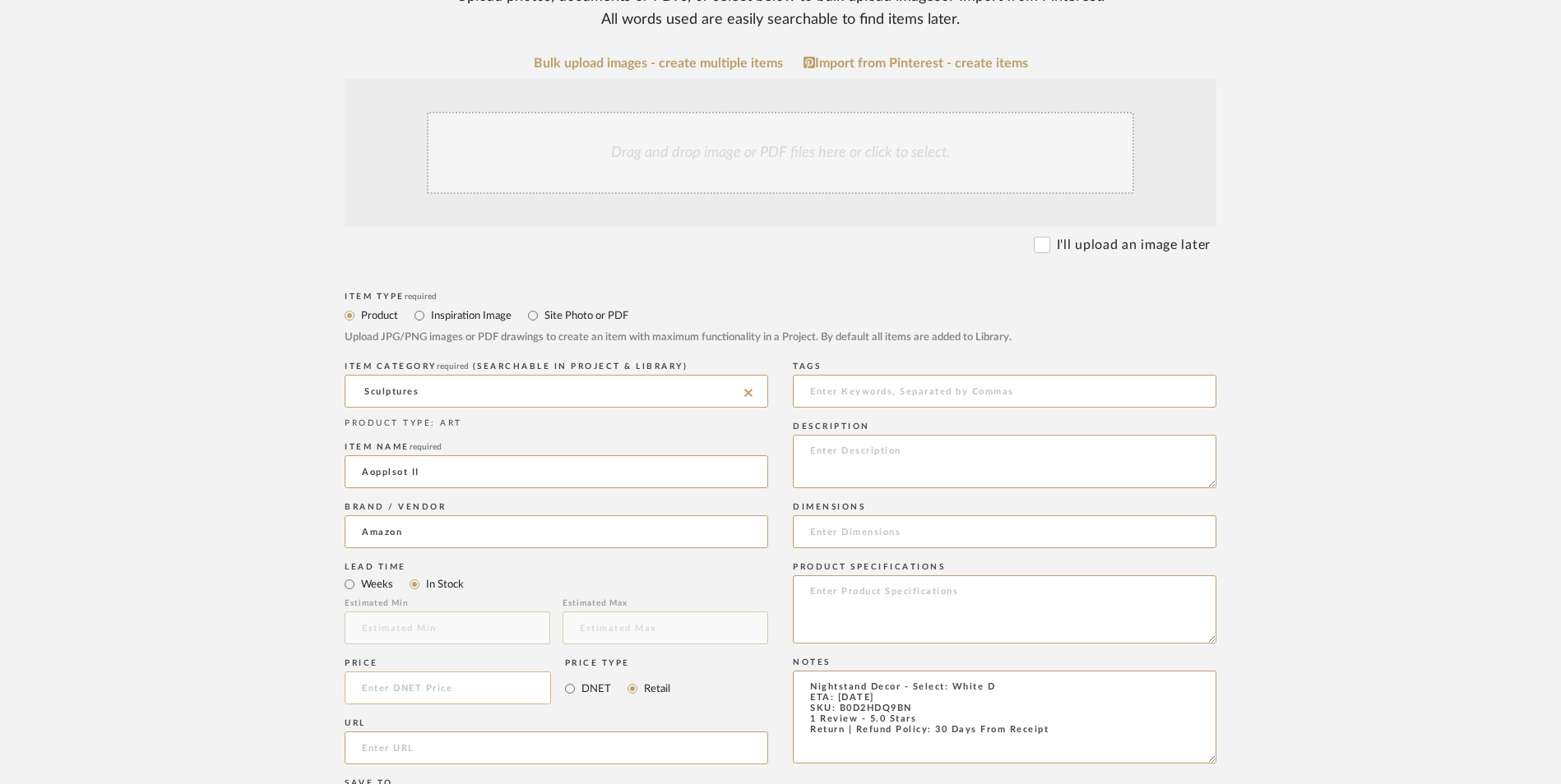
click at [463, 671] on input at bounding box center [448, 688] width 207 height 33
type input "$54.59"
click at [258, 541] on upload-items "Create new item in [PERSON_NAME] Upload photos, documents or PDFs, or select be…" at bounding box center [780, 564] width 1561 height 1450
drag, startPoint x: 982, startPoint y: 554, endPoint x: 954, endPoint y: 554, distance: 28.0
click at [954, 670] on textarea "Nightstand Decor - Select: White D ETA: [DATE] SKU: B0D2HDQ9BN 1 Review - 5.0 S…" at bounding box center [1005, 716] width 424 height 93
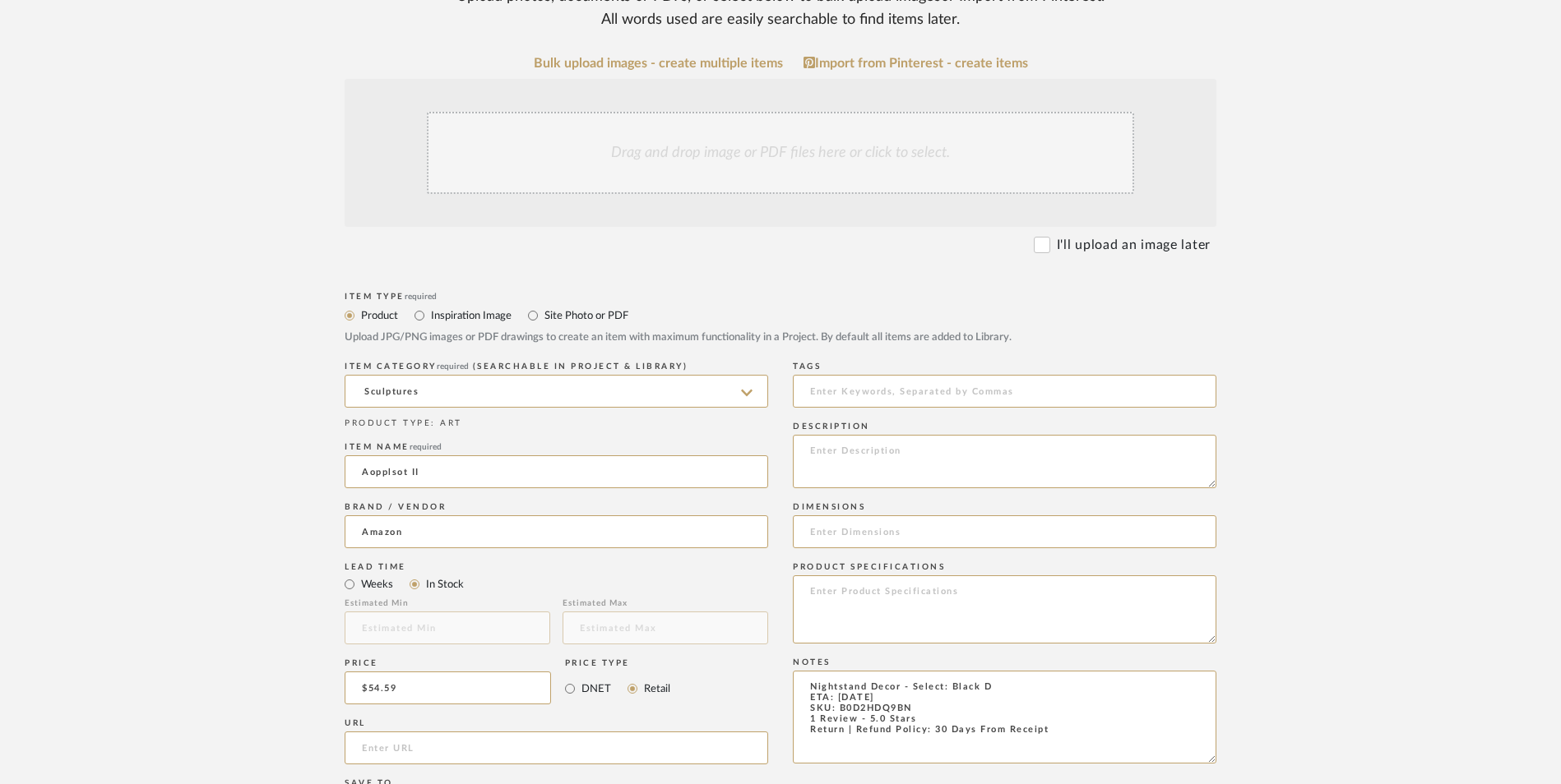
type textarea "Nightstand Decor - Select: Black D ETA: [DATE] SKU: B0D2HDQ9BN 1 Review - 5.0 S…"
click at [802, 112] on div "Drag and drop image or PDF files here or click to select." at bounding box center [780, 153] width 707 height 82
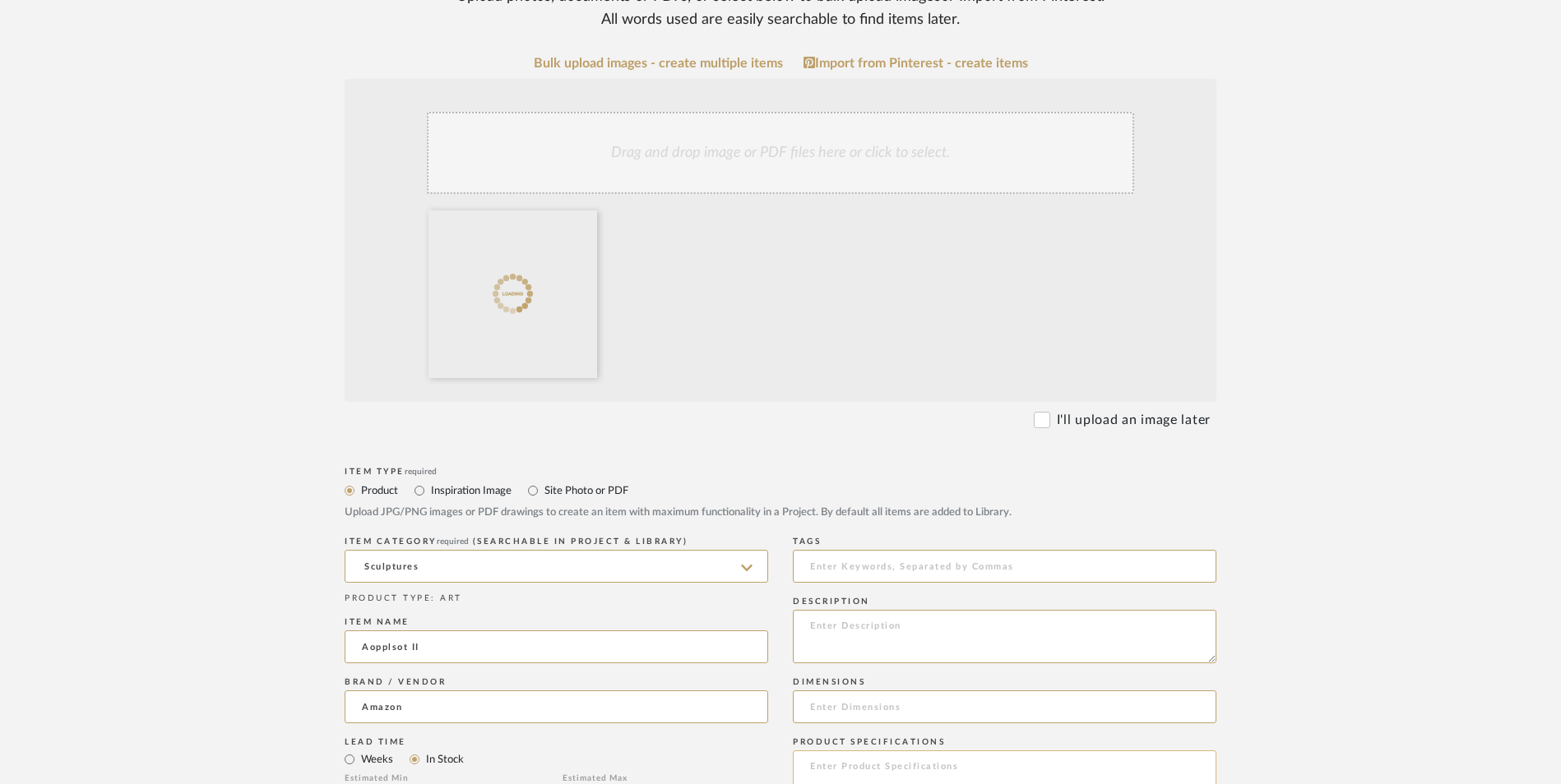
click at [919, 751] on textarea at bounding box center [1005, 785] width 424 height 69
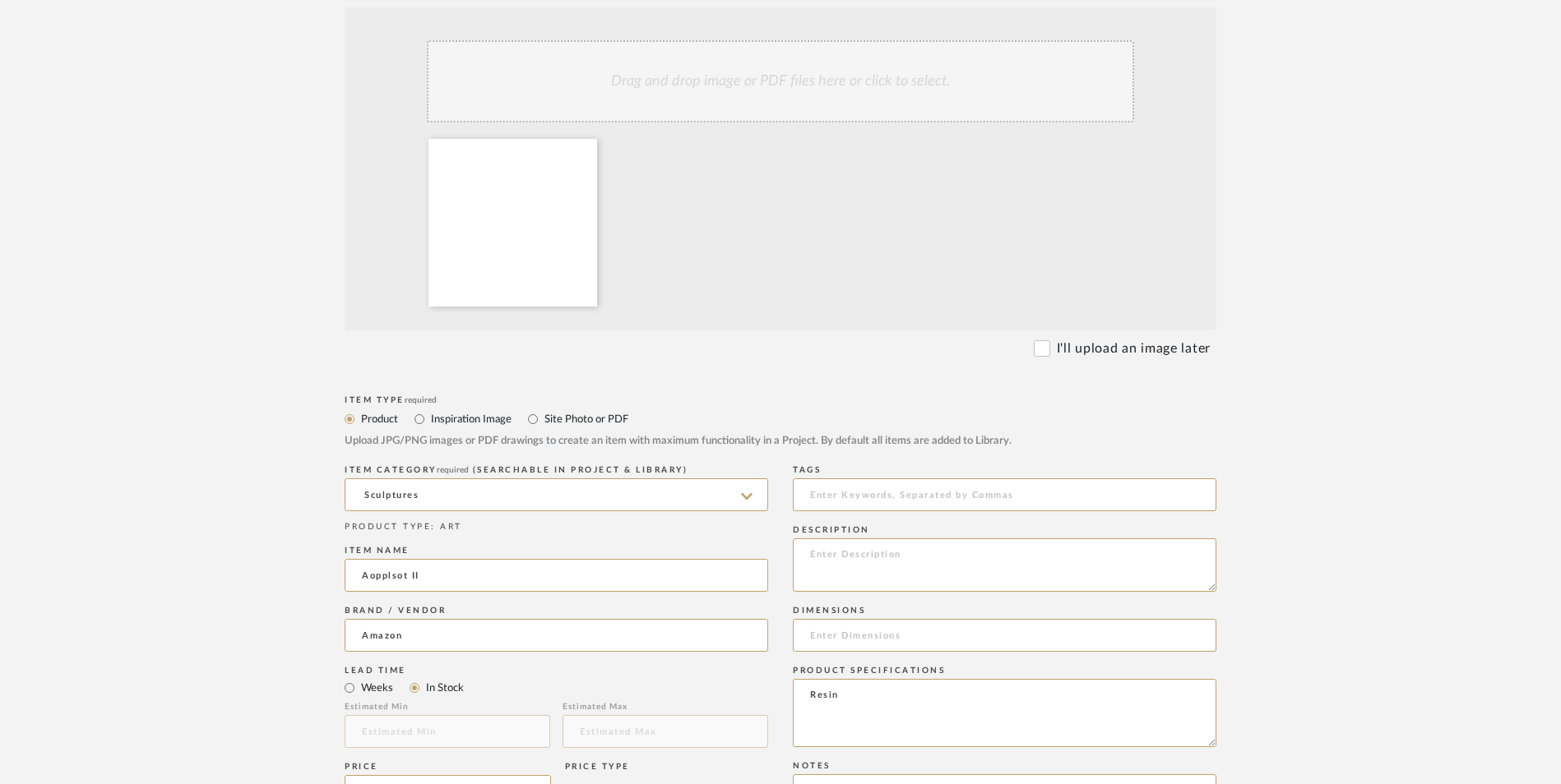
scroll to position [576, 0]
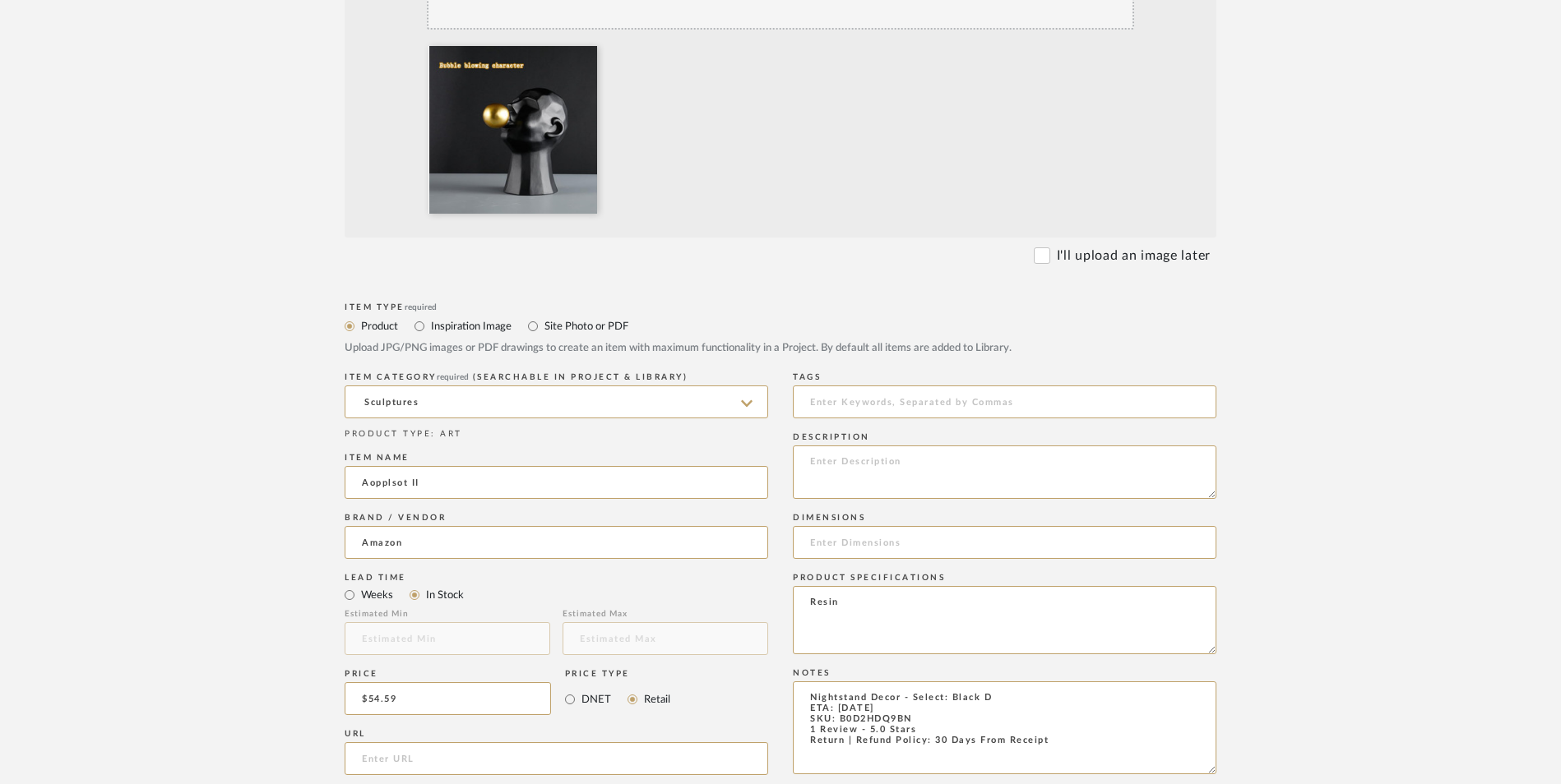
type textarea "Resin"
click at [870, 429] on div "Description" at bounding box center [1005, 469] width 424 height 80
click at [870, 445] on textarea at bounding box center [1005, 472] width 424 height 54
paste textarea "ith protective knobs, beautiful and stylish home decoration, these protect your…"
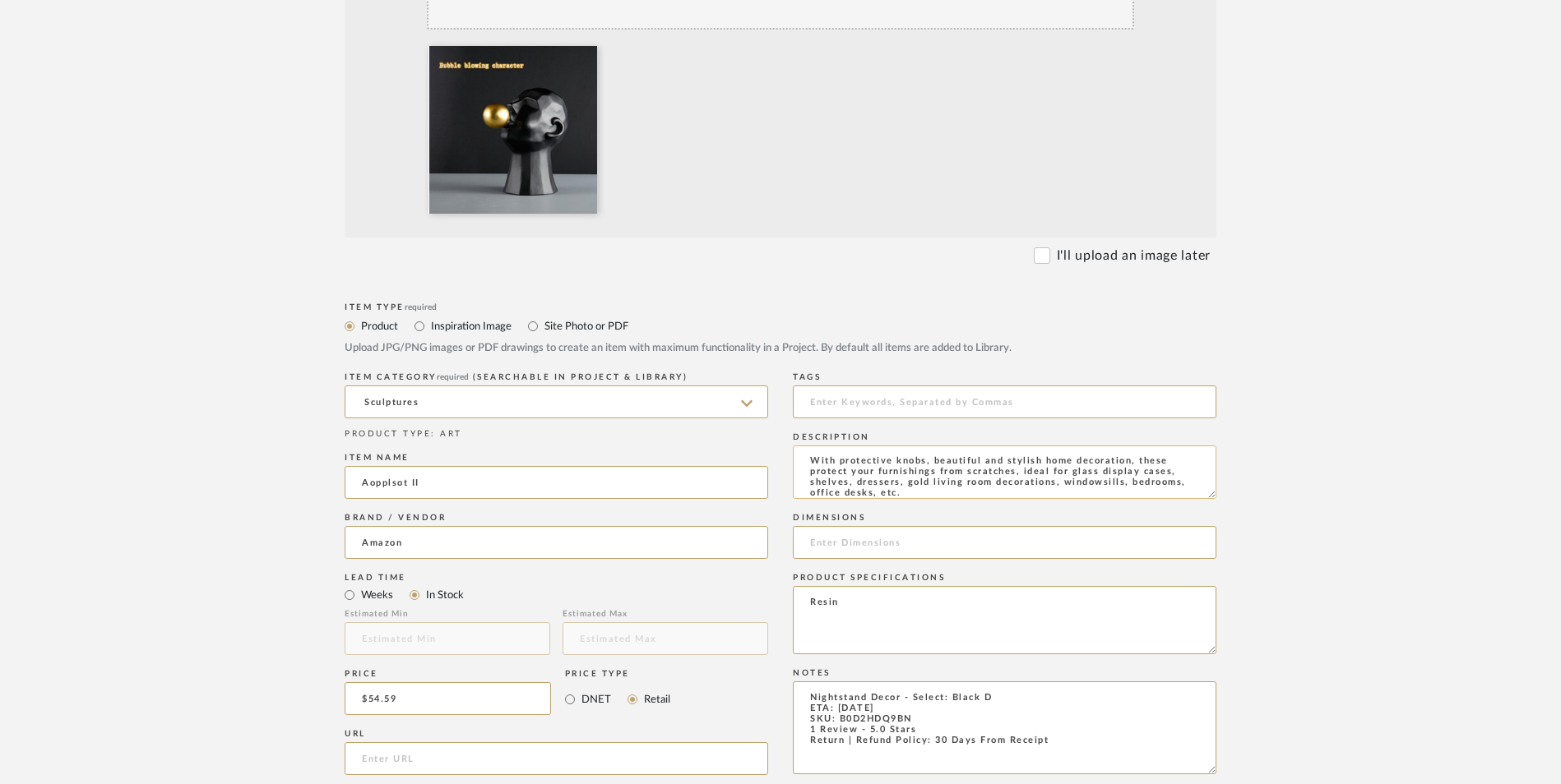
click at [1043, 445] on textarea "With protective knobs, beautiful and stylish home decoration, these protect you…" at bounding box center [1005, 472] width 424 height 54
type textarea "With protective knobs, beautiful and stylish home decoration, these protect you…"
click at [1035, 573] on div "Product Specifications" at bounding box center [1005, 577] width 424 height 10
drag, startPoint x: 912, startPoint y: 586, endPoint x: 841, endPoint y: 587, distance: 71.0
click at [841, 681] on textarea "Nightstand Decor - Select: Black D ETA: [DATE] SKU: B0D2HDQ9BN 1 Review - 5.0 S…" at bounding box center [1005, 727] width 424 height 93
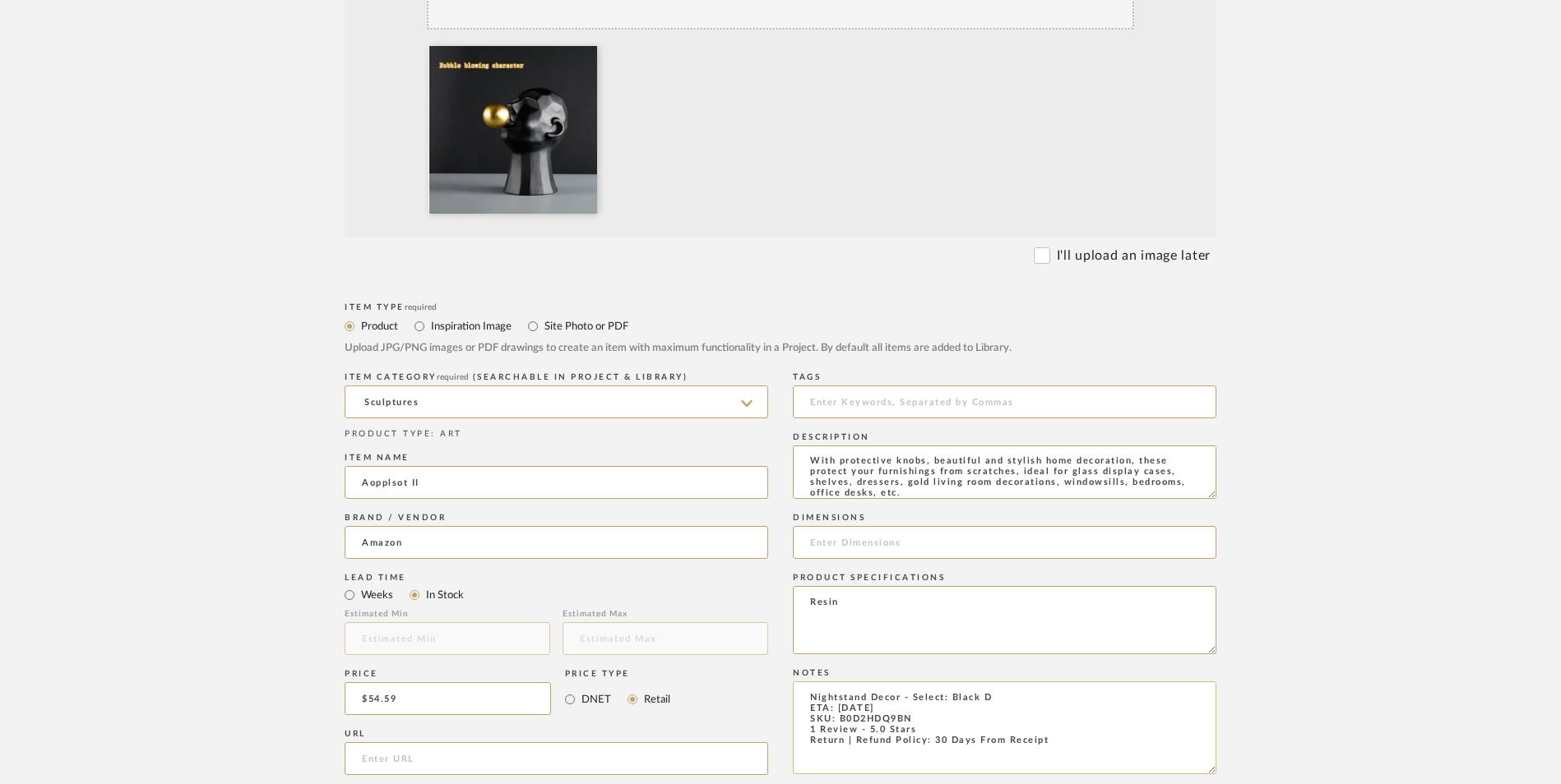
paste textarea "GYJRQ"
type textarea "Nightstand Decor - Select: Black D ETA: [DATE] SKU: B0D2HGYJRQ 1 Review - 5.0 S…"
click at [584, 742] on input "url" at bounding box center [556, 759] width 424 height 33
paste input "[URL][DOMAIN_NAME]"
type input "[URL][DOMAIN_NAME]"
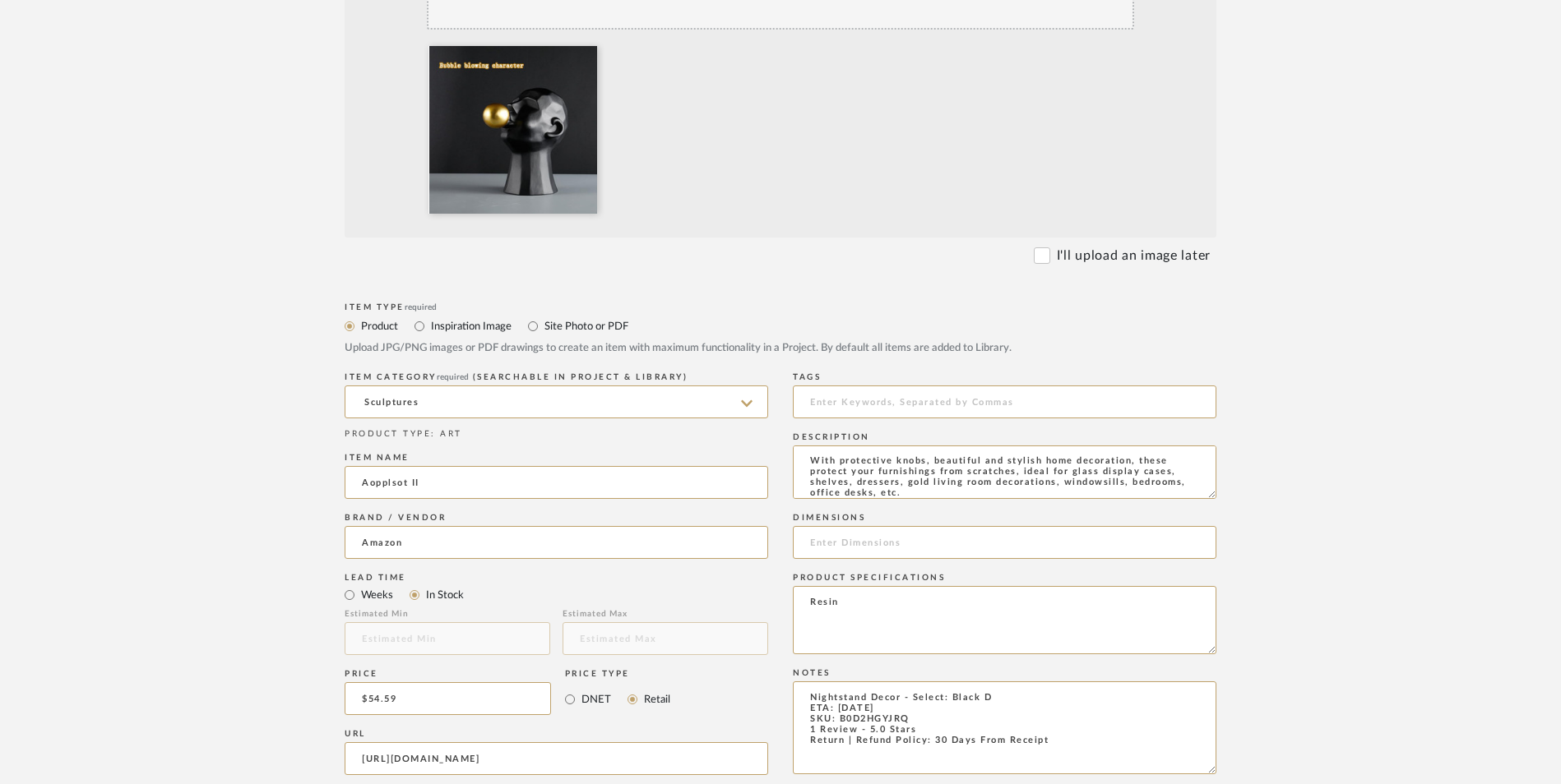
click at [1263, 514] on form "Bulk upload images - create multiple items Import from Pinterest - create items…" at bounding box center [780, 575] width 1048 height 1367
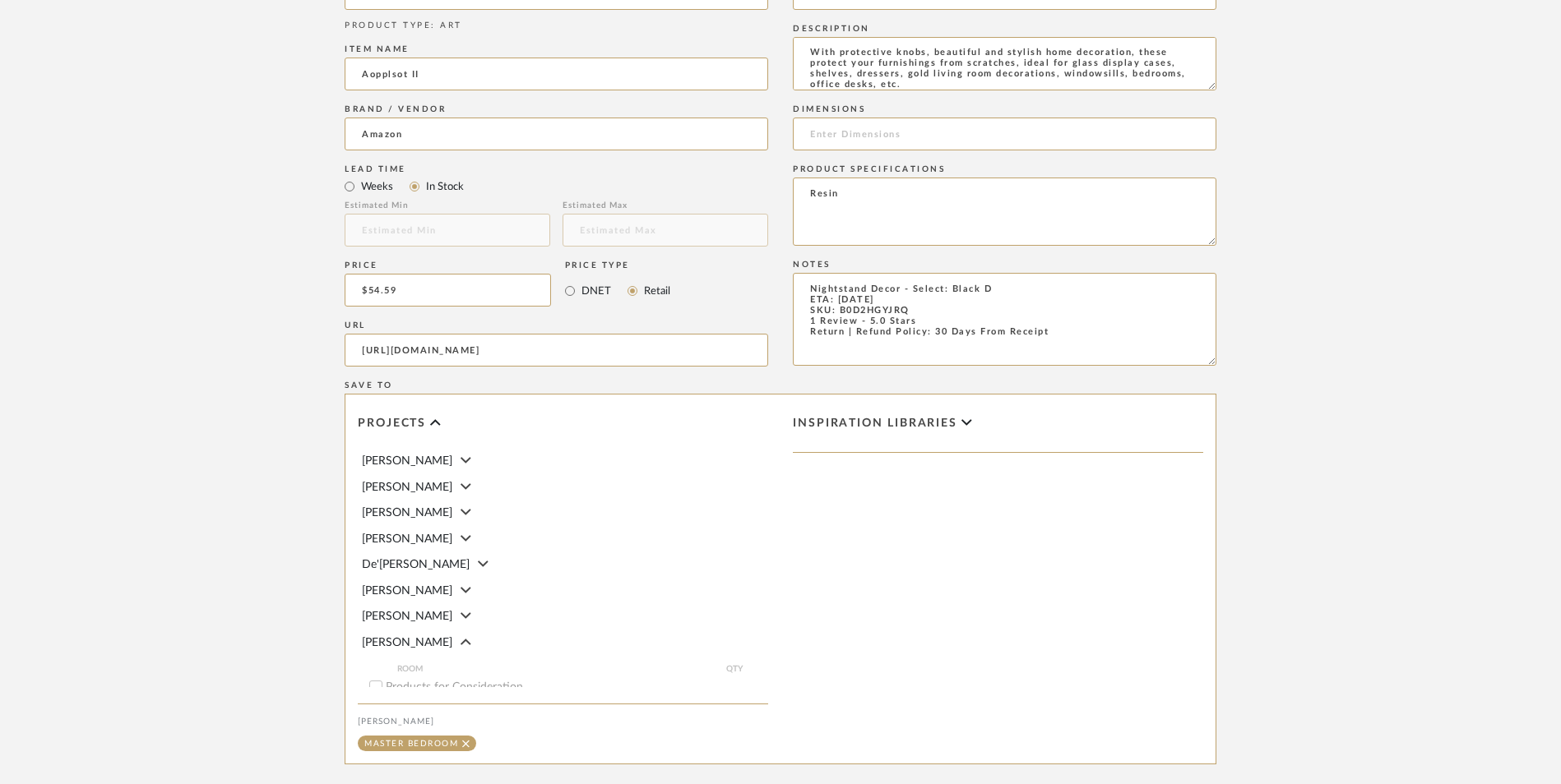
scroll to position [987, 0]
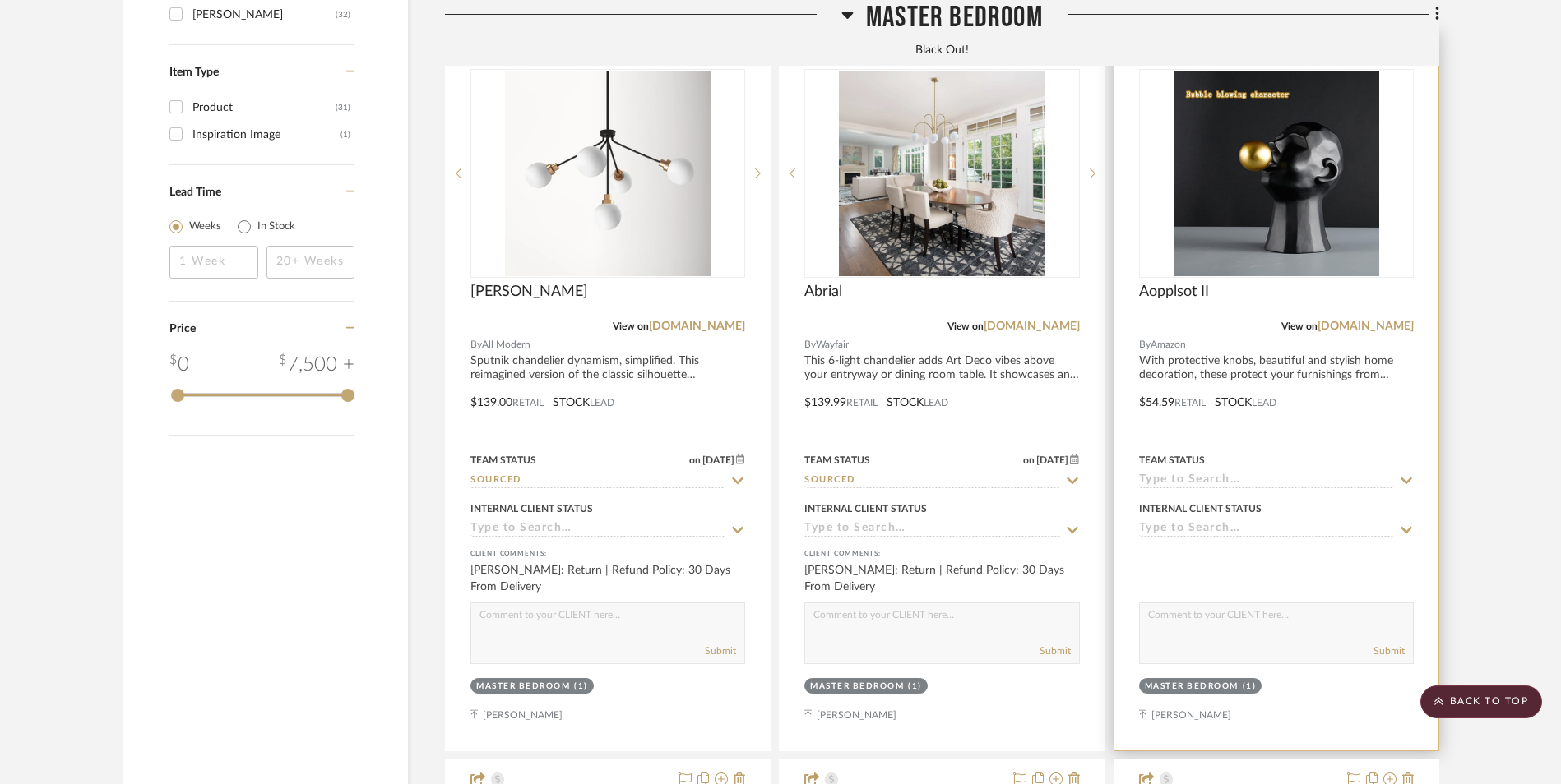
scroll to position [2144, 0]
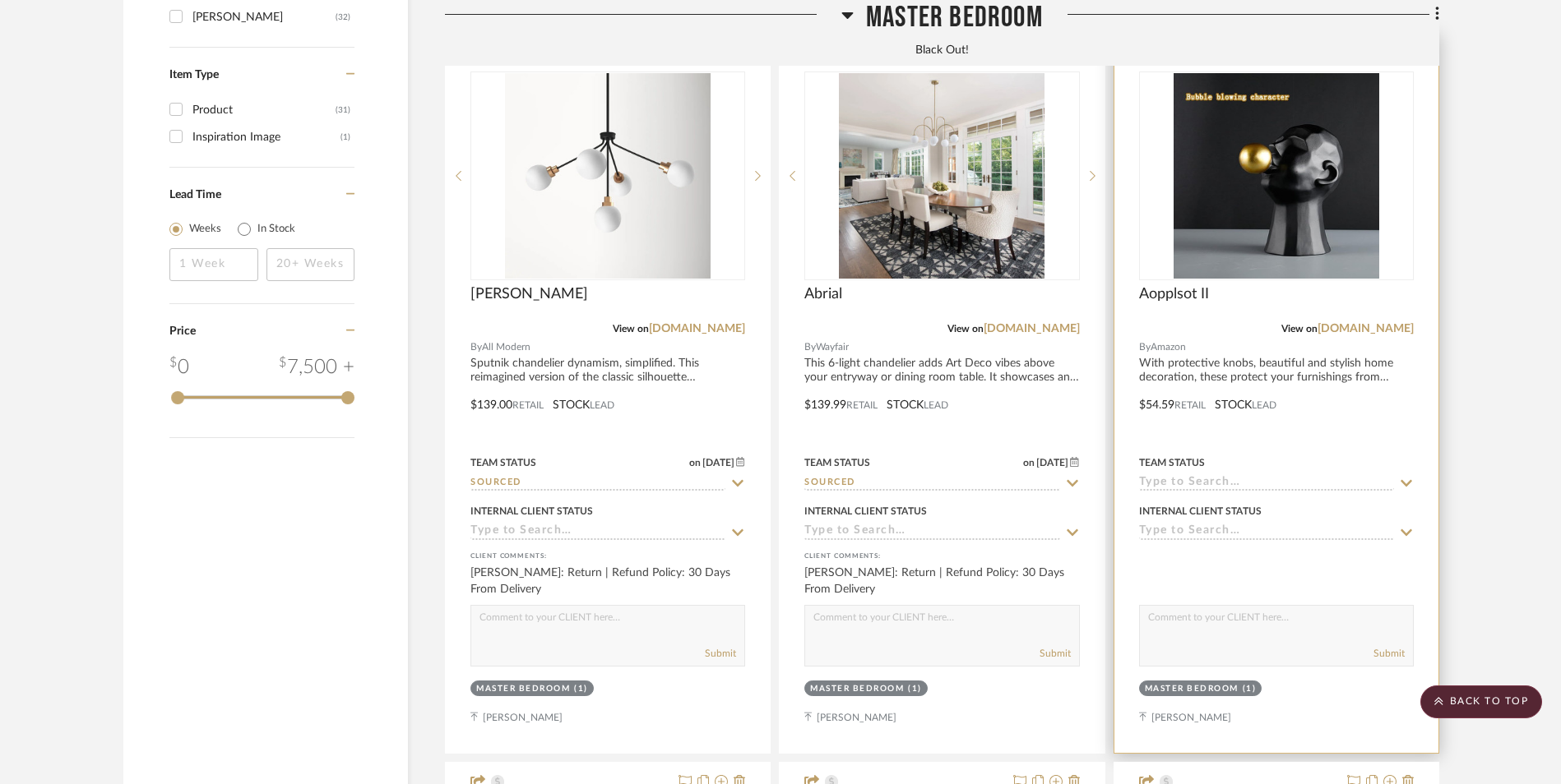
click at [1262, 120] on img "0" at bounding box center [1276, 176] width 206 height 206
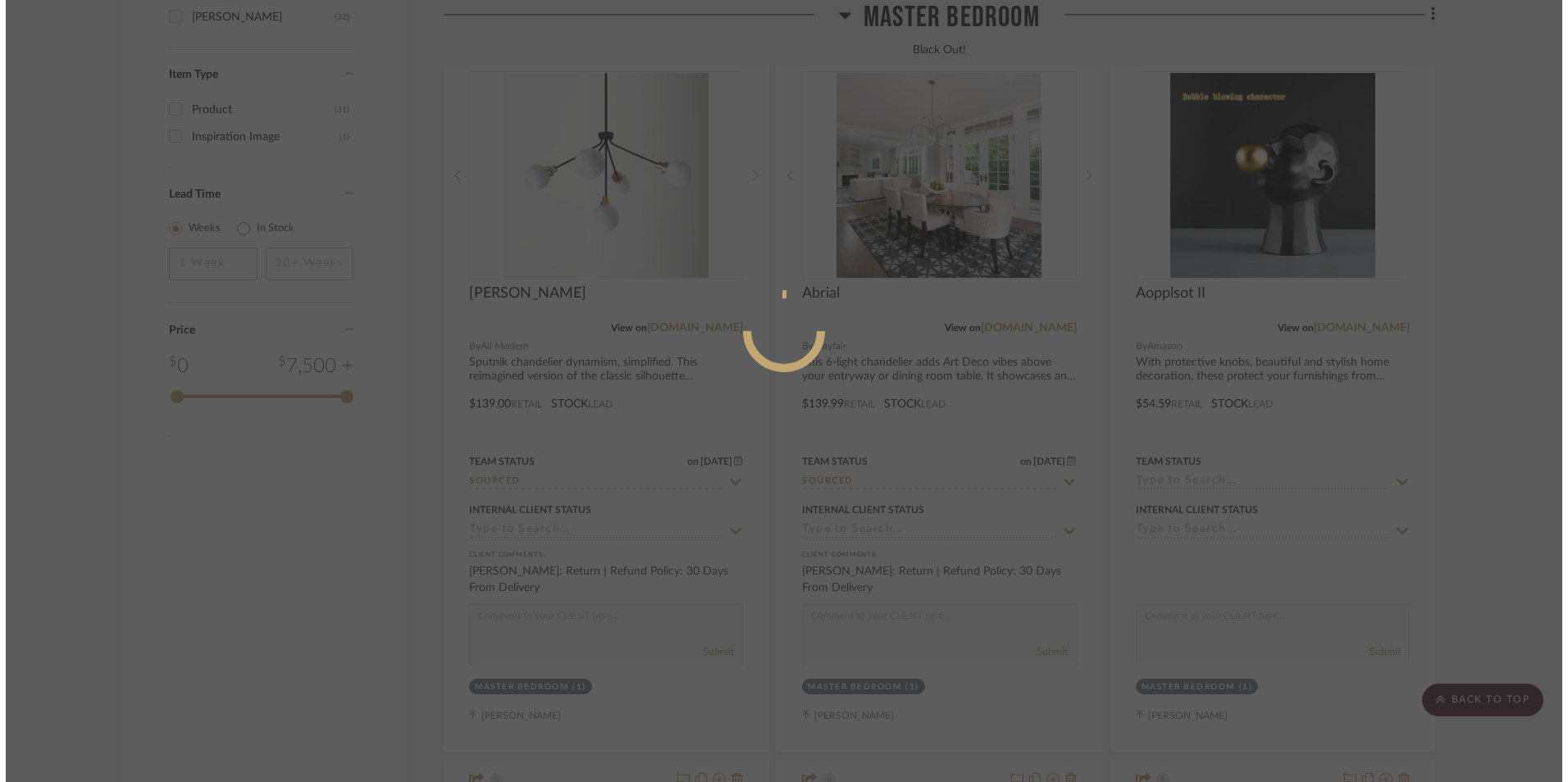
scroll to position [0, 0]
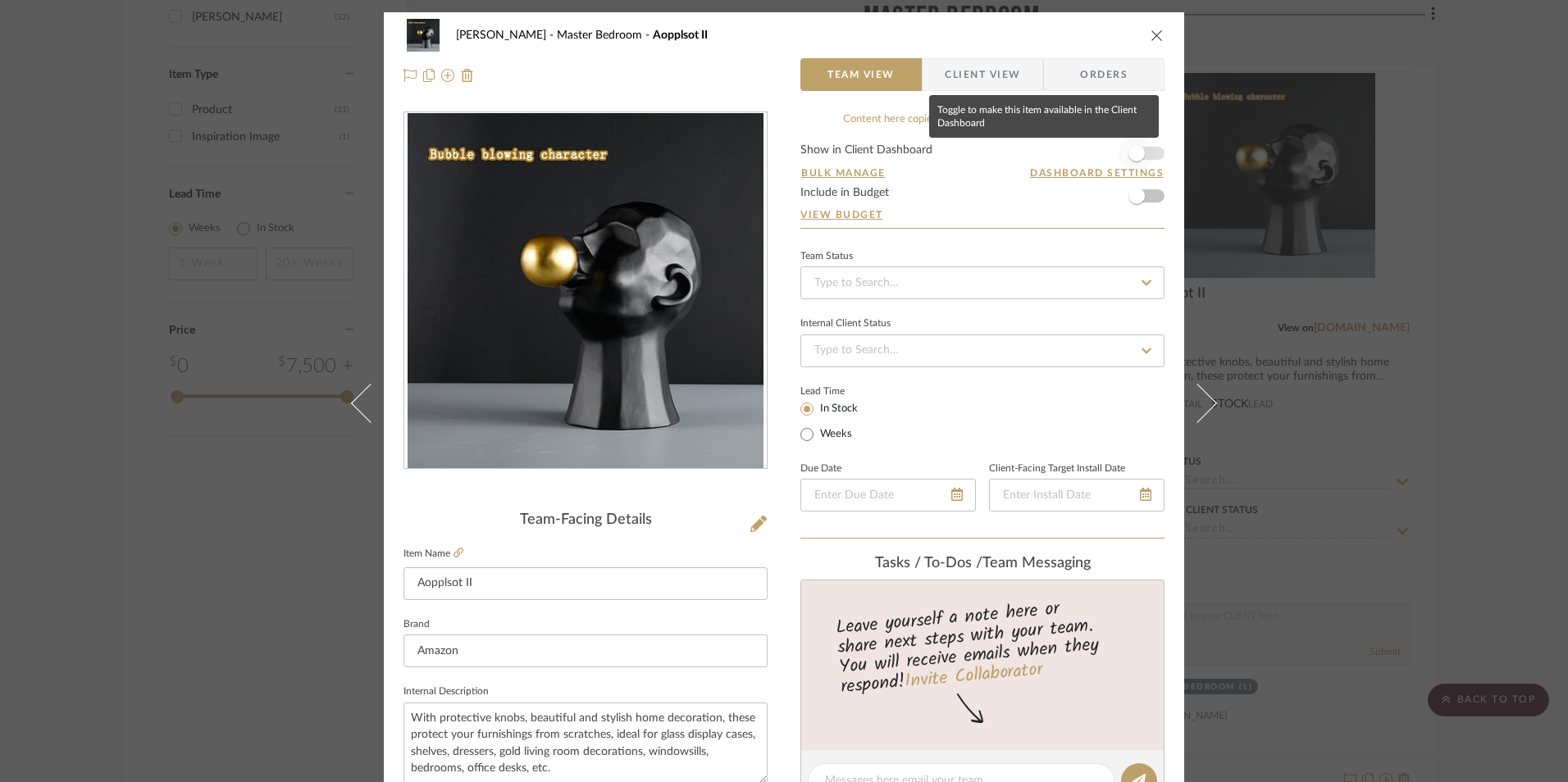
click at [1145, 152] on span "button" at bounding box center [1136, 153] width 36 height 36
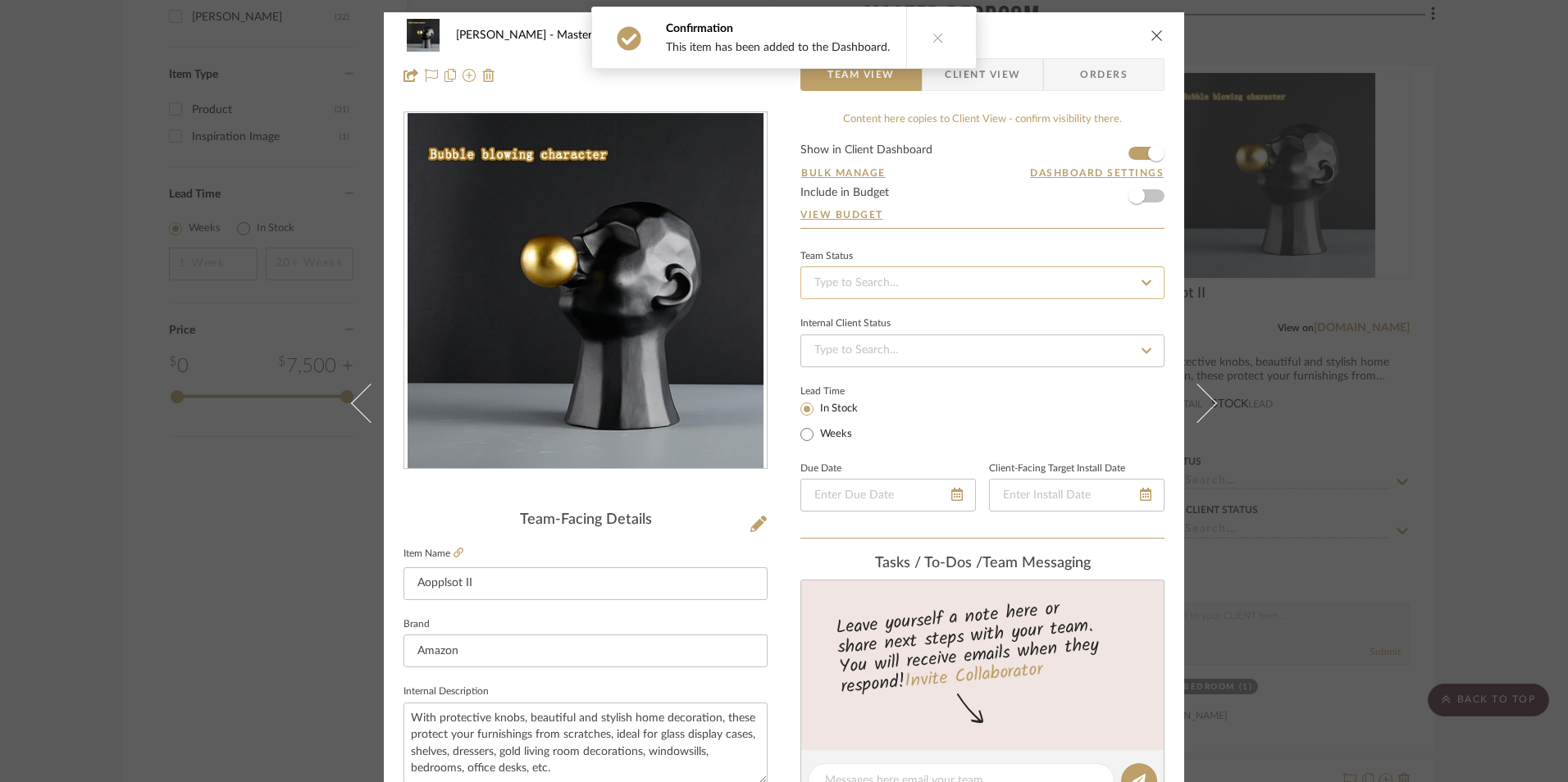
drag, startPoint x: 1011, startPoint y: 277, endPoint x: 1007, endPoint y: 298, distance: 21.4
click at [1011, 277] on input at bounding box center [982, 283] width 364 height 33
click at [885, 536] on div "Sourced" at bounding box center [976, 542] width 362 height 42
type input "[DATE]"
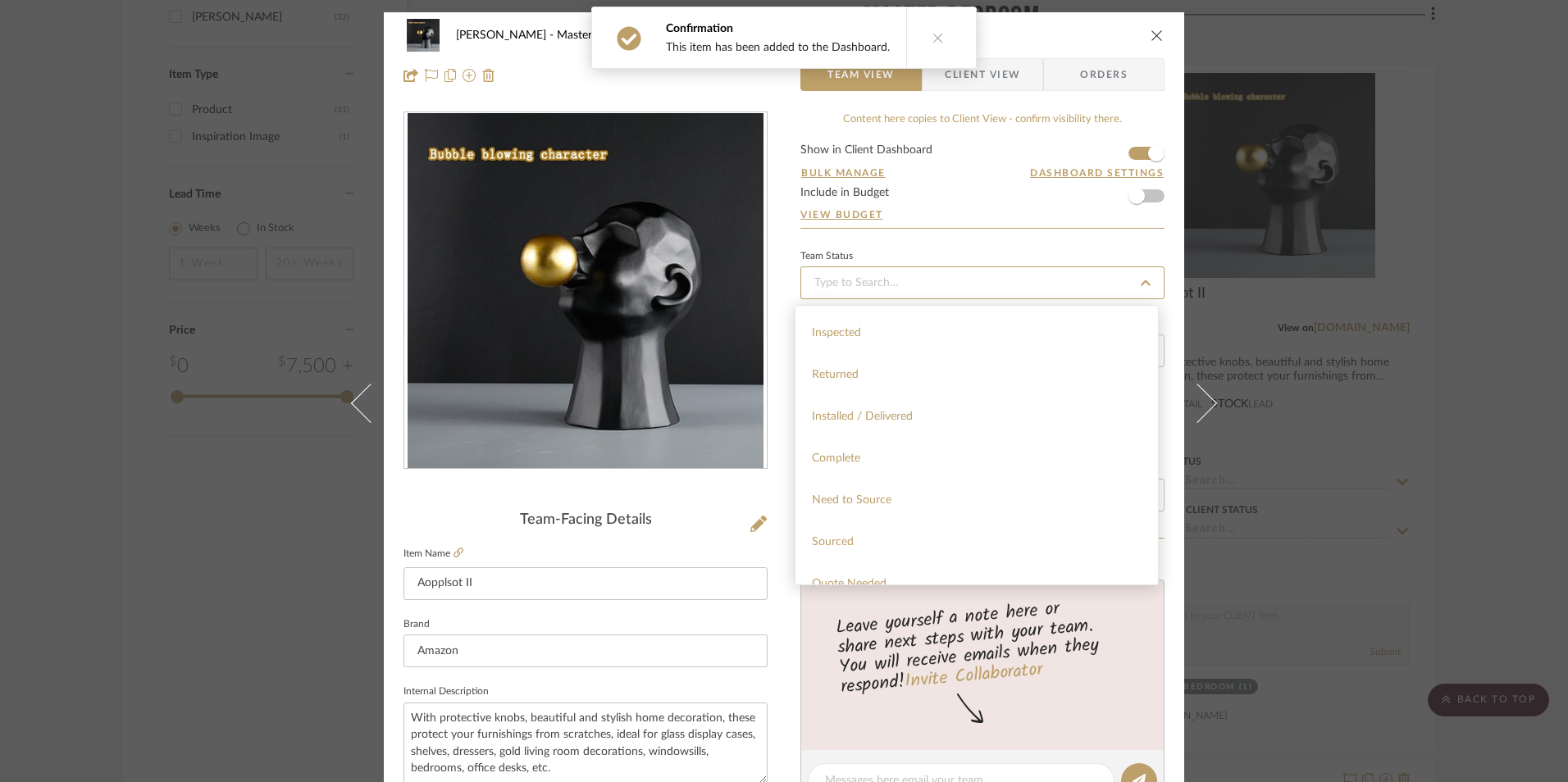
type input "Sourced"
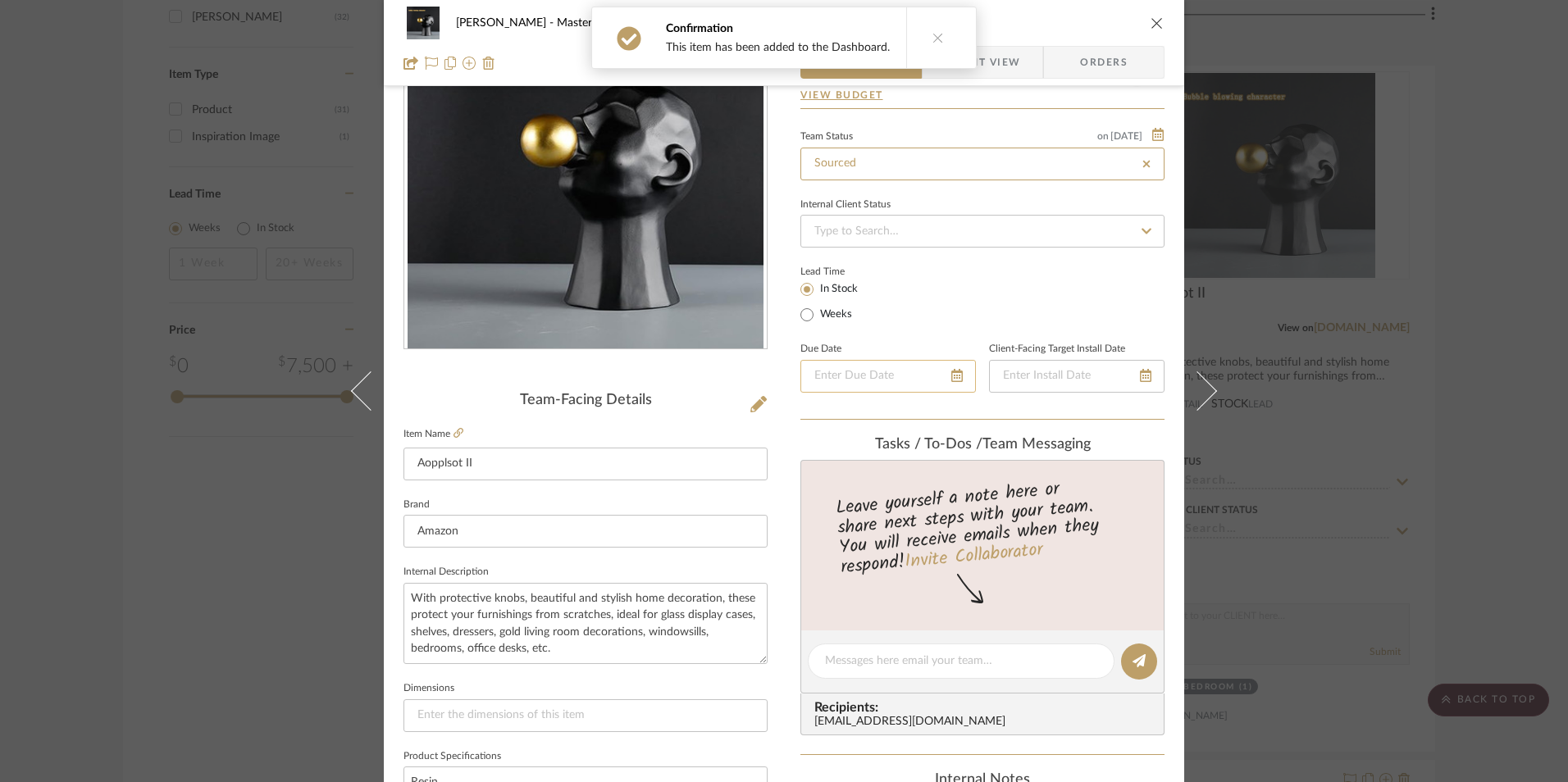
type input "[DATE]"
type input "Sourced"
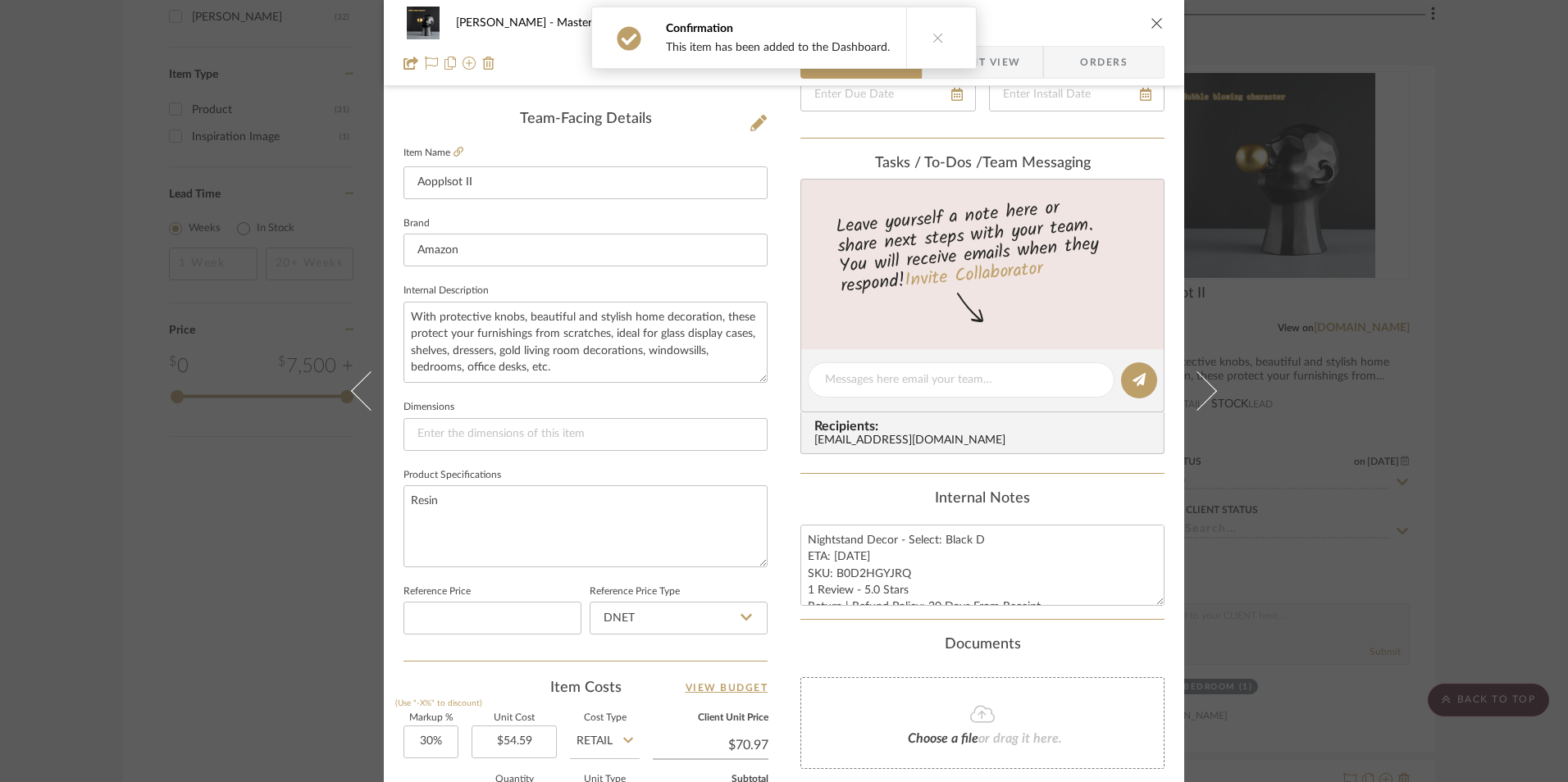
scroll to position [574, 0]
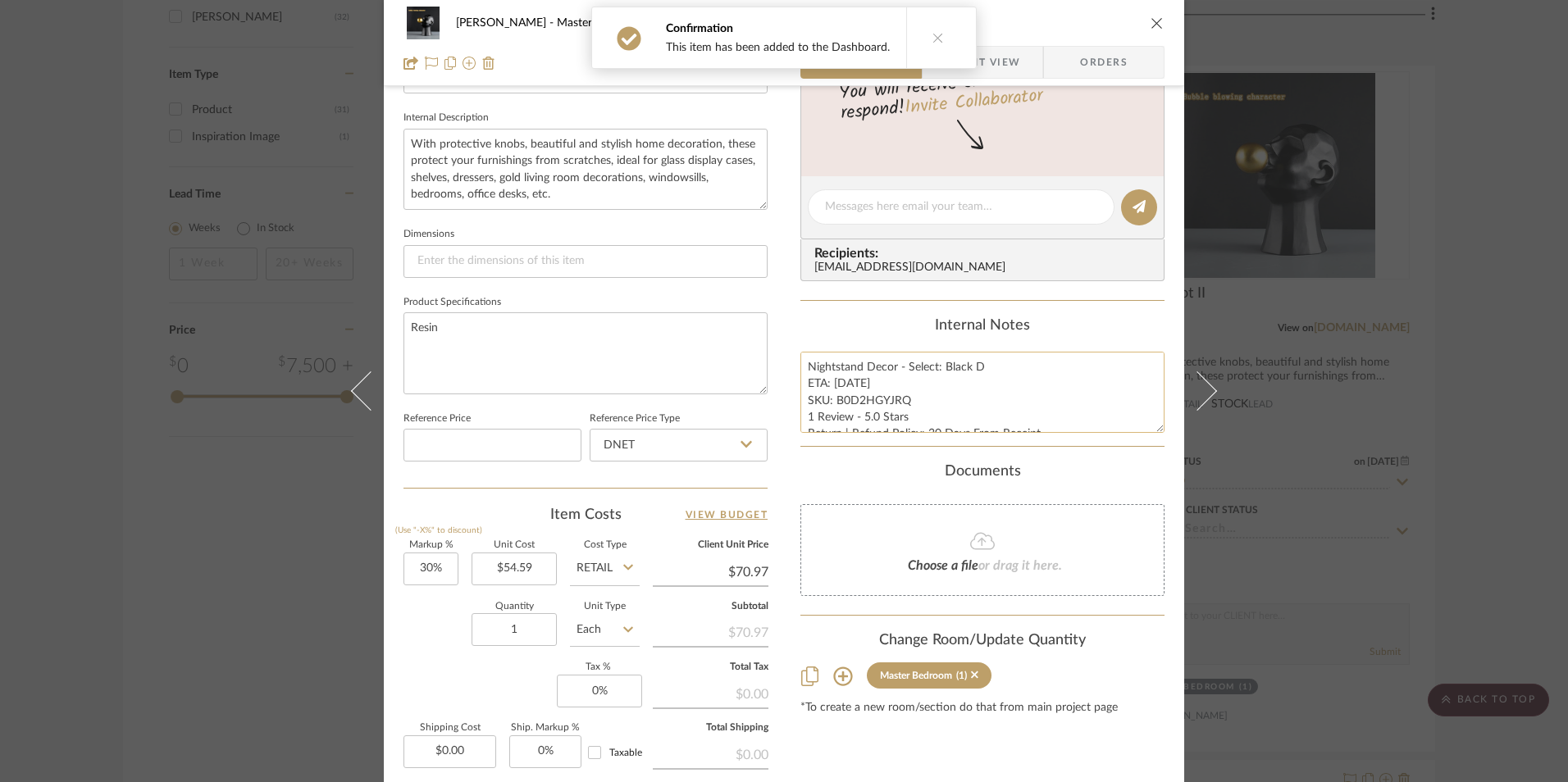
click at [888, 410] on textarea "Nightstand Decor - Select: Black D ETA: [DATE] SKU: B0D2HGYJRQ 1 Review - 5.0 S…" at bounding box center [982, 391] width 364 height 81
drag, startPoint x: 902, startPoint y: 398, endPoint x: 833, endPoint y: 398, distance: 69.0
click at [833, 398] on textarea "Nightstand Decor - Select: Black D ETA: [DATE] SKU: B0D2HGYJRQ 1 Review - 5.0 S…" at bounding box center [982, 391] width 364 height 81
drag, startPoint x: 676, startPoint y: 460, endPoint x: 675, endPoint y: 448, distance: 12.0
click at [675, 454] on input "DNET" at bounding box center [679, 445] width 178 height 33
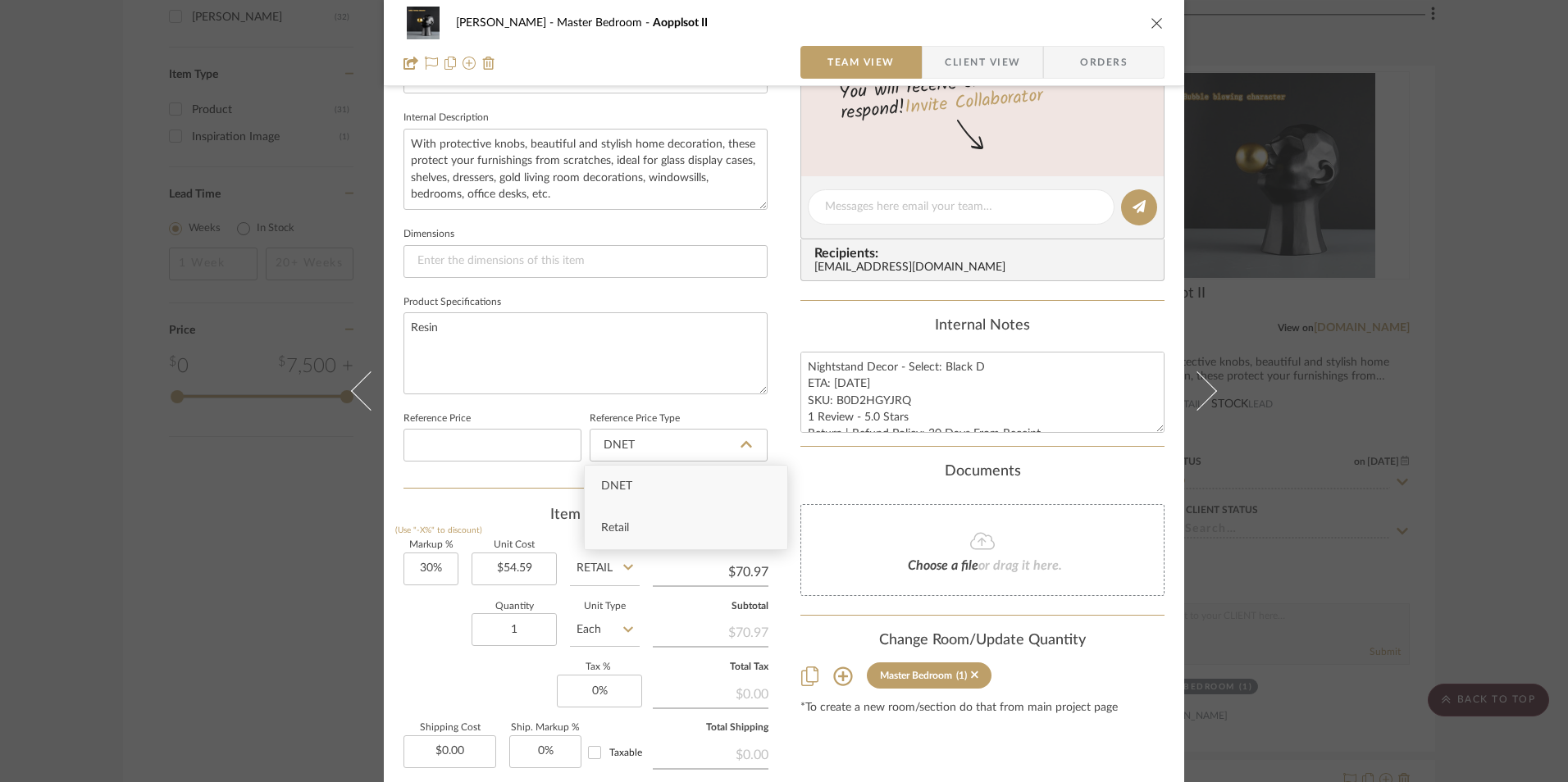
click at [667, 530] on div "Retail" at bounding box center [685, 528] width 202 height 42
type input "Retail"
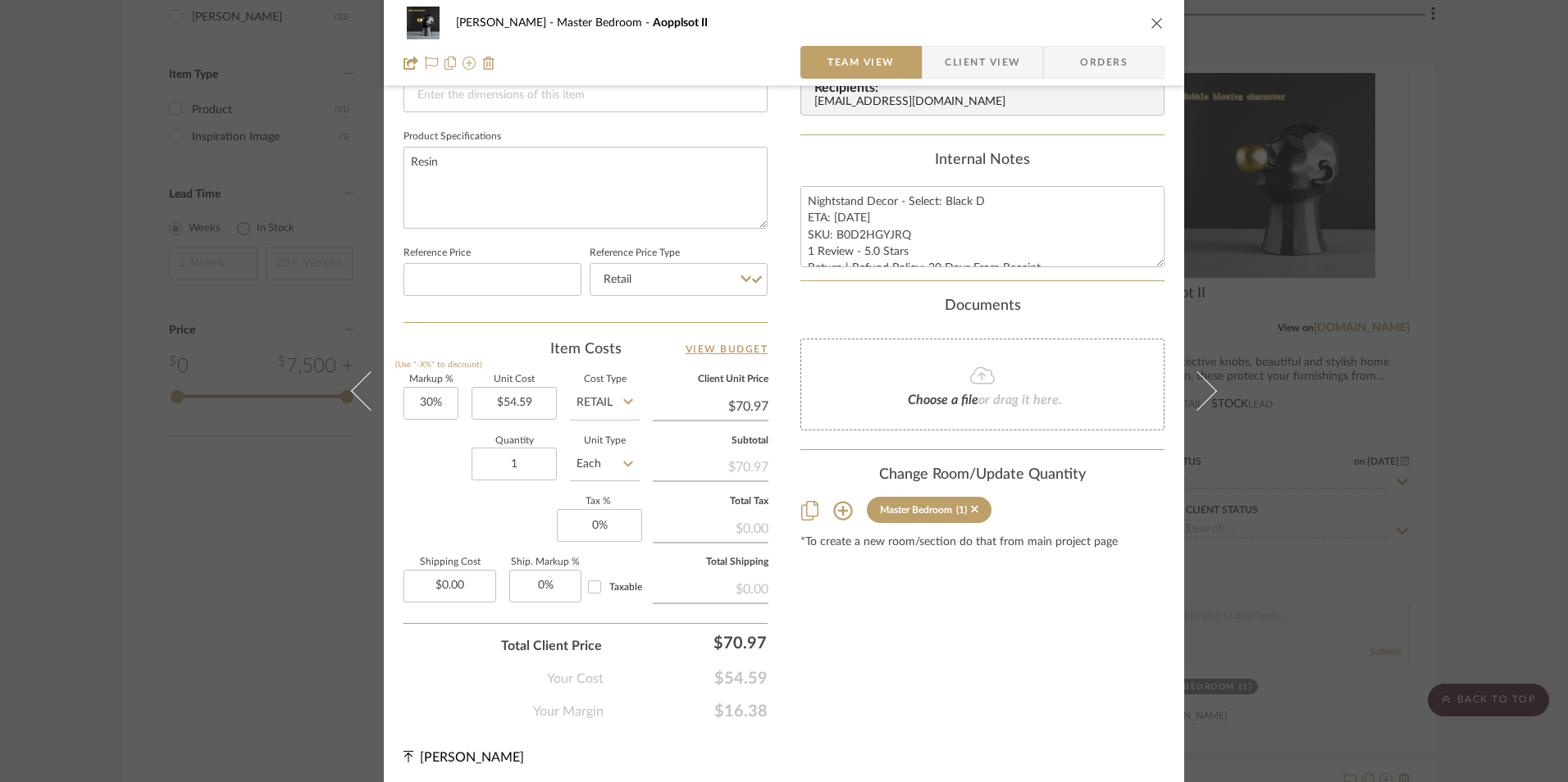
scroll to position [745, 0]
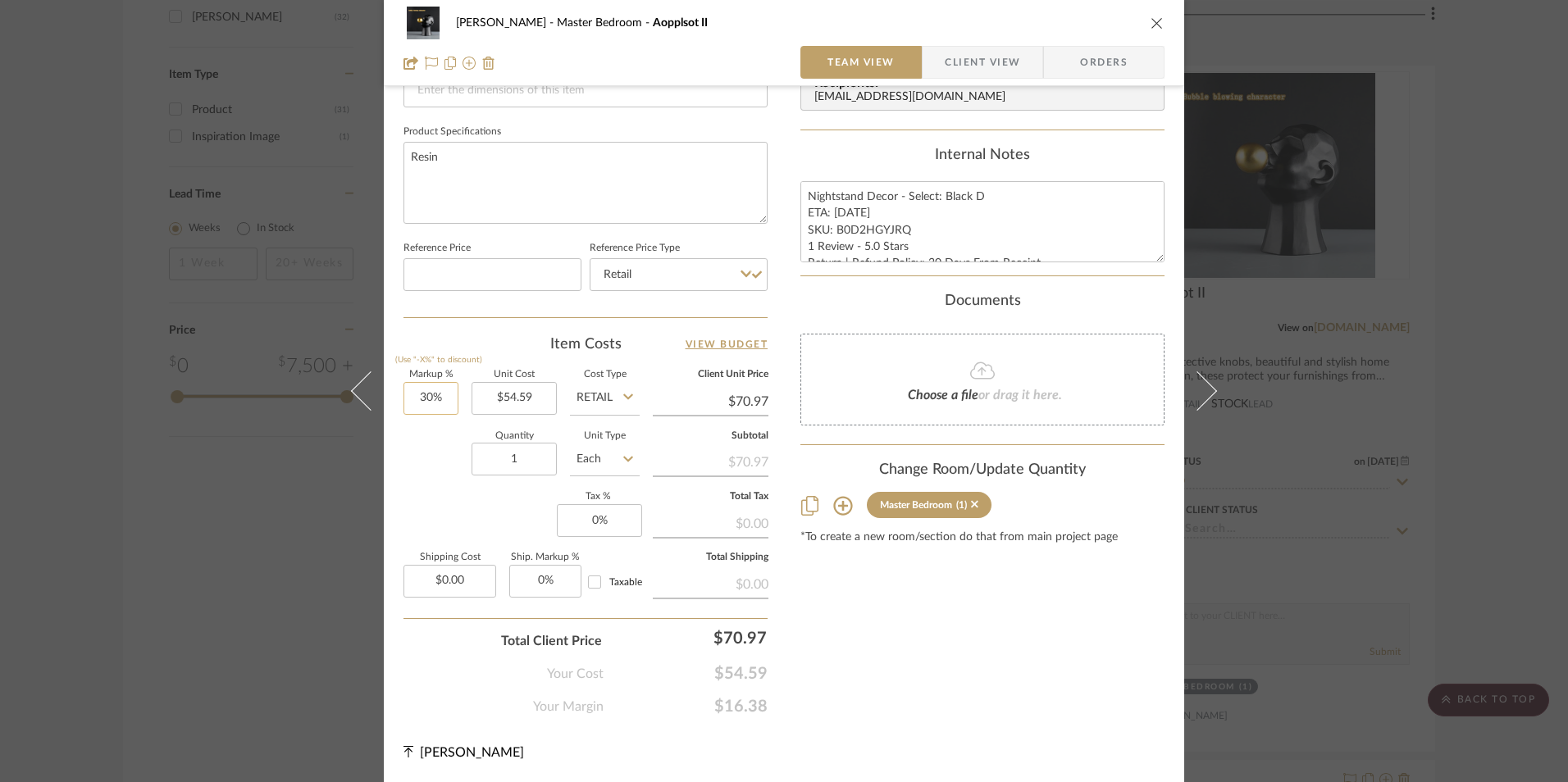
type input "30"
click at [443, 407] on input "30" at bounding box center [431, 398] width 55 height 33
click at [448, 502] on div "Markup % (Use "-X%" to discount) Unit Cost $54.59 Cost Type Retail Client Unit …" at bounding box center [585, 490] width 364 height 239
type input "0%"
type input "$54.59"
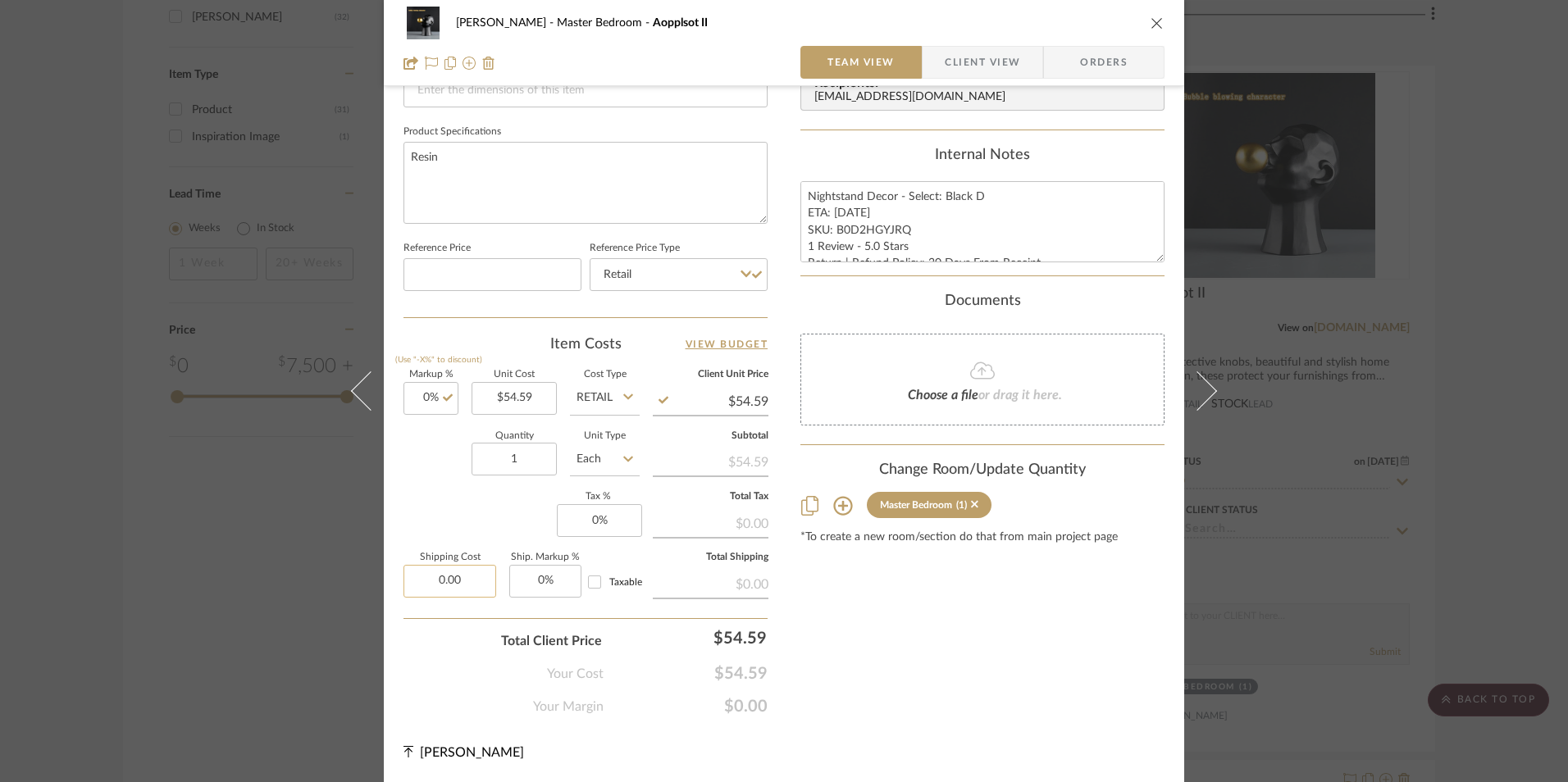
click at [455, 584] on input "0.00" at bounding box center [449, 582] width 93 height 33
type input "$16.99"
click at [529, 524] on div "Markup % (Use "-X%" to discount) 0% Unit Cost $54.59 Cost Type Retail Client Un…" at bounding box center [585, 490] width 364 height 239
click at [585, 523] on input "0" at bounding box center [598, 521] width 85 height 33
type input "8.25%"
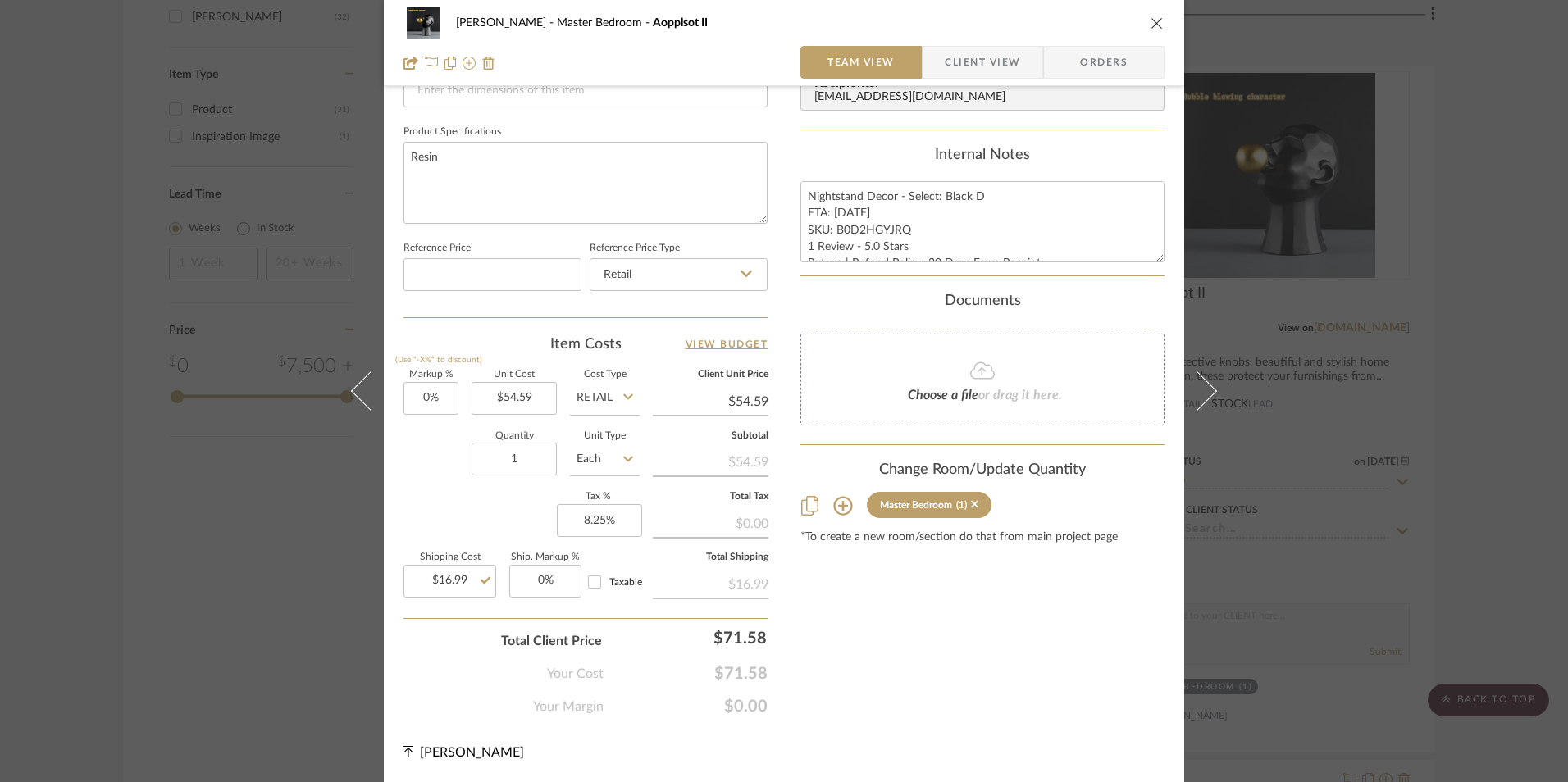
click at [1090, 656] on div "Content here copies to Client View - confirm visibility there. Show in Client D…" at bounding box center [982, 42] width 364 height 1349
click at [1117, 65] on span "Orders" at bounding box center [1104, 62] width 84 height 33
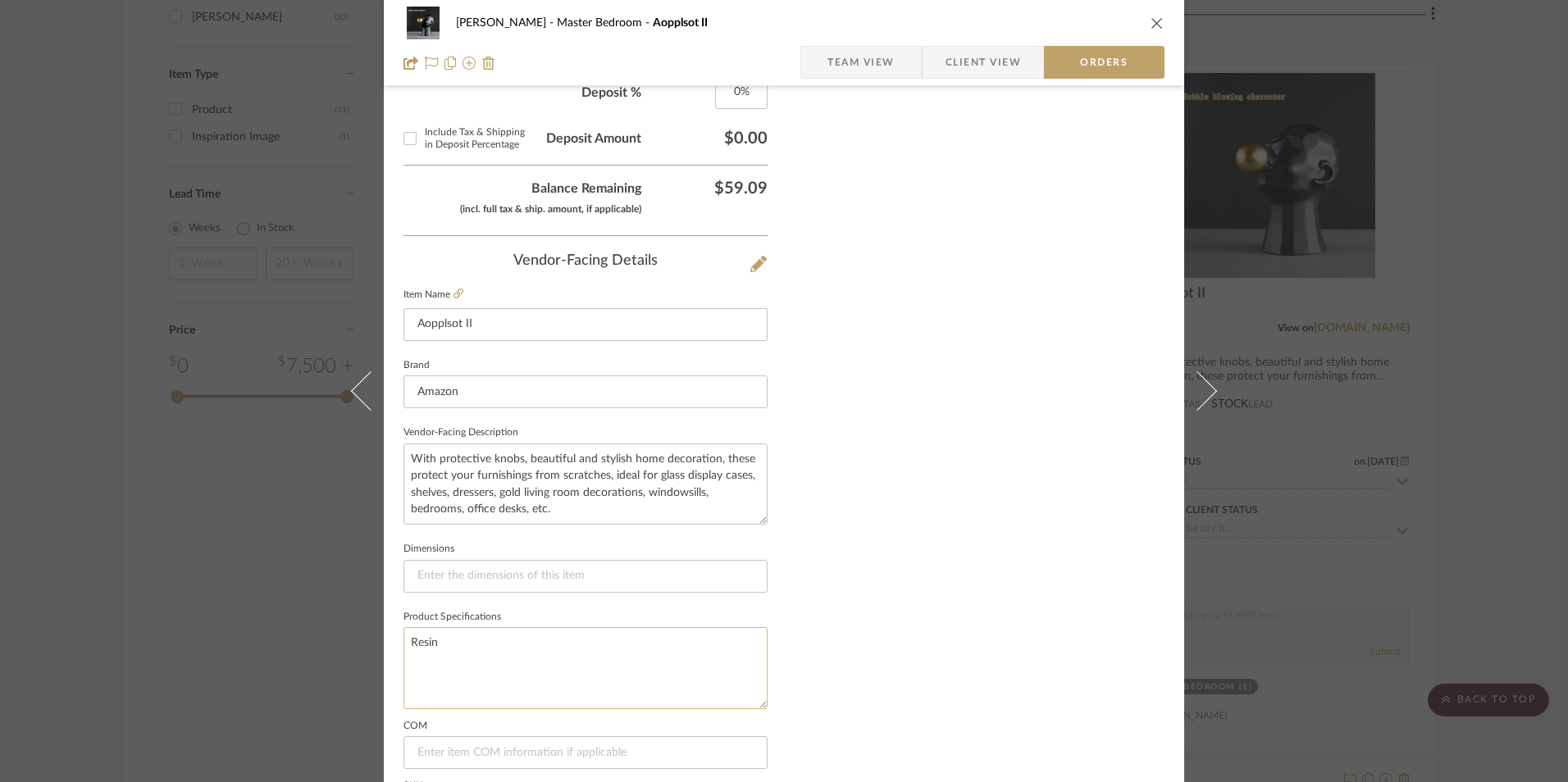
scroll to position [962, 0]
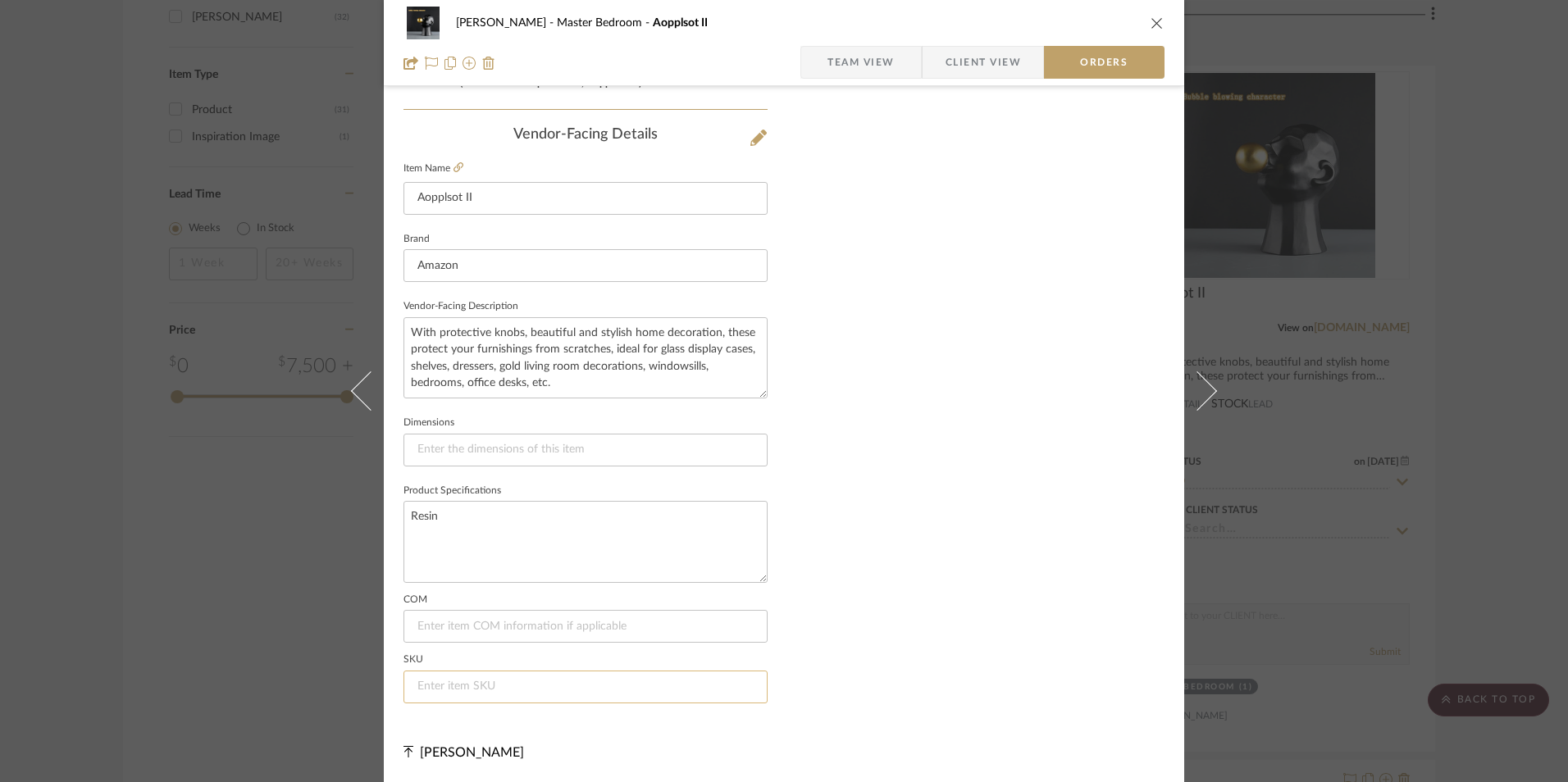
click at [467, 681] on input at bounding box center [585, 687] width 364 height 33
paste input "B0D2HGYJRQ"
type input "B0D2HGYJRQ"
click at [863, 62] on span "Team View" at bounding box center [860, 62] width 67 height 33
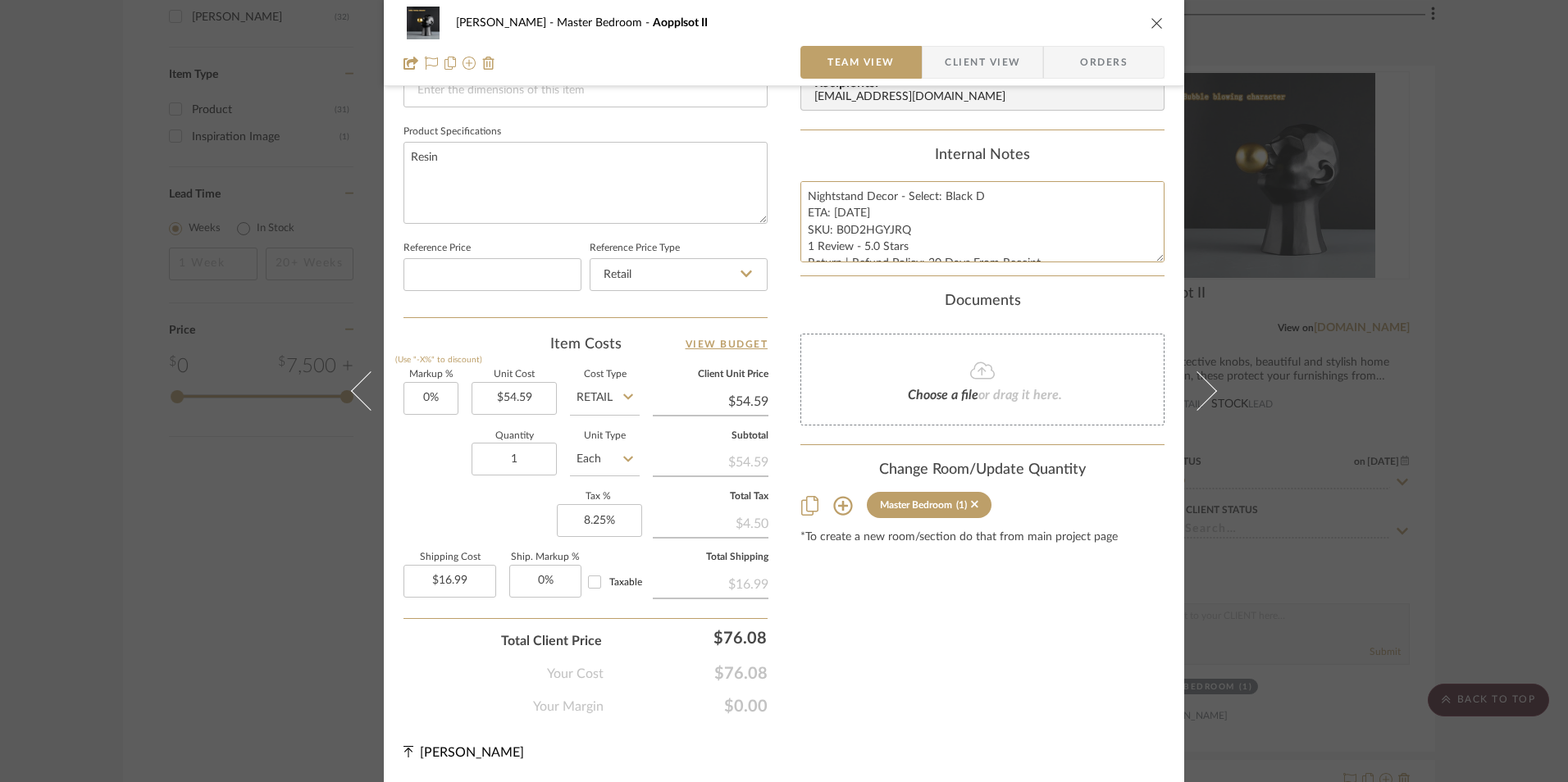
scroll to position [17, 0]
drag, startPoint x: 804, startPoint y: 188, endPoint x: 1083, endPoint y: 284, distance: 295.1
click at [1106, 293] on div "Content here copies to Client View - confirm visibility there. Show in Client D…" at bounding box center [982, 42] width 364 height 1349
click at [963, 69] on span "Client View" at bounding box center [982, 62] width 75 height 33
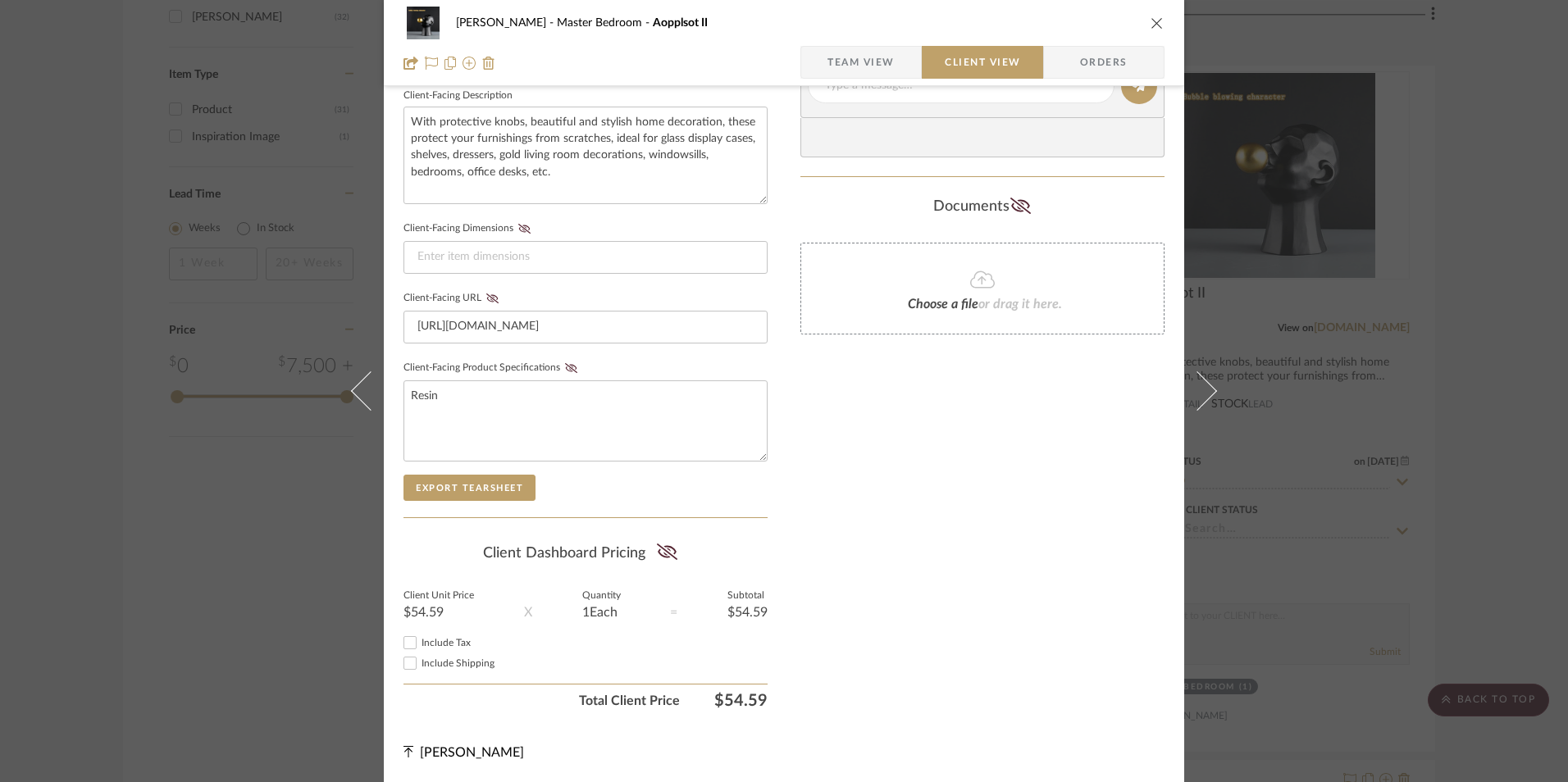
scroll to position [596, 0]
drag, startPoint x: 398, startPoint y: 642, endPoint x: 401, endPoint y: 666, distance: 24.2
click at [400, 643] on input "Include Tax" at bounding box center [410, 642] width 20 height 20
checkbox input "true"
drag, startPoint x: 401, startPoint y: 666, endPoint x: 531, endPoint y: 638, distance: 133.0
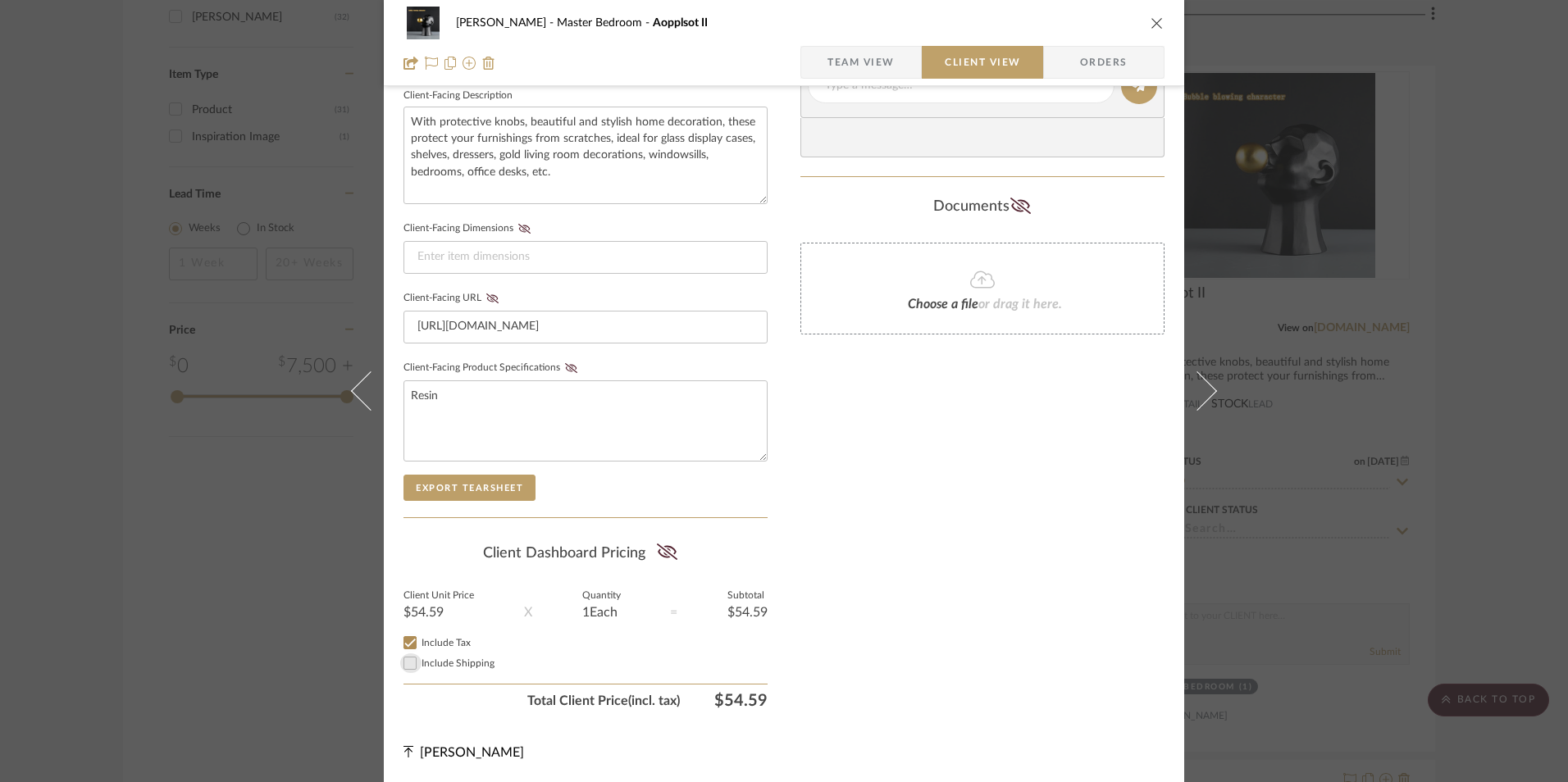
click at [402, 666] on input "Include Shipping" at bounding box center [410, 663] width 20 height 20
checkbox input "true"
click at [661, 554] on icon at bounding box center [667, 552] width 21 height 17
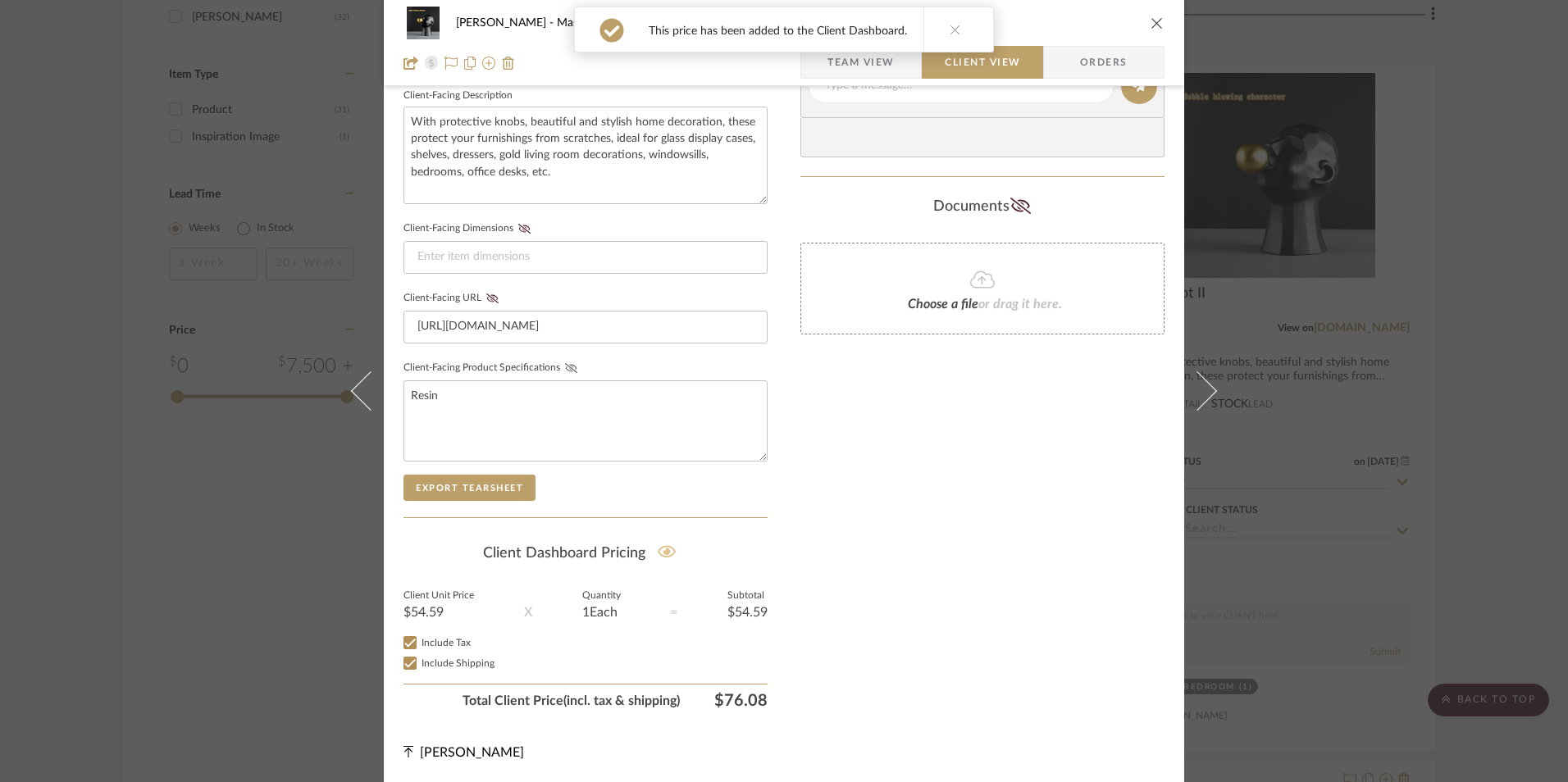
click at [565, 368] on icon at bounding box center [571, 368] width 13 height 10
click at [486, 294] on icon at bounding box center [492, 299] width 13 height 10
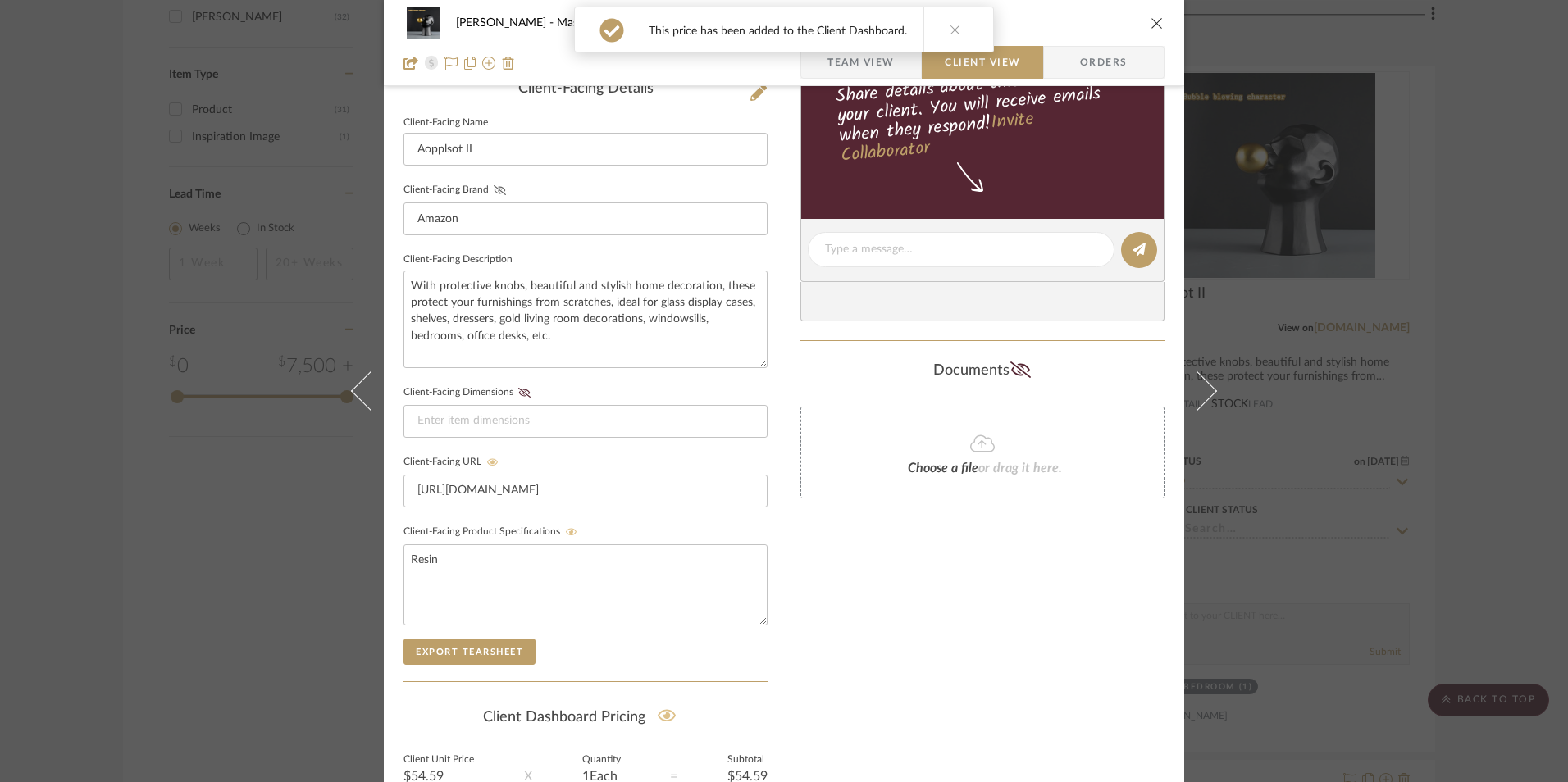
click at [497, 192] on icon at bounding box center [500, 190] width 13 height 10
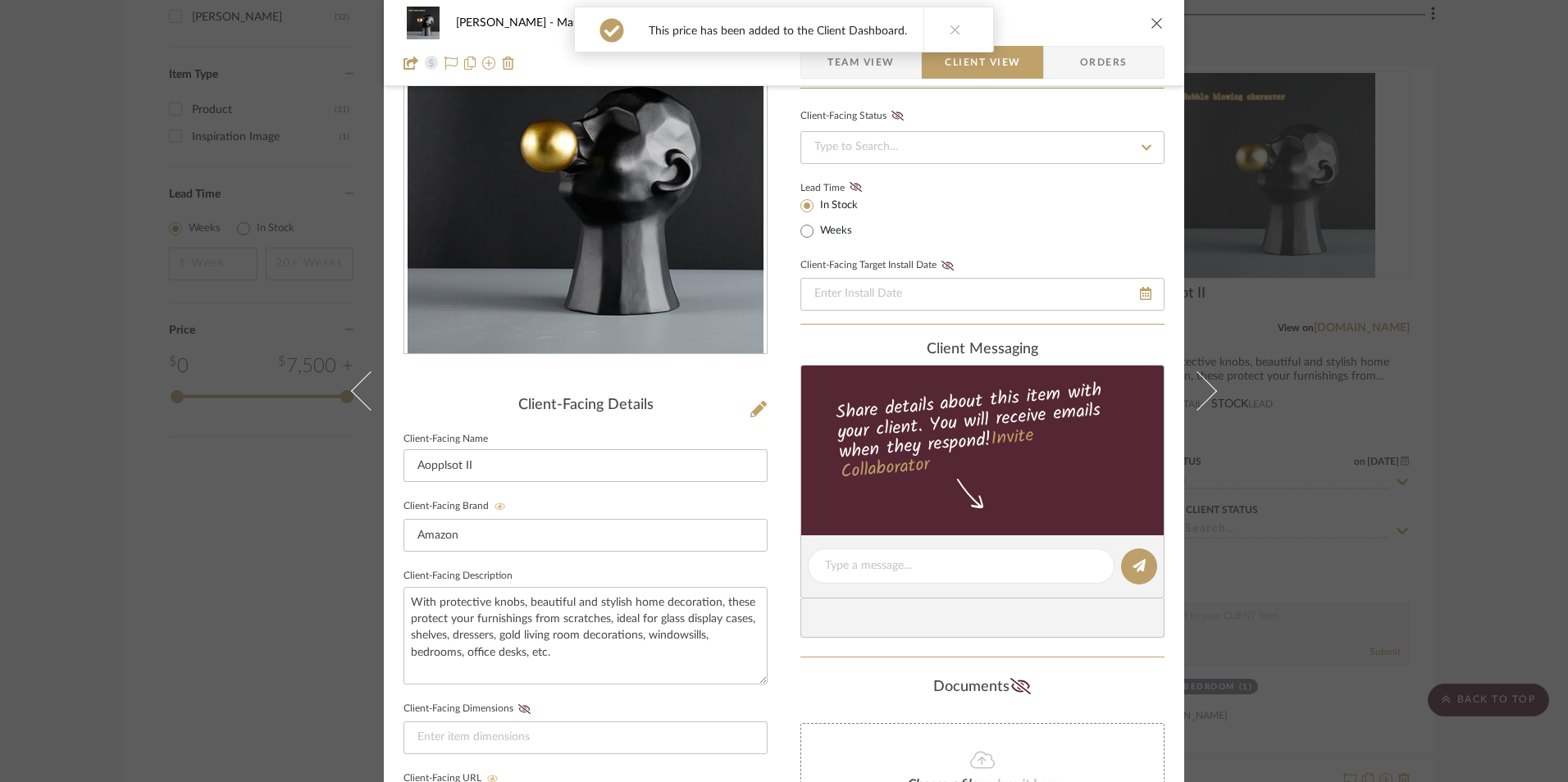
scroll to position [103, 0]
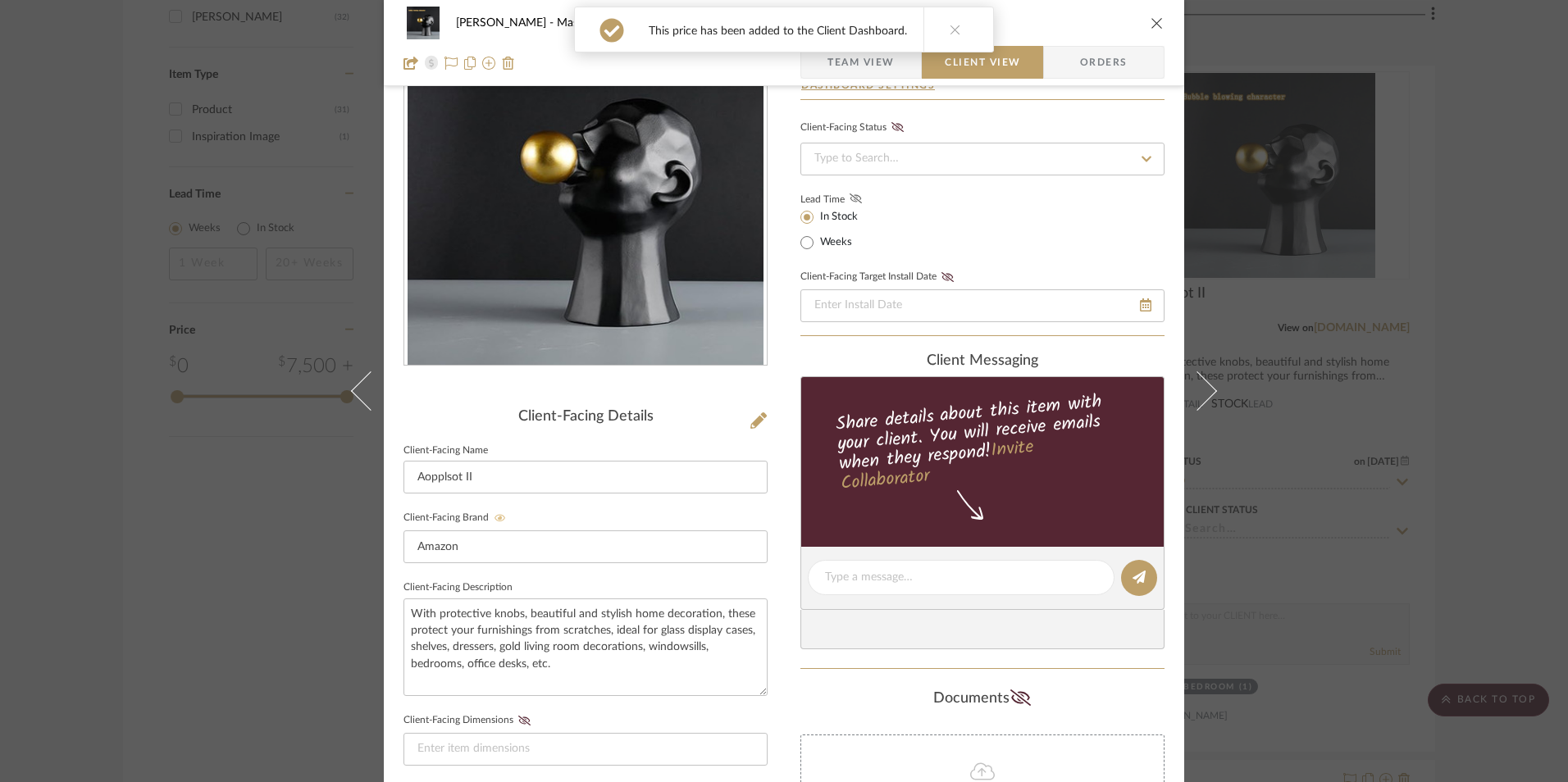
click at [849, 198] on icon at bounding box center [855, 198] width 13 height 10
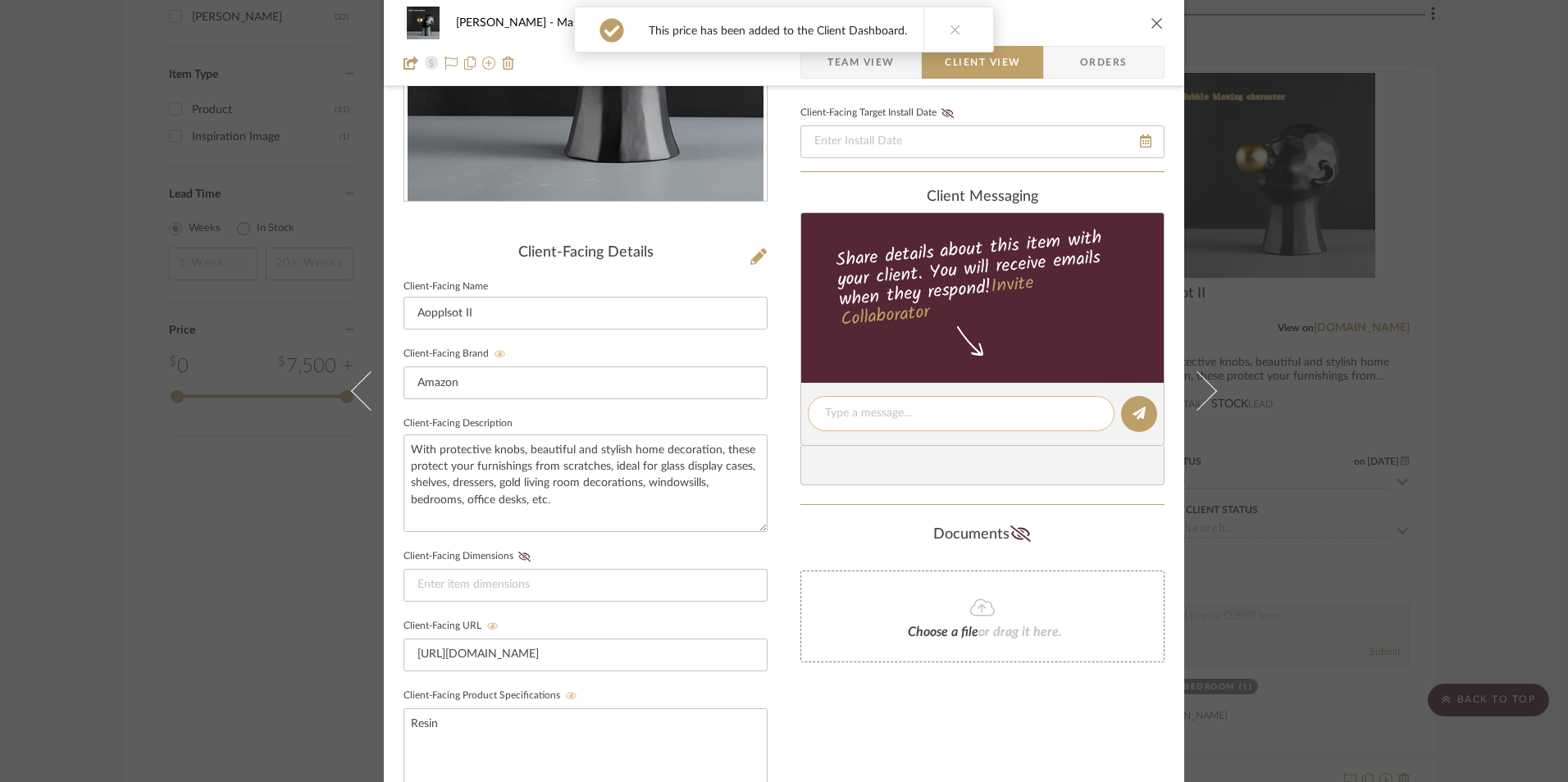
click at [898, 411] on textarea at bounding box center [961, 414] width 272 height 18
paste textarea "Nightstand Decor - Select: Black D ETA: [DATE] SKU: B0D2HGYJRQ 1 Review - 5.0 S…"
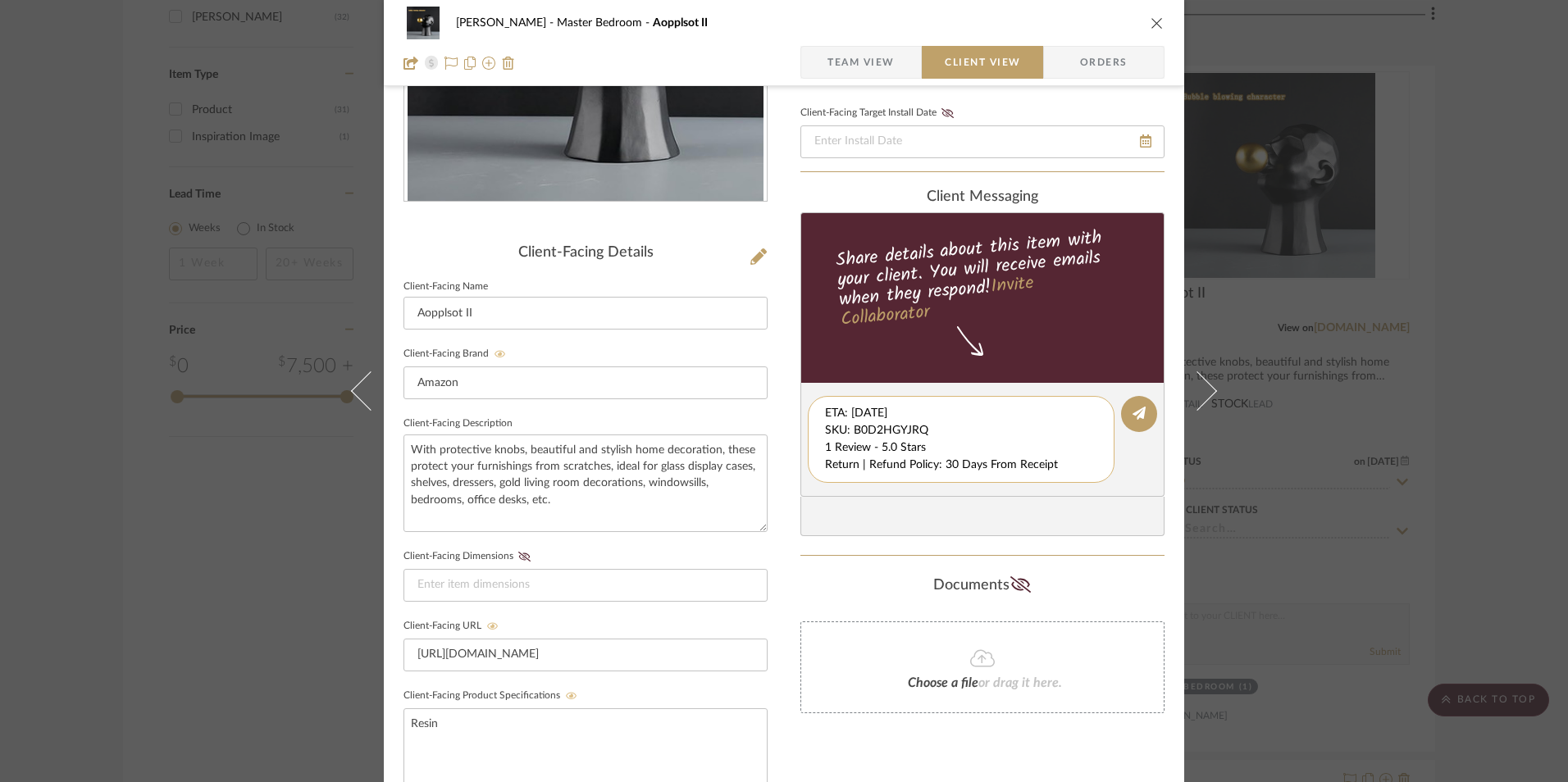
scroll to position [18, 0]
drag, startPoint x: 820, startPoint y: 413, endPoint x: 1062, endPoint y: 473, distance: 249.3
click at [1073, 473] on textarea "Nightstand Decor - Select: Black D ETA: [DATE] SKU: B0D2HGYJRQ 1 Review - 5.0 S…" at bounding box center [967, 439] width 284 height 69
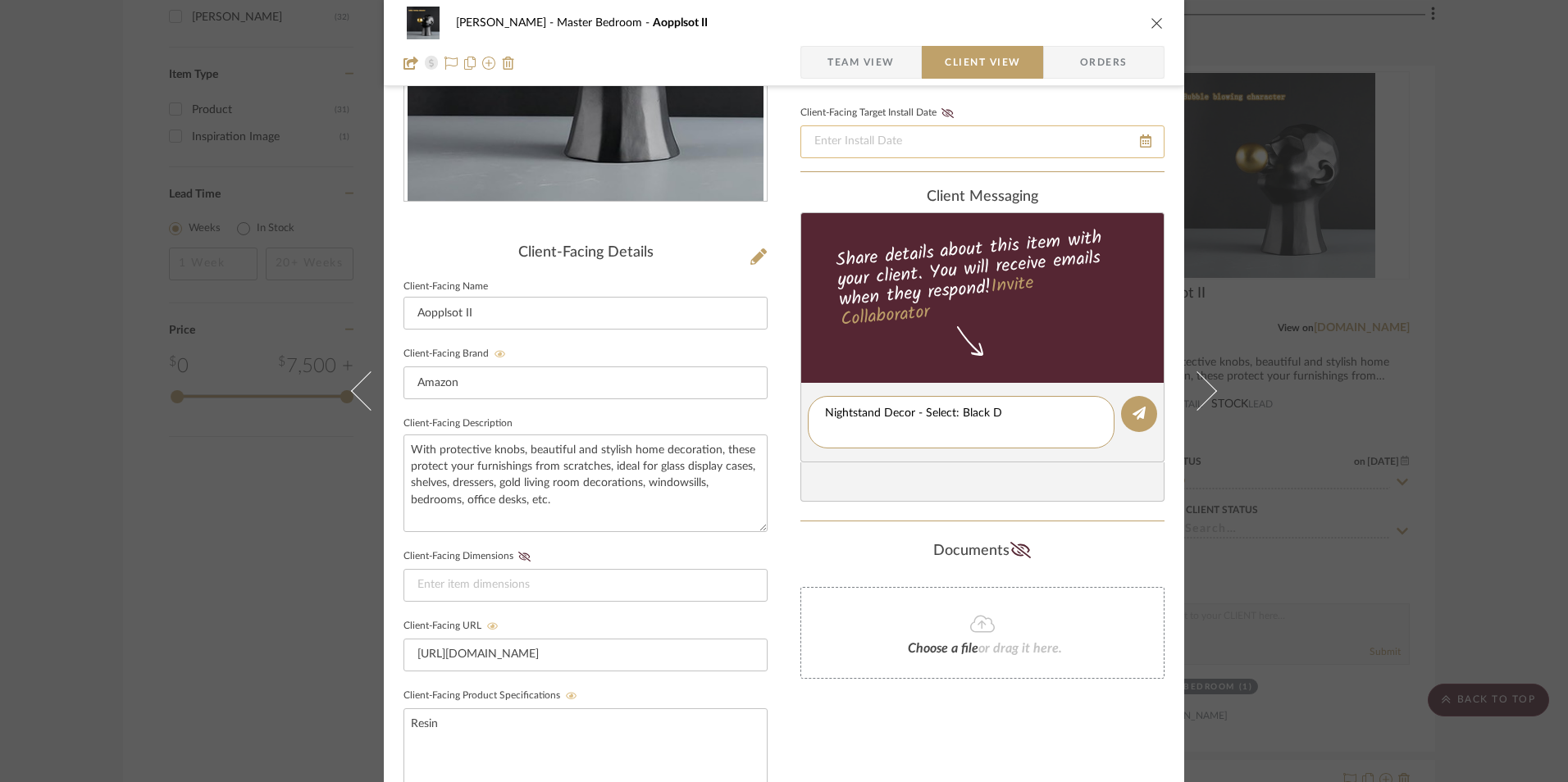
scroll to position [0, 0]
type textarea "Nightstand Decor - Select: Black D"
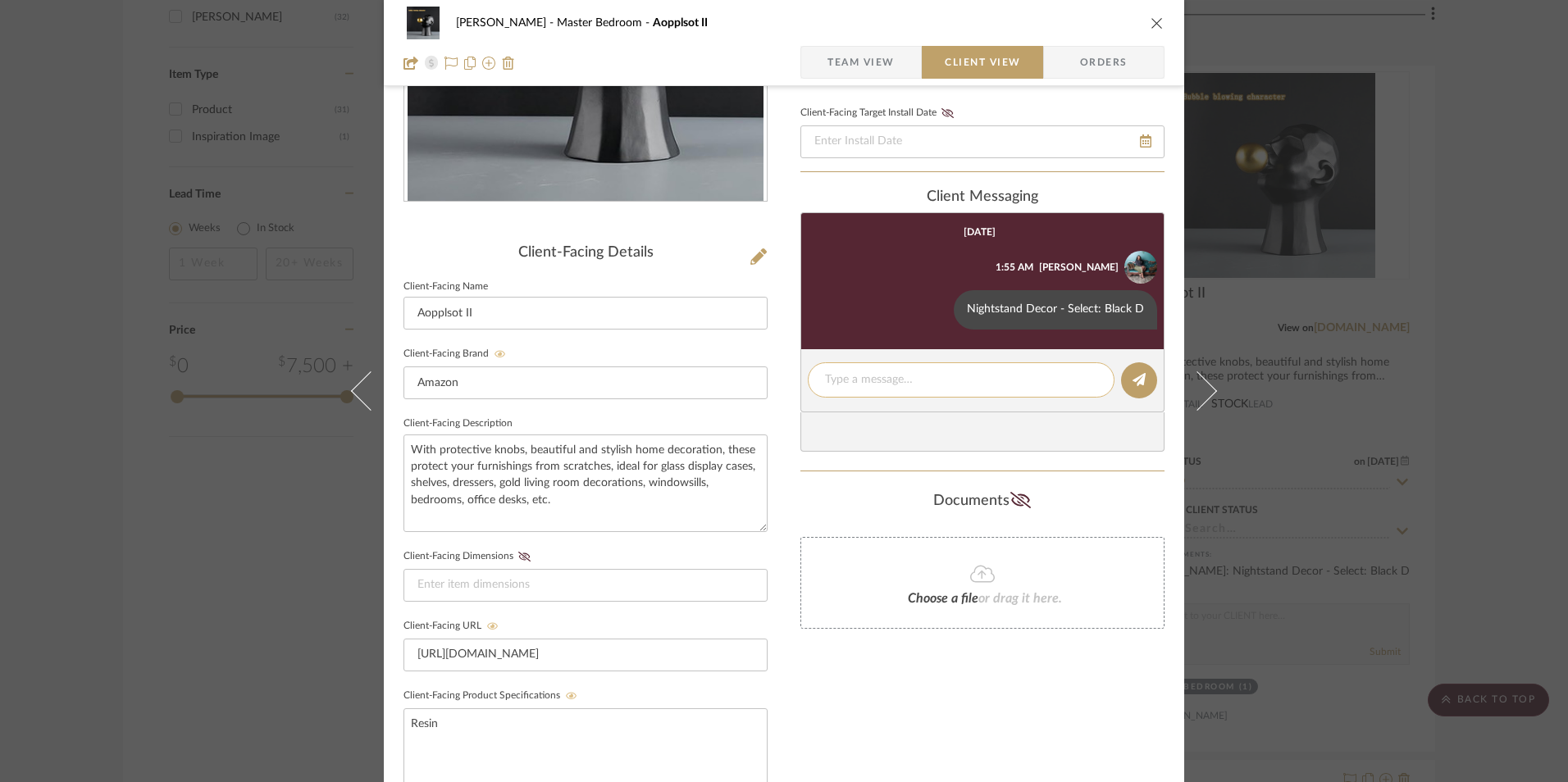
click at [854, 379] on textarea at bounding box center [961, 380] width 272 height 18
paste textarea "ETA: [DATE] SKU: B0D2HGYJRQ 1 Review - 5.0 Stars Return | Refund Policy: 30 Day…"
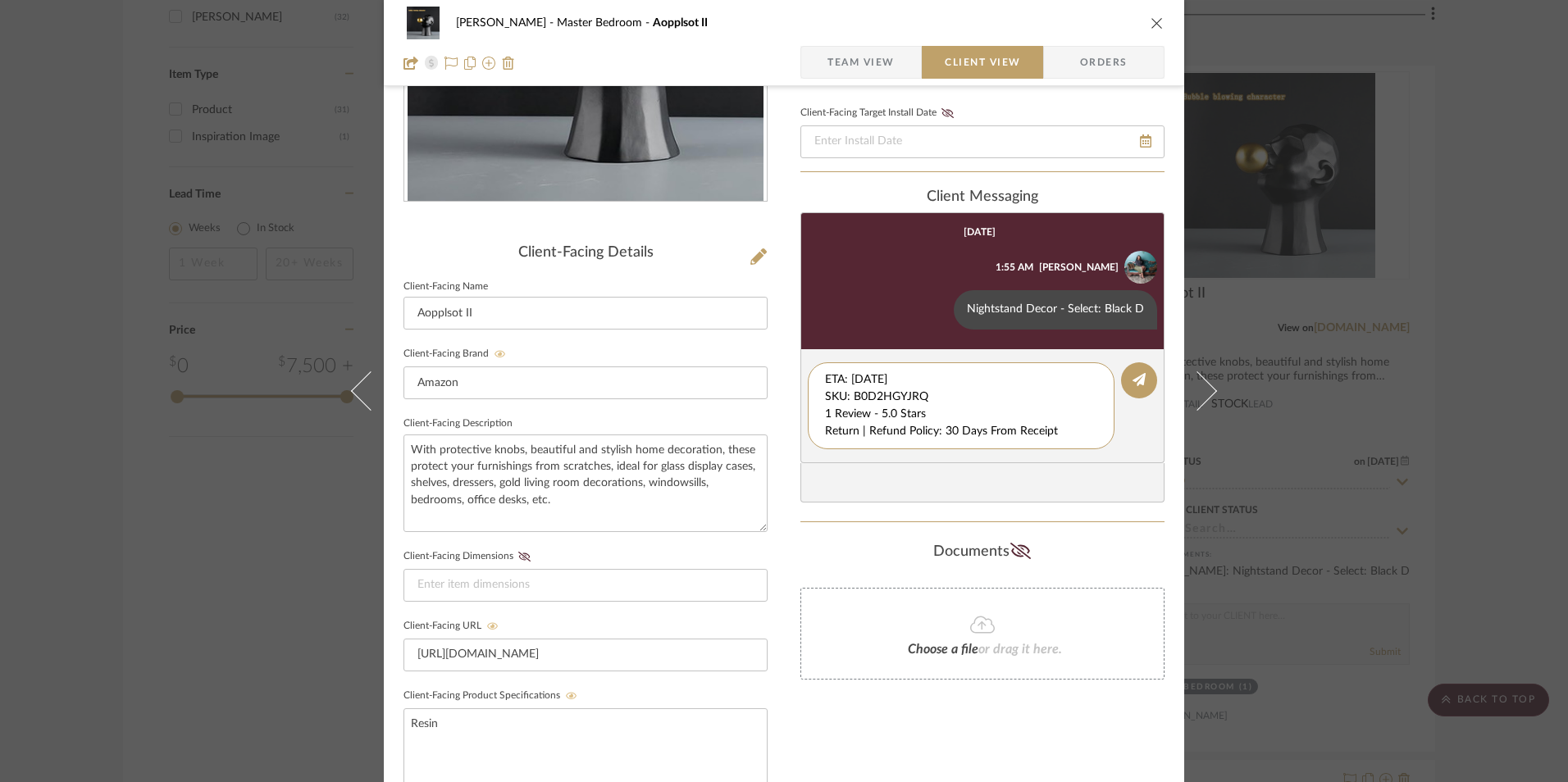
drag, startPoint x: 935, startPoint y: 396, endPoint x: 720, endPoint y: 336, distance: 223.2
click at [708, 336] on div "[PERSON_NAME] Master Bedroom Aopplsot II Team View Client View Orders Client-Fa…" at bounding box center [784, 428] width 801 height 1365
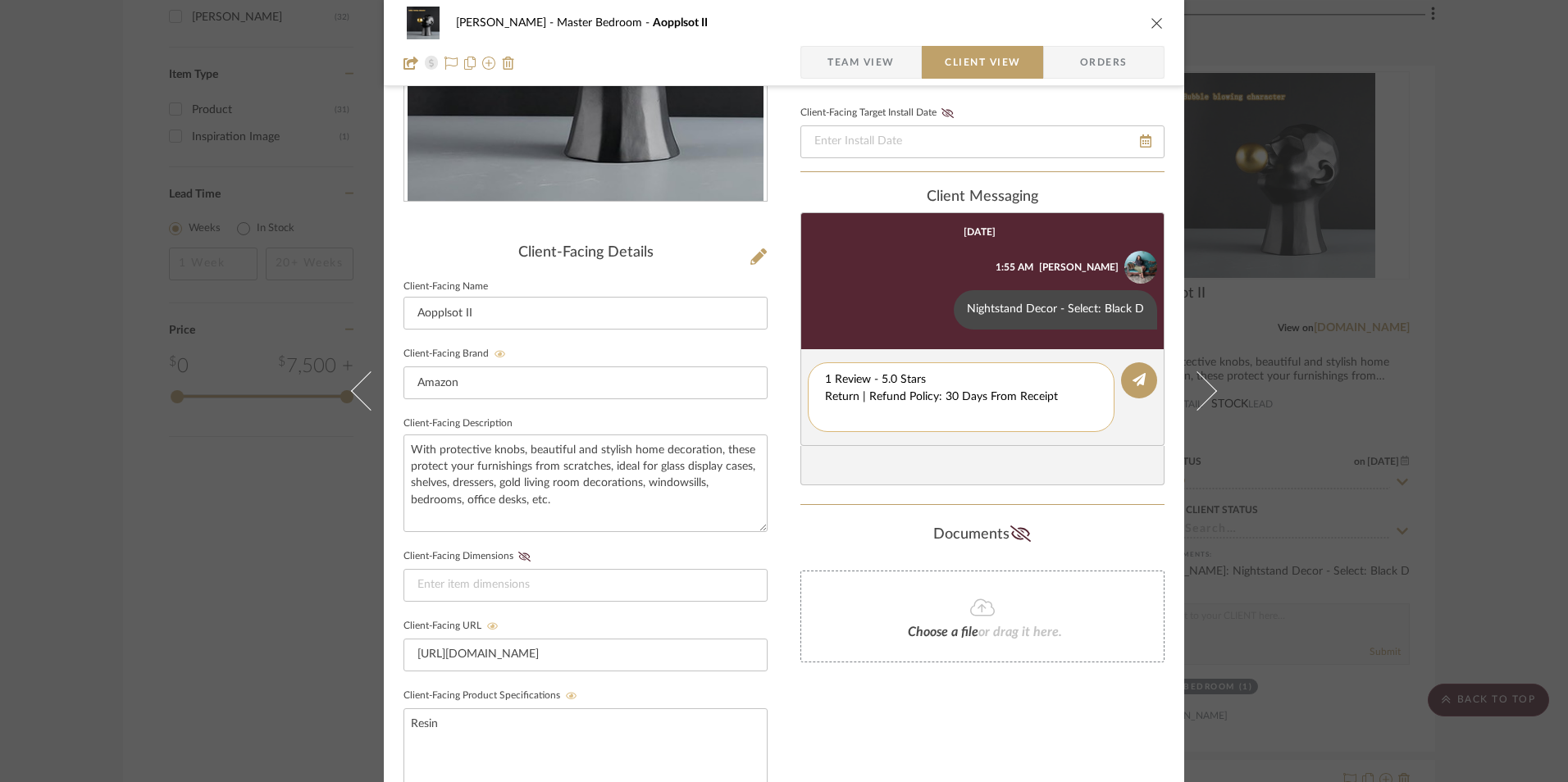
click at [825, 396] on textarea "1 Review - 5.0 Stars Return | Refund Policy: 30 Days From Receipt" at bounding box center [961, 396] width 272 height 52
drag, startPoint x: 1052, startPoint y: 399, endPoint x: 817, endPoint y: 392, distance: 235.1
click at [817, 392] on div "1 Review - 5.0 Stars Return | Refund Policy: 30 Days From Receipt" at bounding box center [961, 389] width 307 height 53
type textarea "1 Review - 5.0 Stars"
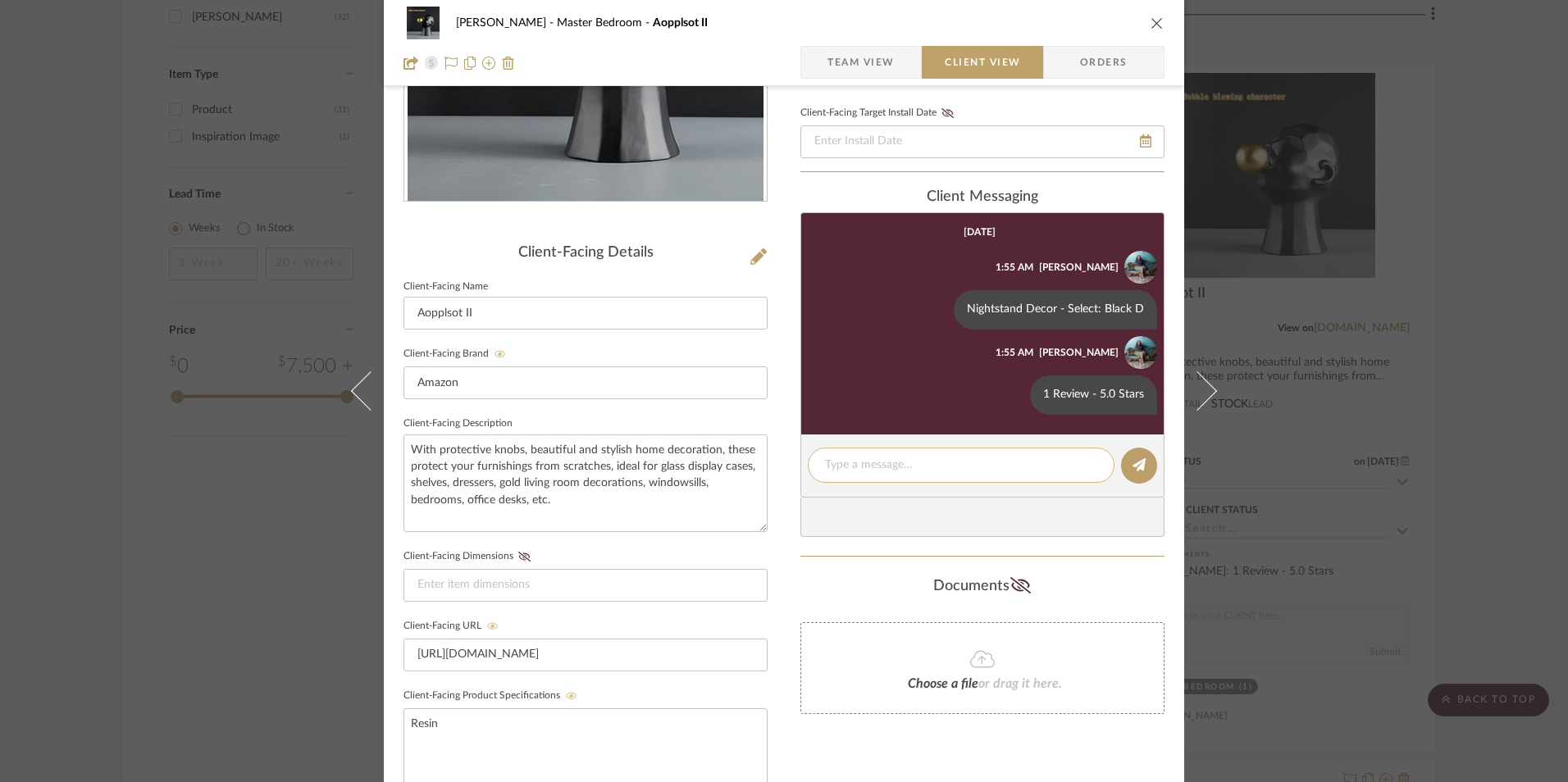
click at [888, 464] on textarea at bounding box center [961, 466] width 272 height 18
paste textarea "Return | Refund Policy: 30 Days From Receipt"
type textarea "Return | Refund Policy: 30 Days From Receipt"
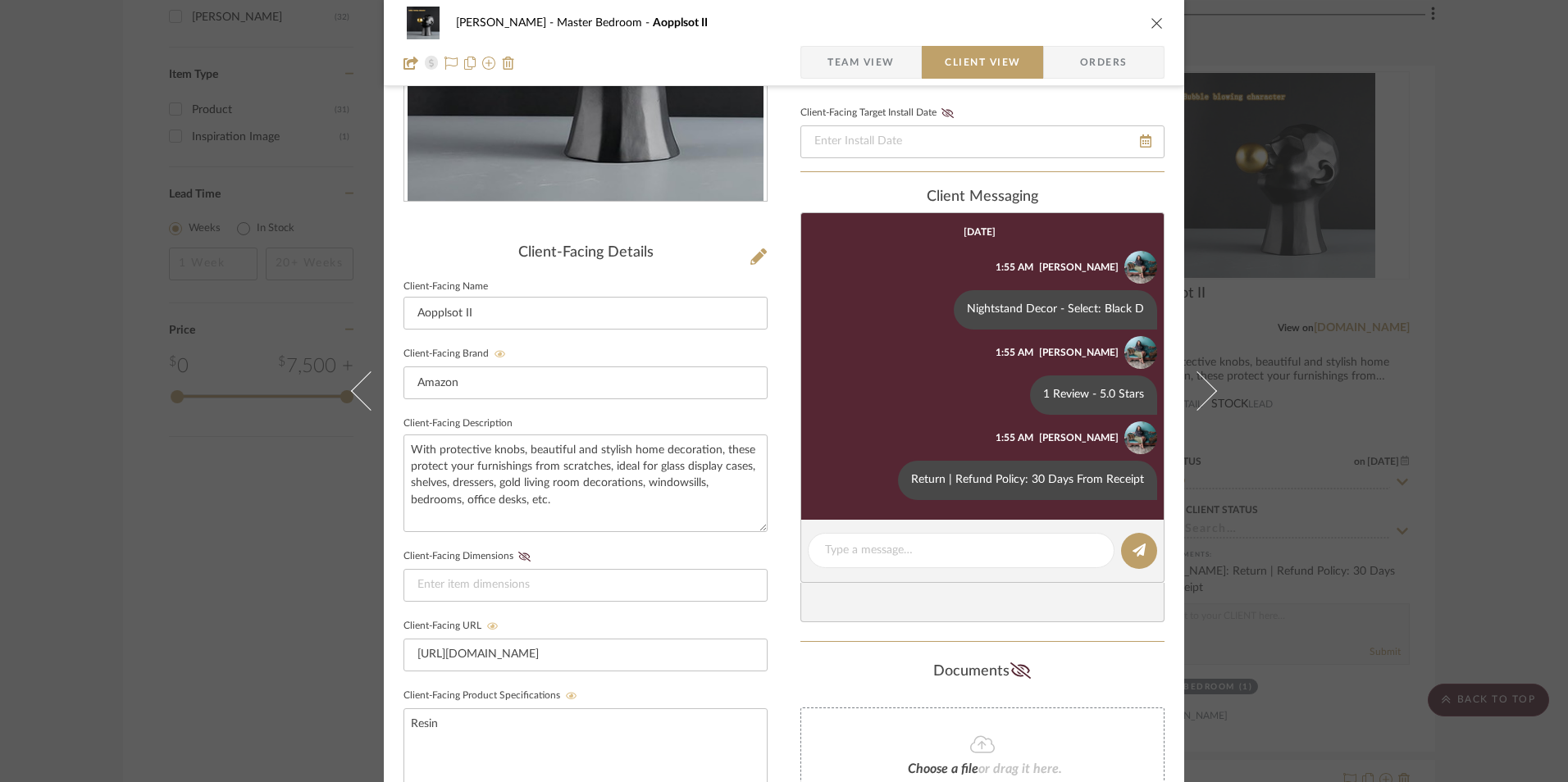
click at [1151, 23] on icon "close" at bounding box center [1156, 22] width 13 height 13
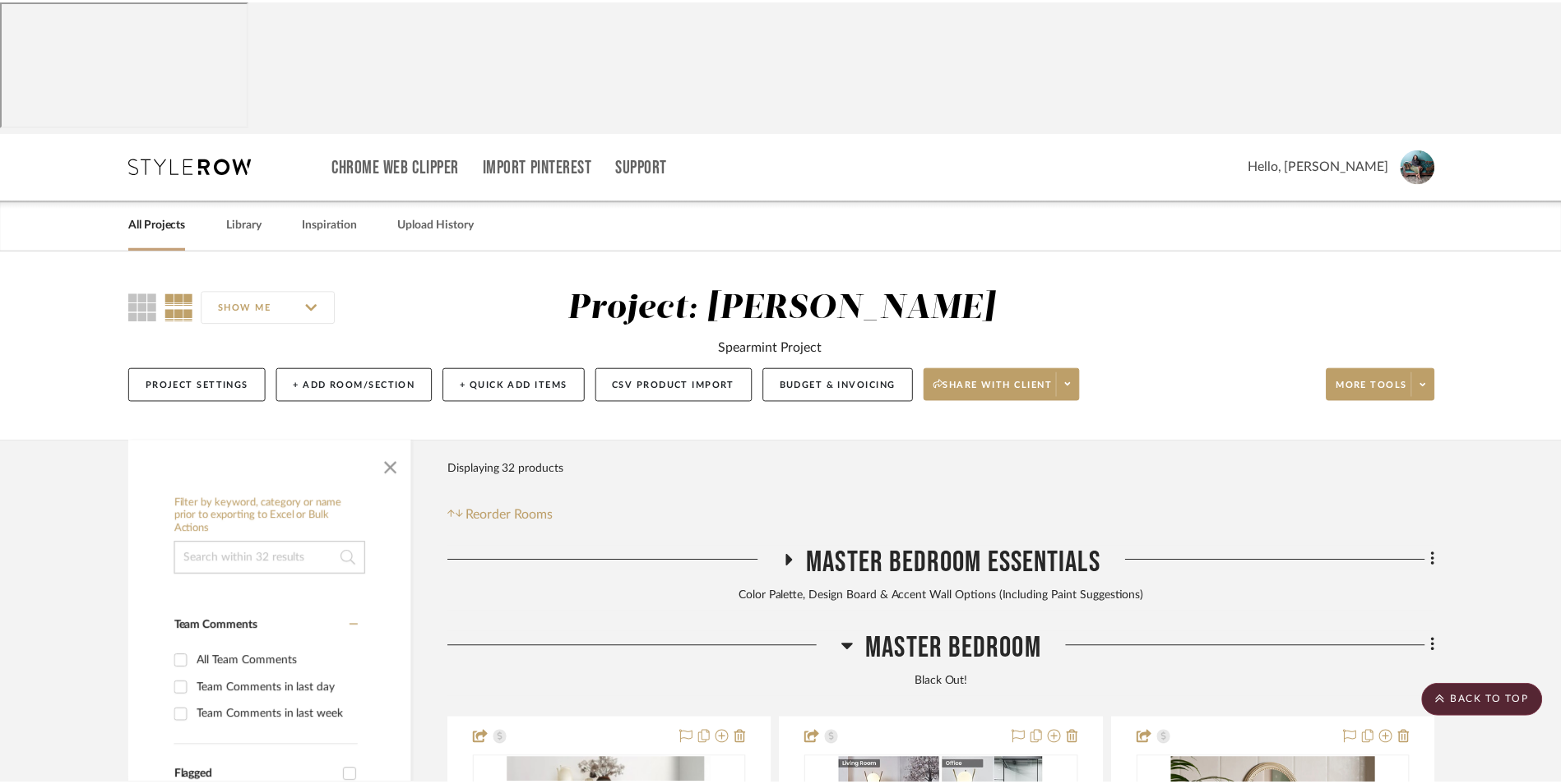
scroll to position [2144, 0]
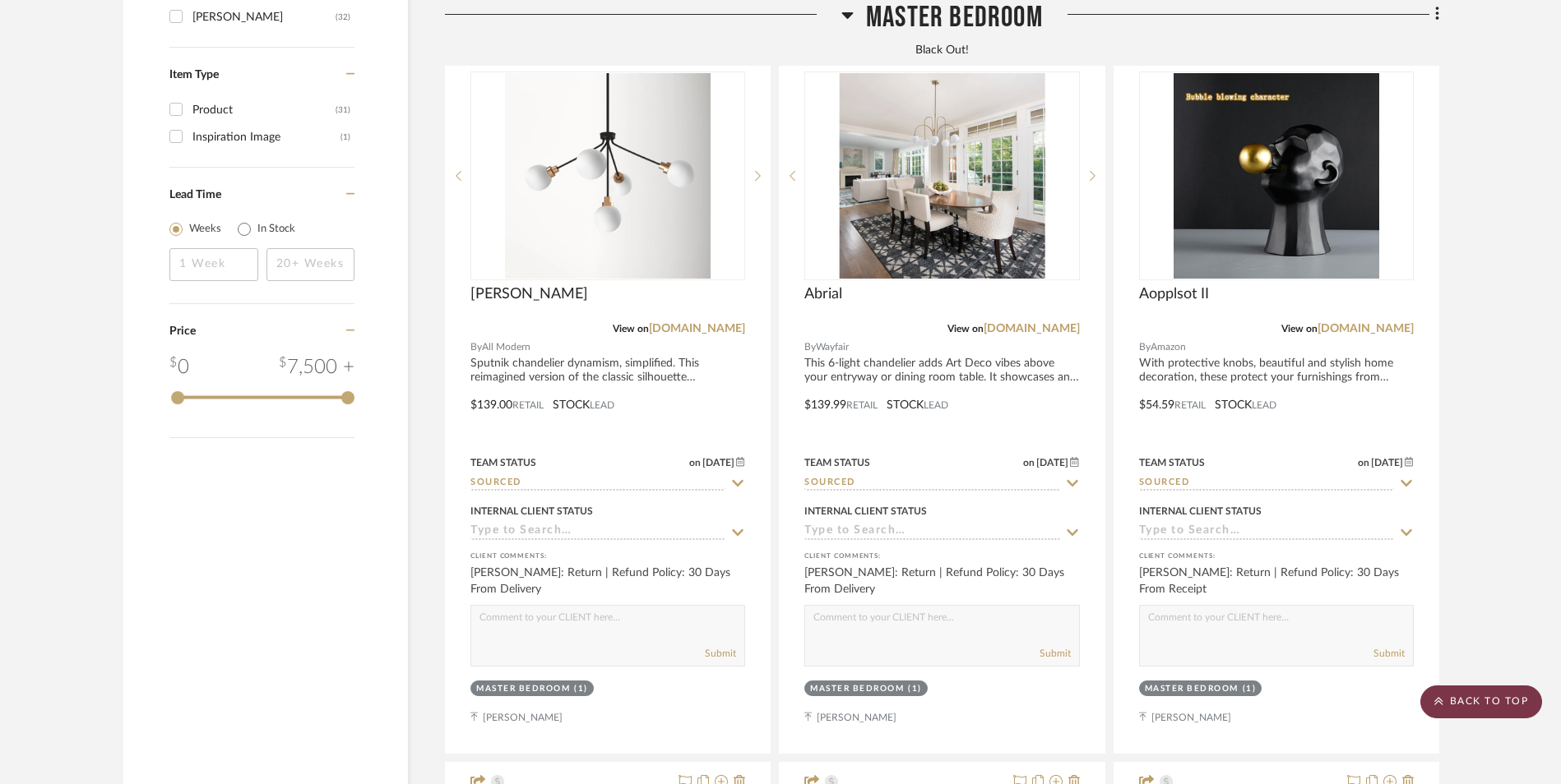
click at [1496, 706] on scroll-to-top-button "BACK TO TOP" at bounding box center [1481, 702] width 121 height 33
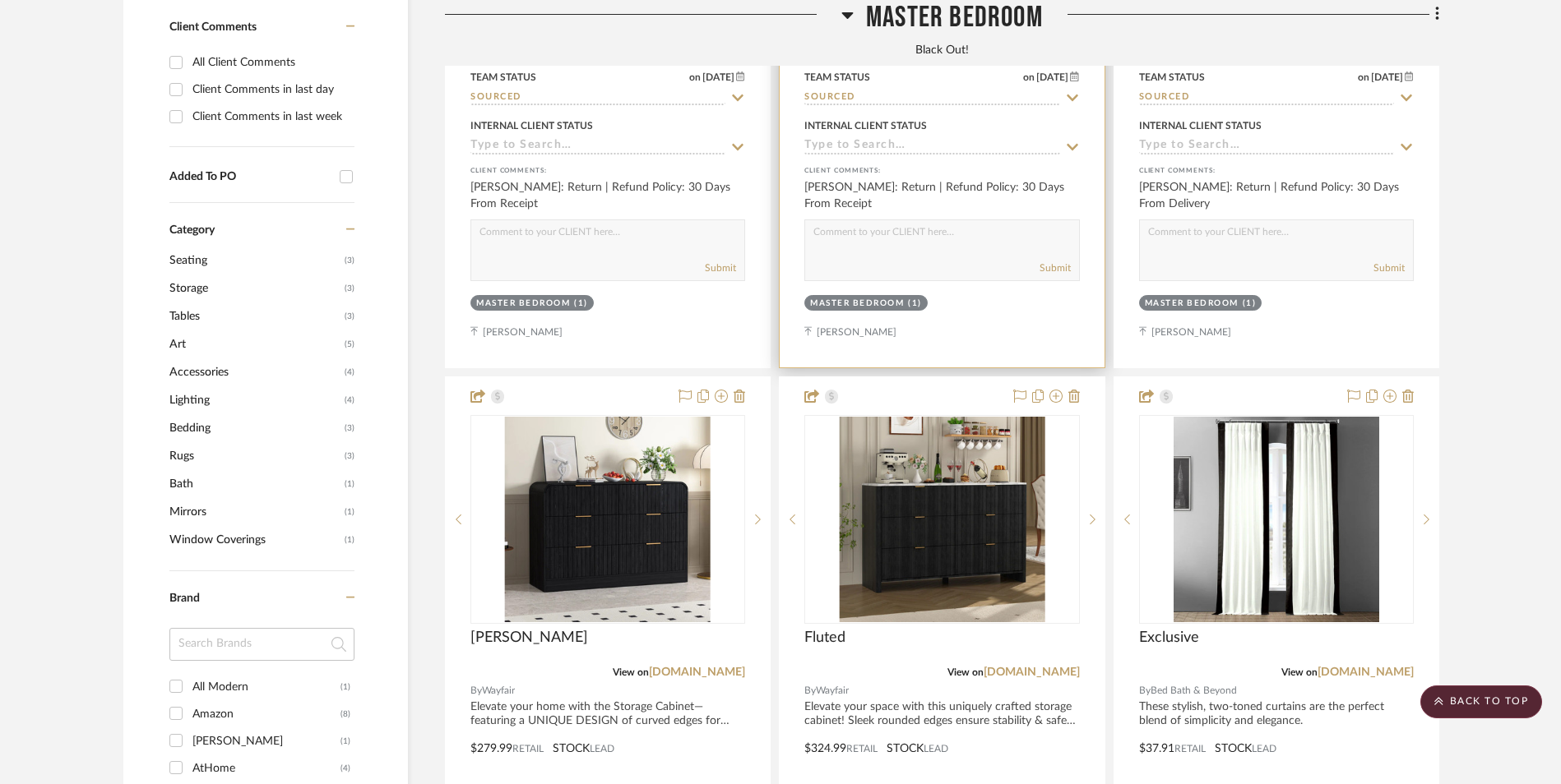
scroll to position [0, 0]
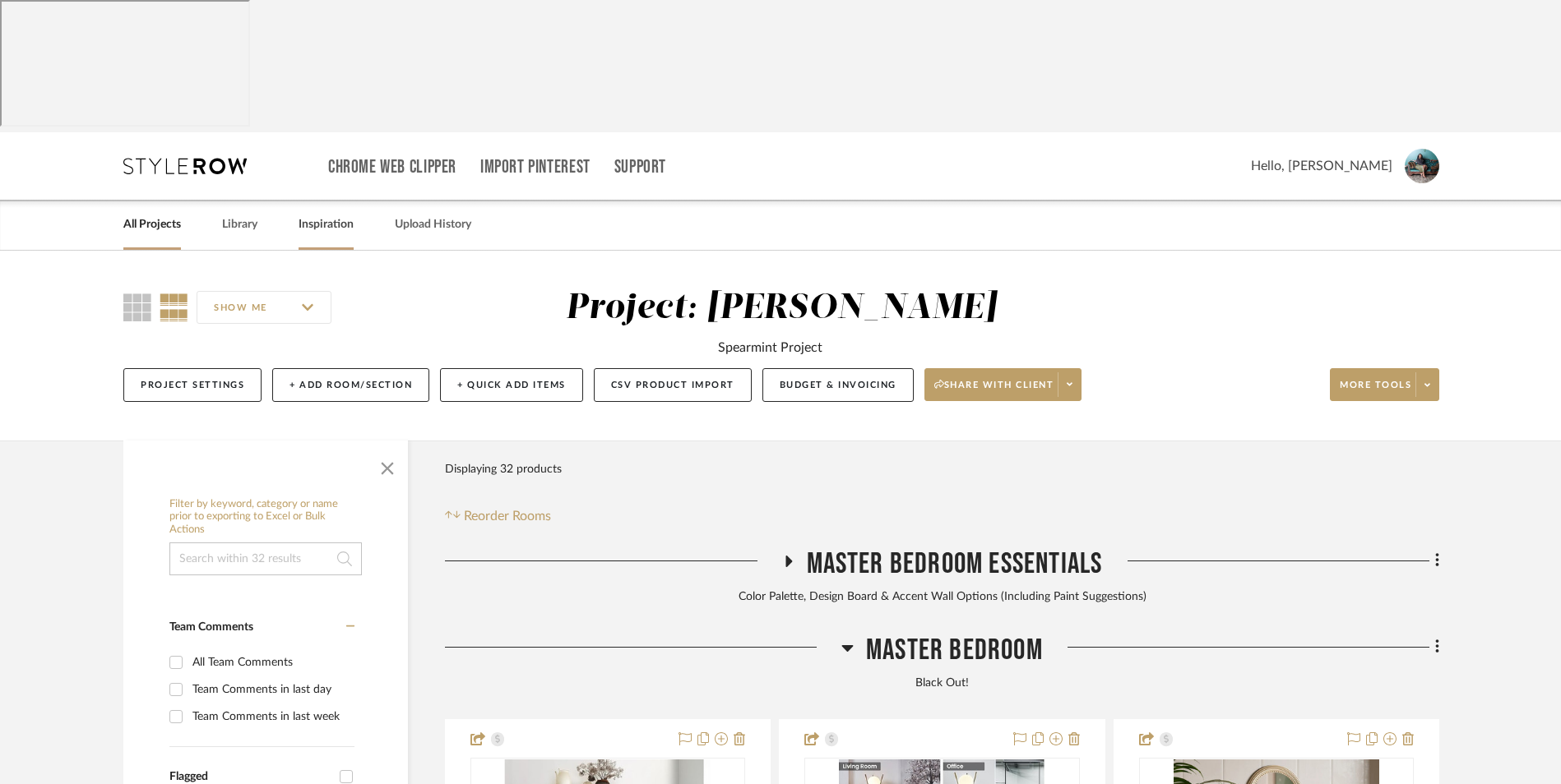
click at [344, 213] on link "Inspiration" at bounding box center [326, 224] width 55 height 23
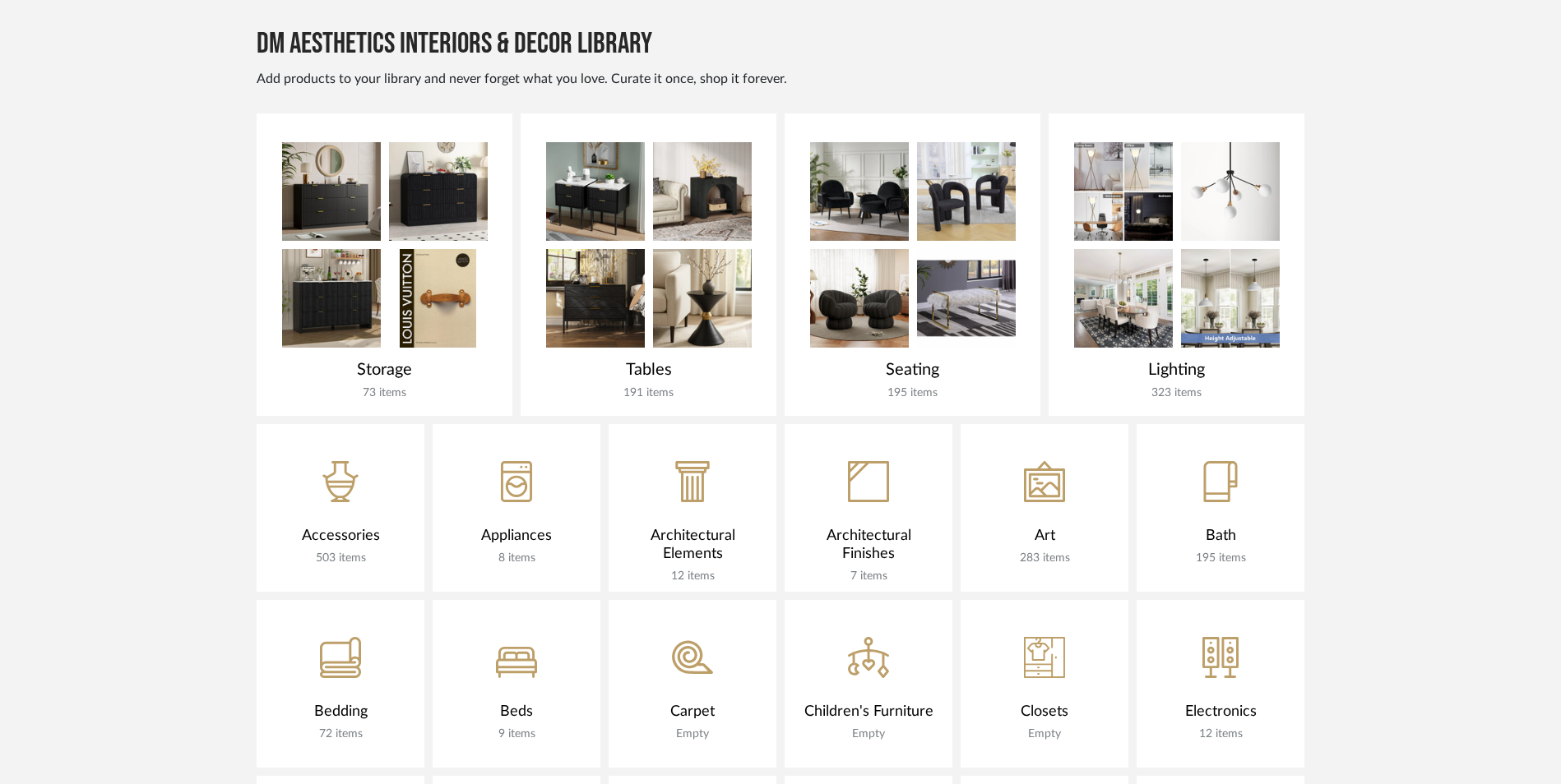
scroll to position [822, 0]
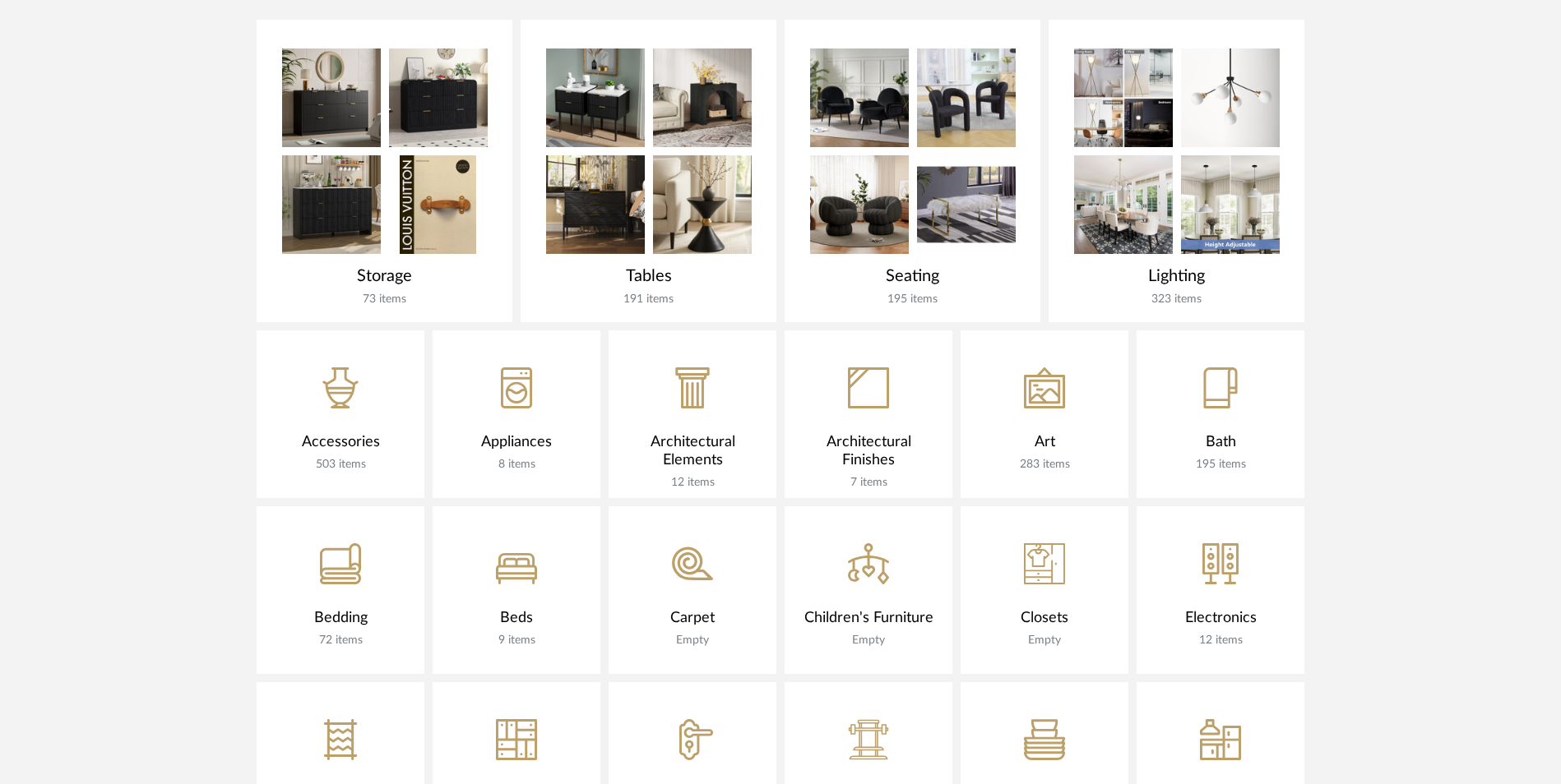
click at [1015, 331] on div "CategoryIconArt Created with Sketch." at bounding box center [1044, 378] width 167 height 95
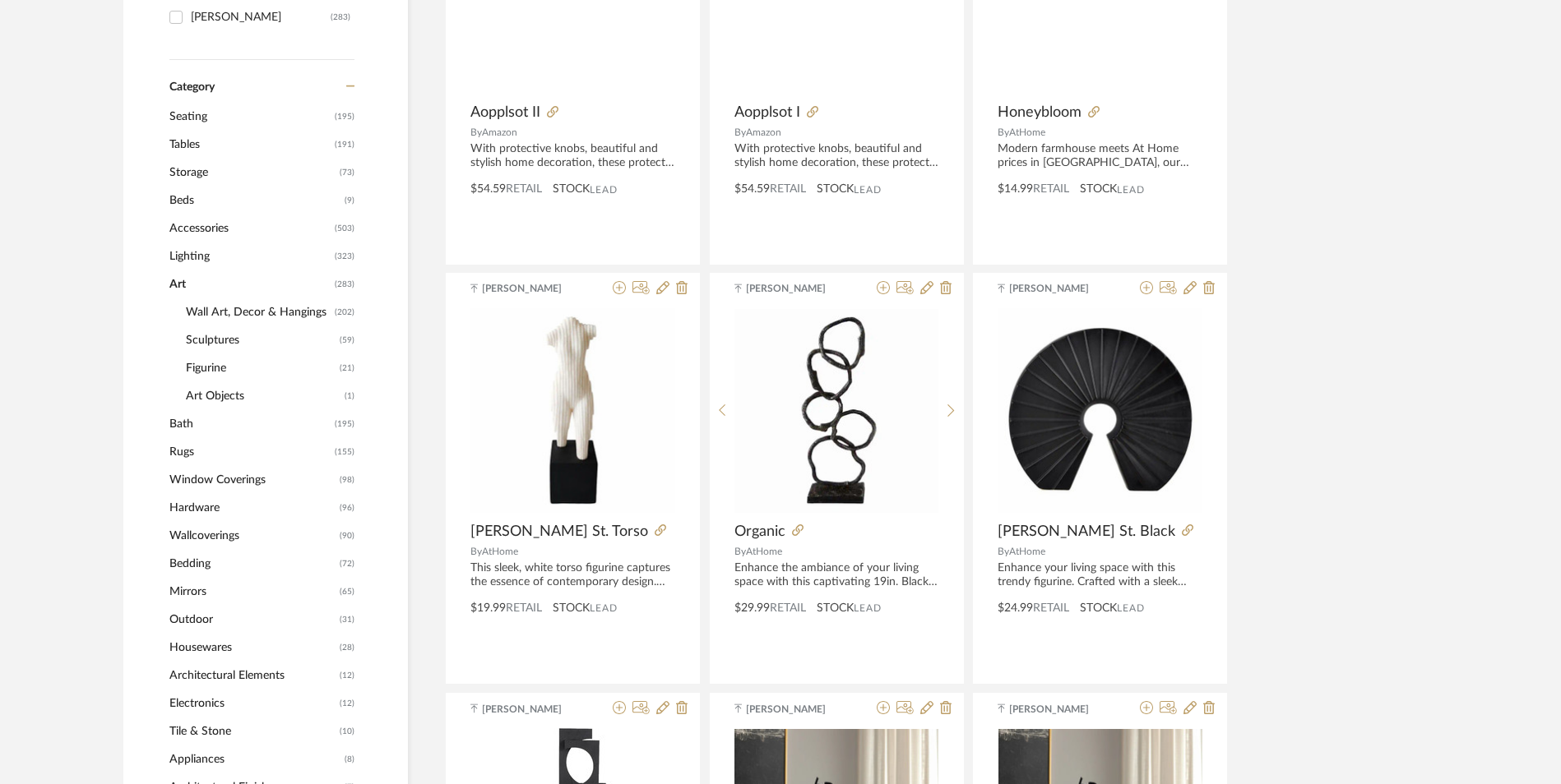
scroll to position [658, 0]
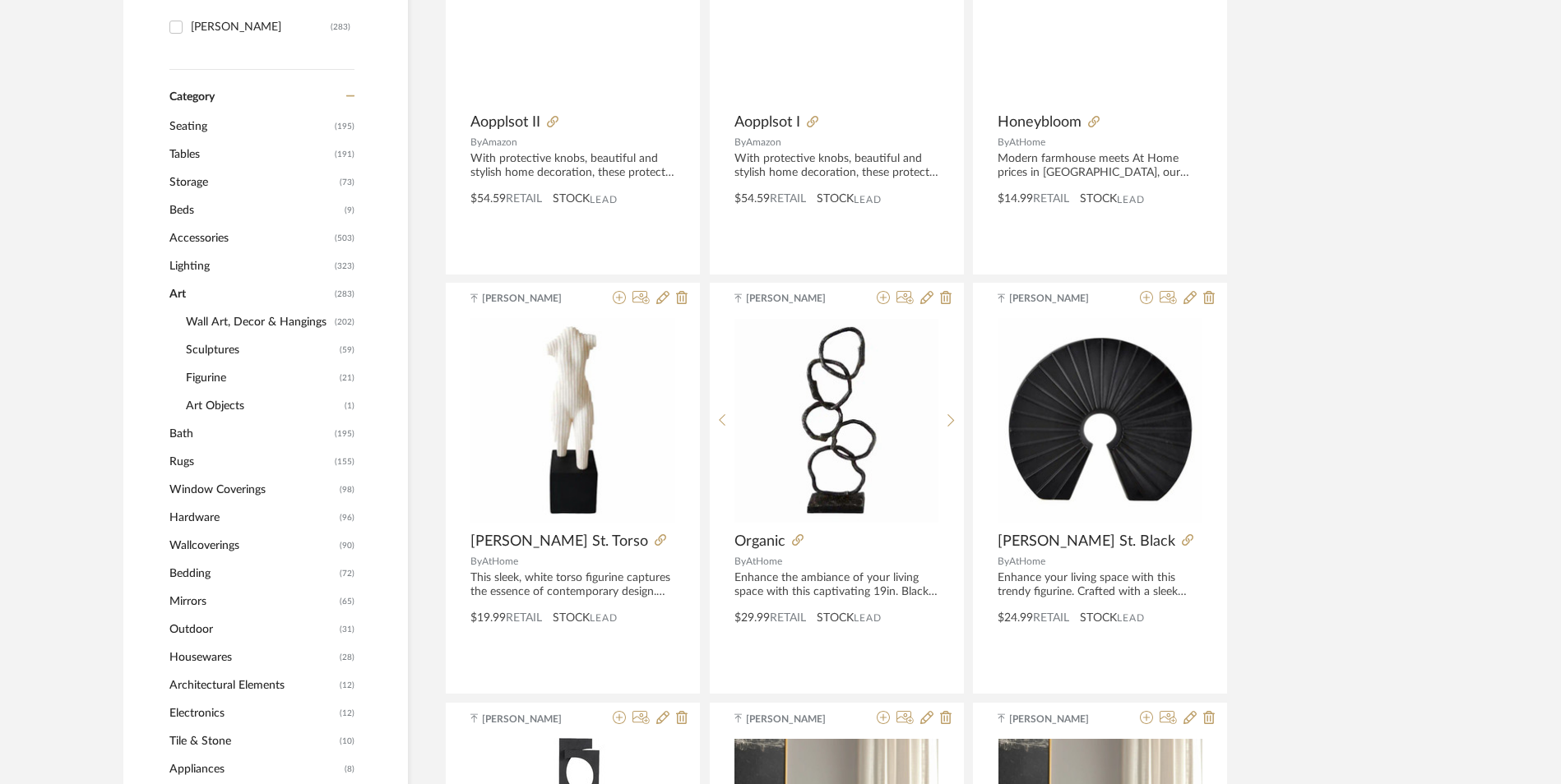
click at [266, 308] on span "Wall Art, Decor & Hangings" at bounding box center [259, 322] width 145 height 28
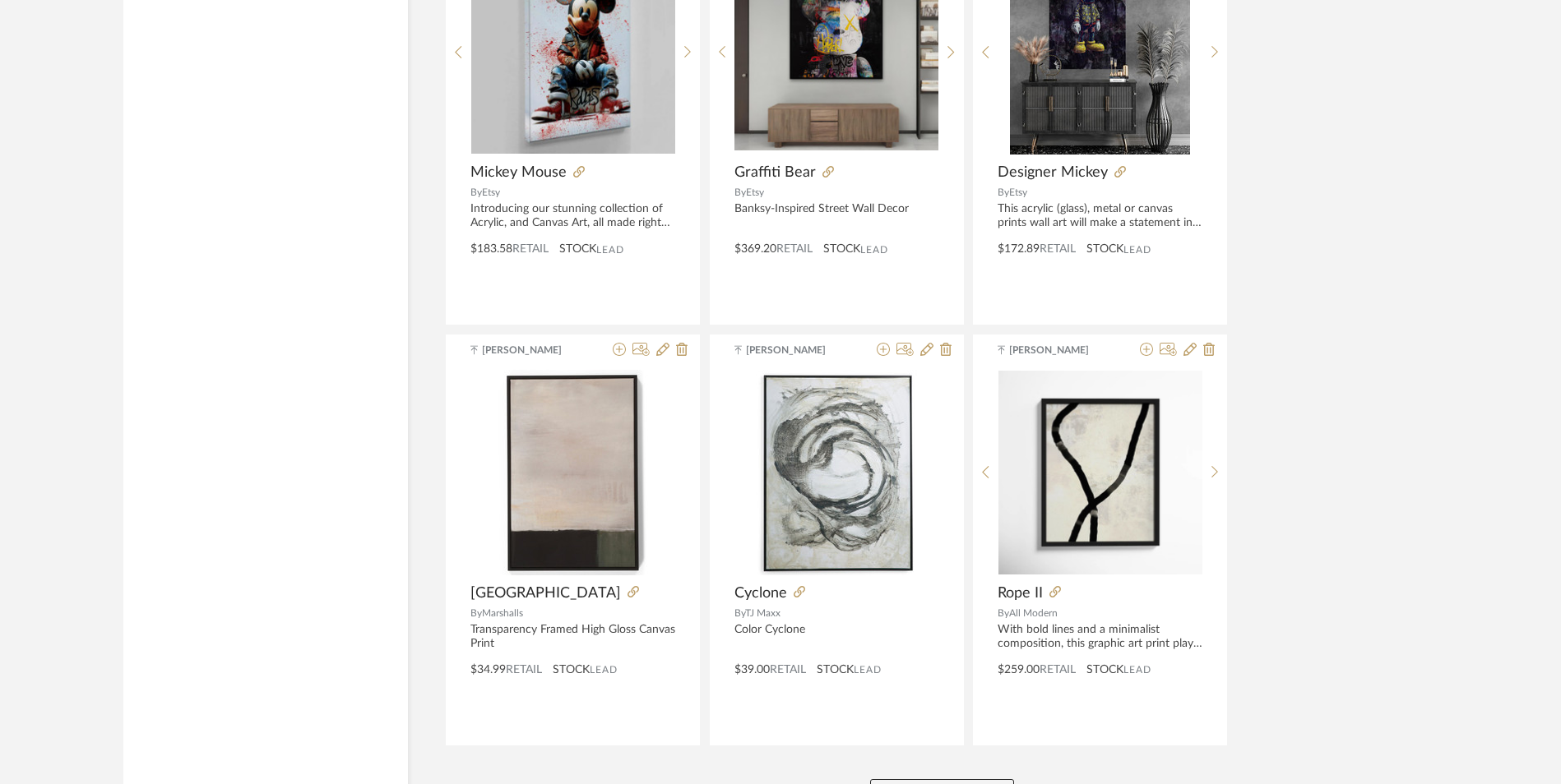
scroll to position [4815, 0]
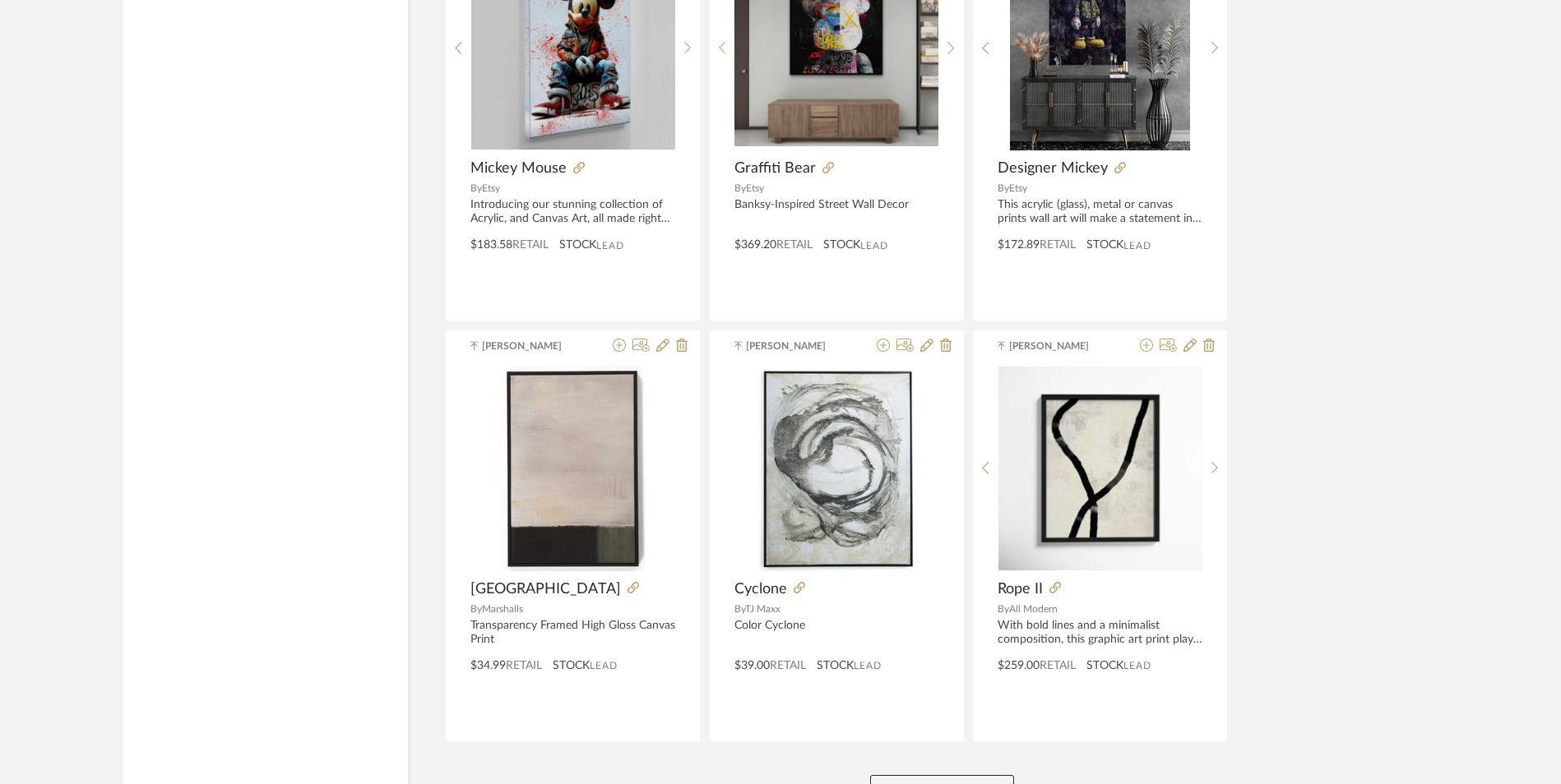
click at [983, 775] on button "View More" at bounding box center [942, 792] width 144 height 33
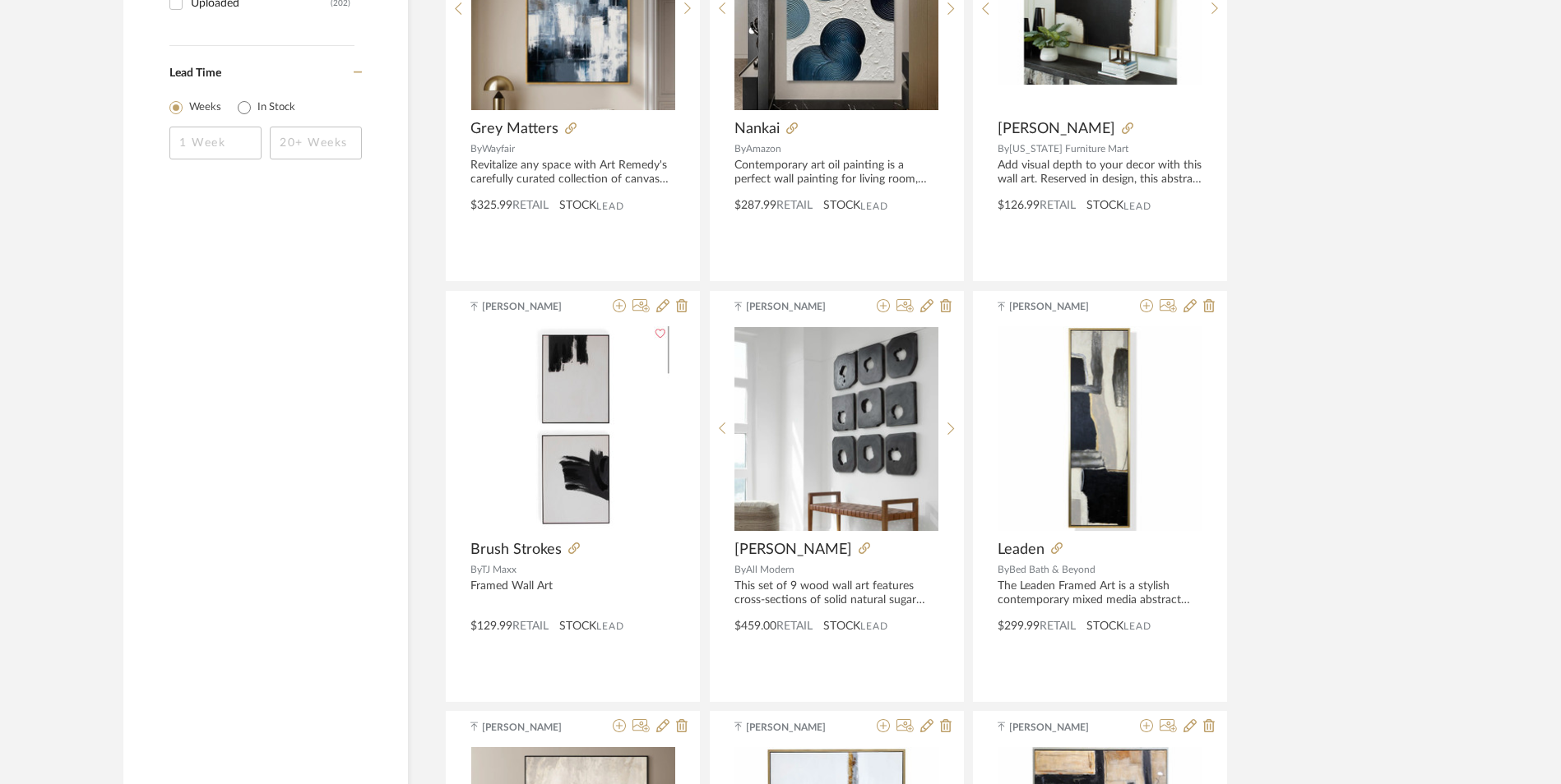
scroll to position [0, 0]
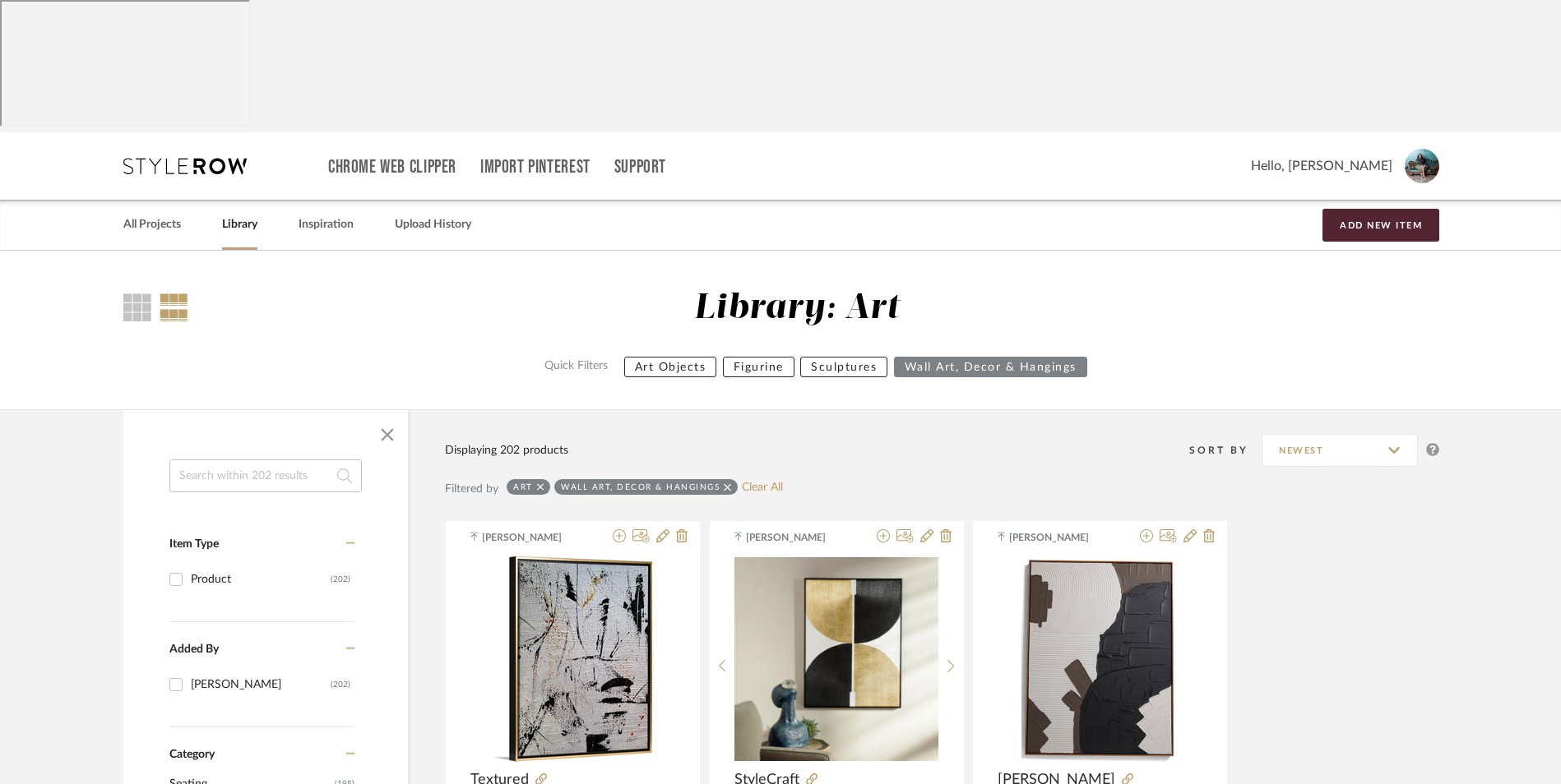
click at [547, 480] on div "Art" at bounding box center [528, 487] width 44 height 16
click at [542, 484] on icon at bounding box center [541, 487] width 8 height 8
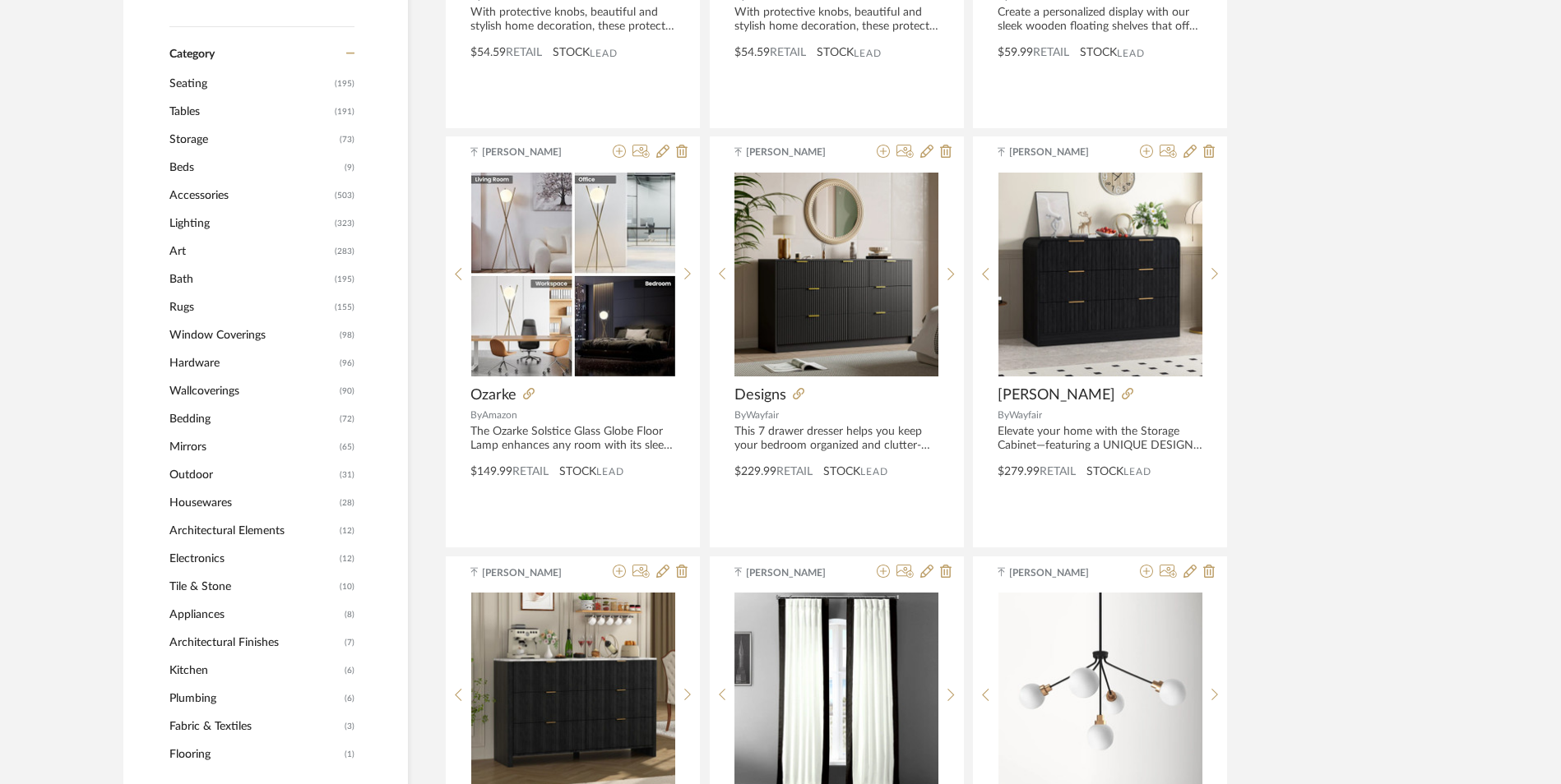
scroll to position [740, 0]
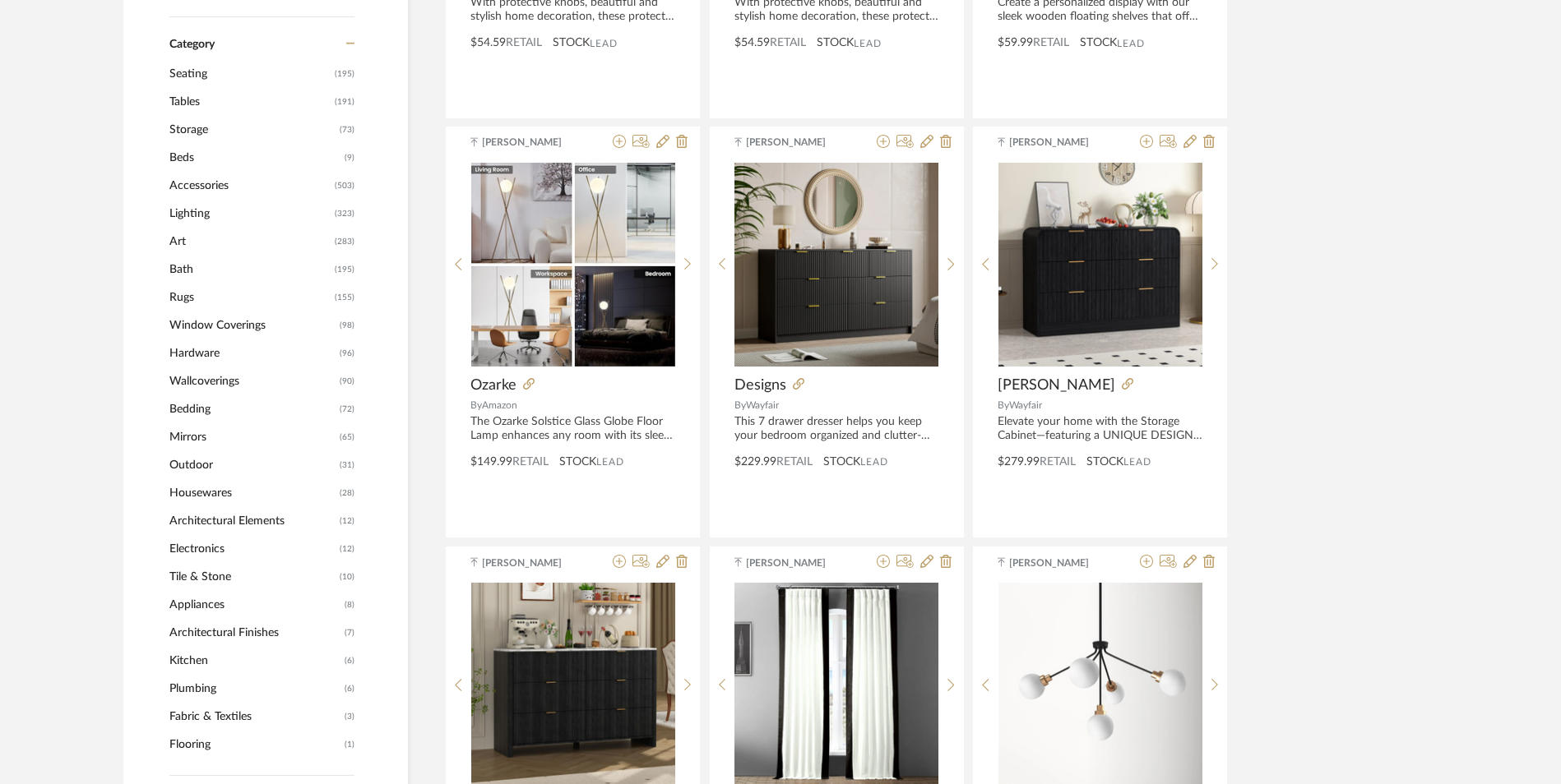
click at [257, 507] on span "Architectural Elements" at bounding box center [253, 521] width 166 height 28
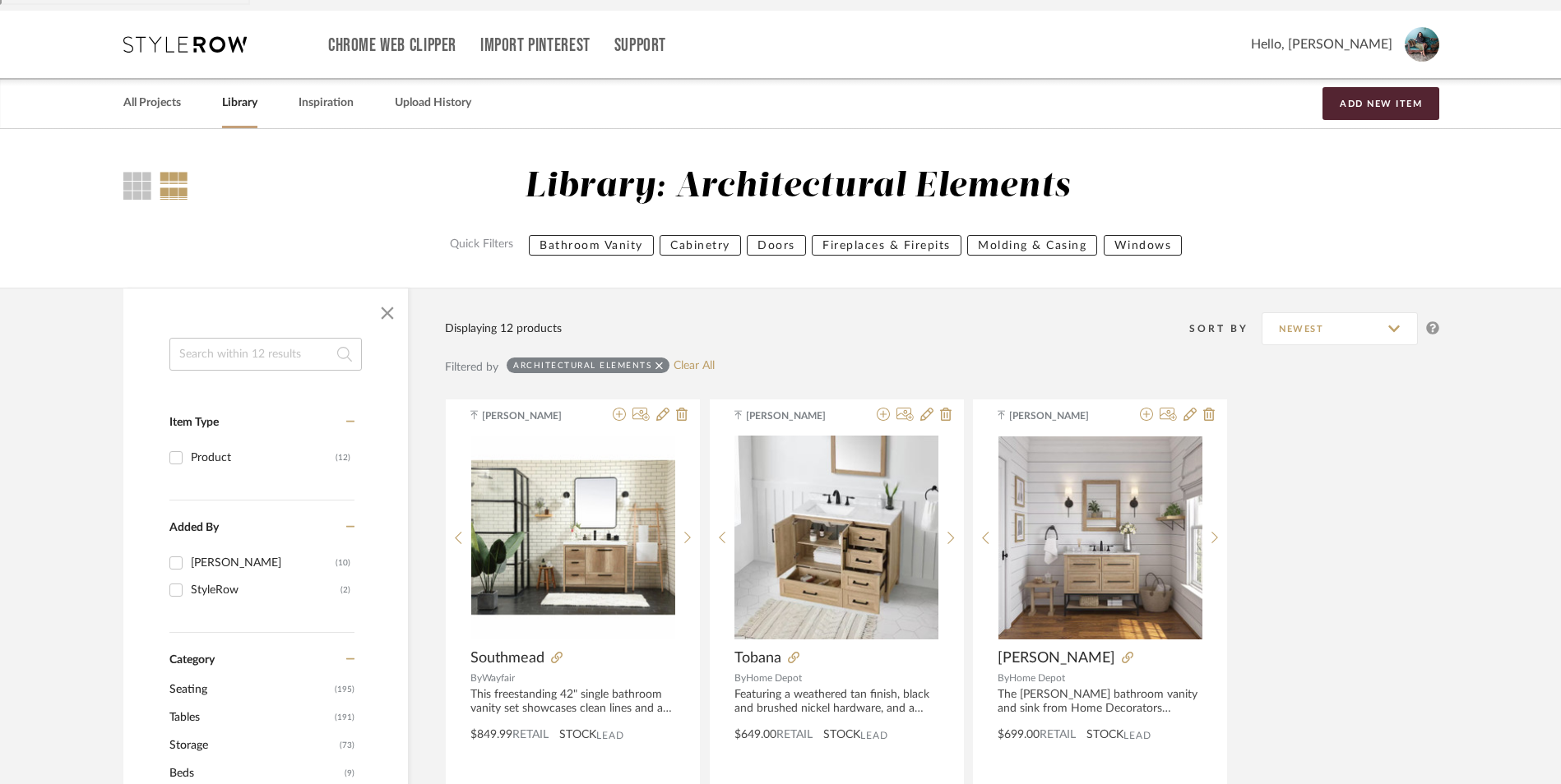
scroll to position [79, 0]
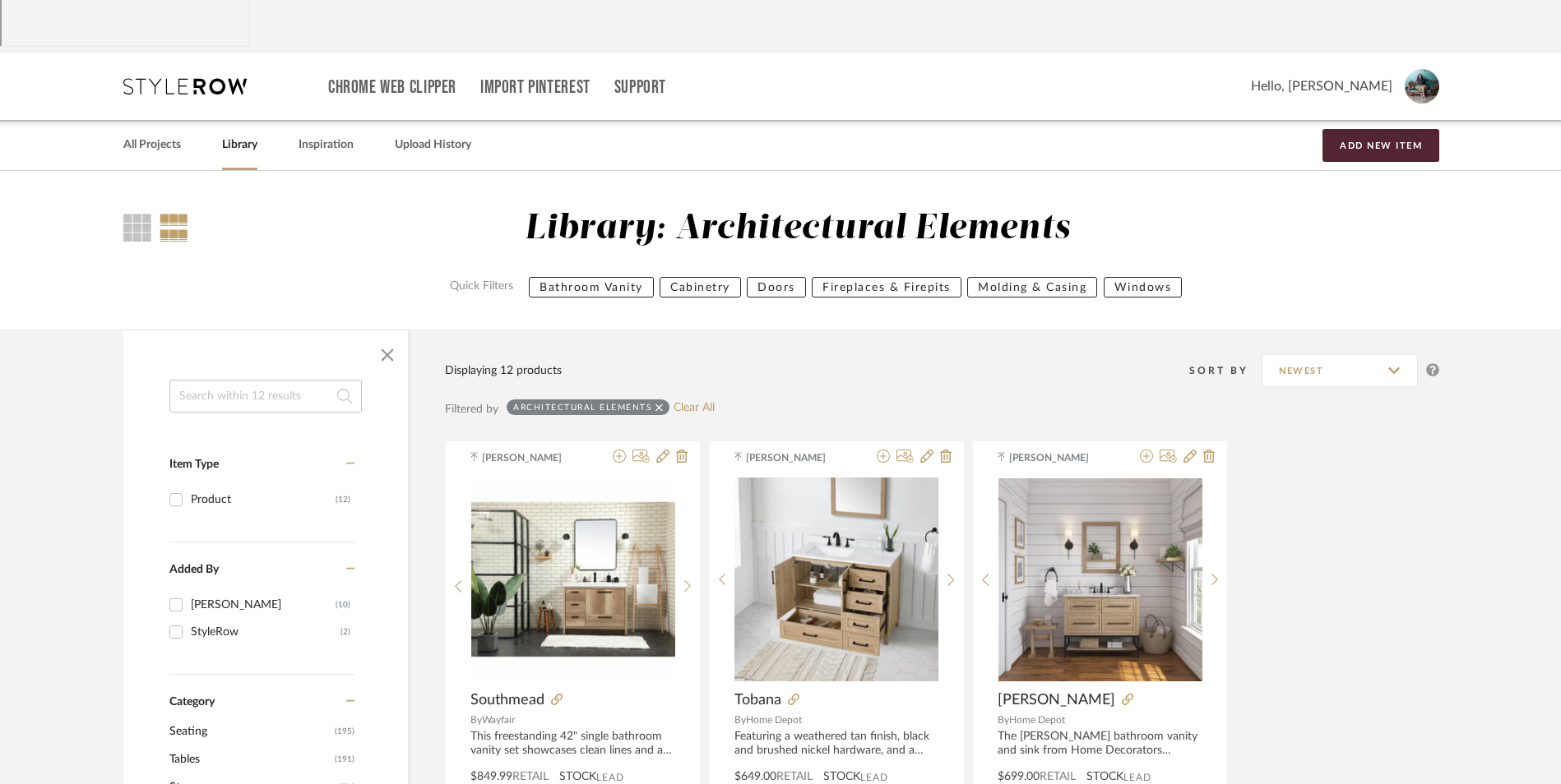
click at [655, 402] on icon at bounding box center [659, 408] width 8 height 12
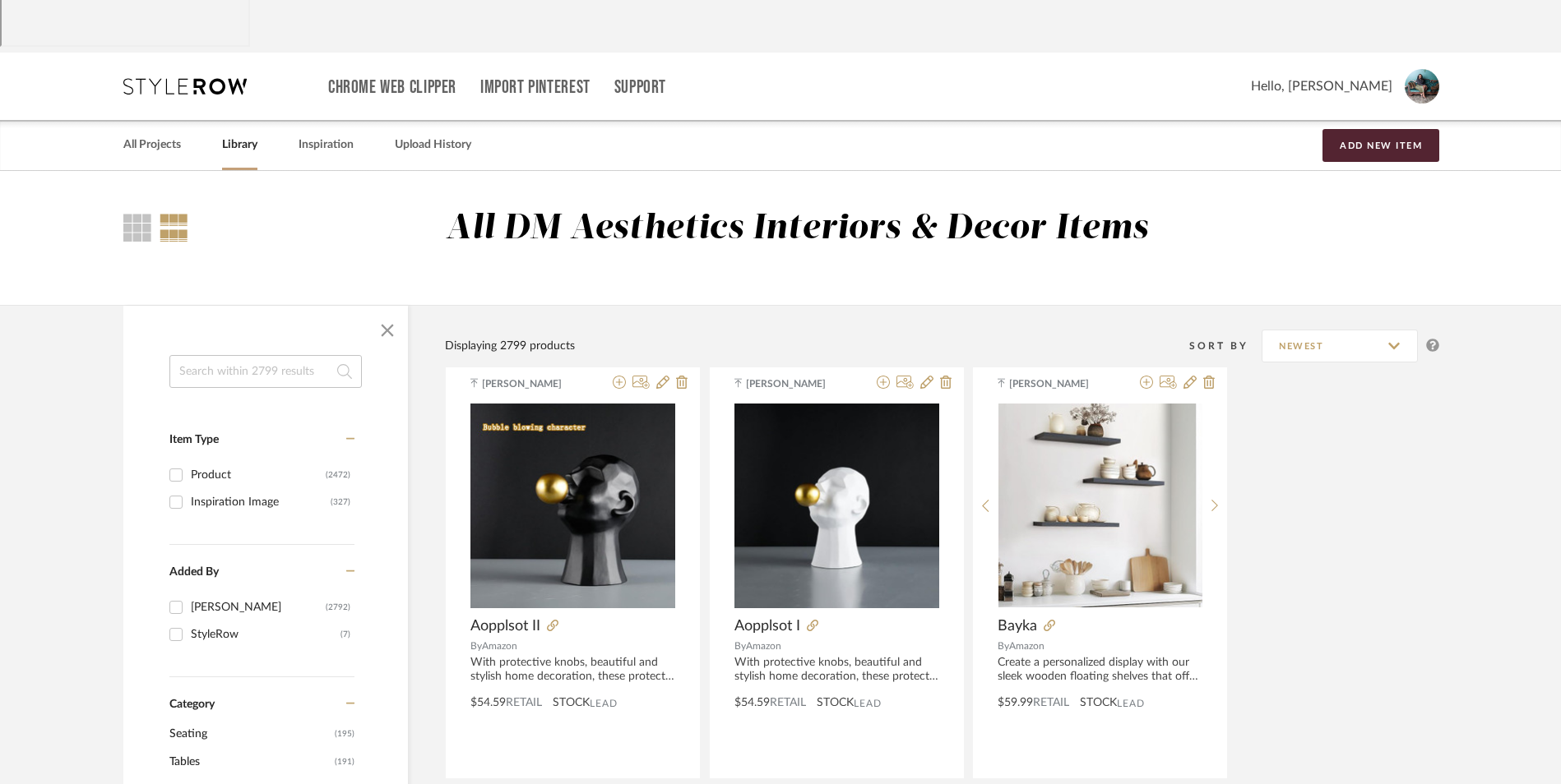
click at [281, 355] on input at bounding box center [265, 372] width 193 height 33
type input "plant"
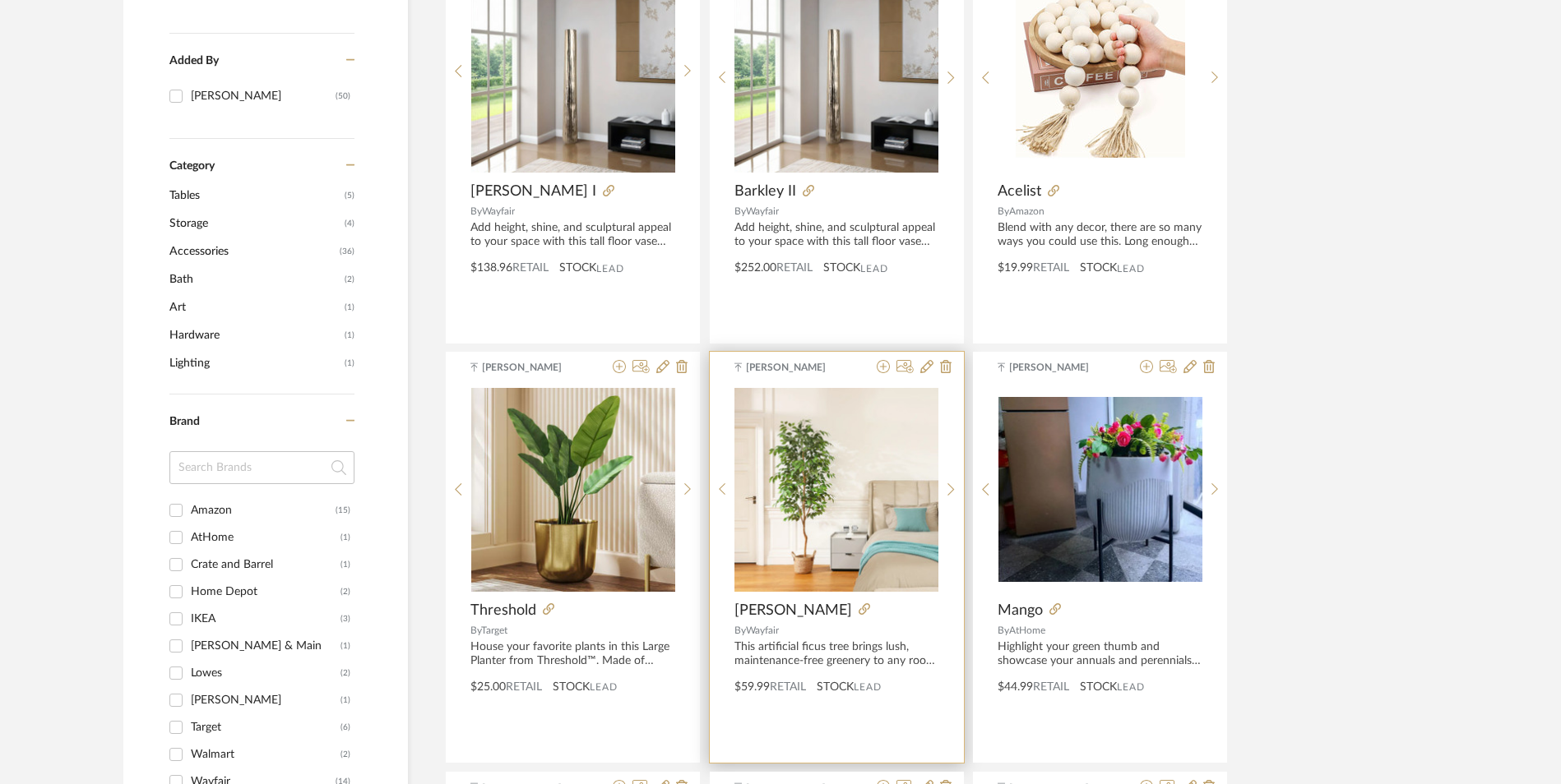
scroll to position [573, 0]
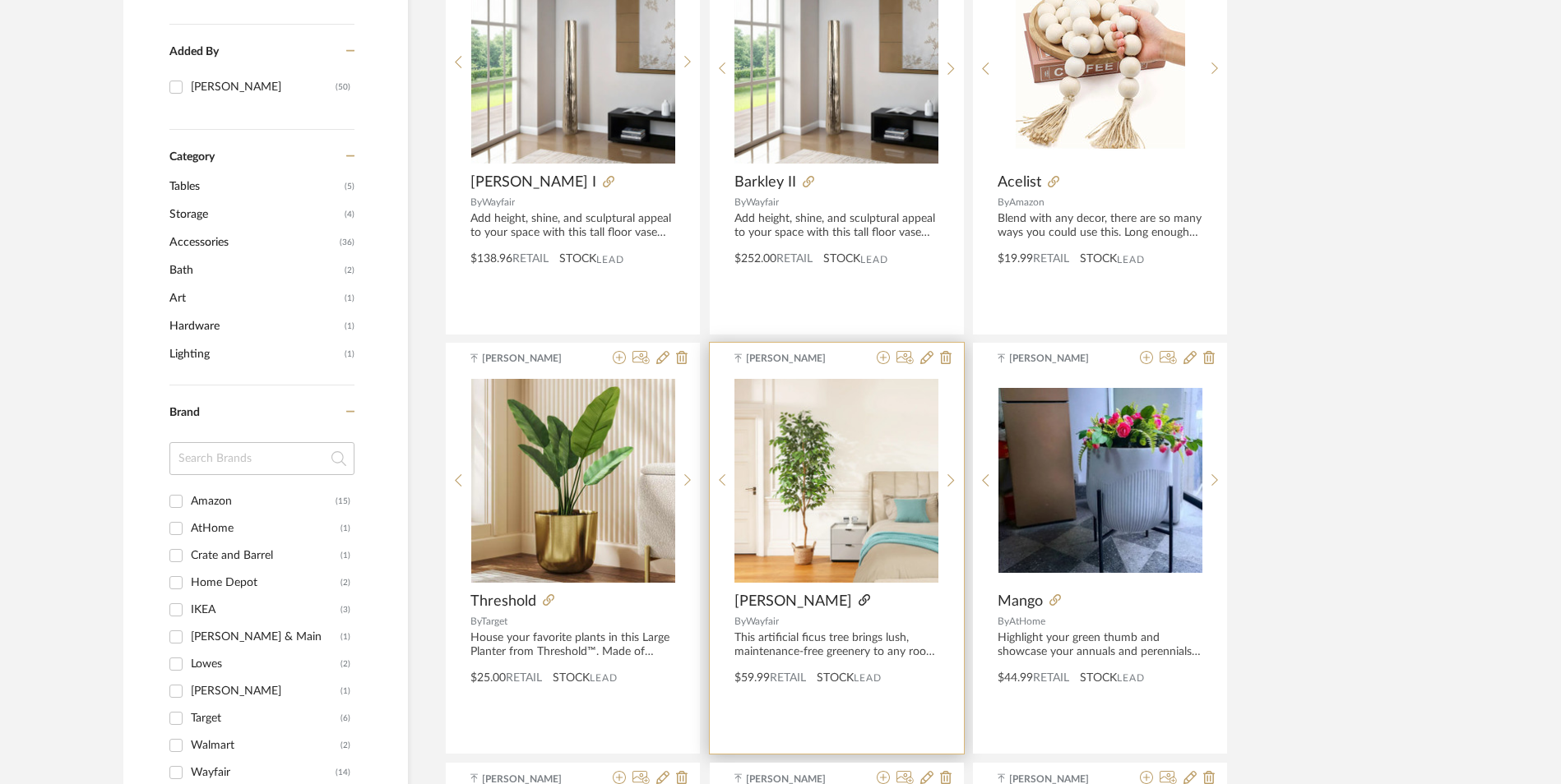
click at [859, 594] on icon at bounding box center [865, 600] width 12 height 12
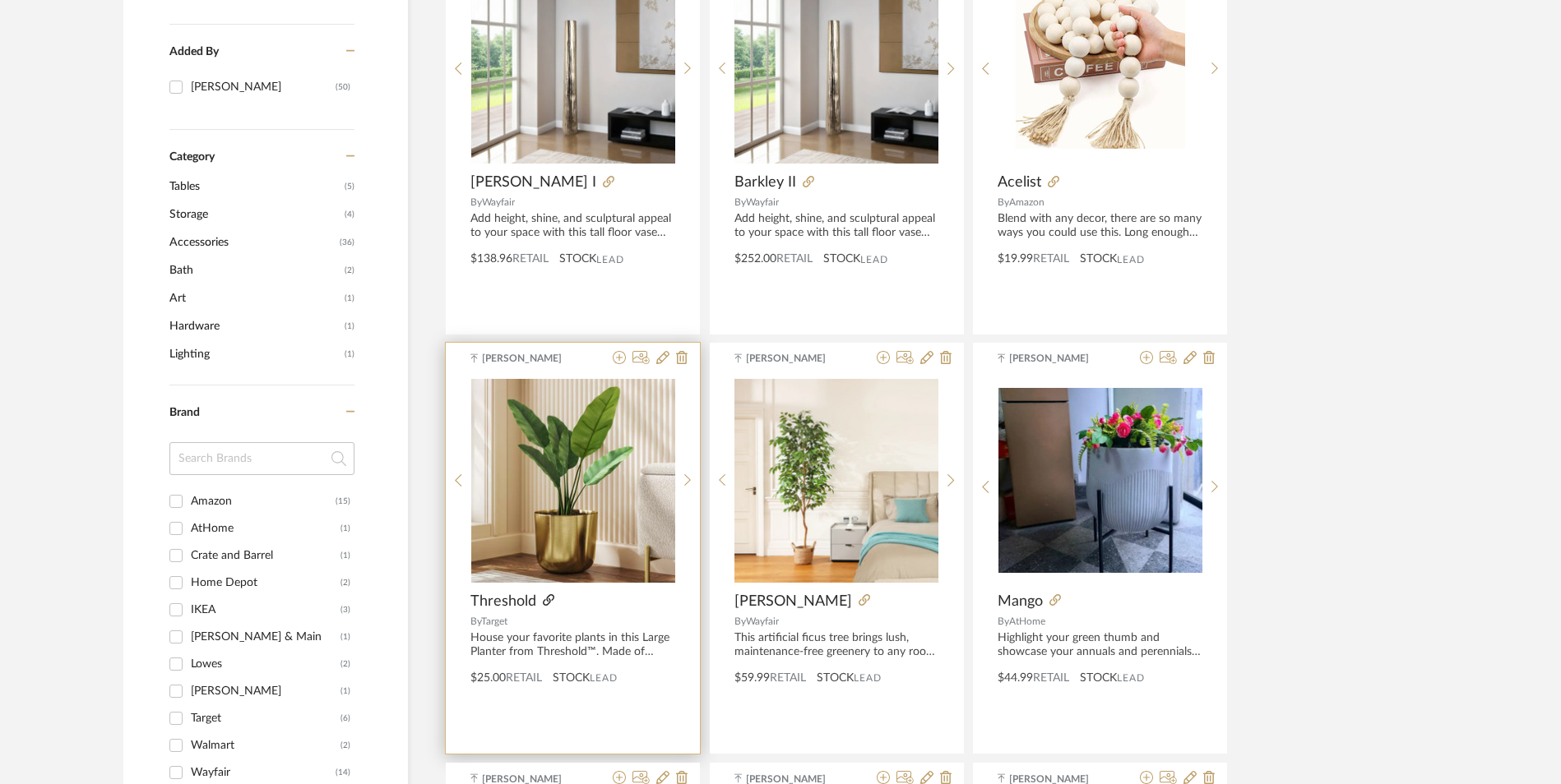
click at [545, 594] on icon at bounding box center [548, 600] width 12 height 12
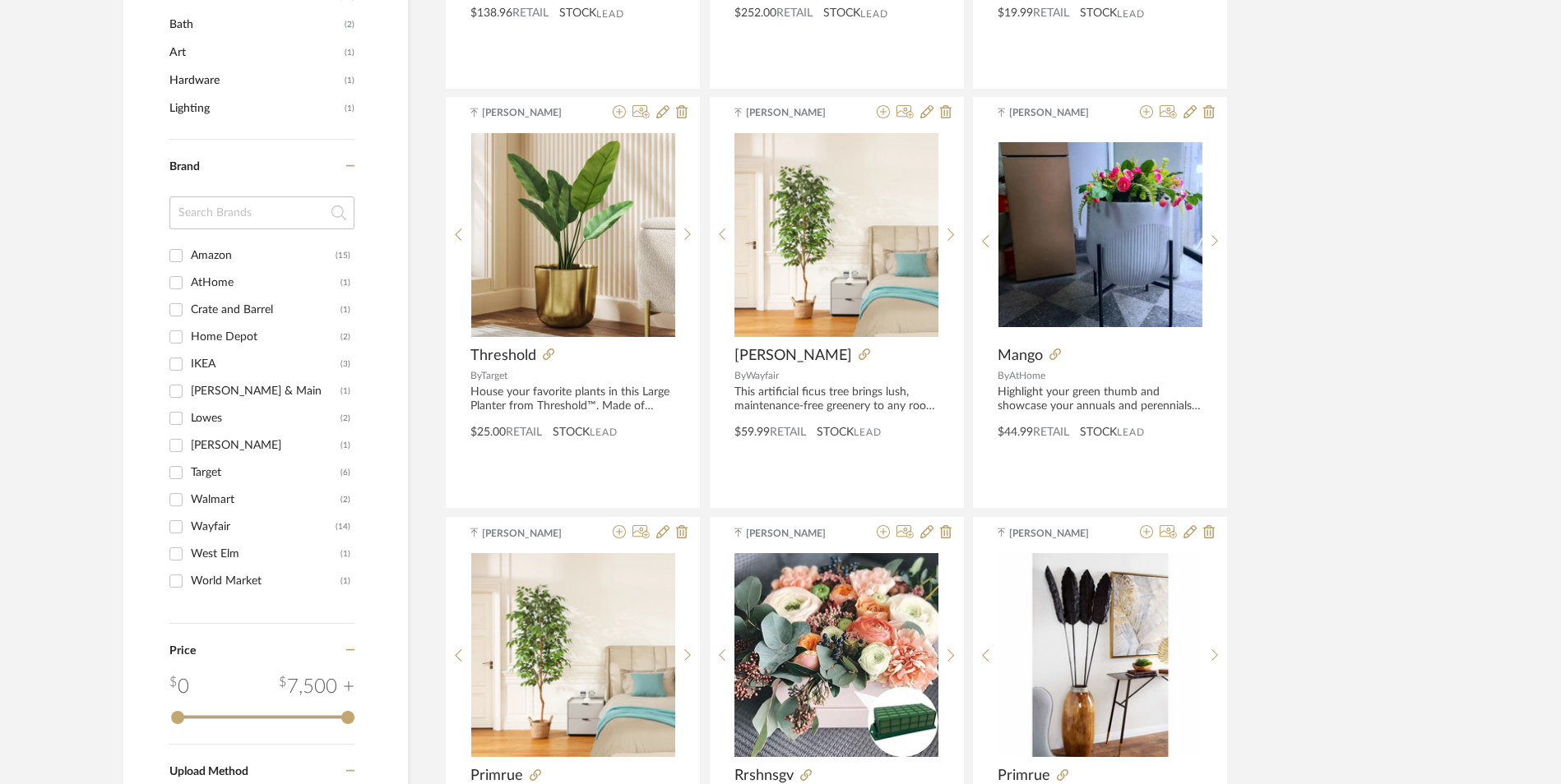
scroll to position [819, 0]
click at [530, 768] on icon at bounding box center [536, 774] width 12 height 12
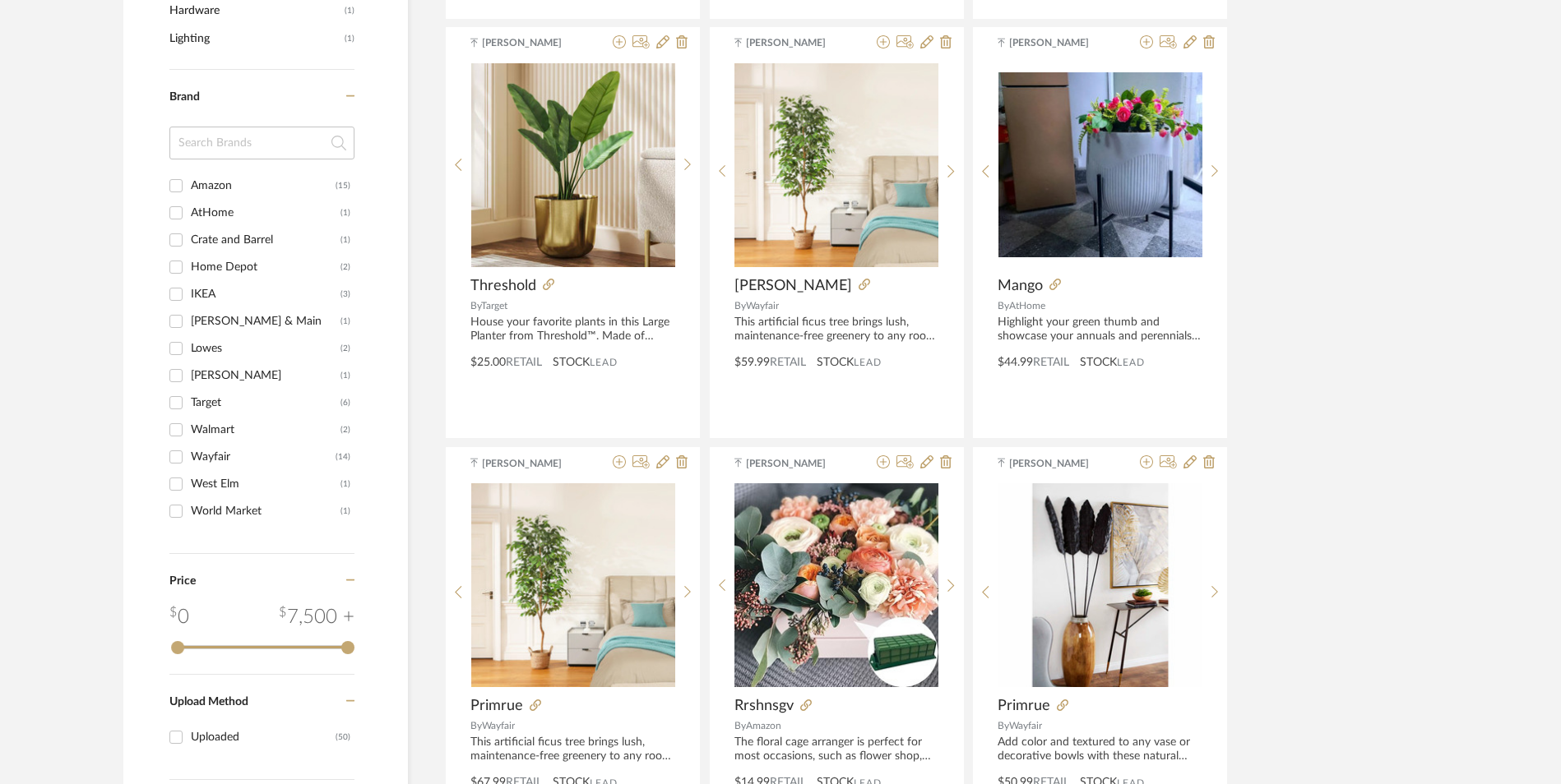
scroll to position [0, 0]
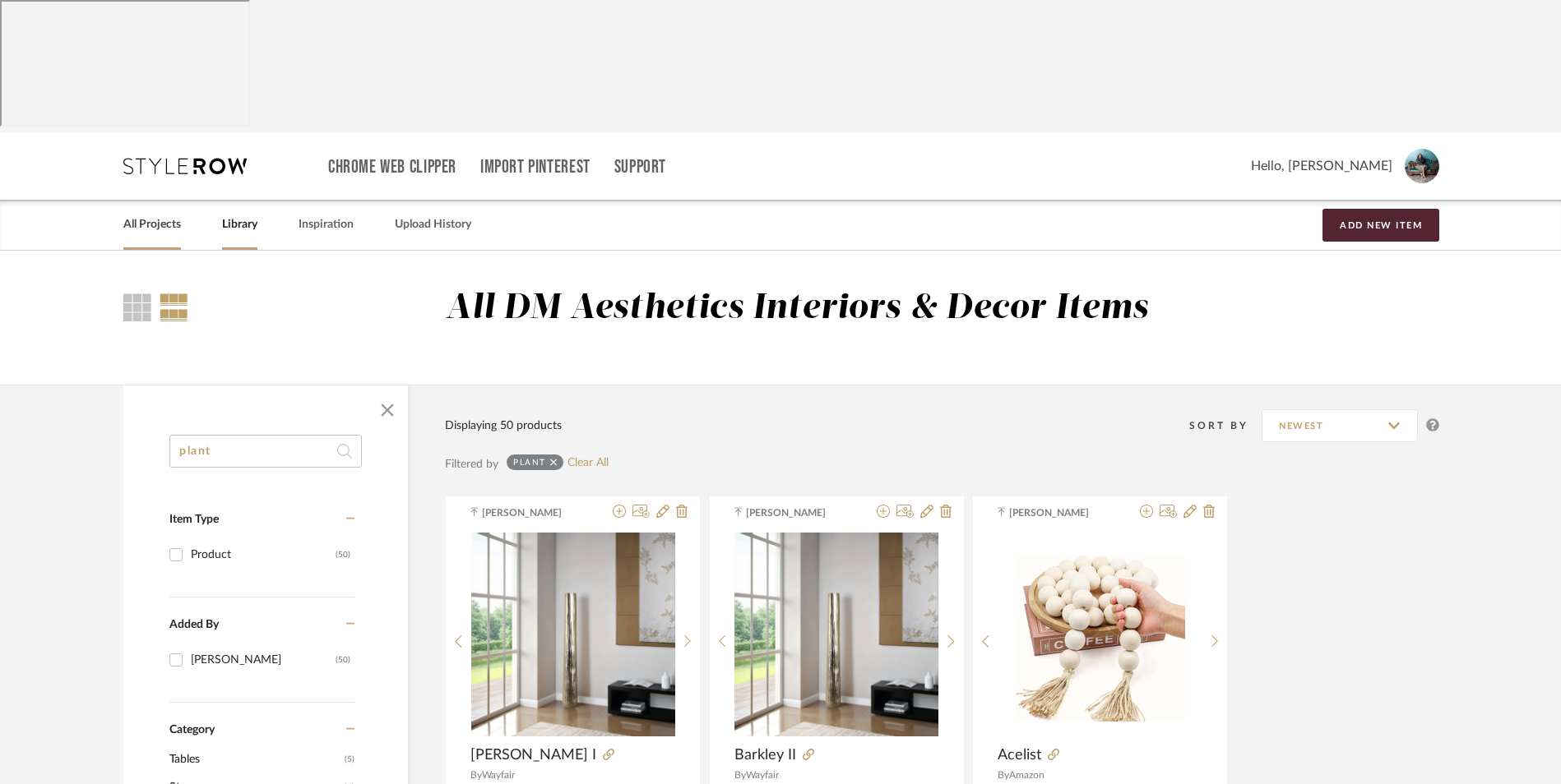
click at [160, 213] on link "All Projects" at bounding box center [152, 224] width 58 height 23
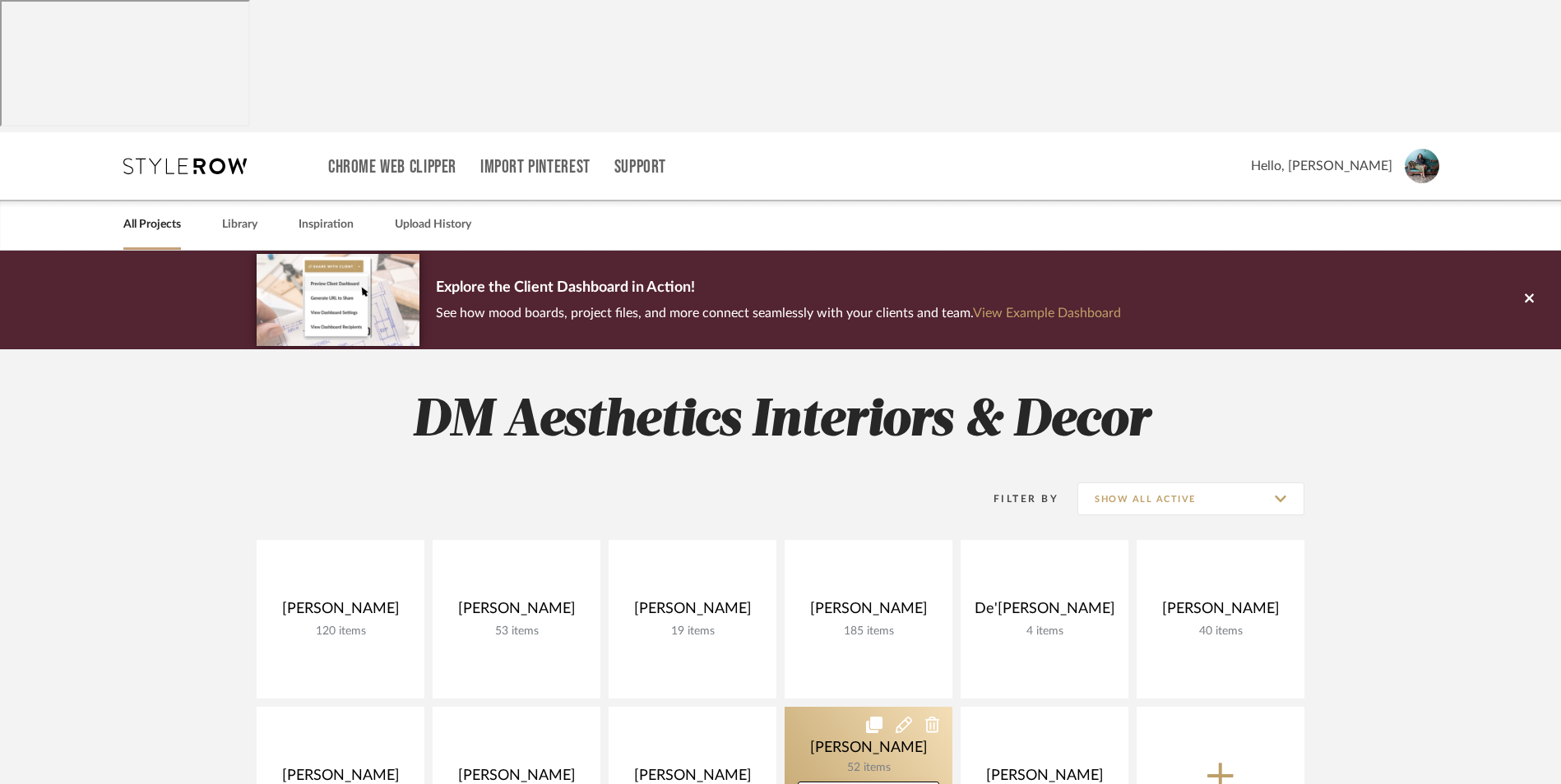
drag, startPoint x: 538, startPoint y: 632, endPoint x: 809, endPoint y: 616, distance: 271.5
click at [0, 0] on link at bounding box center [0, 0] width 0 height 0
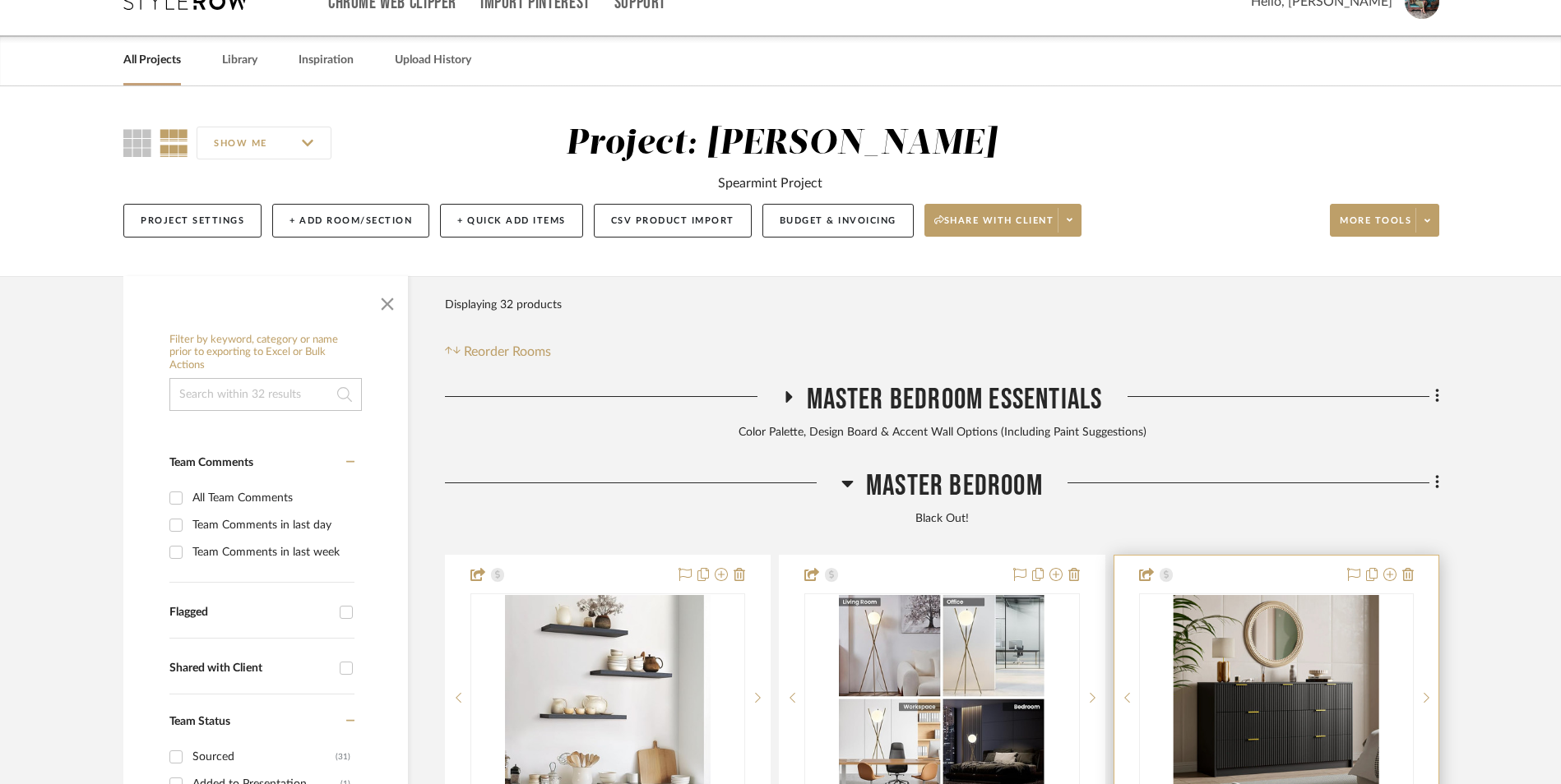
scroll to position [211, 0]
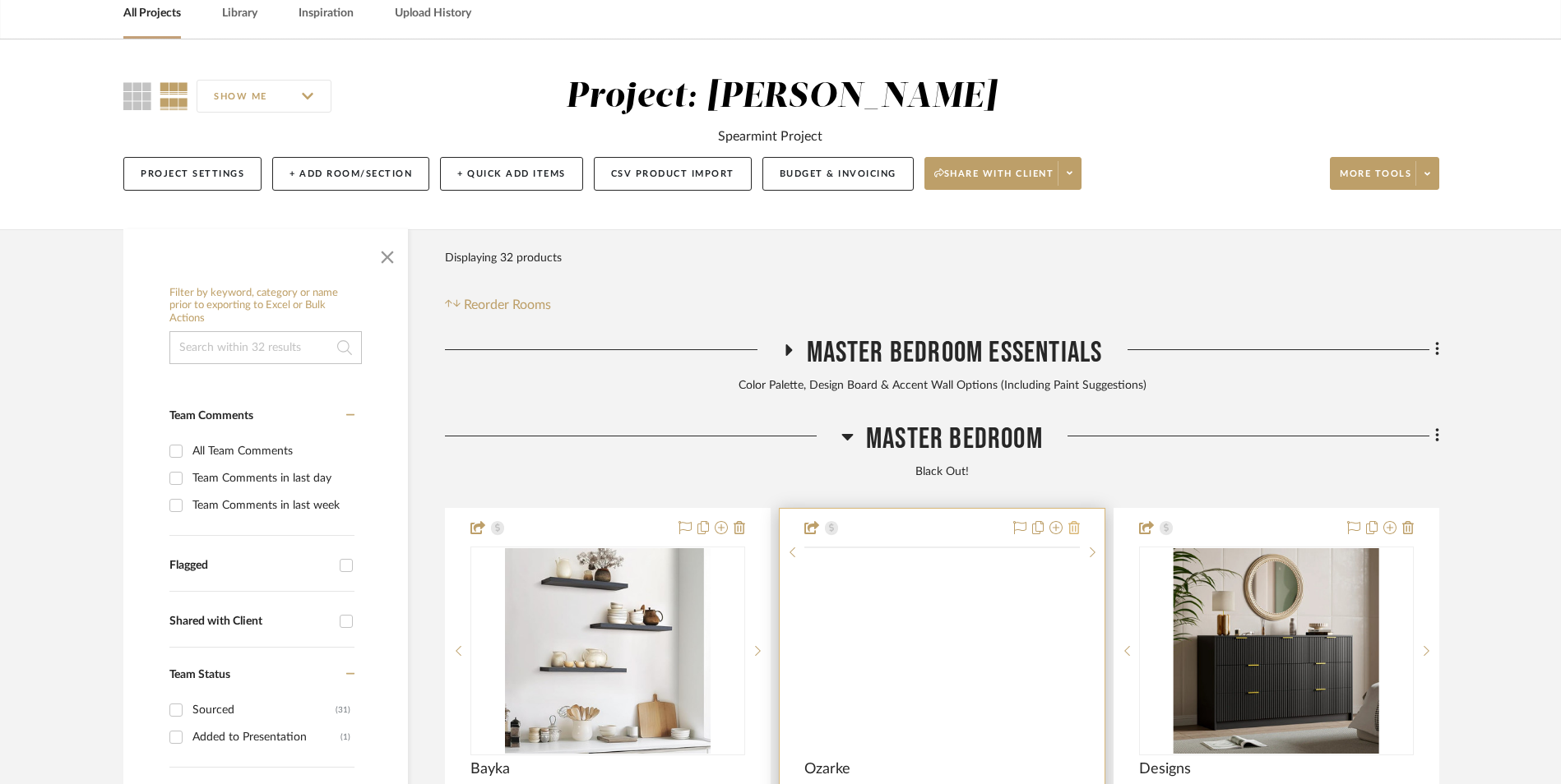
click at [1076, 521] on icon at bounding box center [1074, 527] width 12 height 13
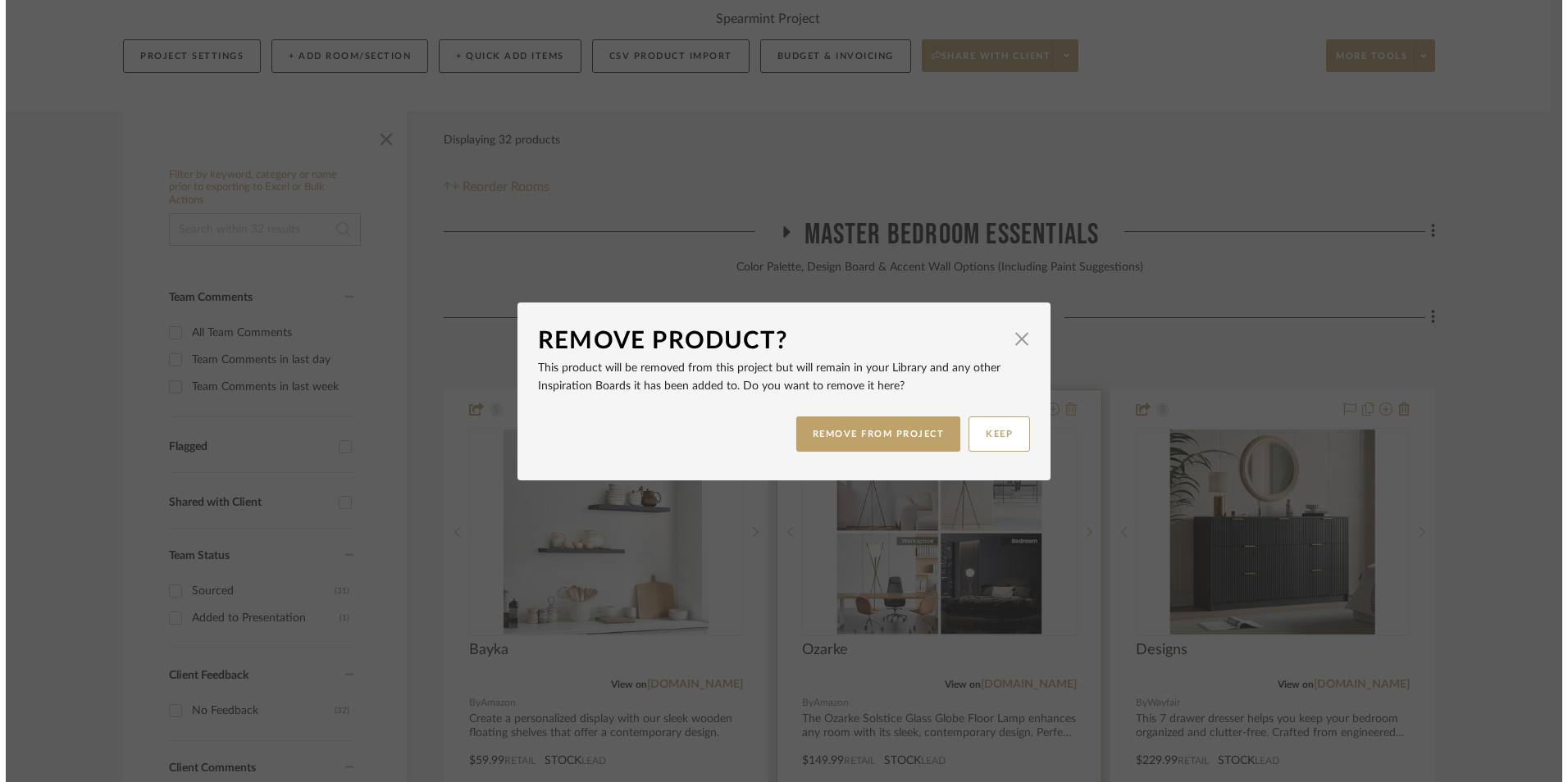
scroll to position [0, 0]
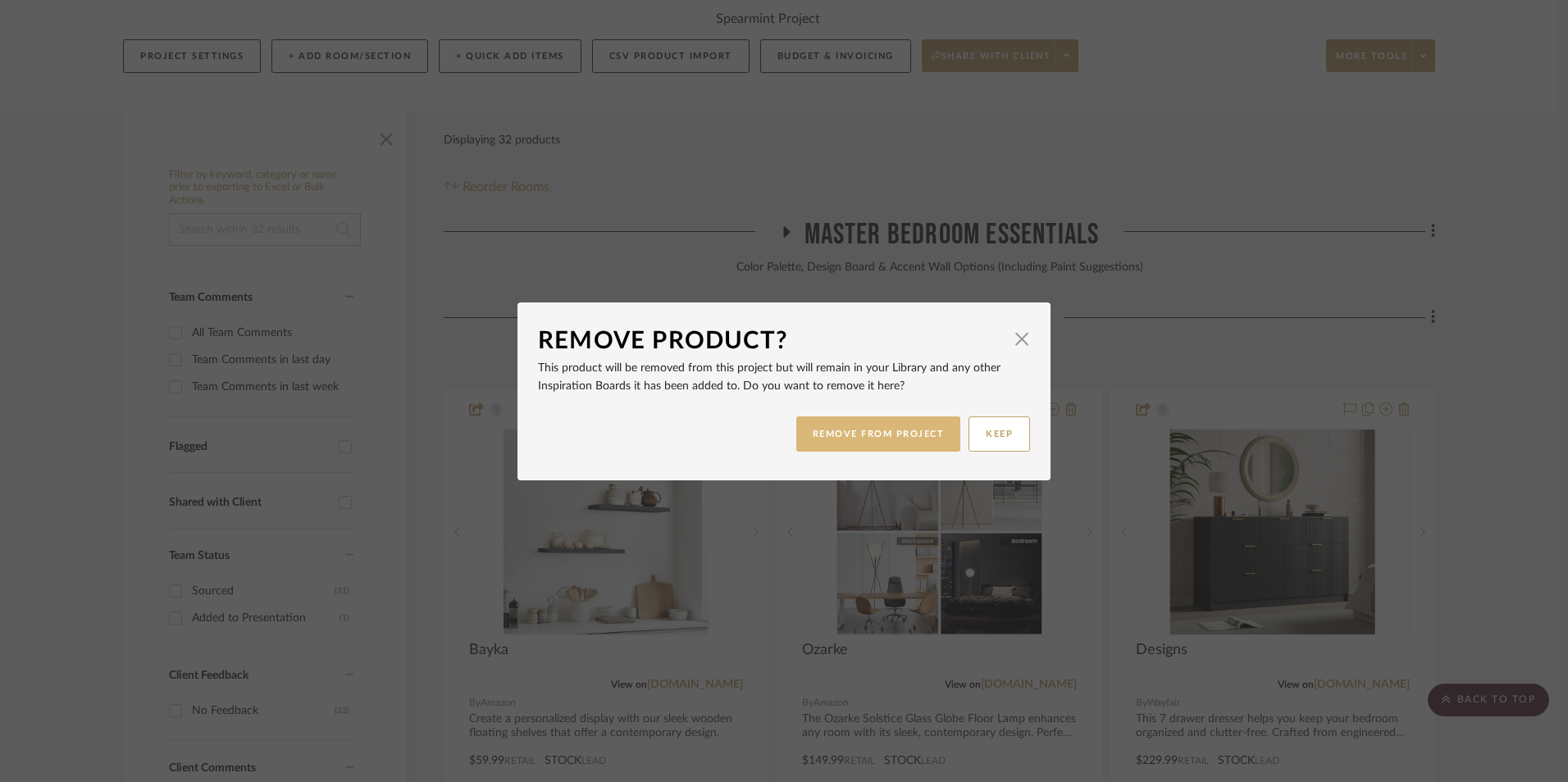
click at [928, 435] on button "REMOVE FROM PROJECT" at bounding box center [879, 434] width 165 height 35
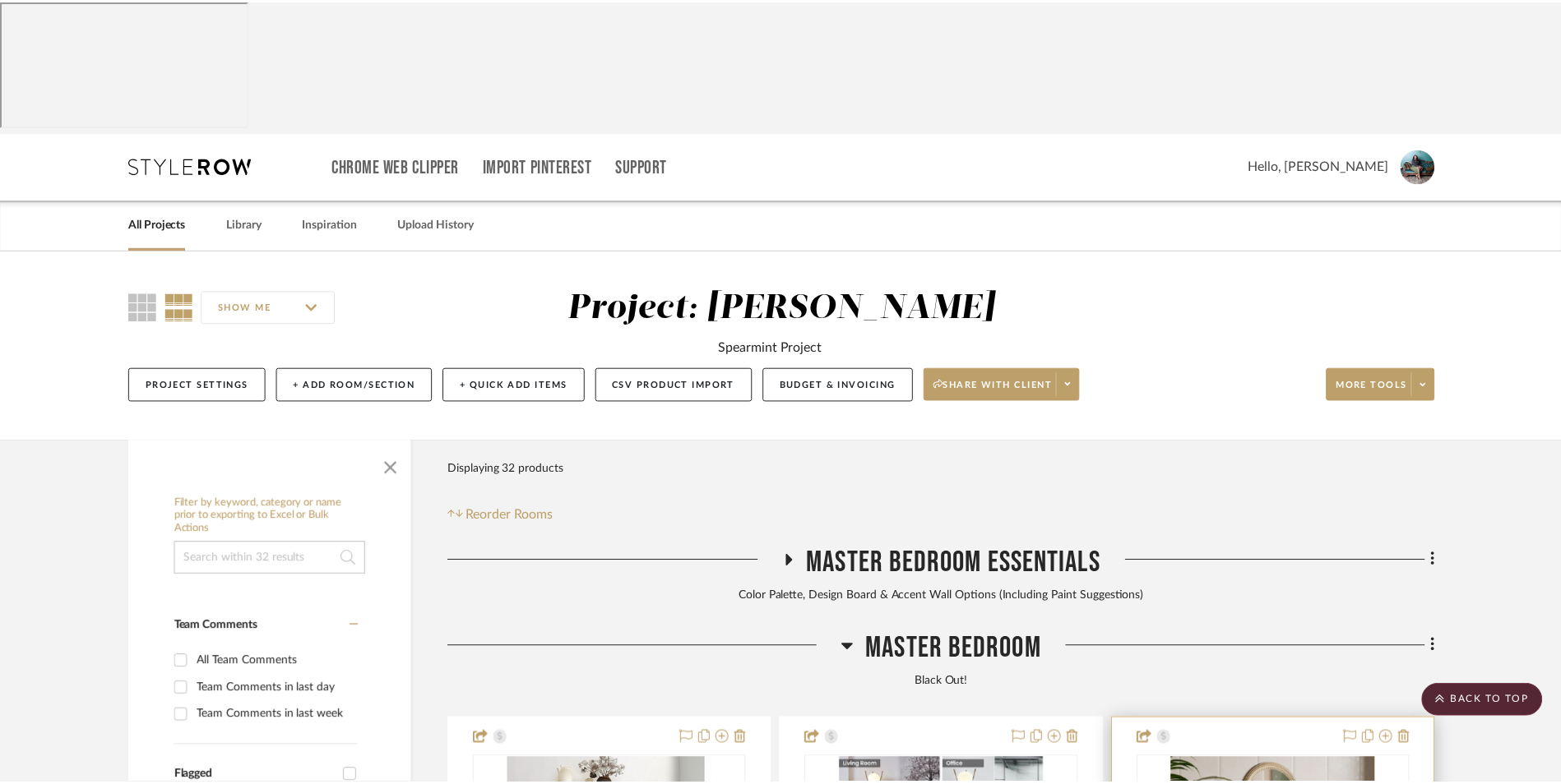
scroll to position [329, 0]
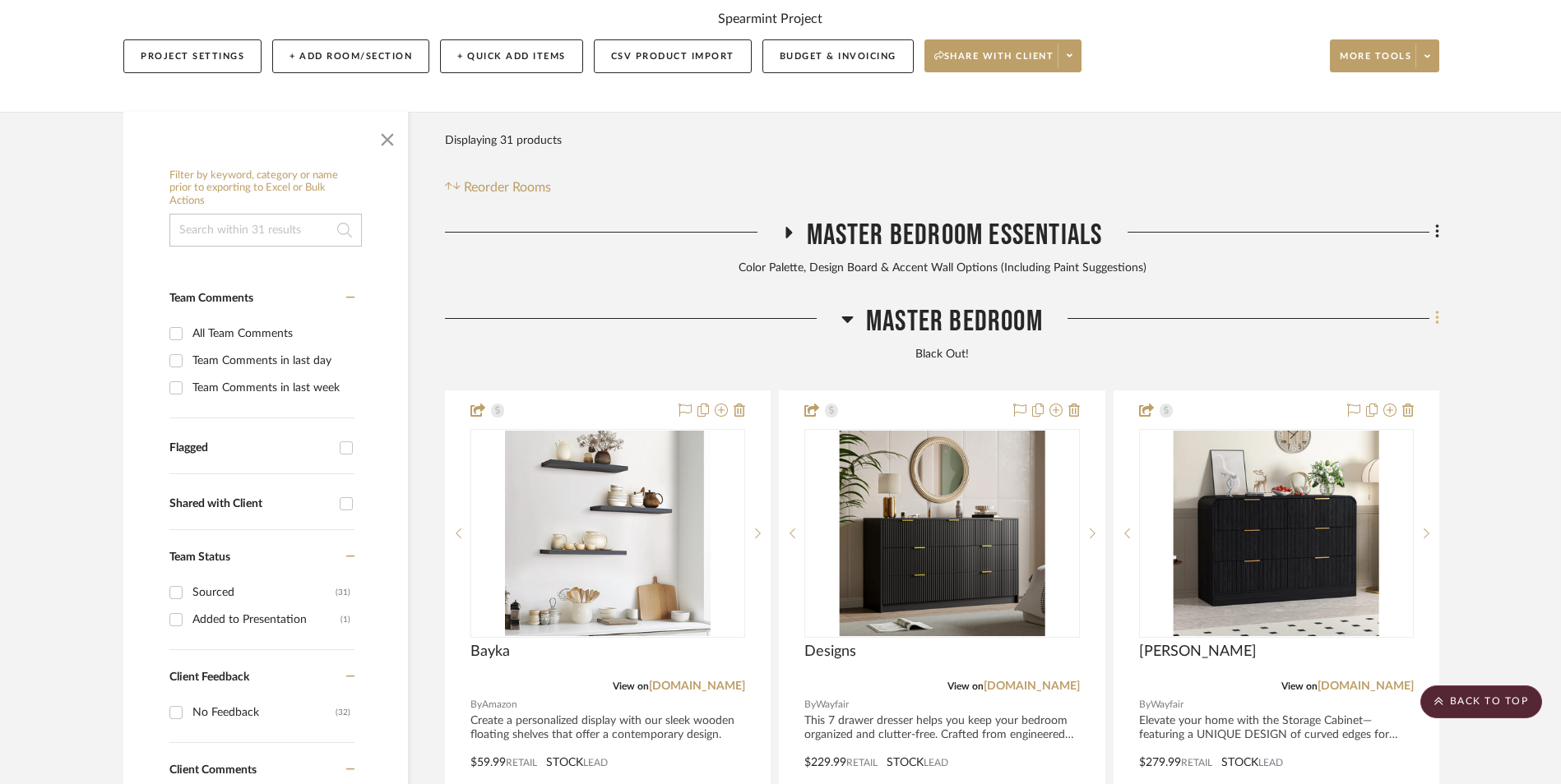
click at [1437, 311] on icon at bounding box center [1437, 318] width 3 height 14
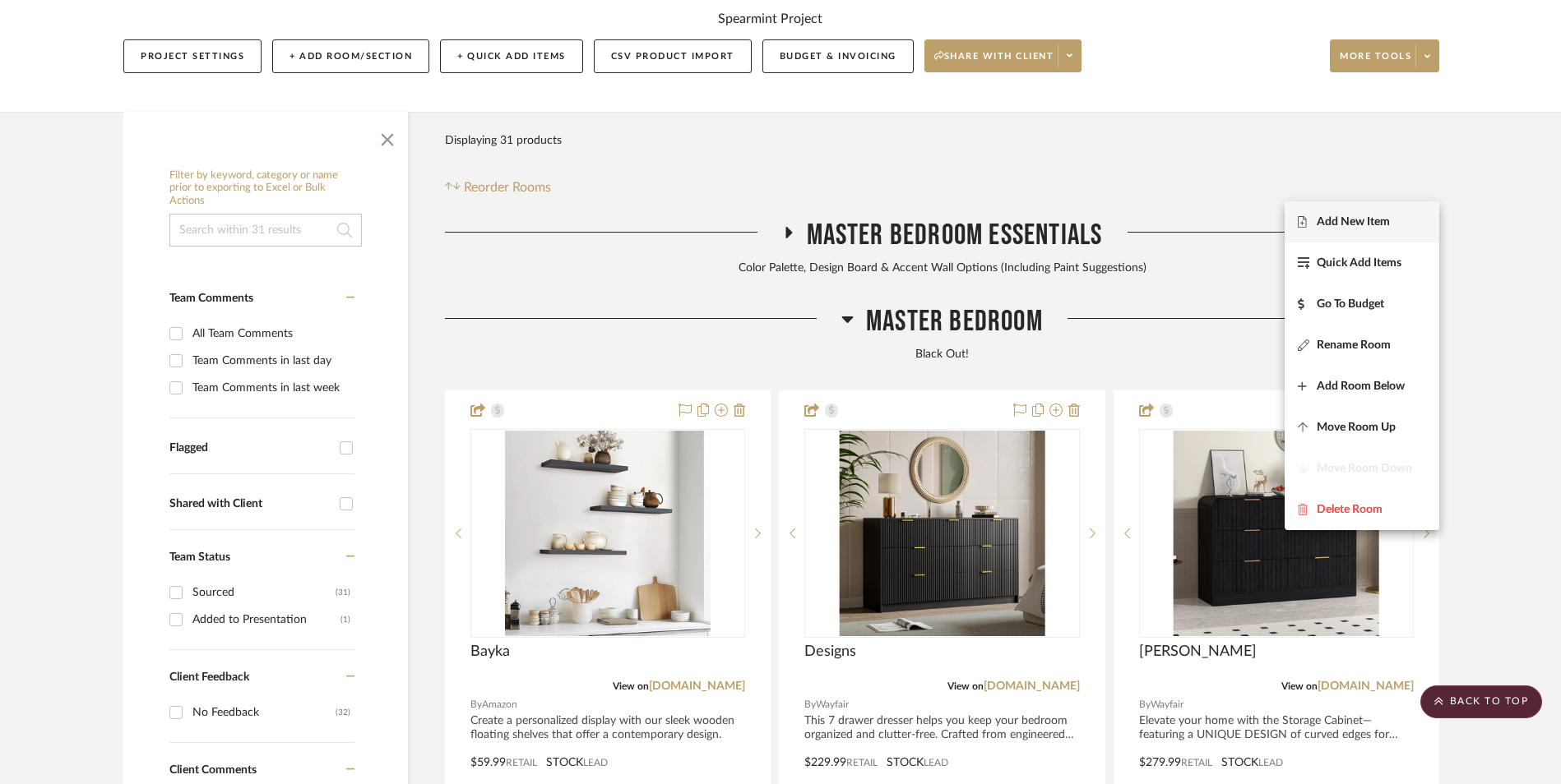
click at [1376, 223] on span "Add New Item" at bounding box center [1353, 221] width 73 height 14
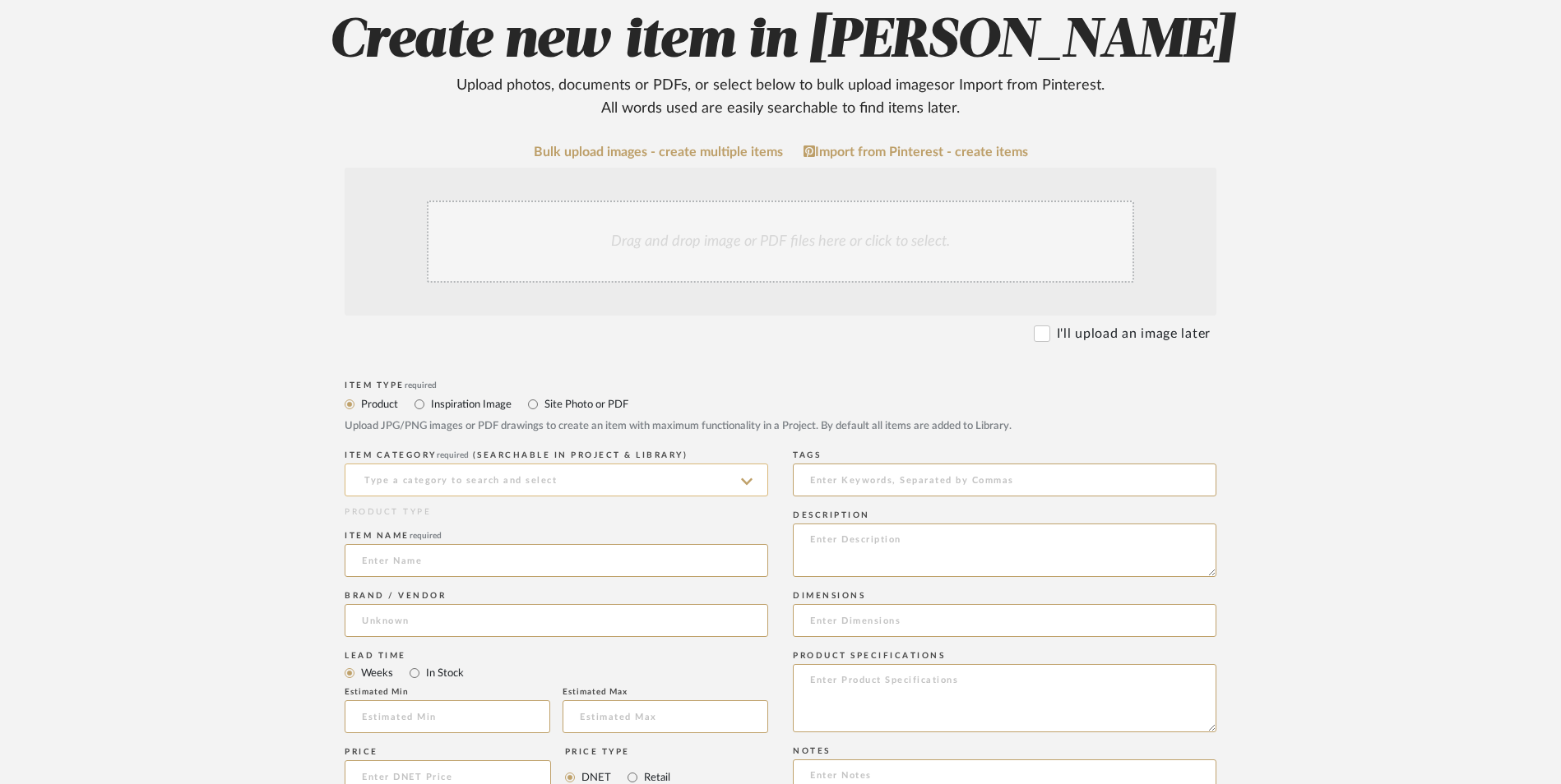
scroll to position [329, 0]
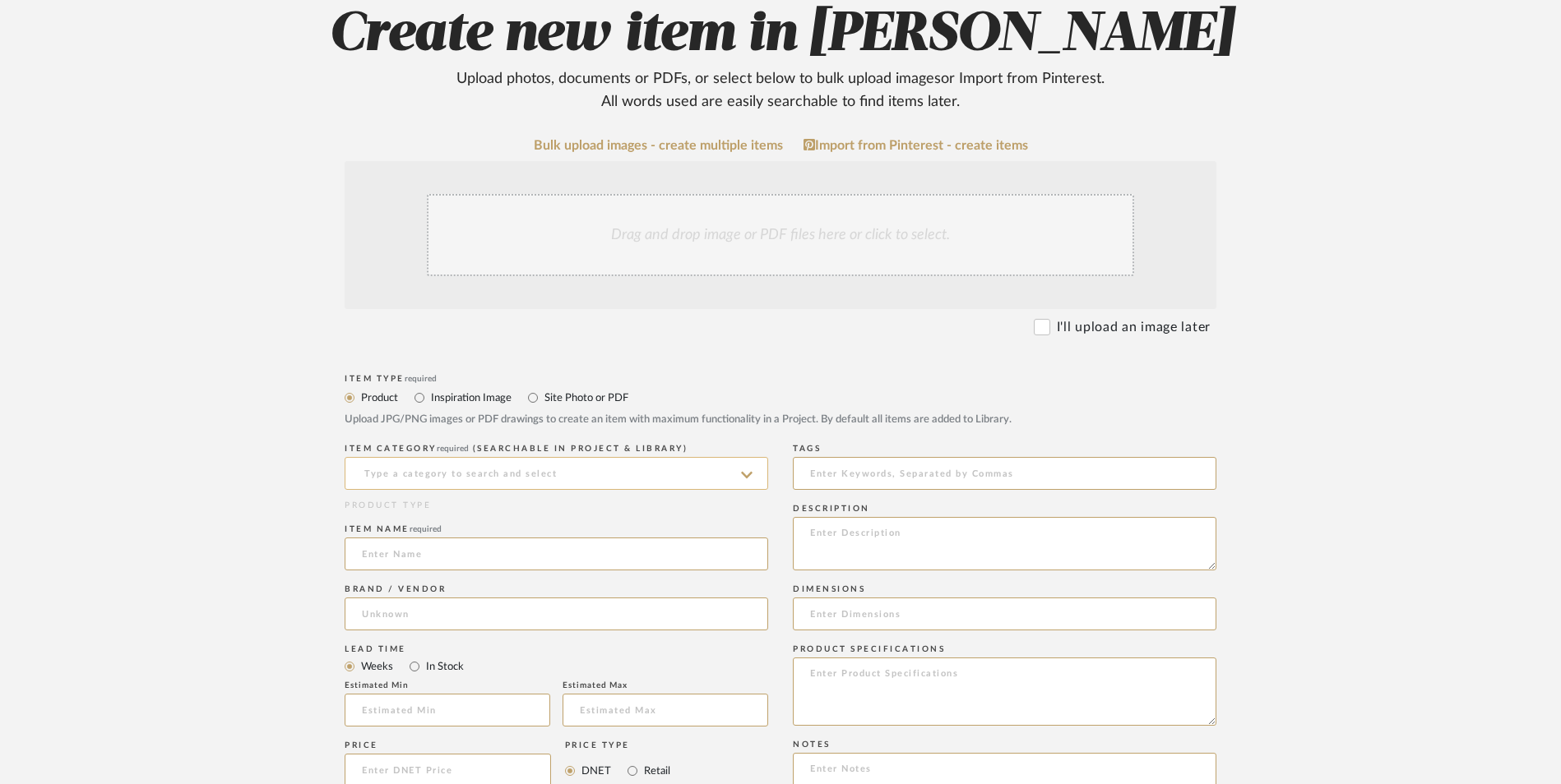
click at [526, 457] on input at bounding box center [556, 474] width 424 height 33
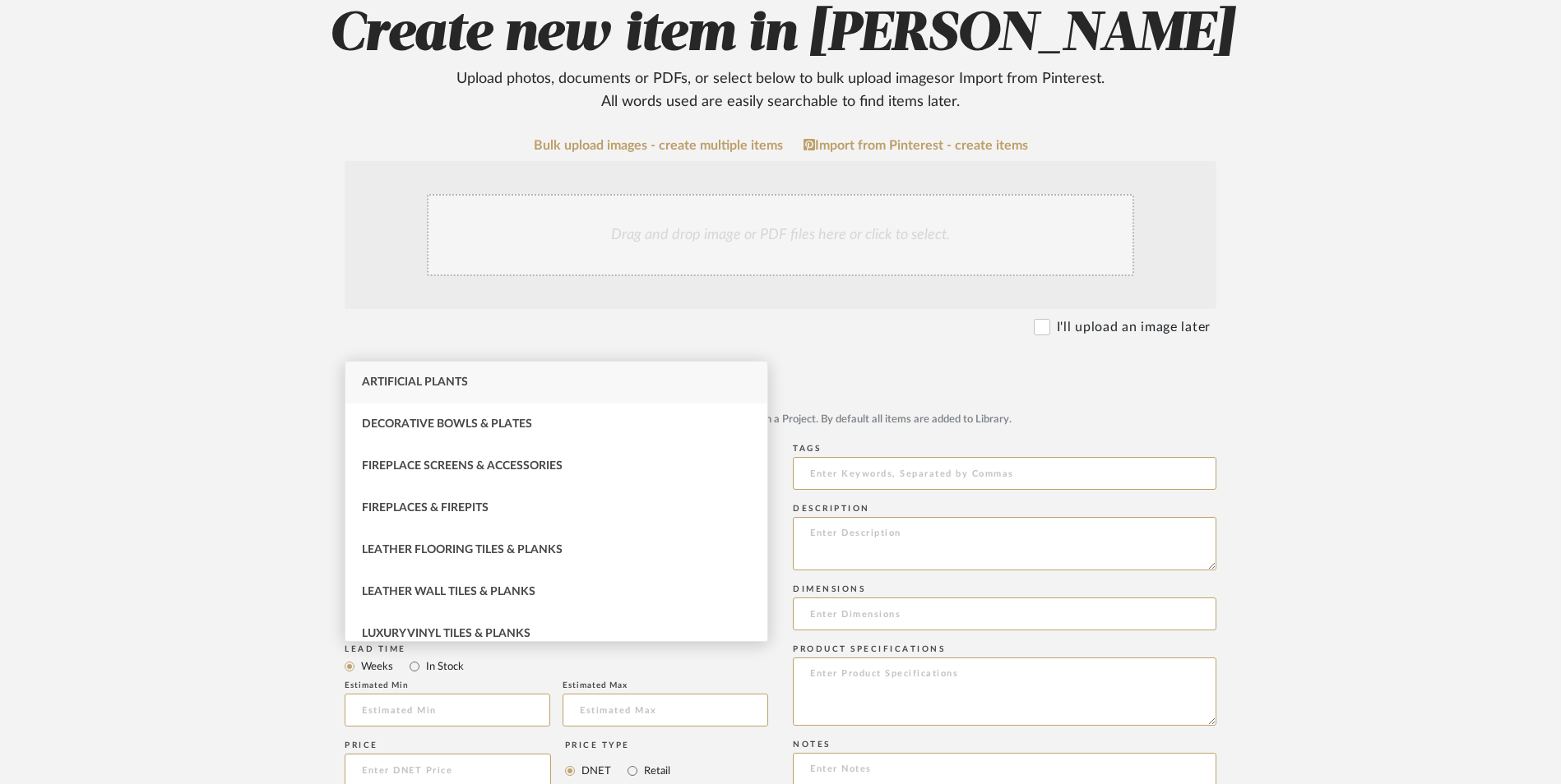
click at [488, 381] on div "Artificial Plants" at bounding box center [556, 383] width 422 height 42
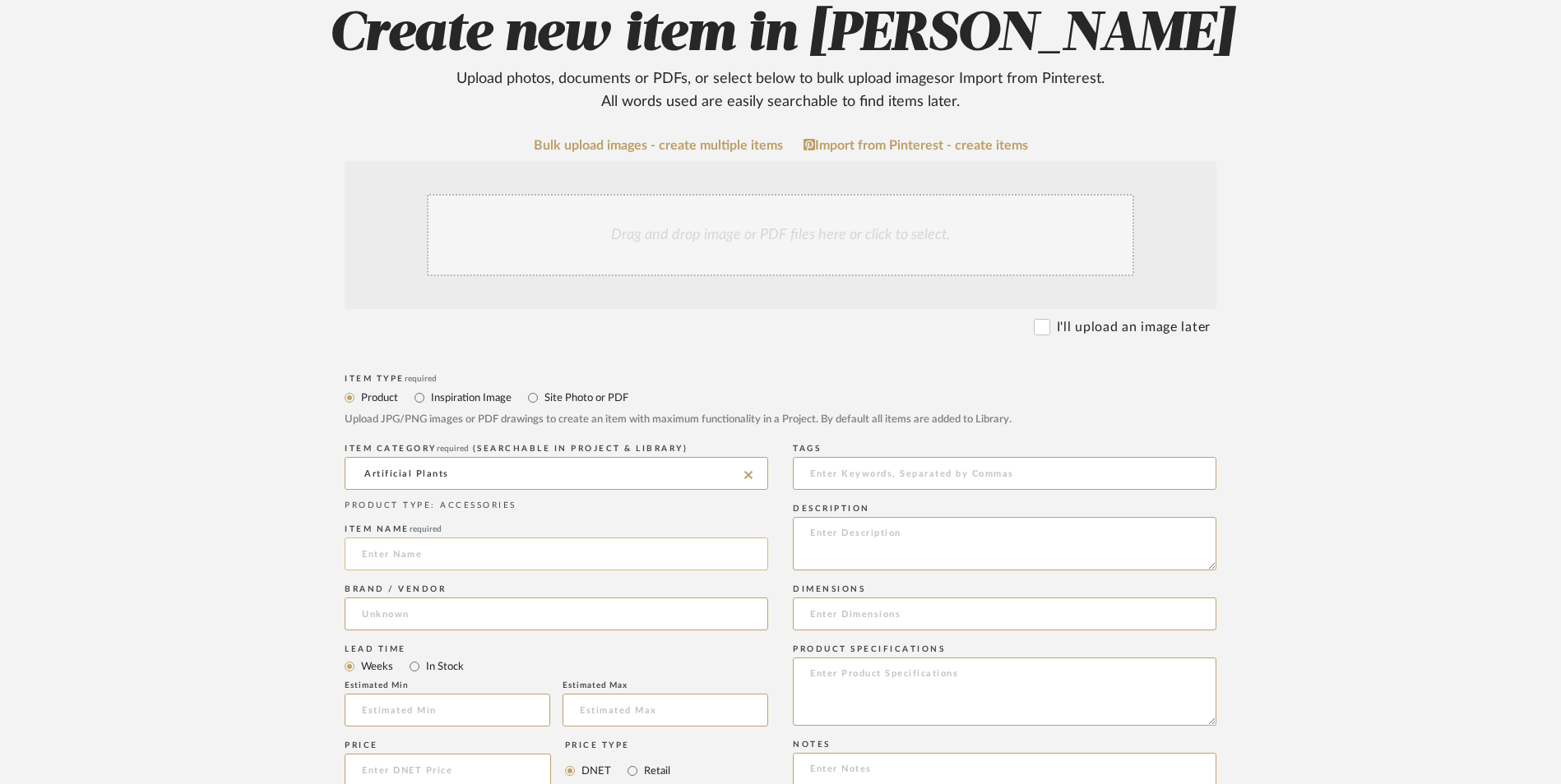
click at [424, 537] on input at bounding box center [556, 554] width 424 height 33
click at [418, 598] on input at bounding box center [556, 615] width 424 height 33
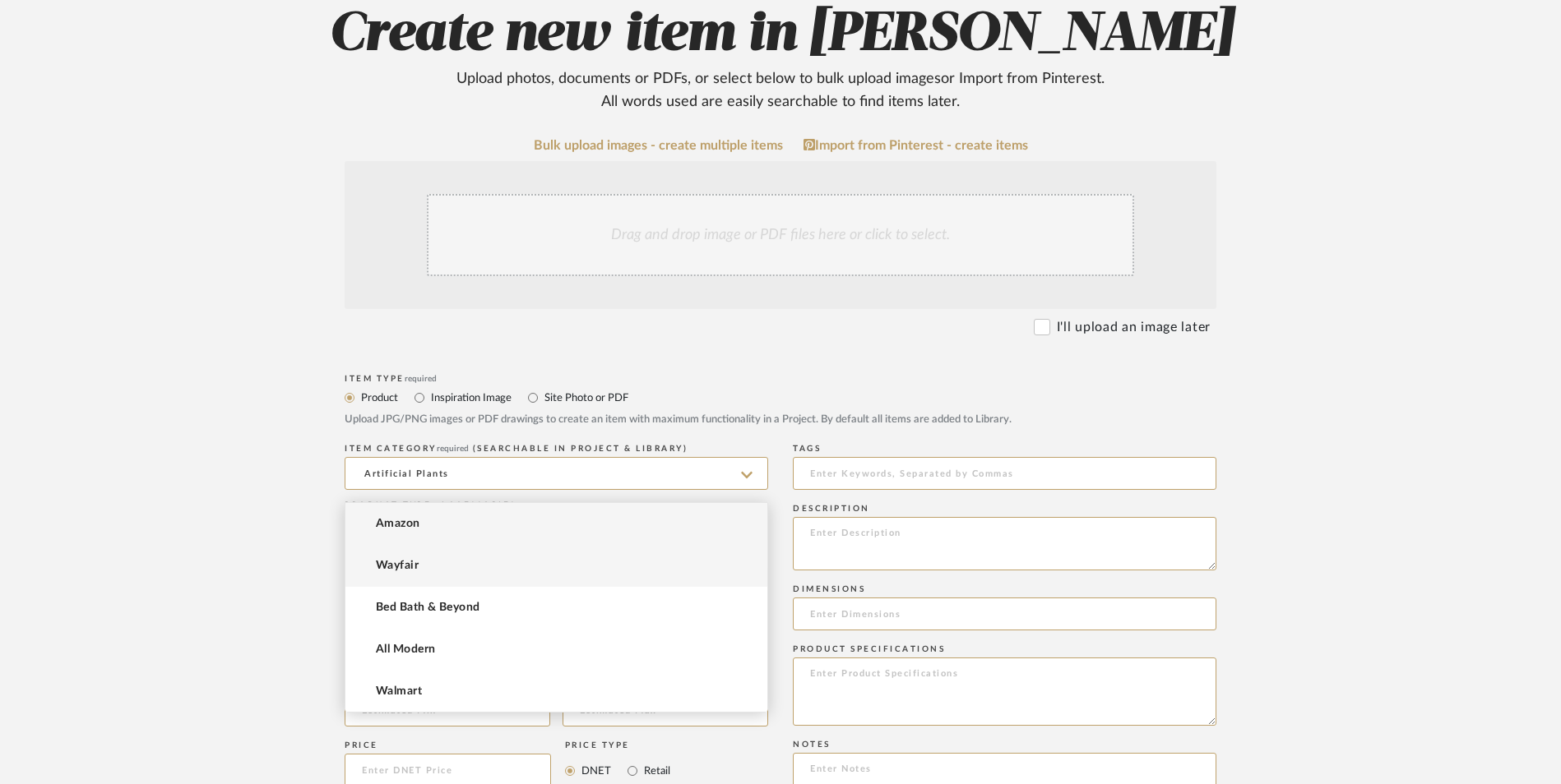
click at [442, 564] on mat-option "Wayfair" at bounding box center [556, 566] width 422 height 42
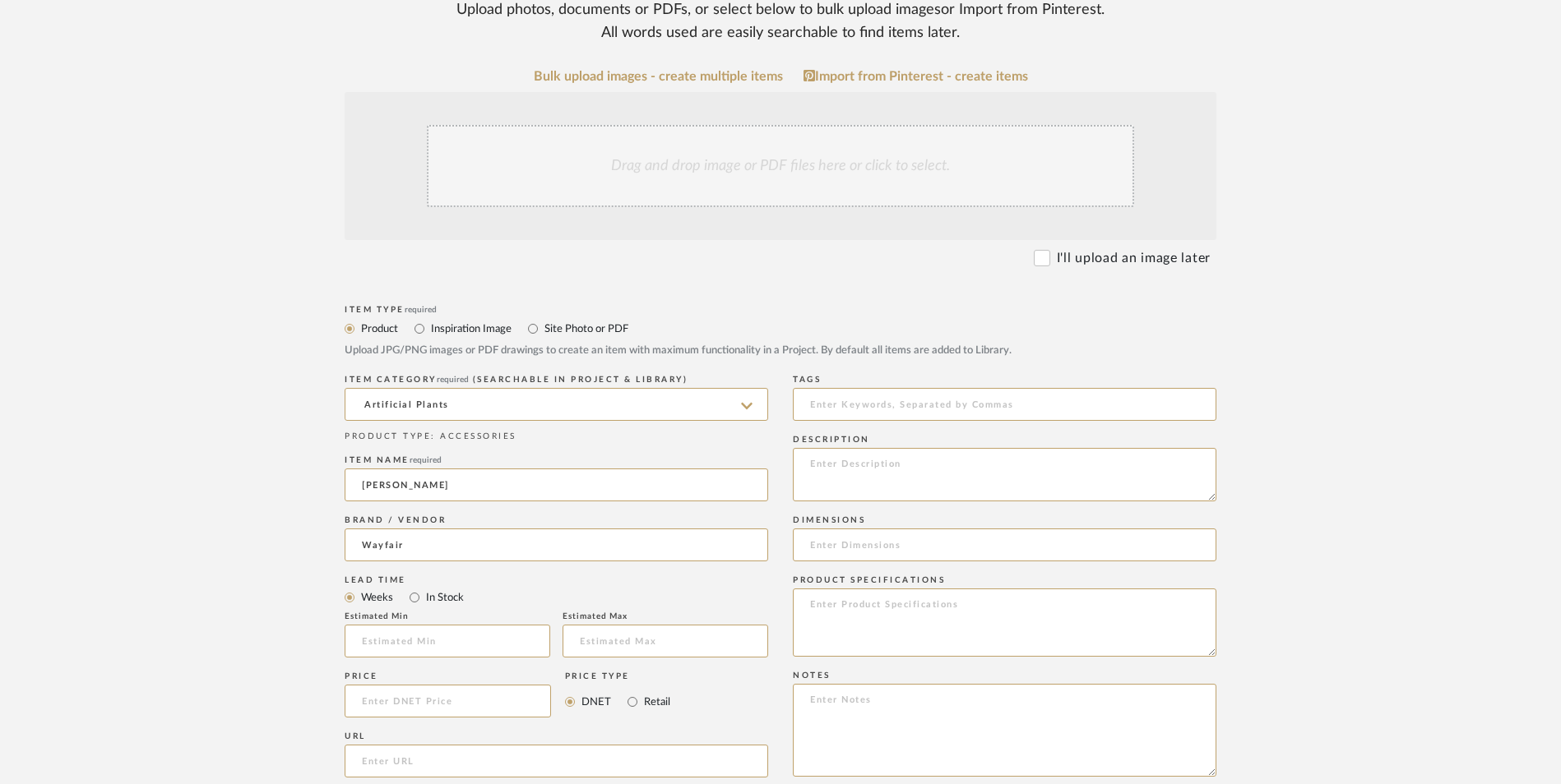
scroll to position [493, 0]
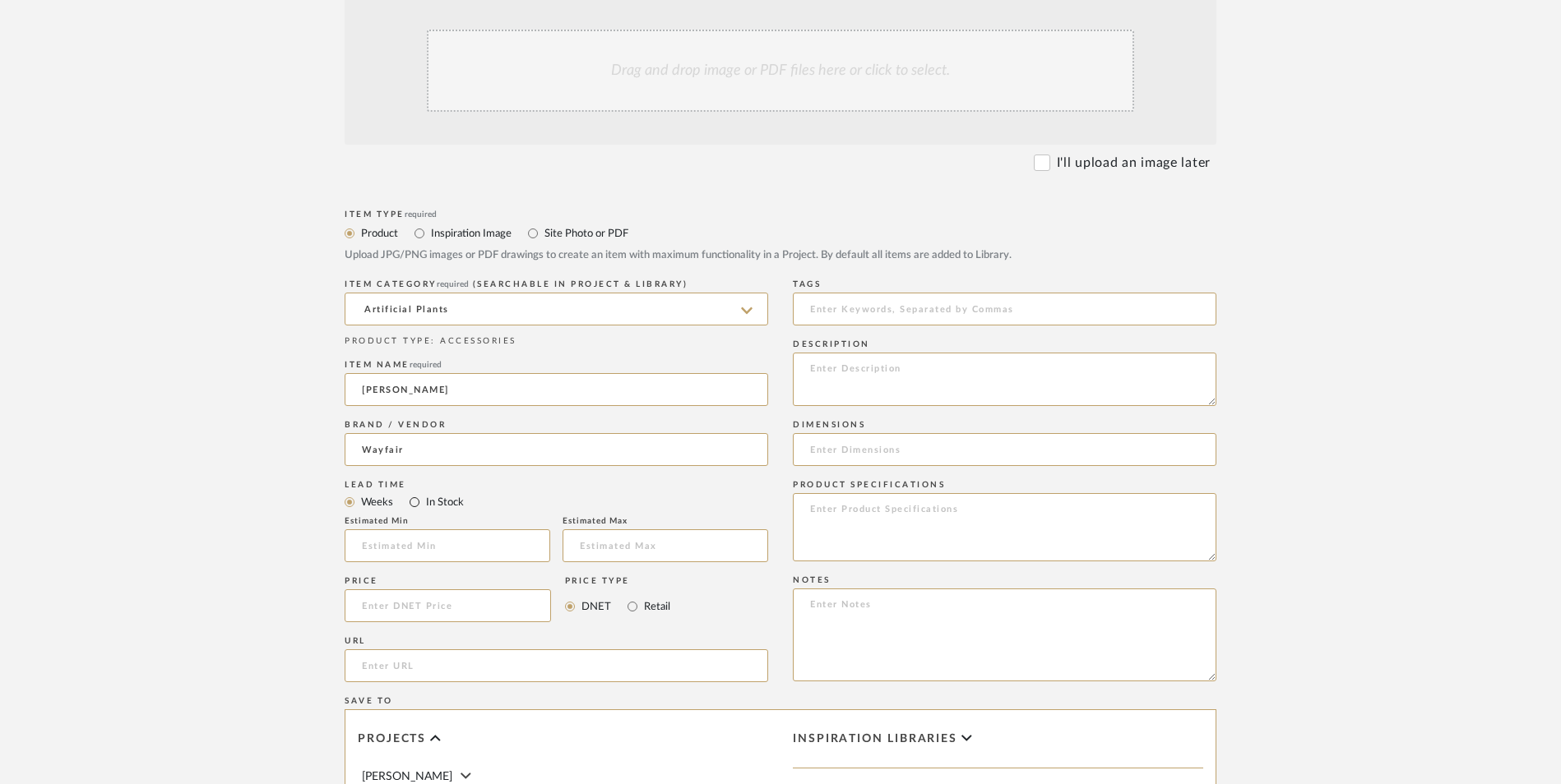
drag, startPoint x: 418, startPoint y: 366, endPoint x: 651, endPoint y: 482, distance: 260.3
click at [418, 492] on input "In Stock" at bounding box center [414, 502] width 20 height 20
drag, startPoint x: 624, startPoint y: 470, endPoint x: 650, endPoint y: 474, distance: 26.3
click at [626, 597] on input "Retail" at bounding box center [633, 607] width 20 height 20
click at [484, 589] on input at bounding box center [448, 606] width 207 height 33
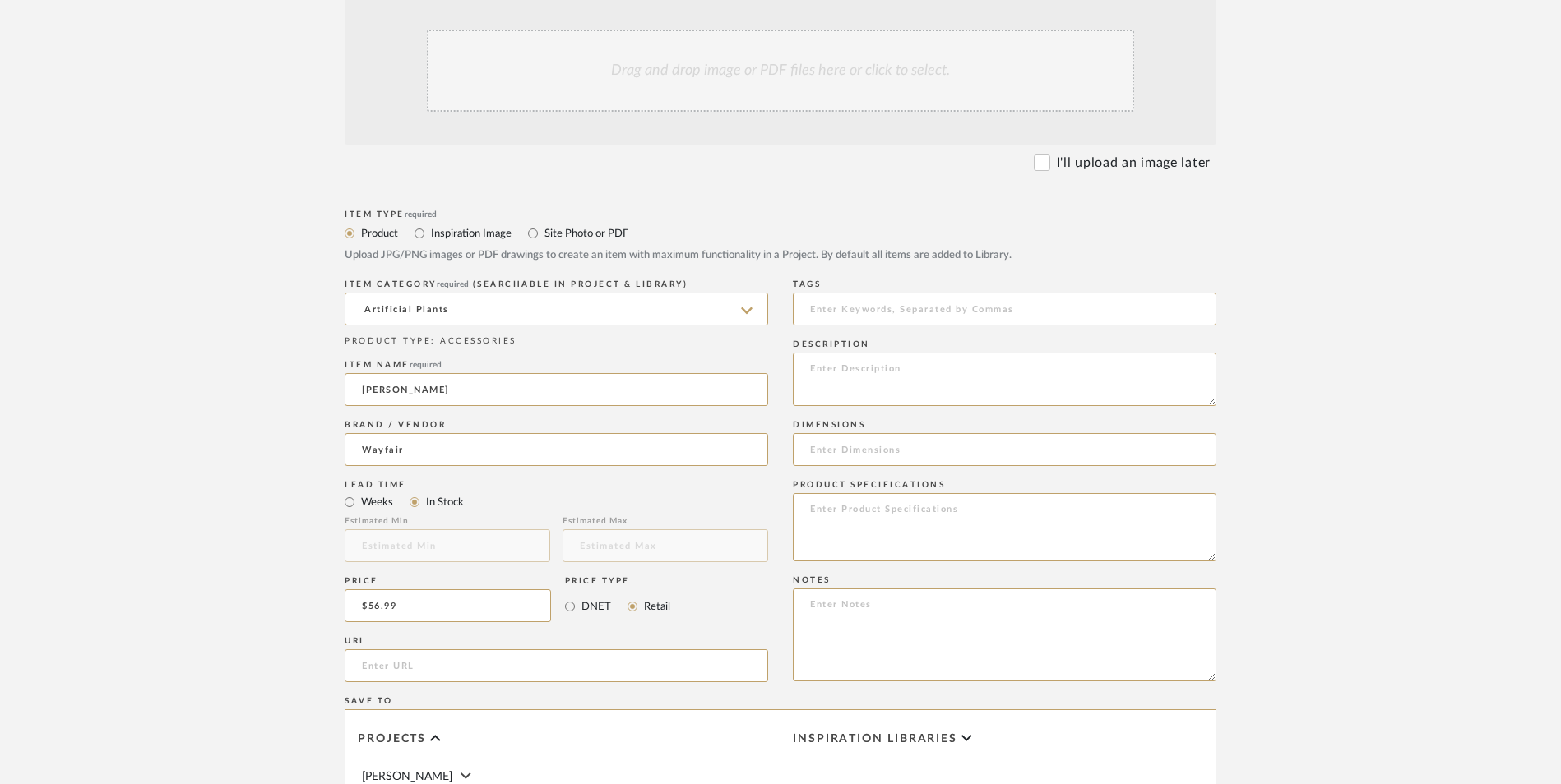
click at [203, 545] on upload-items "Create new item in [PERSON_NAME] Upload photos, documents or PDFs, or select be…" at bounding box center [780, 482] width 1561 height 1450
click at [445, 649] on input "url" at bounding box center [556, 666] width 424 height 33
paste input "[URL][DOMAIN_NAME][PERSON_NAME]"
click at [240, 438] on upload-items "Create new item in [PERSON_NAME] Upload photos, documents or PDFs, or select be…" at bounding box center [780, 482] width 1561 height 1450
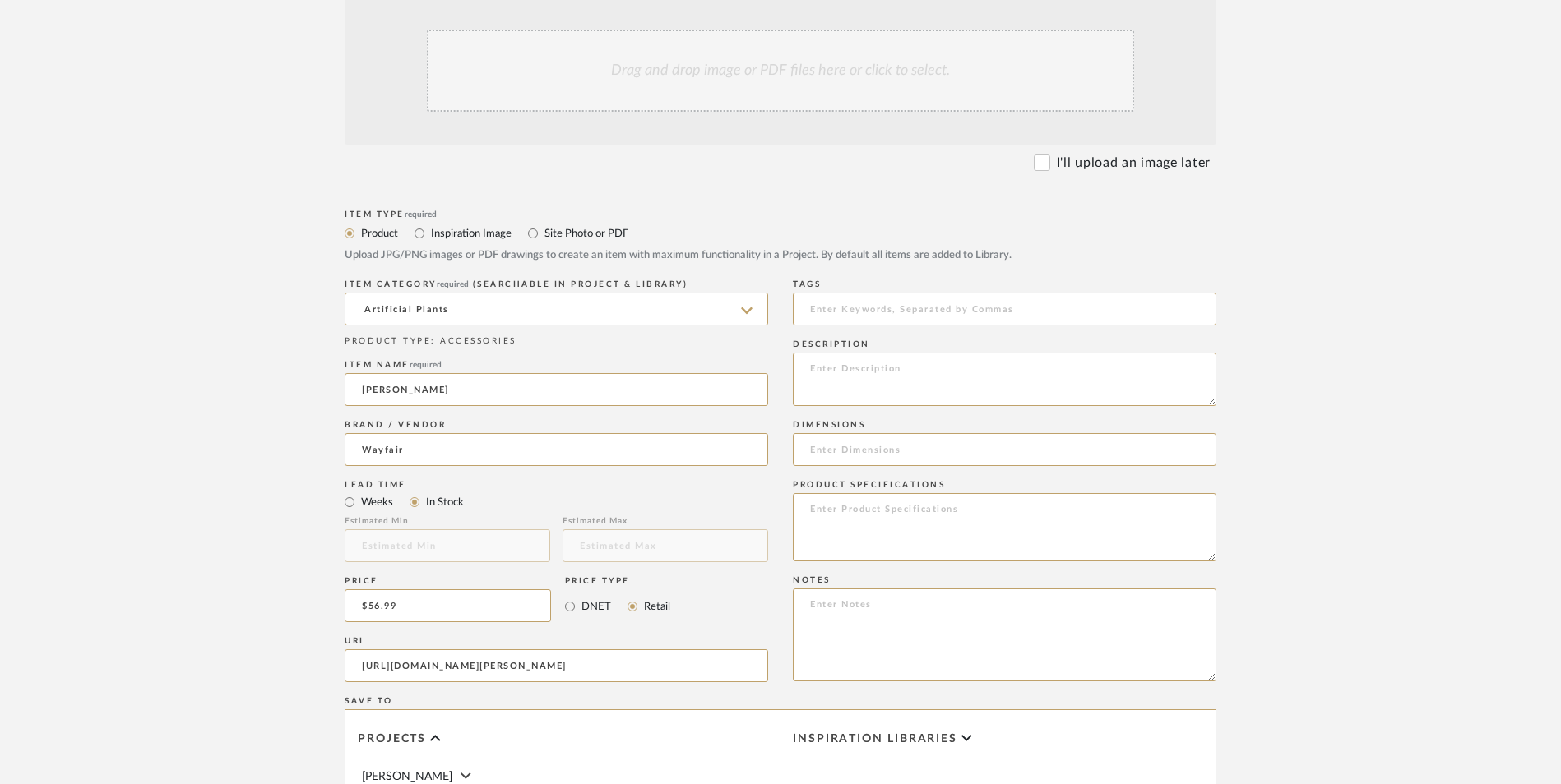
scroll to position [0, 0]
click at [912, 588] on textarea at bounding box center [1005, 634] width 424 height 93
paste textarea "Option 1: ETA: SKU: Reviews - Stars Return | Refund Policy:"
drag, startPoint x: 872, startPoint y: 473, endPoint x: 721, endPoint y: 473, distance: 151.0
click at [722, 473] on div "Item Type required Product Inspiration Image Site Photo or PDF Upload JPG/PNG i…" at bounding box center [780, 685] width 872 height 960
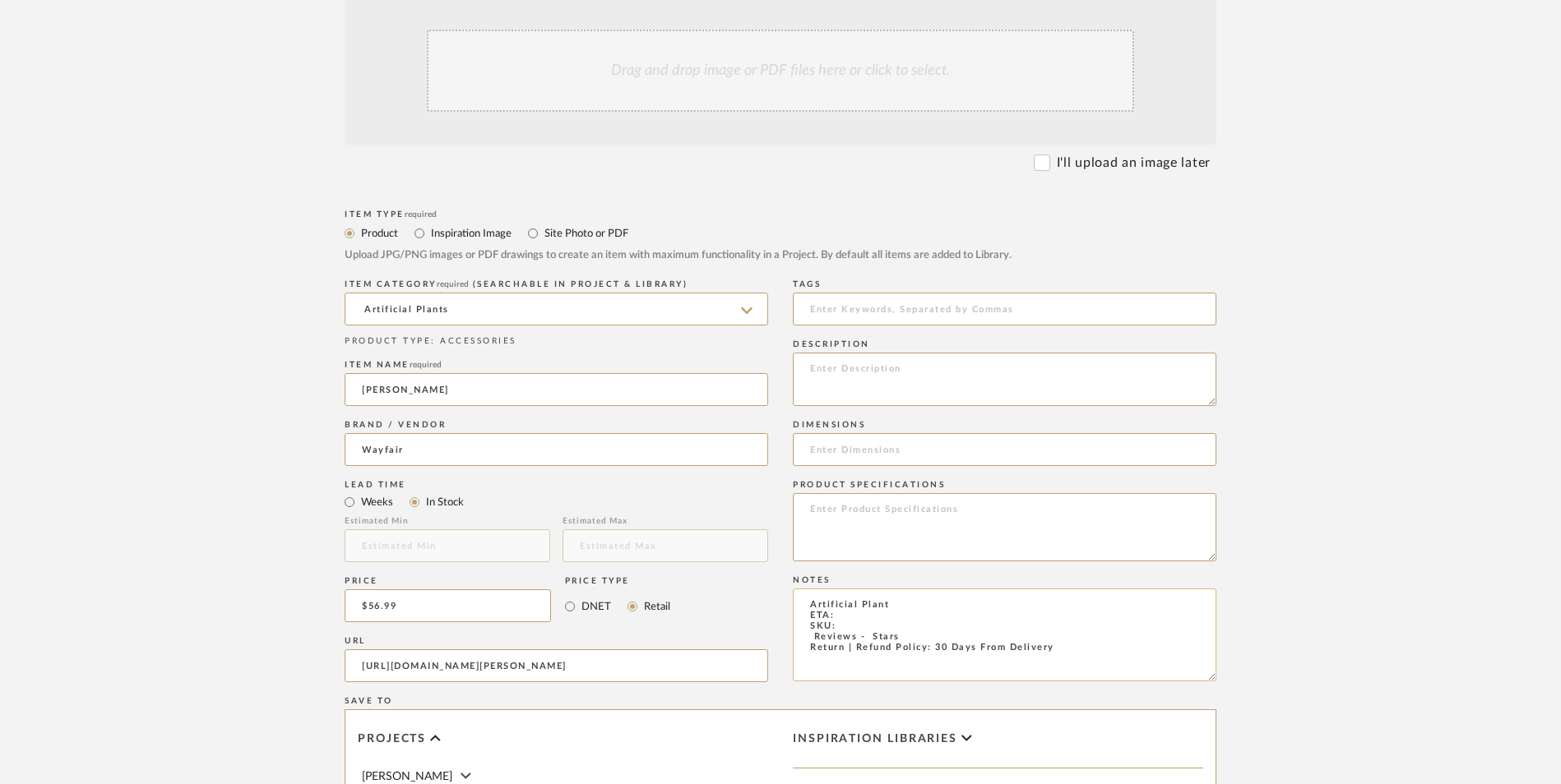
click at [805, 588] on textarea "Artificial Plant ETA: SKU: Reviews - Stars Return | Refund Policy: 30 Days From…" at bounding box center [1005, 634] width 424 height 93
click at [863, 588] on textarea "Artificial Plant ETA: SKU: 207 Reviews - 4.7 Stars Return | Refund Policy: 30 D…" at bounding box center [1005, 634] width 424 height 93
paste textarea "W110104092"
click at [856, 588] on textarea "Artificial Plant ETA: SKU: W110104092 207 Reviews - 4.7 Stars Return | Refund P…" at bounding box center [1005, 634] width 424 height 93
click at [853, 588] on textarea "Artificial Plant ETA: SKU: W110104092 207 Reviews - 4.7 Stars Return | Refund P…" at bounding box center [1005, 634] width 424 height 93
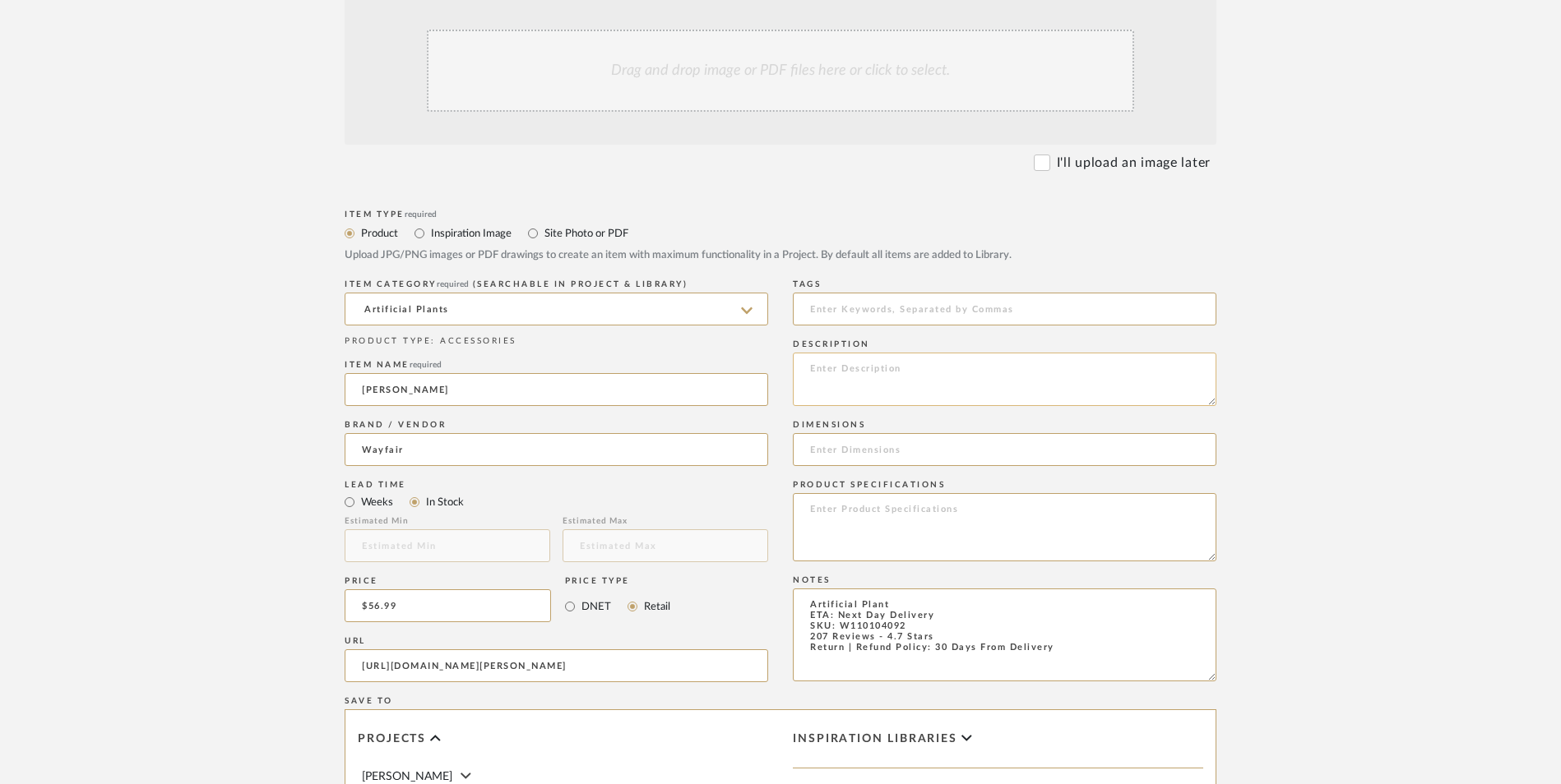
click at [920, 352] on textarea at bounding box center [1005, 379] width 424 height 54
paste textarea "This artificial ficus tree brings lush, maintenance-free greenery to any room i…"
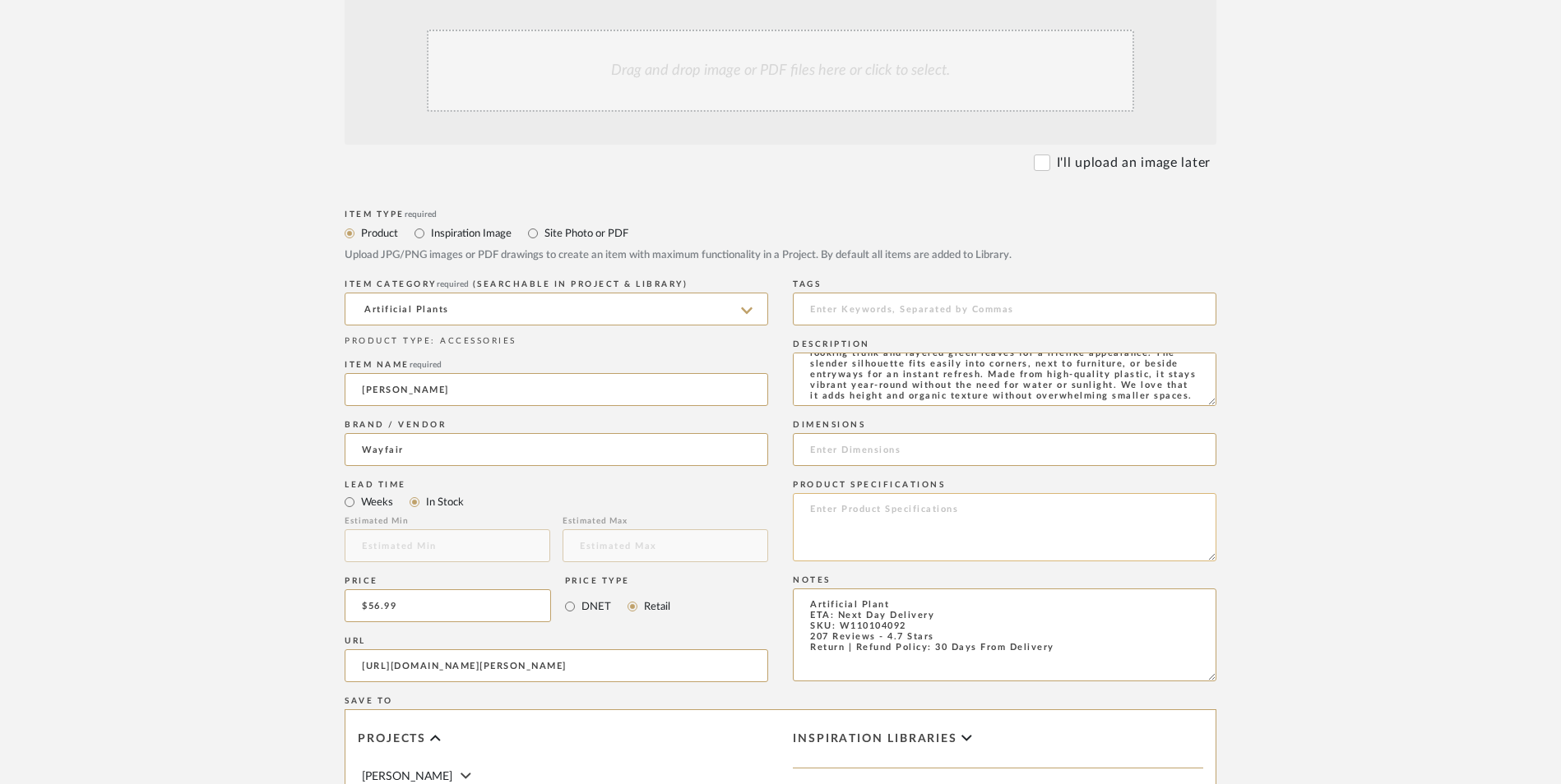
click at [912, 493] on textarea at bounding box center [1005, 528] width 424 height 69
click at [896, 434] on input at bounding box center [1005, 450] width 424 height 33
paste input "72'' H X 22'' W X 22'' D"
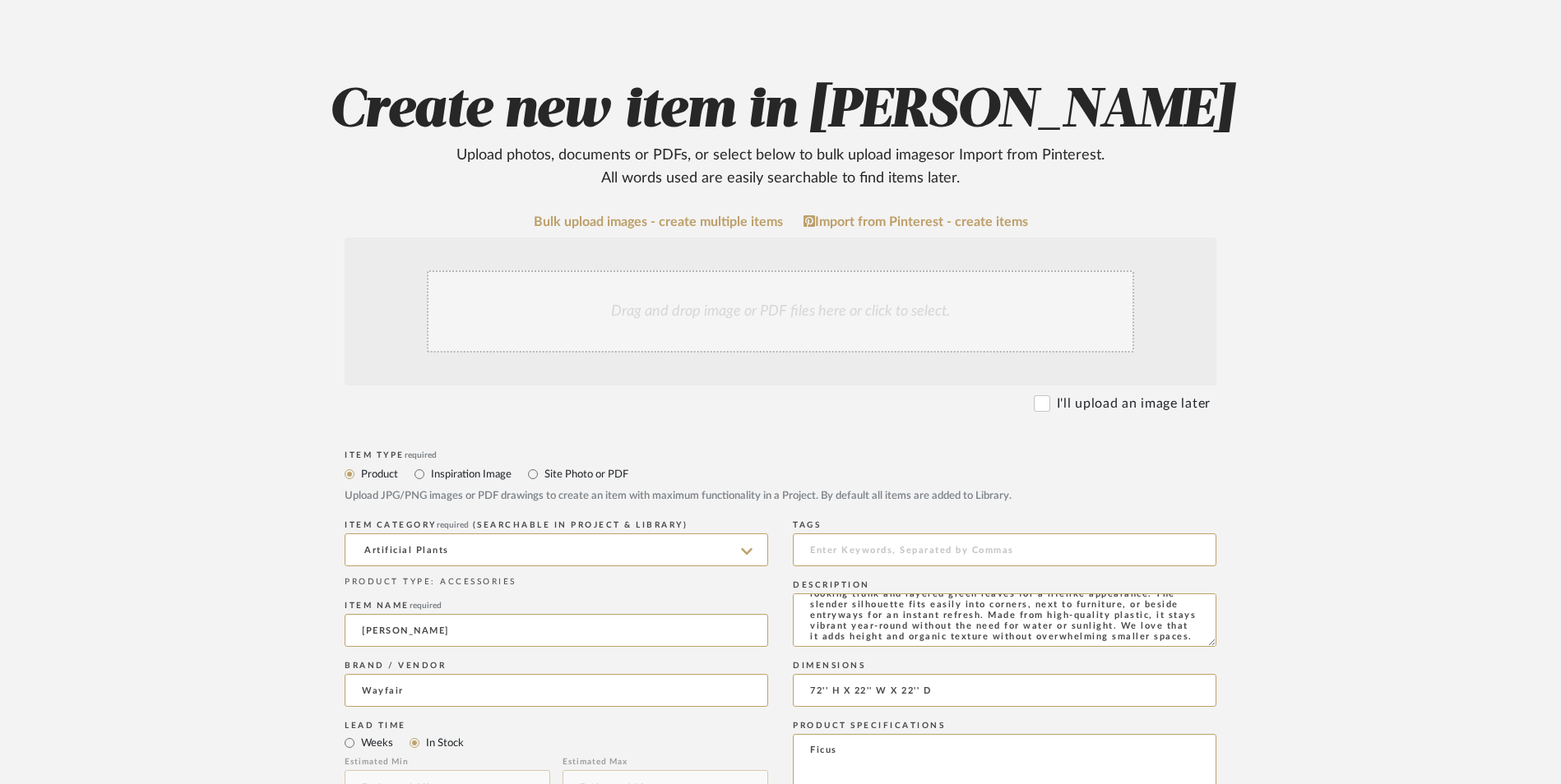
scroll to position [247, 0]
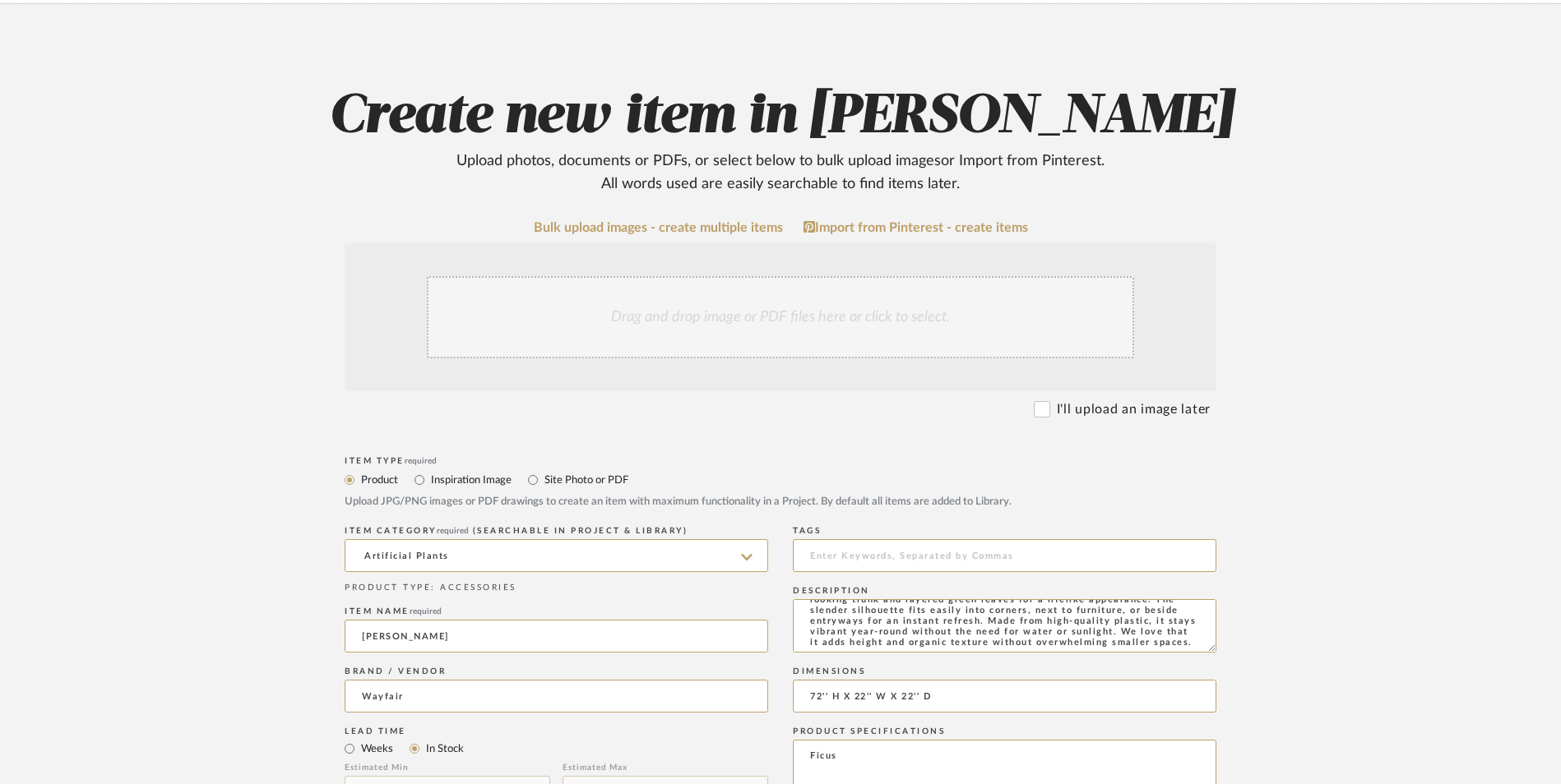
click at [698, 276] on div "Drag and drop image or PDF files here or click to select." at bounding box center [780, 317] width 707 height 82
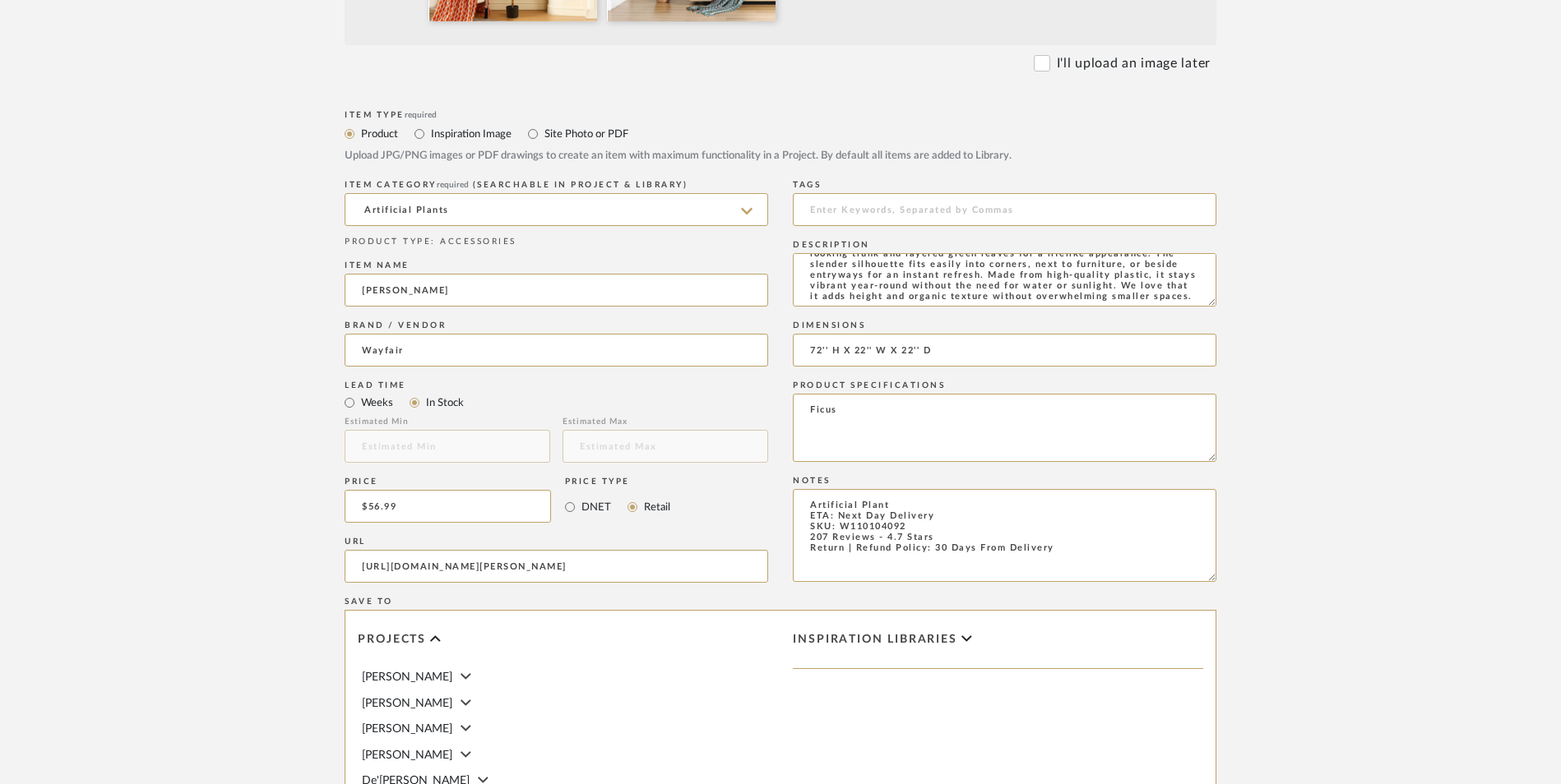
scroll to position [904, 0]
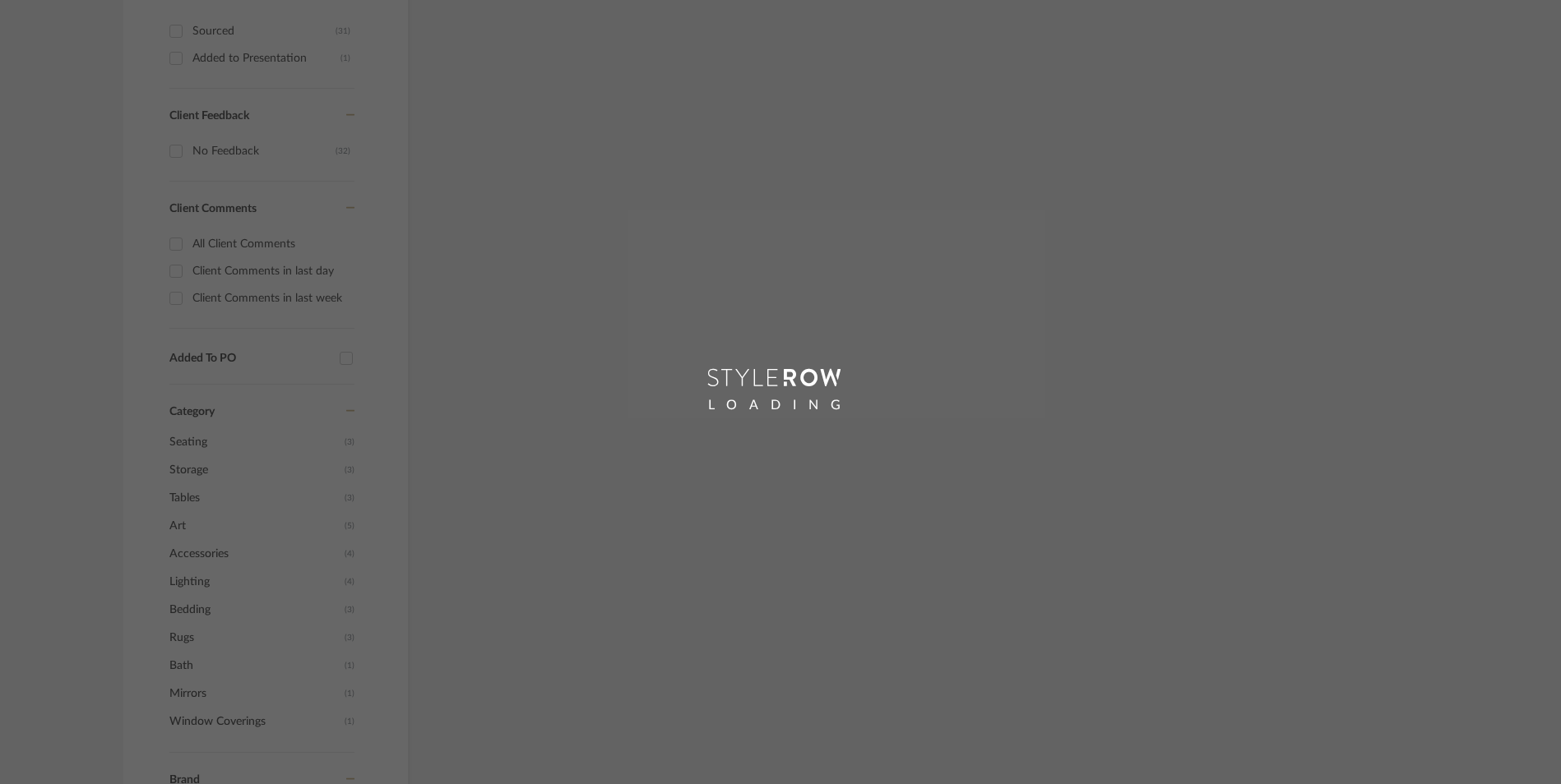
scroll to position [660, 0]
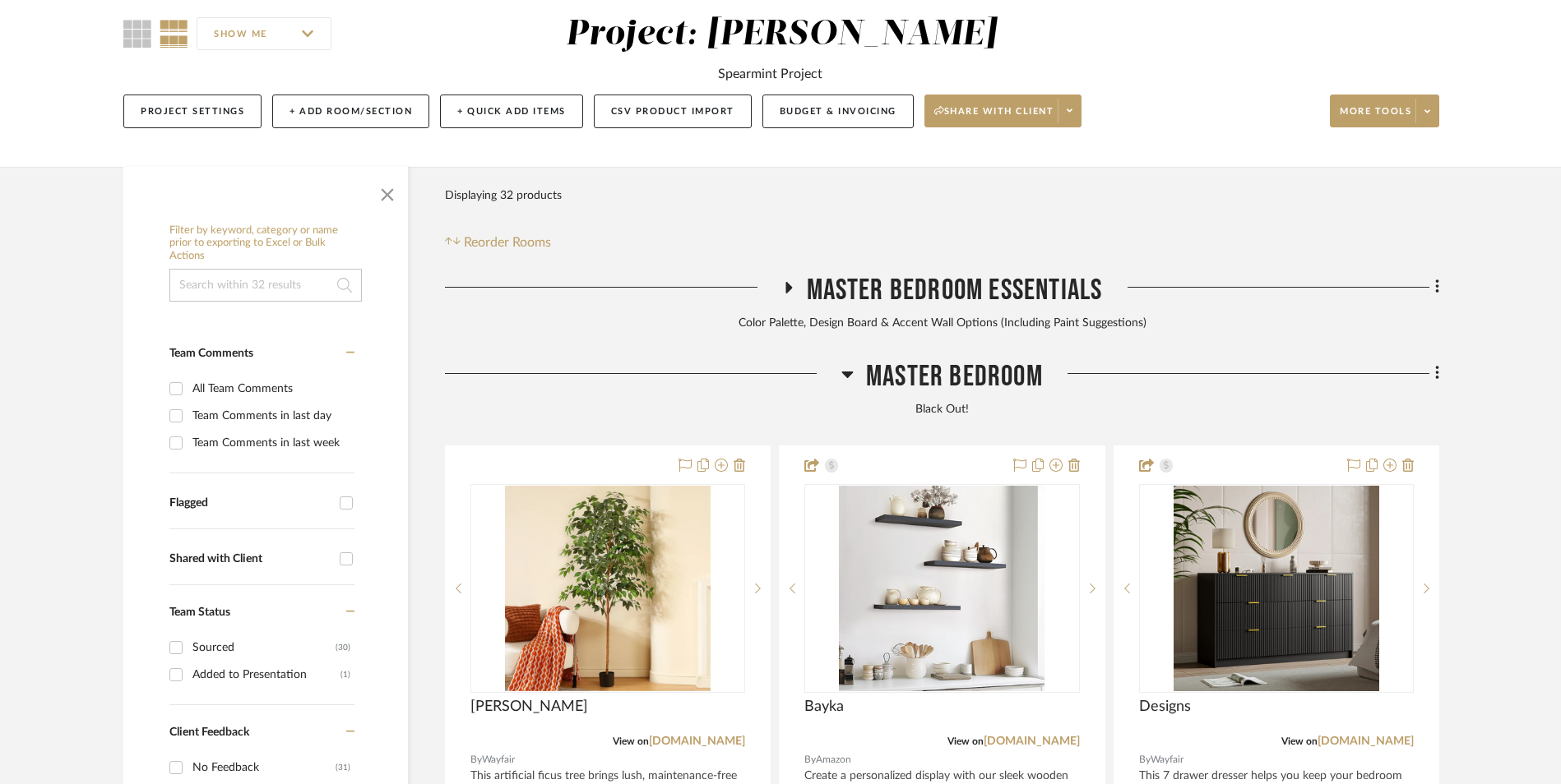
scroll to position [500, 0]
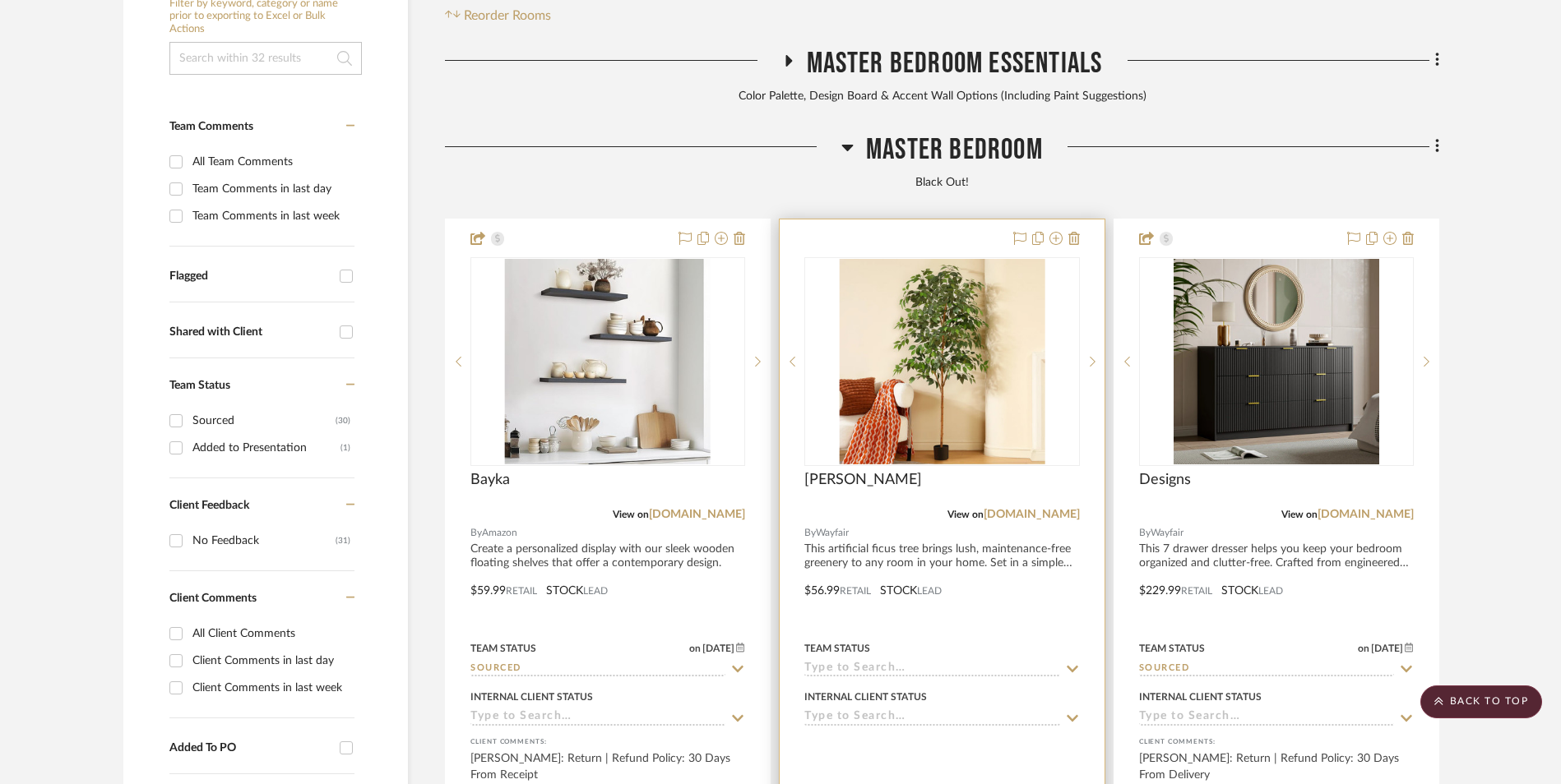
click at [912, 264] on img "0" at bounding box center [942, 362] width 206 height 206
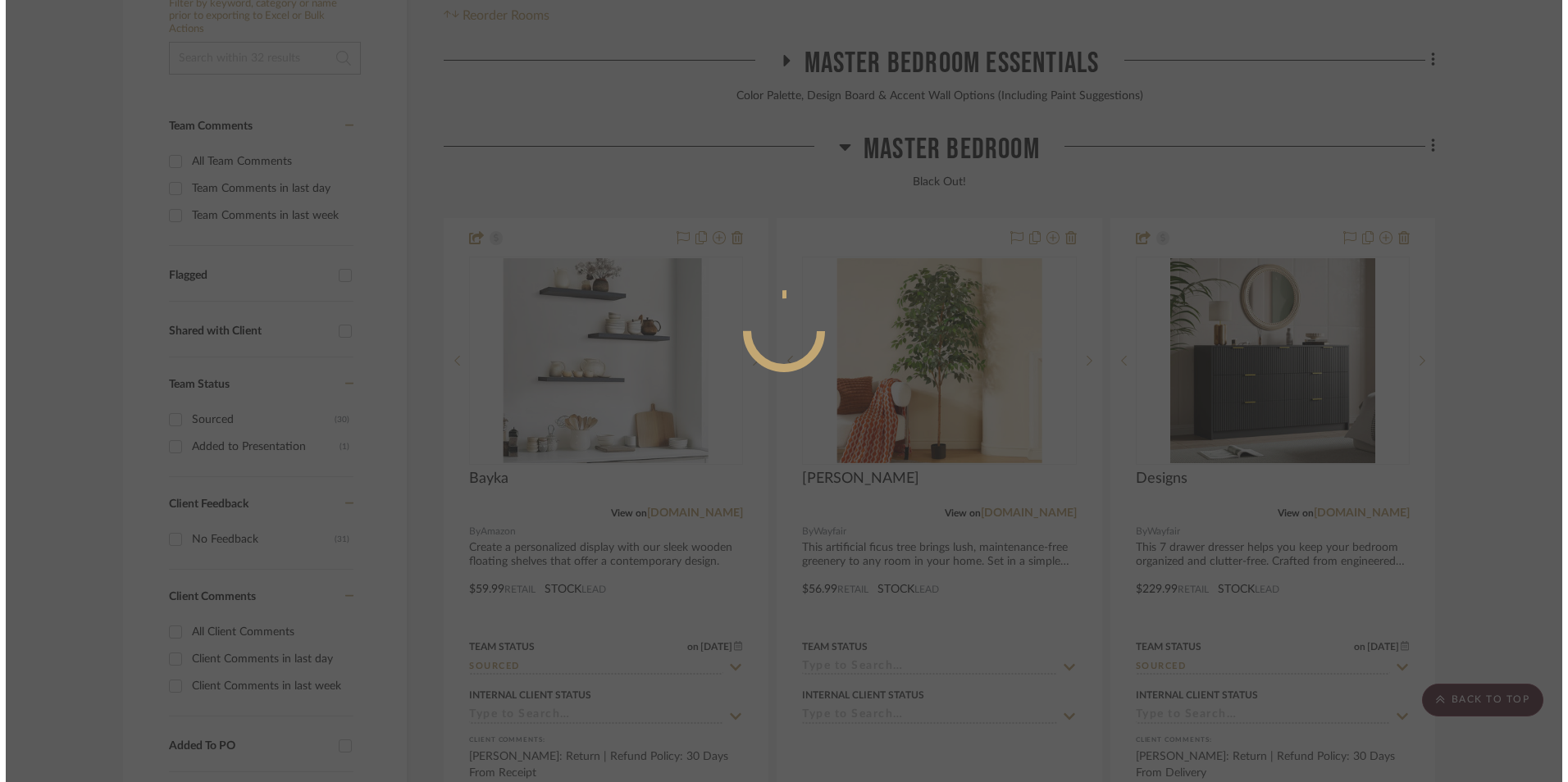
scroll to position [0, 0]
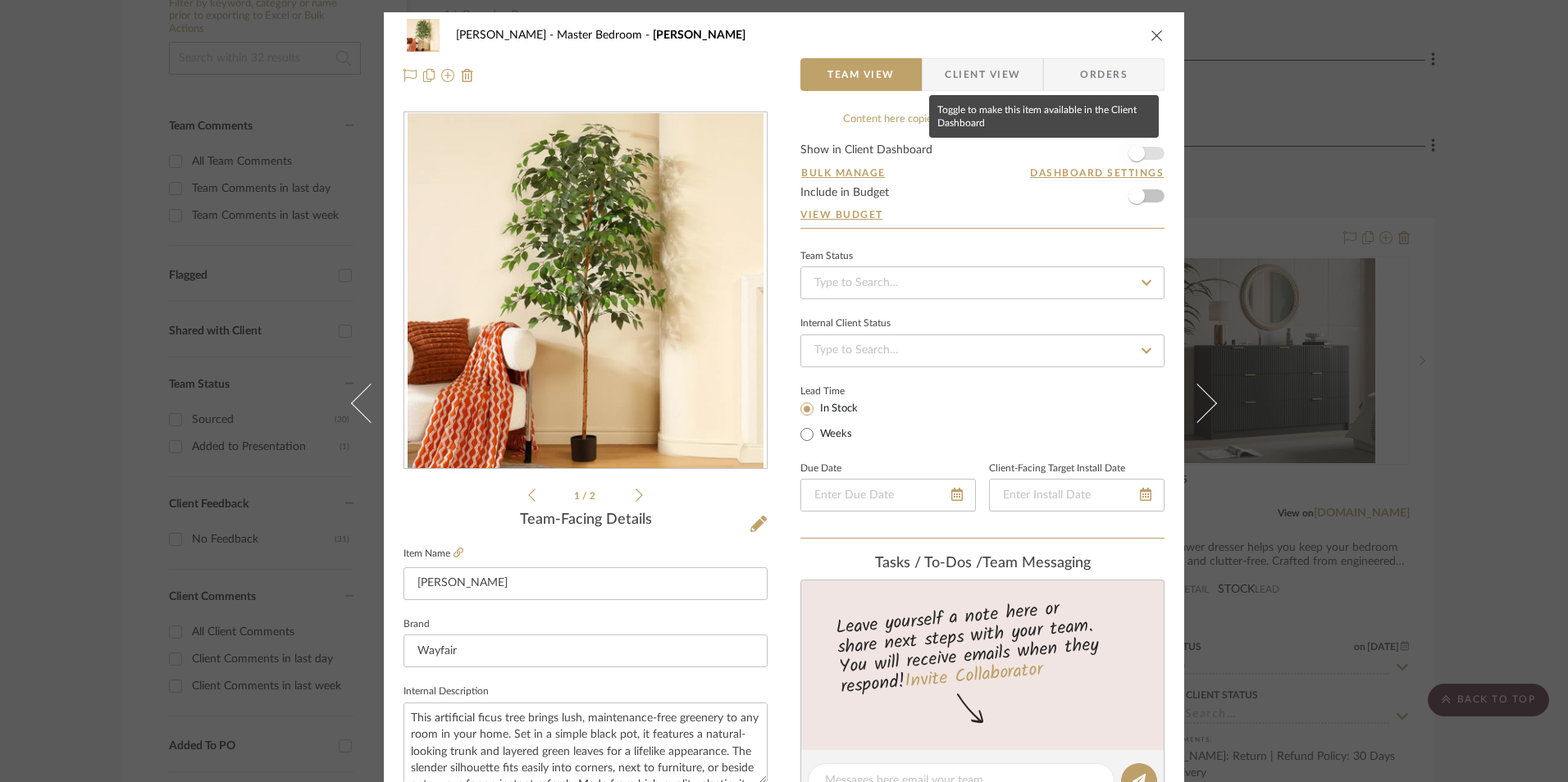
click at [1144, 156] on span "button" at bounding box center [1136, 153] width 36 height 36
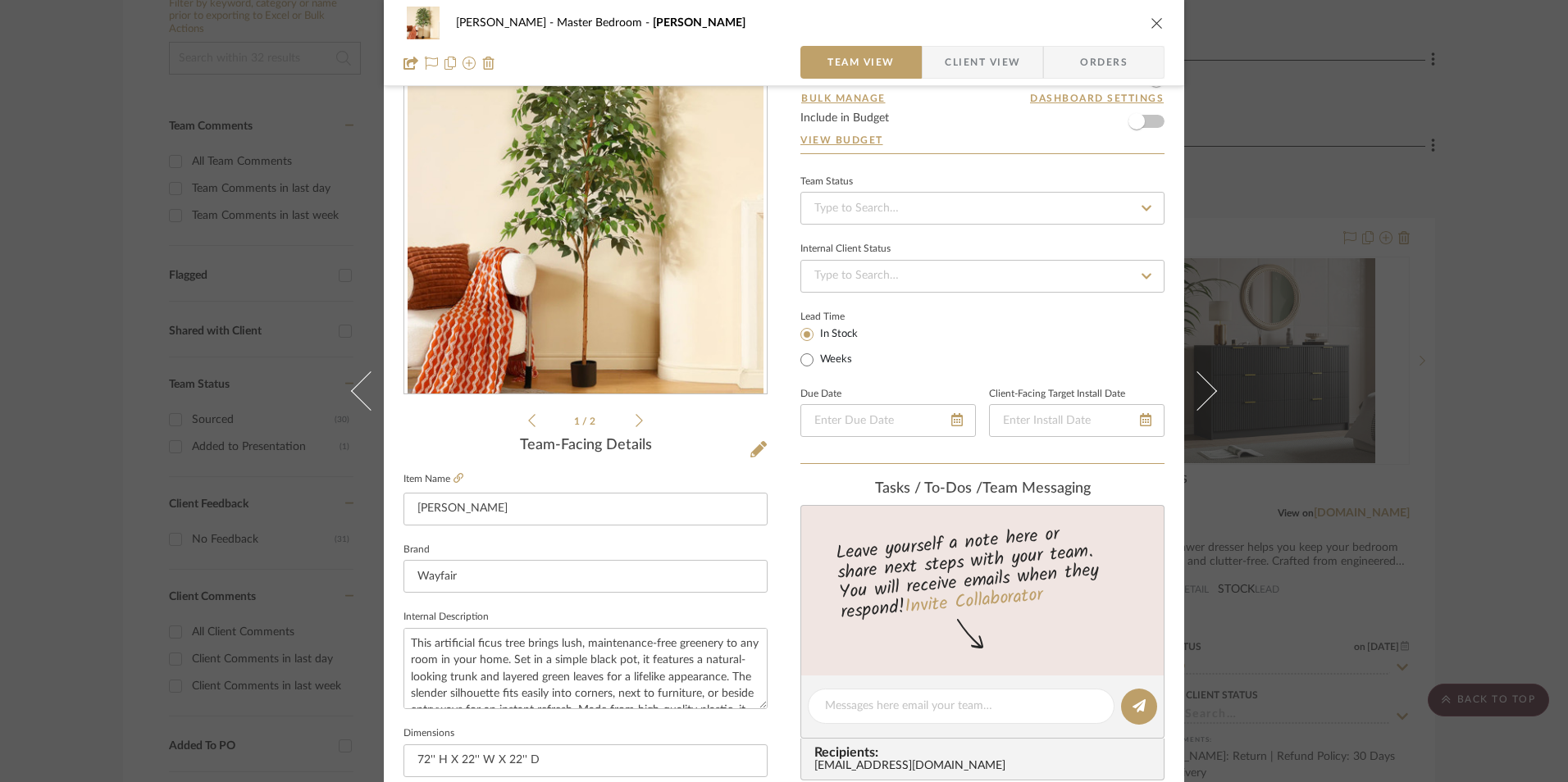
scroll to position [164, 0]
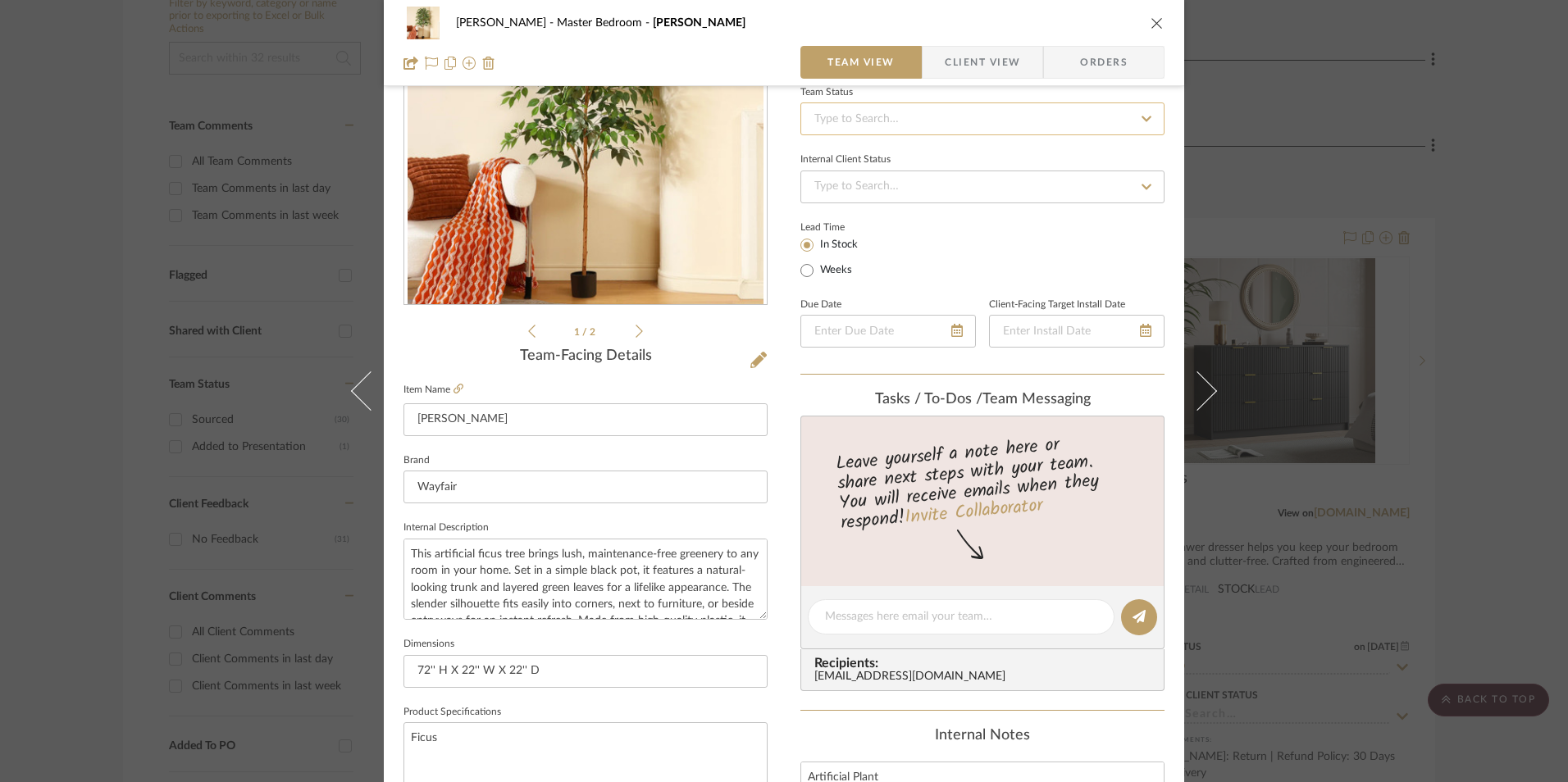
click at [879, 126] on input at bounding box center [982, 119] width 364 height 33
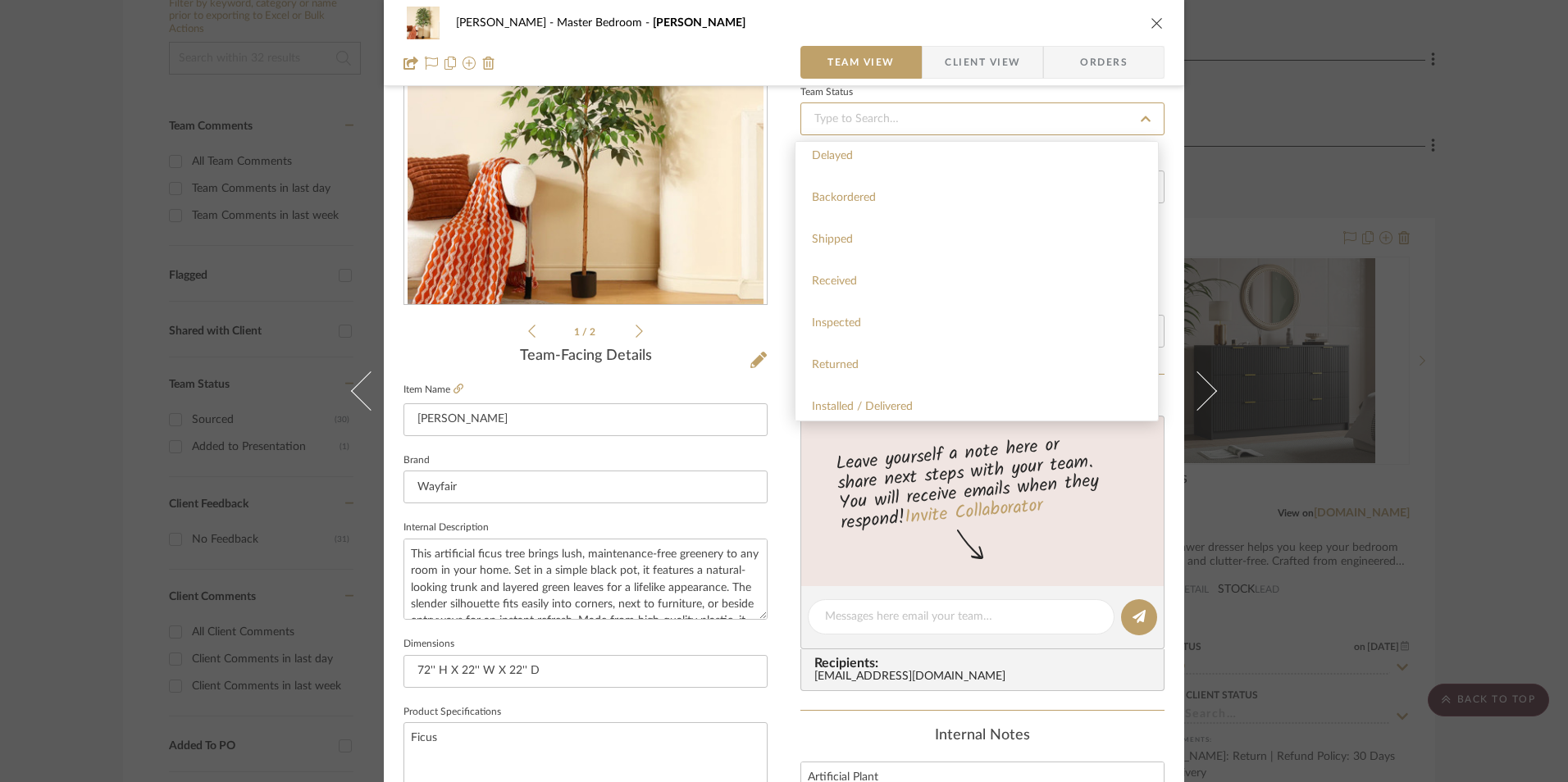
scroll to position [410, 0]
click at [857, 295] on div "Sourced" at bounding box center [976, 296] width 362 height 42
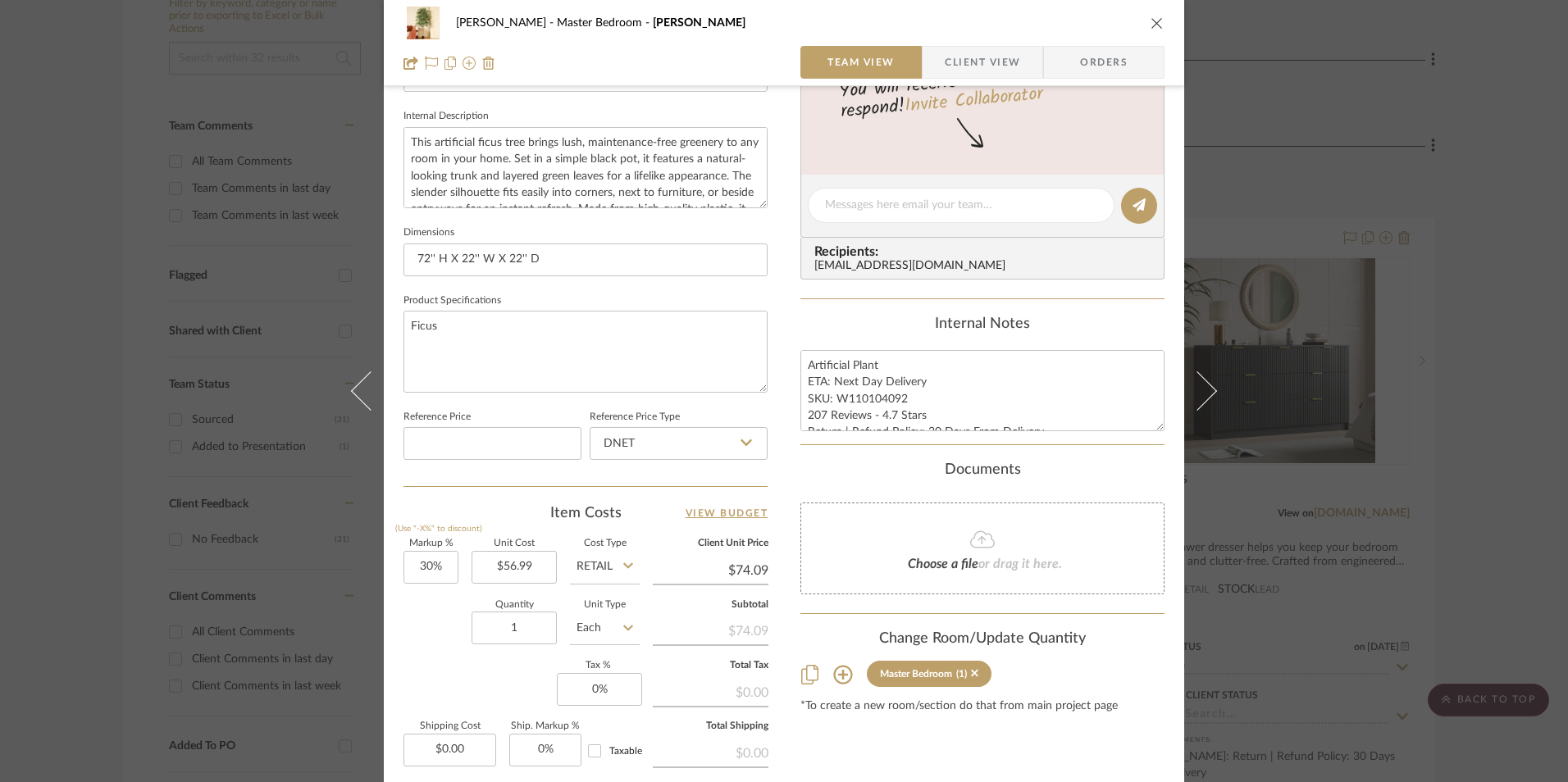
scroll to position [656, 0]
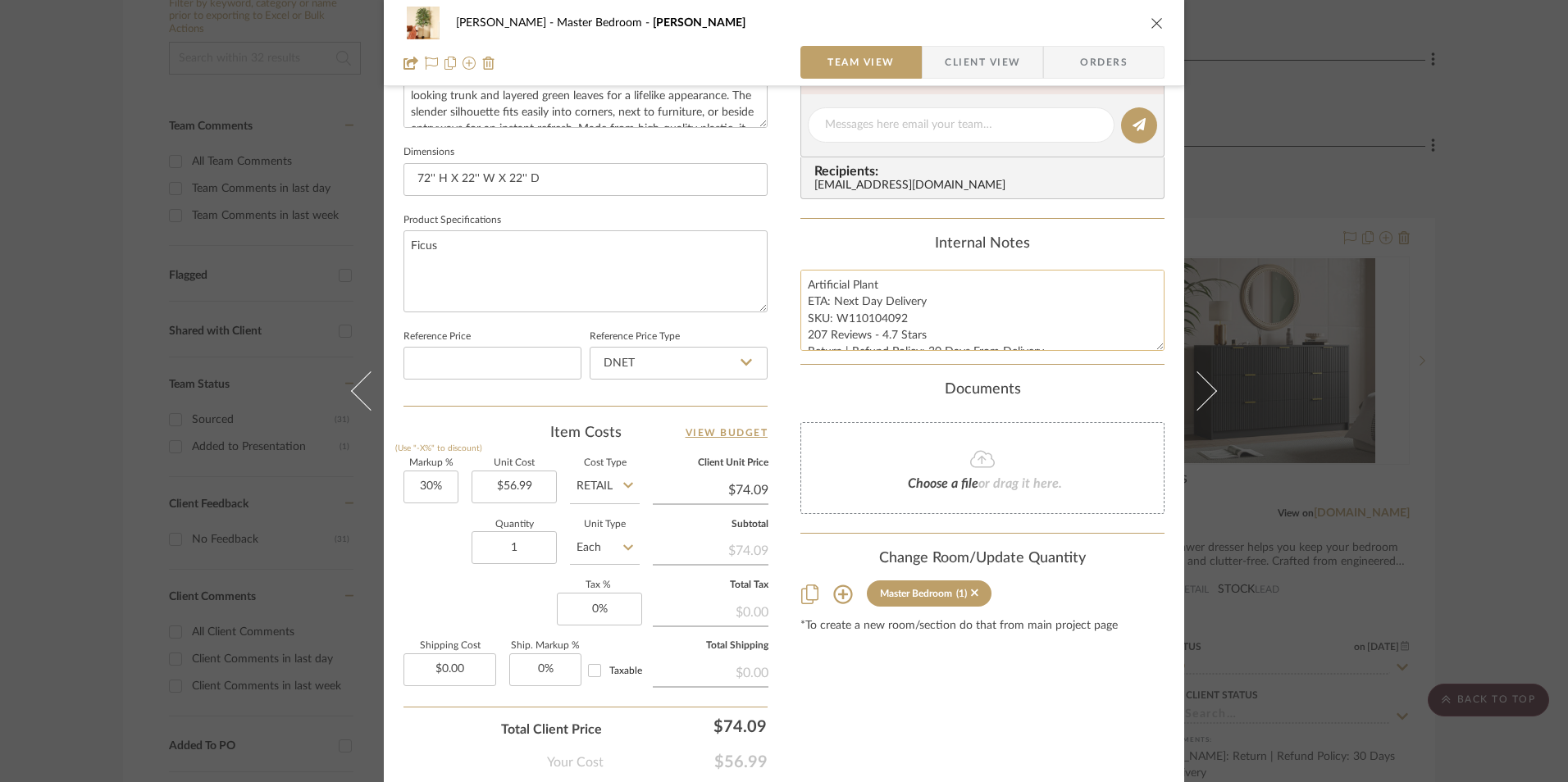
click at [858, 336] on textarea "Artificial Plant ETA: Next Day Delivery SKU: W110104092 207 Reviews - 4.7 Stars…" at bounding box center [982, 309] width 364 height 81
drag, startPoint x: 900, startPoint y: 318, endPoint x: 835, endPoint y: 318, distance: 65.0
click at [835, 318] on textarea "Artificial Plant ETA: Next Day Delivery SKU: W110104092 207 Reviews - 4.7 Stars…" at bounding box center [982, 309] width 364 height 81
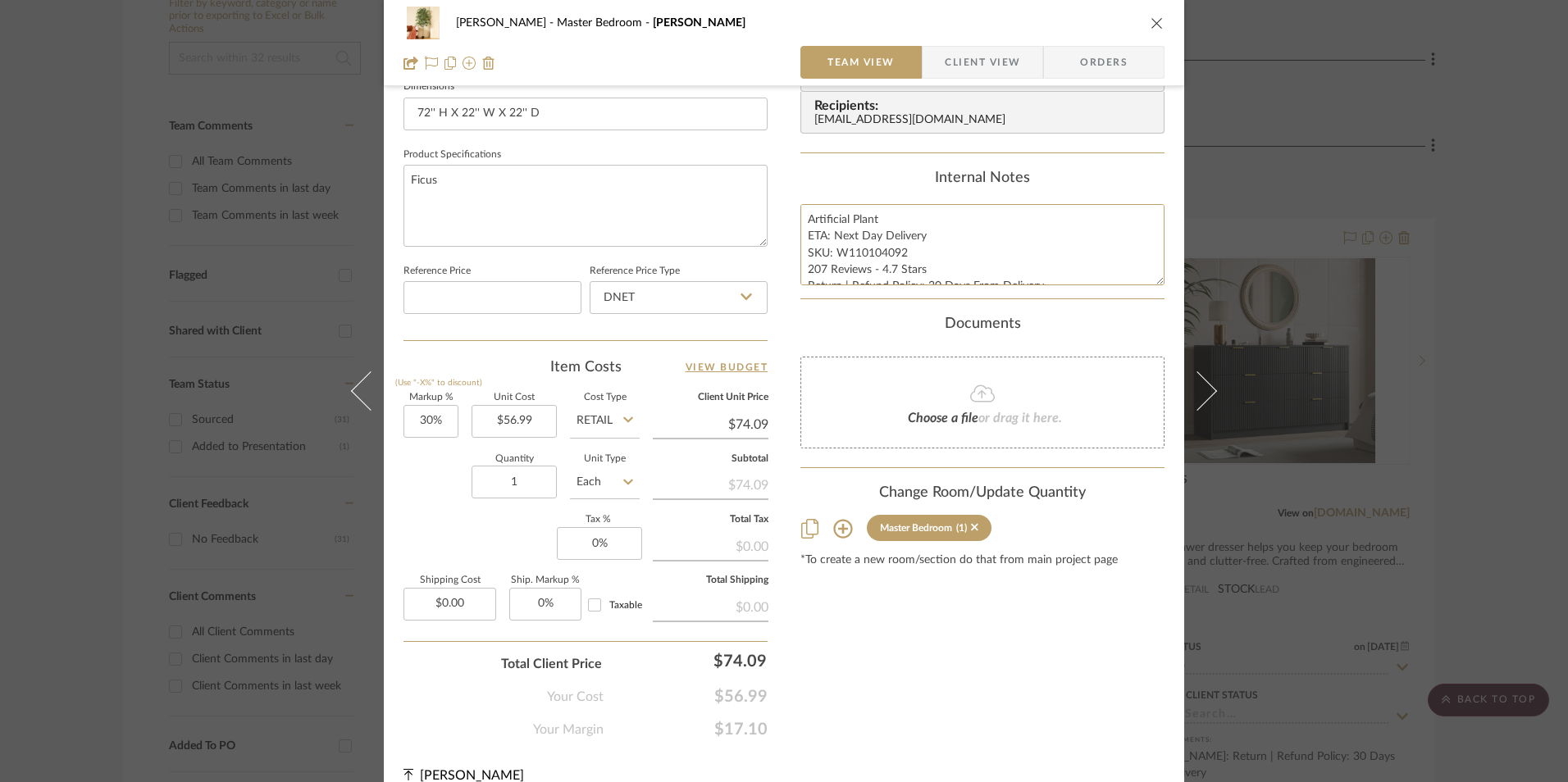
scroll to position [745, 0]
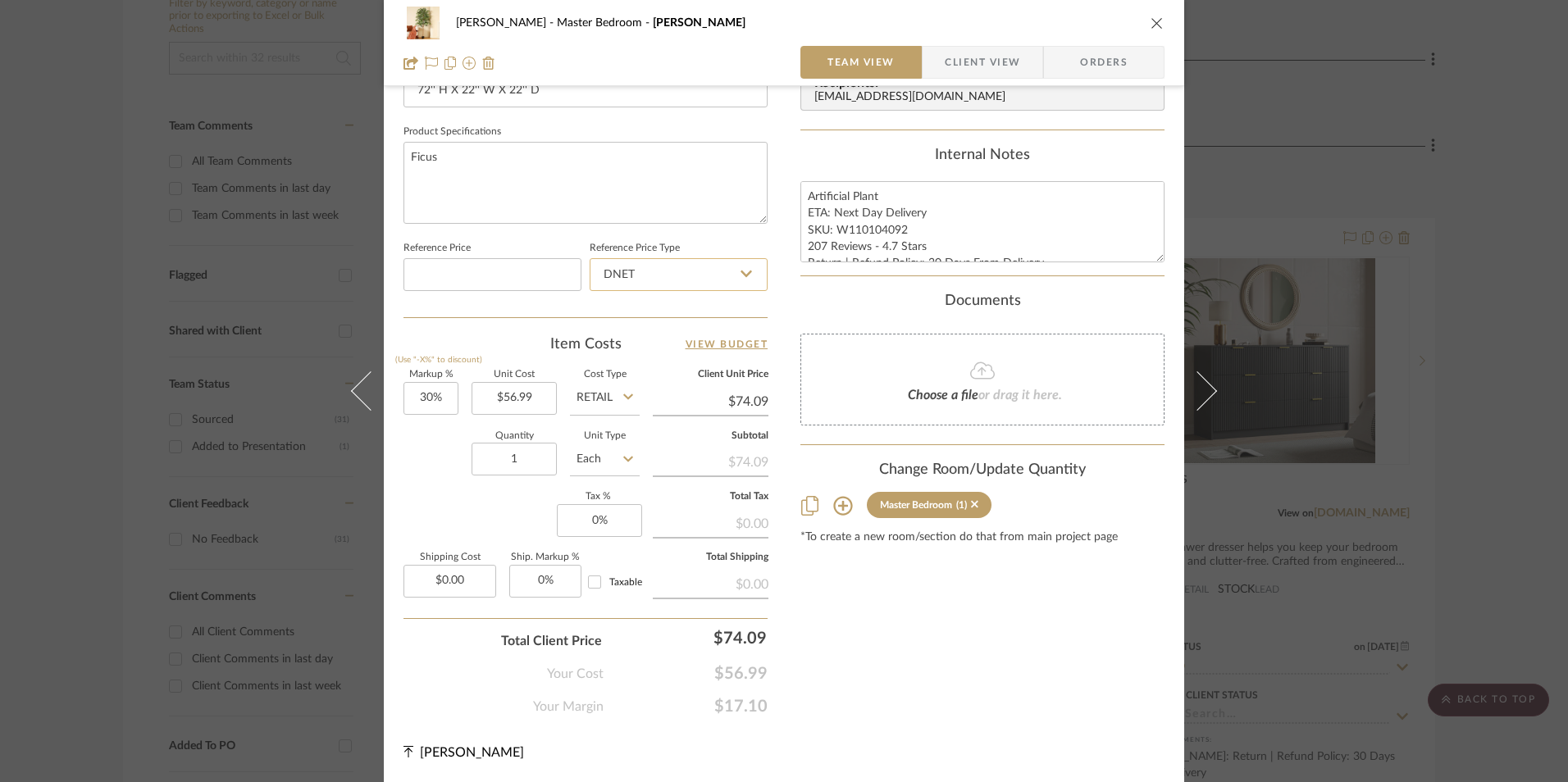
click at [676, 275] on input "DNET" at bounding box center [679, 275] width 178 height 33
click at [639, 350] on div "Retail" at bounding box center [685, 357] width 202 height 42
click at [469, 518] on div "Markup % (Use "-X%" to discount) Unit Cost $56.99 Cost Type Retail Client Unit …" at bounding box center [585, 490] width 364 height 239
click at [576, 524] on input "0" at bounding box center [598, 521] width 85 height 33
click at [985, 626] on div "Content here copies to Client View - confirm visibility there. Show in Client D…" at bounding box center [982, 42] width 364 height 1349
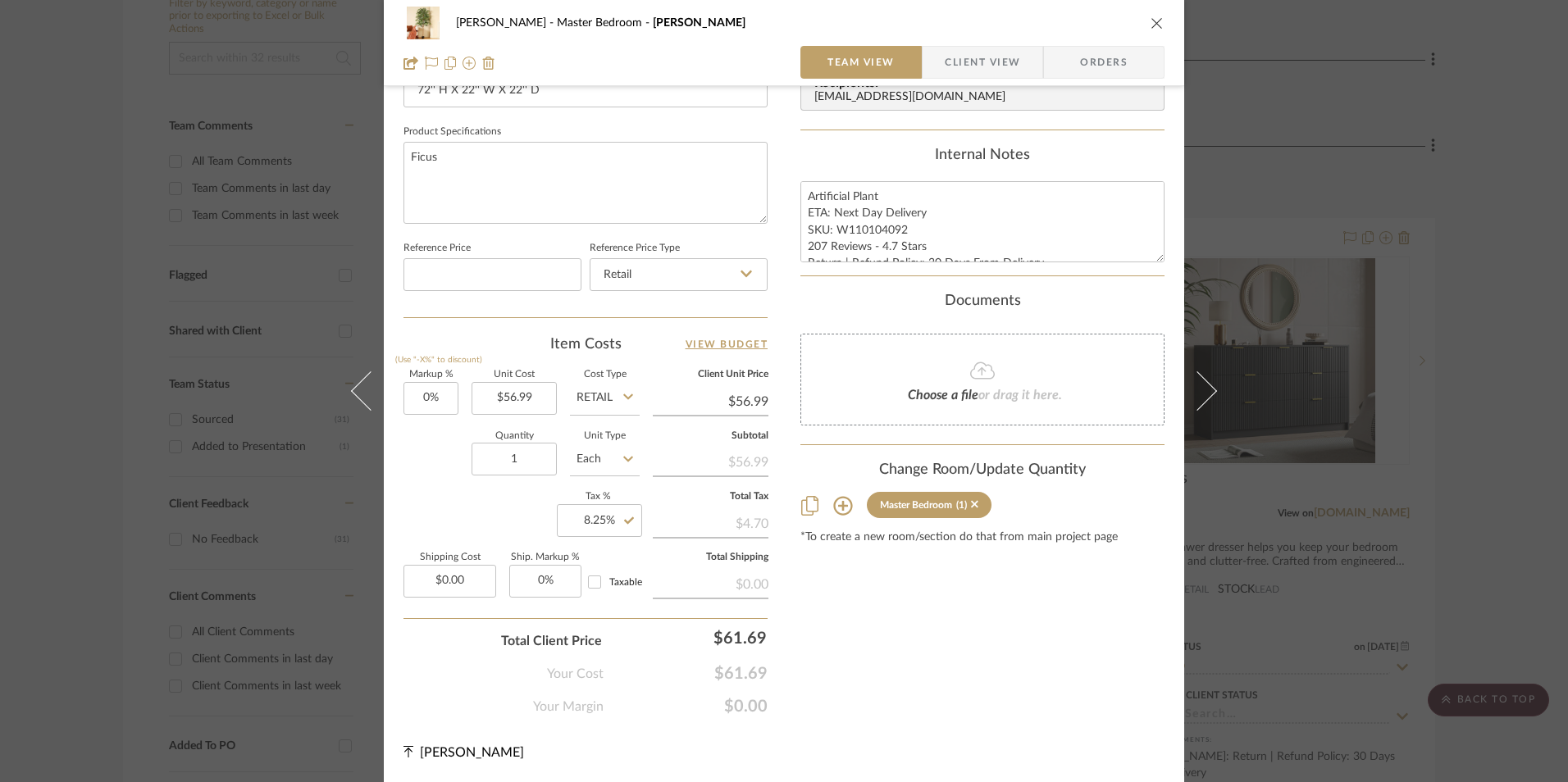
click at [1093, 64] on span "Orders" at bounding box center [1104, 62] width 84 height 33
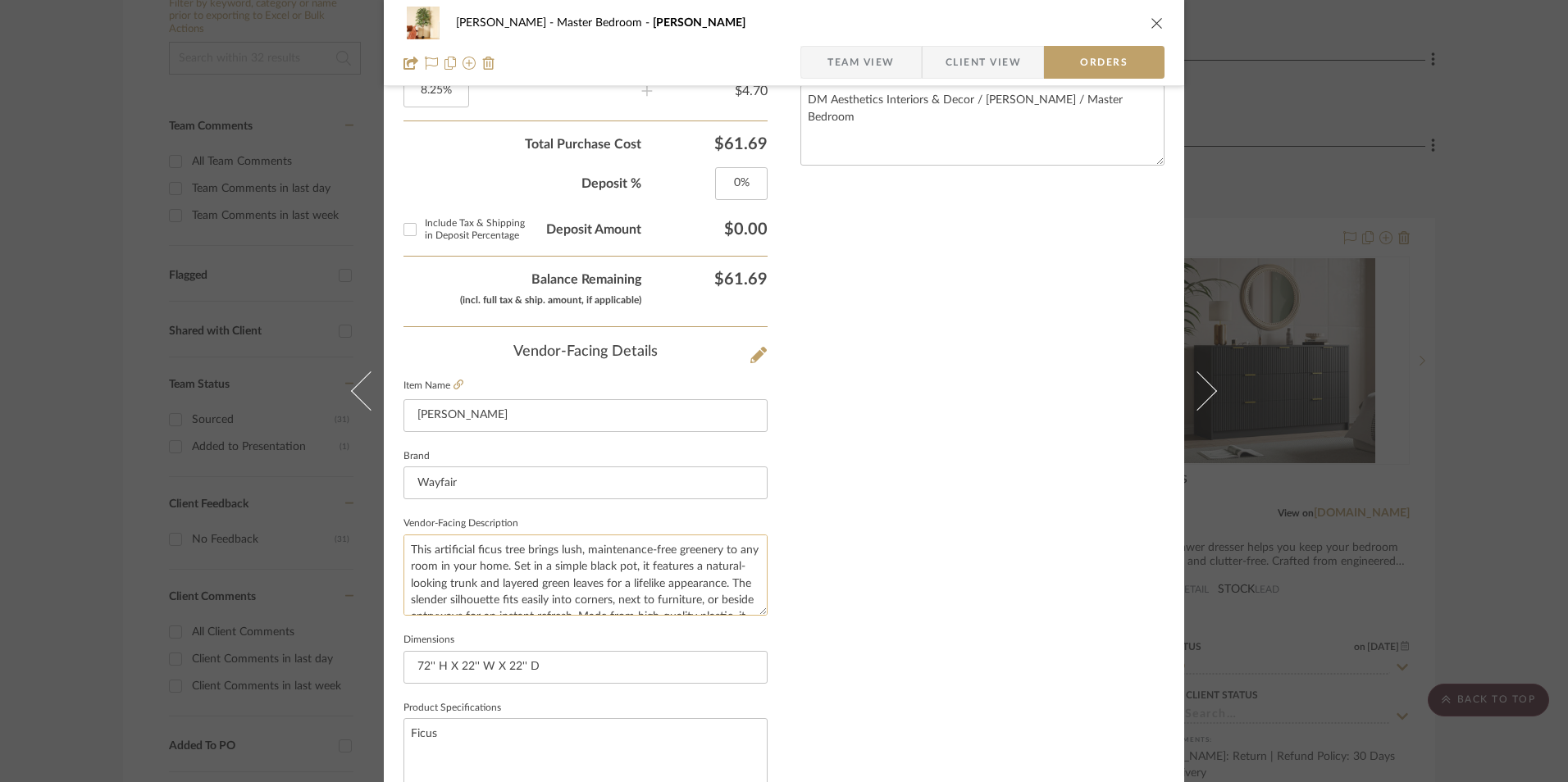
scroll to position [962, 0]
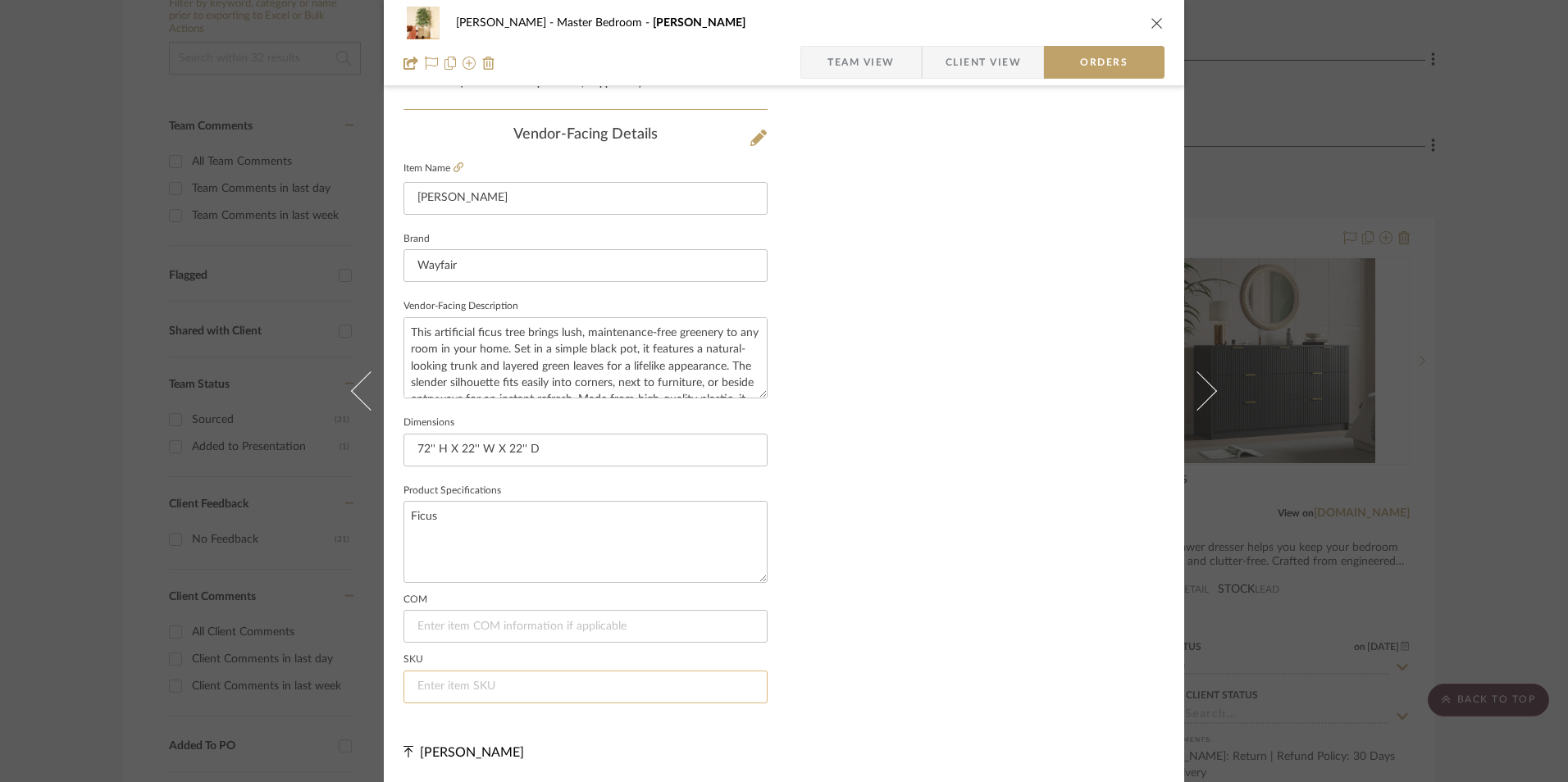
click at [470, 685] on input at bounding box center [585, 687] width 364 height 33
paste input "W110104092"
click at [886, 69] on span "Team View" at bounding box center [860, 62] width 67 height 33
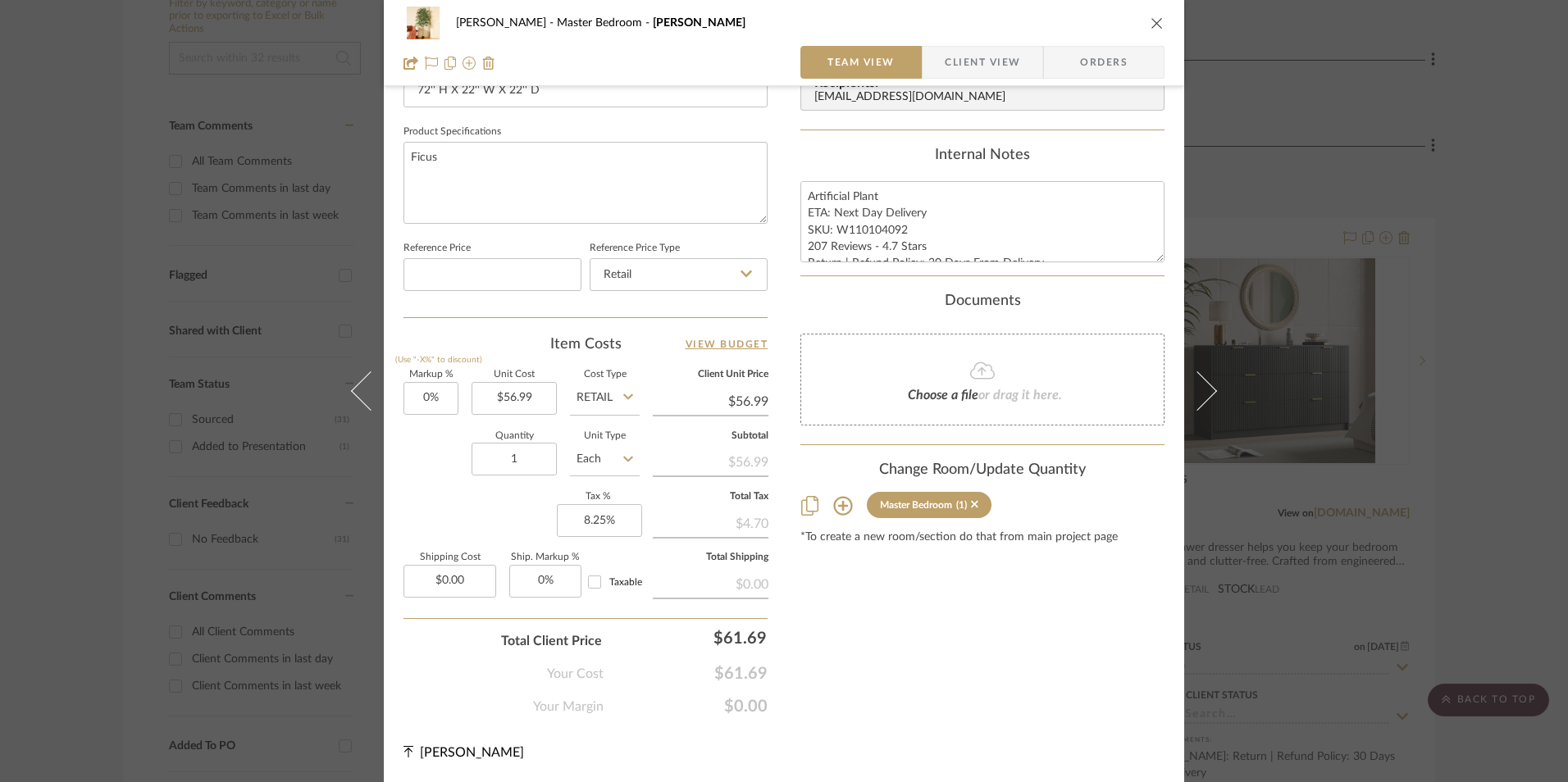
scroll to position [745, 0]
click at [819, 214] on textarea "Artificial Plant ETA: Next Day Delivery SKU: W110104092 207 Reviews - 4.7 Stars…" at bounding box center [982, 222] width 364 height 81
drag, startPoint x: 803, startPoint y: 192, endPoint x: 1050, endPoint y: 270, distance: 259.0
click at [1050, 270] on summary-project-notes "Internal Notes Artificial Plant ETA: Next Day Delivery SKU: W110104092 207 Revi…" at bounding box center [982, 211] width 364 height 130
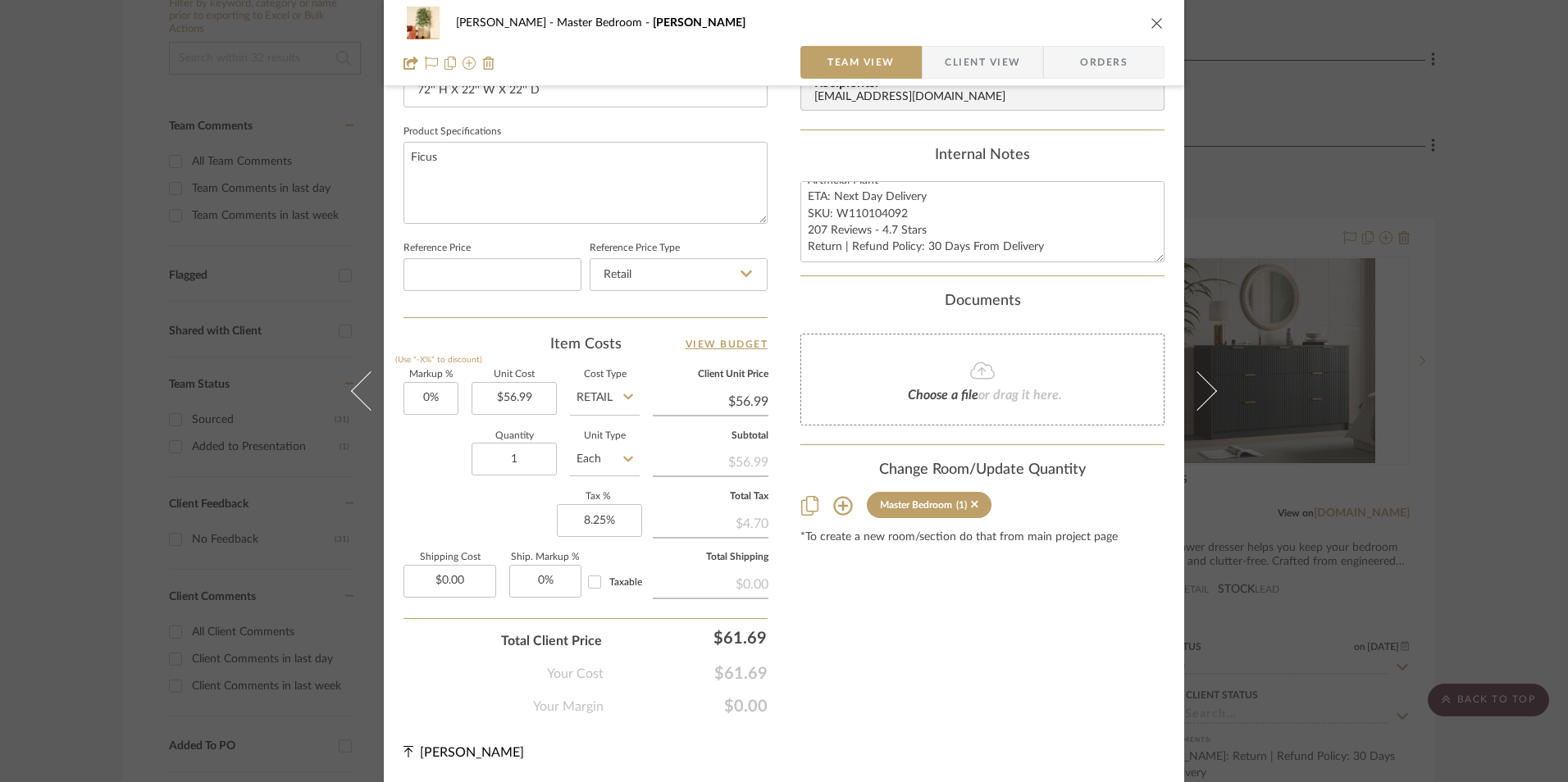
click at [963, 73] on span "Client View" at bounding box center [982, 62] width 75 height 33
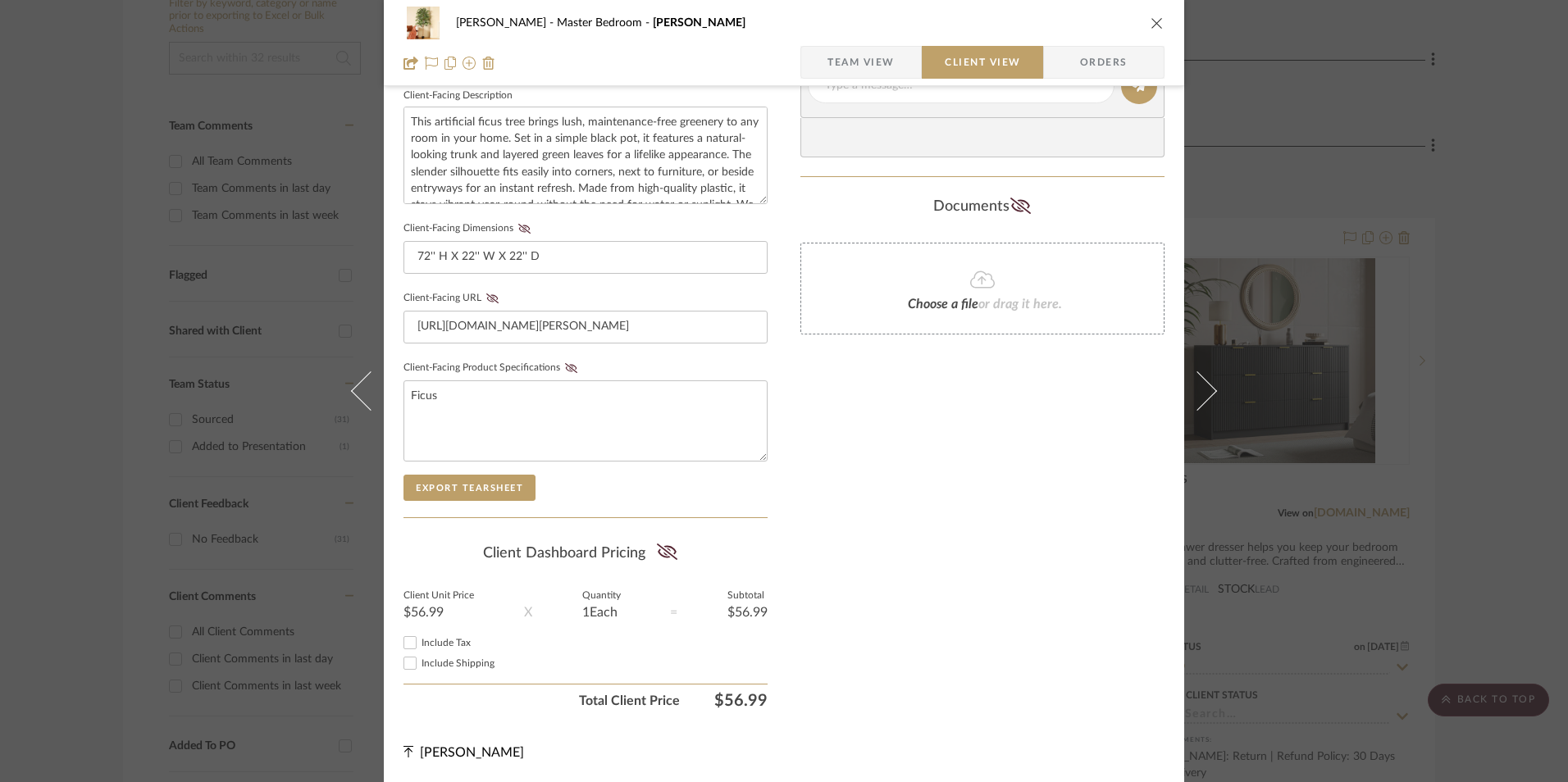
scroll to position [596, 0]
drag, startPoint x: 402, startPoint y: 638, endPoint x: 523, endPoint y: 622, distance: 122.1
click at [405, 638] on input "Include Tax" at bounding box center [410, 642] width 20 height 20
click at [662, 536] on summary-project-share-button at bounding box center [667, 554] width 44 height 38
click at [662, 548] on icon at bounding box center [667, 552] width 21 height 17
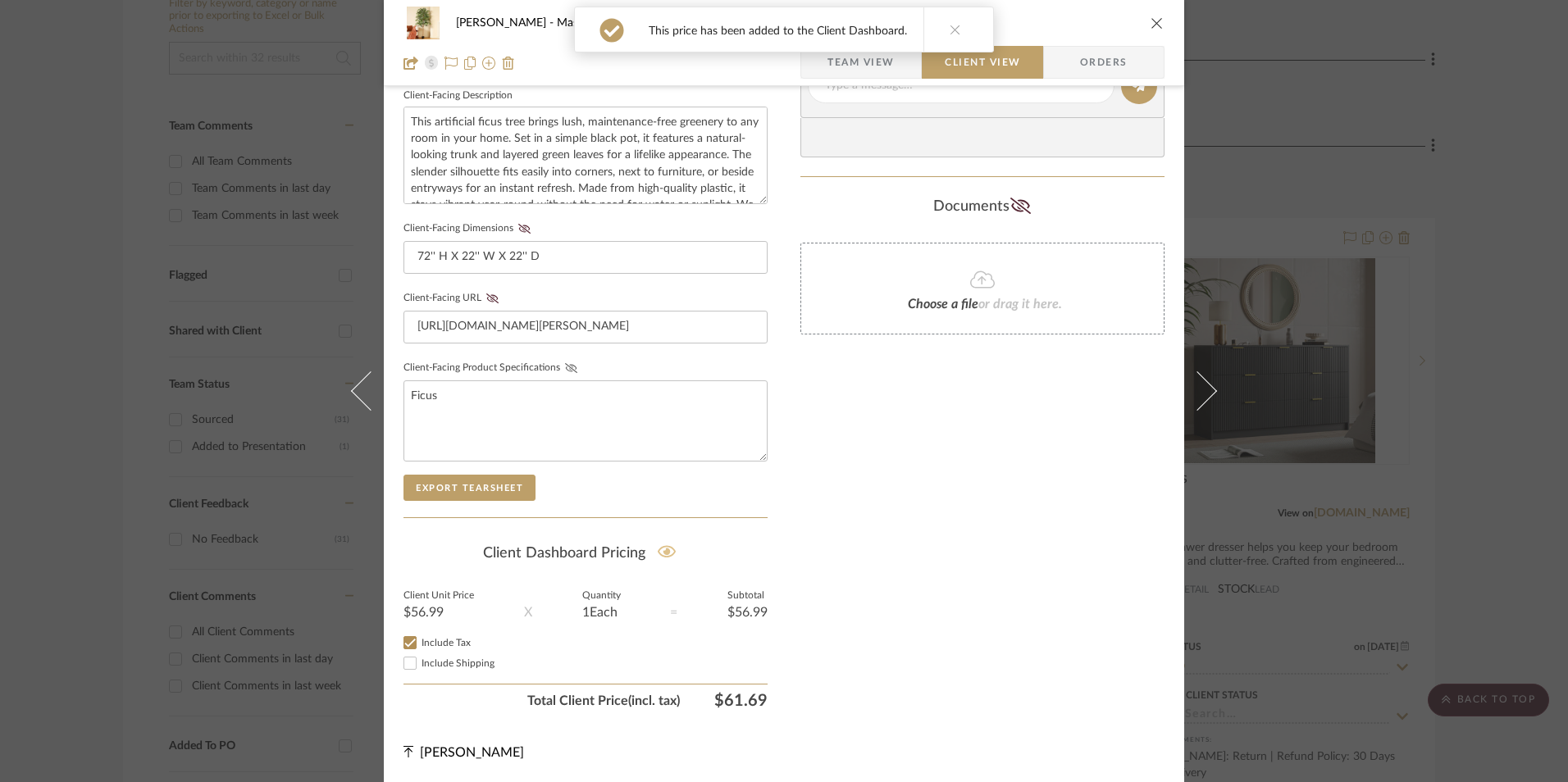
click at [565, 370] on icon at bounding box center [571, 368] width 13 height 10
drag, startPoint x: 484, startPoint y: 296, endPoint x: 516, endPoint y: 250, distance: 56.0
click at [486, 296] on icon at bounding box center [492, 299] width 13 height 10
click at [522, 225] on icon at bounding box center [524, 228] width 13 height 10
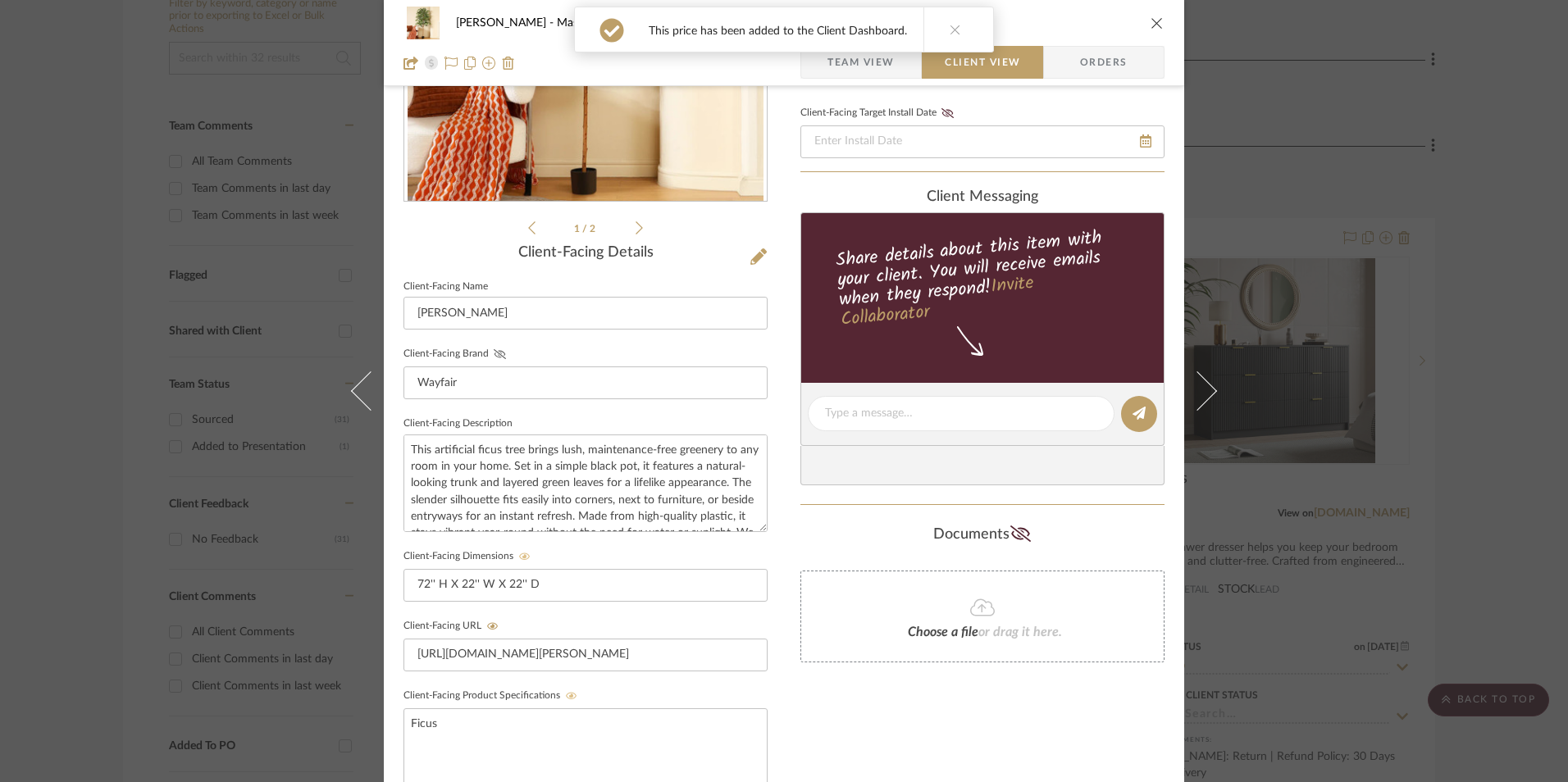
click at [495, 353] on icon at bounding box center [500, 354] width 13 height 10
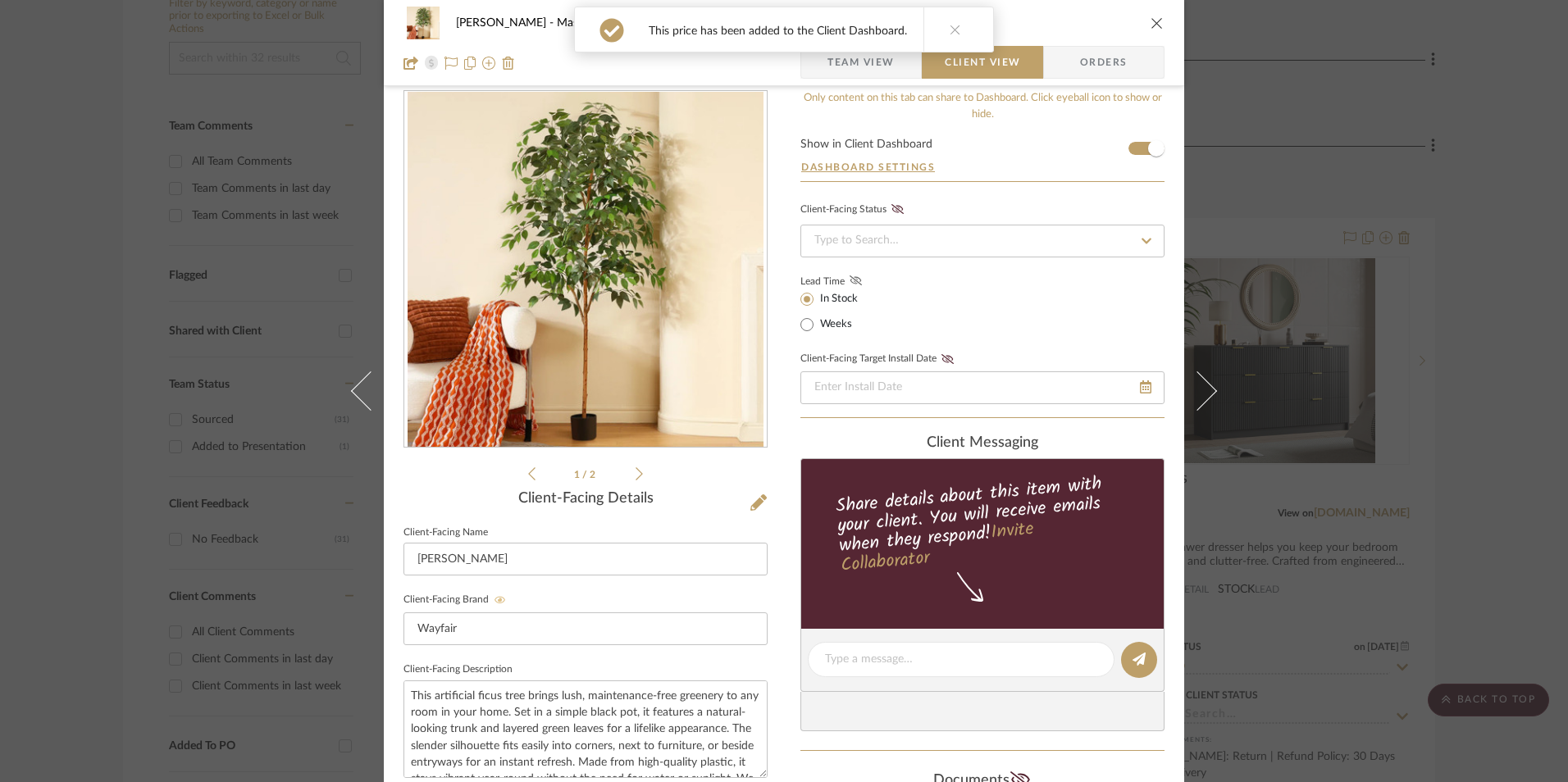
click at [857, 279] on fa-icon at bounding box center [855, 281] width 21 height 15
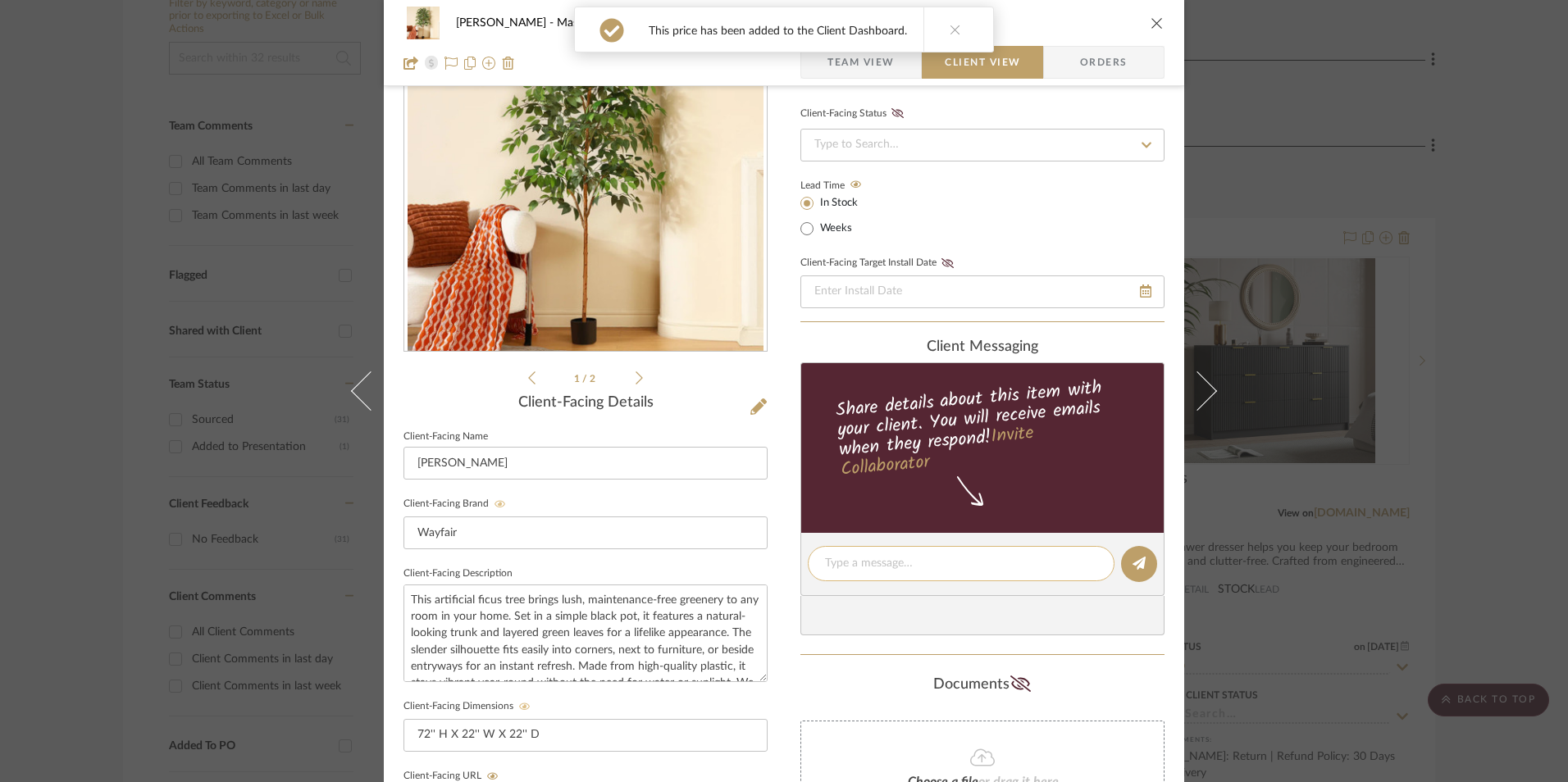
scroll to position [268, 0]
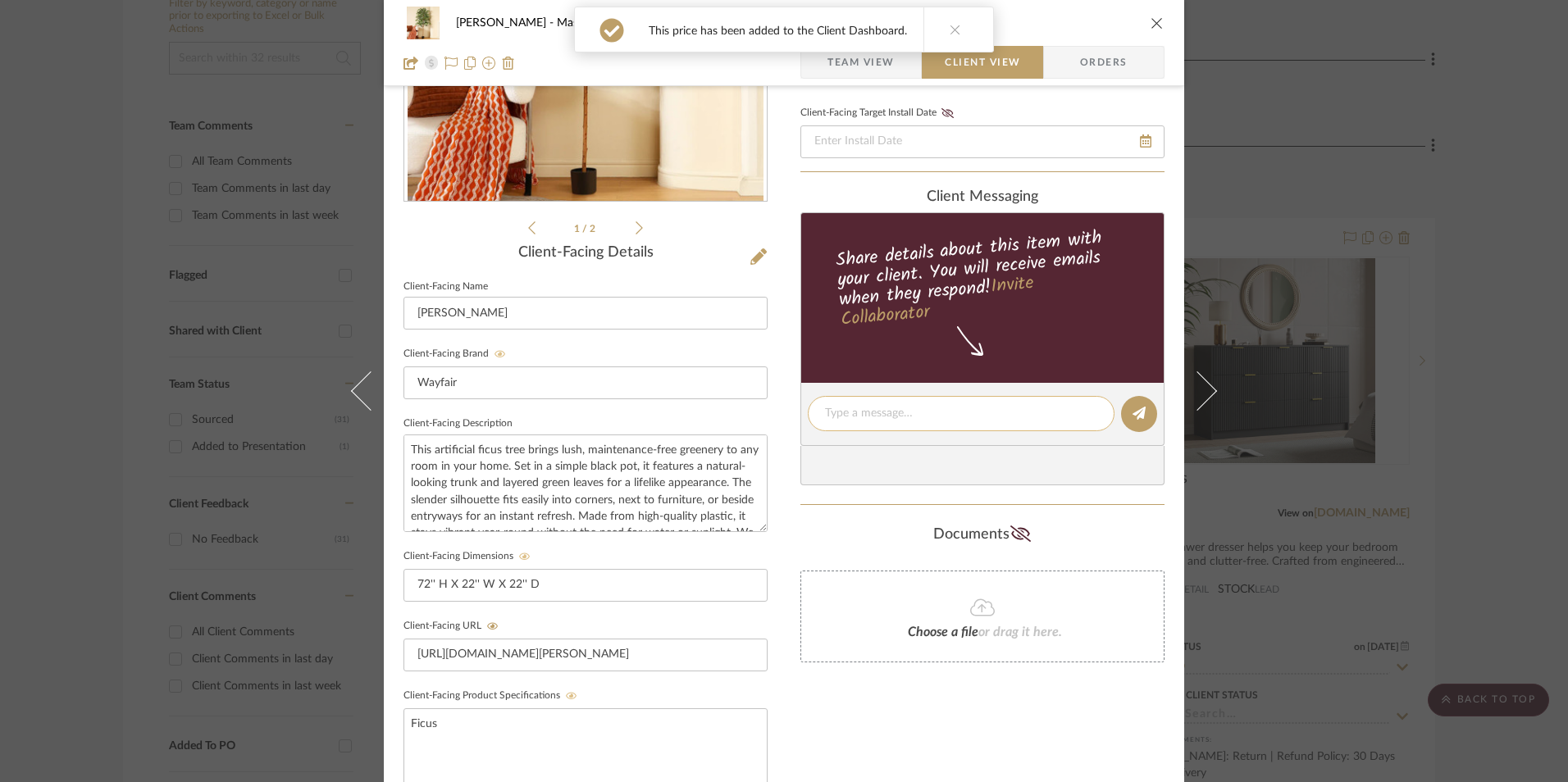
click at [883, 416] on textarea at bounding box center [961, 414] width 272 height 18
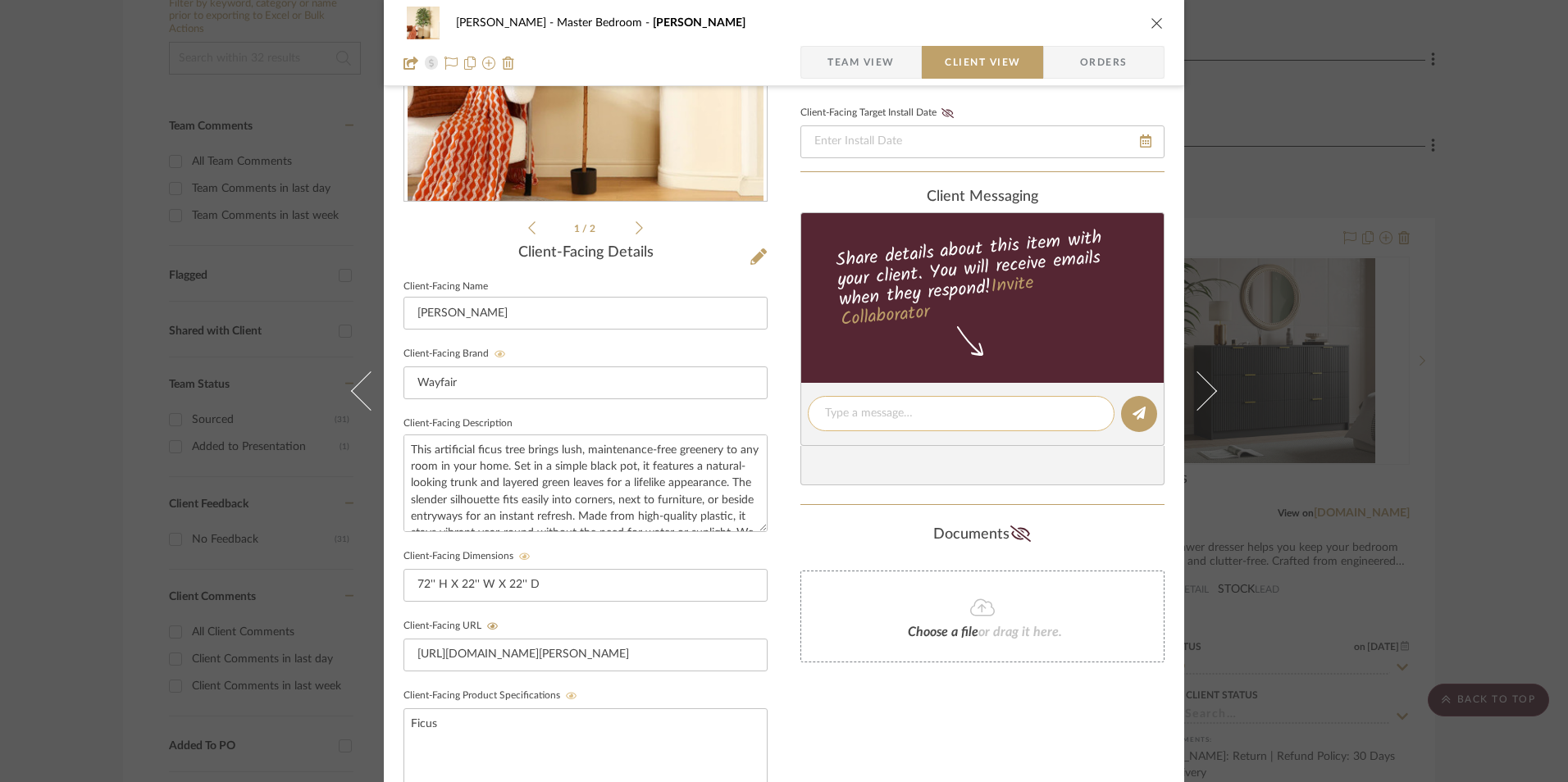
paste textarea "Artificial Plant ETA: Next Day Delivery SKU: W110104092 207 Reviews - 4.7 Stars…"
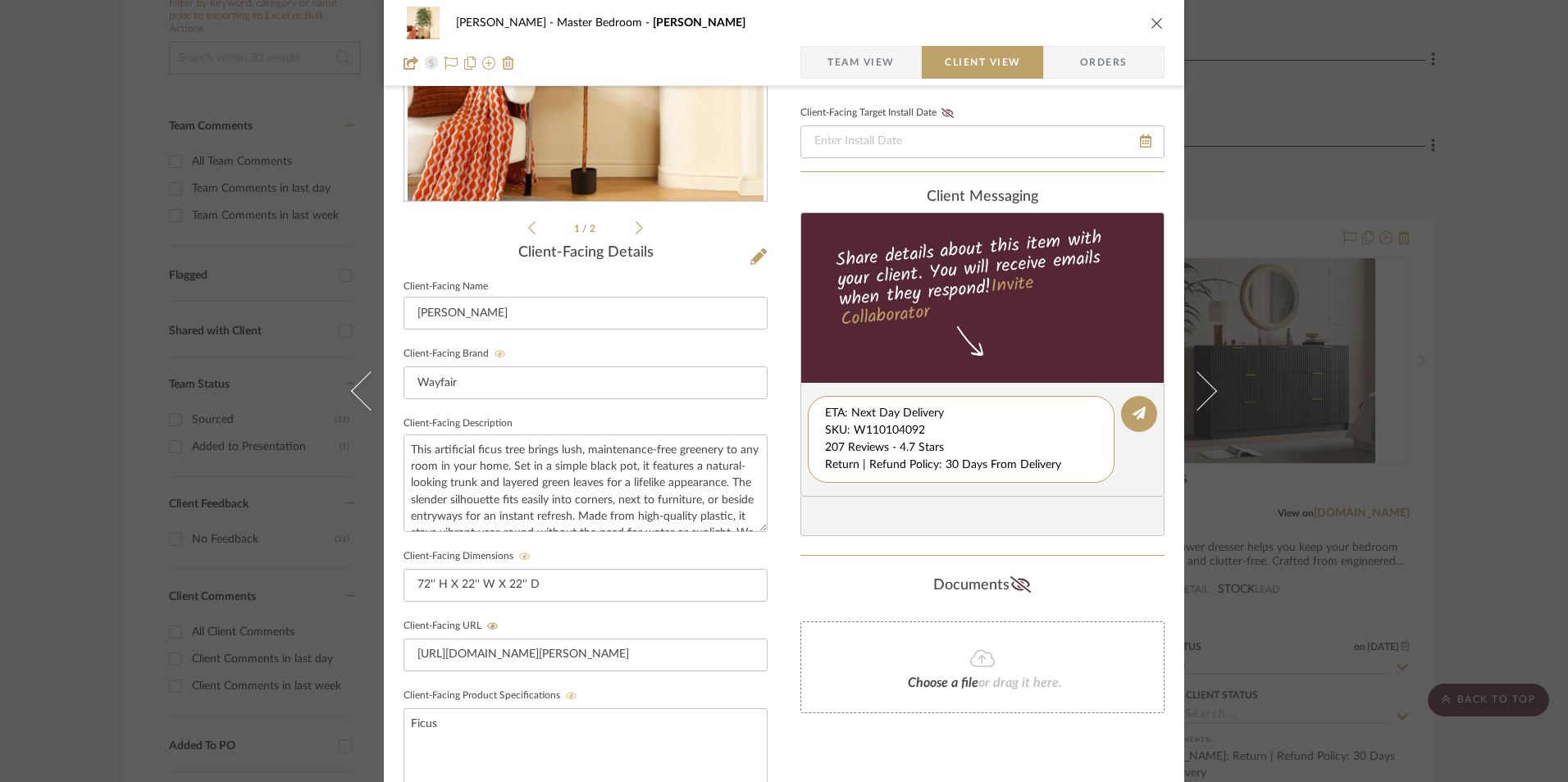
scroll to position [18, 0]
drag, startPoint x: 820, startPoint y: 412, endPoint x: 1070, endPoint y: 483, distance: 259.9
click at [1119, 494] on editor-of-message "Artificial Plant ETA: Next Day Delivery SKU: W110104092 207 Reviews - 4.7 Stars…" at bounding box center [982, 439] width 364 height 114
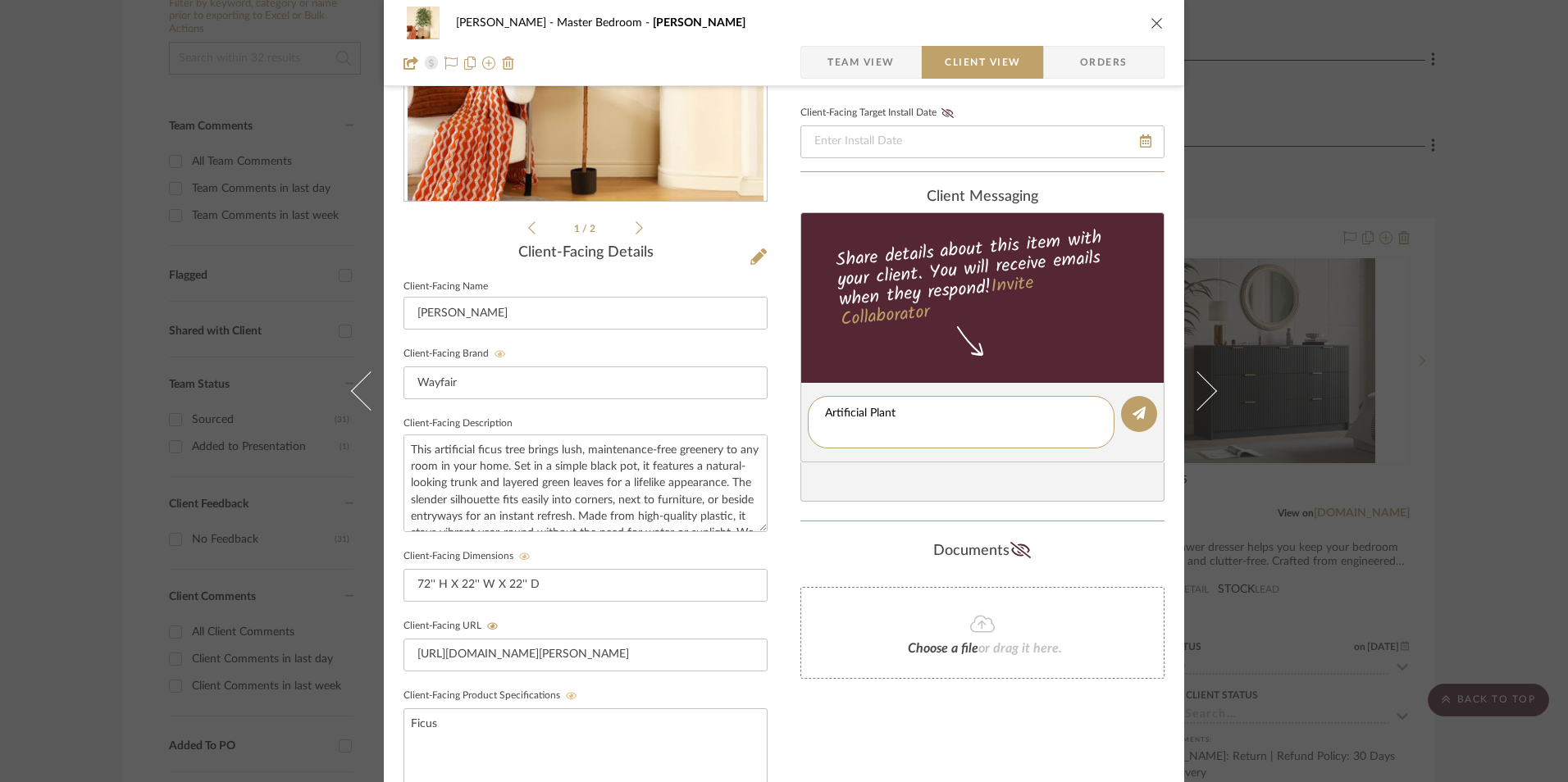
scroll to position [0, 0]
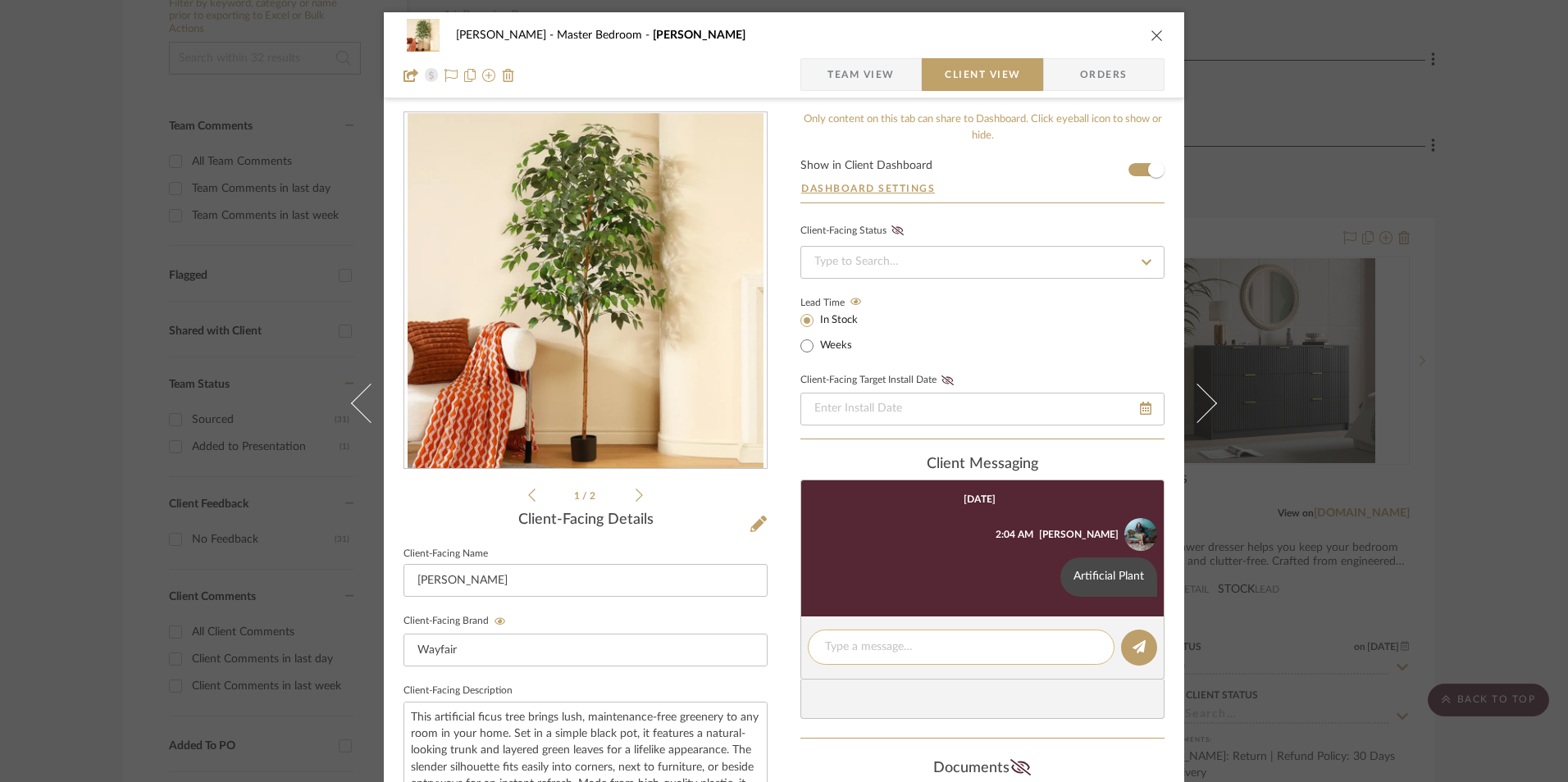
scroll to position [268, 0]
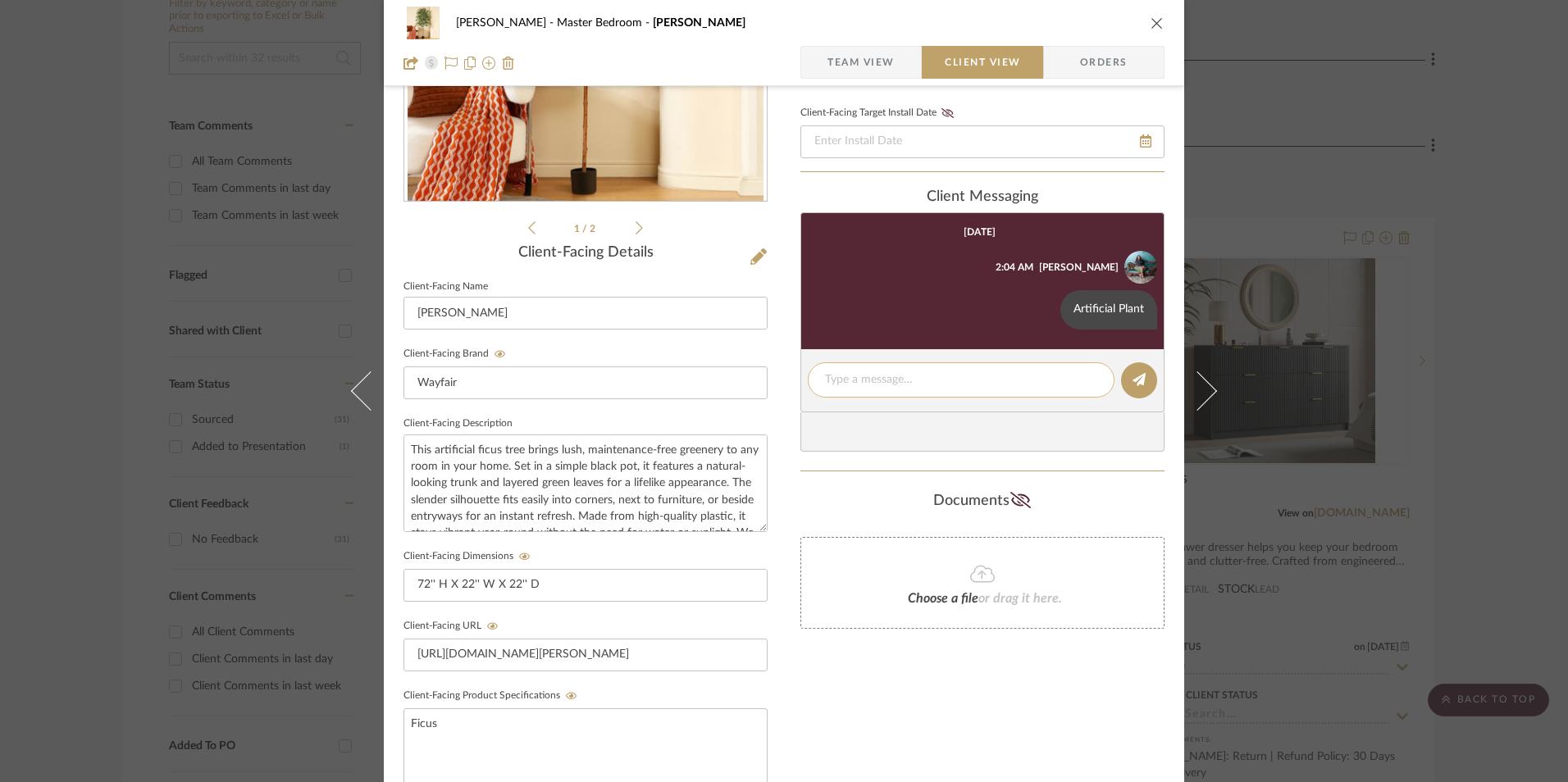
click at [855, 382] on textarea at bounding box center [961, 380] width 272 height 18
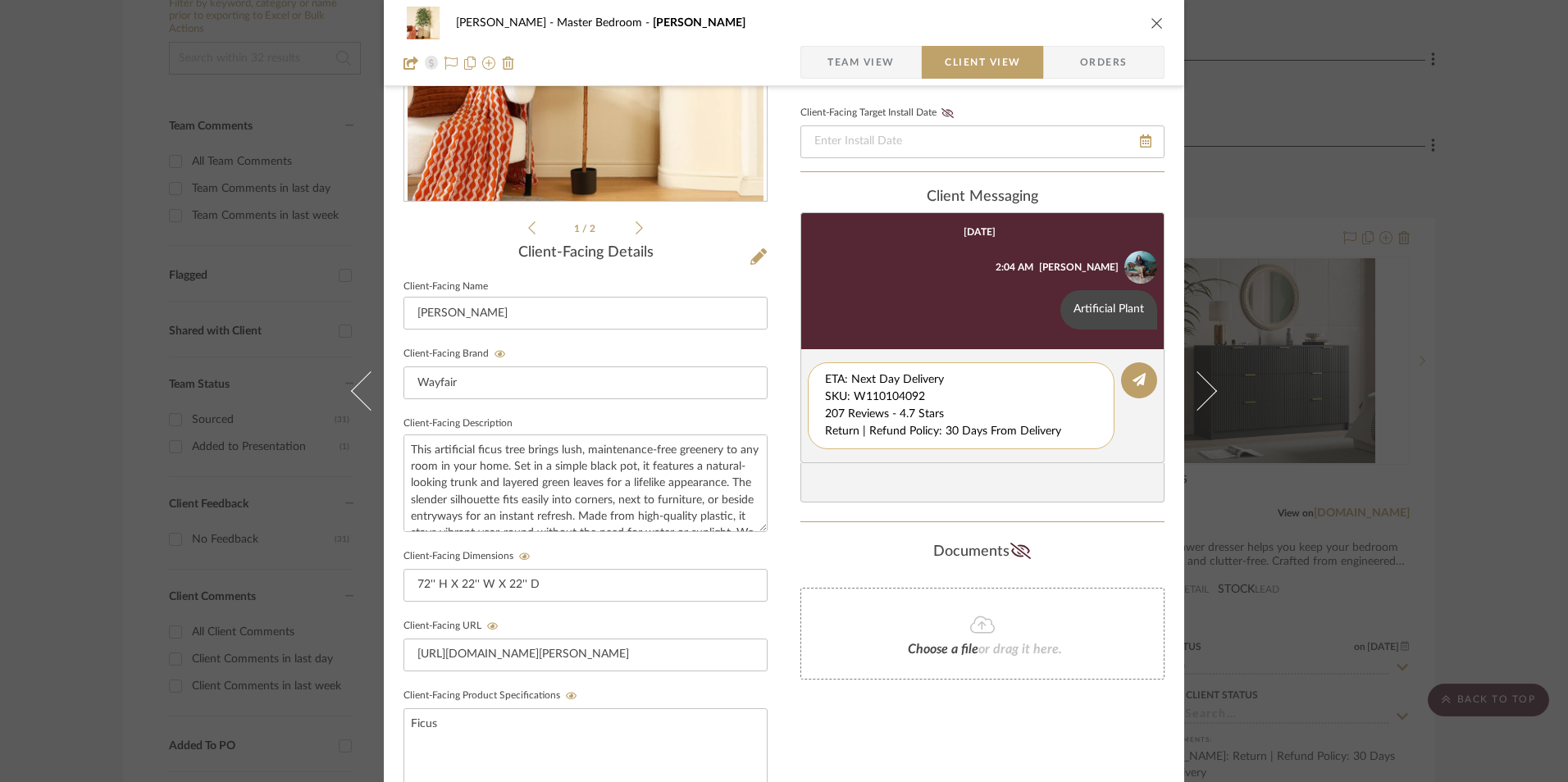
drag, startPoint x: 806, startPoint y: 384, endPoint x: 816, endPoint y: 363, distance: 23.3
click at [805, 365] on editor-of-message "ETA: Next Day Delivery SKU: W110104092 207 Reviews - 4.7 Stars Return | Refund …" at bounding box center [982, 406] width 364 height 114
click at [825, 392] on textarea "207 Reviews - 4.7 Stars Return | Refund Policy: 30 Days From Delivery" at bounding box center [961, 396] width 272 height 52
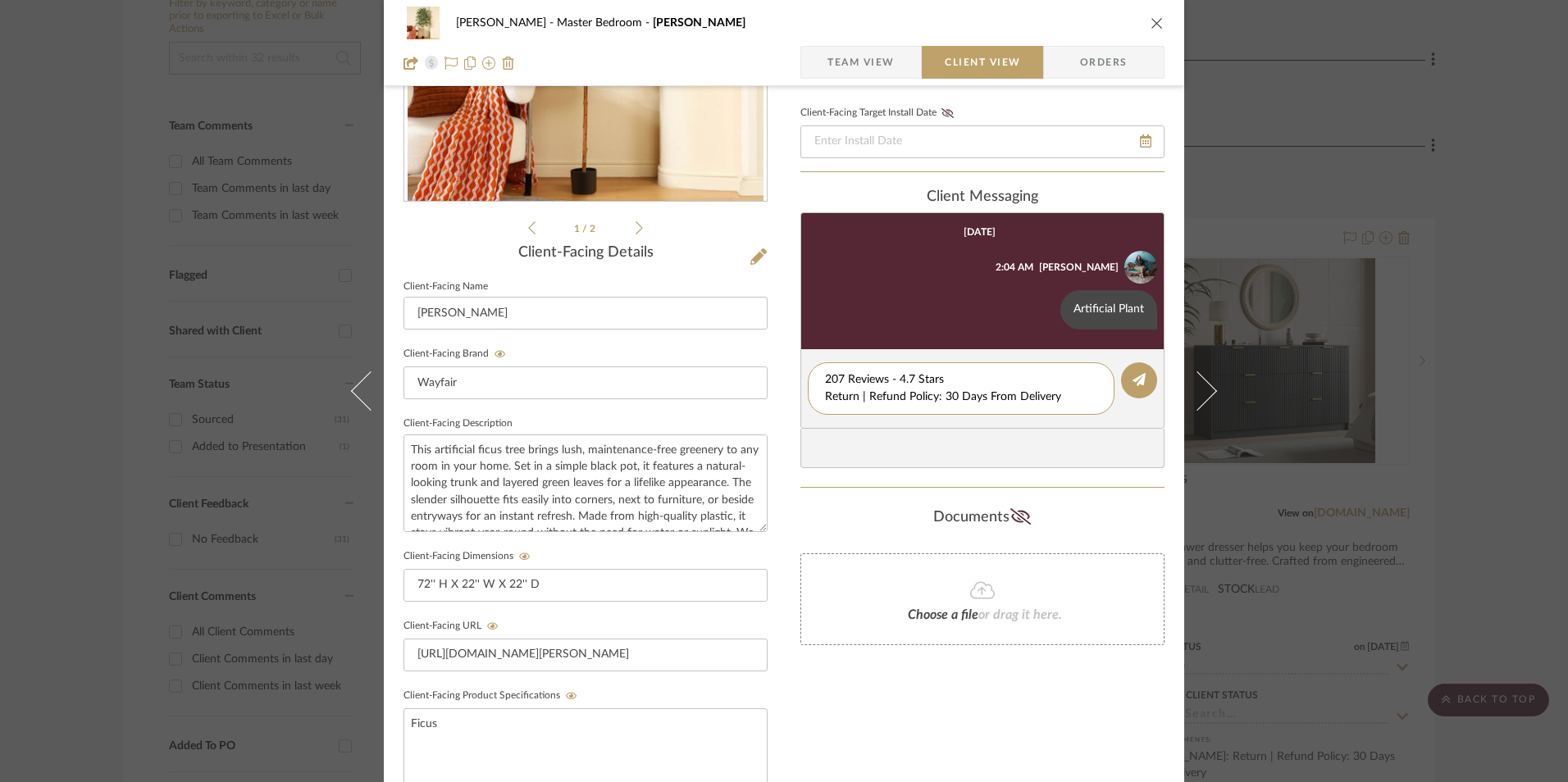
drag, startPoint x: 1052, startPoint y: 400, endPoint x: 856, endPoint y: 404, distance: 196.0
click at [770, 398] on div "[PERSON_NAME] Master Bedroom [PERSON_NAME] Team View Client View Orders 1 / 2 C…" at bounding box center [784, 428] width 801 height 1365
type textarea "207 Reviews - 4.7 Stars"
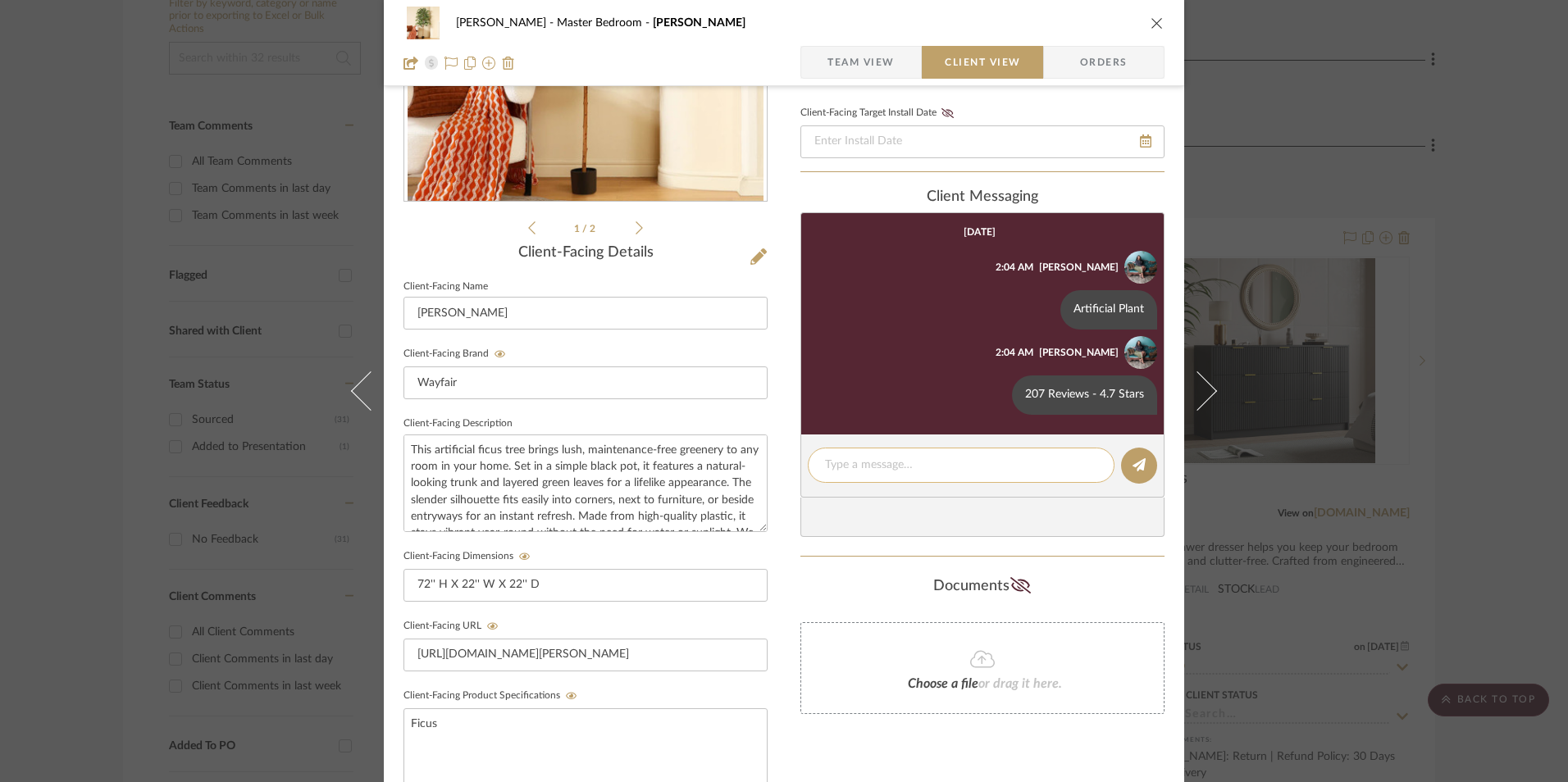
click at [883, 473] on textarea at bounding box center [961, 466] width 272 height 18
type textarea "Return | Refund Policy: 30 Days From Delivery"
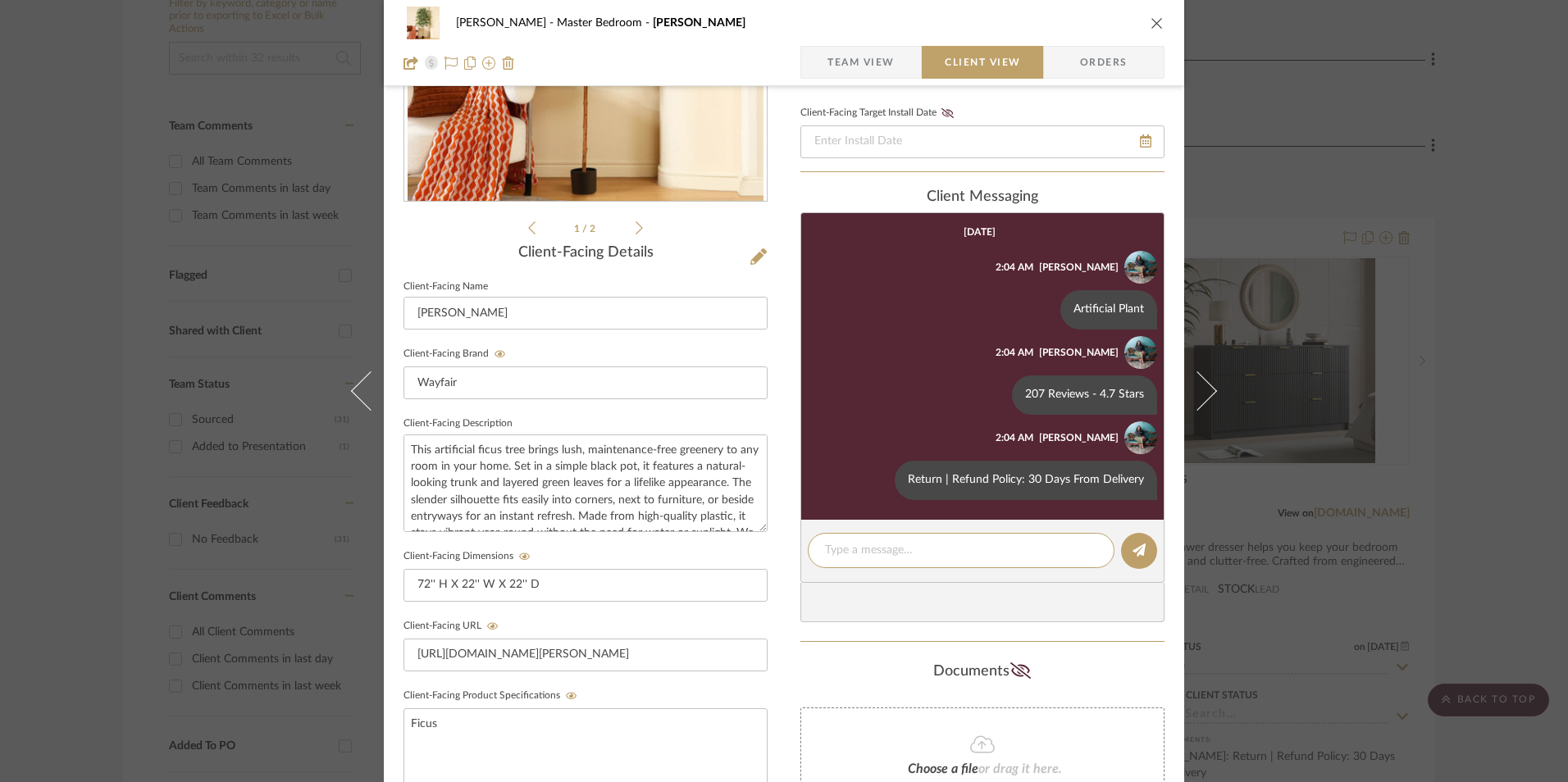
click at [1150, 23] on icon "close" at bounding box center [1156, 22] width 13 height 13
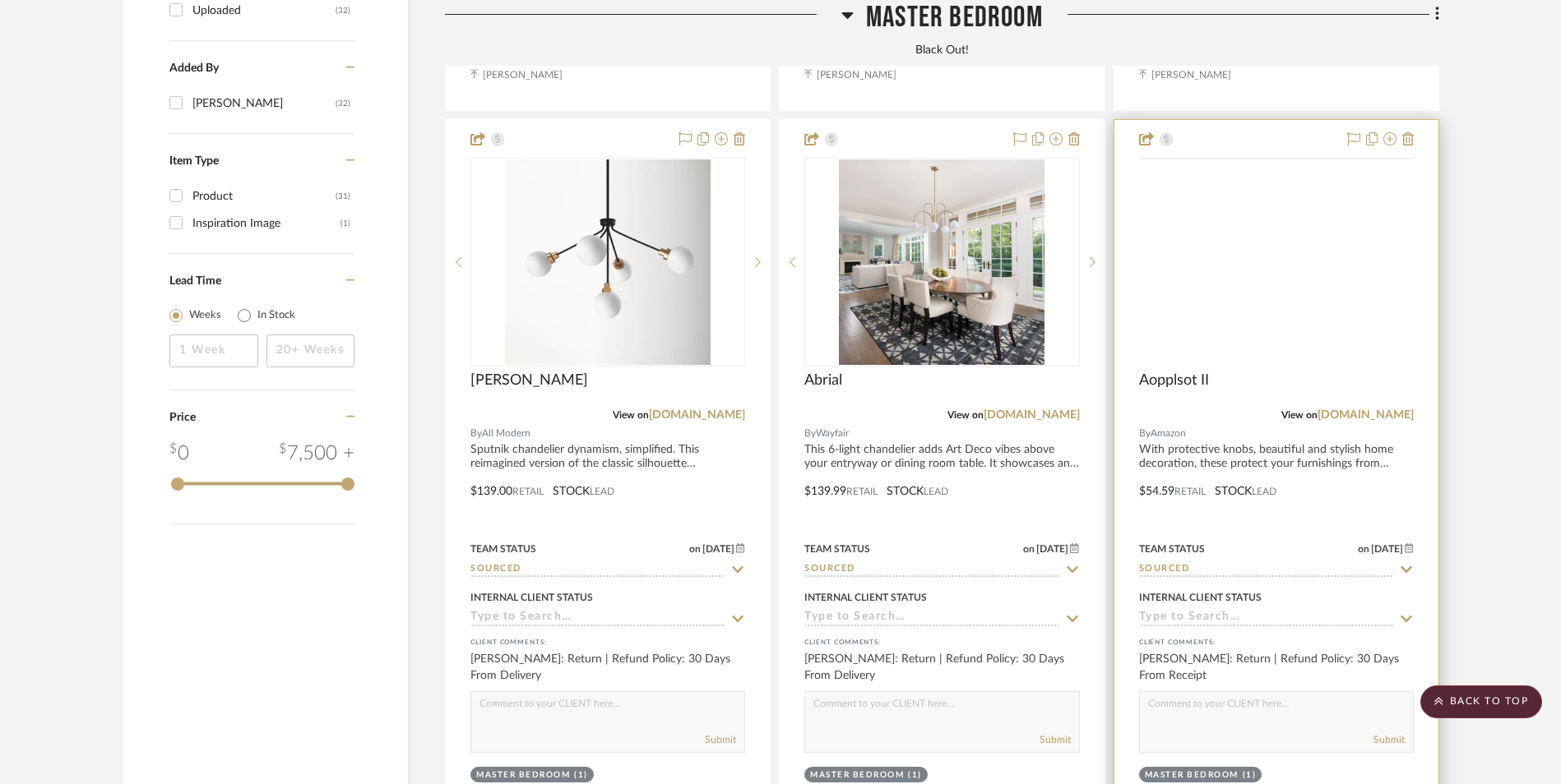
scroll to position [2062, 0]
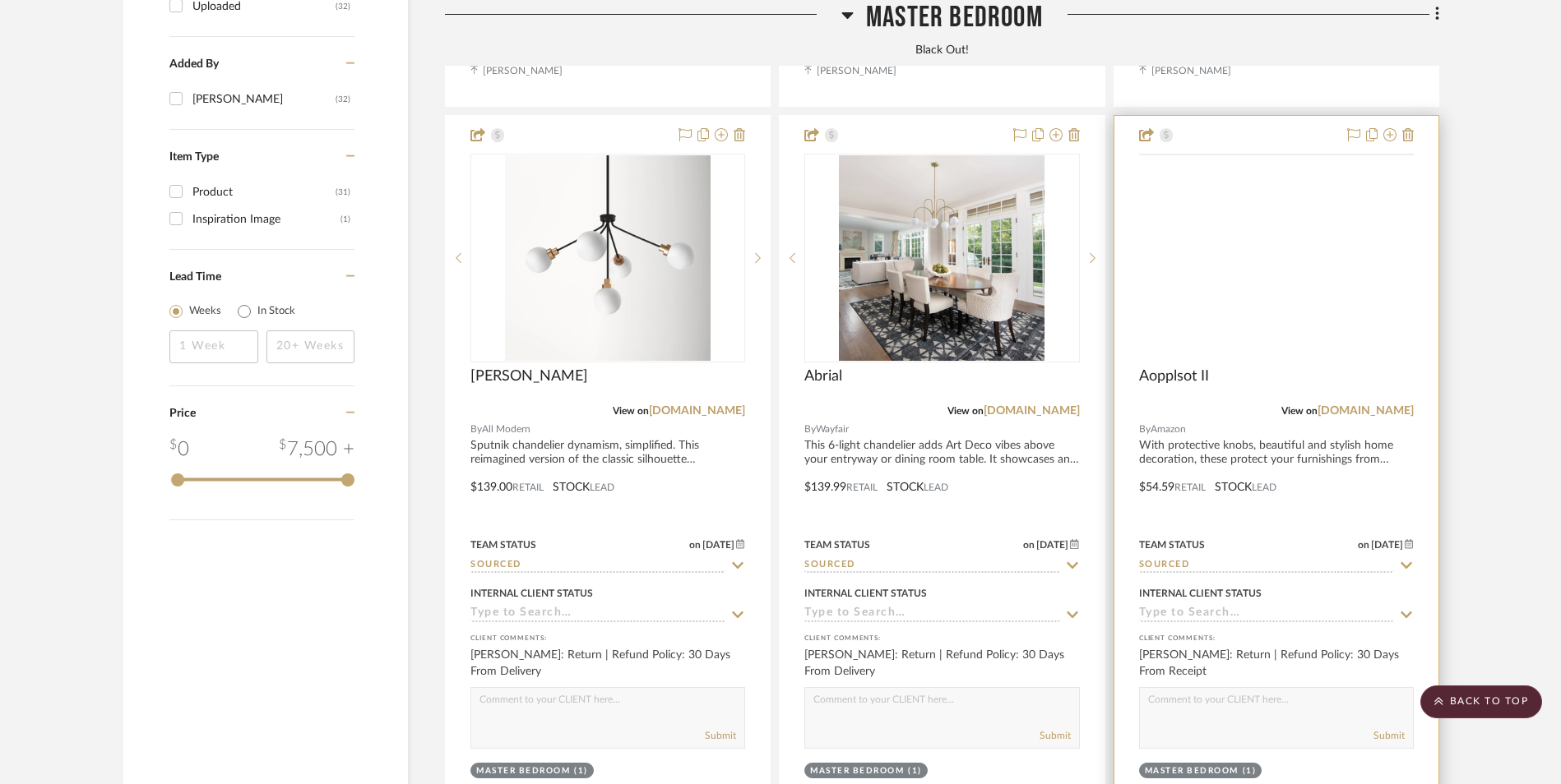
click at [0, 0] on img at bounding box center [0, 0] width 0 height 0
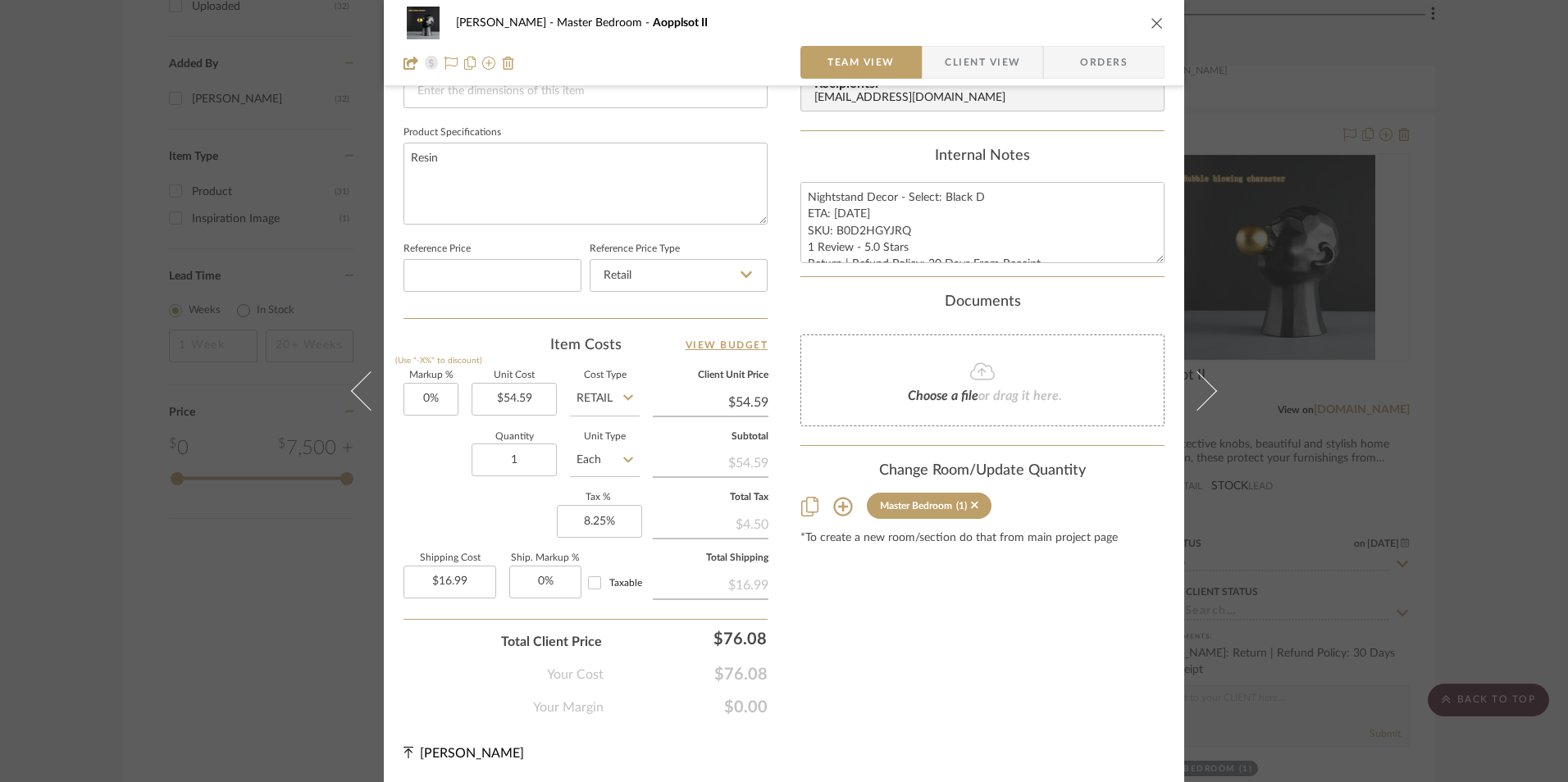
scroll to position [745, 0]
click at [970, 62] on span "Client View" at bounding box center [982, 62] width 75 height 33
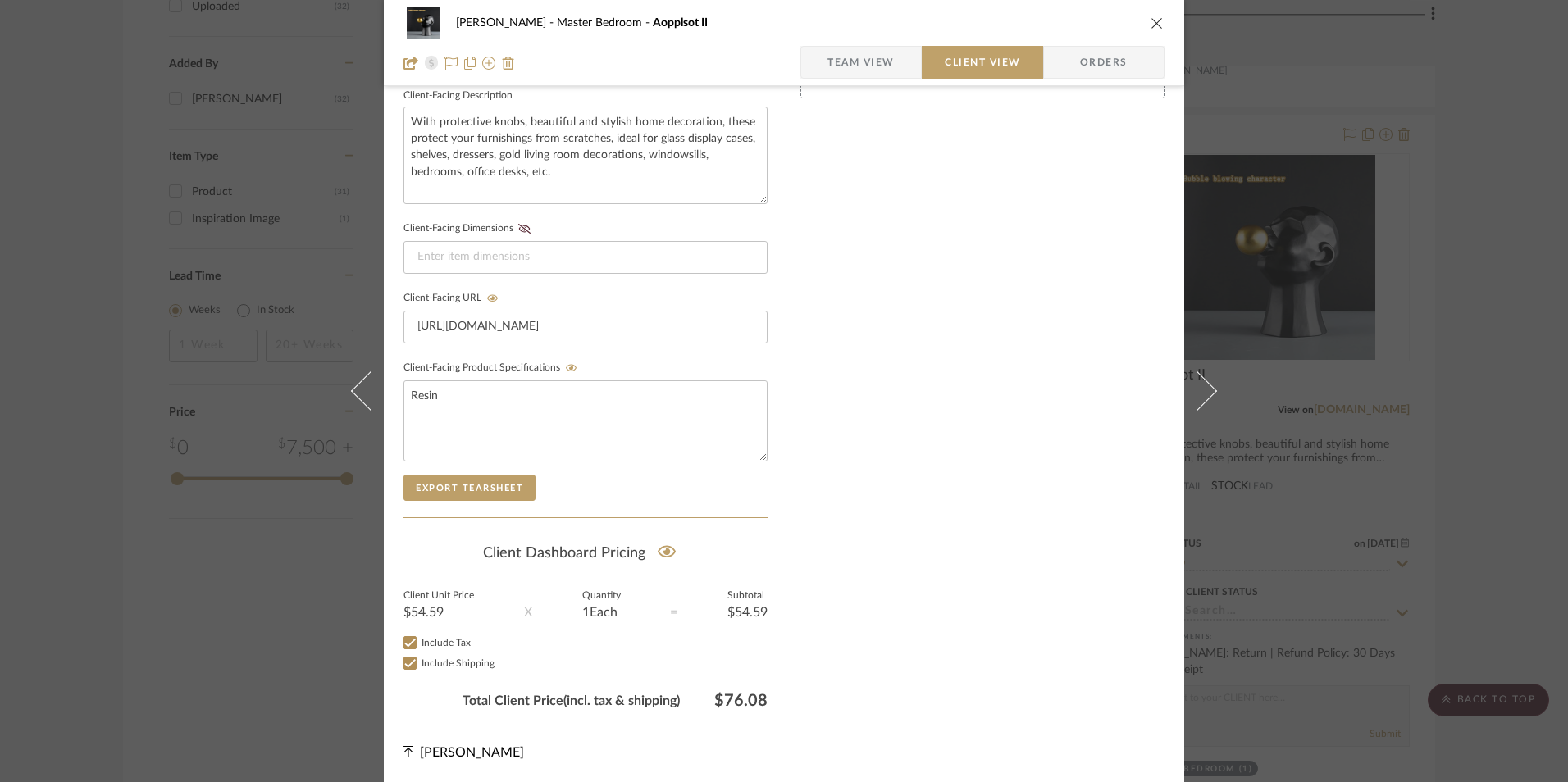
scroll to position [596, 0]
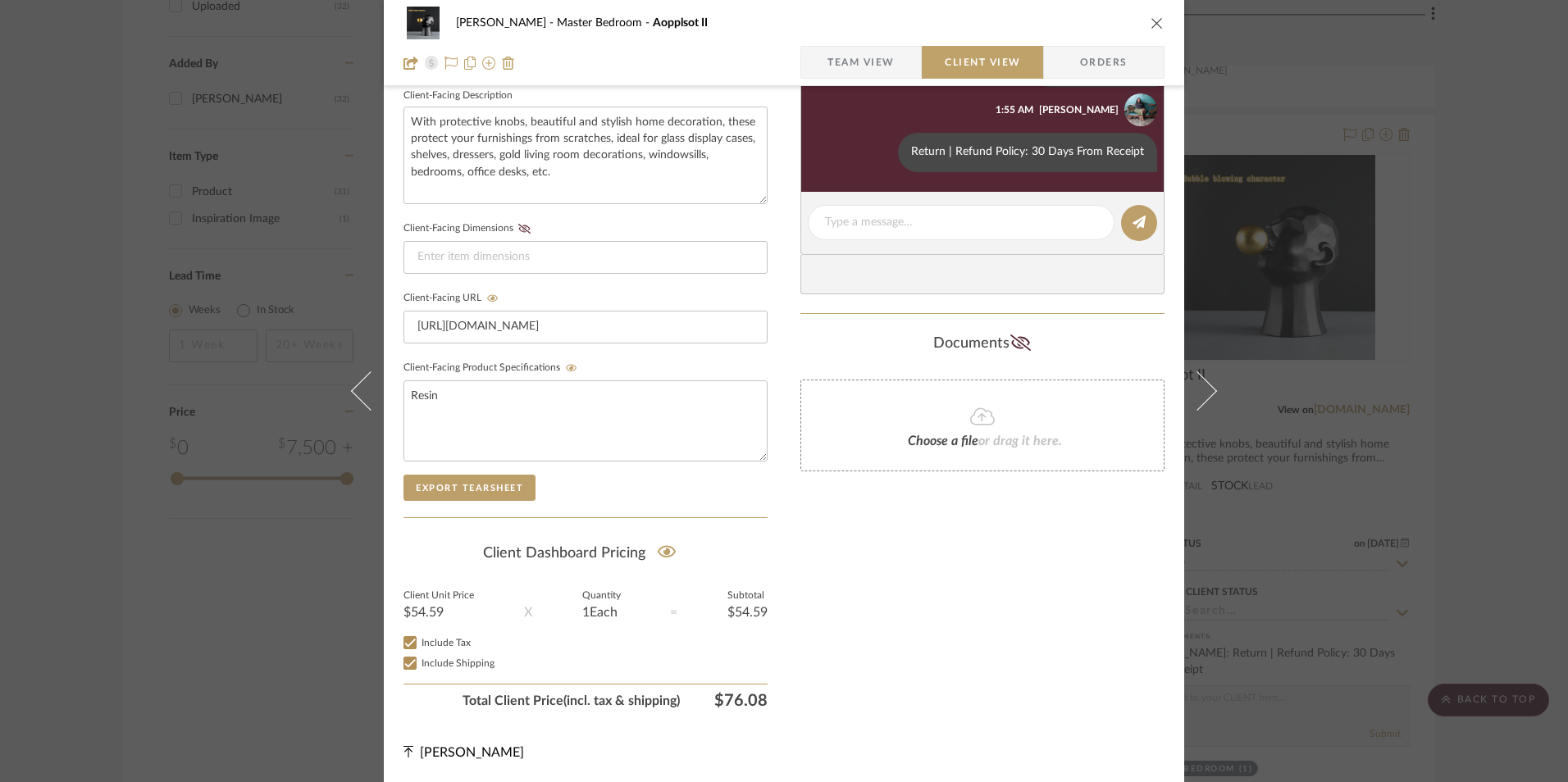
click at [1153, 23] on icon "close" at bounding box center [1156, 22] width 13 height 13
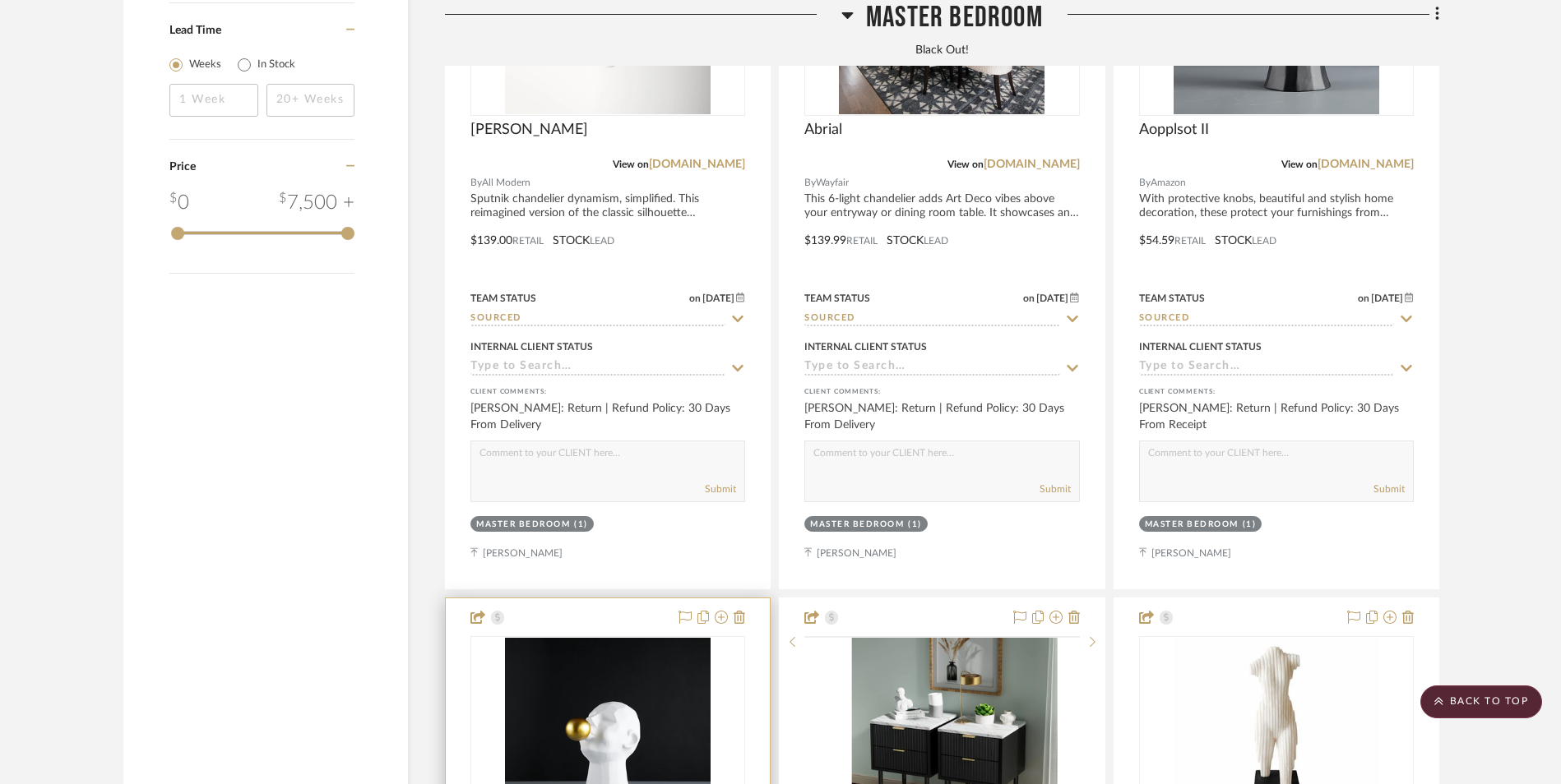
scroll to position [2556, 0]
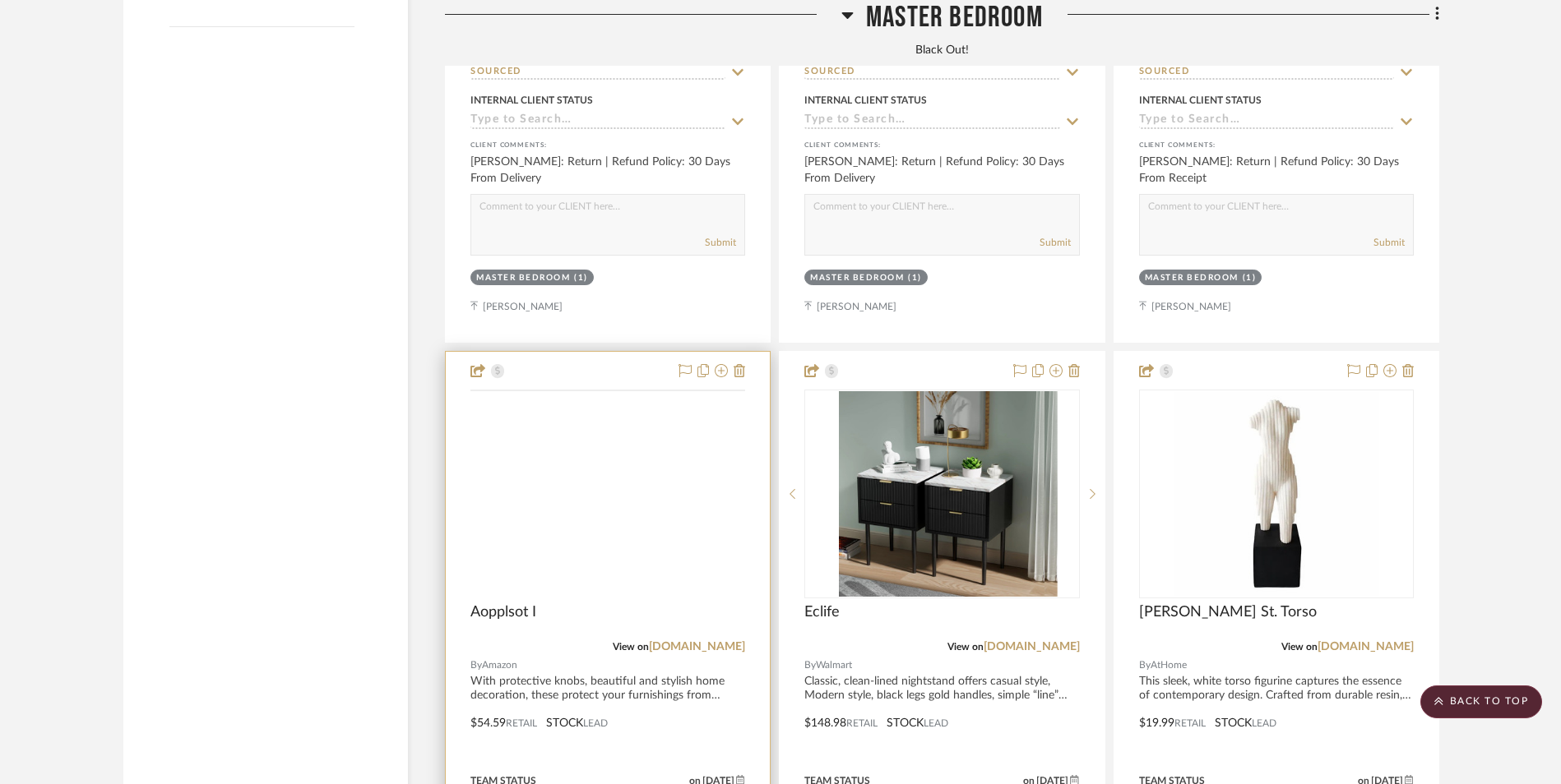
click at [0, 0] on img at bounding box center [0, 0] width 0 height 0
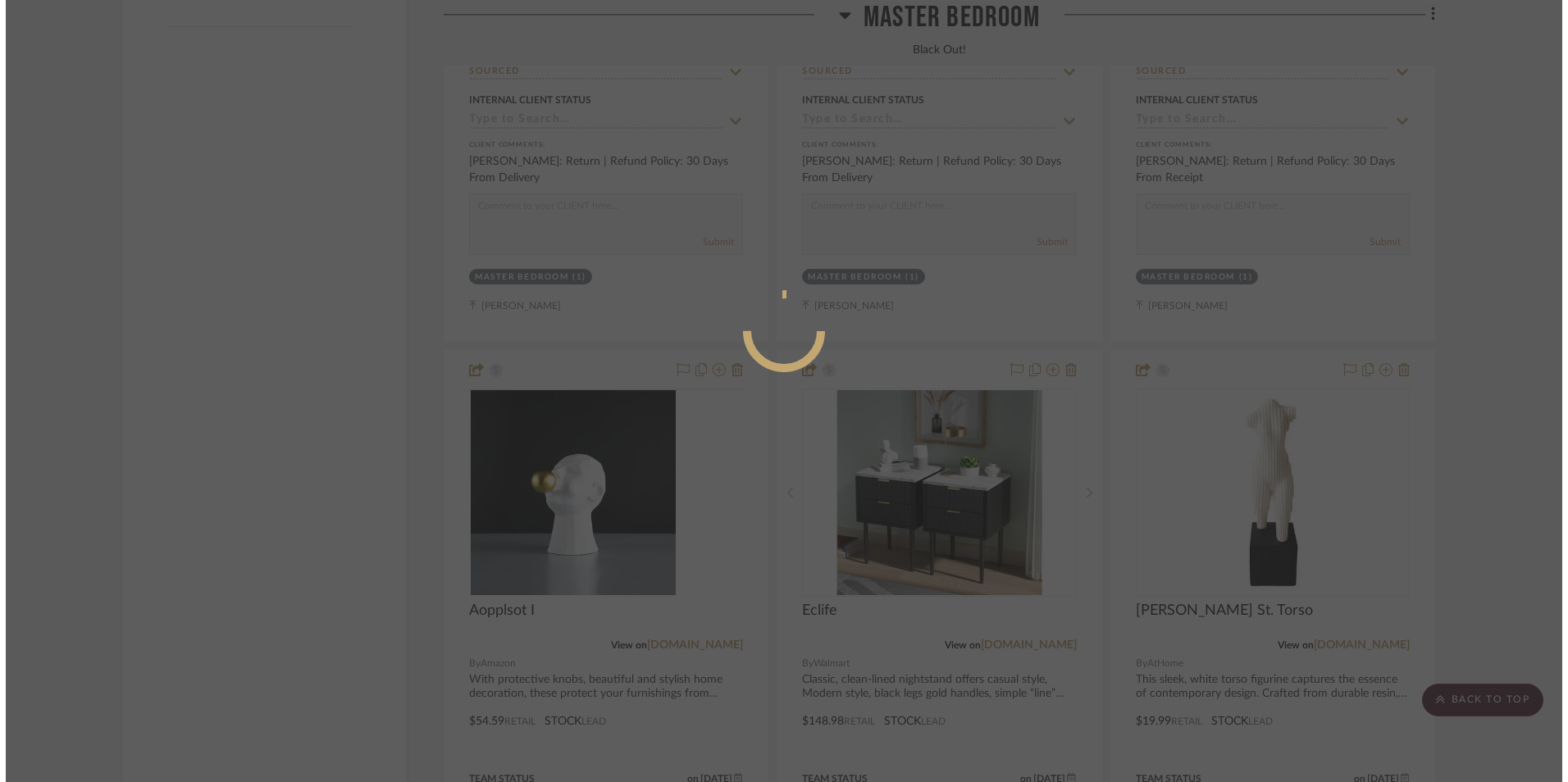
scroll to position [0, 0]
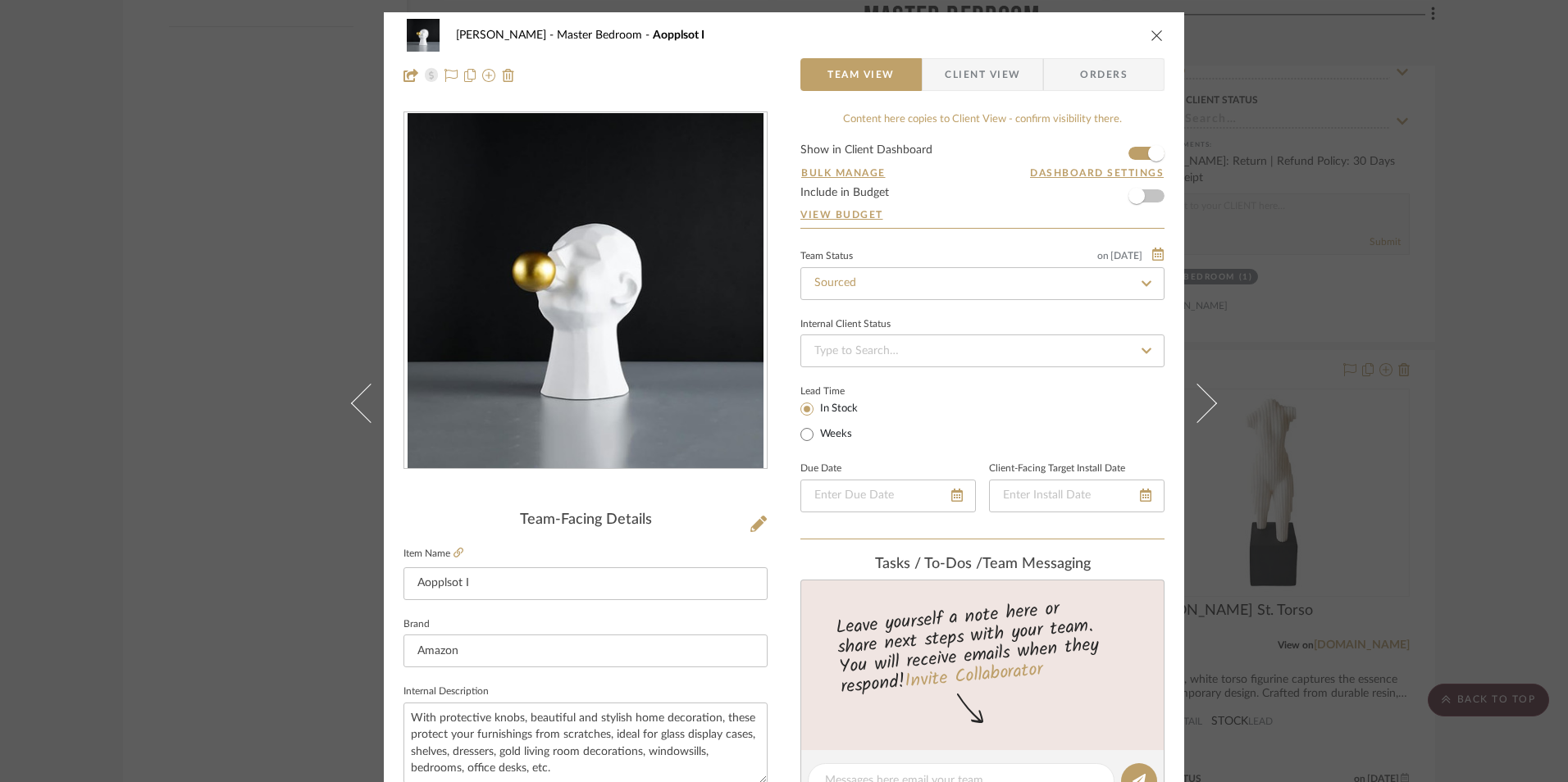
click at [980, 81] on span "Client View" at bounding box center [982, 75] width 75 height 33
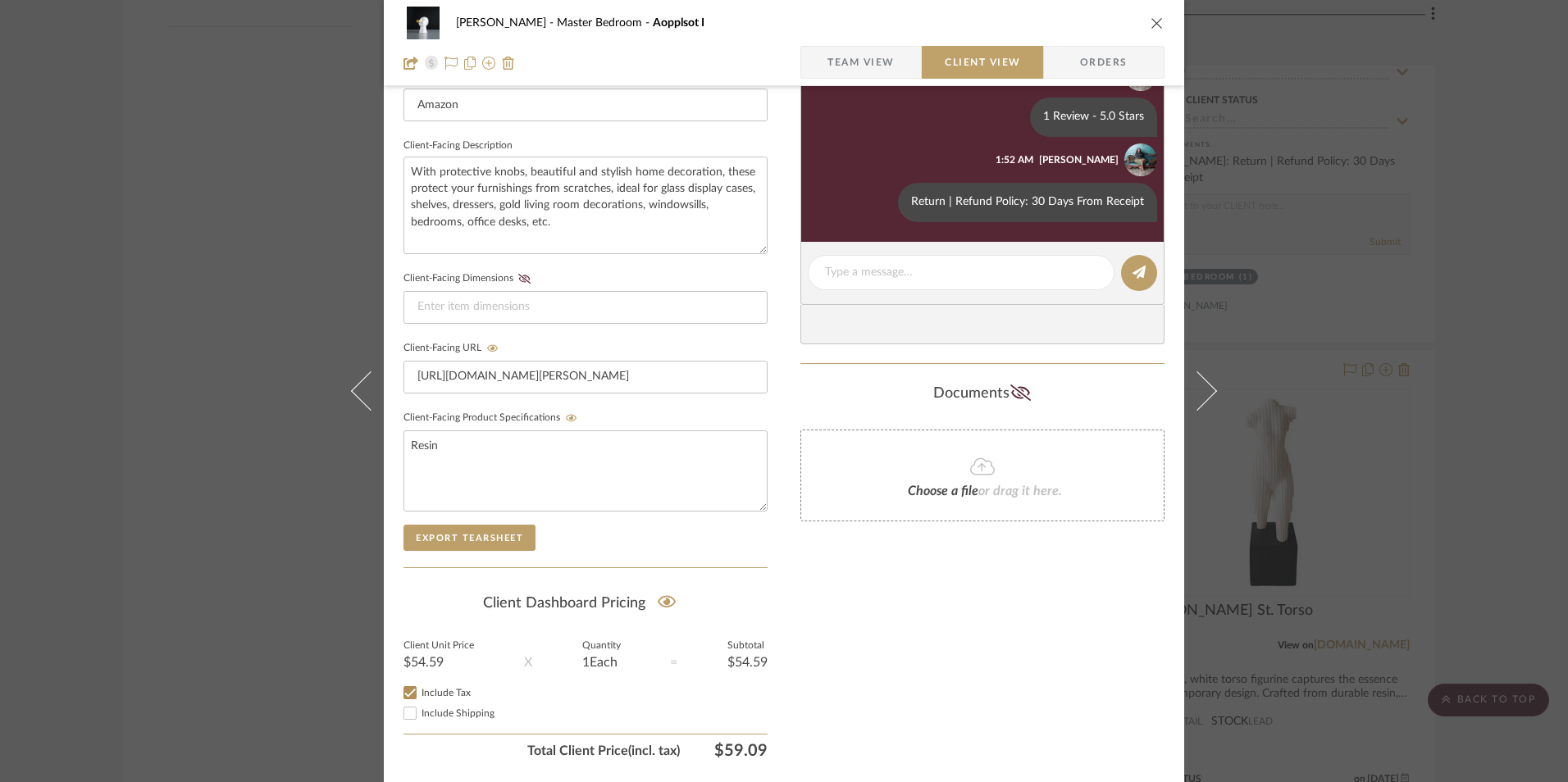
scroll to position [596, 0]
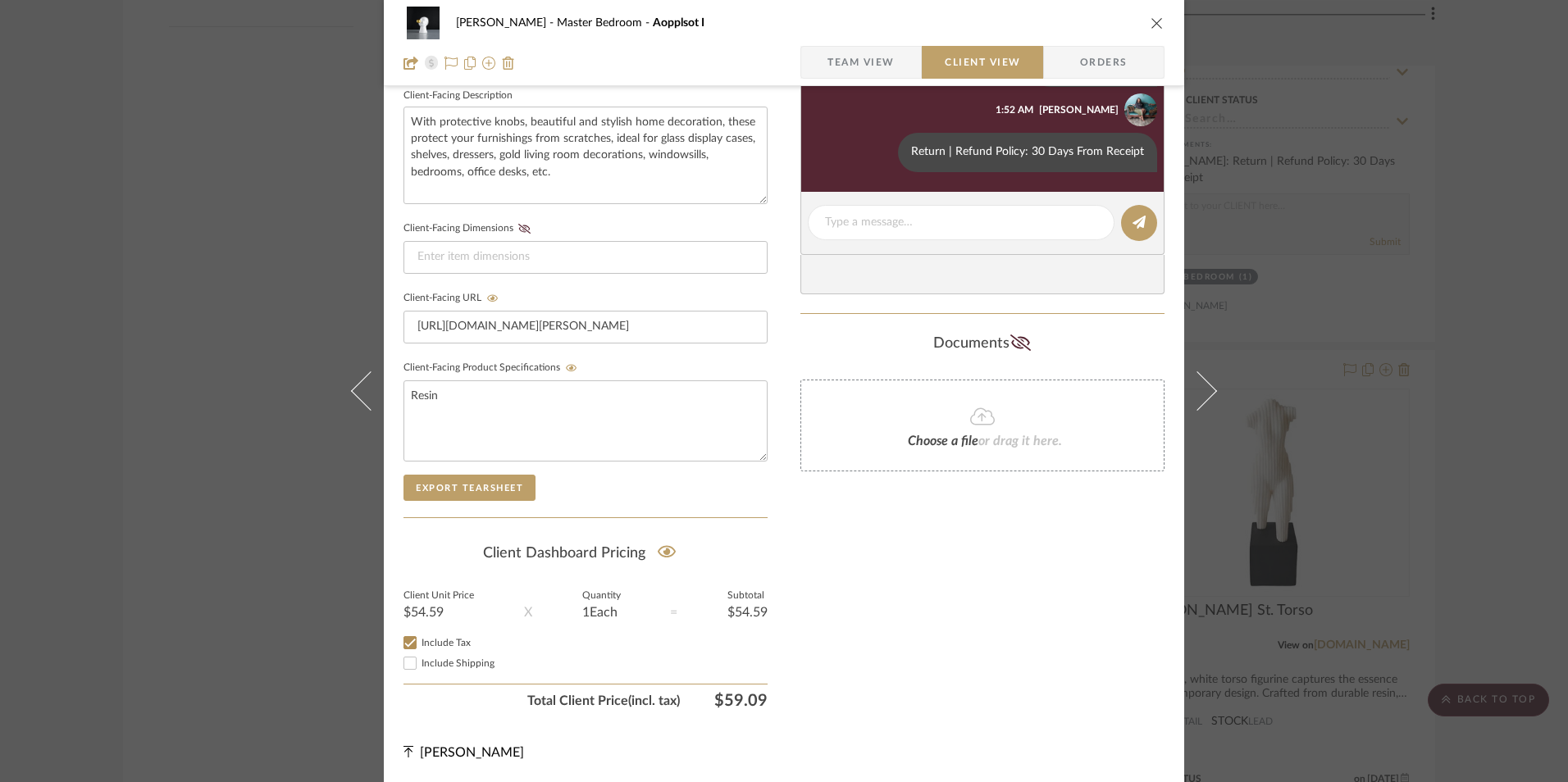
click at [407, 668] on input "Include Shipping" at bounding box center [410, 663] width 20 height 20
checkbox input "true"
click at [1151, 23] on icon "close" at bounding box center [1156, 22] width 13 height 13
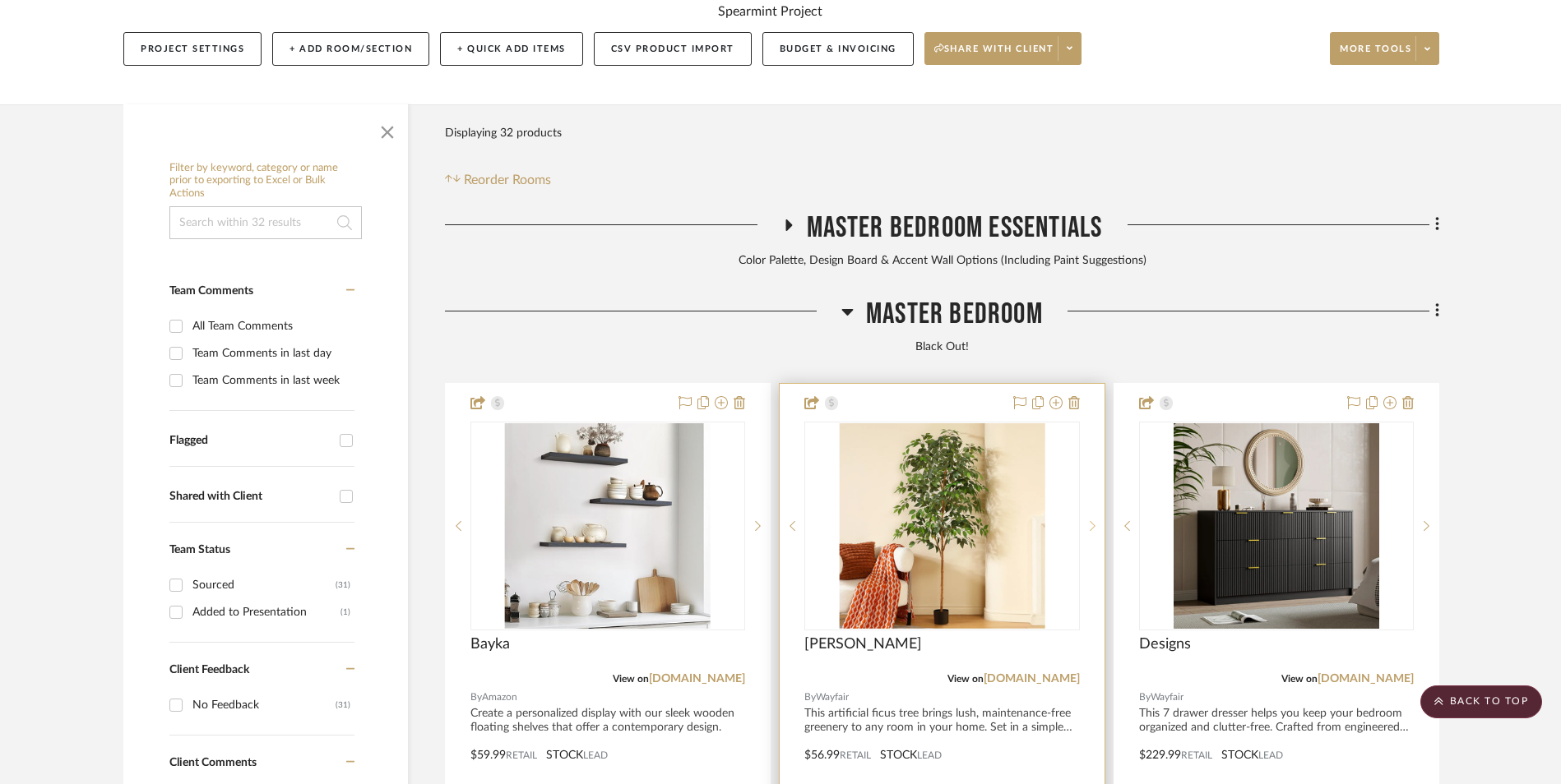
scroll to position [500, 0]
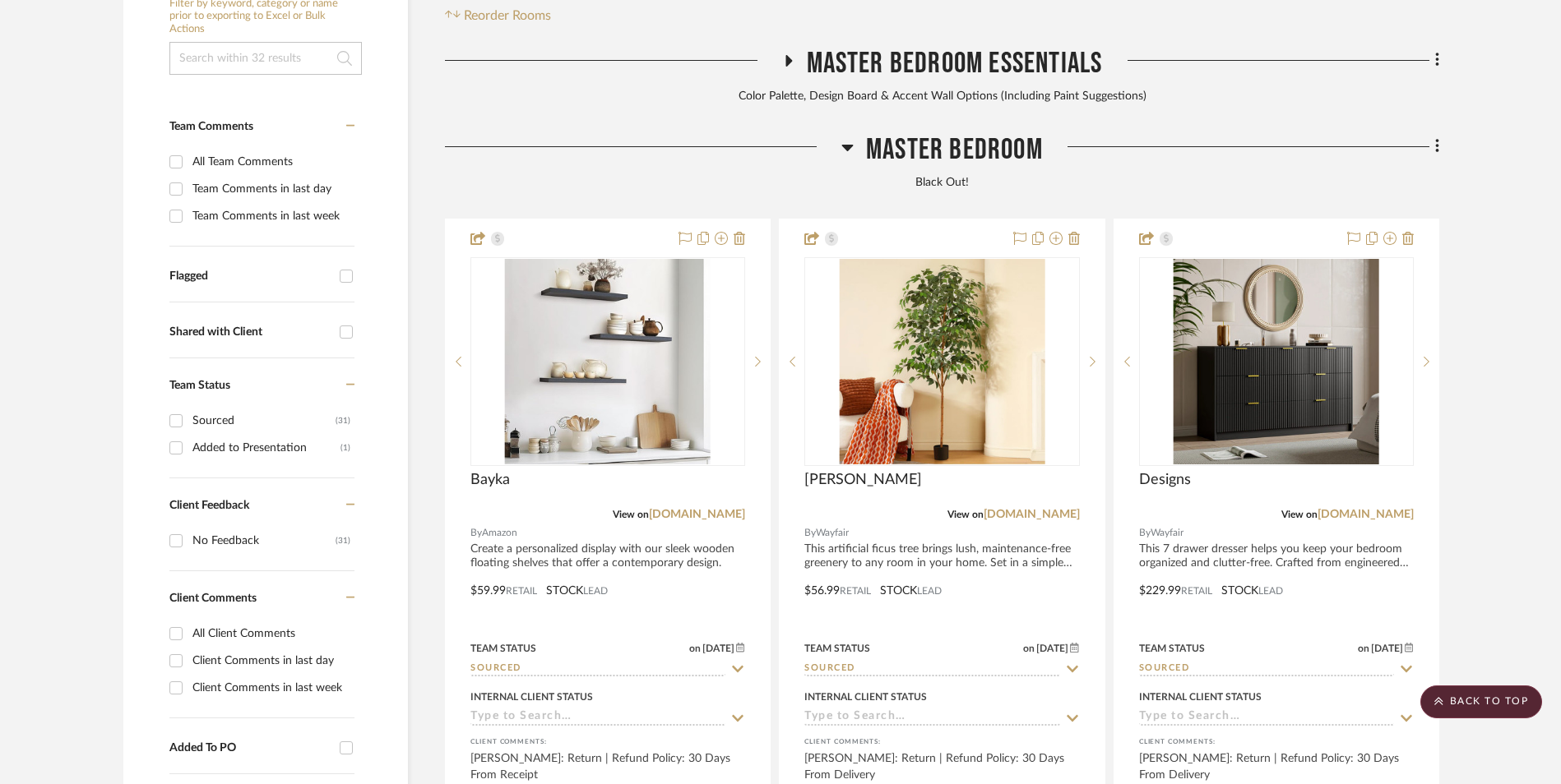
click at [1438, 140] on icon at bounding box center [1437, 147] width 3 height 14
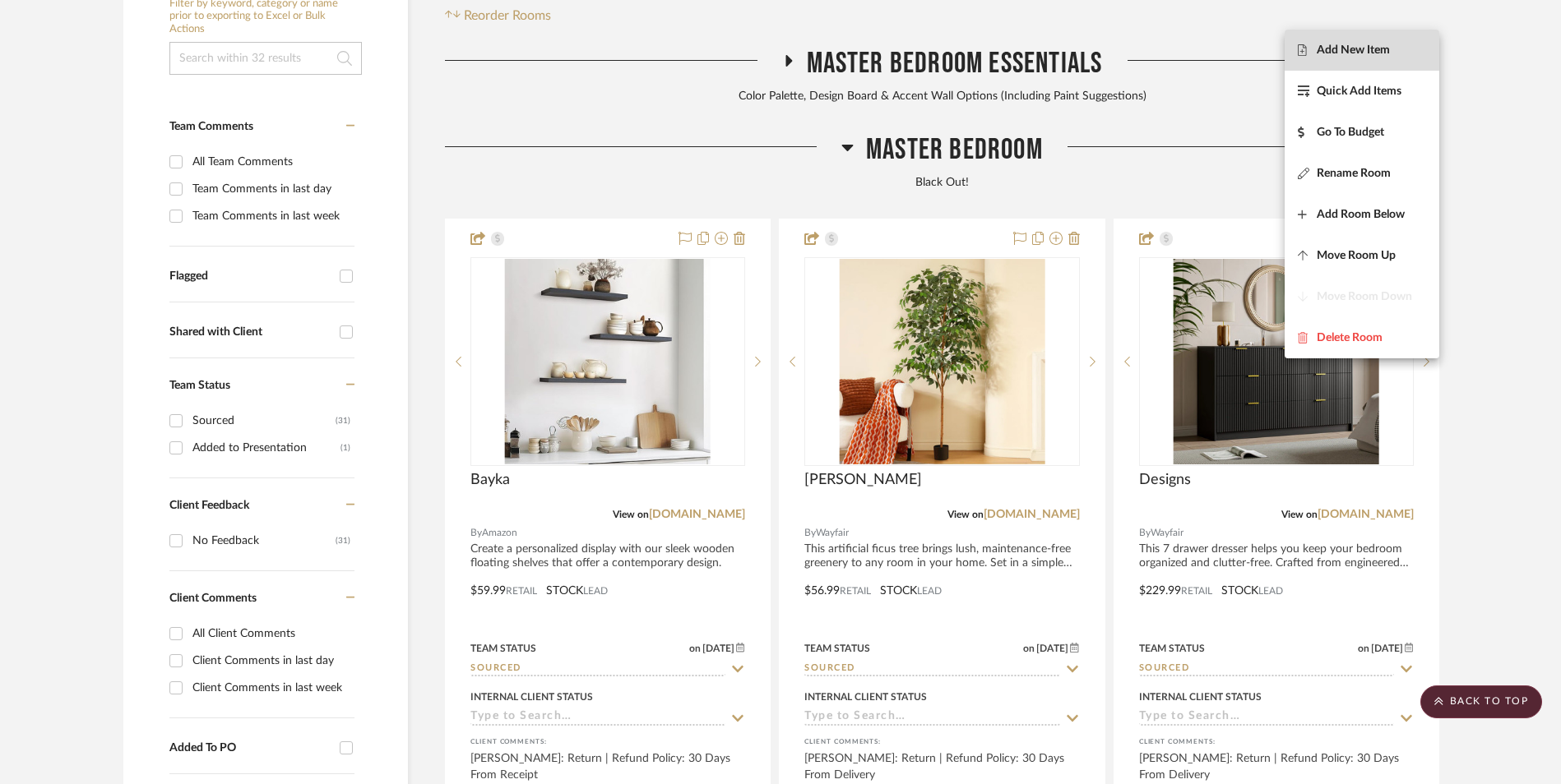
click at [1374, 48] on span "Add New Item" at bounding box center [1353, 51] width 73 height 14
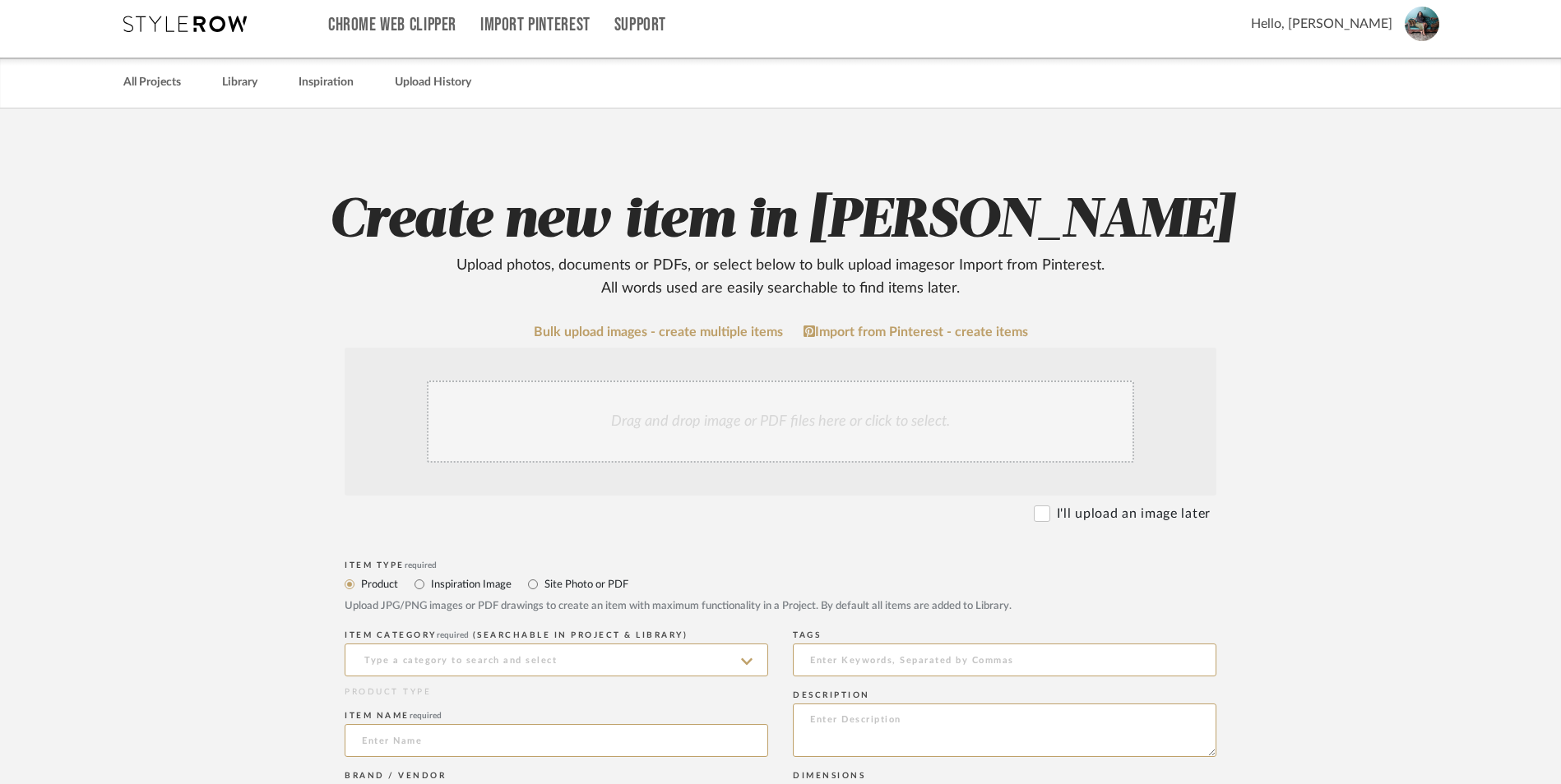
scroll to position [247, 0]
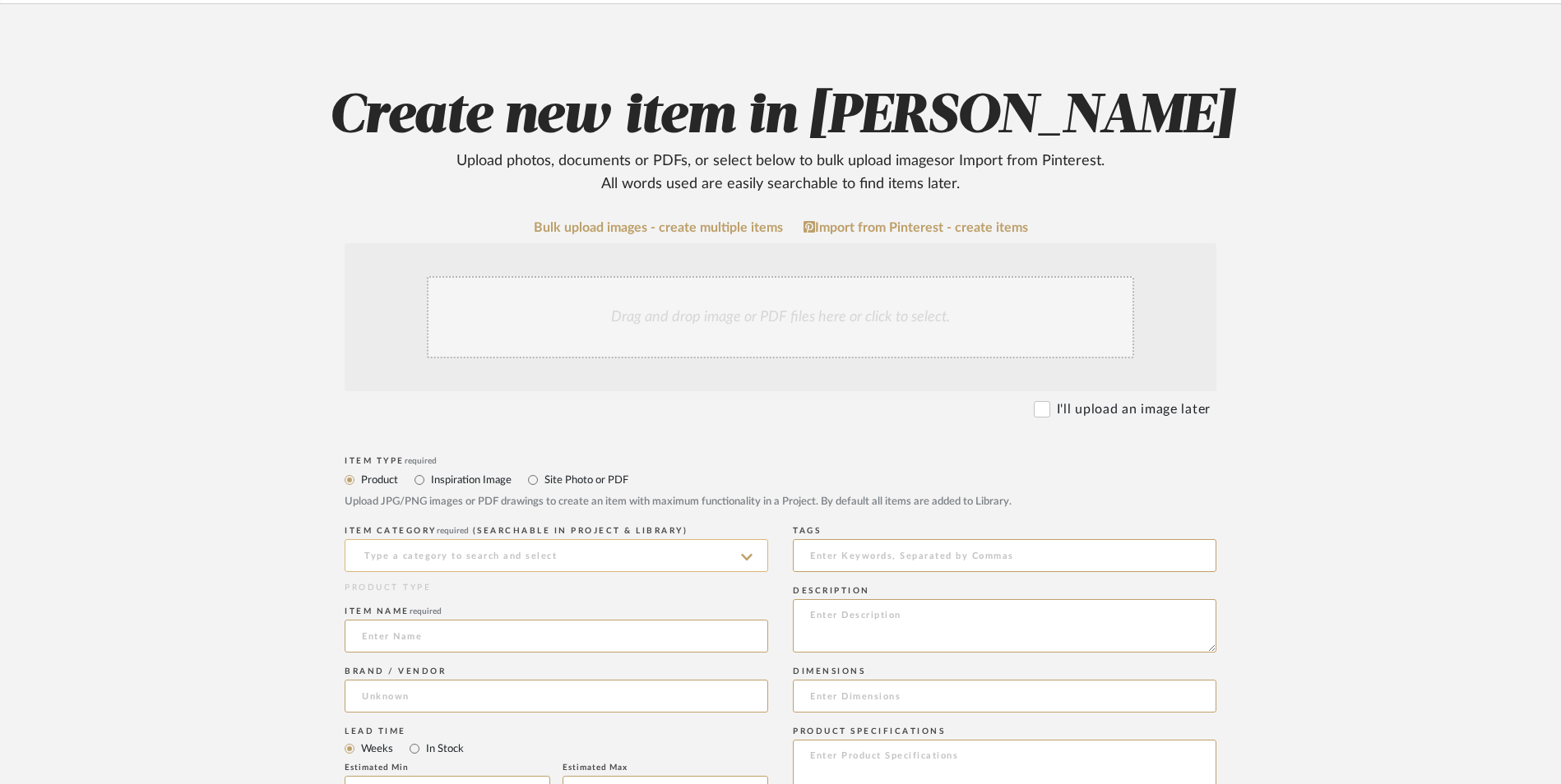
click at [547, 539] on input at bounding box center [556, 556] width 424 height 33
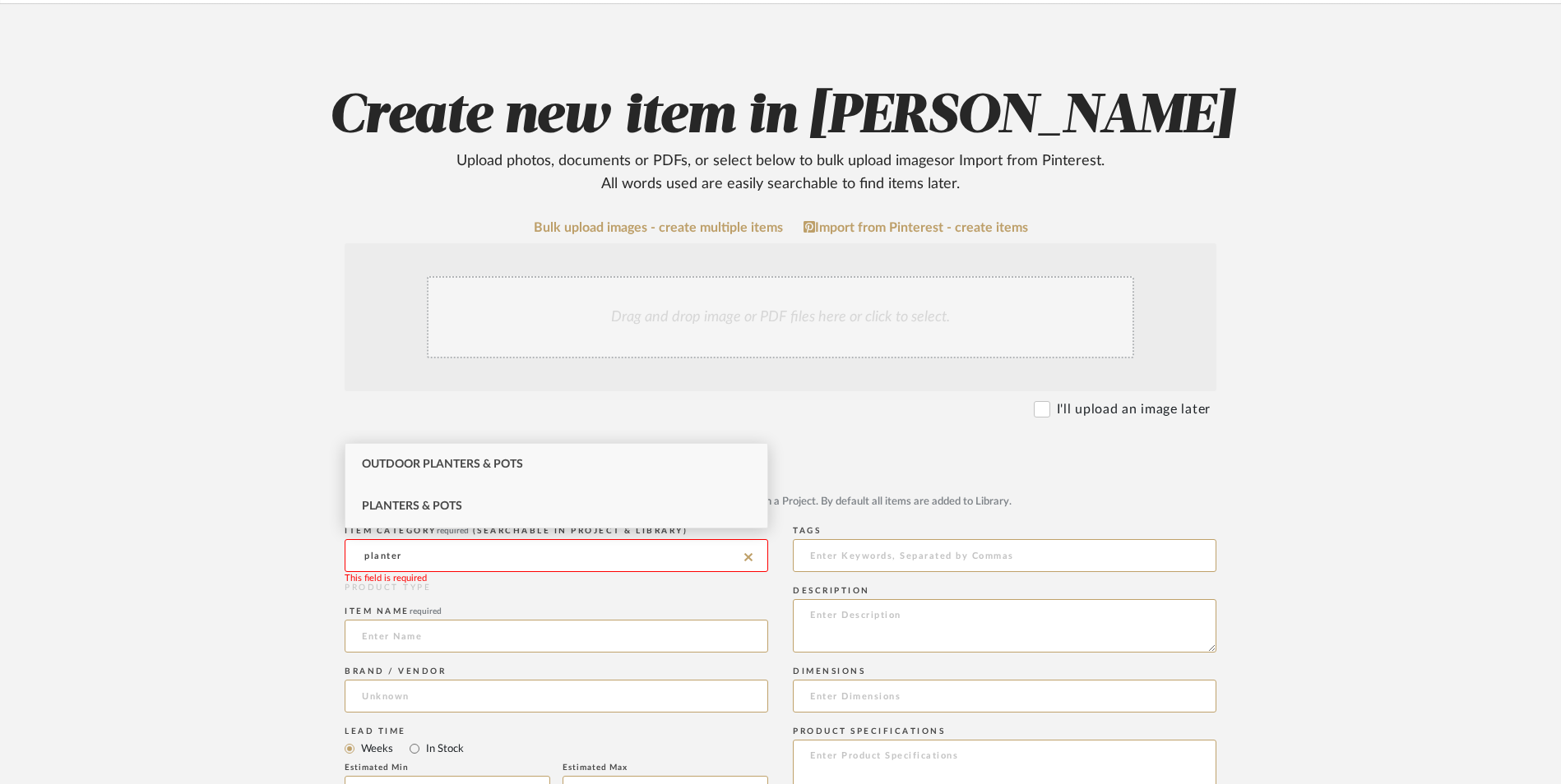
click at [503, 503] on div "Planters & Pots" at bounding box center [556, 506] width 422 height 42
type input "Planters & Pots"
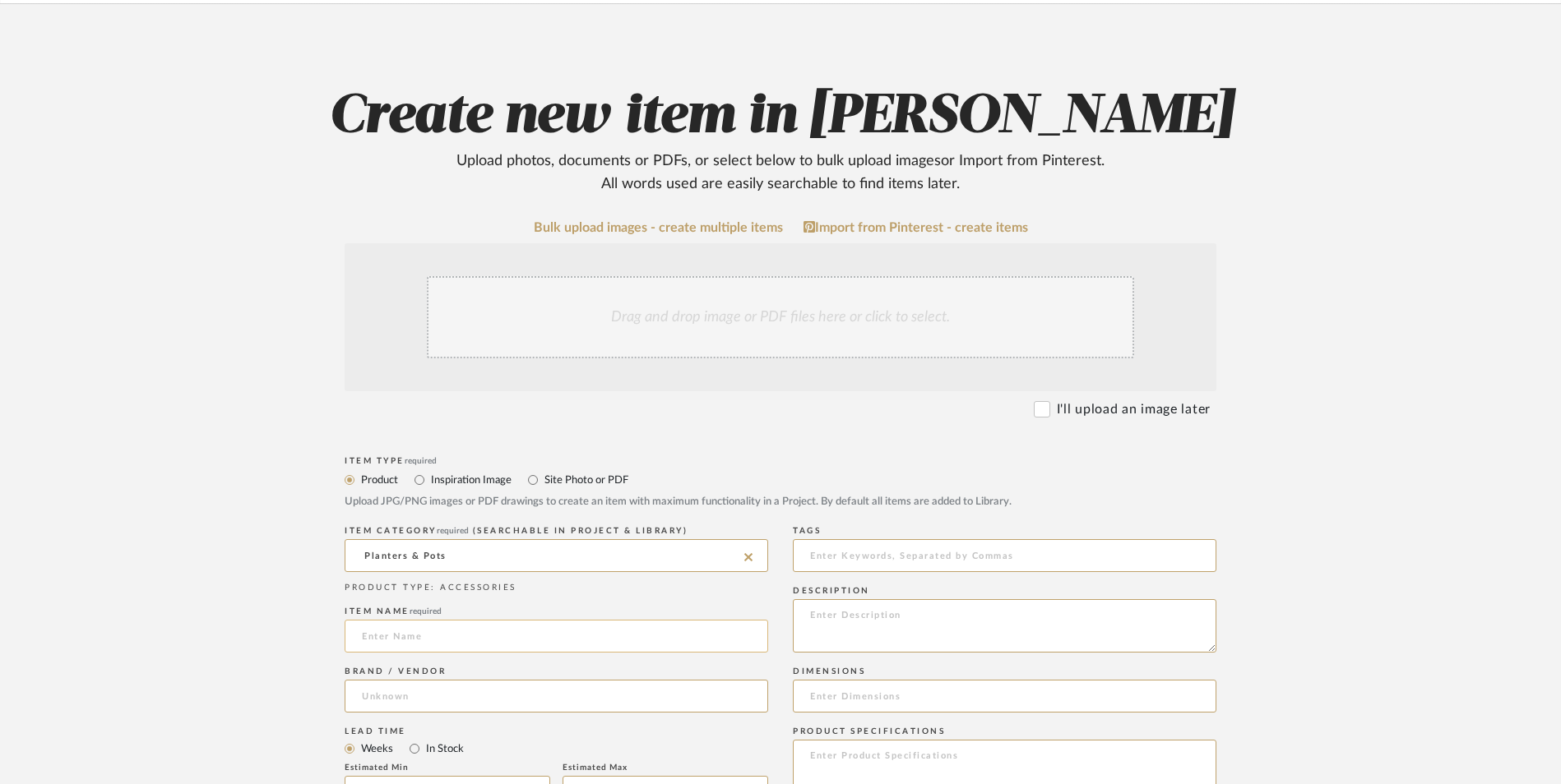
click at [417, 620] on input at bounding box center [556, 636] width 424 height 33
type input "Threshold"
click at [424, 680] on input at bounding box center [556, 697] width 424 height 33
type input "Target"
click at [440, 610] on mat-option "Target" at bounding box center [556, 606] width 422 height 42
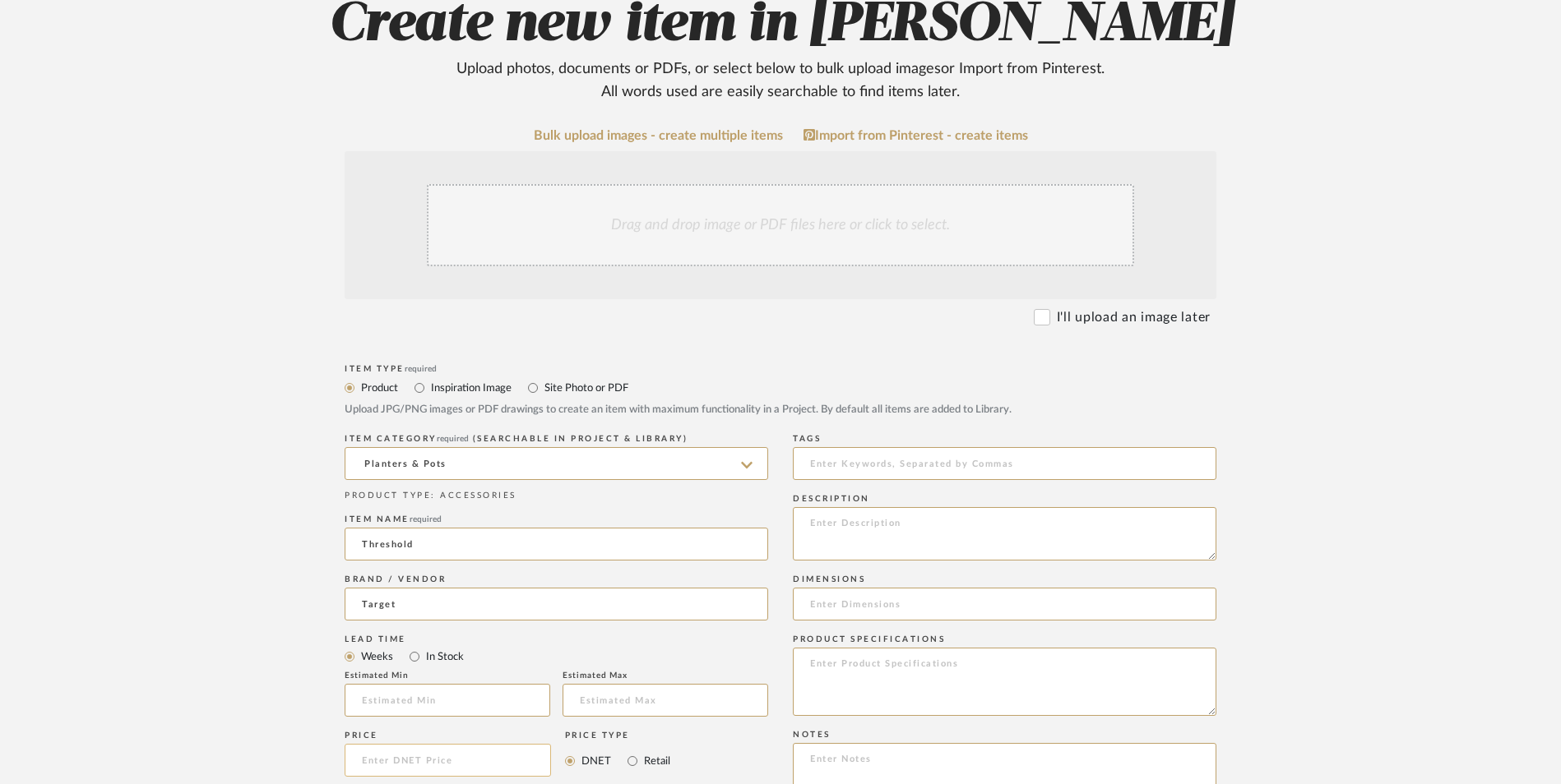
scroll to position [493, 0]
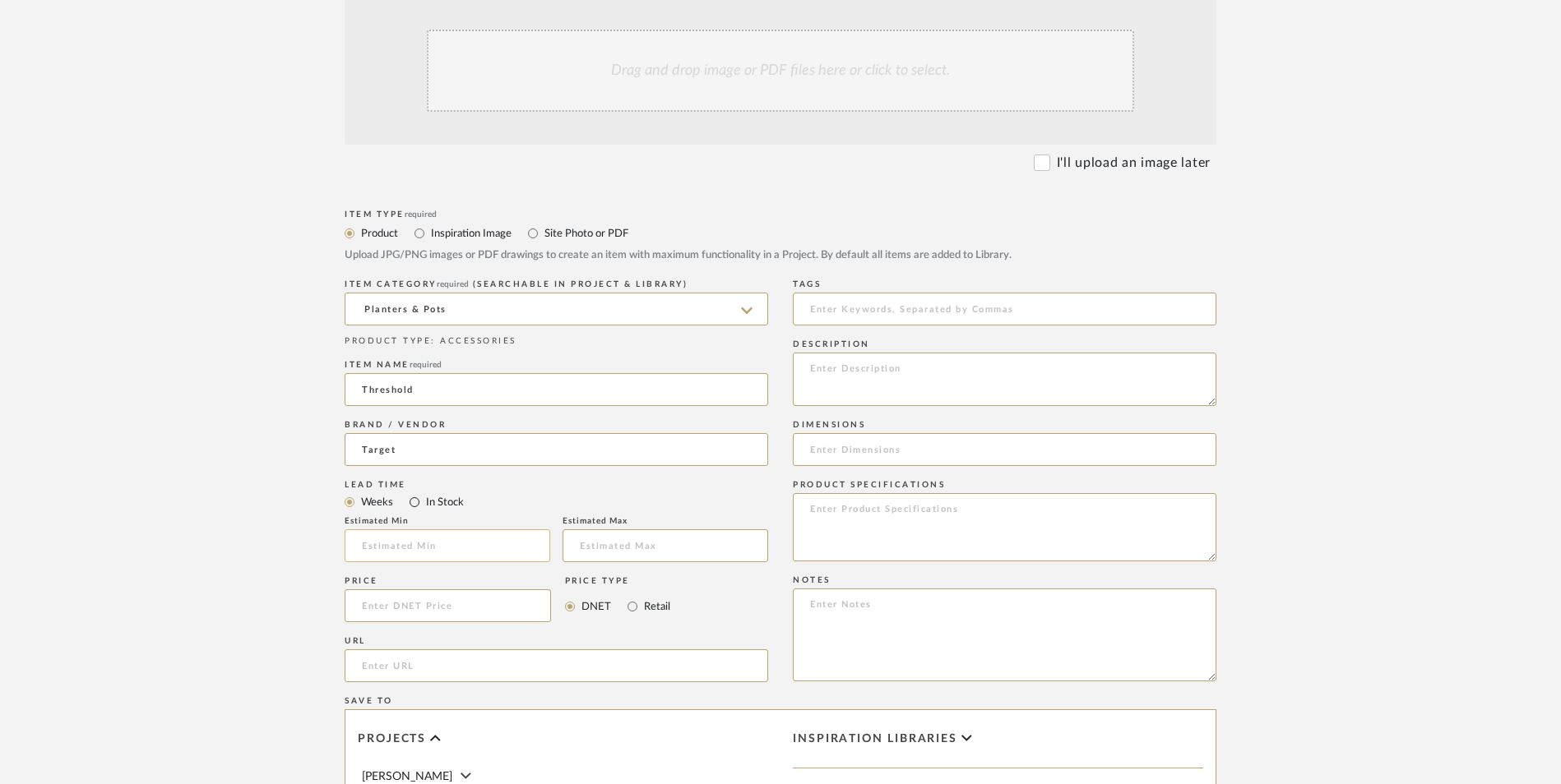
click at [420, 492] on input "In Stock" at bounding box center [414, 502] width 20 height 20
radio input "true"
drag, startPoint x: 635, startPoint y: 482, endPoint x: 687, endPoint y: 496, distance: 53.9
click at [639, 589] on mat-radio-group "DNET Retail" at bounding box center [618, 606] width 106 height 33
click at [874, 588] on textarea at bounding box center [1005, 634] width 424 height 93
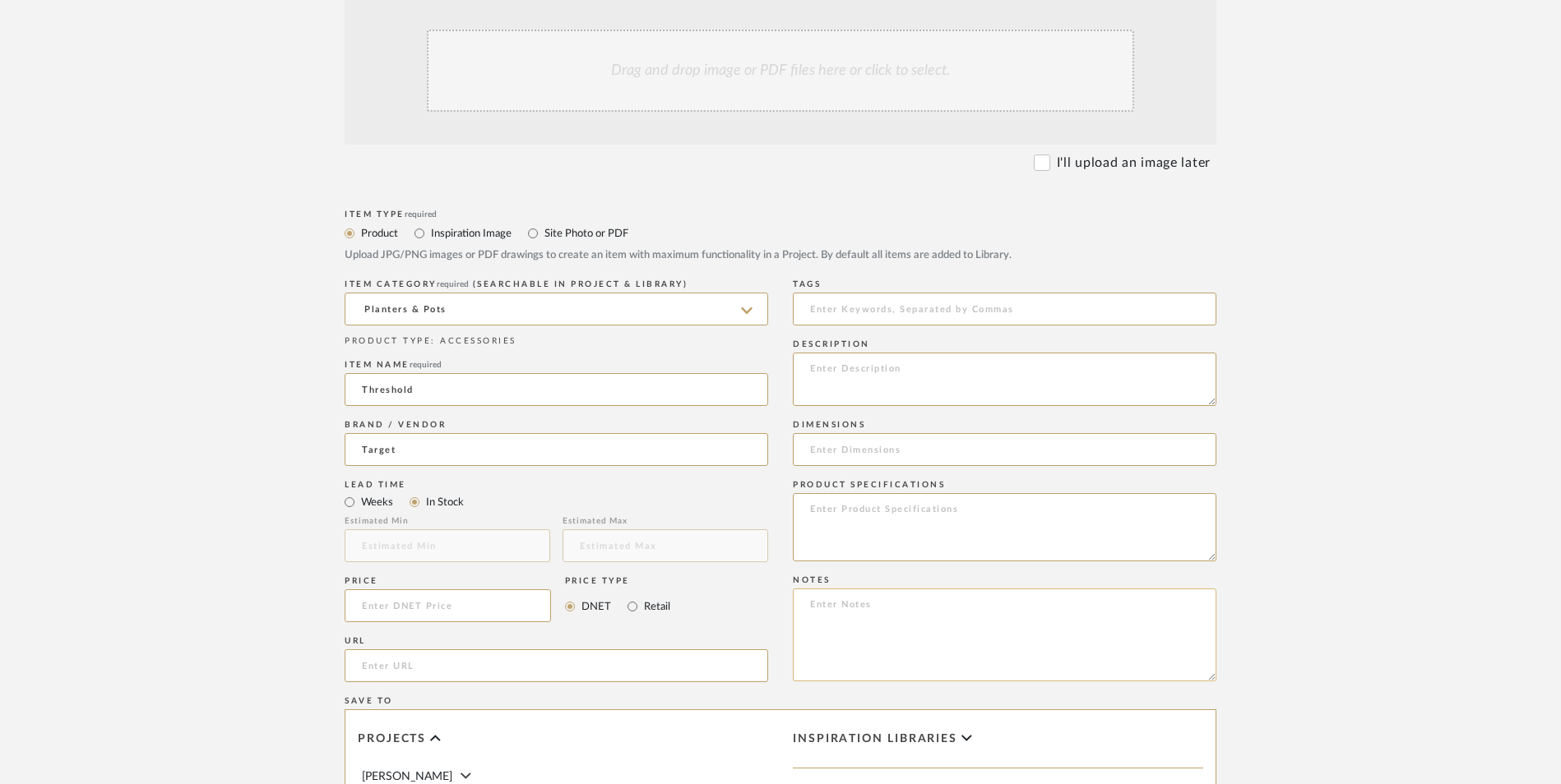
paste textarea "Option 1: ETA: SKU: Reviews - Stars Return | Refund Policy:"
drag, startPoint x: 873, startPoint y: 470, endPoint x: 706, endPoint y: 464, distance: 167.1
click at [702, 465] on div "Item Type required Product Inspiration Image Site Photo or PDF Upload JPG/PNG i…" at bounding box center [780, 685] width 872 height 960
click at [836, 588] on textarea "Planter ETA: SKU: Reviews - Stars Return | Refund Policy: 365 Days From Receipt" at bounding box center [1005, 634] width 424 height 93
type textarea "Planter ETA: Pick Up Available SKU: Reviews - Stars Return | Refund Policy: 365…"
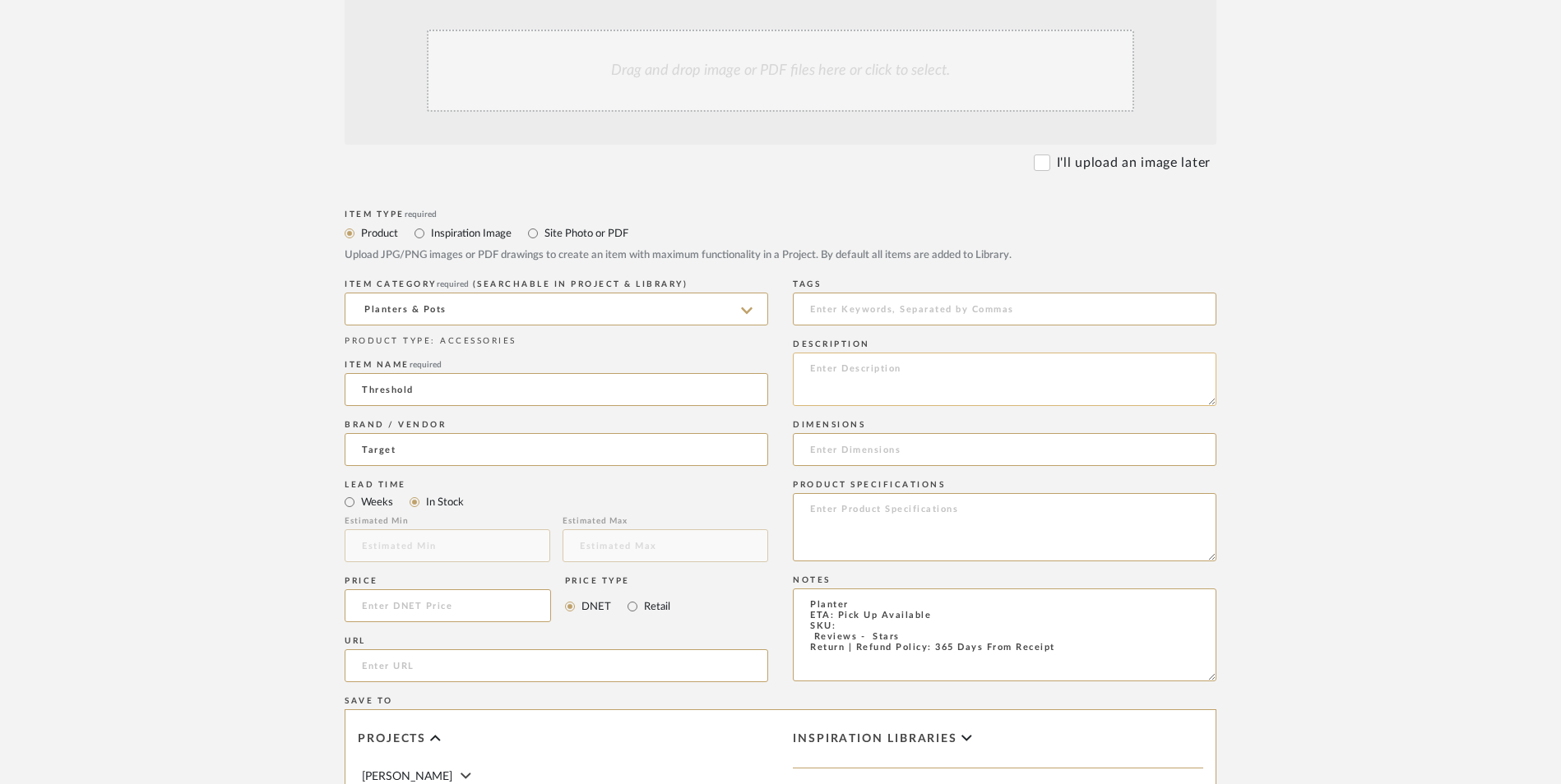
click at [912, 352] on textarea at bounding box center [1005, 379] width 424 height 54
paste textarea "ouse your favorite plants in this Large Planter from Threshold™. Made of metal,…"
type textarea "ouse your favorite plants in this Large Planter from Threshold™. Made of metal,…"
click at [884, 493] on textarea at bounding box center [1005, 528] width 424 height 69
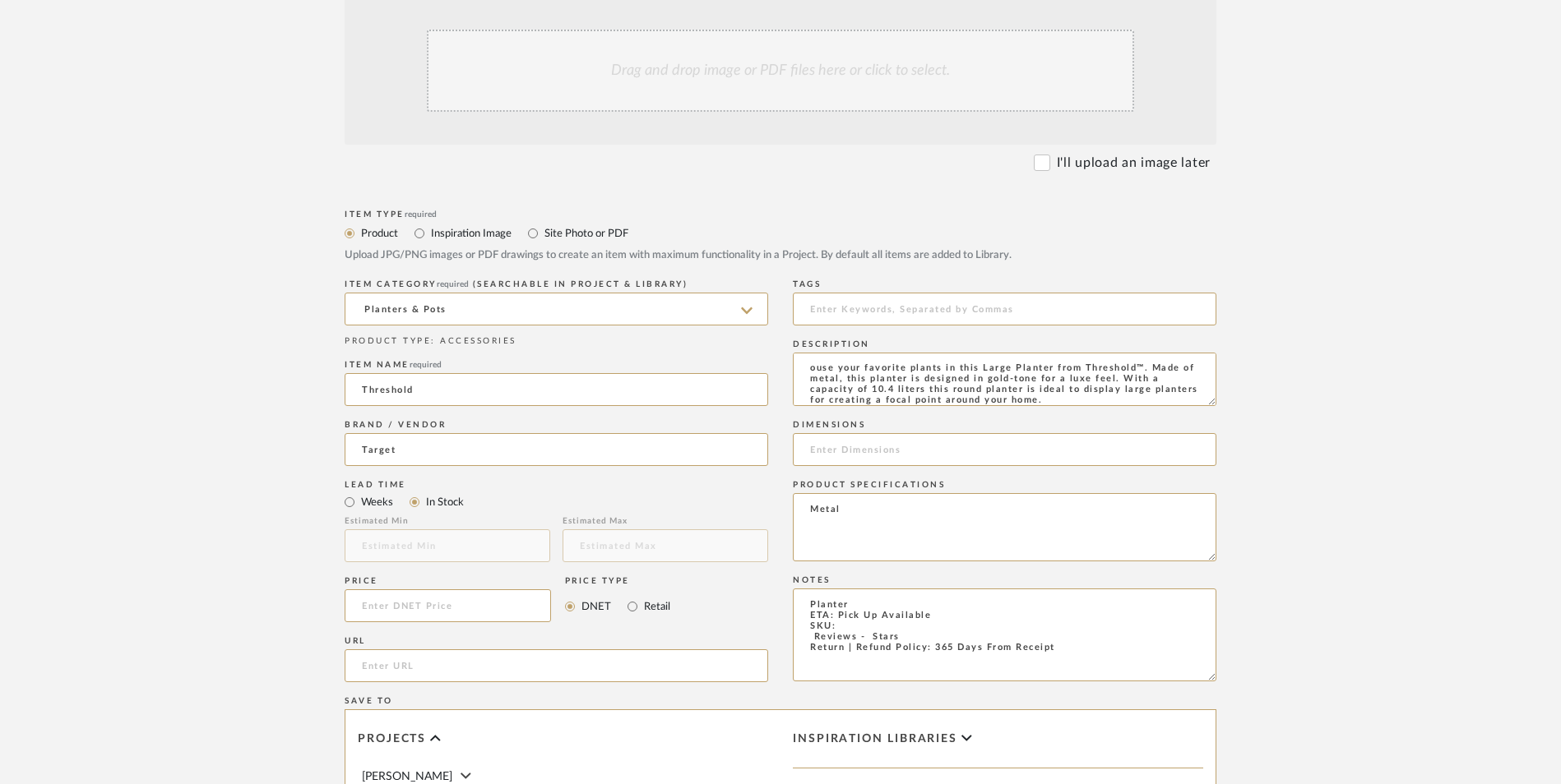
type textarea "Metal"
click at [888, 434] on input at bounding box center [1005, 450] width 424 height 33
paste input "9.25in H x 9.5in W x 9.5in D"
click at [845, 434] on input "9.25in H x 9.5in W x 9.5in D" at bounding box center [1005, 450] width 424 height 33
click at [890, 434] on input "9.25" H x 9.5in W x 9.5in D" at bounding box center [1005, 450] width 424 height 33
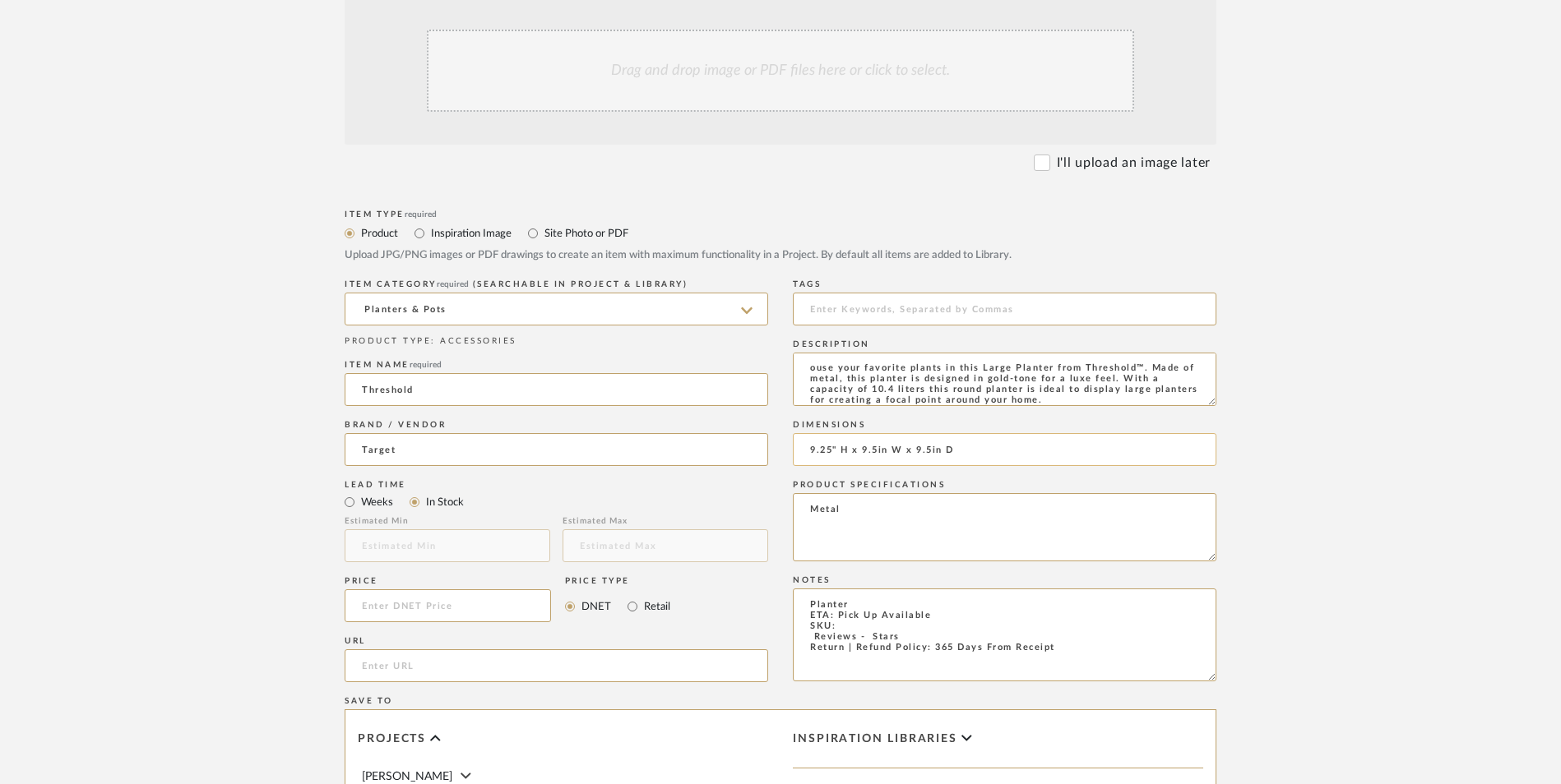
click at [895, 434] on input "9.25" H x 9.5in W x 9.5in D" at bounding box center [1005, 450] width 424 height 33
click at [941, 434] on input "9.25" H x 9.5" W x 9.5in D" at bounding box center [1005, 450] width 424 height 33
type input "9.25" H x 9.5" W x 9.5" D"
click at [845, 588] on textarea "Planter ETA: Pick Up Available SKU: Reviews - Stars Return | Refund Policy: 365…" at bounding box center [1005, 634] width 424 height 93
paste textarea "065-15-0578"
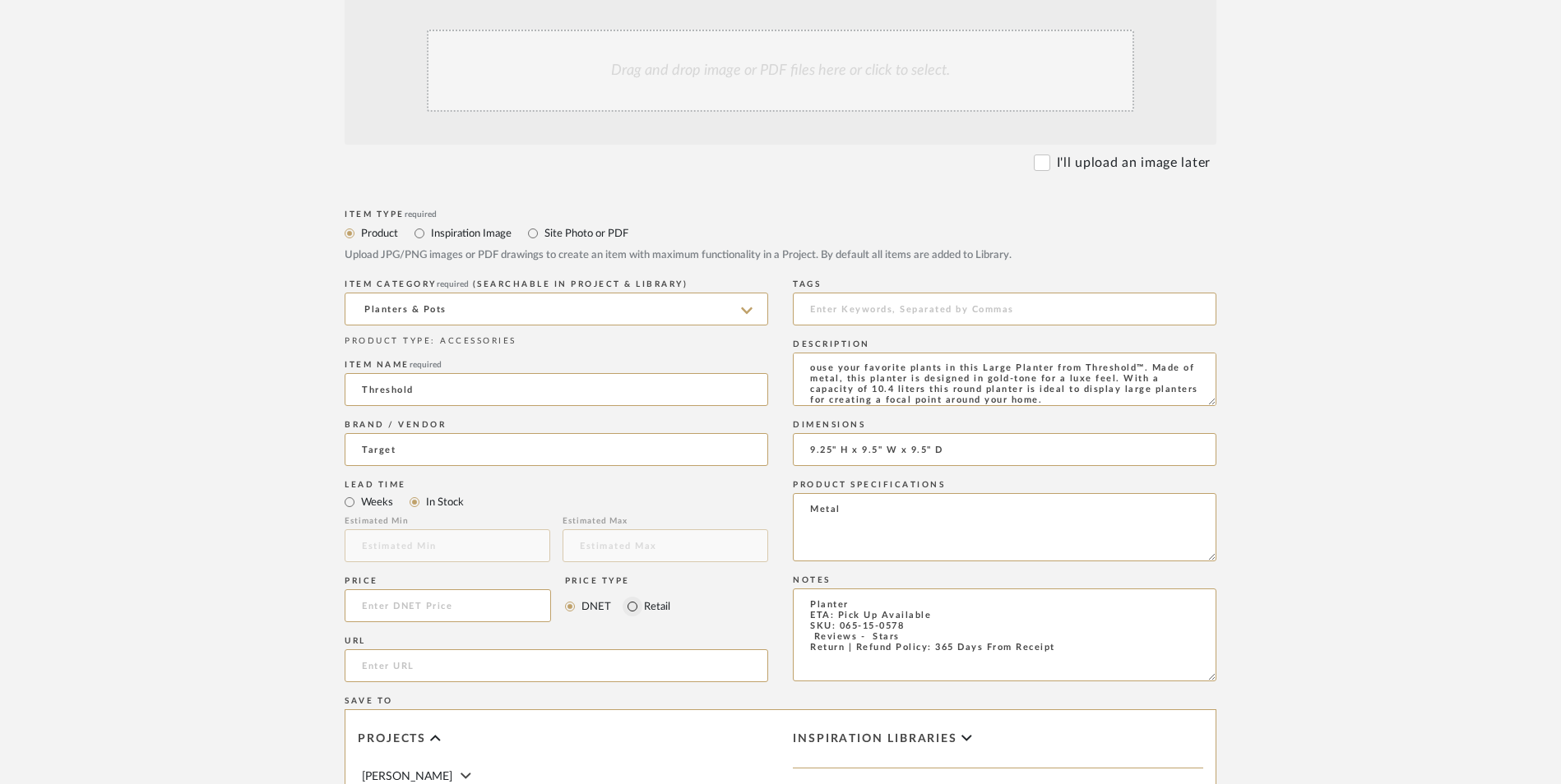
type textarea "Planter ETA: Pick Up Available SKU: 065-15-0578 Reviews - Stars Return | Refund…"
click at [635, 597] on input "Retail" at bounding box center [633, 607] width 20 height 20
radio input "true"
click at [804, 588] on textarea "Planter ETA: Pick Up Available SKU: 065-15-0578 Reviews - Stars Return | Refund…" at bounding box center [1005, 634] width 424 height 93
click at [943, 588] on textarea "Planter ETA: Pick Up Available SKU: 065-15-0578 6 Reviews - 4.3 Stars Return | …" at bounding box center [1005, 634] width 424 height 93
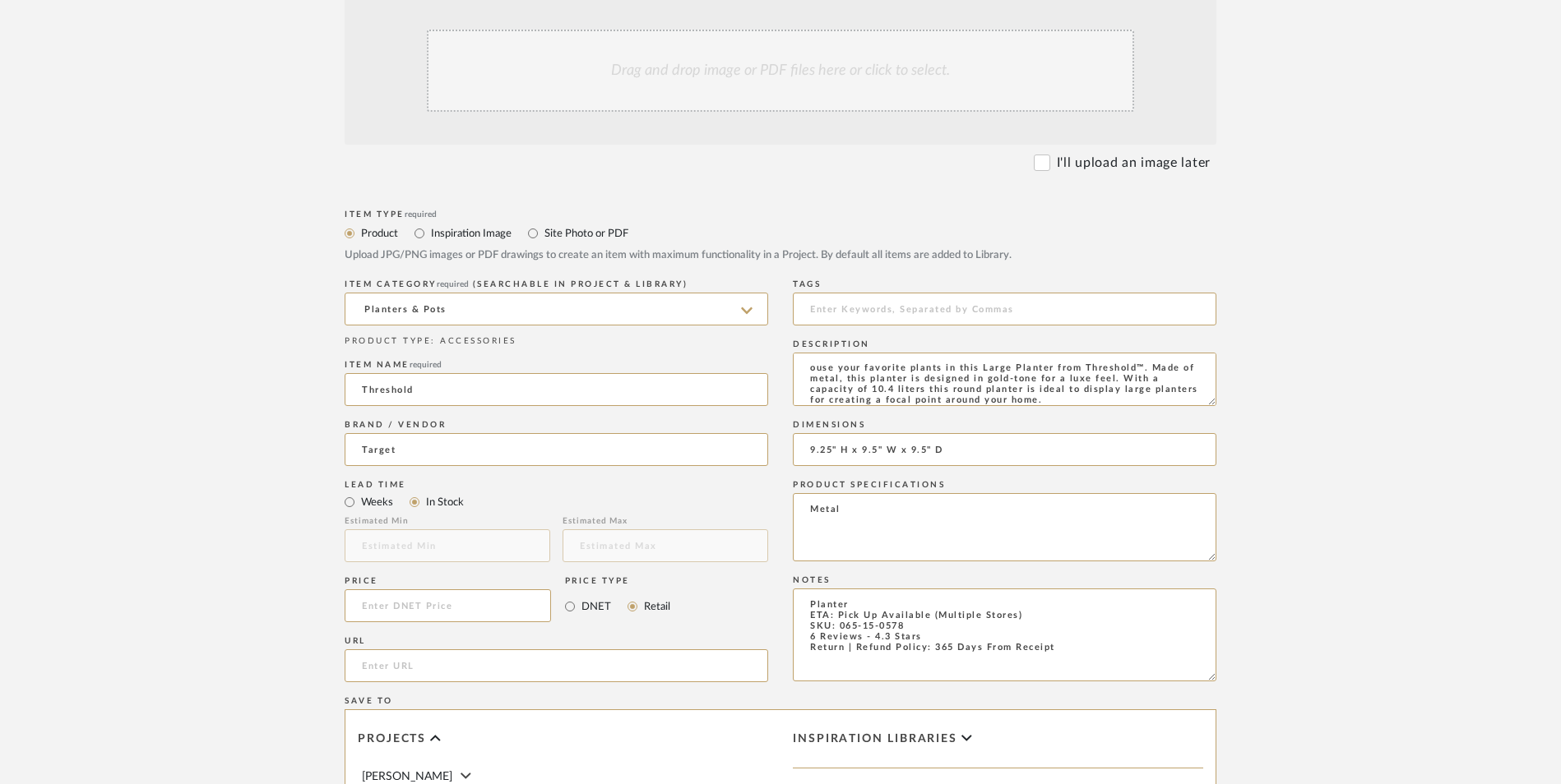
type textarea "Planter ETA: Pick Up Available (Multiple Stores) SKU: 065-15-0578 6 Reviews - 4…"
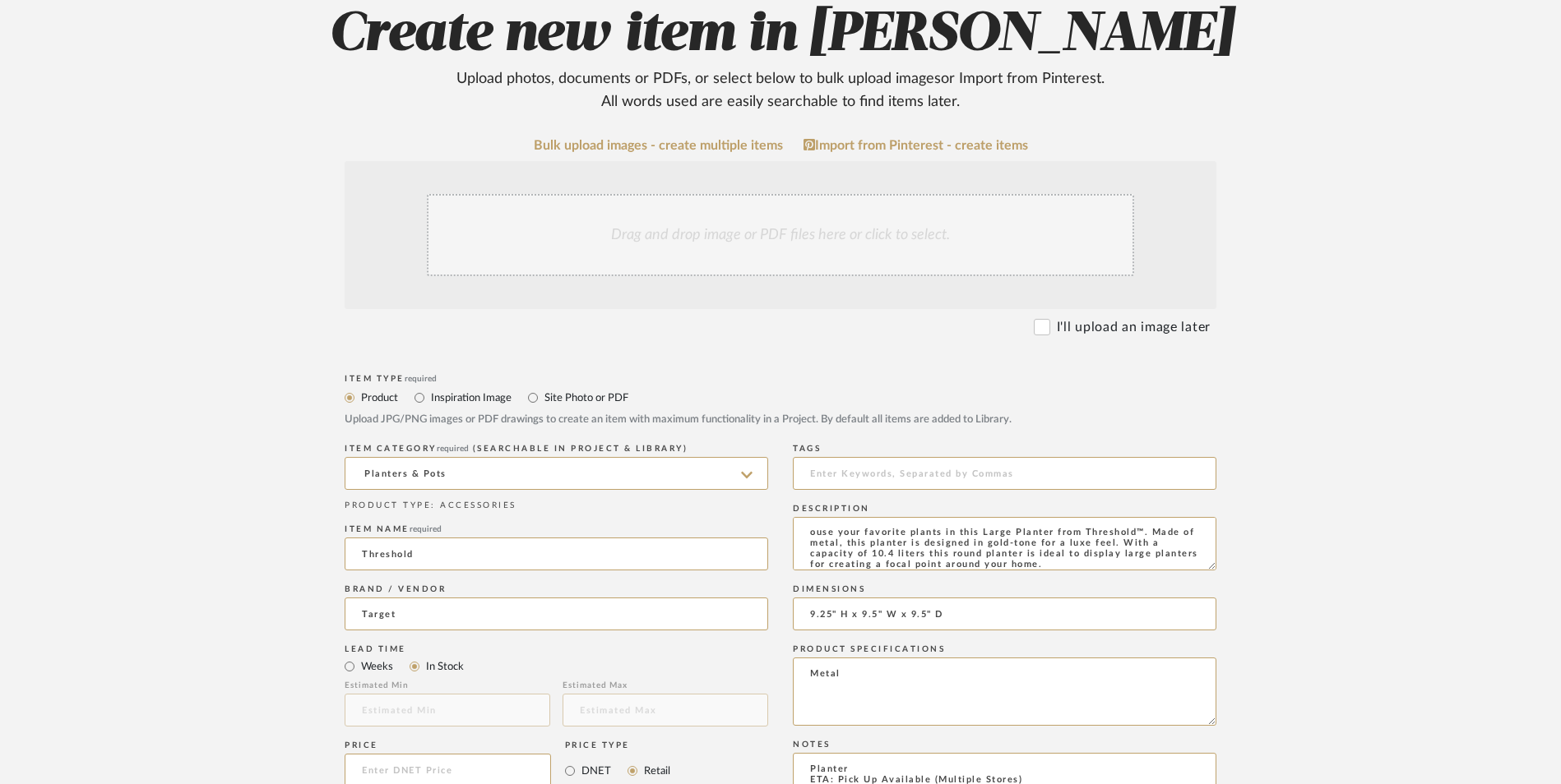
click at [704, 194] on div "Drag and drop image or PDF files here or click to select." at bounding box center [780, 235] width 707 height 82
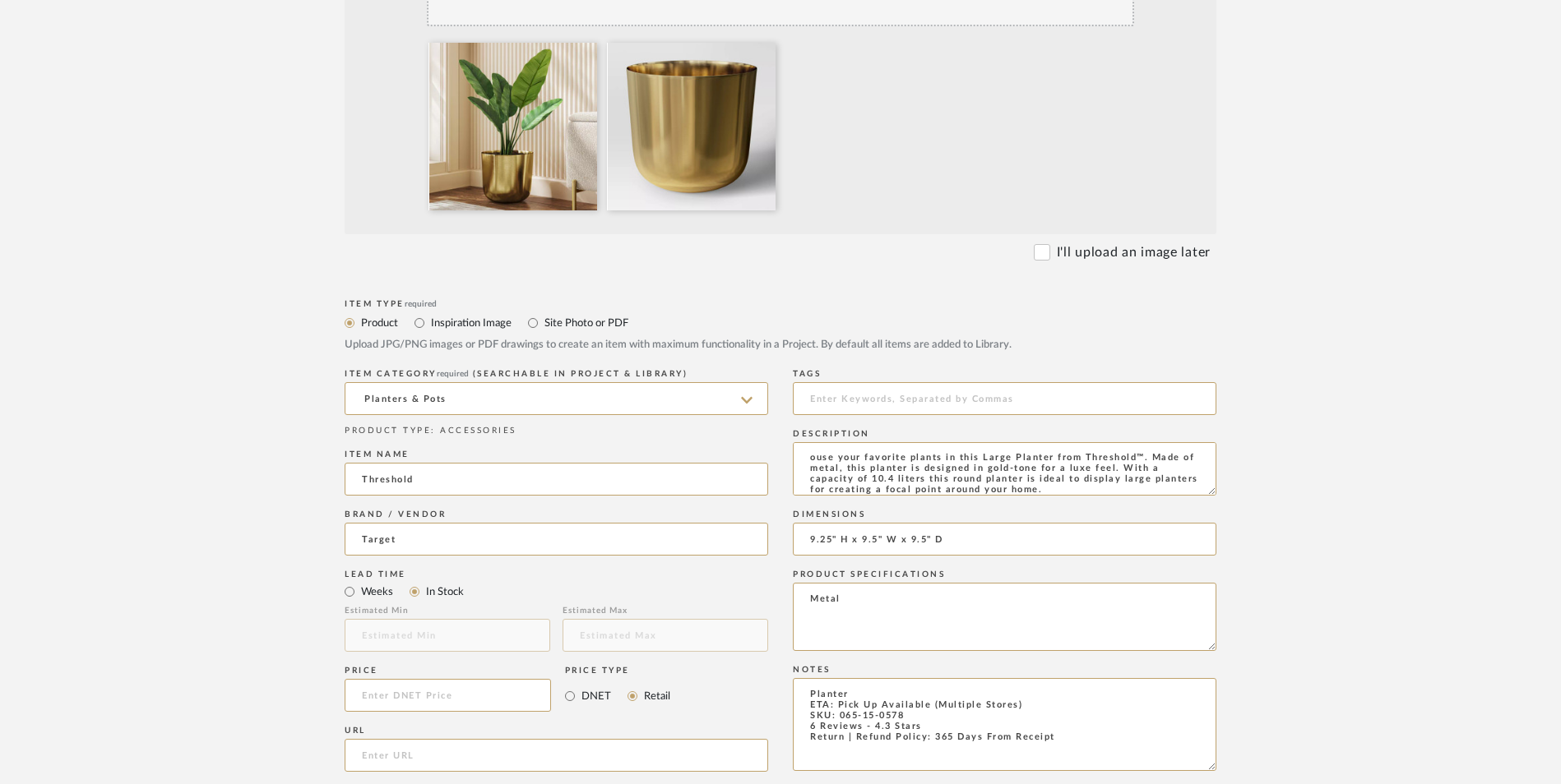
scroll to position [658, 0]
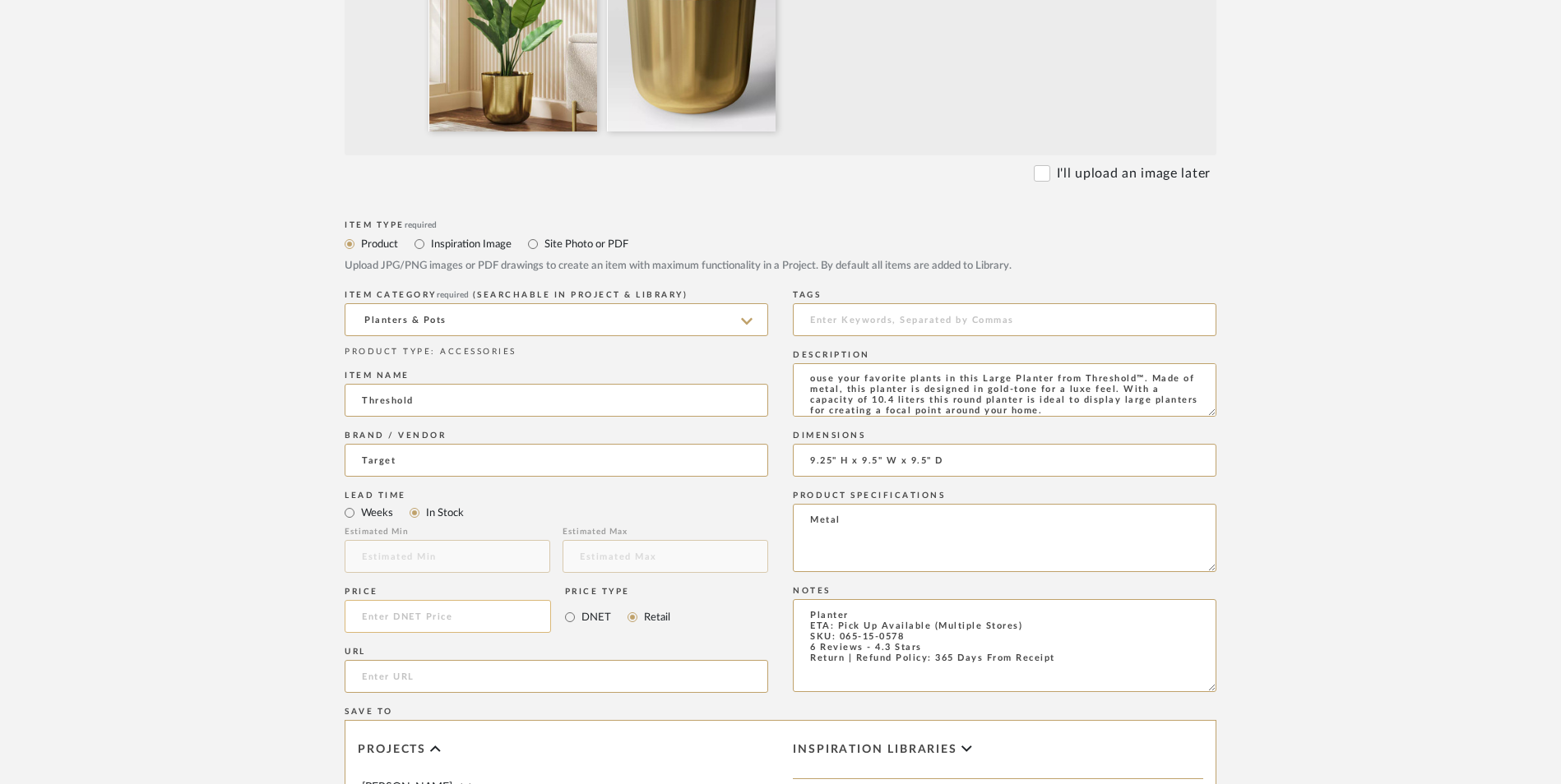
click at [452, 600] on input at bounding box center [448, 617] width 207 height 33
type input "$25.00"
drag, startPoint x: 111, startPoint y: 532, endPoint x: 375, endPoint y: 575, distance: 267.5
click at [111, 532] on upload-items "Create new item in LaMarion Patterson Upload photos, documents or PDFs, or sele…" at bounding box center [780, 405] width 1561 height 1625
click at [415, 660] on input "url" at bounding box center [556, 676] width 424 height 33
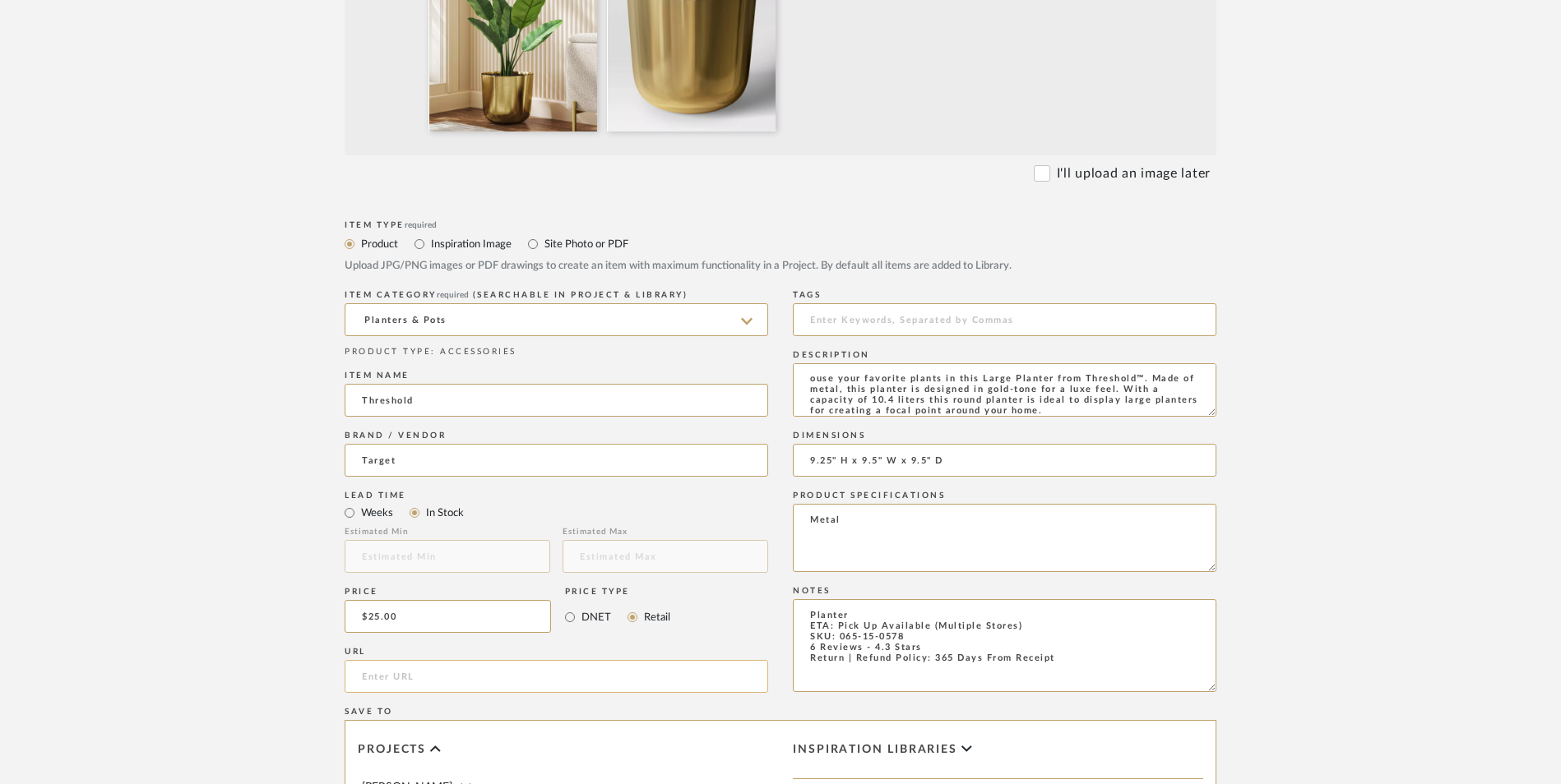
paste input "https://www.target.com/p/large-brass-planter---threshold---no-aasa/-/A-91941459"
type input "https://www.target.com/p/large-brass-planter---threshold---no-aasa/-/A-91941459"
click at [183, 466] on upload-items "Create new item in LaMarion Patterson Upload photos, documents or PDFs, or sele…" at bounding box center [780, 405] width 1561 height 1625
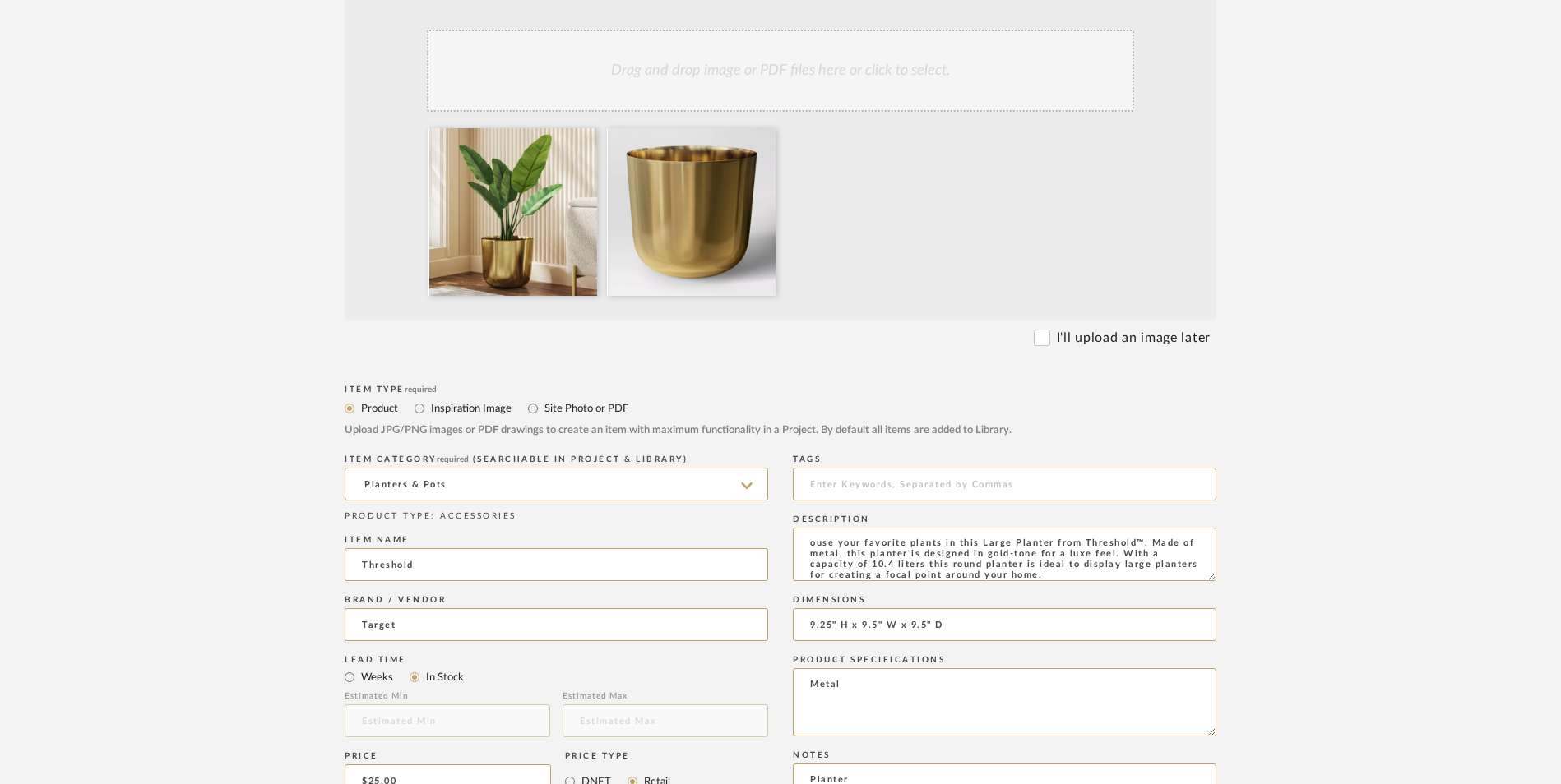
scroll to position [1035, 0]
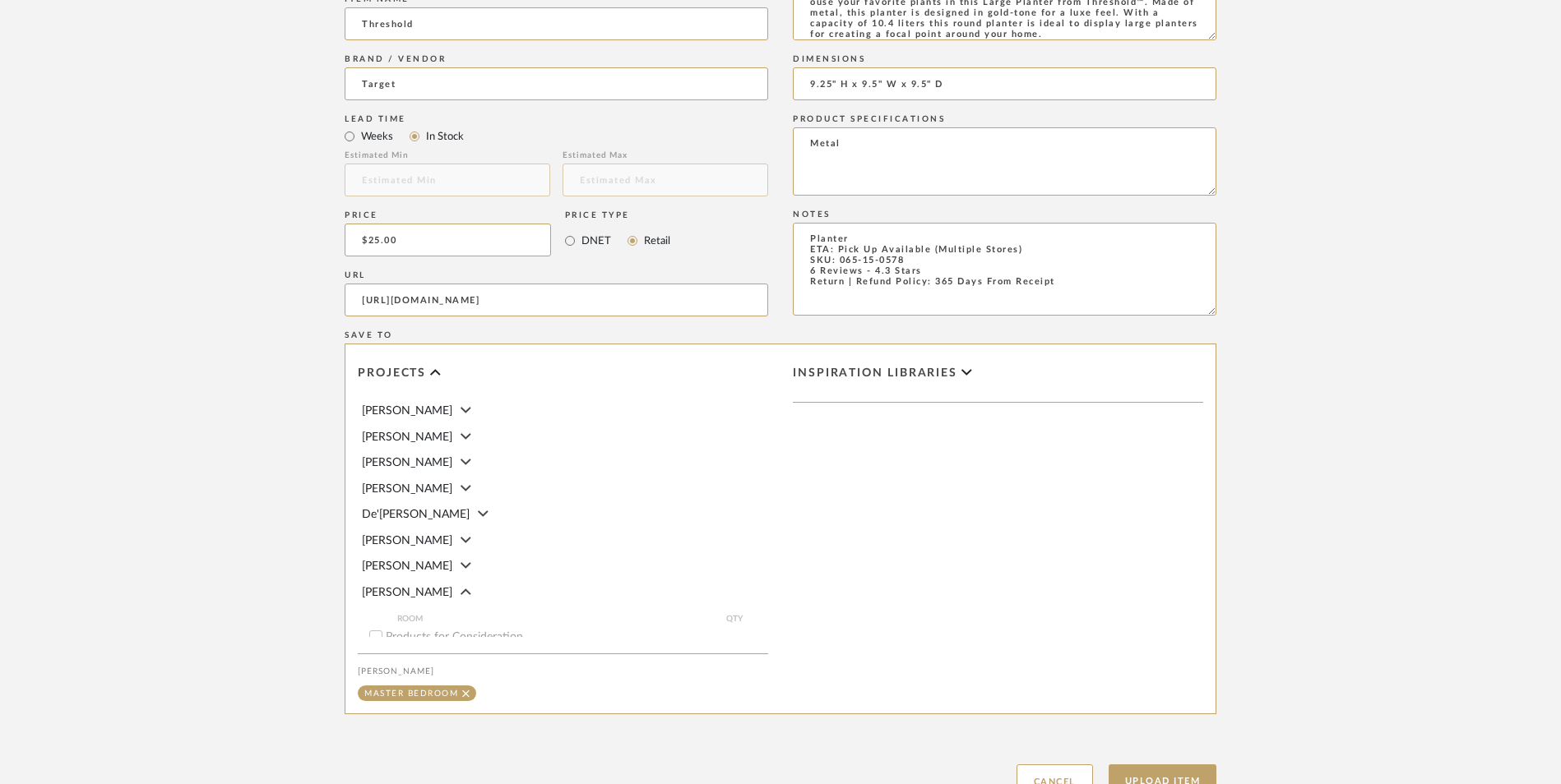
drag, startPoint x: 1173, startPoint y: 649, endPoint x: 1181, endPoint y: 422, distance: 227.1
click at [1173, 764] on button "Upload Item" at bounding box center [1162, 781] width 109 height 33
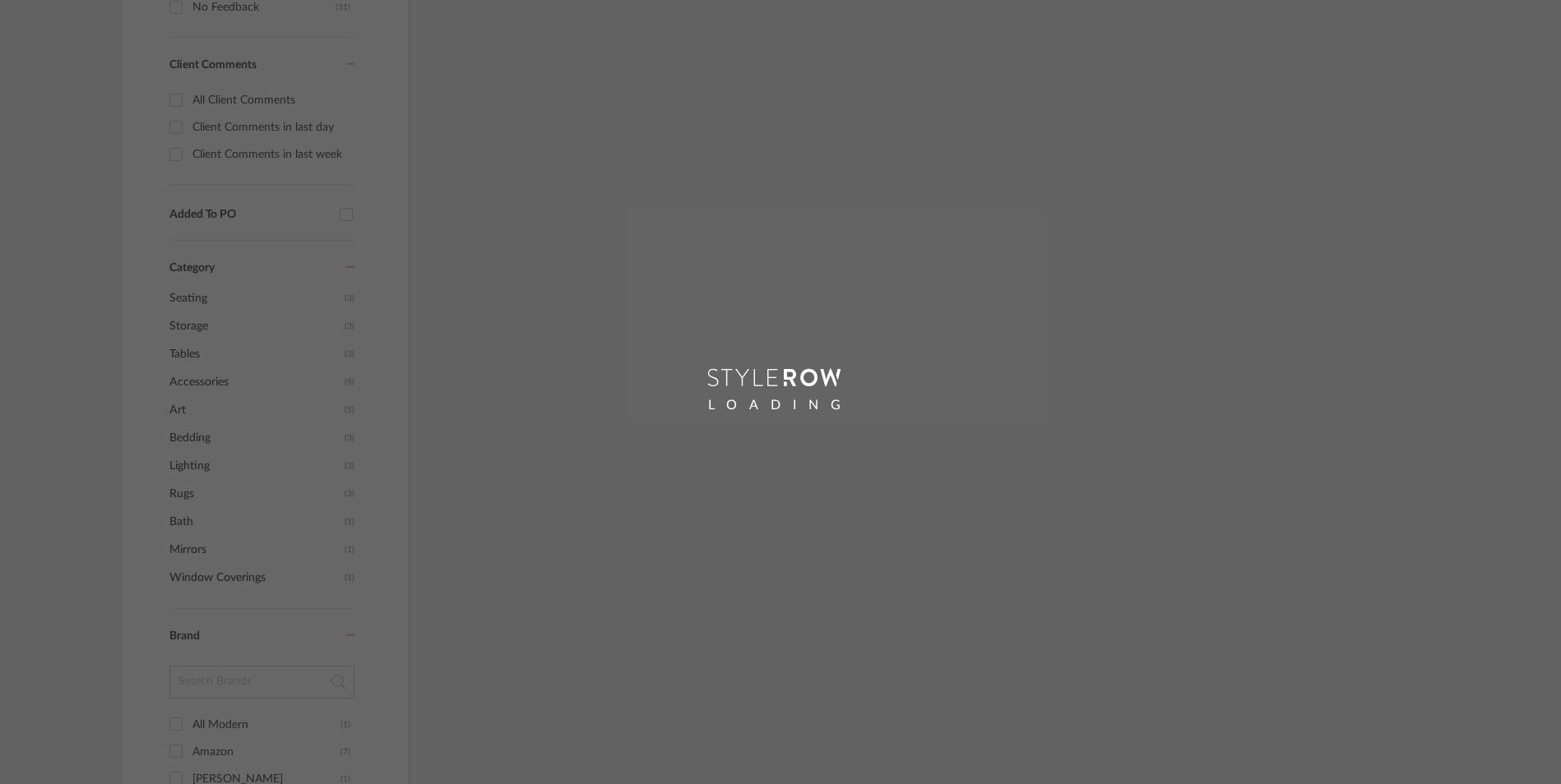
scroll to position [796, 0]
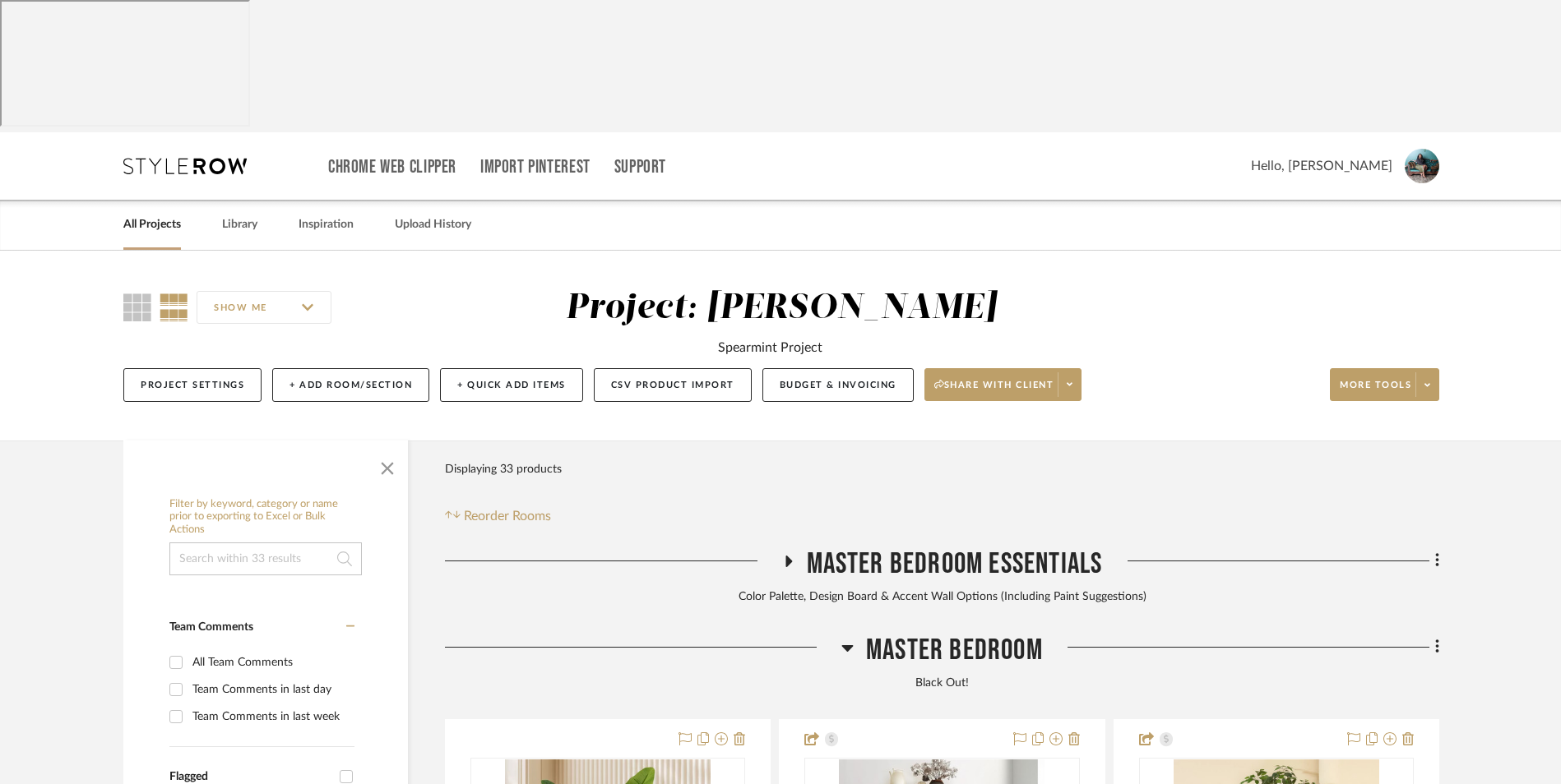
scroll to position [500, 0]
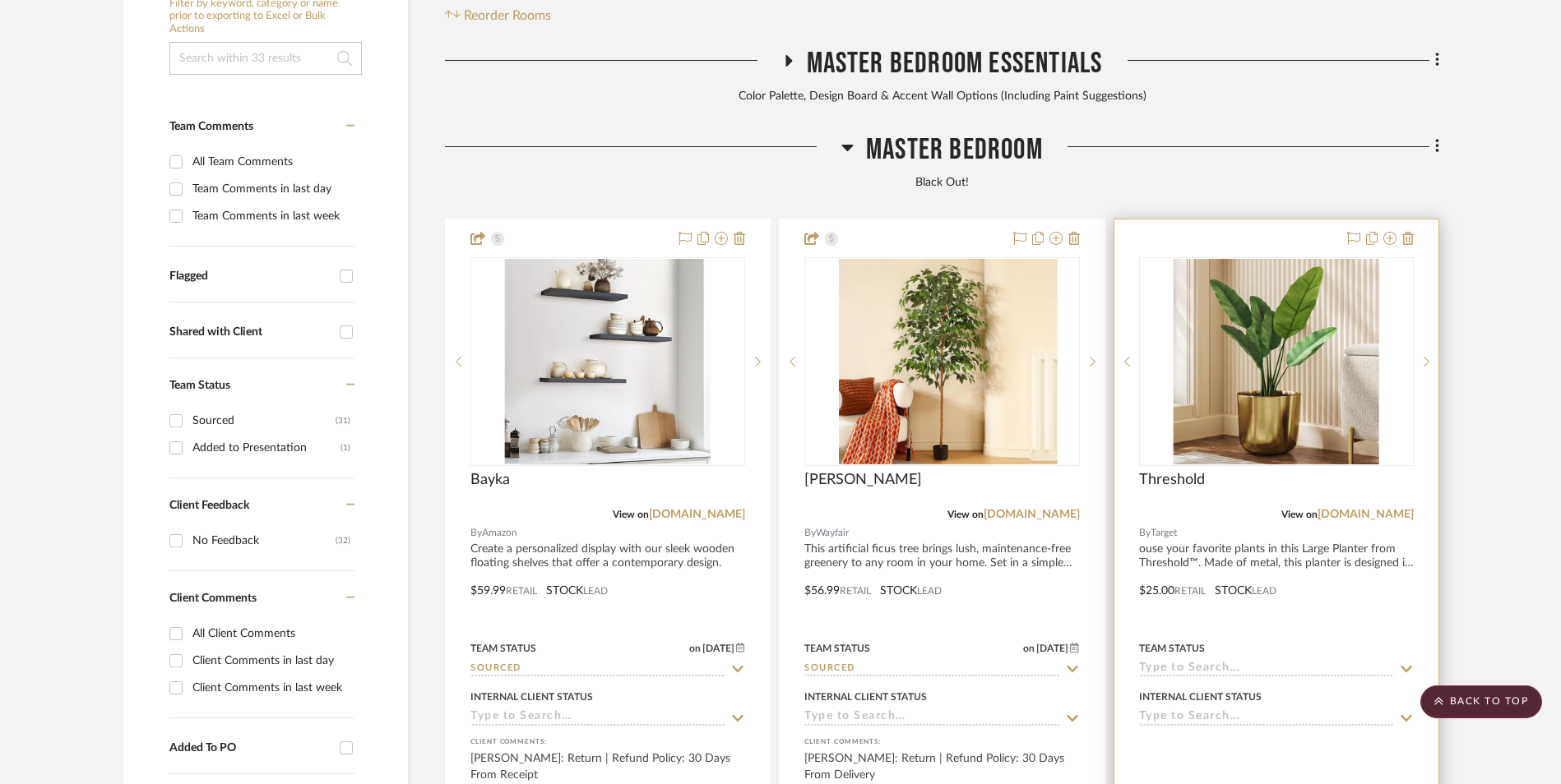
click at [1225, 259] on img "0" at bounding box center [1276, 362] width 206 height 206
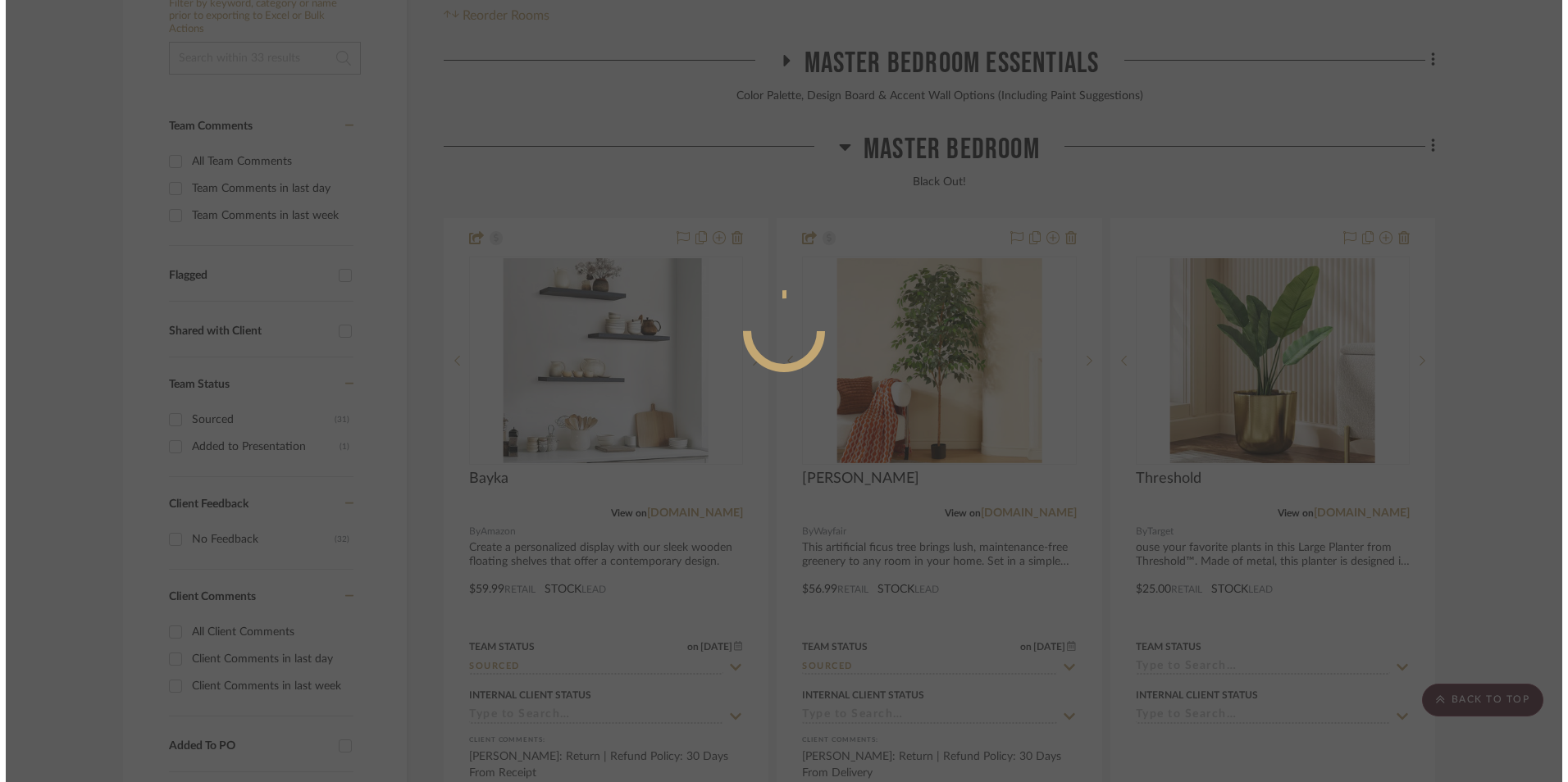
scroll to position [0, 0]
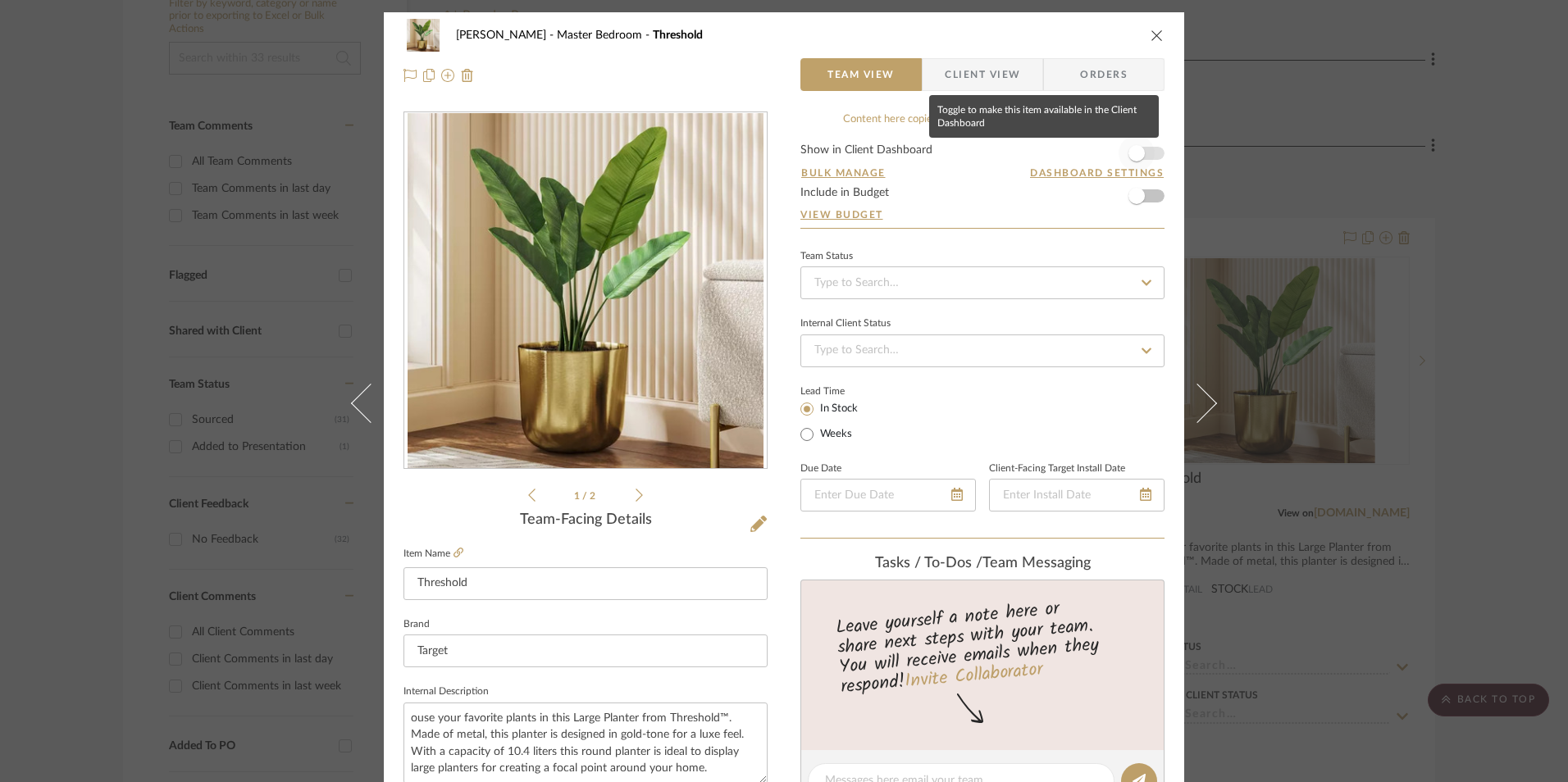
click at [1134, 149] on span "button" at bounding box center [1136, 153] width 17 height 17
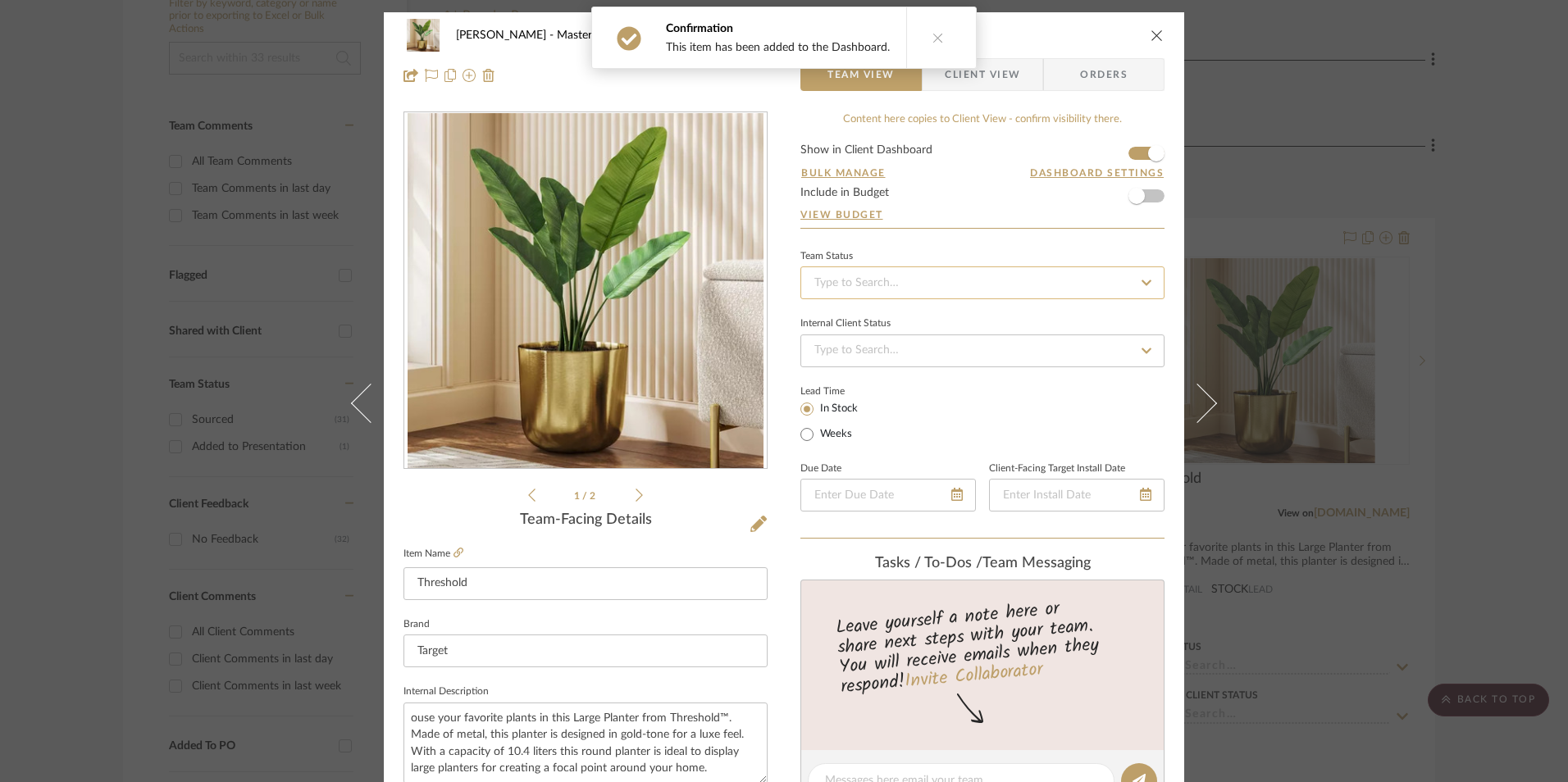
click at [955, 284] on input at bounding box center [982, 283] width 364 height 33
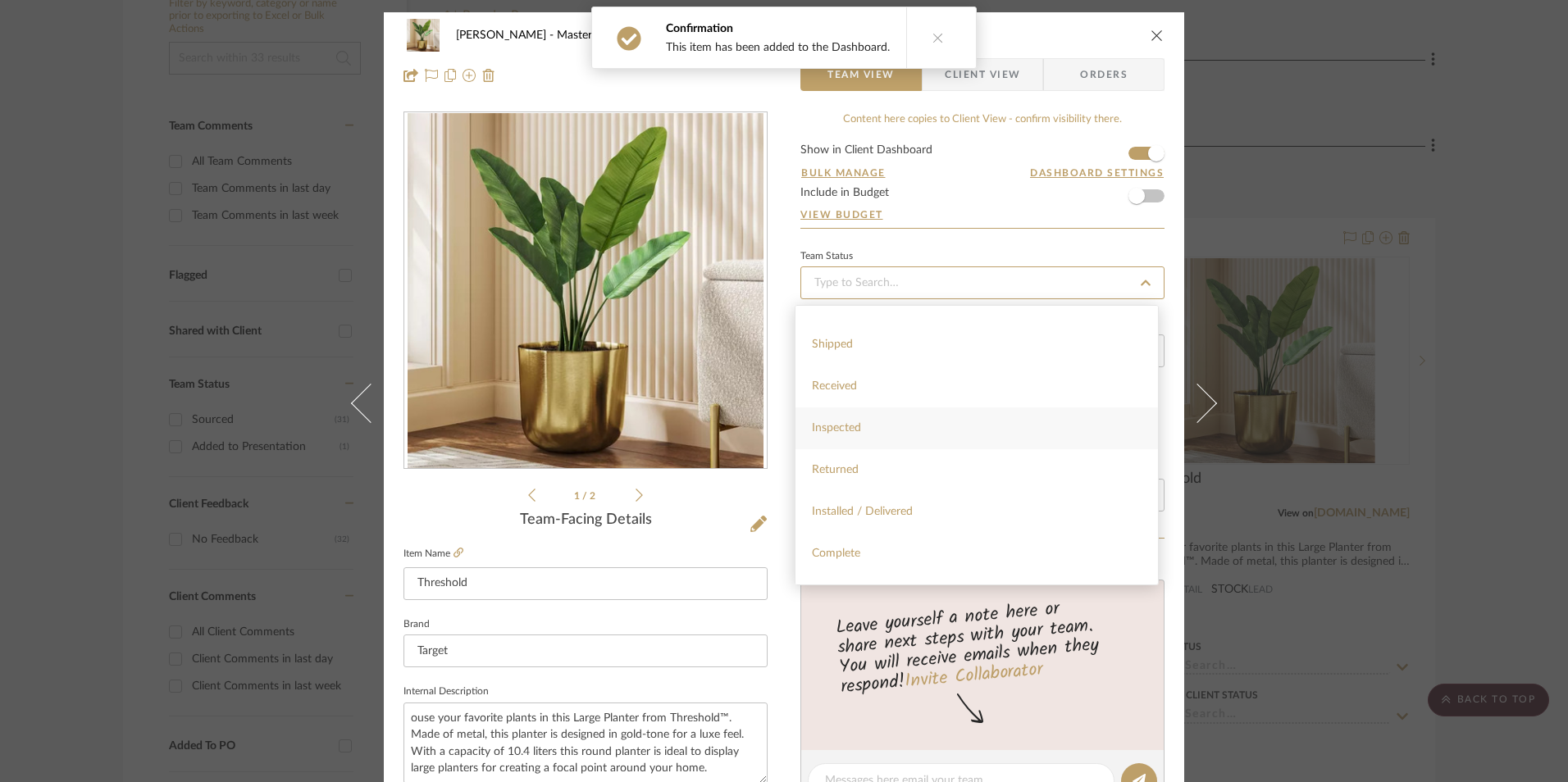
scroll to position [328, 0]
click at [876, 547] on div "Sourced" at bounding box center [976, 542] width 362 height 42
type input "[DATE]"
type input "Sourced"
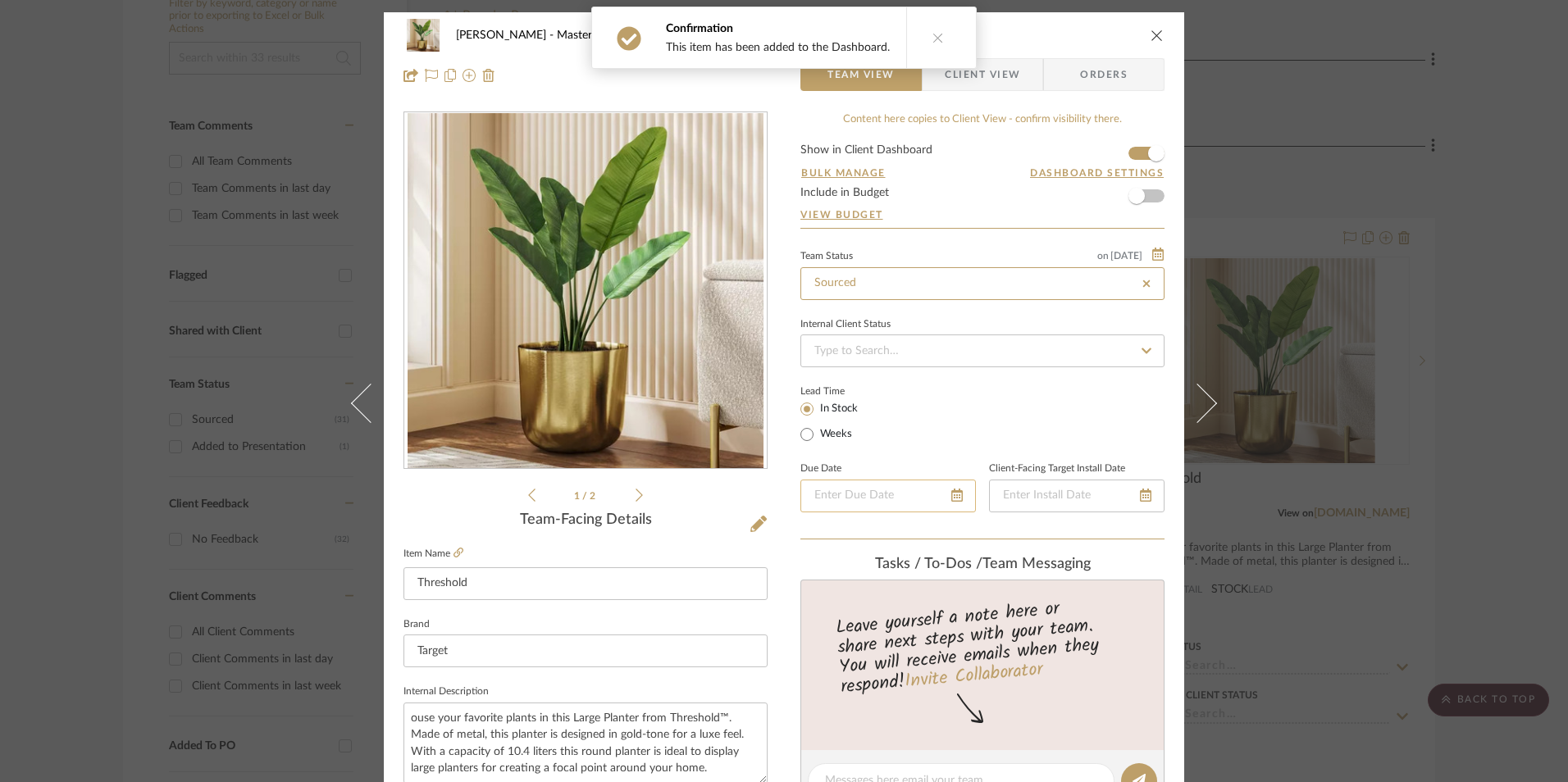
type input "[DATE]"
type input "Sourced"
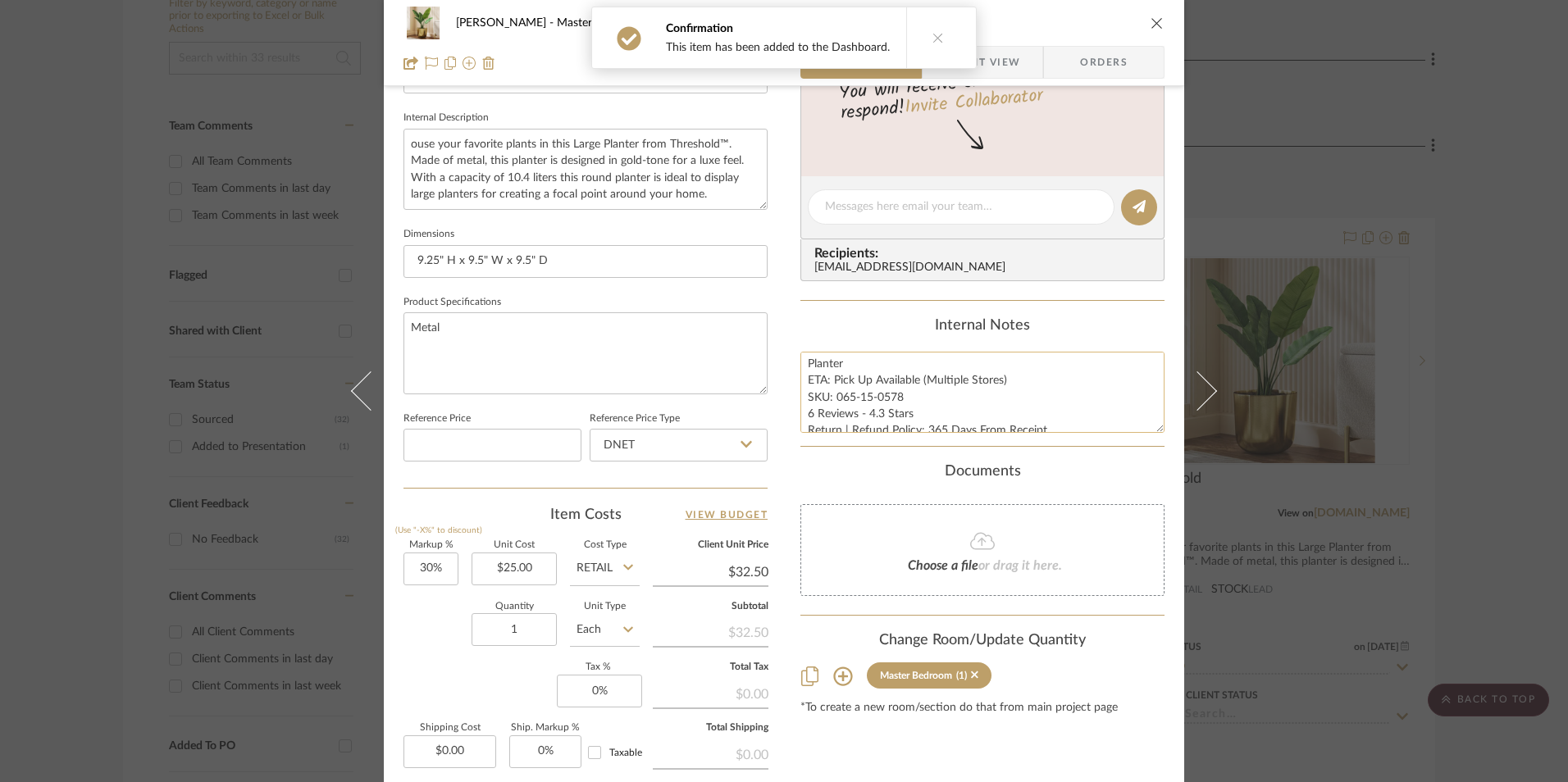
scroll to position [0, 0]
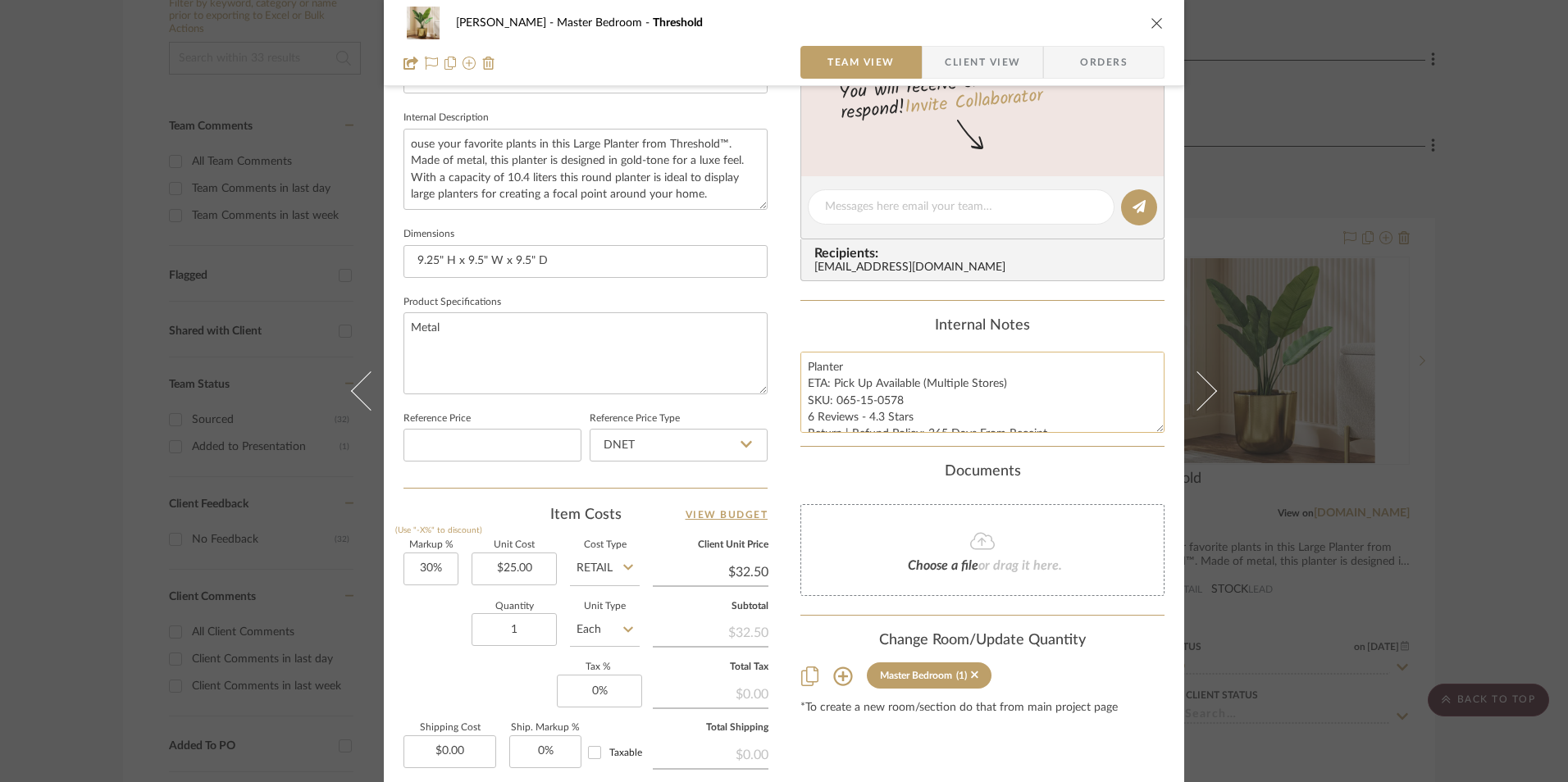
click at [887, 400] on textarea "Planter ETA: Pick Up Available (Multiple Stores) SKU: 065-15-0578 6 Reviews - 4…" at bounding box center [982, 391] width 364 height 81
drag, startPoint x: 898, startPoint y: 400, endPoint x: 832, endPoint y: 401, distance: 66.0
click at [832, 401] on textarea "Planter ETA: Pick Up Available (Multiple Stores) SKU: 065-15-0578 6 Reviews - 4…" at bounding box center [982, 391] width 364 height 81
click at [626, 439] on input "DNET" at bounding box center [679, 445] width 178 height 33
click at [622, 514] on div "Retail" at bounding box center [685, 528] width 202 height 42
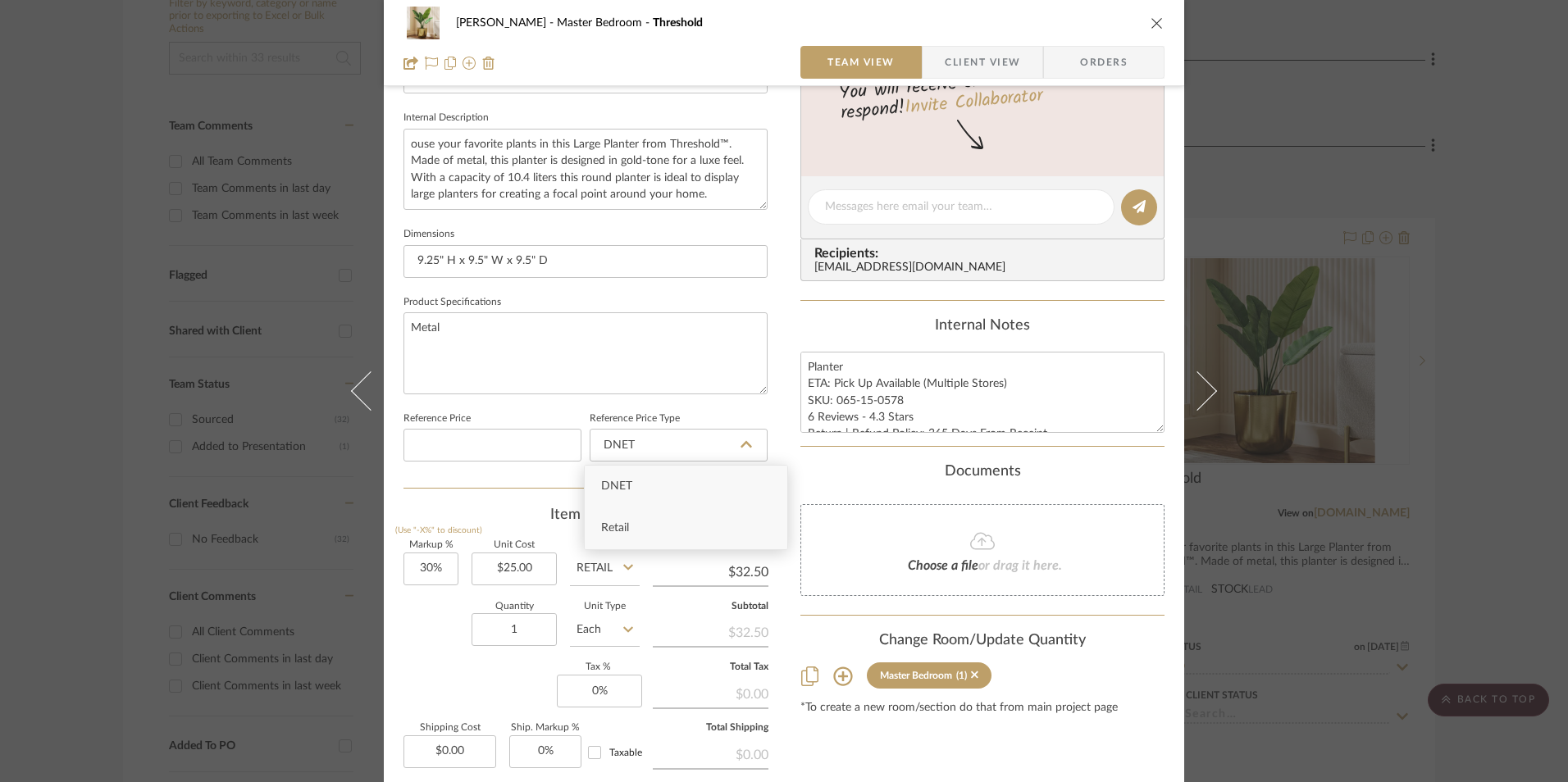
type input "Retail"
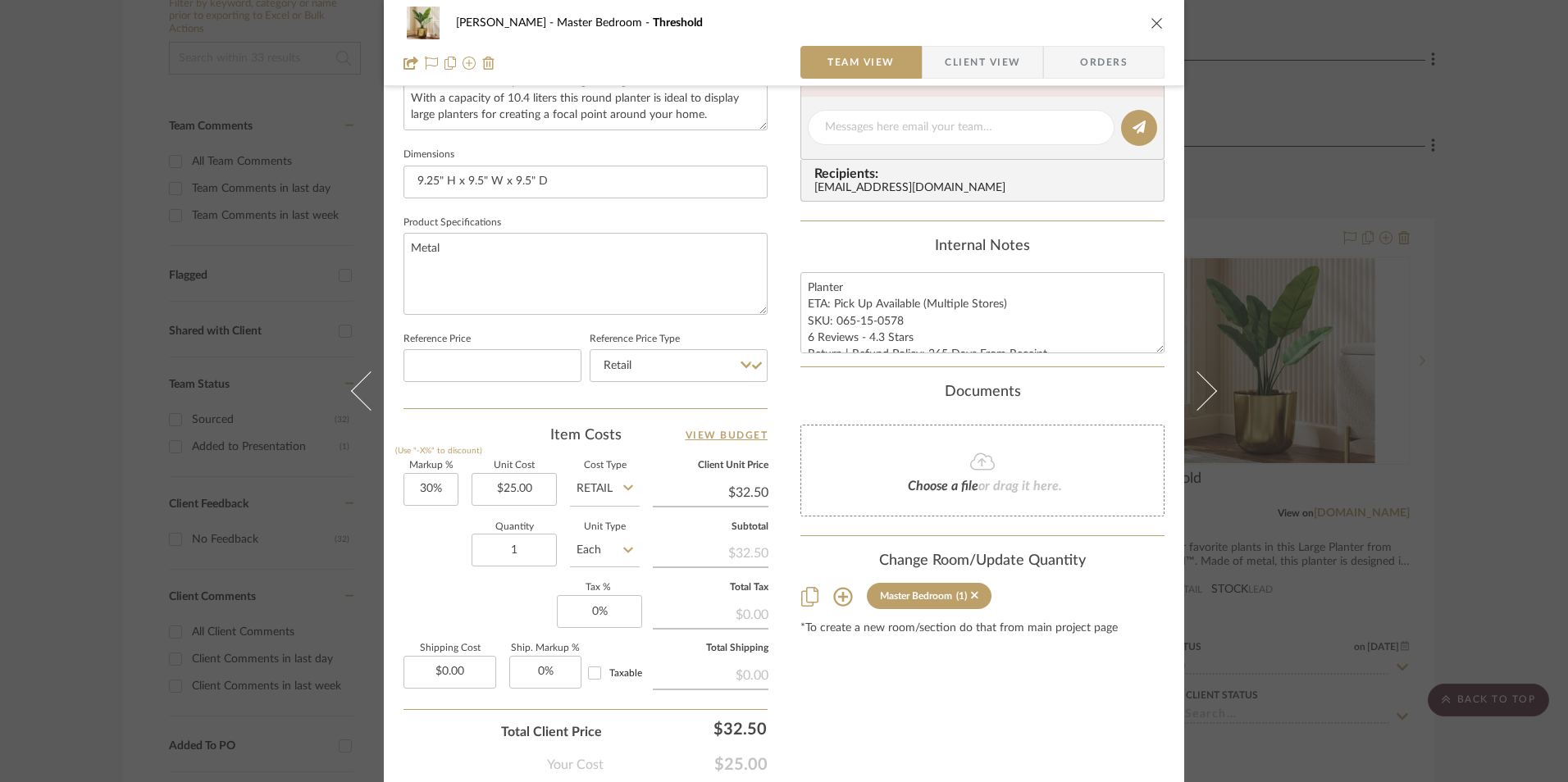
scroll to position [745, 0]
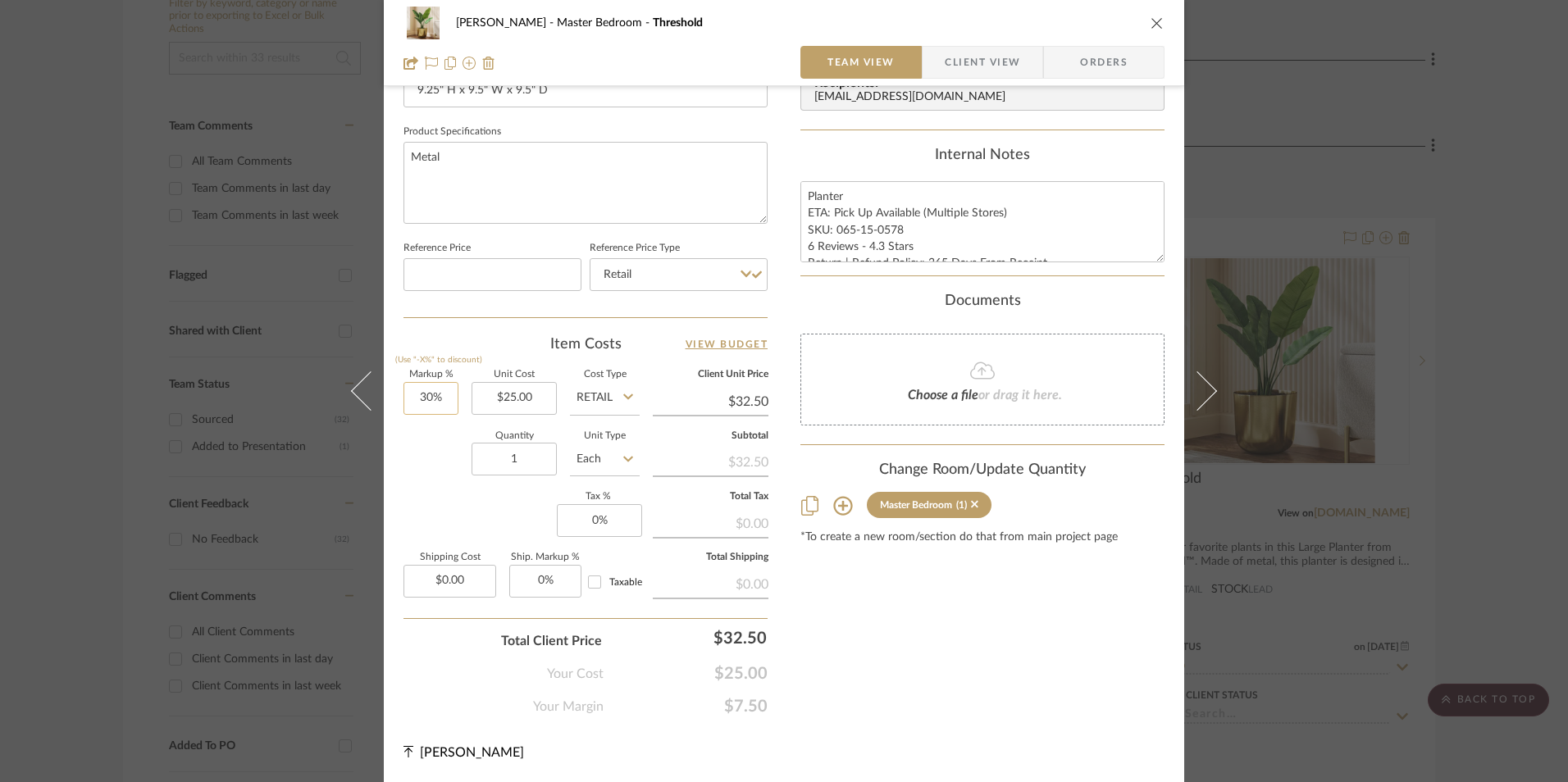
type input "30"
click at [437, 406] on input "30" at bounding box center [431, 398] width 55 height 33
drag, startPoint x: 420, startPoint y: 519, endPoint x: 520, endPoint y: 517, distance: 100.0
click at [427, 516] on div "Markup % (Use "-X%" to discount) Unit Cost $25.00 Cost Type Retail Client Unit …" at bounding box center [585, 490] width 364 height 239
type input "0%"
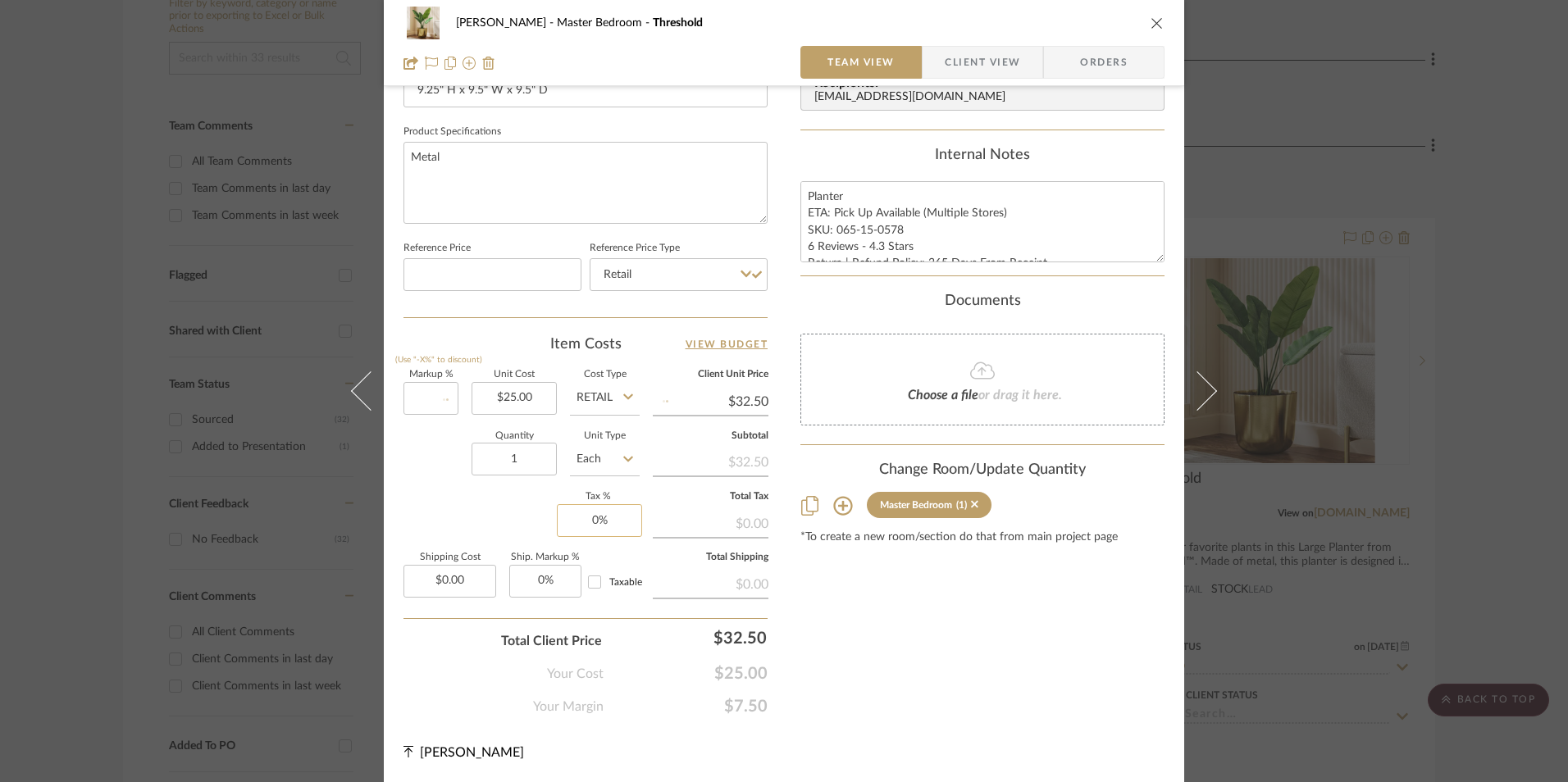
type input "$25.00"
click at [611, 526] on input "0" at bounding box center [598, 521] width 85 height 33
type input "8.25%"
click at [958, 633] on div "Content here copies to Client View - confirm visibility there. Show in Client D…" at bounding box center [982, 42] width 364 height 1349
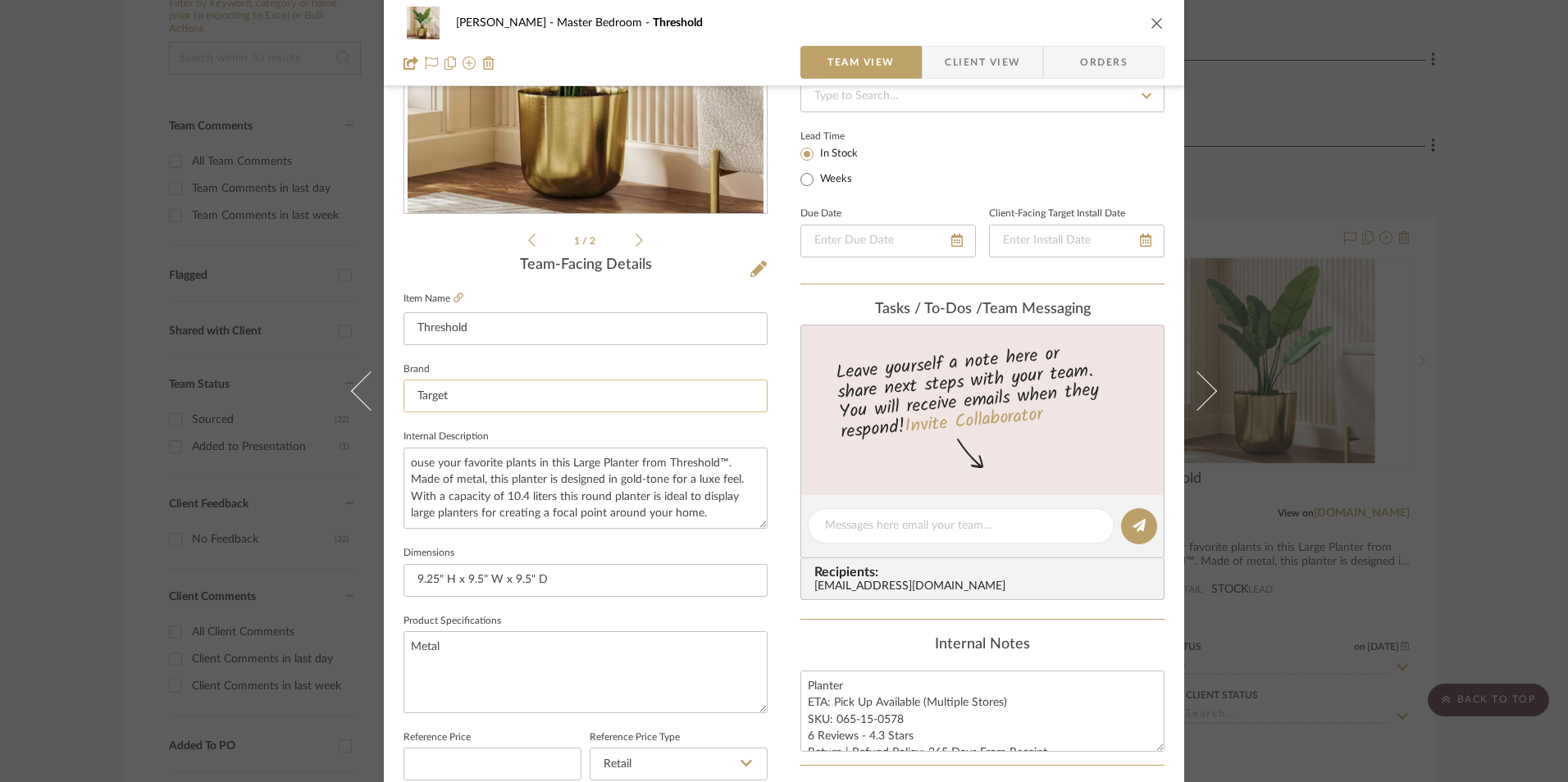
scroll to position [253, 0]
click at [754, 274] on icon at bounding box center [758, 271] width 17 height 17
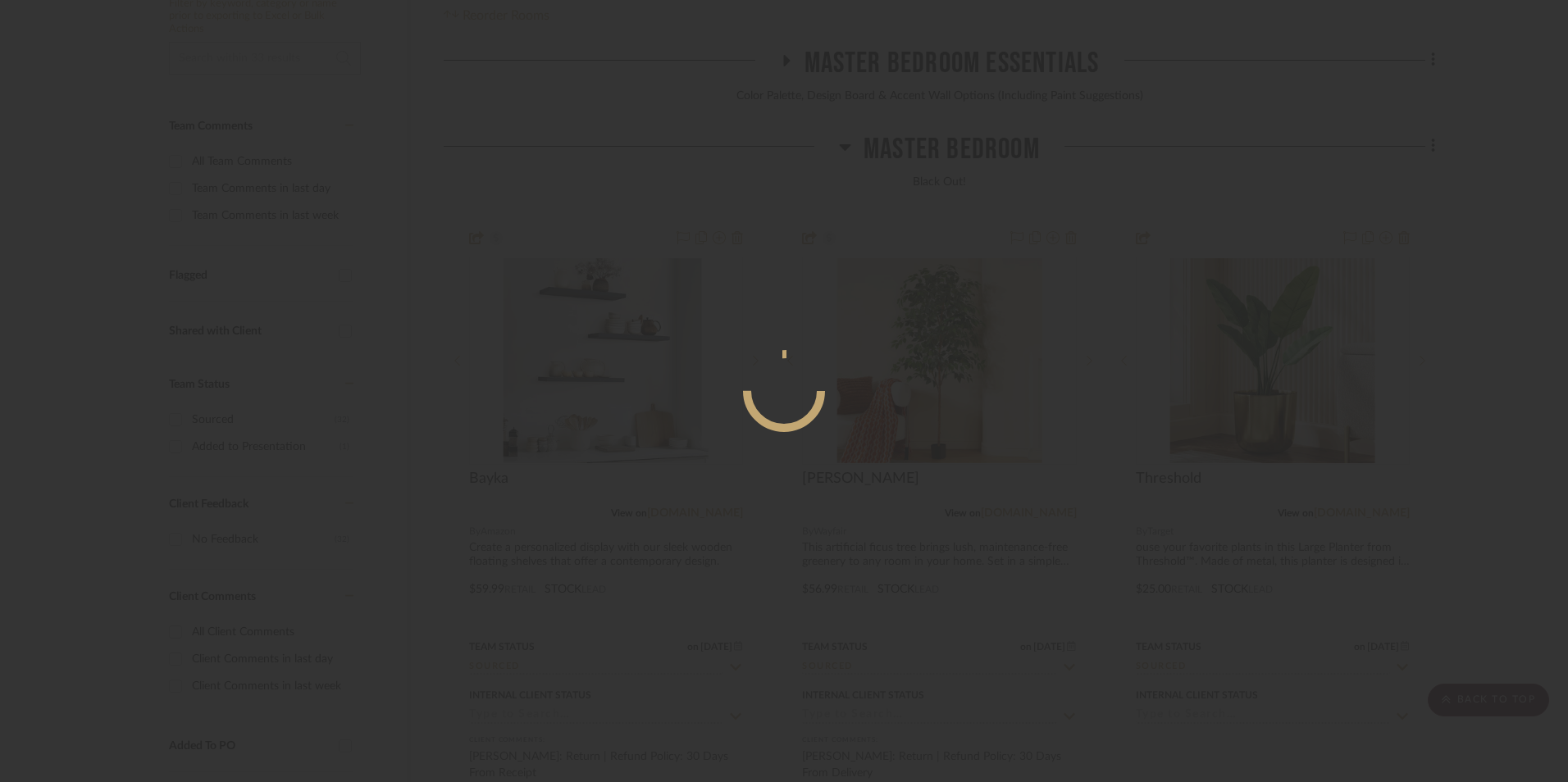
scroll to position [0, 0]
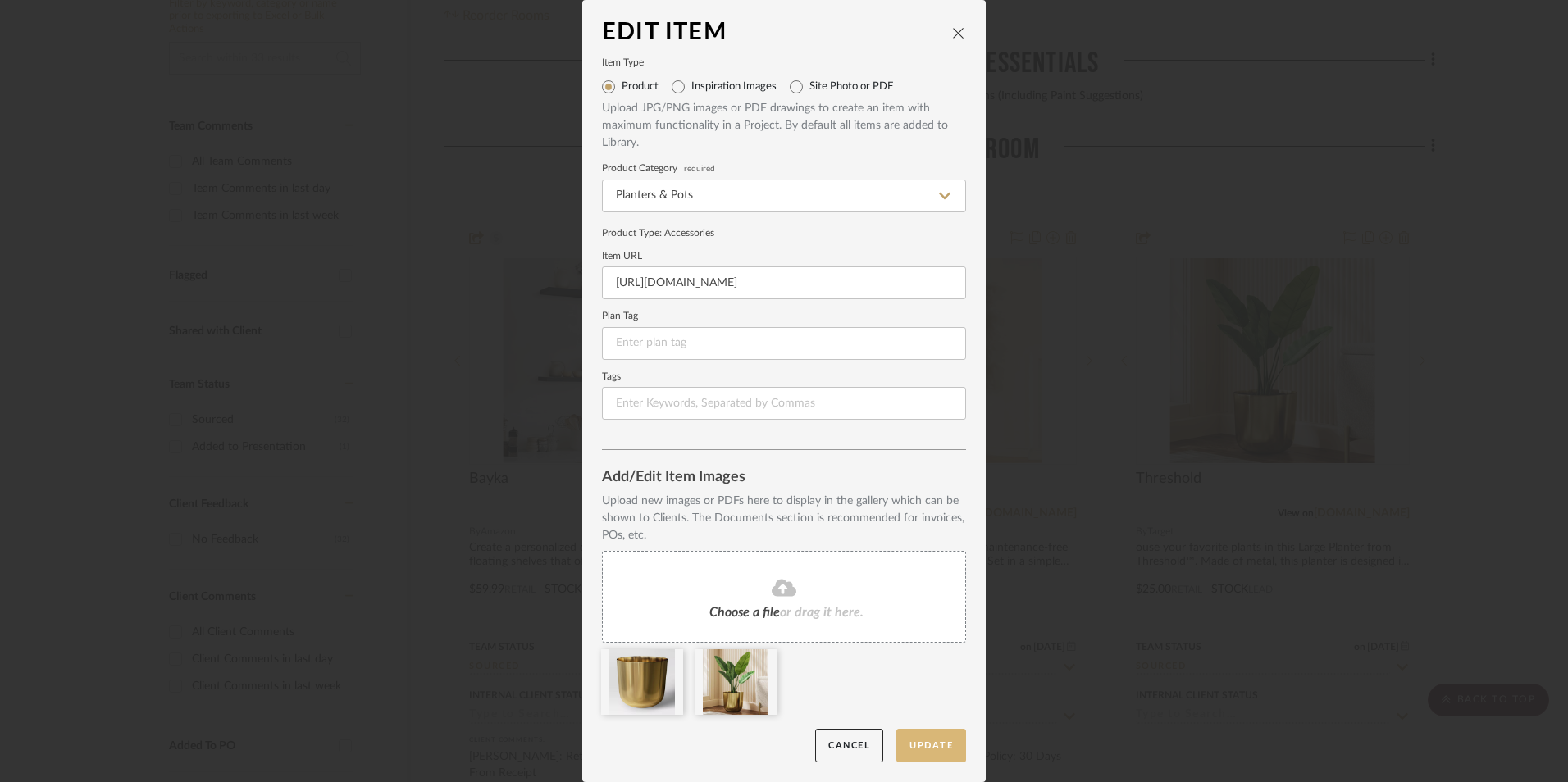
click at [928, 761] on button "Update" at bounding box center [930, 746] width 69 height 33
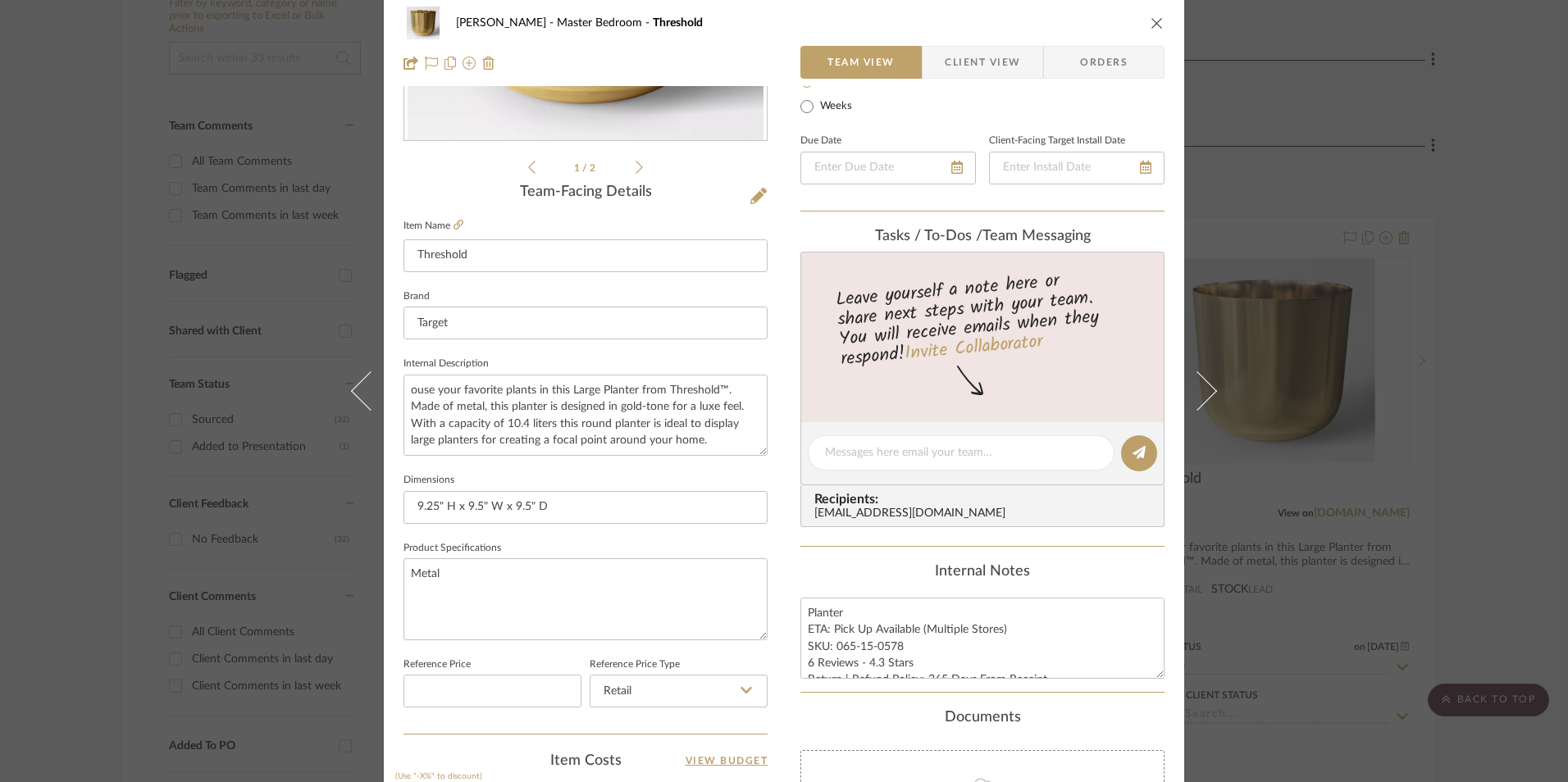
click at [1105, 69] on span "Orders" at bounding box center [1104, 62] width 84 height 33
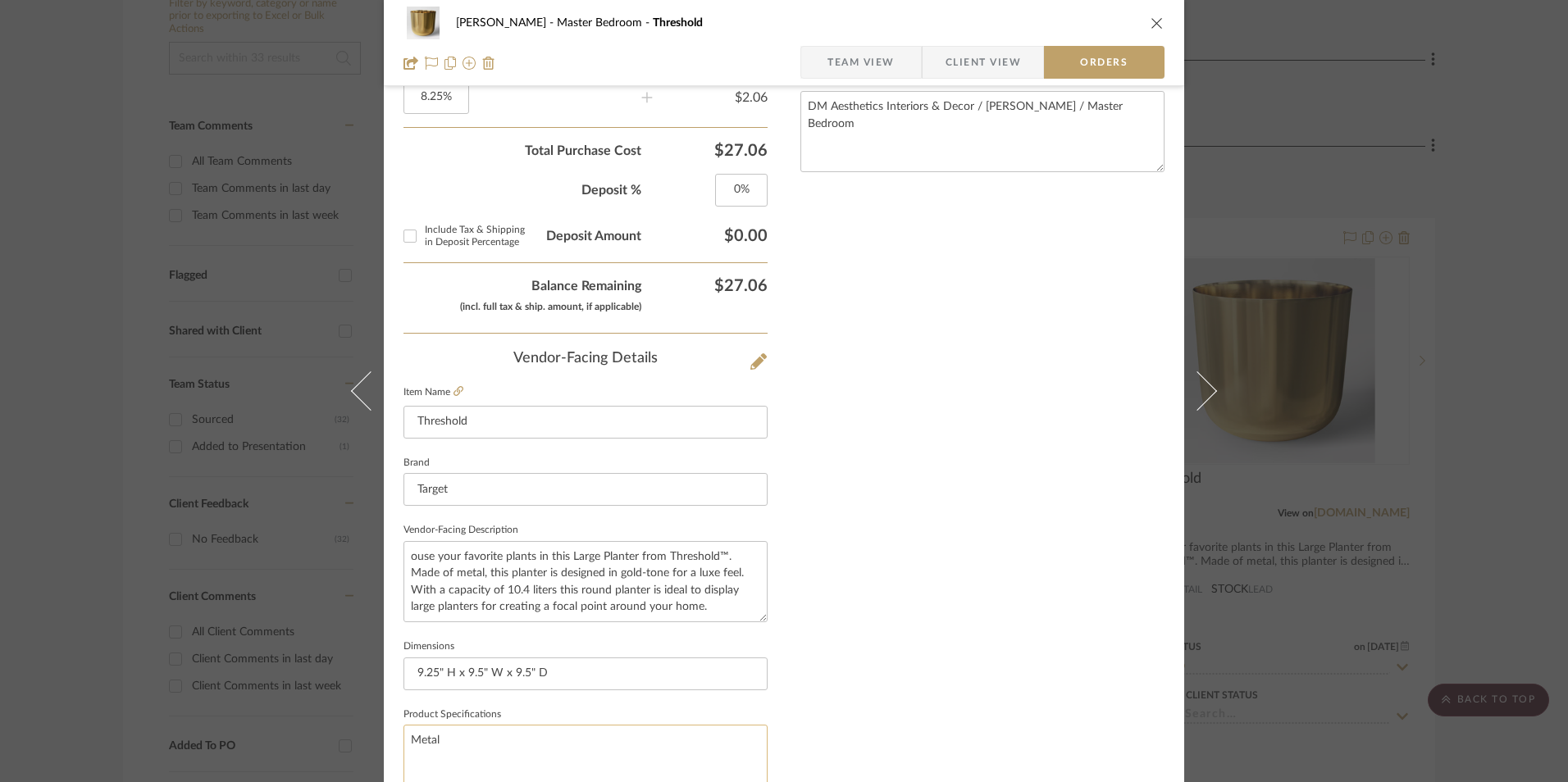
scroll to position [962, 0]
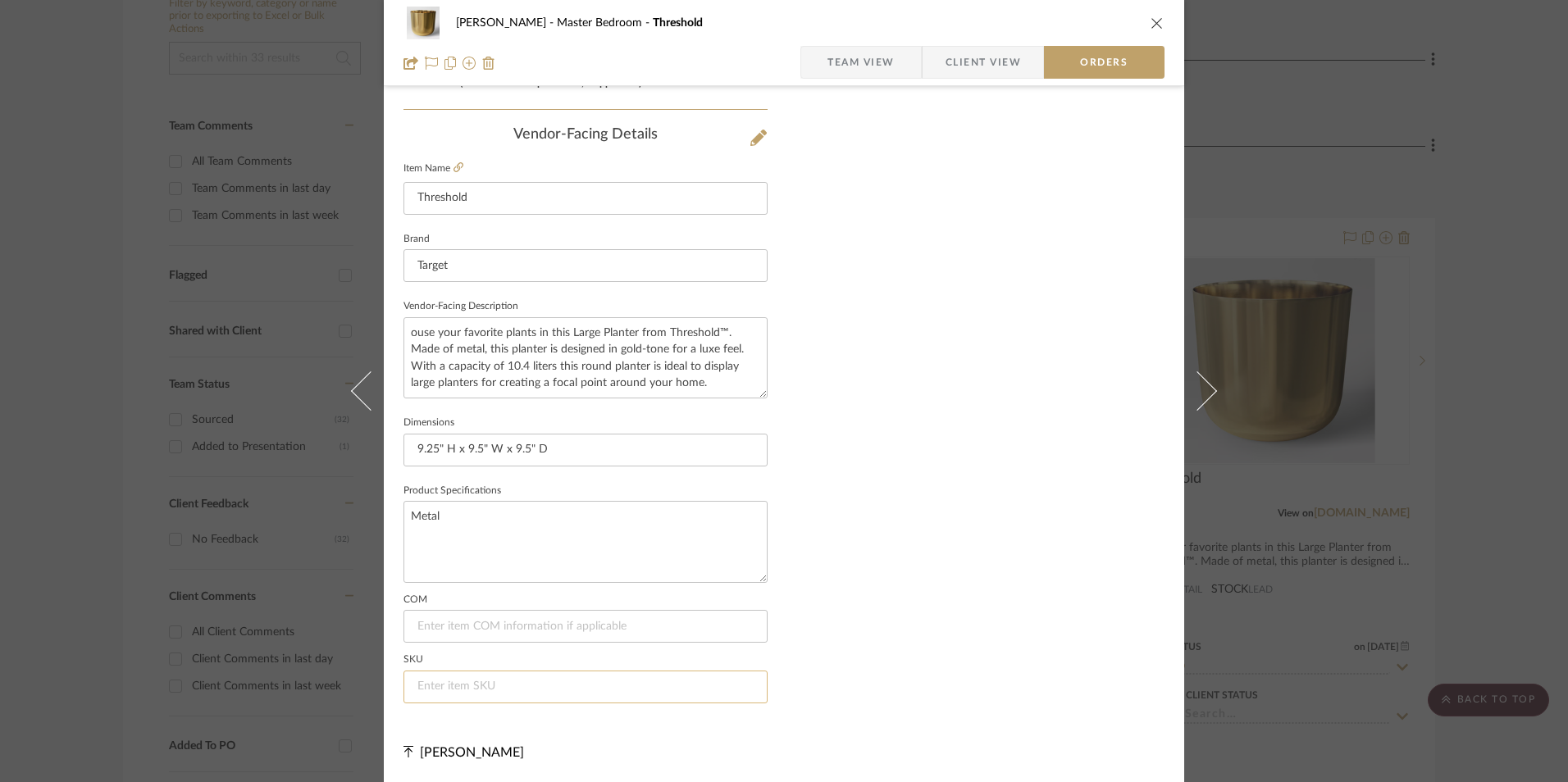
click at [492, 690] on input at bounding box center [585, 687] width 364 height 33
paste input "065-15-0578"
type input "065-15-0578"
click at [859, 62] on span "Team View" at bounding box center [860, 62] width 67 height 33
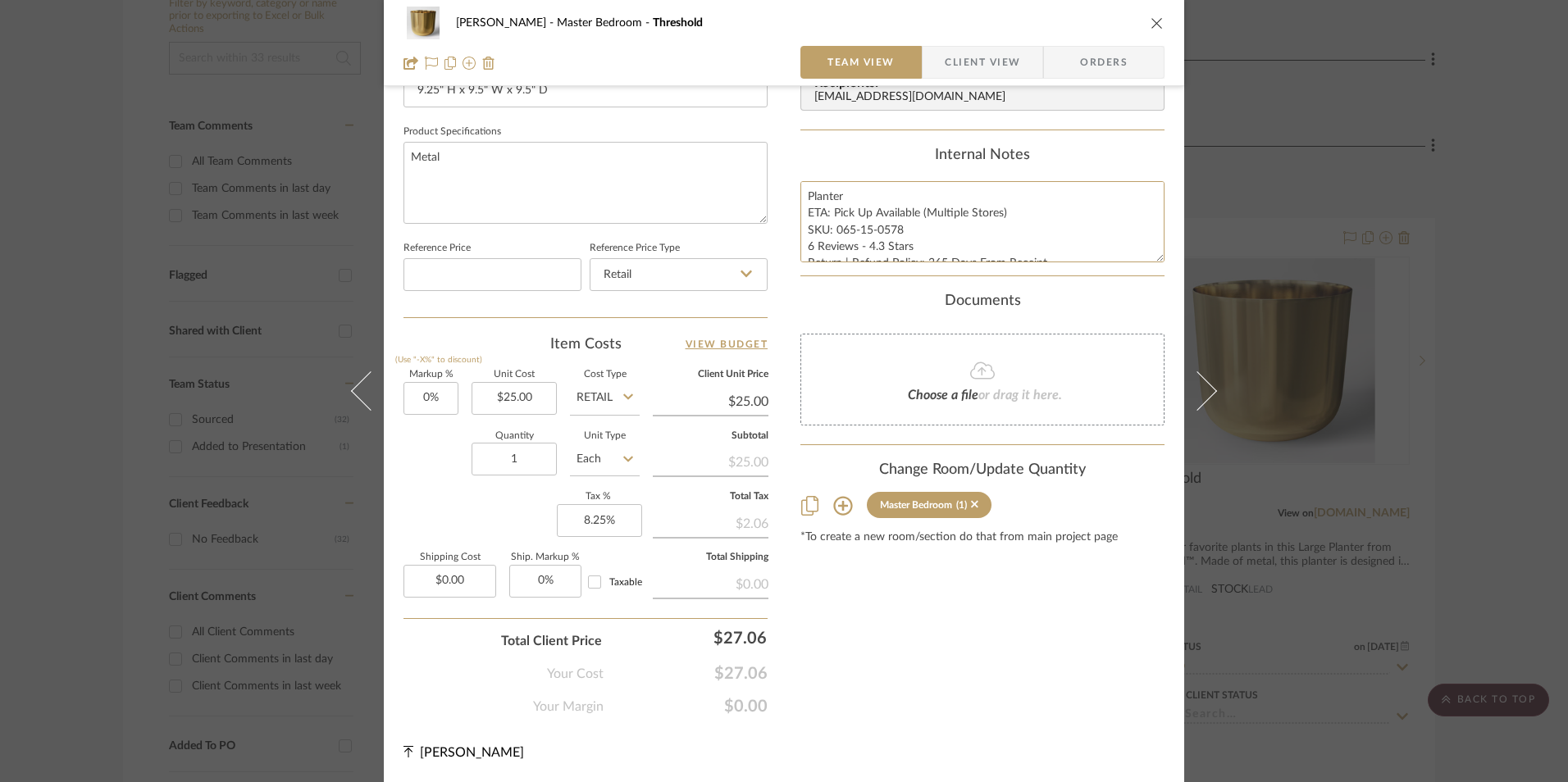
scroll to position [17, 0]
drag, startPoint x: 802, startPoint y: 194, endPoint x: 763, endPoint y: 199, distance: 39.3
click at [1089, 277] on div "Content here copies to Client View - confirm visibility there. Show in Client D…" at bounding box center [982, 42] width 364 height 1349
click at [953, 43] on div "LaMarion Patterson Master Bedroom Threshold Team View Client View Orders" at bounding box center [784, 43] width 801 height 86
click at [969, 66] on span "Client View" at bounding box center [982, 62] width 75 height 33
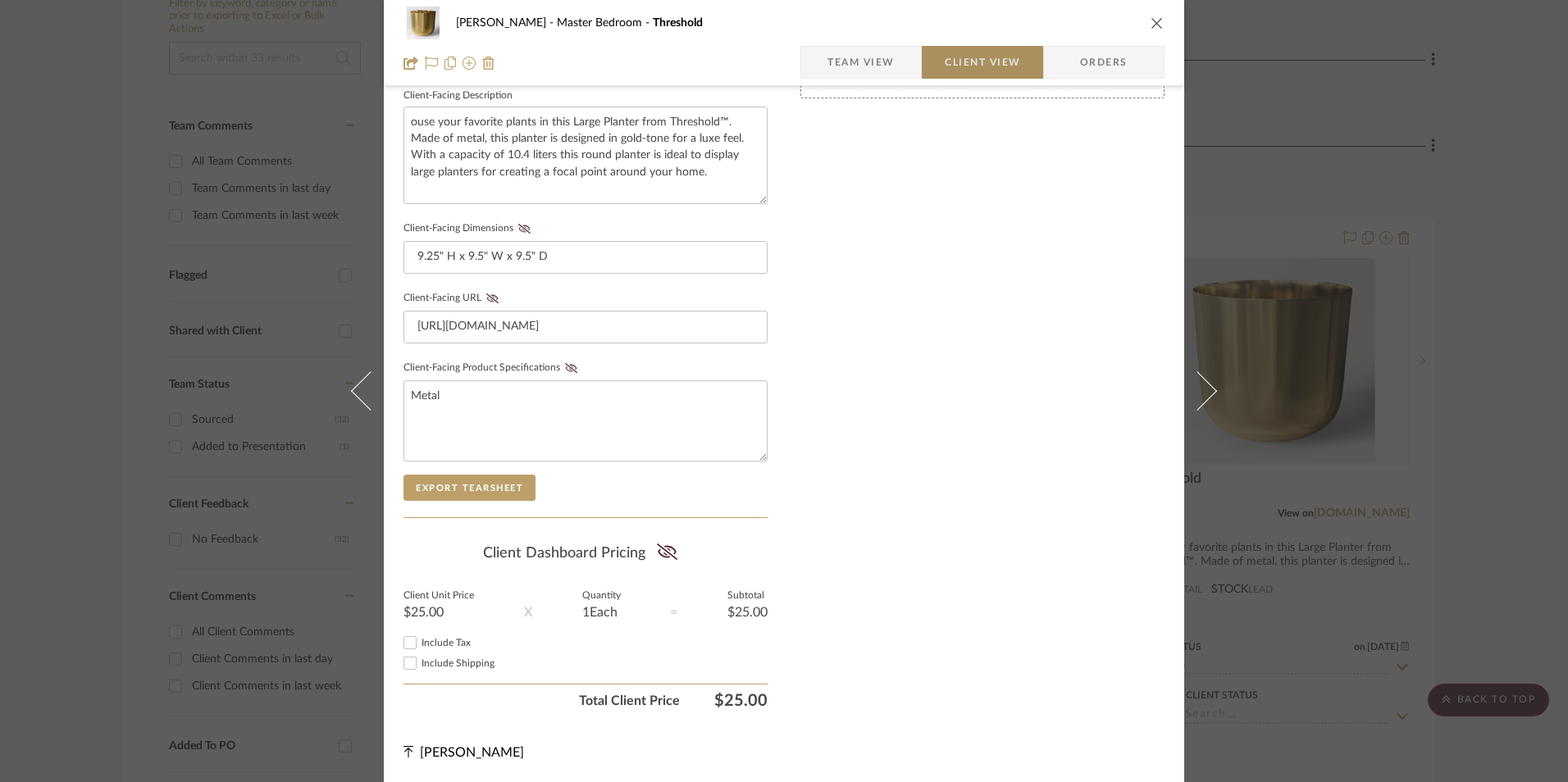
scroll to position [596, 0]
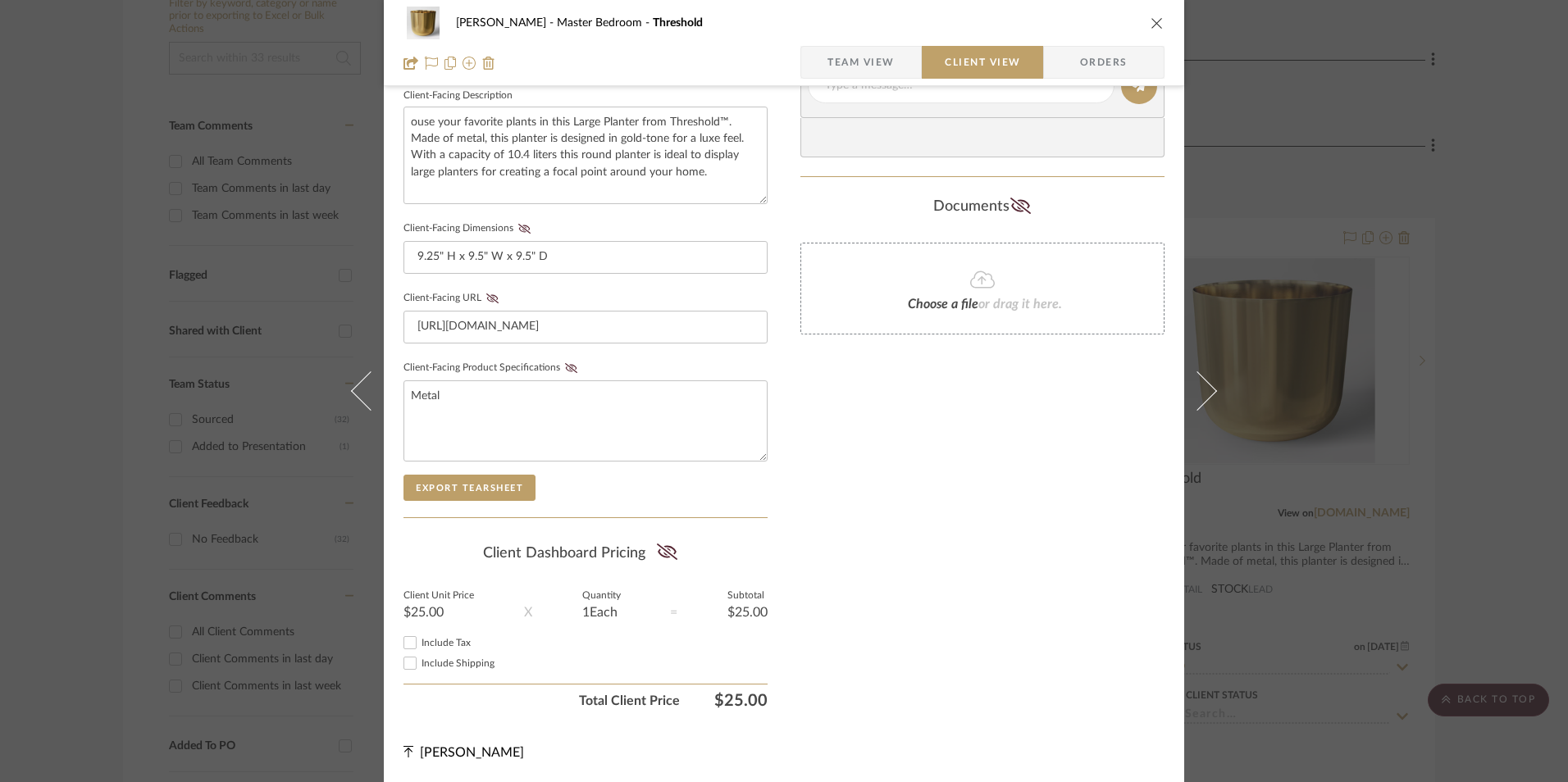
click at [407, 647] on input "Include Tax" at bounding box center [410, 642] width 20 height 20
checkbox input "true"
click at [665, 553] on icon at bounding box center [667, 552] width 21 height 17
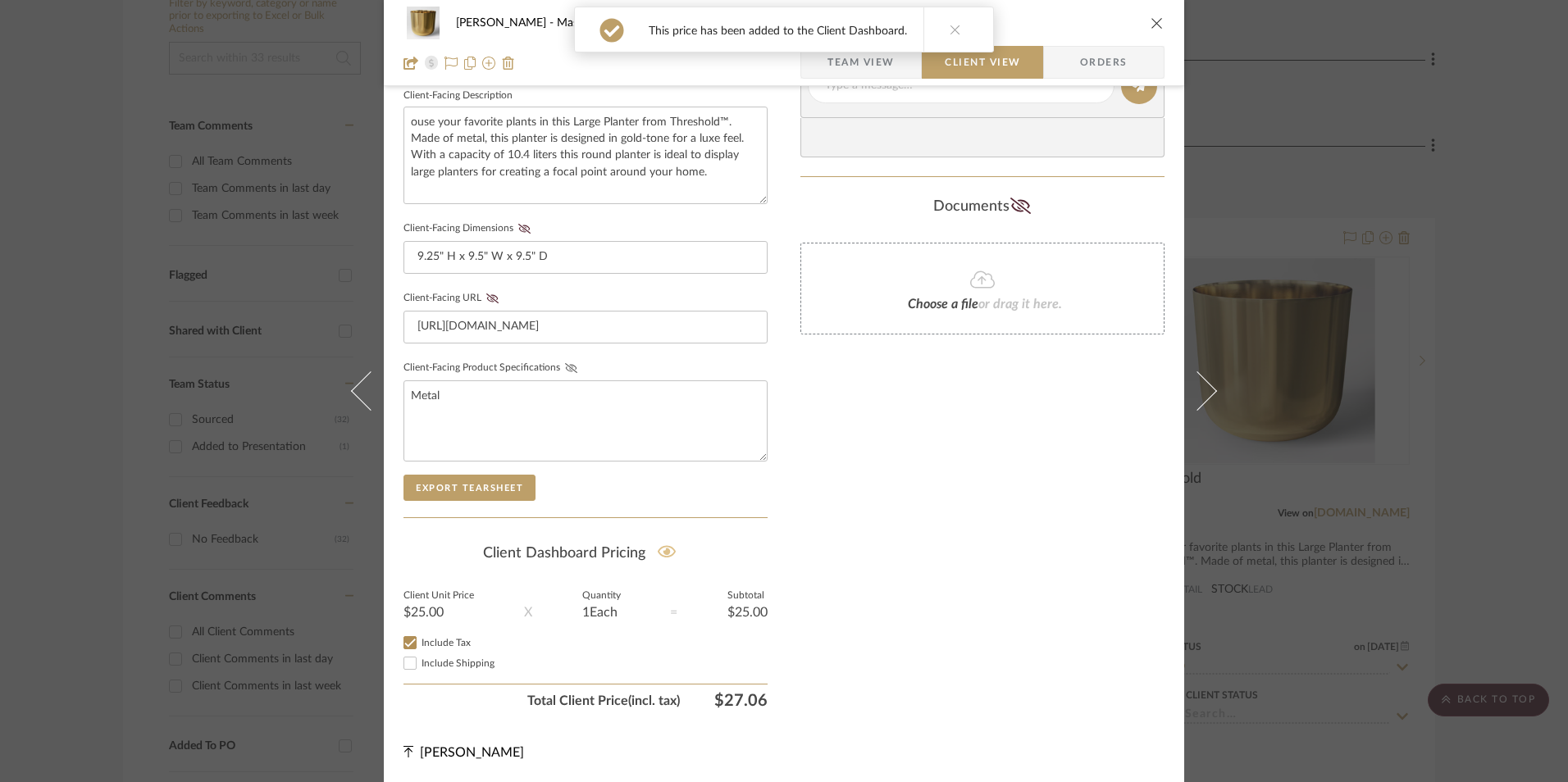
click at [565, 366] on icon at bounding box center [571, 368] width 13 height 10
click at [486, 299] on icon at bounding box center [492, 299] width 13 height 10
click at [518, 227] on icon at bounding box center [524, 228] width 13 height 10
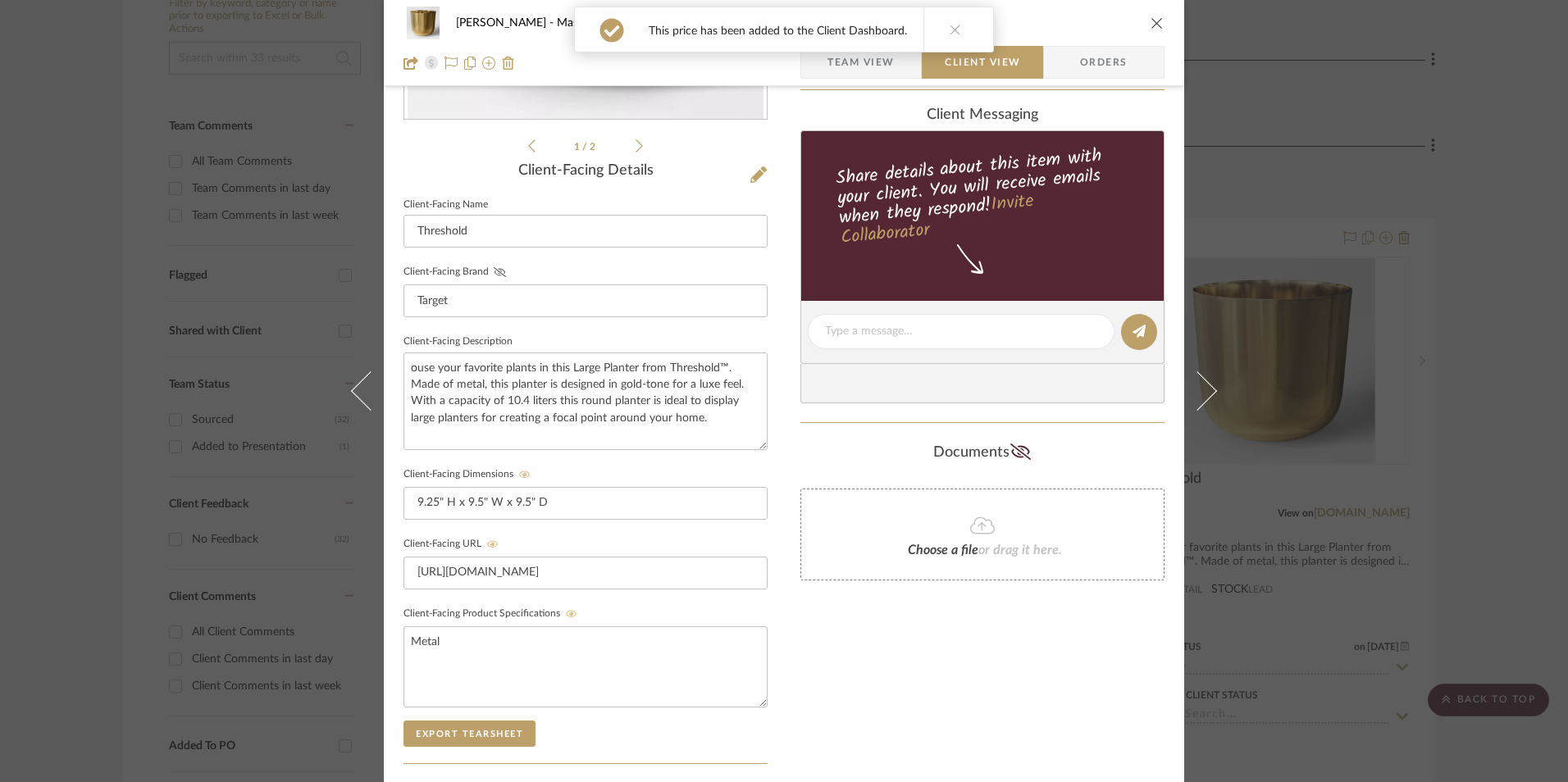
click at [494, 268] on icon at bounding box center [500, 272] width 13 height 10
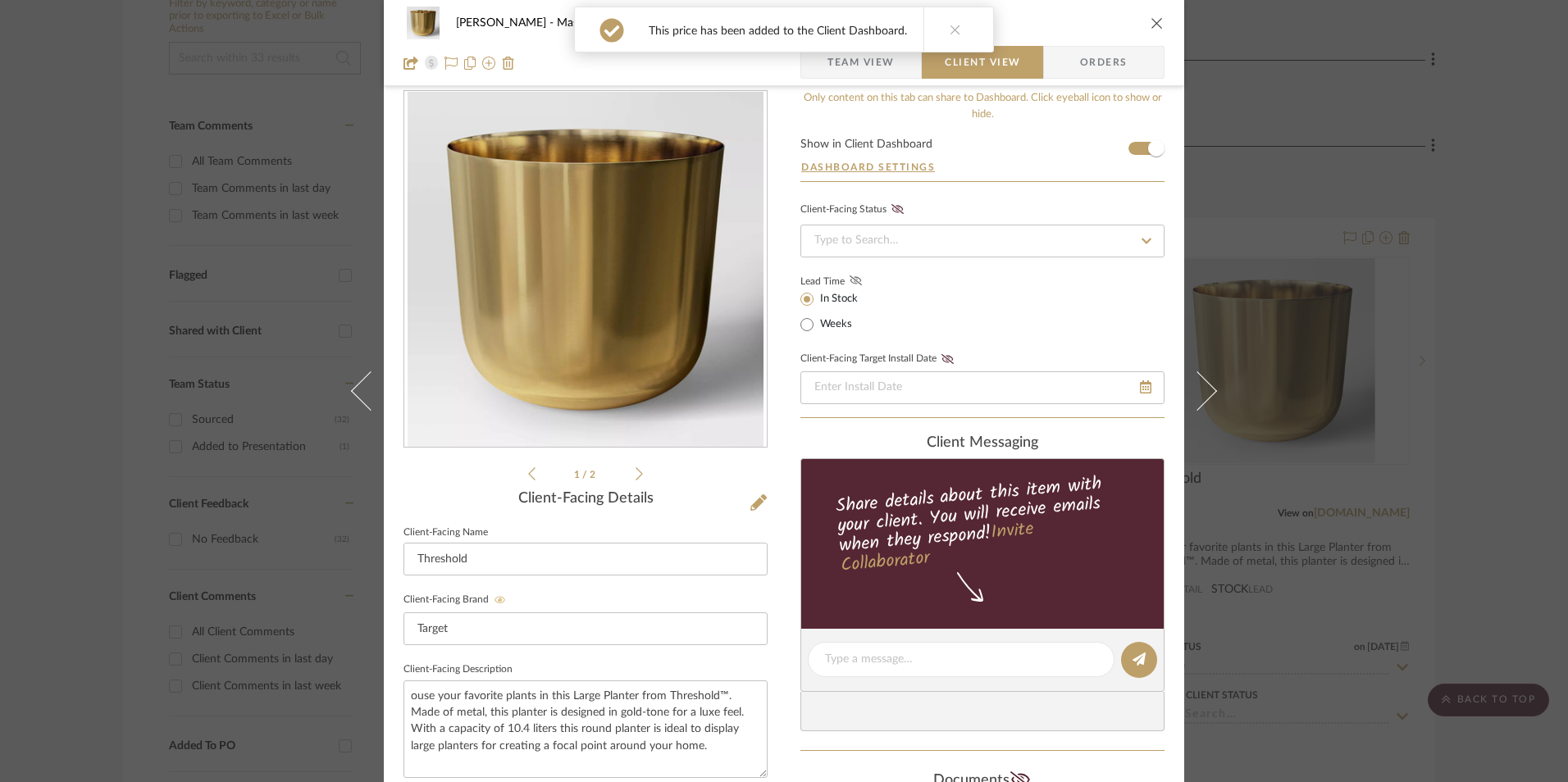
click at [849, 279] on icon at bounding box center [855, 280] width 13 height 10
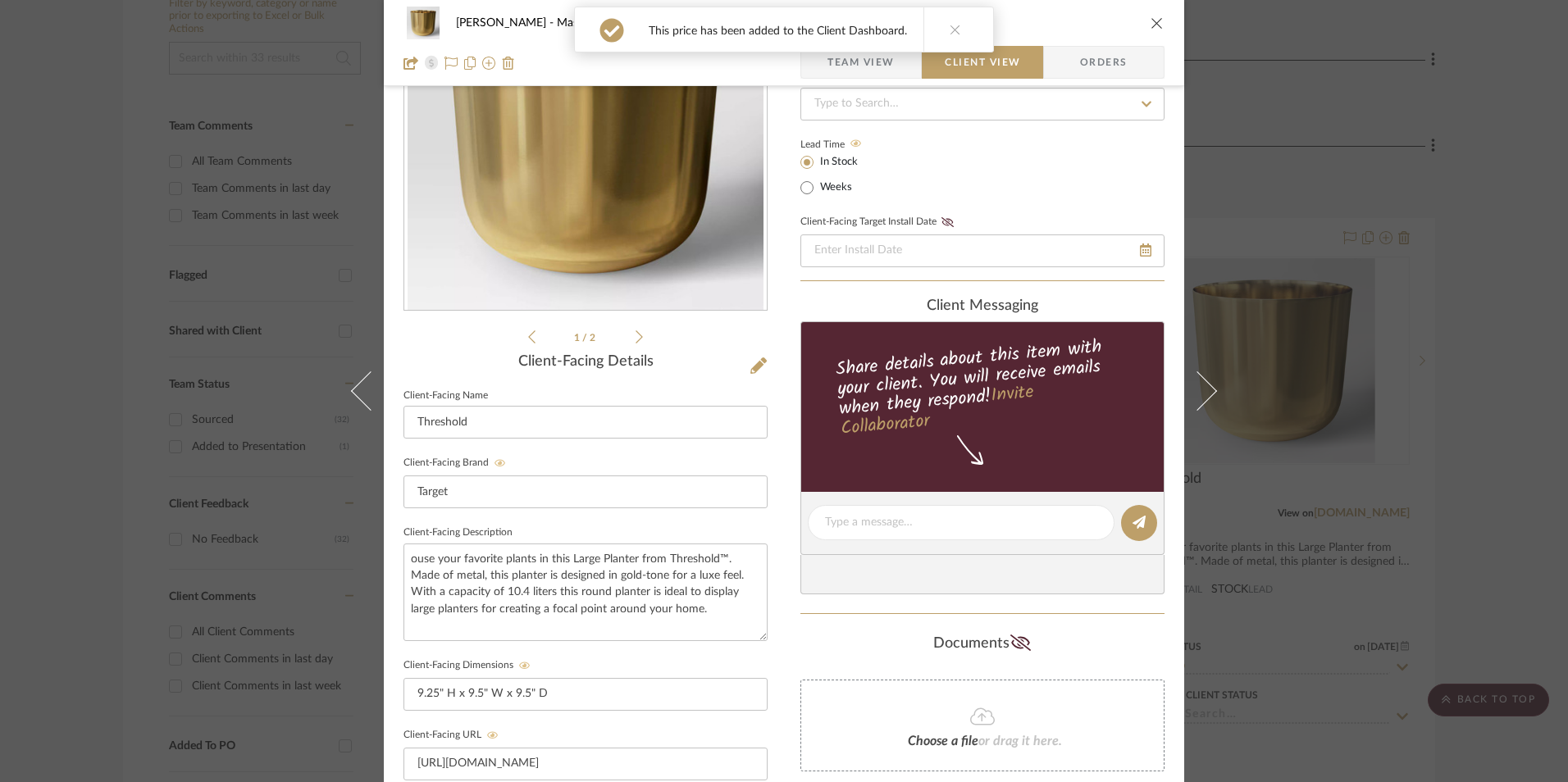
scroll to position [268, 0]
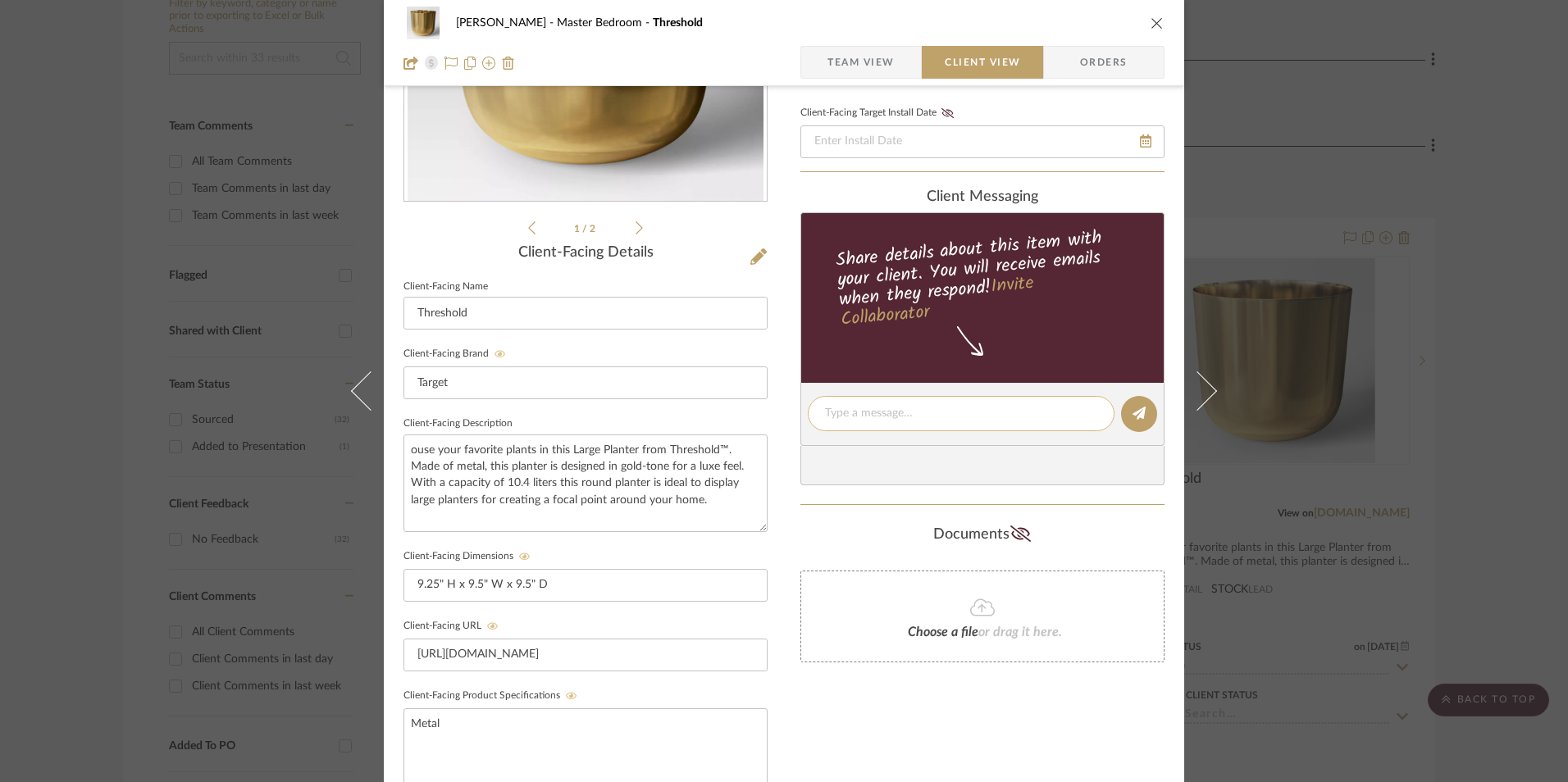
click at [870, 411] on textarea at bounding box center [961, 414] width 272 height 18
paste textarea "Planter ETA: Pick Up Available (Multiple Stores) SKU: 065-15-0578 6 Reviews - 4…"
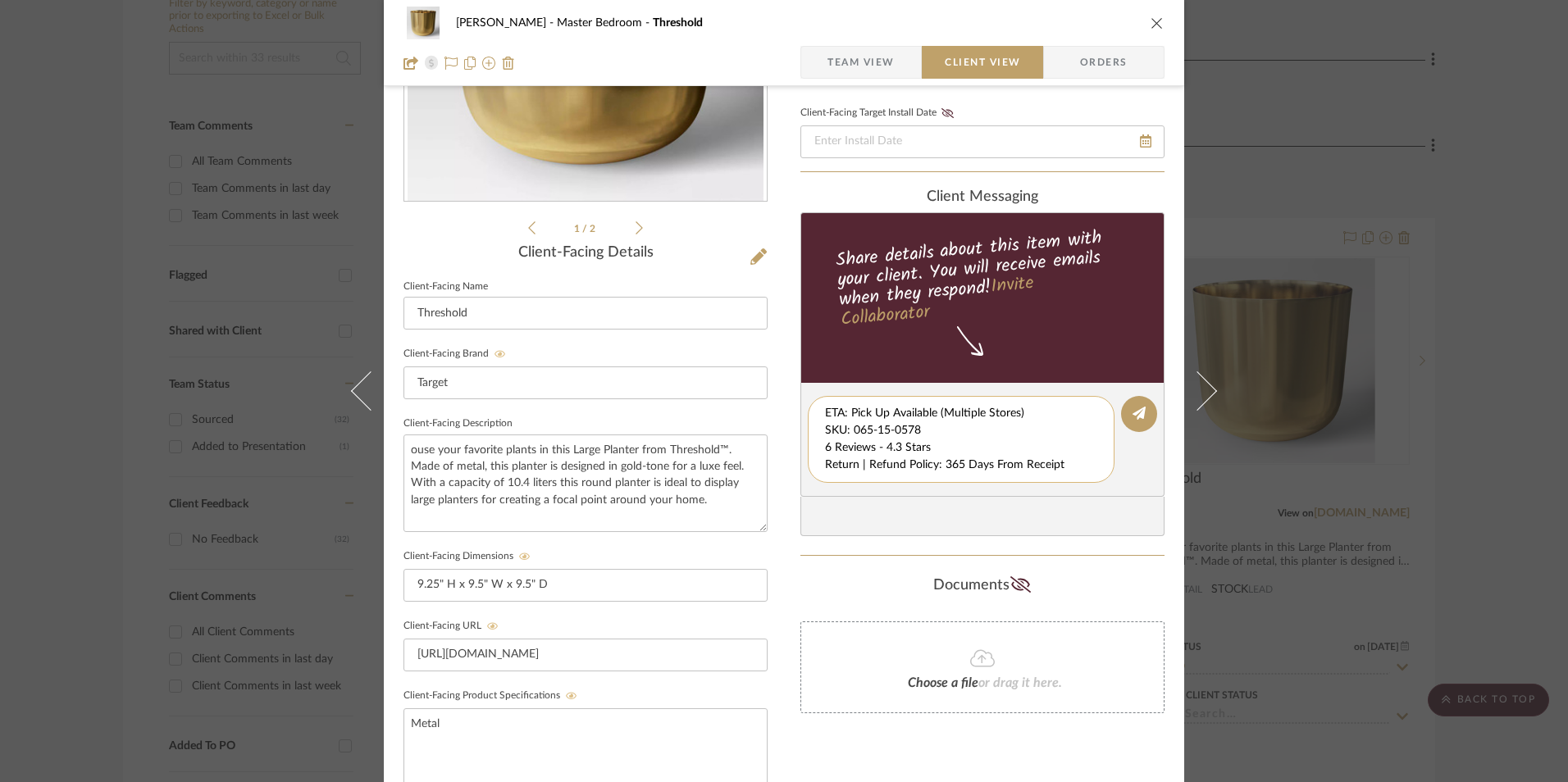
scroll to position [18, 0]
drag, startPoint x: 820, startPoint y: 414, endPoint x: 1092, endPoint y: 472, distance: 278.1
click at [1092, 472] on textarea "Planter ETA: Pick Up Available (Multiple Stores) SKU: 065-15-0578 6 Reviews - 4…" at bounding box center [967, 439] width 284 height 69
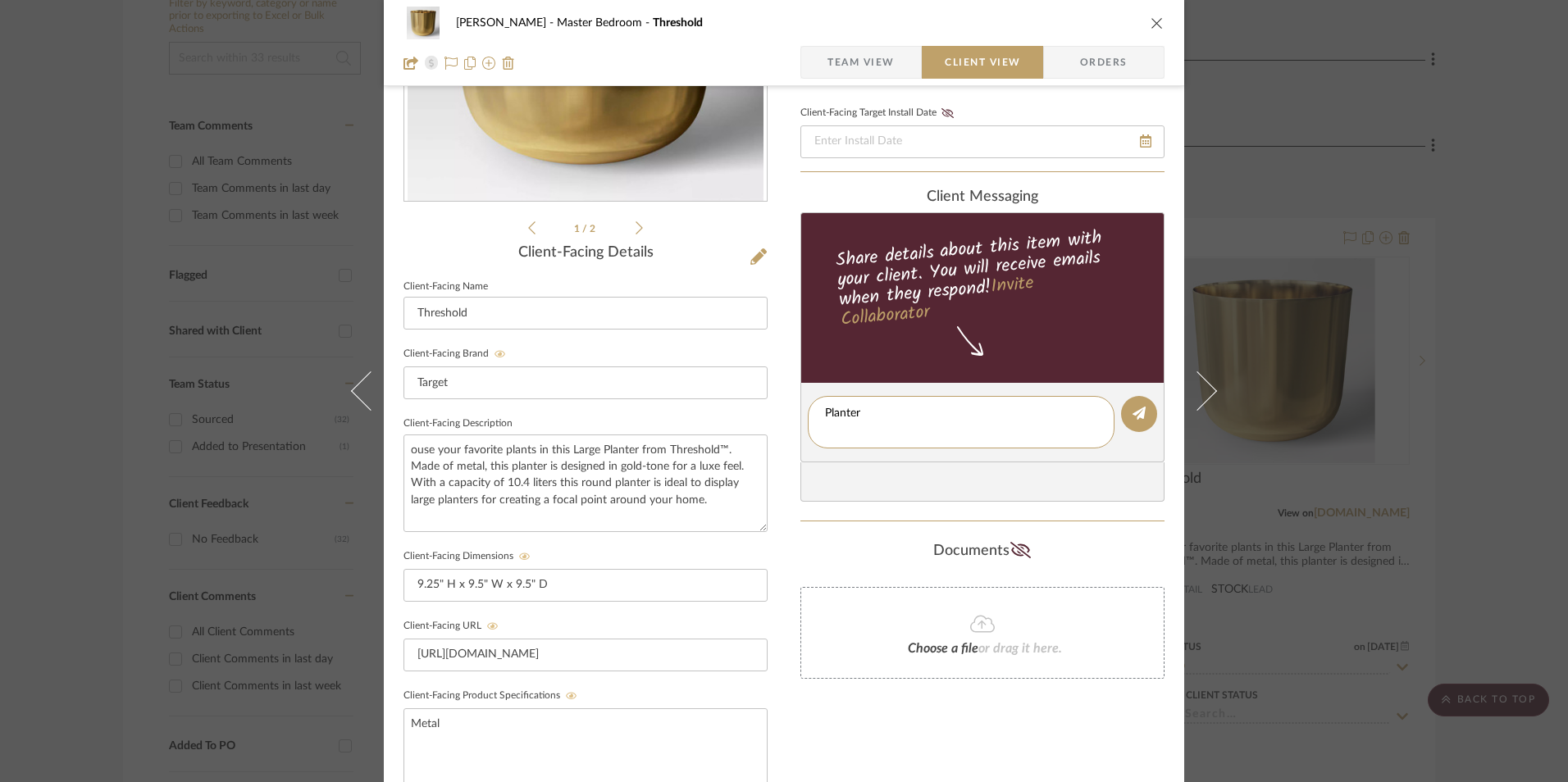
type textarea "Planter"
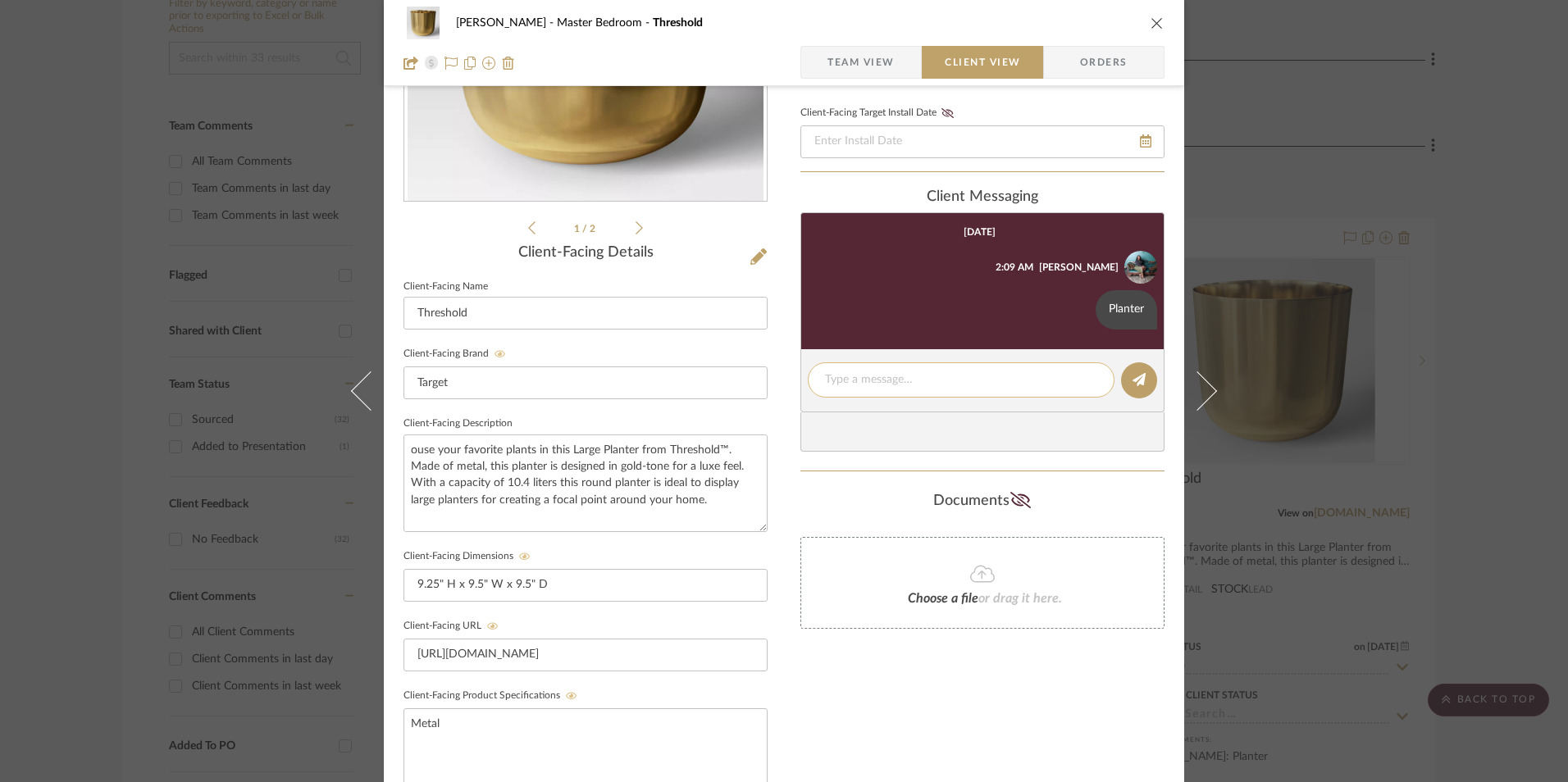
click at [843, 383] on textarea at bounding box center [961, 380] width 272 height 18
paste textarea "ETA: Pick Up Available (Multiple Stores) SKU: 065-15-0578 6 Reviews - 4.3 Stars…"
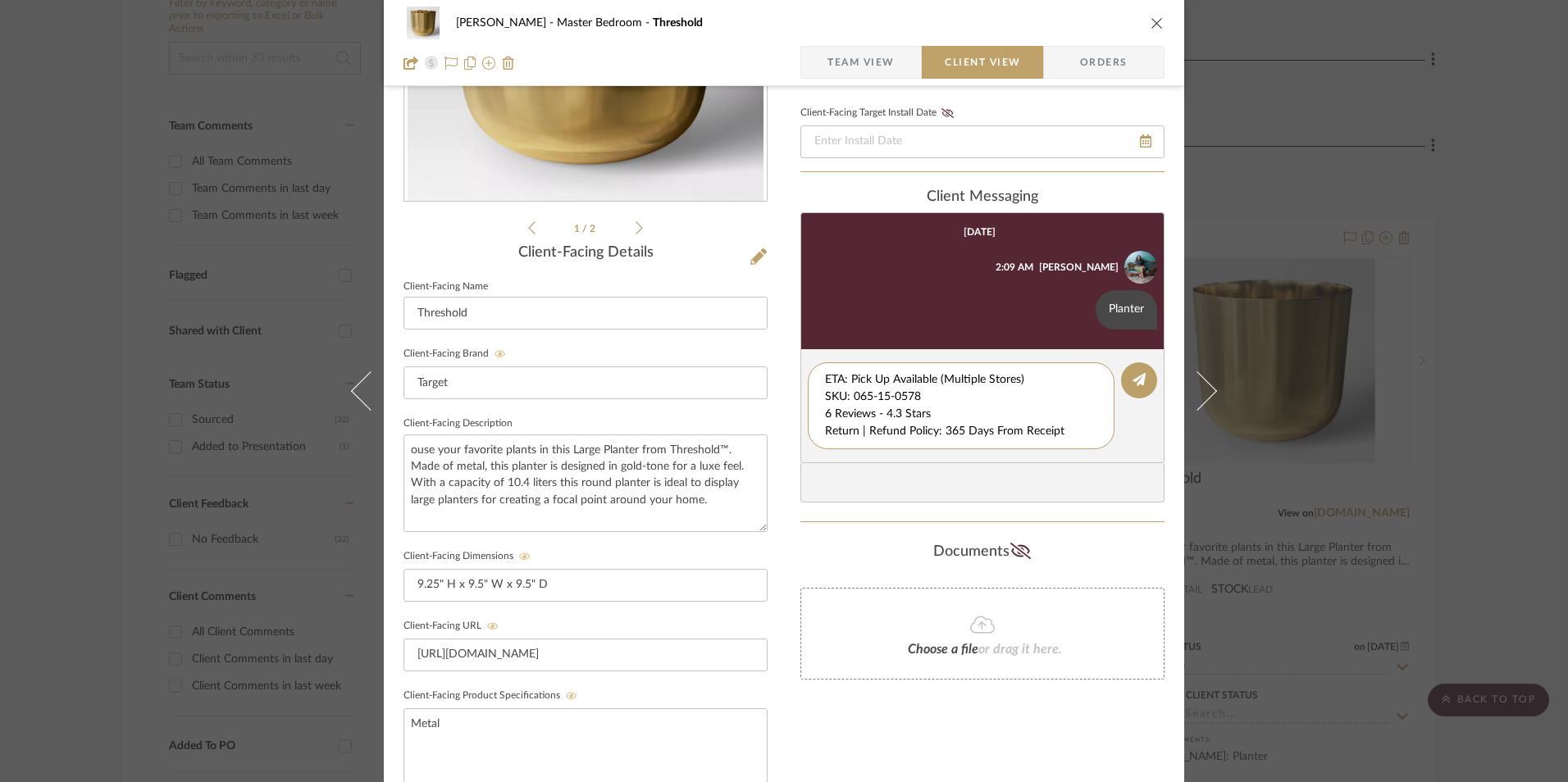
drag, startPoint x: 929, startPoint y: 391, endPoint x: 765, endPoint y: 341, distance: 171.5
click at [742, 327] on div "LaMarion Patterson Master Bedroom Threshold Team View Client View Orders 1 / 2 …" at bounding box center [784, 428] width 801 height 1365
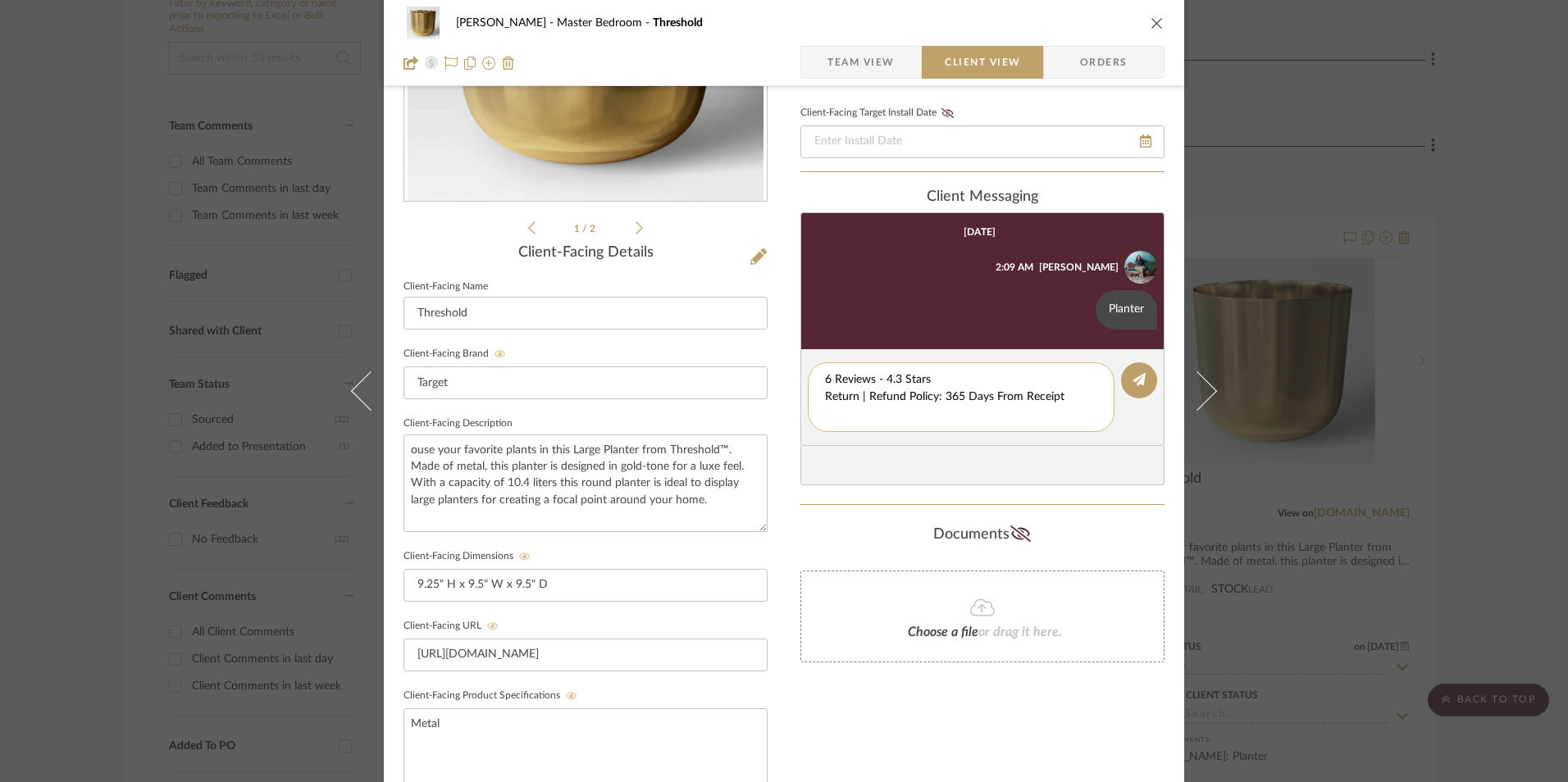
click at [825, 393] on textarea "6 Reviews - 4.3 Stars Return | Refund Policy: 365 Days From Receipt" at bounding box center [961, 396] width 272 height 52
drag, startPoint x: 986, startPoint y: 399, endPoint x: 822, endPoint y: 397, distance: 164.0
click at [825, 397] on textarea "6 Reviews - 4.3 Stars Return | Refund Policy: 365 Days From Receipt" at bounding box center [961, 388] width 272 height 34
type textarea "6 Reviews - 4.3 Stars"
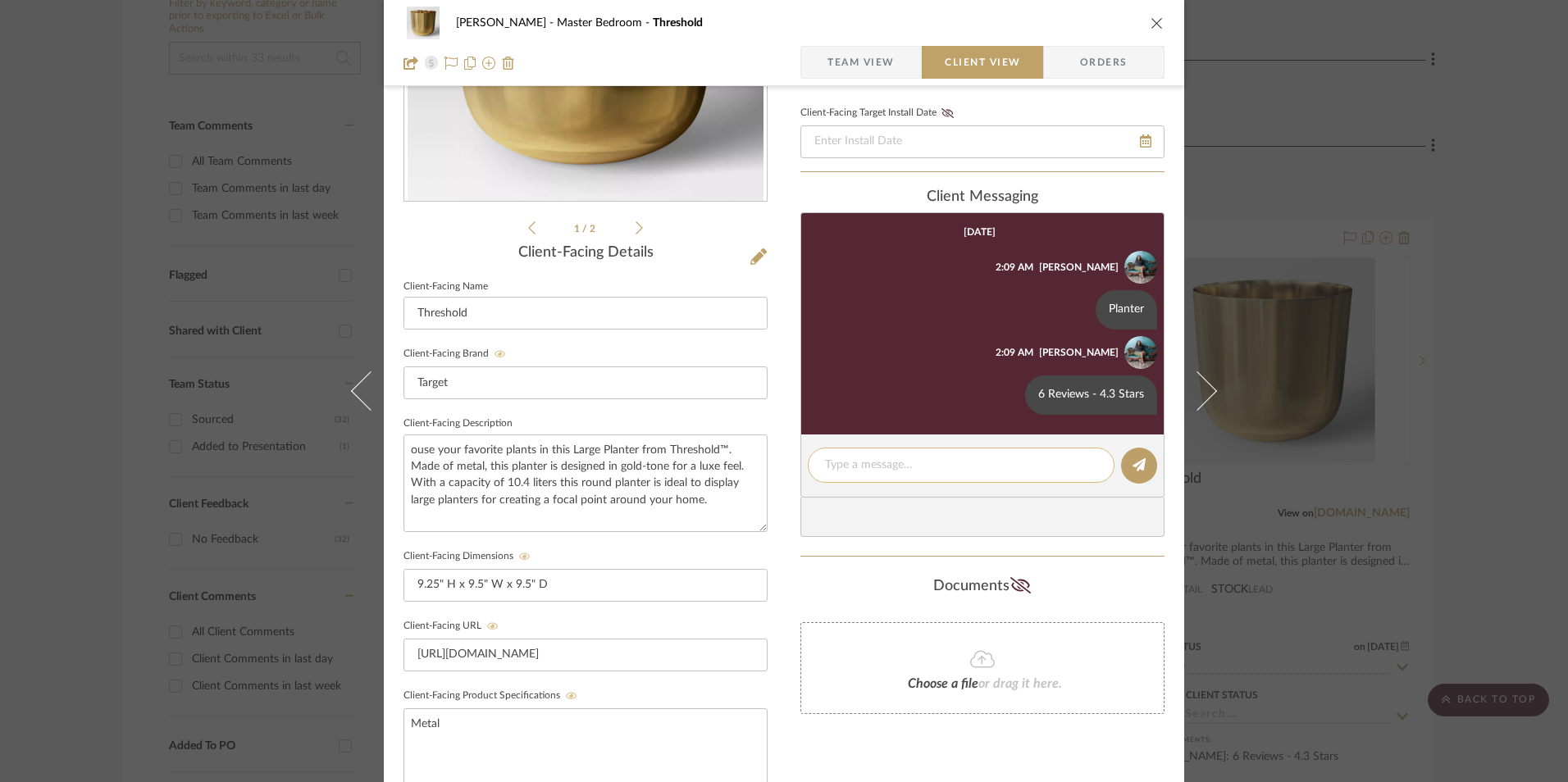
click at [846, 471] on textarea at bounding box center [961, 466] width 272 height 18
paste textarea "Return | Refund Policy: 365 Days From Receipt"
type textarea "Return | Refund Policy: 365 Days From Receipt"
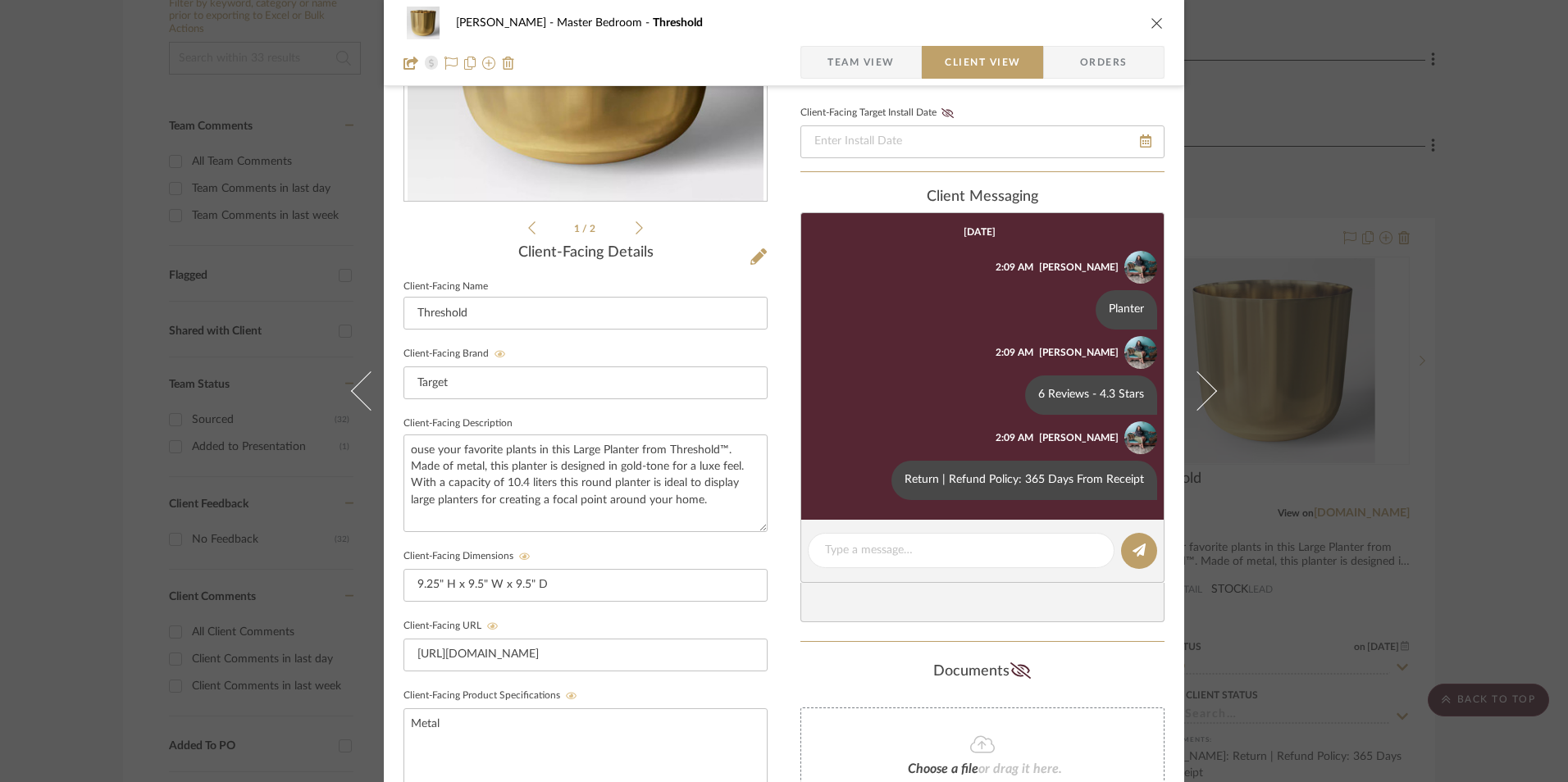
click at [1150, 24] on icon "close" at bounding box center [1156, 22] width 13 height 13
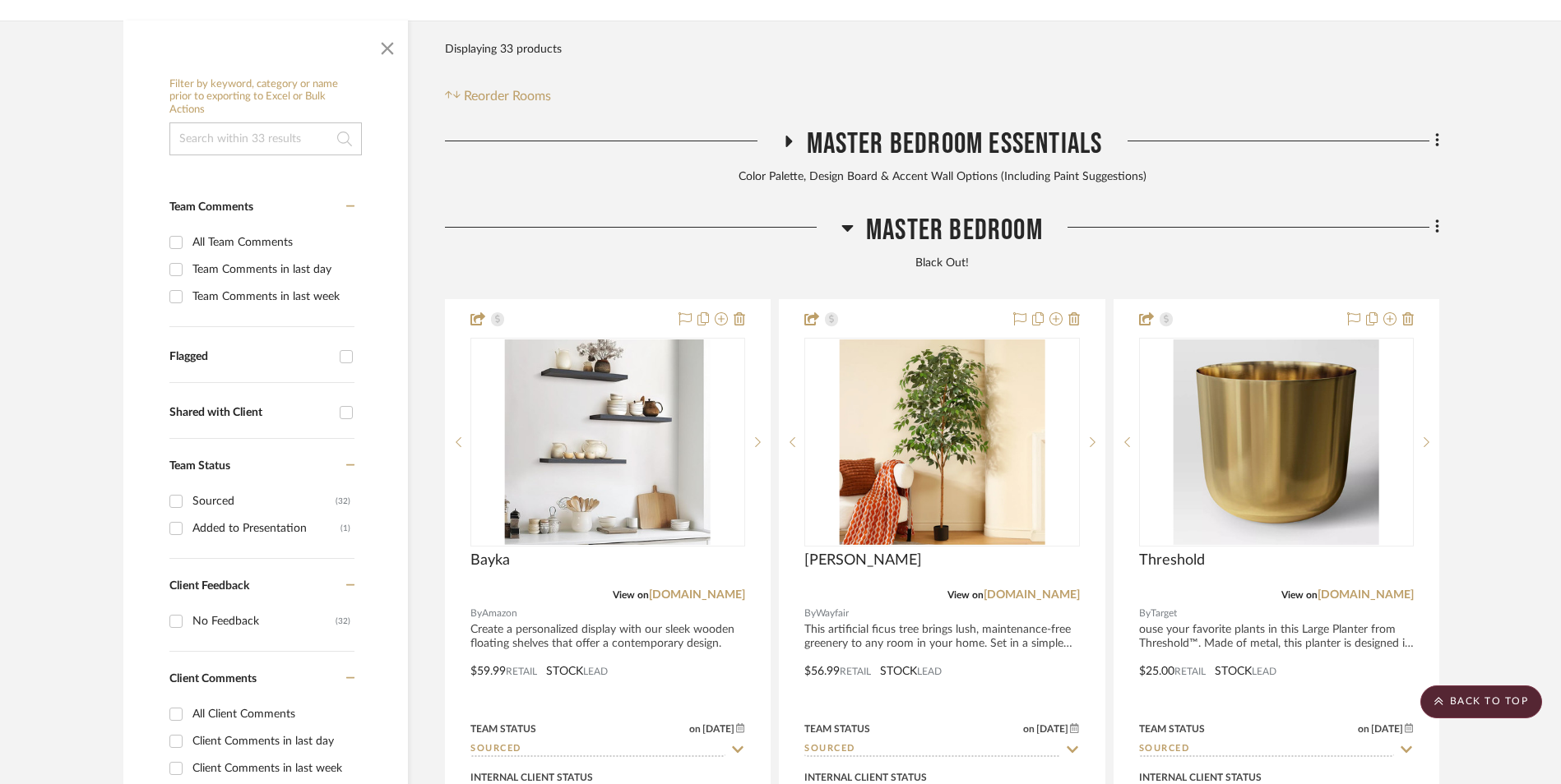
scroll to position [254, 0]
